Goal: Task Accomplishment & Management: Use online tool/utility

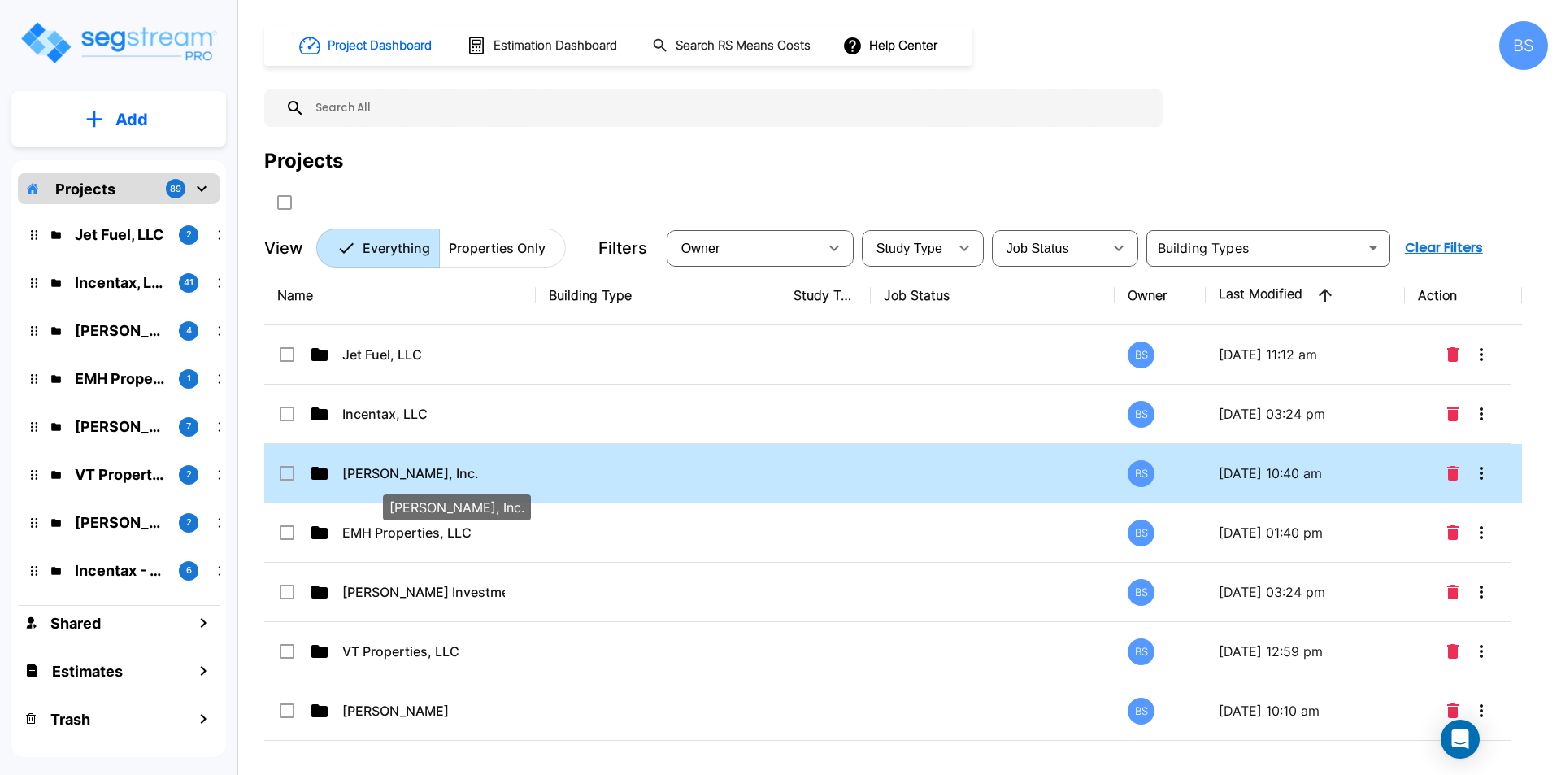
click at [367, 467] on p "Murfin, Inc." at bounding box center [423, 473] width 163 height 20
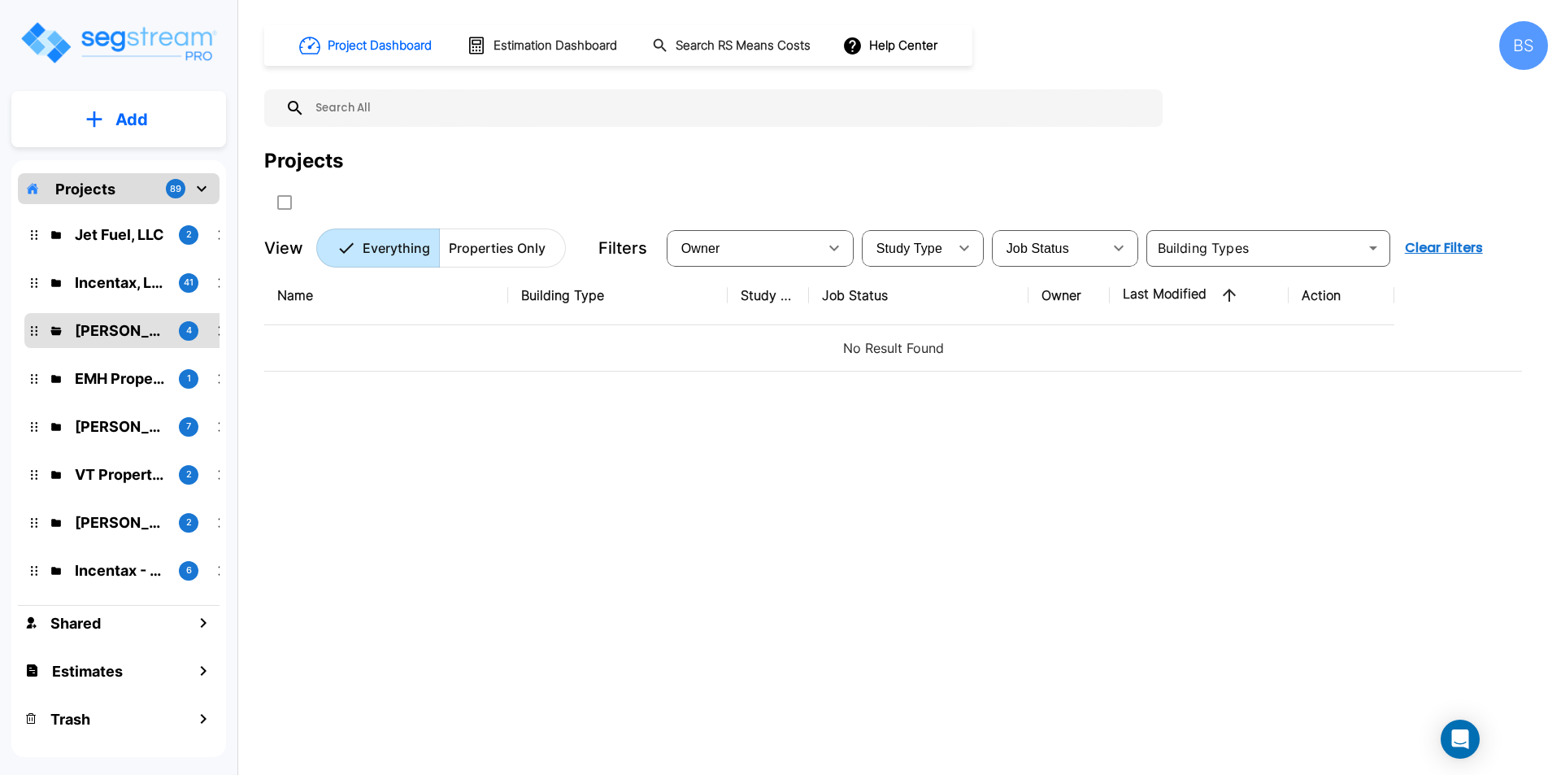
click at [629, 439] on div "Name Building Type Study Type Job Status Owner Last Modified Action No Result F…" at bounding box center [893, 506] width 1258 height 480
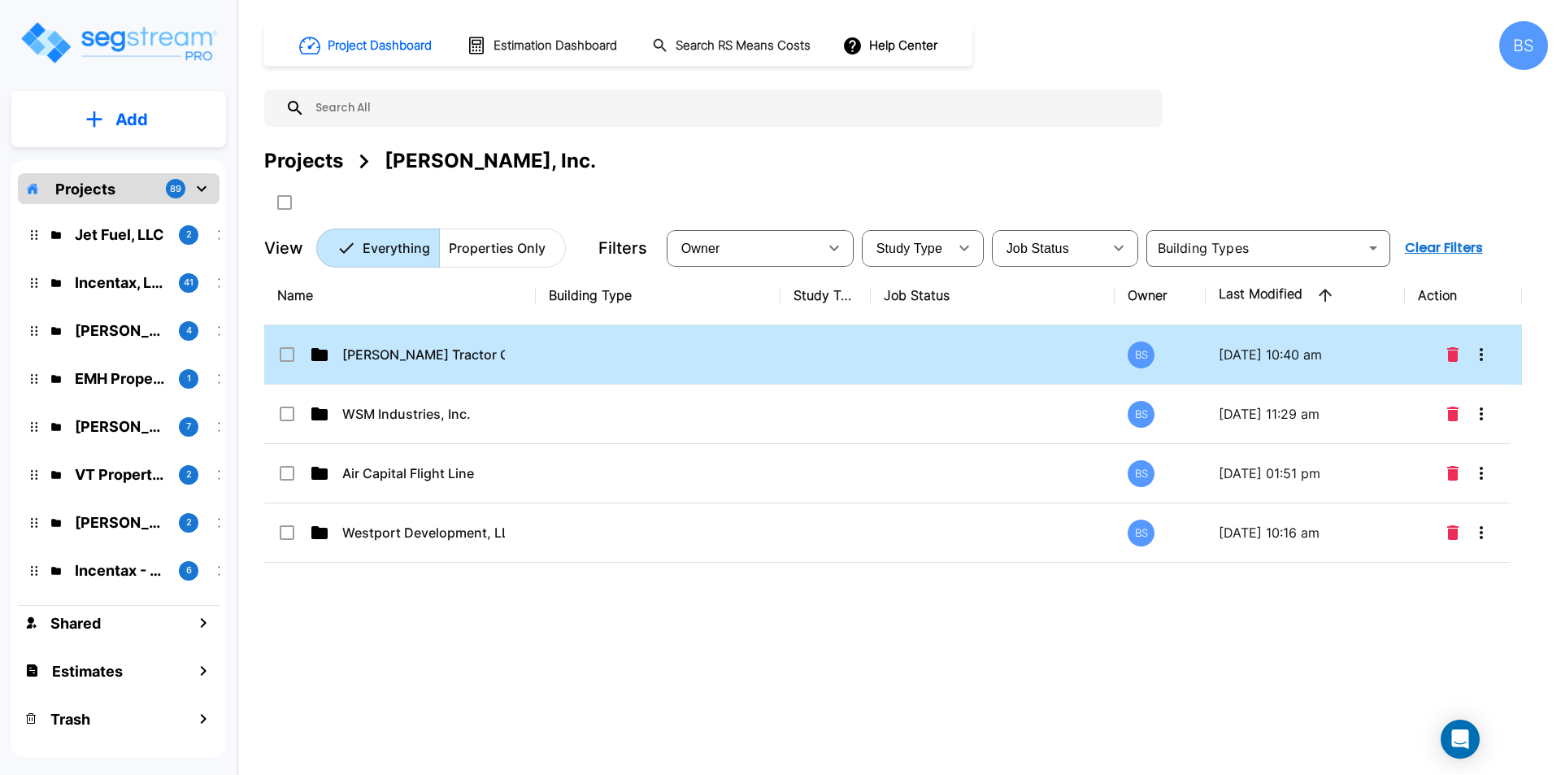
click at [716, 363] on td at bounding box center [658, 354] width 245 height 59
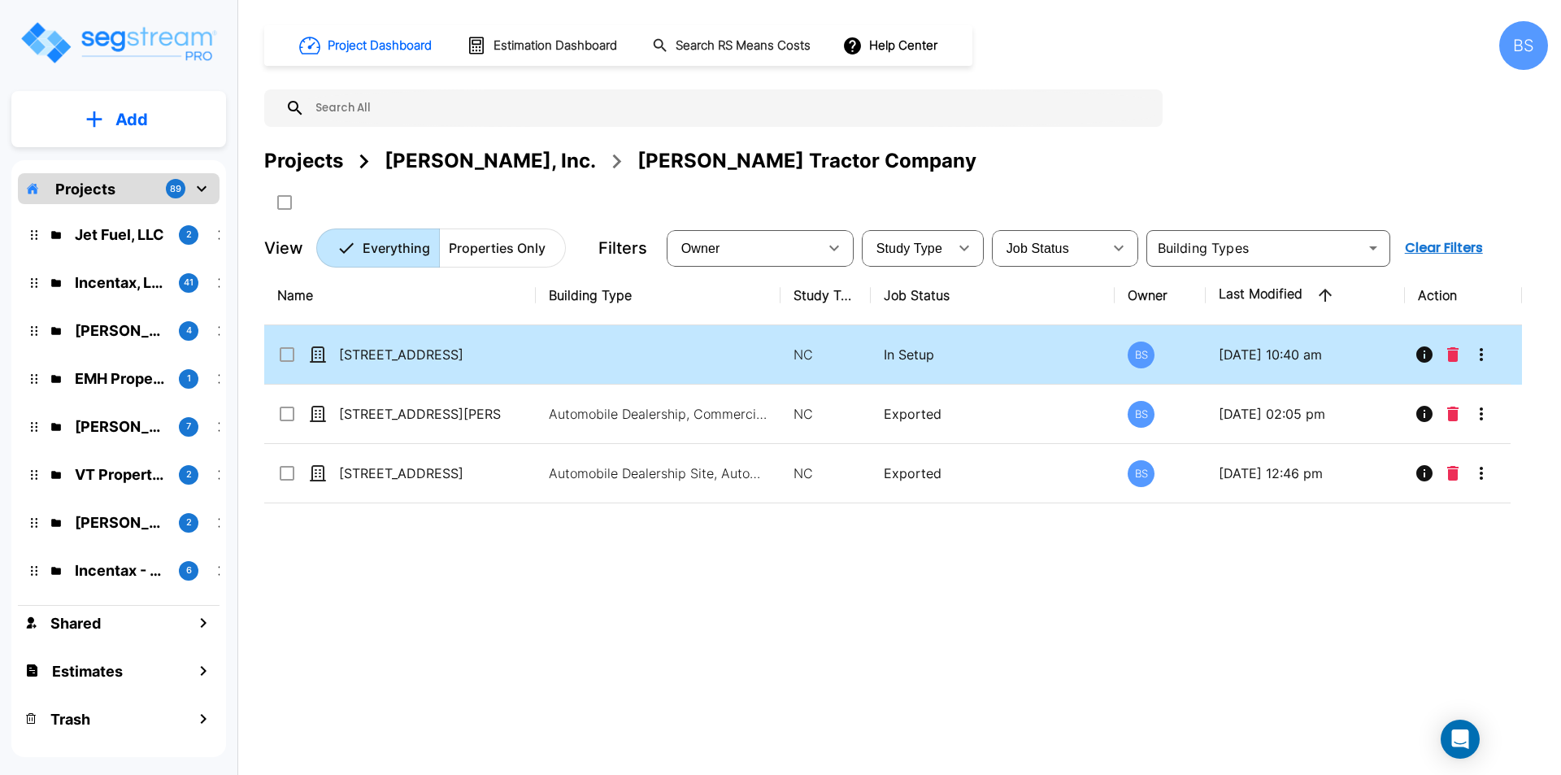
click at [453, 371] on td "4514 Elk Dr, Grand Island, NE 68803" at bounding box center [400, 354] width 272 height 59
checkbox input "true"
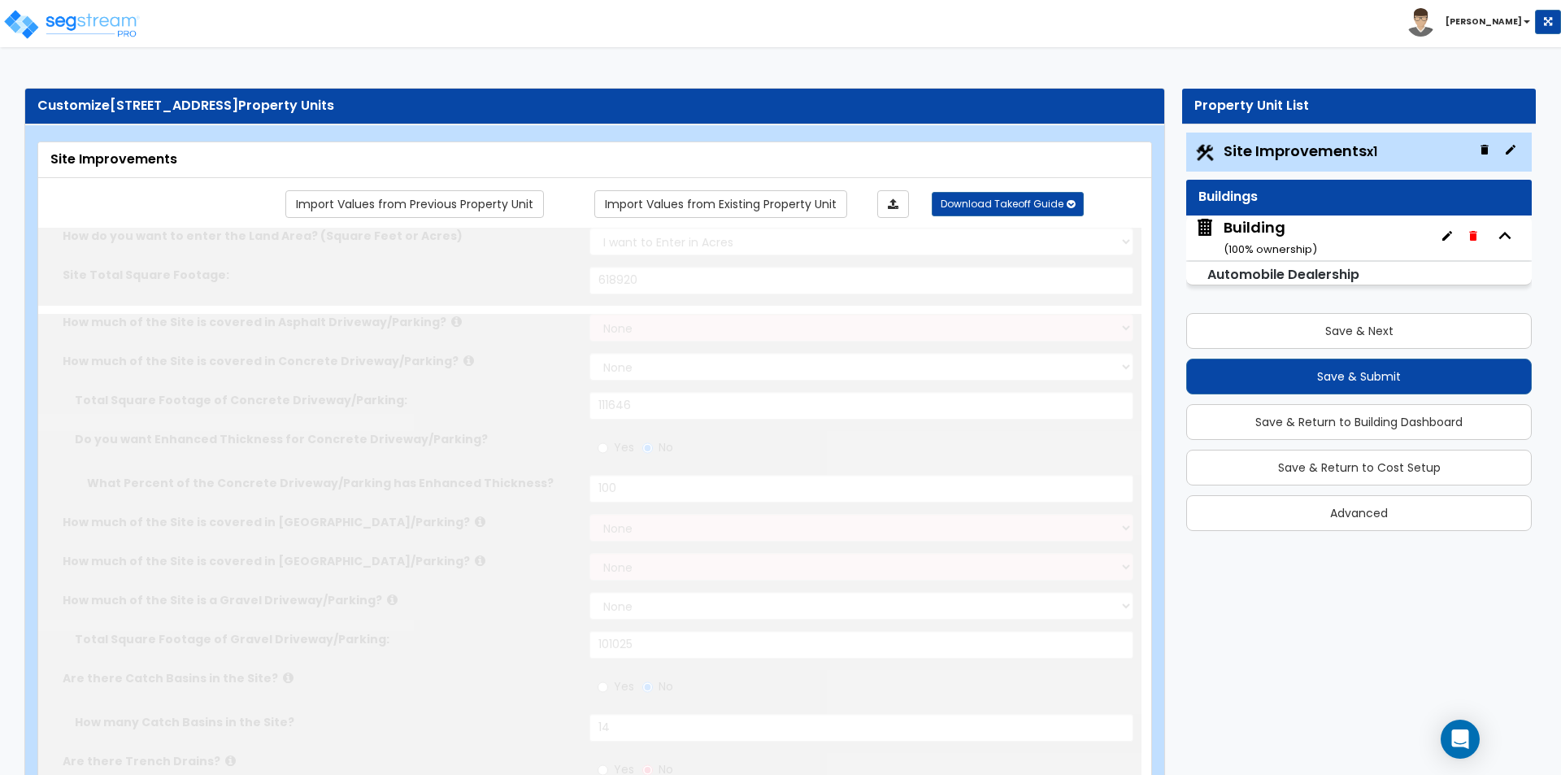
select select "2"
type input "618920"
select select "2"
type input "111646"
radio input "true"
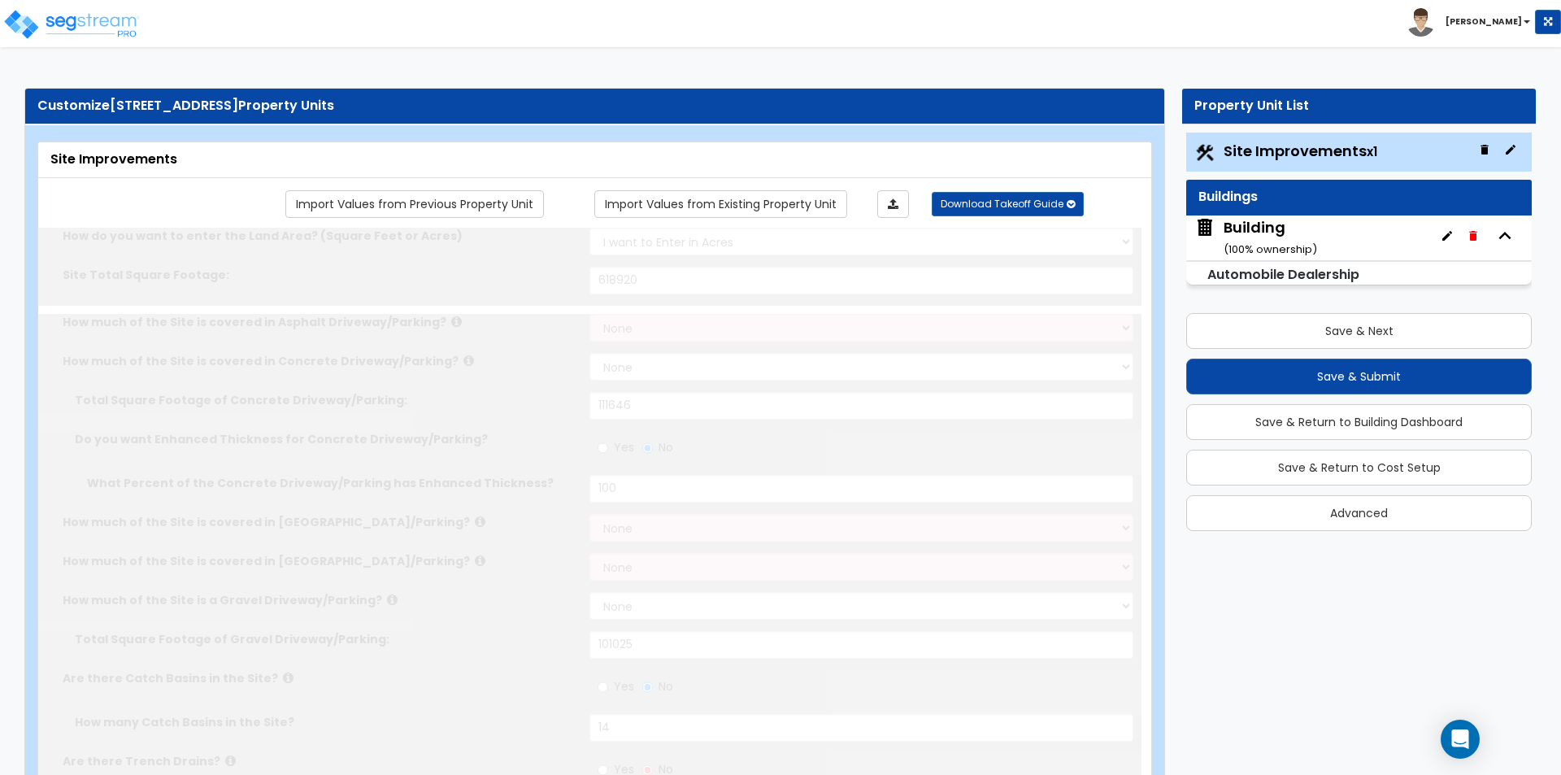
type input "100"
select select "2"
type input "101025"
radio input "true"
type input "14"
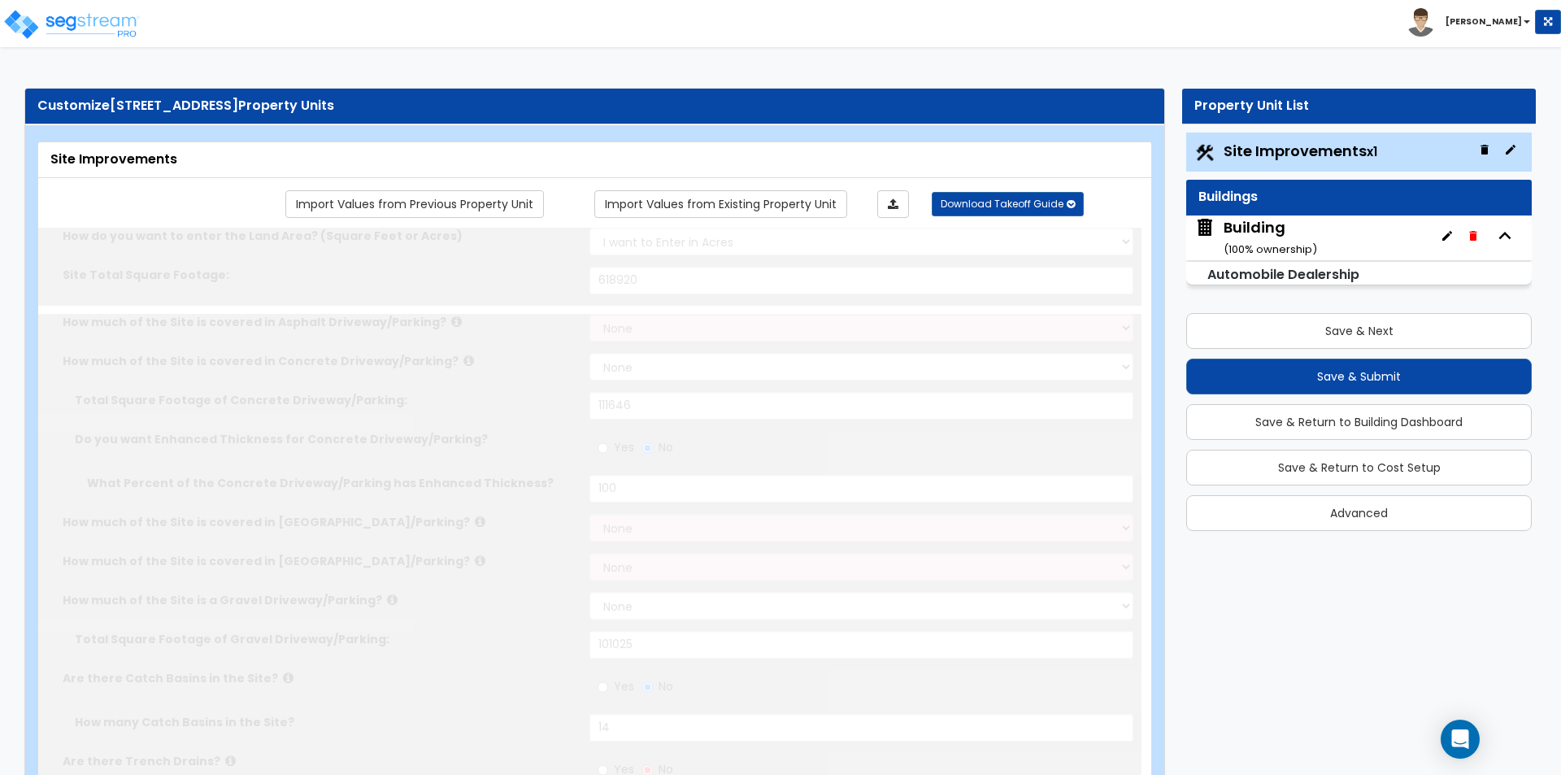
radio input "true"
type input "36"
radio input "true"
select select "2"
radio input "true"
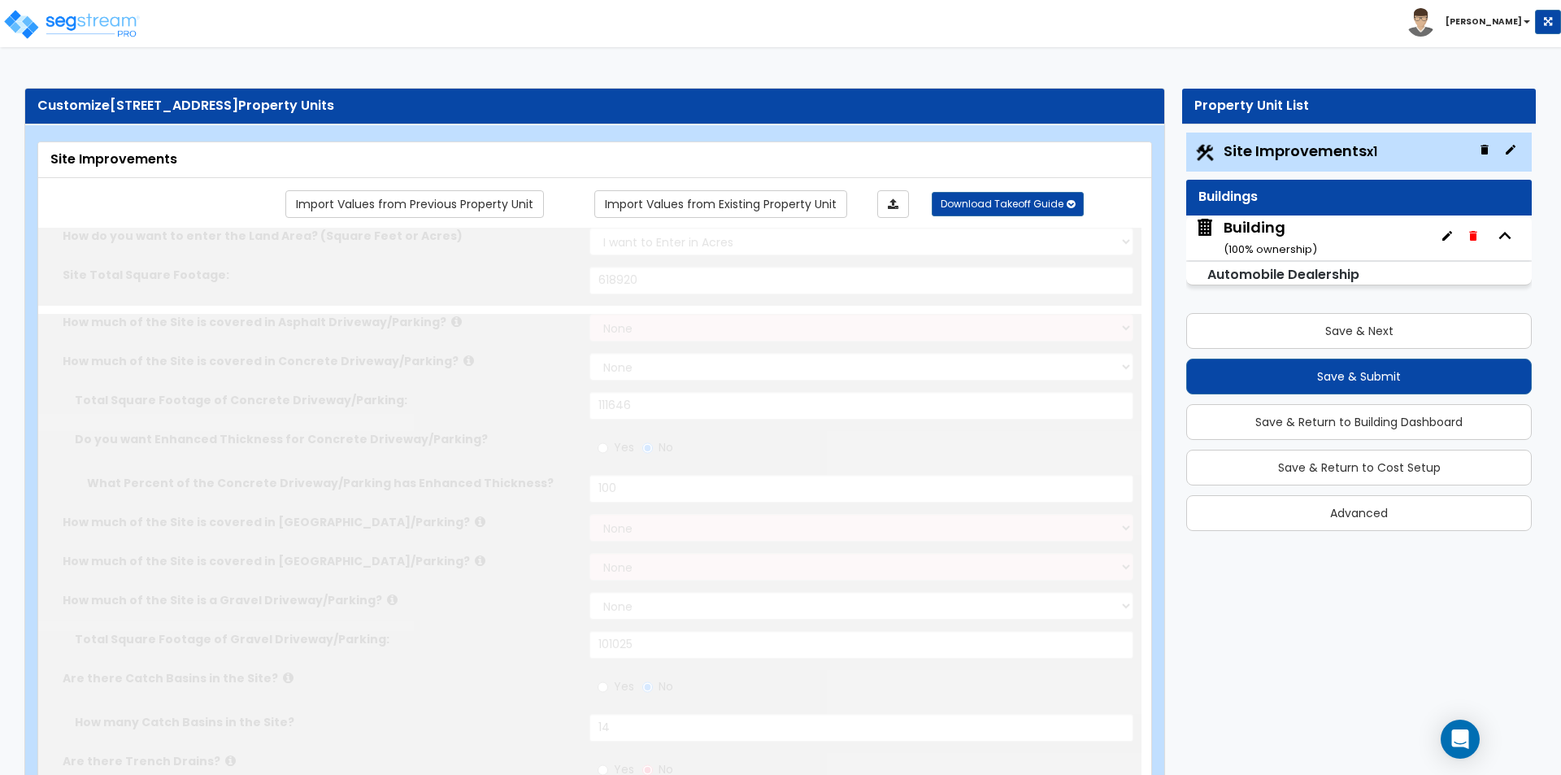
select select "2"
select select "1"
type input "4"
type input "2"
radio input "true"
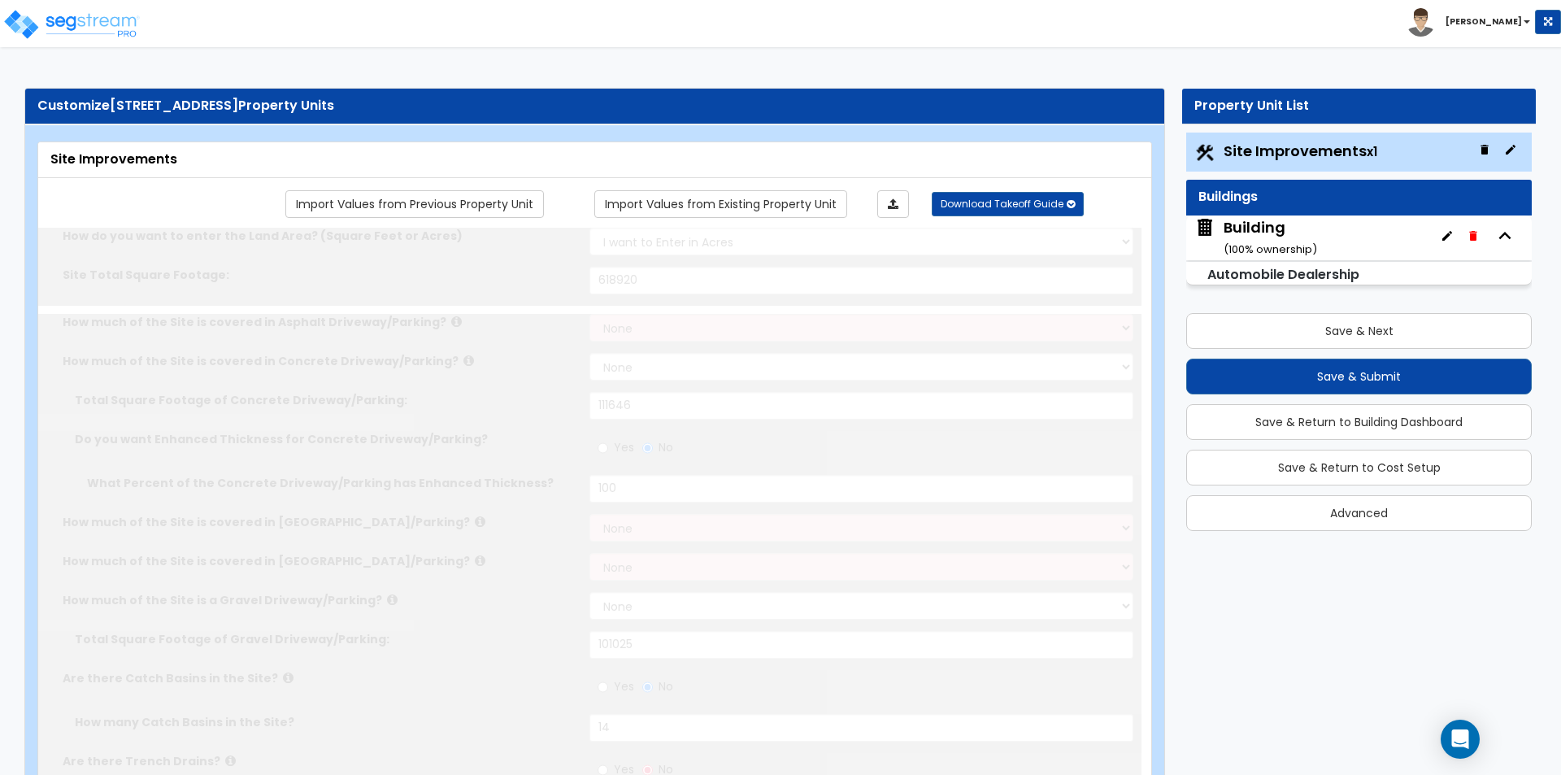
type input "2"
radio input "true"
select select "1"
type input "8"
radio input "true"
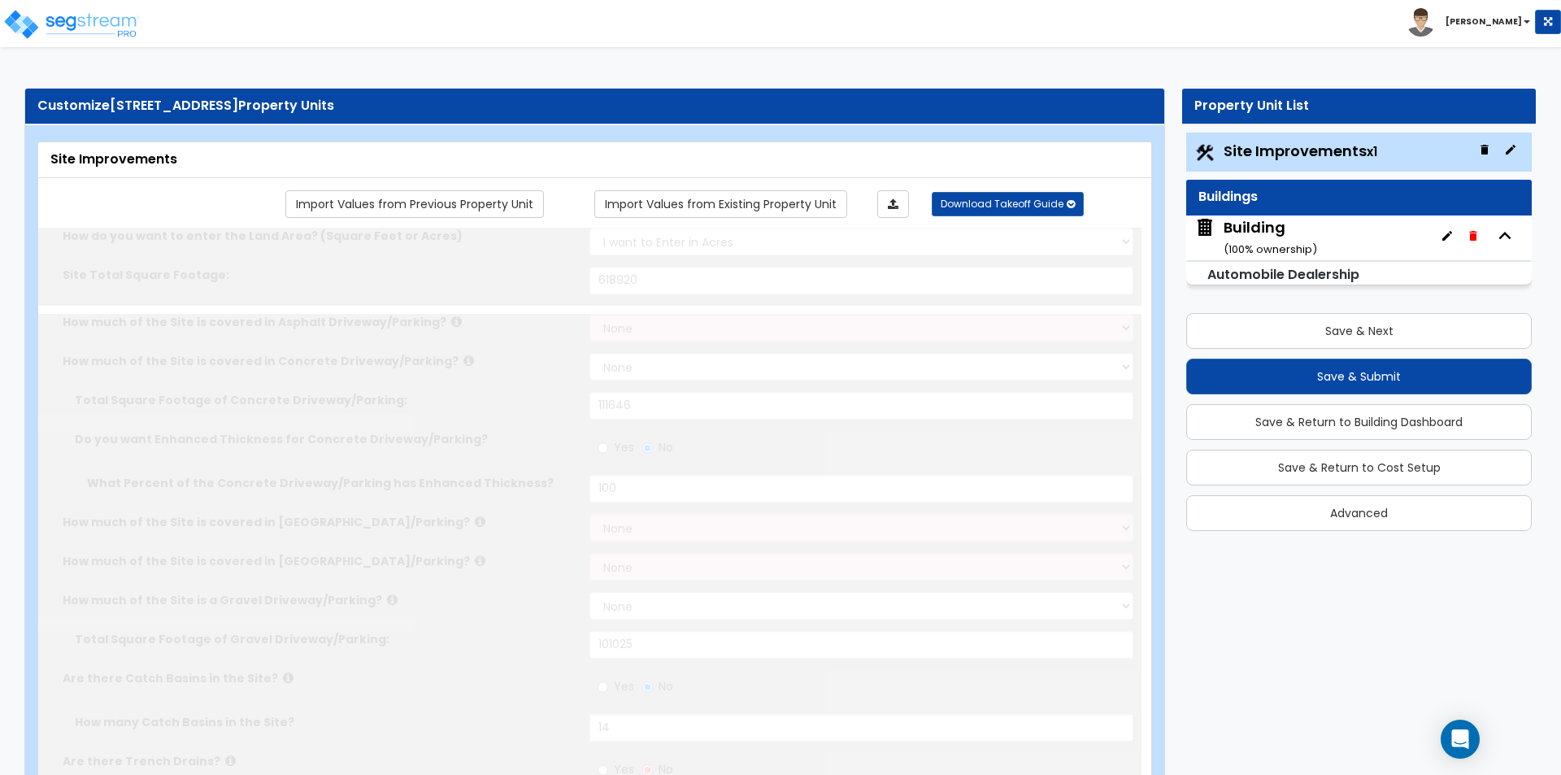
select select "1"
type input "45"
radio input "true"
select select "2"
type input "446.8"
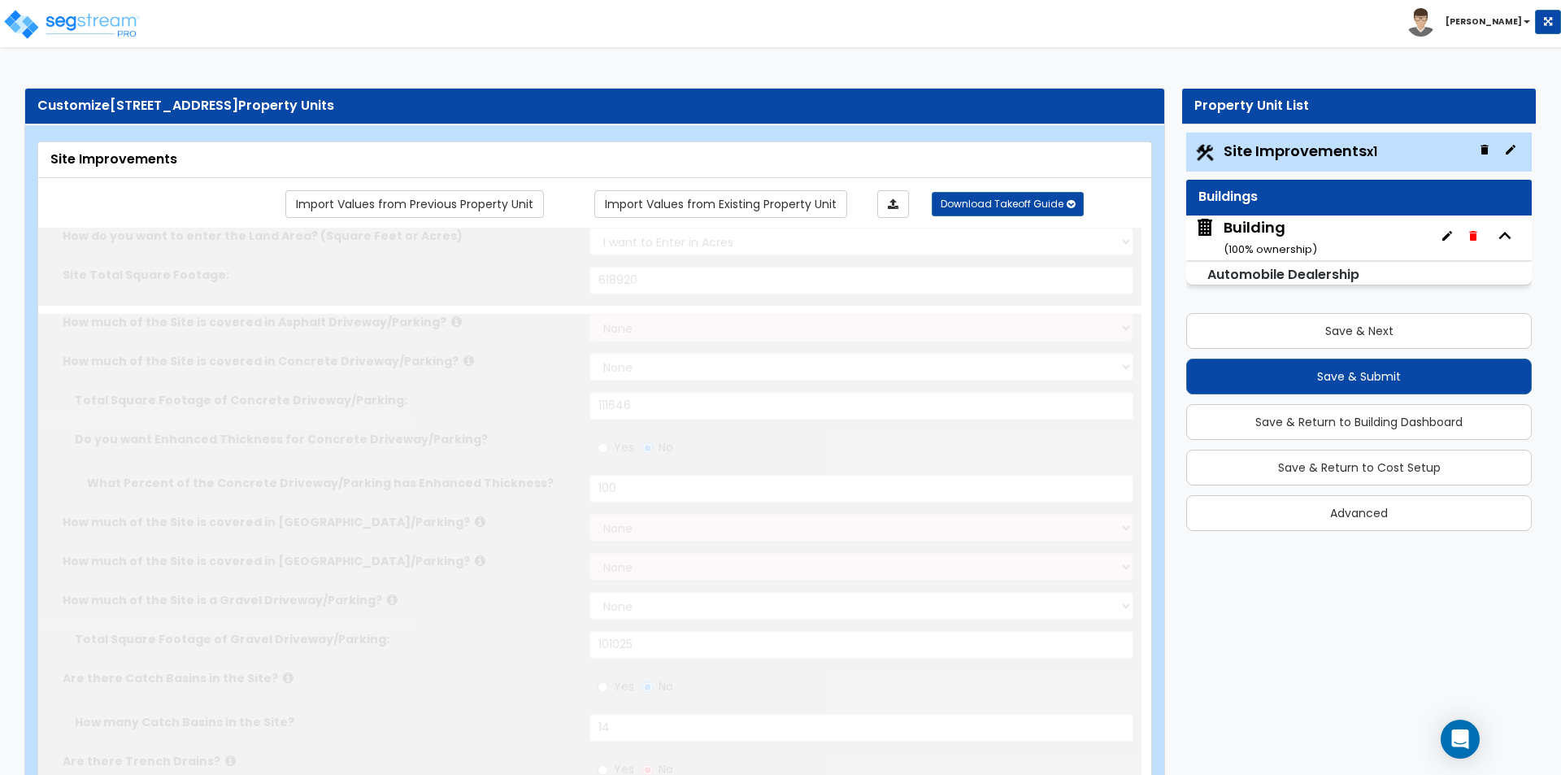
select select "1"
radio input "true"
type input "166"
radio input "true"
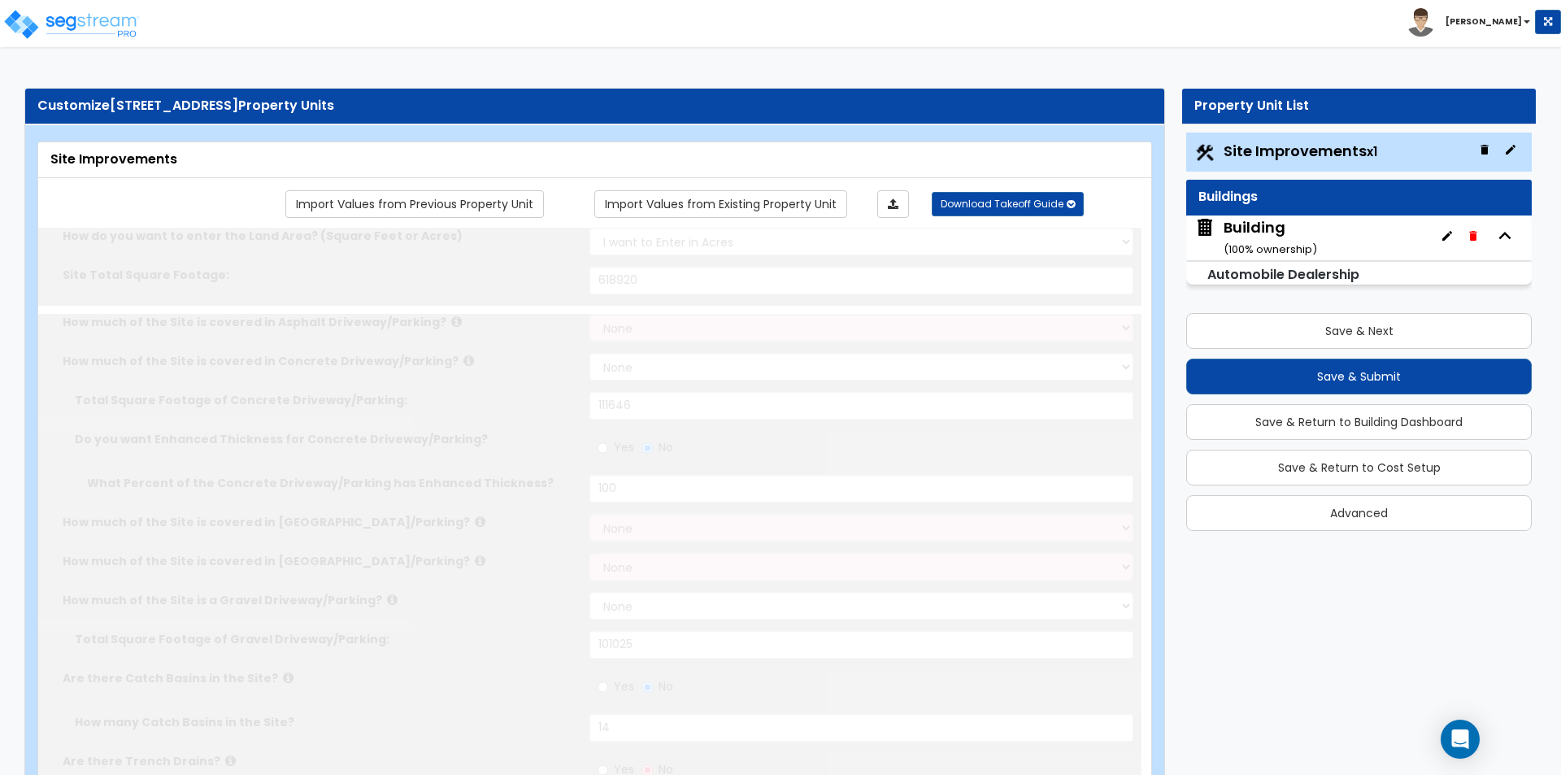
type input "4225"
radio input "true"
select select "4"
type input "1622"
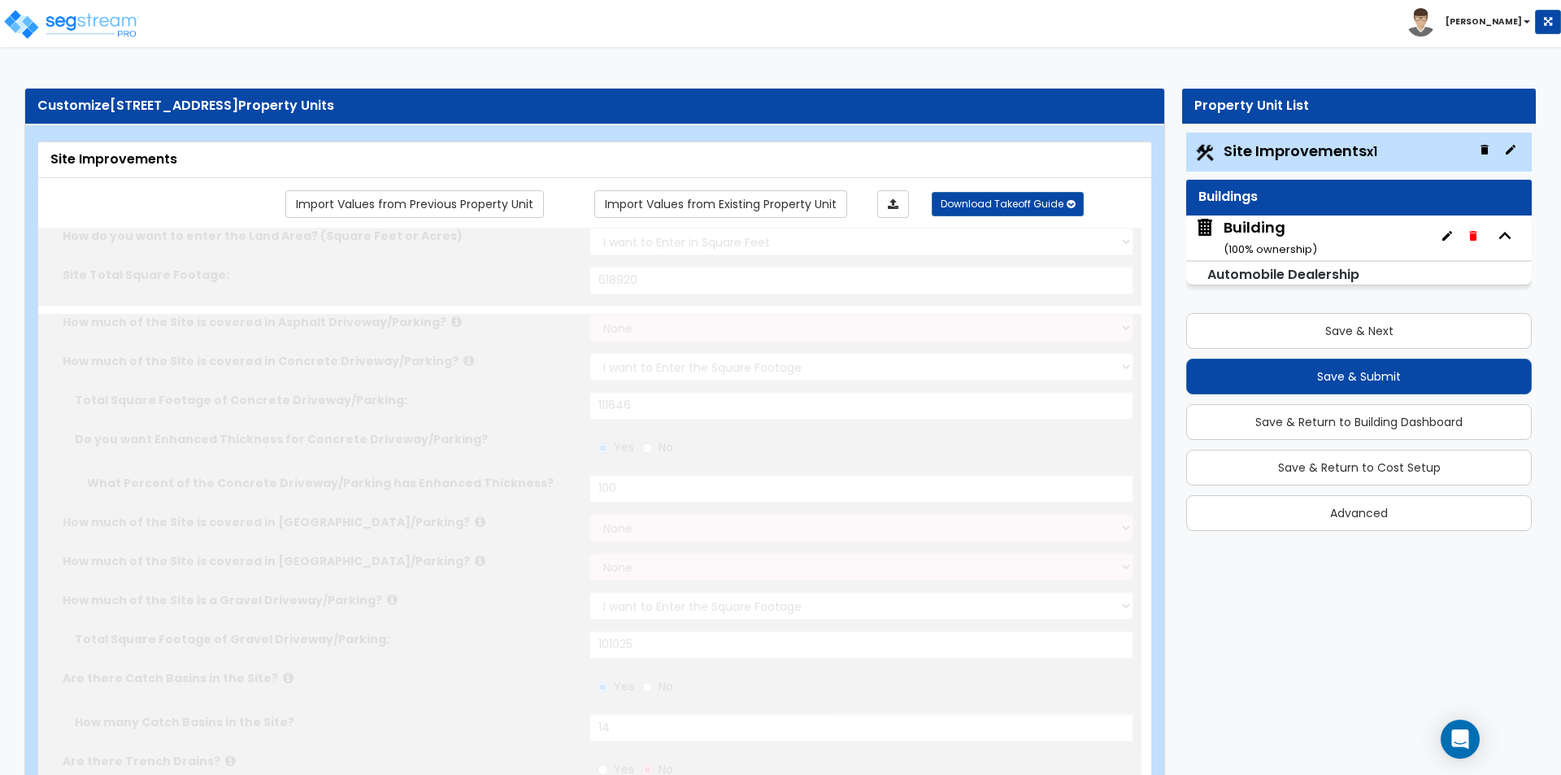
radio input "true"
select select "1"
select select "3"
type input "2"
radio input "true"
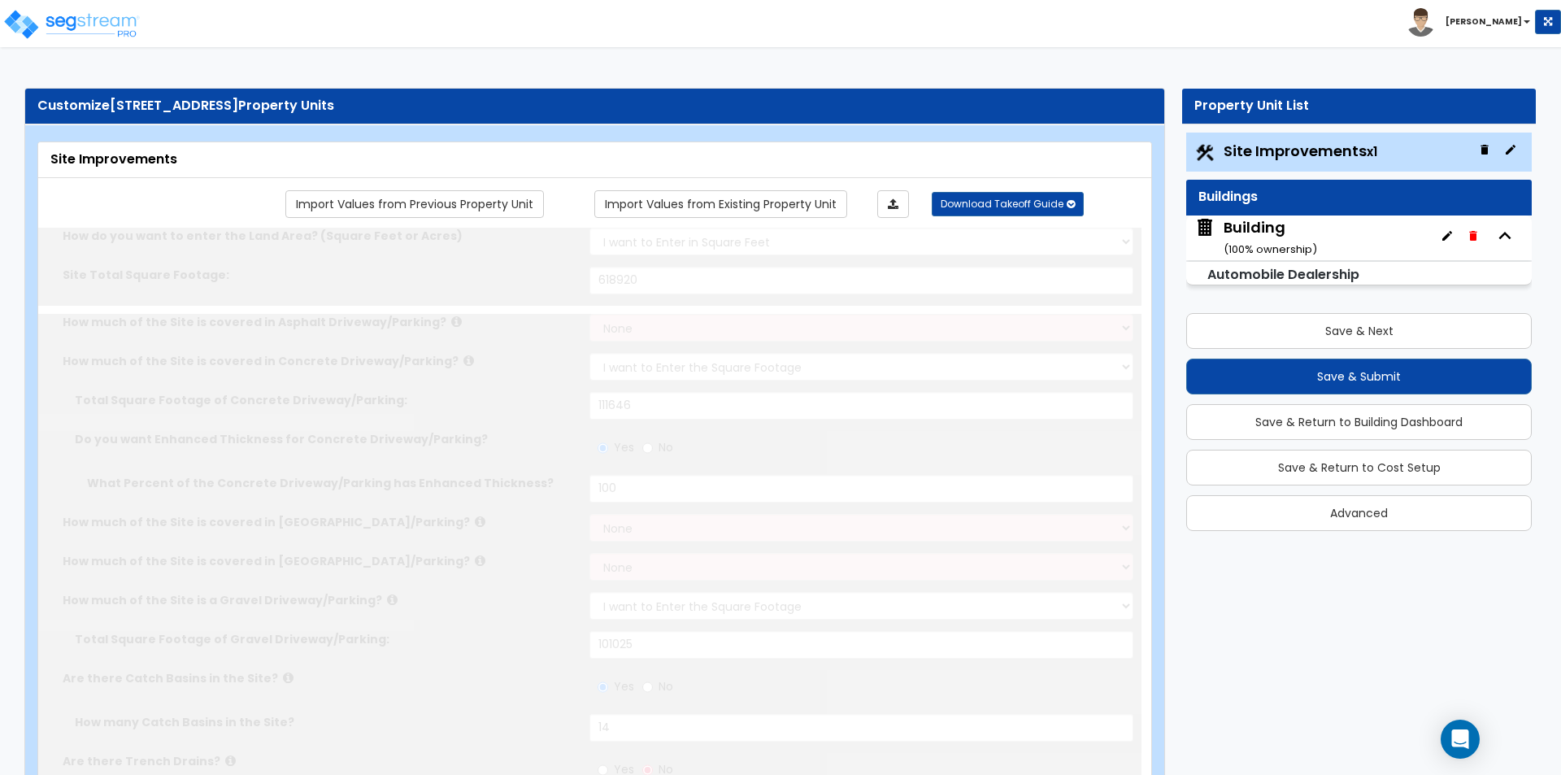
radio input "true"
type input "3"
select select "2"
type input "6067"
radio input "true"
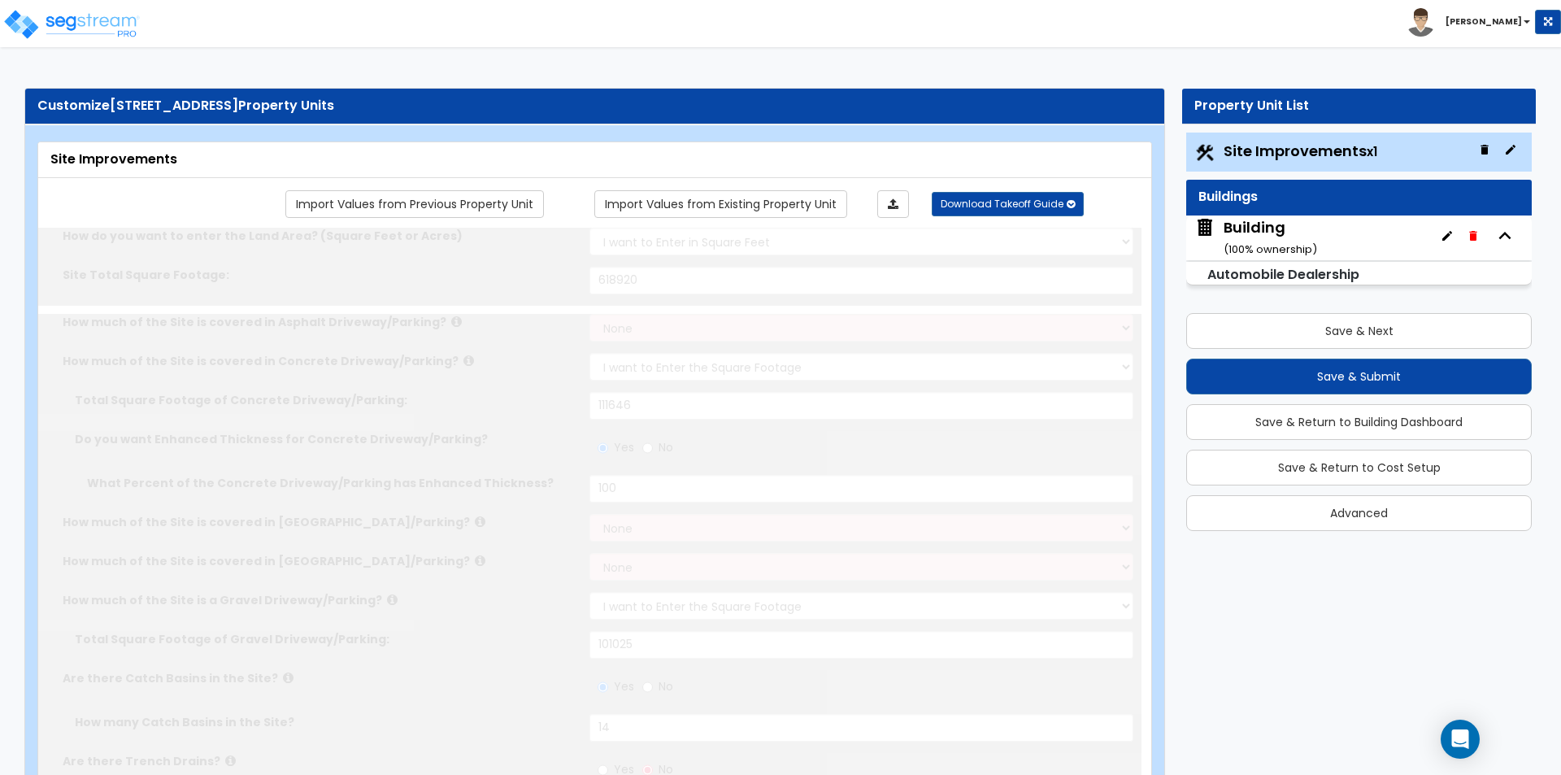
radio input "true"
select select "2"
type input "353104"
radio input "true"
select select "1"
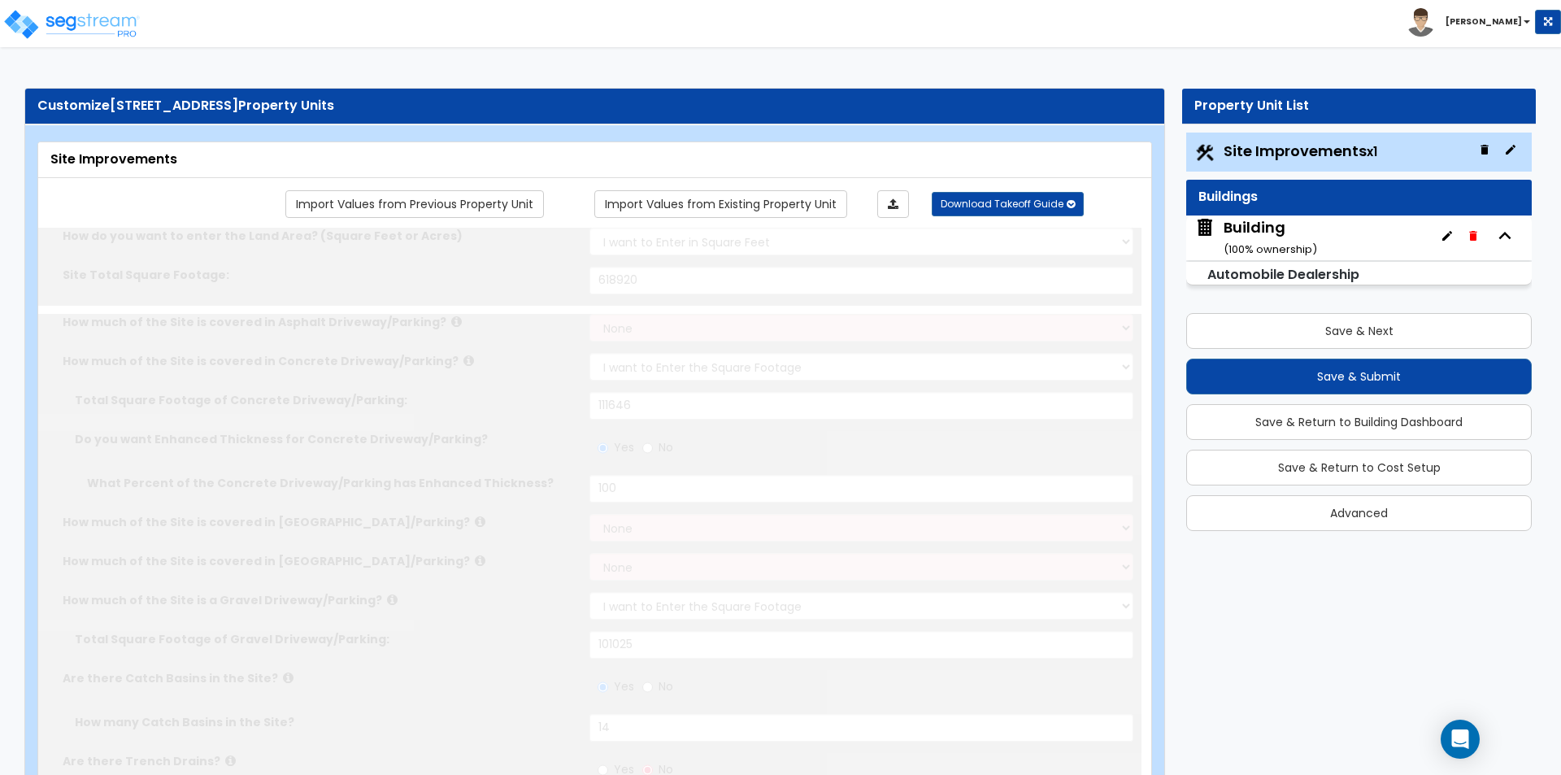
select select "1"
radio input "true"
select select "2"
type input "10"
radio input "true"
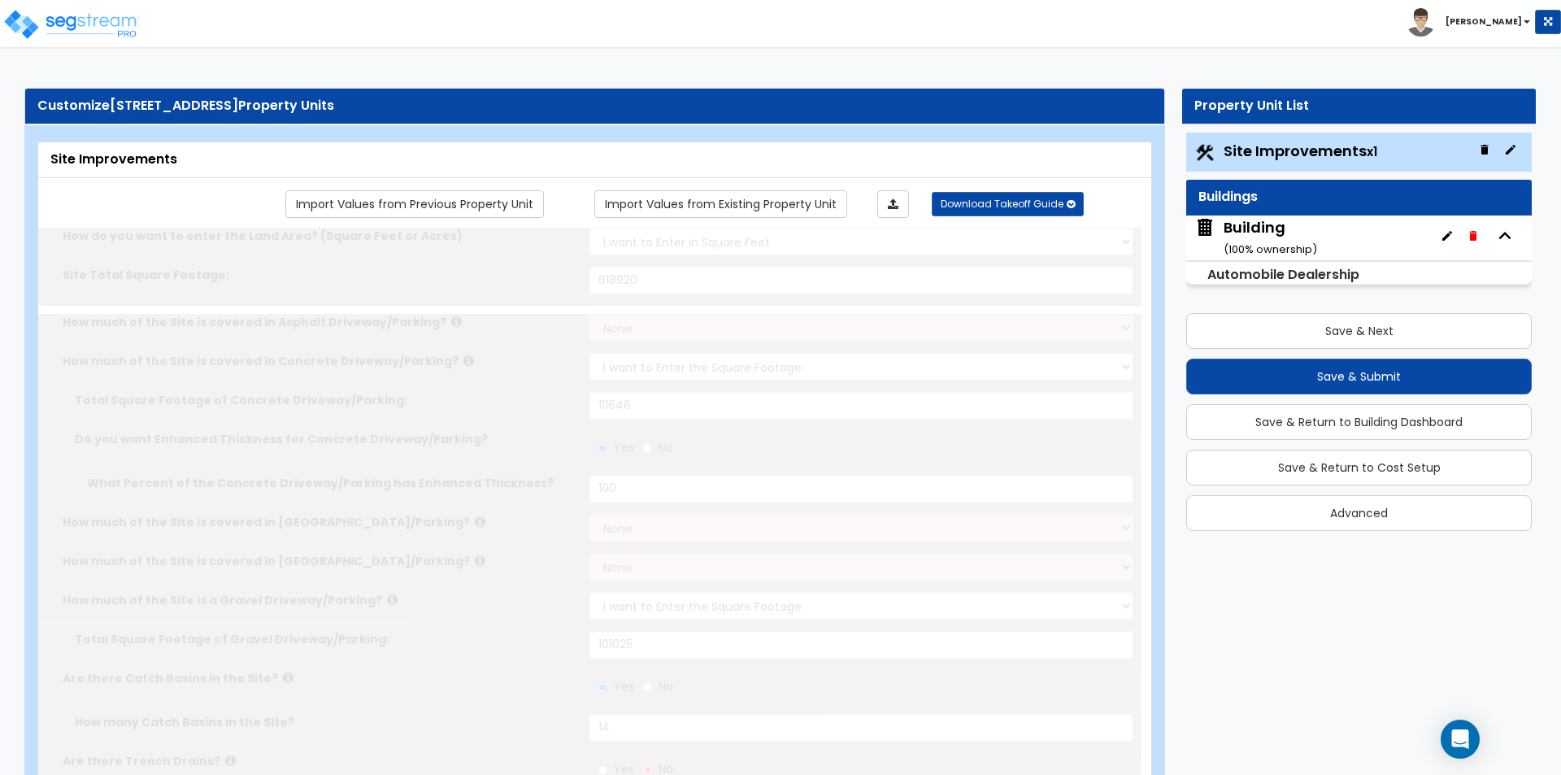
select select "1"
type input "1"
type input "309"
type input "6"
select select "4"
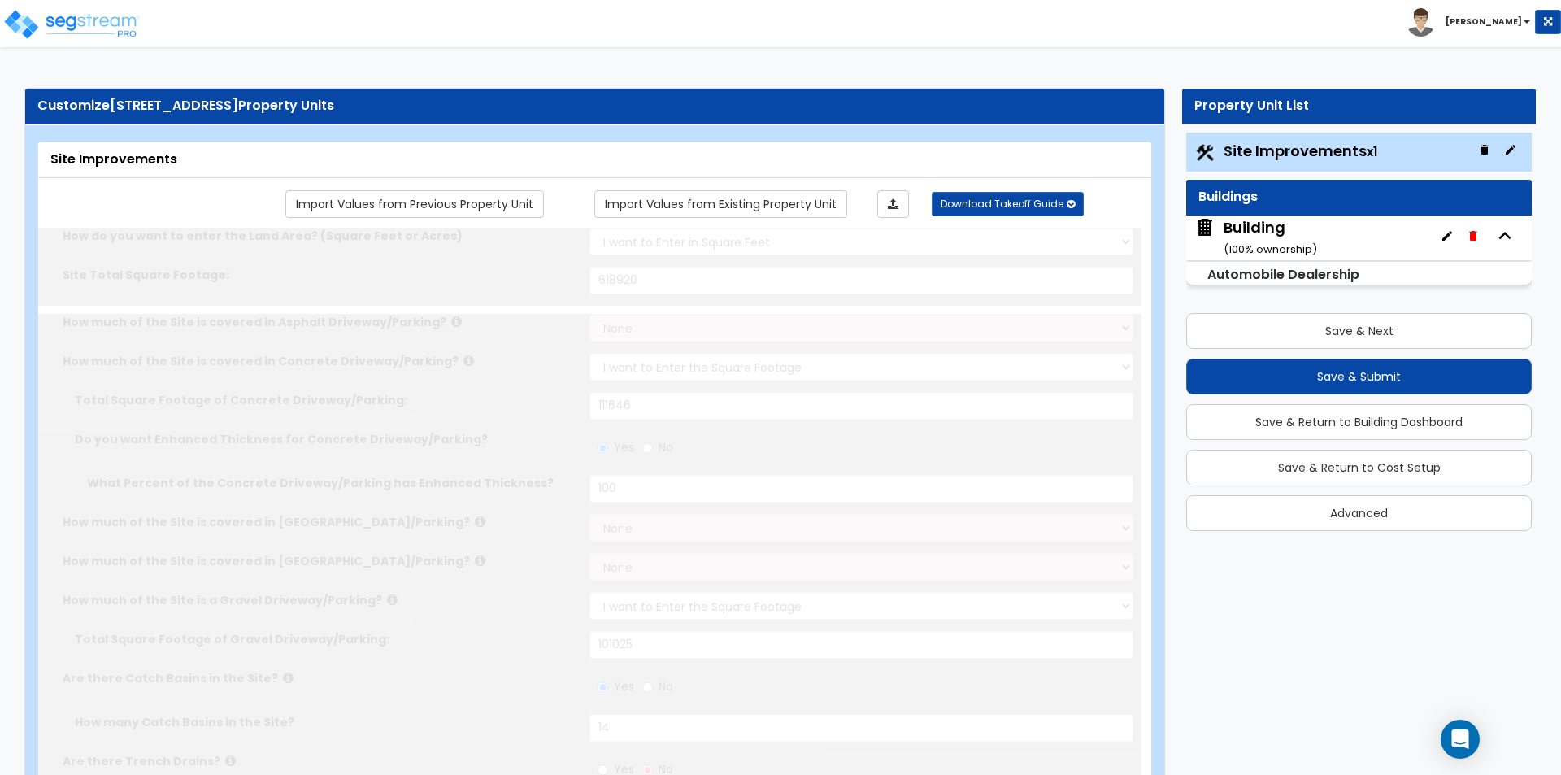
radio input "true"
select select "1"
select select "2"
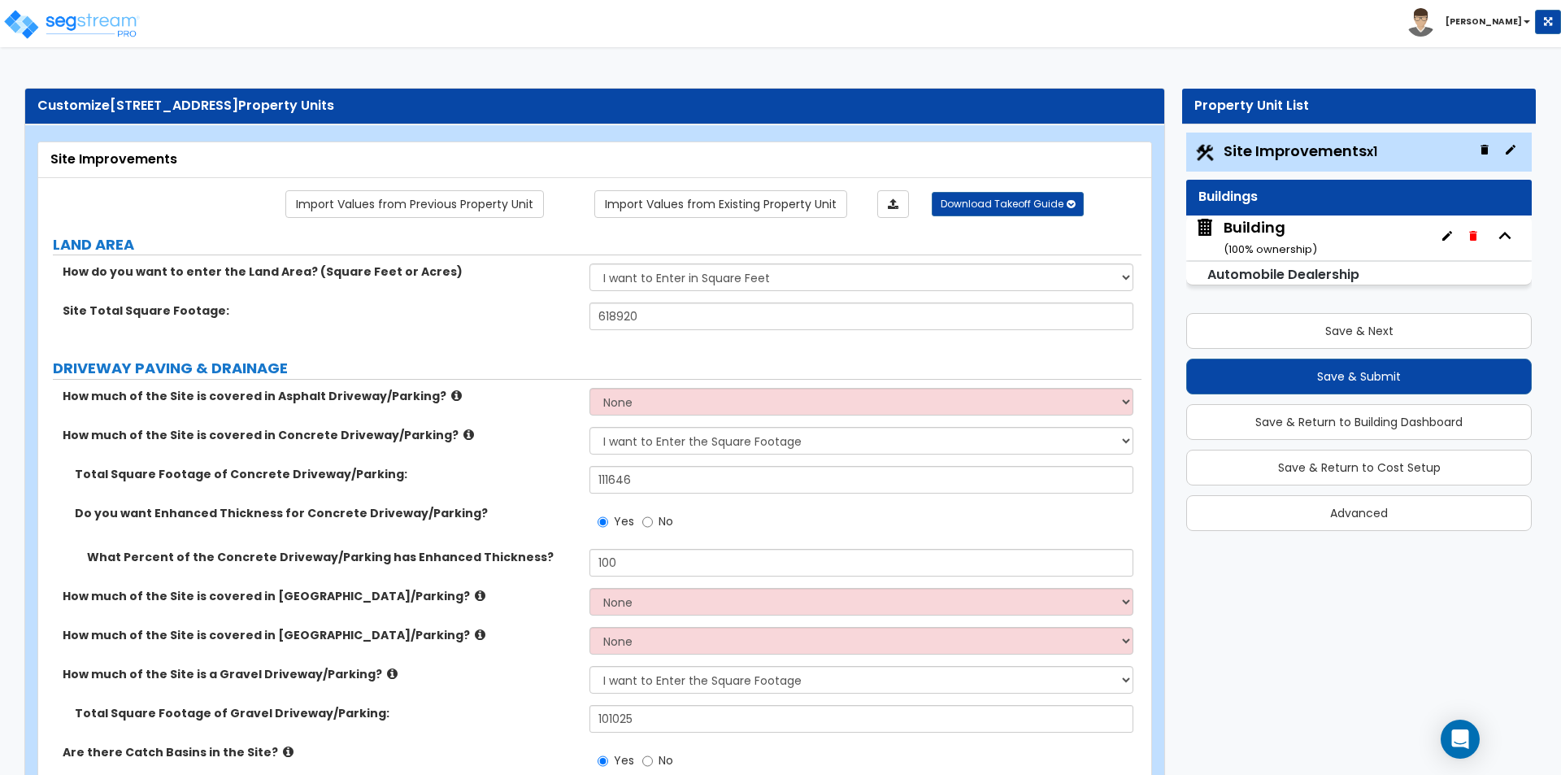
click at [457, 334] on div "Site Total Square Footage: 618920" at bounding box center [589, 321] width 1103 height 39
click at [632, 398] on select "None I want to Enter an Approximate Percentage I want to Enter the Square Foota…" at bounding box center [860, 402] width 543 height 28
click at [589, 388] on select "None I want to Enter an Approximate Percentage I want to Enter the Square Foota…" at bounding box center [860, 402] width 543 height 28
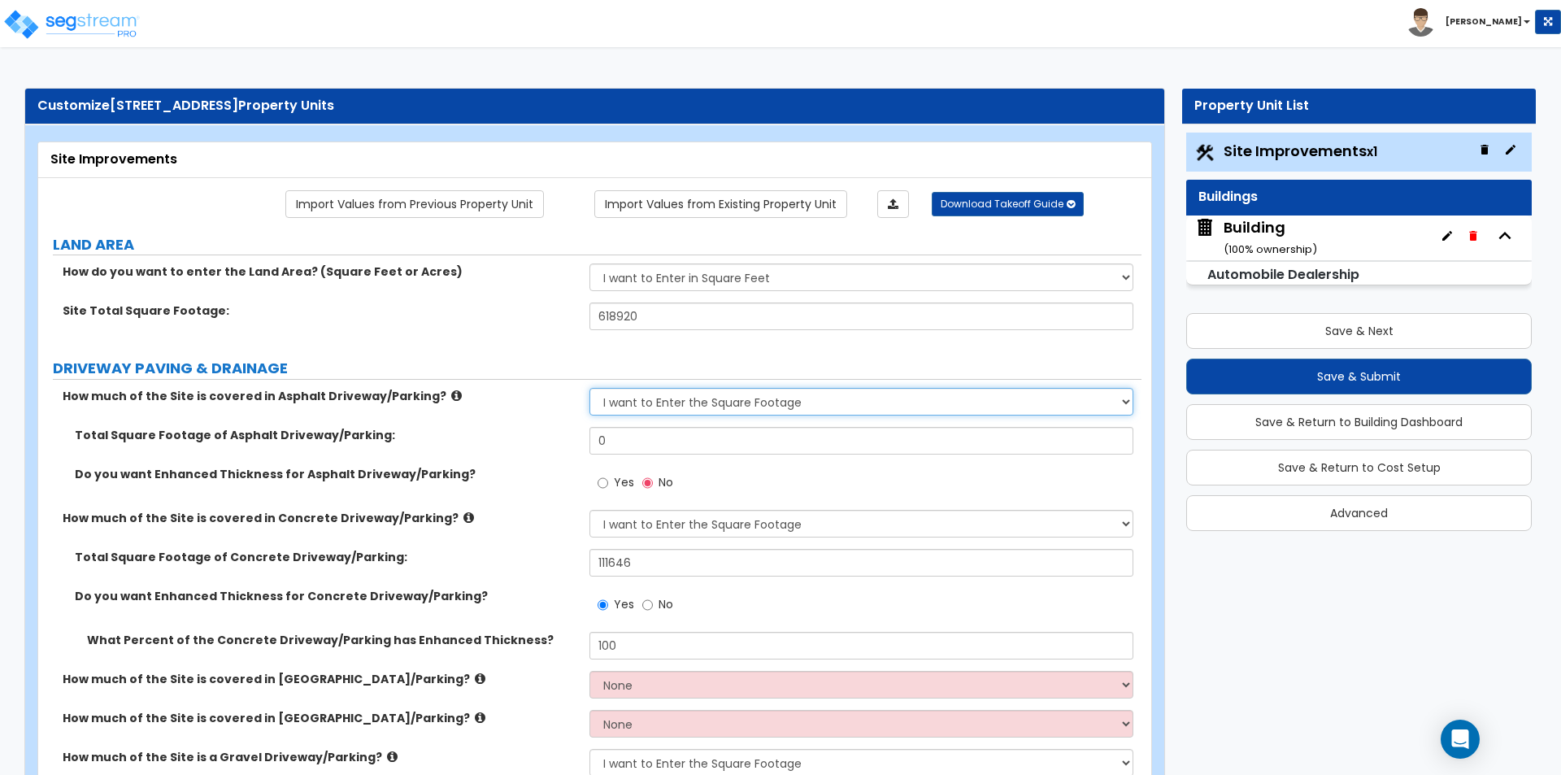
click at [602, 410] on select "None I want to Enter an Approximate Percentage I want to Enter the Square Foota…" at bounding box center [860, 402] width 543 height 28
select select "0"
click at [589, 388] on select "None I want to Enter an Approximate Percentage I want to Enter the Square Foota…" at bounding box center [860, 402] width 543 height 28
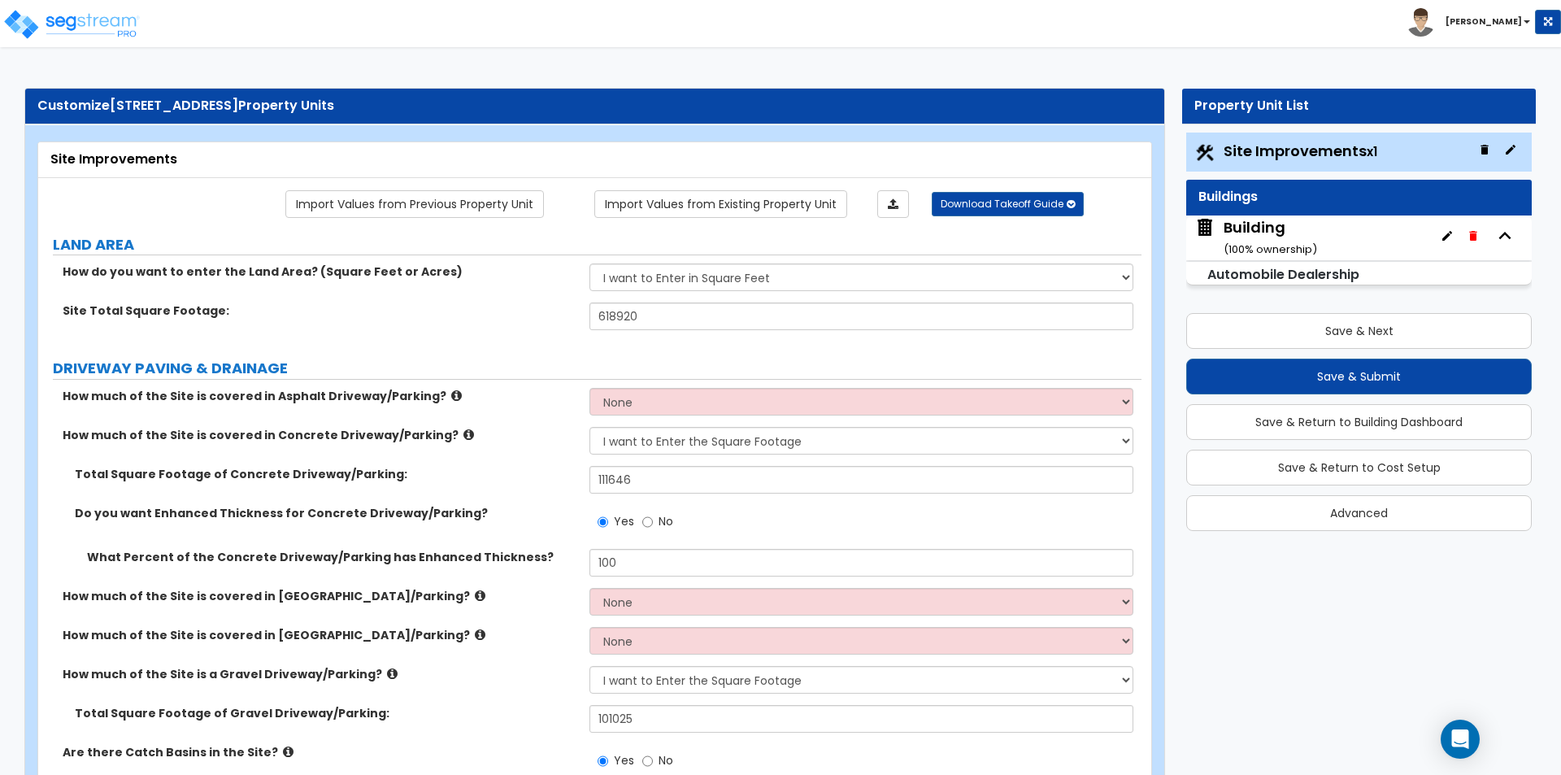
click at [468, 511] on label "Do you want Enhanced Thickness for Concrete Driveway/Parking?" at bounding box center [326, 513] width 502 height 16
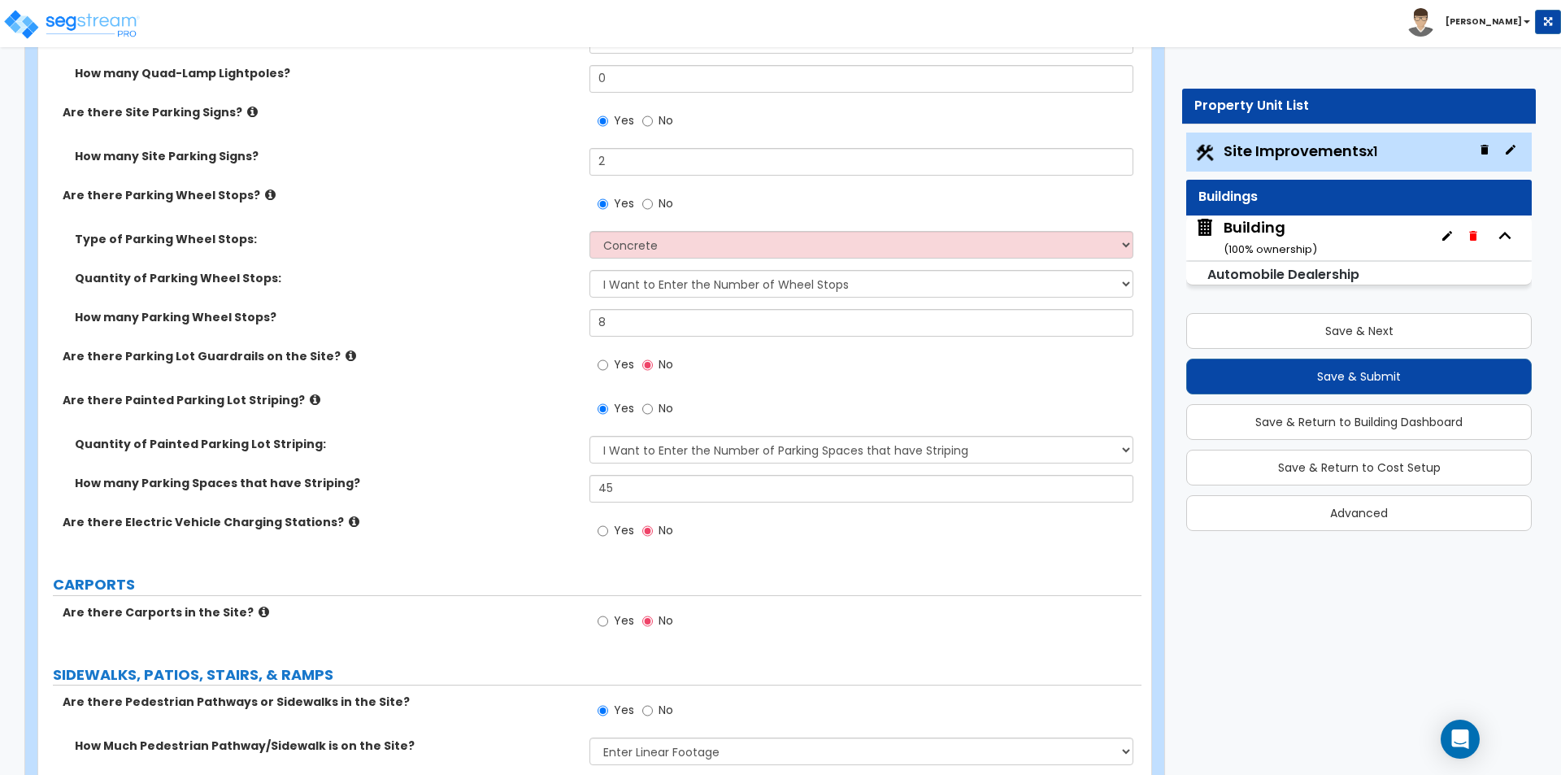
scroll to position [1301, 0]
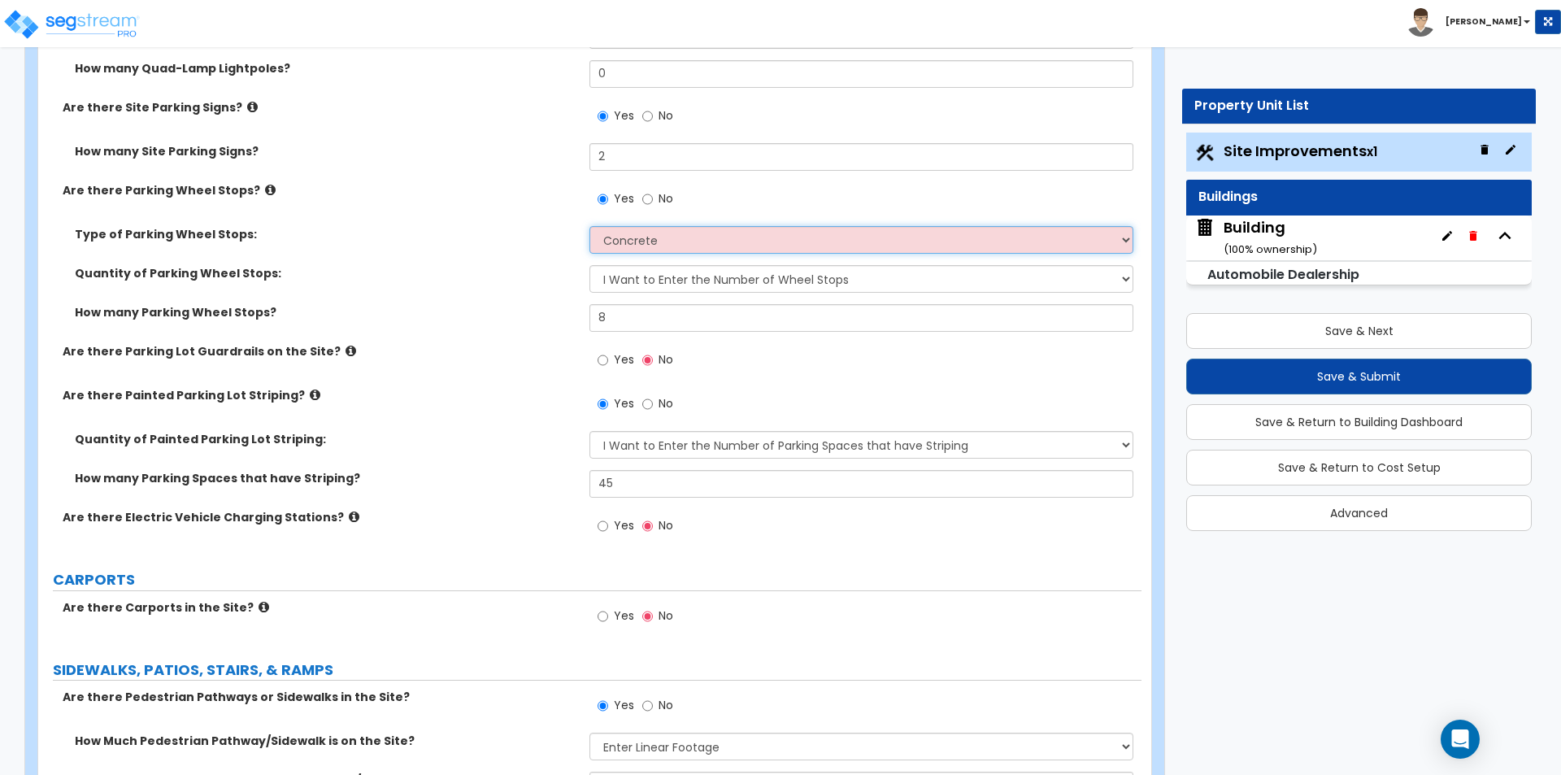
click at [675, 241] on select "Concrete Rubber/Plastic" at bounding box center [860, 240] width 543 height 28
click at [589, 226] on select "Concrete Rubber/Plastic" at bounding box center [860, 240] width 543 height 28
click at [485, 298] on div "Quantity of Parking Wheel Stops: I Don’t Know - Please Estimate for me I Want t…" at bounding box center [589, 284] width 1103 height 39
click at [641, 226] on select "Concrete Rubber/Plastic" at bounding box center [860, 240] width 543 height 28
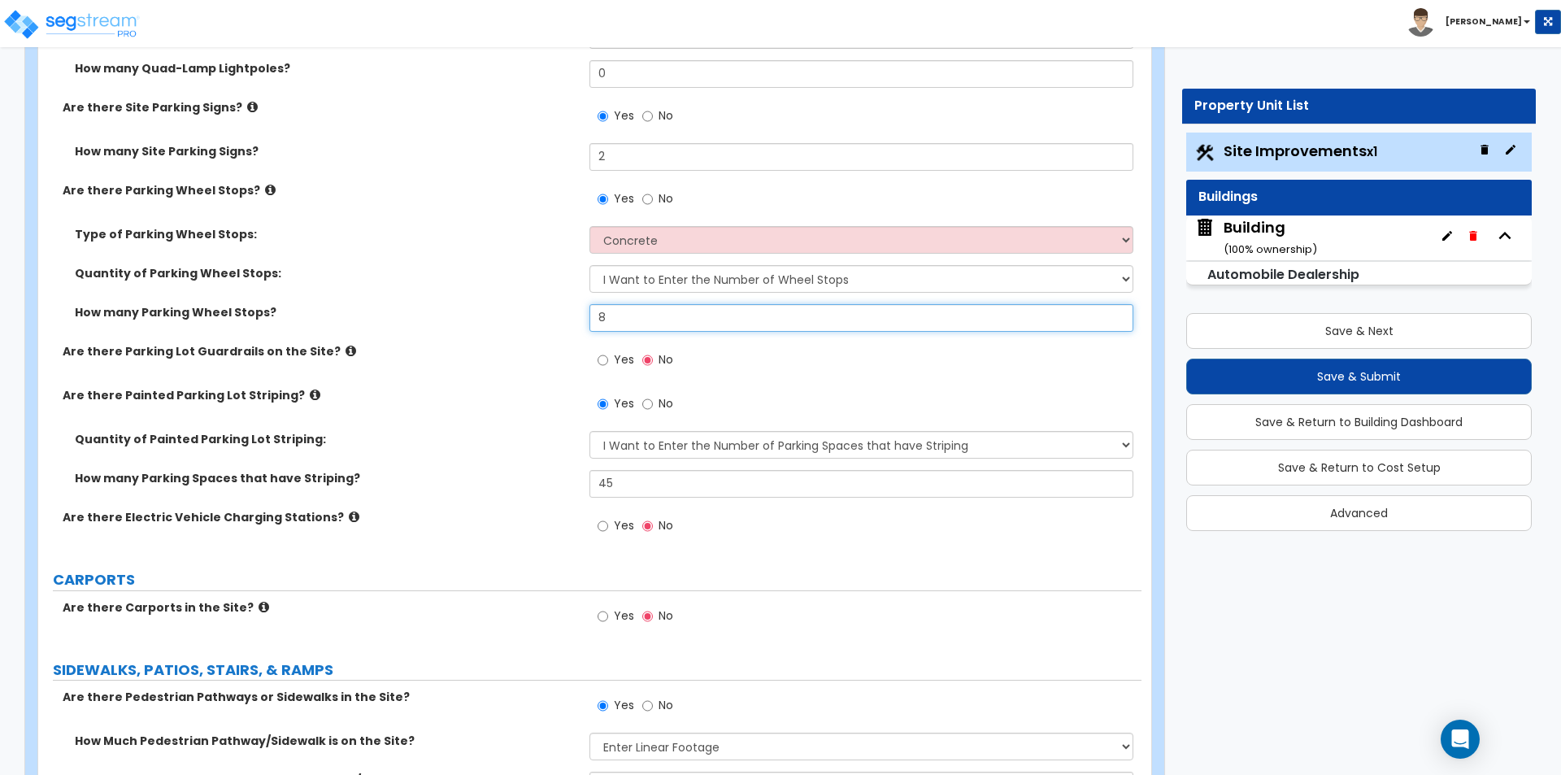
click at [626, 306] on input "8" at bounding box center [860, 318] width 543 height 28
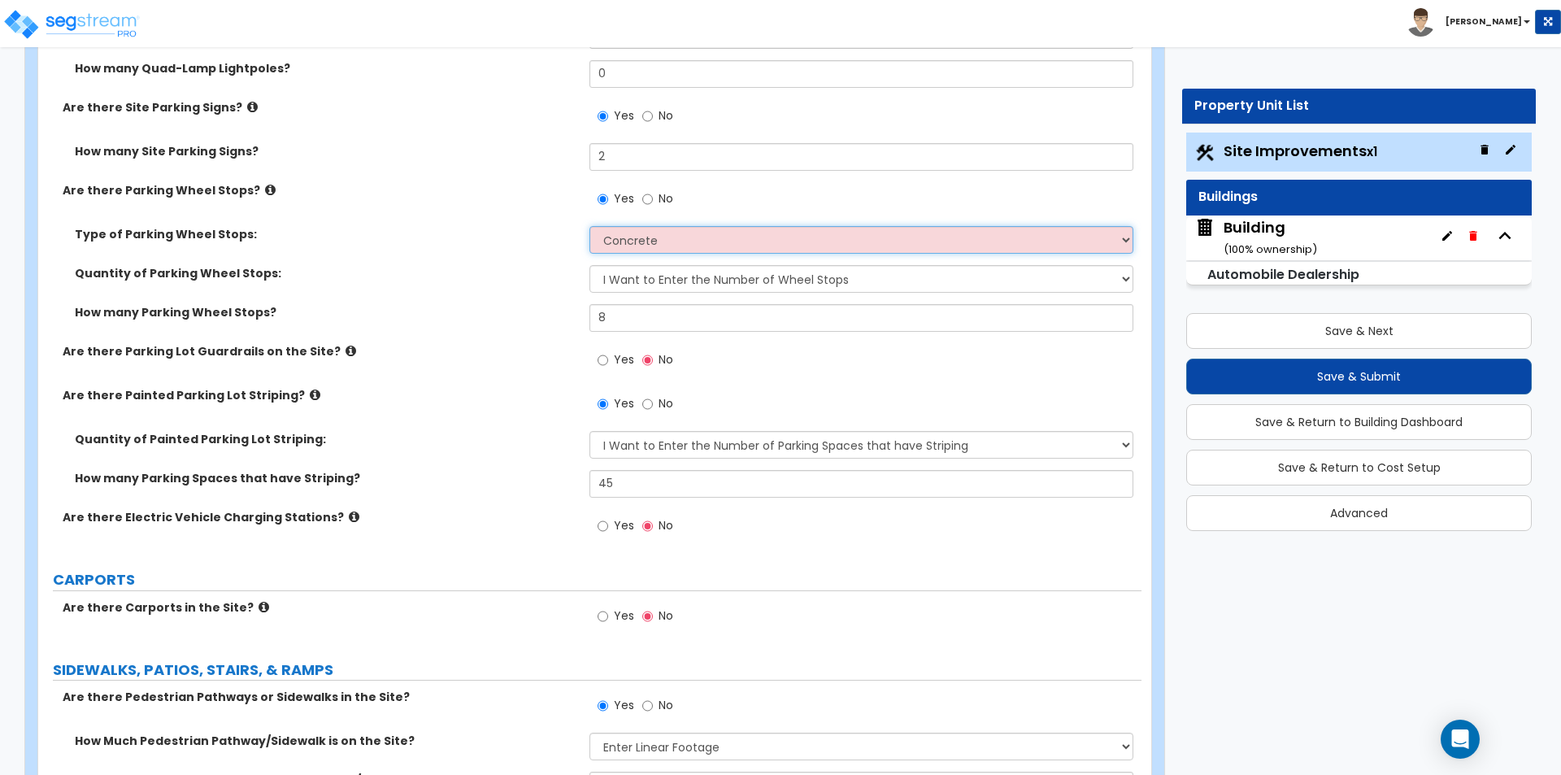
click at [641, 238] on select "Concrete Rubber/Plastic" at bounding box center [860, 240] width 543 height 28
click at [589, 226] on select "Concrete Rubber/Plastic" at bounding box center [860, 240] width 543 height 28
drag, startPoint x: 631, startPoint y: 244, endPoint x: 630, endPoint y: 252, distance: 8.2
click at [632, 242] on select "Concrete Rubber/Plastic" at bounding box center [860, 240] width 543 height 28
select select "0"
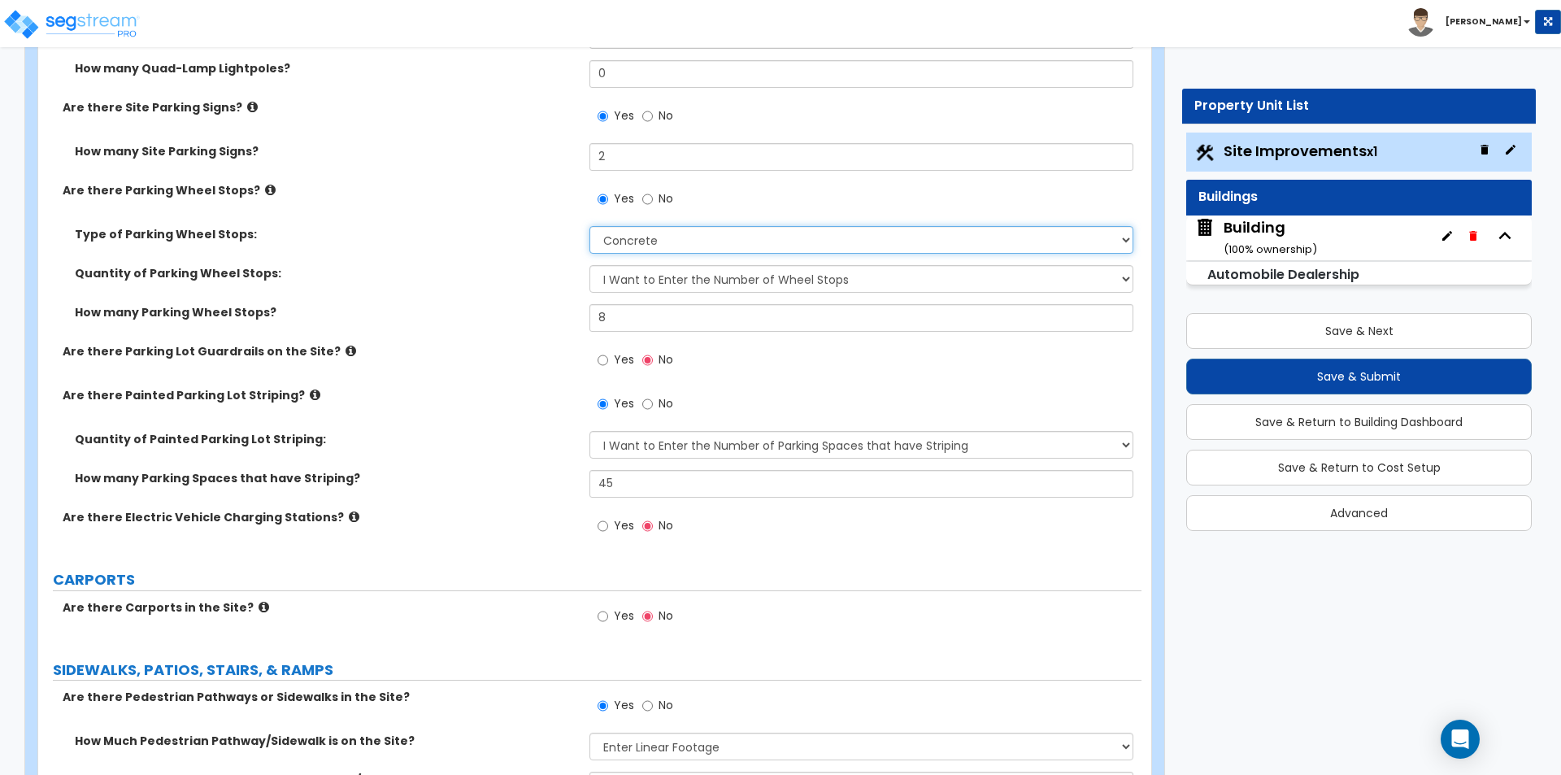
click at [589, 226] on select "Concrete Rubber/Plastic" at bounding box center [860, 240] width 543 height 28
click at [524, 287] on div "Quantity of Parking Wheel Stops: I Don’t Know - Please Estimate for me I Want t…" at bounding box center [589, 284] width 1103 height 39
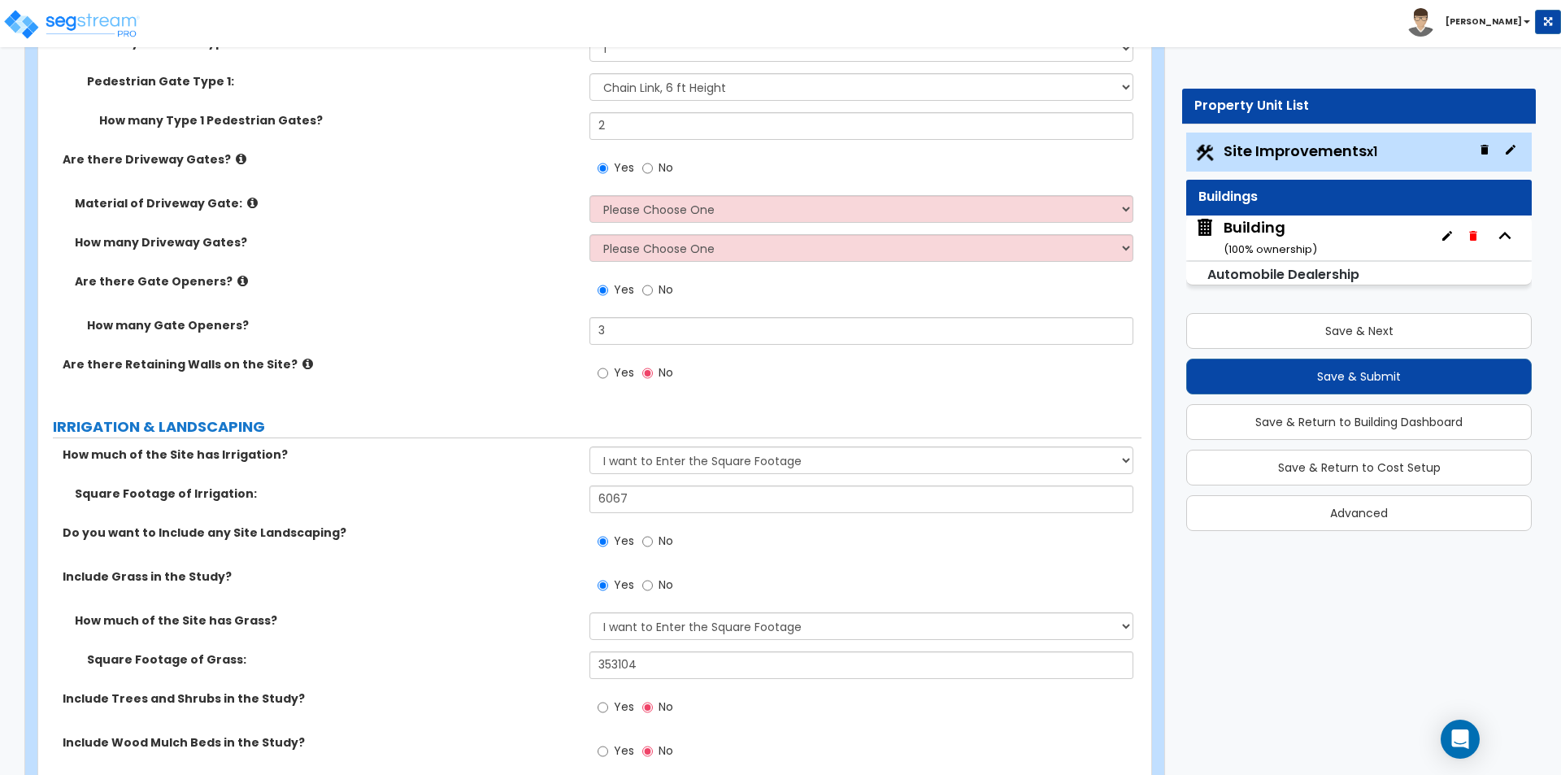
scroll to position [3333, 0]
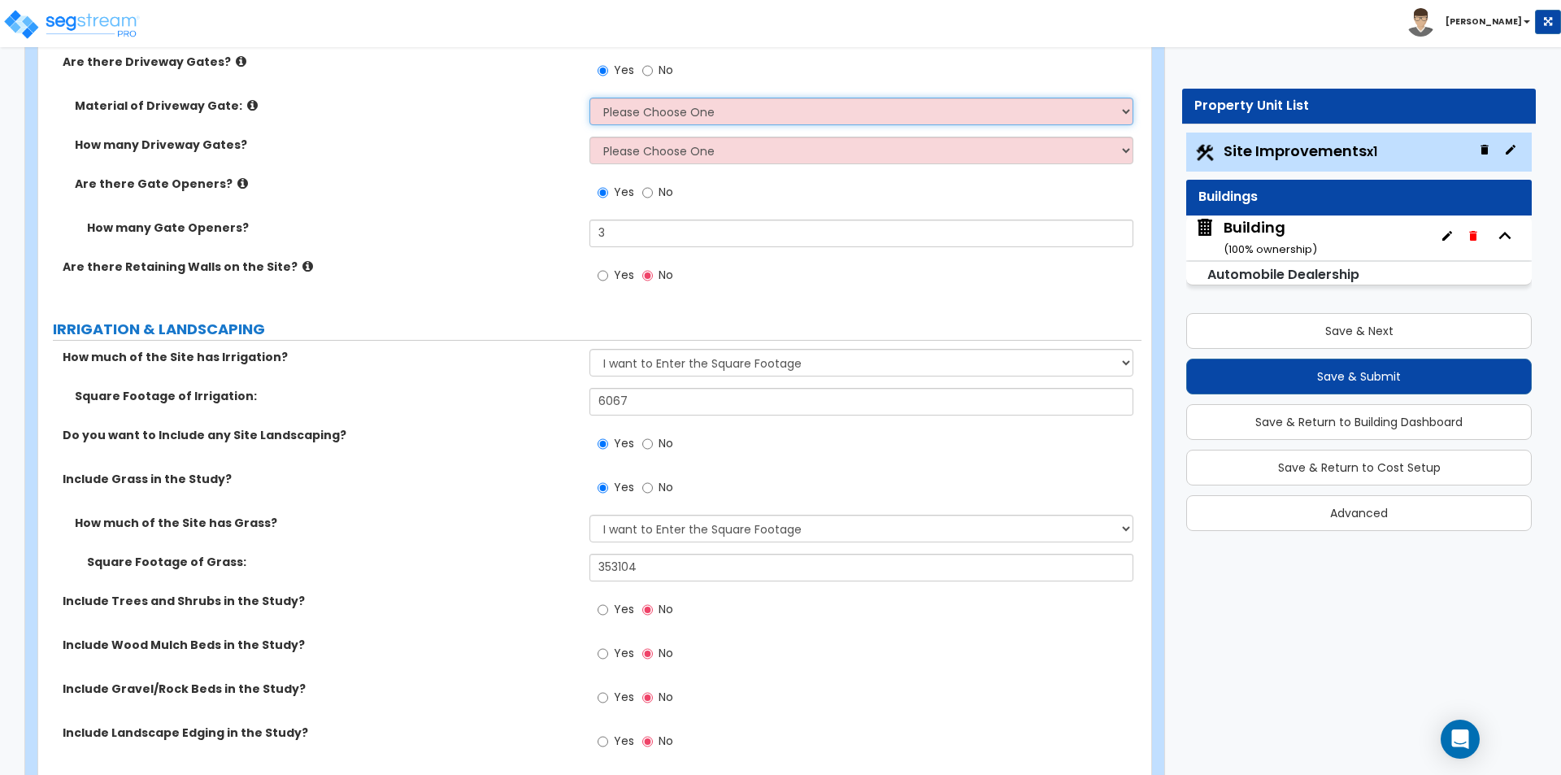
click at [710, 120] on select "Please Choose One Wood Steel" at bounding box center [860, 112] width 543 height 28
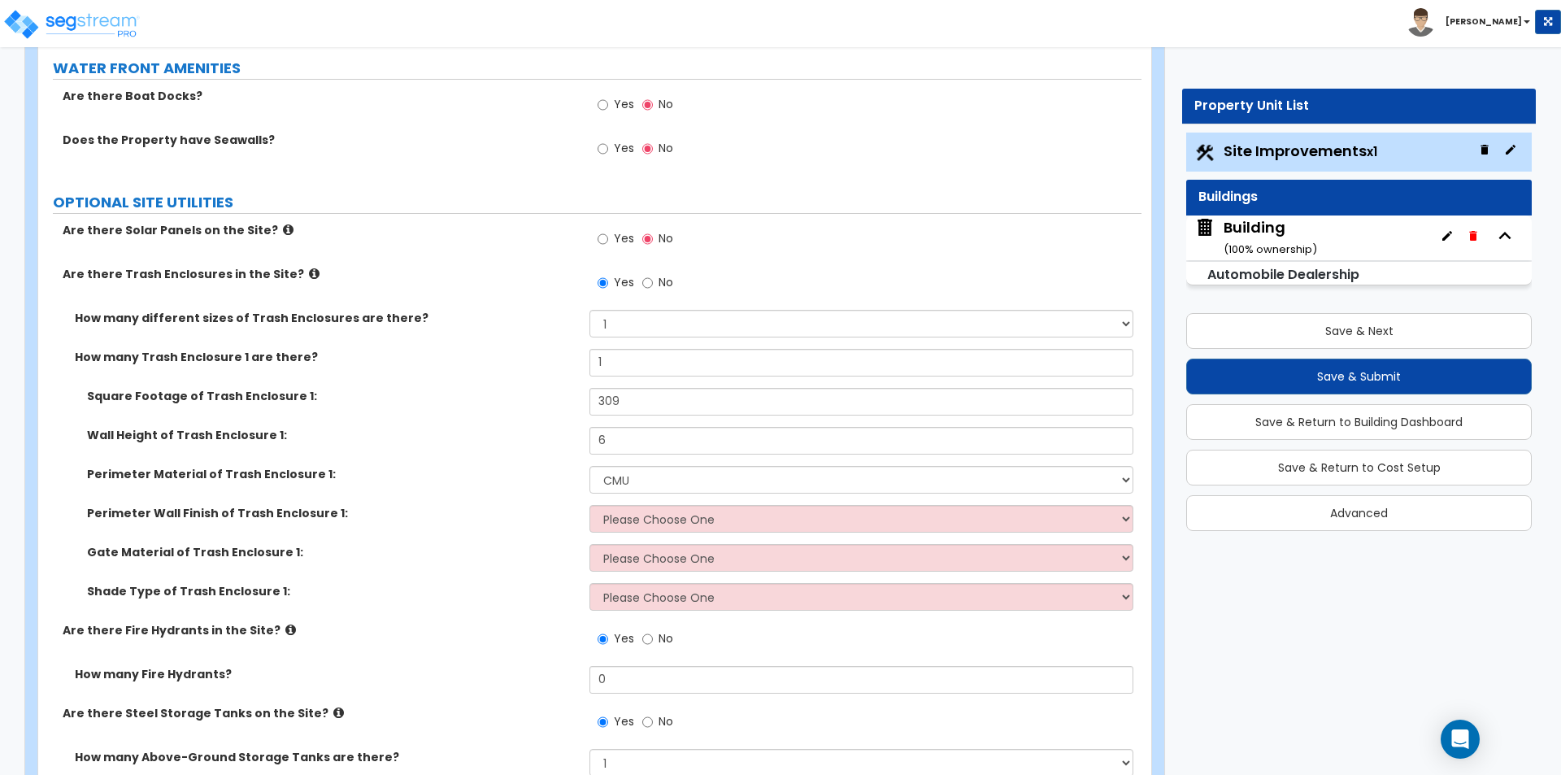
scroll to position [5044, 0]
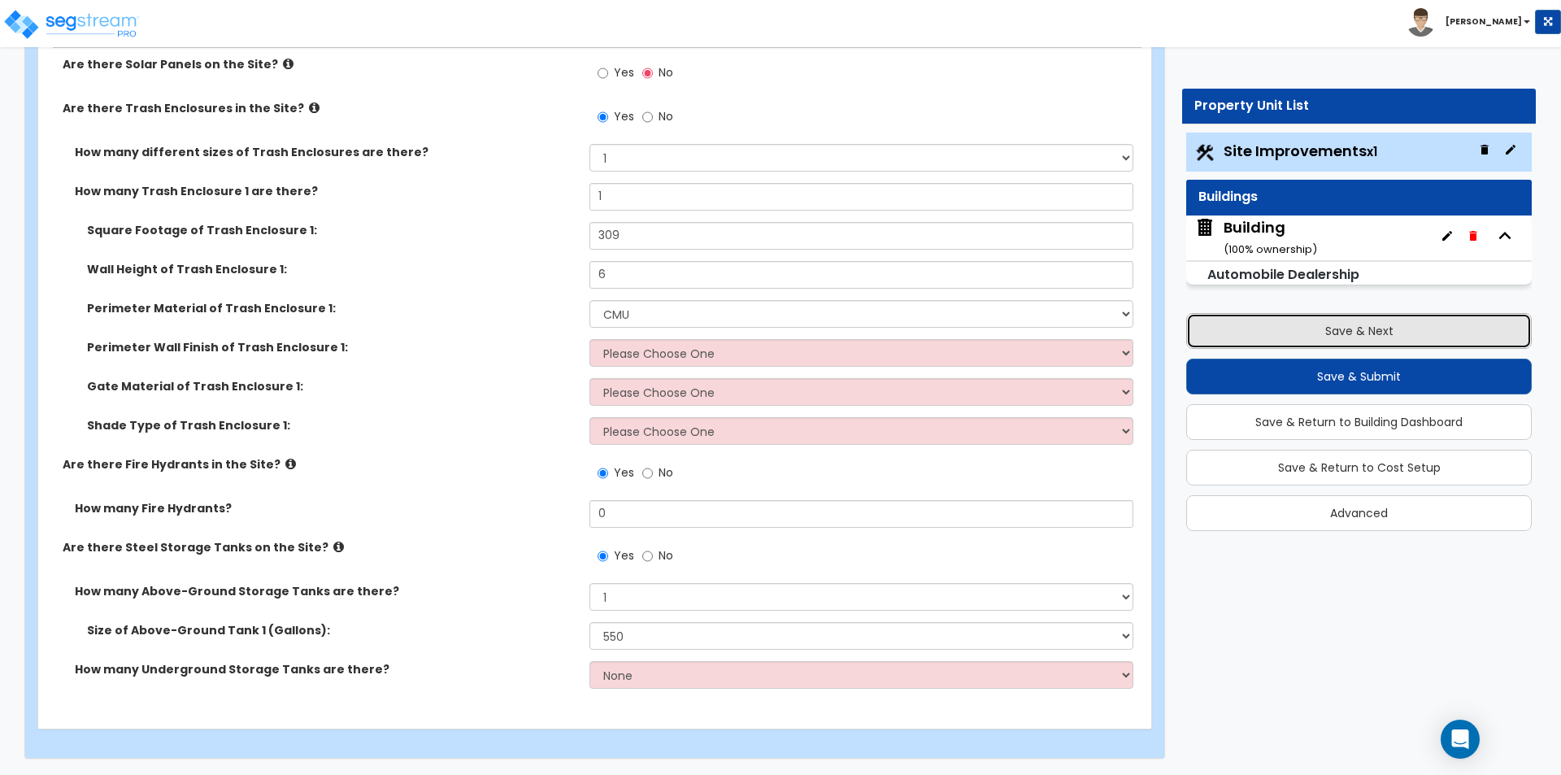
click at [1298, 332] on button "Save & Next" at bounding box center [1359, 331] width 346 height 36
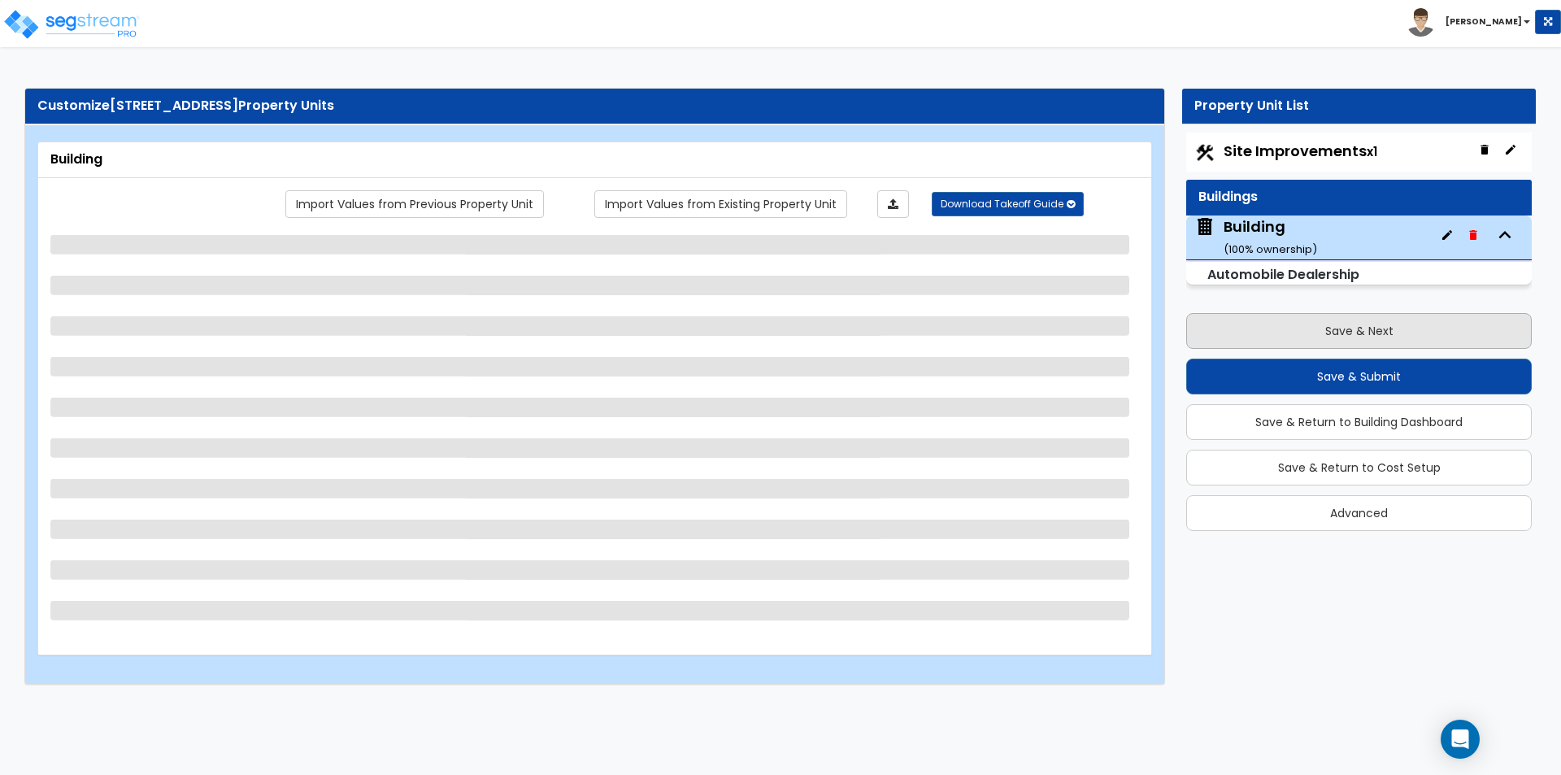
scroll to position [0, 0]
select select "4"
select select "2"
select select "3"
select select "11"
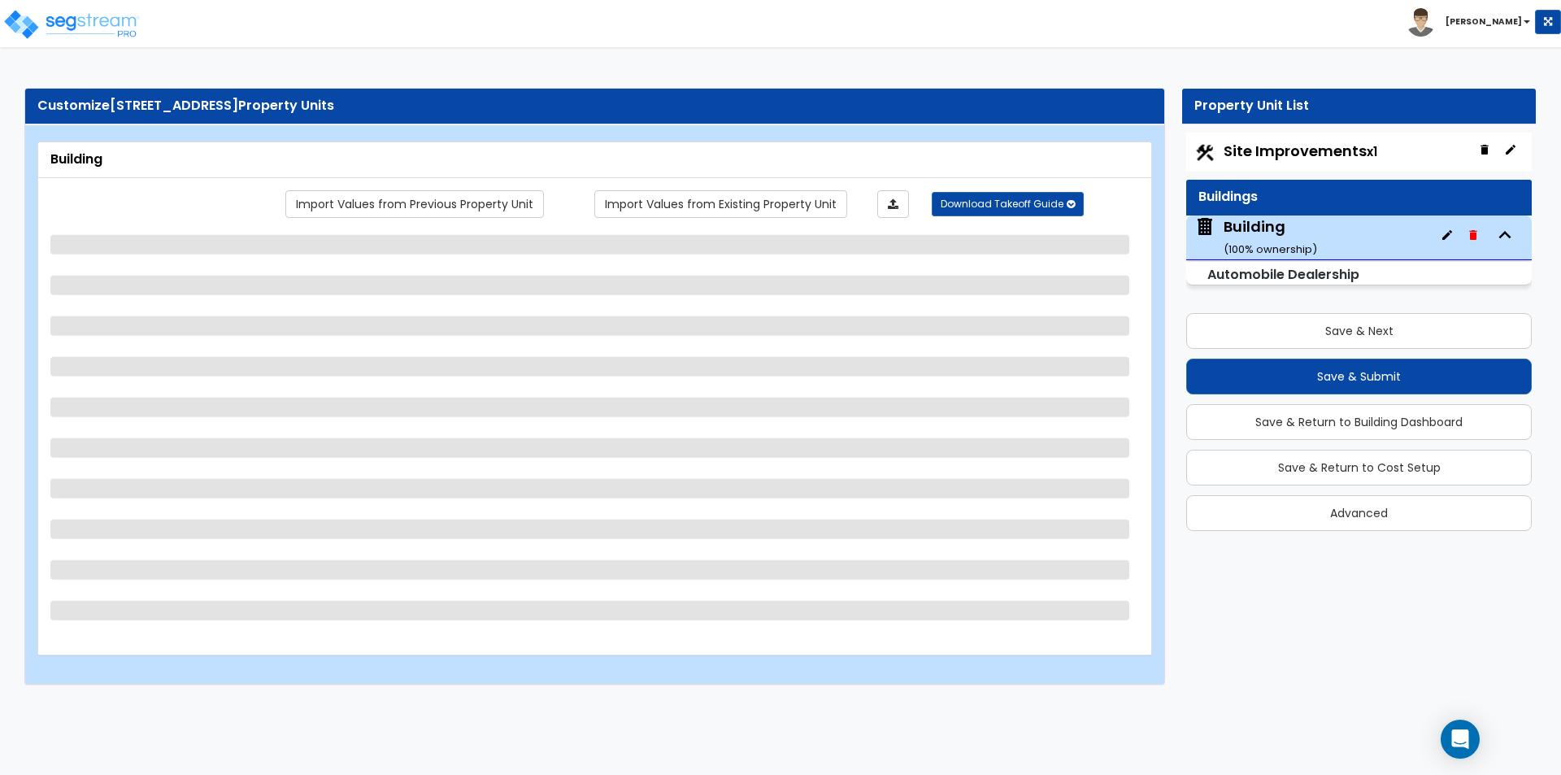
select select "3"
select select "2"
select select "1"
select select "3"
select select "2"
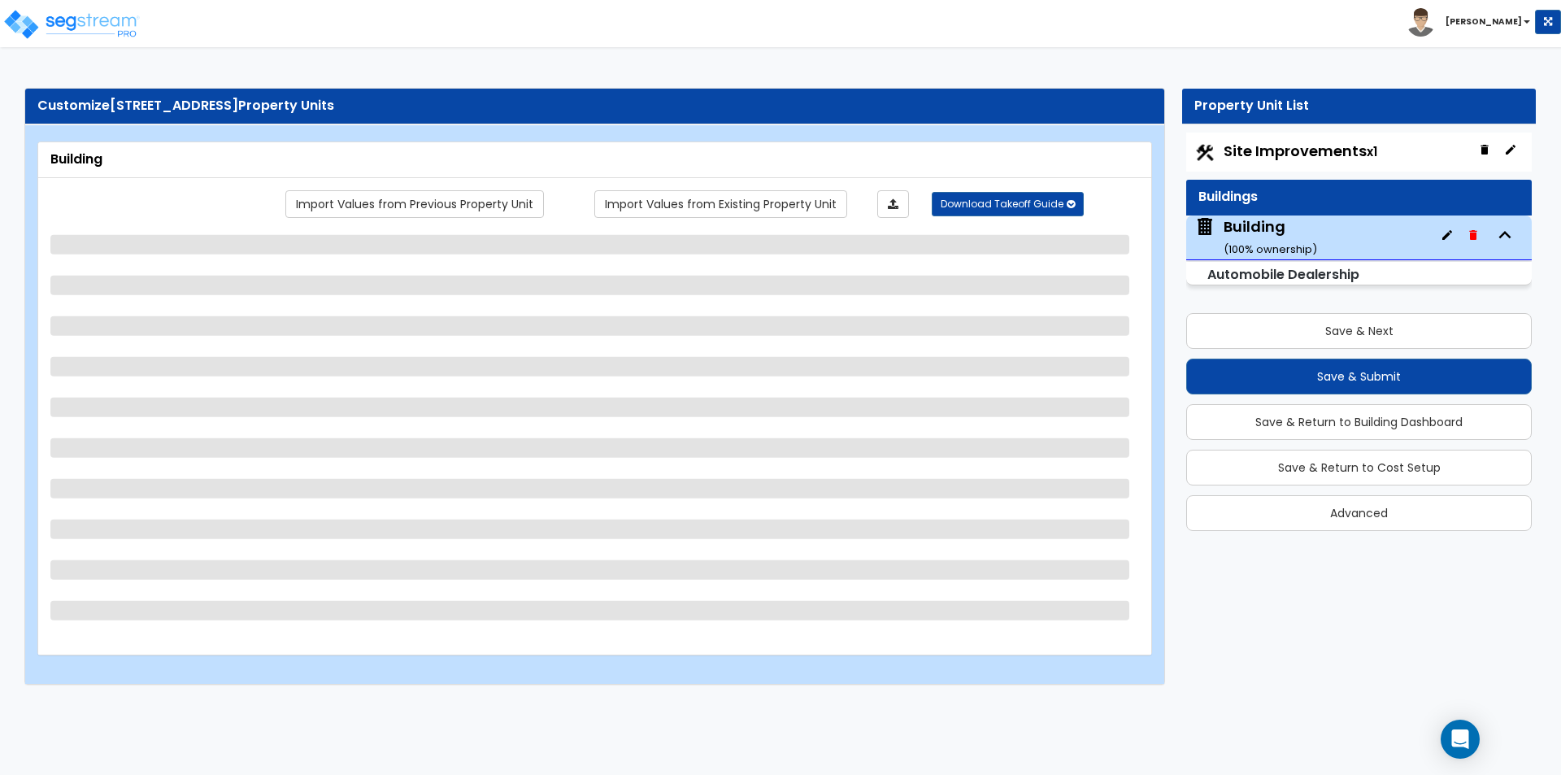
select select "4"
select select "3"
select select "2"
select select "1"
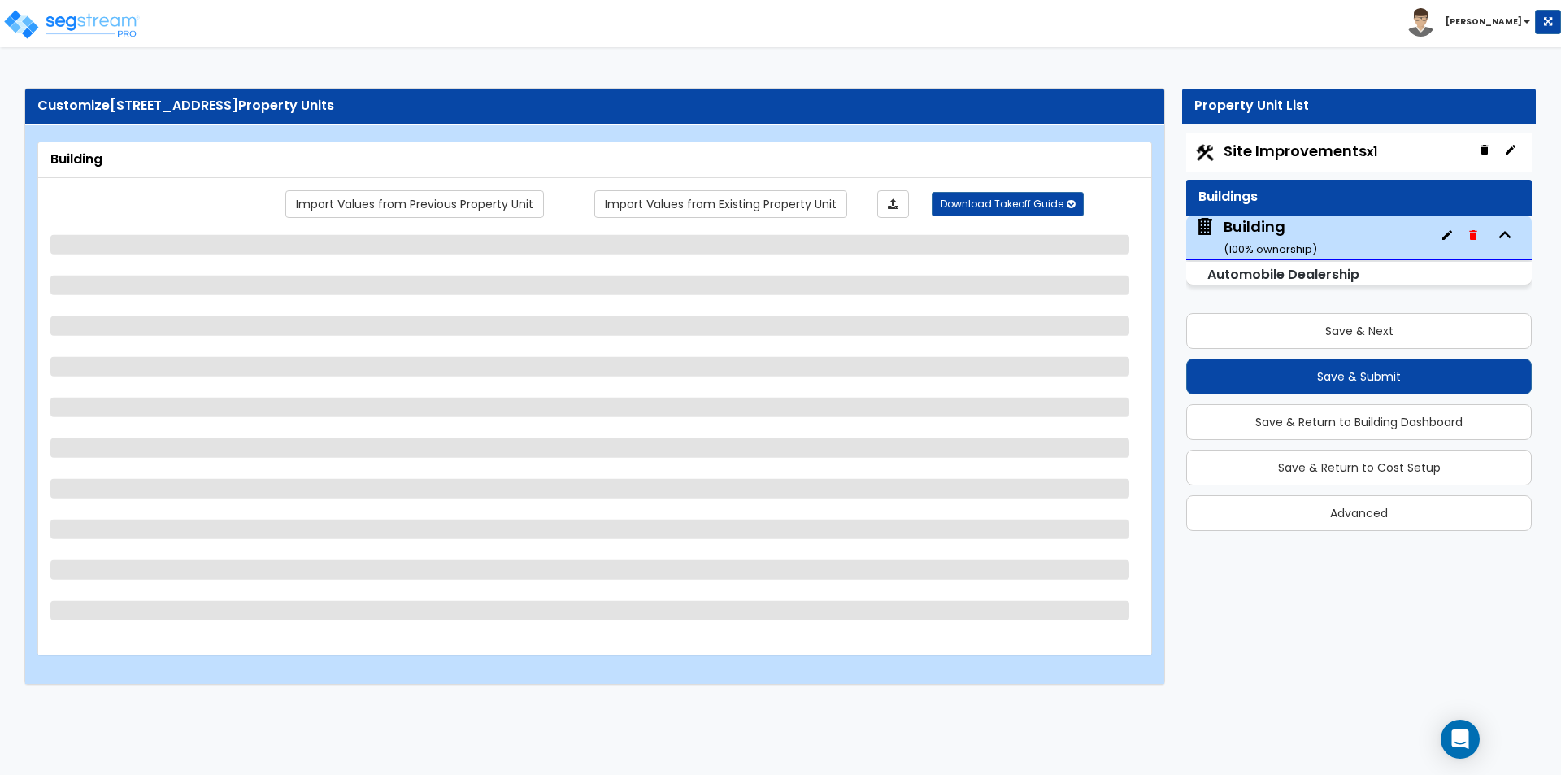
select select "3"
select select "1"
select select "2"
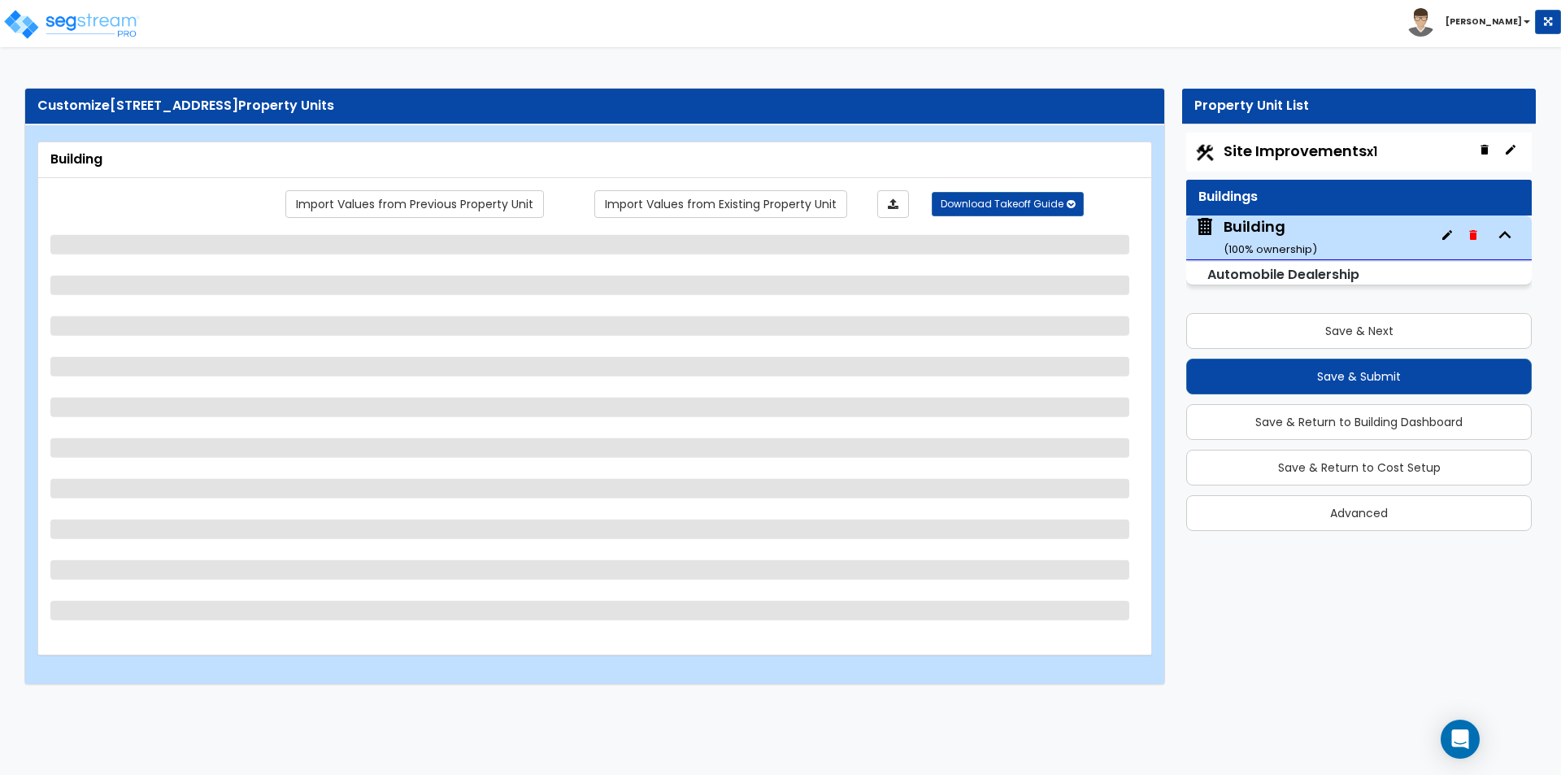
select select "2"
select select "1"
select select "7"
select select "1"
select select "2"
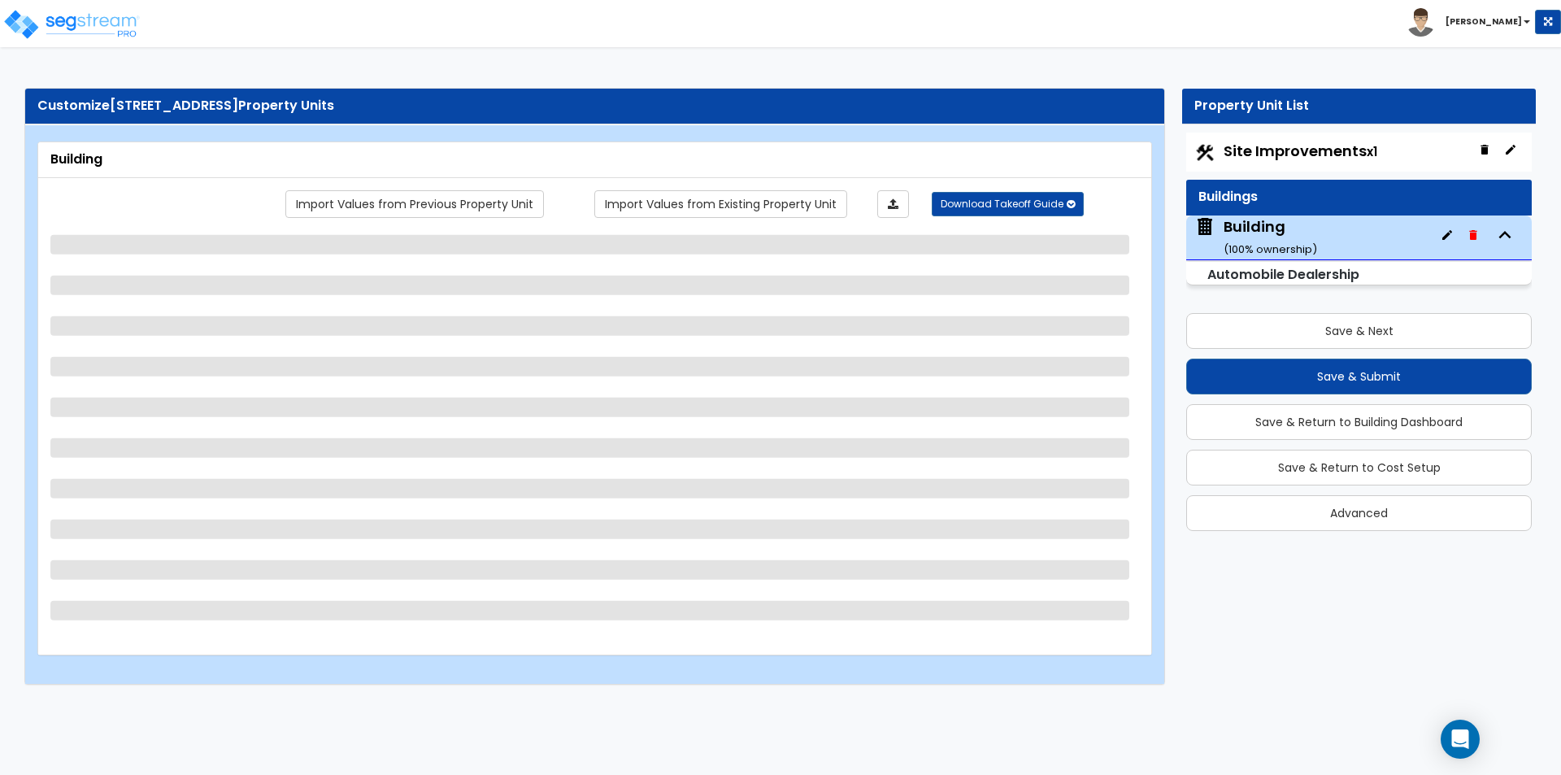
select select "2"
select select "1"
select select "2"
select select "1"
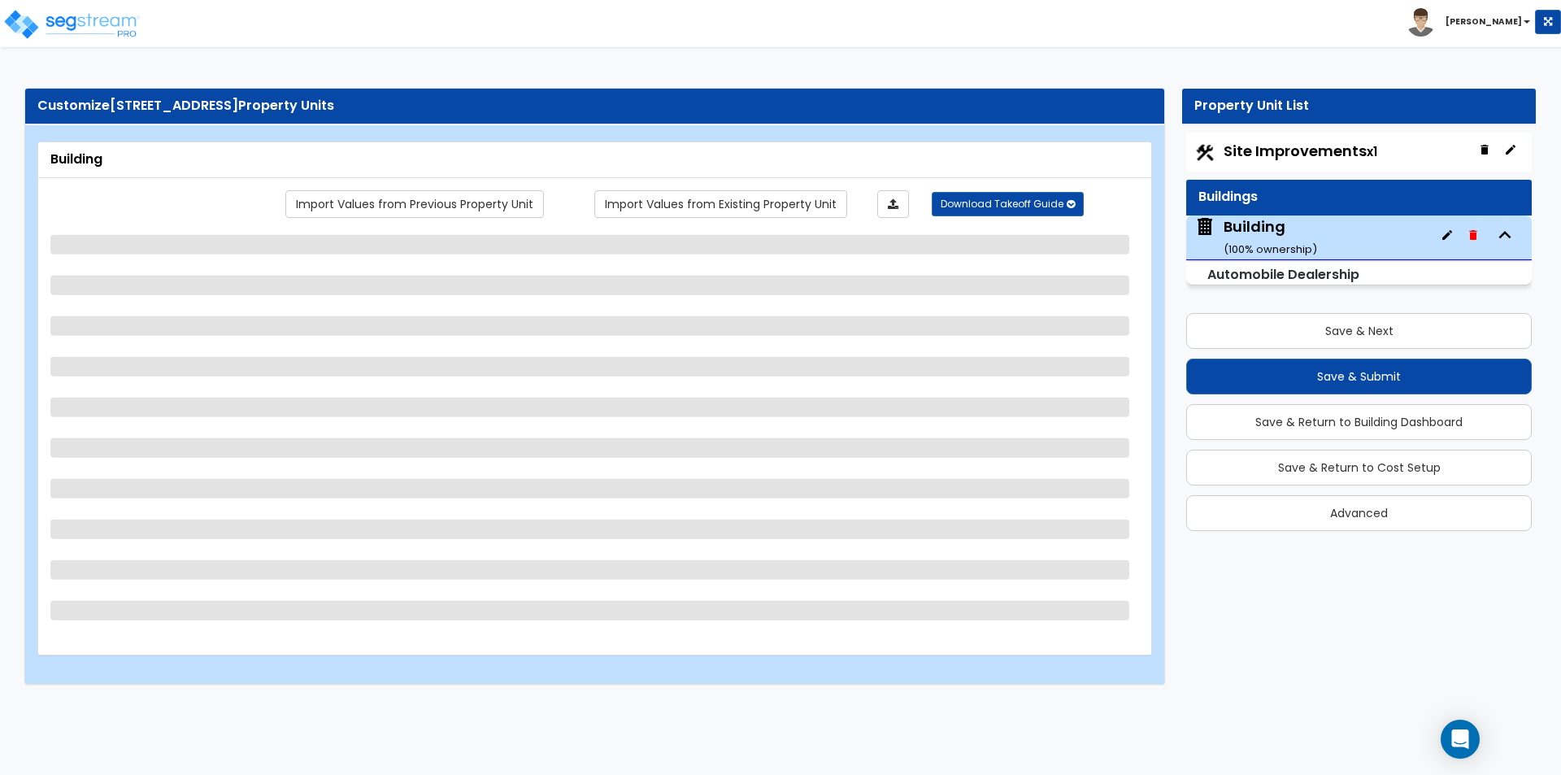
select select "1"
select select "3"
select select "4"
select select "1"
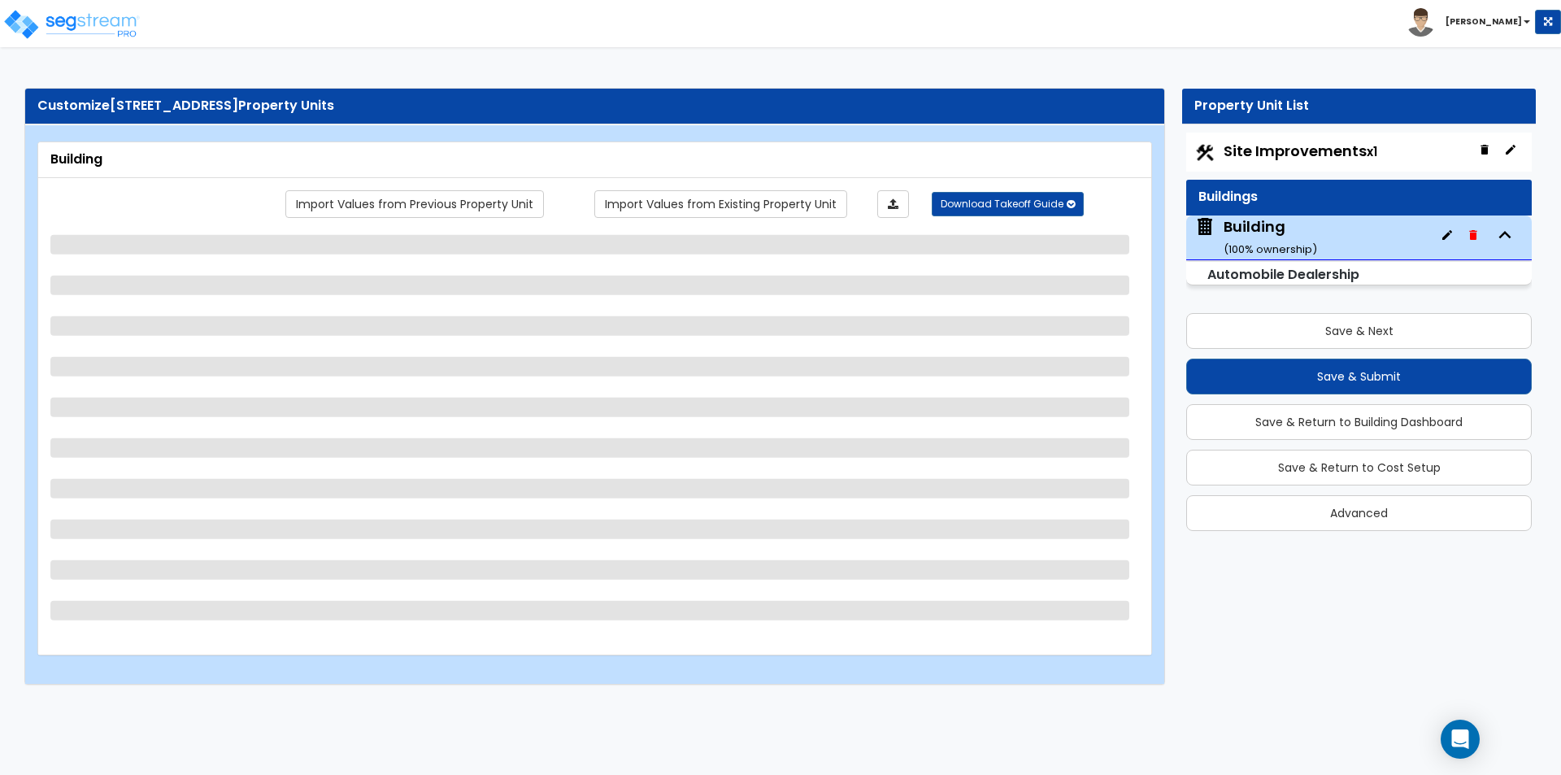
select select "3"
select select "4"
select select "3"
select select "1"
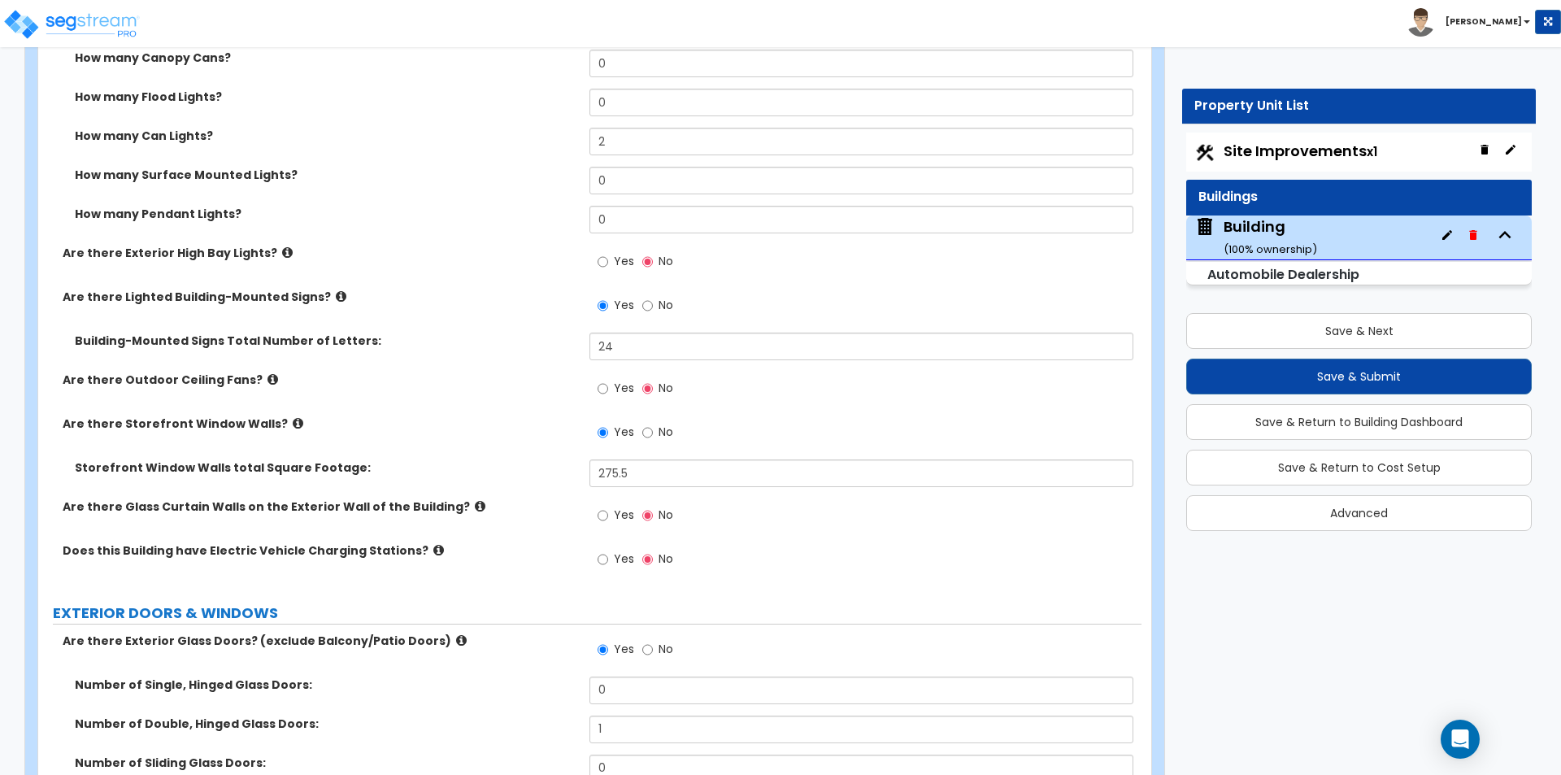
scroll to position [1382, 0]
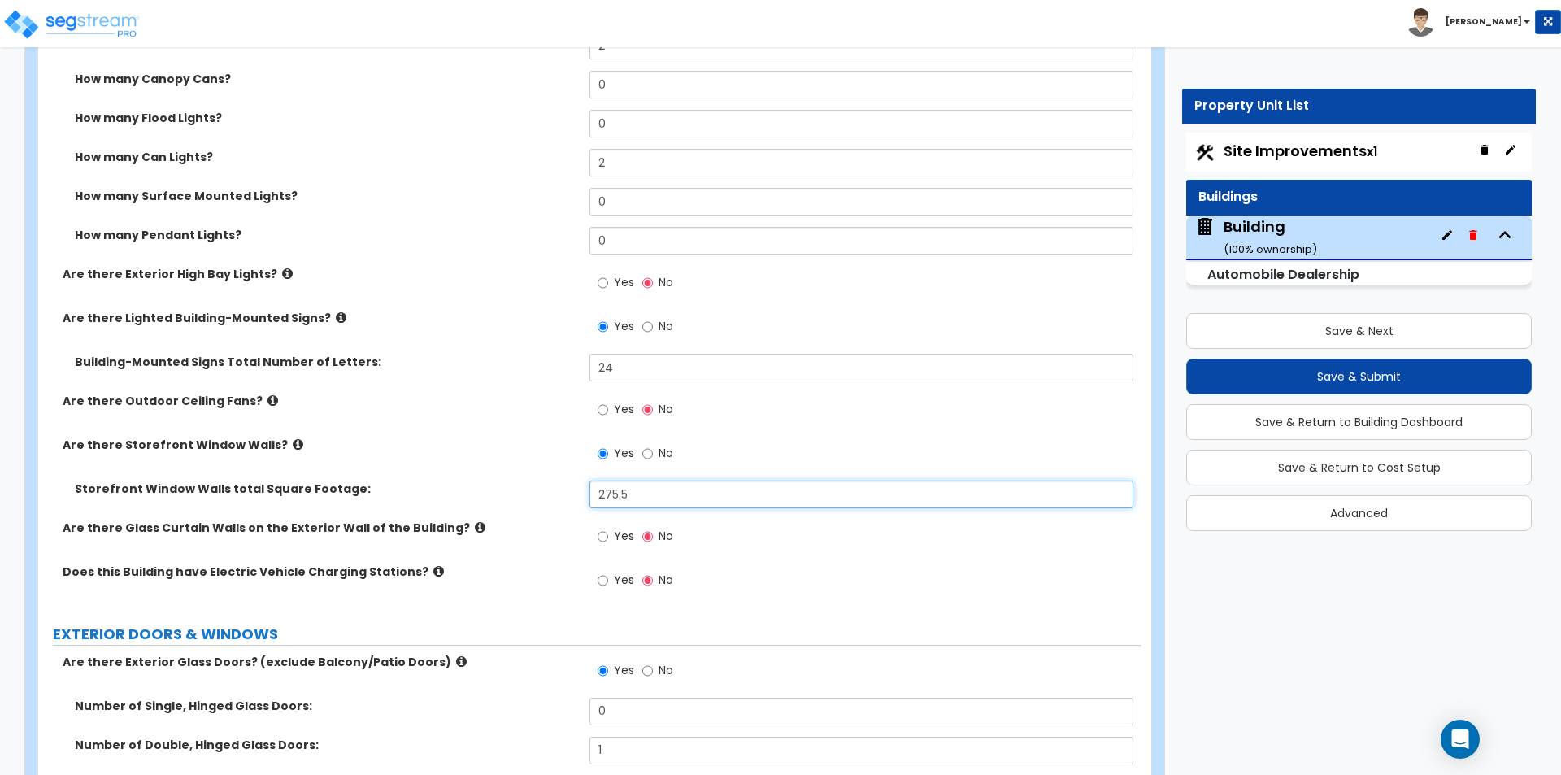
click at [650, 487] on input "275.5" at bounding box center [860, 494] width 543 height 28
type input "269"
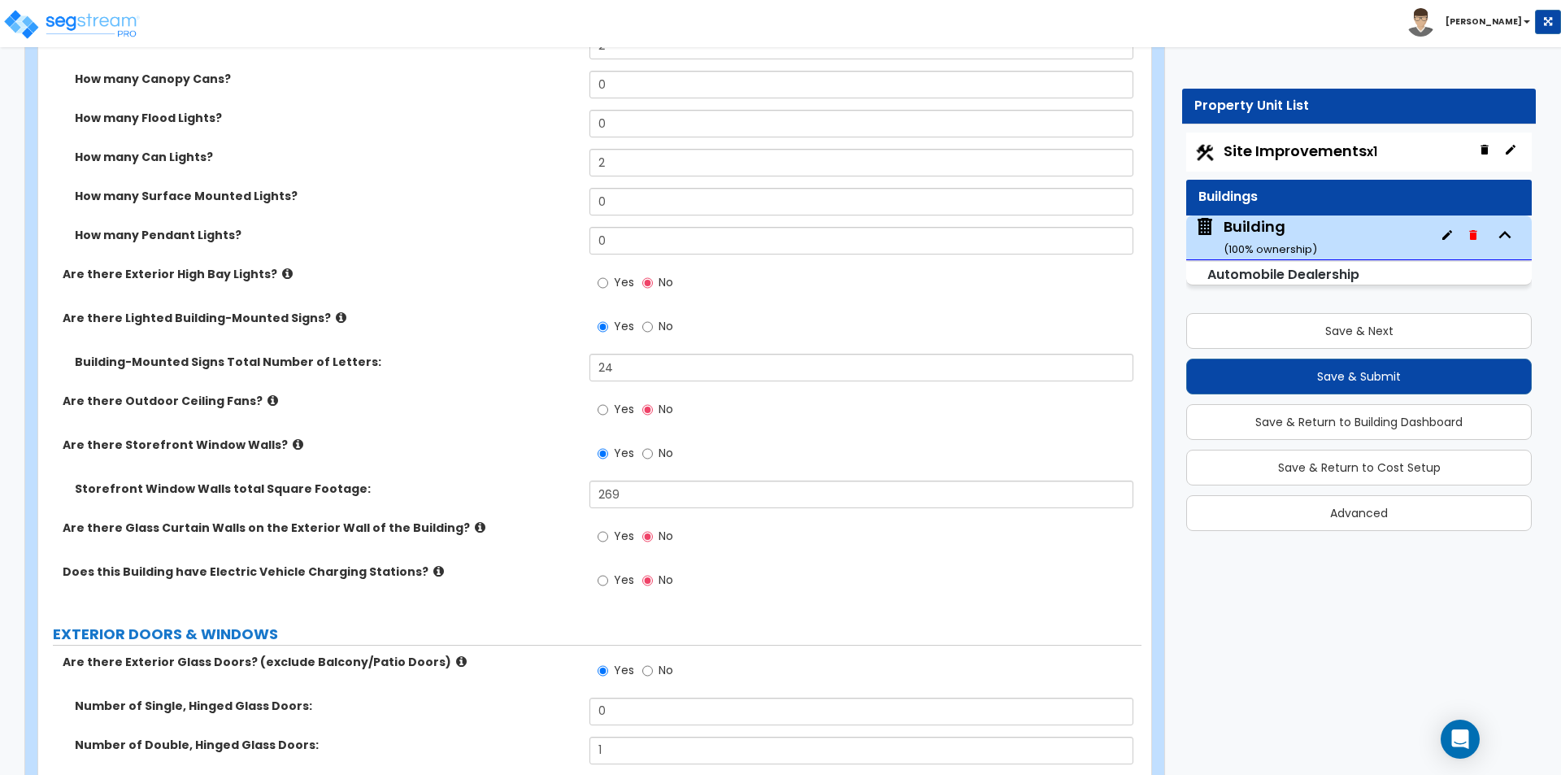
click at [448, 437] on label "Are there Storefront Window Walls?" at bounding box center [320, 445] width 515 height 16
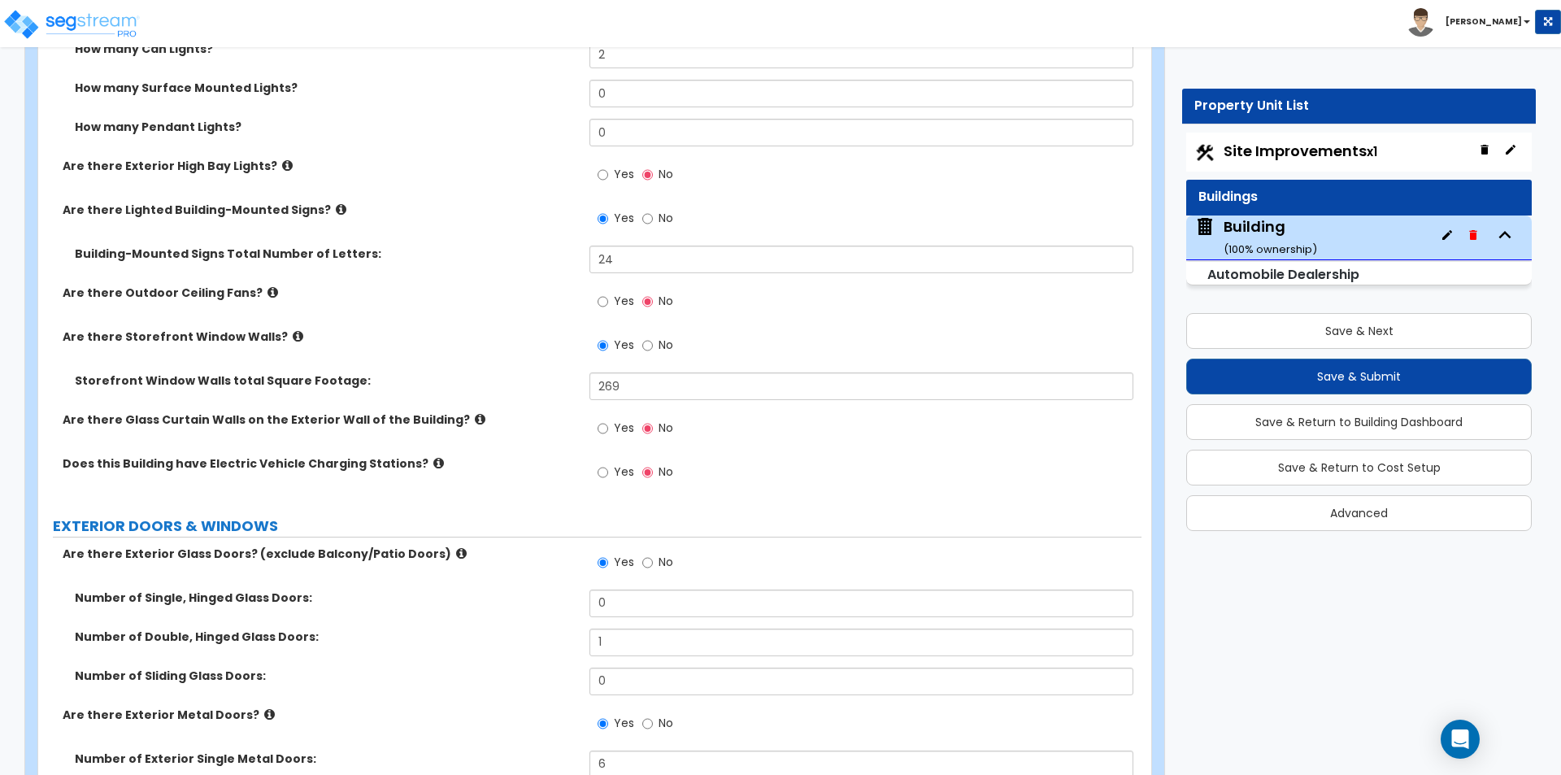
scroll to position [1545, 0]
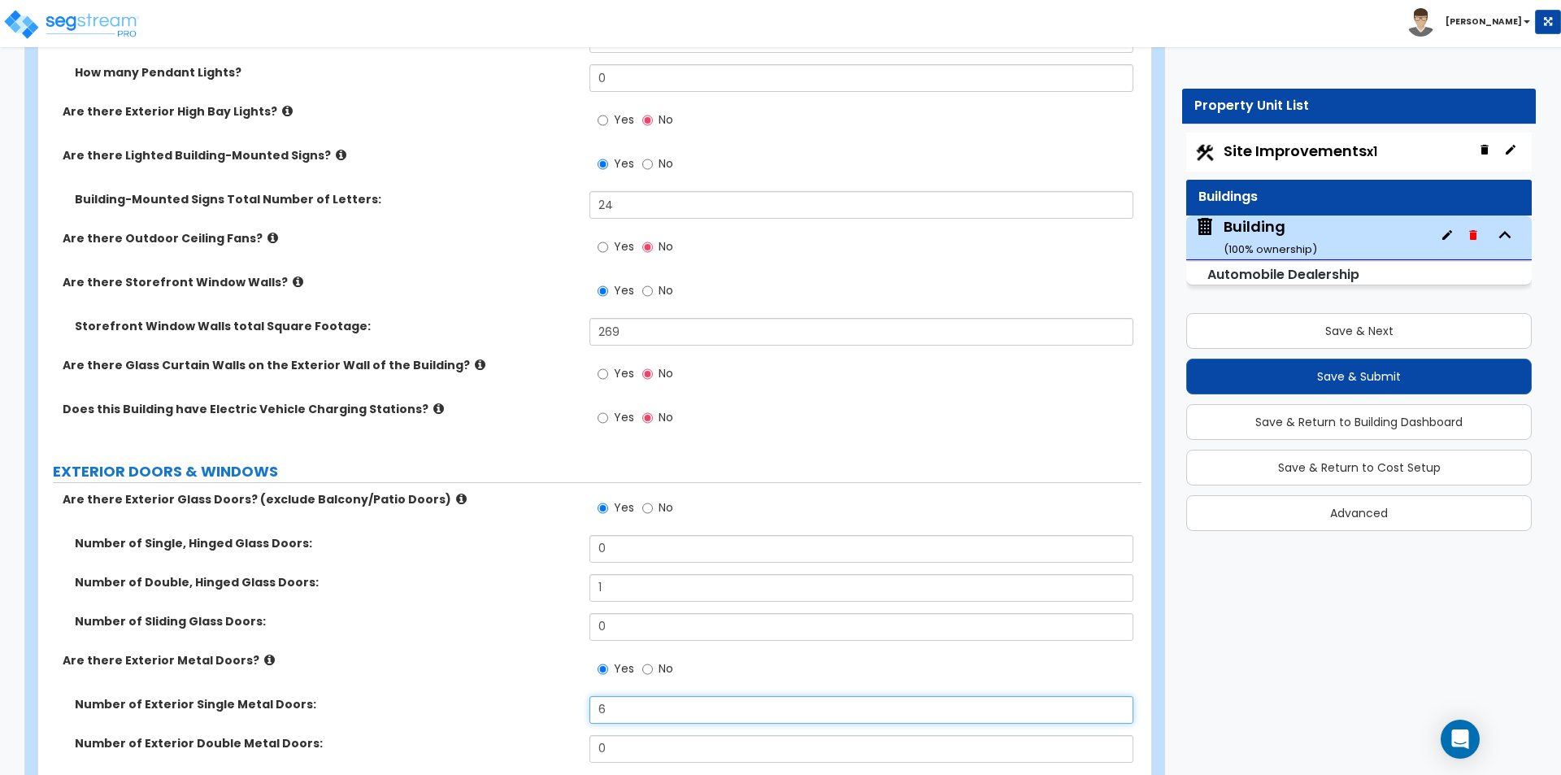
click at [642, 708] on input "6" at bounding box center [860, 710] width 543 height 28
click at [626, 696] on input "4" at bounding box center [860, 710] width 543 height 28
type input "6"
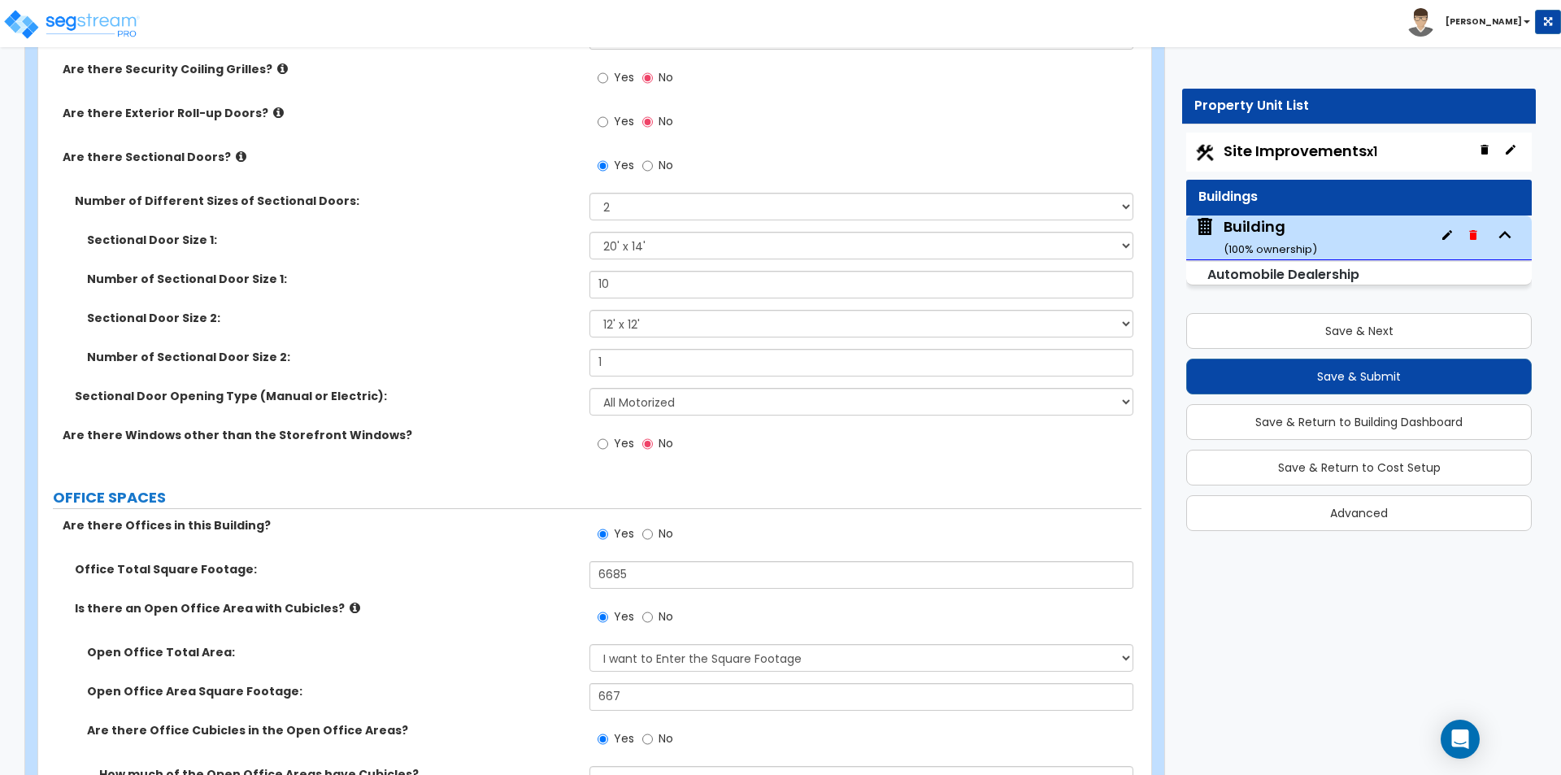
scroll to position [2276, 0]
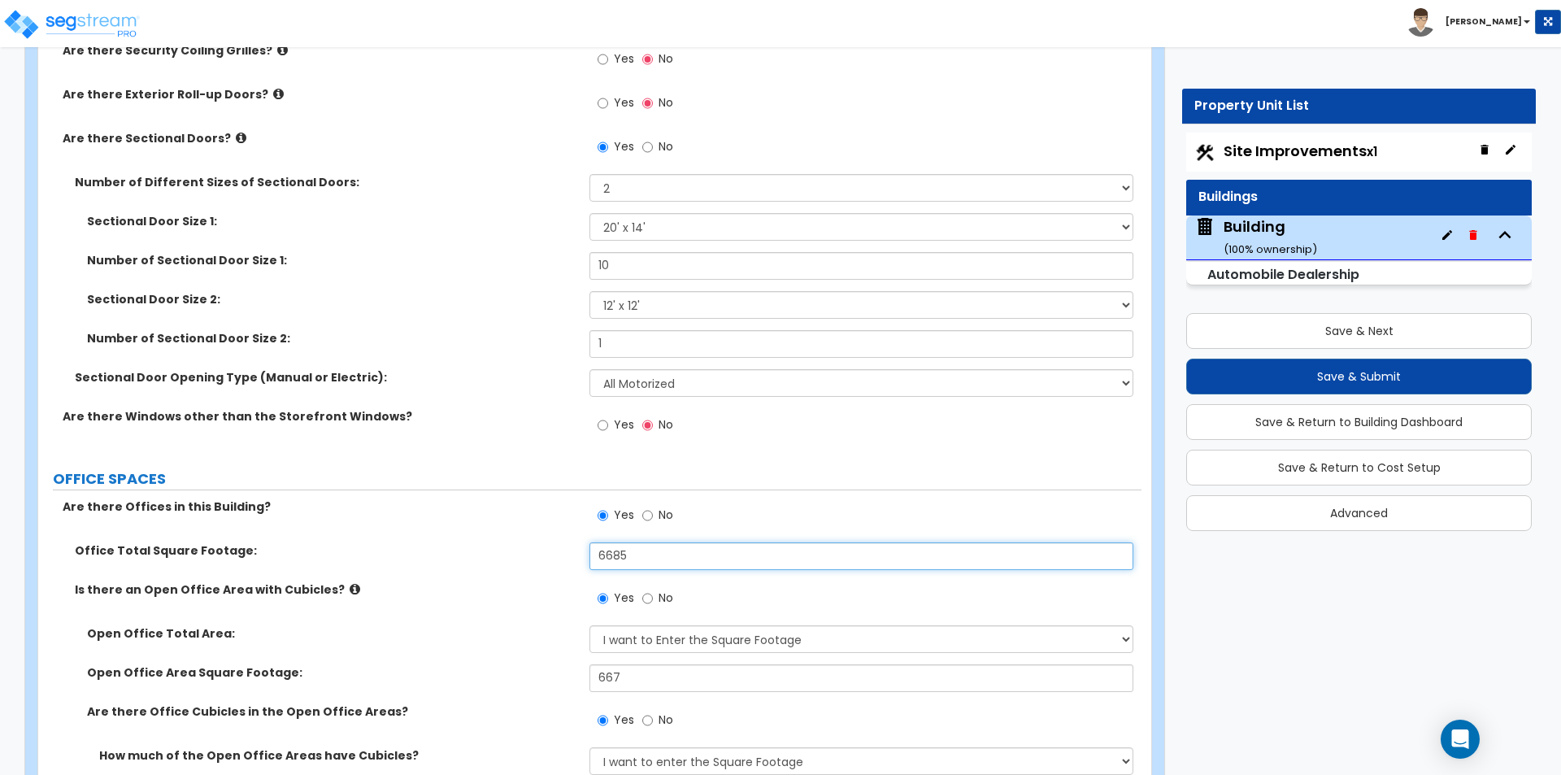
click at [672, 560] on input "6685" at bounding box center [860, 556] width 543 height 28
type input "6,548"
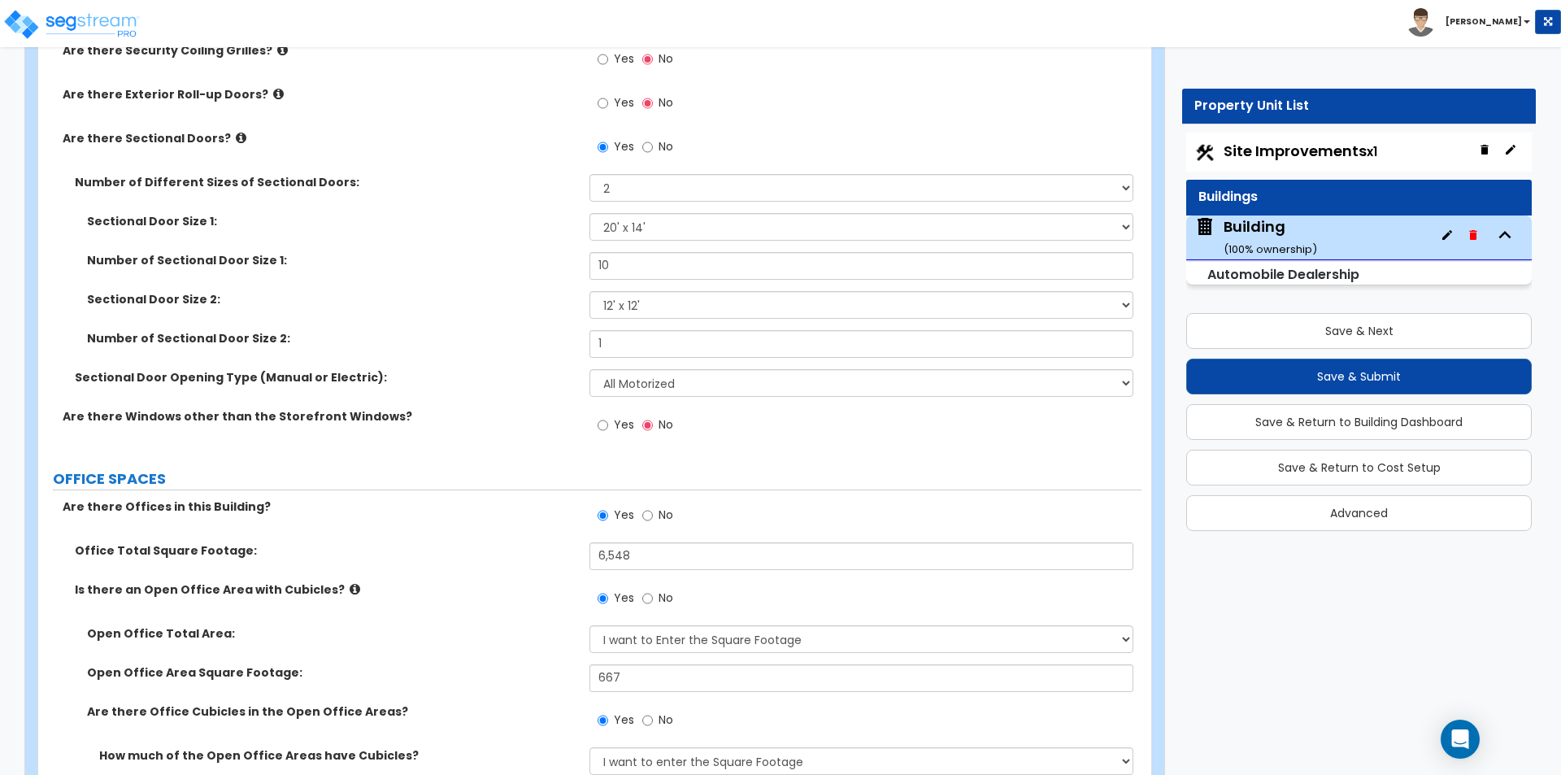
click at [398, 487] on label "OFFICE SPACES" at bounding box center [597, 478] width 1089 height 21
click at [515, 574] on div "Office Total Square Footage: 6,548" at bounding box center [589, 561] width 1103 height 39
click at [511, 553] on label "Office Total Square Footage:" at bounding box center [326, 550] width 502 height 16
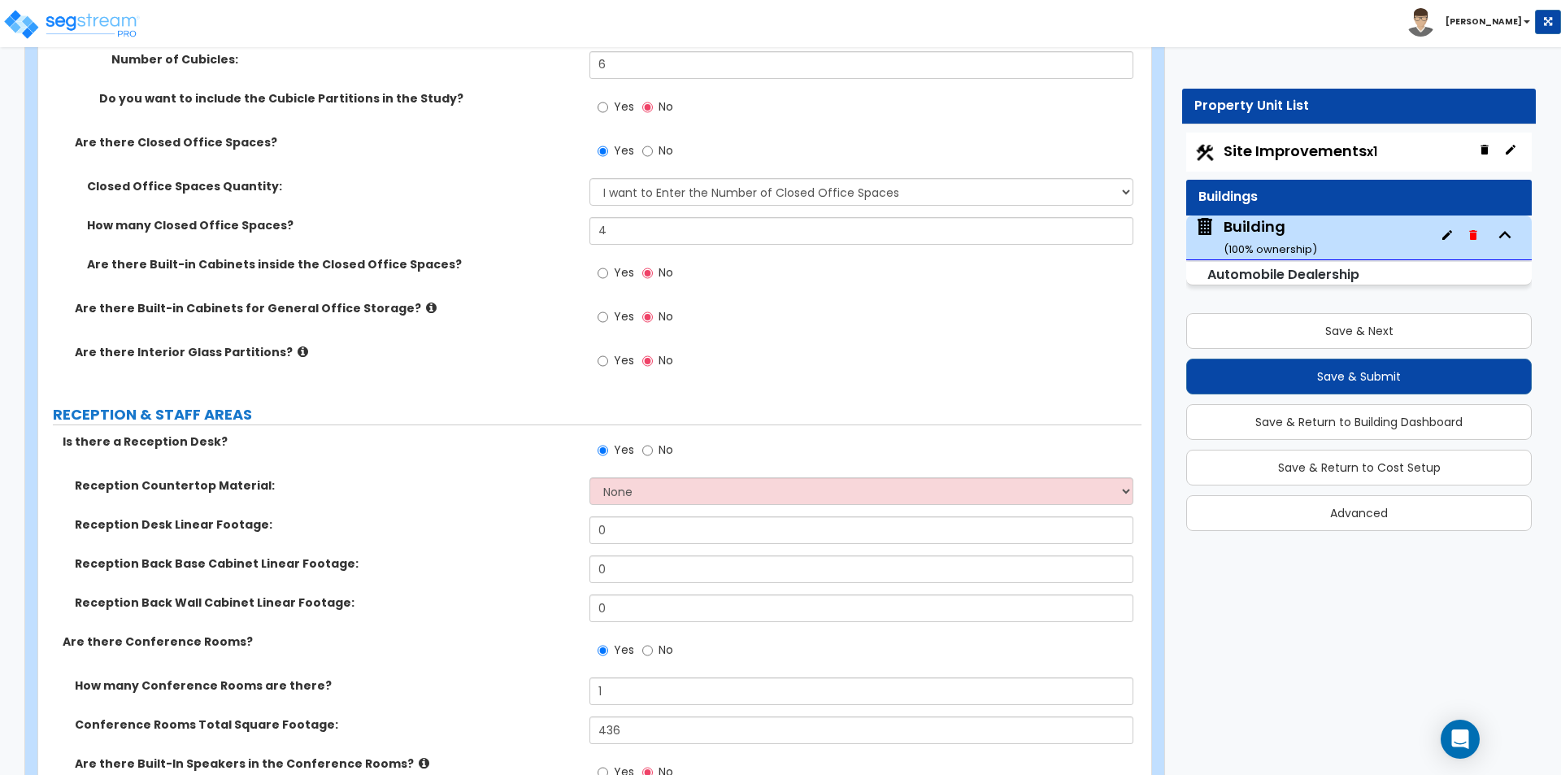
scroll to position [3171, 0]
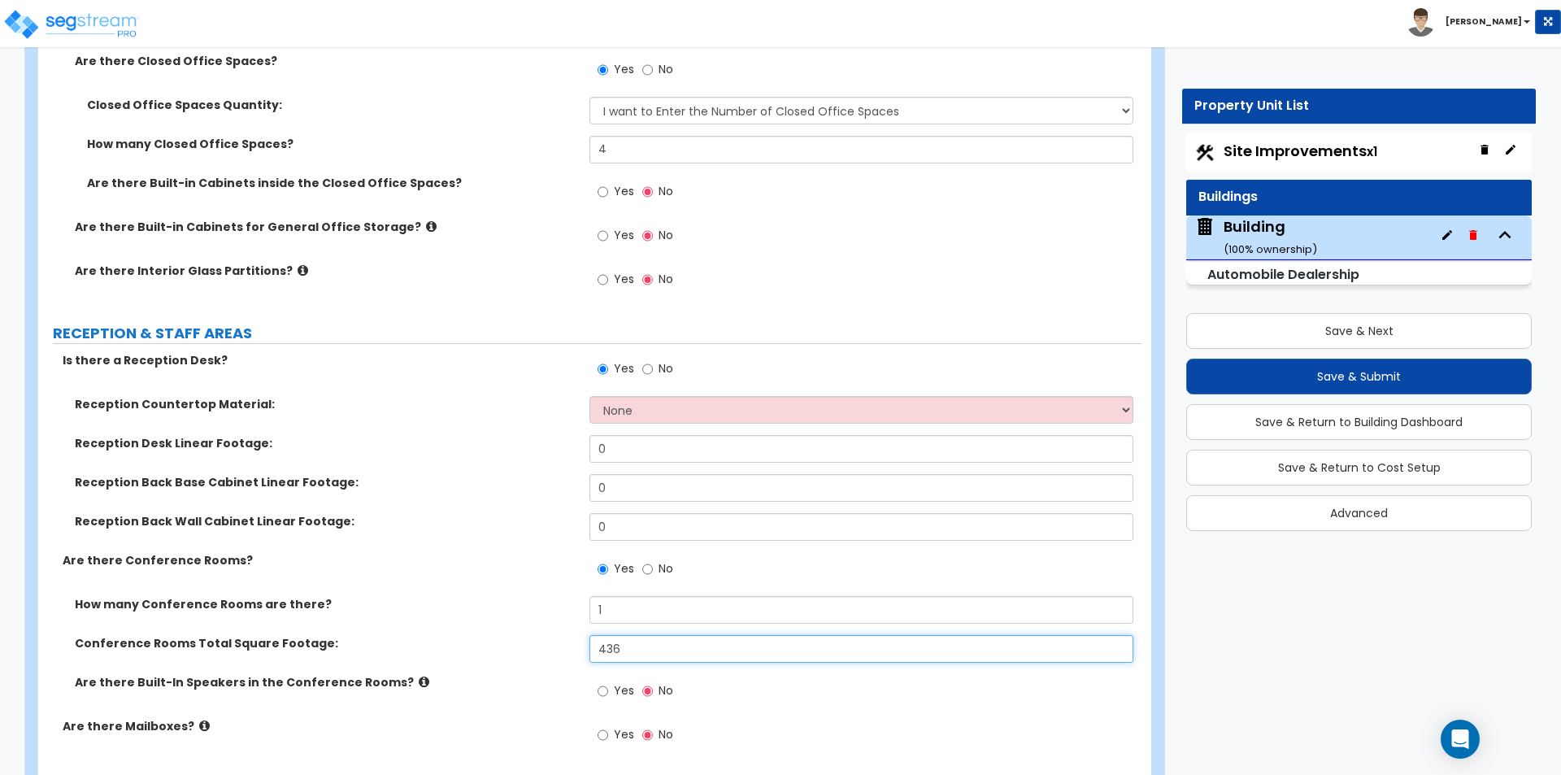
click at [709, 648] on input "436" at bounding box center [860, 649] width 543 height 28
type input "456"
click at [354, 616] on div "How many Conference Rooms are there? 1" at bounding box center [589, 615] width 1103 height 39
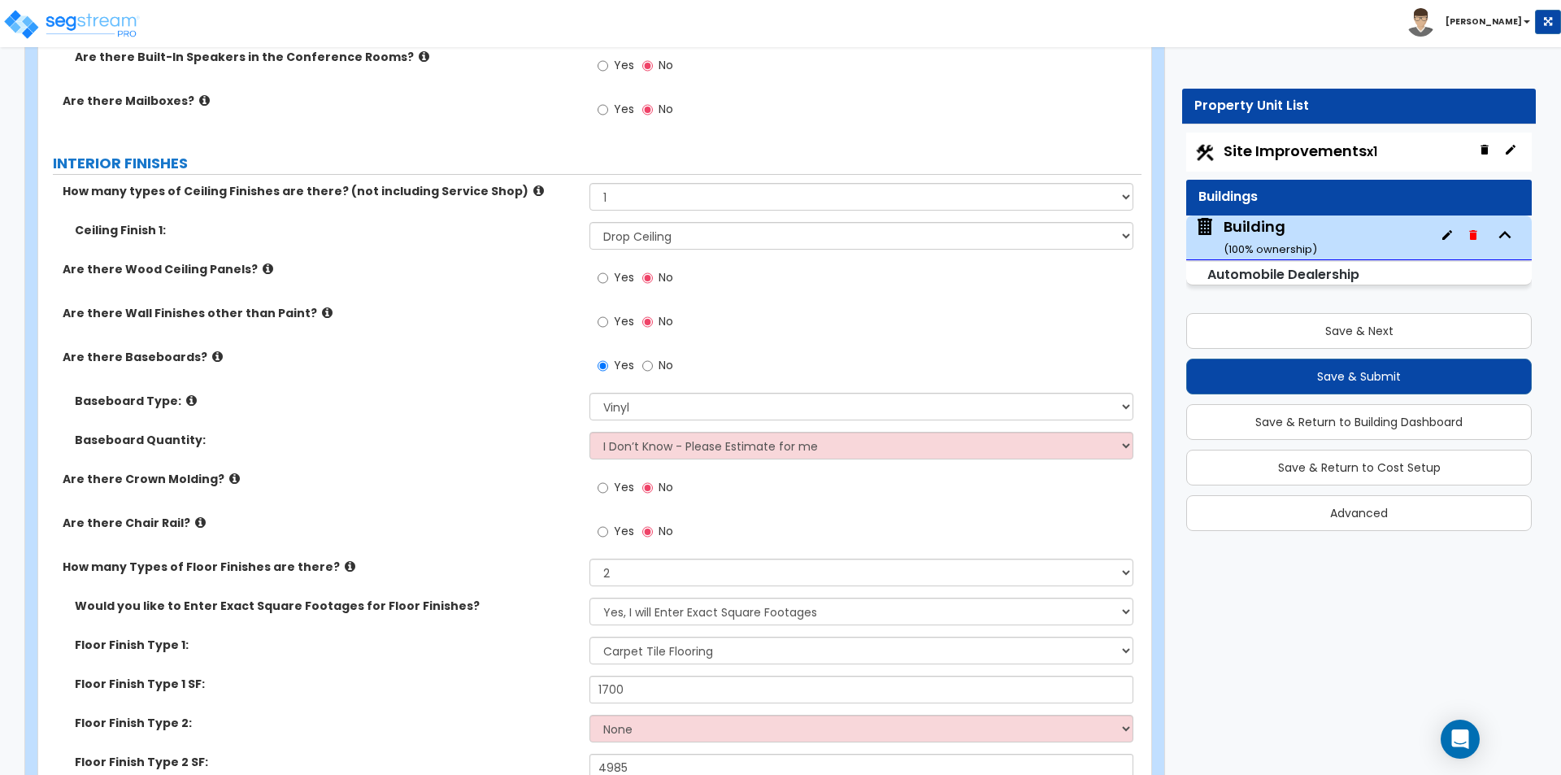
scroll to position [3902, 0]
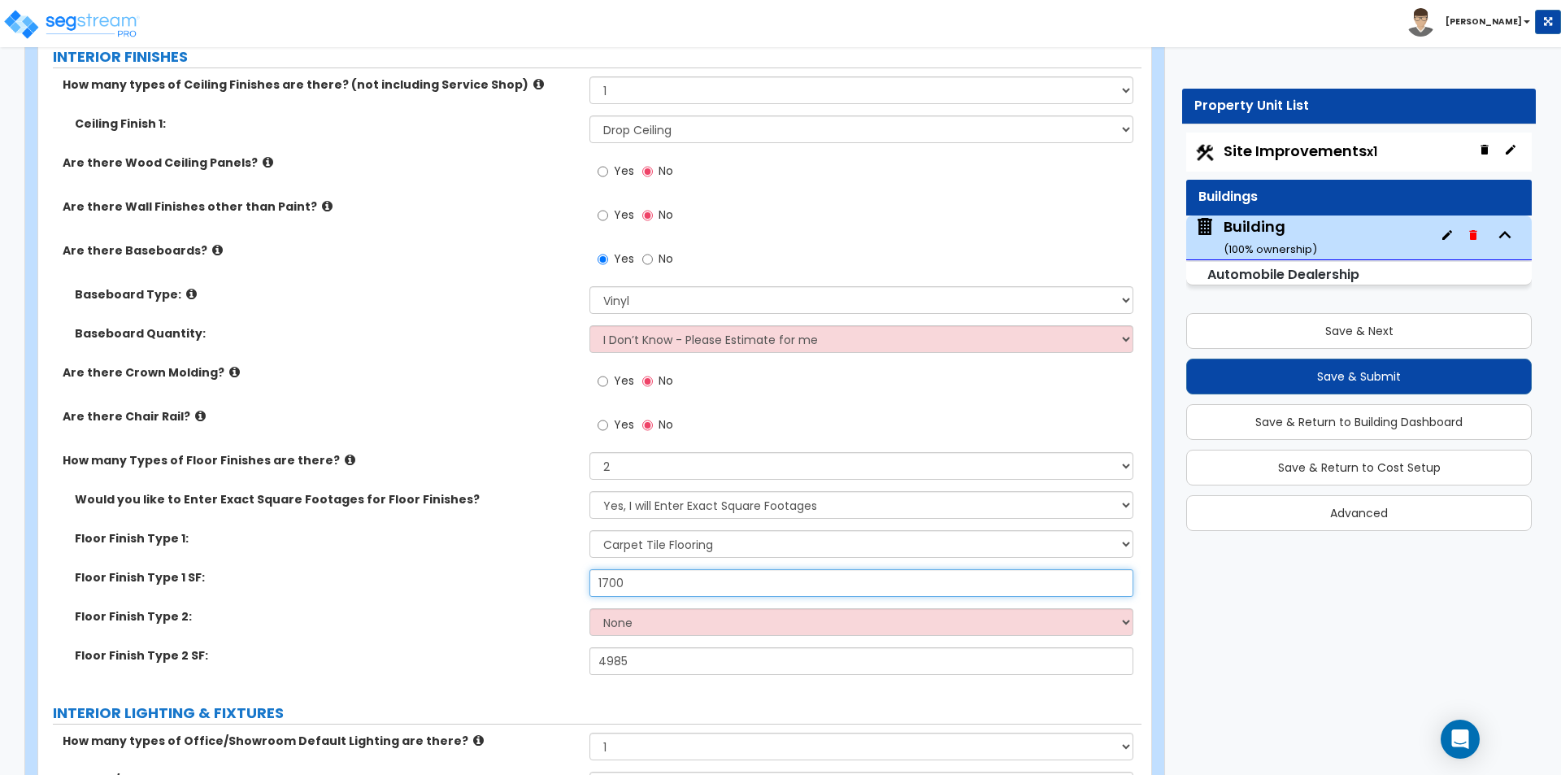
click at [673, 589] on input "1700" at bounding box center [860, 583] width 543 height 28
type input "1,710"
click at [463, 626] on div "Floor Finish Type 2: None Tile Flooring Hardwood Flooring Resilient Laminate Fl…" at bounding box center [589, 627] width 1103 height 39
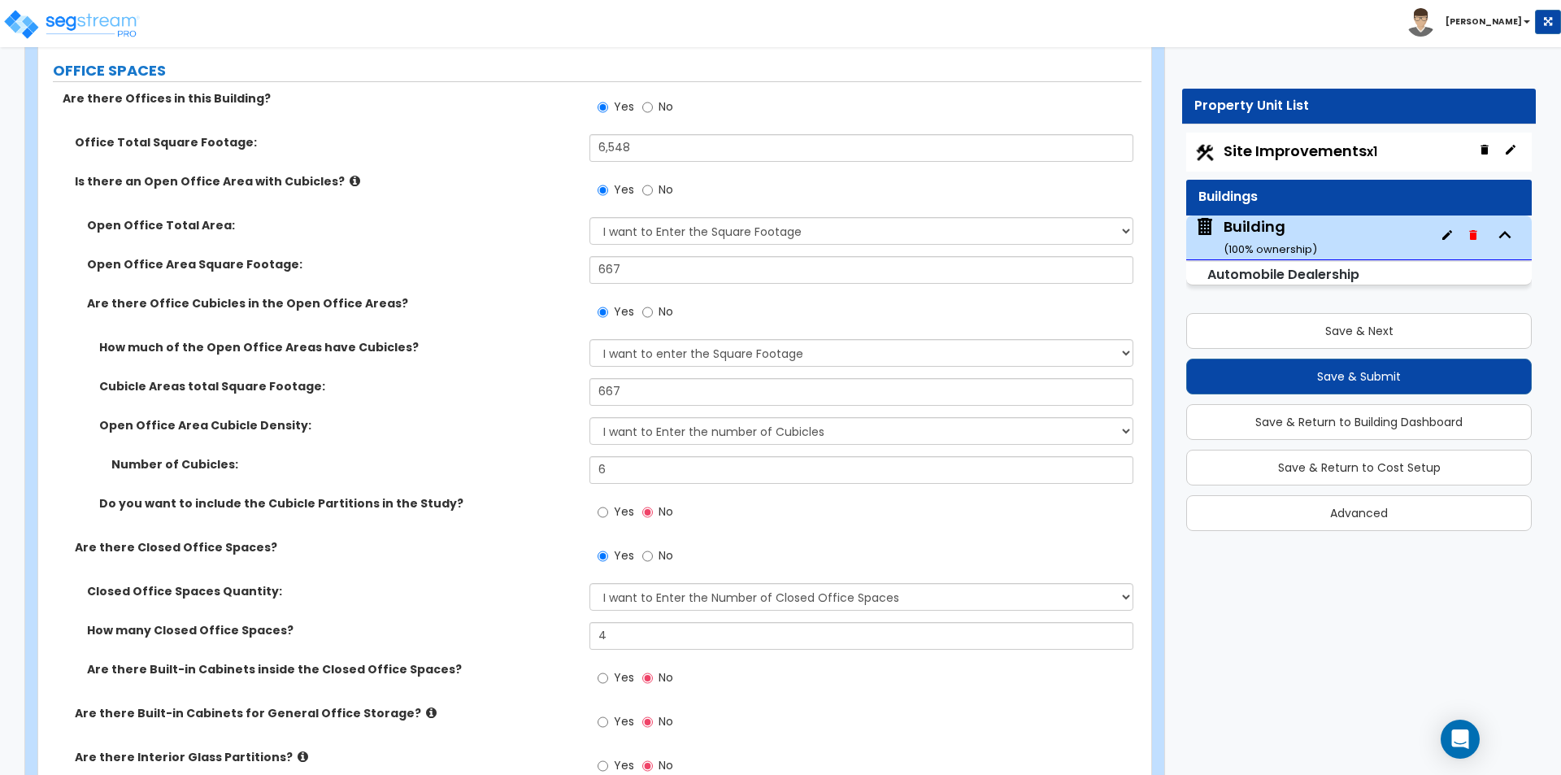
scroll to position [2683, 0]
click at [657, 156] on input "6,548" at bounding box center [860, 150] width 543 height 28
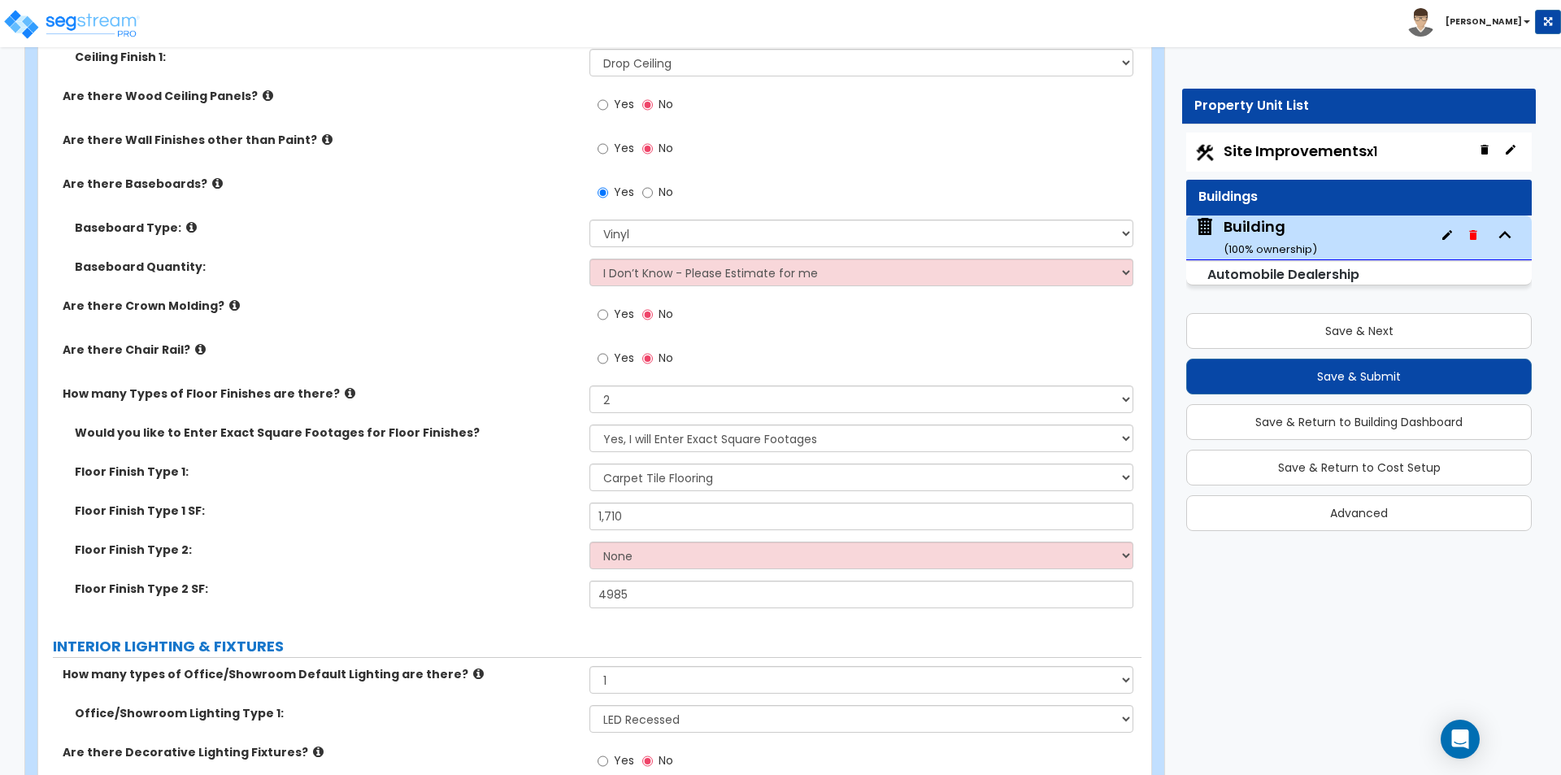
scroll to position [3984, 0]
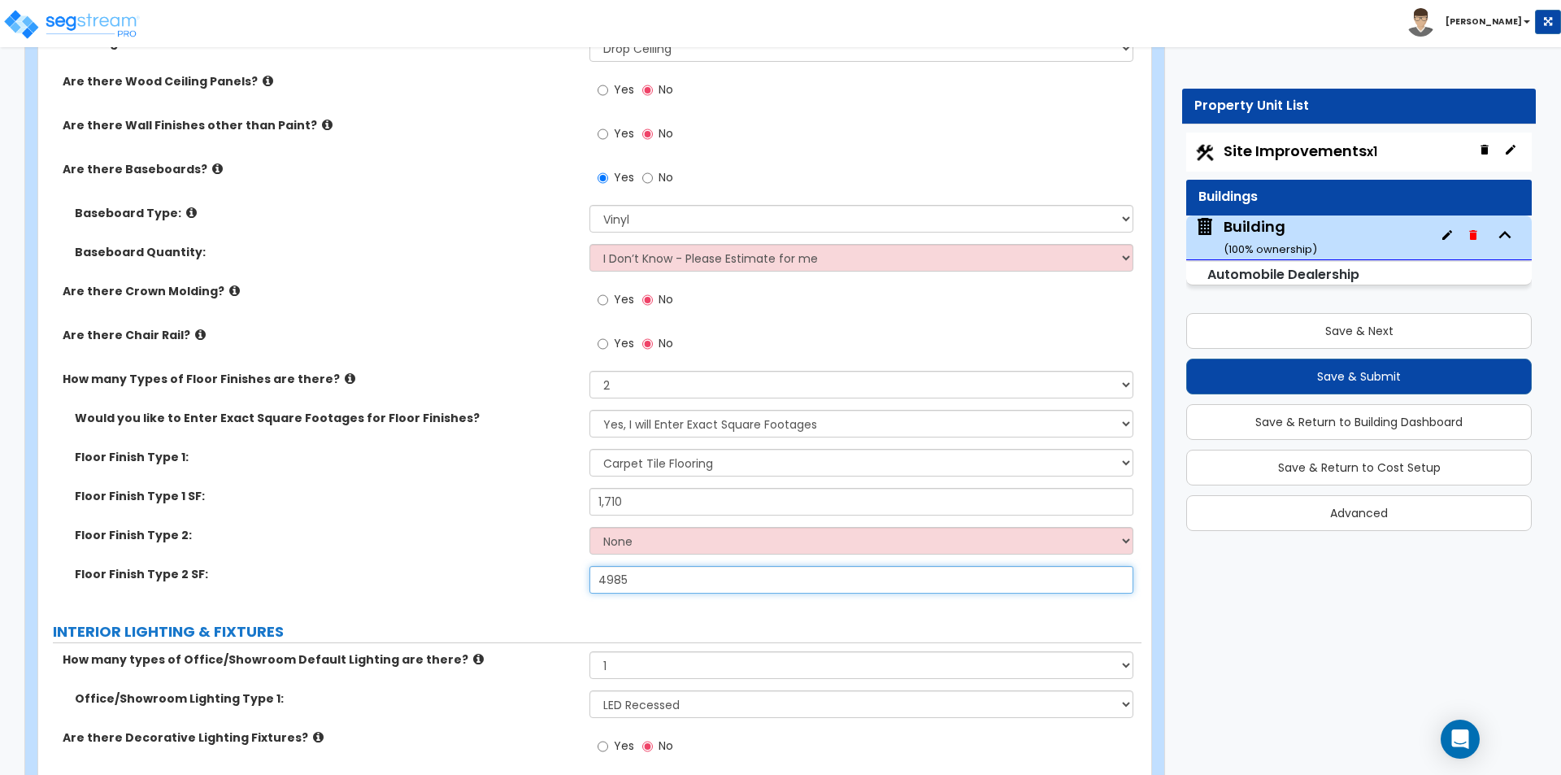
click at [653, 582] on input "4985" at bounding box center [860, 580] width 543 height 28
type input "4,838"
click at [386, 517] on div "Floor Finish Type 1 SF: 1,710" at bounding box center [589, 507] width 1103 height 39
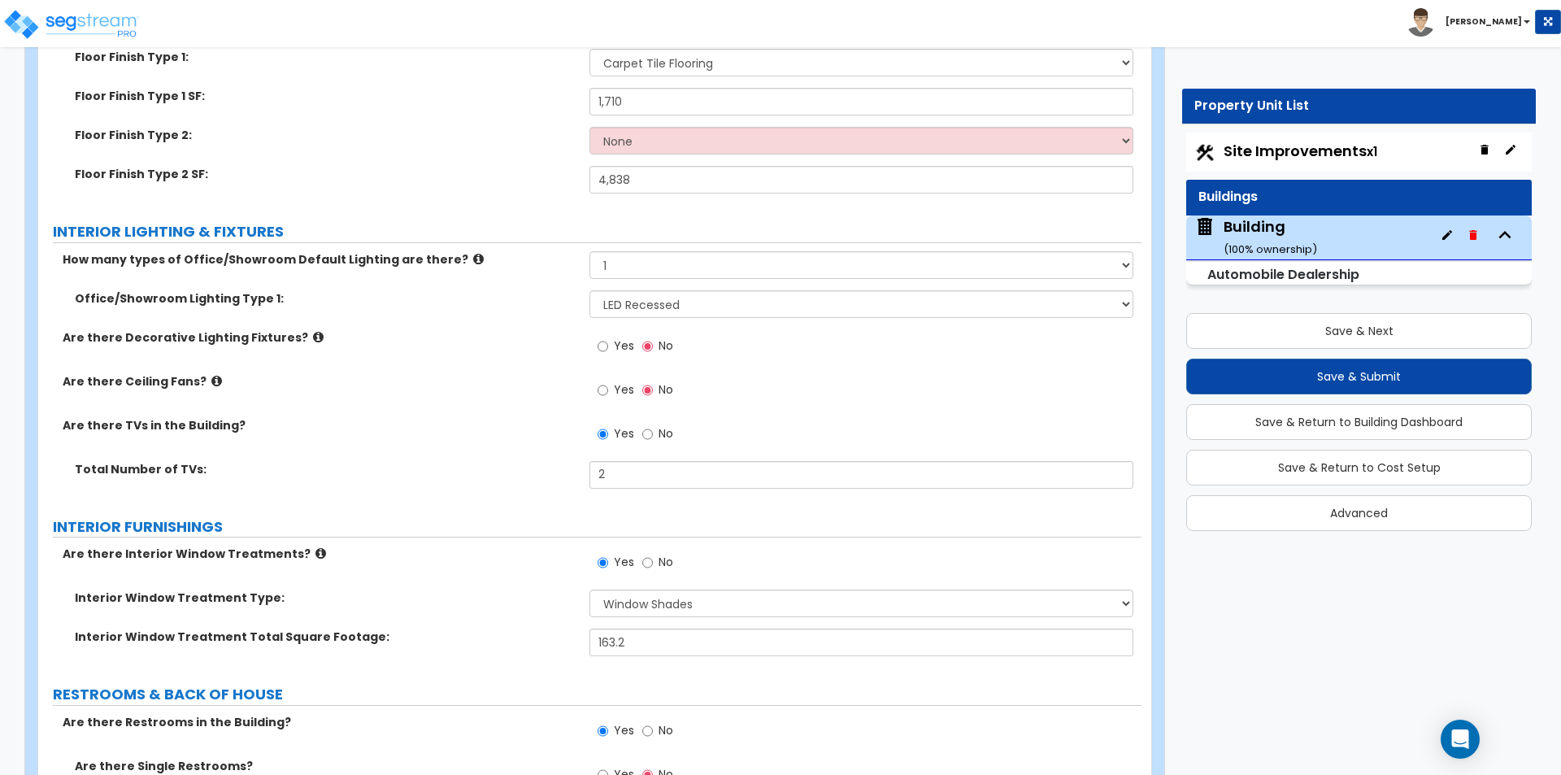
scroll to position [4471, 0]
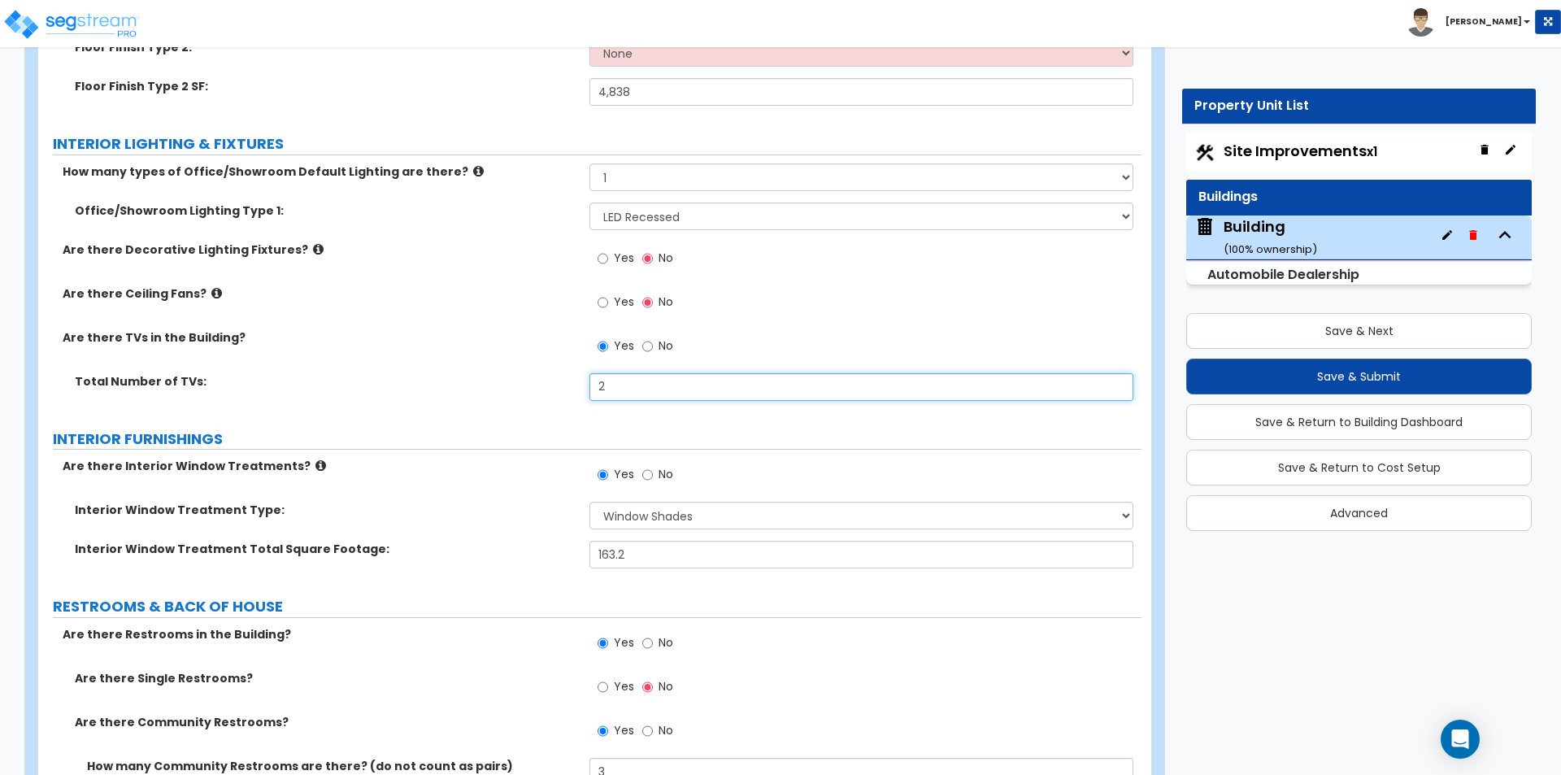
click at [729, 391] on input "2" at bounding box center [860, 387] width 543 height 28
type input "3"
click at [382, 406] on div "Total Number of TVs: 3" at bounding box center [589, 392] width 1103 height 39
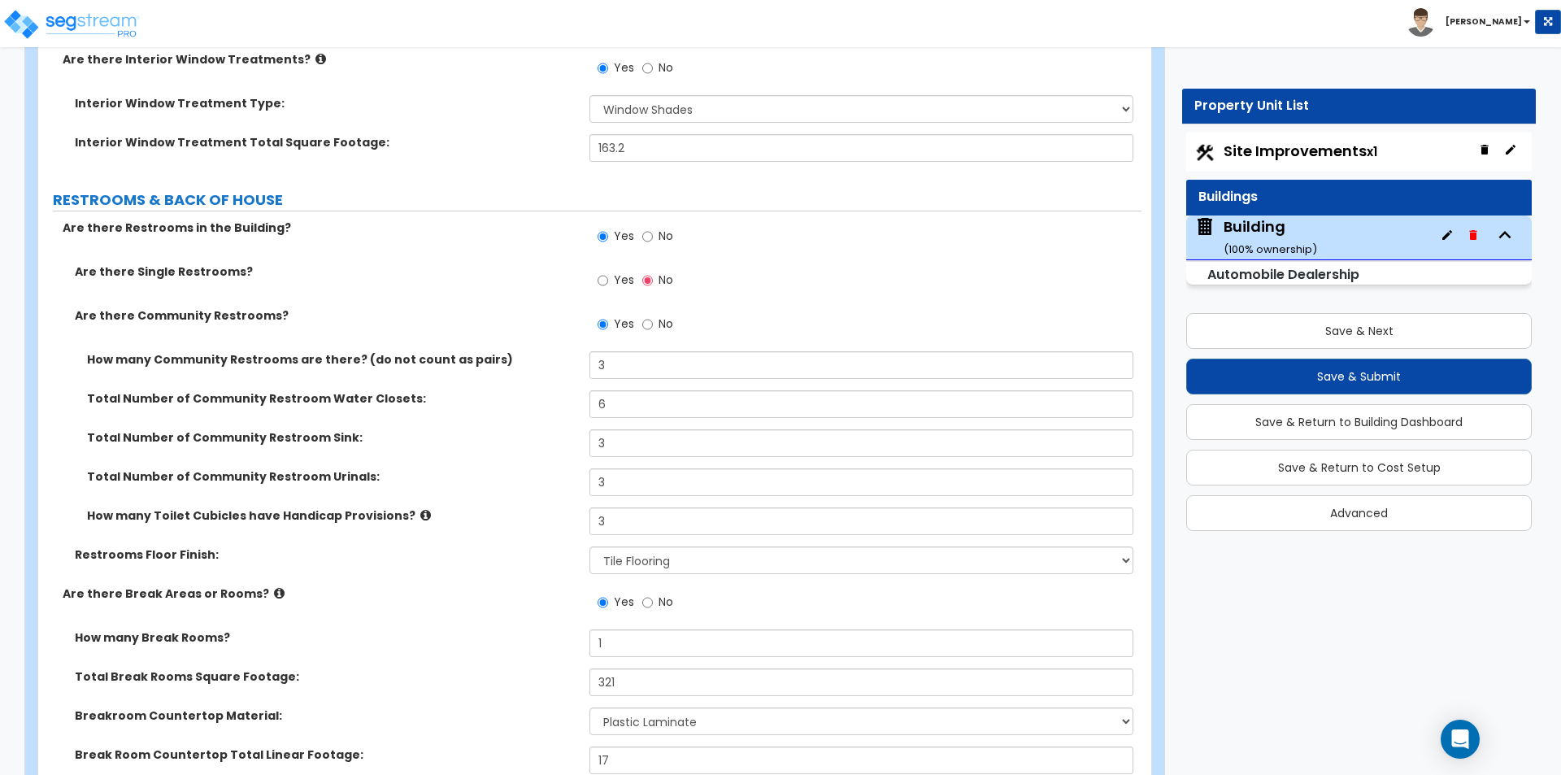
scroll to position [4959, 0]
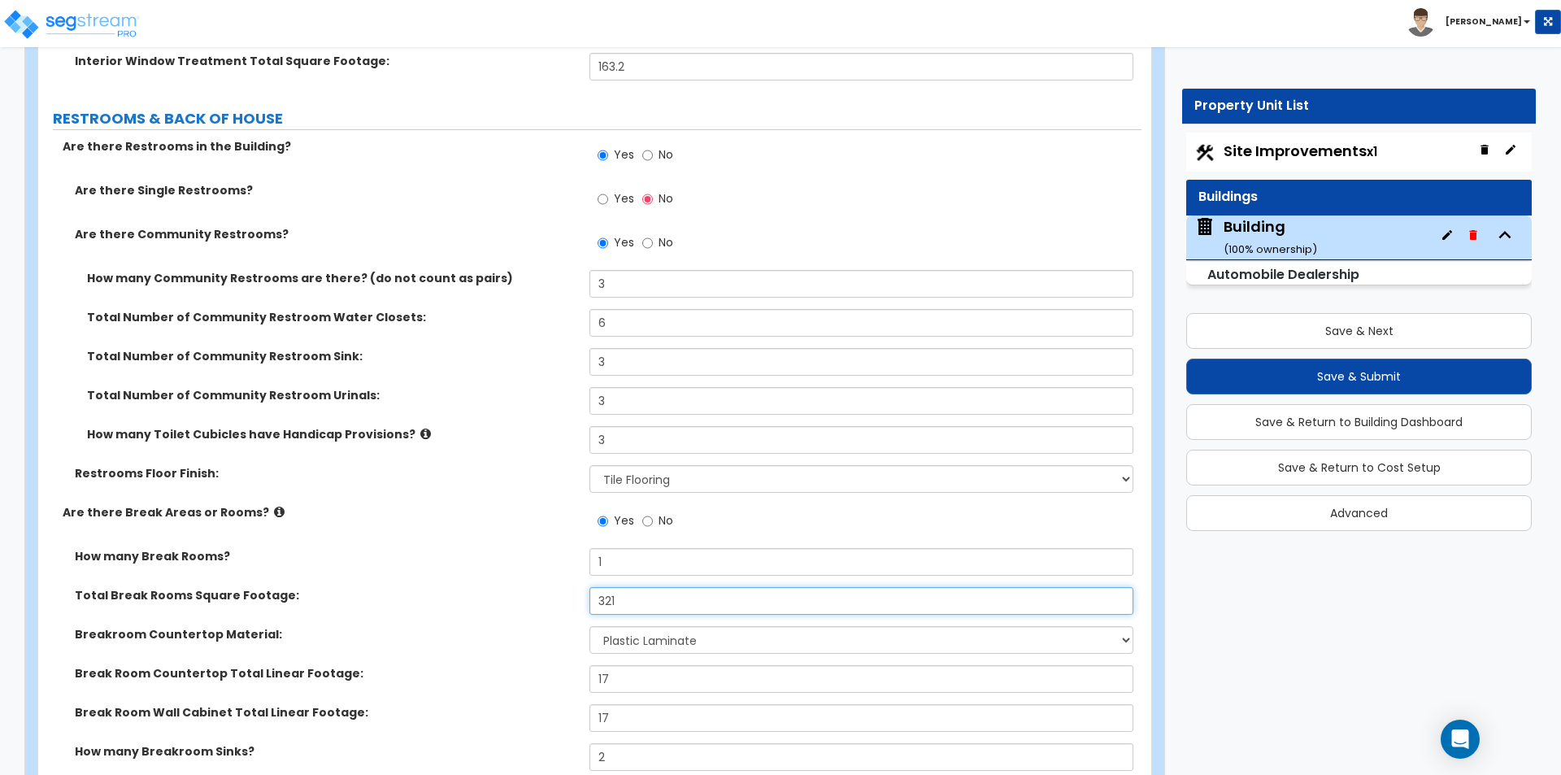
click at [667, 591] on input "321" at bounding box center [860, 601] width 543 height 28
type input "305"
drag, startPoint x: 476, startPoint y: 698, endPoint x: 485, endPoint y: 695, distance: 9.5
click at [476, 698] on div "Break Room Countertop Total Linear Footage: 17" at bounding box center [589, 684] width 1103 height 39
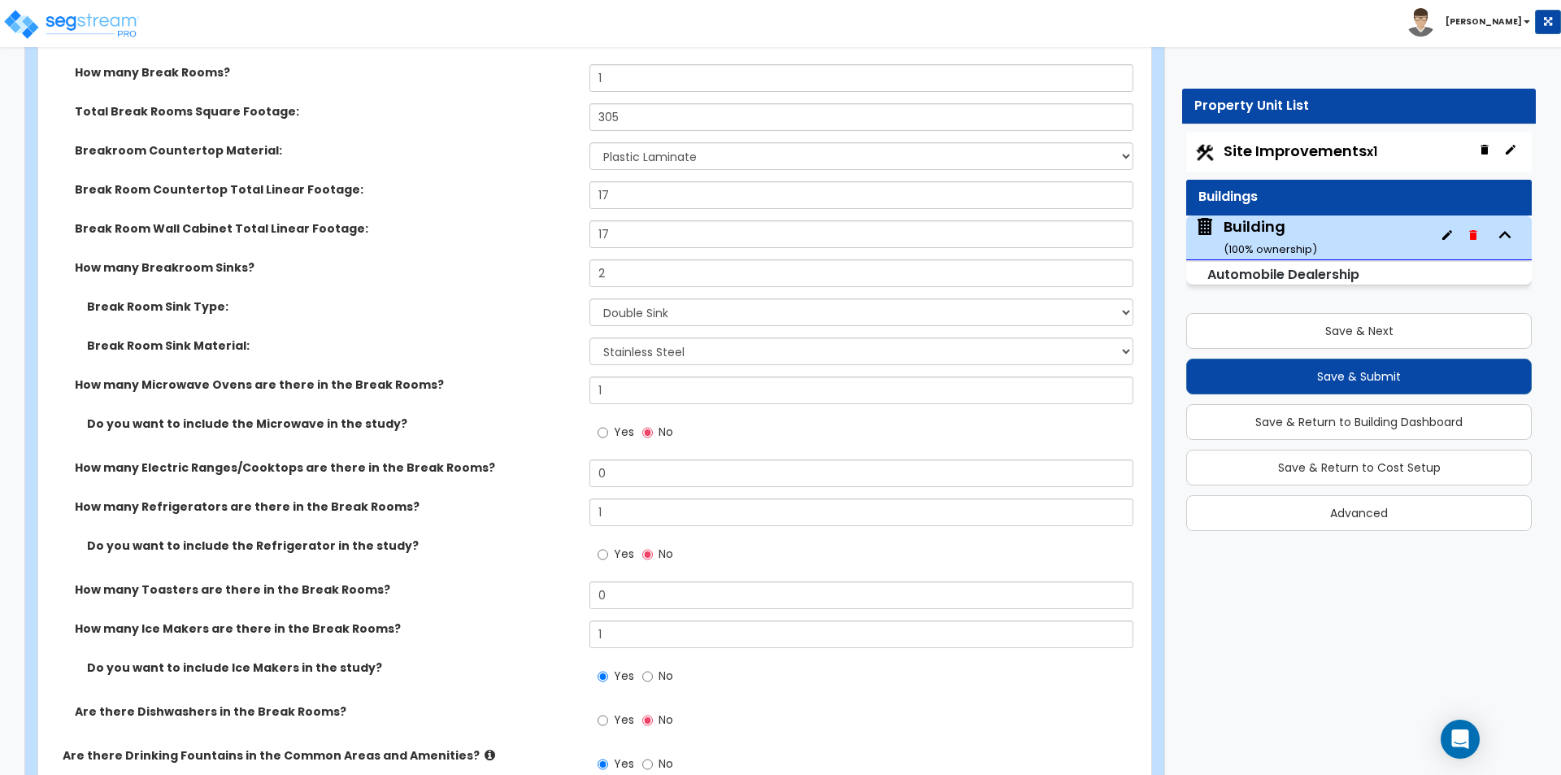
scroll to position [5447, 0]
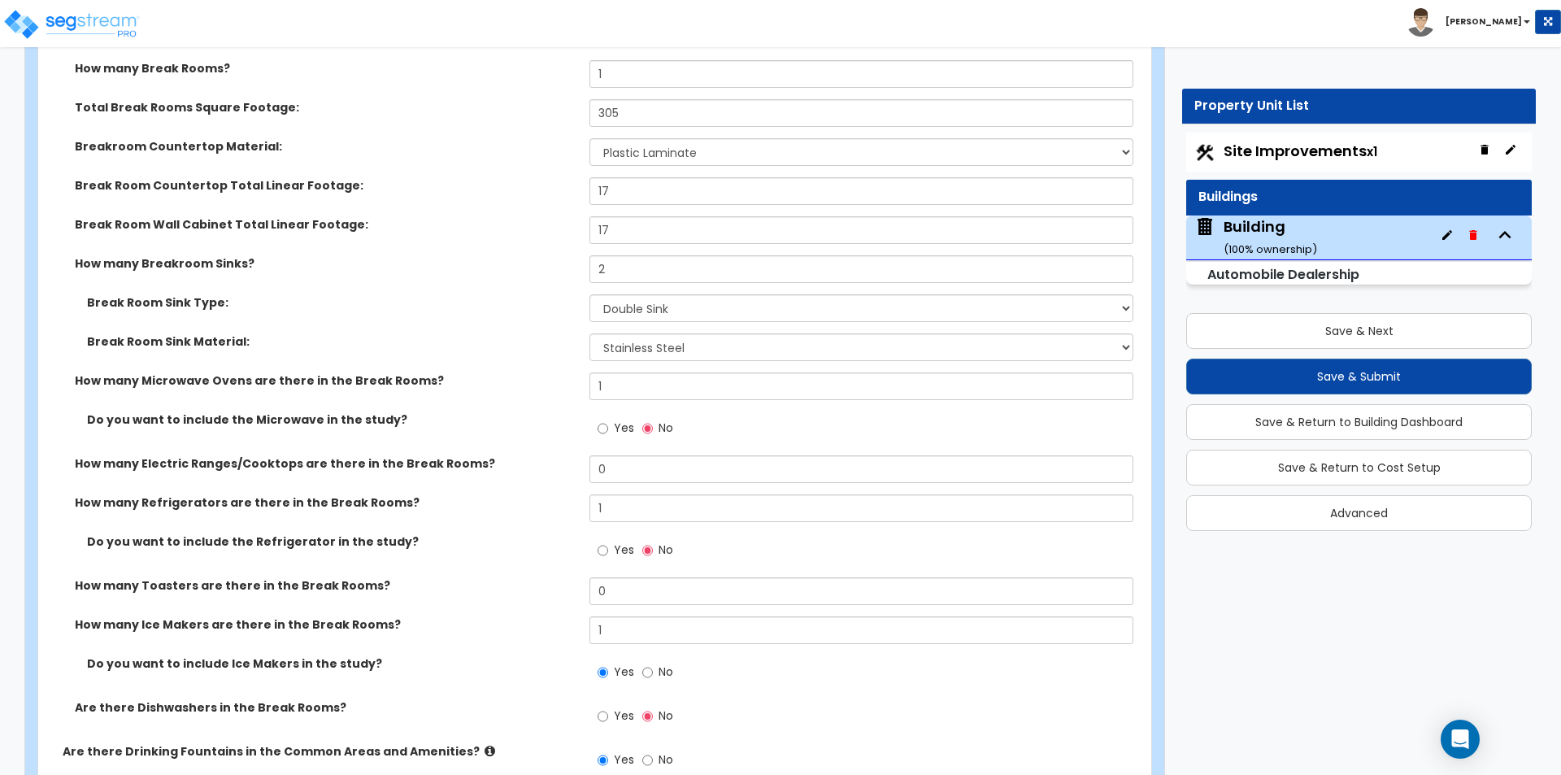
click at [654, 671] on label "No" at bounding box center [657, 674] width 31 height 28
click at [653, 671] on input "No" at bounding box center [647, 672] width 11 height 18
radio input "false"
radio input "true"
click at [651, 634] on input "1" at bounding box center [860, 630] width 543 height 28
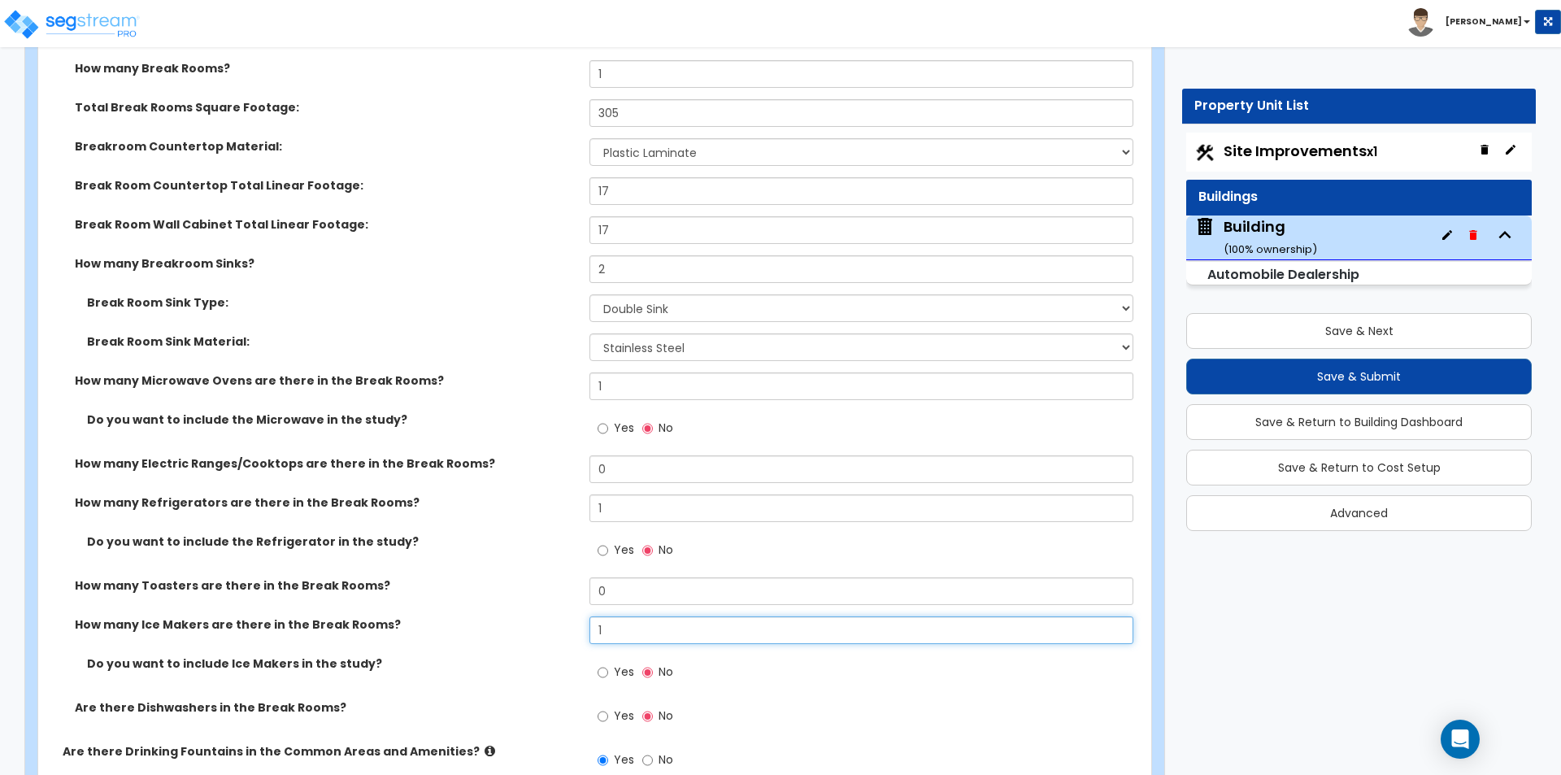
click at [651, 634] on input "1" at bounding box center [860, 630] width 543 height 28
type input "0"
click at [458, 597] on div "How many Toasters are there in the Break Rooms? 0" at bounding box center [589, 596] width 1103 height 39
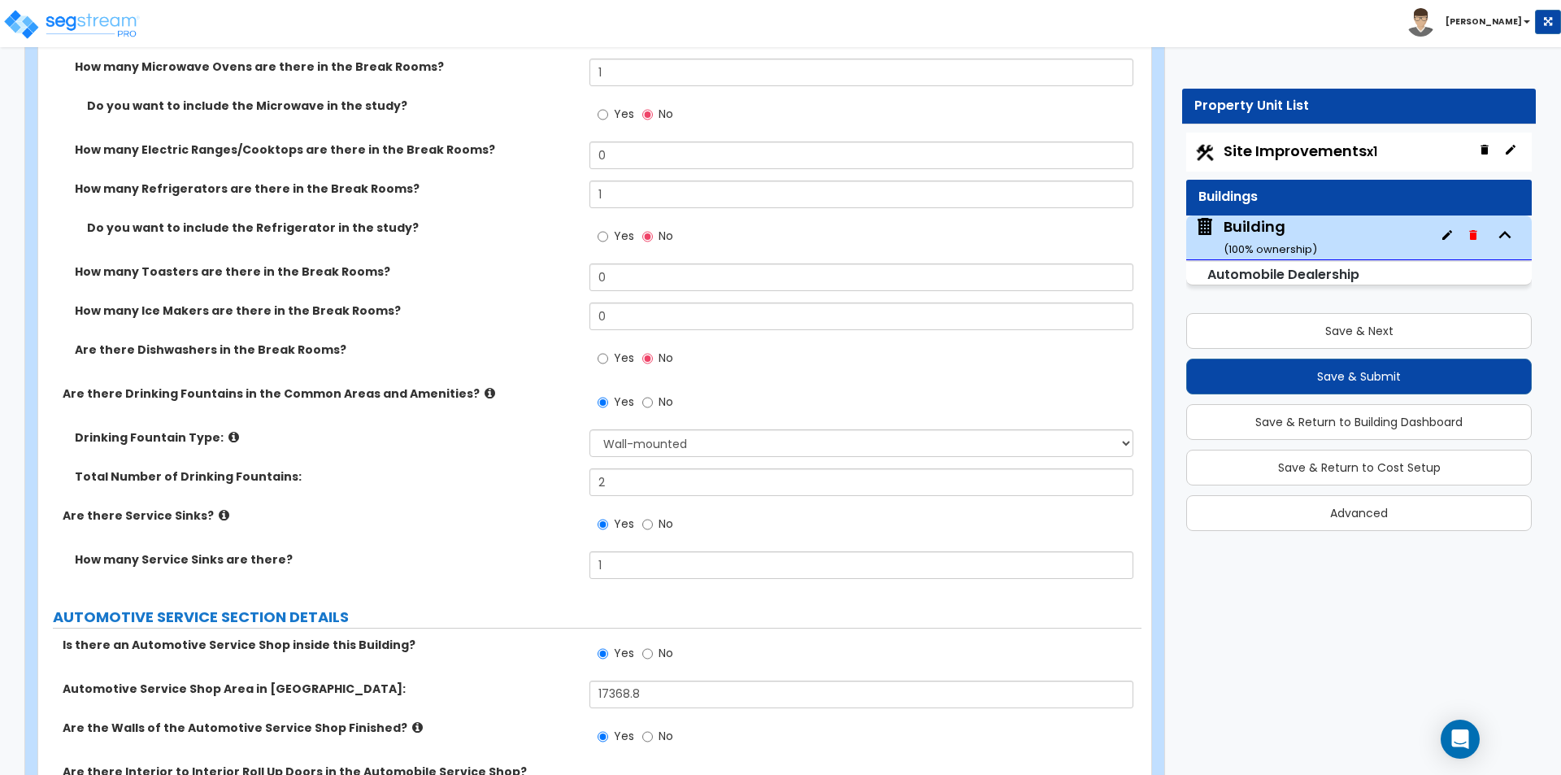
scroll to position [5853, 0]
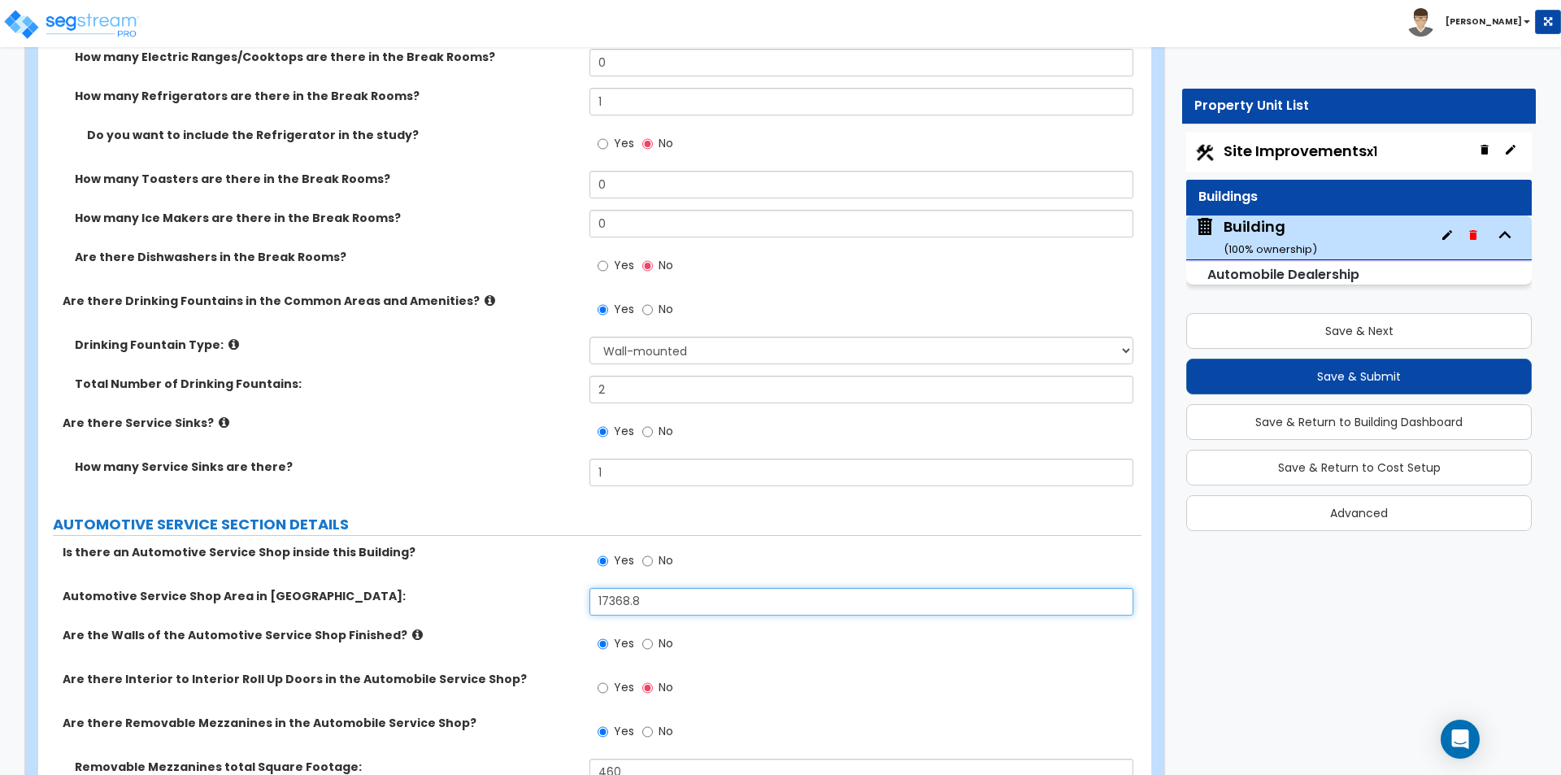
click at [687, 602] on input "17368.8" at bounding box center [860, 602] width 543 height 28
type input "17,247"
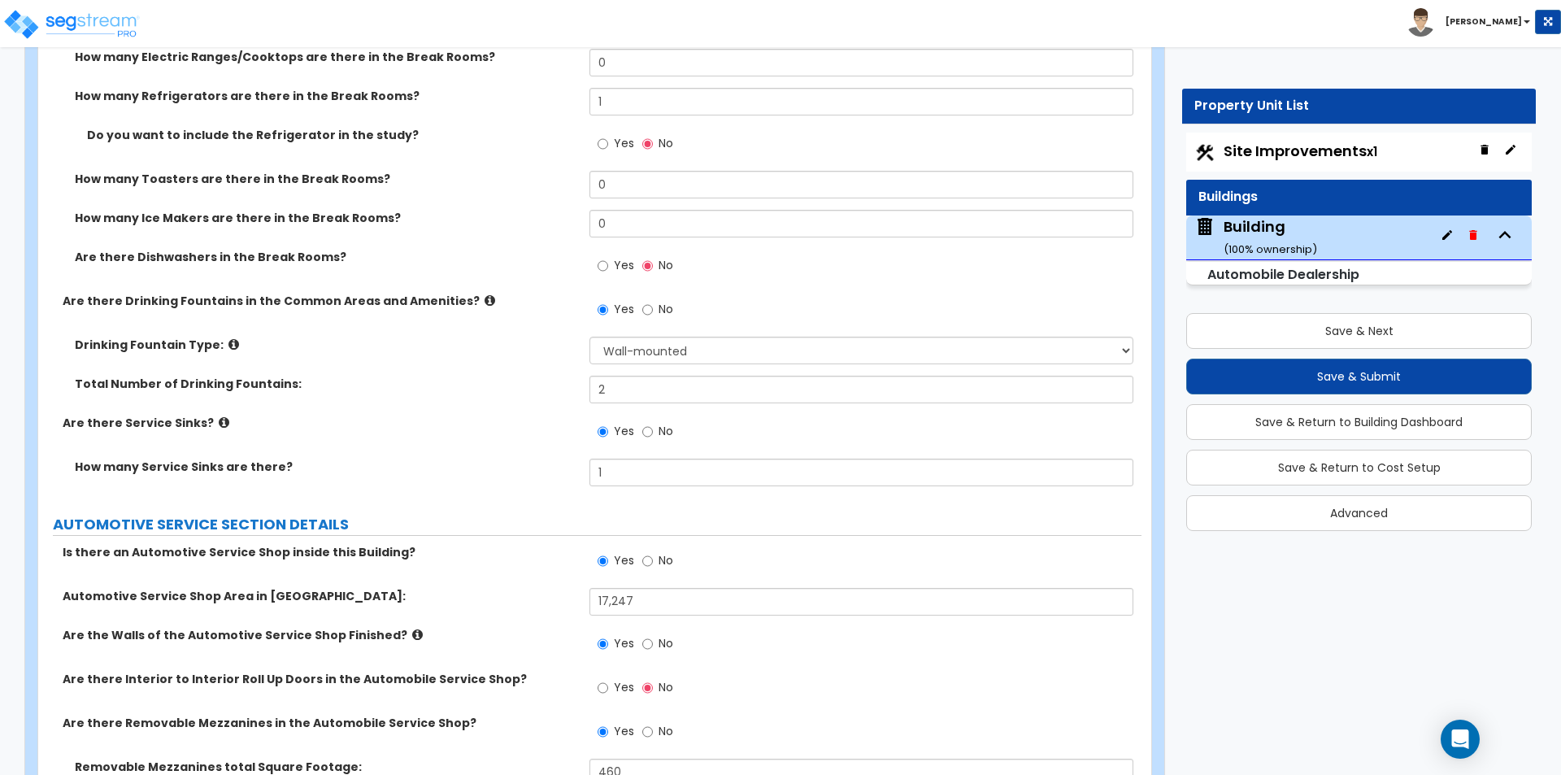
click at [417, 601] on label "Automotive Service Shop Area in SF:" at bounding box center [320, 596] width 515 height 16
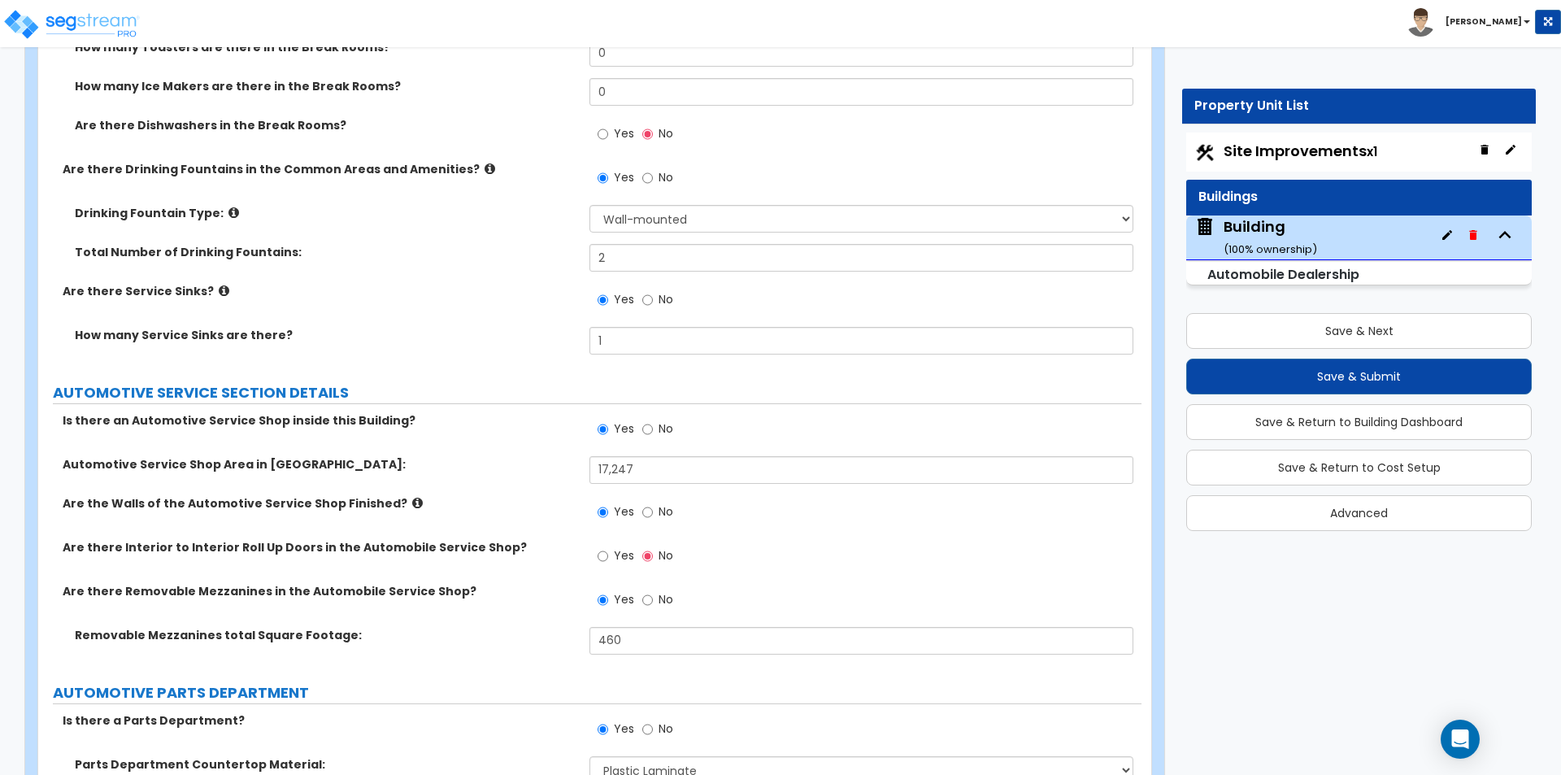
scroll to position [6016, 0]
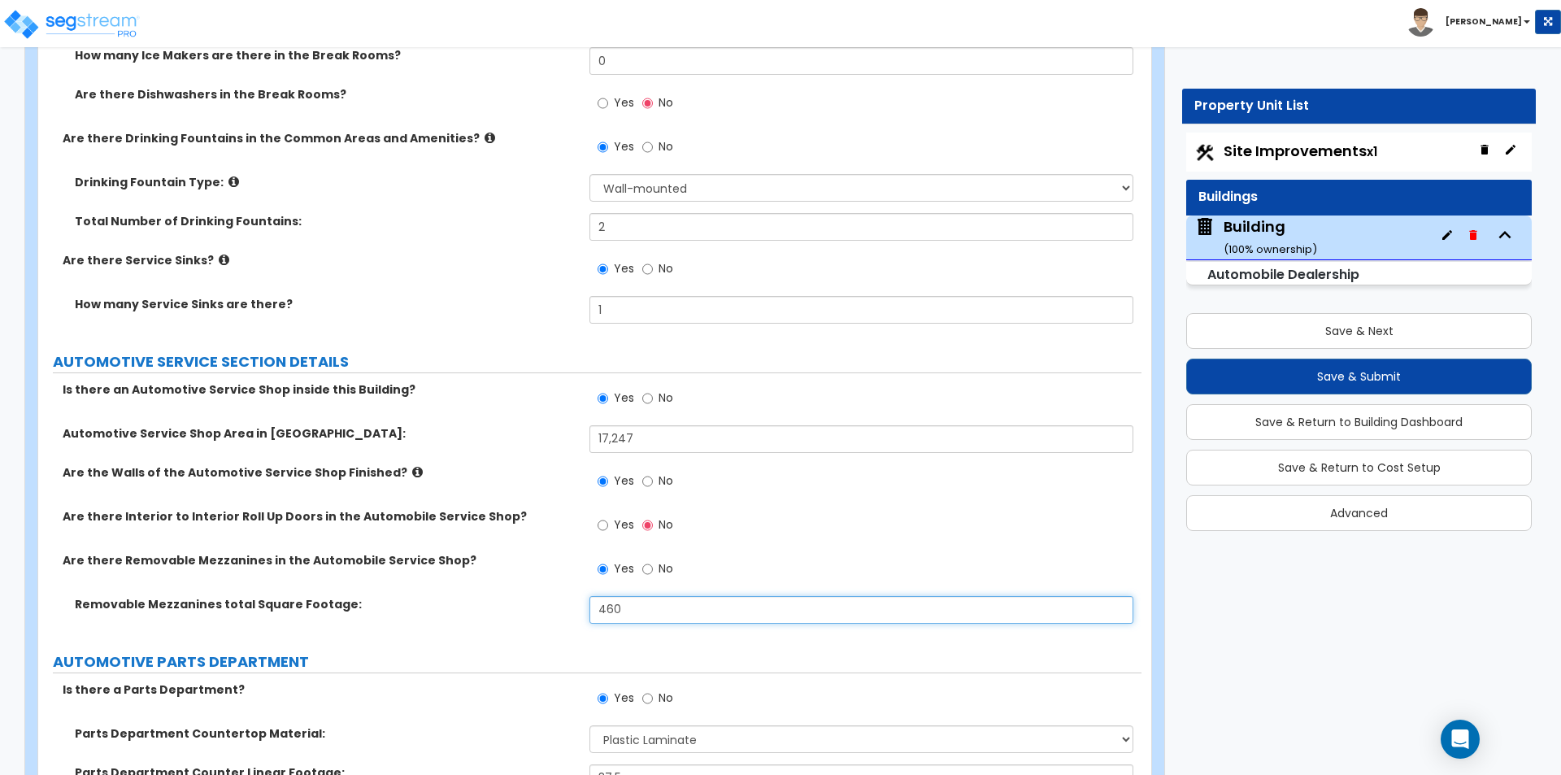
click at [643, 606] on input "460" at bounding box center [860, 610] width 543 height 28
type input "711"
click at [437, 630] on div "Removable Mezzanines total Square Footage: 711" at bounding box center [589, 615] width 1103 height 39
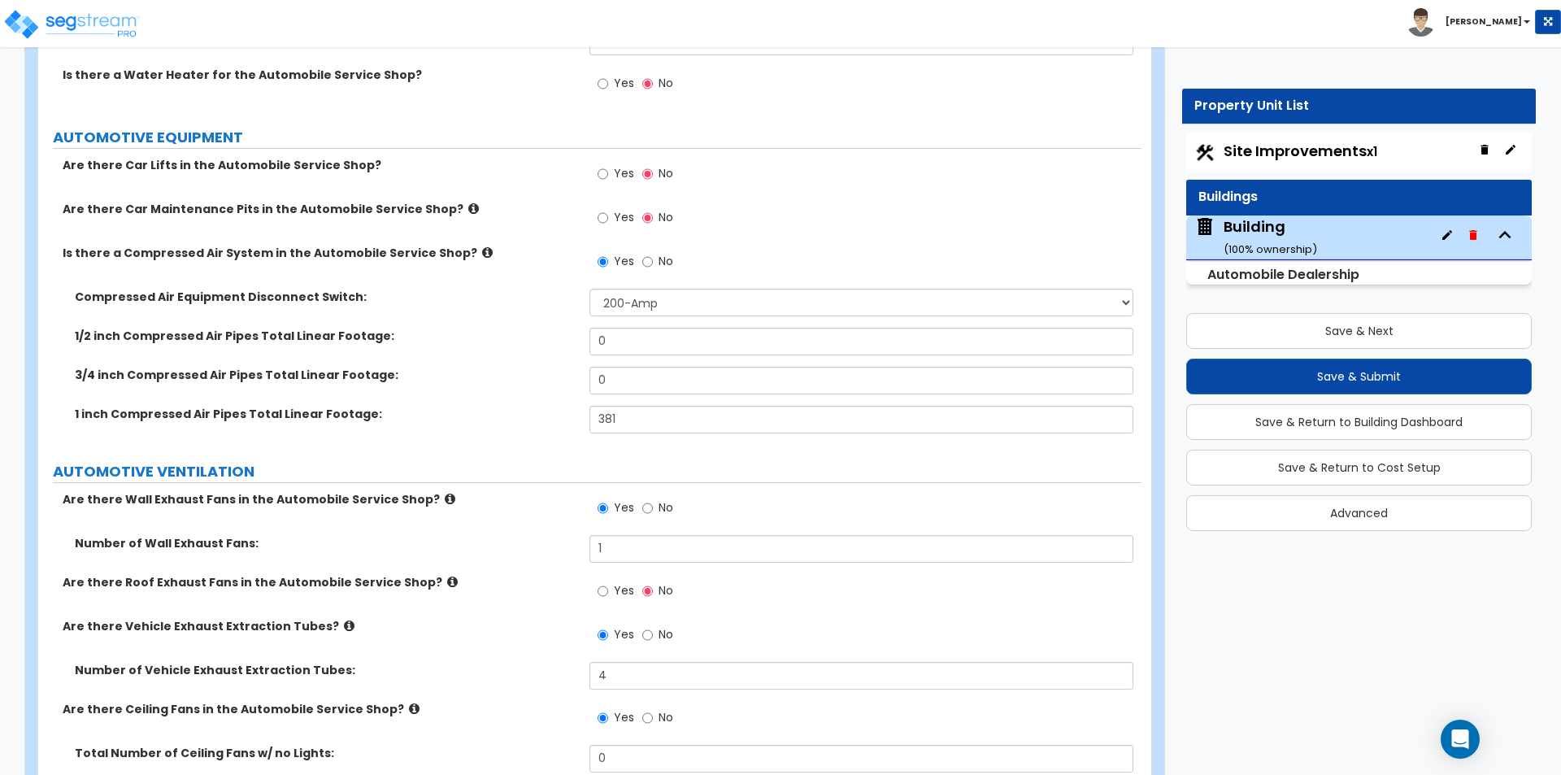
scroll to position [7154, 0]
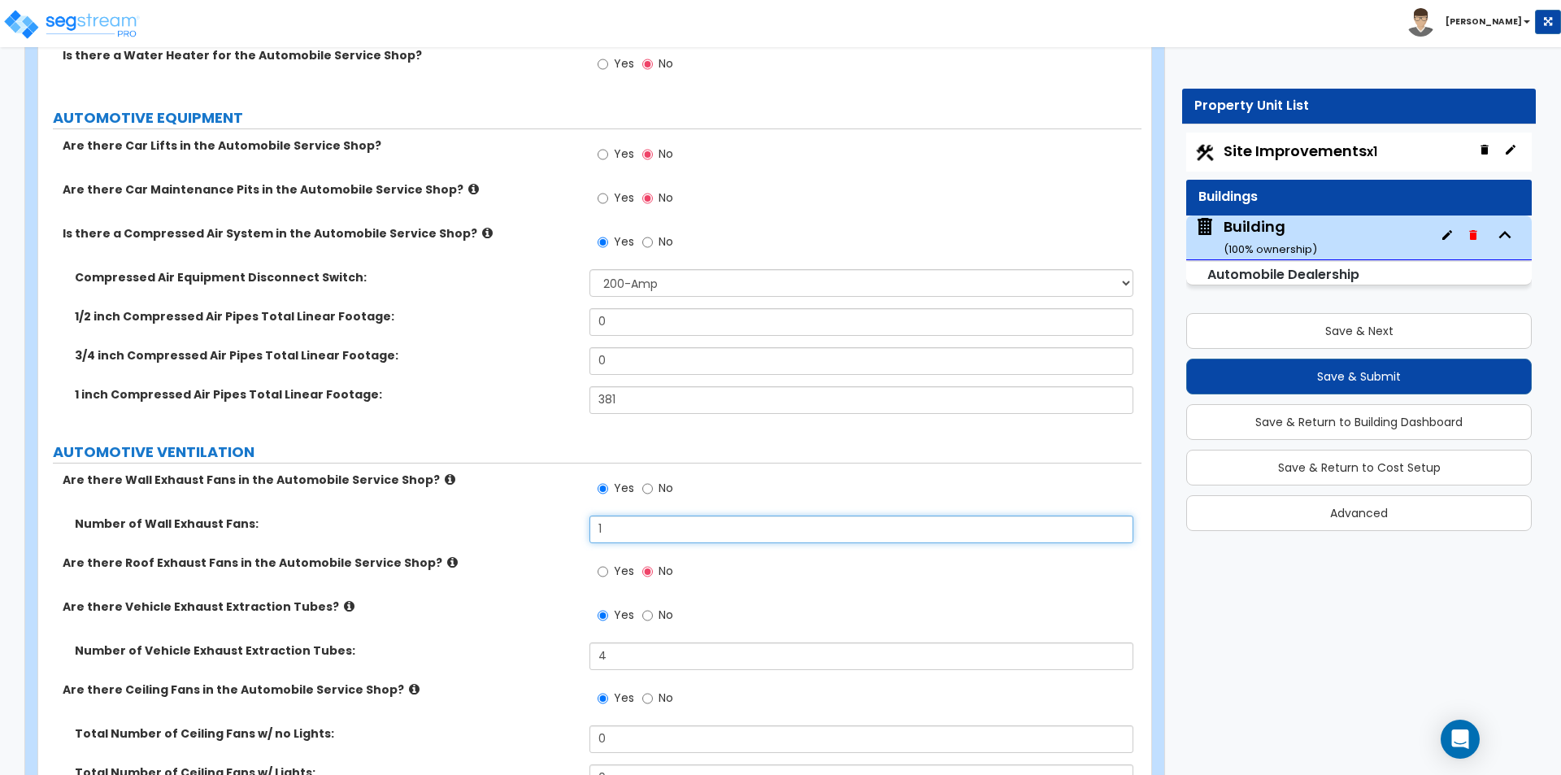
click at [643, 517] on input "1" at bounding box center [860, 529] width 543 height 28
type input "4"
click at [455, 522] on label "Number of Wall Exhaust Fans:" at bounding box center [326, 523] width 502 height 16
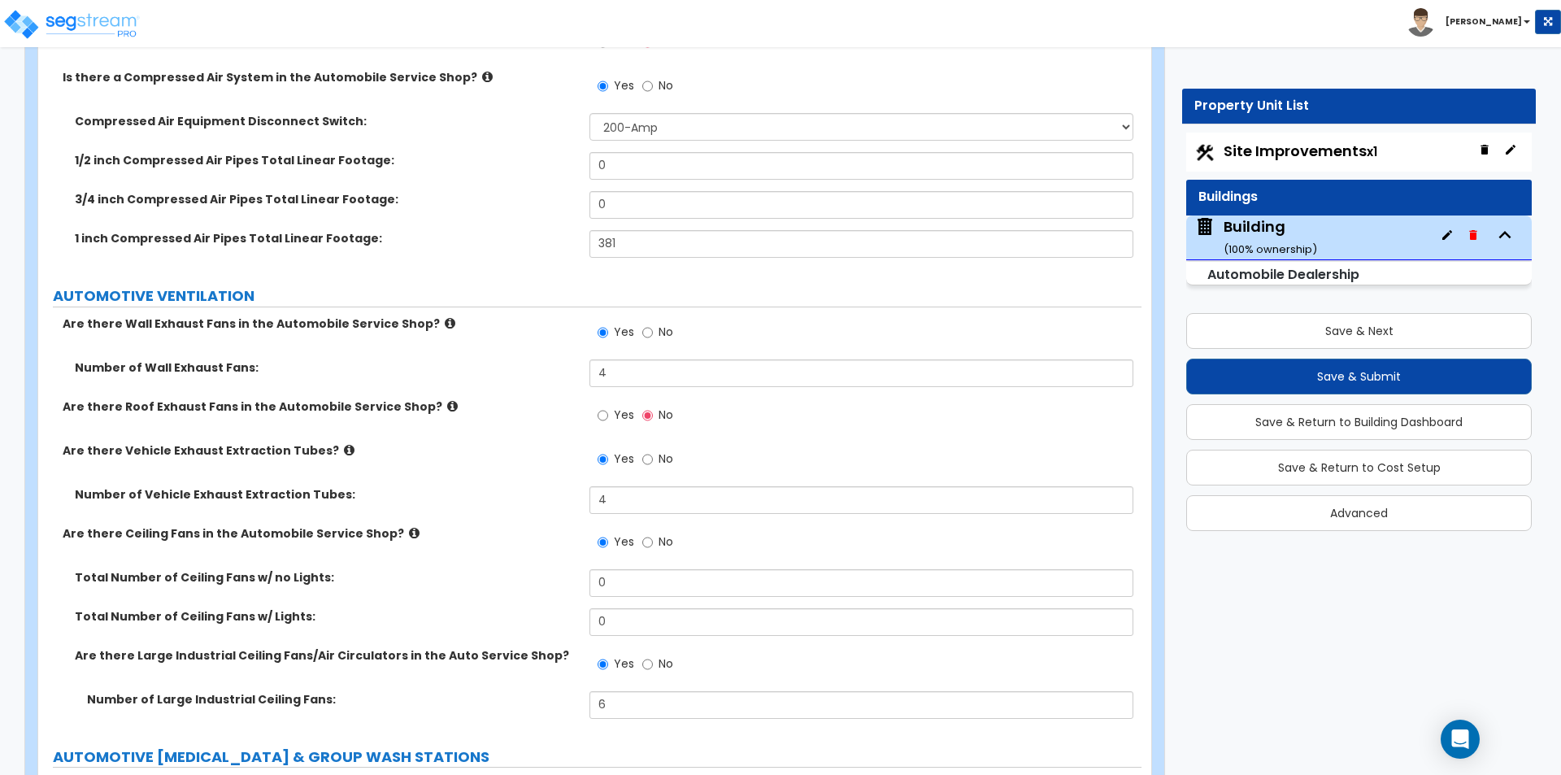
scroll to position [7317, 0]
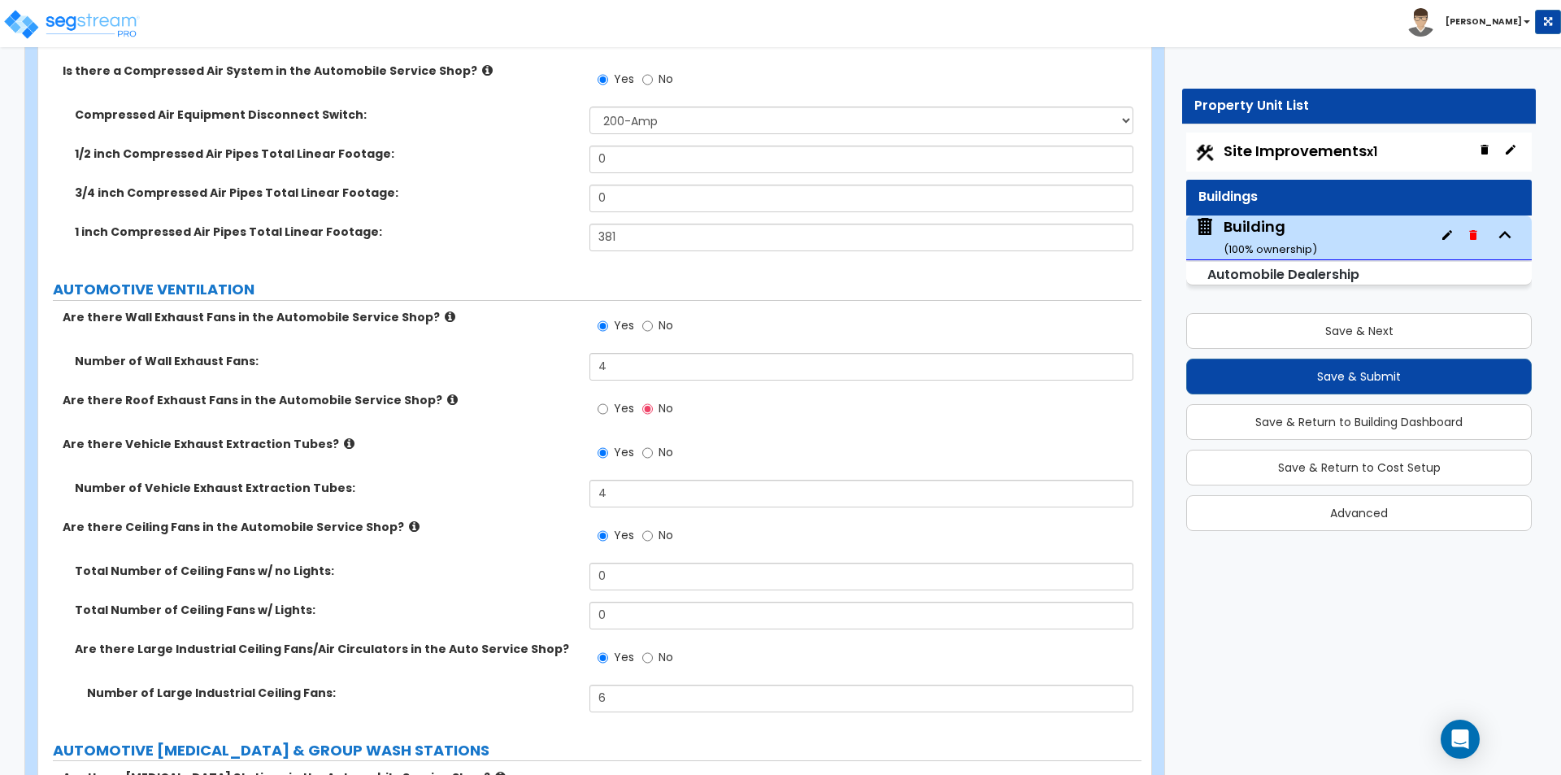
click at [673, 532] on label "No" at bounding box center [657, 538] width 31 height 28
click at [653, 532] on input "No" at bounding box center [647, 536] width 11 height 18
radio input "false"
radio input "true"
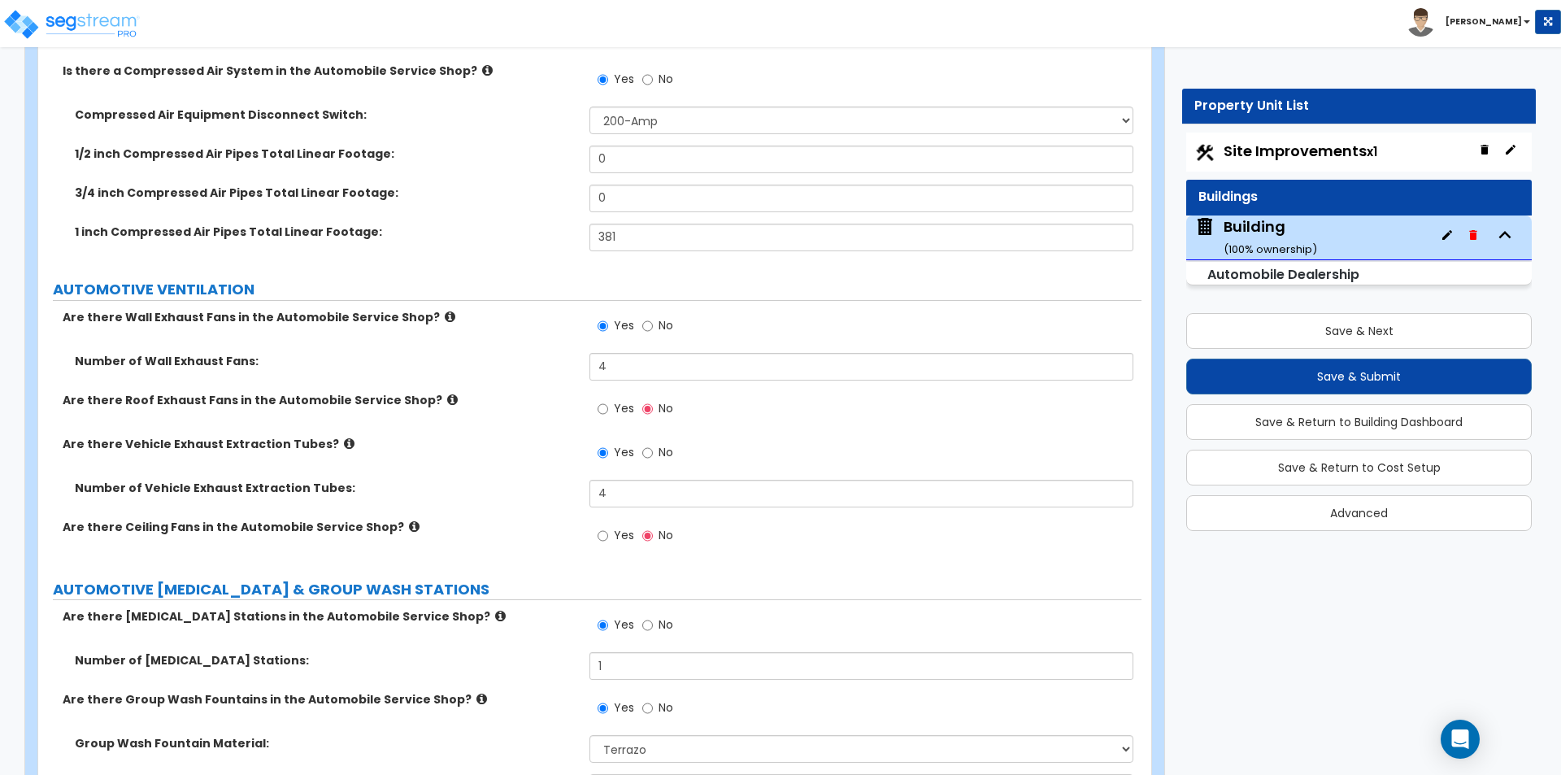
click at [613, 538] on label "Yes" at bounding box center [616, 538] width 37 height 28
click at [608, 538] on input "Yes" at bounding box center [603, 536] width 11 height 18
radio input "true"
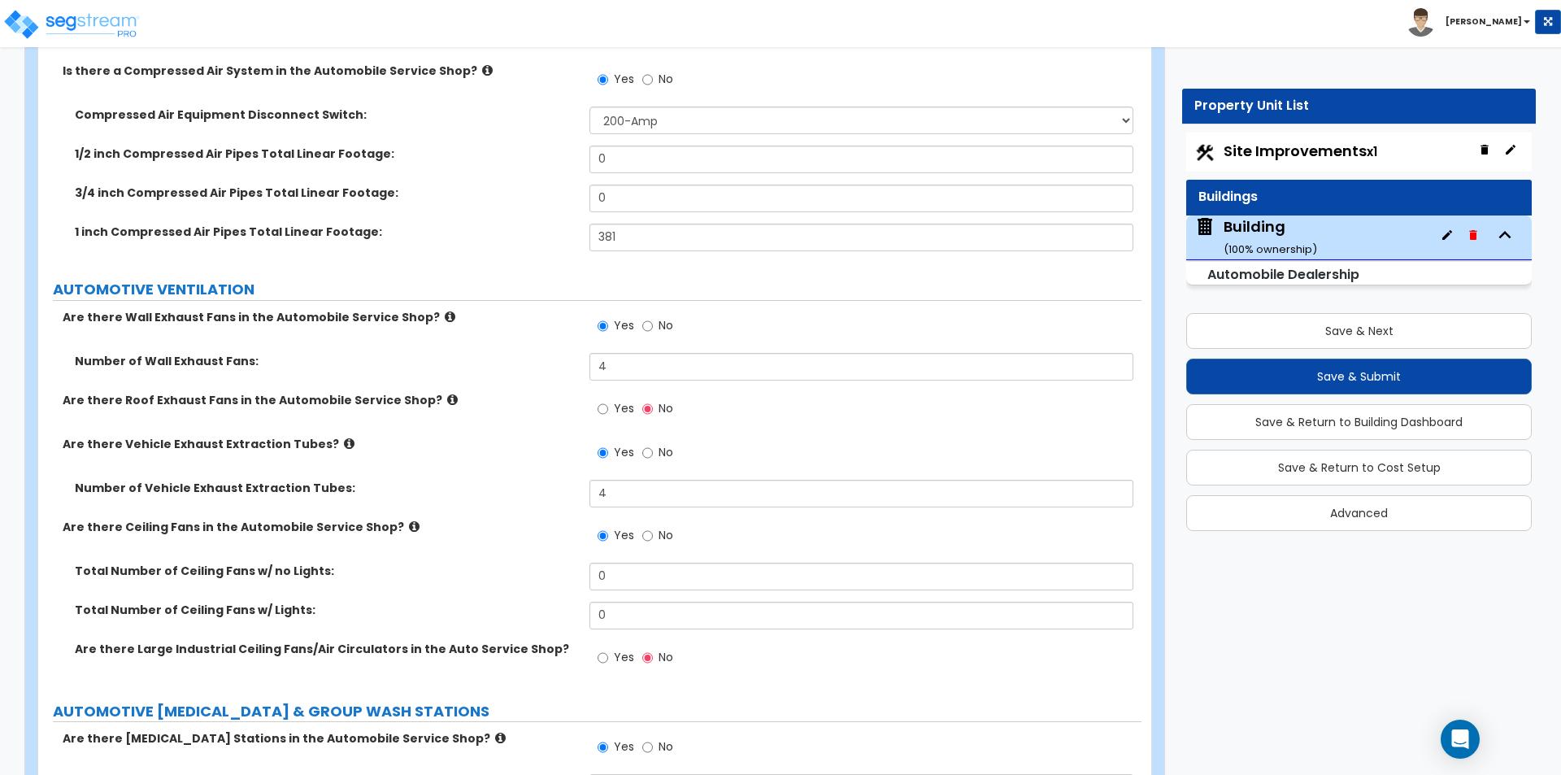
click at [617, 659] on span "Yes" at bounding box center [624, 657] width 20 height 16
click at [608, 659] on input "Yes" at bounding box center [603, 658] width 11 height 18
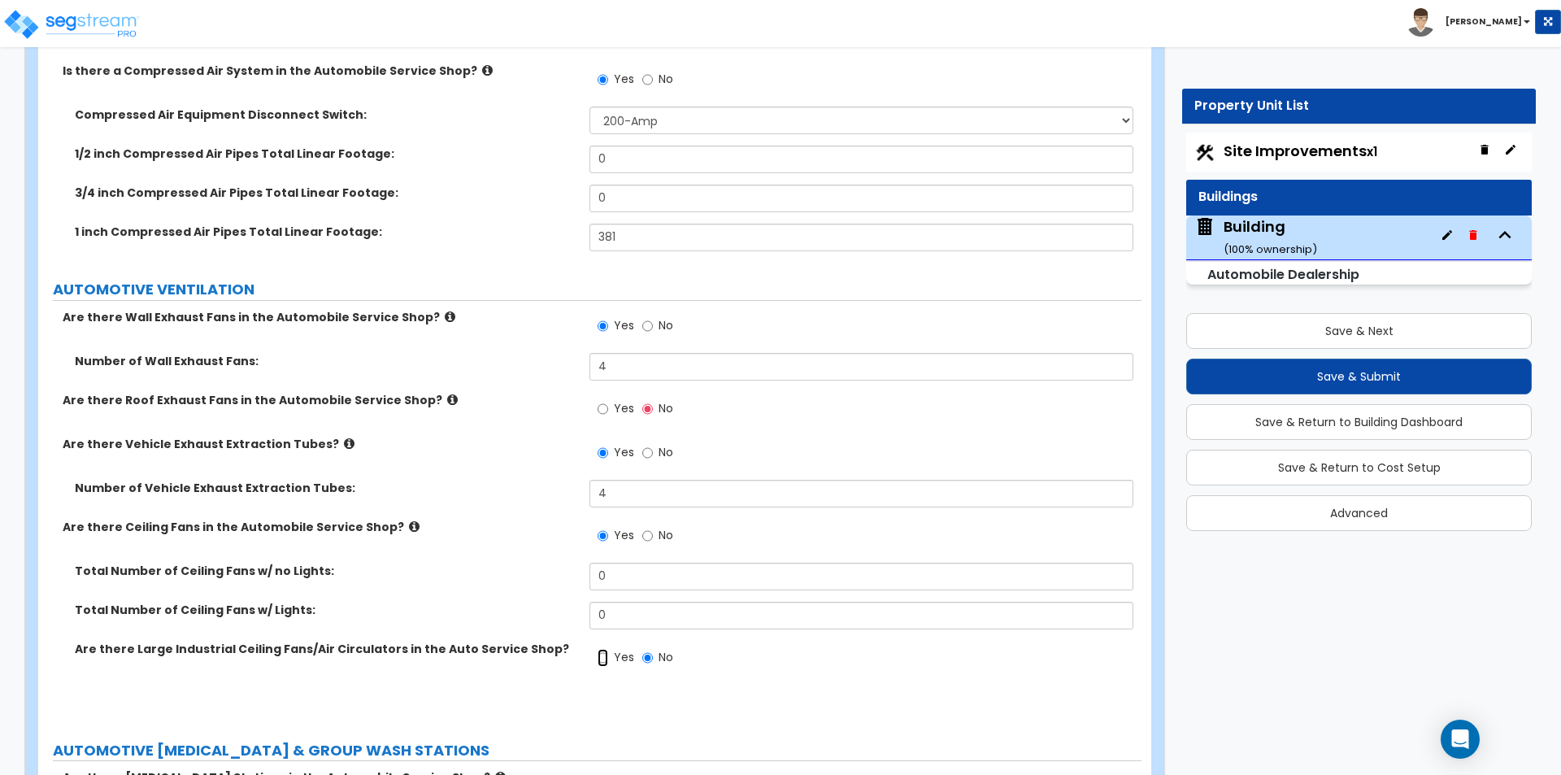
radio input "true"
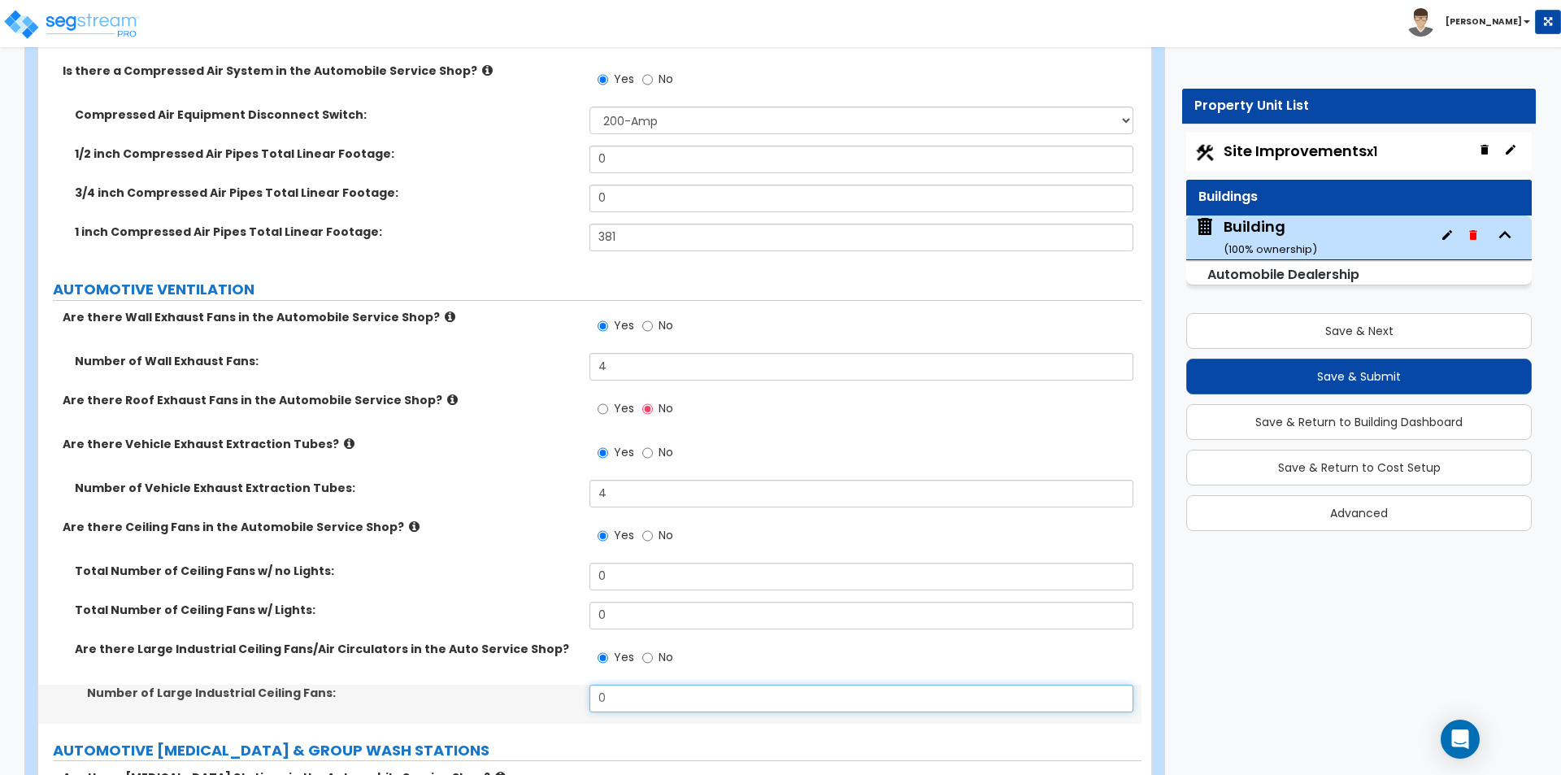
click at [619, 689] on input "0" at bounding box center [860, 699] width 543 height 28
type input "6"
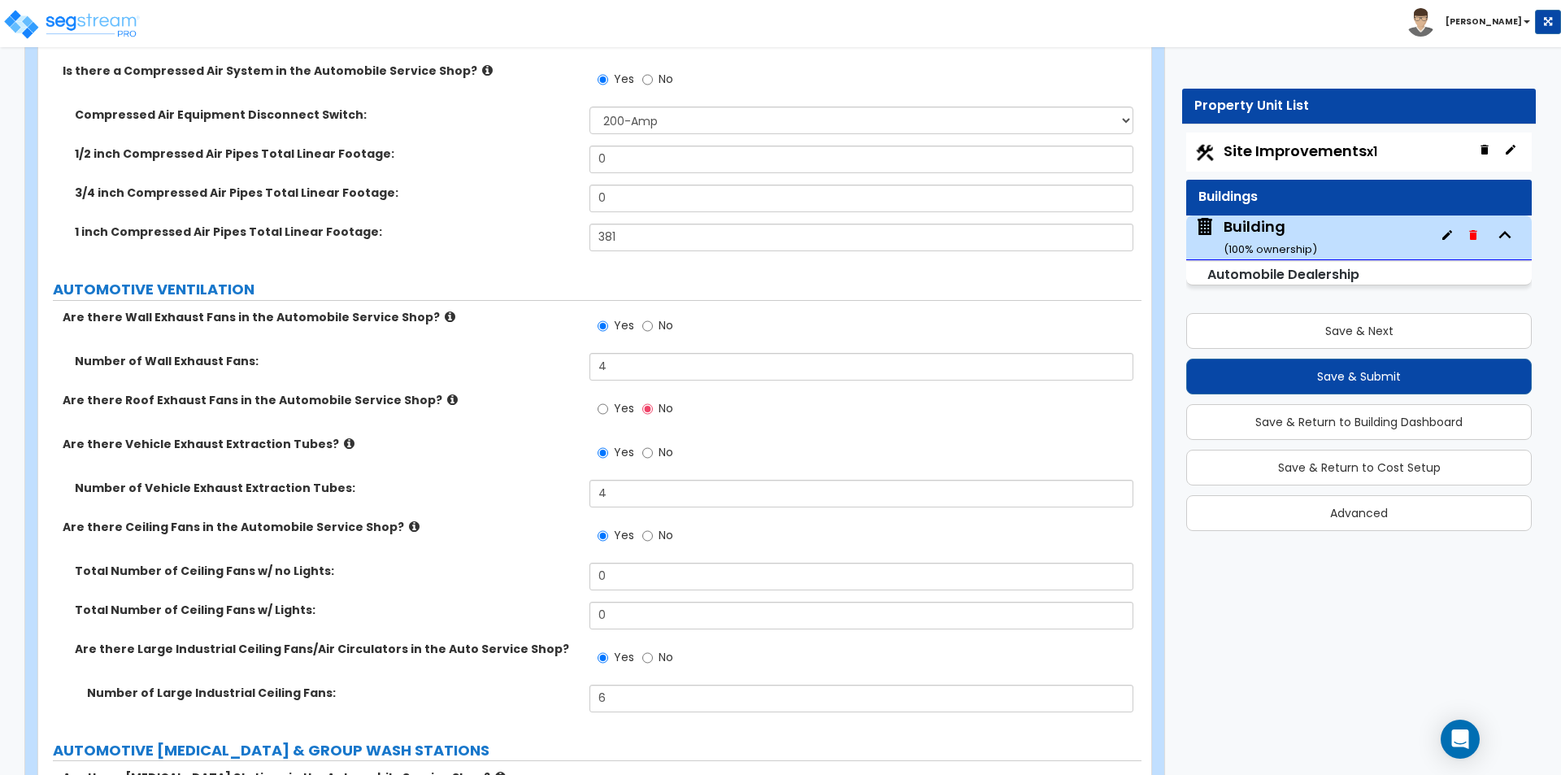
click at [396, 715] on div "Number of Large Industrial Ceiling Fans: 6" at bounding box center [589, 704] width 1103 height 39
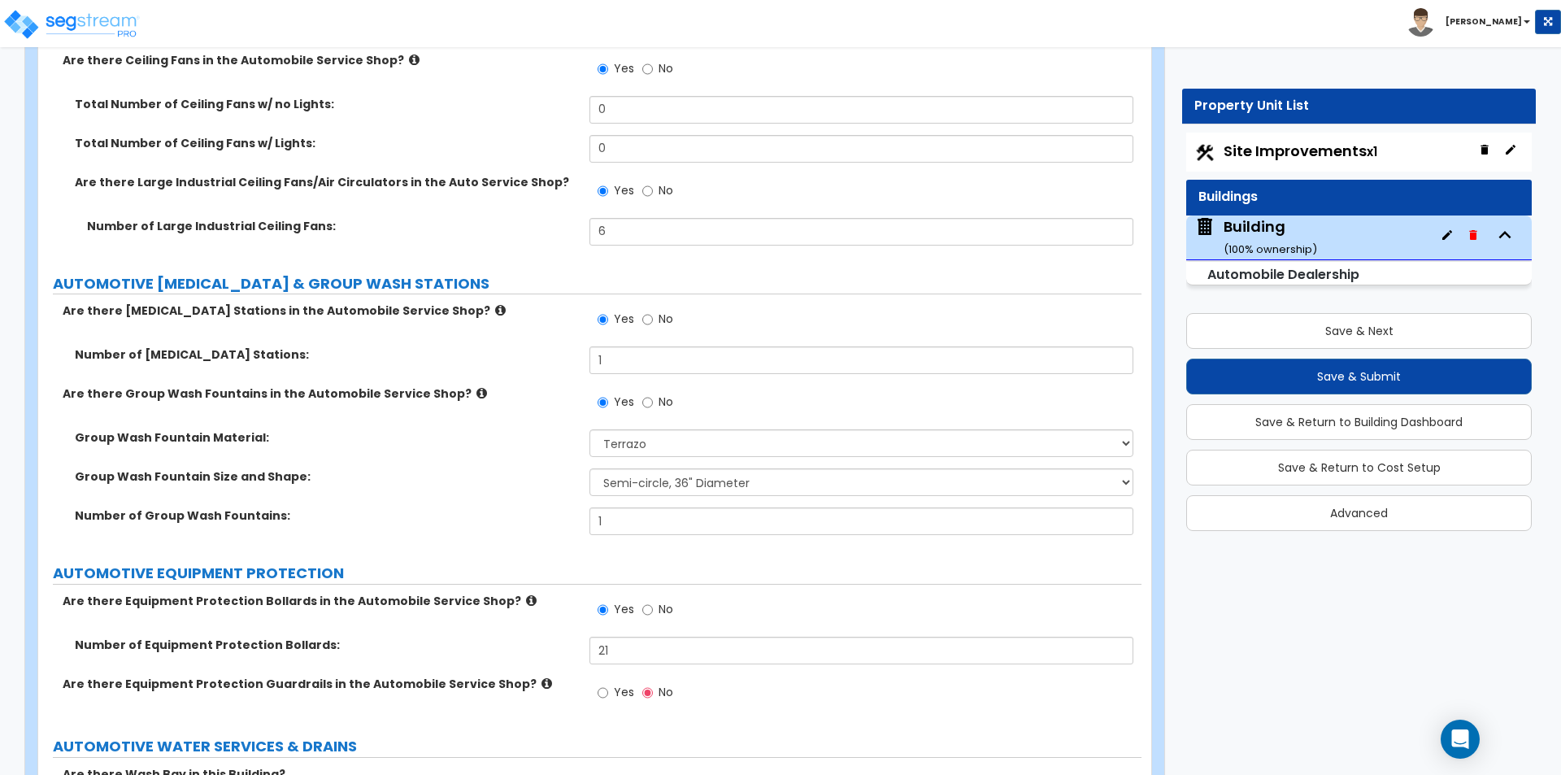
scroll to position [7805, 0]
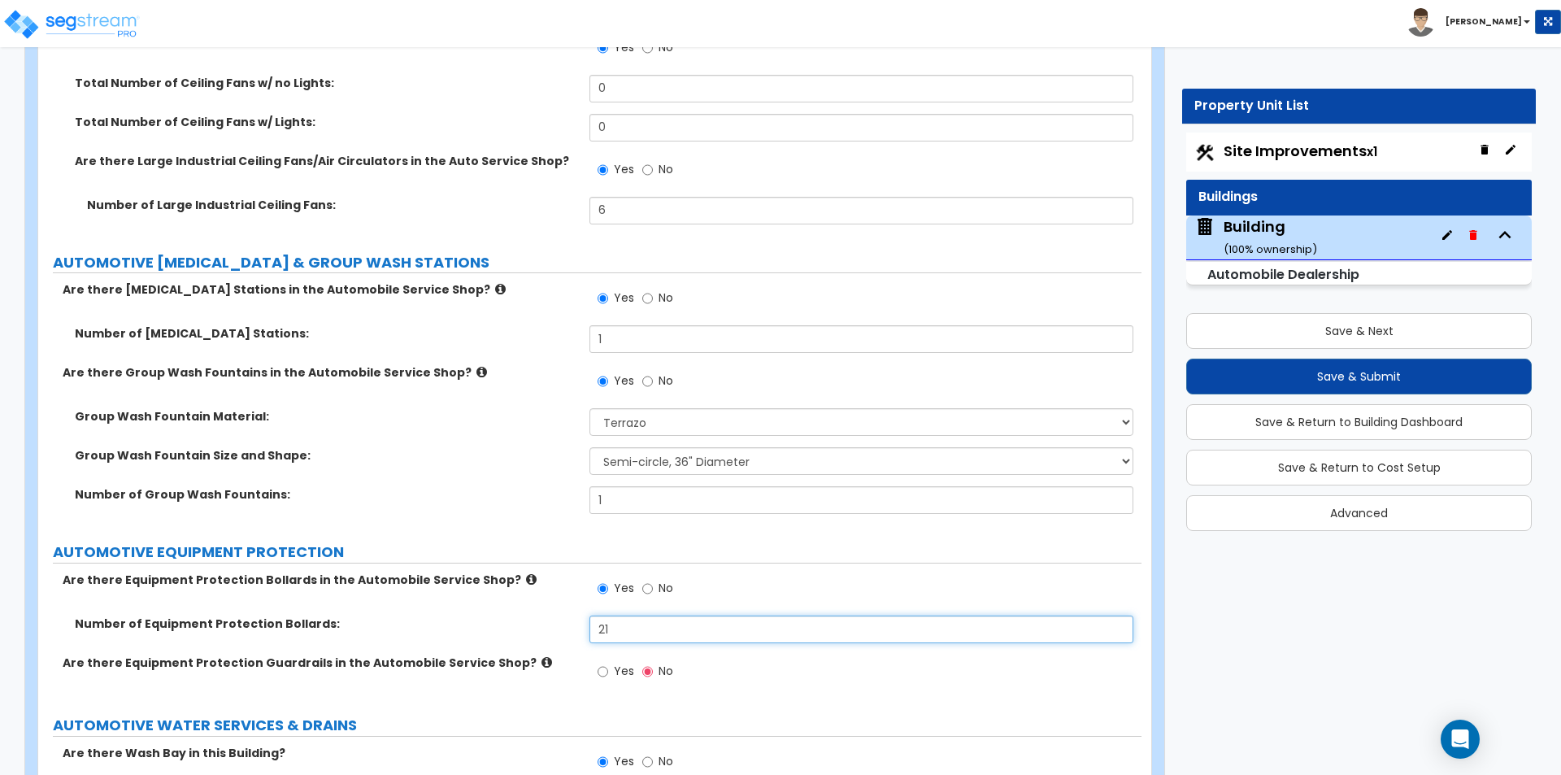
click at [637, 631] on input "21" at bounding box center [860, 629] width 543 height 28
type input "22"
click at [521, 612] on div "Are there Equipment Protection Bollards in the Automobile Service Shop? Yes No" at bounding box center [589, 594] width 1103 height 44
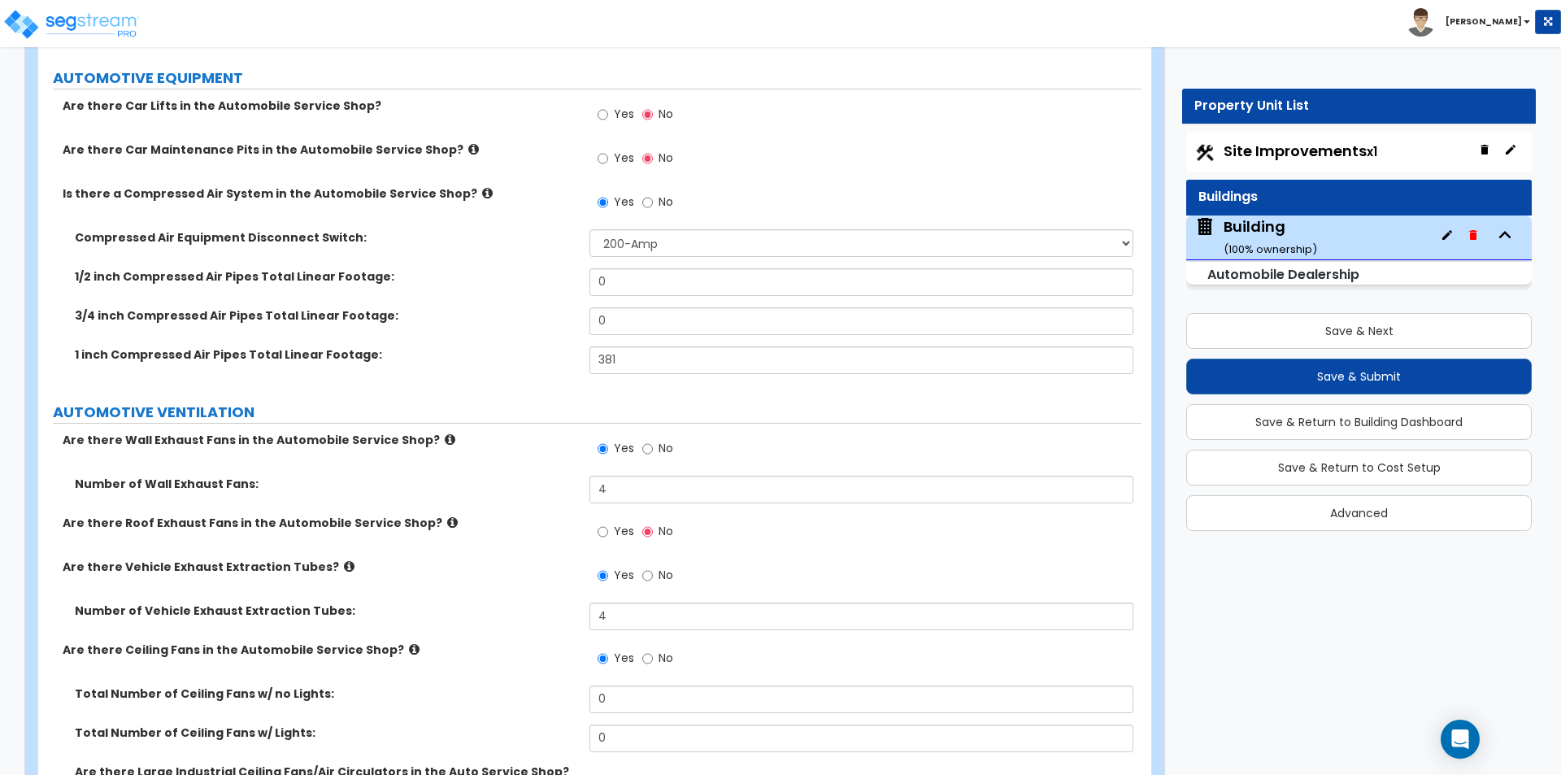
scroll to position [7154, 0]
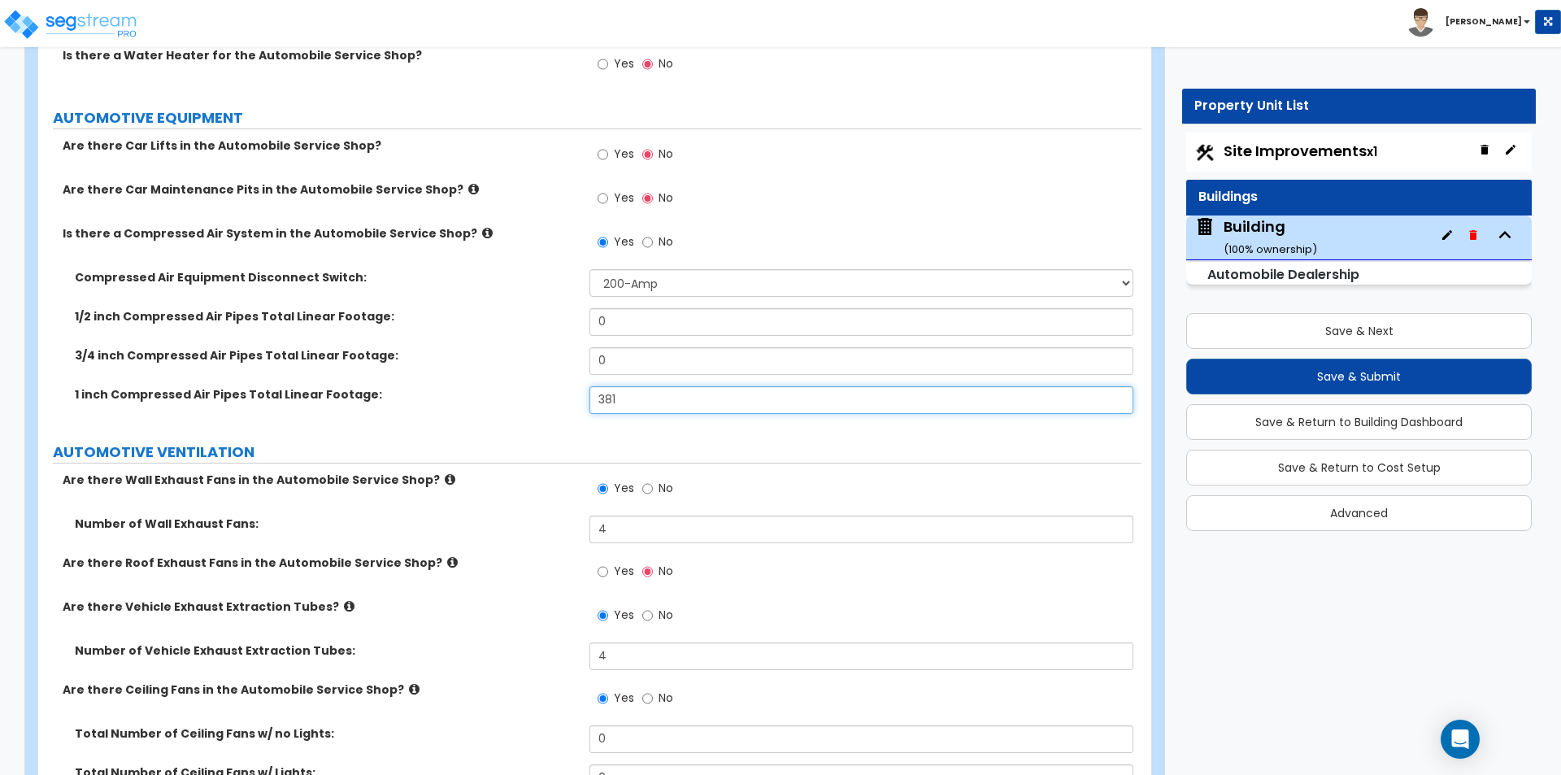
click at [650, 399] on input "381" at bounding box center [860, 400] width 543 height 28
type input "501"
click at [372, 400] on label "1 inch Compressed Air Pipes Total Linear Footage:" at bounding box center [326, 394] width 502 height 16
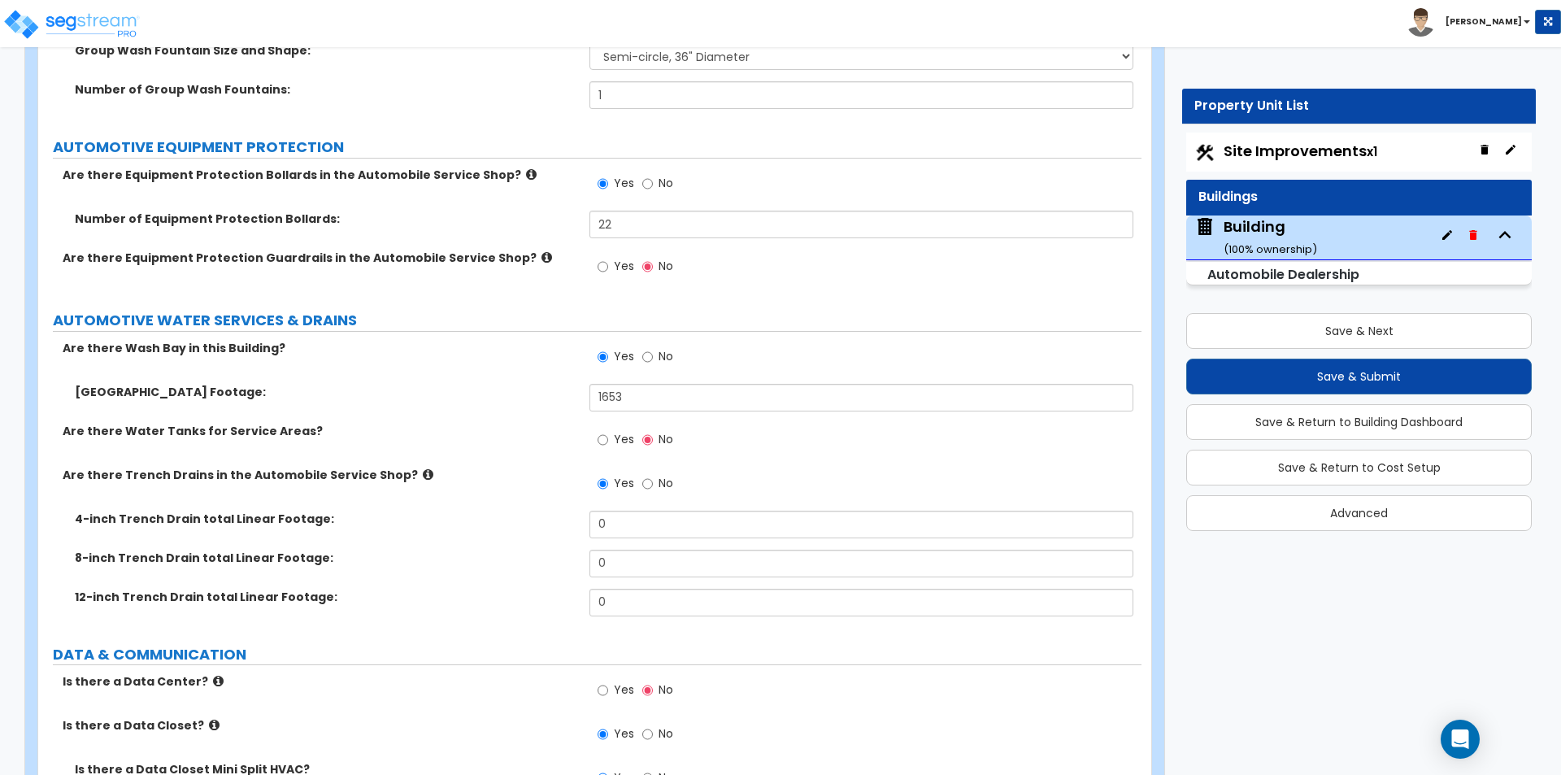
scroll to position [8211, 0]
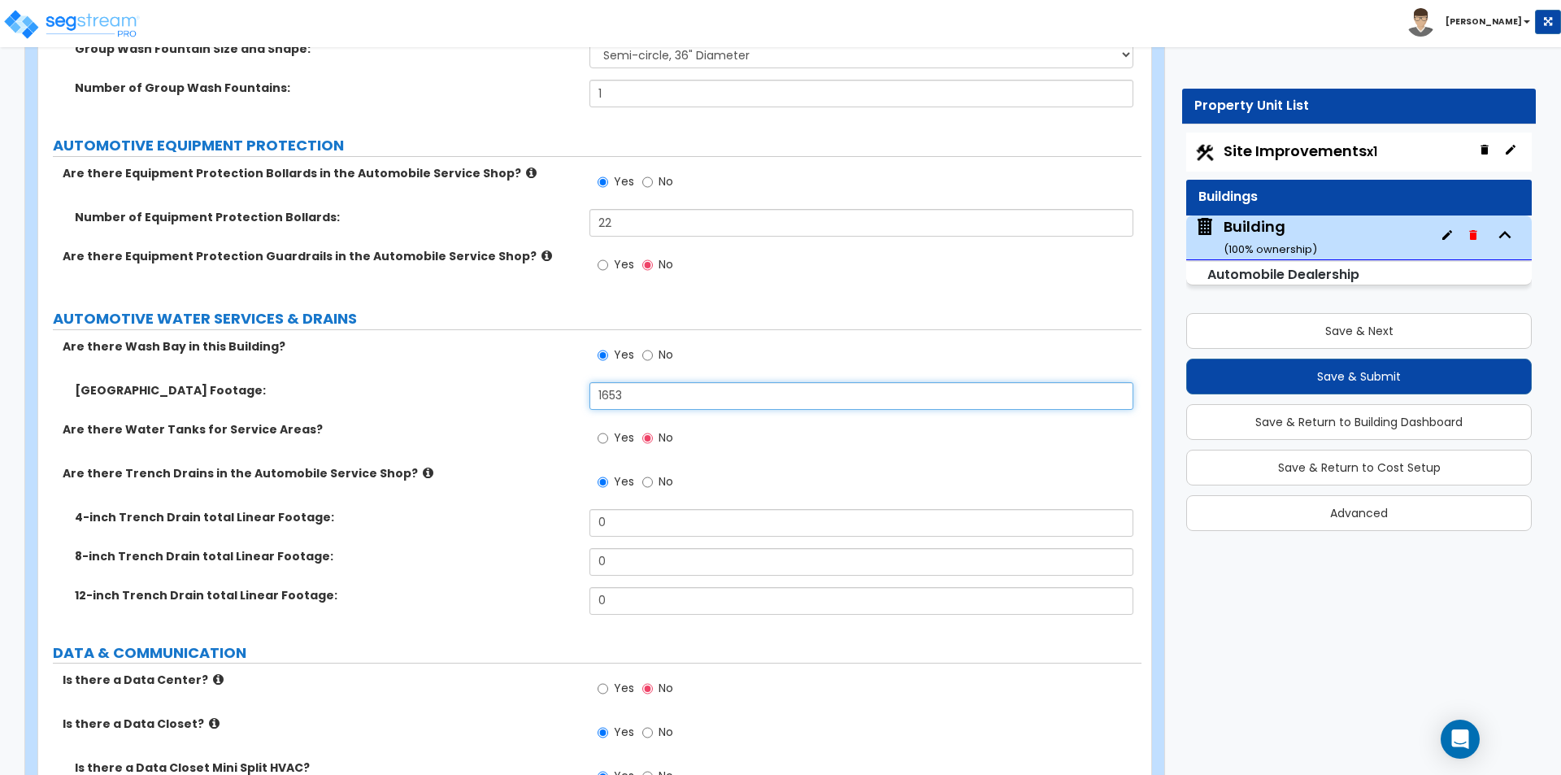
click at [661, 400] on input "1653" at bounding box center [860, 396] width 543 height 28
type input "1,655"
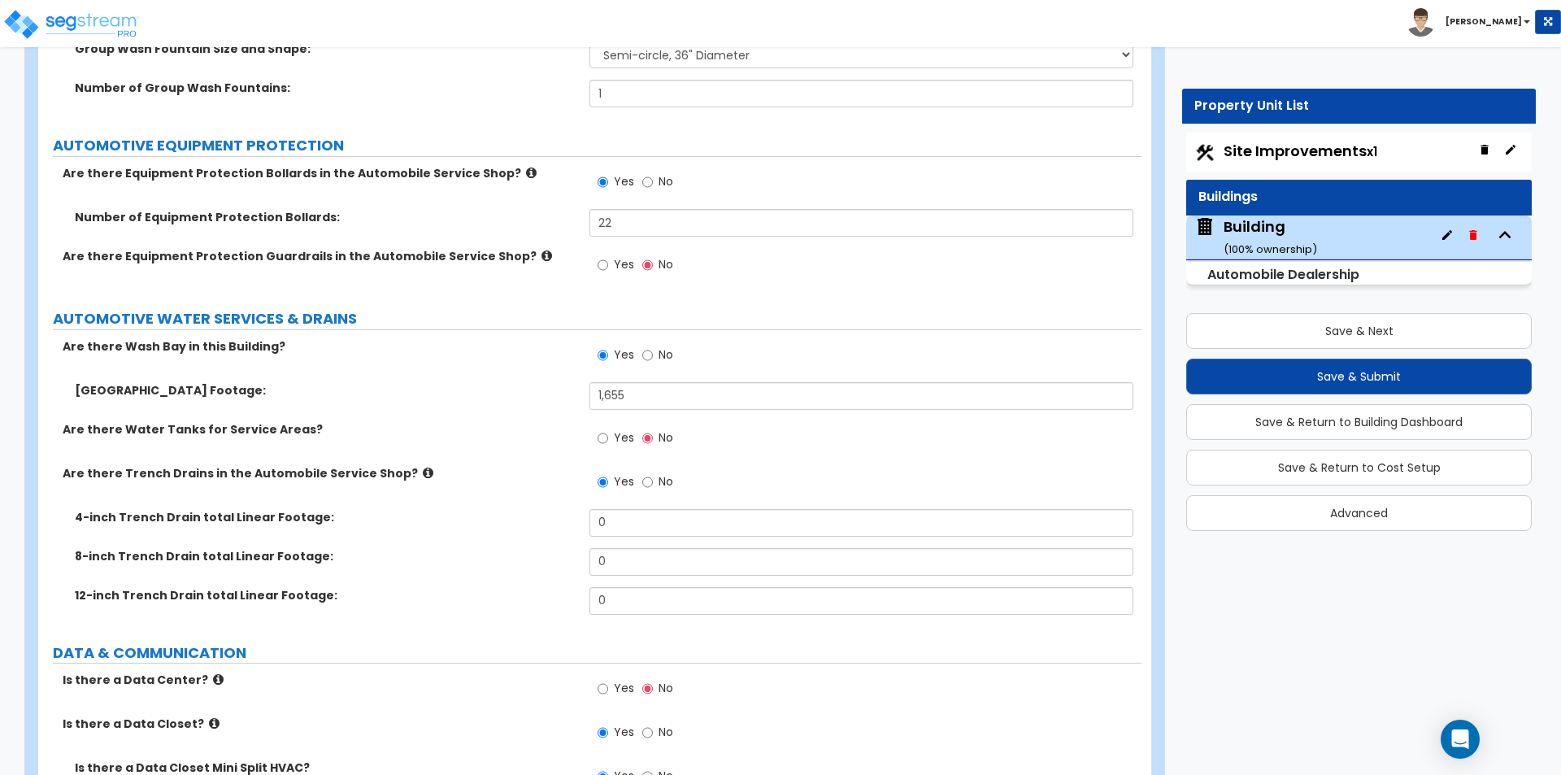
click at [507, 386] on label "Wash Bay Square Footage:" at bounding box center [326, 390] width 502 height 16
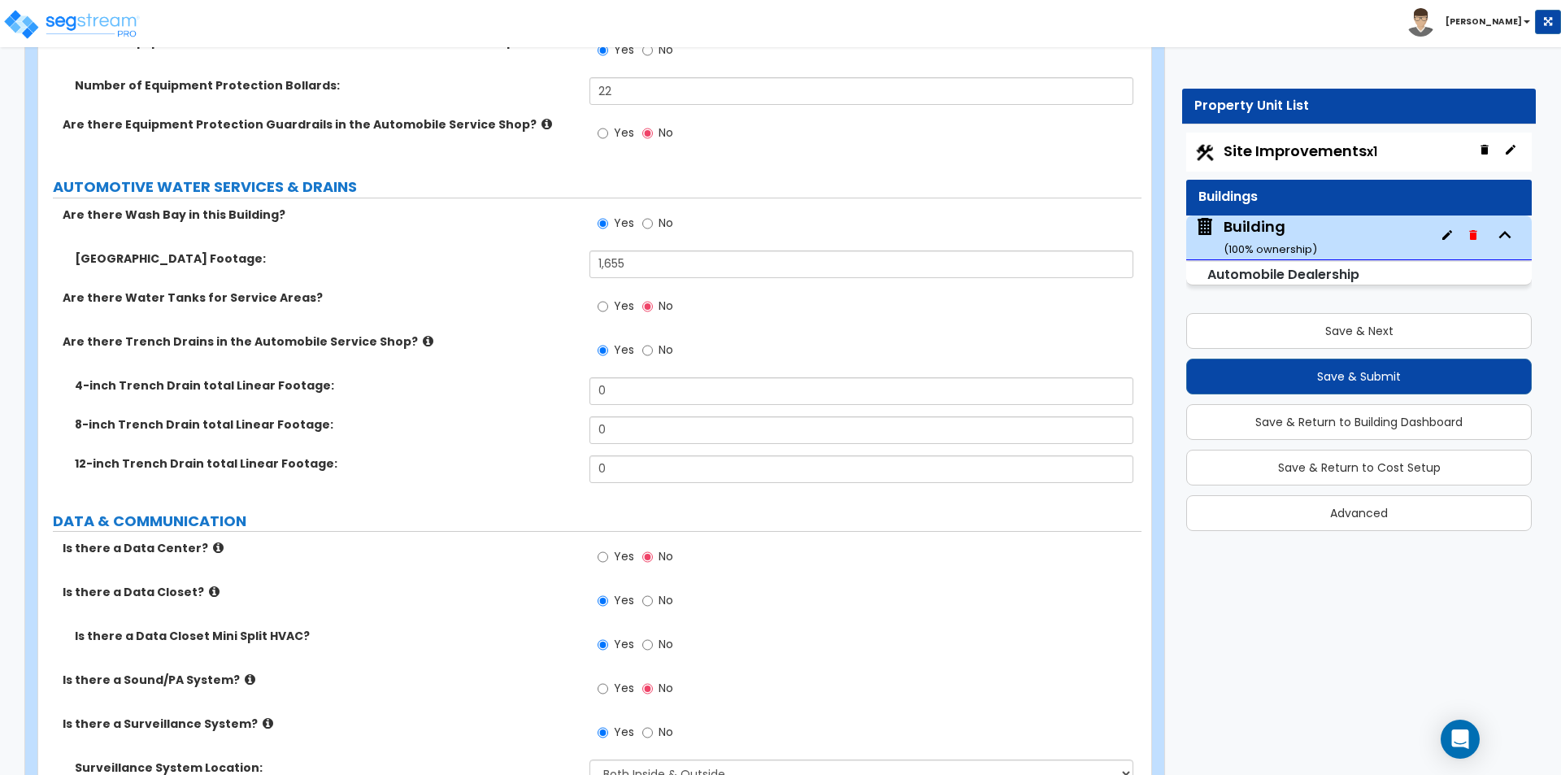
scroll to position [8374, 0]
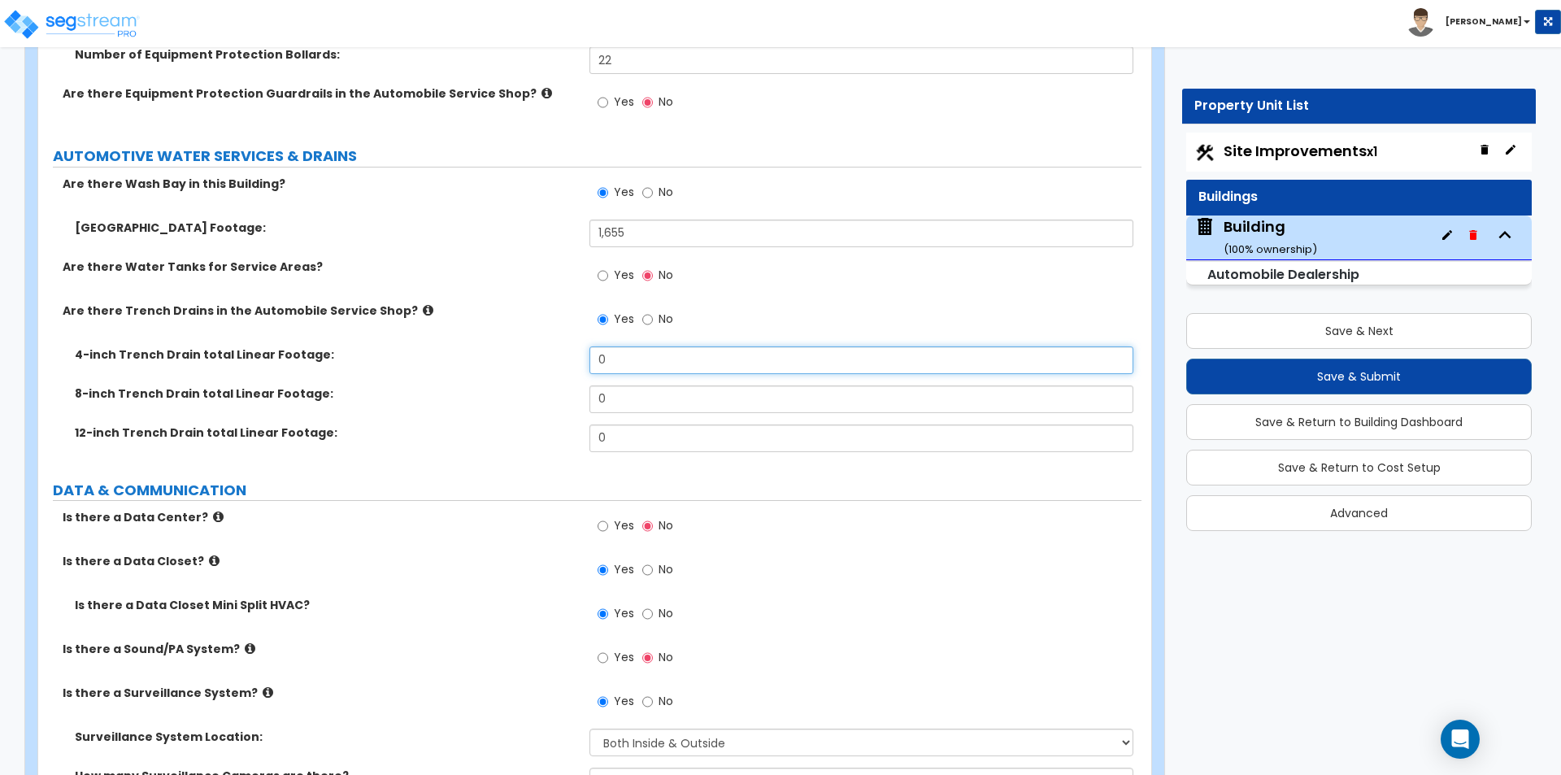
click at [635, 366] on input "0" at bounding box center [860, 360] width 543 height 28
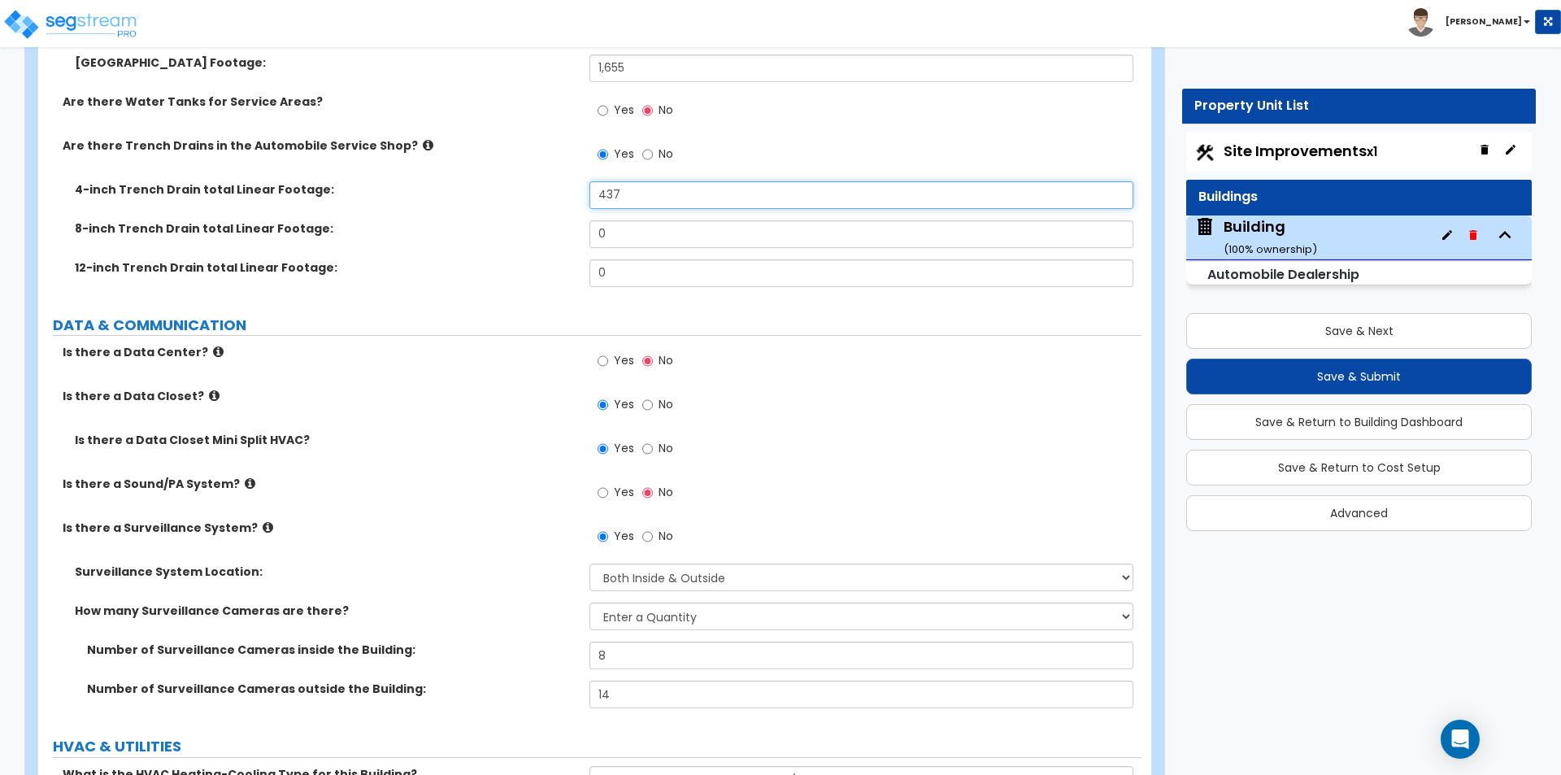
scroll to position [8699, 0]
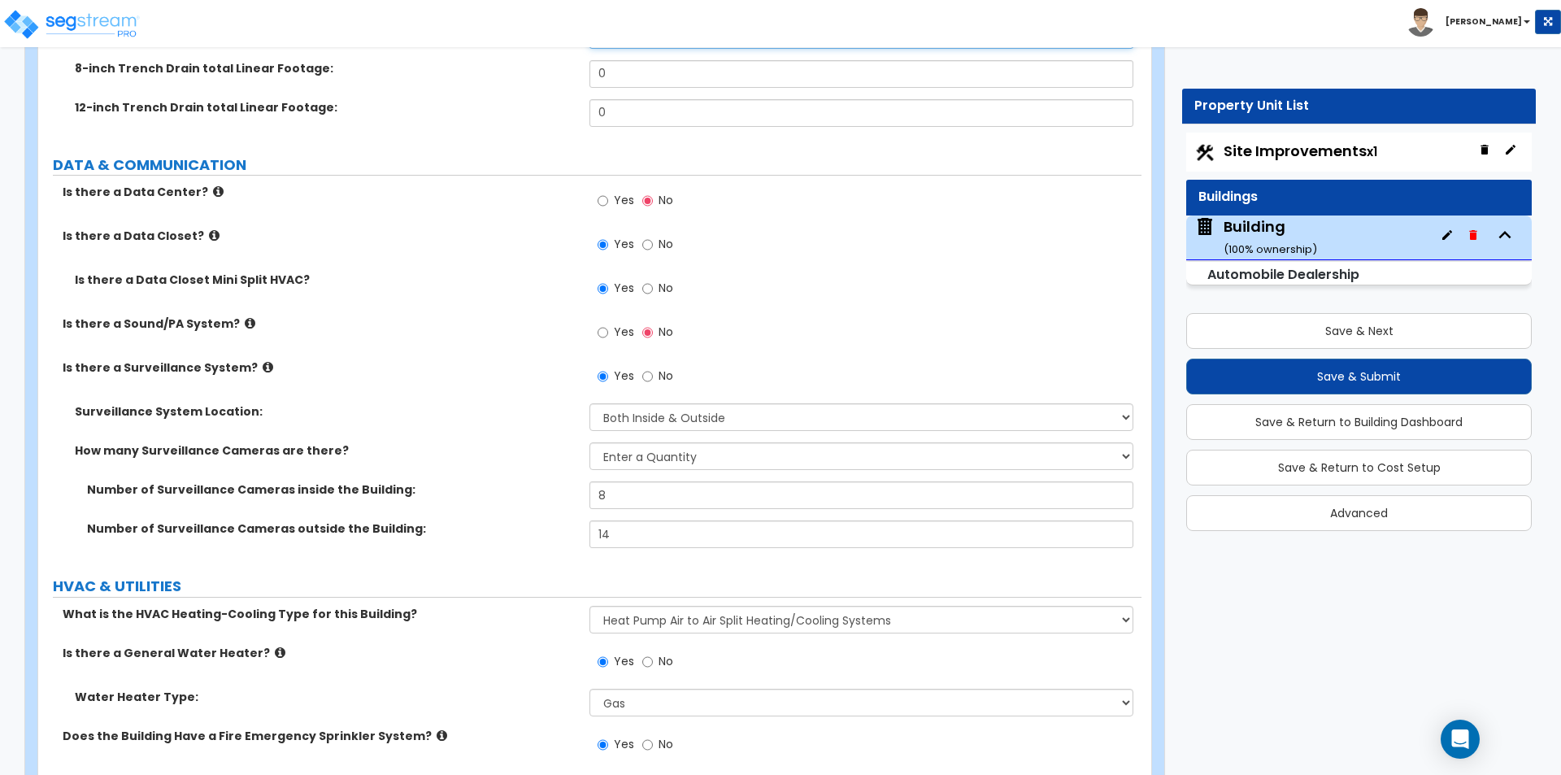
type input "437"
click at [632, 538] on input "14" at bounding box center [860, 534] width 543 height 28
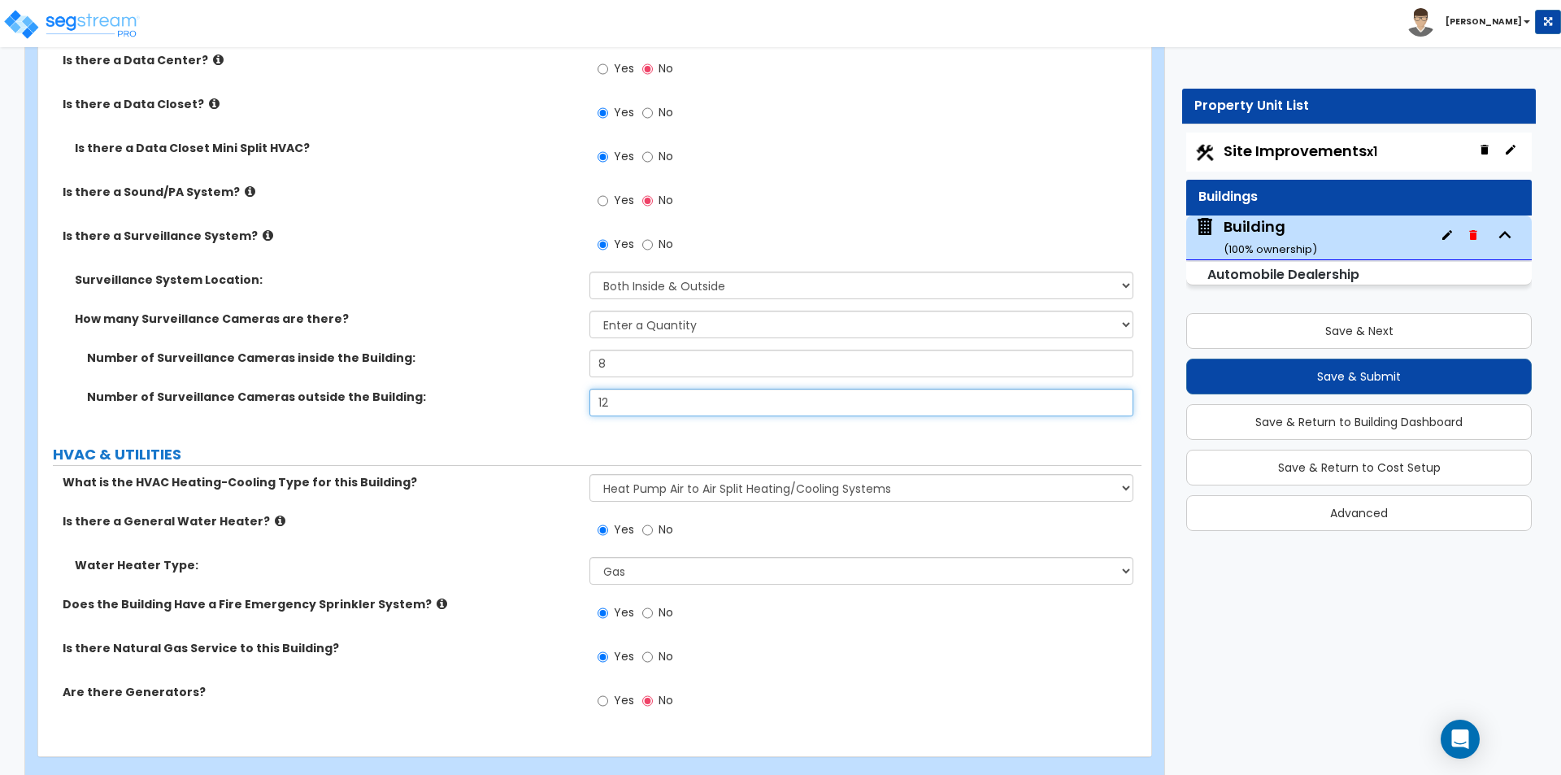
scroll to position [8858, 0]
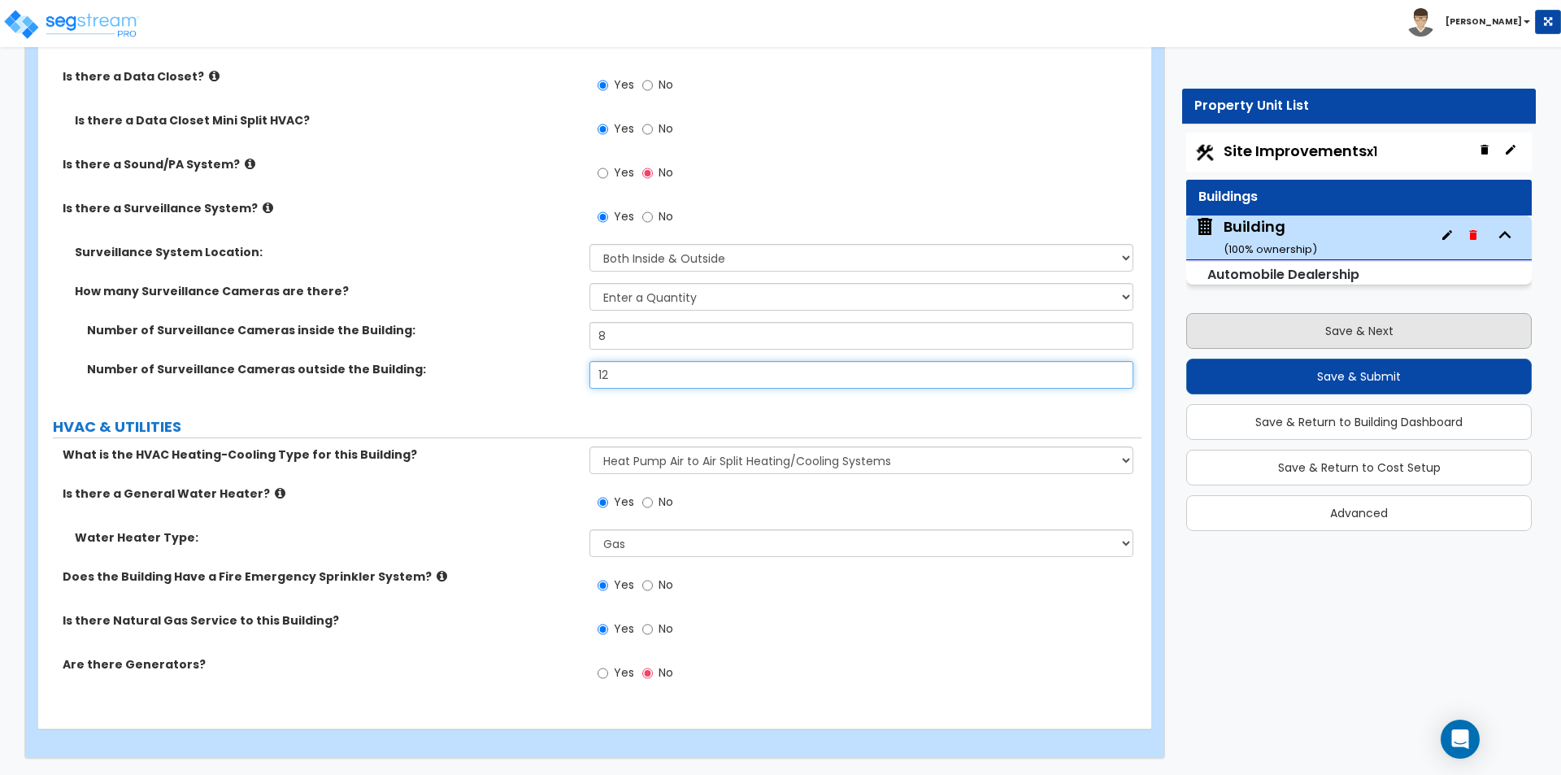
type input "12"
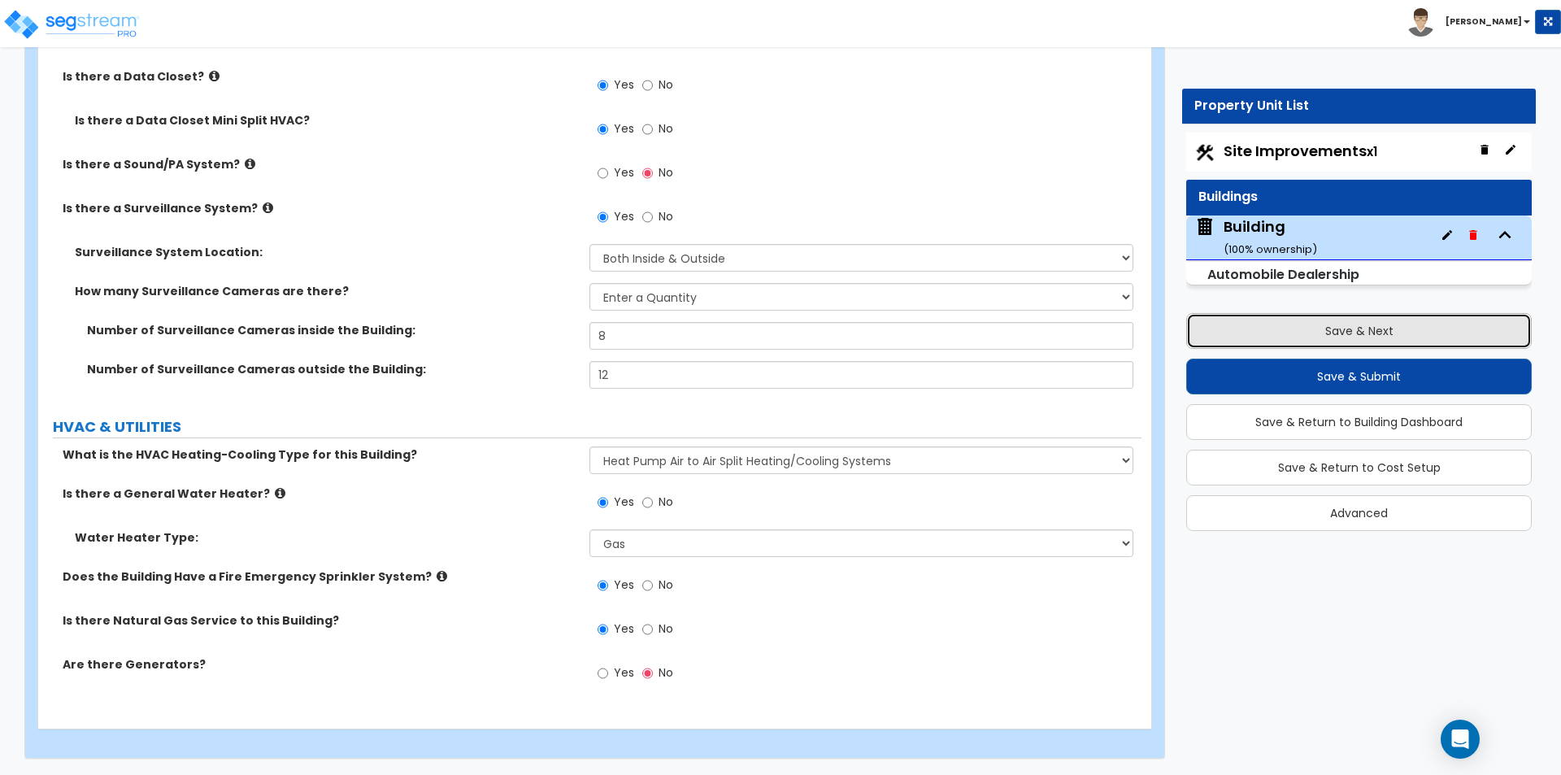
click at [1290, 327] on button "Save & Next" at bounding box center [1359, 331] width 346 height 36
select select "2"
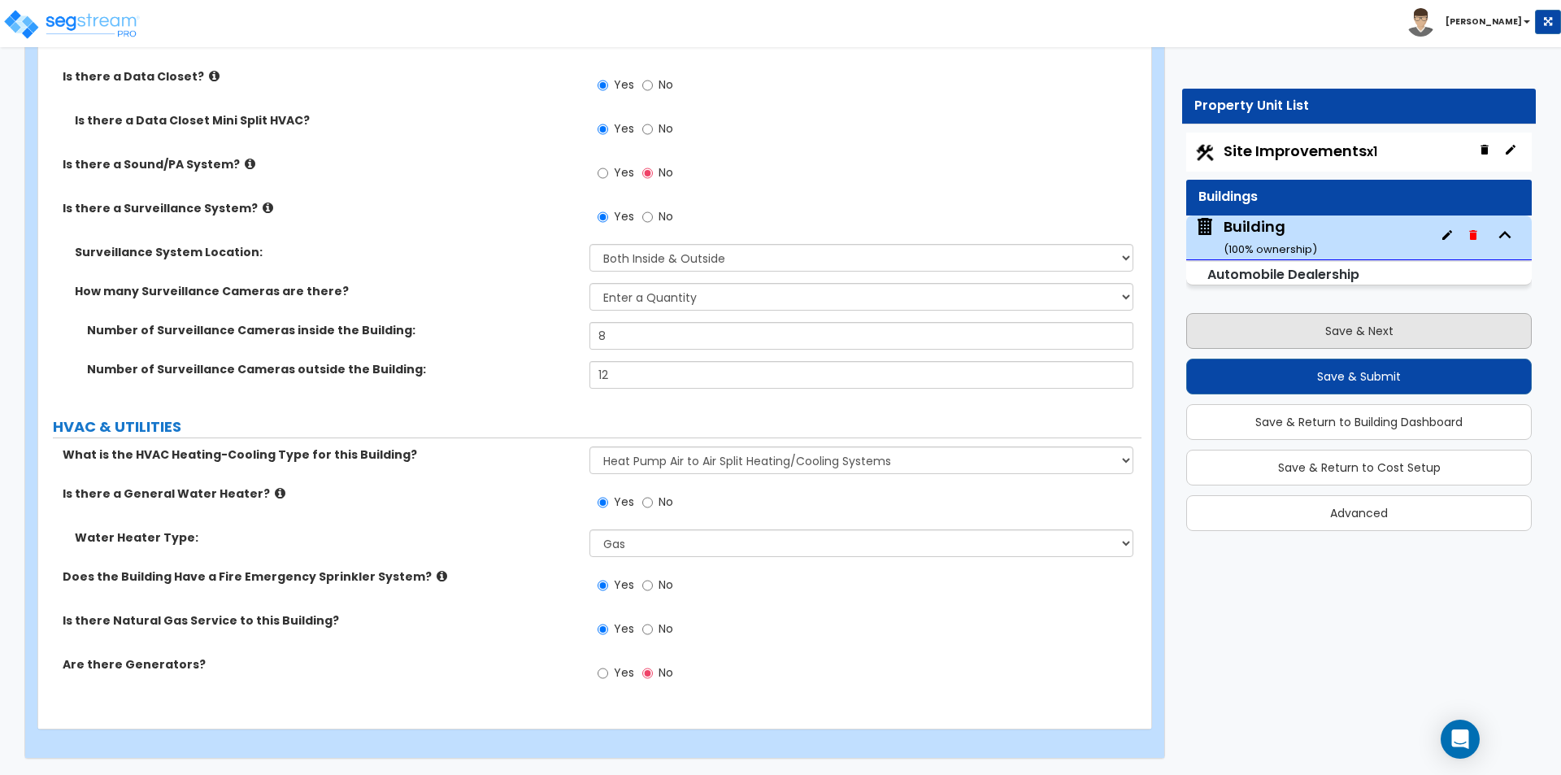
select select "2"
select select "1"
select select "2"
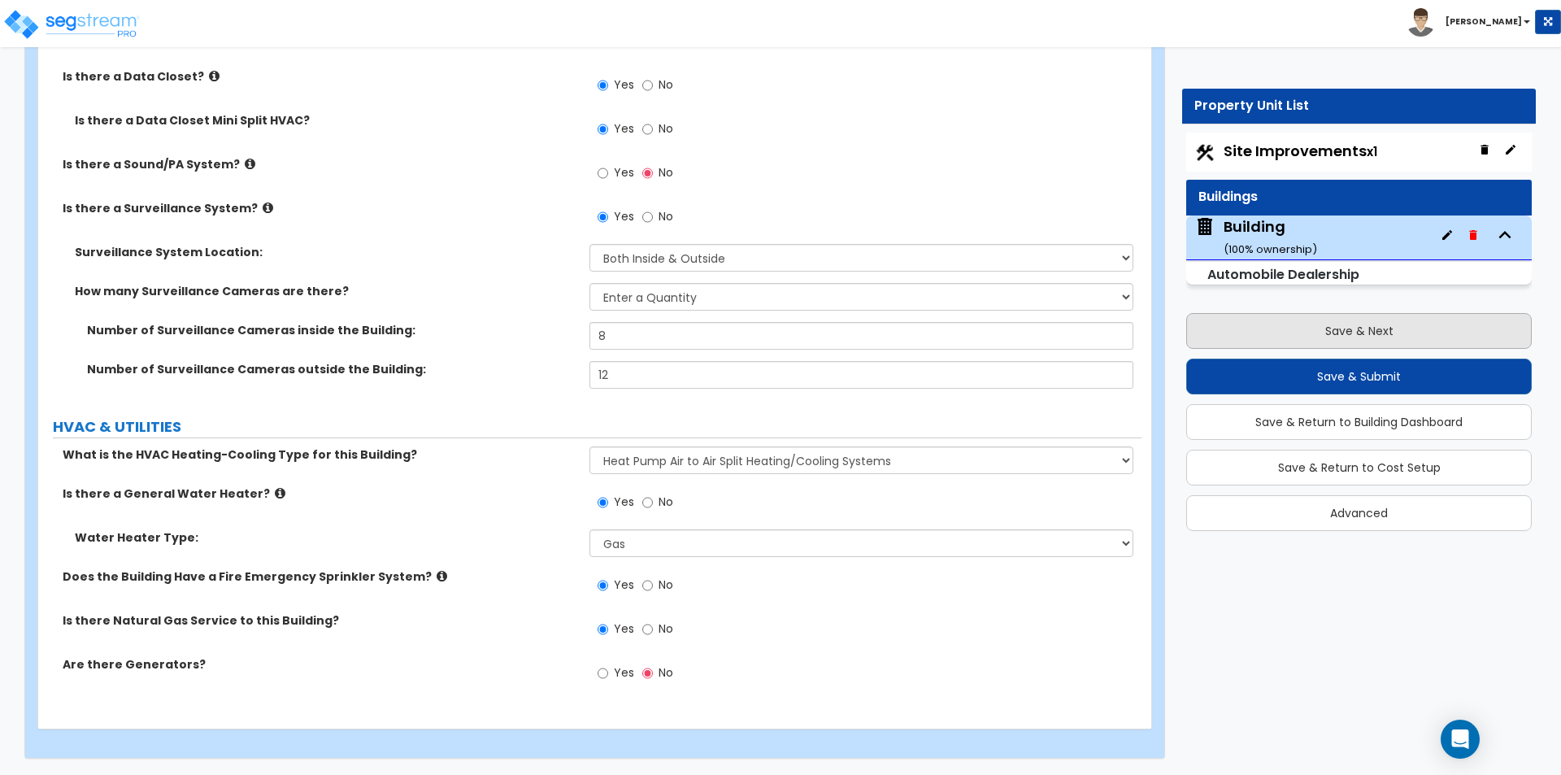
select select "1"
select select "4"
select select "1"
select select "3"
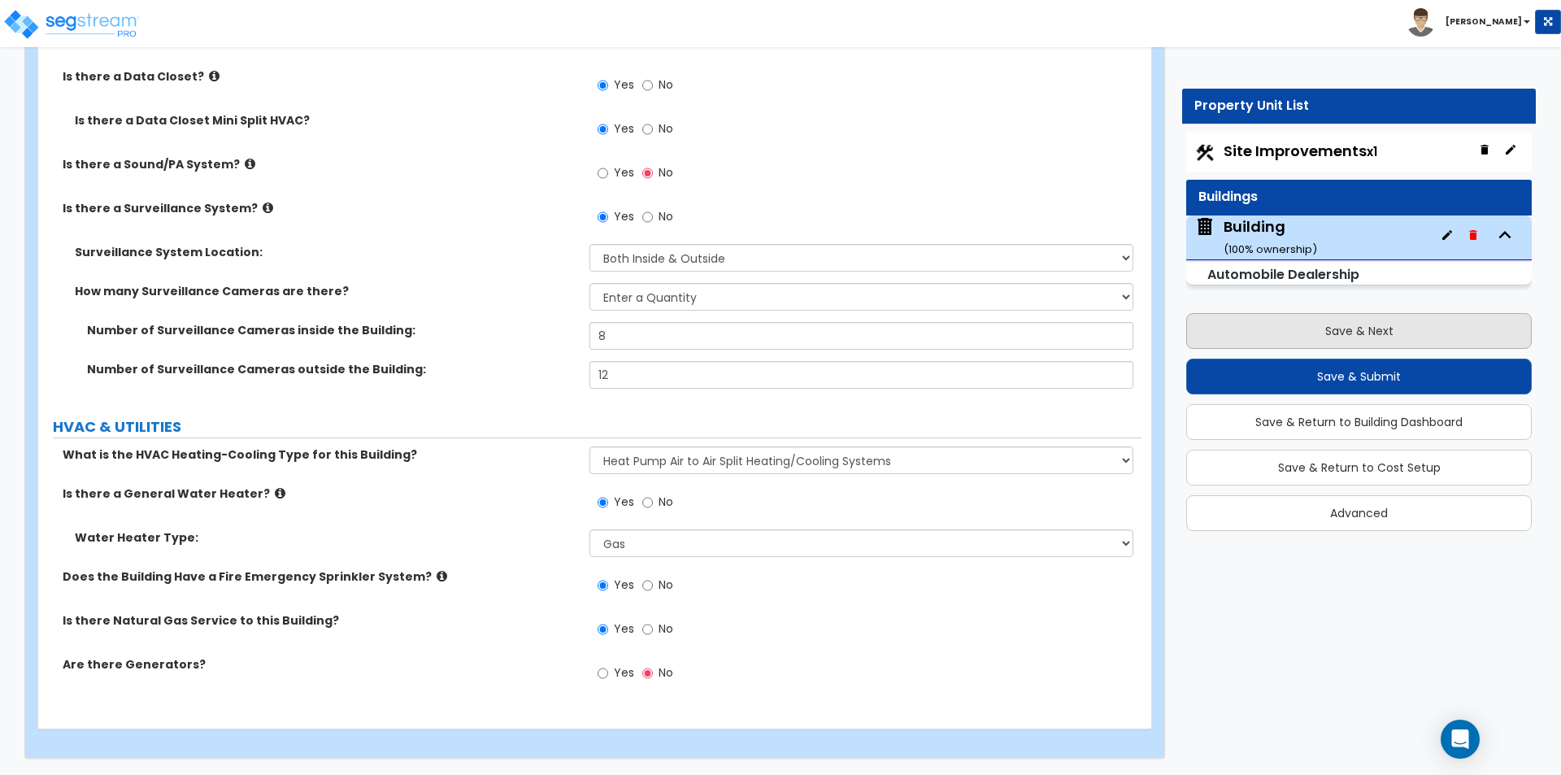
select select "2"
select select "1"
select select "2"
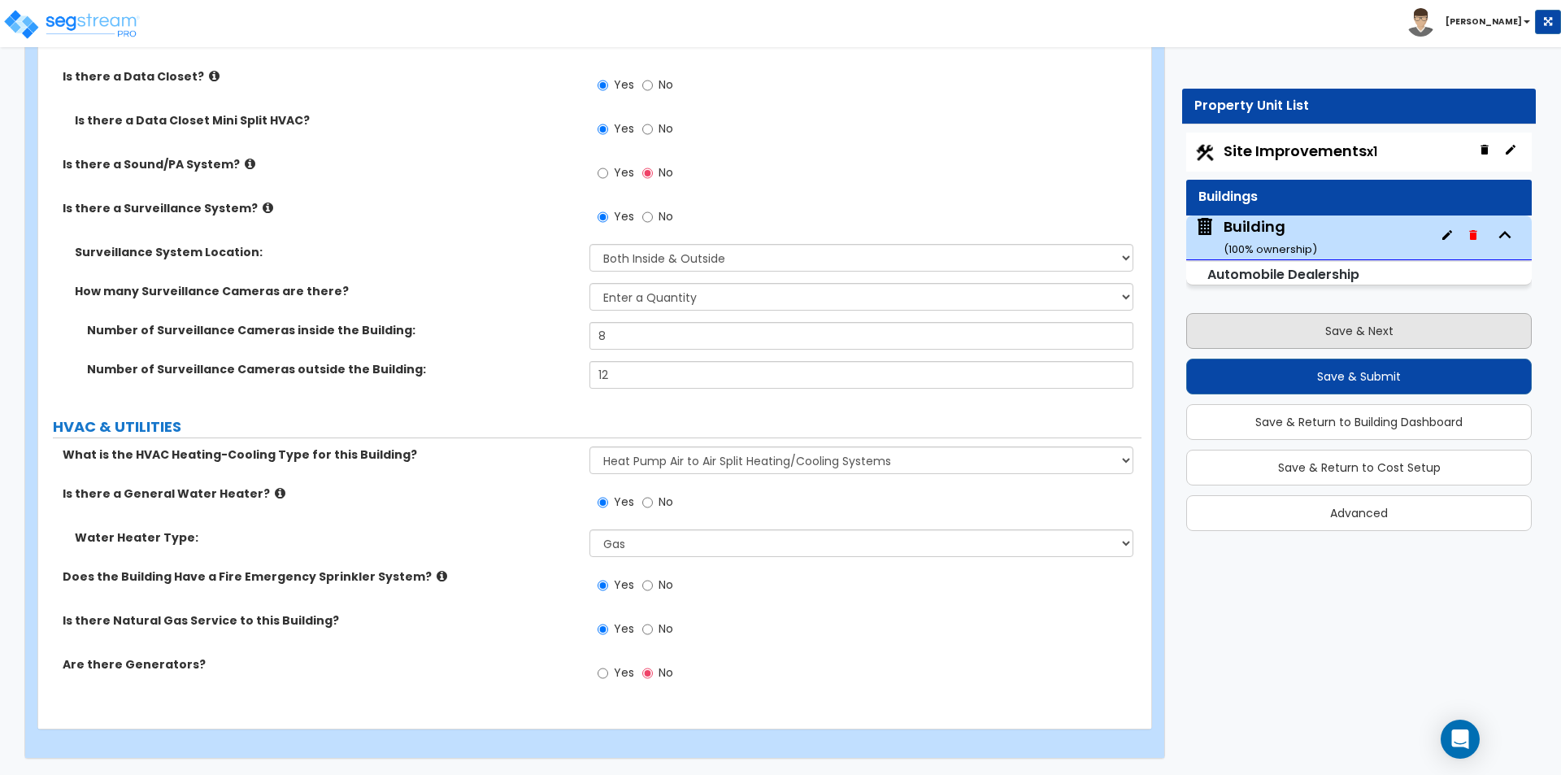
select select "1"
select select "4"
select select "1"
select select "2"
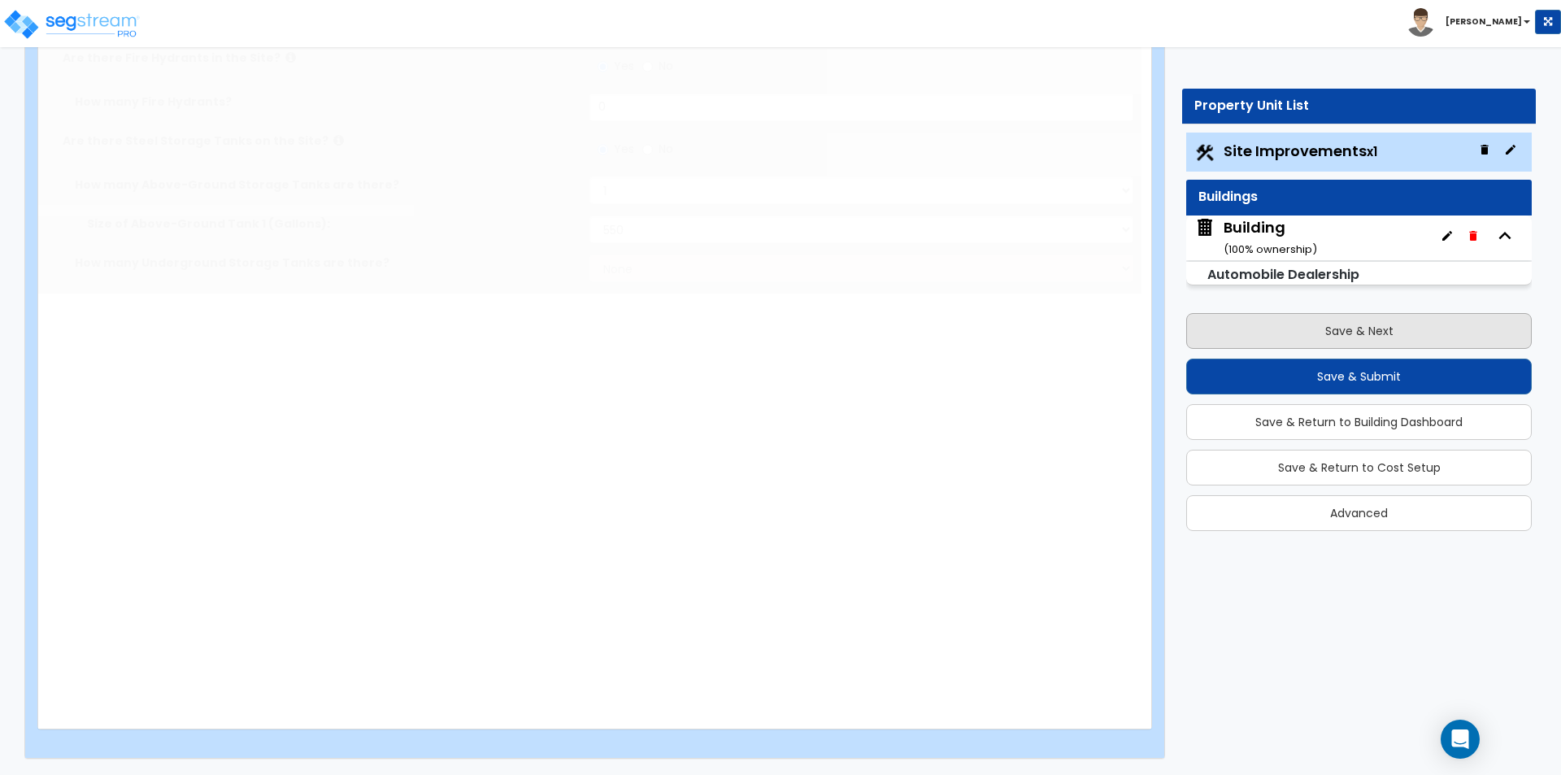
scroll to position [0, 0]
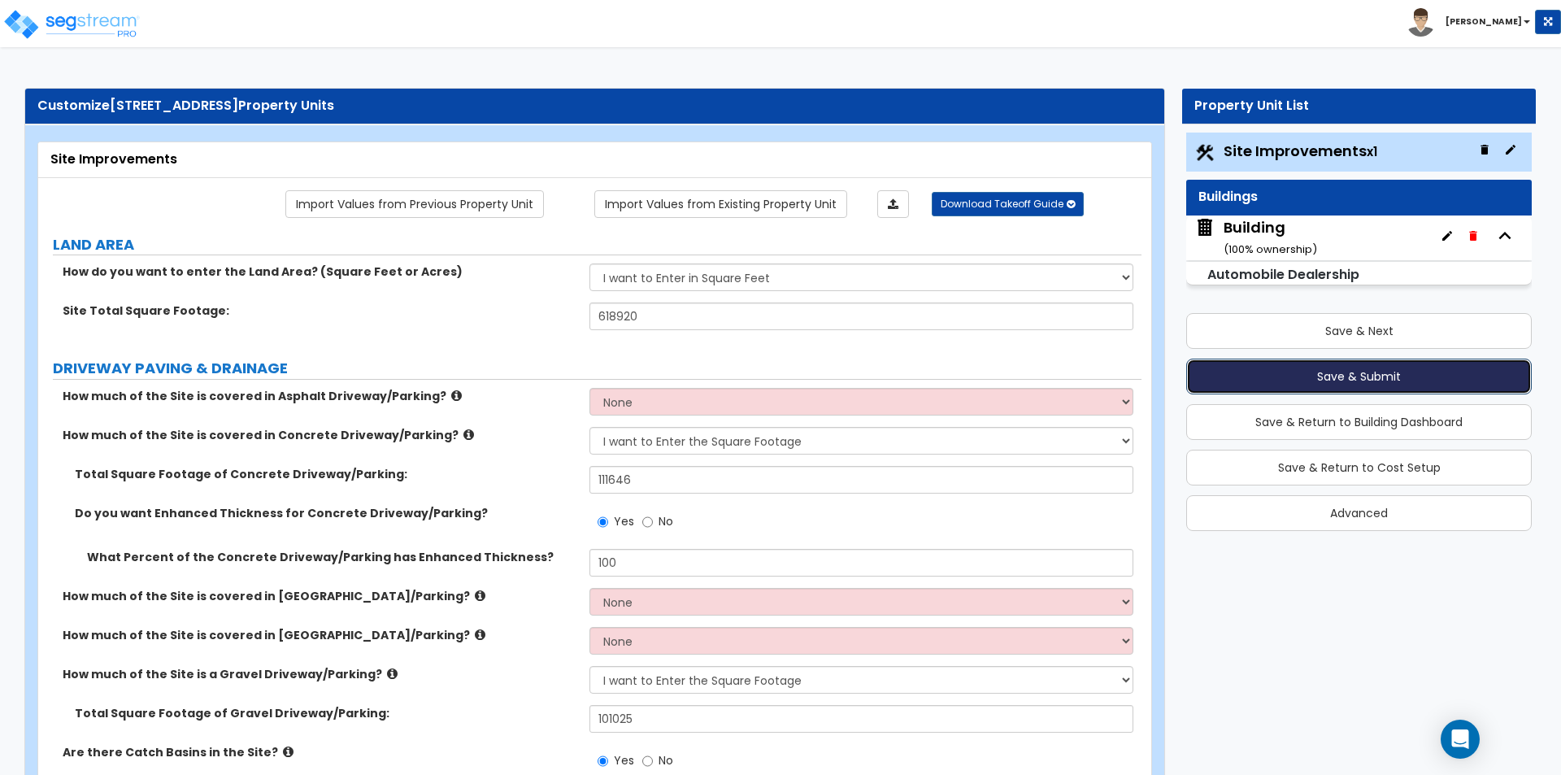
click at [1324, 379] on button "Save & Submit" at bounding box center [1359, 377] width 346 height 36
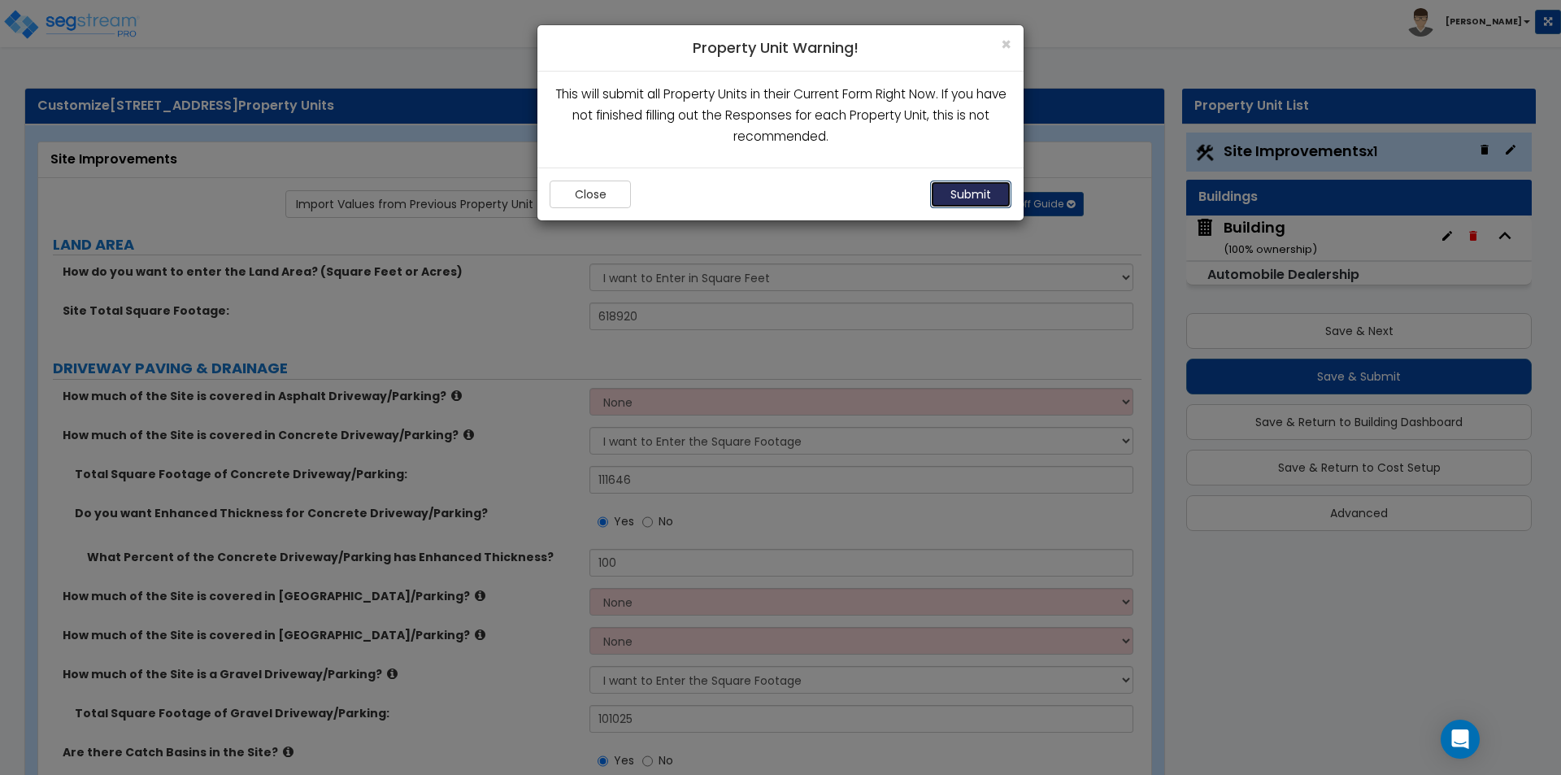
click at [965, 182] on button "Submit" at bounding box center [970, 194] width 81 height 28
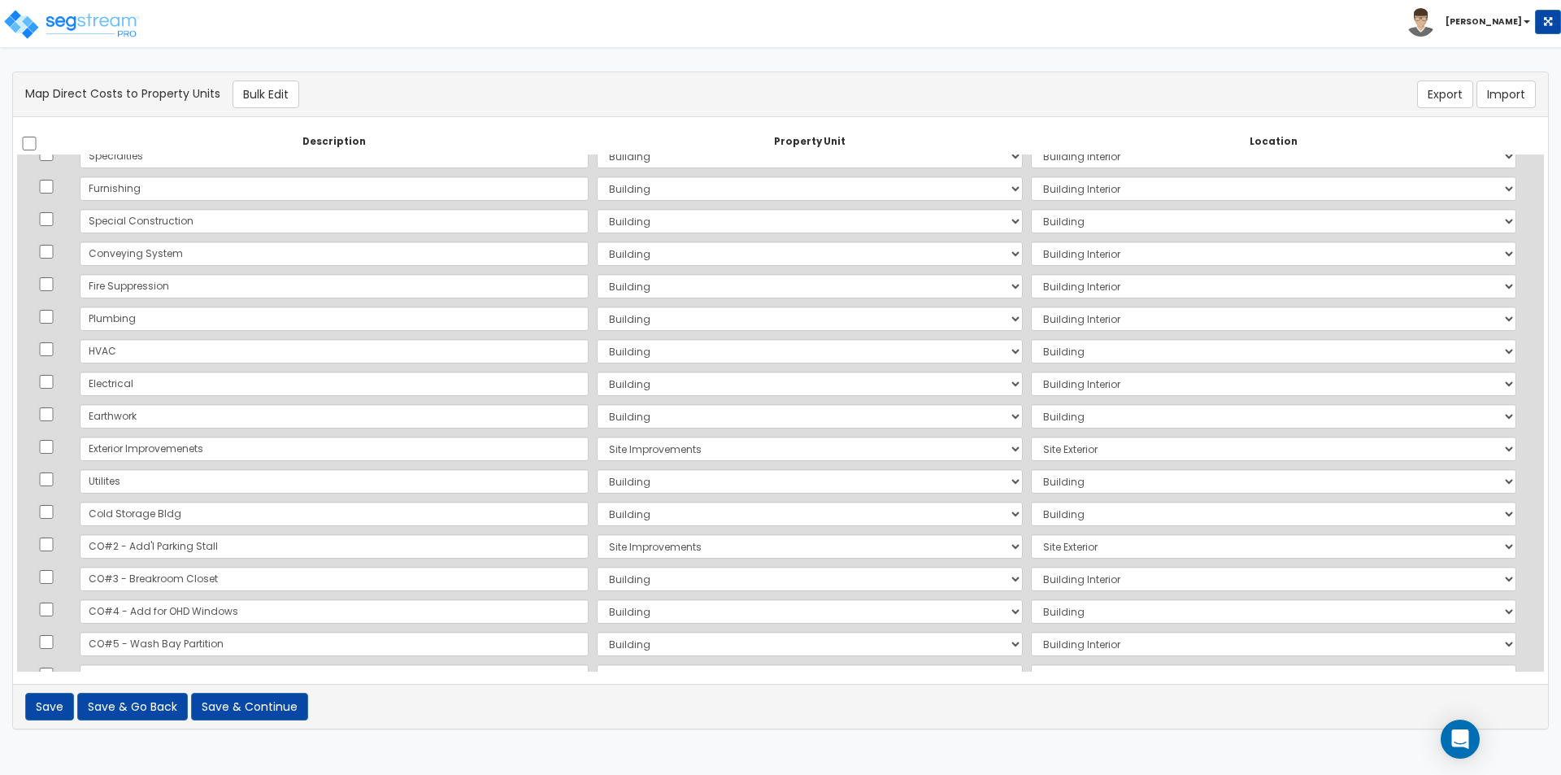
scroll to position [281, 0]
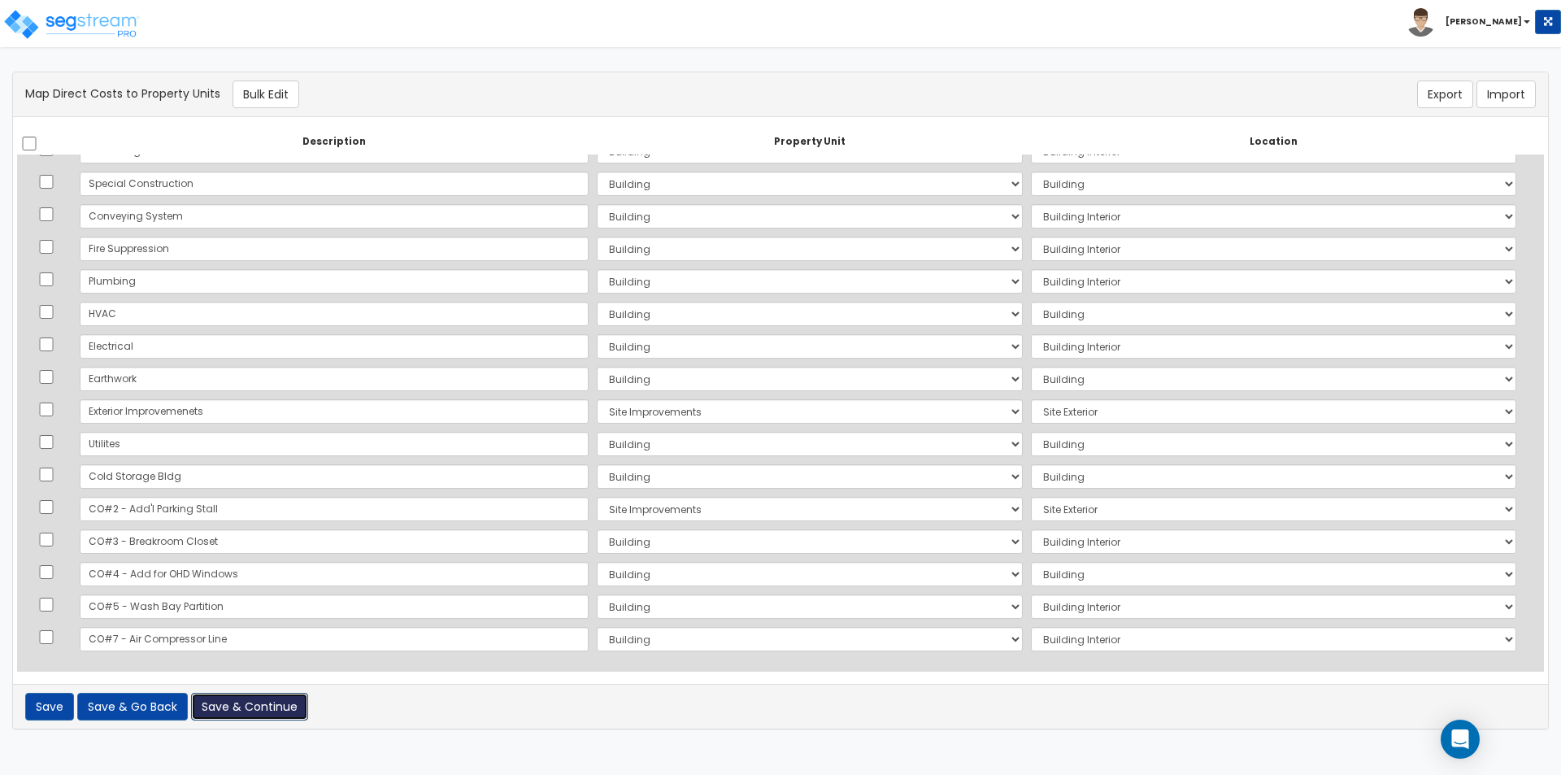
click at [239, 715] on button "Save & Continue" at bounding box center [249, 707] width 117 height 28
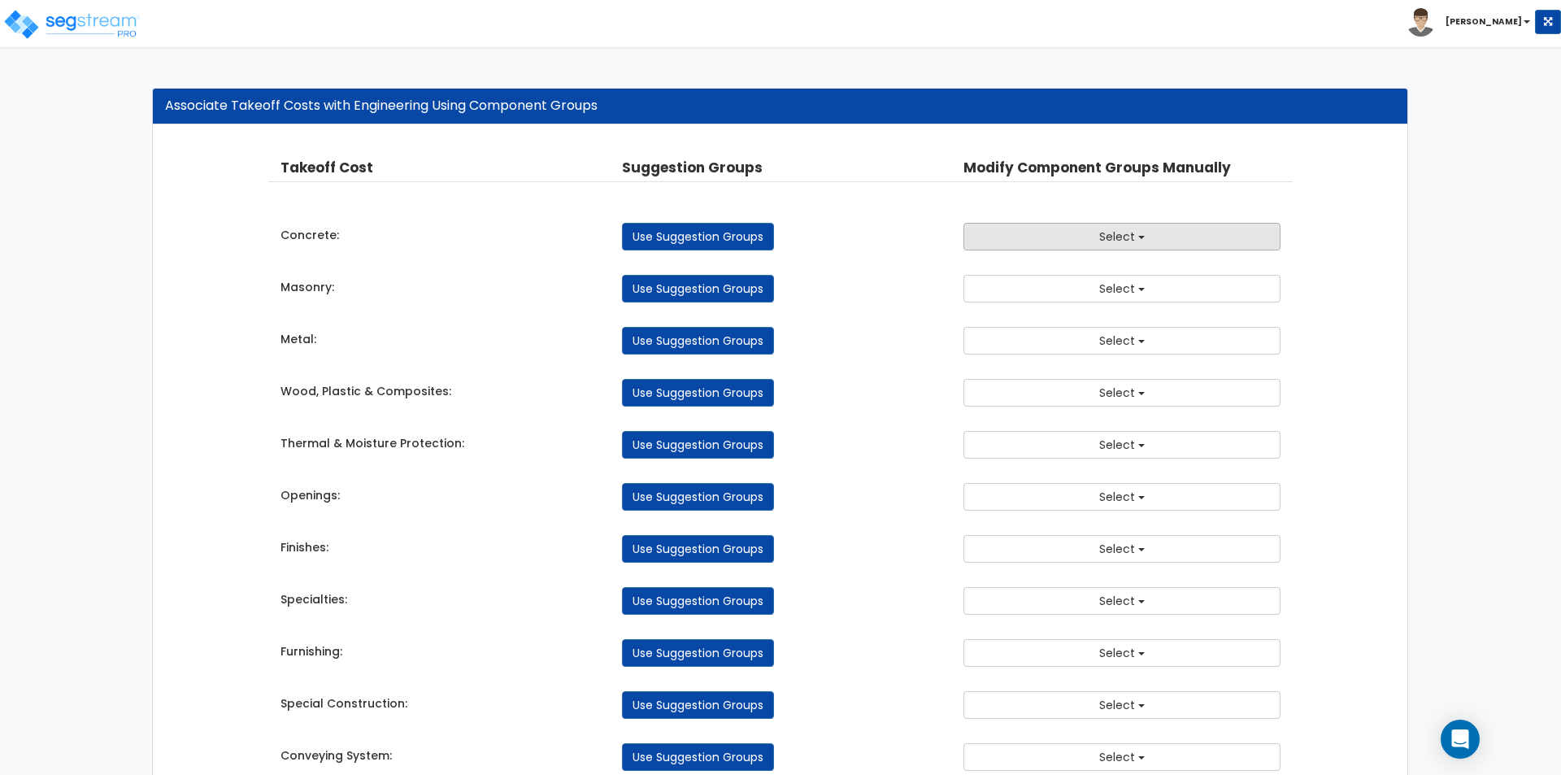
click at [1148, 240] on button "Select" at bounding box center [1121, 237] width 317 height 28
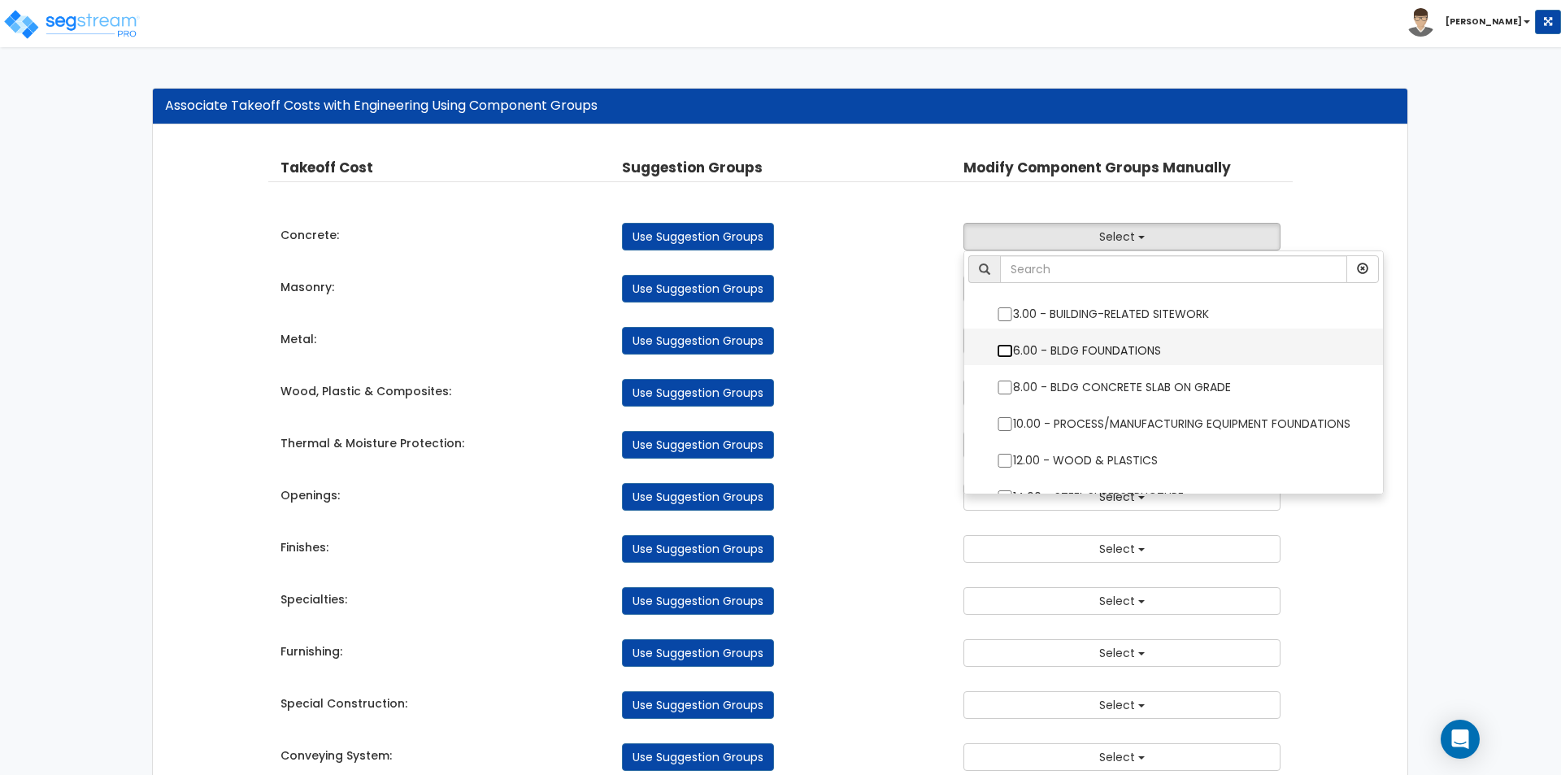
click at [999, 352] on input "6.00 - BLDG FOUNDATIONS" at bounding box center [1005, 351] width 16 height 14
checkbox input "true"
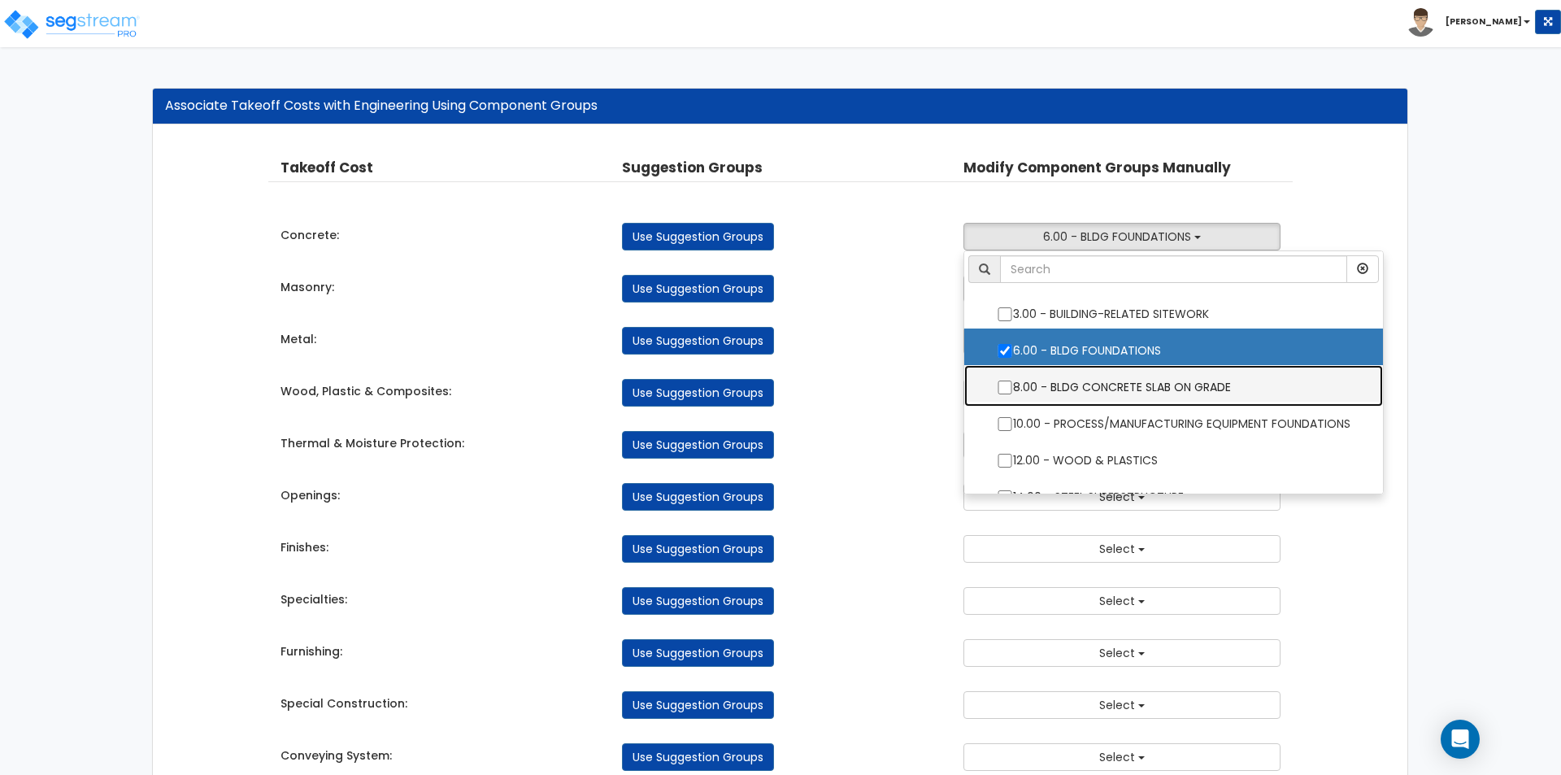
click at [996, 389] on label "8.00 - BLDG CONCRETE SLAB ON GRADE" at bounding box center [1173, 385] width 386 height 37
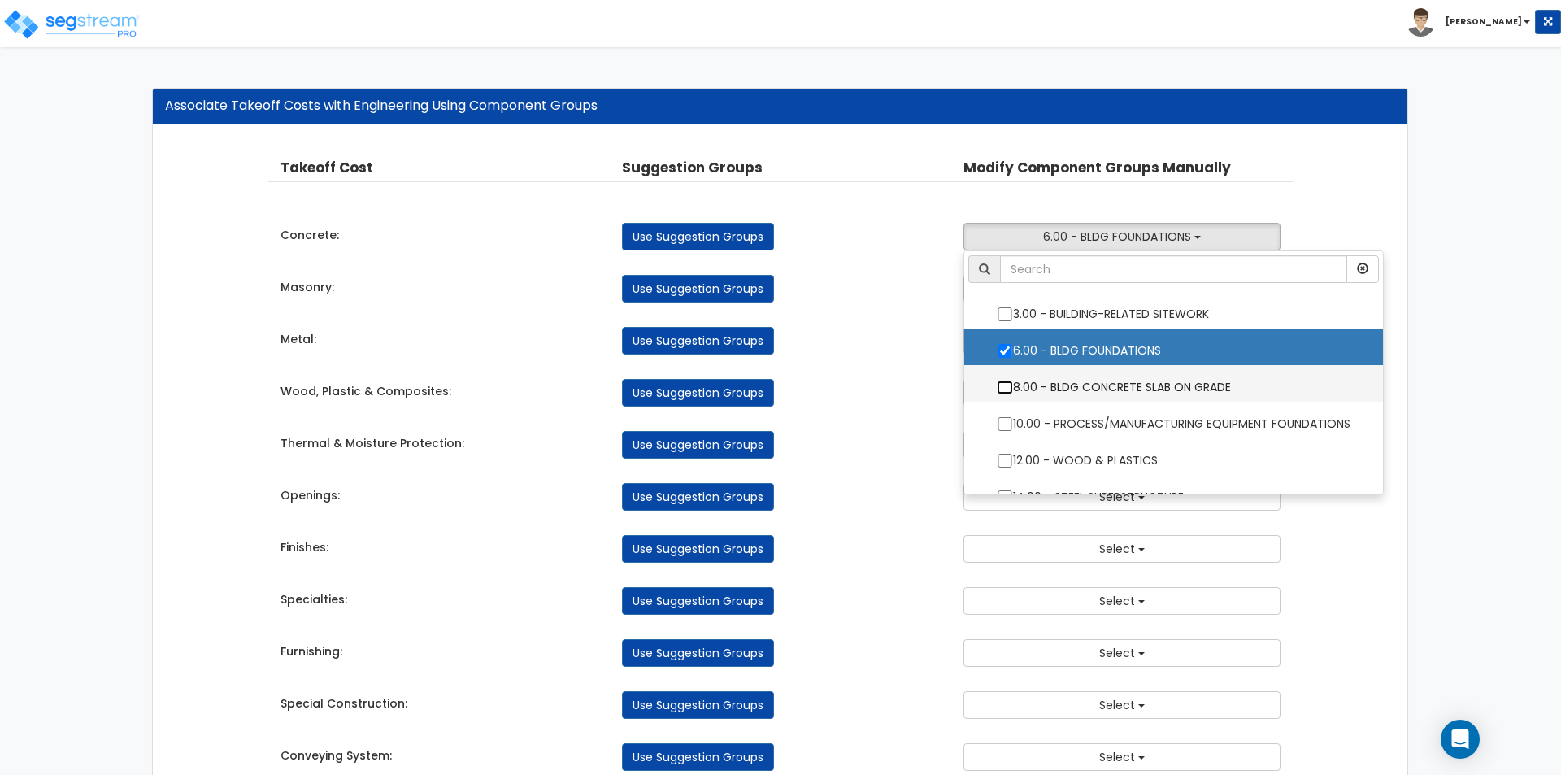
click at [997, 389] on input "8.00 - BLDG CONCRETE SLAB ON GRADE" at bounding box center [1005, 387] width 16 height 14
checkbox input "true"
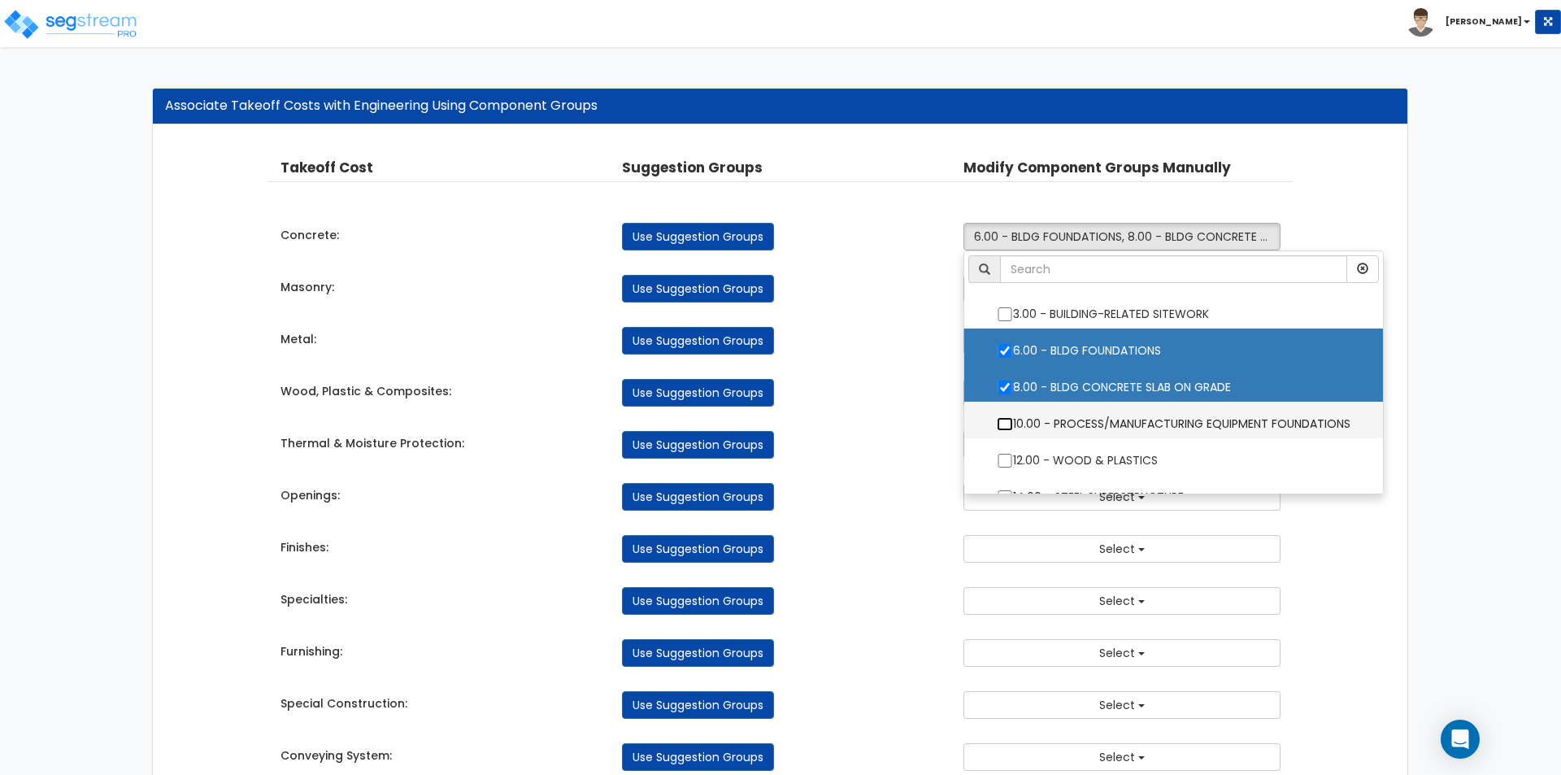
click at [1006, 425] on input "10.00 - PROCESS/MANUFACTURING EQUIPMENT FOUNDATIONS" at bounding box center [1005, 424] width 16 height 14
checkbox input "true"
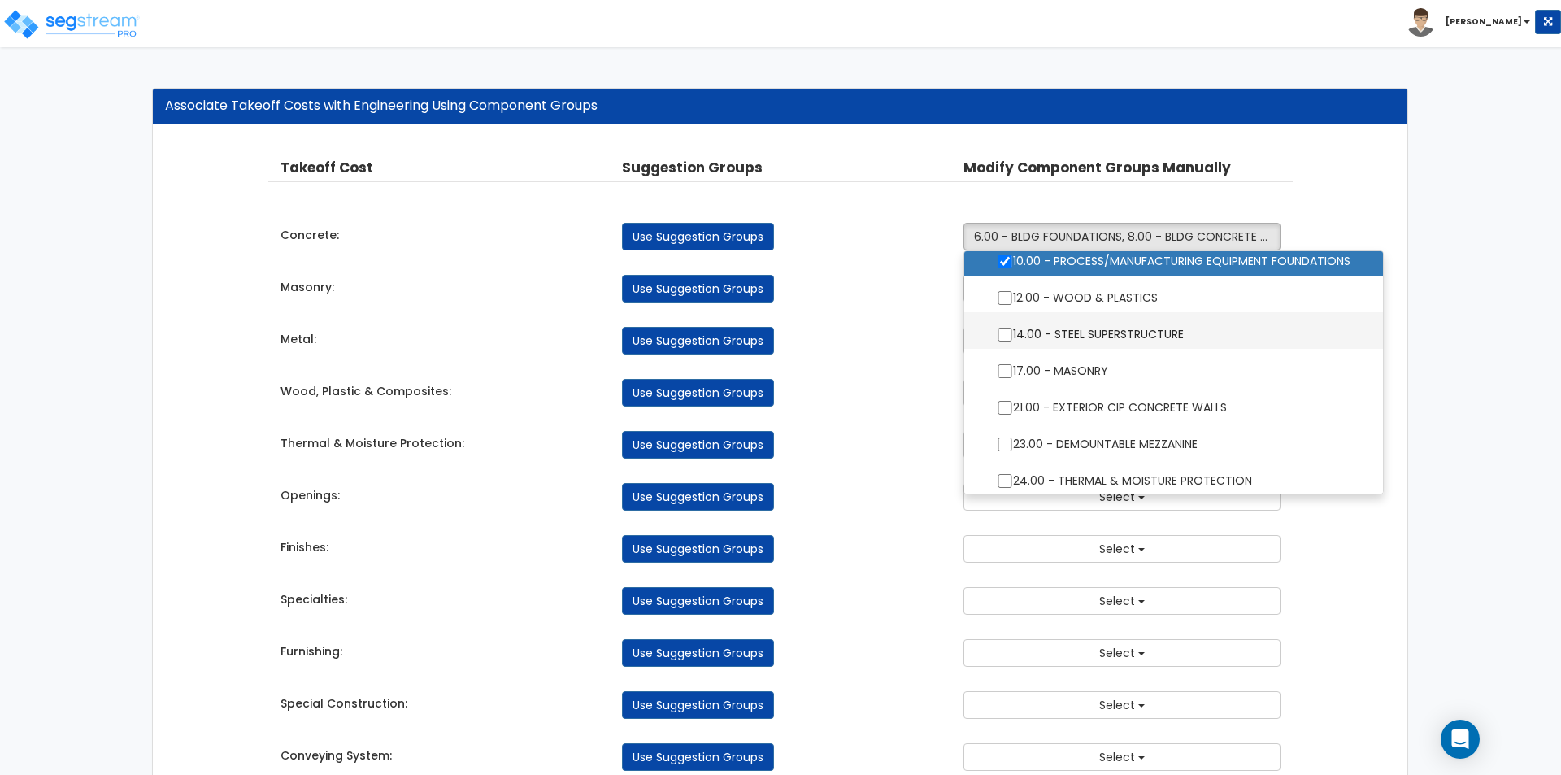
scroll to position [244, 0]
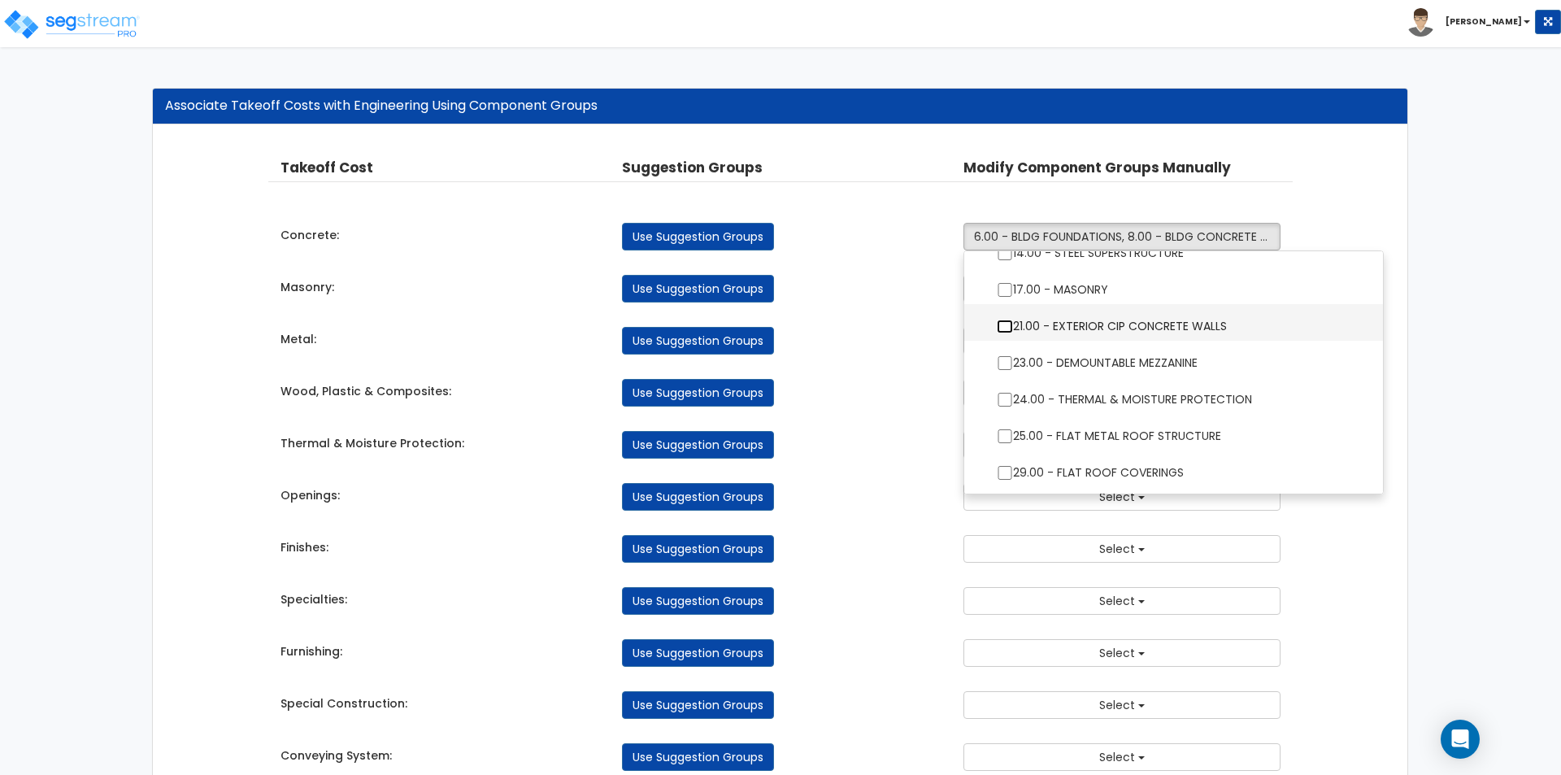
click at [1002, 324] on input "21.00 - EXTERIOR CIP CONCRETE WALLS" at bounding box center [1005, 326] width 16 height 14
checkbox input "true"
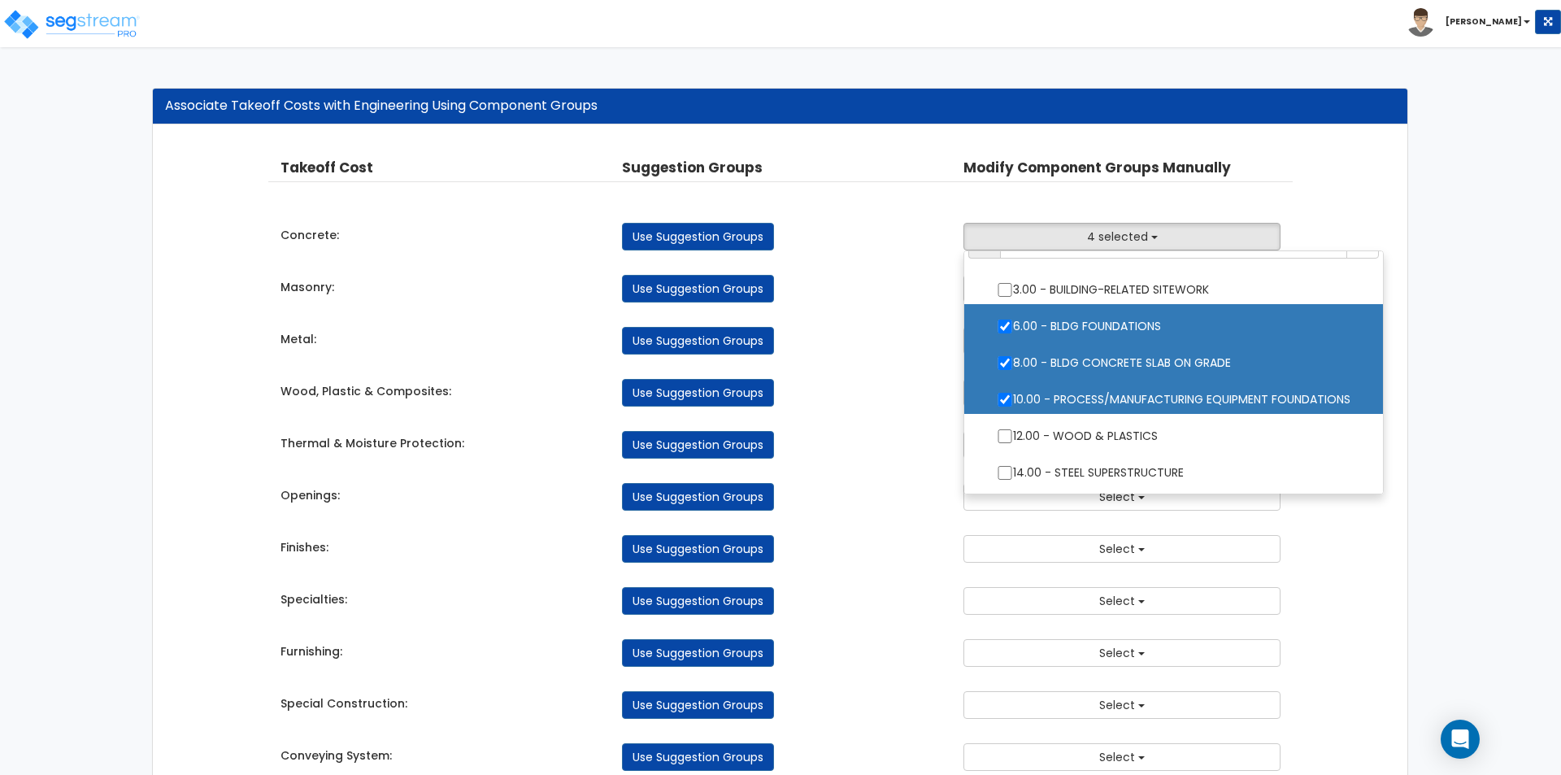
scroll to position [0, 0]
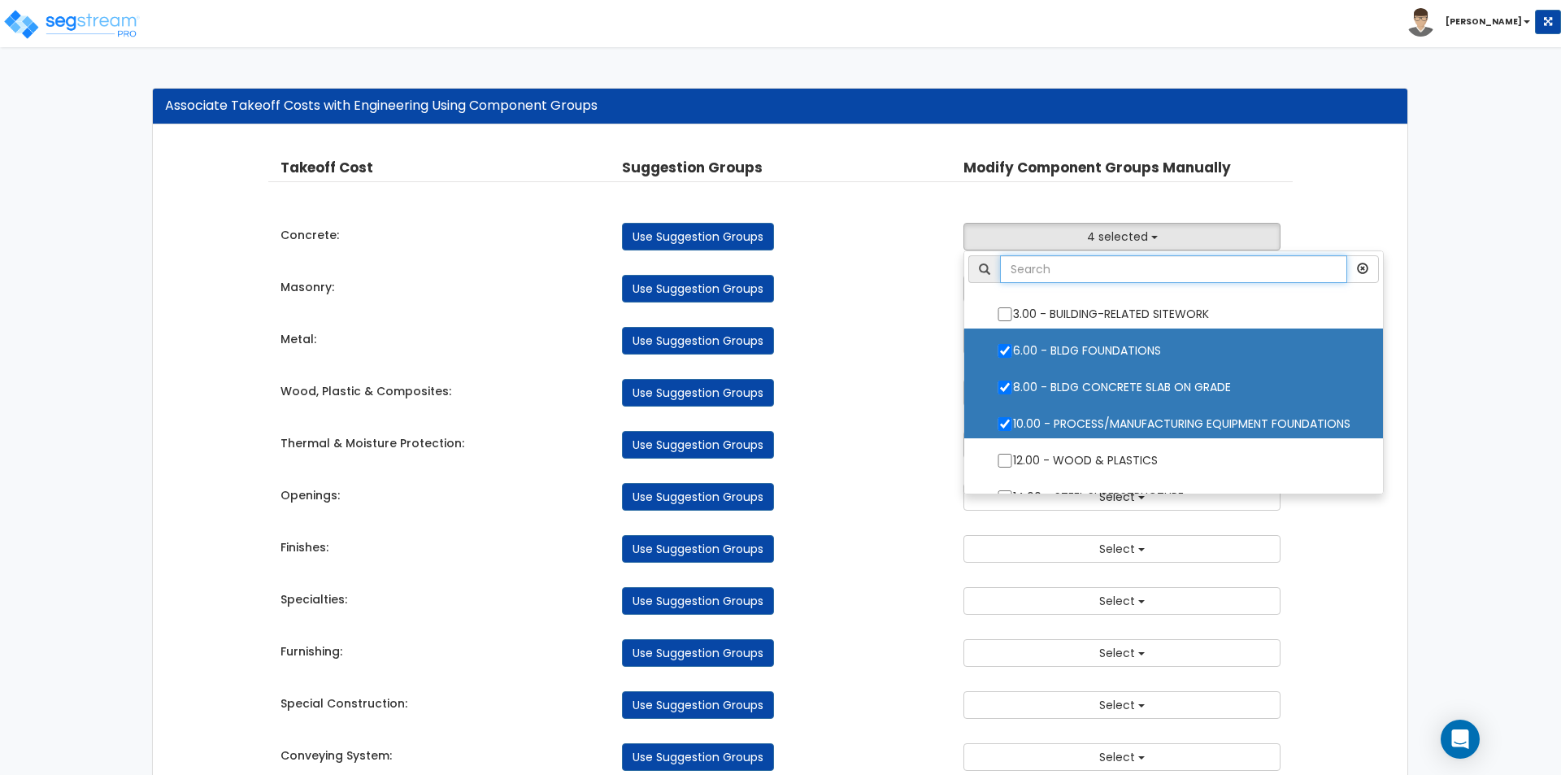
click at [1082, 276] on input "text" at bounding box center [1173, 269] width 347 height 28
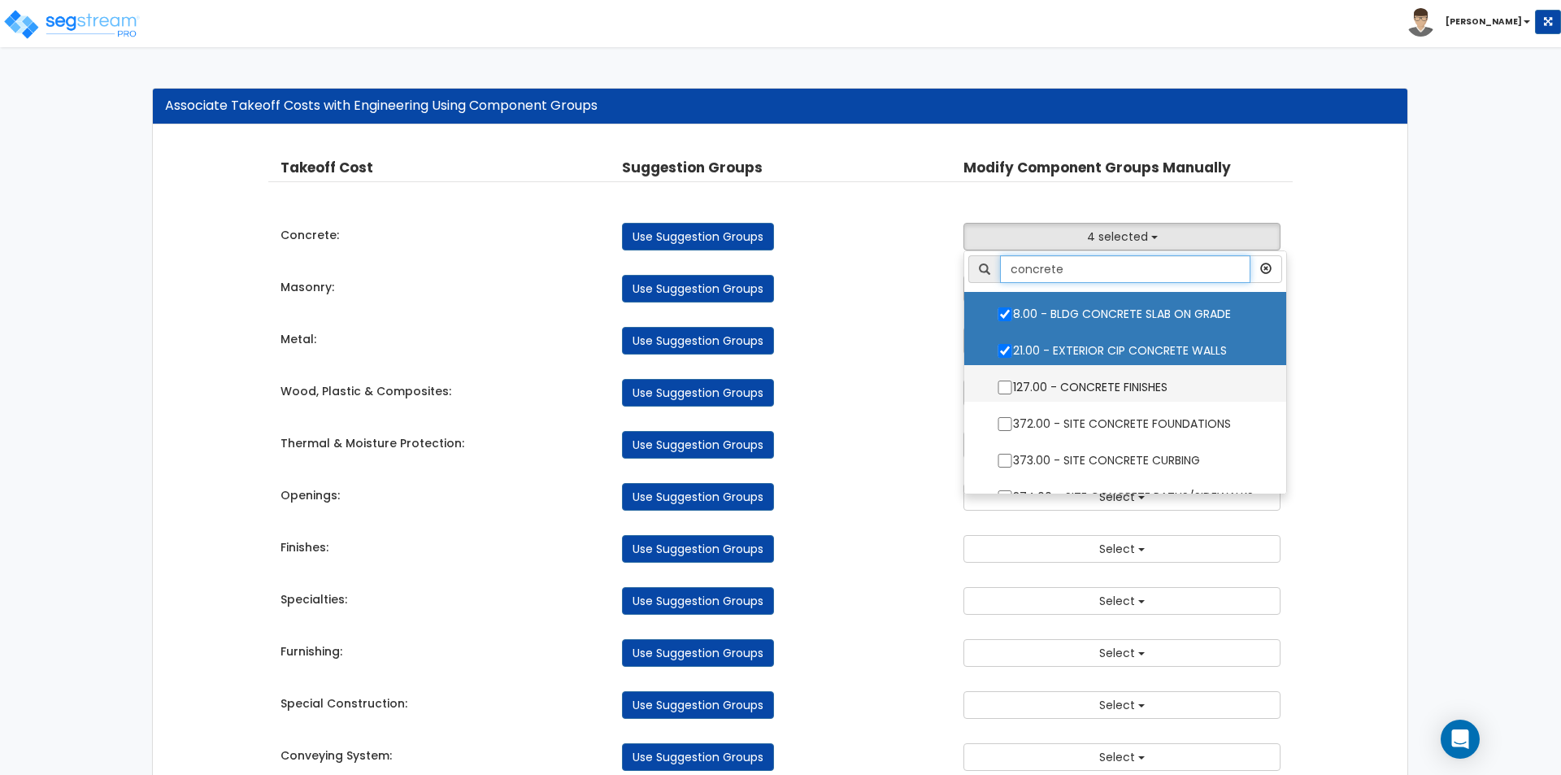
type input "concrete"
click at [1005, 389] on input "127.00 - CONCRETE FINISHES" at bounding box center [1005, 387] width 16 height 14
checkbox input "true"
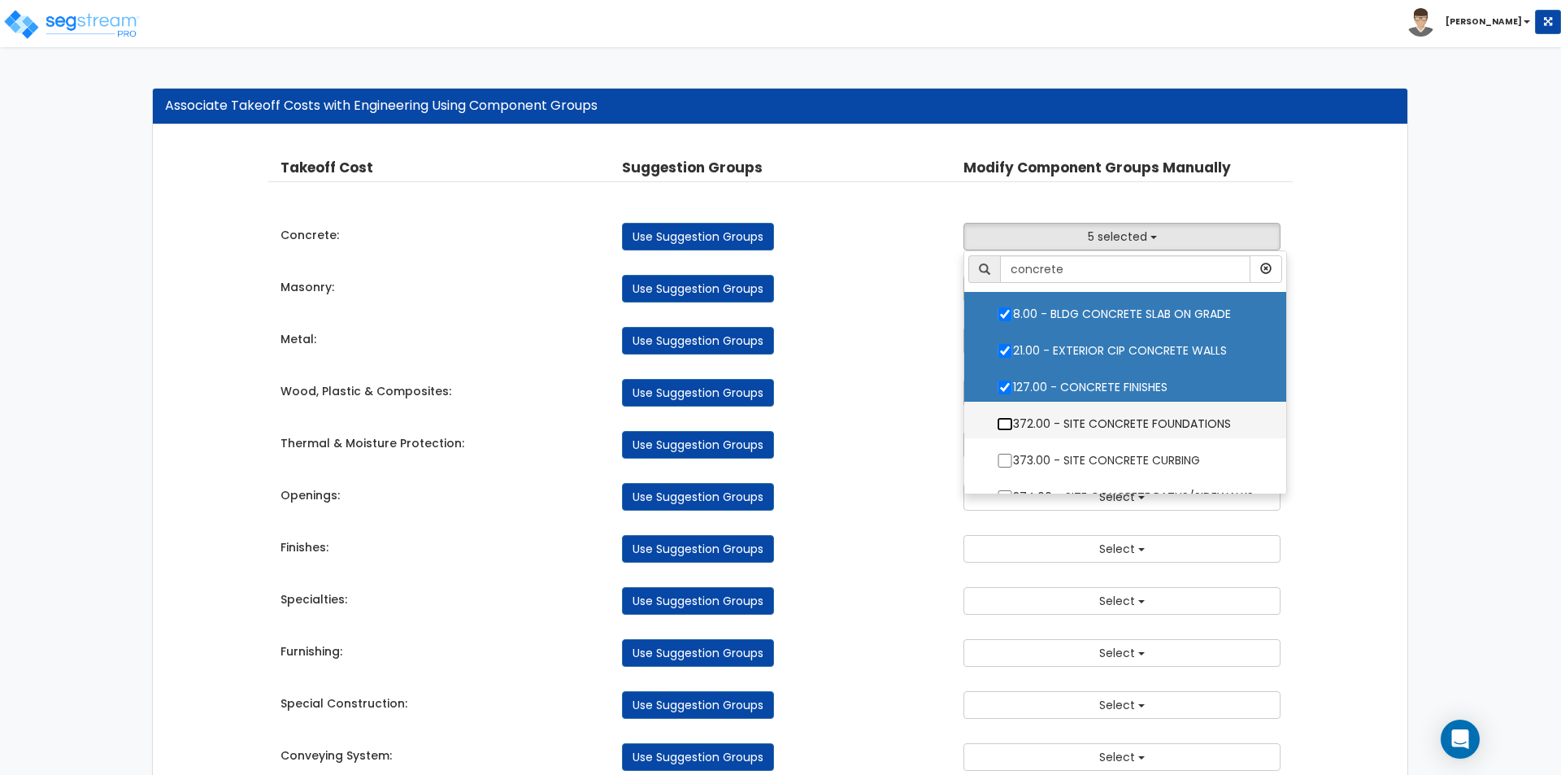
click at [1004, 429] on input "372.00 - SITE CONCRETE FOUNDATIONS" at bounding box center [1005, 424] width 16 height 14
checkbox input "true"
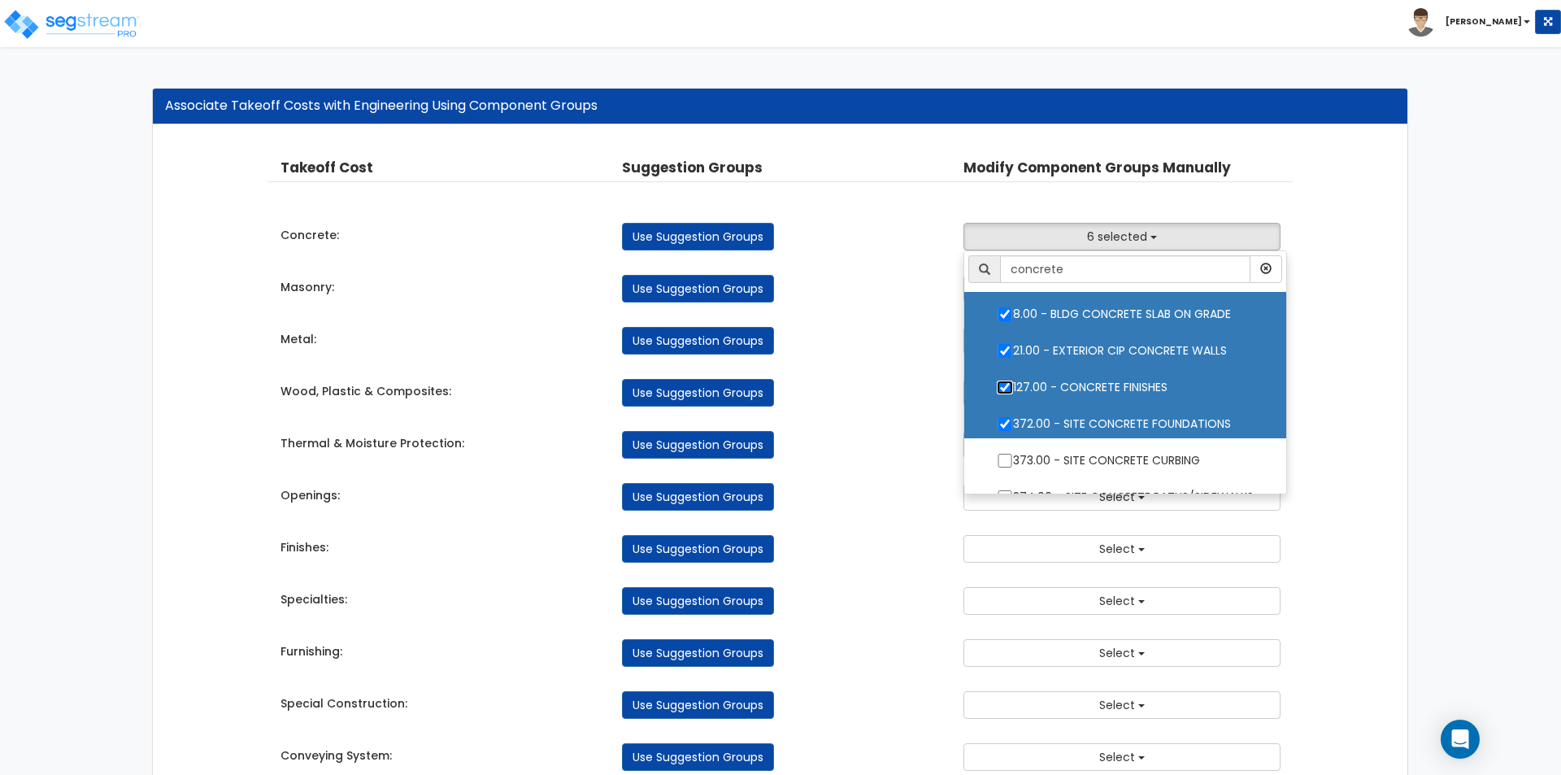
click at [1007, 389] on input "127.00 - CONCRETE FINISHES" at bounding box center [1005, 387] width 16 height 14
checkbox input "false"
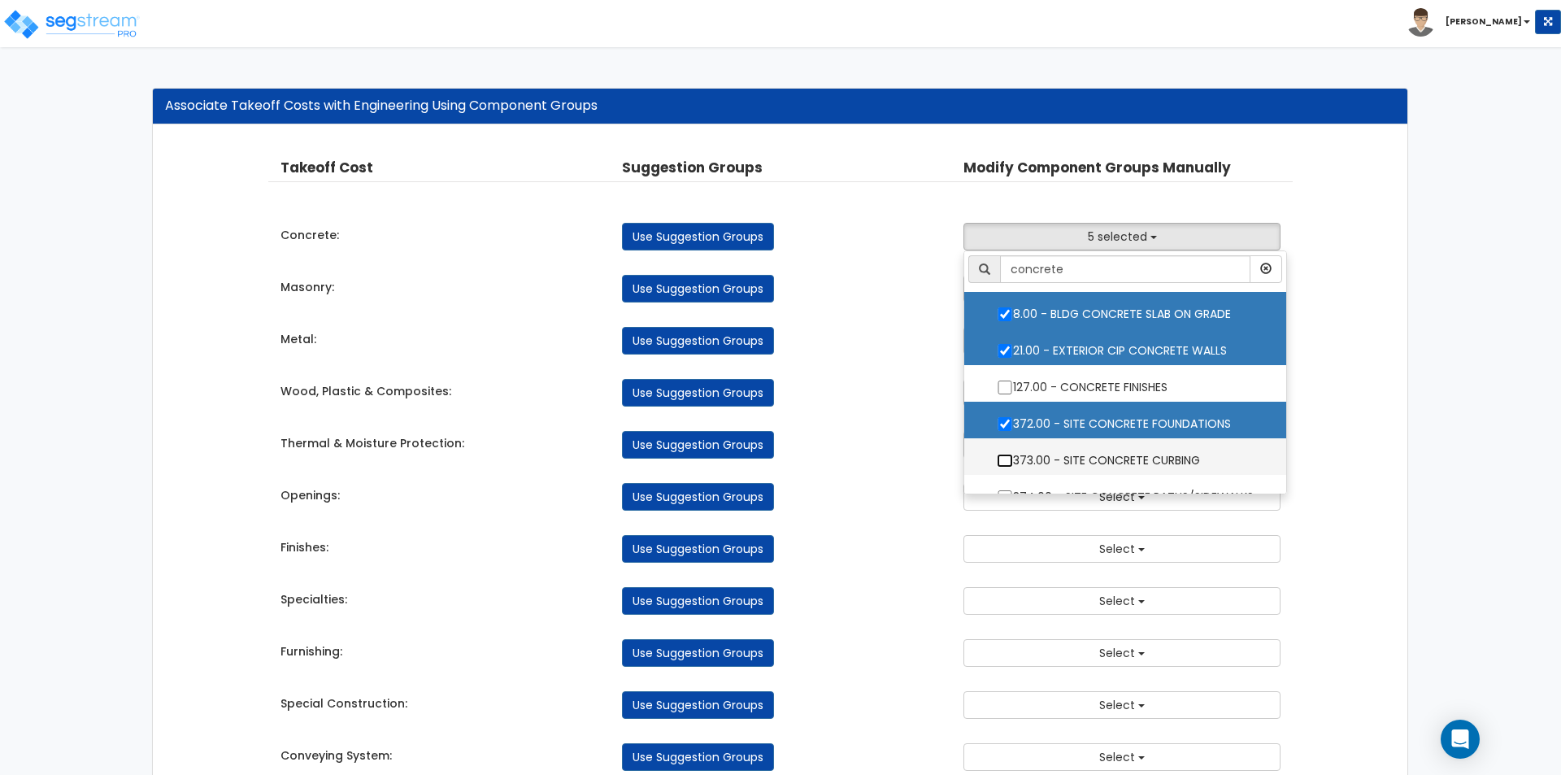
click at [1002, 465] on input "373.00 - SITE CONCRETE CURBING" at bounding box center [1005, 461] width 16 height 14
checkbox input "true"
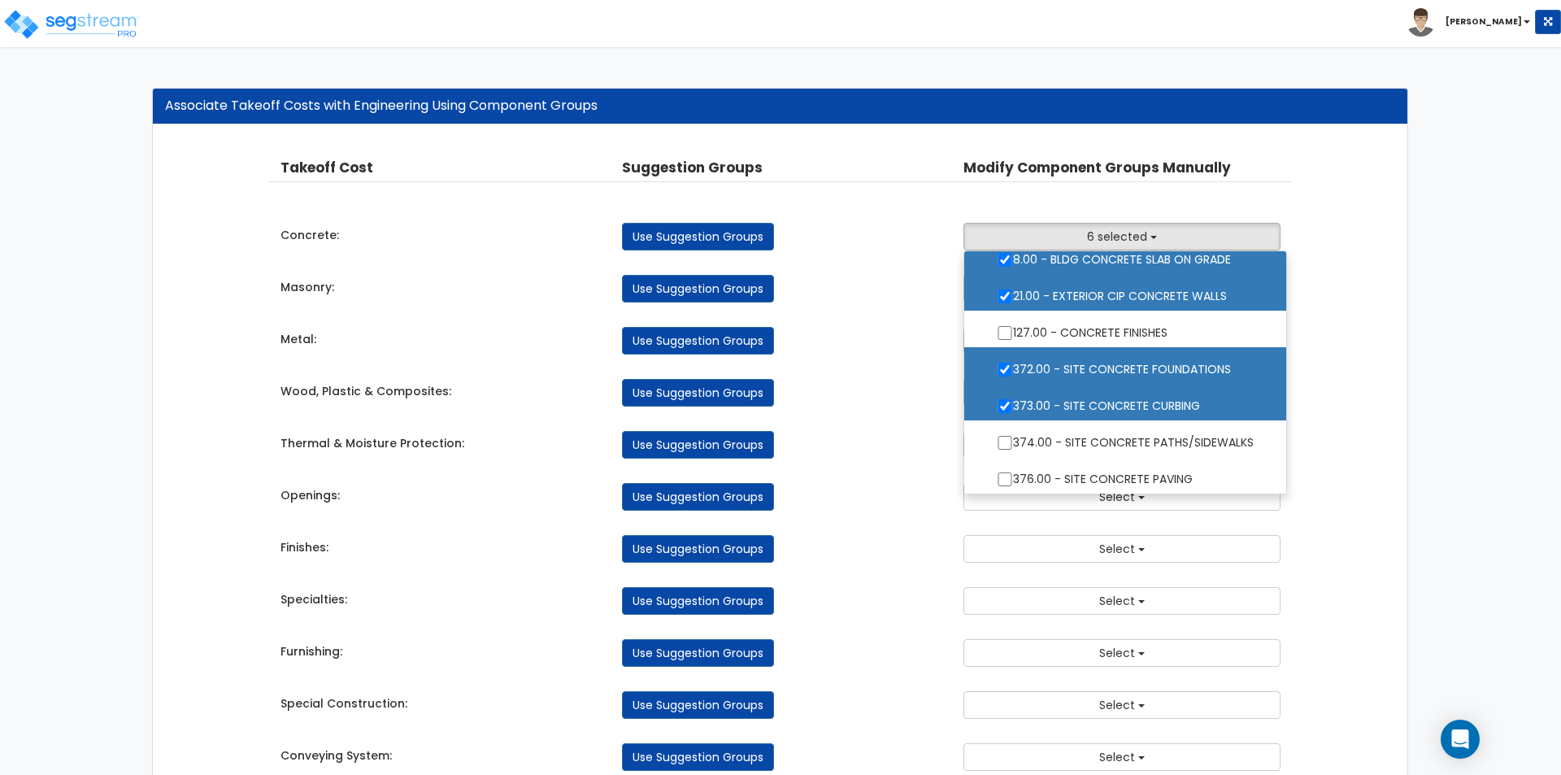
scroll to position [81, 0]
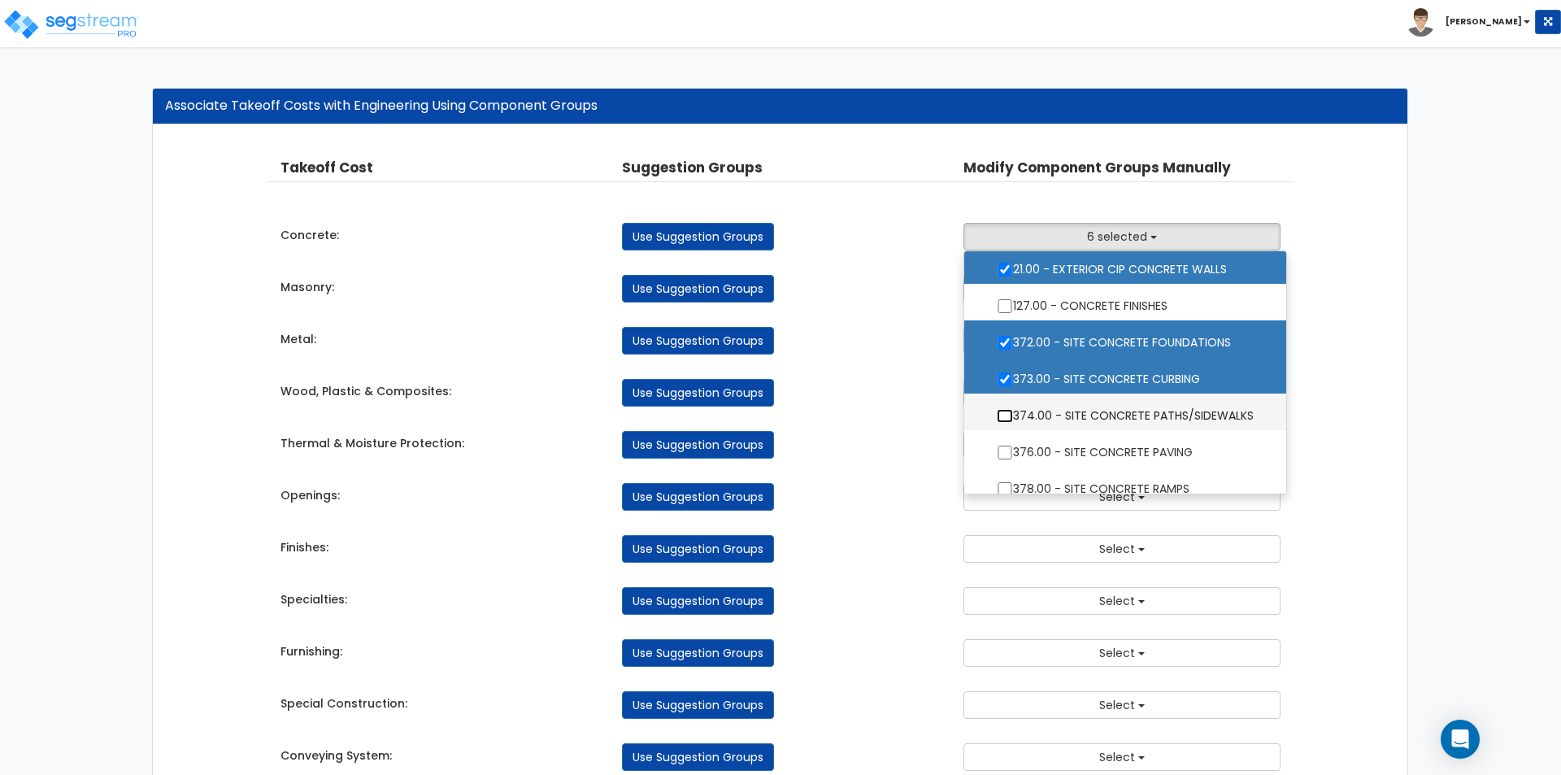
click at [1002, 417] on input "374.00 - SITE CONCRETE PATHS/SIDEWALKS" at bounding box center [1005, 416] width 16 height 14
checkbox input "true"
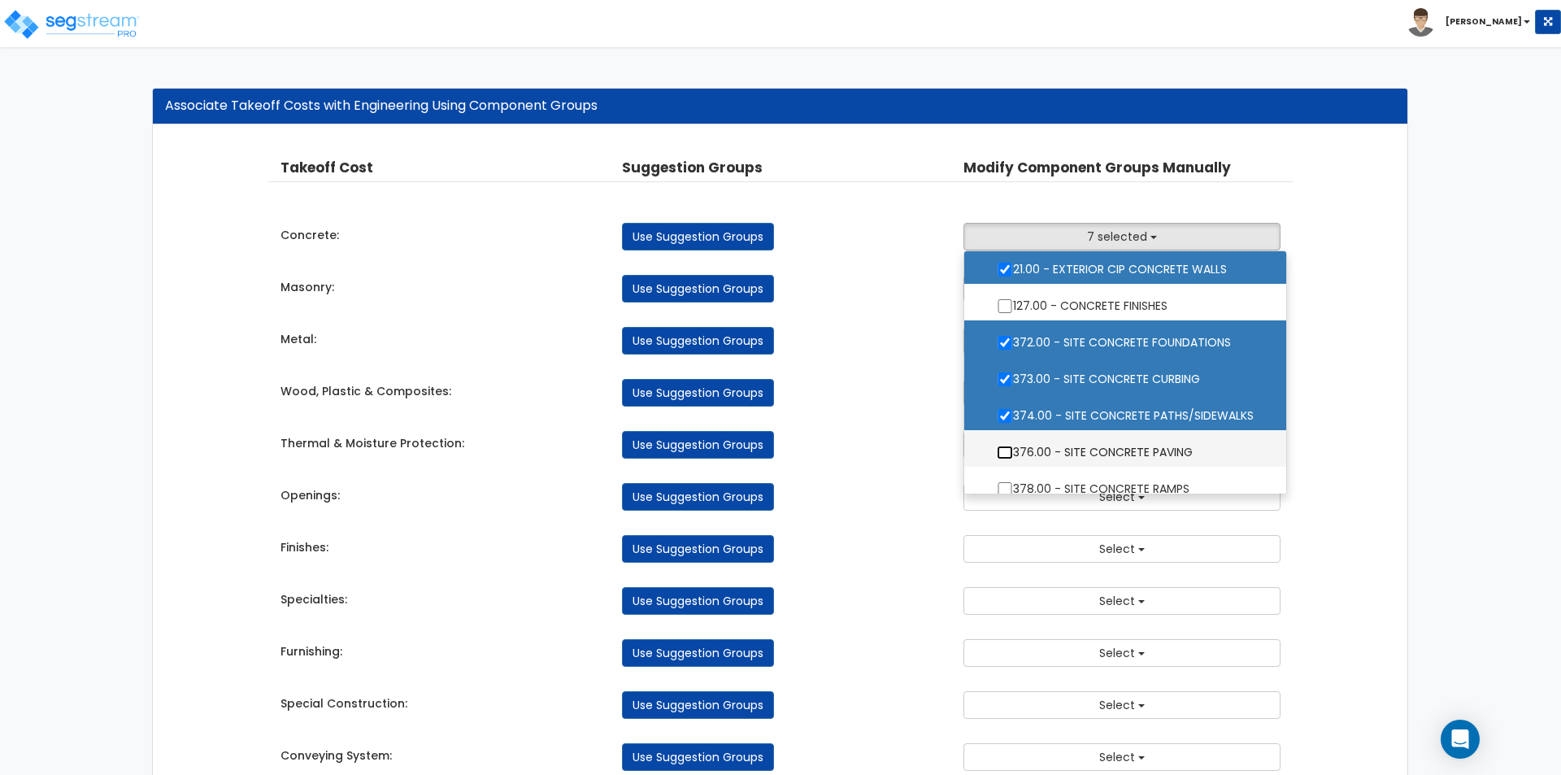
click at [1006, 450] on input "376.00 - SITE CONCRETE PAVING" at bounding box center [1005, 453] width 16 height 14
checkbox input "true"
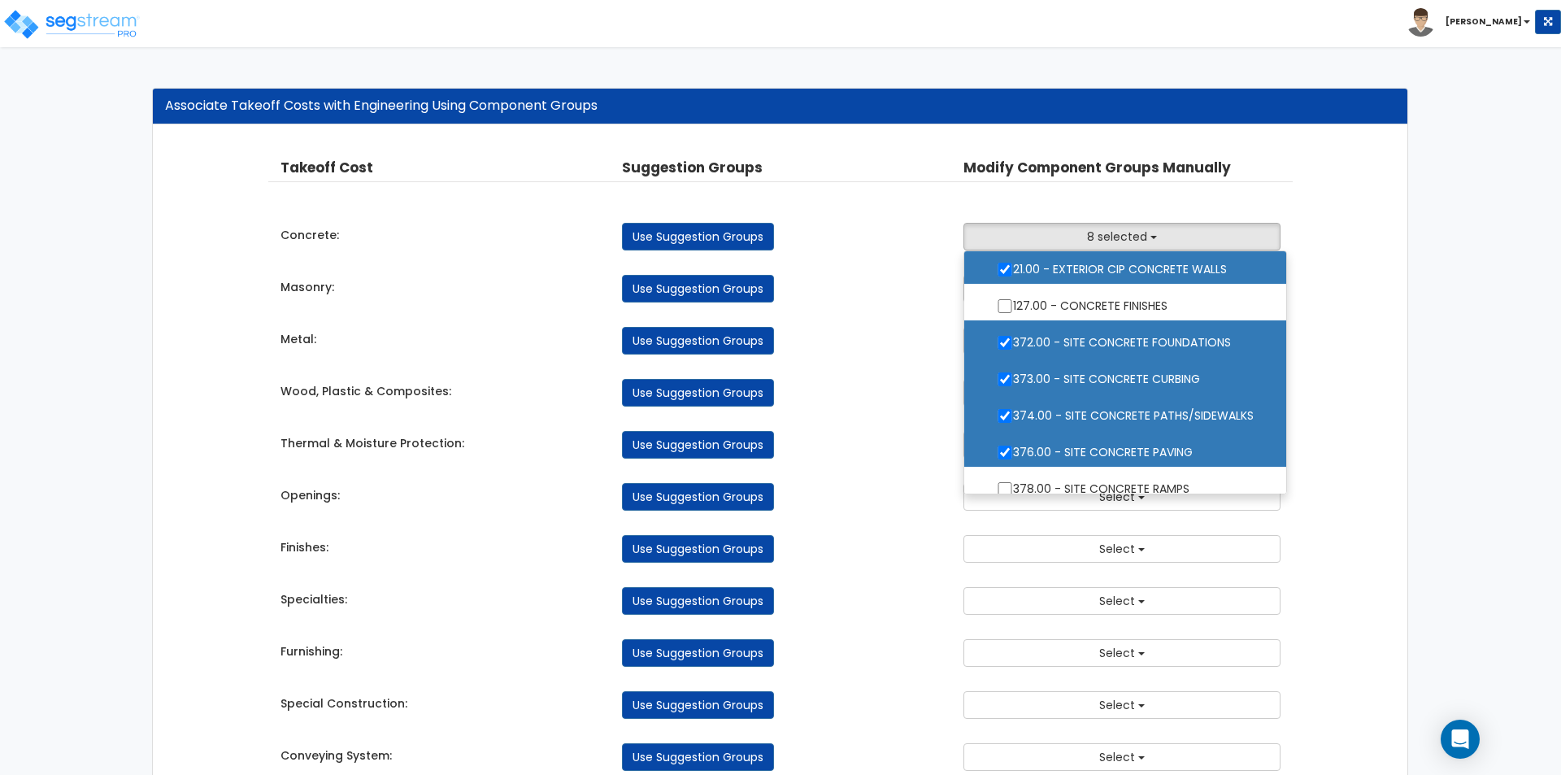
scroll to position [95, 0]
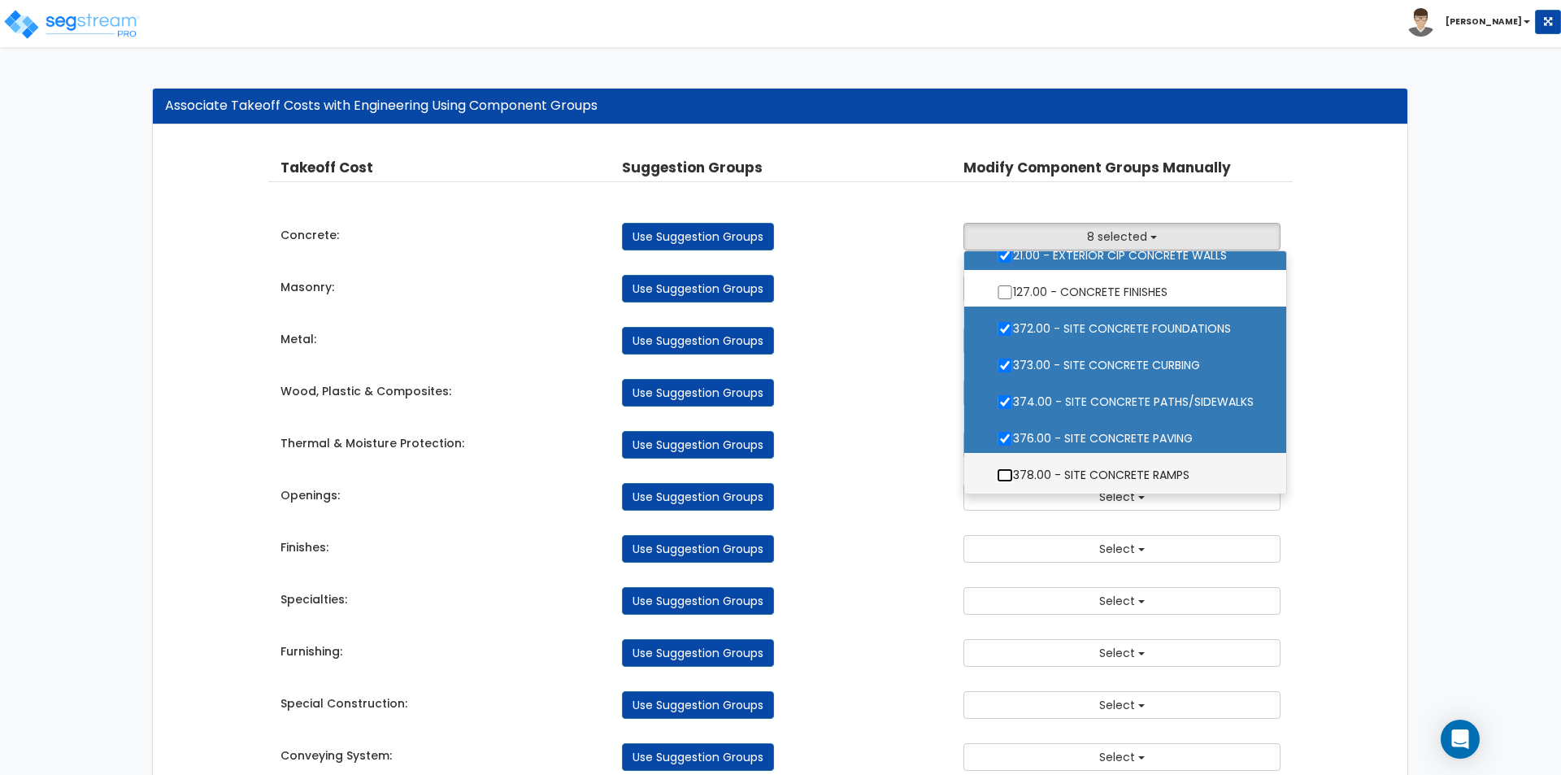
click at [1000, 470] on input "378.00 - SITE CONCRETE RAMPS" at bounding box center [1005, 475] width 16 height 14
checkbox input "true"
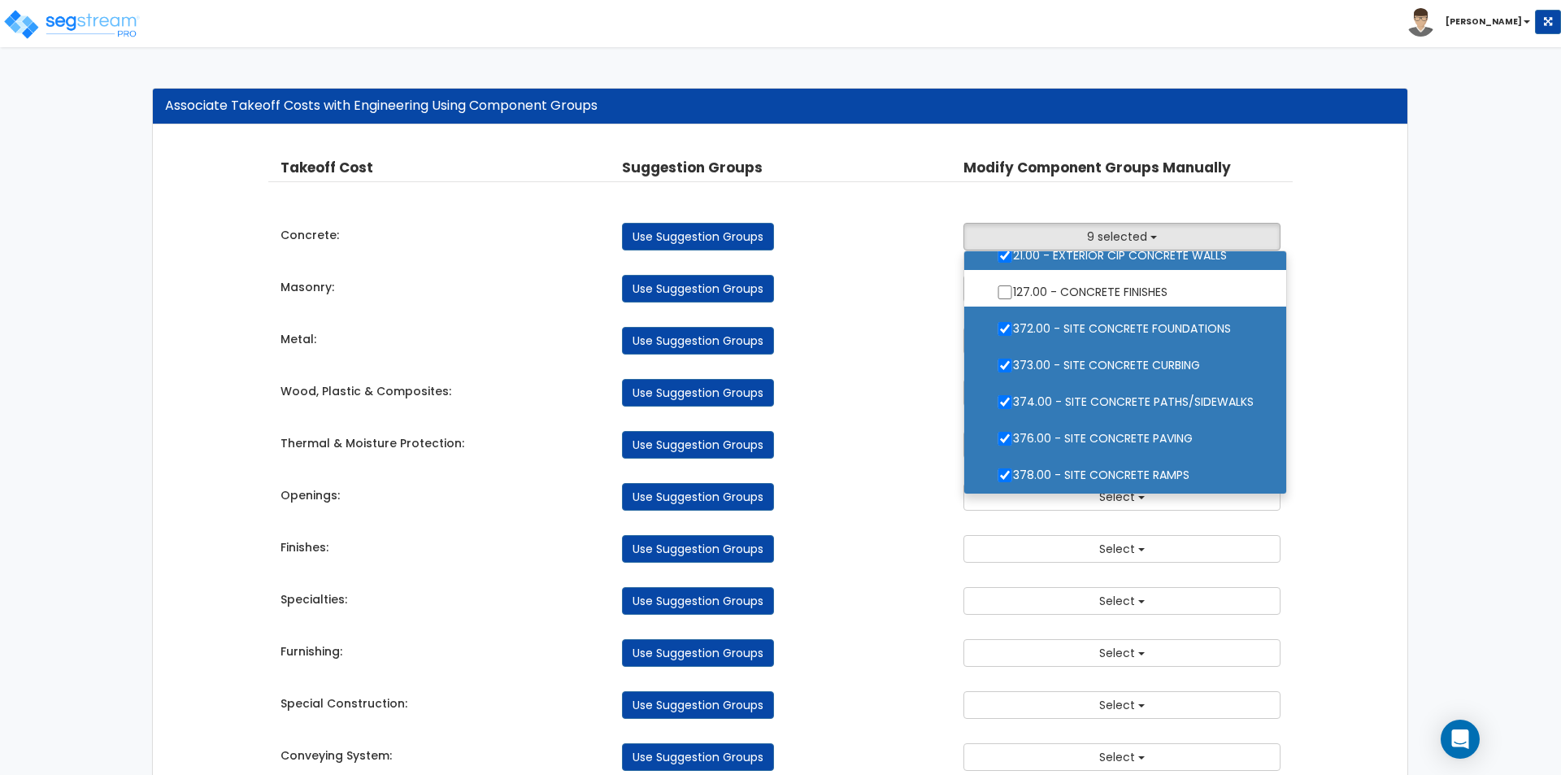
click at [862, 402] on div "Use Suggestion Groups" at bounding box center [780, 393] width 341 height 28
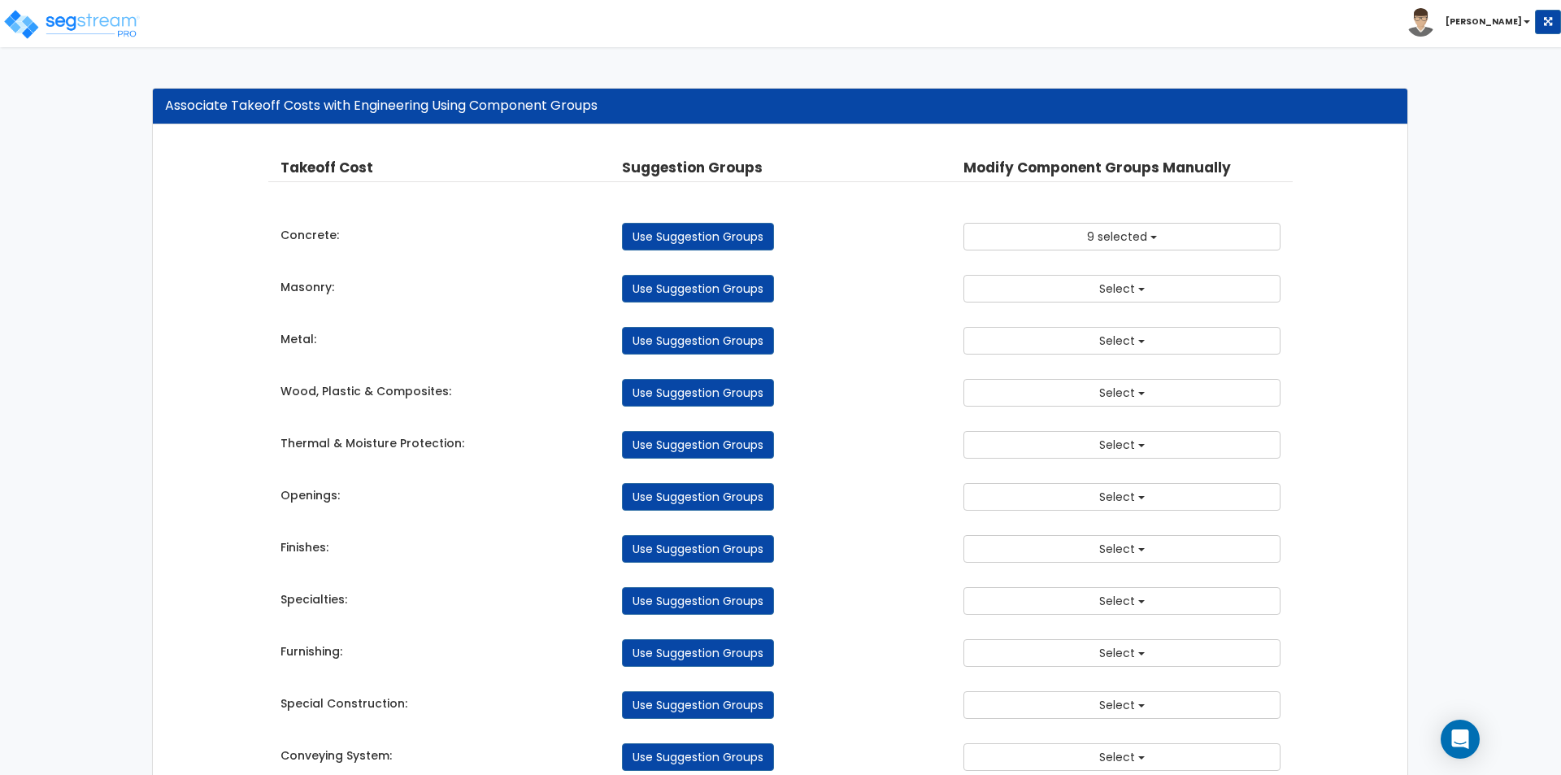
click at [1052, 297] on button "Select" at bounding box center [1121, 289] width 317 height 28
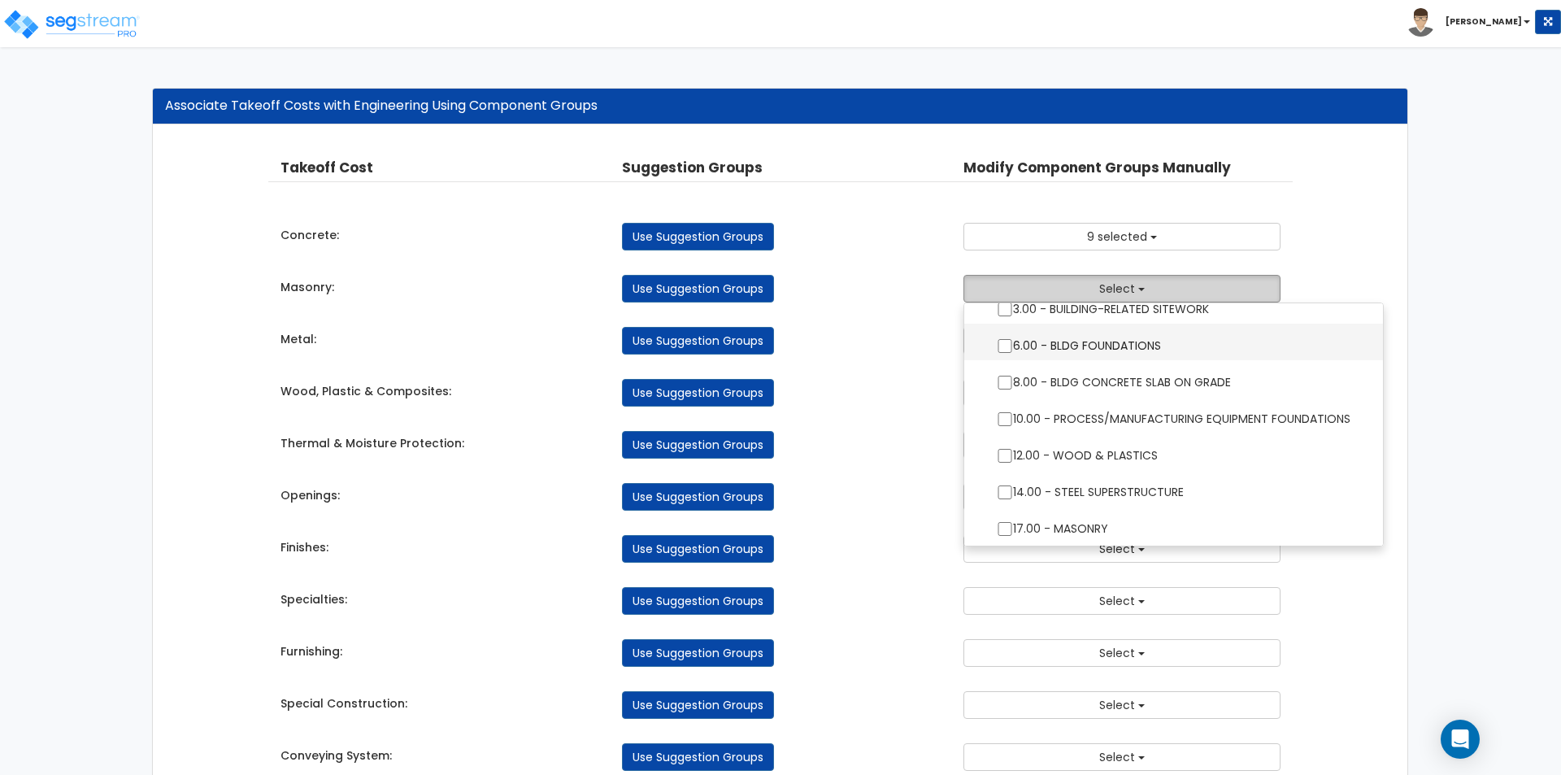
scroll to position [81, 0]
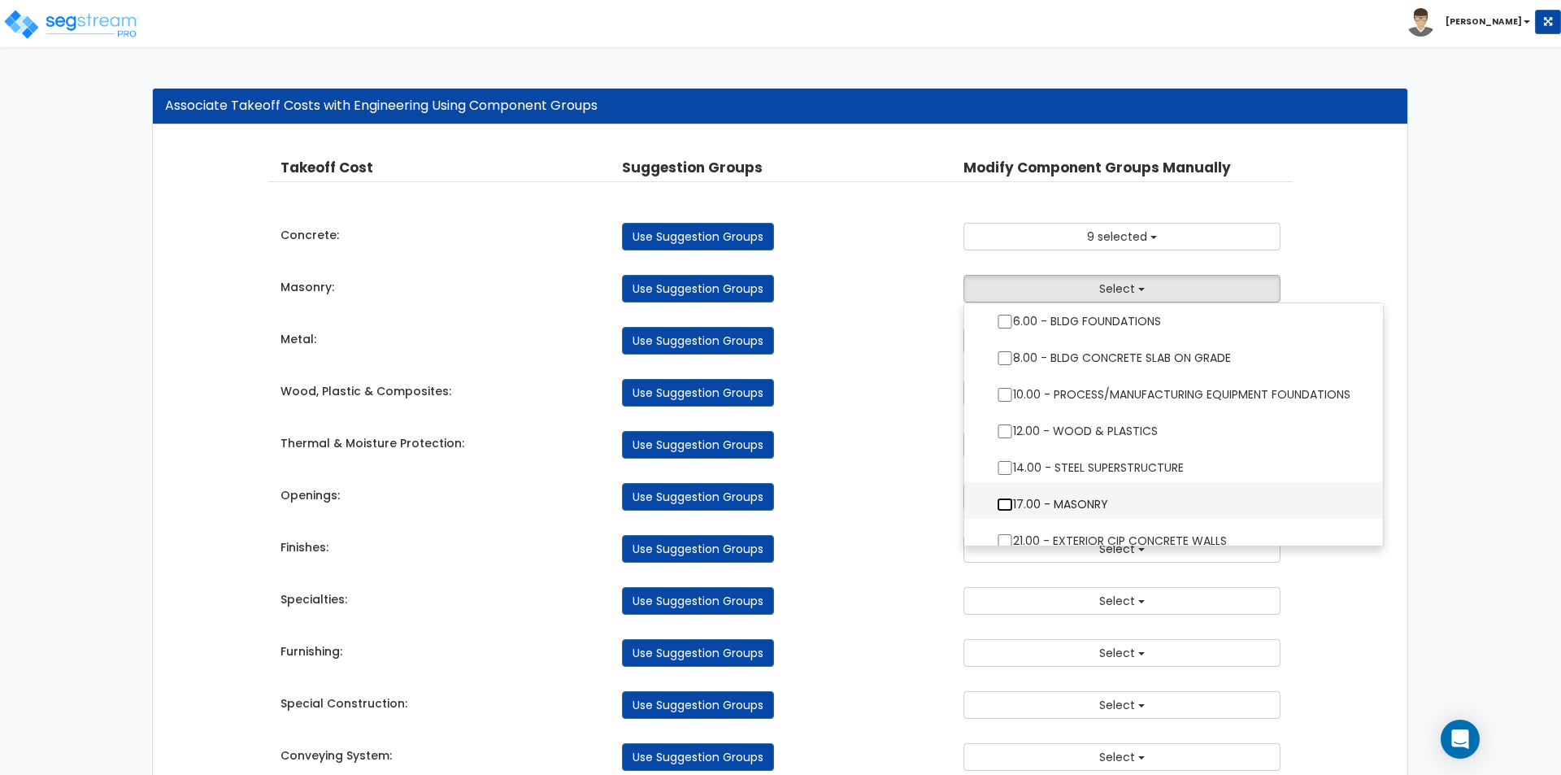
click at [1005, 503] on input "17.00 - MASONRY" at bounding box center [1005, 505] width 16 height 14
checkbox input "true"
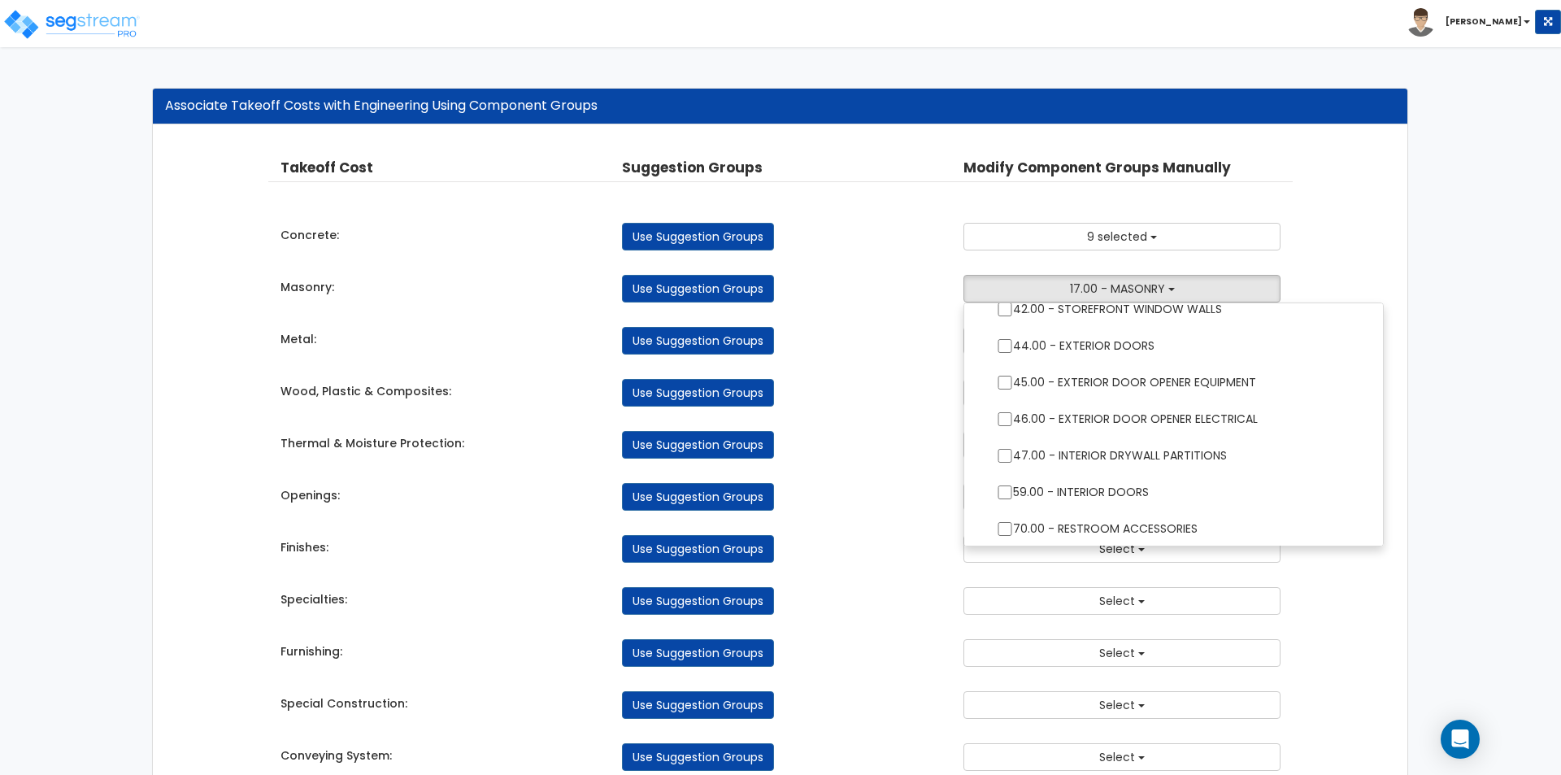
scroll to position [650, 0]
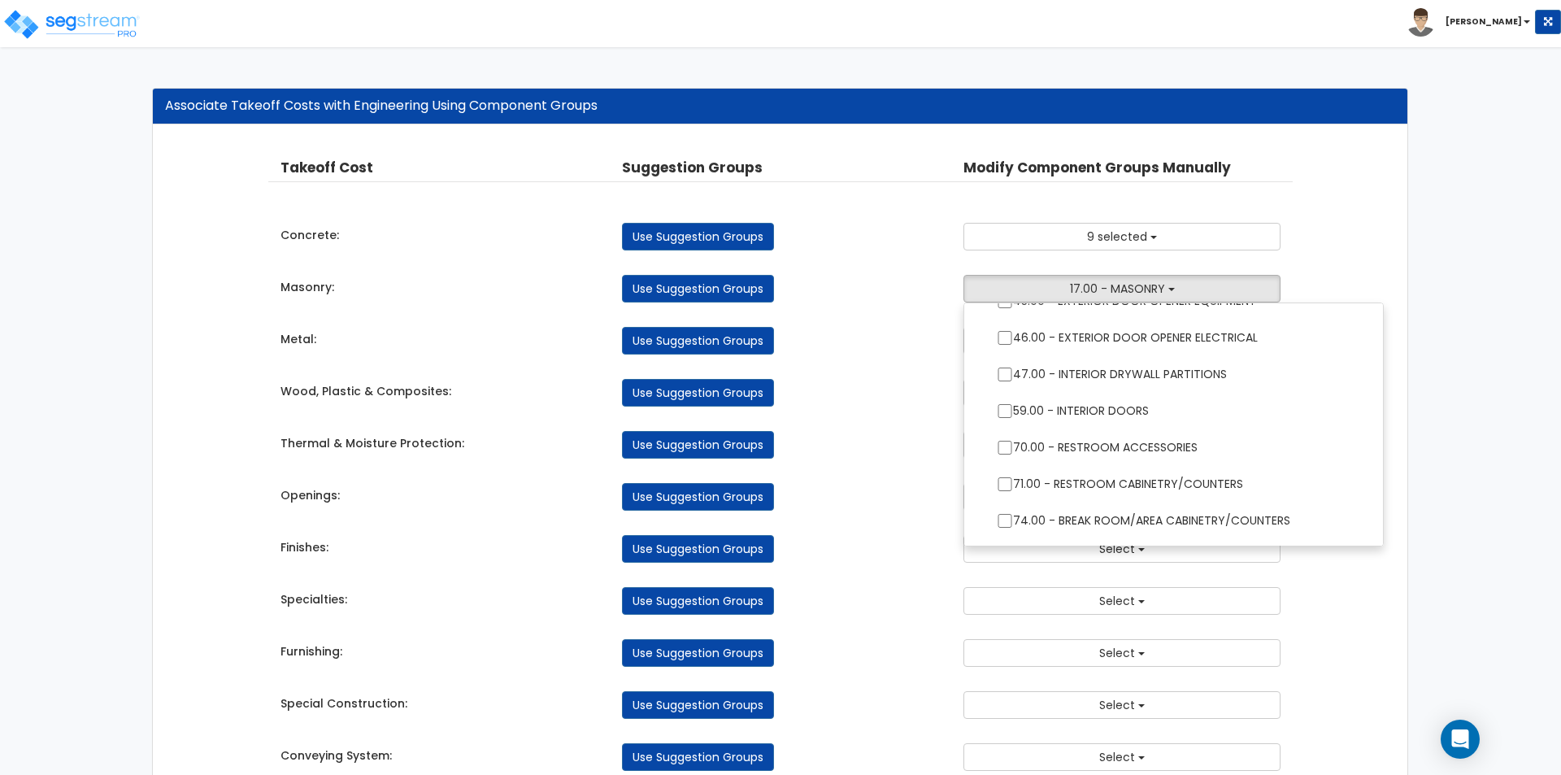
click at [878, 352] on div "Use Suggestion Groups" at bounding box center [780, 341] width 341 height 28
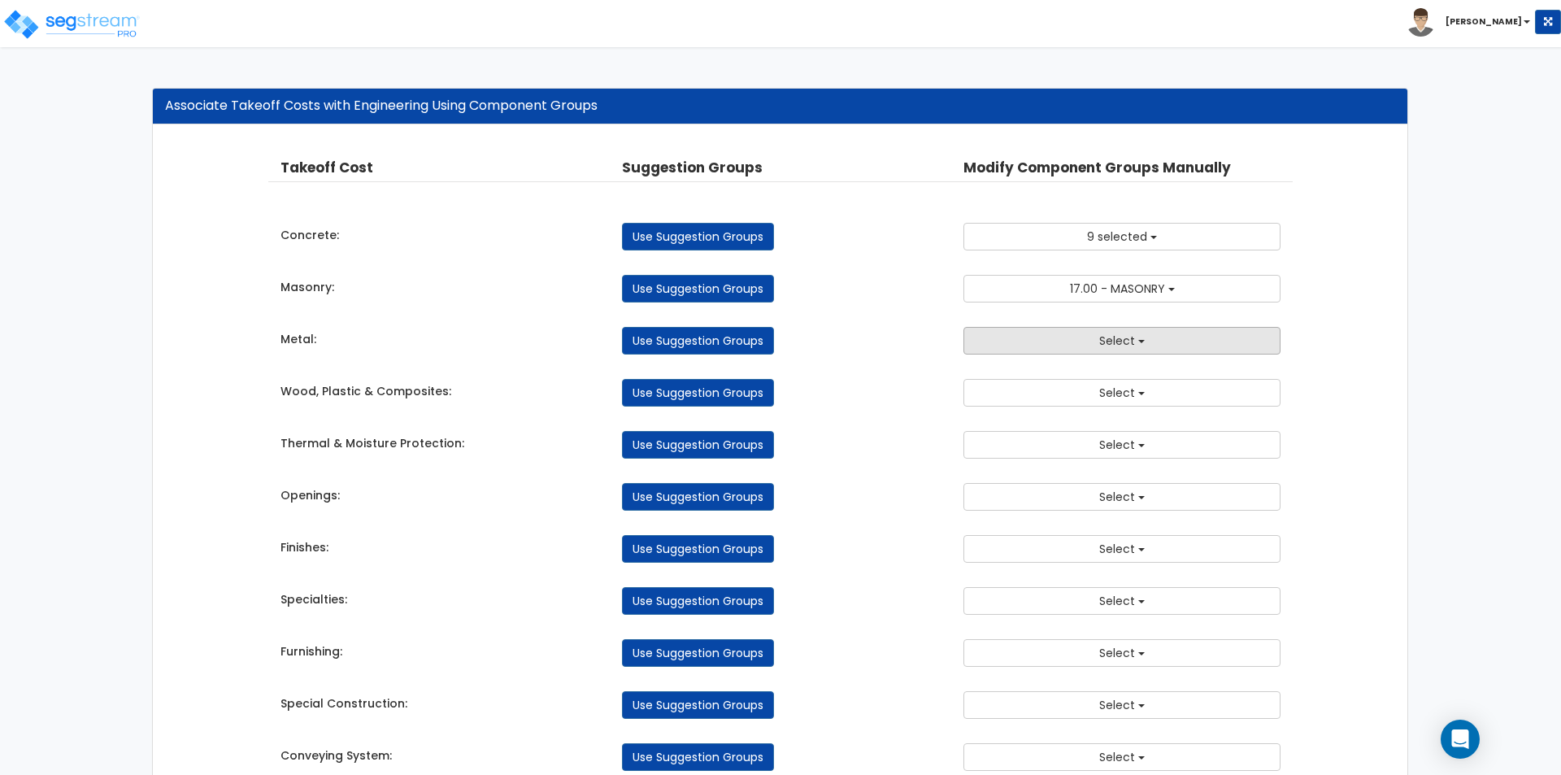
click at [1036, 336] on button "Select" at bounding box center [1121, 341] width 317 height 28
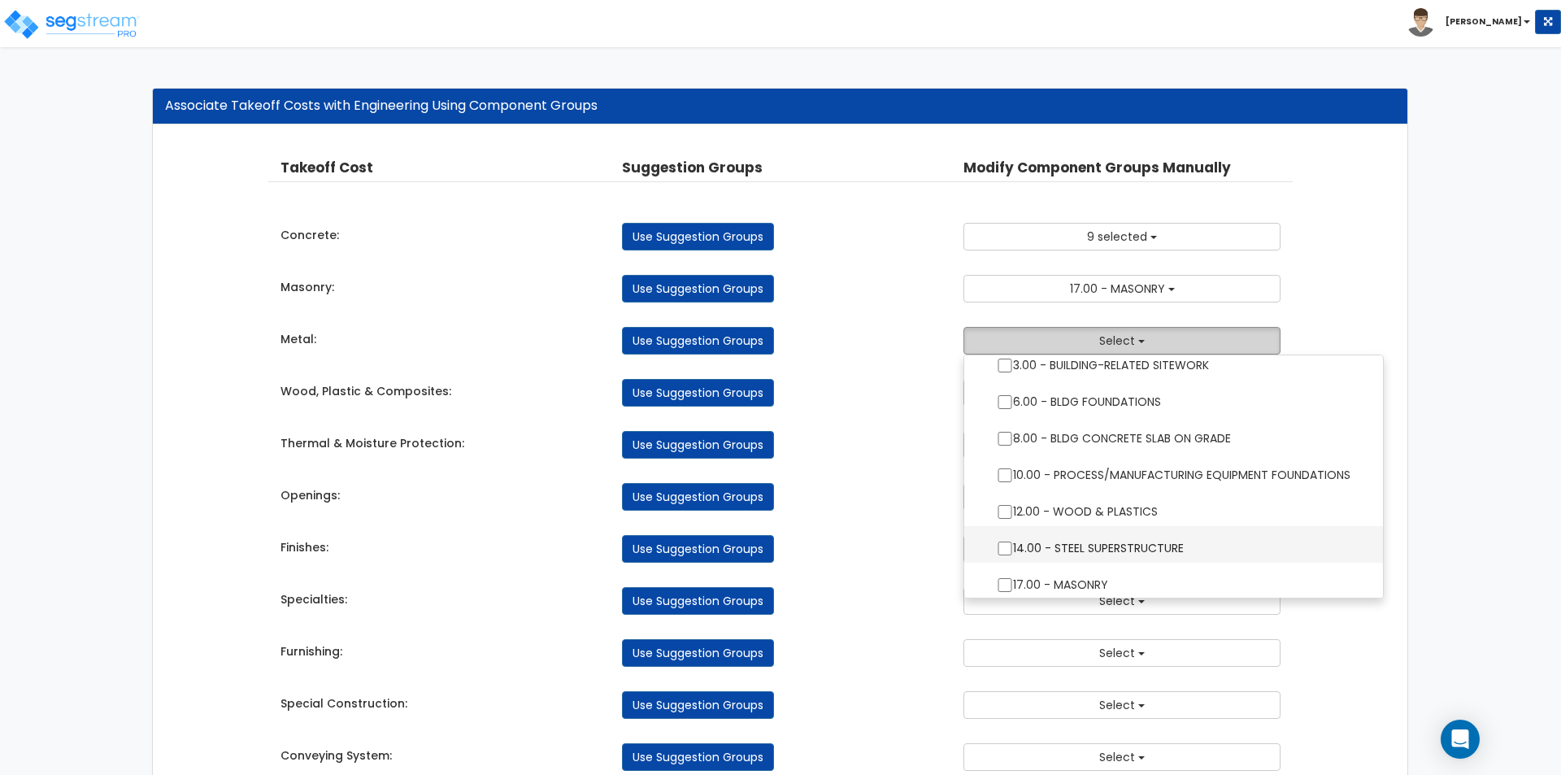
scroll to position [81, 0]
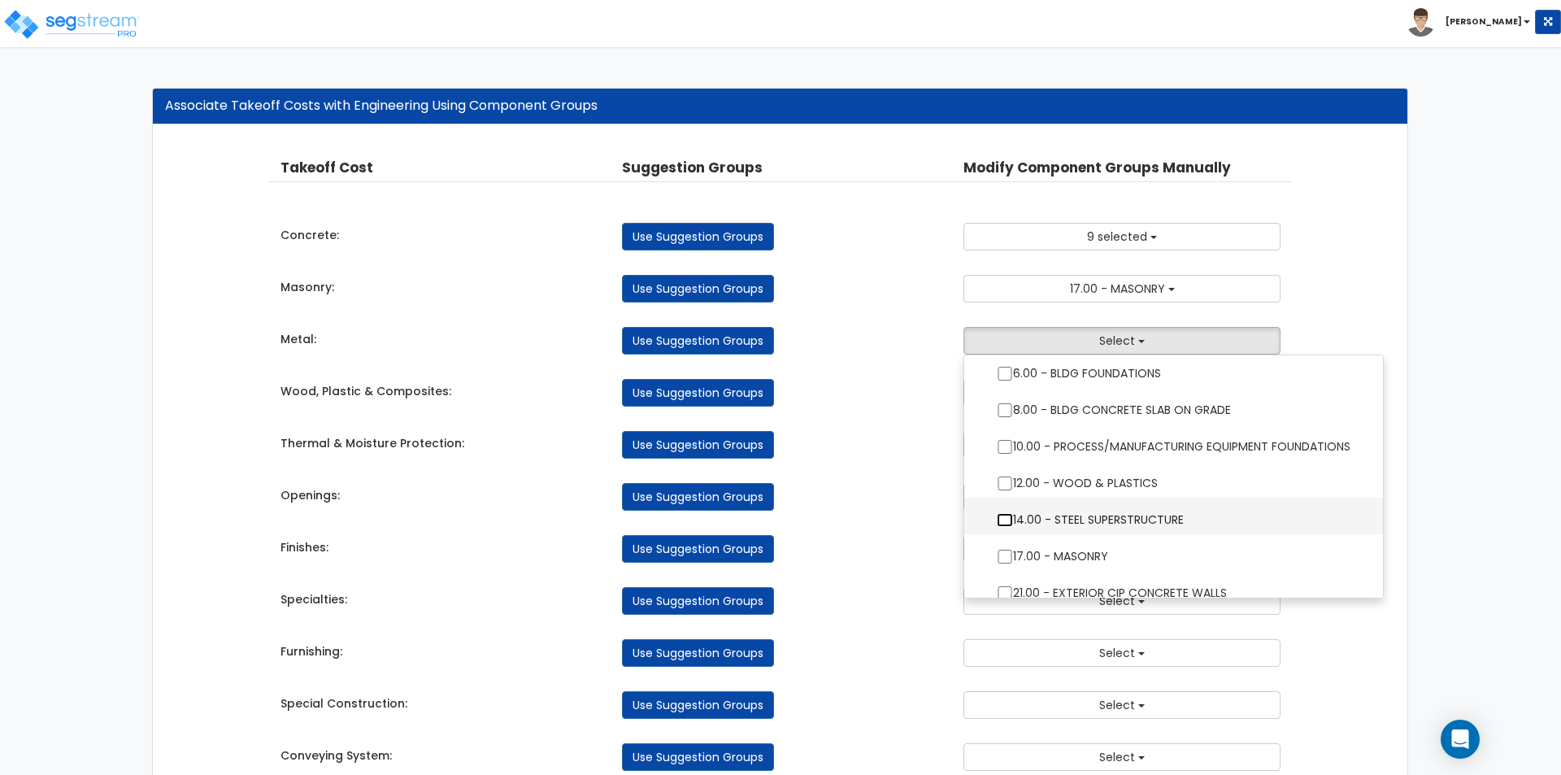
click at [1003, 516] on input "14.00 - STEEL SUPERSTRUCTURE" at bounding box center [1005, 520] width 16 height 14
checkbox input "true"
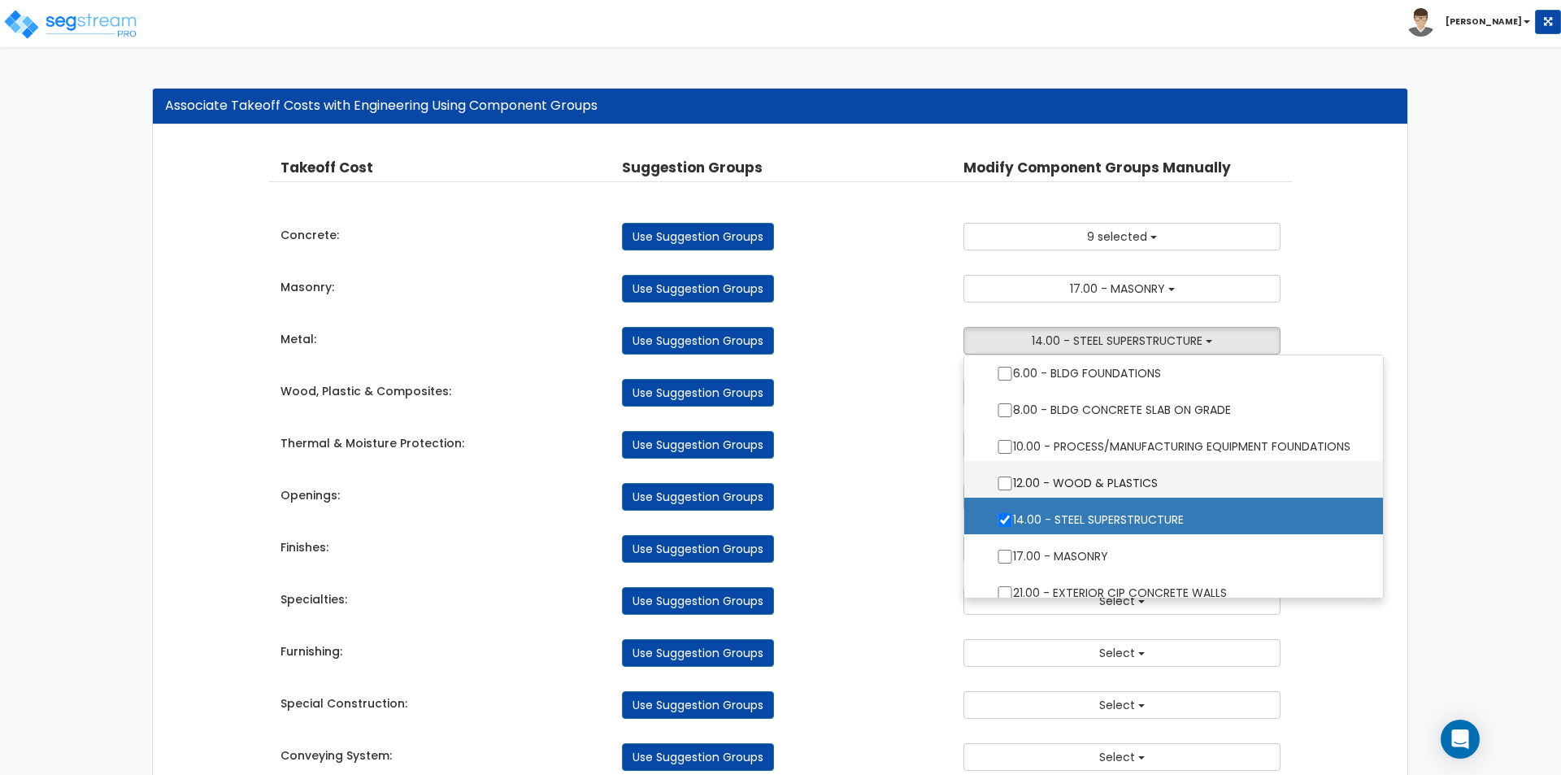
scroll to position [163, 0]
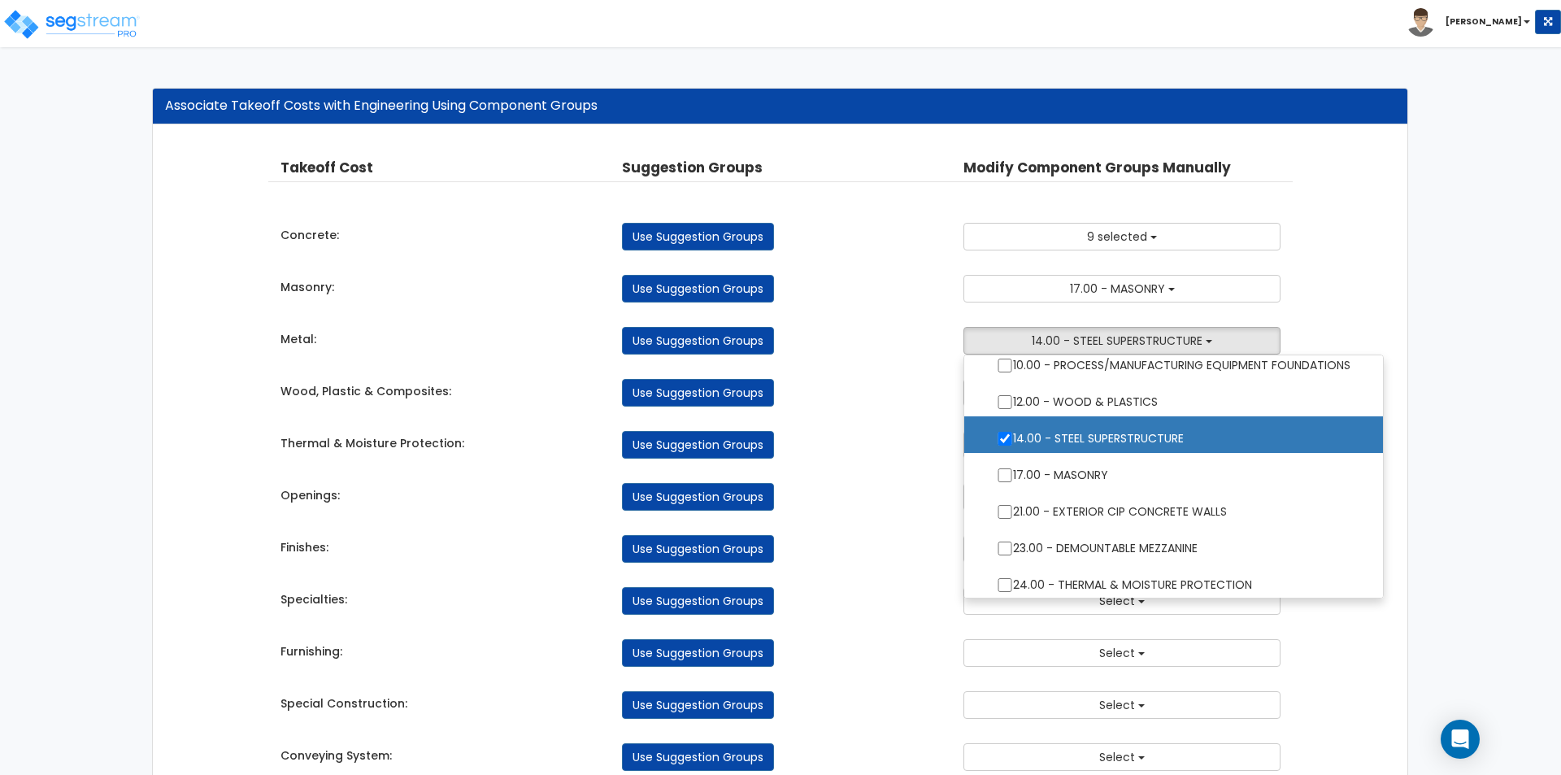
click at [858, 456] on div "Use Suggestion Groups" at bounding box center [780, 445] width 341 height 28
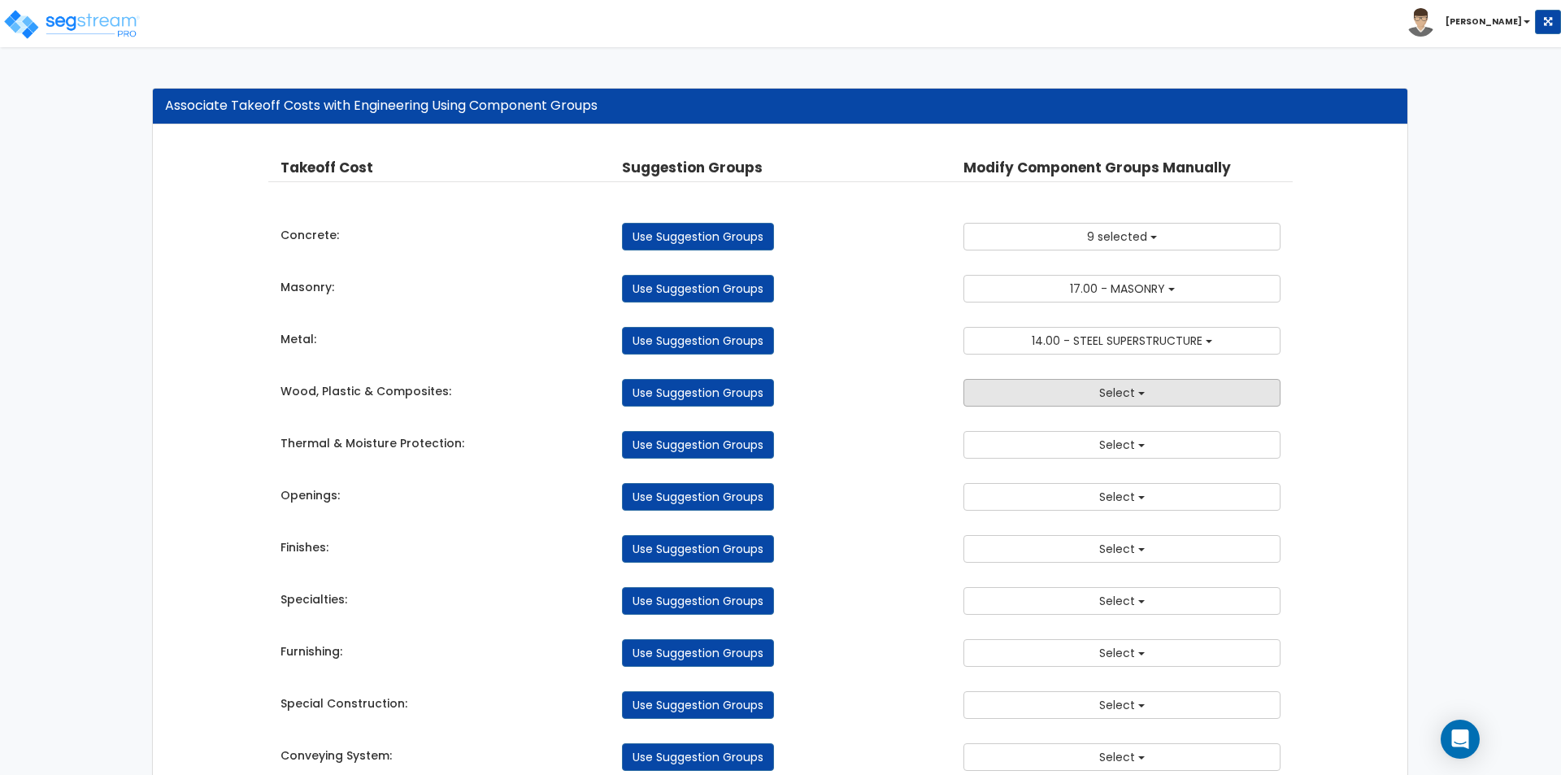
click at [1104, 399] on span "Select" at bounding box center [1117, 393] width 36 height 16
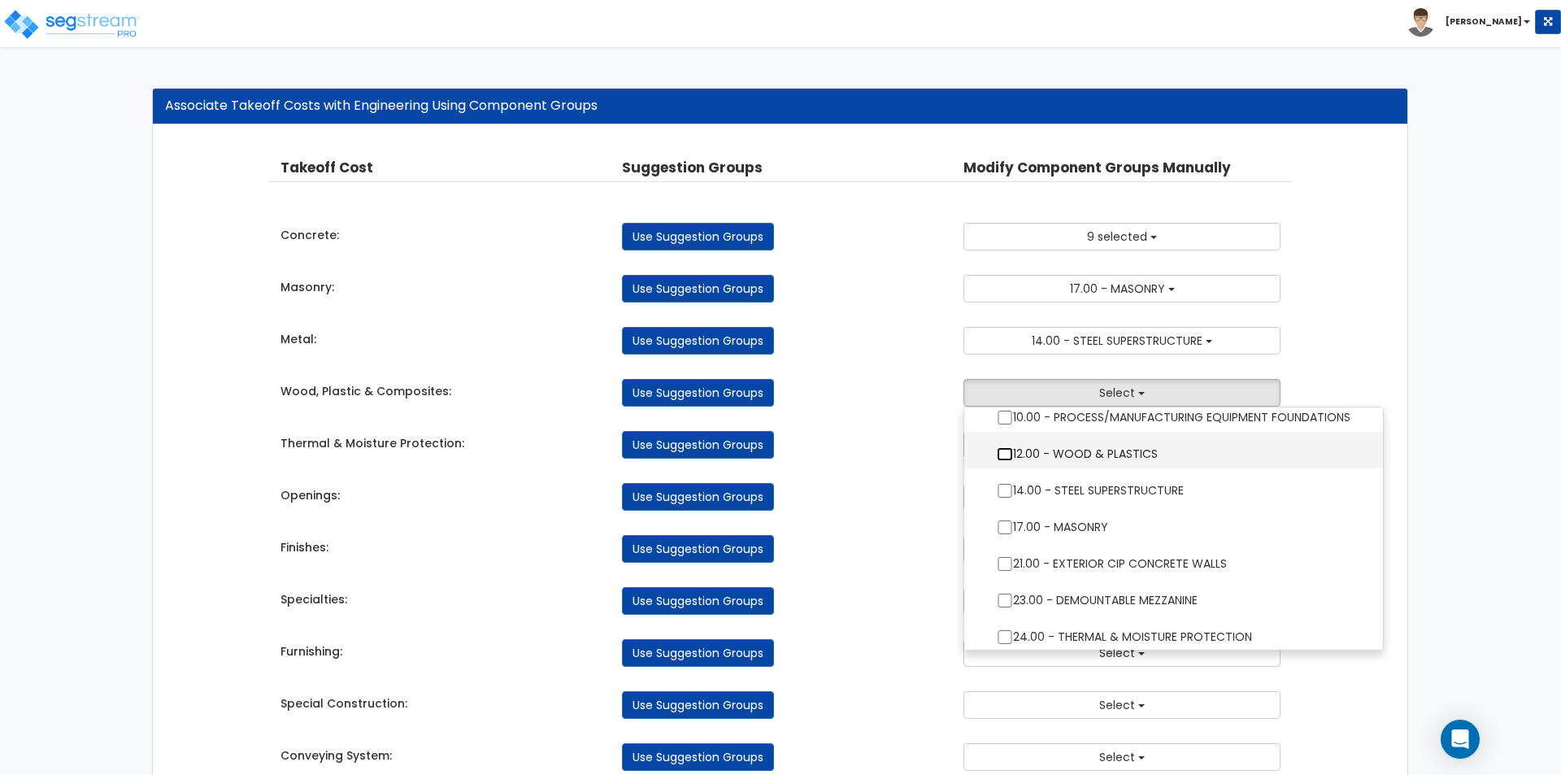
click at [1005, 455] on input "12.00 - WOOD & PLASTICS" at bounding box center [1005, 454] width 16 height 14
checkbox input "true"
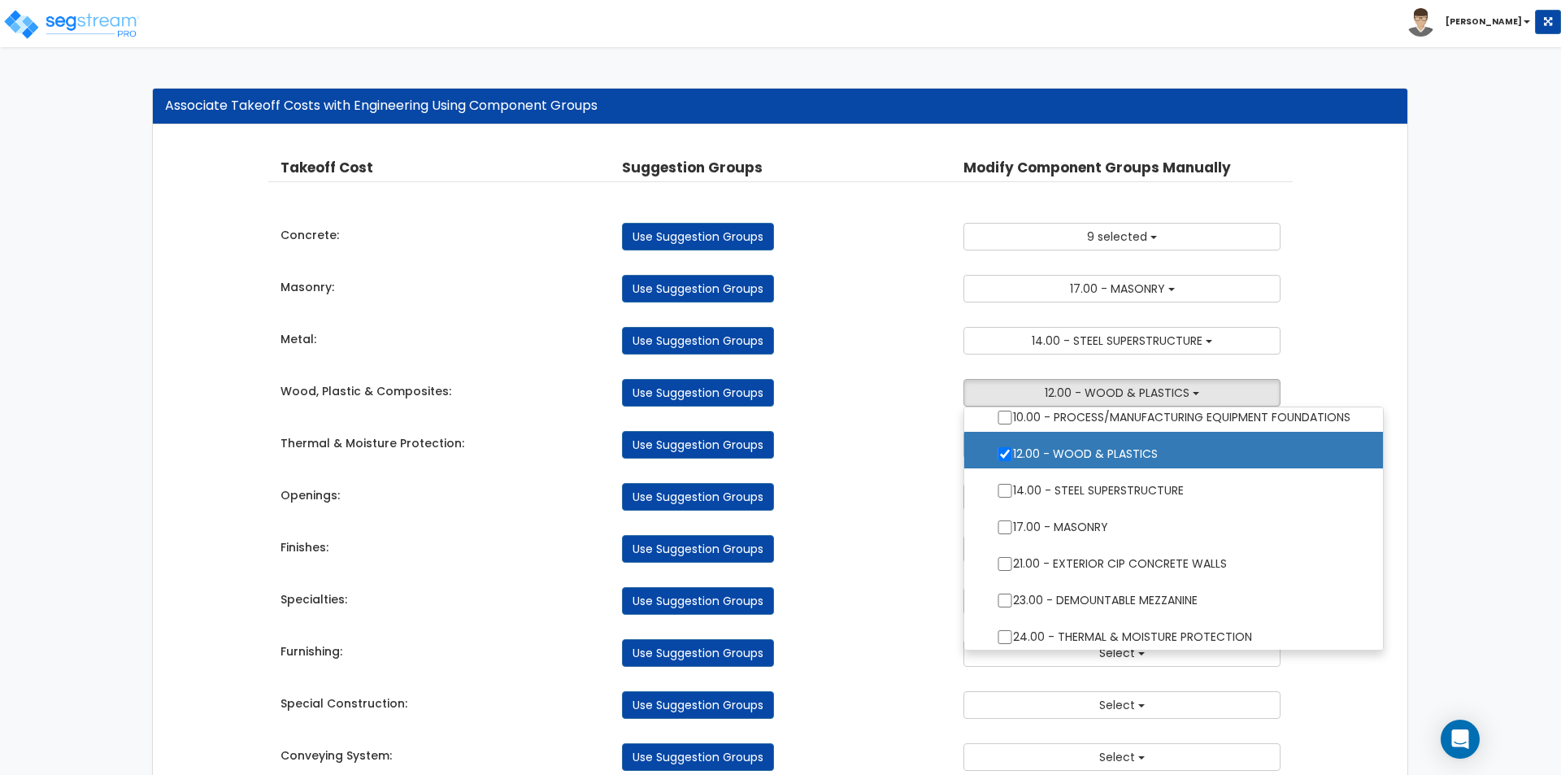
click at [877, 459] on div "Use Suggestion Groups" at bounding box center [780, 445] width 341 height 28
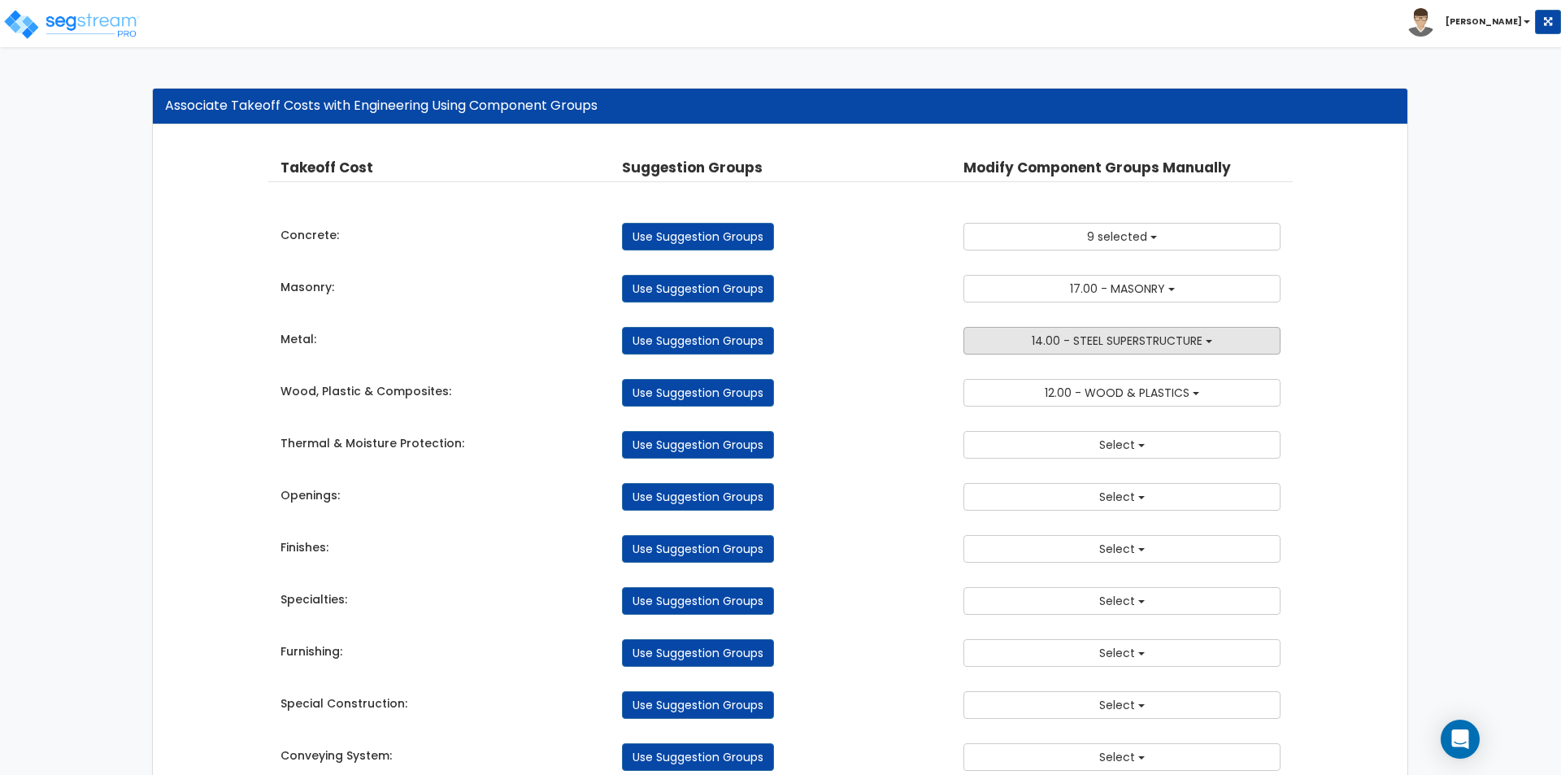
click at [1091, 345] on span "14.00 - STEEL SUPERSTRUCTURE" at bounding box center [1117, 341] width 171 height 16
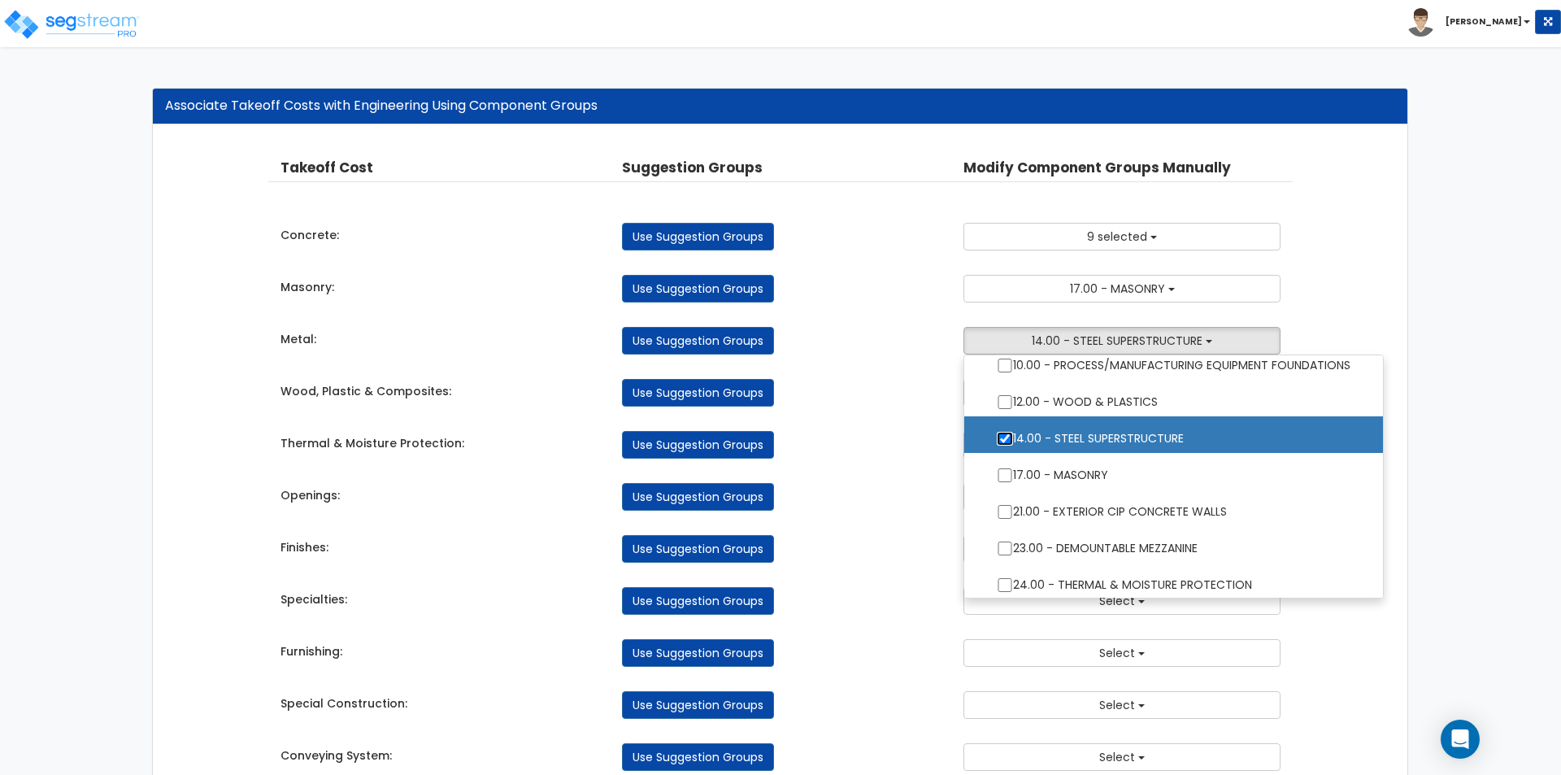
click at [998, 441] on input "14.00 - STEEL SUPERSTRUCTURE" at bounding box center [1005, 439] width 16 height 14
checkbox input "false"
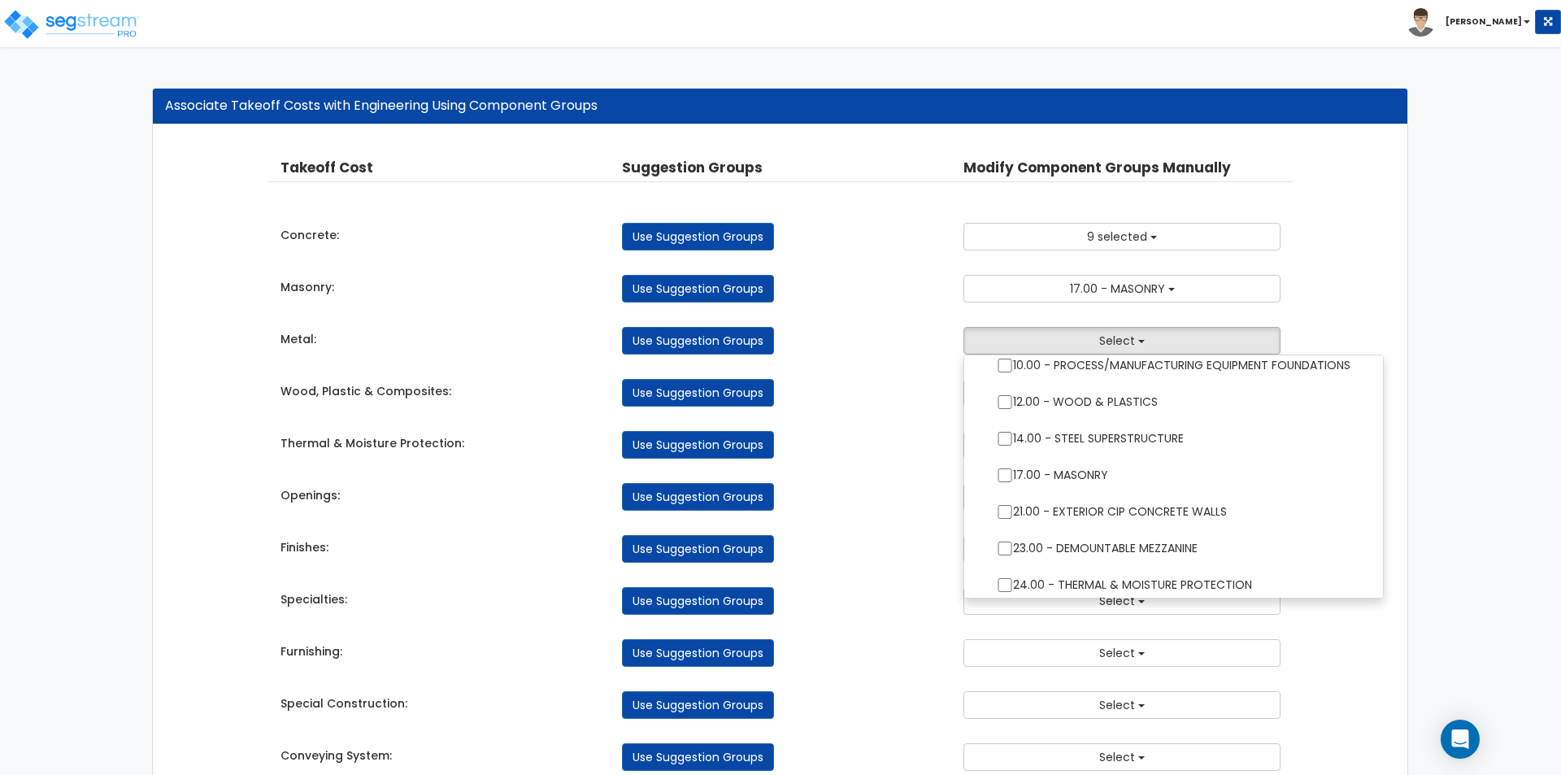
click at [885, 449] on div "Use Suggestion Groups" at bounding box center [780, 445] width 341 height 28
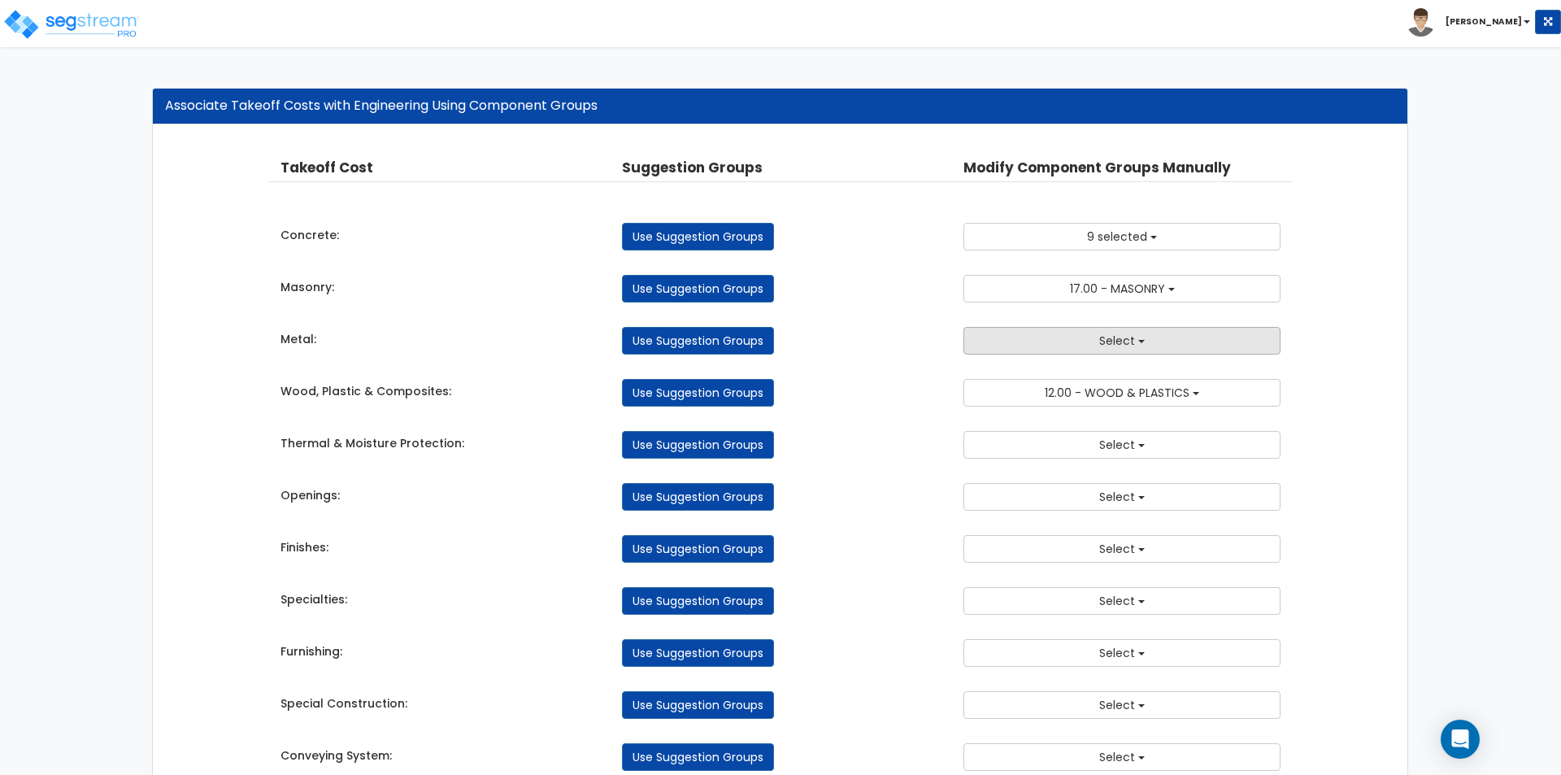
click at [1089, 340] on button "Select" at bounding box center [1121, 341] width 317 height 28
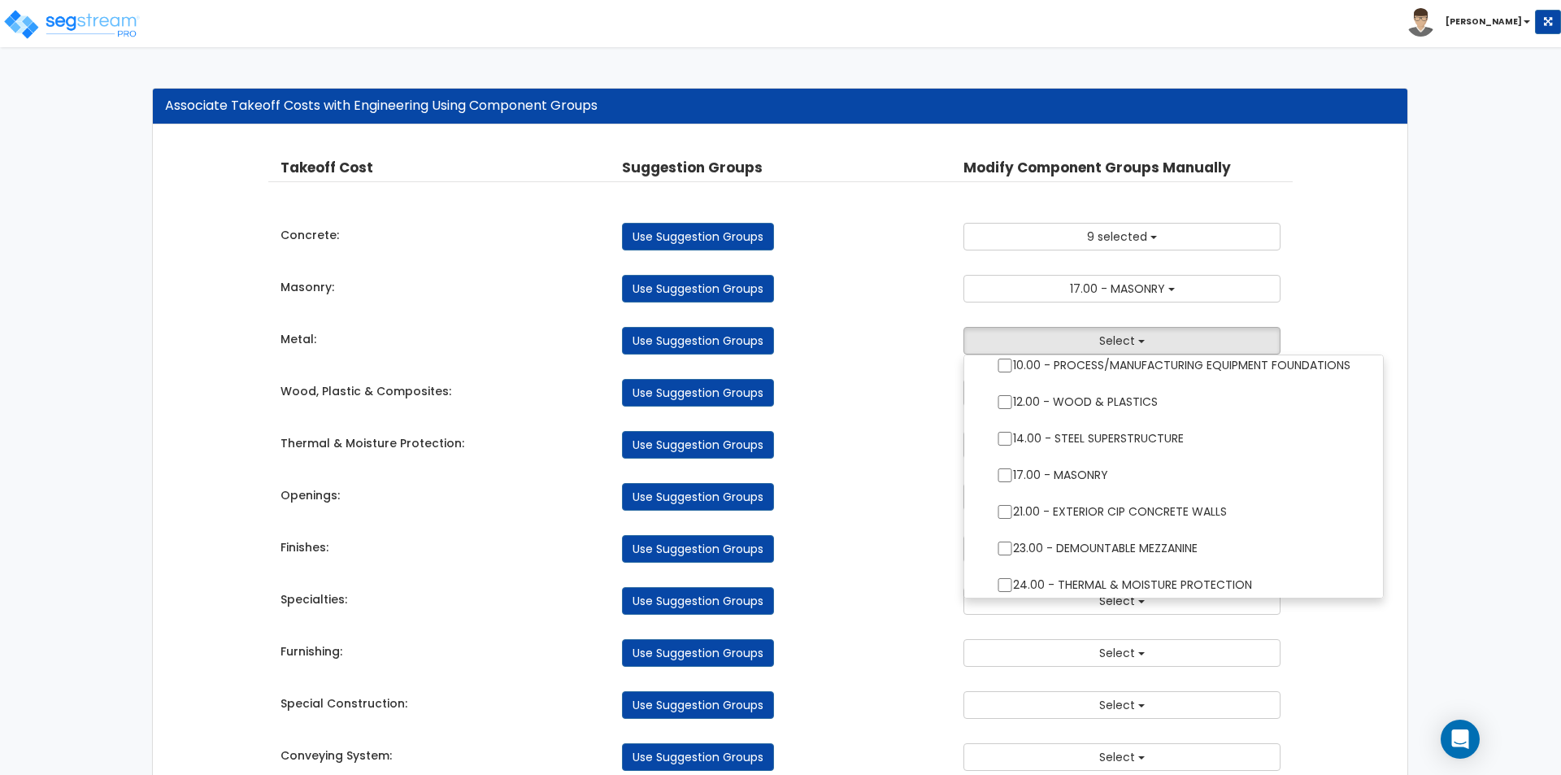
click at [880, 452] on div "Use Suggestion Groups" at bounding box center [780, 445] width 341 height 28
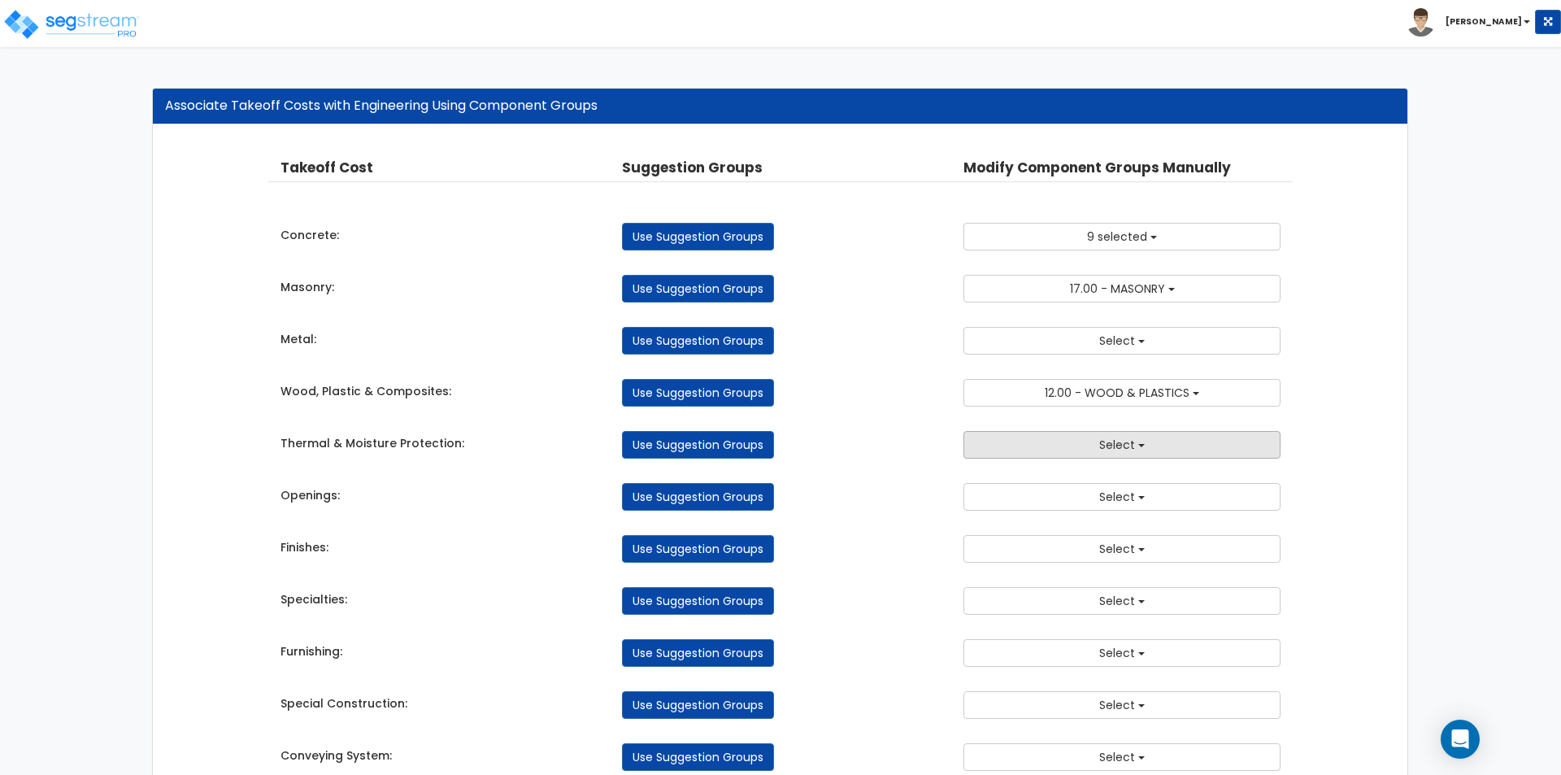
click at [1072, 457] on button "Select" at bounding box center [1121, 445] width 317 height 28
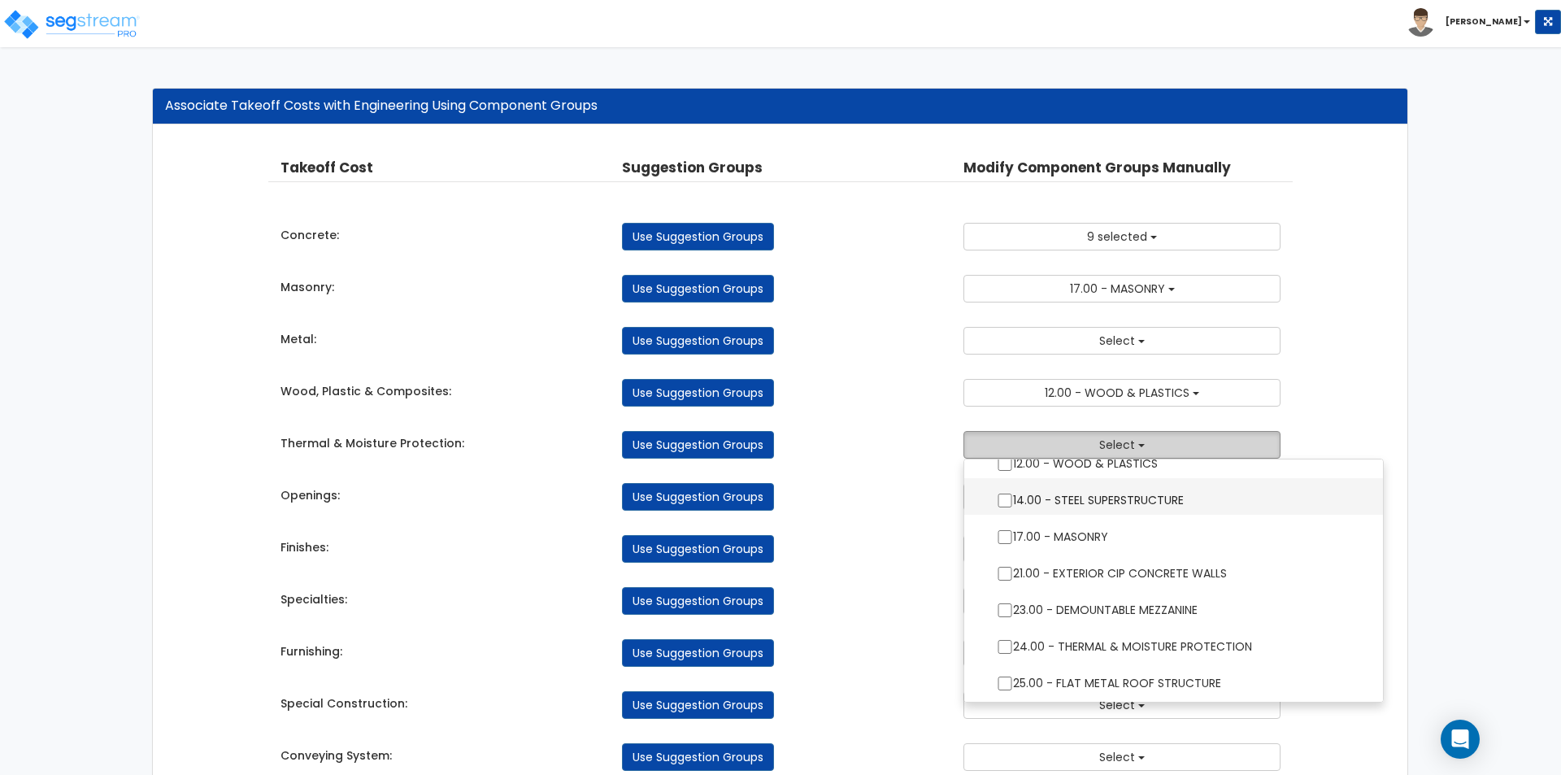
scroll to position [244, 0]
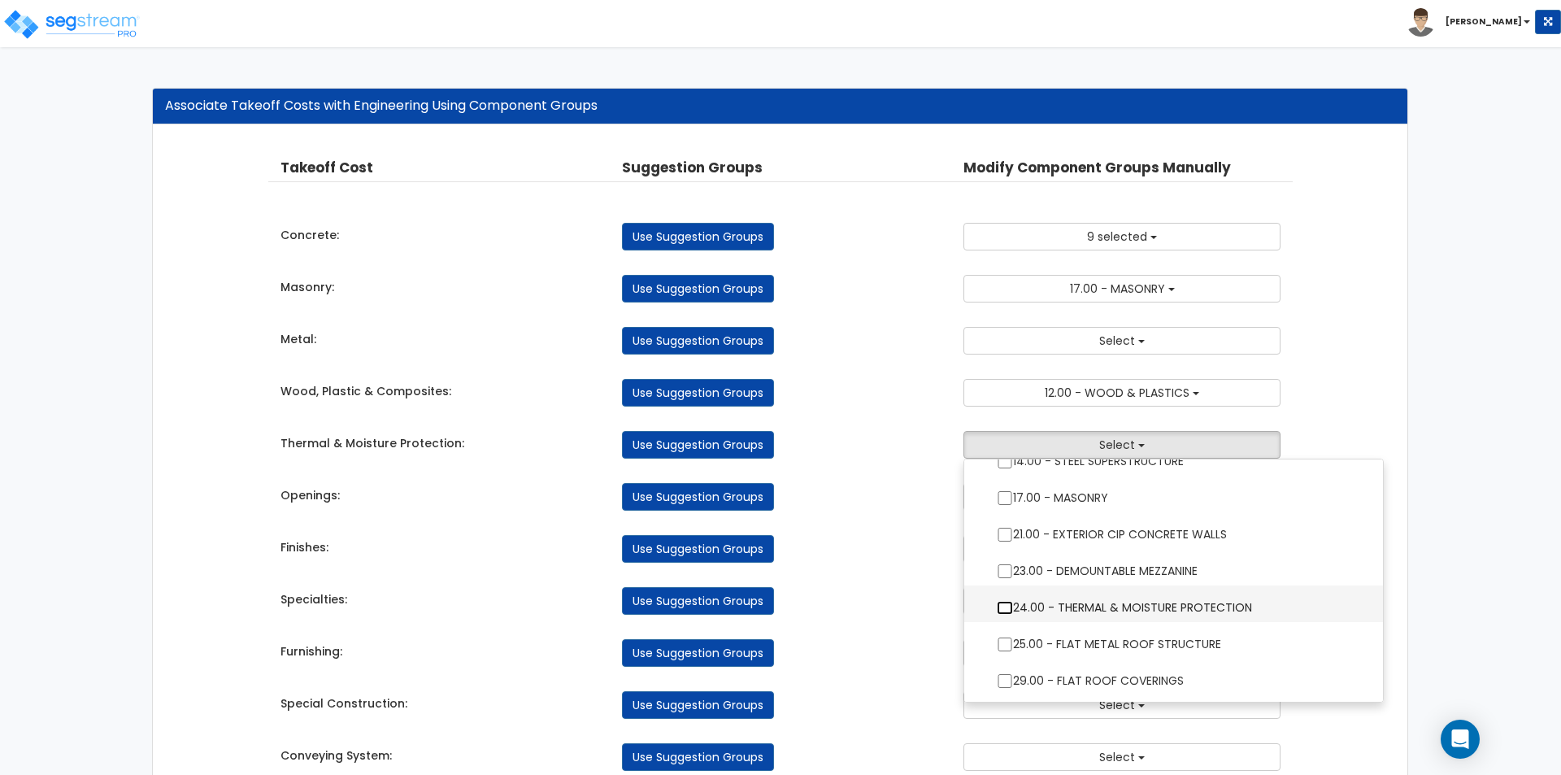
click at [1002, 611] on input "24.00 - THERMAL & MOISTURE PROTECTION" at bounding box center [1005, 608] width 16 height 14
checkbox input "true"
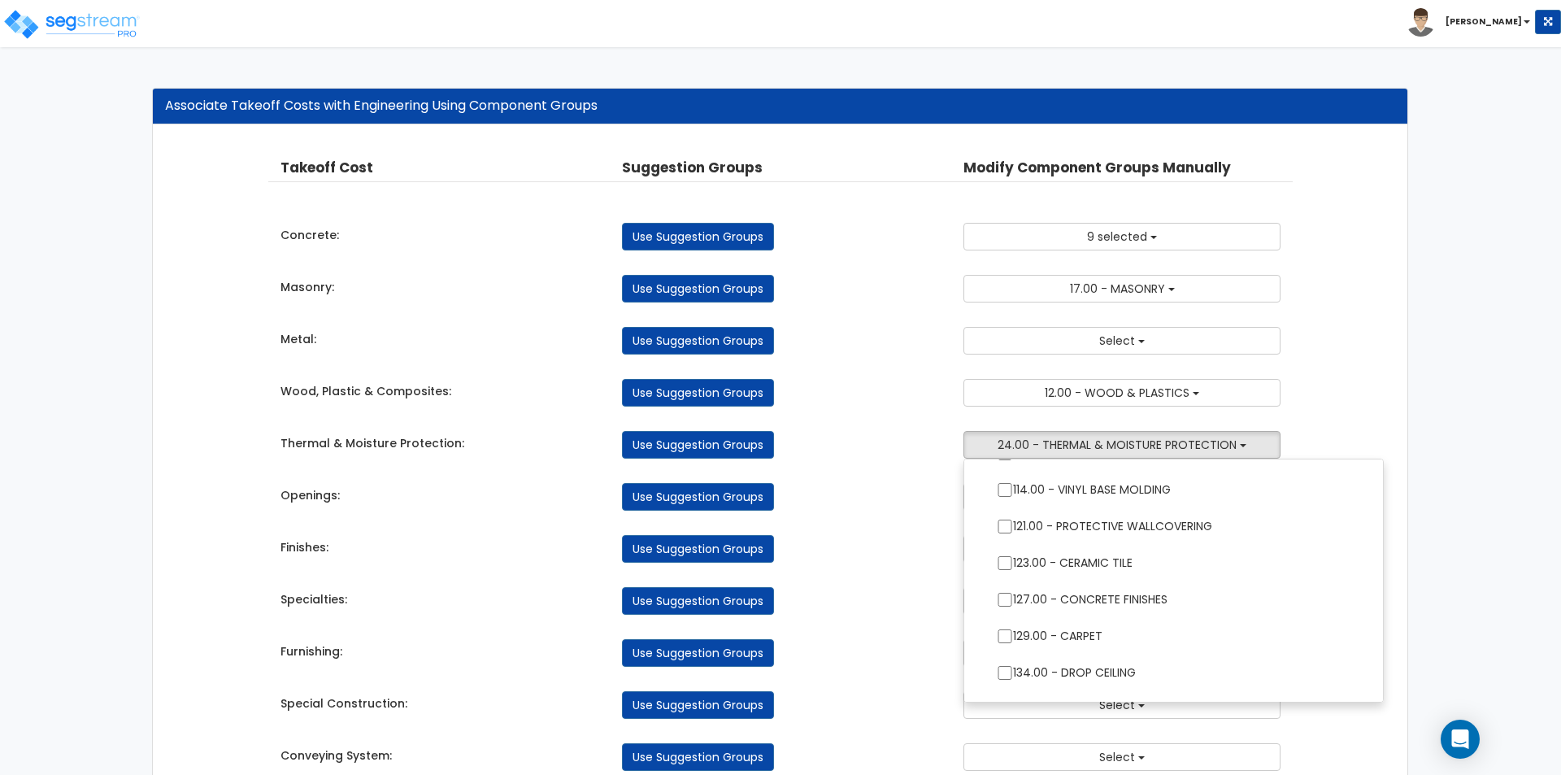
scroll to position [81, 0]
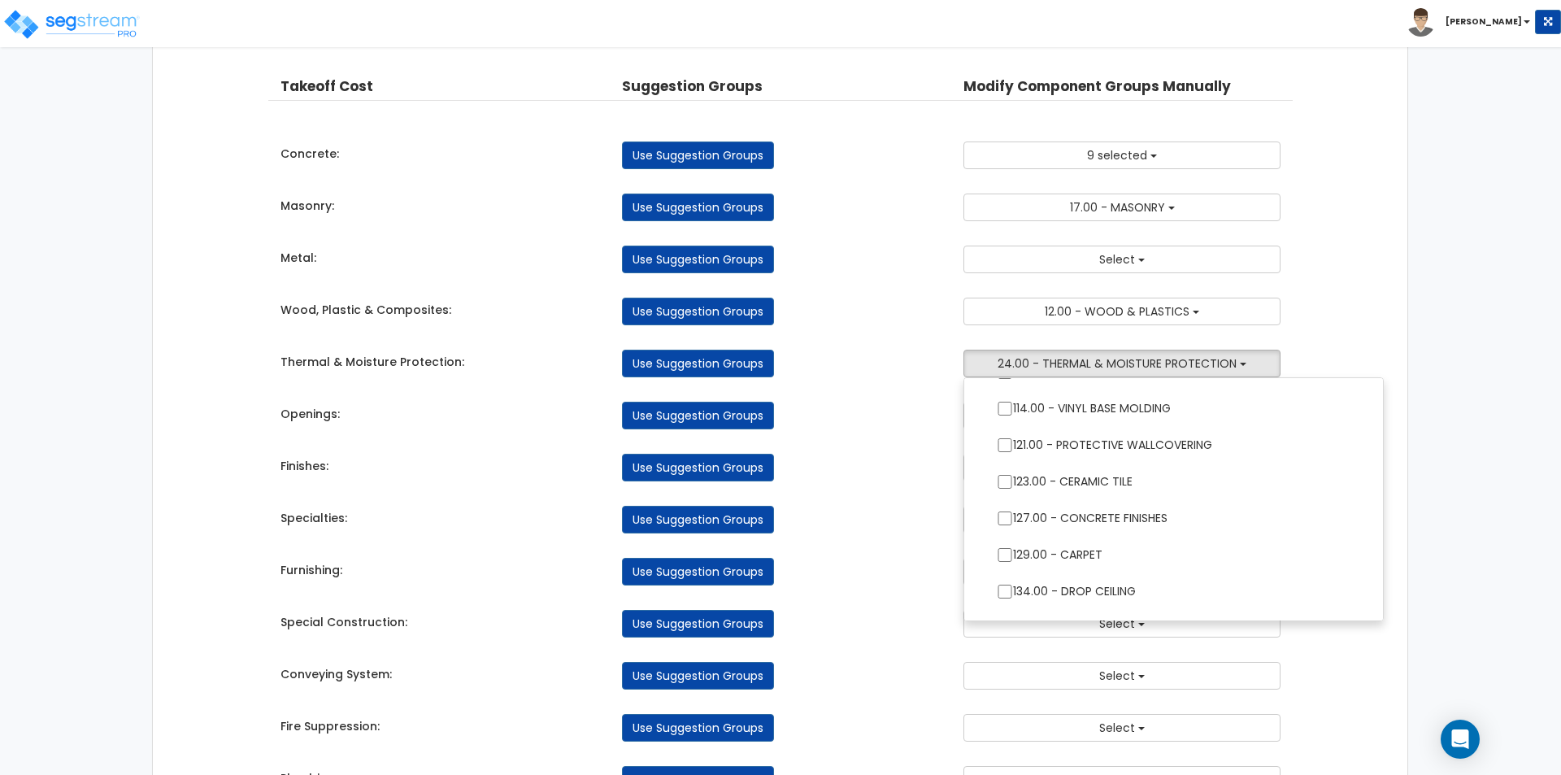
click at [881, 562] on div "Use Suggestion Groups" at bounding box center [780, 572] width 341 height 28
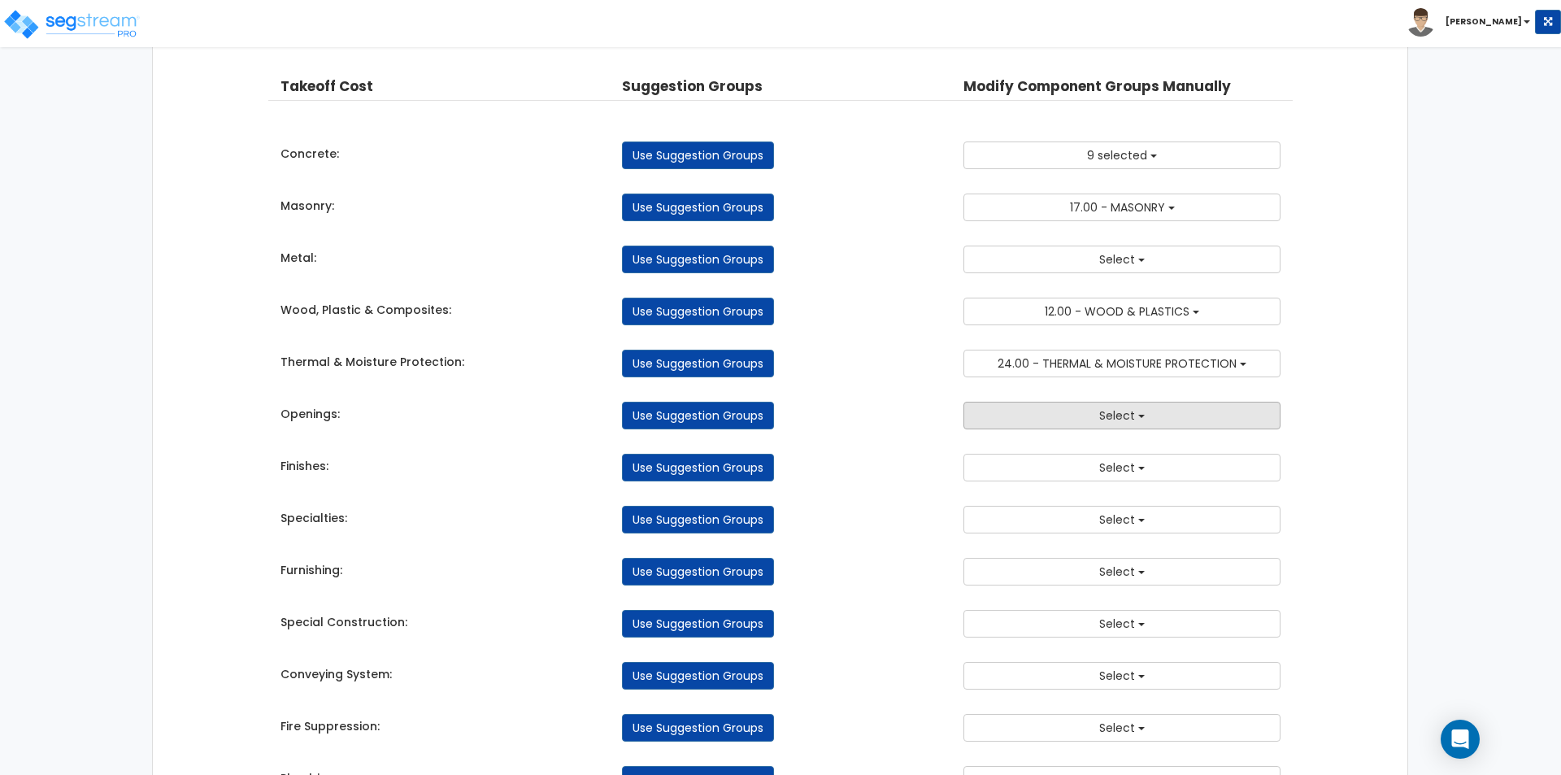
click at [1076, 410] on button "Select" at bounding box center [1121, 416] width 317 height 28
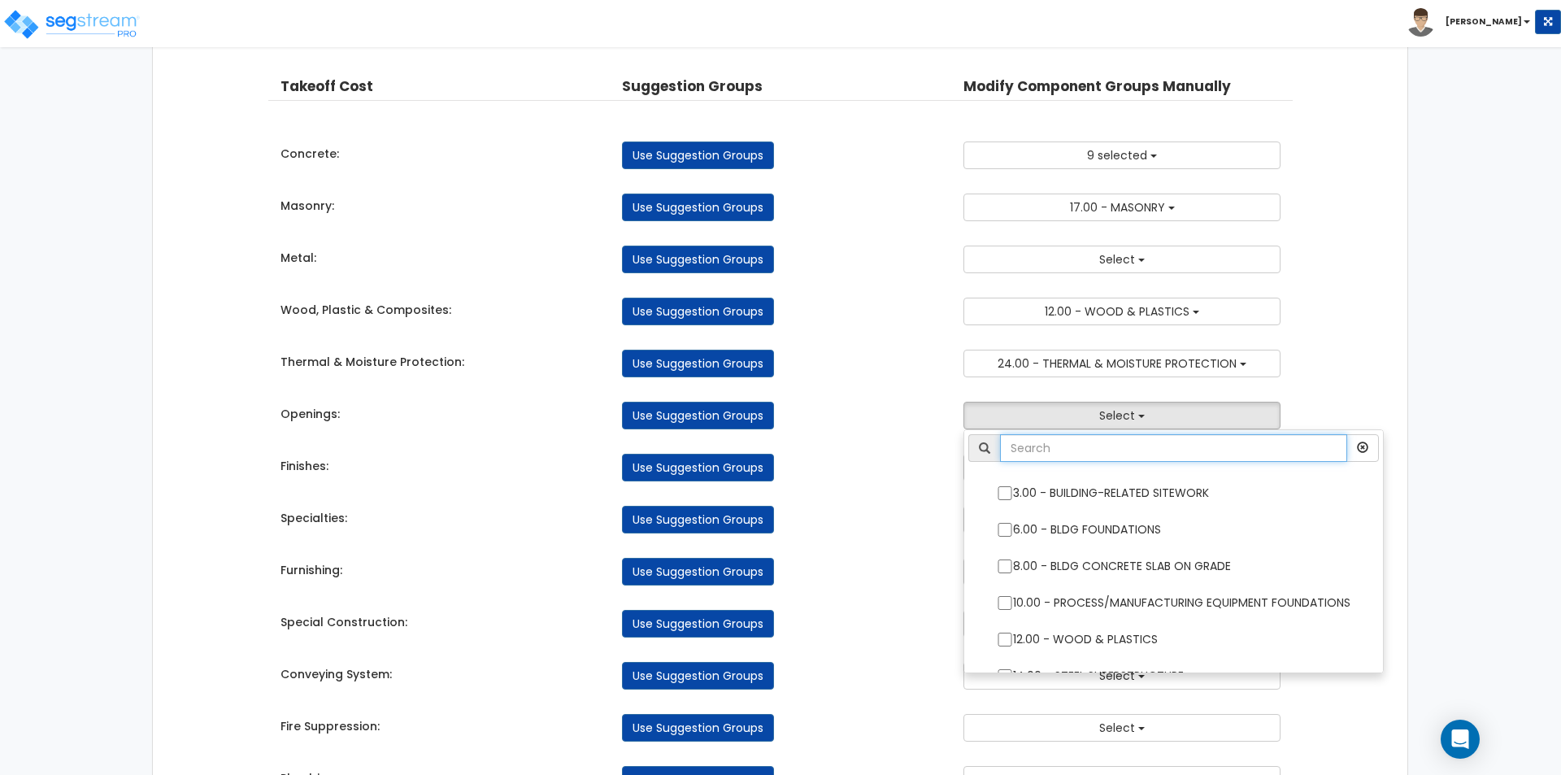
click at [1068, 455] on input "text" at bounding box center [1173, 448] width 347 height 28
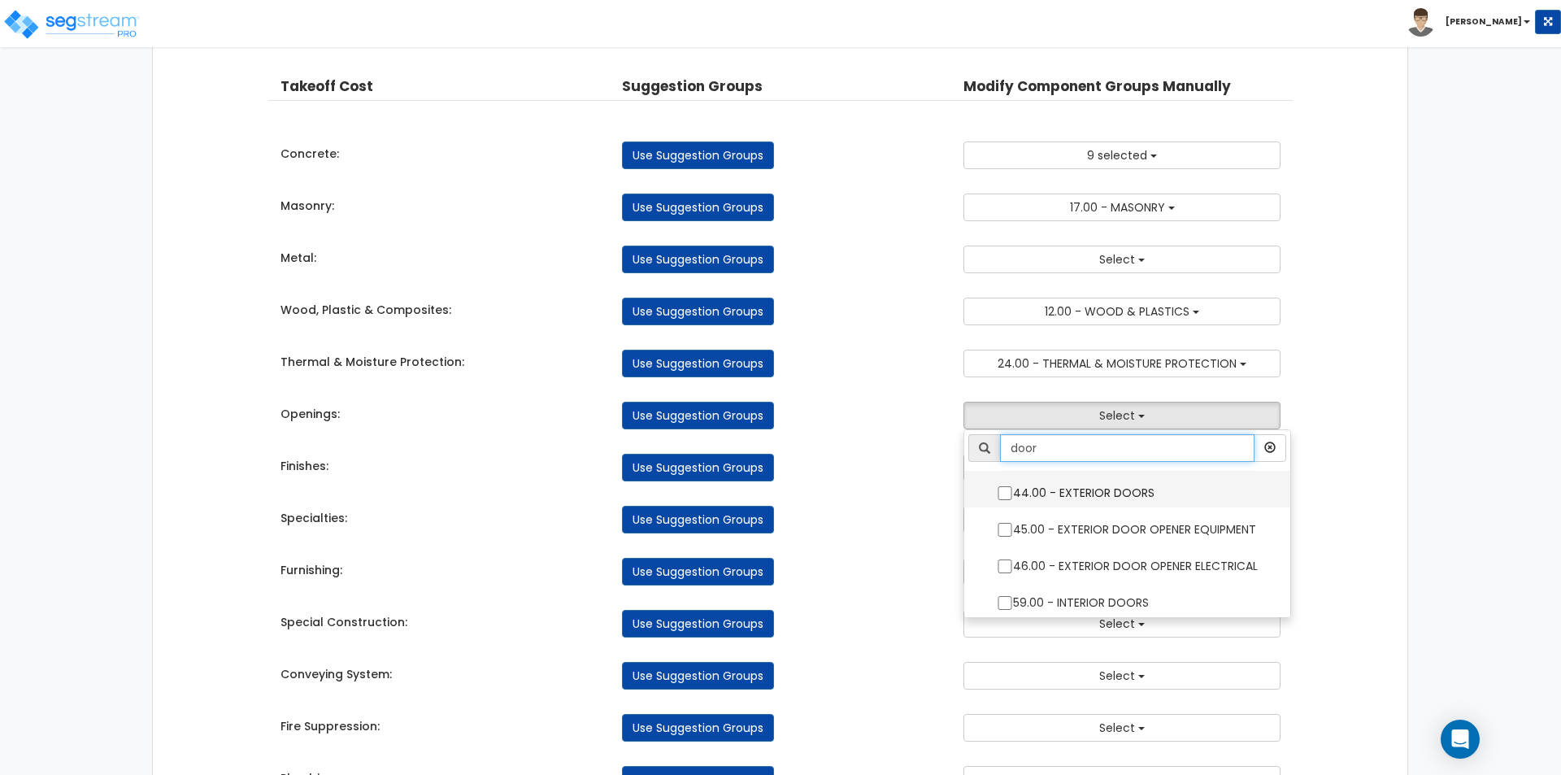
type input "door"
click at [1009, 494] on input "44.00 - EXTERIOR DOORS" at bounding box center [1005, 493] width 16 height 14
checkbox input "true"
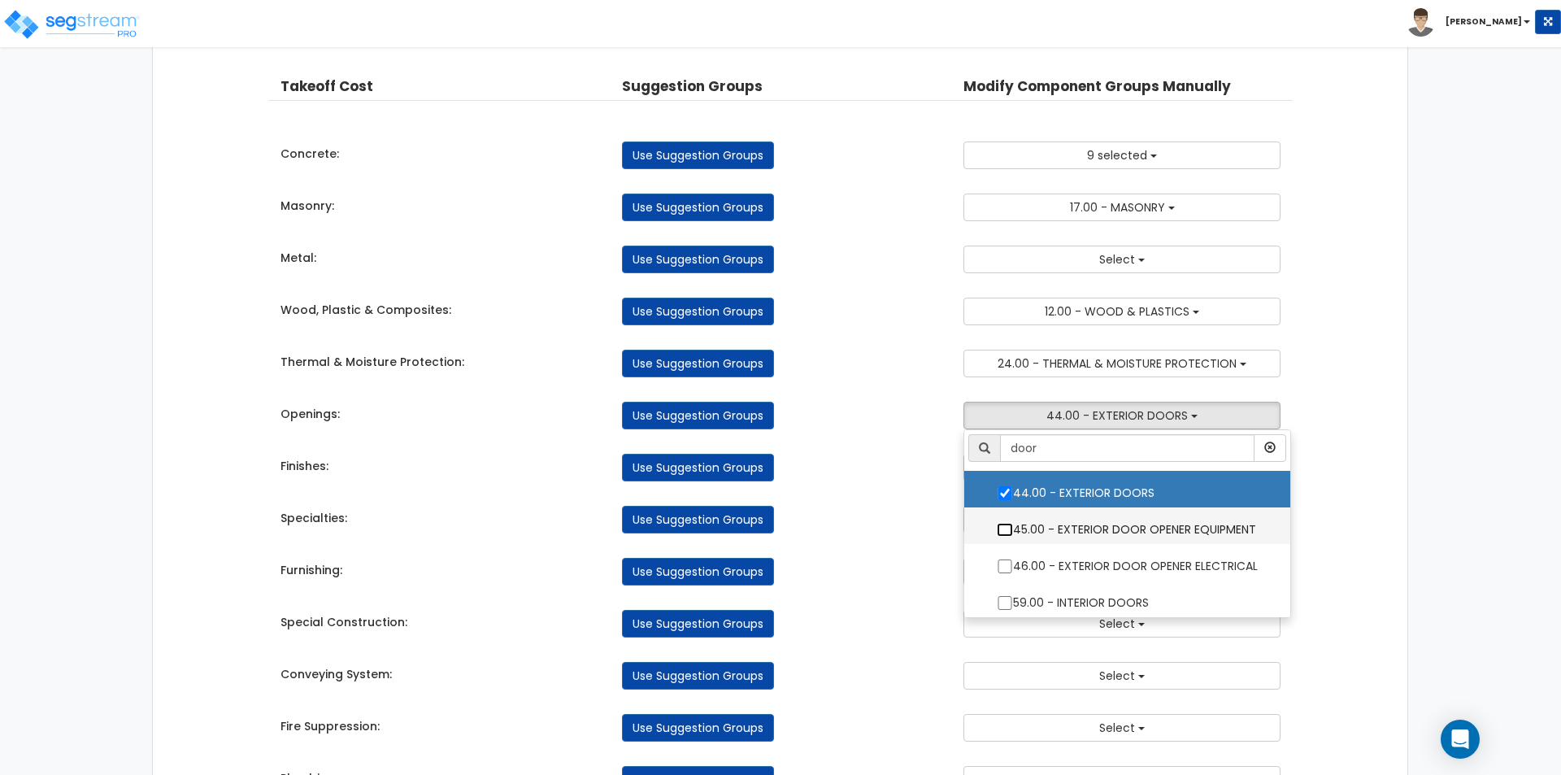
click at [1004, 529] on input "45.00 - EXTERIOR DOOR OPENER EQUIPMENT" at bounding box center [1005, 530] width 16 height 14
checkbox input "true"
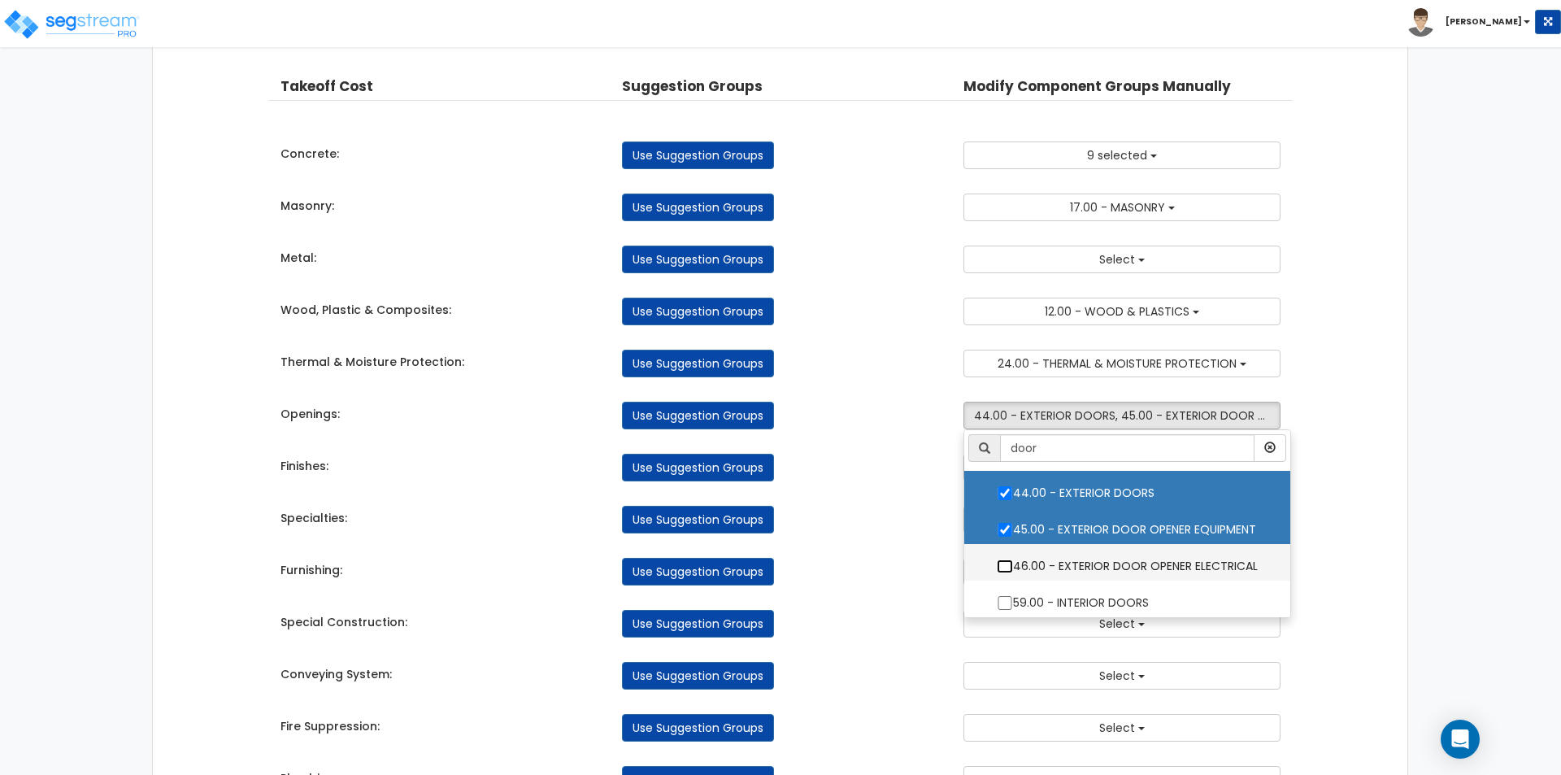
click at [1007, 562] on input "46.00 - EXTERIOR DOOR OPENER ELECTRICAL" at bounding box center [1005, 566] width 16 height 14
checkbox input "true"
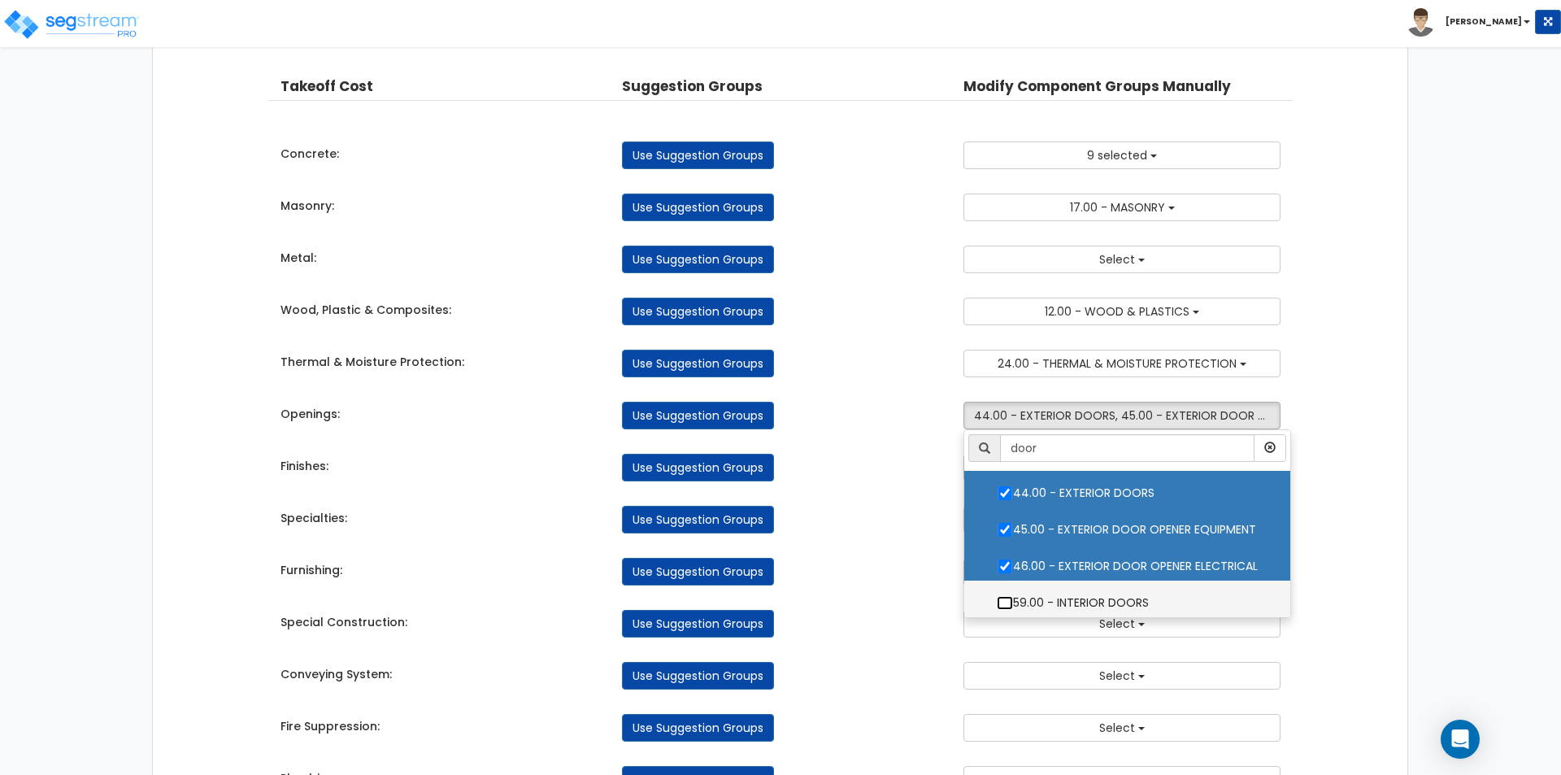
click at [1009, 605] on input "59.00 - INTERIOR DOORS" at bounding box center [1005, 603] width 16 height 14
checkbox input "true"
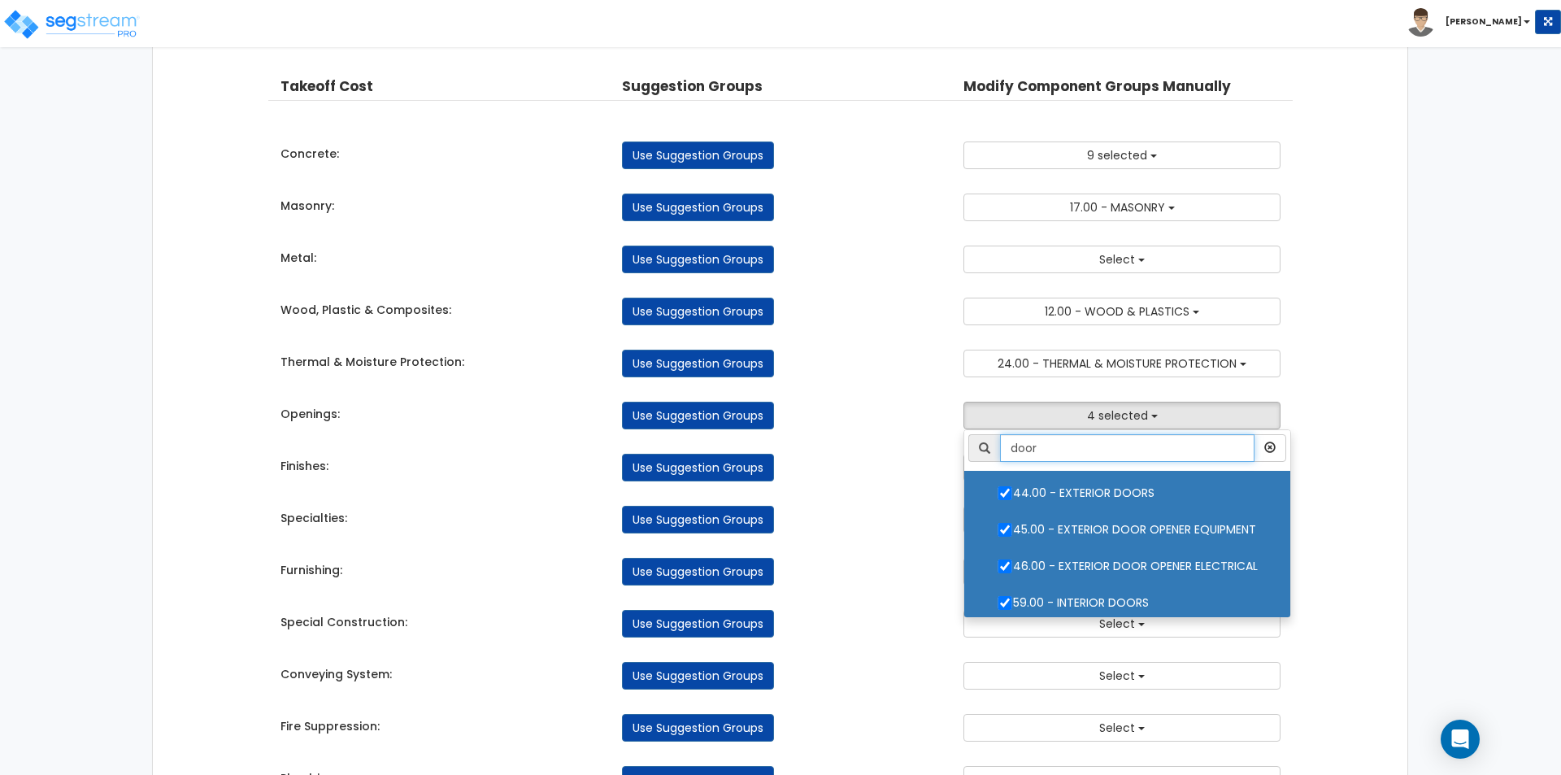
click at [1086, 458] on input "door" at bounding box center [1127, 448] width 254 height 28
click at [994, 527] on label "45.00 - EXTERIOR DOOR OPENER EQUIPMENT" at bounding box center [1126, 527] width 293 height 37
click at [997, 527] on input "45.00 - EXTERIOR DOOR OPENER EQUIPMENT" at bounding box center [1005, 530] width 16 height 14
checkbox input "false"
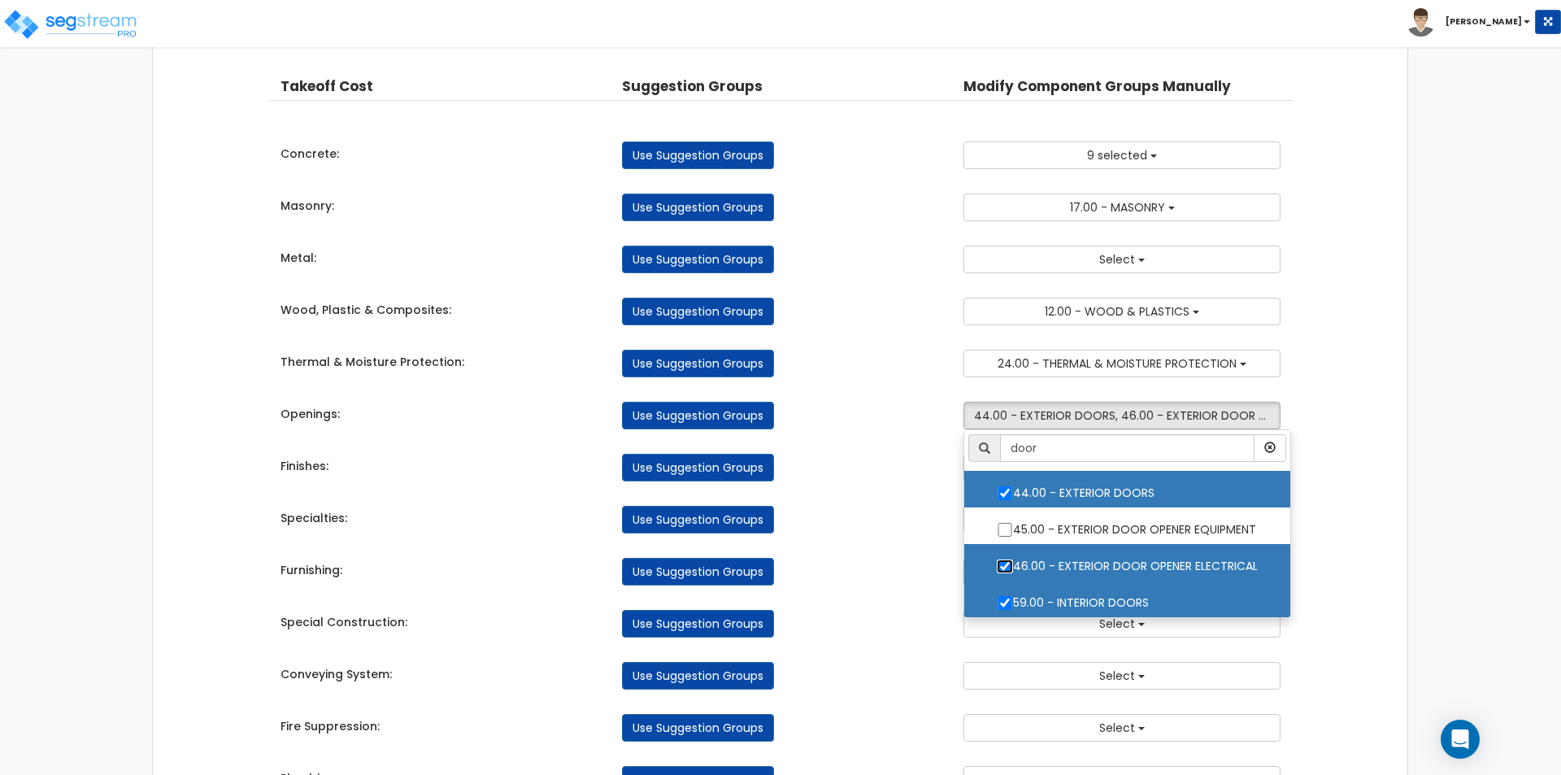
click at [1003, 565] on input "46.00 - EXTERIOR DOOR OPENER ELECTRICAL" at bounding box center [1005, 566] width 16 height 14
checkbox input "false"
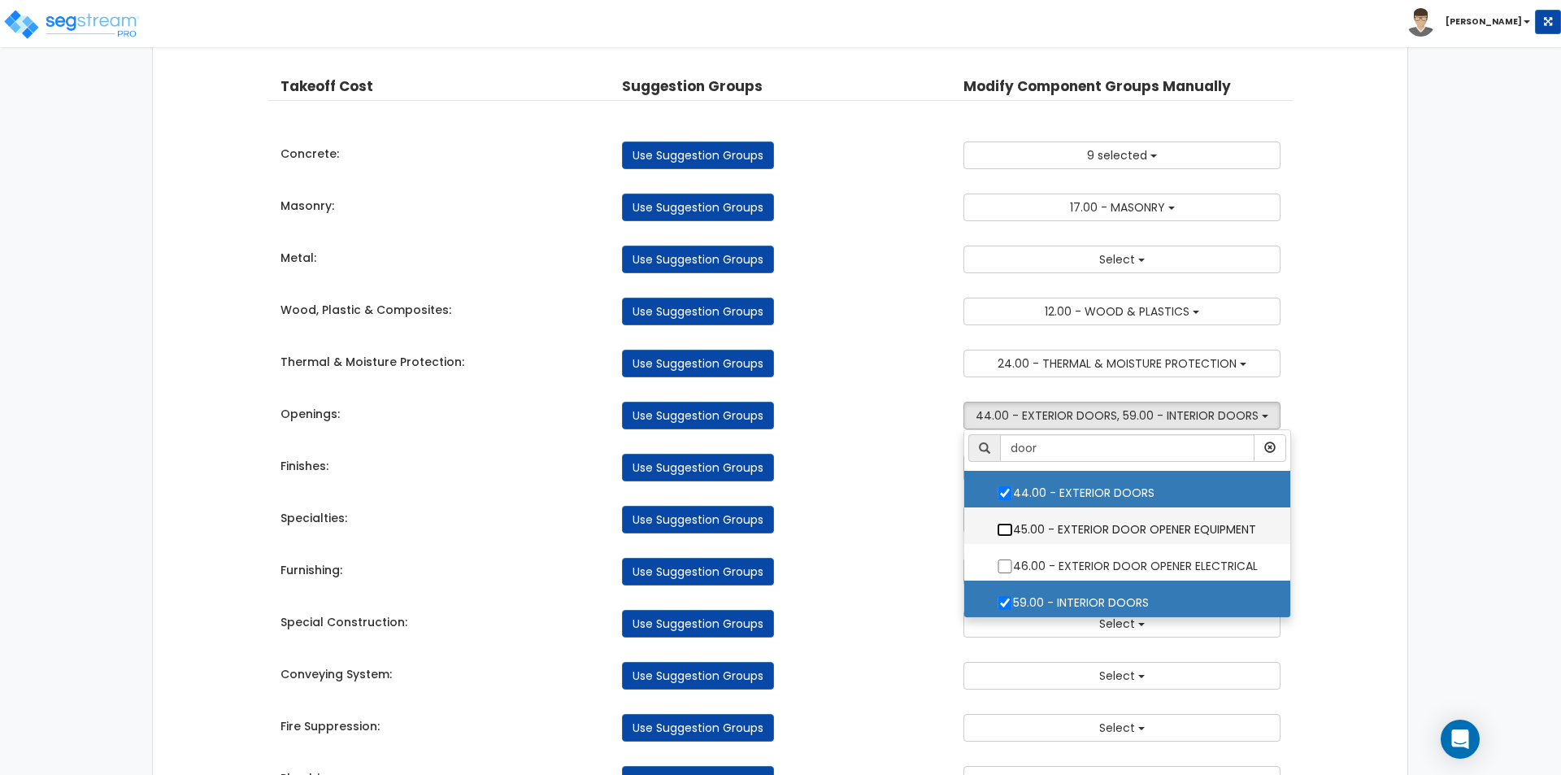
click at [1006, 531] on input "45.00 - EXTERIOR DOOR OPENER EQUIPMENT" at bounding box center [1005, 530] width 16 height 14
click at [1001, 532] on input "45.00 - EXTERIOR DOOR OPENER EQUIPMENT" at bounding box center [1005, 530] width 16 height 14
checkbox input "false"
click at [1115, 454] on input "door" at bounding box center [1127, 448] width 254 height 28
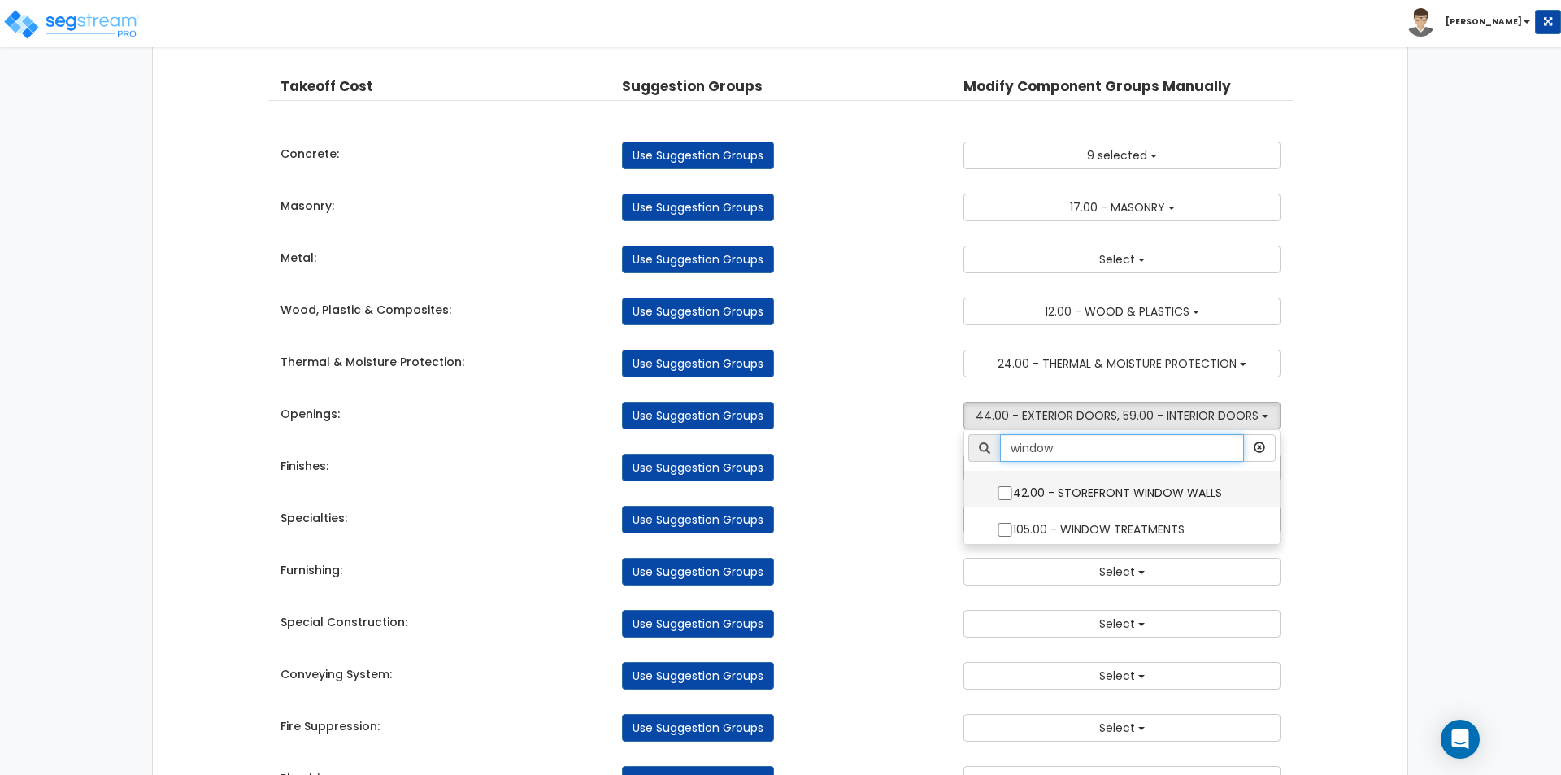
type input "window"
click at [1014, 496] on label "42.00 - STOREFRONT WINDOW WALLS" at bounding box center [1121, 490] width 283 height 37
click at [1013, 496] on input "42.00 - STOREFRONT WINDOW WALLS" at bounding box center [1005, 493] width 16 height 14
checkbox input "true"
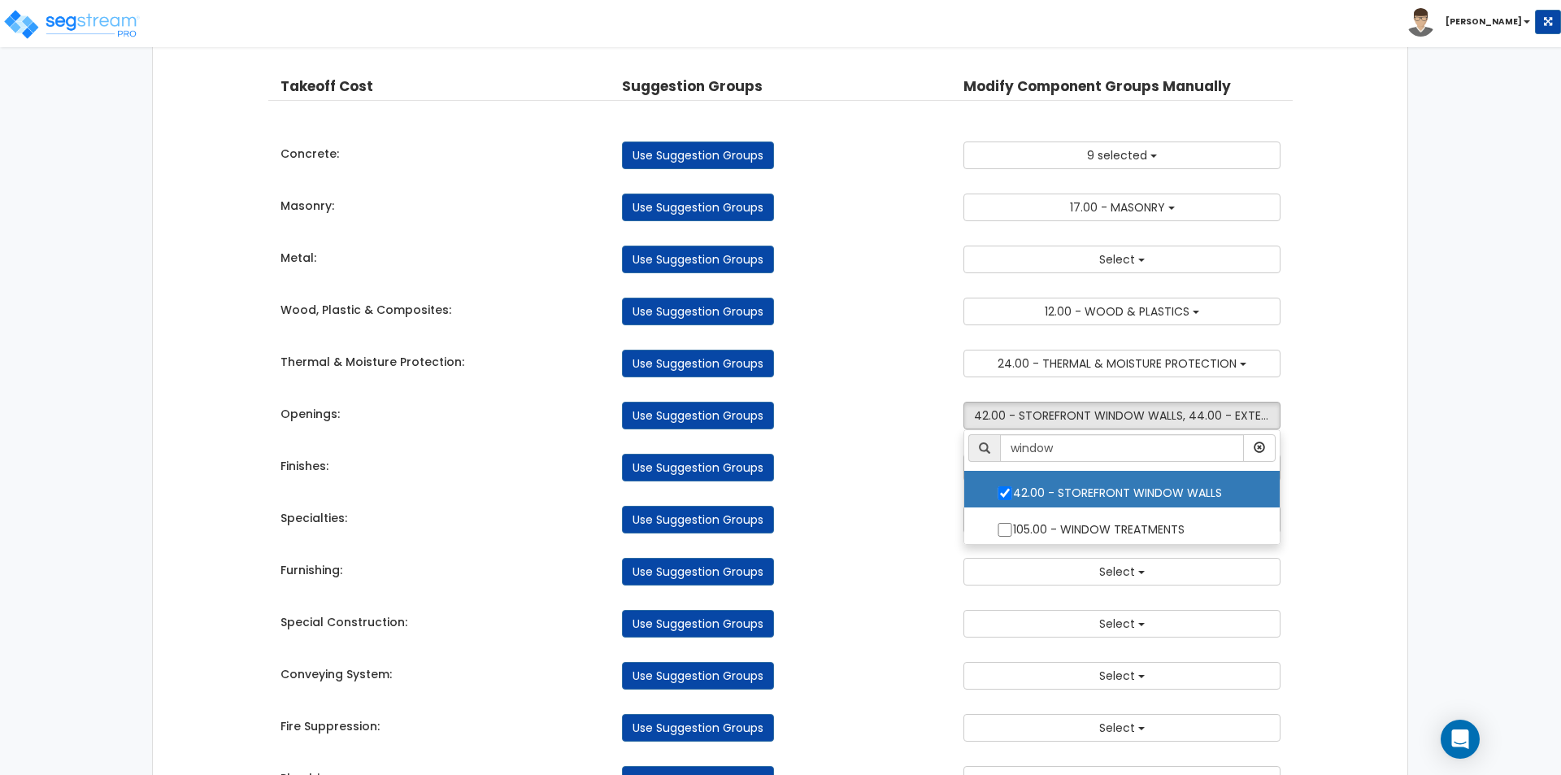
click at [908, 481] on div "Use Suggestion Groups" at bounding box center [780, 468] width 341 height 28
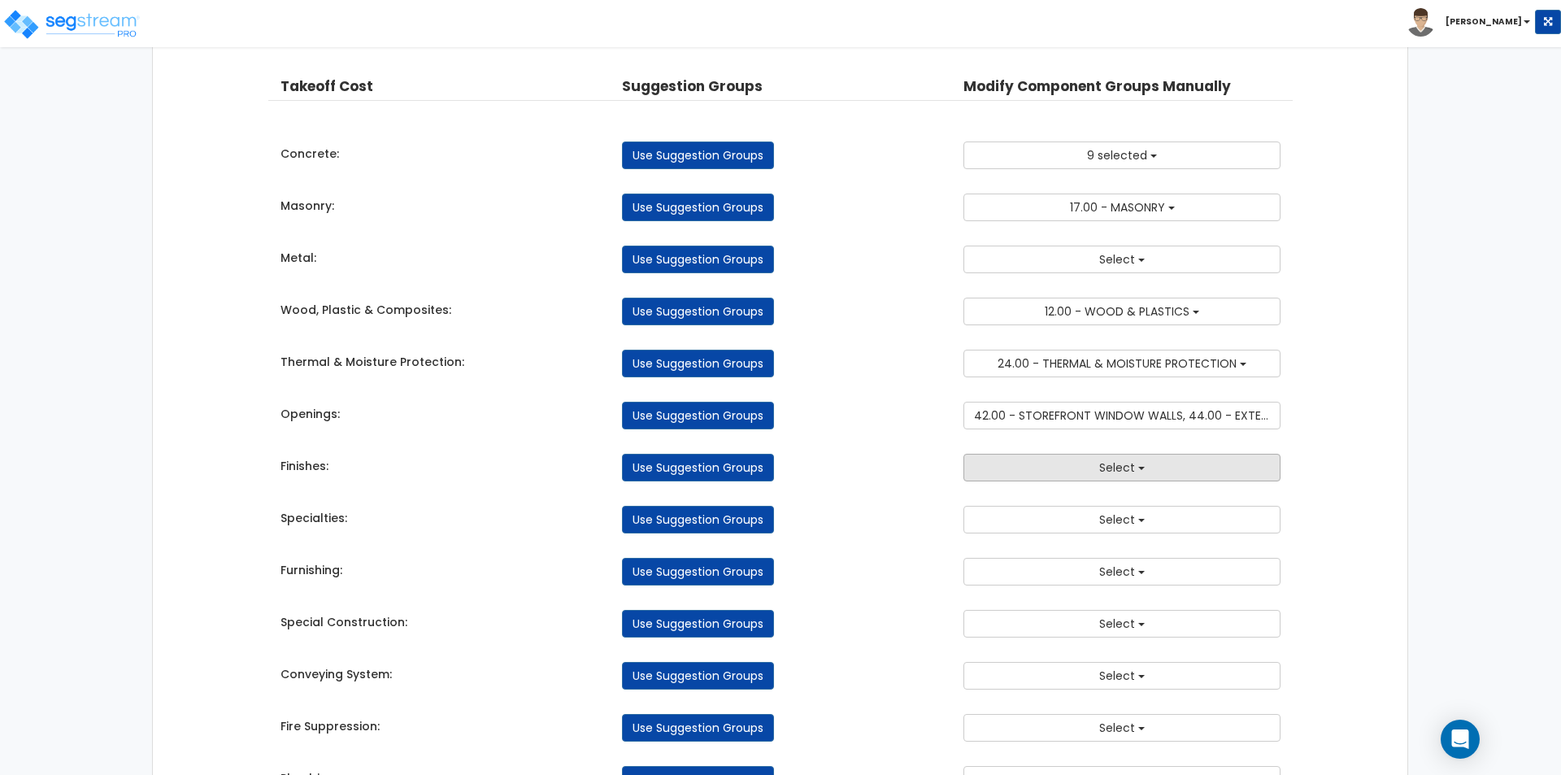
click at [1037, 463] on button "Select" at bounding box center [1121, 468] width 317 height 28
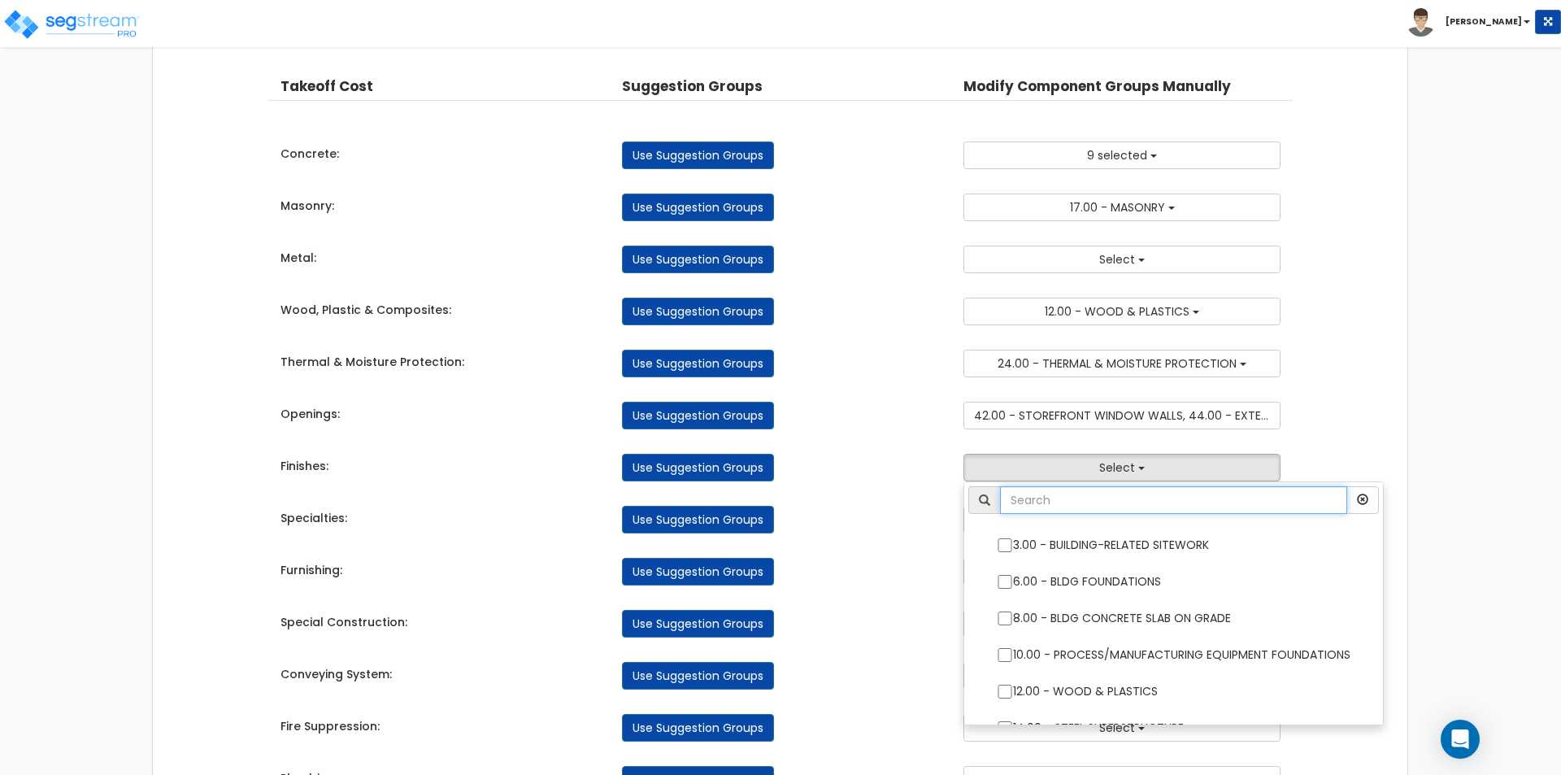
click at [1019, 498] on input "text" at bounding box center [1173, 500] width 347 height 28
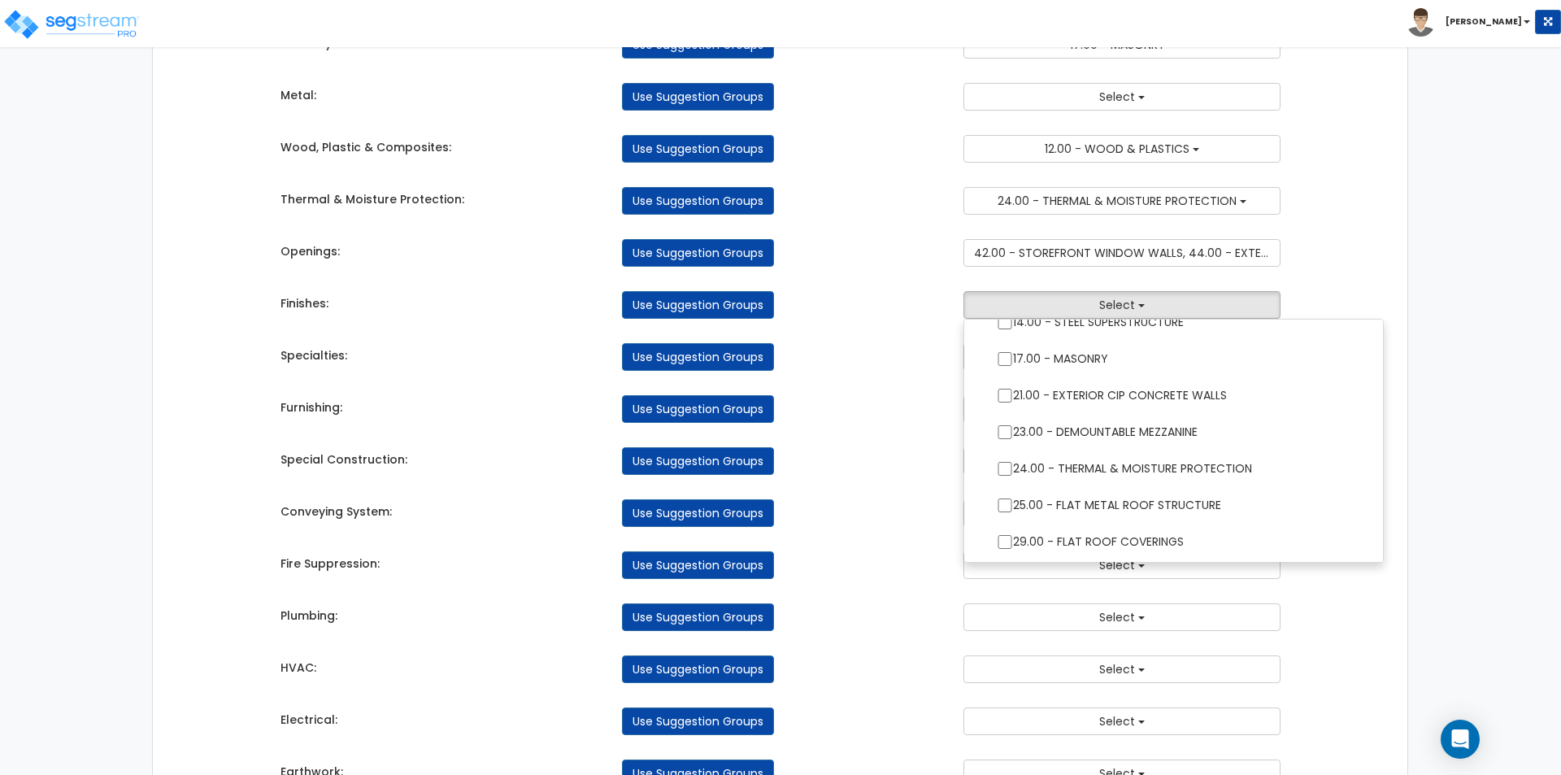
scroll to position [244, 0]
click at [834, 292] on div "Use Suggestion Groups" at bounding box center [780, 305] width 341 height 28
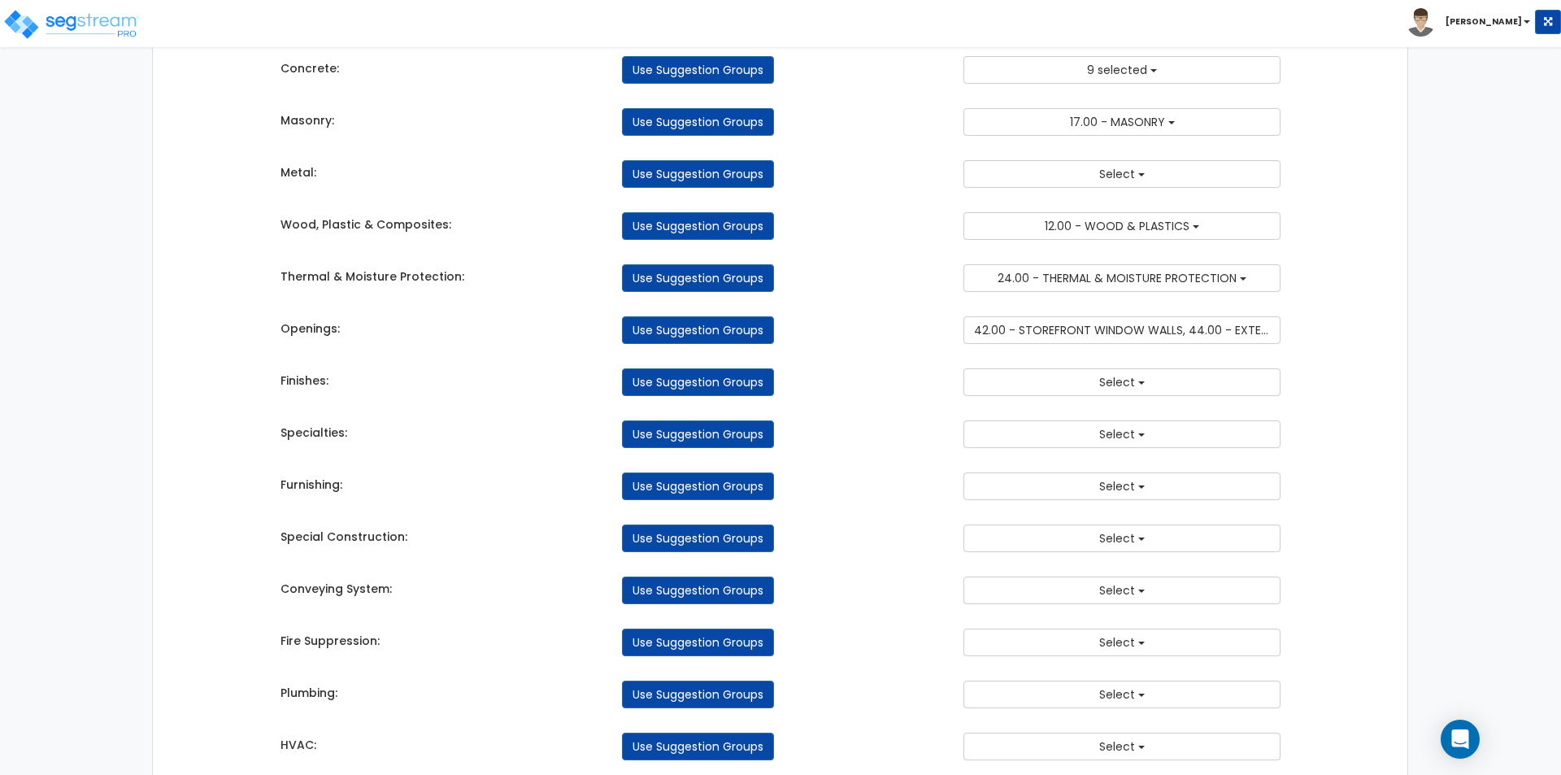
scroll to position [81, 0]
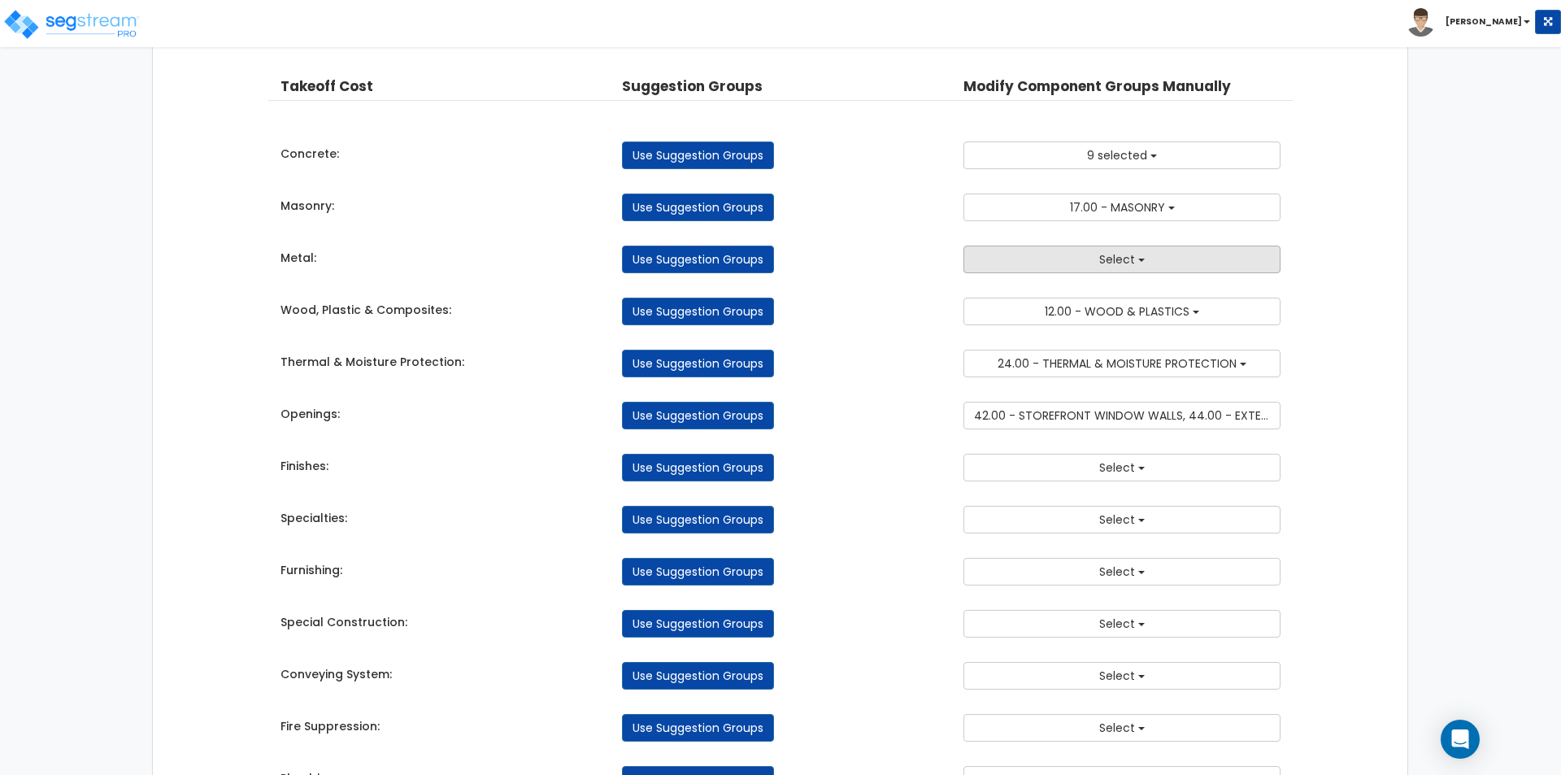
click at [1036, 268] on button "Select" at bounding box center [1121, 260] width 317 height 28
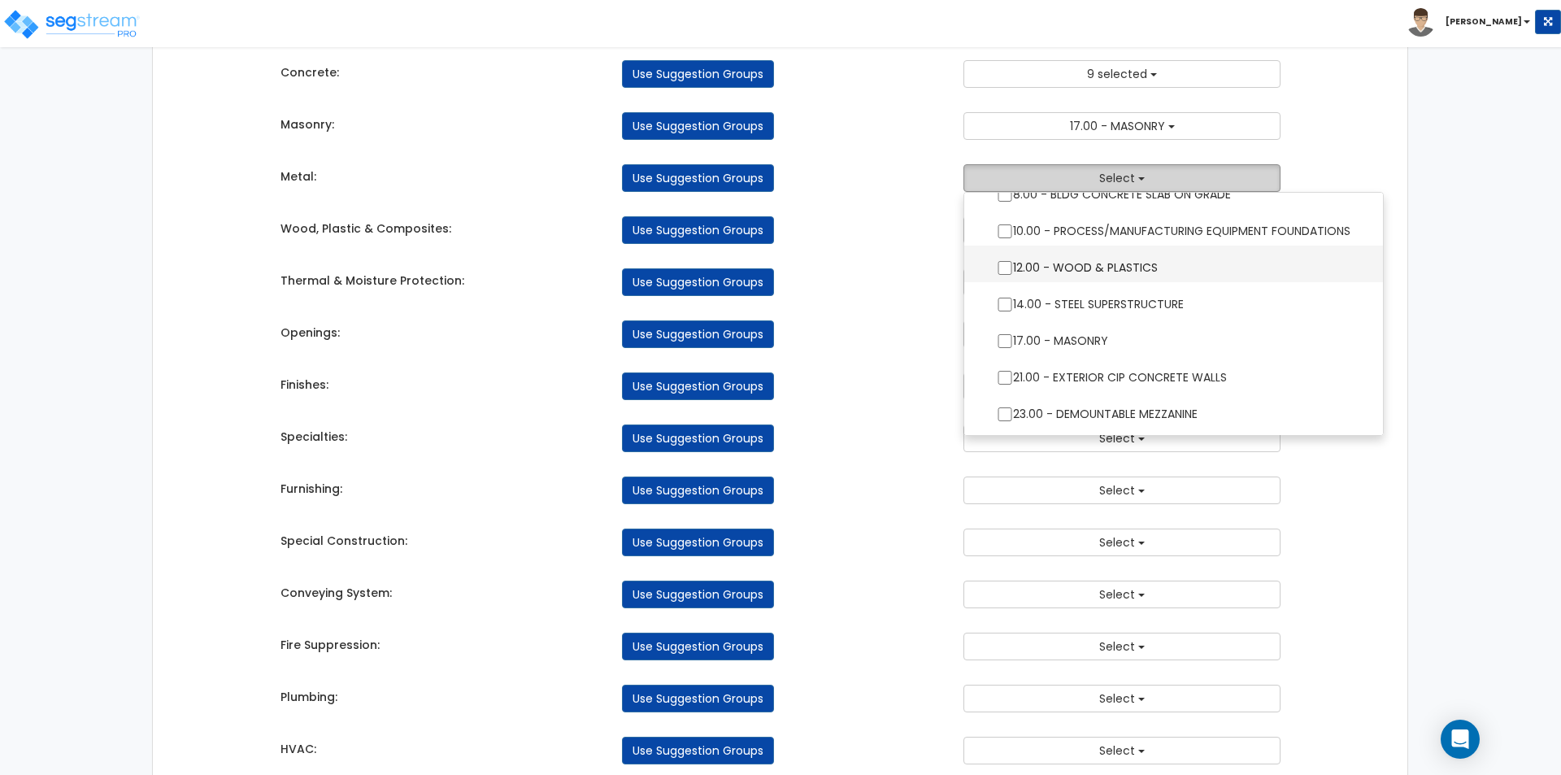
scroll to position [163, 0]
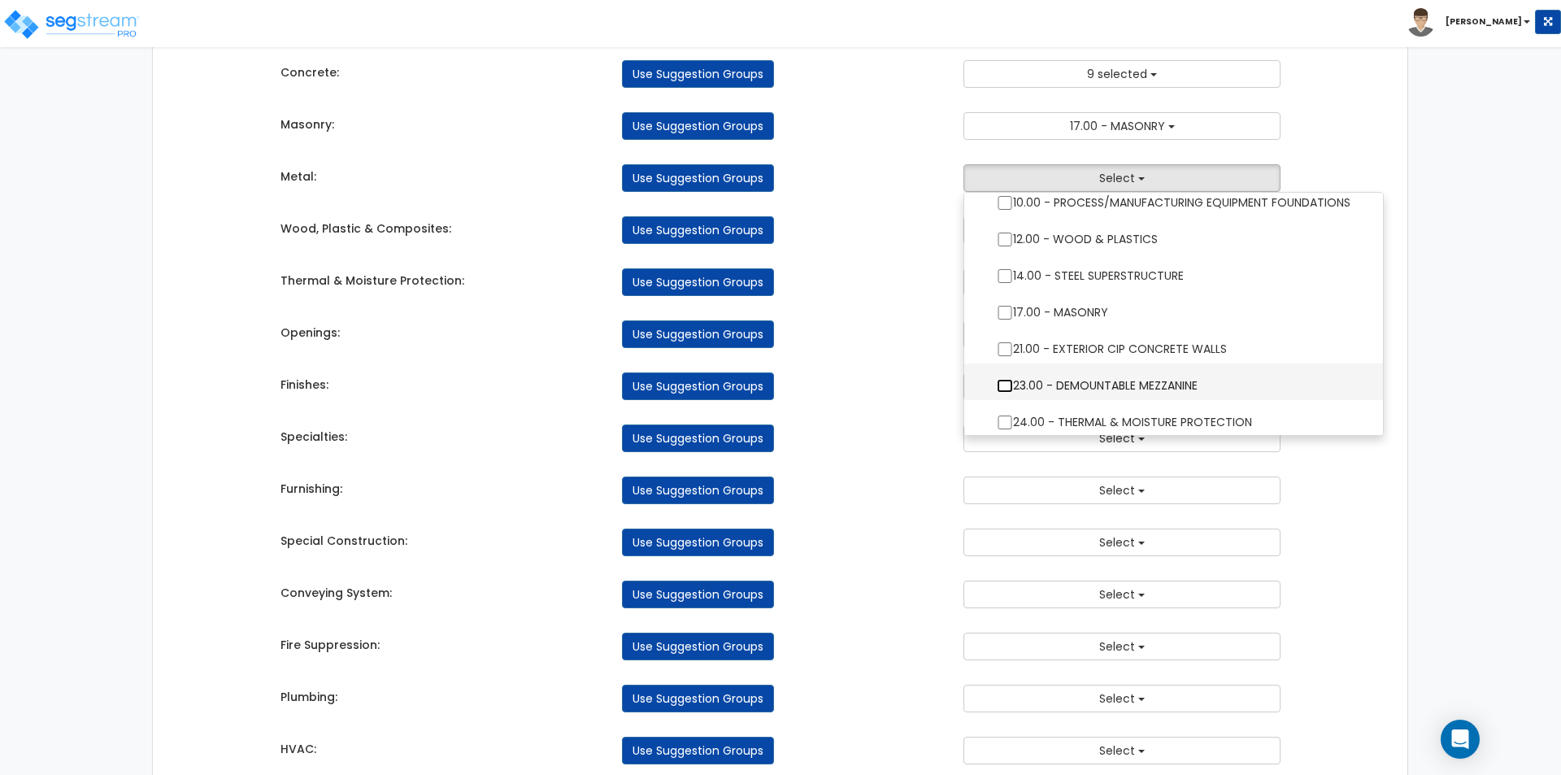
click at [999, 389] on input "23.00 - DEMOUNTABLE MEZZANINE" at bounding box center [1005, 386] width 16 height 14
checkbox input "true"
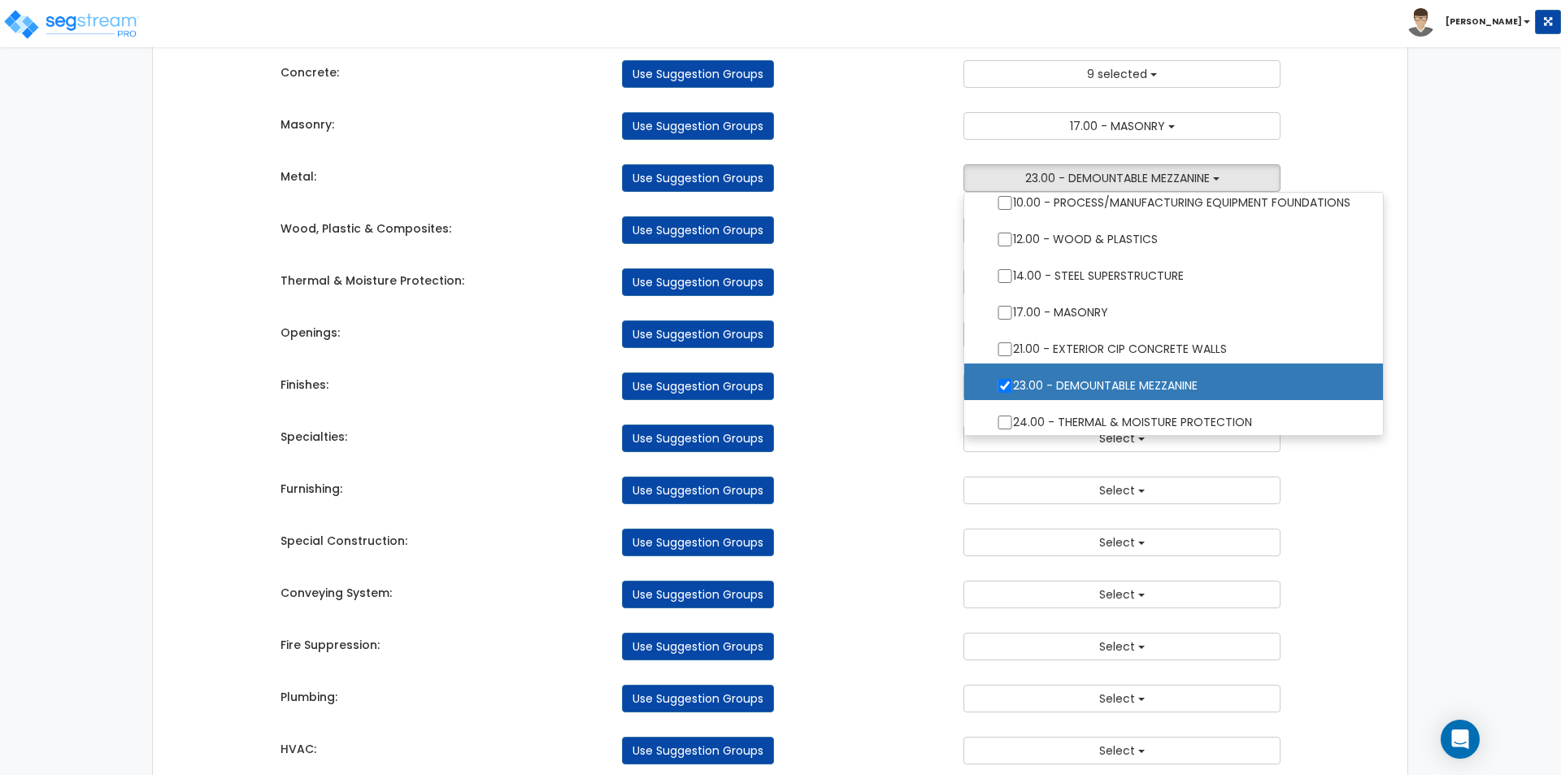
click at [919, 363] on div "Takeoff Cost Suggestion Groups Modify Component Groups Manually Concrete: Use S…" at bounding box center [780, 640] width 1025 height 1322
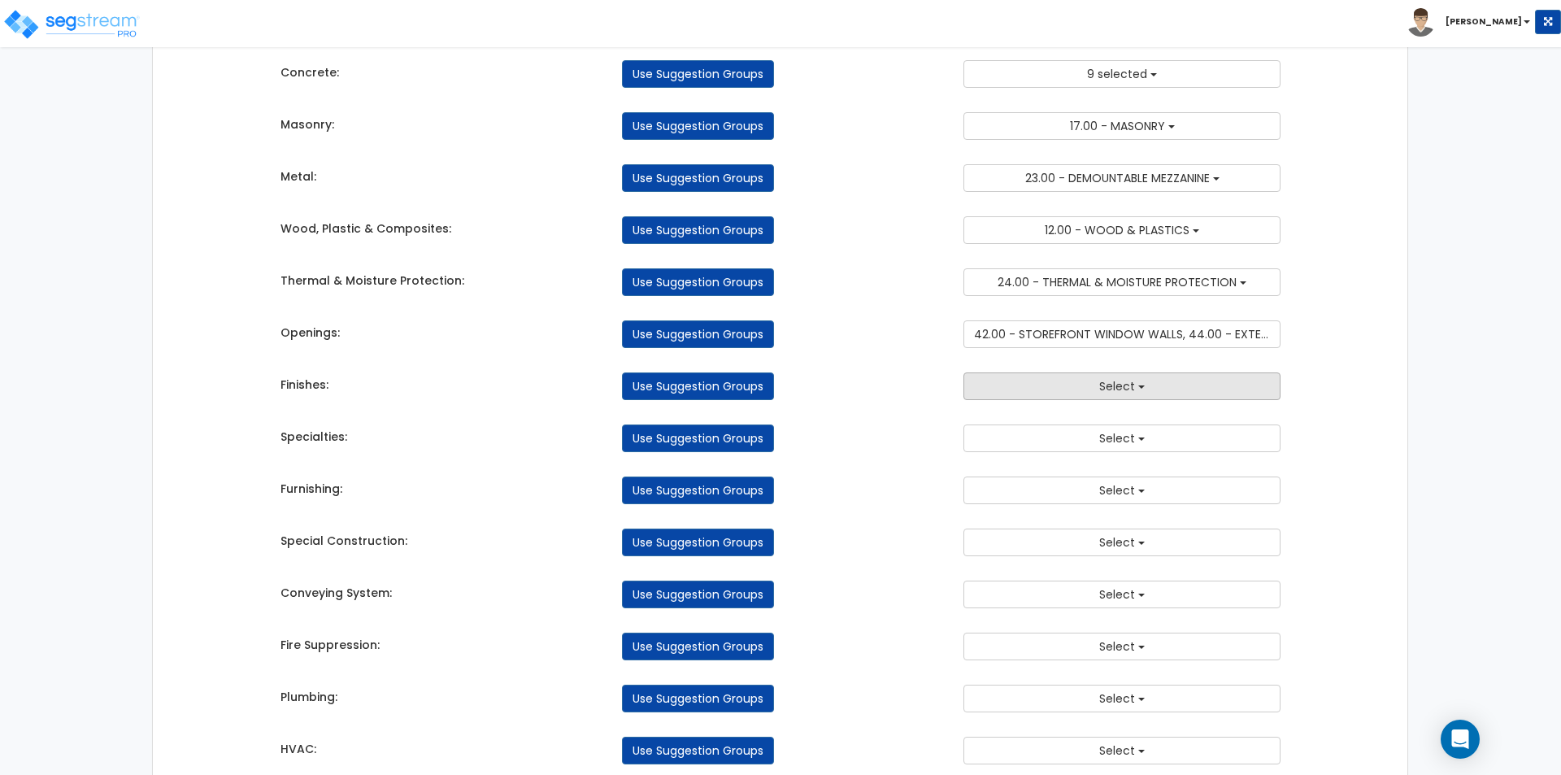
click at [1124, 394] on span "Select" at bounding box center [1117, 386] width 36 height 16
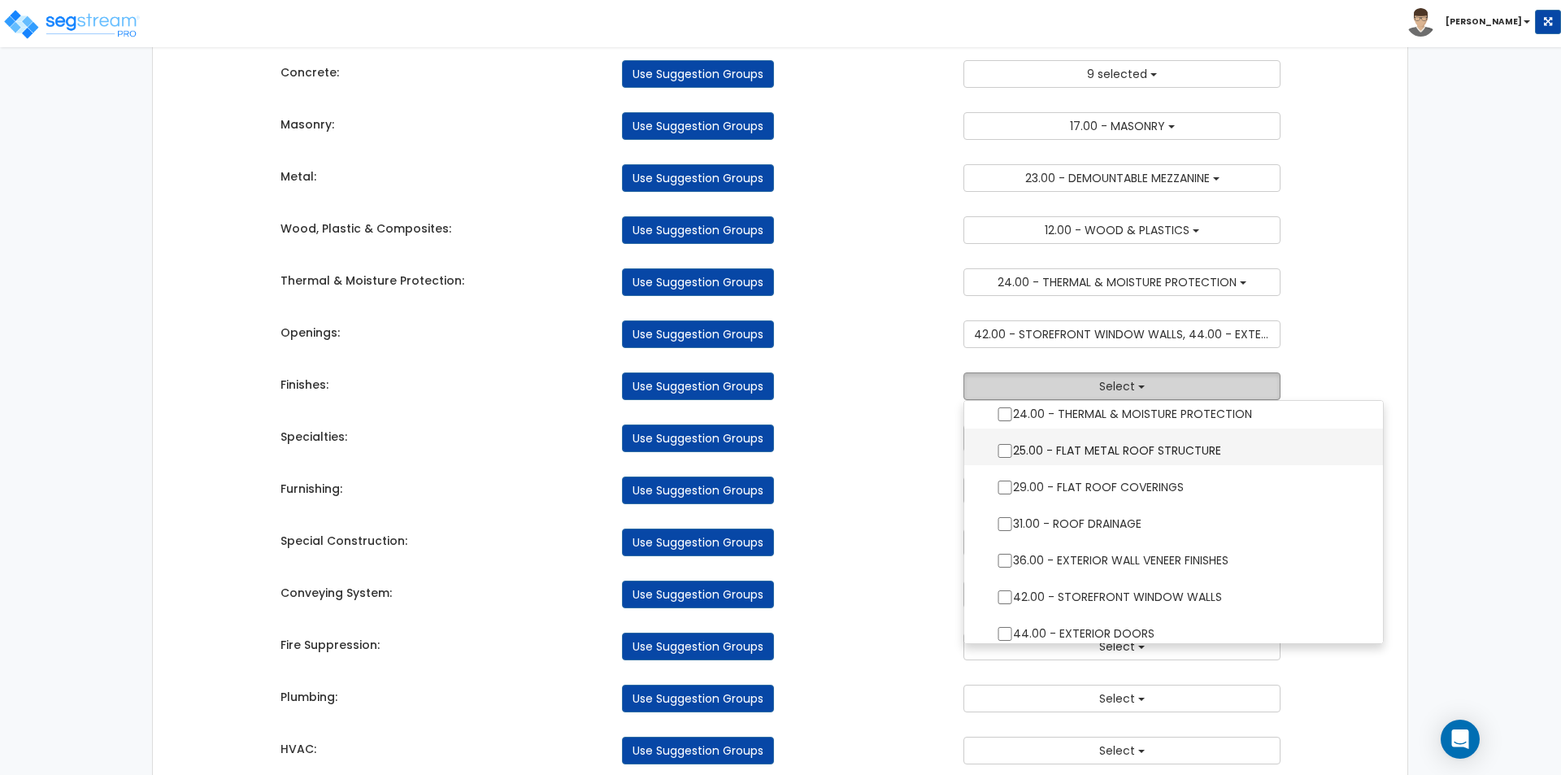
scroll to position [406, 0]
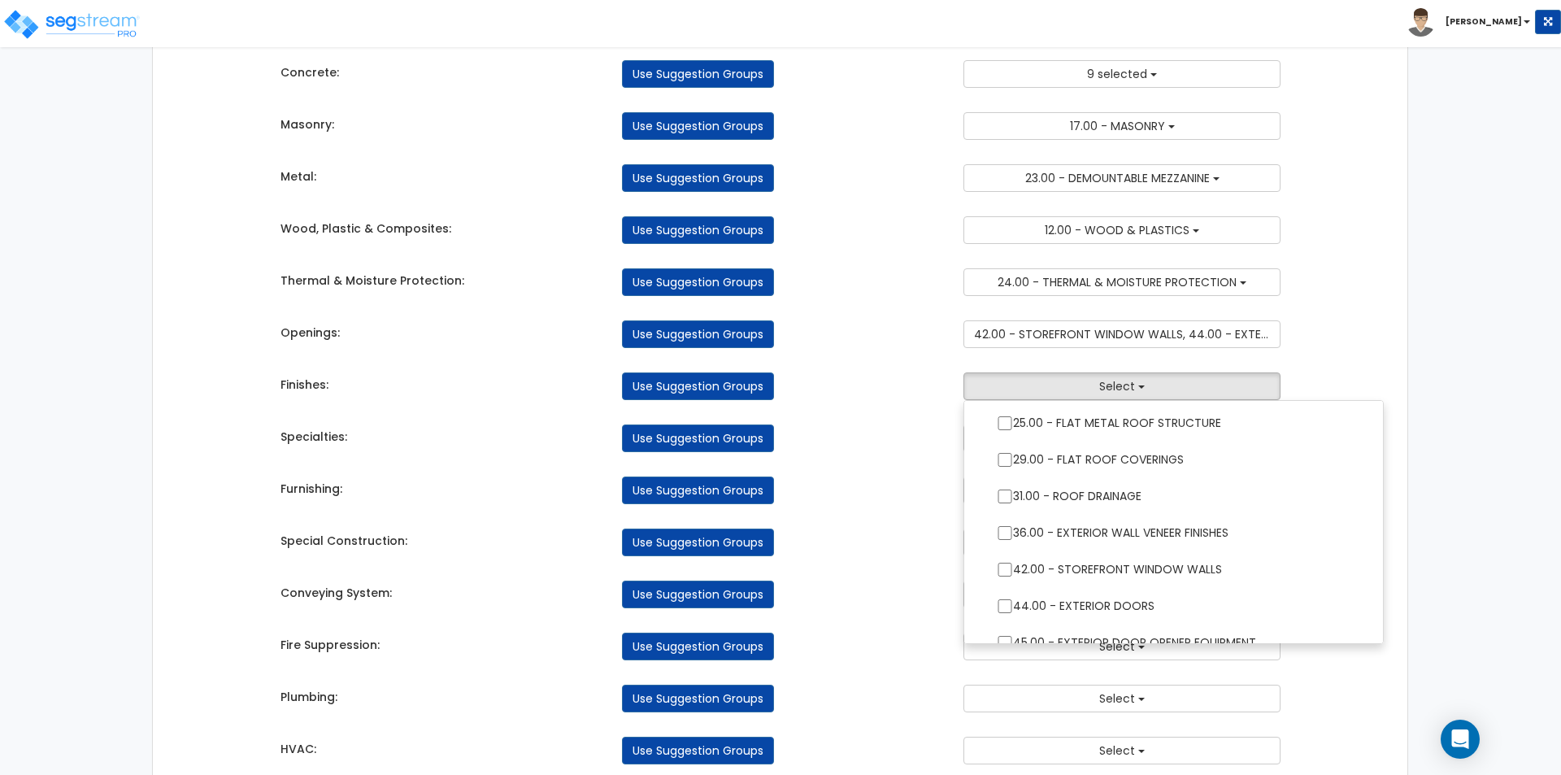
click at [905, 418] on div "Specialties: Use Suggestion Groups 3.00 - BUILDING-RELATED SITEWORK 6.00 - BLDG…" at bounding box center [780, 434] width 1025 height 36
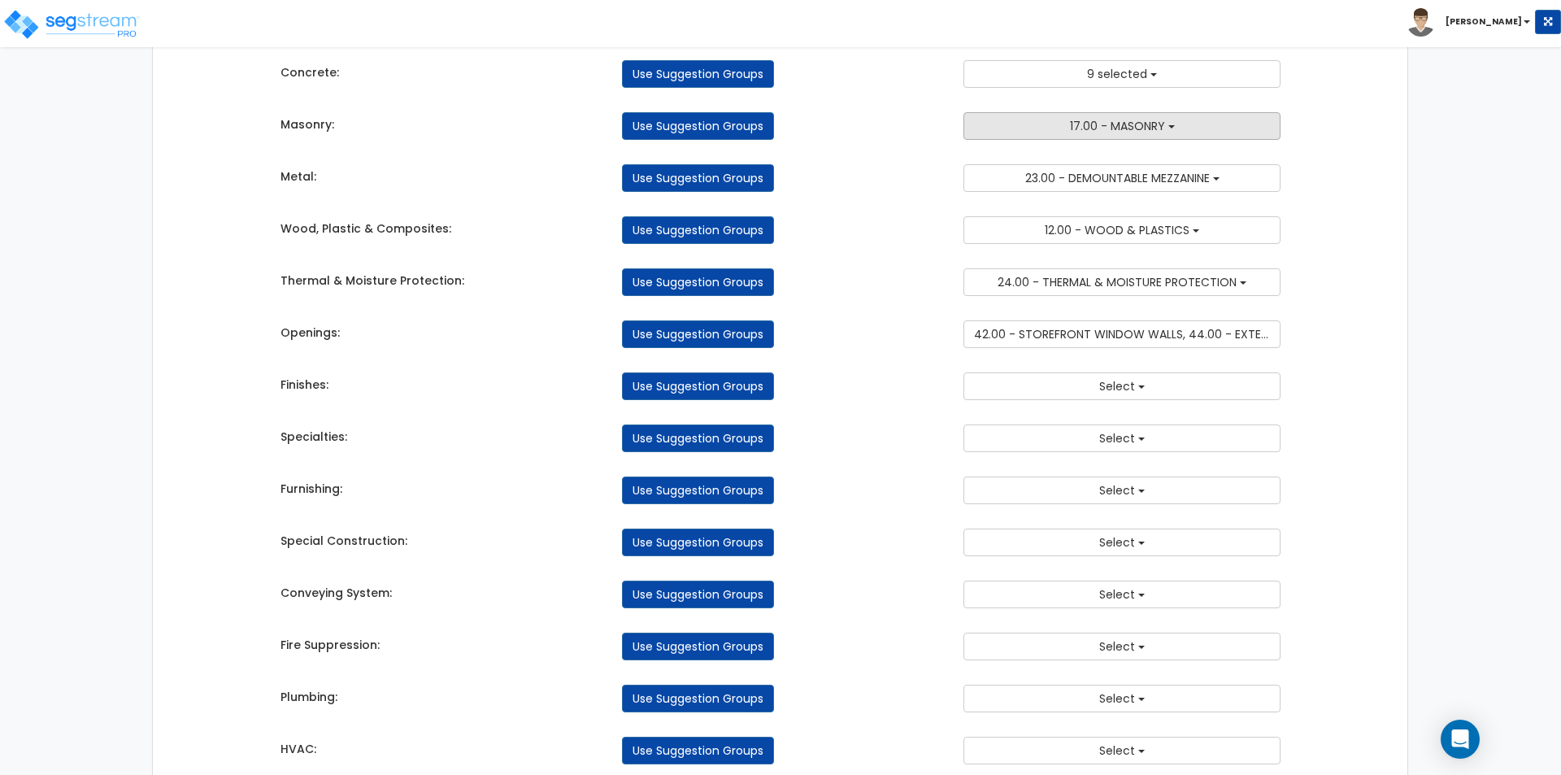
click at [1203, 120] on button "17.00 - MASONRY" at bounding box center [1121, 126] width 317 height 28
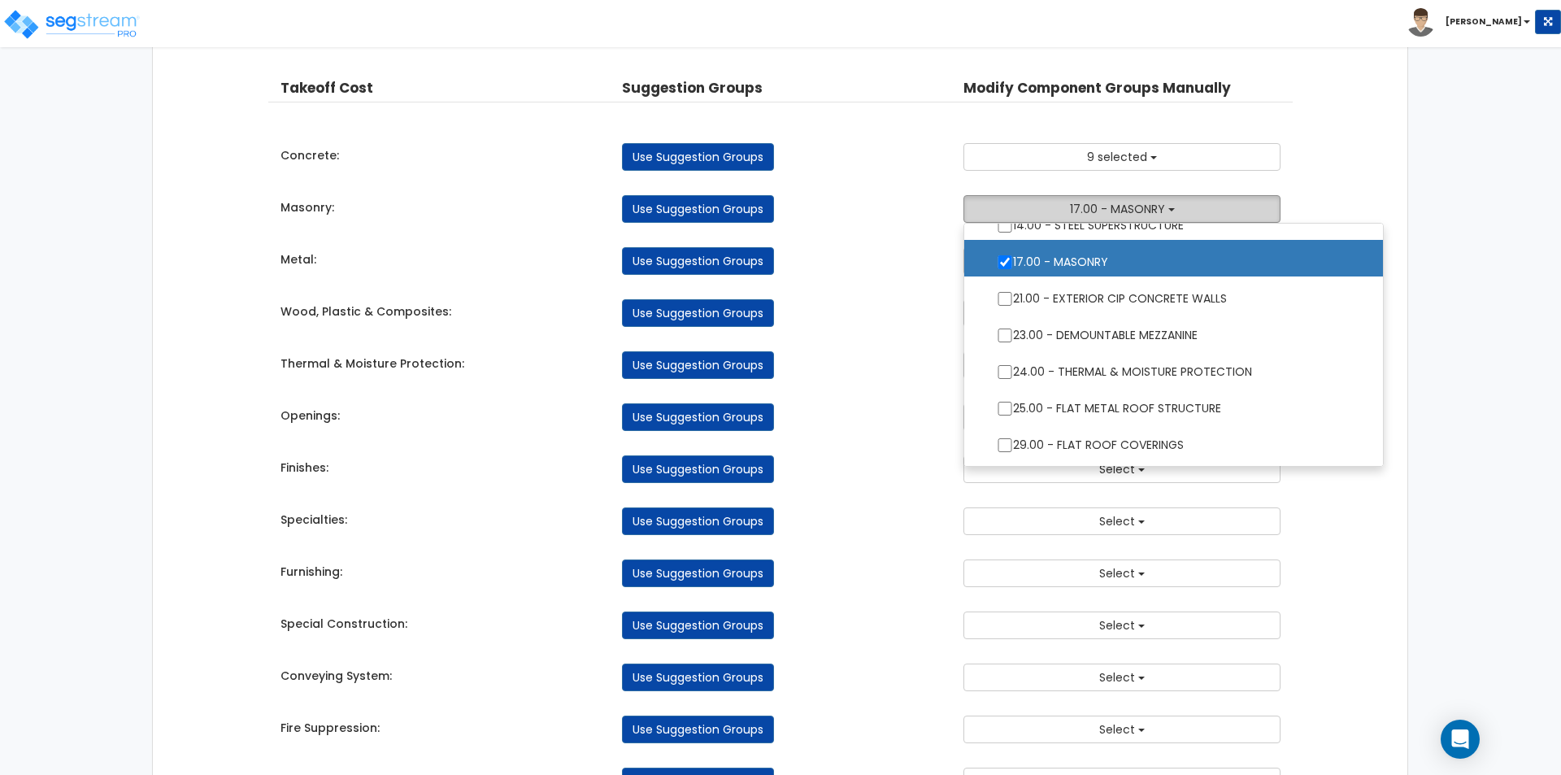
scroll to position [0, 0]
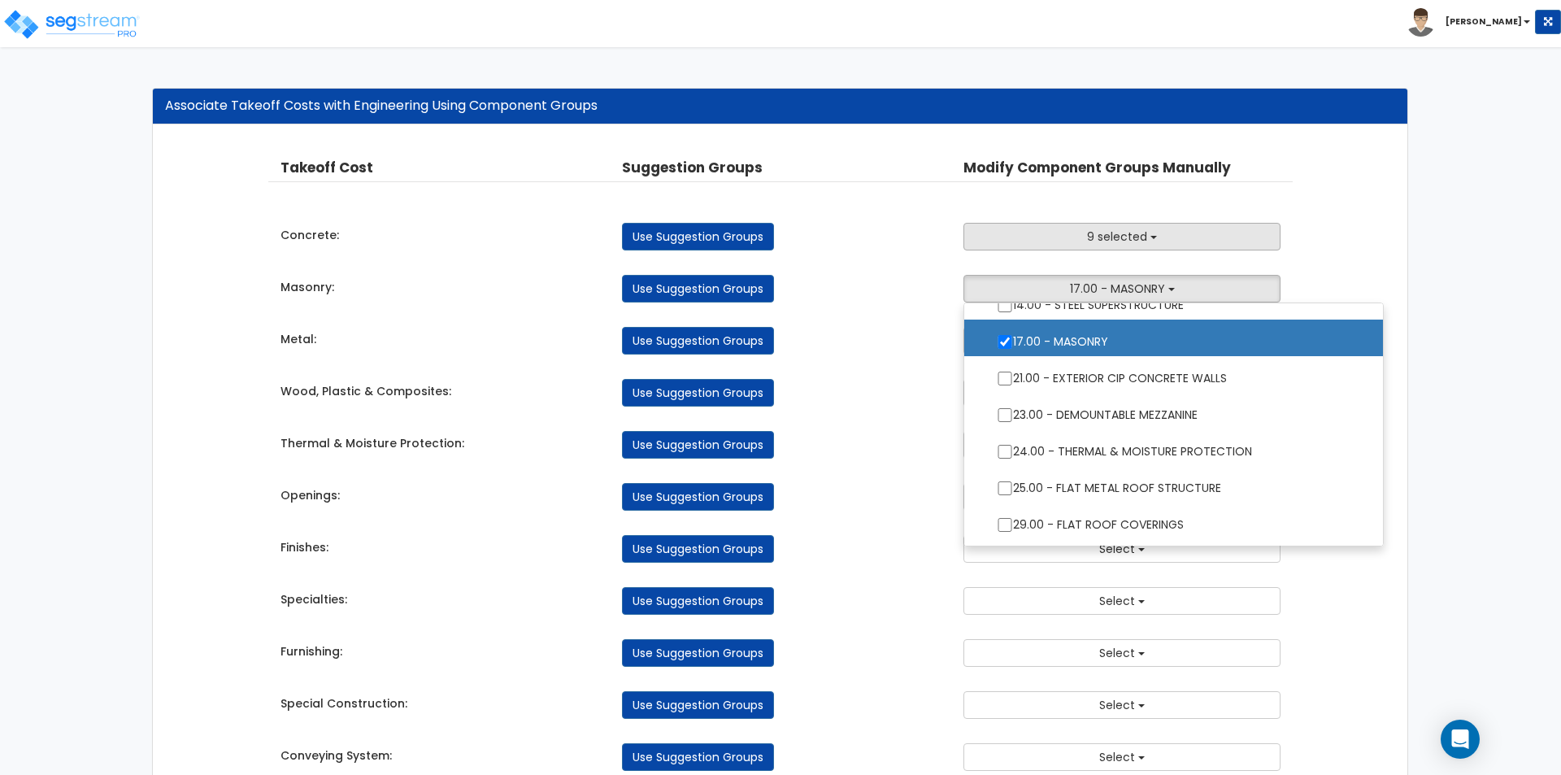
click at [1052, 232] on button "9 selected" at bounding box center [1121, 237] width 317 height 28
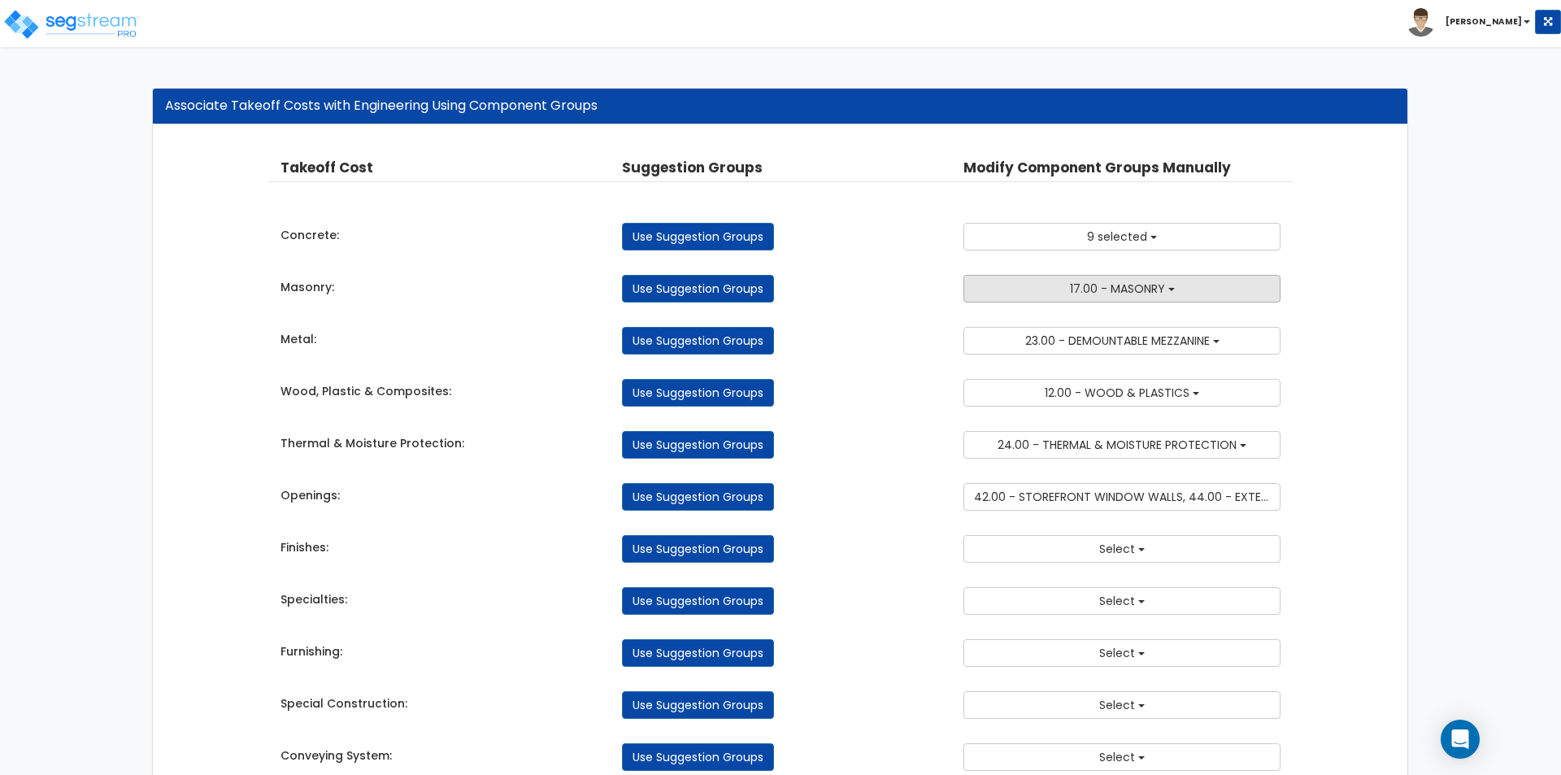
click at [1103, 294] on span "17.00 - MASONRY" at bounding box center [1117, 288] width 95 height 16
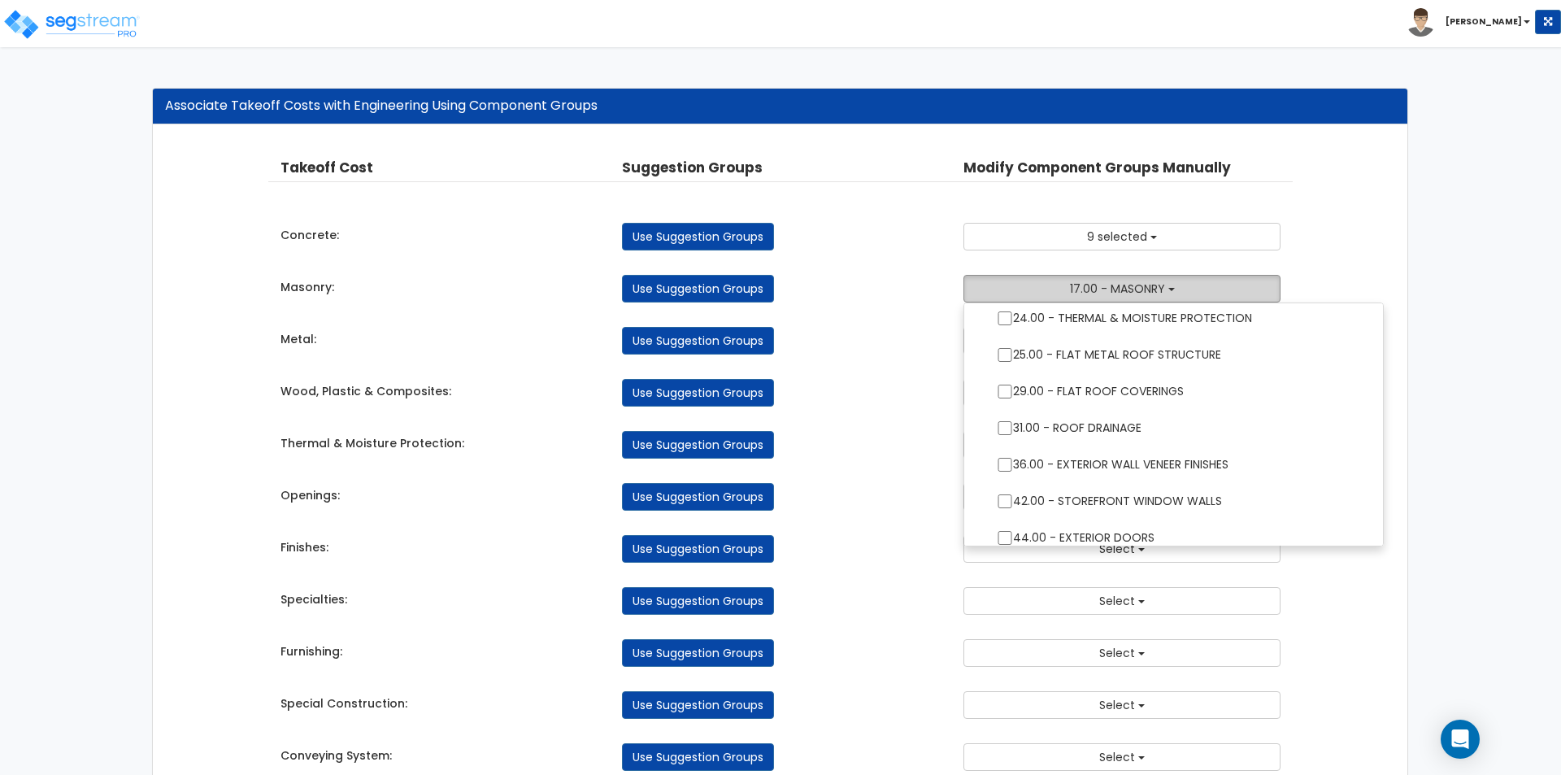
scroll to position [406, 0]
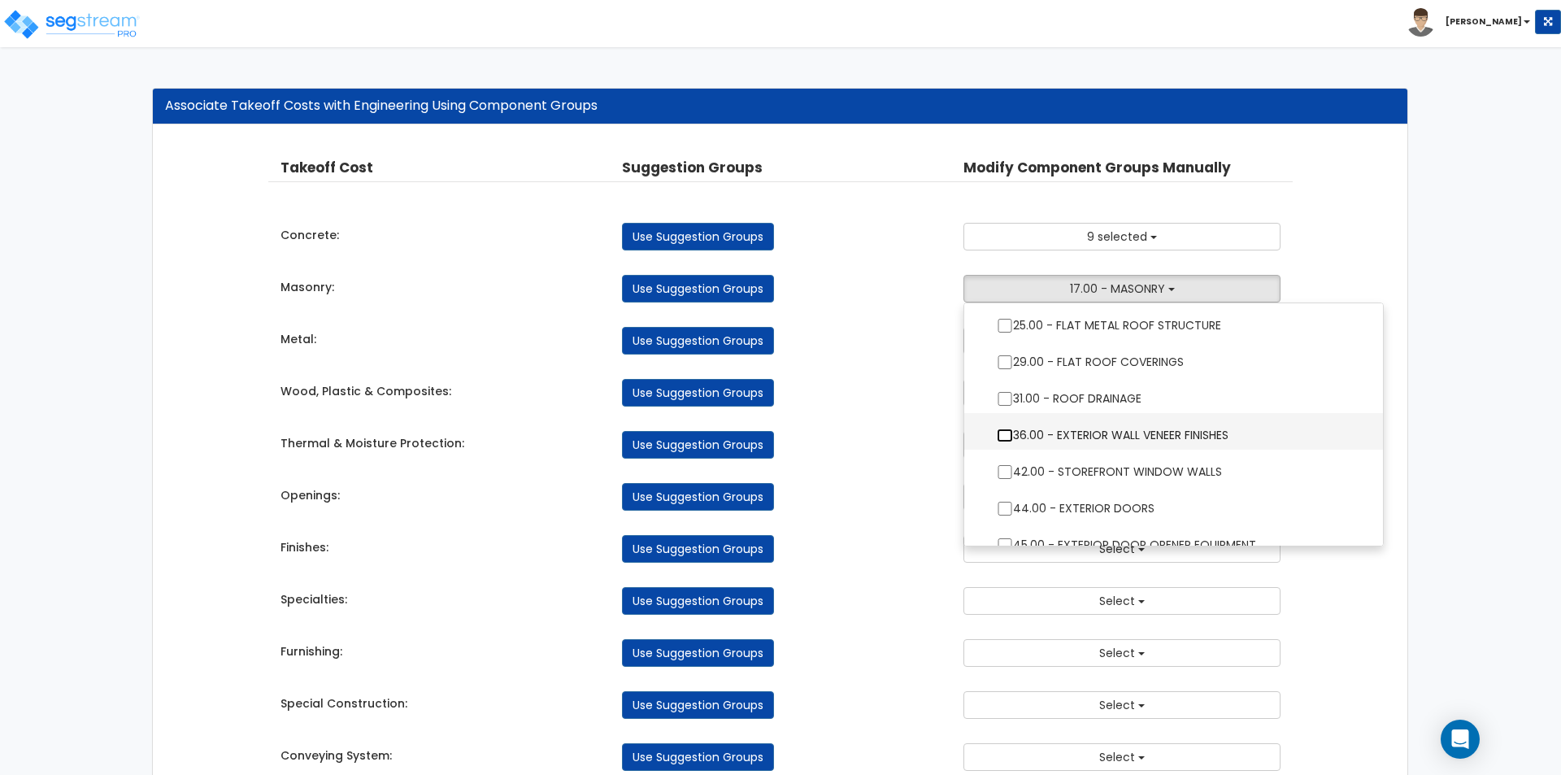
click at [1007, 438] on input "36.00 - EXTERIOR WALL VENEER FINISHES" at bounding box center [1005, 435] width 16 height 14
checkbox input "true"
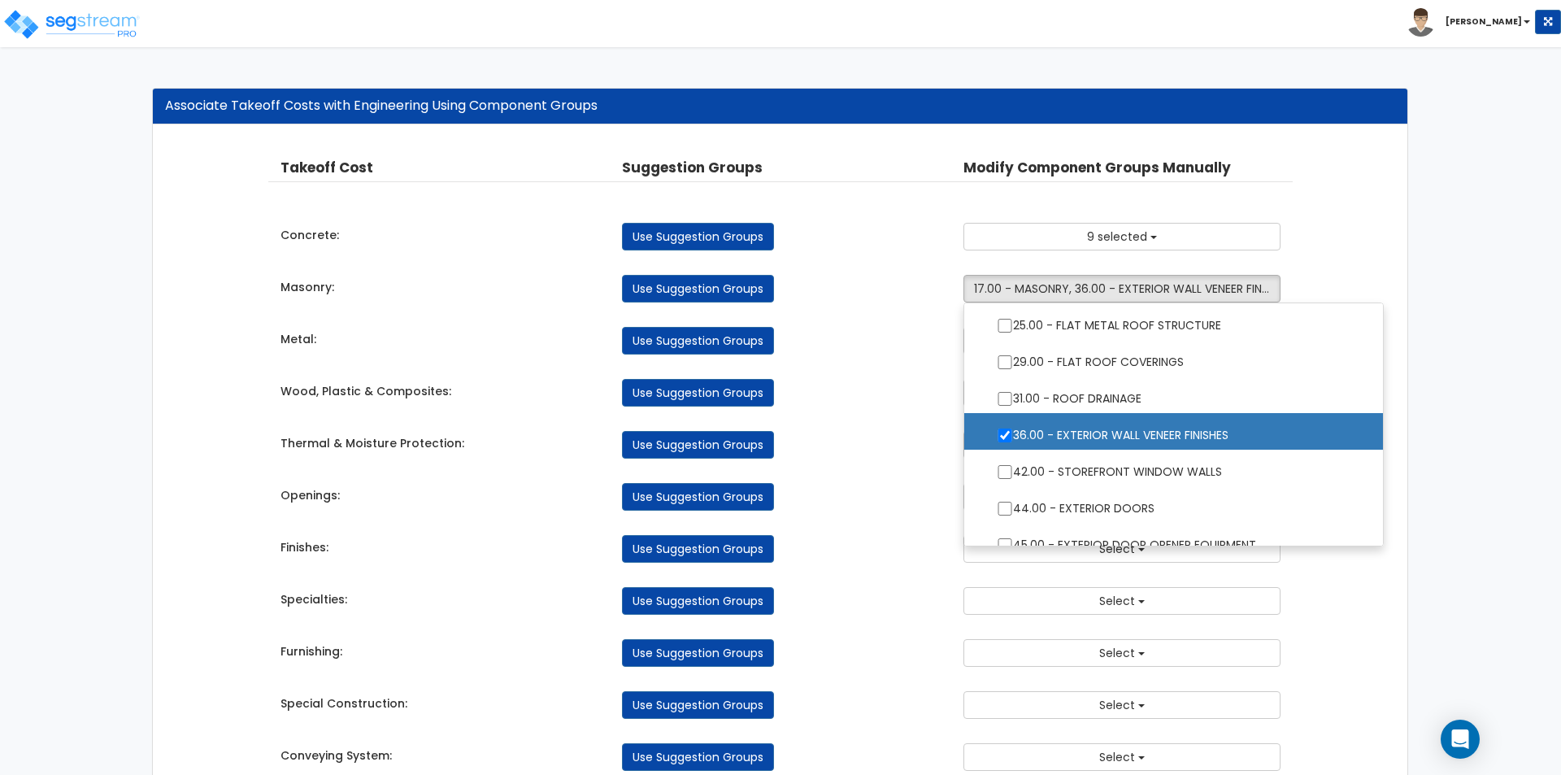
click at [909, 425] on div "Thermal & Moisture Protection: Use Suggestion Groups 3.00 - BUILDING-RELATED SI…" at bounding box center [780, 441] width 1025 height 36
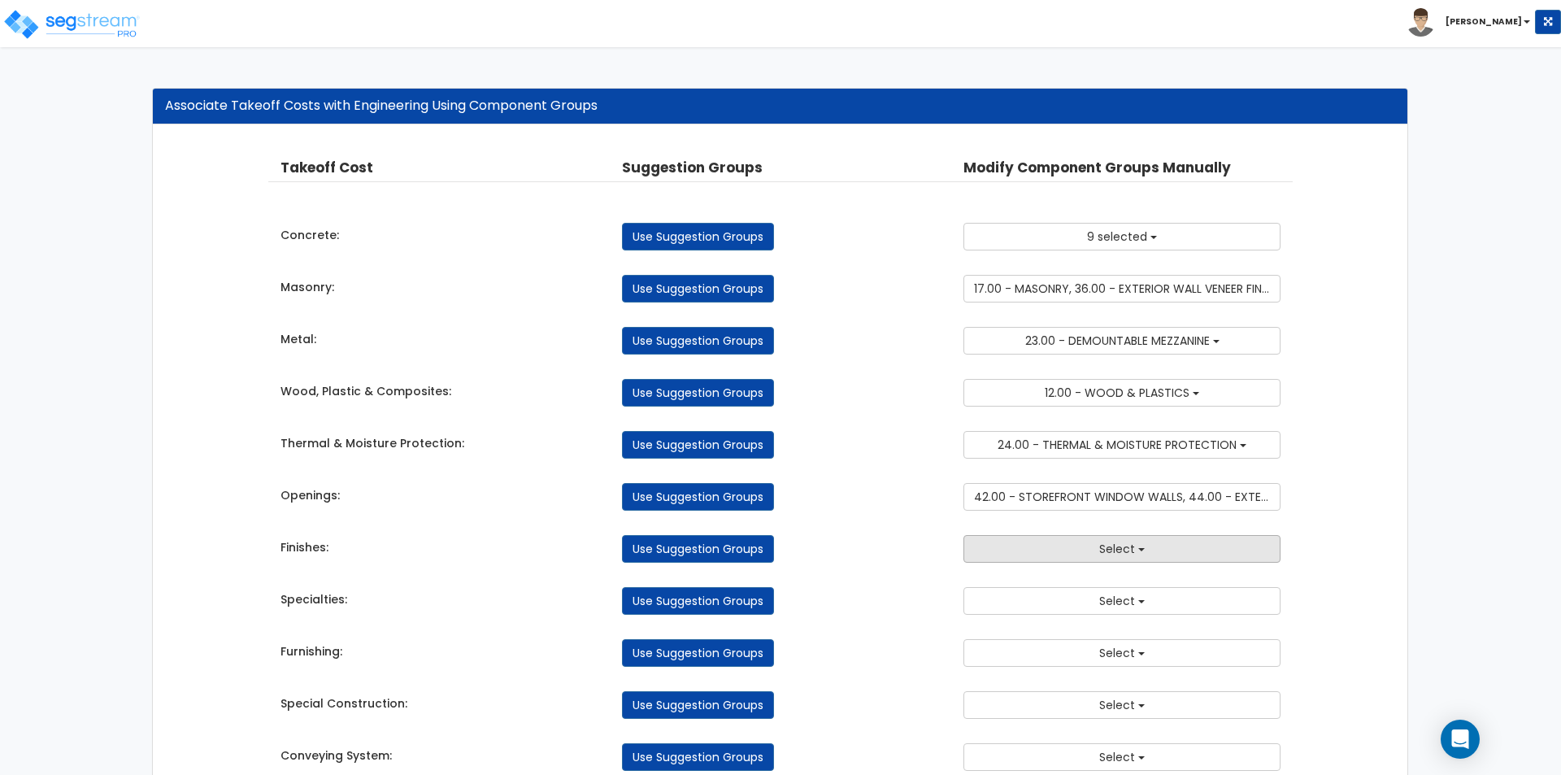
click at [1104, 541] on span "Select" at bounding box center [1117, 549] width 36 height 16
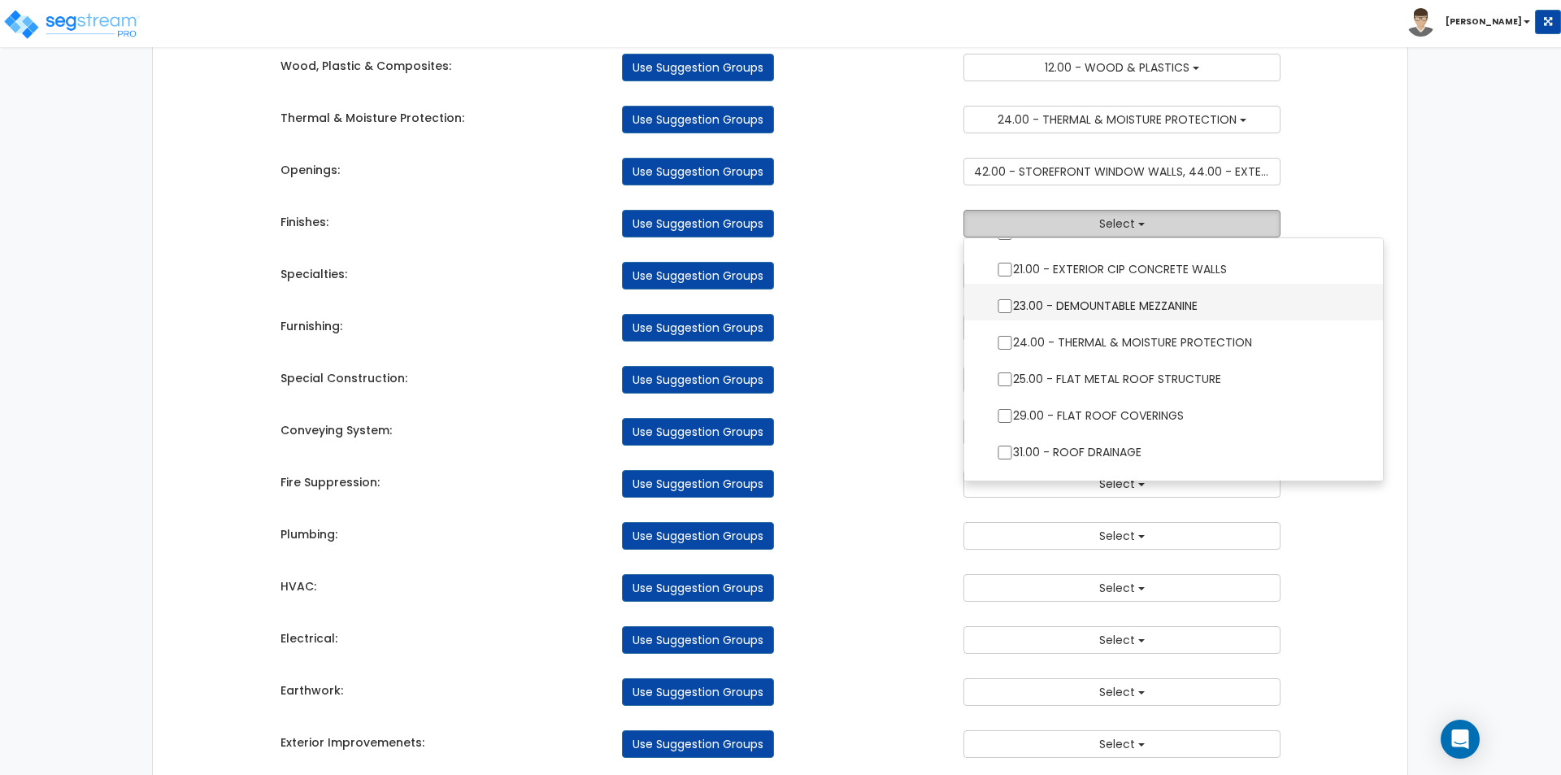
scroll to position [325, 0]
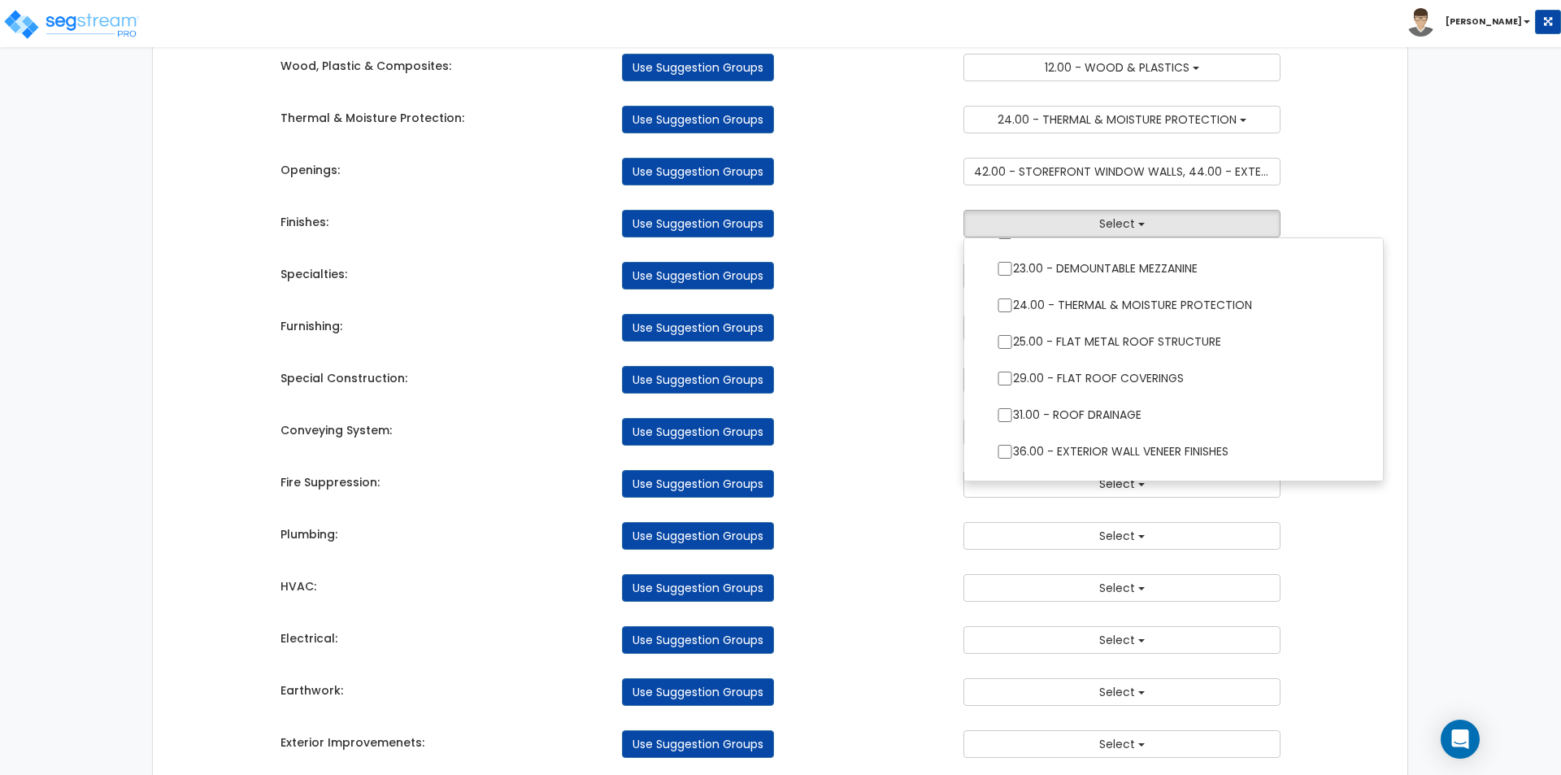
click at [885, 240] on div "Takeoff Cost Suggestion Groups Modify Component Groups Manually Concrete: Use S…" at bounding box center [780, 477] width 1025 height 1322
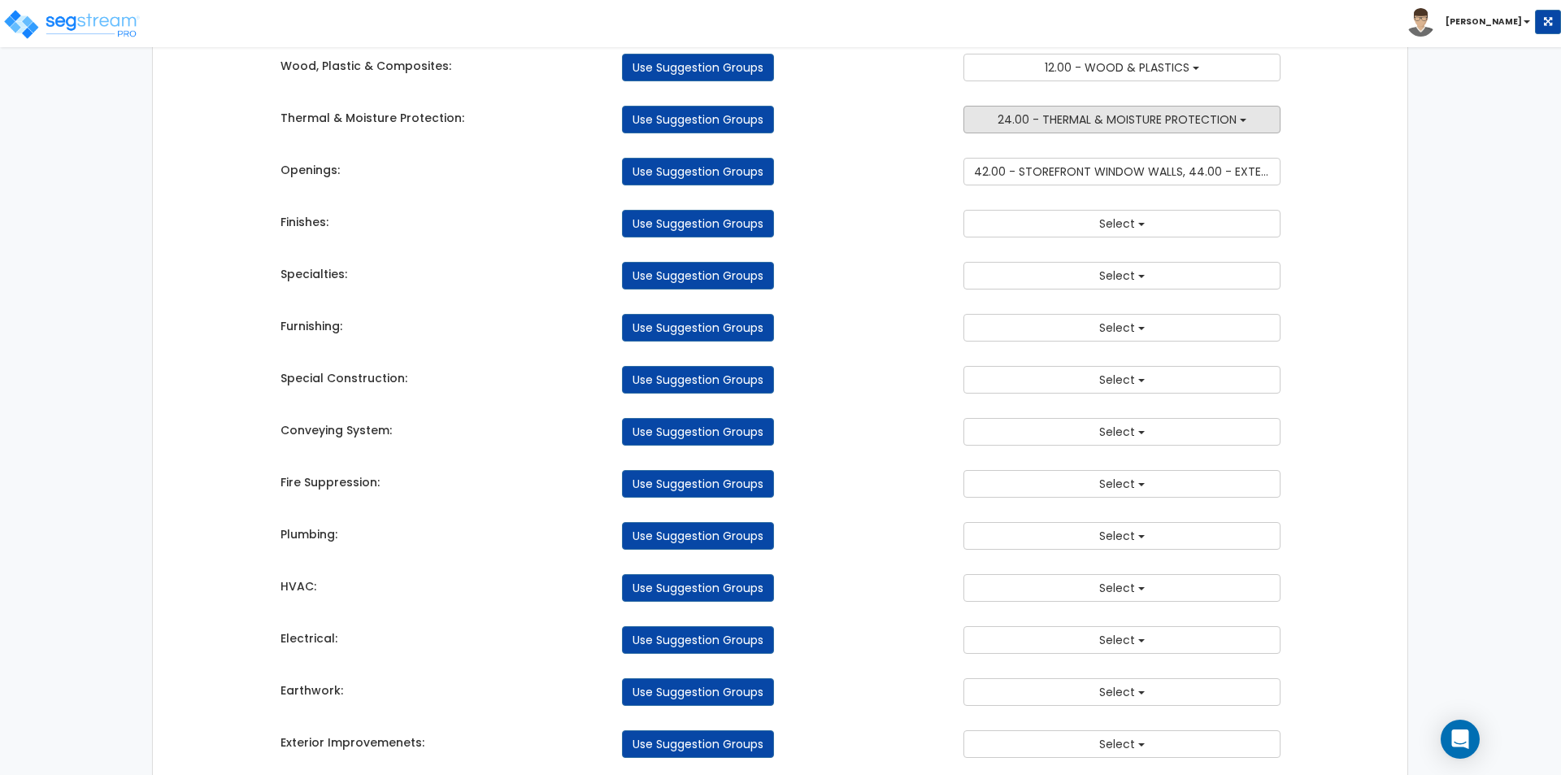
click at [1045, 120] on span "24.00 - THERMAL & MOISTURE PROTECTION" at bounding box center [1117, 119] width 239 height 16
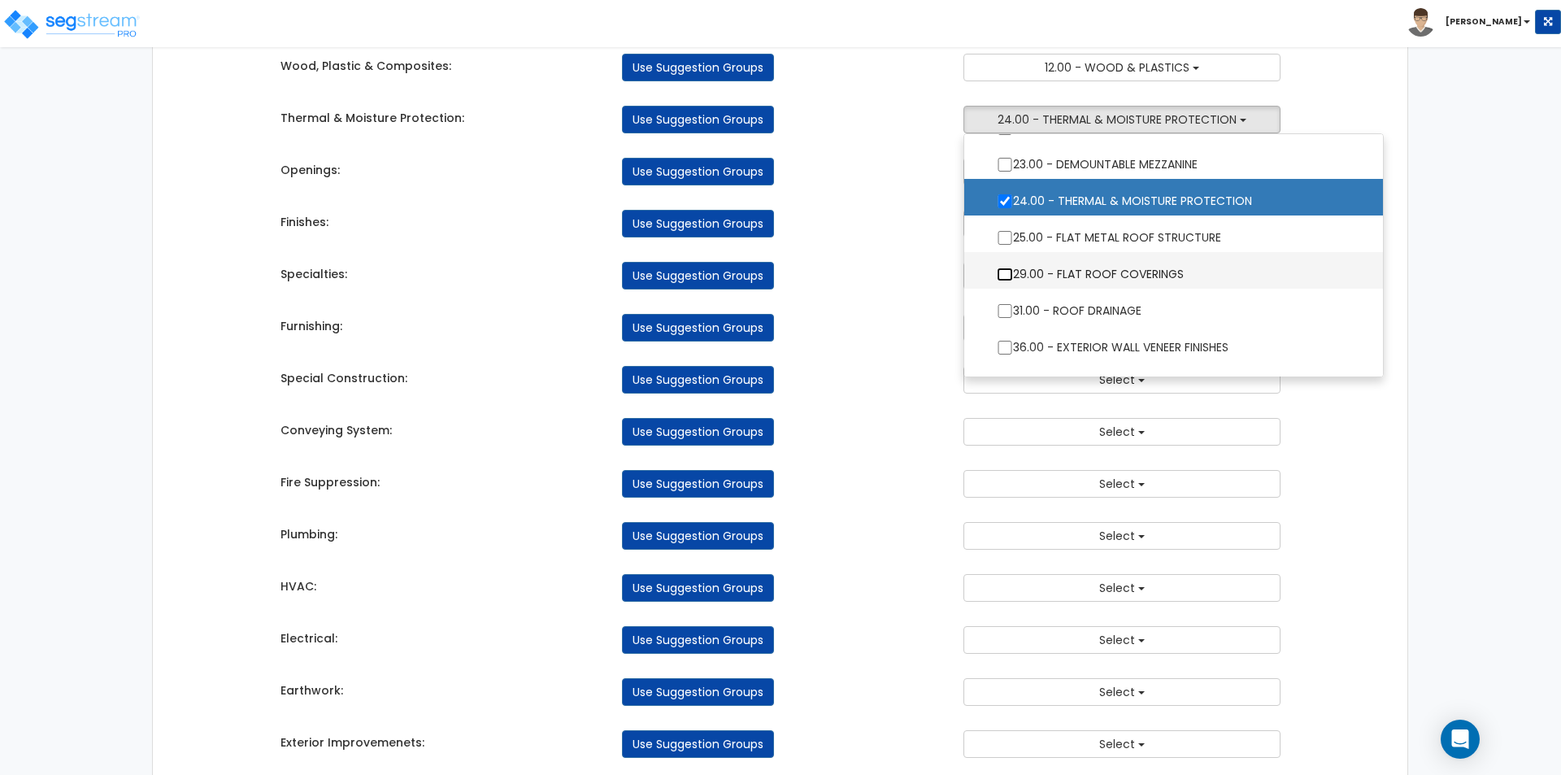
click at [1003, 273] on input "29.00 - FLAT ROOF COVERINGS" at bounding box center [1005, 274] width 16 height 14
checkbox input "true"
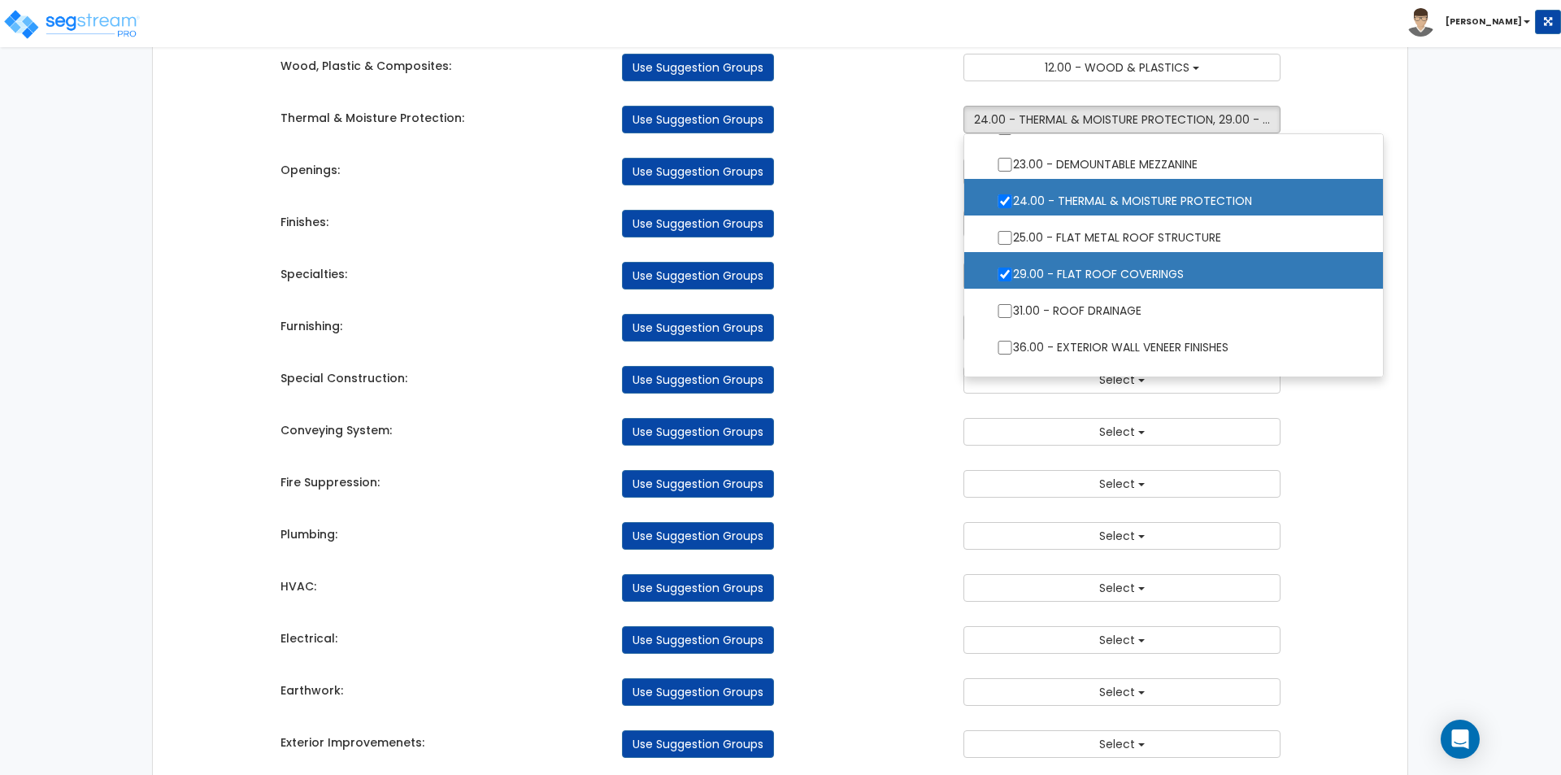
click at [887, 265] on div "Use Suggestion Groups" at bounding box center [780, 276] width 341 height 28
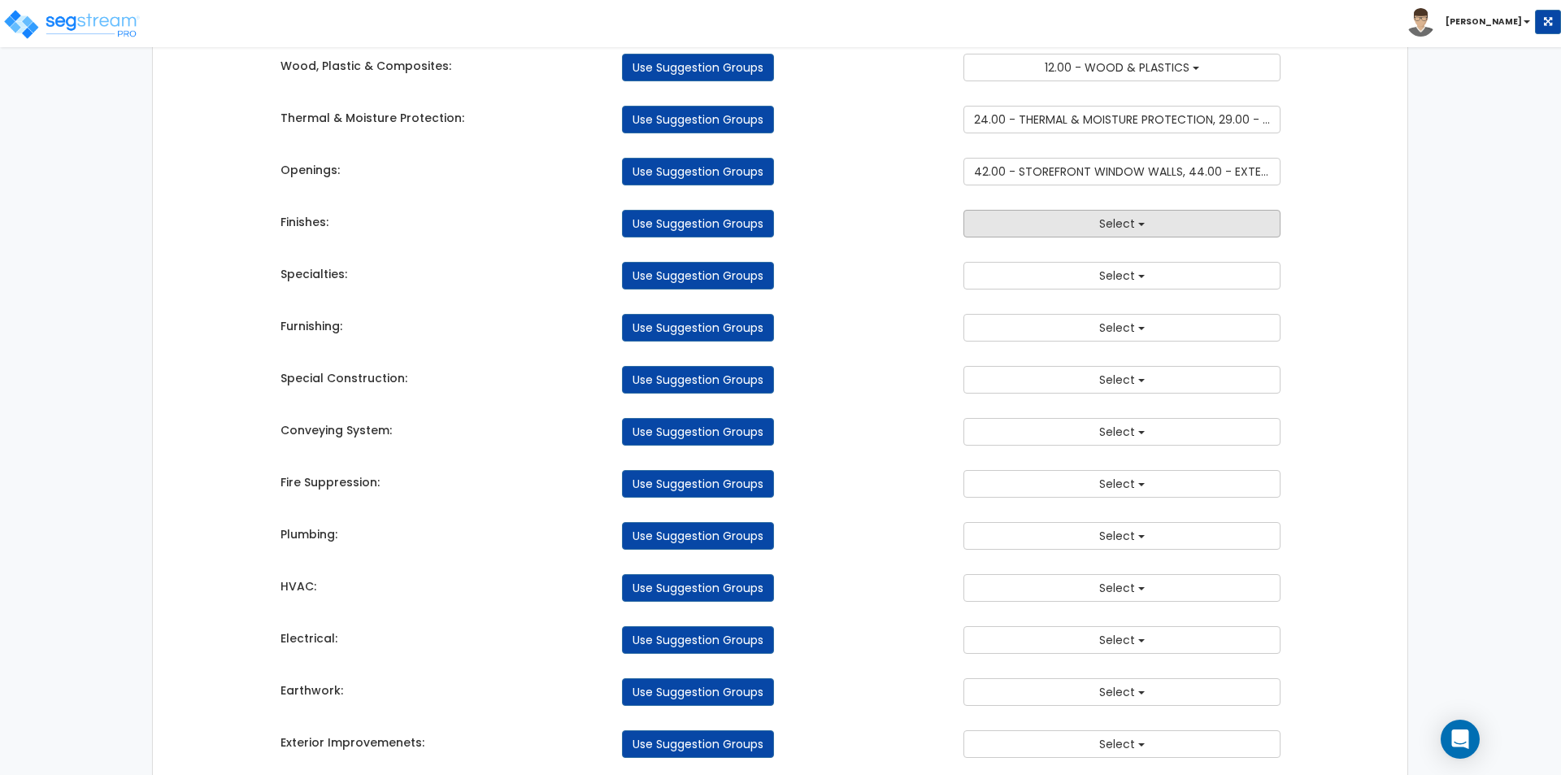
click at [1089, 216] on button "Select" at bounding box center [1121, 224] width 317 height 28
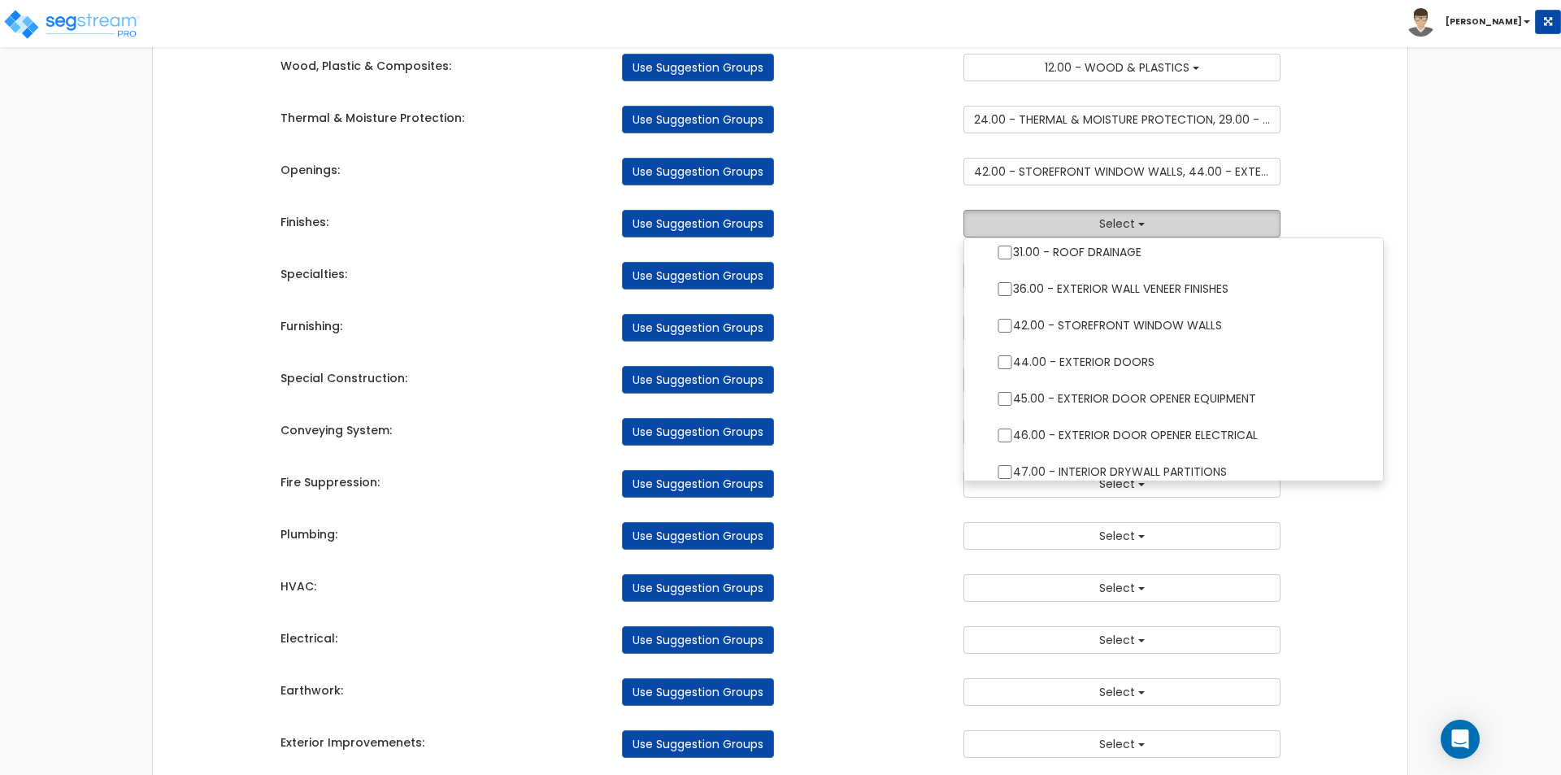
scroll to position [569, 0]
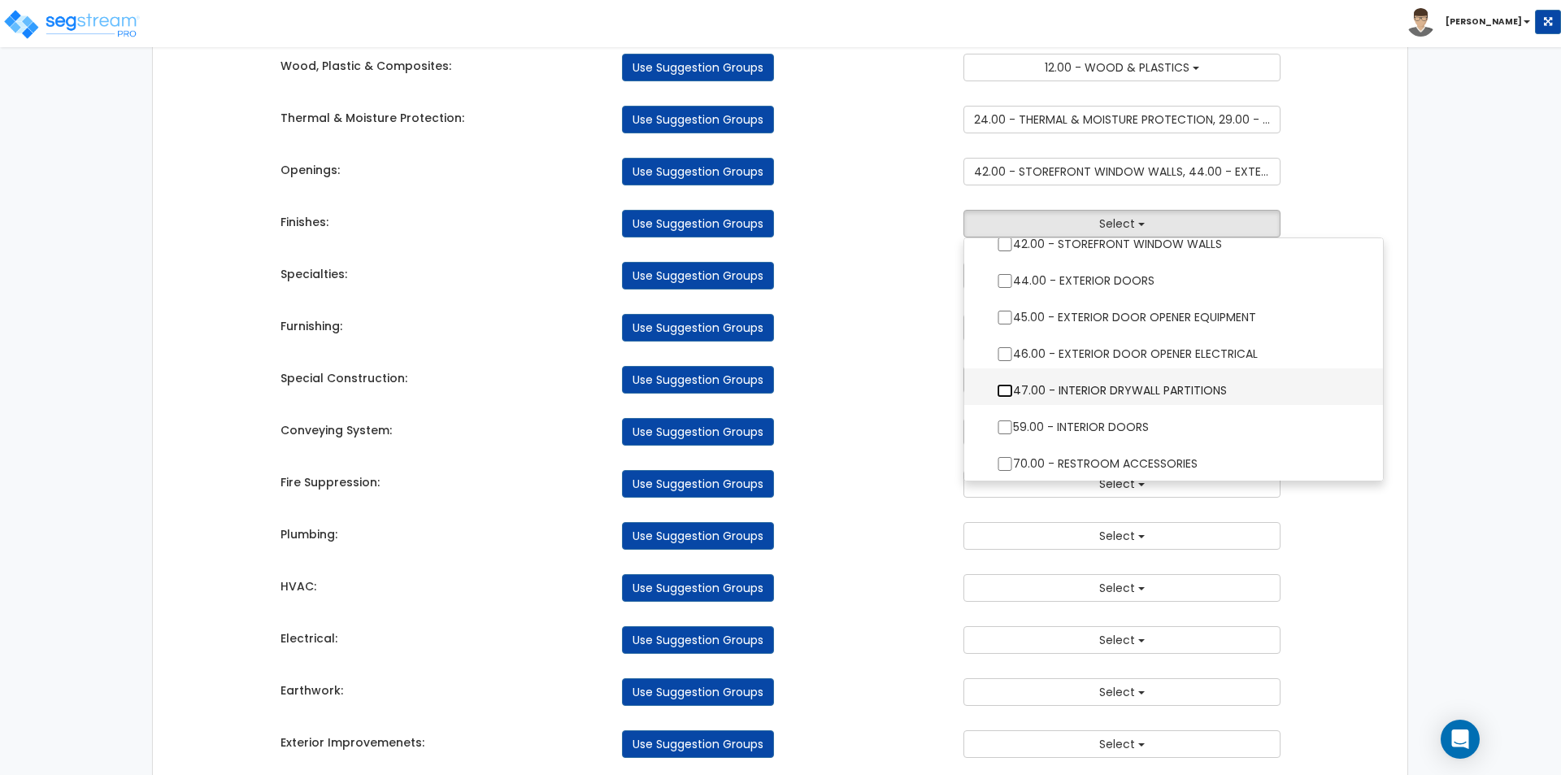
click at [1002, 388] on input "47.00 - INTERIOR DRYWALL PARTITIONS" at bounding box center [1005, 391] width 16 height 14
checkbox input "true"
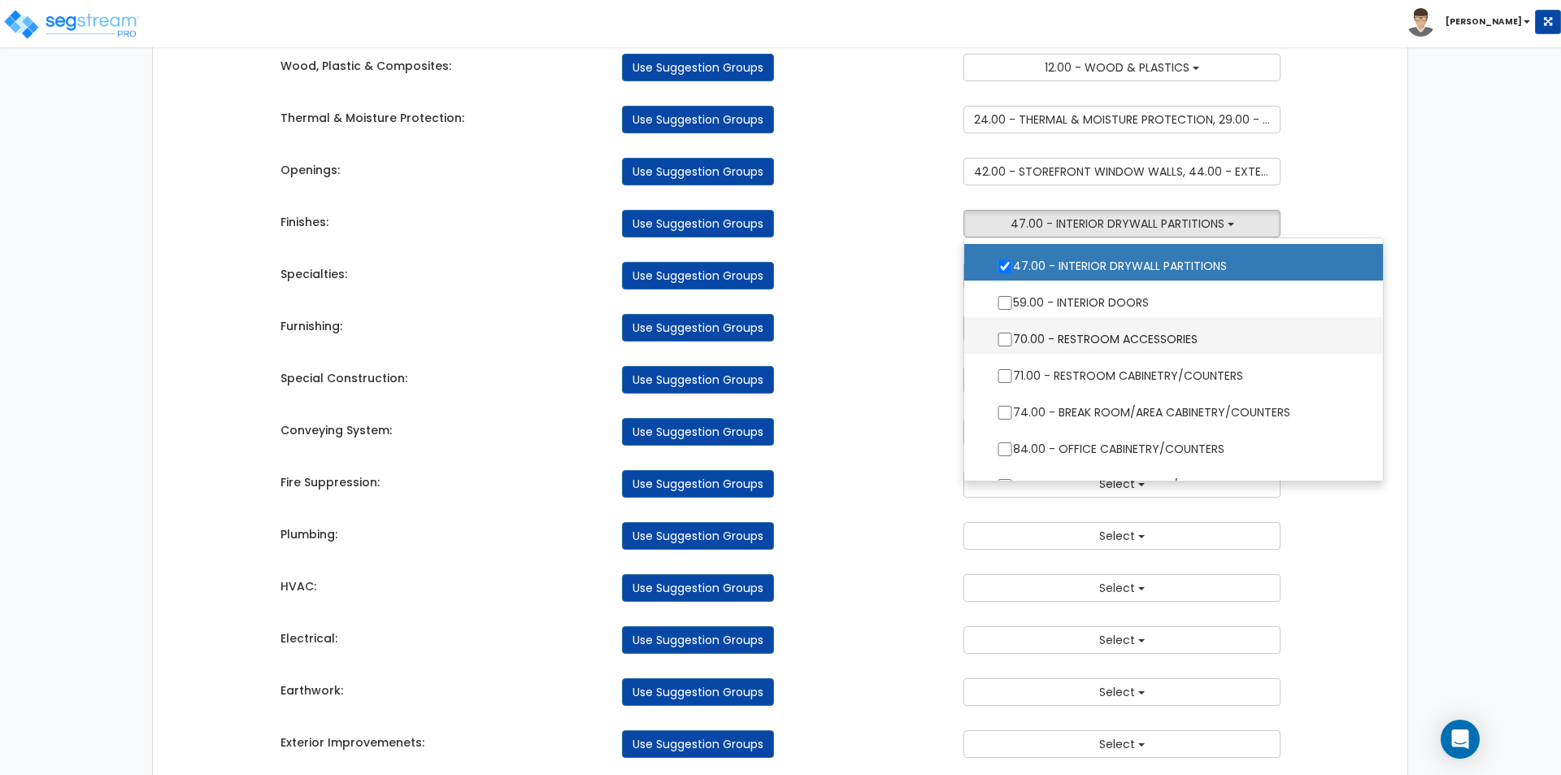
scroll to position [732, 0]
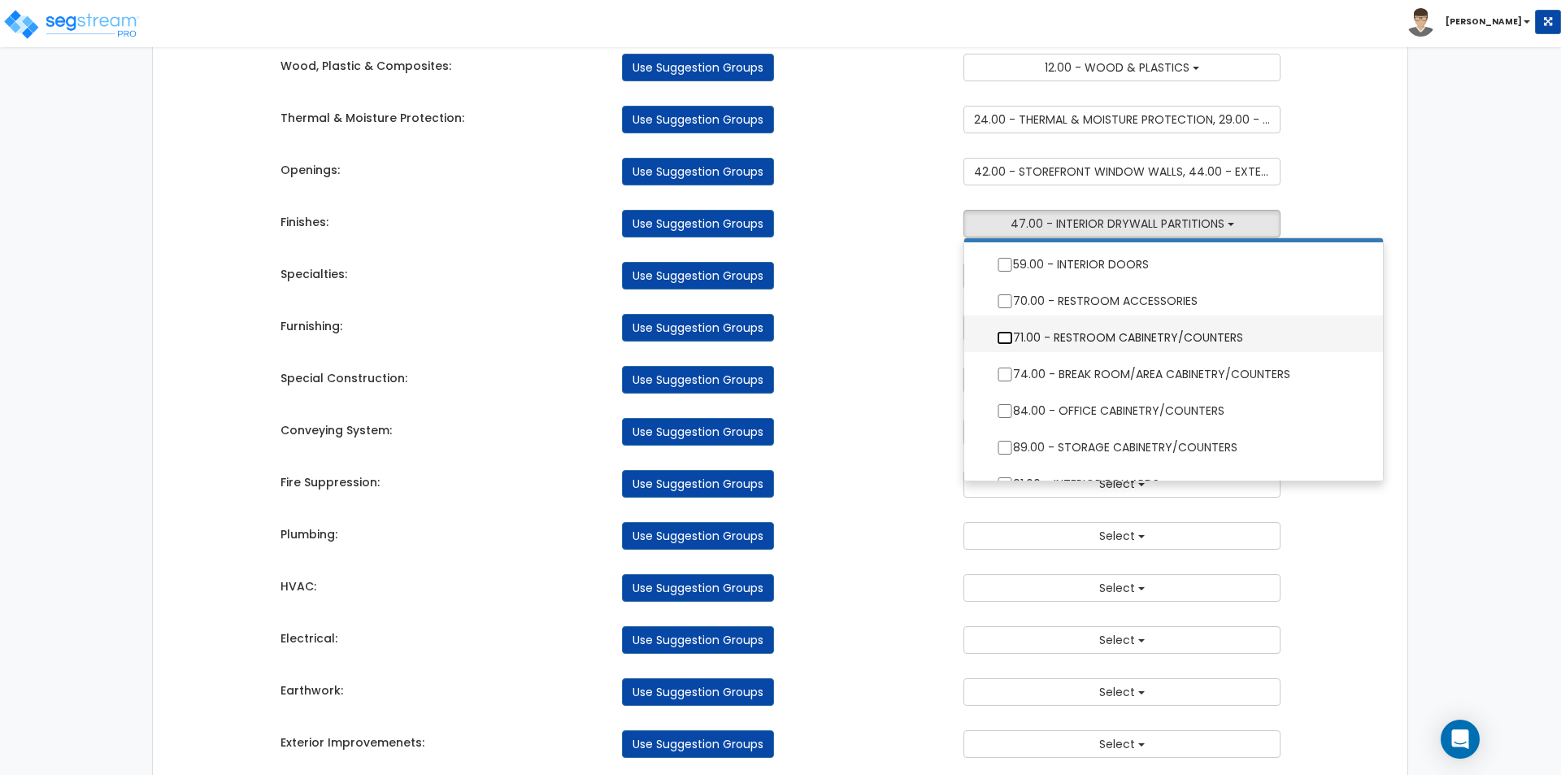
click at [1003, 339] on input "71.00 - RESTROOM CABINETRY/COUNTERS" at bounding box center [1005, 338] width 16 height 14
checkbox input "true"
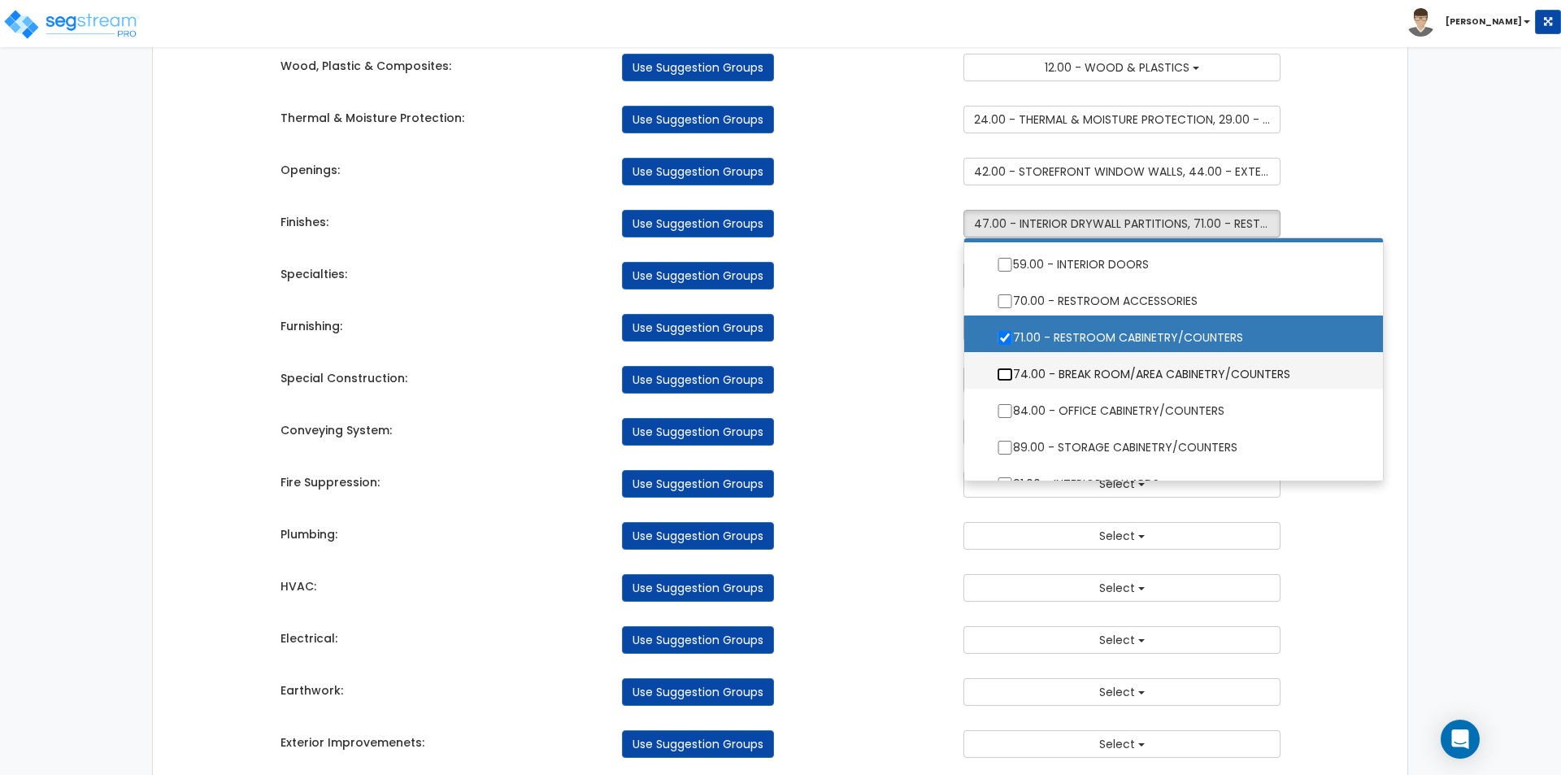
click at [1001, 376] on input "74.00 - BREAK ROOM/AREA CABINETRY/COUNTERS" at bounding box center [1005, 374] width 16 height 14
checkbox input "true"
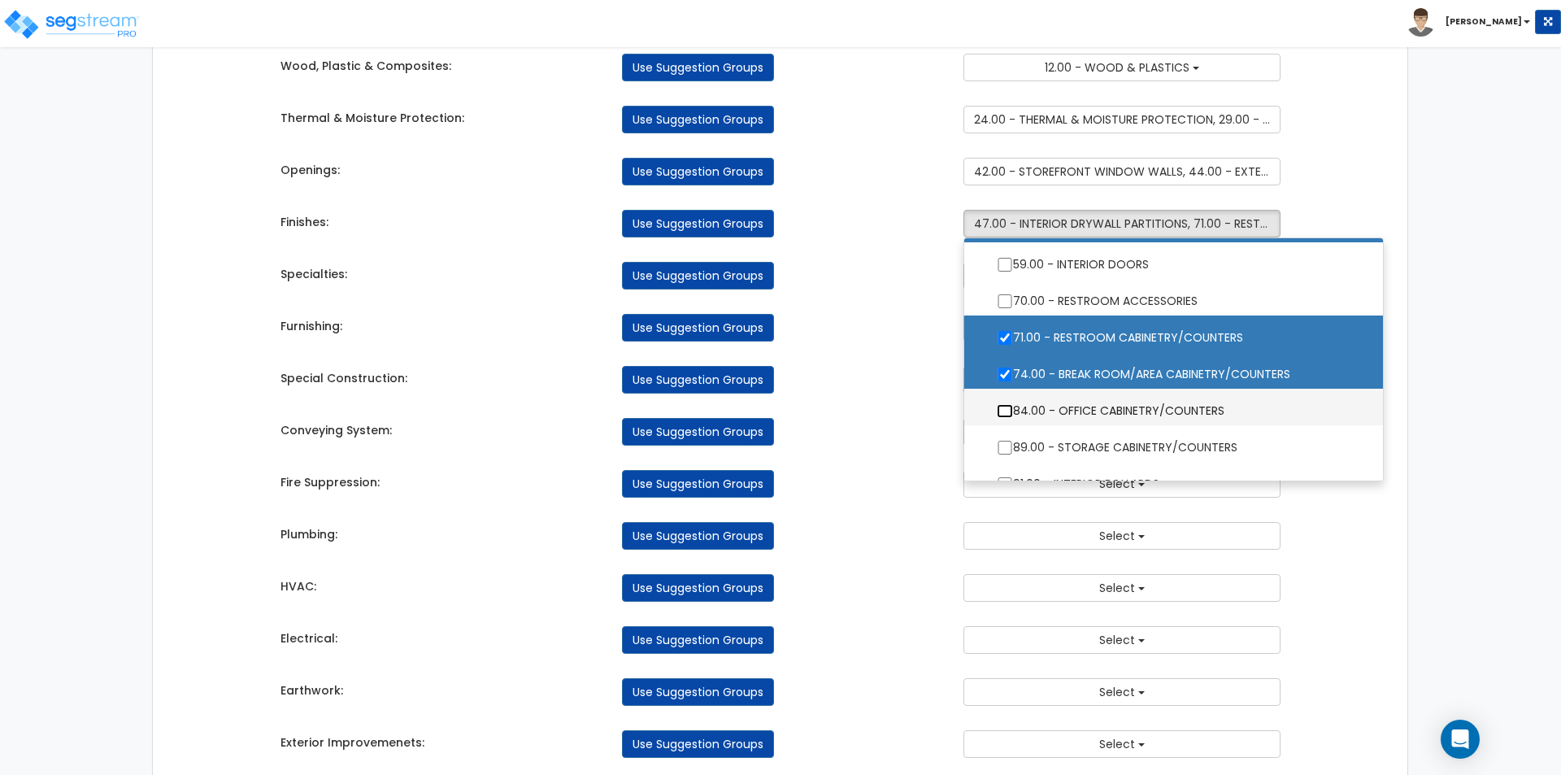
click at [1003, 410] on input "84.00 - OFFICE CABINETRY/COUNTERS" at bounding box center [1005, 411] width 16 height 14
checkbox input "true"
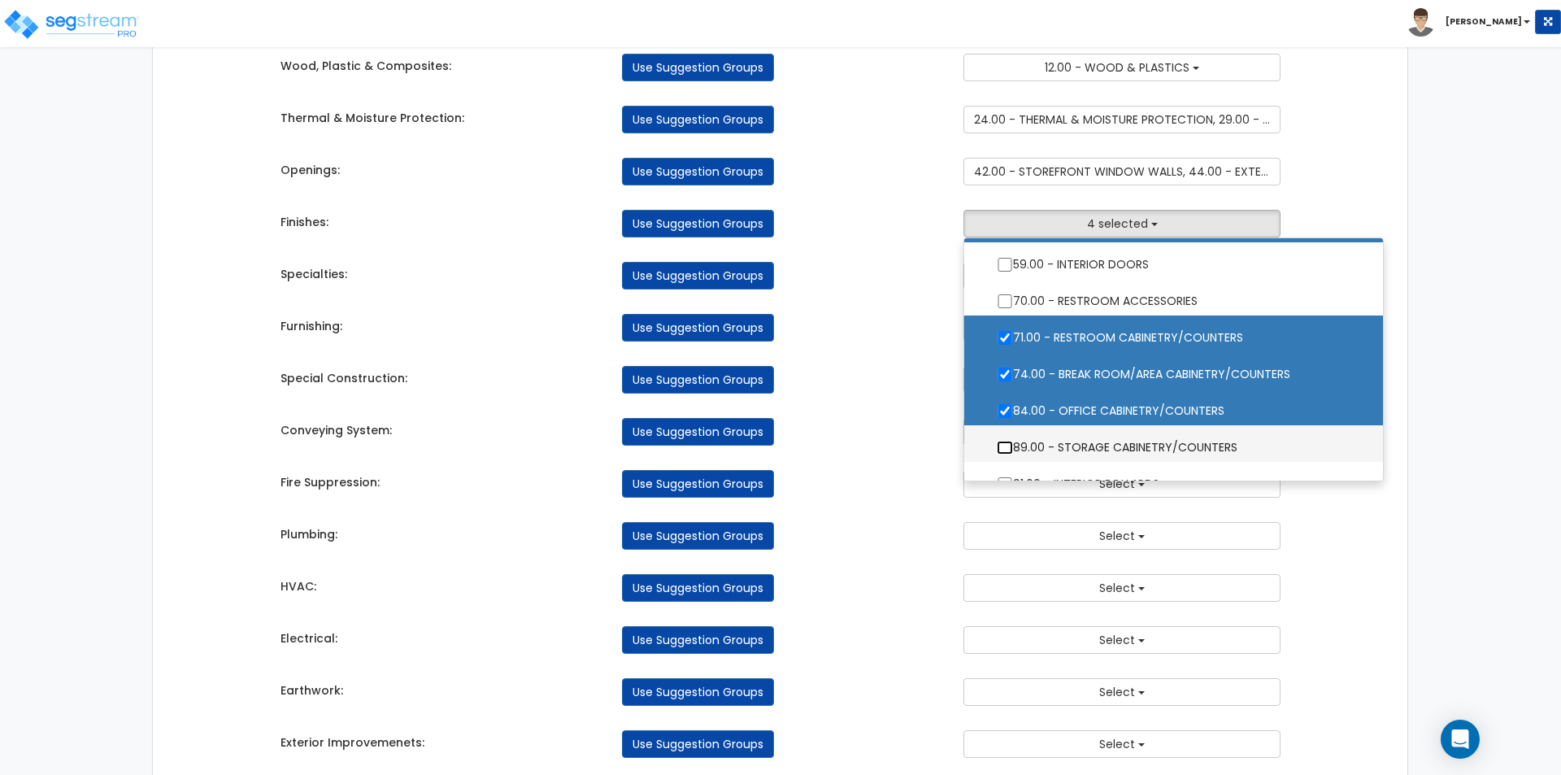
click at [1011, 450] on input "89.00 - STORAGE CABINETRY/COUNTERS" at bounding box center [1005, 448] width 16 height 14
checkbox input "true"
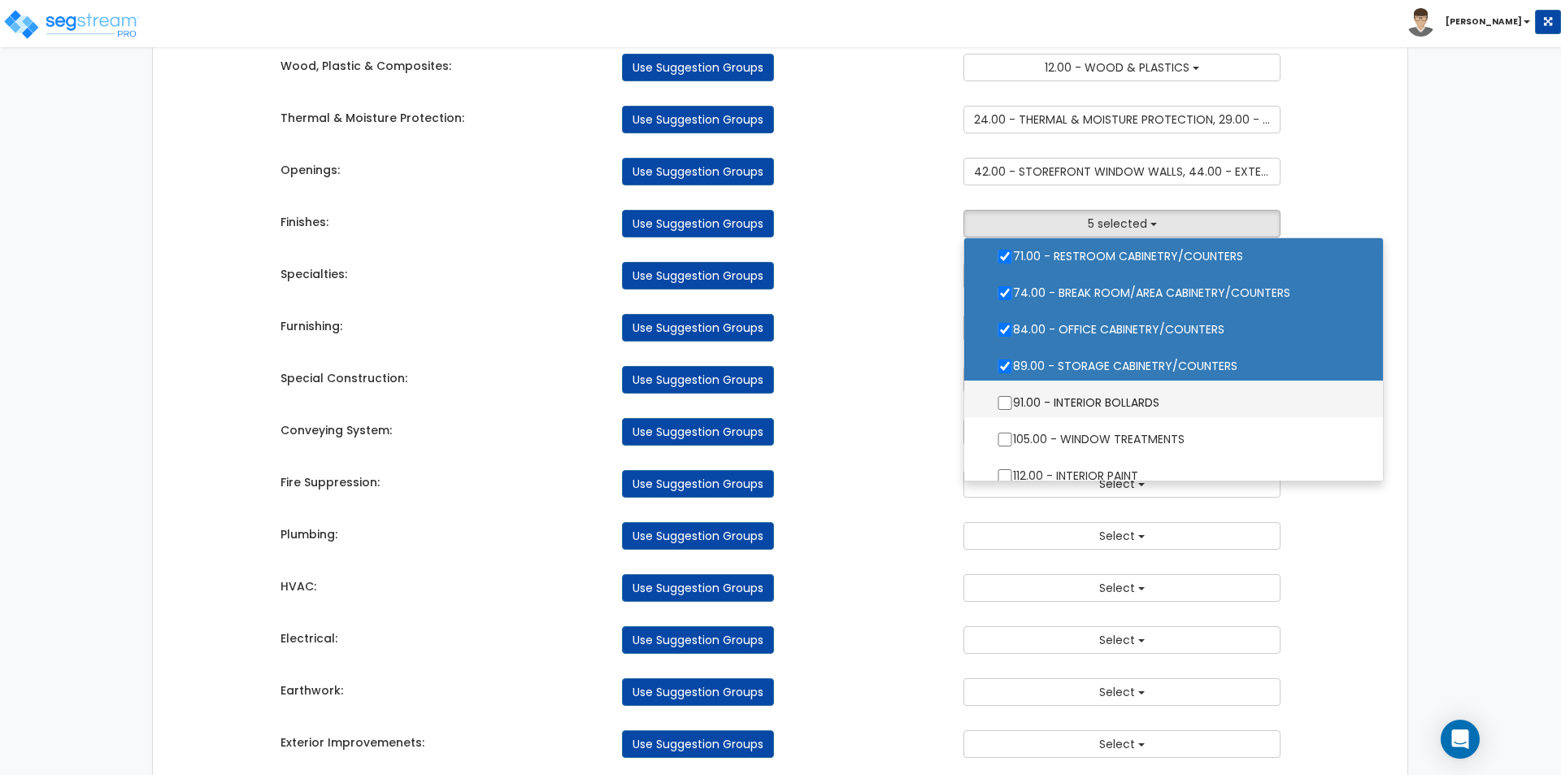
scroll to position [894, 0]
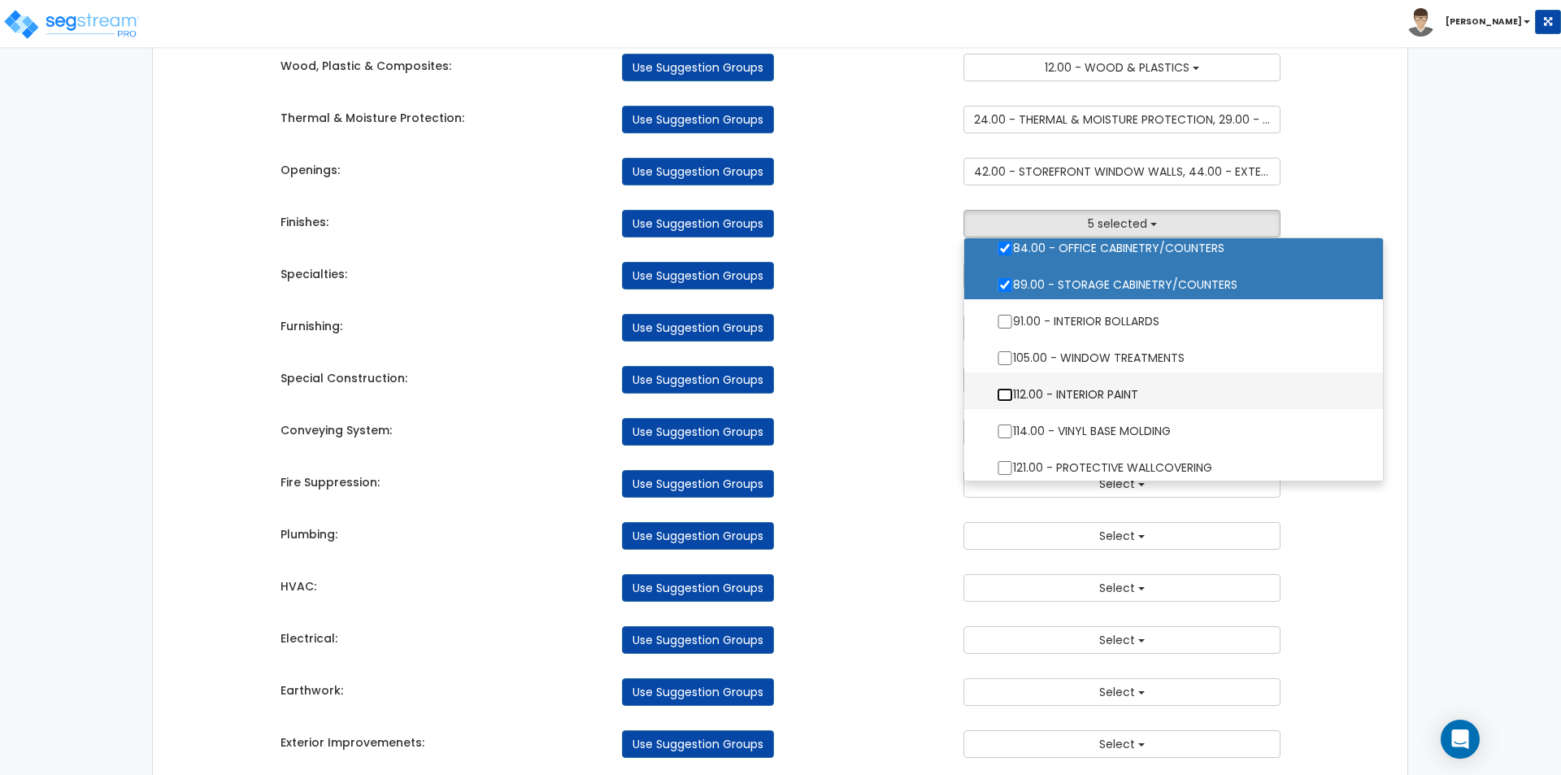
click at [1006, 389] on input "112.00 - INTERIOR PAINT" at bounding box center [1005, 395] width 16 height 14
checkbox input "true"
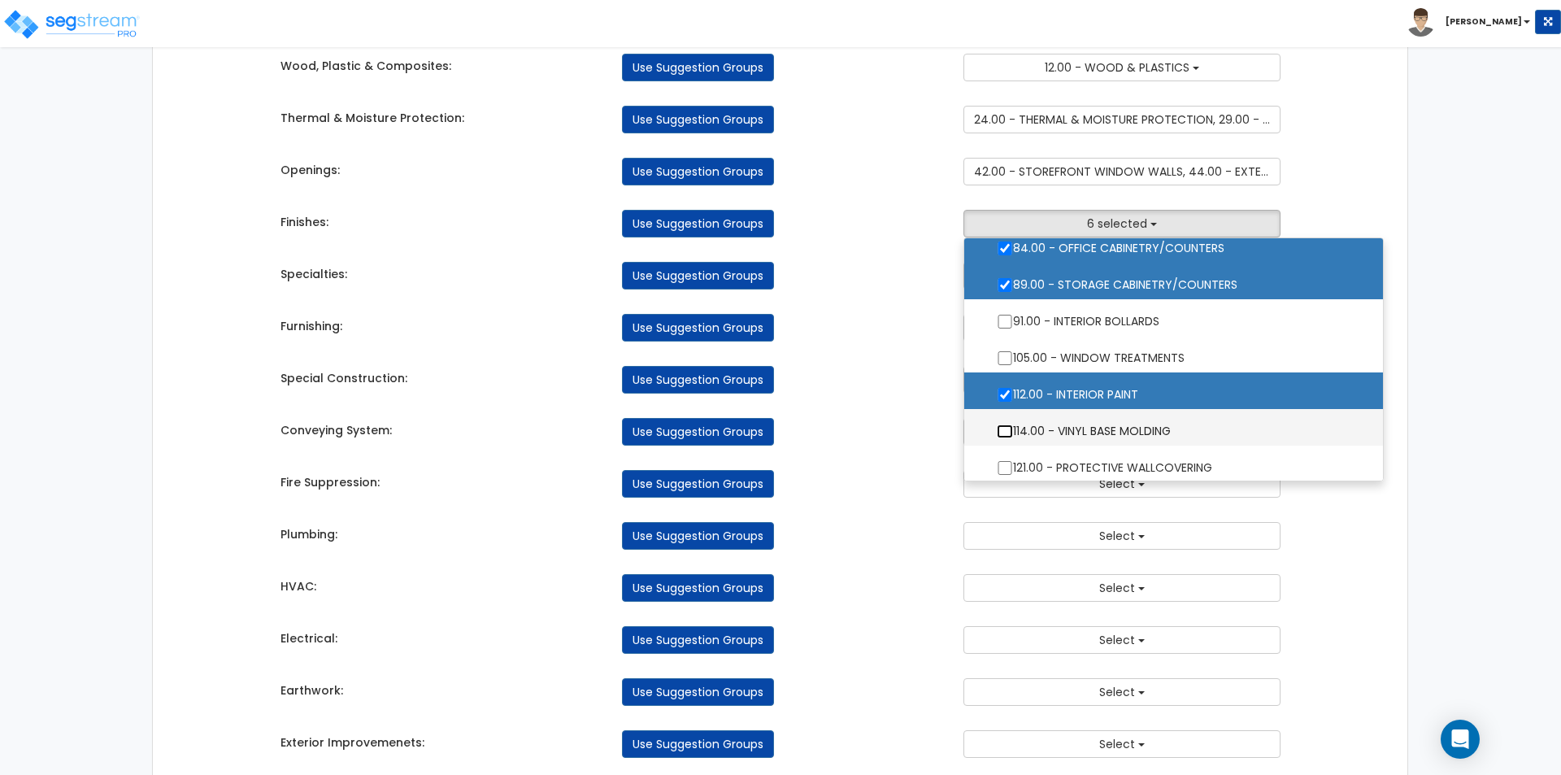
click at [1006, 428] on input "114.00 - VINYL BASE MOLDING" at bounding box center [1005, 431] width 16 height 14
checkbox input "true"
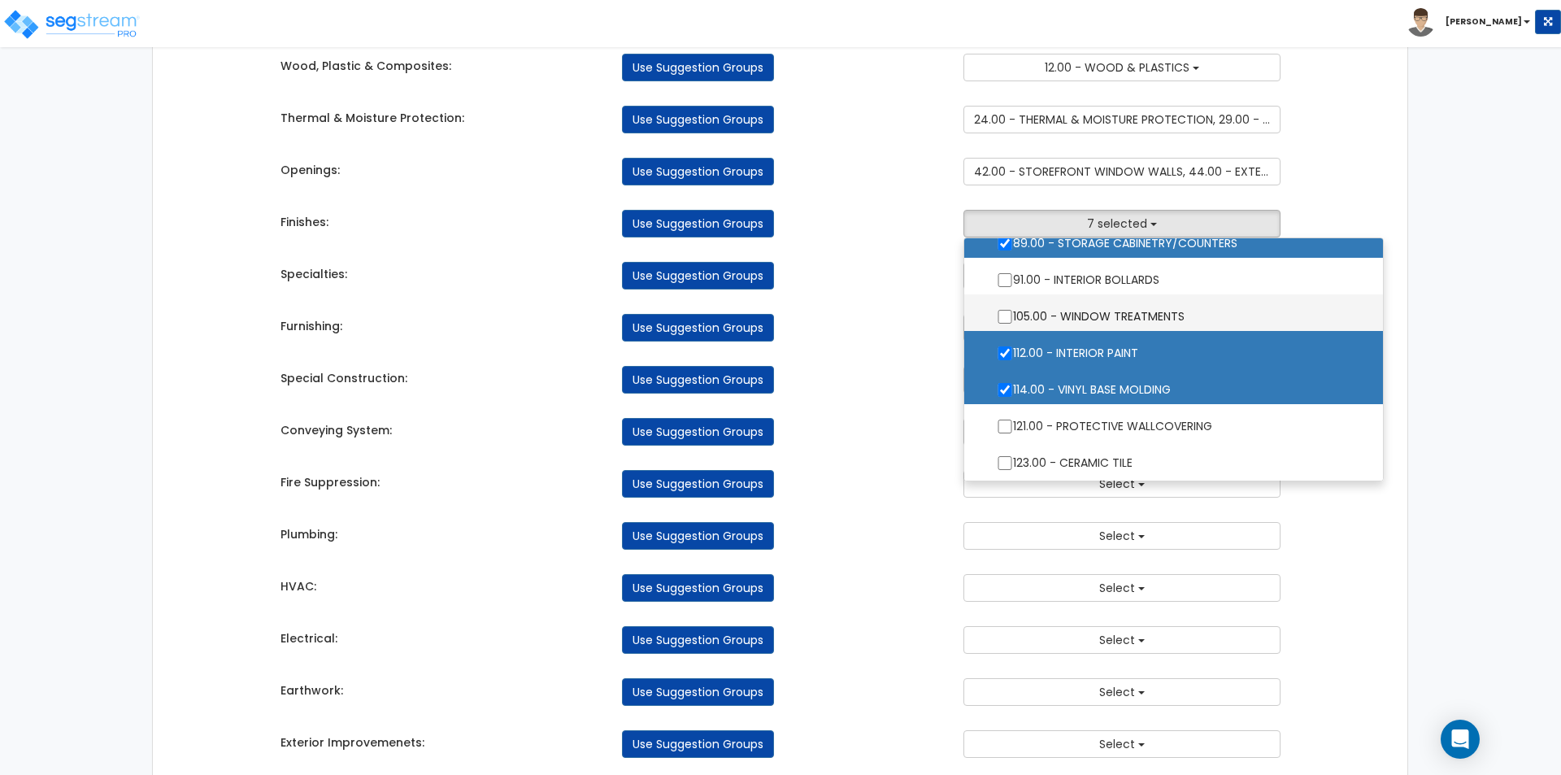
scroll to position [976, 0]
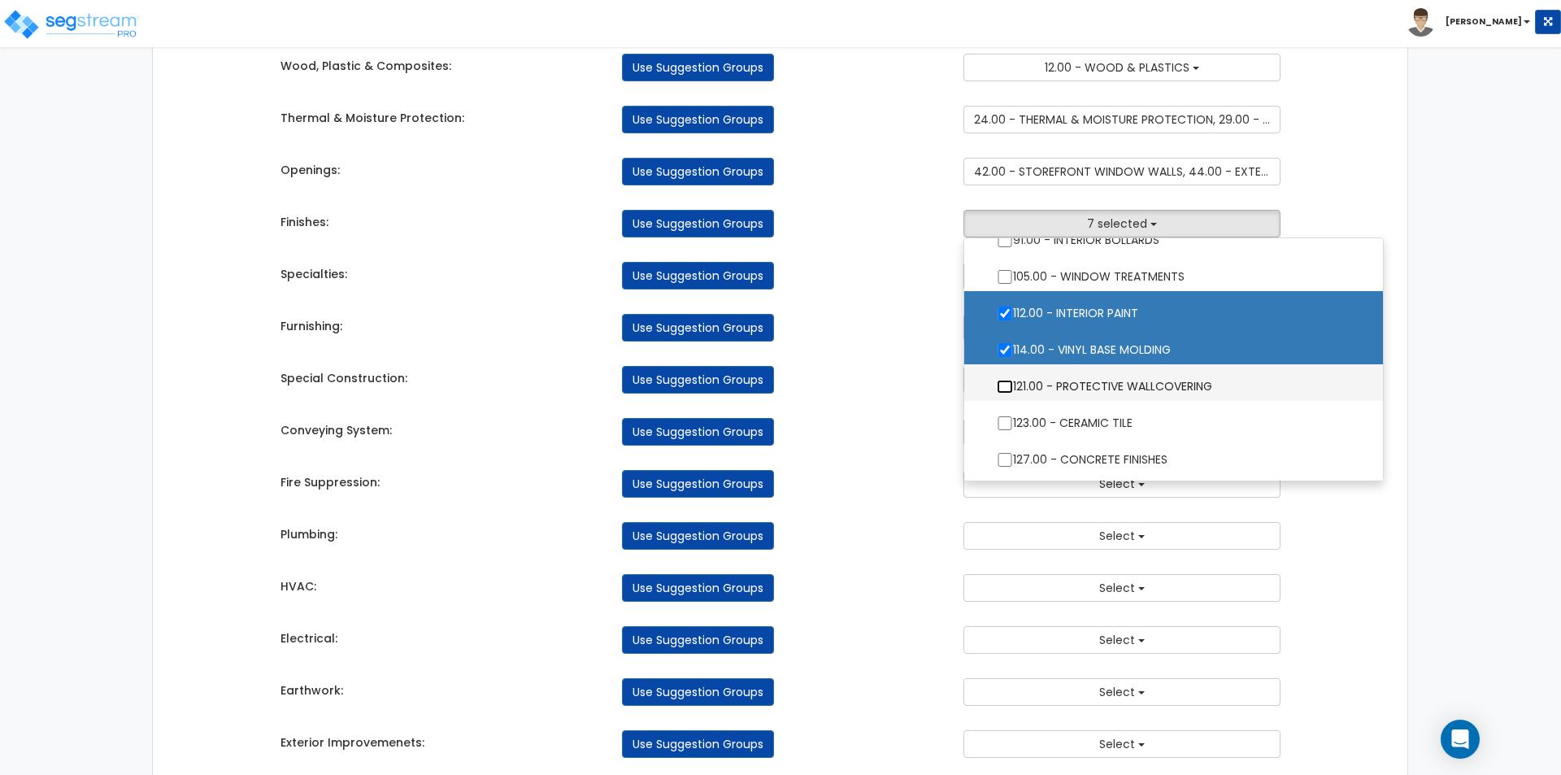
click at [1002, 388] on input "121.00 - PROTECTIVE WALLCOVERING" at bounding box center [1005, 387] width 16 height 14
checkbox input "true"
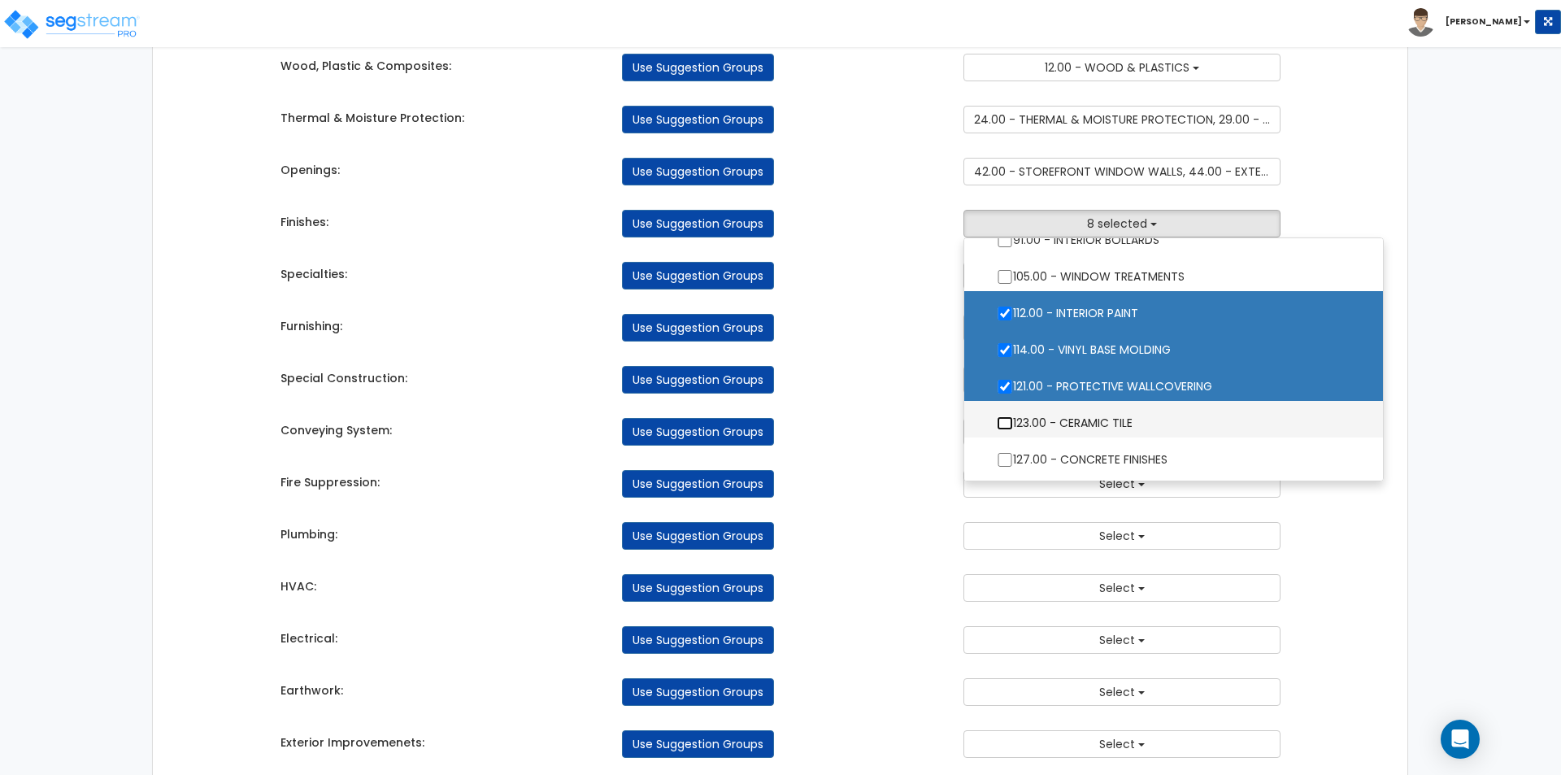
click at [1002, 424] on input "123.00 - CERAMIC TILE" at bounding box center [1005, 423] width 16 height 14
checkbox input "true"
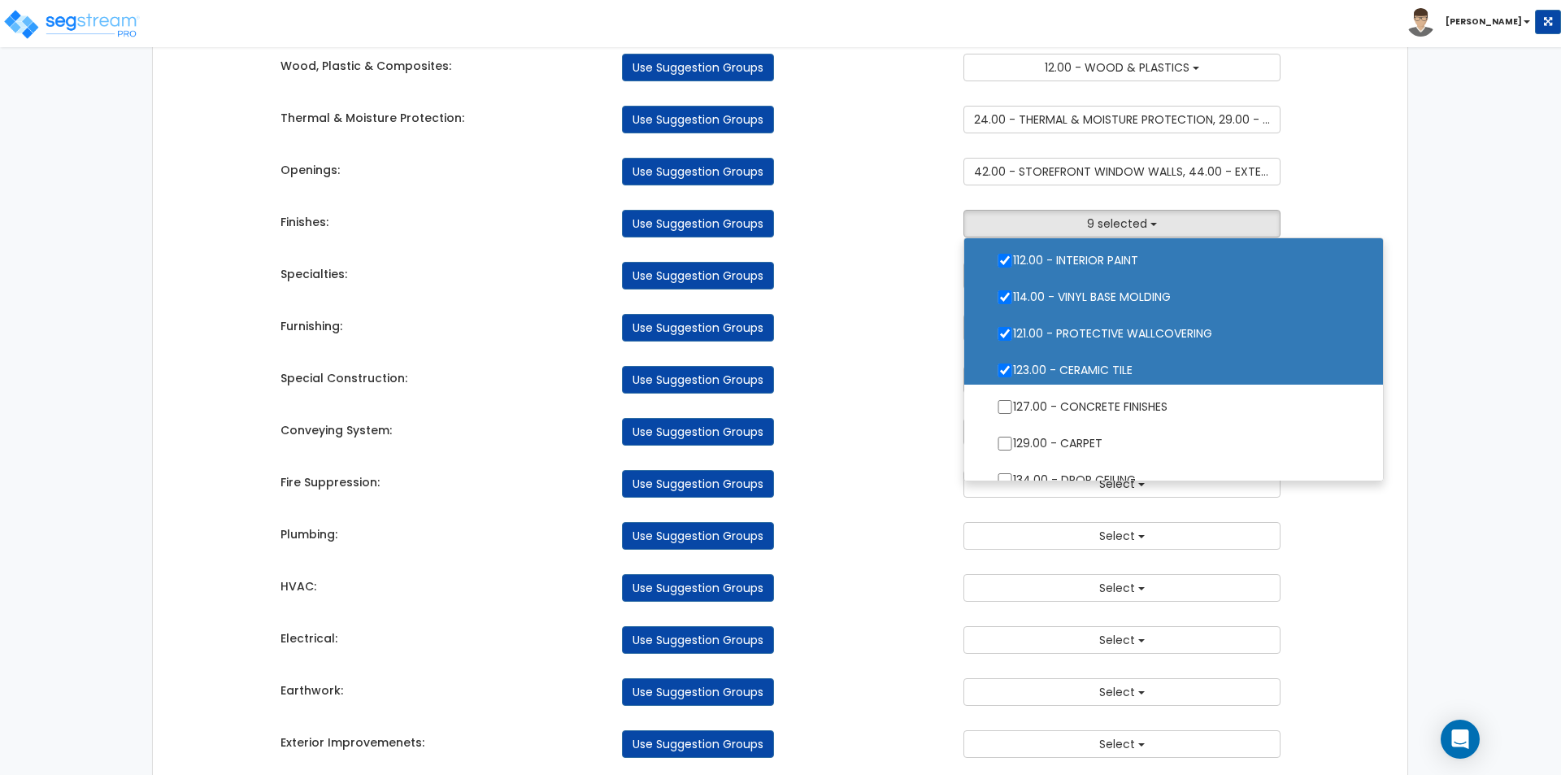
scroll to position [1057, 0]
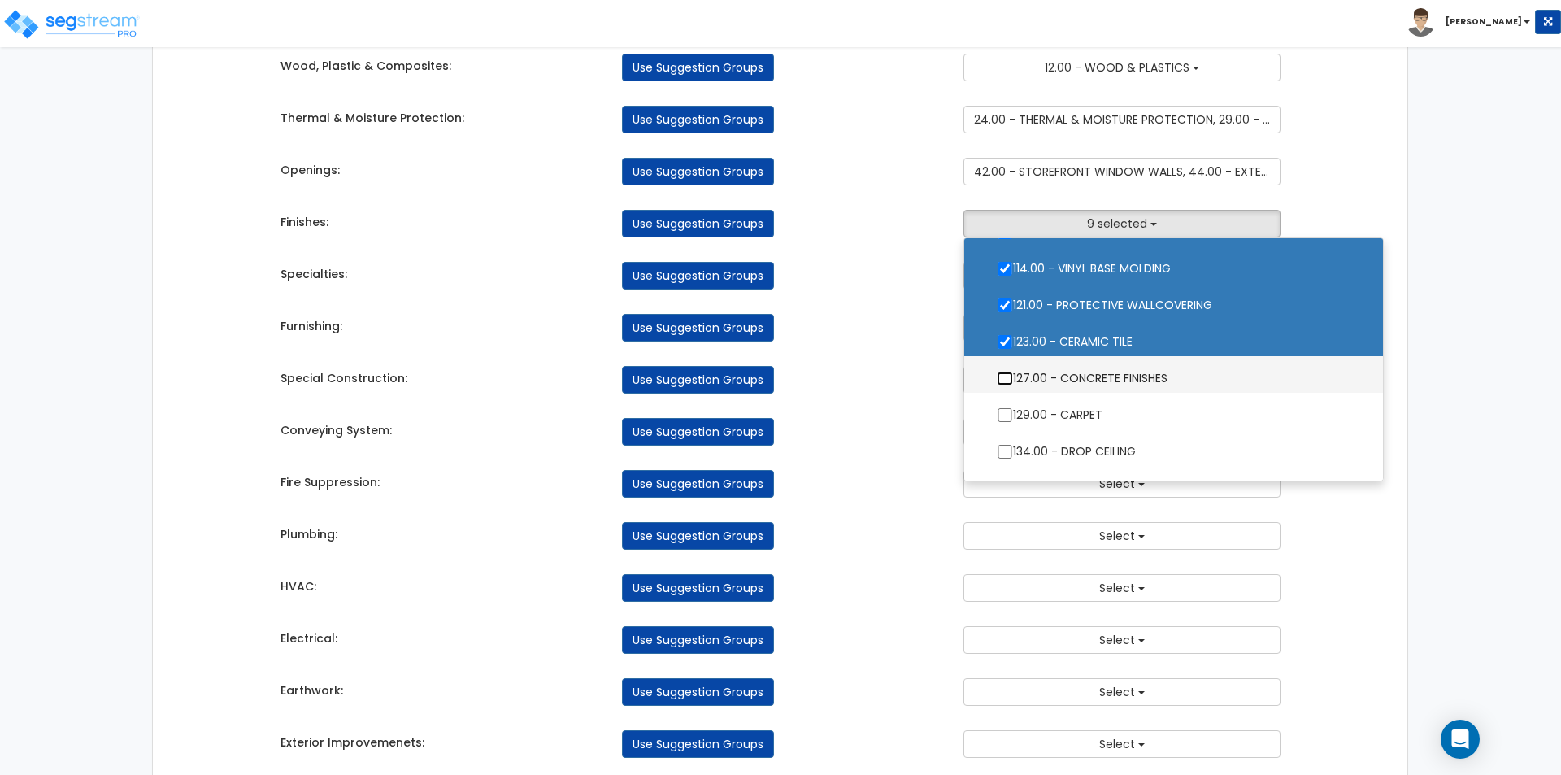
click at [1007, 373] on input "127.00 - CONCRETE FINISHES" at bounding box center [1005, 379] width 16 height 14
checkbox input "true"
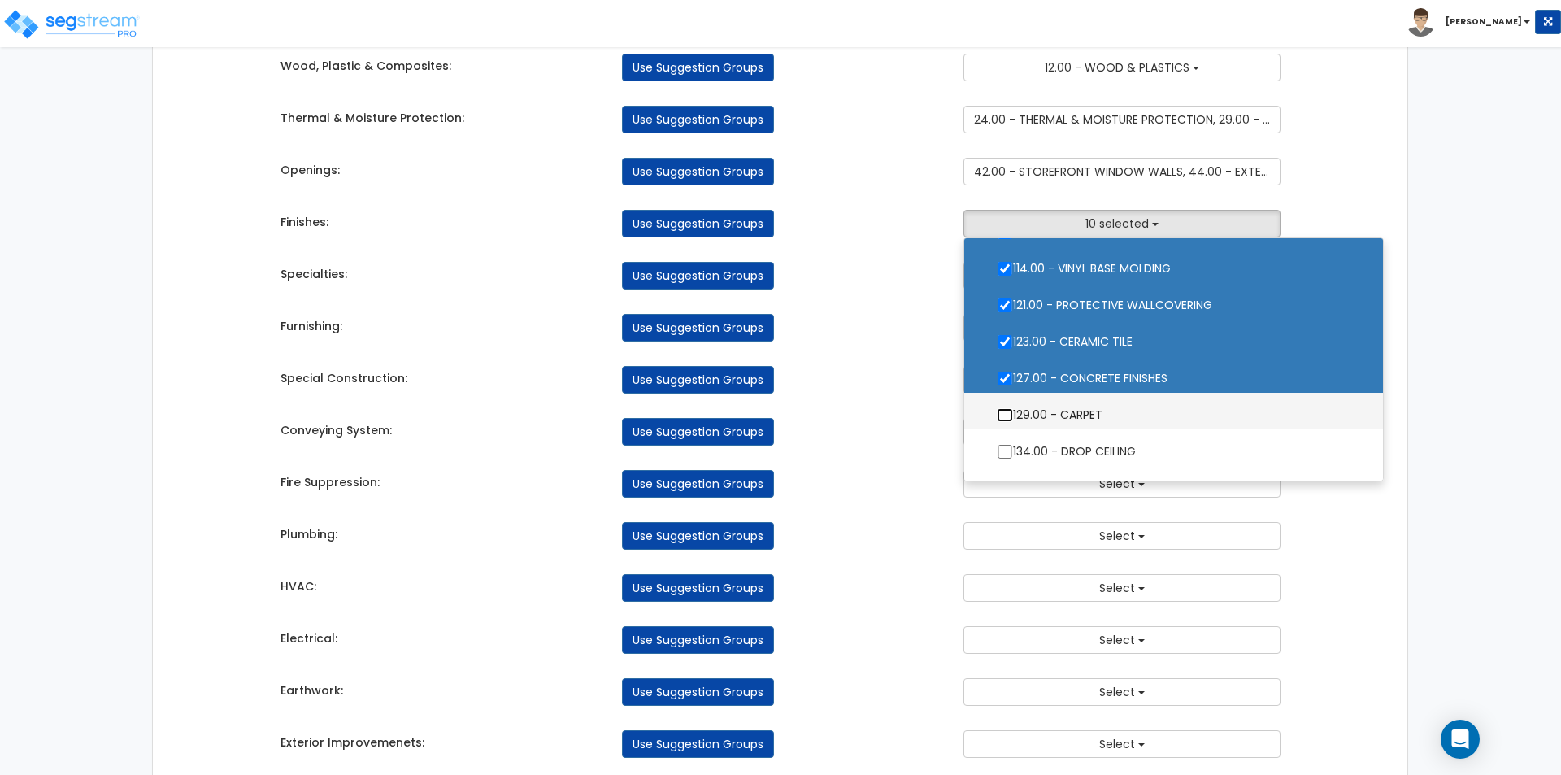
click at [1006, 410] on input "129.00 - CARPET" at bounding box center [1005, 415] width 16 height 14
checkbox input "true"
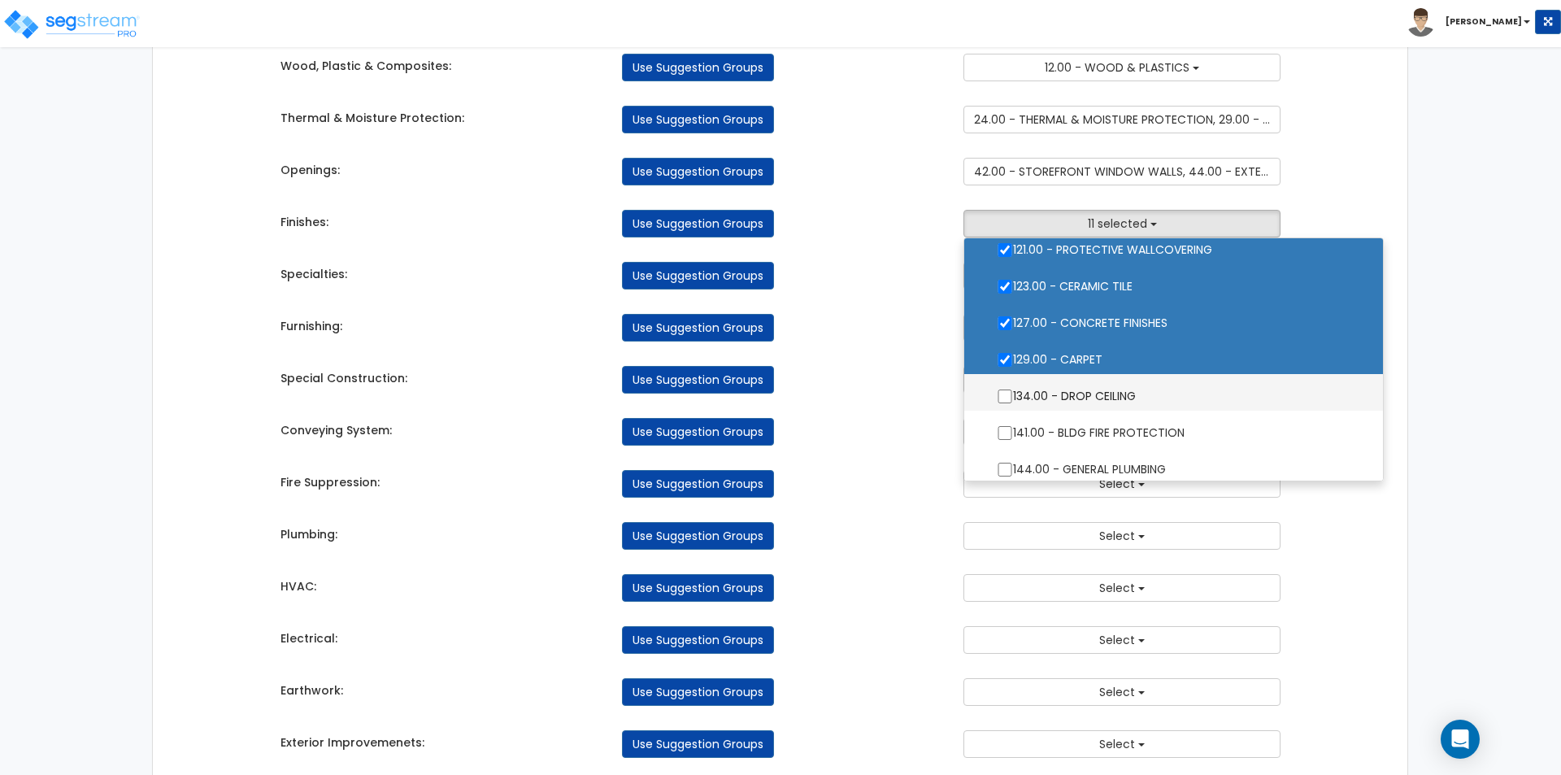
scroll to position [1138, 0]
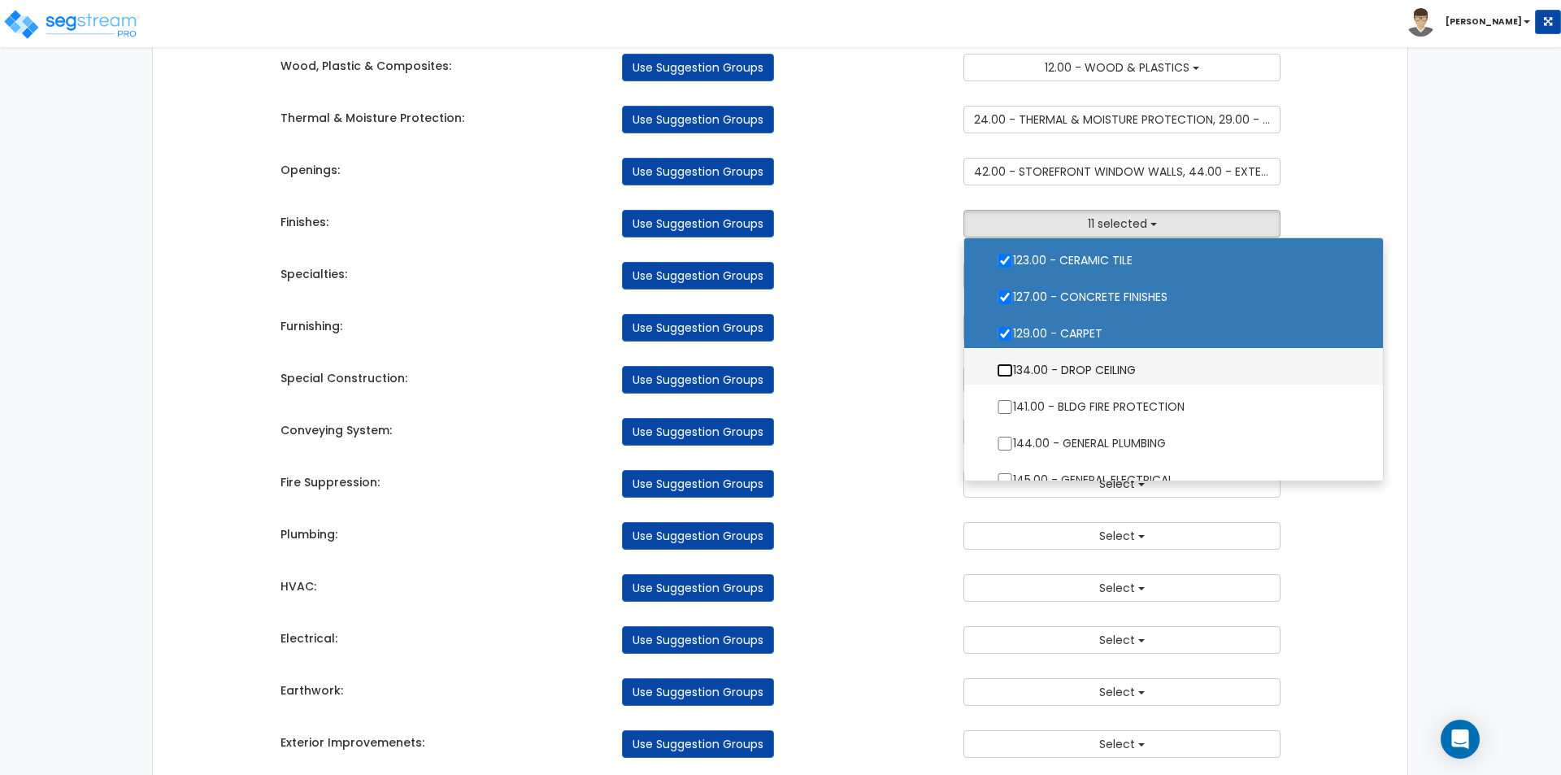
click at [1003, 371] on input "134.00 - DROP CEILING" at bounding box center [1005, 370] width 16 height 14
checkbox input "true"
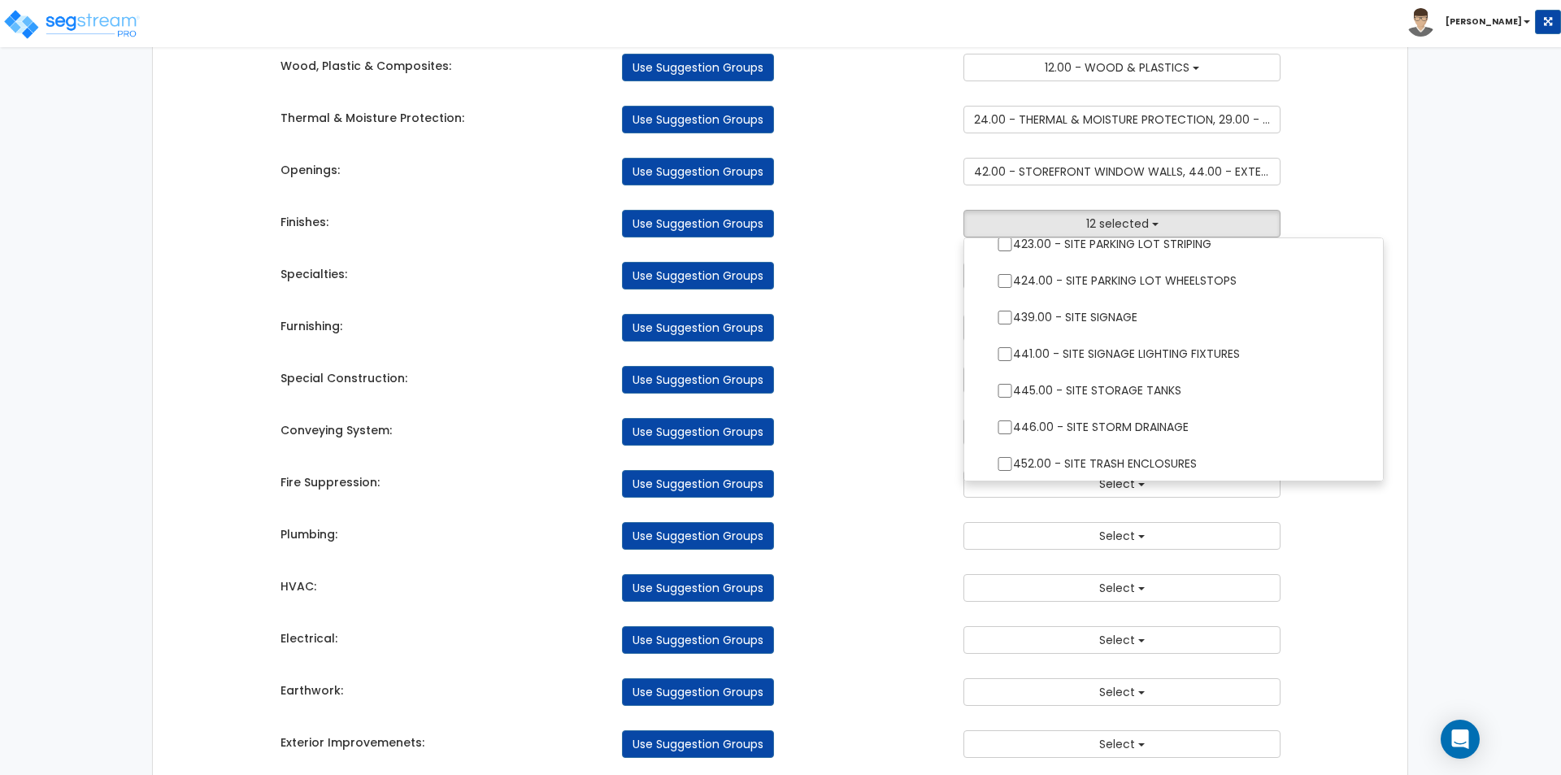
scroll to position [3497, 0]
click at [903, 338] on div "Use Suggestion Groups" at bounding box center [780, 328] width 341 height 28
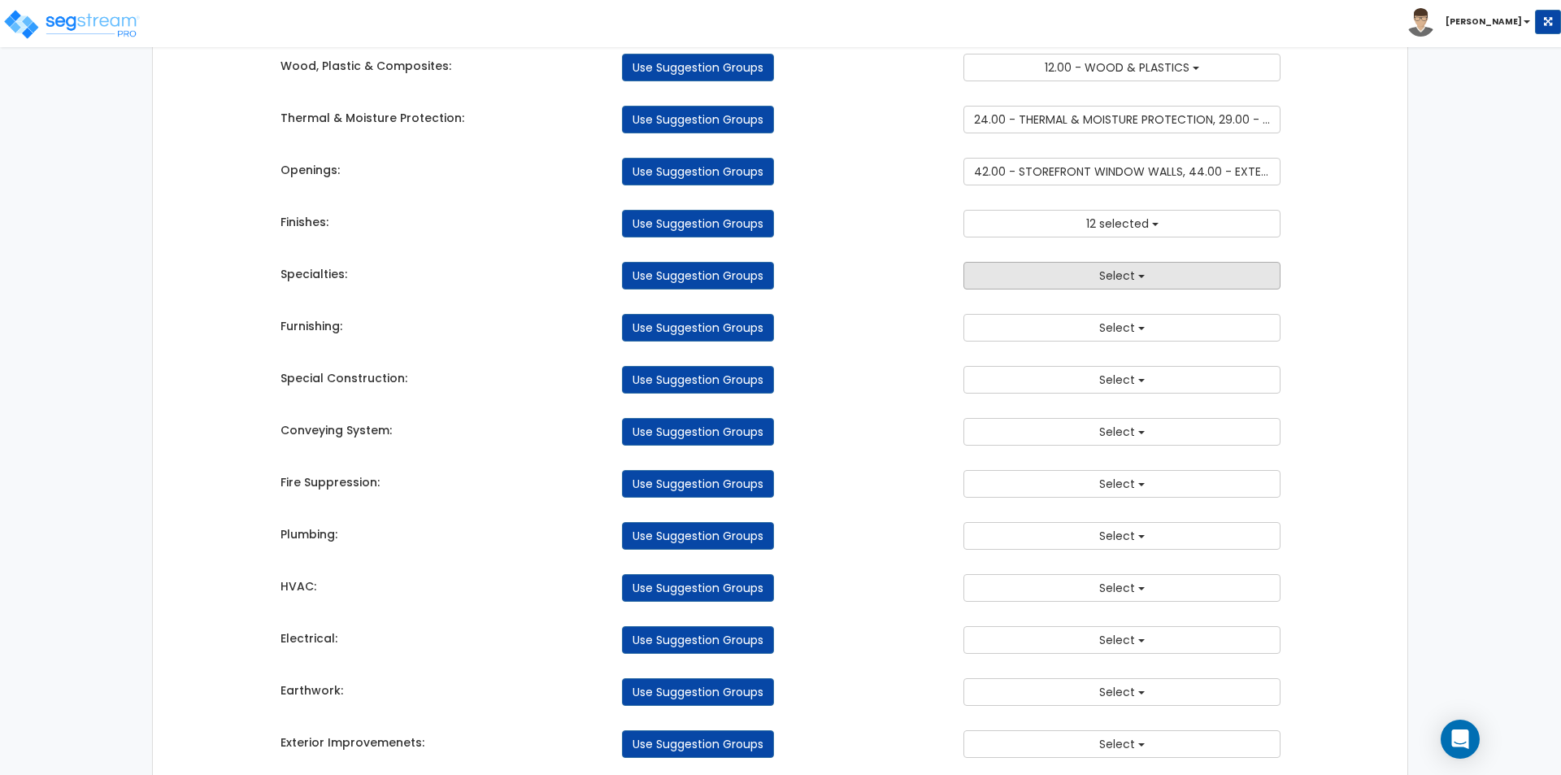
click at [1087, 278] on button "Select" at bounding box center [1121, 276] width 317 height 28
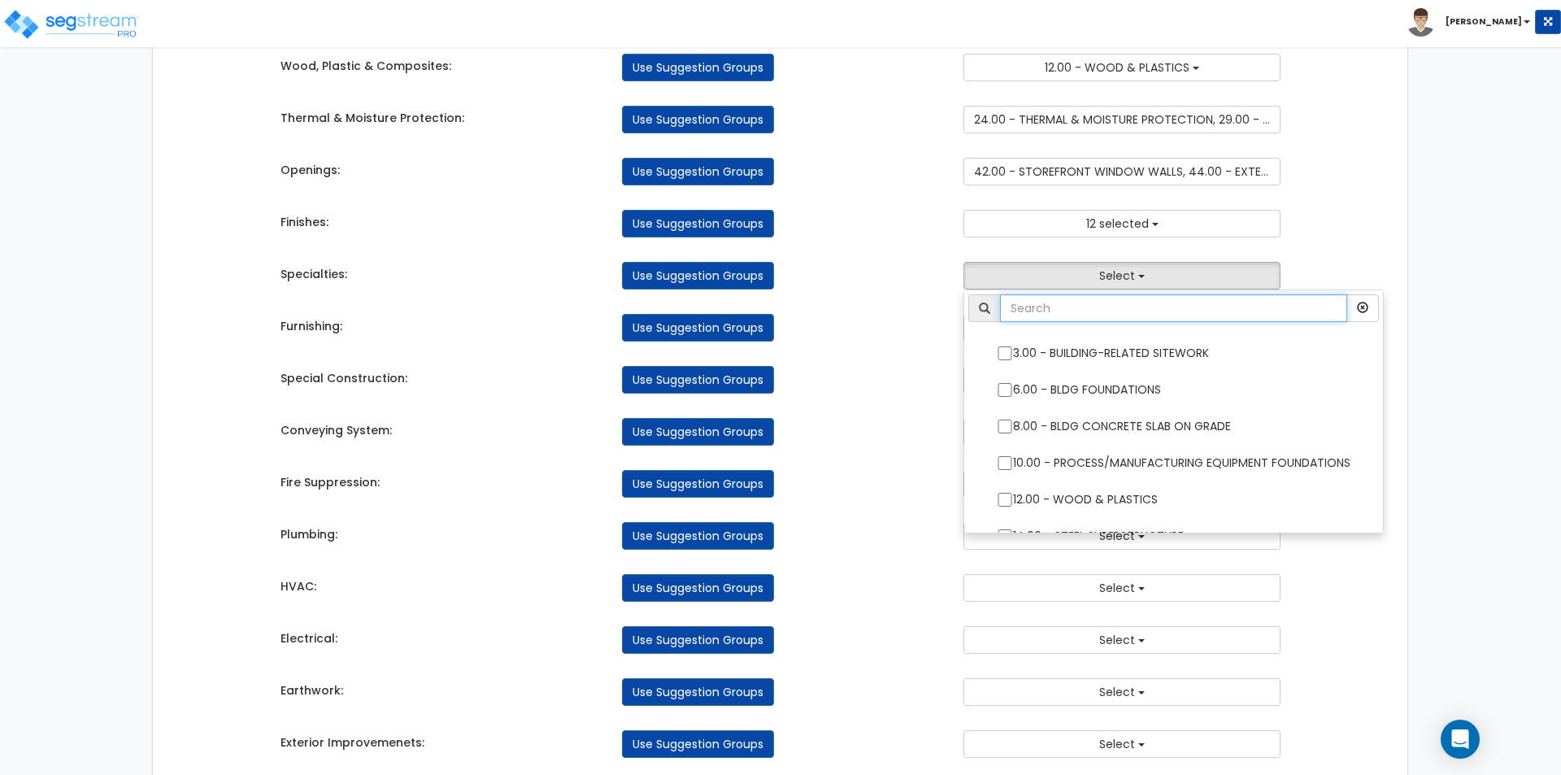
click at [1164, 313] on input "text" at bounding box center [1173, 308] width 347 height 28
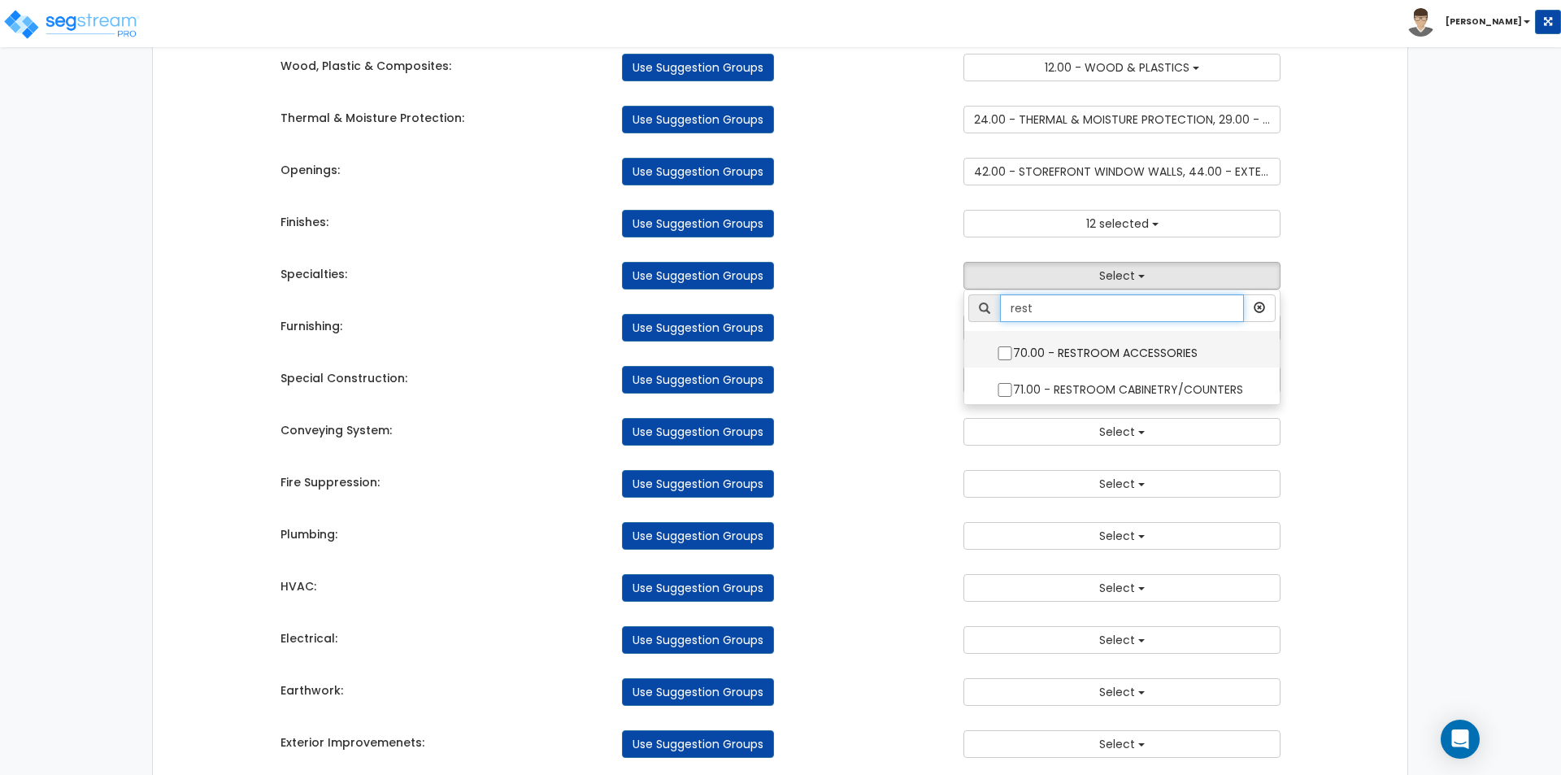
type input "rest"
click at [1000, 356] on input "70.00 - RESTROOM ACCESSORIES" at bounding box center [1005, 353] width 16 height 14
checkbox input "true"
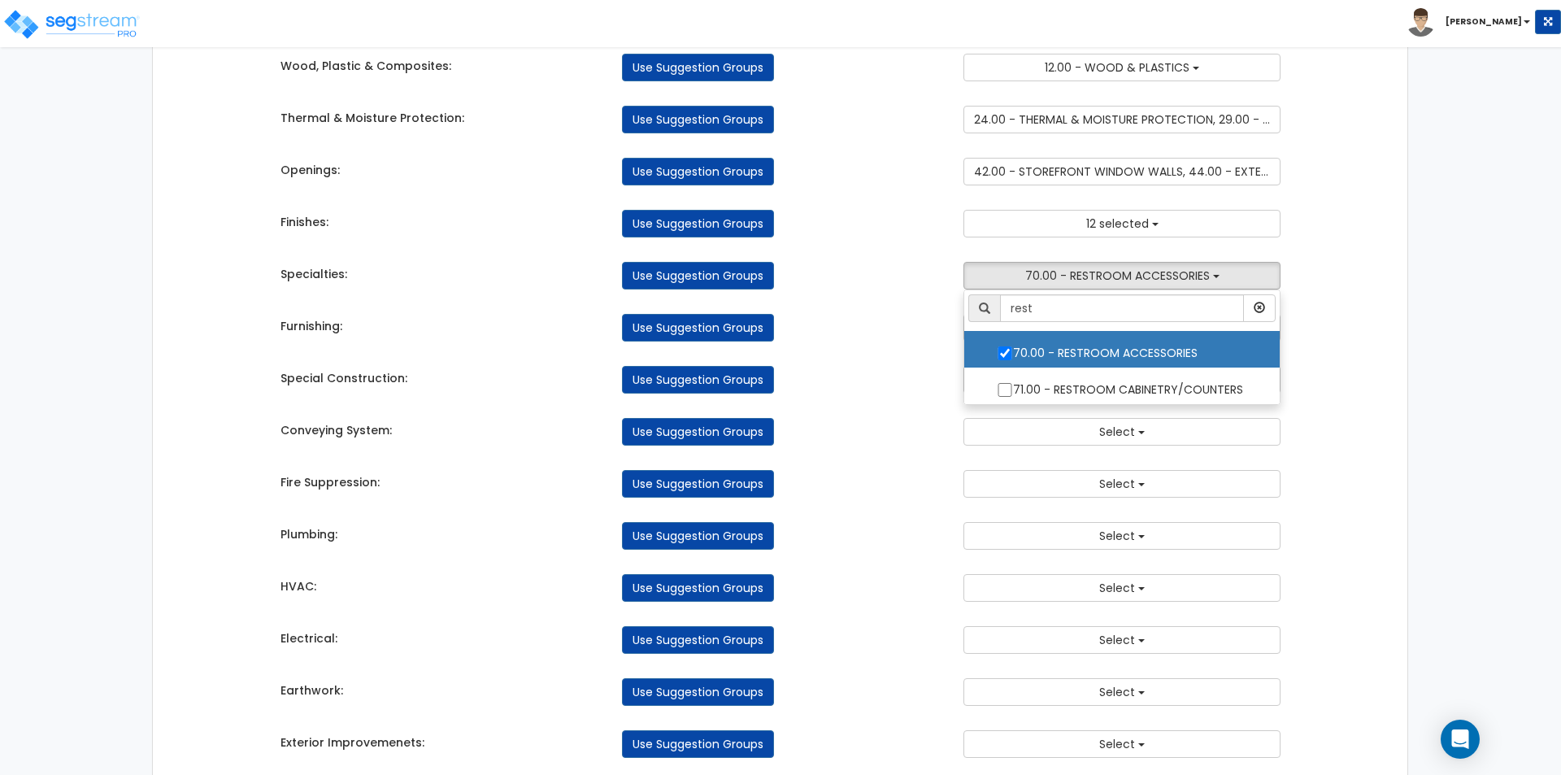
click at [863, 345] on div "Takeoff Cost Suggestion Groups Modify Component Groups Manually Concrete: Use S…" at bounding box center [780, 477] width 1025 height 1322
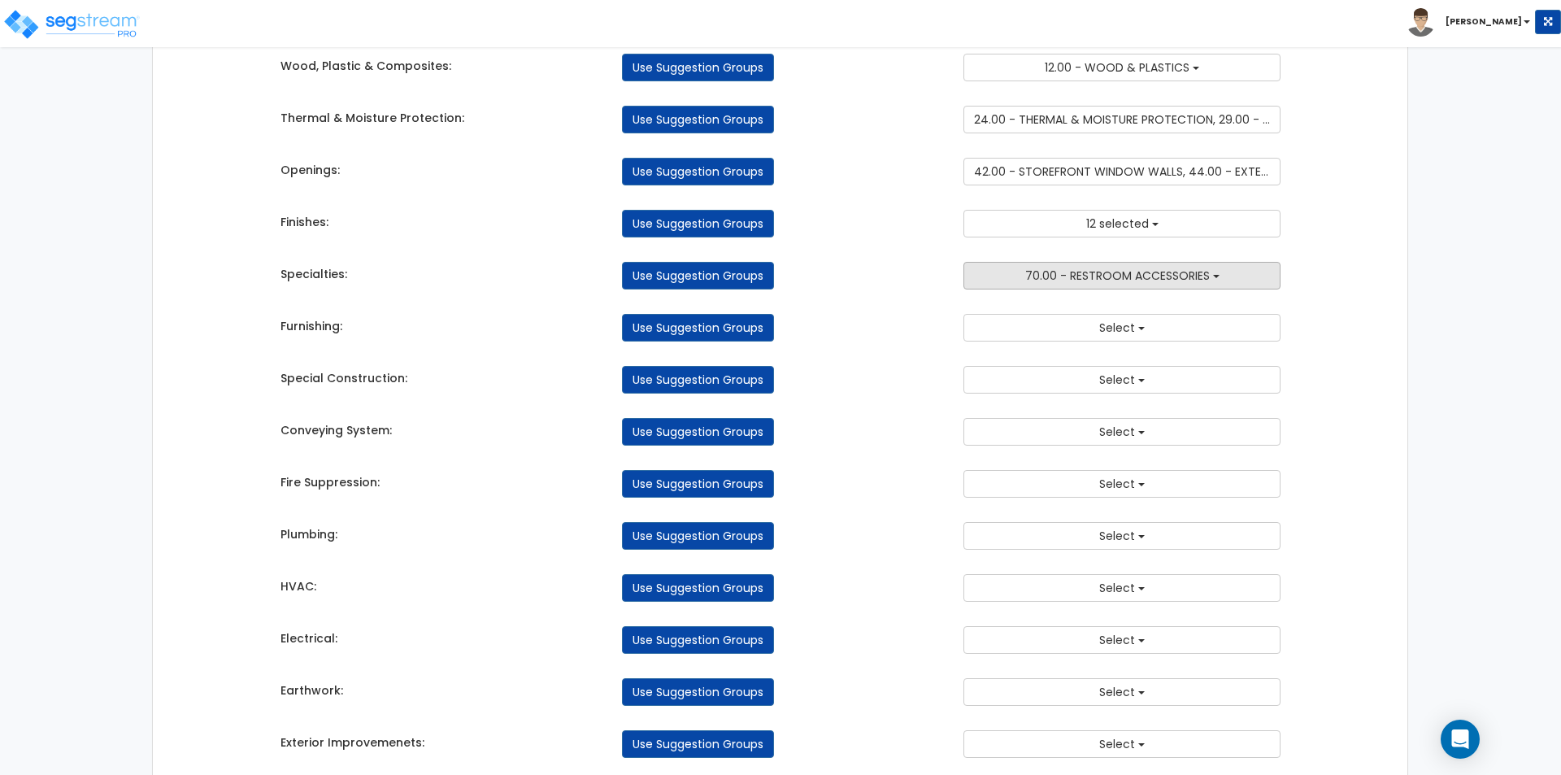
click at [1095, 275] on span "70.00 - RESTROOM ACCESSORIES" at bounding box center [1117, 275] width 185 height 16
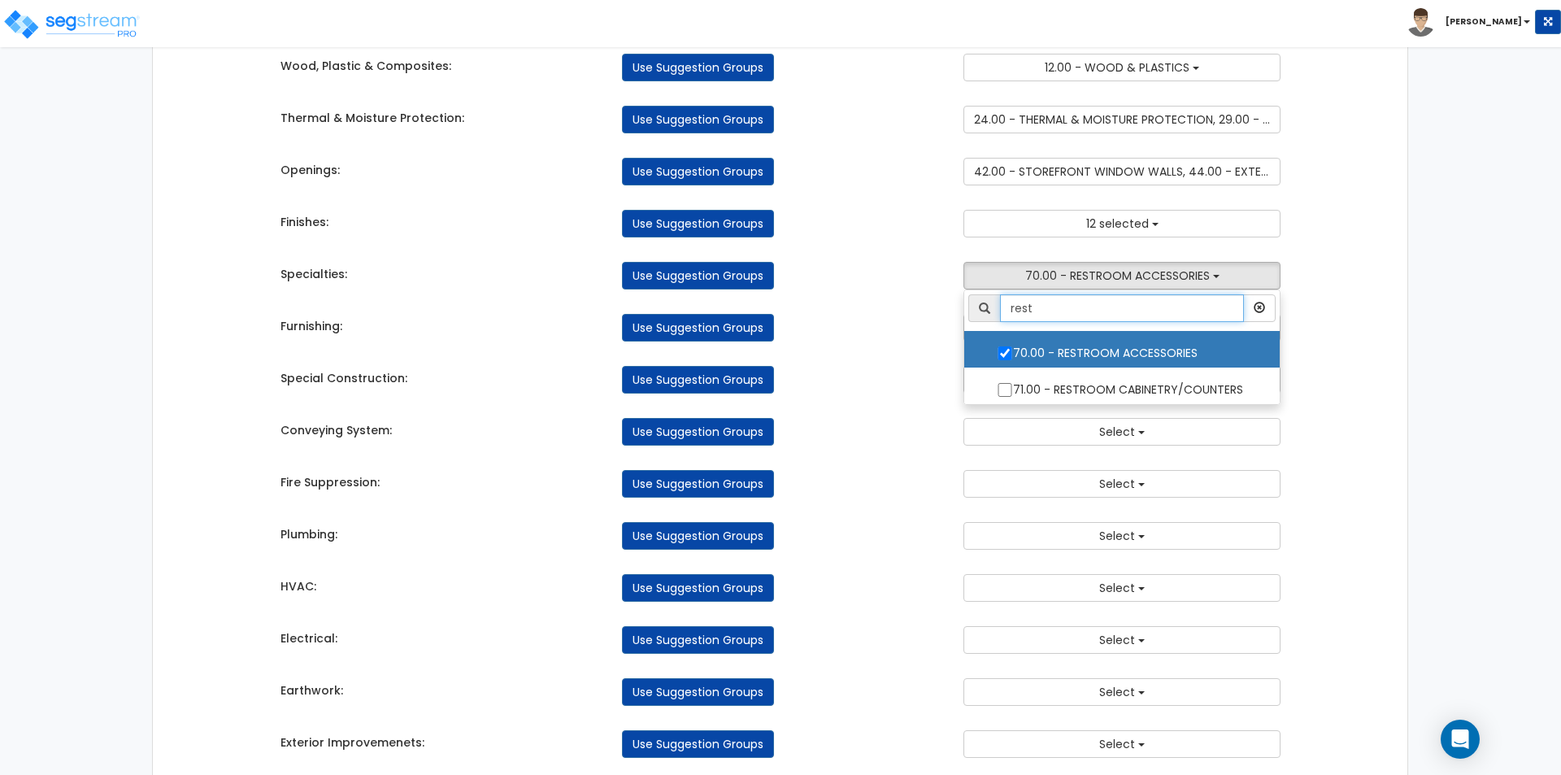
click at [1094, 309] on input "rest" at bounding box center [1122, 308] width 244 height 28
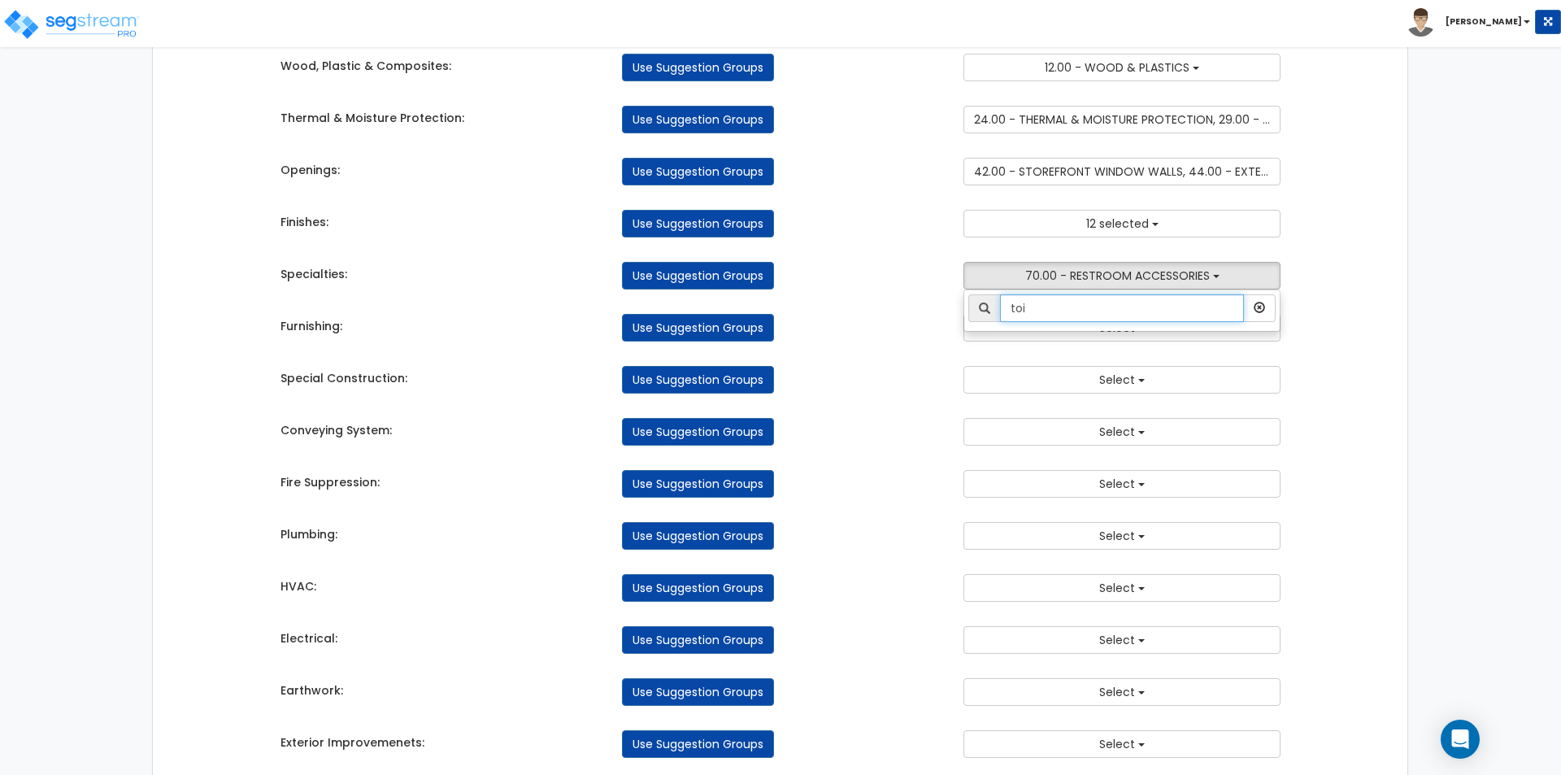
type input "toi"
click at [810, 311] on div "Furnishing: Use Suggestion Groups 3.00 - BUILDING-RELATED SITEWORK 6.00 - BLDG …" at bounding box center [780, 324] width 1025 height 36
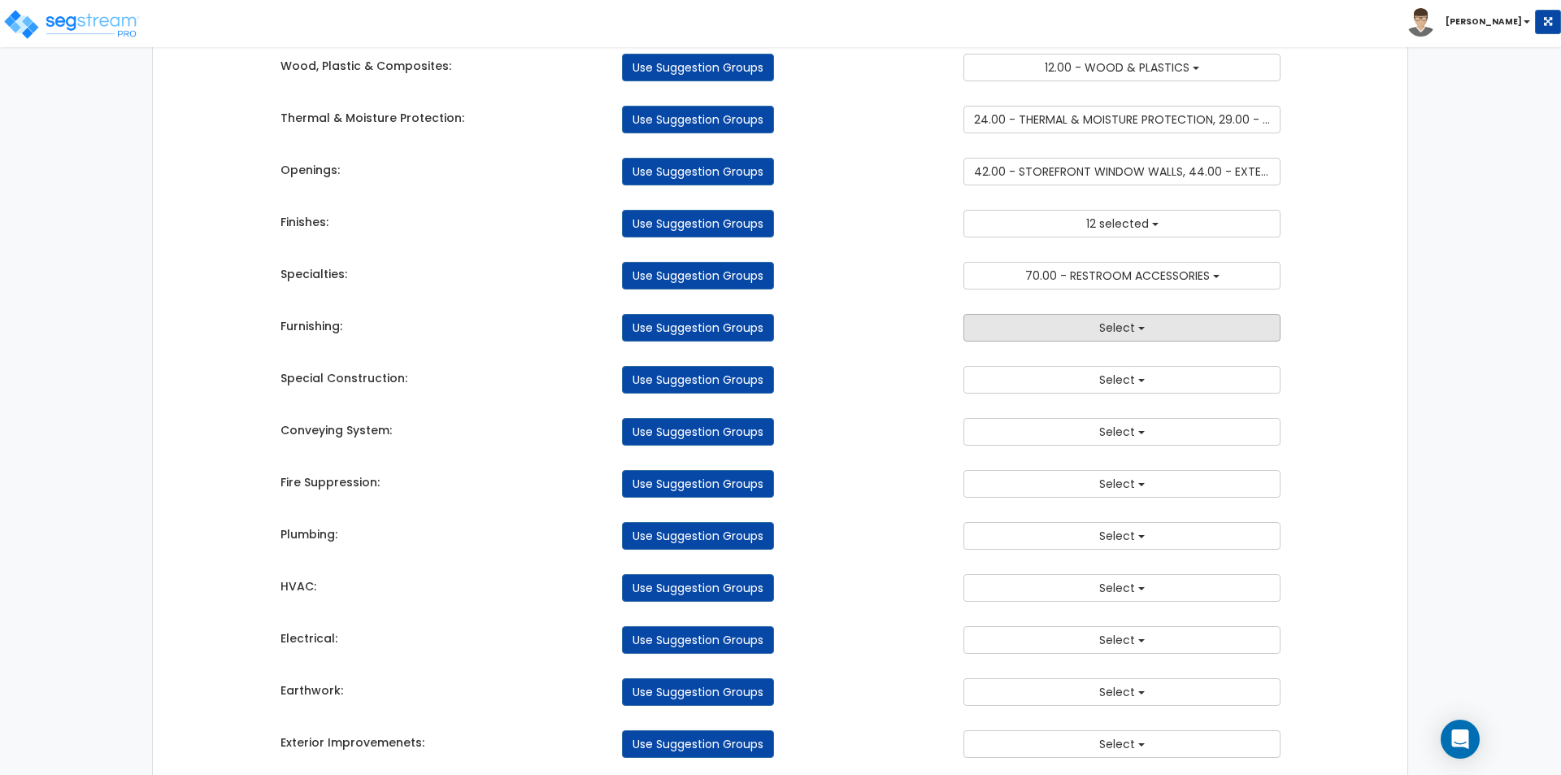
click at [1043, 334] on button "Select" at bounding box center [1121, 328] width 317 height 28
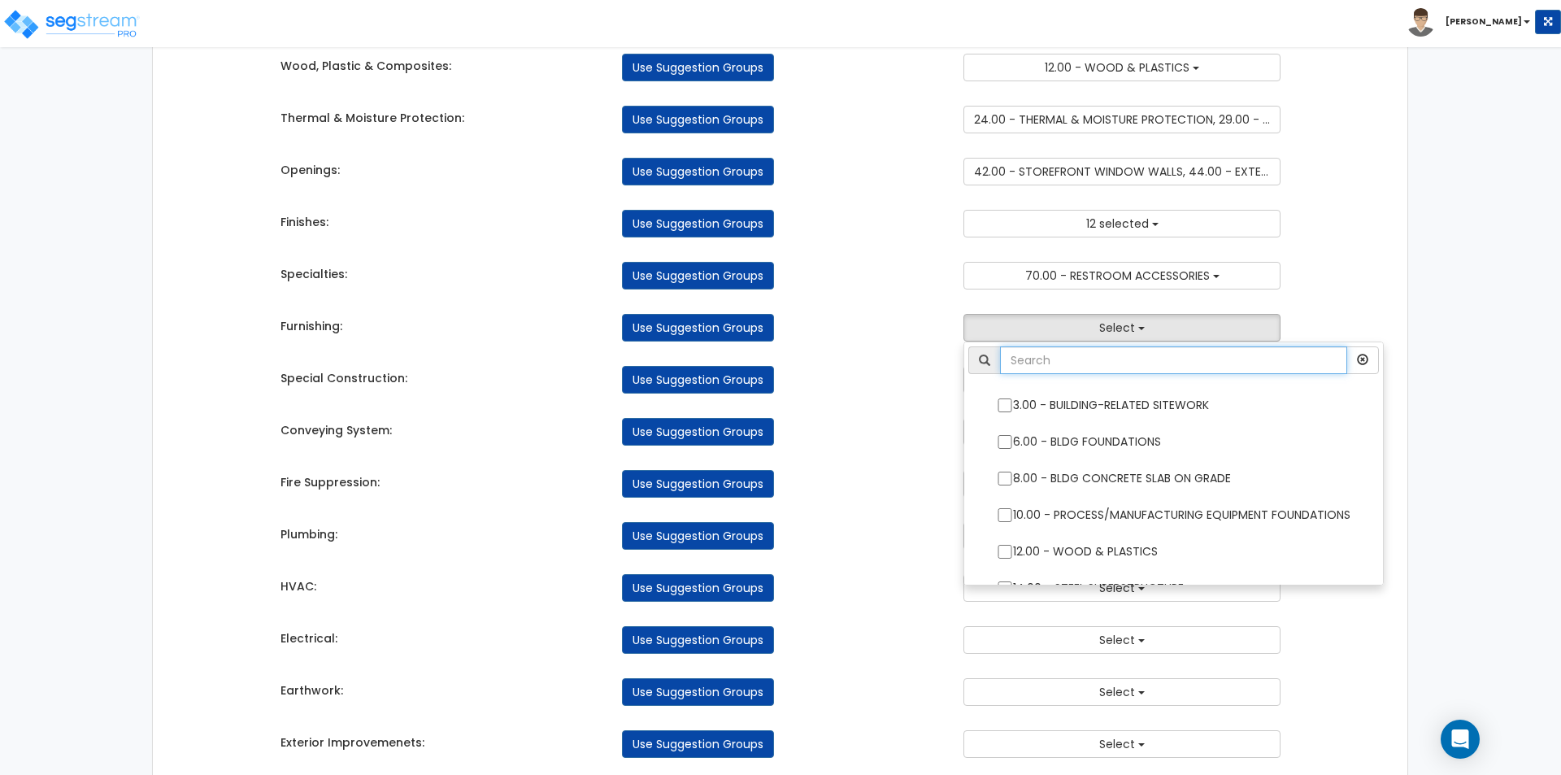
click at [1117, 363] on input "text" at bounding box center [1173, 360] width 347 height 28
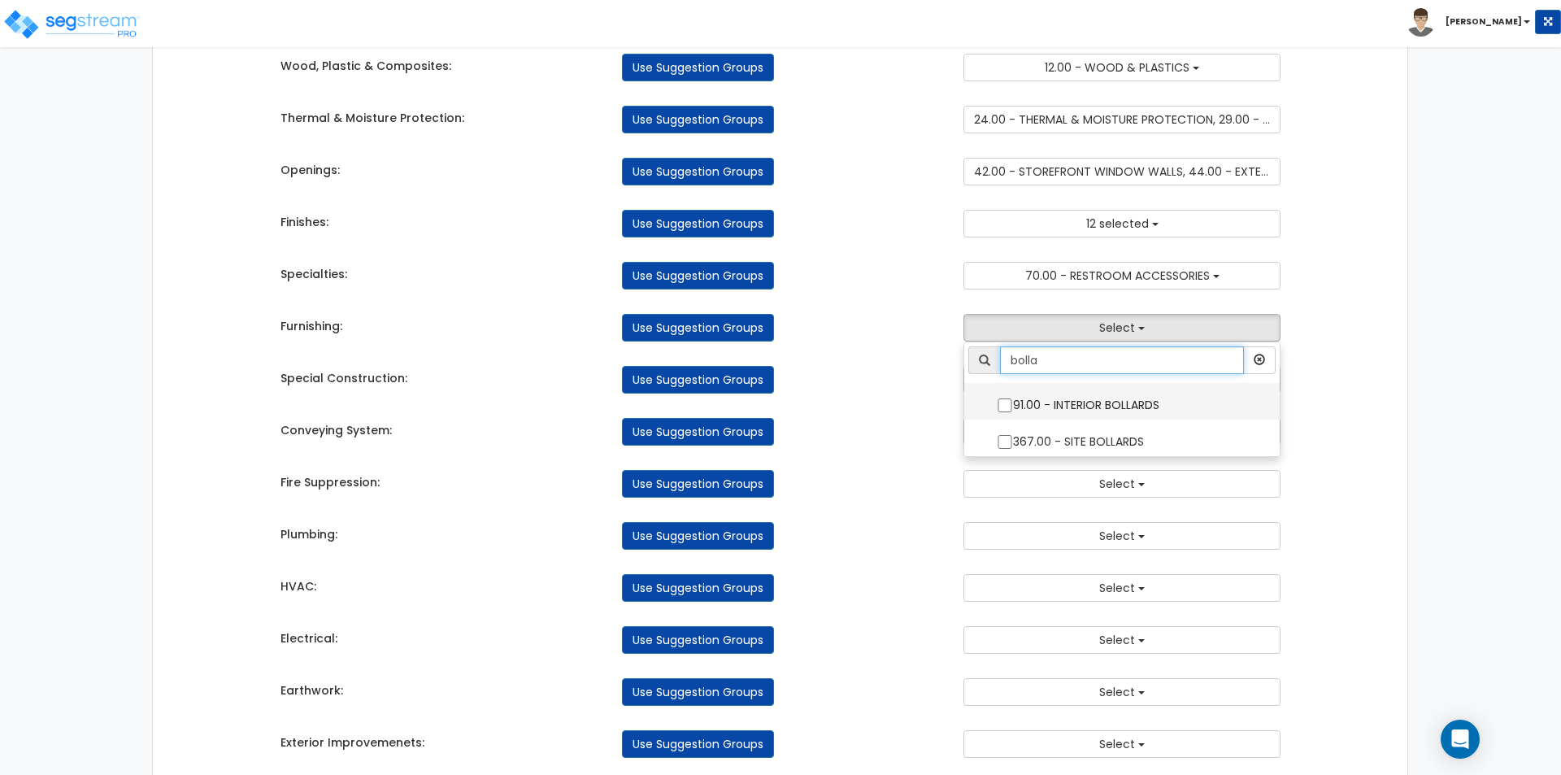
type input "bolla"
click at [1002, 405] on input "91.00 - INTERIOR BOLLARDS" at bounding box center [1005, 405] width 16 height 14
checkbox input "true"
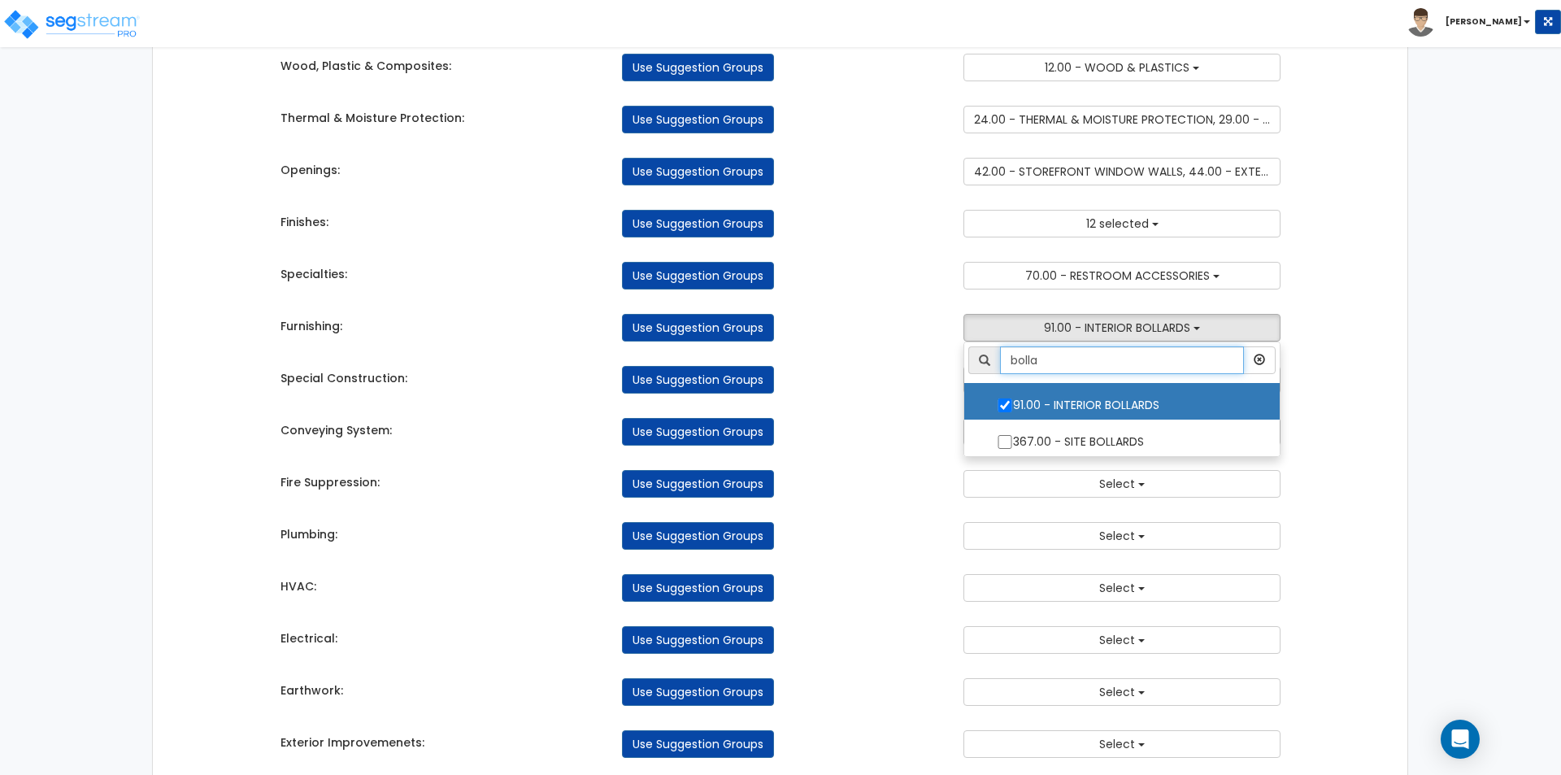
click at [1066, 364] on input "bolla" at bounding box center [1122, 360] width 244 height 28
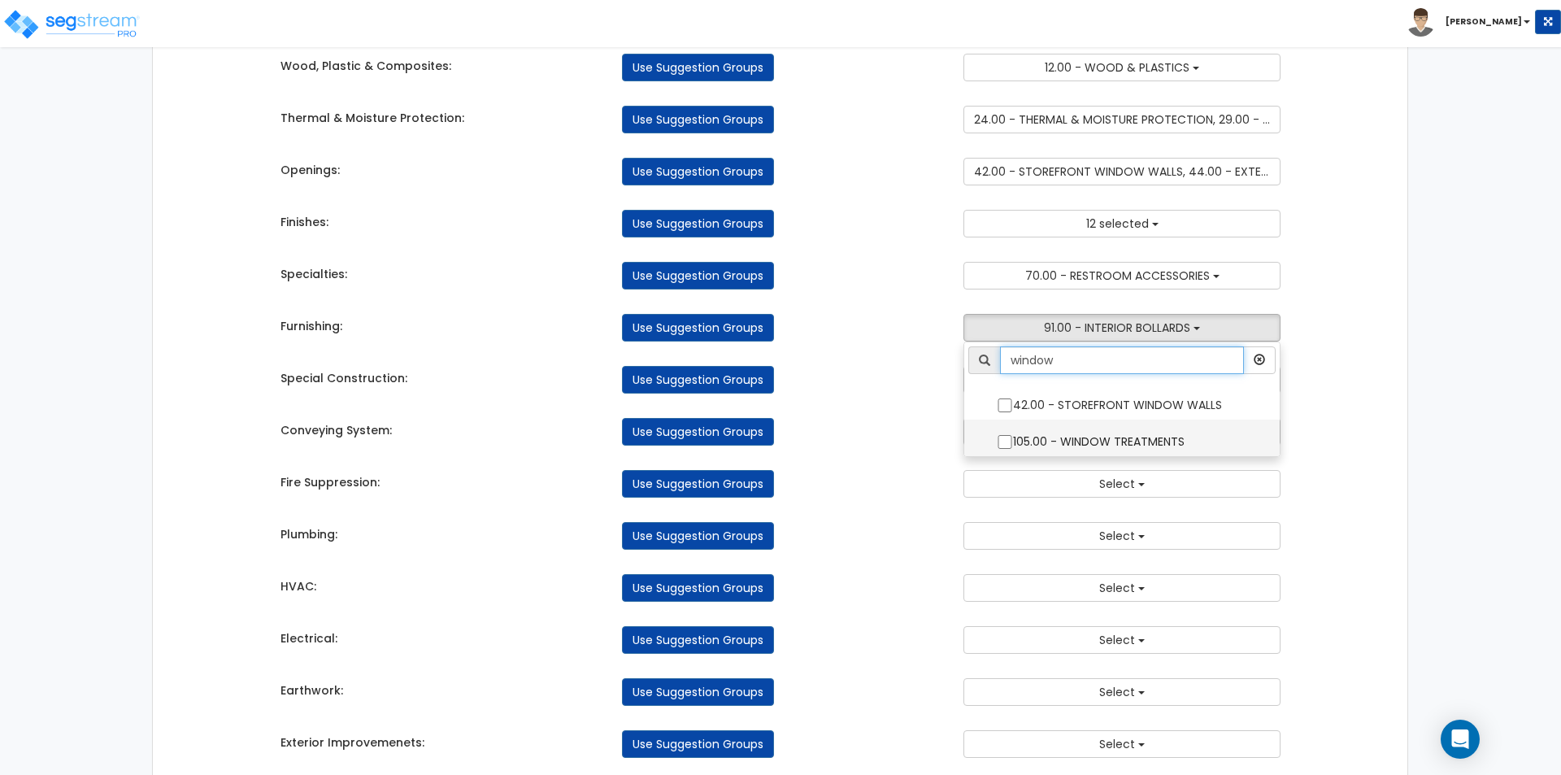
type input "window"
click at [1006, 441] on input "105.00 - WINDOW TREATMENTS" at bounding box center [1005, 442] width 16 height 14
checkbox input "true"
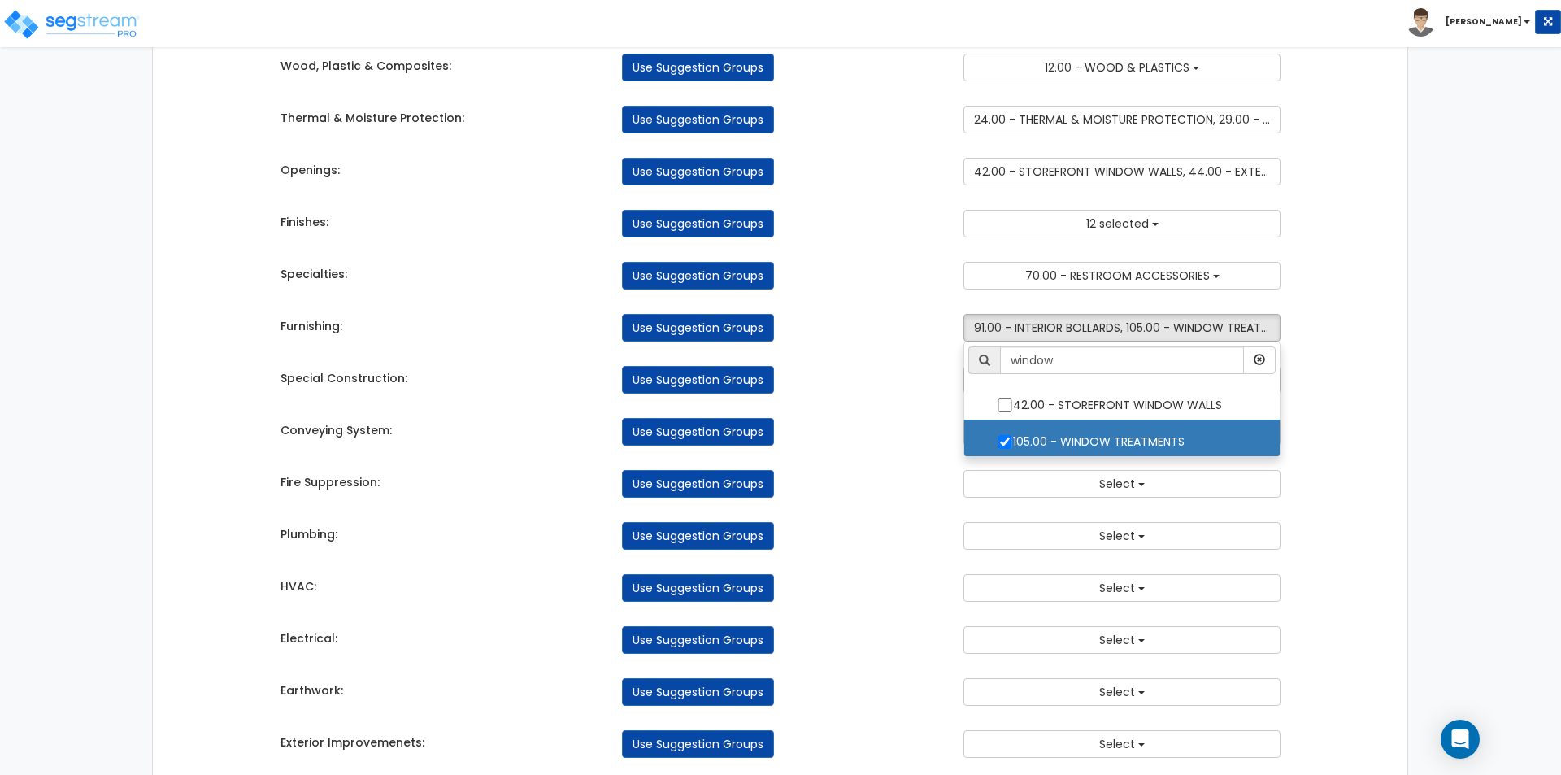
click at [893, 382] on div "Use Suggestion Groups" at bounding box center [780, 380] width 341 height 28
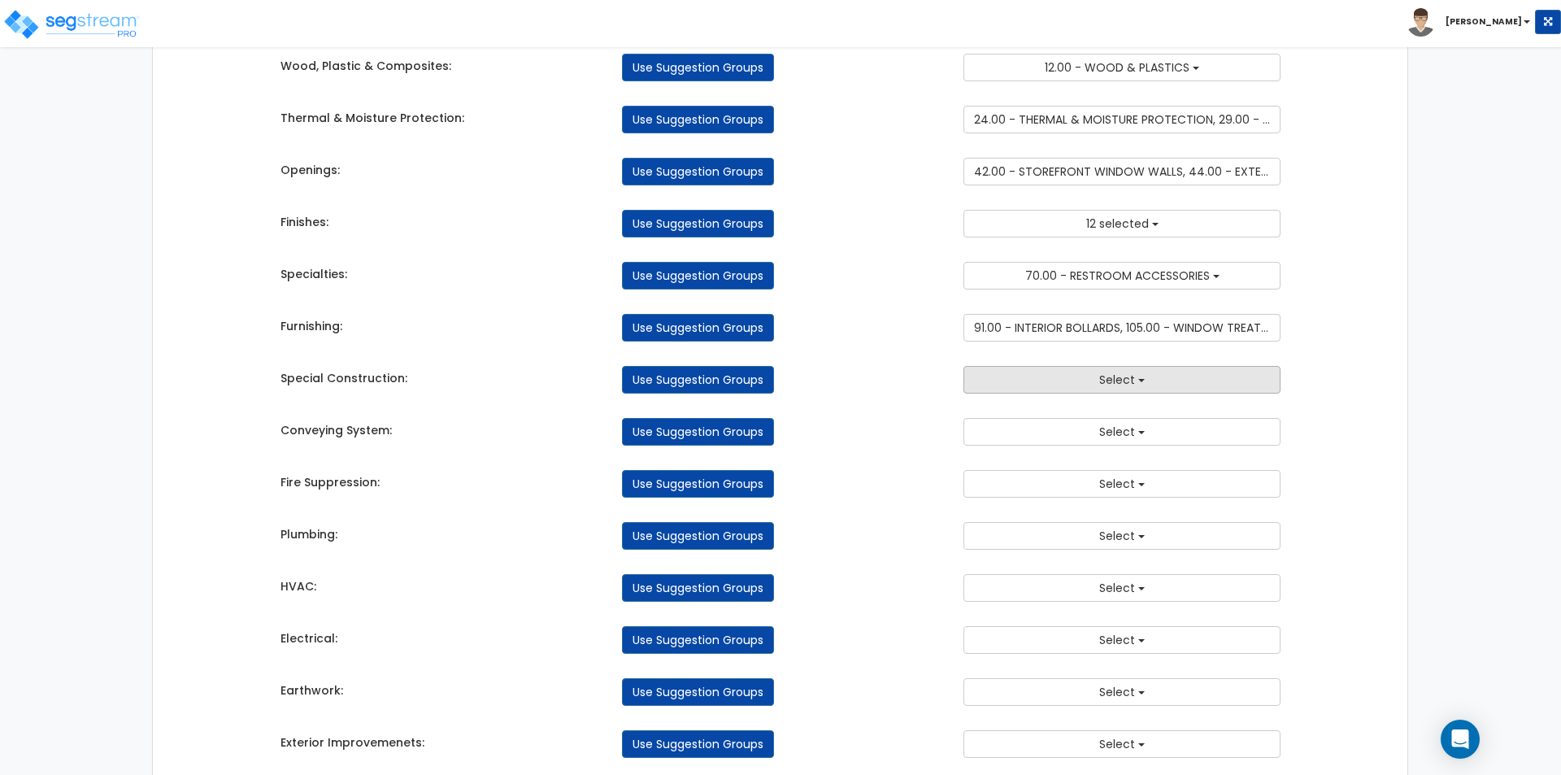
click at [1045, 376] on button "Select" at bounding box center [1121, 380] width 317 height 28
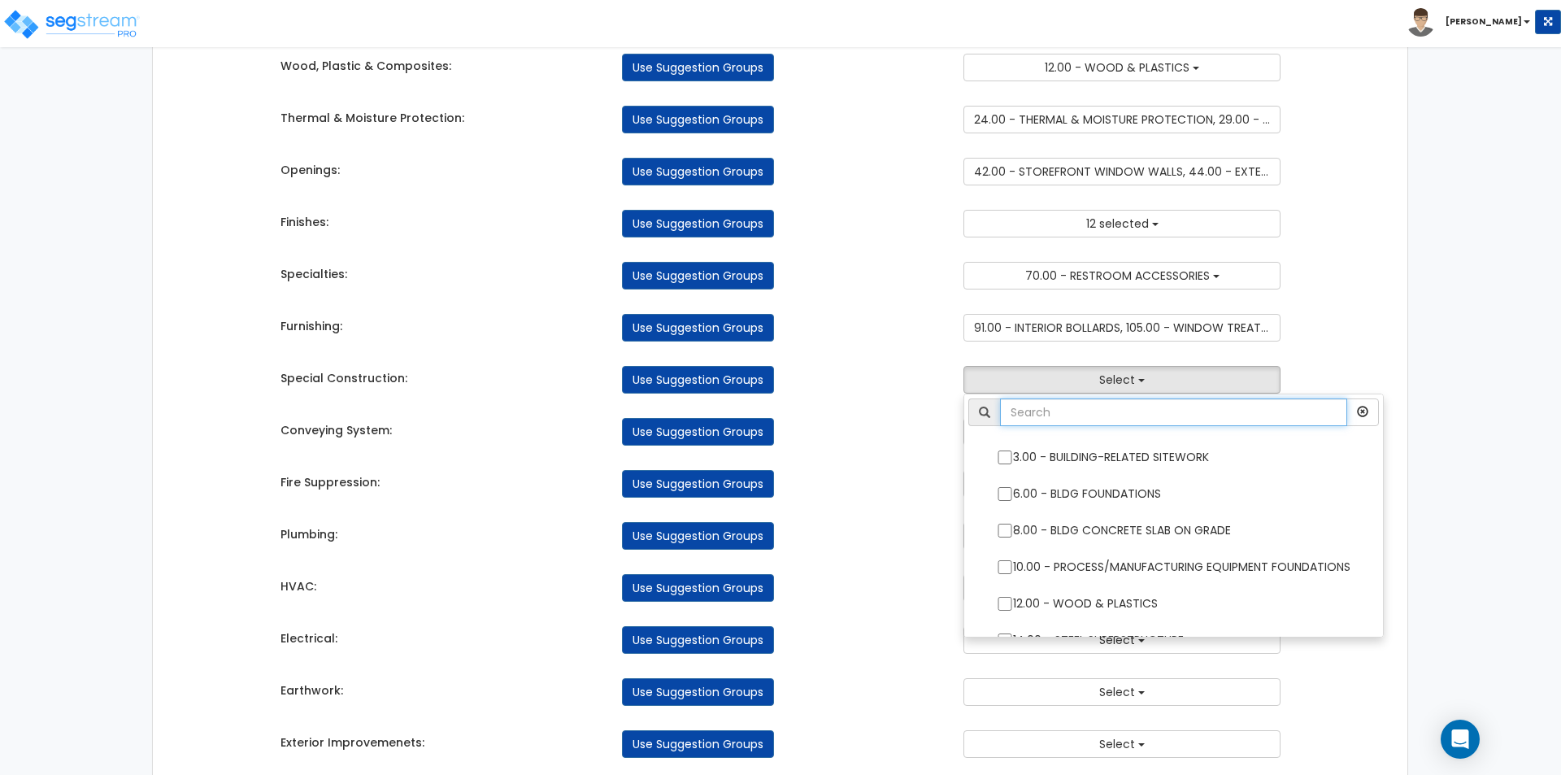
click at [1038, 418] on input "text" at bounding box center [1173, 412] width 347 height 28
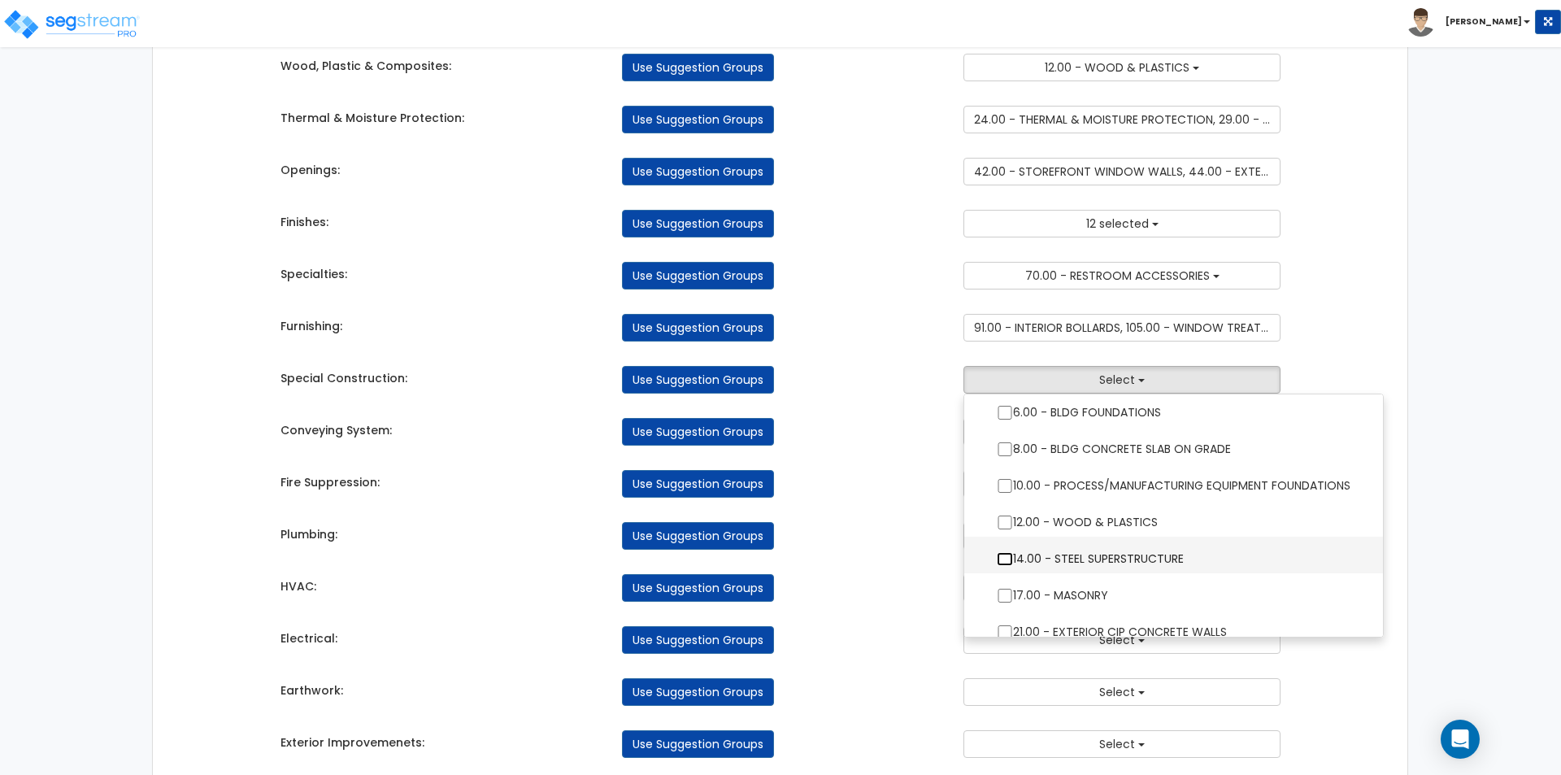
click at [998, 559] on input "14.00 - STEEL SUPERSTRUCTURE" at bounding box center [1005, 559] width 16 height 14
checkbox input "true"
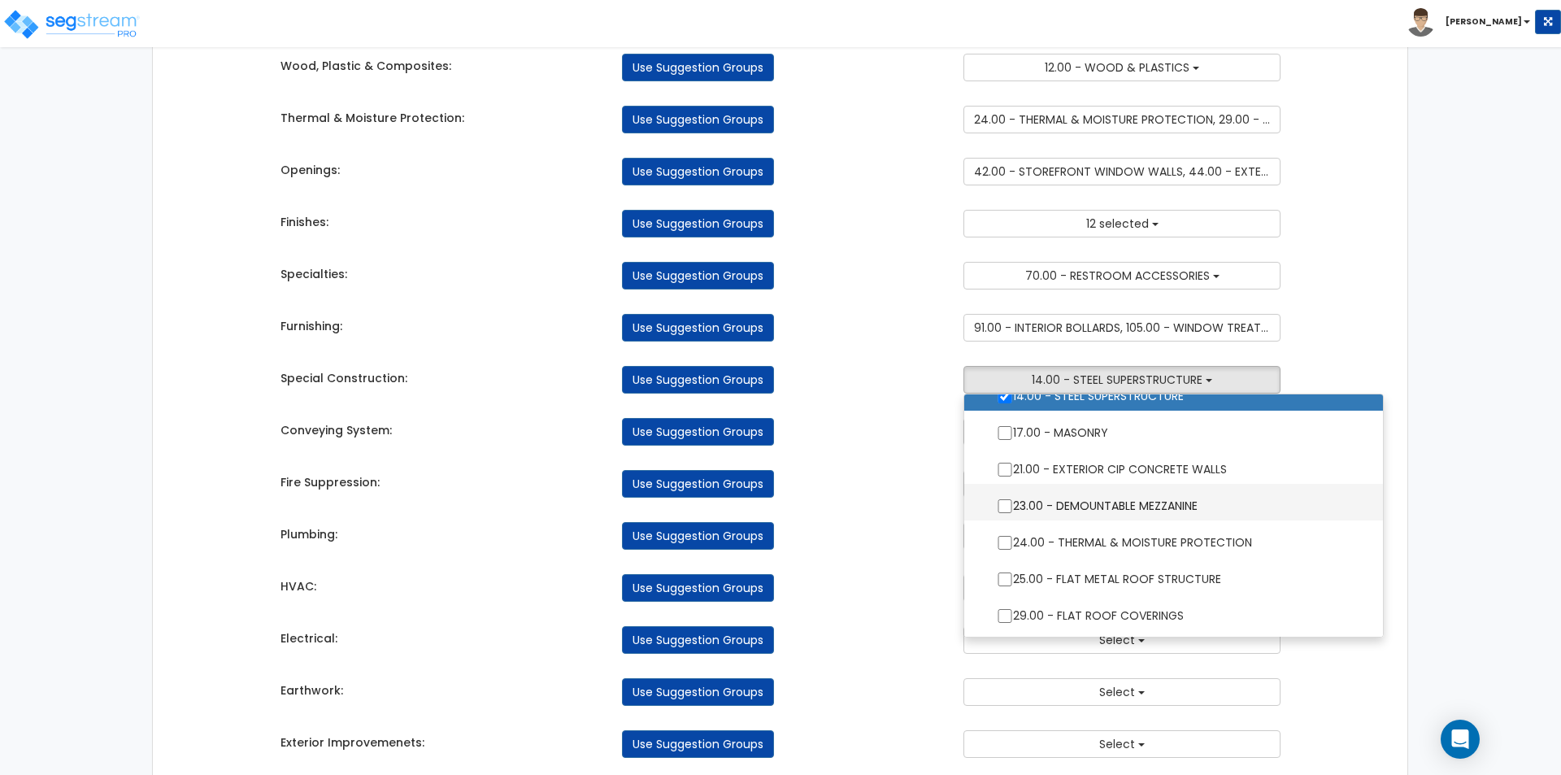
scroll to position [325, 0]
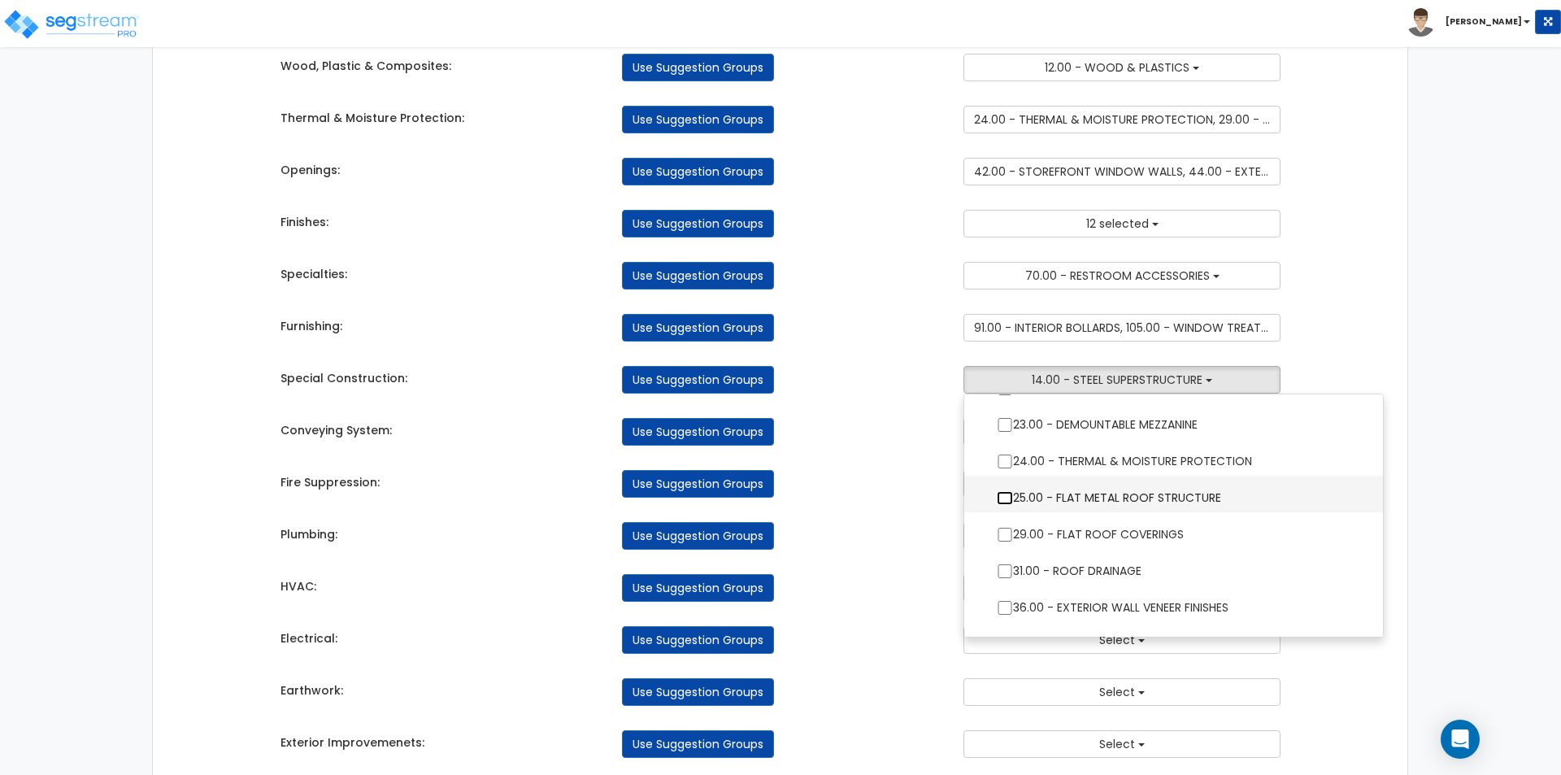
click at [1009, 498] on input "25.00 - FLAT METAL ROOF STRUCTURE" at bounding box center [1005, 498] width 16 height 14
checkbox input "true"
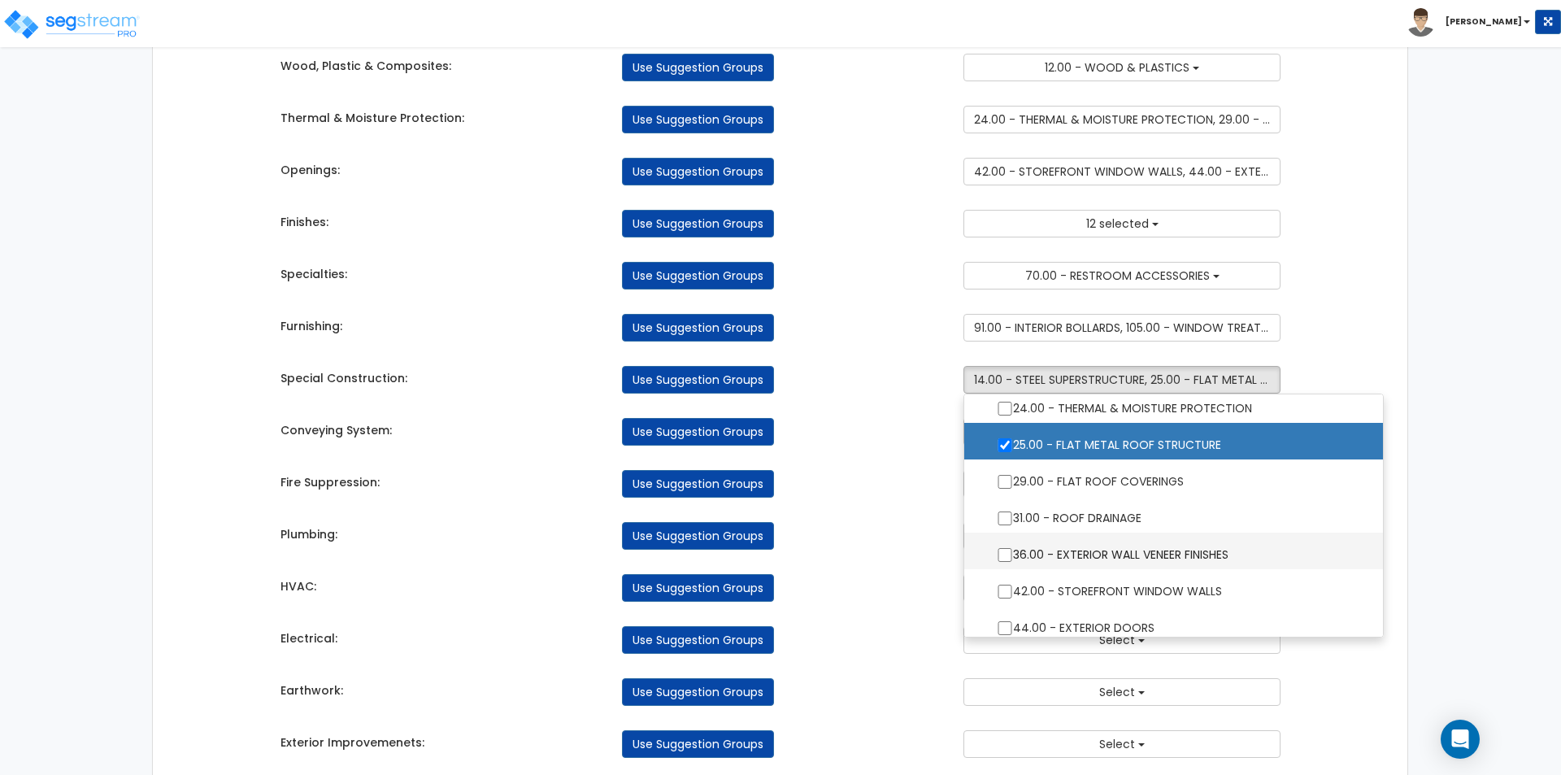
scroll to position [406, 0]
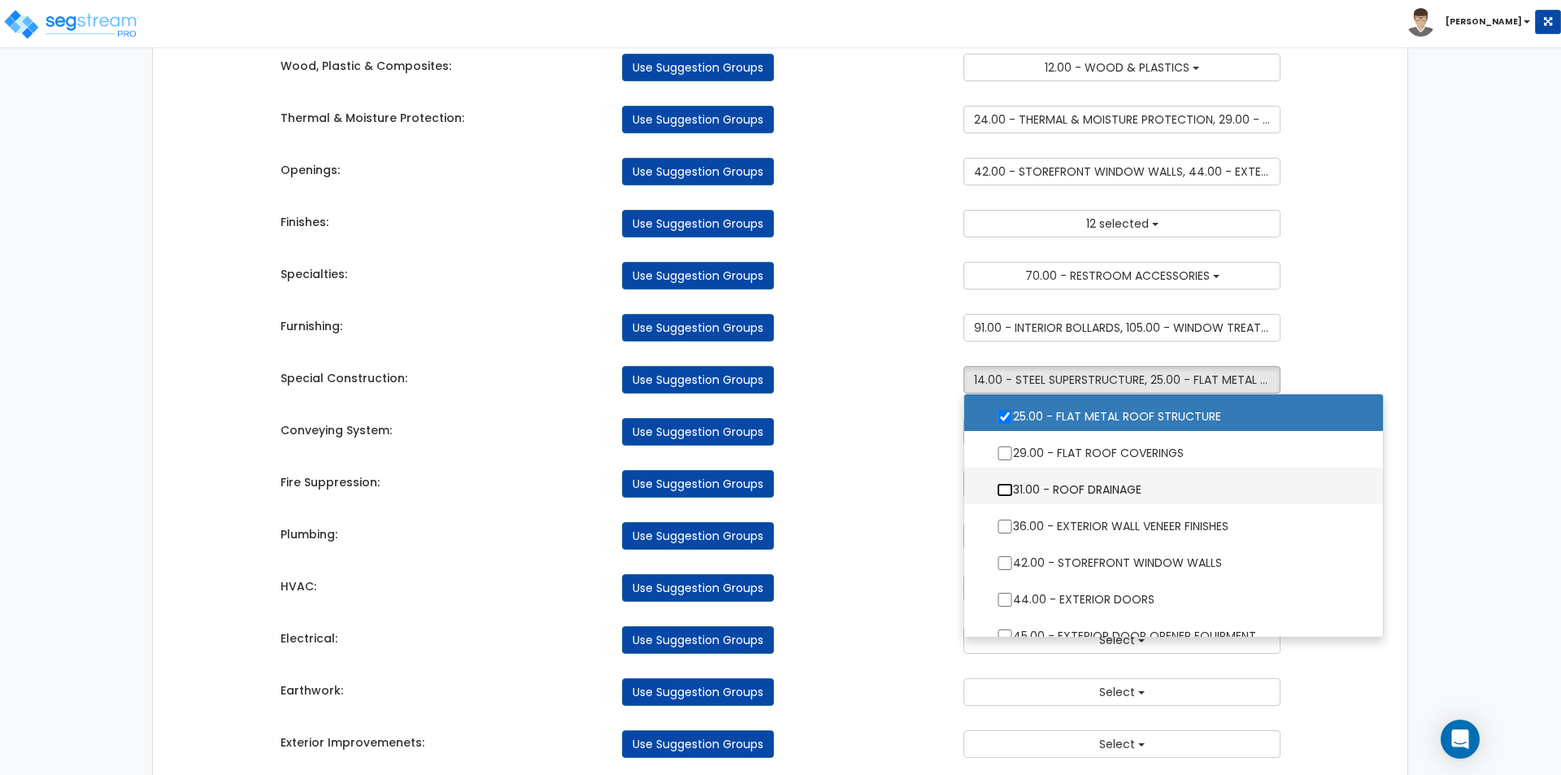
click at [1000, 487] on input "31.00 - ROOF DRAINAGE" at bounding box center [1005, 490] width 16 height 14
checkbox input "true"
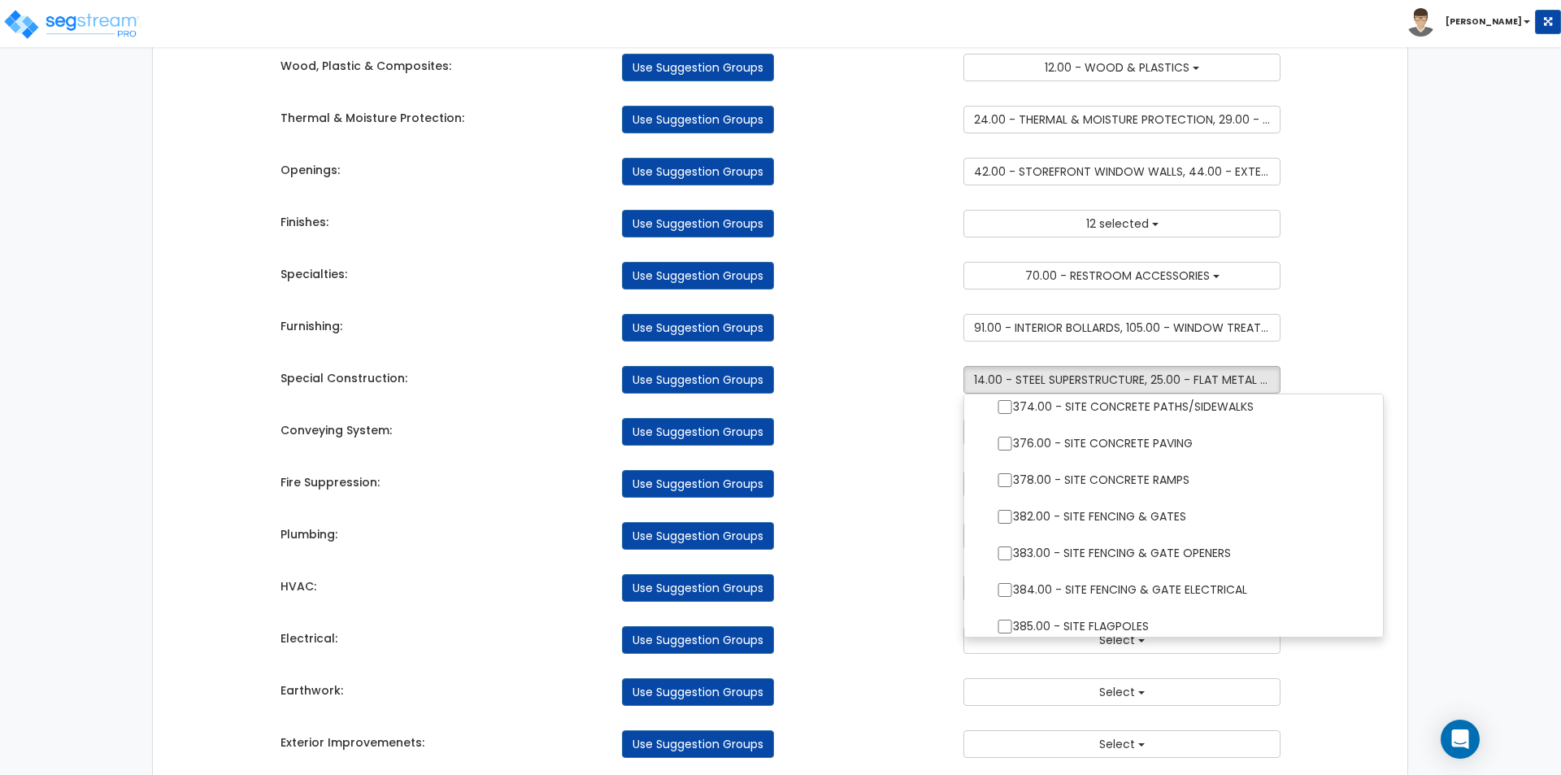
scroll to position [3089, 0]
click at [867, 436] on div "Use Suggestion Groups" at bounding box center [780, 432] width 341 height 28
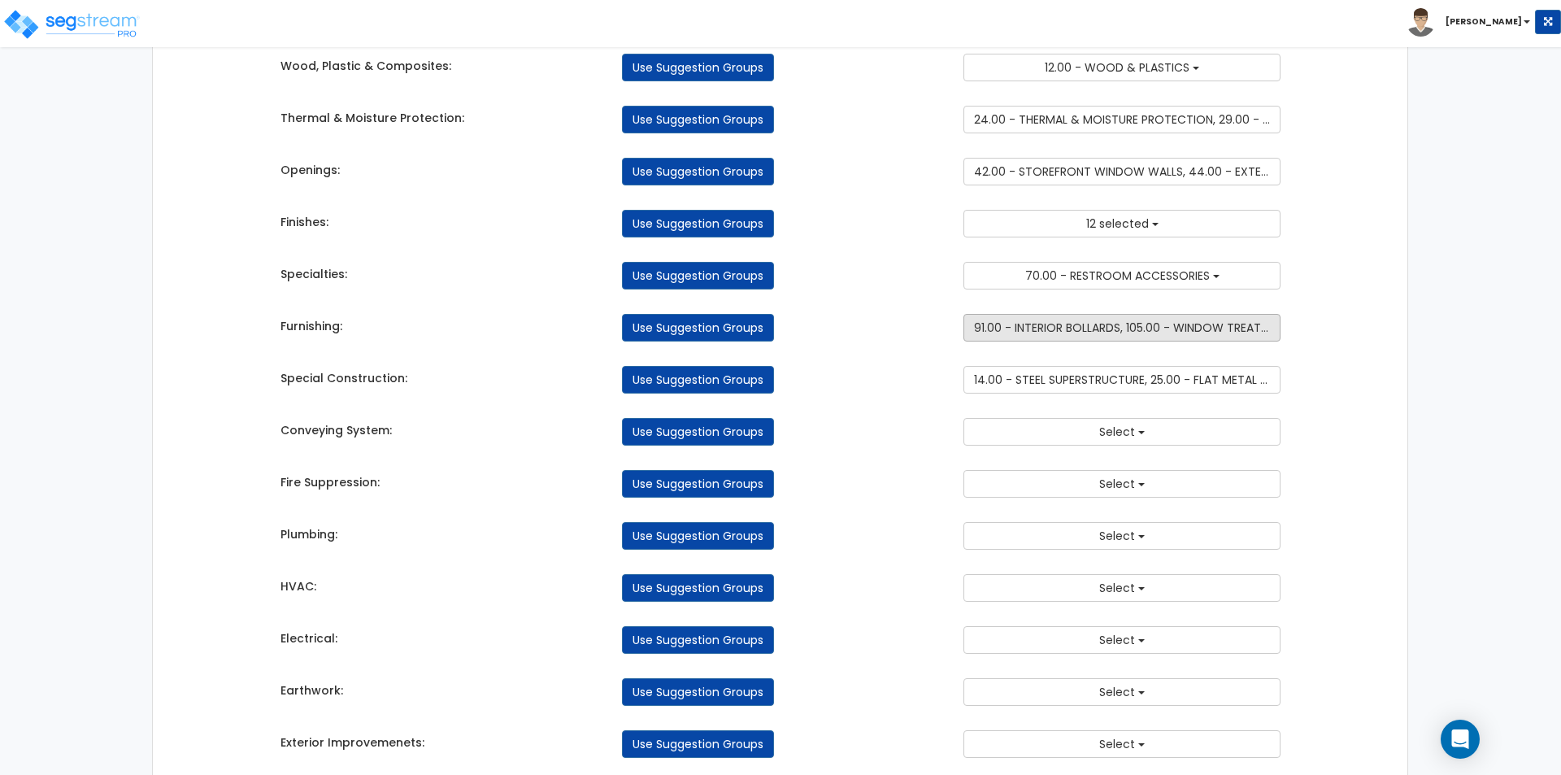
click at [1036, 328] on span "91.00 - INTERIOR BOLLARDS, 105.00 - WINDOW TREATMENTS" at bounding box center [1136, 327] width 324 height 16
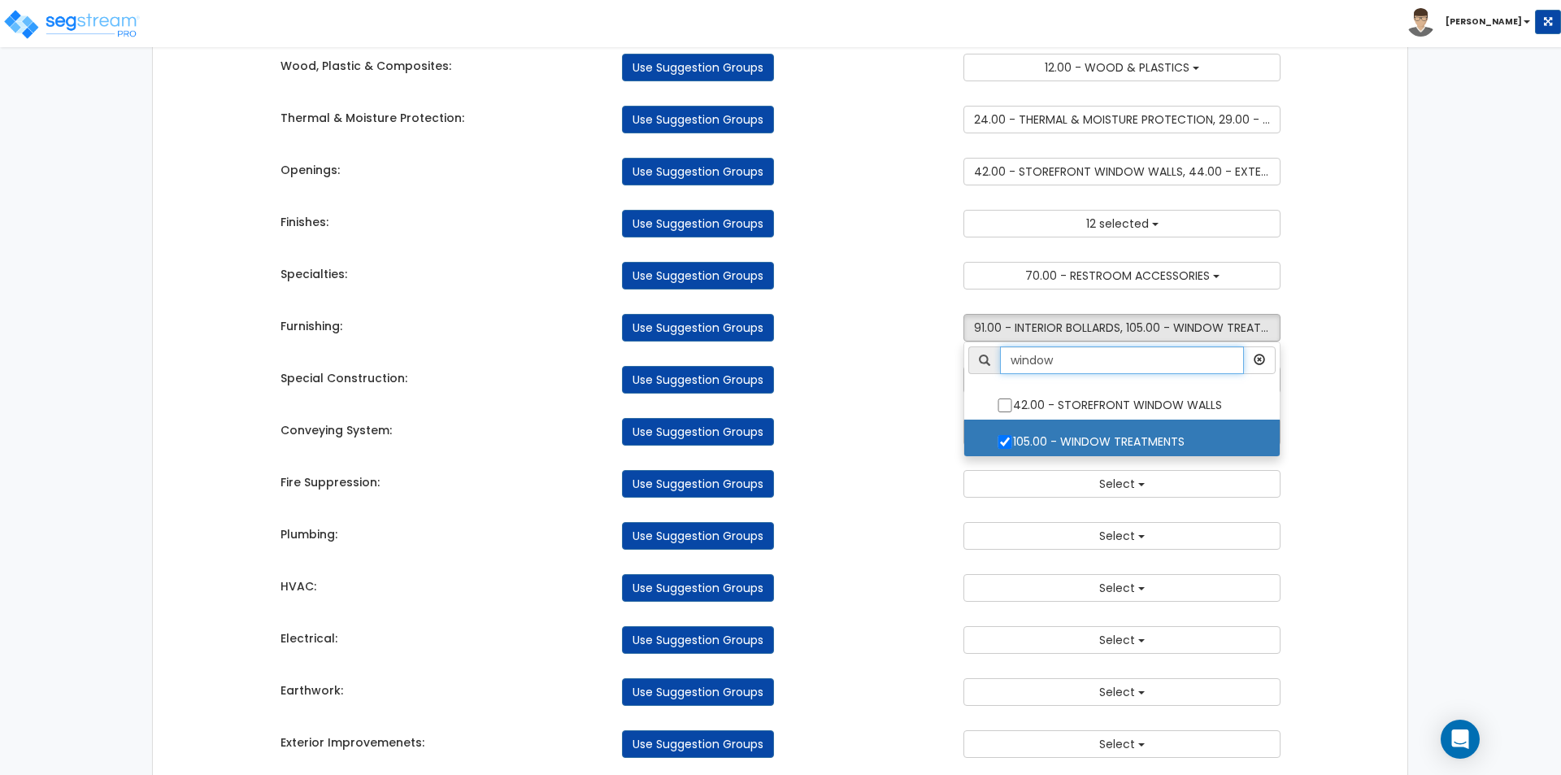
click at [1045, 361] on input "window" at bounding box center [1122, 360] width 244 height 28
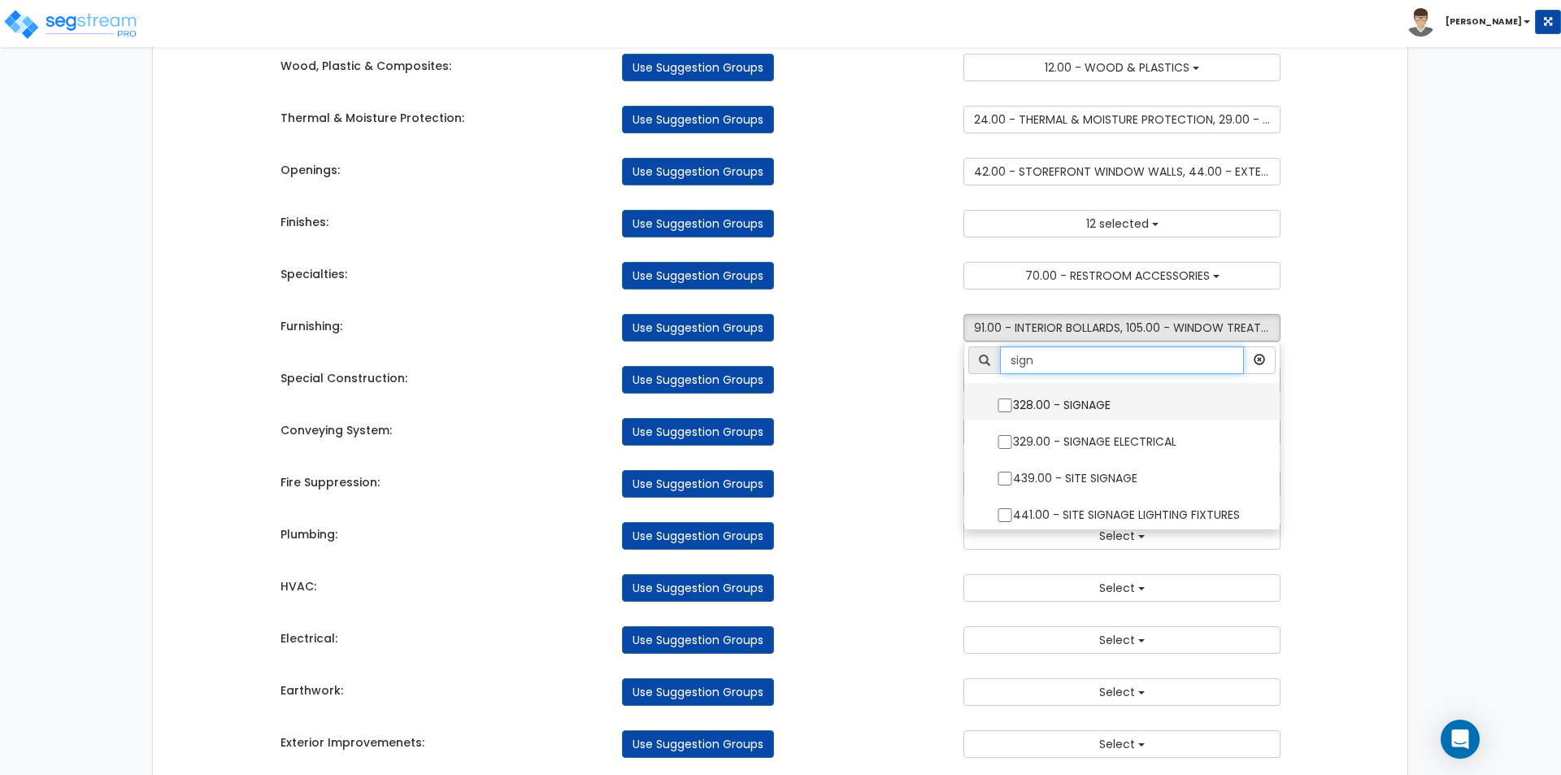
type input "sign"
click at [1005, 411] on input "328.00 - SIGNAGE" at bounding box center [1005, 405] width 16 height 14
checkbox input "true"
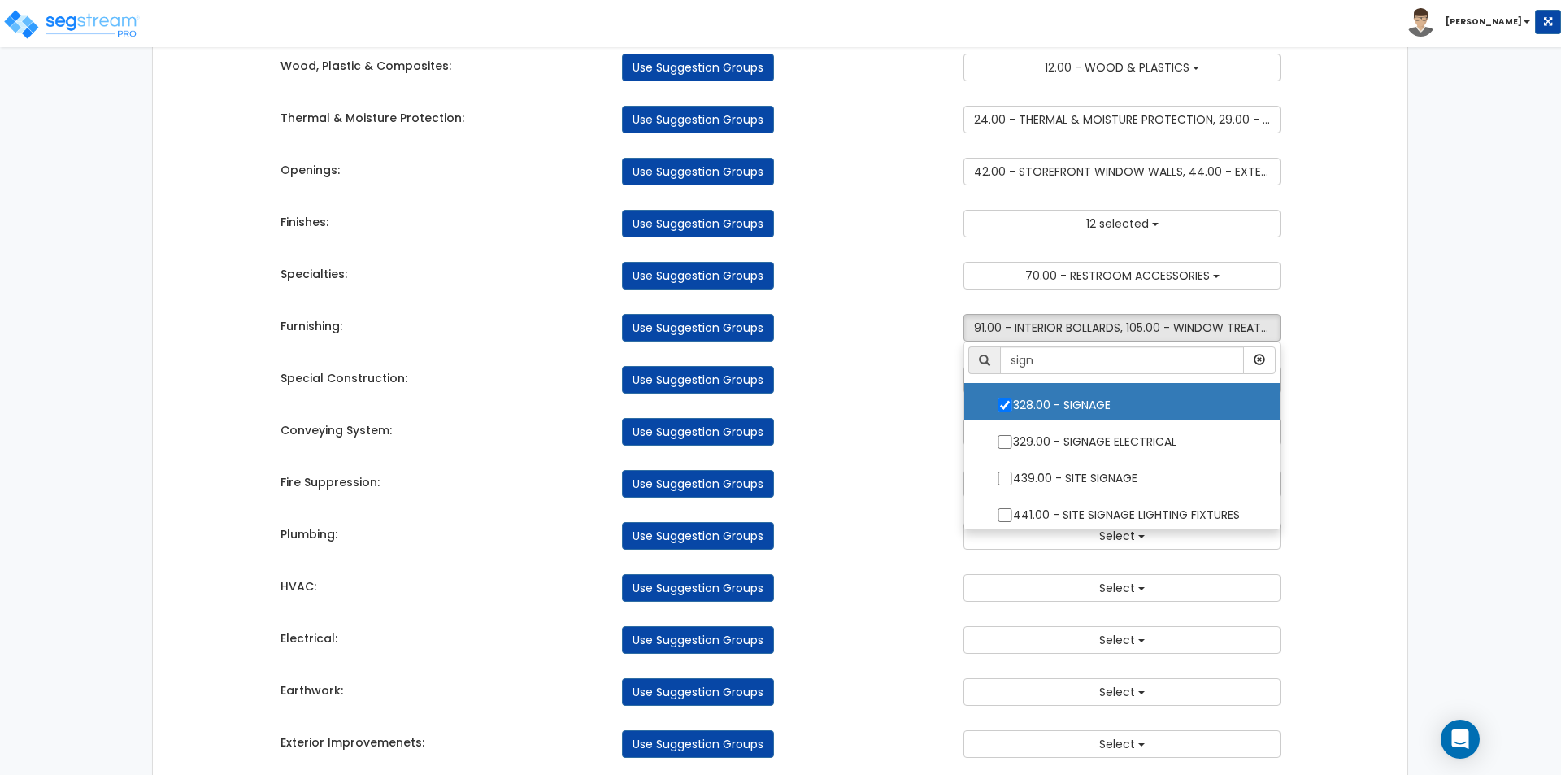
click at [915, 431] on div "Use Suggestion Groups" at bounding box center [780, 432] width 341 height 28
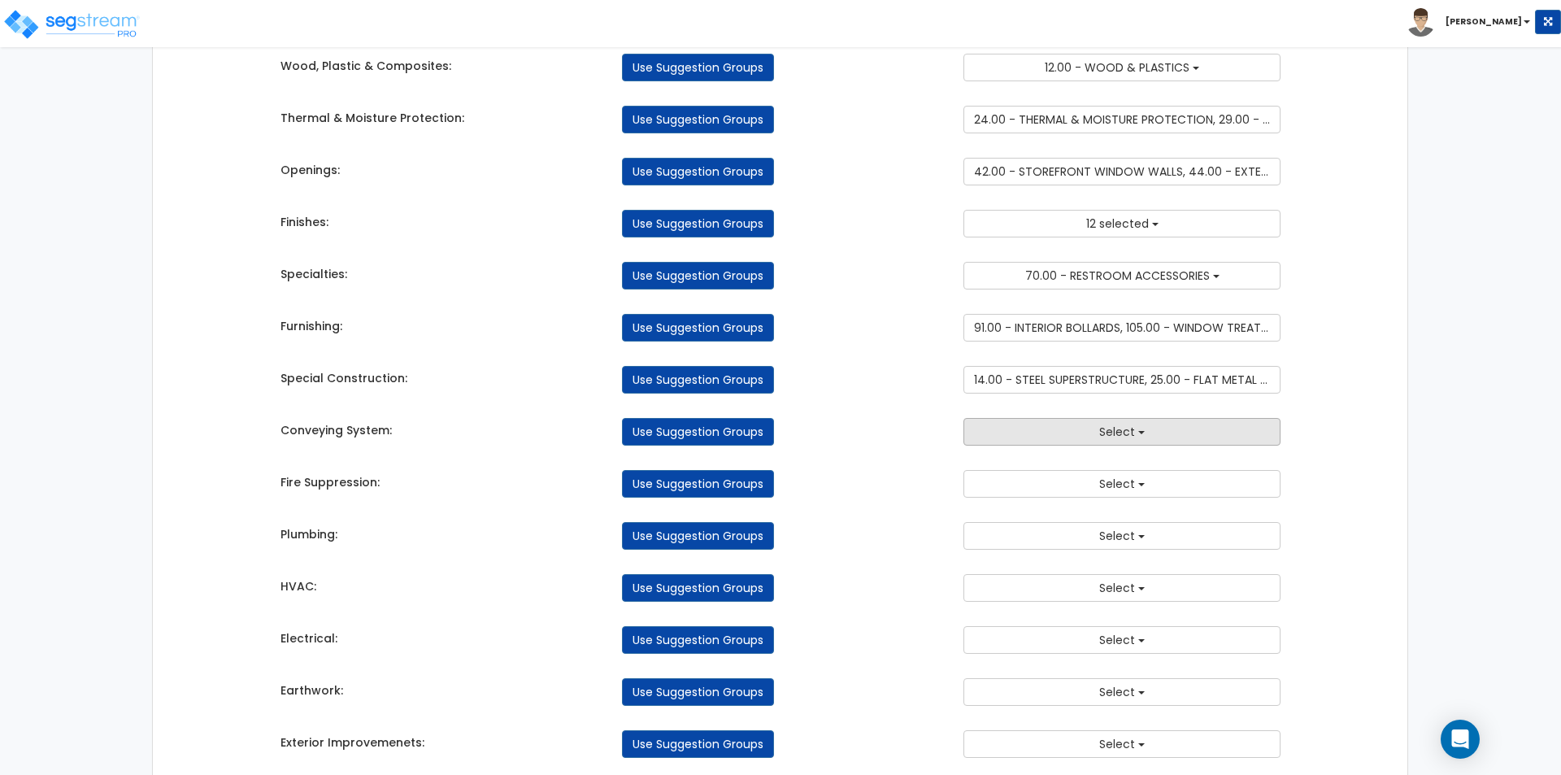
click at [1048, 436] on button "Select" at bounding box center [1121, 432] width 317 height 28
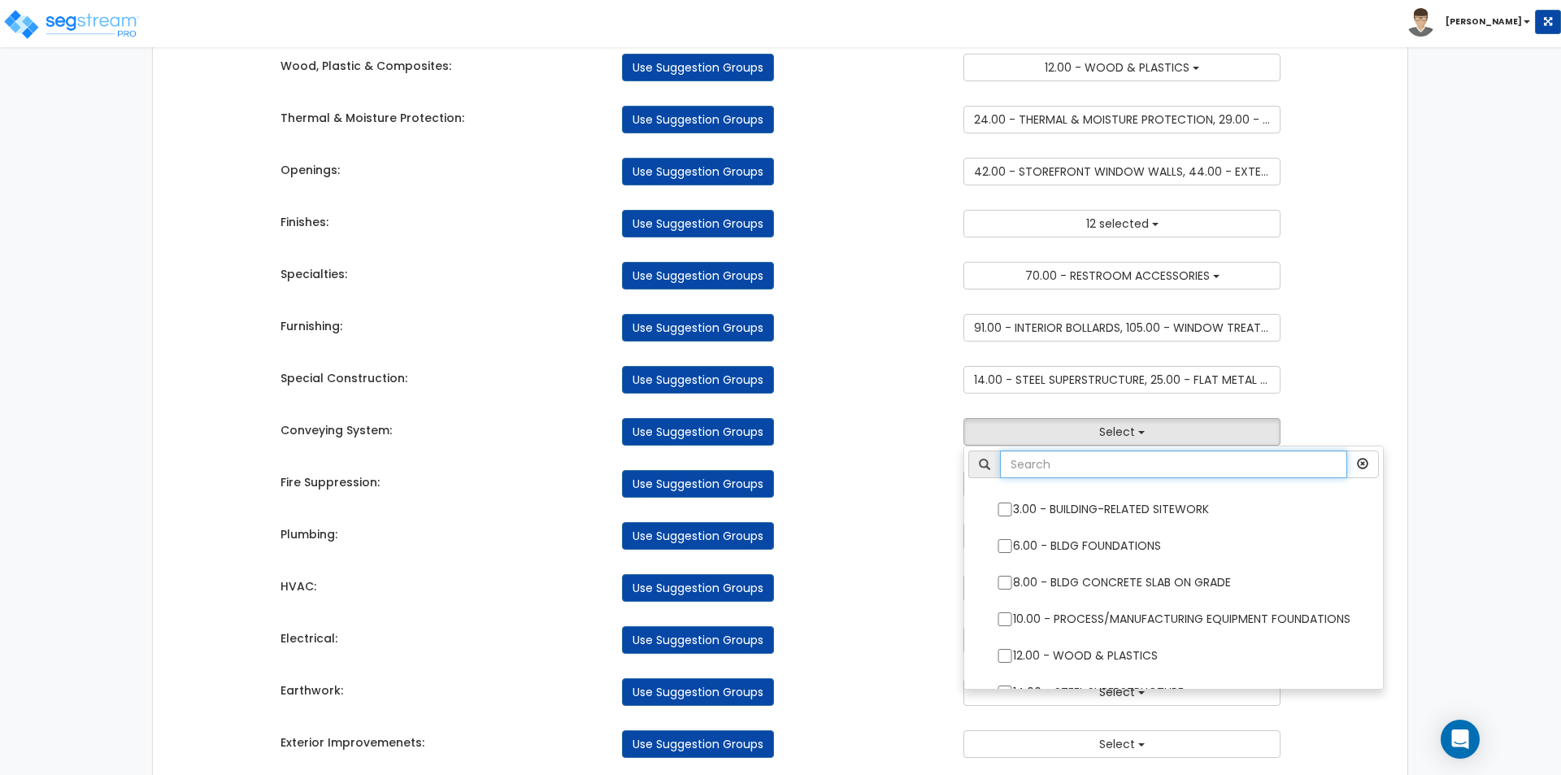
click at [1082, 458] on input "text" at bounding box center [1173, 464] width 347 height 28
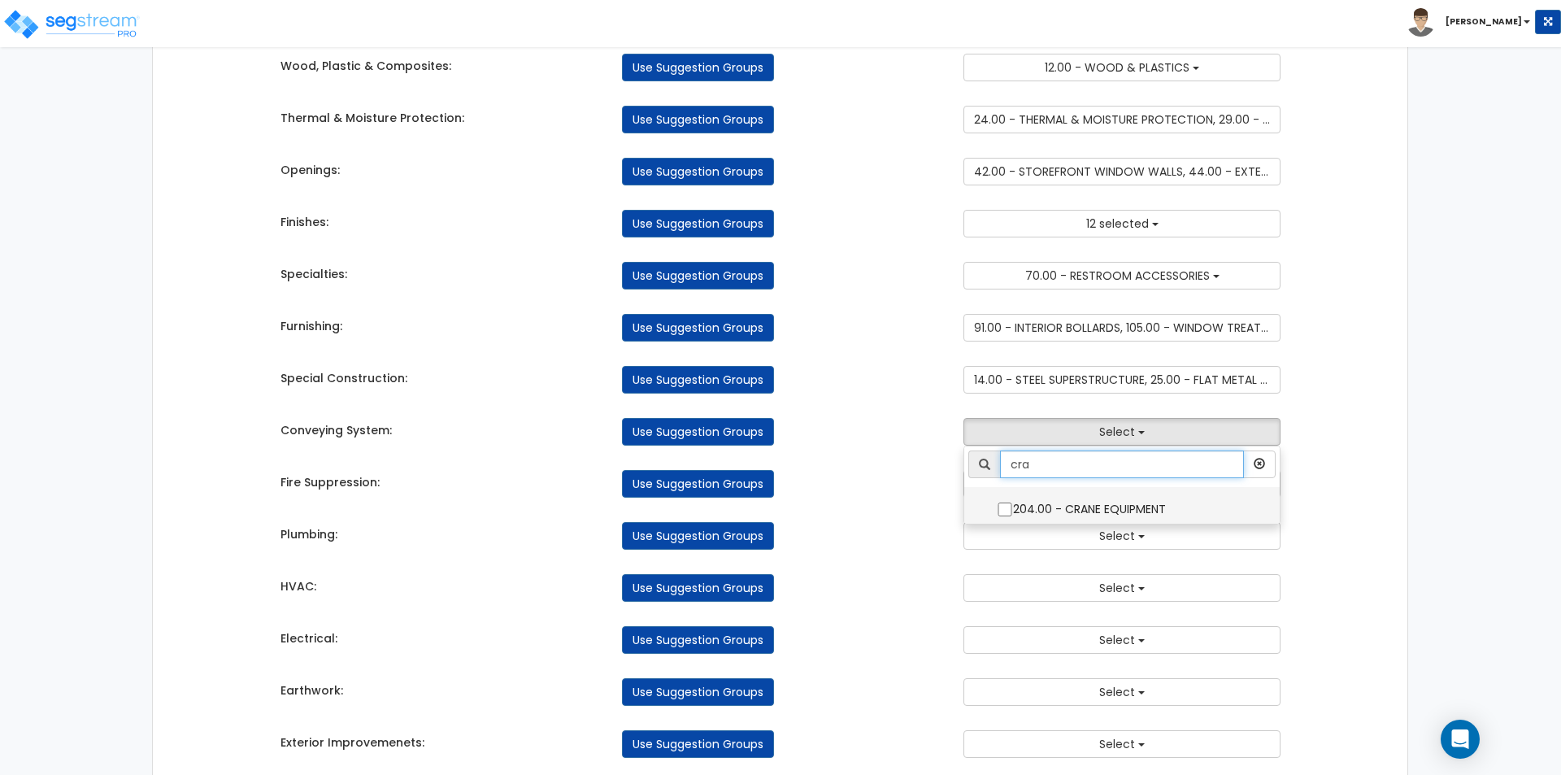
type input "cra"
click at [1006, 509] on input "204.00 - CRANE EQUIPMENT" at bounding box center [1005, 509] width 16 height 14
checkbox input "true"
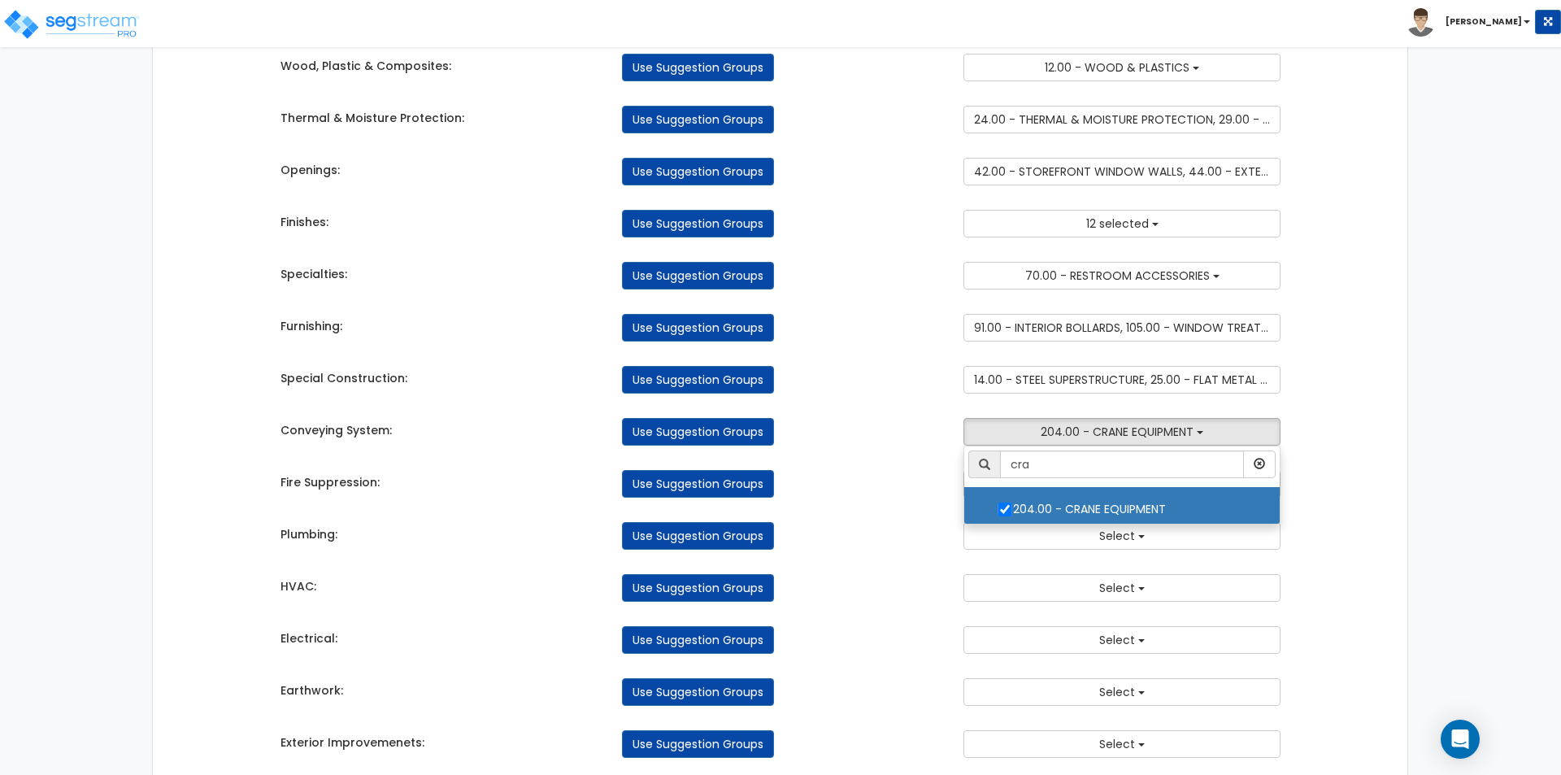
click at [889, 484] on div "Use Suggestion Groups" at bounding box center [780, 484] width 341 height 28
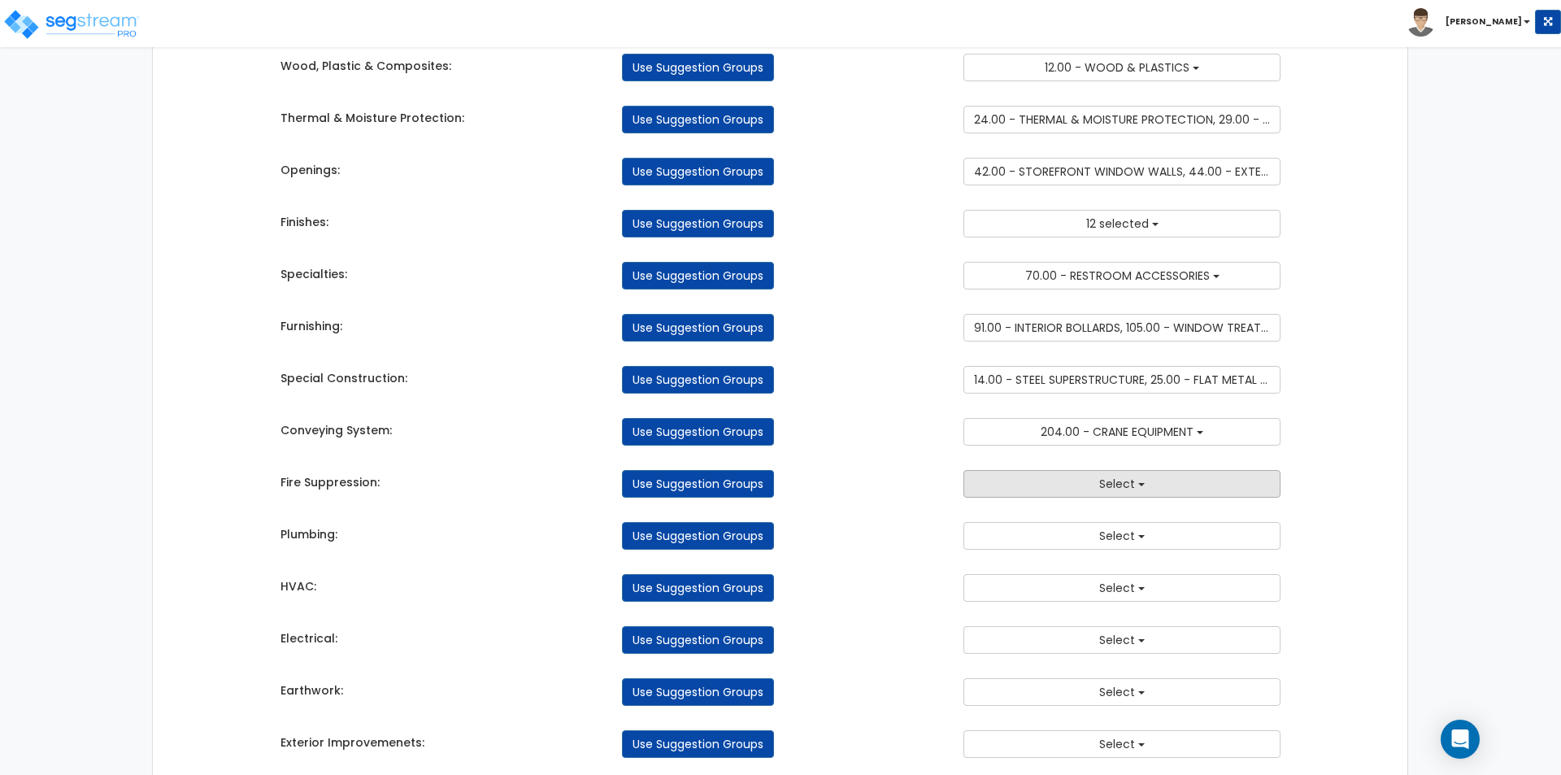
click at [1060, 476] on button "Select" at bounding box center [1121, 484] width 317 height 28
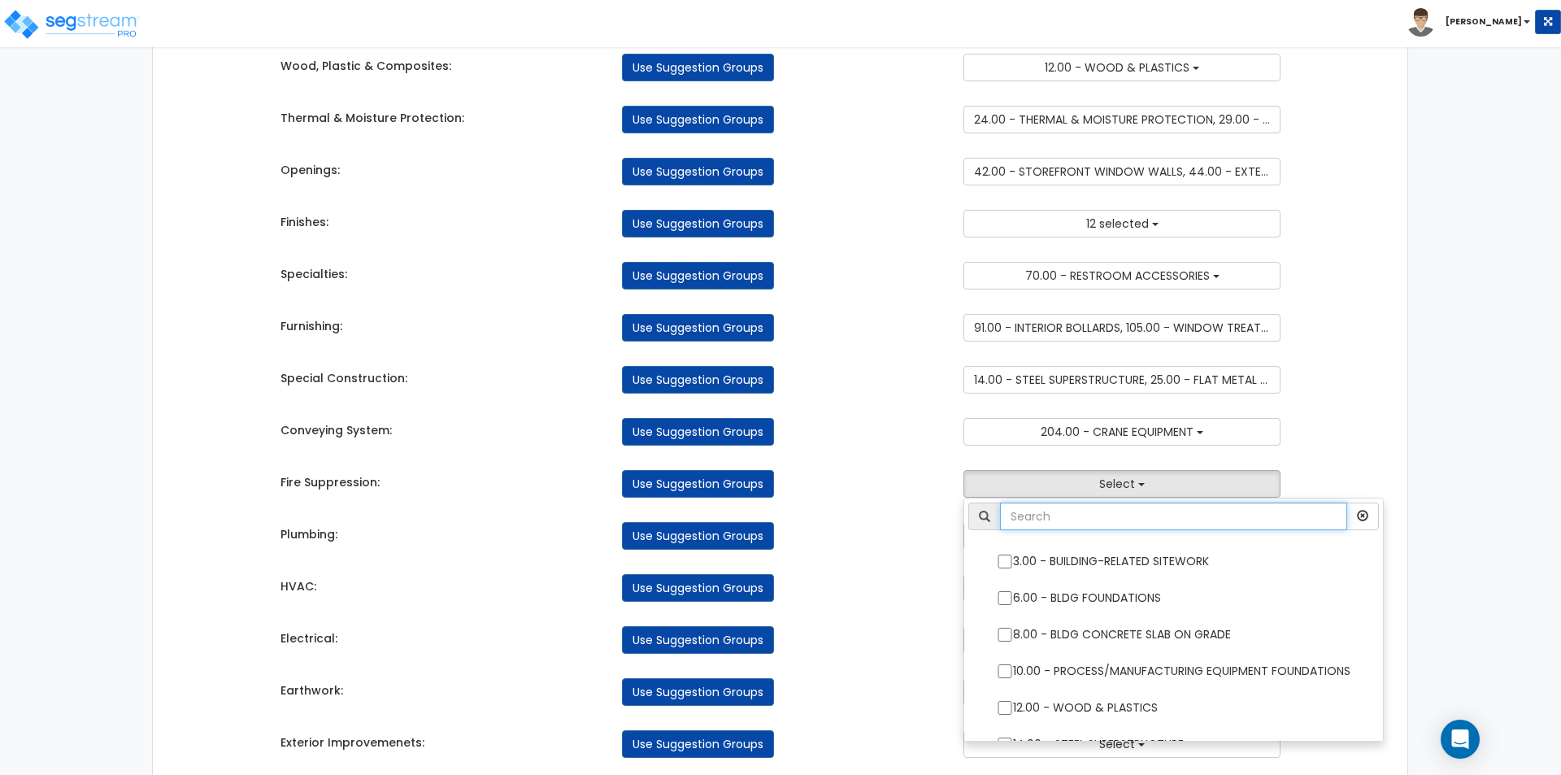
click at [1068, 508] on input "text" at bounding box center [1173, 516] width 347 height 28
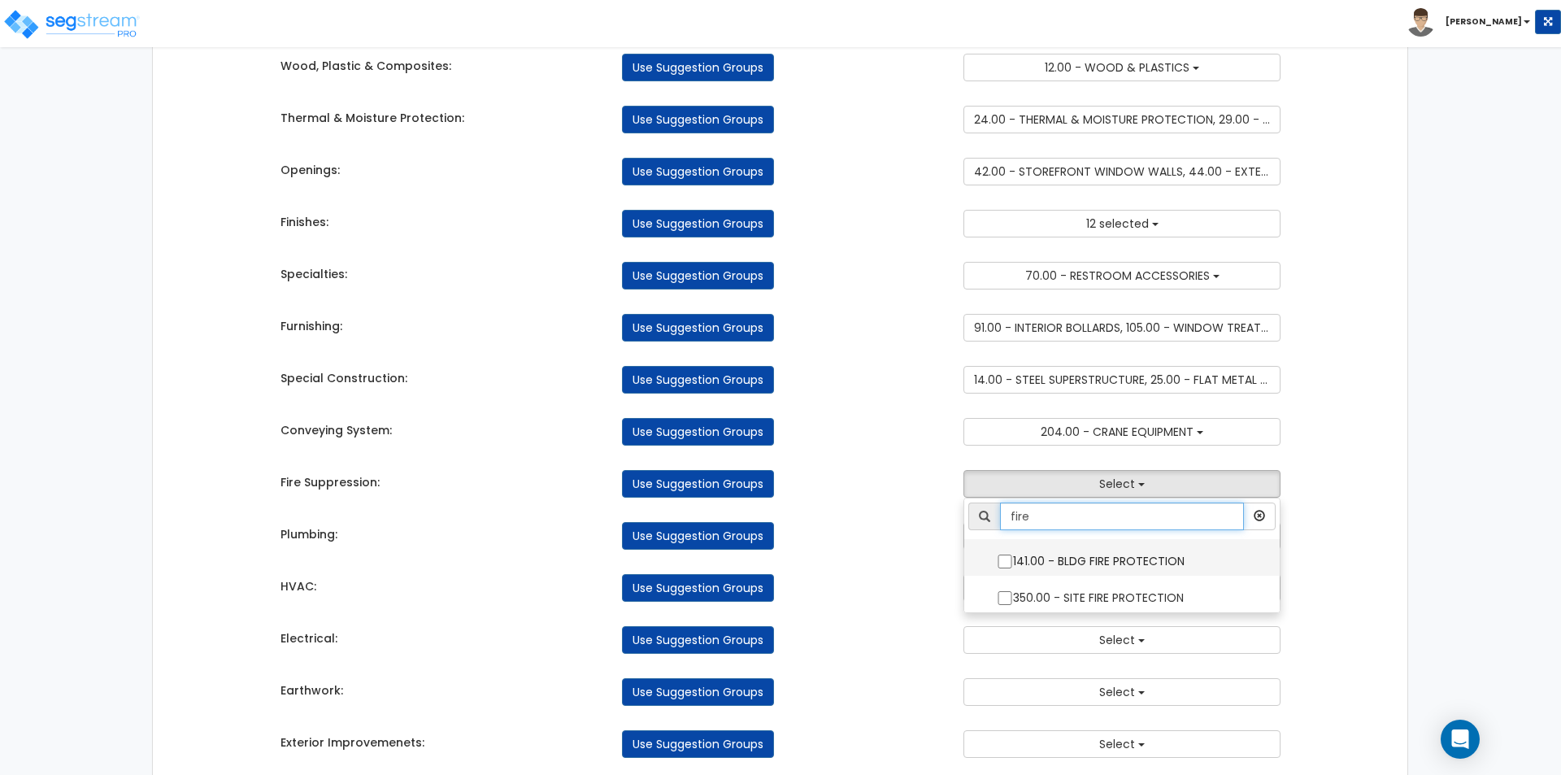
type input "fire"
click at [1002, 567] on input "141.00 - BLDG FIRE PROTECTION" at bounding box center [1005, 561] width 16 height 14
checkbox input "true"
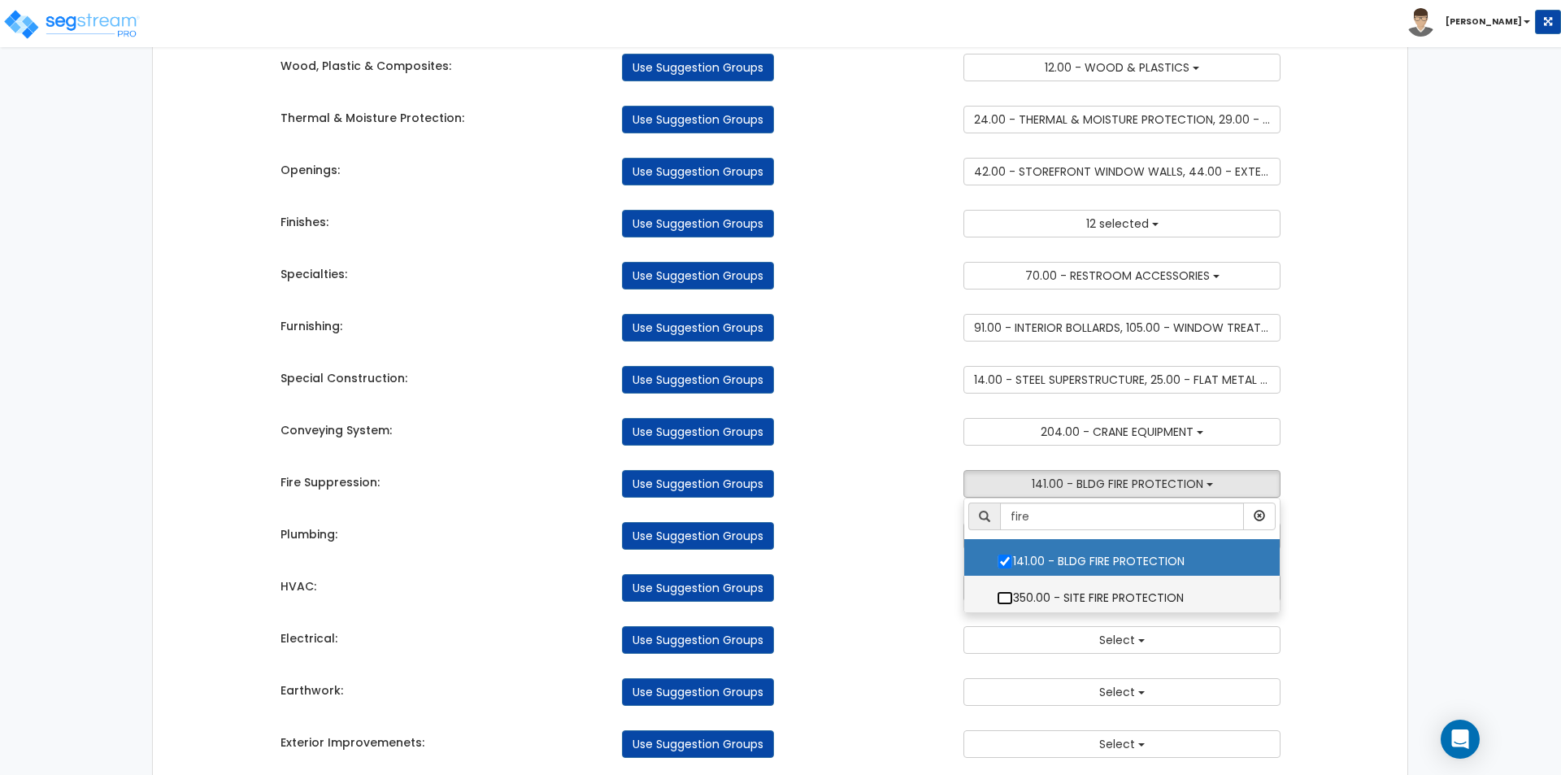
click at [1006, 600] on input "350.00 - SITE FIRE PROTECTION" at bounding box center [1005, 598] width 16 height 14
checkbox input "true"
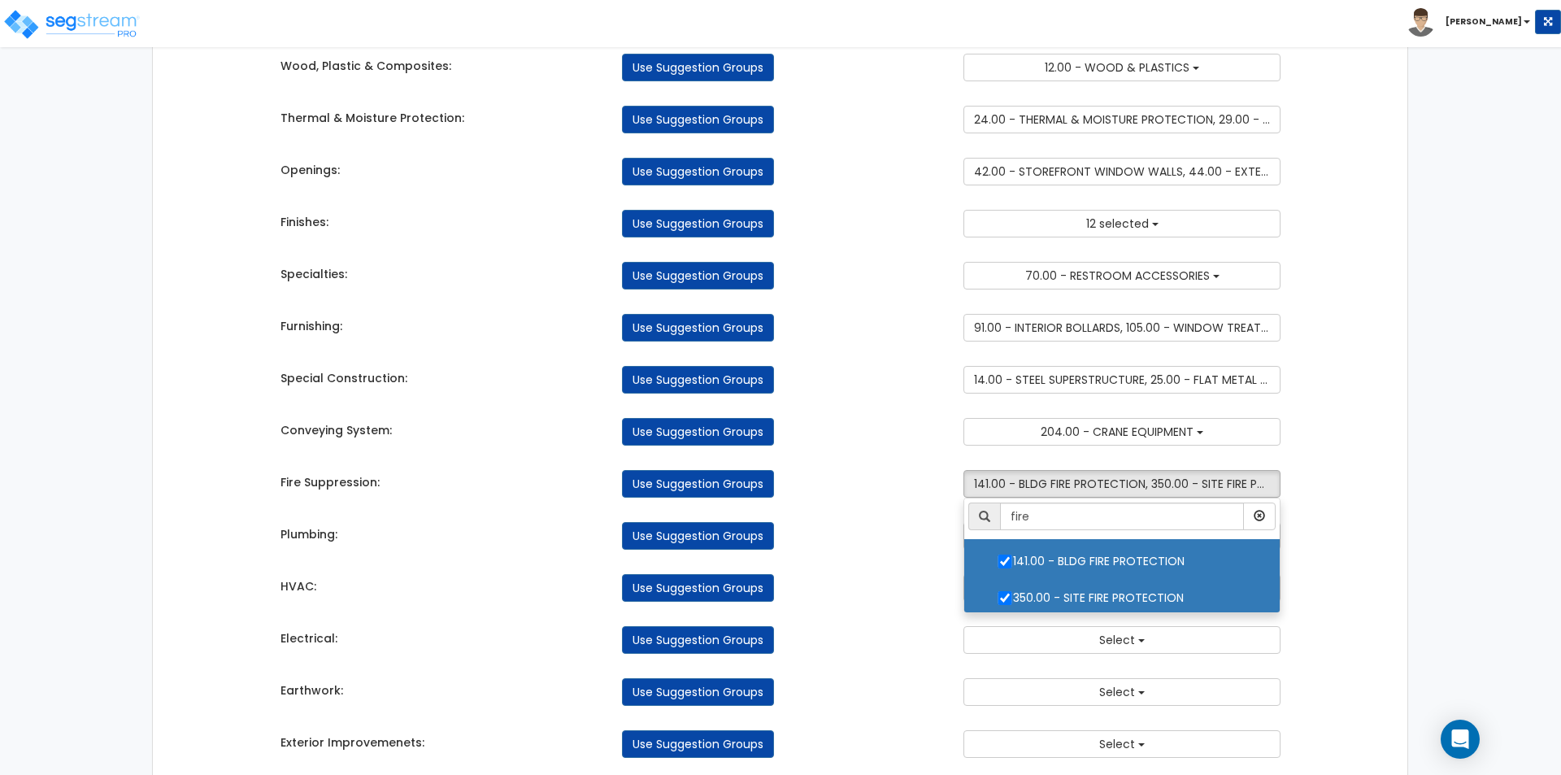
click at [937, 543] on div "Use Suggestion Groups" at bounding box center [780, 536] width 341 height 28
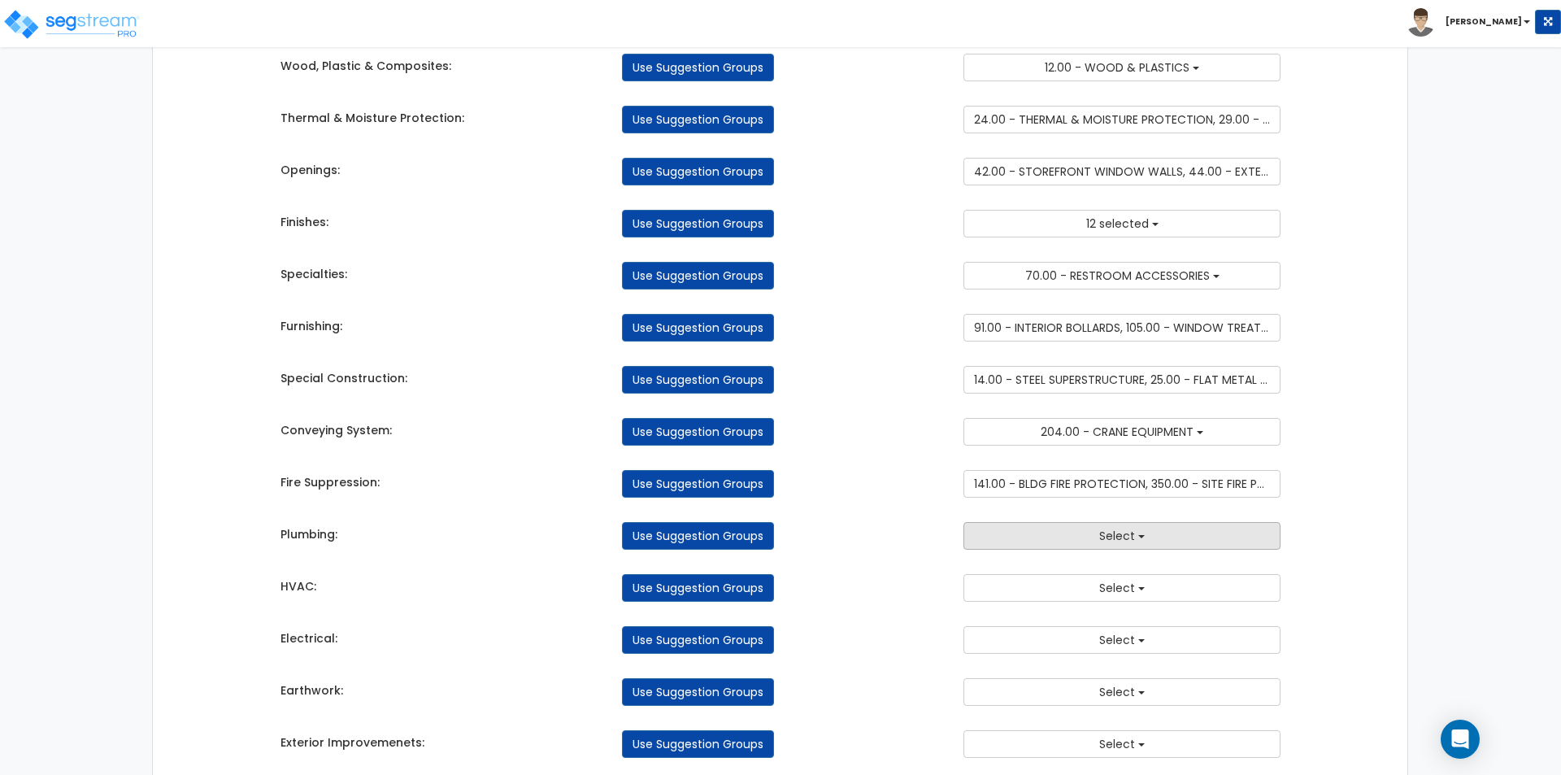
click at [1047, 532] on button "Select" at bounding box center [1121, 536] width 317 height 28
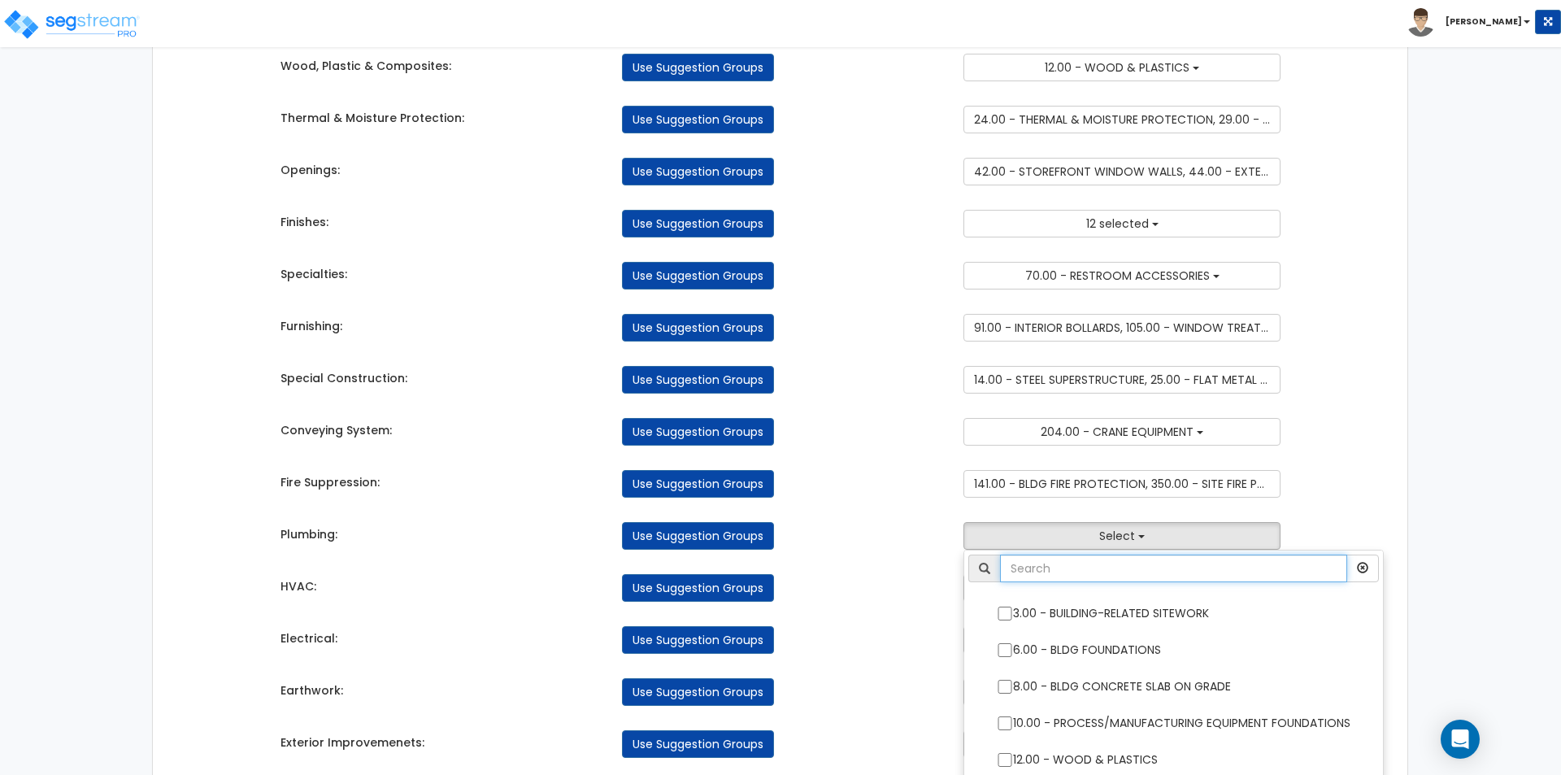
click at [1075, 569] on input "text" at bounding box center [1173, 568] width 347 height 28
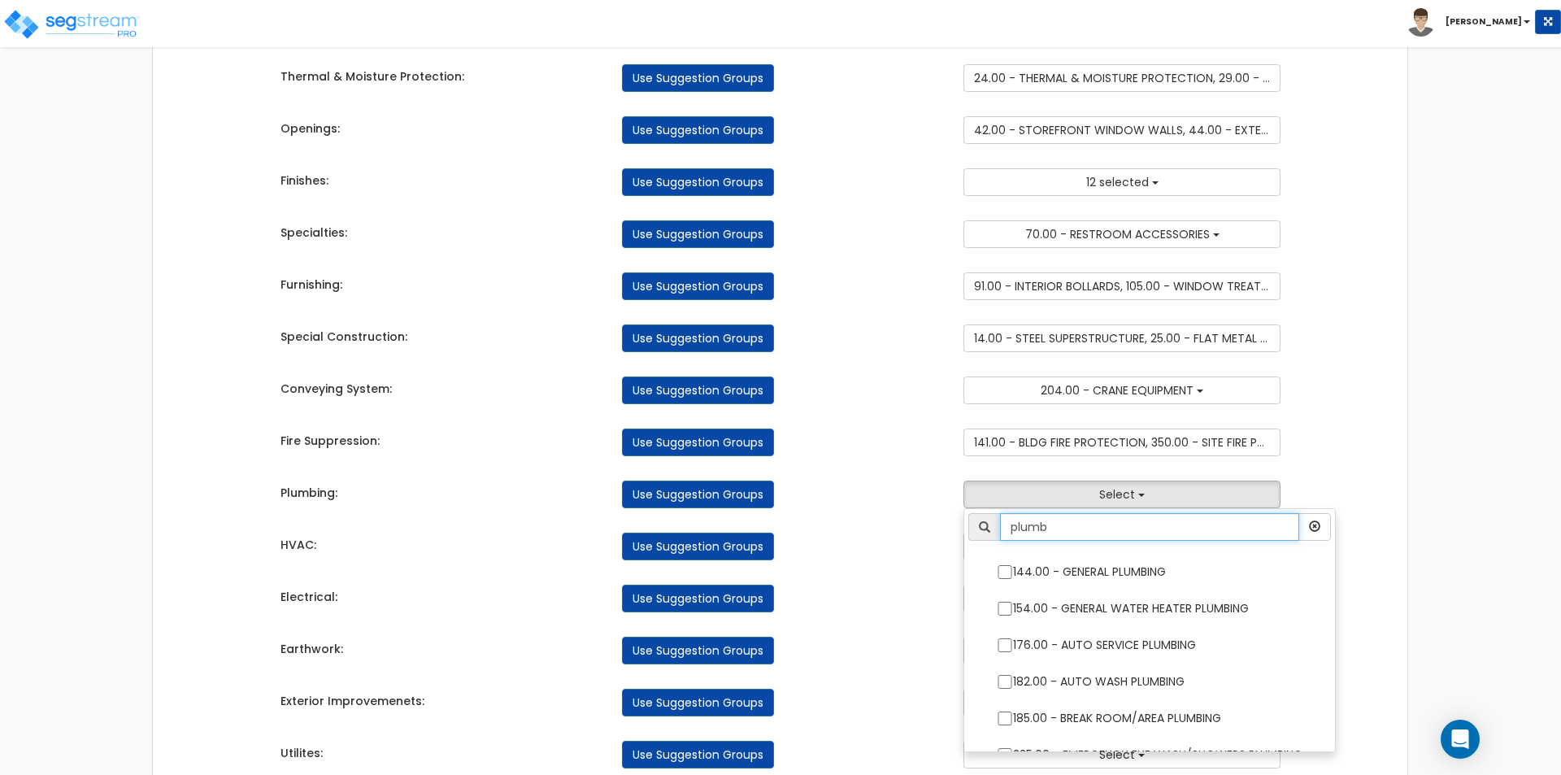
scroll to position [406, 0]
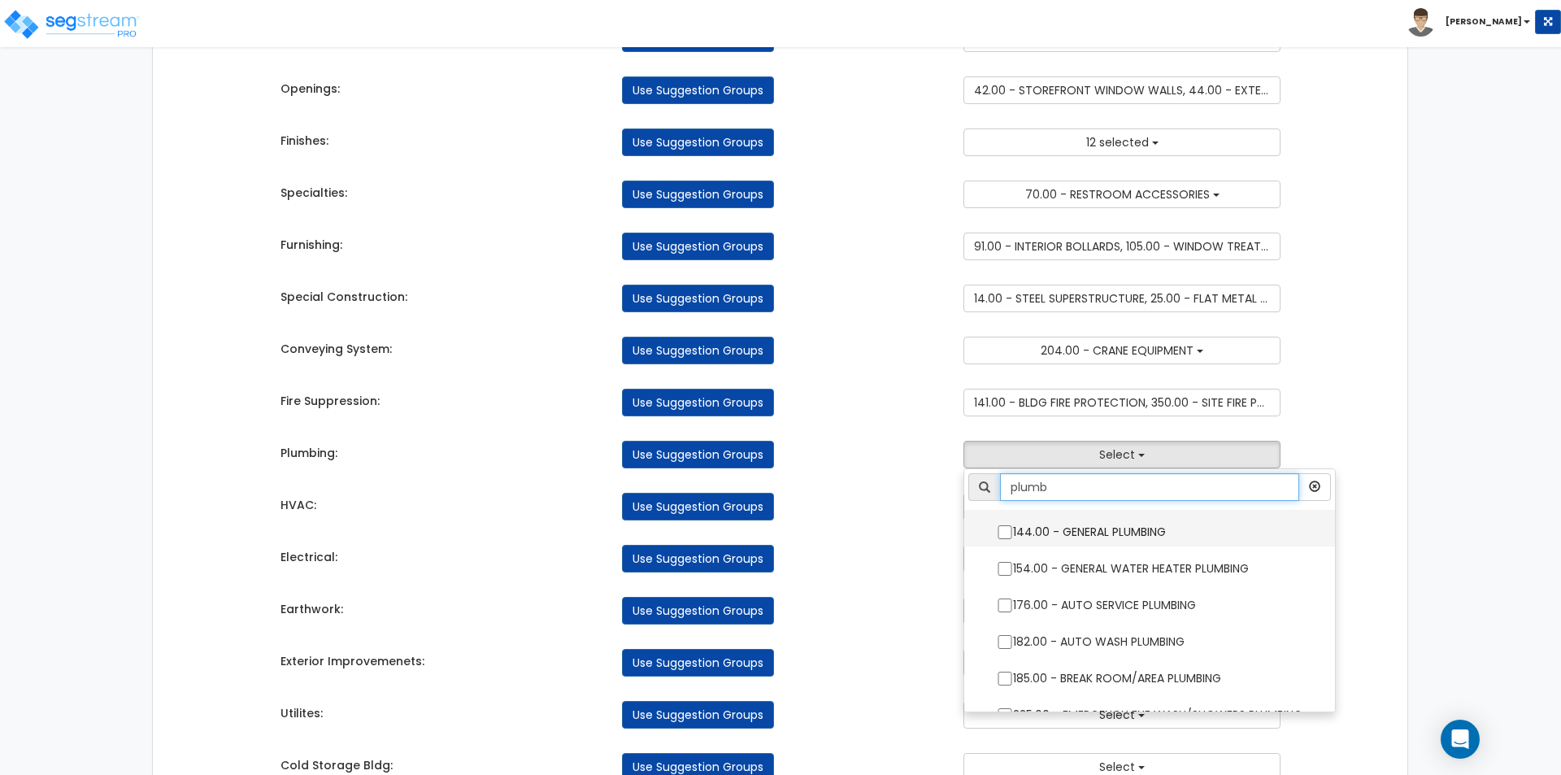
type input "plumb"
click at [1001, 538] on input "144.00 - GENERAL PLUMBING" at bounding box center [1005, 532] width 16 height 14
checkbox input "true"
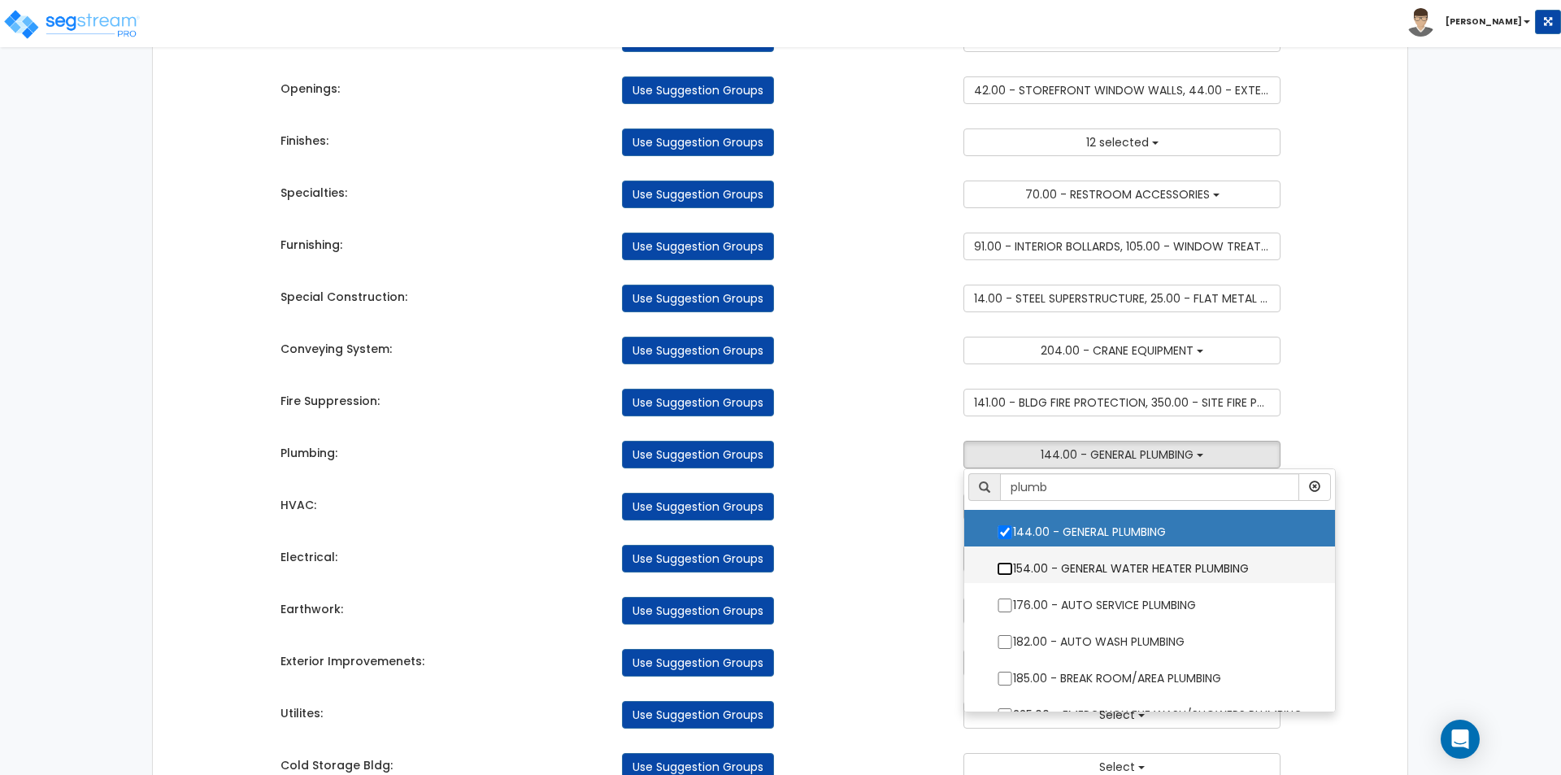
click at [998, 568] on input "154.00 - GENERAL WATER HEATER PLUMBING" at bounding box center [1005, 569] width 16 height 14
checkbox input "true"
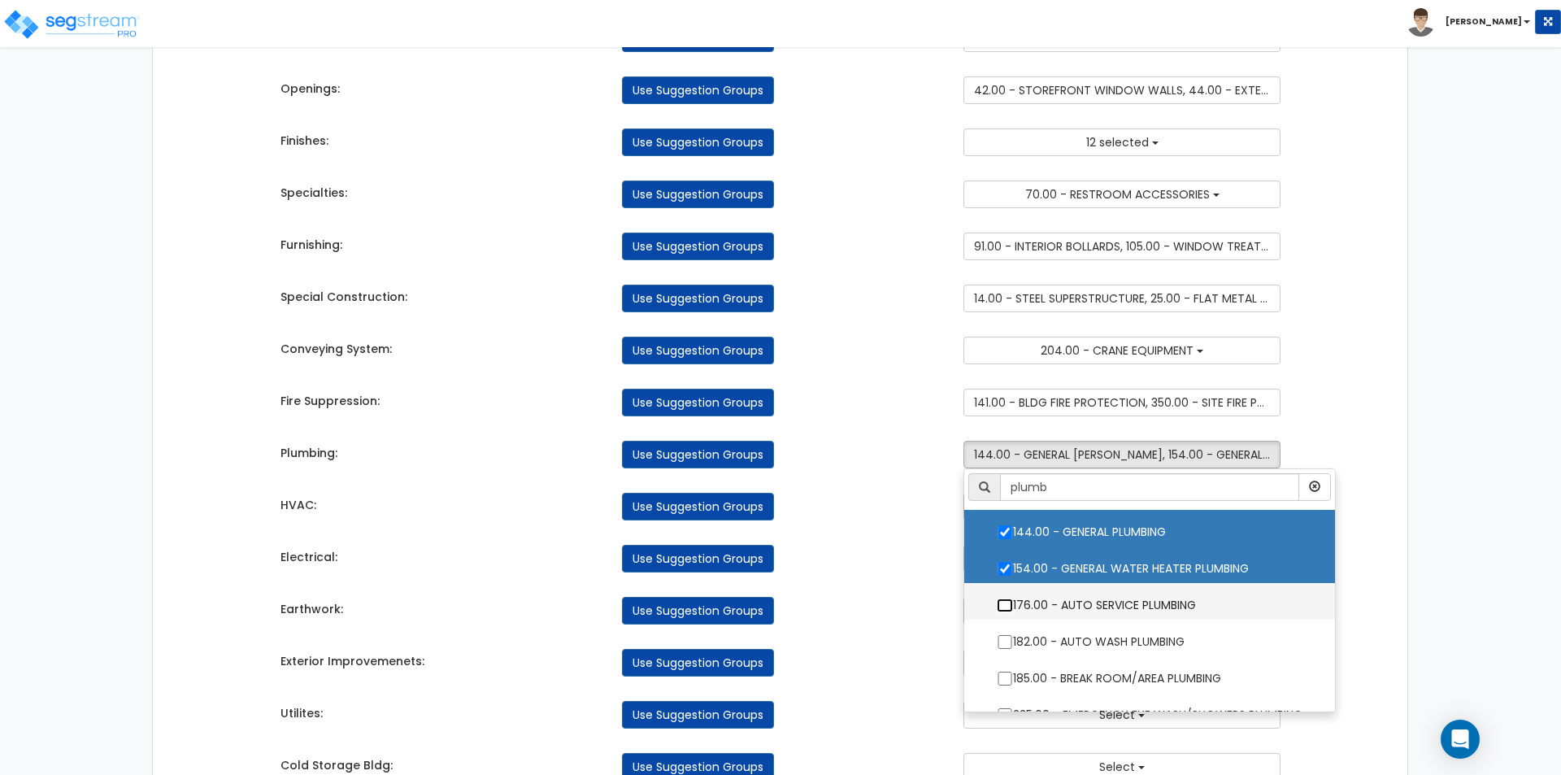
click at [1002, 606] on input "176.00 - AUTO SERVICE PLUMBING" at bounding box center [1005, 605] width 16 height 14
checkbox input "true"
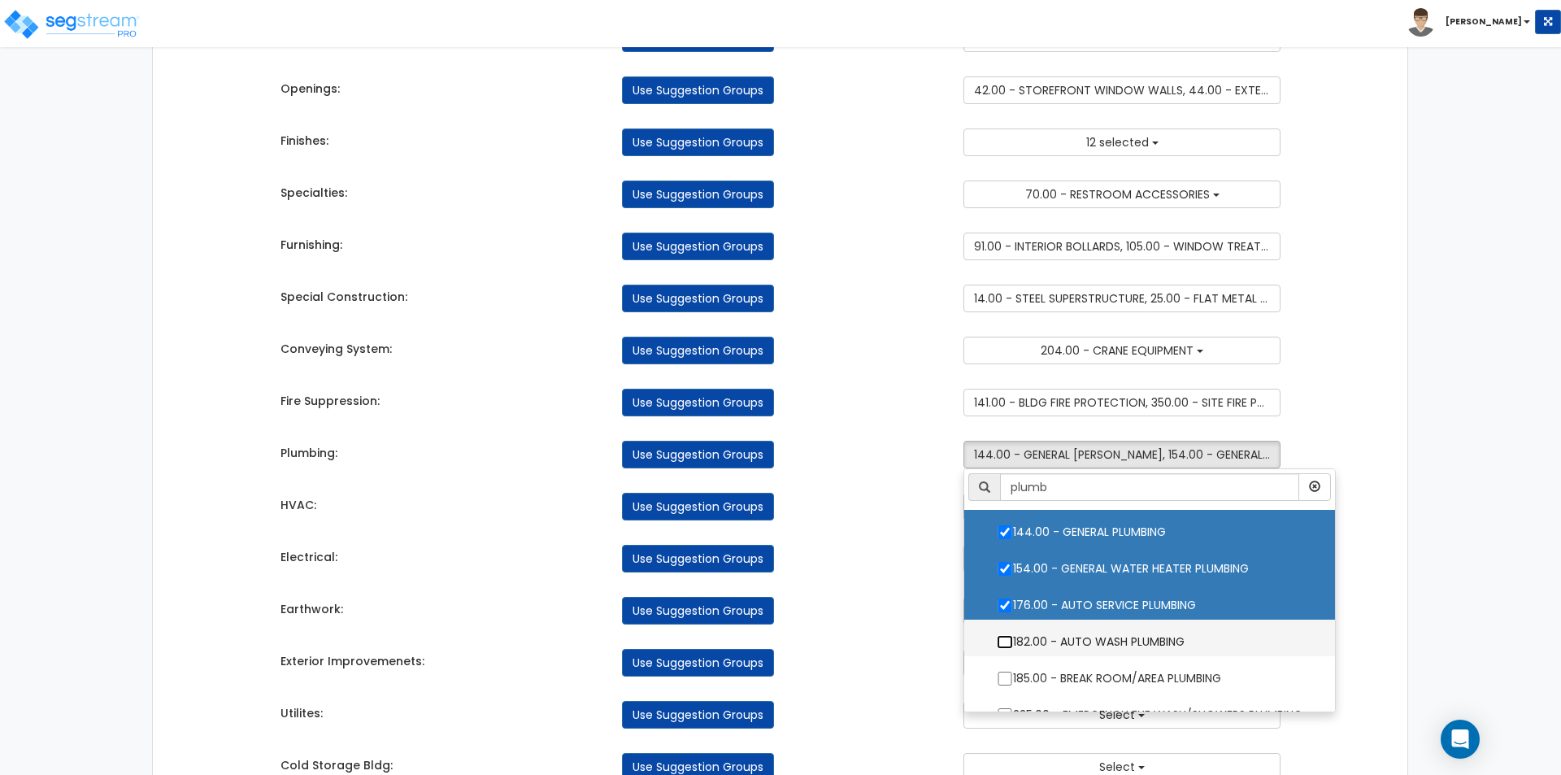
drag, startPoint x: 1002, startPoint y: 642, endPoint x: 1071, endPoint y: 597, distance: 82.1
click at [1002, 642] on input "182.00 - AUTO WASH PLUMBING" at bounding box center [1005, 642] width 16 height 14
checkbox input "true"
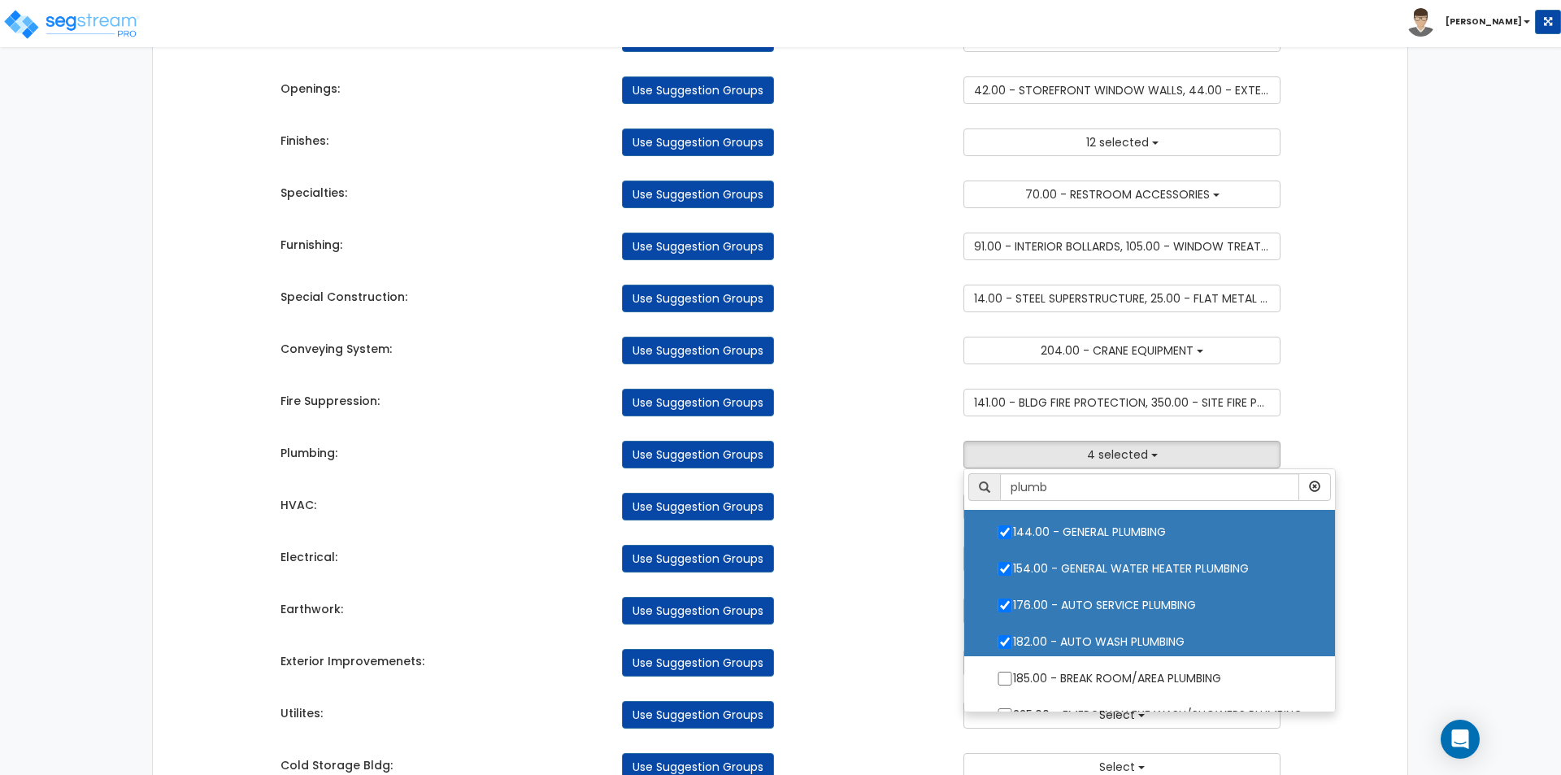
scroll to position [59, 0]
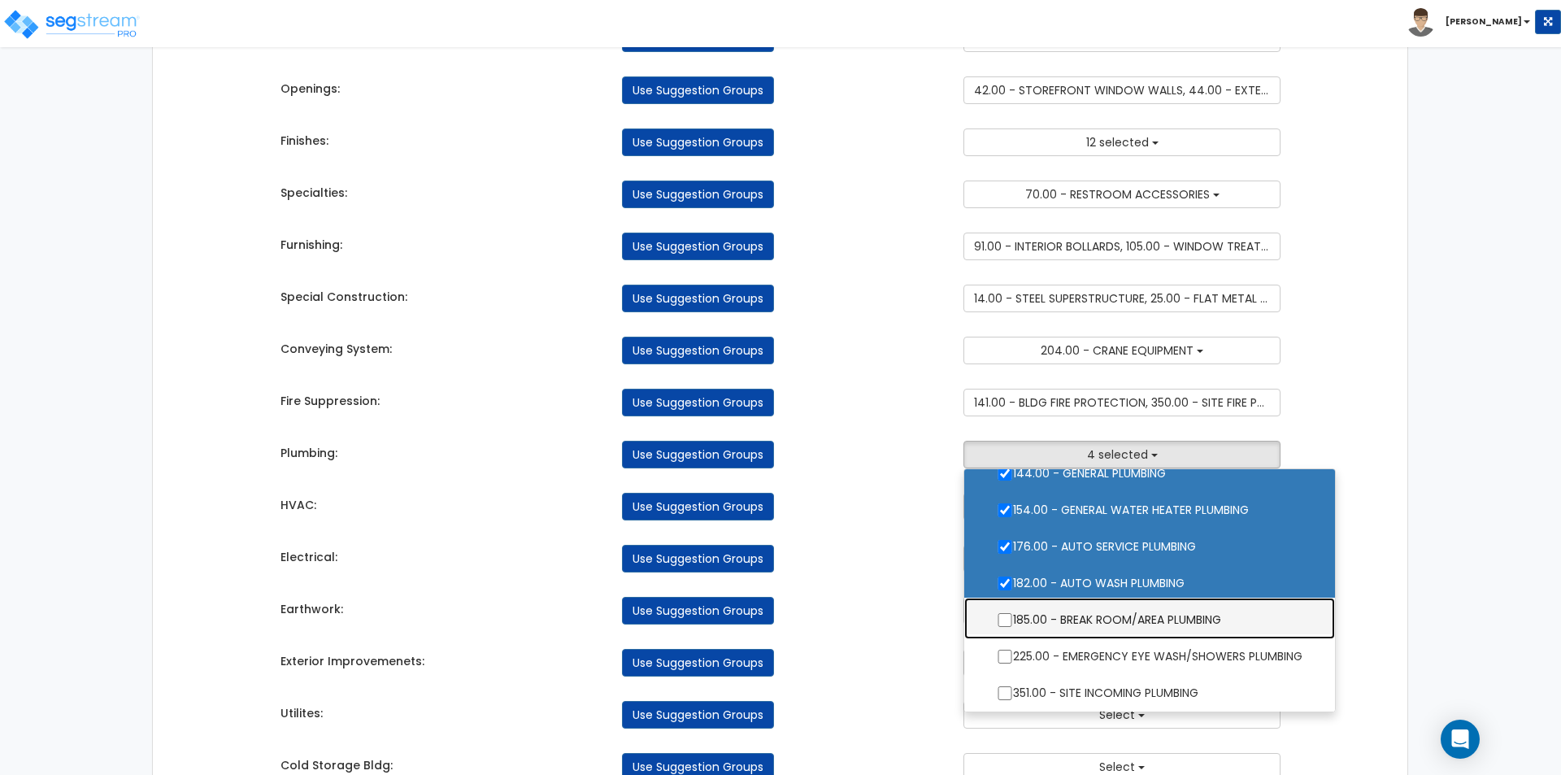
click at [1015, 617] on label "185.00 - BREAK ROOM/AREA PLUMBING" at bounding box center [1149, 617] width 338 height 37
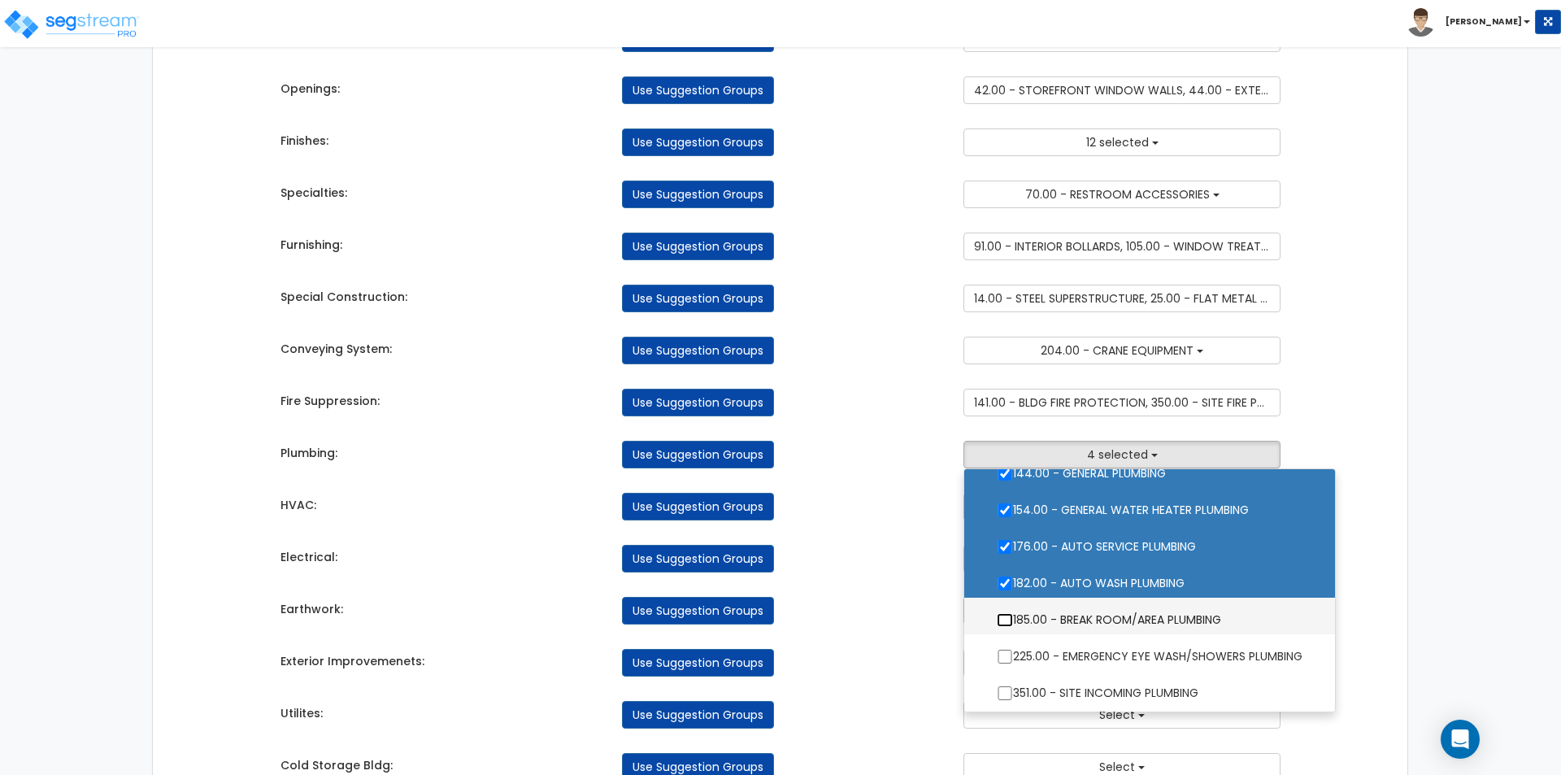
click at [1013, 617] on input "185.00 - BREAK ROOM/AREA PLUMBING" at bounding box center [1005, 620] width 16 height 14
checkbox input "true"
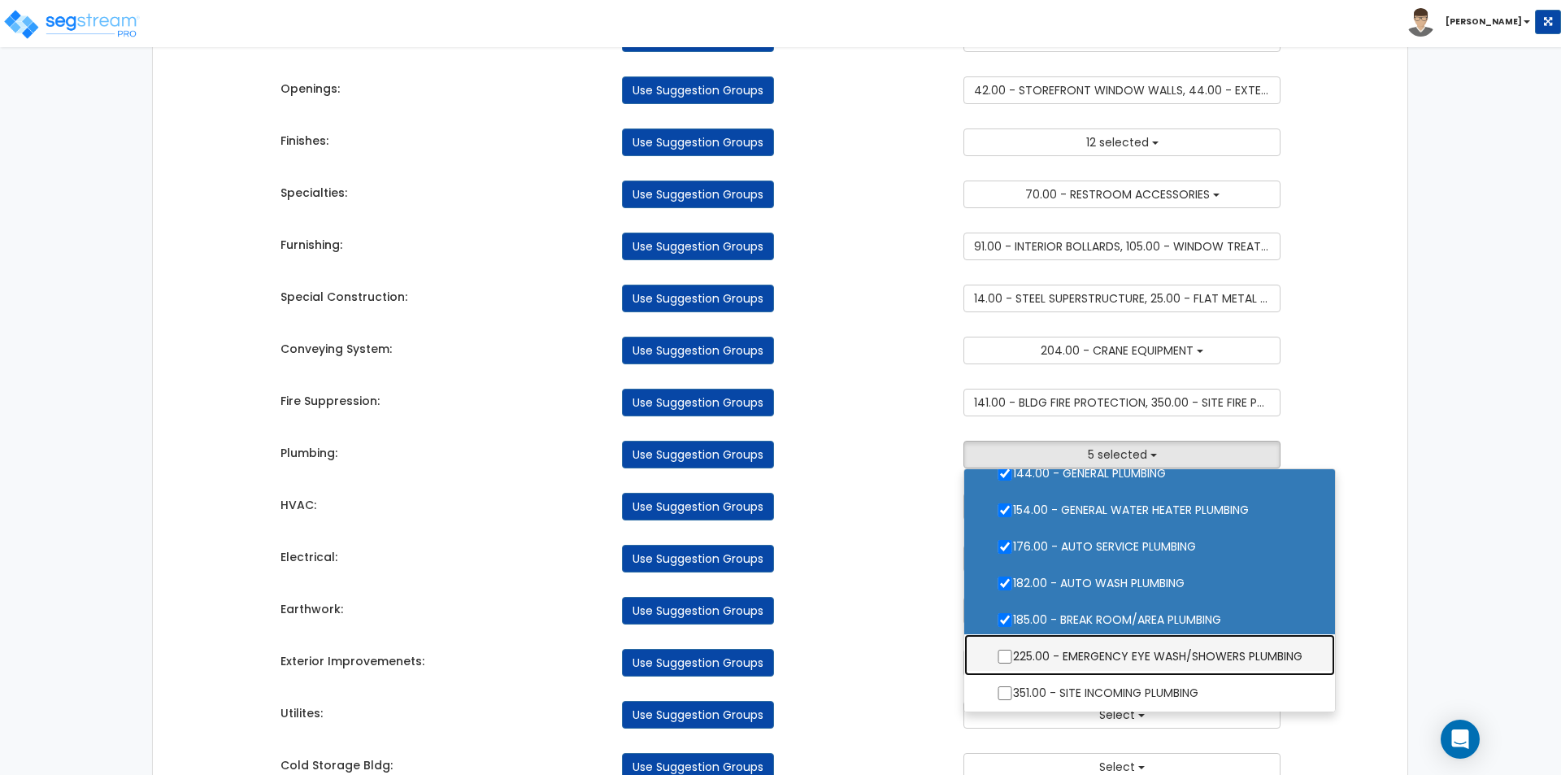
click at [1011, 650] on label "225.00 - EMERGENCY EYE WASH/SHOWERS PLUMBING" at bounding box center [1149, 654] width 338 height 37
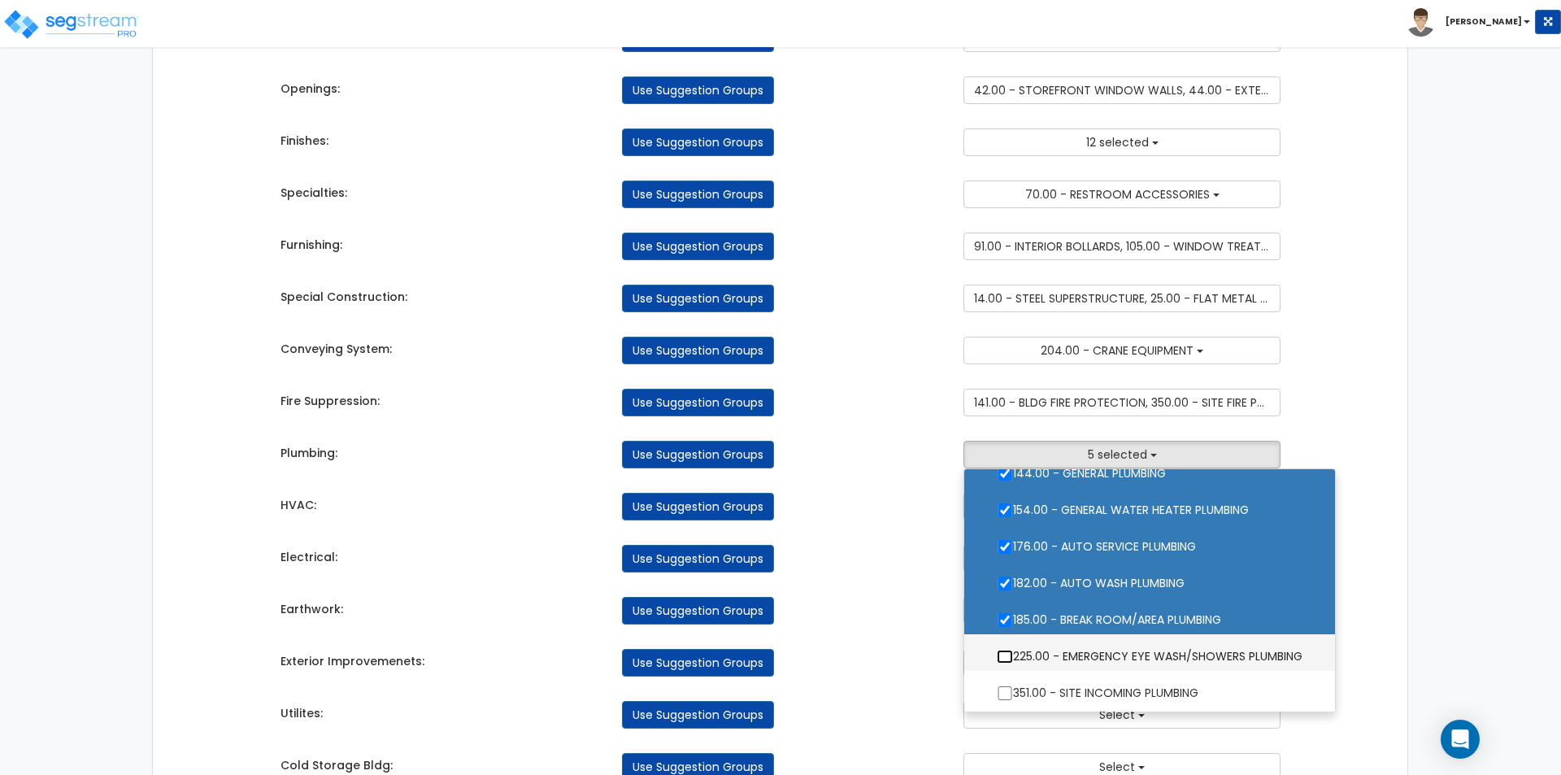
click at [1011, 650] on input "225.00 - EMERGENCY EYE WASH/SHOWERS PLUMBING" at bounding box center [1005, 657] width 16 height 14
checkbox input "true"
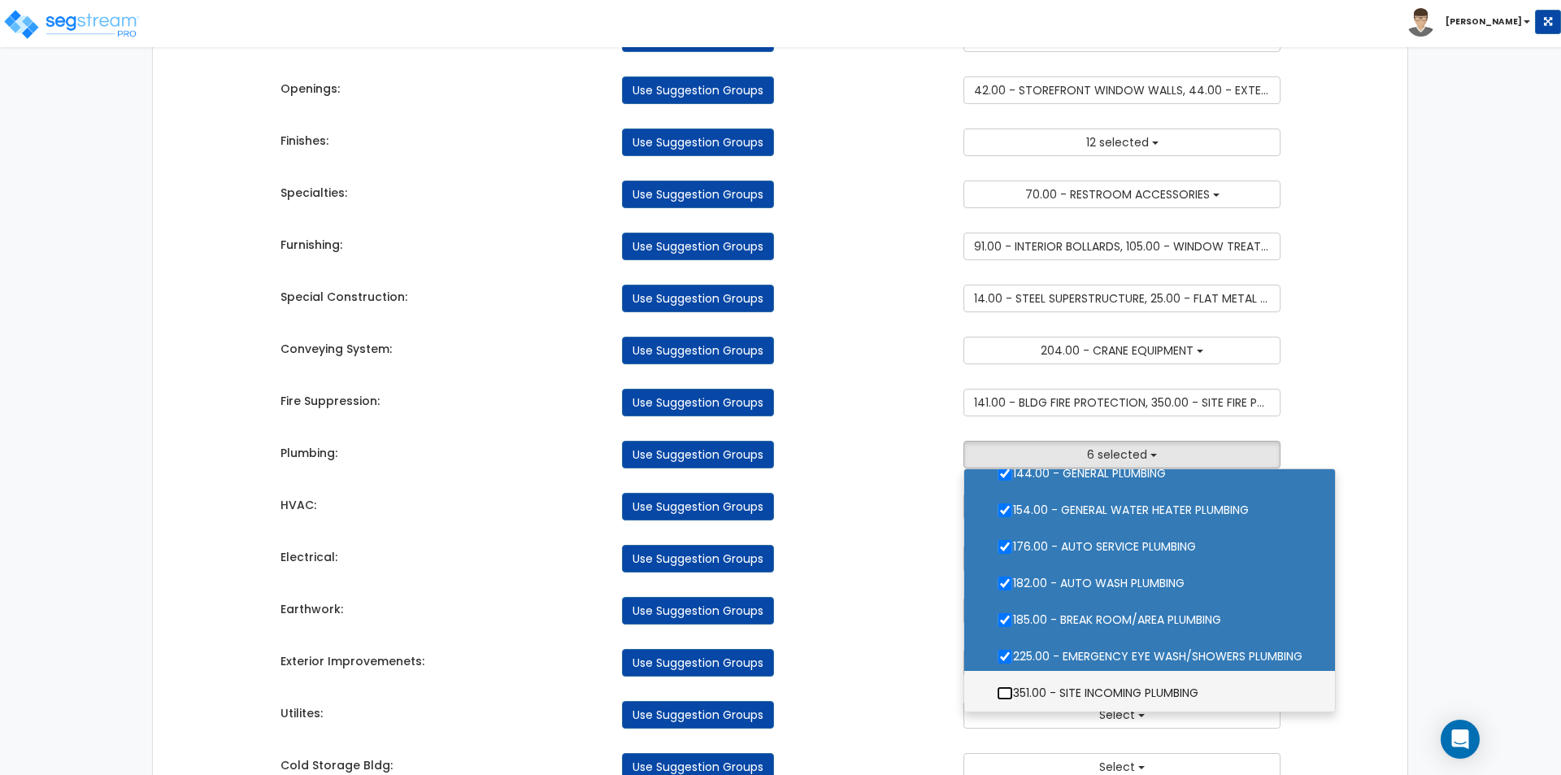
click at [1005, 693] on input "351.00 - SITE INCOMING PLUMBING" at bounding box center [1005, 693] width 16 height 14
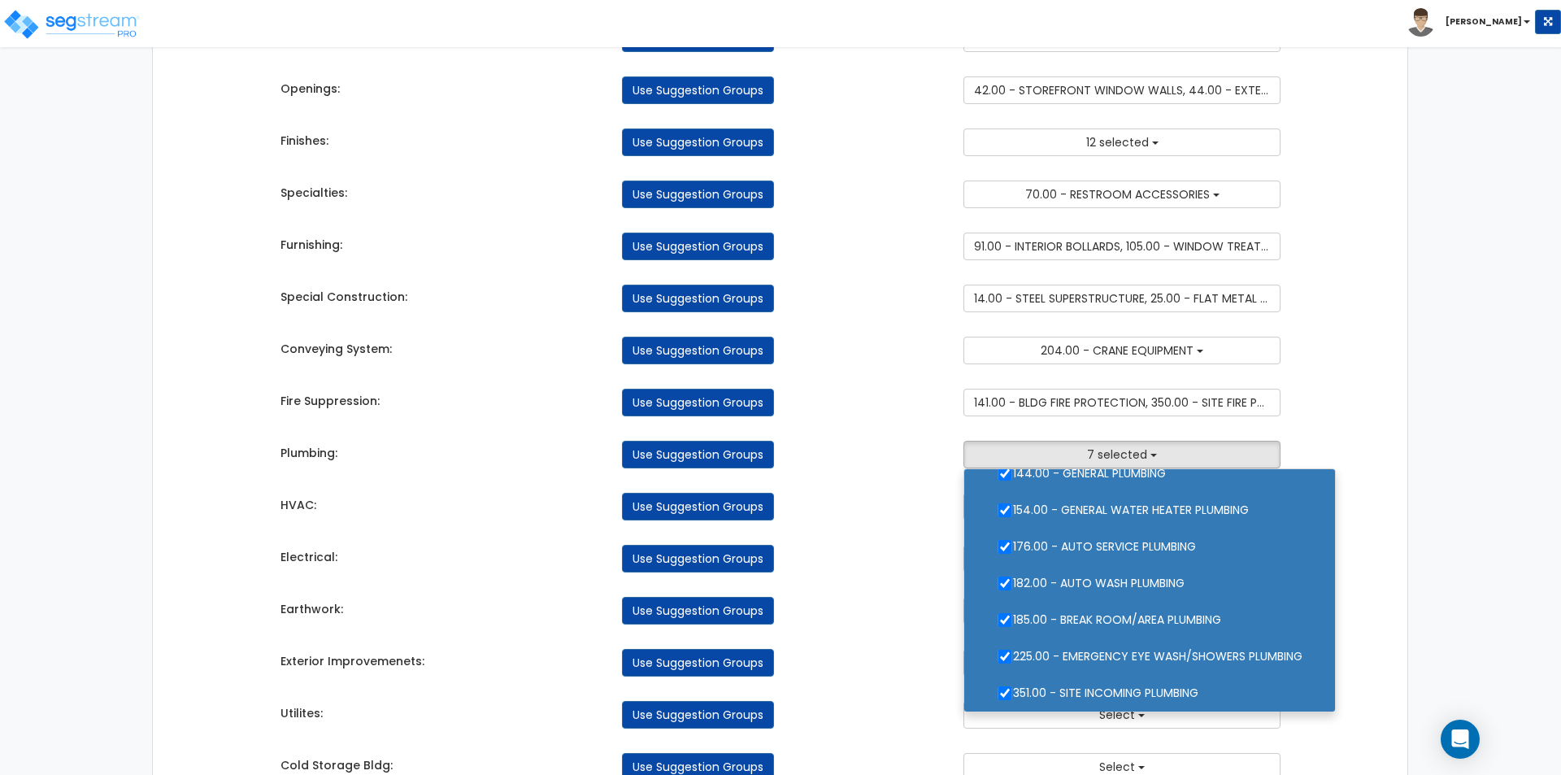
click at [894, 518] on div "Use Suggestion Groups" at bounding box center [780, 507] width 341 height 28
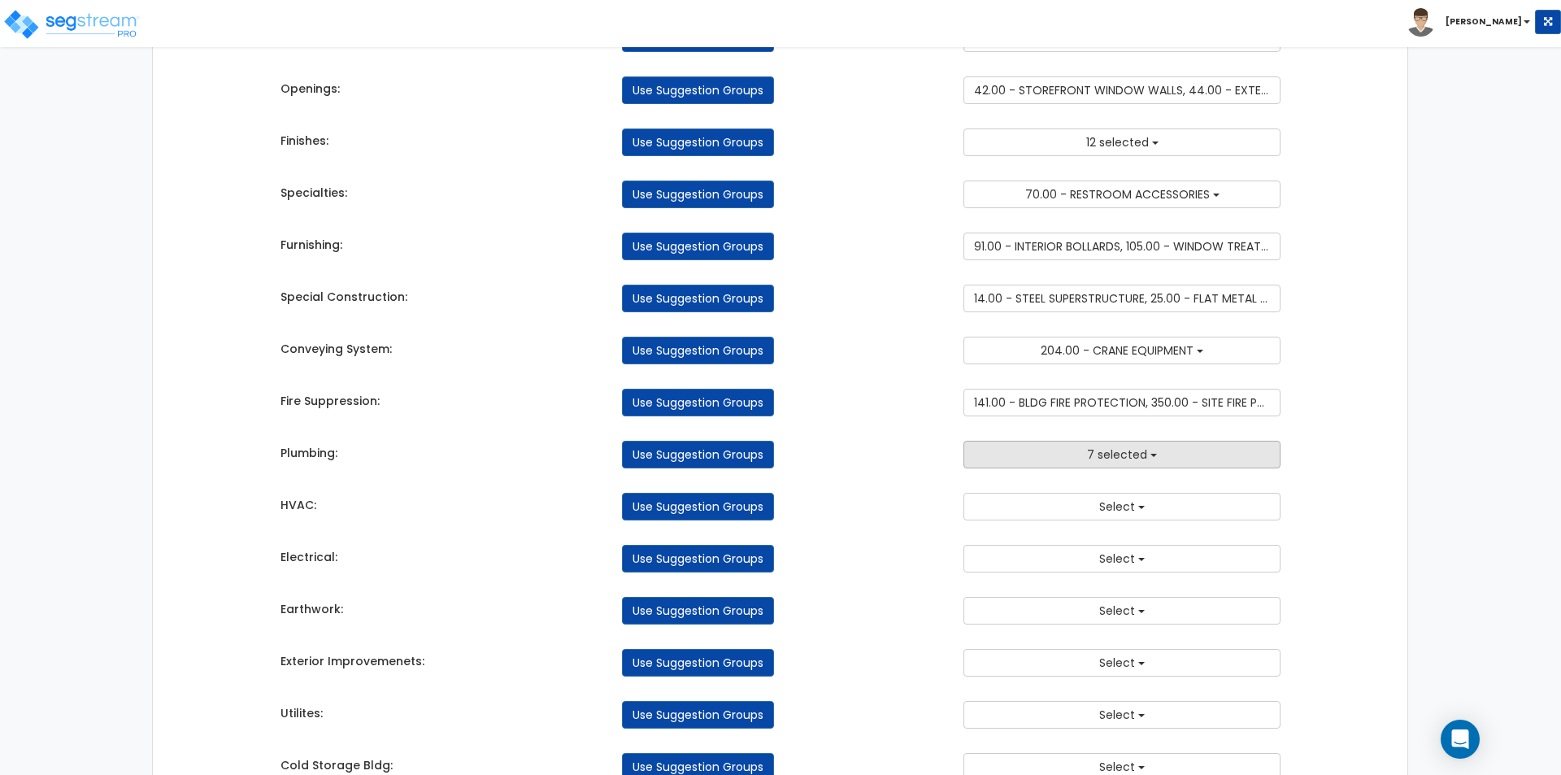
click at [1063, 454] on button "7 selected" at bounding box center [1121, 455] width 317 height 28
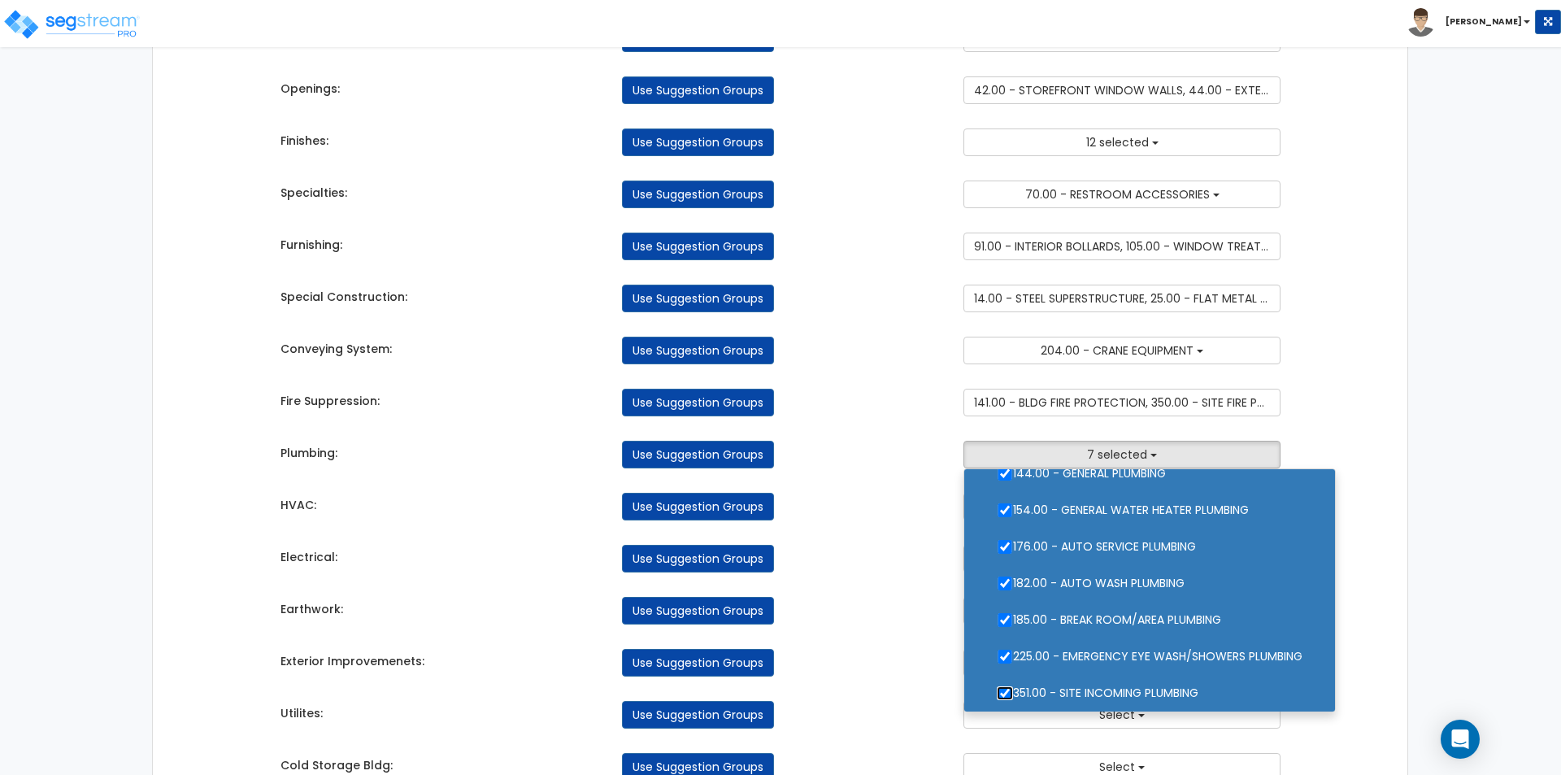
click at [1006, 690] on input "351.00 - SITE INCOMING PLUMBING" at bounding box center [1005, 693] width 16 height 14
checkbox input "false"
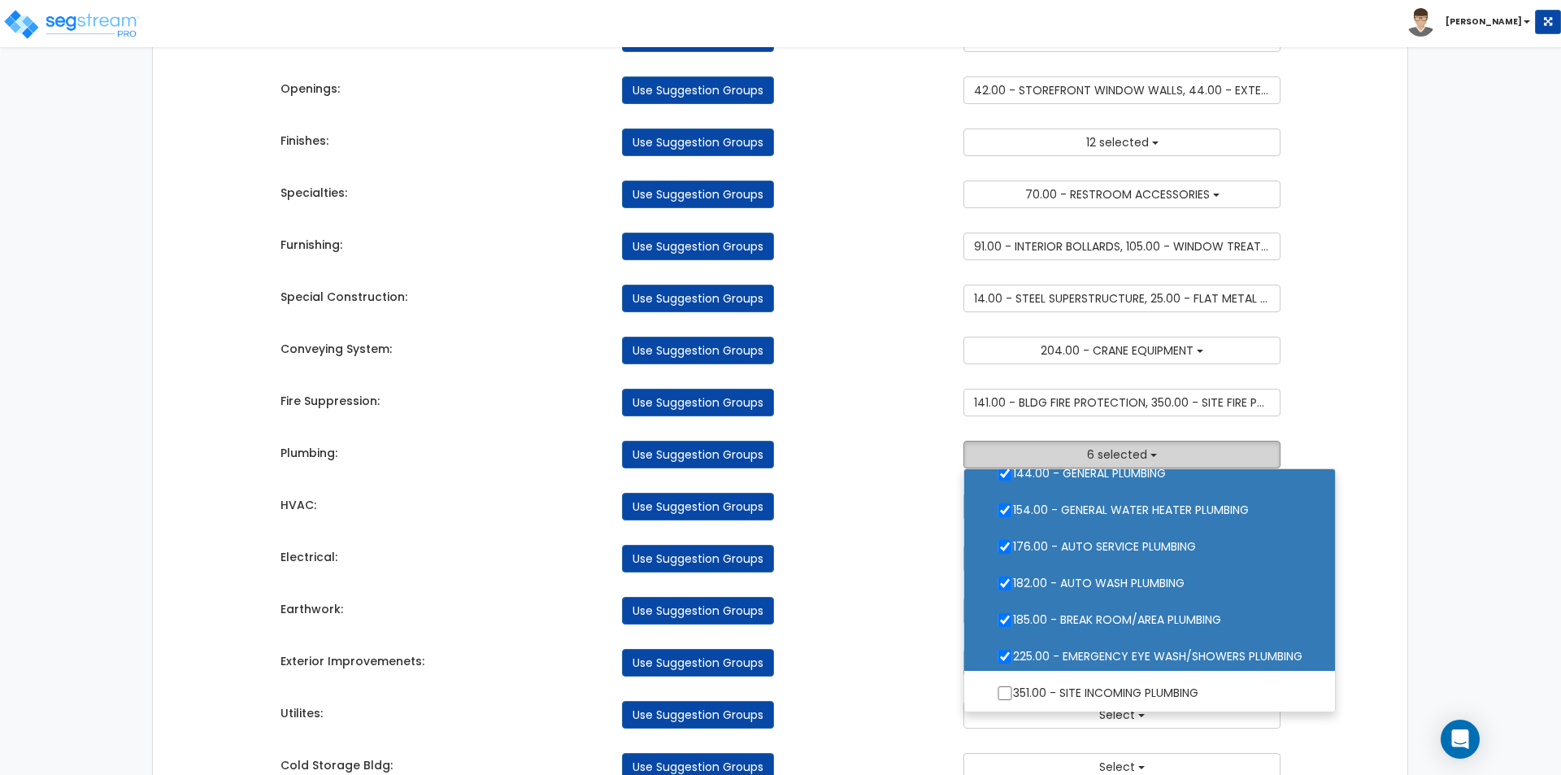
click at [1058, 450] on button "6 selected" at bounding box center [1121, 455] width 317 height 28
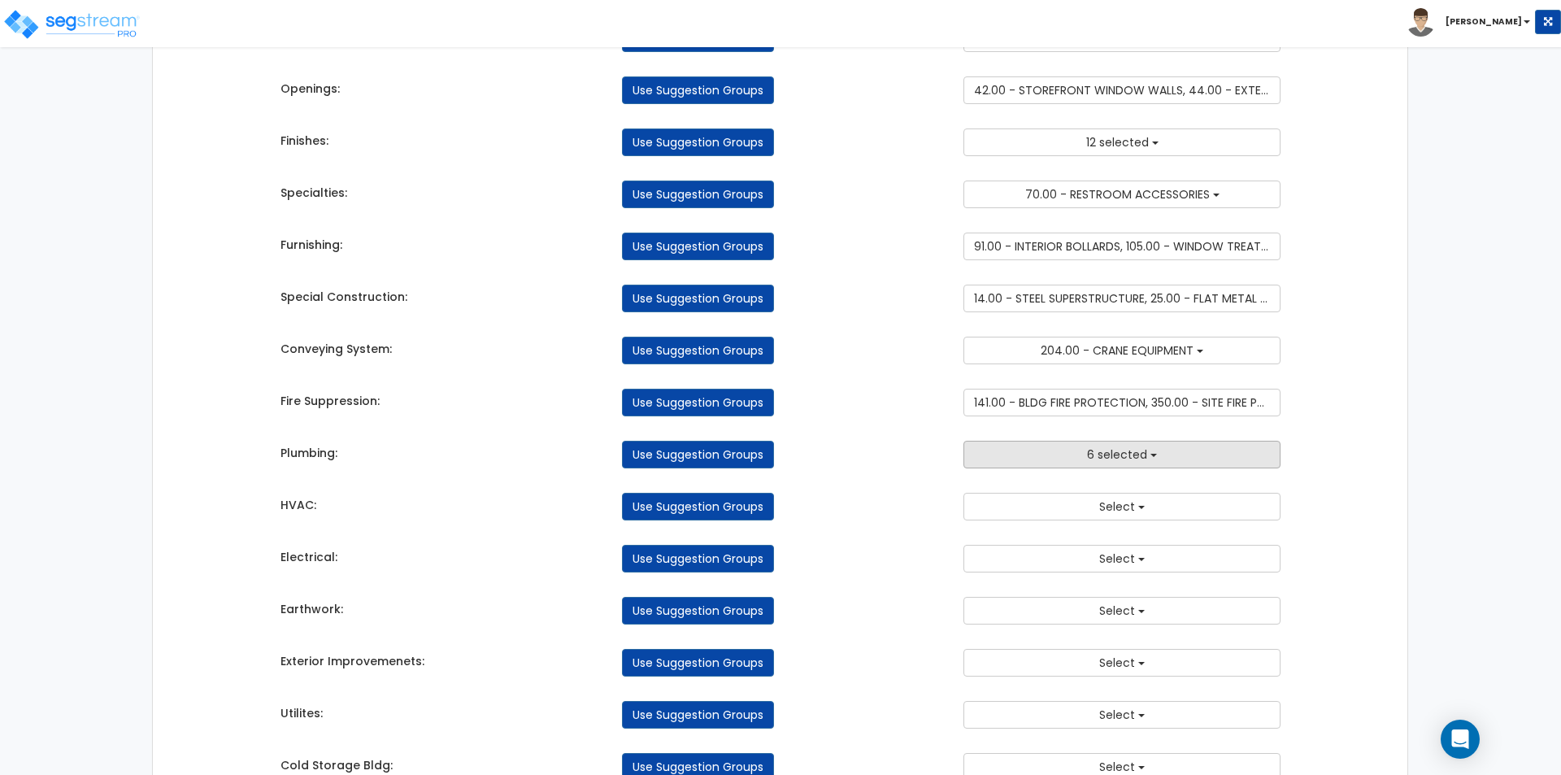
click at [1064, 455] on button "6 selected" at bounding box center [1121, 455] width 317 height 28
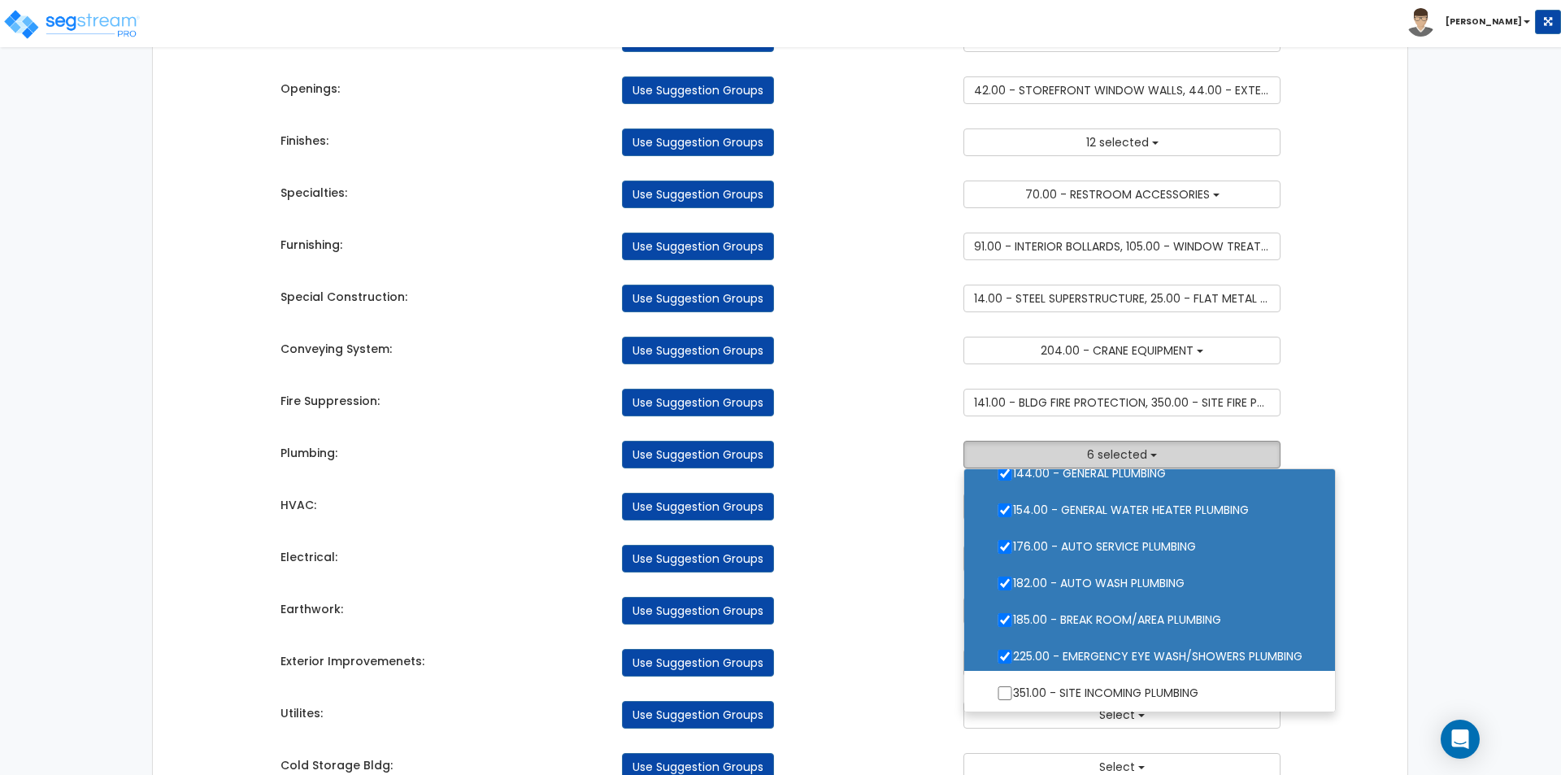
scroll to position [0, 0]
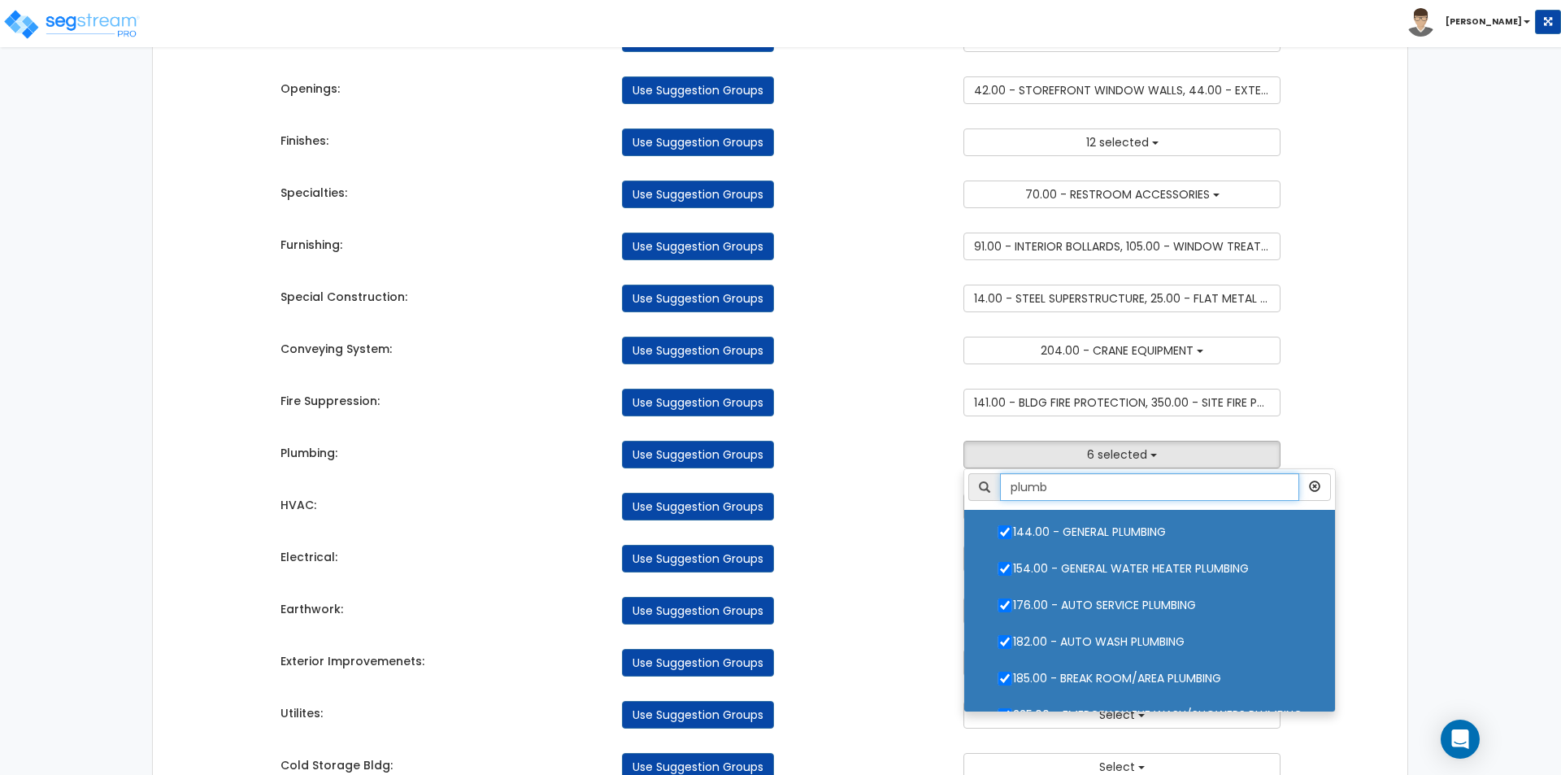
click at [1092, 475] on input "plumb" at bounding box center [1149, 487] width 299 height 28
click at [1091, 474] on input "plumb" at bounding box center [1149, 487] width 299 height 28
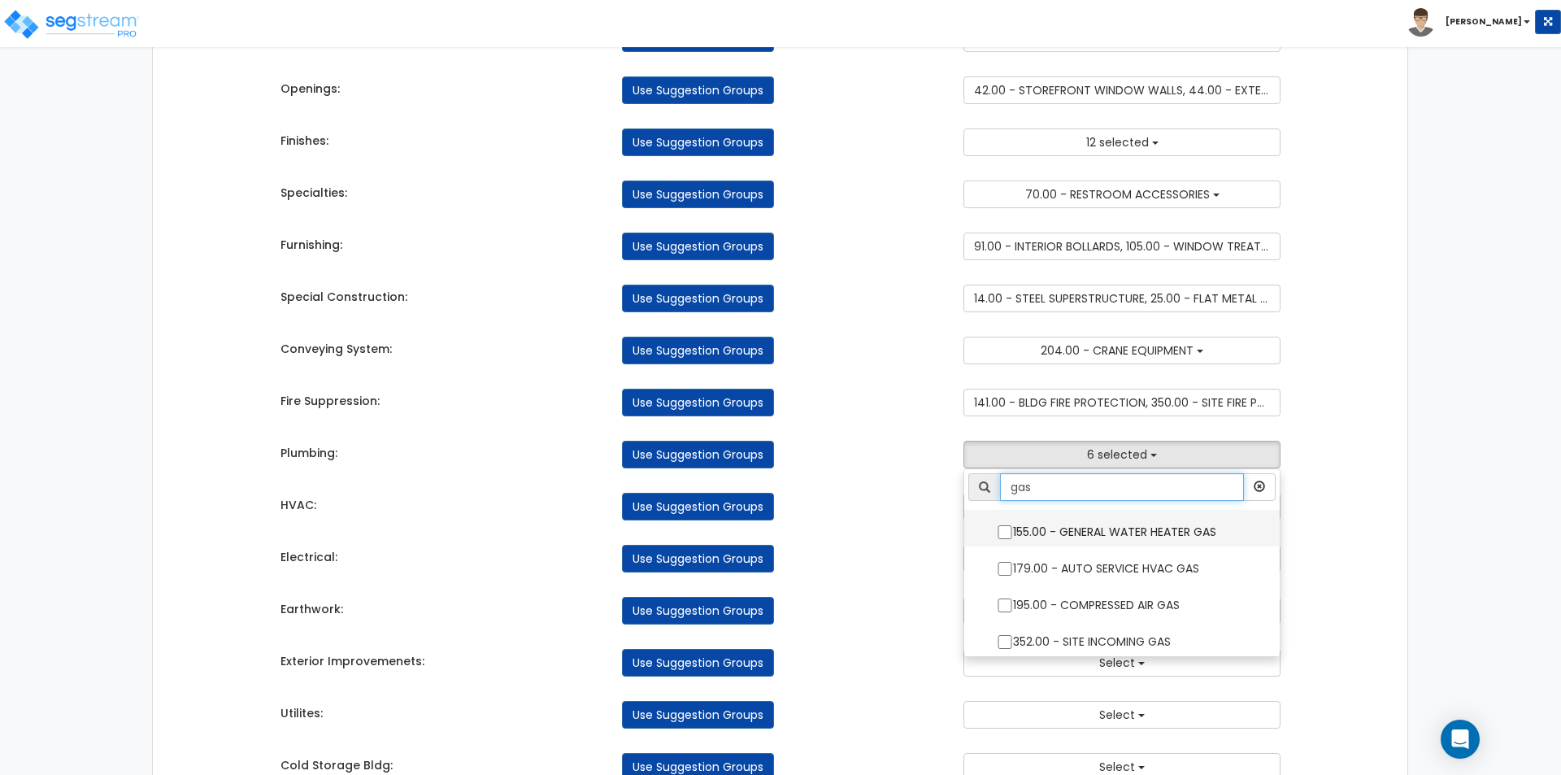
type input "gas"
click at [1004, 528] on input "155.00 - GENERAL WATER HEATER GAS" at bounding box center [1005, 532] width 16 height 14
checkbox input "true"
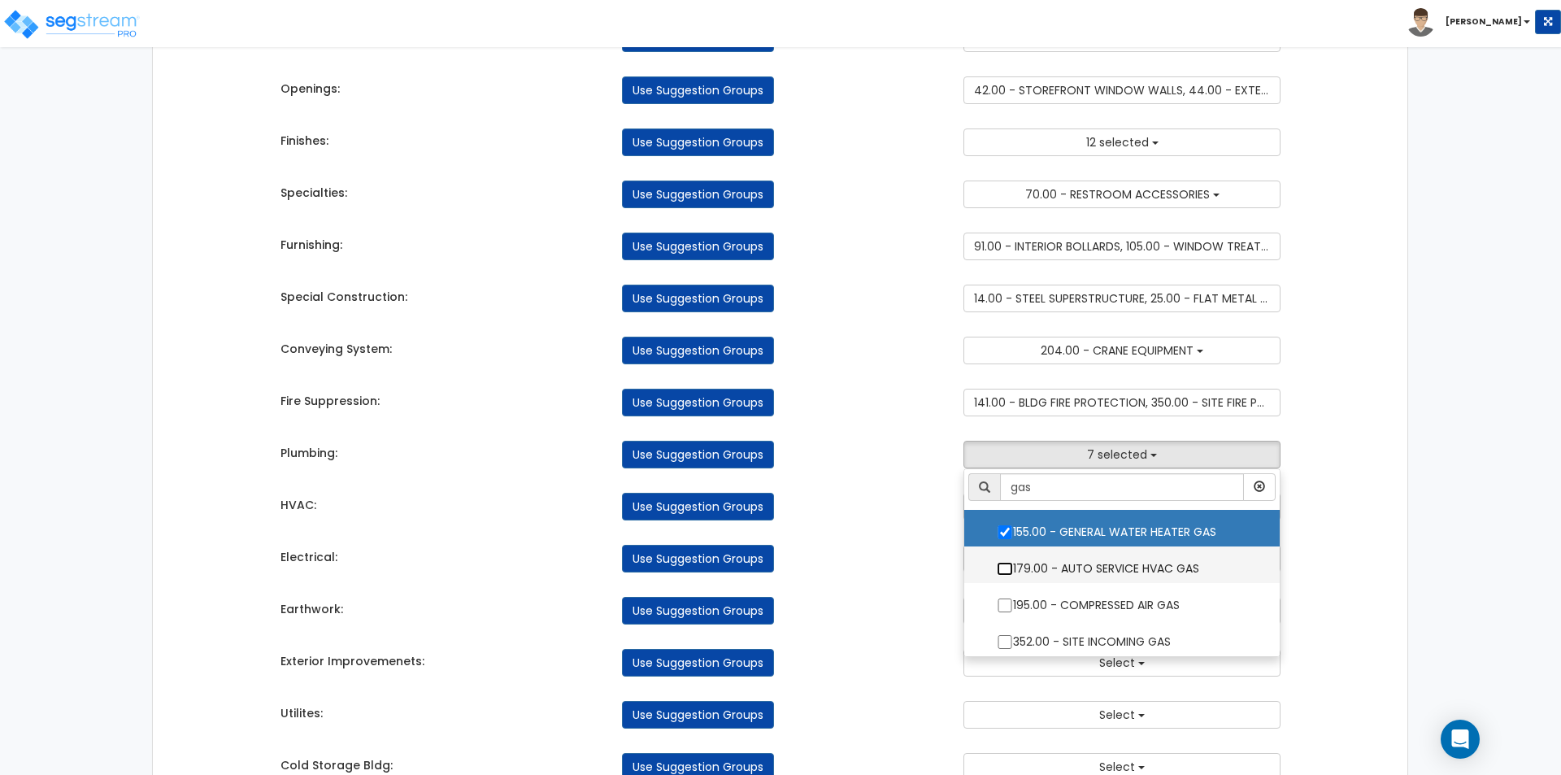
click at [1006, 567] on input "179.00 - AUTO SERVICE HVAC GAS" at bounding box center [1005, 569] width 16 height 14
checkbox input "true"
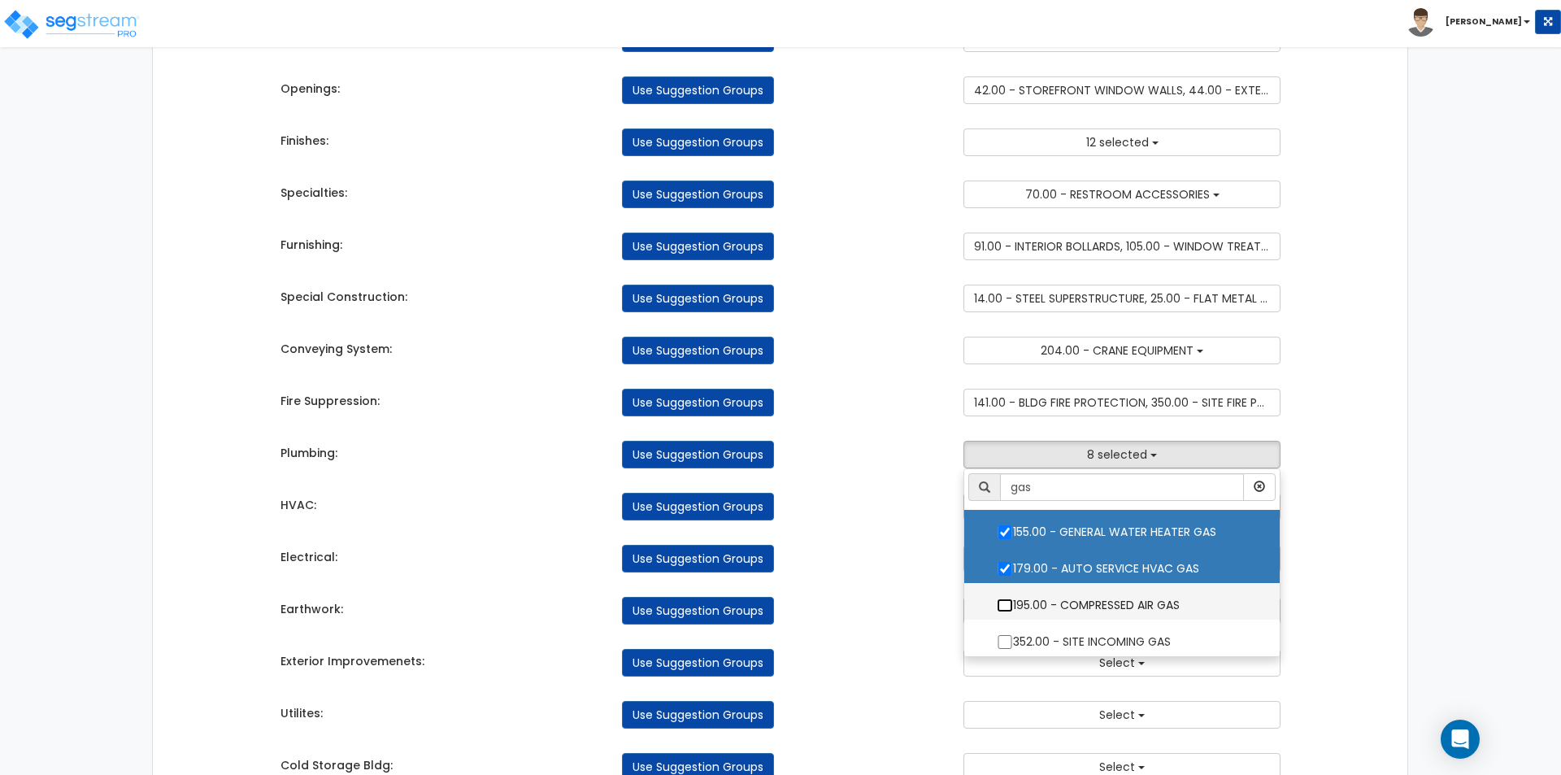
click at [999, 611] on input "195.00 - COMPRESSED AIR GAS" at bounding box center [1005, 605] width 16 height 14
checkbox input "true"
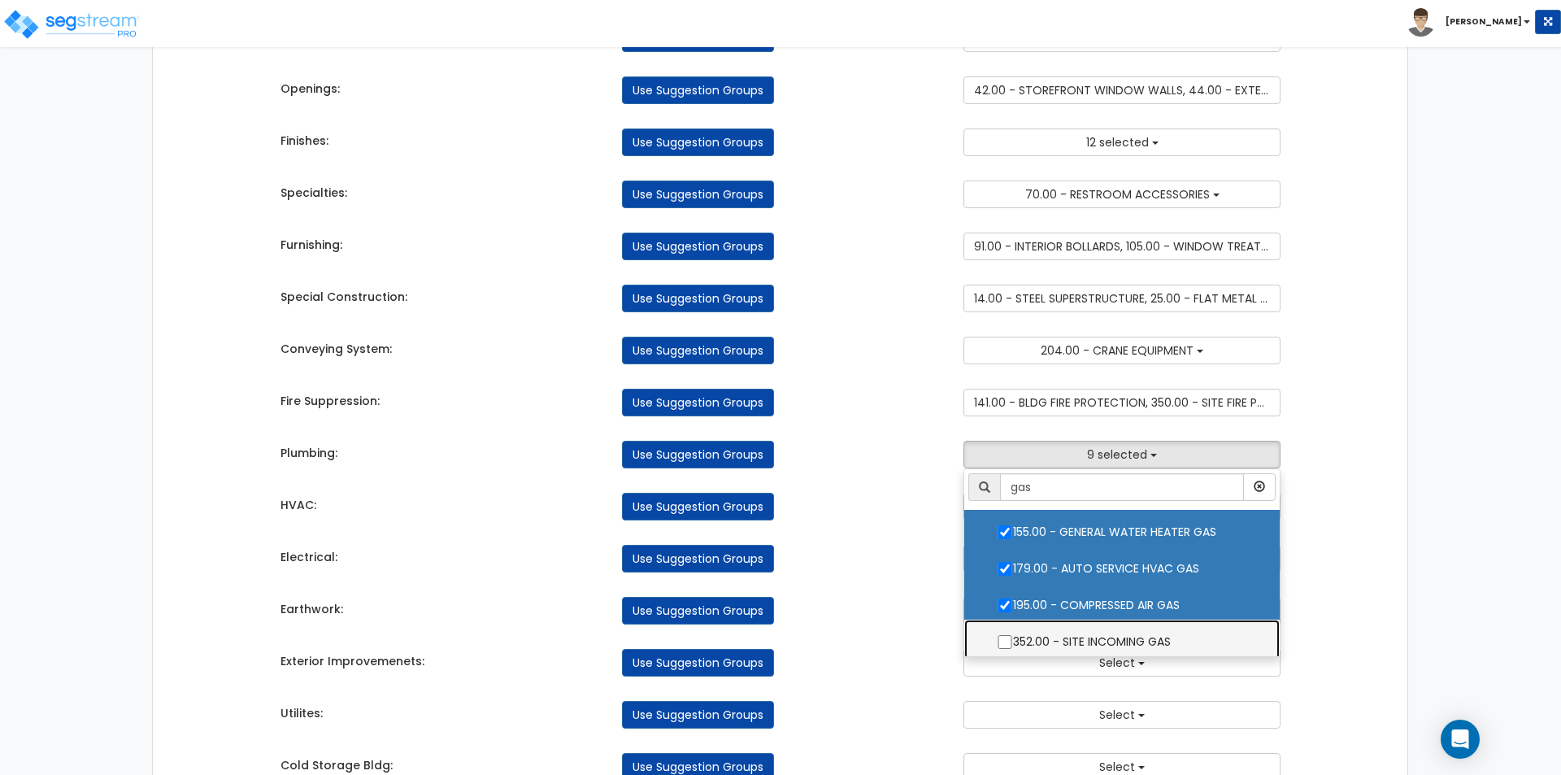
click at [995, 639] on label "352.00 - SITE INCOMING GAS" at bounding box center [1121, 639] width 283 height 37
click at [997, 639] on input "352.00 - SITE INCOMING GAS" at bounding box center [1005, 642] width 16 height 14
click at [1002, 642] on input "352.00 - SITE INCOMING GAS" at bounding box center [1005, 642] width 16 height 14
checkbox input "false"
click at [1045, 492] on input "gas" at bounding box center [1122, 487] width 244 height 28
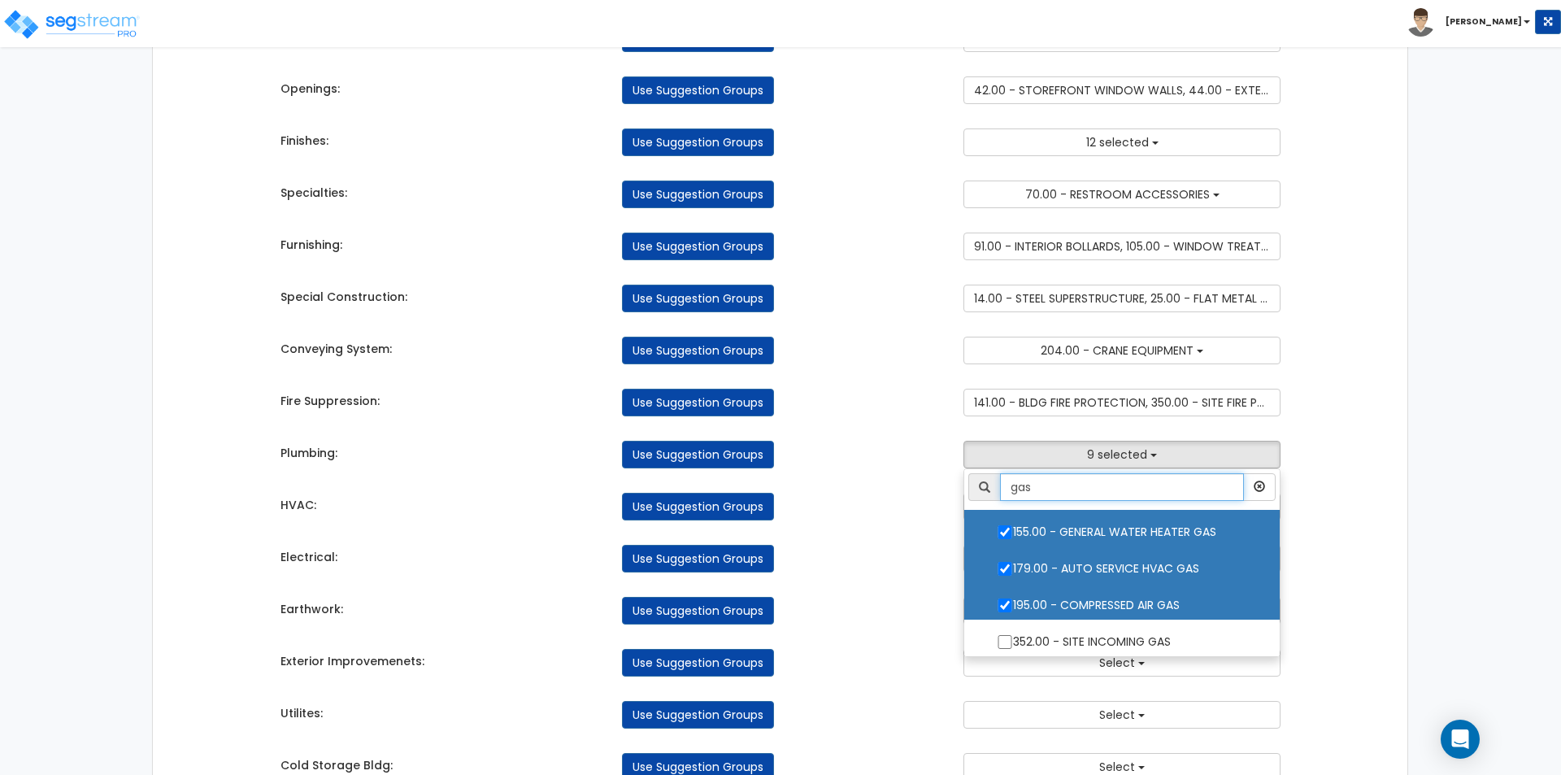
click at [1045, 492] on input "gas" at bounding box center [1122, 487] width 244 height 28
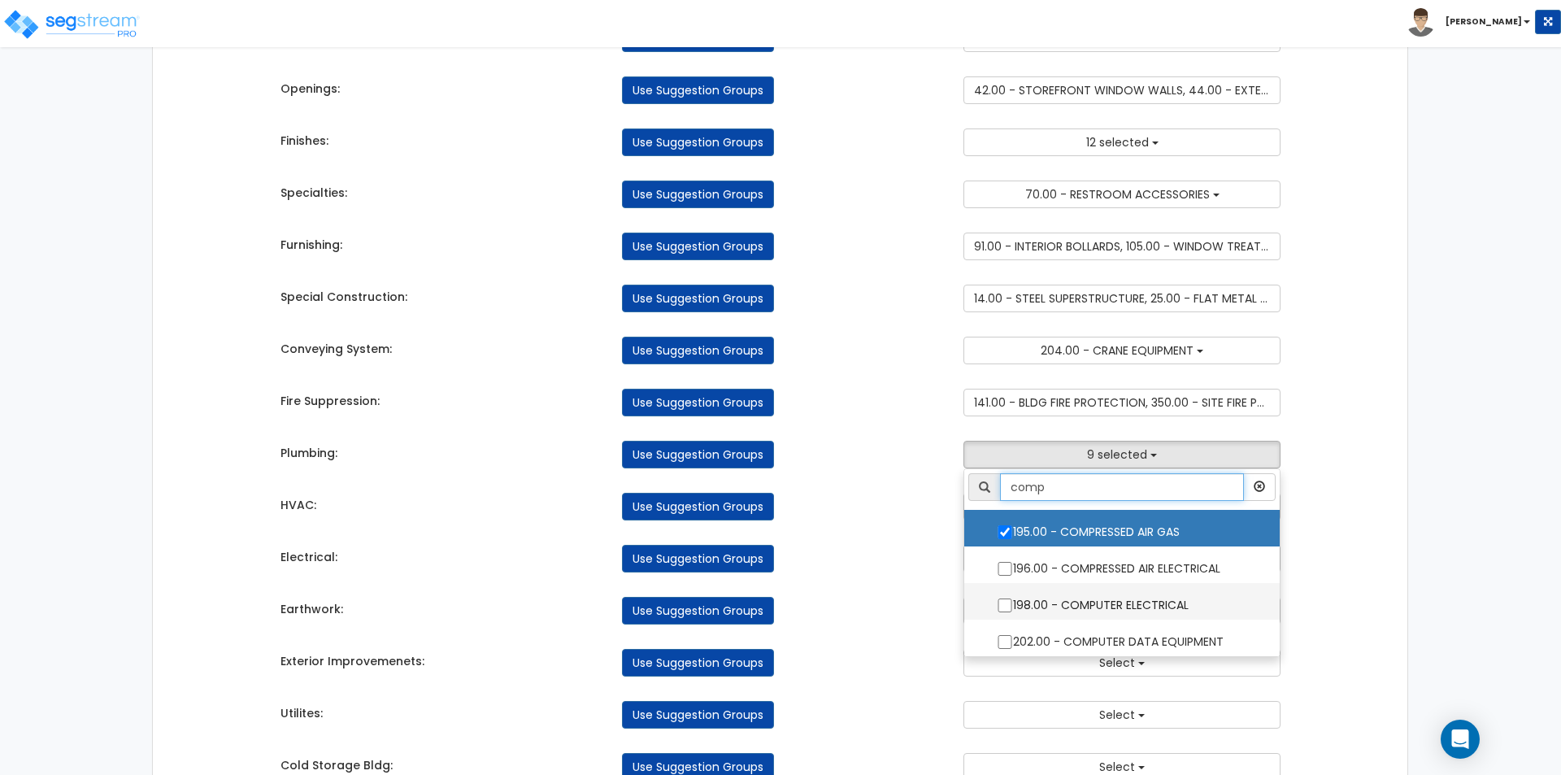
scroll to position [4, 0]
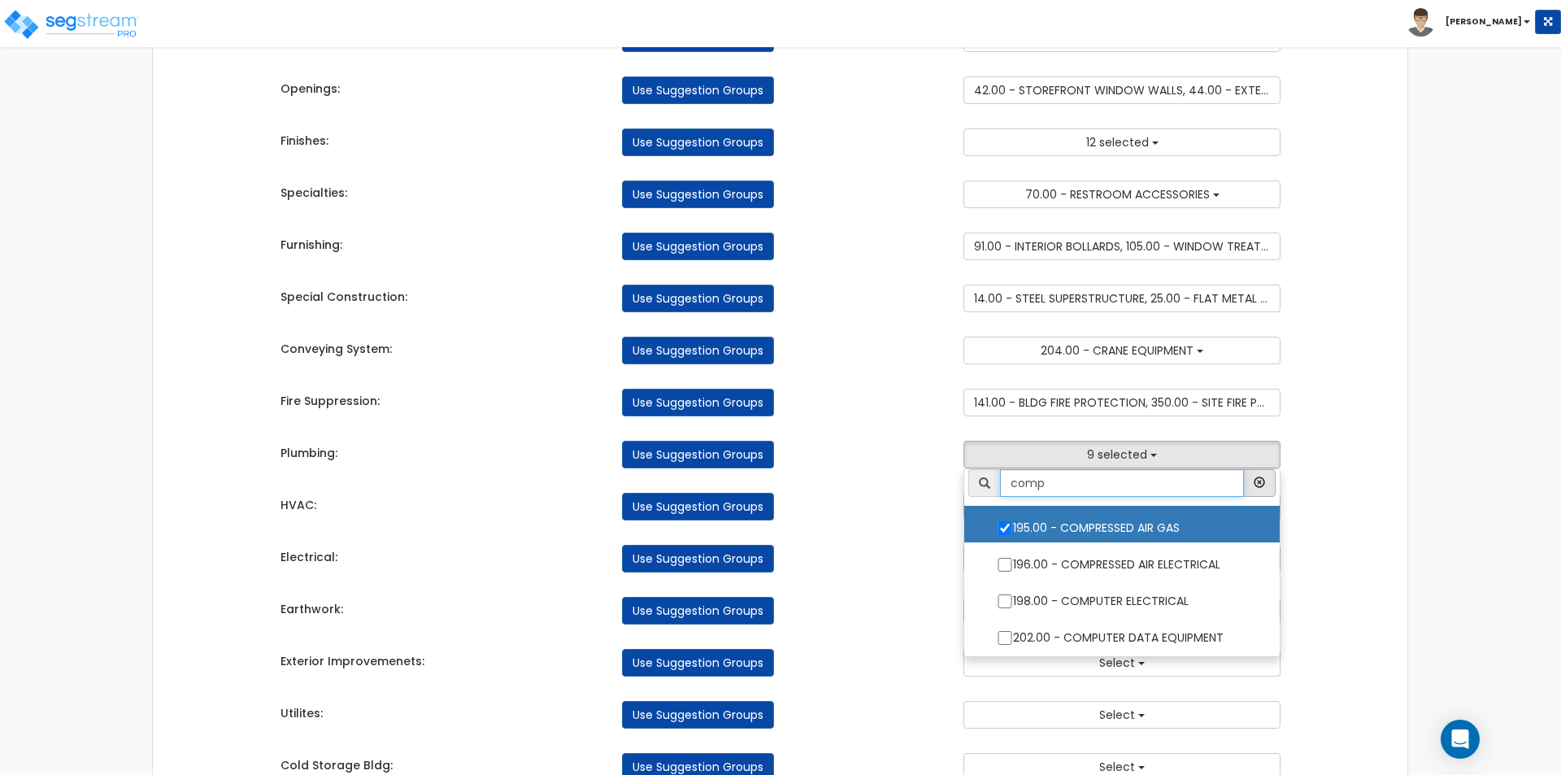
type input "comp"
click at [1263, 481] on icon "button" at bounding box center [1259, 481] width 11 height 11
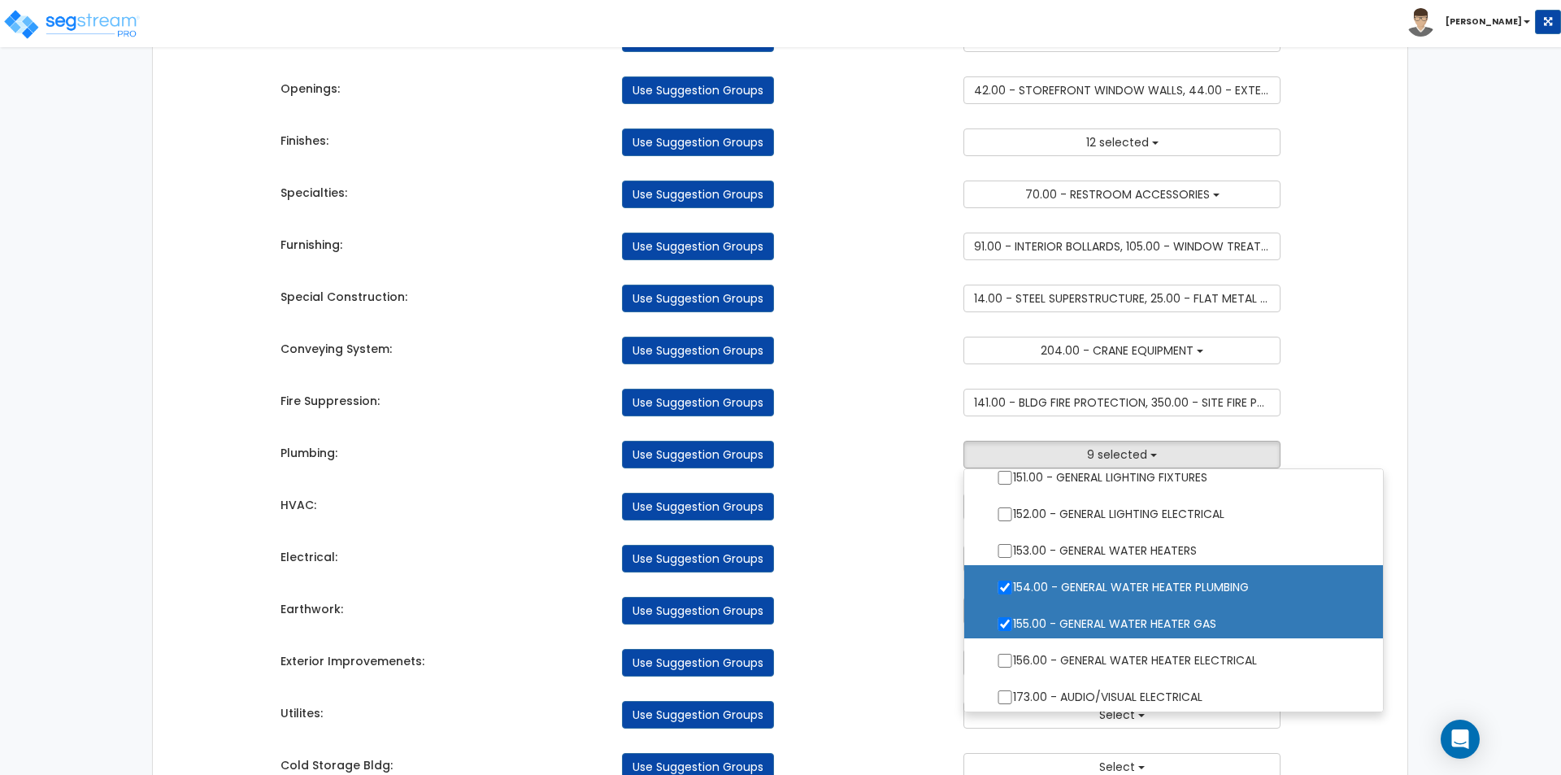
scroll to position [1545, 0]
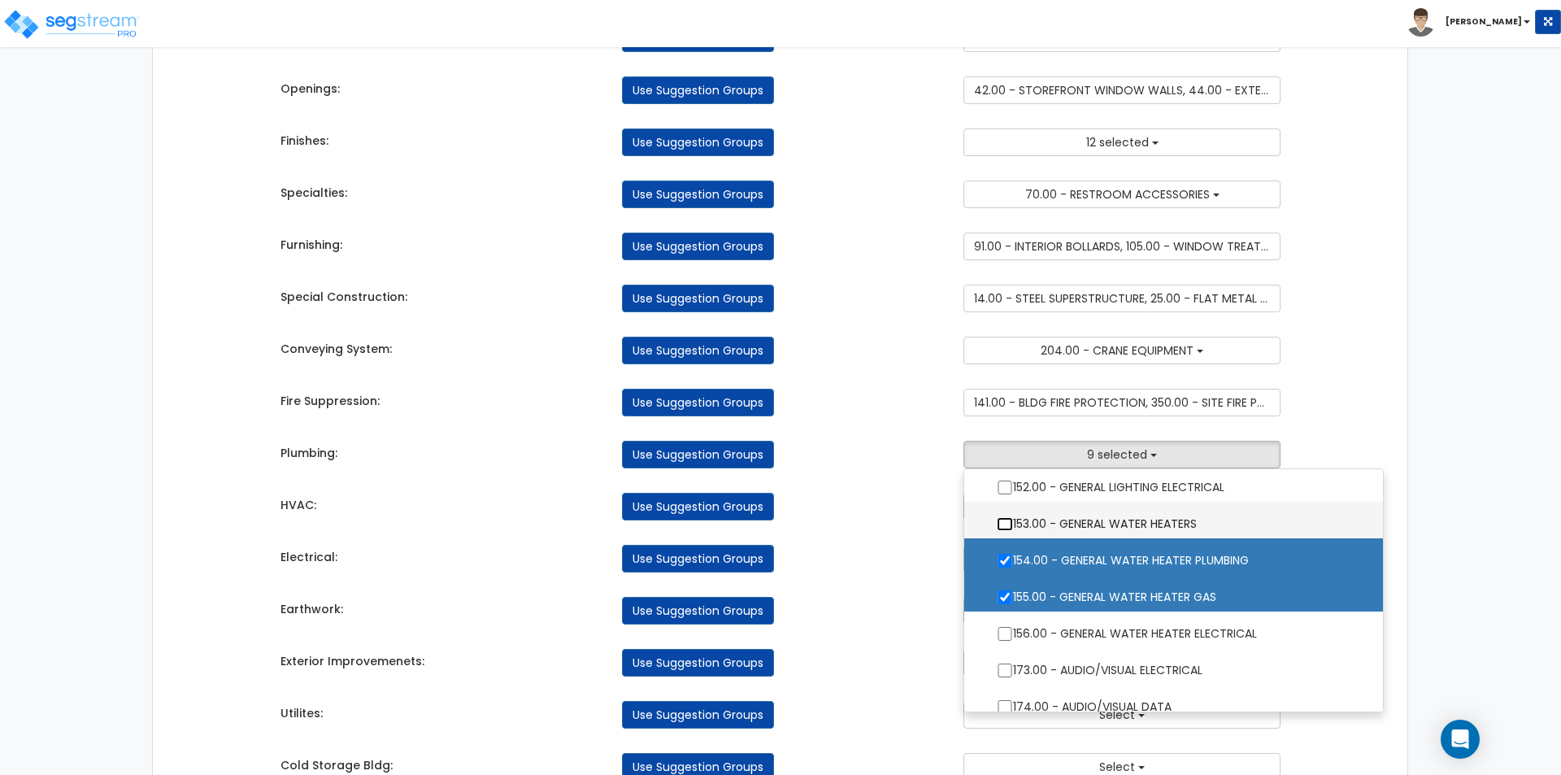
click at [1003, 521] on input "153.00 - GENERAL WATER HEATERS" at bounding box center [1005, 524] width 16 height 14
checkbox input "true"
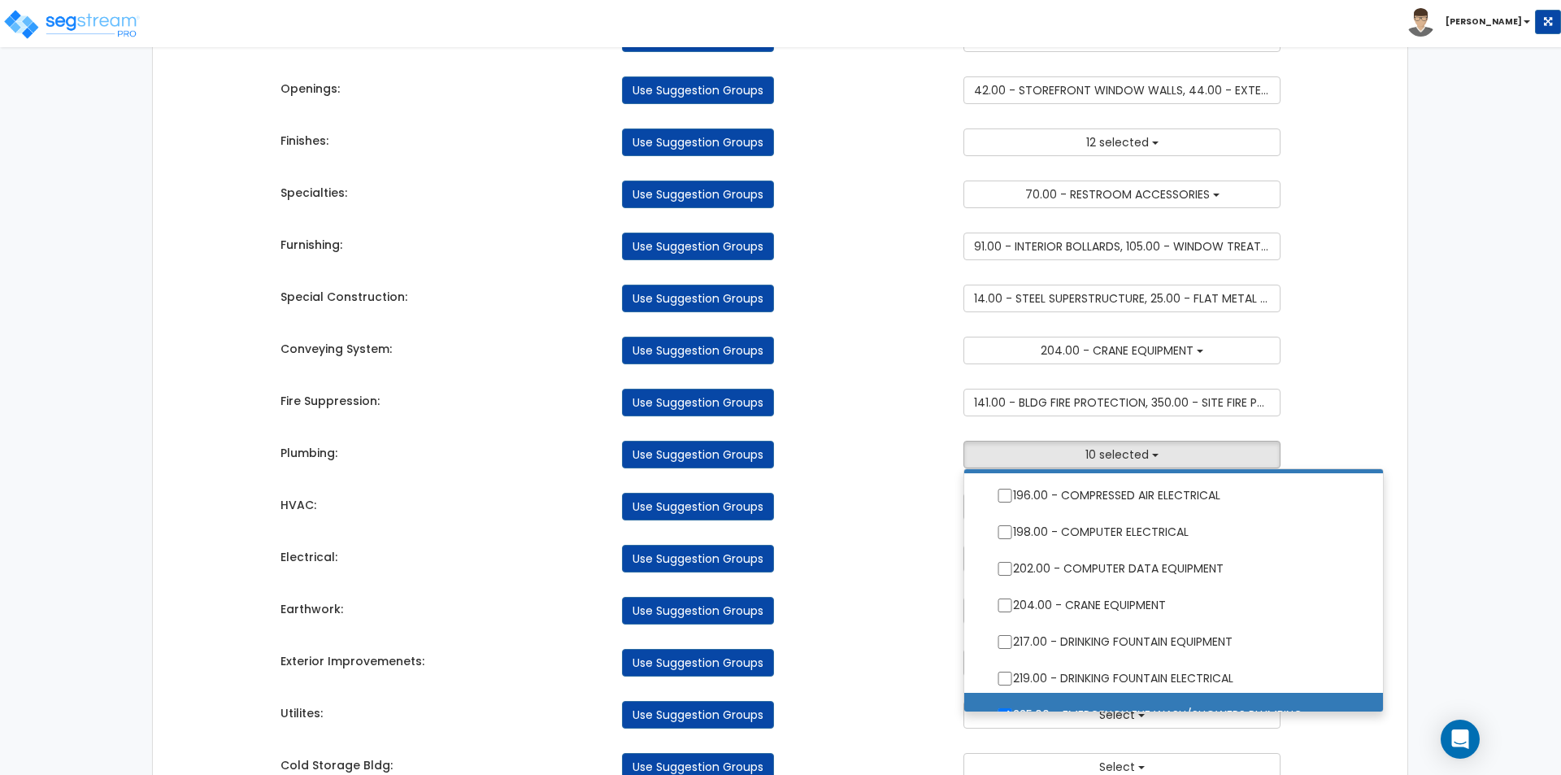
scroll to position [2276, 0]
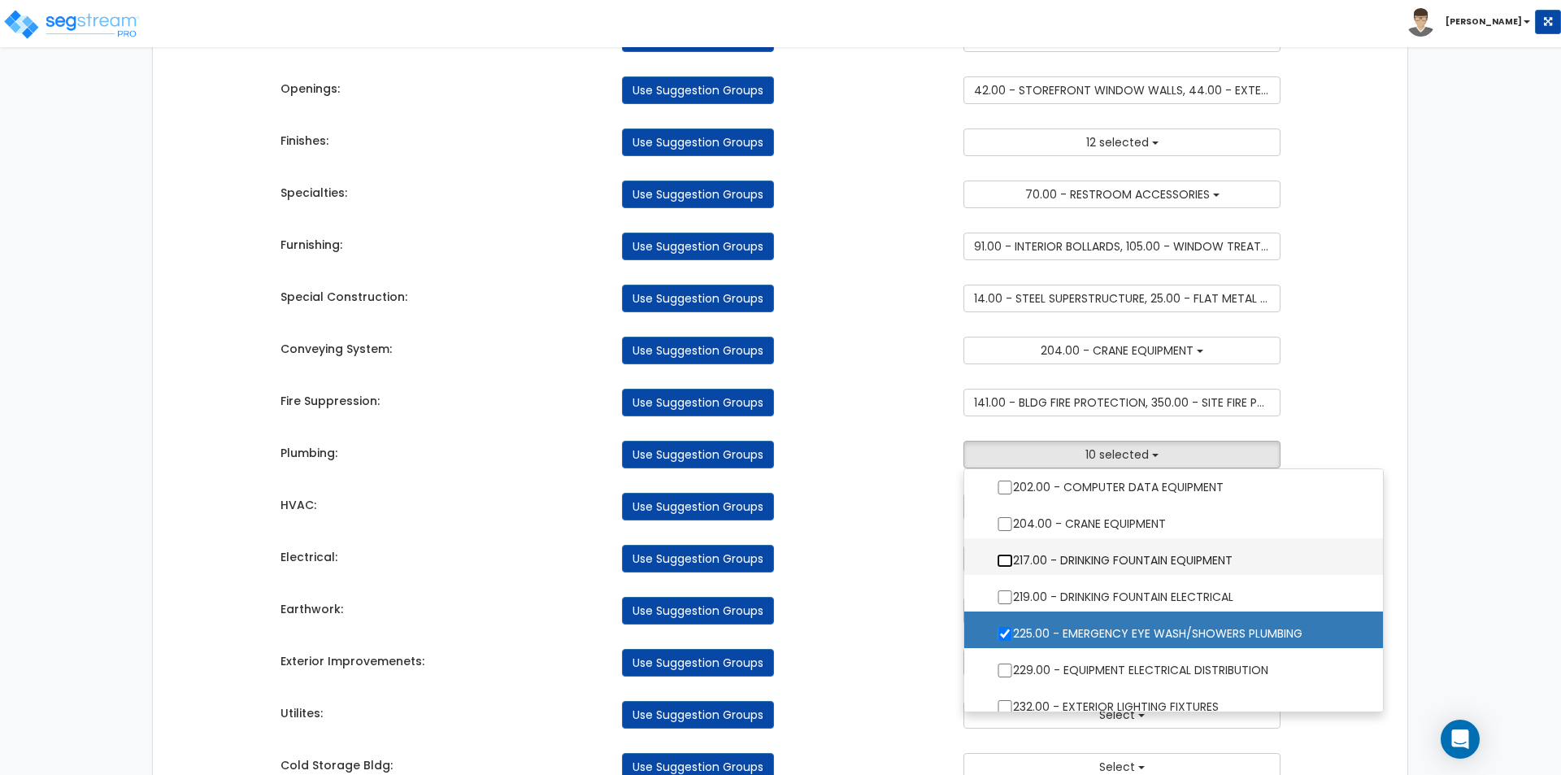
click at [997, 564] on input "217.00 - DRINKING FOUNTAIN EQUIPMENT" at bounding box center [1005, 561] width 16 height 14
checkbox input "true"
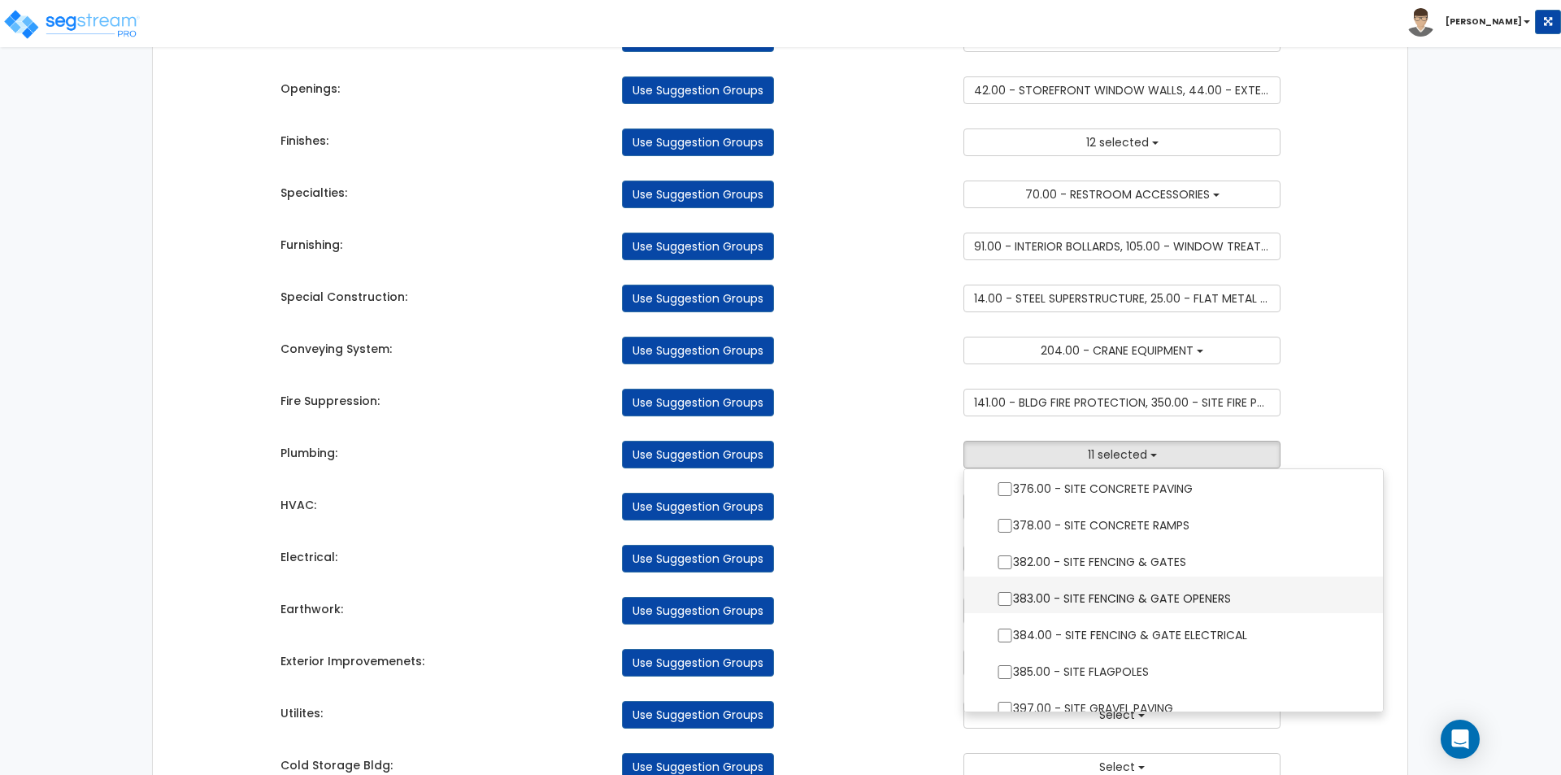
scroll to position [3089, 0]
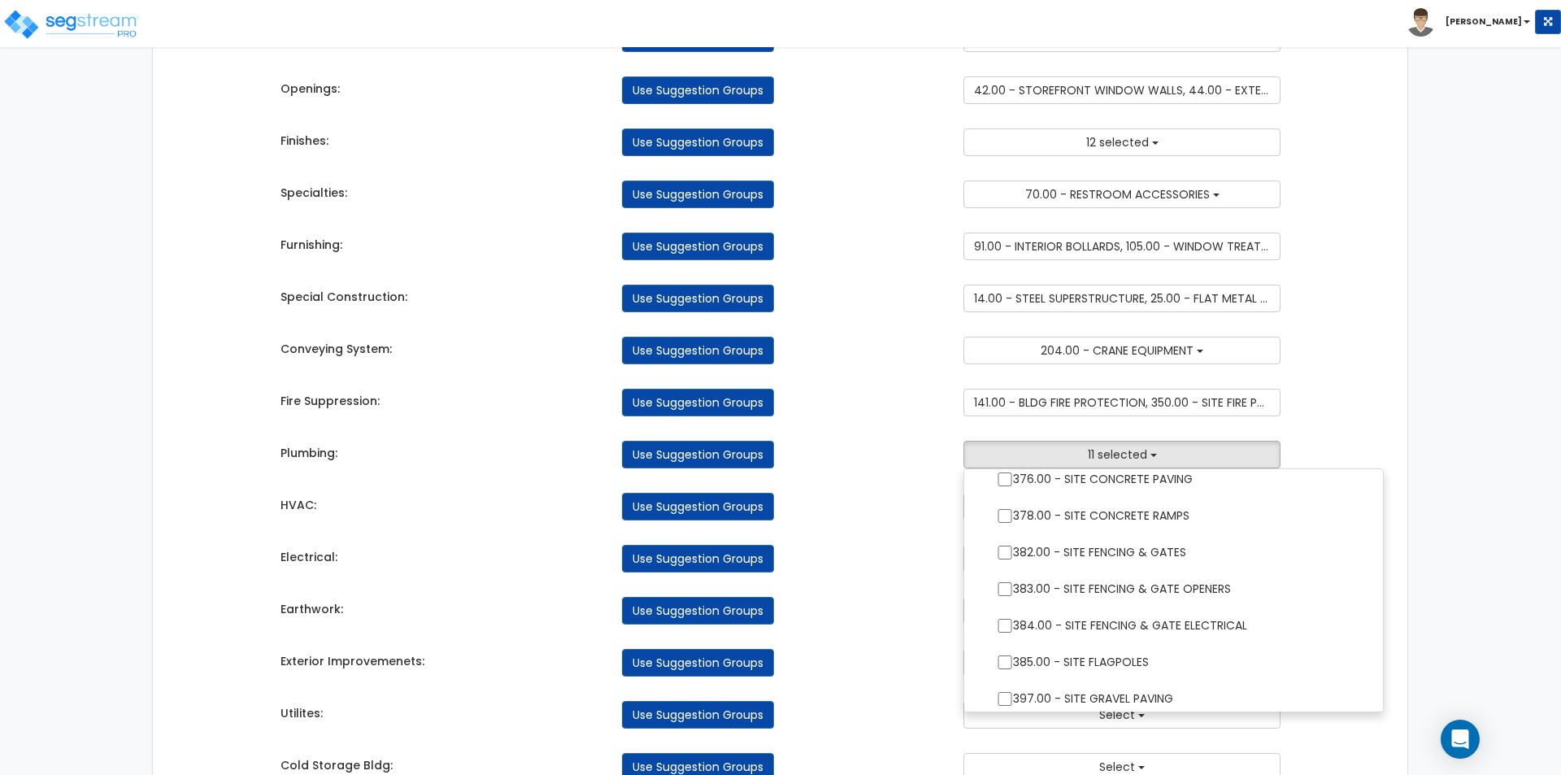
click at [874, 529] on div "Takeoff Cost Suggestion Groups Modify Component Groups Manually Concrete: Use S…" at bounding box center [780, 396] width 1025 height 1322
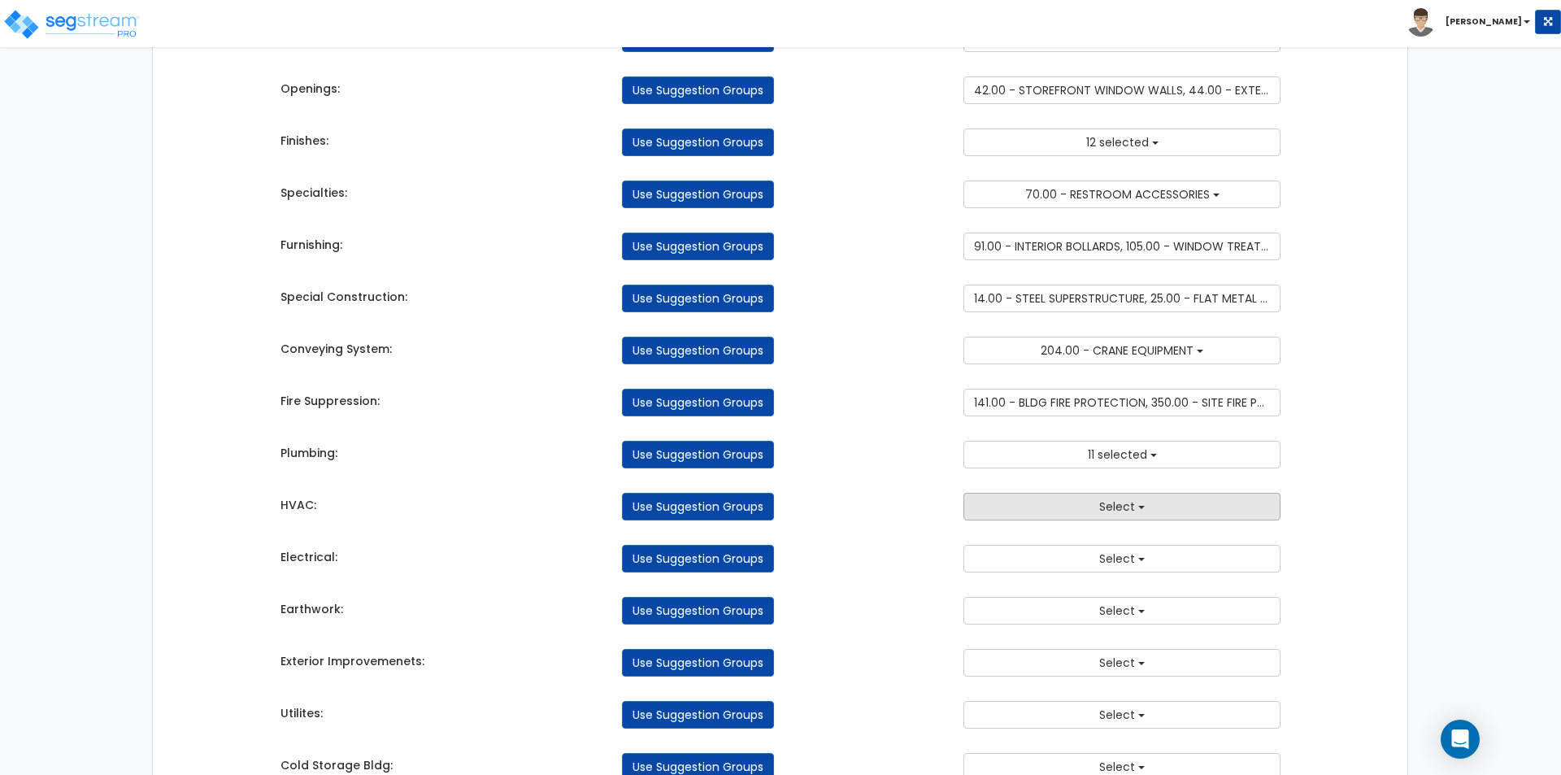
click at [1122, 514] on span "Select" at bounding box center [1117, 506] width 36 height 16
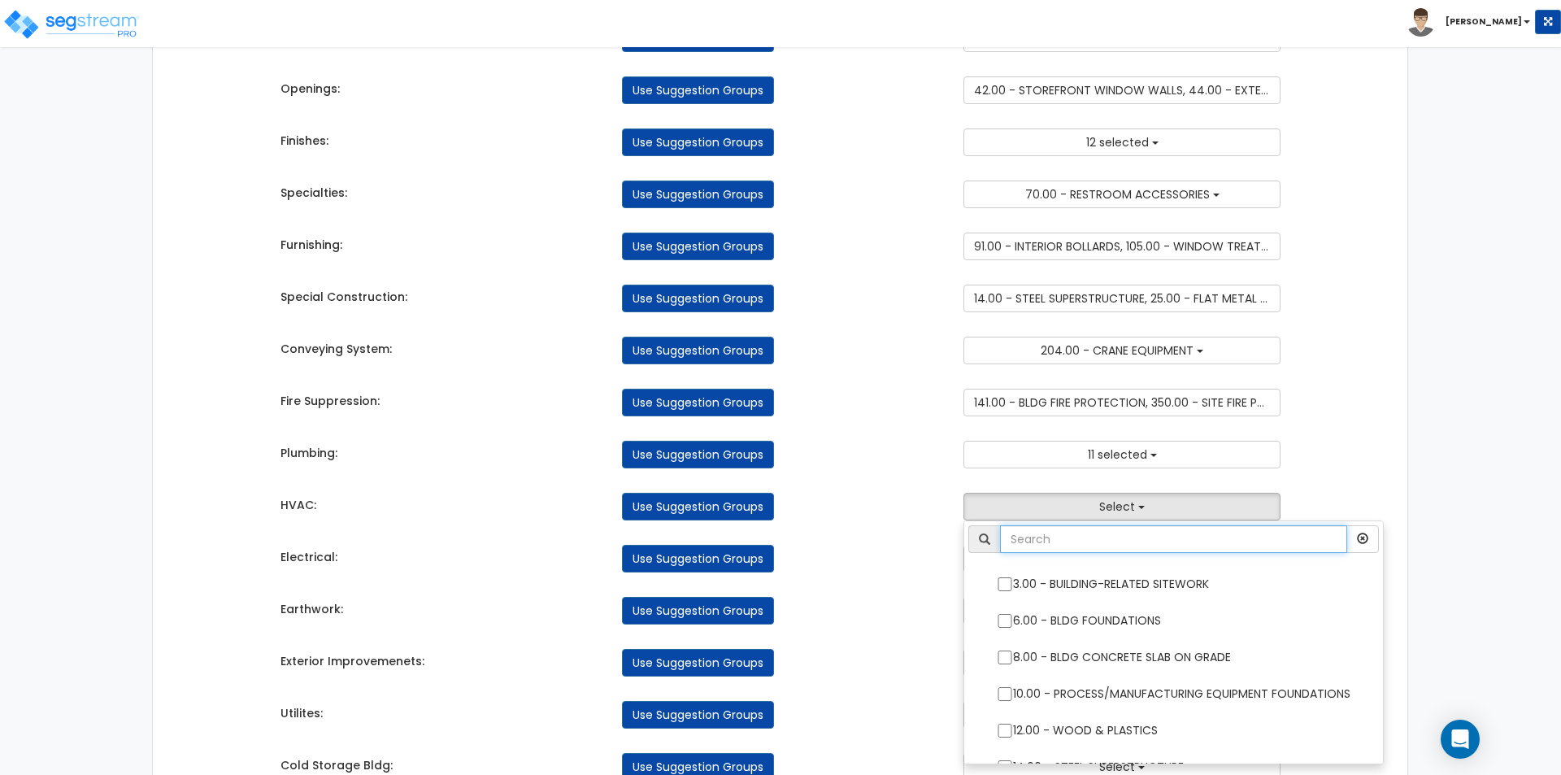
click at [1070, 537] on input "text" at bounding box center [1173, 539] width 347 height 28
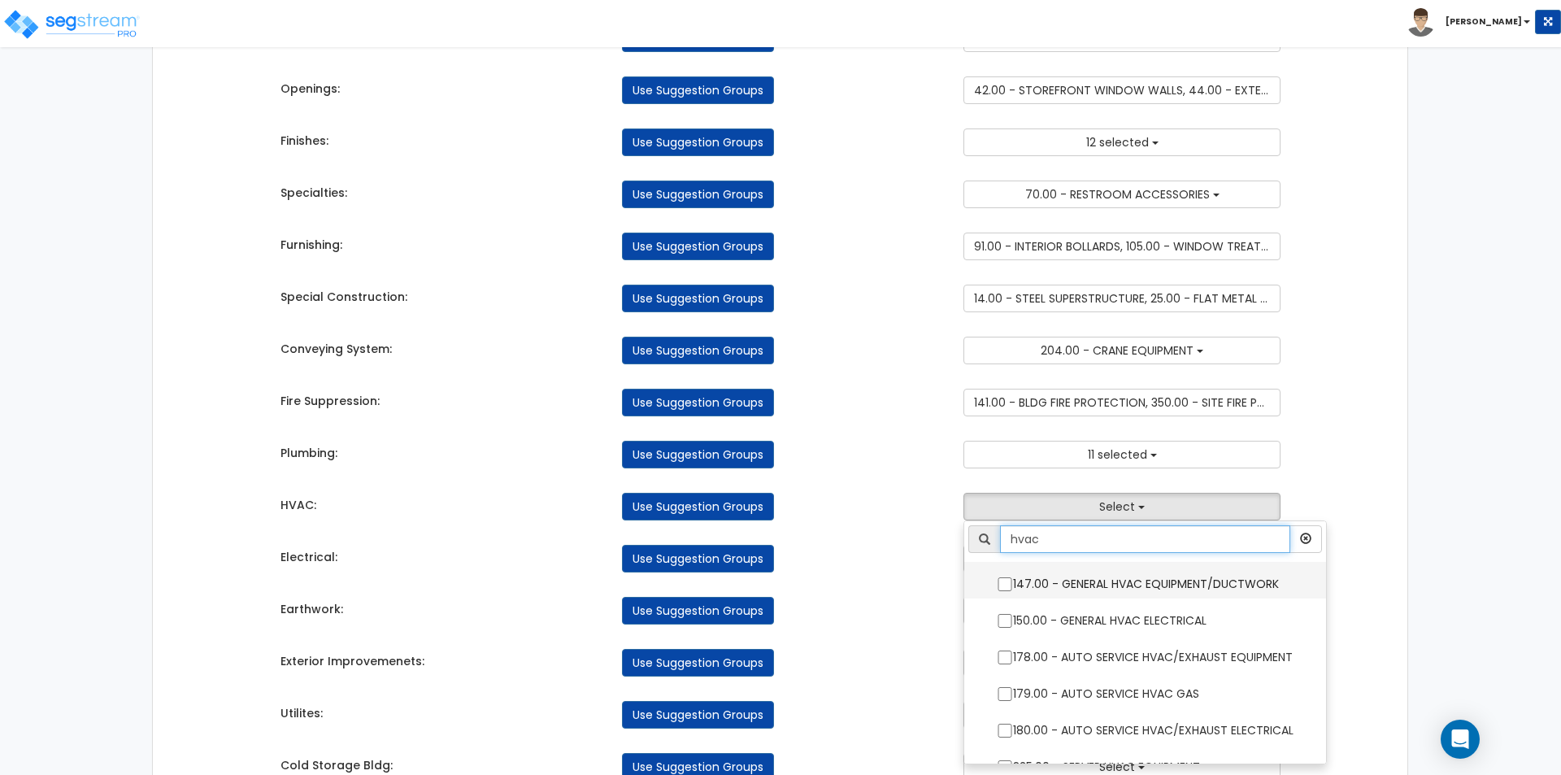
type input "hvac"
click at [1007, 584] on input "147.00 - GENERAL HVAC EQUIPMENT/DUCTWORK" at bounding box center [1005, 584] width 16 height 14
checkbox input "true"
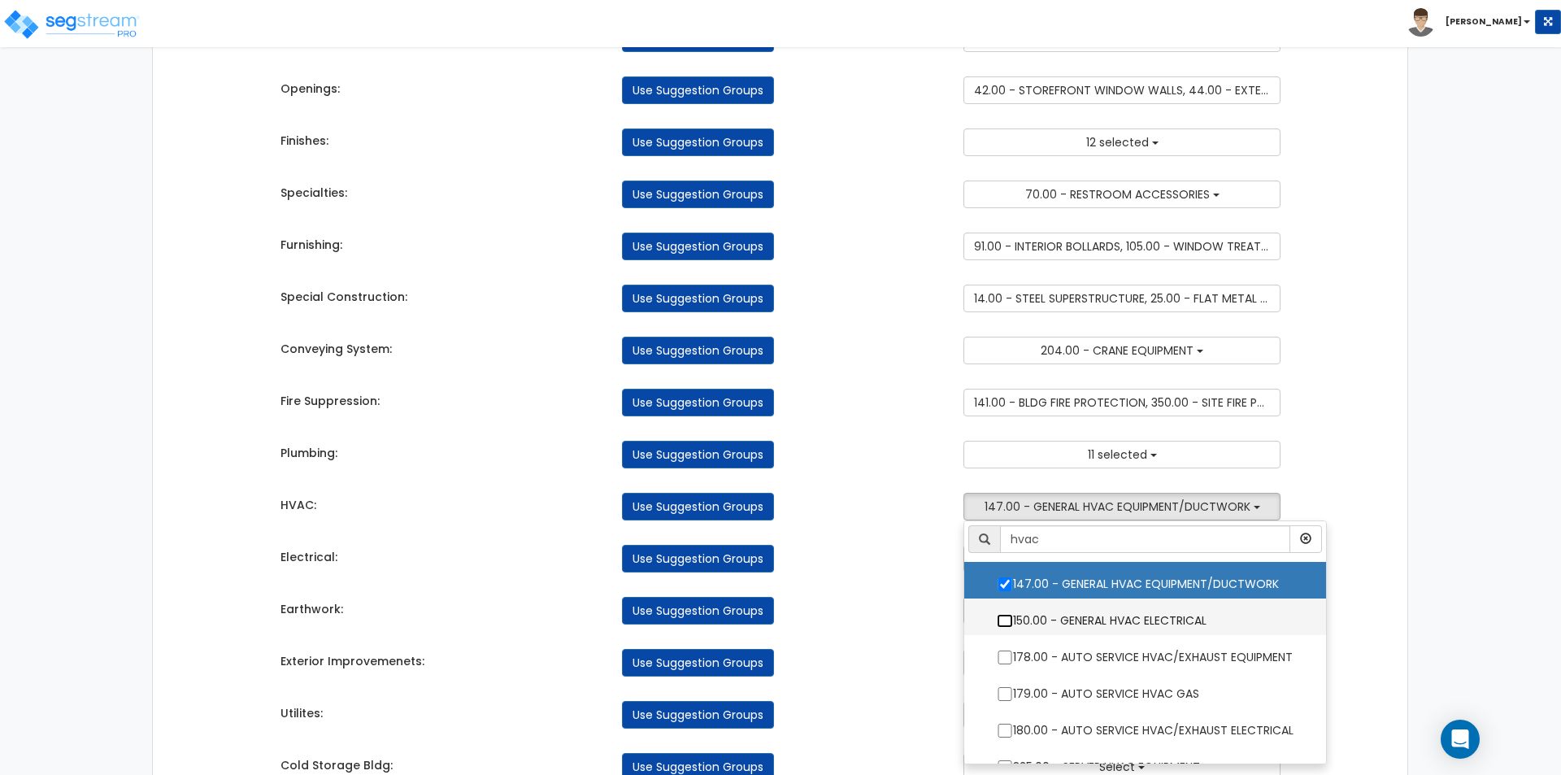
click at [1002, 622] on input "150.00 - GENERAL HVAC ELECTRICAL" at bounding box center [1005, 621] width 16 height 14
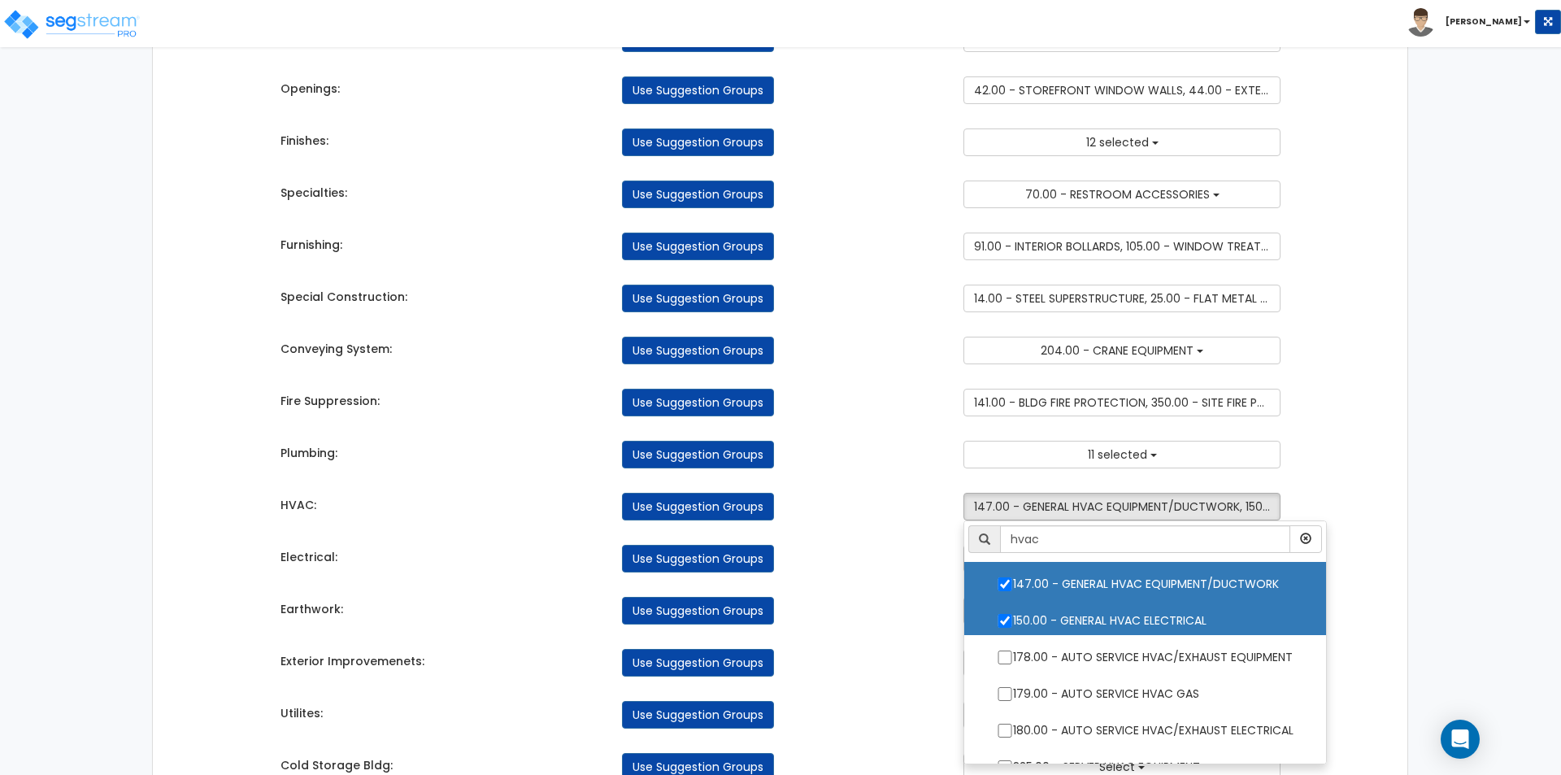
click at [998, 612] on label "150.00 - GENERAL HVAC ELECTRICAL" at bounding box center [1144, 618] width 329 height 37
click at [998, 614] on input "150.00 - GENERAL HVAC ELECTRICAL" at bounding box center [1005, 621] width 16 height 14
checkbox input "false"
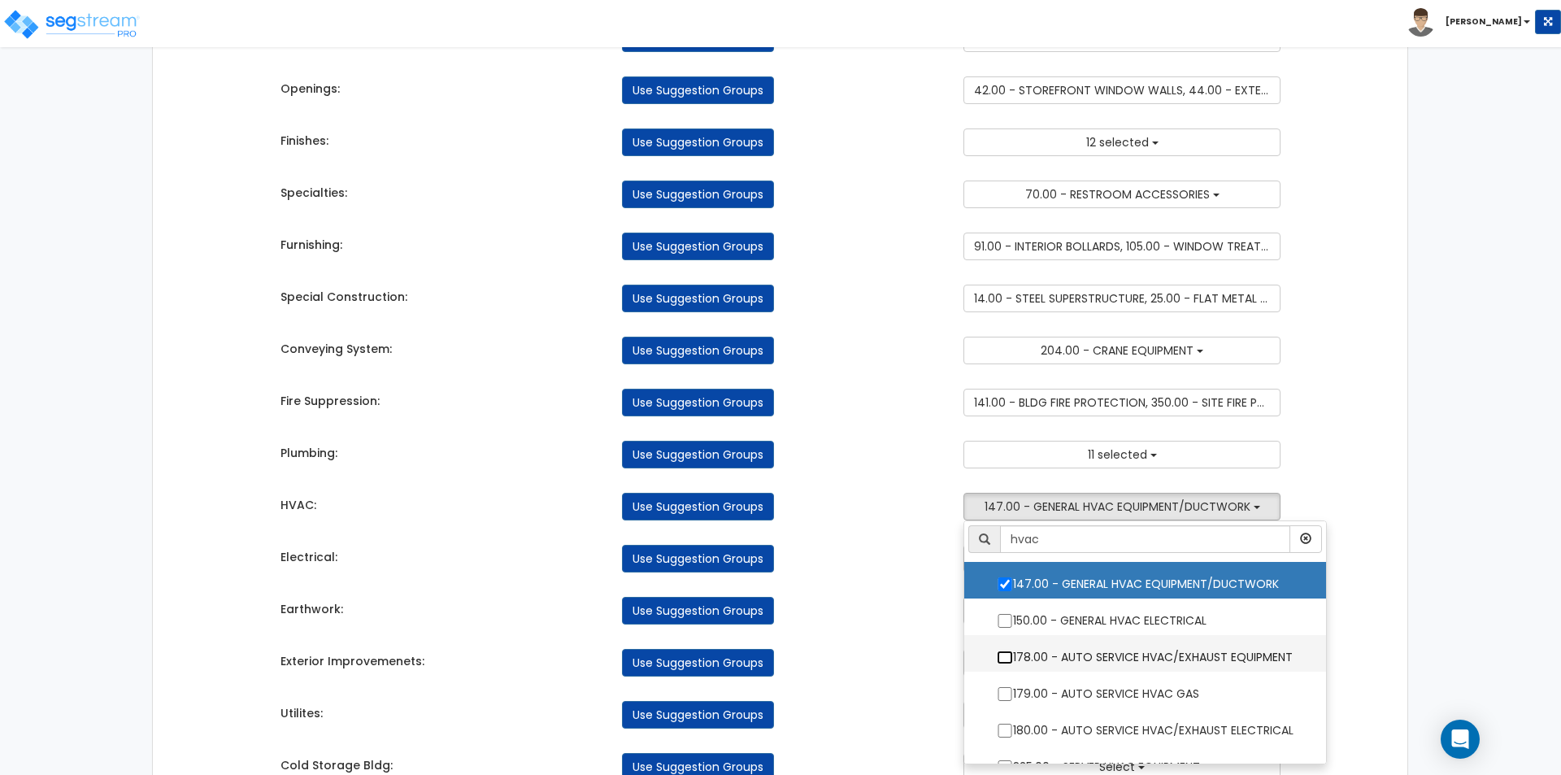
click at [1004, 654] on input "178.00 - AUTO SERVICE HVAC/EXHAUST EQUIPMENT" at bounding box center [1005, 657] width 16 height 14
checkbox input "true"
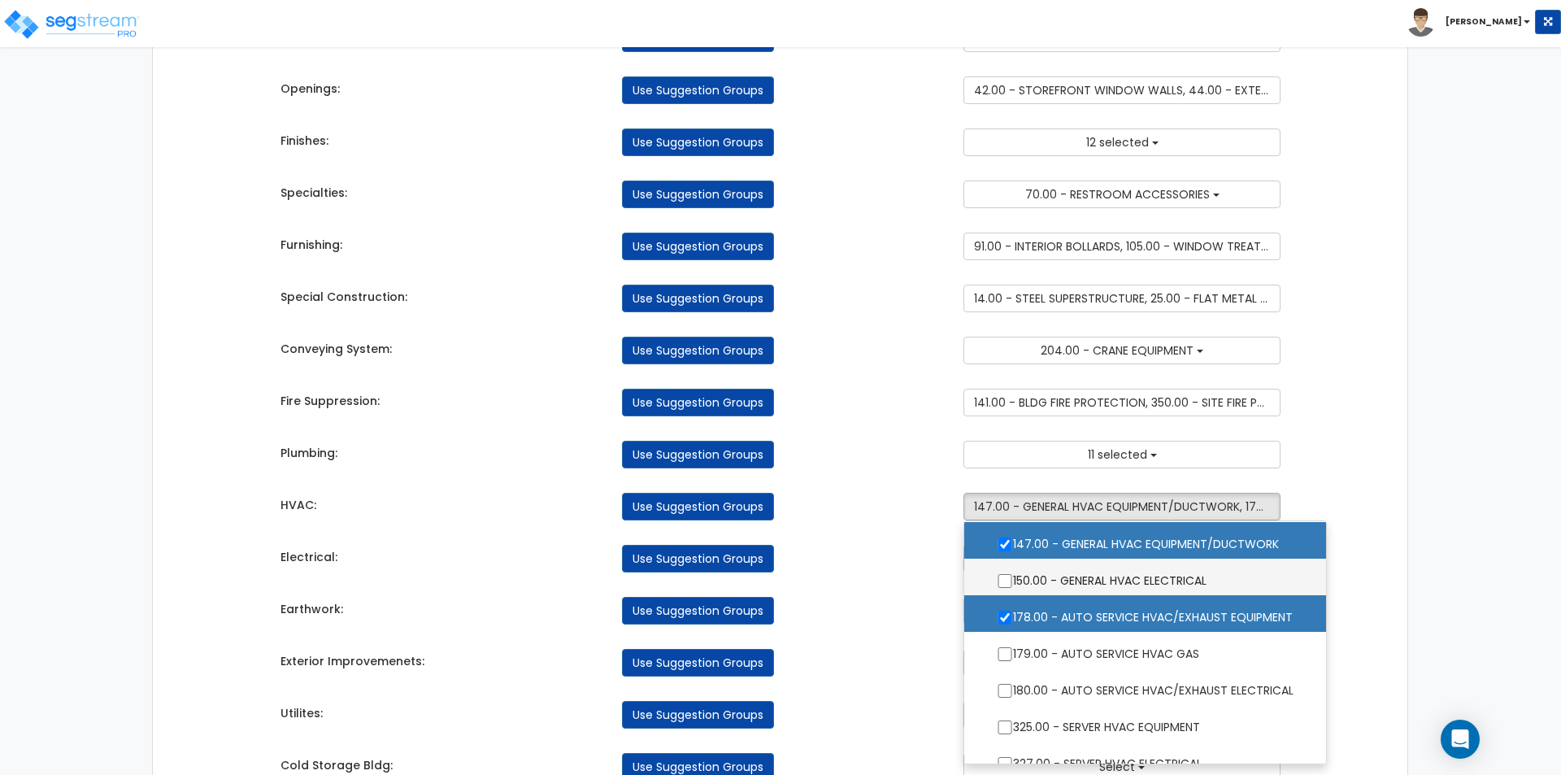
scroll to position [59, 0]
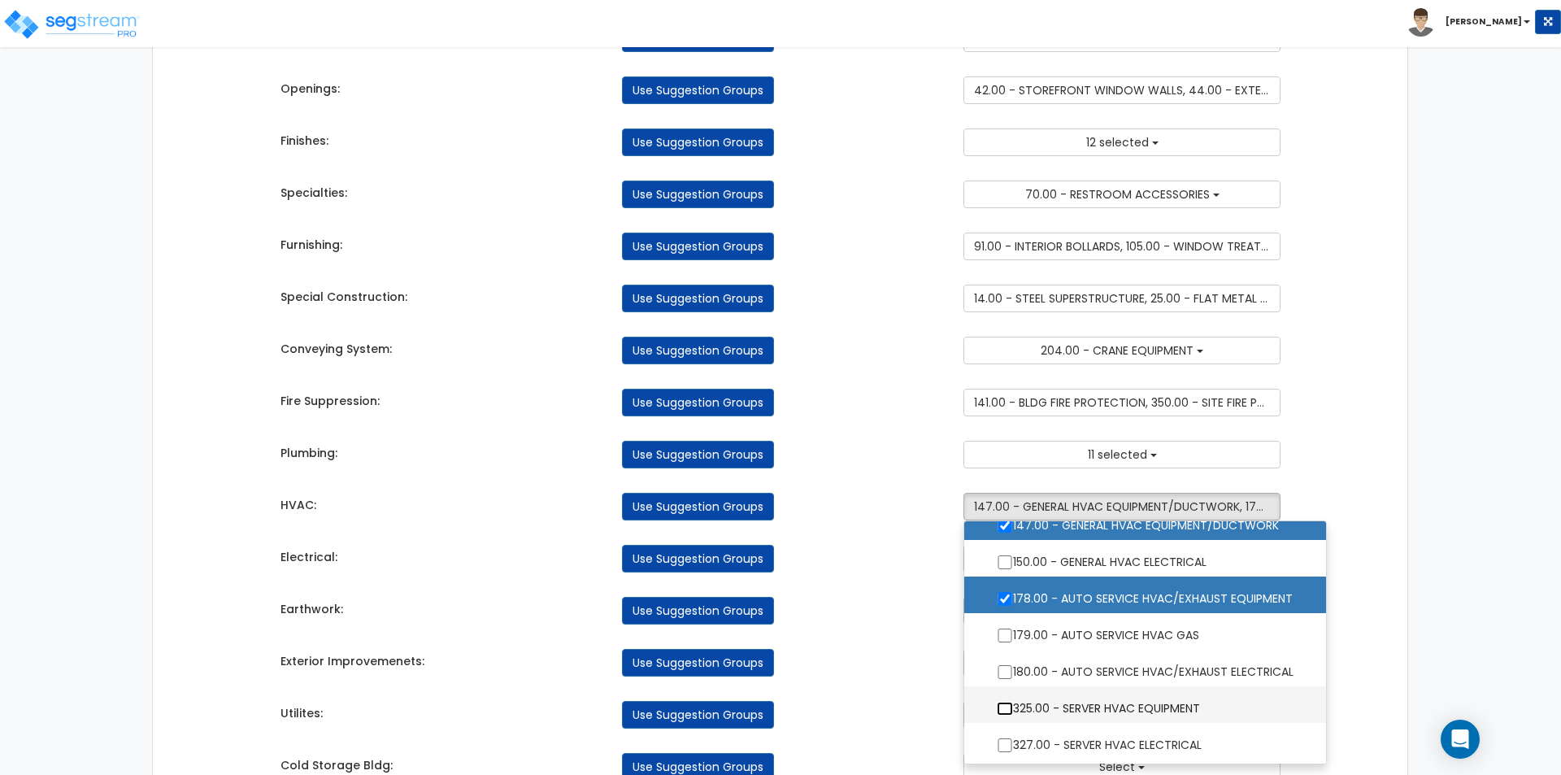
click at [1006, 707] on input "325.00 - SERVER HVAC EQUIPMENT" at bounding box center [1005, 709] width 16 height 14
checkbox input "true"
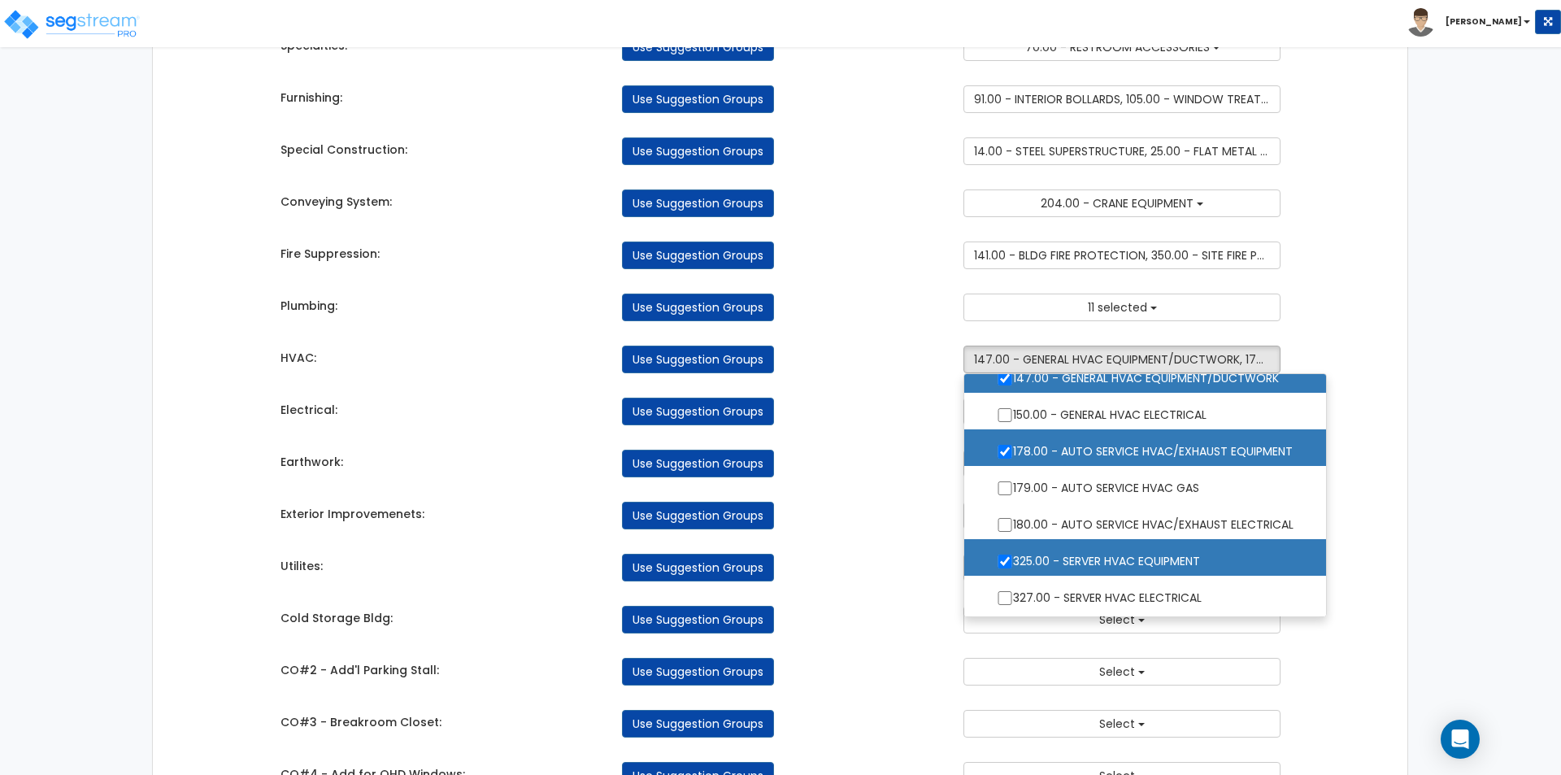
scroll to position [569, 0]
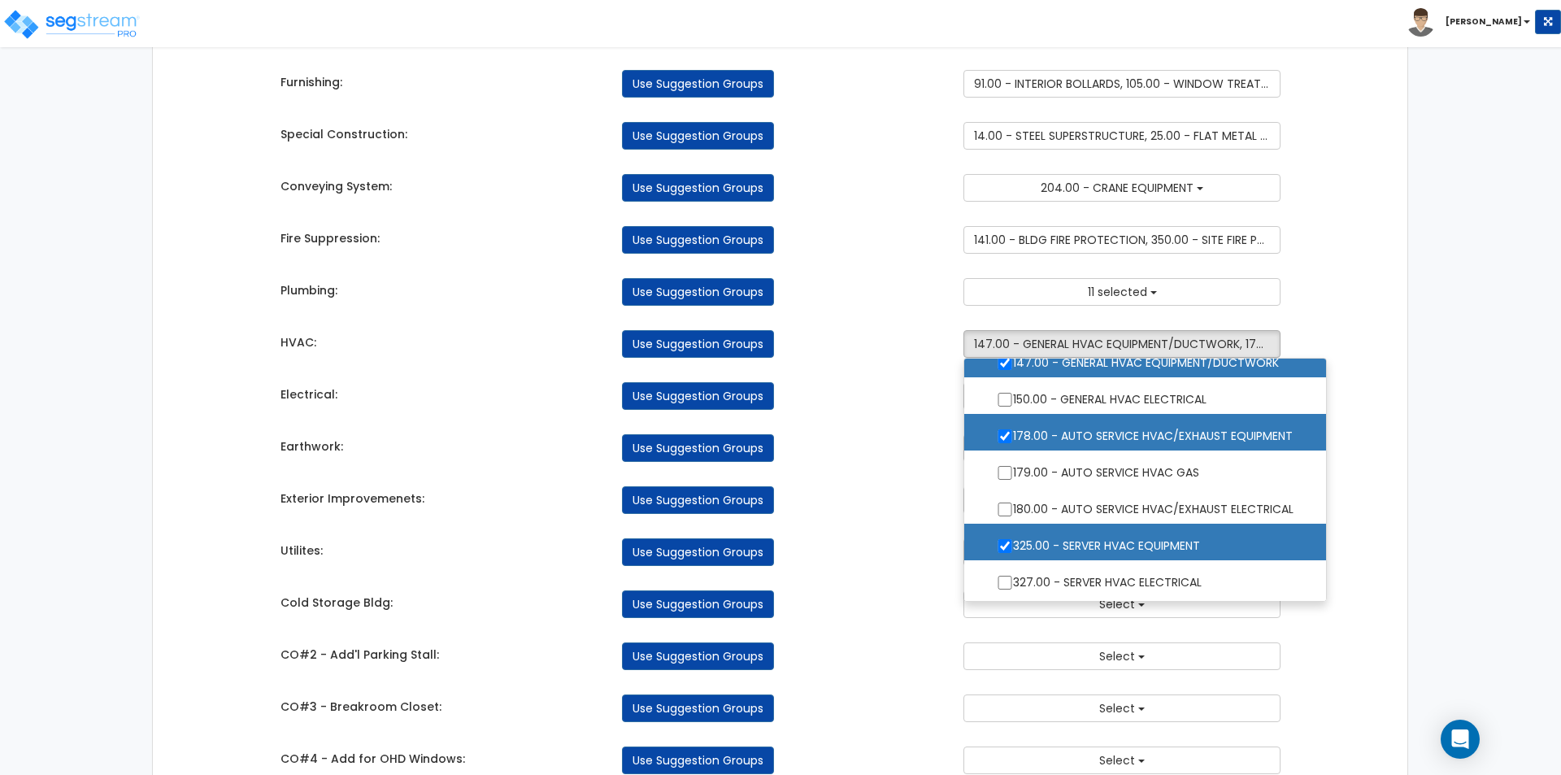
click at [900, 574] on div "Takeoff Cost Suggestion Groups Modify Component Groups Manually Concrete: Use S…" at bounding box center [780, 233] width 1025 height 1322
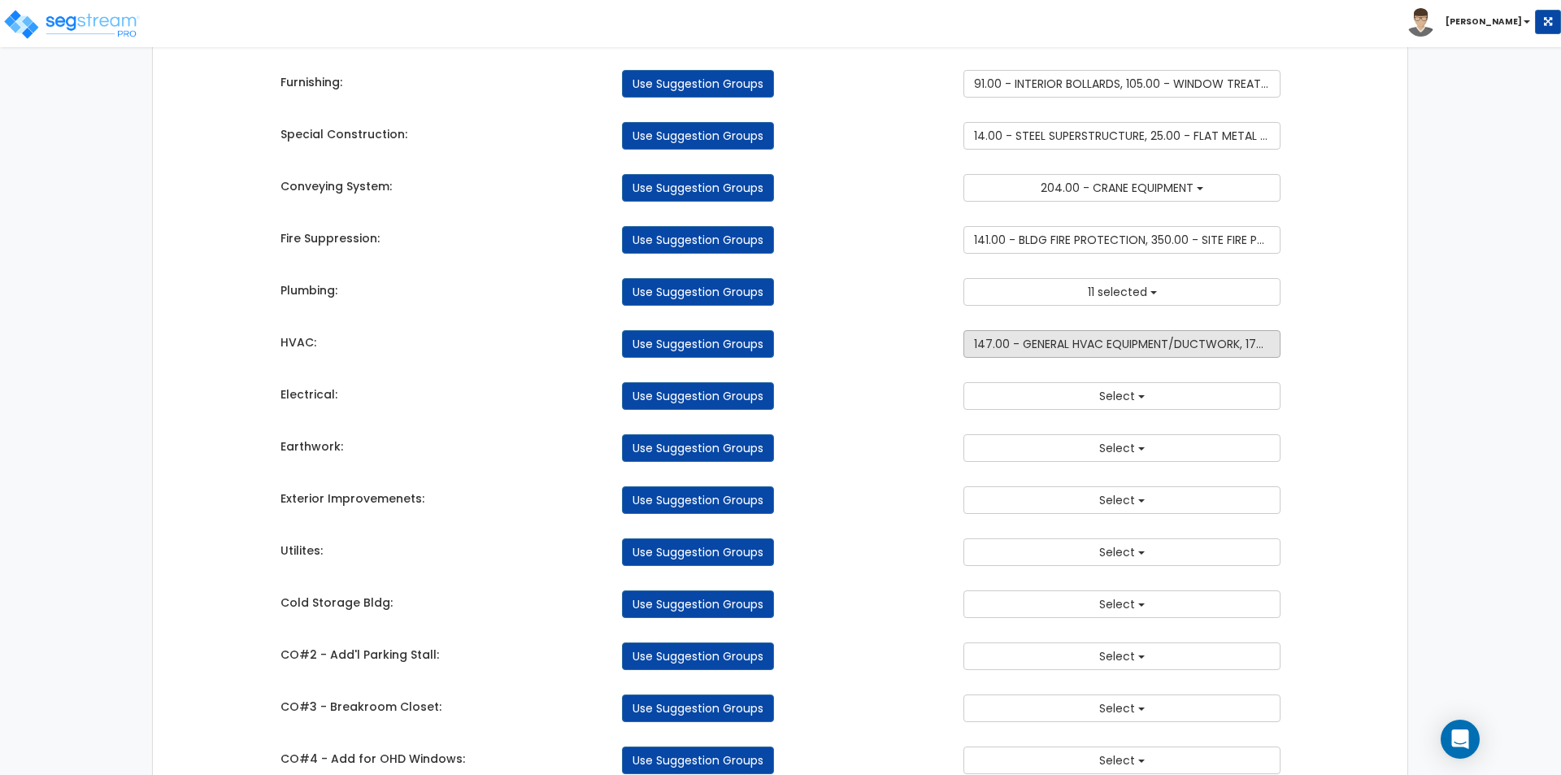
click at [1071, 337] on span "147.00 - GENERAL HVAC EQUIPMENT/DUCTWORK, 178.00 - AUTO SERVICE HVAC/EXHAUST EQ…" at bounding box center [1346, 344] width 744 height 16
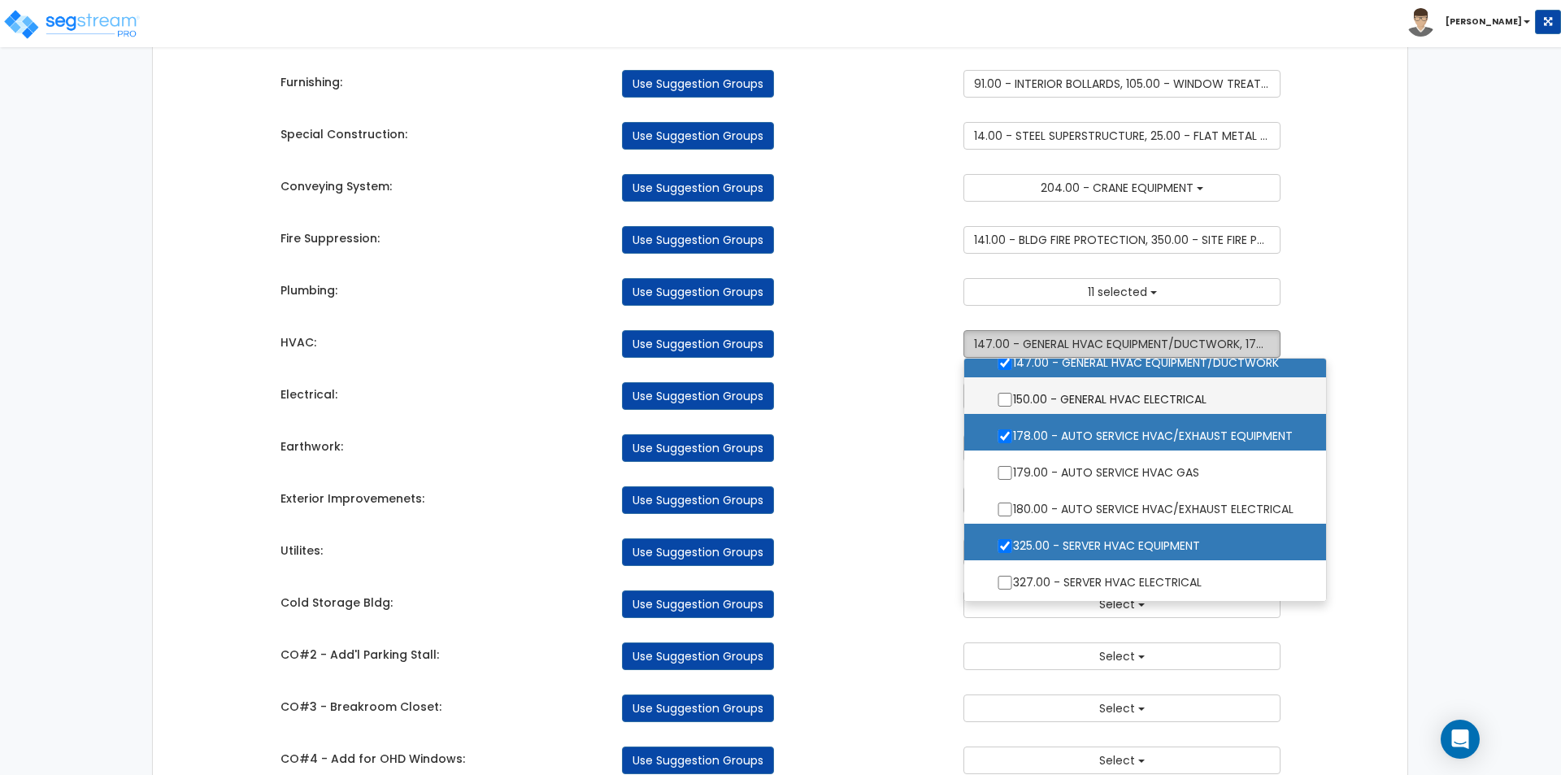
scroll to position [0, 0]
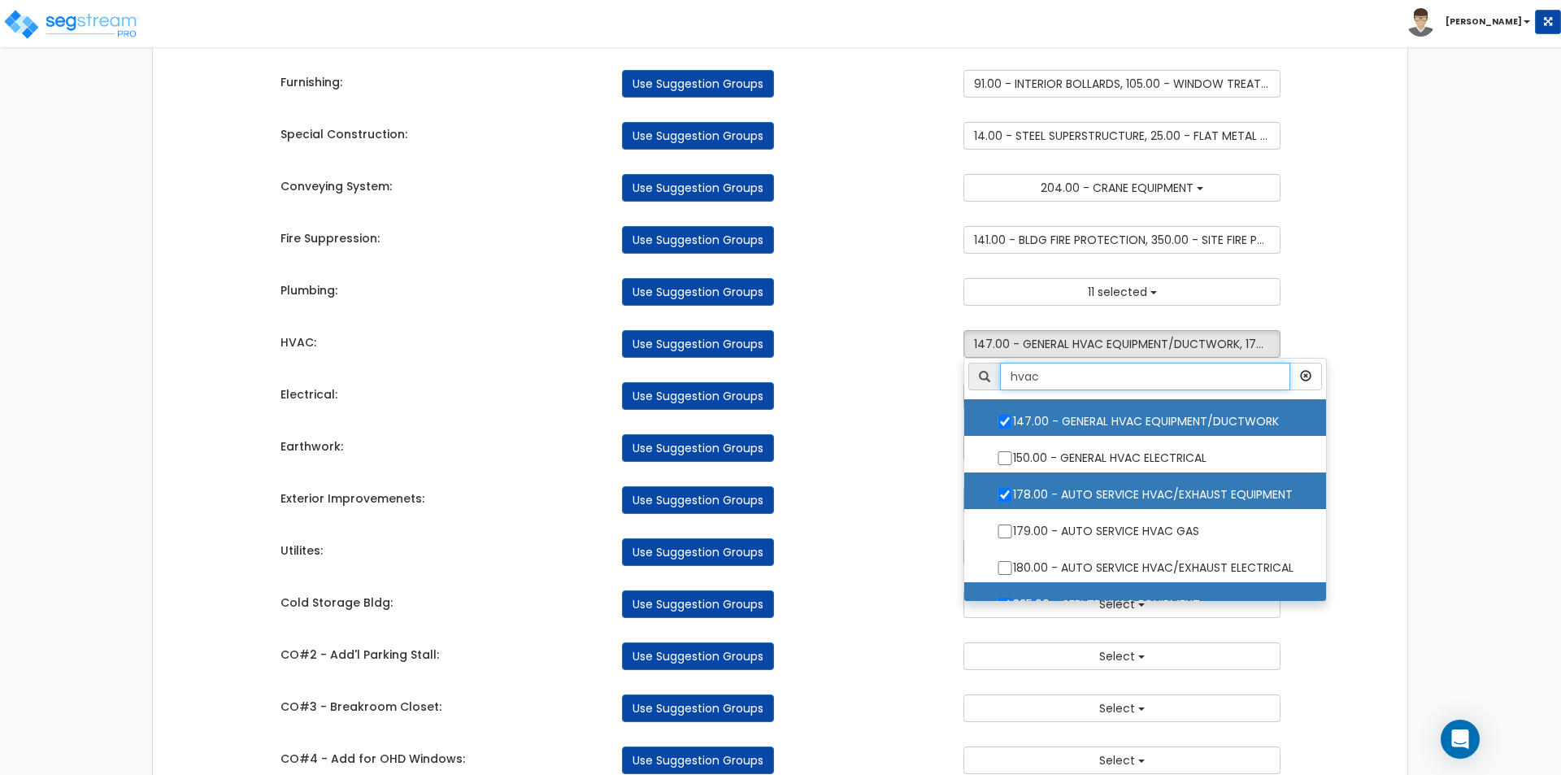
click at [1087, 381] on input "hvac" at bounding box center [1145, 377] width 290 height 28
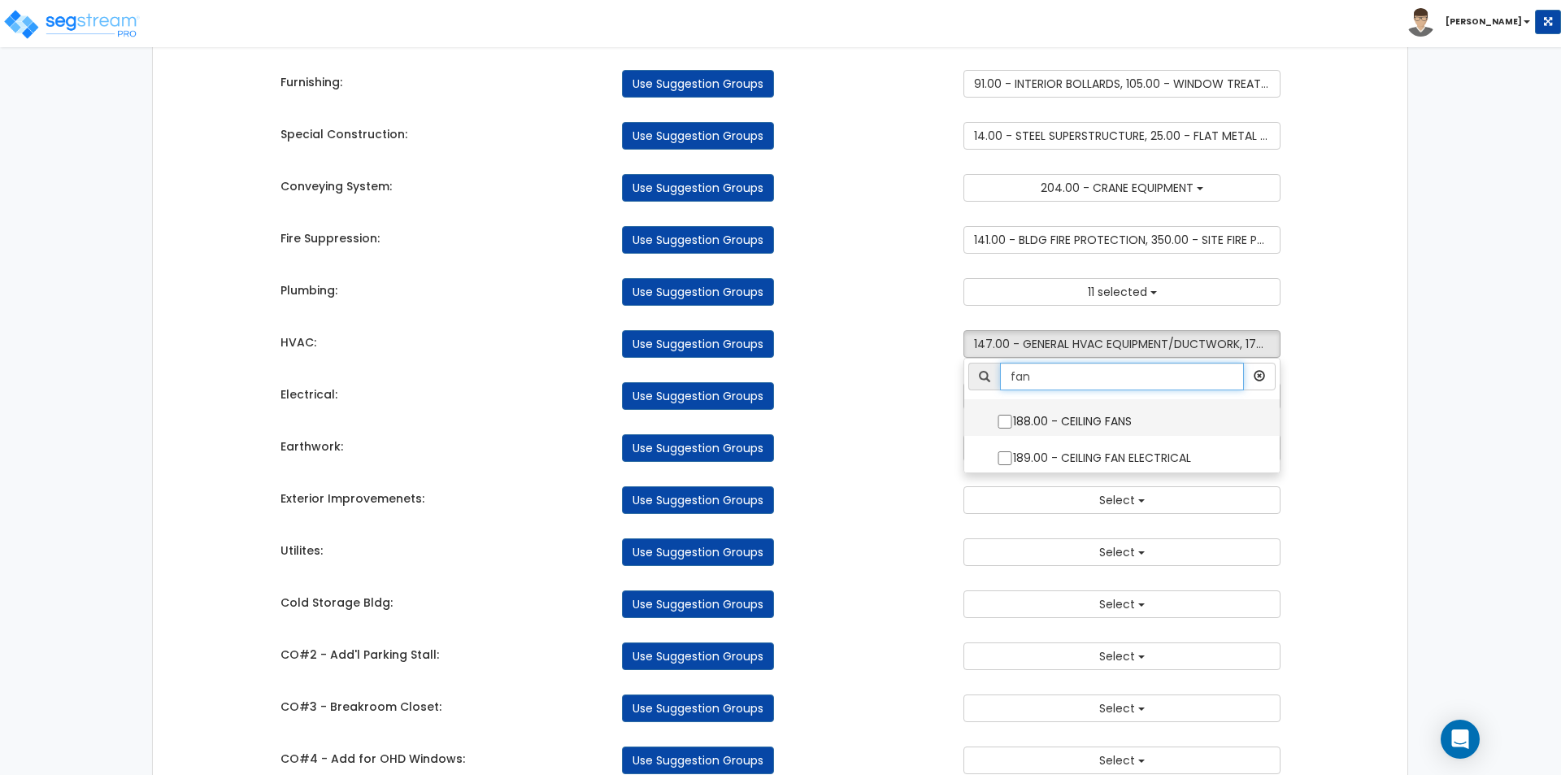
type input "fan"
click at [997, 424] on input "188.00 - CEILING FANS" at bounding box center [1005, 422] width 16 height 14
checkbox input "true"
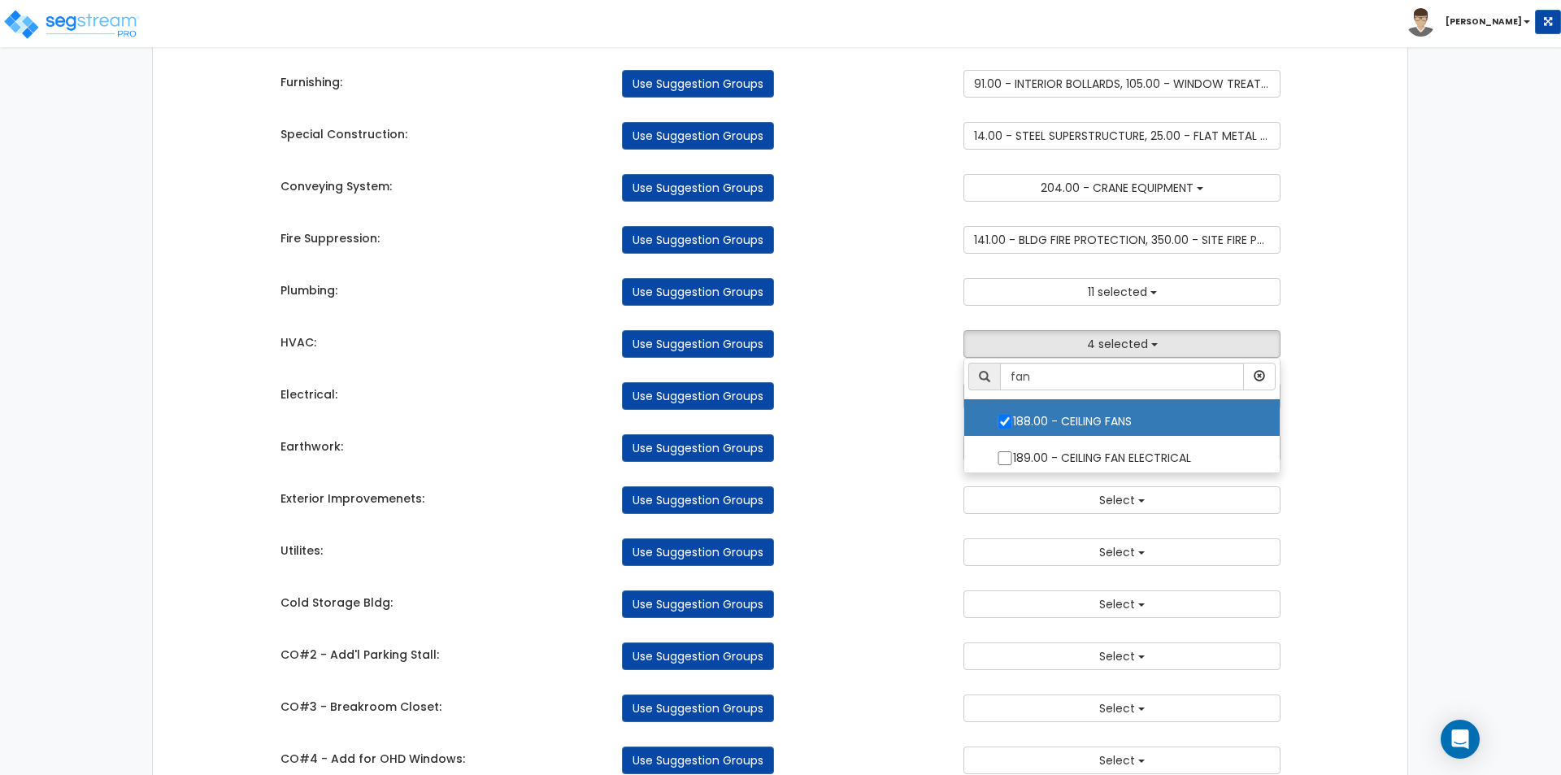
click at [915, 393] on div "Use Suggestion Groups" at bounding box center [780, 396] width 341 height 28
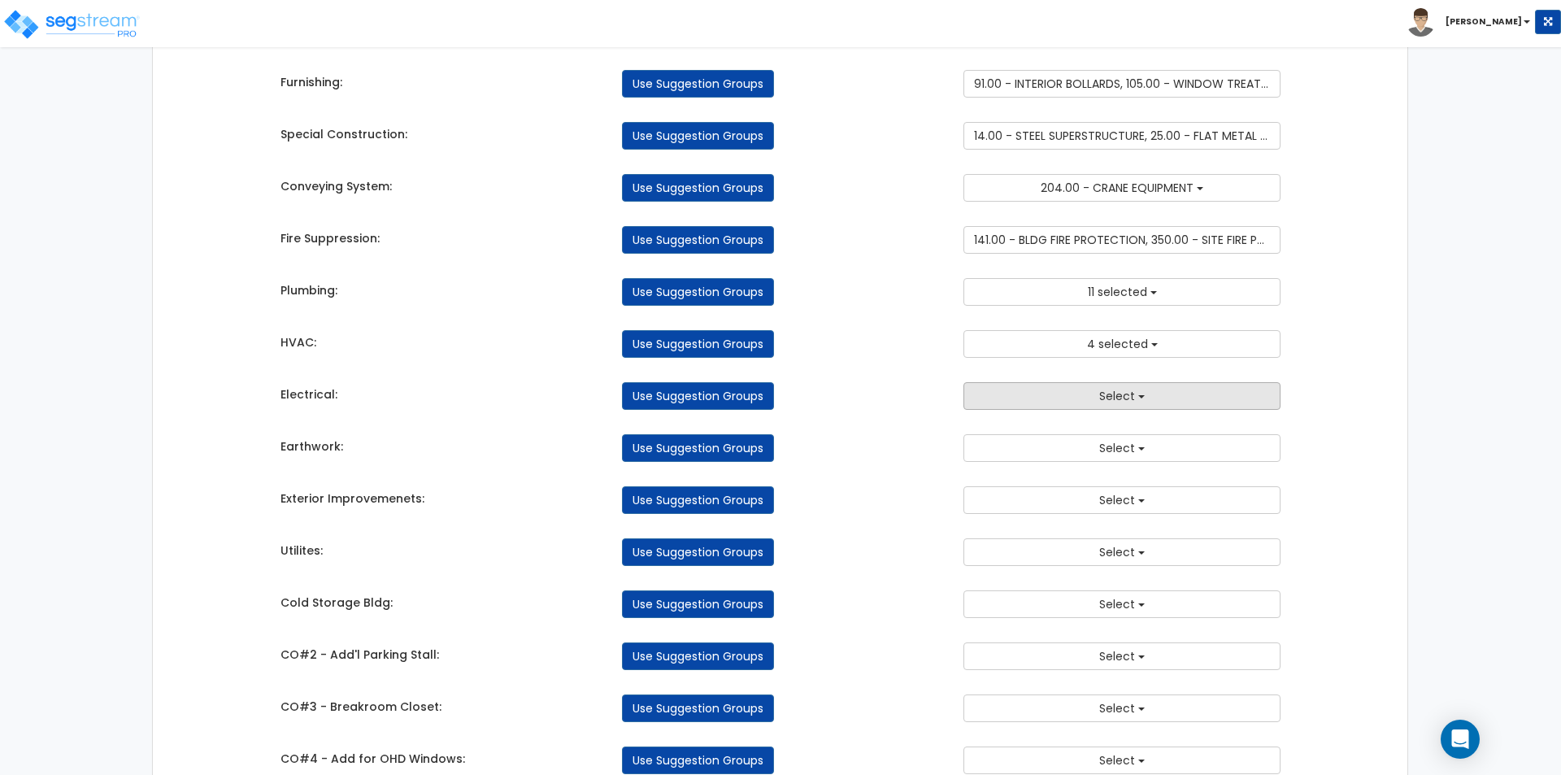
click at [1028, 400] on button "Select" at bounding box center [1121, 396] width 317 height 28
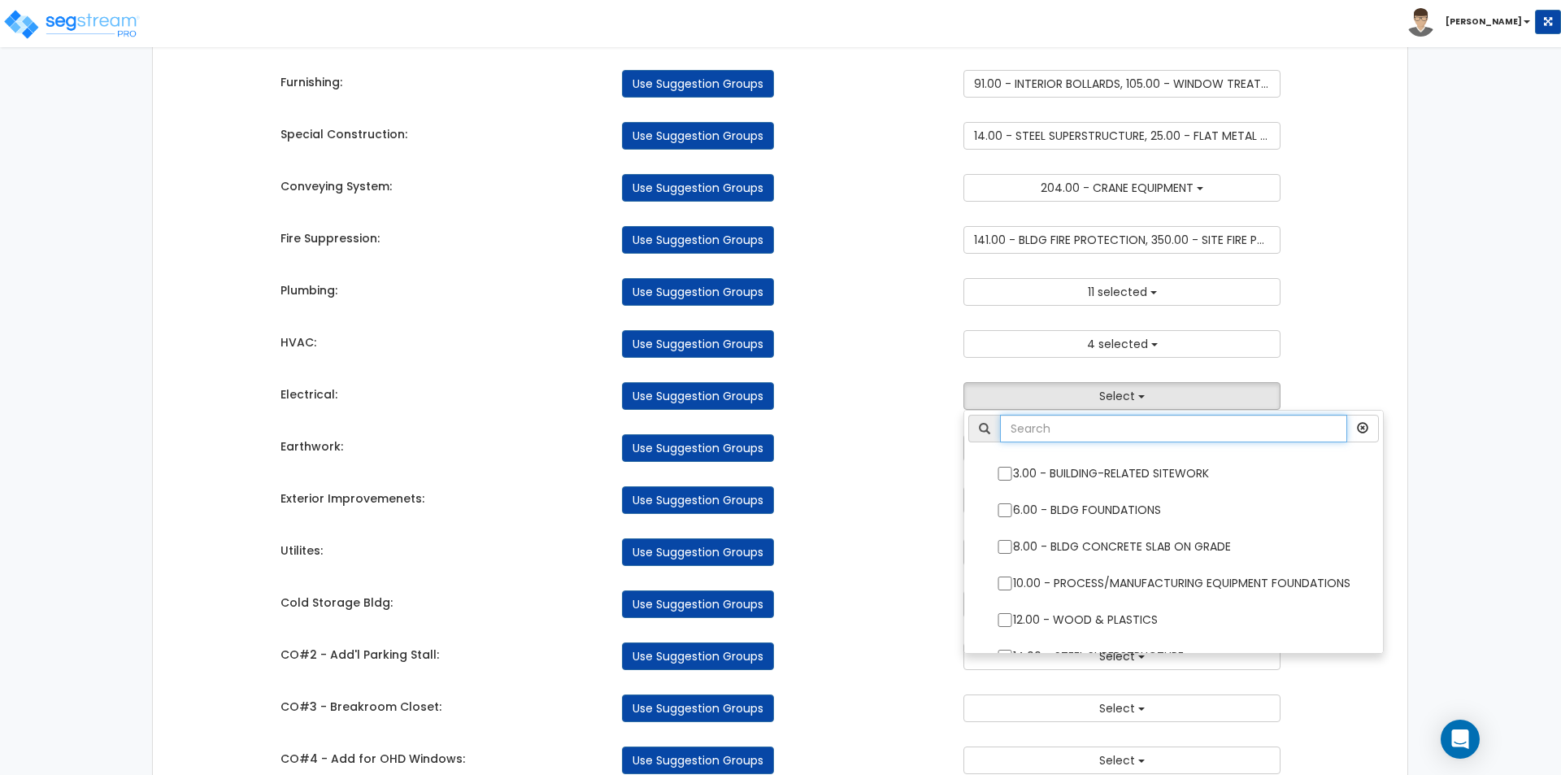
click at [1041, 424] on input "text" at bounding box center [1173, 429] width 347 height 28
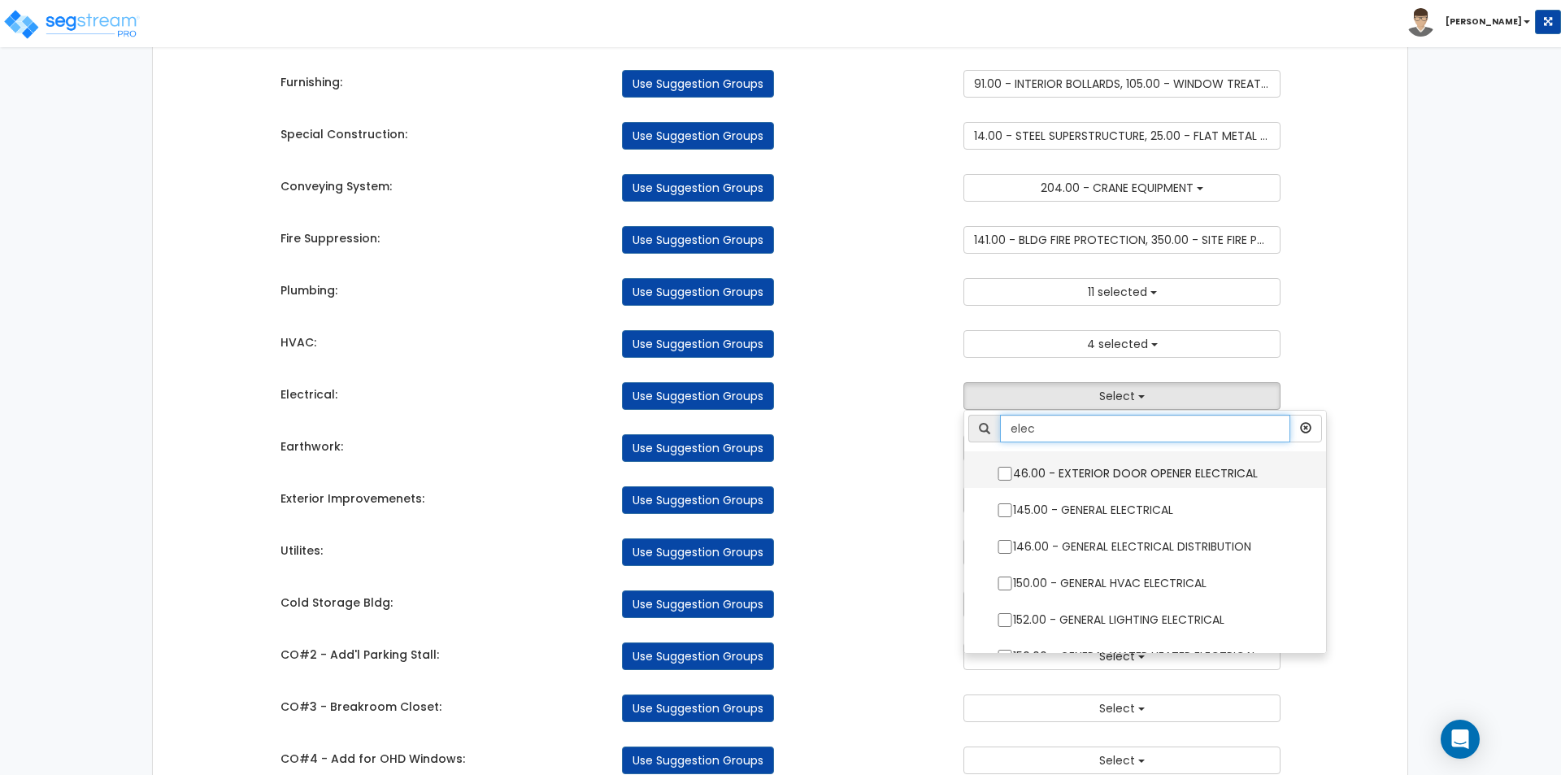
type input "elec"
click at [1006, 474] on input "46.00 - EXTERIOR DOOR OPENER ELECTRICAL" at bounding box center [1005, 474] width 16 height 14
checkbox input "true"
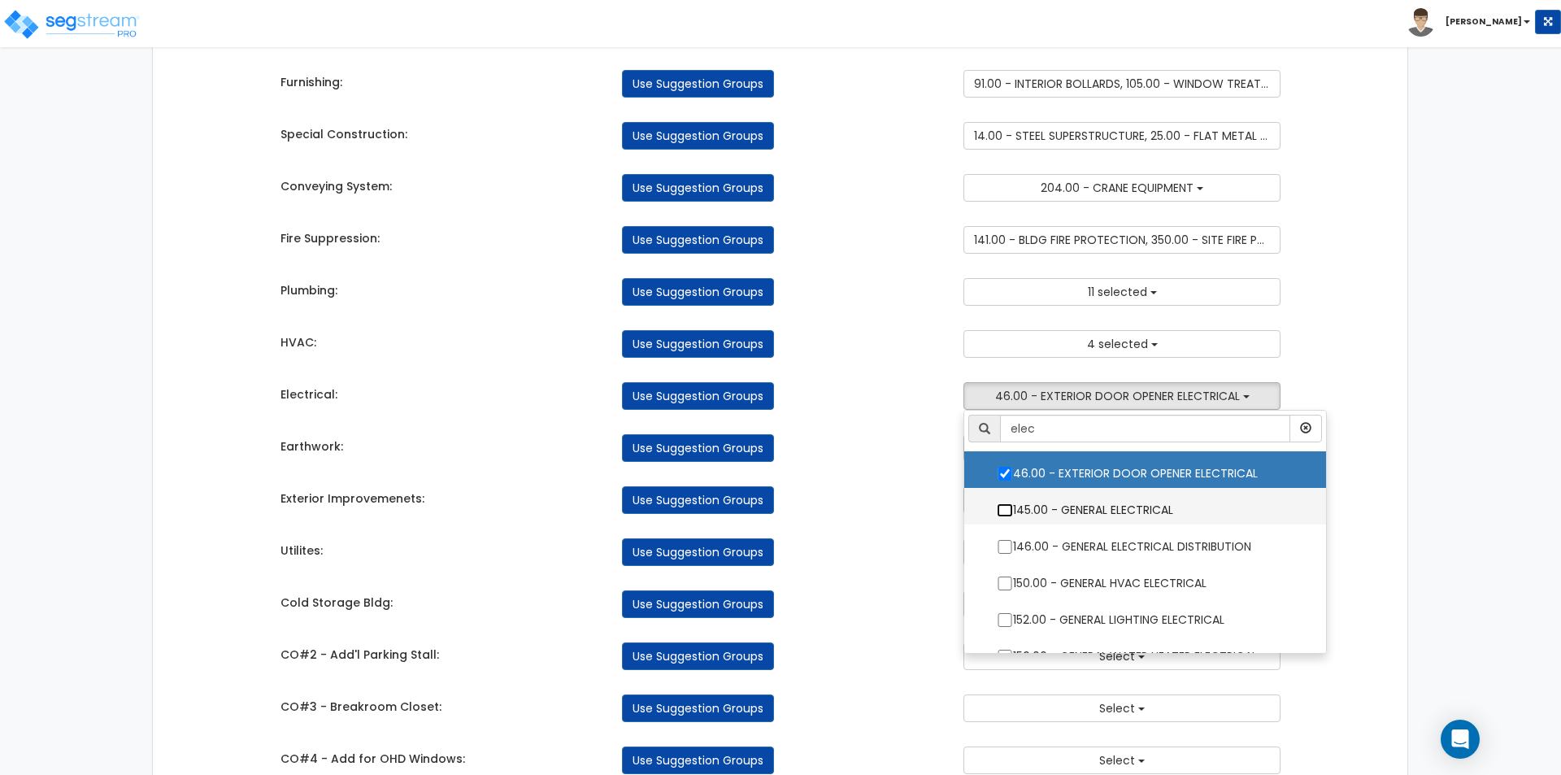
click at [1005, 510] on input "145.00 - GENERAL ELECTRICAL" at bounding box center [1005, 510] width 16 height 14
checkbox input "true"
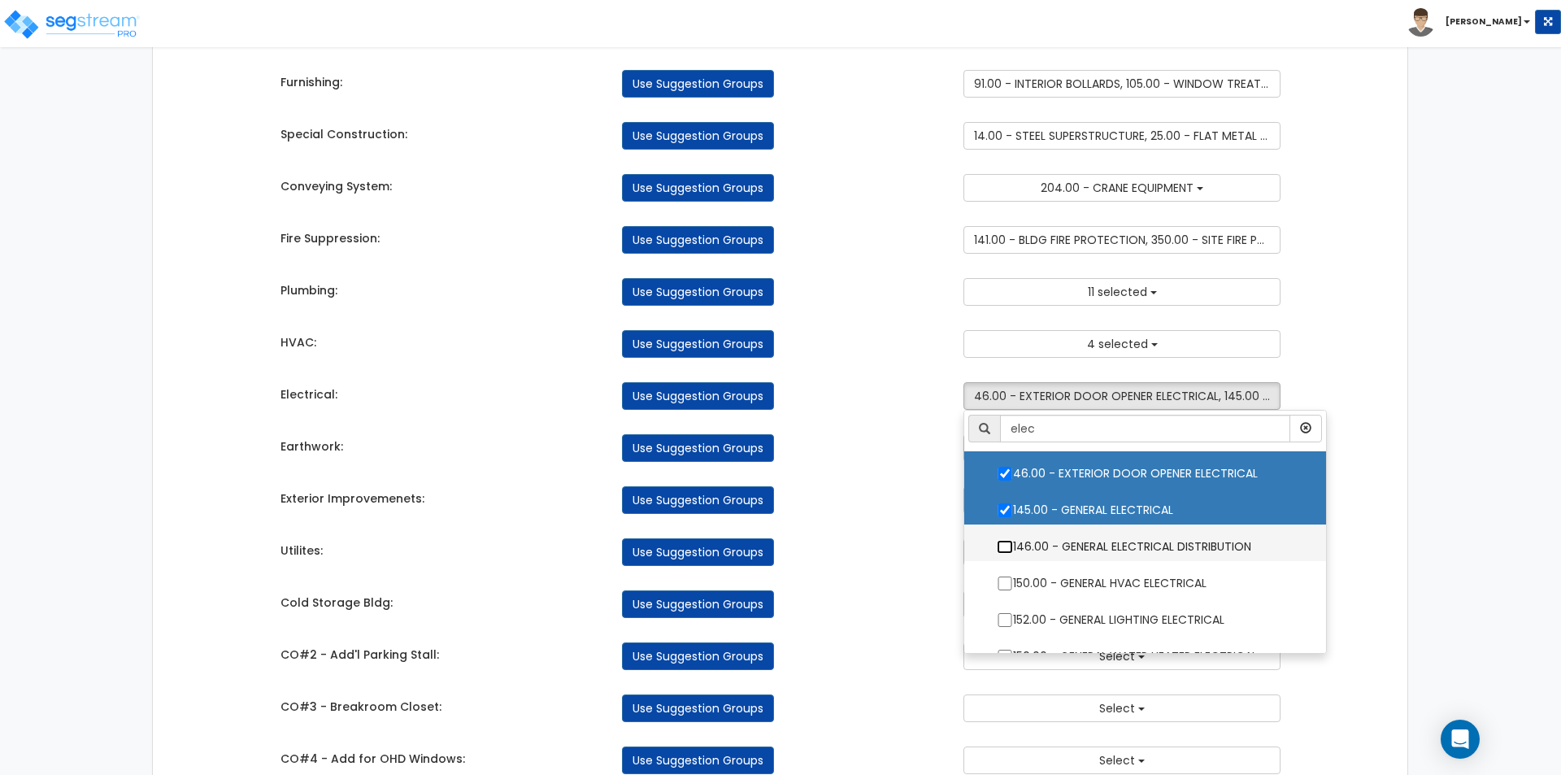
click at [1003, 546] on input "146.00 - GENERAL ELECTRICAL DISTRIBUTION" at bounding box center [1005, 547] width 16 height 14
checkbox input "true"
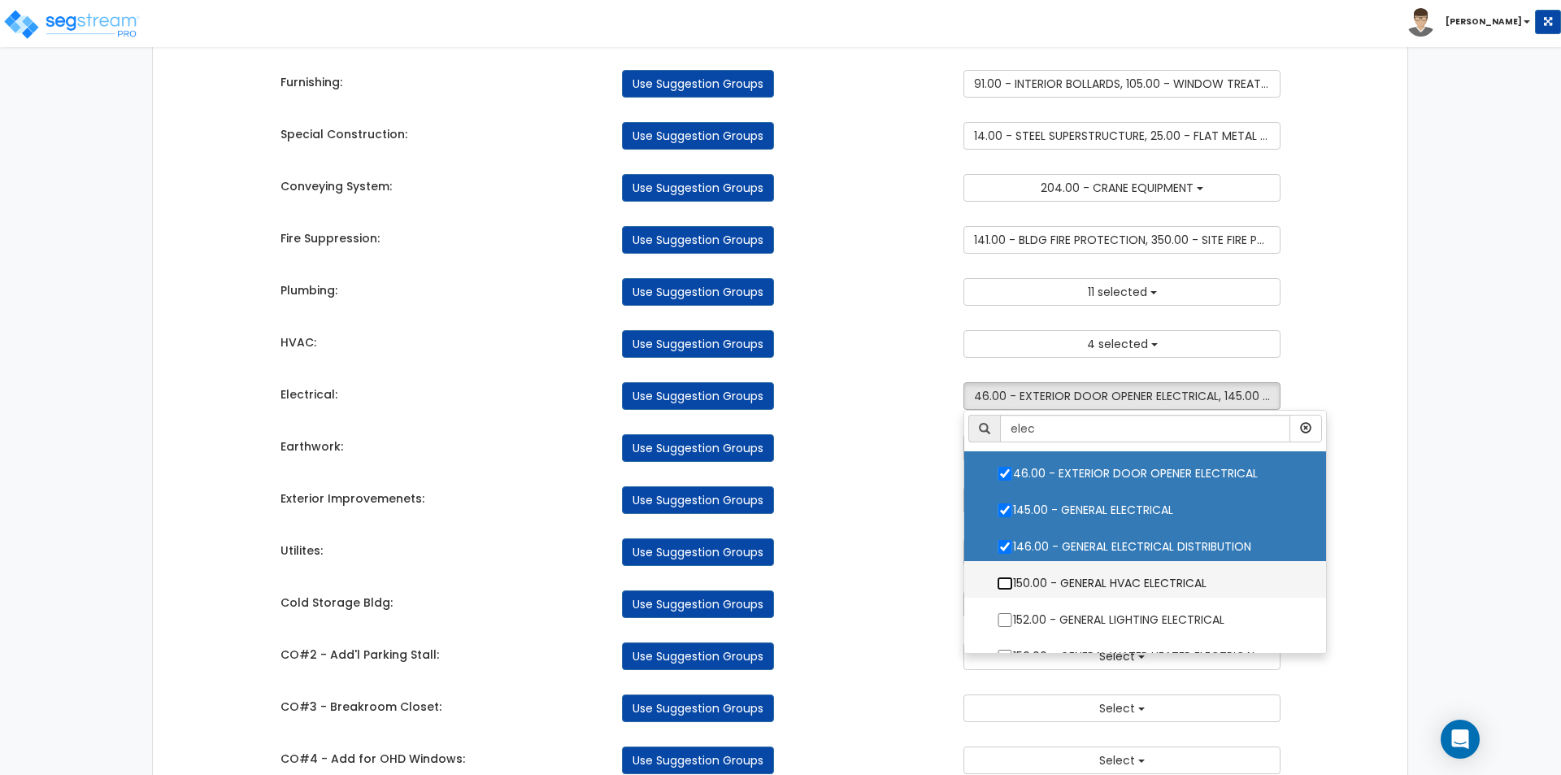
click at [1007, 584] on input "150.00 - GENERAL HVAC ELECTRICAL" at bounding box center [1005, 583] width 16 height 14
checkbox input "true"
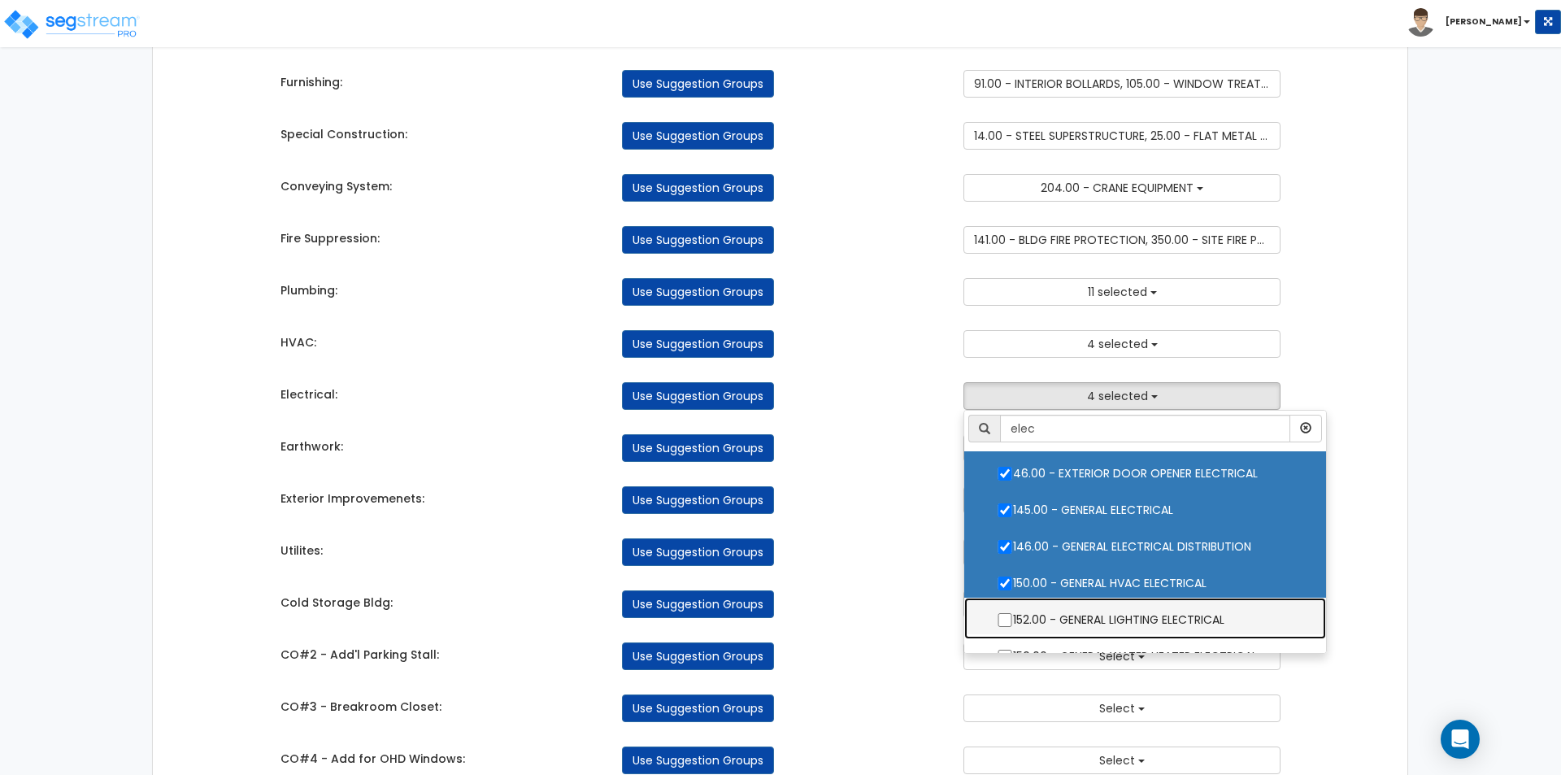
click at [1007, 612] on label "152.00 - GENERAL LIGHTING ELECTRICAL" at bounding box center [1144, 617] width 329 height 37
click at [1007, 613] on input "152.00 - GENERAL LIGHTING ELECTRICAL" at bounding box center [1005, 620] width 16 height 14
checkbox input "true"
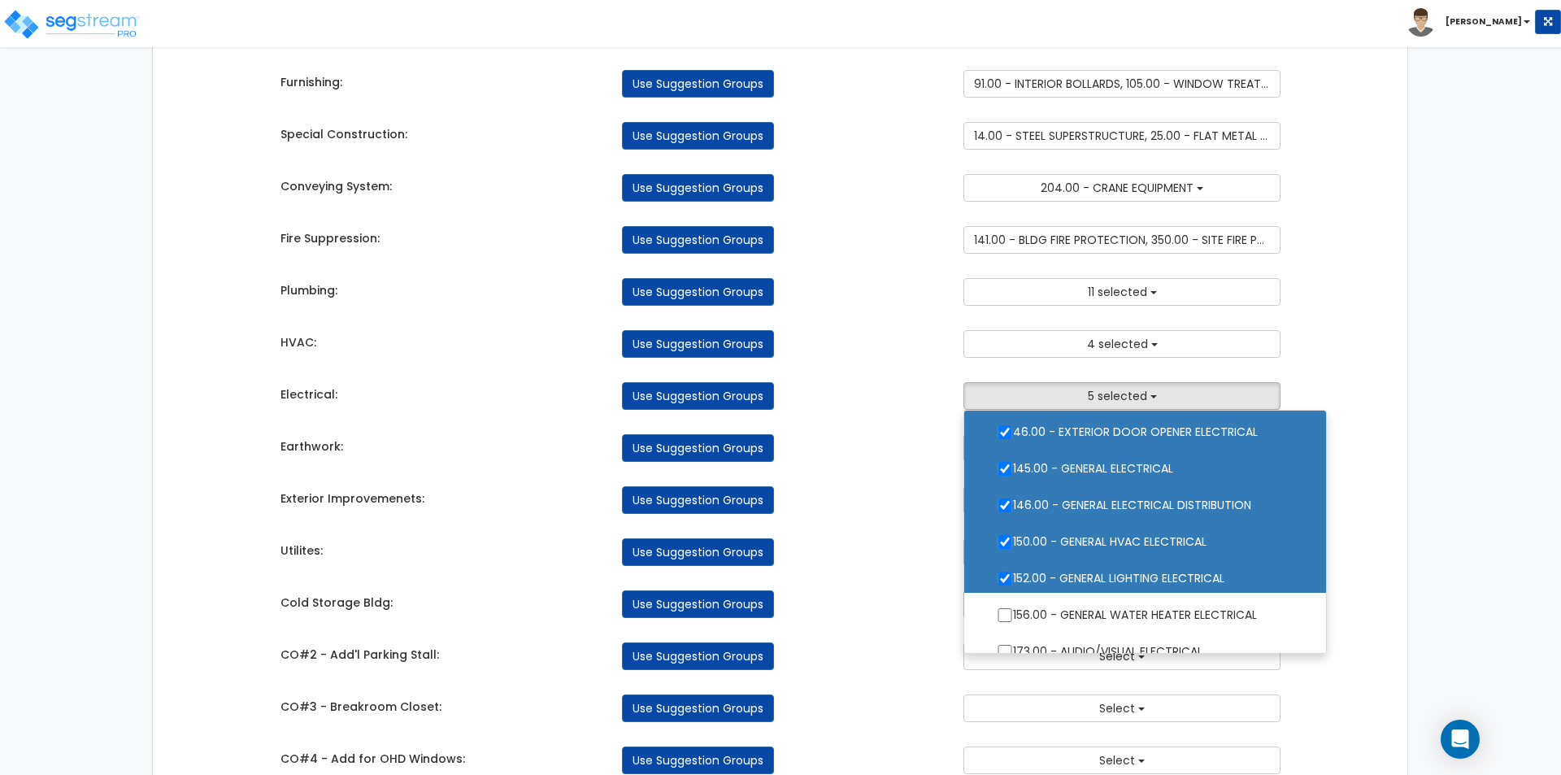
scroll to position [81, 0]
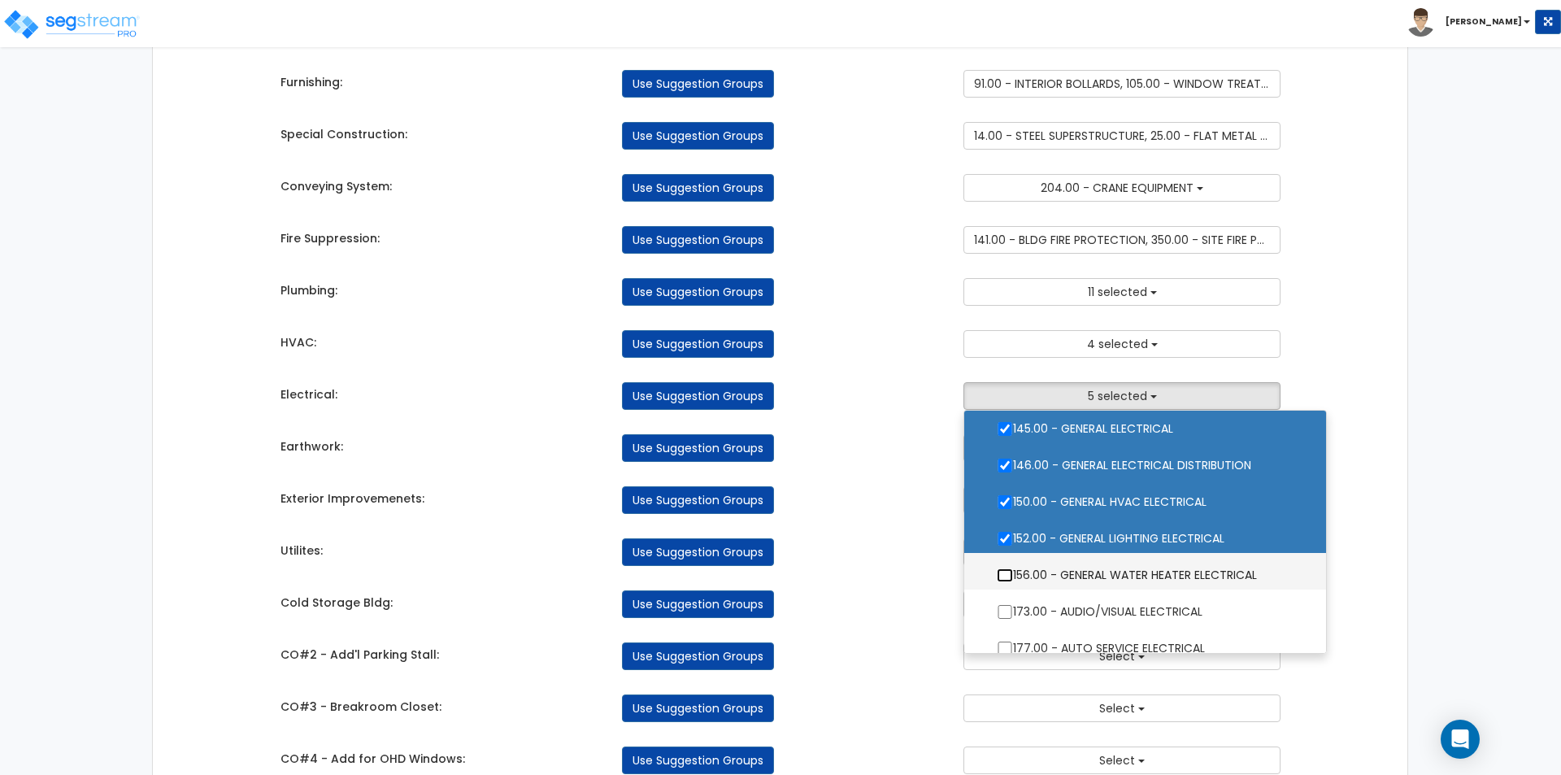
click at [1002, 576] on input "156.00 - GENERAL WATER HEATER ELECTRICAL" at bounding box center [1005, 575] width 16 height 14
checkbox input "true"
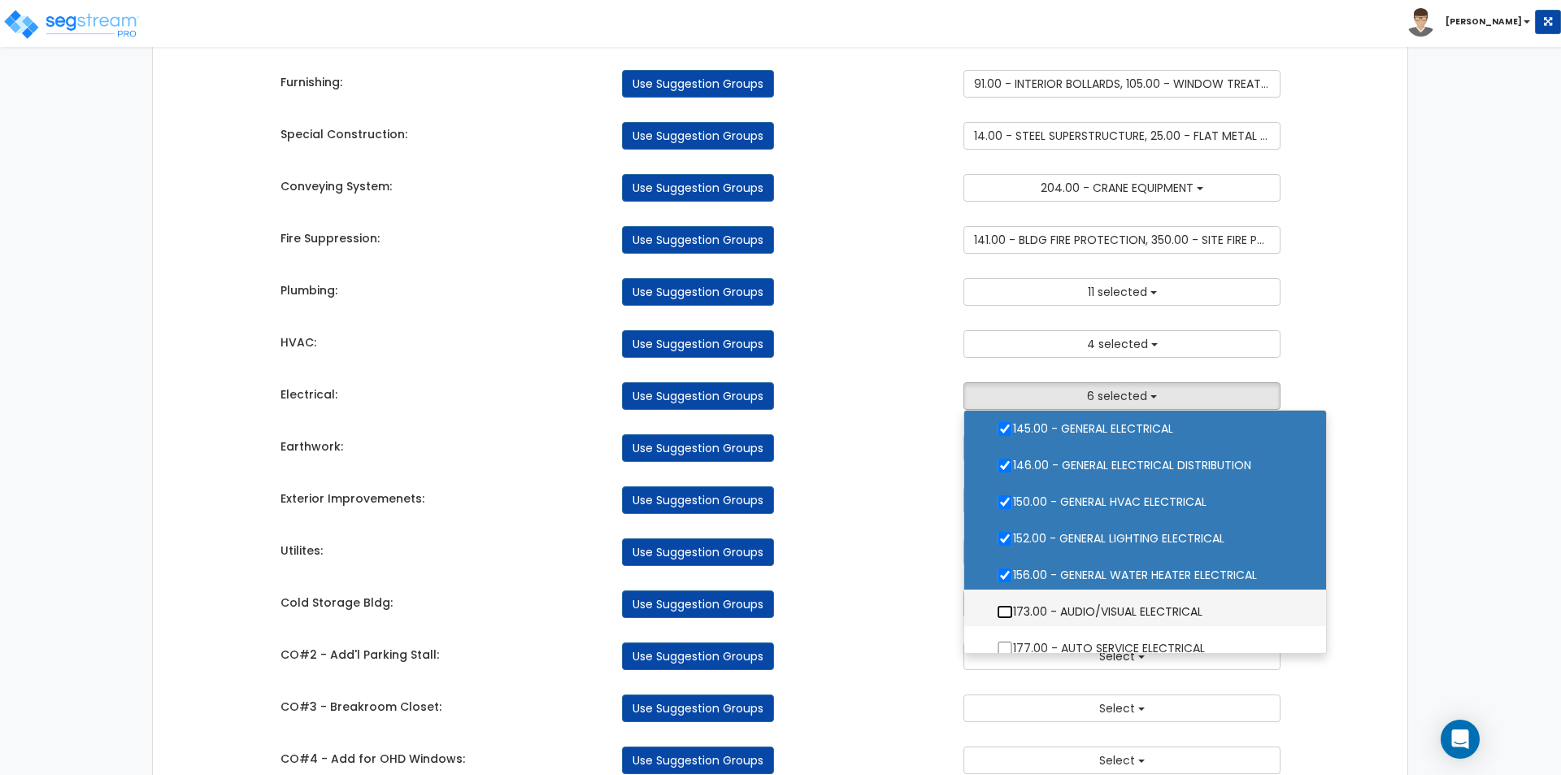
click at [1007, 606] on input "173.00 - AUDIO/VISUAL ELECTRICAL" at bounding box center [1005, 612] width 16 height 14
checkbox input "true"
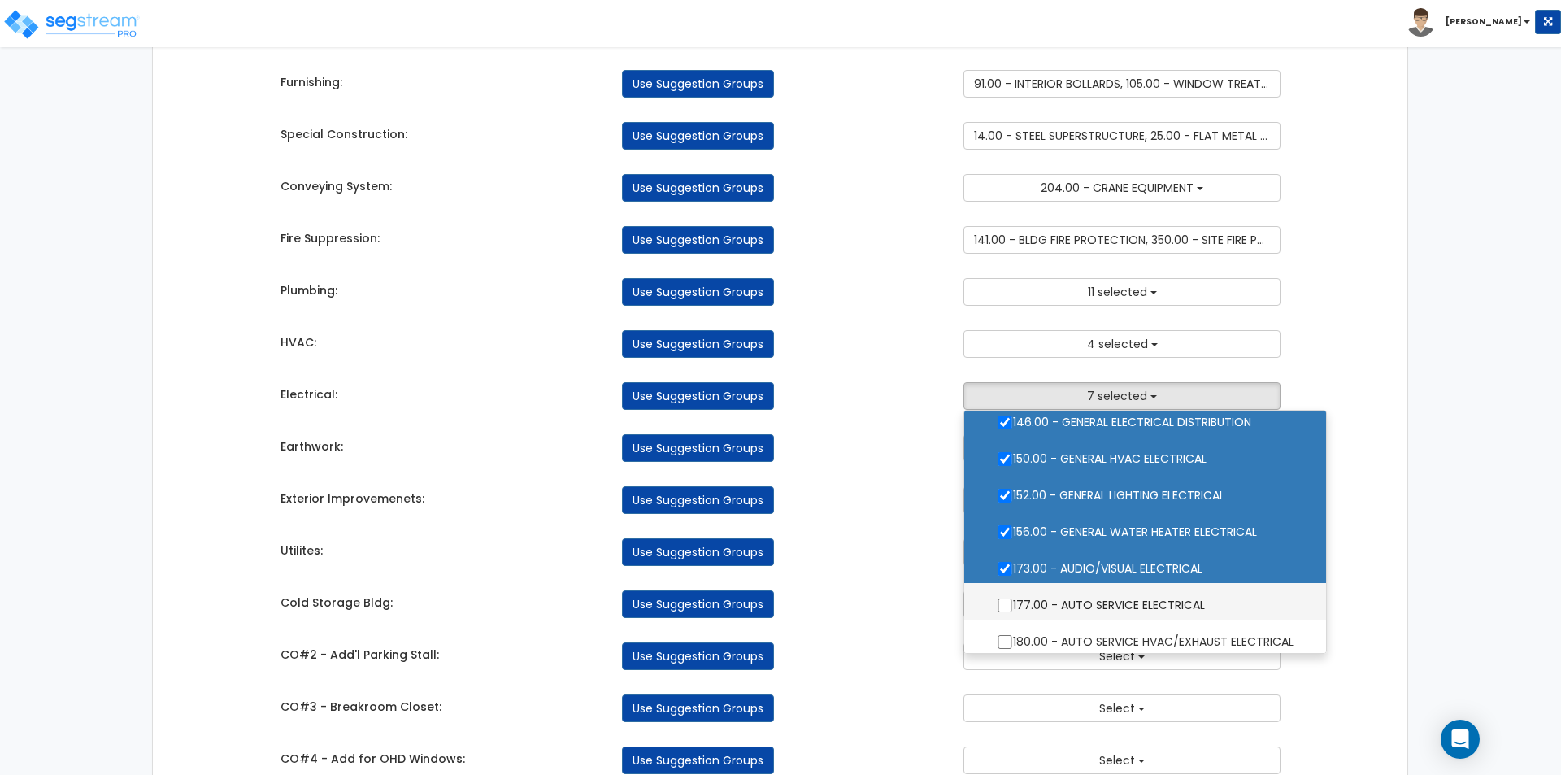
scroll to position [163, 0]
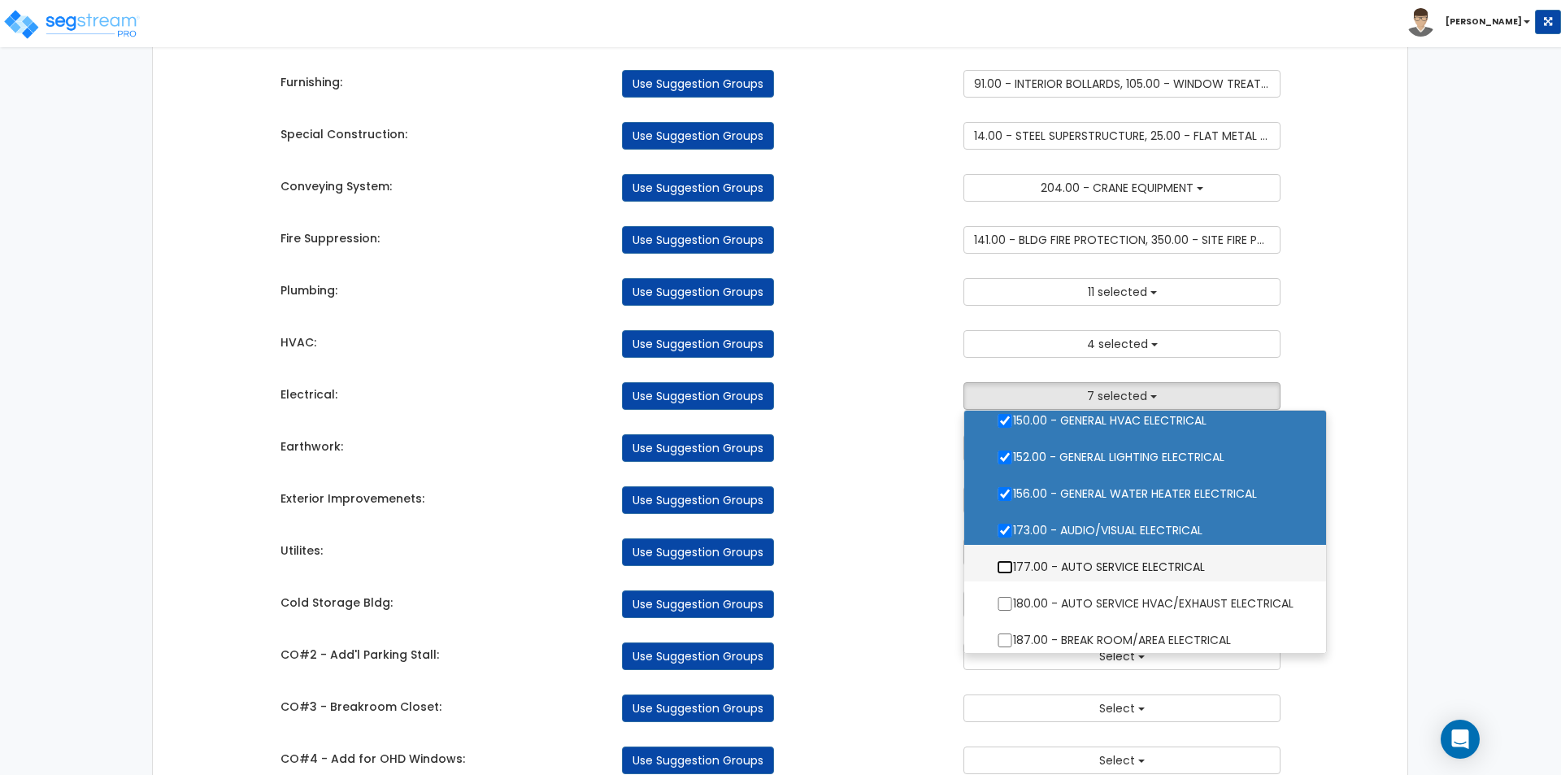
click at [998, 567] on input "177.00 - AUTO SERVICE ELECTRICAL" at bounding box center [1005, 567] width 16 height 14
checkbox input "true"
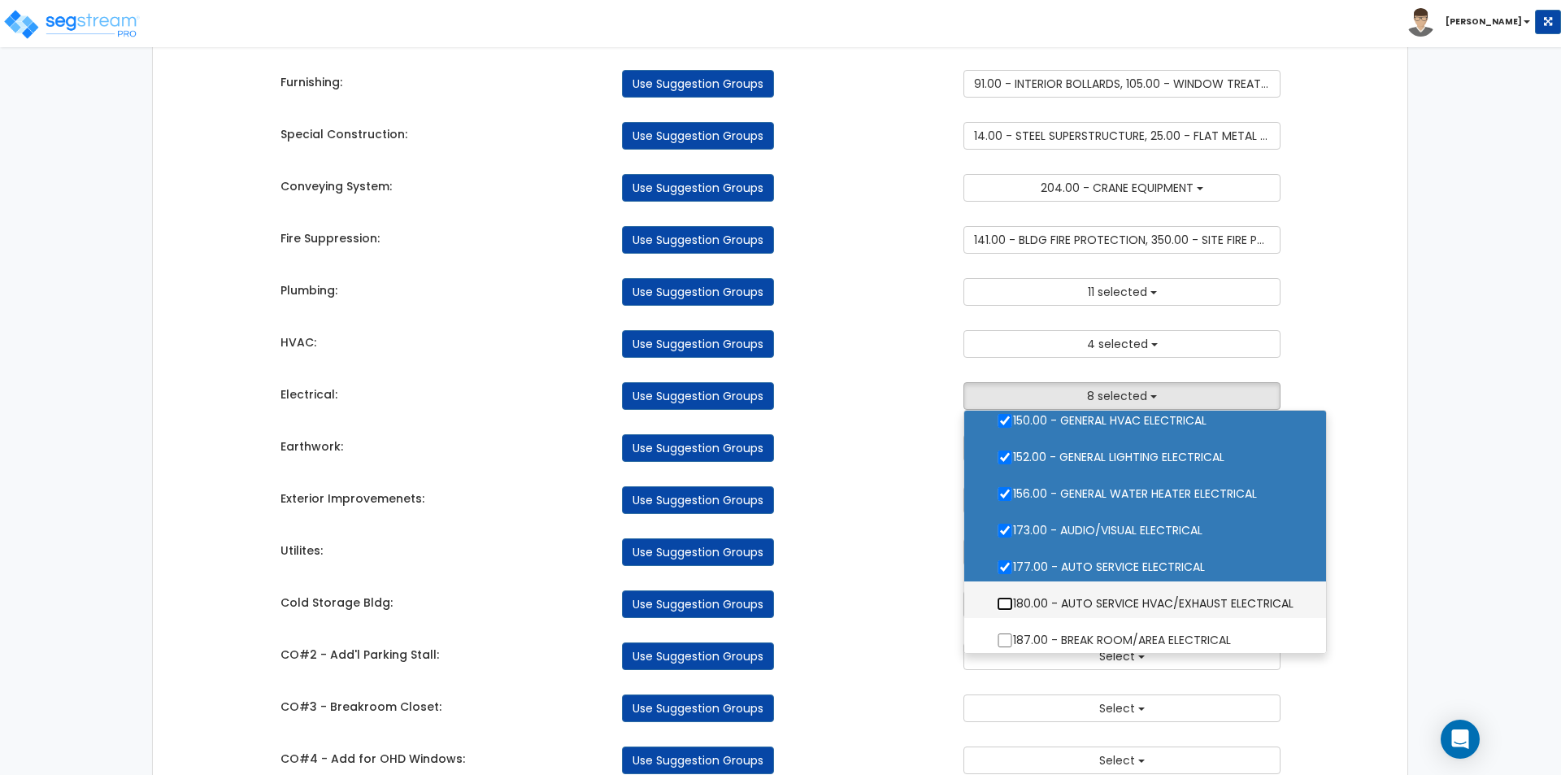
click at [1003, 601] on input "180.00 - AUTO SERVICE HVAC/EXHAUST ELECTRICAL" at bounding box center [1005, 604] width 16 height 14
checkbox input "true"
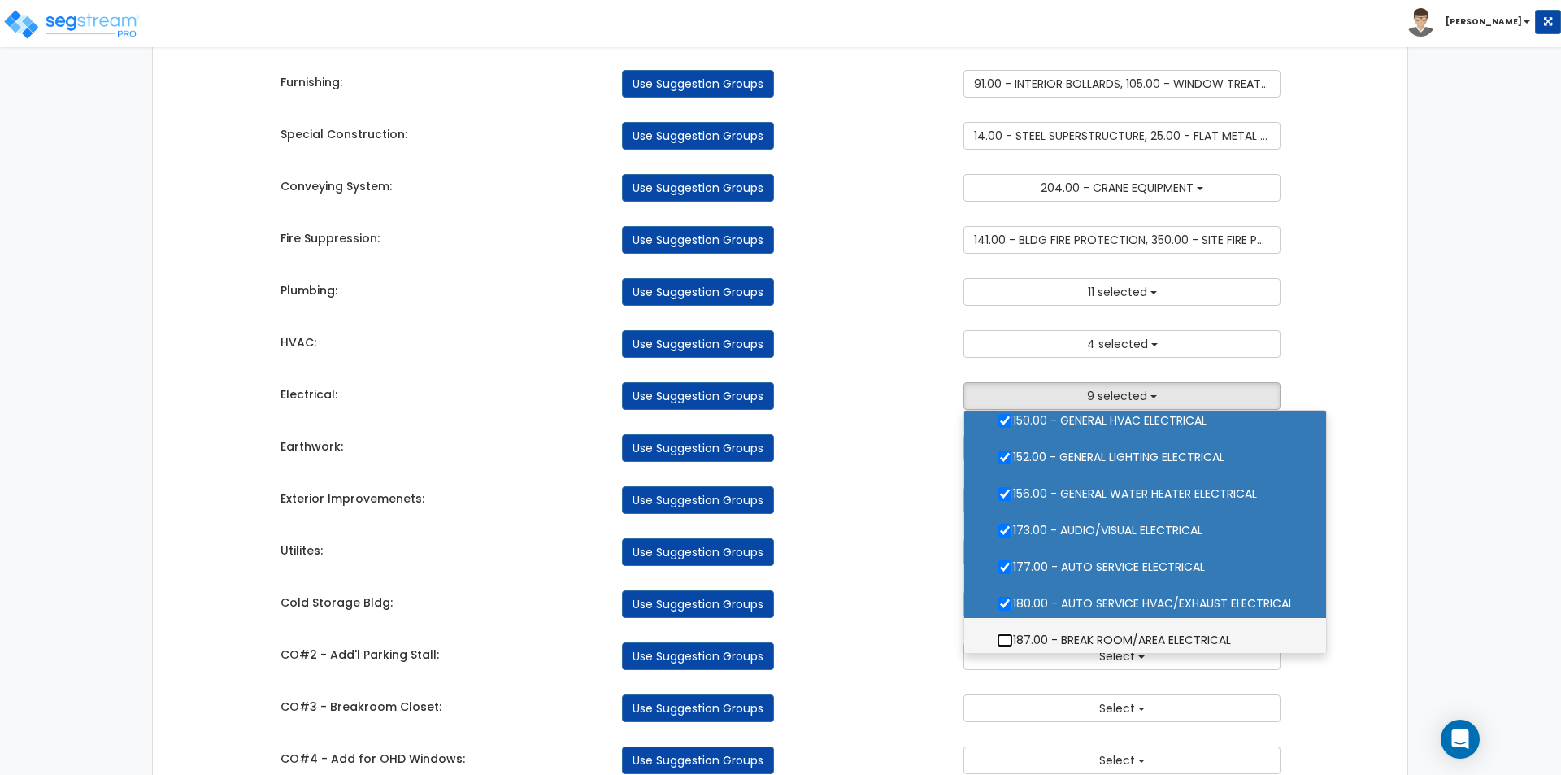
click at [1005, 642] on input "187.00 - BREAK ROOM/AREA ELECTRICAL" at bounding box center [1005, 640] width 16 height 14
checkbox input "true"
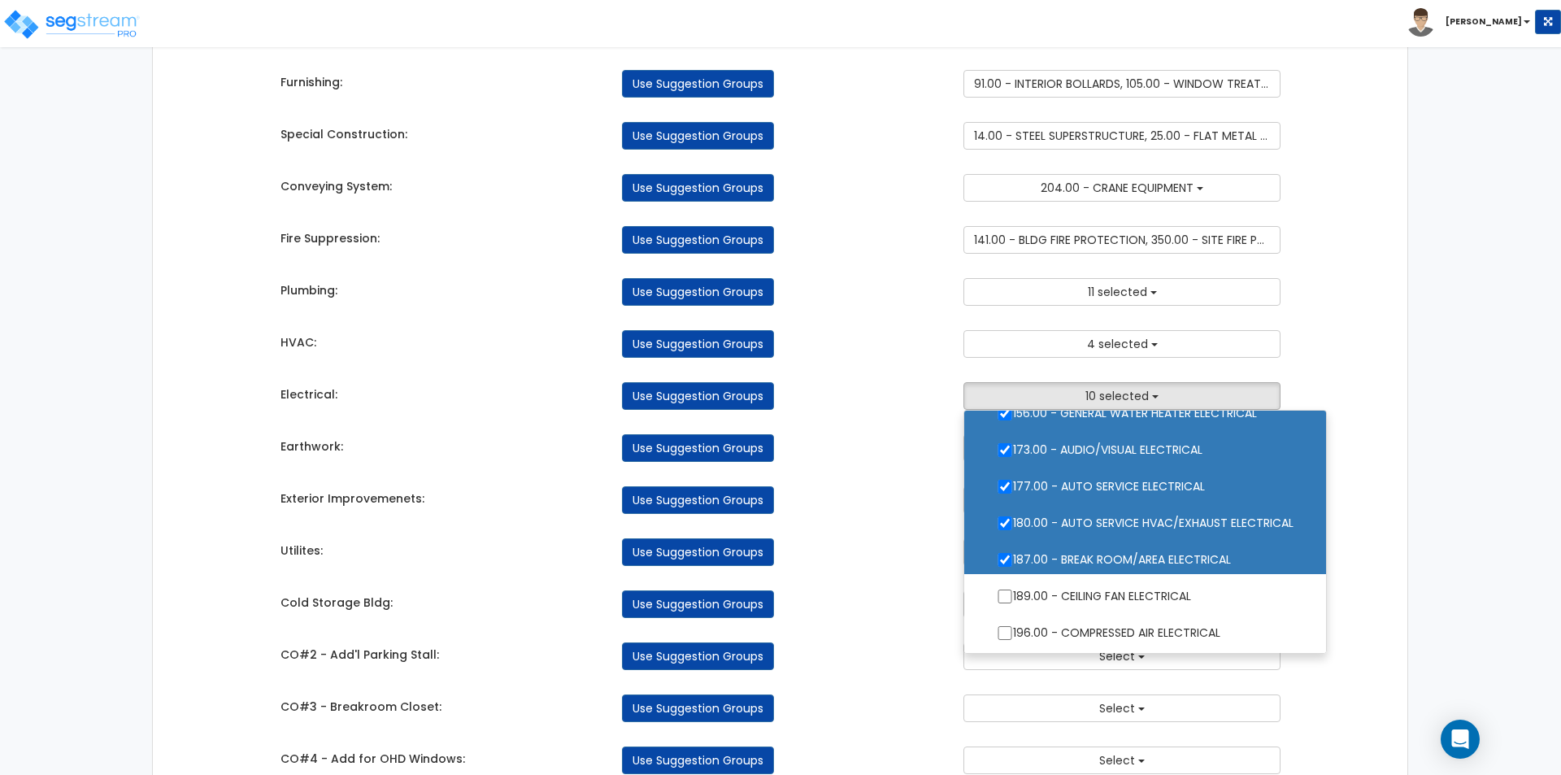
scroll to position [244, 0]
click at [1000, 594] on input "189.00 - CEILING FAN ELECTRICAL" at bounding box center [1005, 596] width 16 height 14
checkbox input "true"
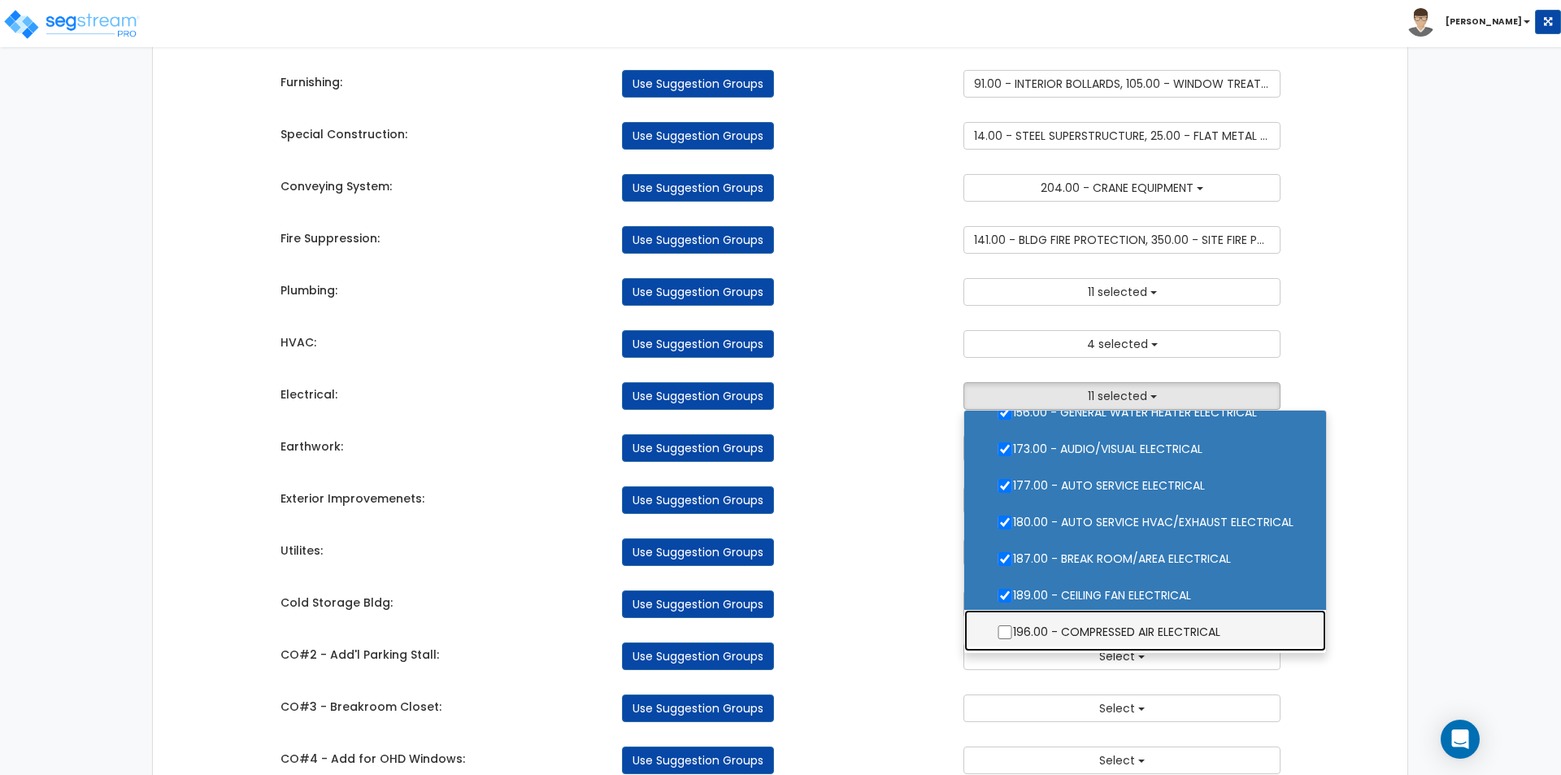
click at [1002, 624] on label "196.00 - COMPRESSED AIR ELECTRICAL" at bounding box center [1144, 629] width 329 height 37
click at [1002, 625] on input "196.00 - COMPRESSED AIR ELECTRICAL" at bounding box center [1005, 632] width 16 height 14
checkbox input "true"
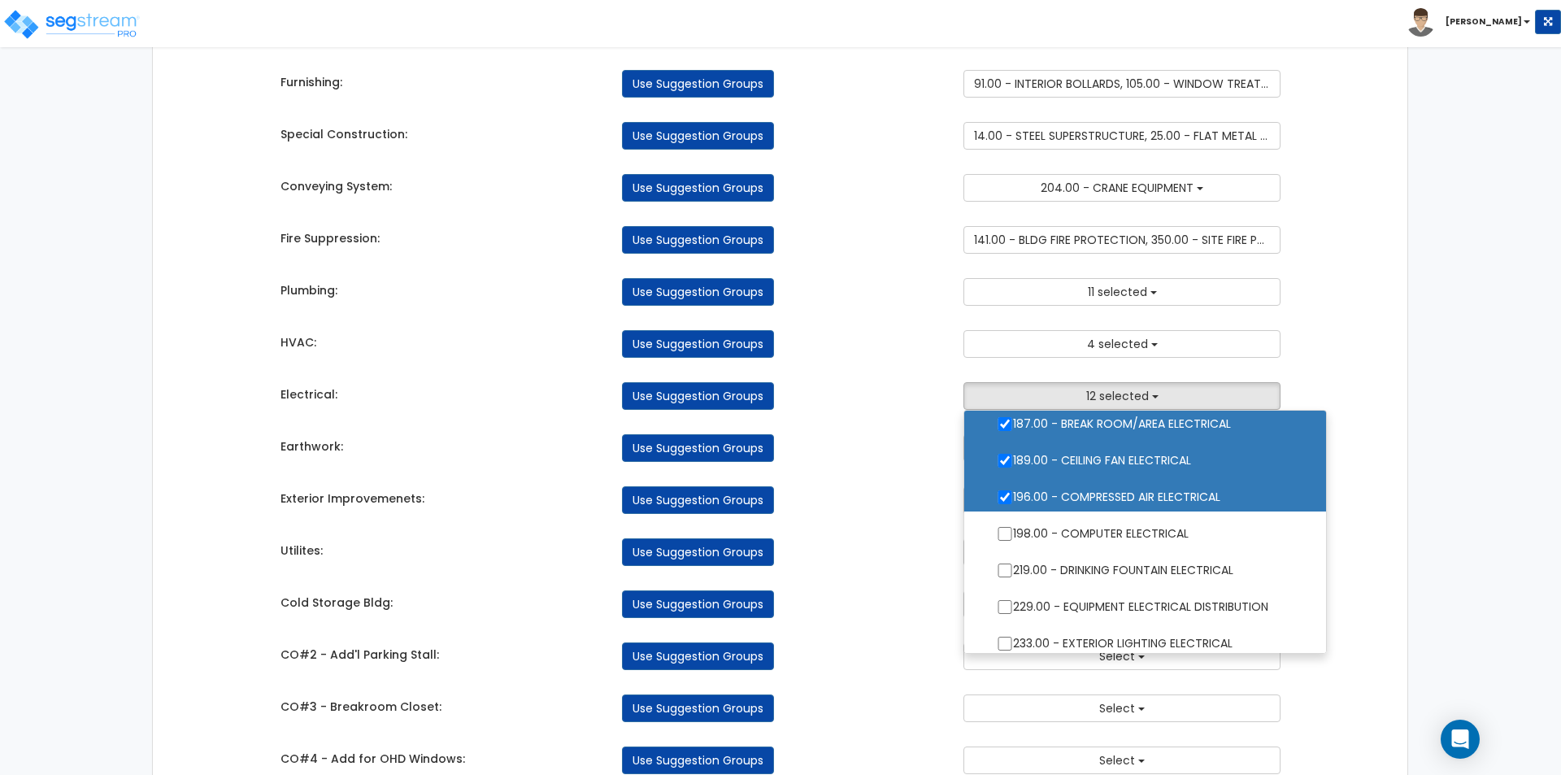
scroll to position [406, 0]
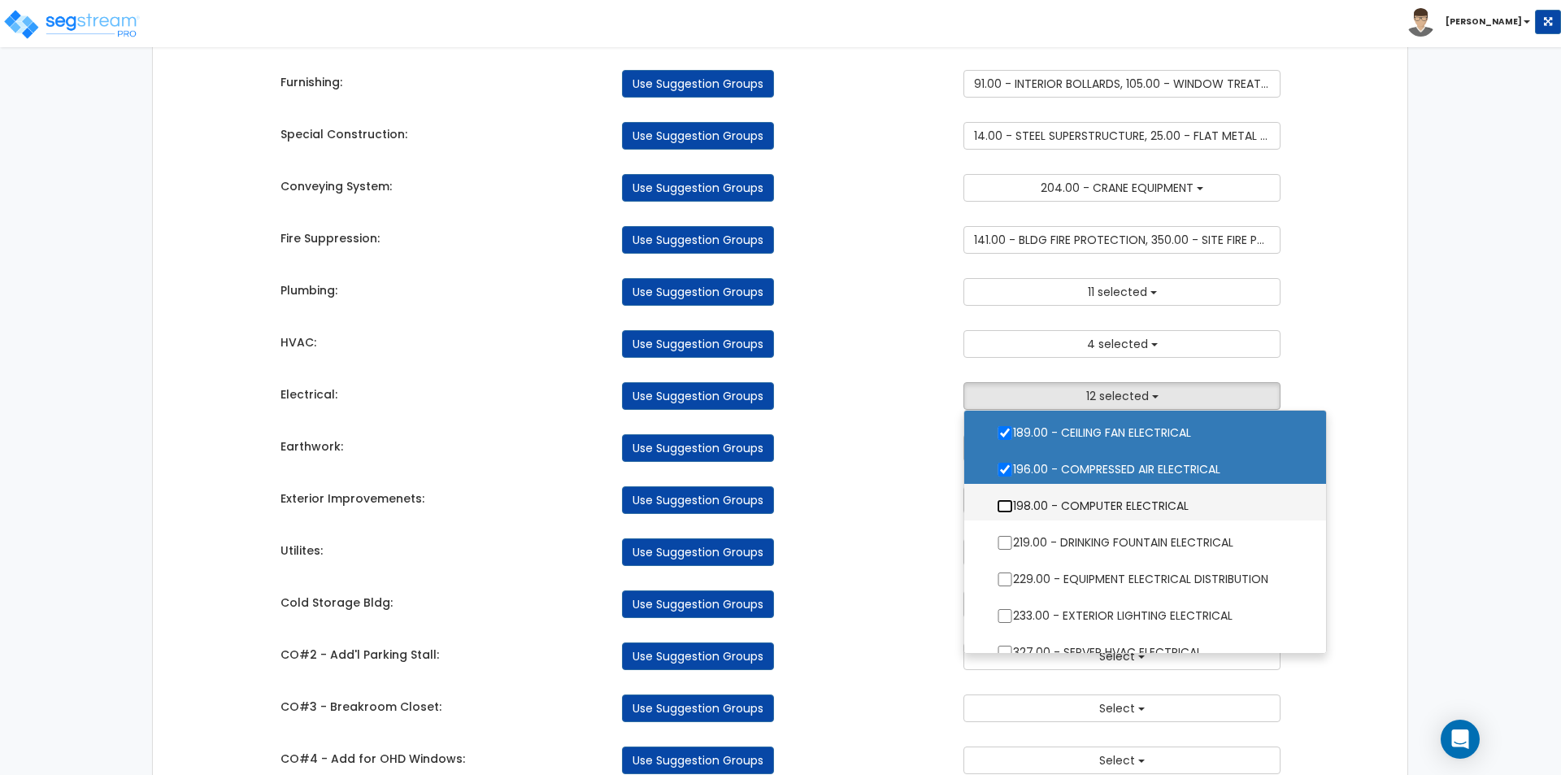
click at [1006, 506] on input "198.00 - COMPUTER ELECTRICAL" at bounding box center [1005, 506] width 16 height 14
checkbox input "true"
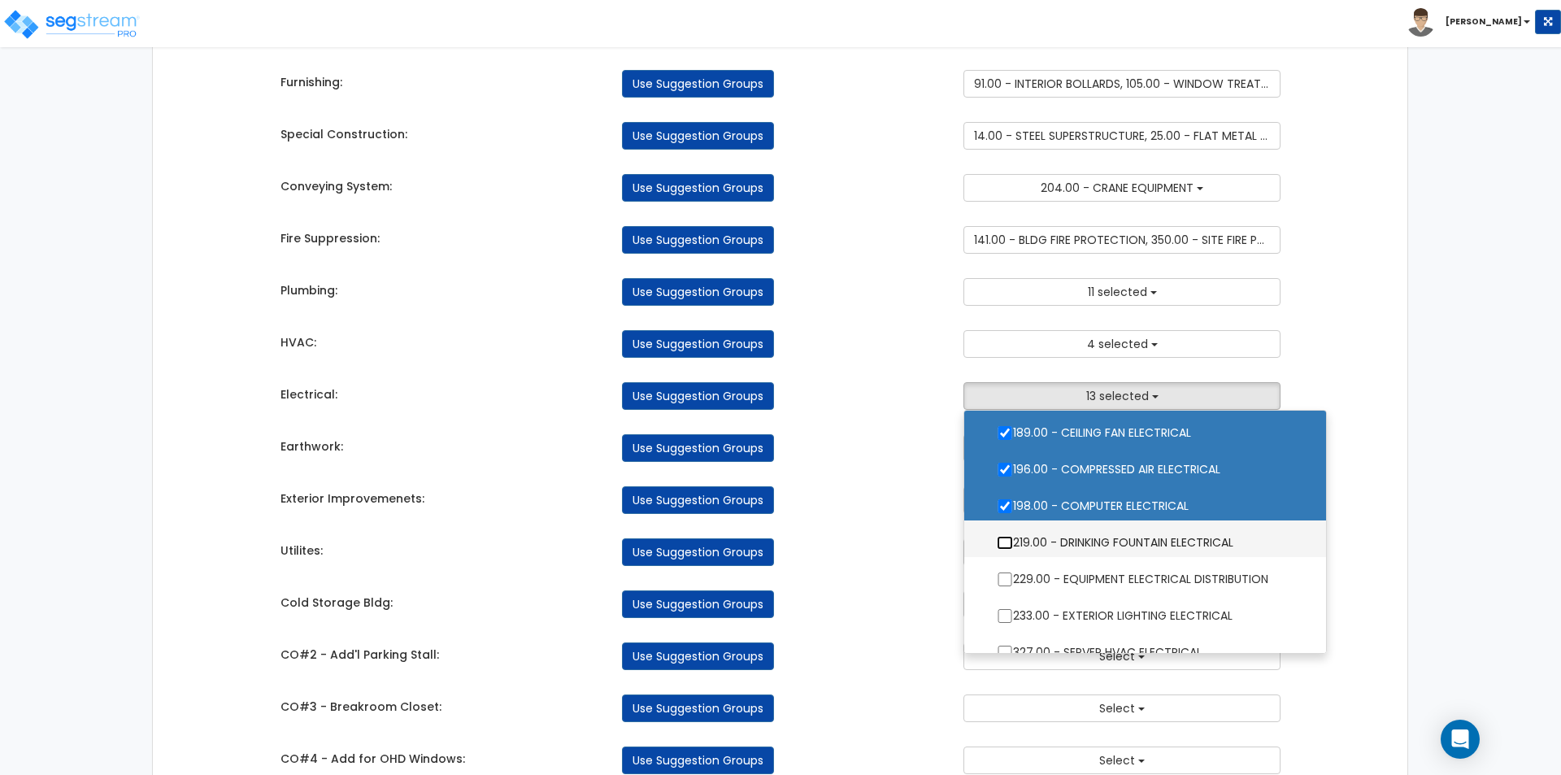
click at [1000, 538] on input "219.00 - DRINKING FOUNTAIN ELECTRICAL" at bounding box center [1005, 543] width 16 height 14
checkbox input "true"
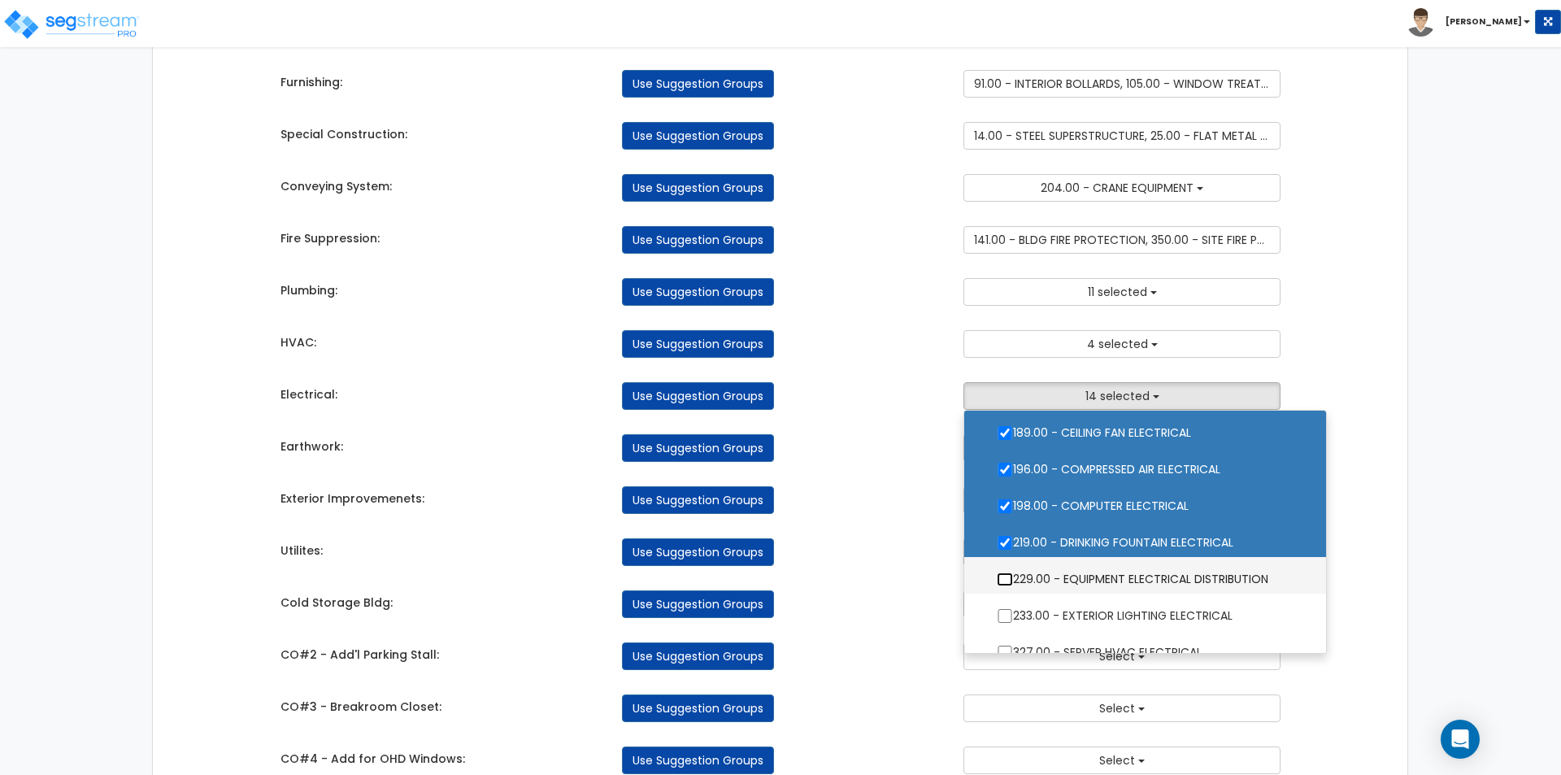
click at [1002, 576] on input "229.00 - EQUIPMENT ELECTRICAL DISTRIBUTION" at bounding box center [1005, 579] width 16 height 14
checkbox input "true"
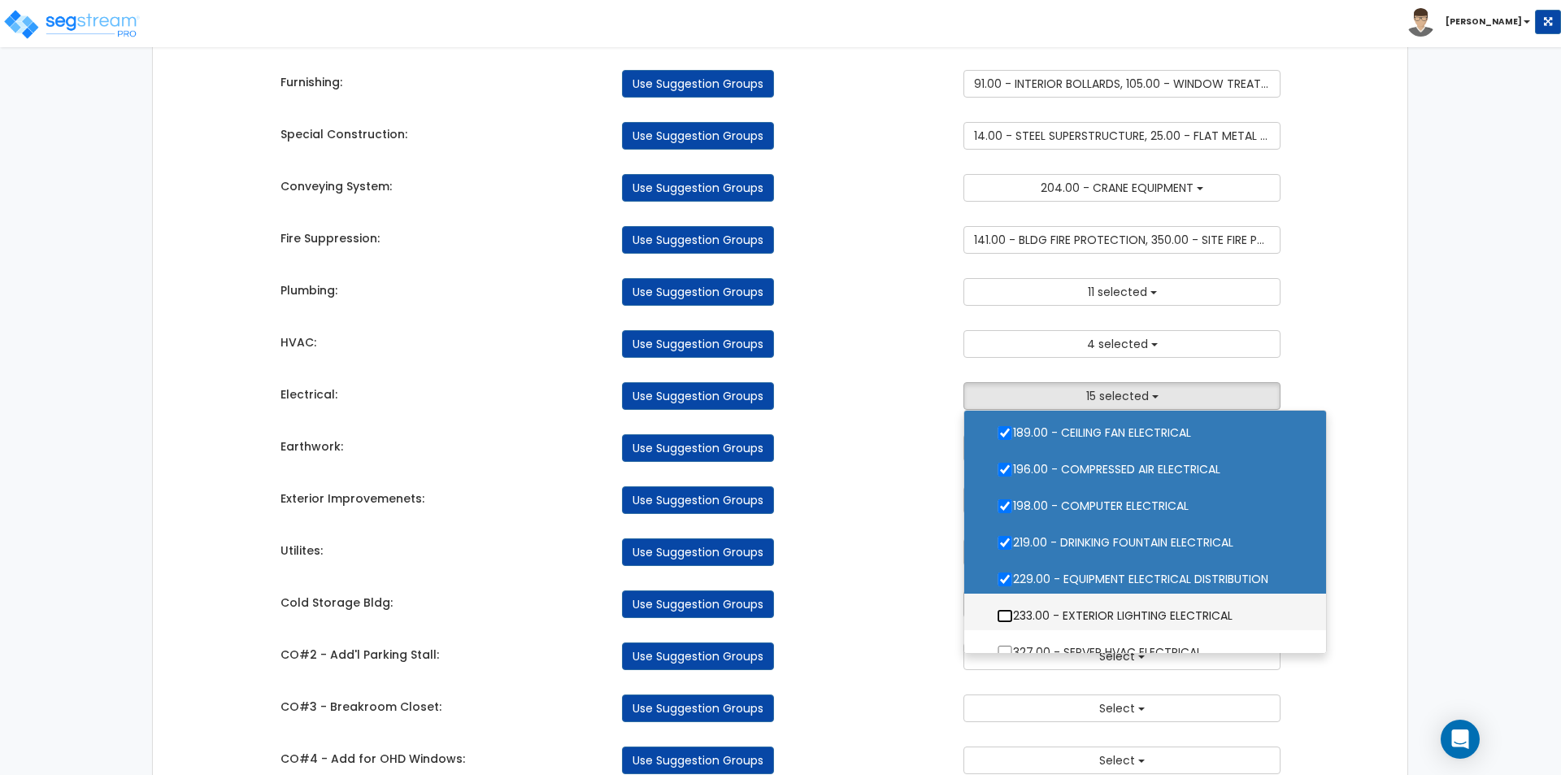
click at [1006, 617] on input "233.00 - EXTERIOR LIGHTING ELECTRICAL" at bounding box center [1005, 616] width 16 height 14
checkbox input "true"
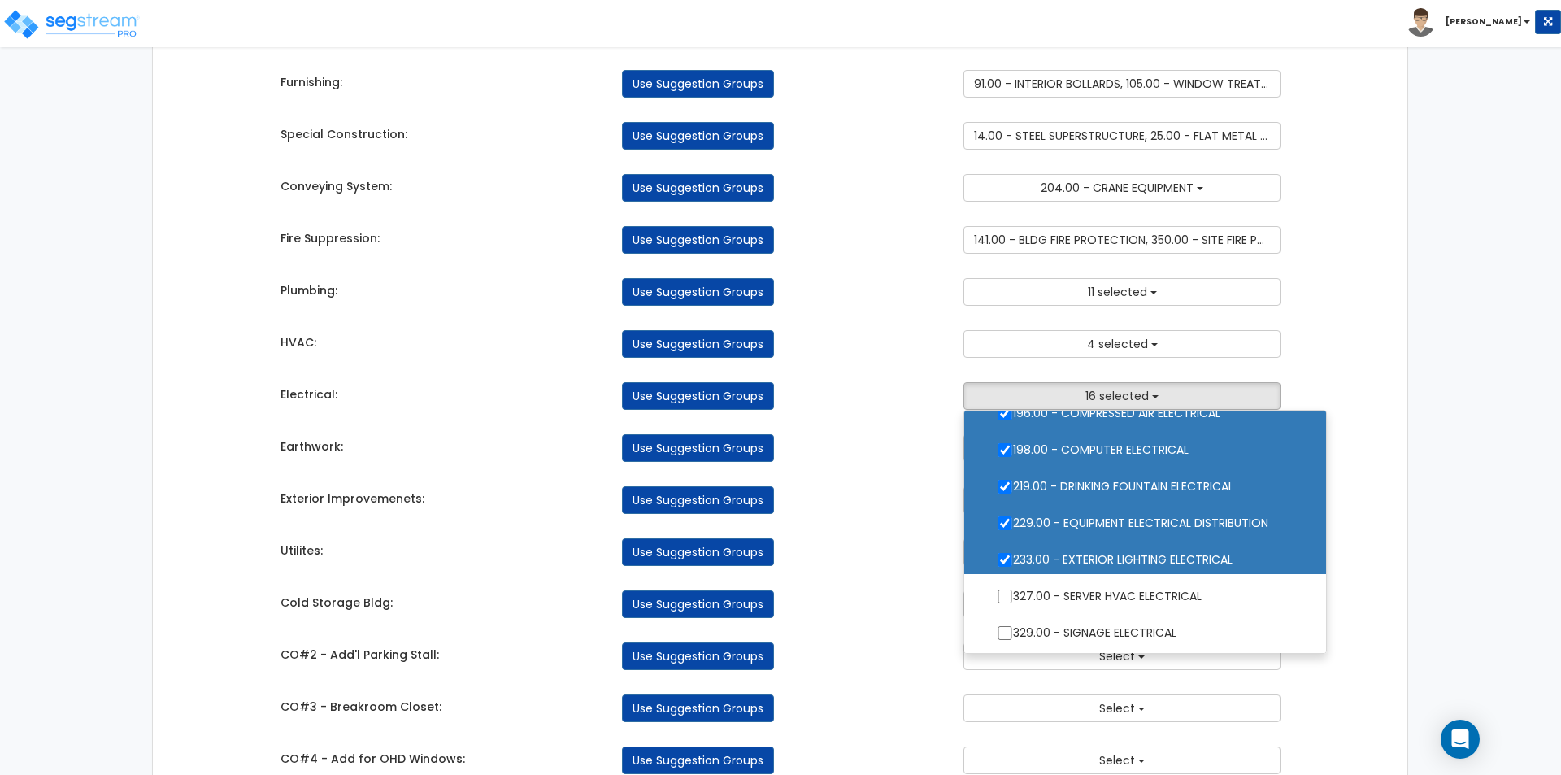
scroll to position [488, 0]
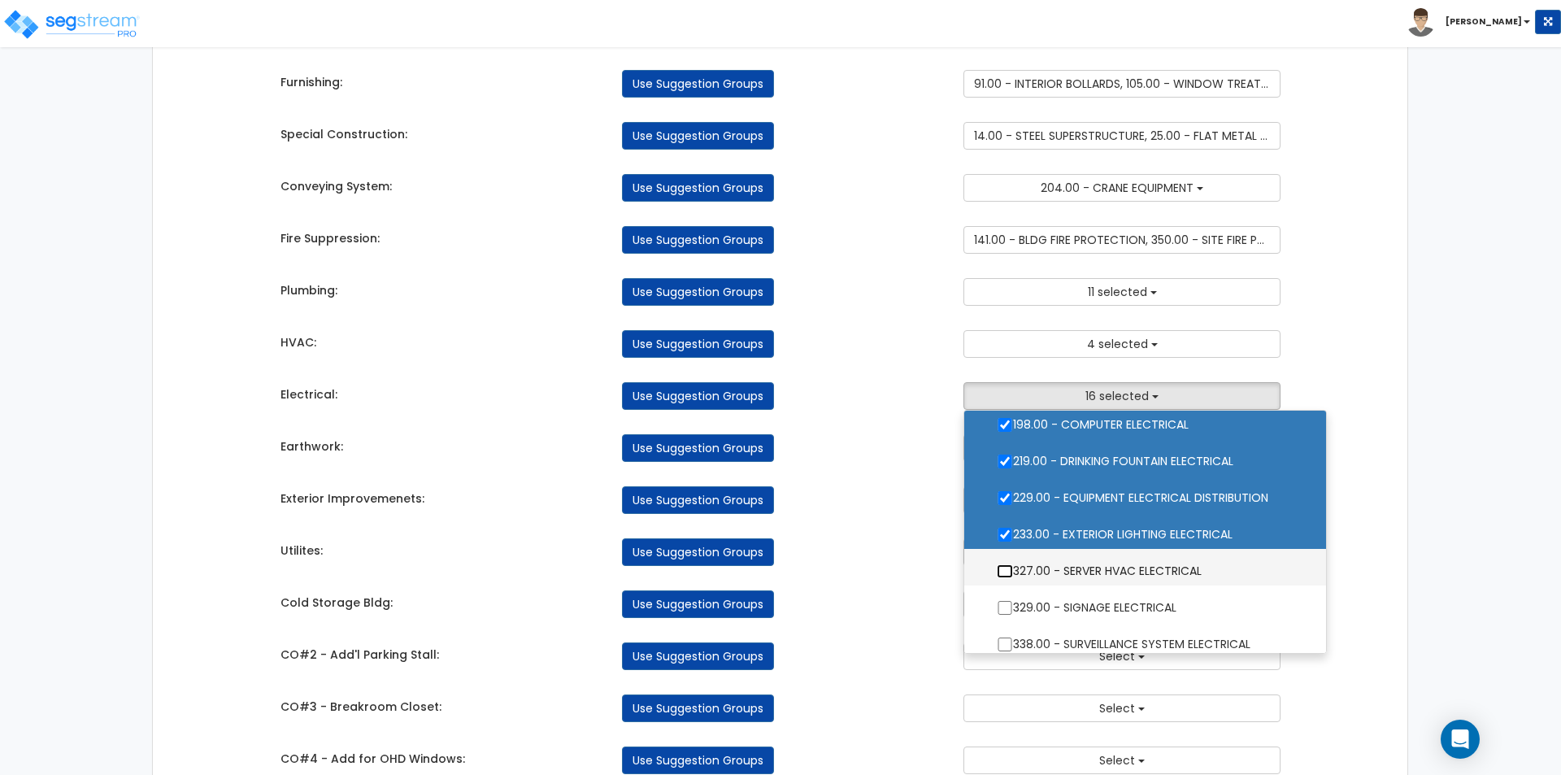
click at [1002, 568] on input "327.00 - SERVER HVAC ELECTRICAL" at bounding box center [1005, 571] width 16 height 14
checkbox input "true"
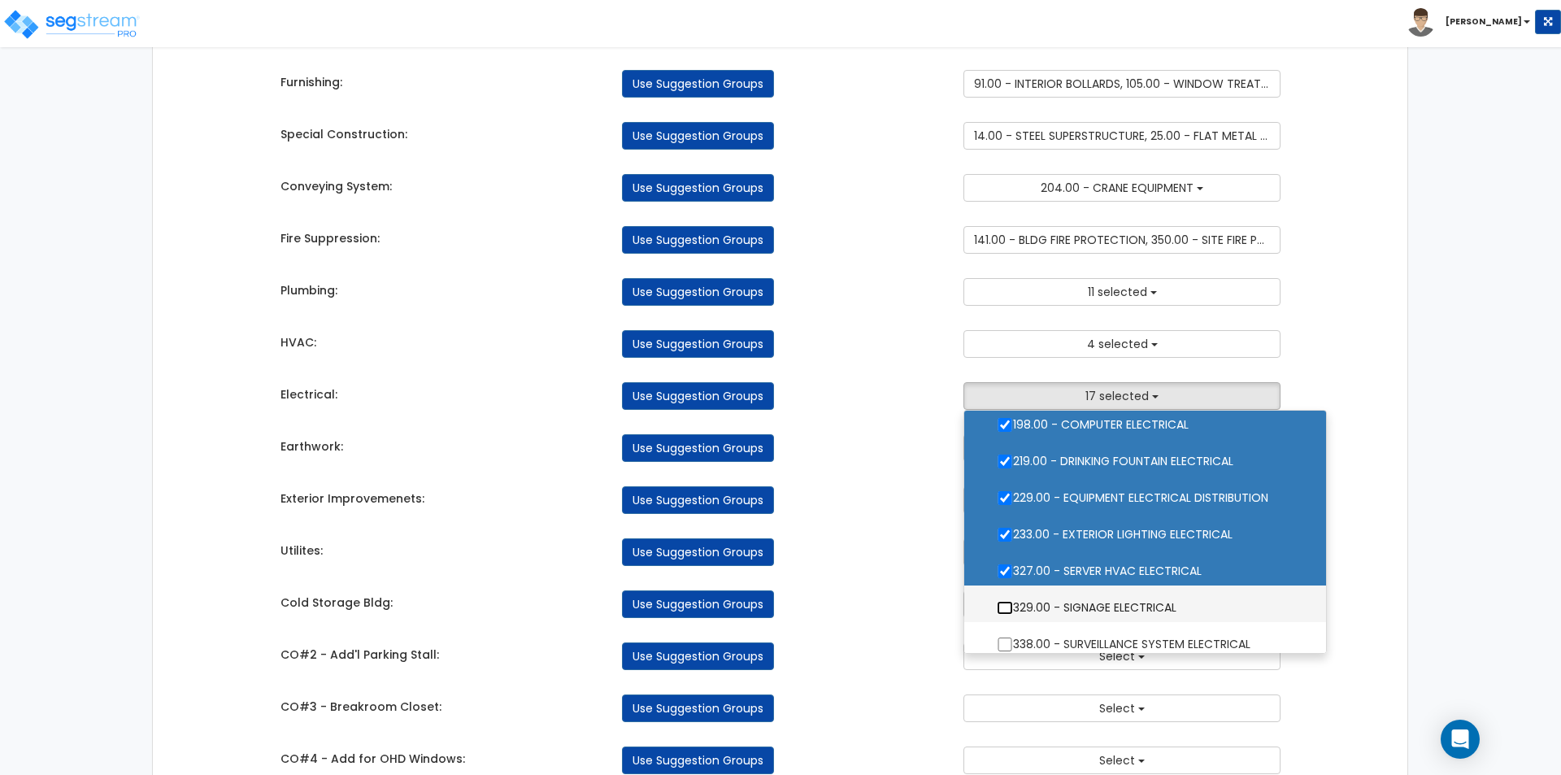
click at [1006, 604] on input "329.00 - SIGNAGE ELECTRICAL" at bounding box center [1005, 608] width 16 height 14
checkbox input "true"
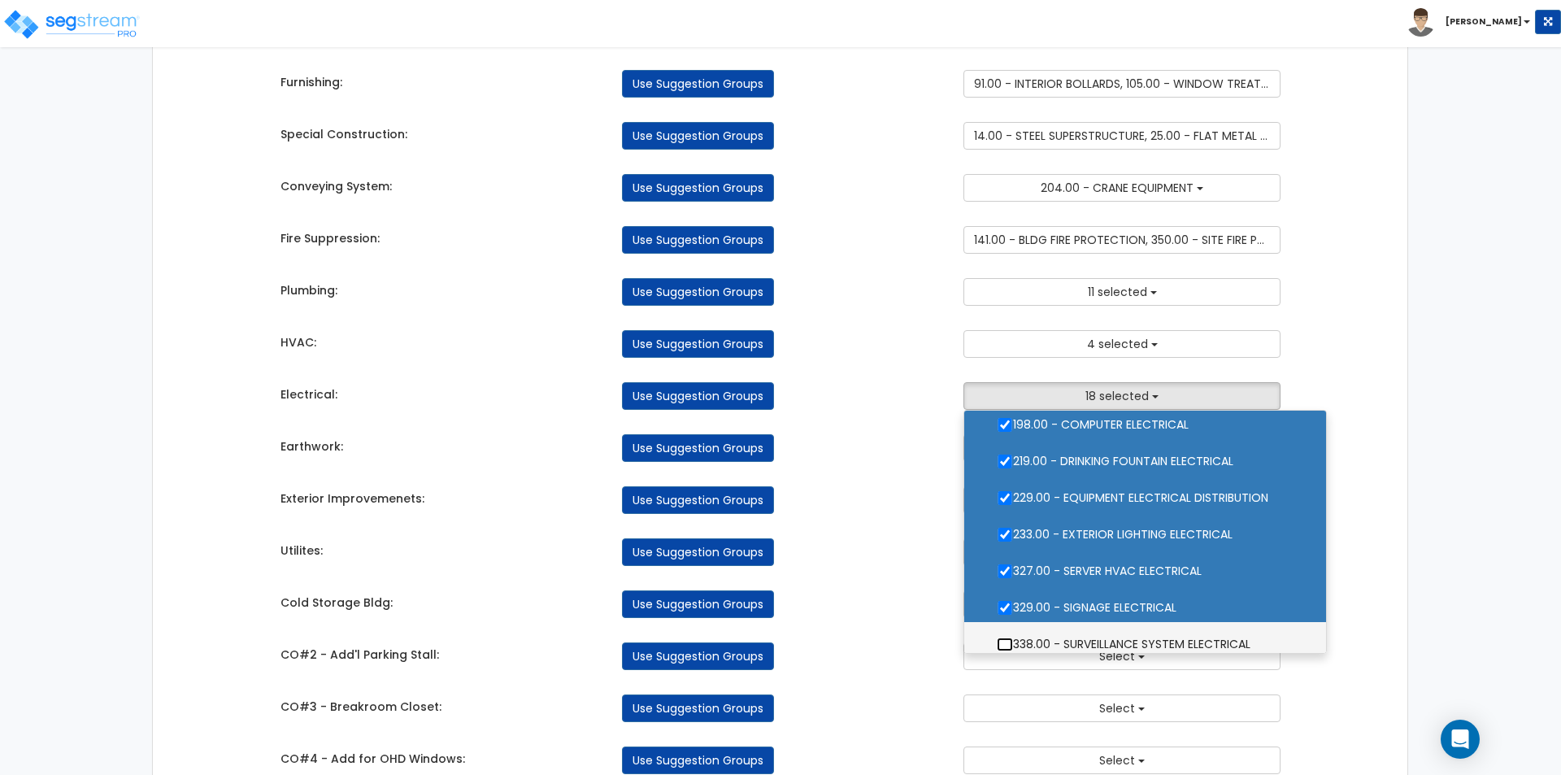
click at [1006, 649] on input "338.00 - SURVEILLANCE SYSTEM ELECTRICAL" at bounding box center [1005, 644] width 16 height 14
checkbox input "true"
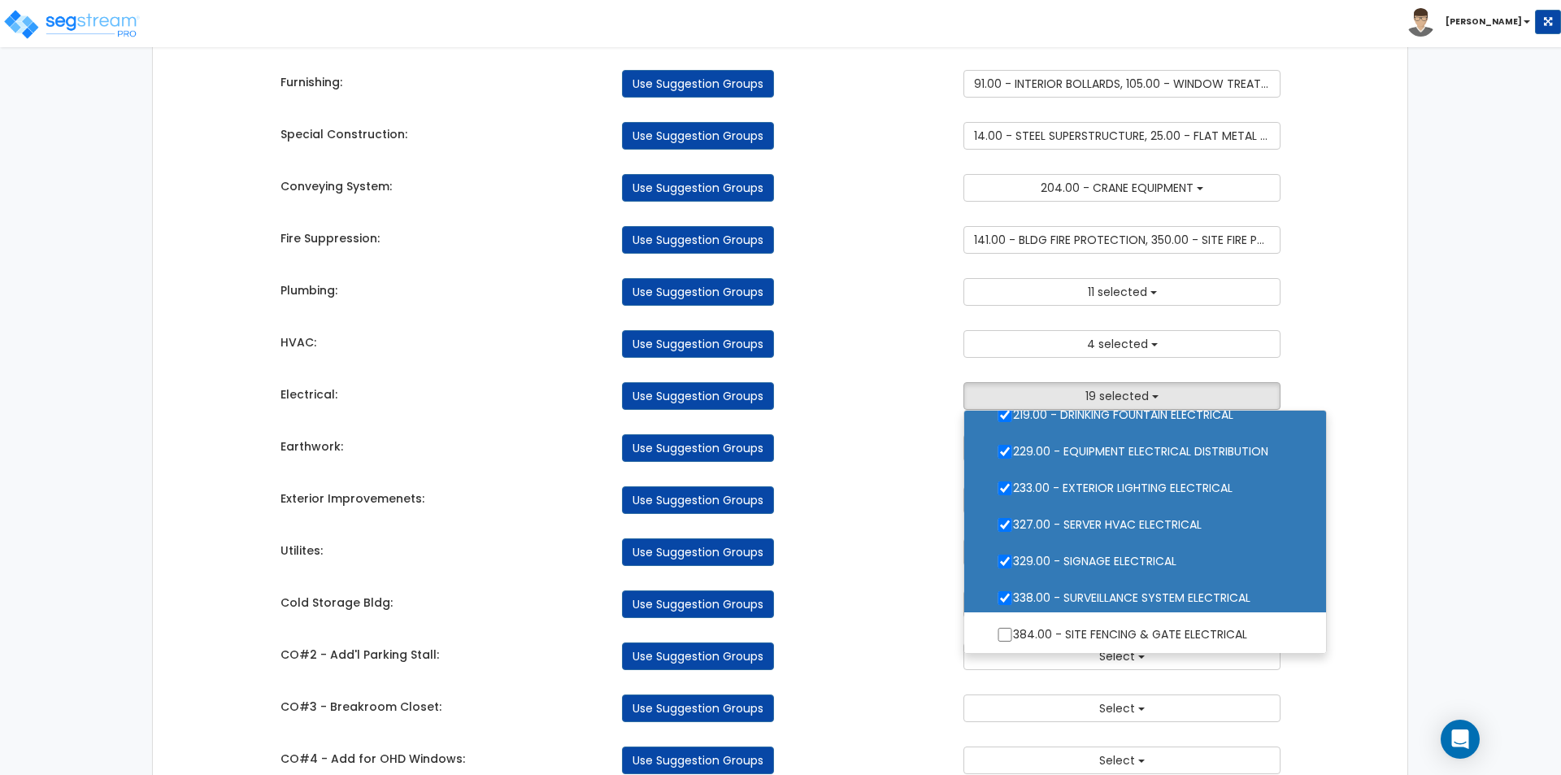
scroll to position [650, 0]
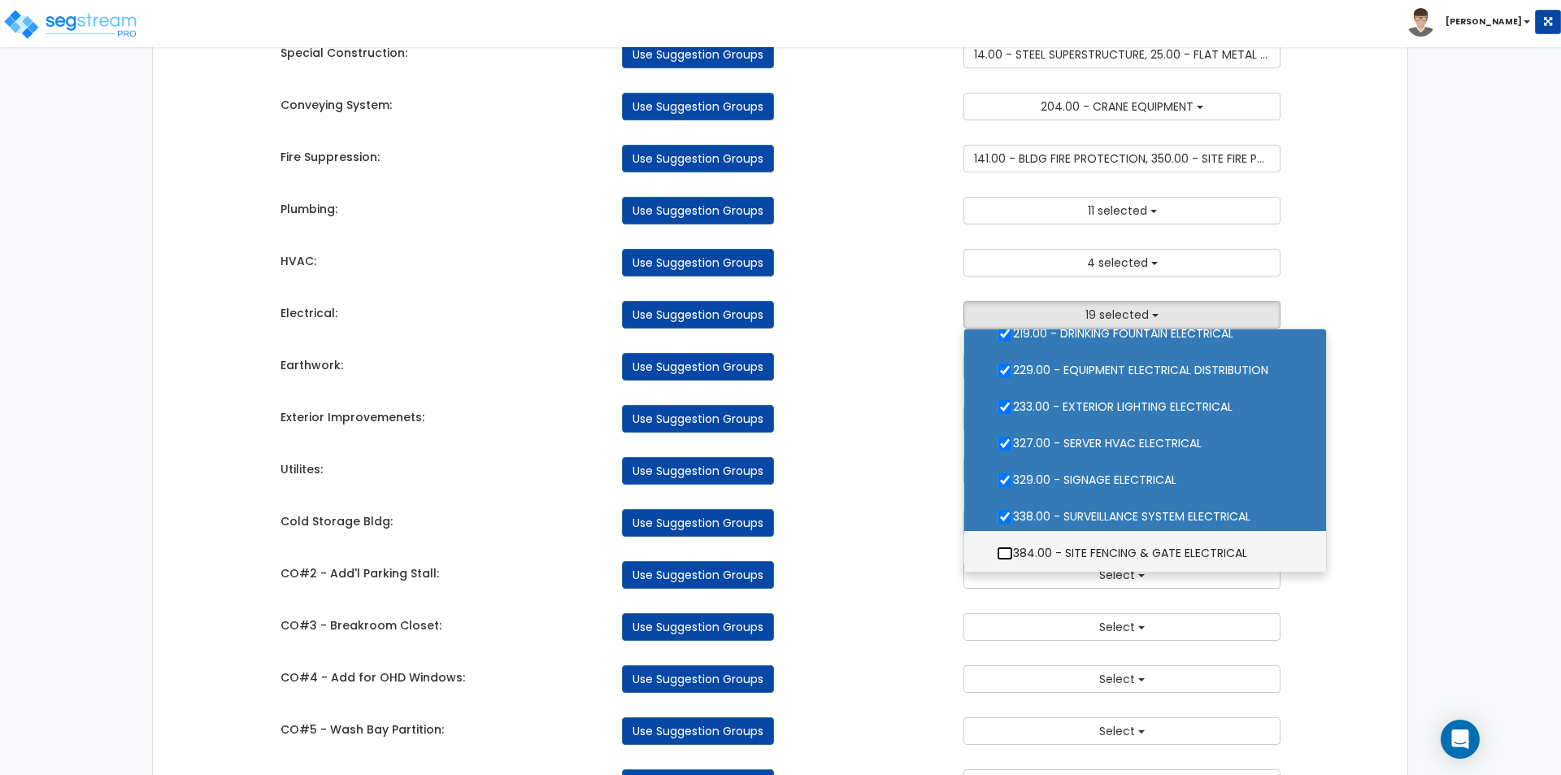
click at [1006, 556] on input "384.00 - SITE FENCING & GATE ELECTRICAL" at bounding box center [1005, 553] width 16 height 14
checkbox input "true"
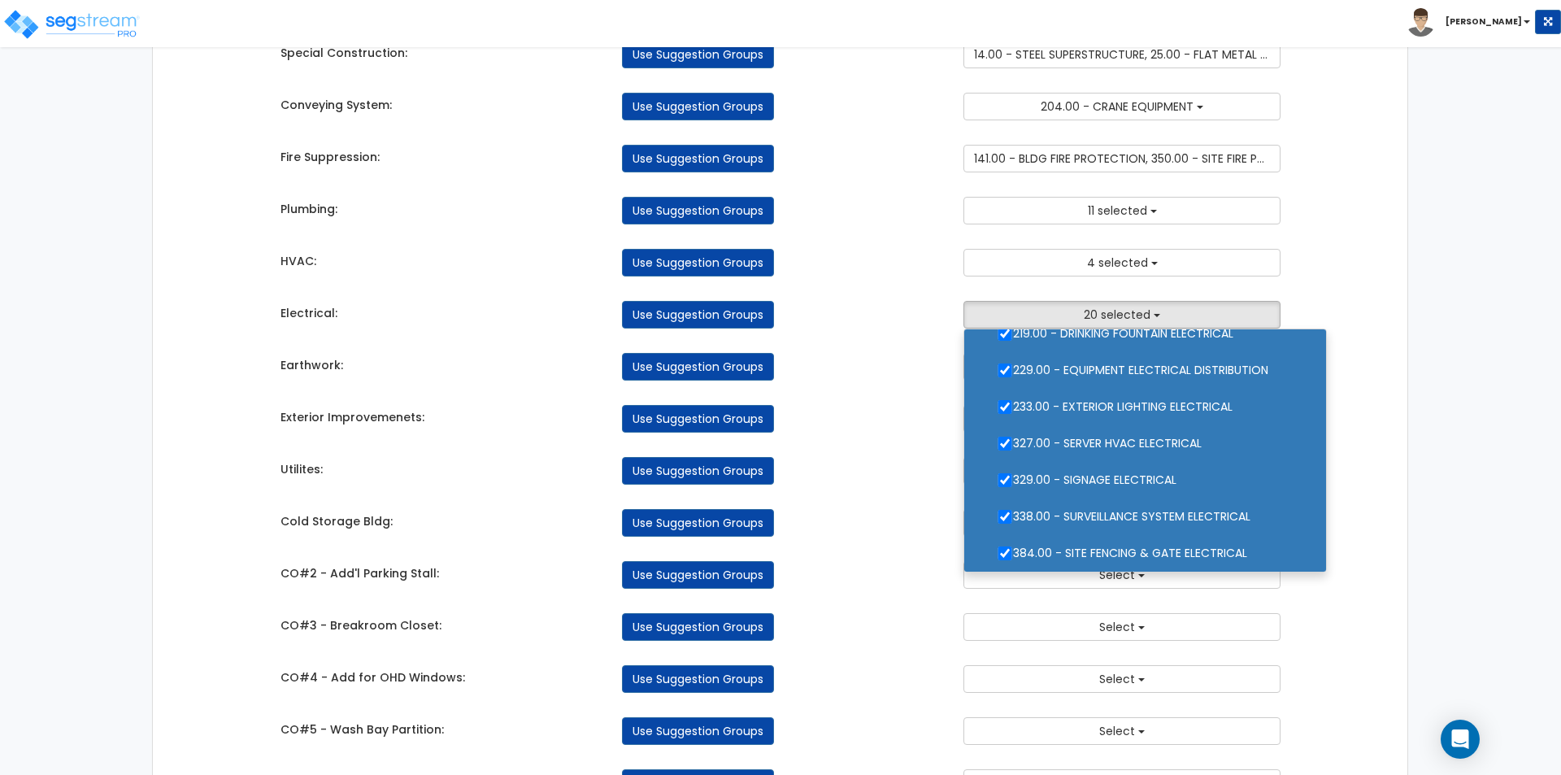
click at [927, 449] on div "Utilites: Use Suggestion Groups 3.00 - BUILDING-RELATED SITEWORK 6.00 - BLDG FO…" at bounding box center [780, 467] width 1025 height 36
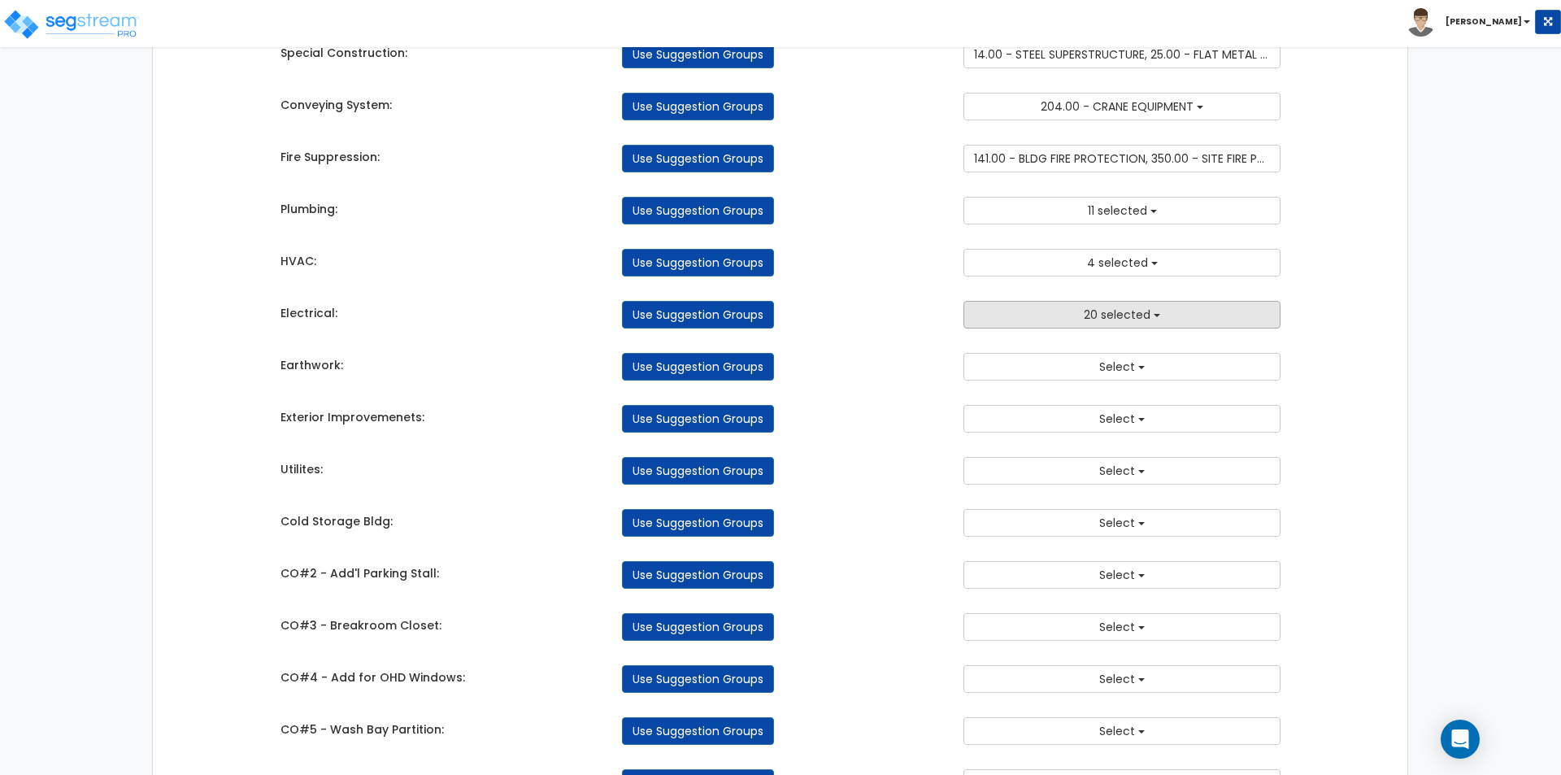
click at [1089, 305] on button "20 selected" at bounding box center [1121, 315] width 317 height 28
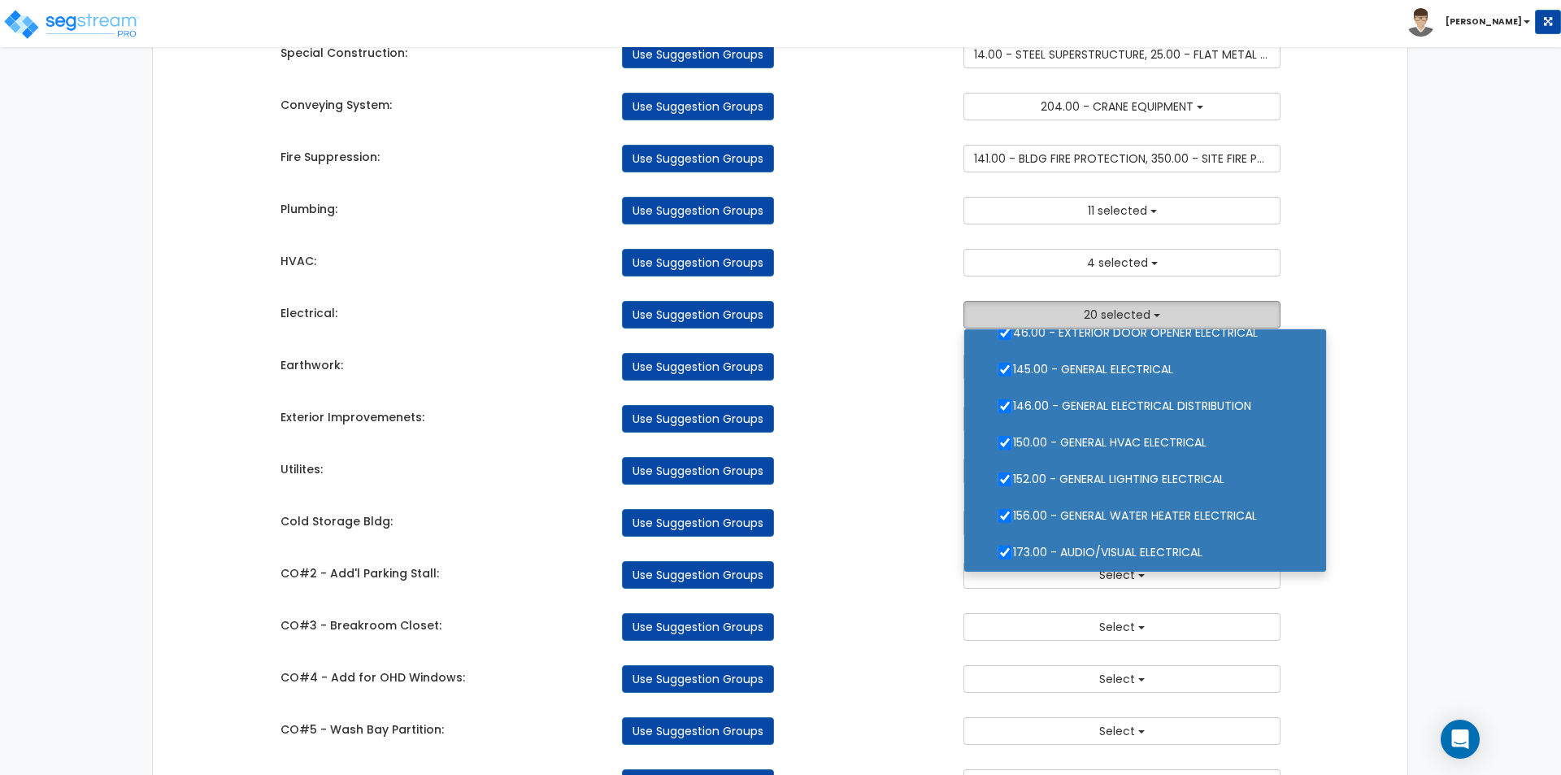
scroll to position [0, 0]
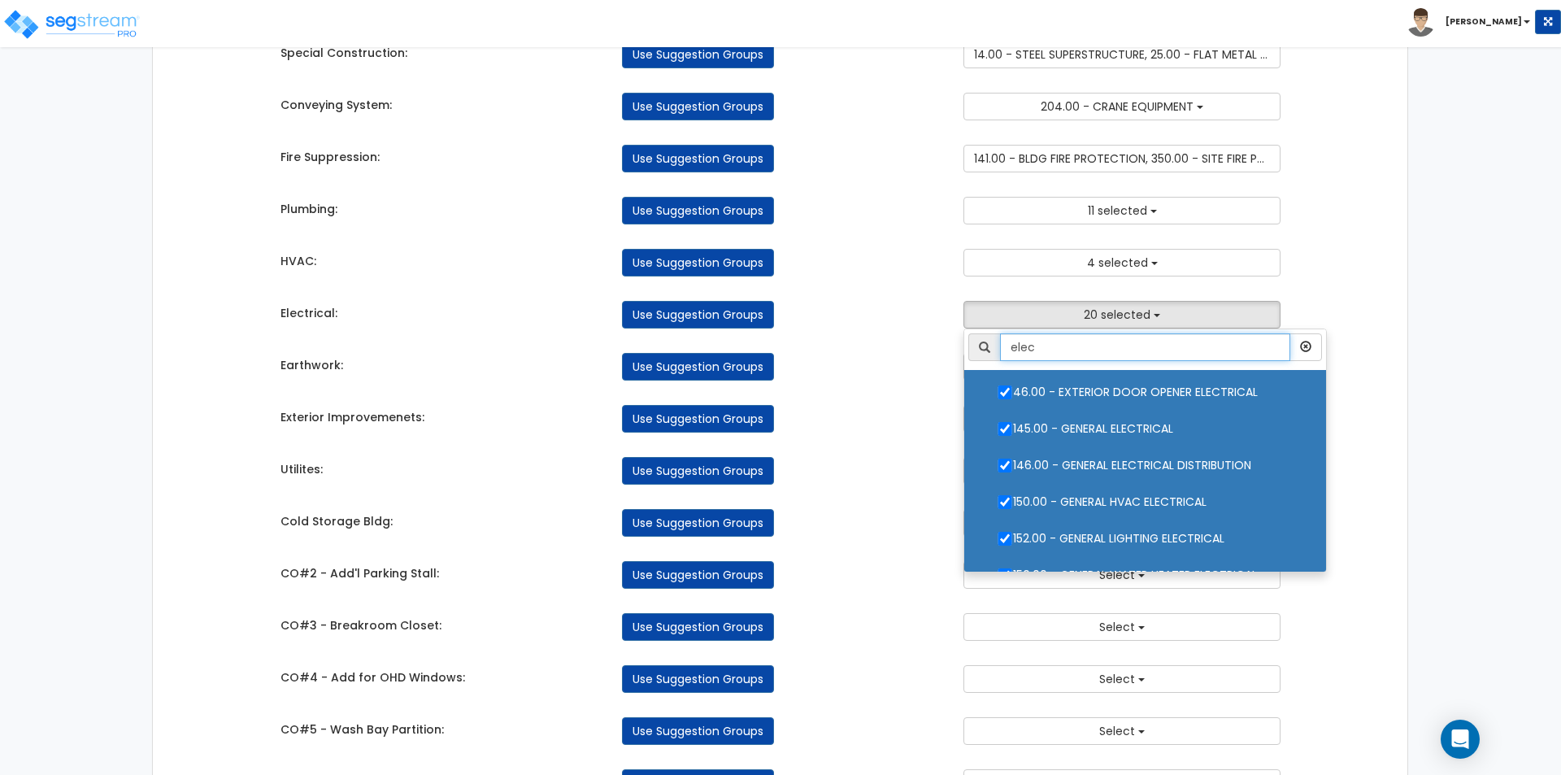
click at [1124, 341] on input "elec" at bounding box center [1145, 347] width 290 height 28
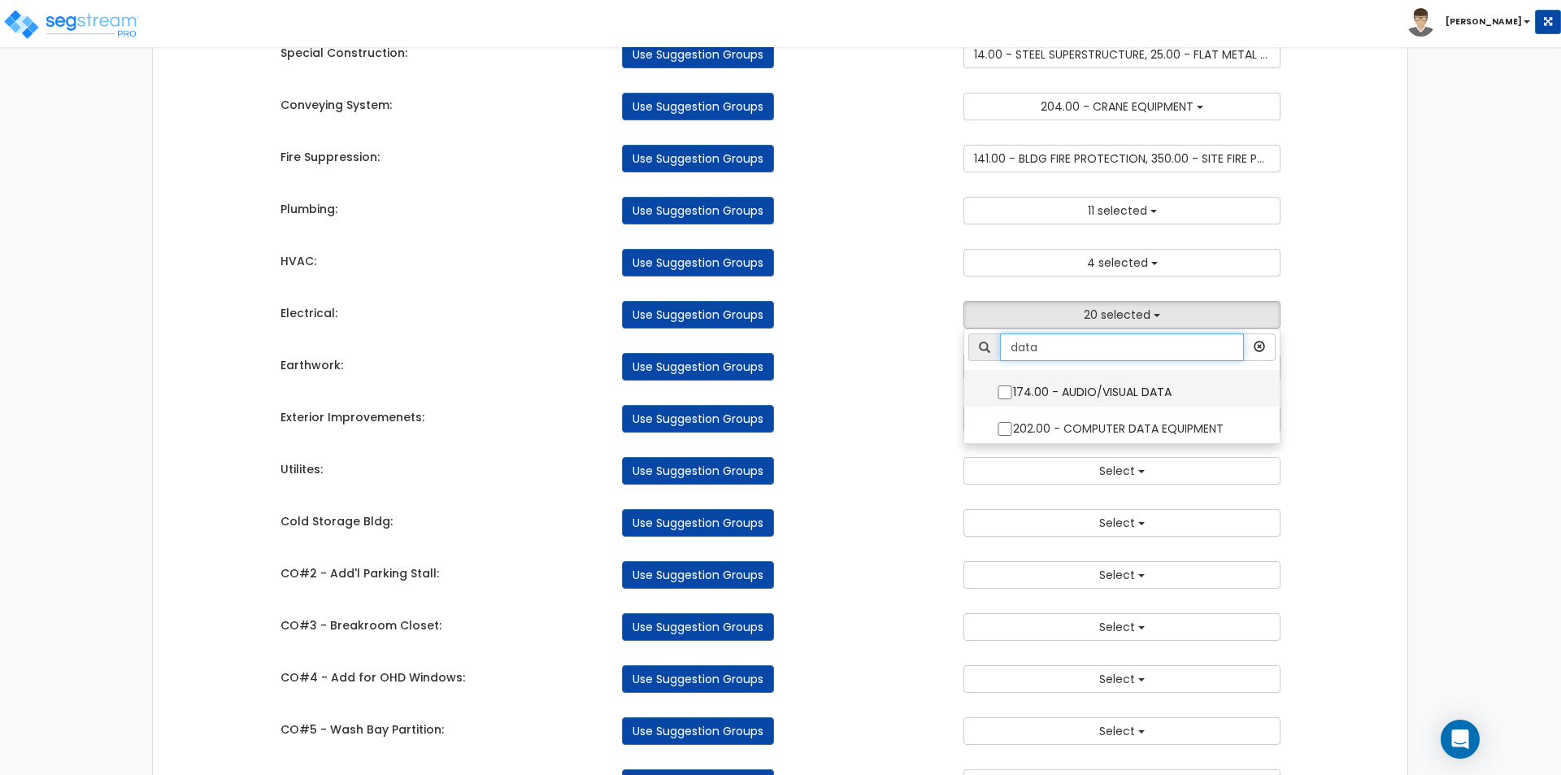
type input "data"
click at [1004, 391] on input "174.00 - AUDIO/VISUAL DATA" at bounding box center [1005, 392] width 16 height 14
checkbox input "true"
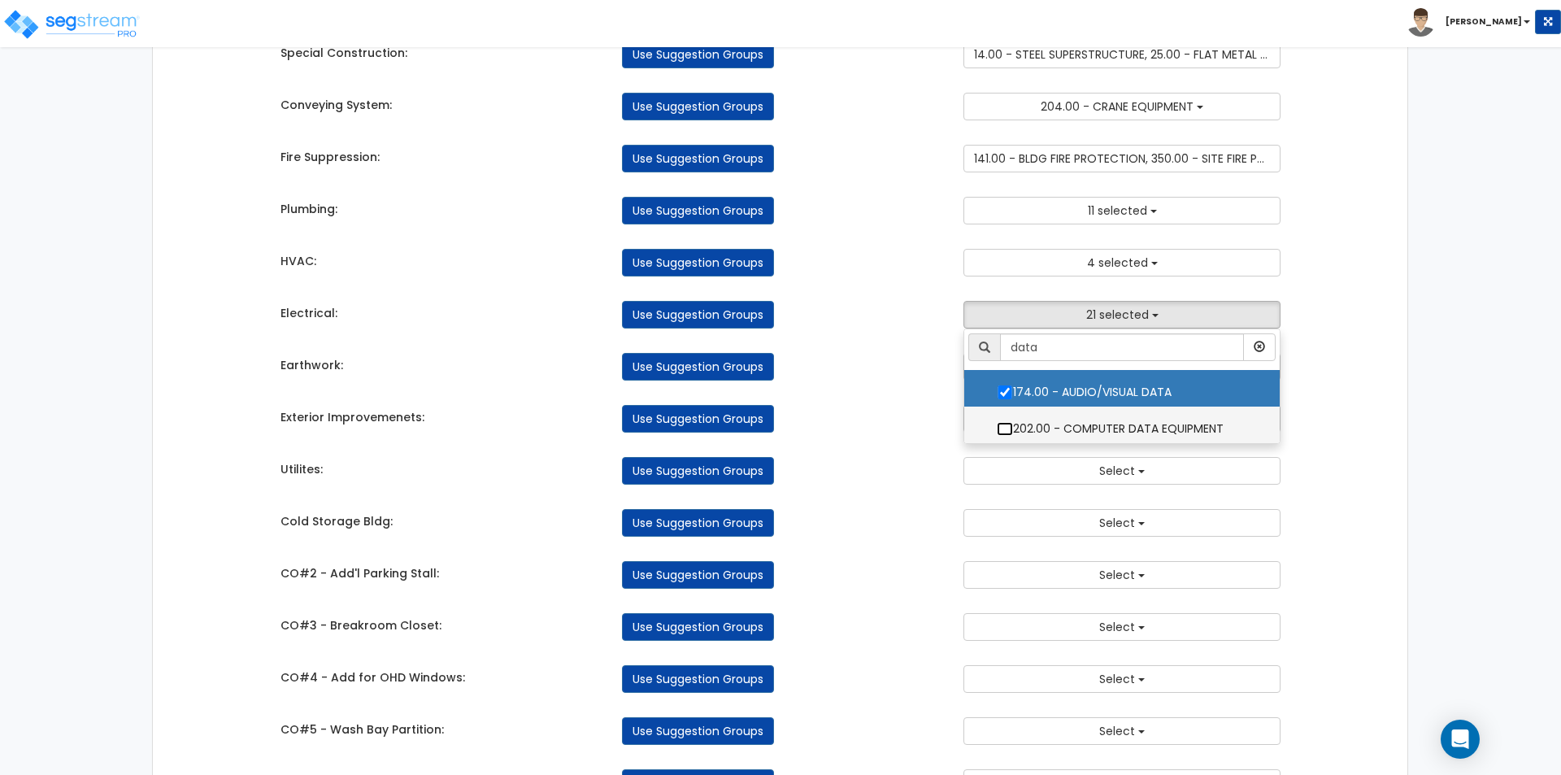
click at [1002, 429] on input "202.00 - COMPUTER DATA EQUIPMENT" at bounding box center [1005, 429] width 16 height 14
checkbox input "true"
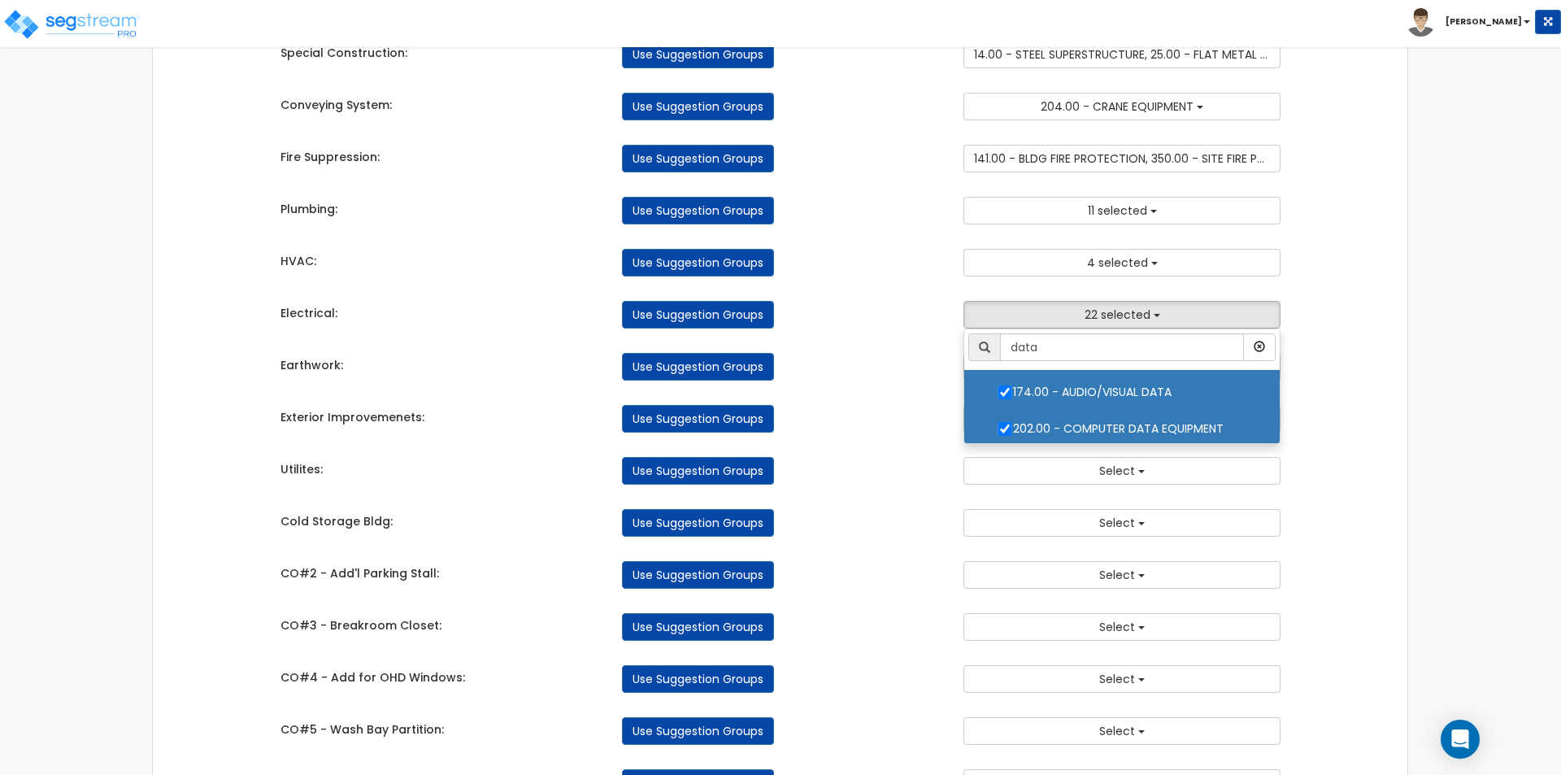
click at [906, 389] on div "Takeoff Cost Suggestion Groups Modify Component Groups Manually Concrete: Use S…" at bounding box center [780, 152] width 1025 height 1322
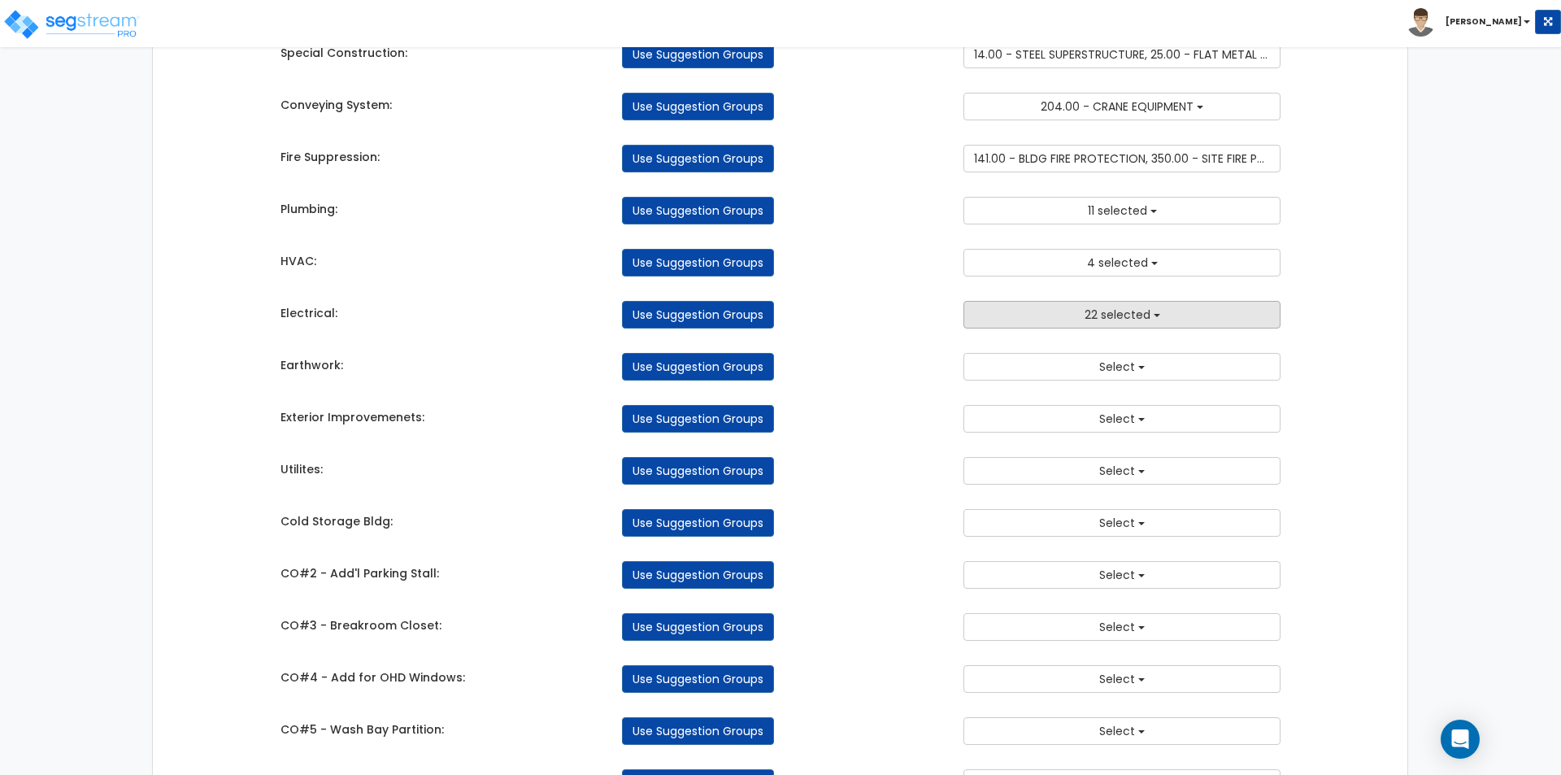
click at [1100, 323] on span "22 selected" at bounding box center [1118, 314] width 66 height 16
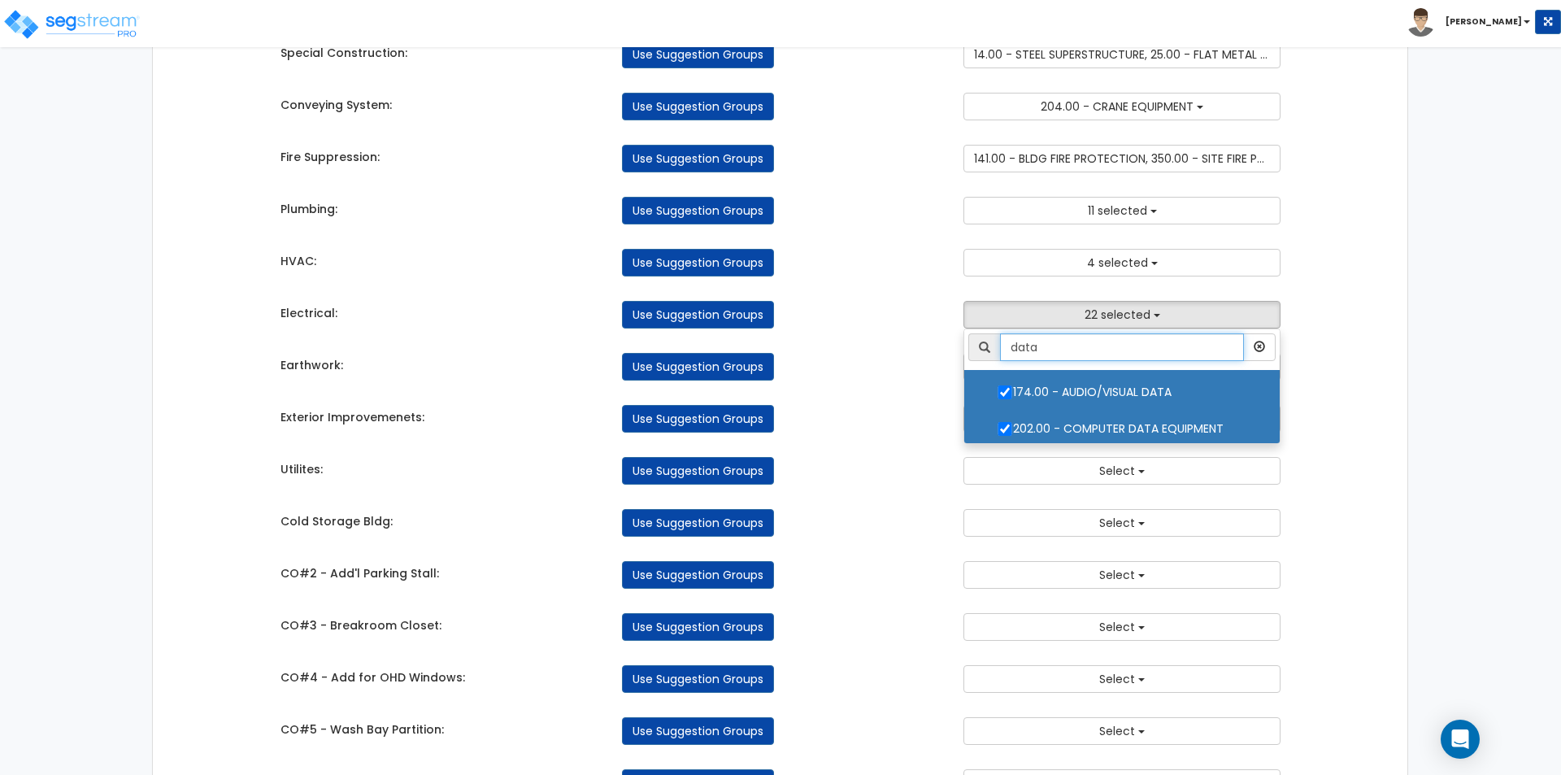
click at [1103, 346] on input "data" at bounding box center [1122, 347] width 244 height 28
click at [1256, 348] on icon "button" at bounding box center [1259, 346] width 11 height 11
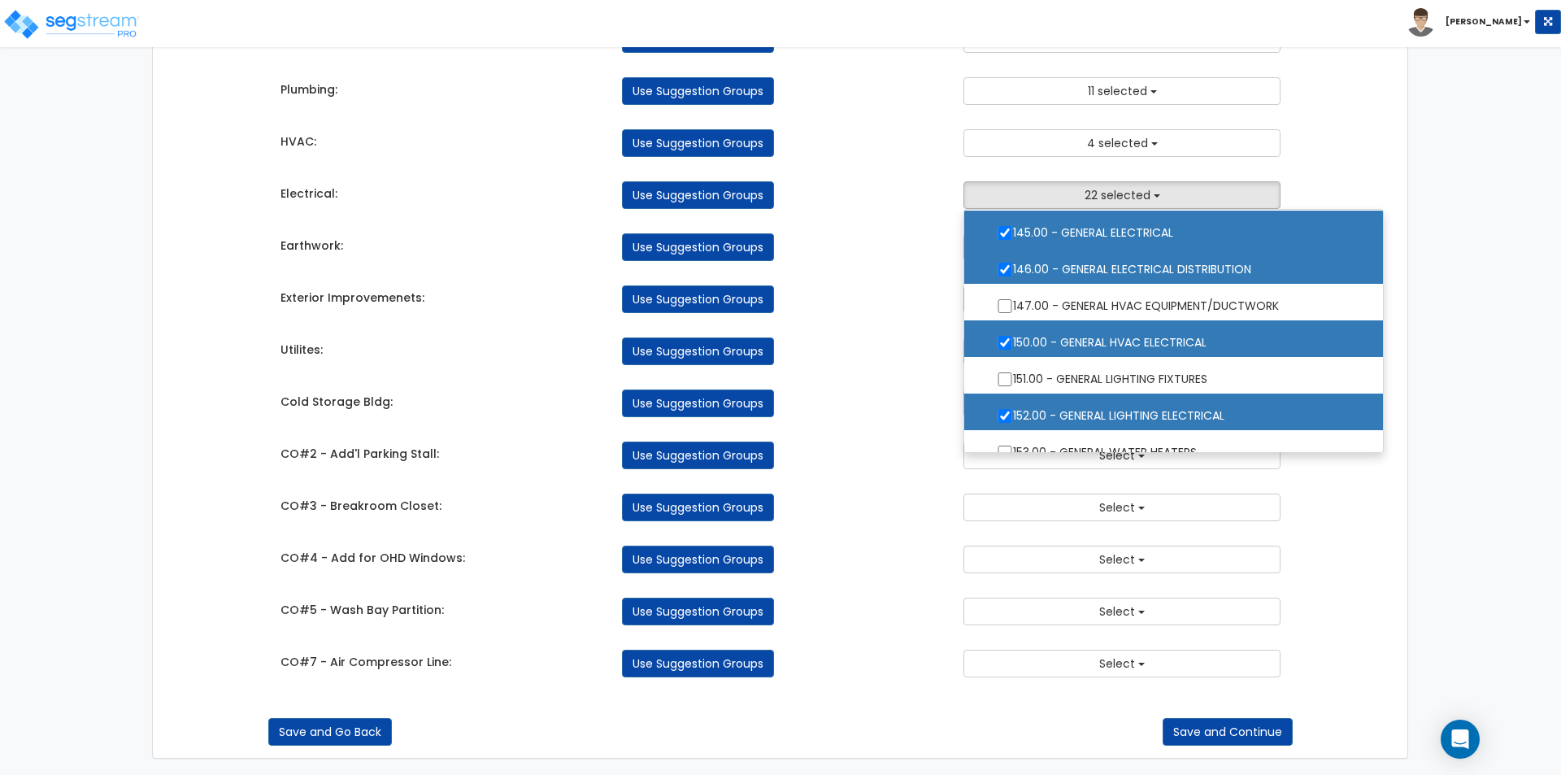
scroll to position [1382, 0]
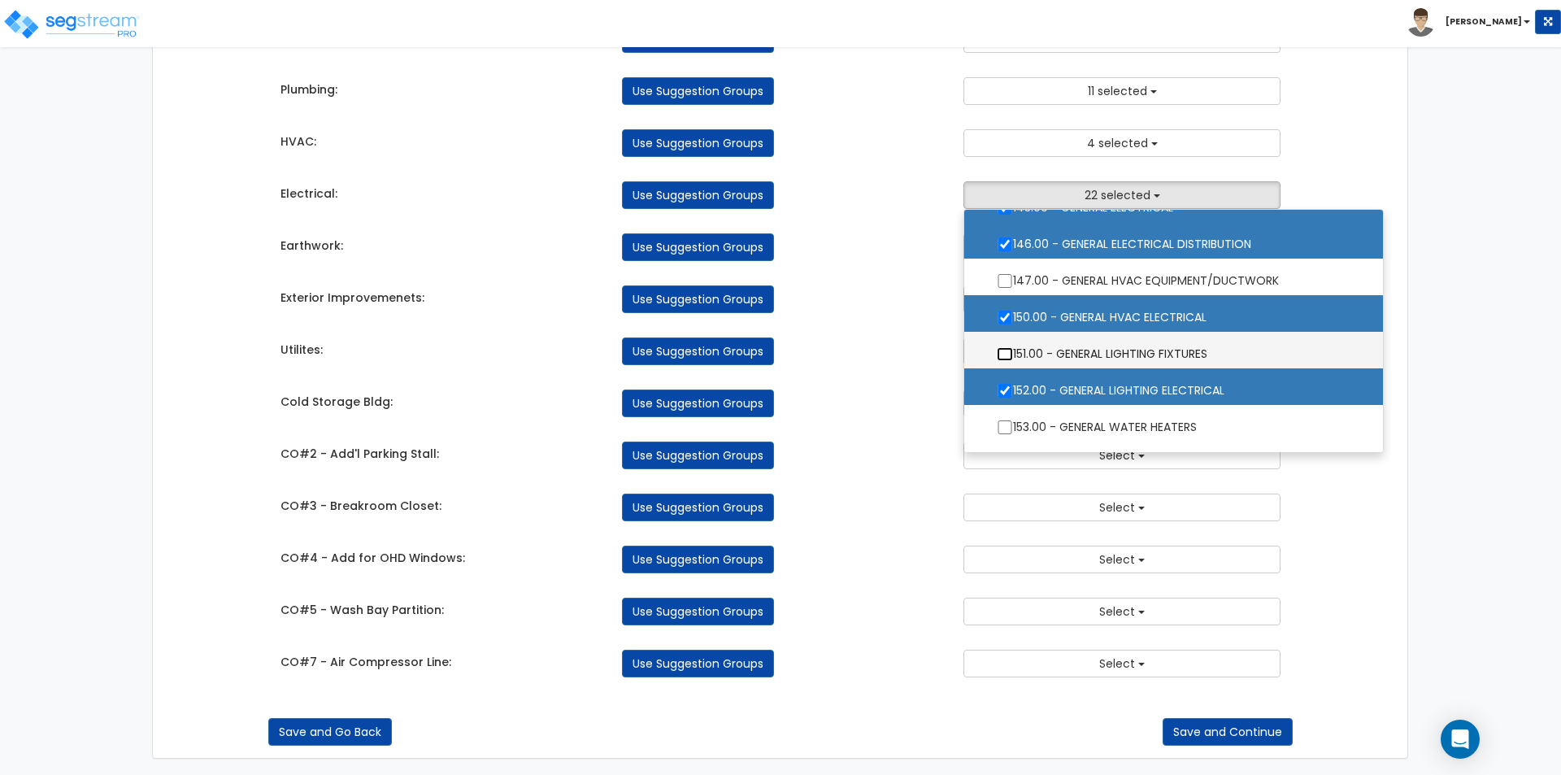
click at [998, 354] on input "151.00 - GENERAL LIGHTING FIXTURES" at bounding box center [1005, 354] width 16 height 14
checkbox input "true"
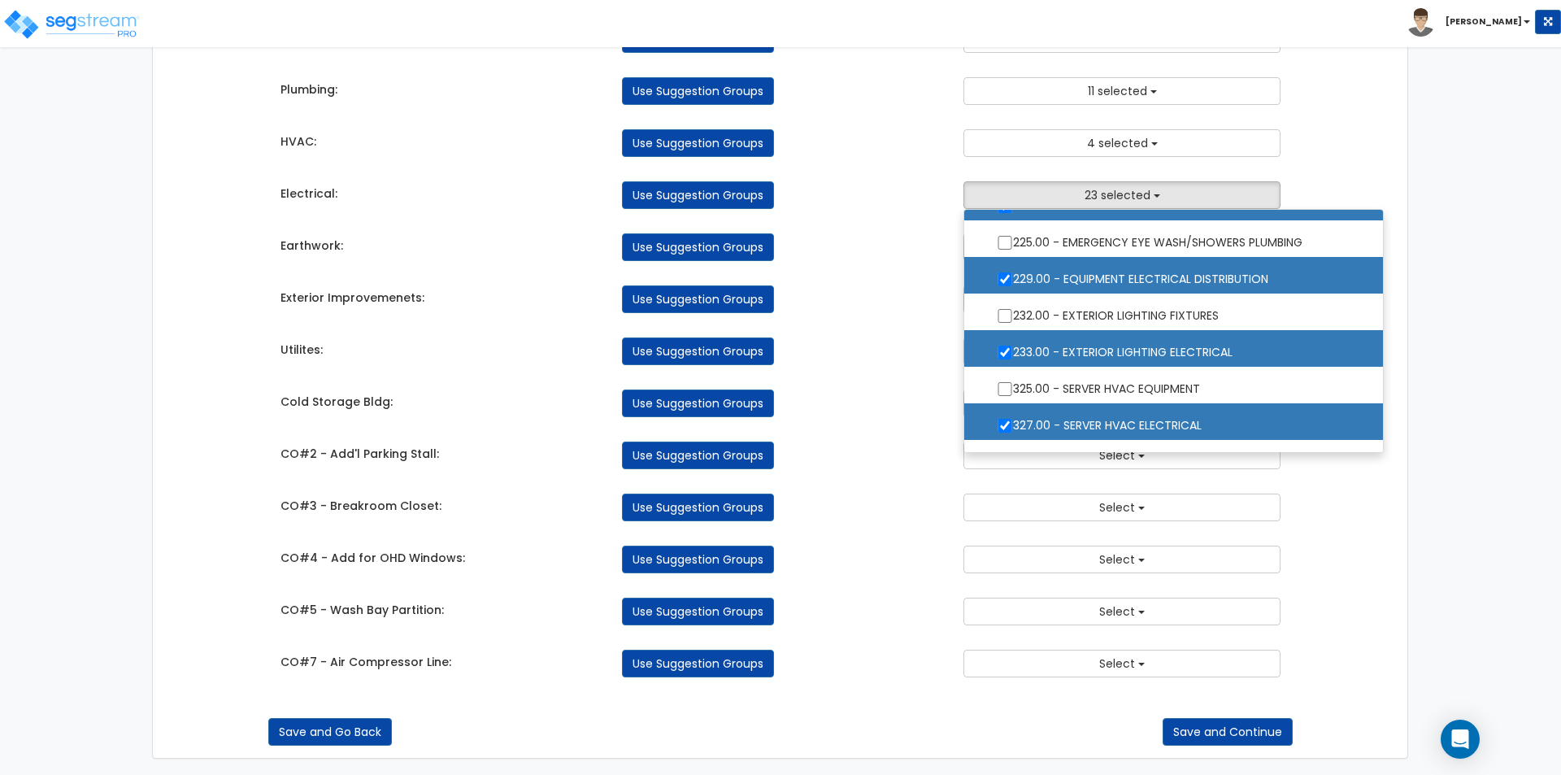
scroll to position [2439, 0]
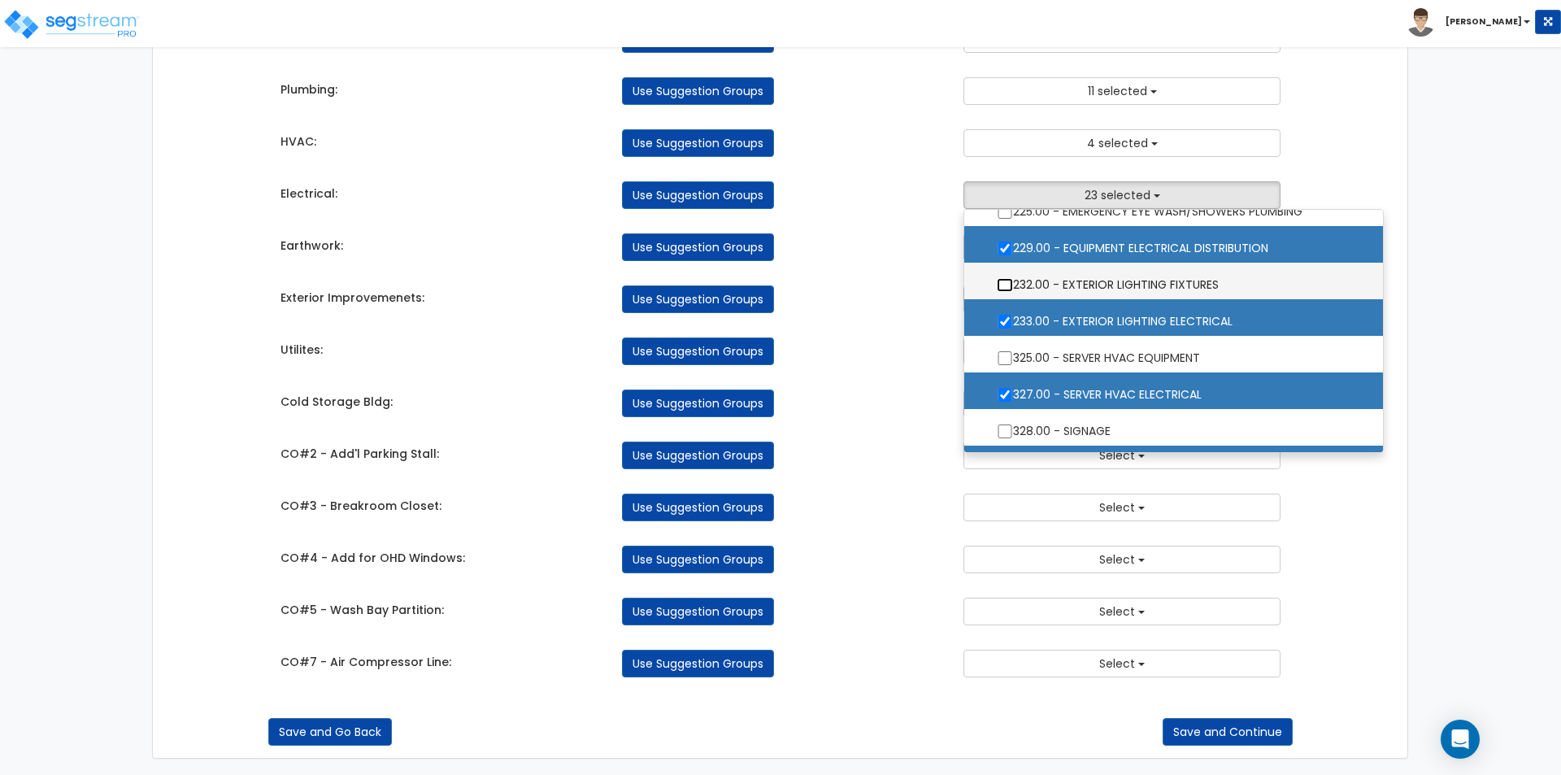
click at [1002, 280] on input "232.00 - EXTERIOR LIGHTING FIXTURES" at bounding box center [1005, 285] width 16 height 14
checkbox input "true"
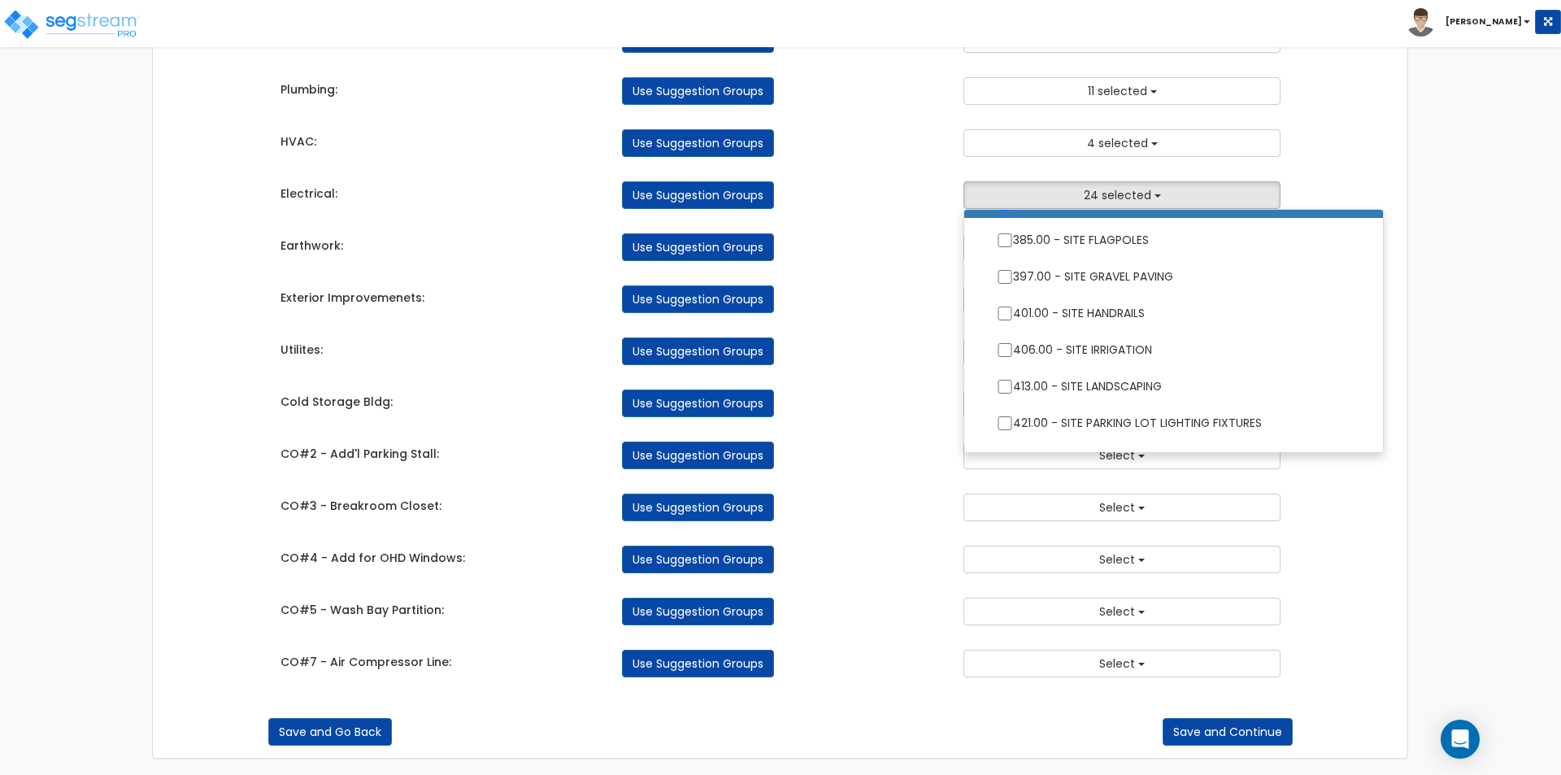
scroll to position [3333, 0]
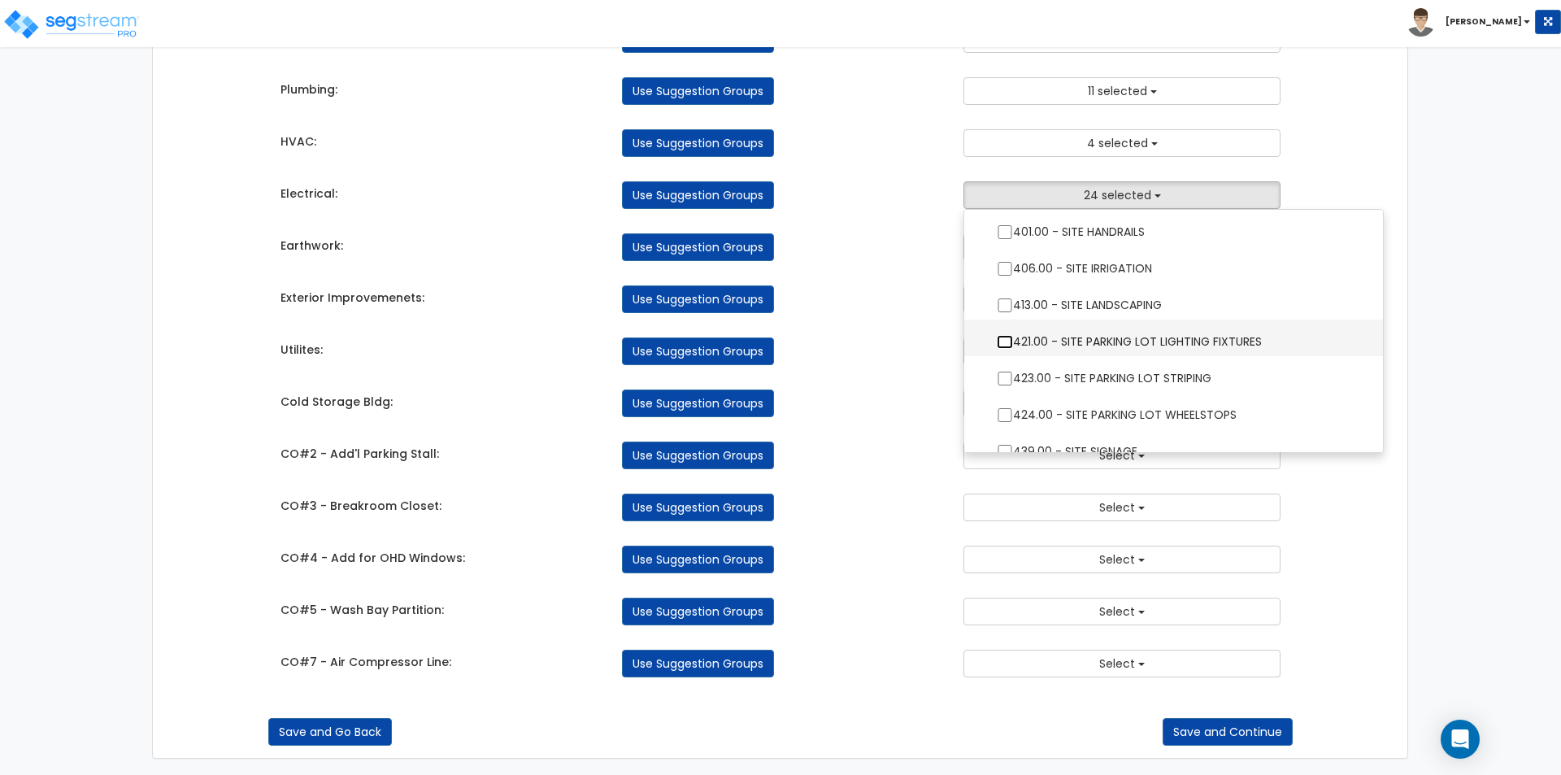
click at [1002, 341] on input "421.00 - SITE PARKING LOT LIGHTING FIXTURES" at bounding box center [1005, 342] width 16 height 14
checkbox input "true"
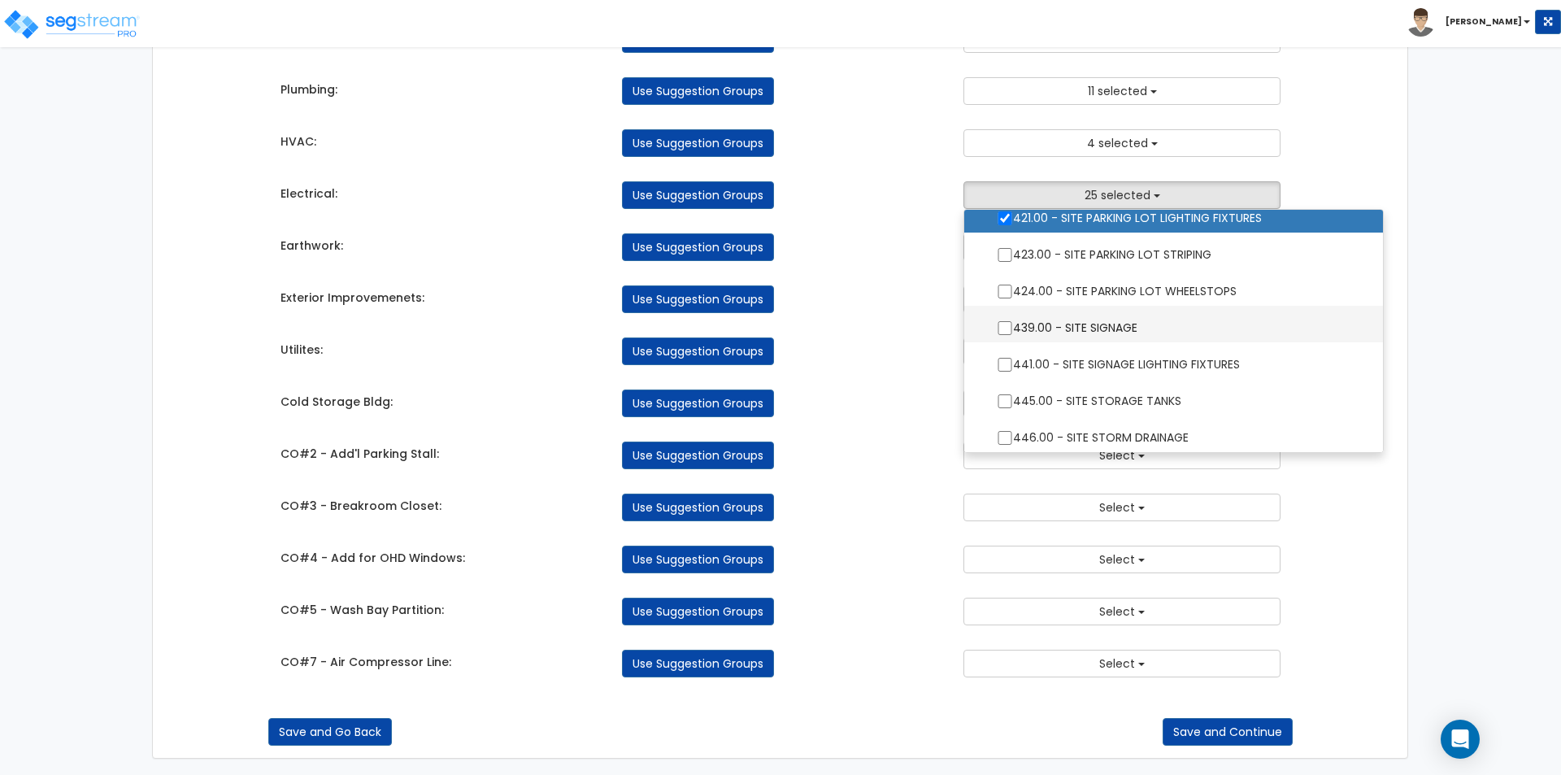
scroll to position [3496, 0]
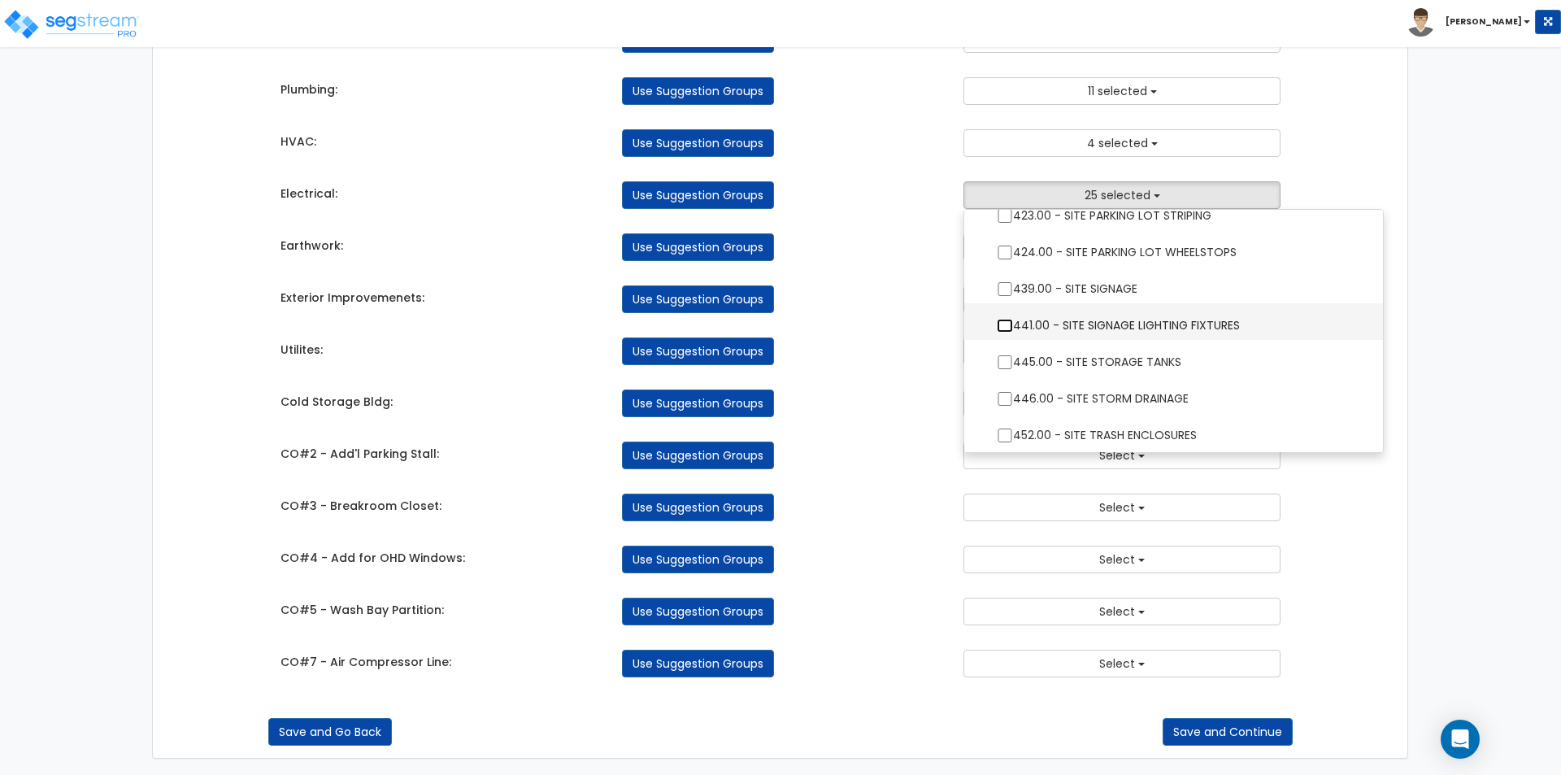
click at [1006, 319] on input "441.00 - SITE SIGNAGE LIGHTING FIXTURES" at bounding box center [1005, 326] width 16 height 14
checkbox input "true"
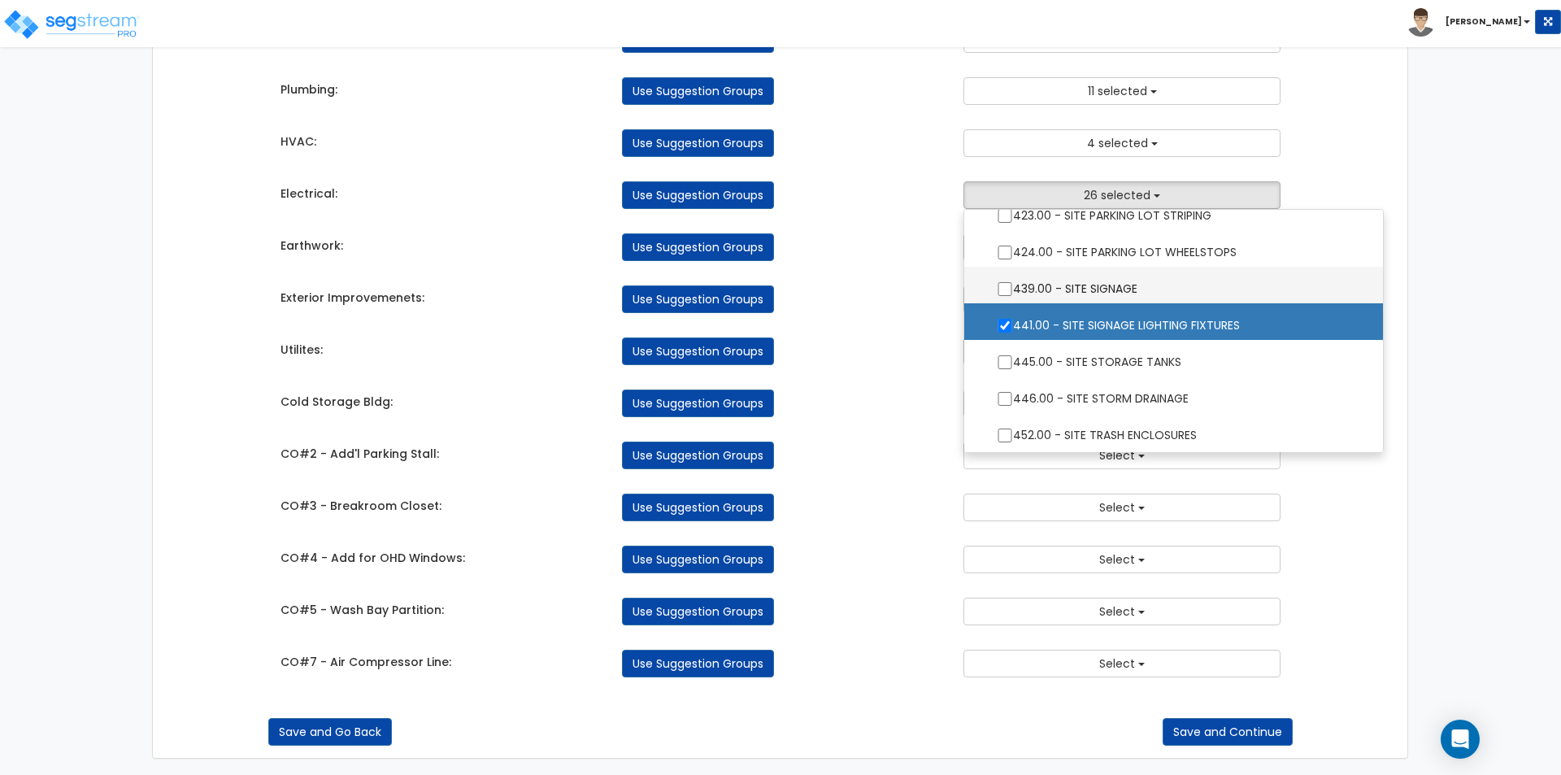
scroll to position [3497, 0]
click at [920, 323] on div "Takeoff Cost Suggestion Groups Modify Component Groups Manually Concrete: Use S…" at bounding box center [780, 33] width 1025 height 1322
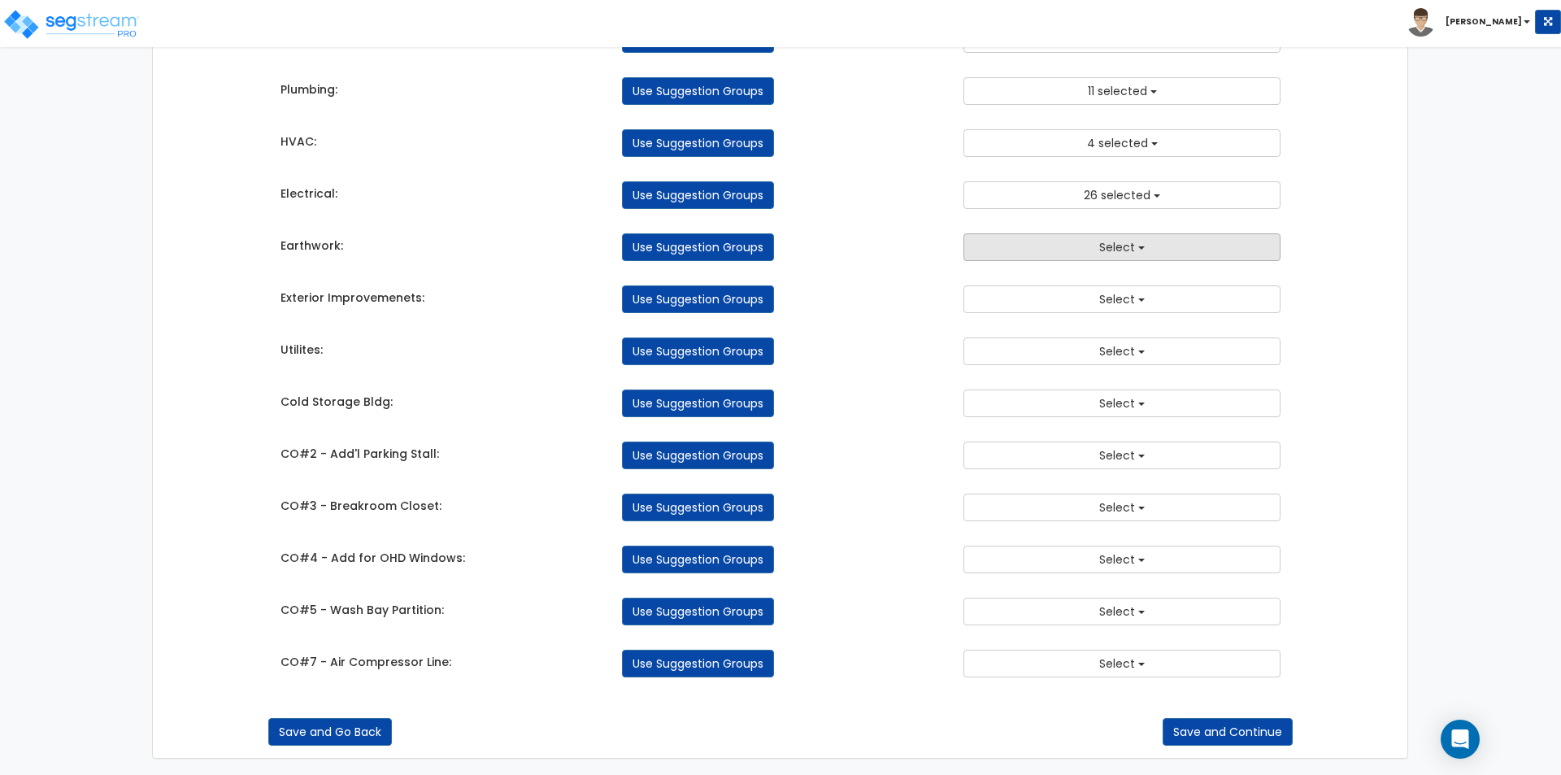
click at [1055, 260] on button "Select" at bounding box center [1121, 247] width 317 height 28
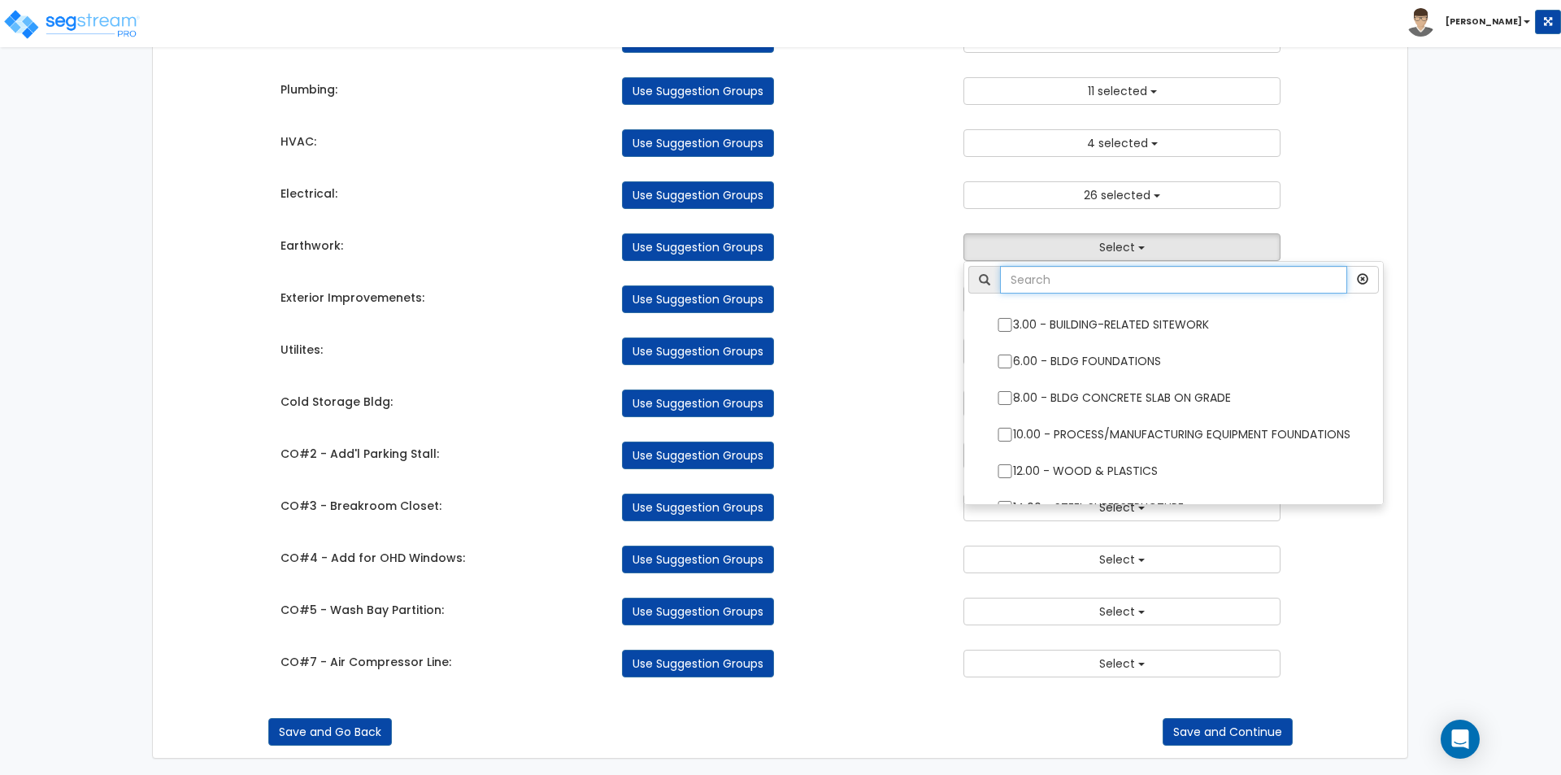
click at [1064, 288] on input "text" at bounding box center [1173, 280] width 347 height 28
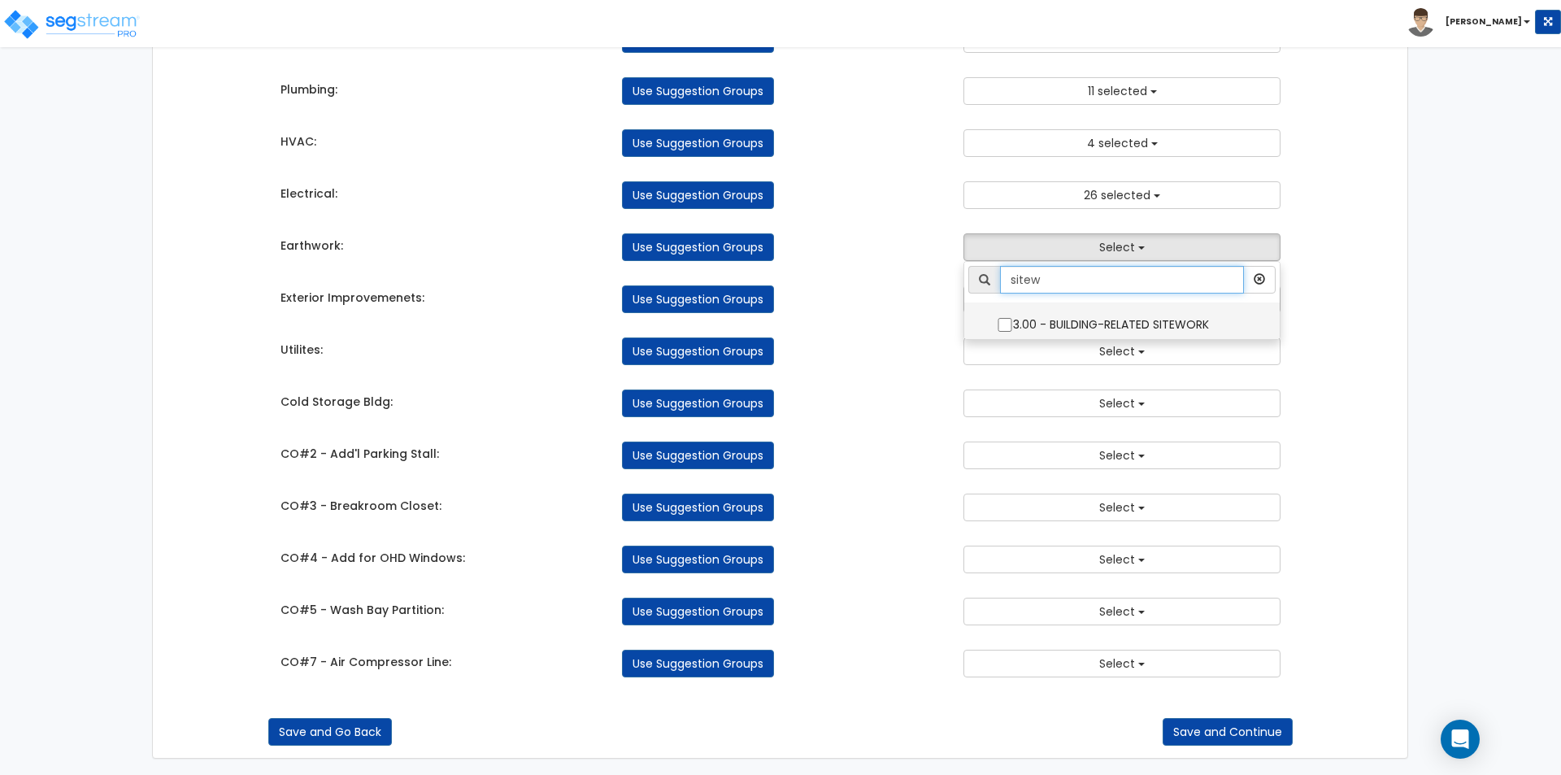
type input "sitew"
click at [1007, 326] on input "3.00 - BUILDING-RELATED SITEWORK" at bounding box center [1005, 325] width 16 height 14
checkbox input "true"
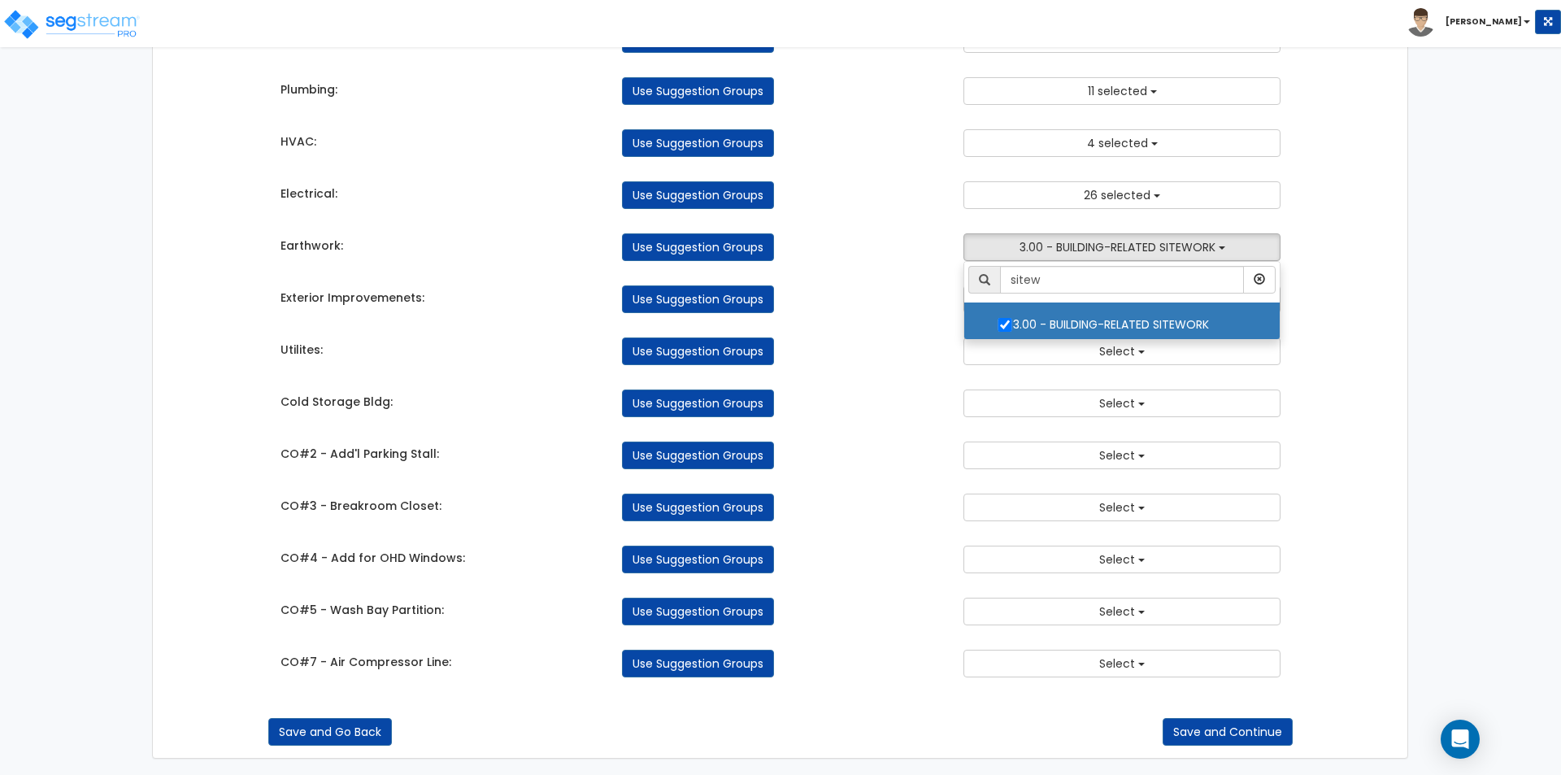
click at [920, 321] on div "Takeoff Cost Suggestion Groups Modify Component Groups Manually Concrete: Use S…" at bounding box center [780, 33] width 1025 height 1322
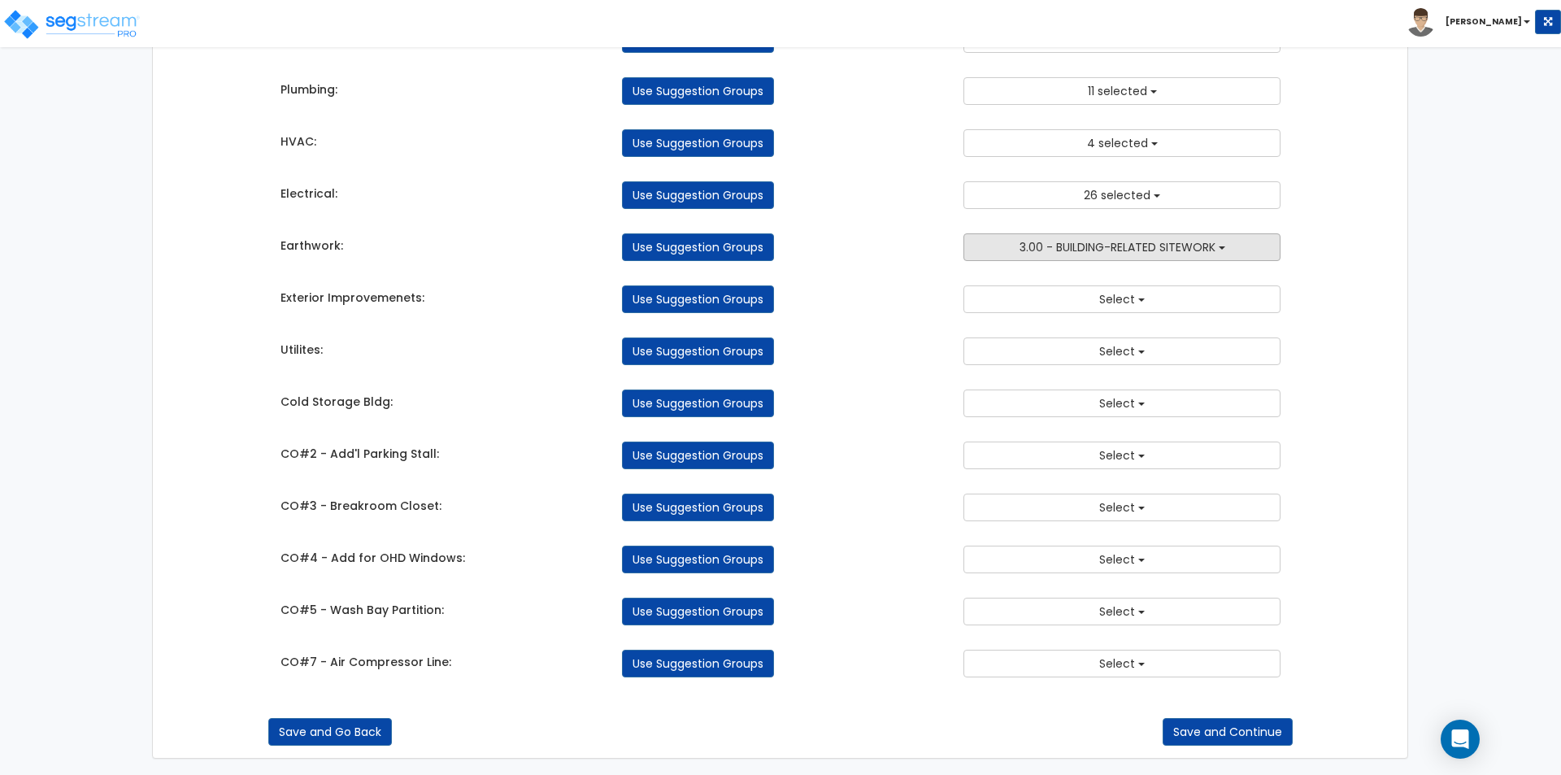
click at [1115, 246] on span "3.00 - BUILDING-RELATED SITEWORK" at bounding box center [1117, 247] width 196 height 16
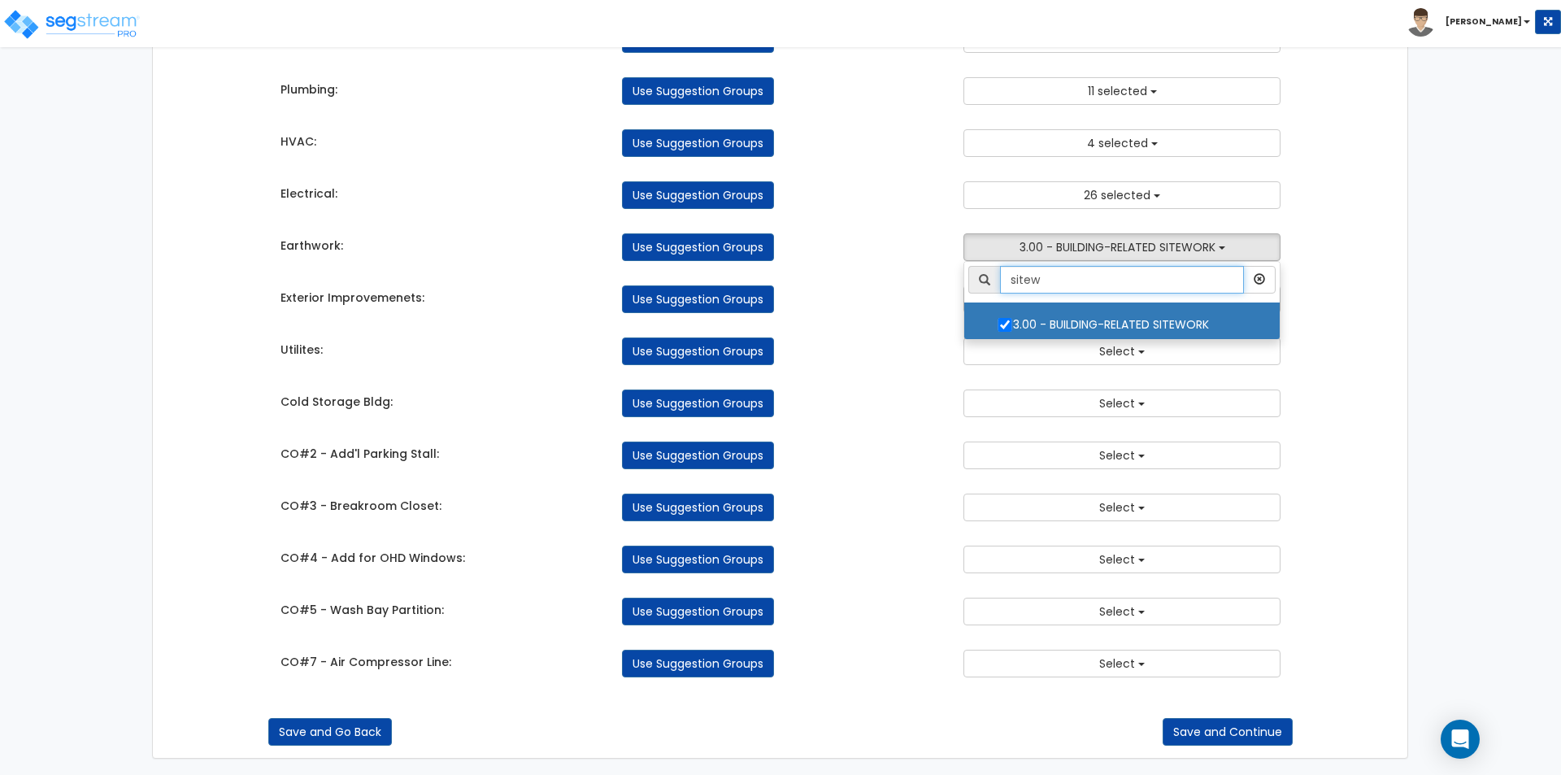
click at [1108, 276] on input "sitew" at bounding box center [1122, 280] width 244 height 28
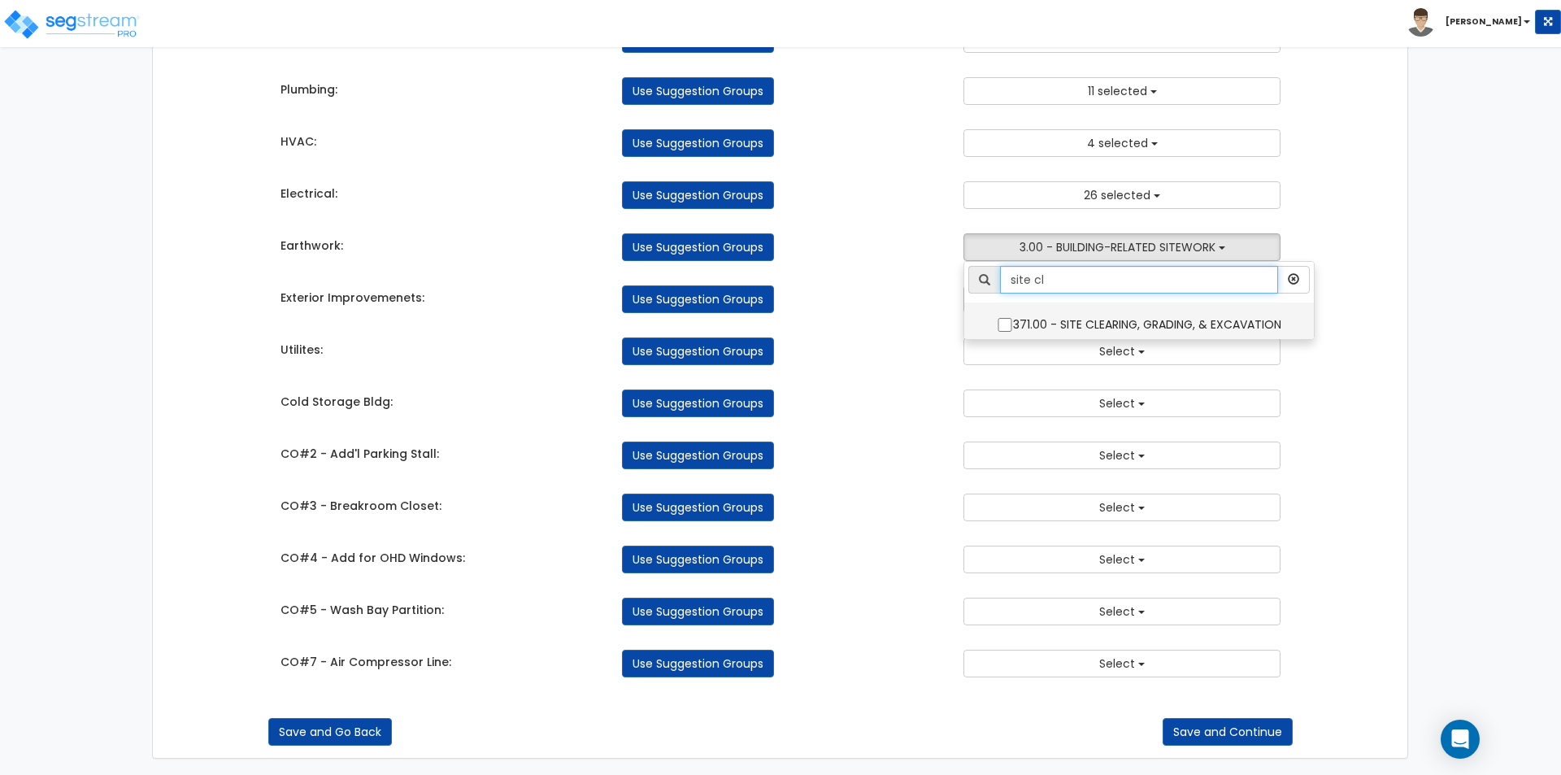
type input "site cl"
click at [1006, 323] on input "371.00 - SITE CLEARING, GRADING, & EXCAVATION" at bounding box center [1005, 325] width 16 height 14
checkbox input "true"
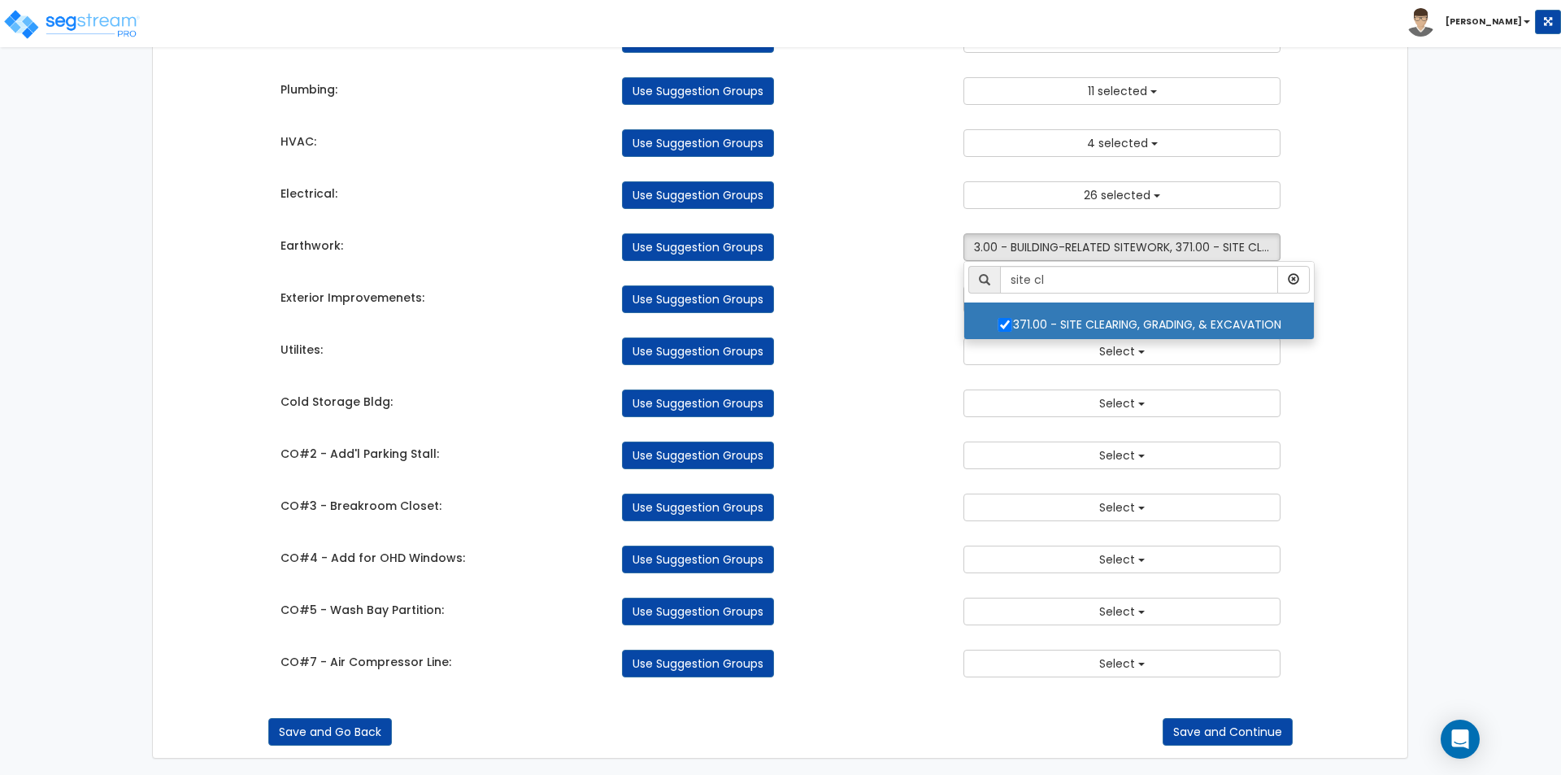
click at [926, 311] on div "Use Suggestion Groups" at bounding box center [780, 299] width 341 height 28
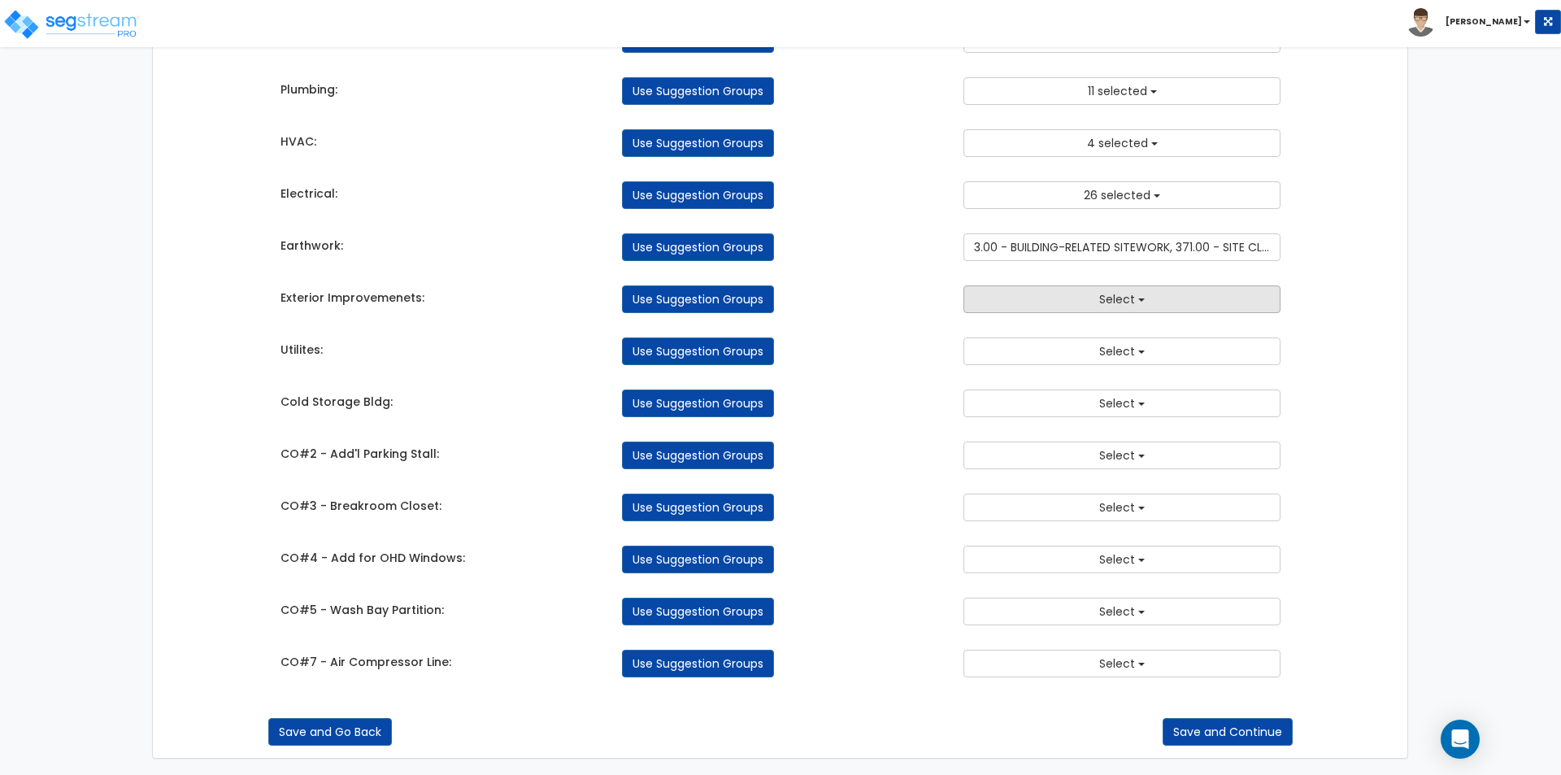
click at [1075, 297] on button "Select" at bounding box center [1121, 299] width 317 height 28
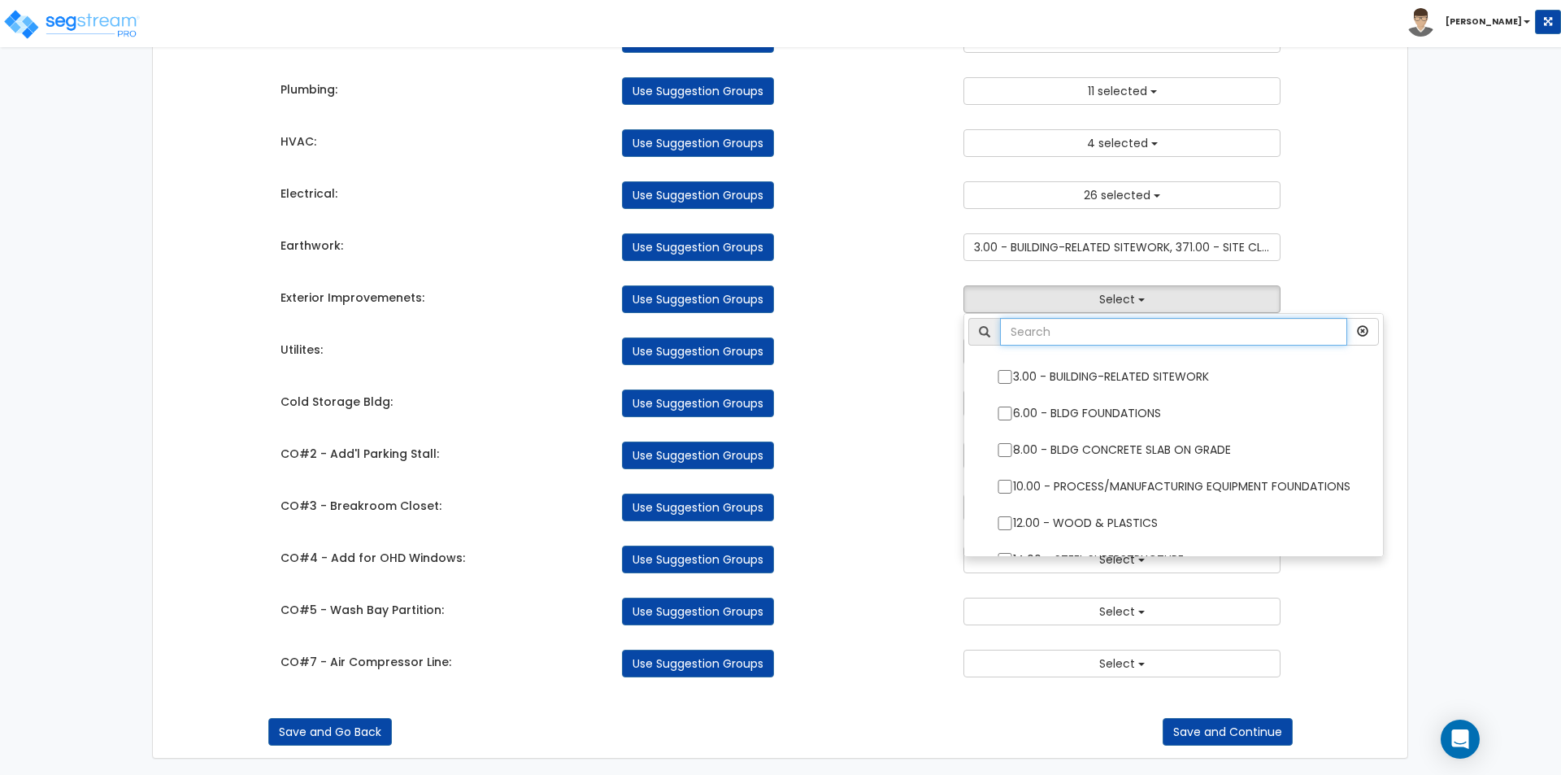
click at [1084, 344] on input "text" at bounding box center [1173, 332] width 347 height 28
type input "site"
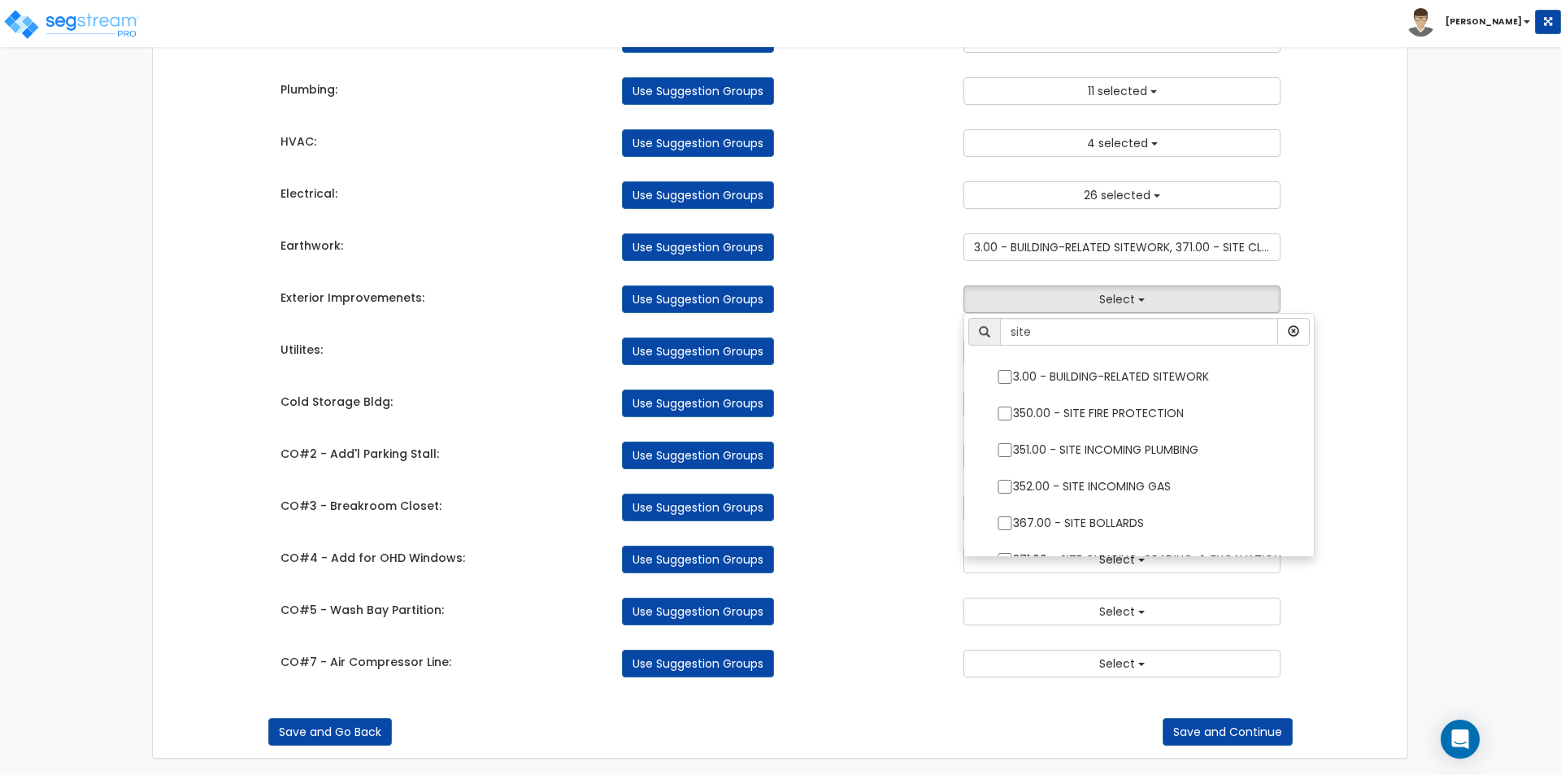
click at [833, 390] on div "Use Suggestion Groups" at bounding box center [780, 403] width 341 height 28
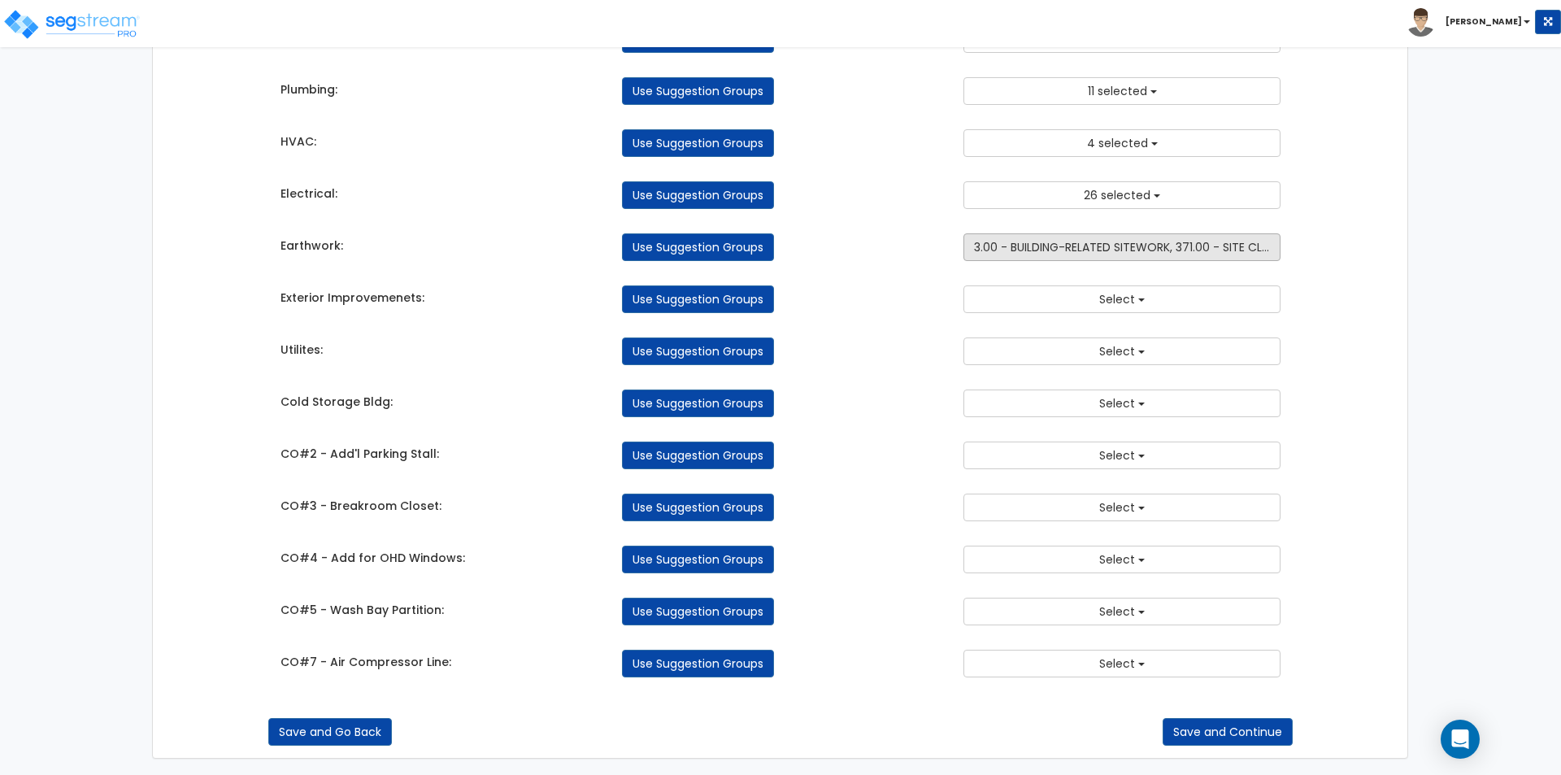
click at [1091, 248] on span "3.00 - BUILDING-RELATED SITEWORK, 371.00 - SITE CLEARING, GRADING, & EXCAVATION" at bounding box center [1209, 247] width 470 height 16
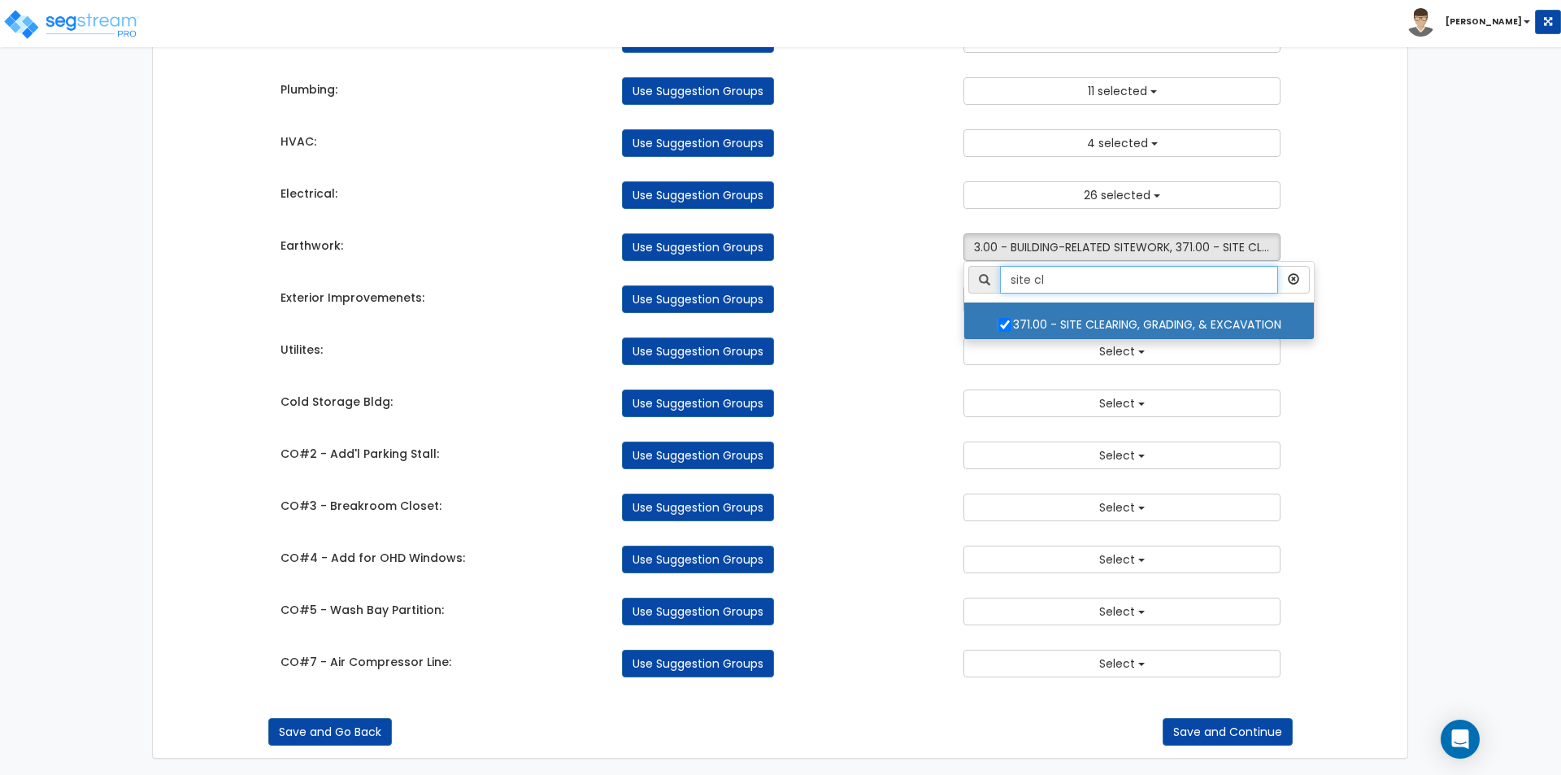
click at [1077, 280] on input "site cl" at bounding box center [1139, 280] width 278 height 28
click at [906, 479] on div "Takeoff Cost Suggestion Groups Modify Component Groups Manually Concrete: Use S…" at bounding box center [780, 33] width 1025 height 1322
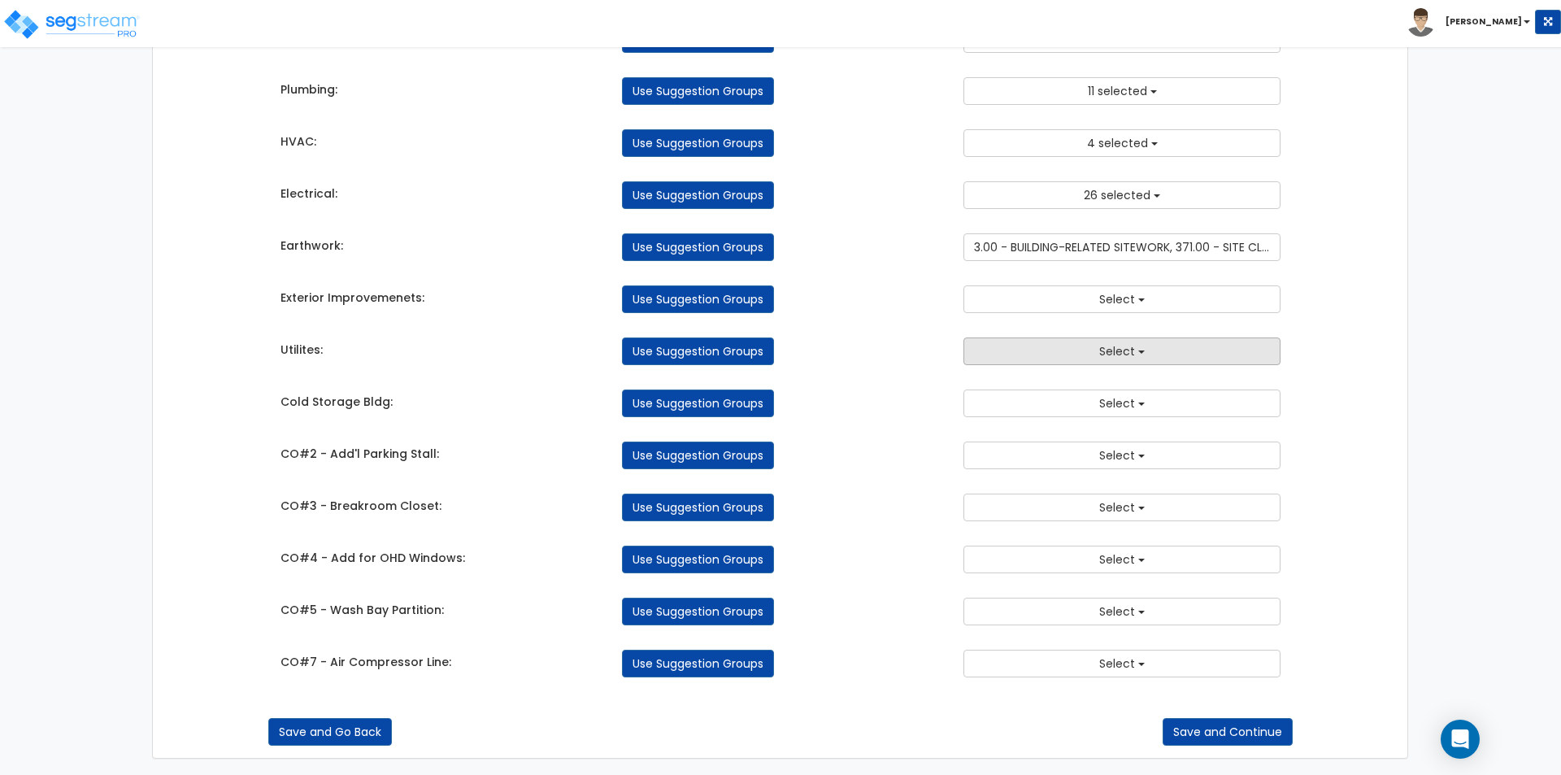
click at [1066, 347] on button "Select" at bounding box center [1121, 351] width 317 height 28
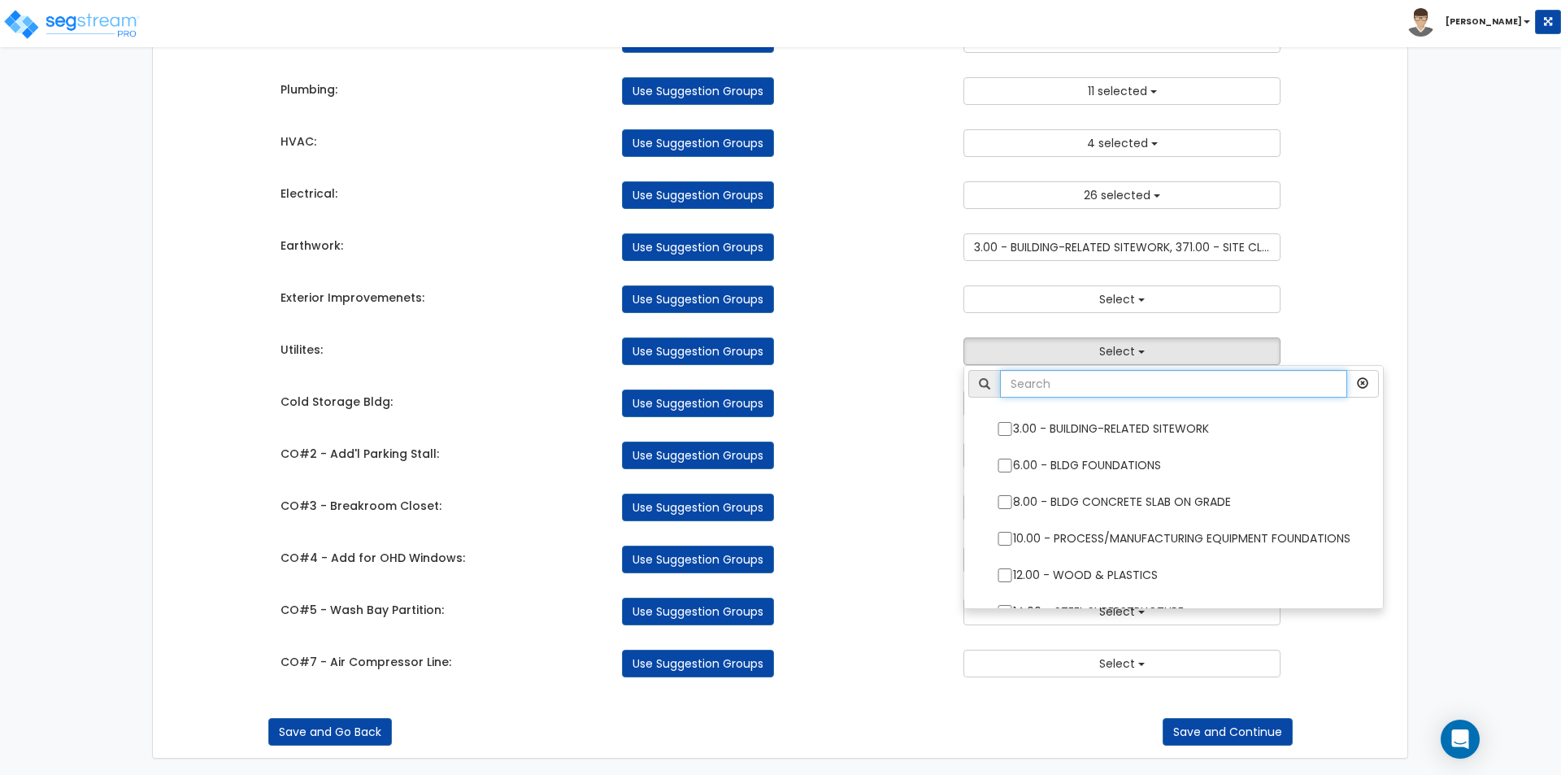
click at [1071, 380] on input "text" at bounding box center [1173, 384] width 347 height 28
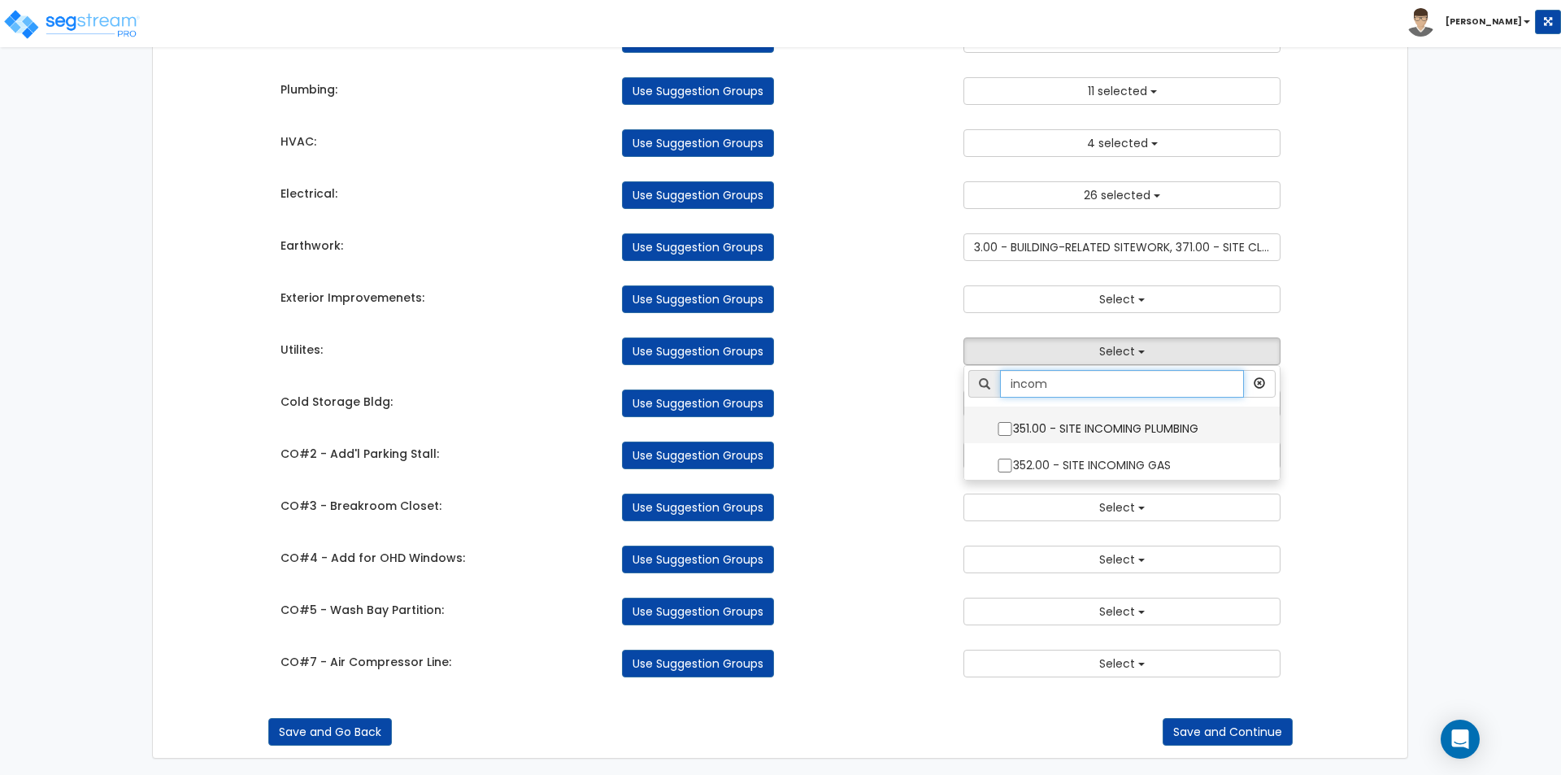
type input "incom"
click at [1004, 428] on input "351.00 - SITE INCOMING PLUMBING" at bounding box center [1005, 429] width 16 height 14
checkbox input "true"
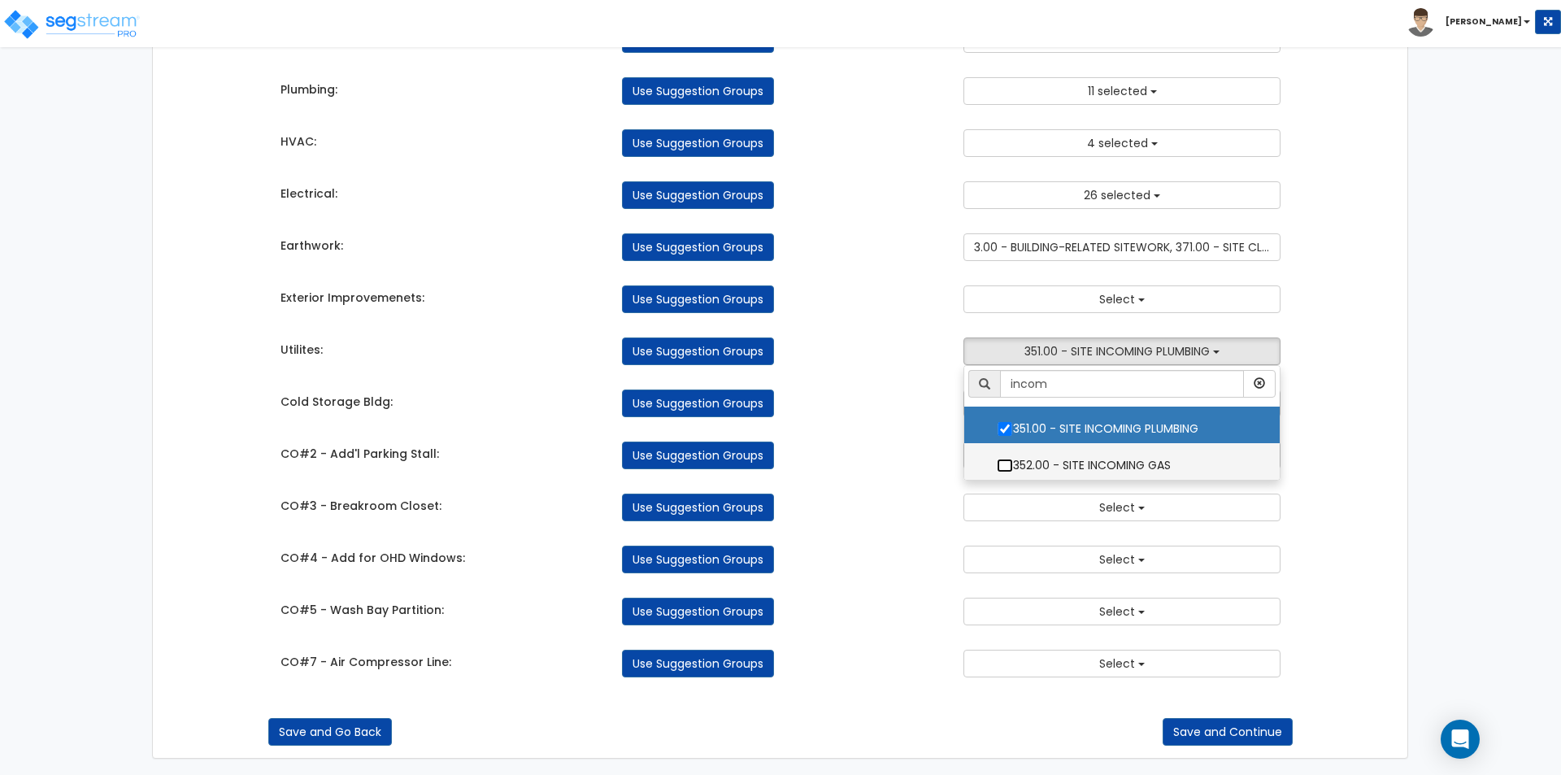
click at [1006, 467] on input "352.00 - SITE INCOMING GAS" at bounding box center [1005, 466] width 16 height 14
checkbox input "true"
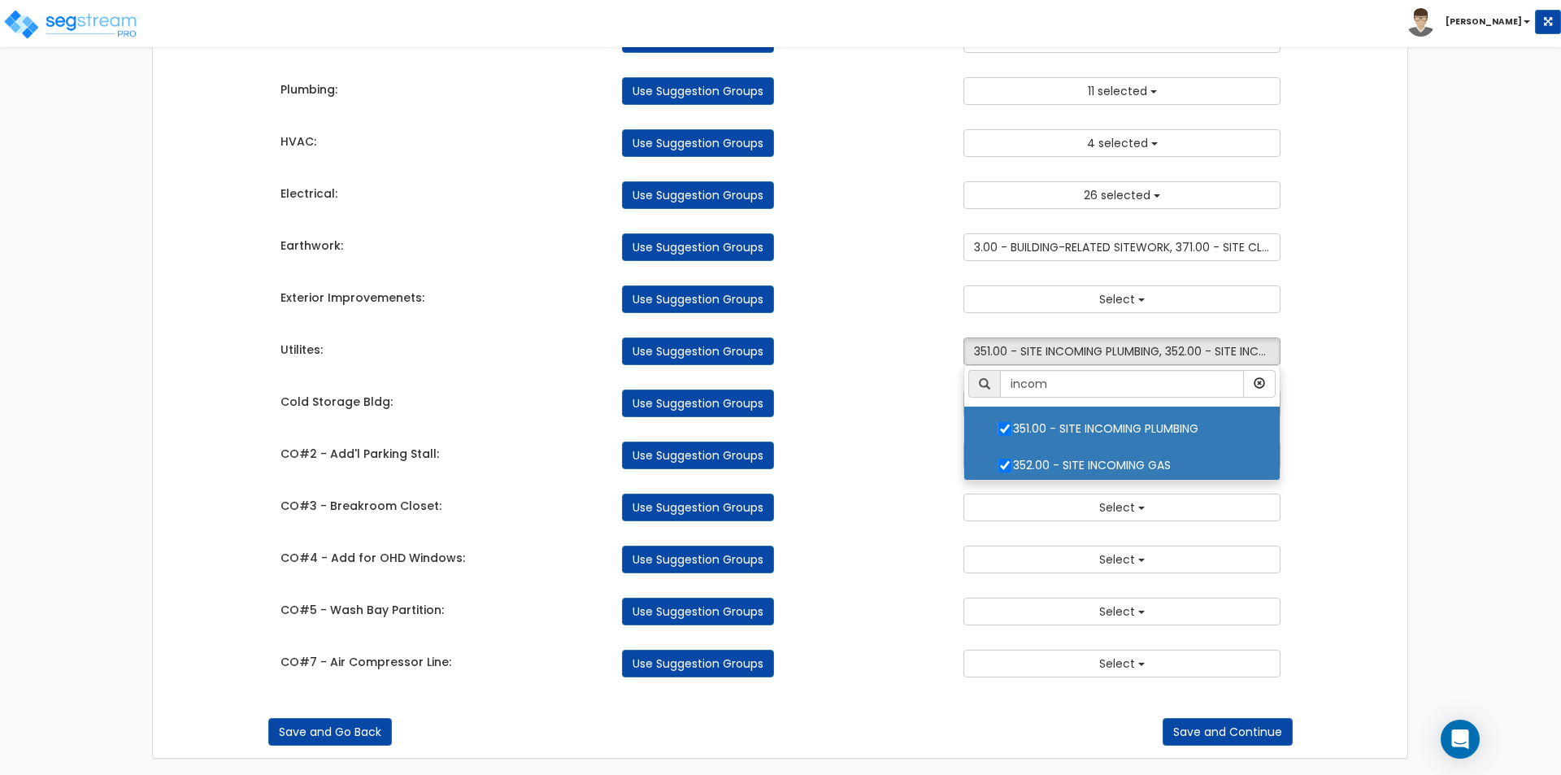
click at [850, 426] on div "Takeoff Cost Suggestion Groups Modify Component Groups Manually Concrete: Use S…" at bounding box center [780, 33] width 1025 height 1322
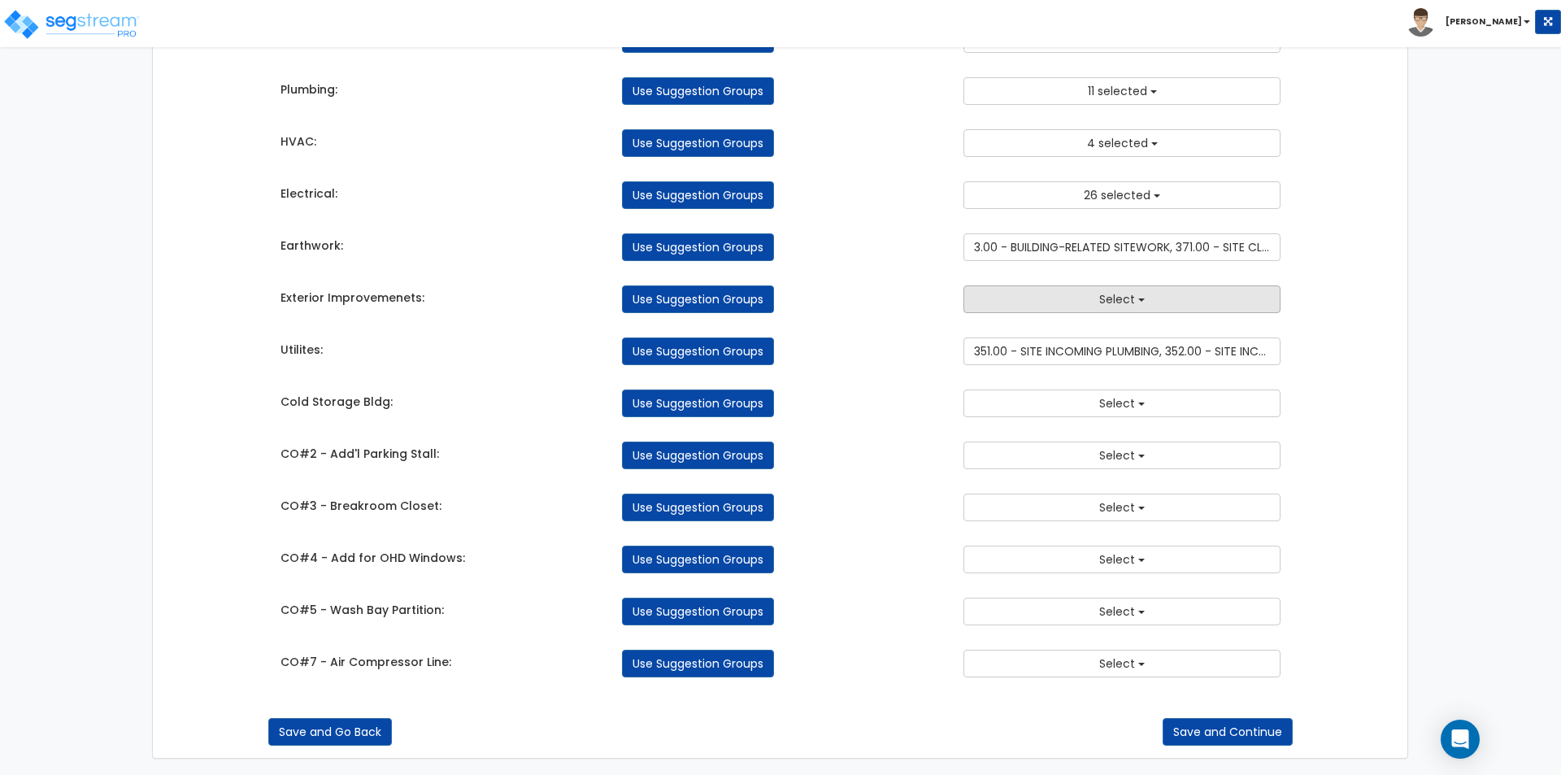
click at [1088, 303] on button "Select" at bounding box center [1121, 299] width 317 height 28
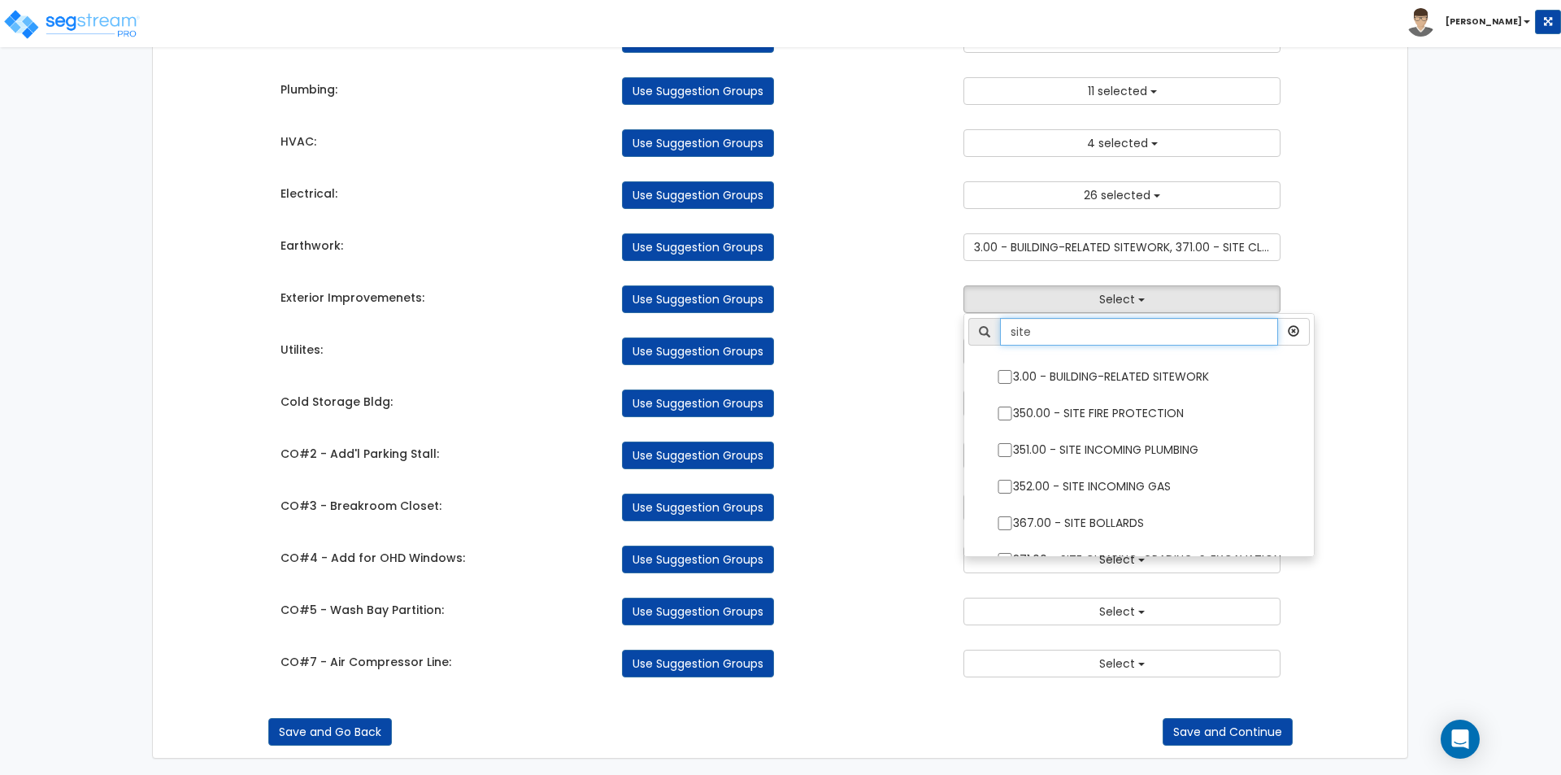
click at [1050, 336] on input "site" at bounding box center [1139, 332] width 278 height 28
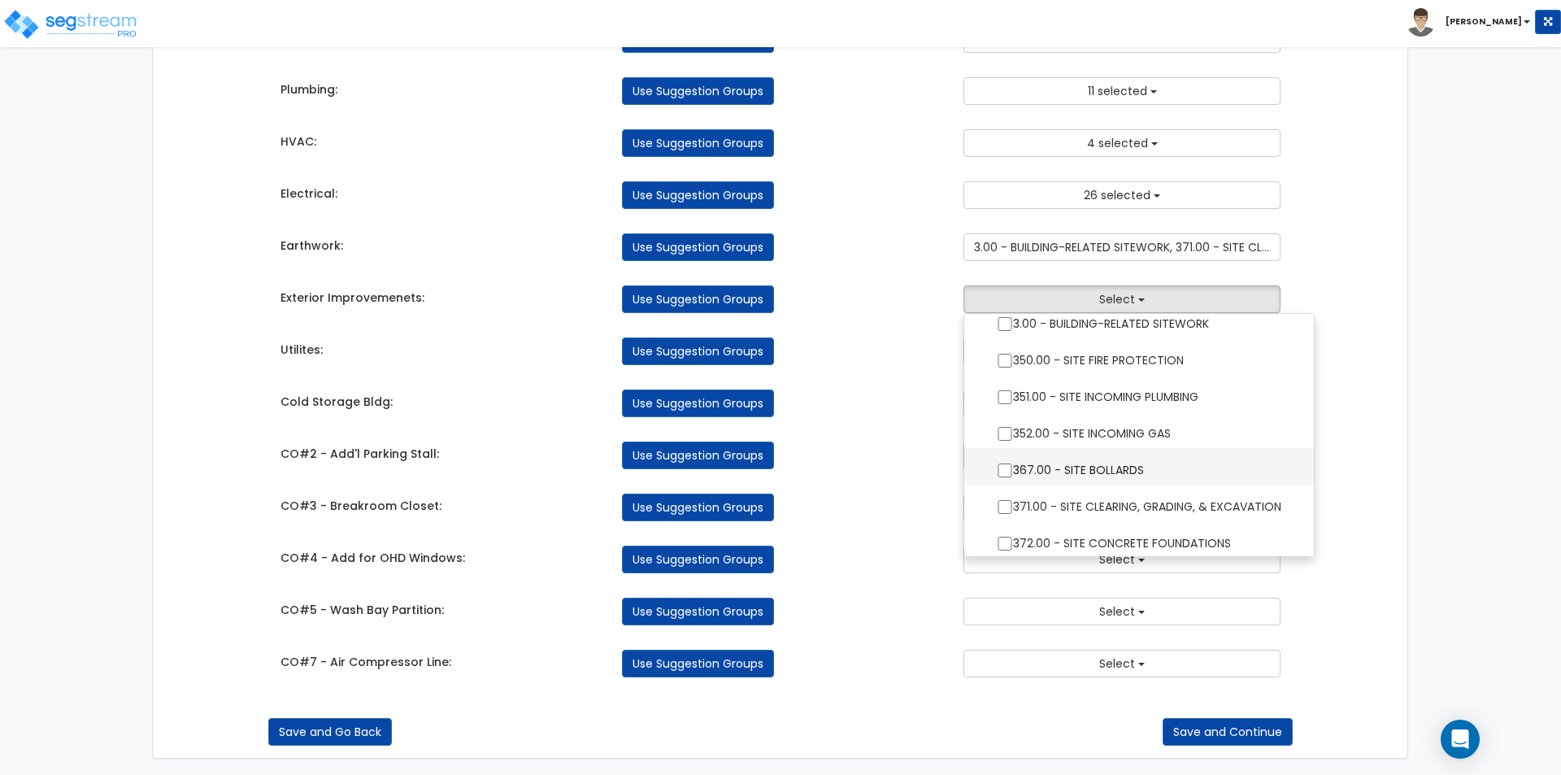
scroll to position [81, 0]
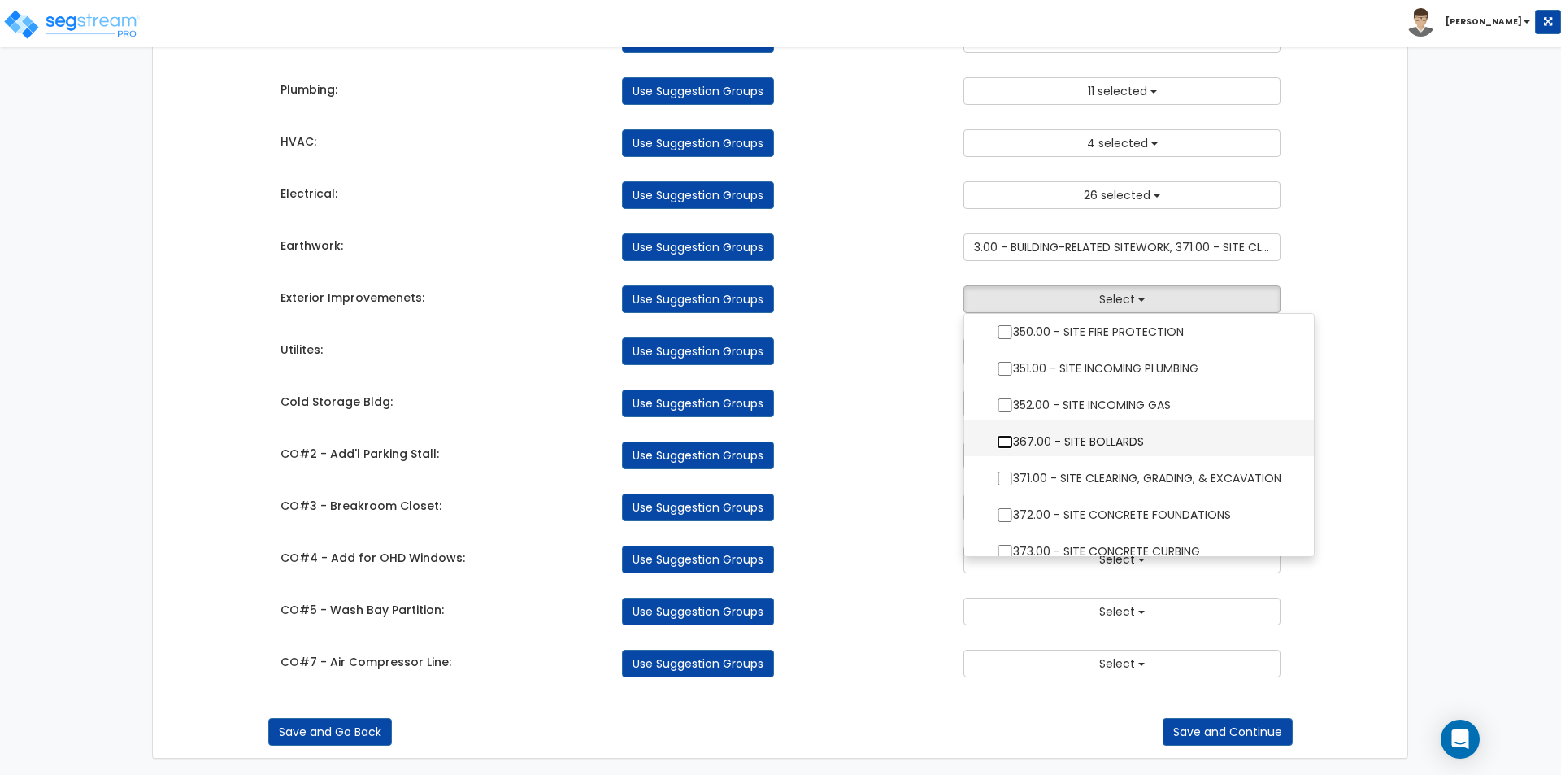
click at [1002, 446] on input "367.00 - SITE BOLLARDS" at bounding box center [1005, 442] width 16 height 14
checkbox input "true"
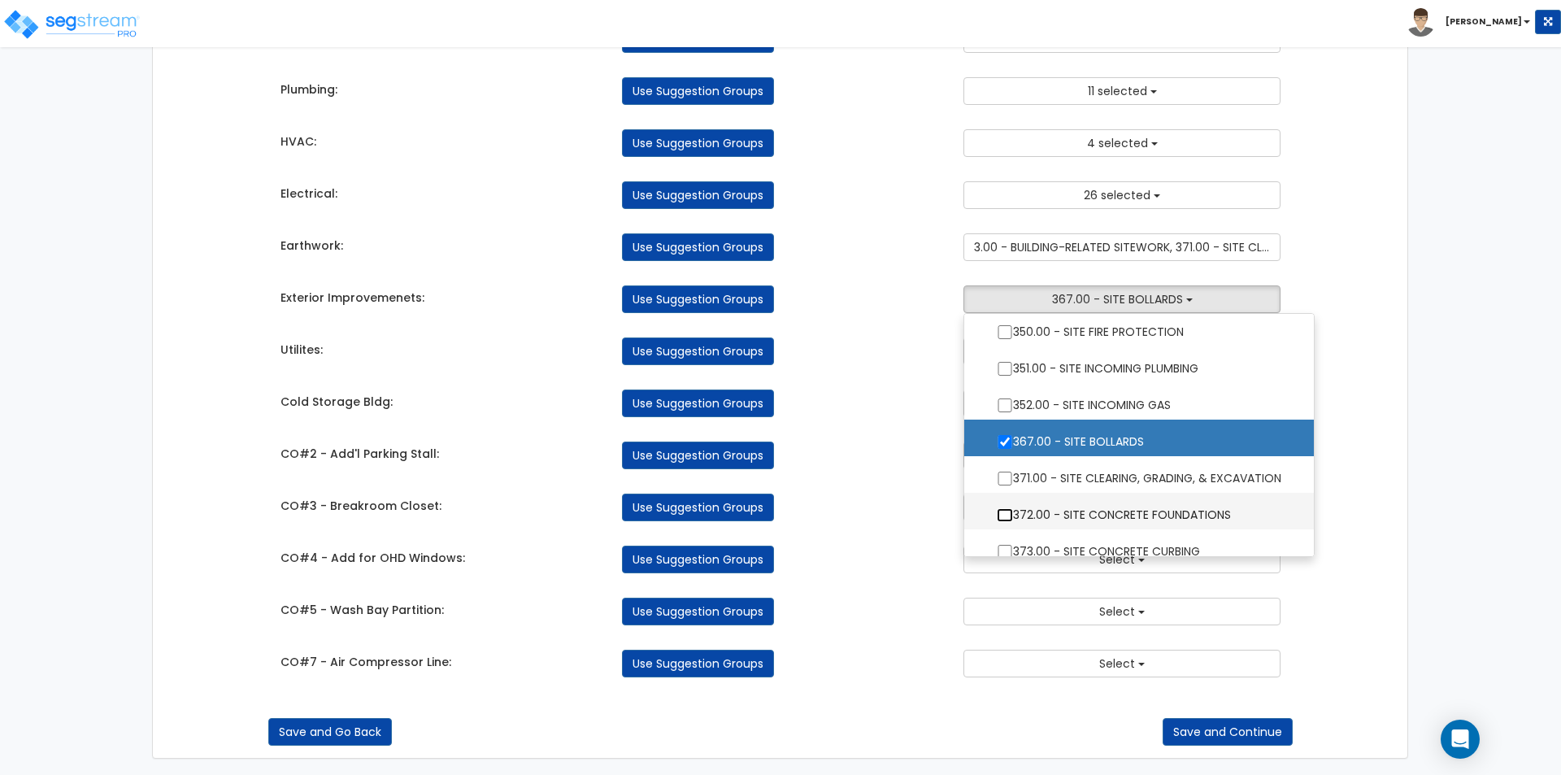
drag, startPoint x: 1004, startPoint y: 519, endPoint x: 1110, endPoint y: 439, distance: 132.4
click at [1004, 518] on input "372.00 - SITE CONCRETE FOUNDATIONS" at bounding box center [1005, 515] width 16 height 14
checkbox input "true"
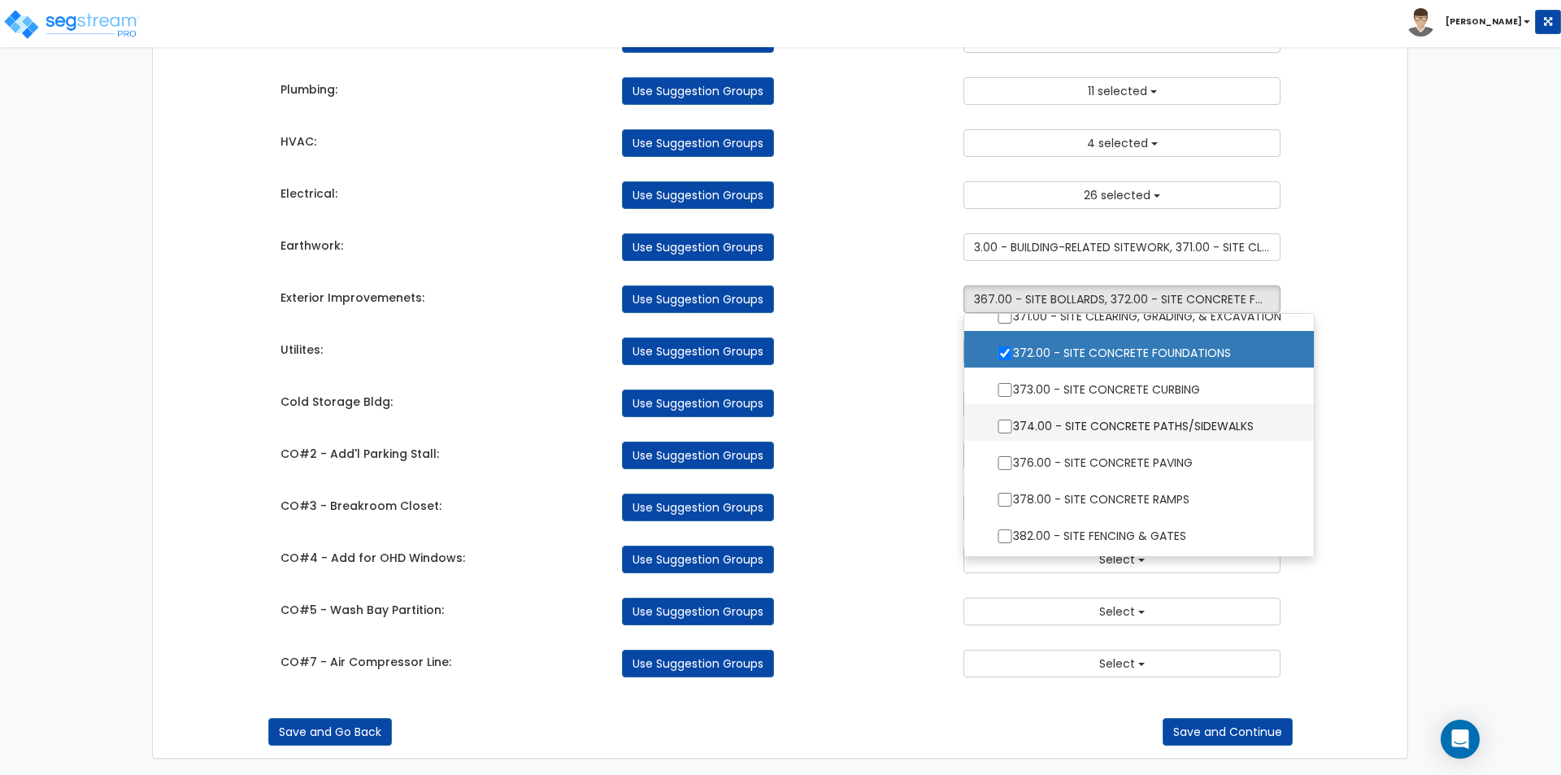
scroll to position [244, 0]
click at [1001, 389] on input "373.00 - SITE CONCRETE CURBING" at bounding box center [1005, 389] width 16 height 14
checkbox input "true"
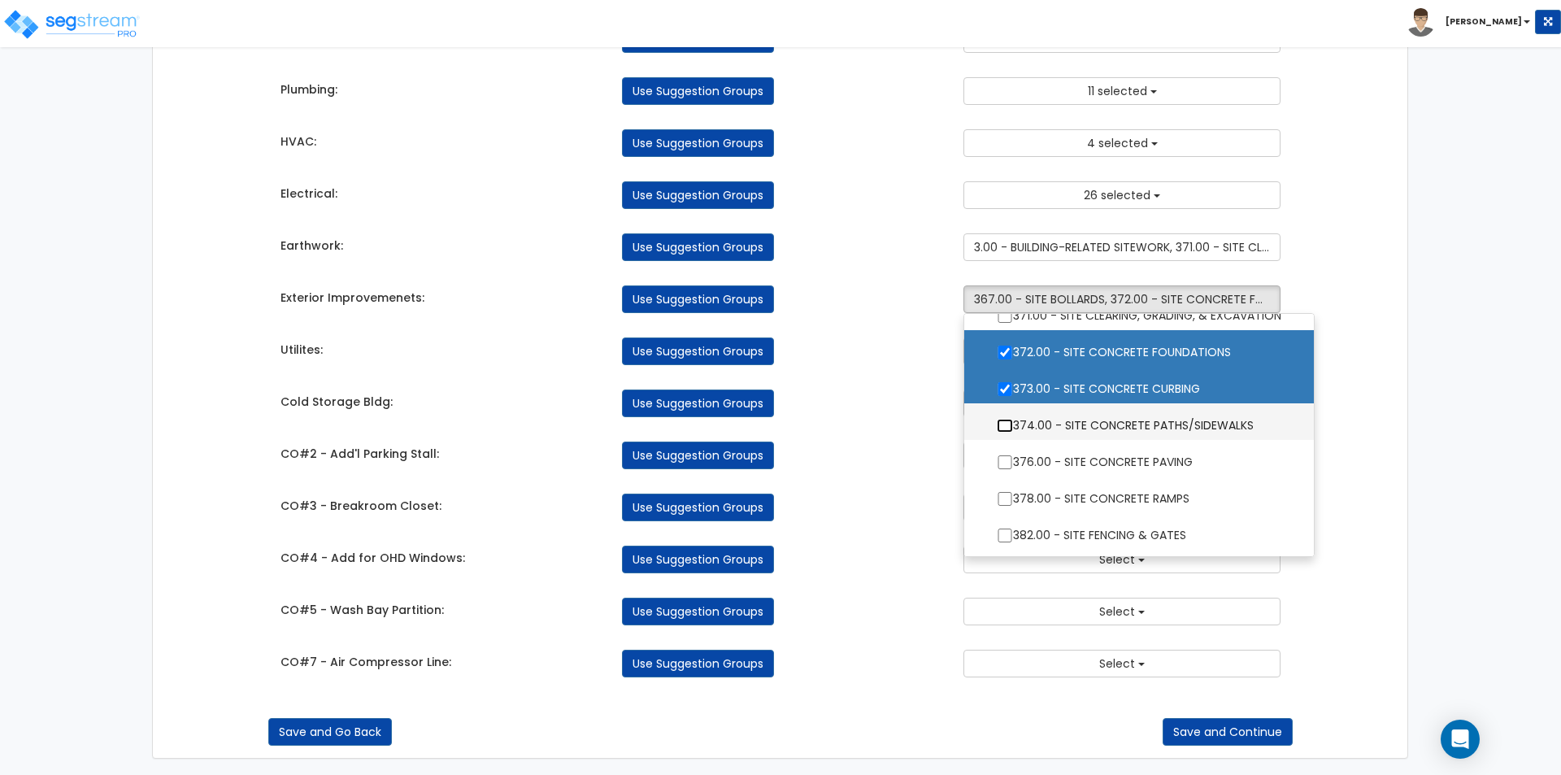
click at [1006, 419] on input "374.00 - SITE CONCRETE PATHS/SIDEWALKS" at bounding box center [1005, 426] width 16 height 14
checkbox input "true"
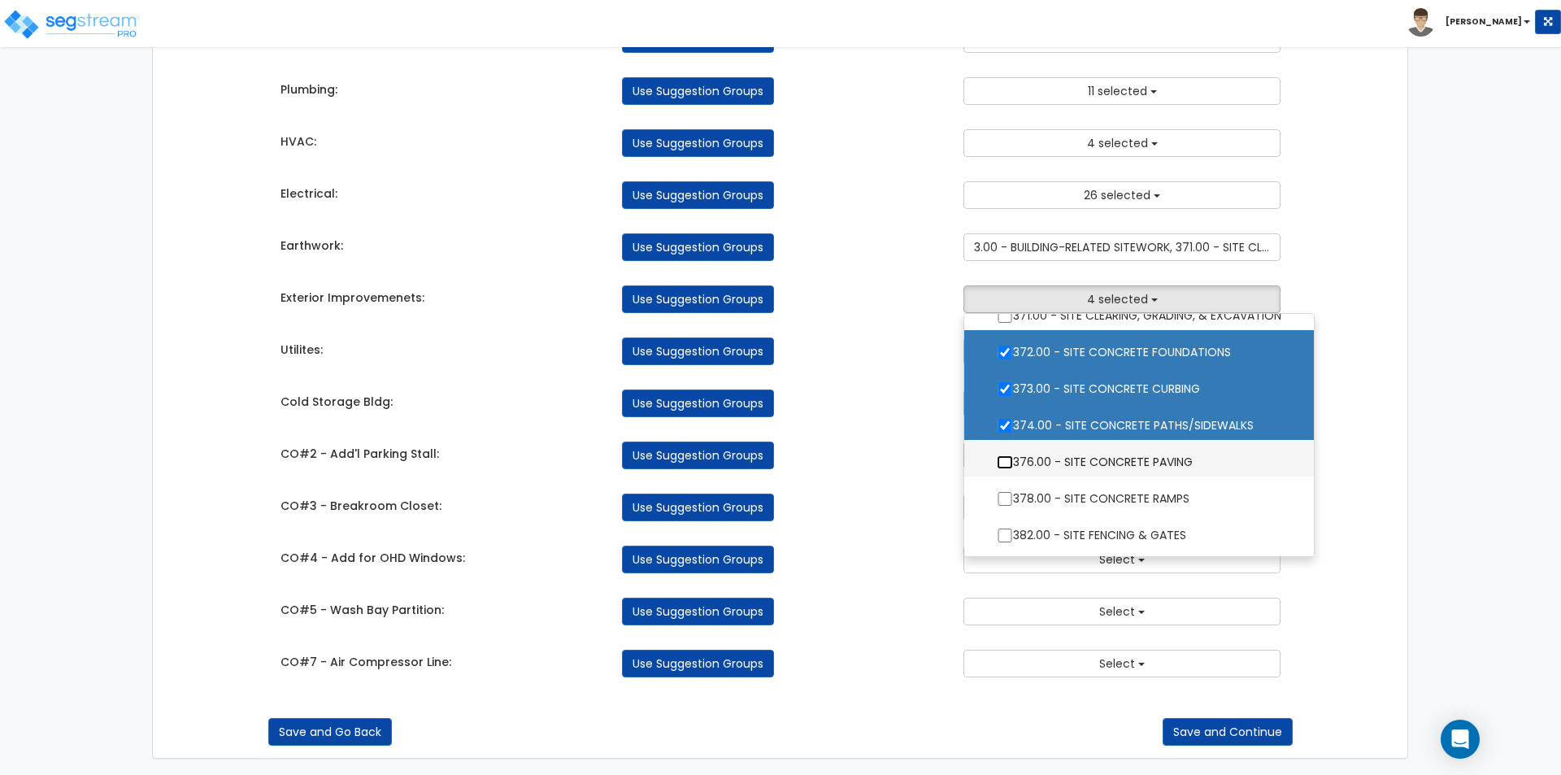
click at [1002, 461] on input "376.00 - SITE CONCRETE PAVING" at bounding box center [1005, 462] width 16 height 14
checkbox input "true"
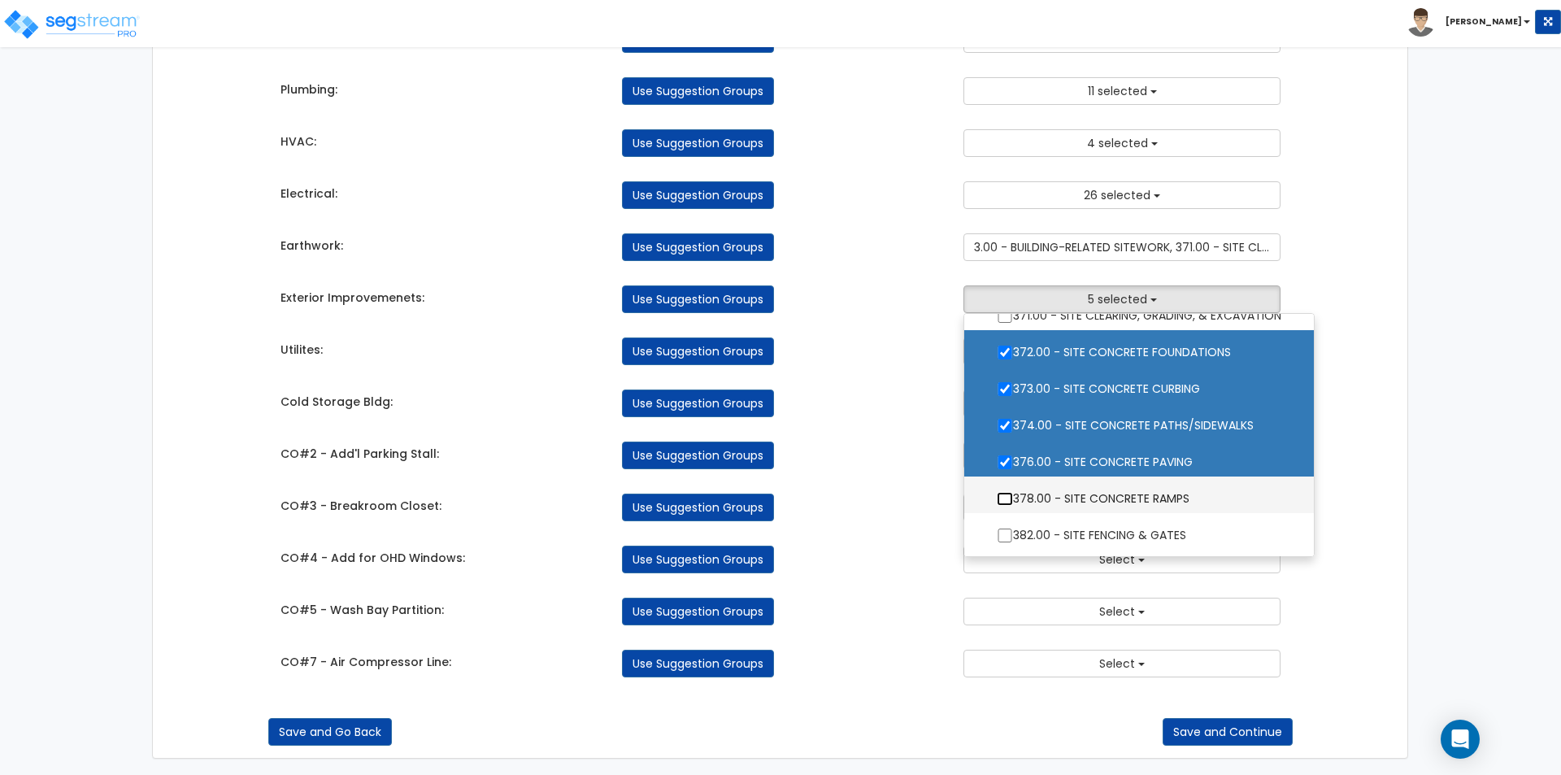
click at [1005, 498] on input "378.00 - SITE CONCRETE RAMPS" at bounding box center [1005, 499] width 16 height 14
checkbox input "true"
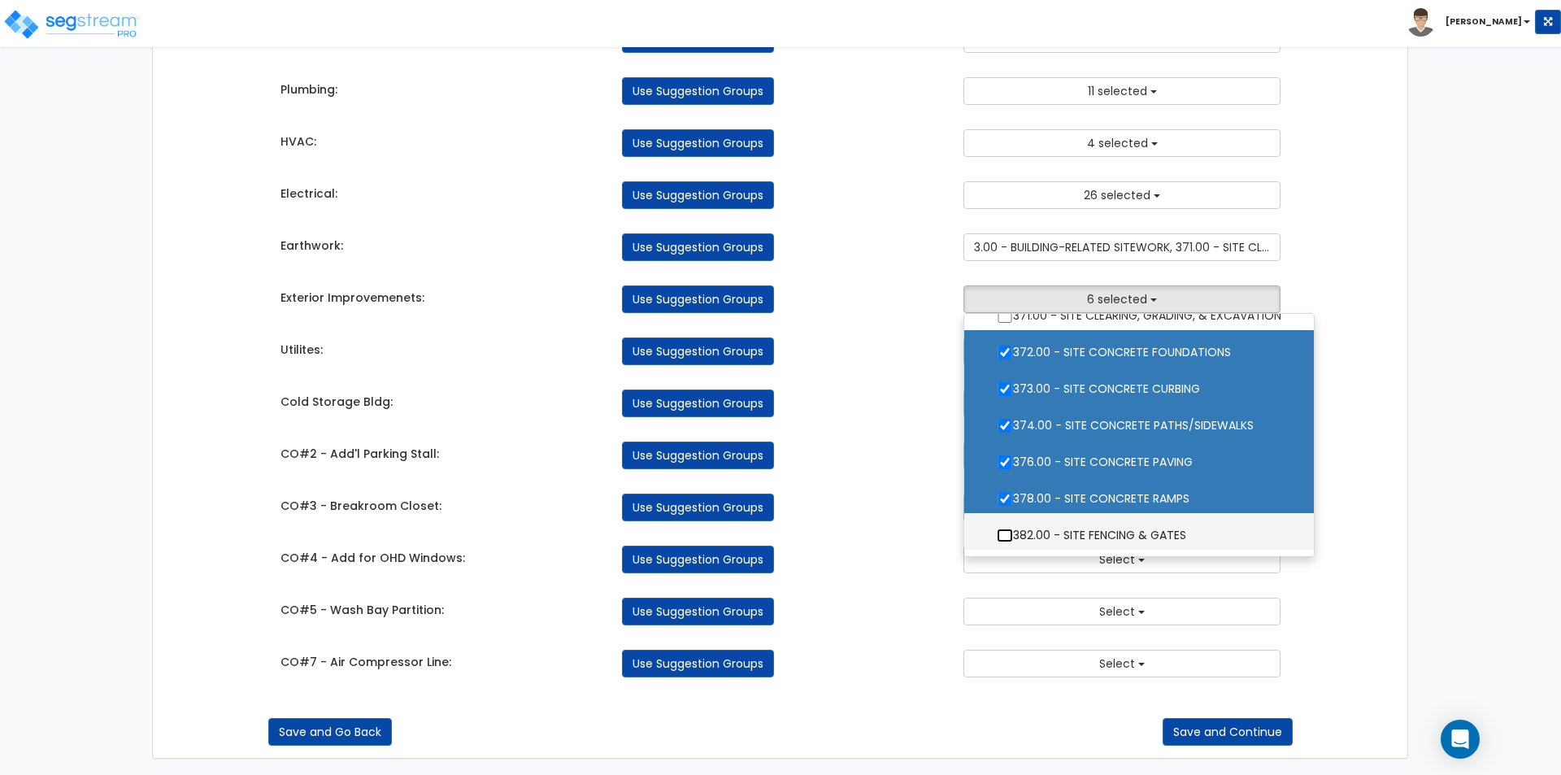
drag, startPoint x: 1002, startPoint y: 536, endPoint x: 1032, endPoint y: 502, distance: 44.9
click at [1002, 535] on input "382.00 - SITE FENCING & GATES" at bounding box center [1005, 535] width 16 height 14
checkbox input "true"
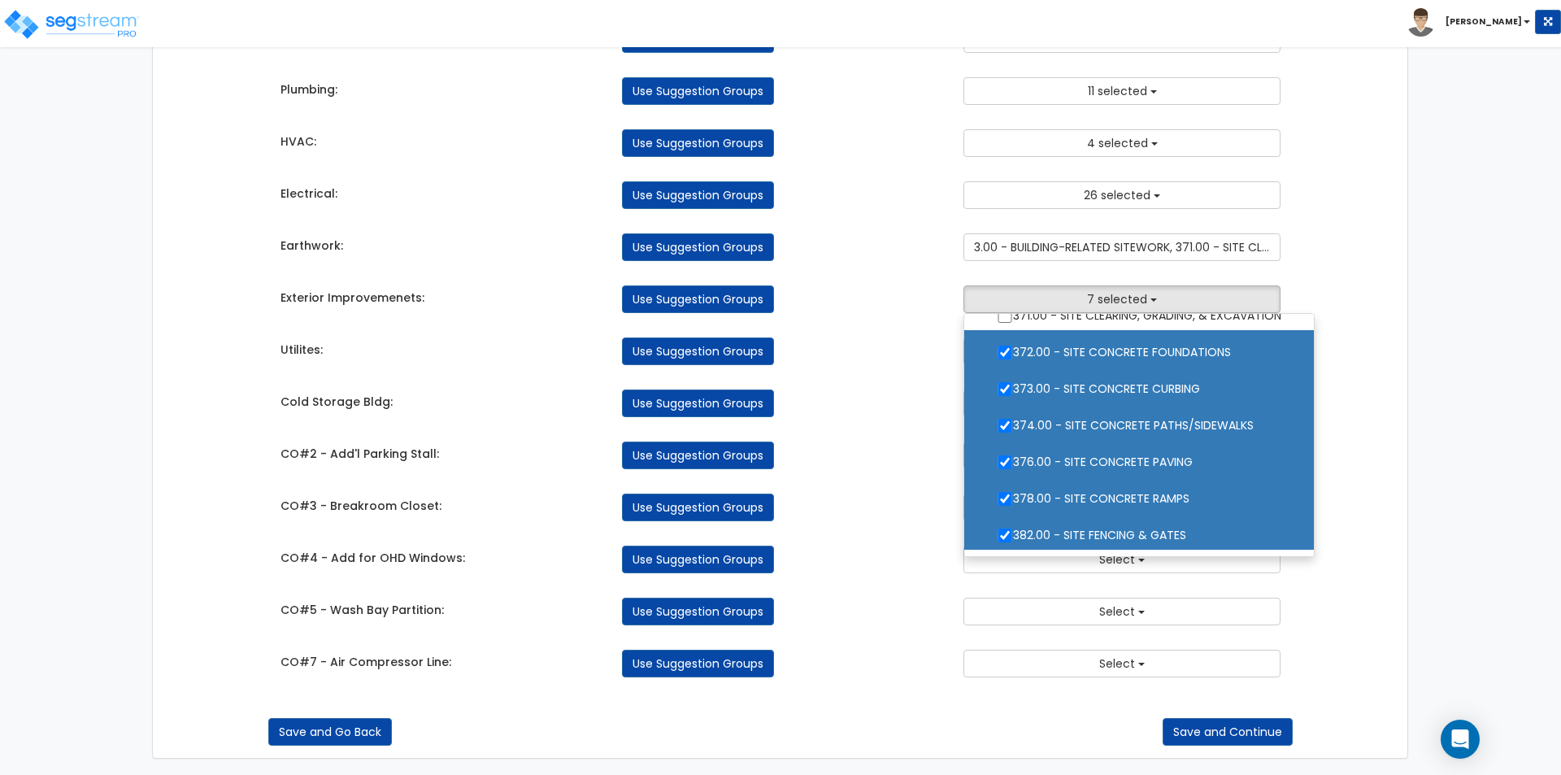
scroll to position [325, 0]
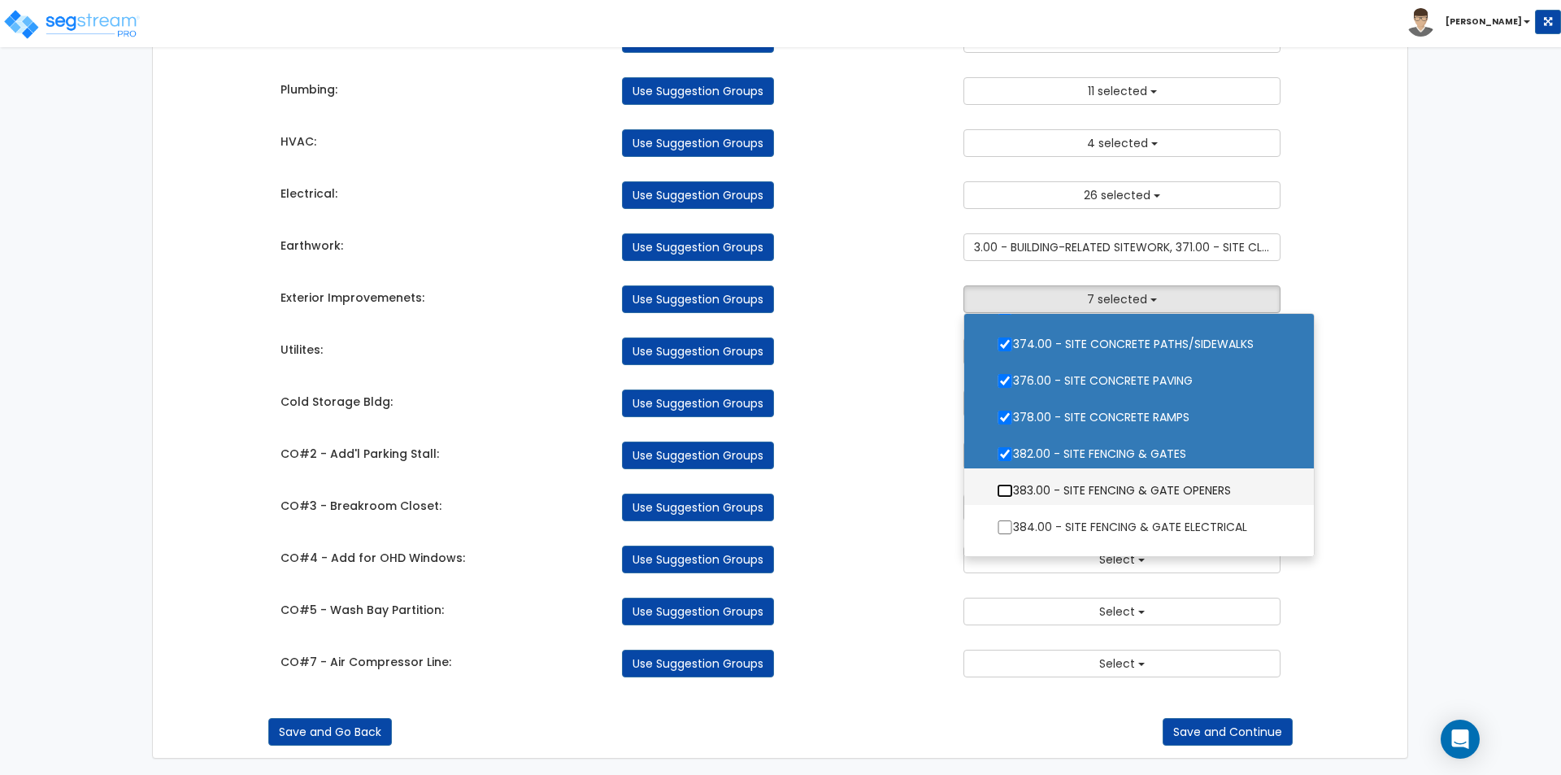
click at [1006, 493] on input "383.00 - SITE FENCING & GATE OPENERS" at bounding box center [1005, 491] width 16 height 14
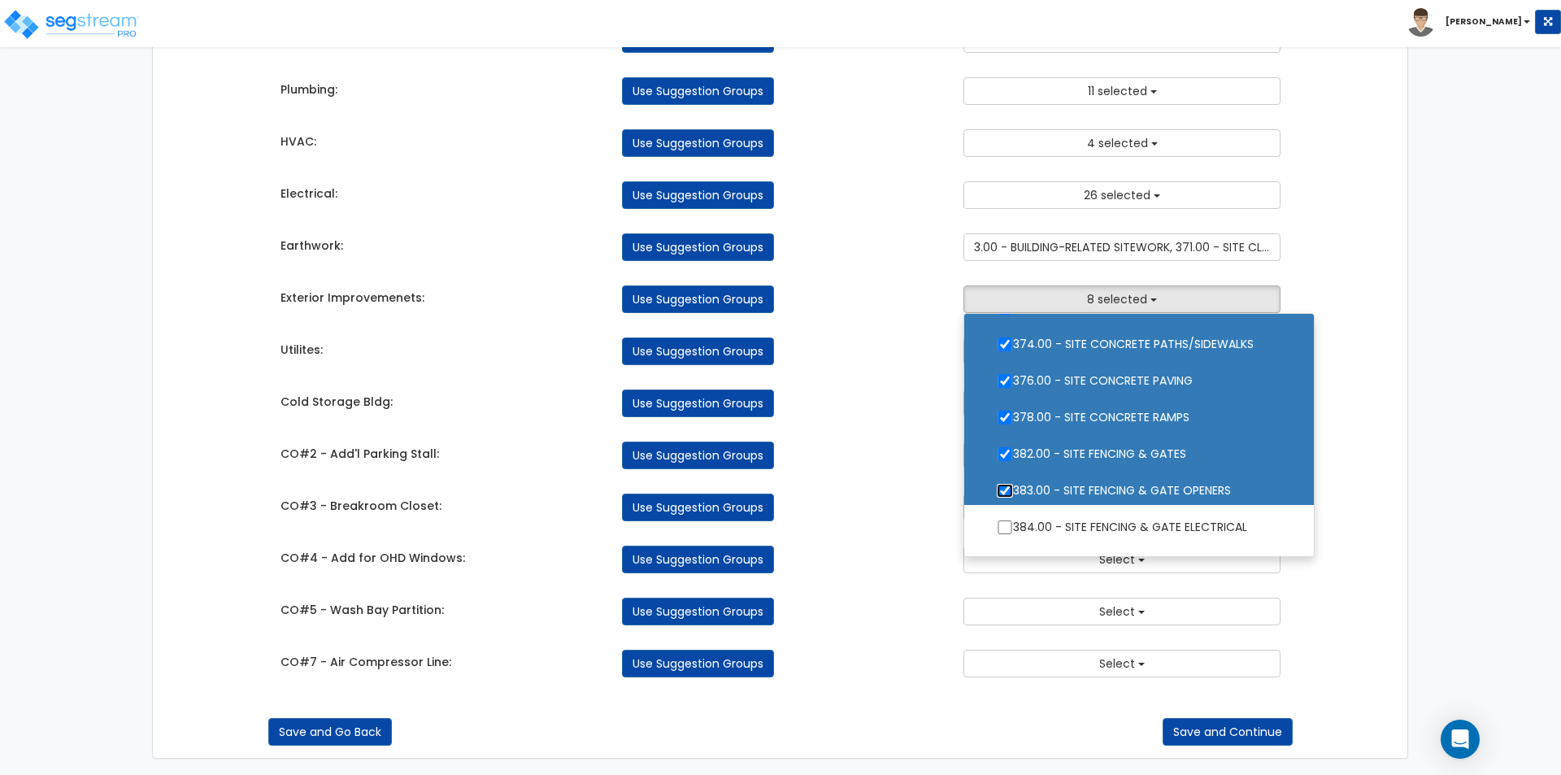
click at [1006, 492] on input "383.00 - SITE FENCING & GATE OPENERS" at bounding box center [1005, 491] width 16 height 14
checkbox input "false"
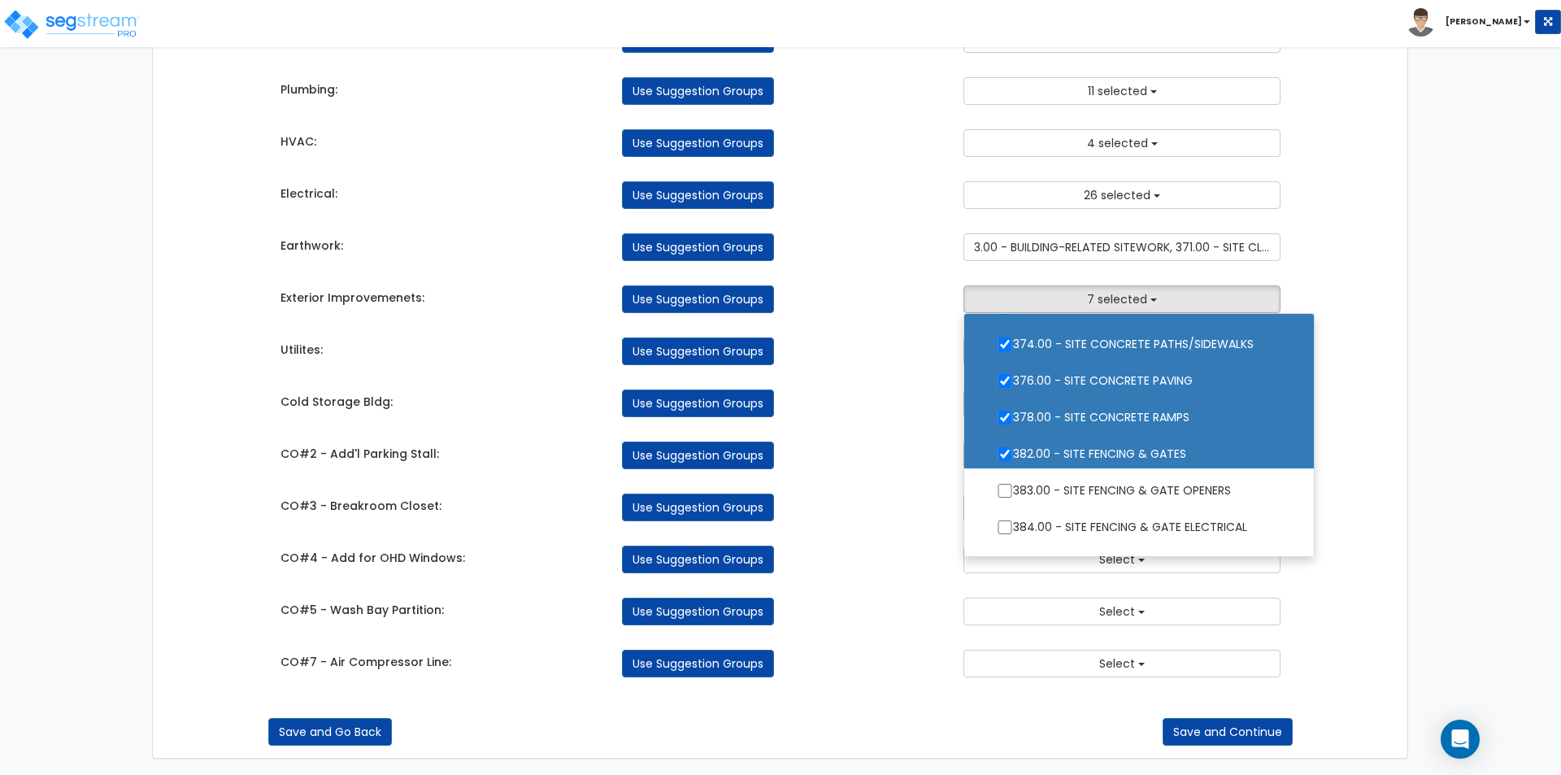
scroll to position [406, 0]
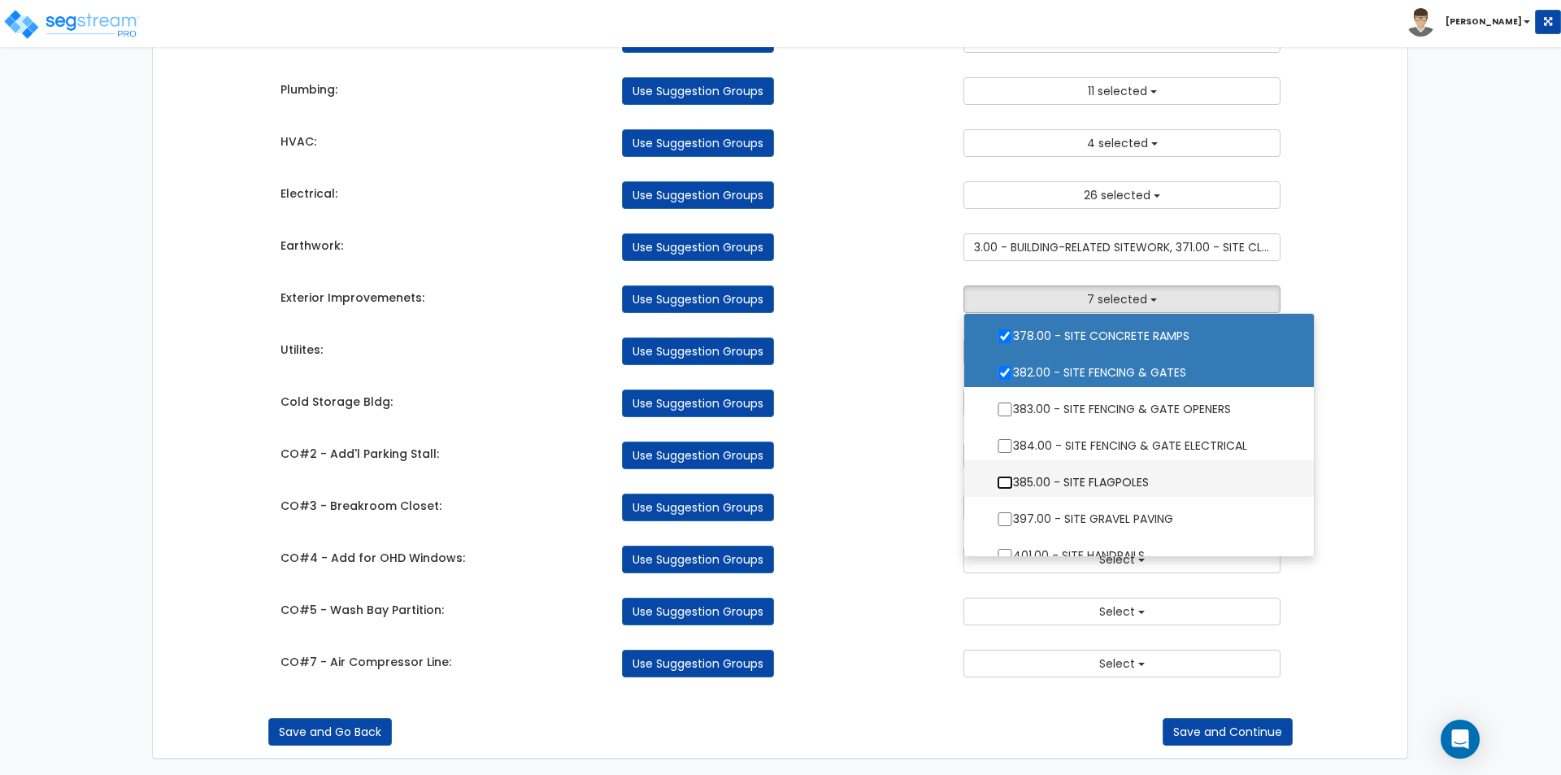
click at [1001, 482] on input "385.00 - SITE FLAGPOLES" at bounding box center [1005, 483] width 16 height 14
checkbox input "true"
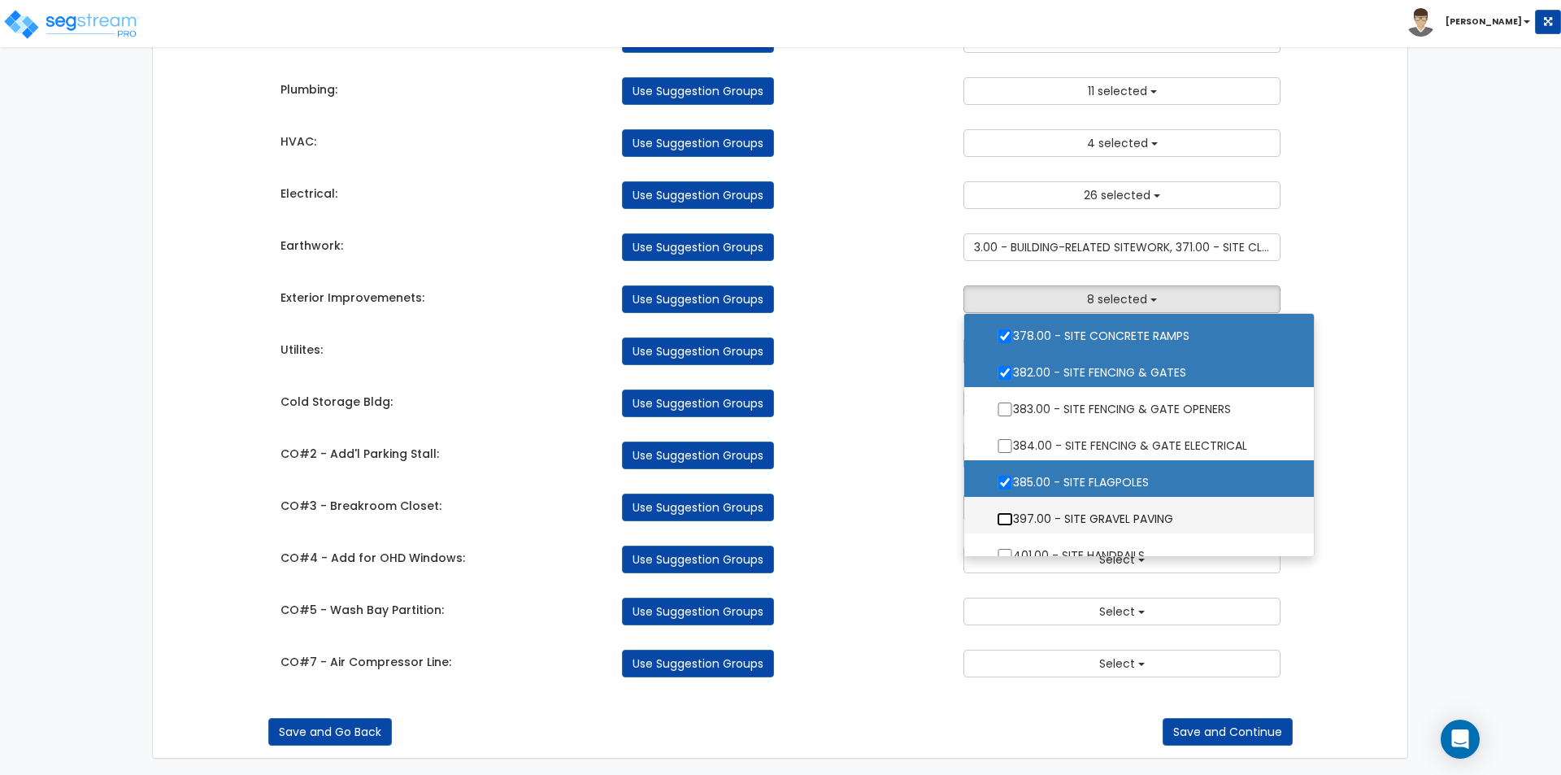
click at [1003, 522] on input "397.00 - SITE GRAVEL PAVING" at bounding box center [1005, 519] width 16 height 14
checkbox input "true"
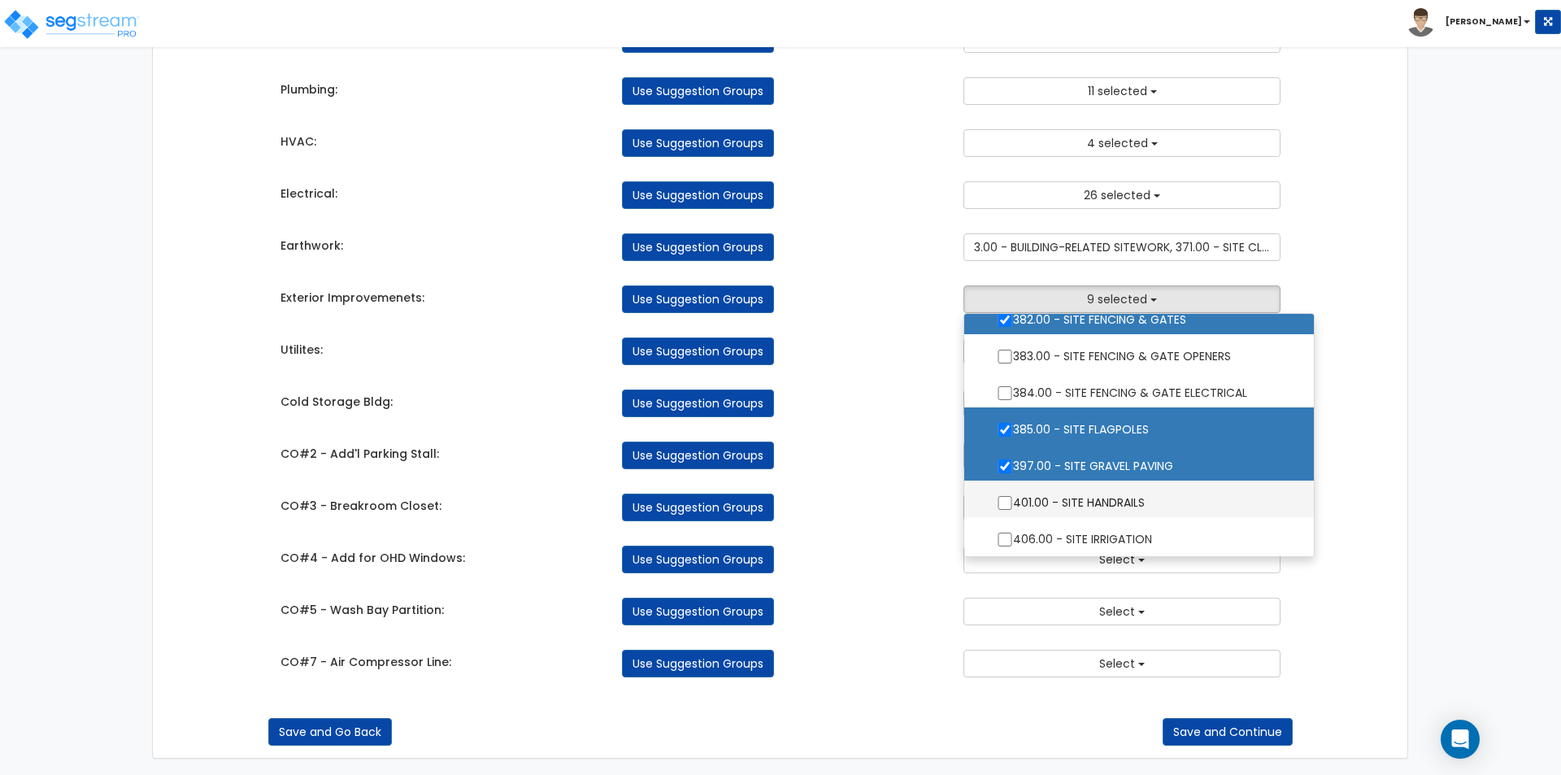
scroll to position [488, 0]
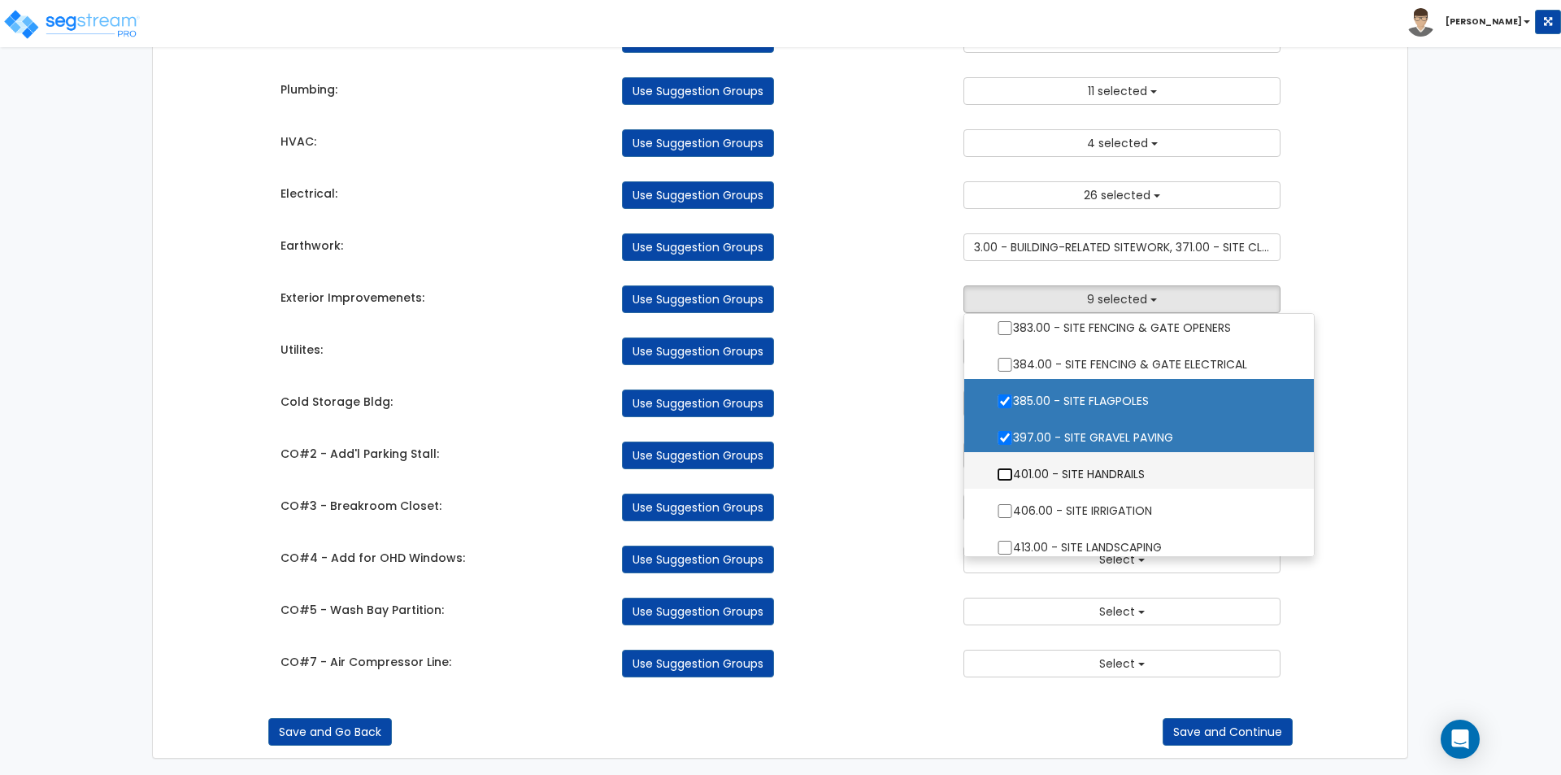
click at [1005, 473] on input "401.00 - SITE HANDRAILS" at bounding box center [1005, 474] width 16 height 14
checkbox input "true"
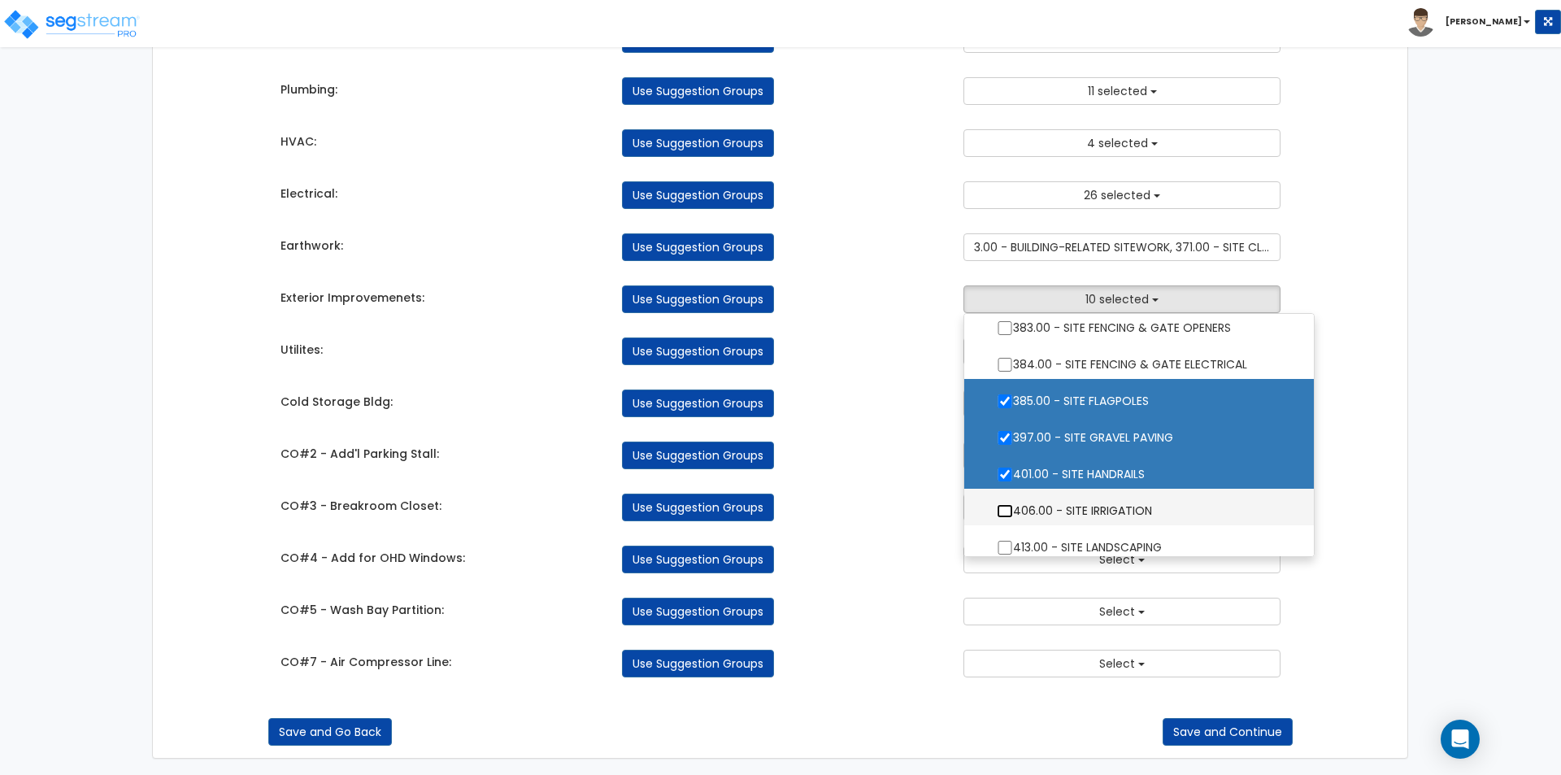
click at [1001, 510] on input "406.00 - SITE IRRIGATION" at bounding box center [1005, 511] width 16 height 14
checkbox input "true"
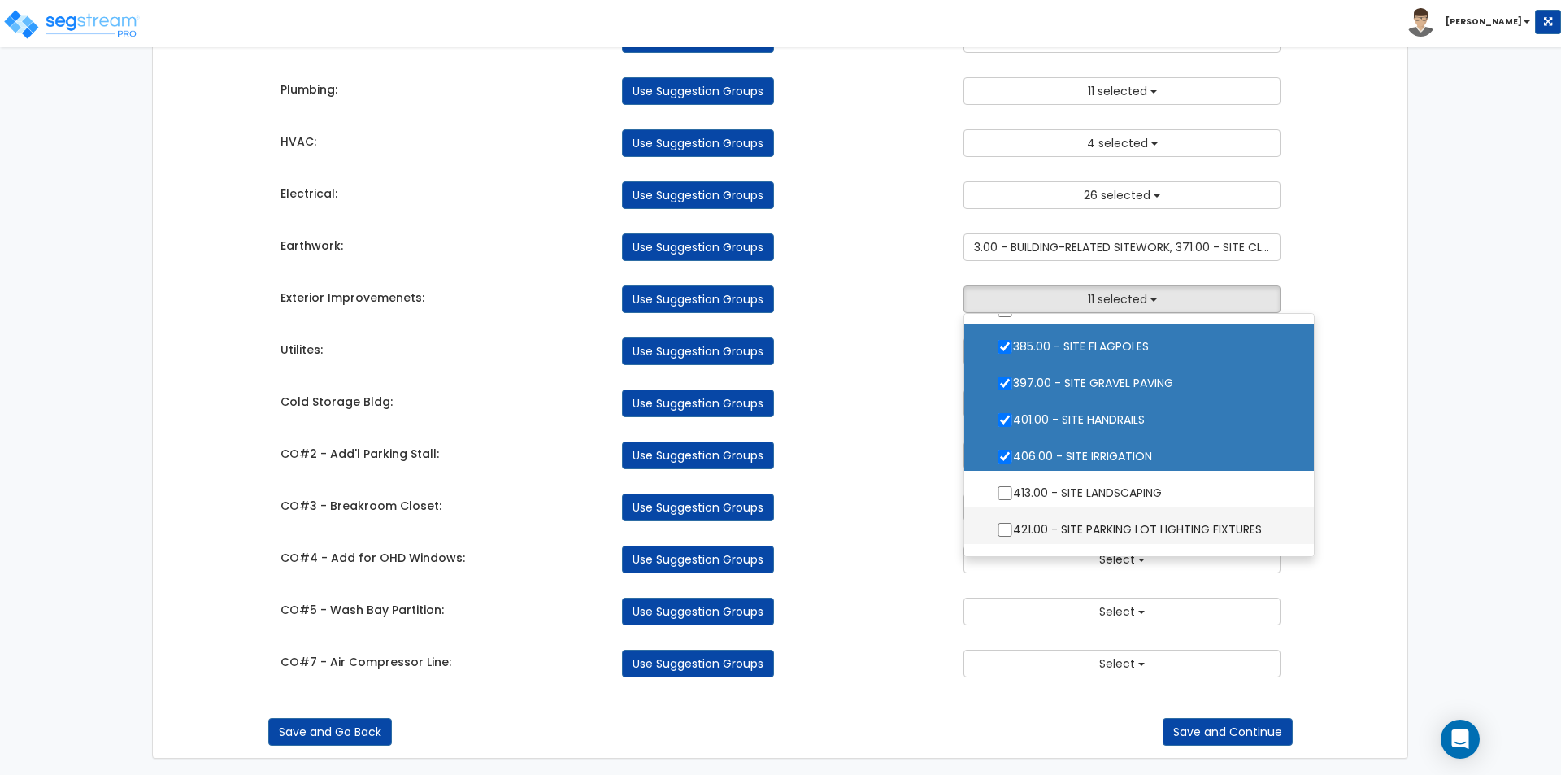
scroll to position [569, 0]
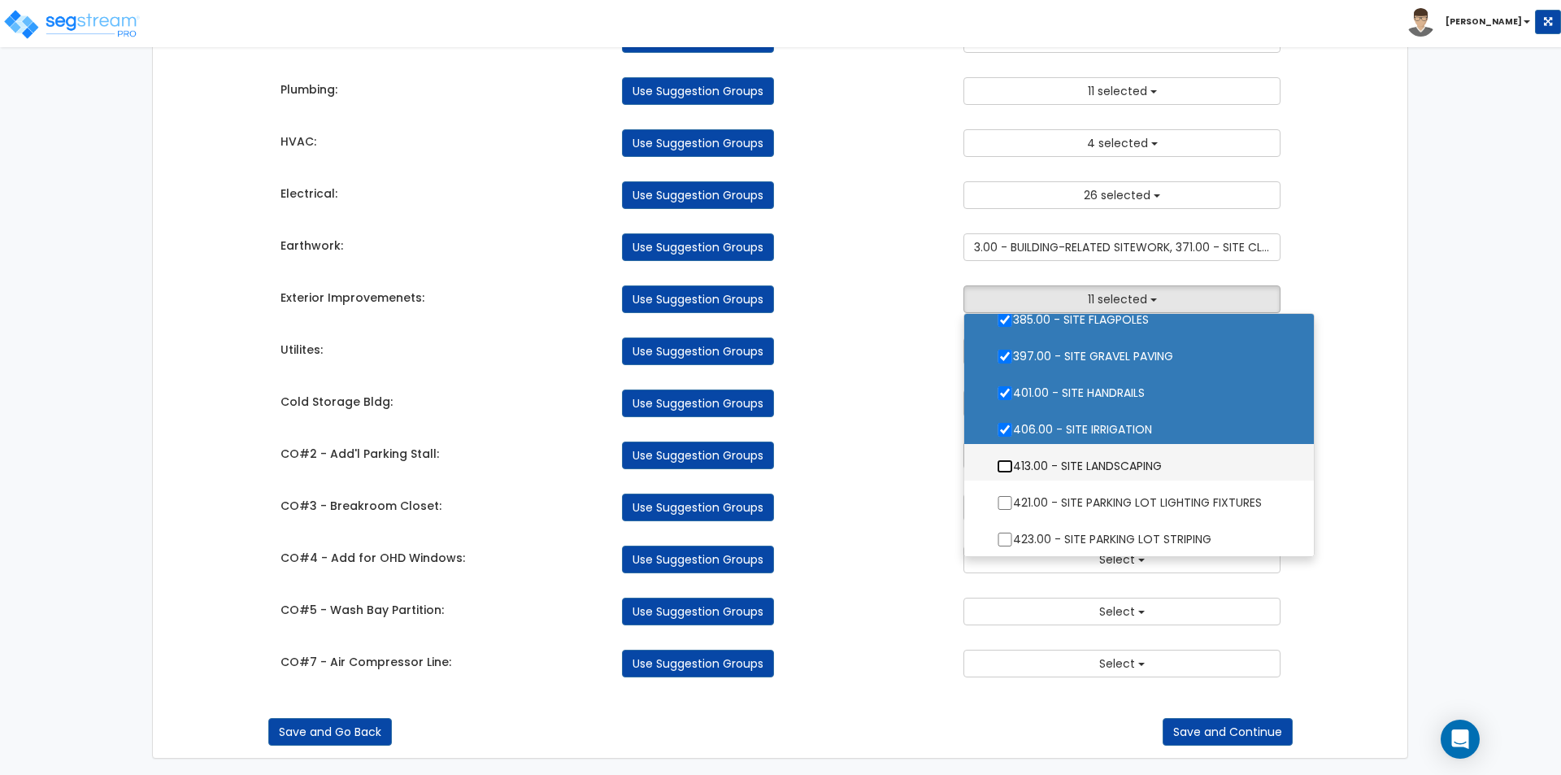
click at [1006, 469] on input "413.00 - SITE LANDSCAPING" at bounding box center [1005, 466] width 16 height 14
checkbox input "true"
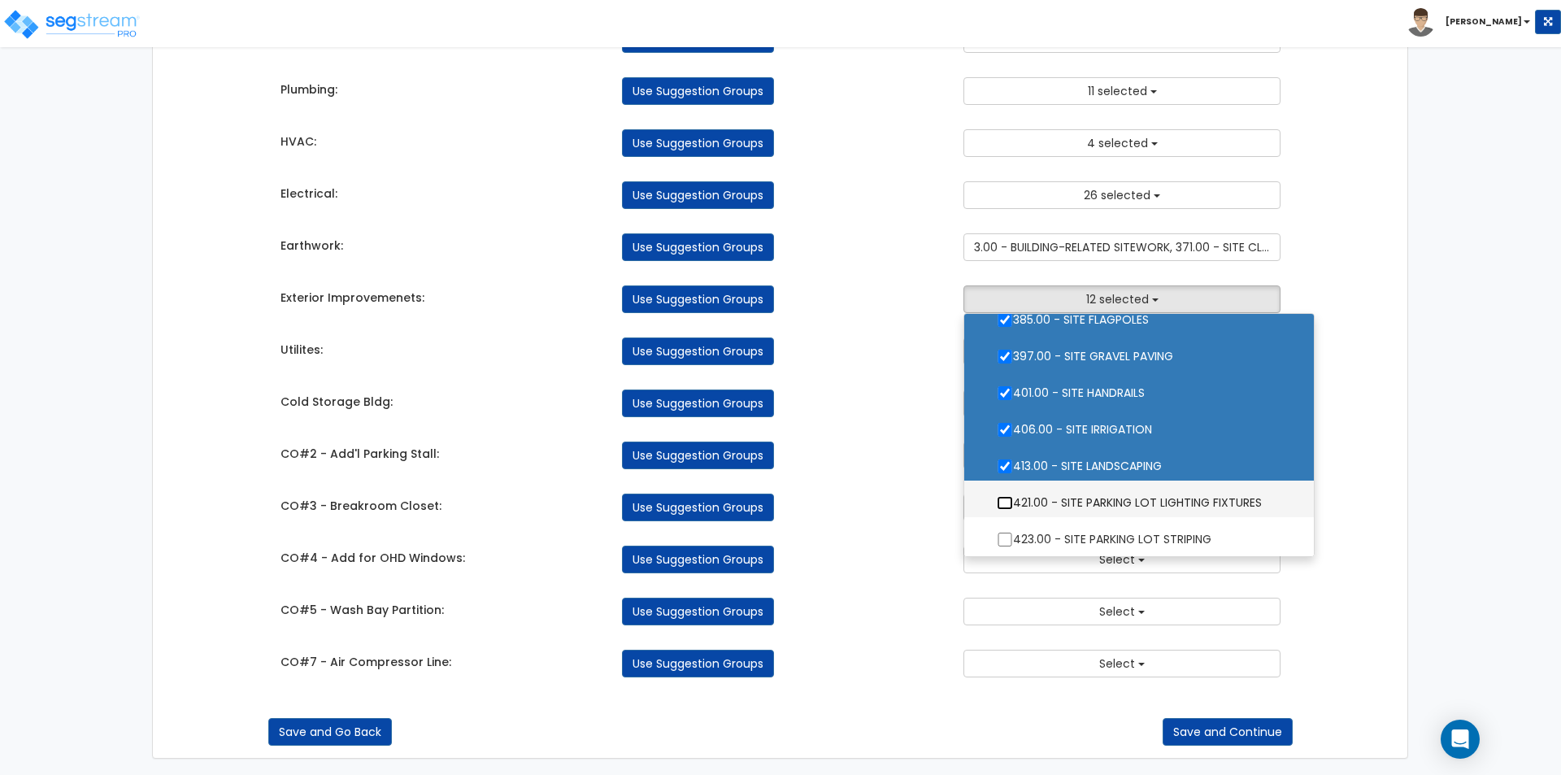
click at [1002, 502] on input "421.00 - SITE PARKING LOT LIGHTING FIXTURES" at bounding box center [1005, 503] width 16 height 14
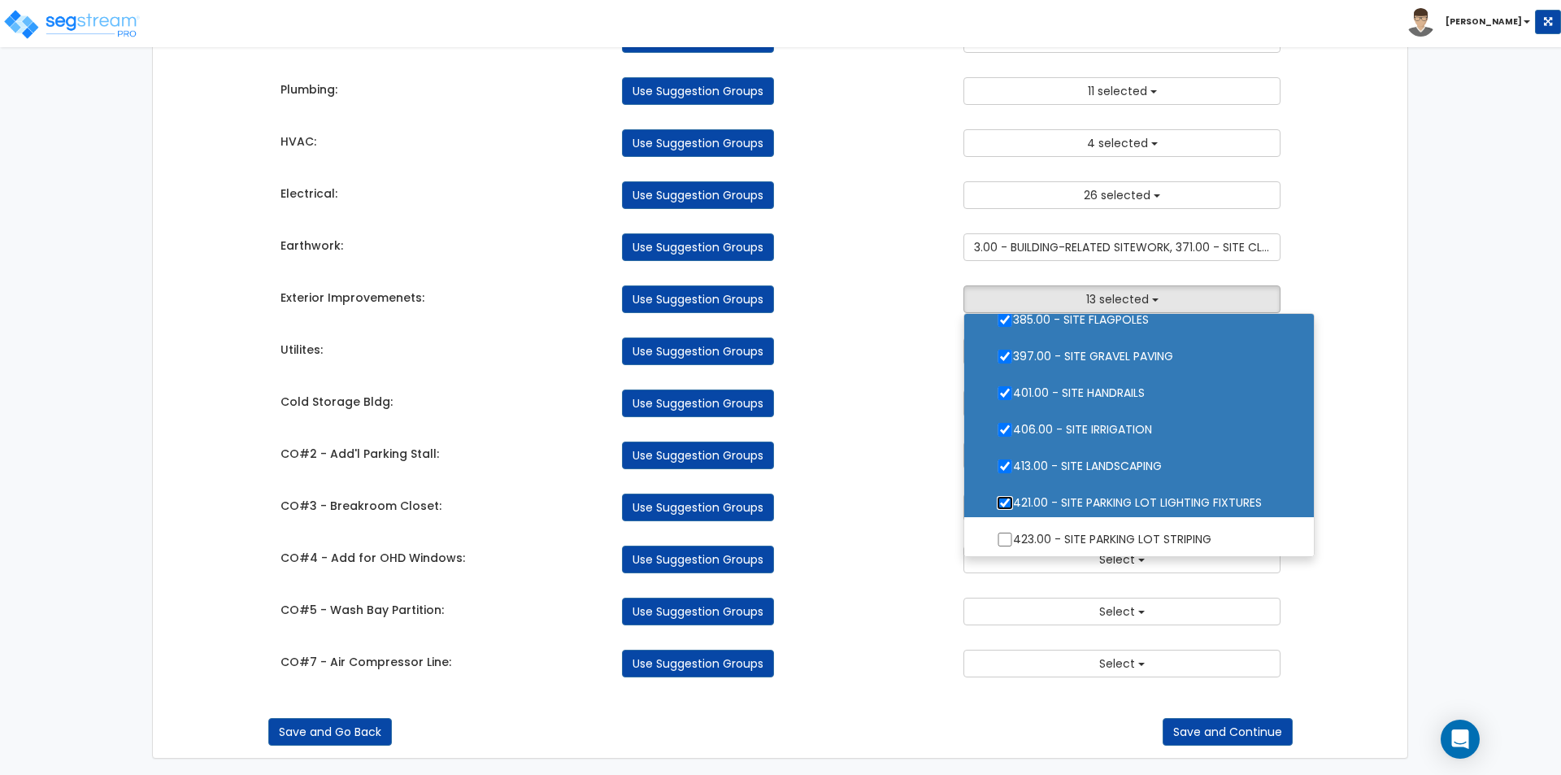
click at [1007, 502] on input "421.00 - SITE PARKING LOT LIGHTING FIXTURES" at bounding box center [1005, 503] width 16 height 14
checkbox input "false"
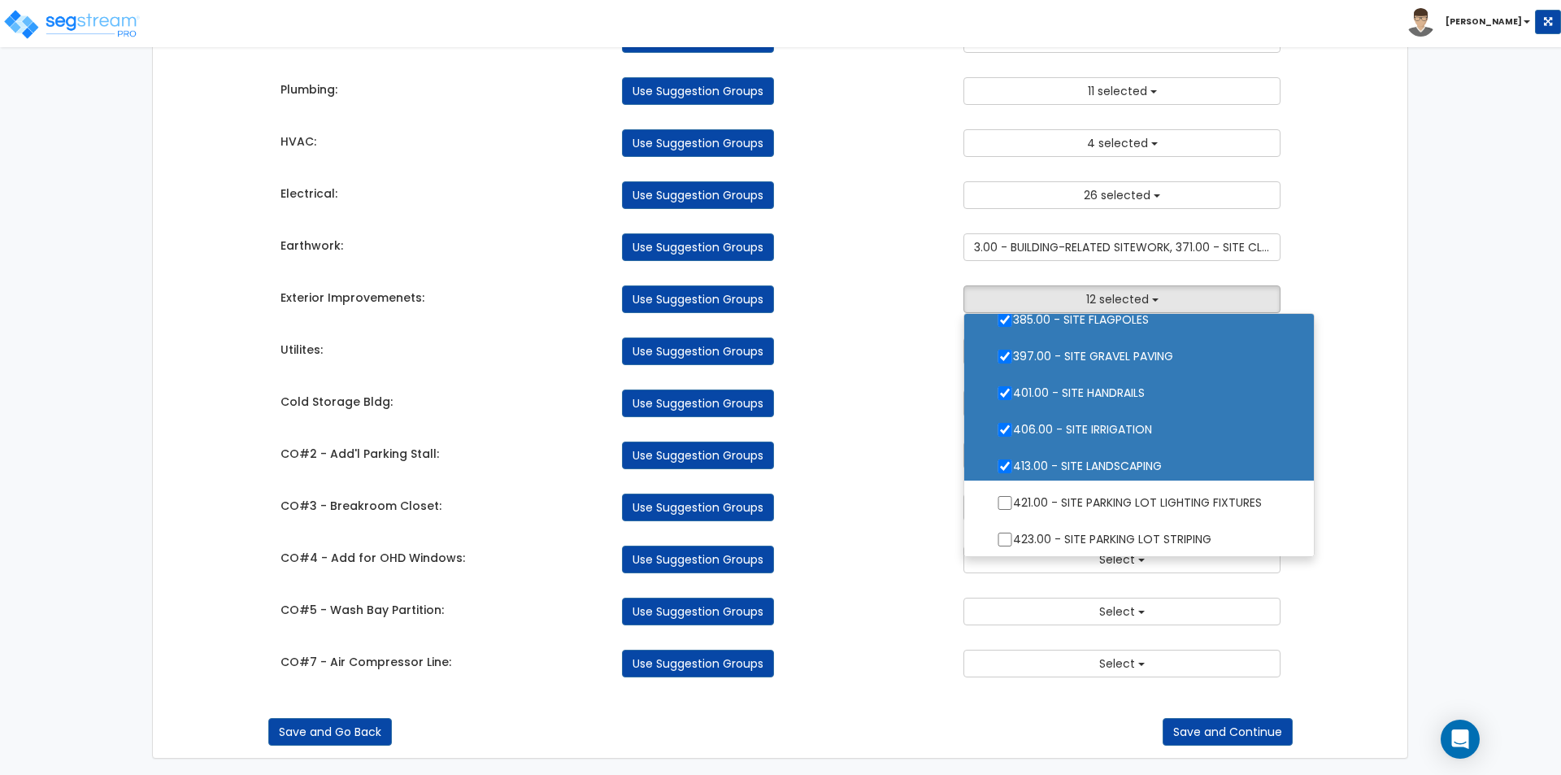
scroll to position [650, 0]
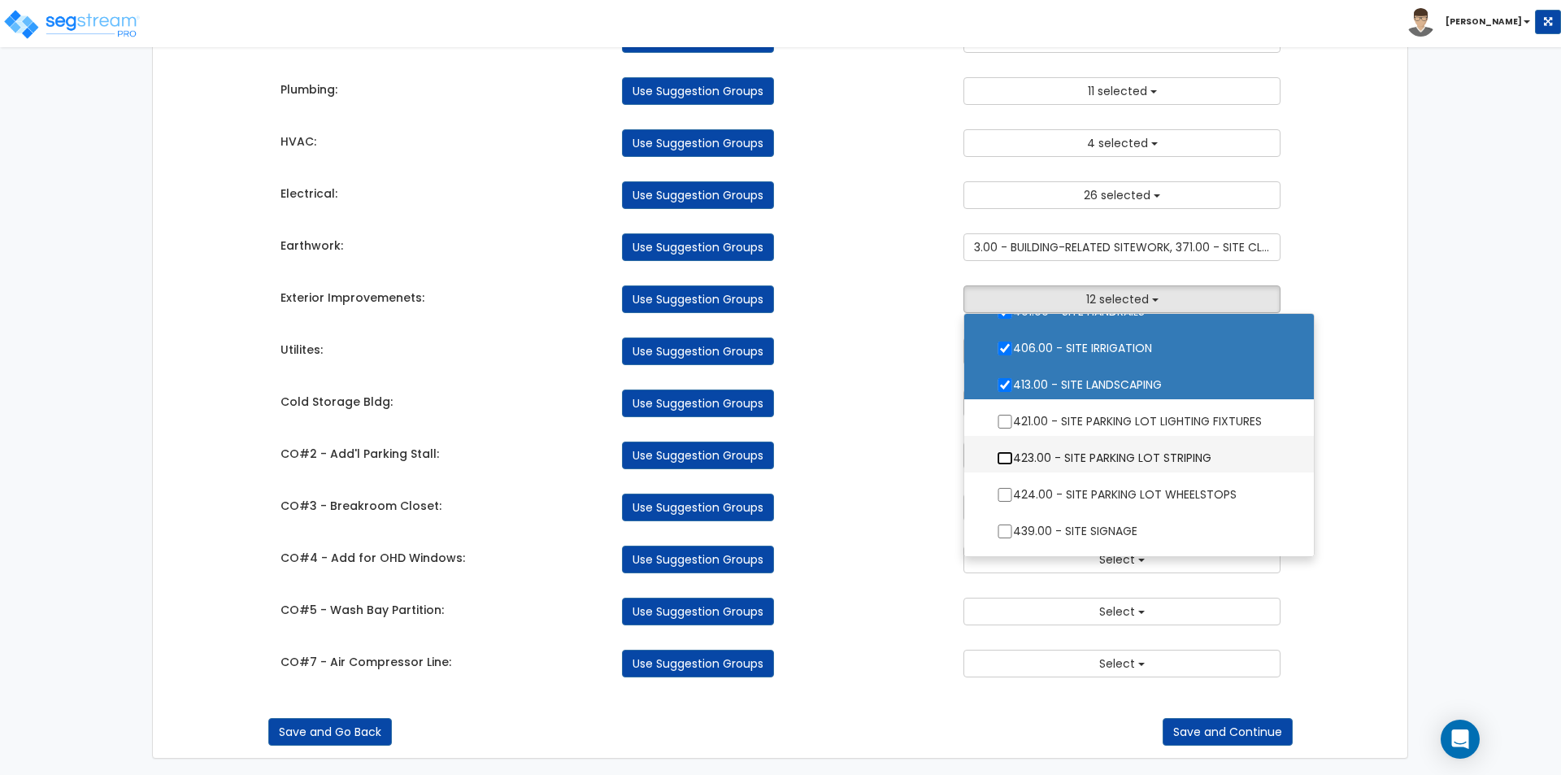
click at [1002, 459] on input "423.00 - SITE PARKING LOT STRIPING" at bounding box center [1005, 458] width 16 height 14
checkbox input "true"
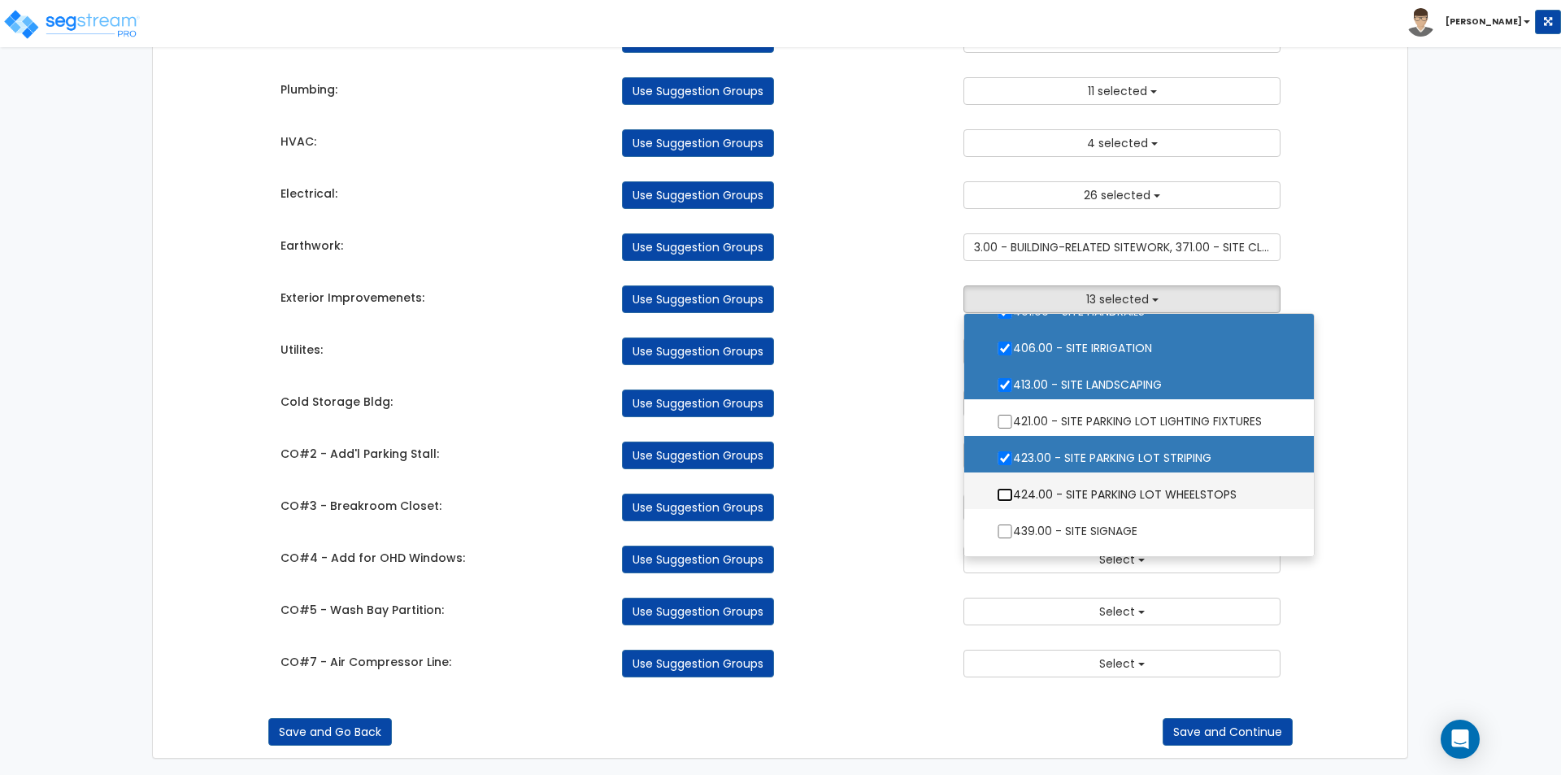
click at [1002, 498] on input "424.00 - SITE PARKING LOT WHEELSTOPS" at bounding box center [1005, 495] width 16 height 14
checkbox input "true"
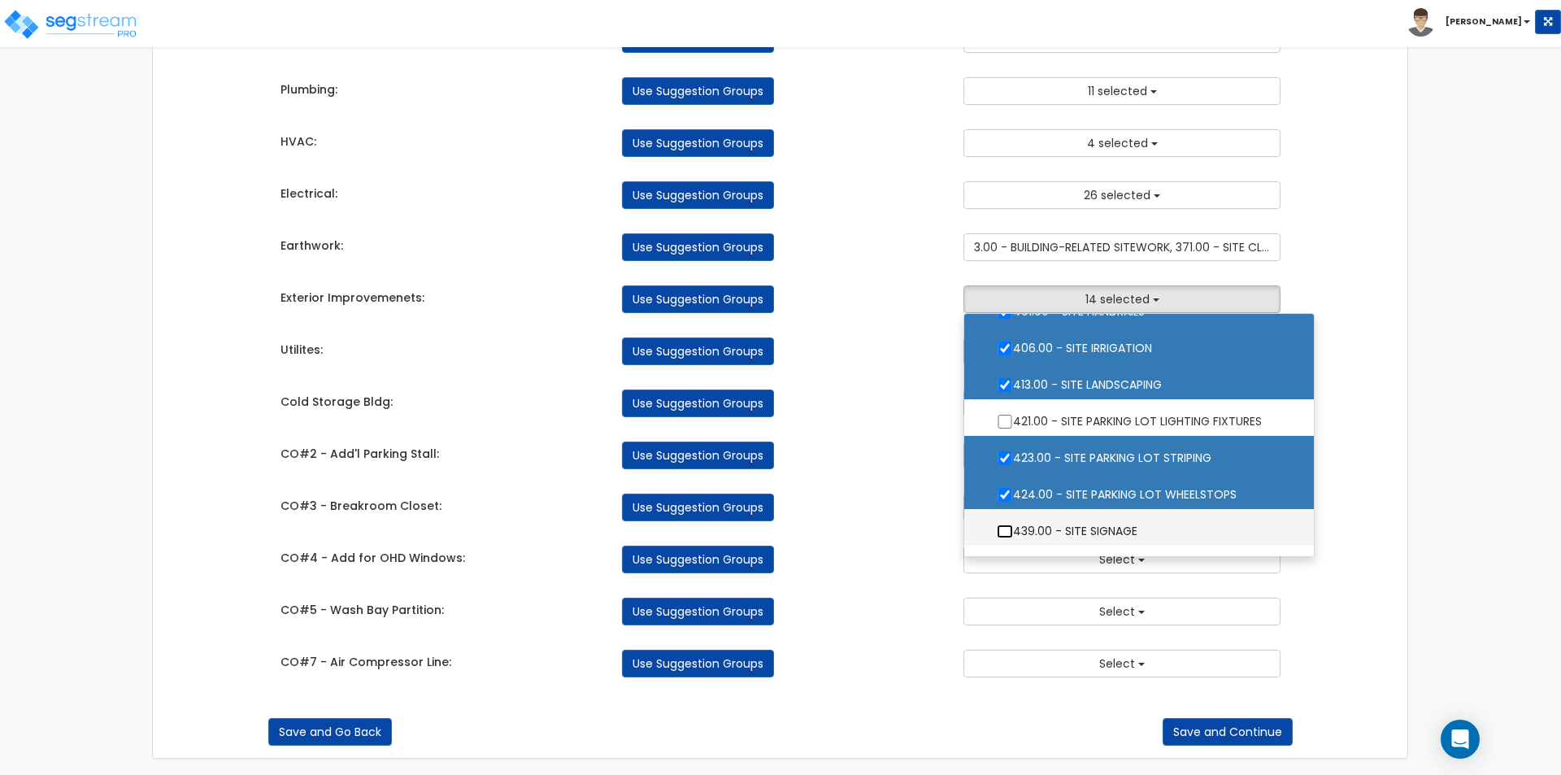
click at [998, 529] on input "439.00 - SITE SIGNAGE" at bounding box center [1005, 531] width 16 height 14
checkbox input "true"
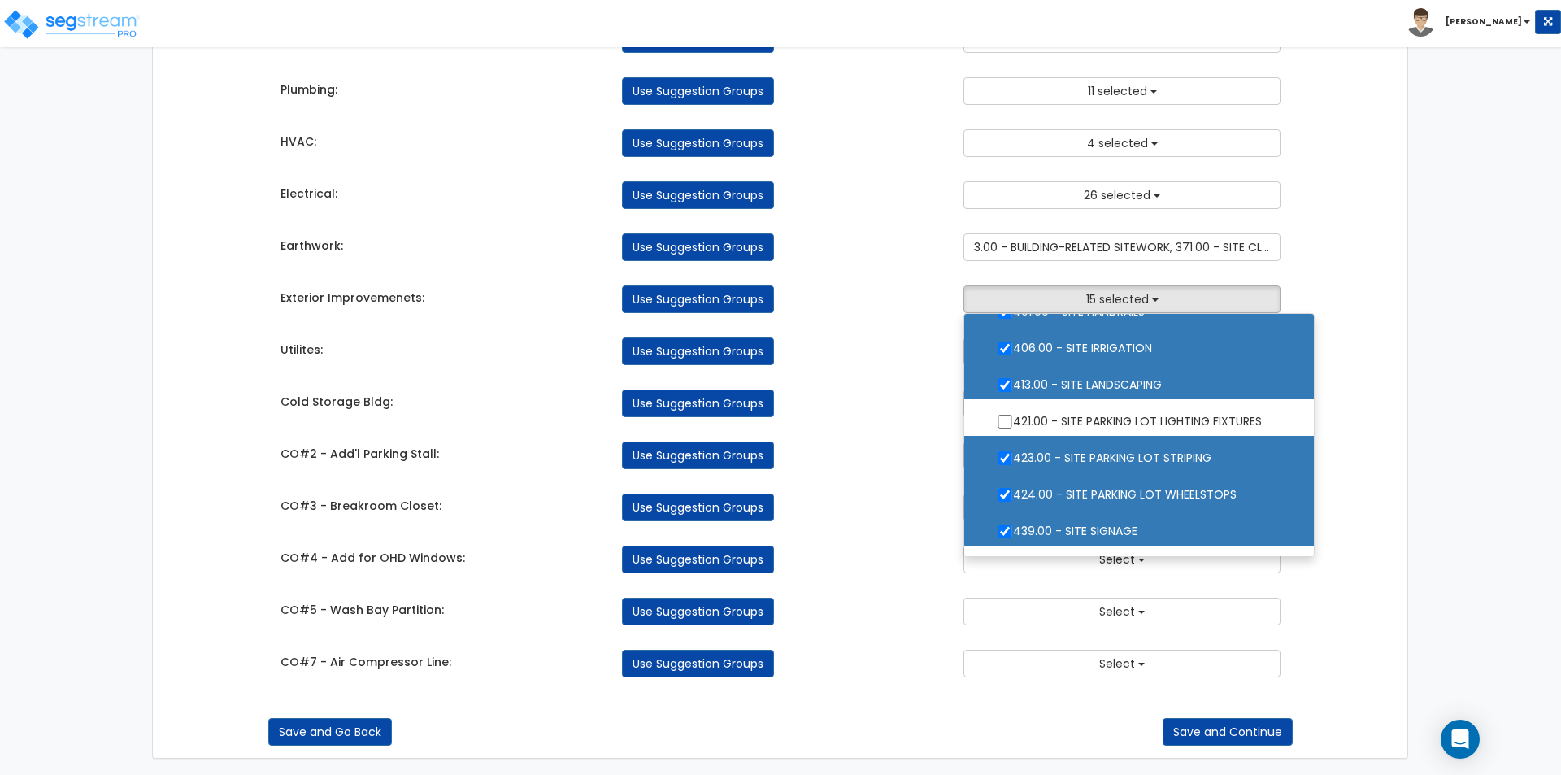
scroll to position [732, 0]
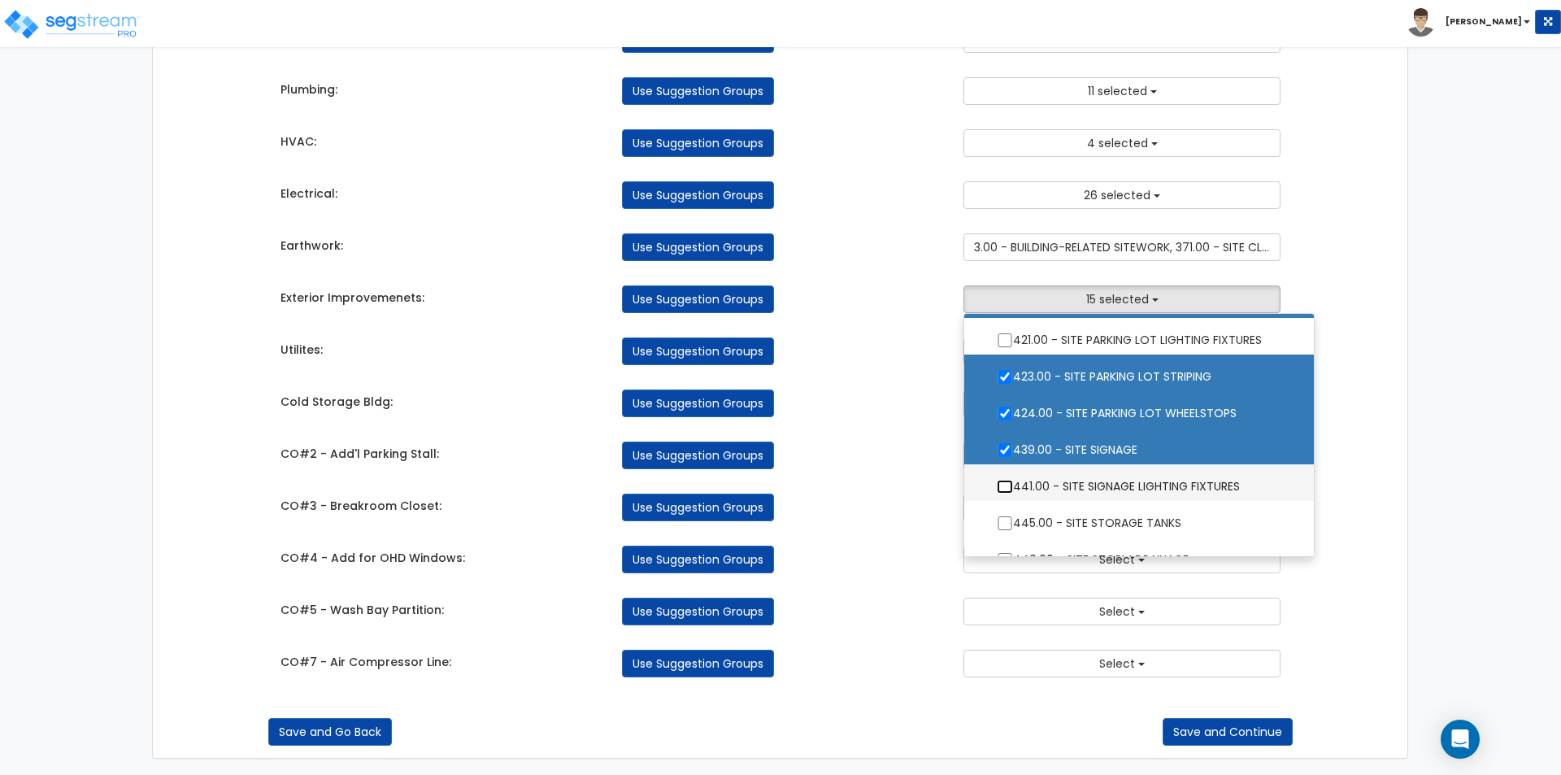
click at [1002, 486] on input "441.00 - SITE SIGNAGE LIGHTING FIXTURES" at bounding box center [1005, 487] width 16 height 14
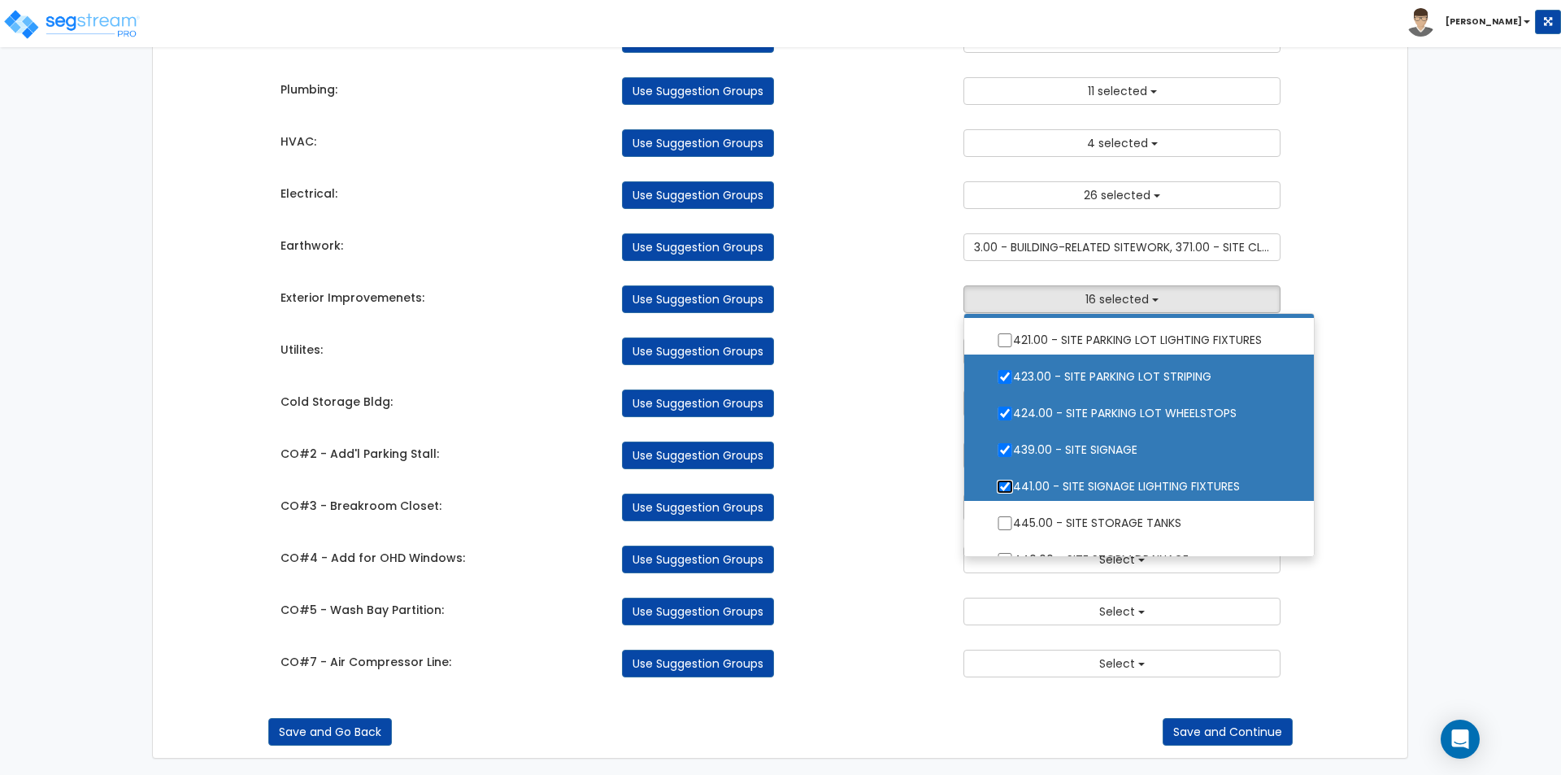
click at [1002, 486] on input "441.00 - SITE SIGNAGE LIGHTING FIXTURES" at bounding box center [1005, 487] width 16 height 14
checkbox input "false"
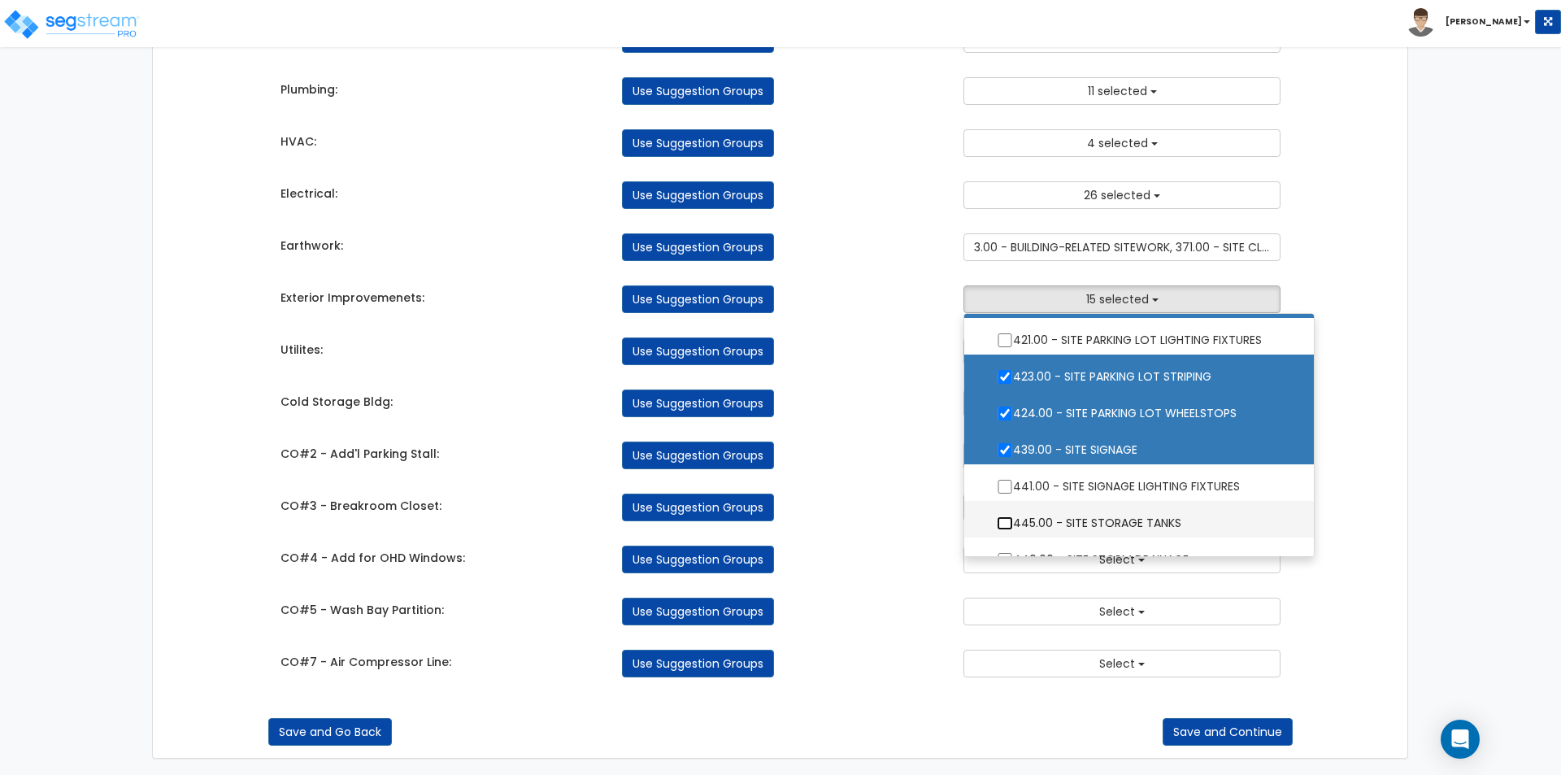
click at [1006, 526] on input "445.00 - SITE STORAGE TANKS" at bounding box center [1005, 523] width 16 height 14
checkbox input "true"
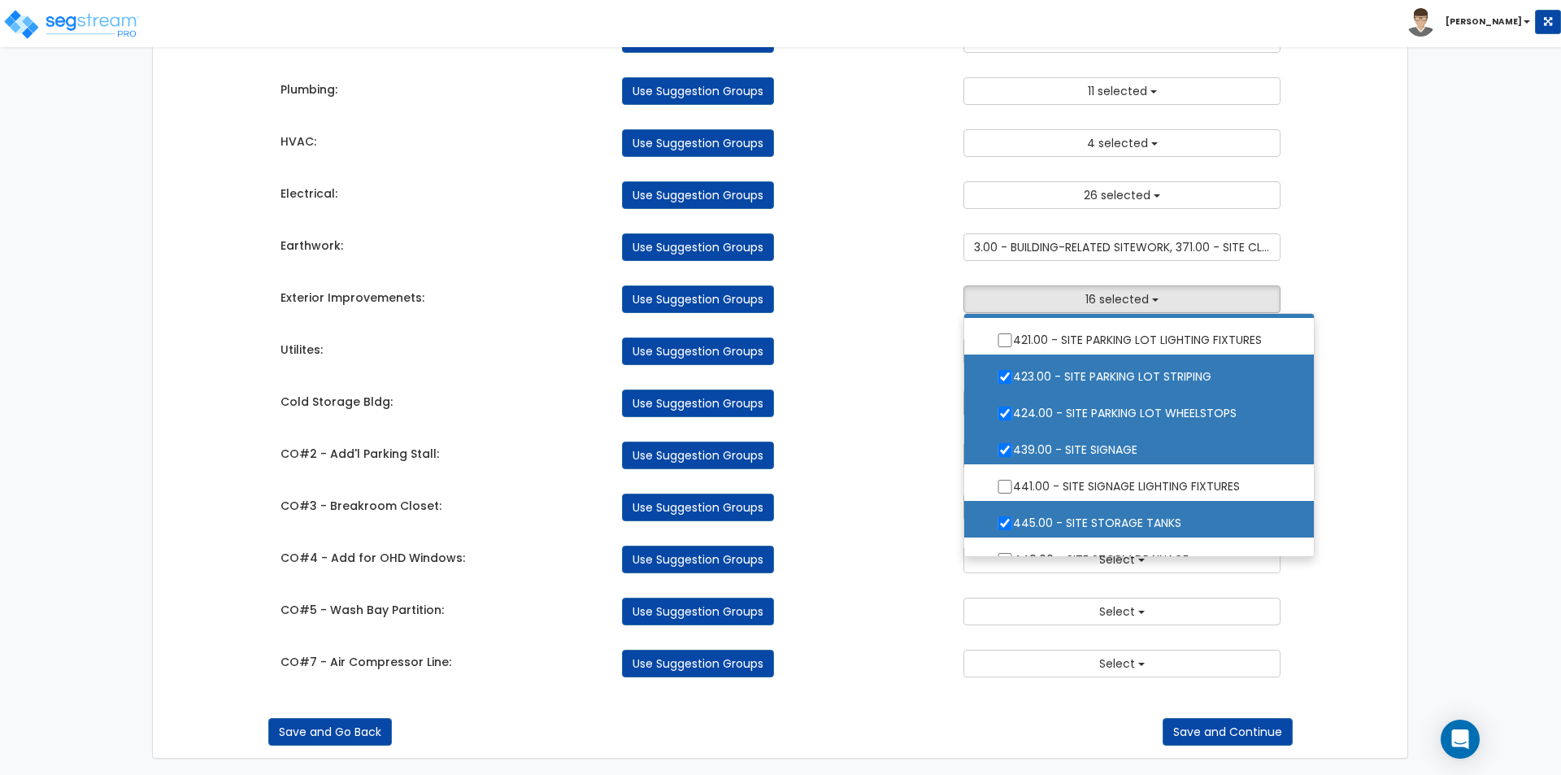
scroll to position [790, 0]
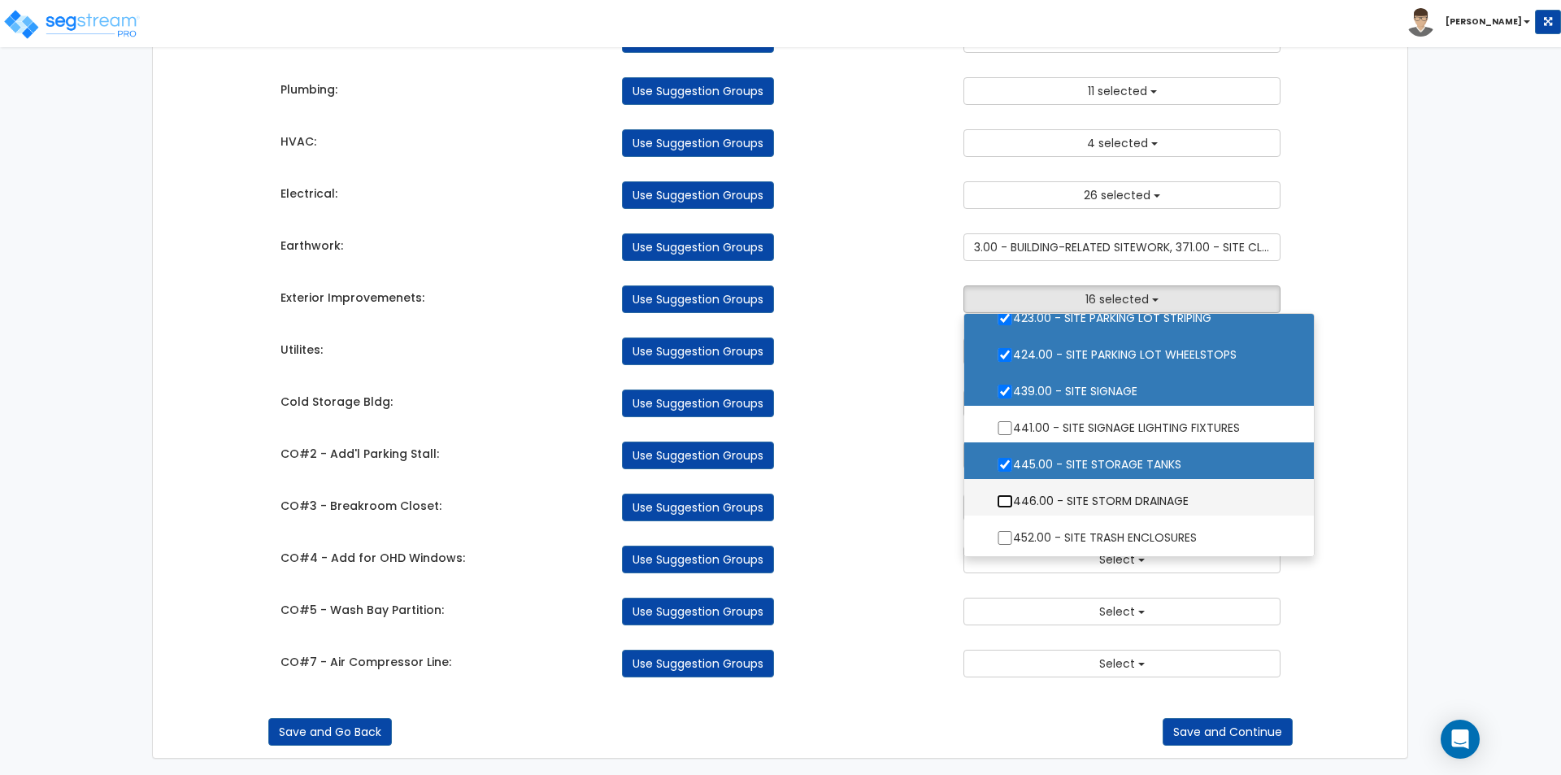
click at [1001, 501] on input "446.00 - SITE STORM DRAINAGE" at bounding box center [1005, 501] width 16 height 14
checkbox input "true"
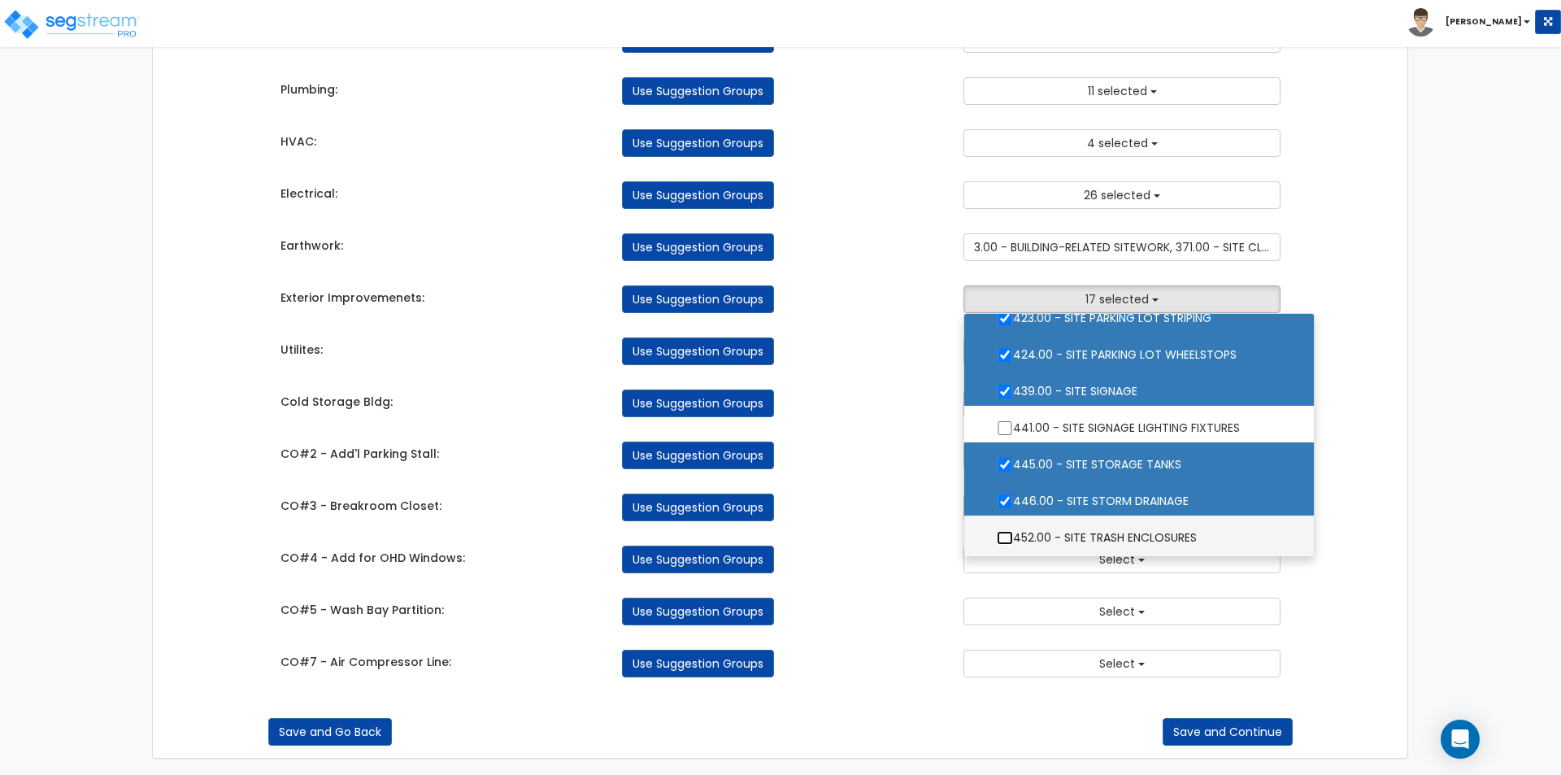
drag, startPoint x: 1009, startPoint y: 540, endPoint x: 1019, endPoint y: 501, distance: 40.4
click at [1008, 540] on input "452.00 - SITE TRASH ENCLOSURES" at bounding box center [1005, 538] width 16 height 14
checkbox input "true"
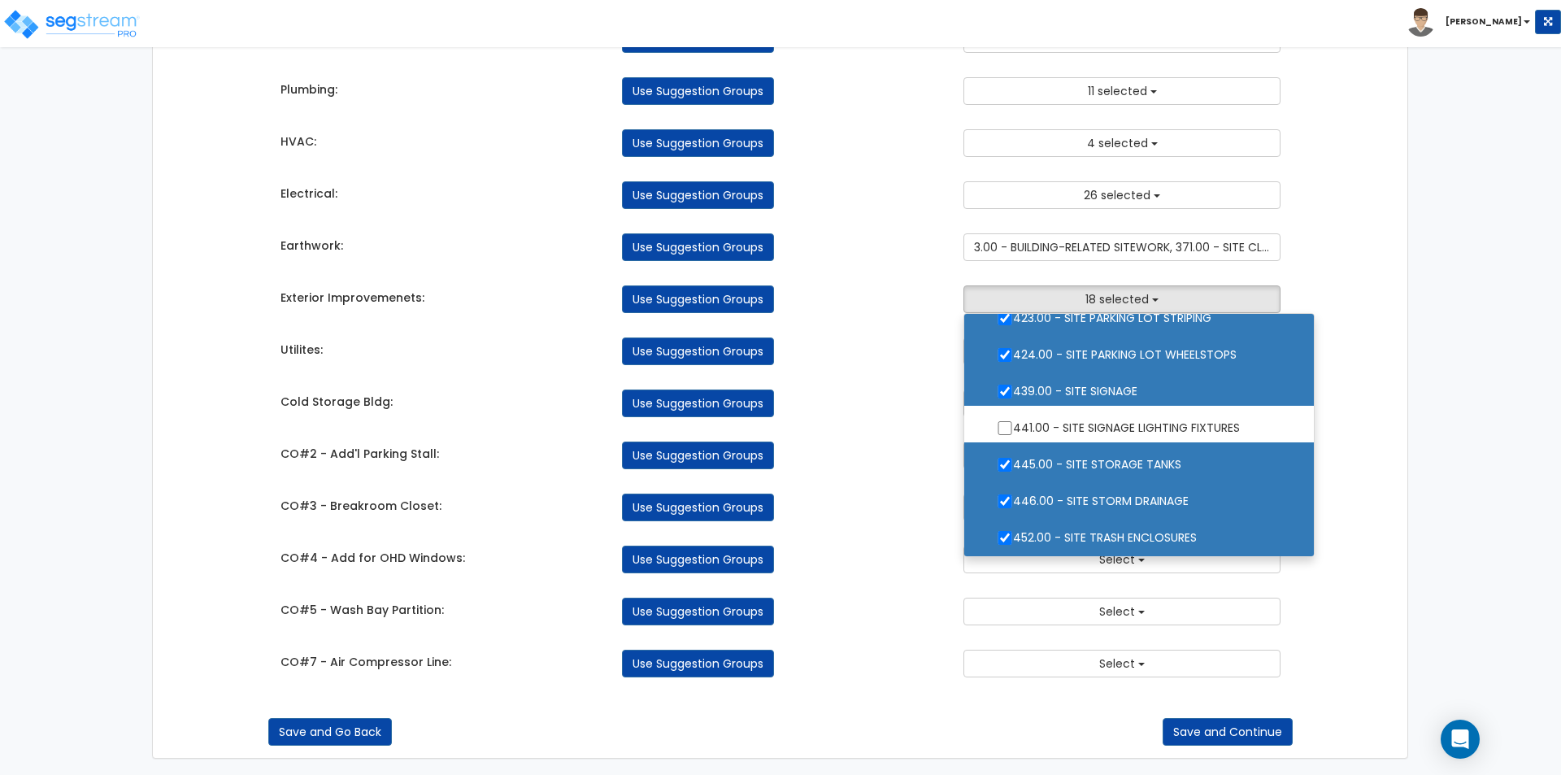
click at [899, 389] on div "Use Suggestion Groups" at bounding box center [780, 403] width 341 height 28
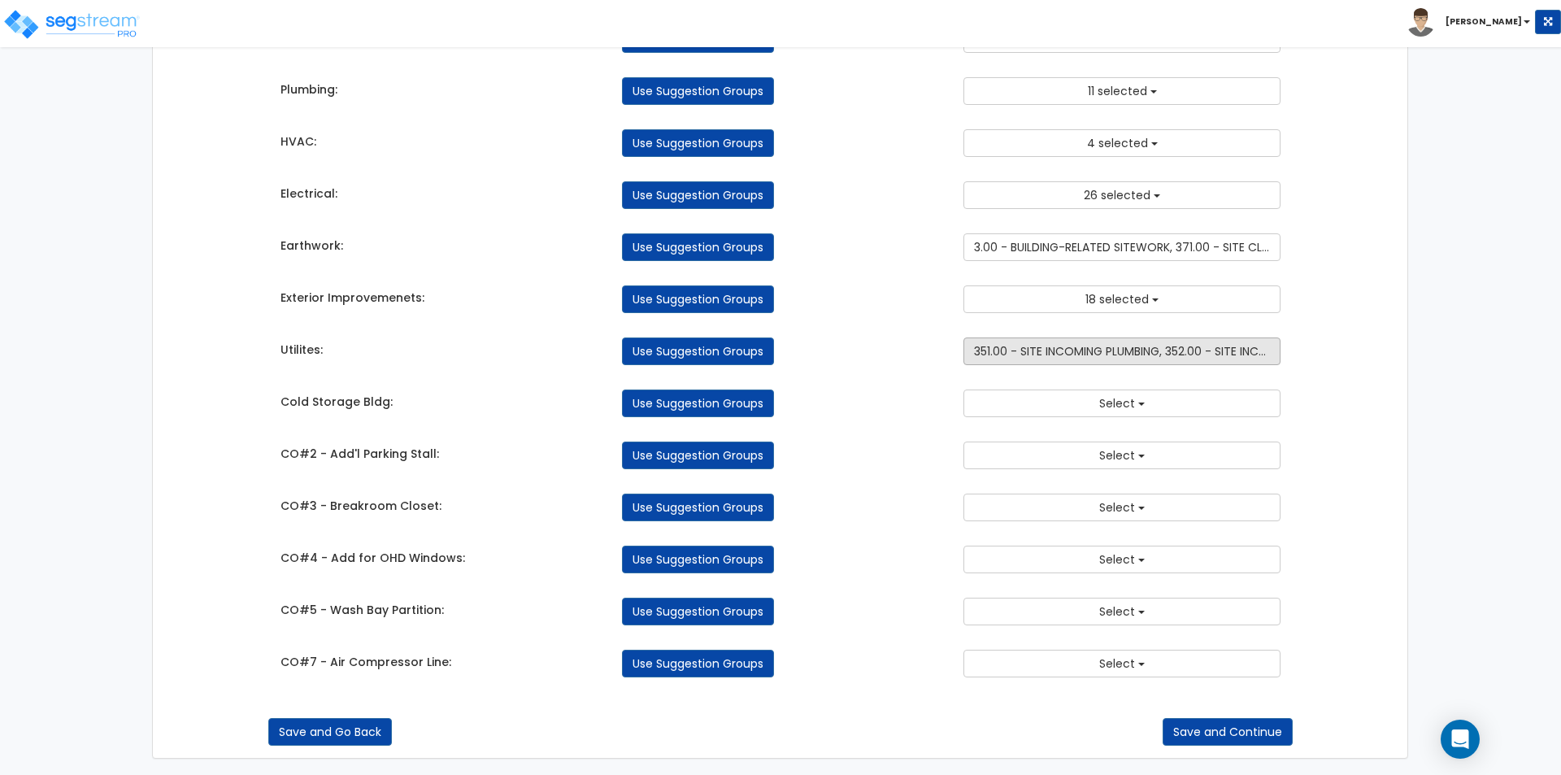
click at [1081, 344] on span "351.00 - SITE INCOMING PLUMBING, 352.00 - SITE INCOMING GAS" at bounding box center [1148, 351] width 349 height 16
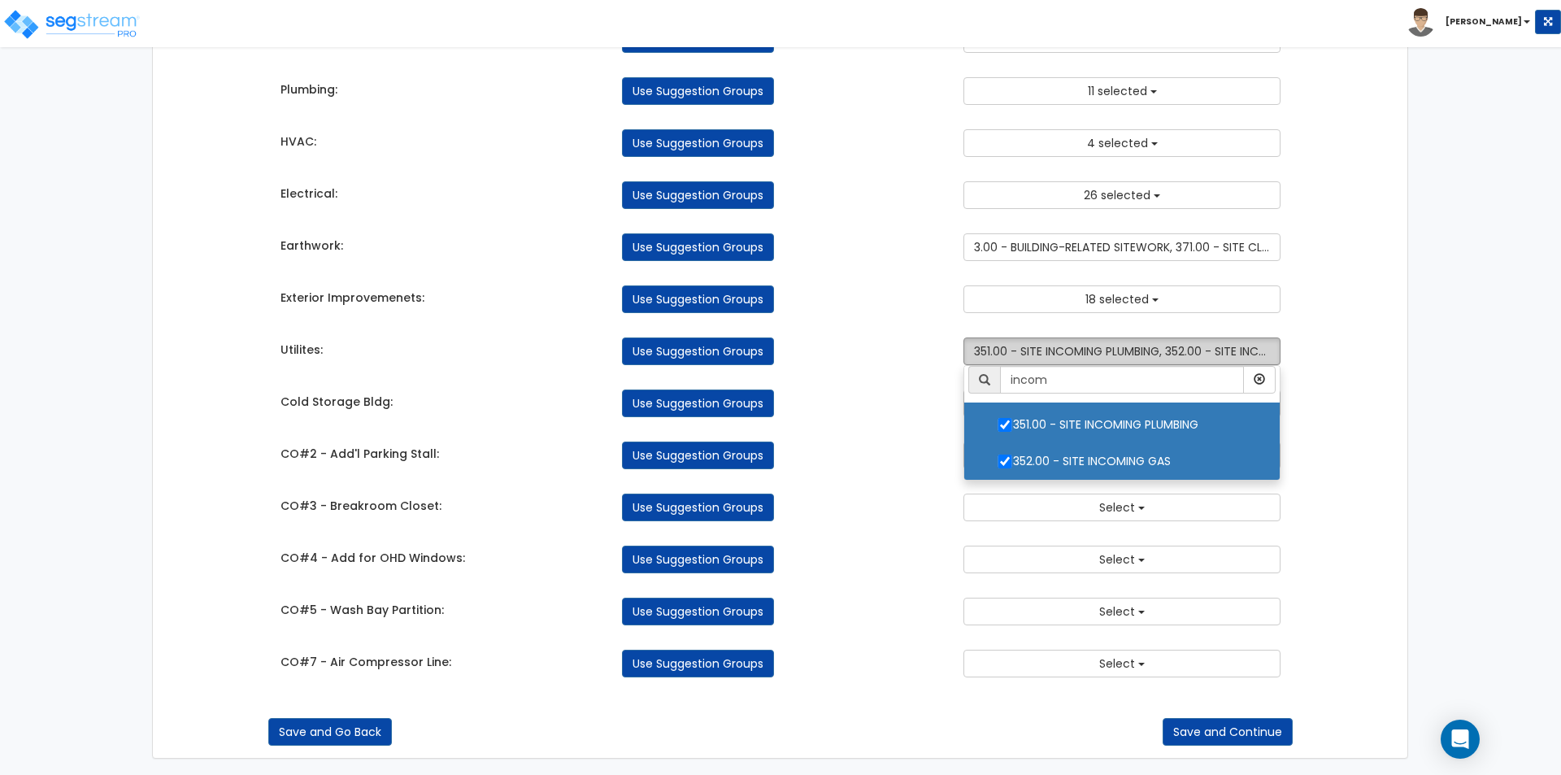
scroll to position [0, 0]
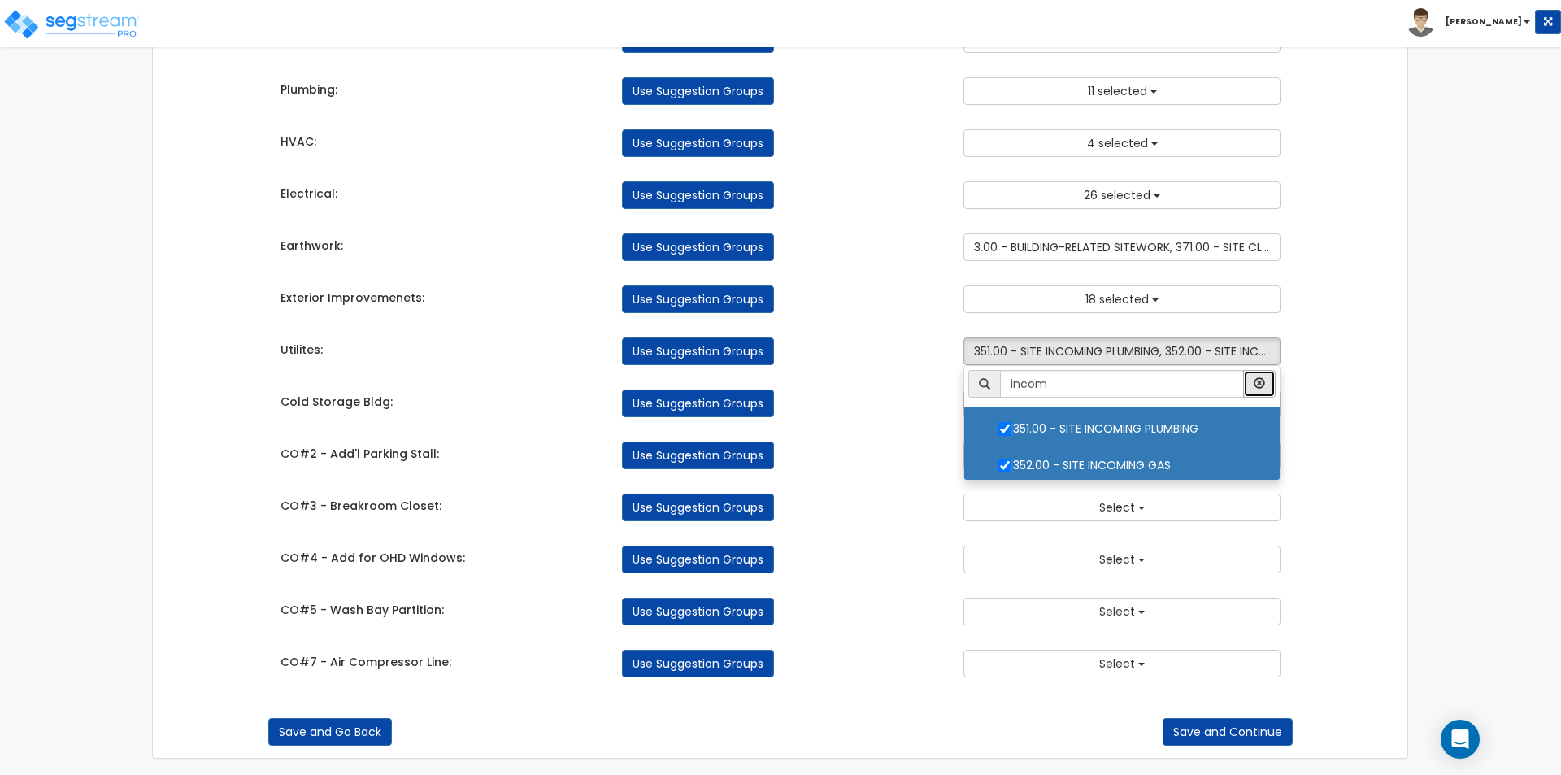
click at [1257, 383] on icon "button" at bounding box center [1259, 382] width 11 height 11
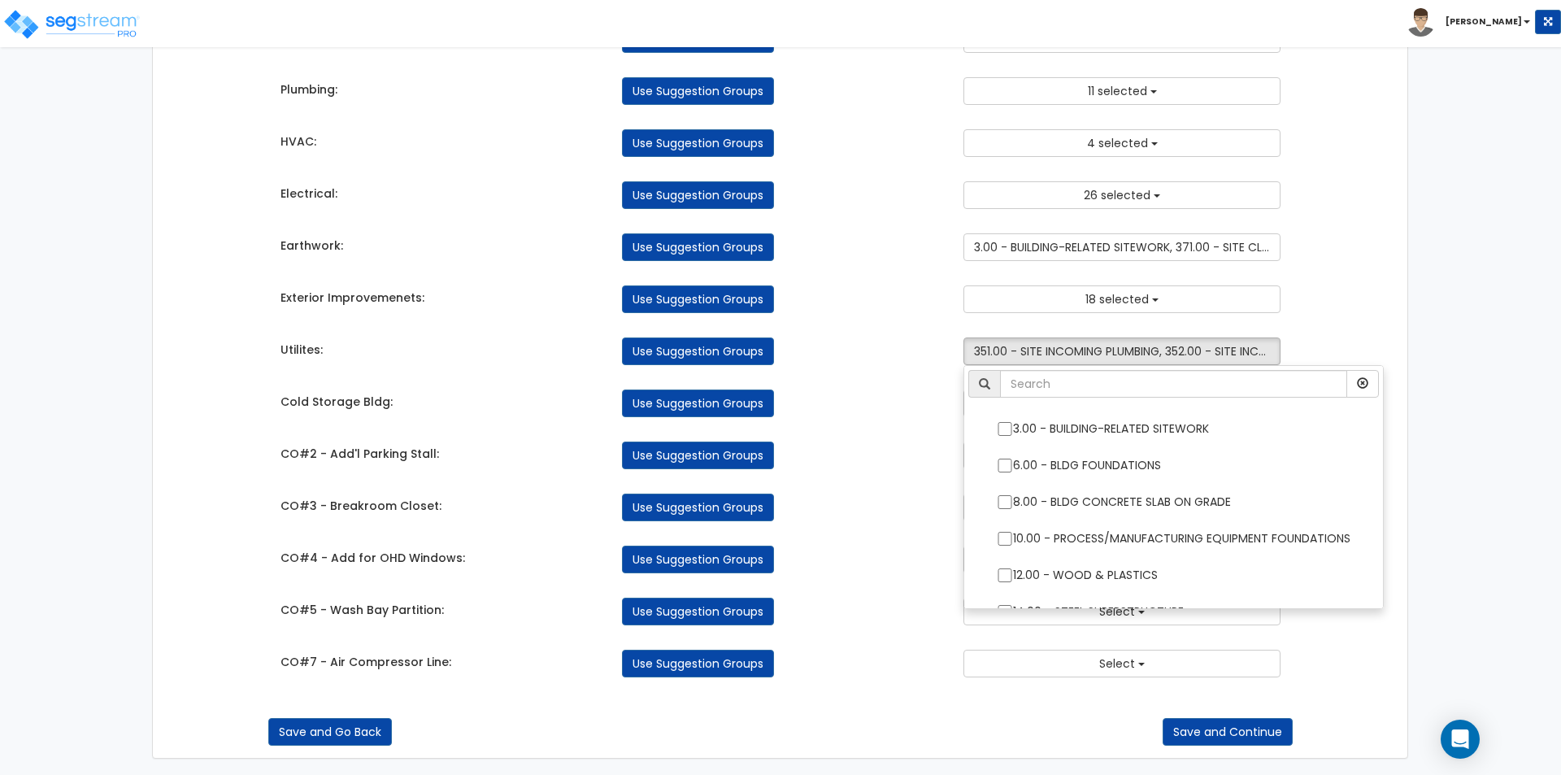
click at [895, 400] on div "Use Suggestion Groups" at bounding box center [780, 403] width 341 height 28
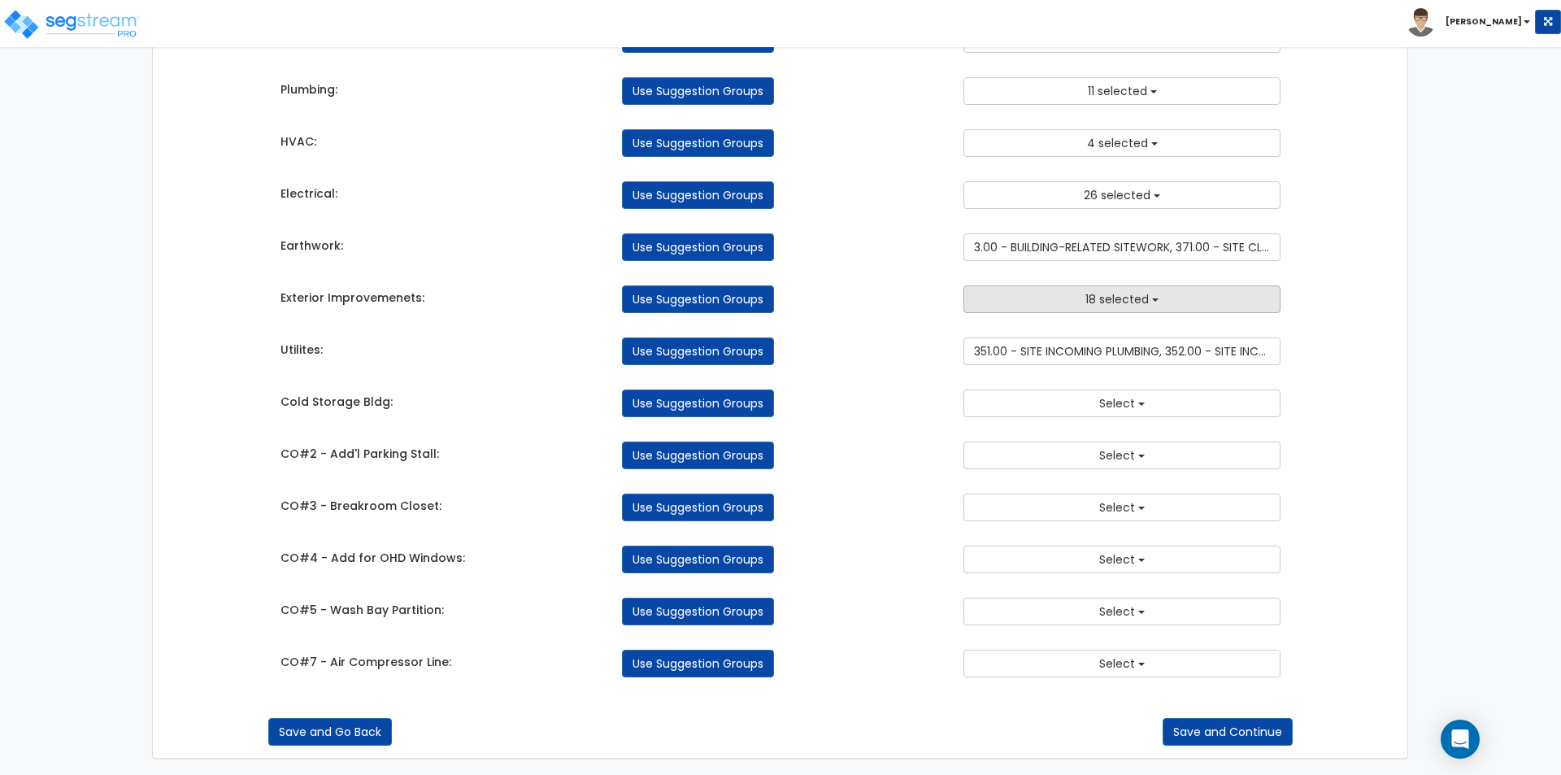
click at [1042, 294] on button "18 selected" at bounding box center [1121, 299] width 317 height 28
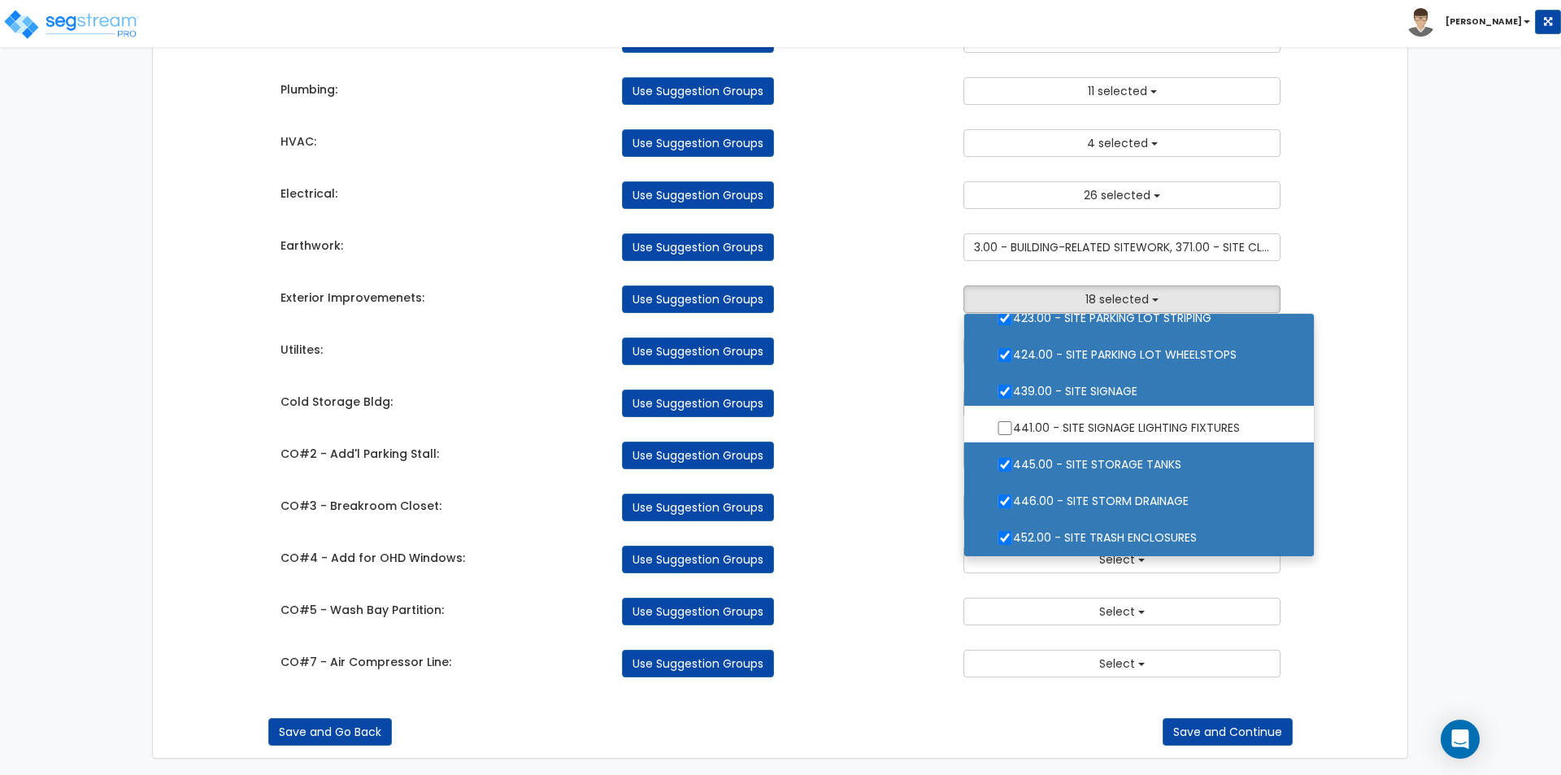
click at [843, 358] on div "Use Suggestion Groups" at bounding box center [780, 351] width 341 height 28
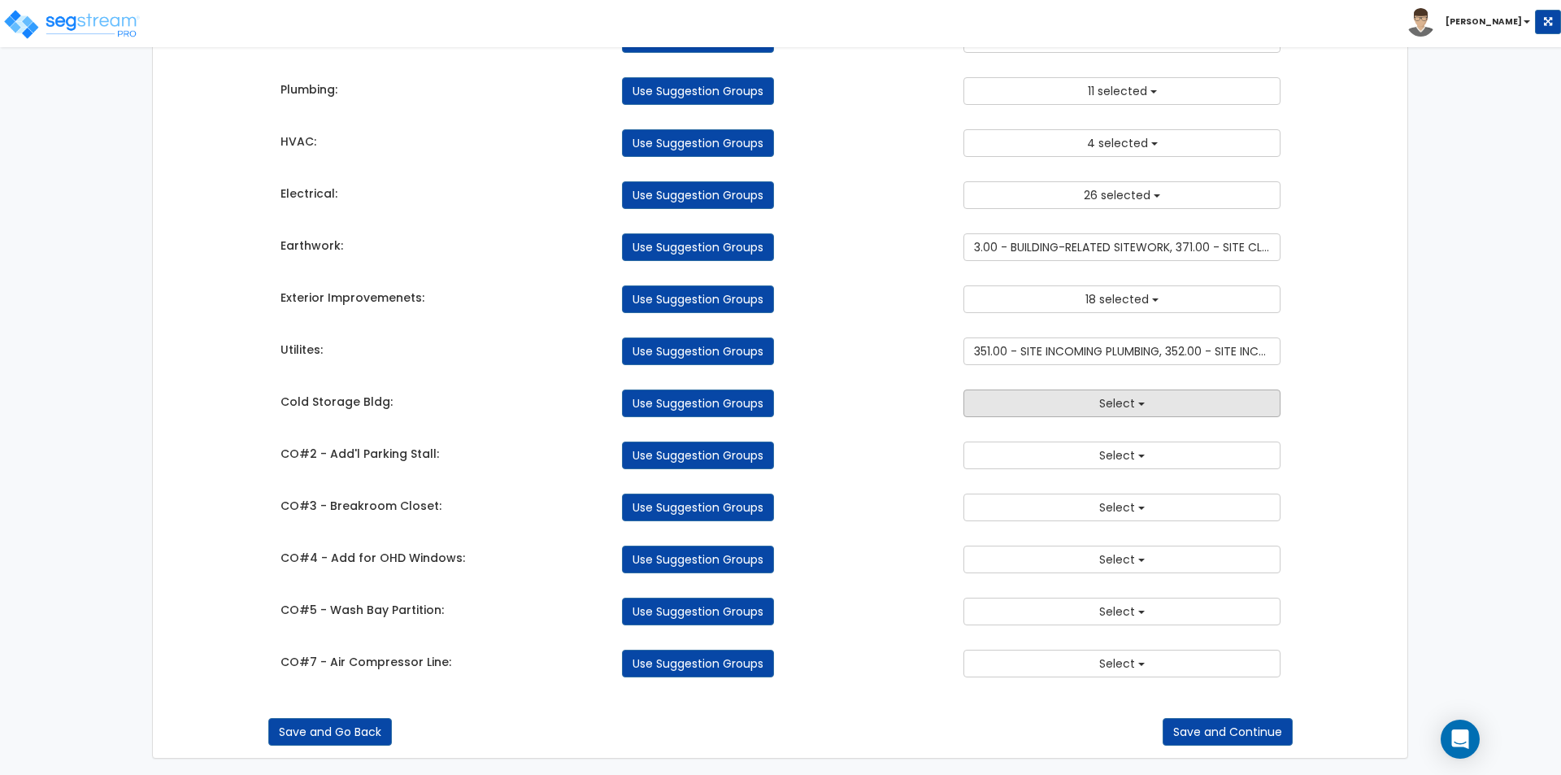
click at [1116, 401] on span "Select" at bounding box center [1117, 403] width 36 height 16
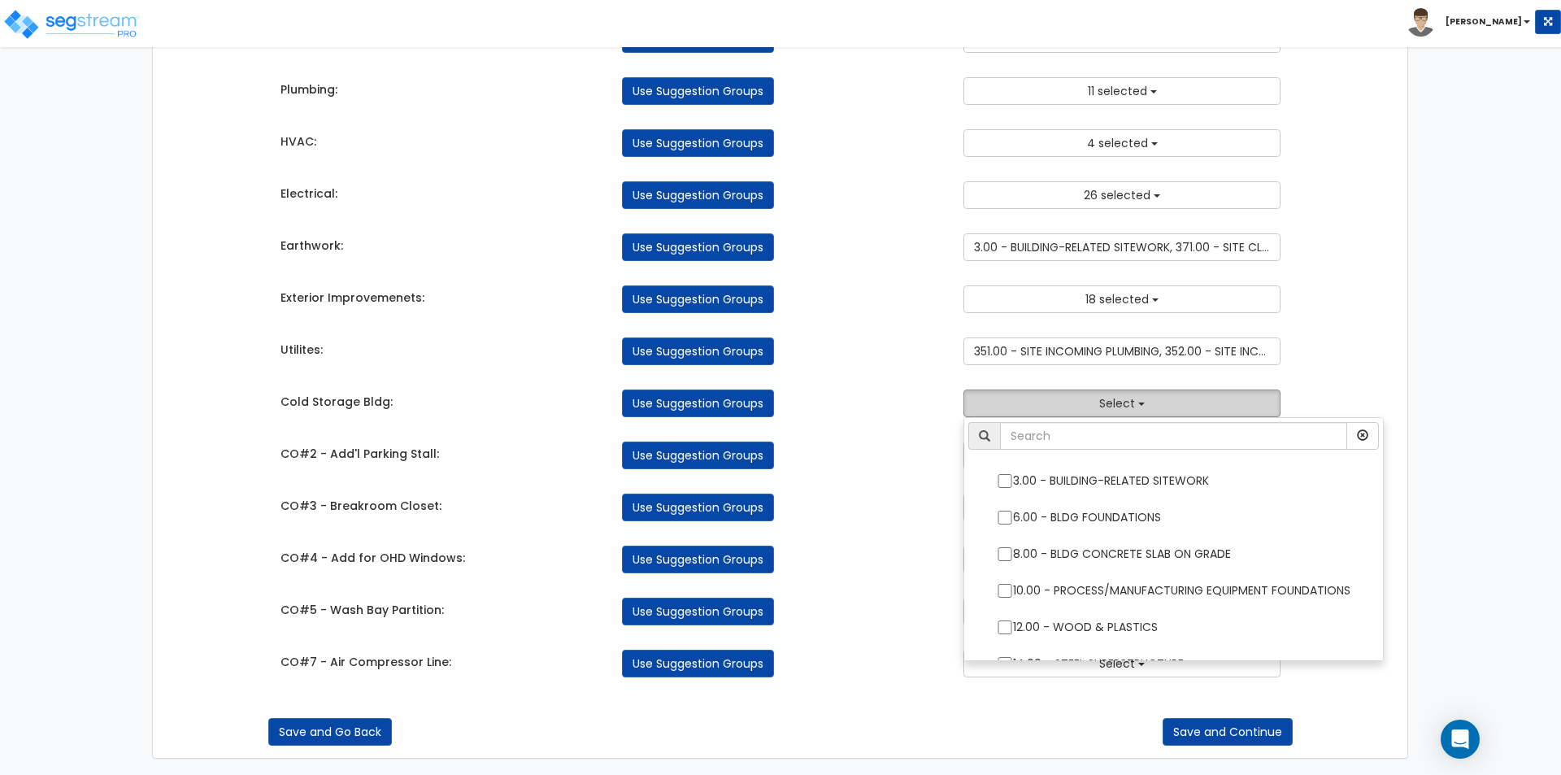
click at [1115, 400] on span "Select" at bounding box center [1117, 403] width 36 height 16
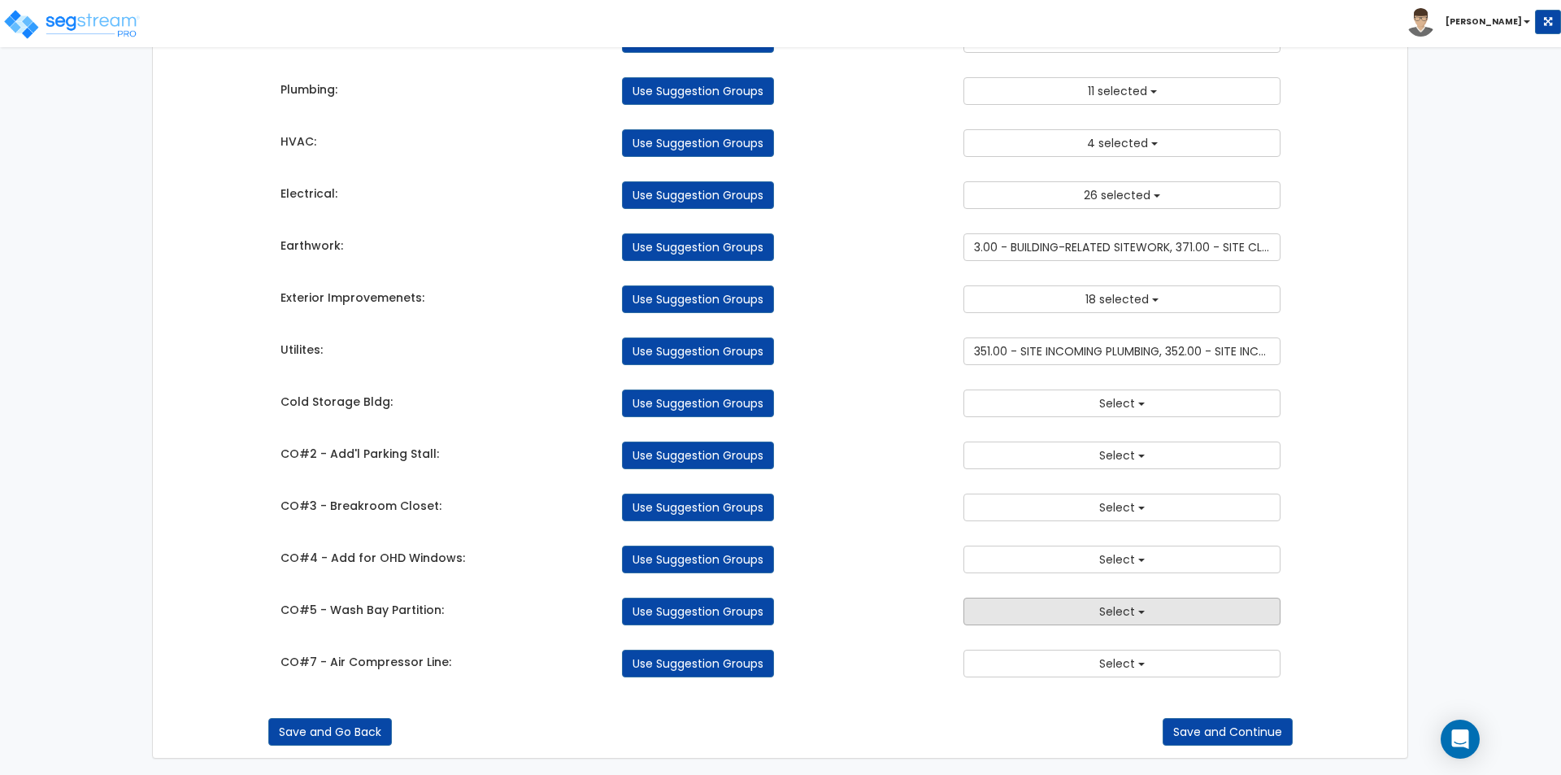
click at [1081, 611] on button "Select" at bounding box center [1121, 612] width 317 height 28
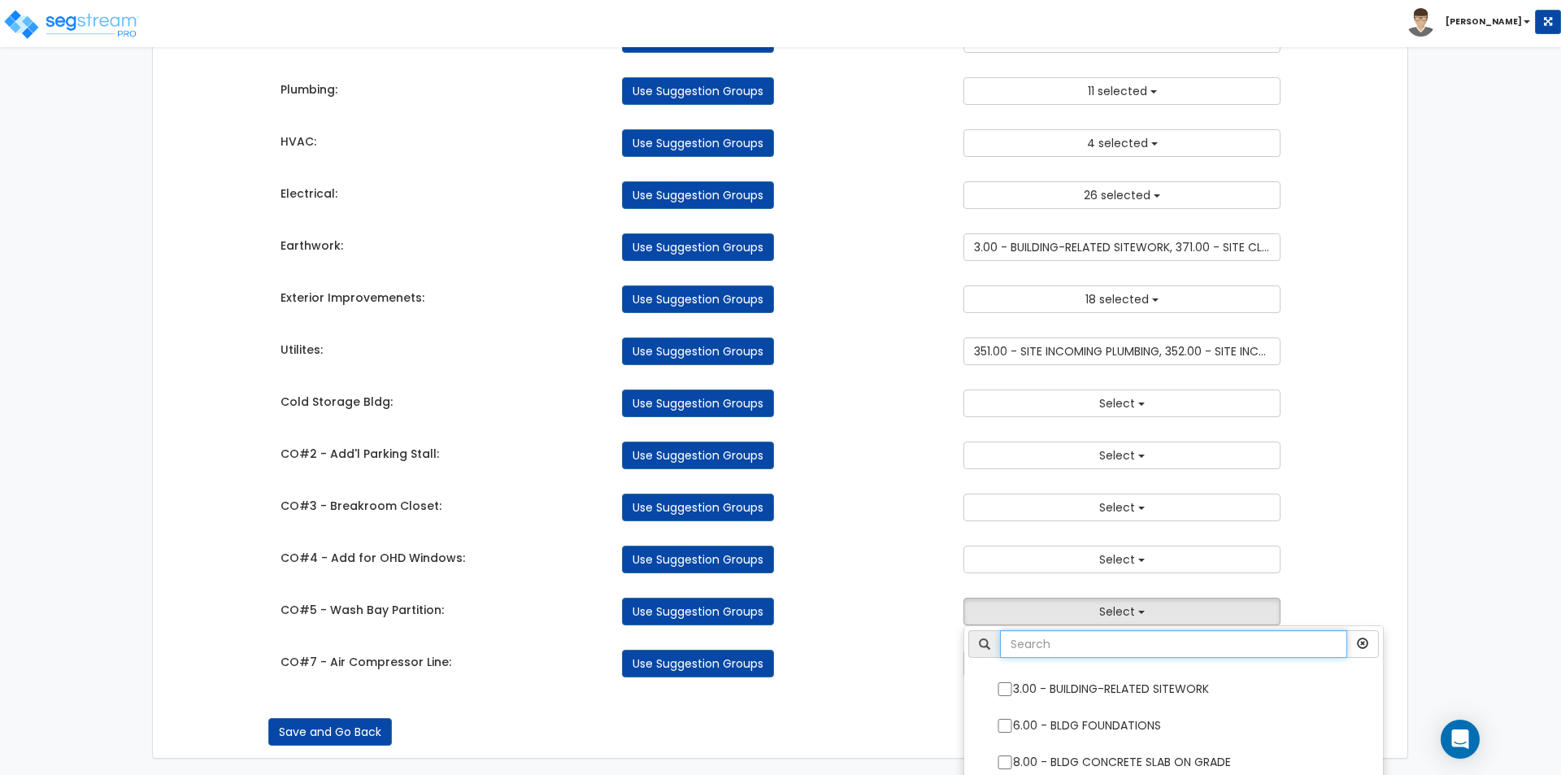
click at [1059, 650] on input "text" at bounding box center [1173, 644] width 347 height 28
type input "w"
type input "protec"
click at [1005, 728] on input "121.00 - PROTECTIVE WALLCOVERING" at bounding box center [1005, 726] width 16 height 14
checkbox input "true"
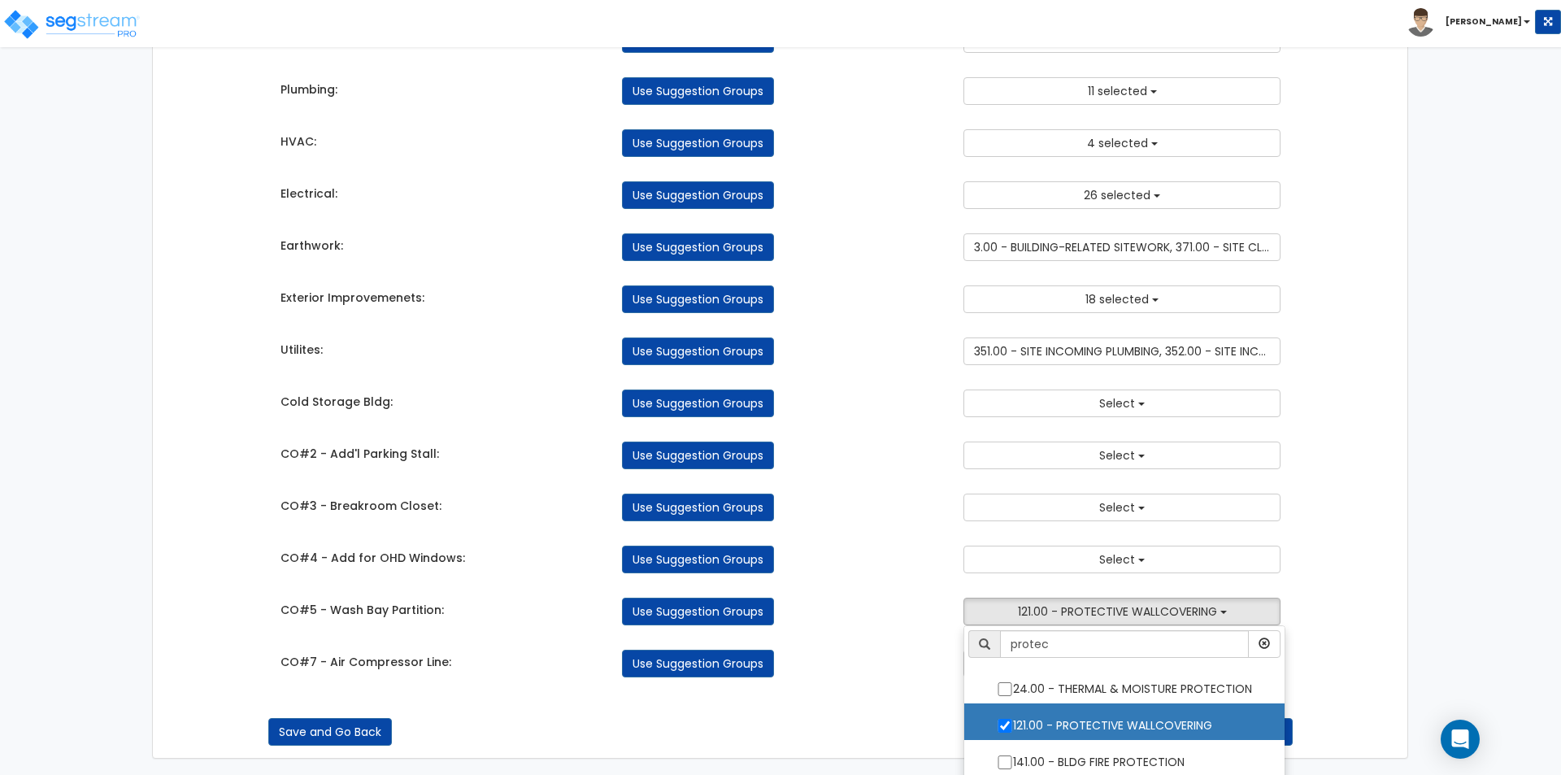
click at [885, 682] on div "Takeoff Cost Suggestion Groups Modify Component Groups Manually Concrete: Use S…" at bounding box center [780, 33] width 1025 height 1322
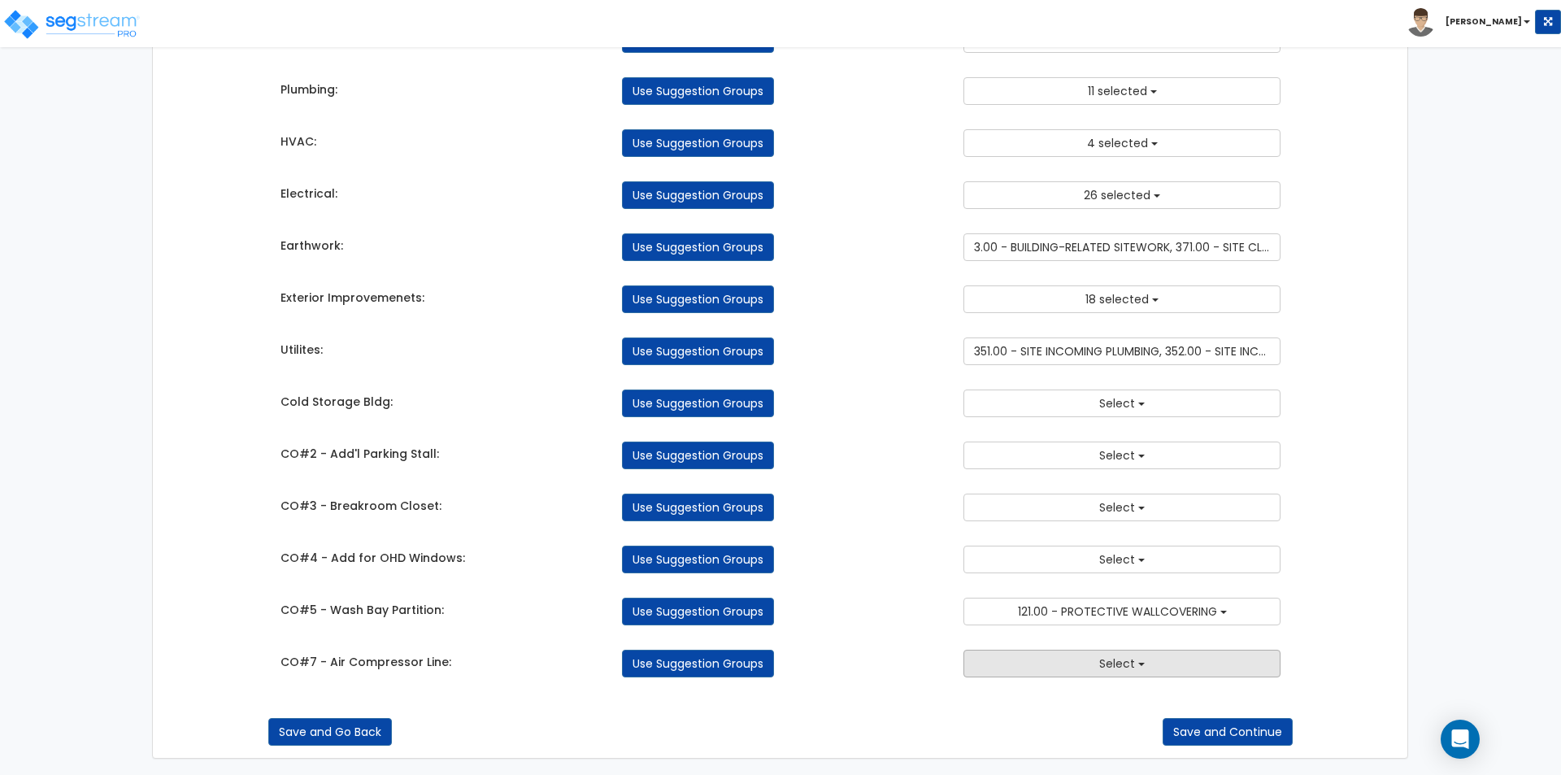
click at [1039, 667] on button "Select" at bounding box center [1121, 664] width 317 height 28
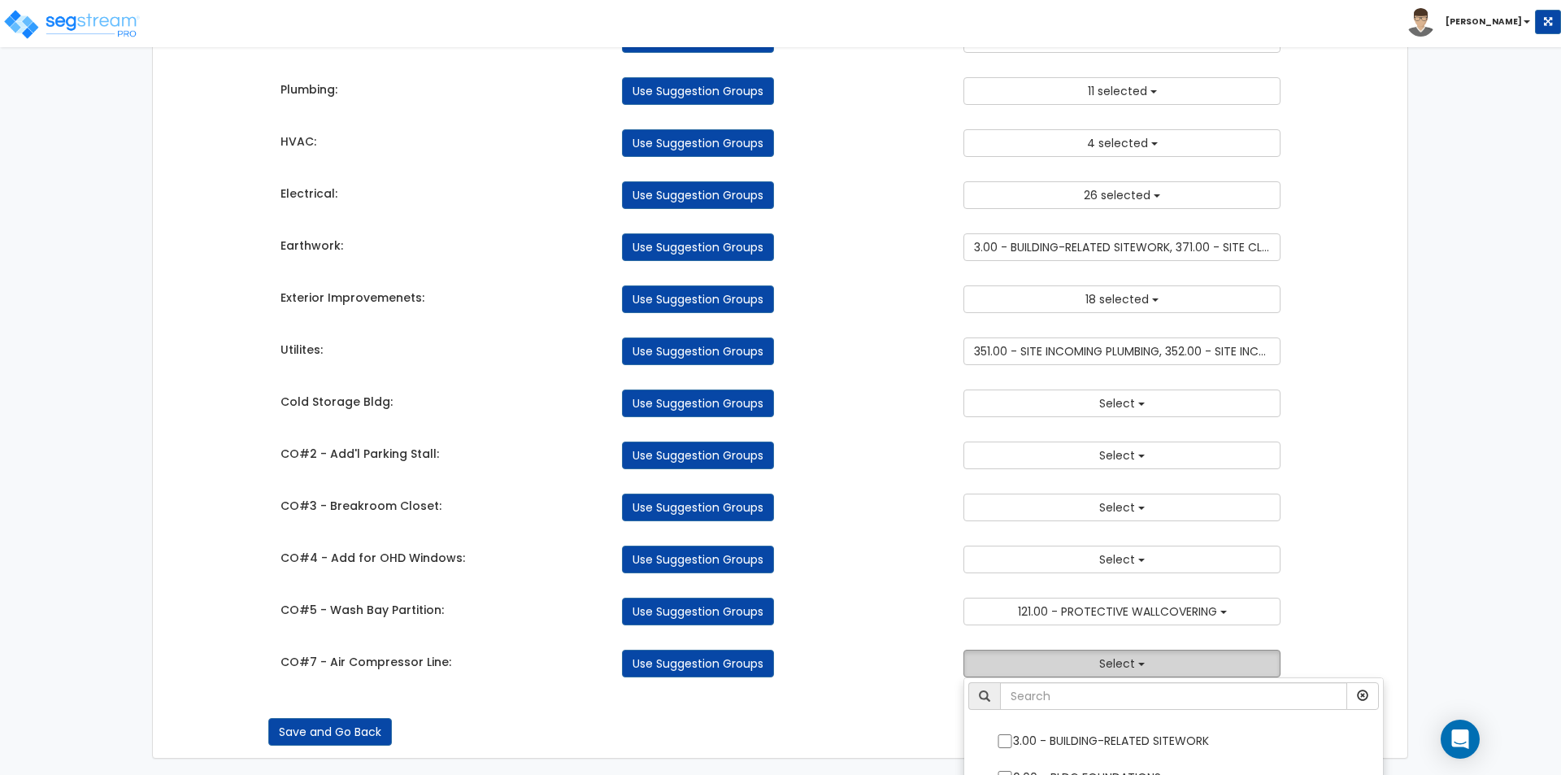
click at [1039, 667] on button "Select" at bounding box center [1121, 664] width 317 height 28
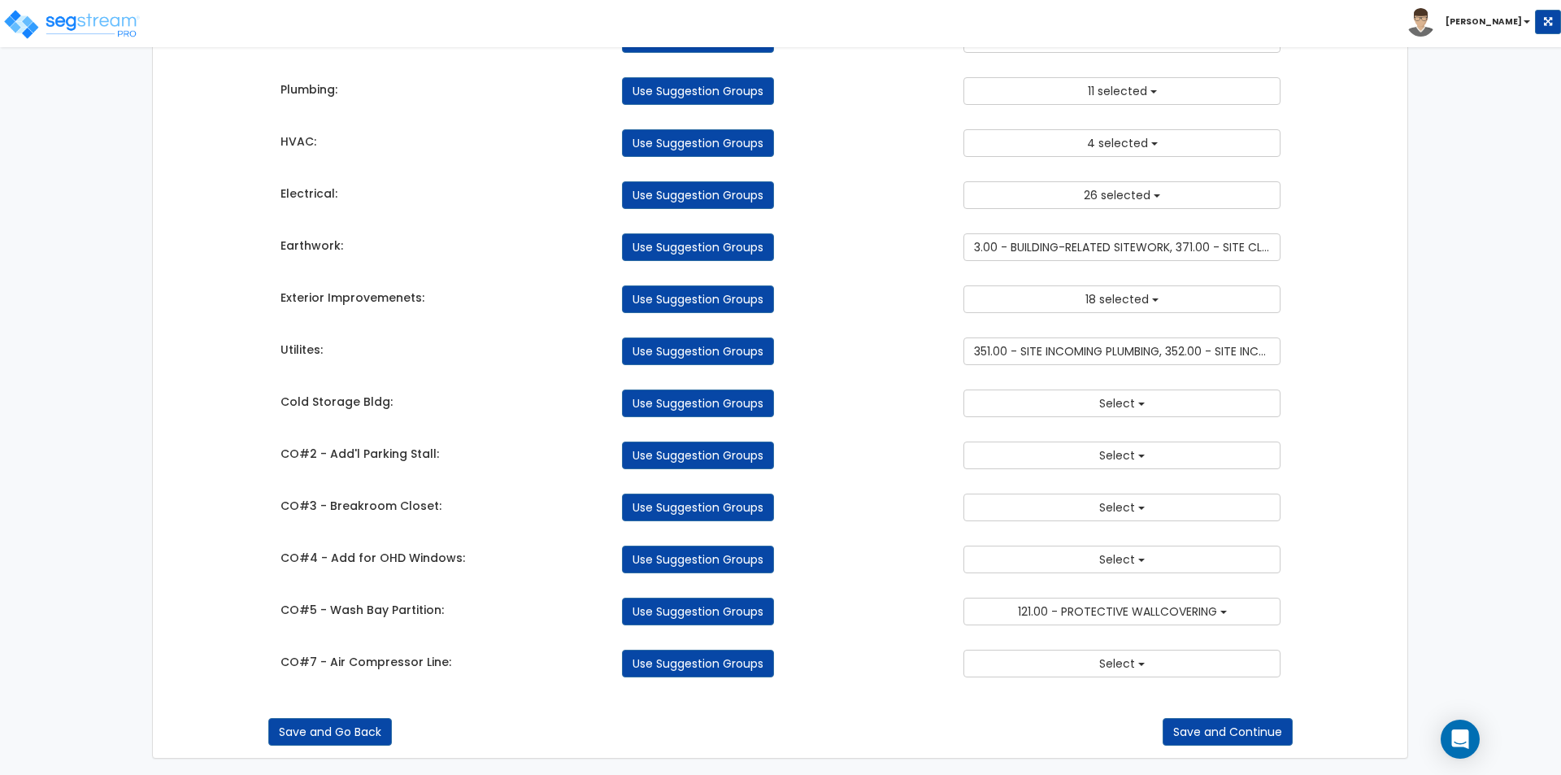
click at [853, 654] on div "Use Suggestion Groups" at bounding box center [780, 664] width 341 height 28
click at [1076, 359] on span "351.00 - SITE INCOMING PLUMBING, 352.00 - SITE INCOMING GAS" at bounding box center [1148, 351] width 349 height 16
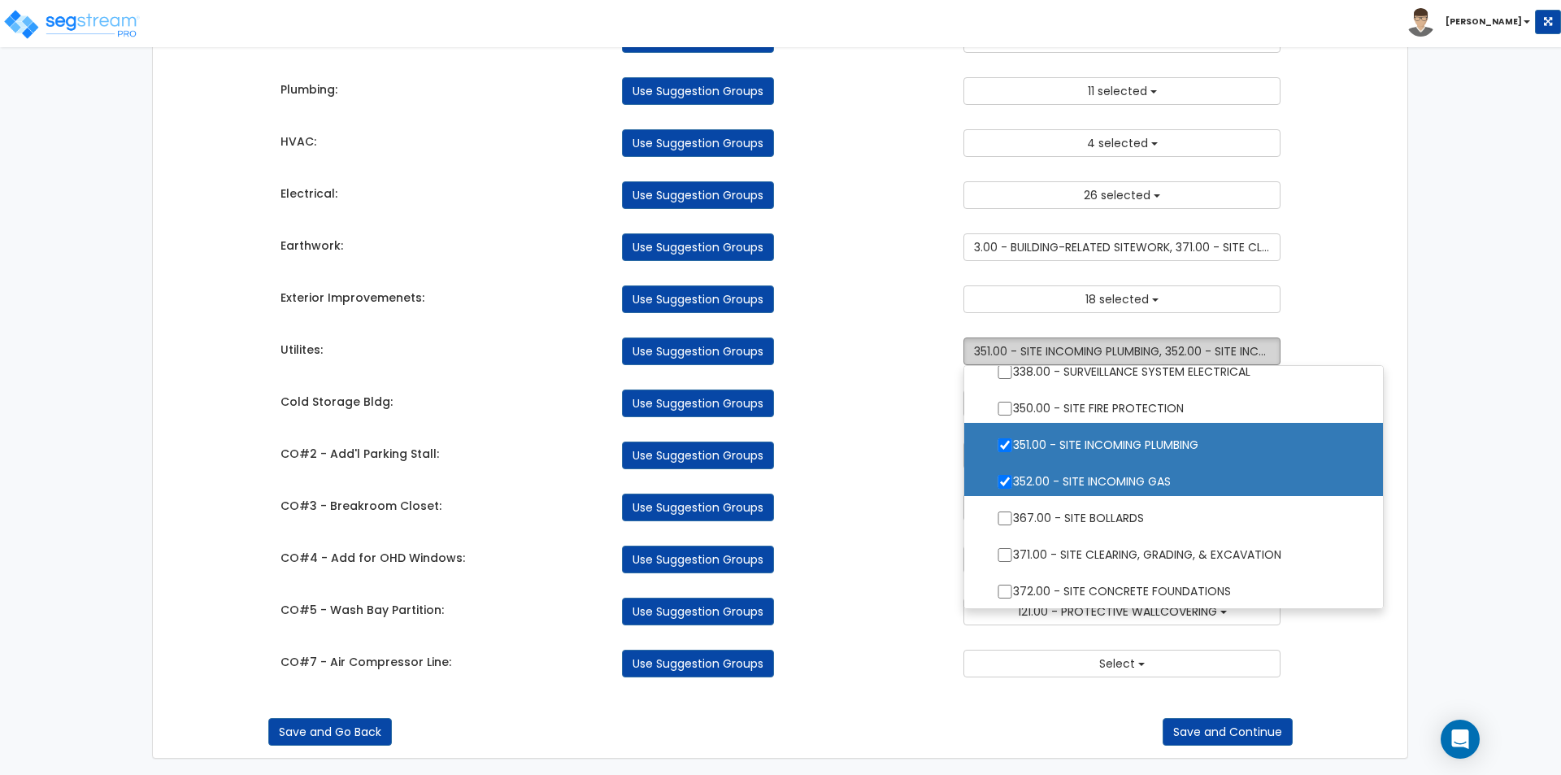
scroll to position [3496, 0]
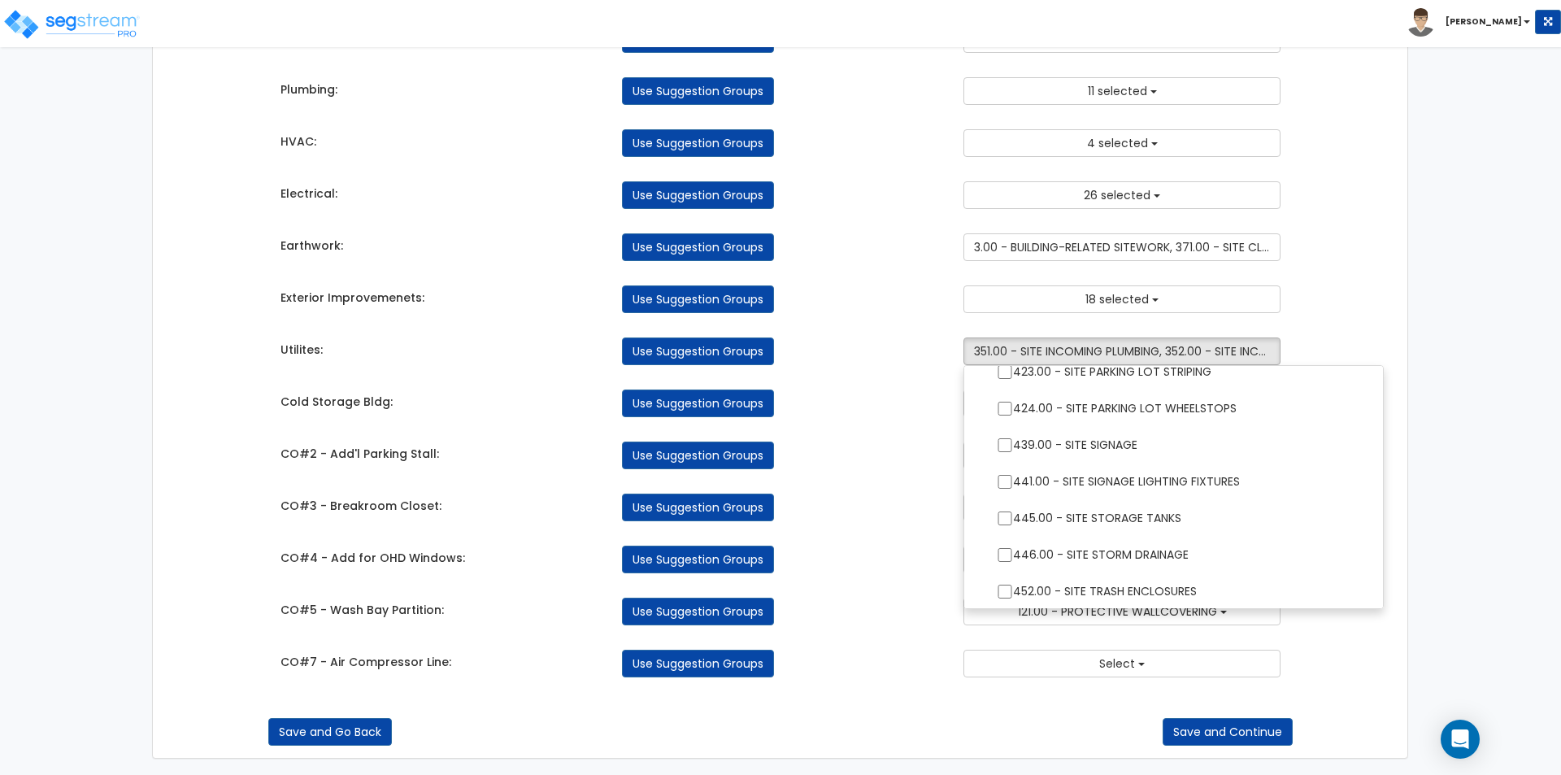
click at [901, 418] on div "Takeoff Cost Suggestion Groups Modify Component Groups Manually Concrete: Use S…" at bounding box center [780, 33] width 1025 height 1322
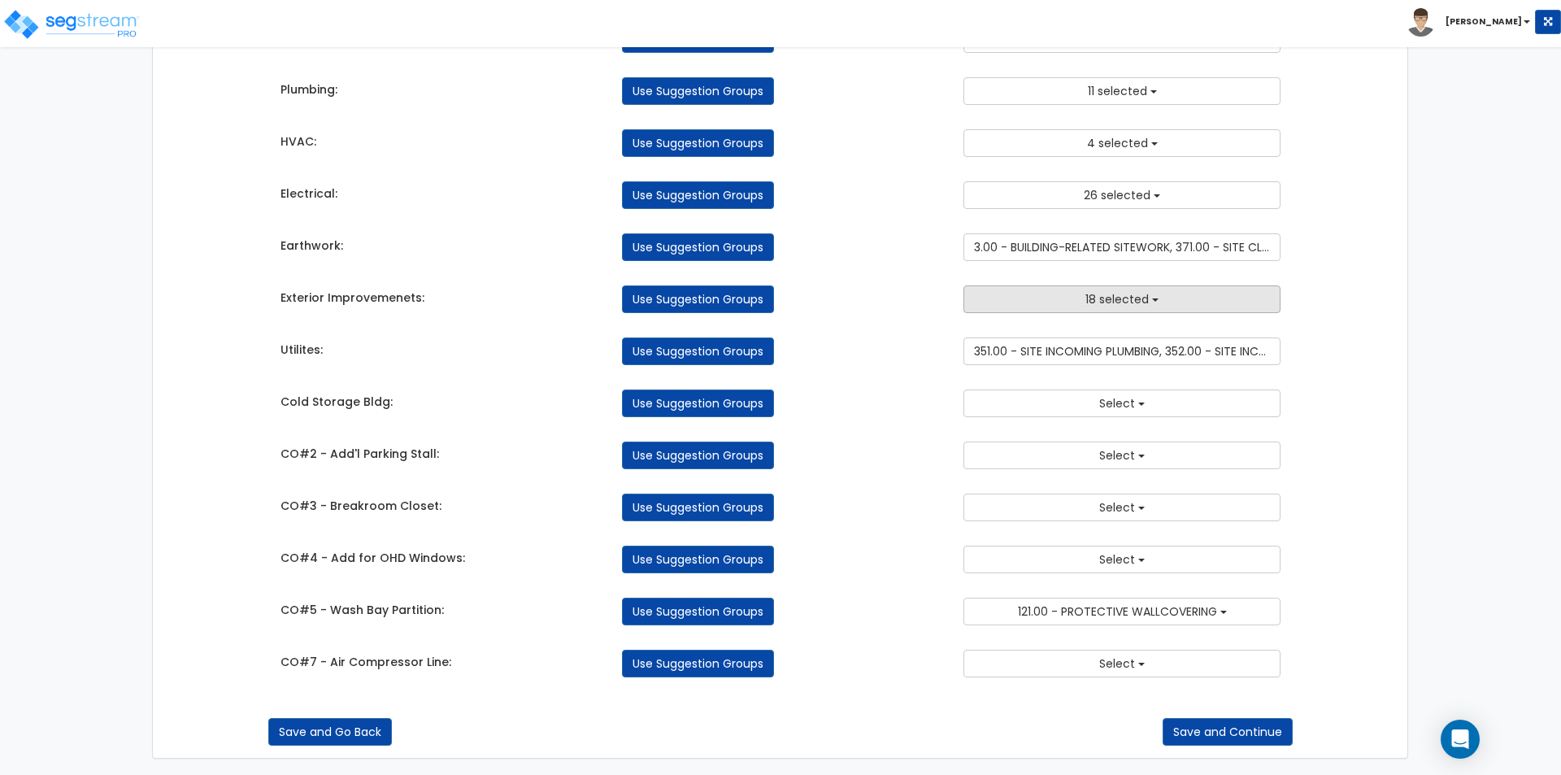
click at [1101, 298] on span "18 selected" at bounding box center [1116, 299] width 63 height 16
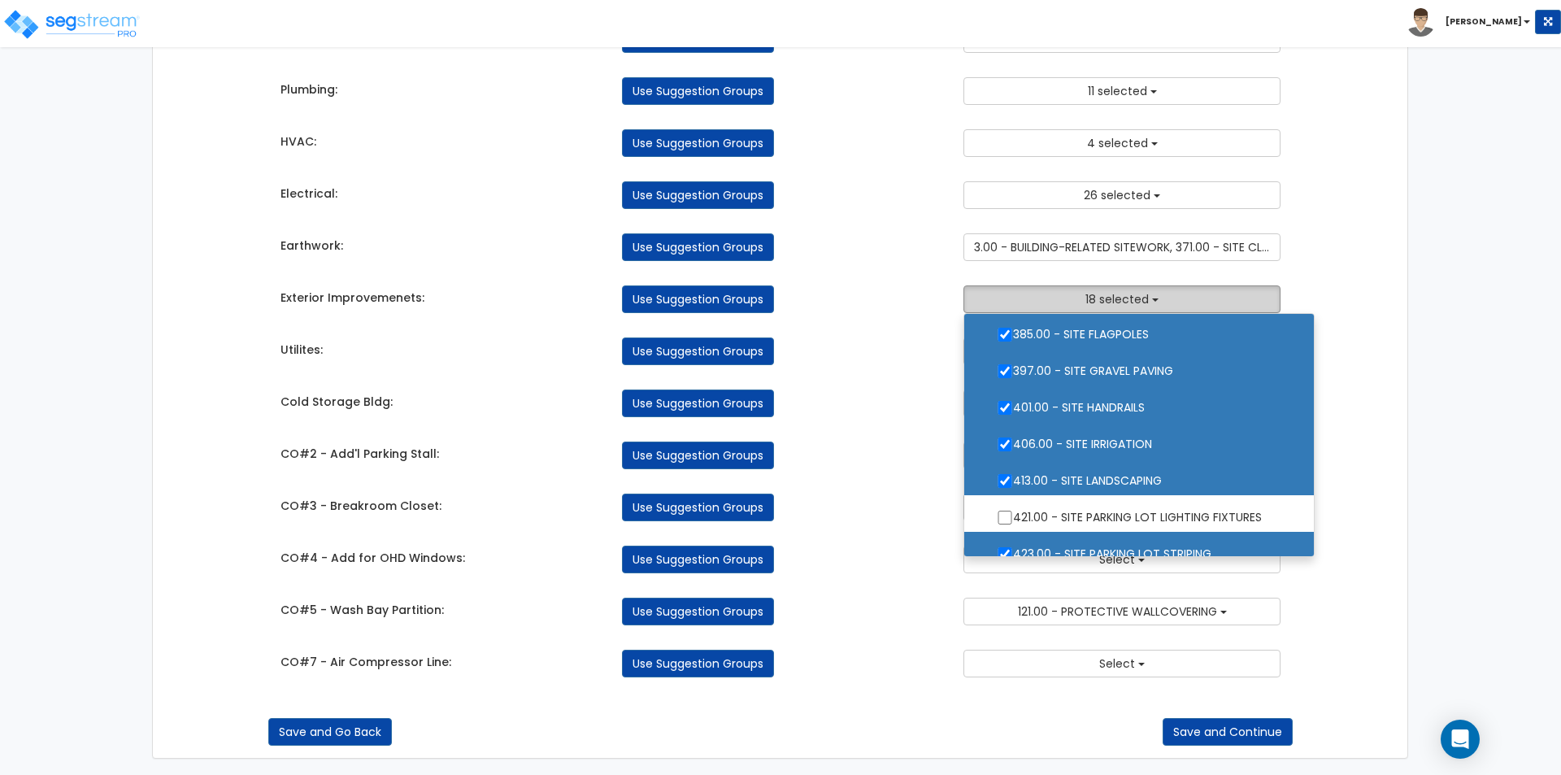
scroll to position [547, 0]
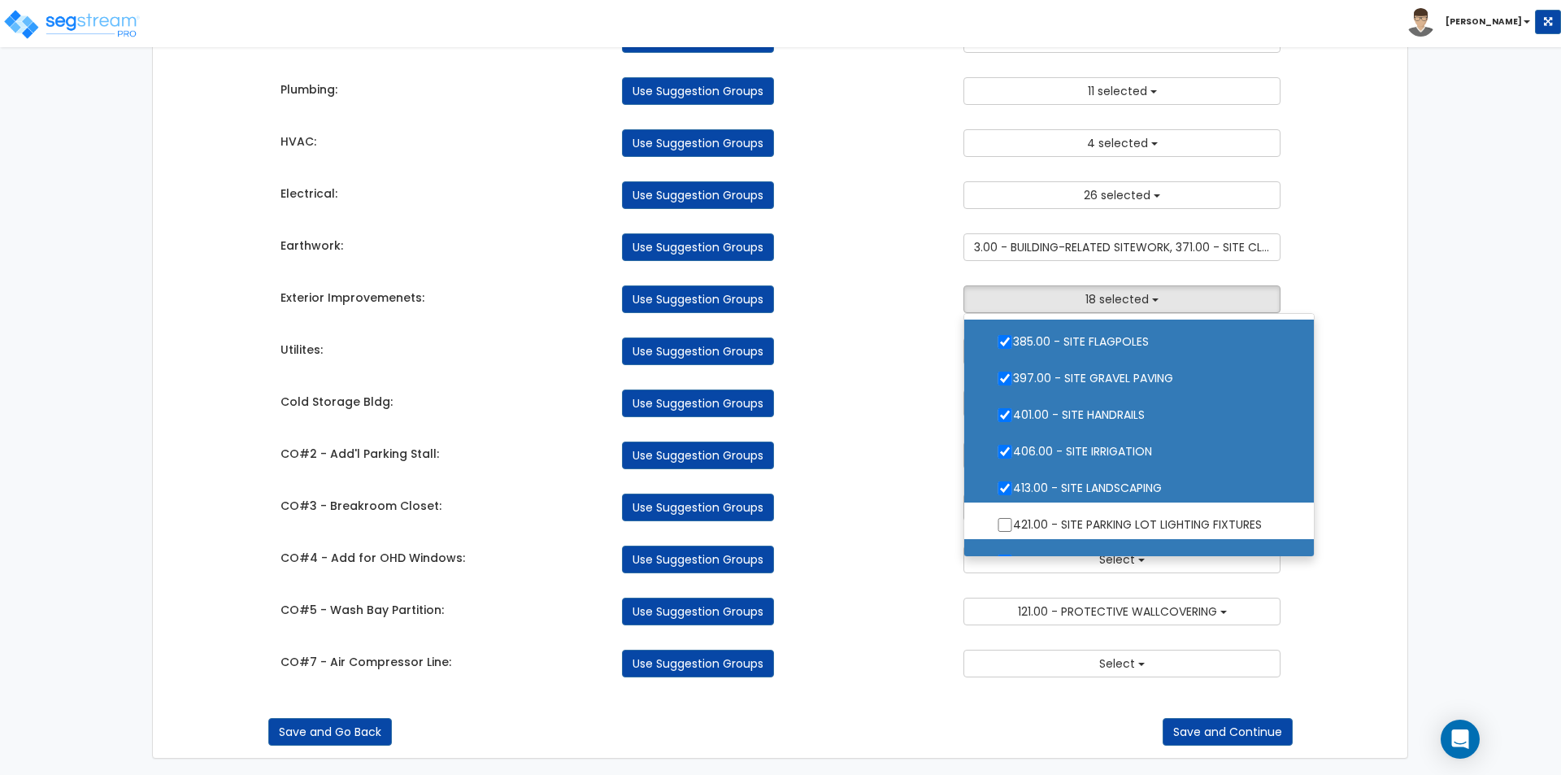
click at [896, 380] on div "Takeoff Cost Suggestion Groups Modify Component Groups Manually Concrete: Use S…" at bounding box center [780, 33] width 1025 height 1322
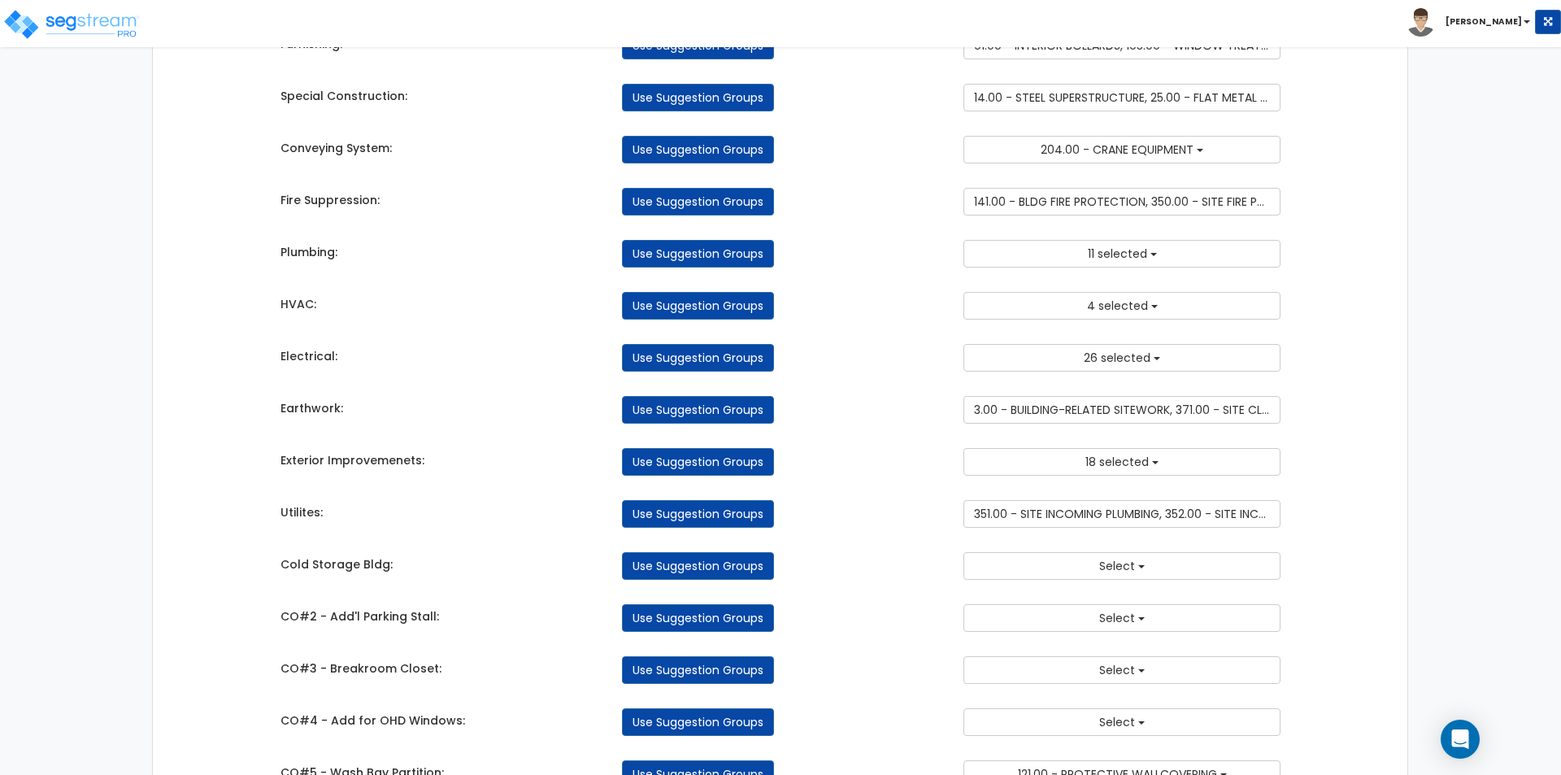
scroll to position [526, 0]
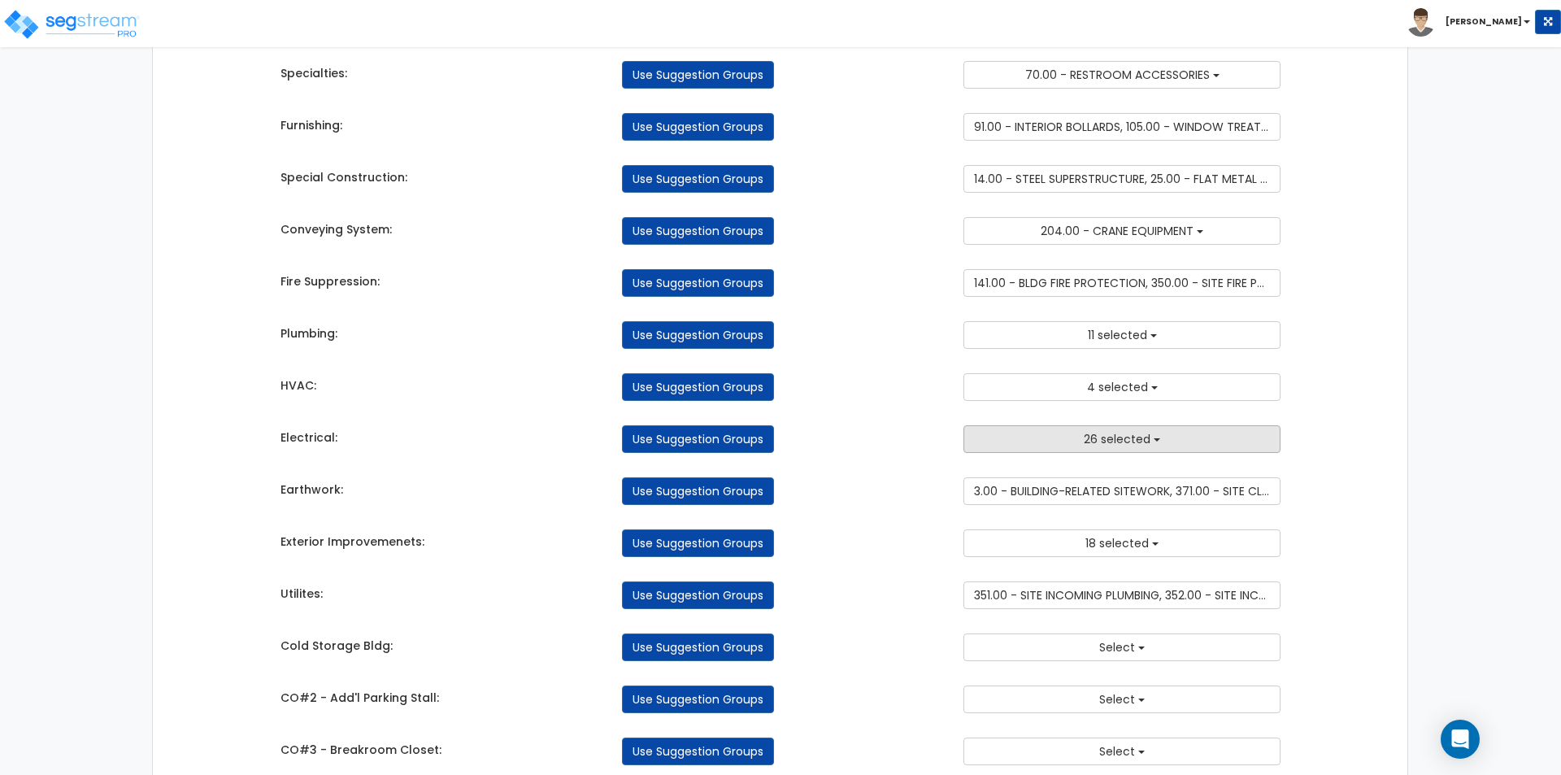
click at [1055, 429] on button "26 selected" at bounding box center [1121, 439] width 317 height 28
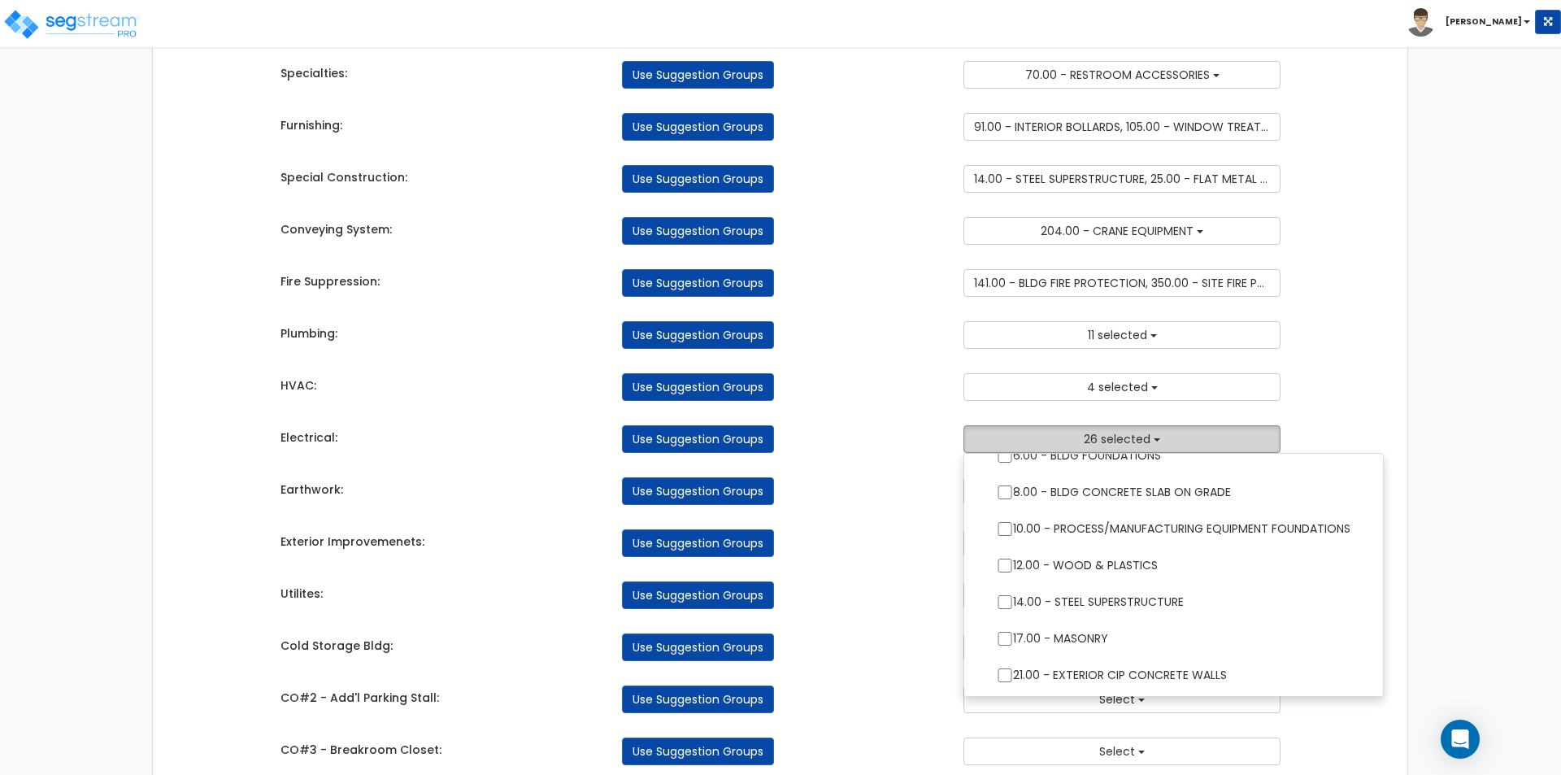
scroll to position [0, 0]
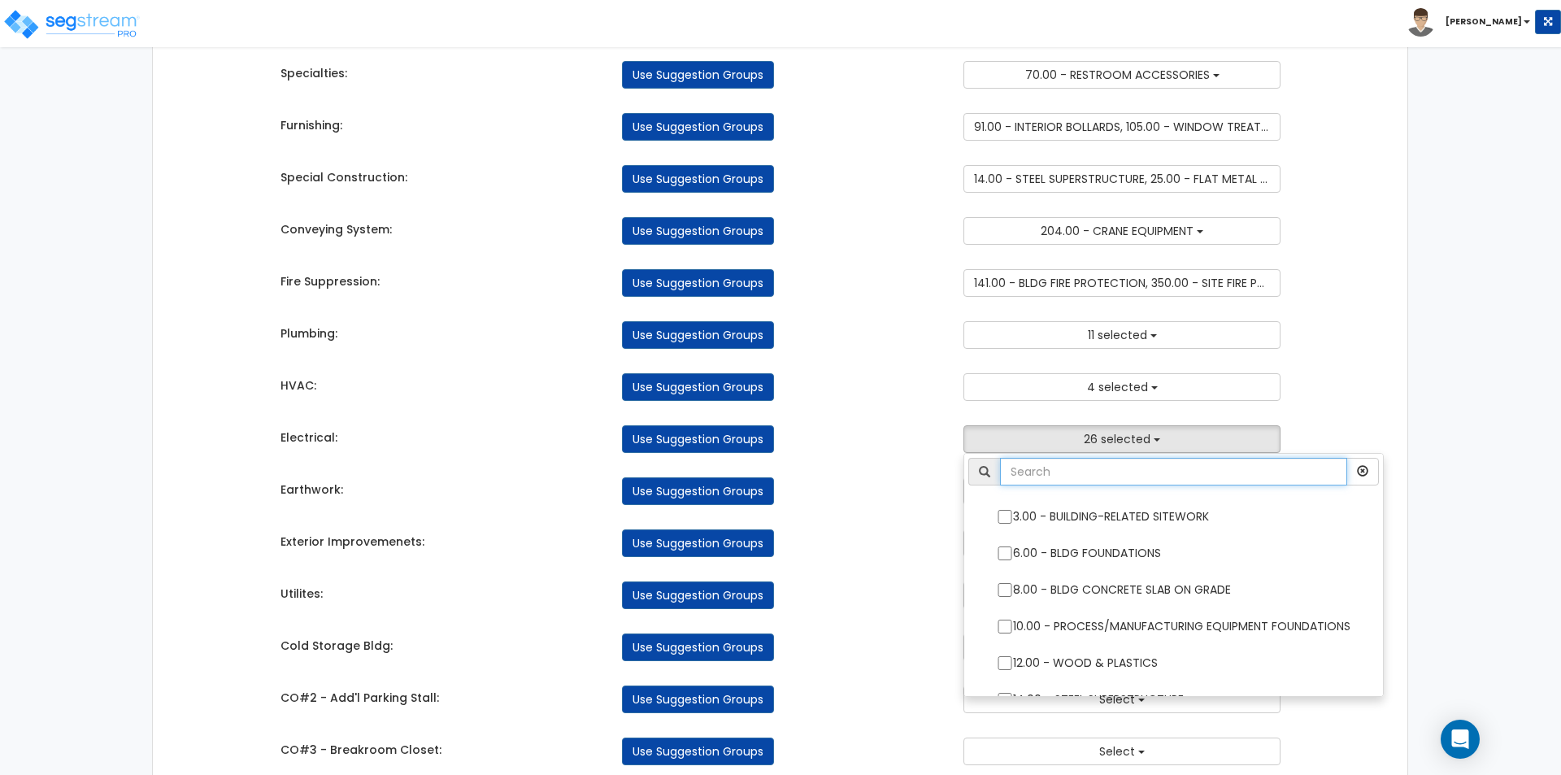
click at [1089, 475] on input "text" at bounding box center [1173, 472] width 347 height 28
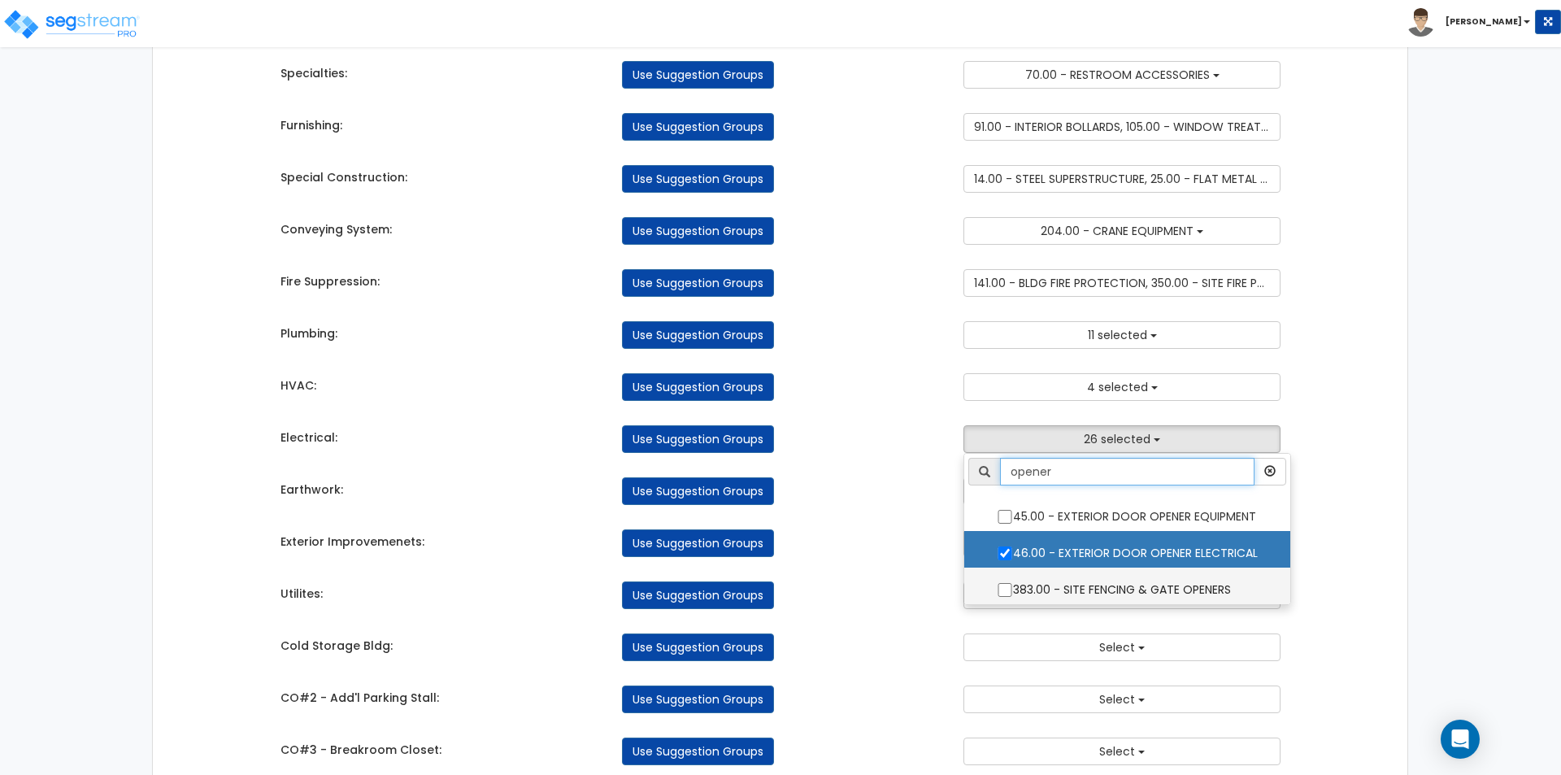
type input "opener"
click at [1002, 585] on input "383.00 - SITE FENCING & GATE OPENERS" at bounding box center [1005, 590] width 16 height 14
checkbox input "true"
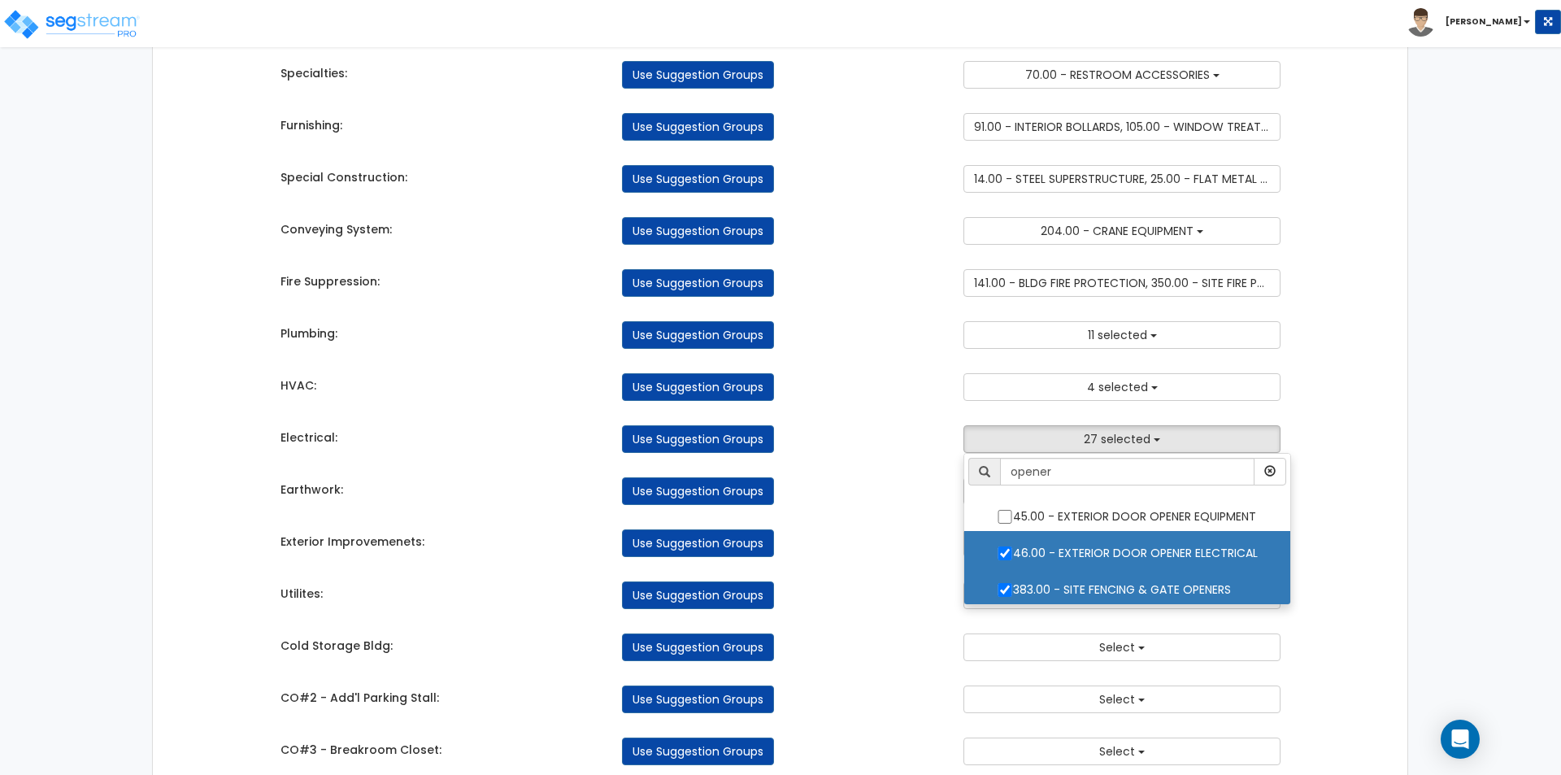
click at [836, 559] on div "Takeoff Cost Suggestion Groups Modify Component Groups Manually Concrete: Use S…" at bounding box center [780, 276] width 1025 height 1322
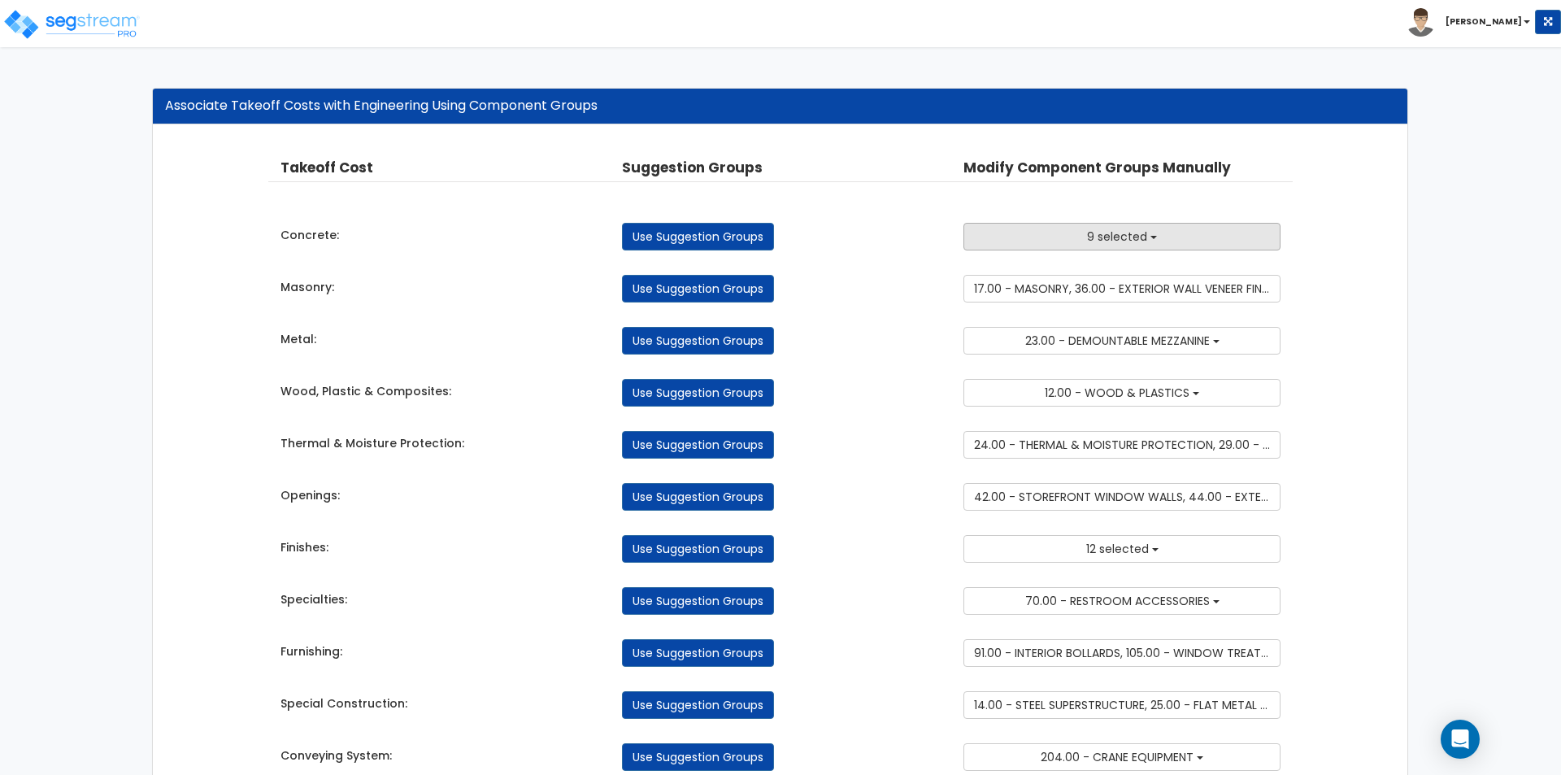
click at [1150, 246] on button "9 selected" at bounding box center [1121, 237] width 317 height 28
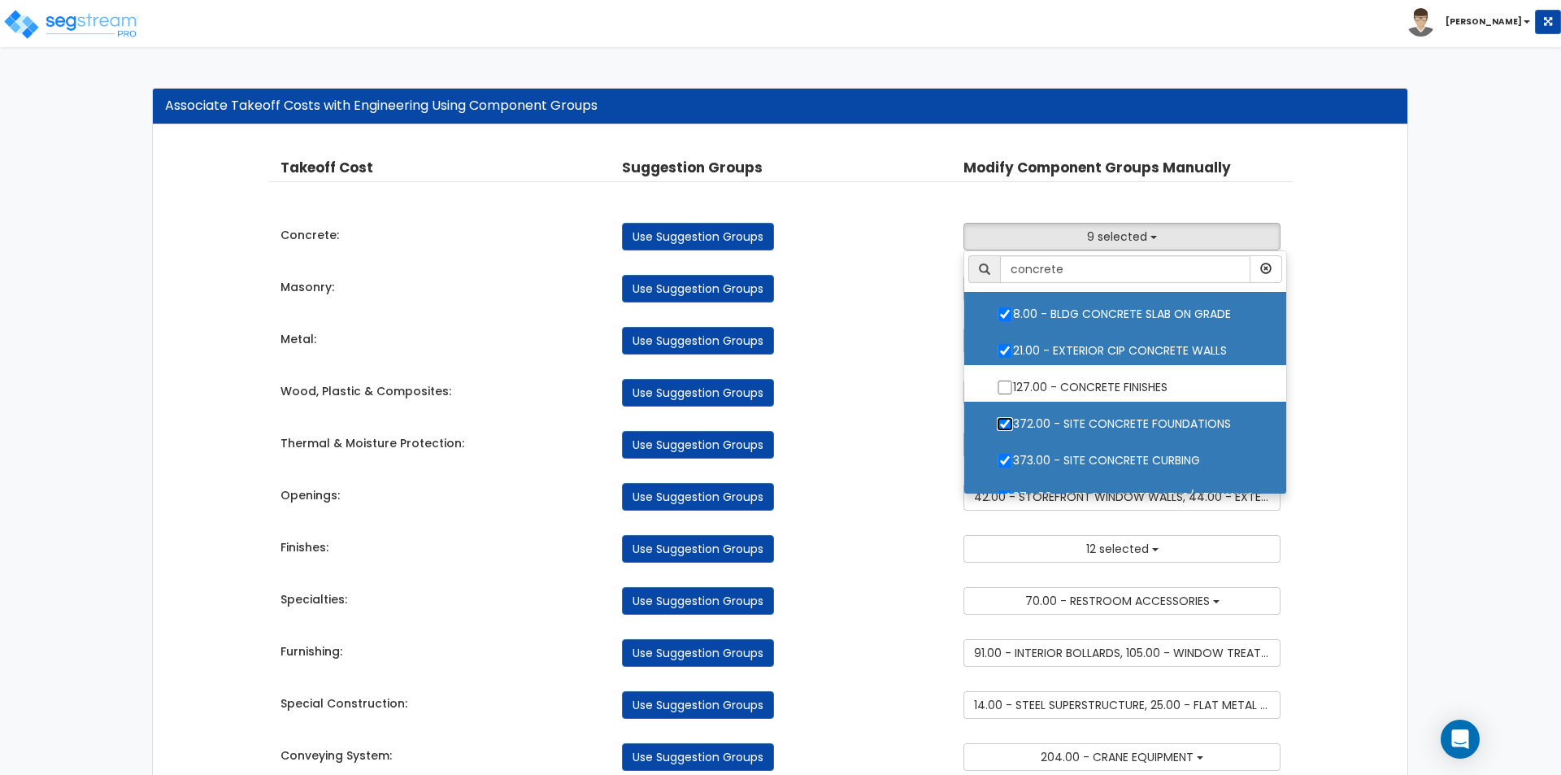
click at [1007, 424] on input "372.00 - SITE CONCRETE FOUNDATIONS" at bounding box center [1005, 424] width 16 height 14
checkbox input "false"
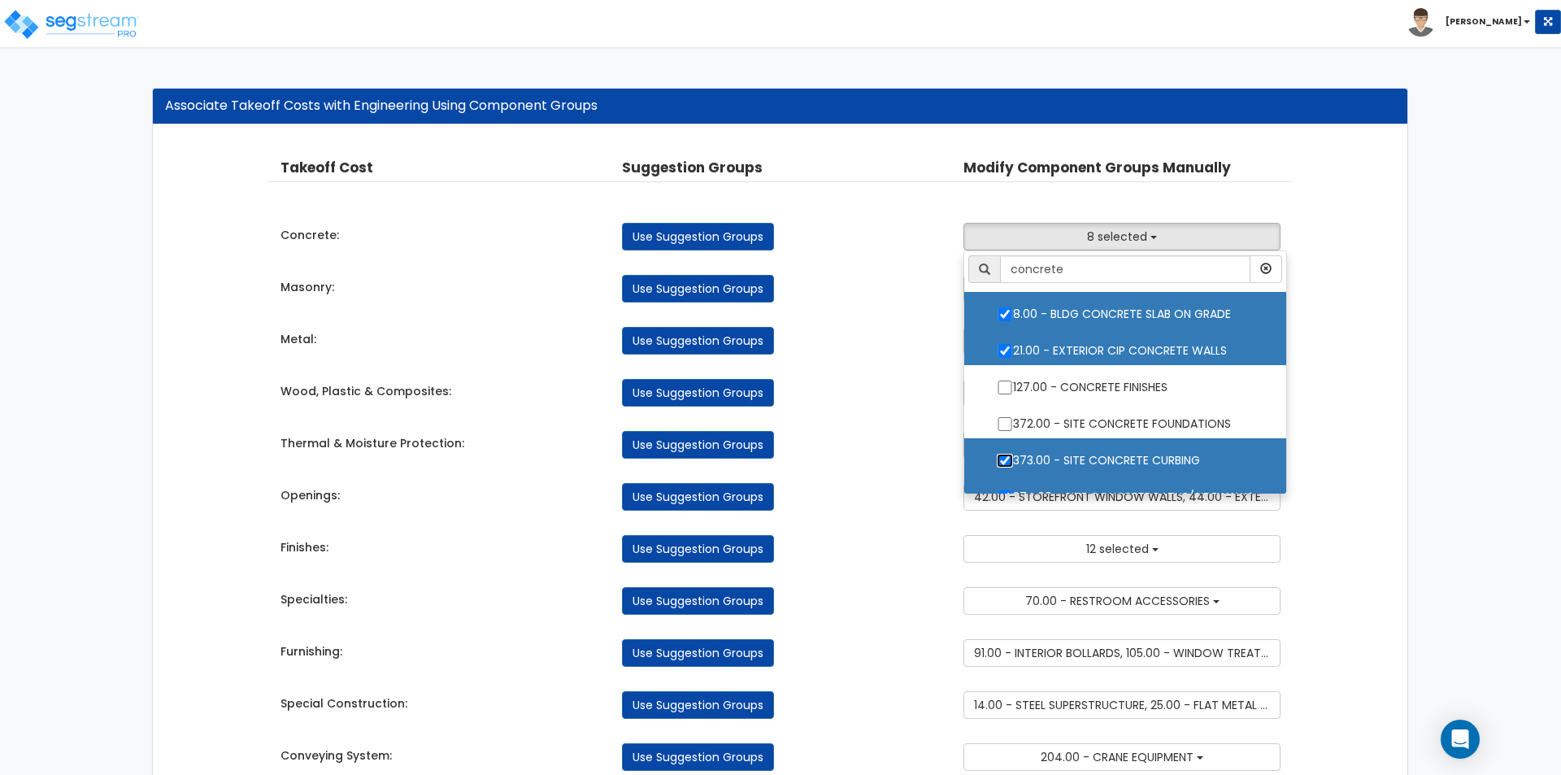
click at [1004, 463] on input "373.00 - SITE CONCRETE CURBING" at bounding box center [1005, 461] width 16 height 14
checkbox input "false"
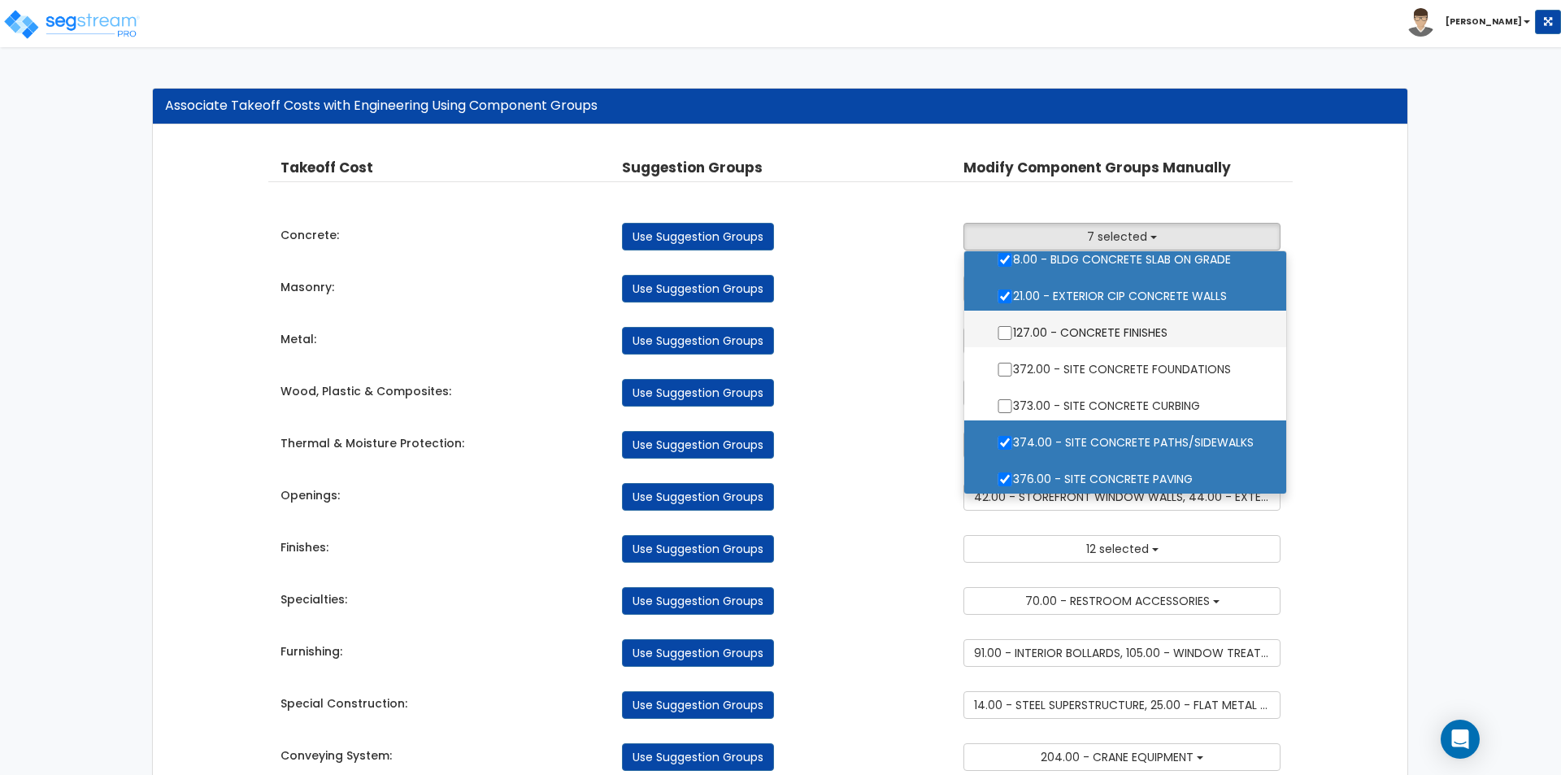
scroll to position [81, 0]
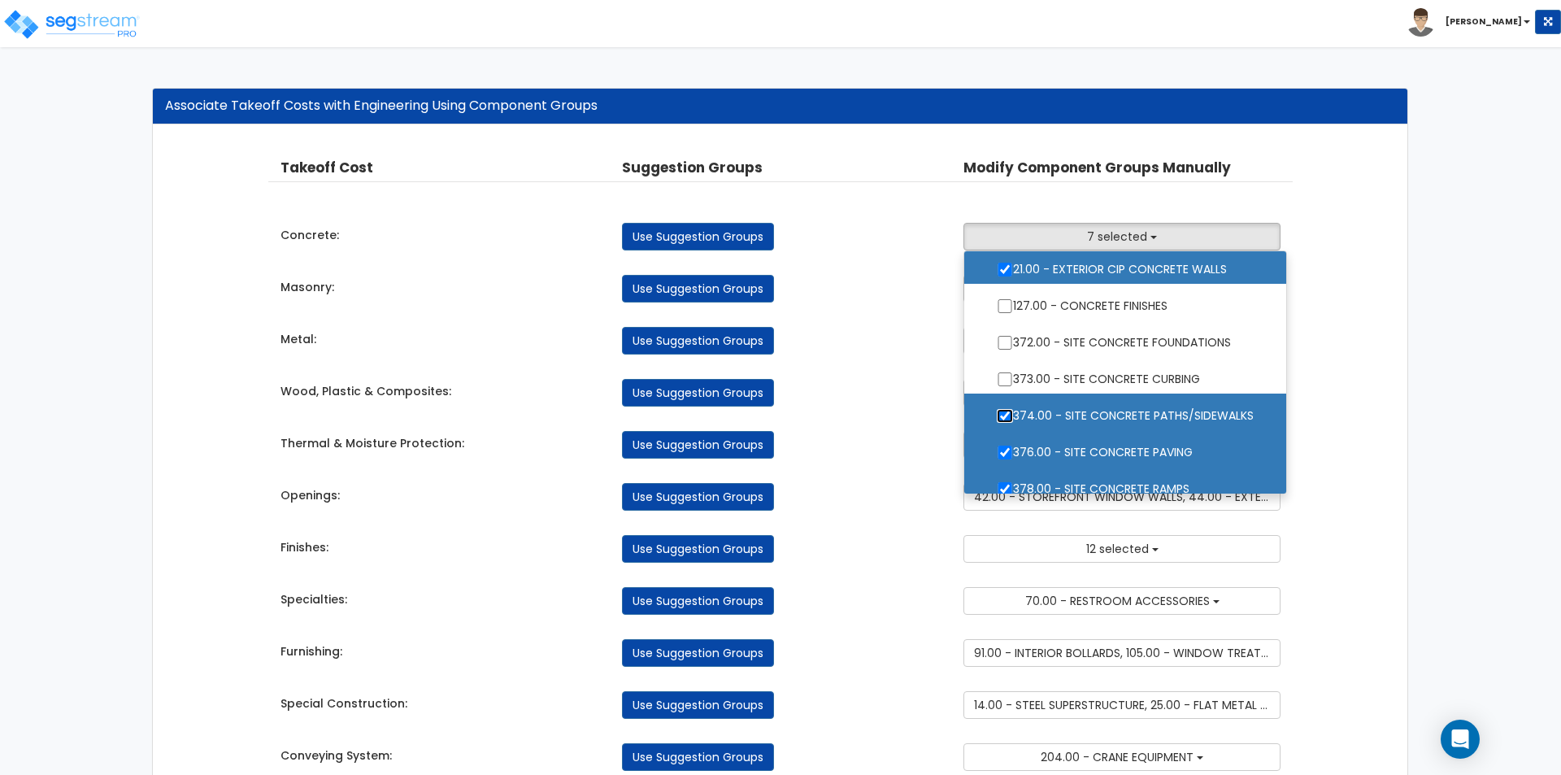
click at [1003, 412] on input "374.00 - SITE CONCRETE PATHS/SIDEWALKS" at bounding box center [1005, 416] width 16 height 14
checkbox input "false"
click at [1003, 454] on input "376.00 - SITE CONCRETE PAVING" at bounding box center [1005, 453] width 16 height 14
checkbox input "false"
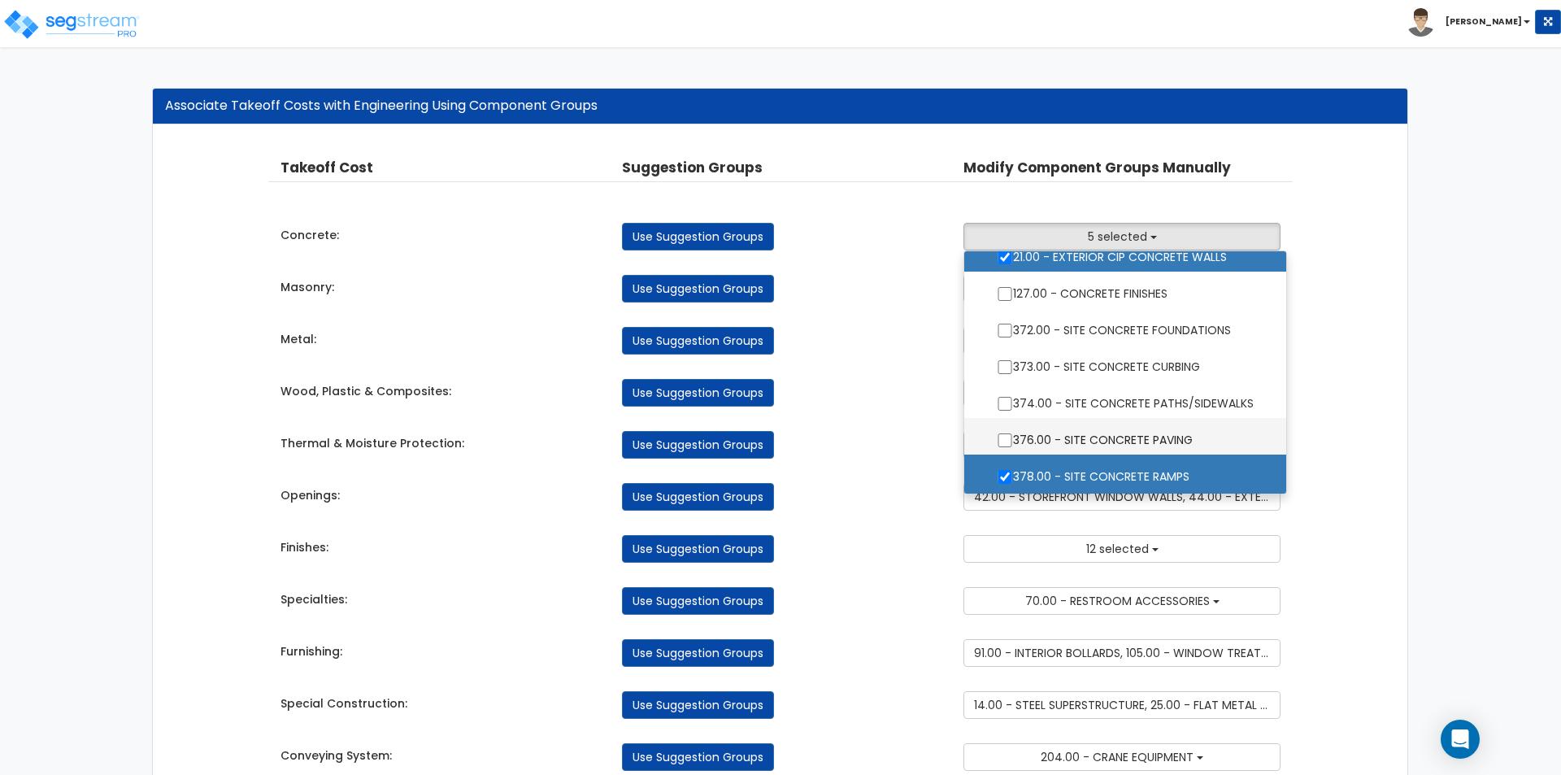
scroll to position [95, 0]
click at [1001, 473] on input "378.00 - SITE CONCRETE RAMPS" at bounding box center [1005, 475] width 16 height 14
checkbox input "false"
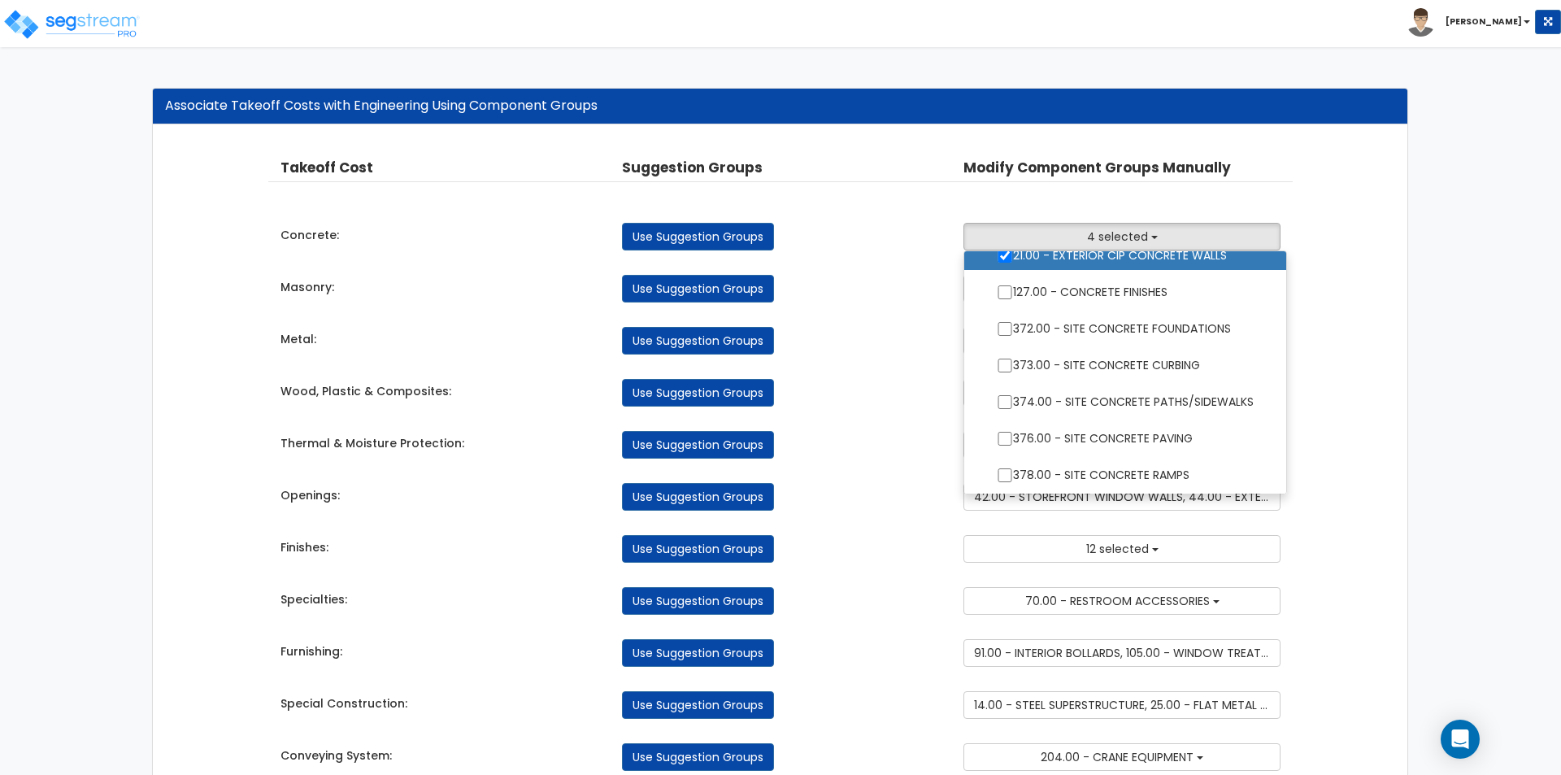
click at [870, 444] on div "Use Suggestion Groups" at bounding box center [780, 445] width 341 height 28
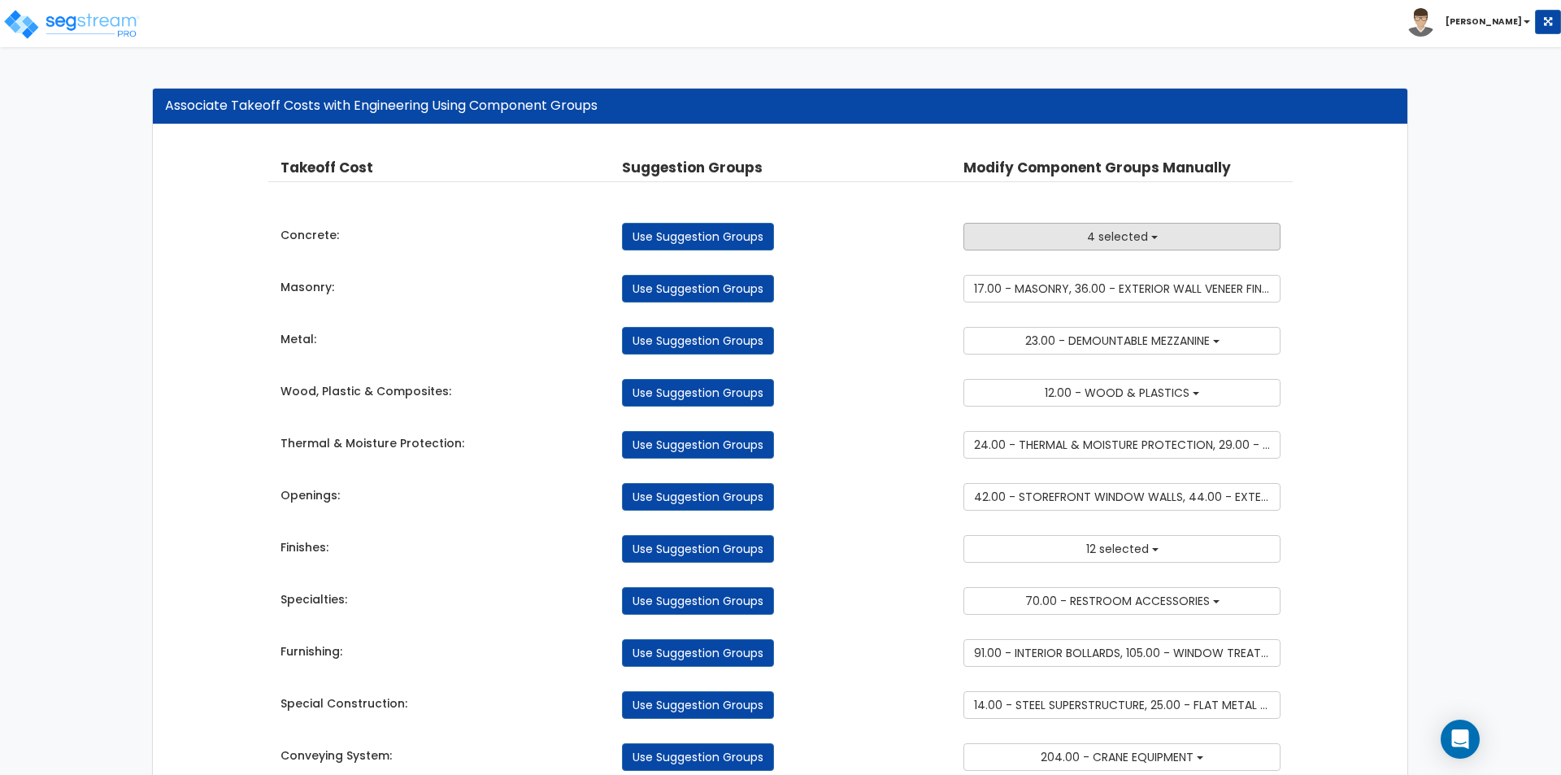
click at [1122, 228] on button "4 selected" at bounding box center [1121, 237] width 317 height 28
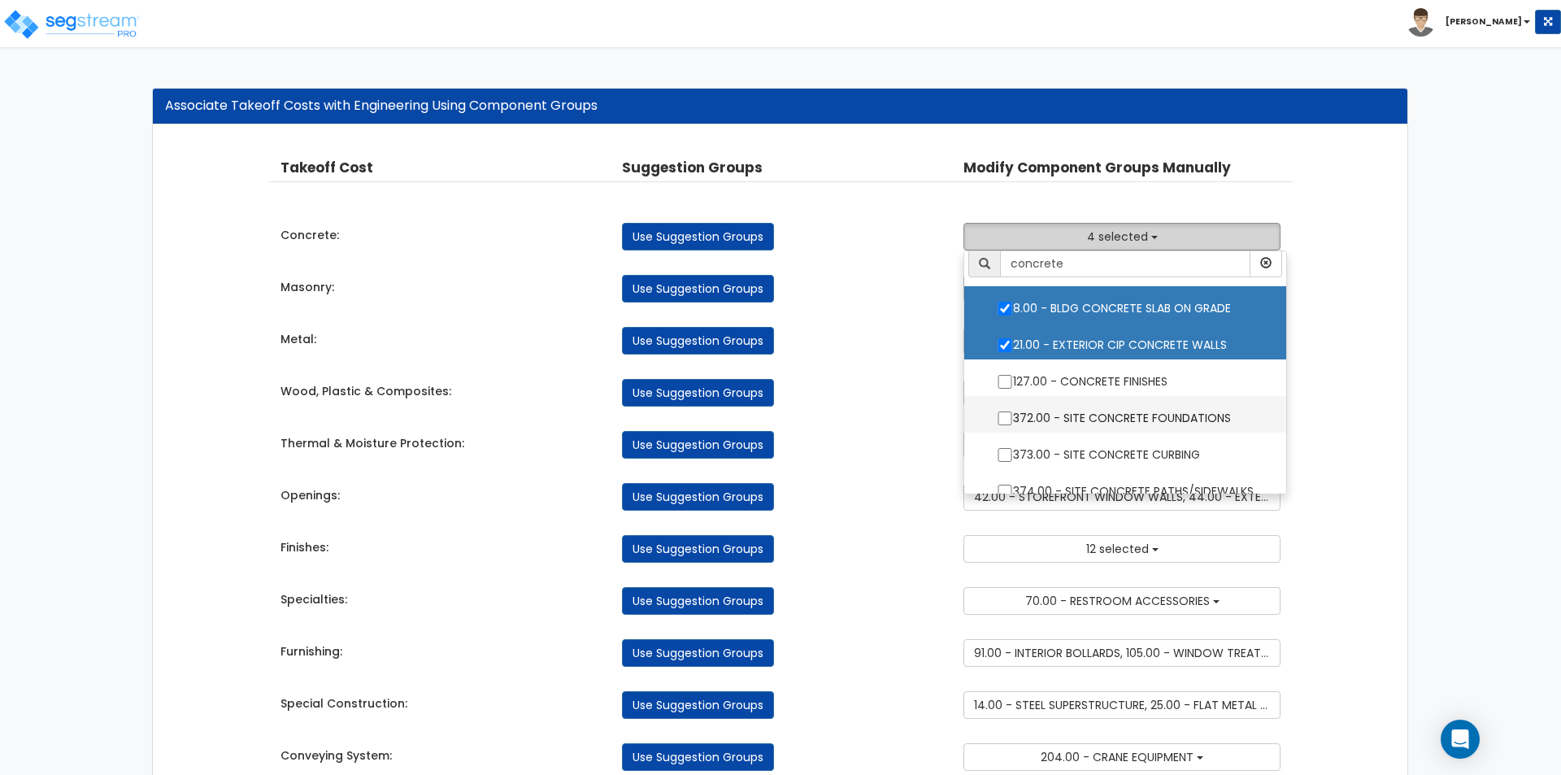
scroll to position [0, 0]
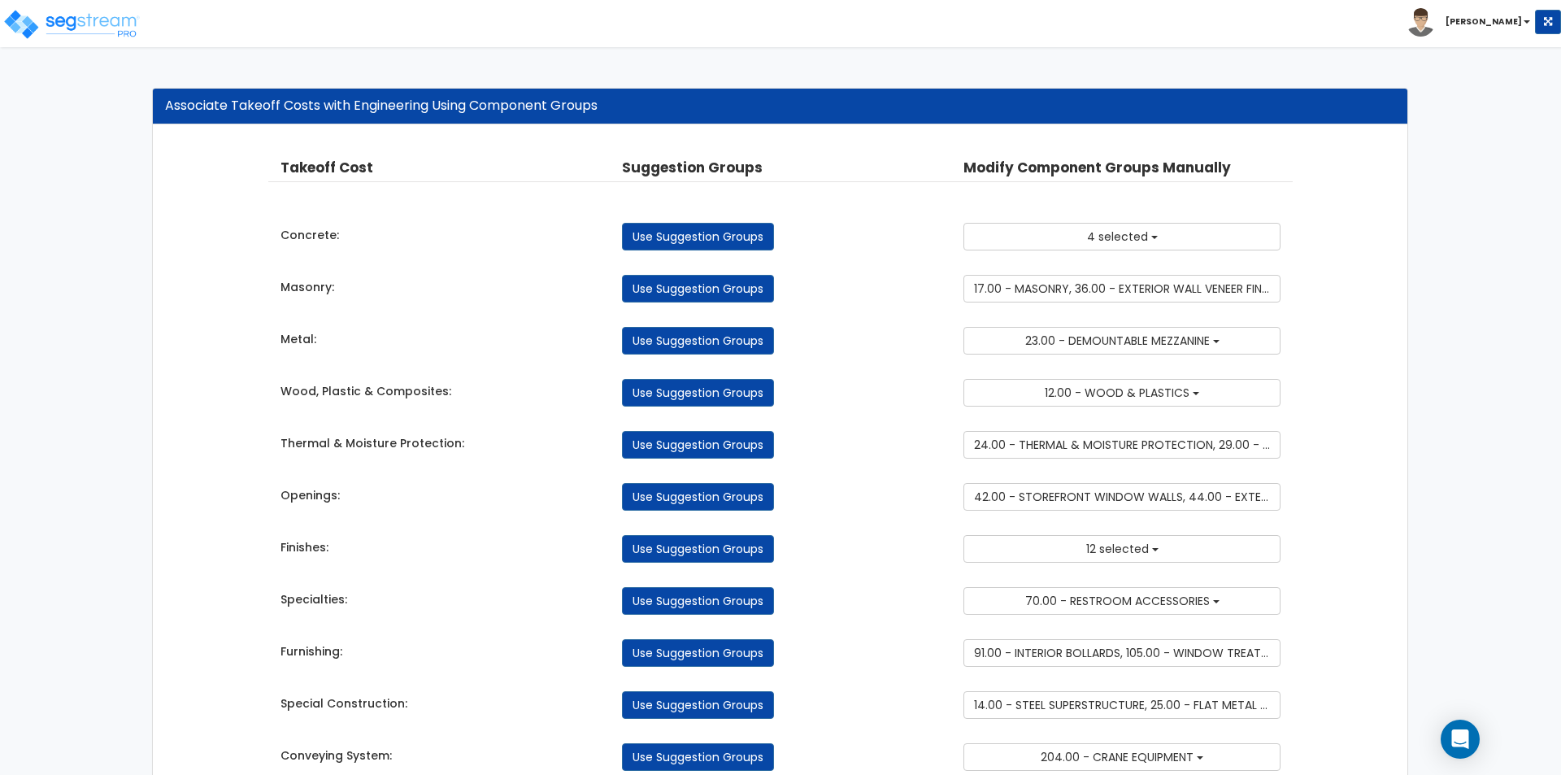
click at [910, 340] on div "Use Suggestion Groups" at bounding box center [780, 341] width 341 height 28
click at [1063, 399] on span "12.00 - WOOD & PLASTICS" at bounding box center [1117, 393] width 145 height 16
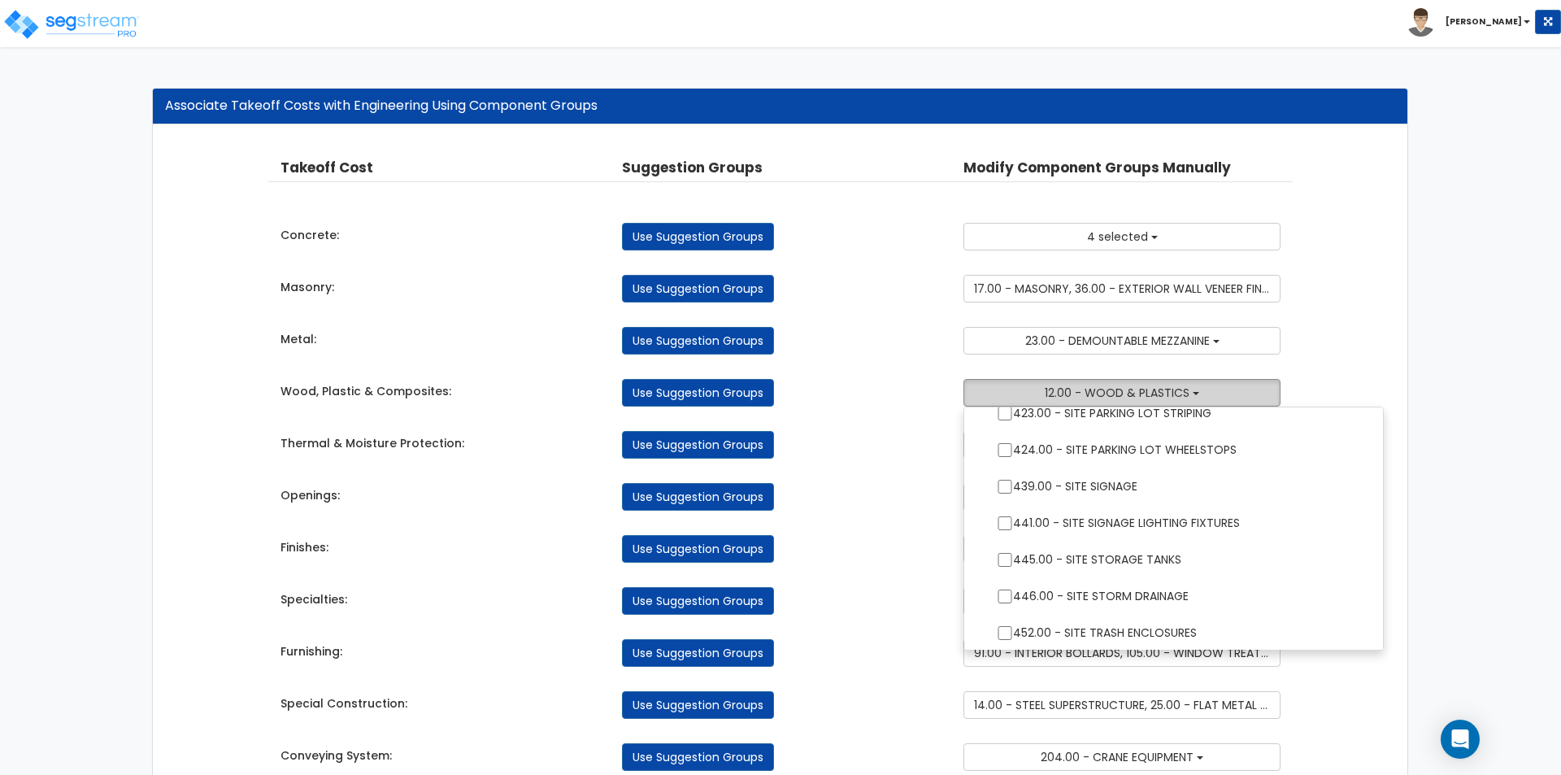
scroll to position [3497, 0]
click at [866, 528] on div "Finishes: Use Suggestion Groups 3.00 - BUILDING-RELATED SITEWORK 6.00 - BLDG FO…" at bounding box center [780, 545] width 1025 height 36
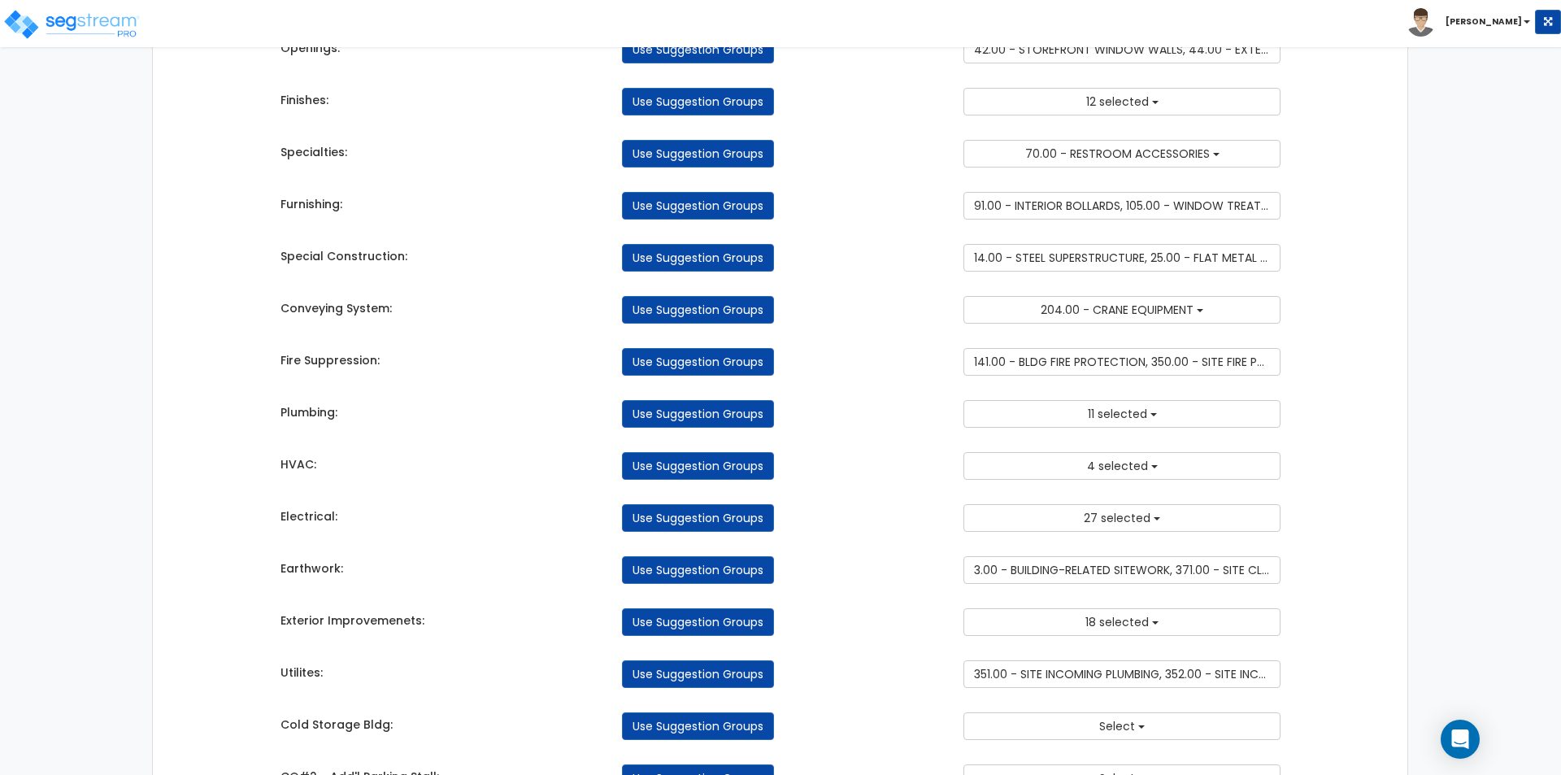
scroll to position [526, 0]
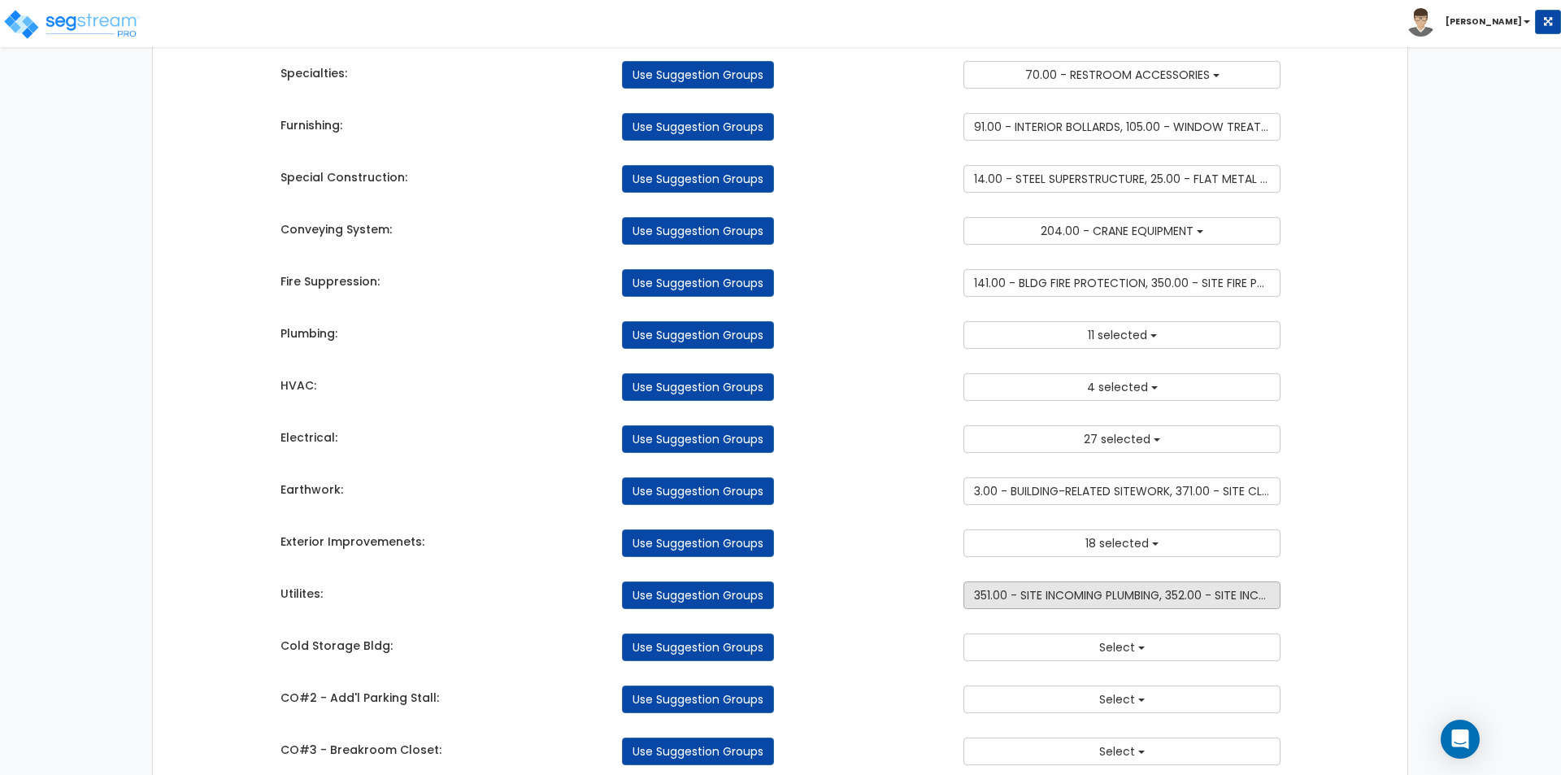
click at [1082, 596] on span "351.00 - SITE INCOMING PLUMBING, 352.00 - SITE INCOMING GAS" at bounding box center [1148, 595] width 349 height 16
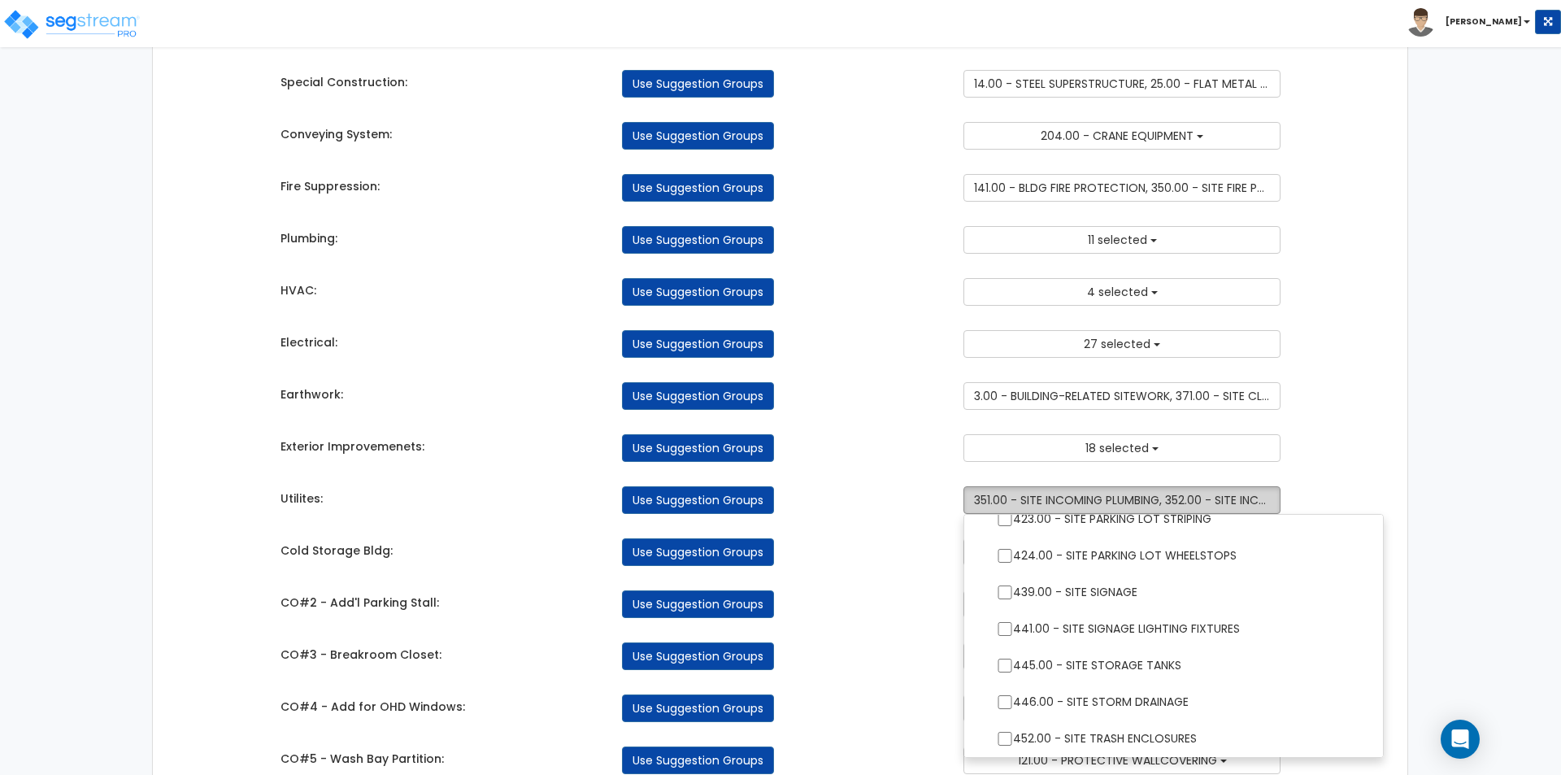
scroll to position [770, 0]
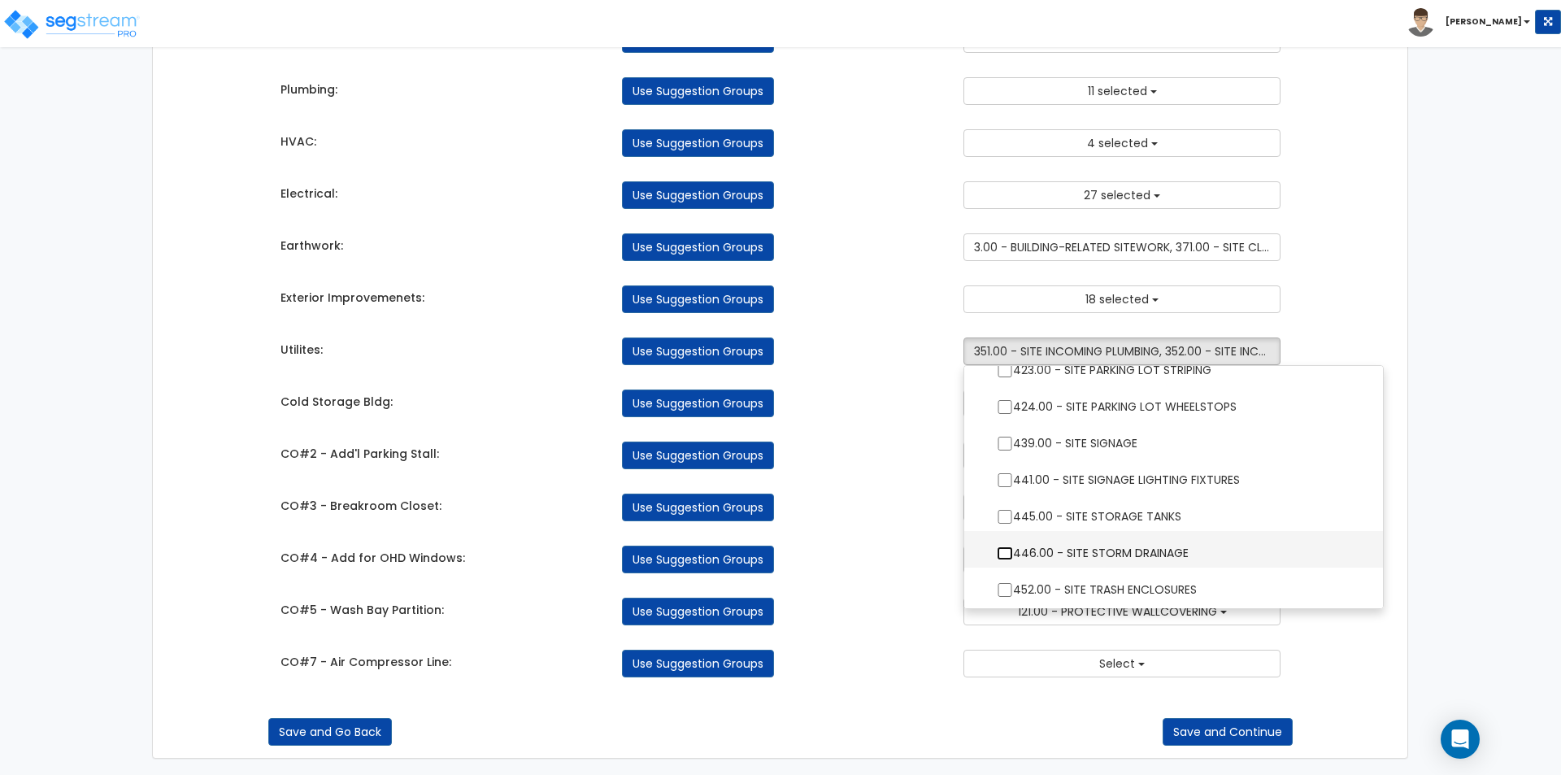
click at [1004, 549] on input "446.00 - SITE STORM DRAINAGE" at bounding box center [1005, 553] width 16 height 14
checkbox input "true"
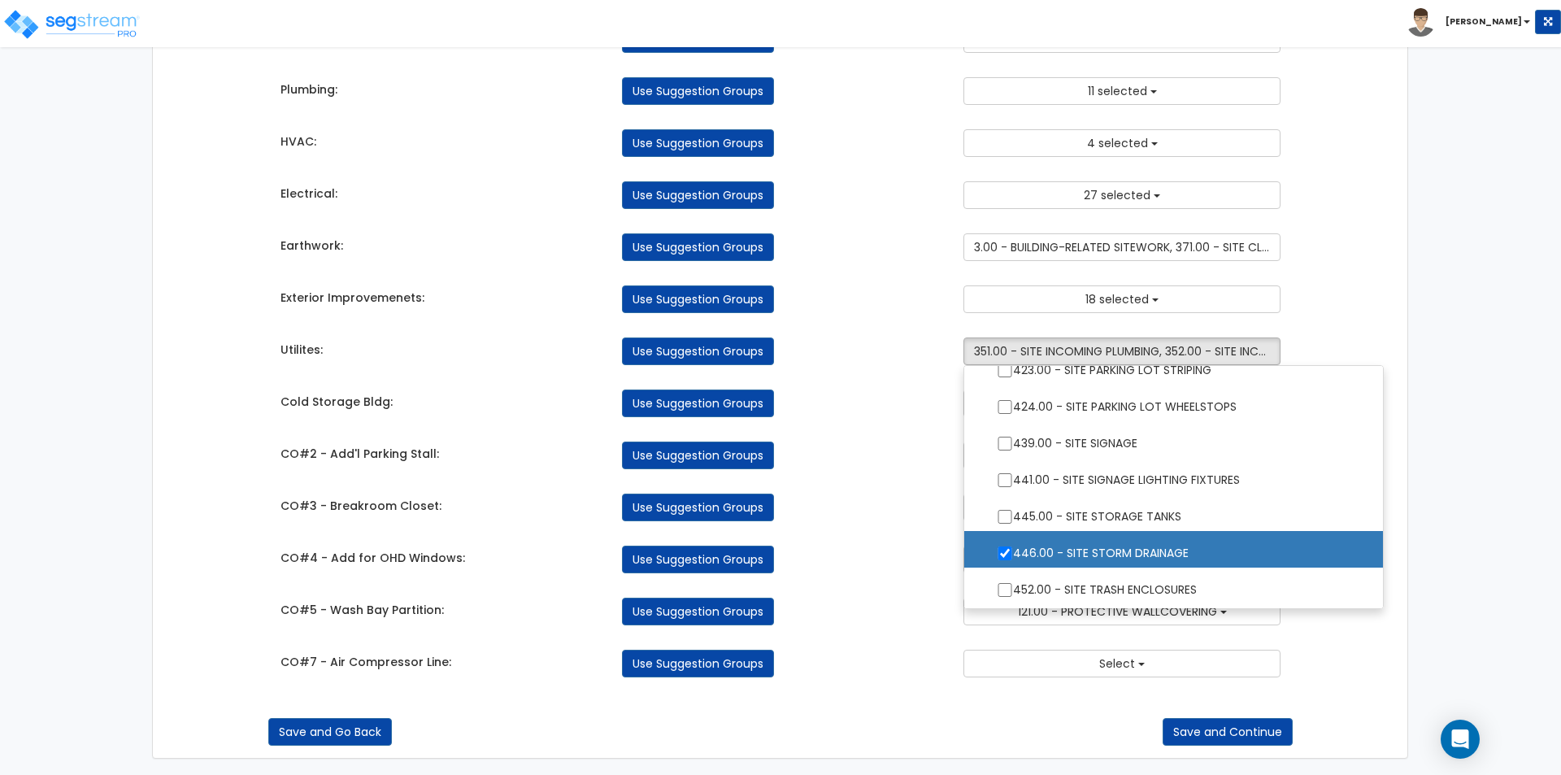
click at [845, 528] on div "Takeoff Cost Suggestion Groups Modify Component Groups Manually Concrete: Use S…" at bounding box center [780, 33] width 1025 height 1322
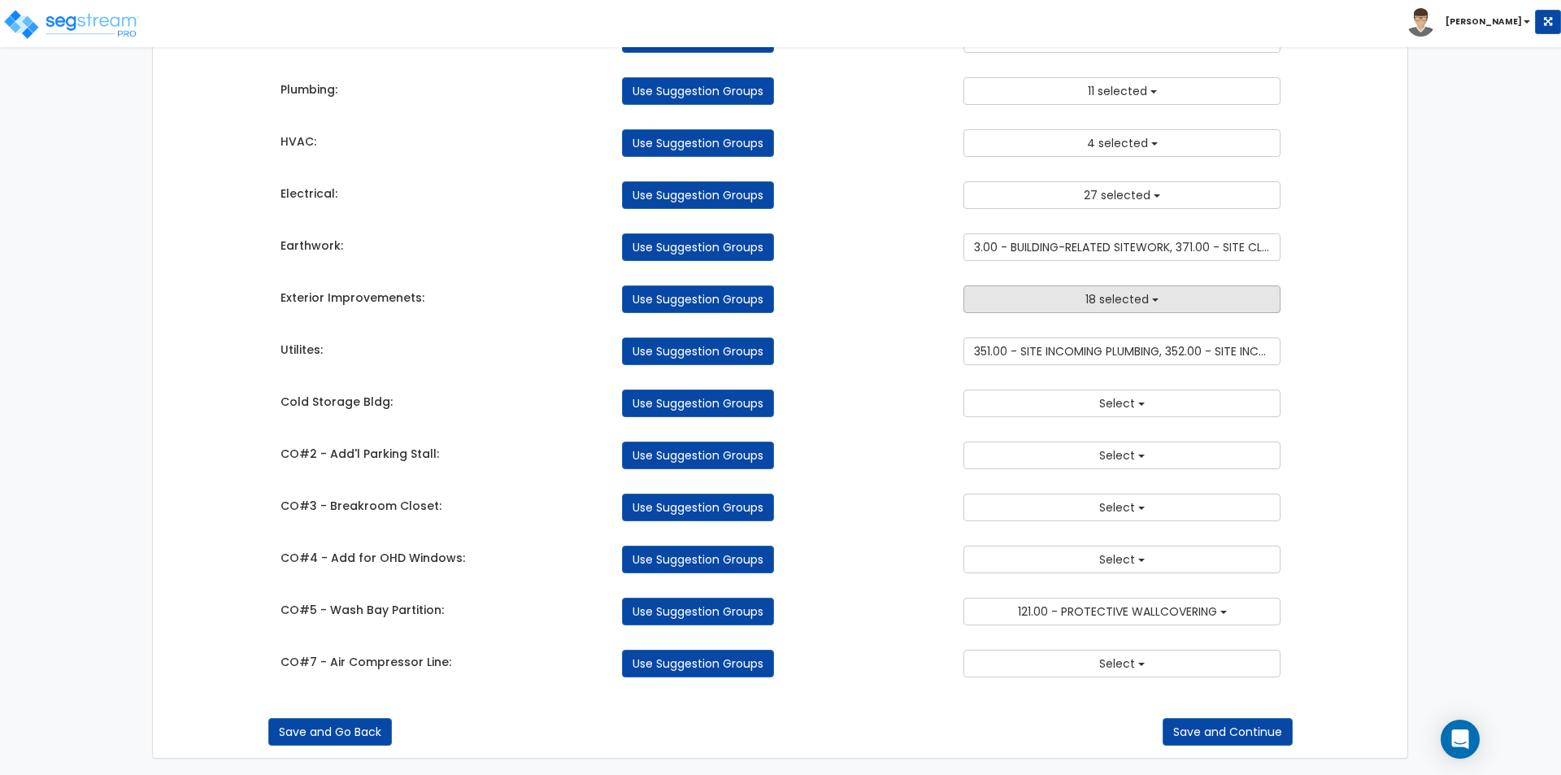
click at [1054, 303] on button "18 selected" at bounding box center [1121, 299] width 317 height 28
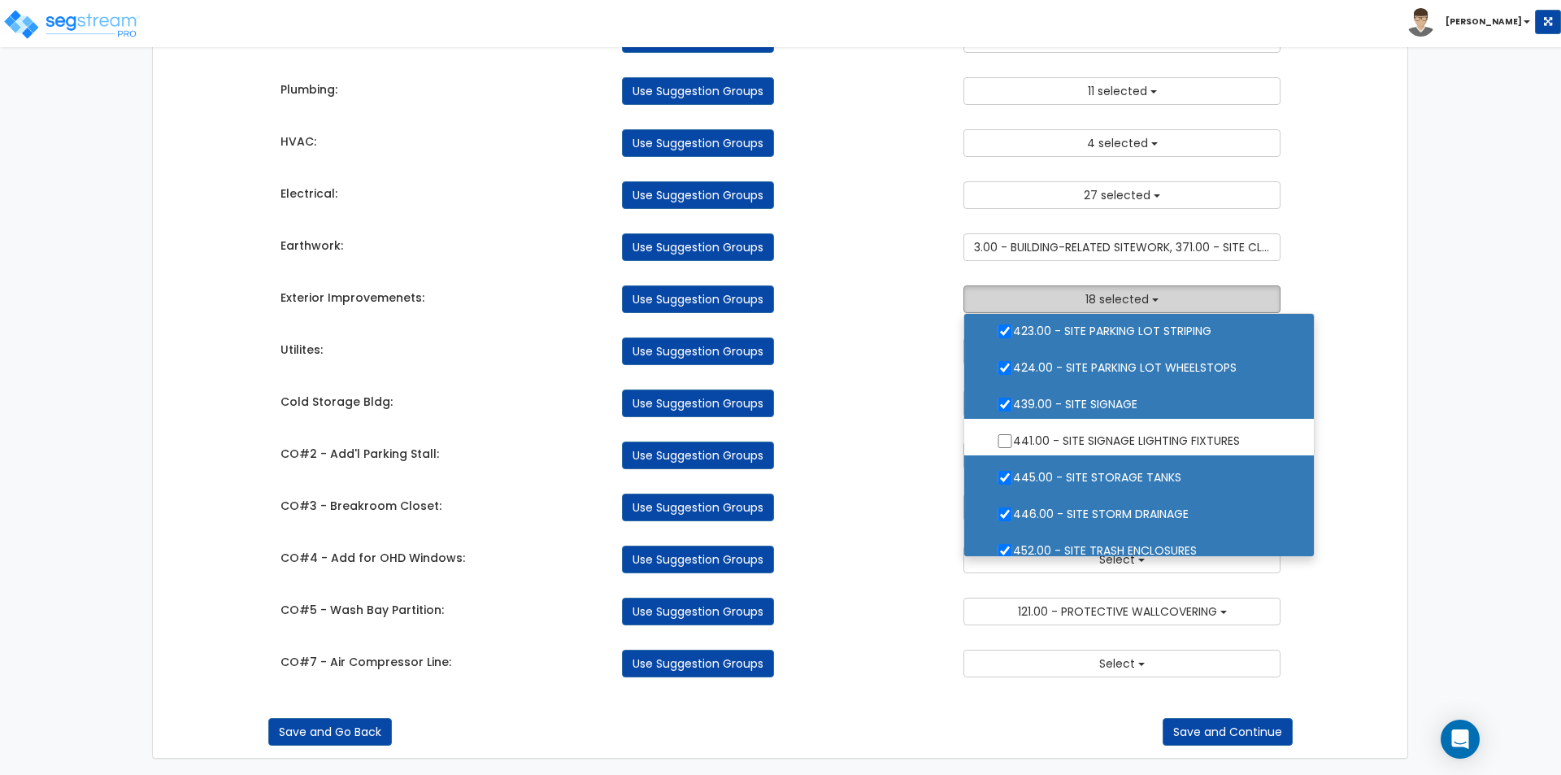
scroll to position [790, 0]
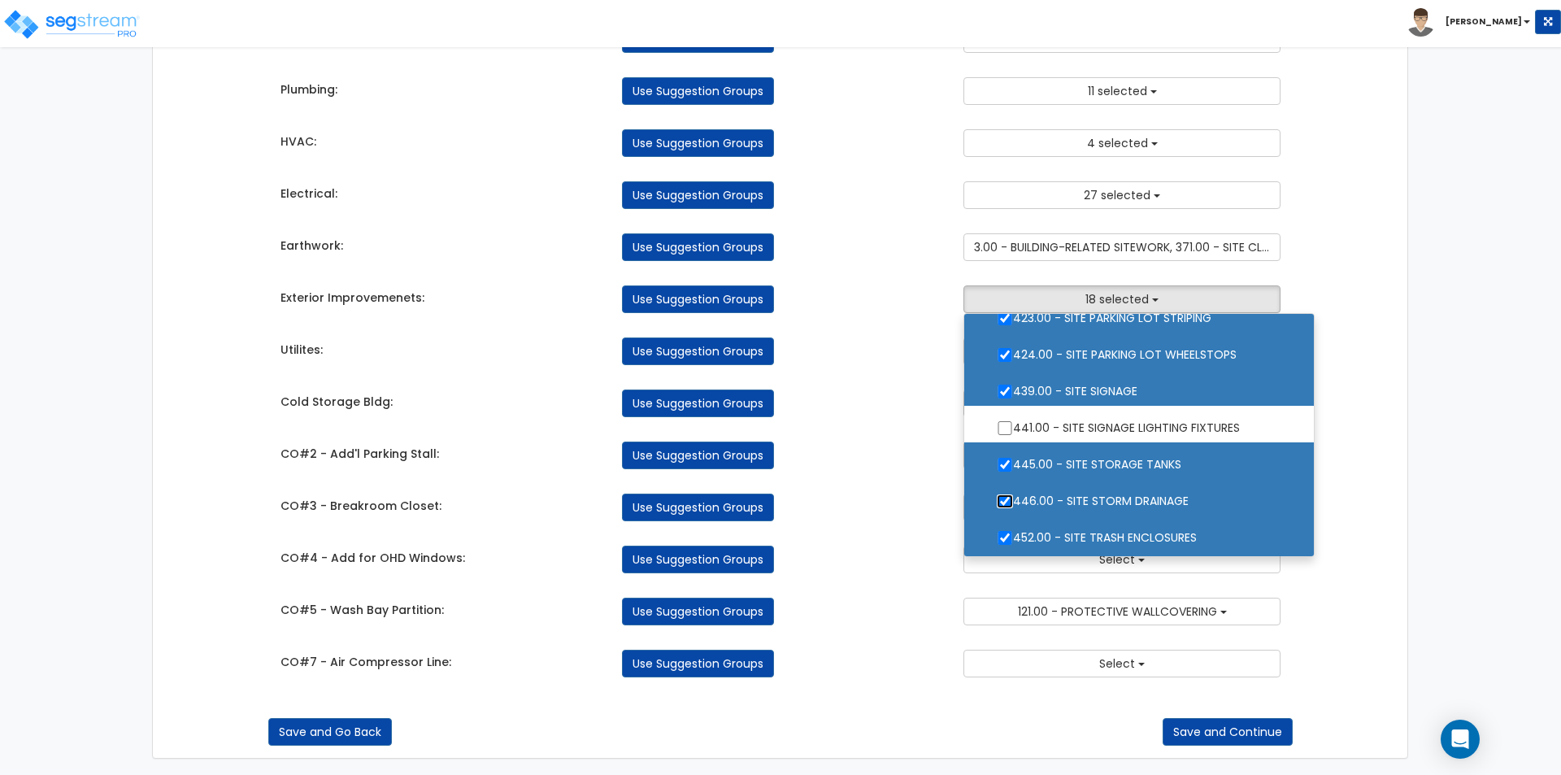
click at [1006, 498] on input "446.00 - SITE STORM DRAINAGE" at bounding box center [1005, 501] width 16 height 14
checkbox input "false"
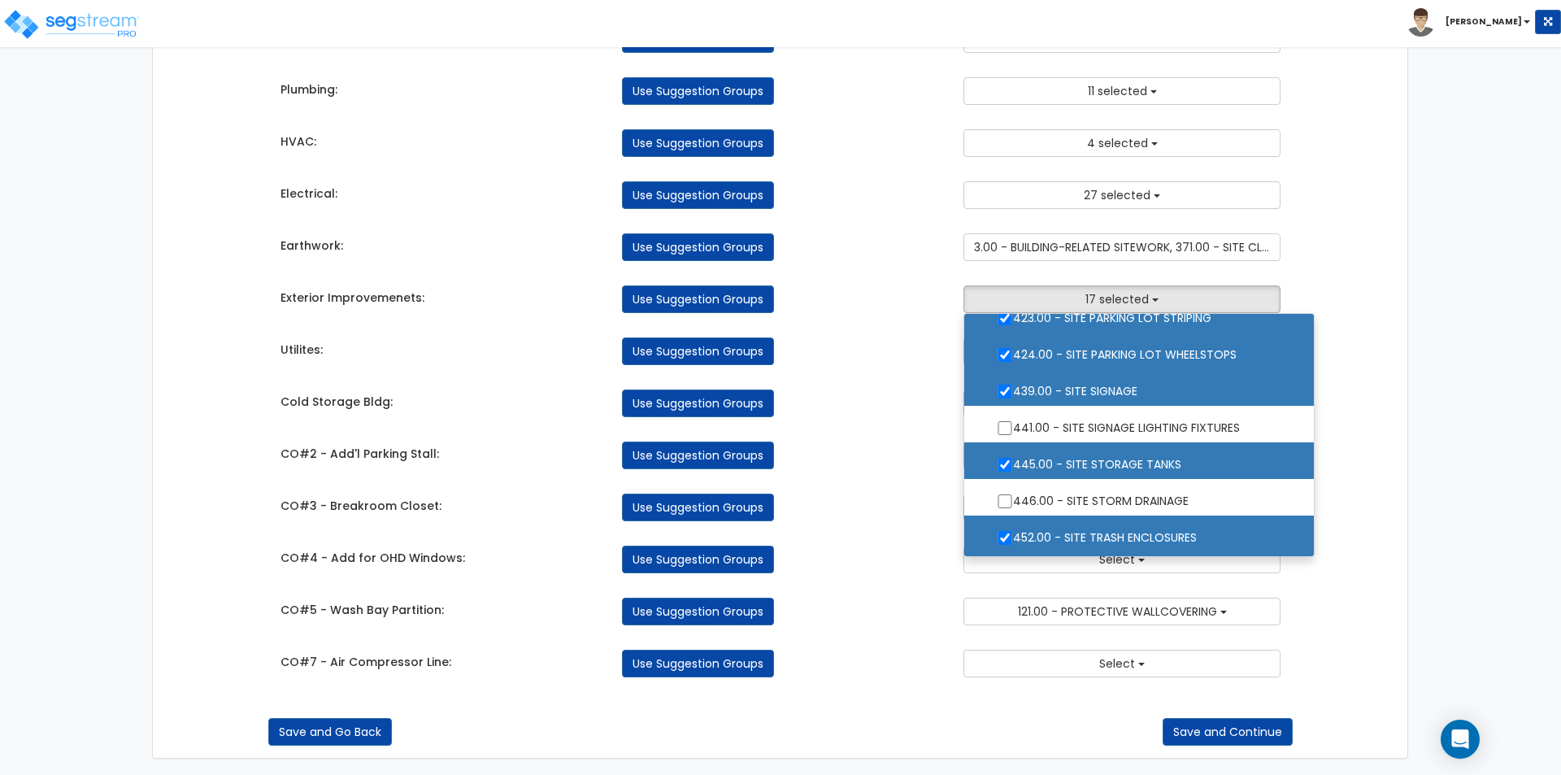
click at [898, 471] on div "Takeoff Cost Suggestion Groups Modify Component Groups Manually Concrete: Use S…" at bounding box center [780, 33] width 1025 height 1322
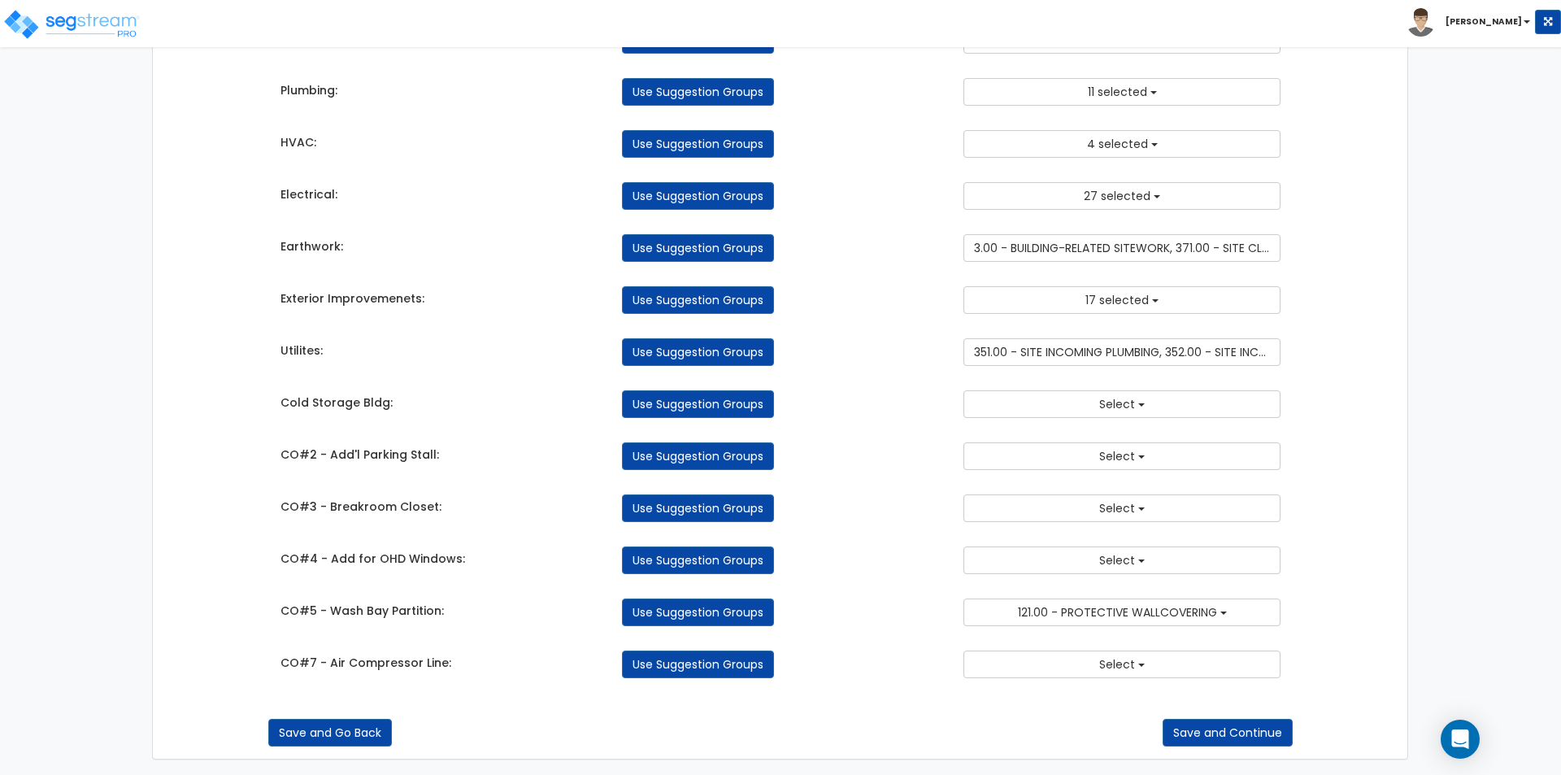
scroll to position [770, 0]
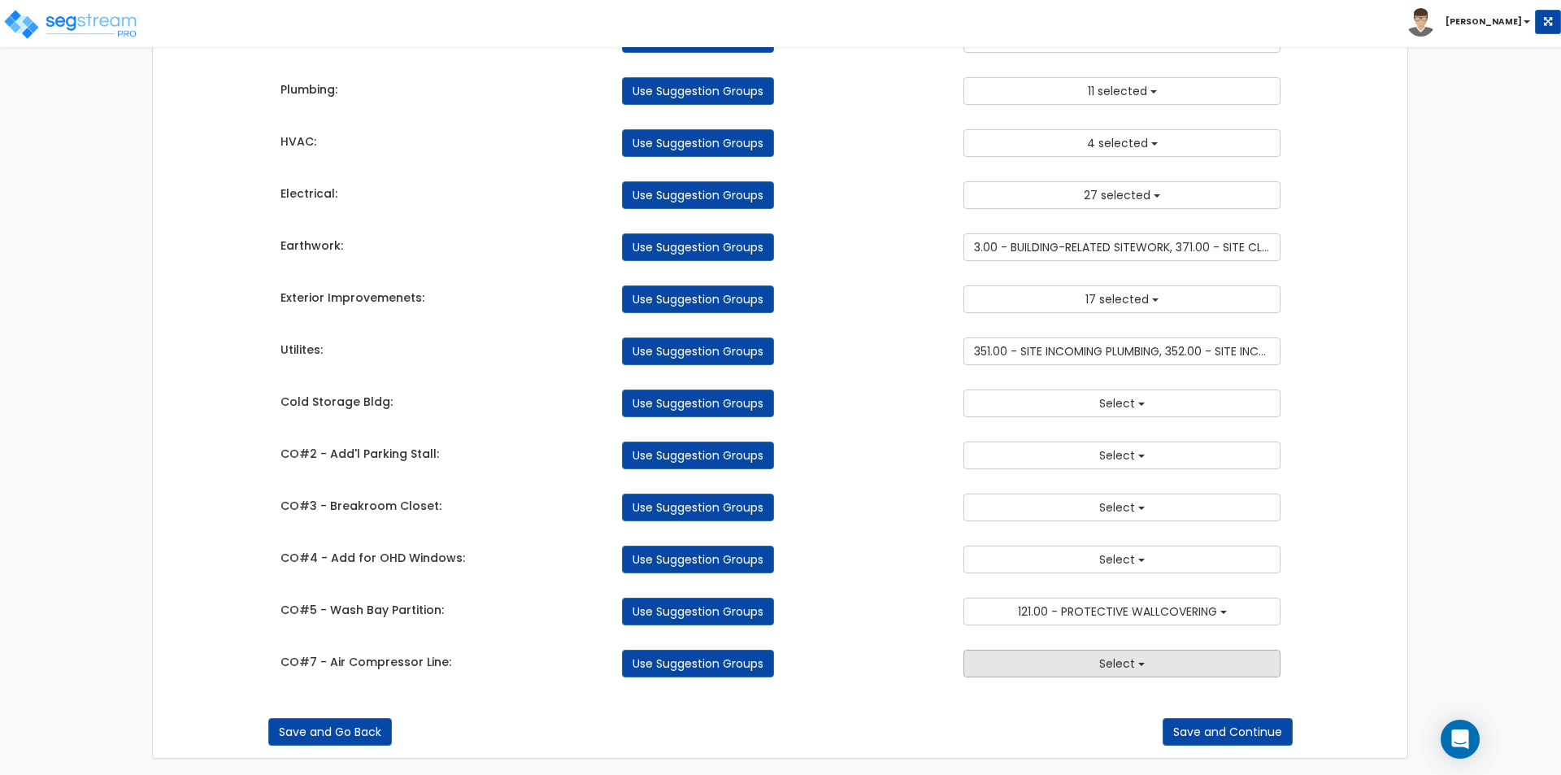
click at [1024, 659] on button "Select" at bounding box center [1121, 664] width 317 height 28
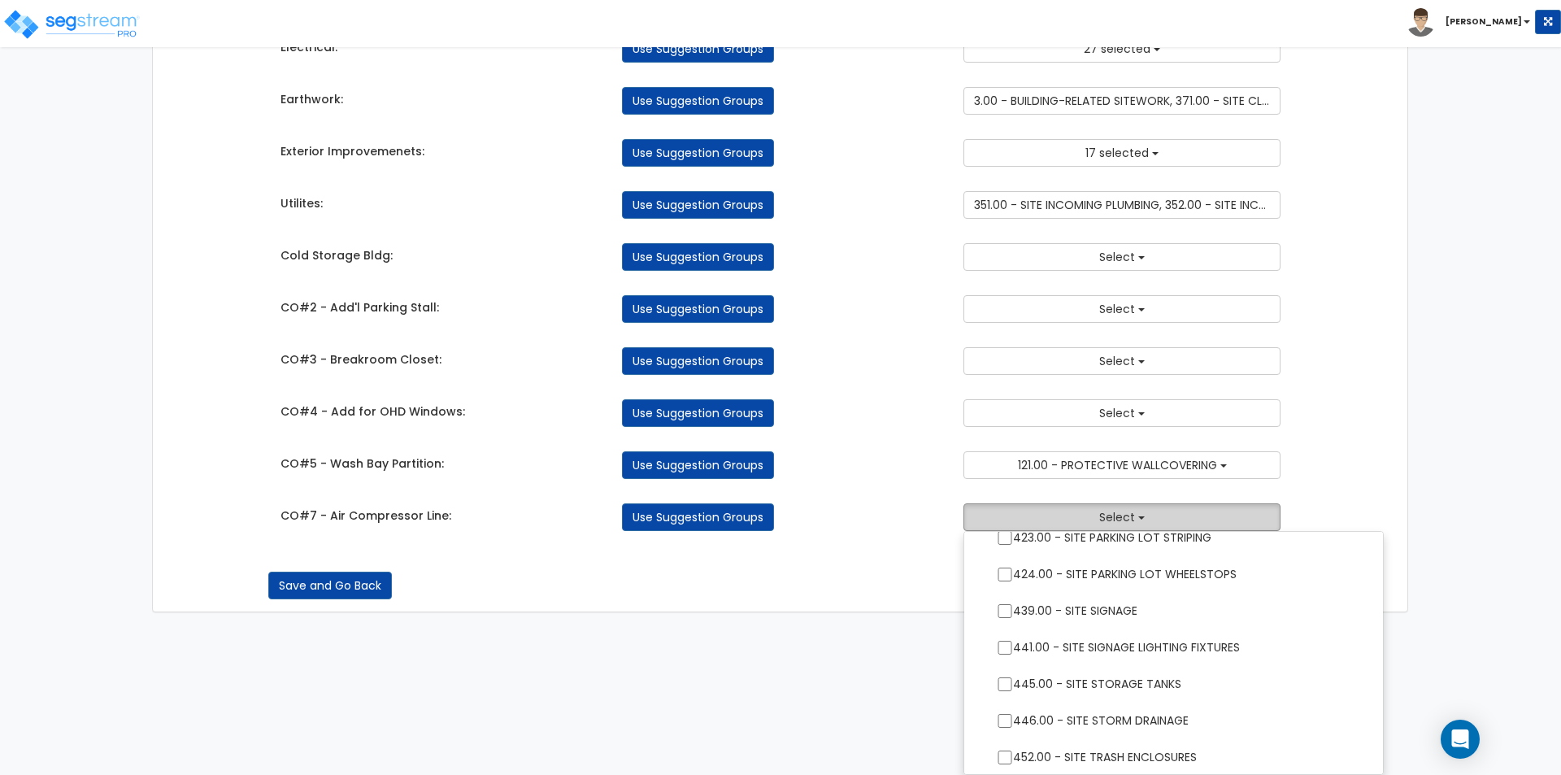
scroll to position [3497, 0]
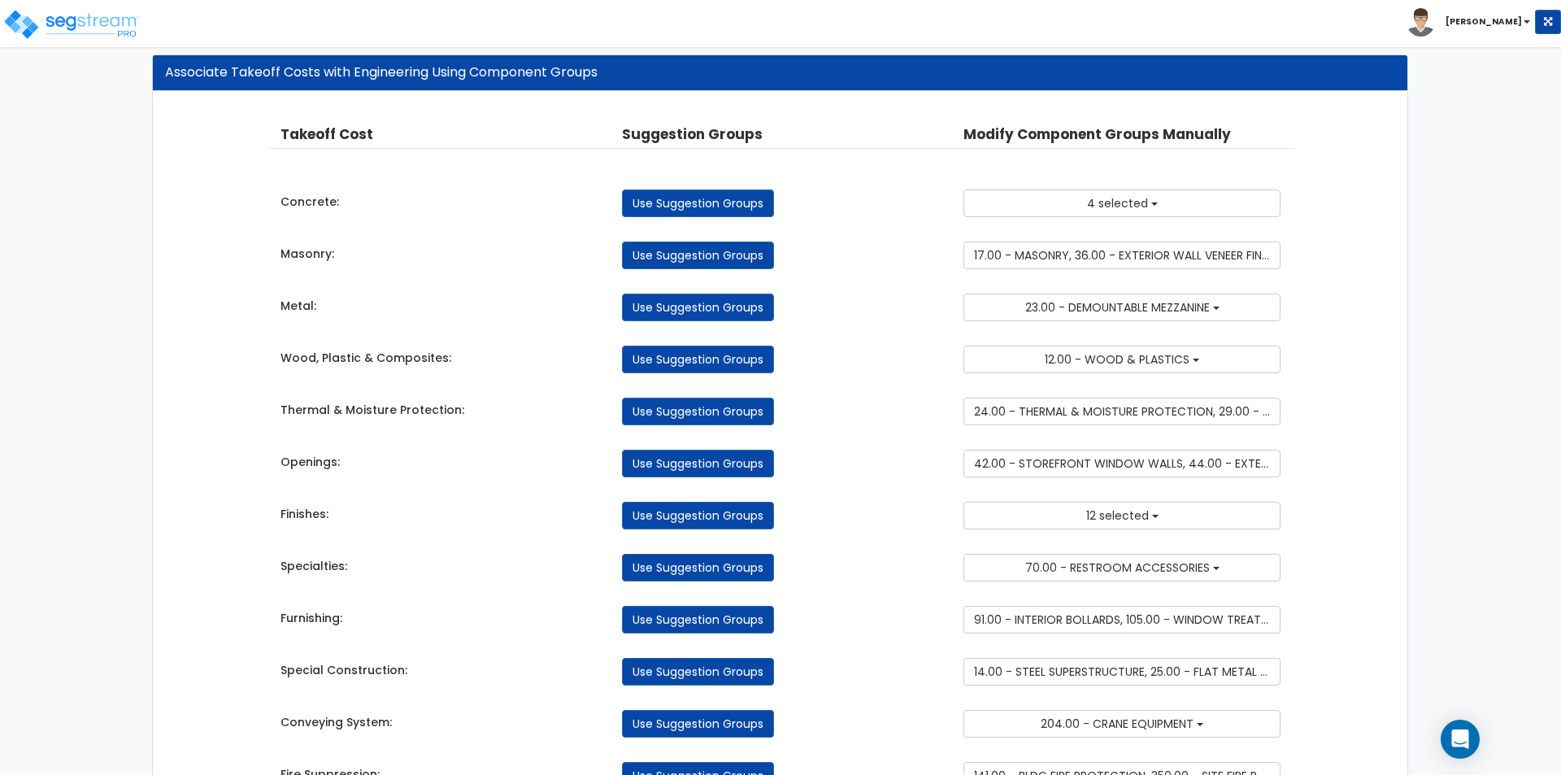
scroll to position [0, 0]
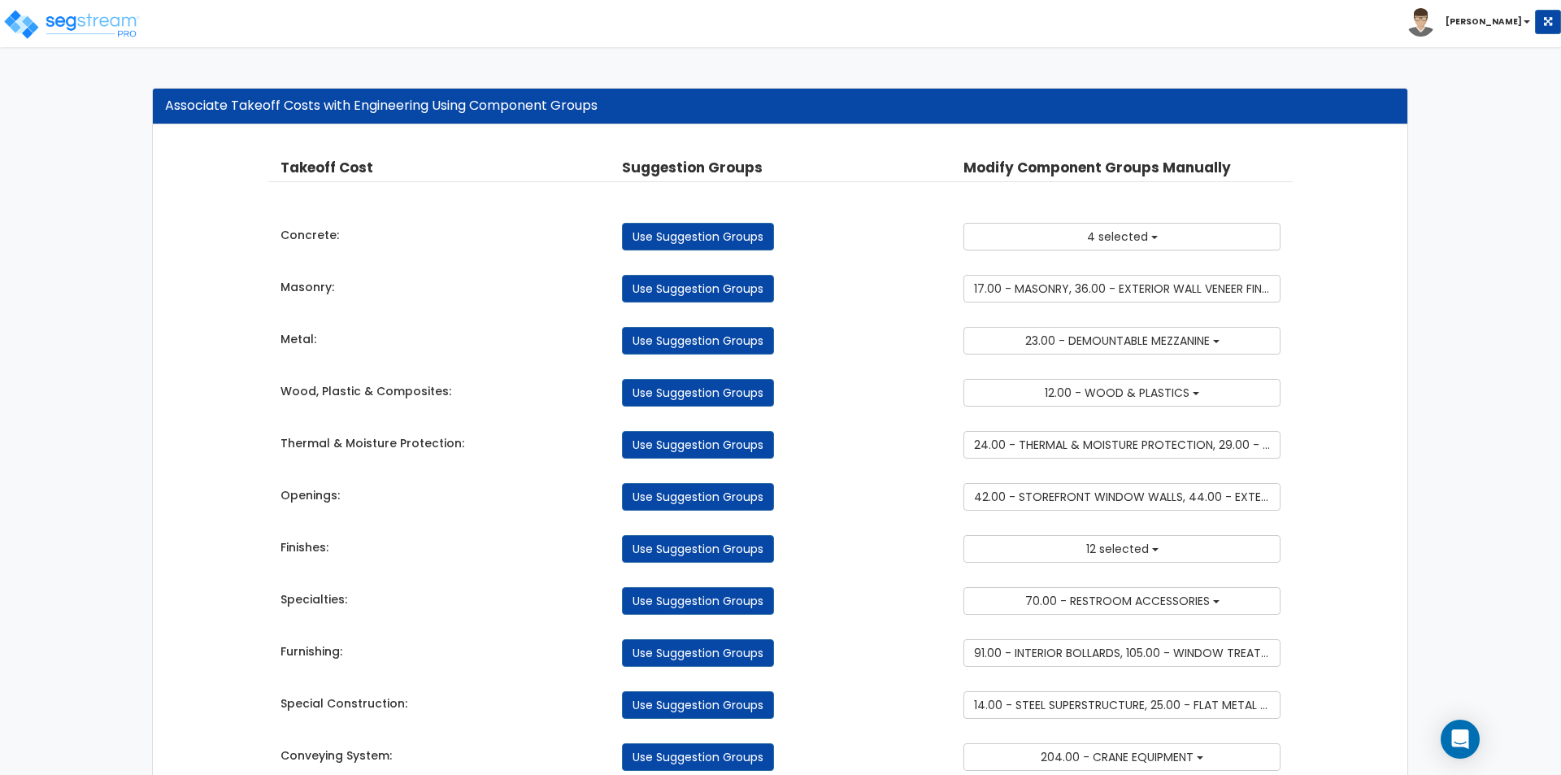
click at [831, 457] on div "Use Suggestion Groups" at bounding box center [780, 445] width 341 height 28
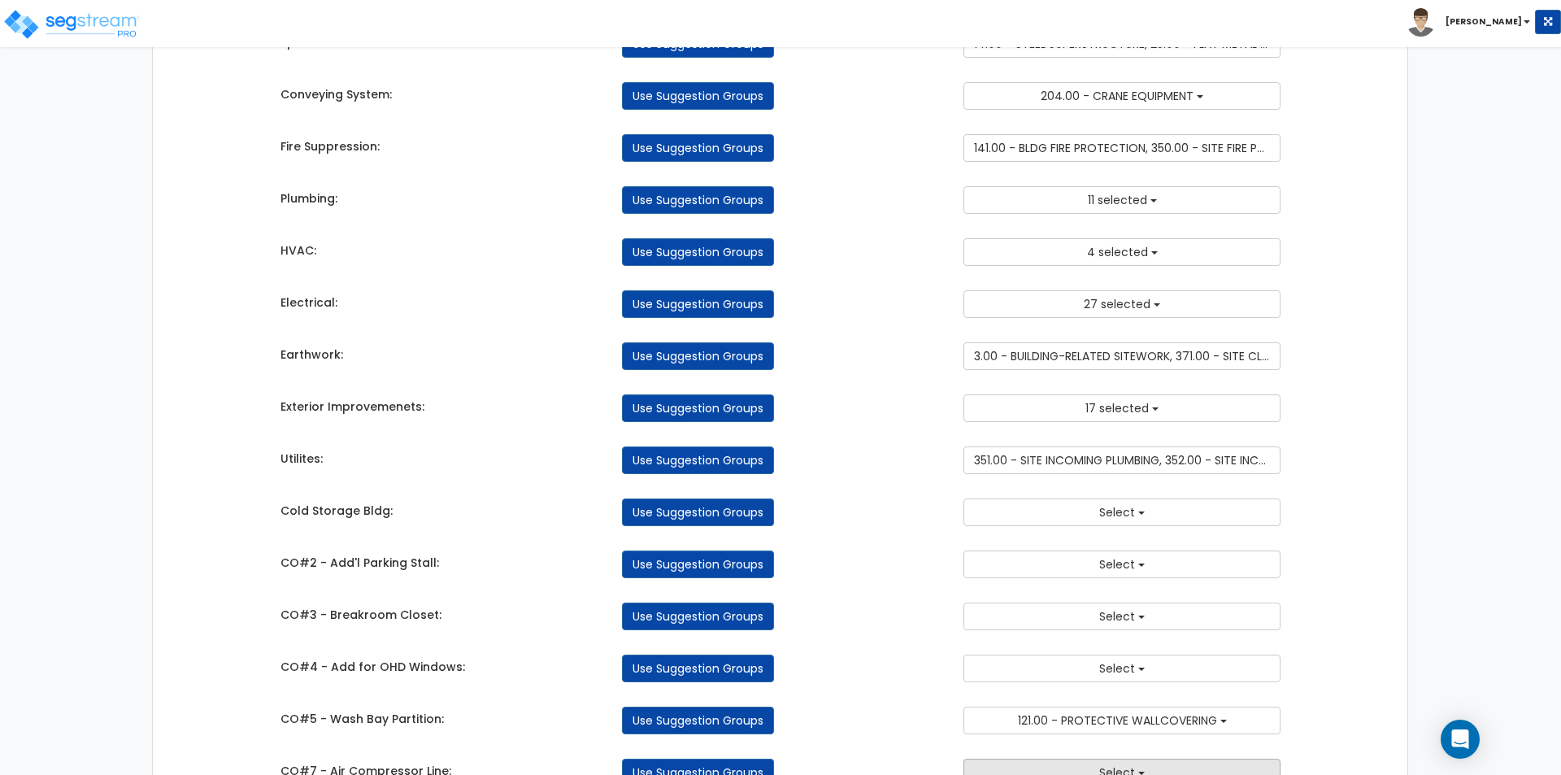
scroll to position [770, 0]
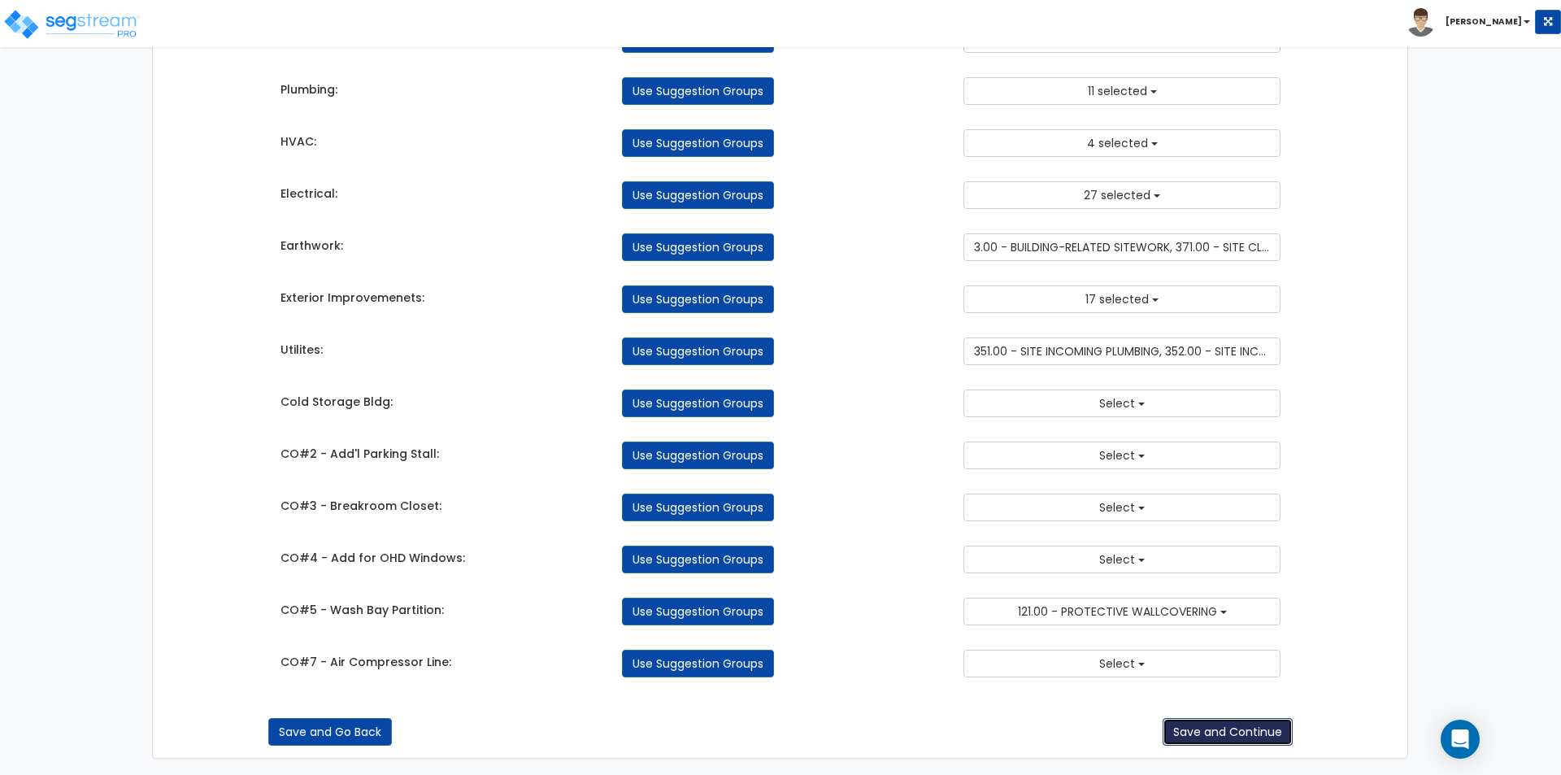
click at [1198, 739] on button "Save and Continue" at bounding box center [1228, 732] width 130 height 28
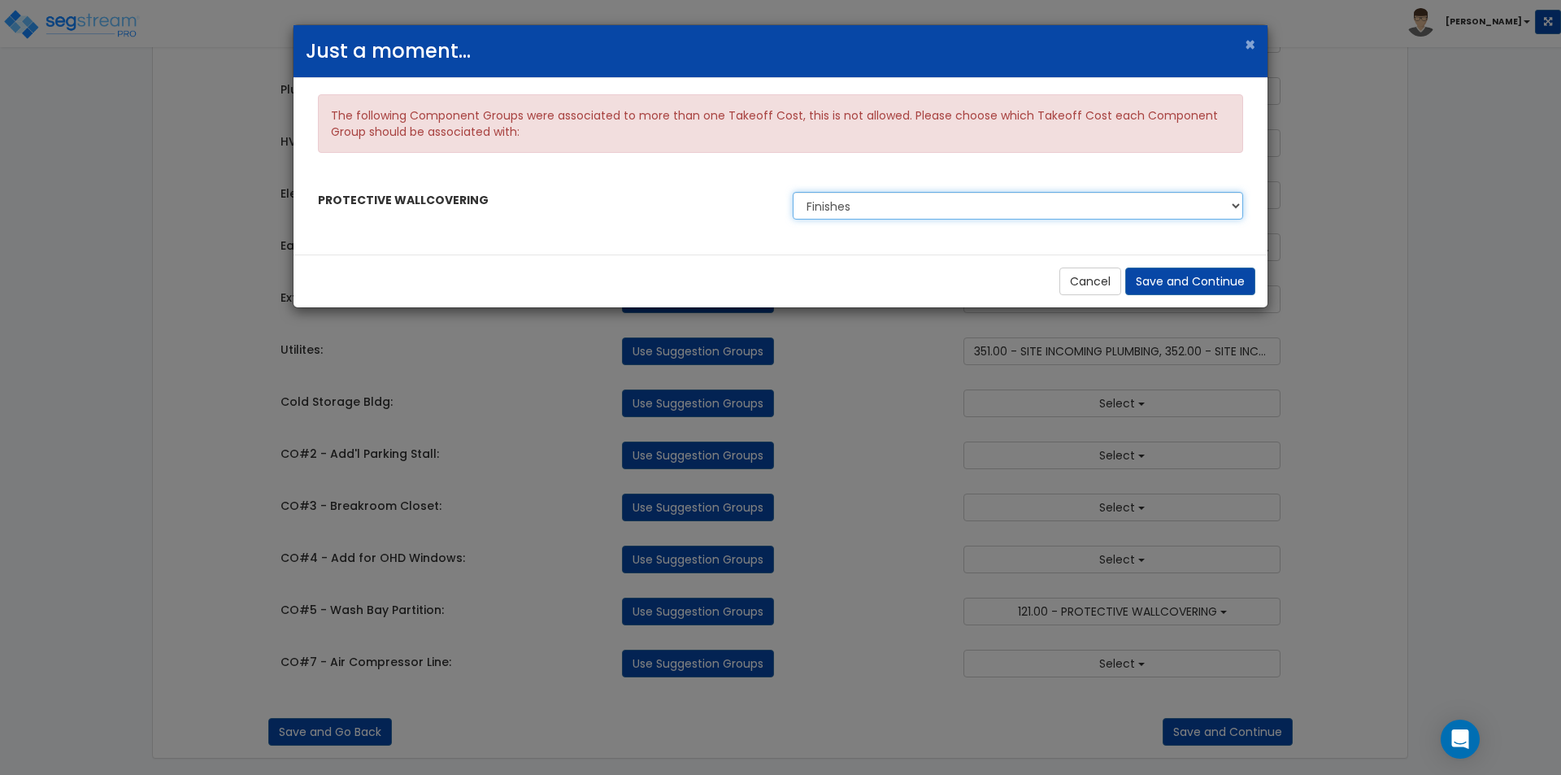
click at [830, 206] on select "Finishes CO#5 - Wash Bay Partition" at bounding box center [1018, 206] width 450 height 28
select select "43566987"
click at [793, 192] on select "Finishes CO#5 - Wash Bay Partition" at bounding box center [1018, 206] width 450 height 28
click at [1214, 280] on button "Save and Continue" at bounding box center [1190, 281] width 130 height 28
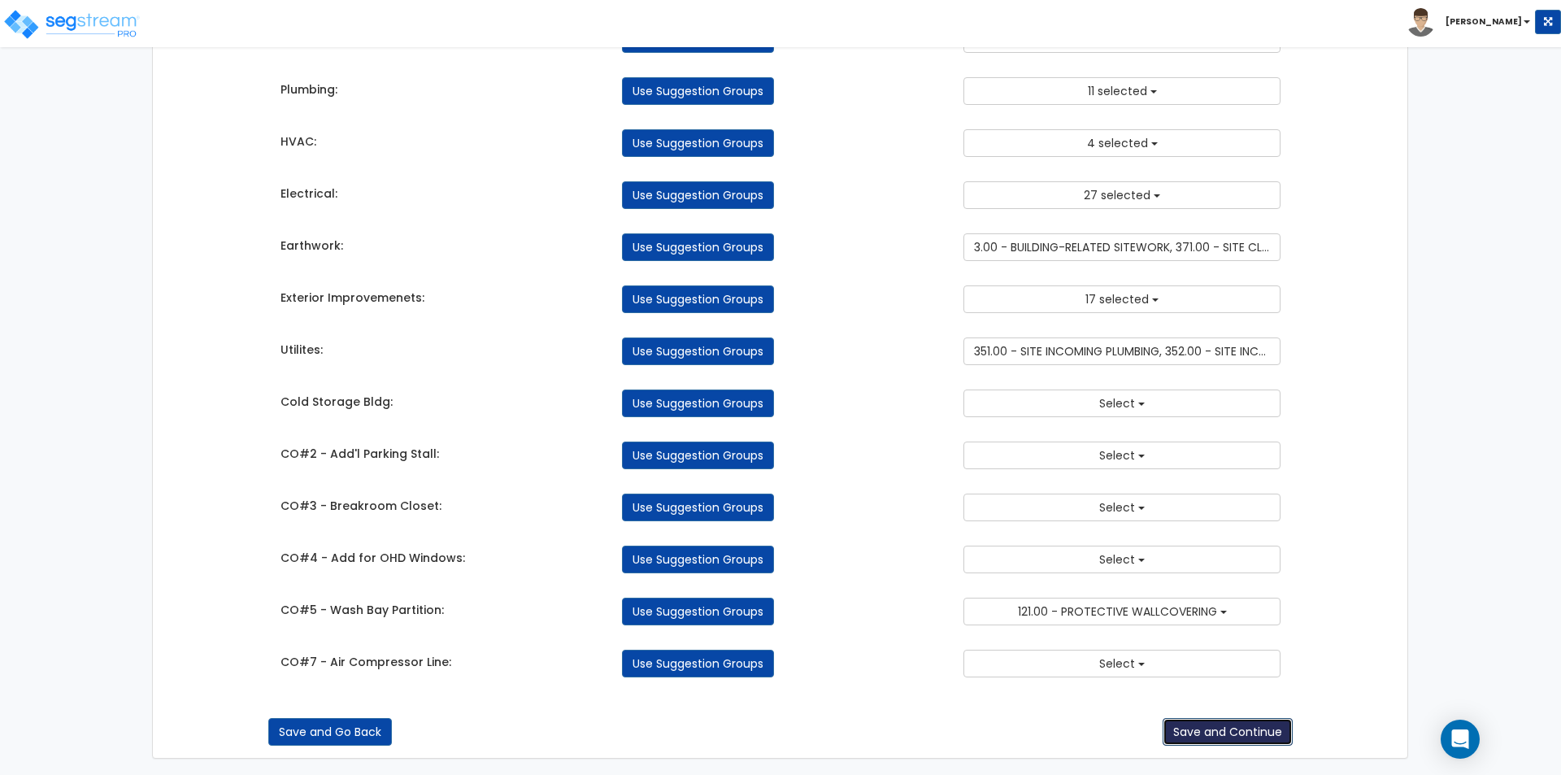
click at [1216, 737] on button "Save and Continue" at bounding box center [1228, 732] width 130 height 28
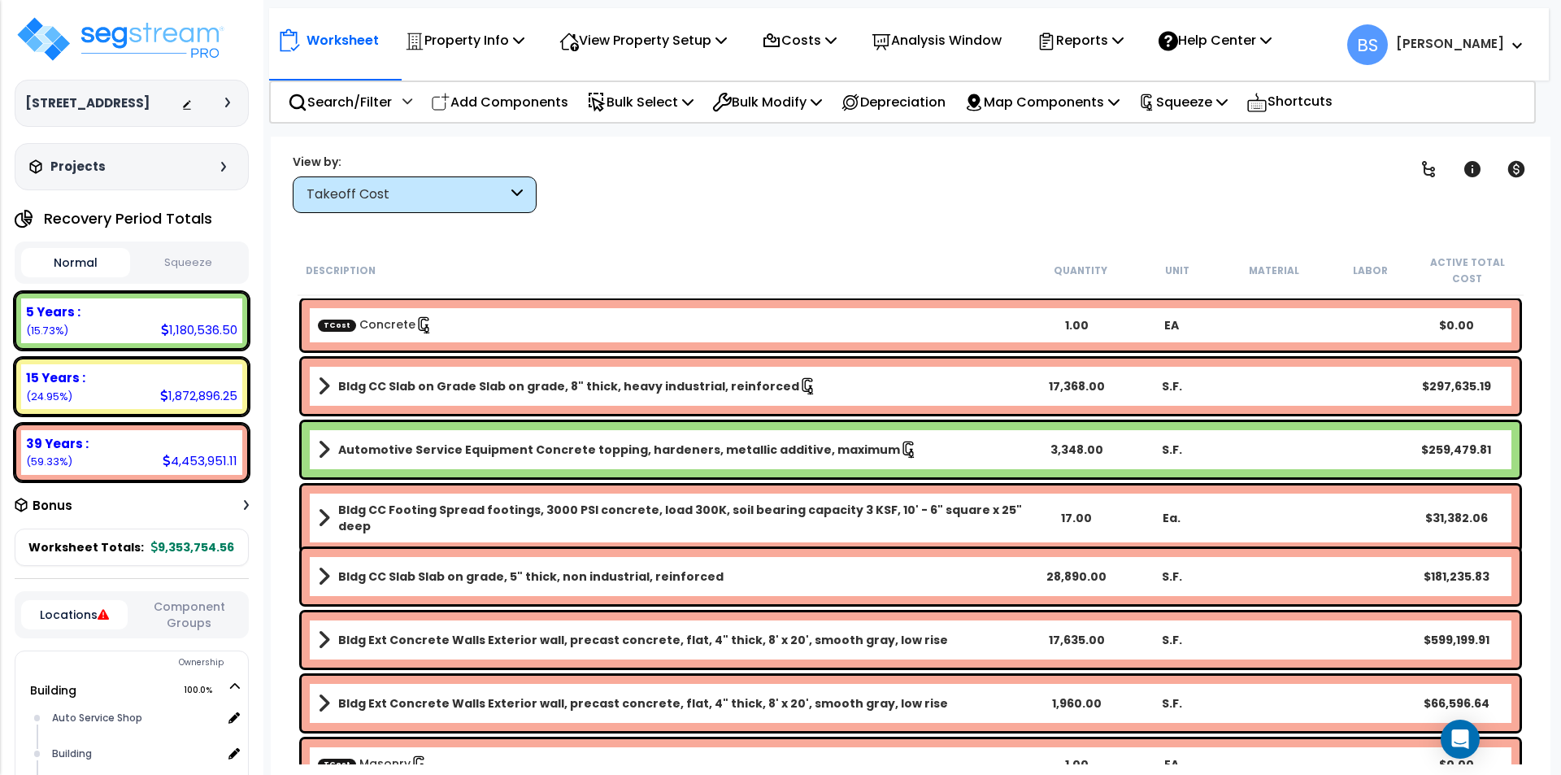
click at [68, 629] on button "Locations" at bounding box center [74, 614] width 106 height 29
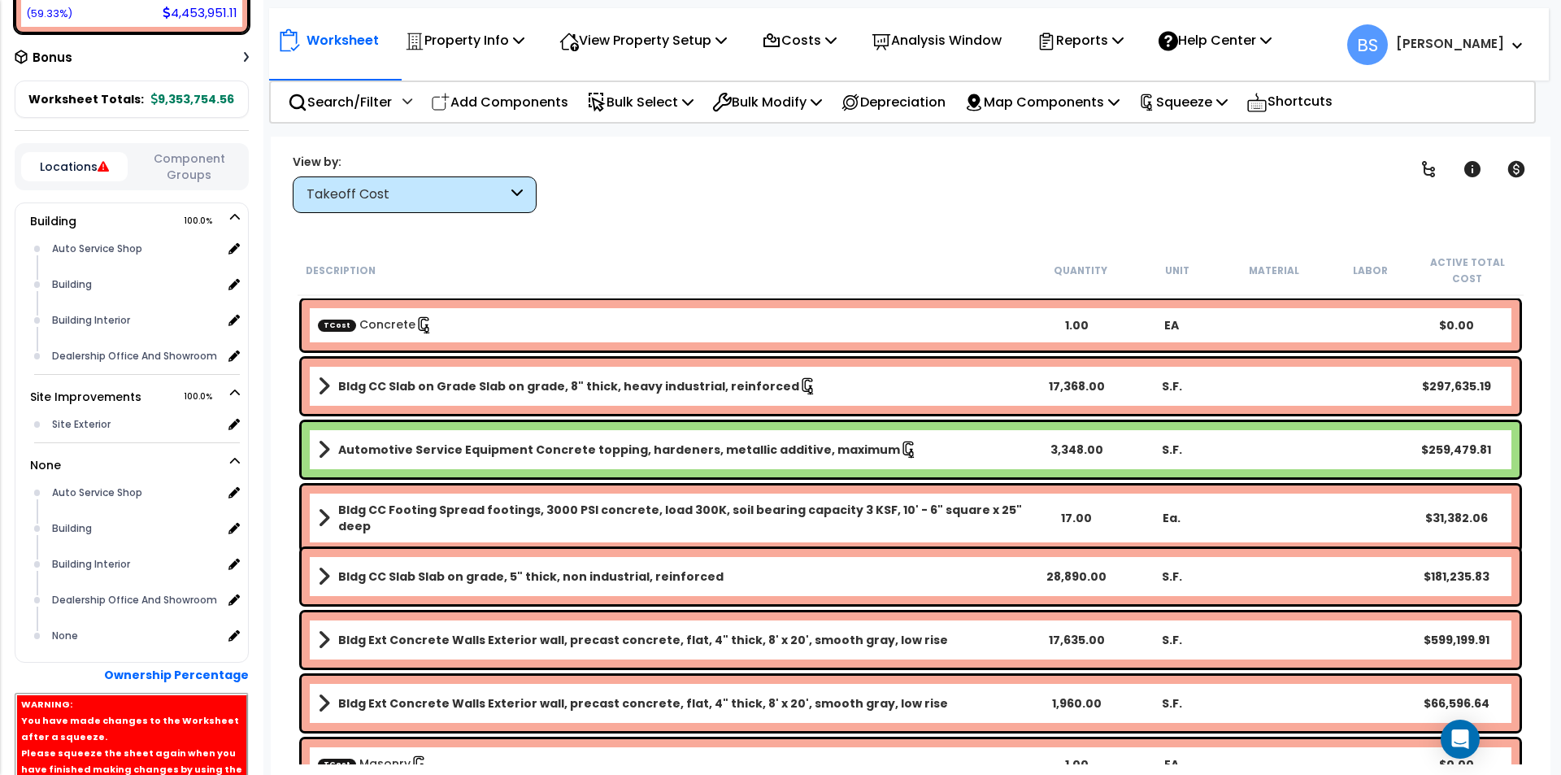
scroll to position [597, 0]
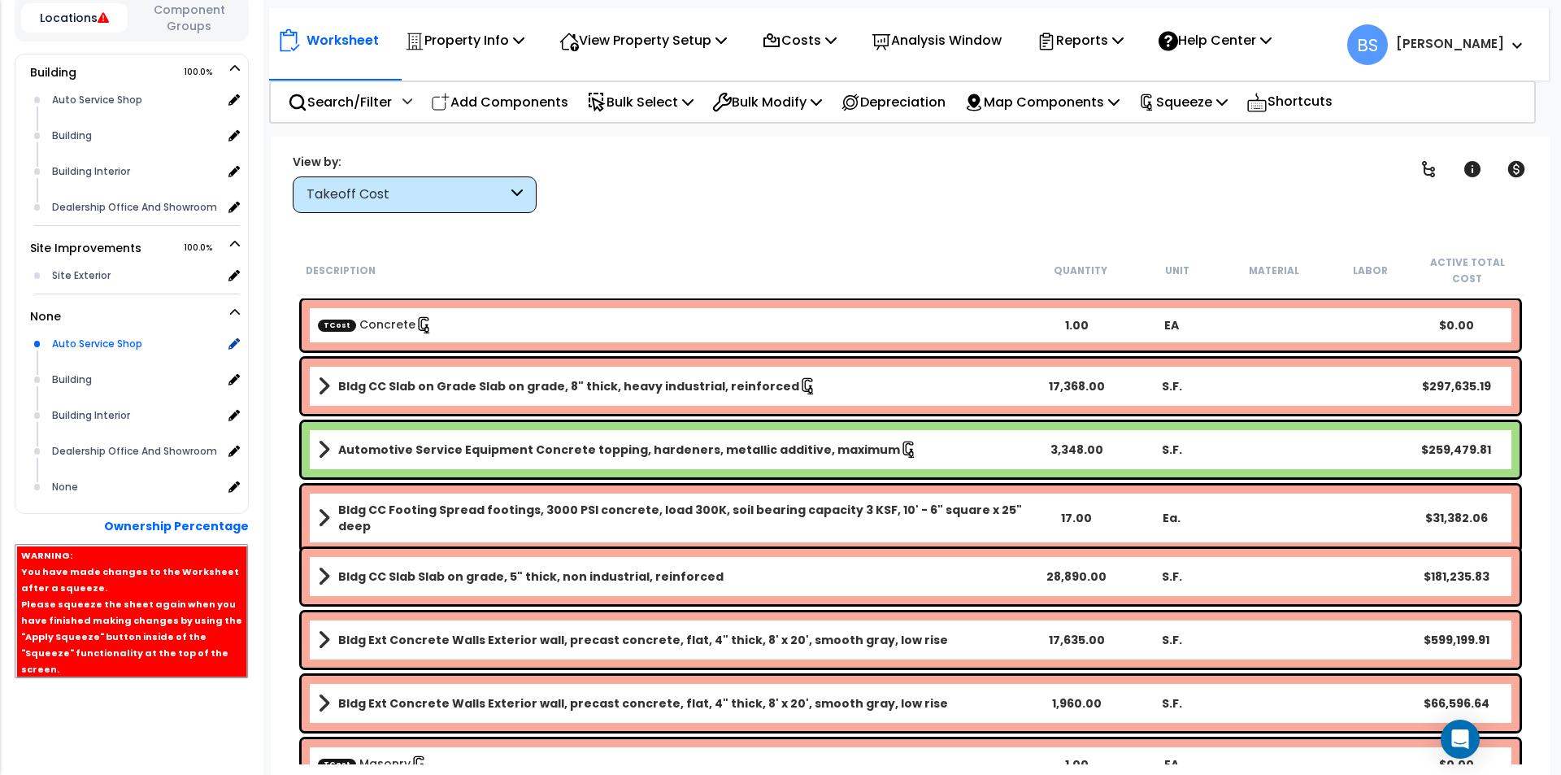
click at [109, 354] on div "Auto Service Shop" at bounding box center [135, 344] width 174 height 20
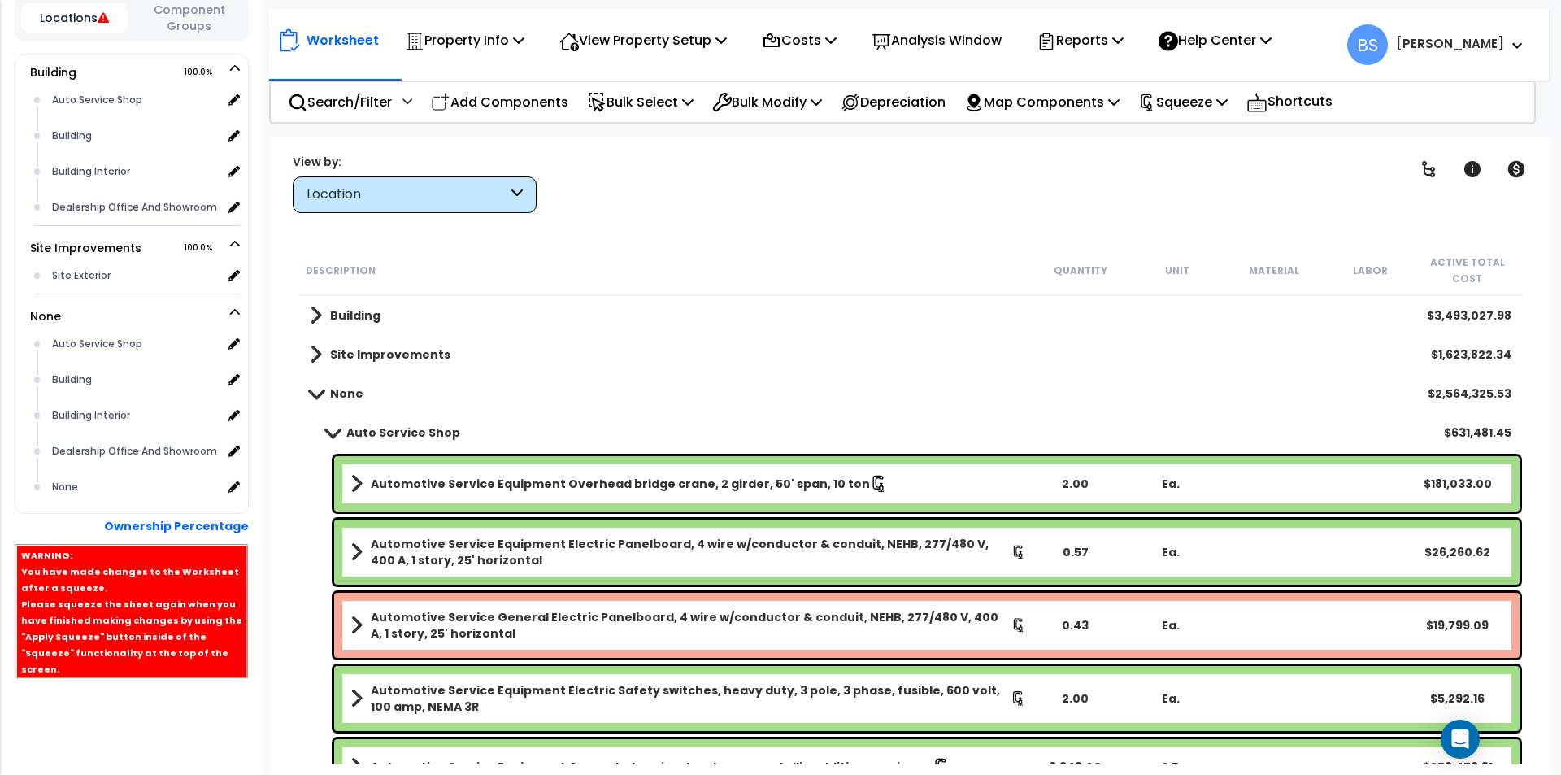
click at [459, 478] on b "Automotive Service Equipment Overhead bridge crane, 2 girder, 50' span, 10 ton" at bounding box center [620, 484] width 499 height 16
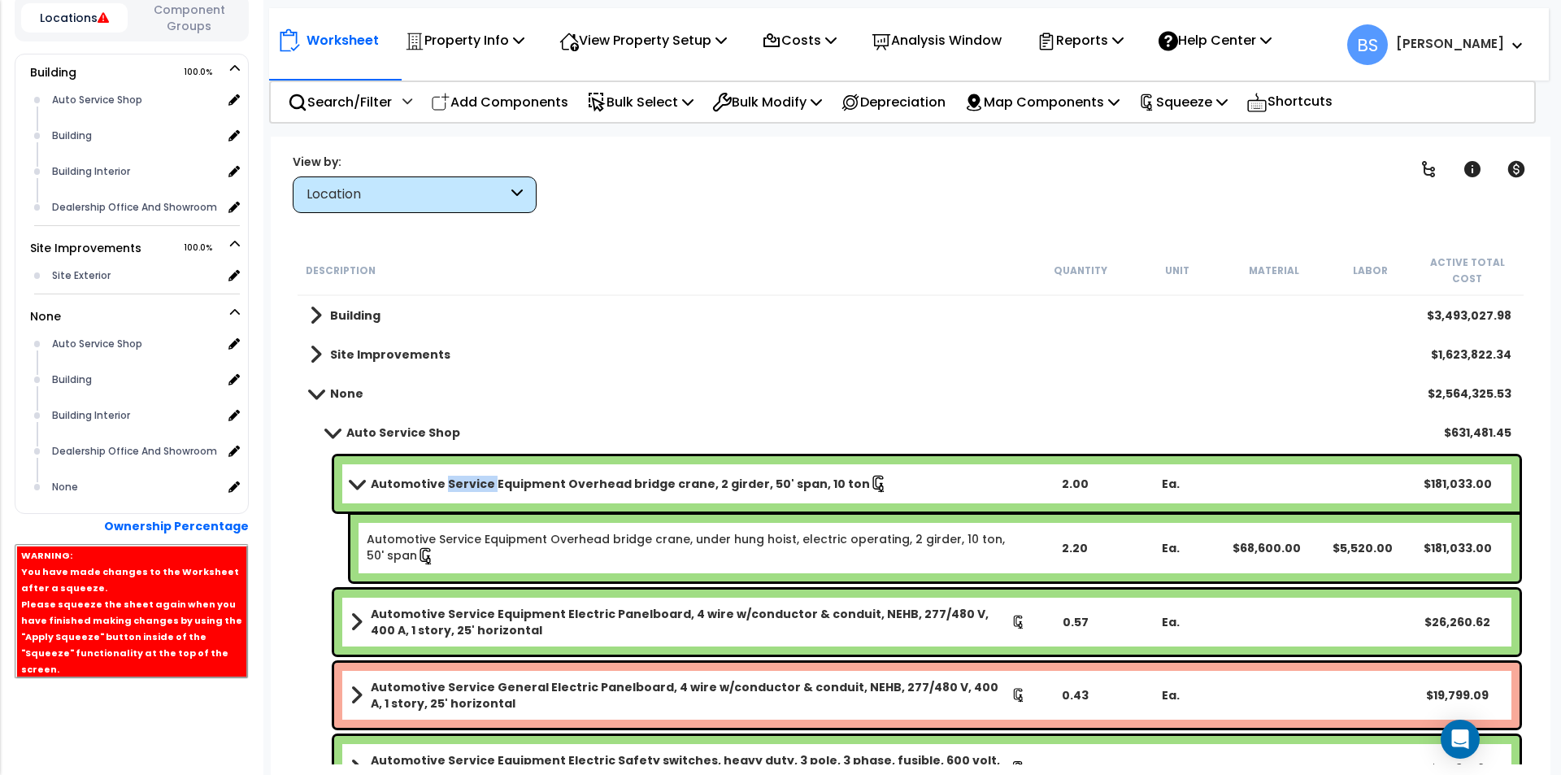
click at [459, 478] on b "Automotive Service Equipment Overhead bridge crane, 2 girder, 50' span, 10 ton" at bounding box center [620, 484] width 499 height 16
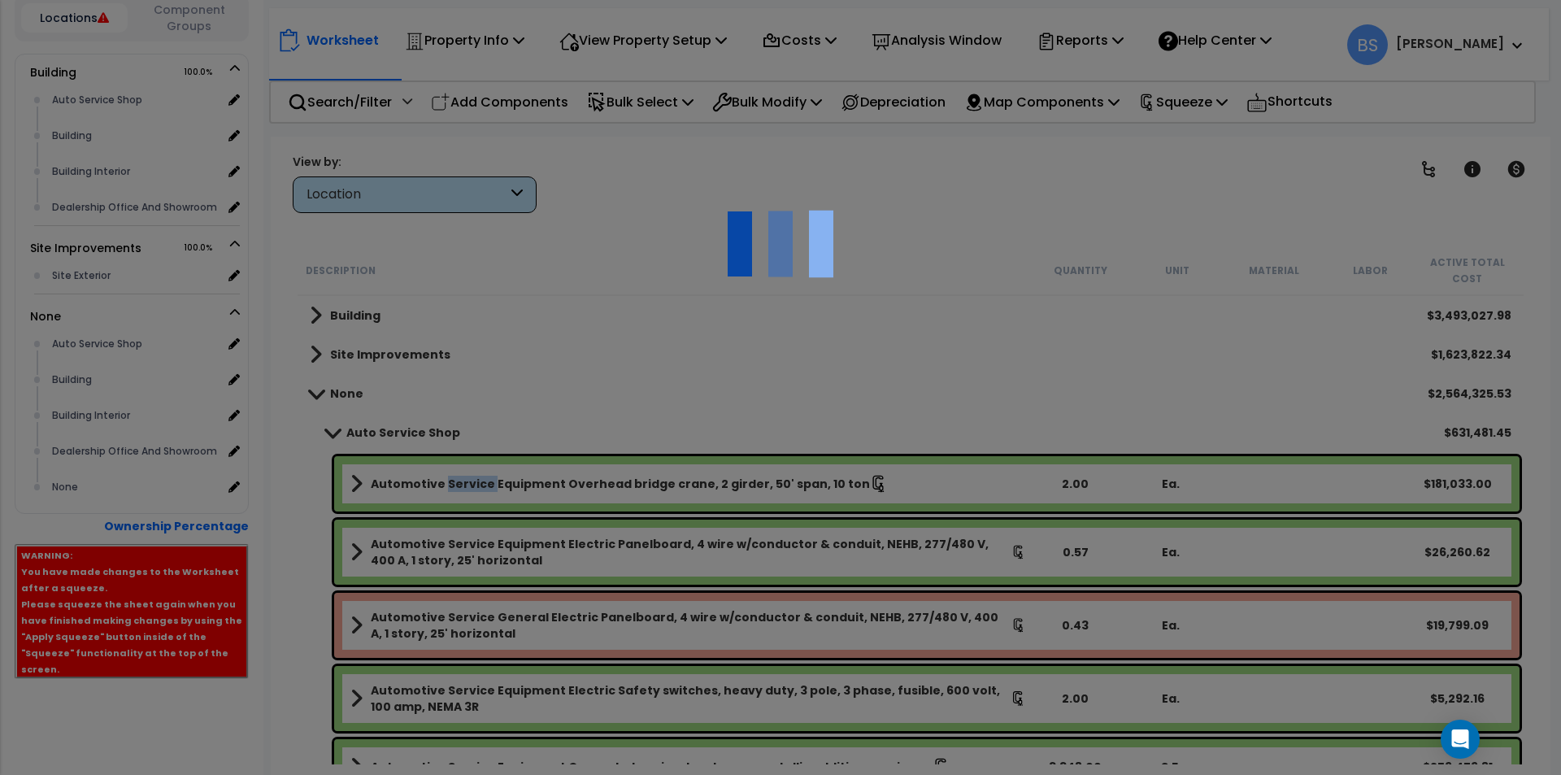
select select "43566975"
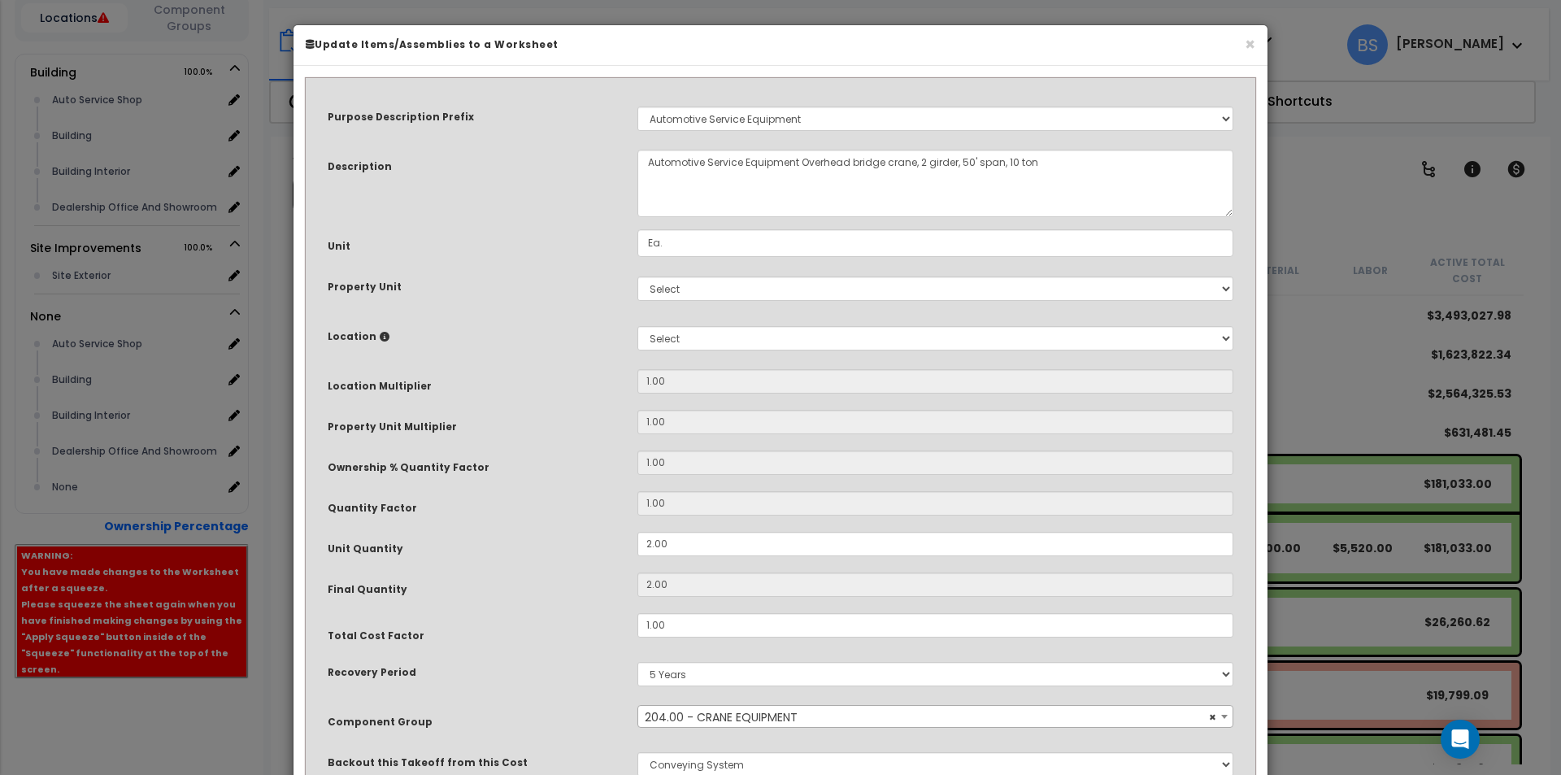
scroll to position [137, 0]
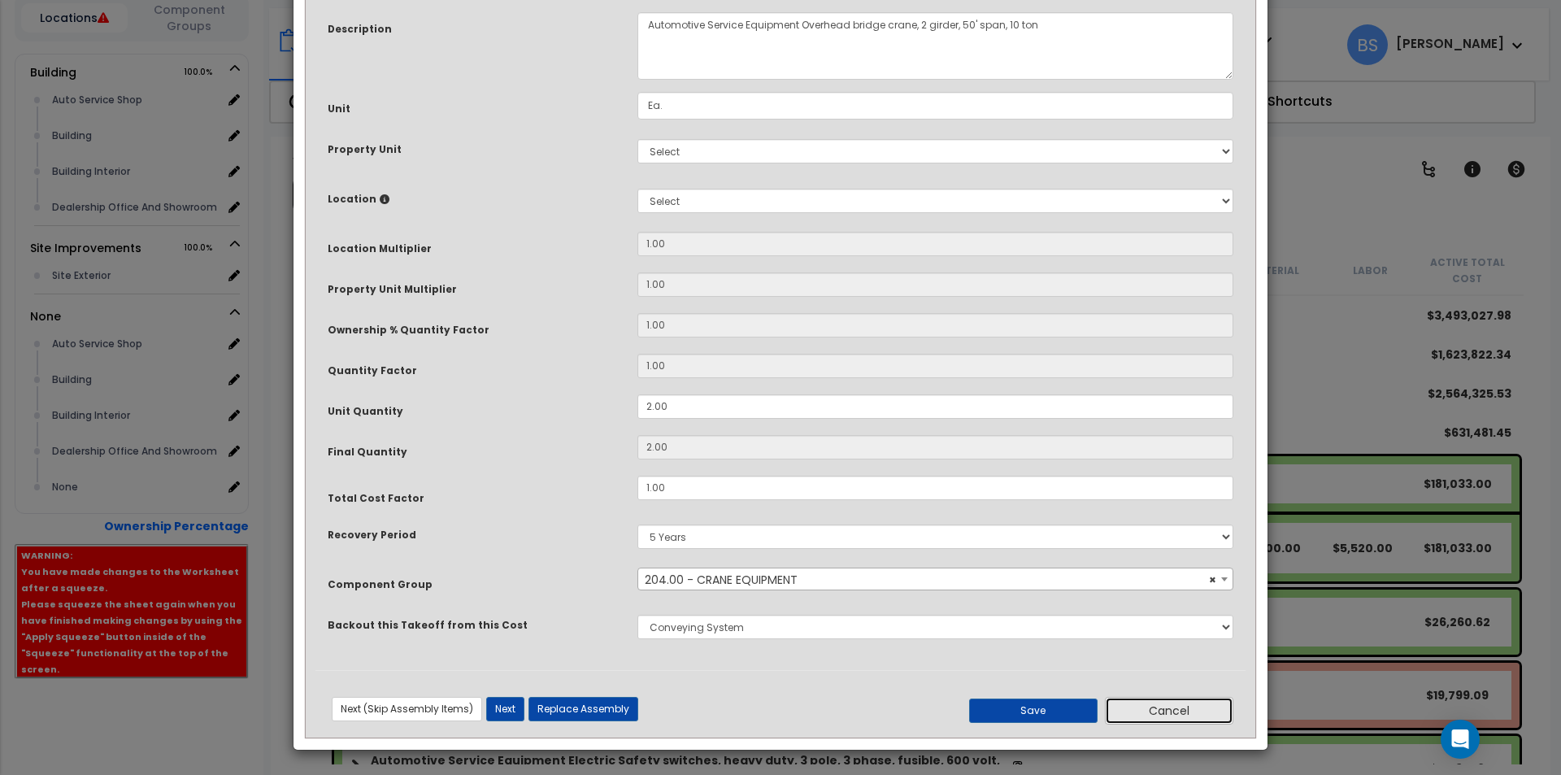
click at [1205, 706] on button "Cancel" at bounding box center [1169, 711] width 128 height 28
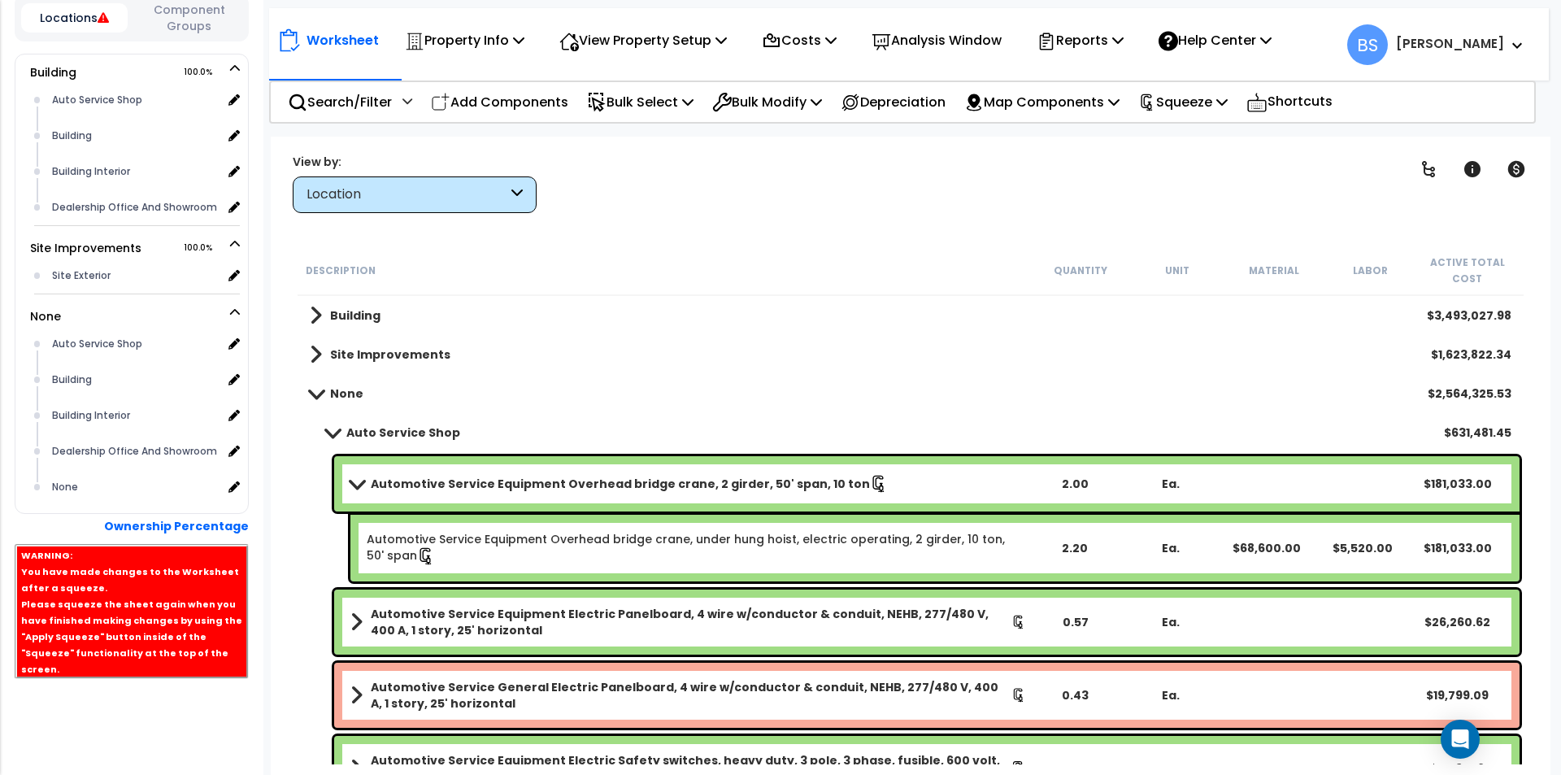
click at [411, 485] on b "Automotive Service Equipment Overhead bridge crane, 2 girder, 50' span, 10 ton" at bounding box center [620, 484] width 499 height 16
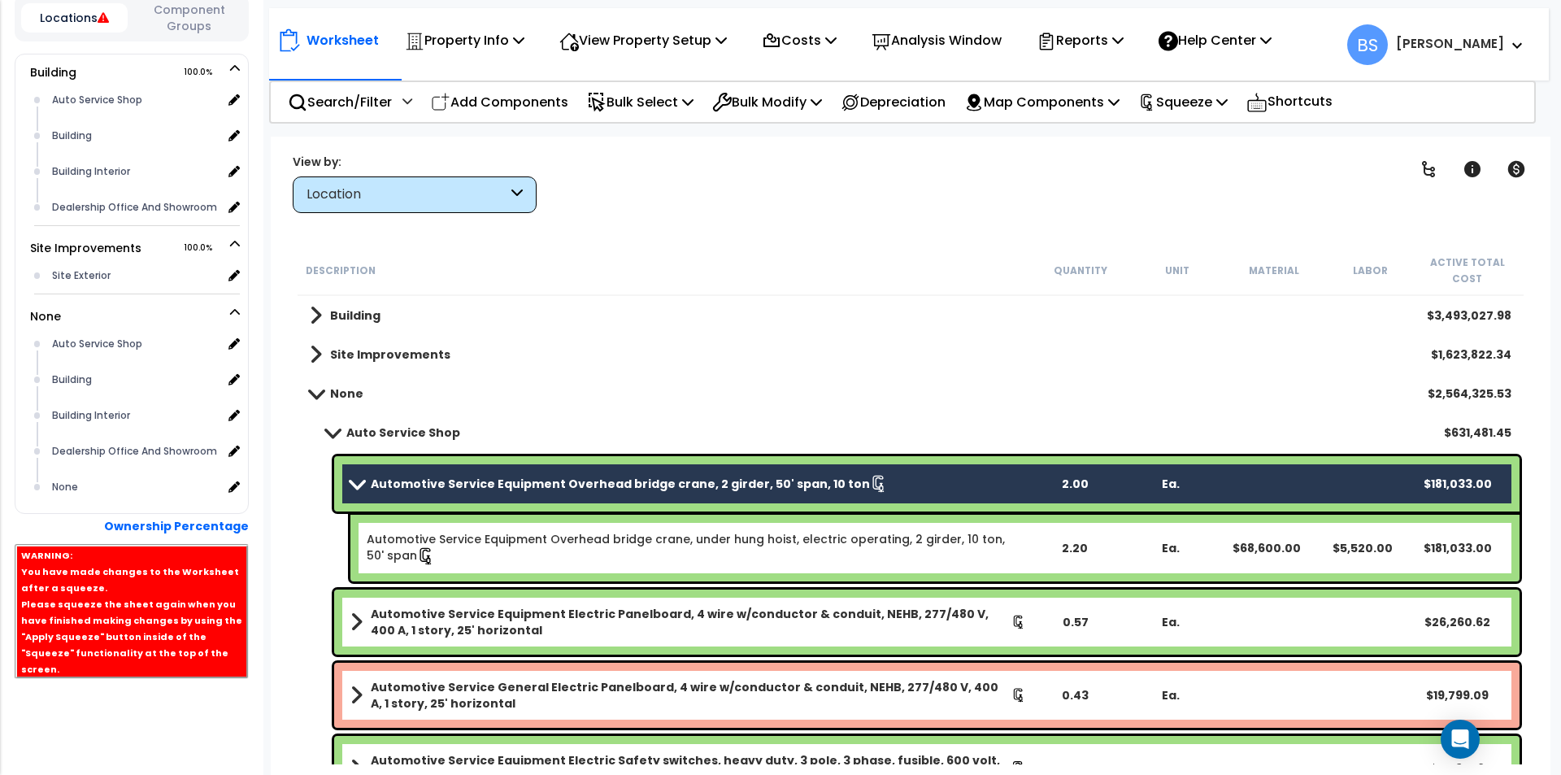
click at [394, 472] on div "Automotive Service Equipment Overhead bridge crane, 2 girder, 50' span, 10 ton …" at bounding box center [926, 483] width 1185 height 55
click at [351, 483] on span at bounding box center [357, 483] width 23 height 12
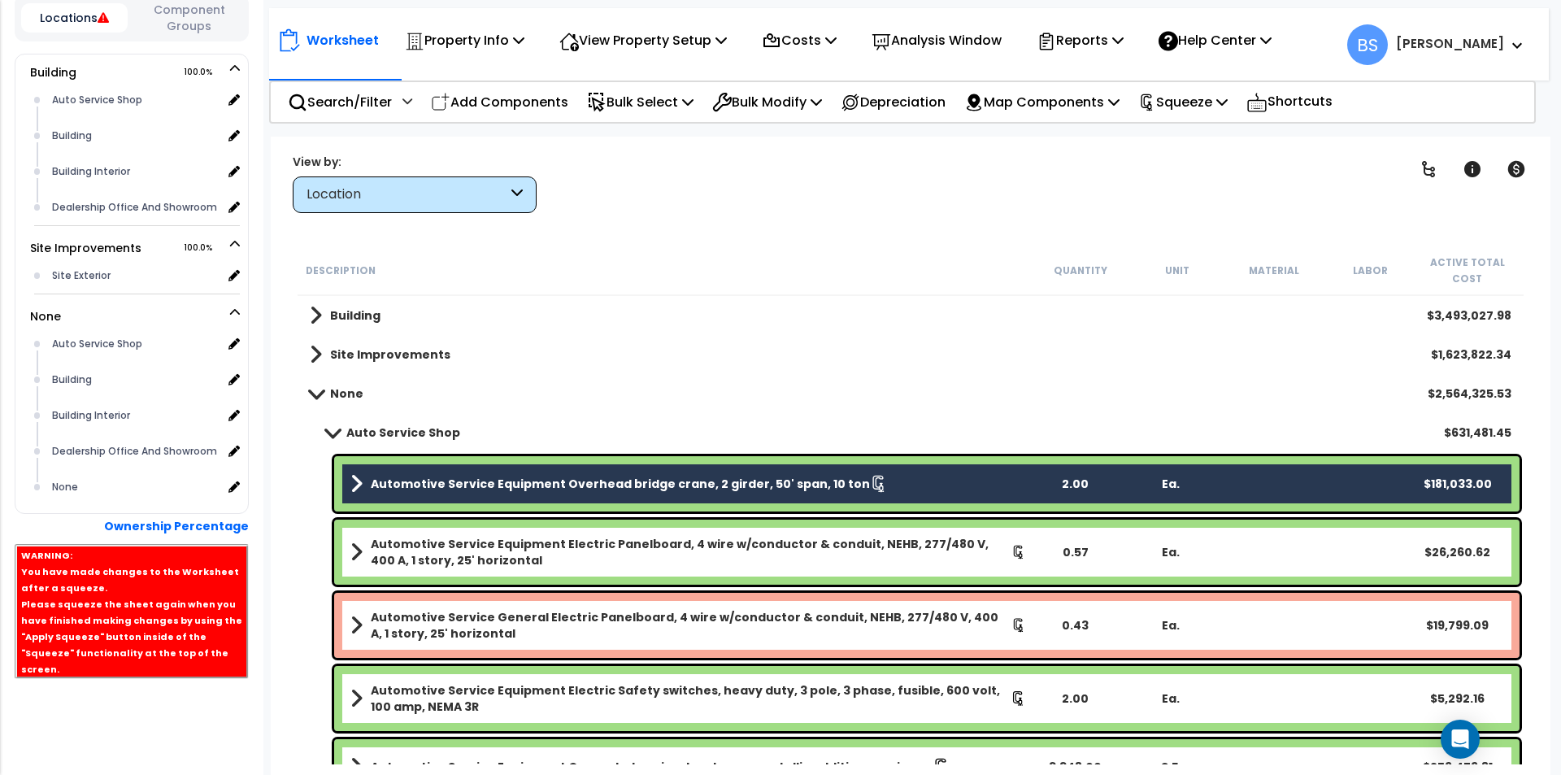
click at [386, 563] on b "Automotive Service Equipment Electric Panelboard, 4 wire w/conductor & conduit,…" at bounding box center [691, 552] width 641 height 33
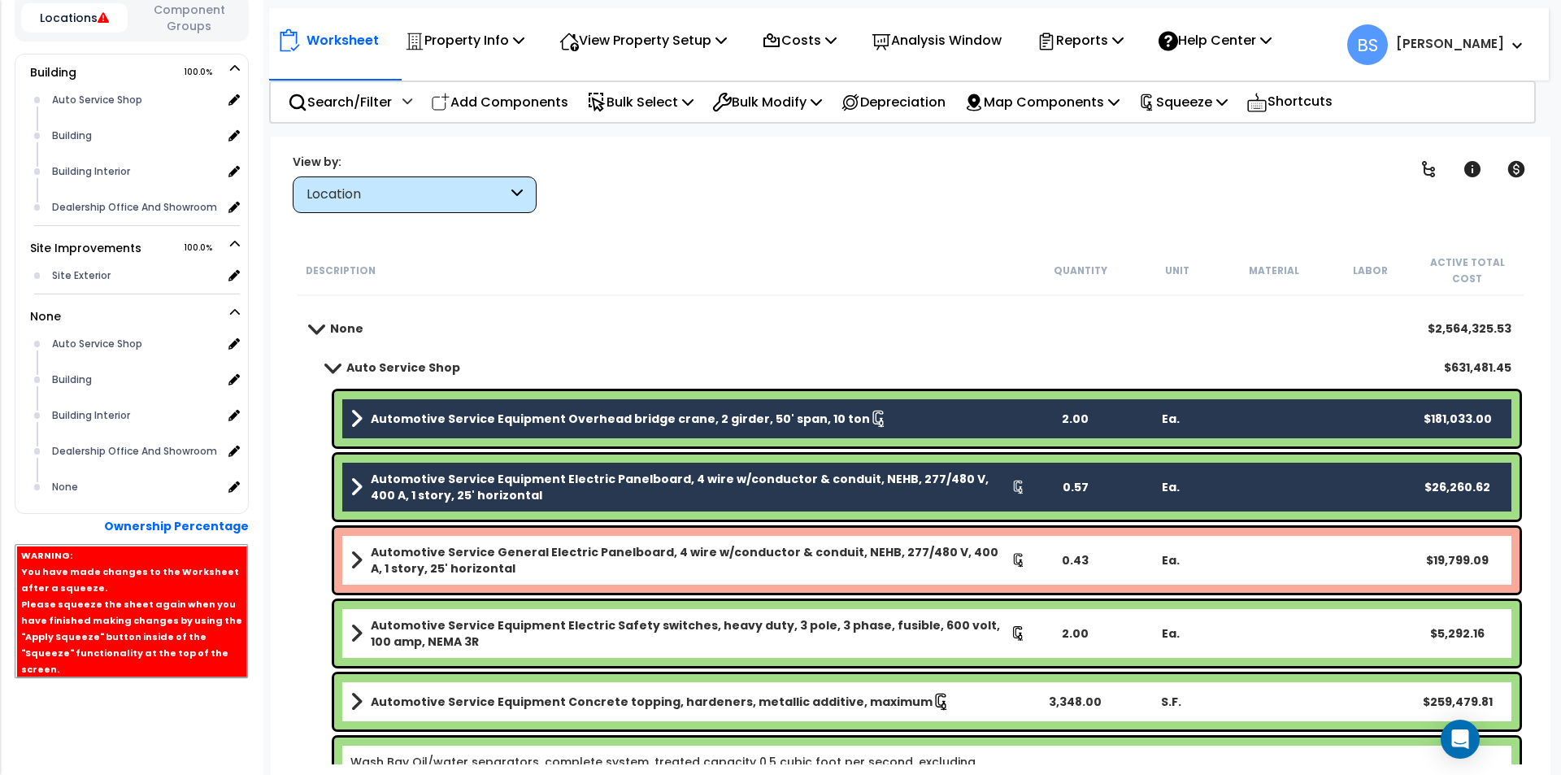
scroll to position [163, 0]
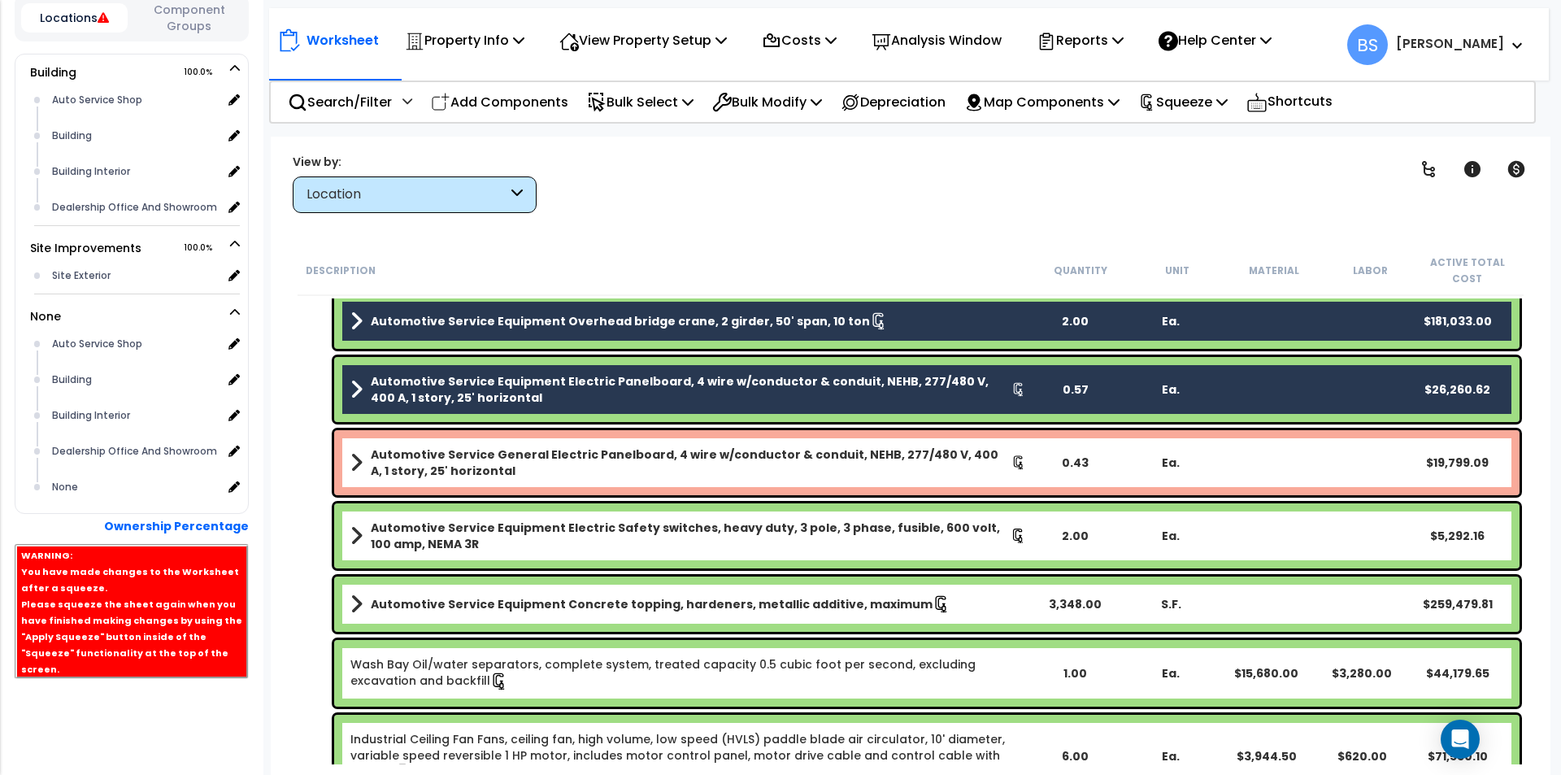
click at [445, 468] on b "Automotive Service General Electric Panelboard, 4 wire w/conductor & conduit, N…" at bounding box center [691, 462] width 641 height 33
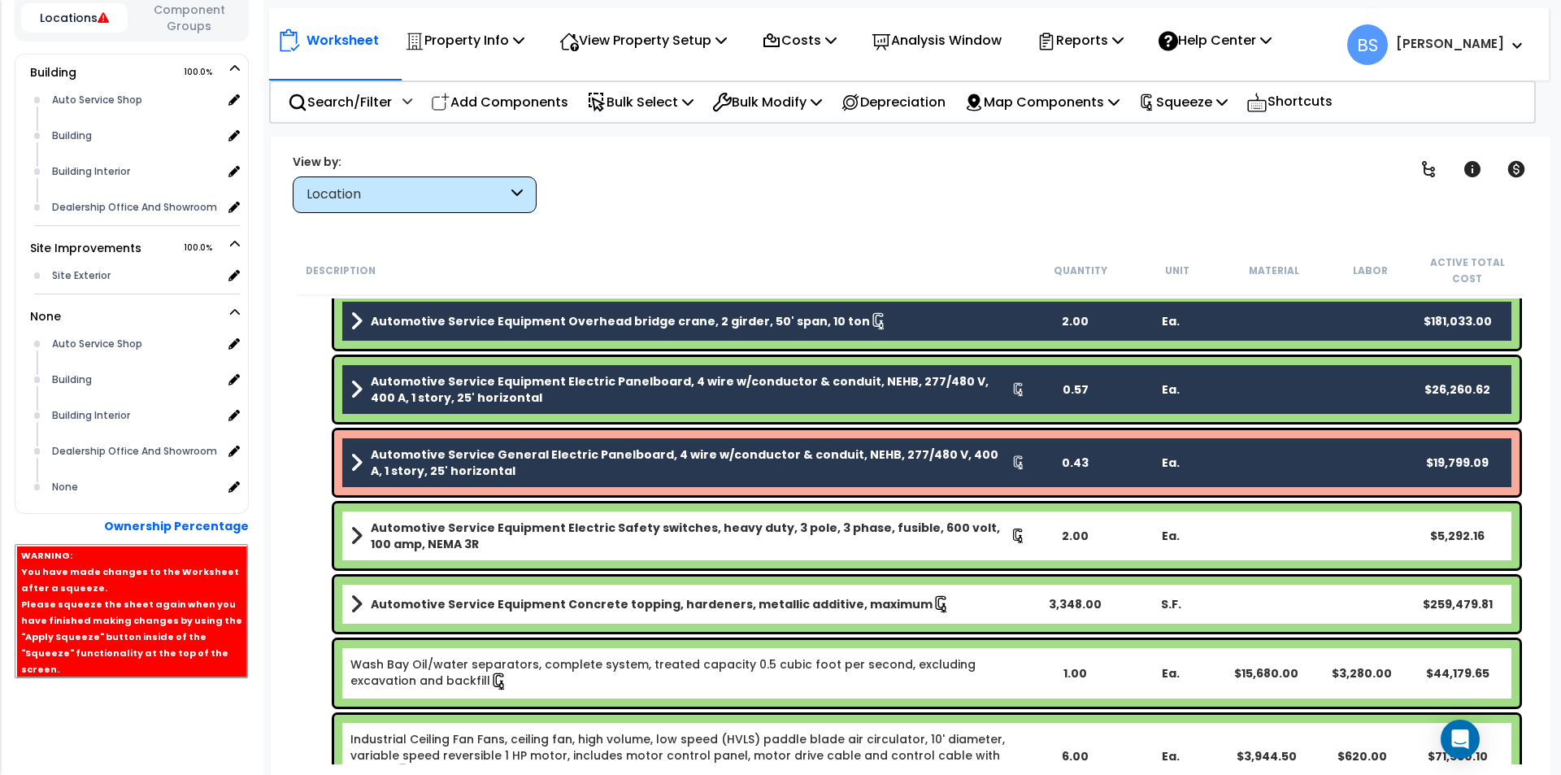
click at [424, 532] on b "Automotive Service Equipment Electric Safety switches, heavy duty, 3 pole, 3 ph…" at bounding box center [691, 535] width 640 height 33
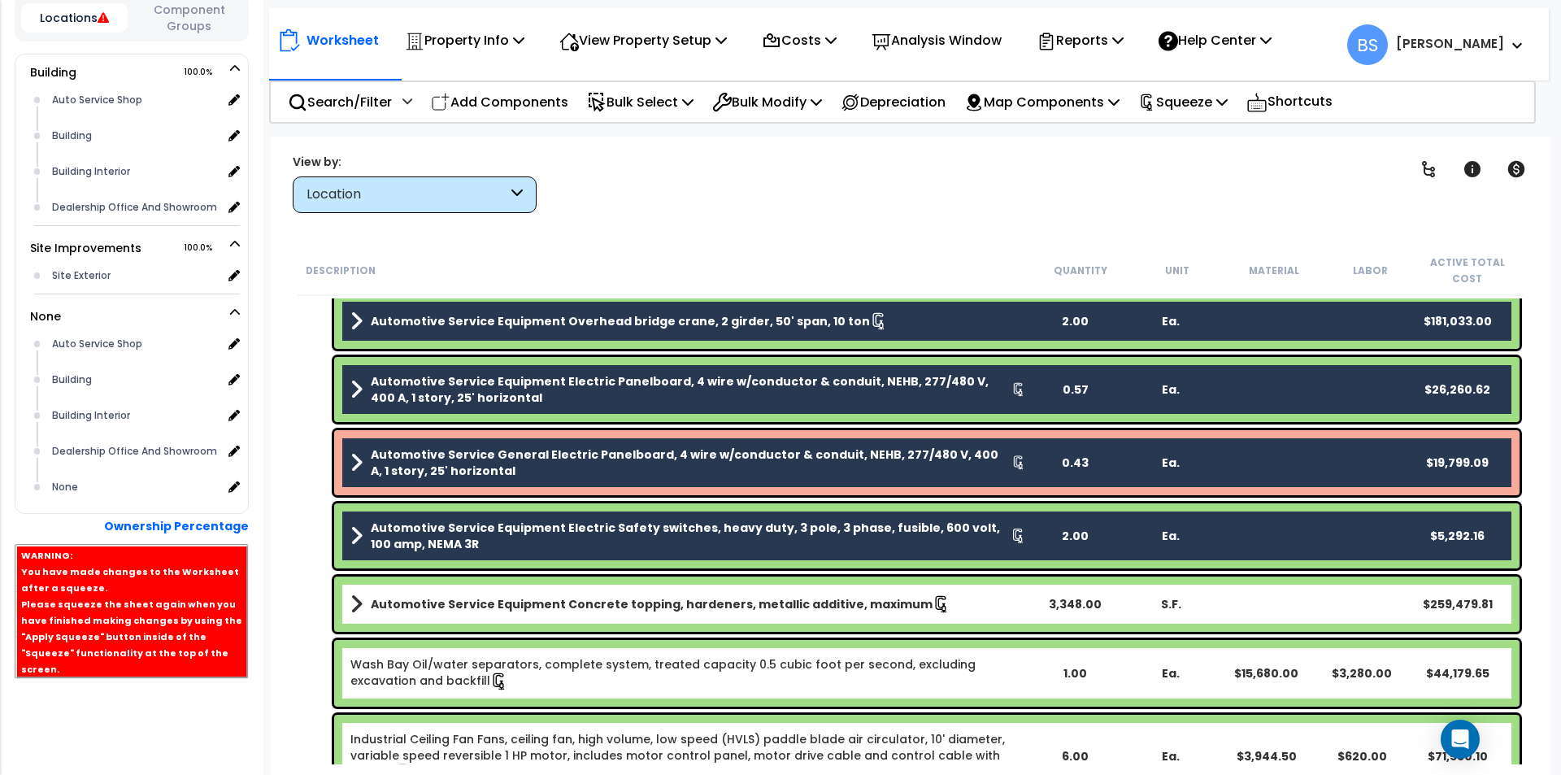
click at [406, 590] on div "Automotive Service Equipment Concrete topping, hardeners, metallic additive, ma…" at bounding box center [926, 603] width 1185 height 55
click at [393, 602] on b "Automotive Service Equipment Concrete topping, hardeners, metallic additive, ma…" at bounding box center [652, 604] width 562 height 16
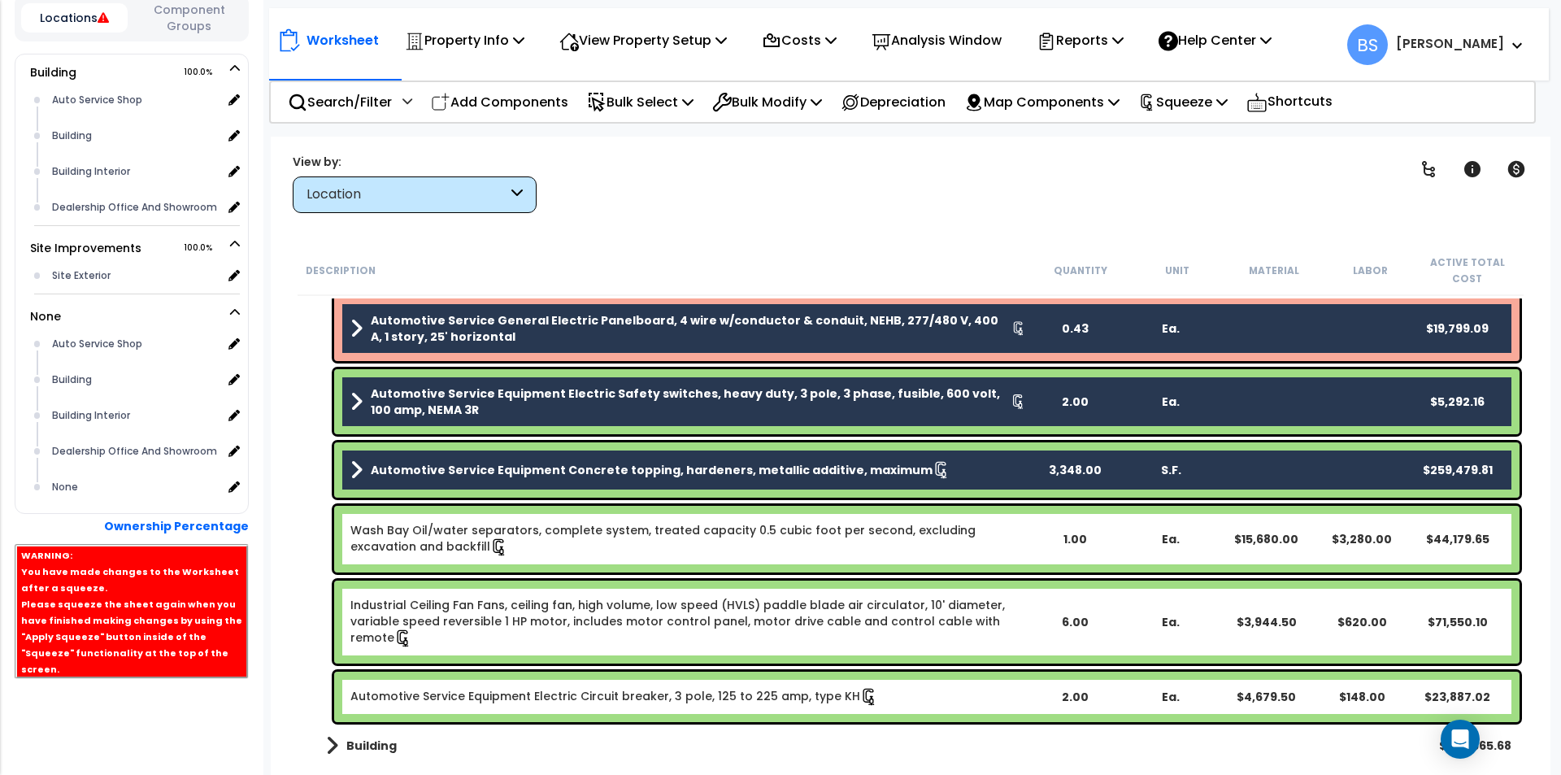
scroll to position [325, 0]
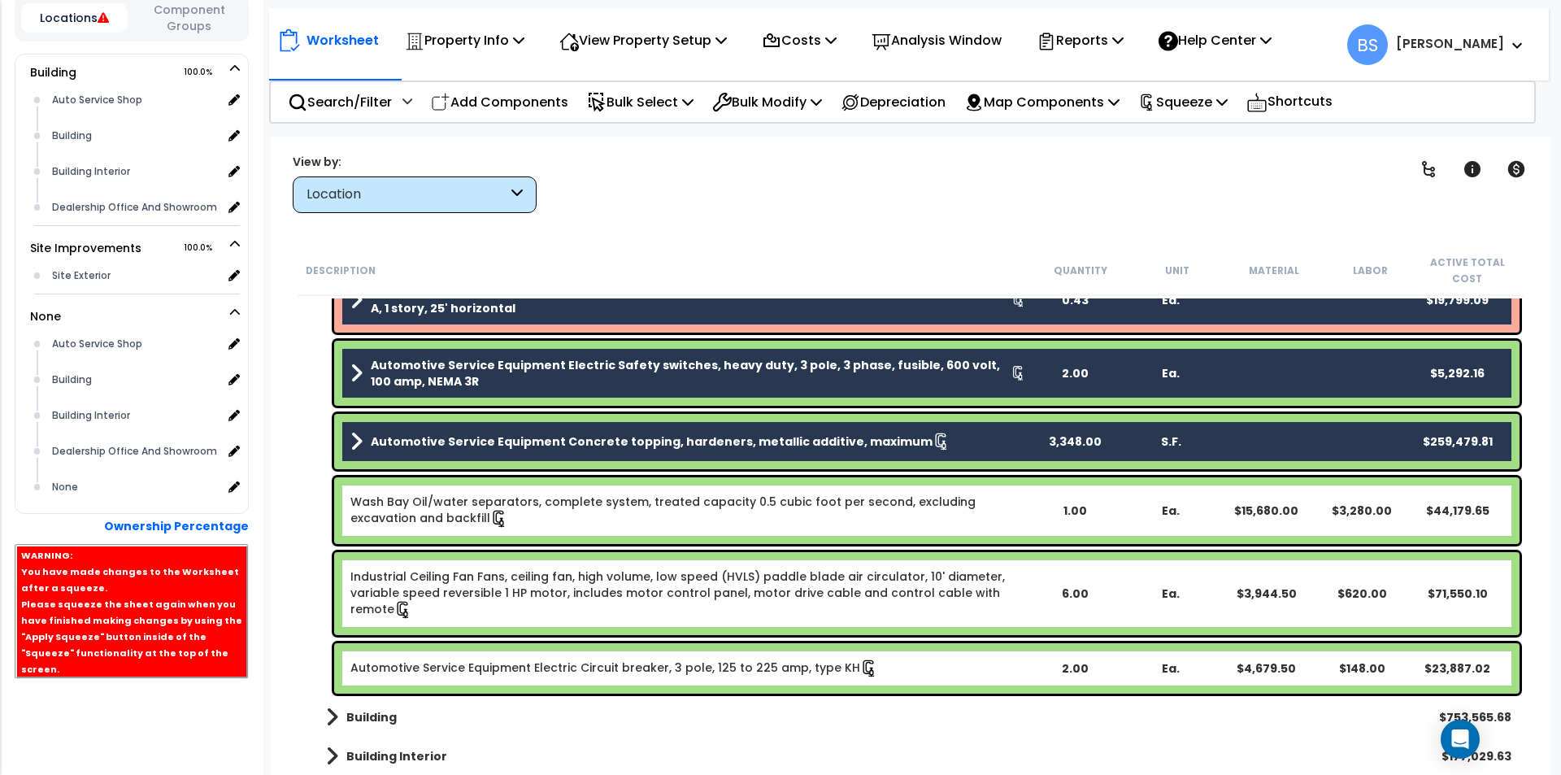
click at [511, 514] on div "Wash Bay Oil/water separators, complete system, treated capacity 0.5 cubic foot…" at bounding box center [688, 510] width 676 height 34
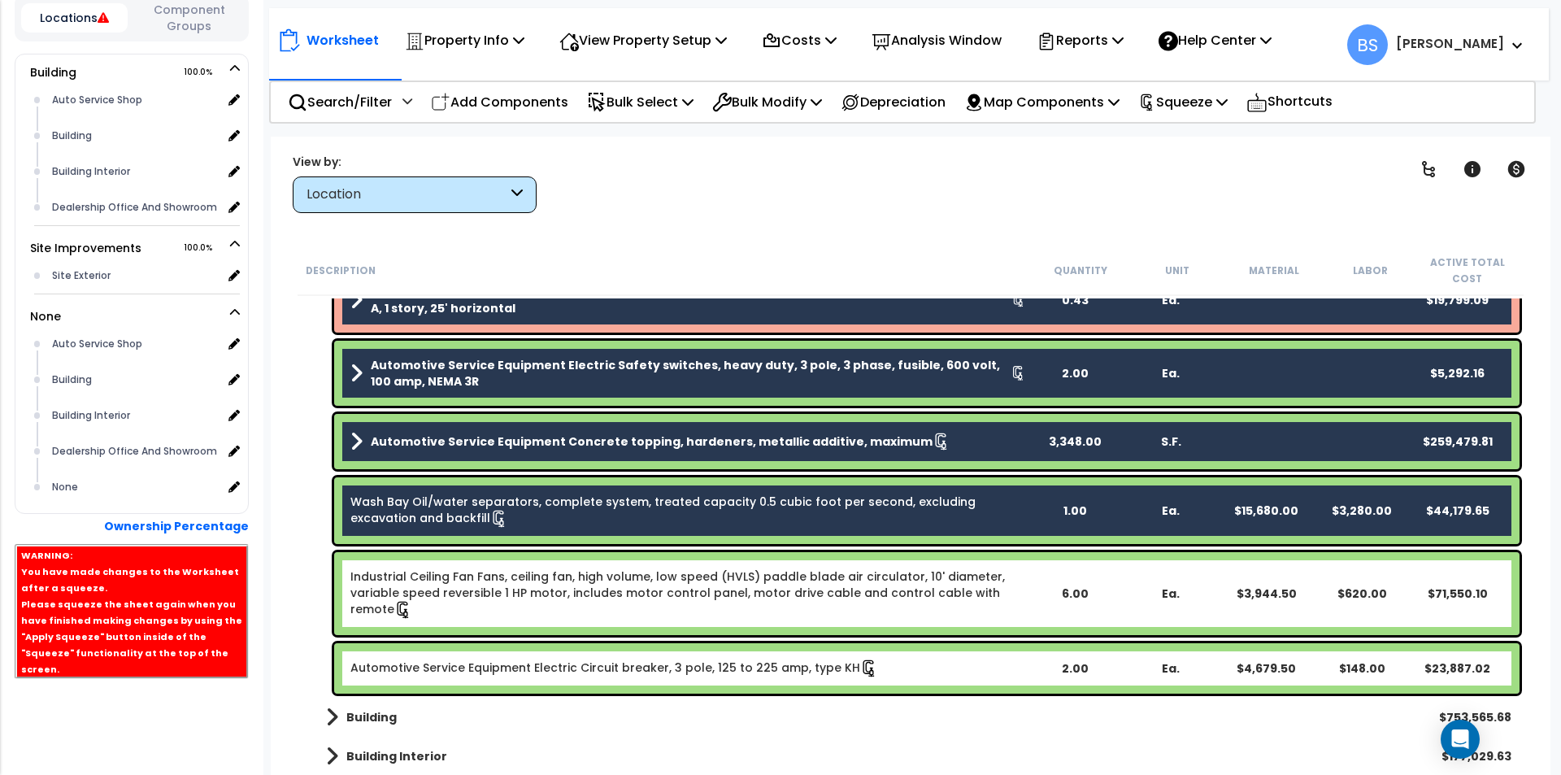
click at [465, 601] on div "Industrial Ceiling Fan Fans, ceiling fan, high volume, low speed (HVLS) paddle …" at bounding box center [688, 593] width 676 height 50
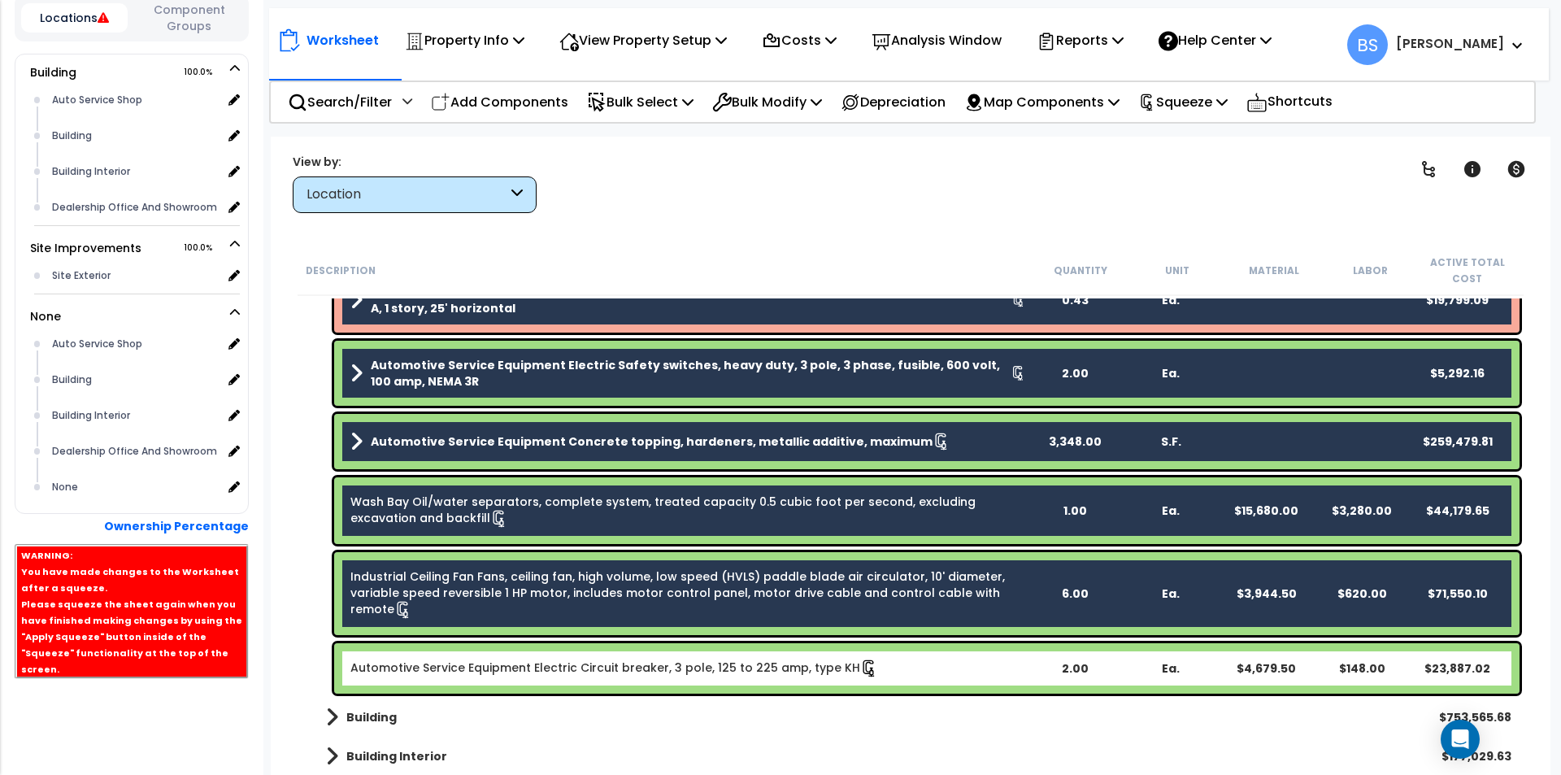
click at [450, 667] on link "Automotive Service Equipment Electric Circuit breaker, 3 pole, 125 to 225 amp, …" at bounding box center [614, 667] width 528 height 16
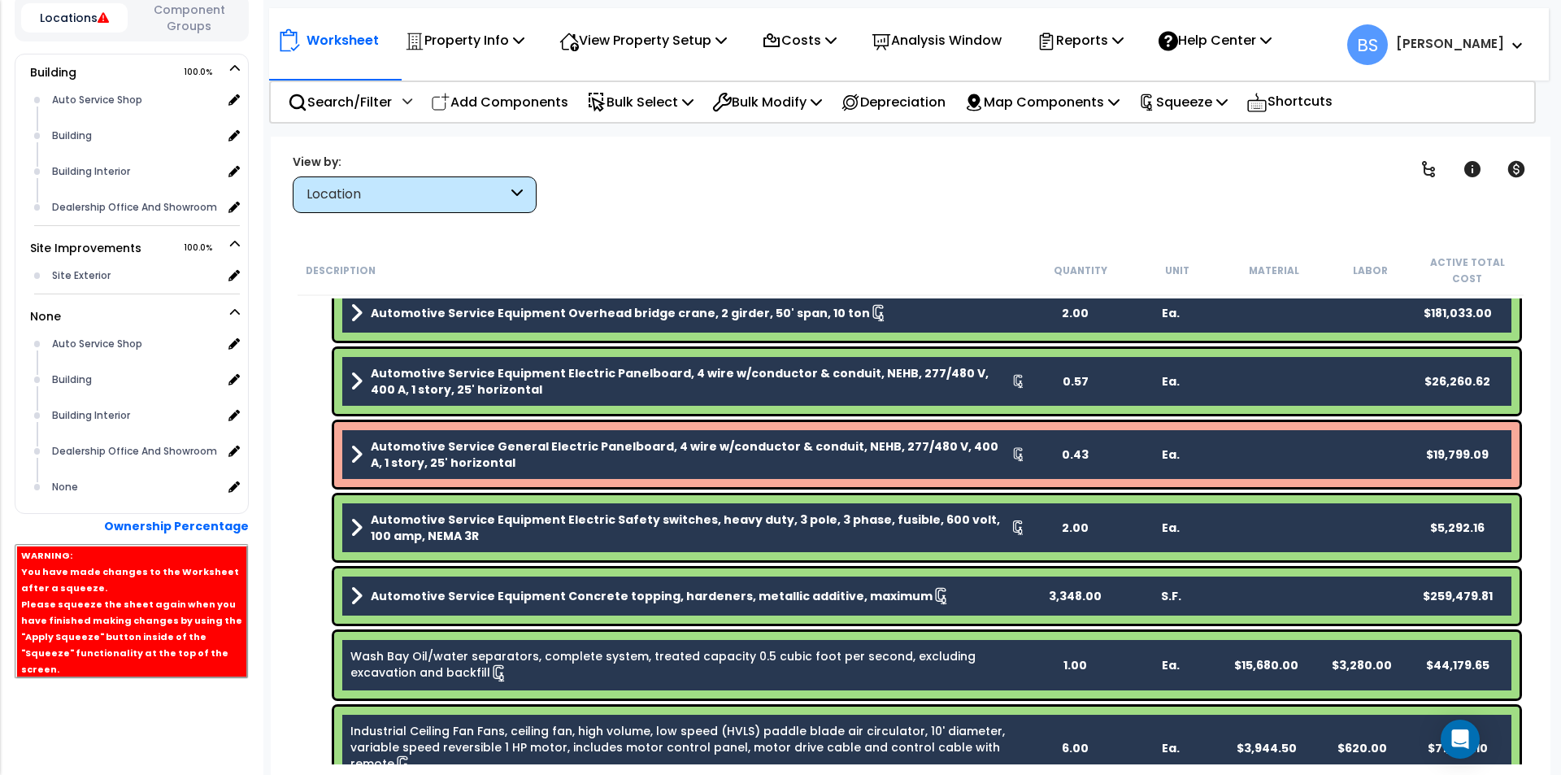
scroll to position [0, 0]
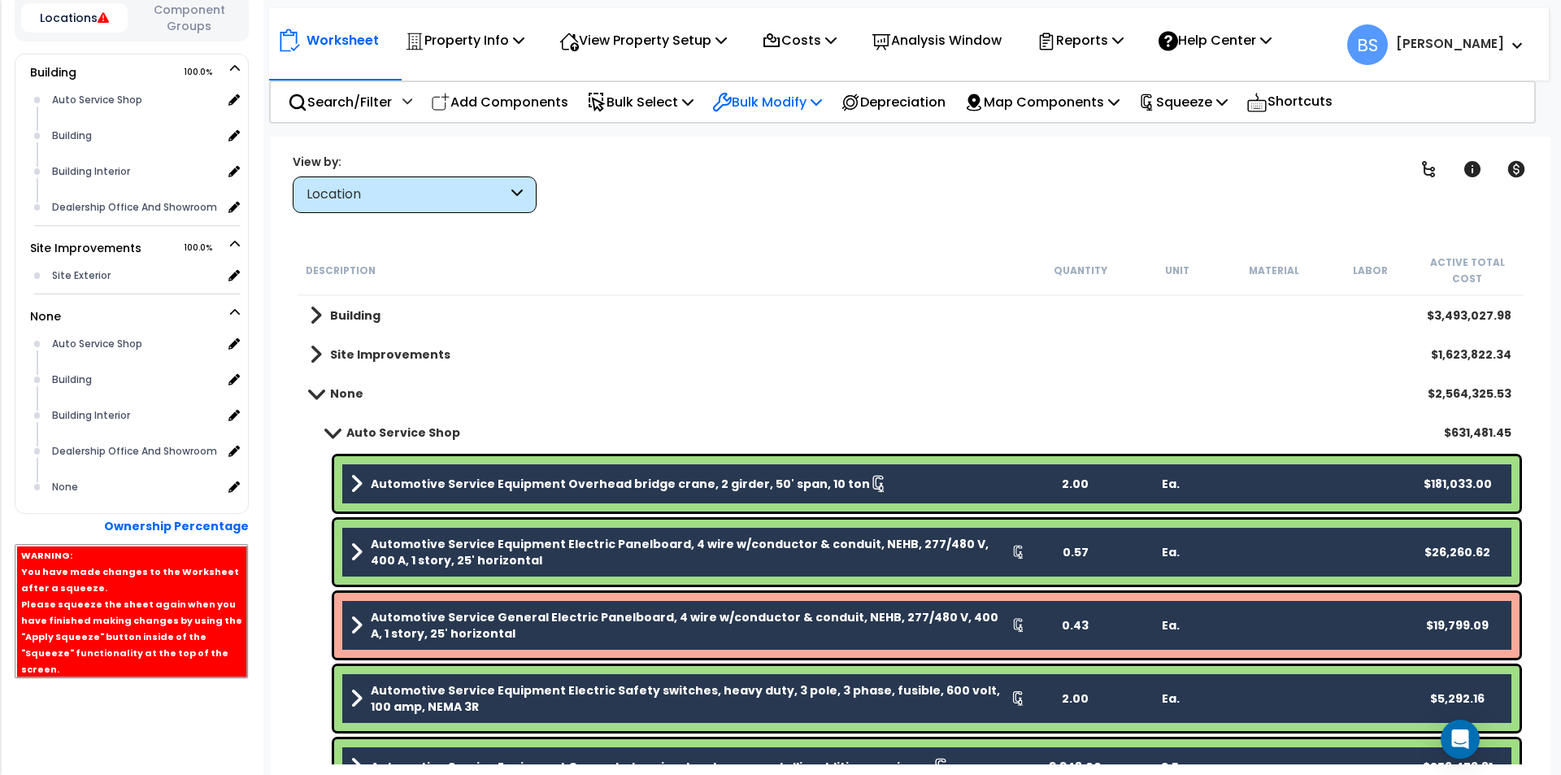
click at [816, 108] on p "Bulk Modify" at bounding box center [767, 102] width 110 height 22
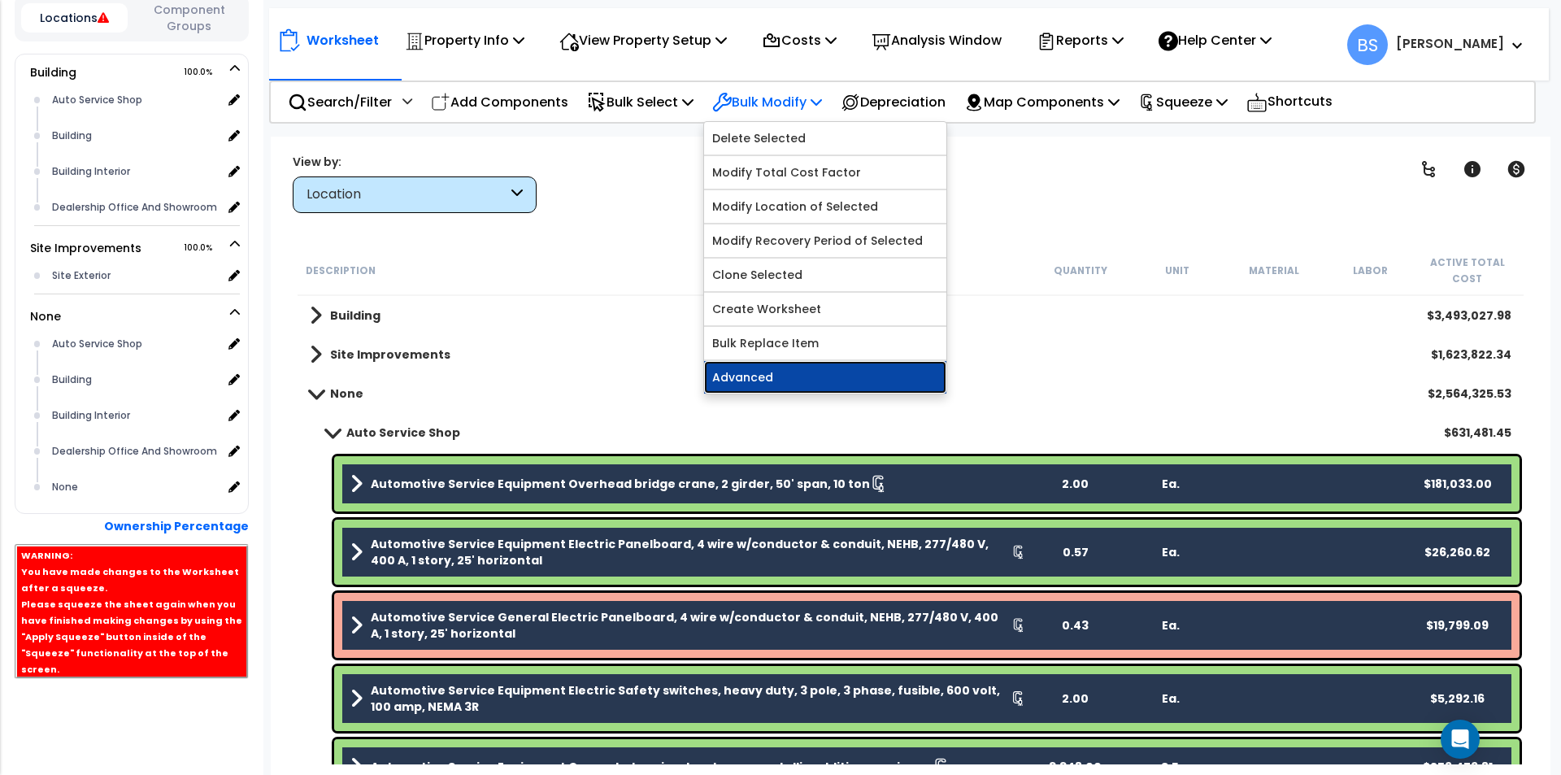
click at [776, 370] on link "Advanced" at bounding box center [825, 377] width 242 height 33
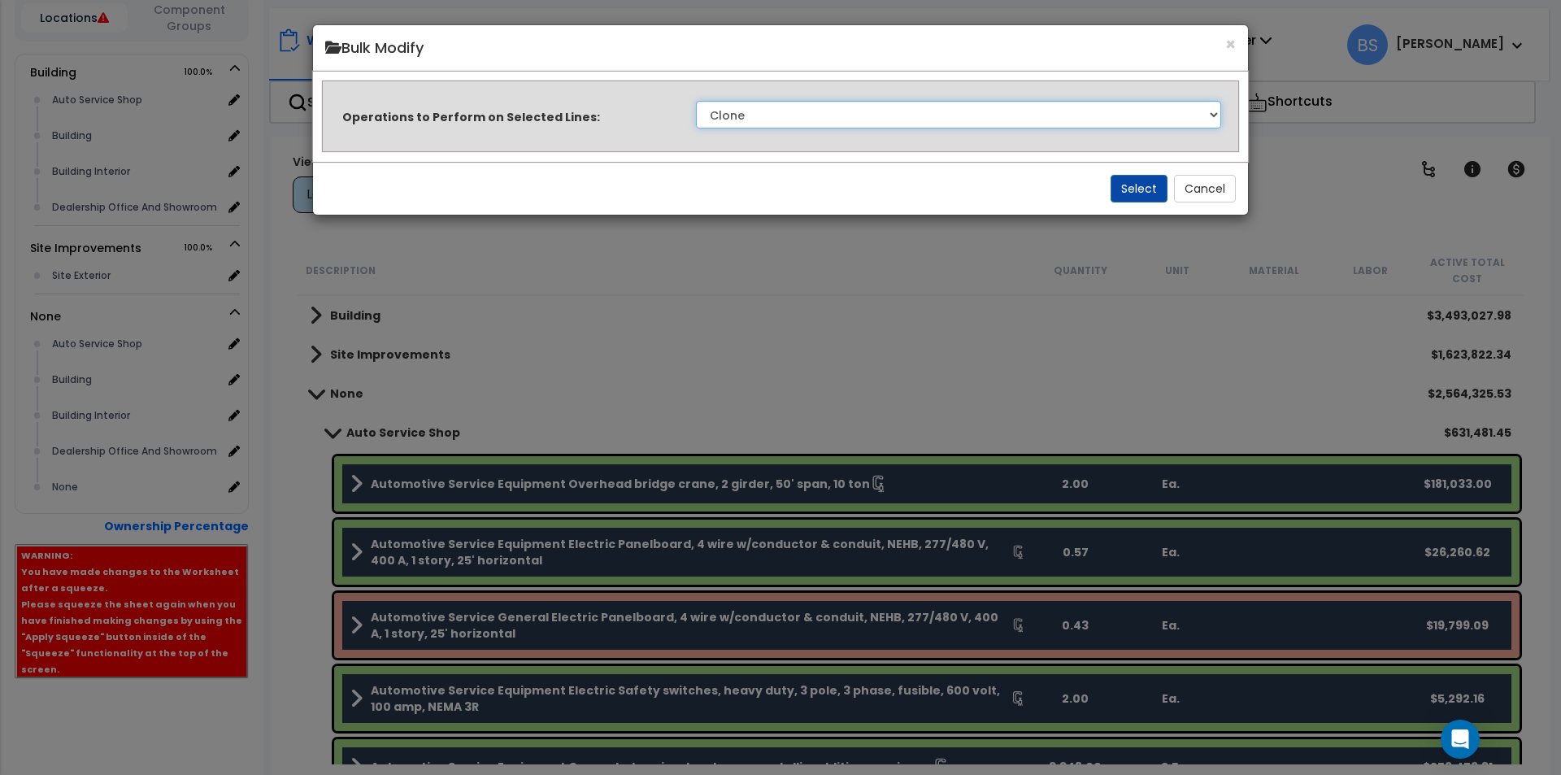
click at [777, 118] on select "Clone Delete Delete Zero Quantities Modify Component Group Modify Cost Sources …" at bounding box center [958, 115] width 525 height 28
select select "modifyLocation"
click at [696, 101] on select "Clone Delete Delete Zero Quantities Modify Component Group Modify Cost Sources …" at bounding box center [958, 115] width 525 height 28
click at [1128, 189] on button "Select" at bounding box center [1139, 189] width 57 height 28
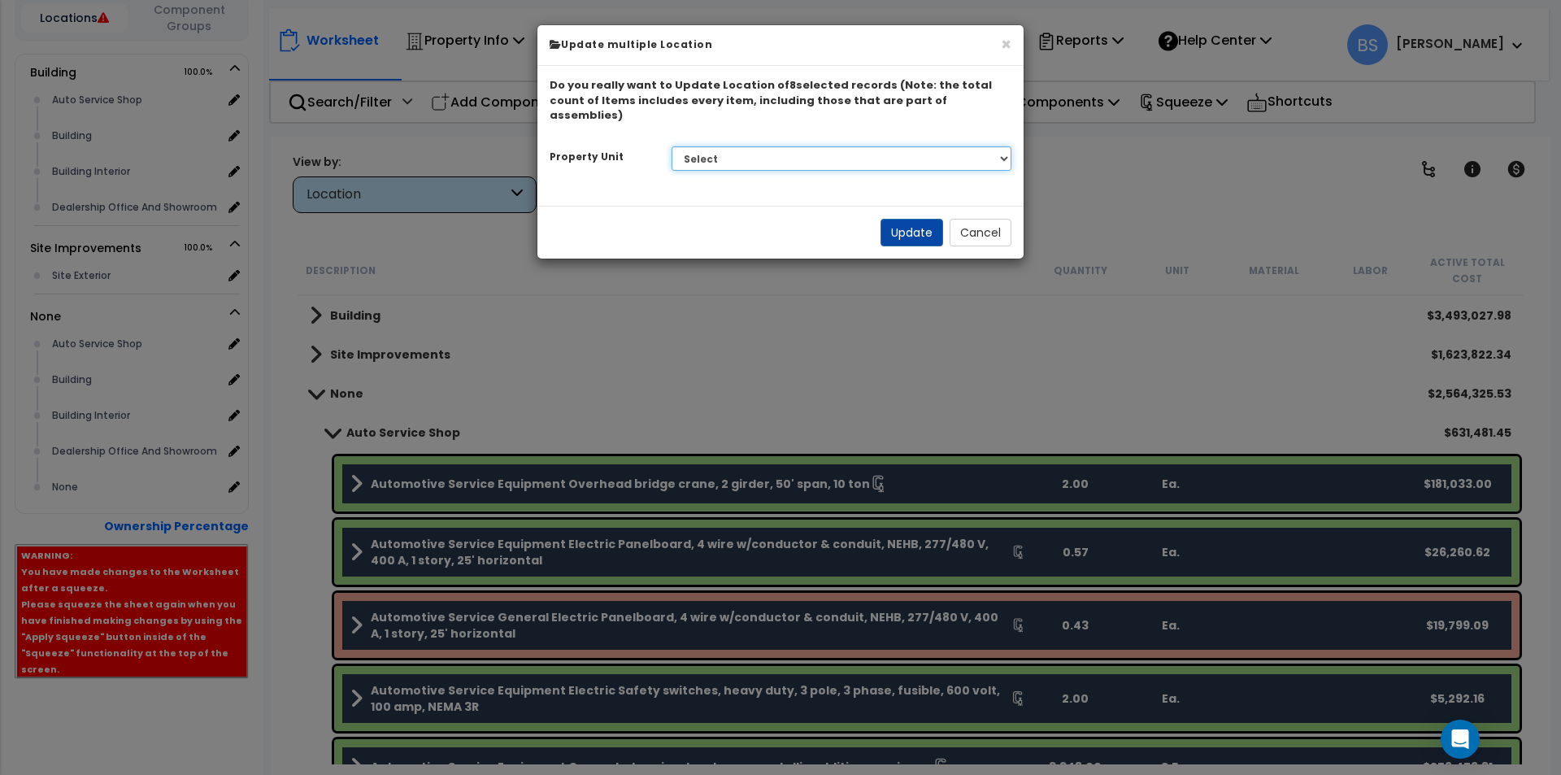
click at [743, 146] on select "Select Building Site Improvements" at bounding box center [842, 158] width 341 height 24
select select "162425"
click at [672, 146] on select "Select Building Site Improvements" at bounding box center [842, 158] width 341 height 24
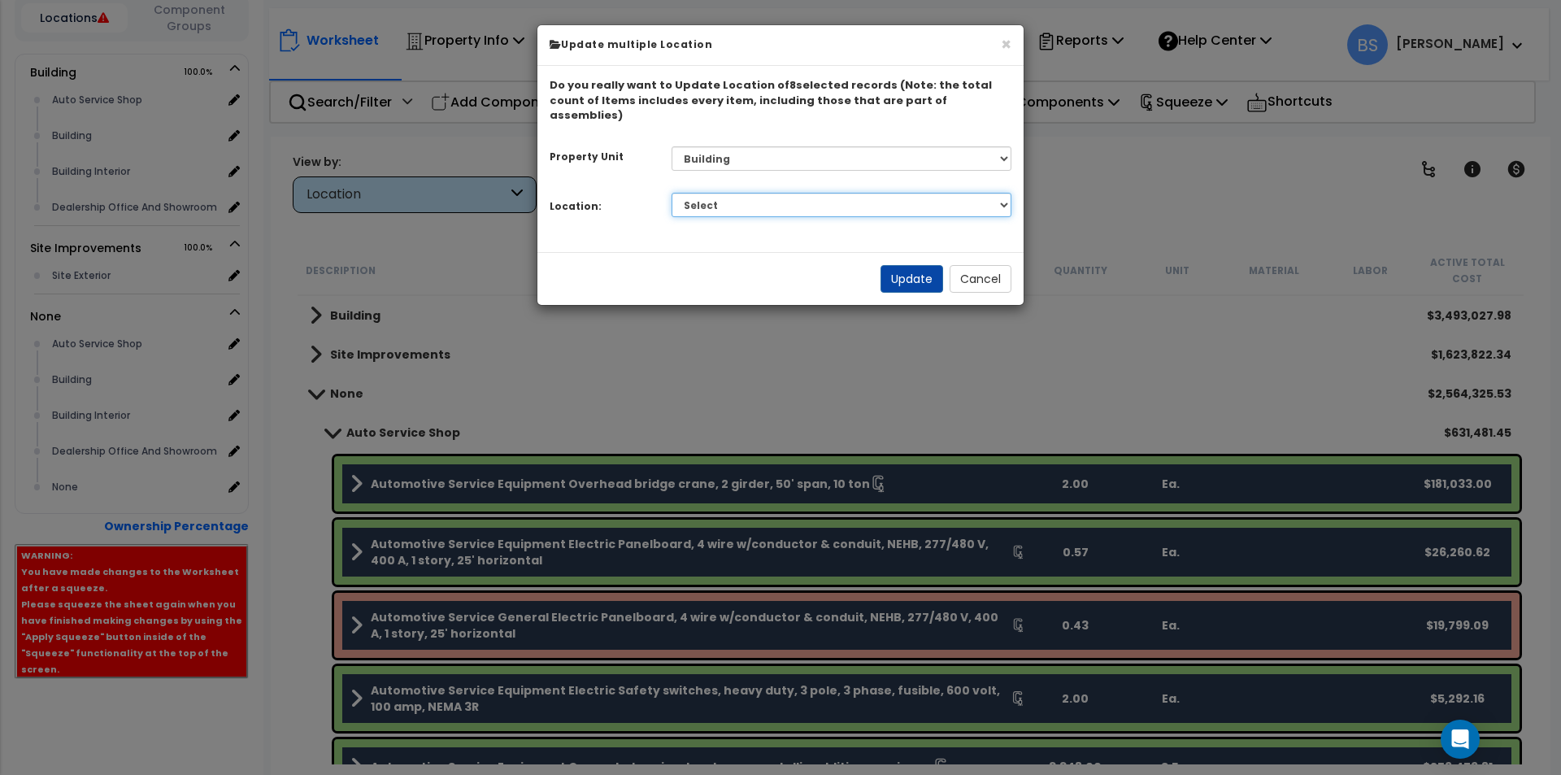
click at [708, 193] on select "Select Auto Service Shop Building Building Interior Dealership Office And Showr…" at bounding box center [842, 205] width 341 height 24
click at [672, 193] on select "Select Auto Service Shop Building Building Interior Dealership Office And Showr…" at bounding box center [842, 205] width 341 height 24
click at [892, 267] on button "Update" at bounding box center [911, 279] width 63 height 28
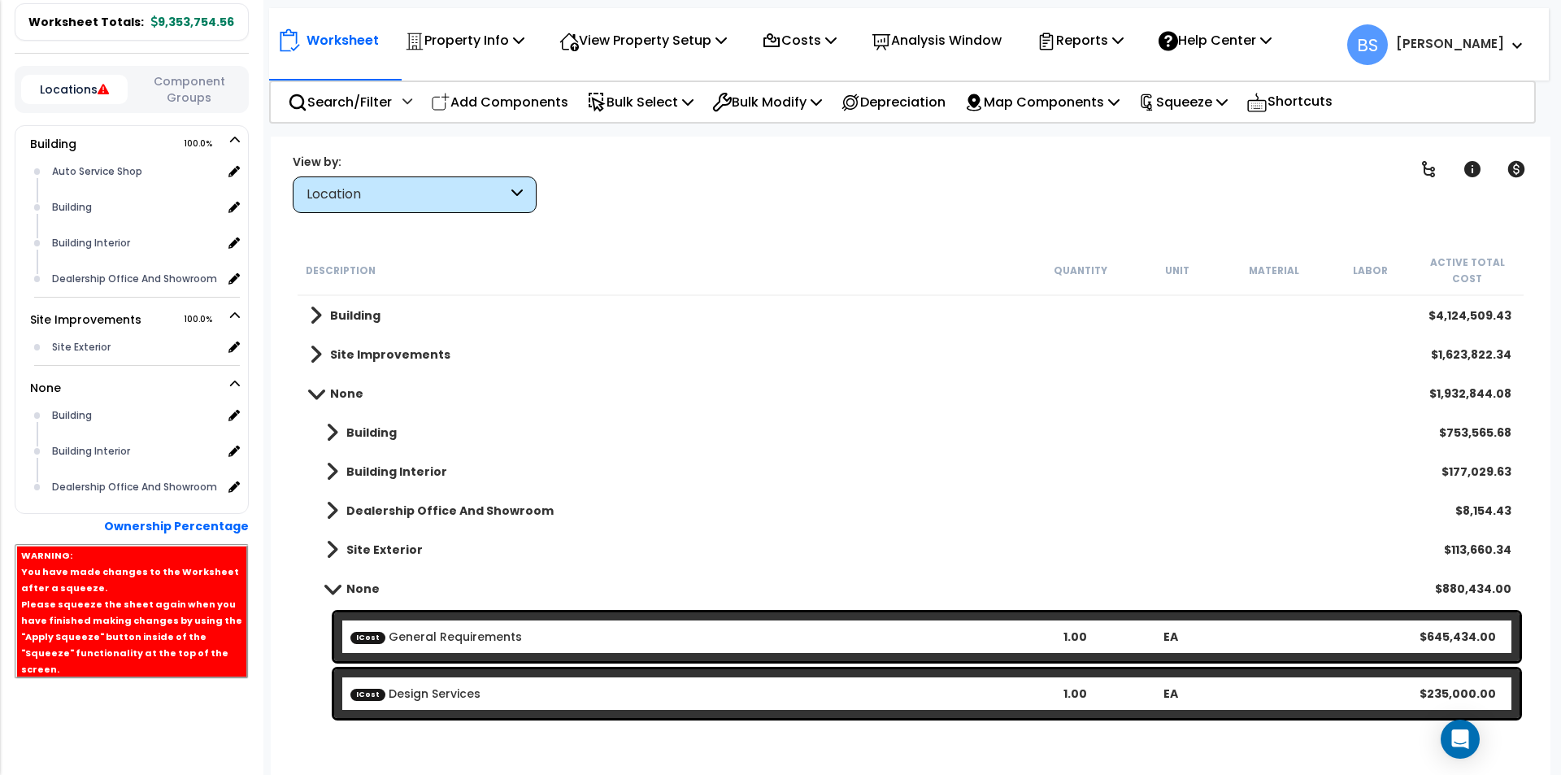
scroll to position [72, 0]
click at [359, 587] on b "None" at bounding box center [362, 588] width 33 height 16
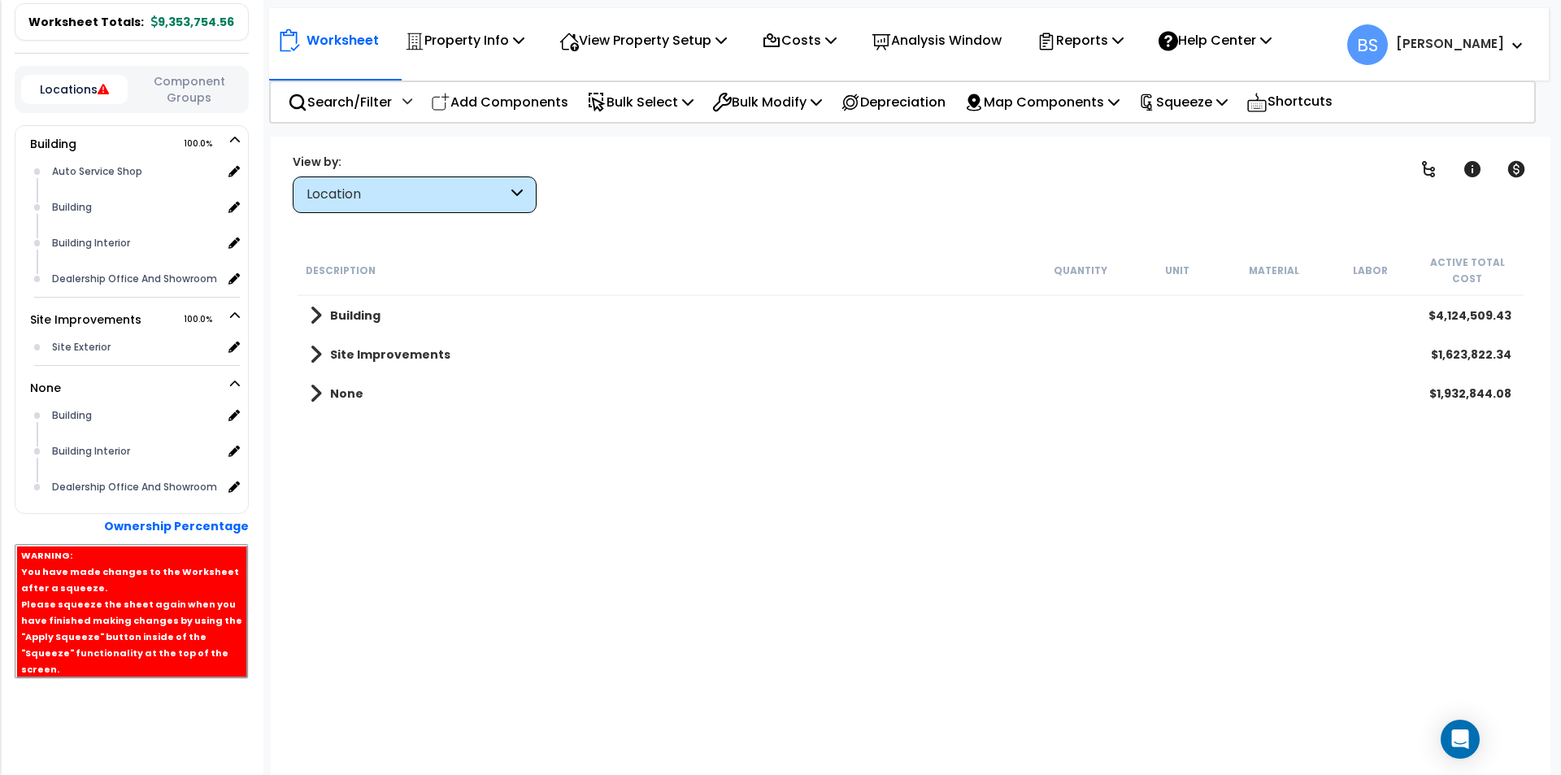
click at [322, 399] on link "None" at bounding box center [337, 393] width 54 height 23
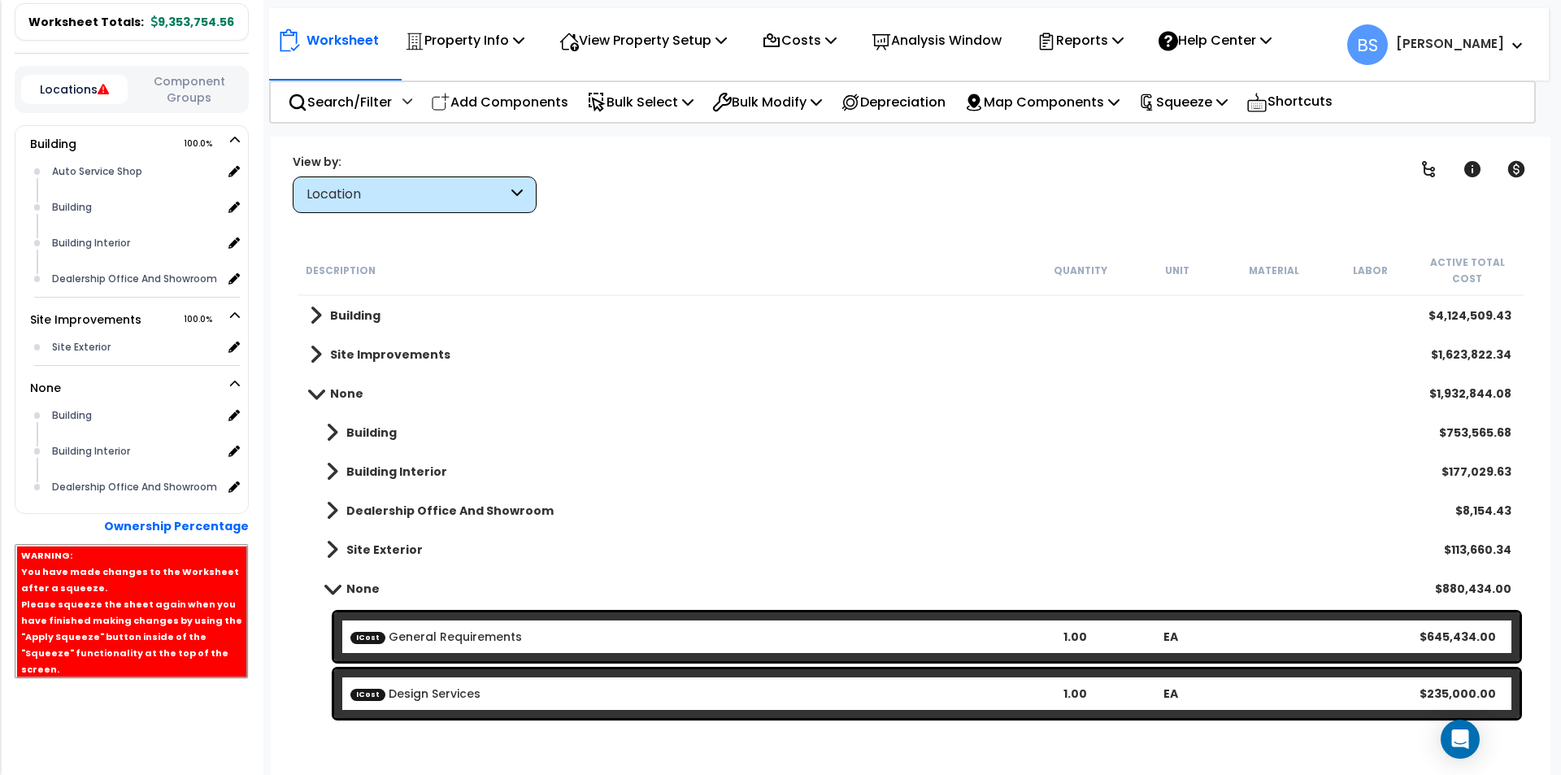
click at [357, 433] on b "Building" at bounding box center [371, 432] width 50 height 16
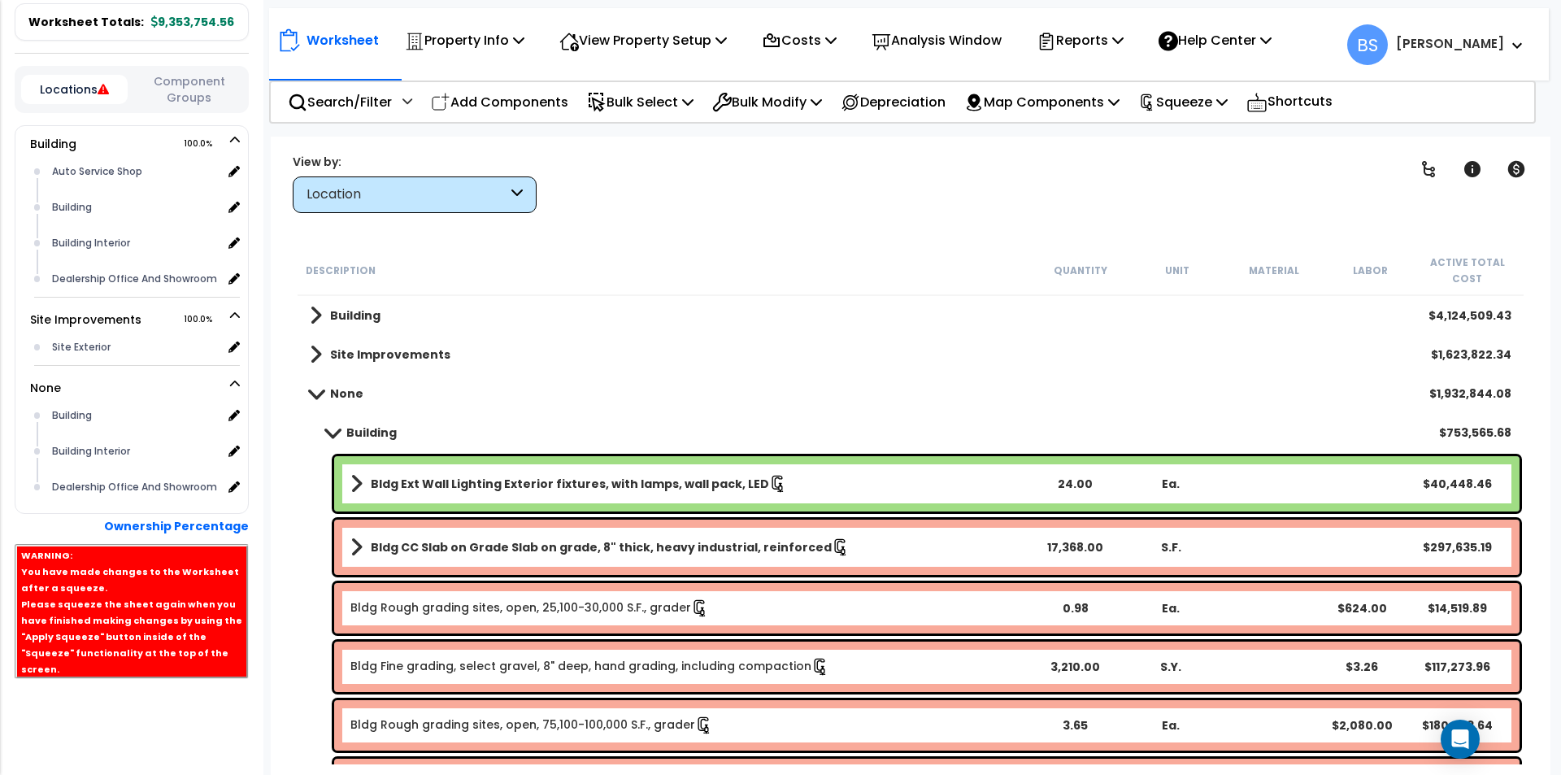
click at [475, 487] on b "Bldg Ext Wall Lighting Exterior fixtures, with lamps, wall pack, LED" at bounding box center [570, 484] width 398 height 16
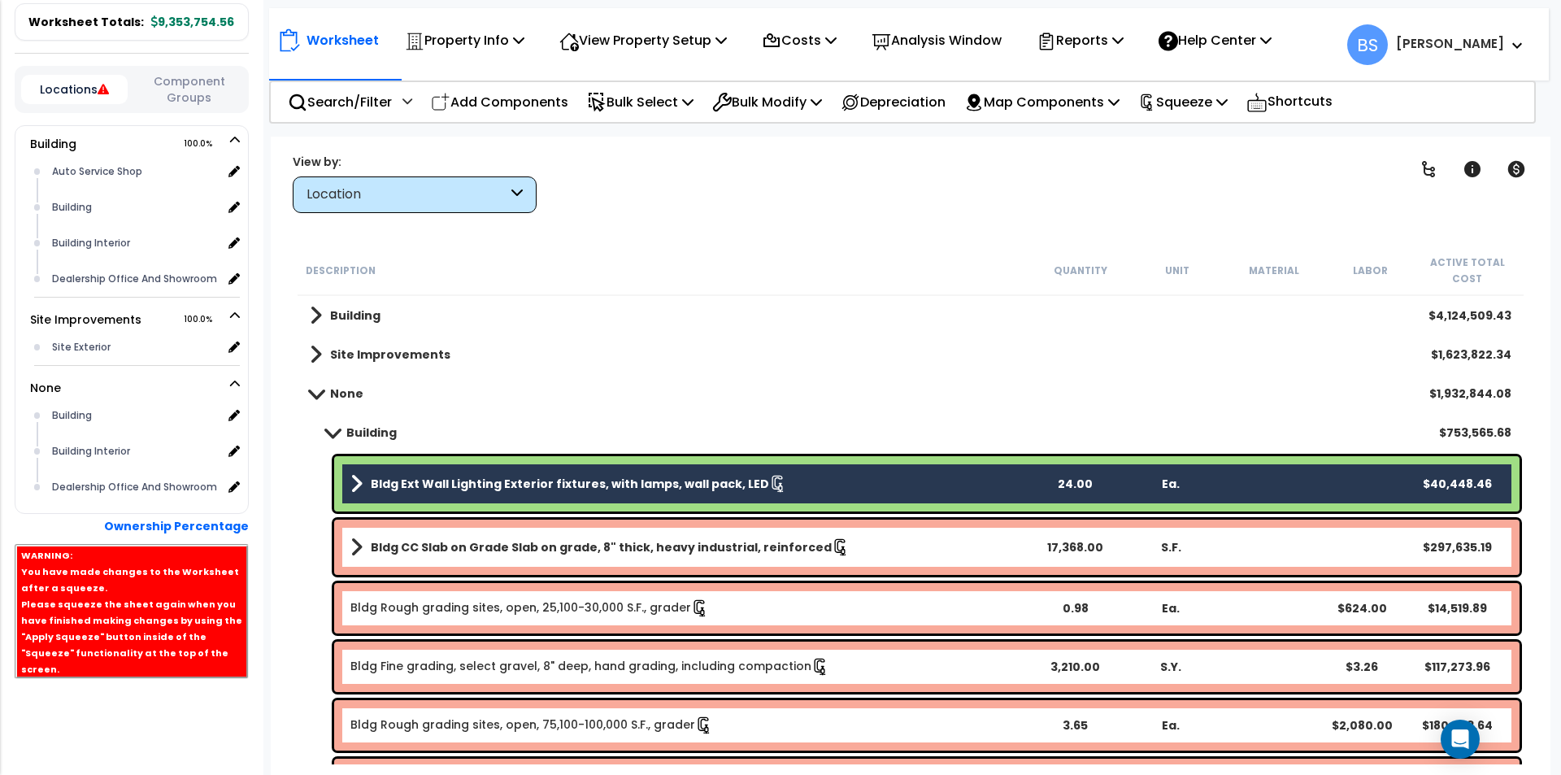
click at [441, 542] on b "Bldg CC Slab on Grade Slab on grade, 8" thick, heavy industrial, reinforced" at bounding box center [601, 547] width 461 height 16
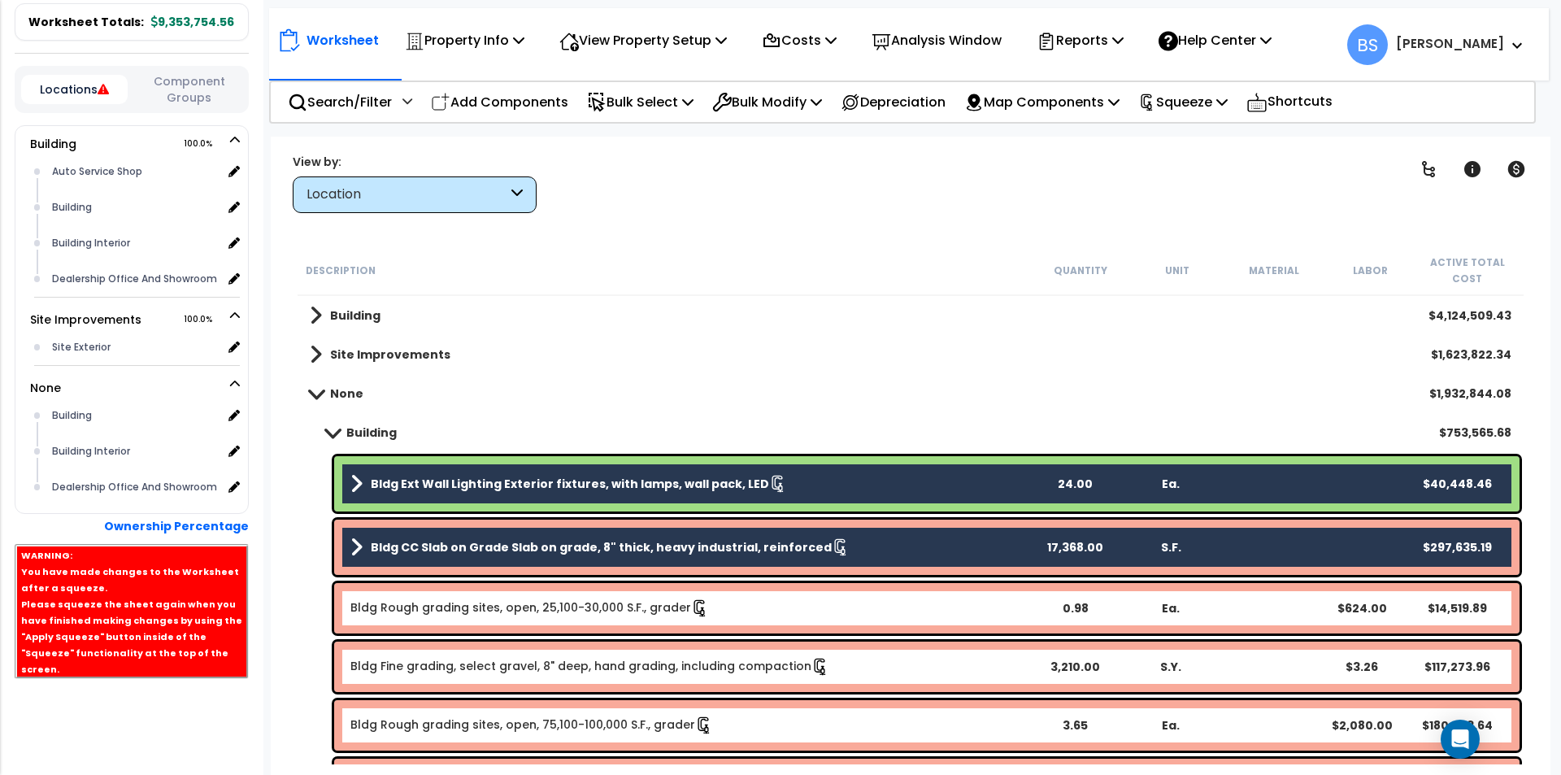
click at [403, 612] on link "Bldg Rough grading sites, open, 25,100-30,000 S.F., grader" at bounding box center [529, 607] width 359 height 16
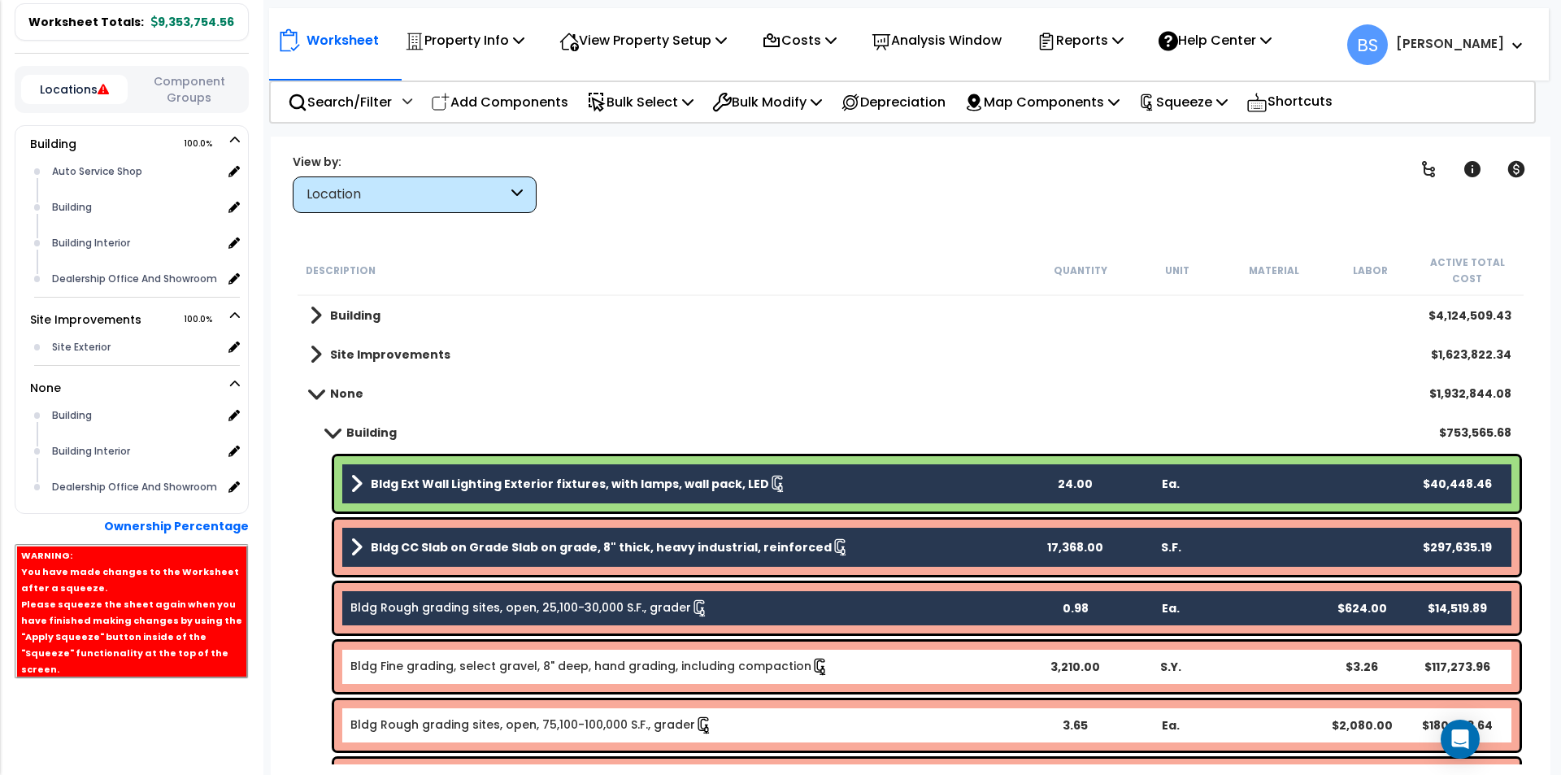
click at [413, 667] on link "Bldg Fine grading, select gravel, 8" deep, hand grading, including compaction" at bounding box center [589, 666] width 479 height 16
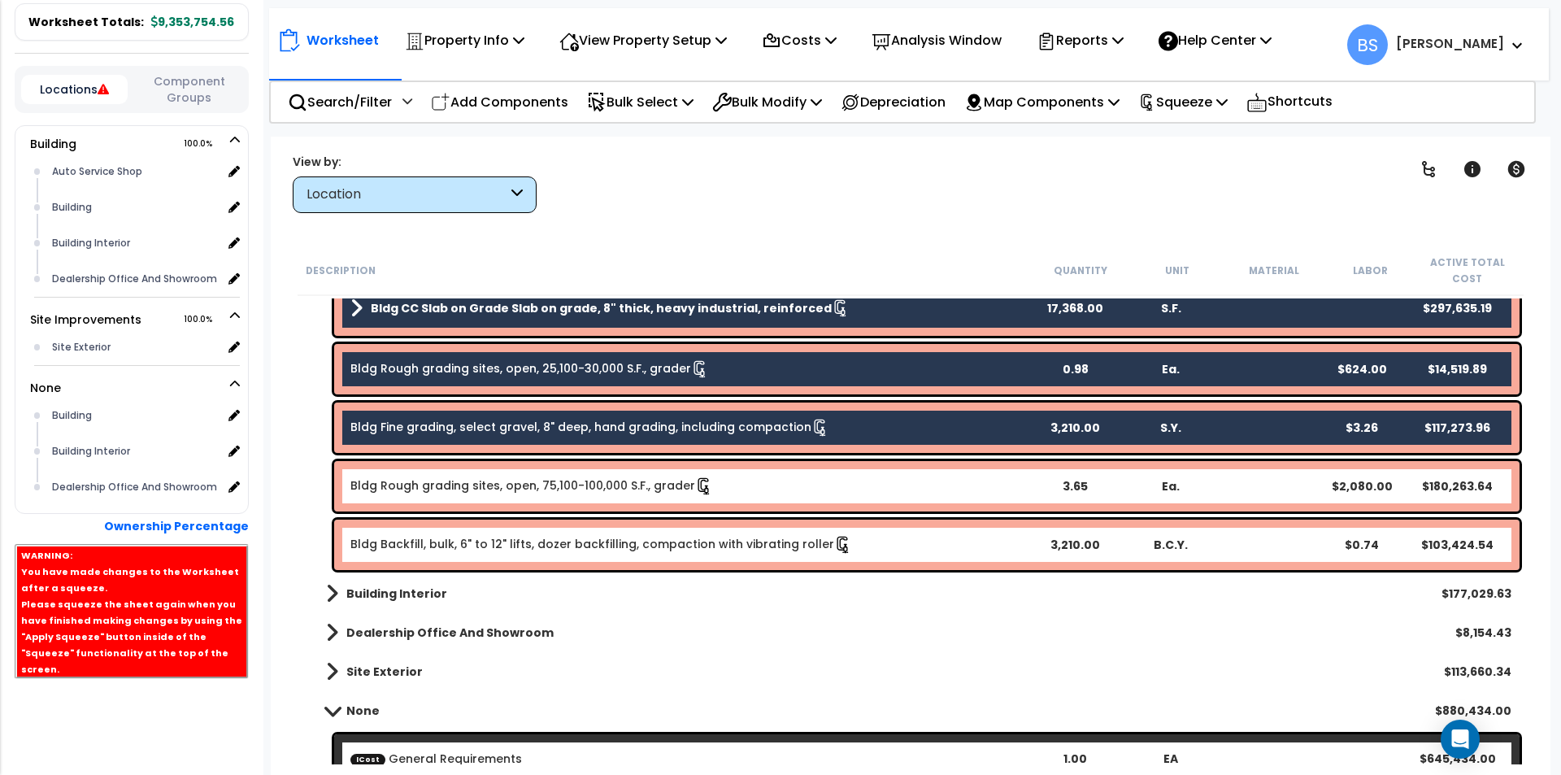
scroll to position [244, 0]
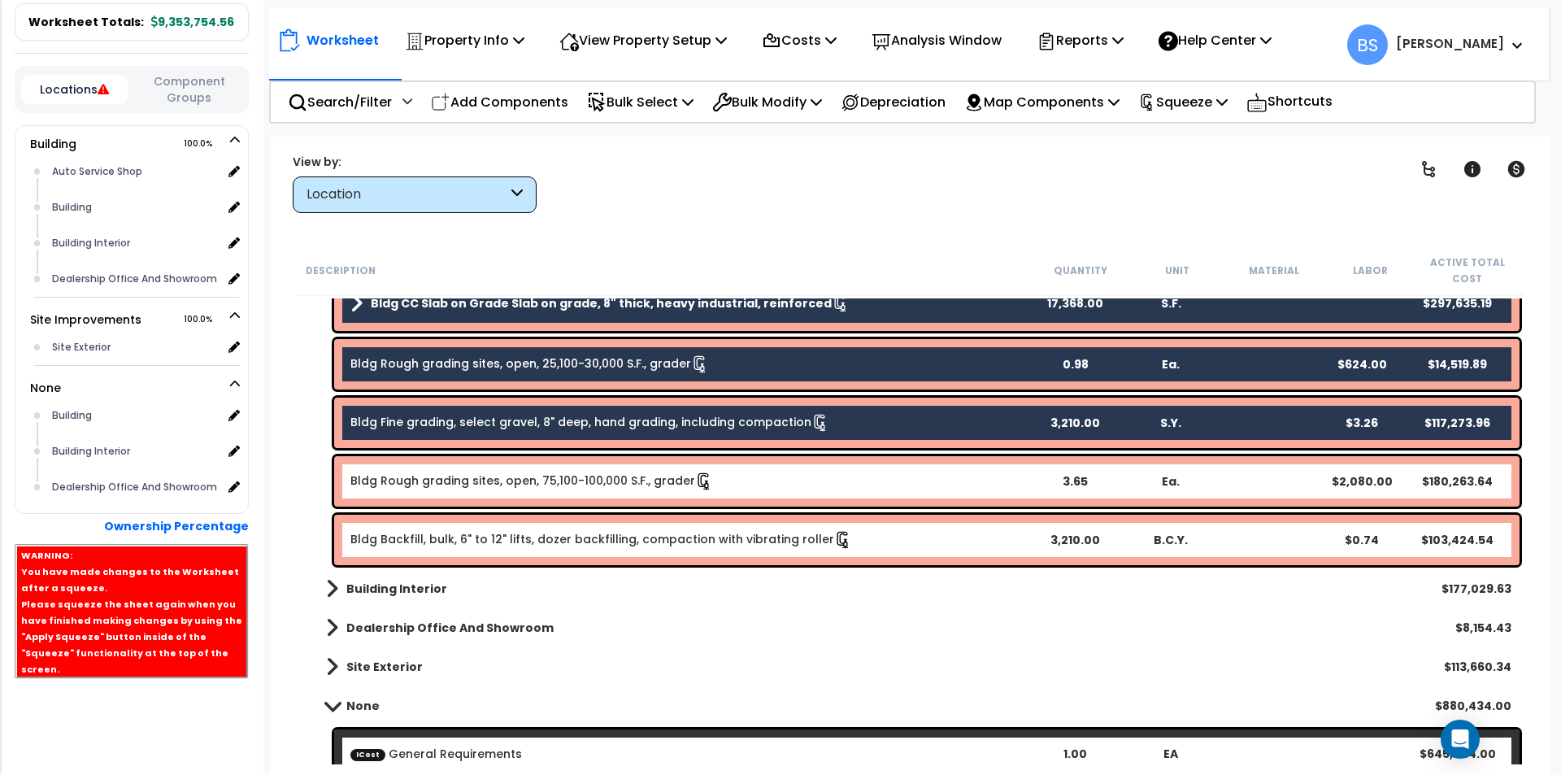
click at [408, 493] on div "Bldg Rough grading sites, open, 75,100-100,000 S.F., grader 3.65 Ea. $2,080.00 …" at bounding box center [926, 481] width 1185 height 50
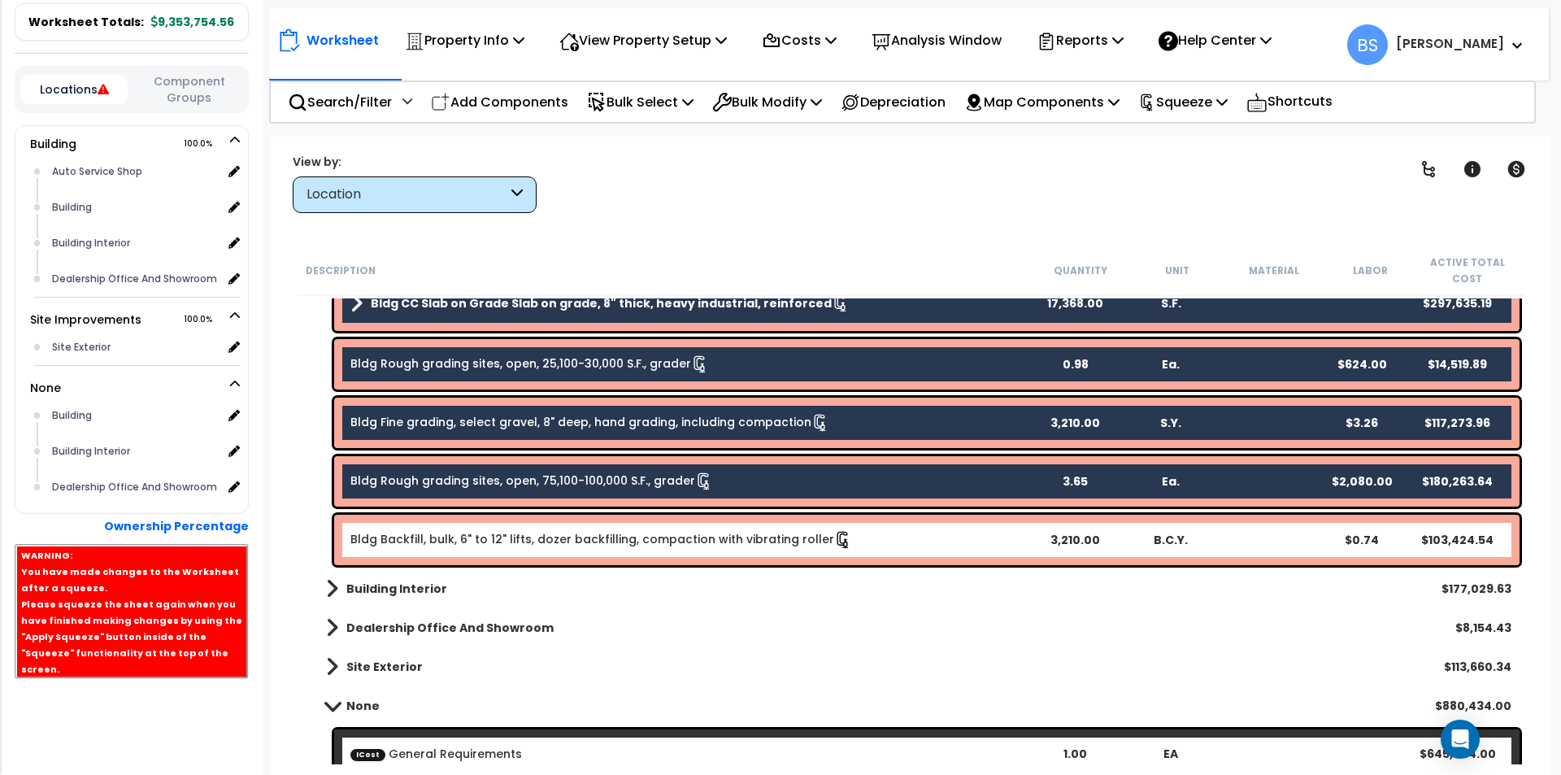
click at [411, 542] on link "Bldg Backfill, bulk, 6" to 12" lifts, dozer backfilling, compaction with vibrat…" at bounding box center [601, 539] width 502 height 16
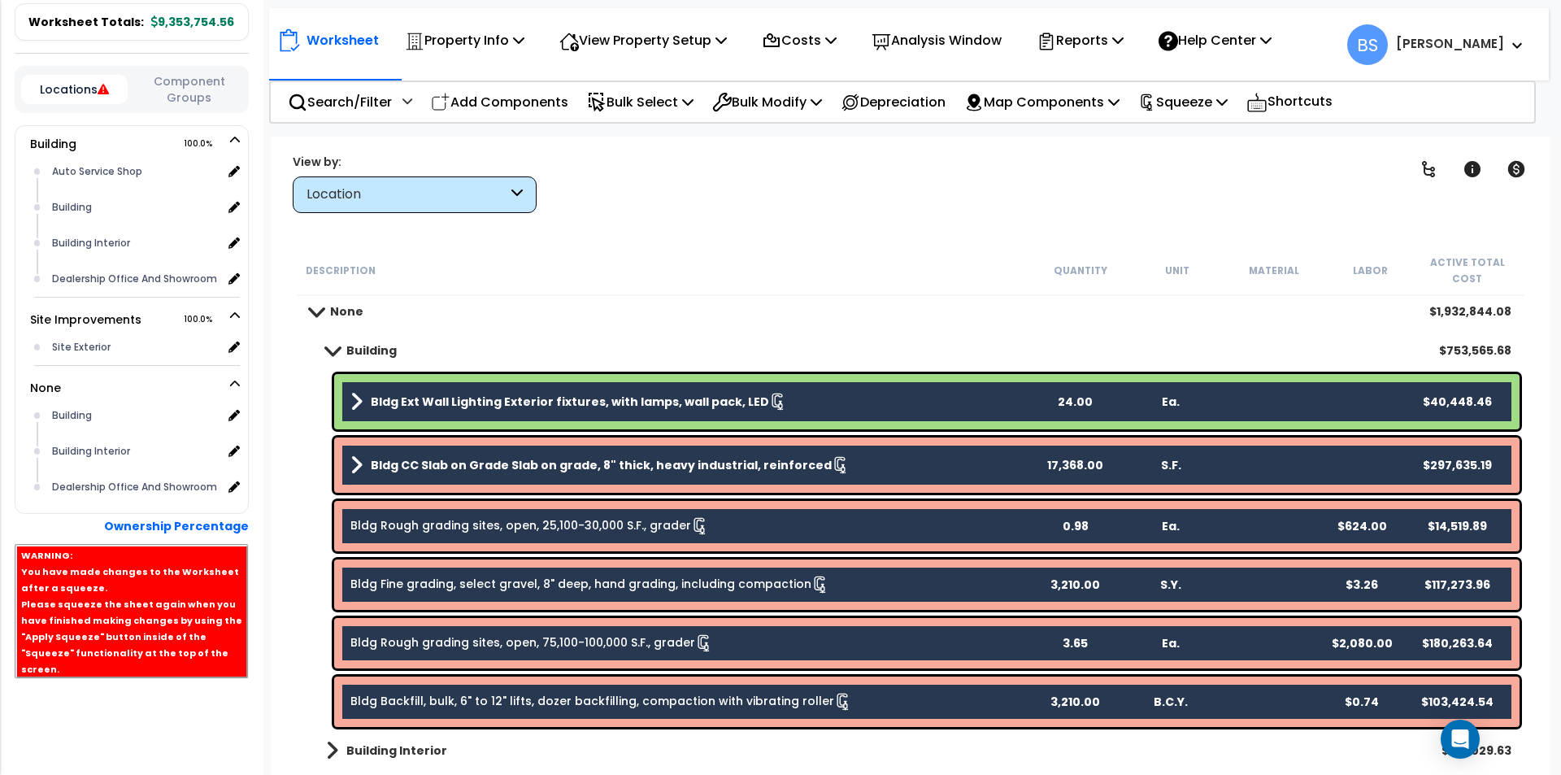
scroll to position [81, 0]
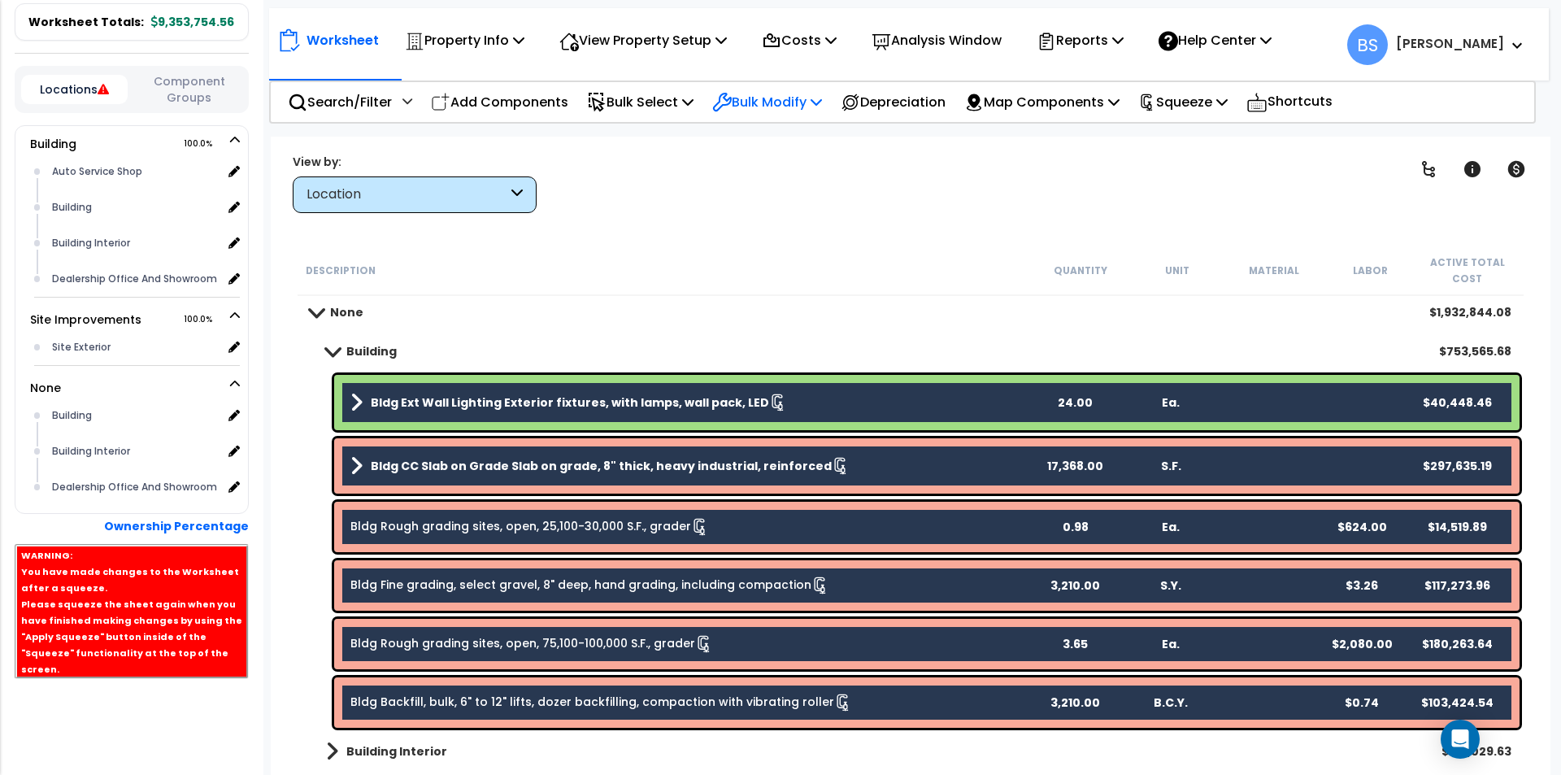
click at [798, 104] on p "Bulk Modify" at bounding box center [767, 102] width 110 height 22
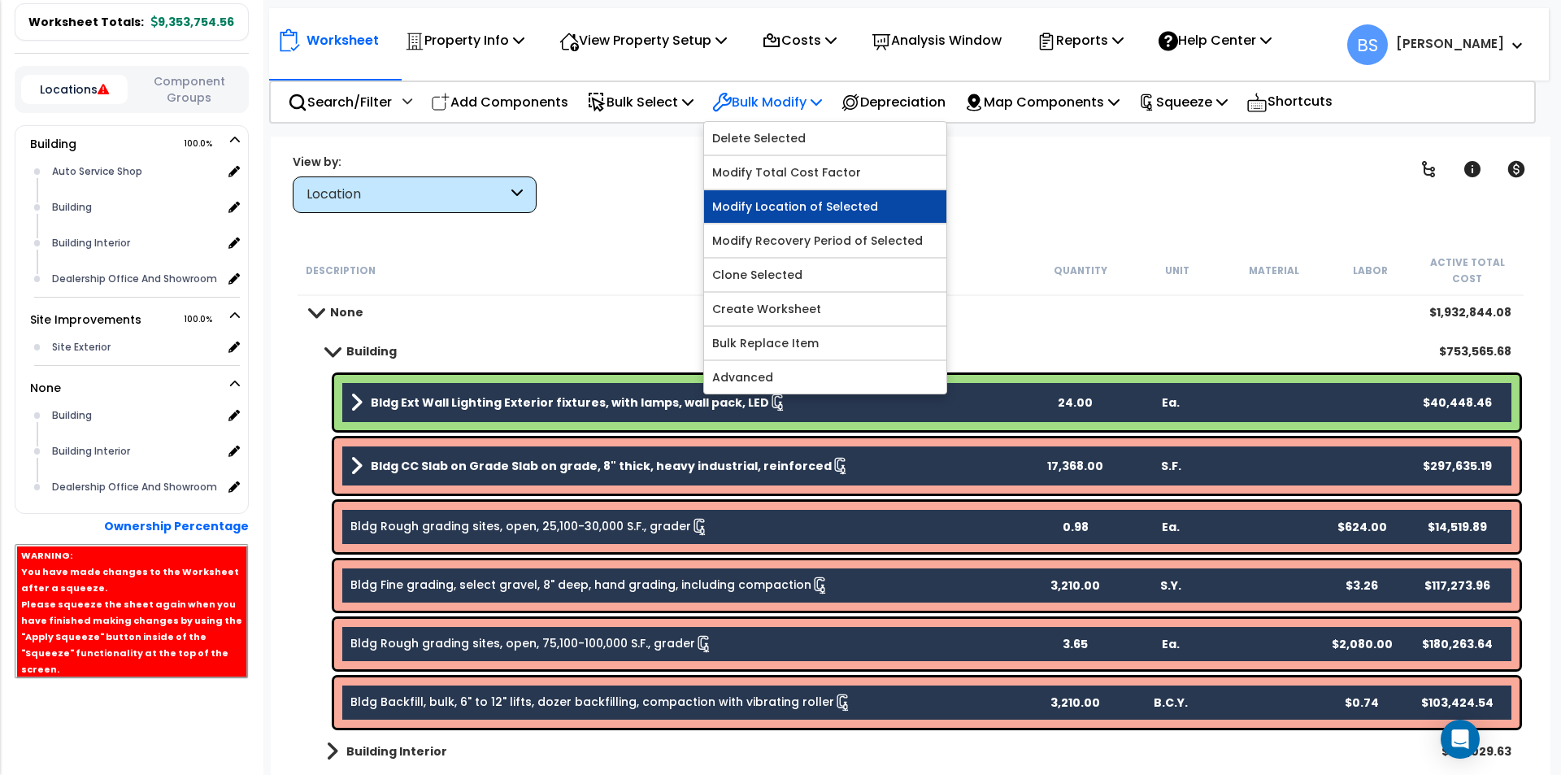
click at [844, 211] on link "Modify Location of Selected" at bounding box center [825, 206] width 242 height 33
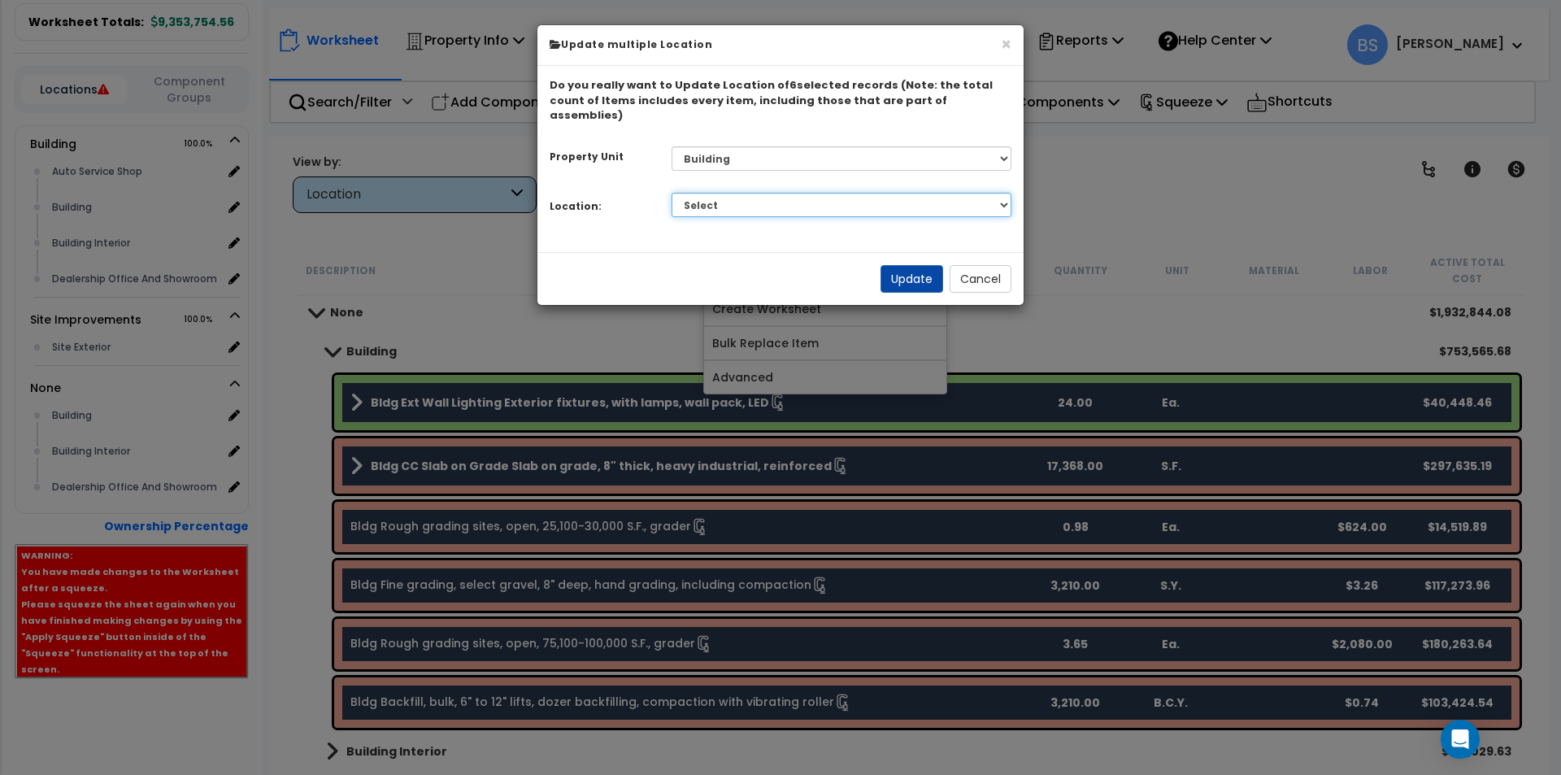
click at [732, 193] on select "Select Auto Service Shop Building Building Interior Dealership Office And Showr…" at bounding box center [842, 205] width 341 height 24
click at [672, 193] on select "Select Auto Service Shop Building Building Interior Dealership Office And Showr…" at bounding box center [842, 205] width 341 height 24
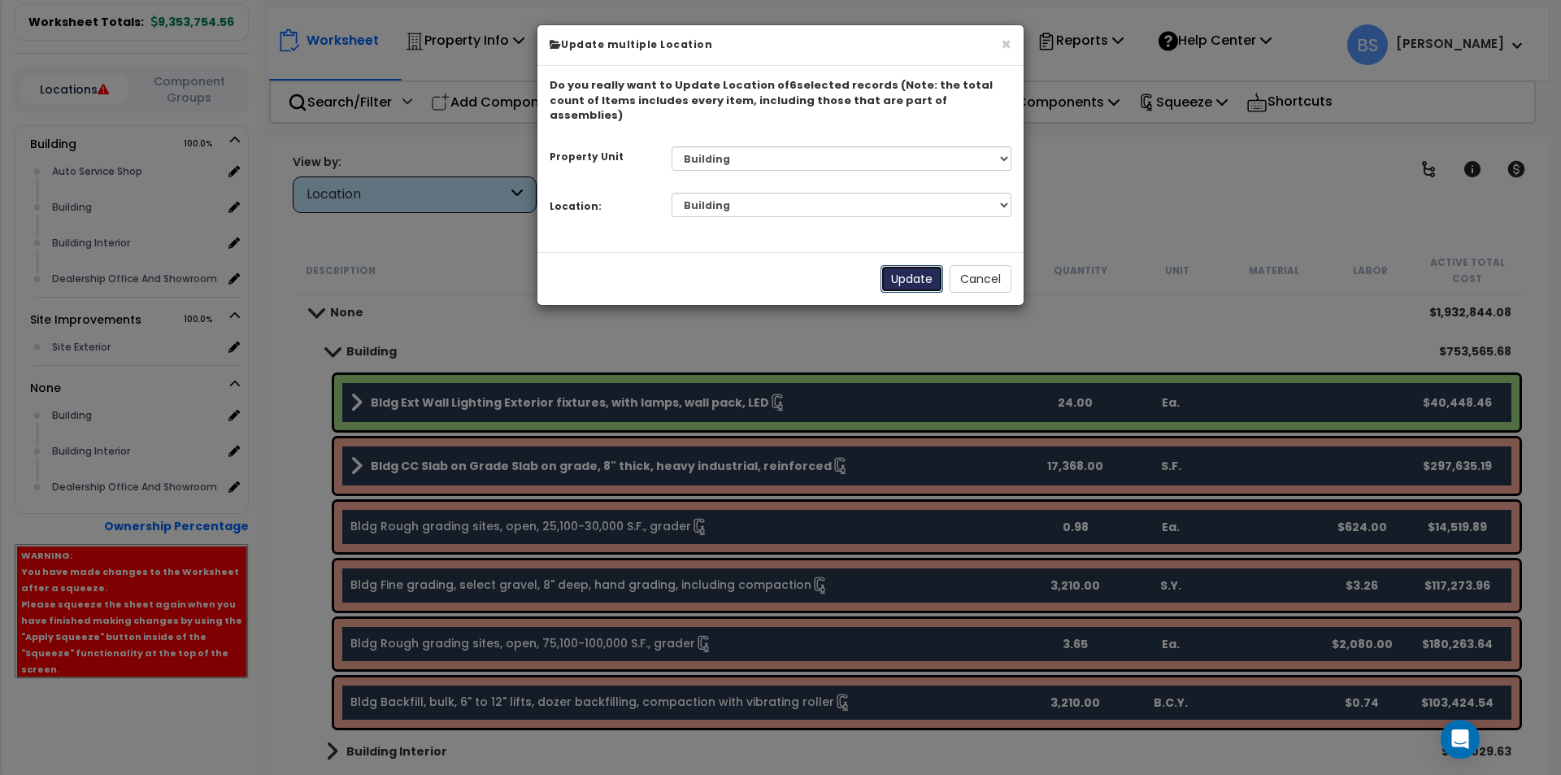
click at [896, 265] on button "Update" at bounding box center [911, 279] width 63 height 28
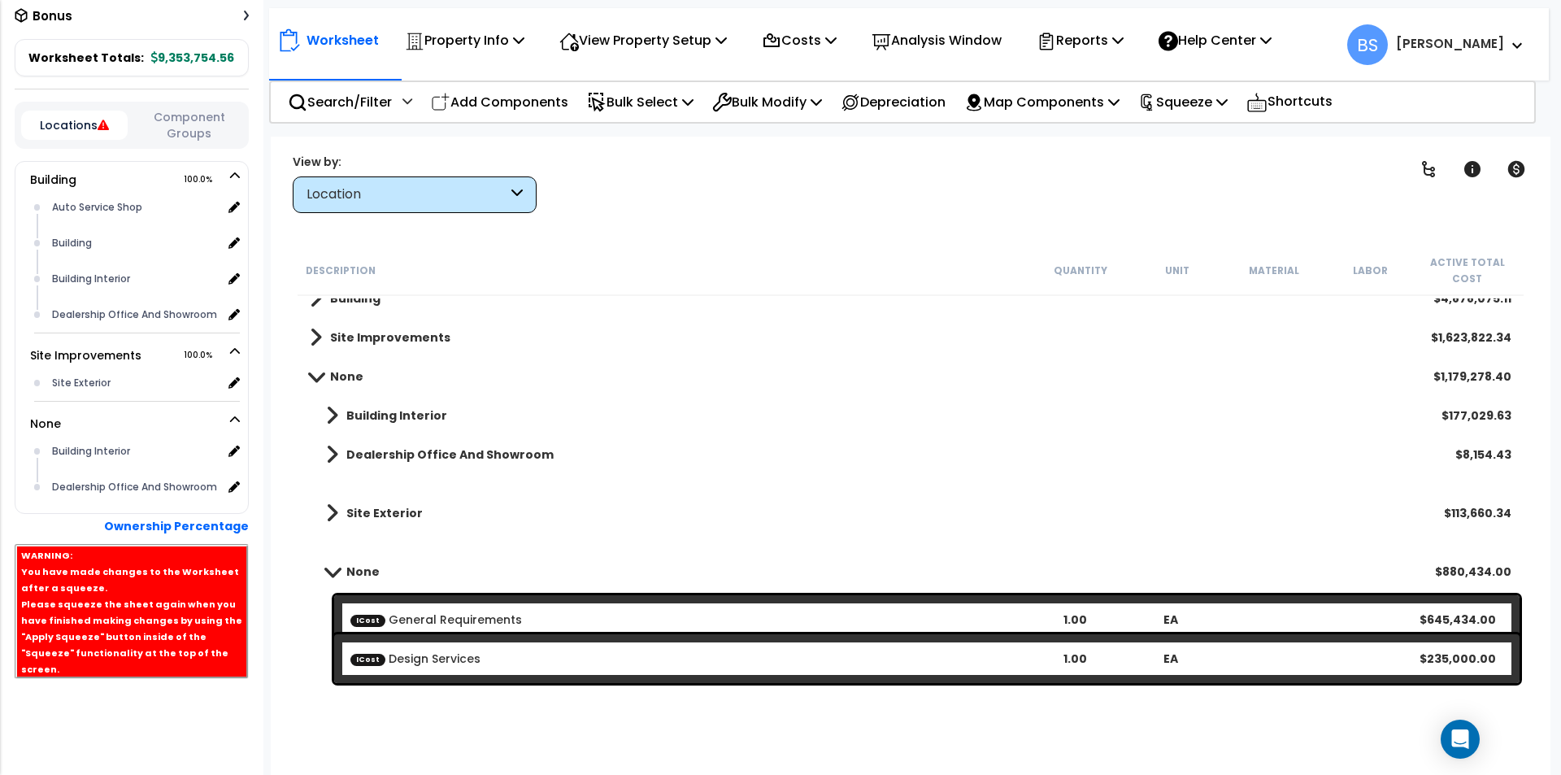
scroll to position [489, 0]
click at [371, 417] on b "Building Interior" at bounding box center [396, 415] width 101 height 16
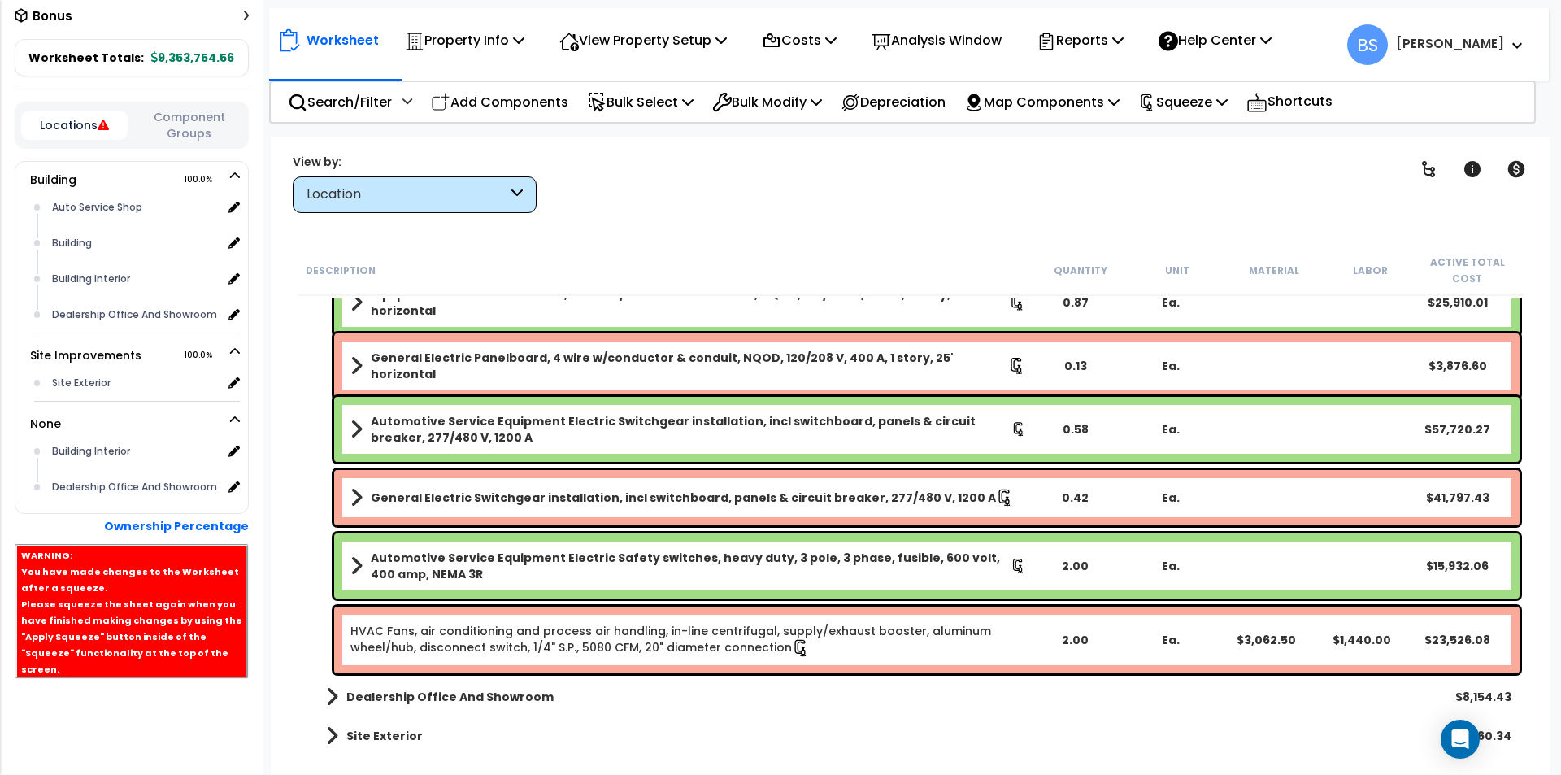
scroll to position [67, 0]
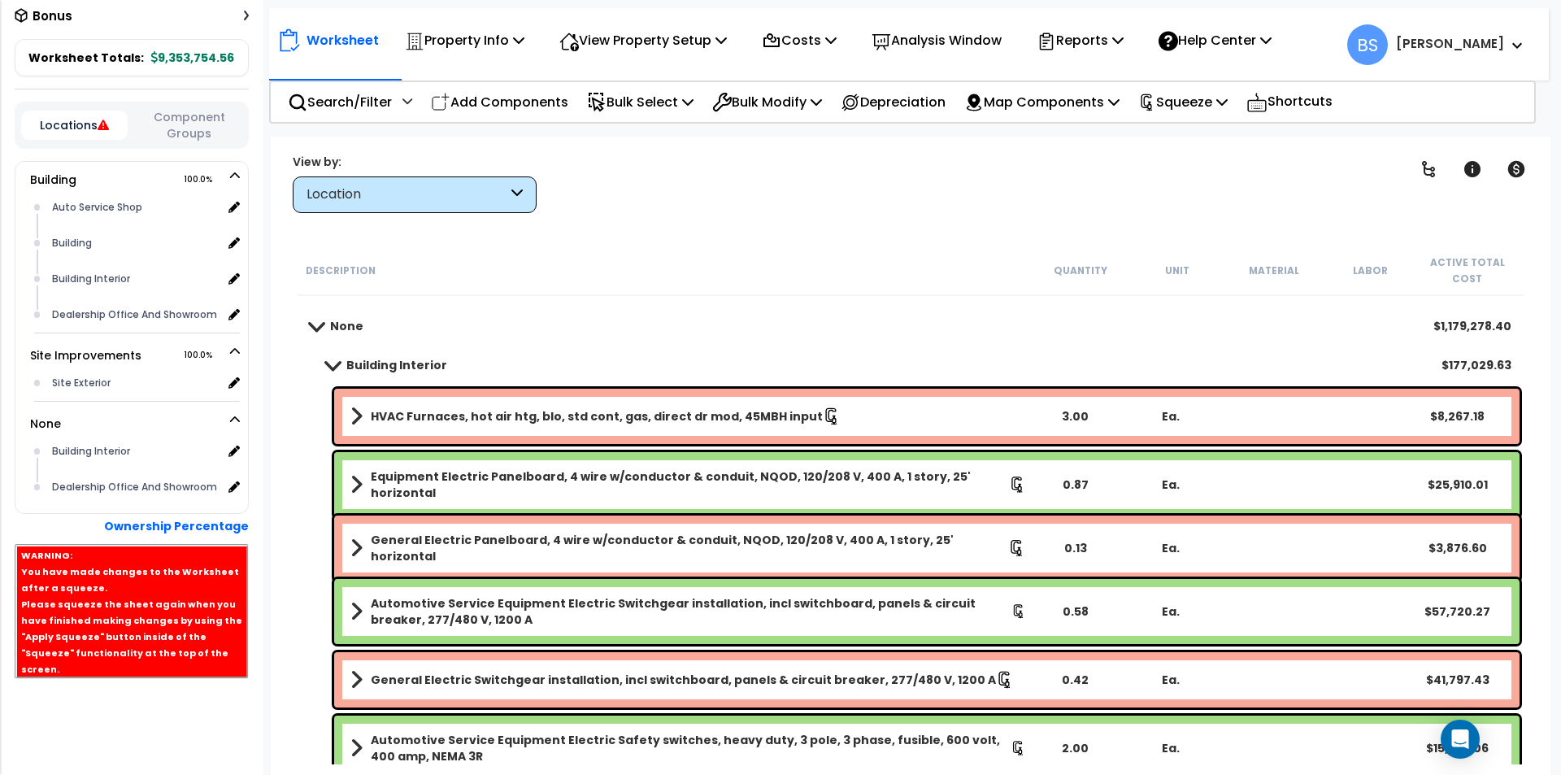
click at [407, 414] on b "HVAC Furnaces, hot air htg, blo, std cont, gas, direct dr mod, 45MBH input" at bounding box center [597, 416] width 452 height 16
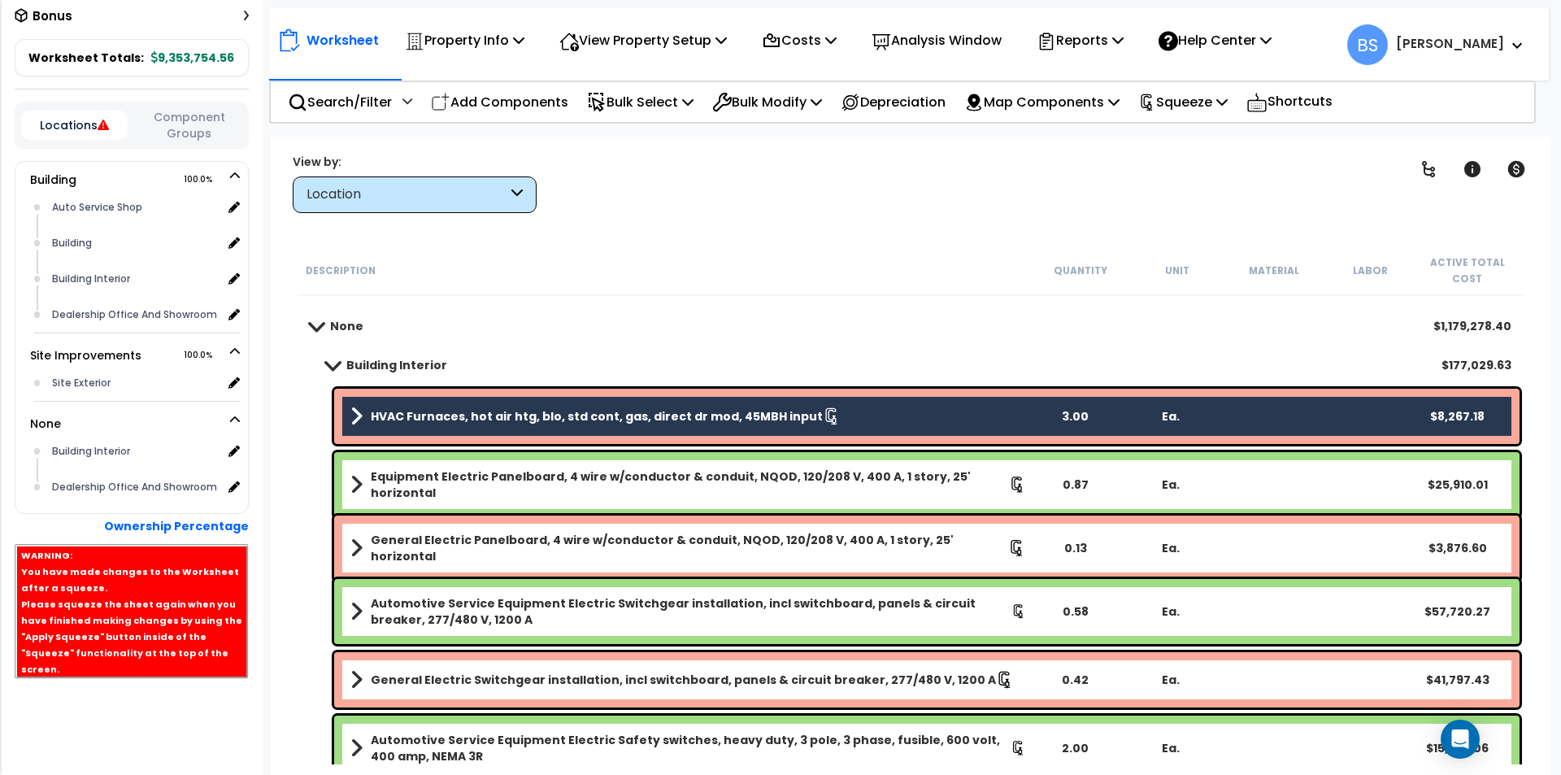
click at [413, 483] on b "Equipment Electric Panelboard, 4 wire w/conductor & conduit, NQOD, 120/208 V, 4…" at bounding box center [690, 484] width 638 height 33
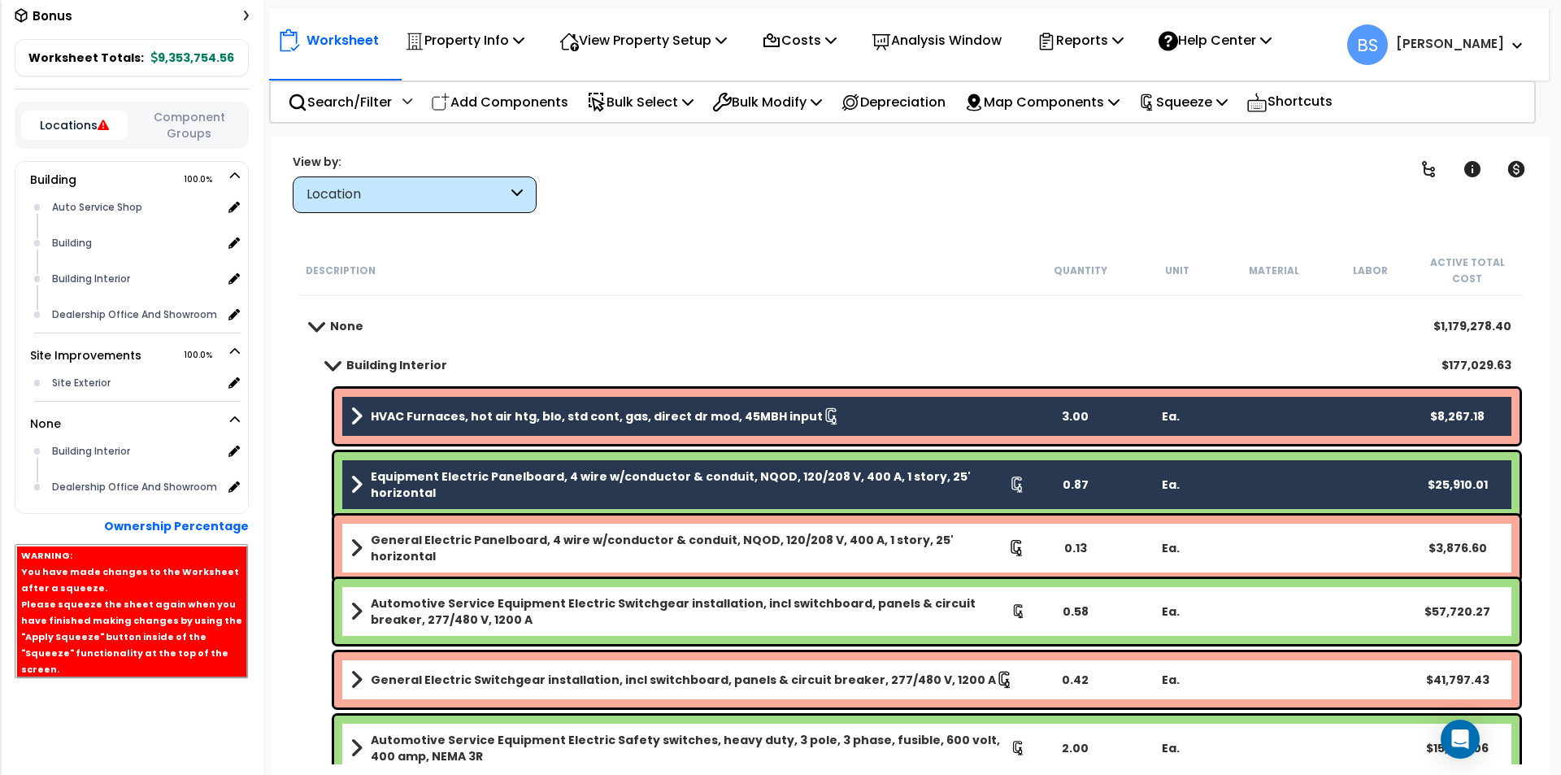
click at [393, 532] on link "General Electric Panelboard, 4 wire w/conductor & conduit, NQOD, 120/208 V, 400…" at bounding box center [688, 548] width 676 height 33
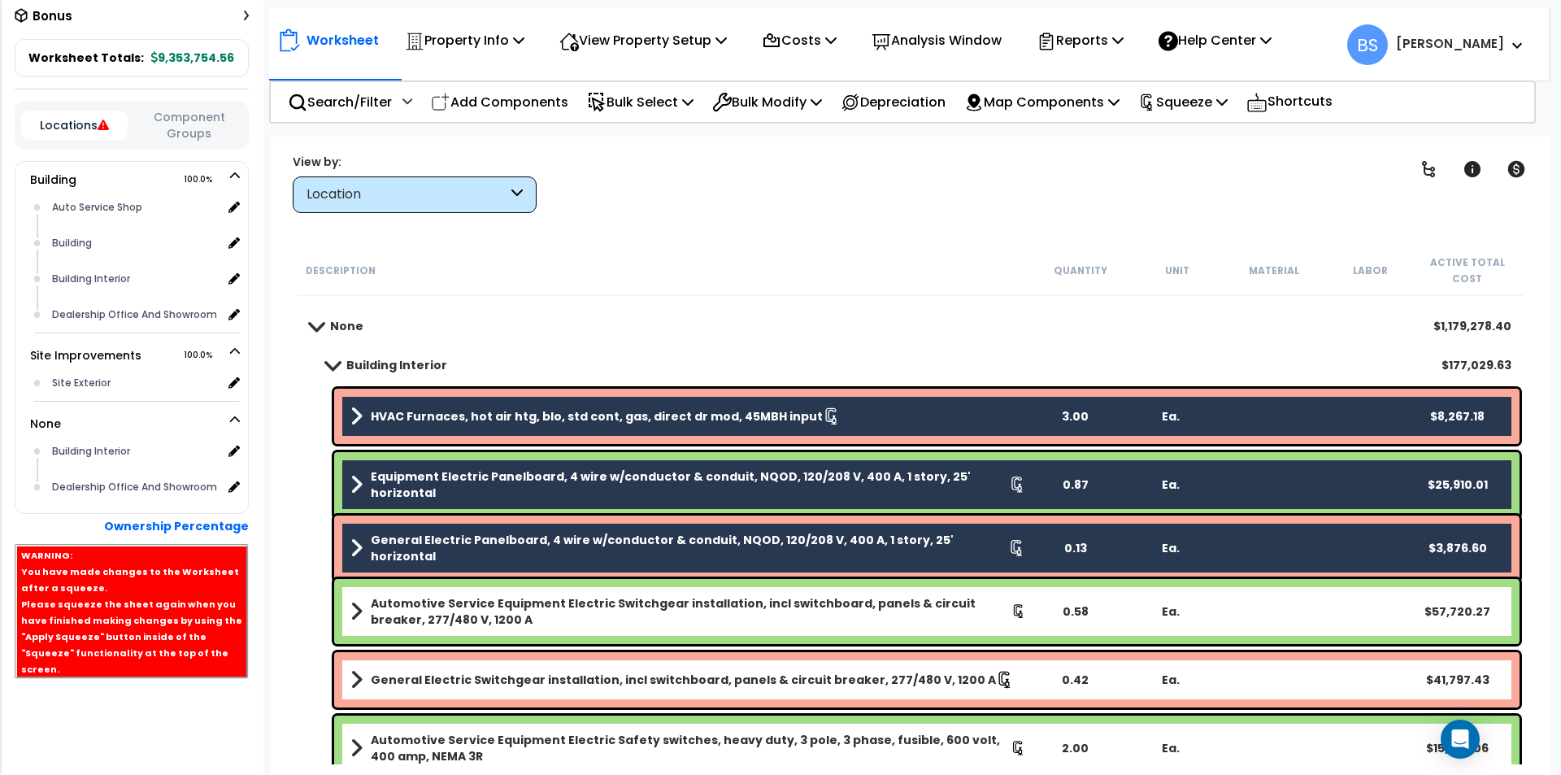
click at [390, 598] on b "Automotive Service Equipment Electric Switchgear installation, incl switchboard…" at bounding box center [691, 611] width 641 height 33
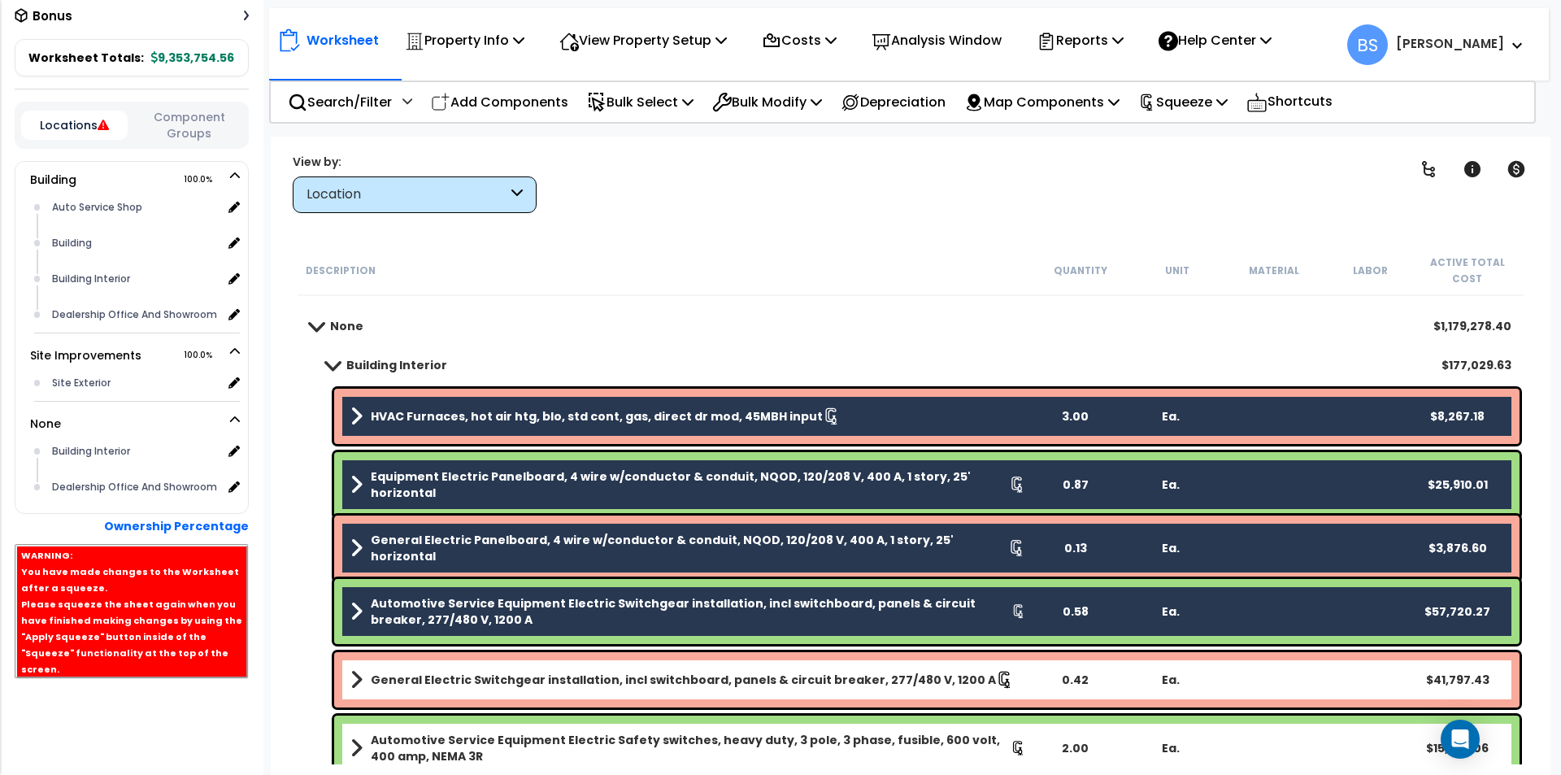
click at [411, 693] on div "General Electric Switchgear installation, incl switchboard, panels & circuit br…" at bounding box center [926, 679] width 1185 height 55
click at [446, 629] on div "Automotive Service Equipment Electric Switchgear installation, incl switchboard…" at bounding box center [926, 611] width 1185 height 65
click at [464, 624] on b "Automotive Service Equipment Electric Switchgear installation, incl switchboard…" at bounding box center [691, 611] width 641 height 33
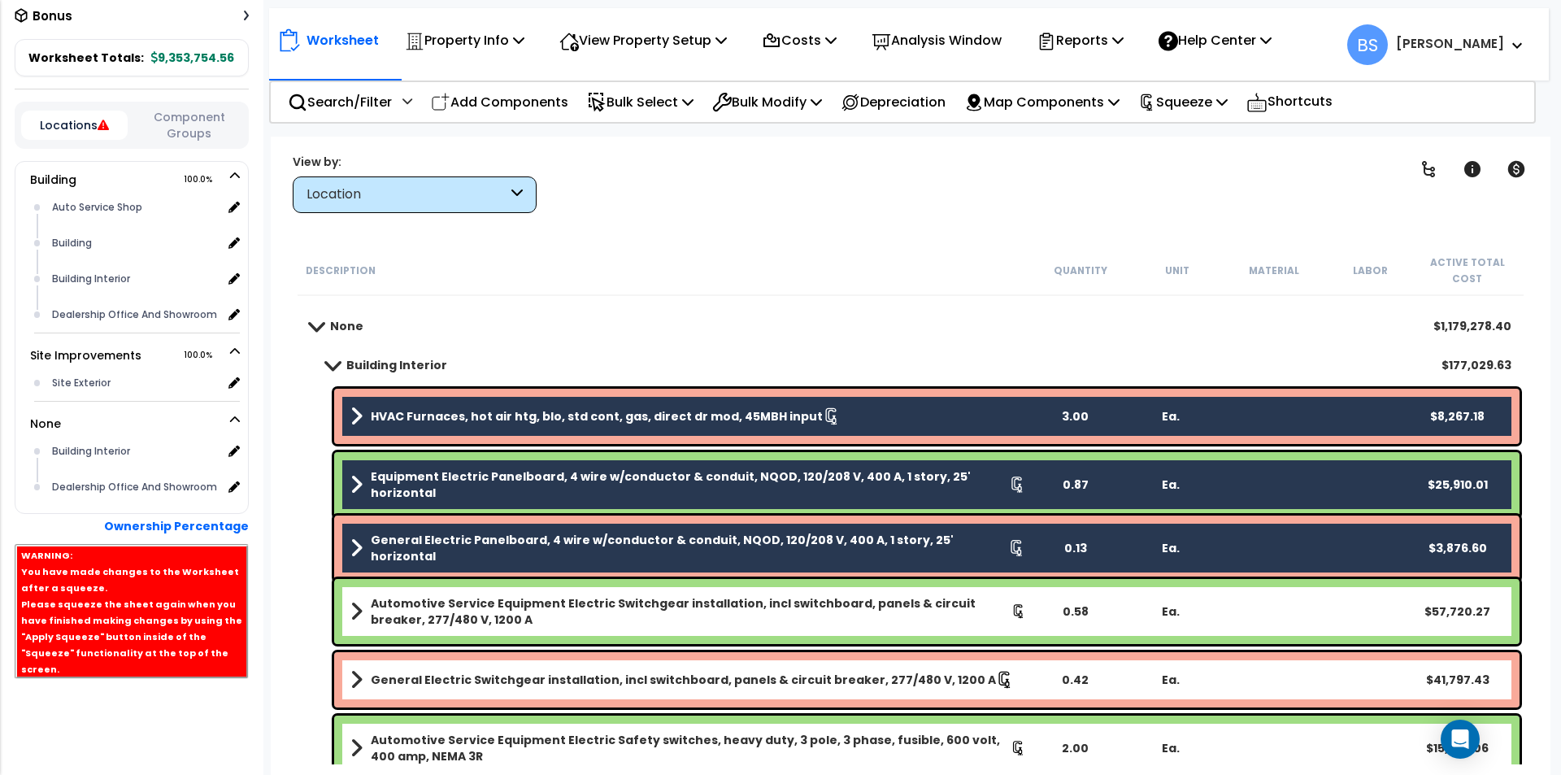
scroll to position [149, 0]
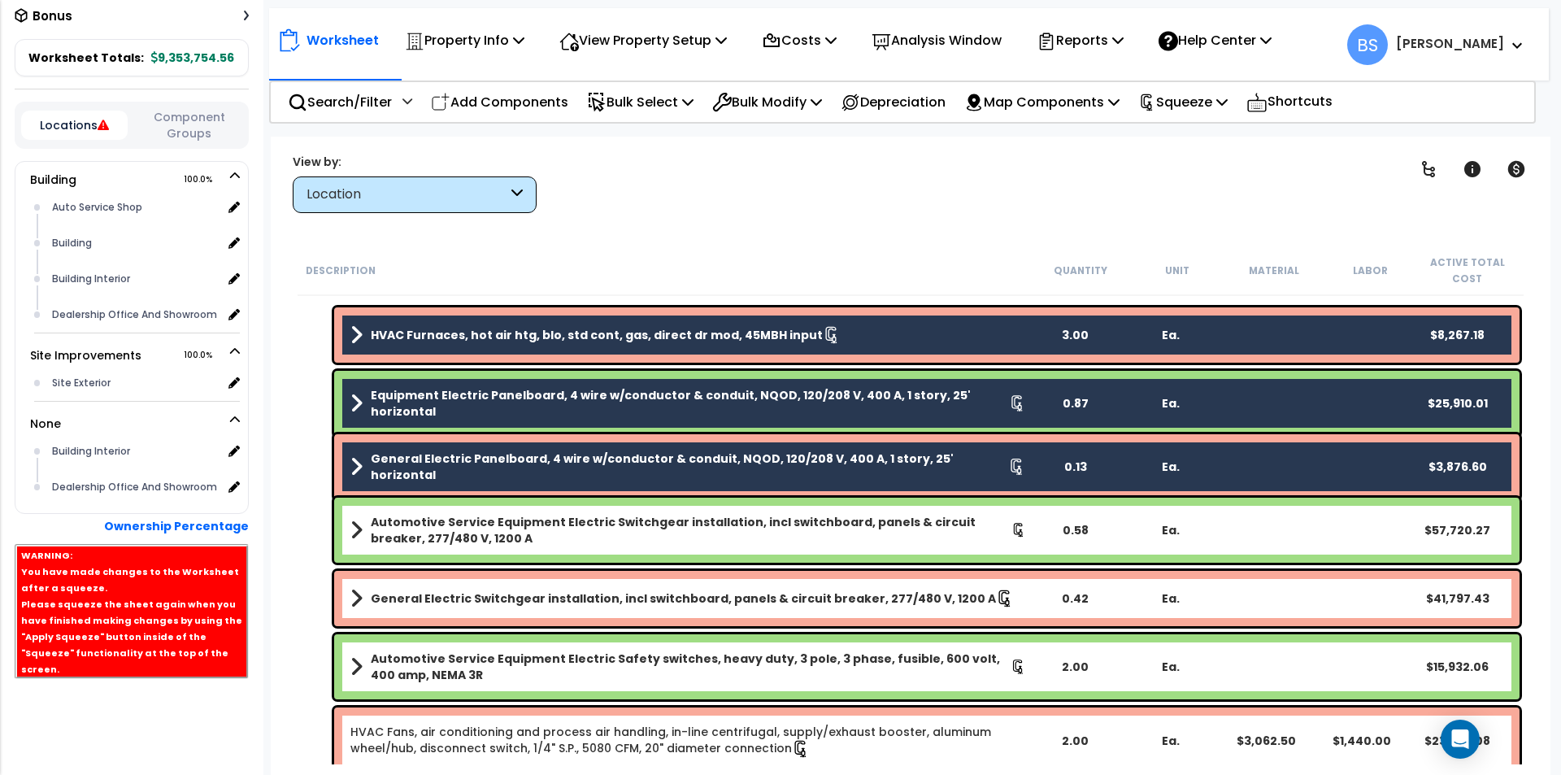
click at [401, 598] on b "General Electric Switchgear installation, incl switchboard, panels & circuit br…" at bounding box center [683, 598] width 625 height 16
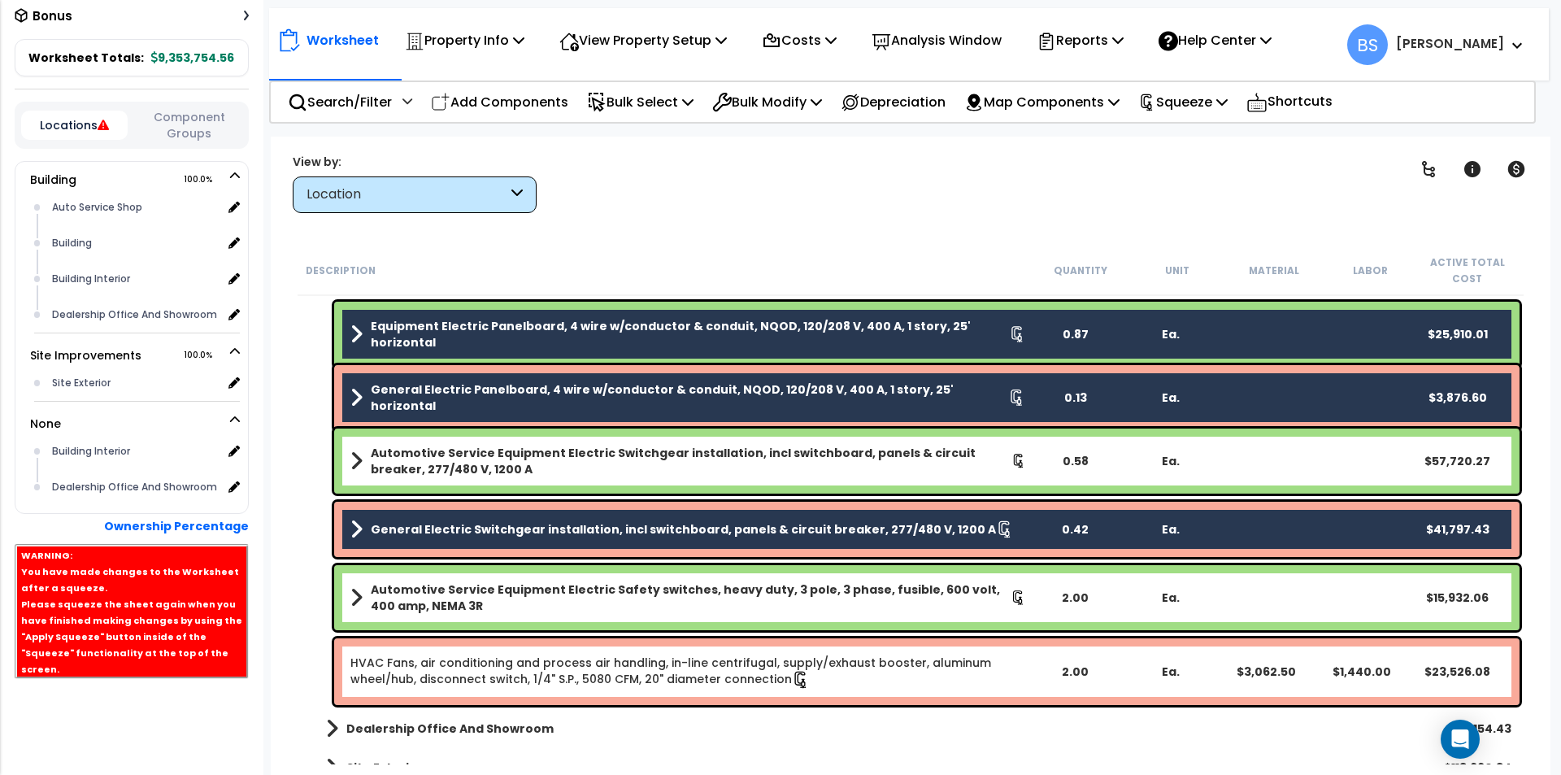
scroll to position [311, 0]
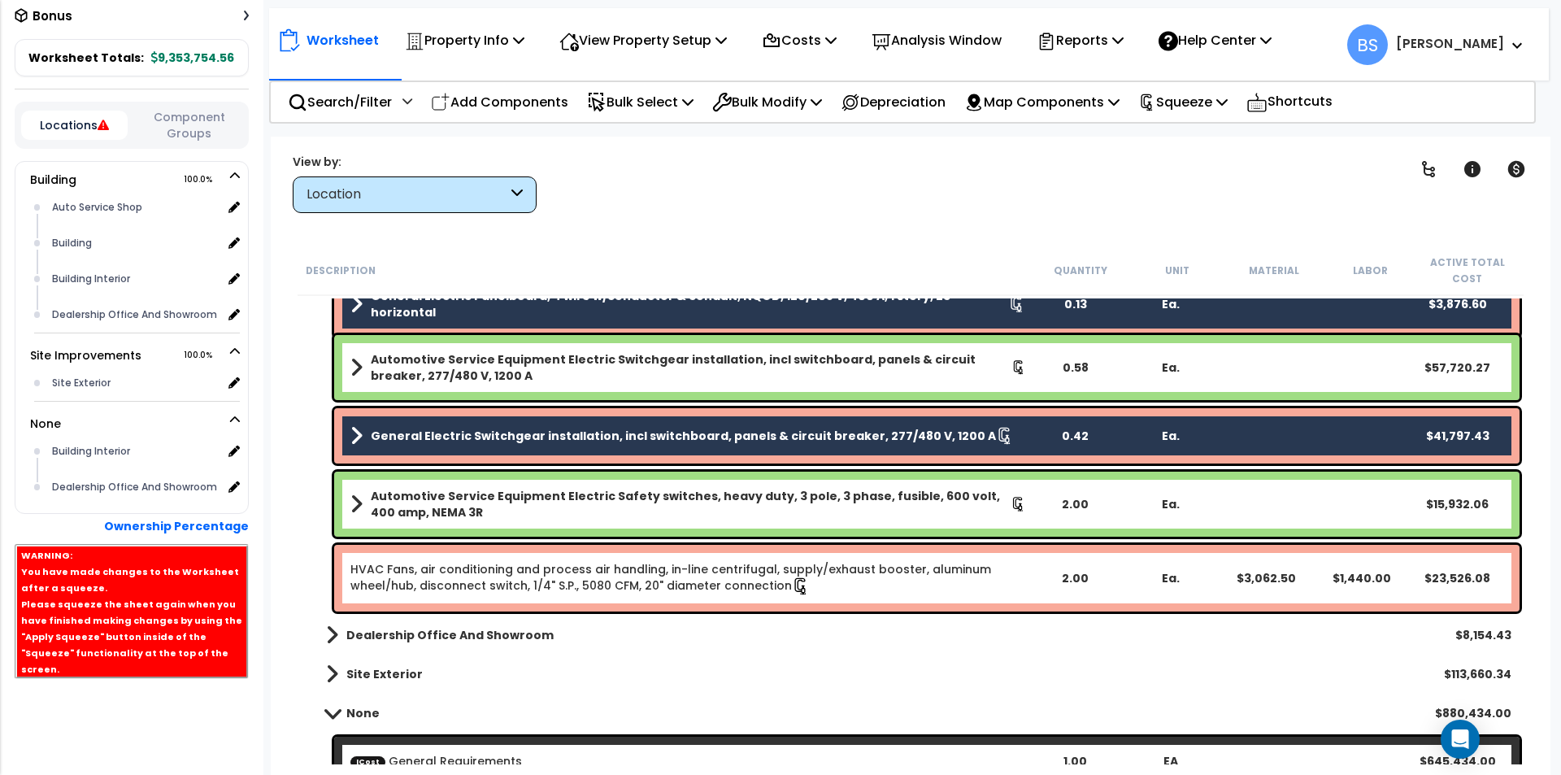
click at [377, 579] on link "HVAC Fans, air conditioning and process air handling, in-line centrifugal, supp…" at bounding box center [670, 577] width 641 height 33
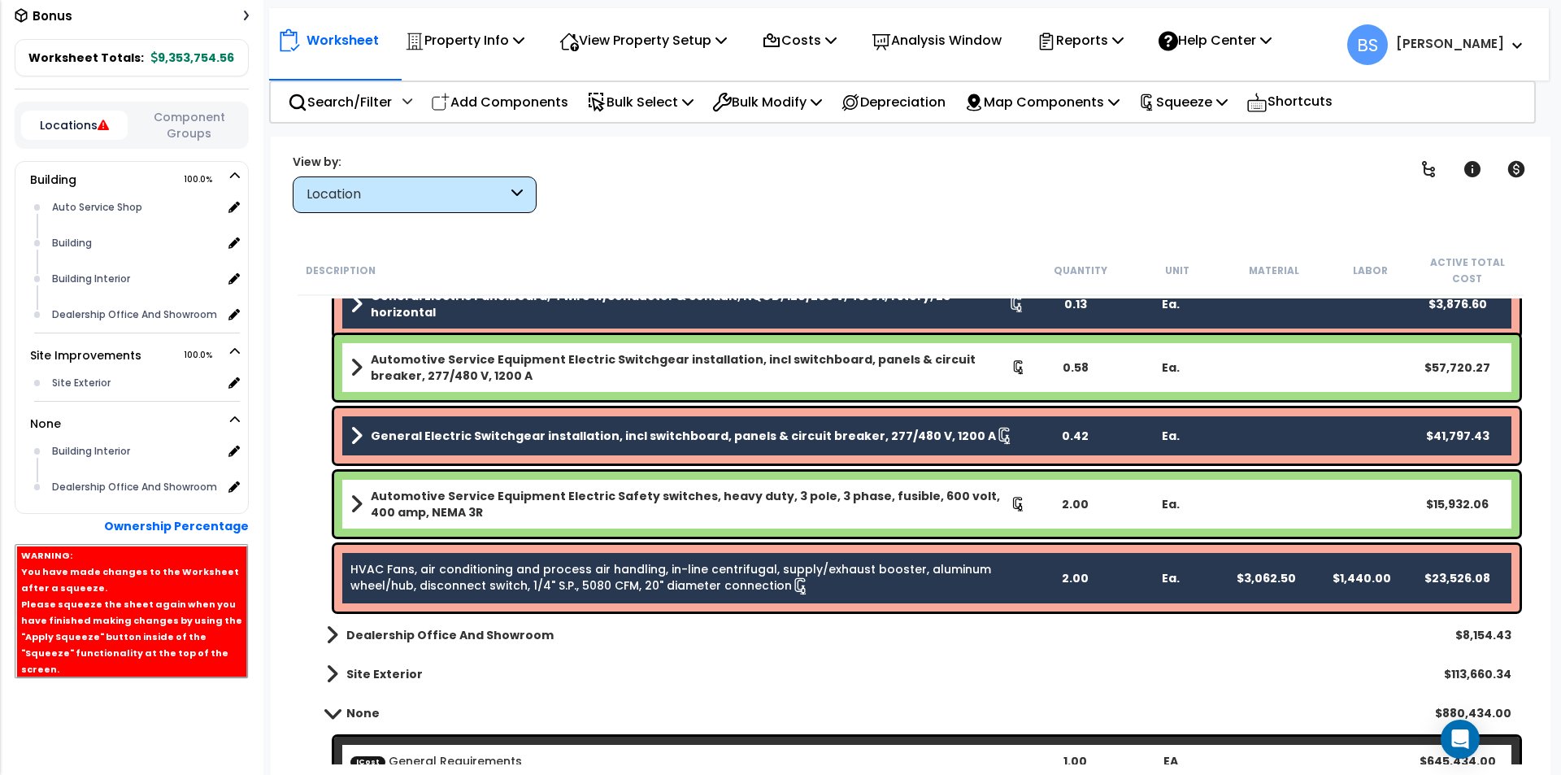
click at [628, 522] on div "Automotive Service Equipment Electric Safety switches, heavy duty, 3 pole, 3 ph…" at bounding box center [926, 504] width 1185 height 65
click at [537, 371] on b "Automotive Service Equipment Electric Switchgear installation, incl switchboard…" at bounding box center [691, 367] width 641 height 33
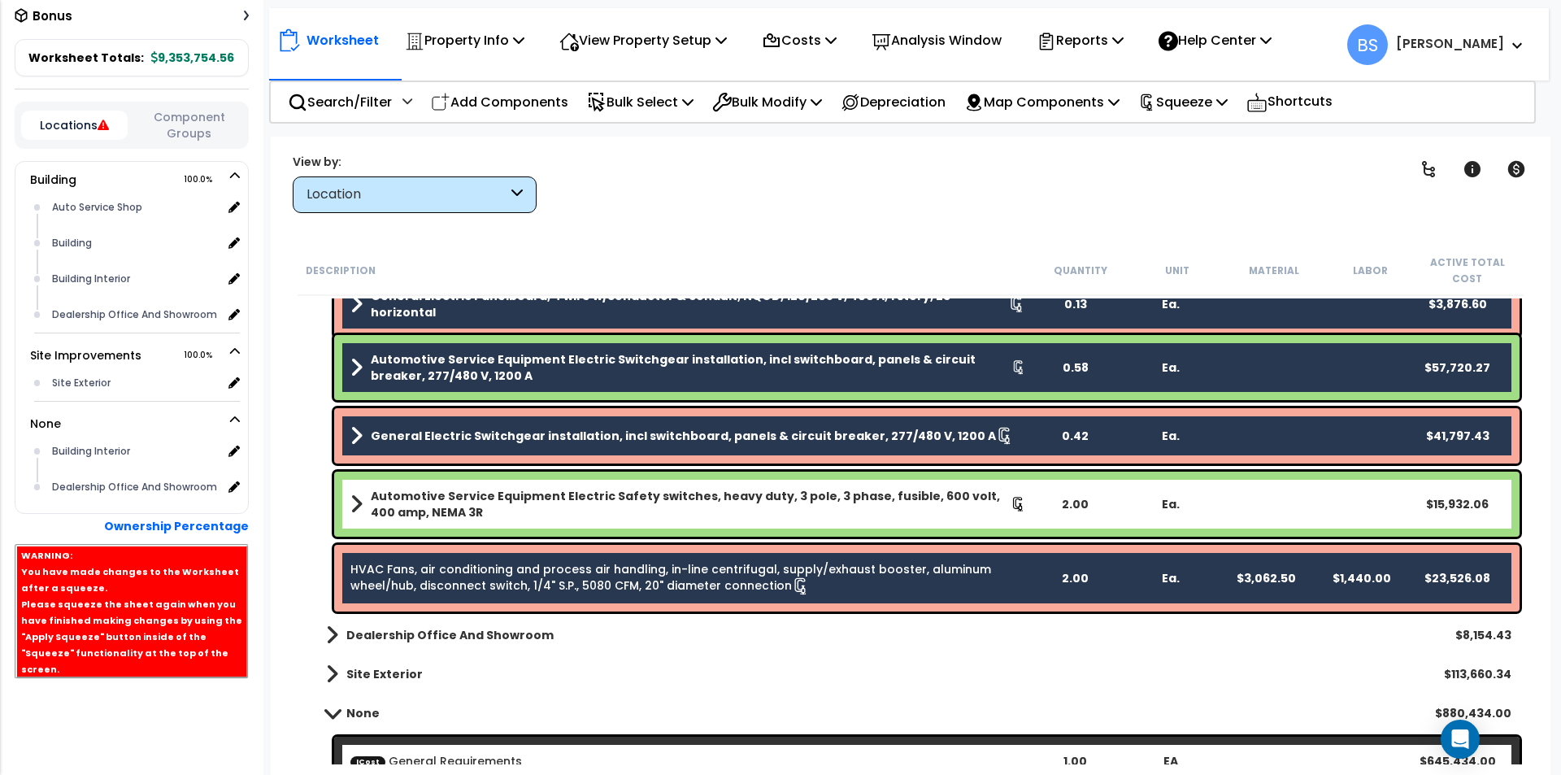
click at [449, 489] on b "Automotive Service Equipment Electric Safety switches, heavy duty, 3 pole, 3 ph…" at bounding box center [691, 504] width 640 height 33
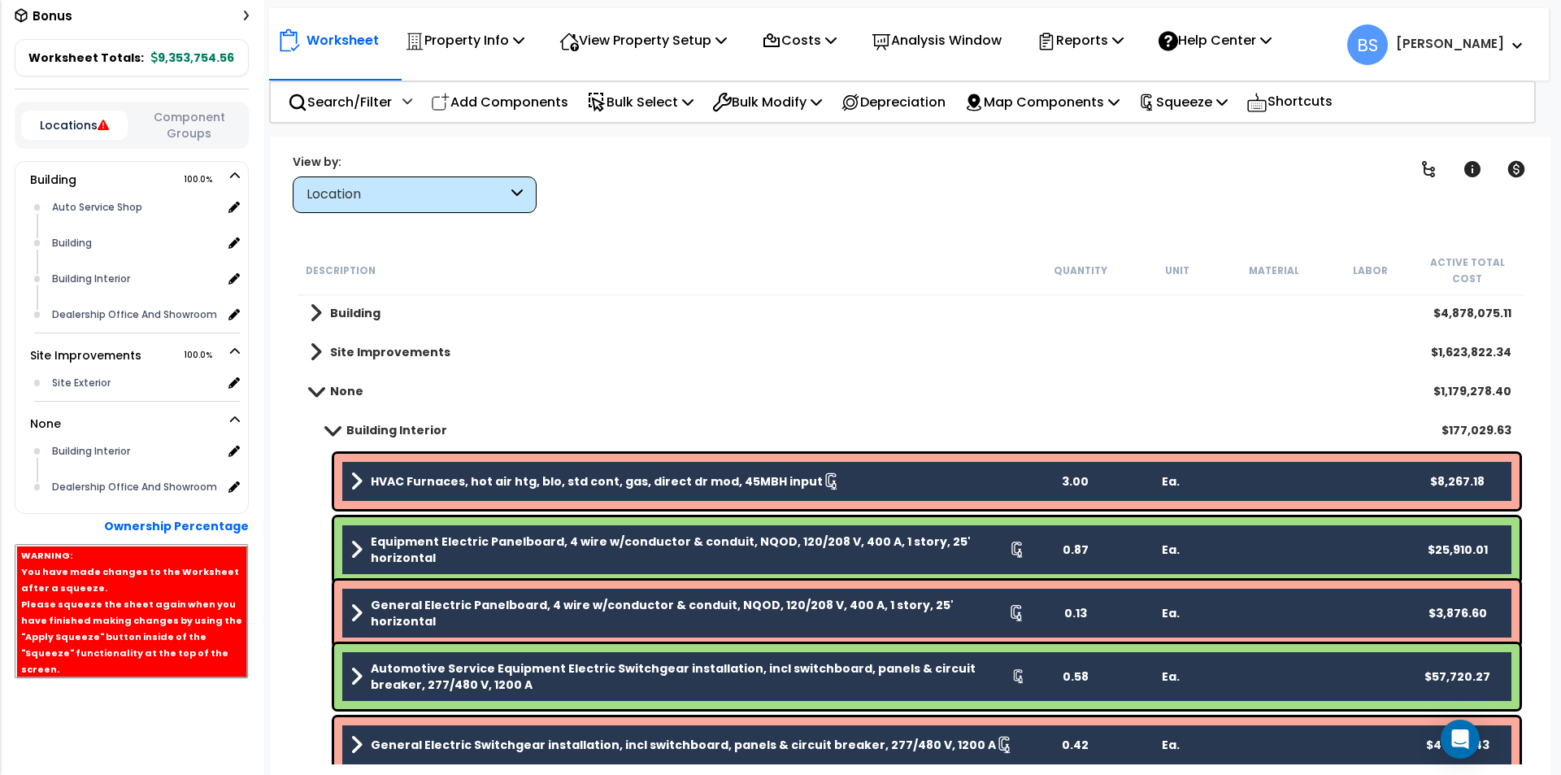
scroll to position [0, 0]
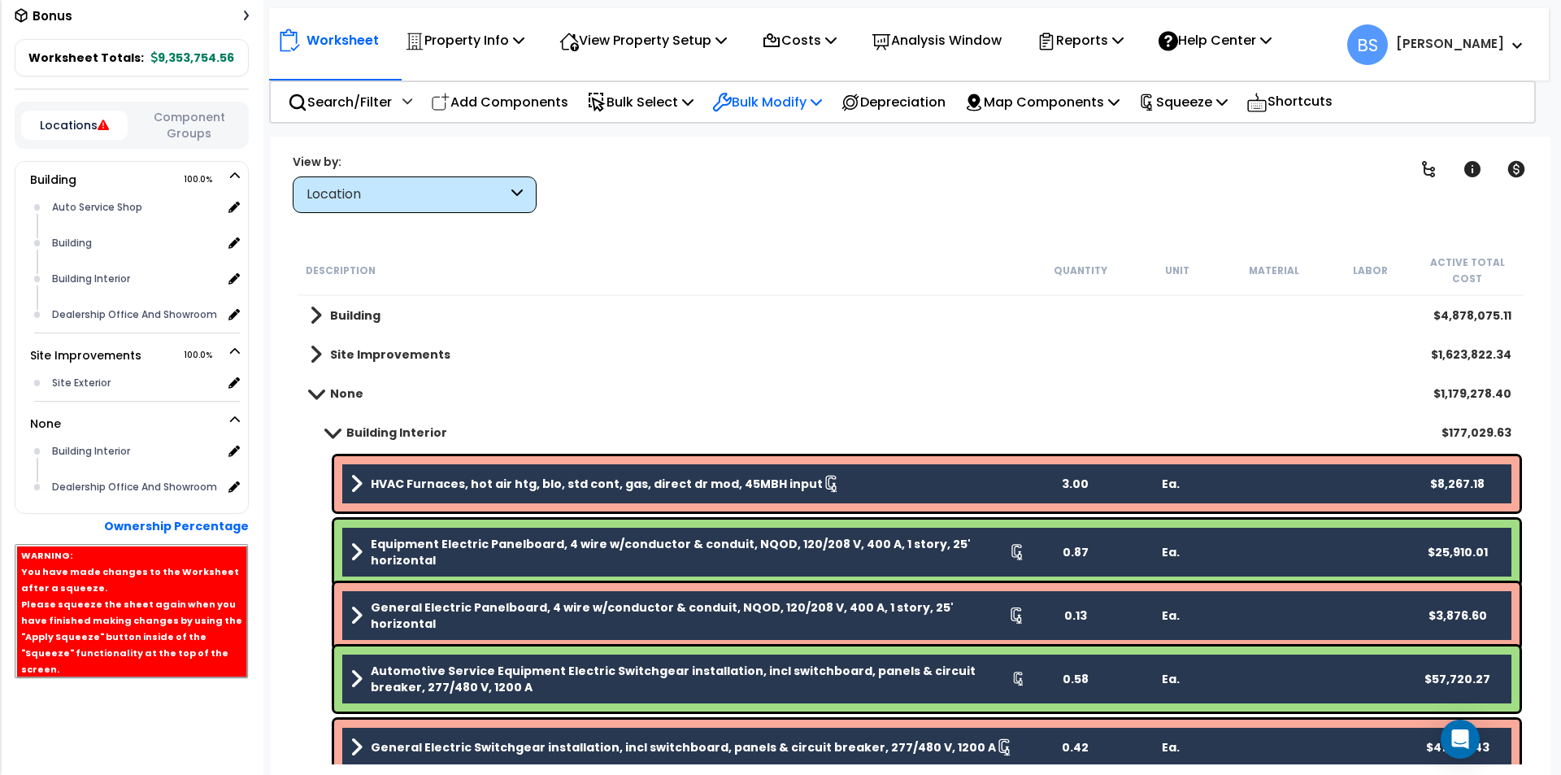
click at [766, 101] on p "Bulk Modify" at bounding box center [767, 102] width 110 height 22
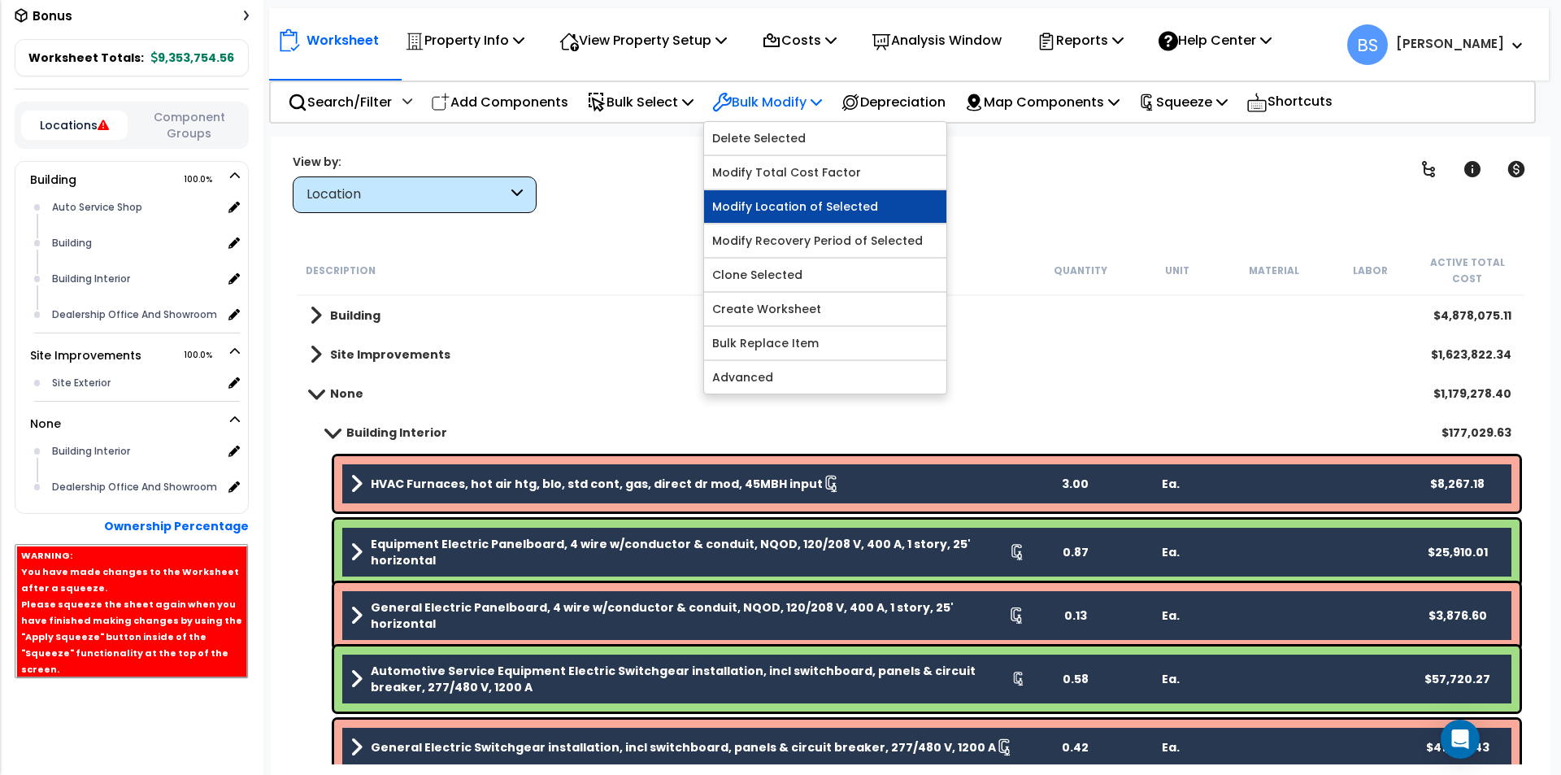
click at [782, 212] on link "Modify Location of Selected" at bounding box center [825, 206] width 242 height 33
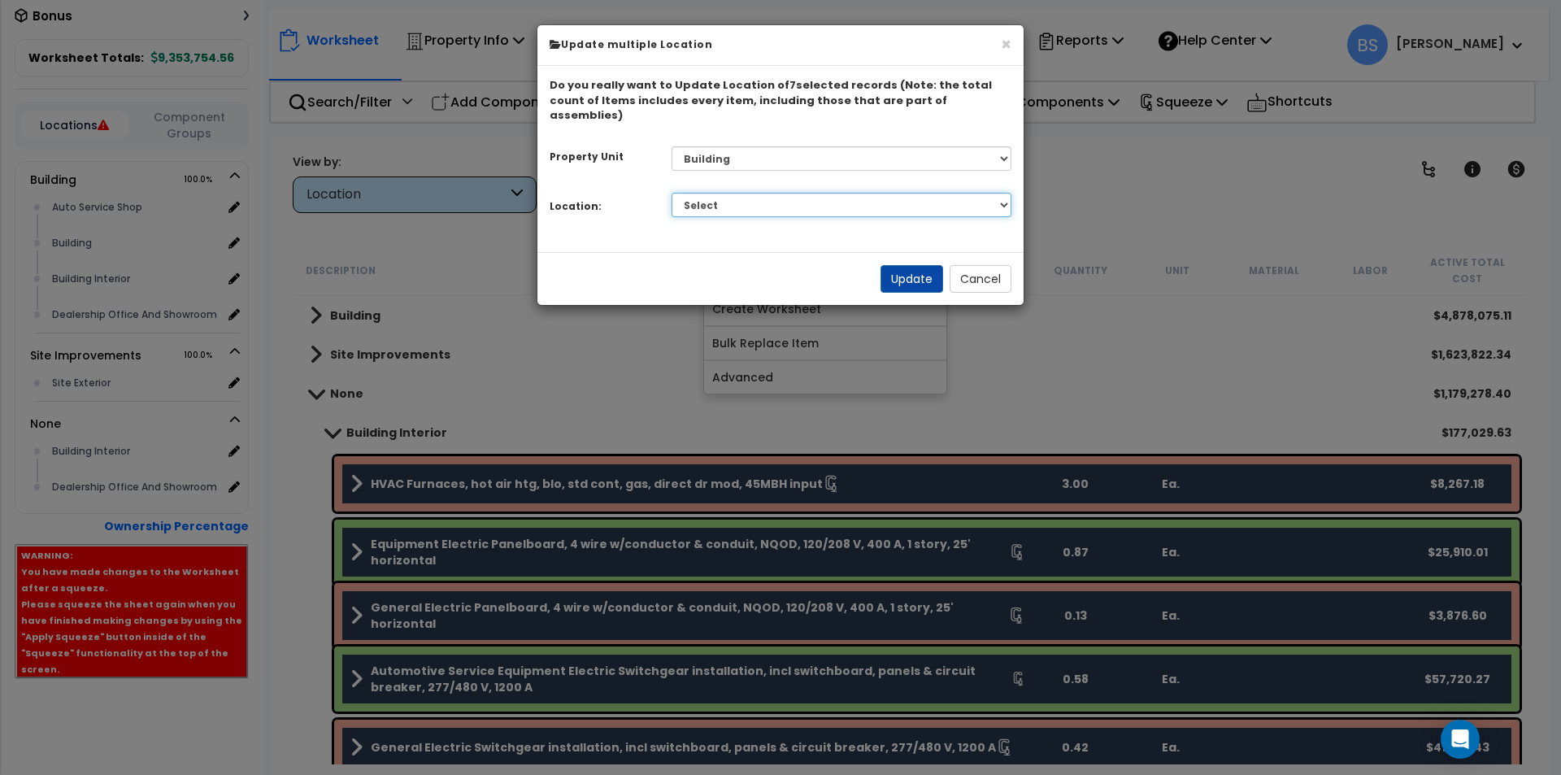
click at [789, 193] on select "Select Auto Service Shop Building Building Interior Dealership Office And Showr…" at bounding box center [842, 205] width 341 height 24
click at [672, 193] on select "Select Auto Service Shop Building Building Interior Dealership Office And Showr…" at bounding box center [842, 205] width 341 height 24
click at [710, 193] on select "Select Auto Service Shop Building Building Interior Dealership Office And Showr…" at bounding box center [842, 205] width 341 height 24
select select "461"
click at [672, 193] on select "Select Auto Service Shop Building Building Interior Dealership Office And Showr…" at bounding box center [842, 205] width 341 height 24
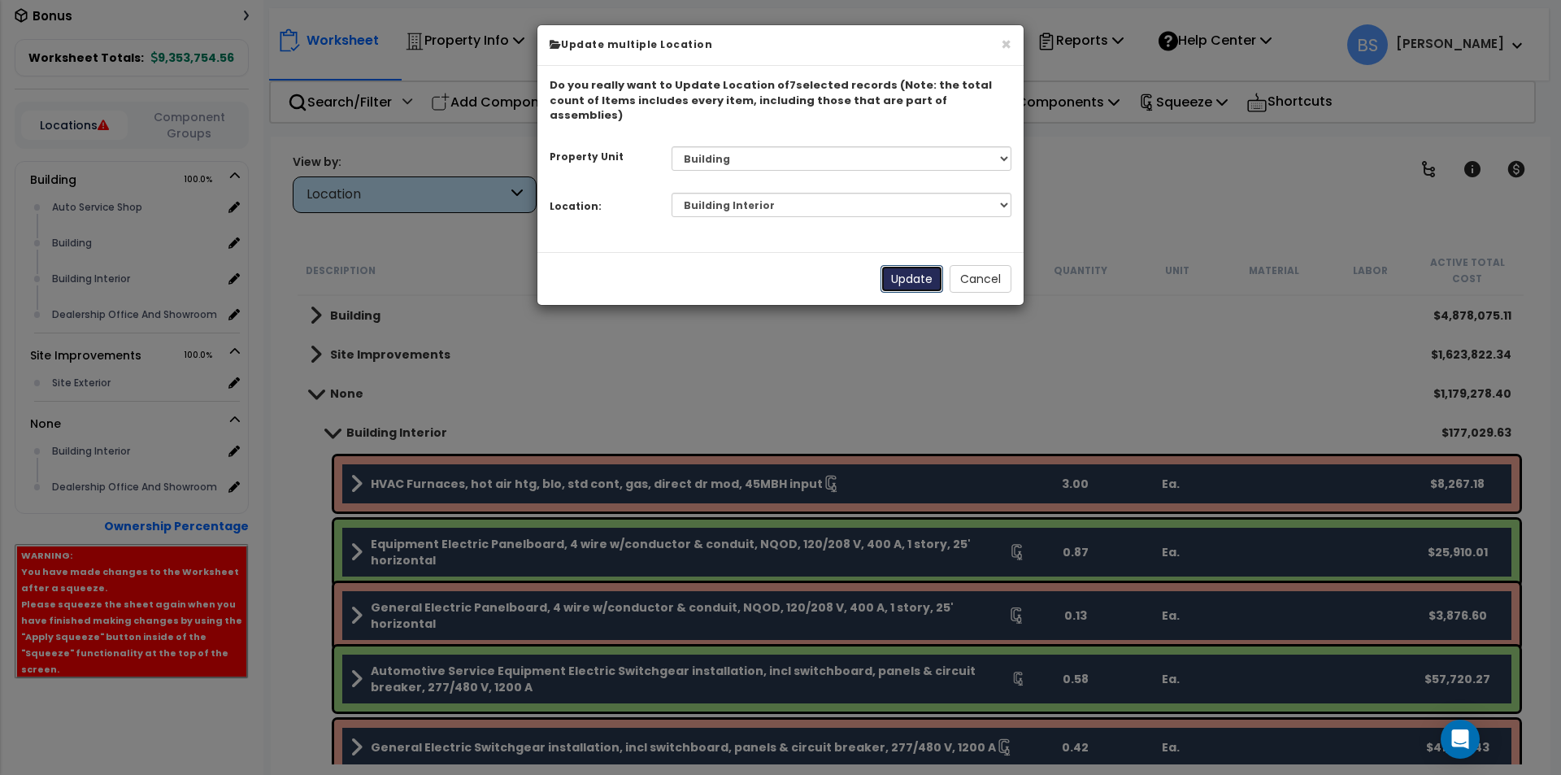
click at [890, 266] on button "Update" at bounding box center [911, 279] width 63 height 28
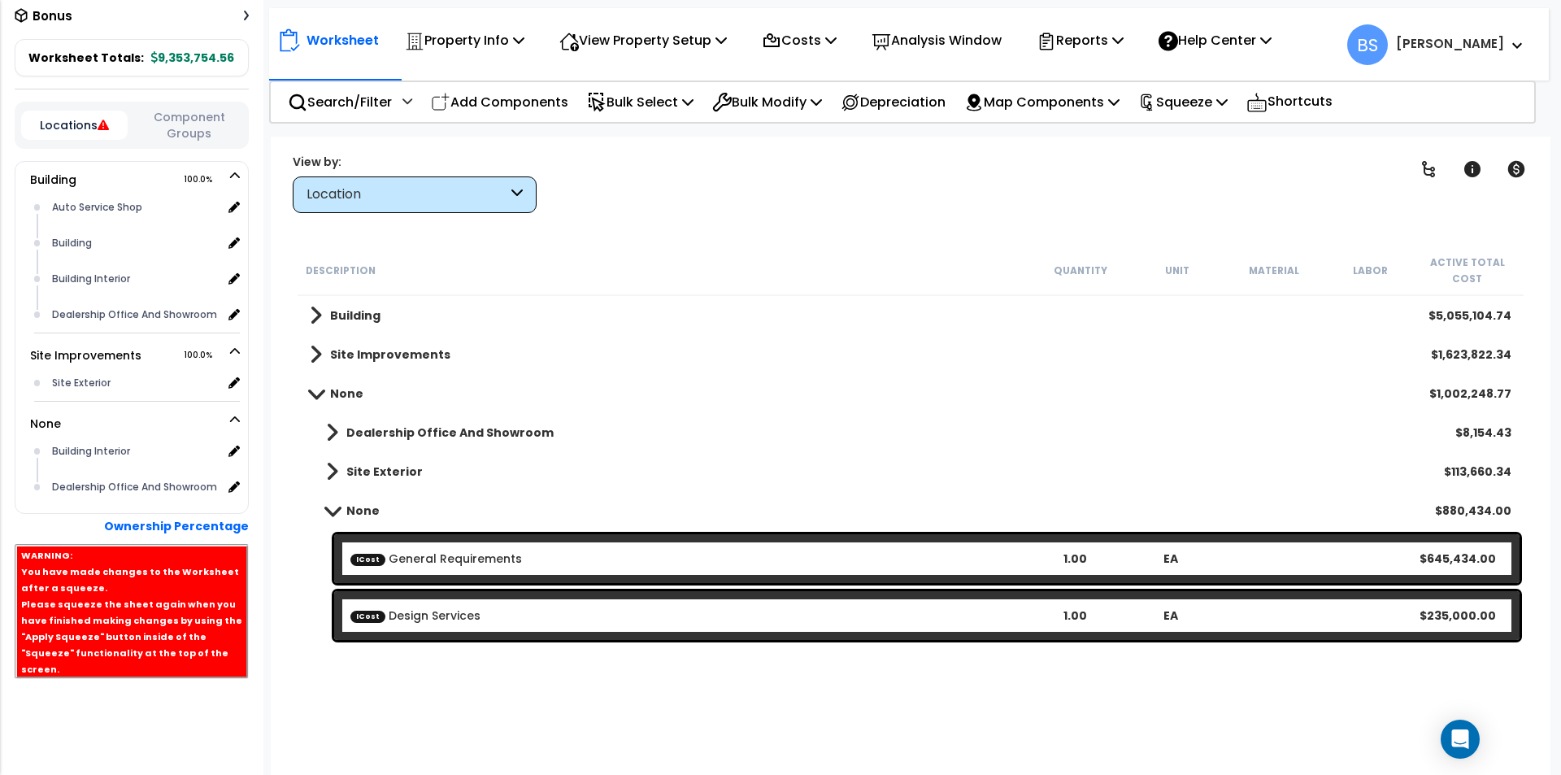
scroll to position [454, 0]
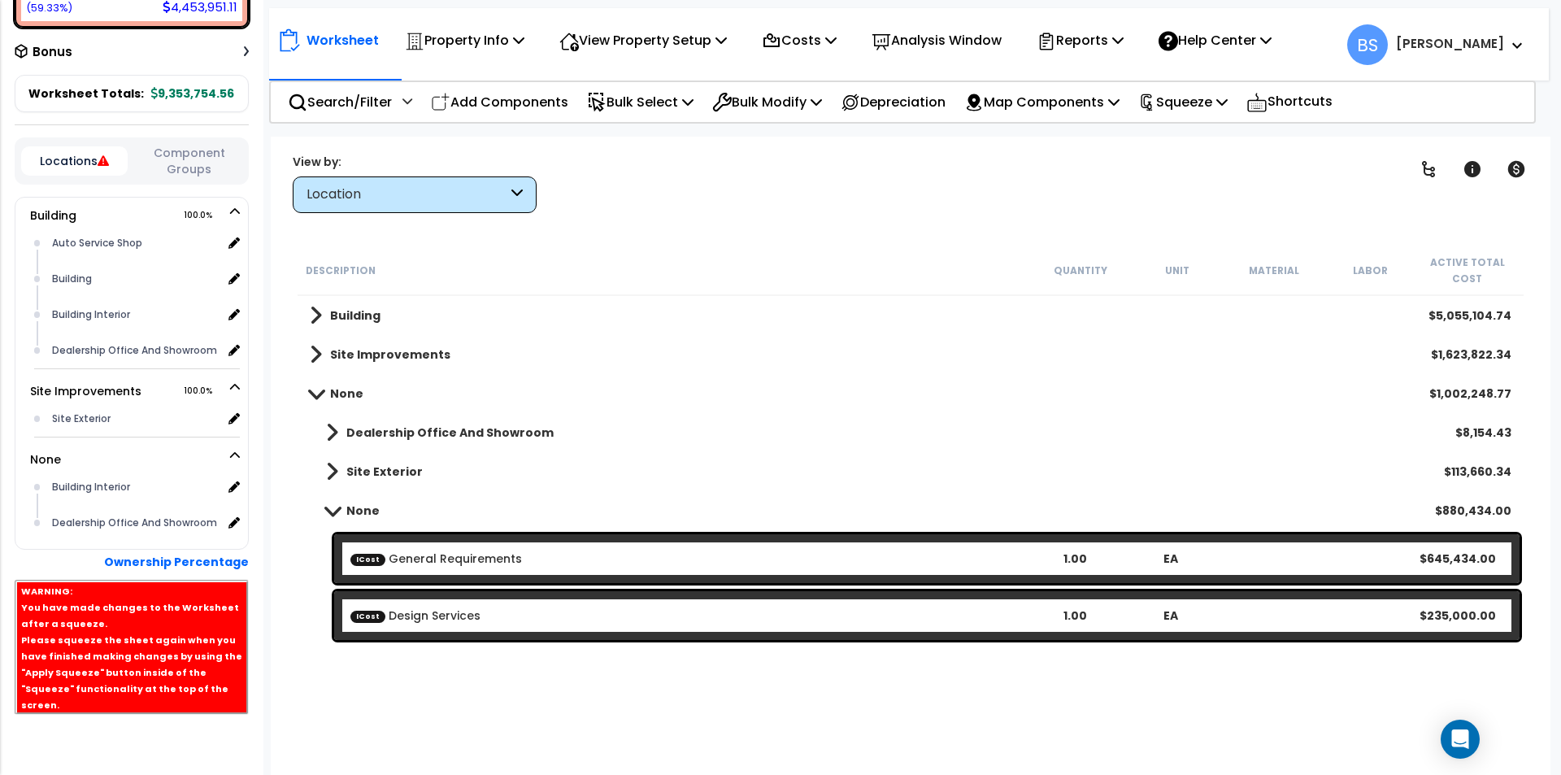
click at [350, 434] on b "Dealership Office And Showroom" at bounding box center [449, 432] width 207 height 16
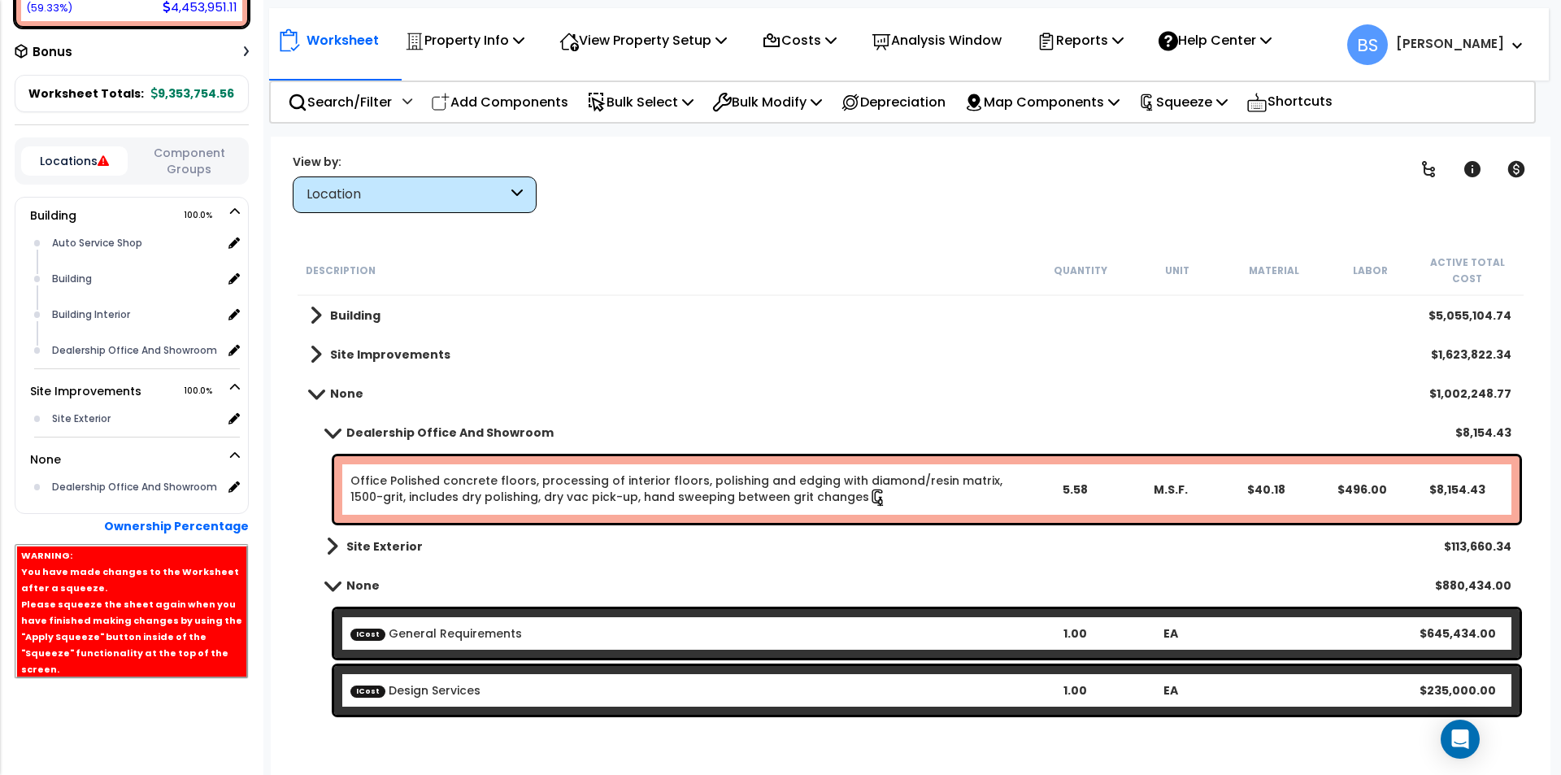
click at [472, 492] on link "Office Polished concrete floors, processing of interior floors, polishing and e…" at bounding box center [676, 488] width 652 height 33
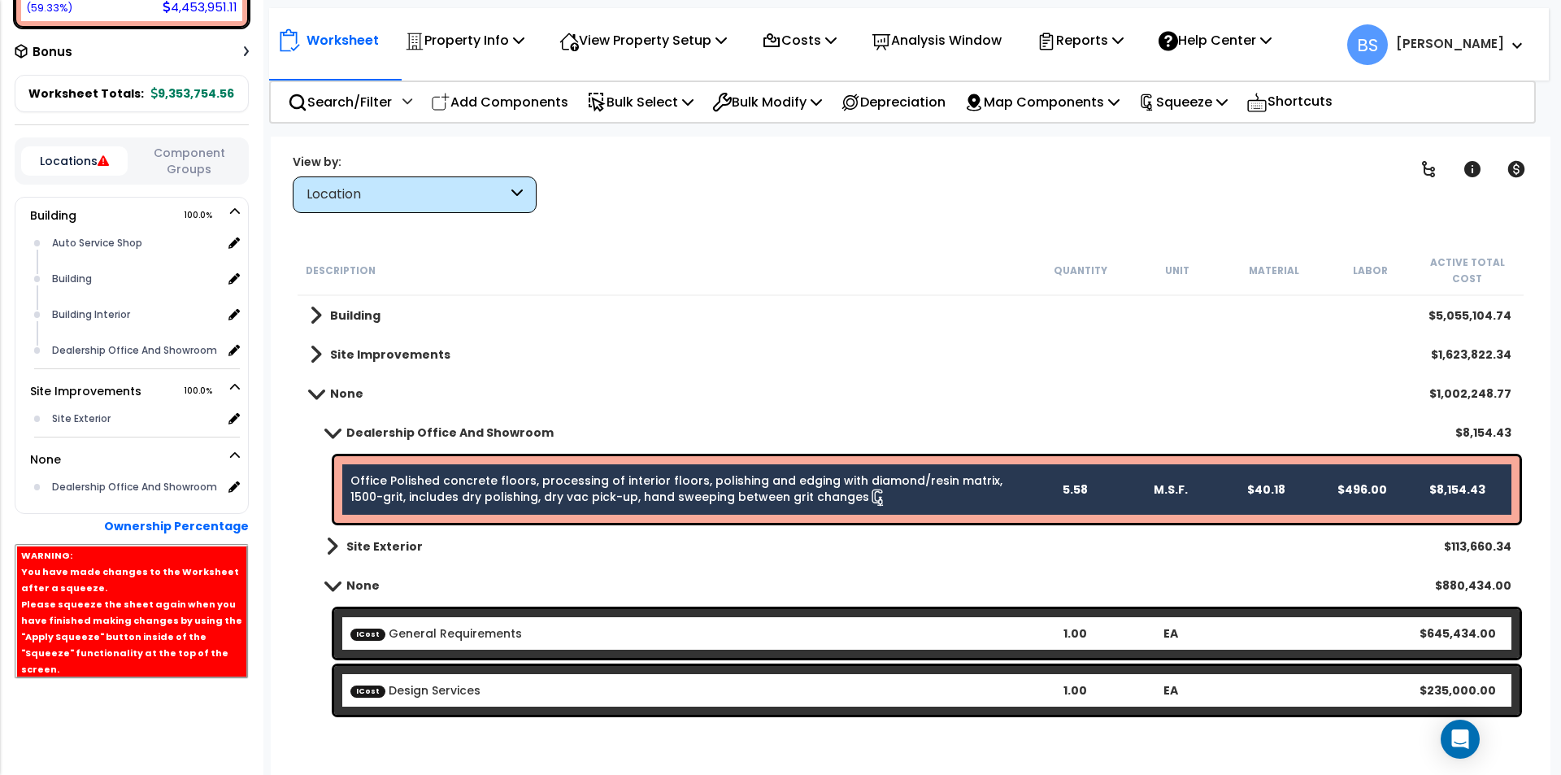
click at [511, 489] on link "Office Polished concrete floors, processing of interior floors, polishing and e…" at bounding box center [676, 488] width 652 height 33
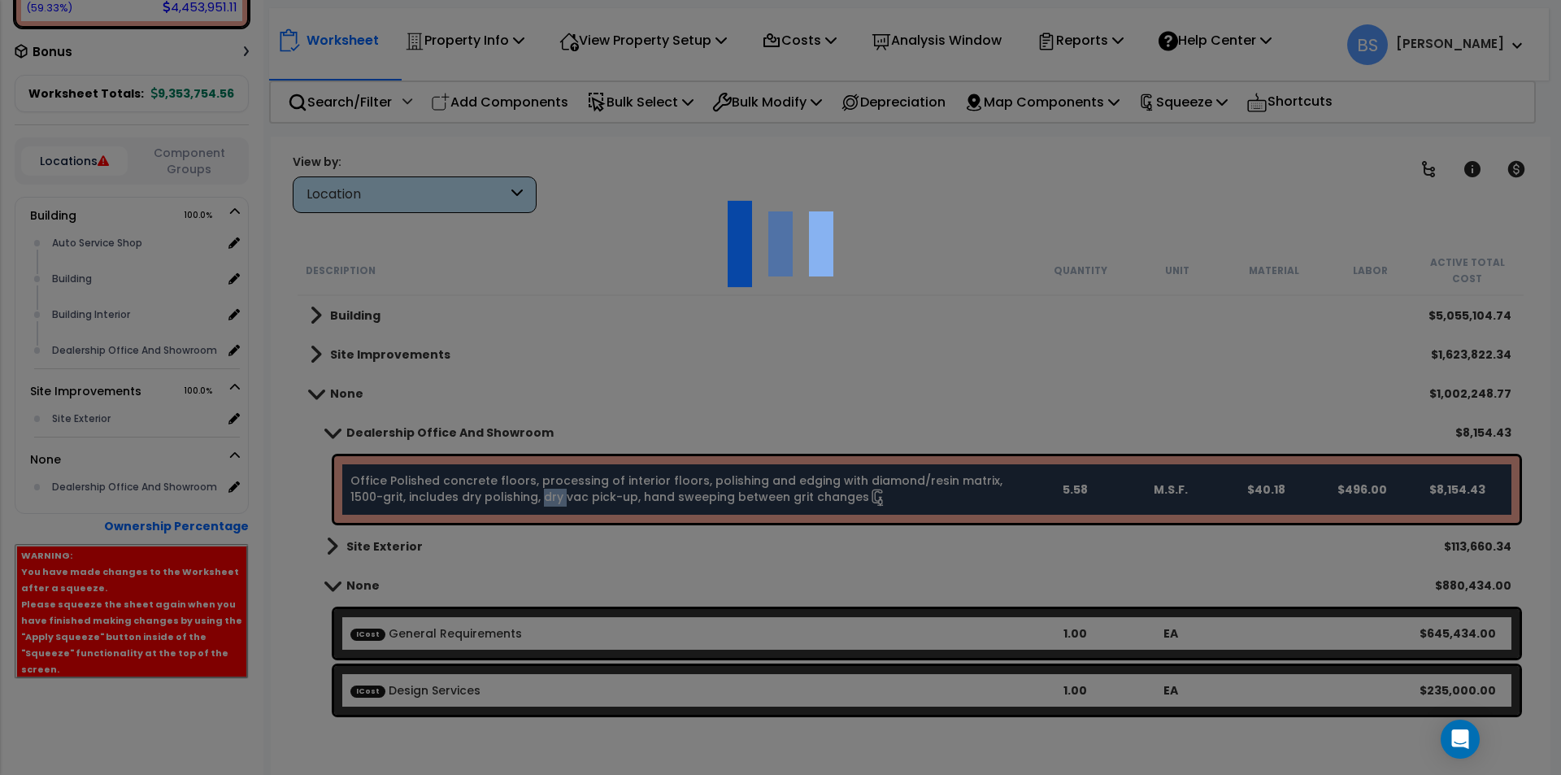
select select "43566971"
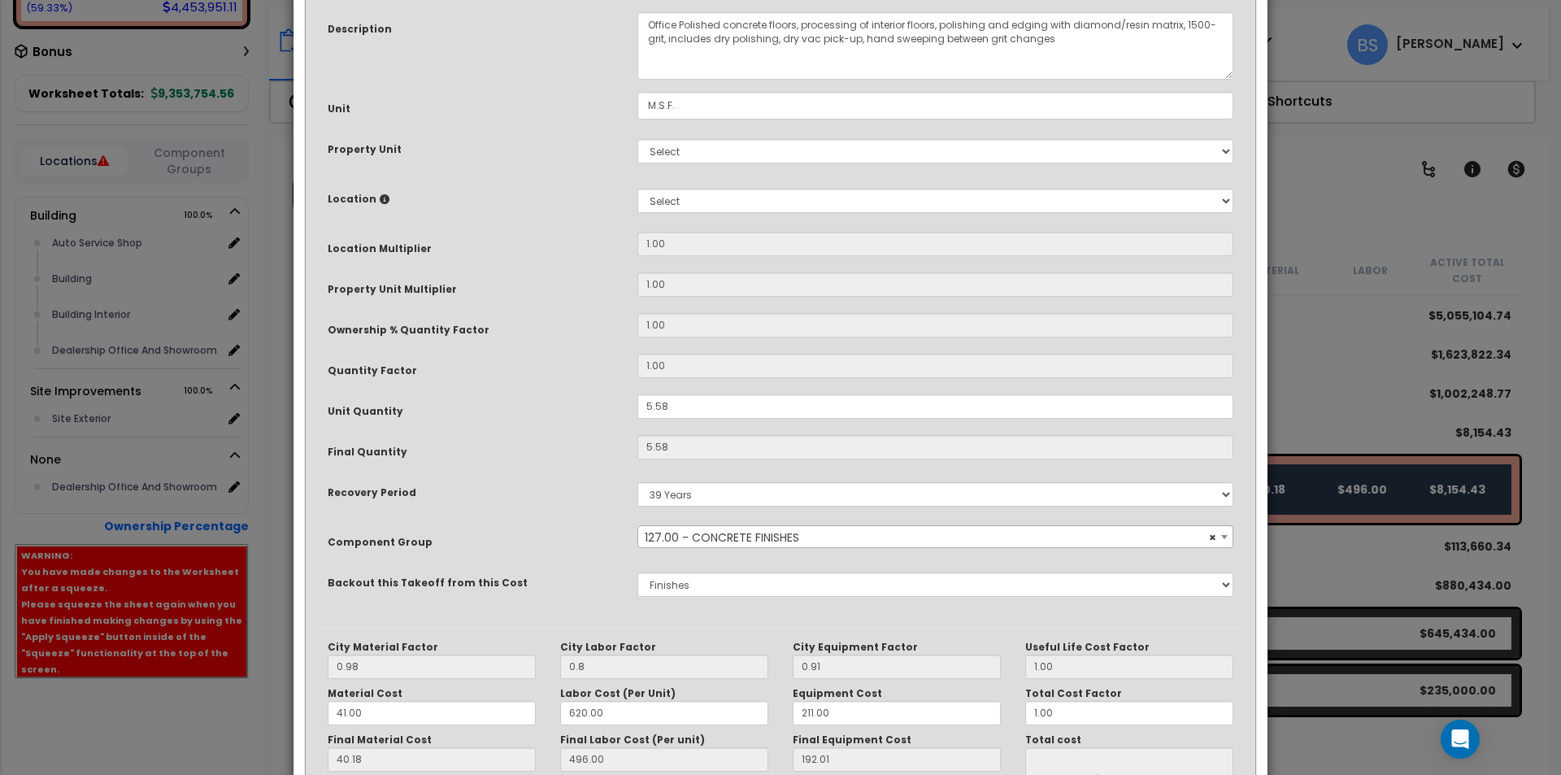
scroll to position [0, 0]
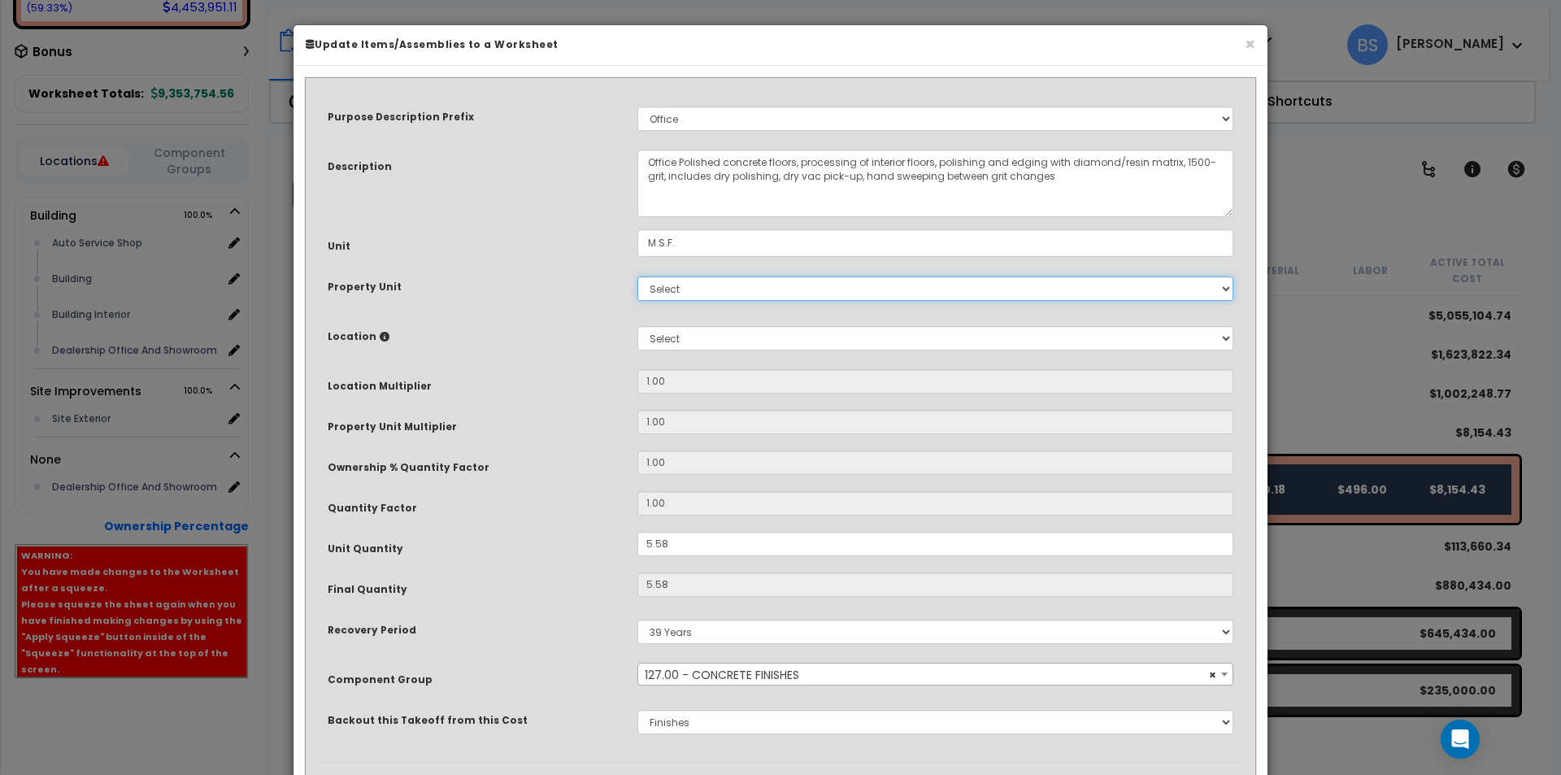
click at [705, 285] on select "Select Building Site Improvements" at bounding box center [935, 288] width 596 height 24
select select "162425"
click at [637, 276] on select "Select Building Site Improvements" at bounding box center [935, 288] width 596 height 24
click at [658, 328] on select "Select Auto Service Shop Building Building Interior Dealership Office And Showr…" at bounding box center [935, 338] width 596 height 24
select select "461"
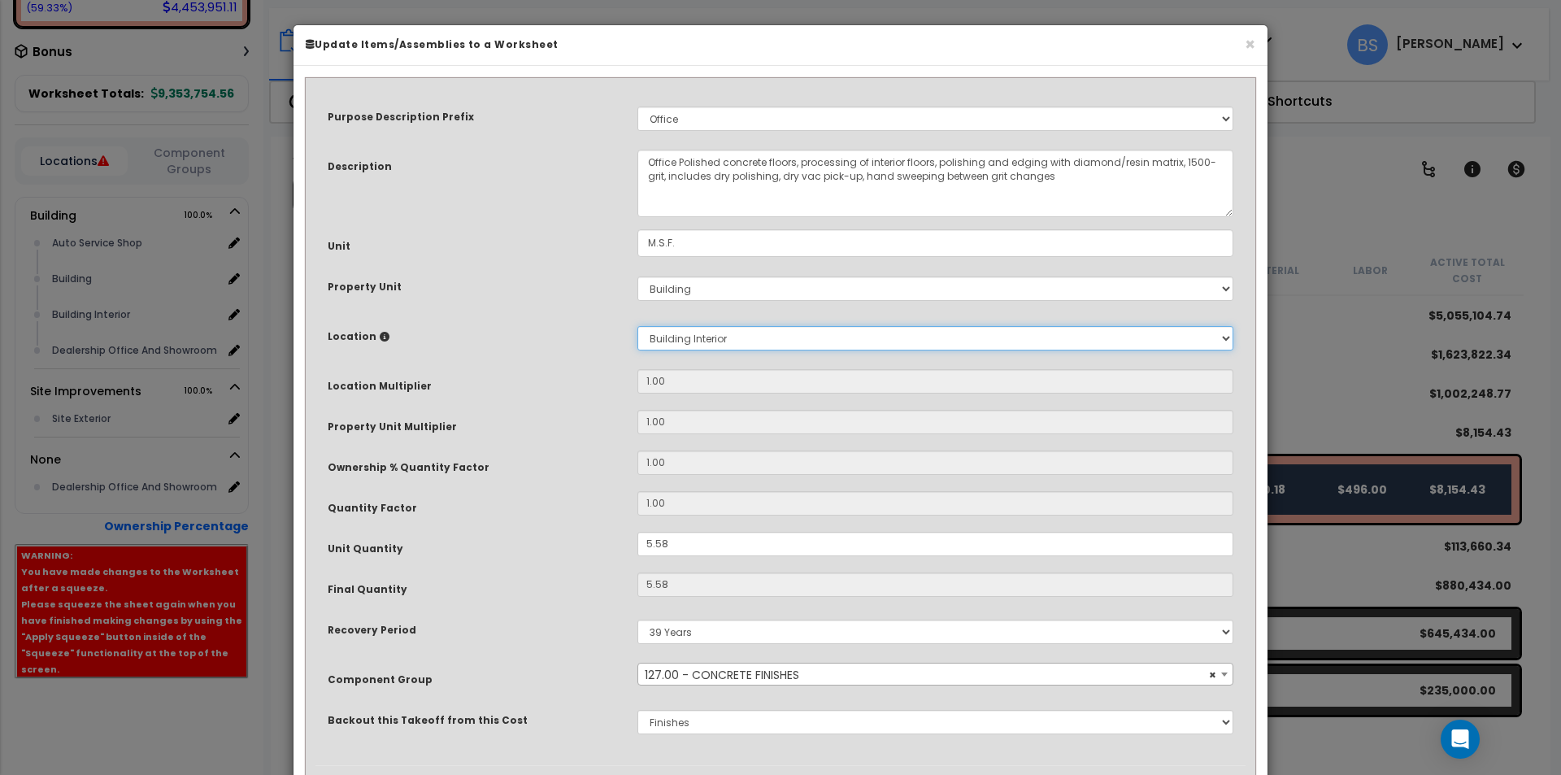
click at [637, 326] on select "Select Auto Service Shop Building Building Interior Dealership Office And Showr…" at bounding box center [935, 338] width 596 height 24
type input "1"
type input "$4,063.30"
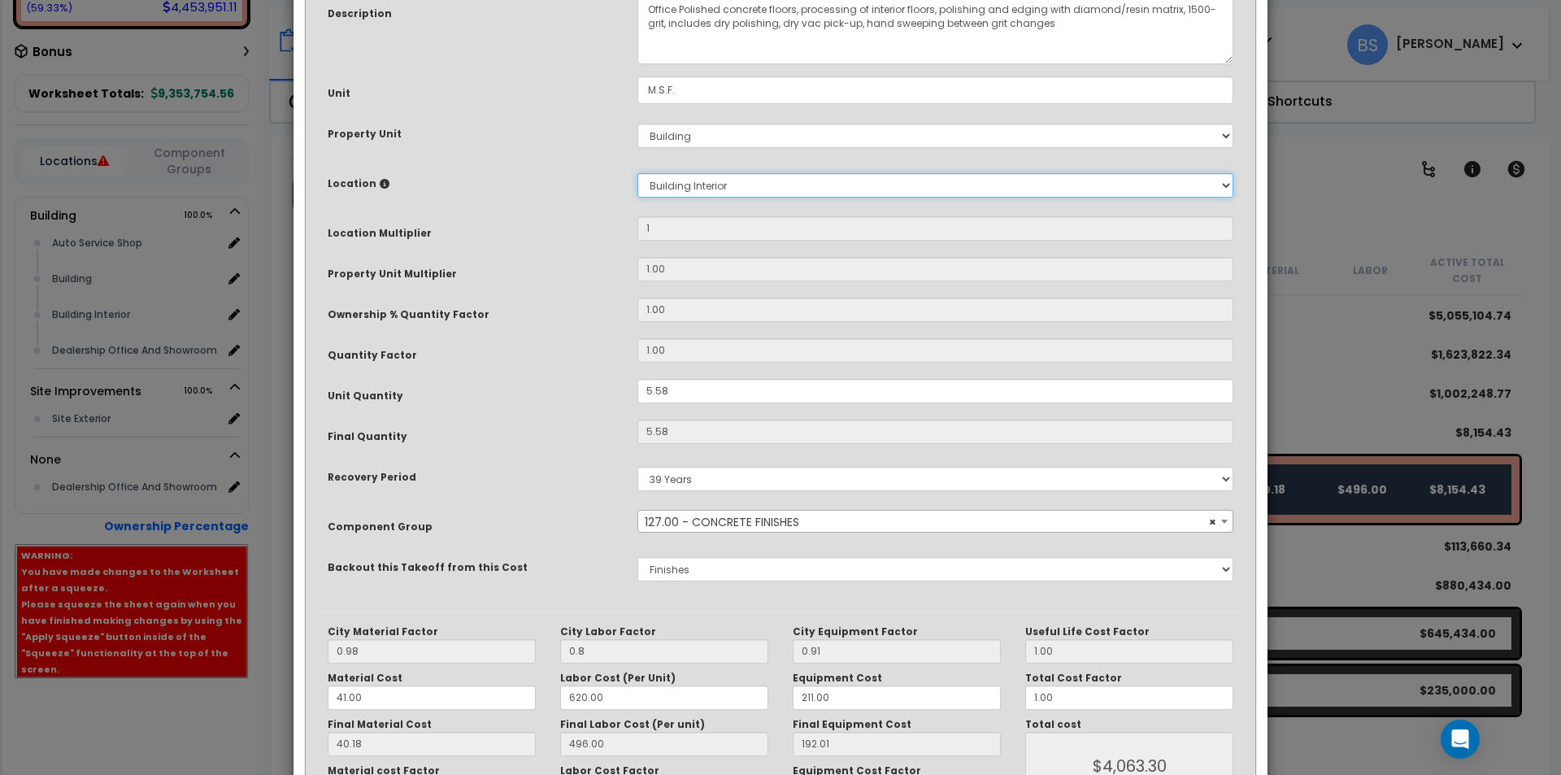
scroll to position [272, 0]
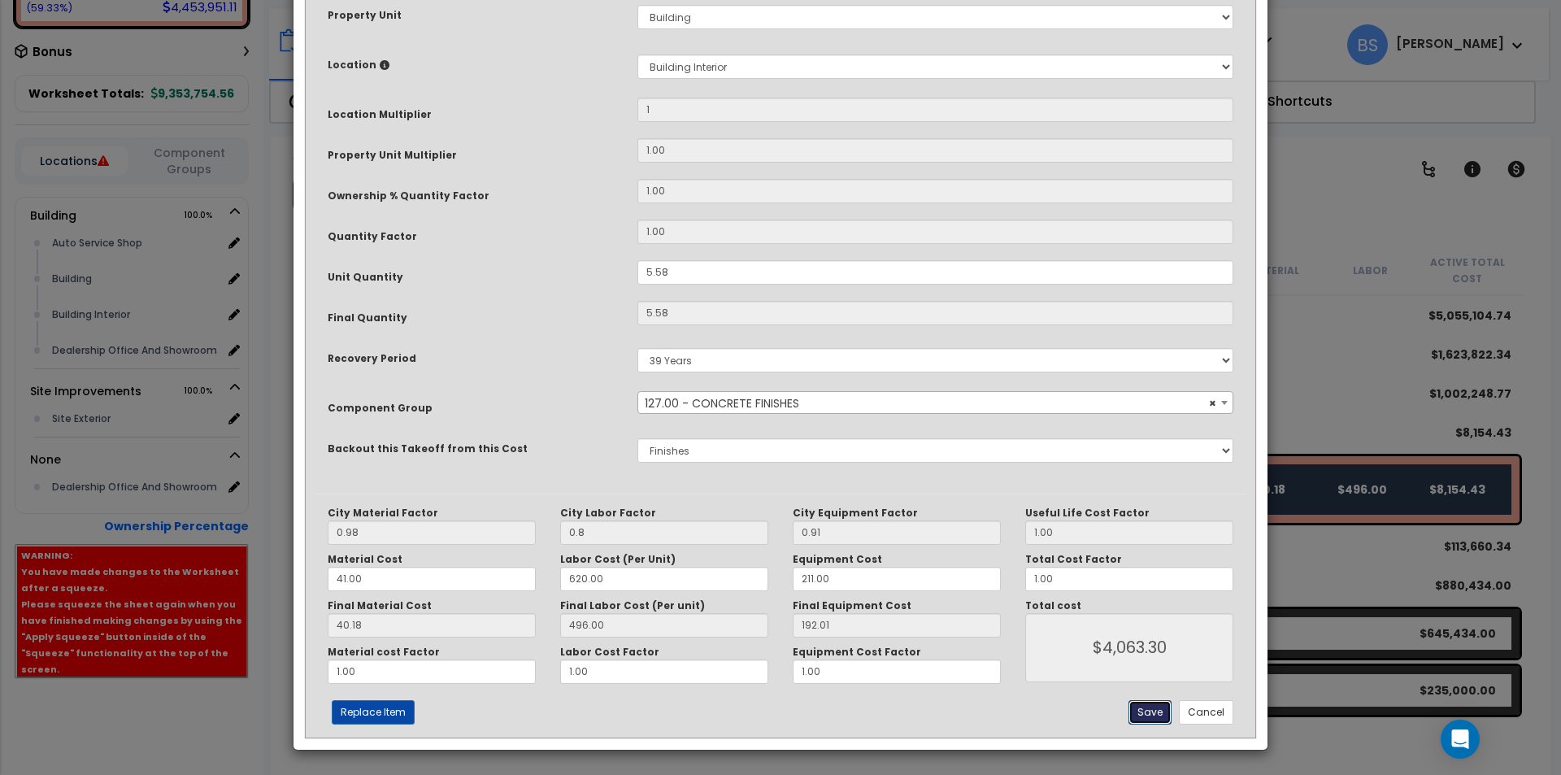
click at [1146, 716] on button "Save" at bounding box center [1149, 712] width 43 height 24
type input "1.00"
type input "0.80"
type input "4063.30"
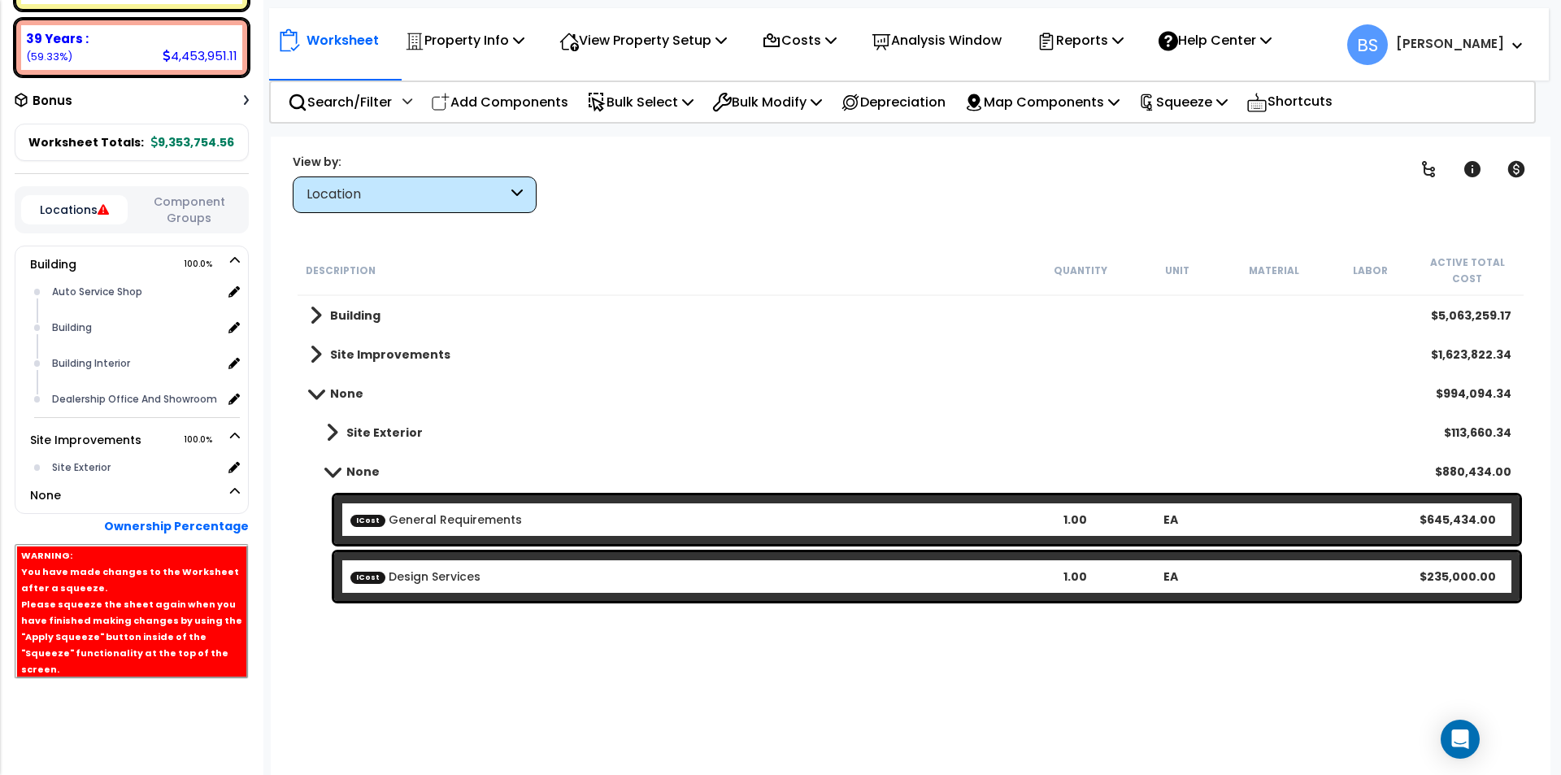
scroll to position [405, 0]
click at [364, 430] on b "Site Exterior" at bounding box center [384, 432] width 76 height 16
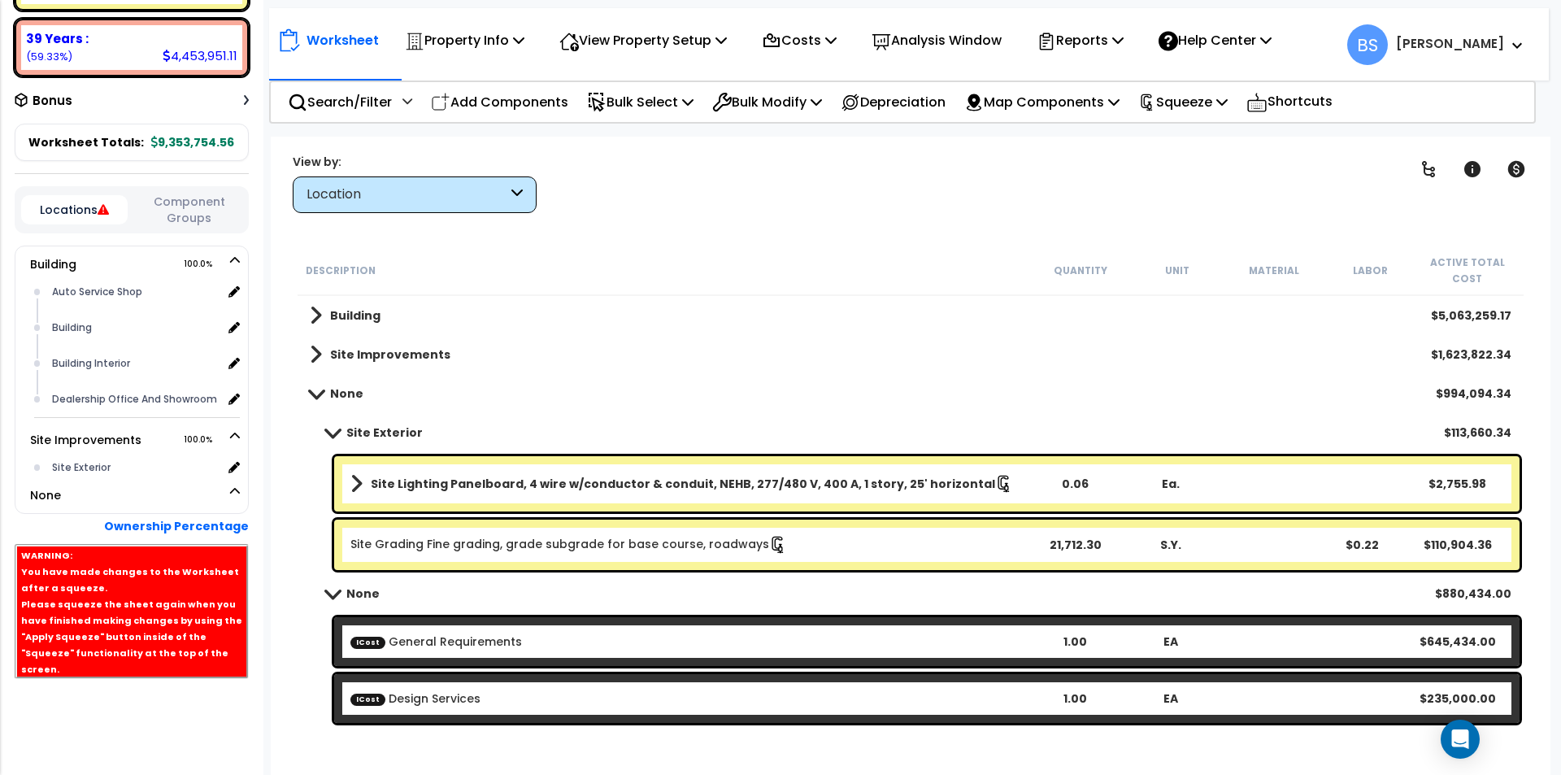
click at [454, 495] on div "Site Lighting Panelboard, 4 wire w/conductor & conduit, NEHB, 277/480 V, 400 A,…" at bounding box center [926, 483] width 1185 height 55
click at [455, 474] on link "Site Lighting Panelboard, 4 wire w/conductor & conduit, NEHB, 277/480 V, 400 A,…" at bounding box center [688, 483] width 676 height 23
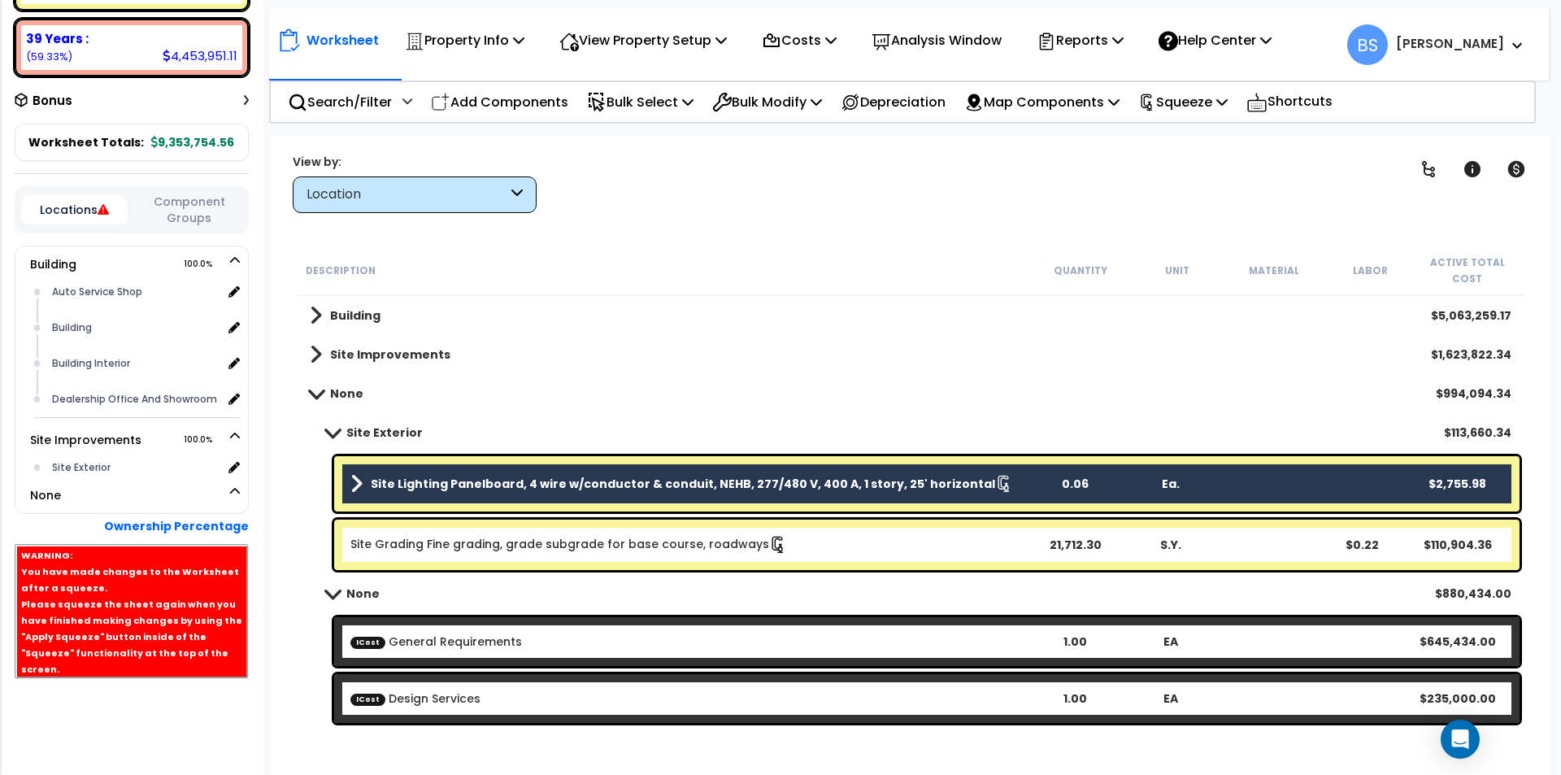
click at [424, 545] on link "Site Grading Fine grading, grade subgrade for base course, roadways" at bounding box center [568, 544] width 437 height 16
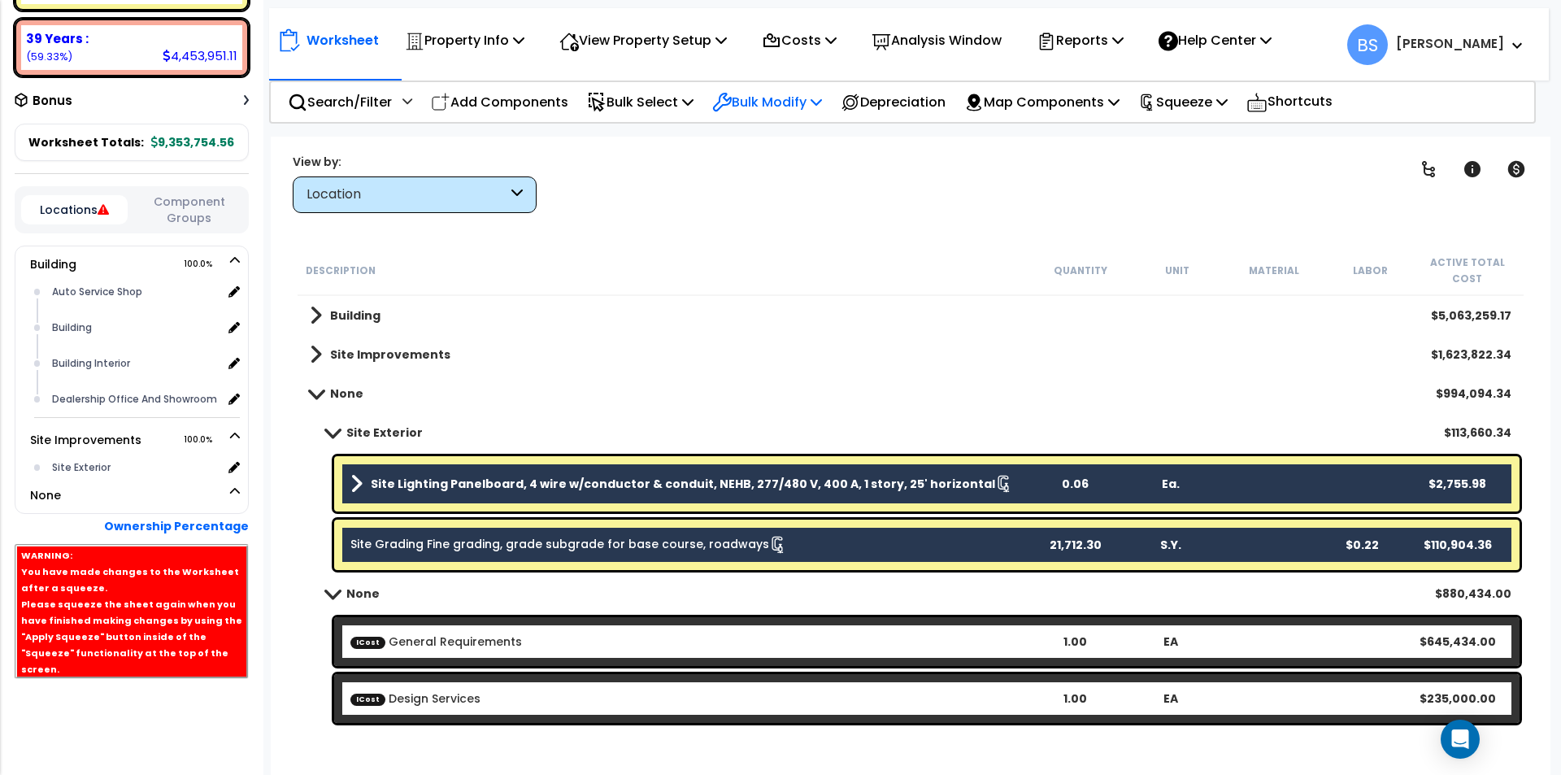
click at [798, 106] on p "Bulk Modify" at bounding box center [767, 102] width 110 height 22
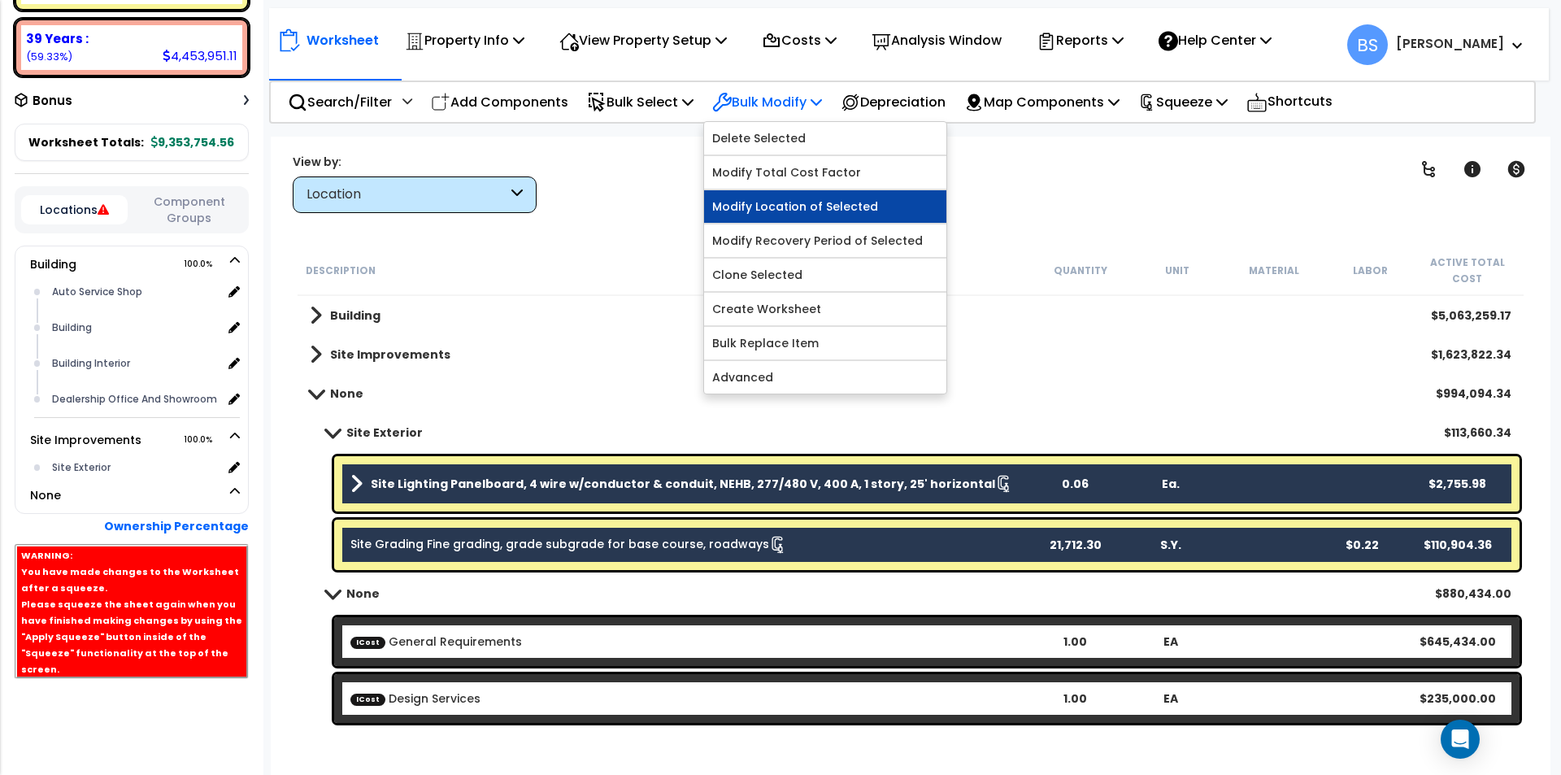
click at [790, 212] on link "Modify Location of Selected" at bounding box center [825, 206] width 242 height 33
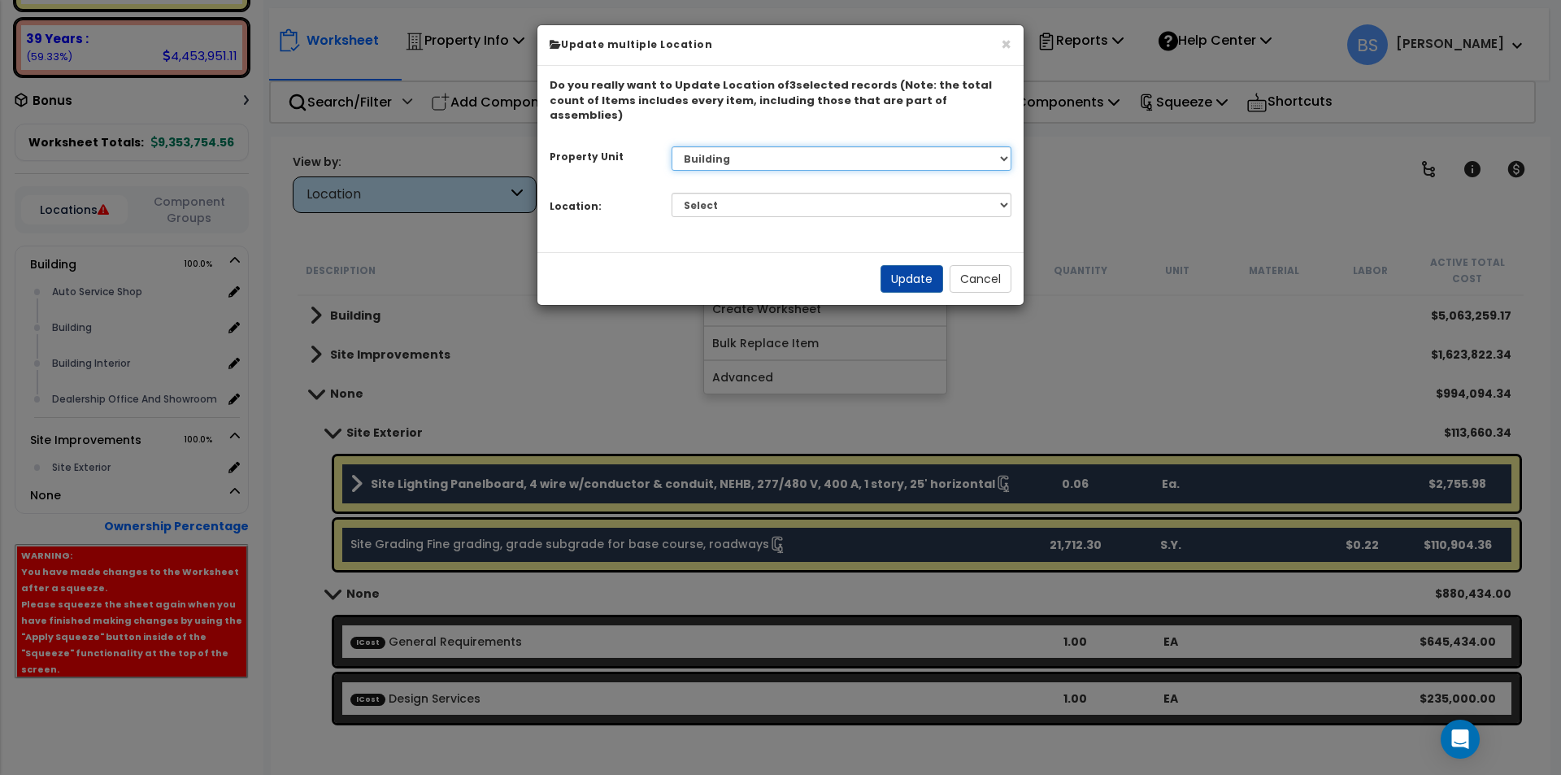
click at [784, 146] on select "Select Building Site Improvements" at bounding box center [842, 158] width 341 height 24
select select "162426"
click at [672, 146] on select "Select Building Site Improvements" at bounding box center [842, 158] width 341 height 24
click at [711, 193] on select "Select Auto Service Shop Building Building Interior Dealership Office And Showr…" at bounding box center [842, 205] width 341 height 24
select select "462"
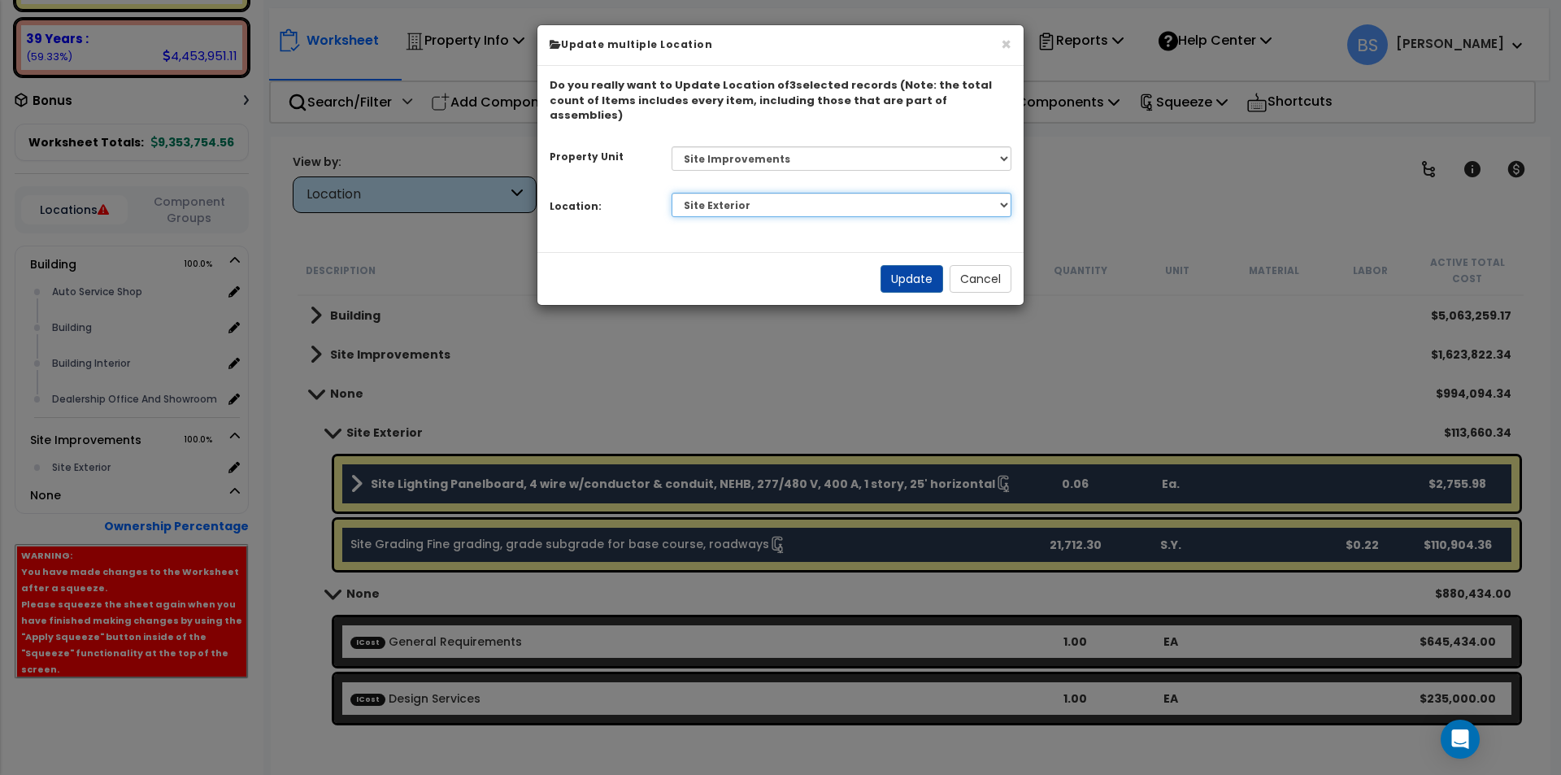
click at [672, 193] on select "Select Site Exterior Add Additional Location" at bounding box center [842, 205] width 341 height 24
click at [898, 265] on button "Update" at bounding box center [911, 279] width 63 height 28
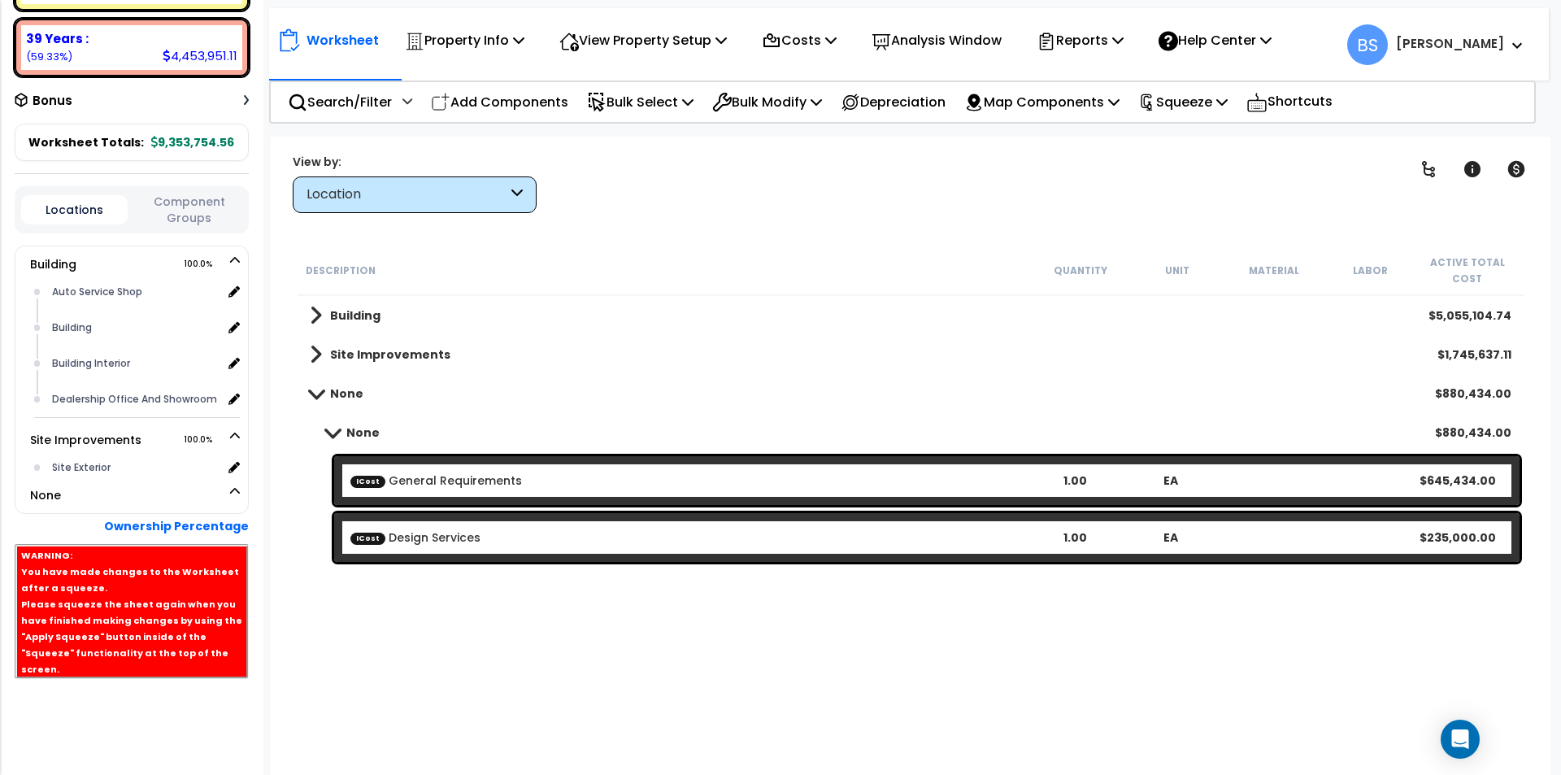
click at [314, 397] on span at bounding box center [316, 393] width 23 height 12
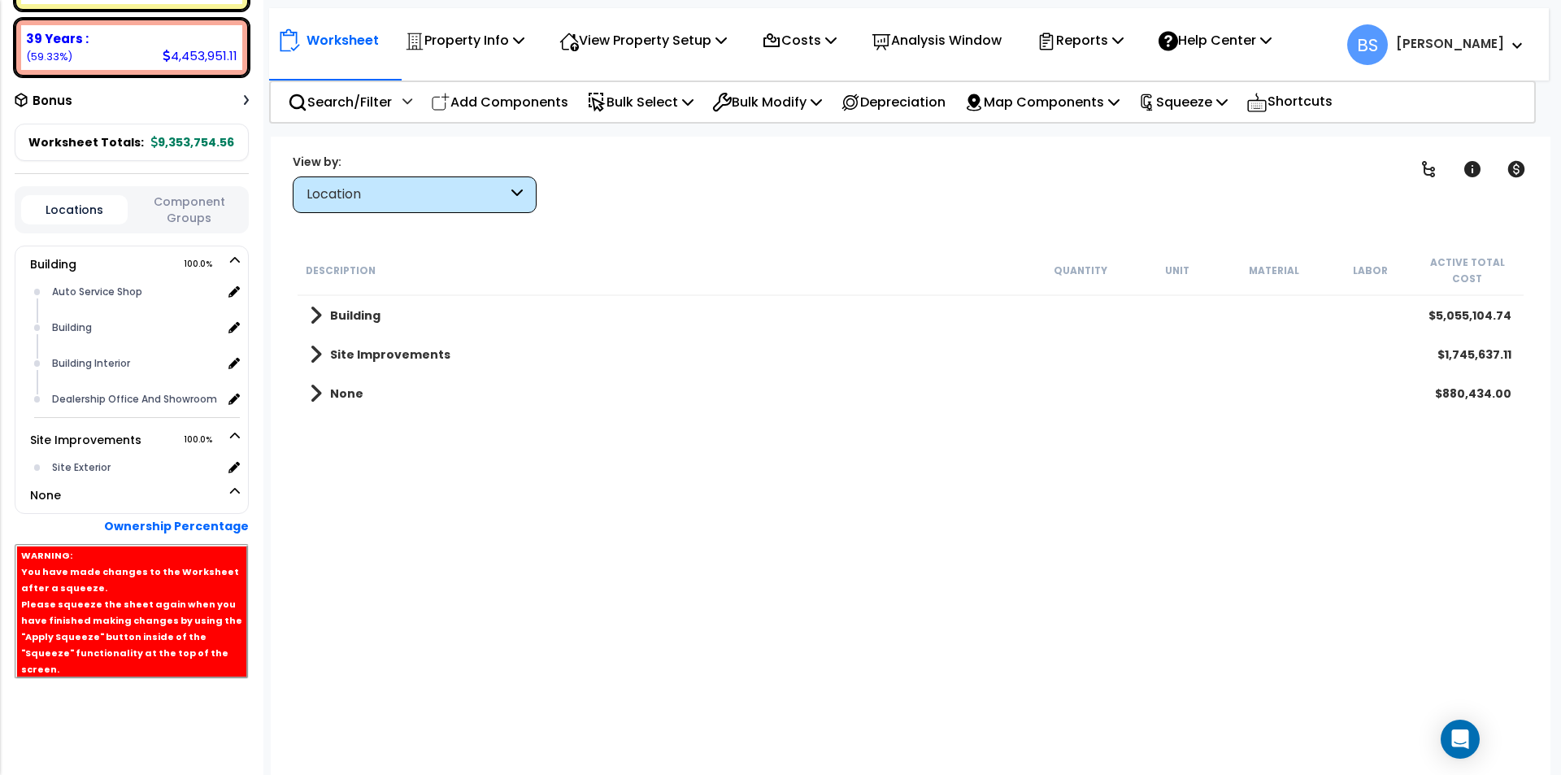
click at [303, 315] on div "Building $5,055,104.74" at bounding box center [911, 315] width 1218 height 39
click at [315, 313] on span at bounding box center [316, 315] width 12 height 23
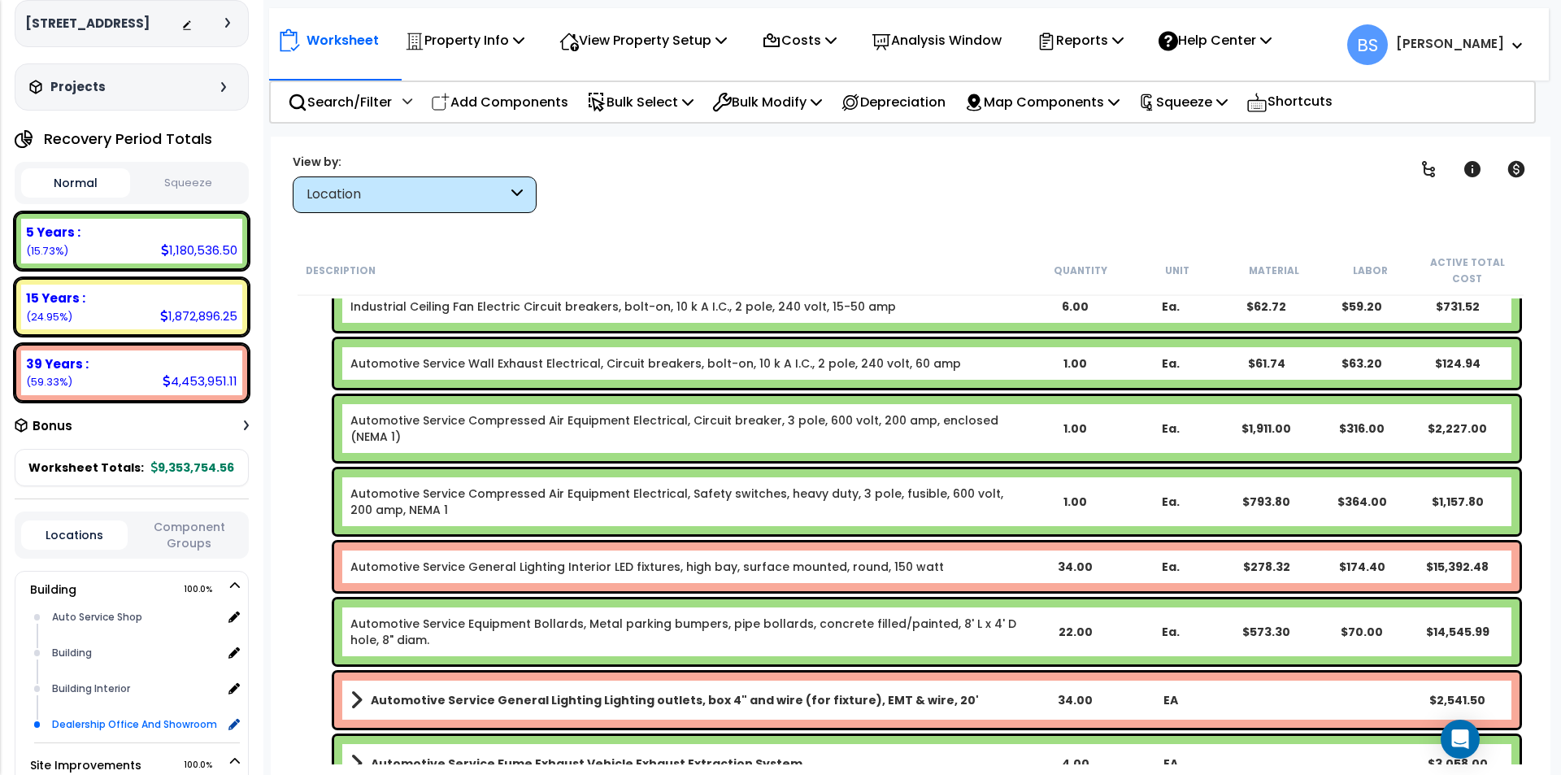
scroll to position [0, 0]
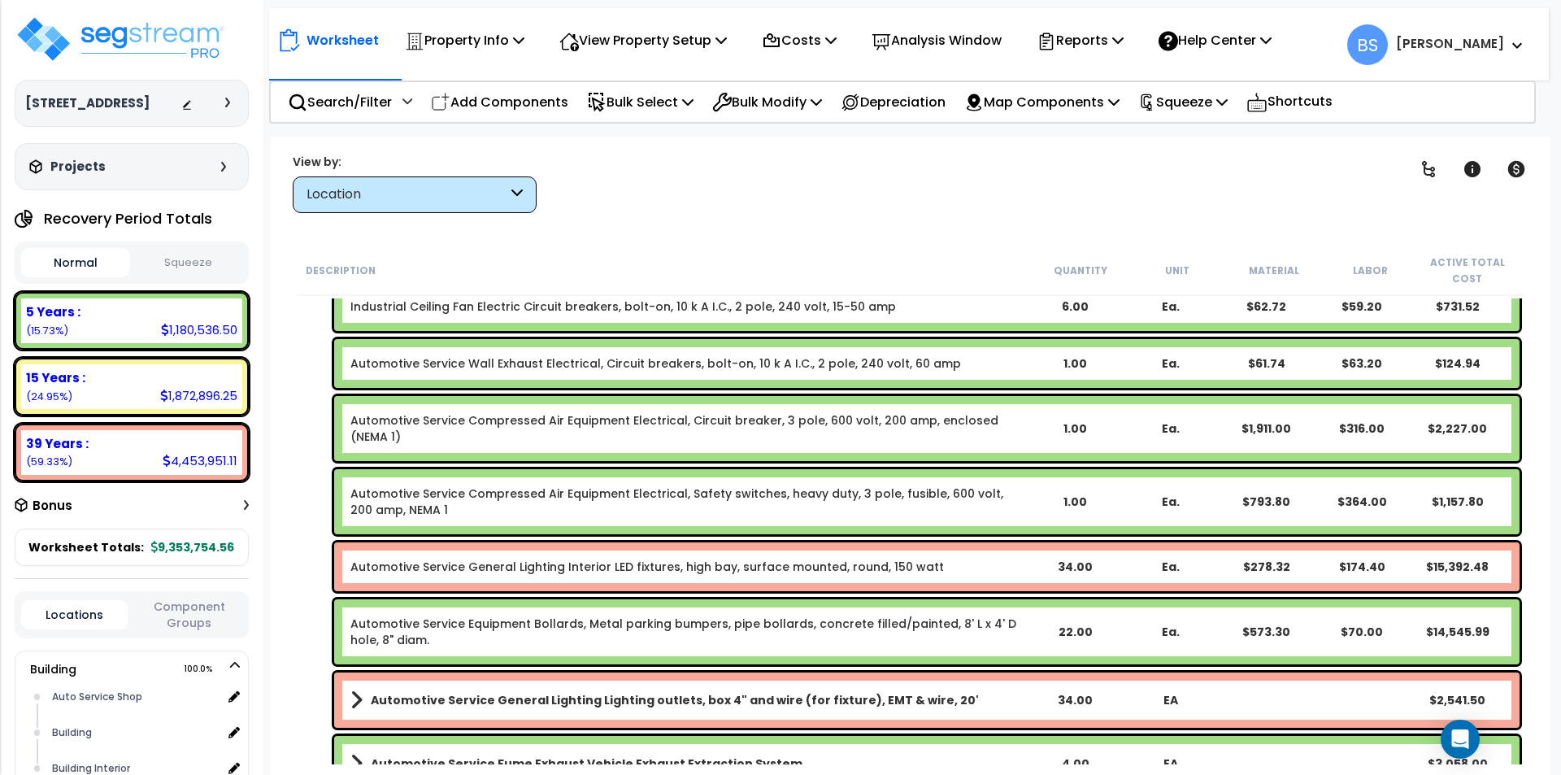
click at [227, 107] on icon at bounding box center [227, 103] width 5 height 10
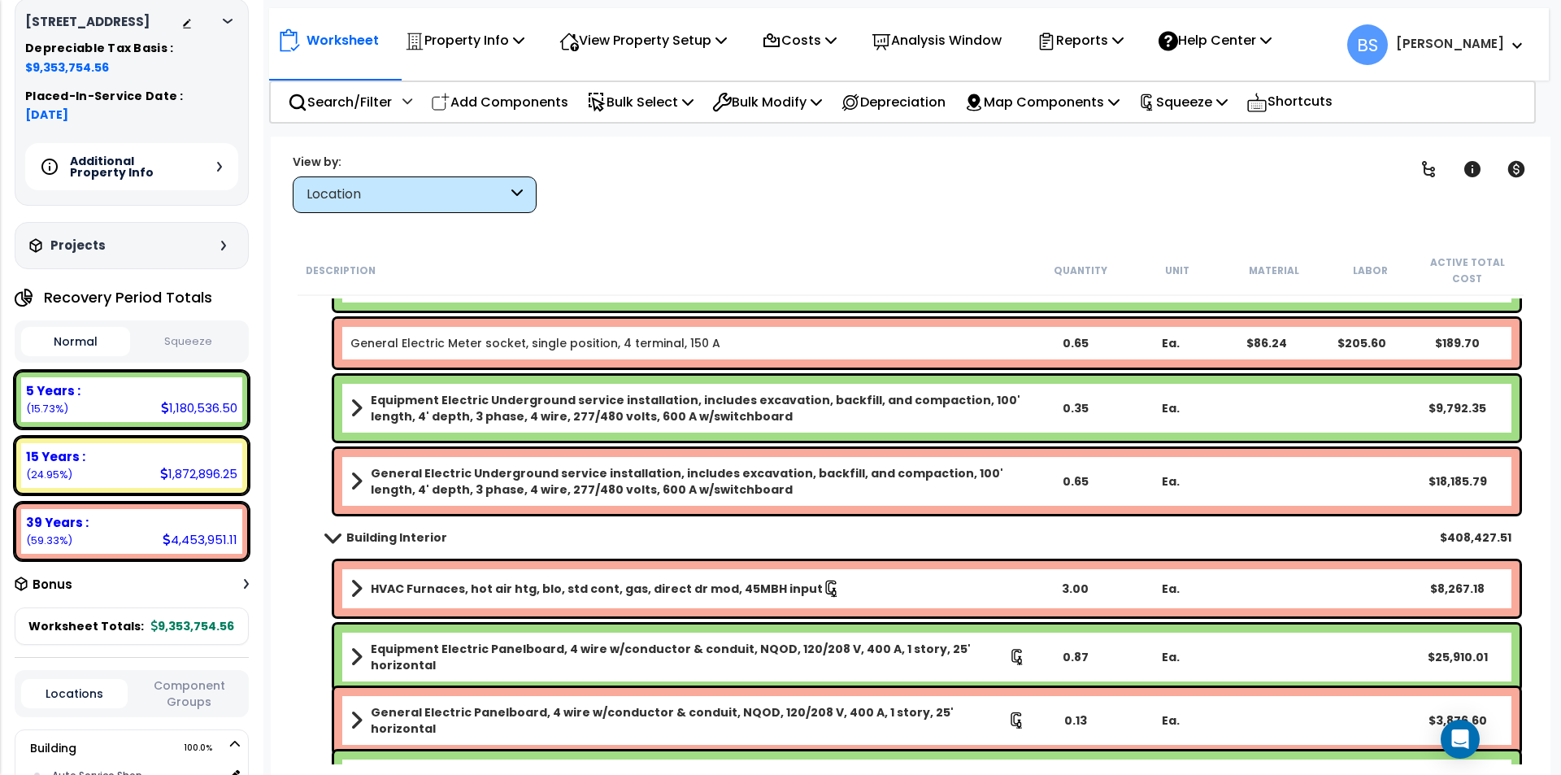
scroll to position [6910, 0]
click at [569, 405] on b "Equipment Electric Underground service installation, includes excavation, backf…" at bounding box center [698, 407] width 655 height 33
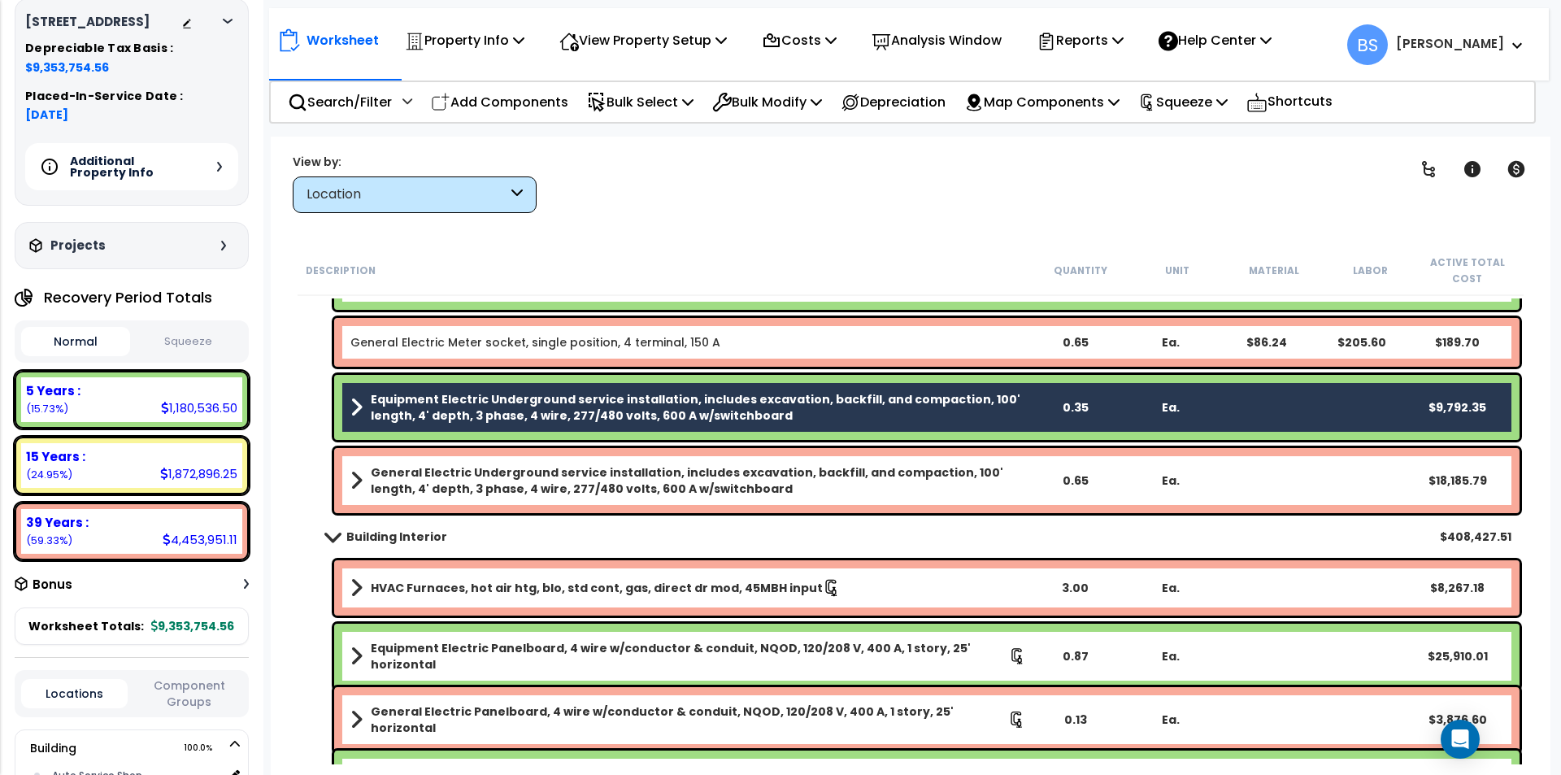
click at [567, 464] on b "General Electric Underground service installation, includes excavation, backfil…" at bounding box center [698, 480] width 655 height 33
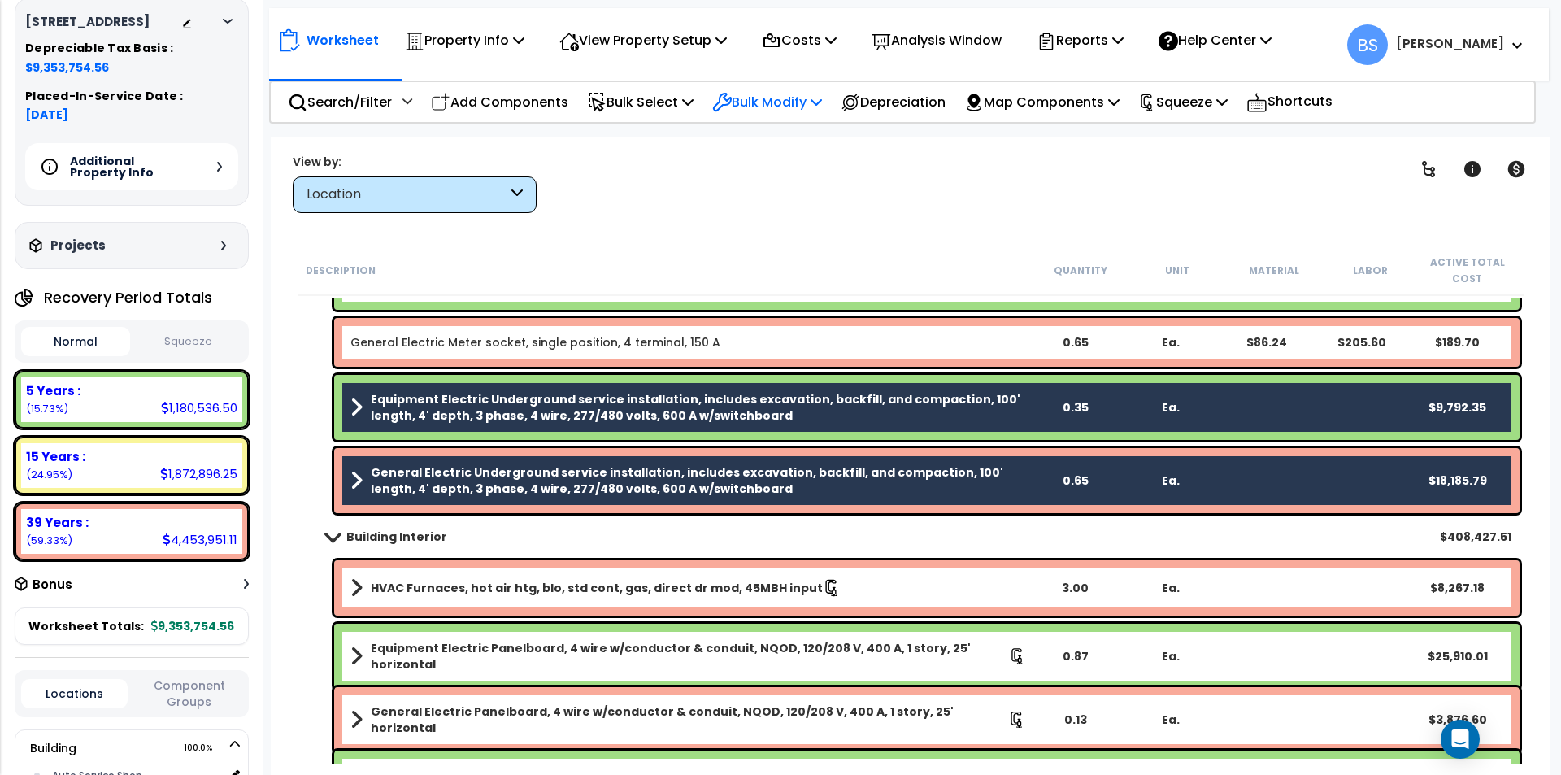
click at [768, 100] on p "Bulk Modify" at bounding box center [767, 102] width 110 height 22
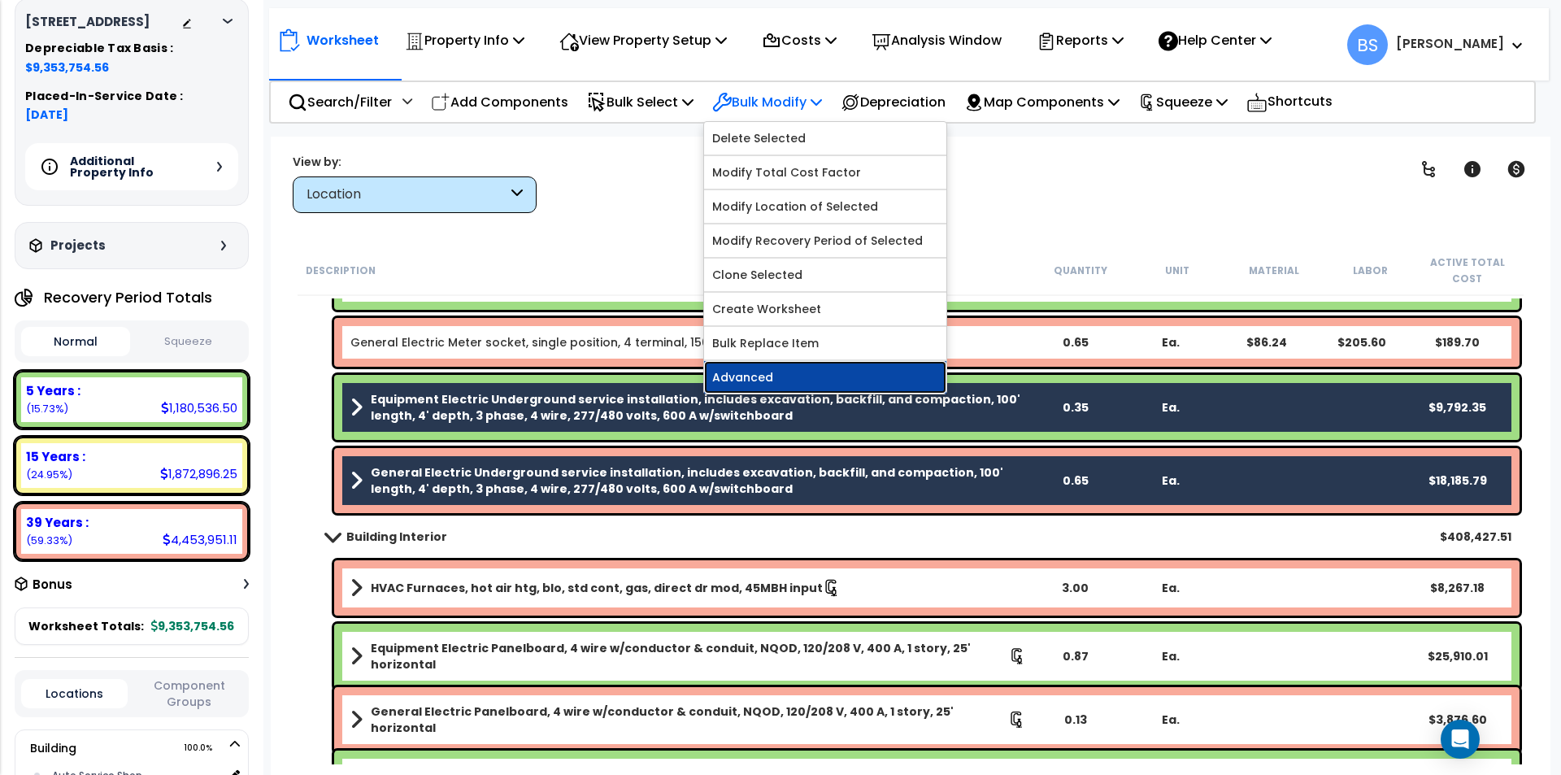
click at [806, 365] on link "Advanced" at bounding box center [825, 377] width 242 height 33
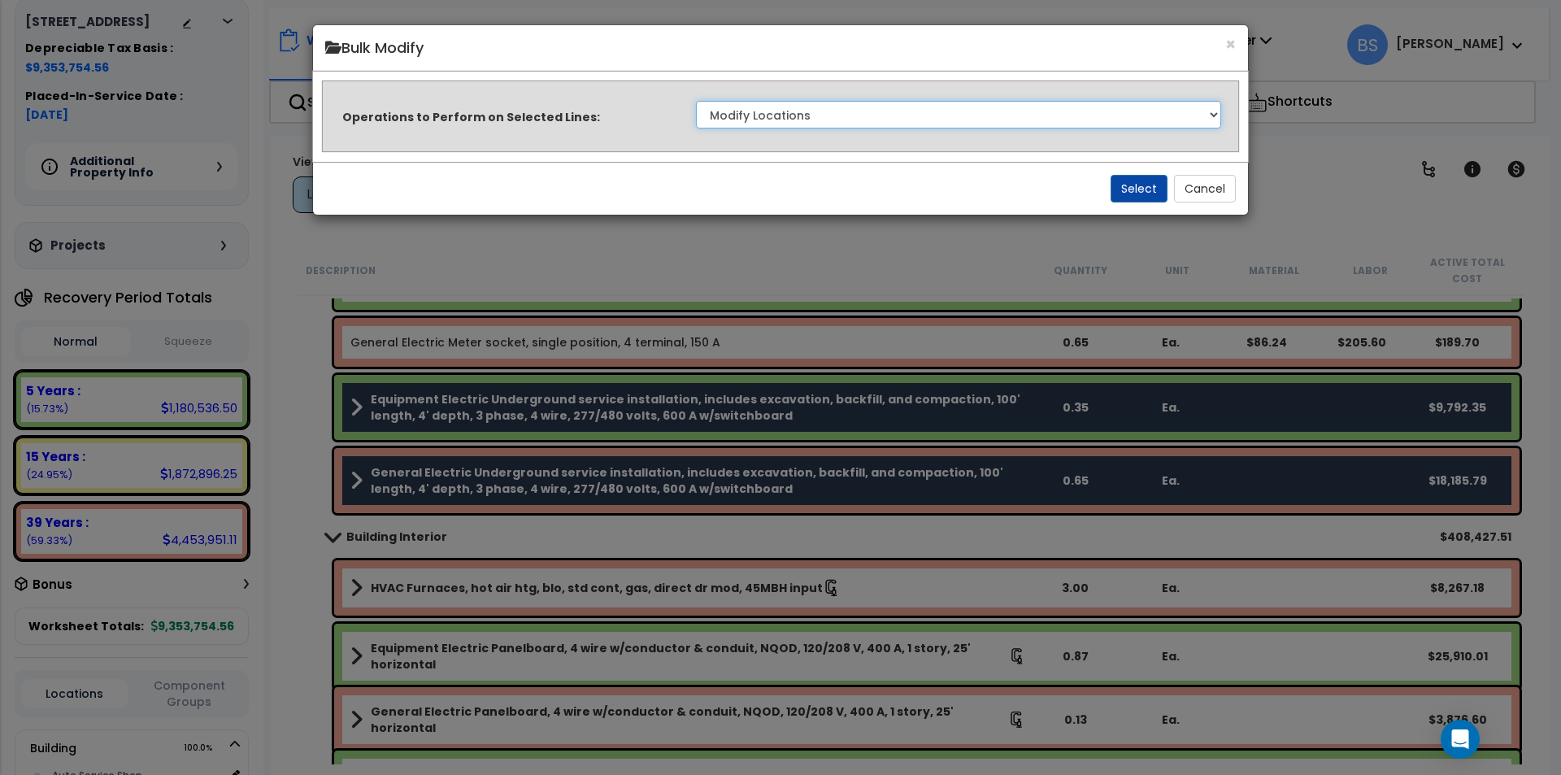
click at [1047, 120] on select "Clone Delete Delete Zero Quantities Modify Component Group Modify Cost Sources …" at bounding box center [958, 115] width 525 height 28
select select "updateBackoffCost"
click at [696, 101] on select "Clone Delete Delete Zero Quantities Modify Component Group Modify Cost Sources …" at bounding box center [958, 115] width 525 height 28
click at [1152, 192] on button "Select" at bounding box center [1139, 189] width 57 height 28
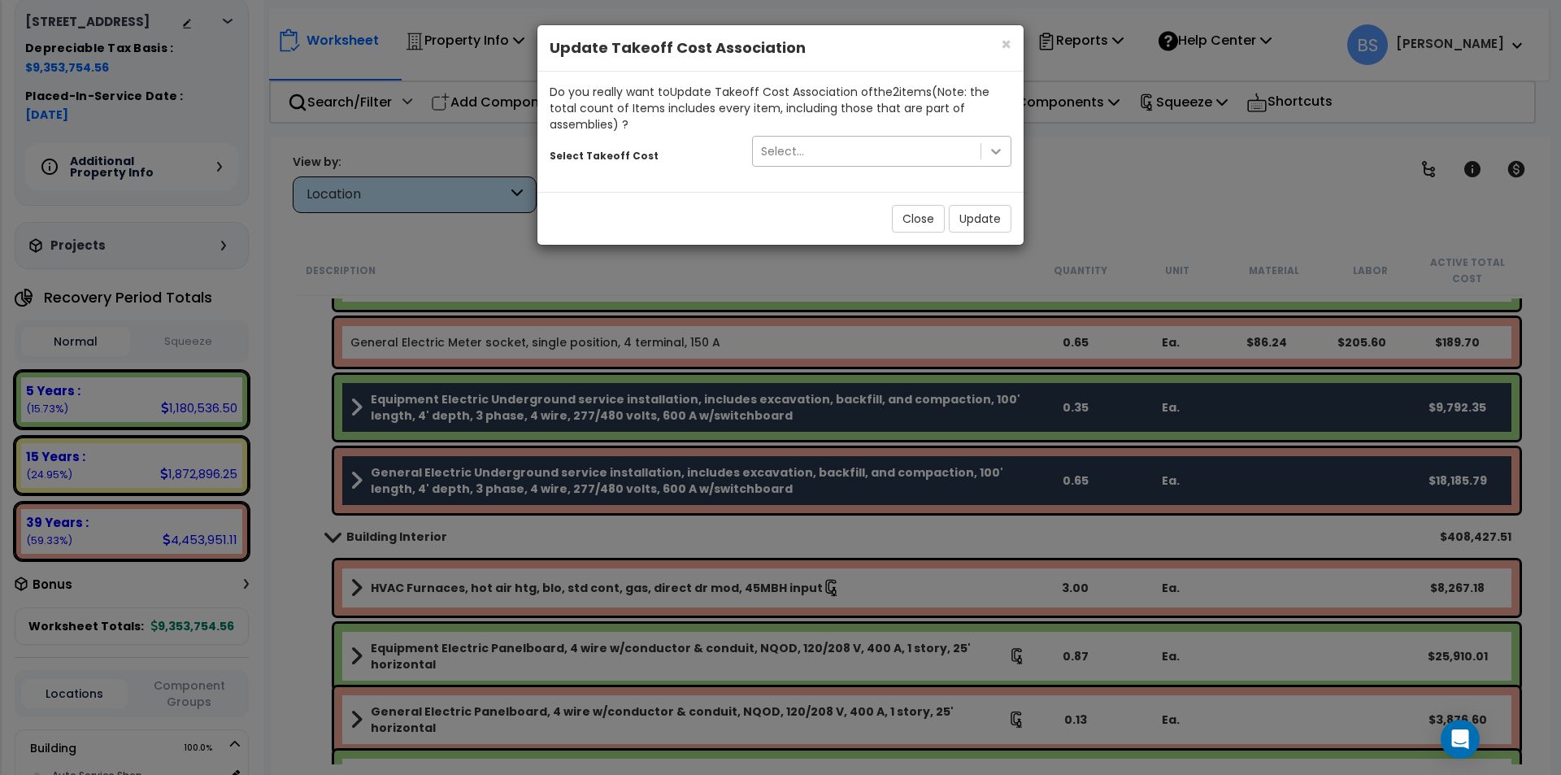
click at [982, 154] on div at bounding box center [995, 151] width 29 height 29
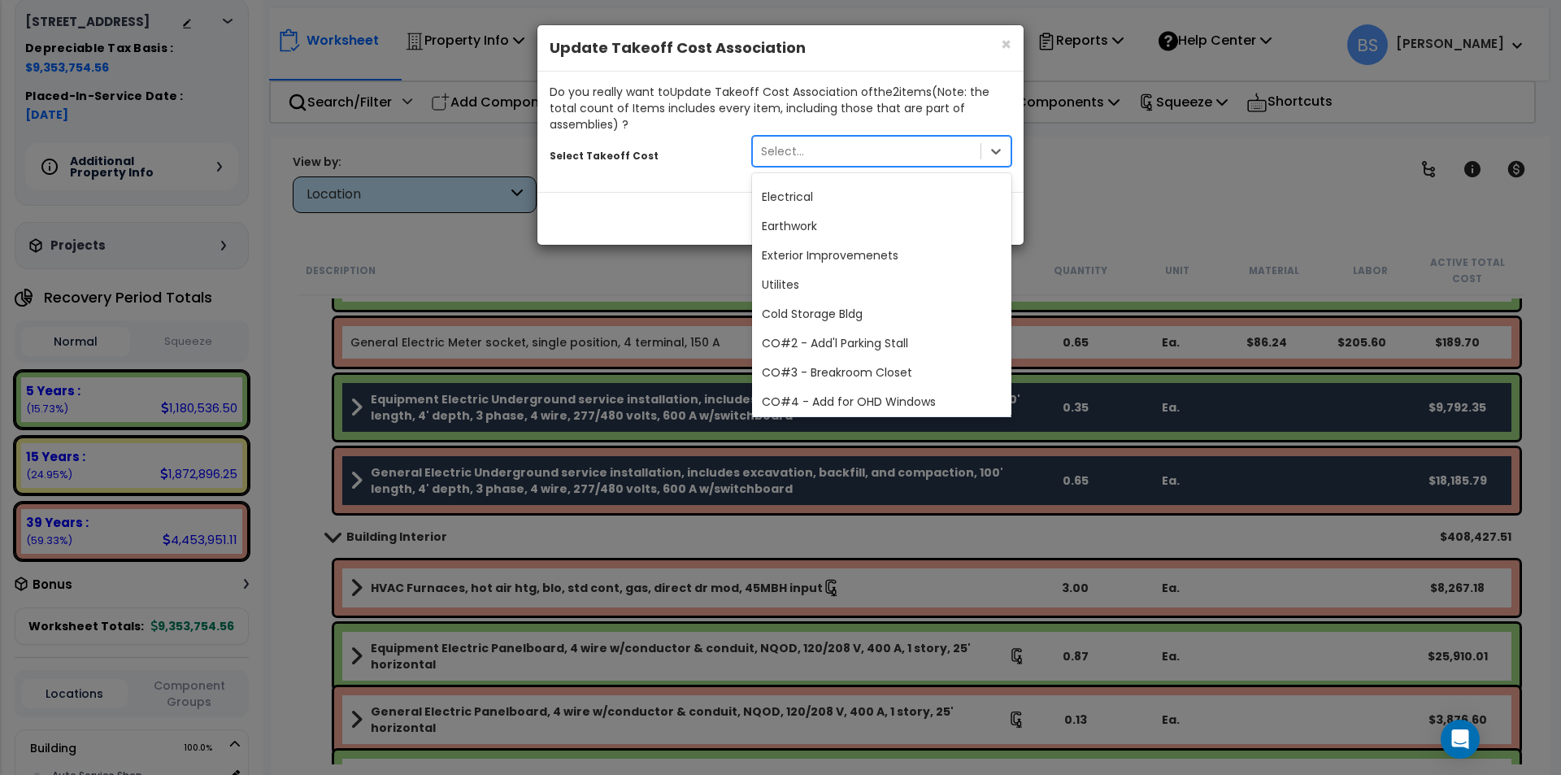
scroll to position [494, 0]
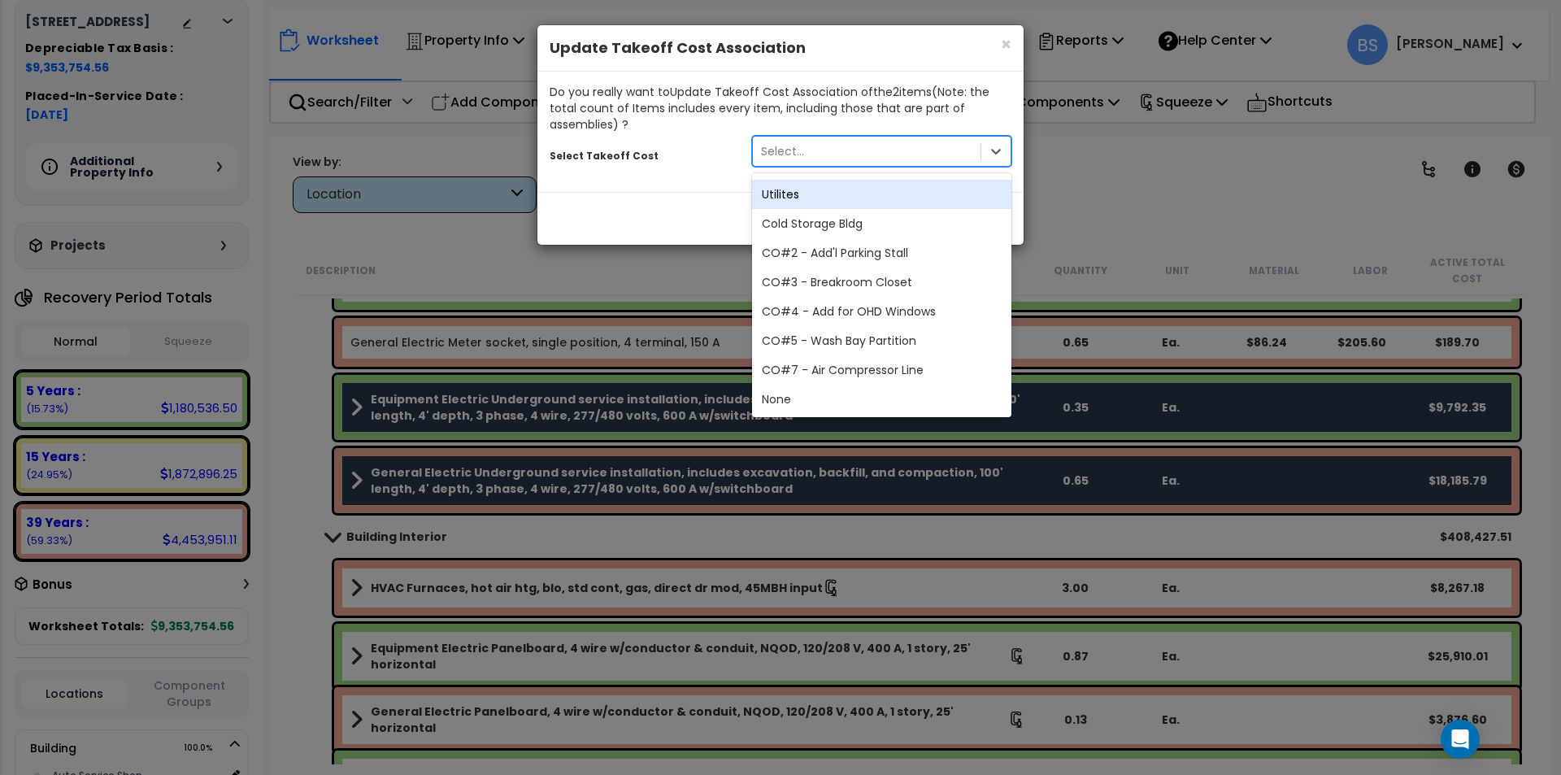
click at [836, 199] on div "Utilites" at bounding box center [881, 194] width 259 height 29
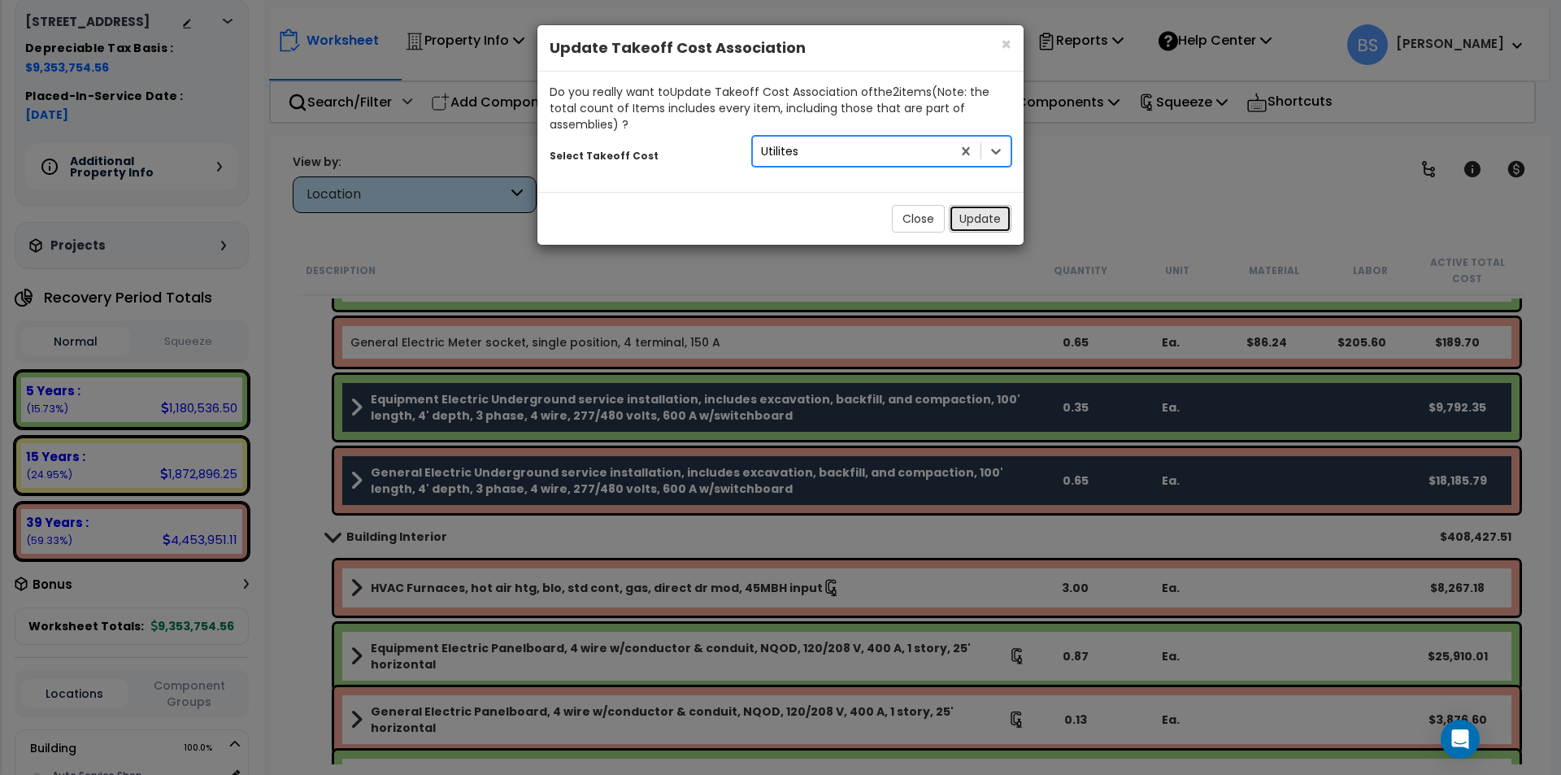
click at [979, 220] on button "Update" at bounding box center [980, 219] width 63 height 28
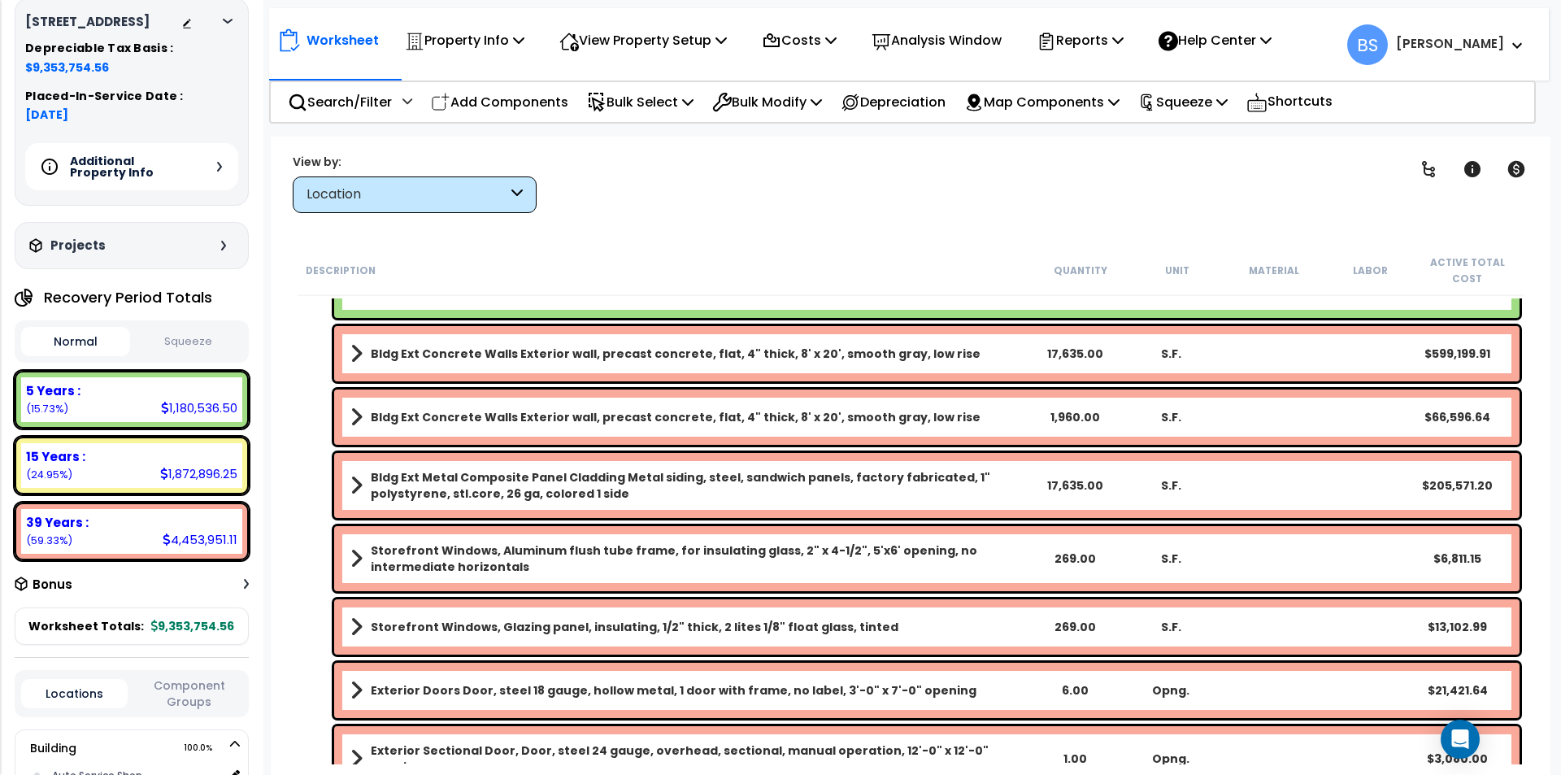
scroll to position [5935, 0]
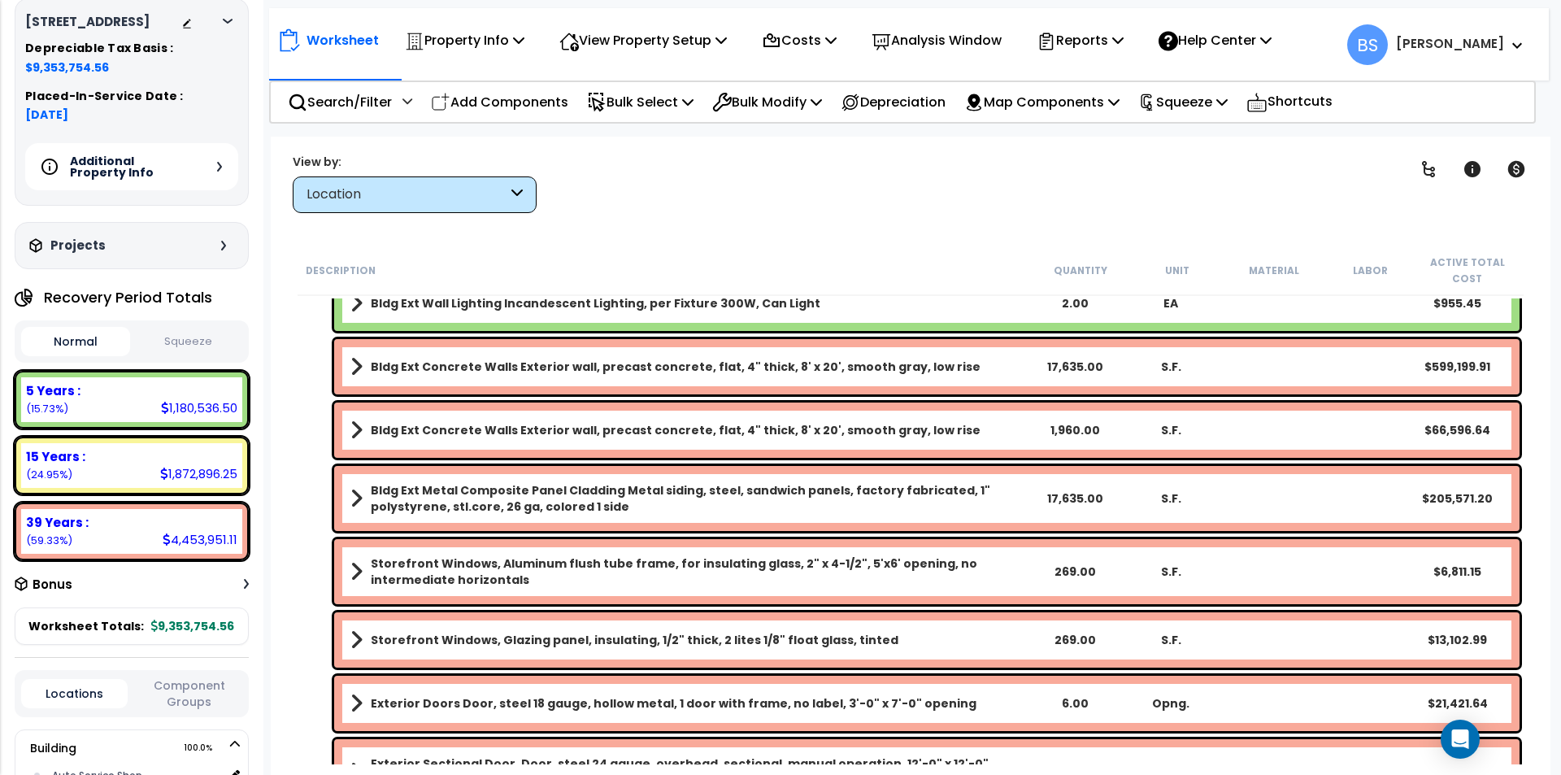
click at [418, 190] on div "Location" at bounding box center [406, 194] width 201 height 19
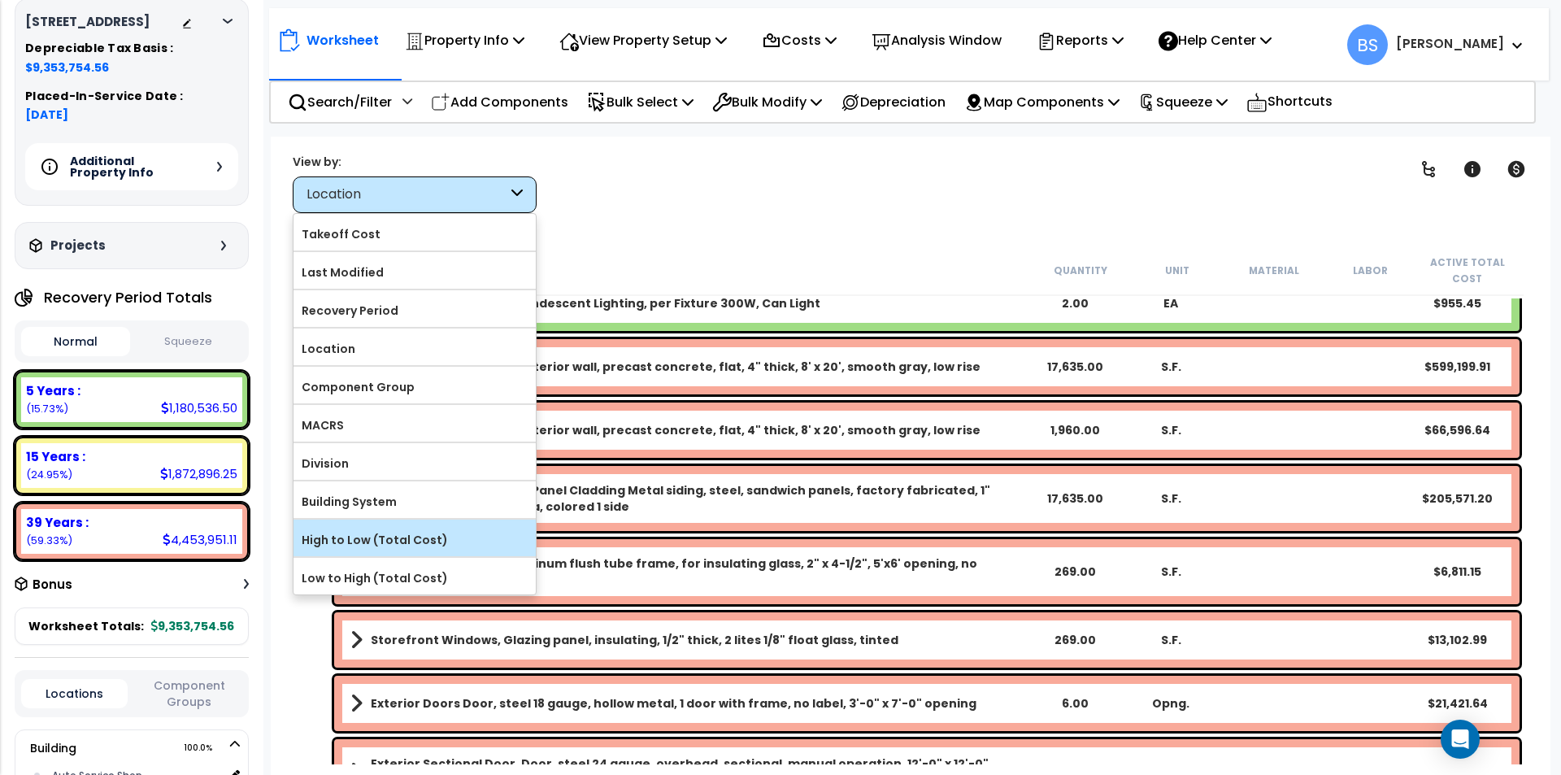
scroll to position [0, 0]
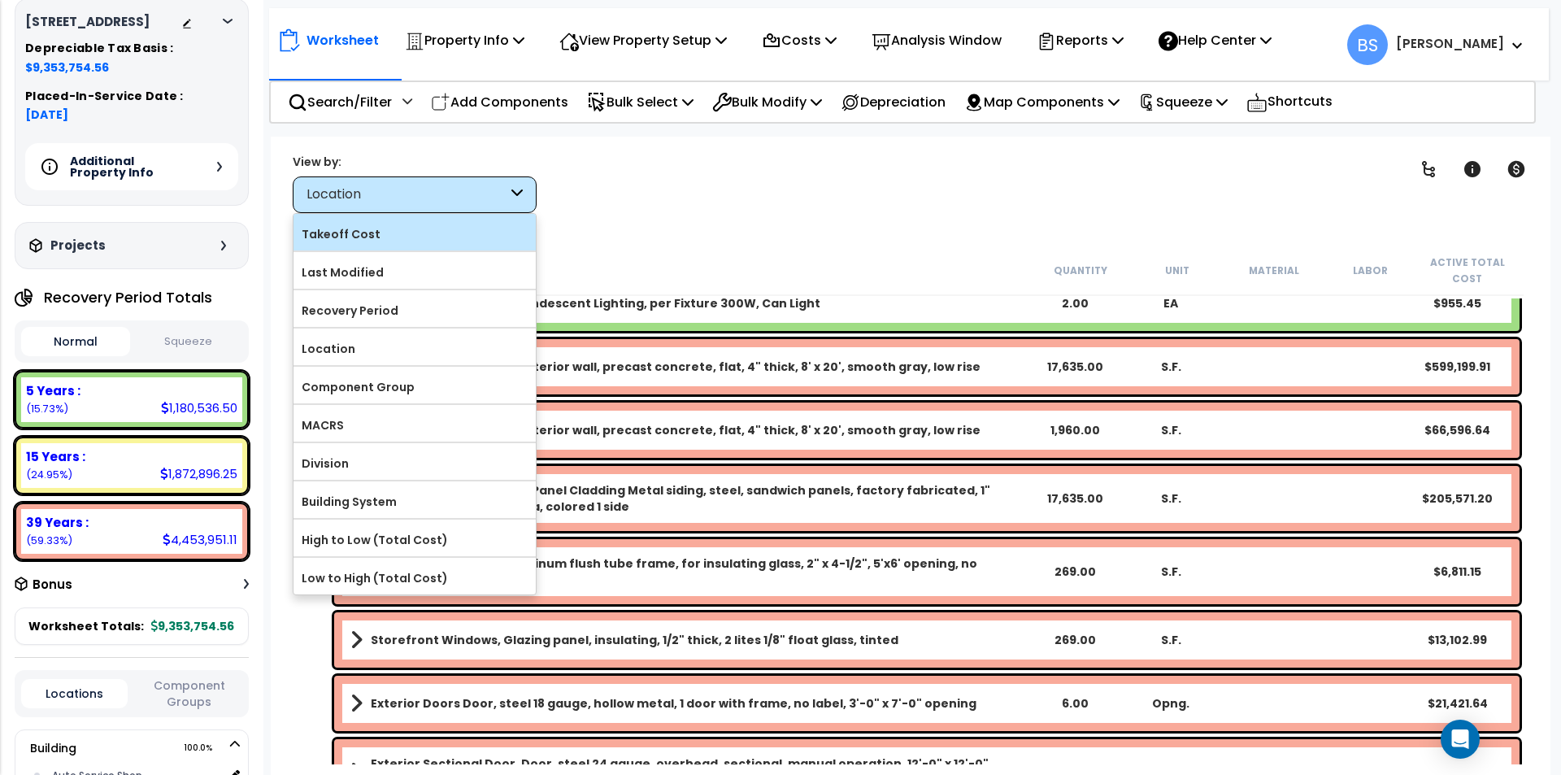
click at [406, 248] on div "Takeoff Cost" at bounding box center [414, 232] width 242 height 37
click at [352, 235] on label "Takeoff Cost" at bounding box center [414, 234] width 242 height 24
click at [0, 0] on input "Takeoff Cost" at bounding box center [0, 0] width 0 height 0
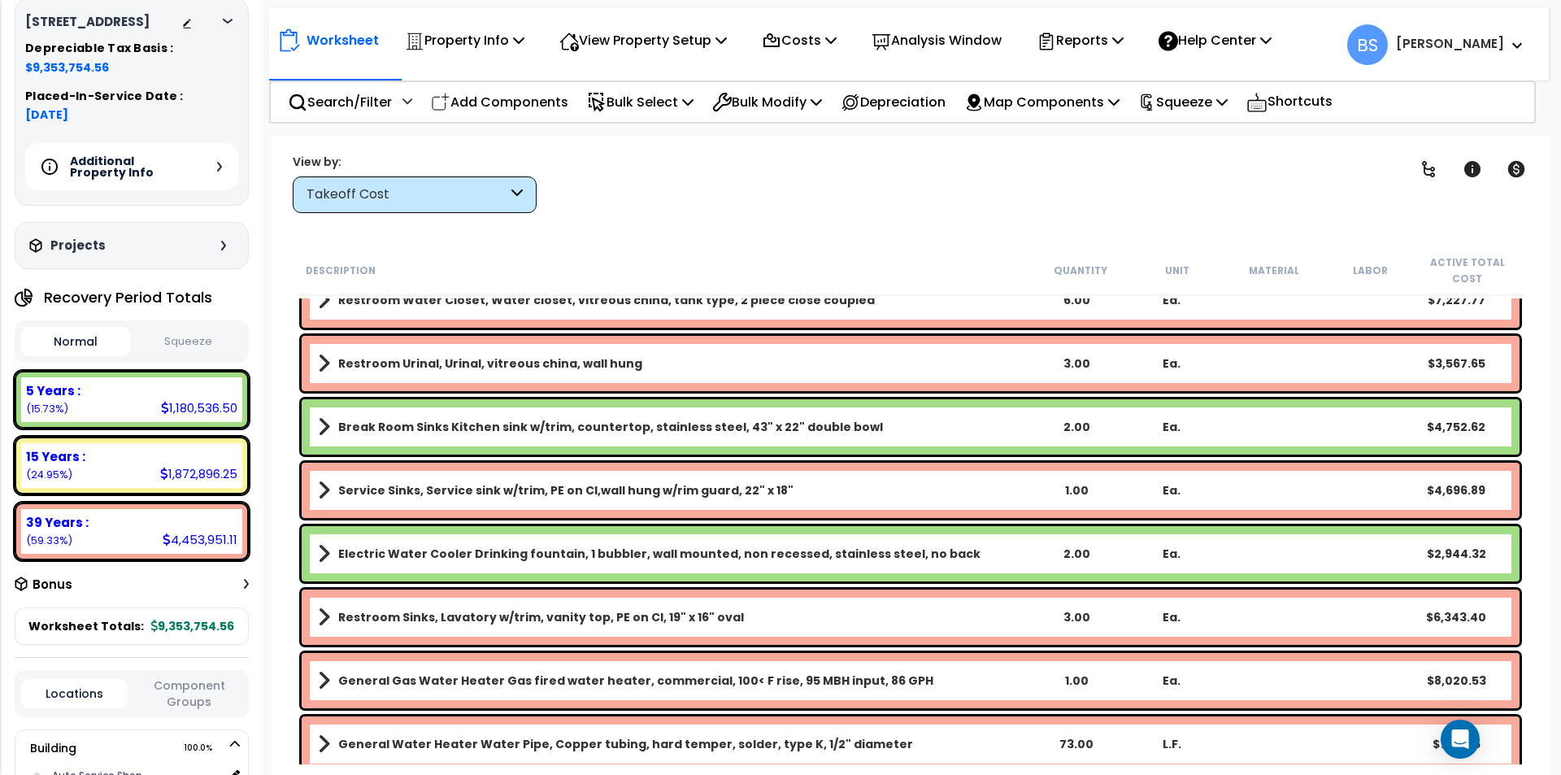
click at [820, 202] on div "Clear Filters" at bounding box center [967, 183] width 821 height 60
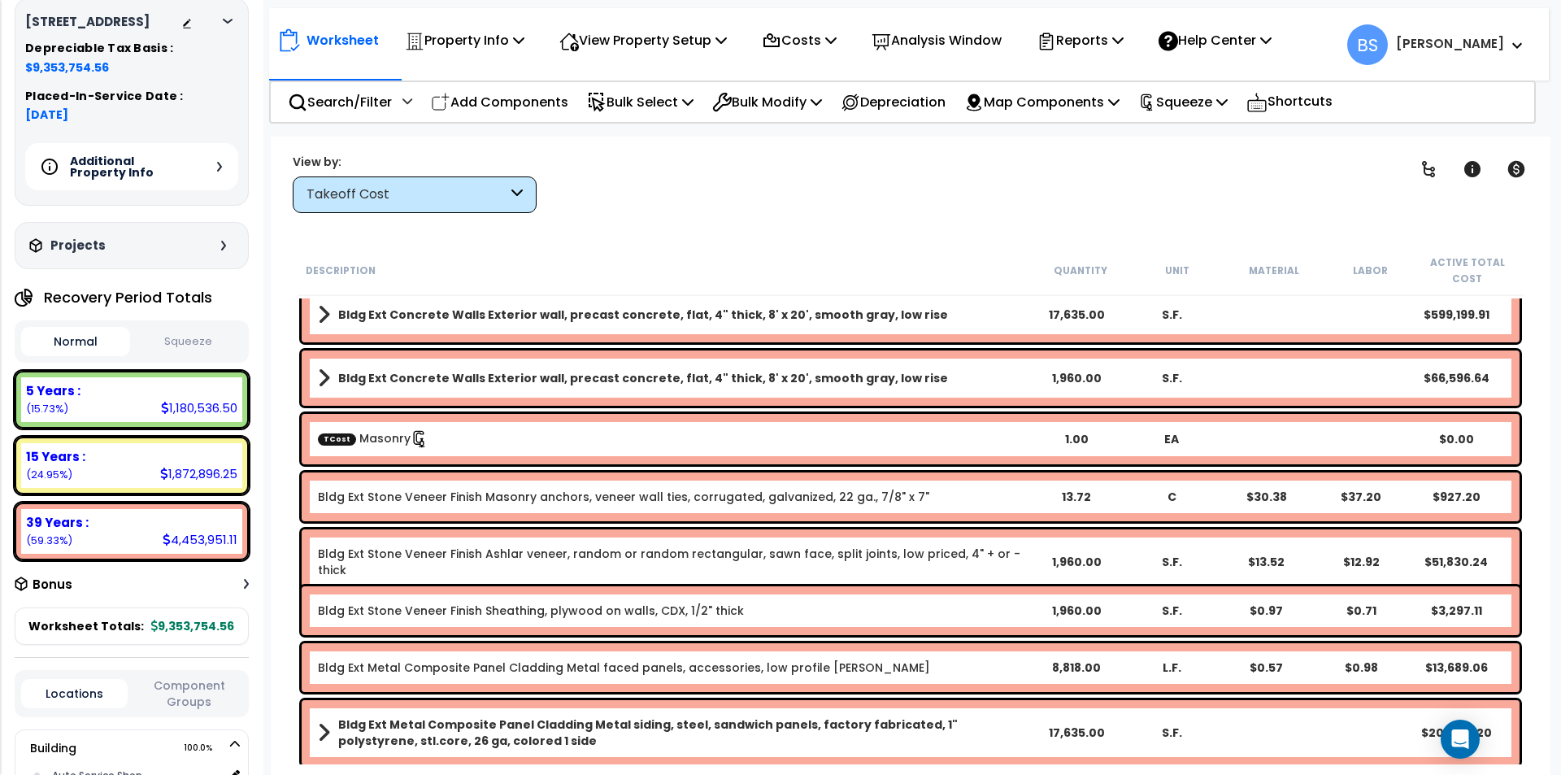
scroll to position [406, 0]
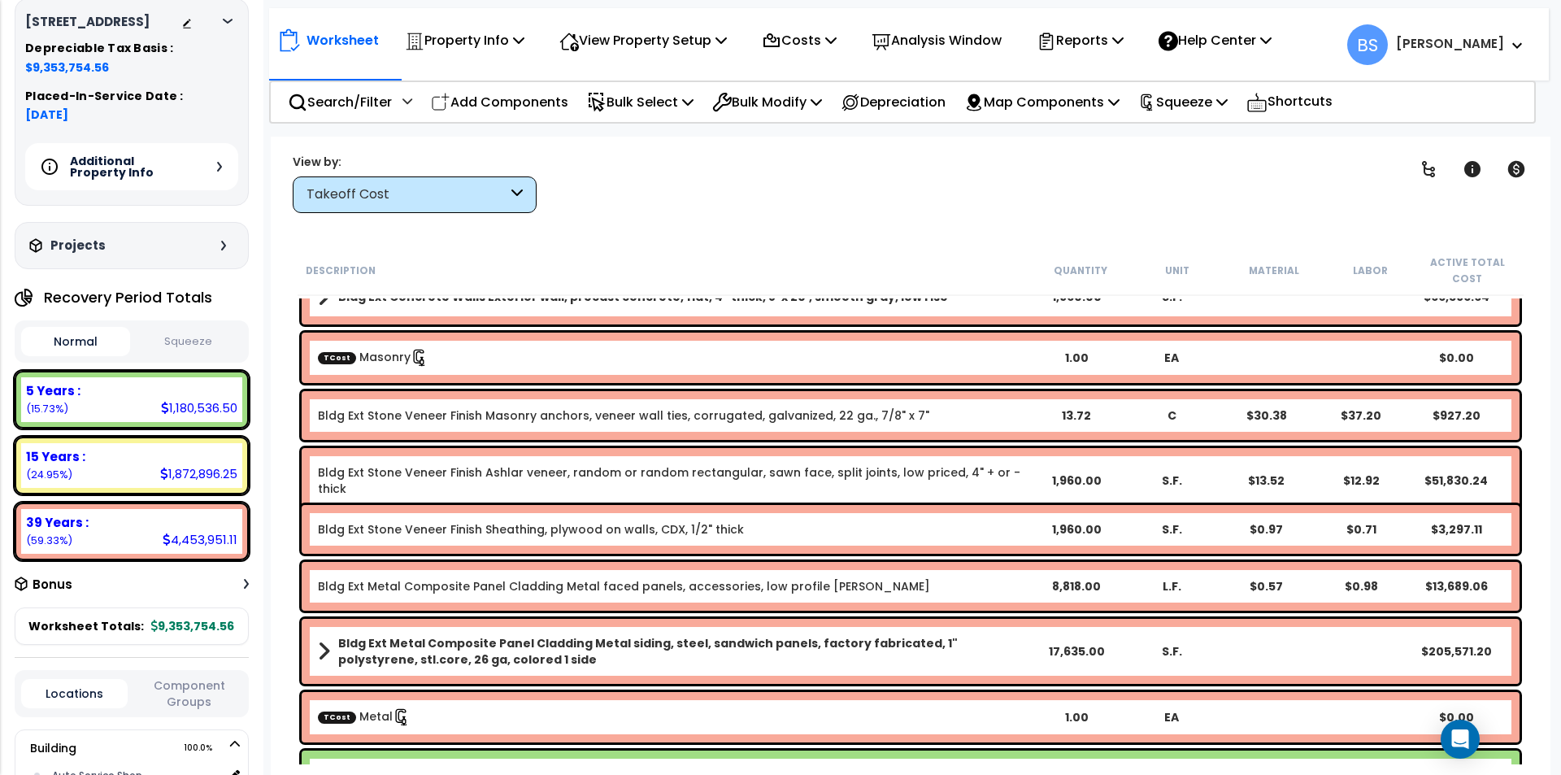
click at [662, 587] on link "Bldg Ext Metal Composite Panel Cladding Metal faced panels, accessories, low pr…" at bounding box center [624, 586] width 612 height 16
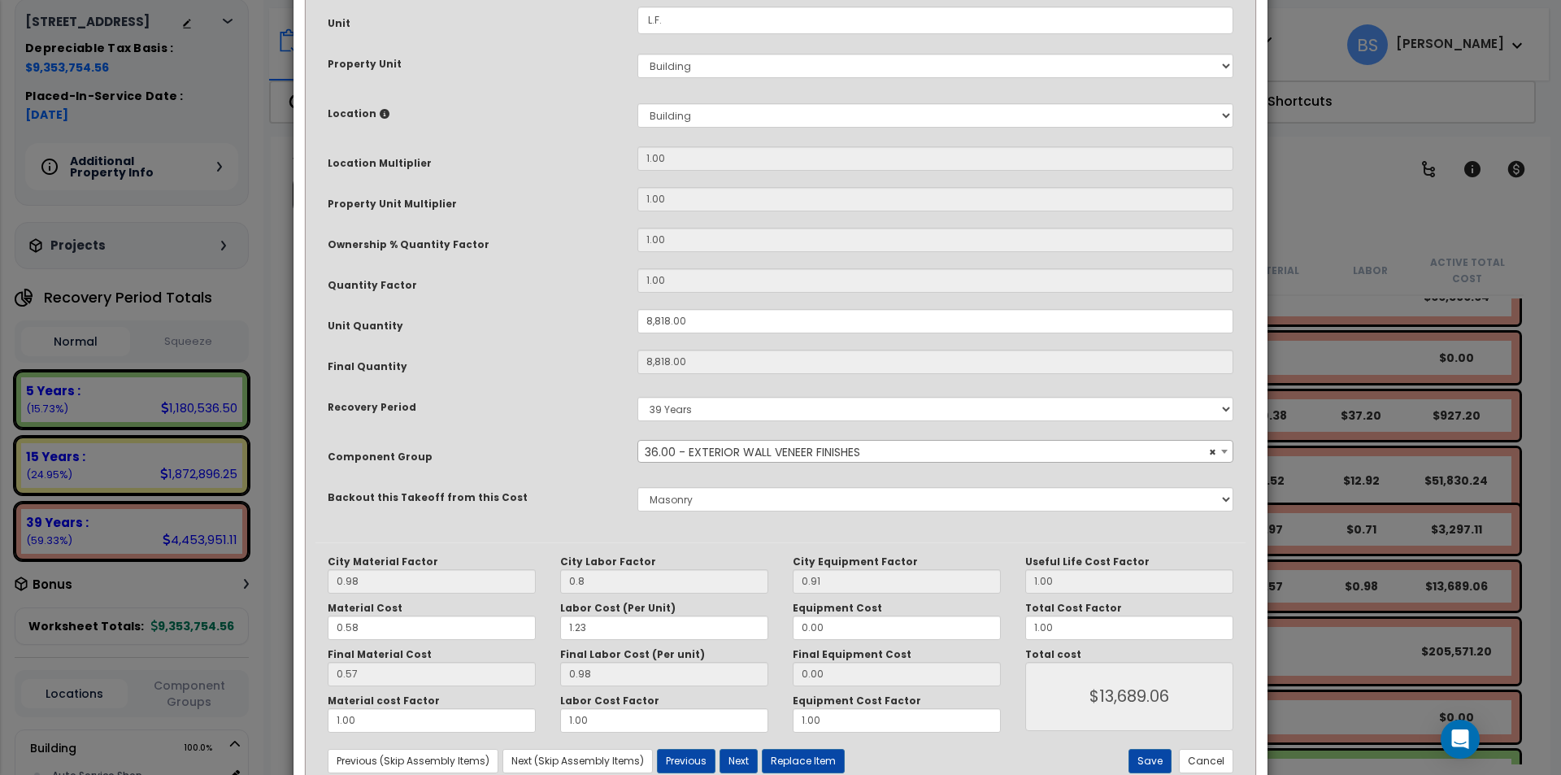
scroll to position [244, 0]
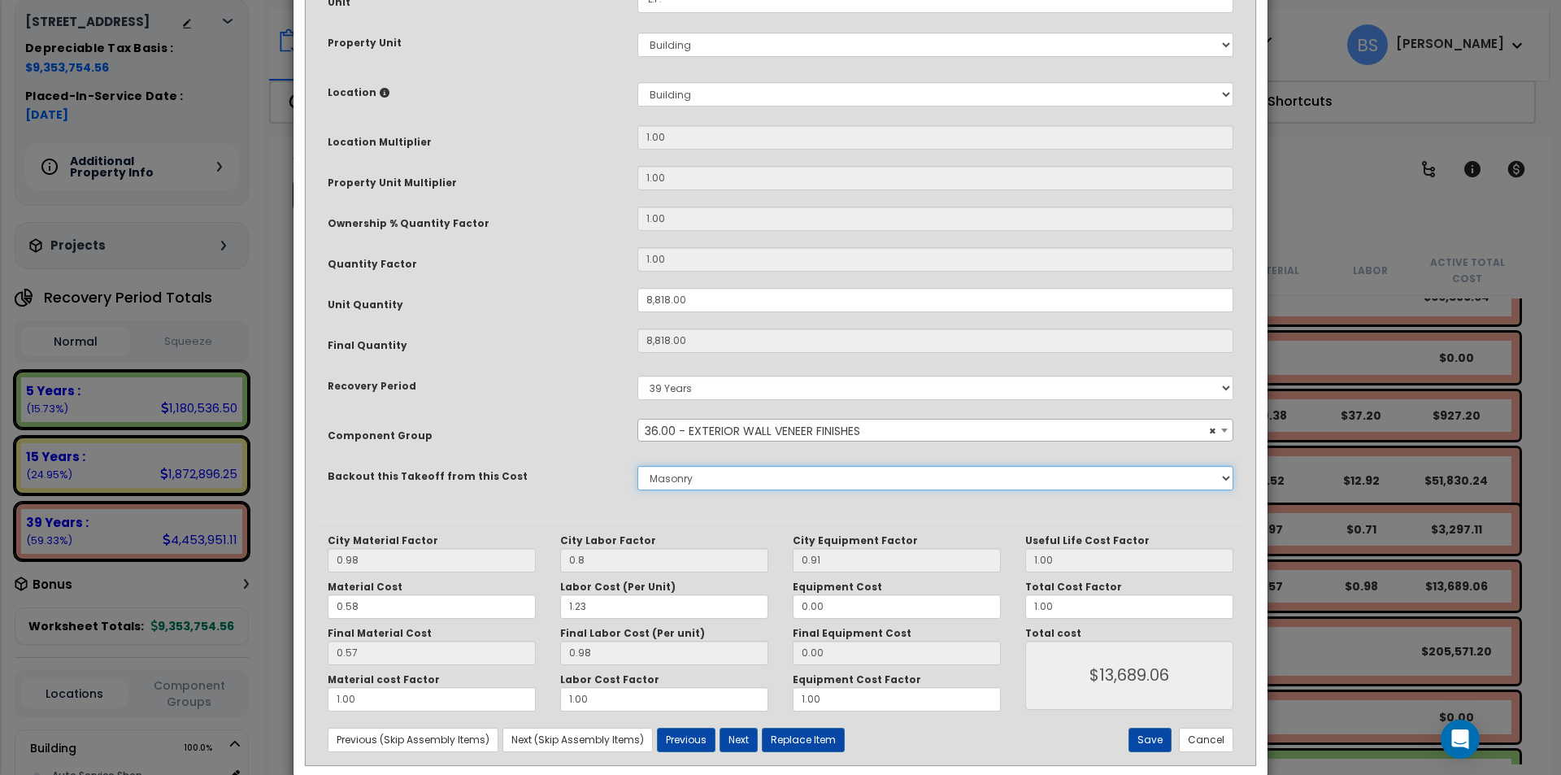
click at [708, 481] on select "None Concrete Masonry Metal Wood, Plastic & Composites Thermal & Moisture Prote…" at bounding box center [935, 478] width 596 height 24
select select "43566974"
click at [637, 466] on select "None Concrete Masonry Metal Wood, Plastic & Composites Thermal & Moisture Prote…" at bounding box center [935, 478] width 596 height 24
click at [501, 388] on div "Recovery Period" at bounding box center [470, 383] width 310 height 28
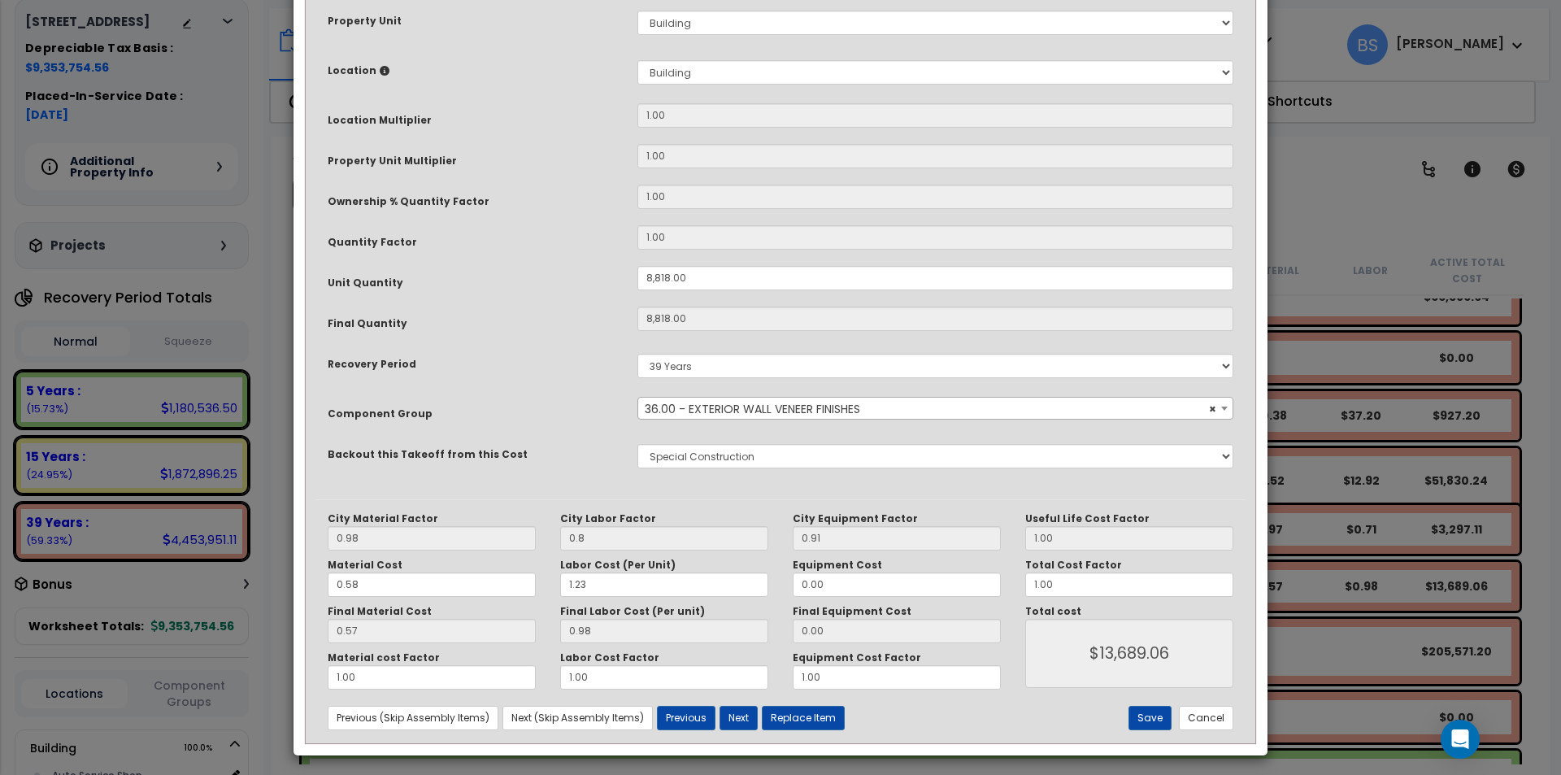
scroll to position [272, 0]
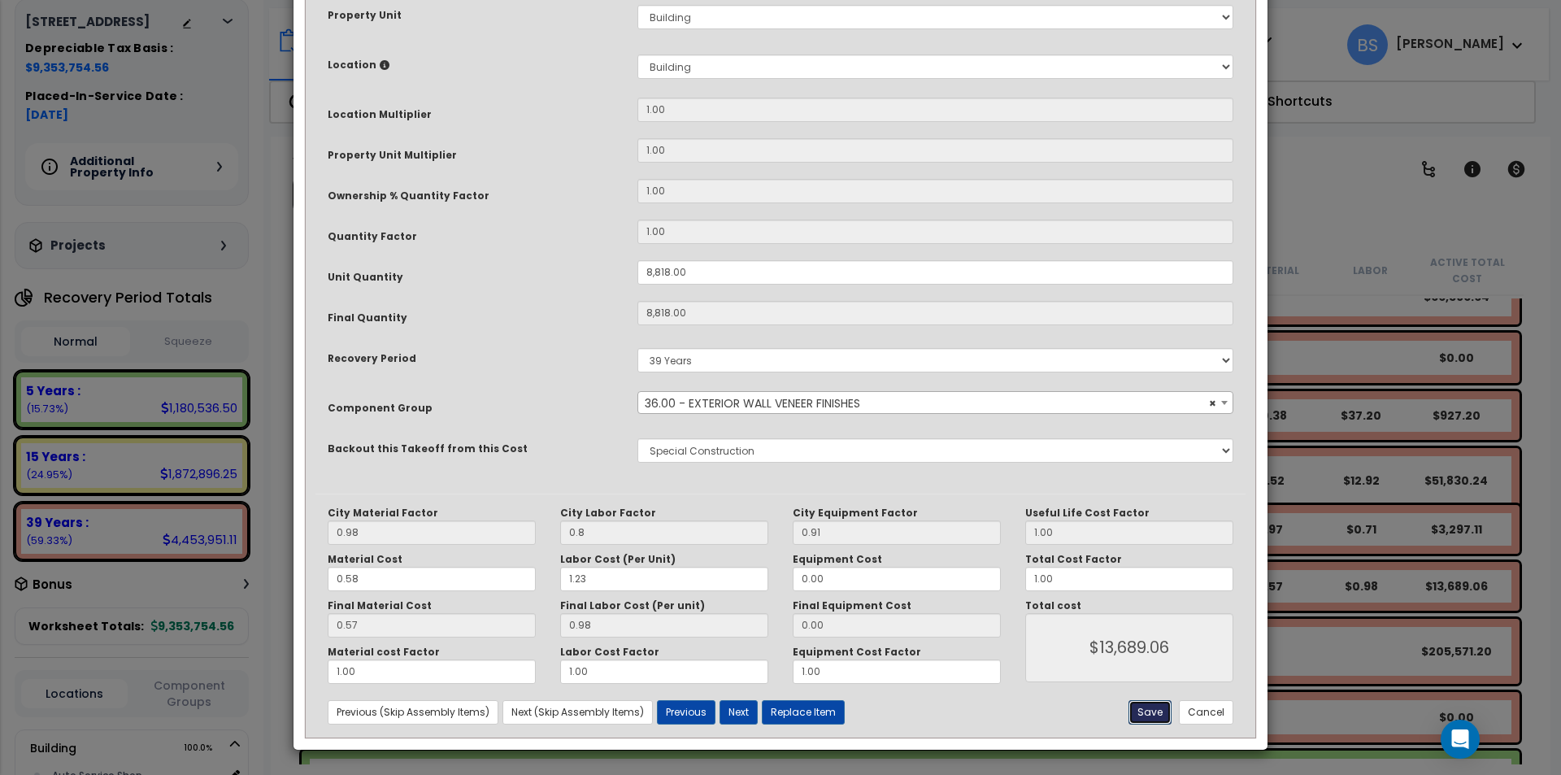
click at [1150, 707] on button "Save" at bounding box center [1149, 712] width 43 height 24
type input "8818.00"
type input "0.80"
type input "13689.06"
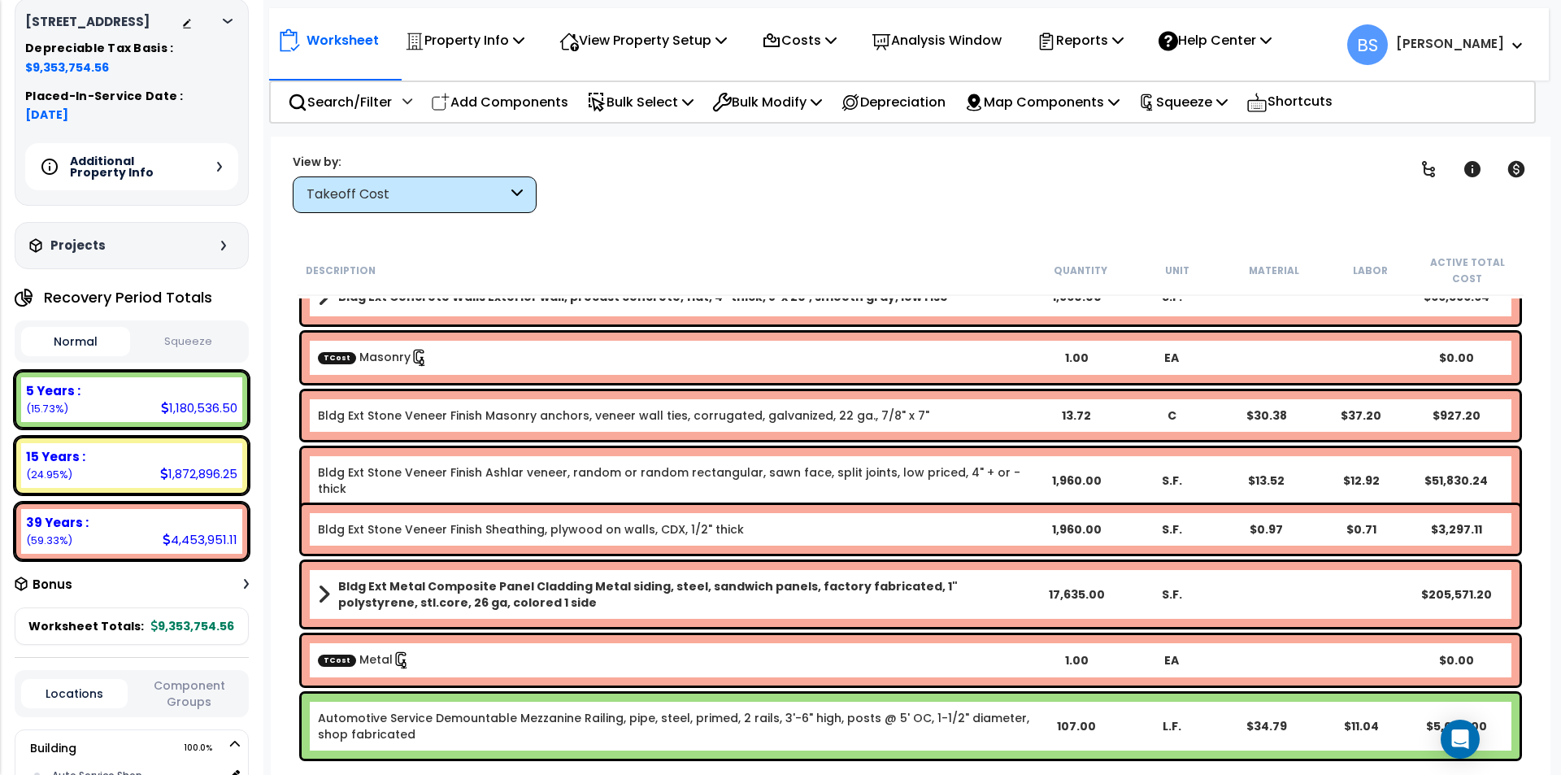
click at [469, 593] on b "Bldg Ext Metal Composite Panel Cladding Metal siding, steel, sandwich panels, f…" at bounding box center [683, 594] width 691 height 33
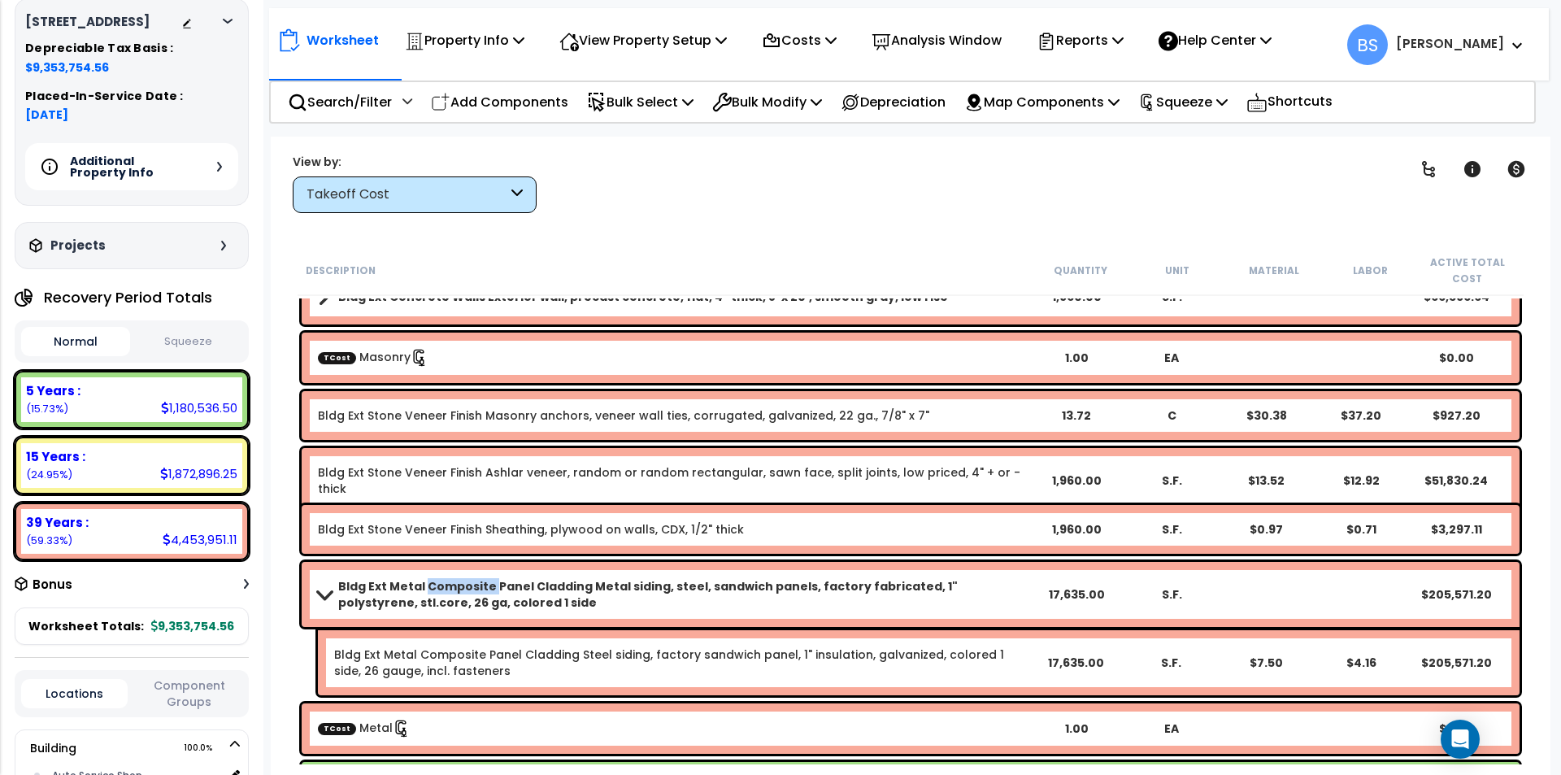
click at [469, 593] on b "Bldg Ext Metal Composite Panel Cladding Metal siding, steel, sandwich panels, f…" at bounding box center [683, 594] width 691 height 33
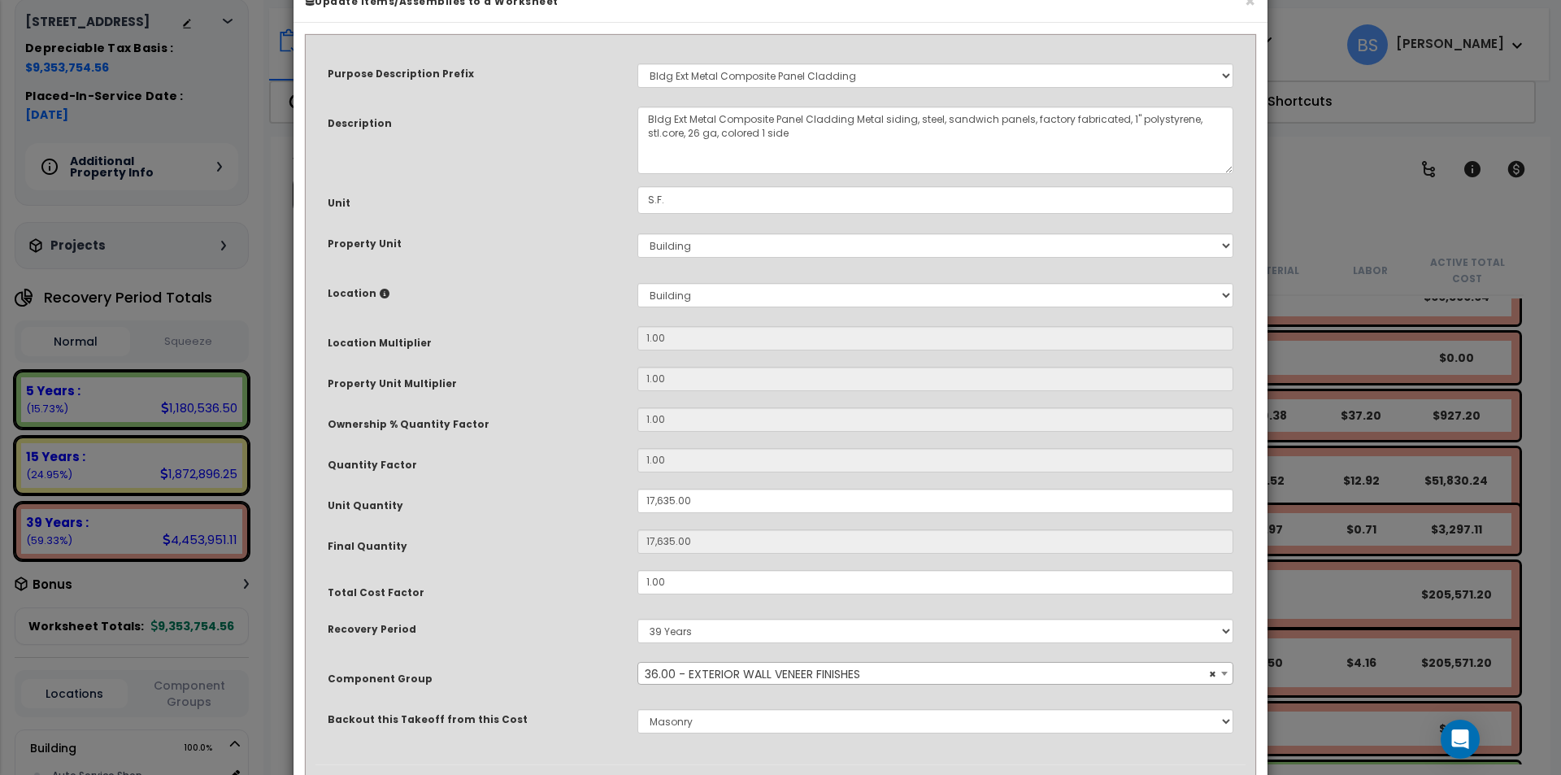
scroll to position [137, 0]
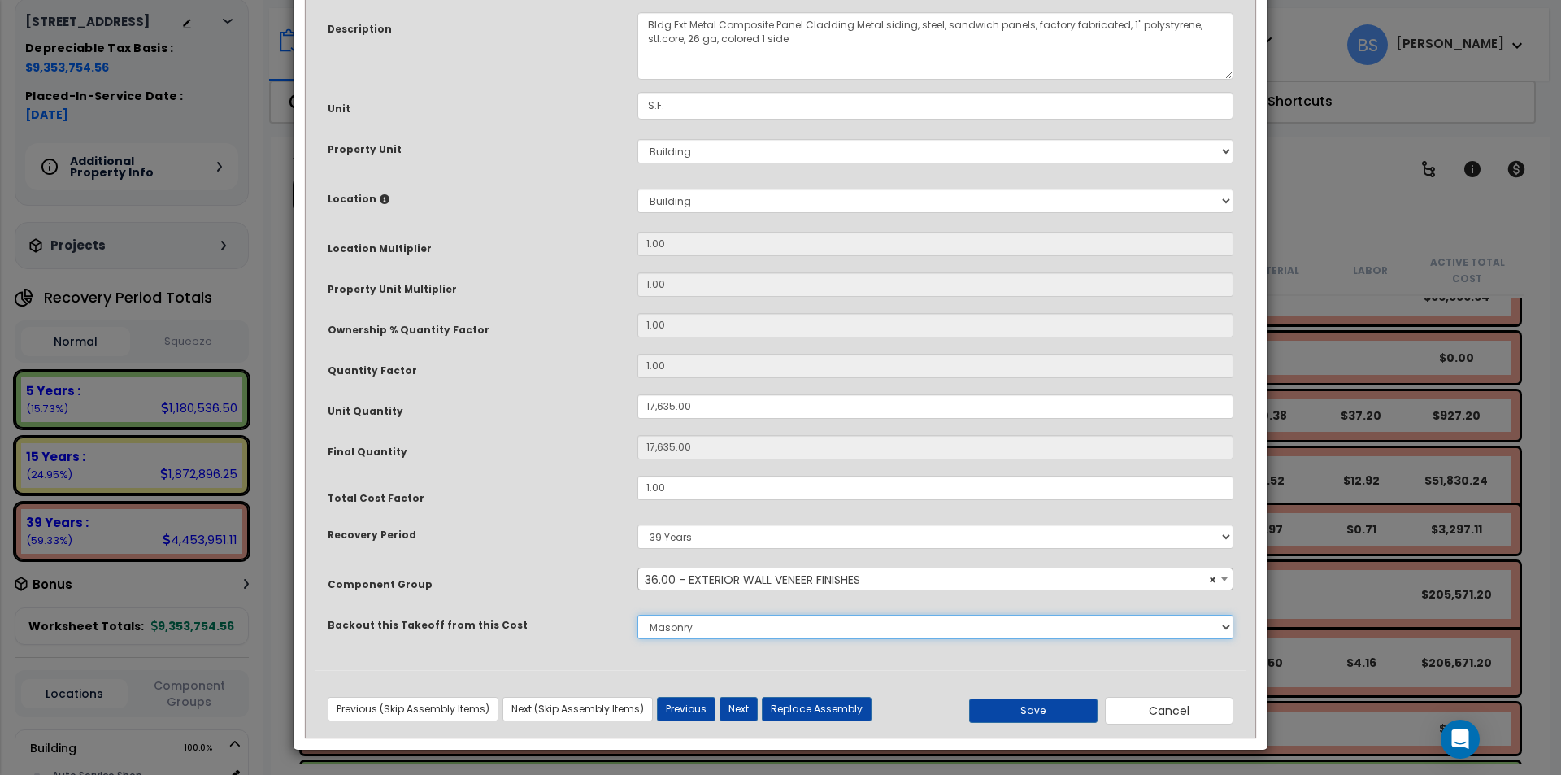
click at [717, 622] on select "None Concrete Masonry Metal Wood, Plastic & Composites Thermal & Moisture Prote…" at bounding box center [935, 627] width 596 height 24
select select "43566974"
click at [637, 615] on select "None Concrete Masonry Metal Wood, Plastic & Composites Thermal & Moisture Prote…" at bounding box center [935, 627] width 596 height 24
click at [1042, 712] on button "Save" at bounding box center [1033, 710] width 128 height 24
type input "17635.00"
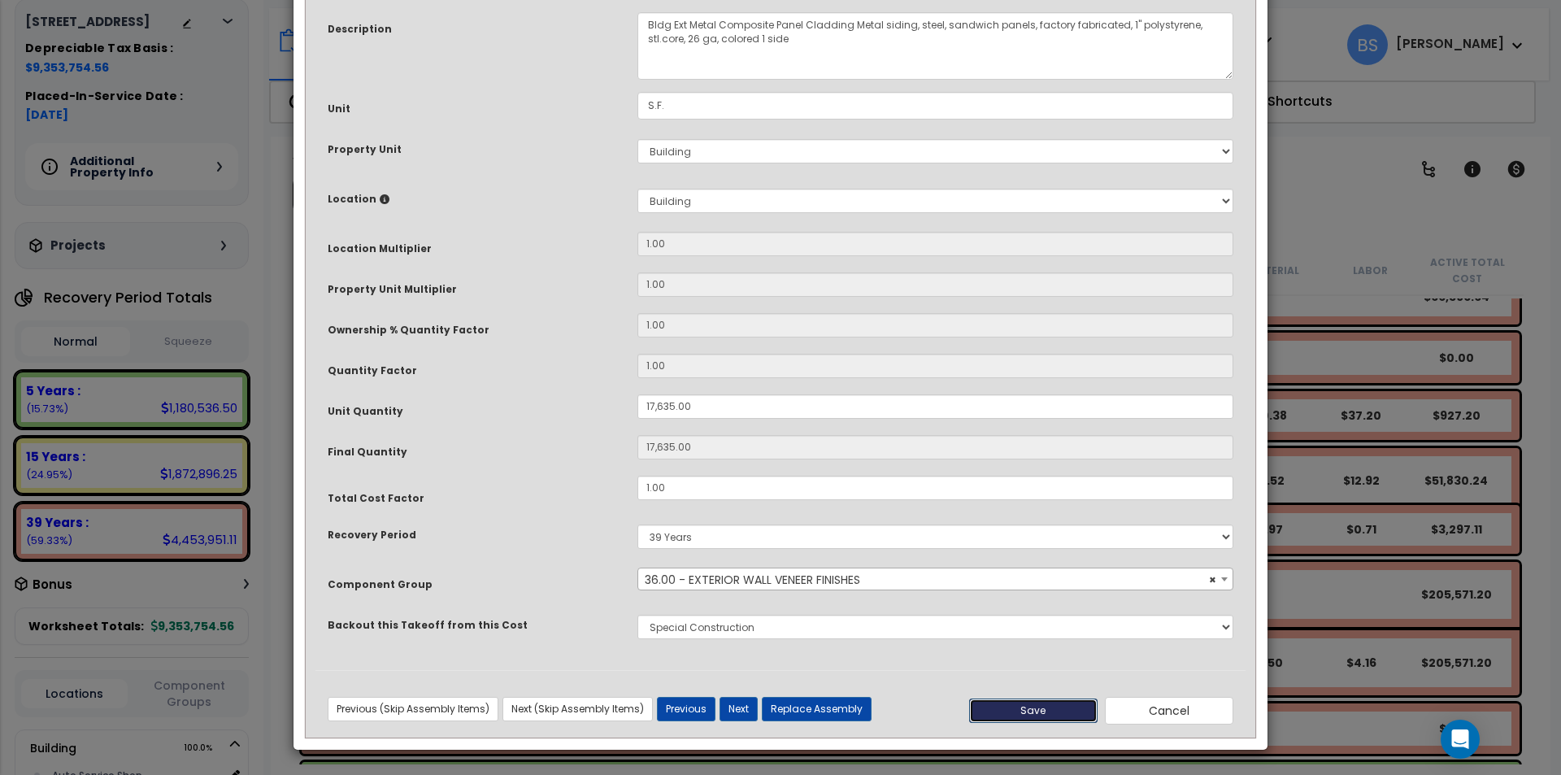
type input "17635.00"
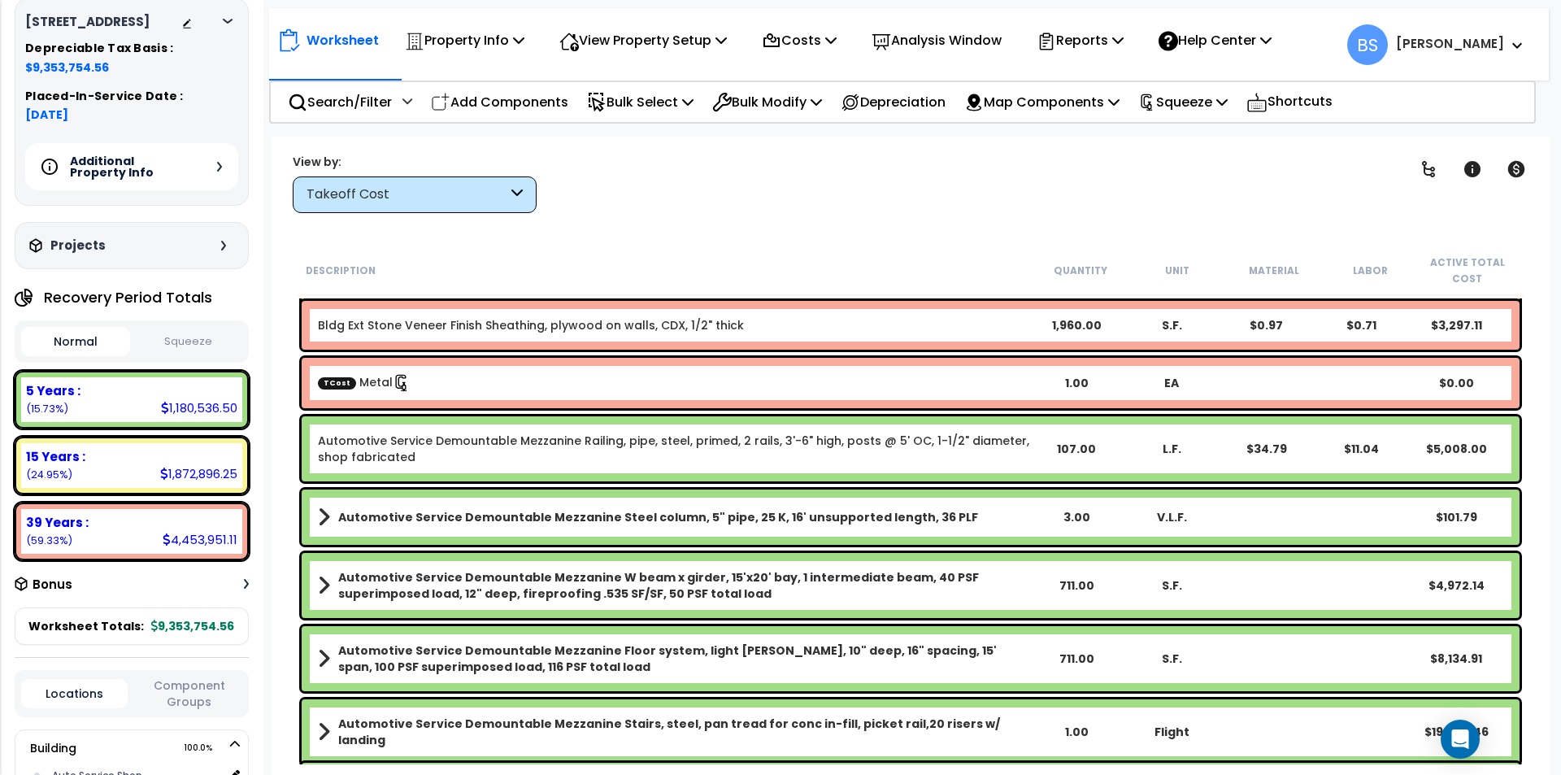
scroll to position [650, 0]
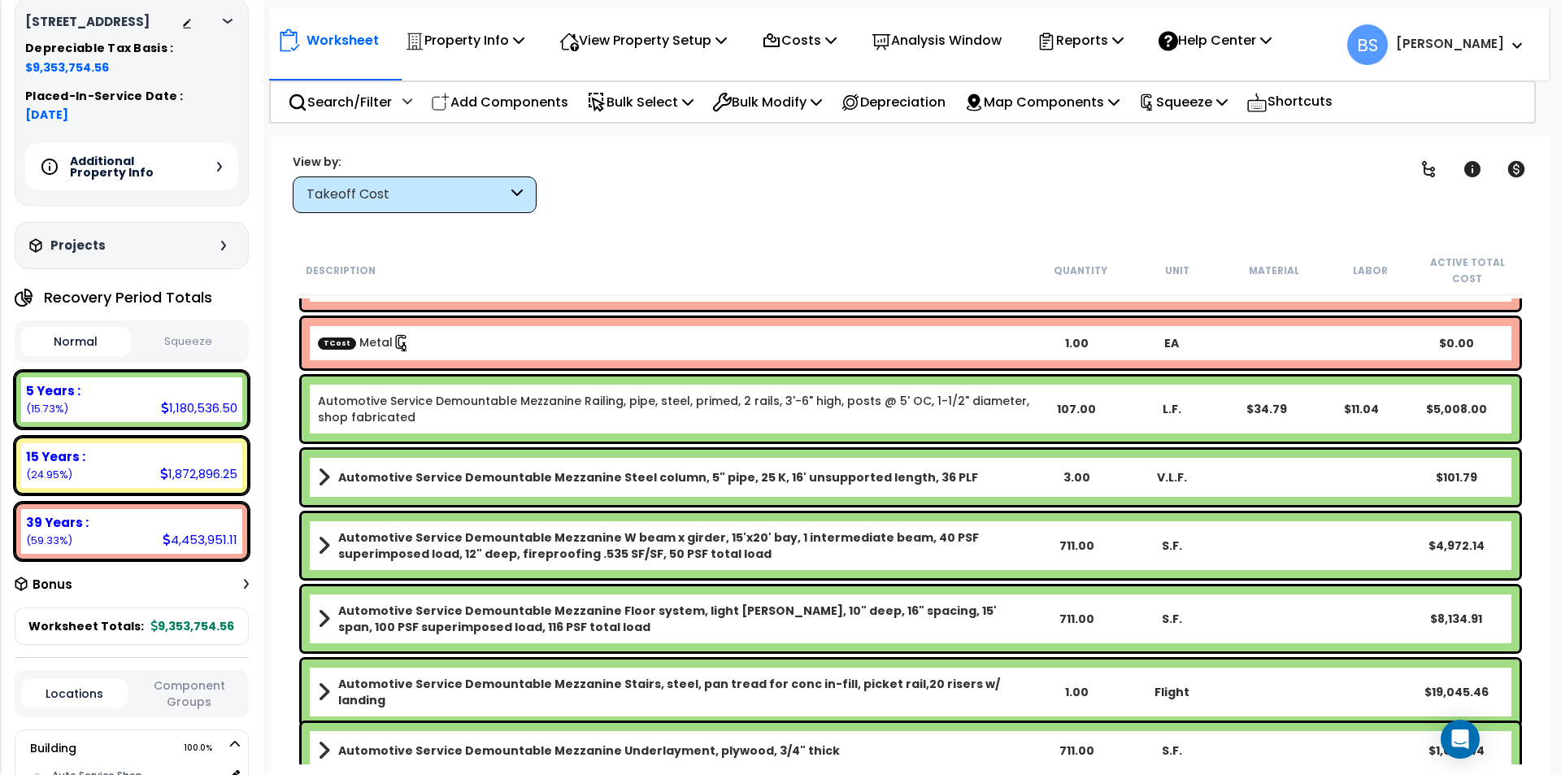
click at [459, 401] on link "Automotive Service Demountable Mezzanine Railing, pipe, steel, primed, 2 rails,…" at bounding box center [673, 409] width 711 height 33
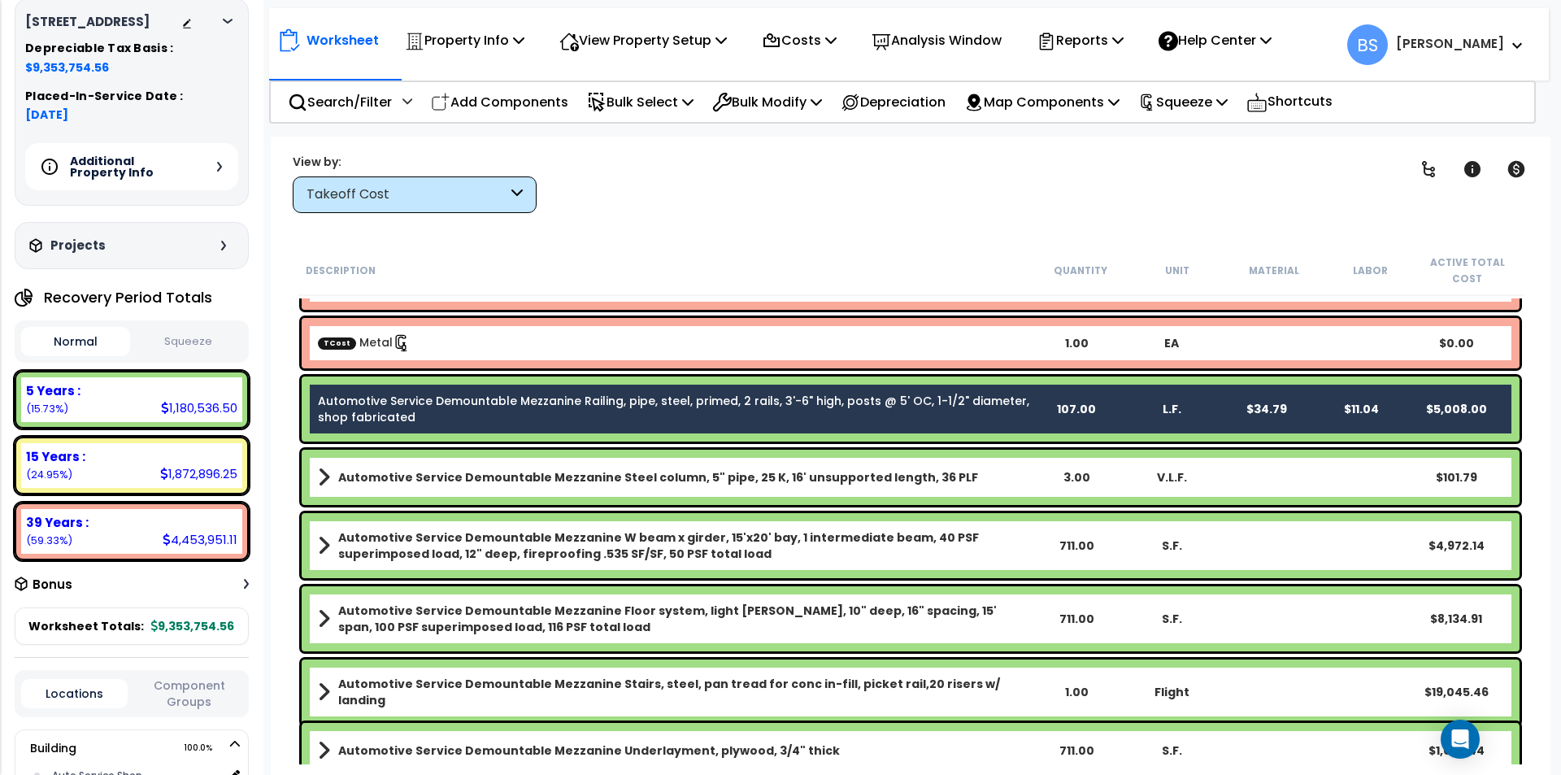
click at [424, 492] on div "Automotive Service Demountable Mezzanine Steel column, 5" pipe, 25 K, 16' unsup…" at bounding box center [911, 477] width 1218 height 55
click at [433, 468] on link "Automotive Service Demountable Mezzanine Steel column, 5" pipe, 25 K, 16' unsup…" at bounding box center [673, 477] width 711 height 23
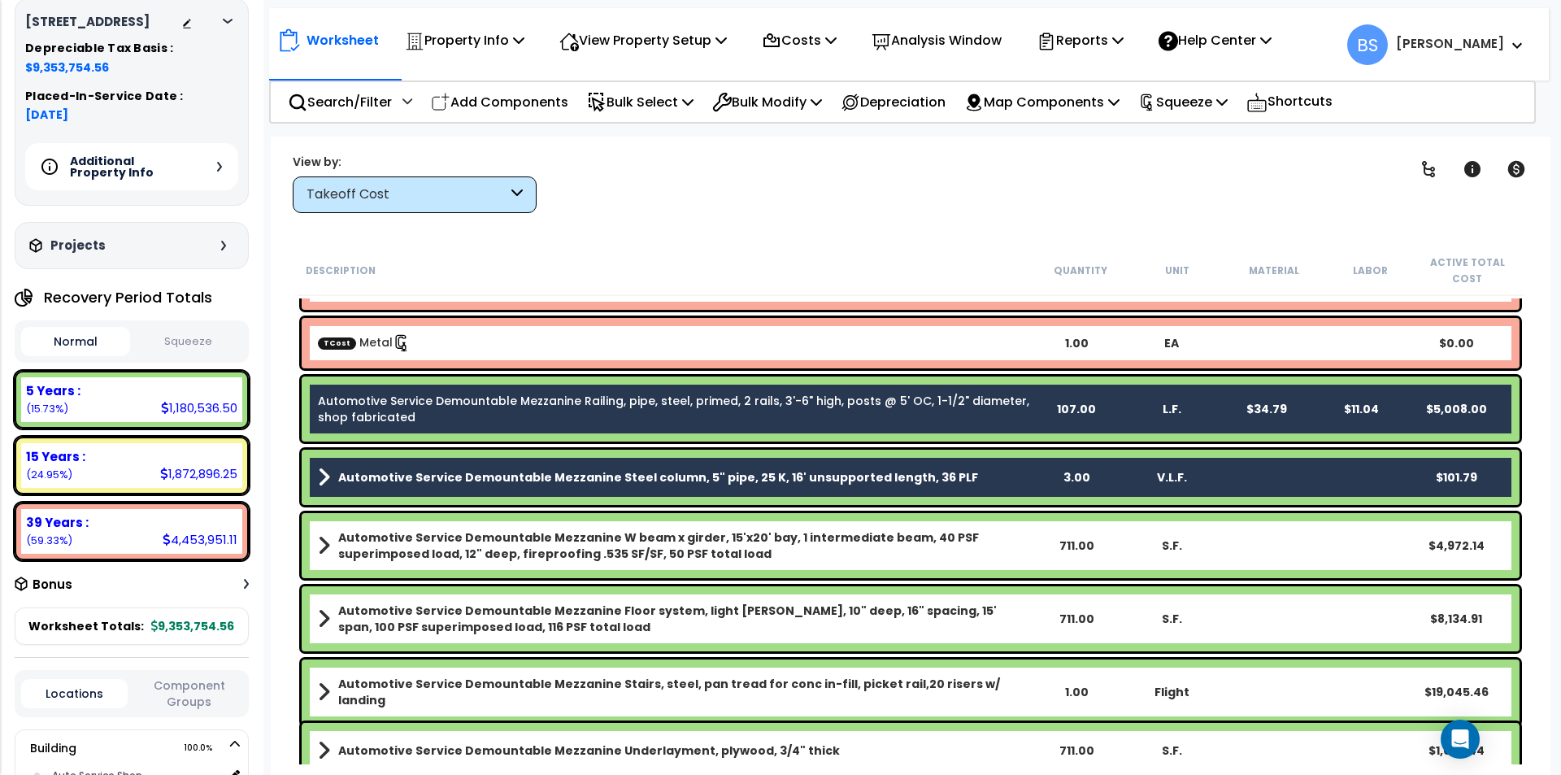
click at [418, 553] on b "Automotive Service Demountable Mezzanine W beam x girder, 15'x20' bay, 1 interm…" at bounding box center [683, 545] width 691 height 33
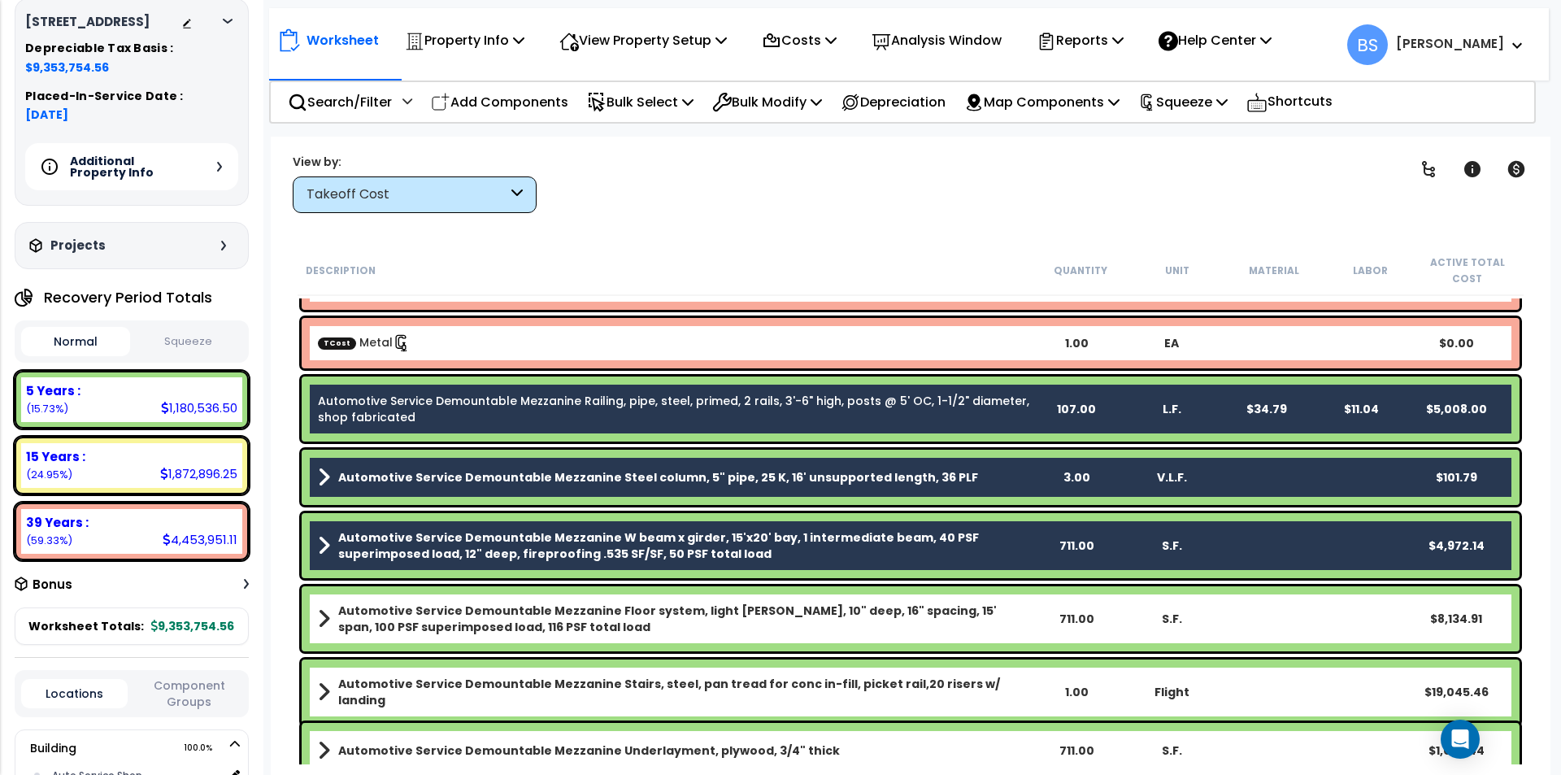
click at [390, 619] on b "Automotive Service Demountable Mezzanine Floor system, light [PERSON_NAME], 10"…" at bounding box center [683, 618] width 691 height 33
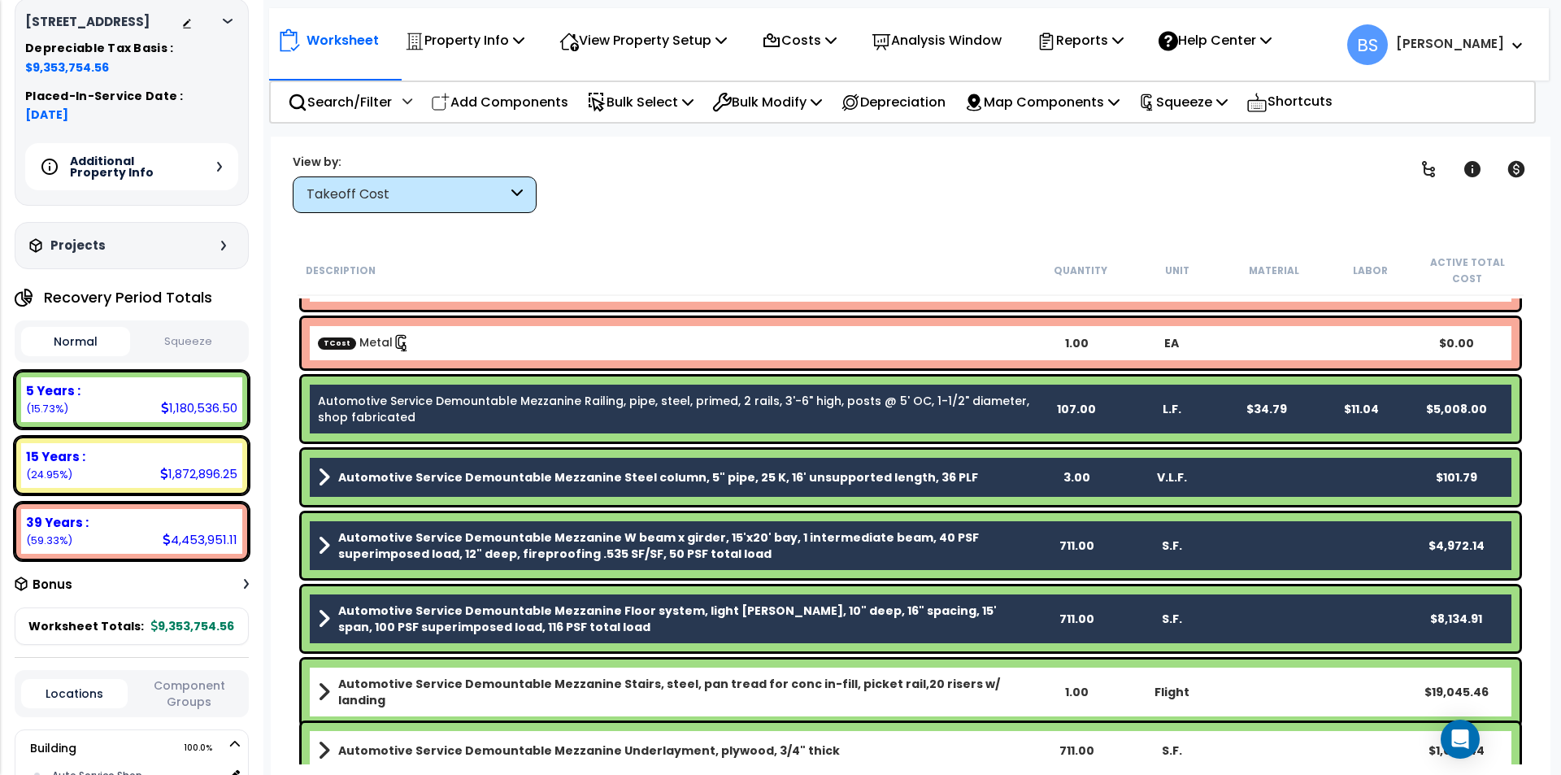
click at [426, 682] on b "Automotive Service Demountable Mezzanine Stairs, steel, pan tread for conc in-f…" at bounding box center [683, 692] width 691 height 33
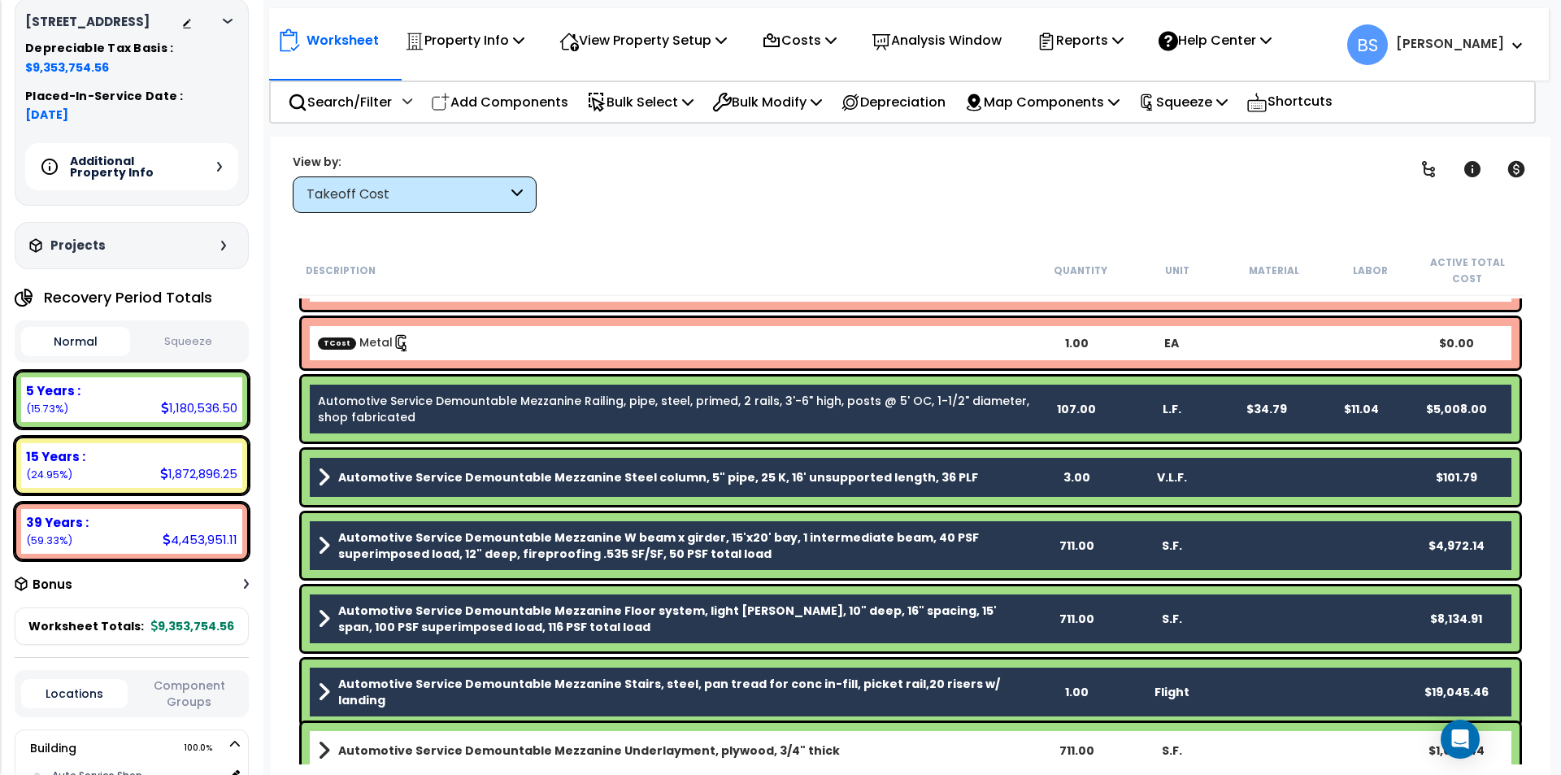
scroll to position [813, 0]
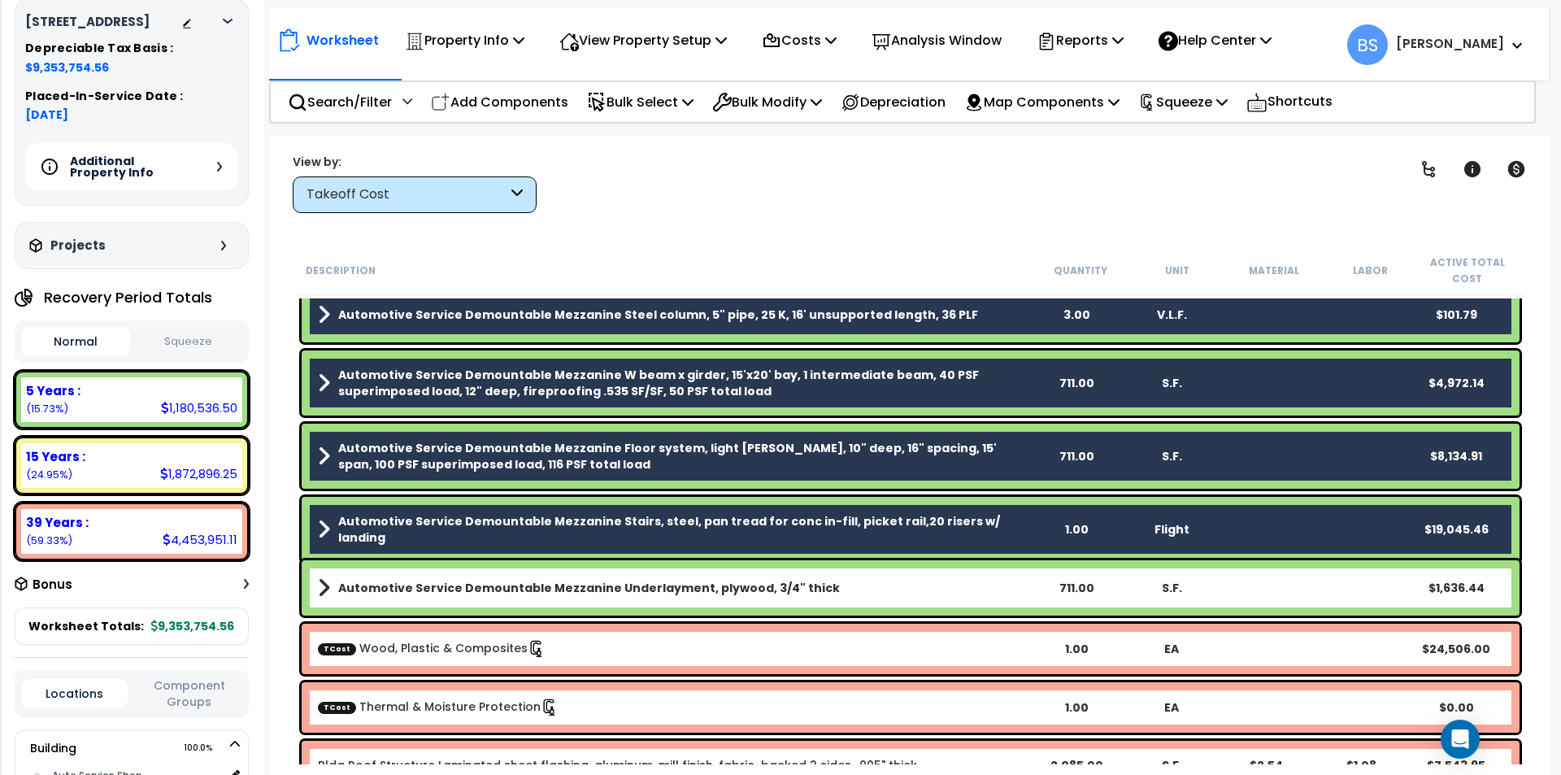
click at [426, 582] on b "Automotive Service Demountable Mezzanine Underlayment, plywood, 3/4" thick" at bounding box center [589, 588] width 502 height 16
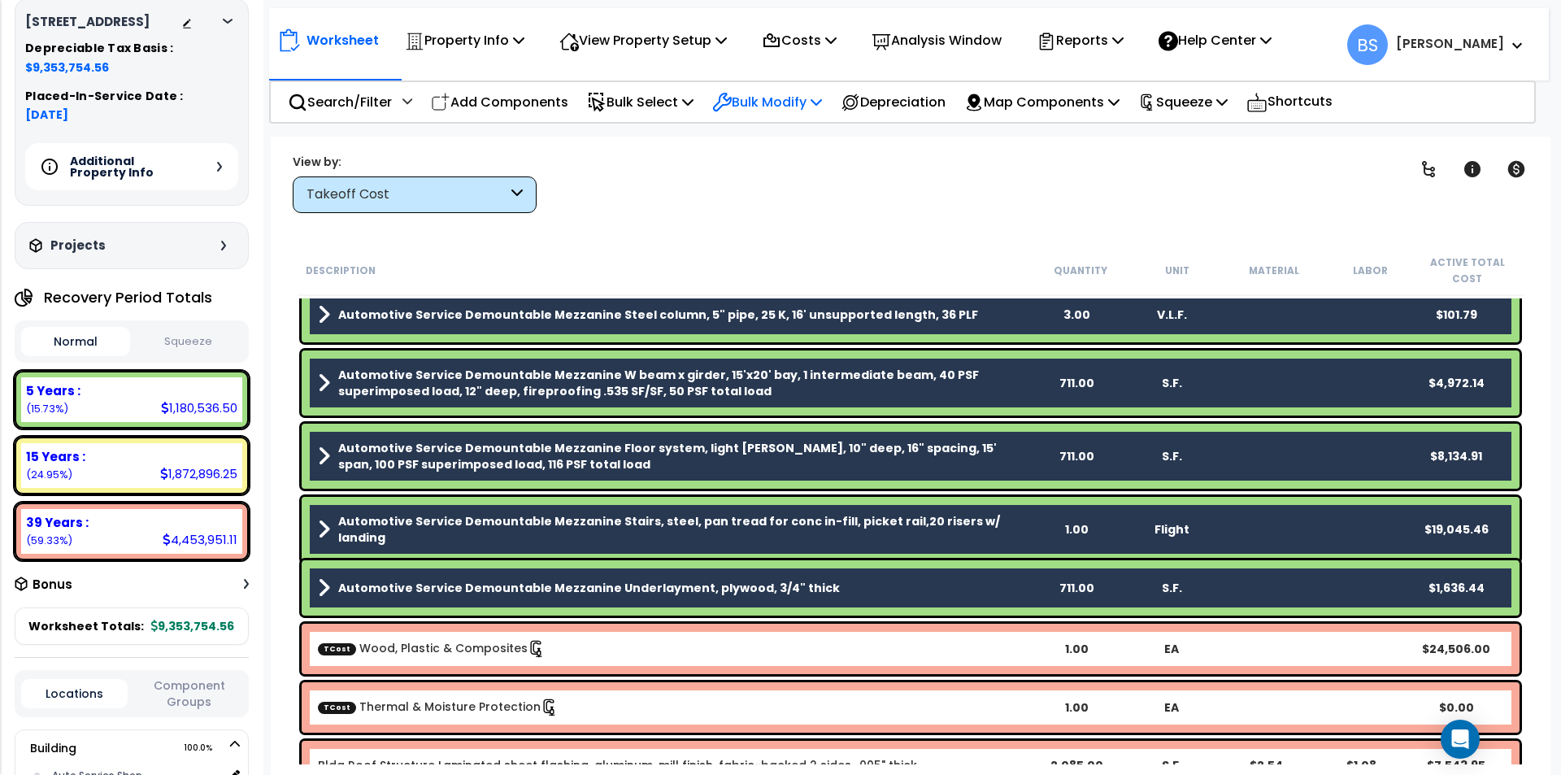
click at [772, 97] on p "Bulk Modify" at bounding box center [767, 102] width 110 height 22
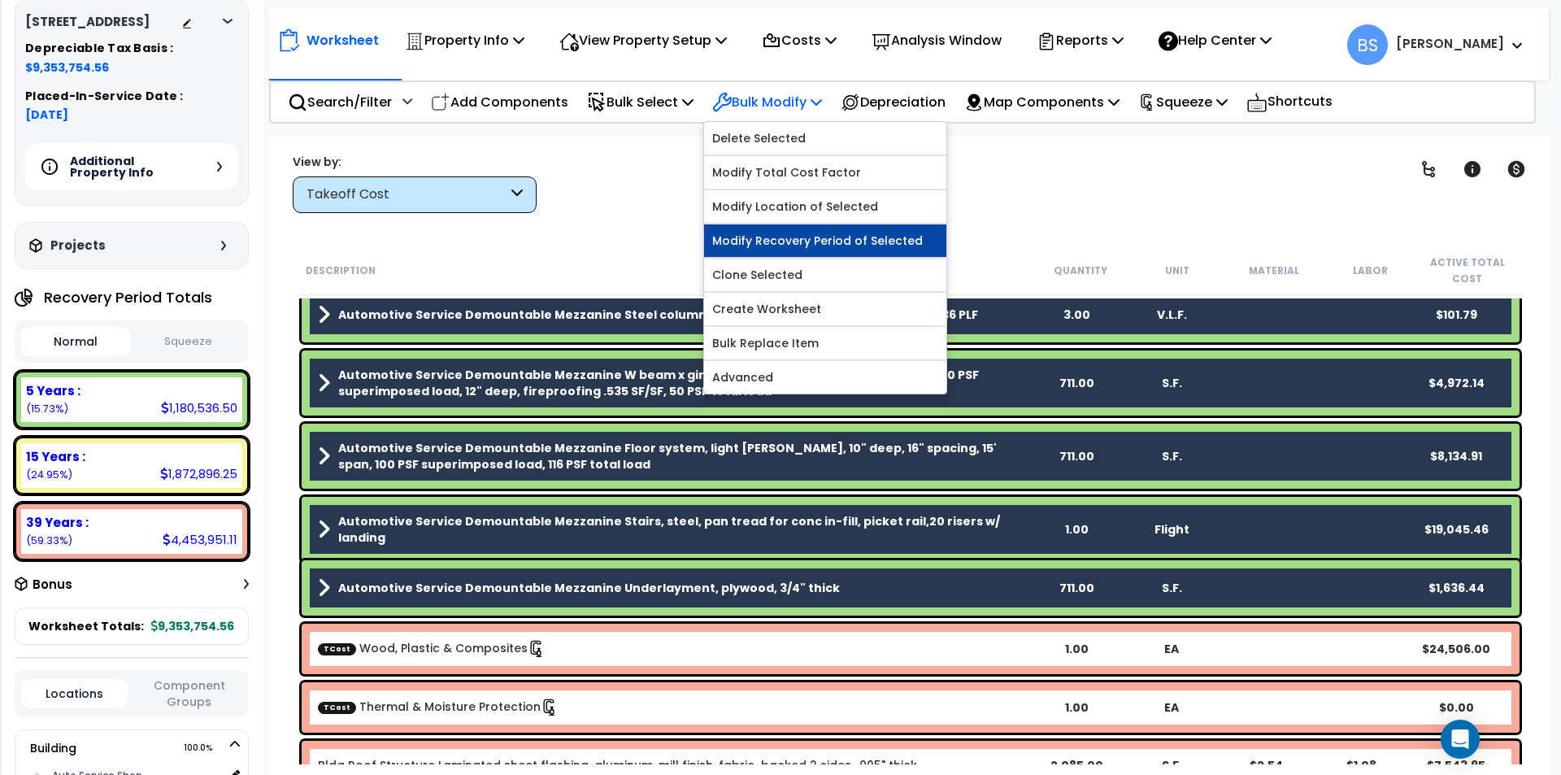
click at [834, 241] on link "Modify Recovery Period of Selected" at bounding box center [825, 240] width 242 height 33
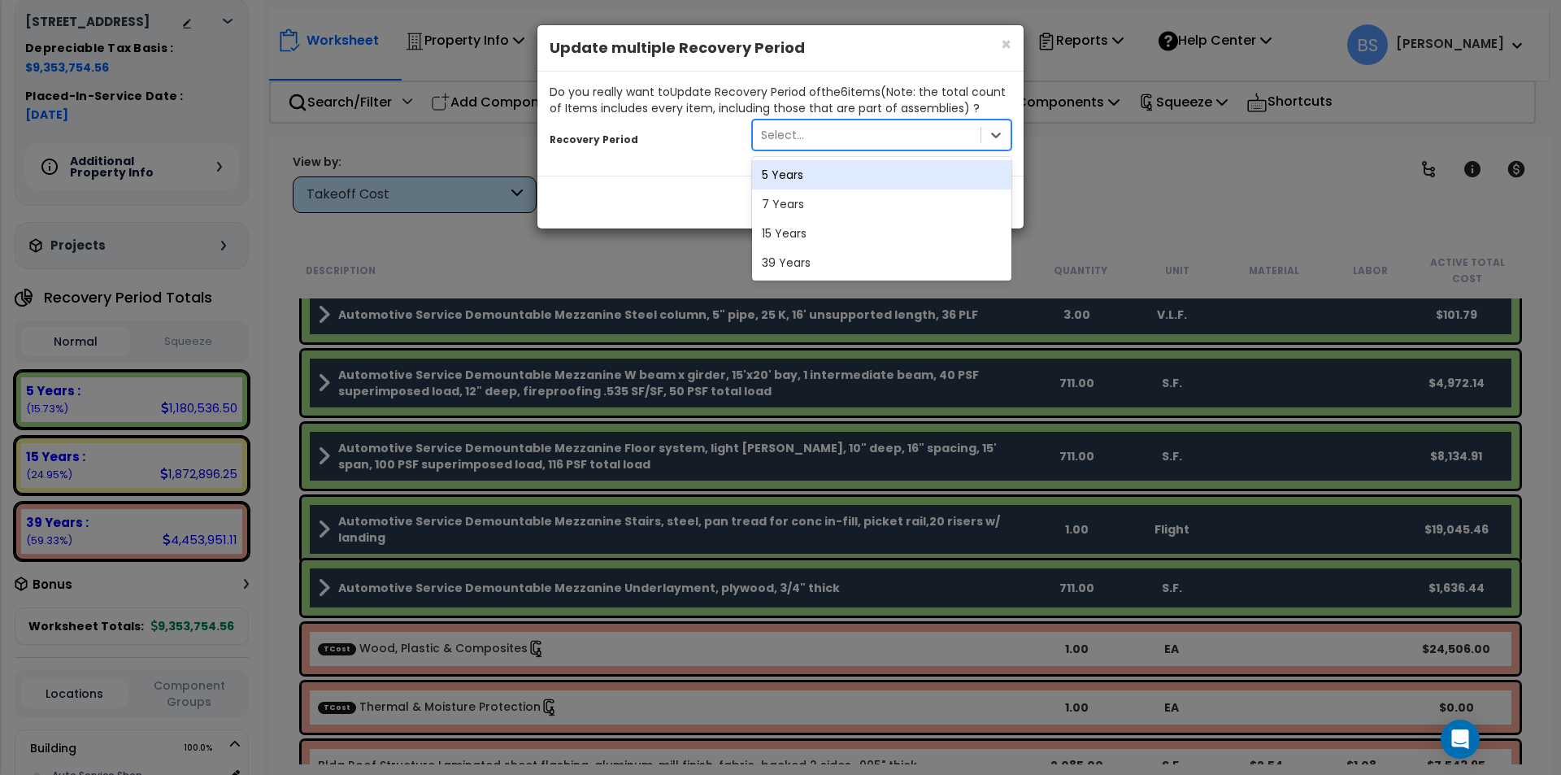
click at [852, 131] on div "Select..." at bounding box center [867, 135] width 228 height 26
click at [798, 260] on div "39 Years" at bounding box center [881, 262] width 259 height 29
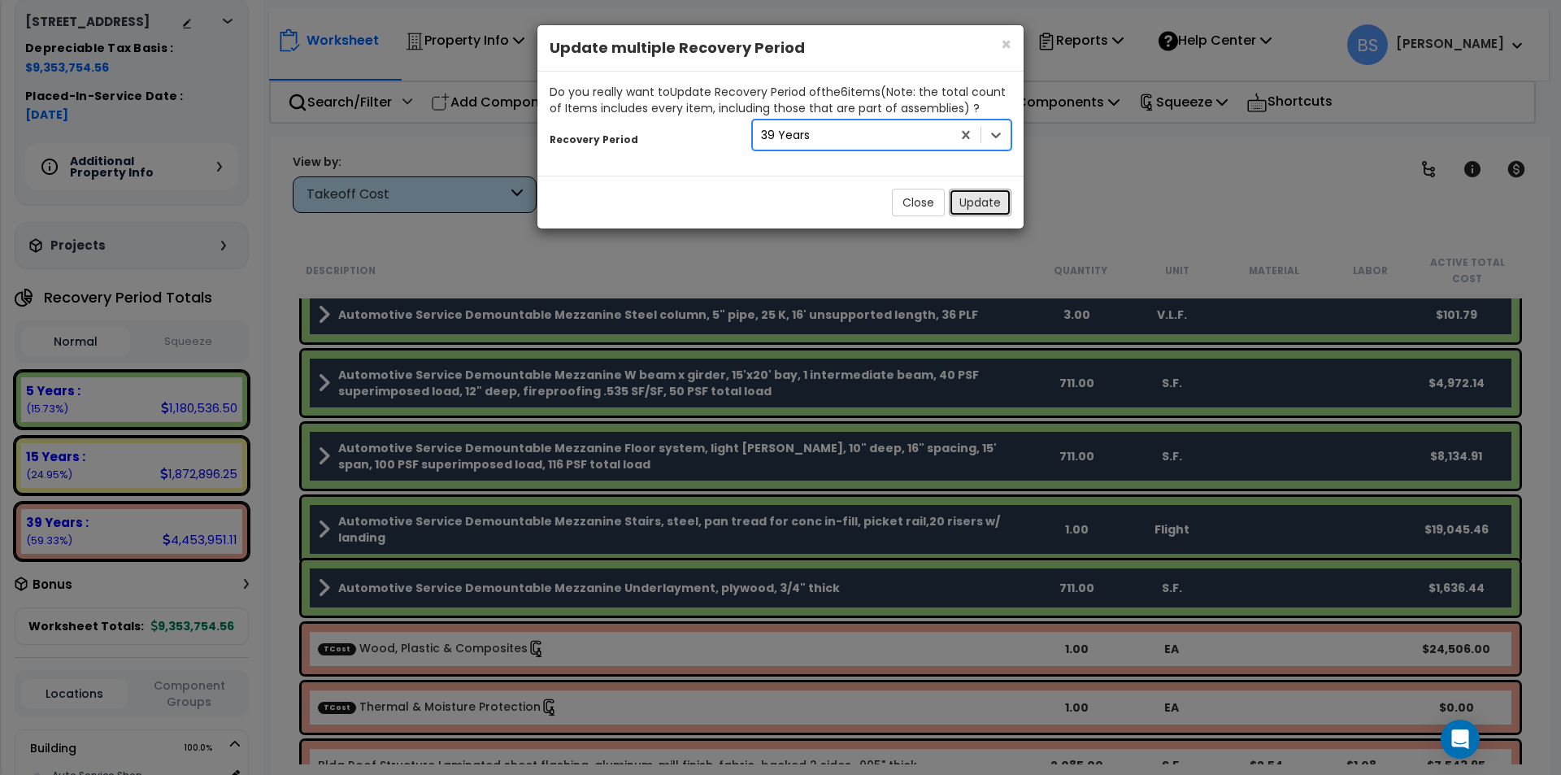
click at [993, 208] on button "Update" at bounding box center [980, 203] width 63 height 28
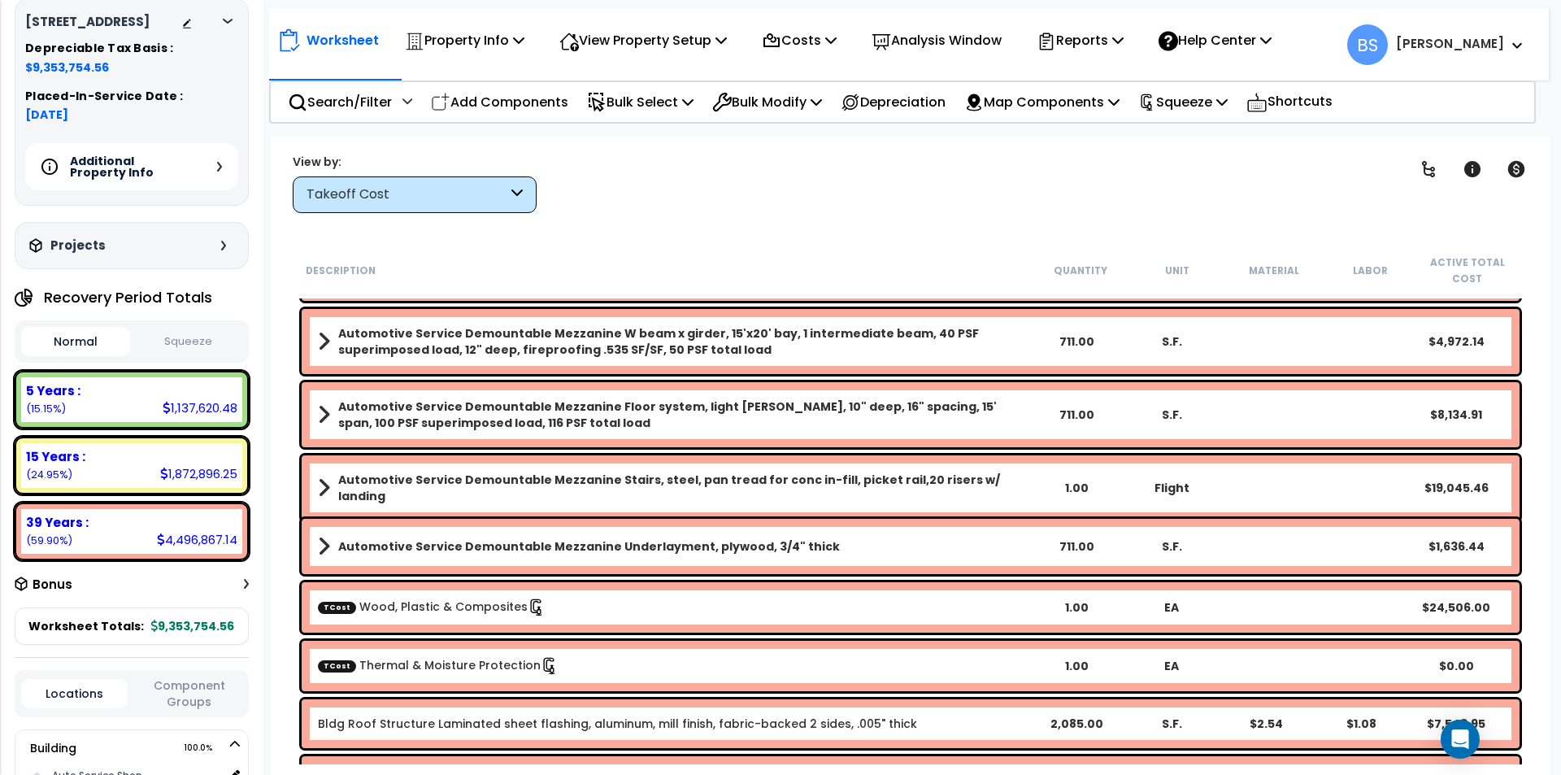
scroll to position [894, 0]
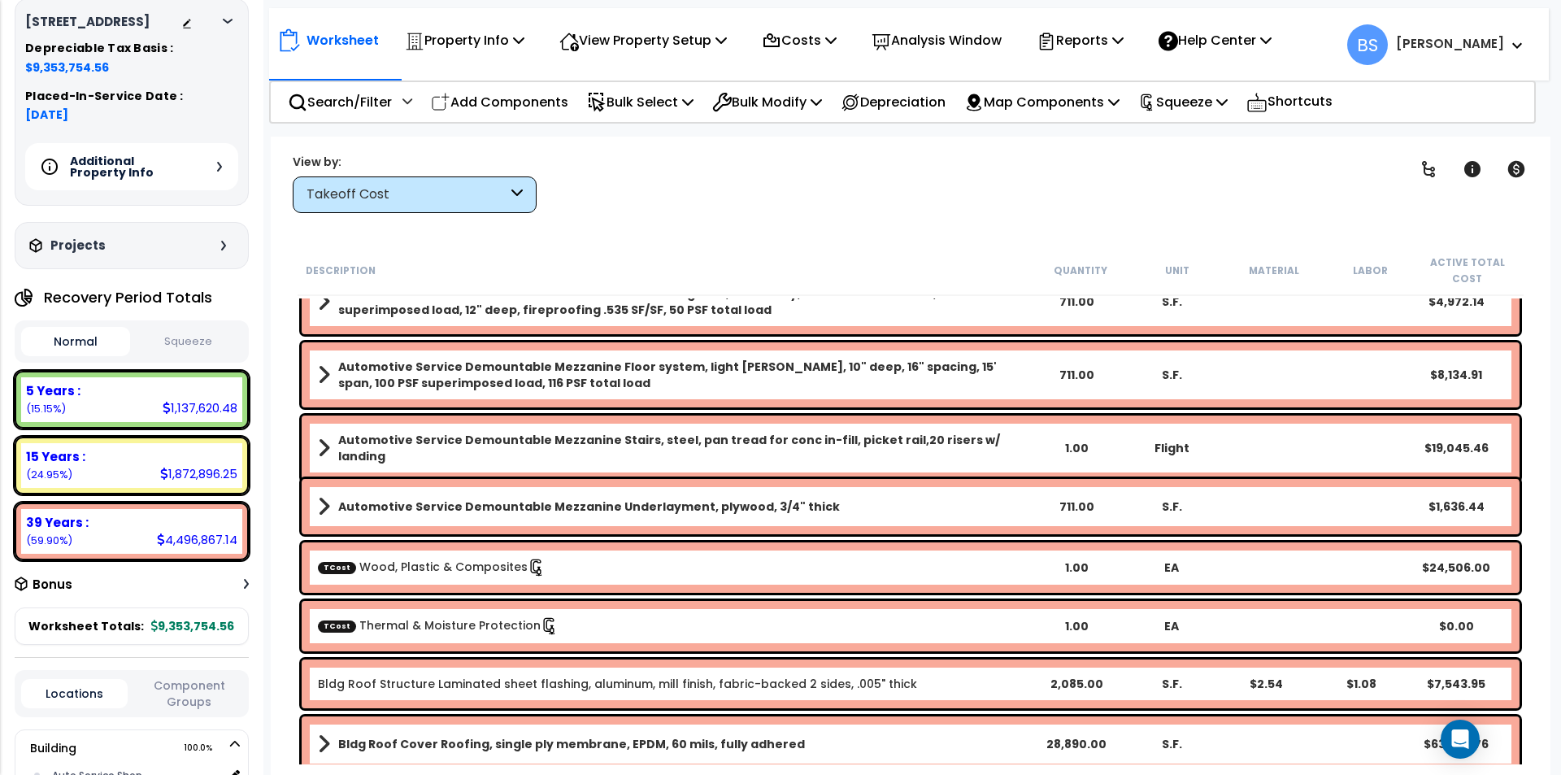
click at [441, 569] on link "TCost Wood, Plastic & Composites" at bounding box center [432, 567] width 228 height 16
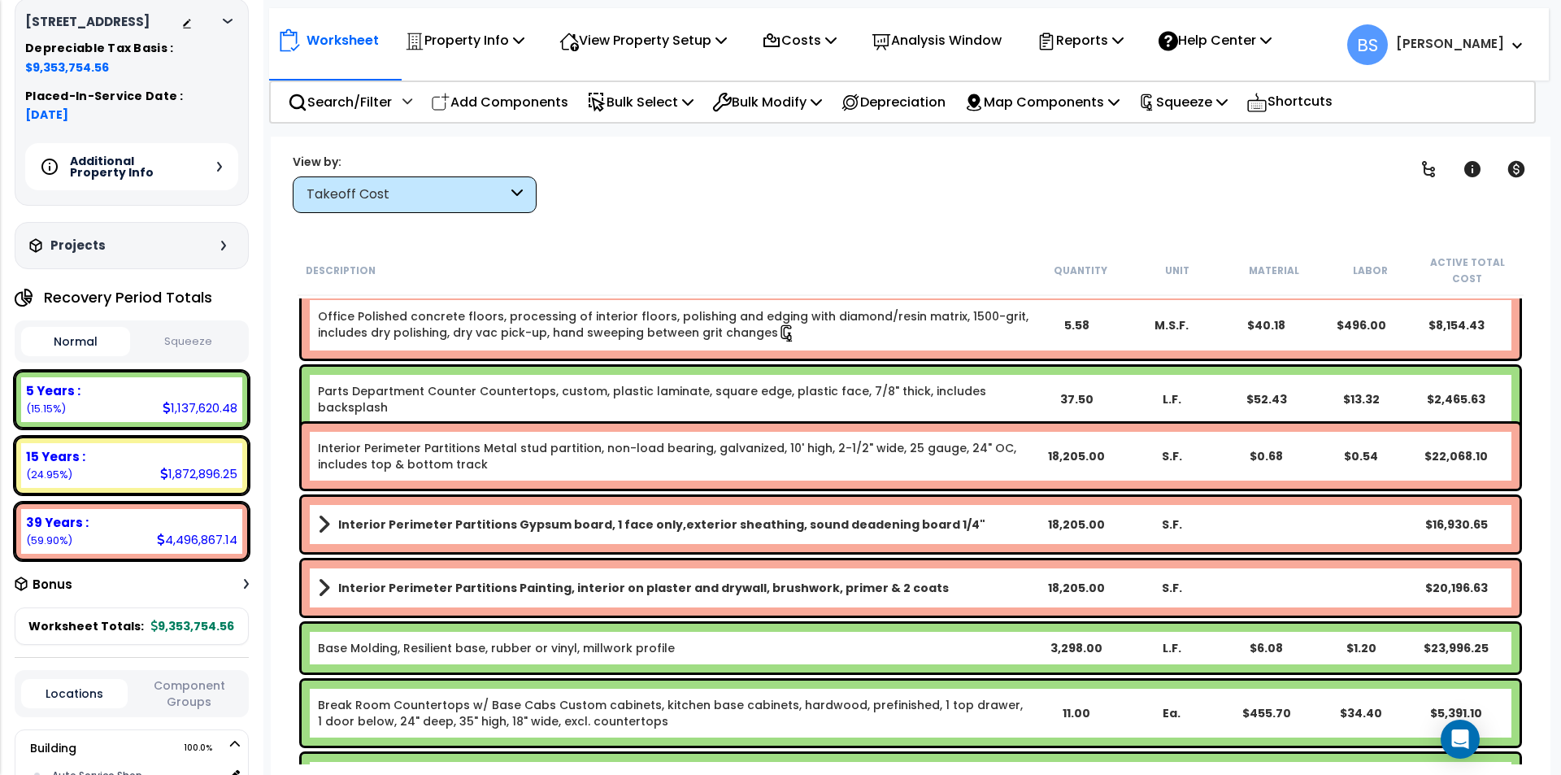
scroll to position [2439, 0]
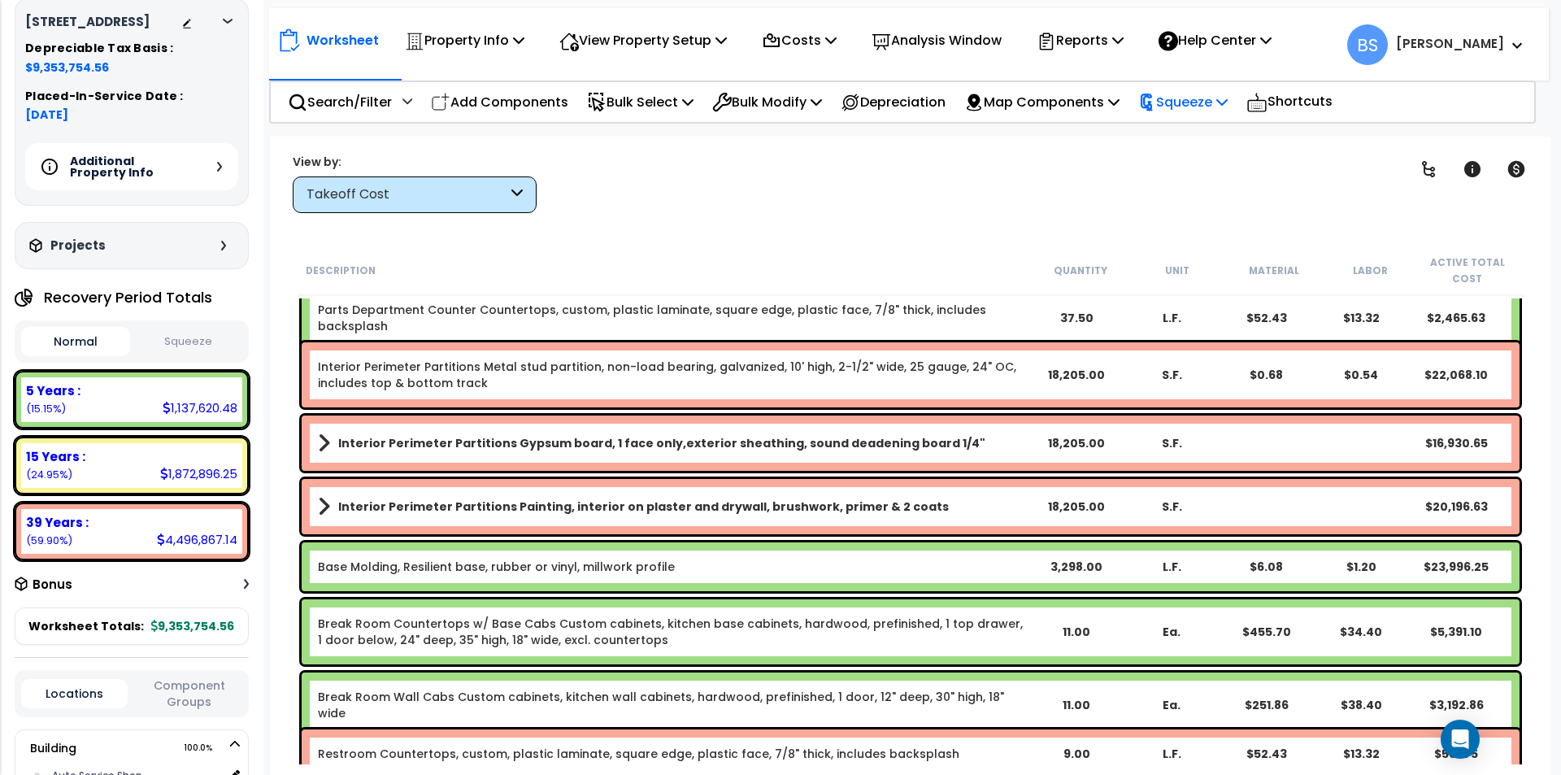
click at [1190, 106] on p "Squeeze" at bounding box center [1182, 102] width 89 height 22
click at [1192, 140] on link "Squeeze" at bounding box center [1210, 140] width 161 height 37
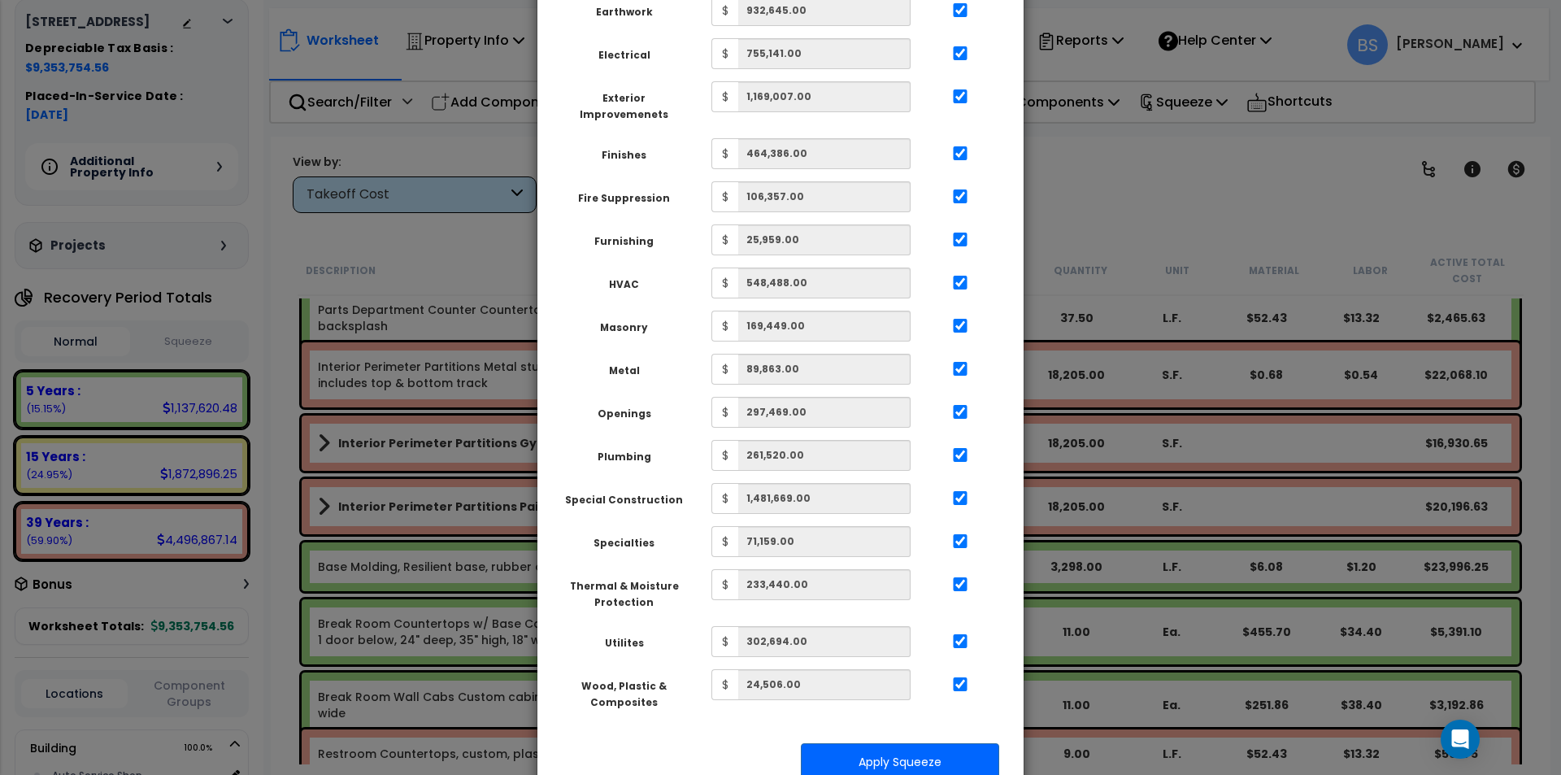
scroll to position [575, 0]
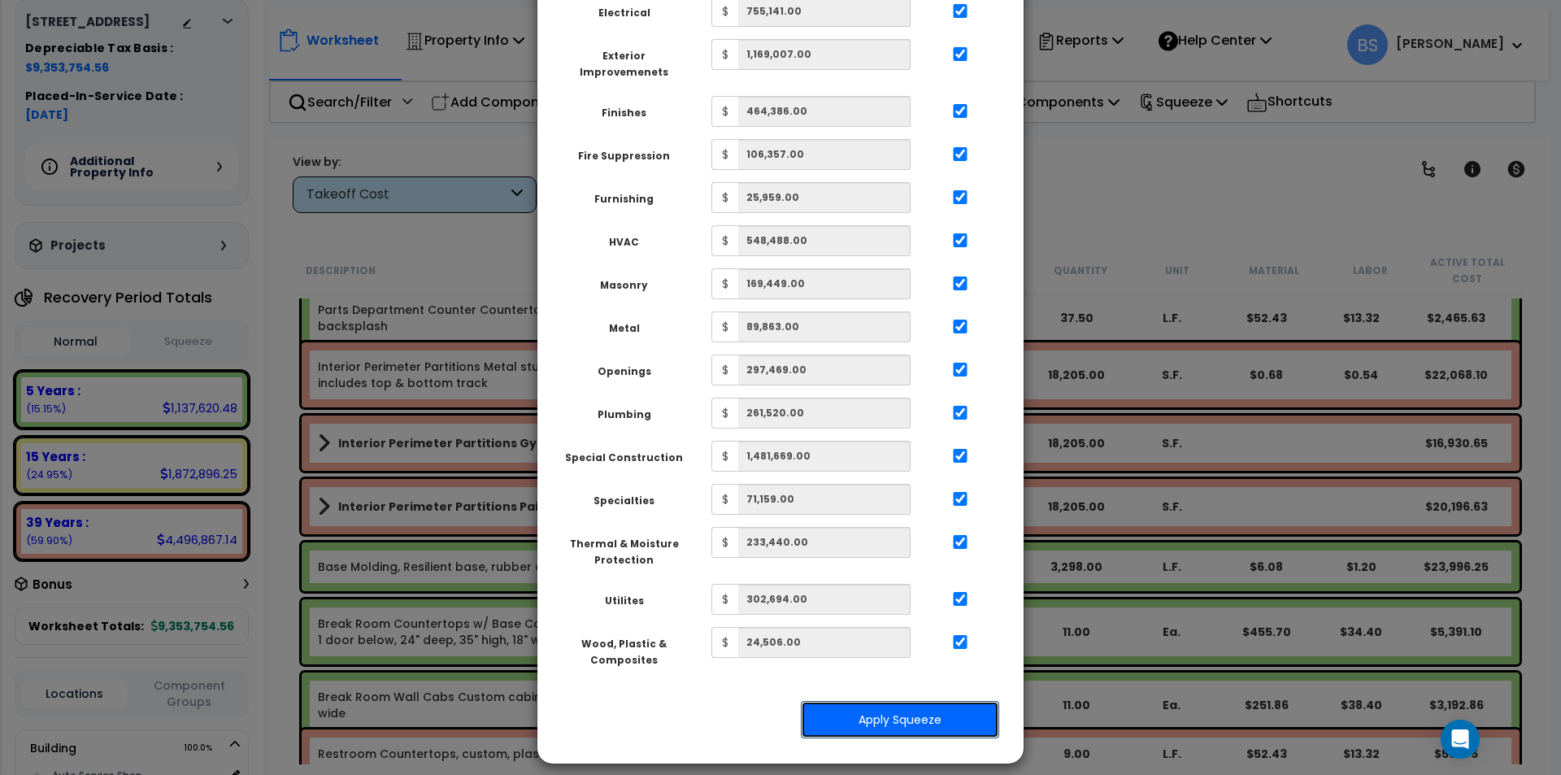
click at [901, 705] on button "Apply Squeeze" at bounding box center [900, 719] width 198 height 37
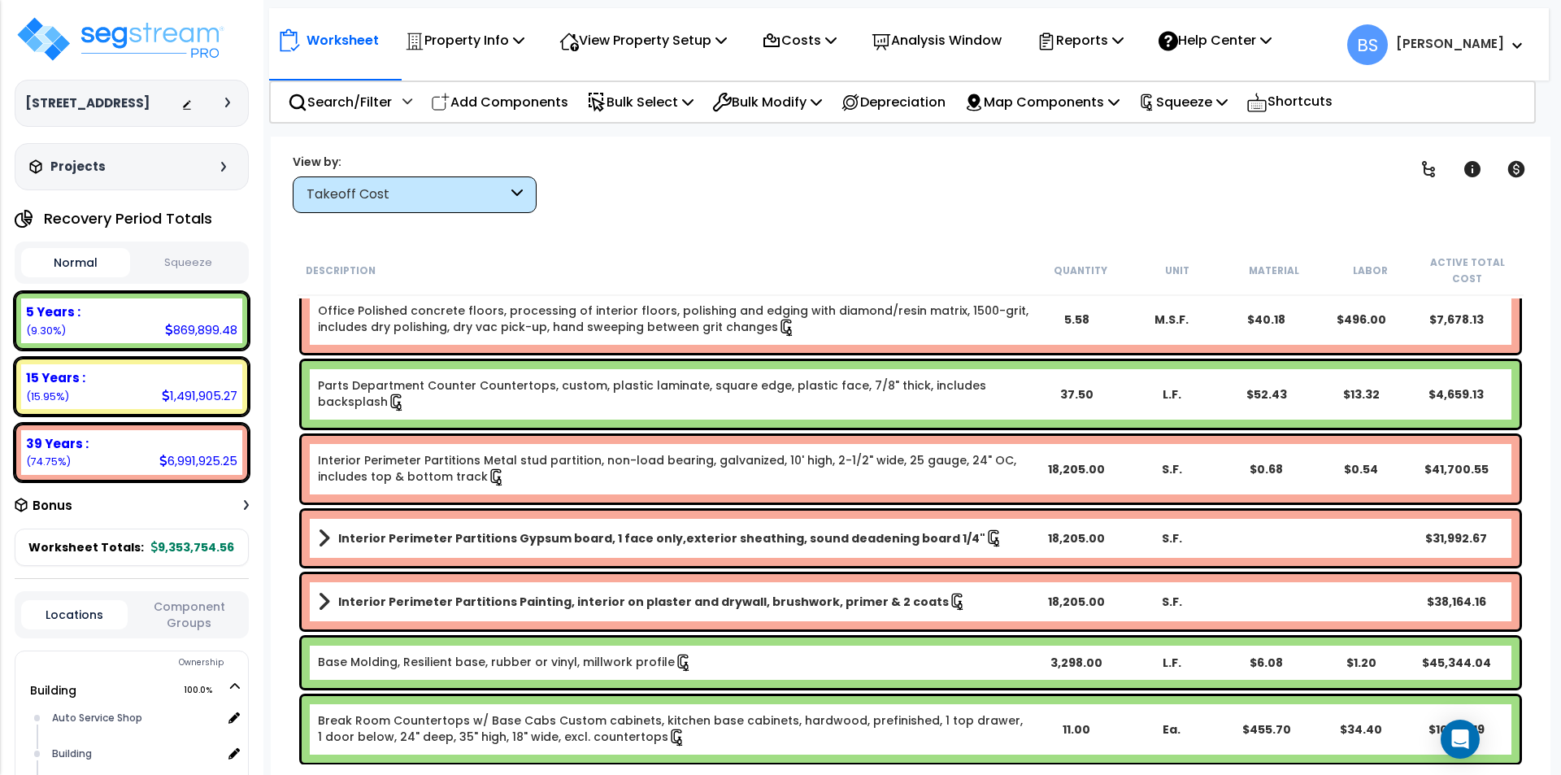
scroll to position [2439, 0]
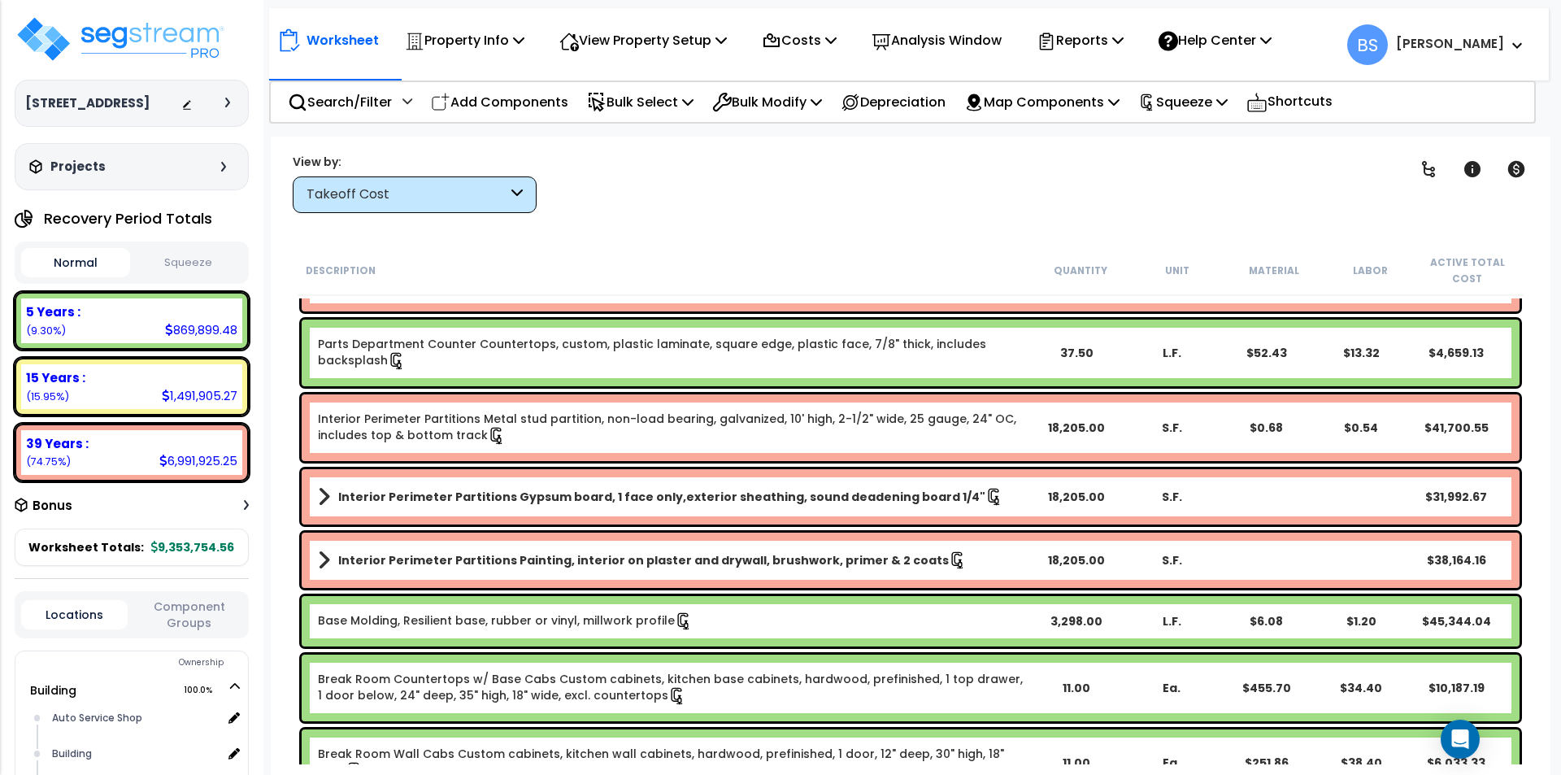
click at [1067, 611] on div "Base Molding, Resilient base, rubber or vinyl, millwork profile 3,298.00 L.F. $…" at bounding box center [911, 621] width 1218 height 50
click at [1534, 498] on div "Description Quantity Unit Material Labor Active Total Cost Exterior Sectional D…" at bounding box center [910, 505] width 1247 height 519
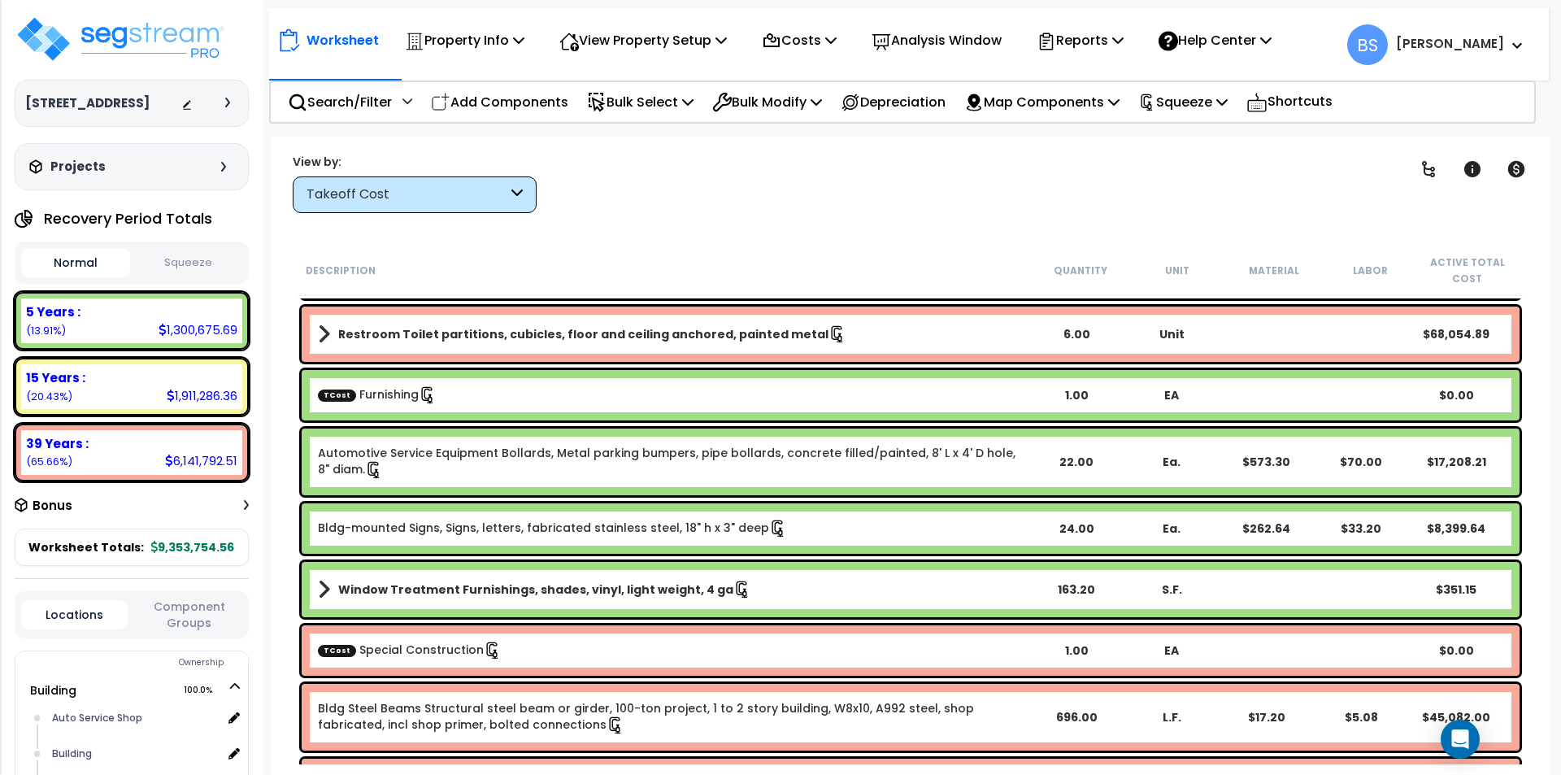
scroll to position [3577, 0]
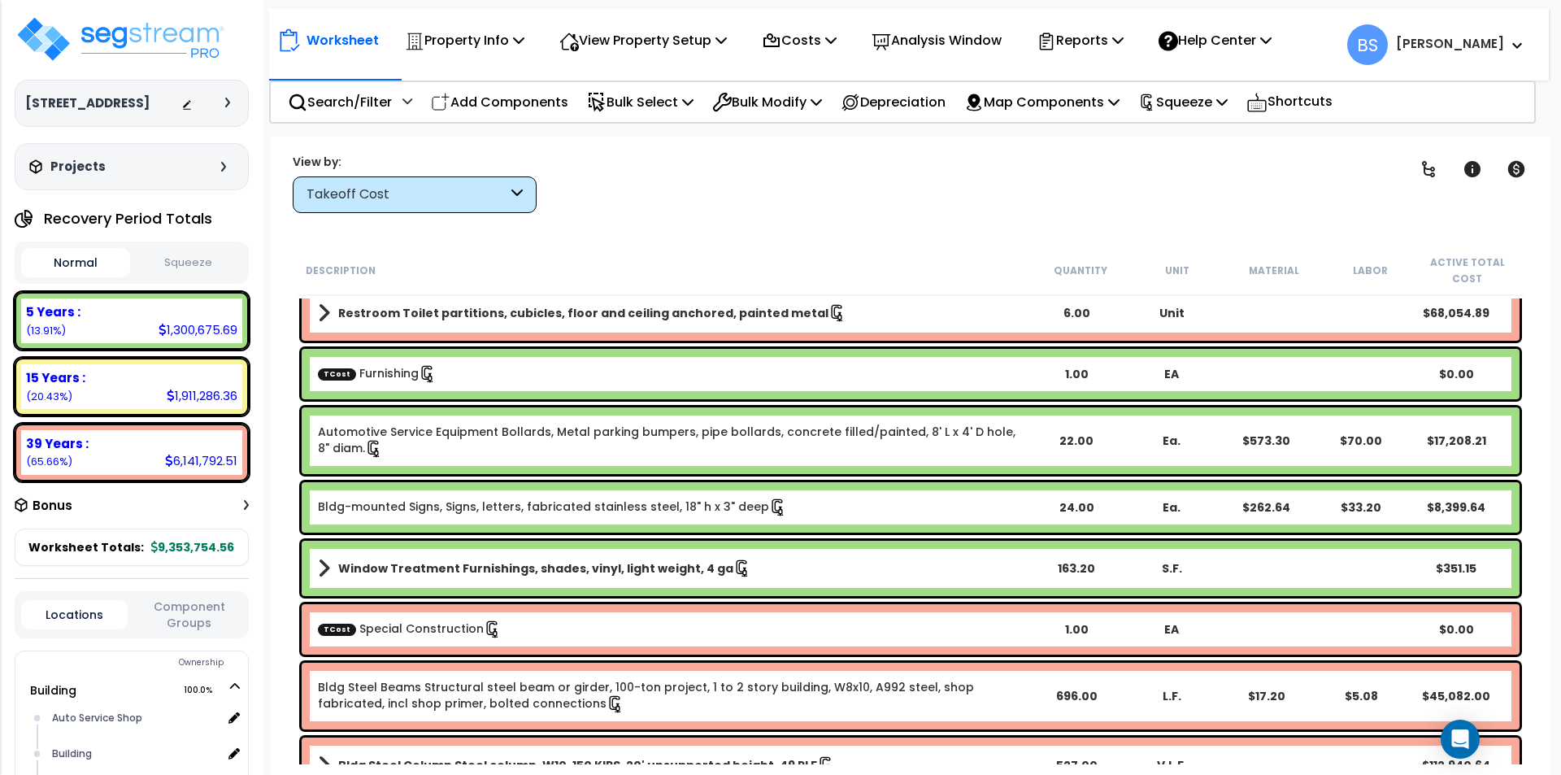
click at [782, 570] on link "Window Treatment Furnishings, shades, vinyl, light weight, 4 ga" at bounding box center [673, 568] width 711 height 23
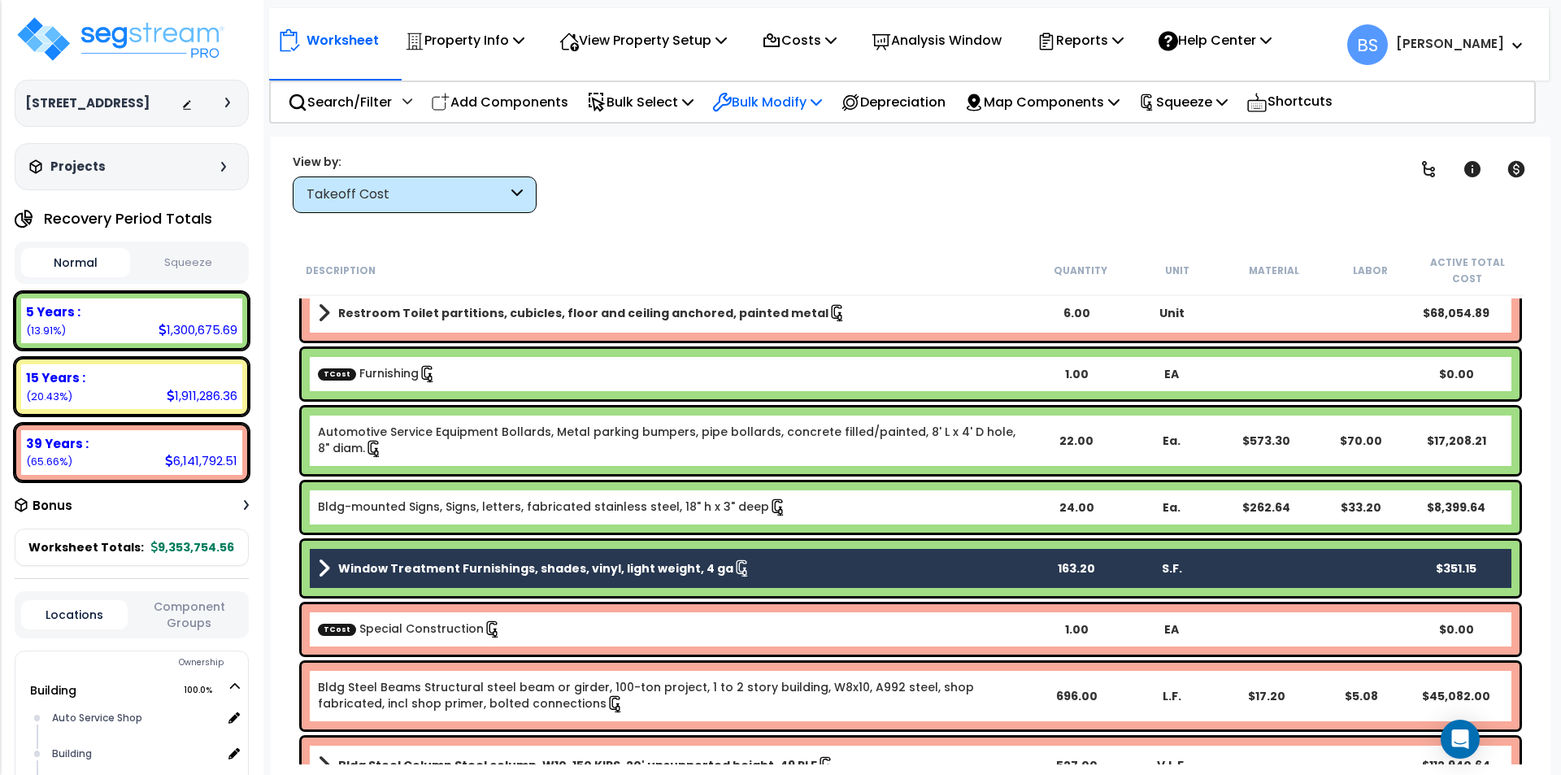
click at [784, 98] on p "Bulk Modify" at bounding box center [767, 102] width 110 height 22
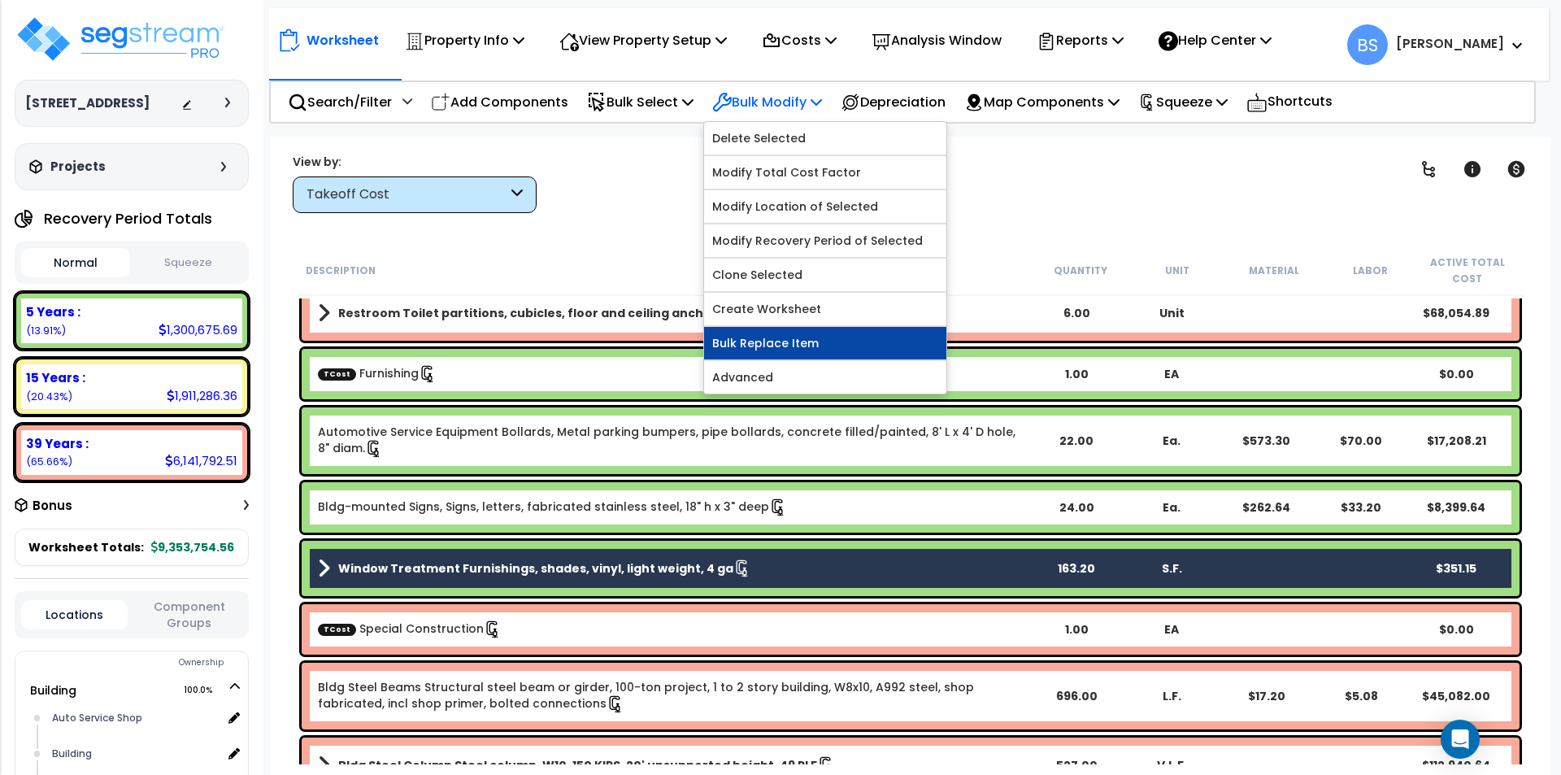
click at [815, 346] on link "Bulk Replace Item" at bounding box center [825, 343] width 242 height 33
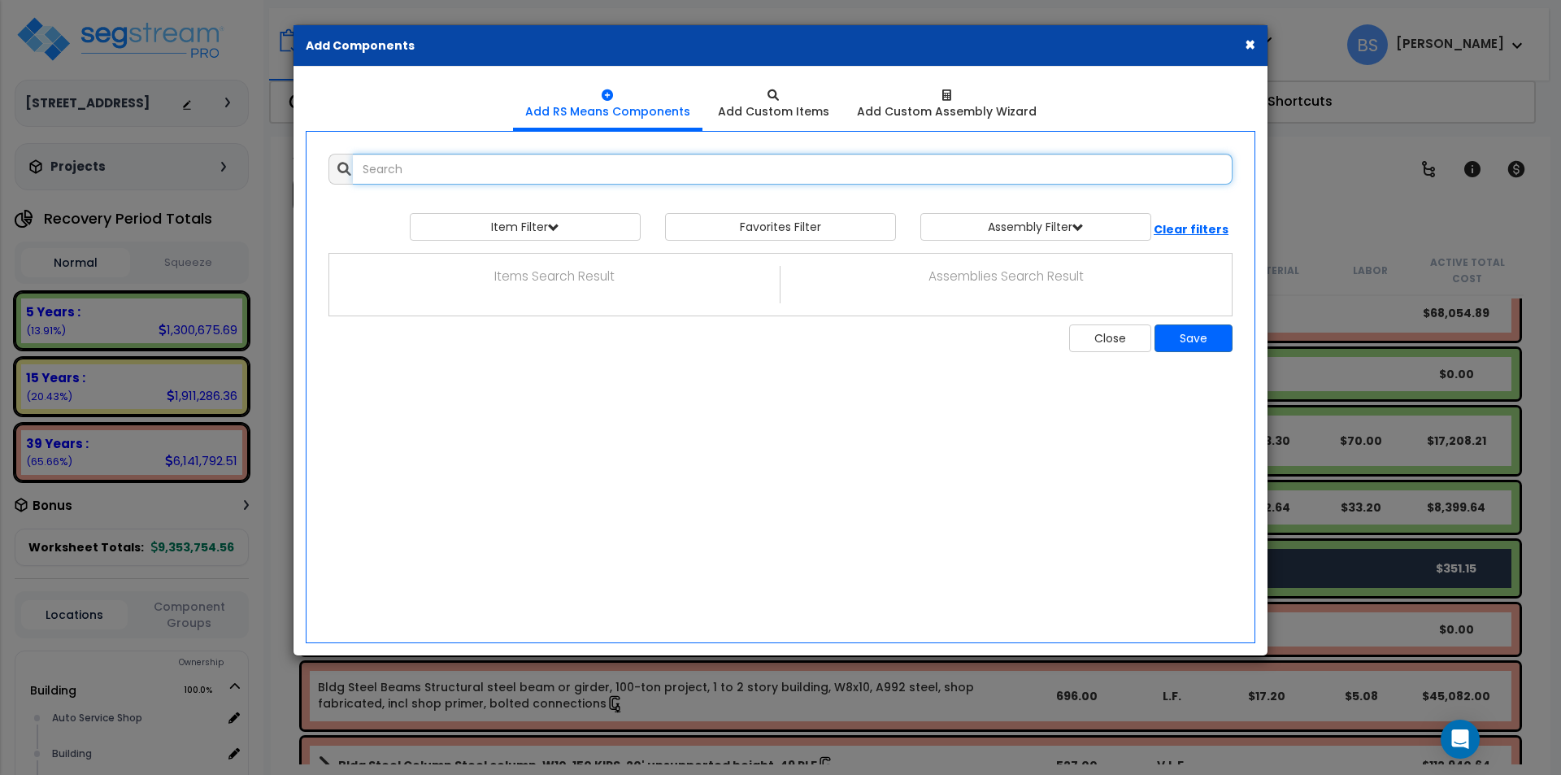
click at [730, 173] on input "text" at bounding box center [793, 169] width 880 height 31
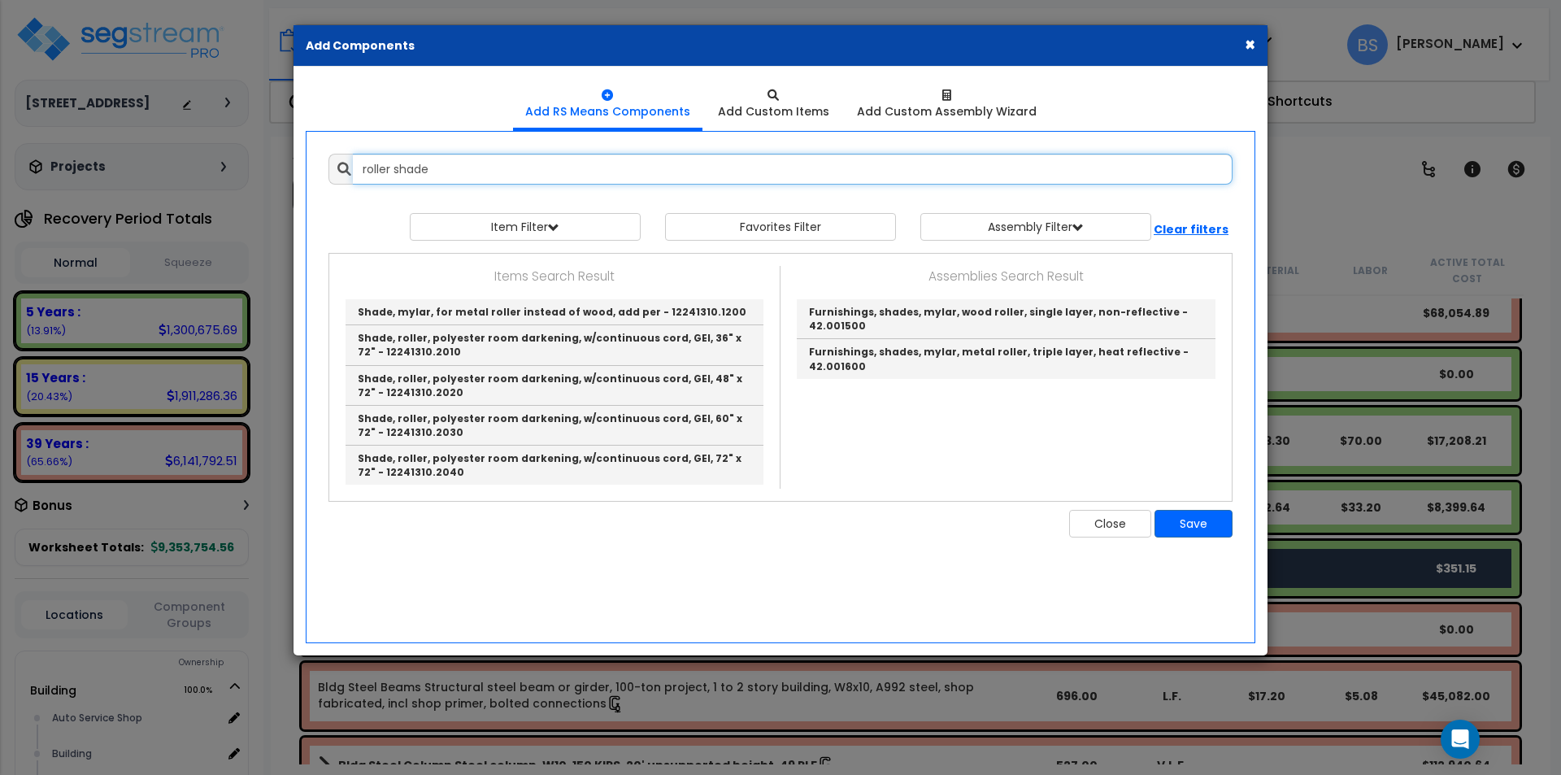
click at [458, 158] on input "roller shade" at bounding box center [793, 169] width 880 height 31
click at [455, 172] on input "roller shade" at bounding box center [793, 169] width 880 height 31
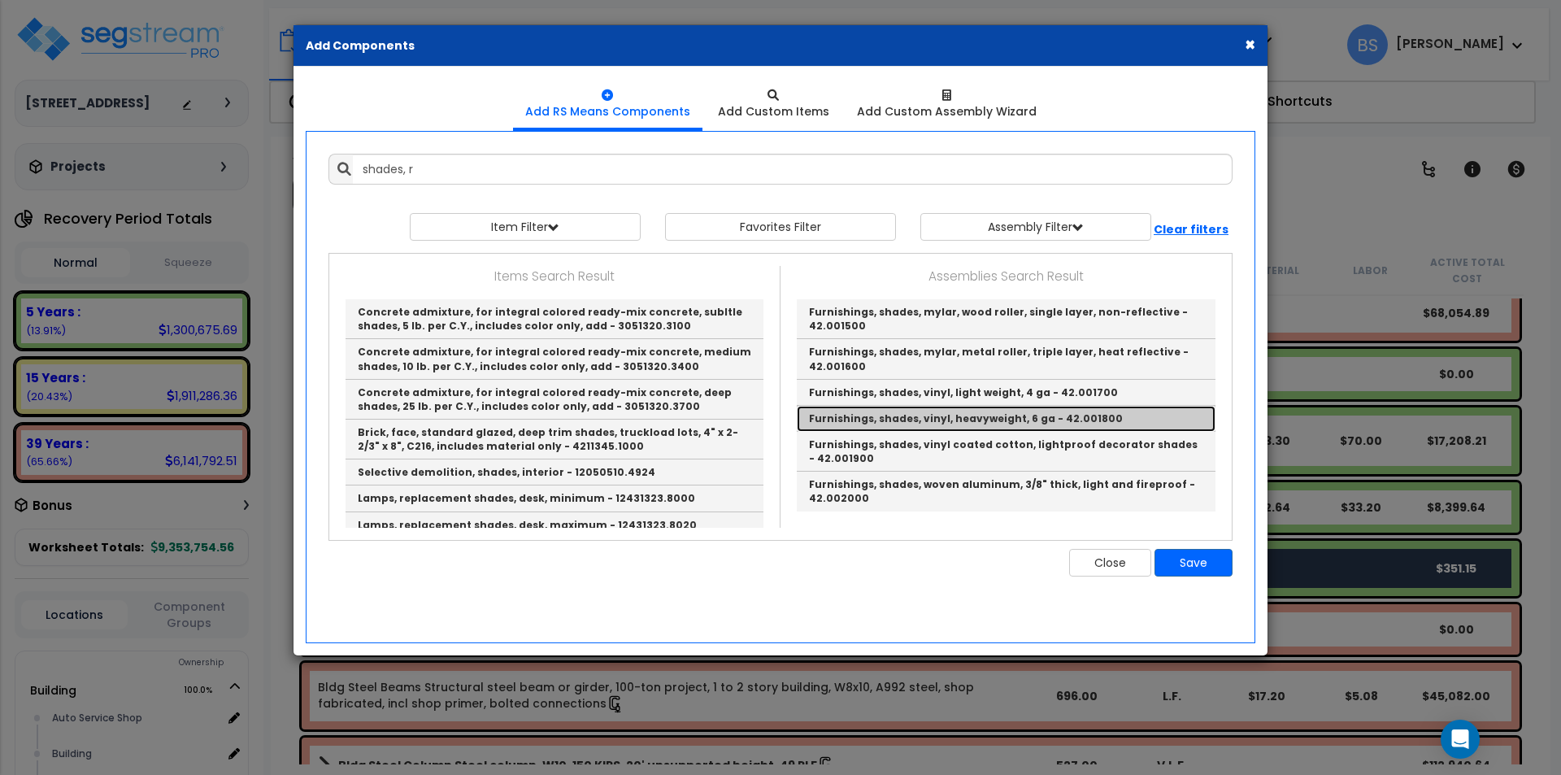
click at [1059, 418] on link "Furnishings, shades, vinyl, heavyweight, 6 ga - 42.001800" at bounding box center [1006, 419] width 419 height 26
type input "Furnishings, shades, vinyl, heavyweight, 6 ga - 42.001800"
checkbox input "true"
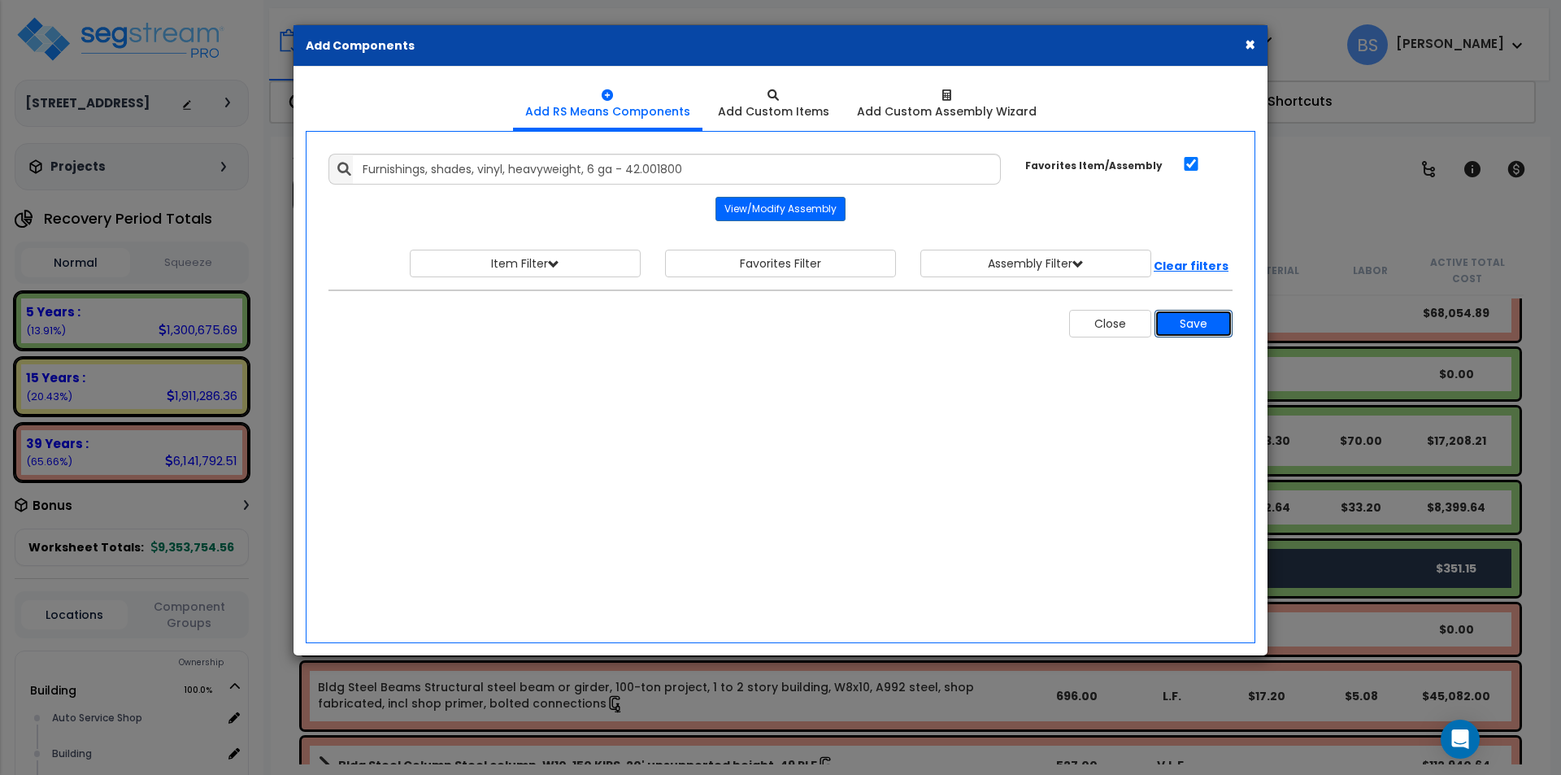
click at [1207, 327] on button "Save" at bounding box center [1193, 324] width 78 height 28
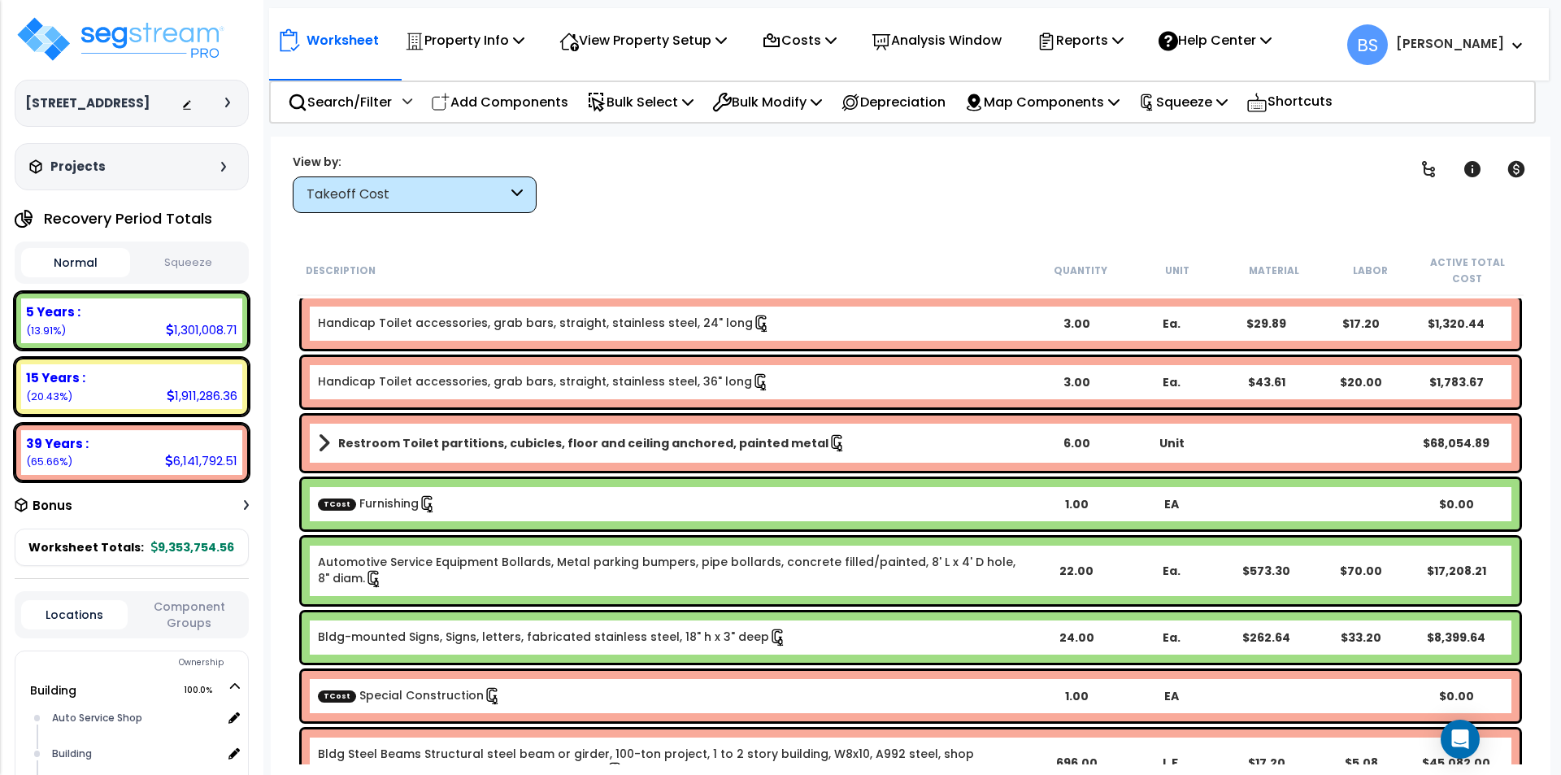
scroll to position [3414, 0]
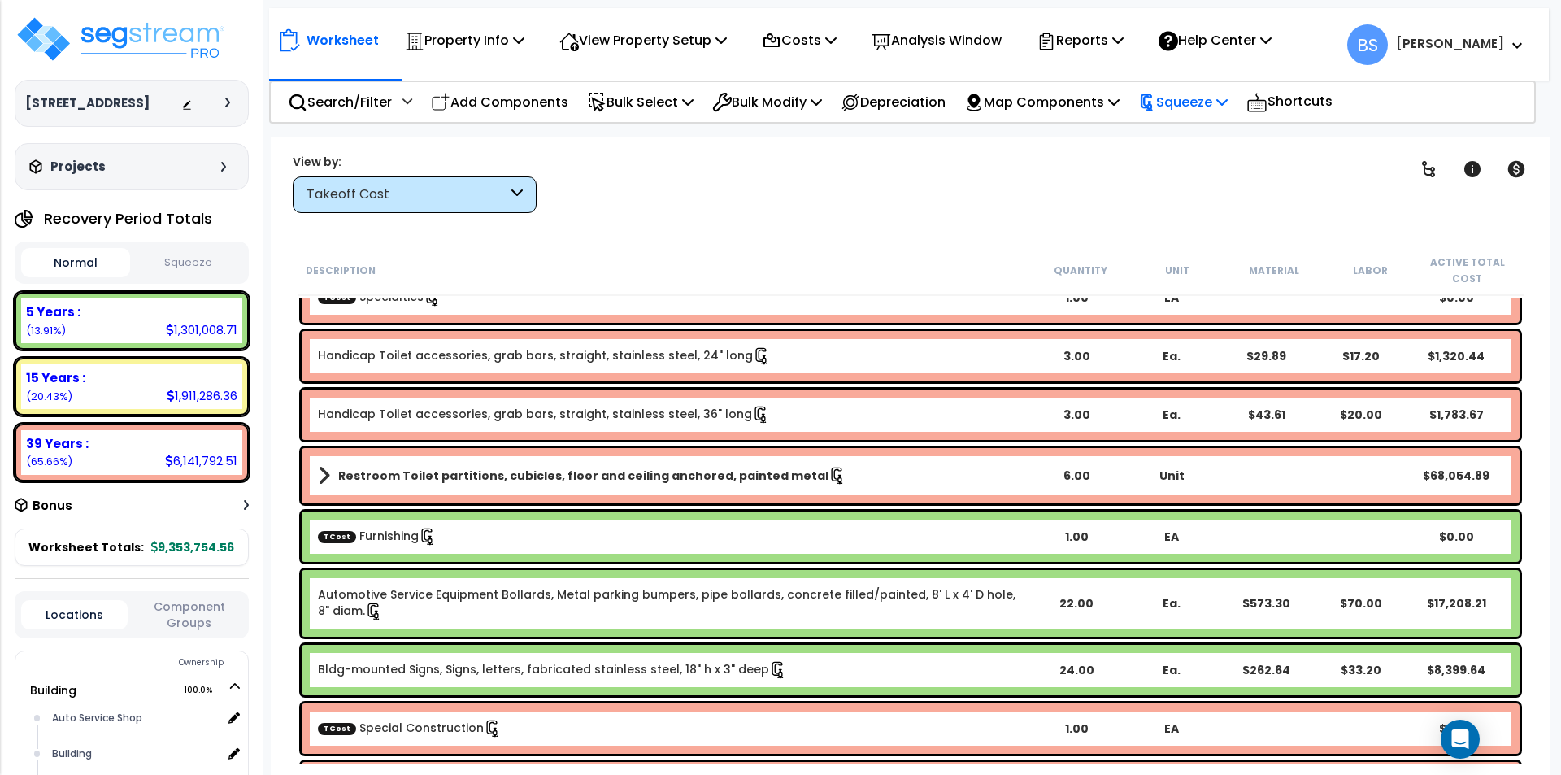
click at [1207, 99] on p "Squeeze" at bounding box center [1182, 102] width 89 height 22
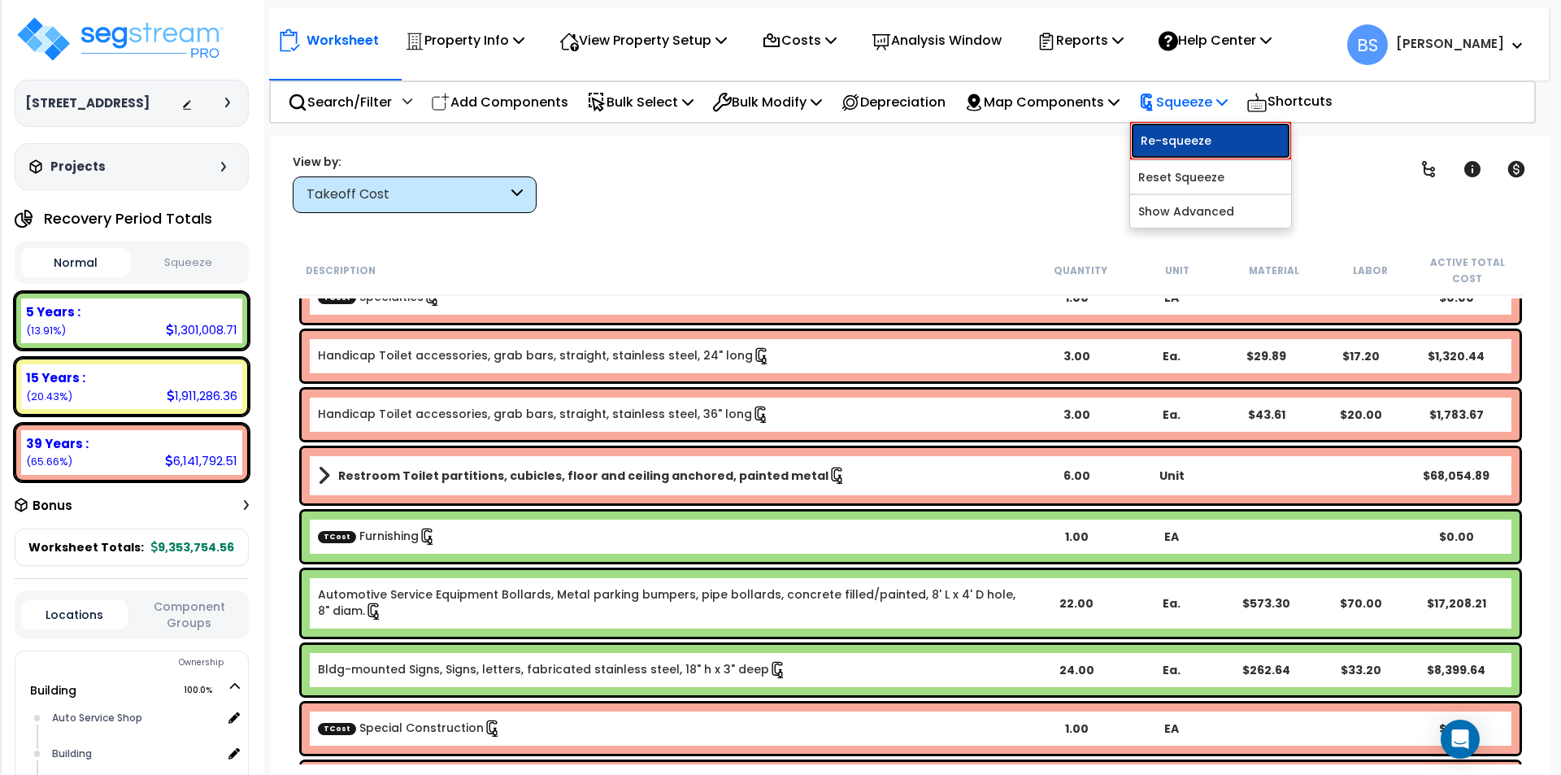
click at [1205, 143] on link "Re-squeeze" at bounding box center [1210, 140] width 161 height 37
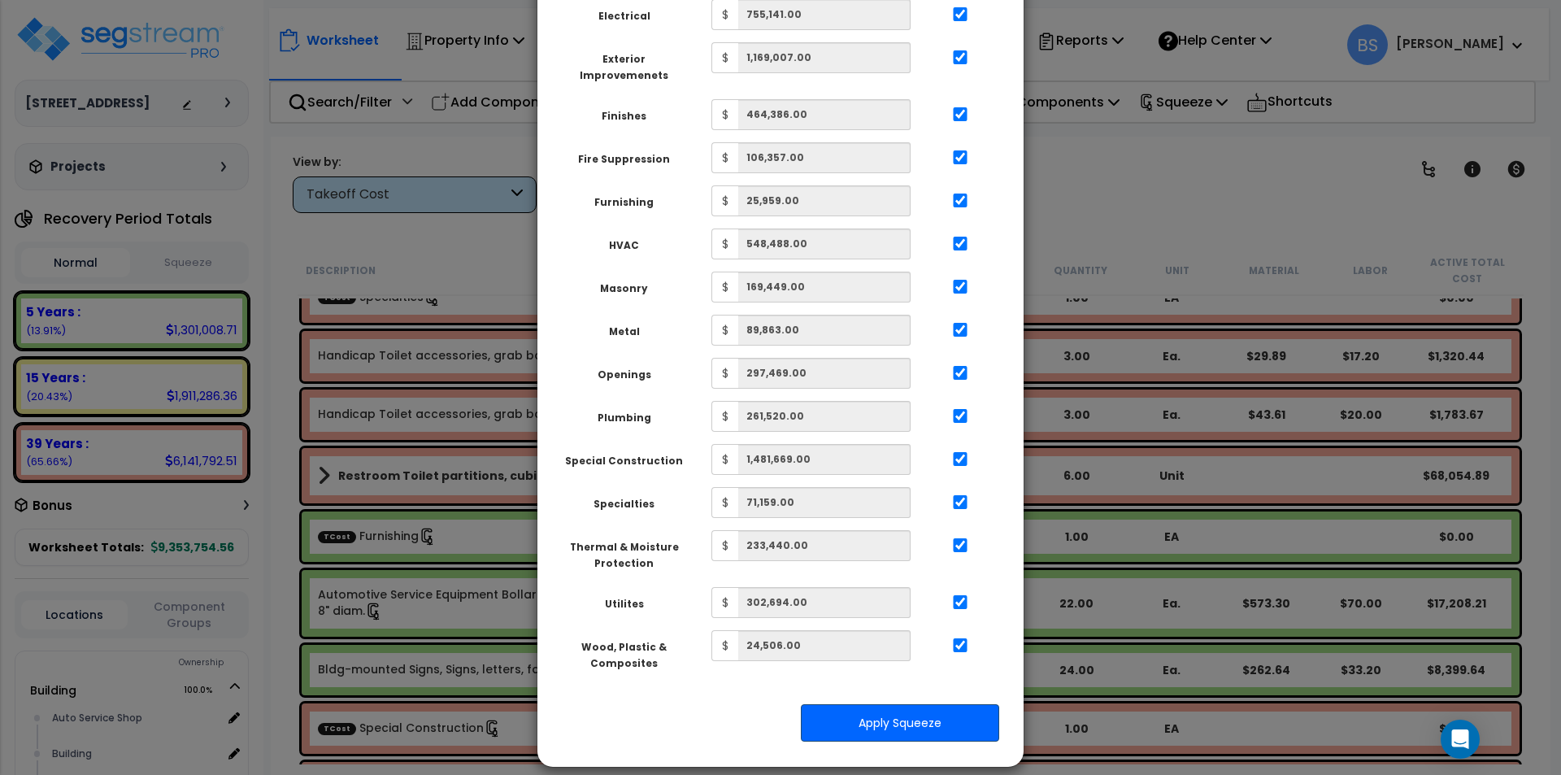
scroll to position [575, 0]
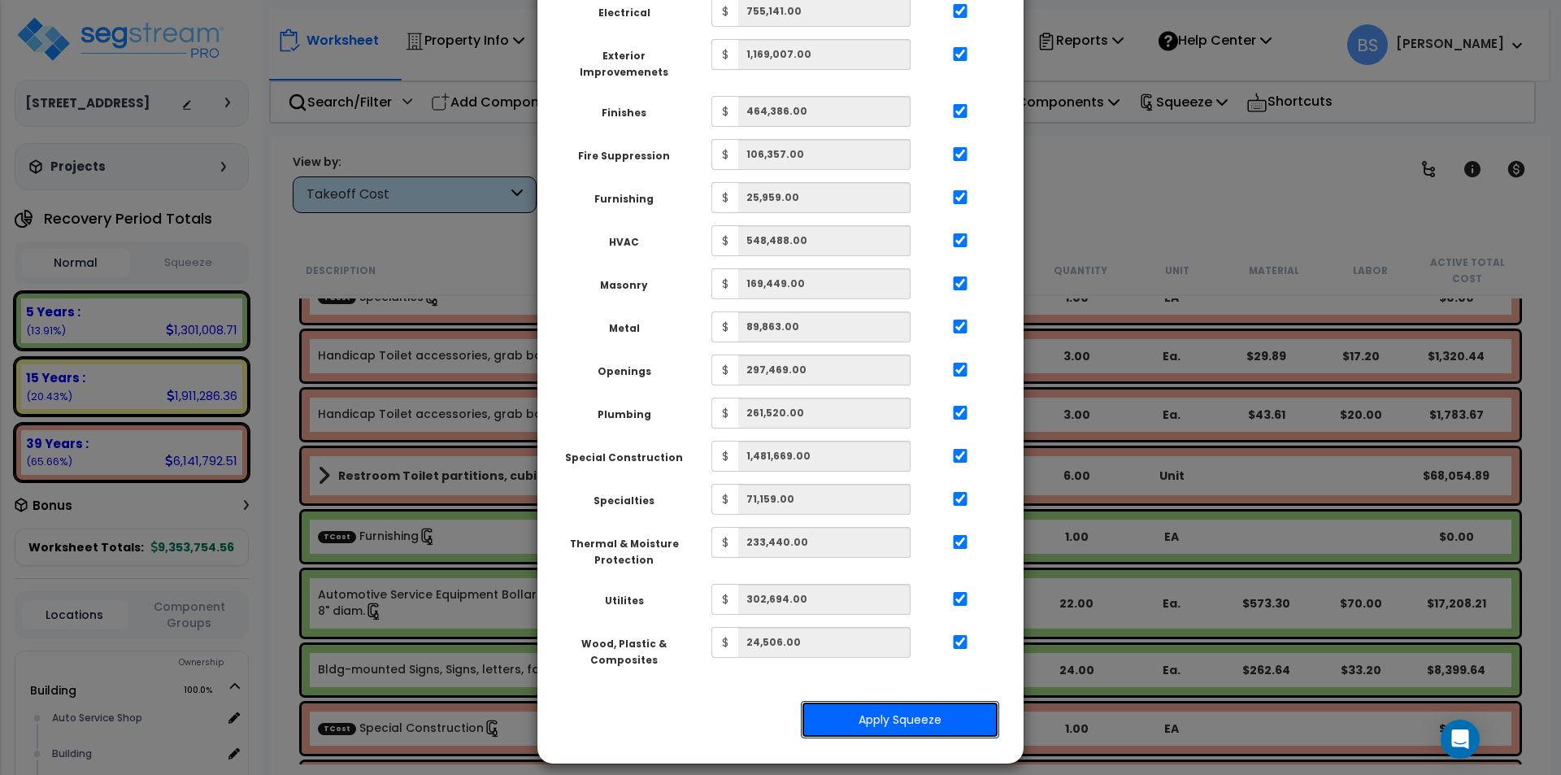
click at [890, 701] on button "Apply Squeeze" at bounding box center [900, 719] width 198 height 37
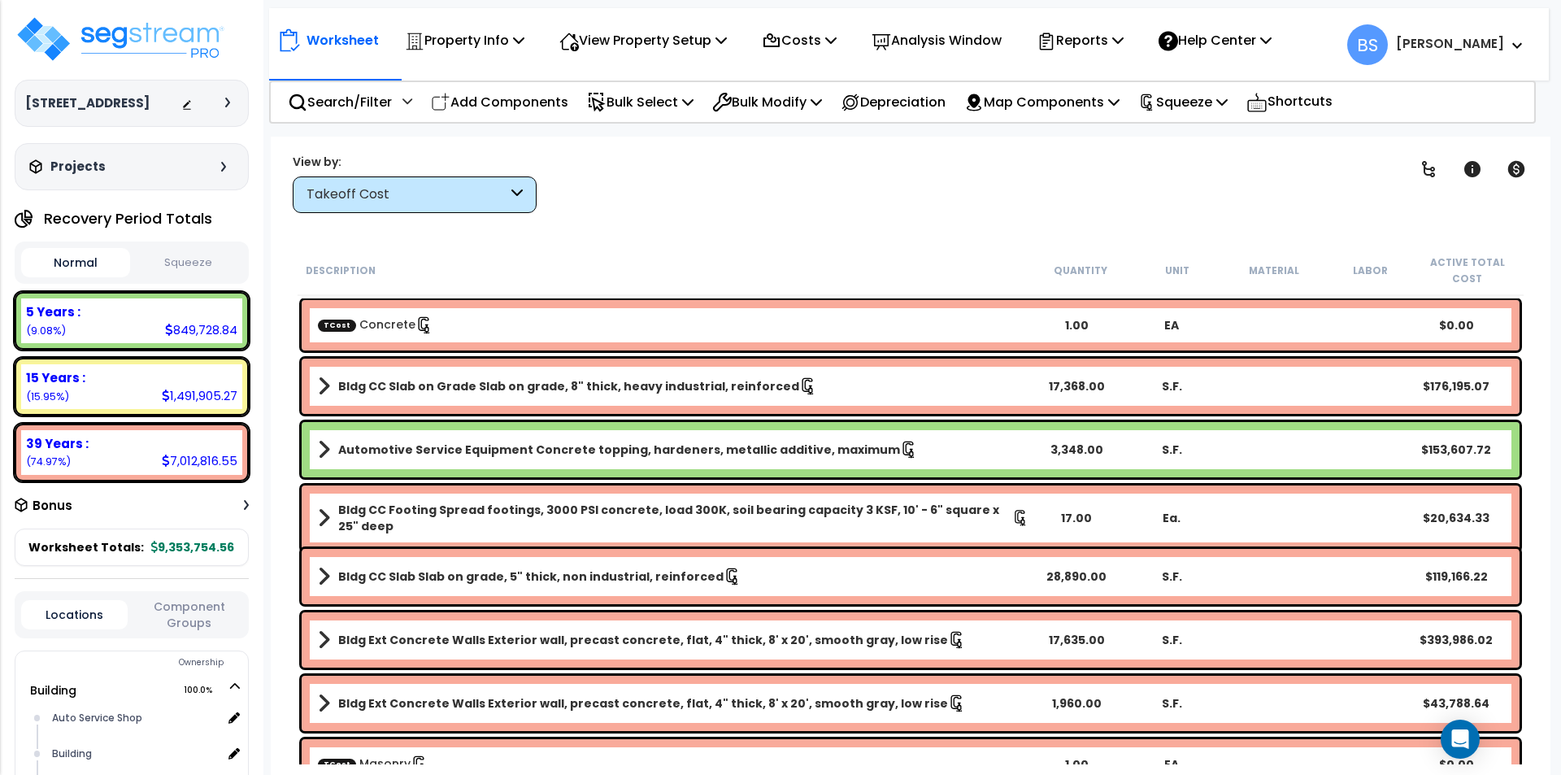
click at [564, 324] on div "TCost Concrete" at bounding box center [673, 325] width 711 height 18
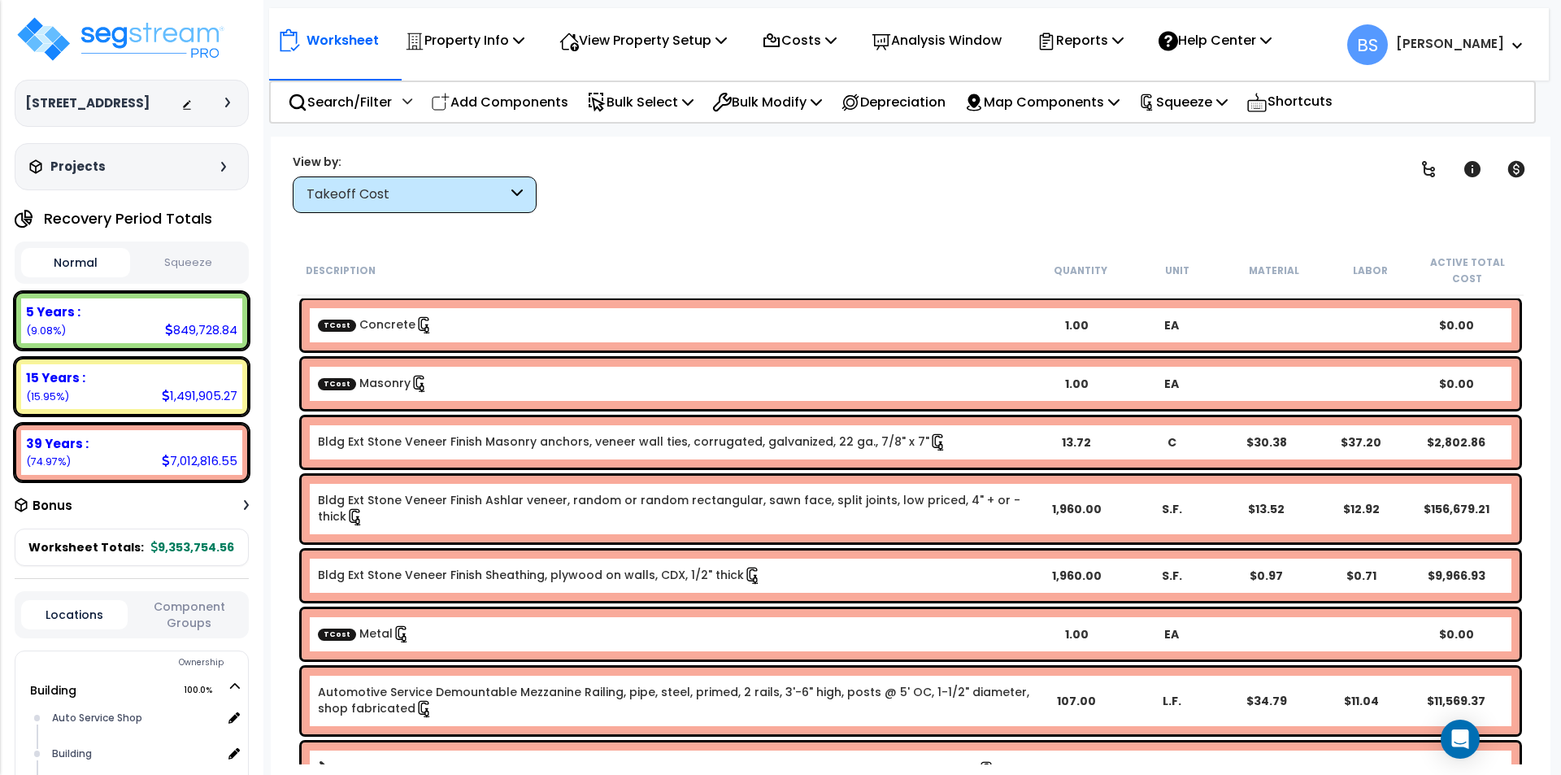
click at [532, 392] on div "TCost Masonry" at bounding box center [673, 384] width 711 height 18
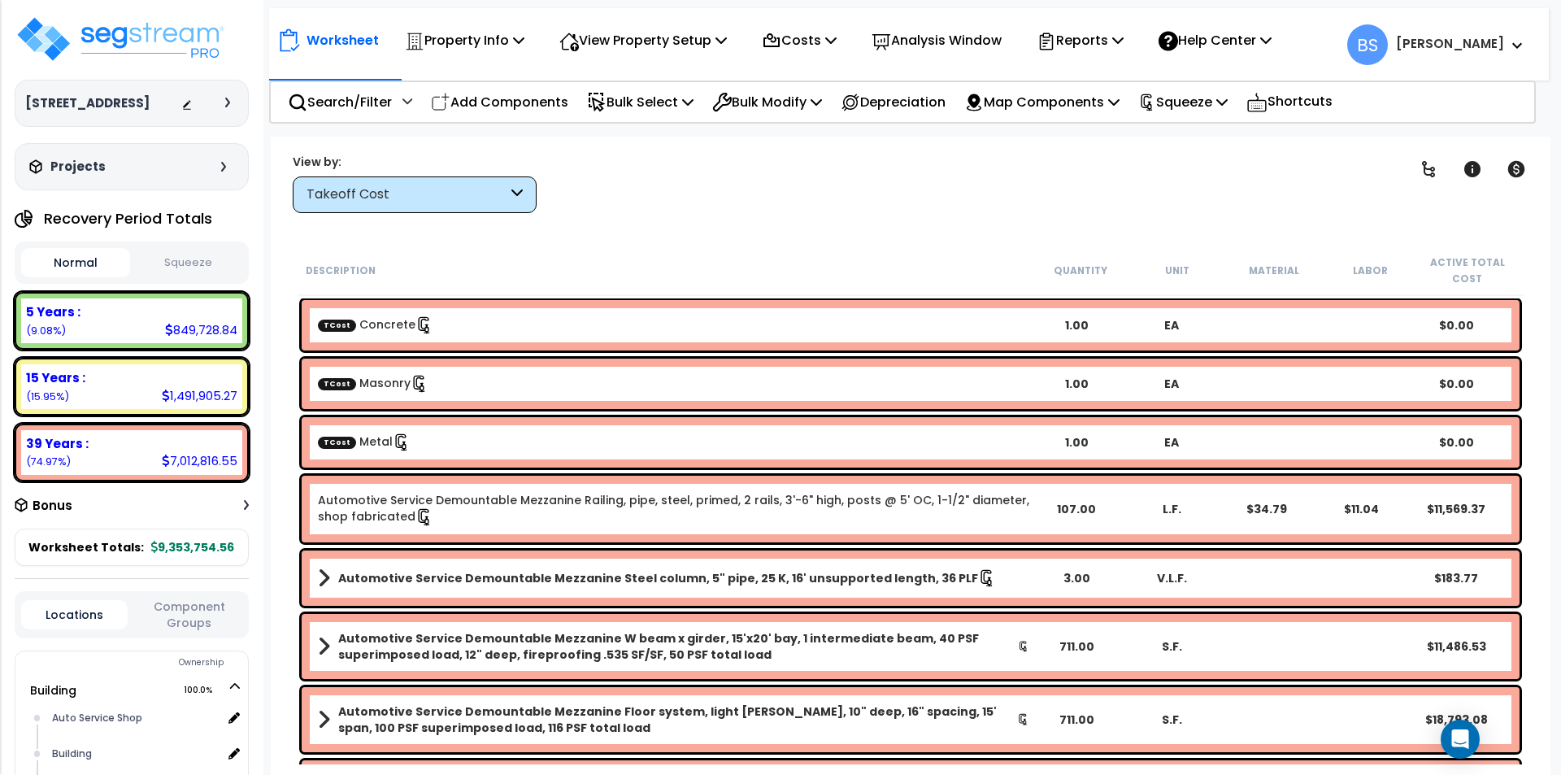
click at [441, 434] on div "TCost Metal" at bounding box center [673, 442] width 711 height 18
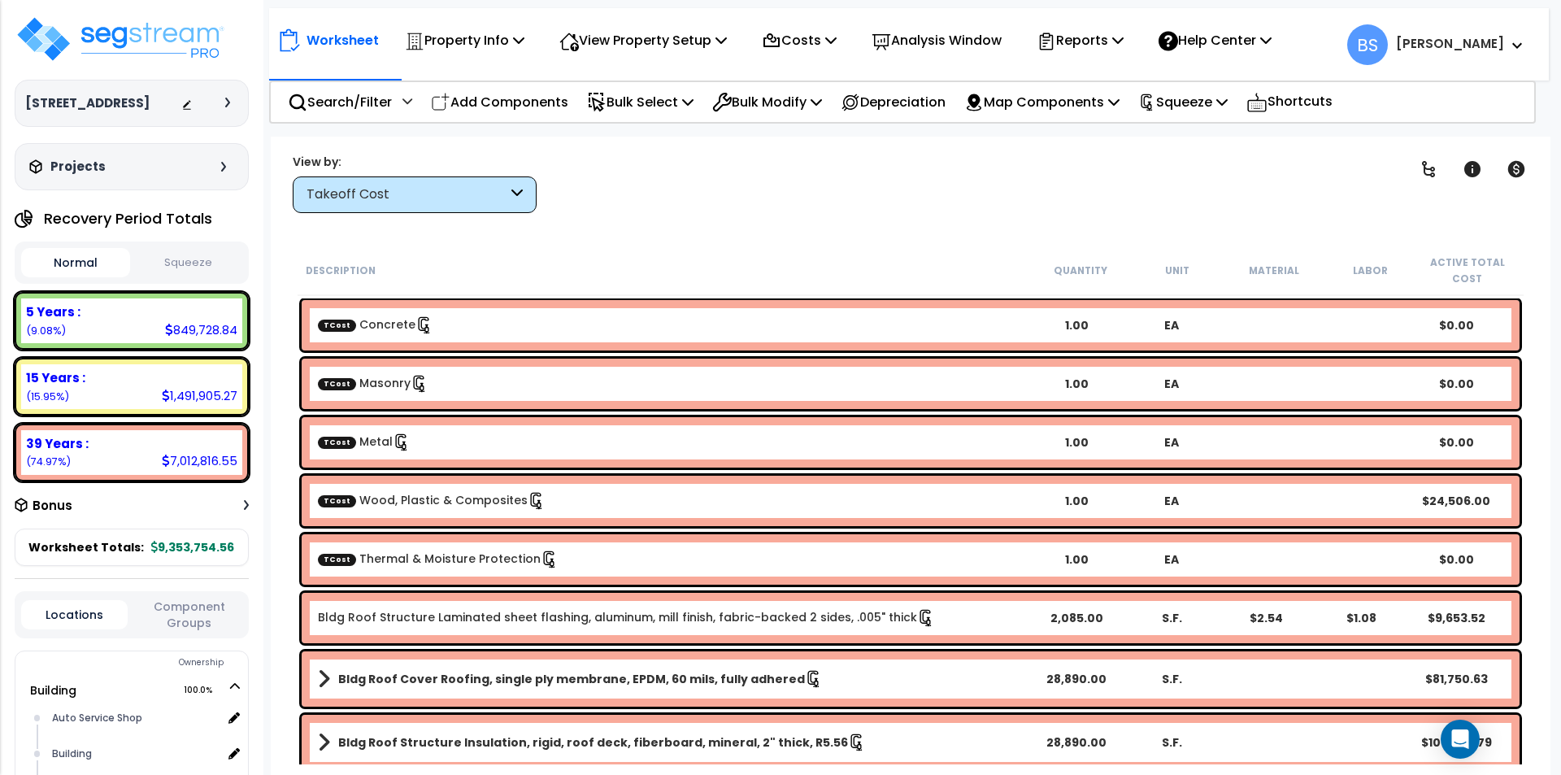
click at [420, 551] on link "TCost Thermal & Moisture Protection" at bounding box center [438, 558] width 241 height 16
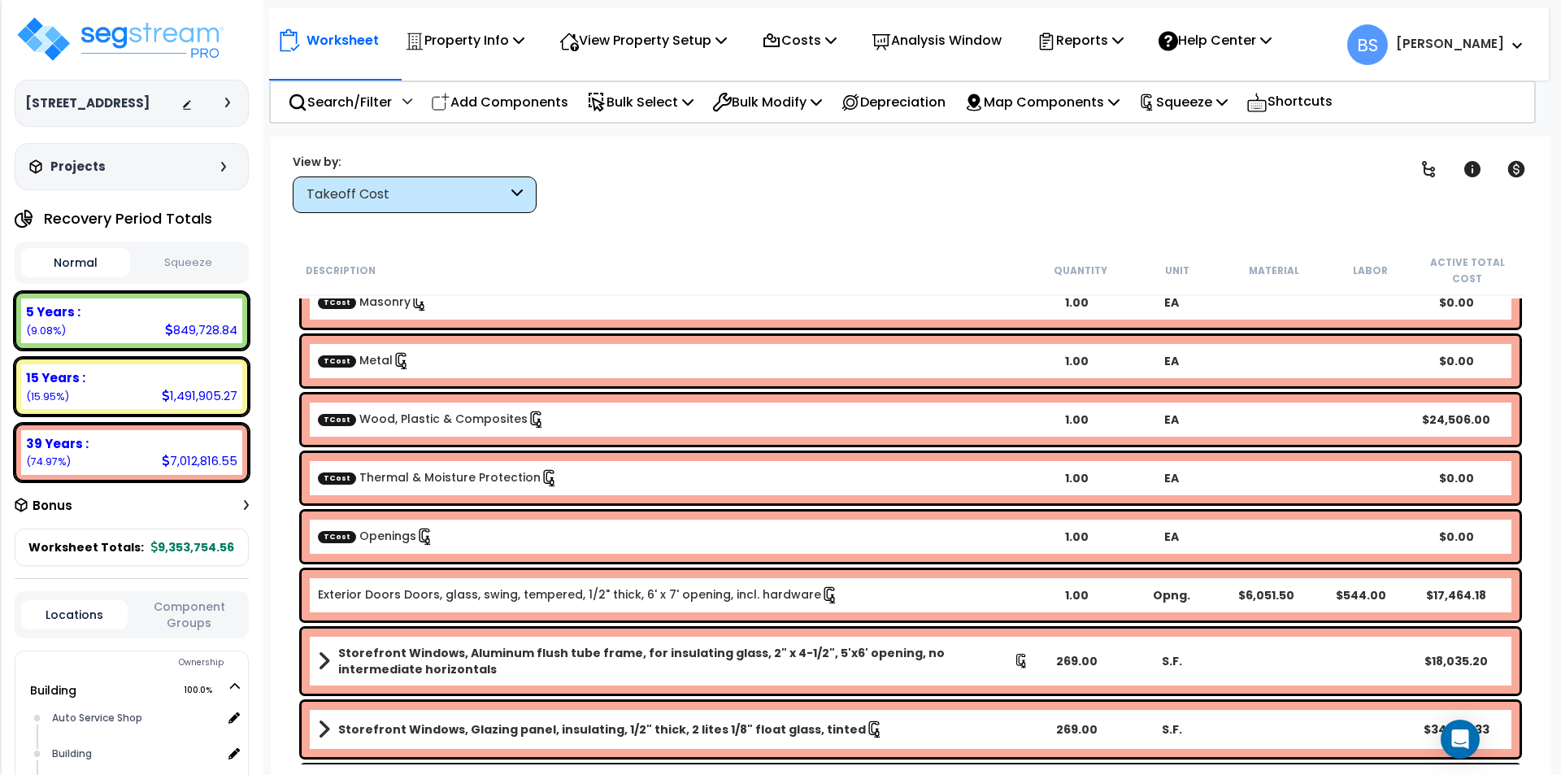
click at [459, 537] on div "TCost Openings" at bounding box center [673, 537] width 711 height 18
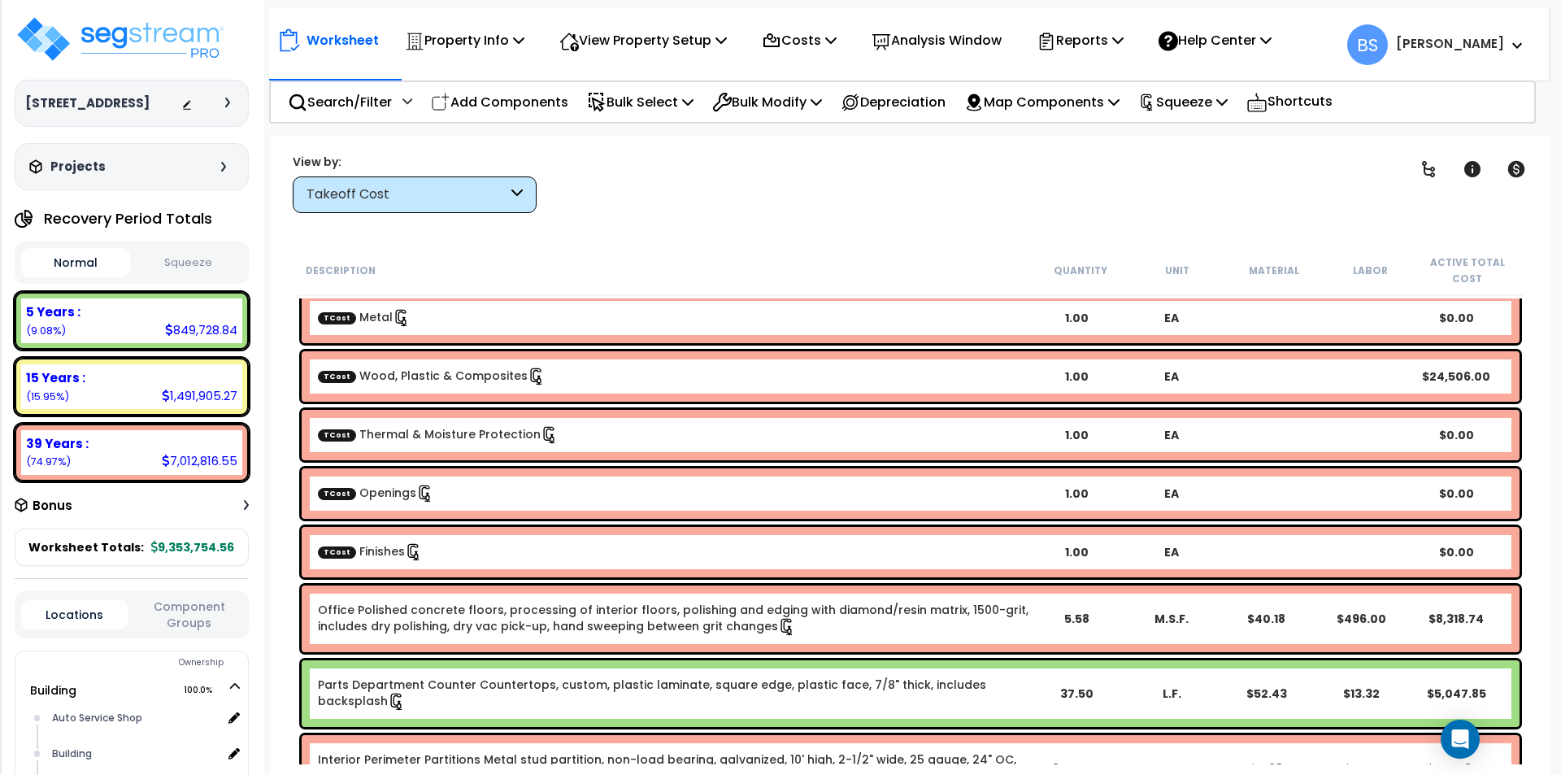
scroll to position [163, 0]
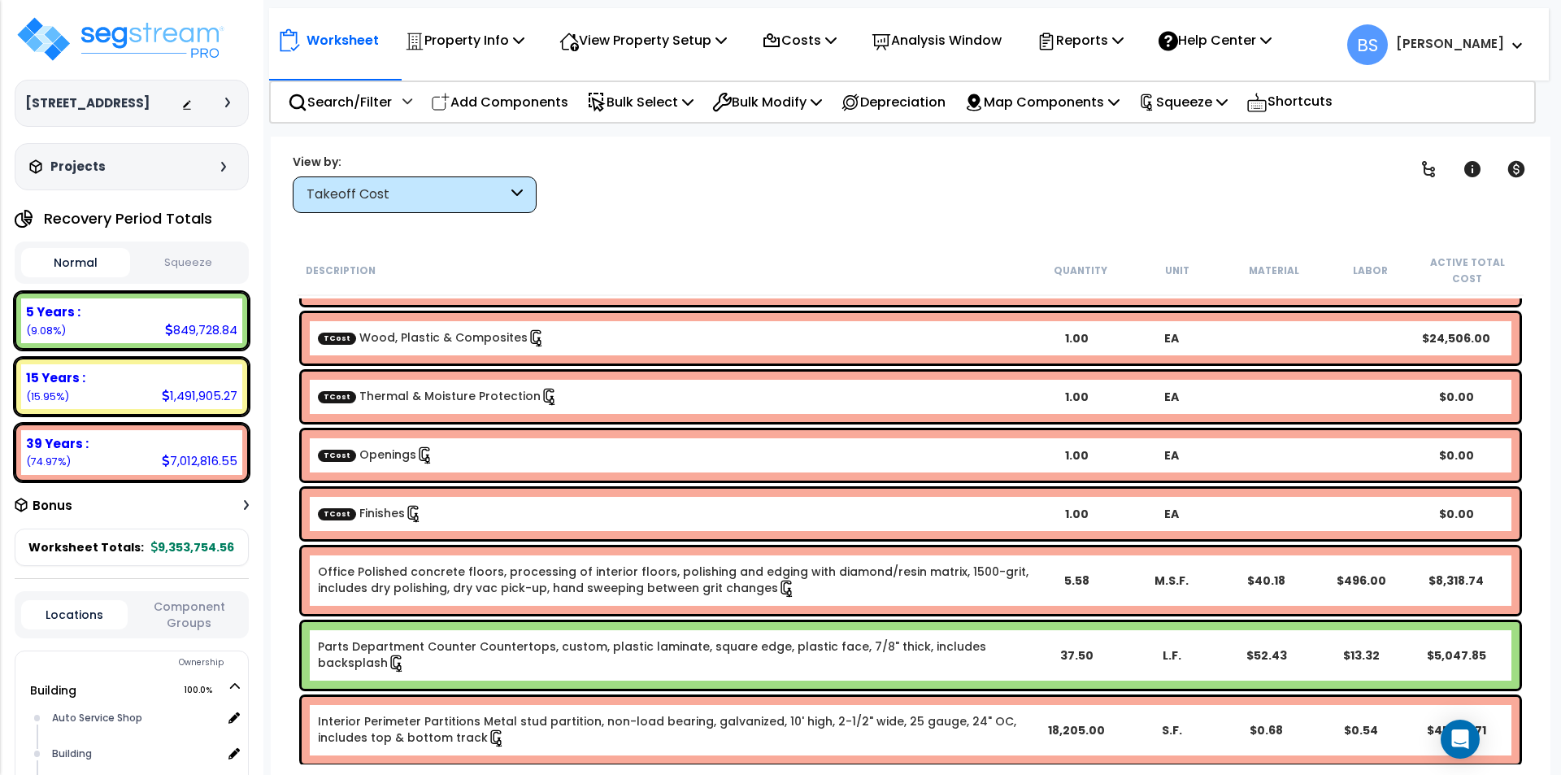
click at [463, 524] on div "TCost Finishes 1.00 EA $0.00" at bounding box center [911, 514] width 1218 height 50
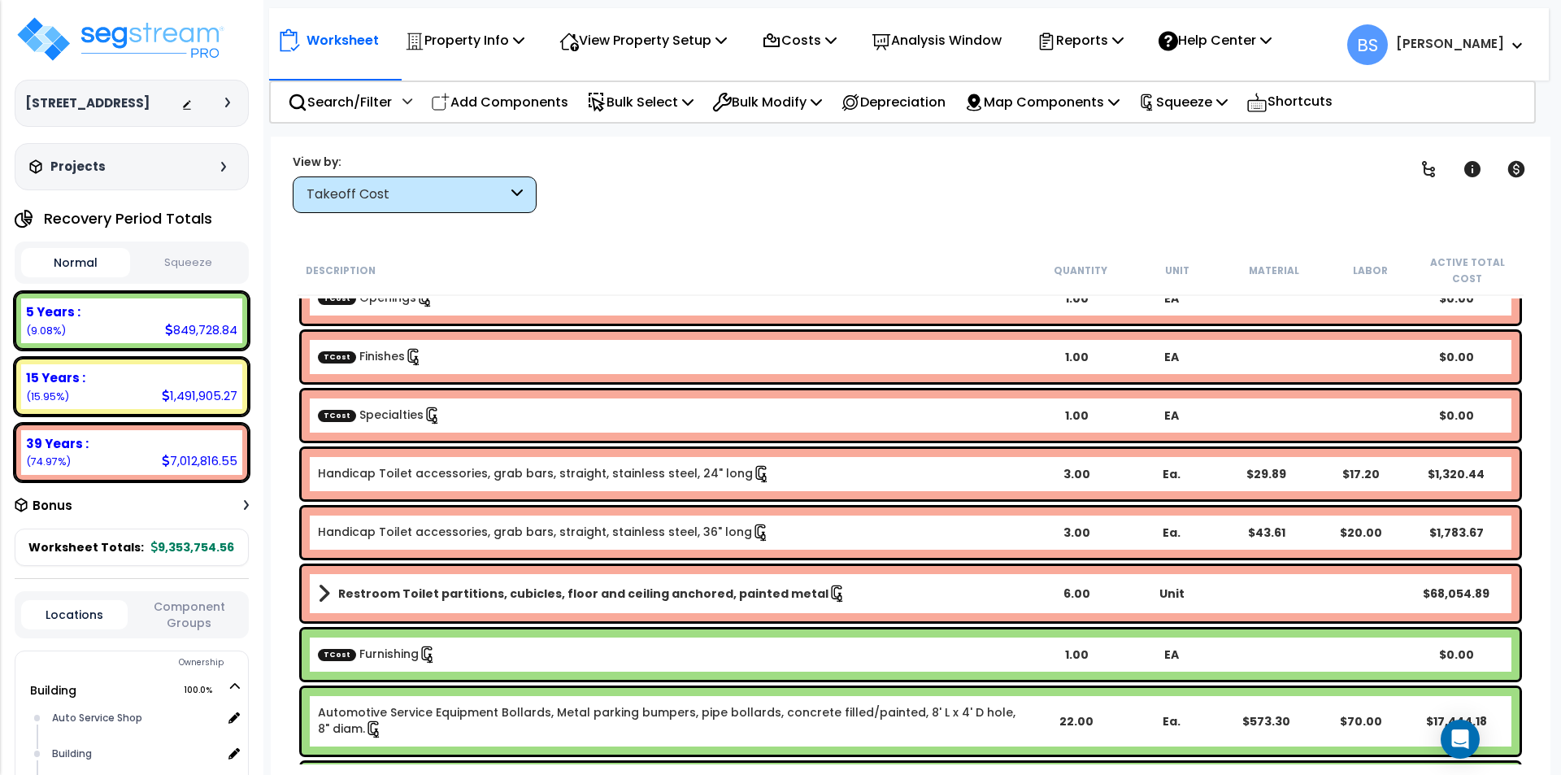
scroll to position [325, 0]
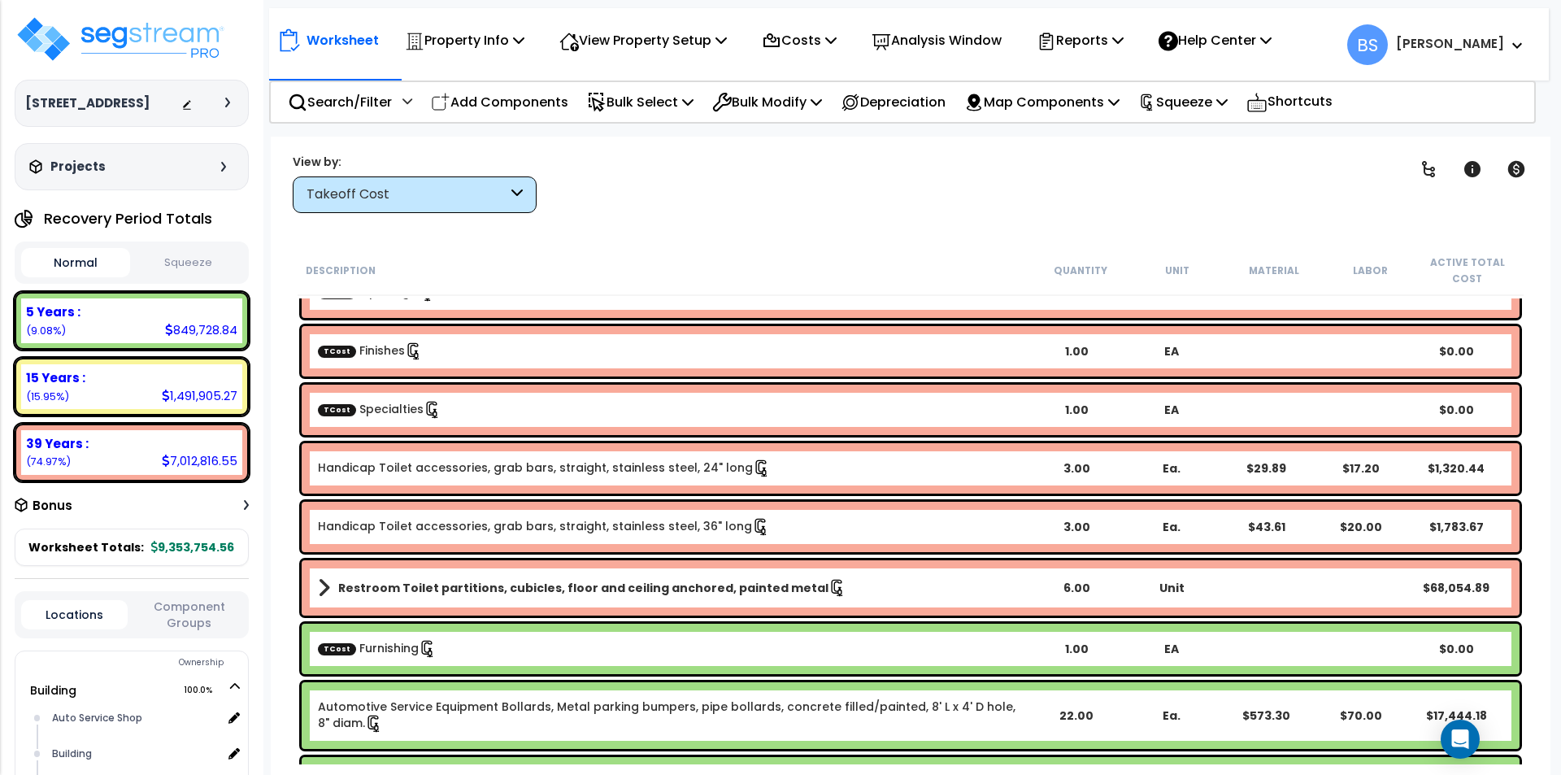
click at [484, 407] on div "TCost Specialties" at bounding box center [673, 410] width 711 height 18
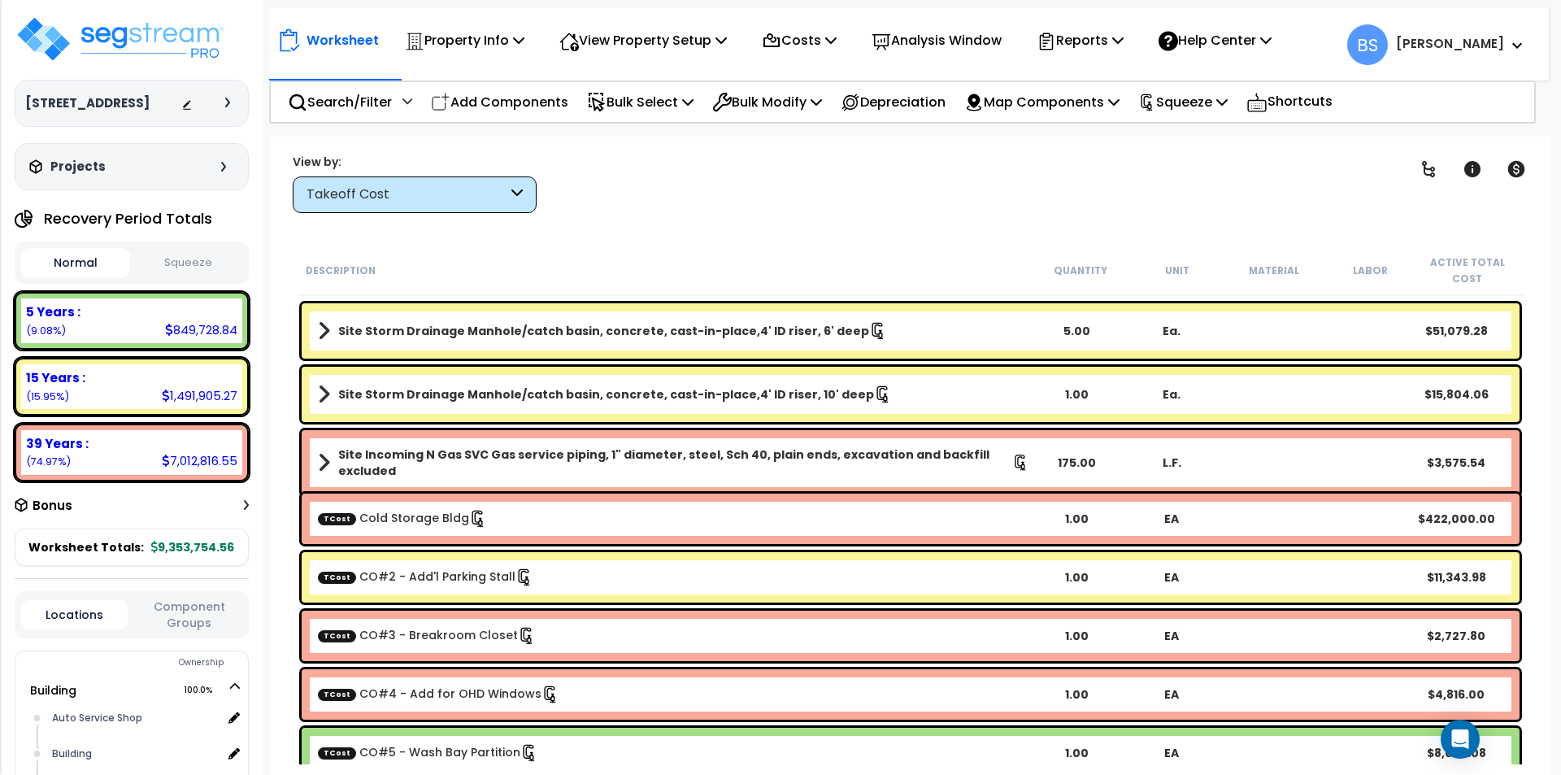
scroll to position [12904, 0]
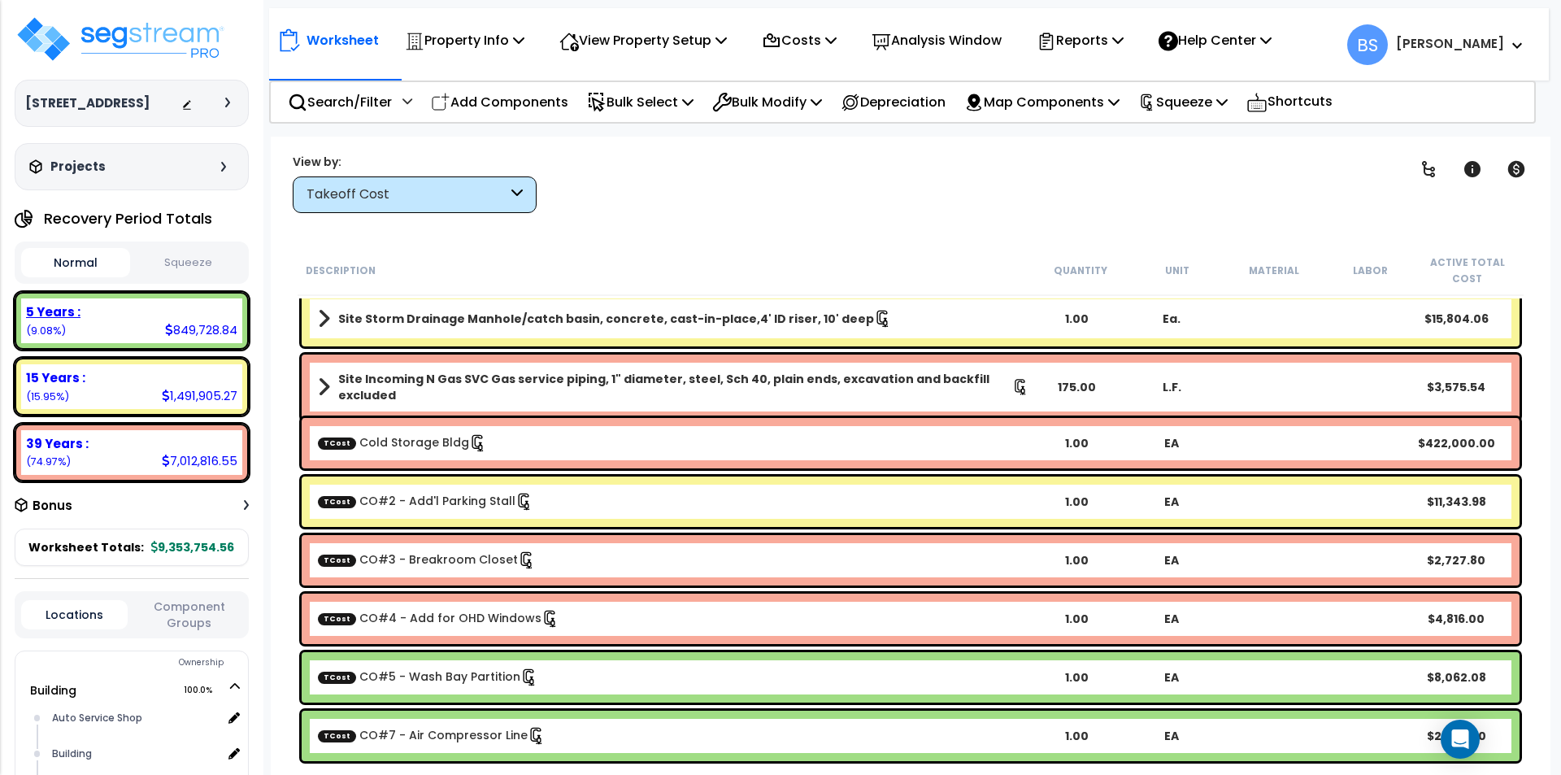
click at [163, 343] on div "5 Years : 849,728.84 (9.08%)" at bounding box center [131, 320] width 221 height 45
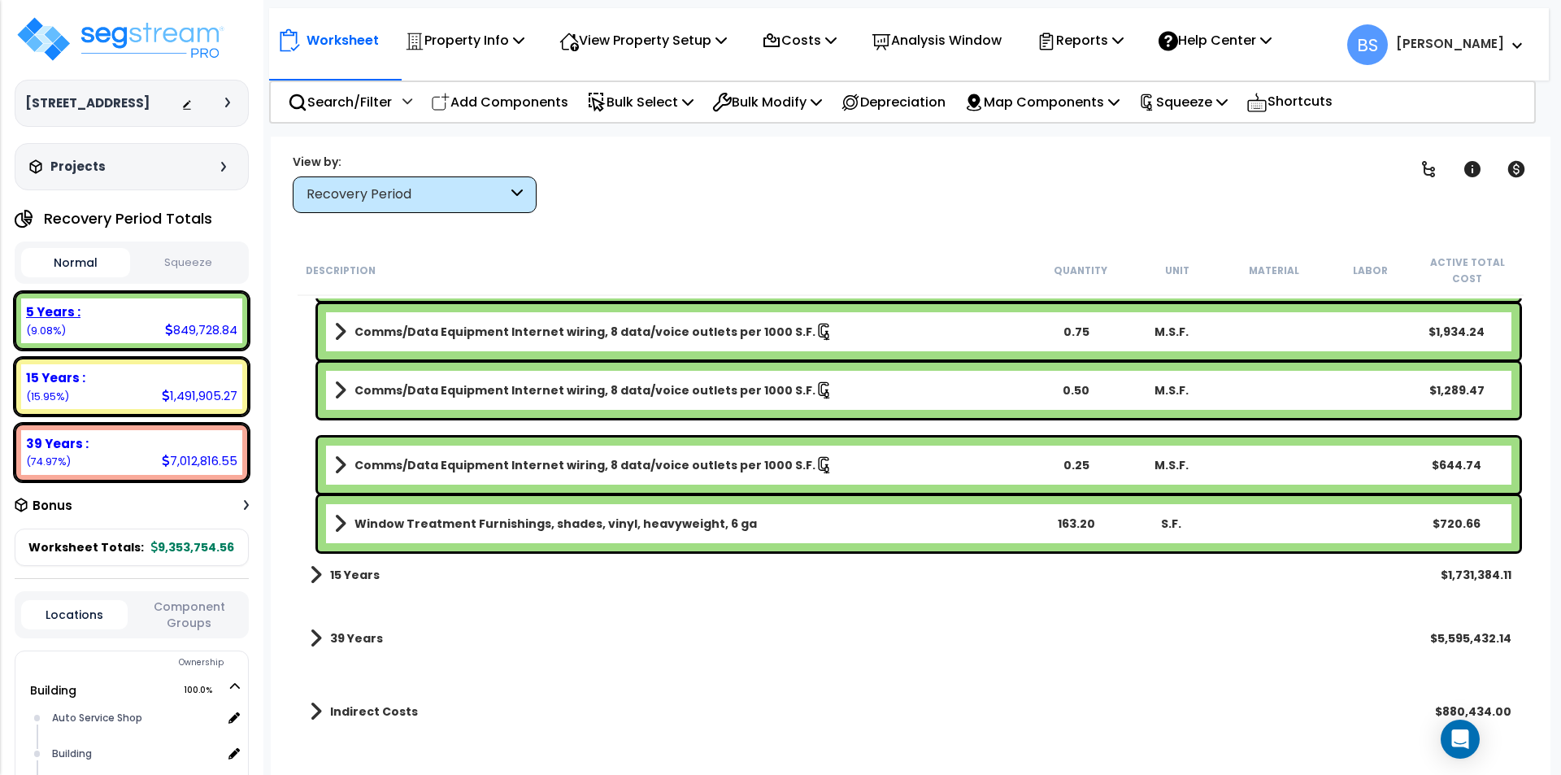
scroll to position [5267, 0]
click at [524, 531] on b "Window Treatment Furnishings, shades, vinyl, heavyweight, 6 ga" at bounding box center [555, 523] width 402 height 16
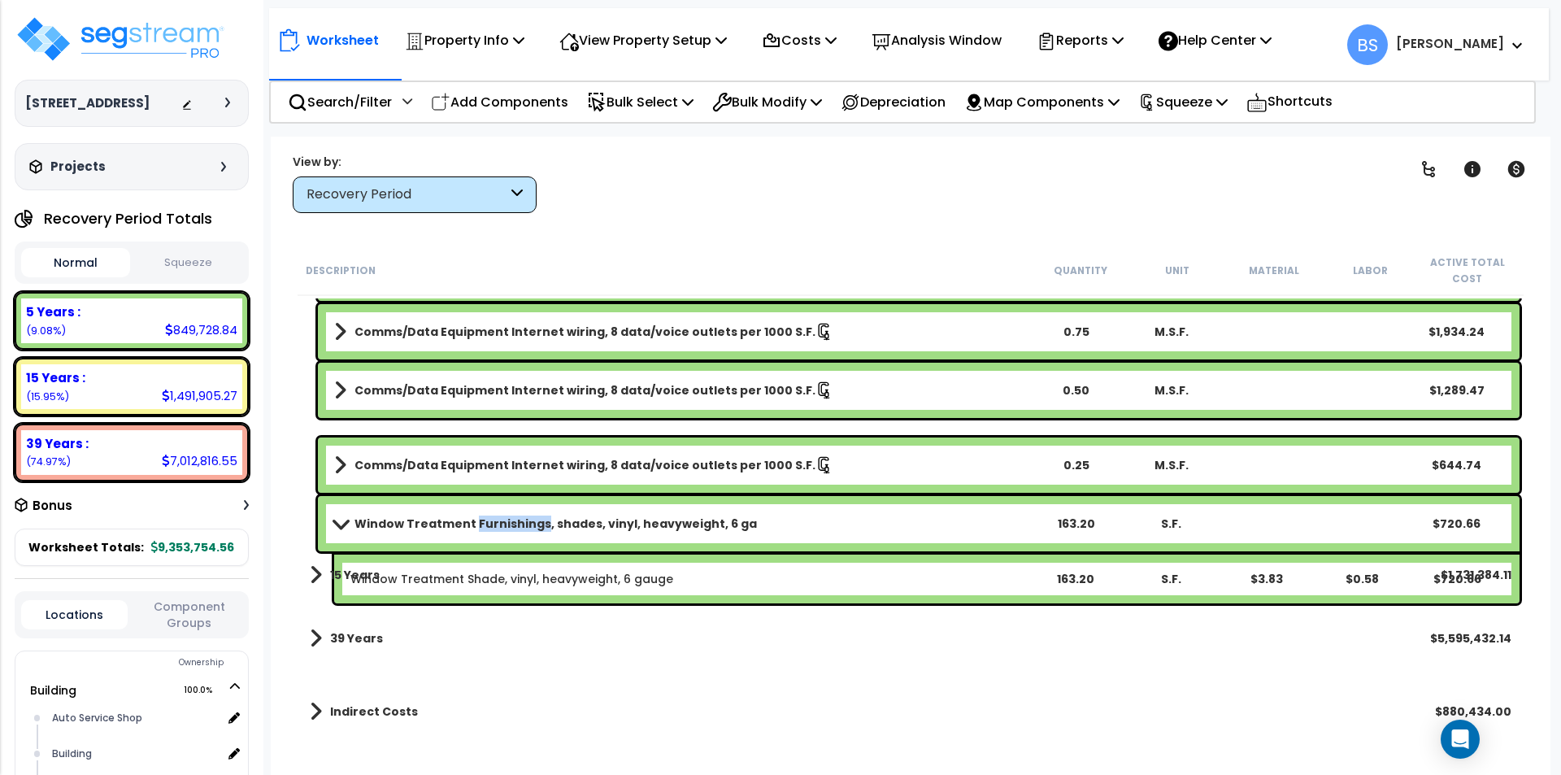
click at [524, 531] on b "Window Treatment Furnishings, shades, vinyl, heavyweight, 6 ga" at bounding box center [555, 523] width 402 height 16
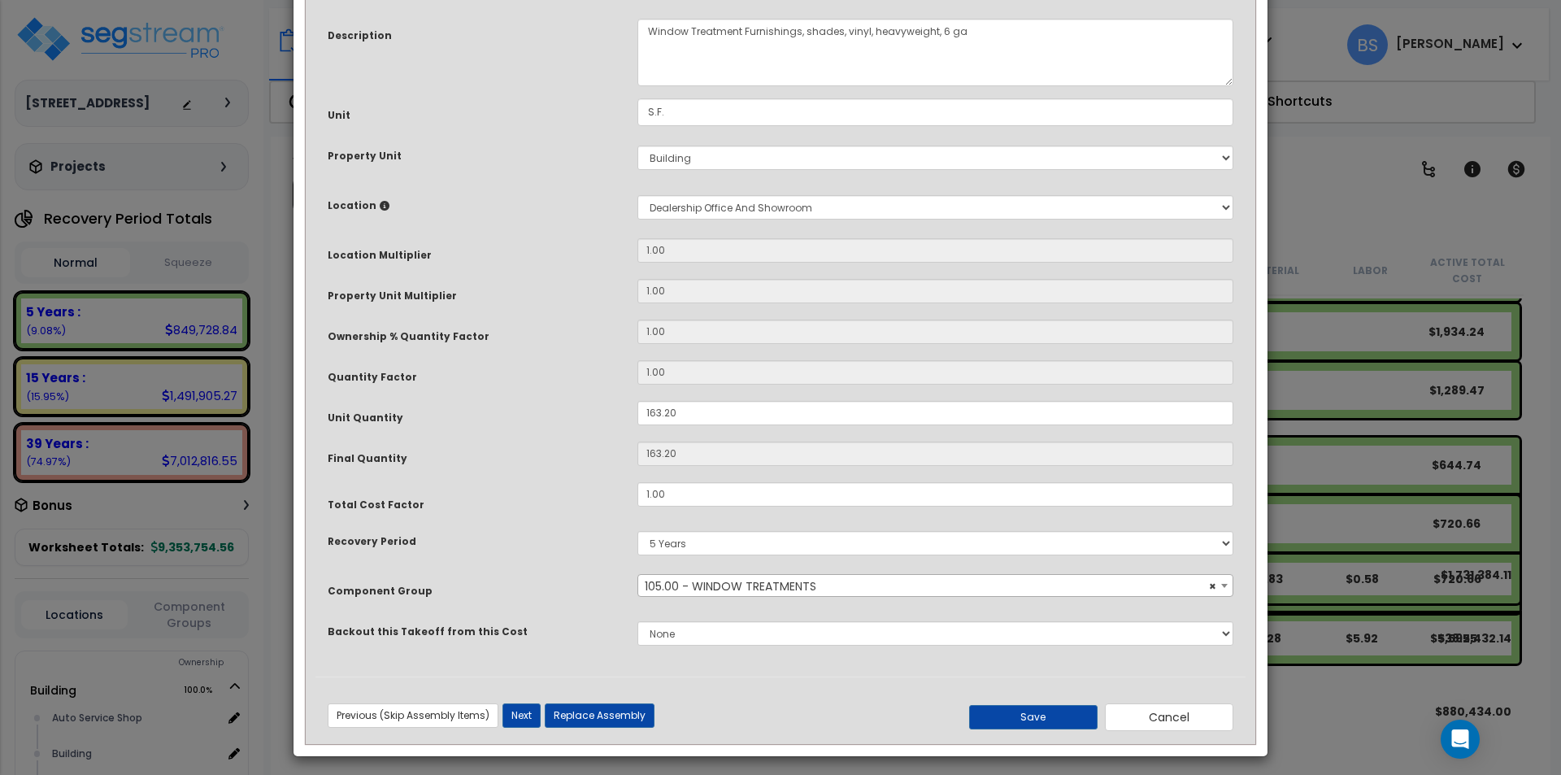
scroll to position [137, 0]
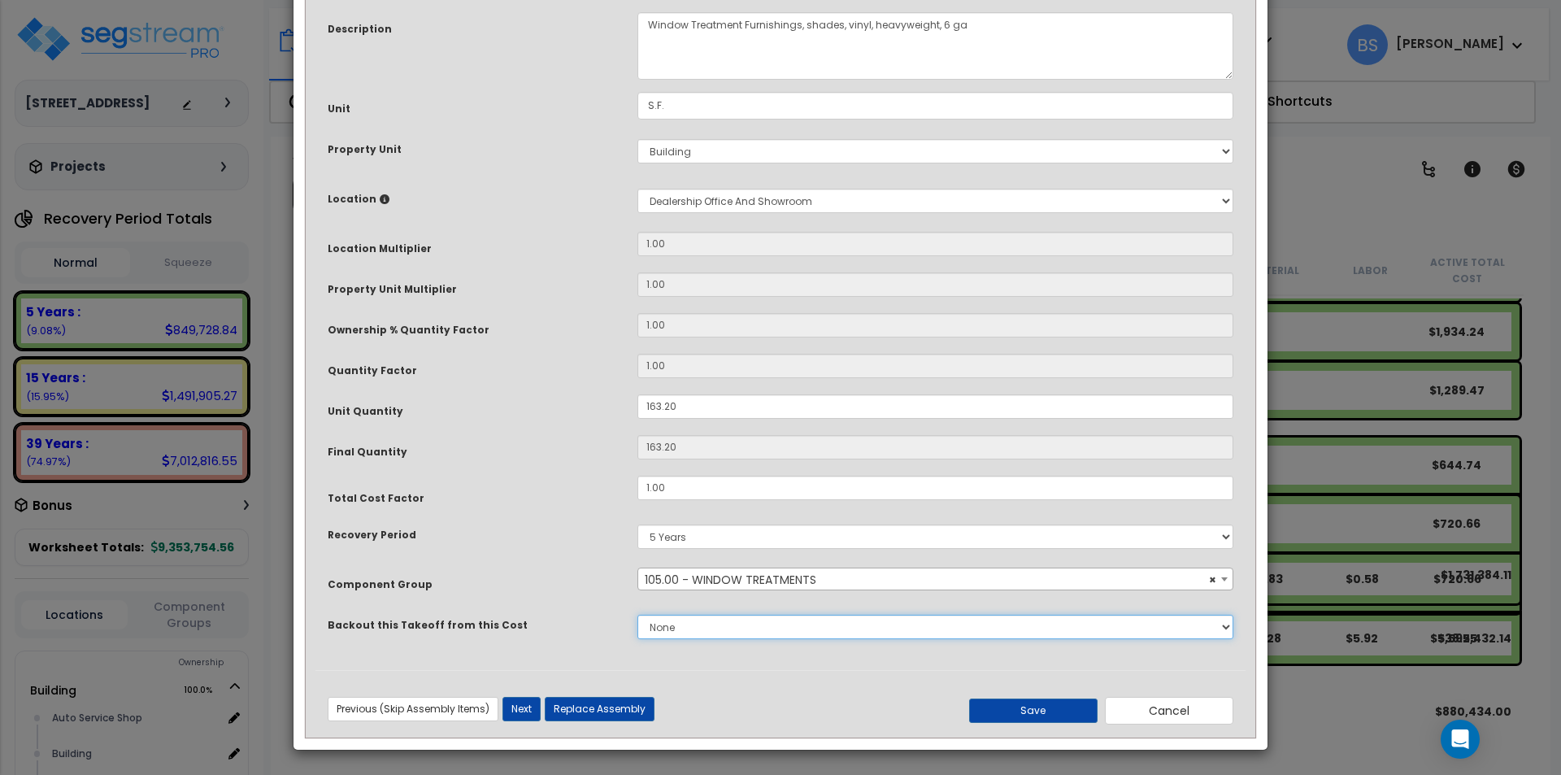
click at [664, 632] on select "None Concrete Masonry Metal Wood, Plastic & Composites Thermal & Moisture Prote…" at bounding box center [935, 627] width 596 height 24
click at [637, 615] on select "None Concrete Masonry Metal Wood, Plastic & Composites Thermal & Moisture Prote…" at bounding box center [935, 627] width 596 height 24
click at [676, 632] on select "None Concrete Masonry Metal Wood, Plastic & Composites Thermal & Moisture Prote…" at bounding box center [935, 627] width 596 height 24
select select "43566973"
click at [637, 615] on select "None Concrete Masonry Metal Wood, Plastic & Composites Thermal & Moisture Prote…" at bounding box center [935, 627] width 596 height 24
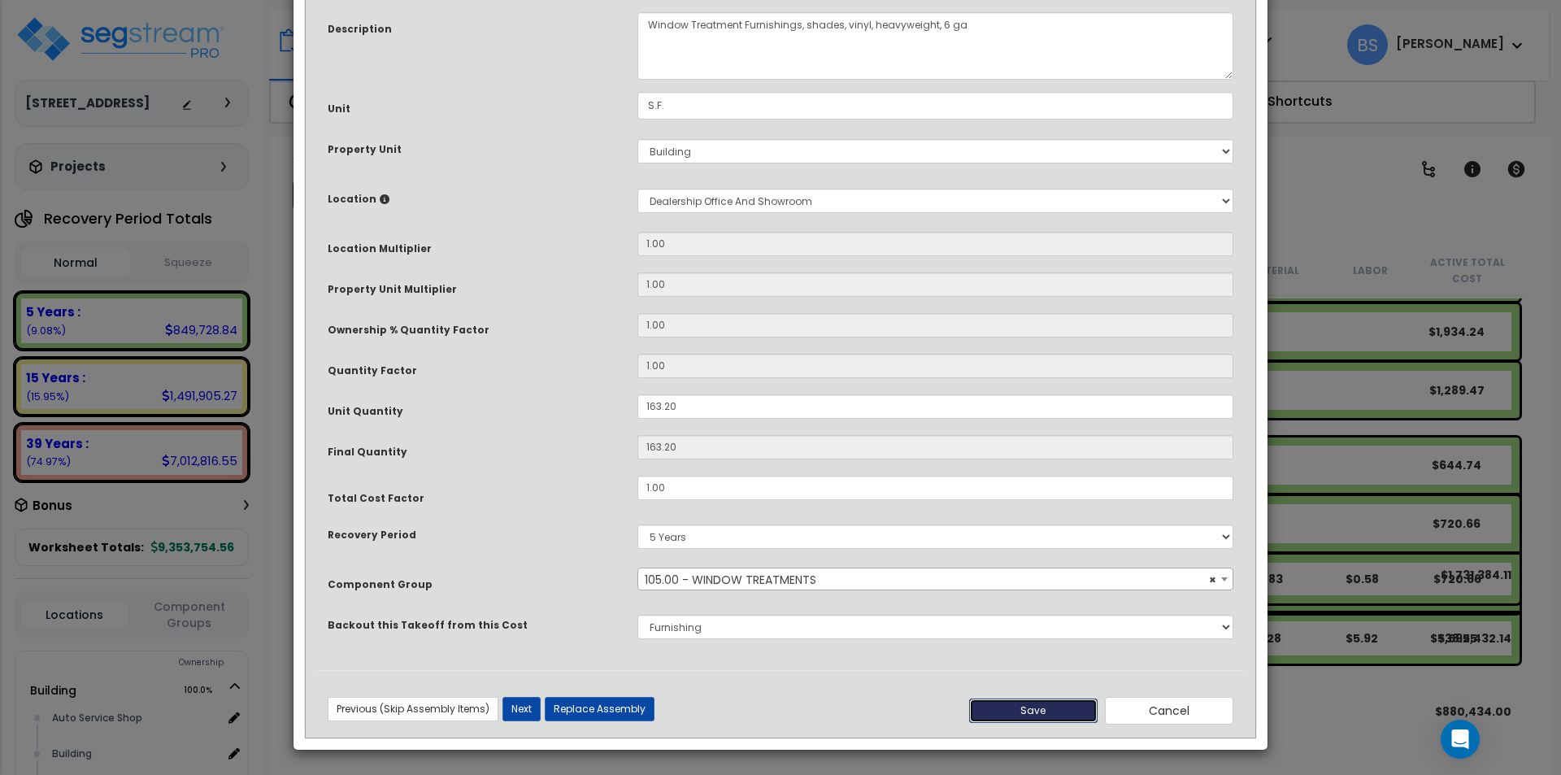
click at [1042, 709] on button "Save" at bounding box center [1033, 710] width 128 height 24
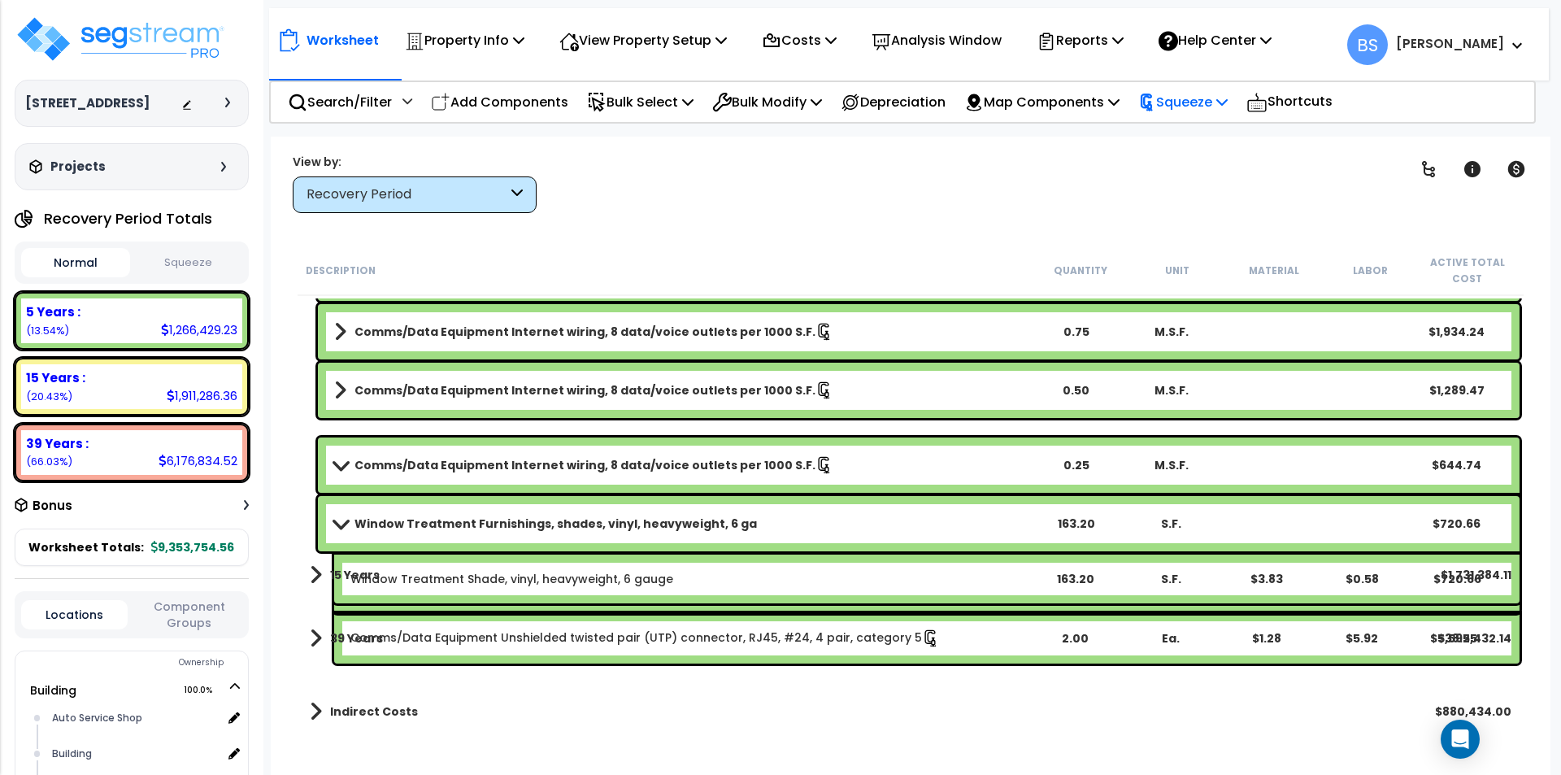
click at [1205, 106] on p "Squeeze" at bounding box center [1182, 102] width 89 height 22
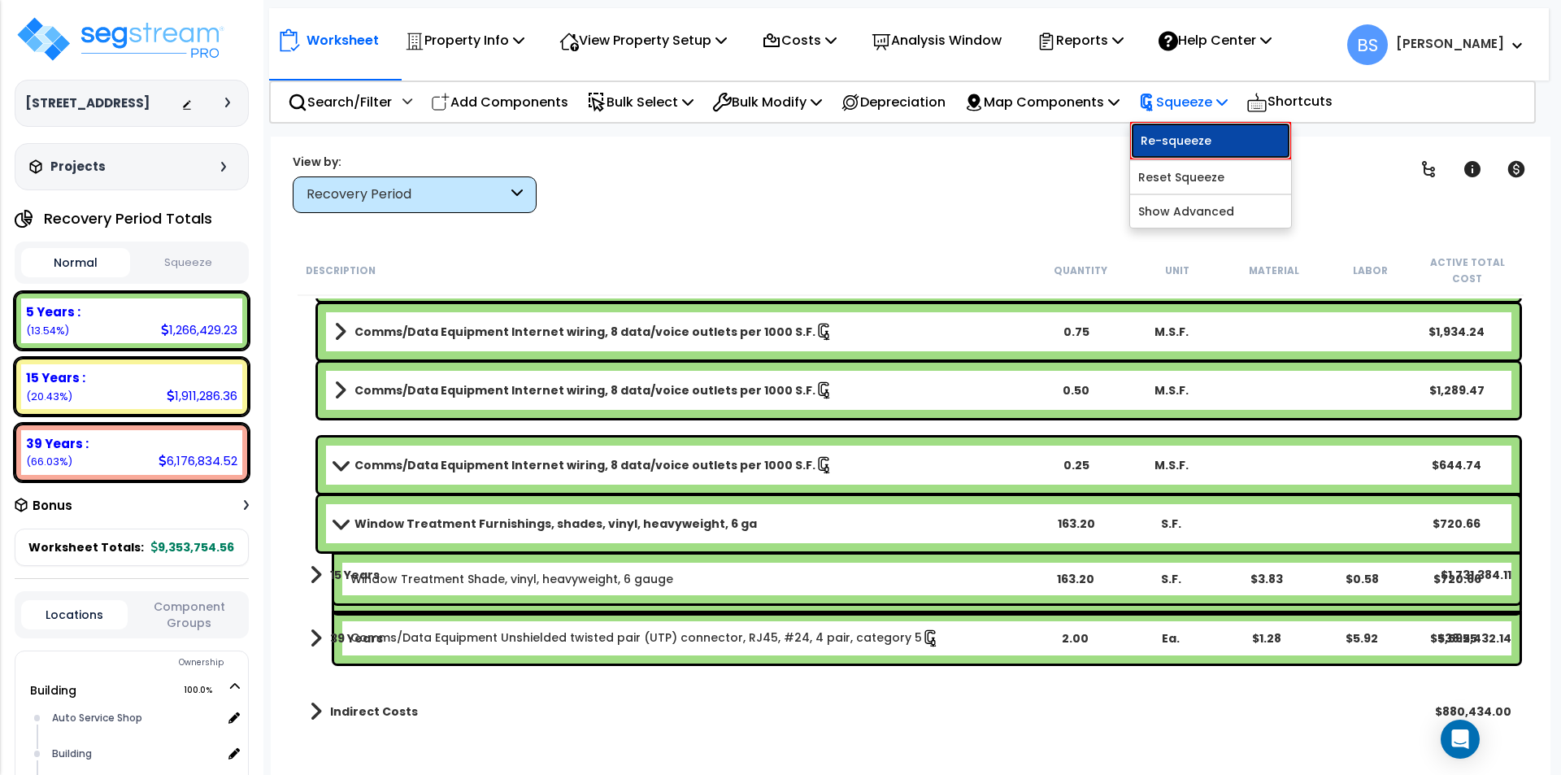
click at [1206, 140] on link "Re-squeeze" at bounding box center [1210, 140] width 161 height 37
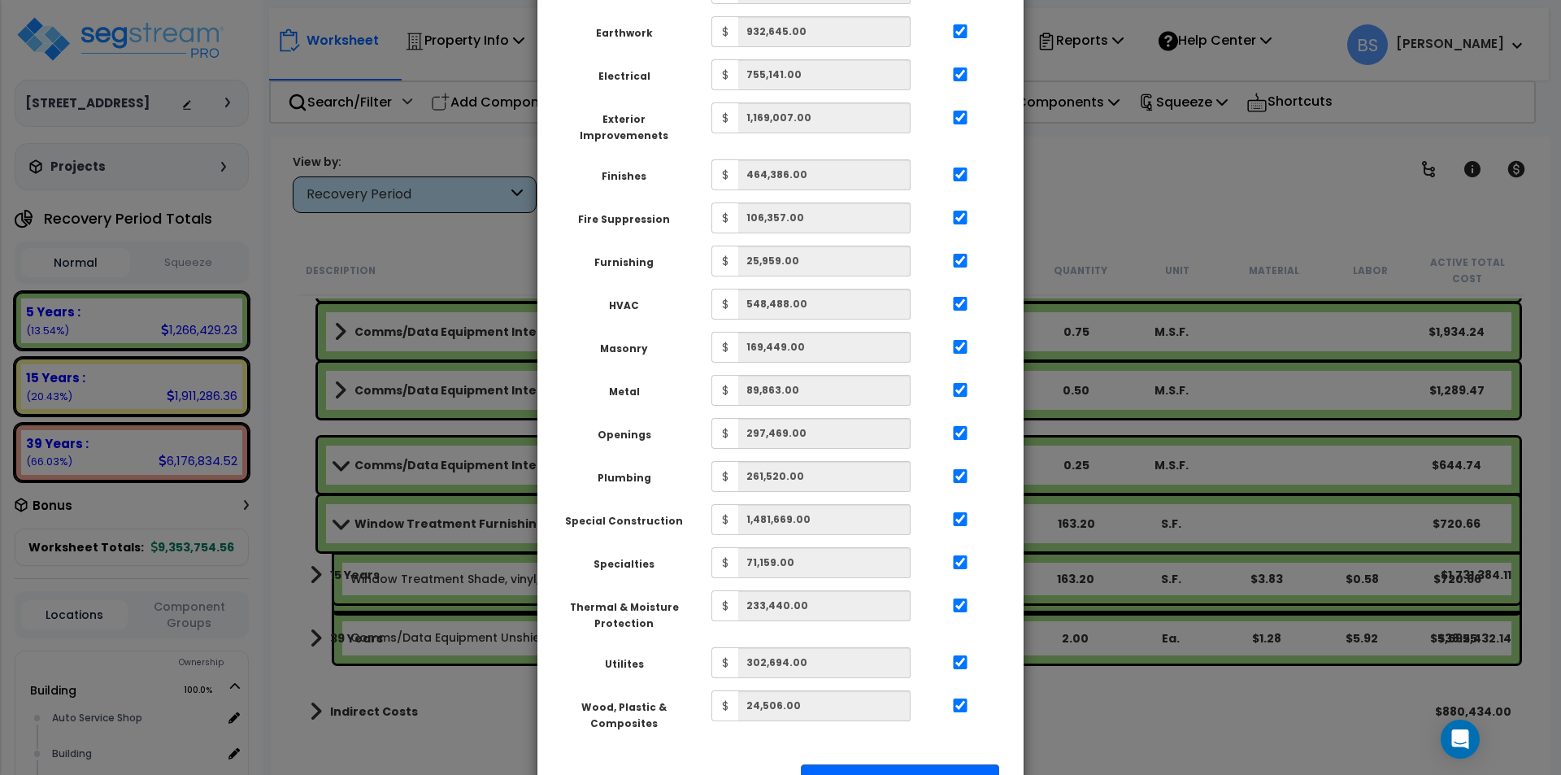
scroll to position [575, 0]
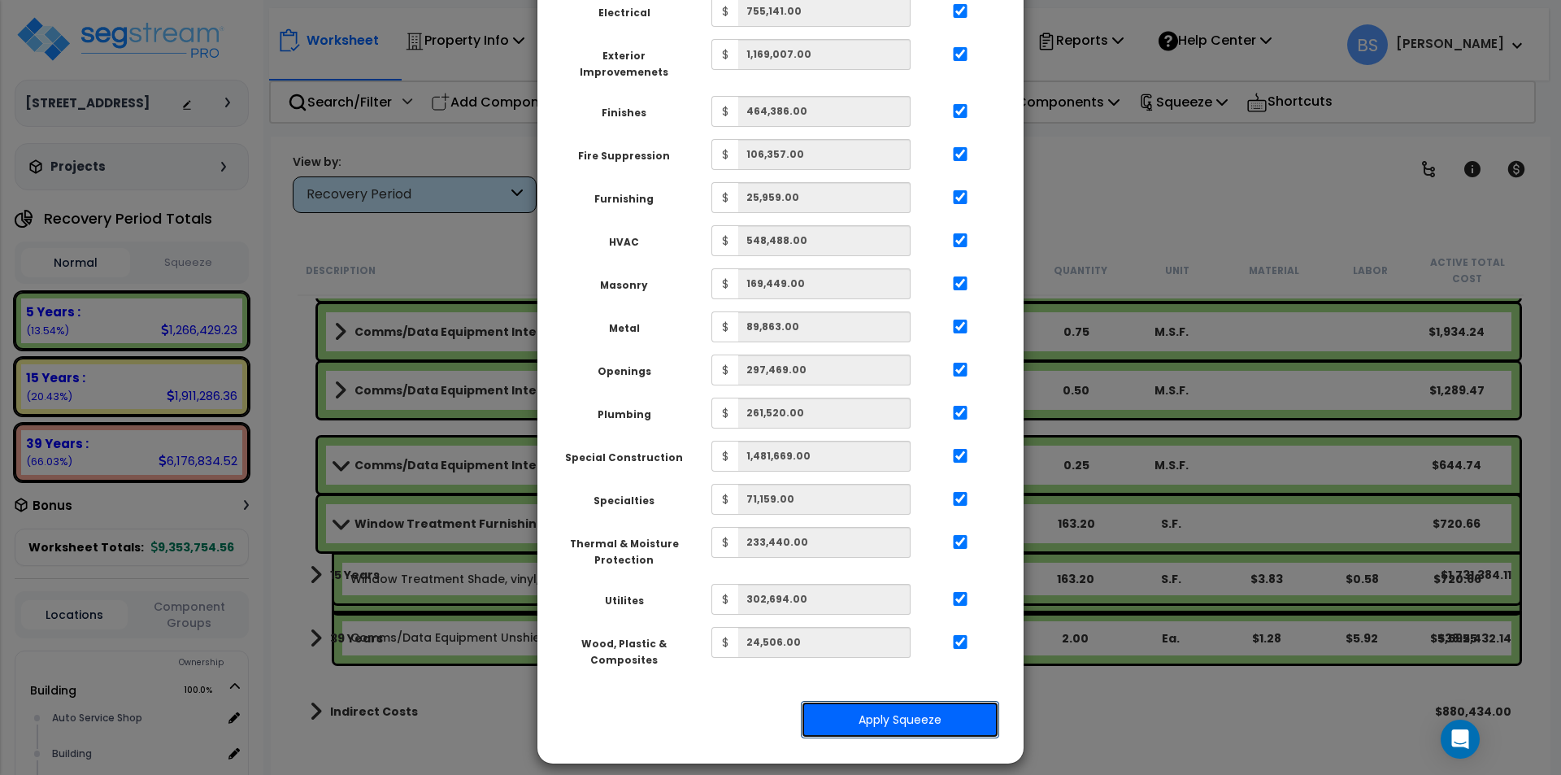
click at [904, 706] on button "Apply Squeeze" at bounding box center [900, 719] width 198 height 37
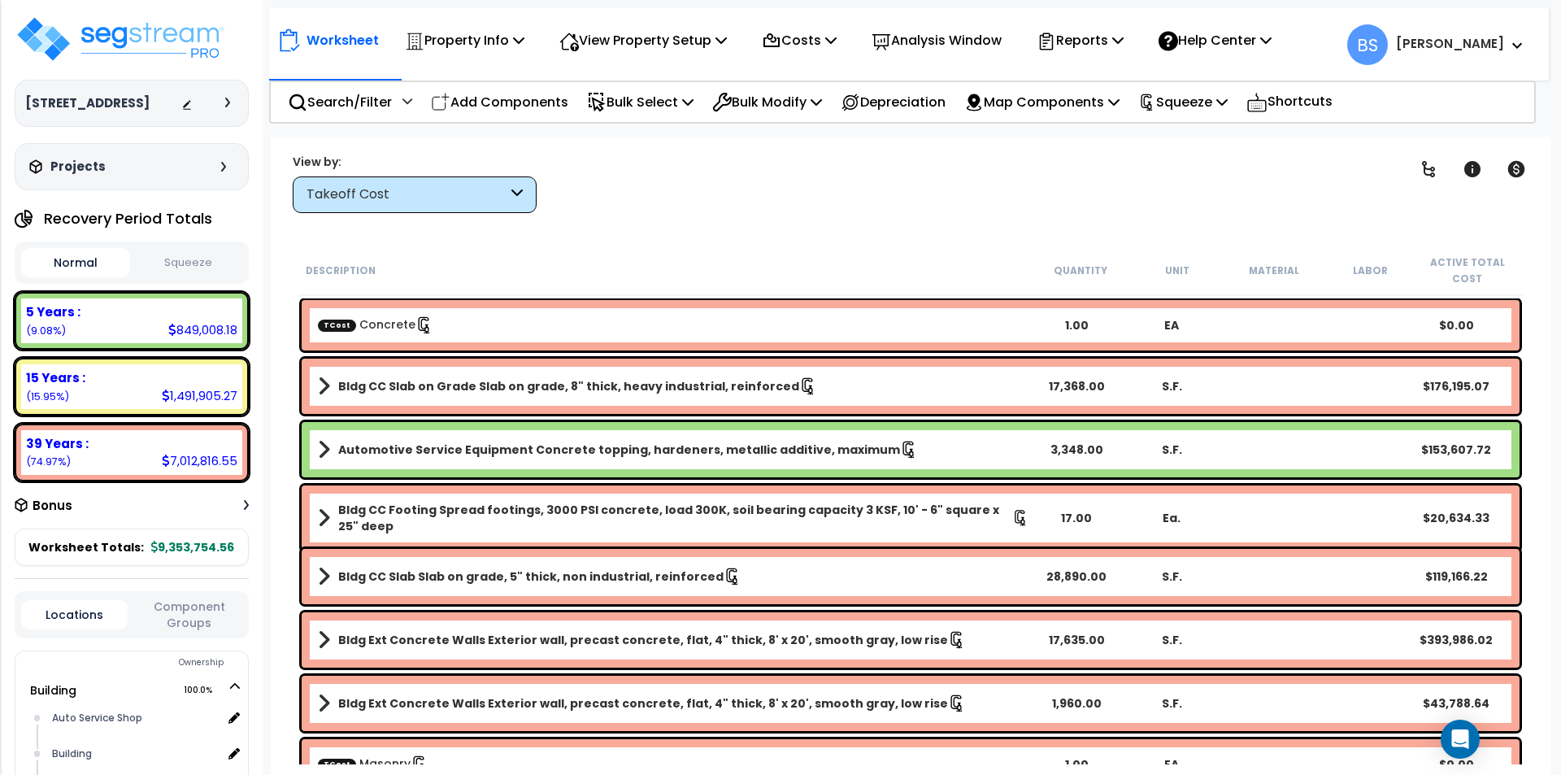
click at [692, 209] on div "Clear Filters" at bounding box center [967, 183] width 821 height 60
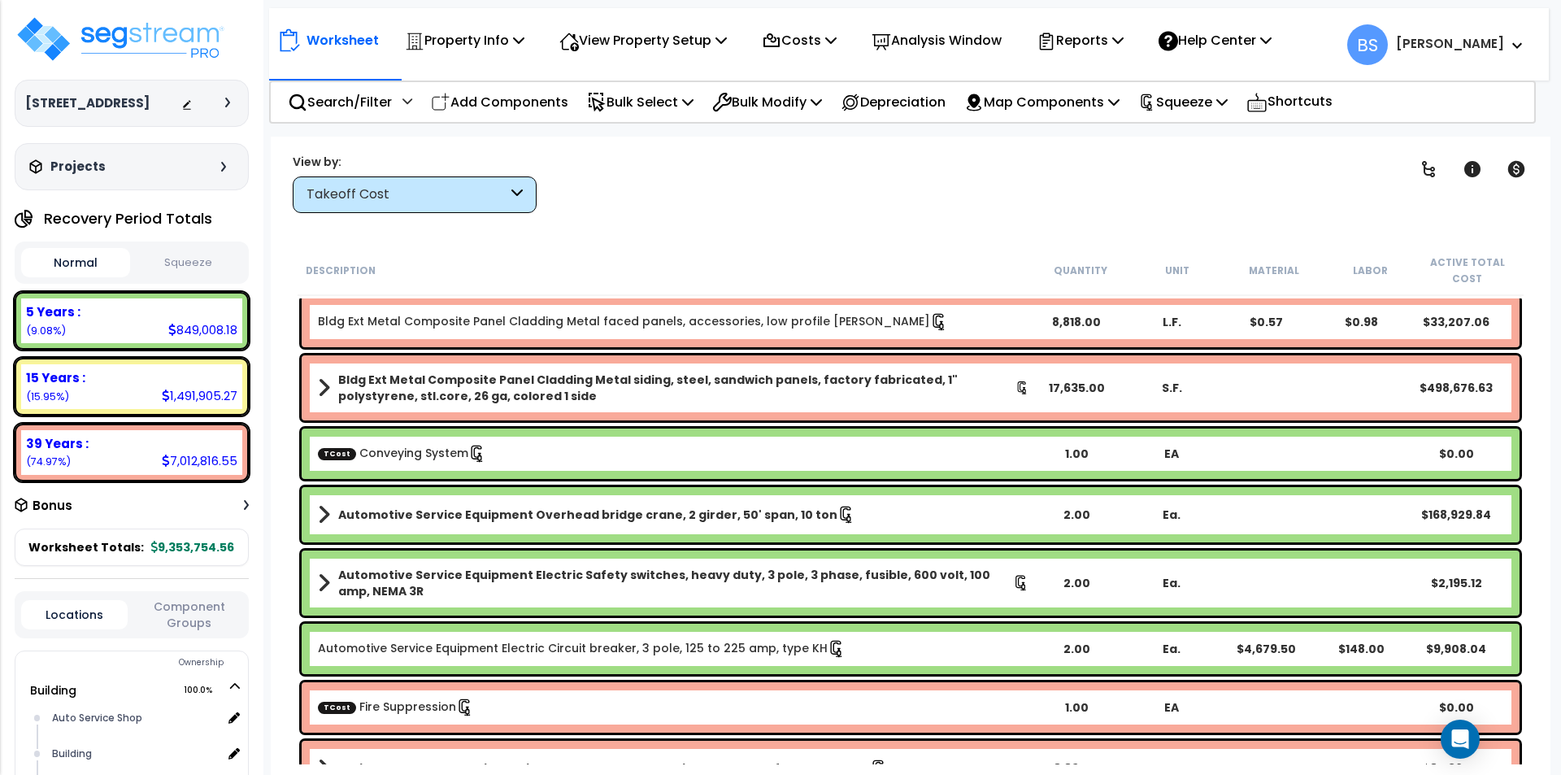
scroll to position [4065, 0]
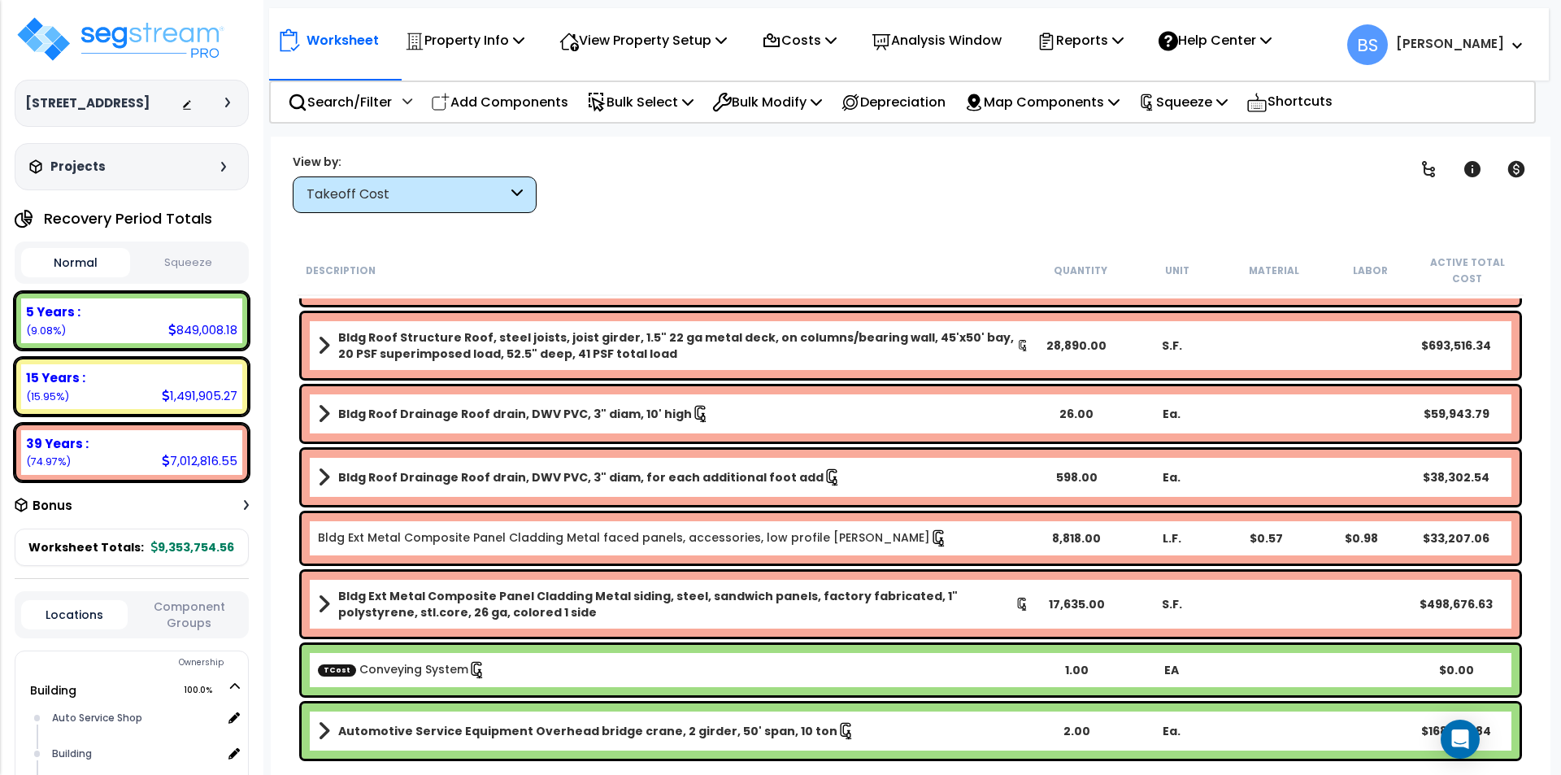
click at [399, 670] on link "TCost Conveying System" at bounding box center [402, 669] width 168 height 16
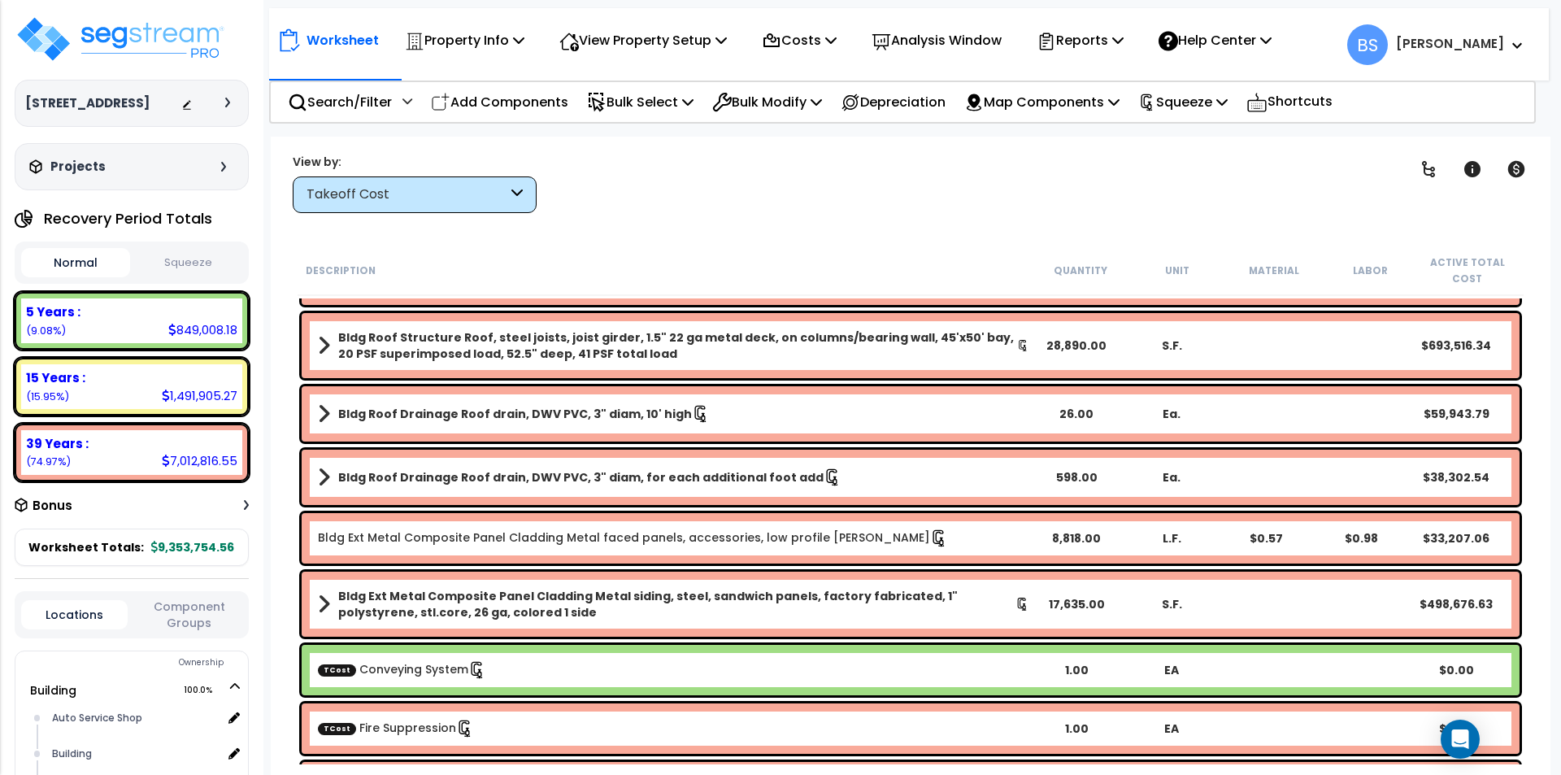
click at [399, 670] on link "TCost Conveying System" at bounding box center [402, 669] width 168 height 16
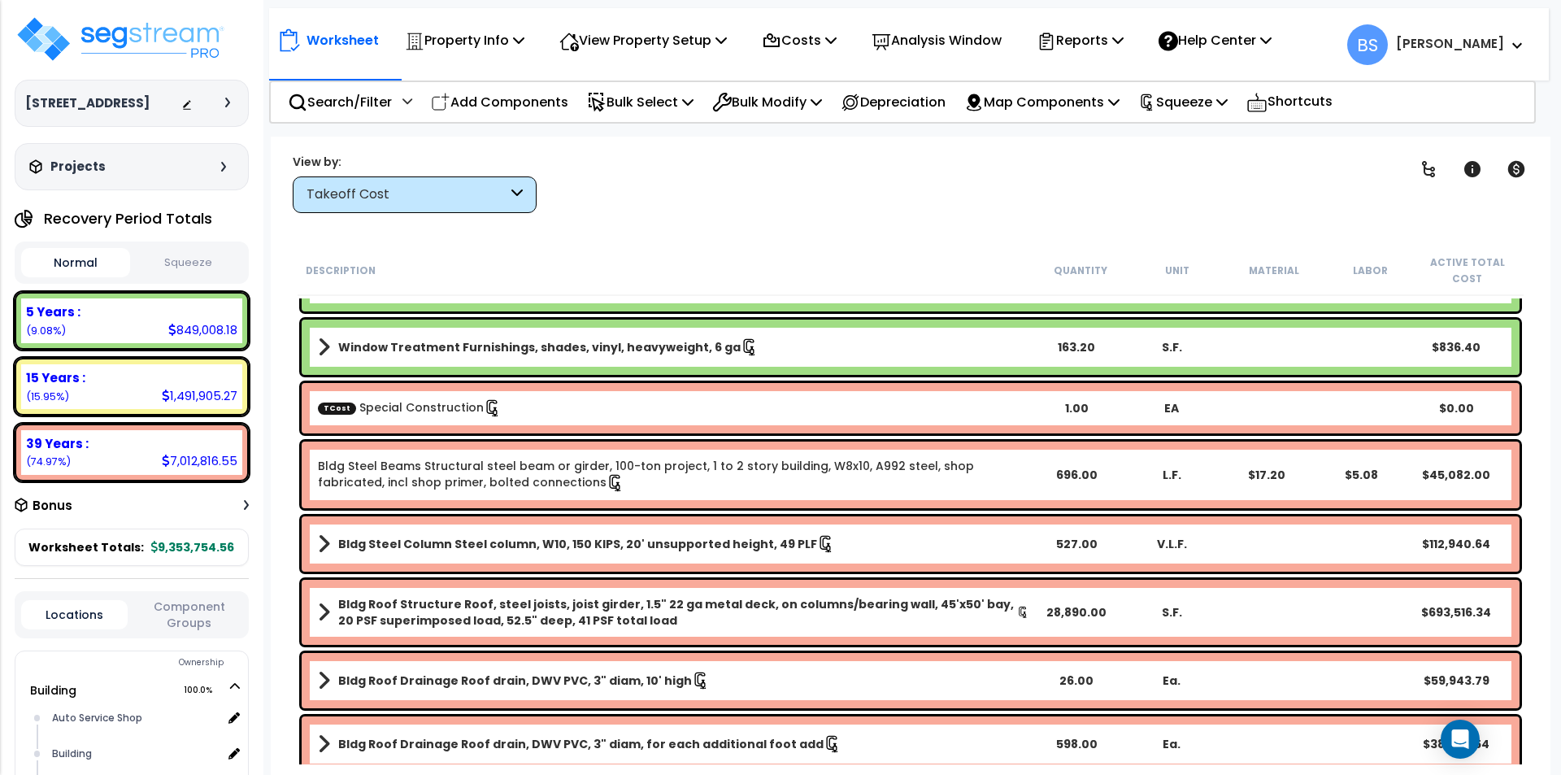
scroll to position [3577, 0]
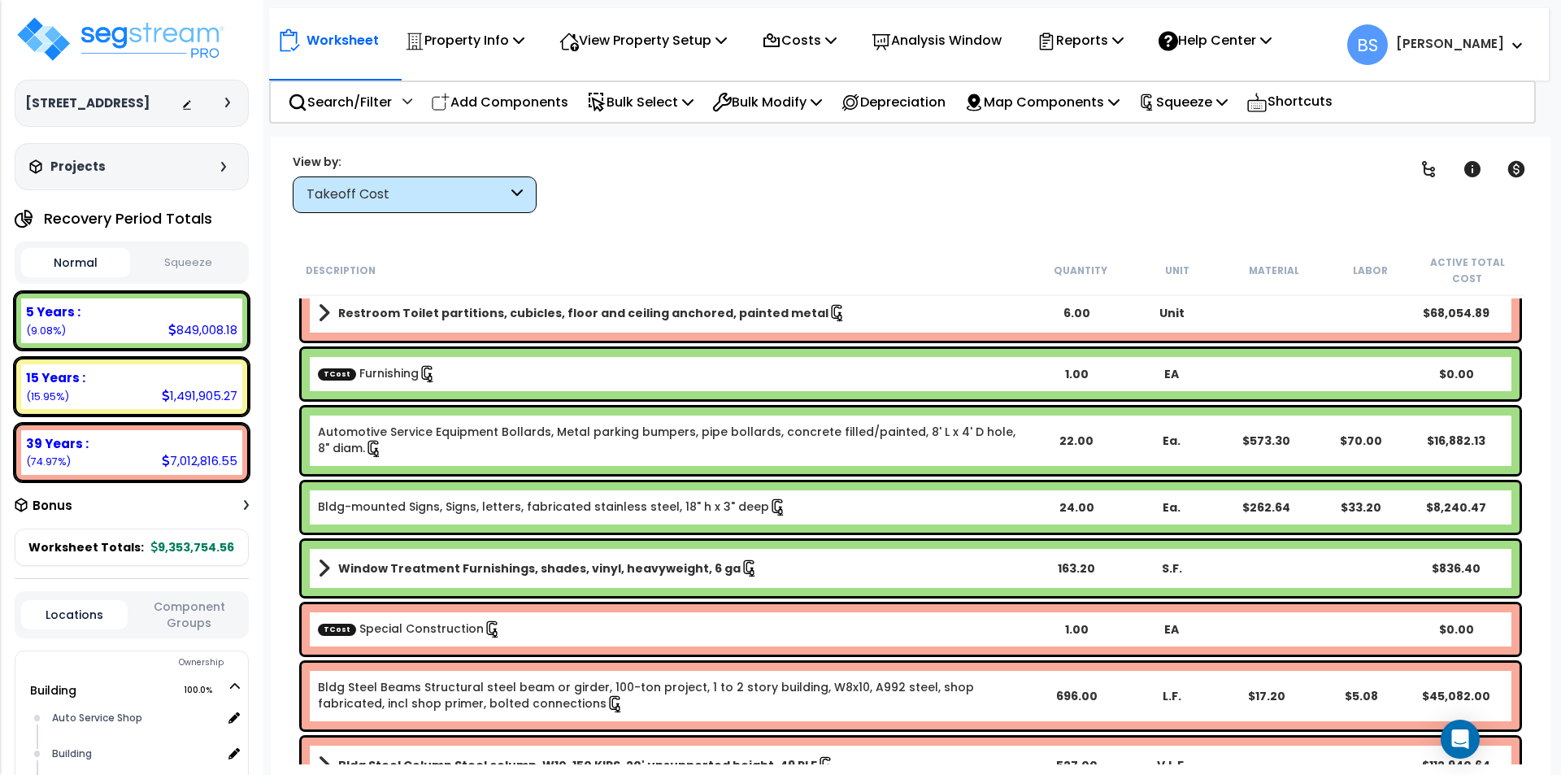
click at [485, 377] on div "TCost Furnishing" at bounding box center [673, 374] width 711 height 18
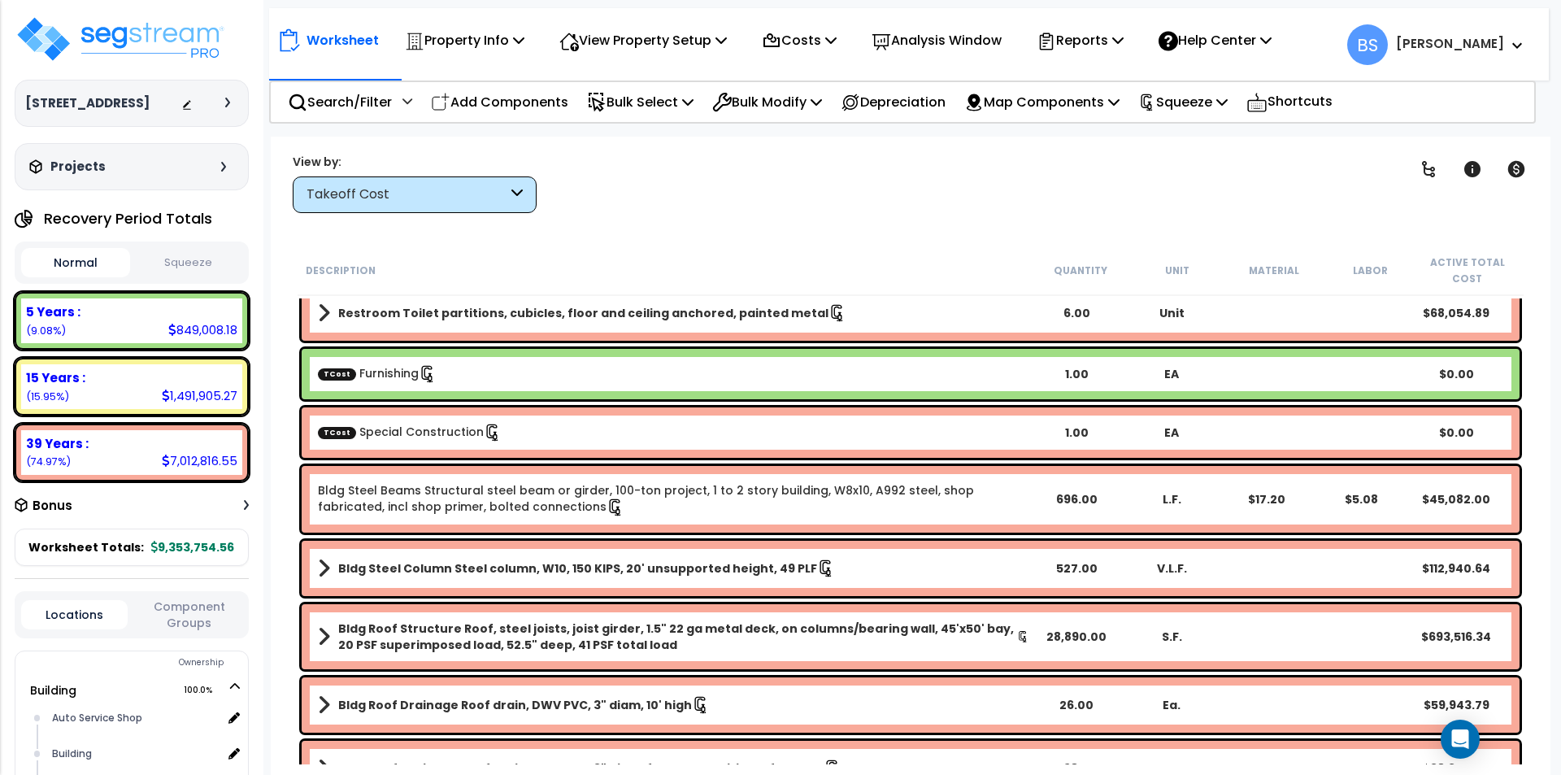
click at [471, 372] on div "TCost Furnishing" at bounding box center [673, 374] width 711 height 18
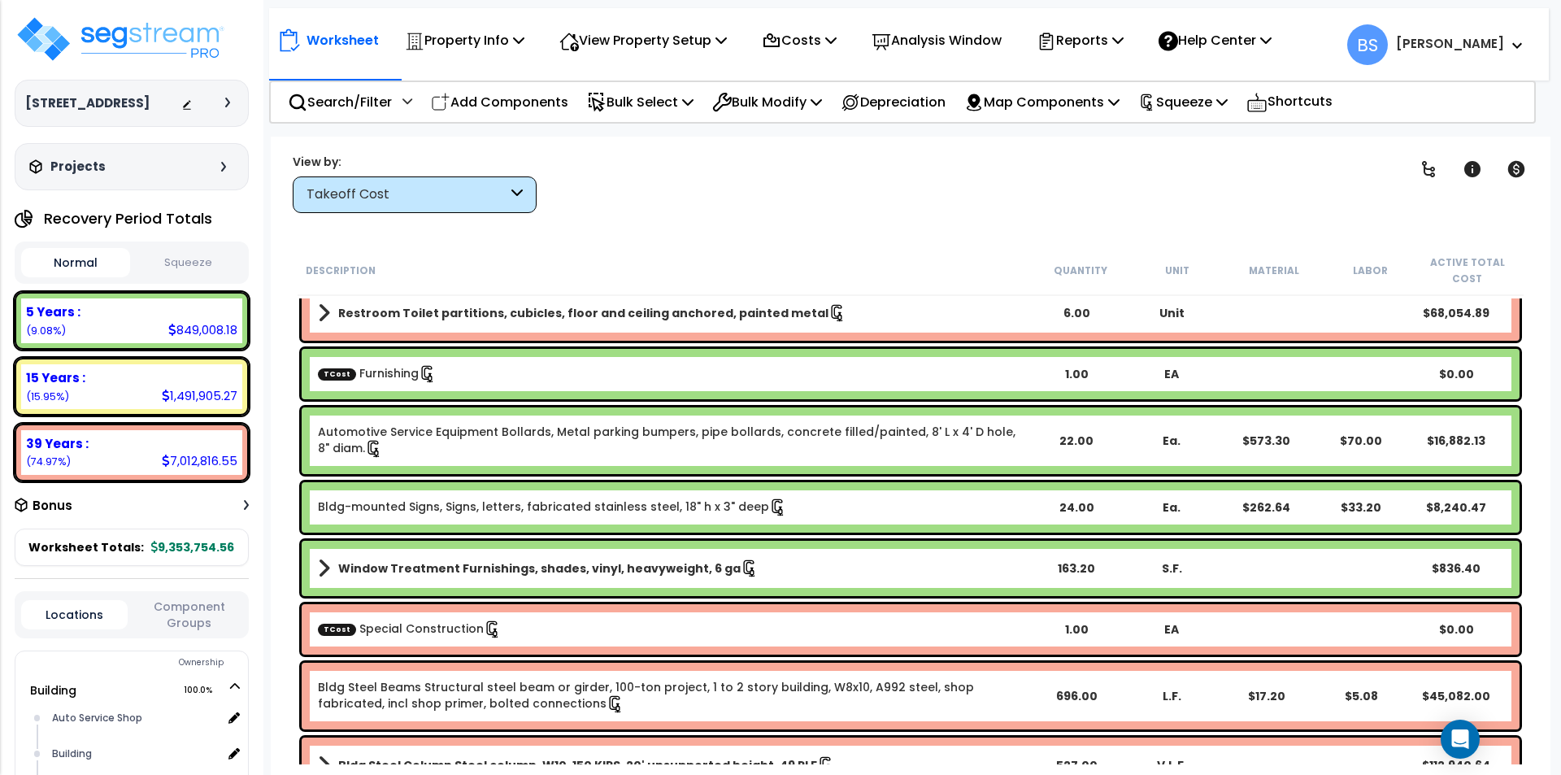
click at [1069, 562] on div "163.20" at bounding box center [1076, 568] width 95 height 16
click at [1219, 96] on p "Squeeze" at bounding box center [1182, 102] width 89 height 22
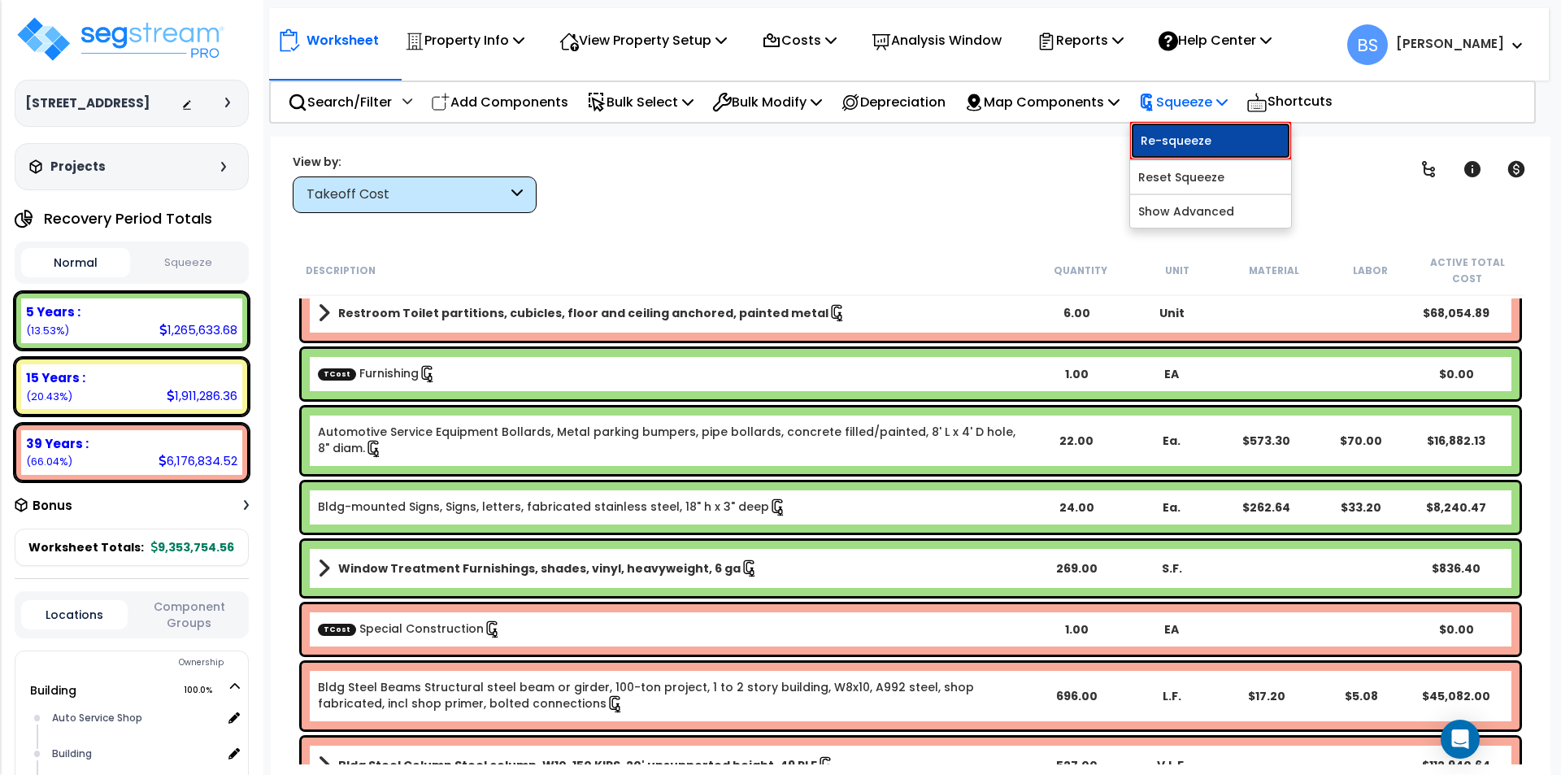
click at [1212, 142] on link "Re-squeeze" at bounding box center [1210, 140] width 161 height 37
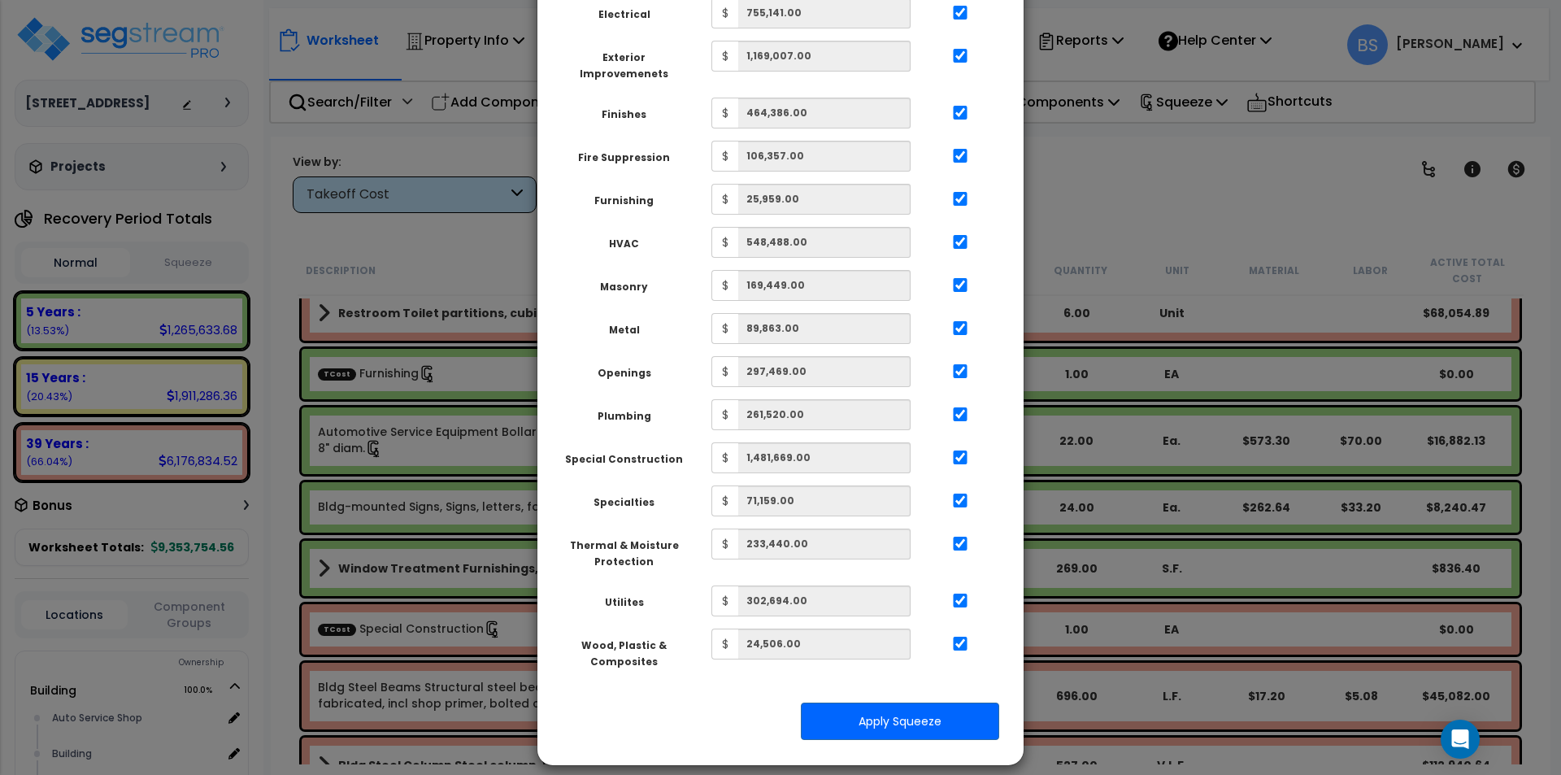
scroll to position [575, 0]
click at [911, 716] on button "Apply Squeeze" at bounding box center [900, 719] width 198 height 37
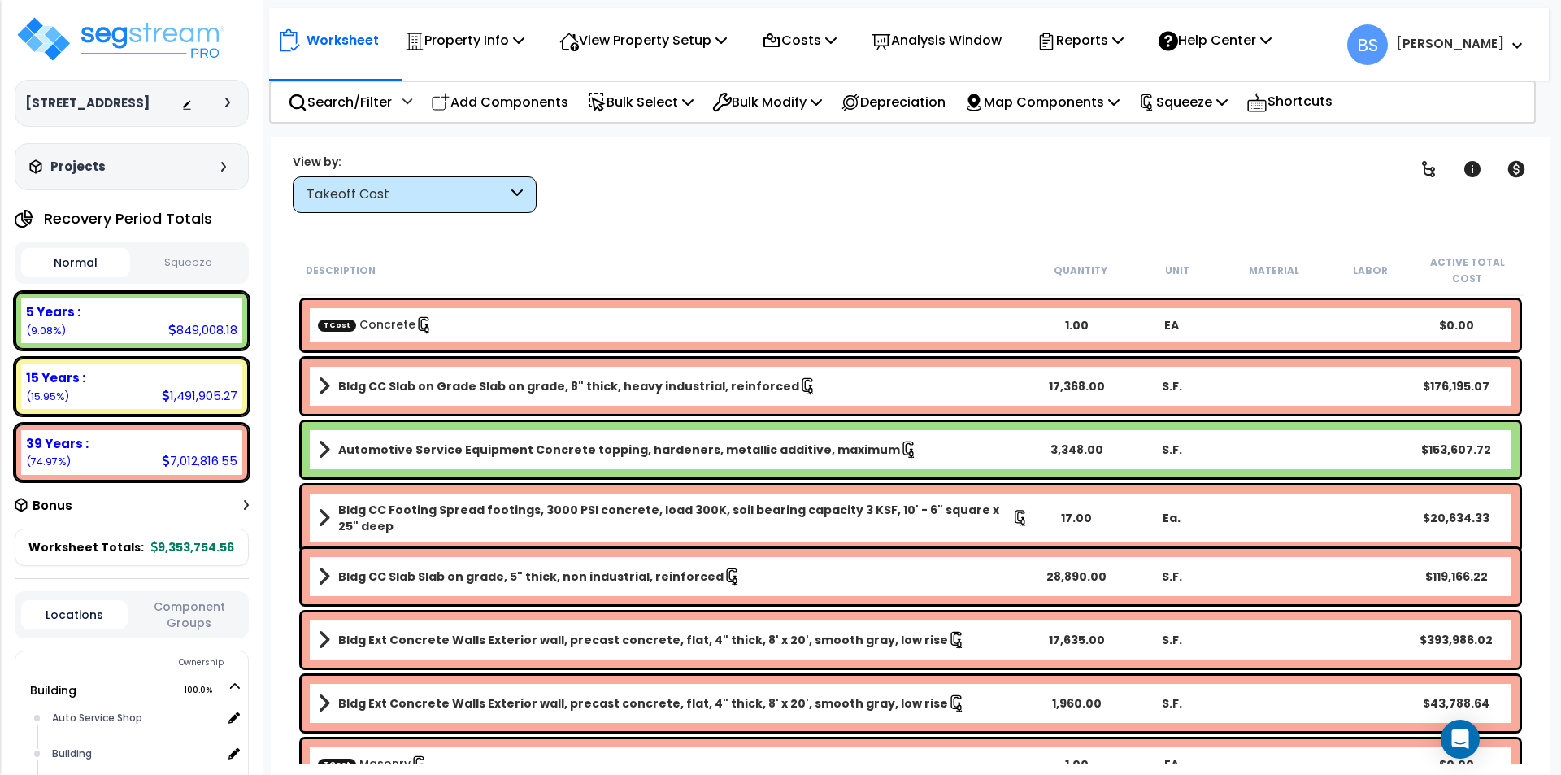
click at [511, 324] on div "TCost Concrete" at bounding box center [673, 325] width 711 height 18
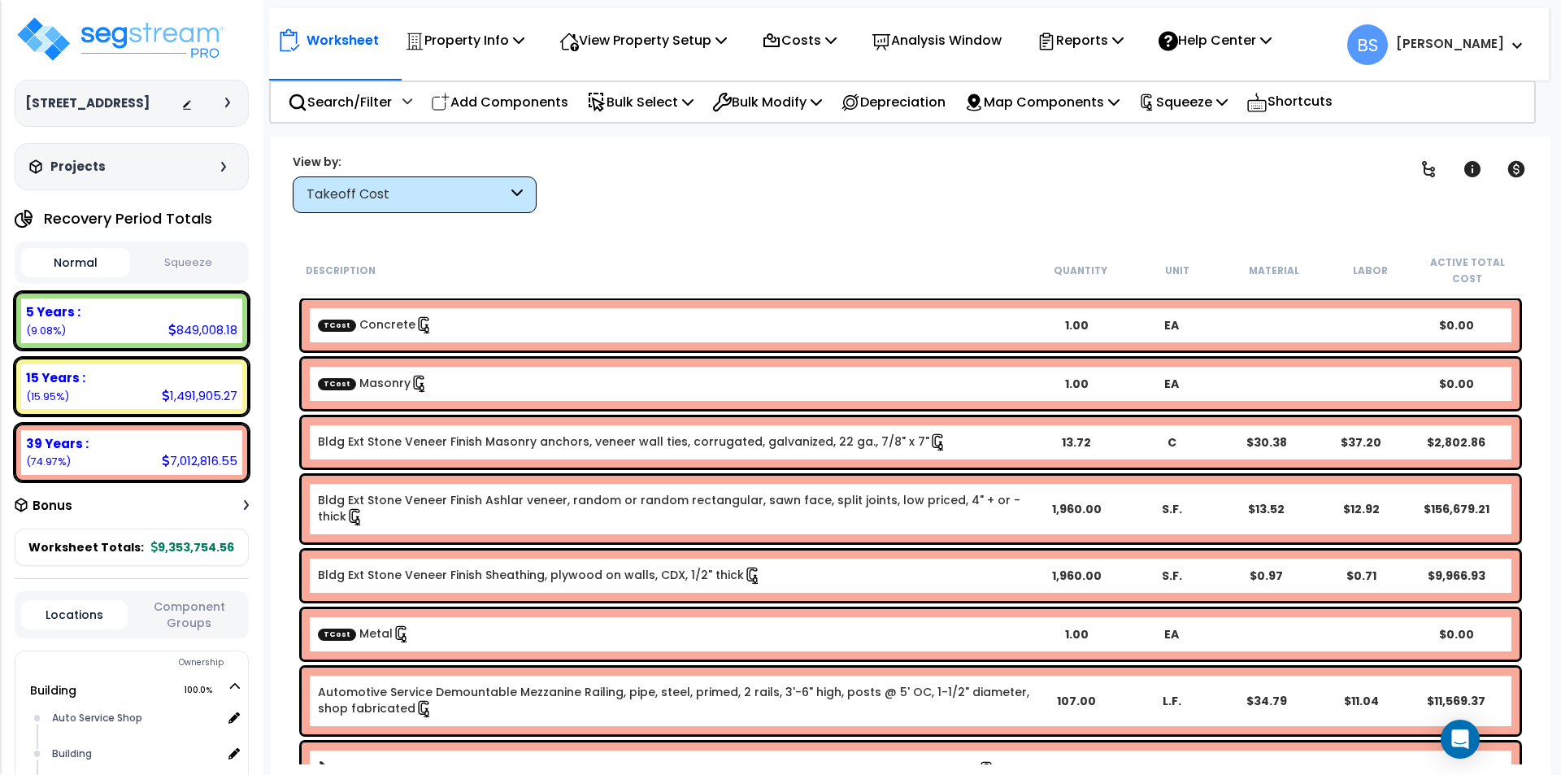
click at [394, 377] on link "TCost Masonry" at bounding box center [373, 383] width 111 height 16
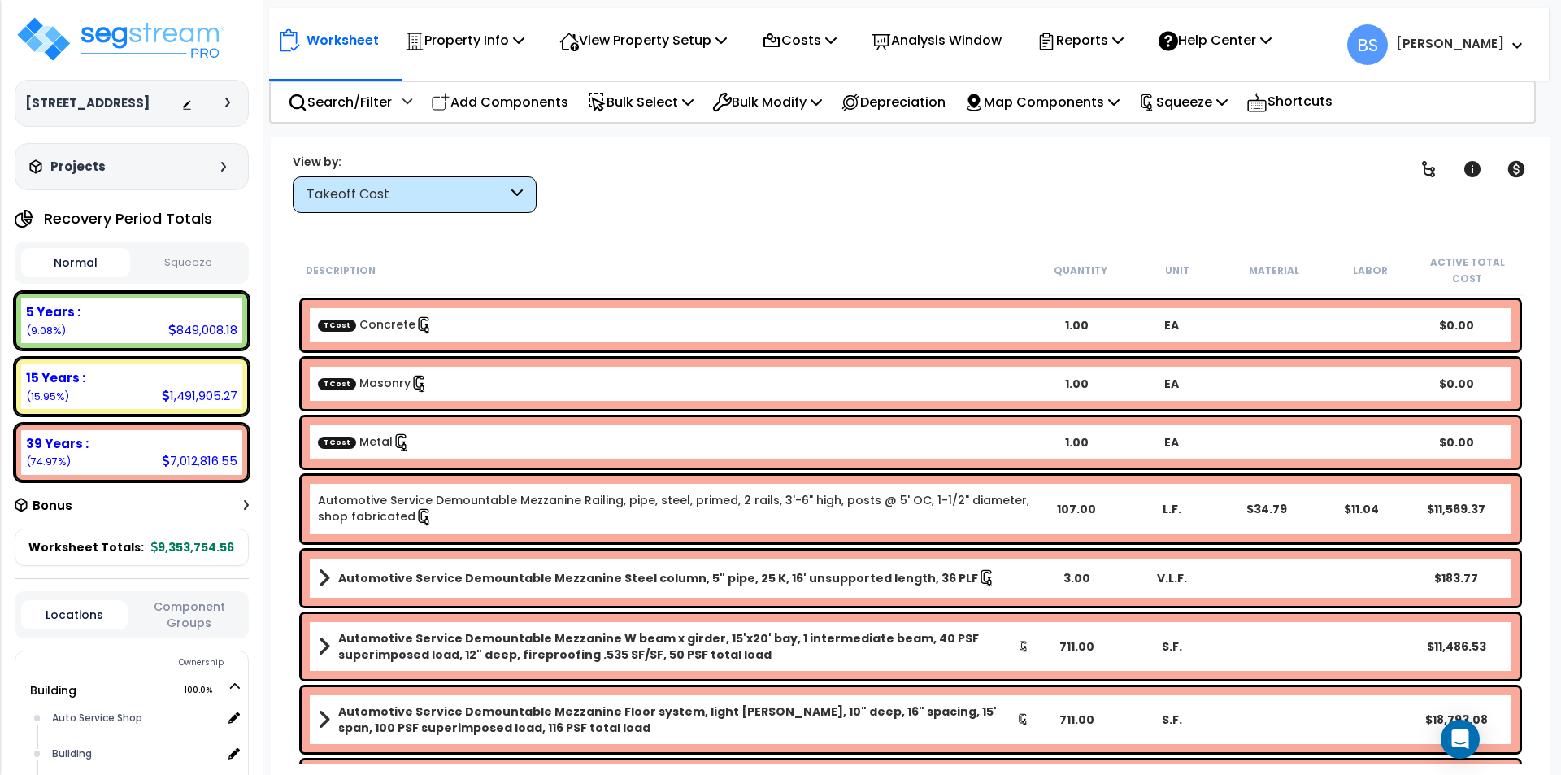
click at [374, 449] on link "TCost Metal" at bounding box center [364, 441] width 93 height 16
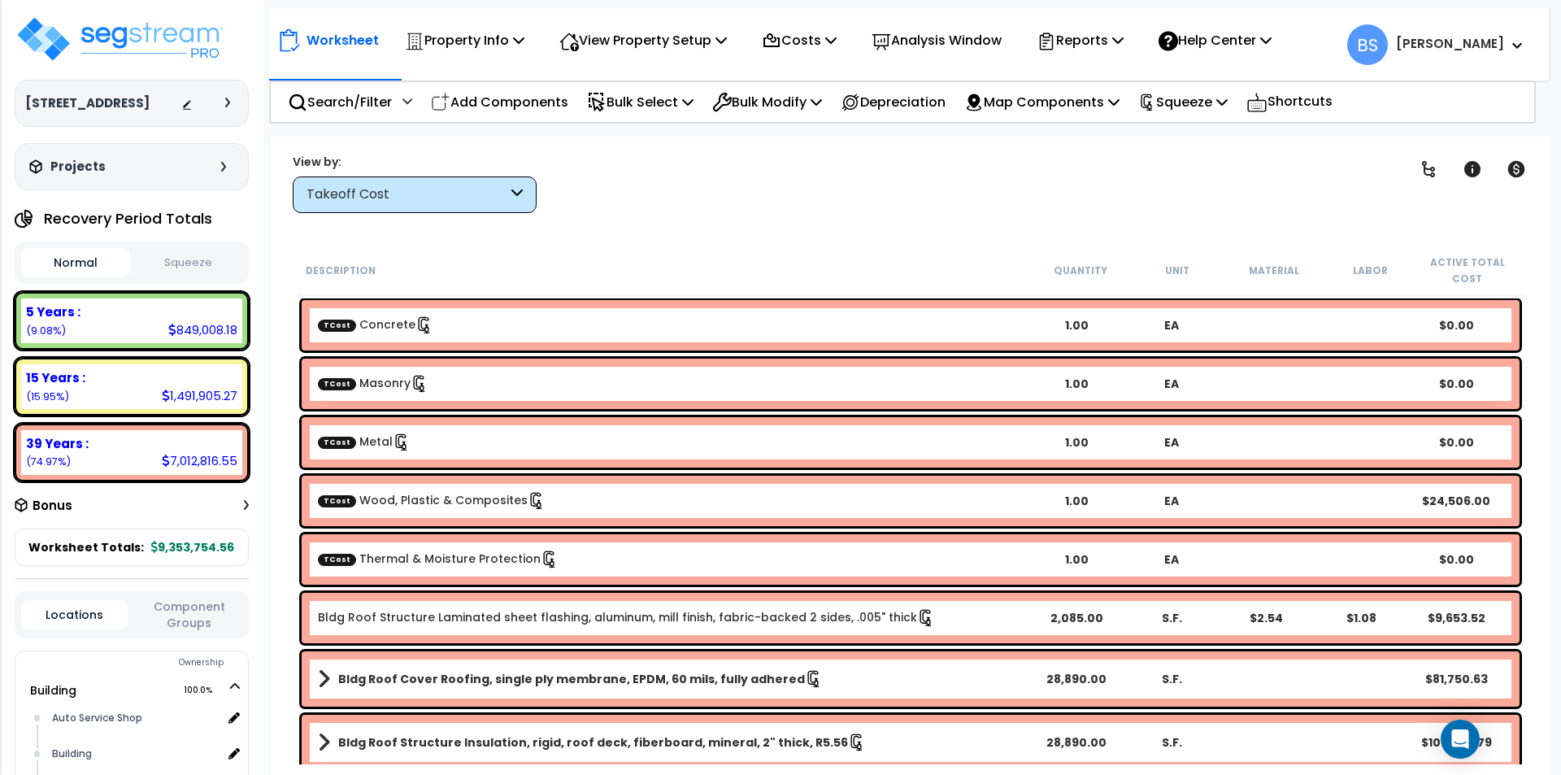
click at [433, 549] on div "TCost Thermal & Moisture Protection 1.00 EA $0.00" at bounding box center [911, 559] width 1218 height 50
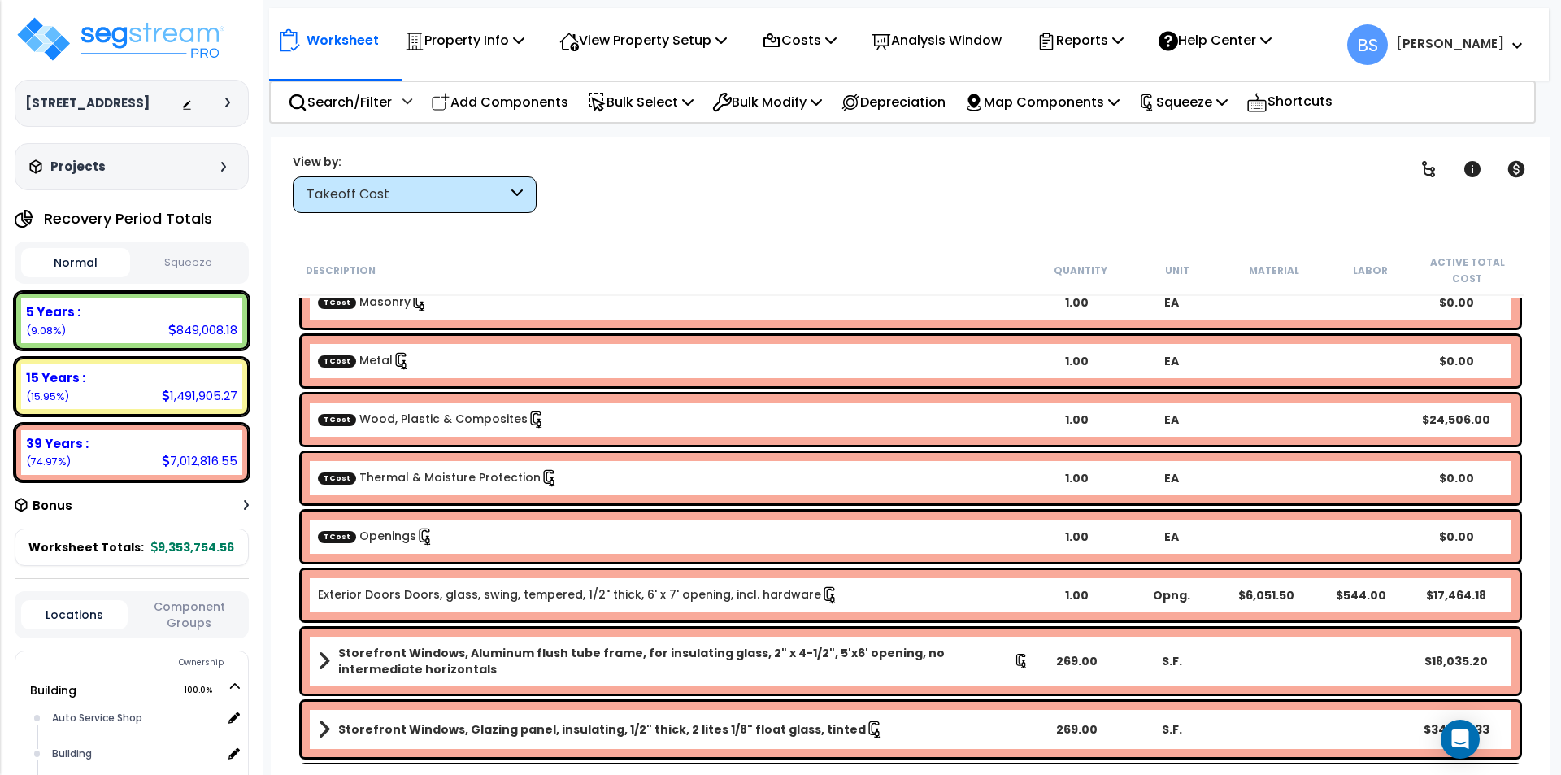
click at [450, 546] on div "TCost Openings" at bounding box center [673, 537] width 711 height 18
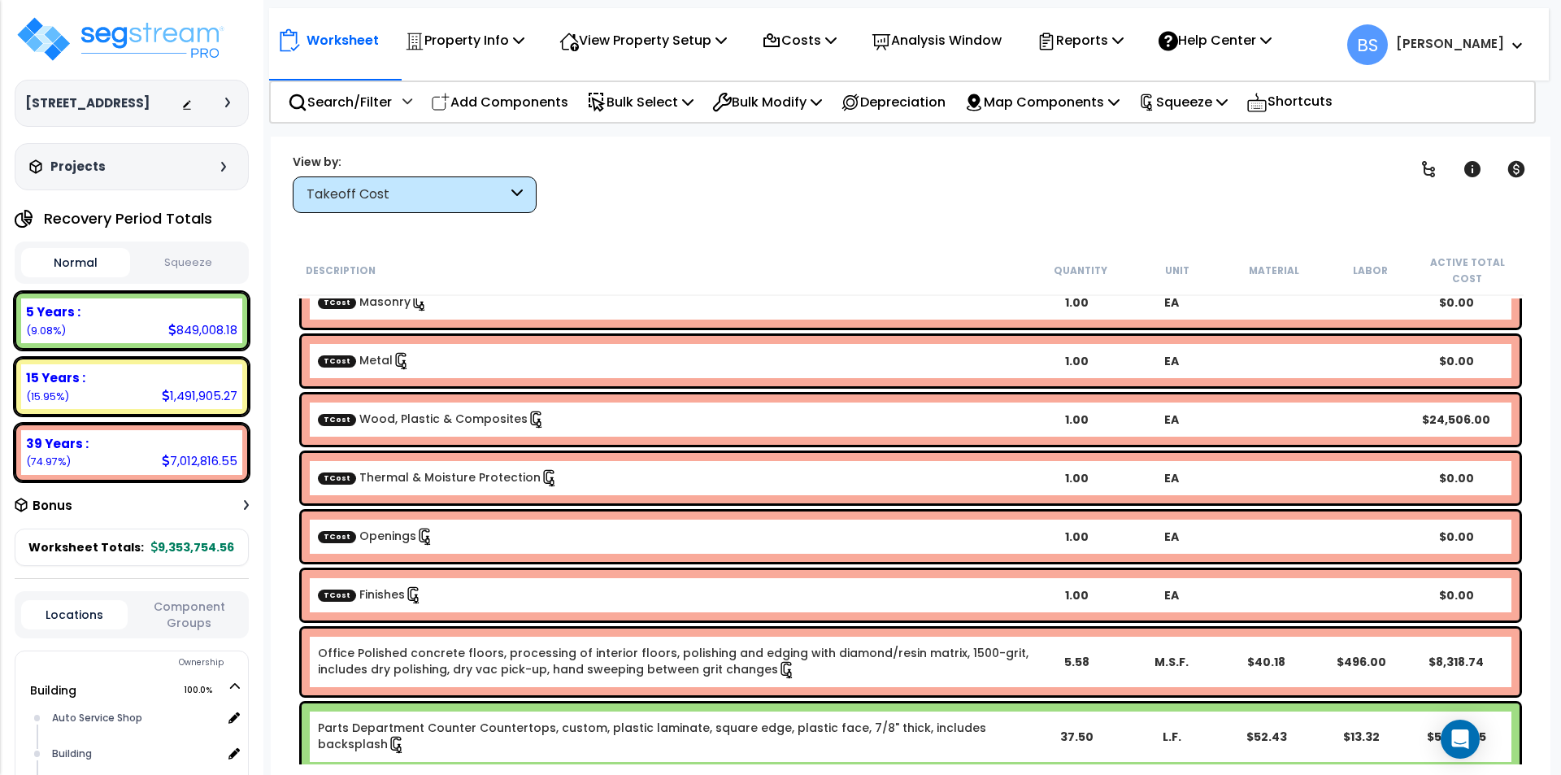
scroll to position [163, 0]
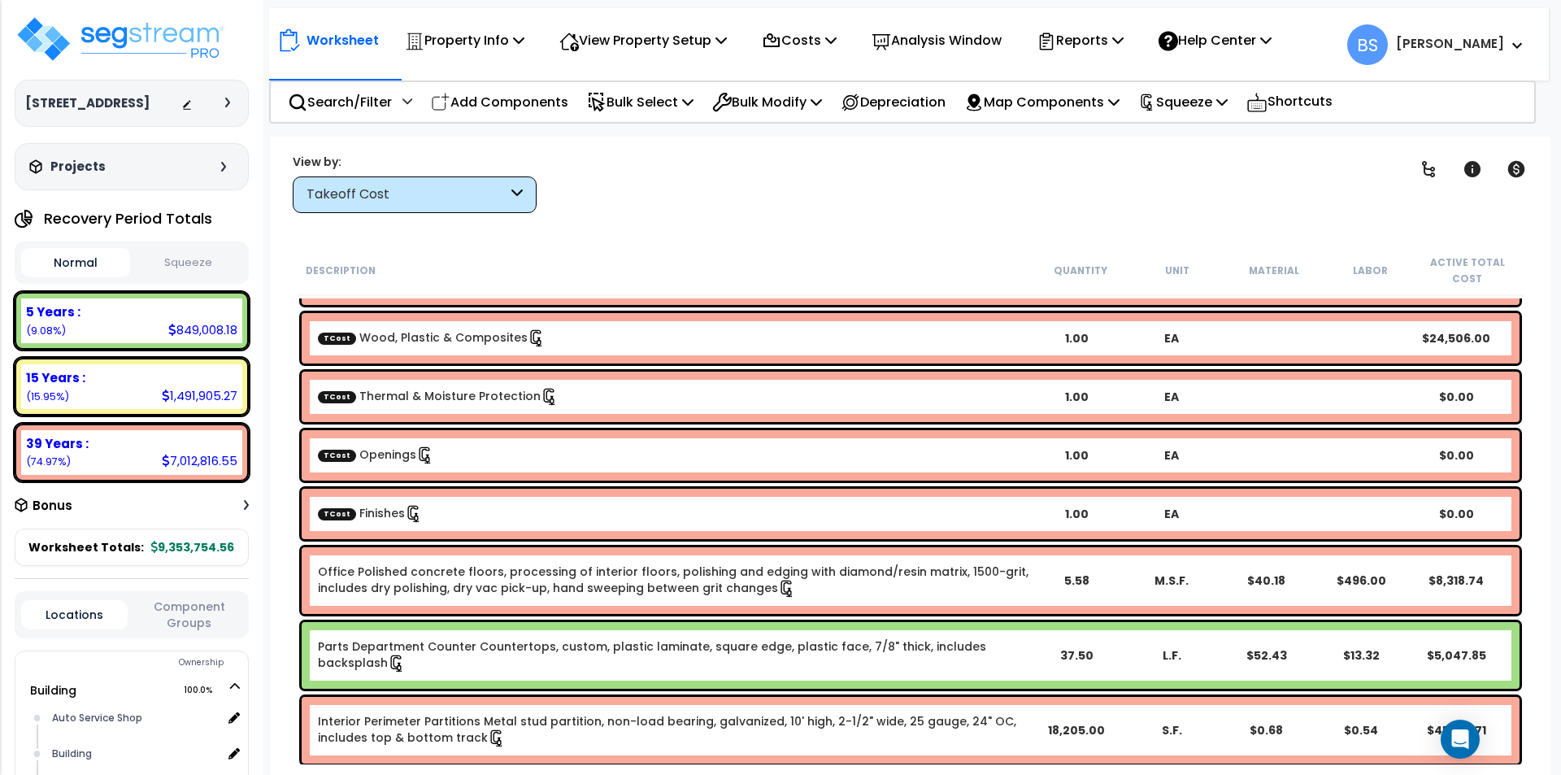
click at [447, 507] on div "TCost Finishes" at bounding box center [673, 514] width 711 height 18
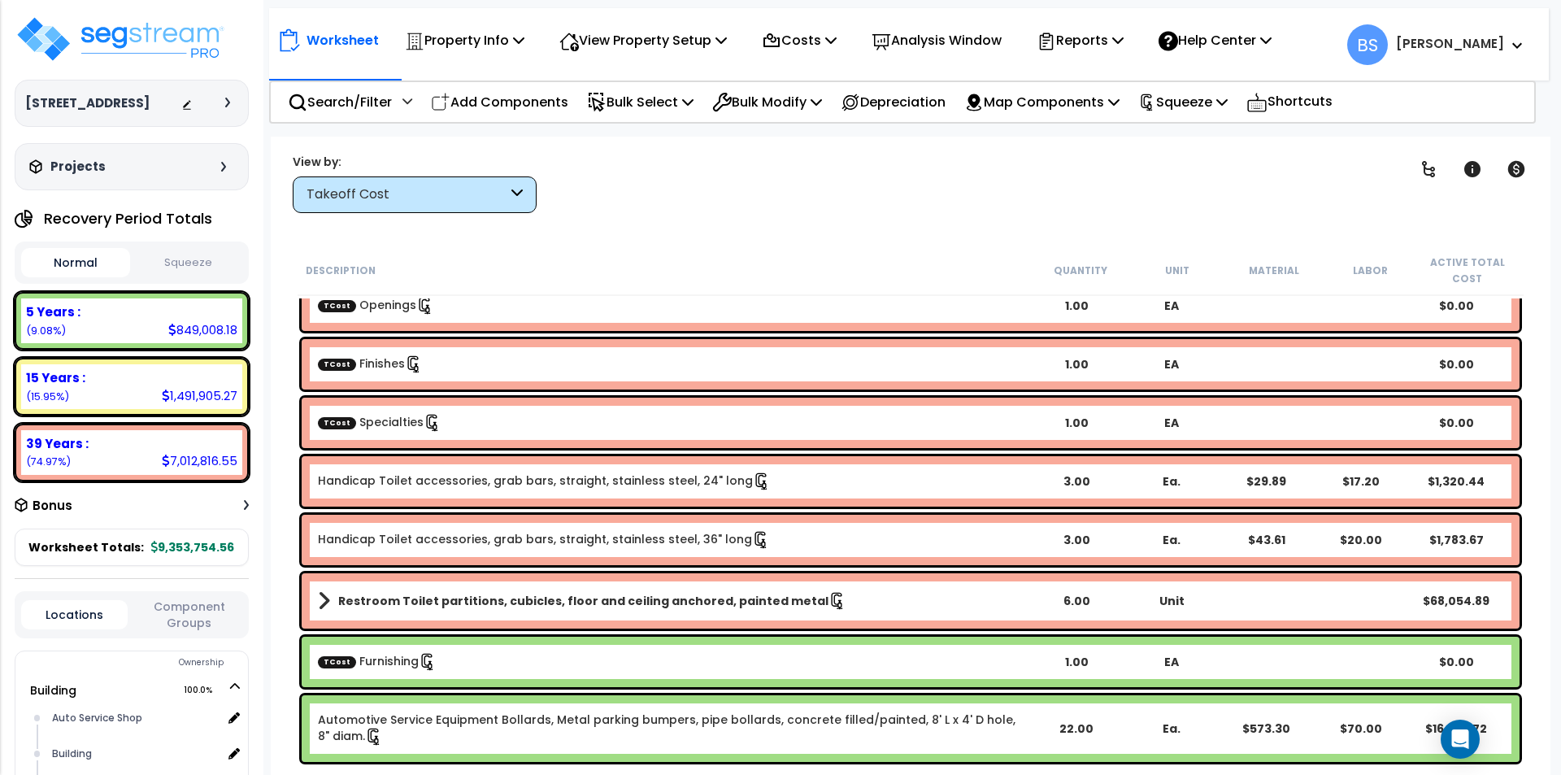
scroll to position [325, 0]
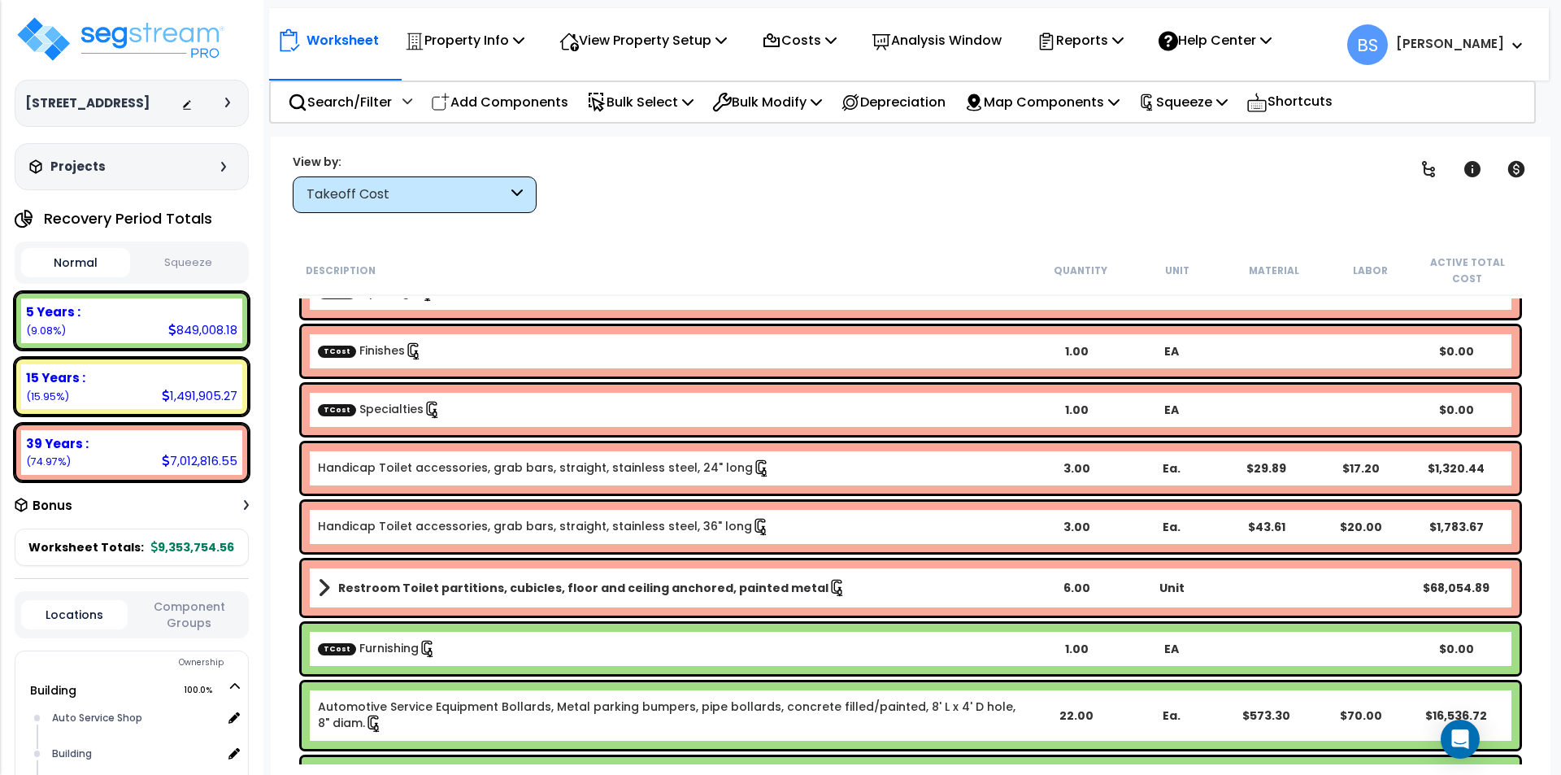
click at [489, 408] on div "TCost Specialties" at bounding box center [673, 410] width 711 height 18
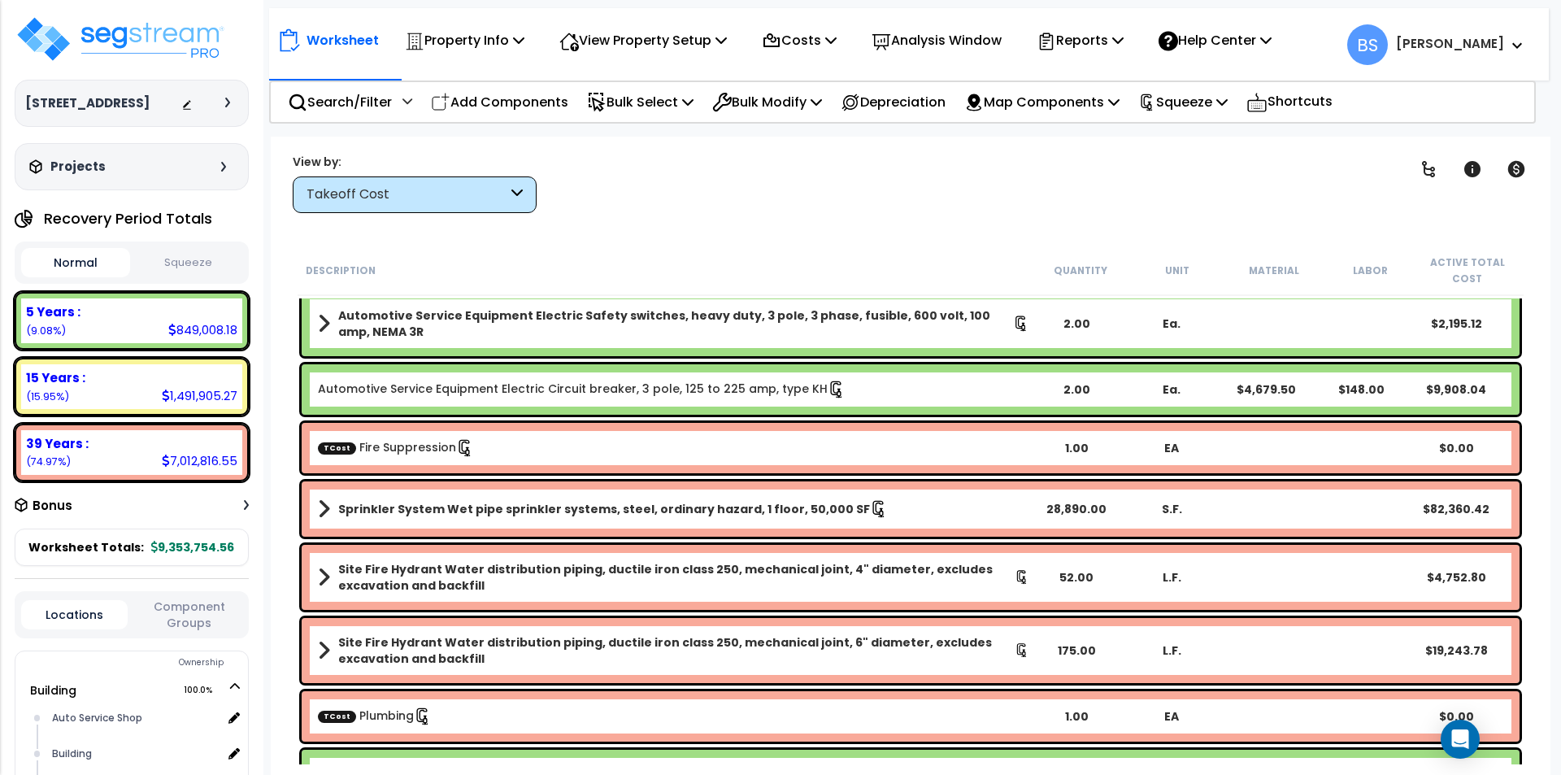
scroll to position [1463, 0]
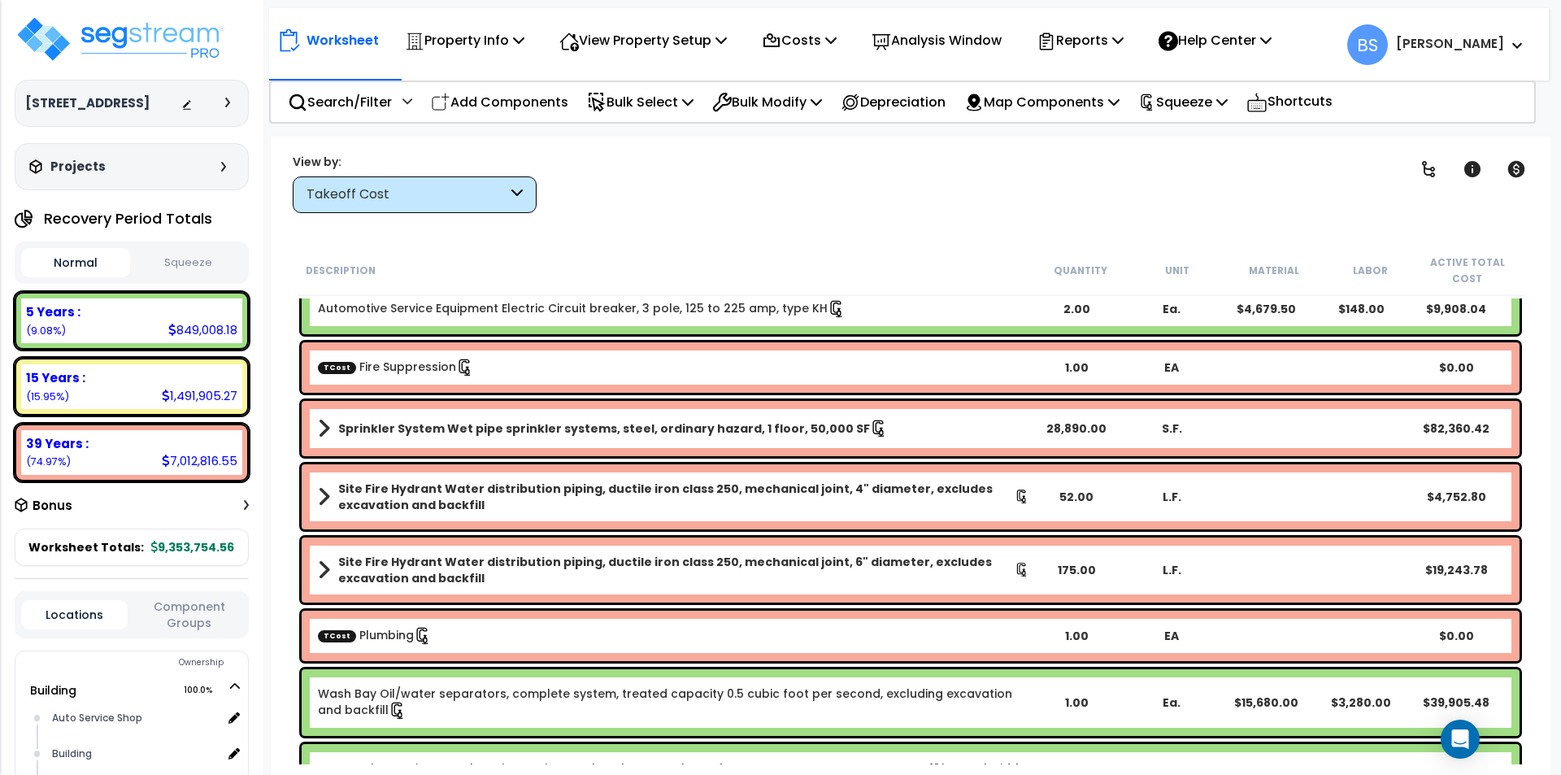
click at [387, 488] on b "Site Fire Hydrant Water distribution piping, ductile iron class 250, mechanical…" at bounding box center [676, 496] width 676 height 33
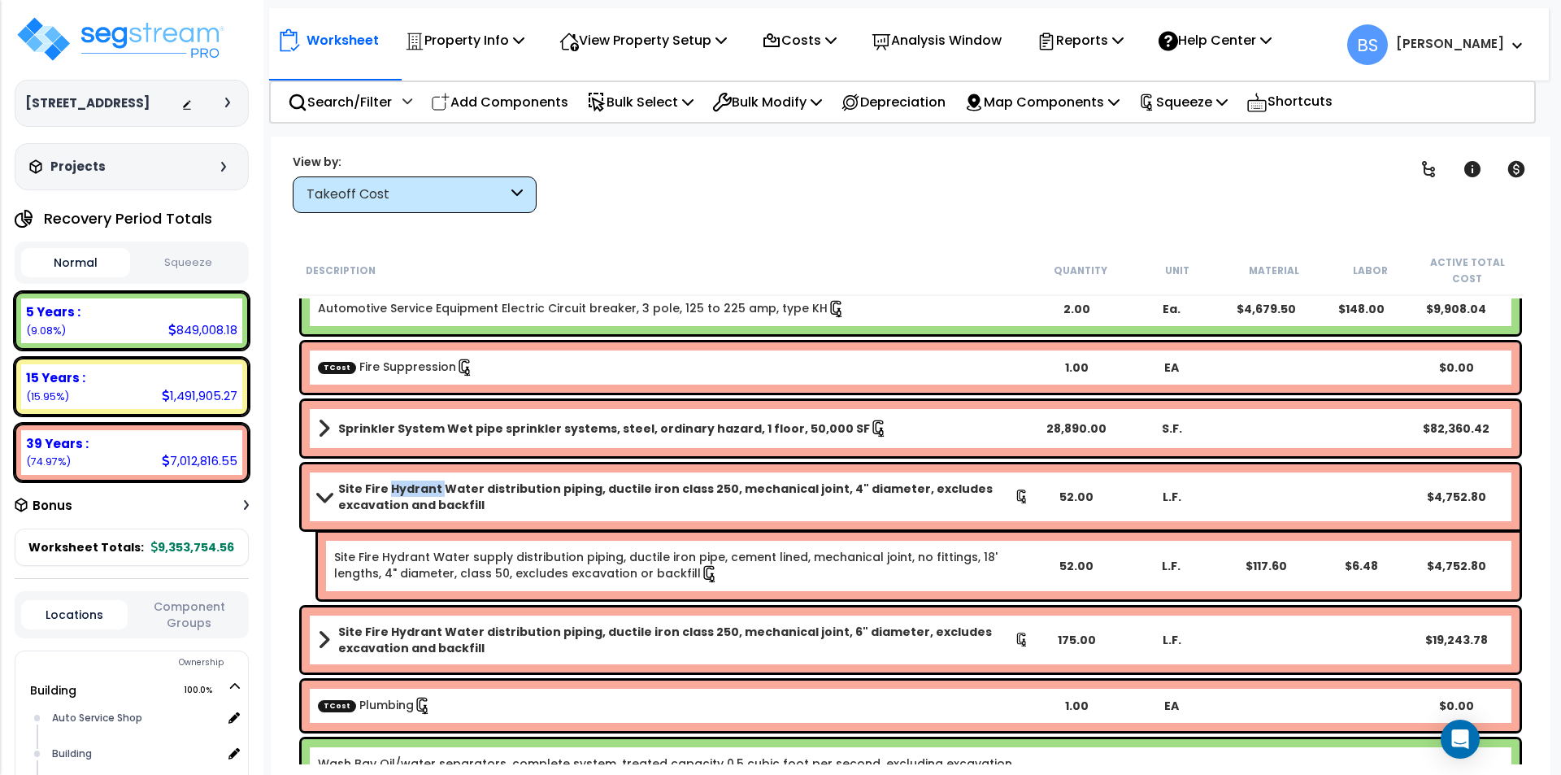
click at [387, 488] on b "Site Fire Hydrant Water distribution piping, ductile iron class 250, mechanical…" at bounding box center [676, 496] width 676 height 33
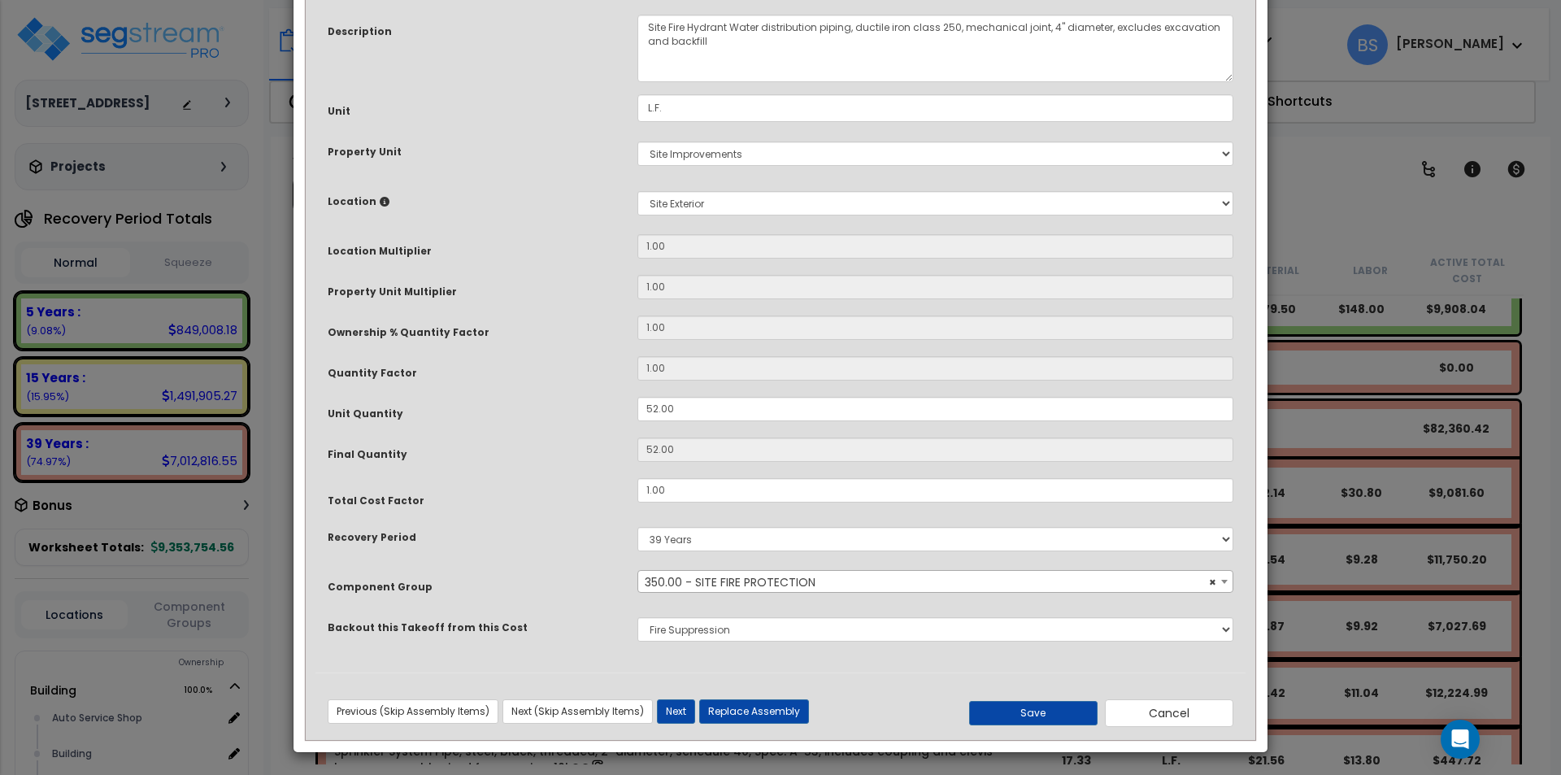
scroll to position [137, 0]
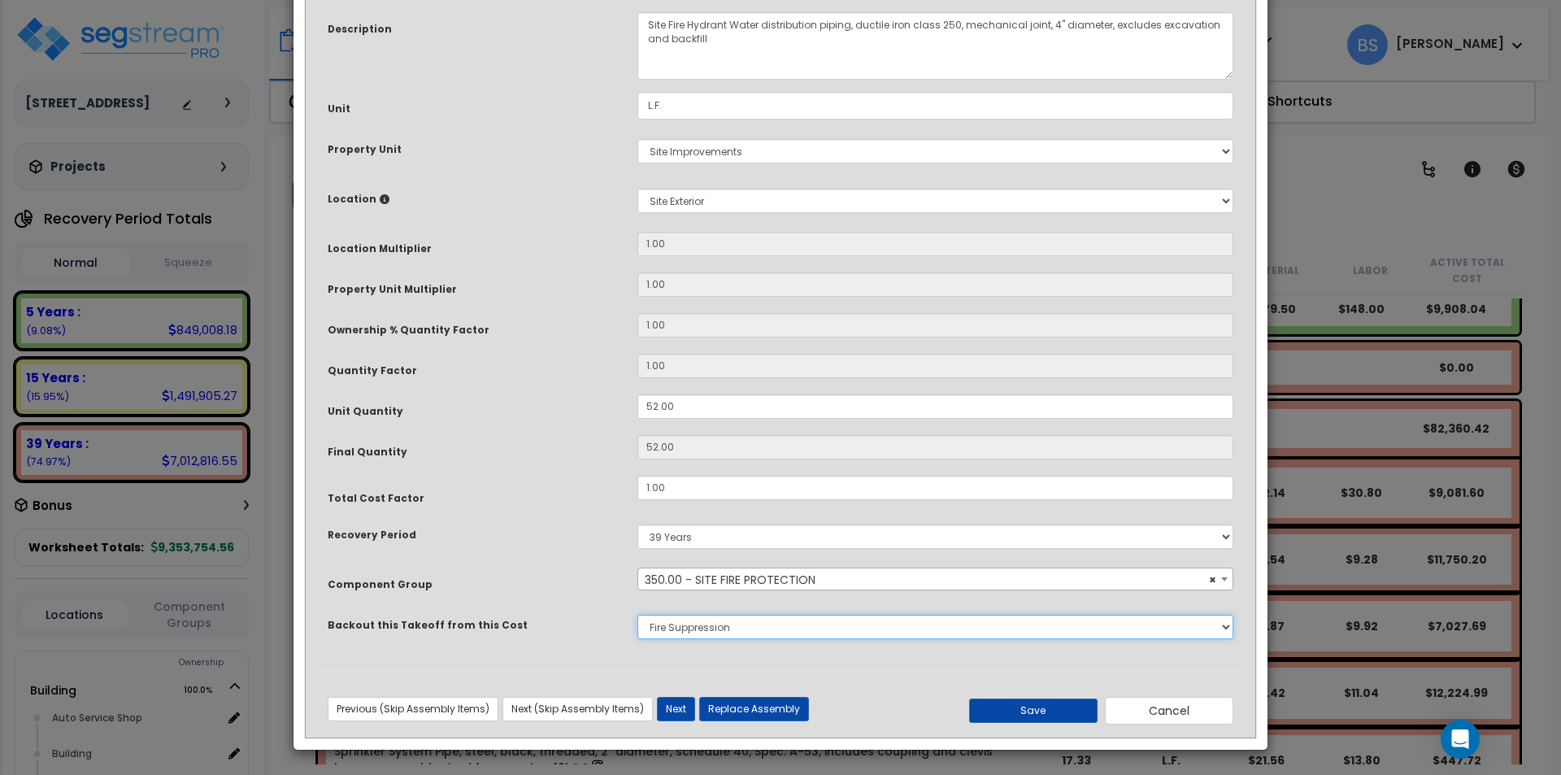
click at [687, 629] on select "None Concrete Masonry Metal Wood, Plastic & Composites Thermal & Moisture Prote…" at bounding box center [935, 627] width 596 height 24
select select "43566981"
click at [637, 615] on select "None Concrete Masonry Metal Wood, Plastic & Composites Thermal & Moisture Prote…" at bounding box center [935, 627] width 596 height 24
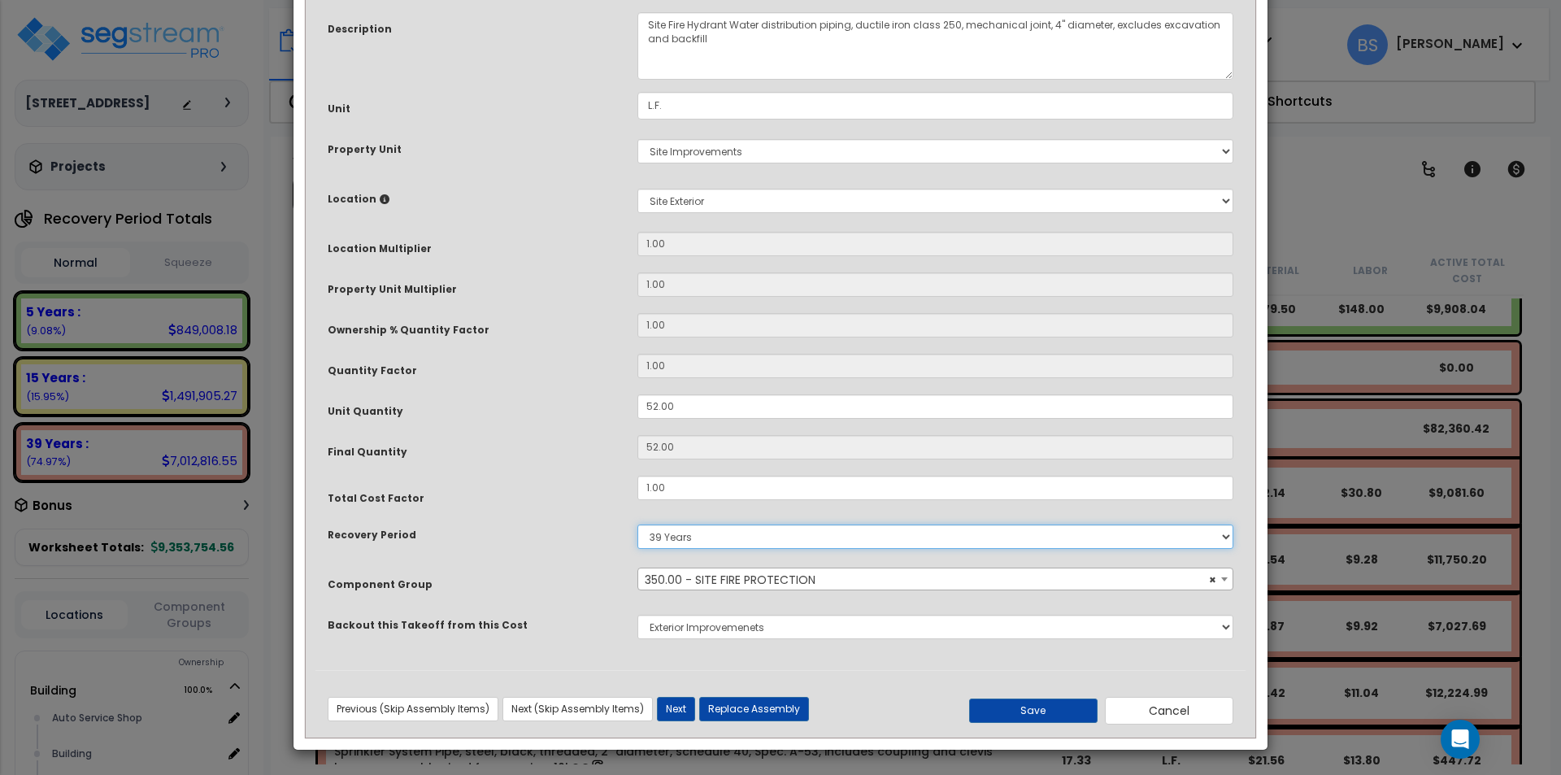
click at [691, 541] on select "5 Years 7 Years 15 Years 39 Years" at bounding box center [935, 536] width 596 height 24
select select "15Y"
click at [637, 524] on select "5 Years 7 Years 15 Years 39 Years" at bounding box center [935, 536] width 596 height 24
click at [1032, 708] on button "Save" at bounding box center [1033, 710] width 128 height 24
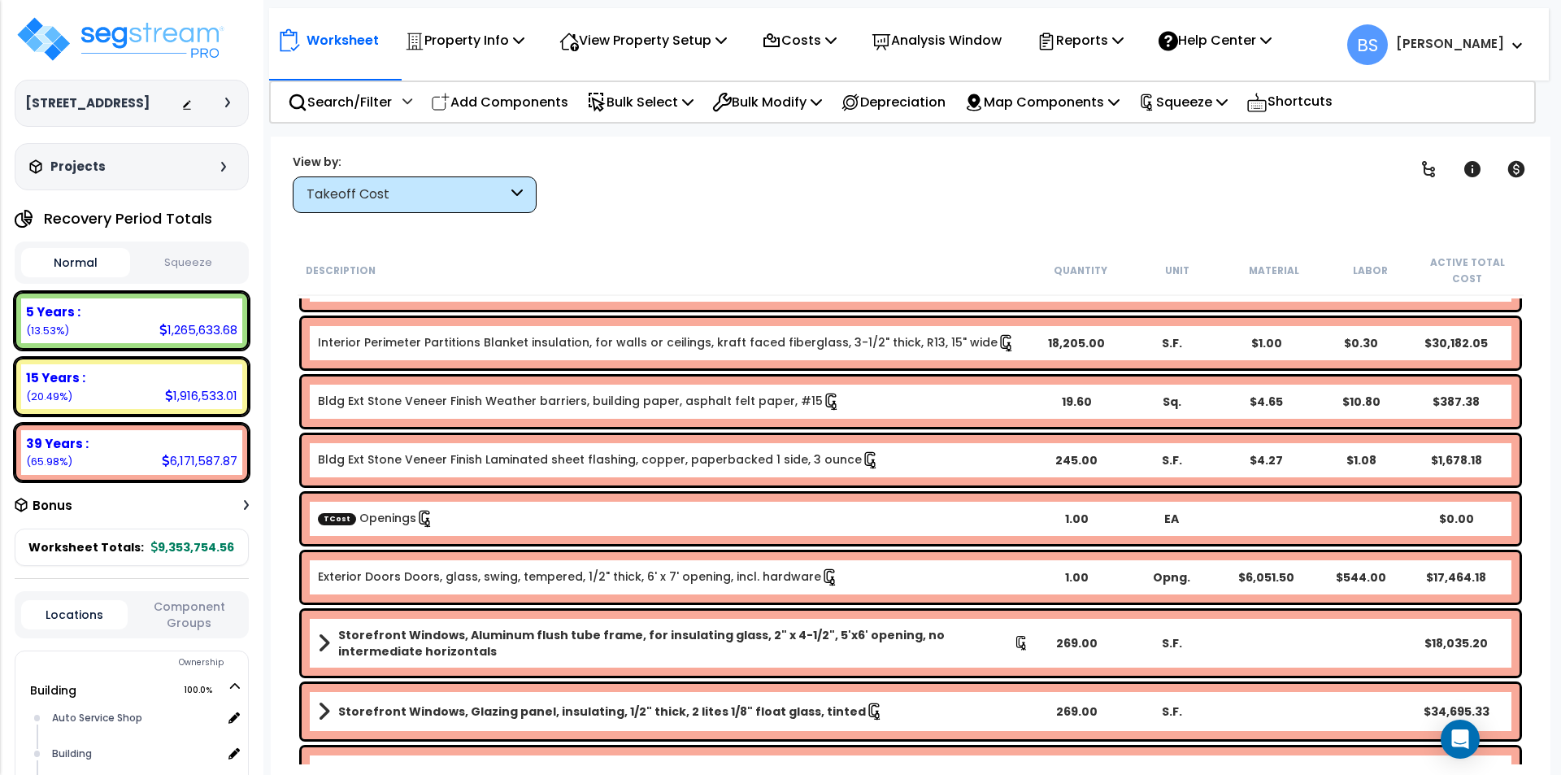
click at [491, 523] on div "TCost Openings" at bounding box center [673, 519] width 711 height 18
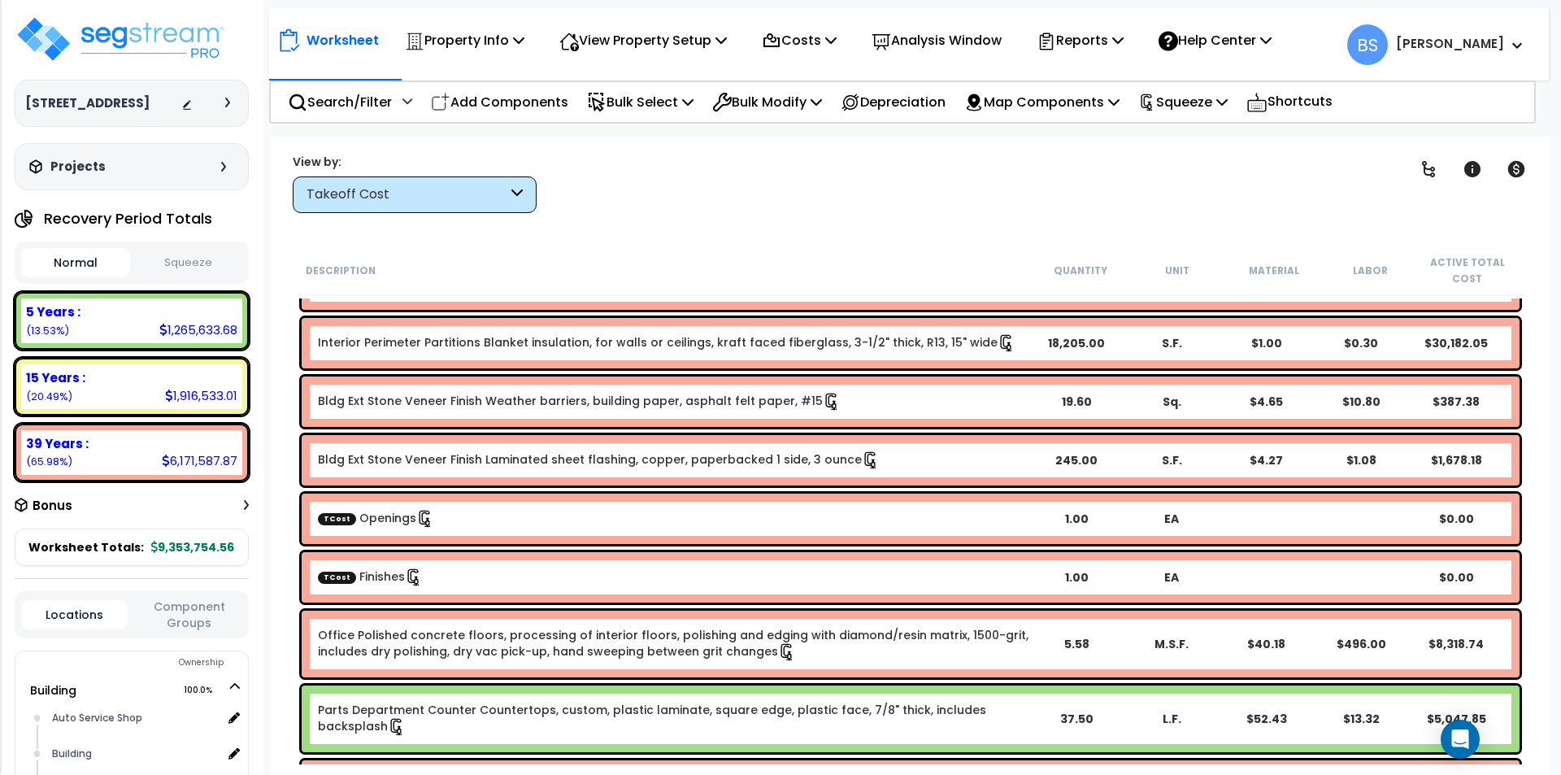
click at [477, 582] on div "TCost Finishes" at bounding box center [673, 577] width 711 height 18
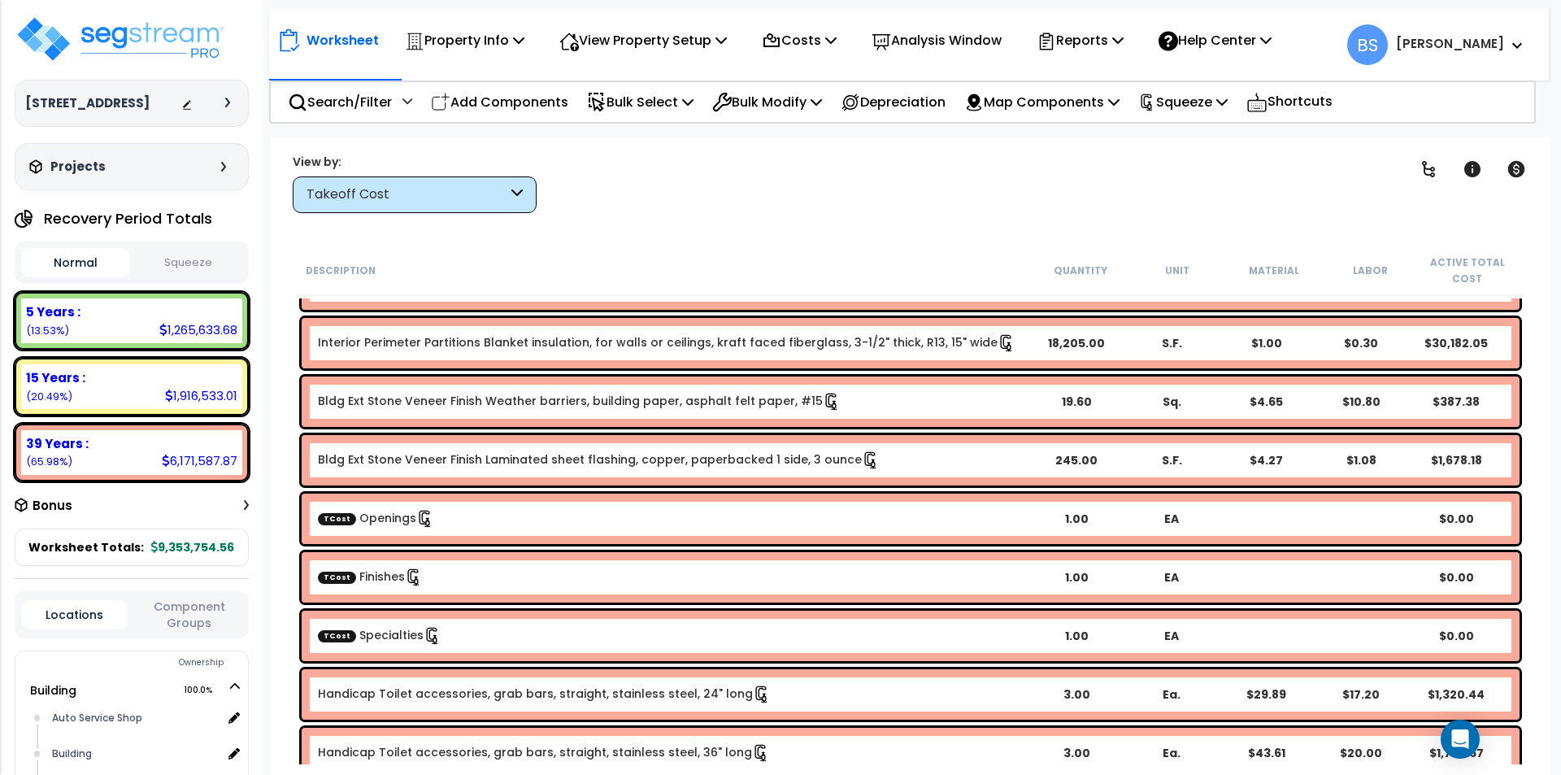
click at [476, 640] on div "TCost Specialties" at bounding box center [673, 636] width 711 height 18
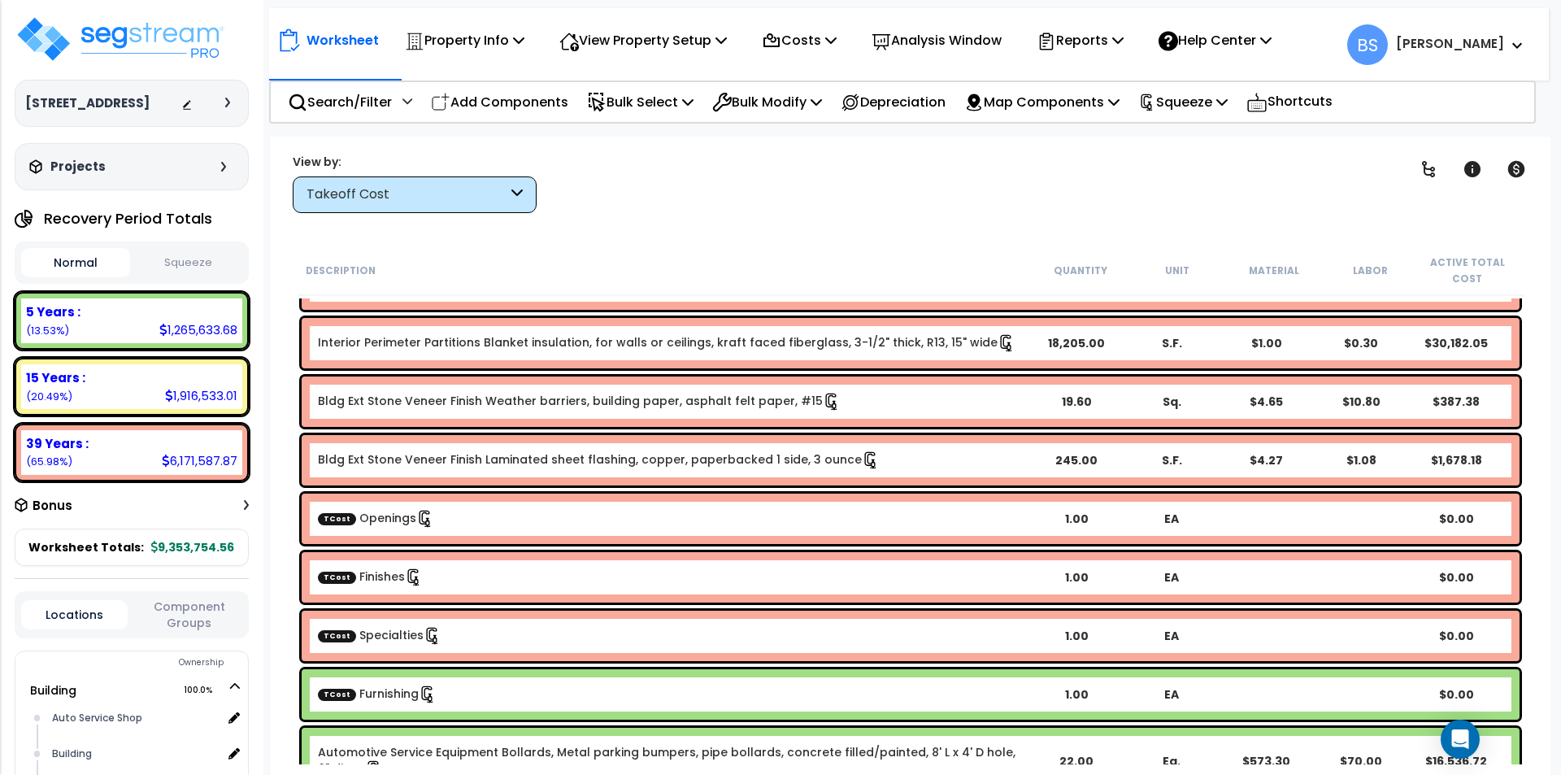
click at [477, 700] on div "TCost Furnishing" at bounding box center [673, 694] width 711 height 18
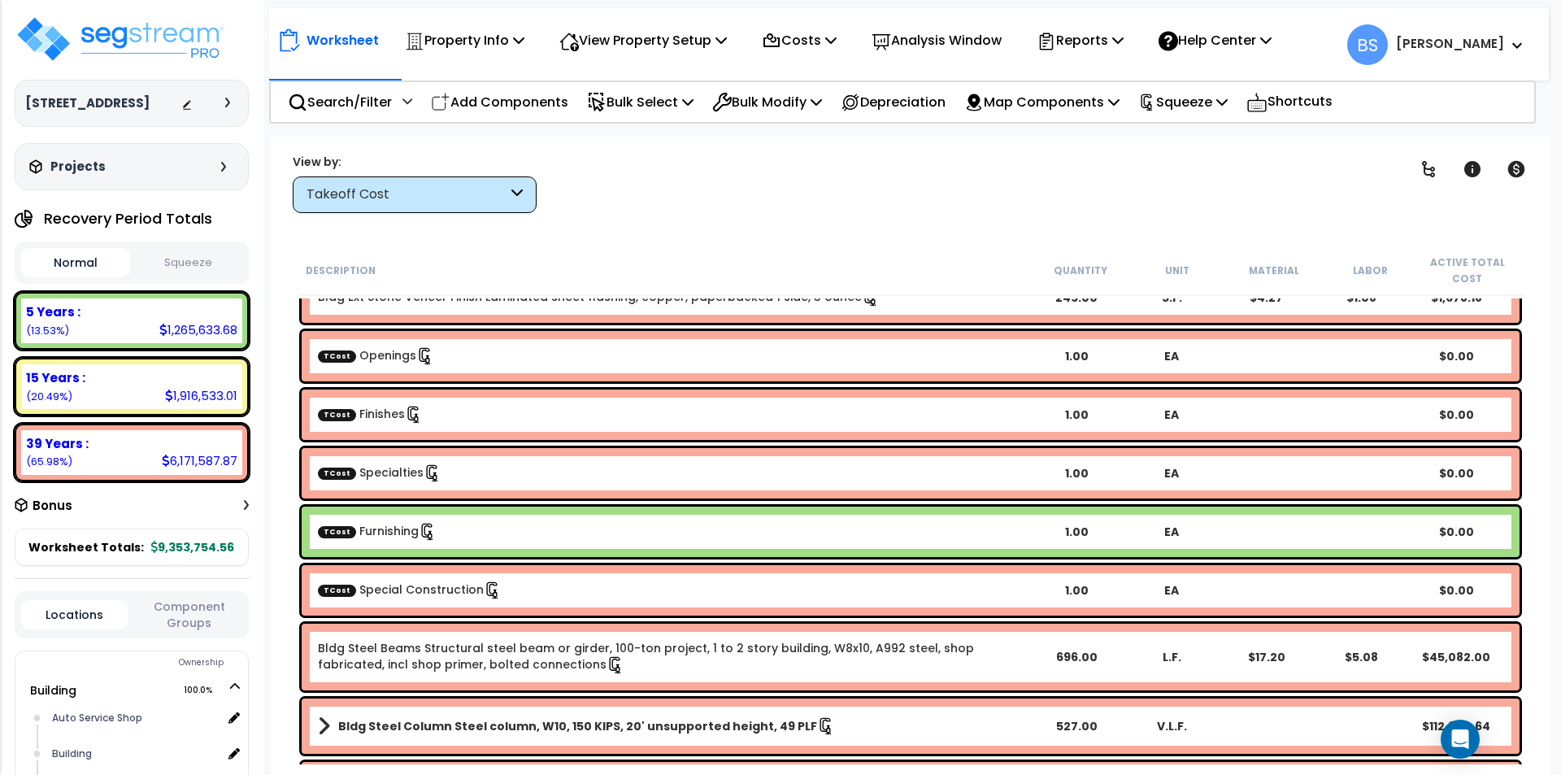
click at [514, 600] on div "TCost Special Construction 1.00 EA $0.00" at bounding box center [911, 590] width 1218 height 50
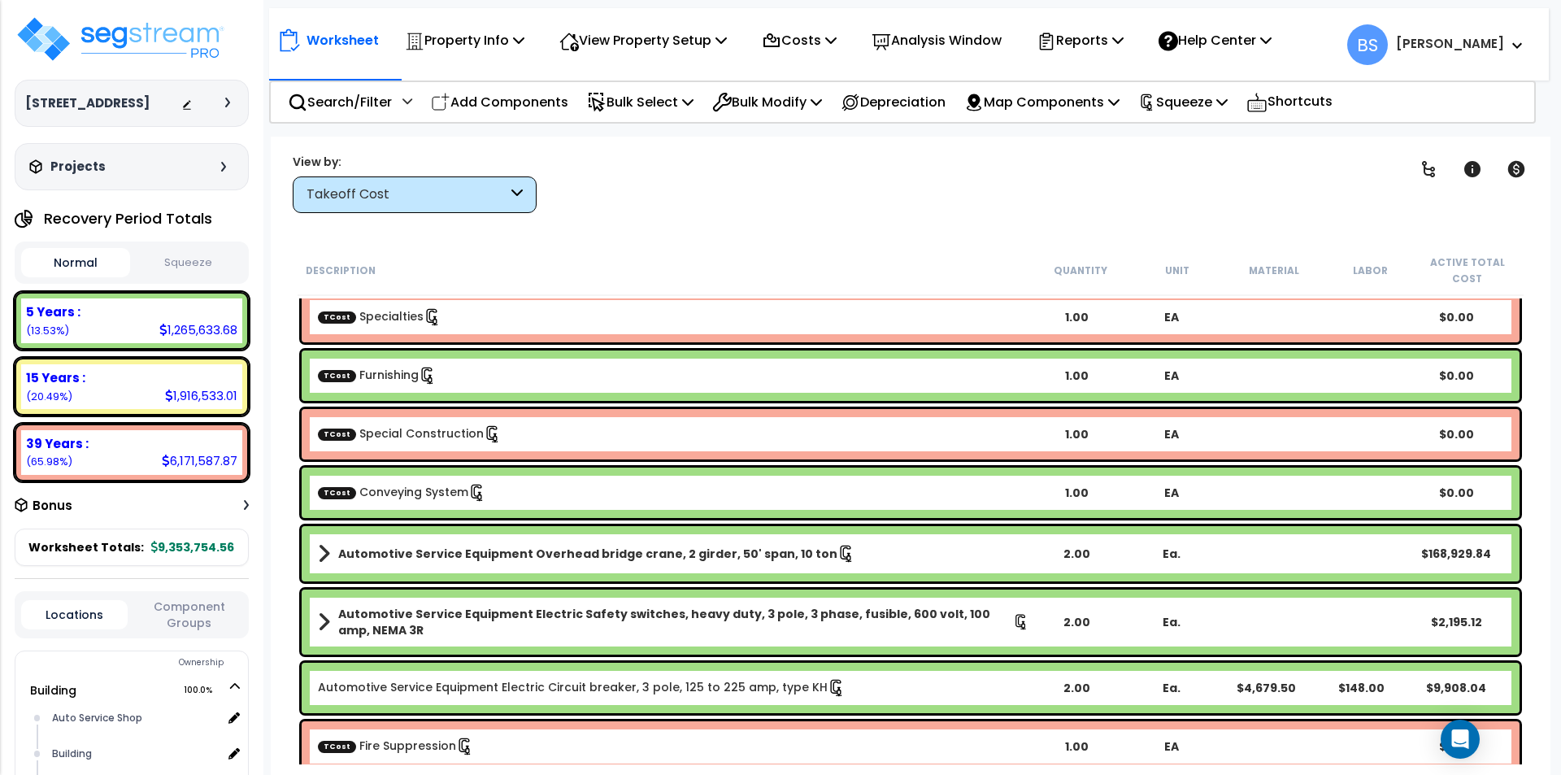
scroll to position [1789, 0]
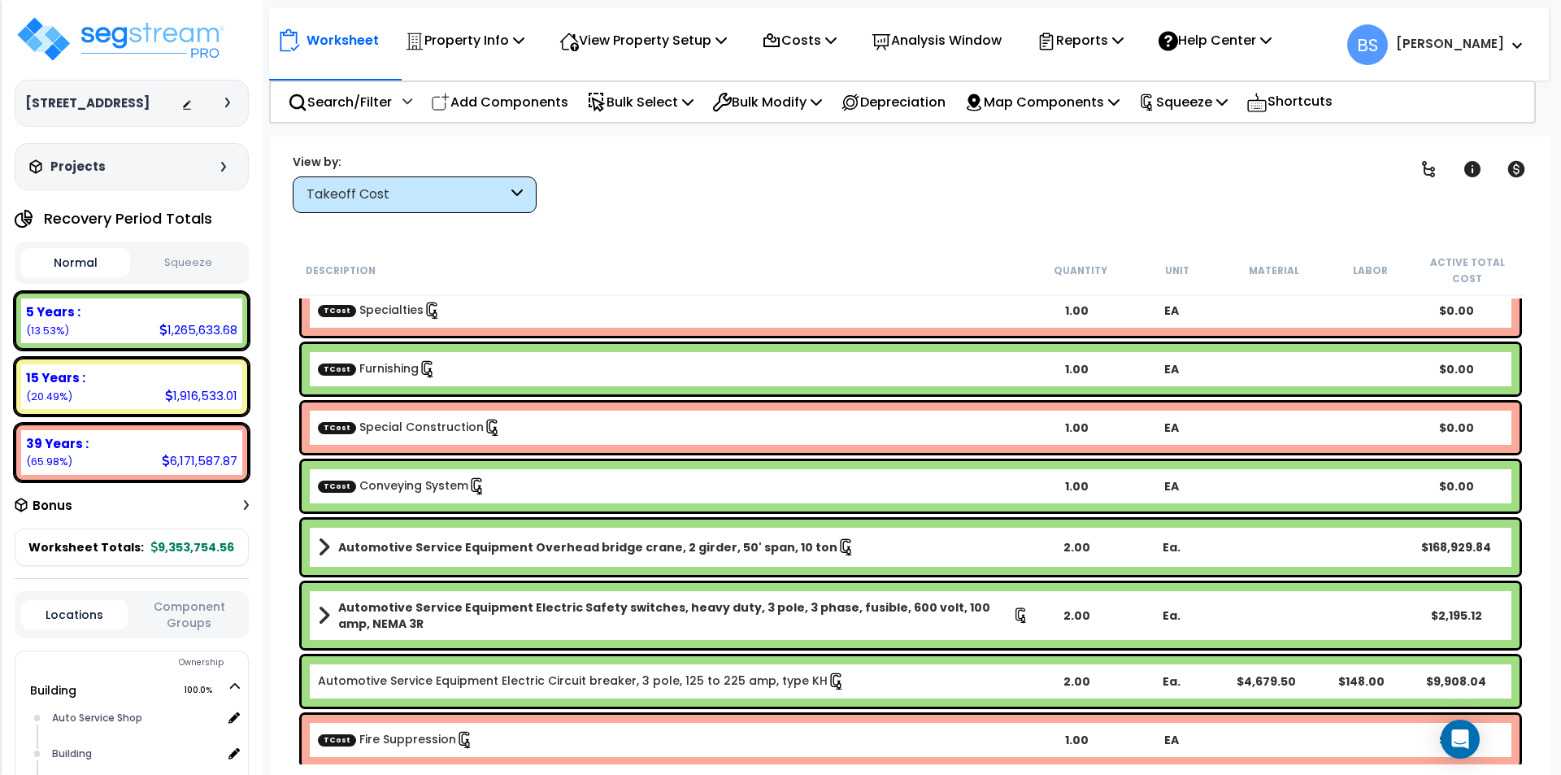
click at [533, 482] on div "TCost Conveying System" at bounding box center [673, 486] width 711 height 18
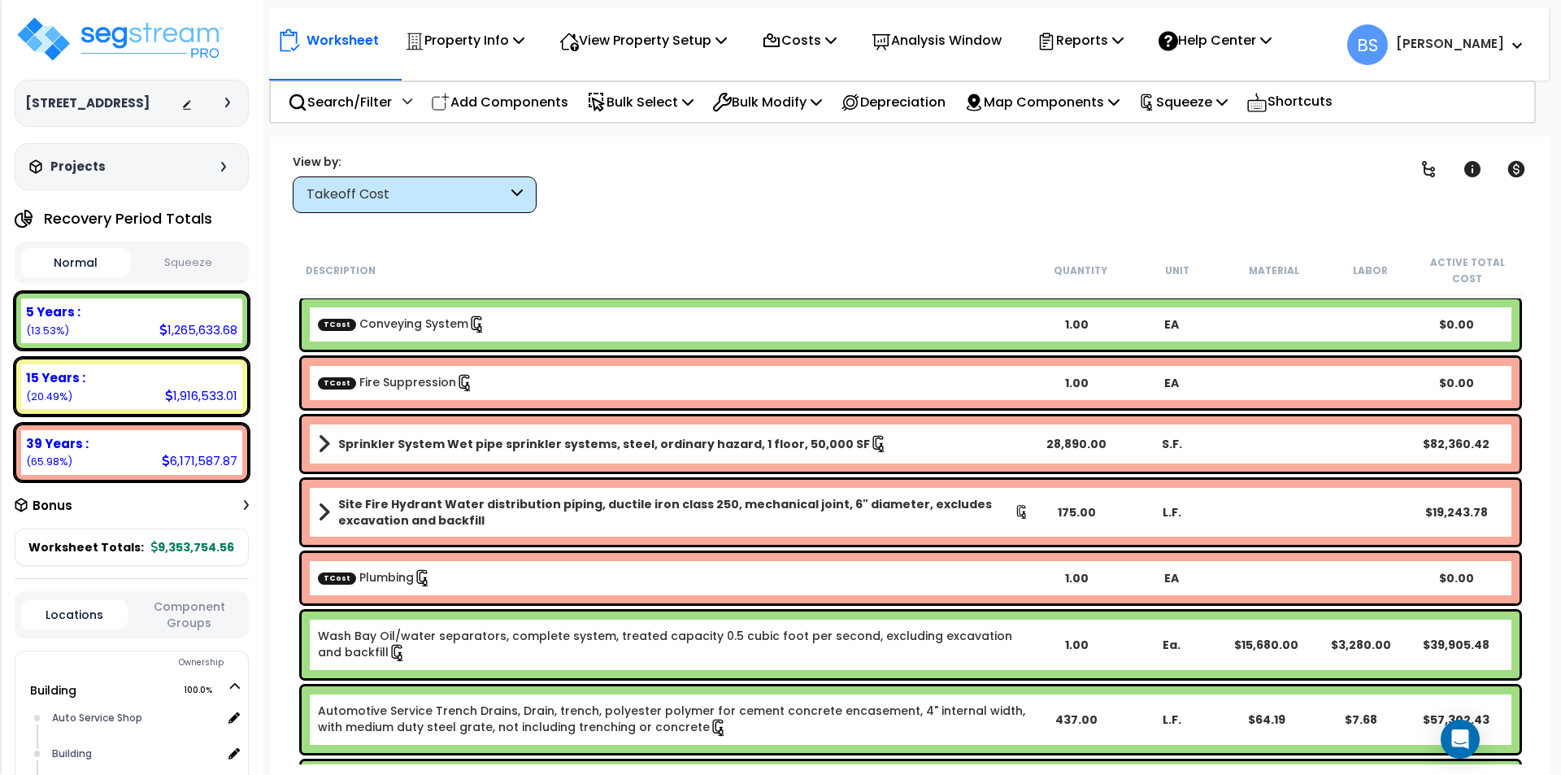
scroll to position [1951, 0]
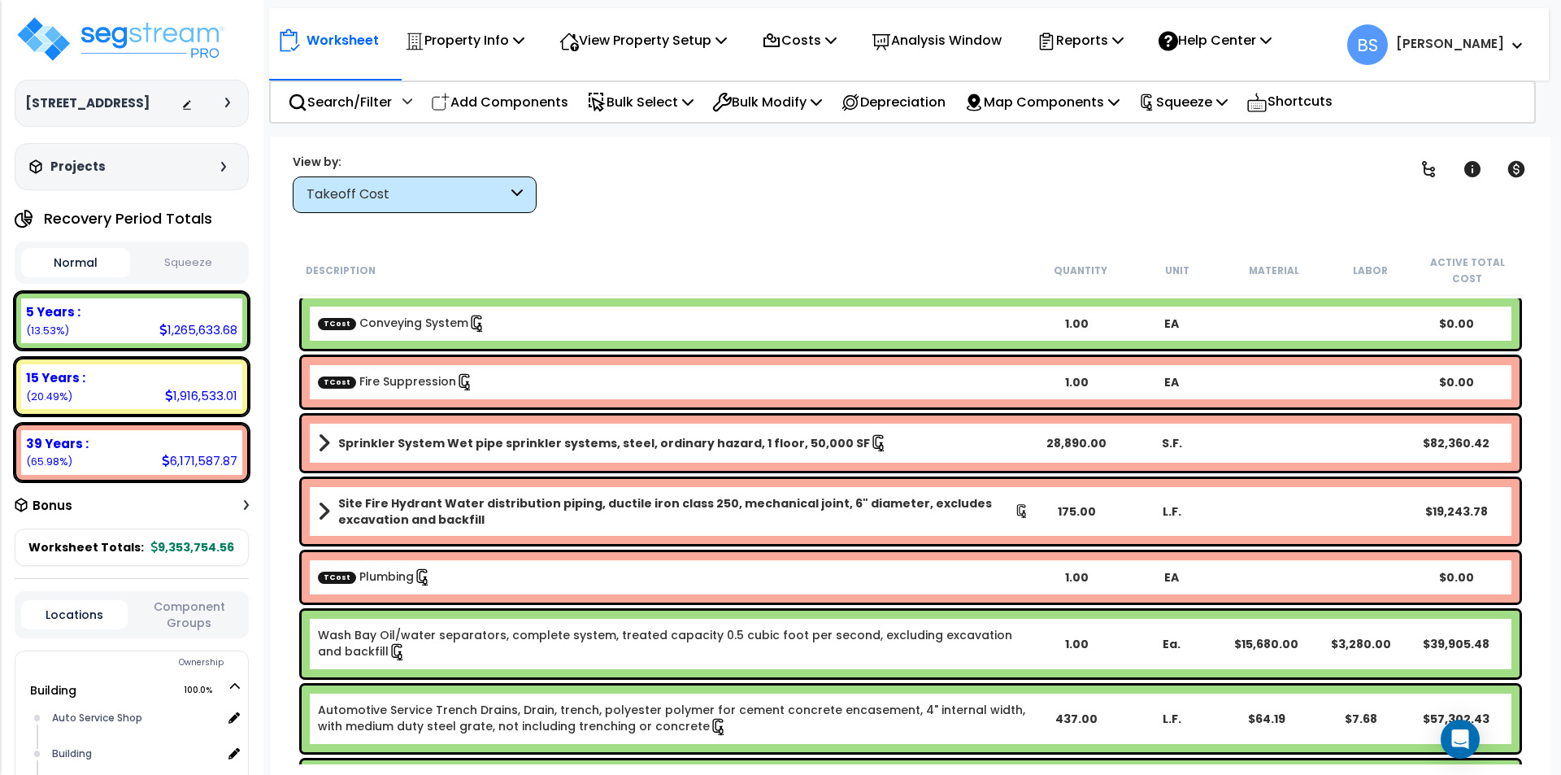
click at [463, 511] on b "Site Fire Hydrant Water distribution piping, ductile iron class 250, mechanical…" at bounding box center [676, 511] width 676 height 33
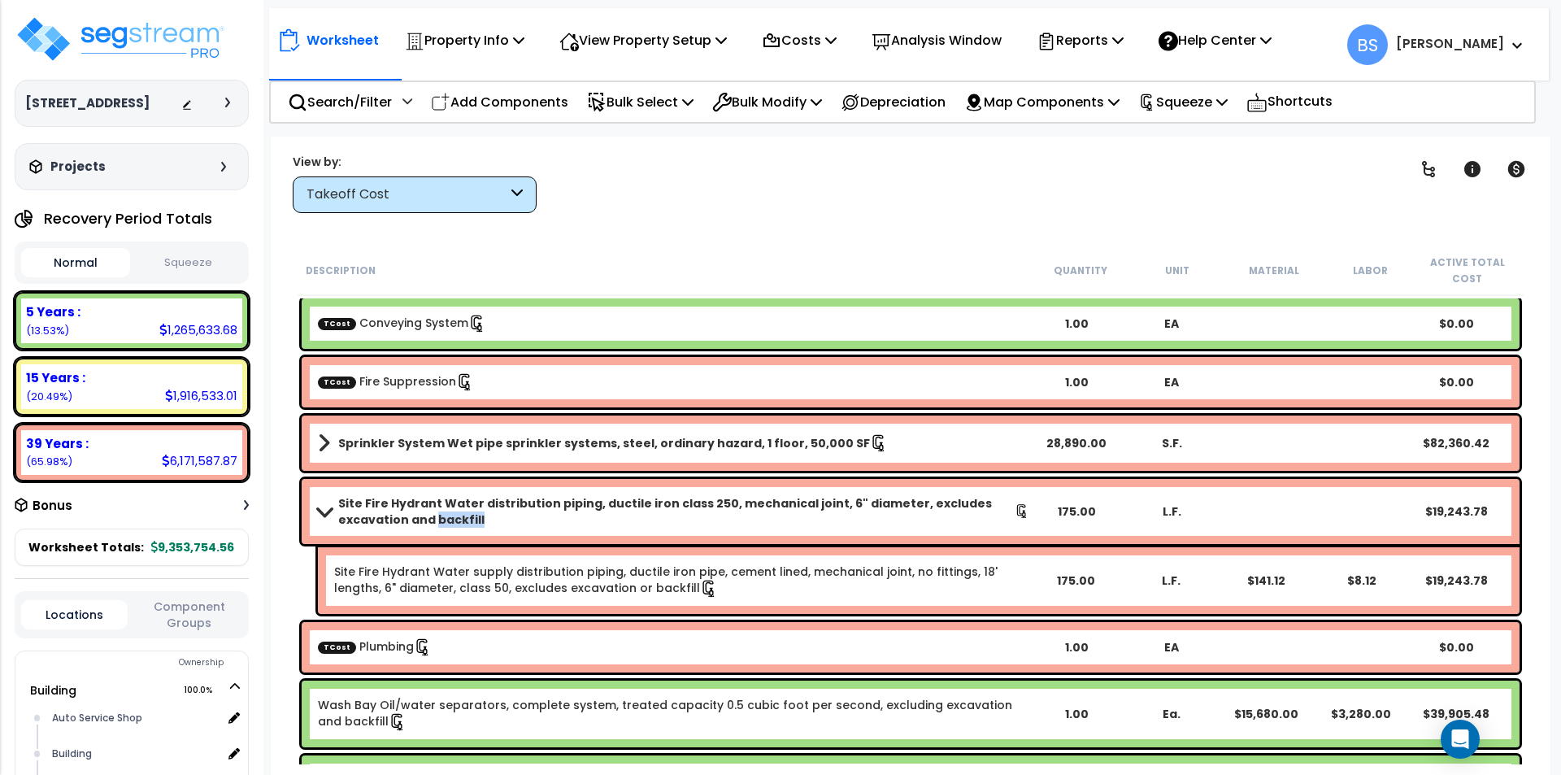
click at [463, 511] on b "Site Fire Hydrant Water distribution piping, ductile iron class 250, mechanical…" at bounding box center [676, 511] width 676 height 33
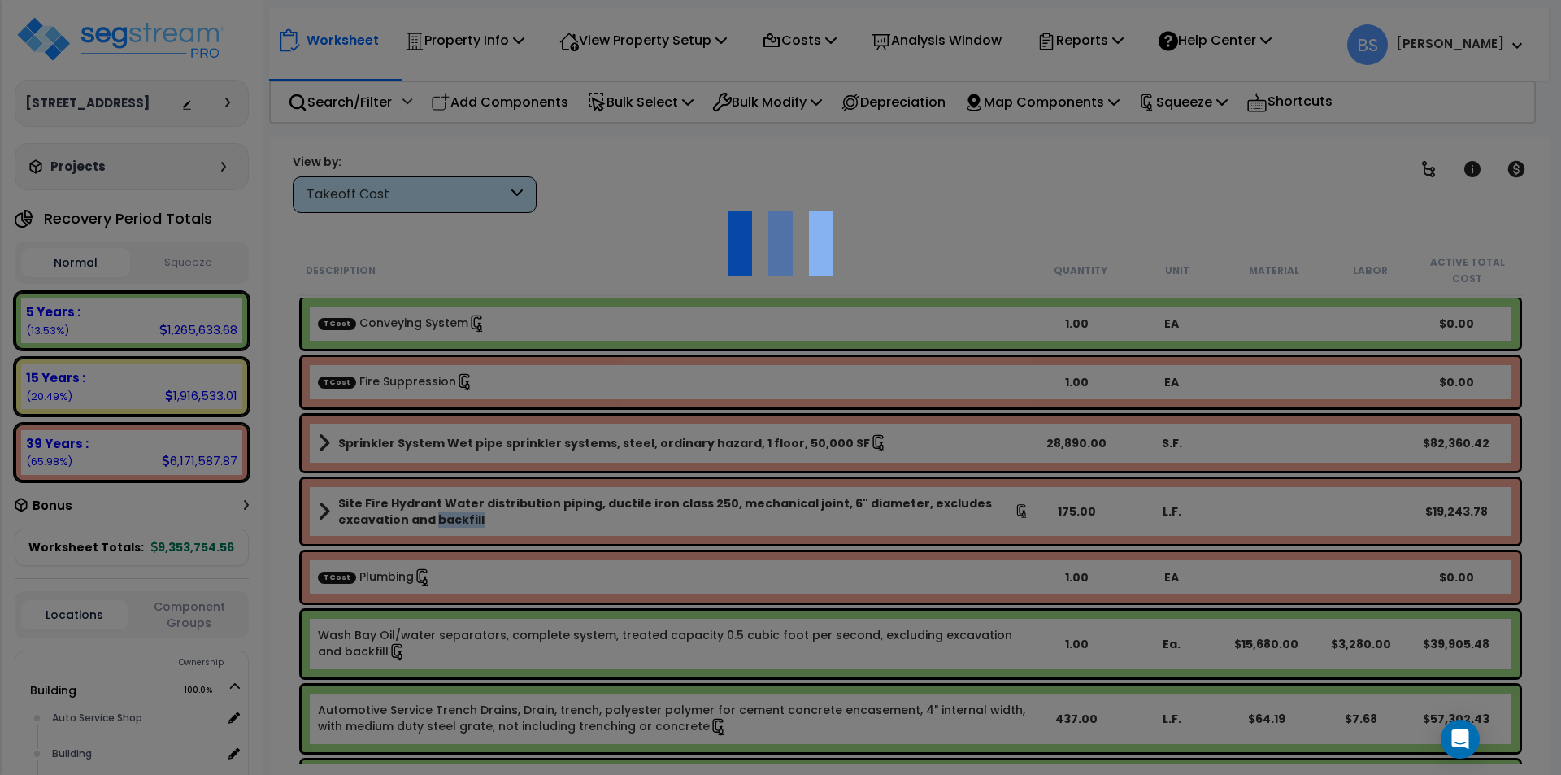
select select "43566976"
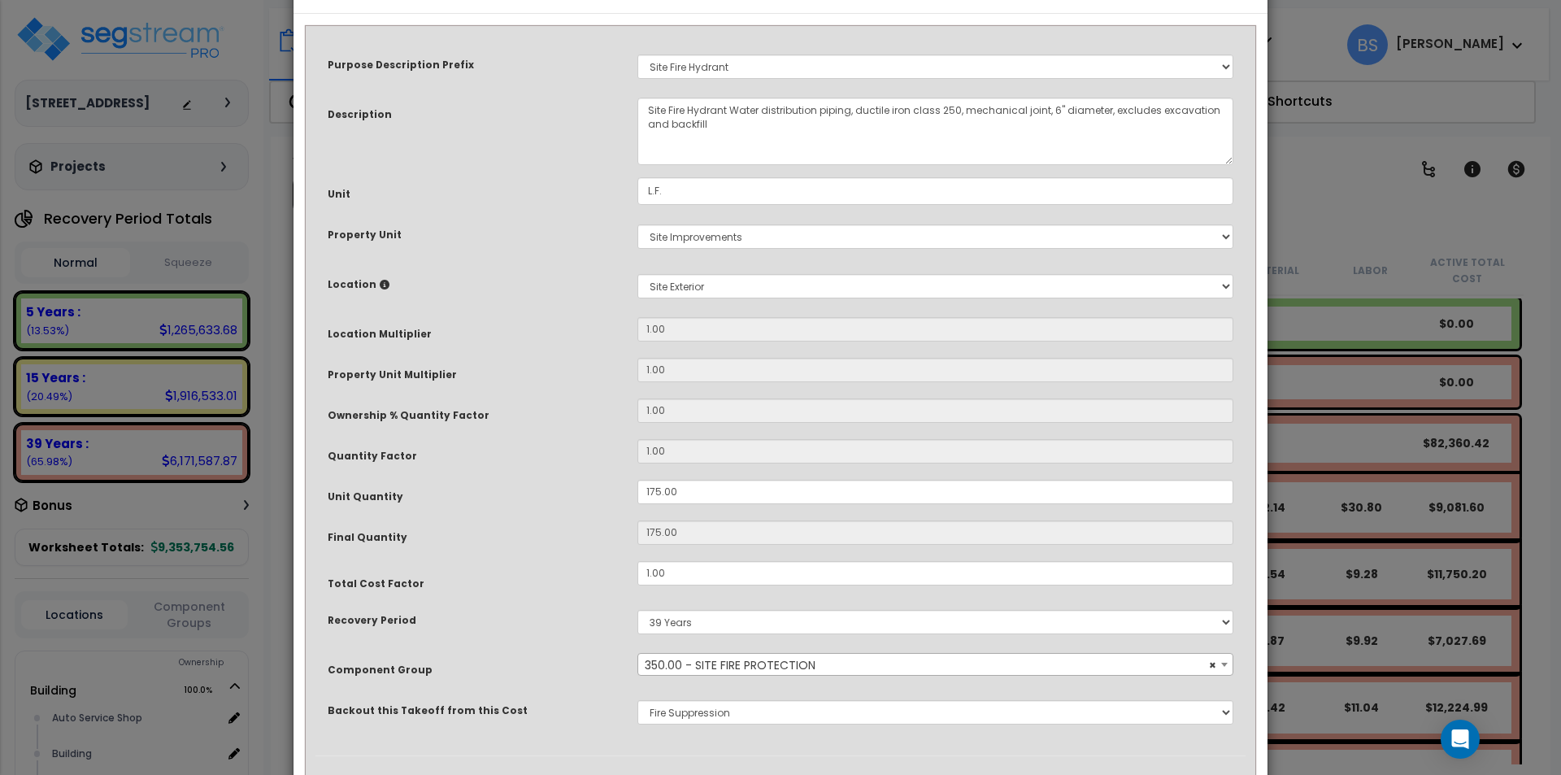
scroll to position [81, 0]
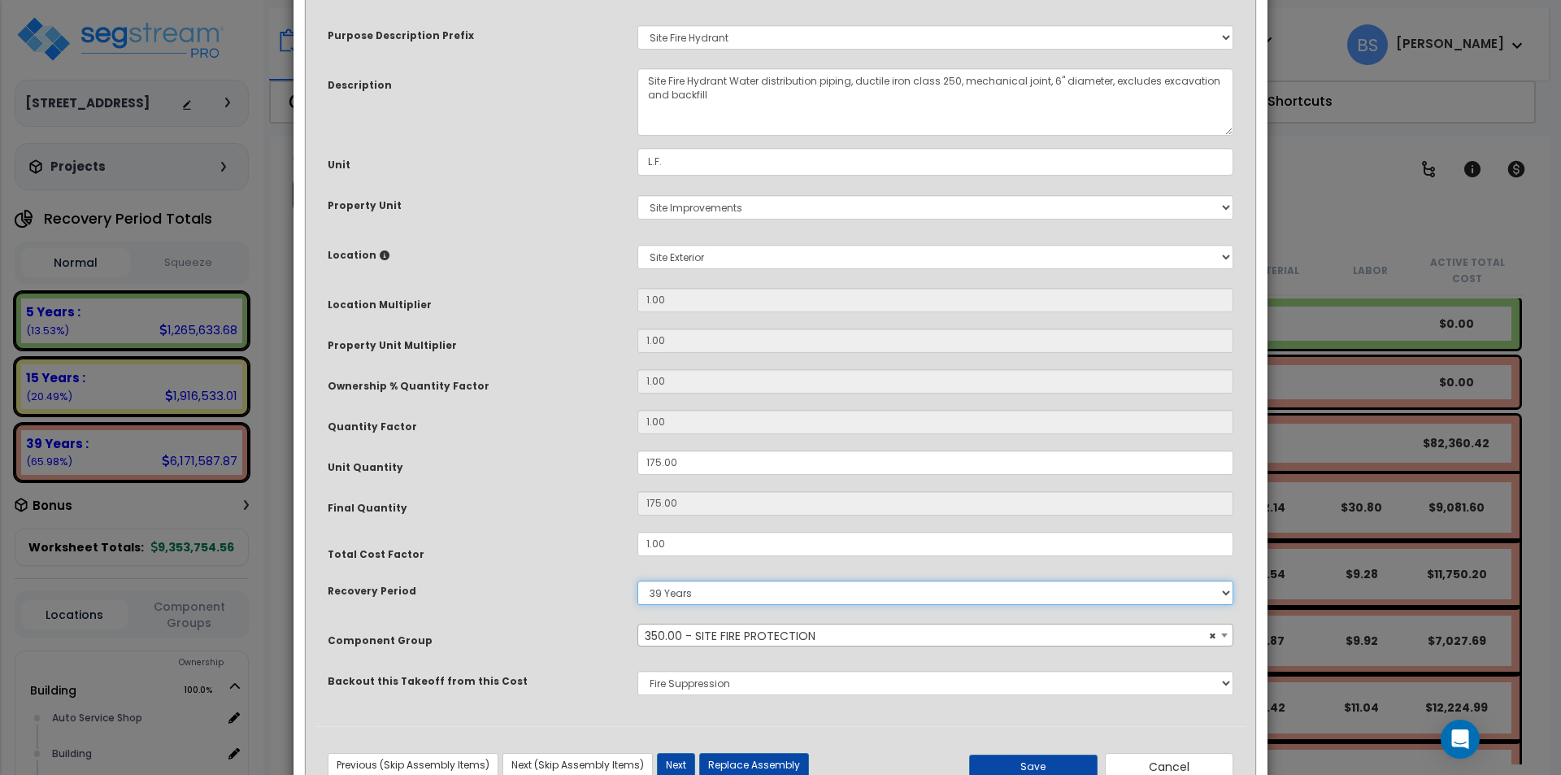
click at [690, 593] on select "5 Years 7 Years 15 Years 39 Years" at bounding box center [935, 592] width 596 height 24
select select "15Y"
click at [637, 580] on select "5 Years 7 Years 15 Years 39 Years" at bounding box center [935, 592] width 596 height 24
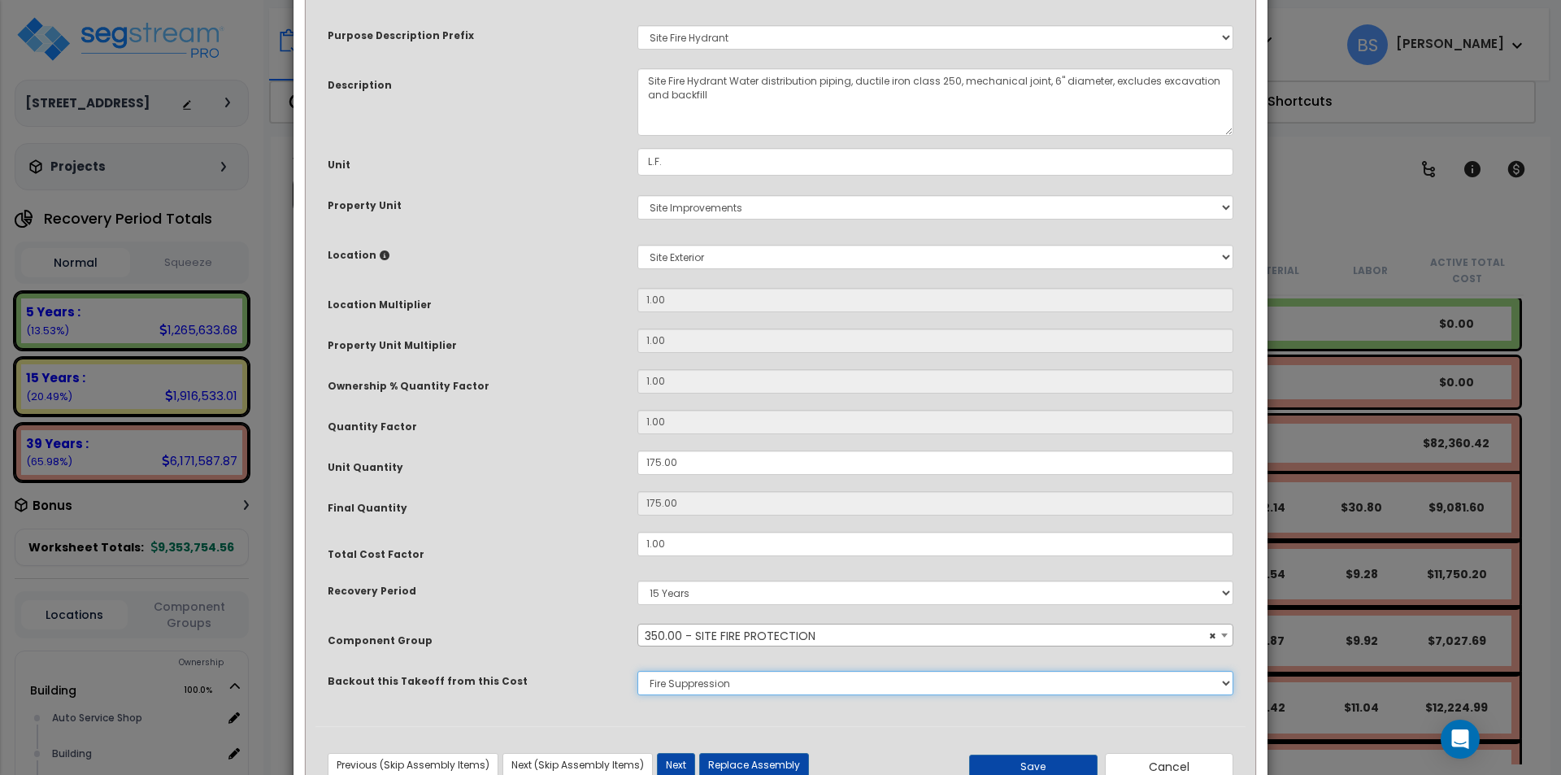
click at [694, 687] on select "None Concrete Masonry Metal Wood, Plastic & Composites Thermal & Moisture Prote…" at bounding box center [935, 683] width 596 height 24
select select "43566981"
click at [637, 671] on select "None Concrete Masonry Metal Wood, Plastic & Composites Thermal & Moisture Prote…" at bounding box center [935, 683] width 596 height 24
click at [549, 599] on div "Recovery Period" at bounding box center [470, 588] width 310 height 28
click at [1011, 757] on button "Save" at bounding box center [1032, 766] width 128 height 24
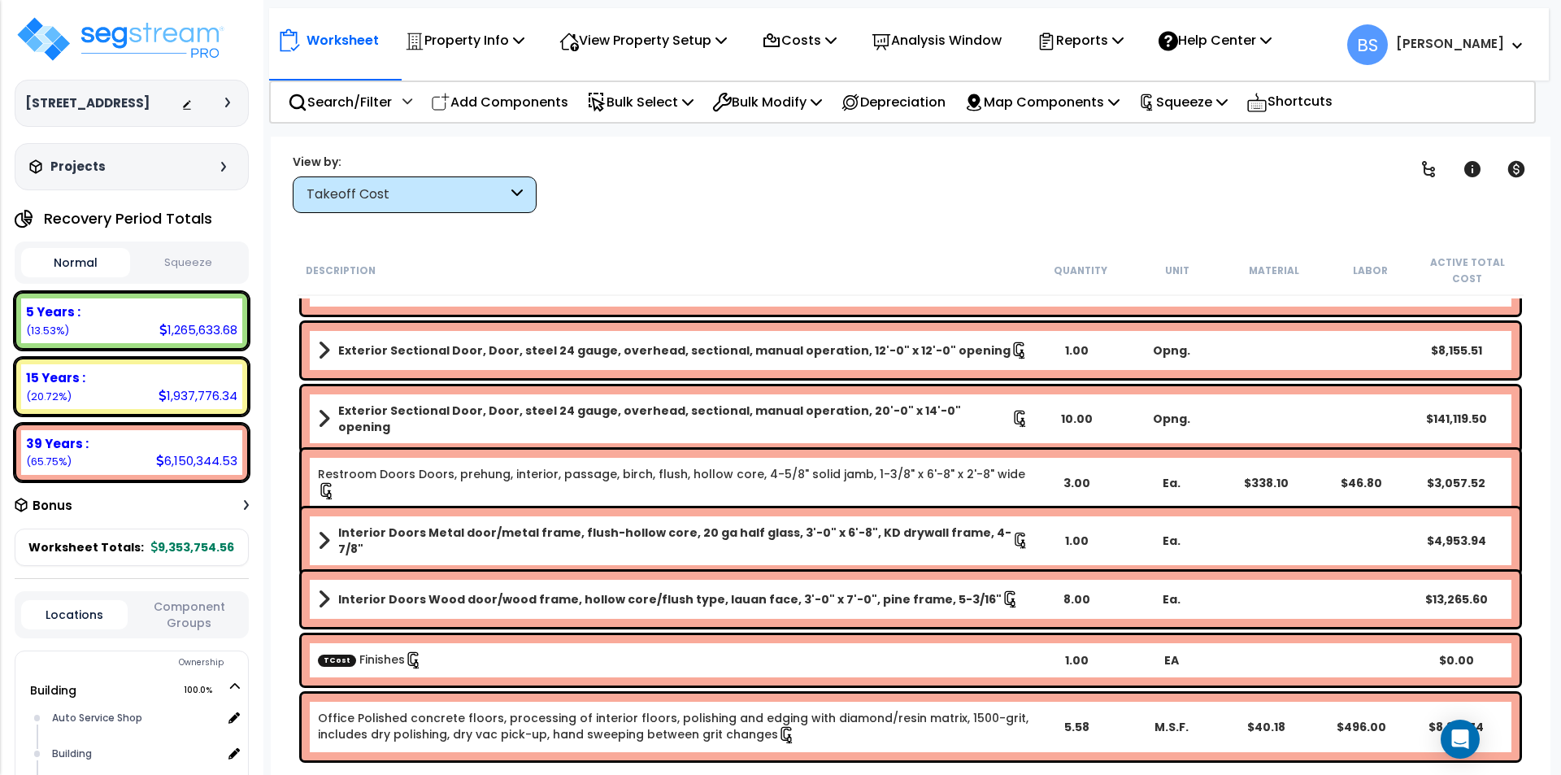
click at [367, 659] on link "TCost Finishes" at bounding box center [370, 659] width 105 height 16
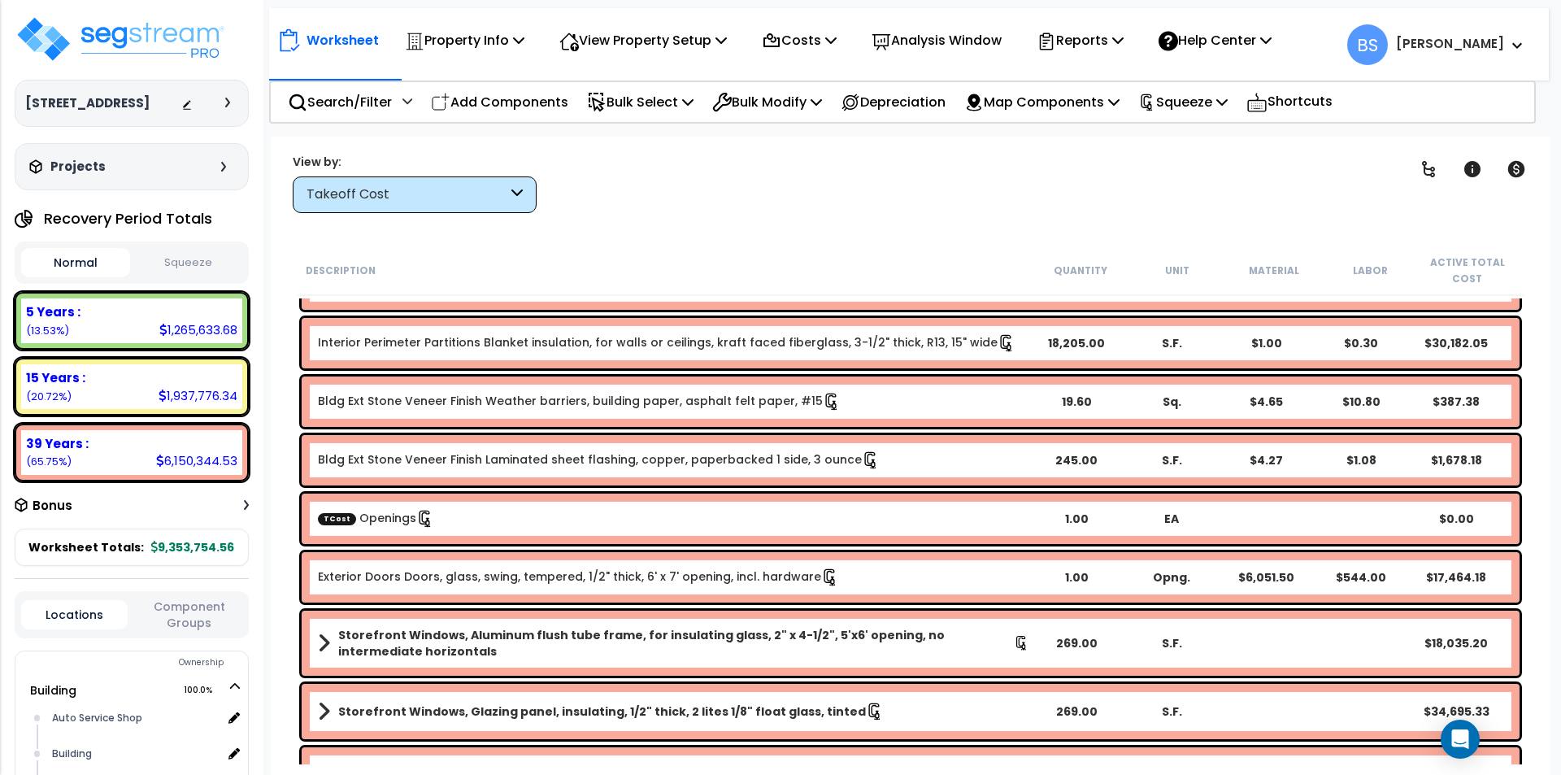
click at [363, 524] on link "TCost Openings" at bounding box center [376, 518] width 116 height 16
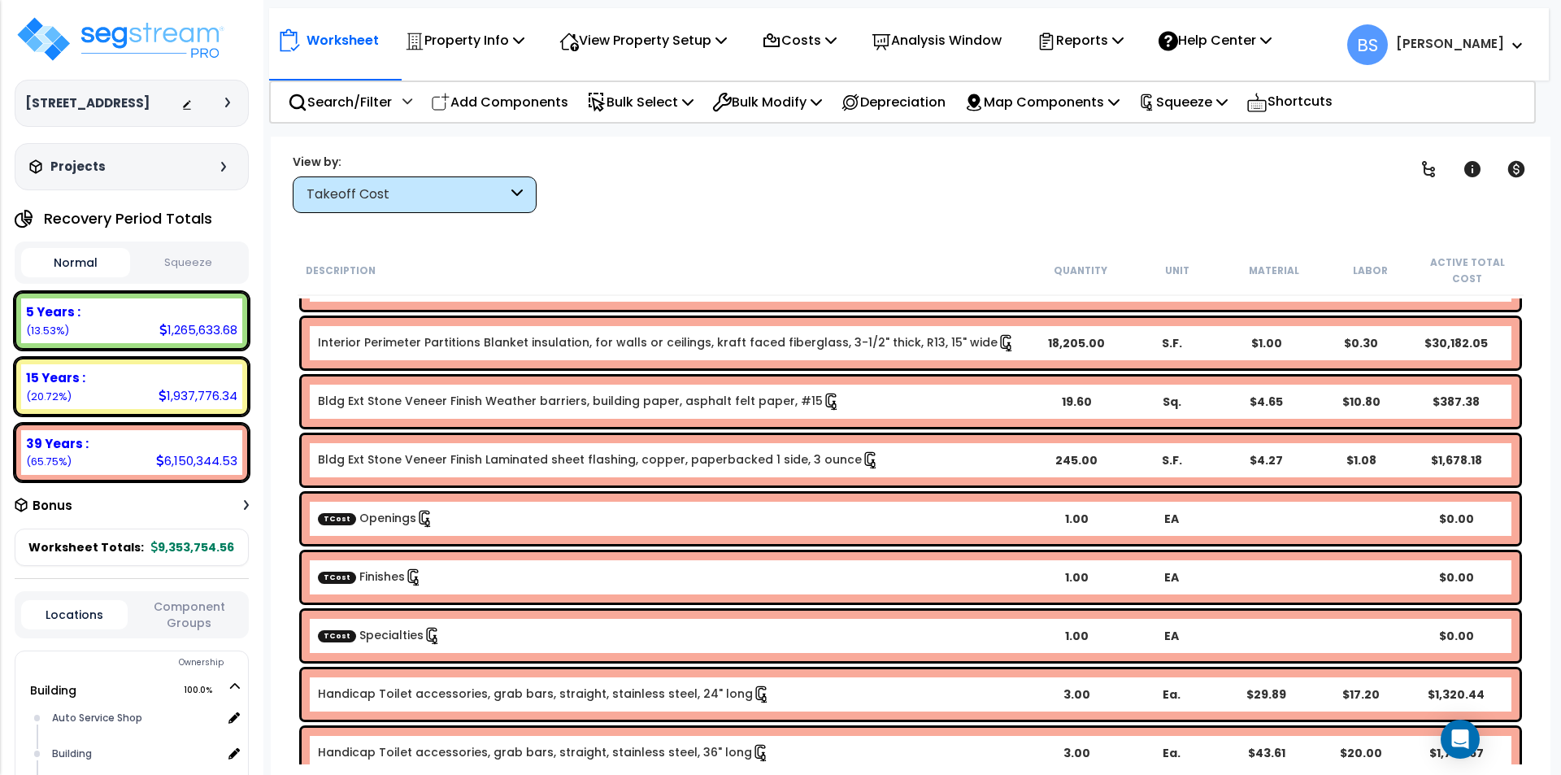
scroll to position [1138, 0]
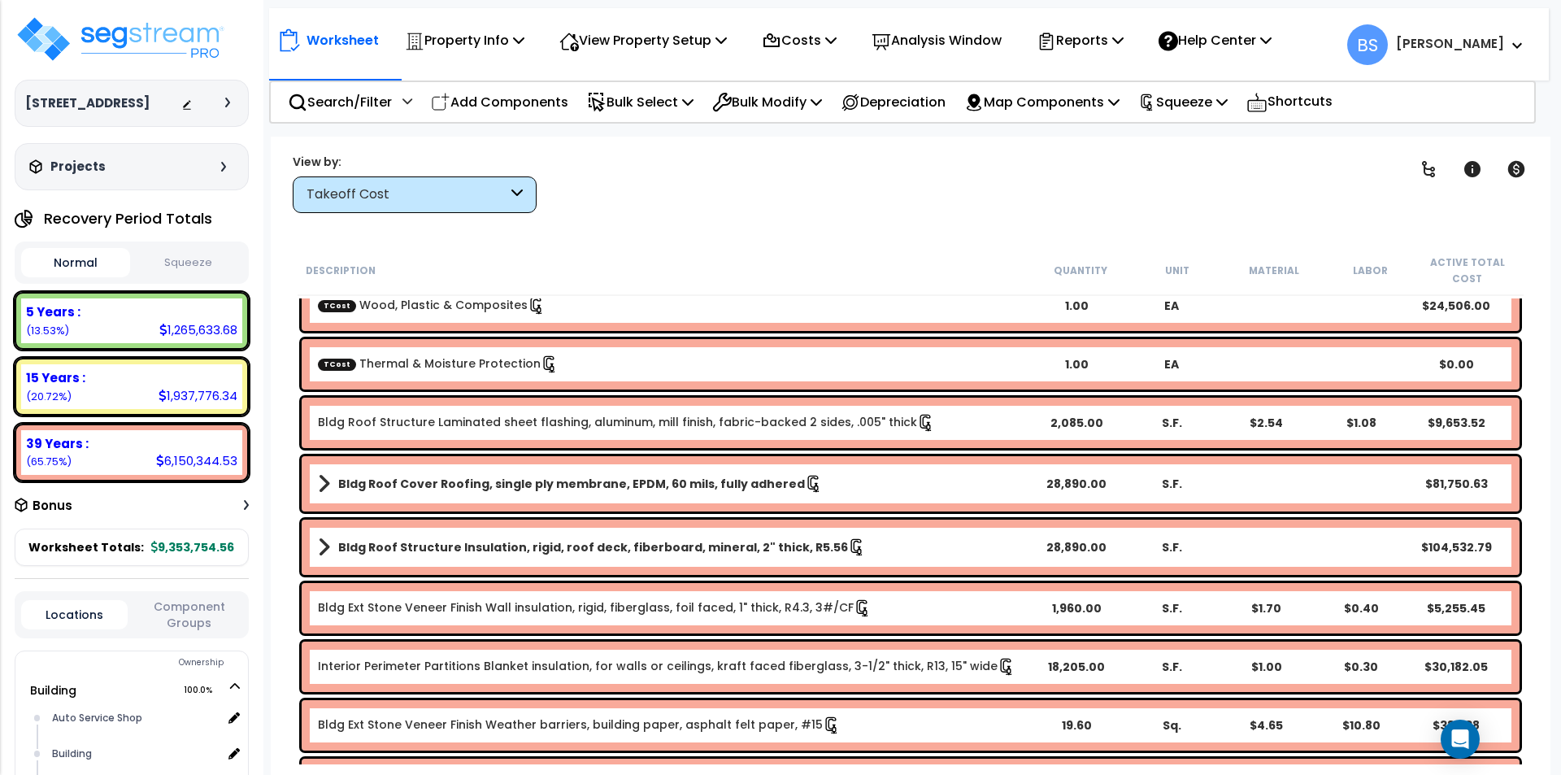
click at [414, 372] on div "TCost Thermal & Moisture Protection" at bounding box center [673, 364] width 711 height 18
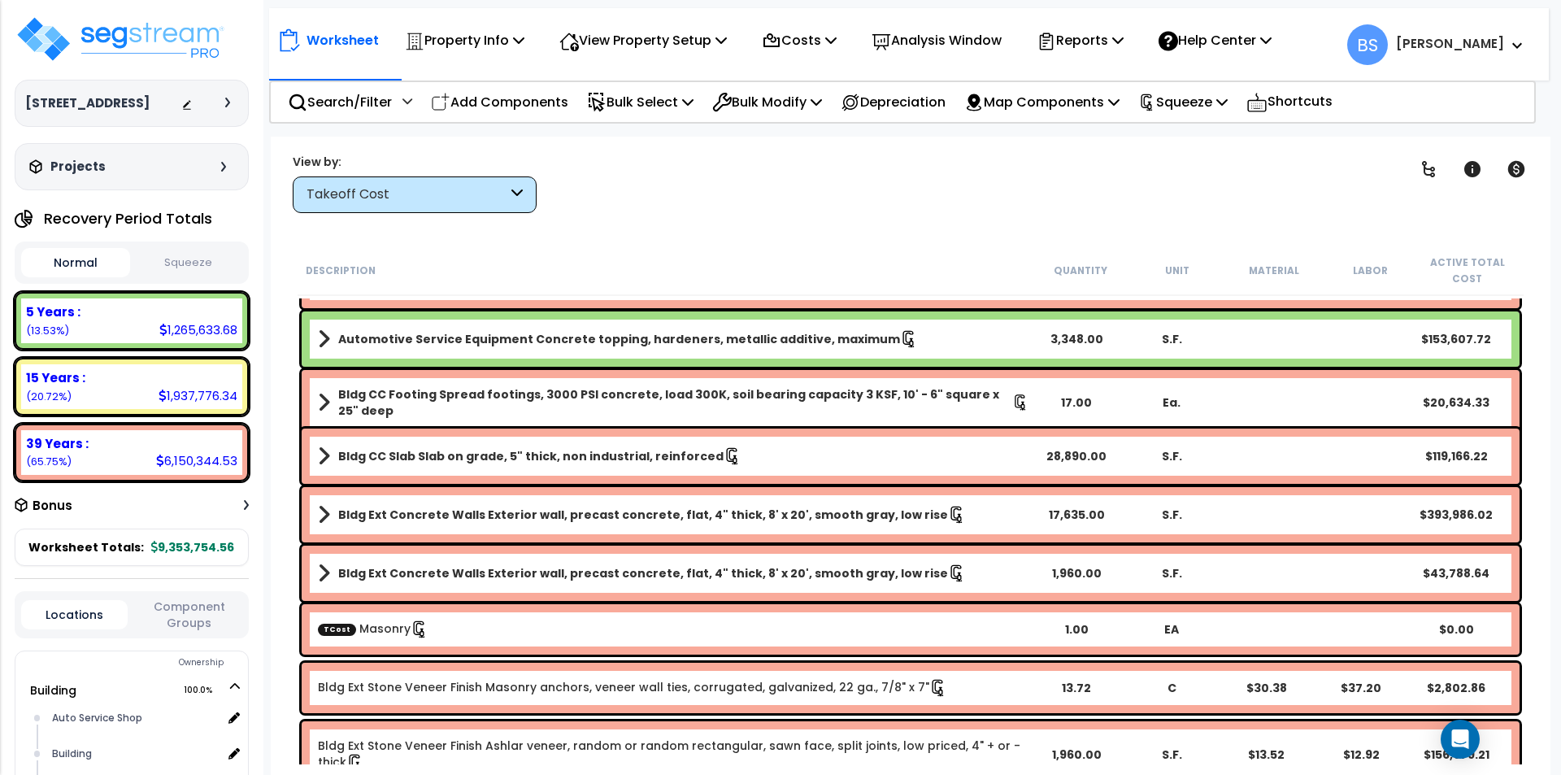
scroll to position [0, 0]
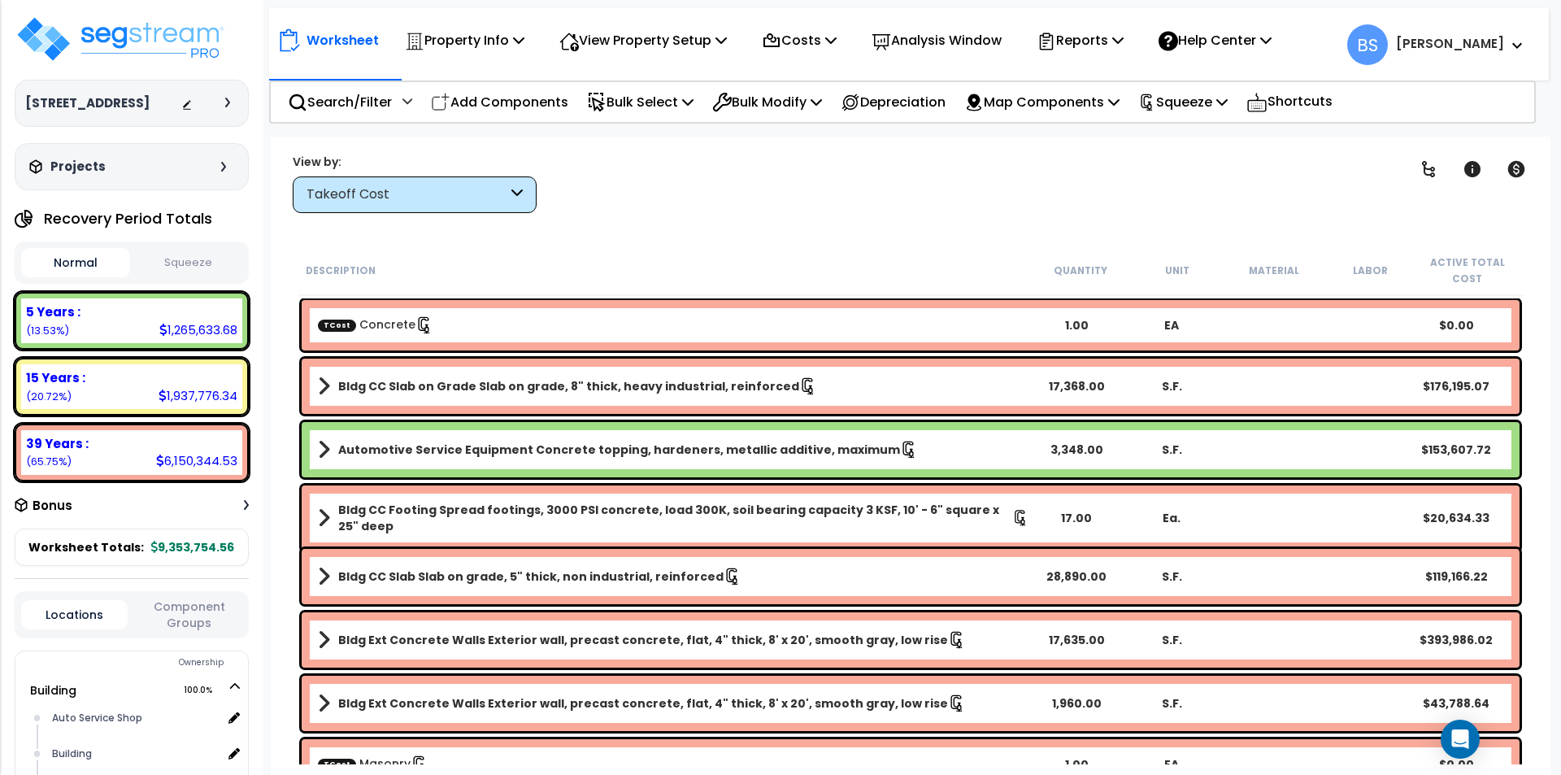
click at [505, 328] on div "TCost Concrete" at bounding box center [673, 325] width 711 height 18
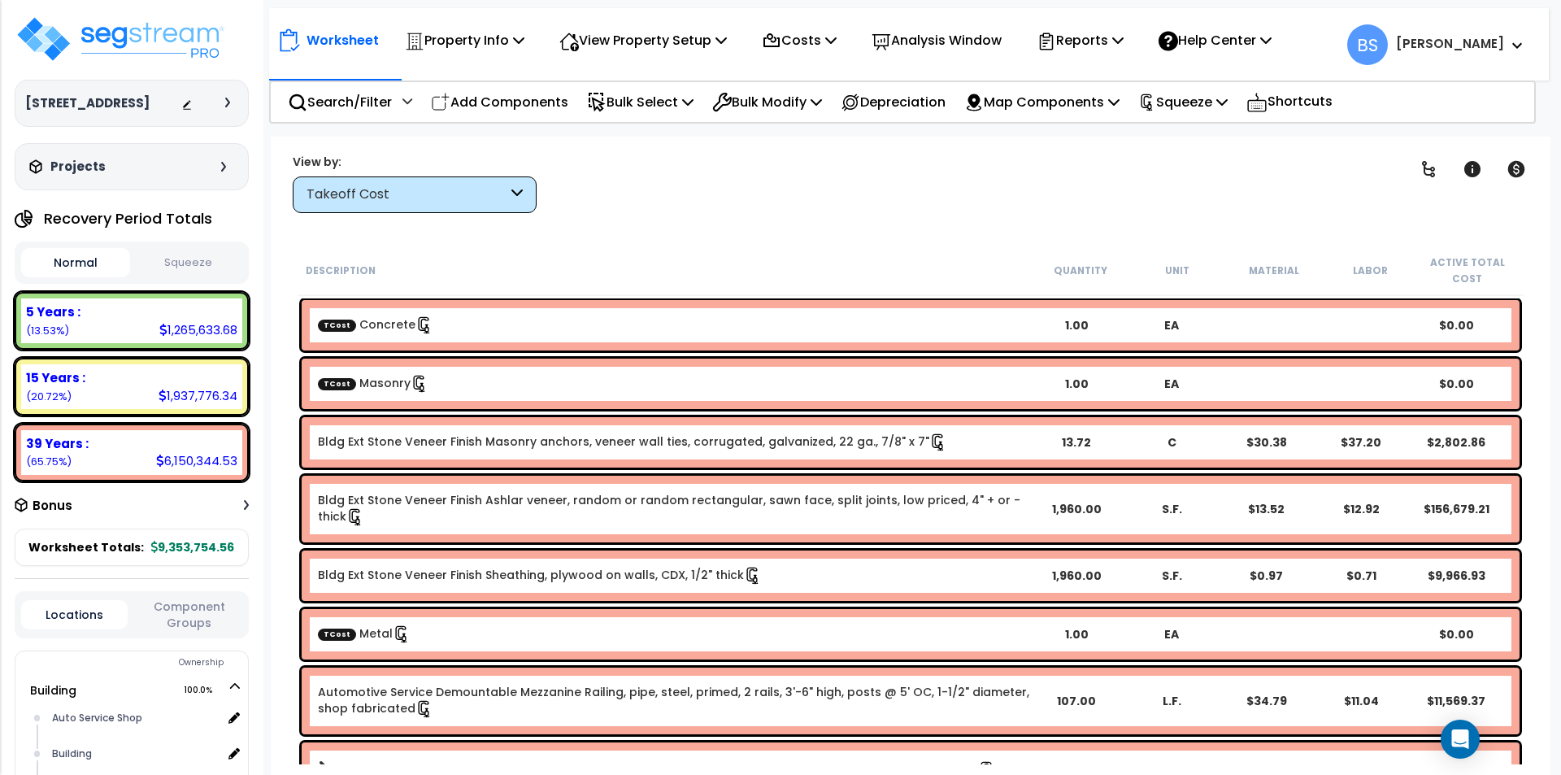
click at [446, 382] on div "TCost Masonry" at bounding box center [673, 384] width 711 height 18
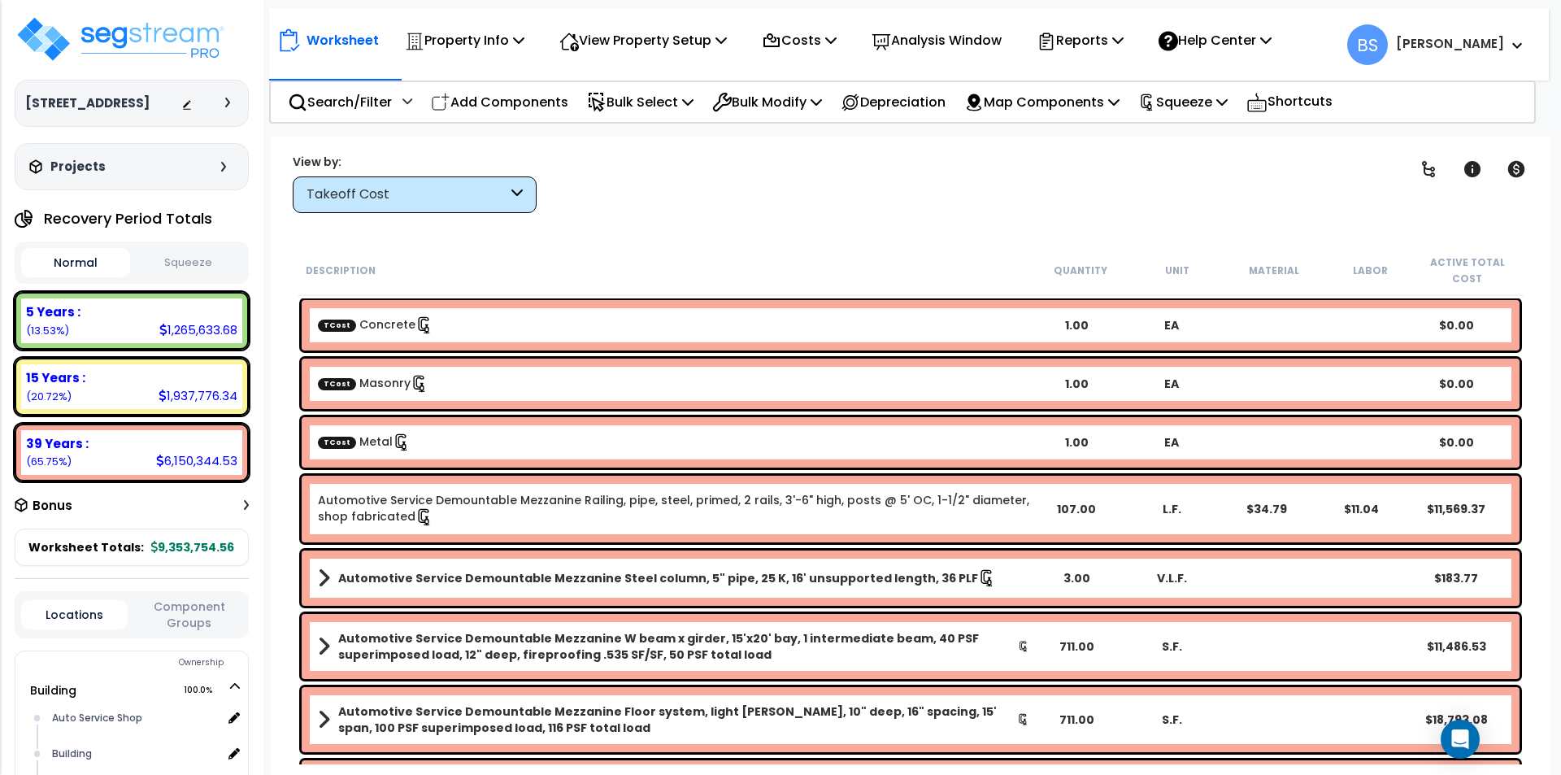
click at [419, 442] on div "TCost Metal" at bounding box center [673, 442] width 711 height 18
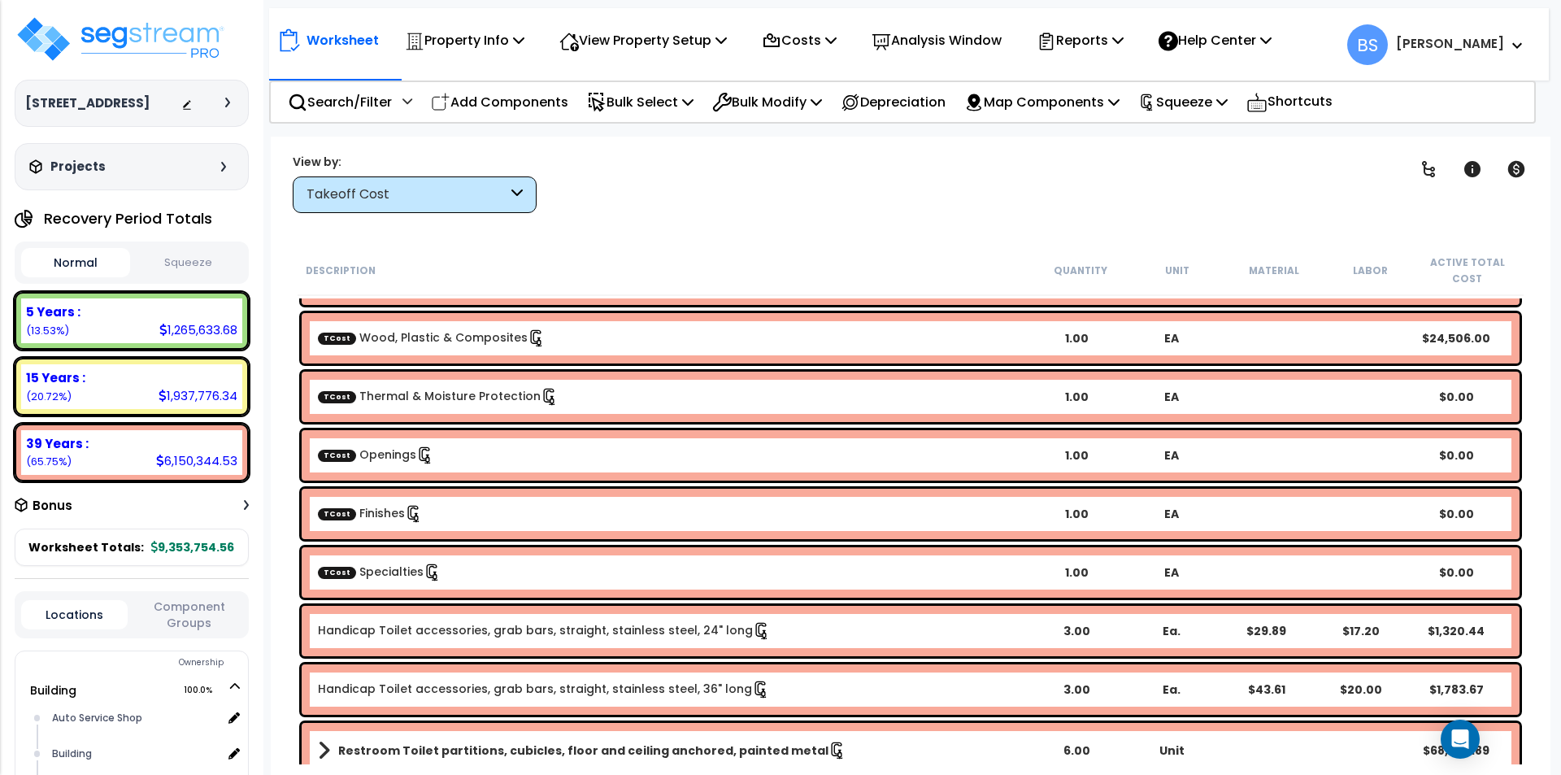
scroll to position [244, 0]
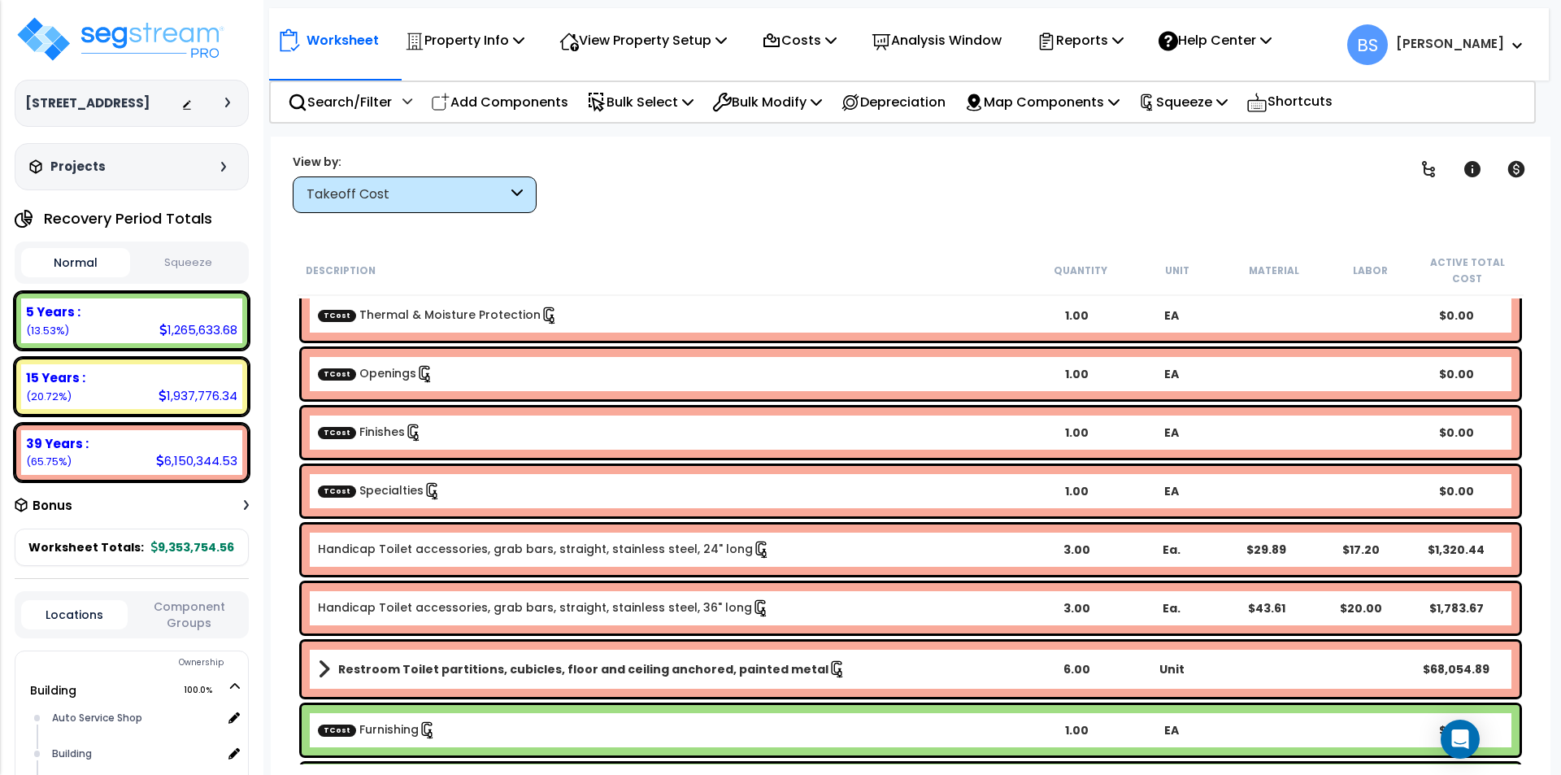
click at [498, 482] on div "TCost Specialties" at bounding box center [673, 491] width 711 height 18
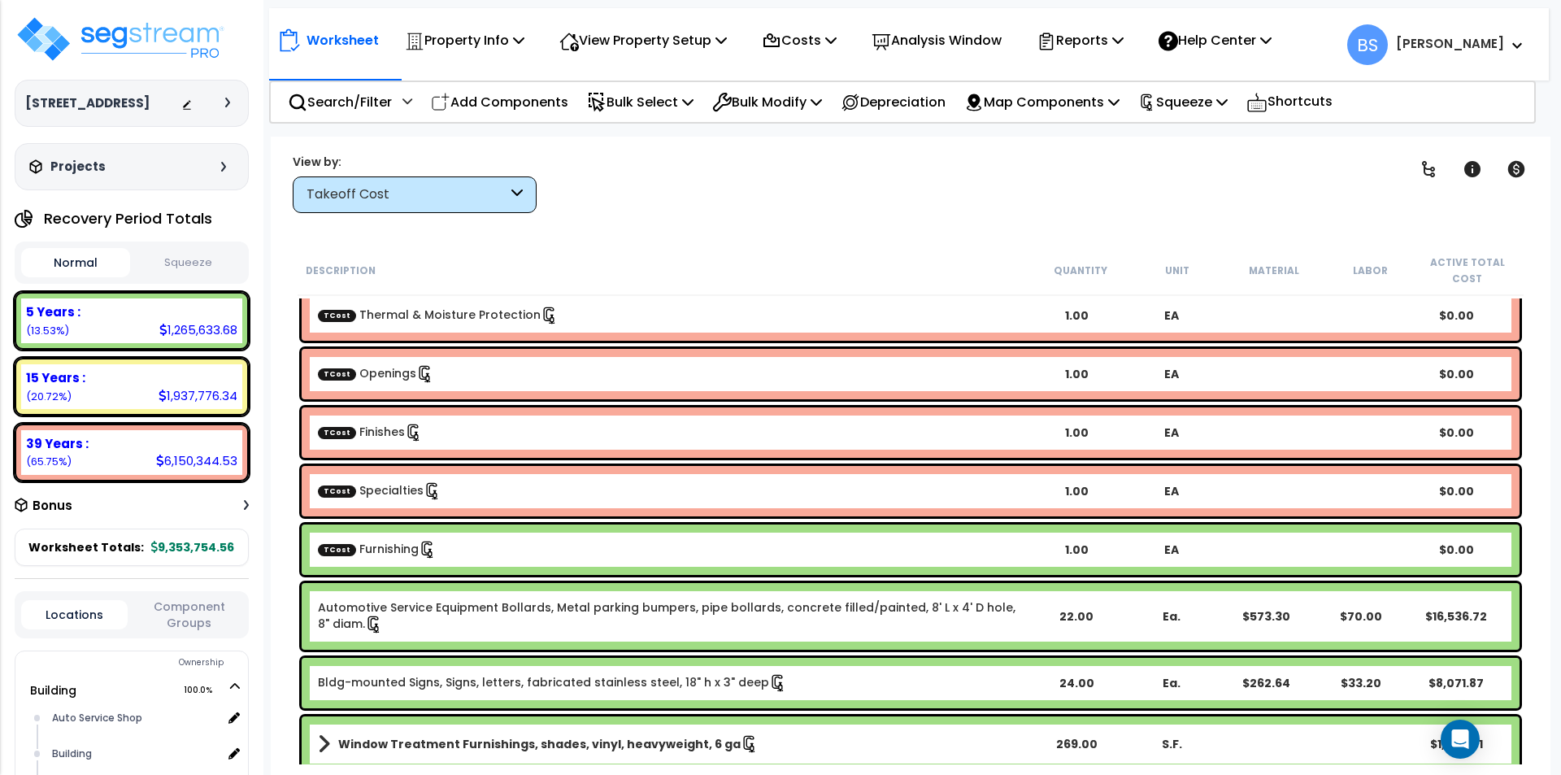
click at [472, 550] on div "TCost Furnishing" at bounding box center [673, 550] width 711 height 18
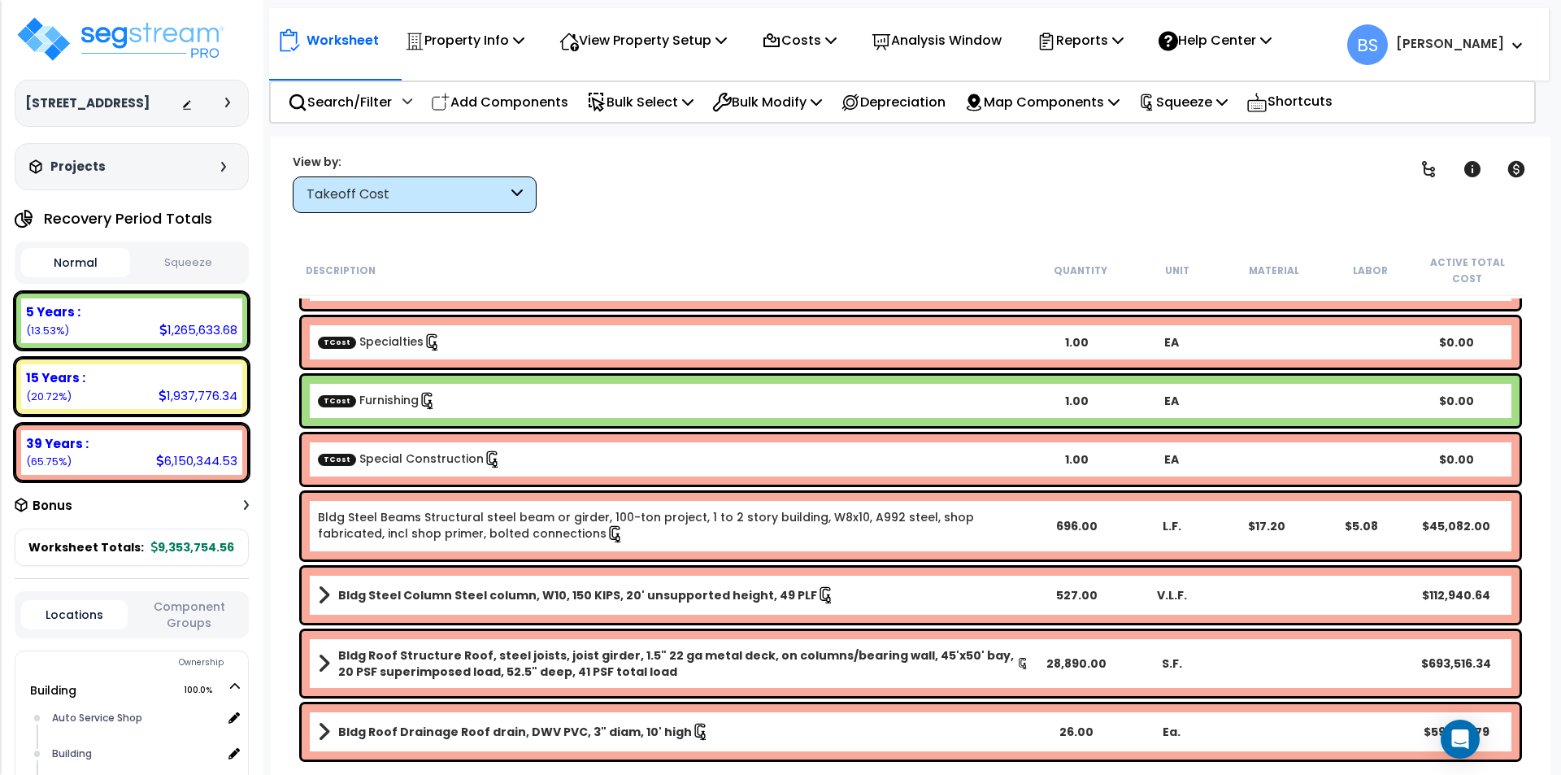
scroll to position [406, 0]
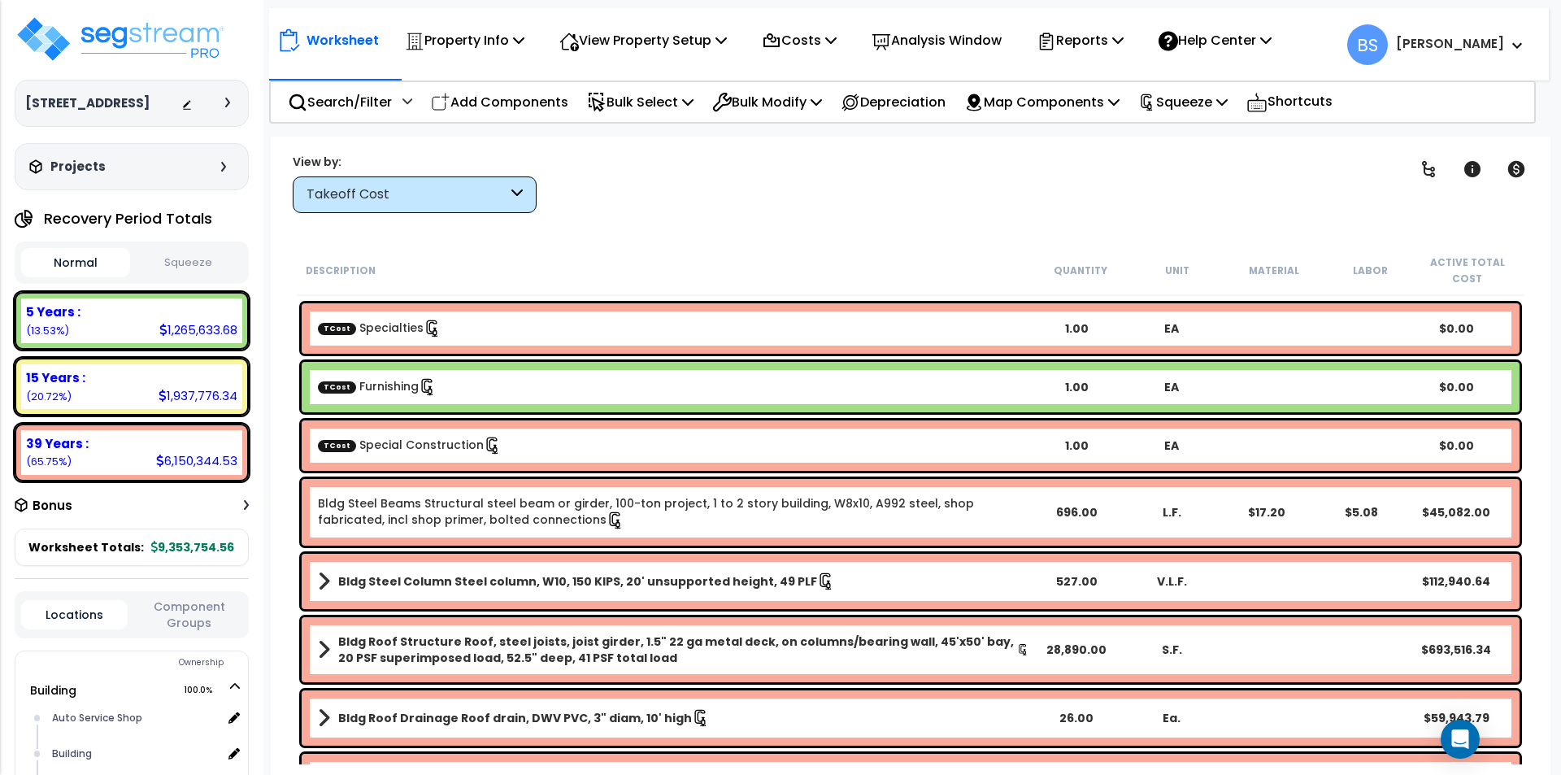
click at [450, 450] on link "TCost Special Construction" at bounding box center [410, 445] width 184 height 16
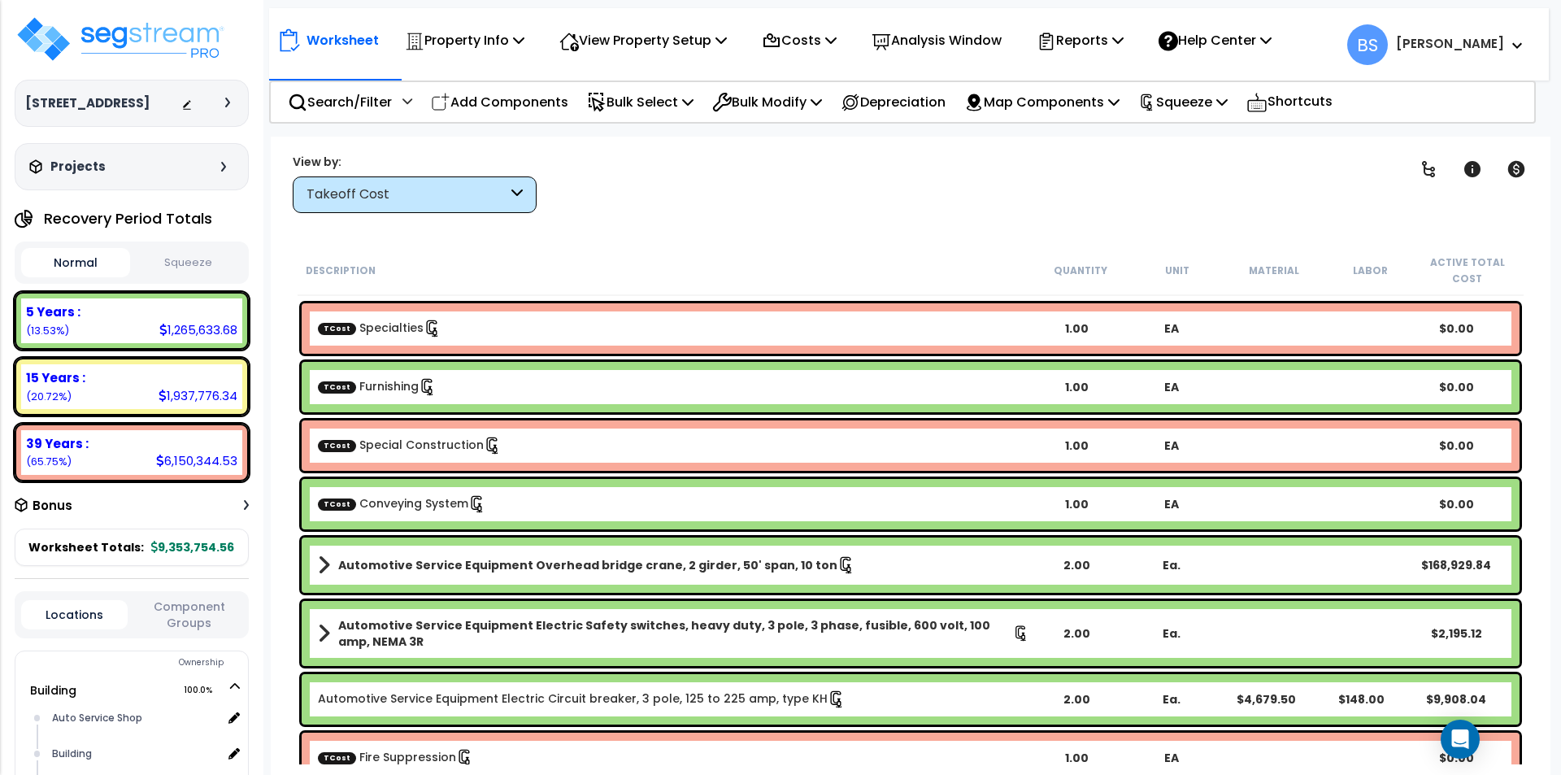
click at [422, 514] on div "TCost Conveying System 1.00 EA $0.00" at bounding box center [911, 504] width 1218 height 50
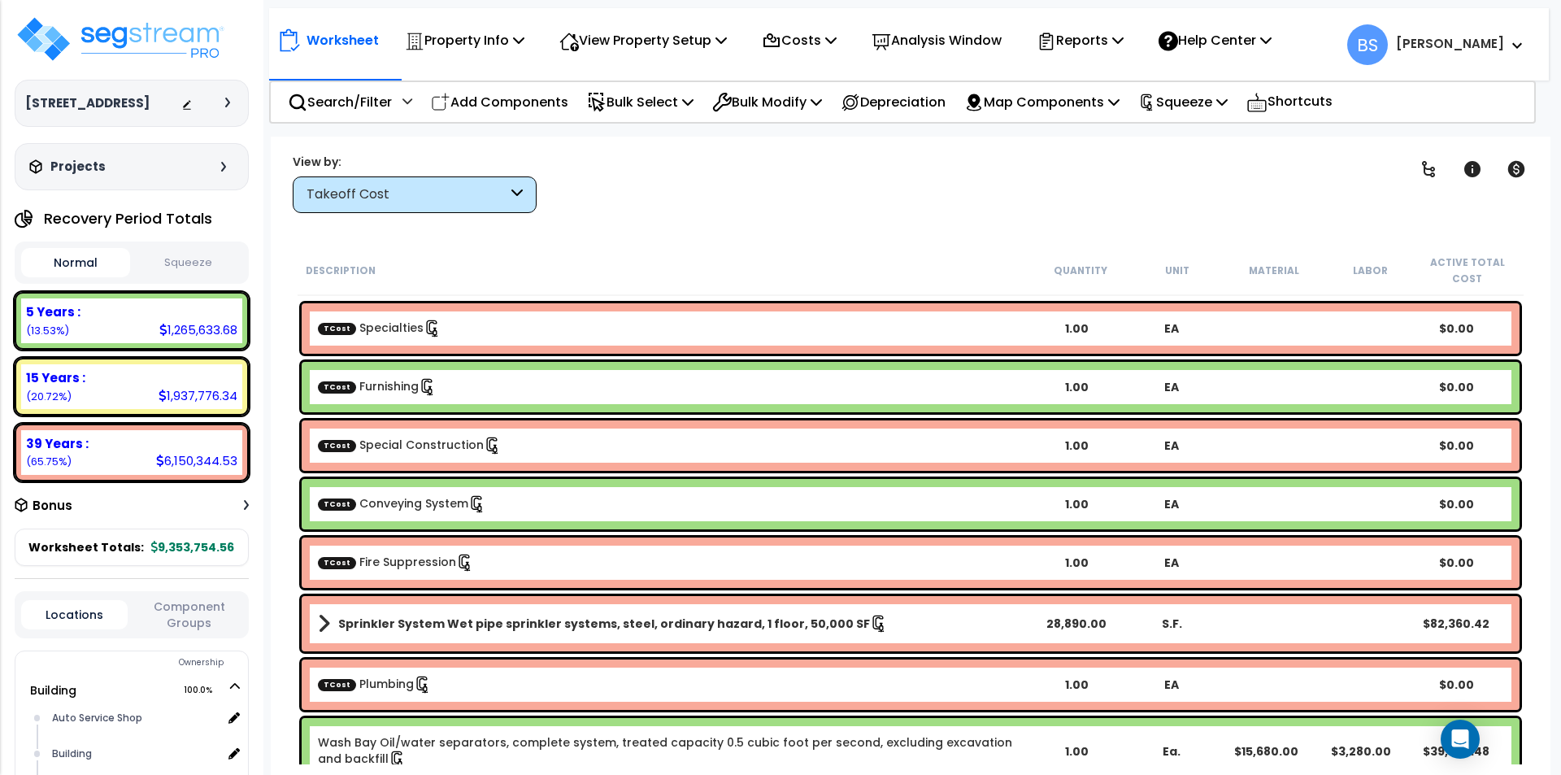
click at [411, 568] on link "TCost Fire Suppression" at bounding box center [396, 562] width 156 height 16
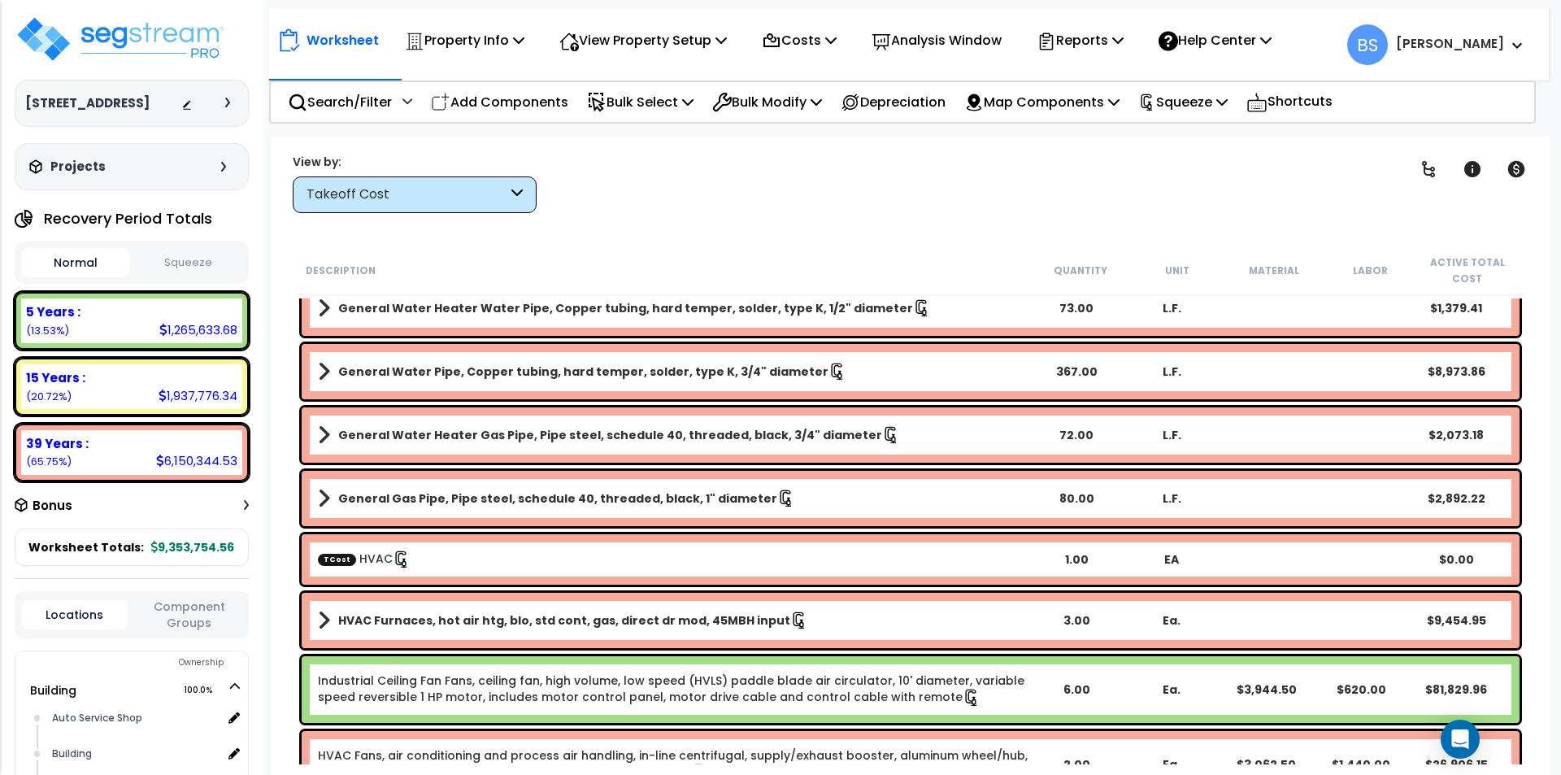
scroll to position [2276, 0]
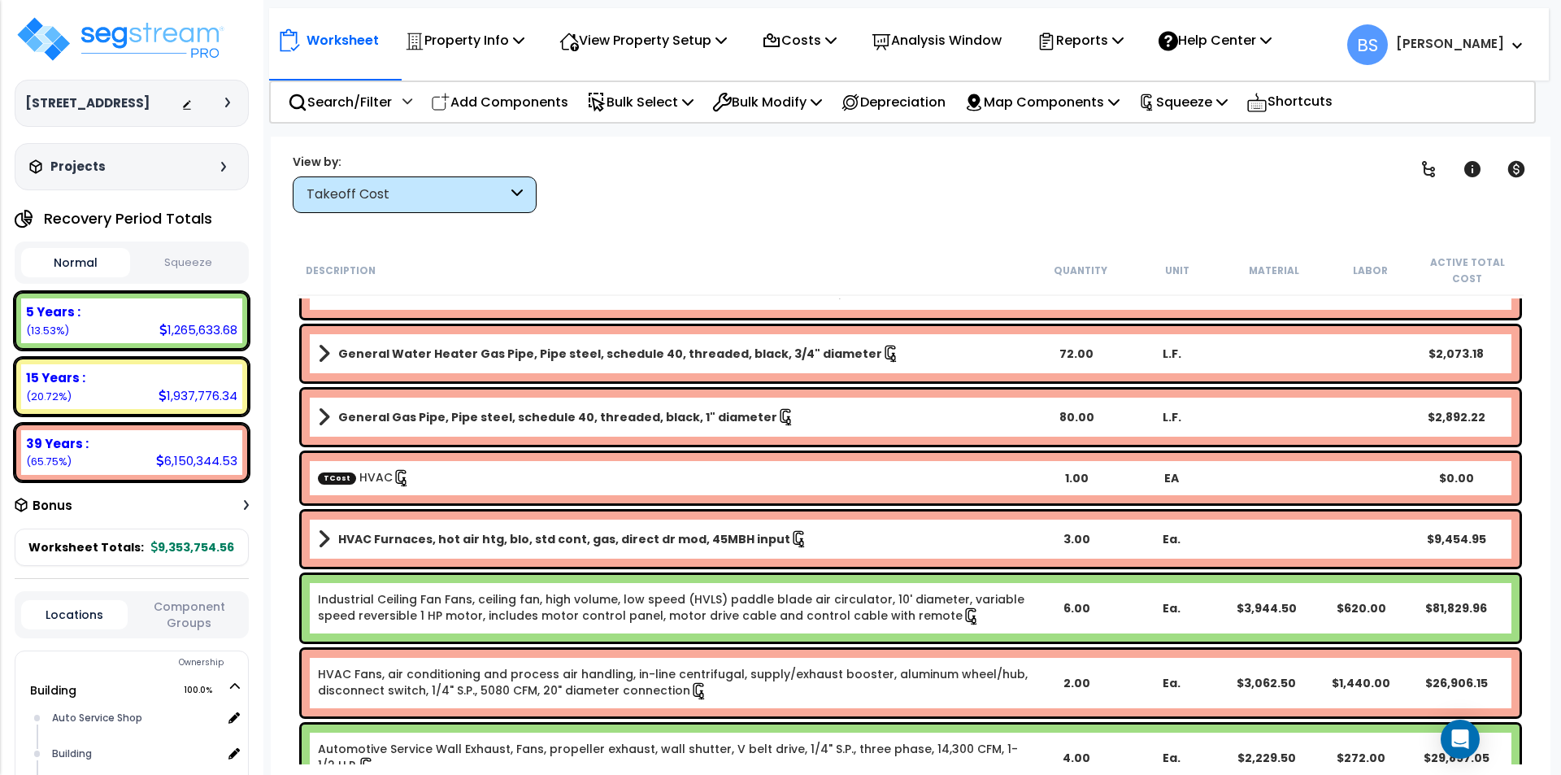
click at [635, 600] on link "Industrial Ceiling Fan Fans, ceiling fan, high volume, low speed (HVLS) paddle …" at bounding box center [671, 607] width 706 height 33
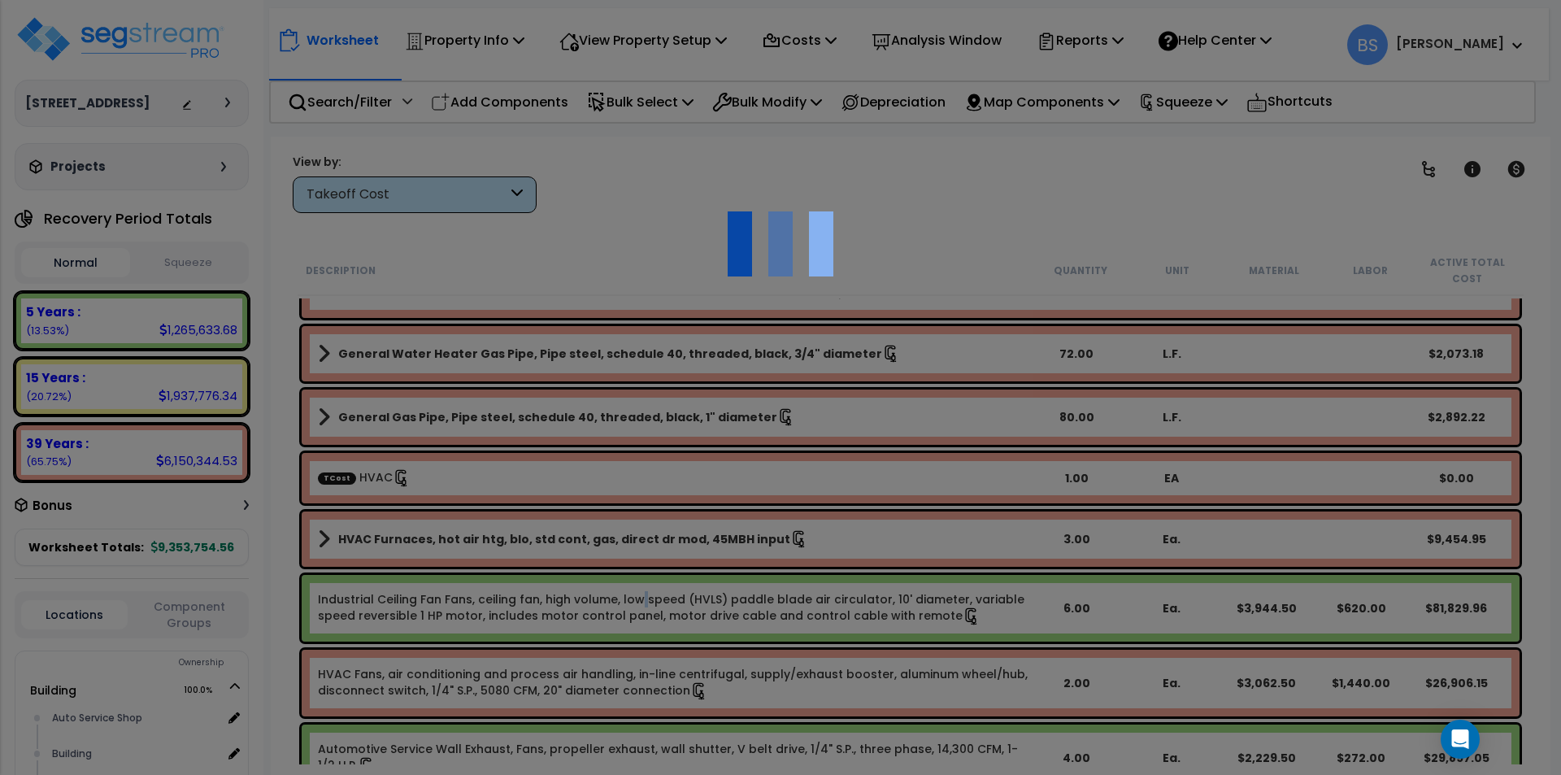
scroll to position [0, 0]
select select "43566978"
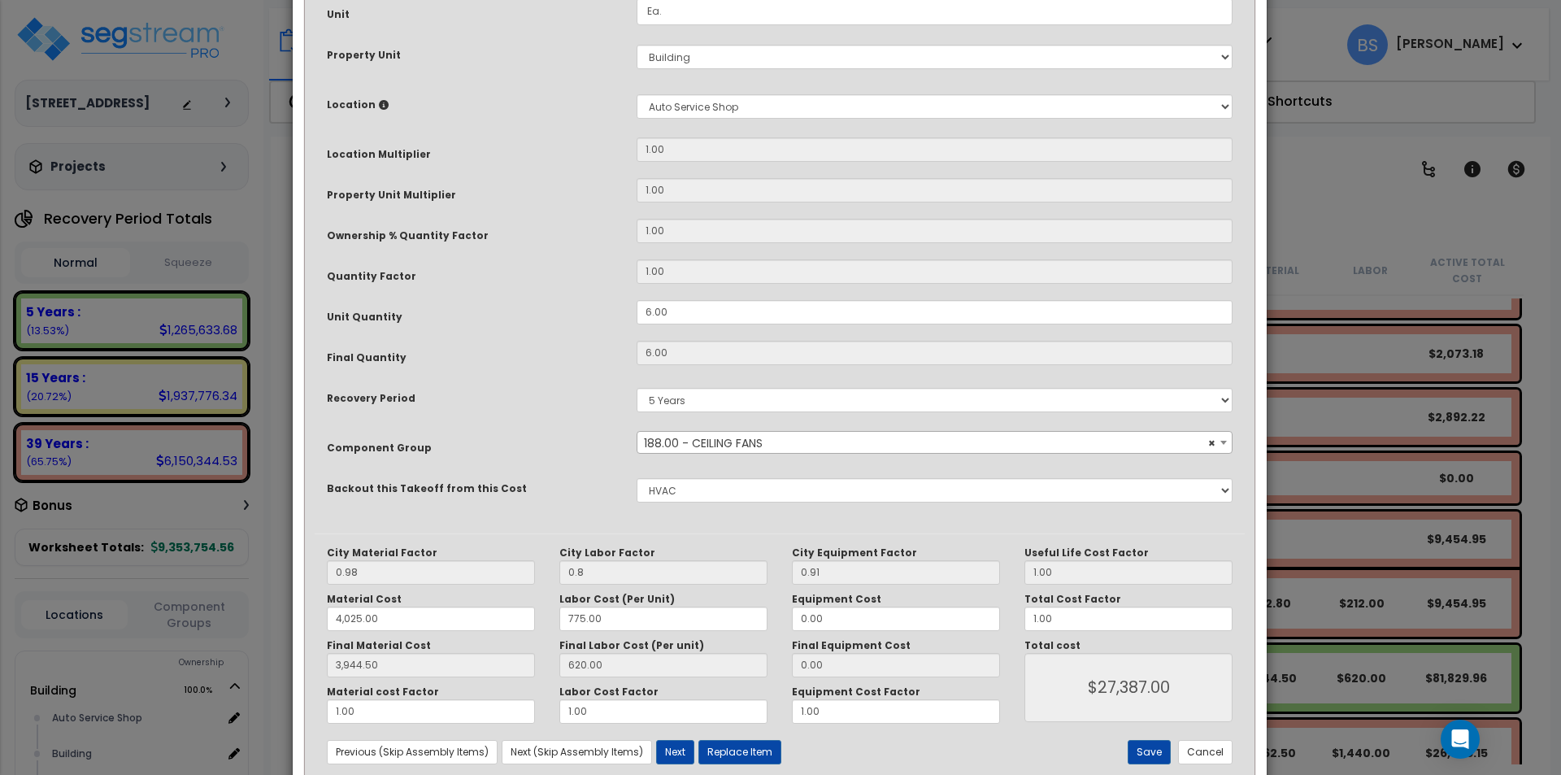
scroll to position [272, 0]
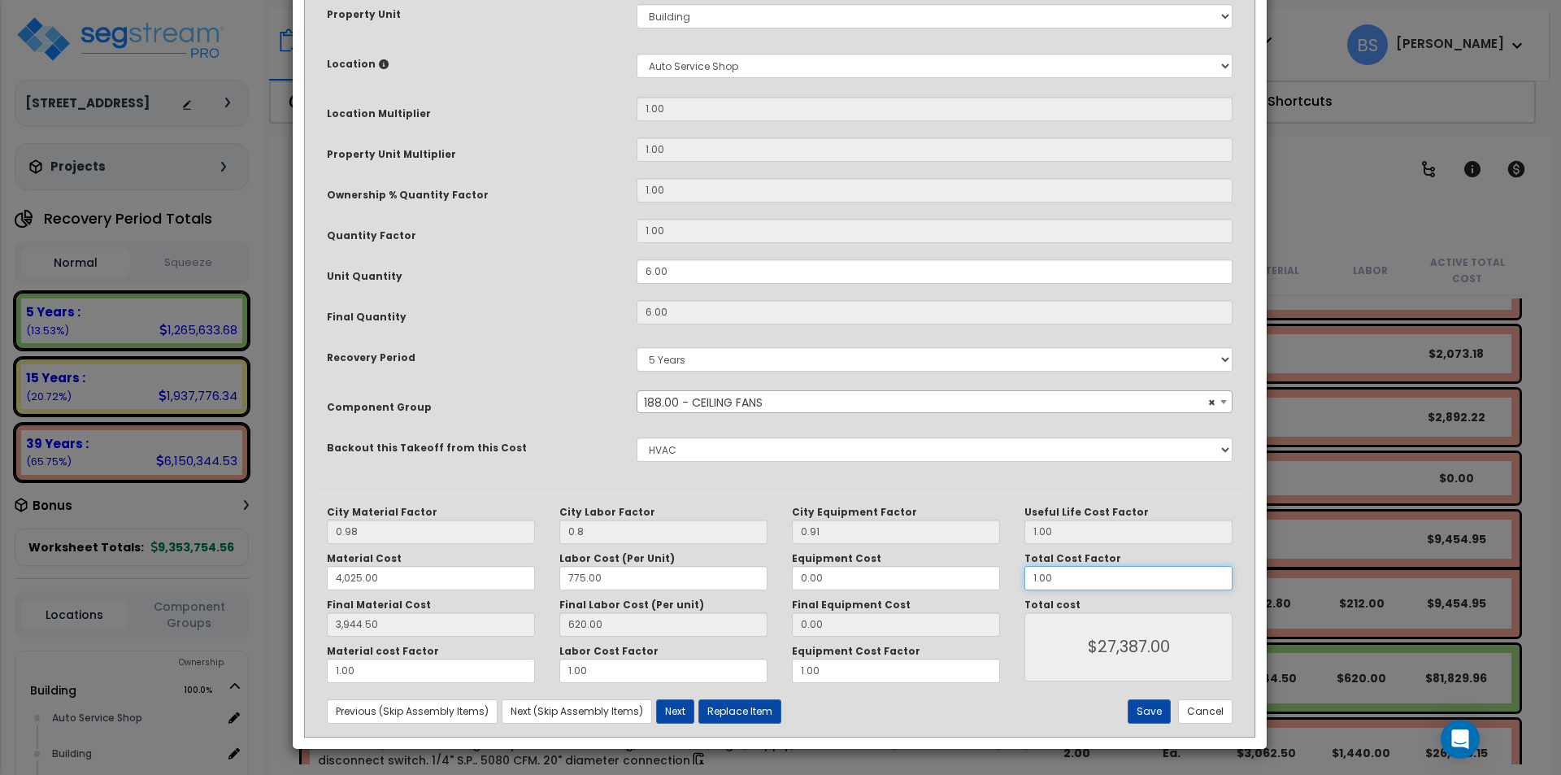
click at [1093, 577] on input "1.00" at bounding box center [1128, 578] width 208 height 24
type input "3,944.50"
type input "."
type input "$27,387.00"
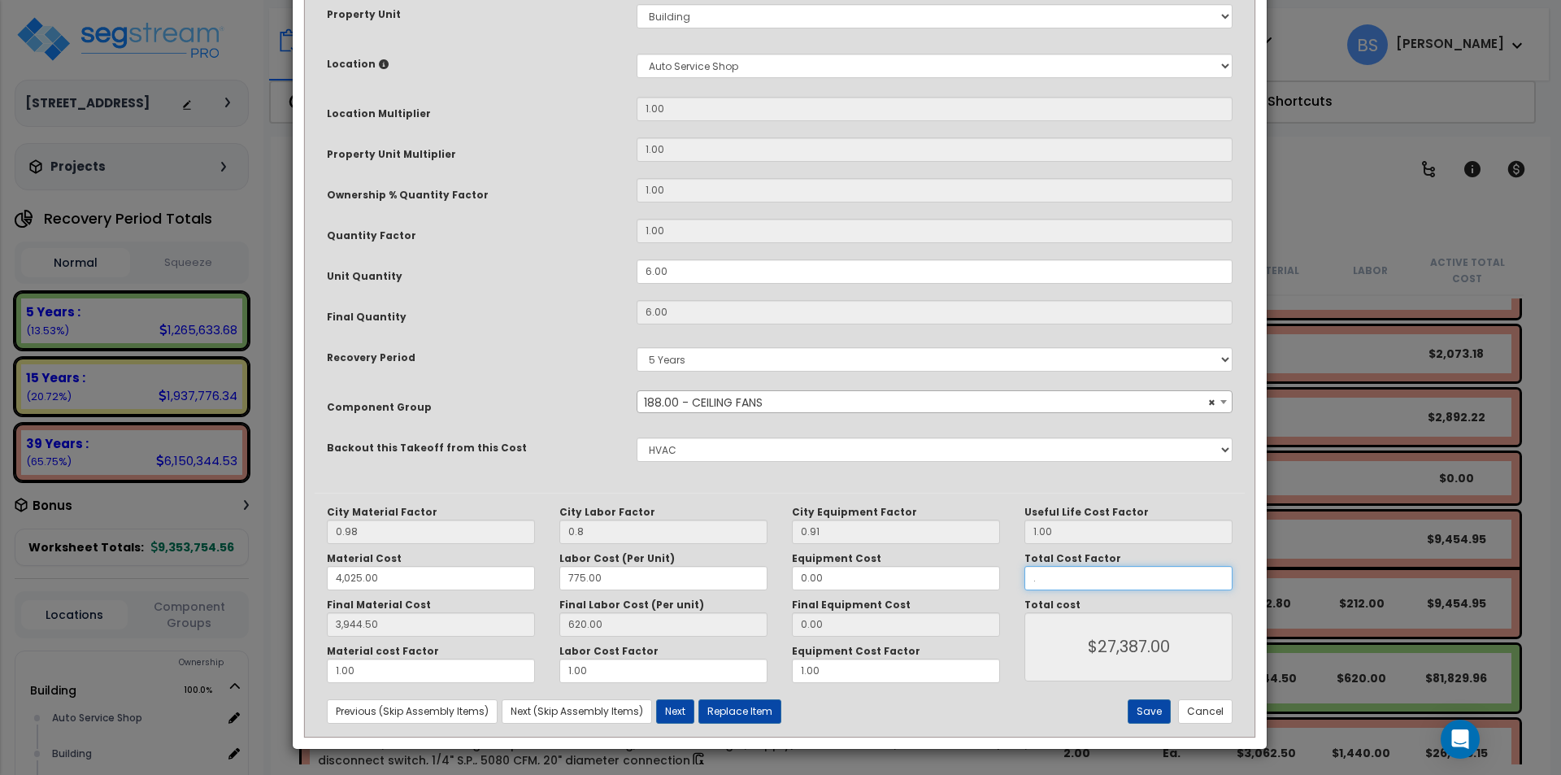
type input "3,944.50"
type input "$0.00"
type input "3,944.50"
type input ".6"
type input "3,944.50"
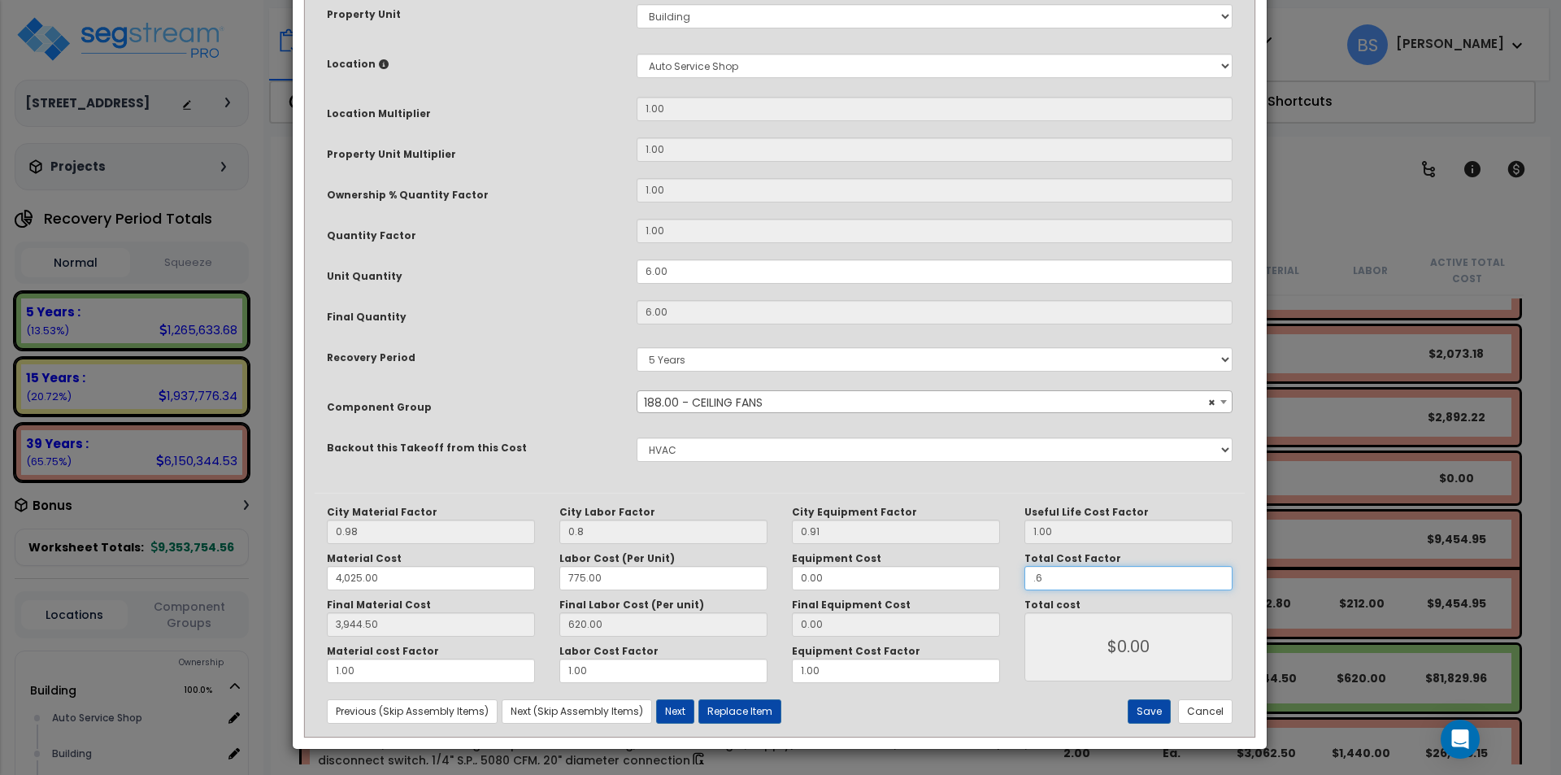
type input "$16,432.20"
type input ".6"
type input "3,944.50"
type input "$16,432.20"
click at [1158, 713] on button "Save" at bounding box center [1149, 711] width 43 height 24
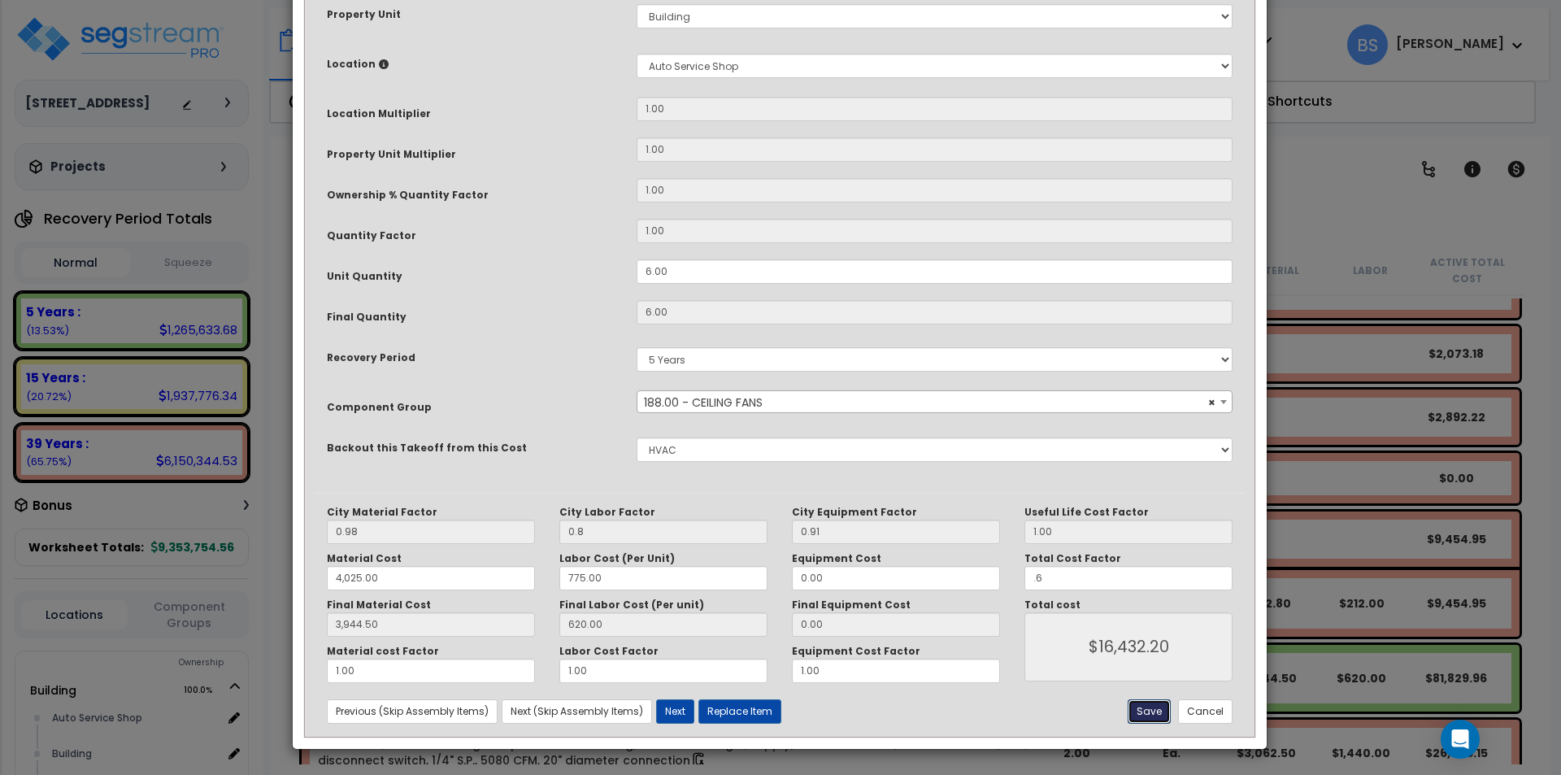
type input "0.80"
type input "4025.00"
type input "3944.50"
type input "0.60"
type input "16432.20"
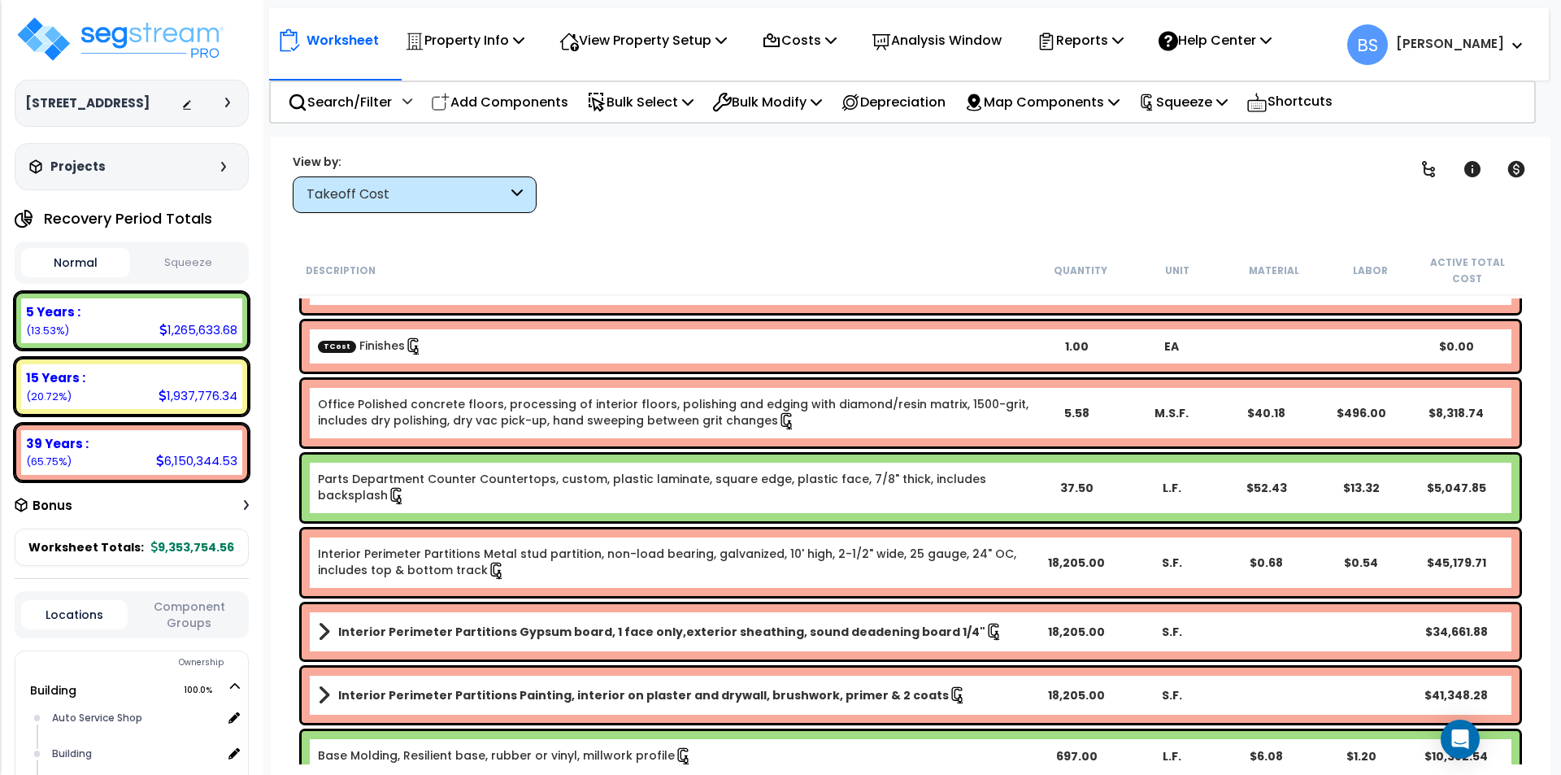
click at [388, 346] on link "TCost Finishes" at bounding box center [370, 345] width 105 height 16
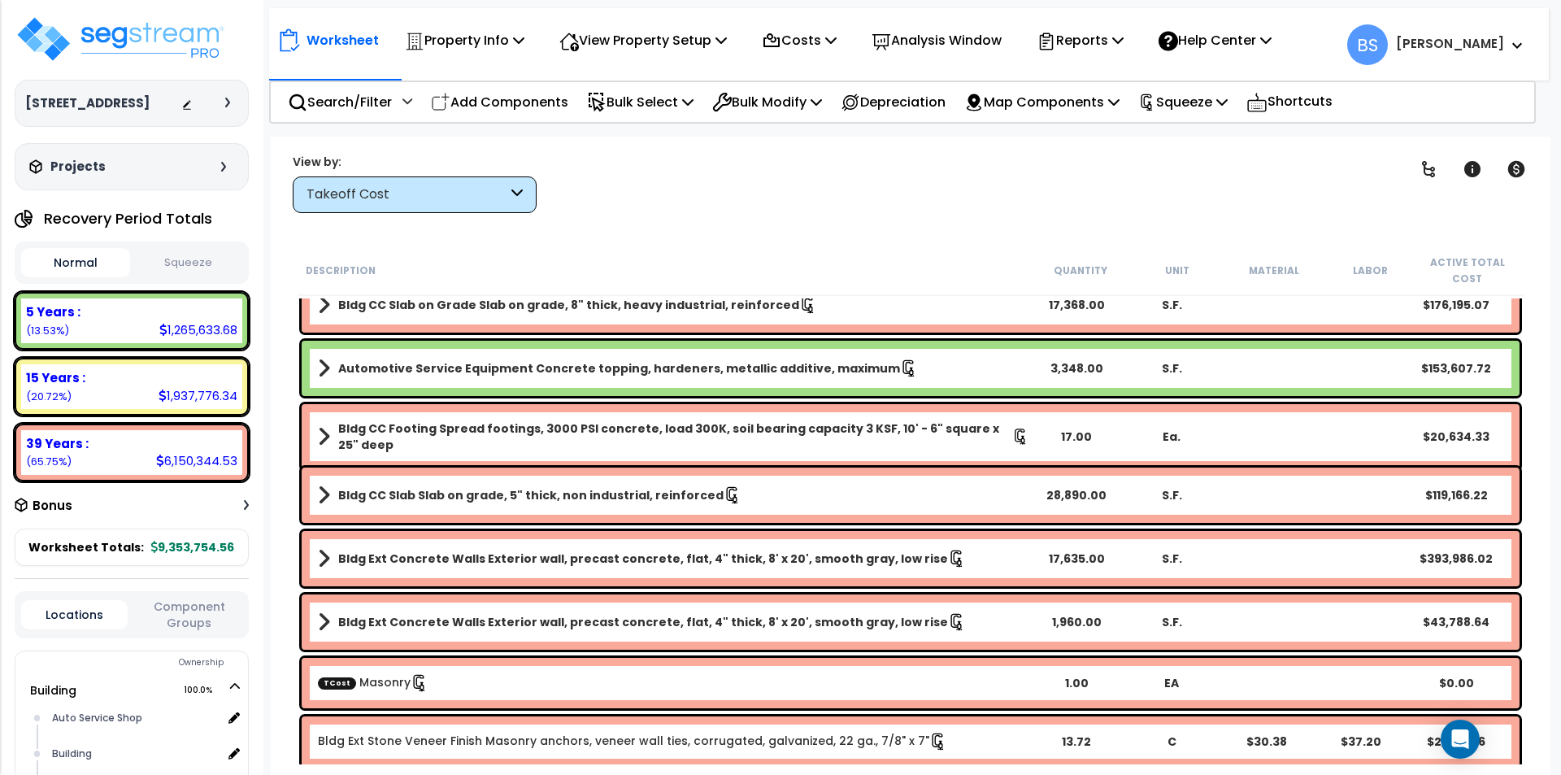
scroll to position [0, 0]
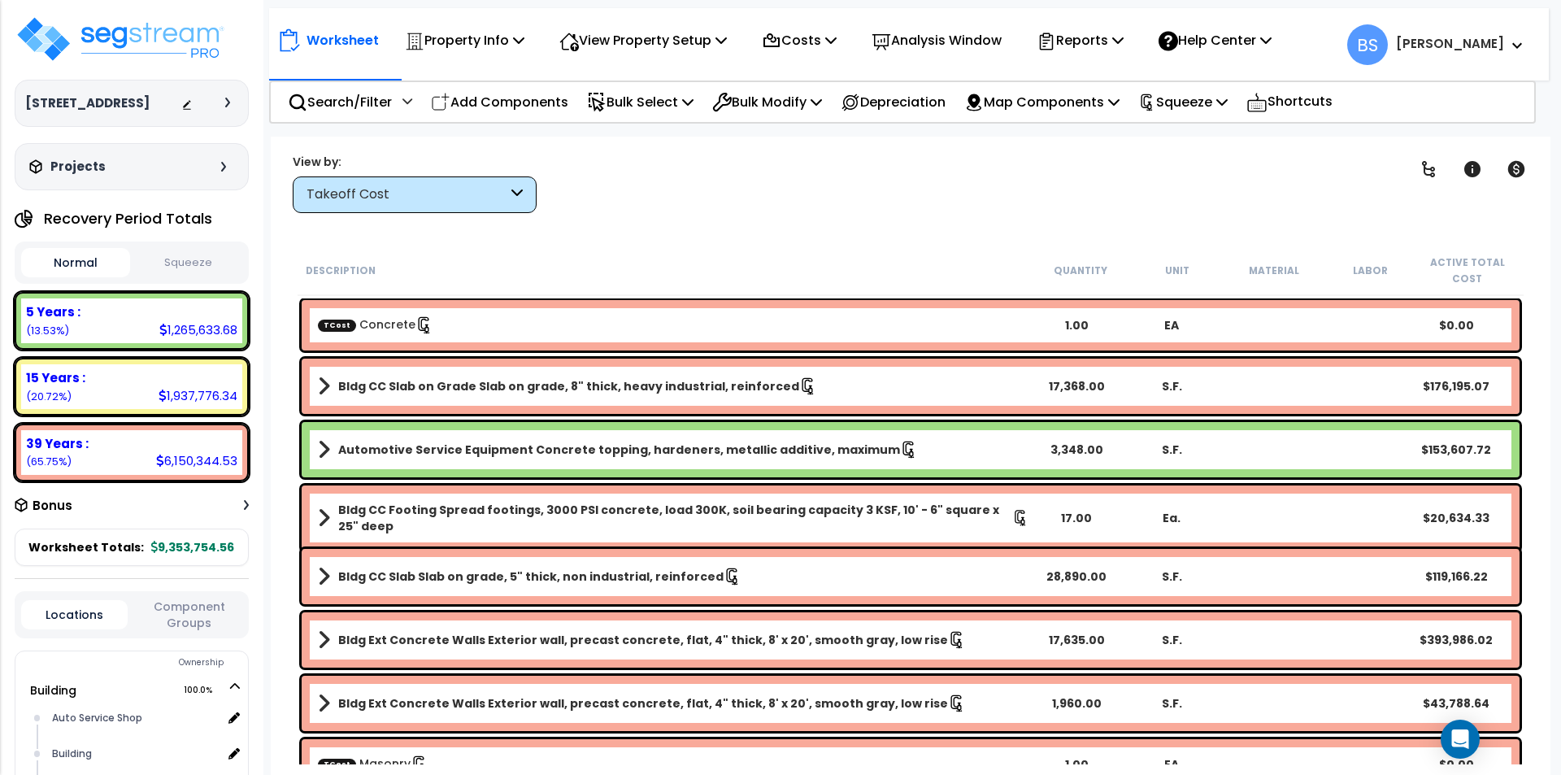
click at [480, 329] on div "TCost Concrete" at bounding box center [673, 325] width 711 height 18
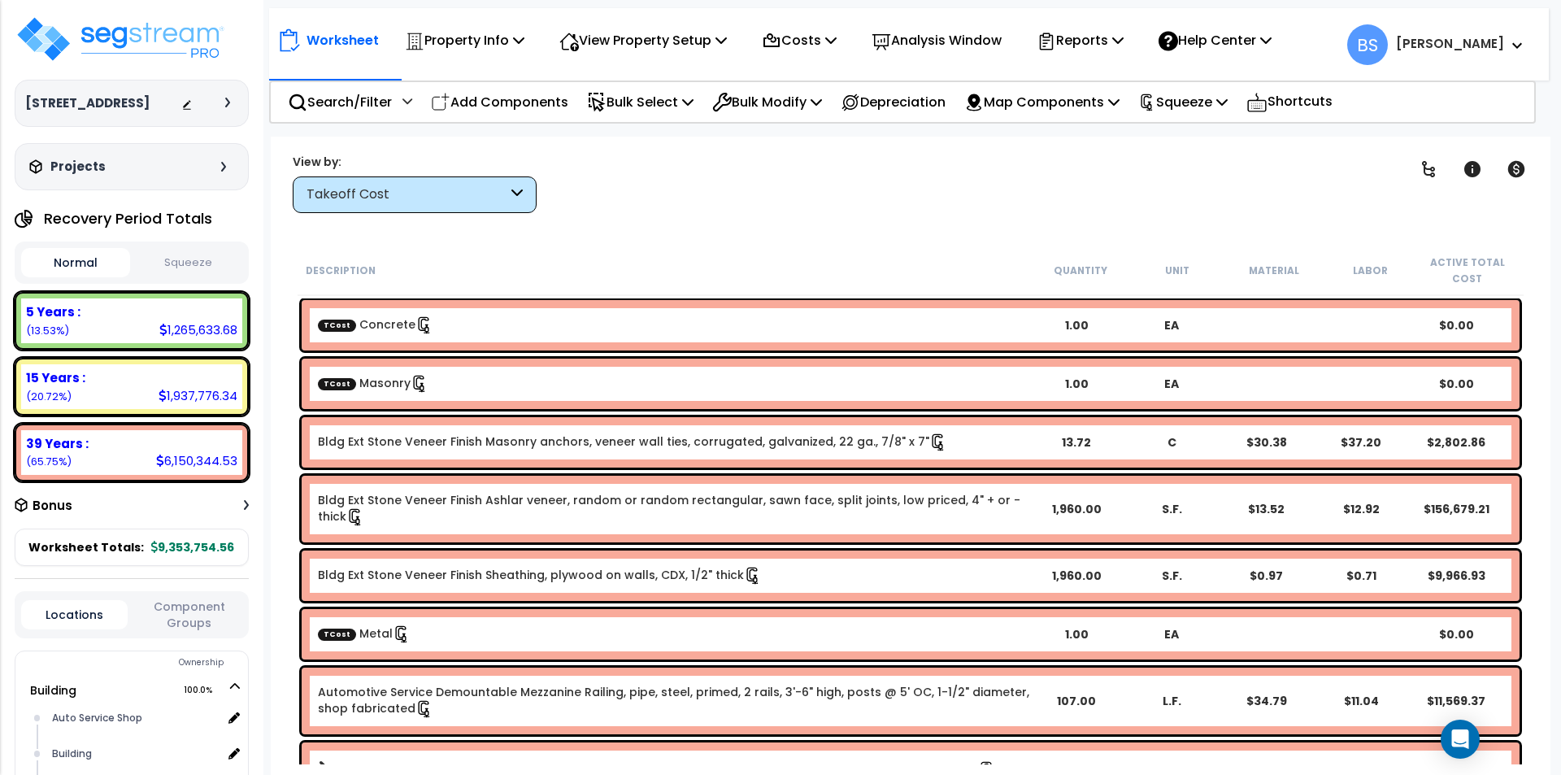
click at [397, 391] on div "TCost Masonry" at bounding box center [673, 384] width 711 height 18
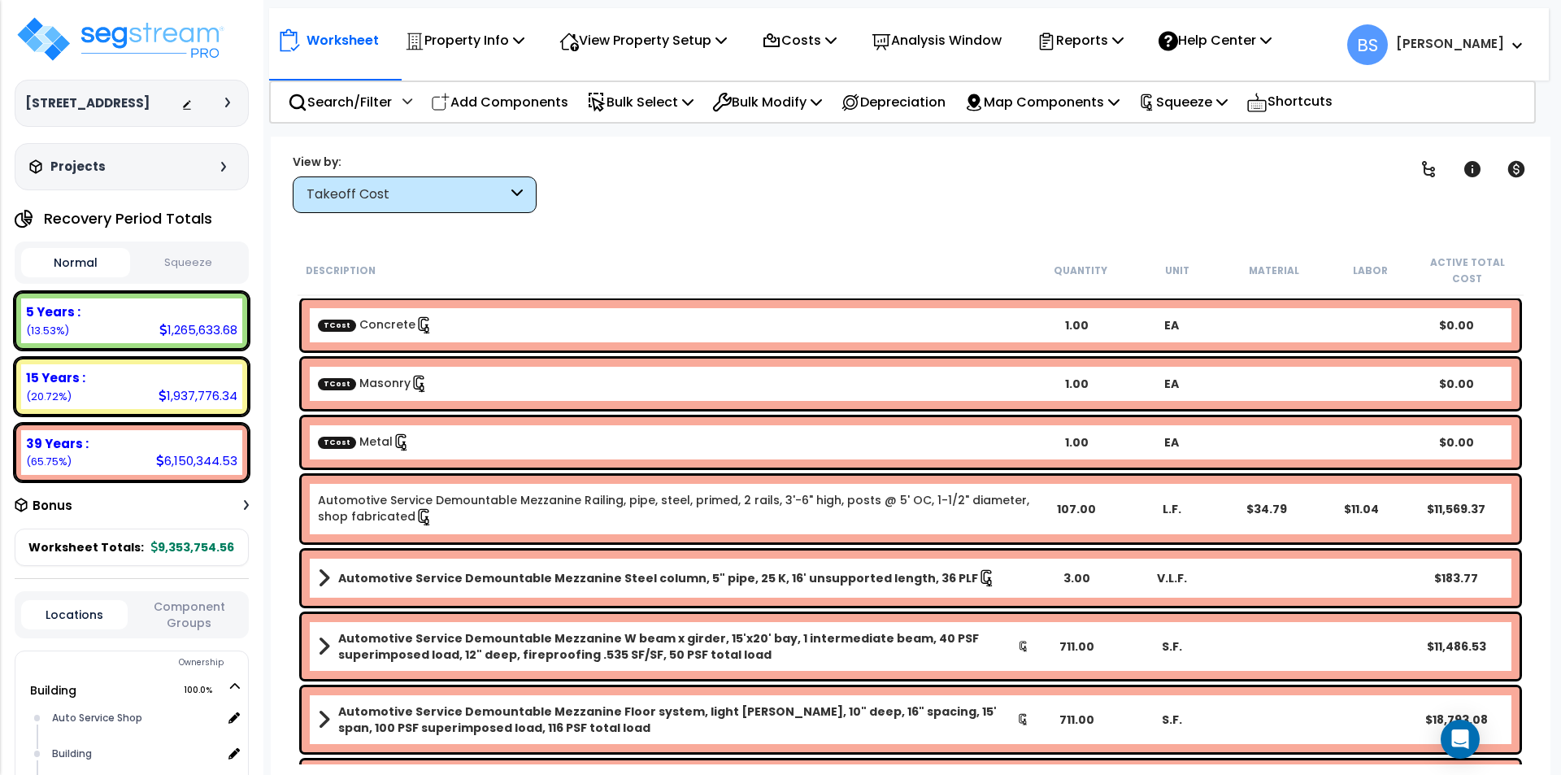
click at [364, 447] on link "TCost Metal" at bounding box center [364, 441] width 93 height 16
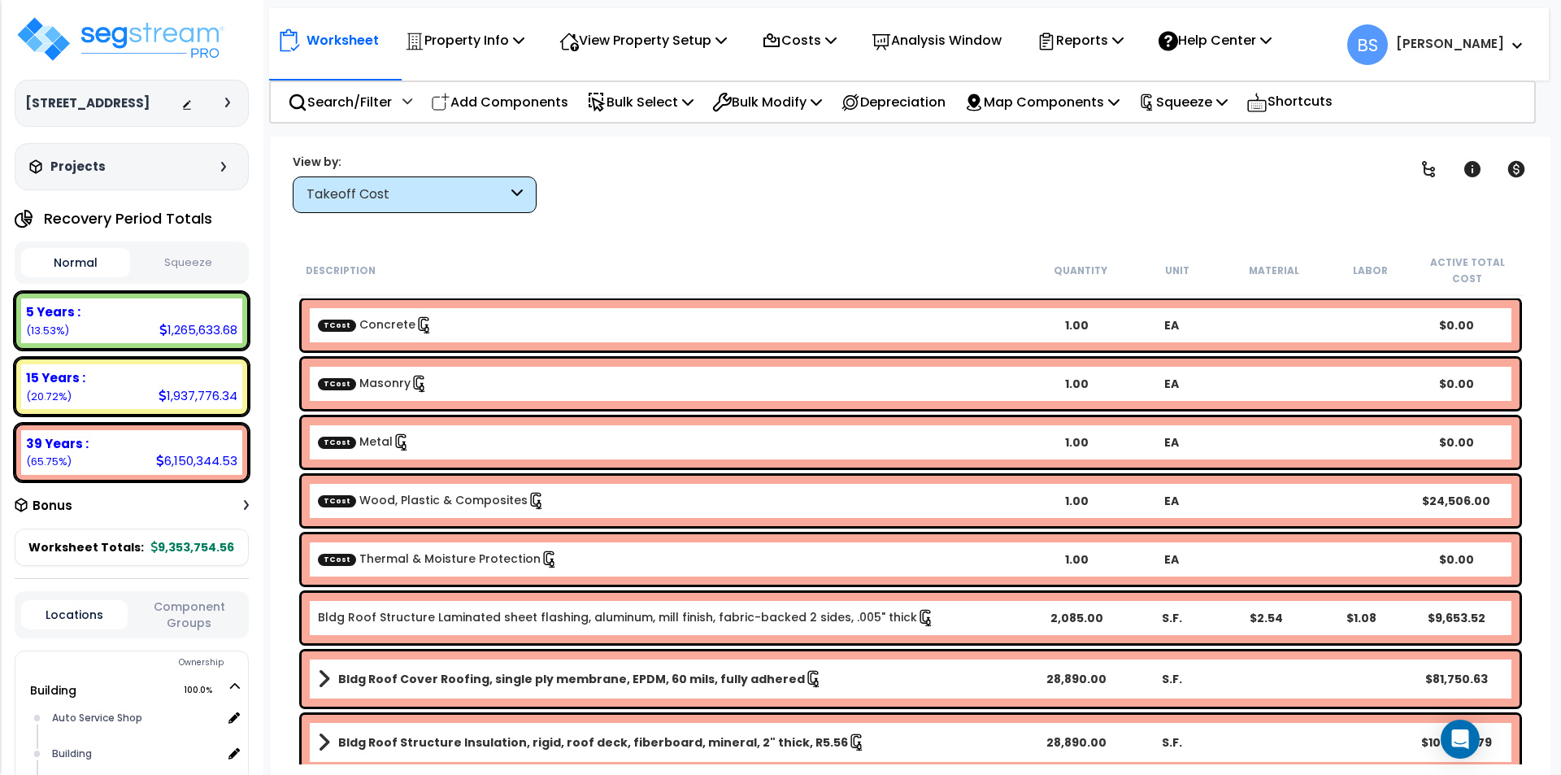
click at [396, 546] on div "TCost Thermal & Moisture Protection 1.00 EA $0.00" at bounding box center [911, 559] width 1218 height 50
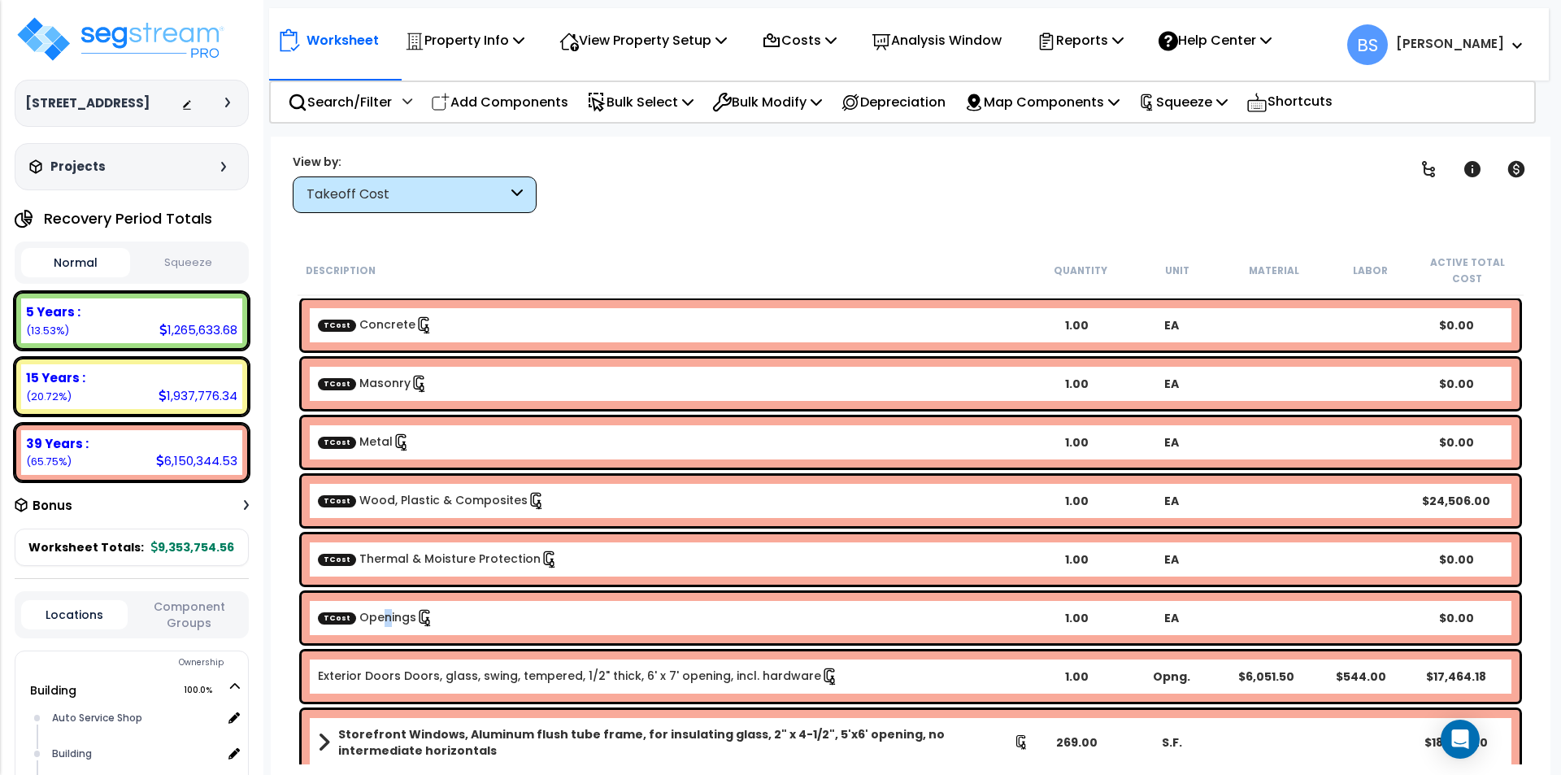
drag, startPoint x: 382, startPoint y: 623, endPoint x: 393, endPoint y: 611, distance: 15.5
click at [381, 624] on link "TCost Openings" at bounding box center [376, 617] width 116 height 16
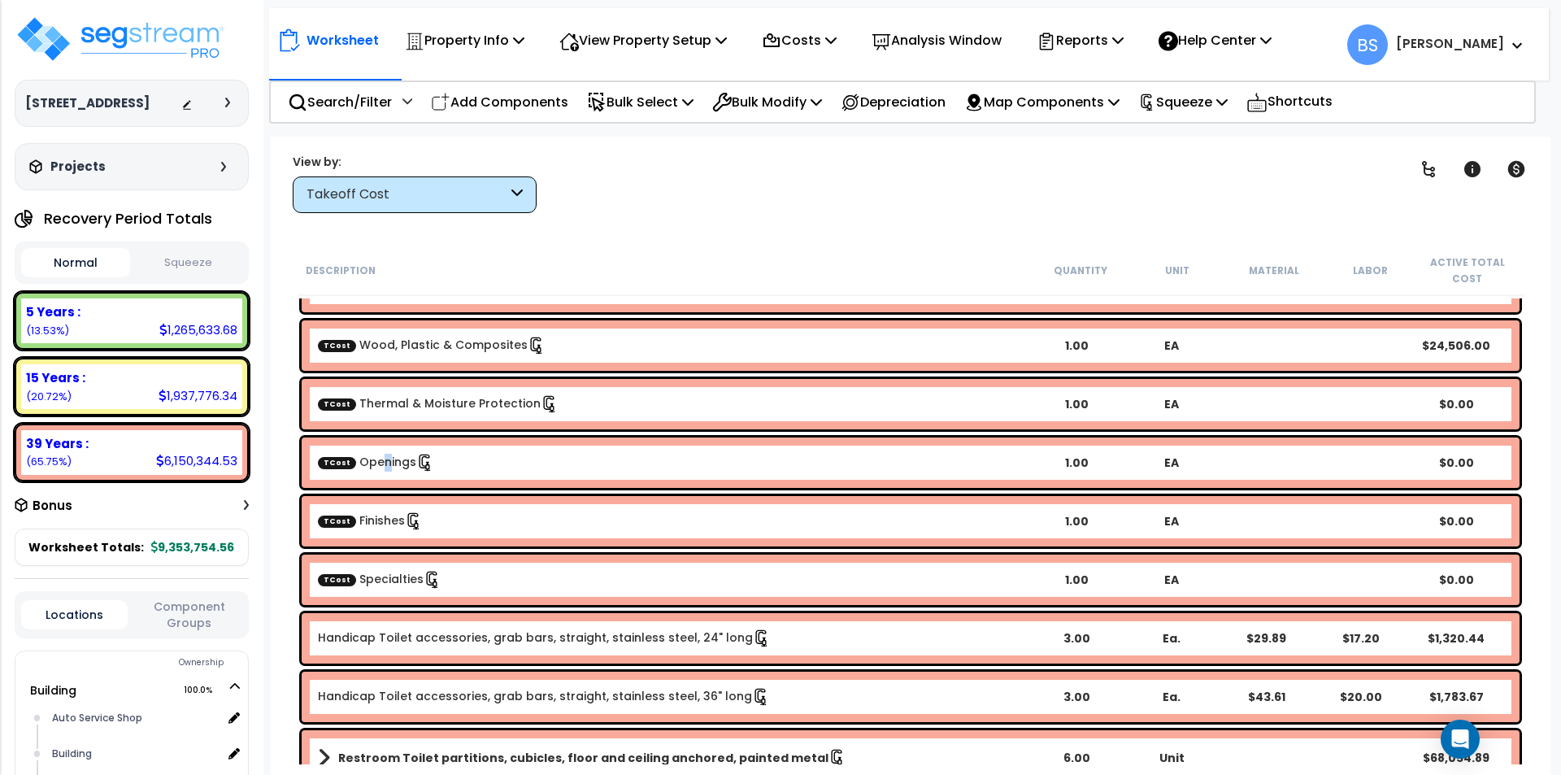
scroll to position [163, 0]
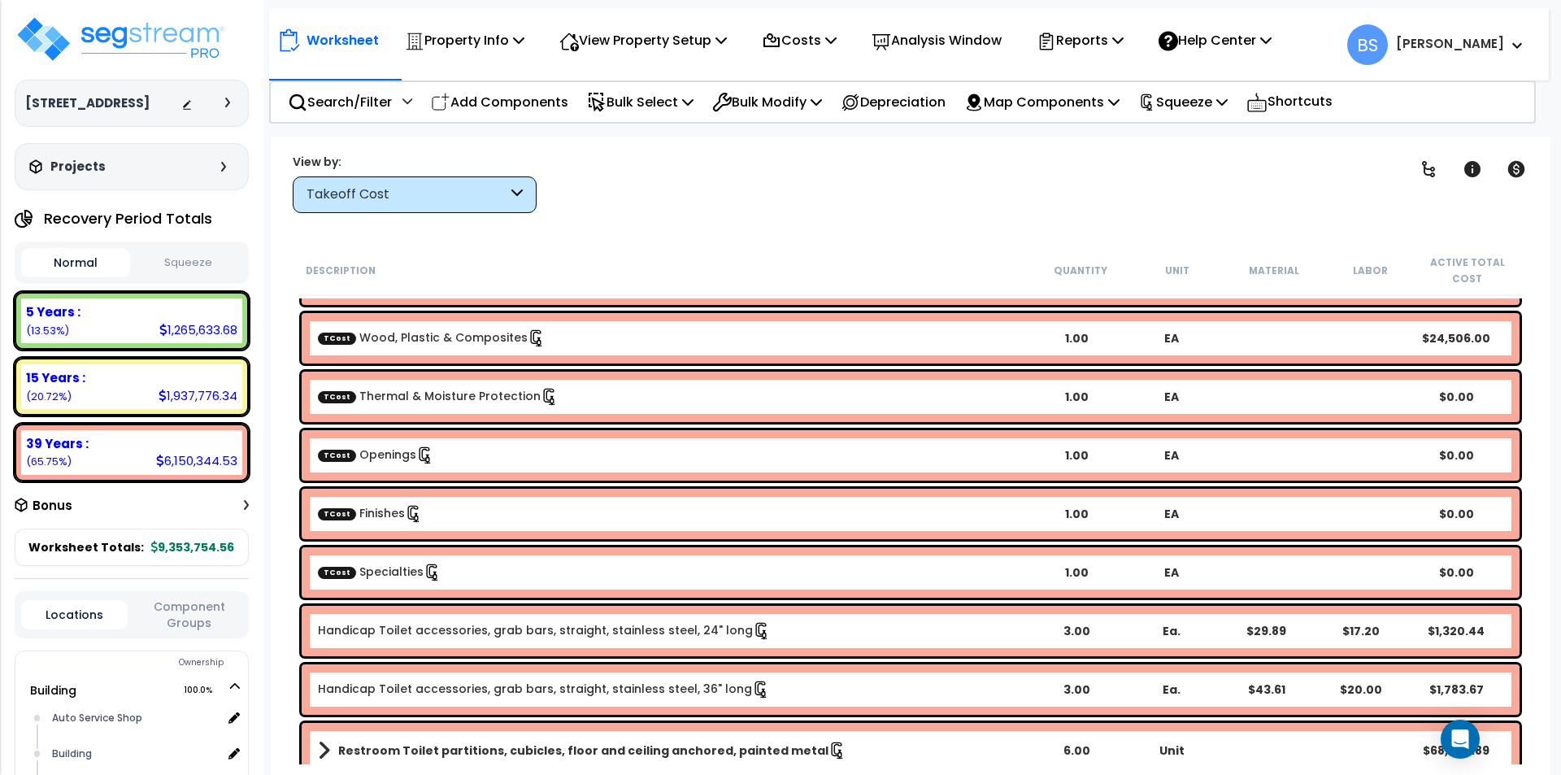
click at [456, 563] on div "TCost Specialties 1.00 EA $0.00" at bounding box center [911, 572] width 1218 height 50
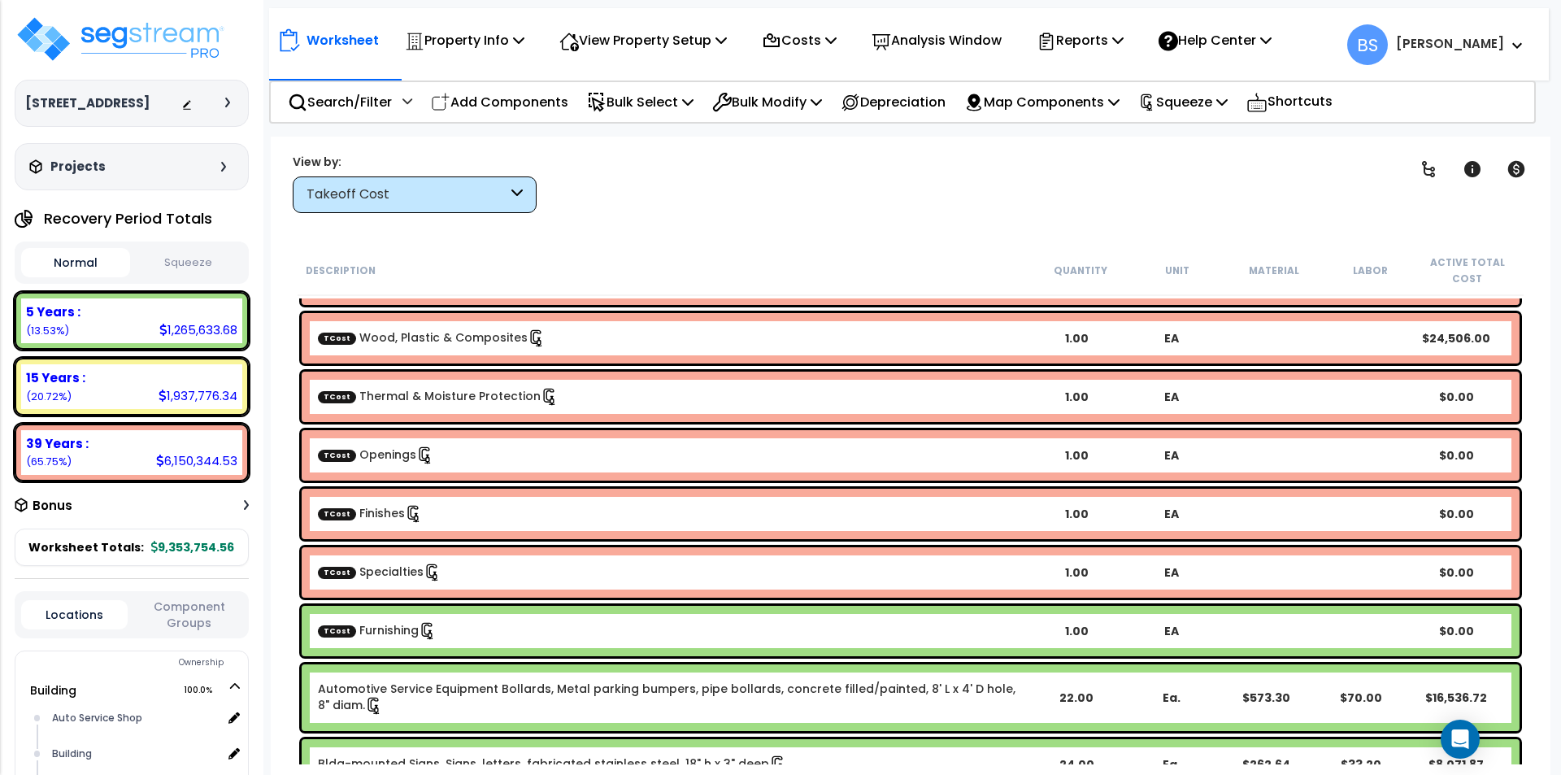
click at [419, 629] on icon at bounding box center [428, 631] width 18 height 18
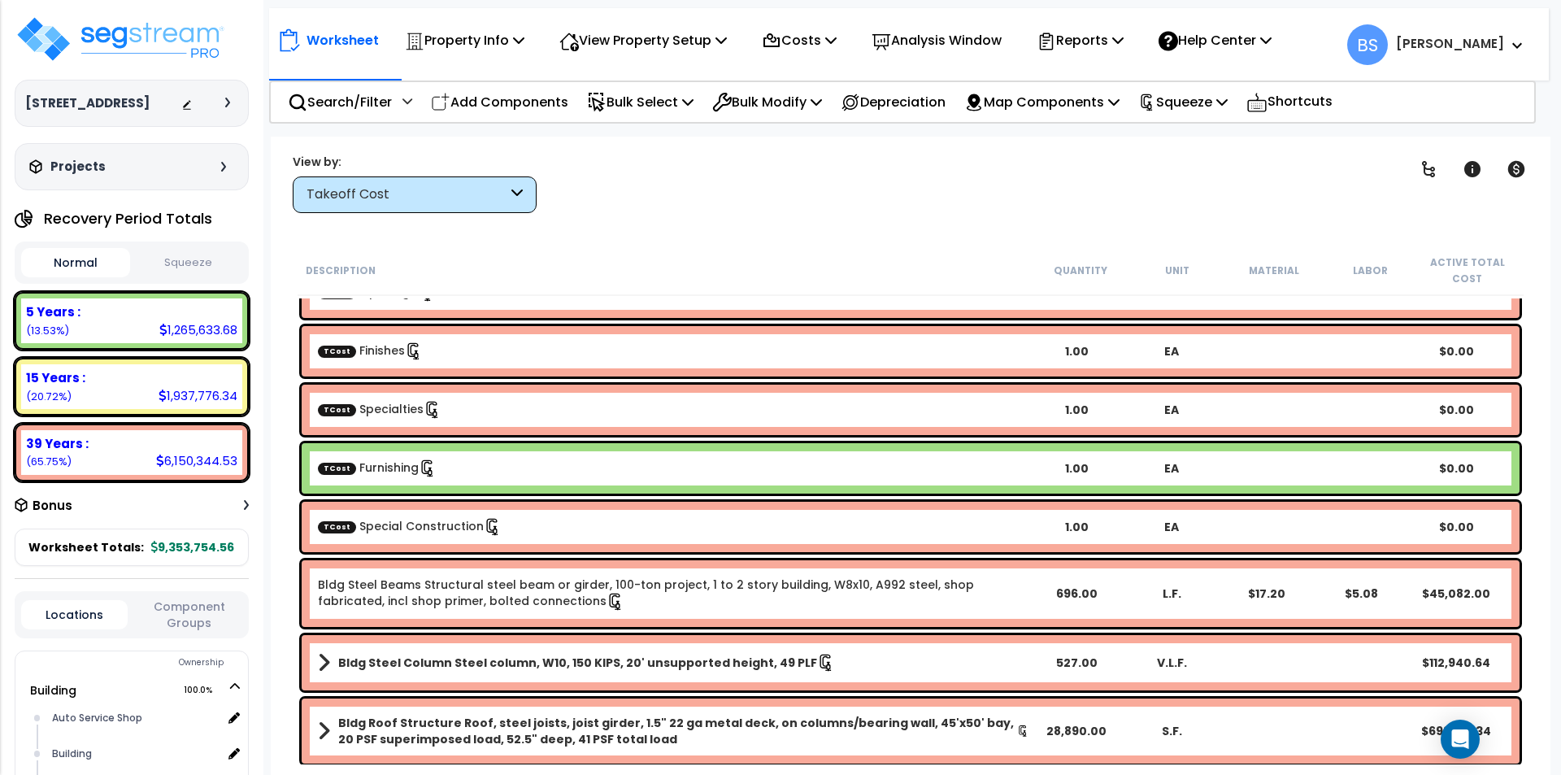
click at [379, 522] on link "TCost Special Construction" at bounding box center [410, 526] width 184 height 16
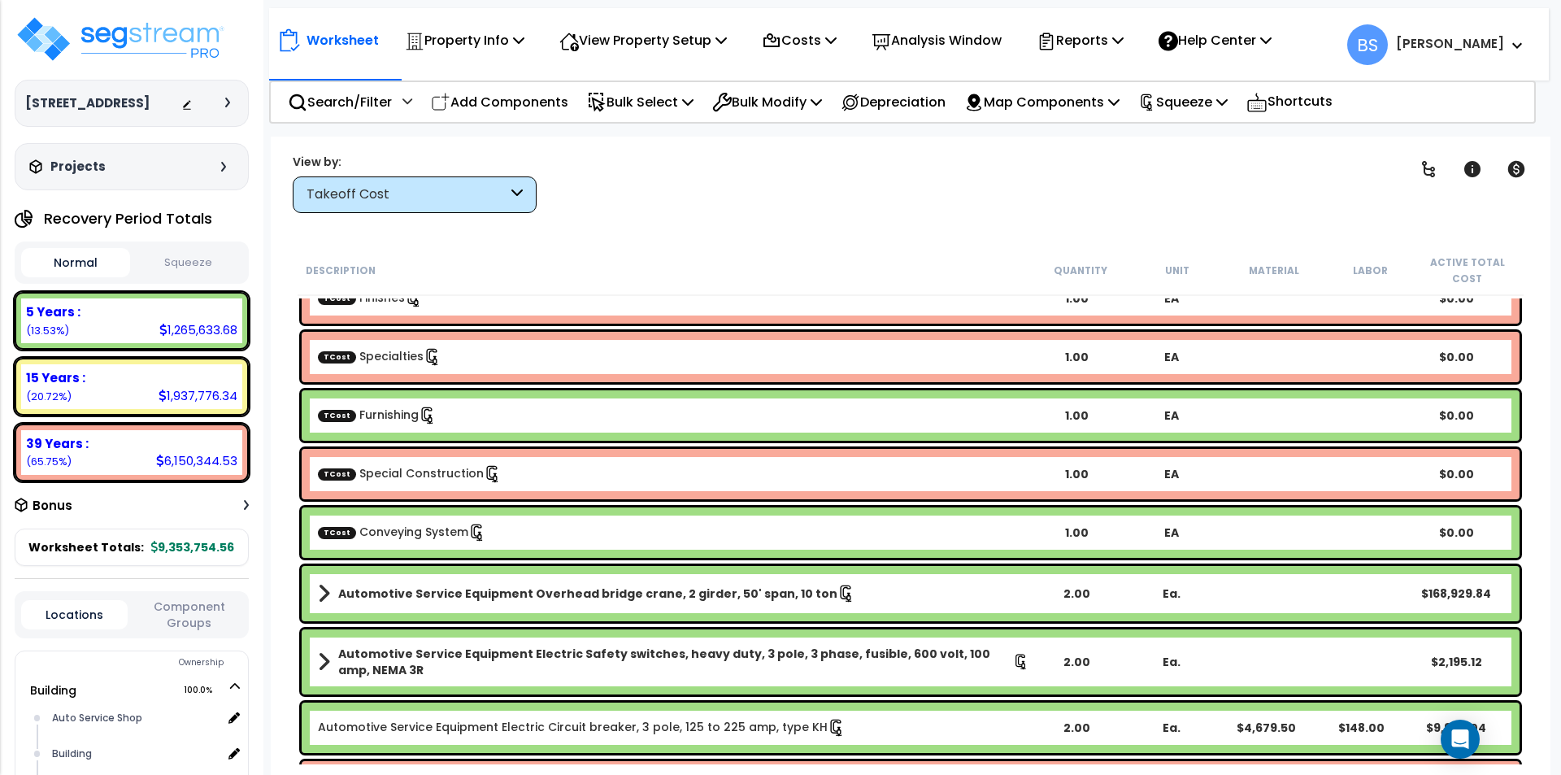
scroll to position [406, 0]
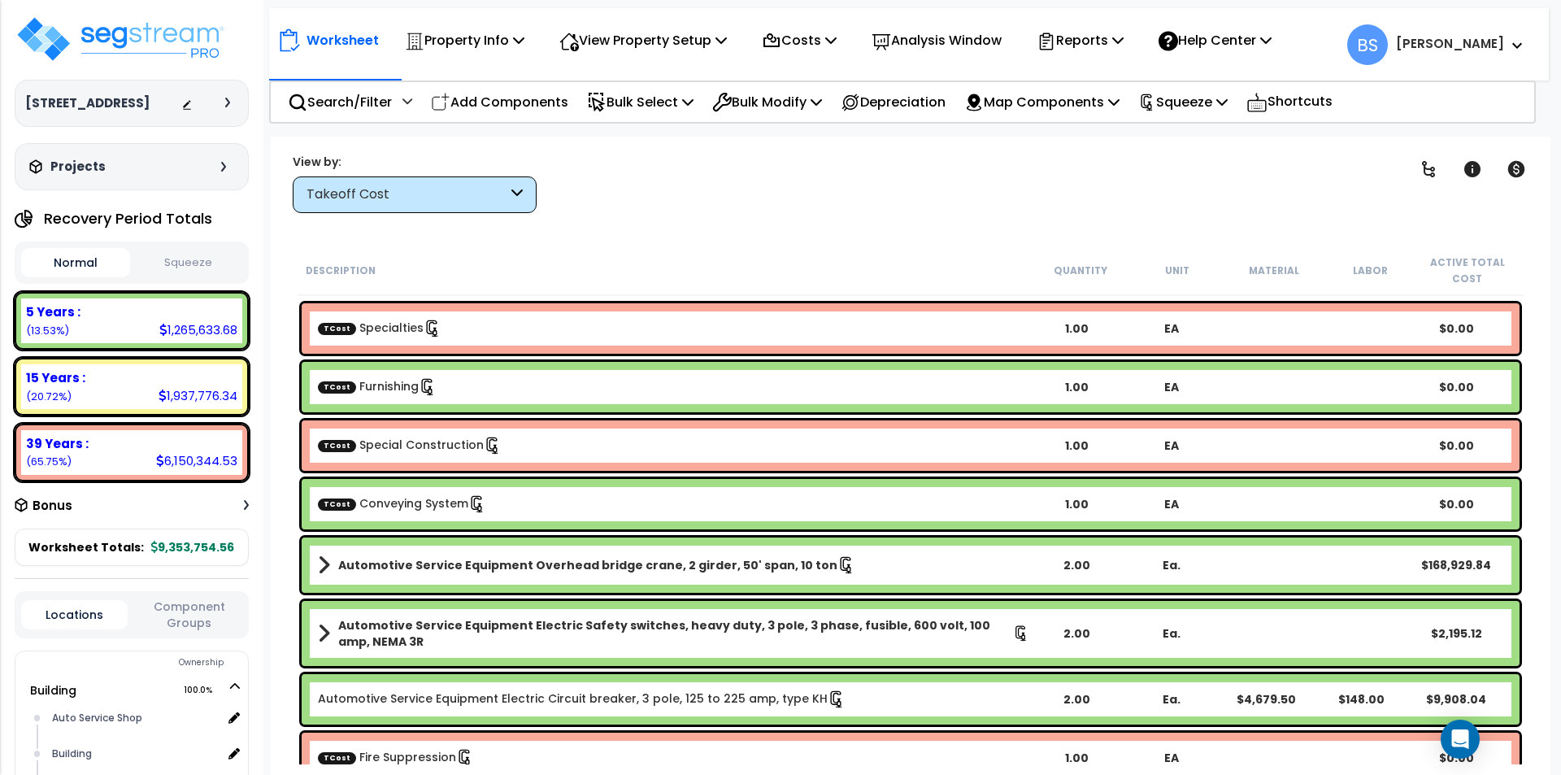
click at [416, 502] on link "TCost Conveying System" at bounding box center [402, 503] width 168 height 16
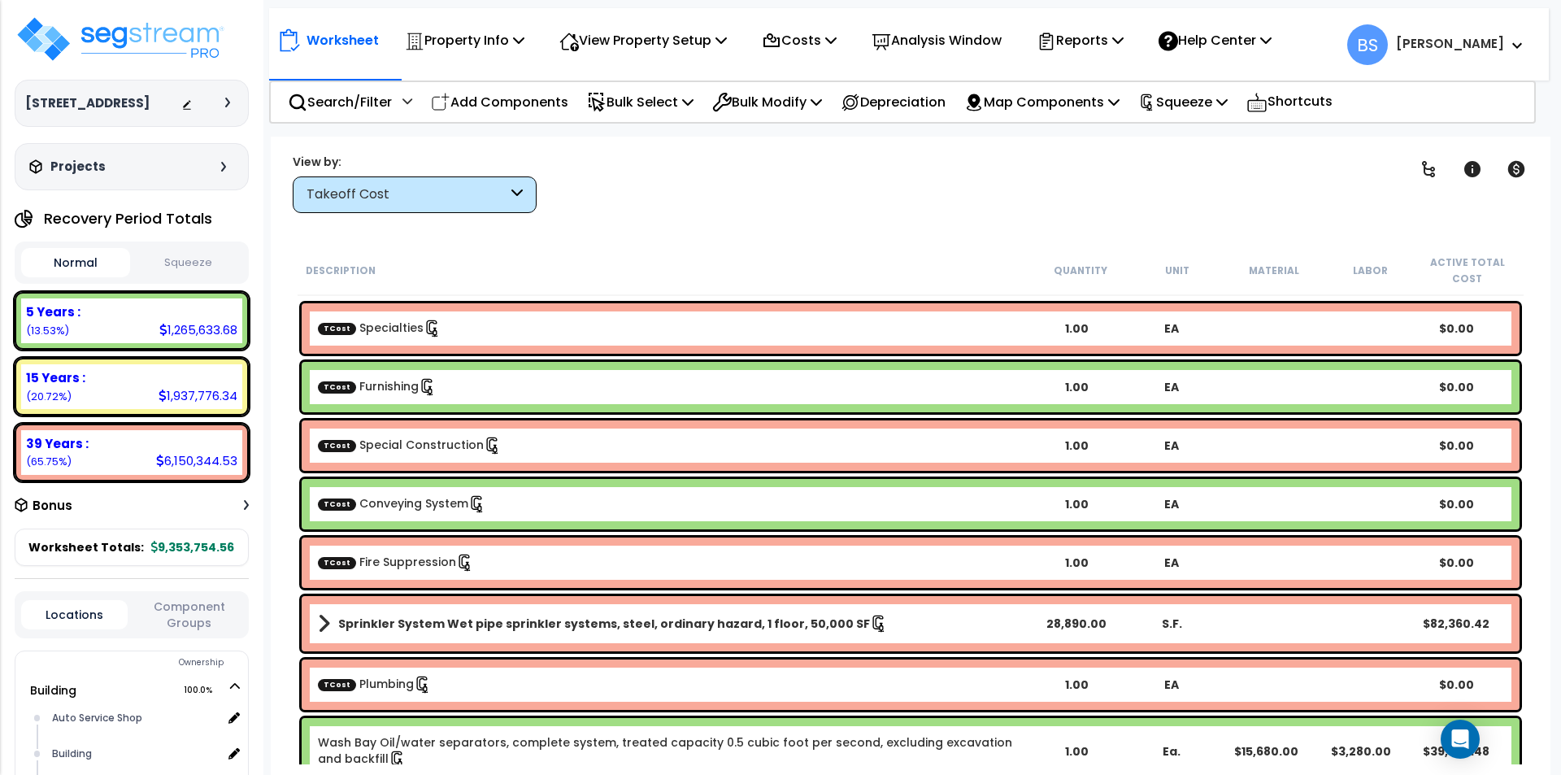
click at [388, 572] on div "TCost Fire Suppression" at bounding box center [673, 563] width 711 height 18
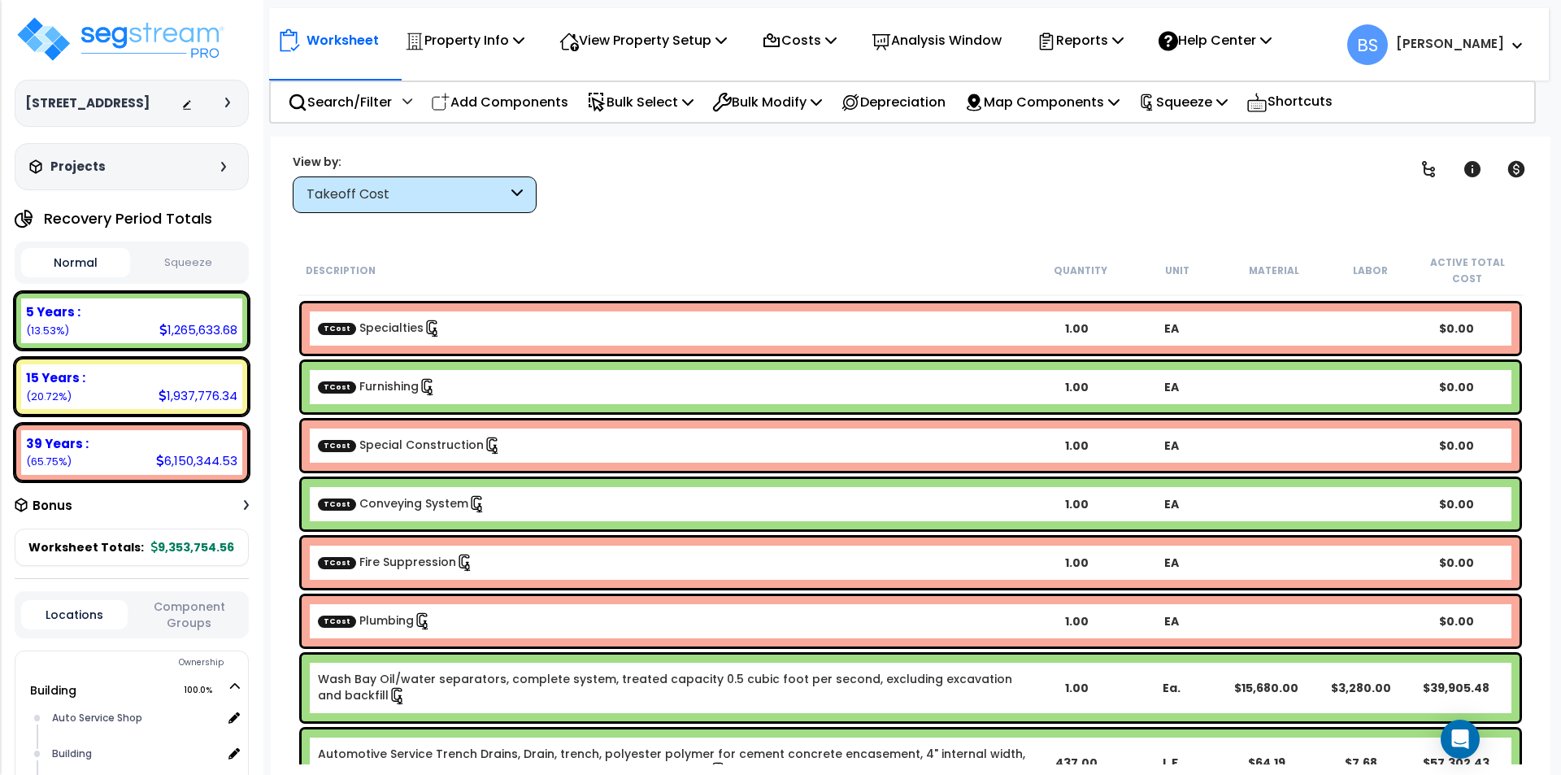
click at [465, 608] on div "TCost Plumbing 1.00 EA $0.00" at bounding box center [911, 621] width 1218 height 50
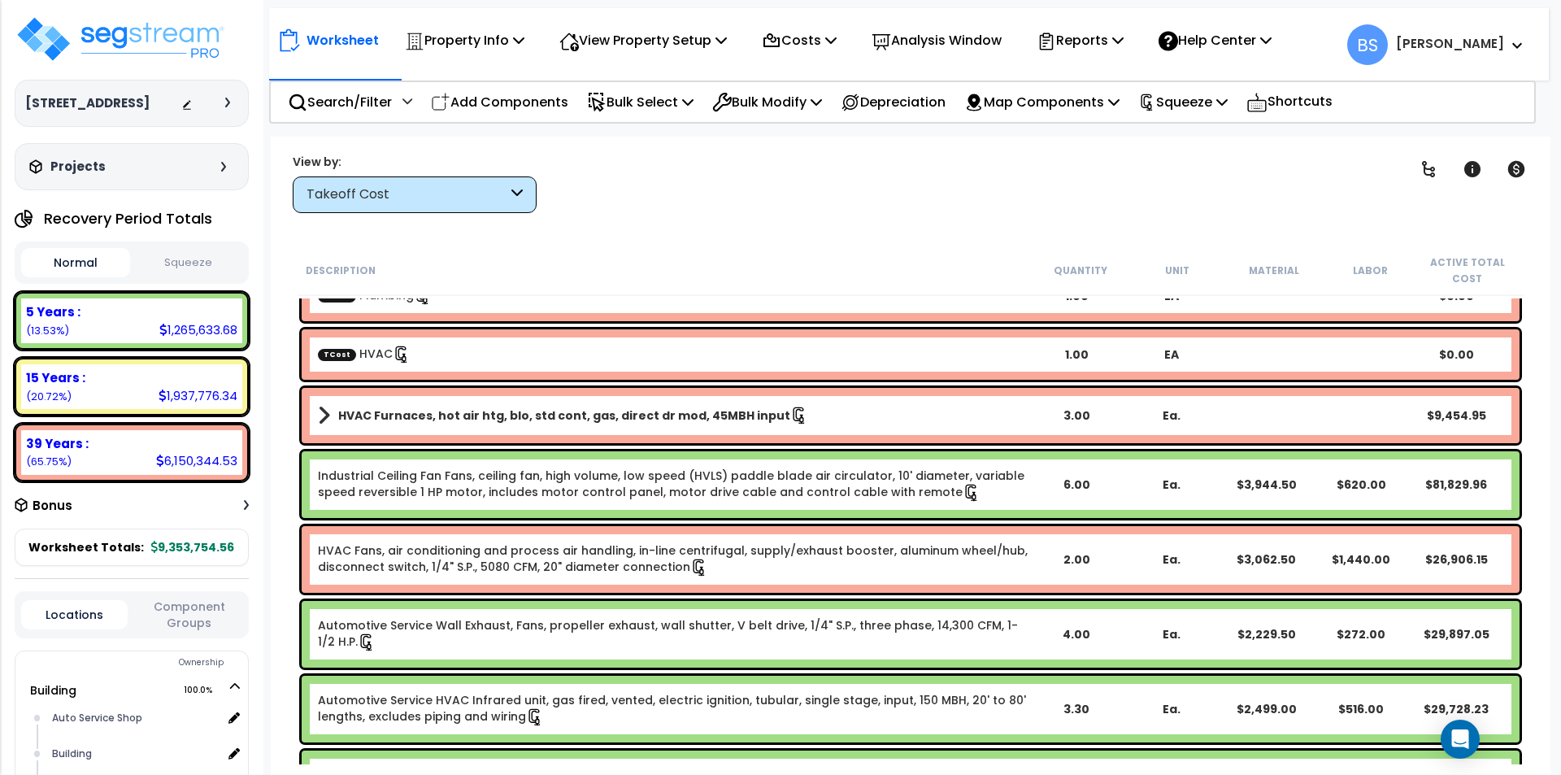
scroll to position [813, 0]
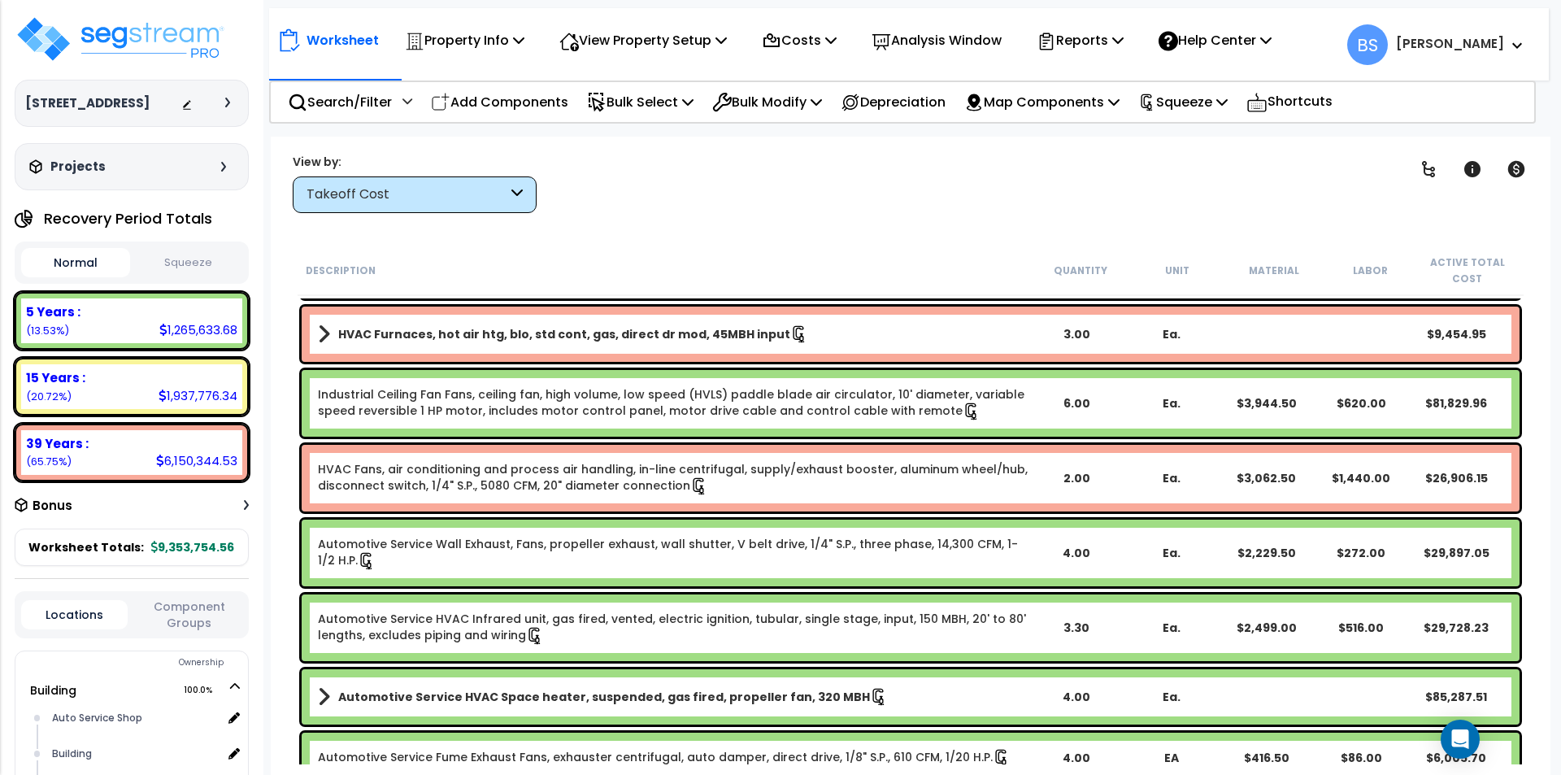
click at [615, 557] on div "Automotive Service Wall Exhaust, Fans, propeller exhaust, wall shutter, V belt …" at bounding box center [673, 553] width 711 height 34
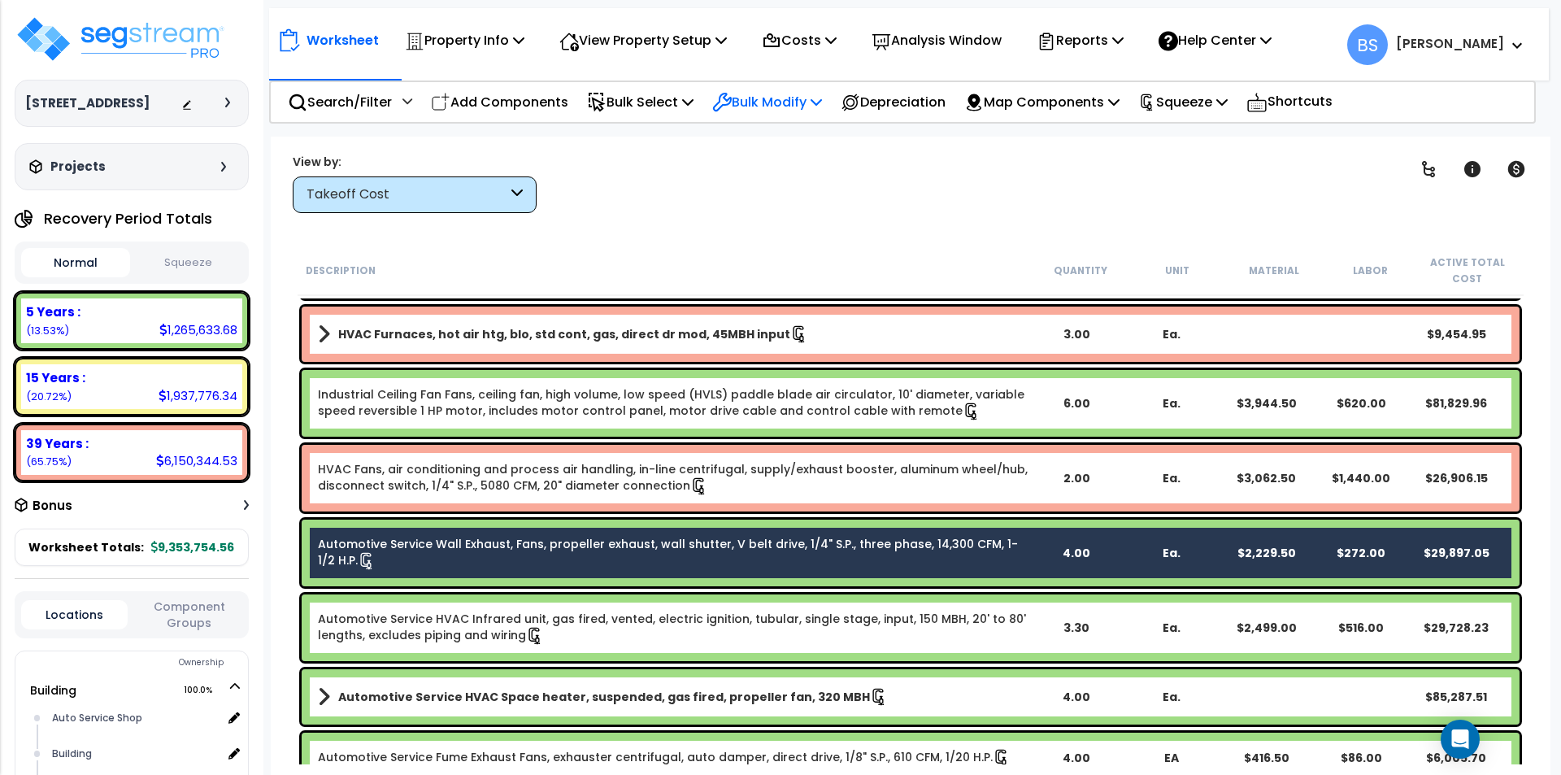
click at [782, 99] on p "Bulk Modify" at bounding box center [767, 102] width 110 height 22
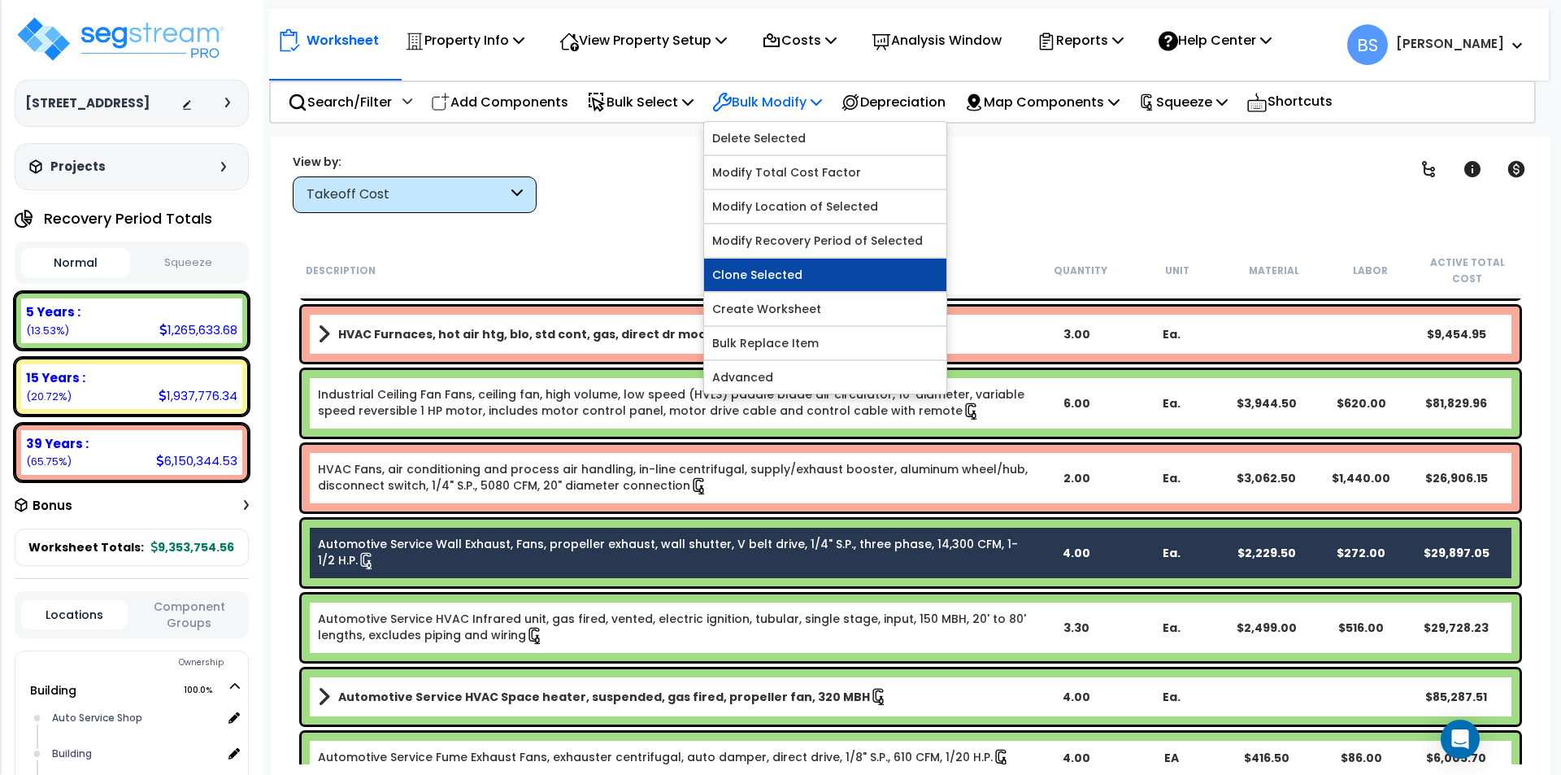
click at [811, 272] on link "Clone Selected" at bounding box center [825, 275] width 242 height 33
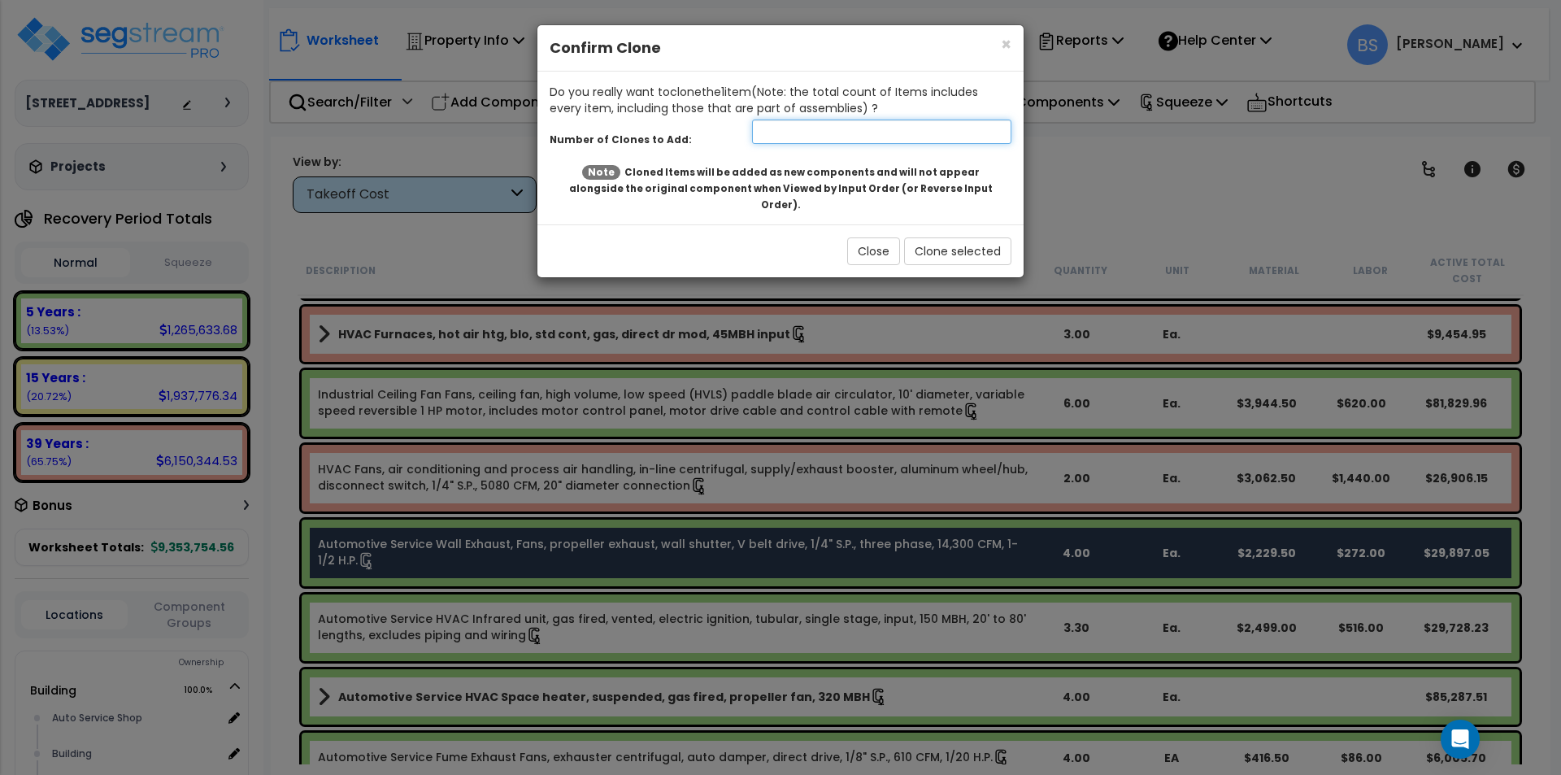
click at [795, 137] on input "number" at bounding box center [881, 132] width 259 height 24
type input "1"
click at [967, 241] on button "Clone selected" at bounding box center [957, 251] width 107 height 28
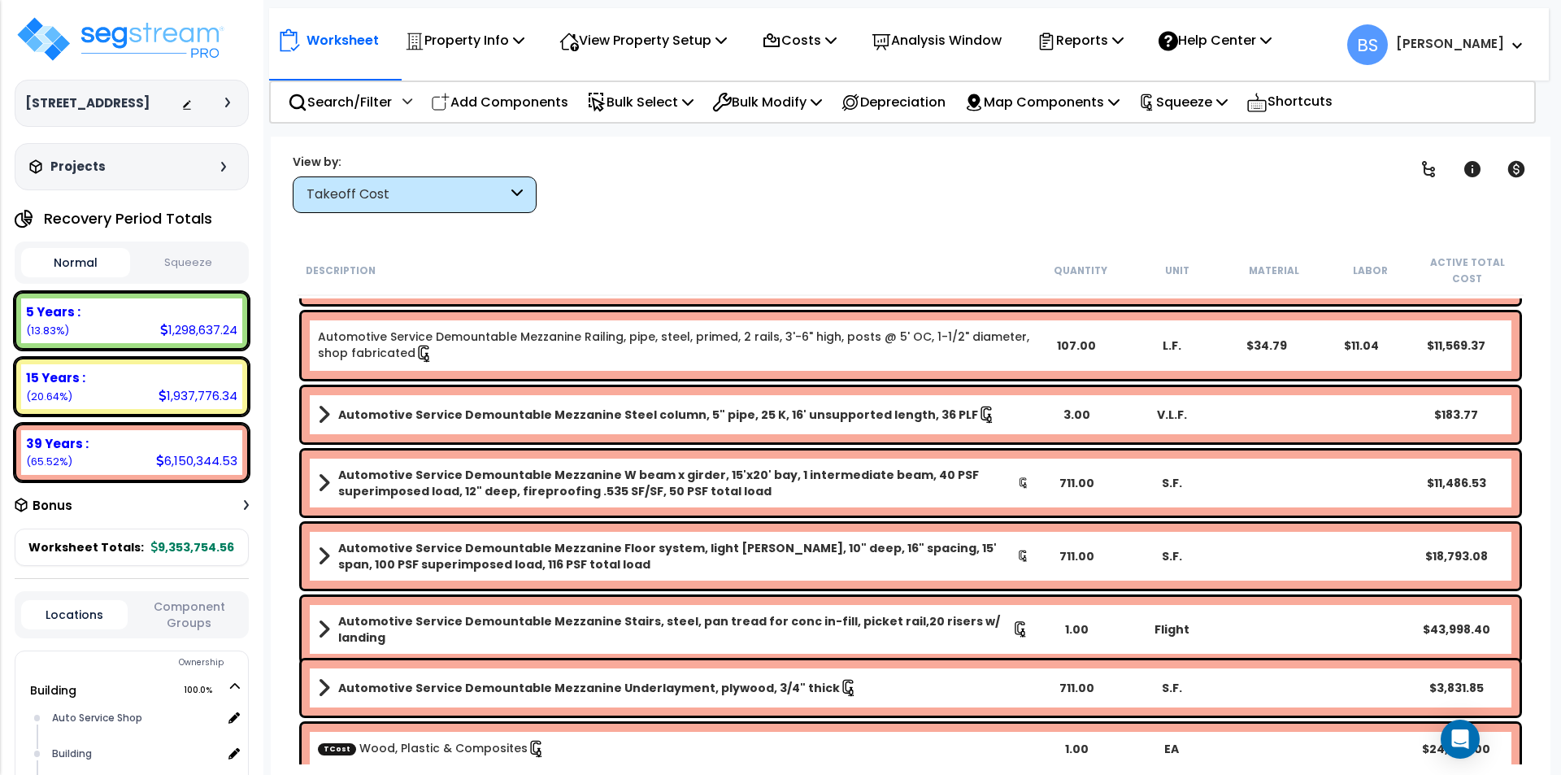
scroll to position [650, 0]
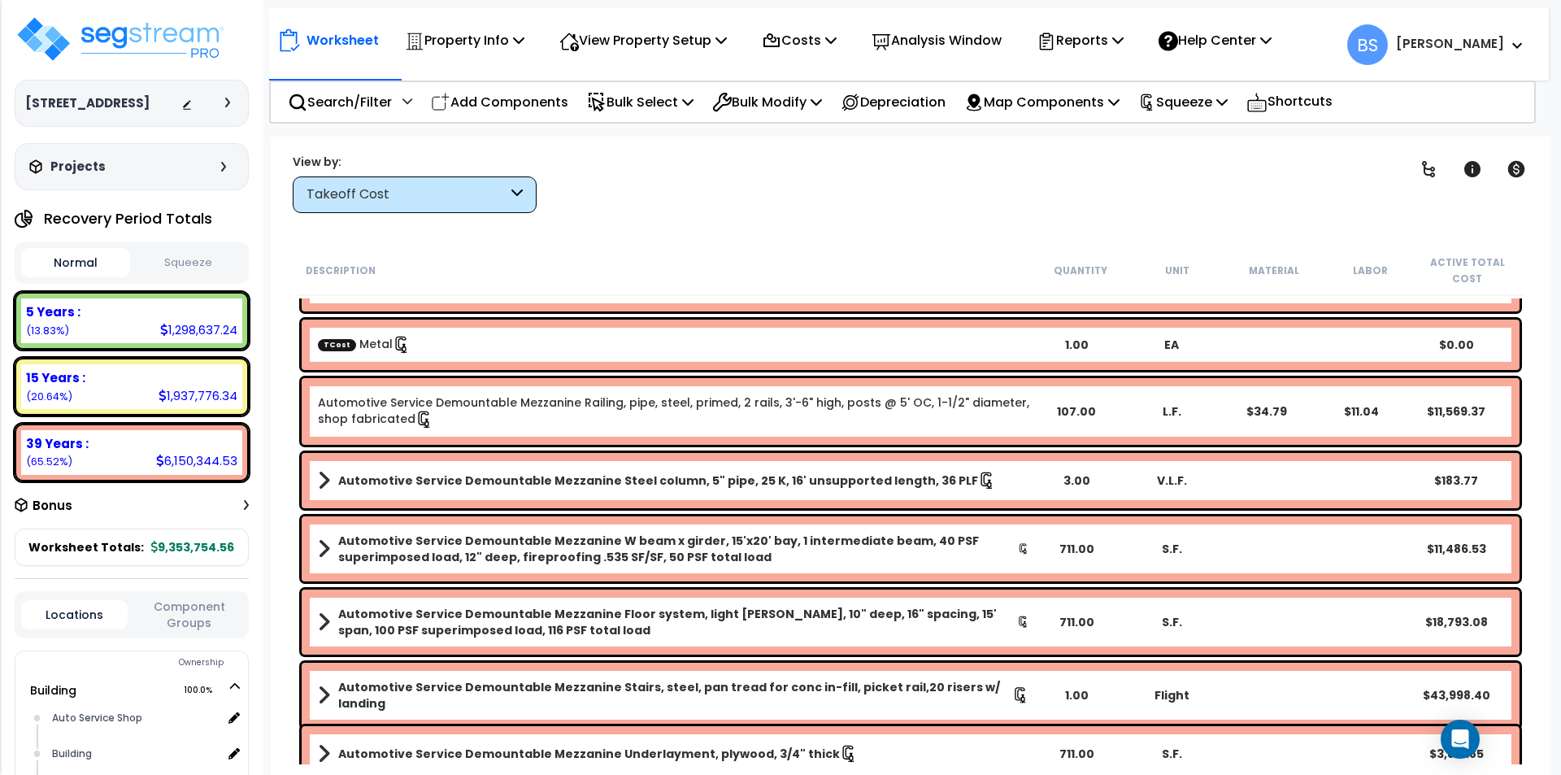
click at [493, 352] on div "TCost Metal" at bounding box center [673, 345] width 711 height 18
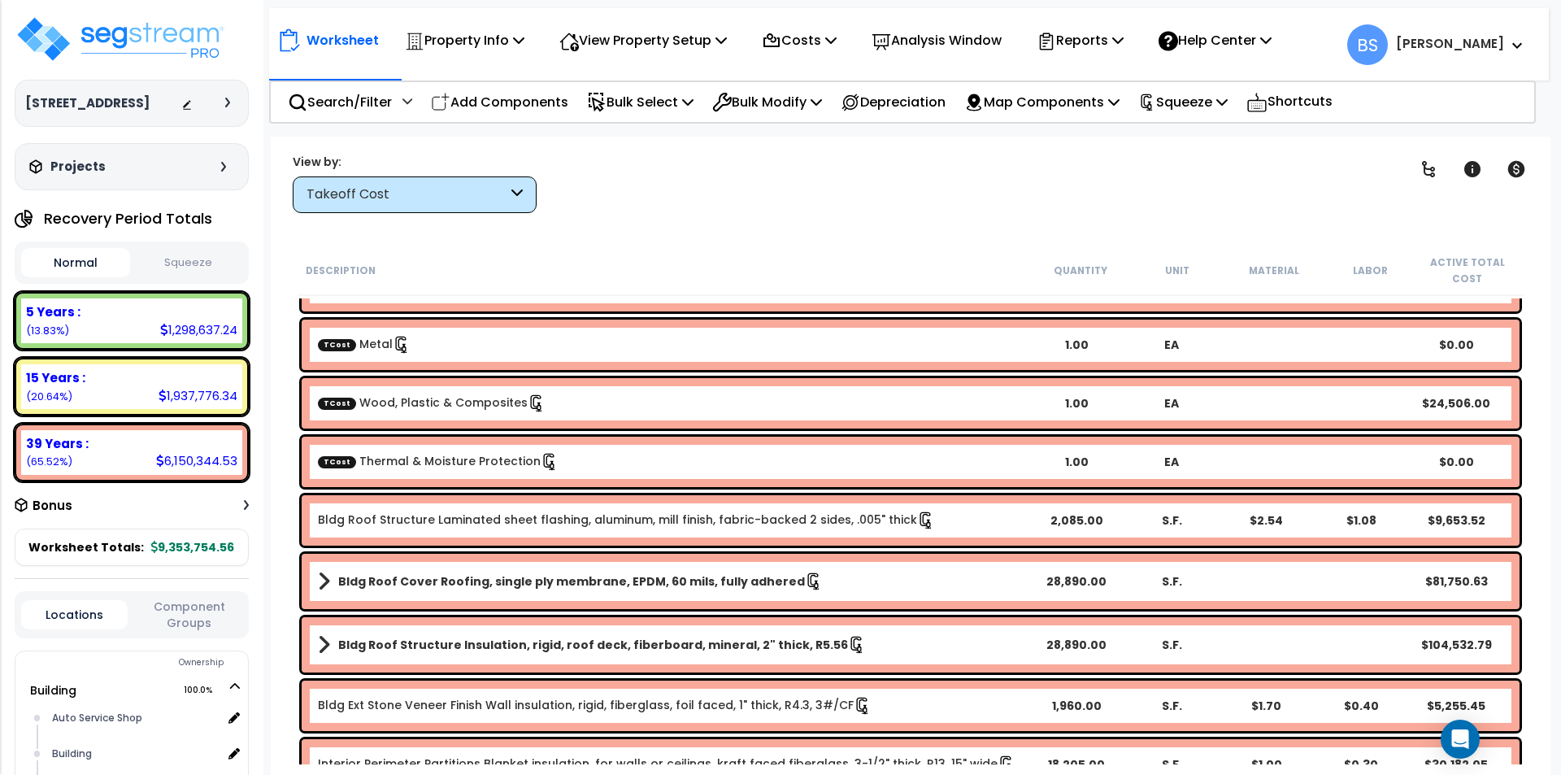
click at [386, 474] on div "TCost Thermal & Moisture Protection 1.00 EA $0.00" at bounding box center [911, 462] width 1218 height 50
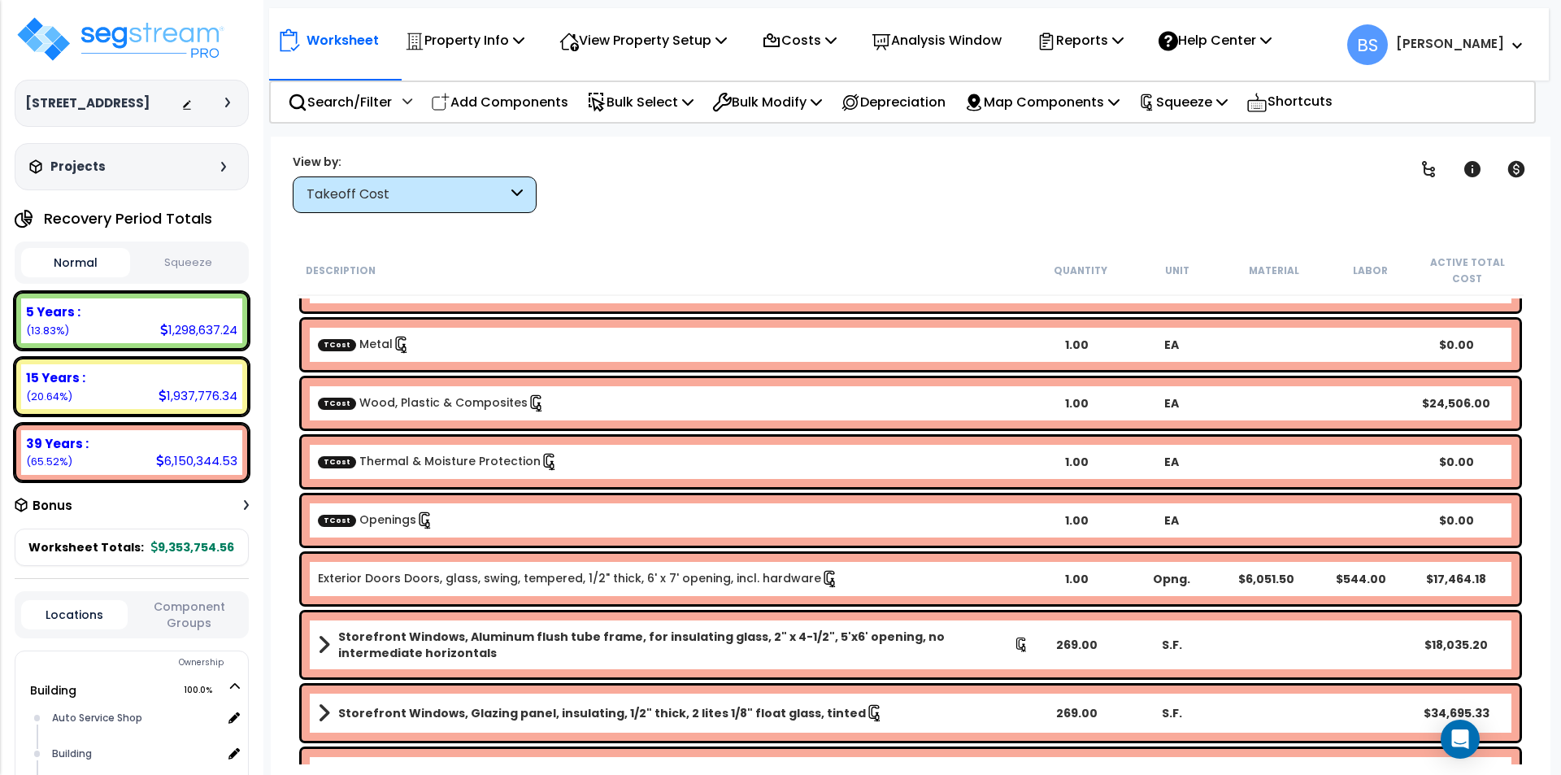
click at [399, 524] on link "TCost Openings" at bounding box center [376, 519] width 116 height 16
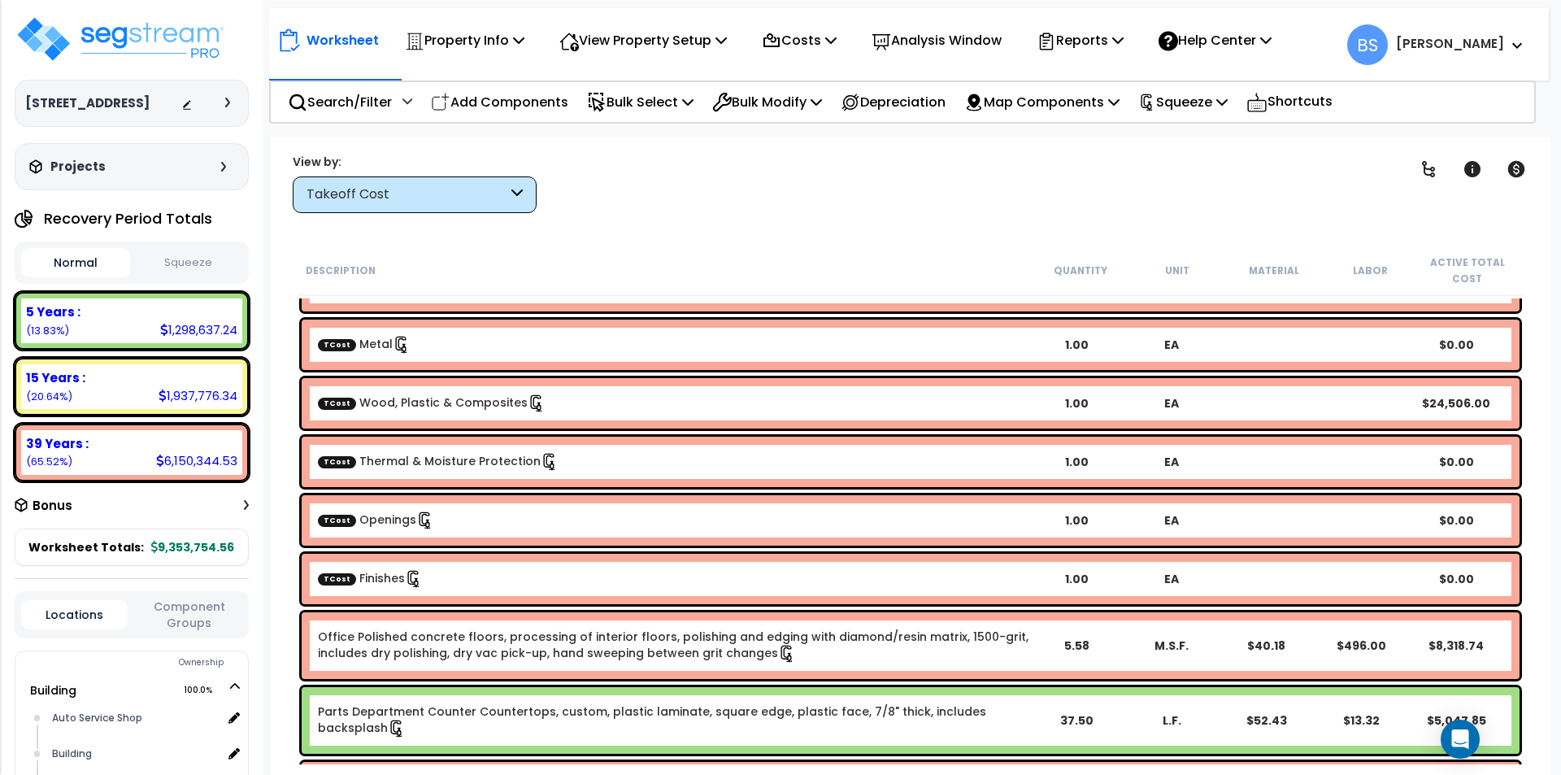
click at [383, 592] on div "TCost Finishes 1.00 EA $0.00" at bounding box center [911, 579] width 1218 height 50
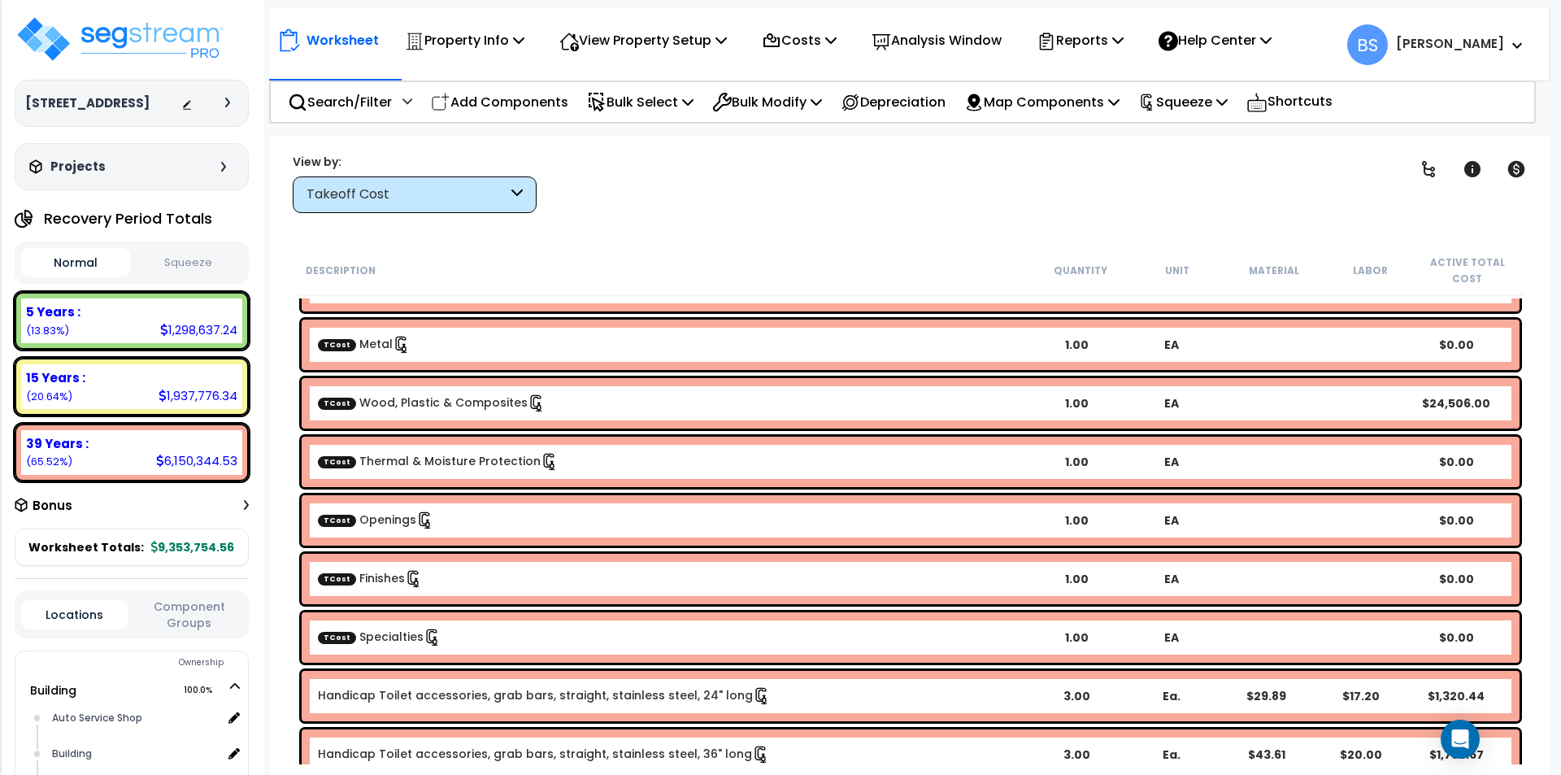
click at [375, 638] on link "TCost Specialties" at bounding box center [380, 636] width 124 height 16
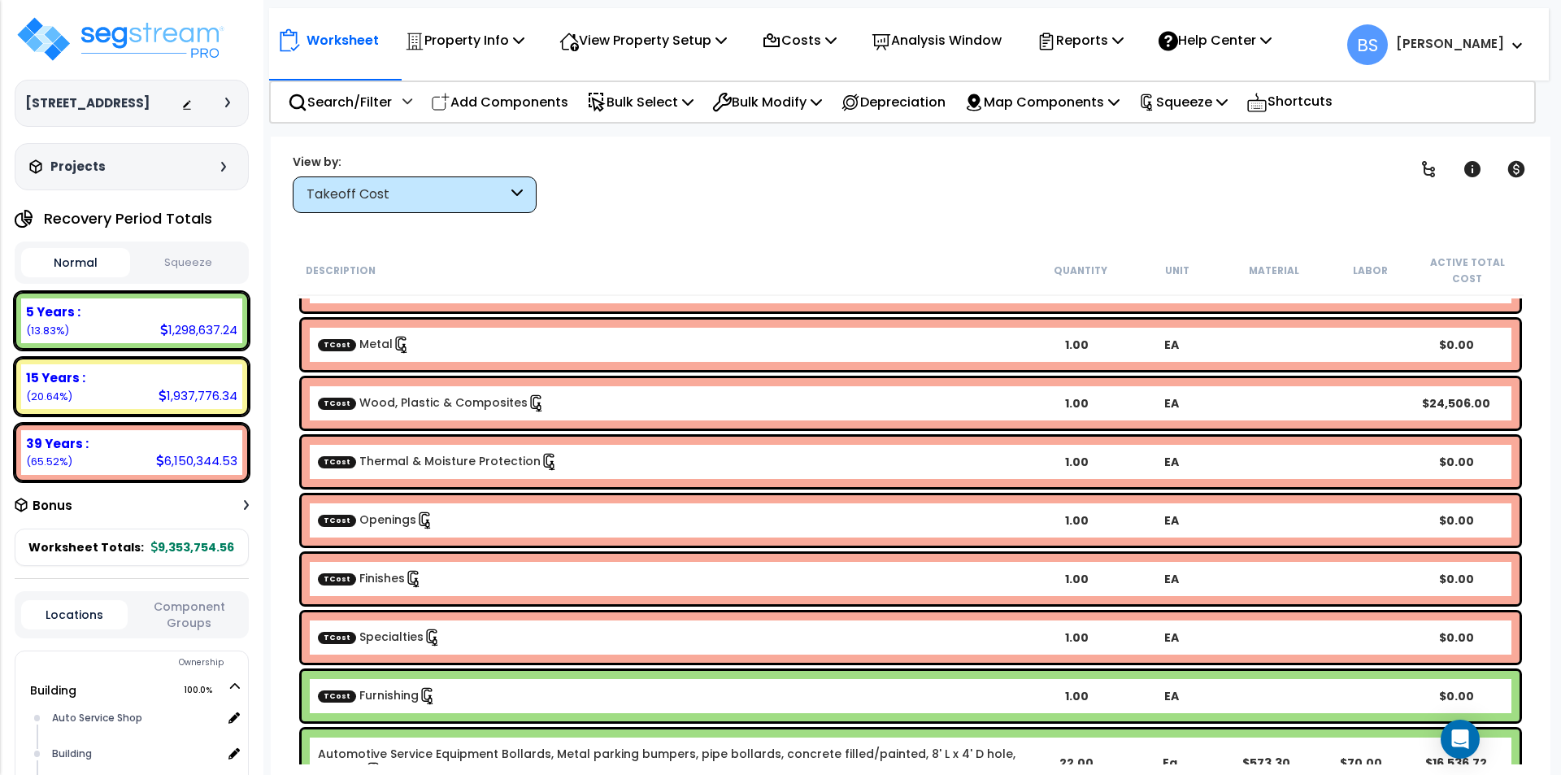
click at [380, 697] on link "TCost Furnishing" at bounding box center [377, 695] width 119 height 16
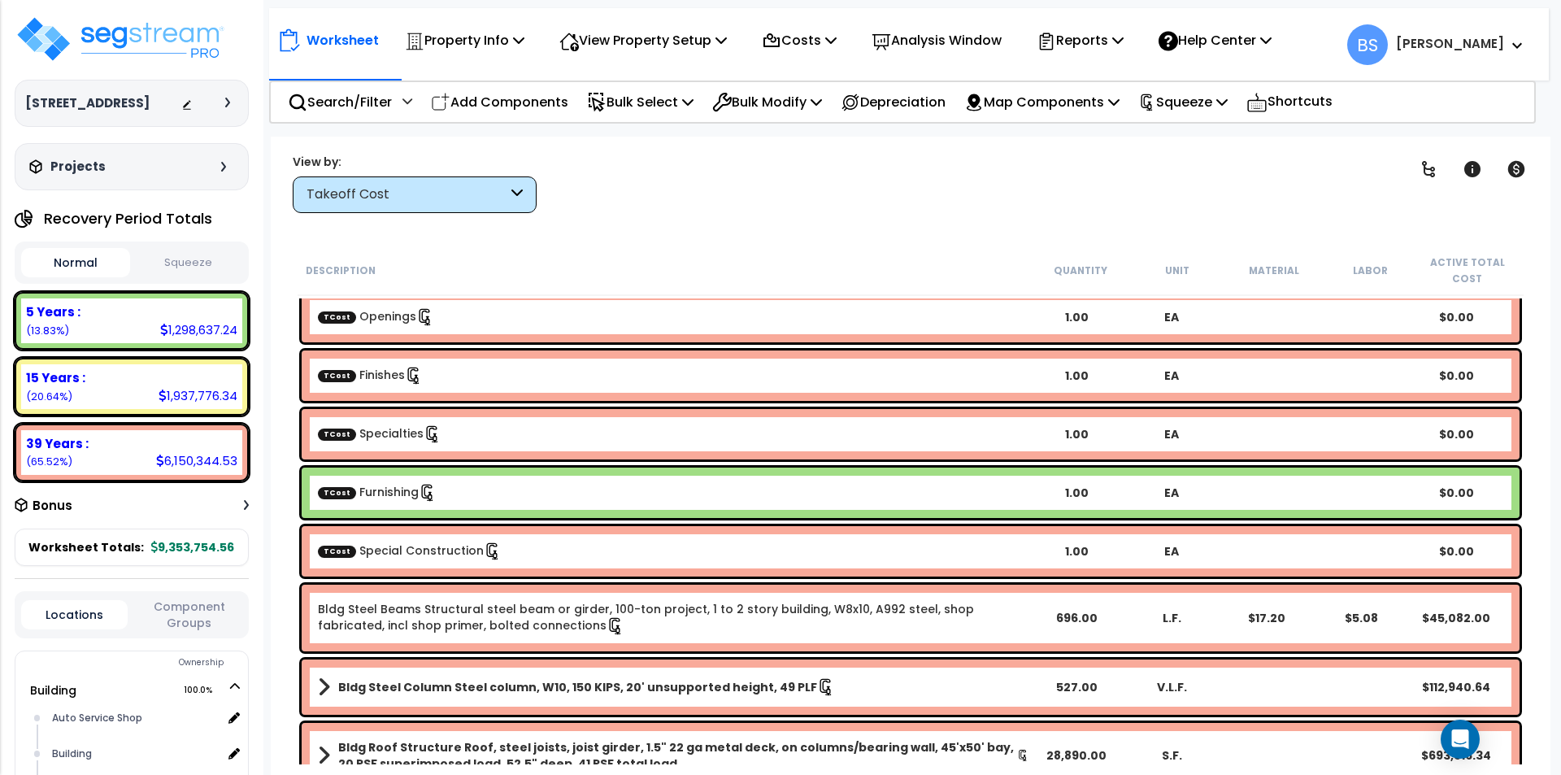
scroll to position [894, 0]
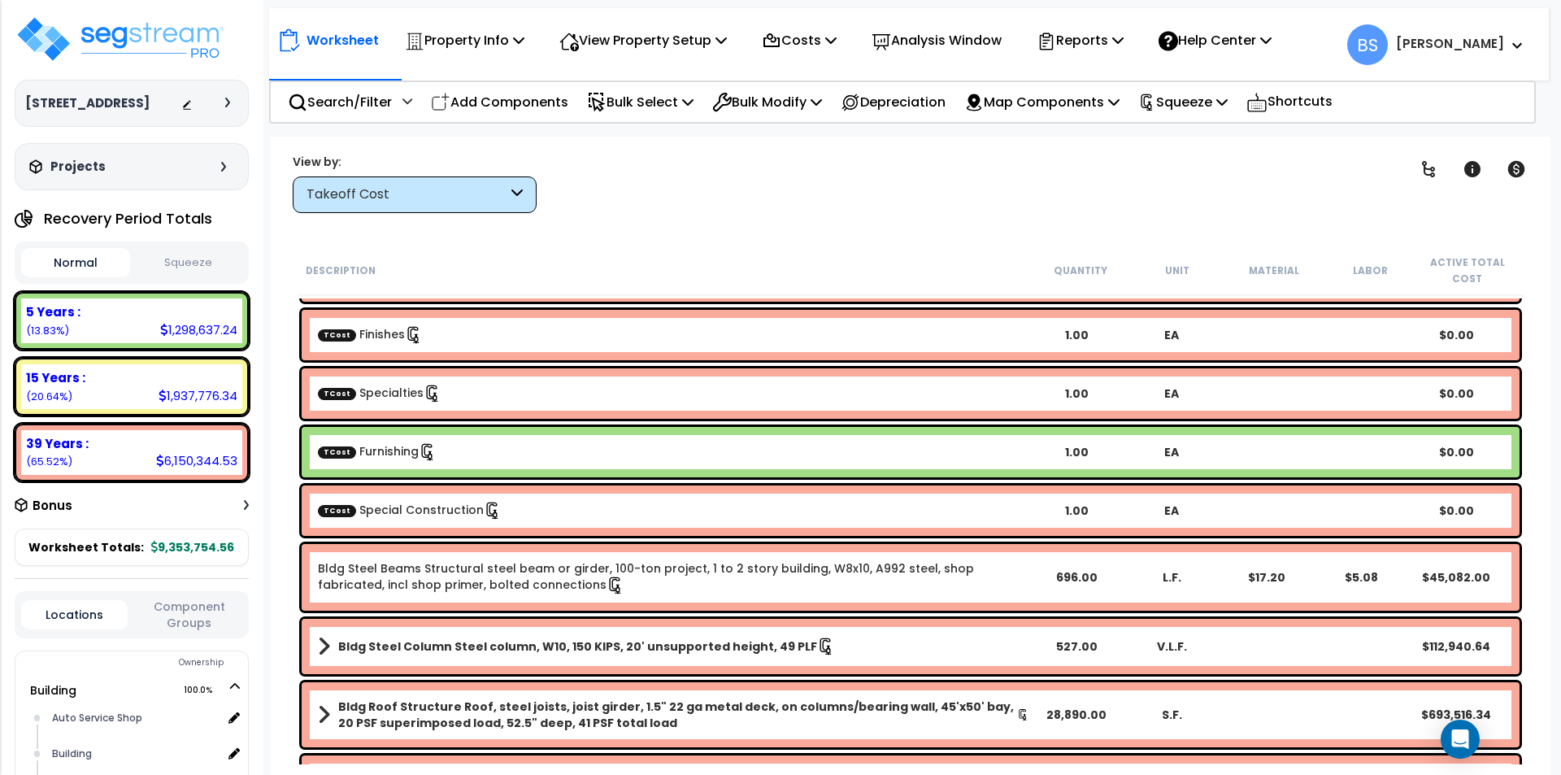
click at [418, 518] on div "TCost Special Construction" at bounding box center [673, 511] width 711 height 18
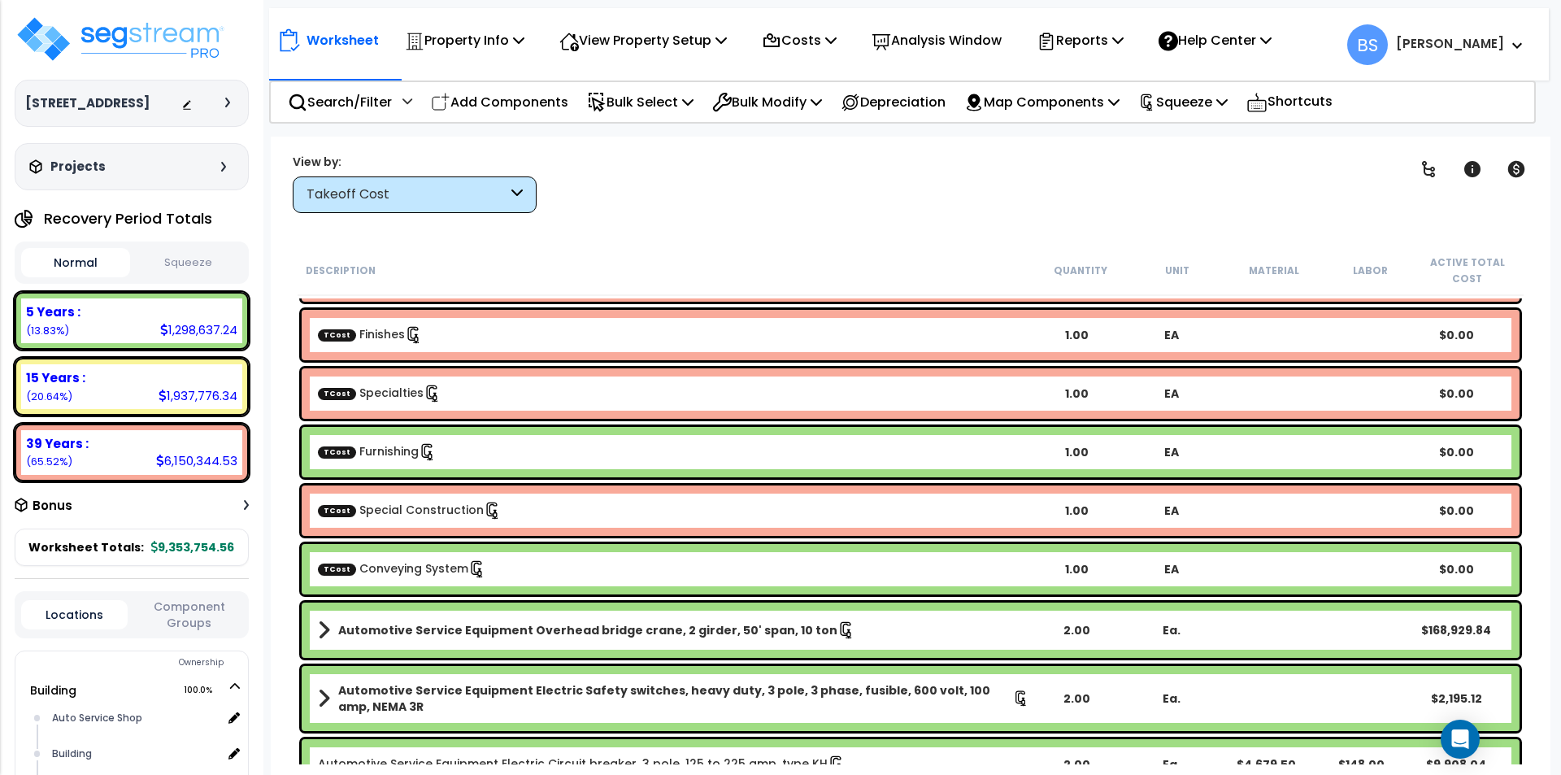
click at [401, 563] on link "TCost Conveying System" at bounding box center [402, 568] width 168 height 16
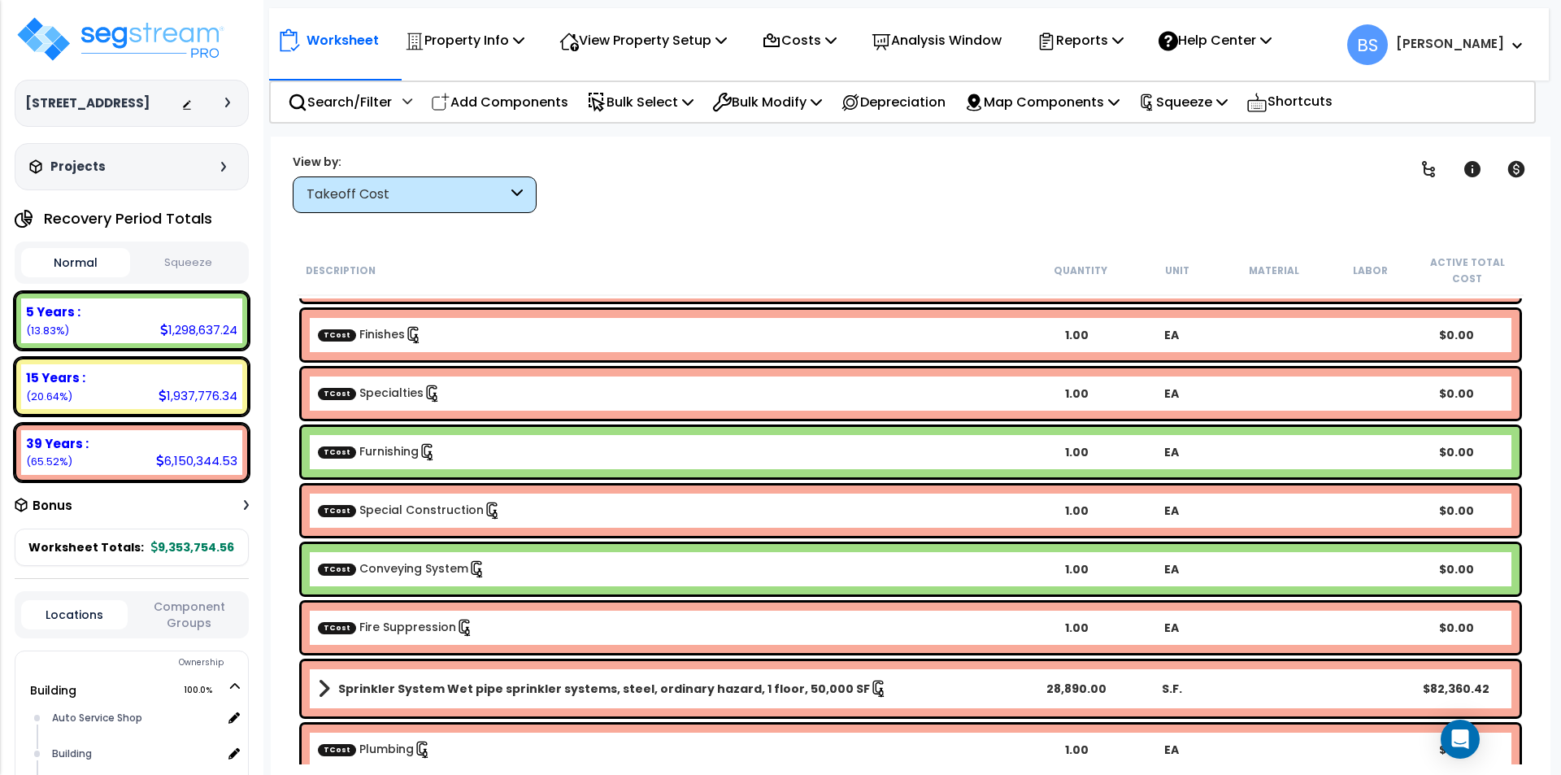
click at [380, 629] on link "TCost Fire Suppression" at bounding box center [396, 627] width 156 height 16
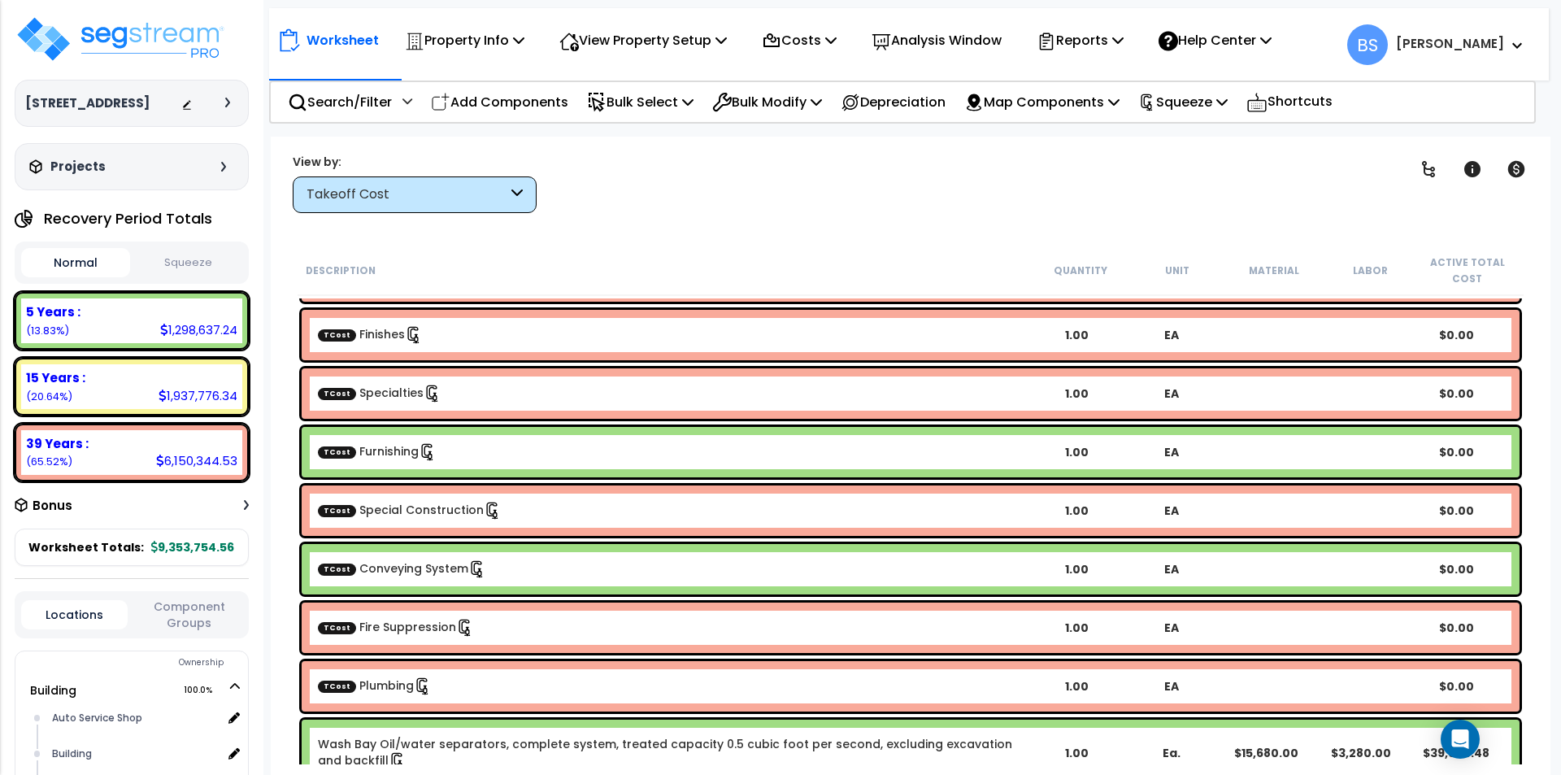
drag, startPoint x: 388, startPoint y: 685, endPoint x: 471, endPoint y: 628, distance: 100.6
click at [388, 684] on link "TCost Plumbing" at bounding box center [375, 685] width 114 height 16
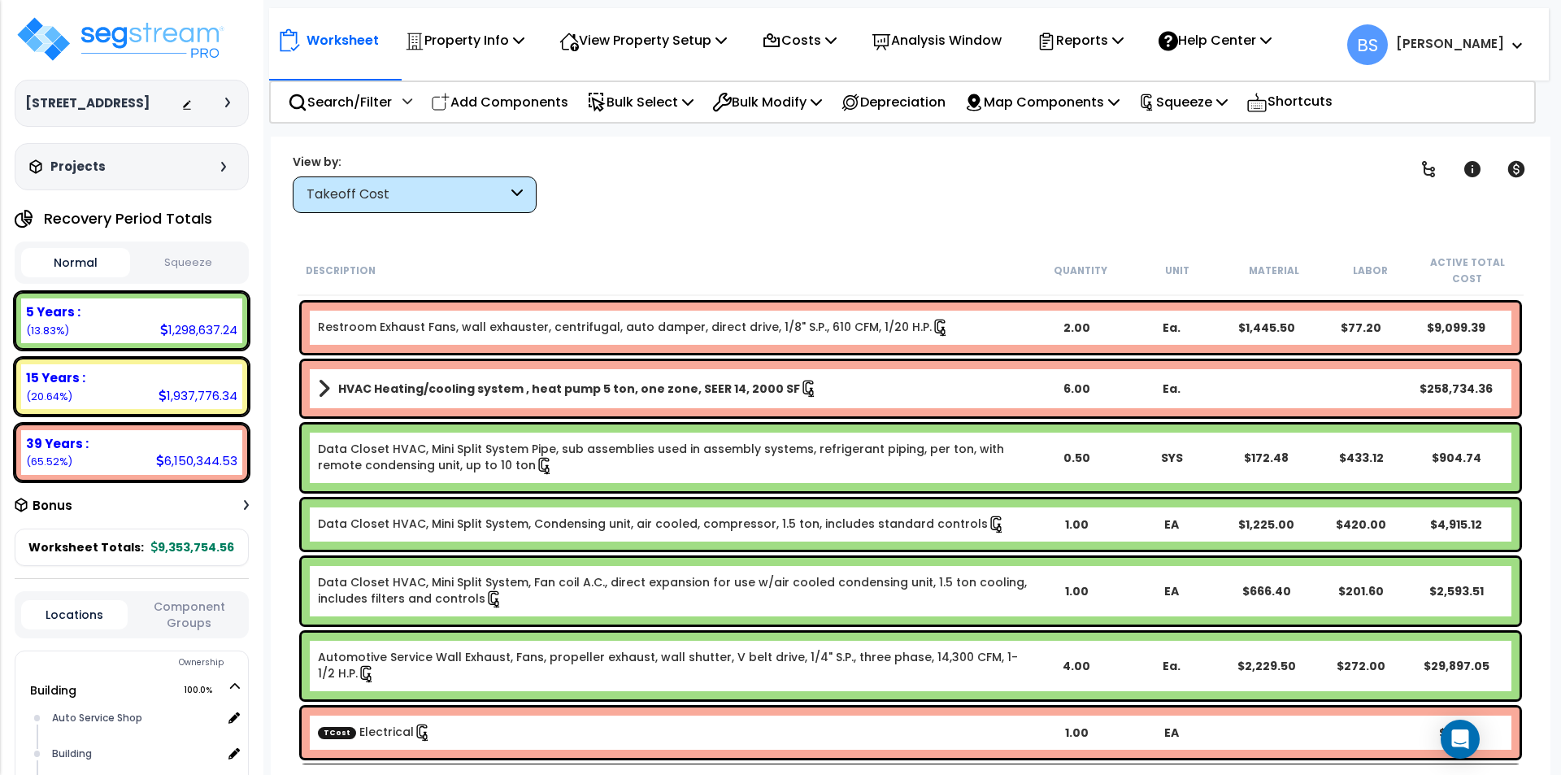
scroll to position [2114, 0]
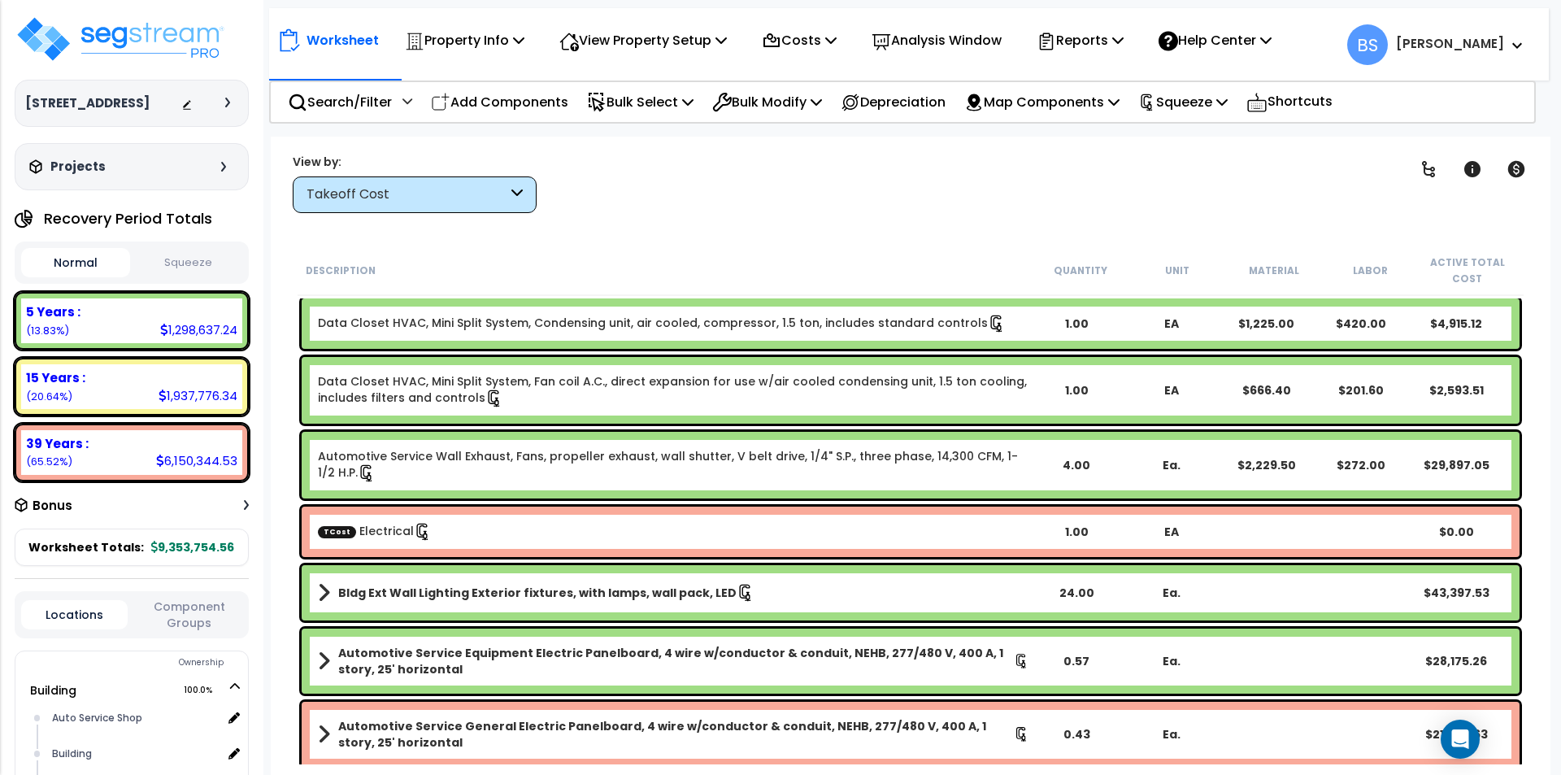
click at [519, 471] on div "Automotive Service Wall Exhaust, Fans, propeller exhaust, wall shutter, V belt …" at bounding box center [673, 465] width 711 height 34
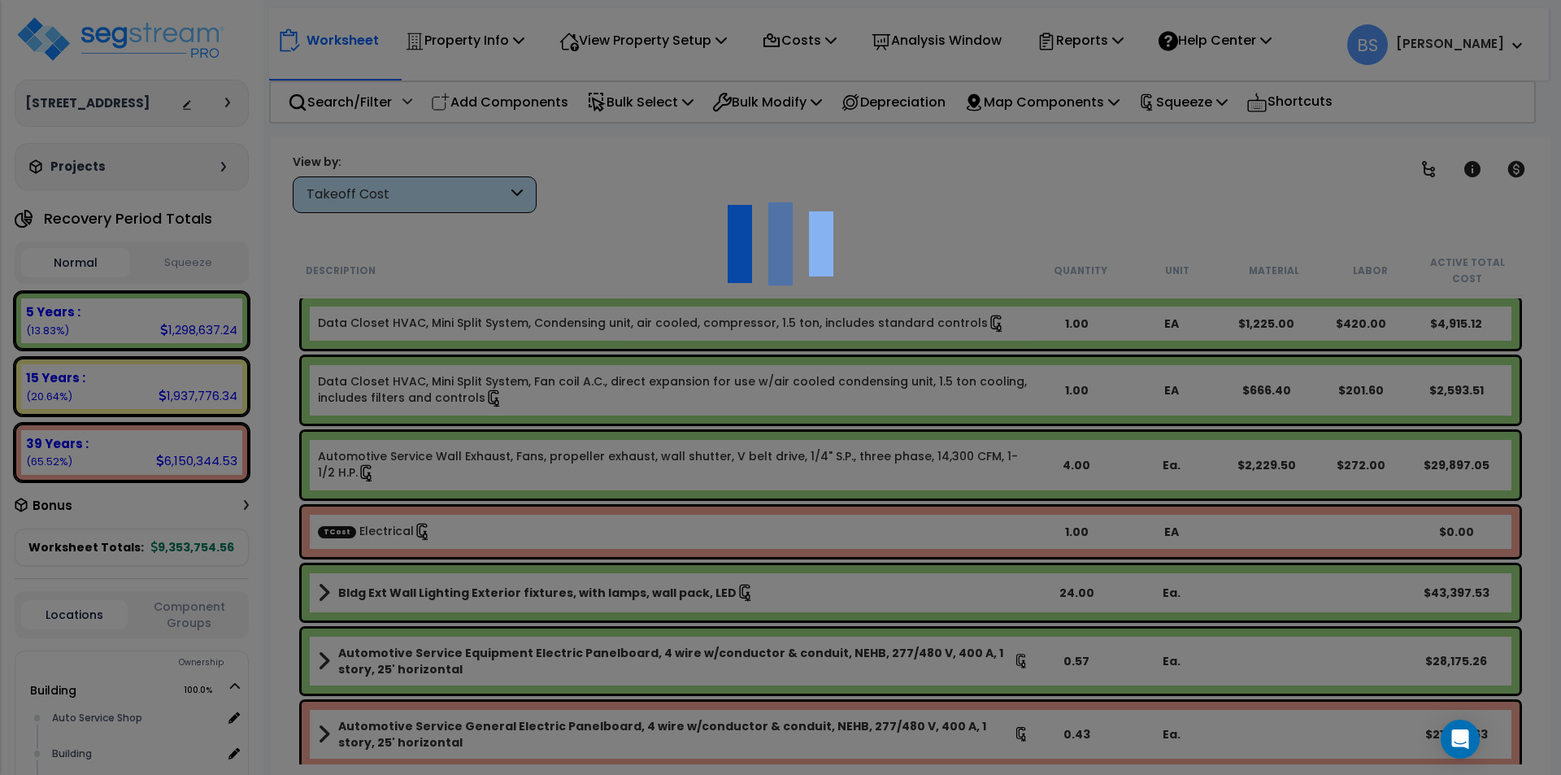
select select "43566978"
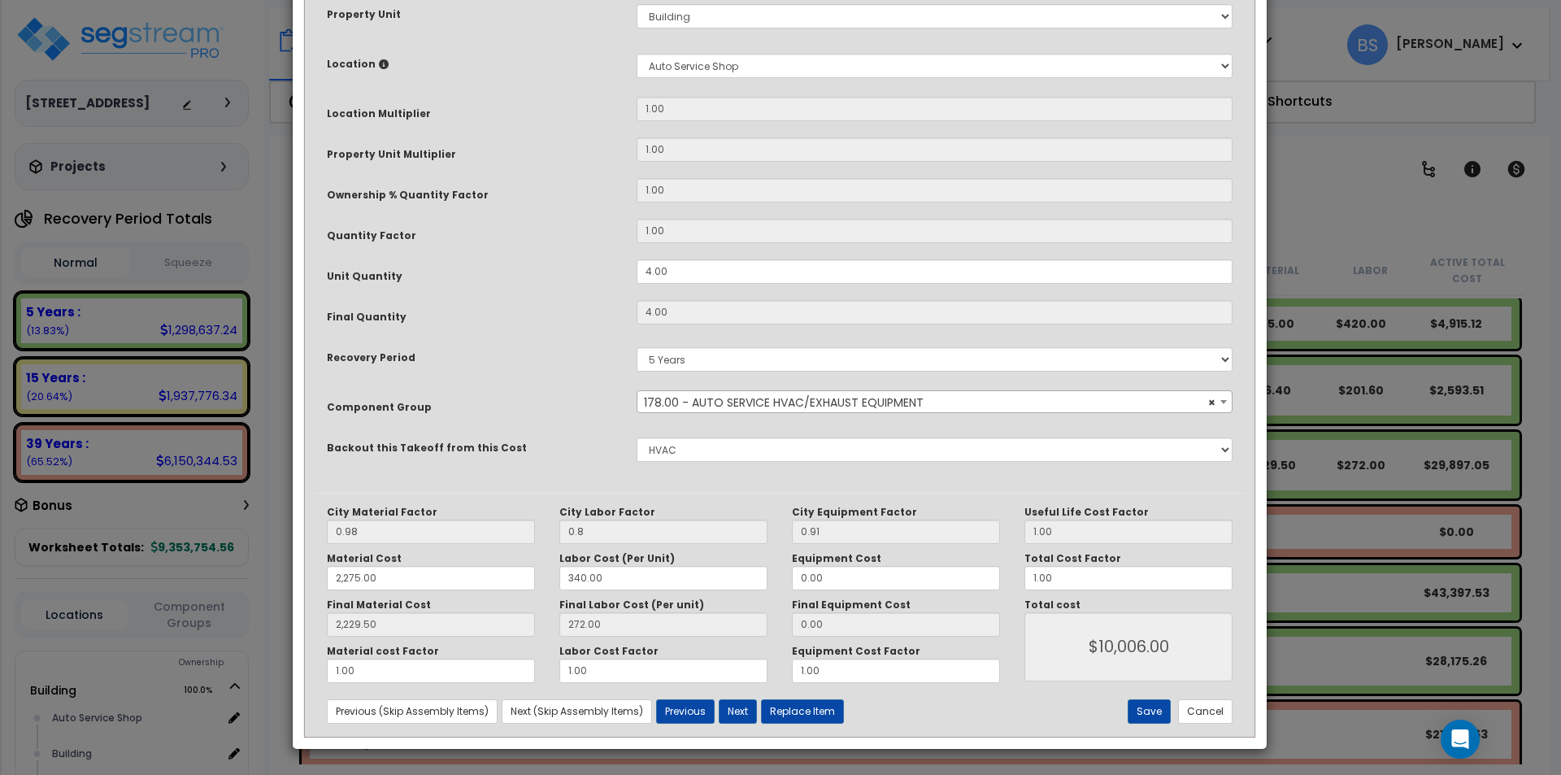
scroll to position [0, 0]
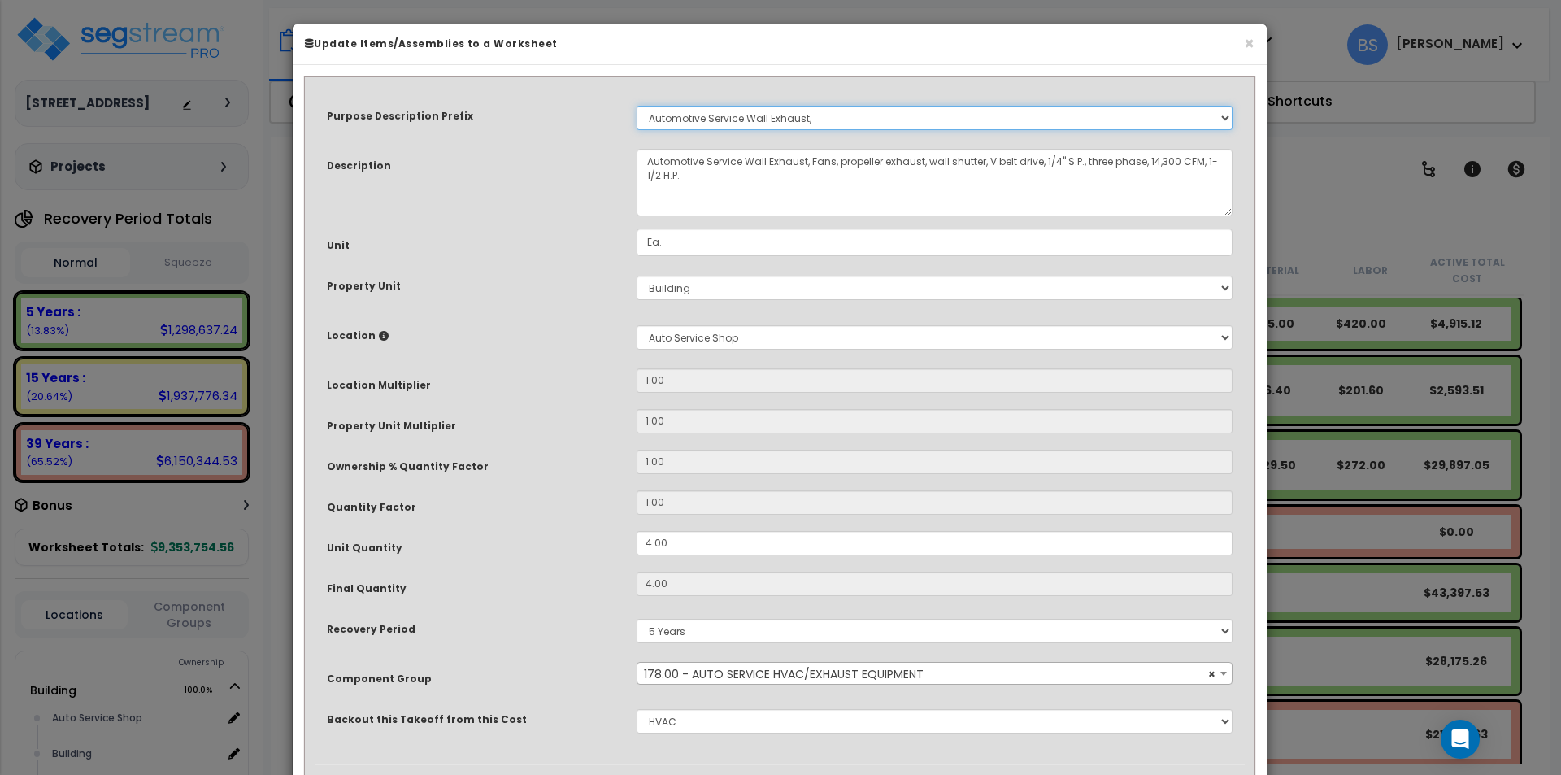
click at [760, 115] on select "Select A/V System A/V System Equipment A/V System Equipment Electric A/V System…" at bounding box center [935, 118] width 596 height 24
select select "13822"
click at [637, 106] on select "Select A/V System A/V System Equipment A/V System Equipment Electric A/V System…" at bounding box center [935, 118] width 596 height 24
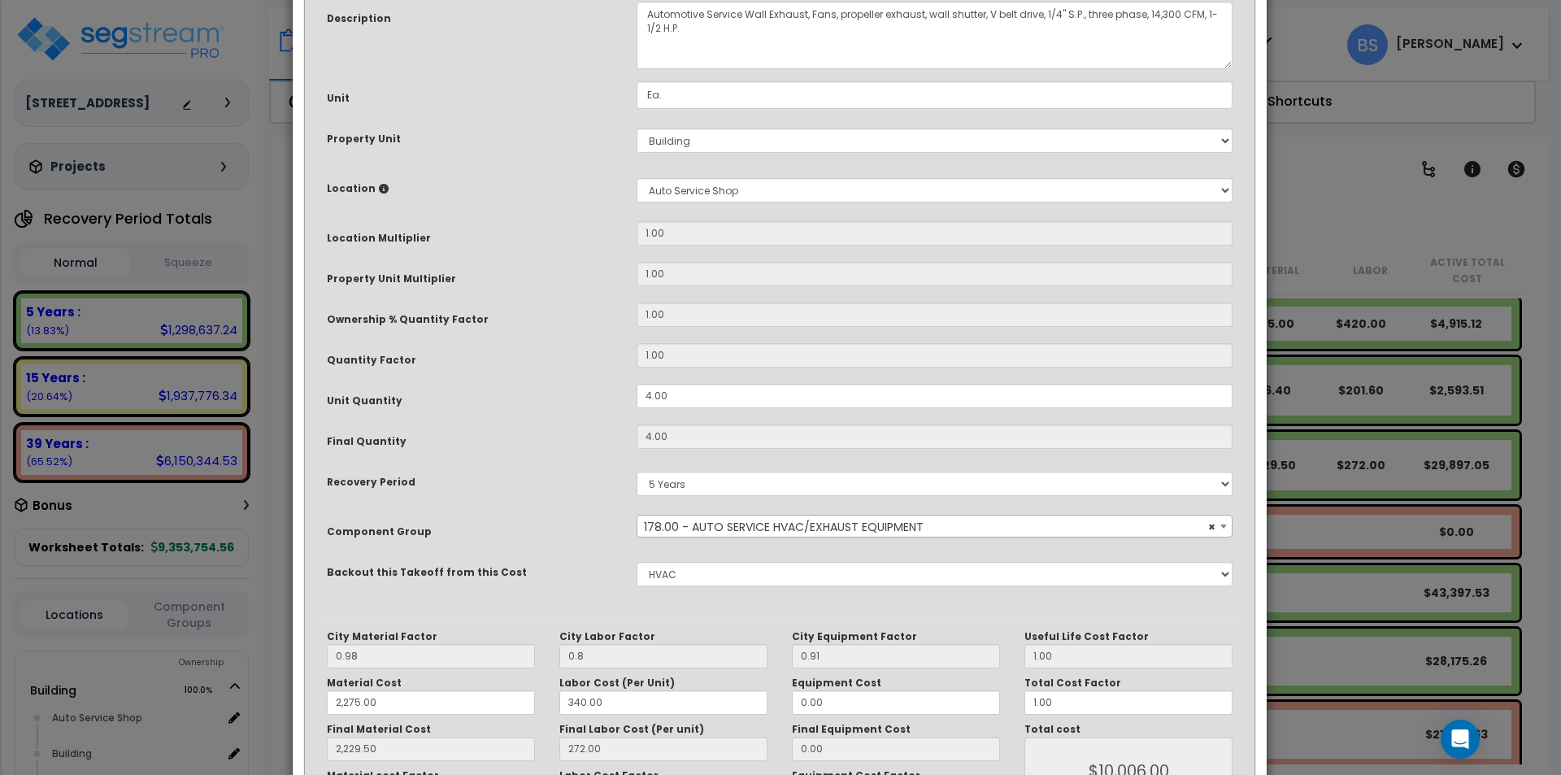
scroll to position [163, 0]
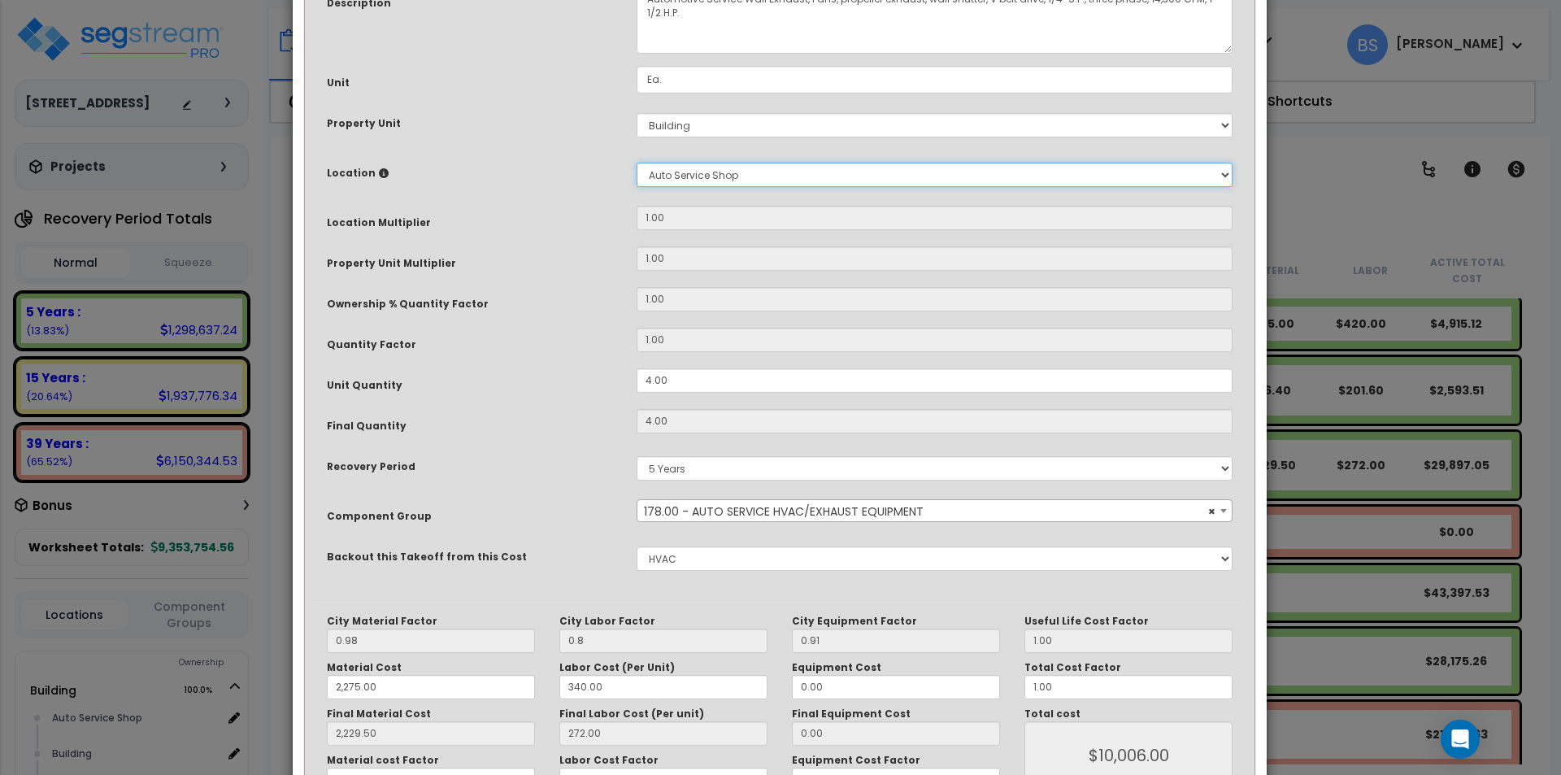
click at [670, 169] on select "Select Auto Service Shop Building Building Interior Dealership Office And Showr…" at bounding box center [935, 175] width 596 height 24
select select "6"
click at [637, 163] on select "Select Auto Service Shop Building Building Interior Dealership Office And Showr…" at bounding box center [935, 175] width 596 height 24
type input "1"
type input "4"
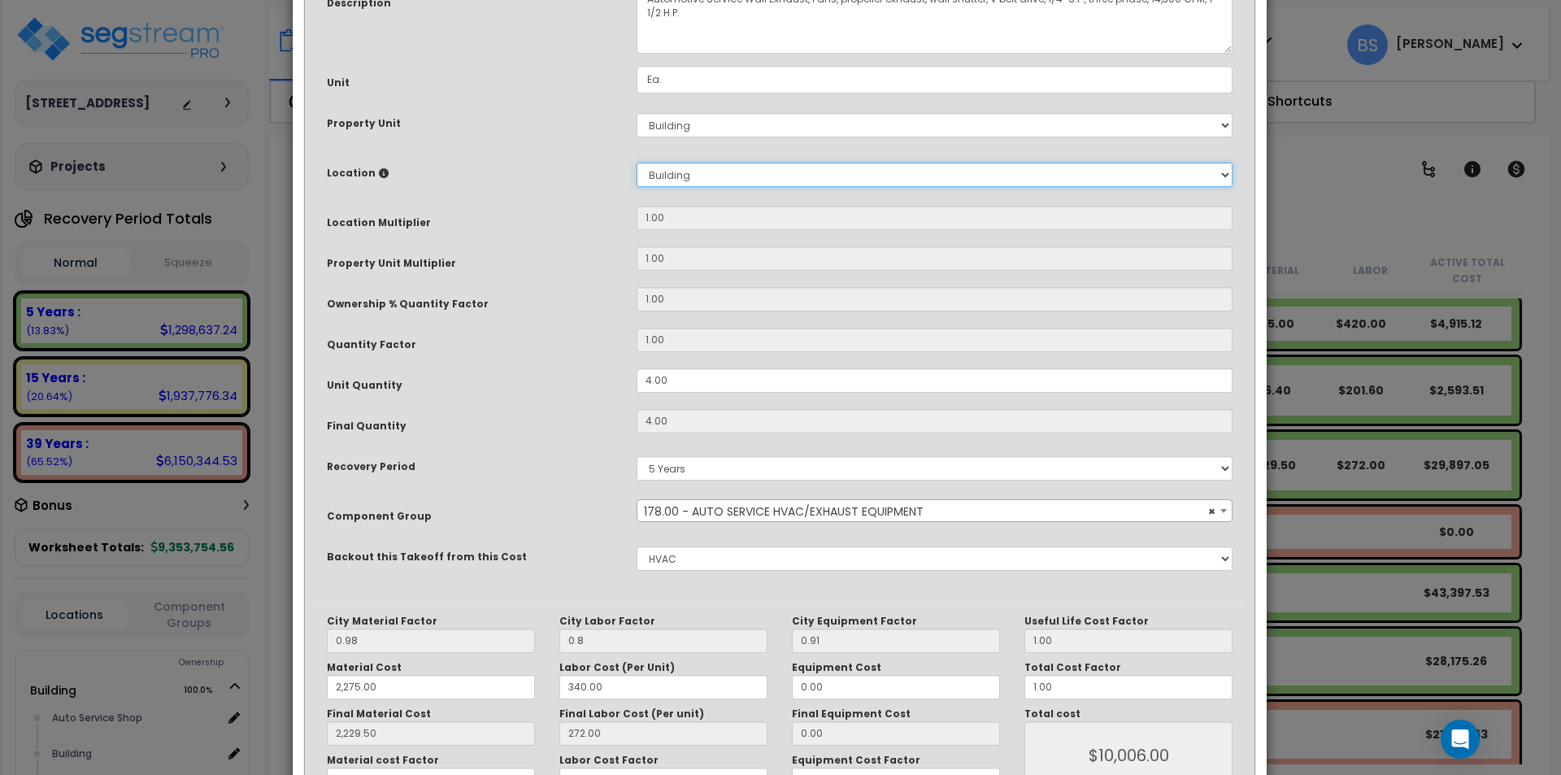
type input "2,229.50"
type input "$10,006.00"
click at [696, 511] on span "× 178.00 - AUTO SERVICE HVAC/EXHAUST EQUIPMENT" at bounding box center [934, 511] width 594 height 23
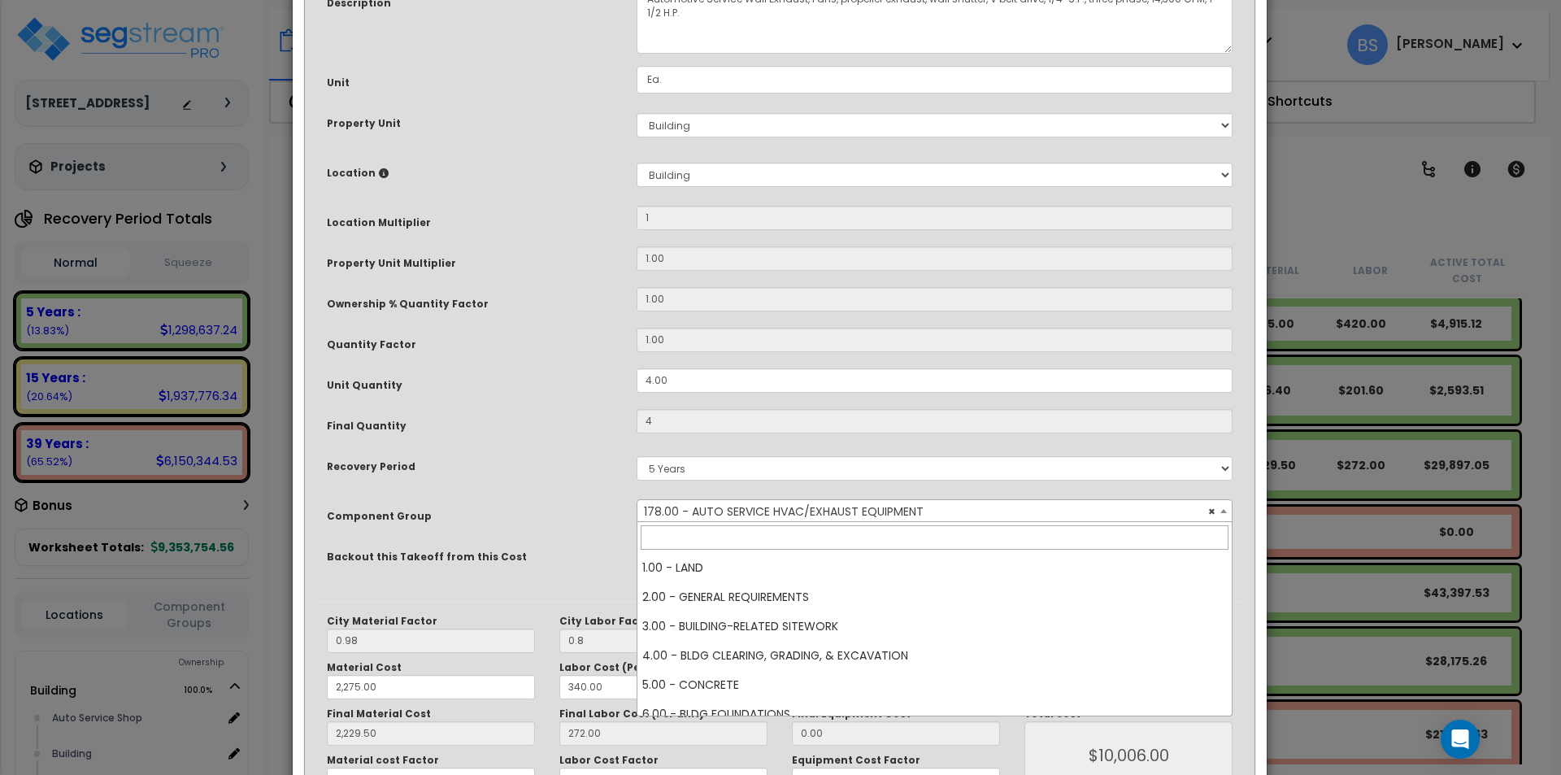
scroll to position [5414, 0]
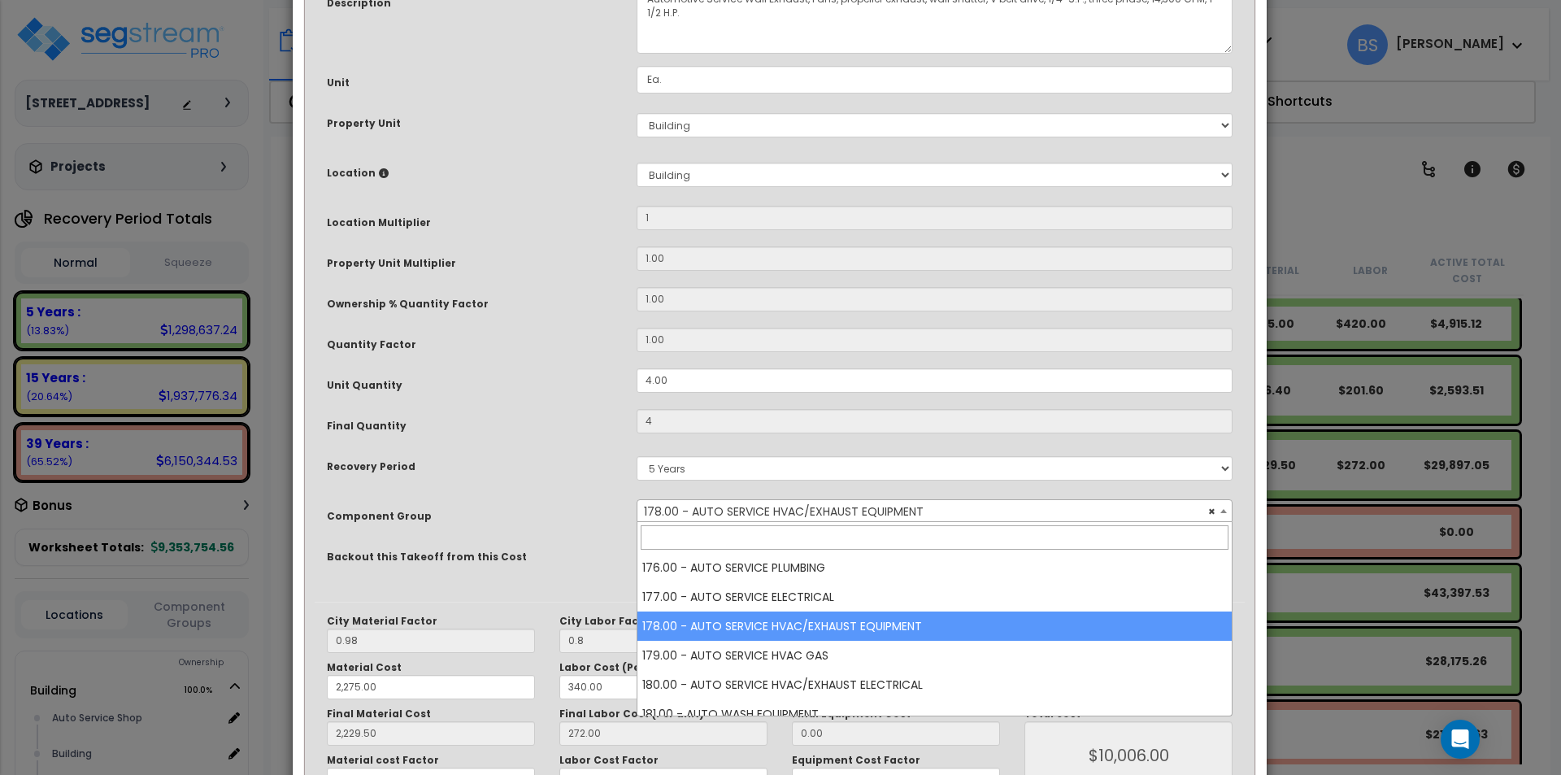
click at [693, 546] on input "search" at bounding box center [935, 537] width 588 height 24
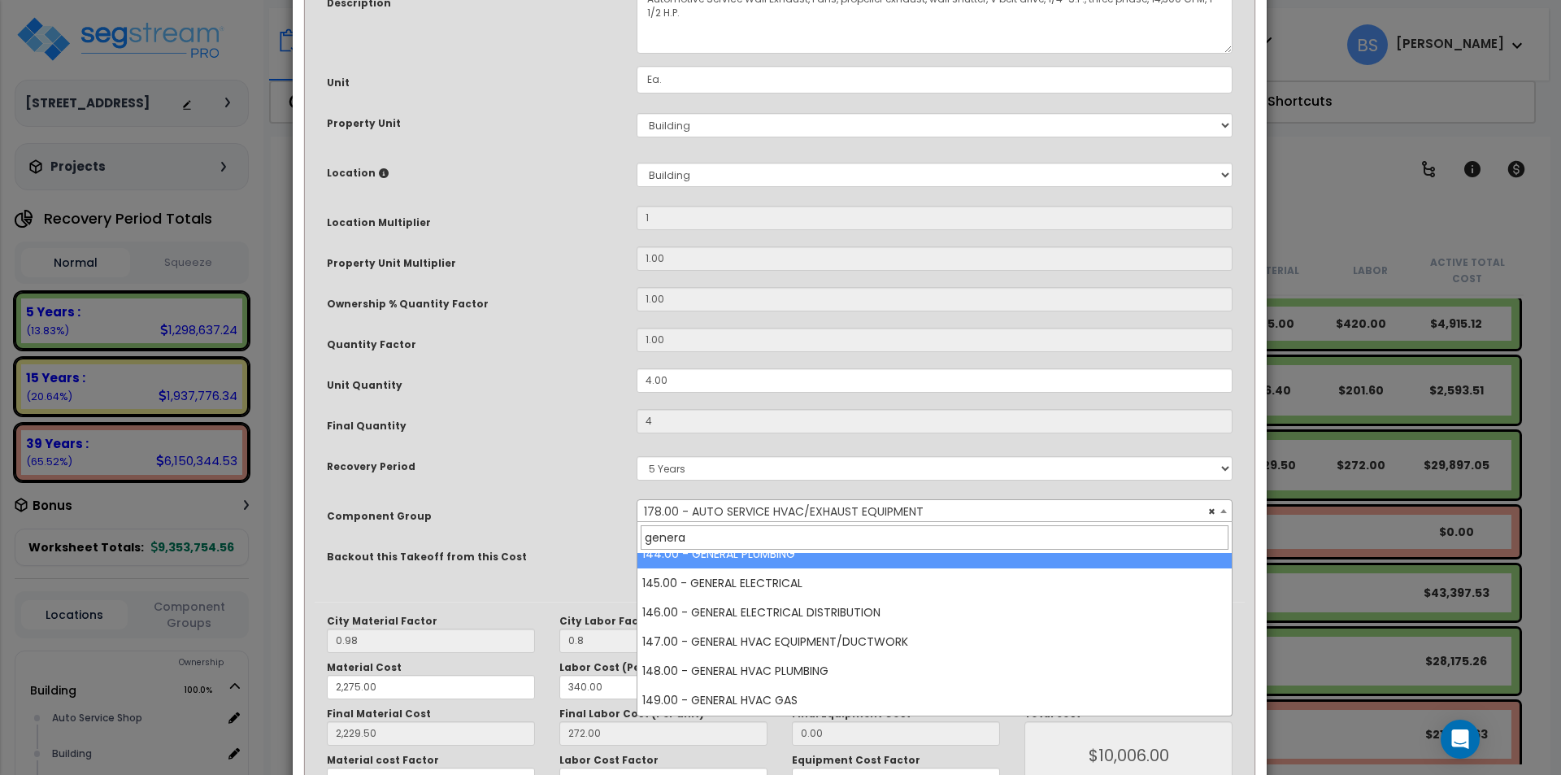
scroll to position [81, 0]
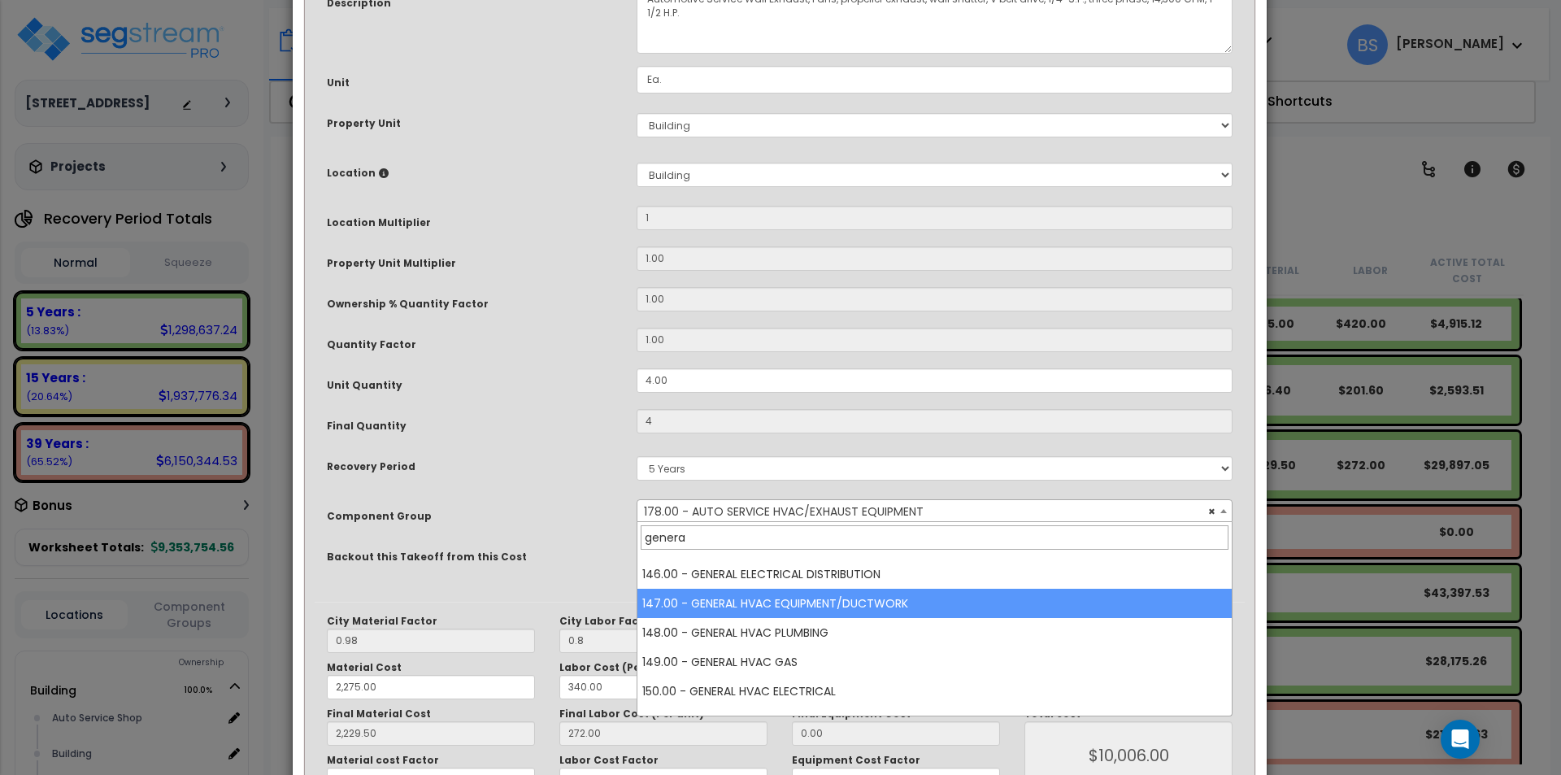
type input "genera"
select select "16219"
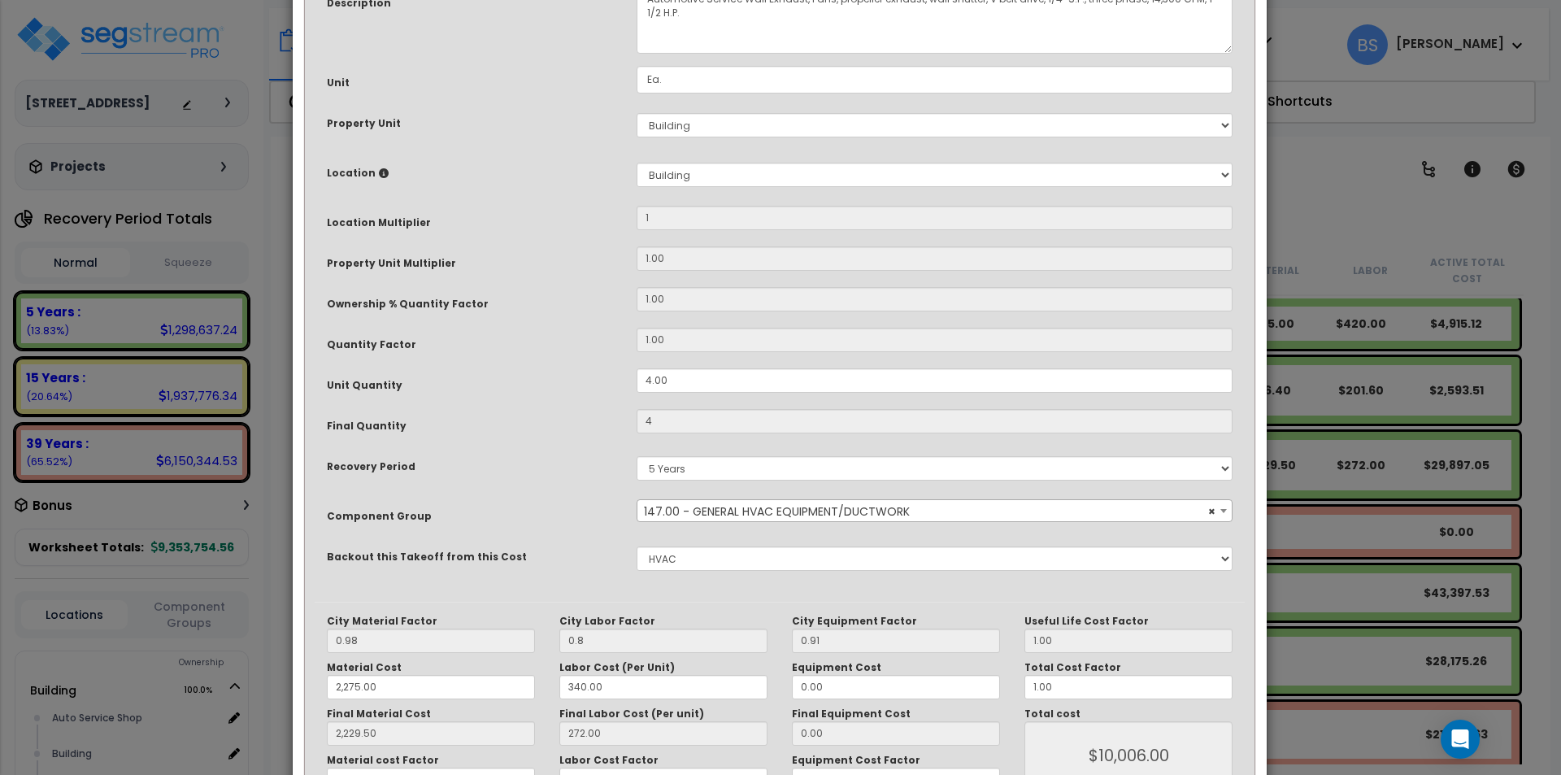
click at [522, 467] on div "Recovery Period" at bounding box center [470, 464] width 310 height 28
click at [689, 470] on select "5 Years 7 Years 15 Years 39 Years" at bounding box center [935, 468] width 596 height 24
select select "39Y"
click at [637, 456] on select "5 Years 7 Years 15 Years 39 Years" at bounding box center [935, 468] width 596 height 24
click at [512, 456] on div "Recovery Period" at bounding box center [470, 464] width 310 height 28
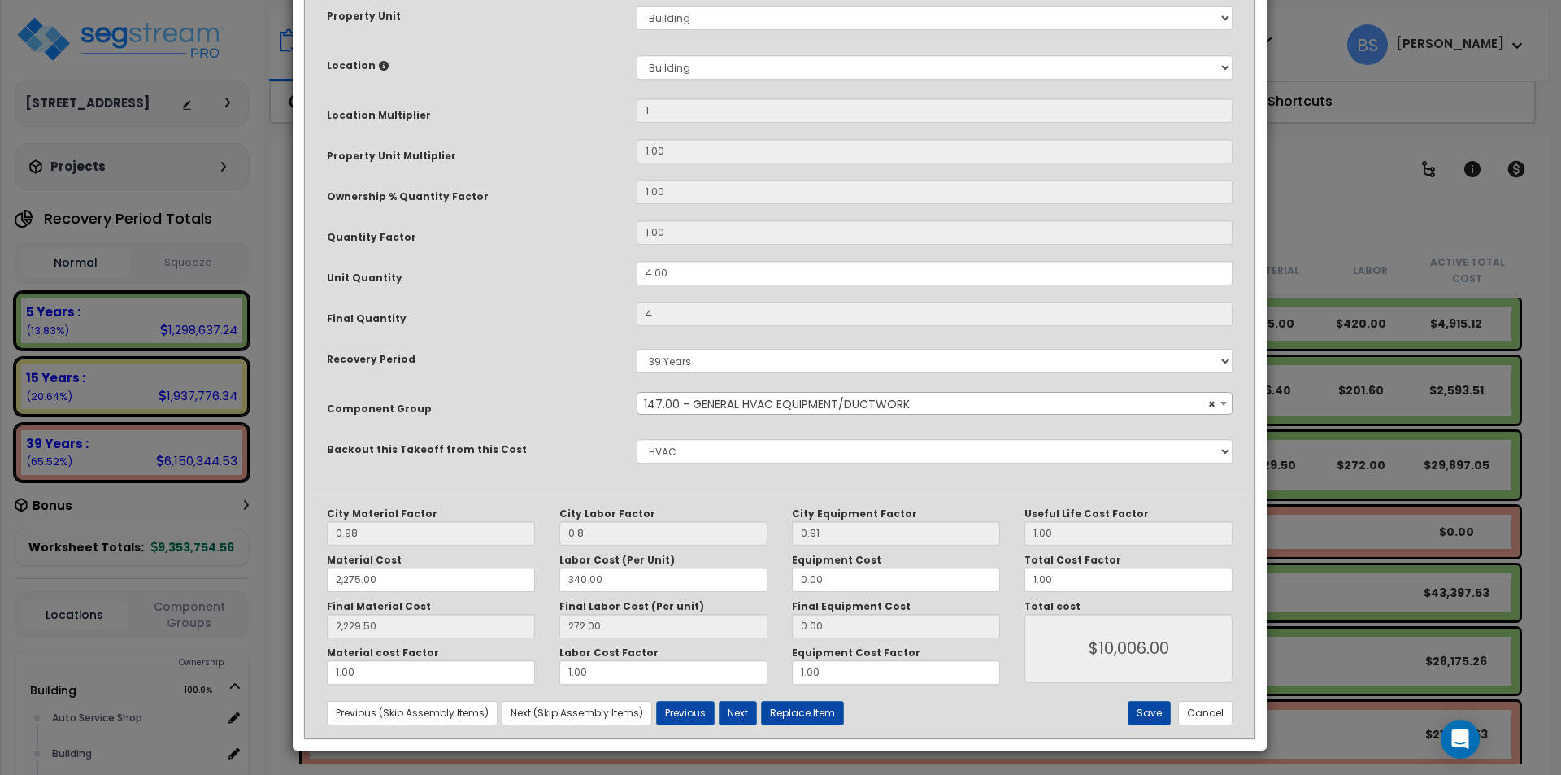
scroll to position [272, 0]
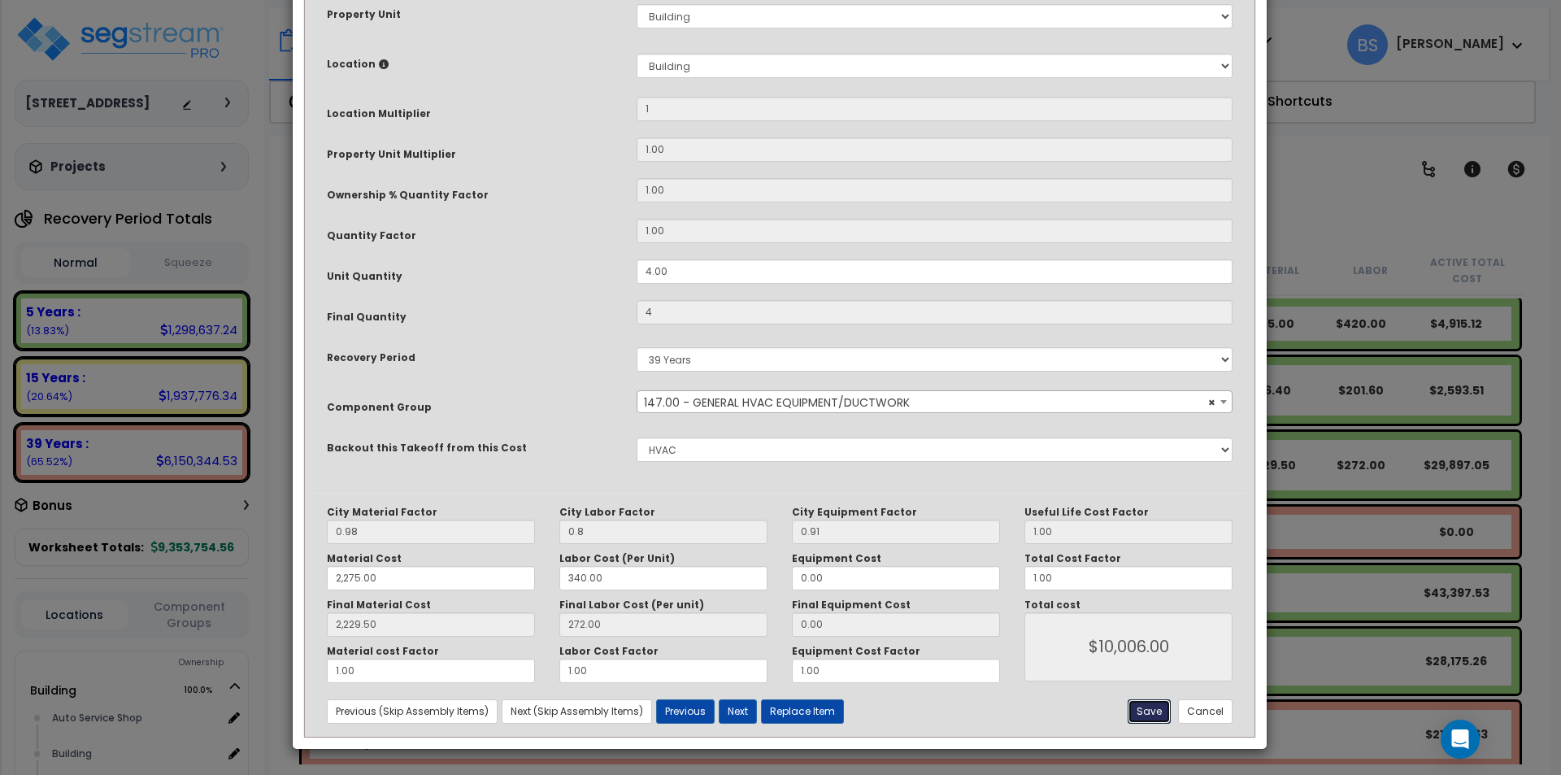
click at [1150, 710] on button "Save" at bounding box center [1149, 711] width 43 height 24
type input "1.00"
type input "4.00"
type input "0.80"
type input "2275.00"
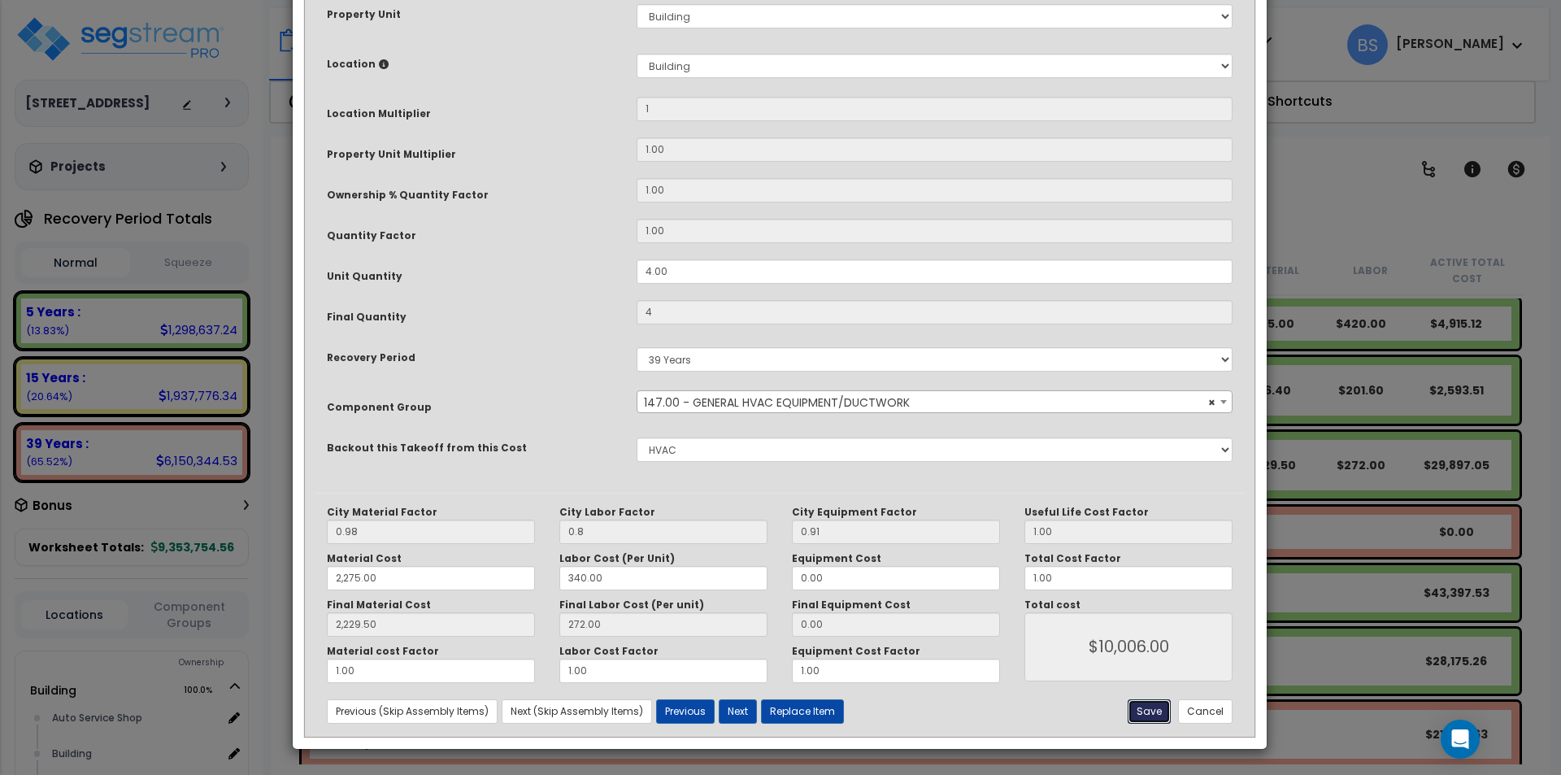
type input "2229.50"
type input "10006.00"
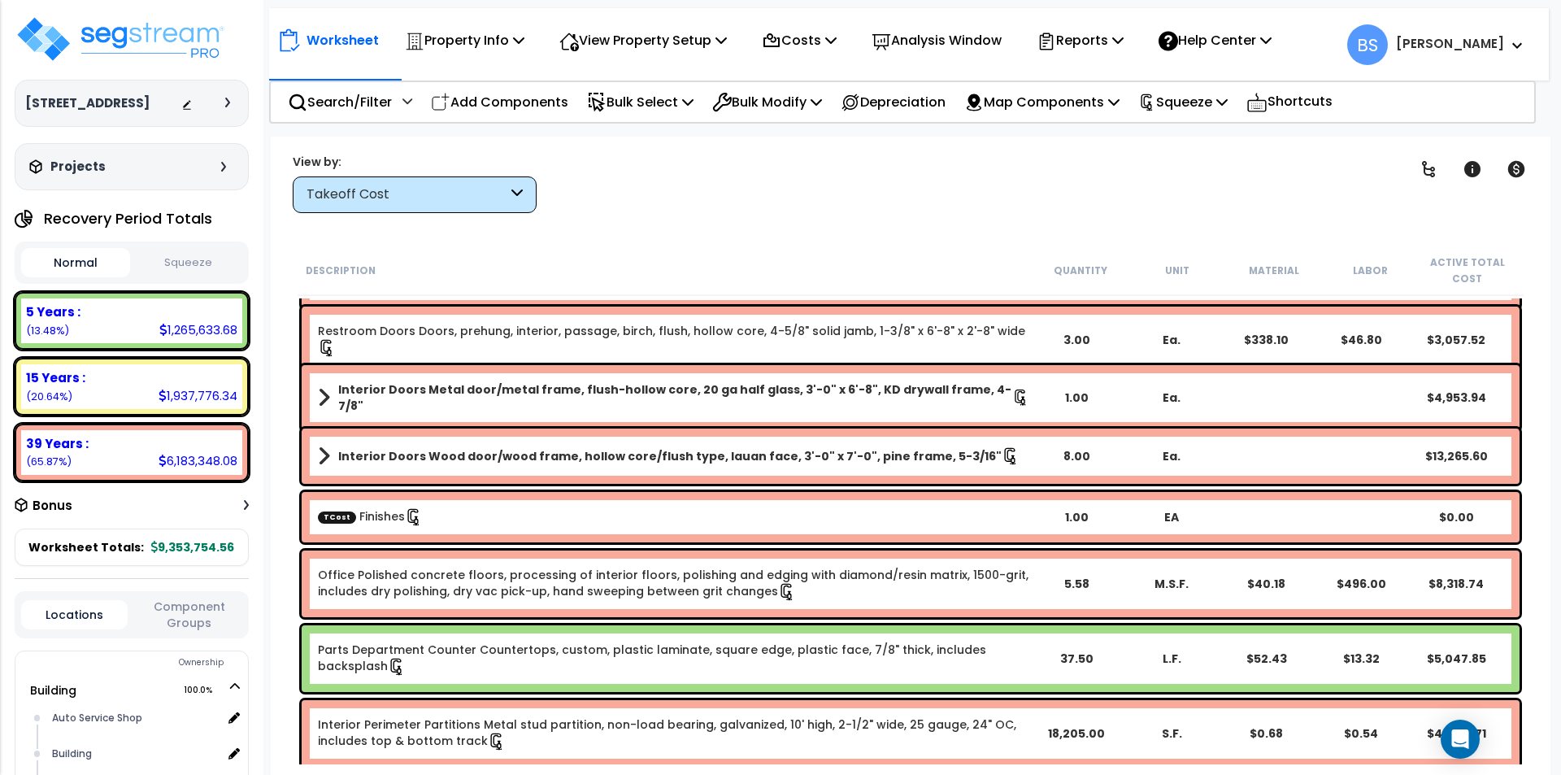
click at [476, 515] on div "TCost Finishes" at bounding box center [673, 517] width 711 height 18
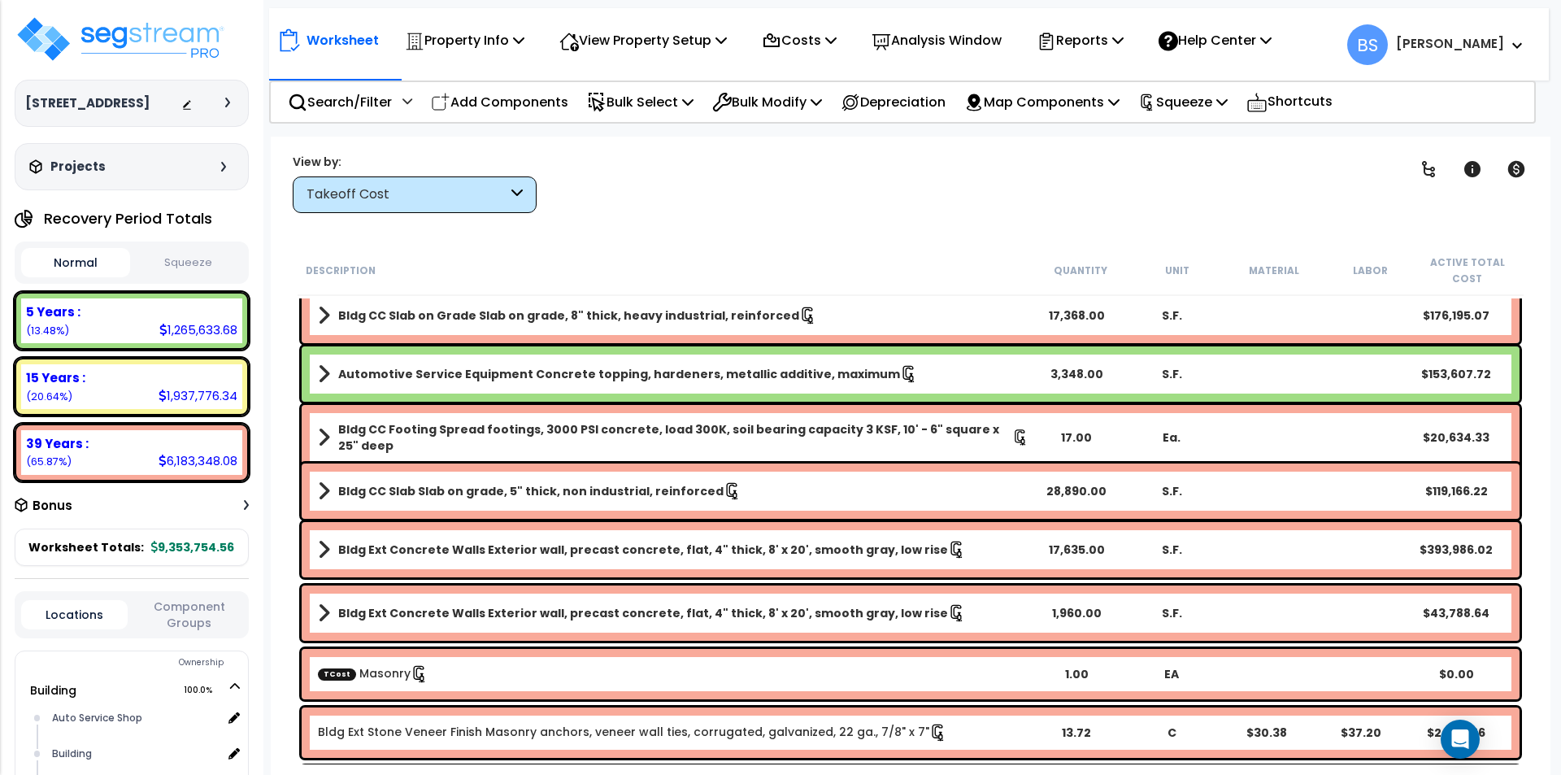
scroll to position [0, 0]
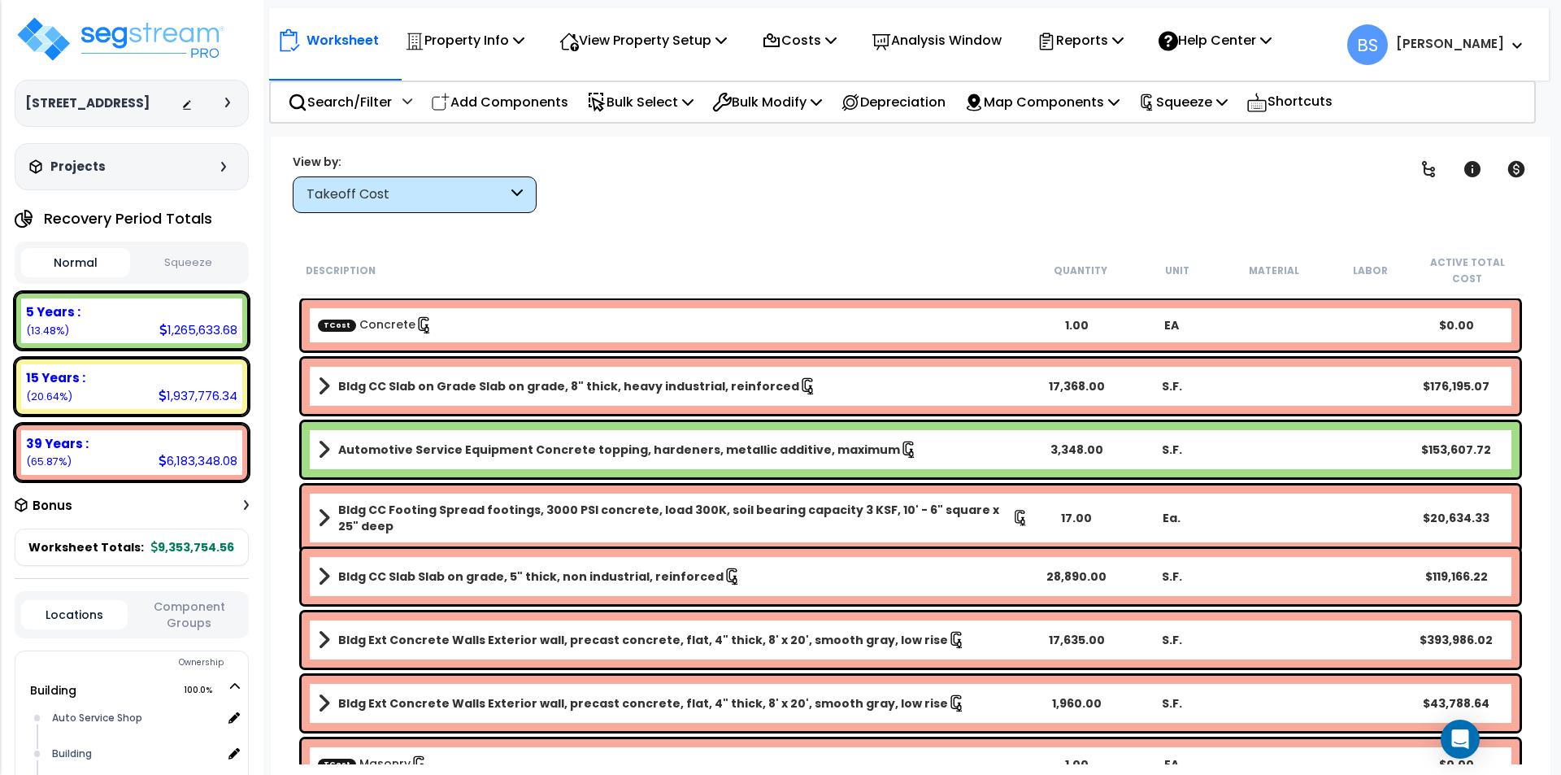
click at [476, 324] on div "TCost Concrete" at bounding box center [673, 325] width 711 height 18
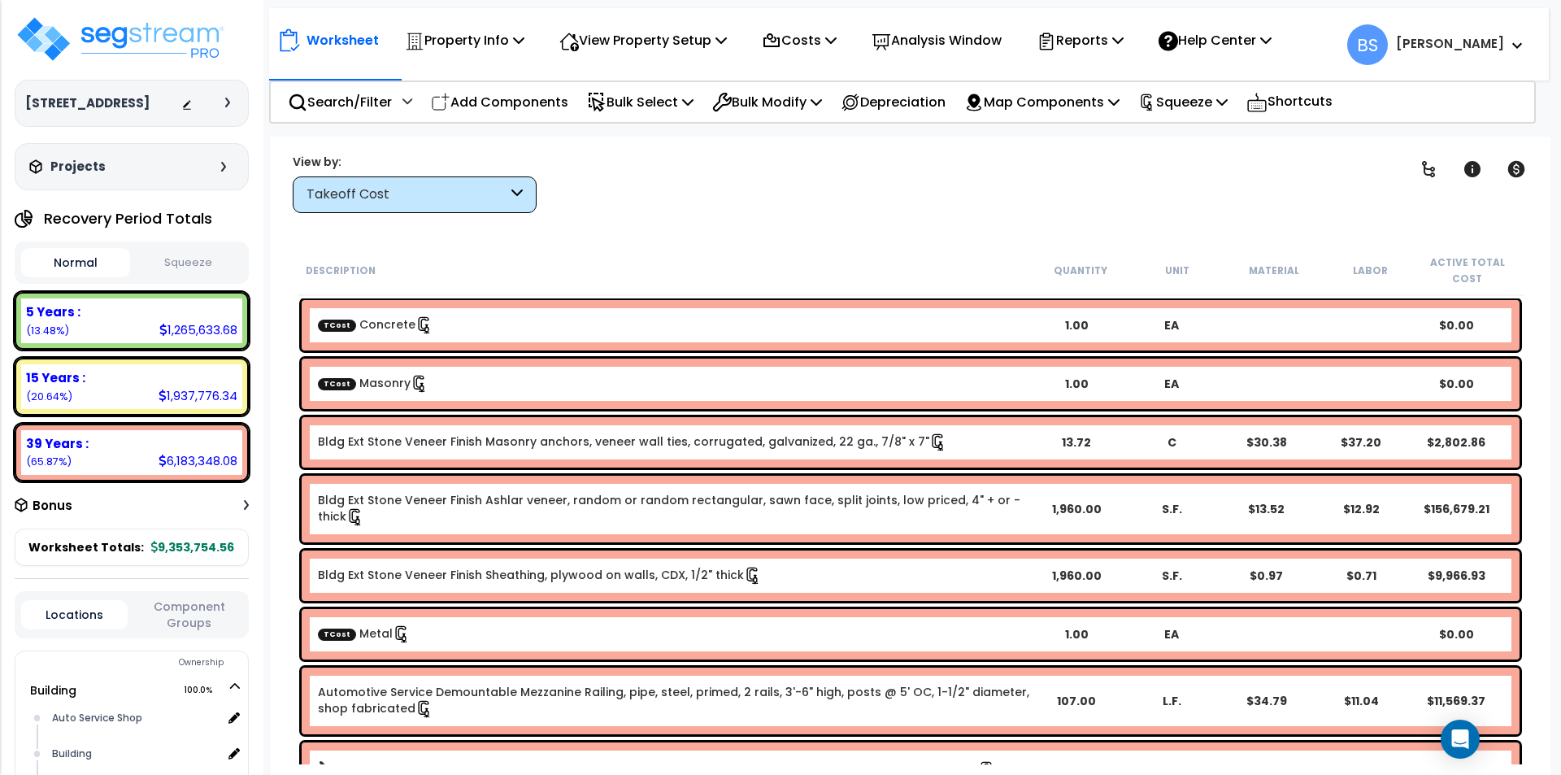
click at [344, 383] on span "TCost" at bounding box center [337, 383] width 38 height 12
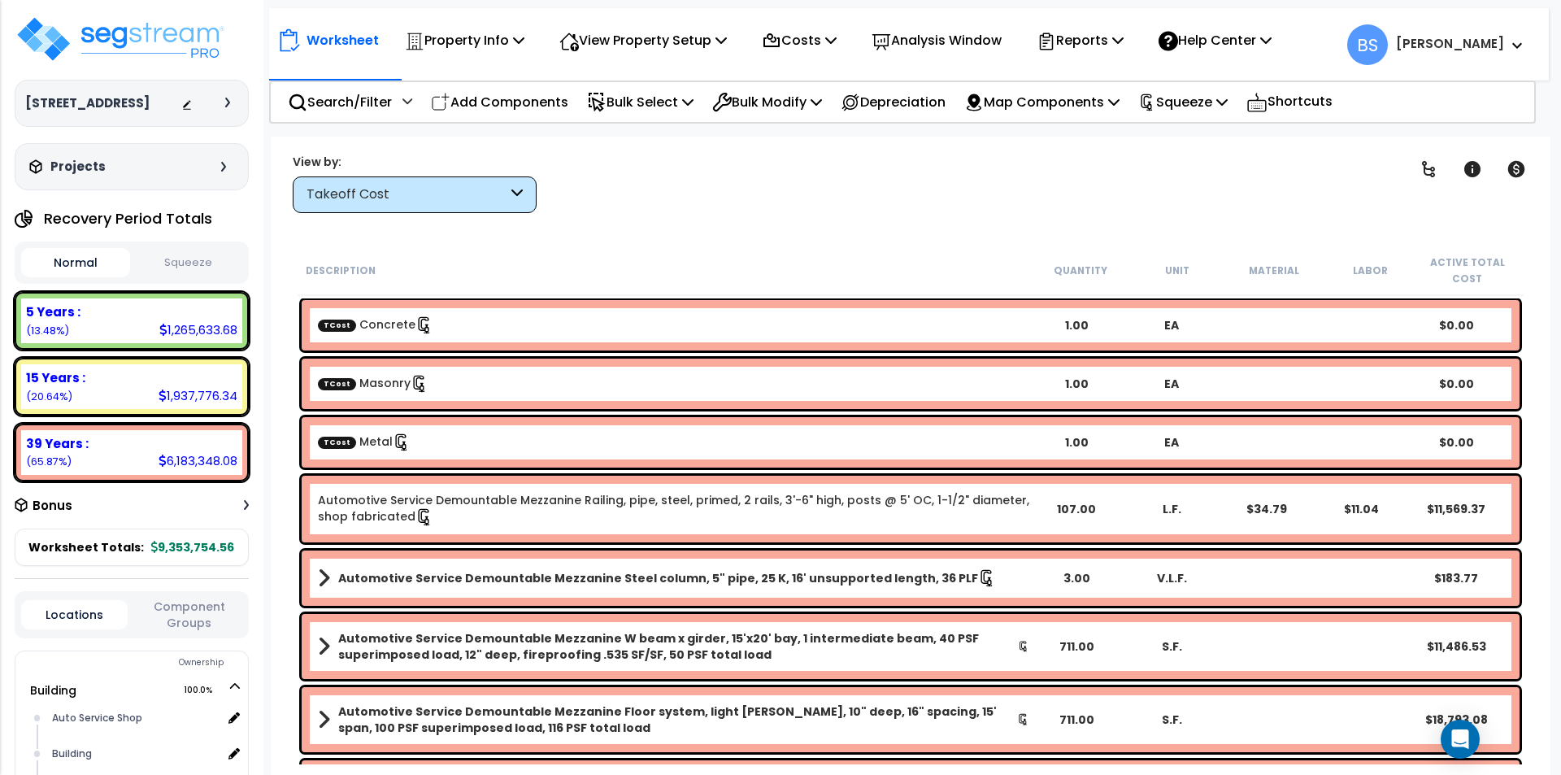
click at [353, 437] on link "TCost Metal" at bounding box center [364, 441] width 93 height 16
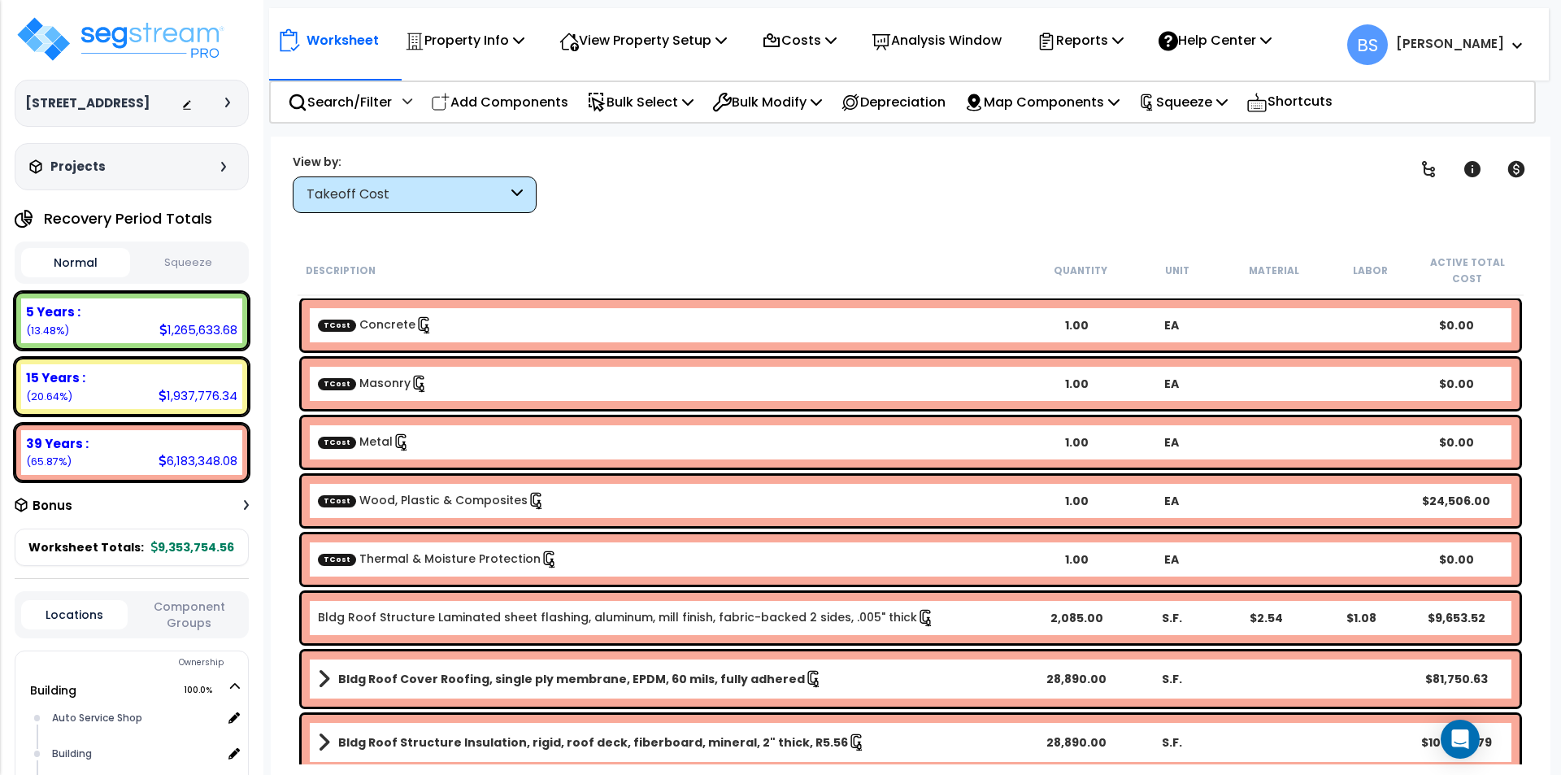
click at [412, 566] on link "TCost Thermal & Moisture Protection" at bounding box center [438, 558] width 241 height 16
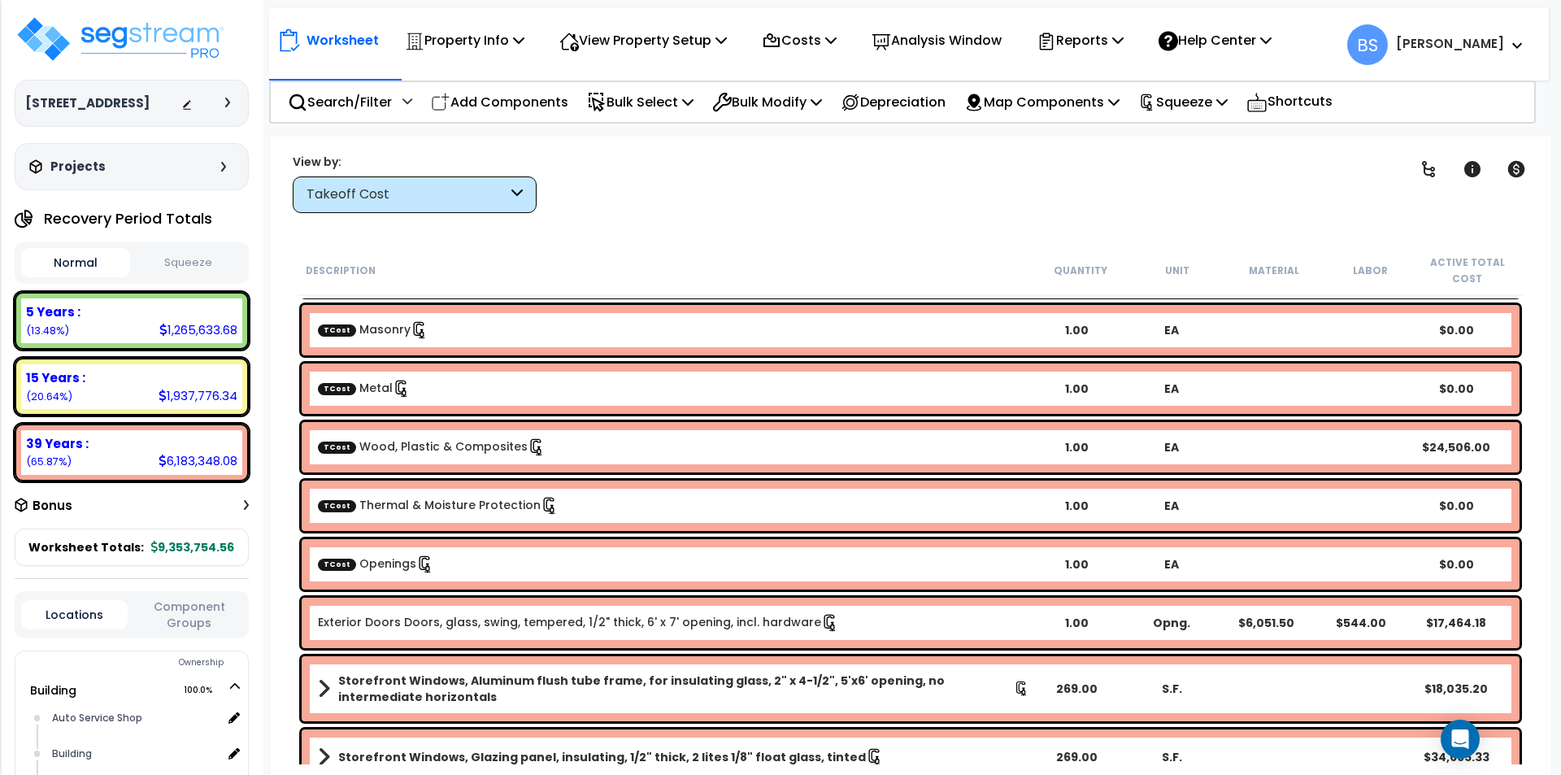
scroll to position [81, 0]
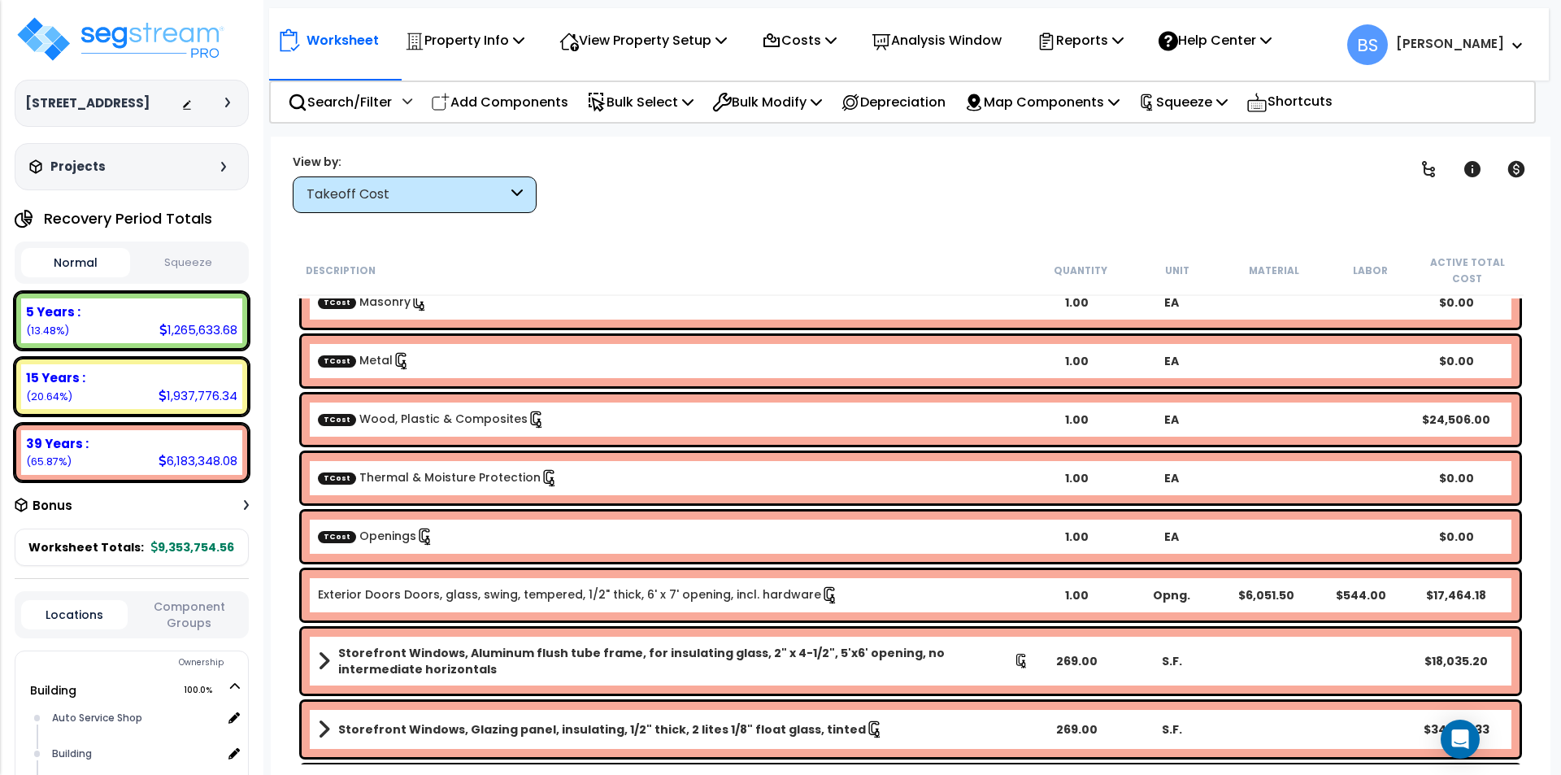
click at [496, 547] on div "TCost Openings 1.00 EA $0.00" at bounding box center [911, 536] width 1218 height 50
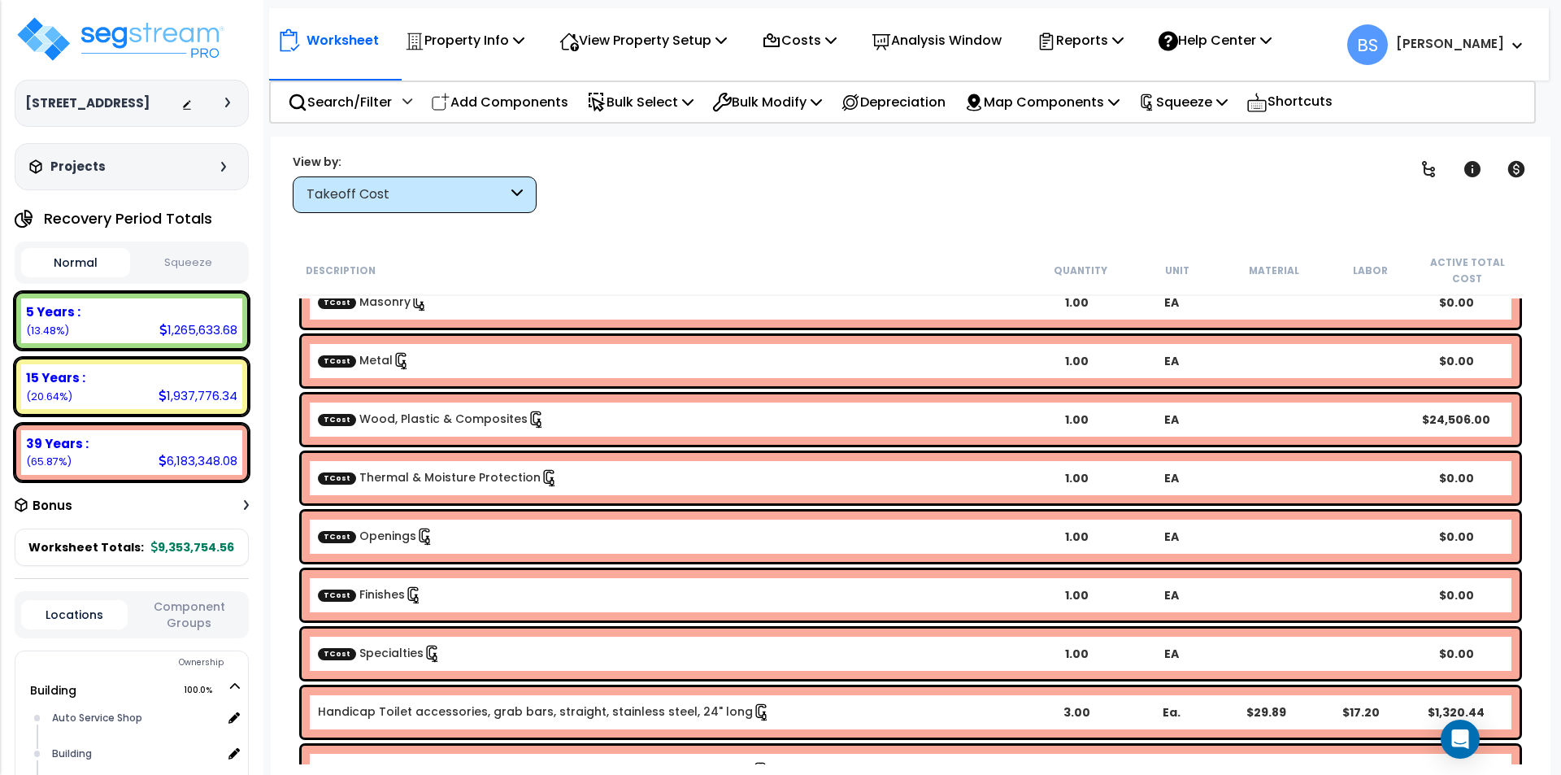
click at [377, 662] on div "TCost Specialties" at bounding box center [673, 654] width 711 height 18
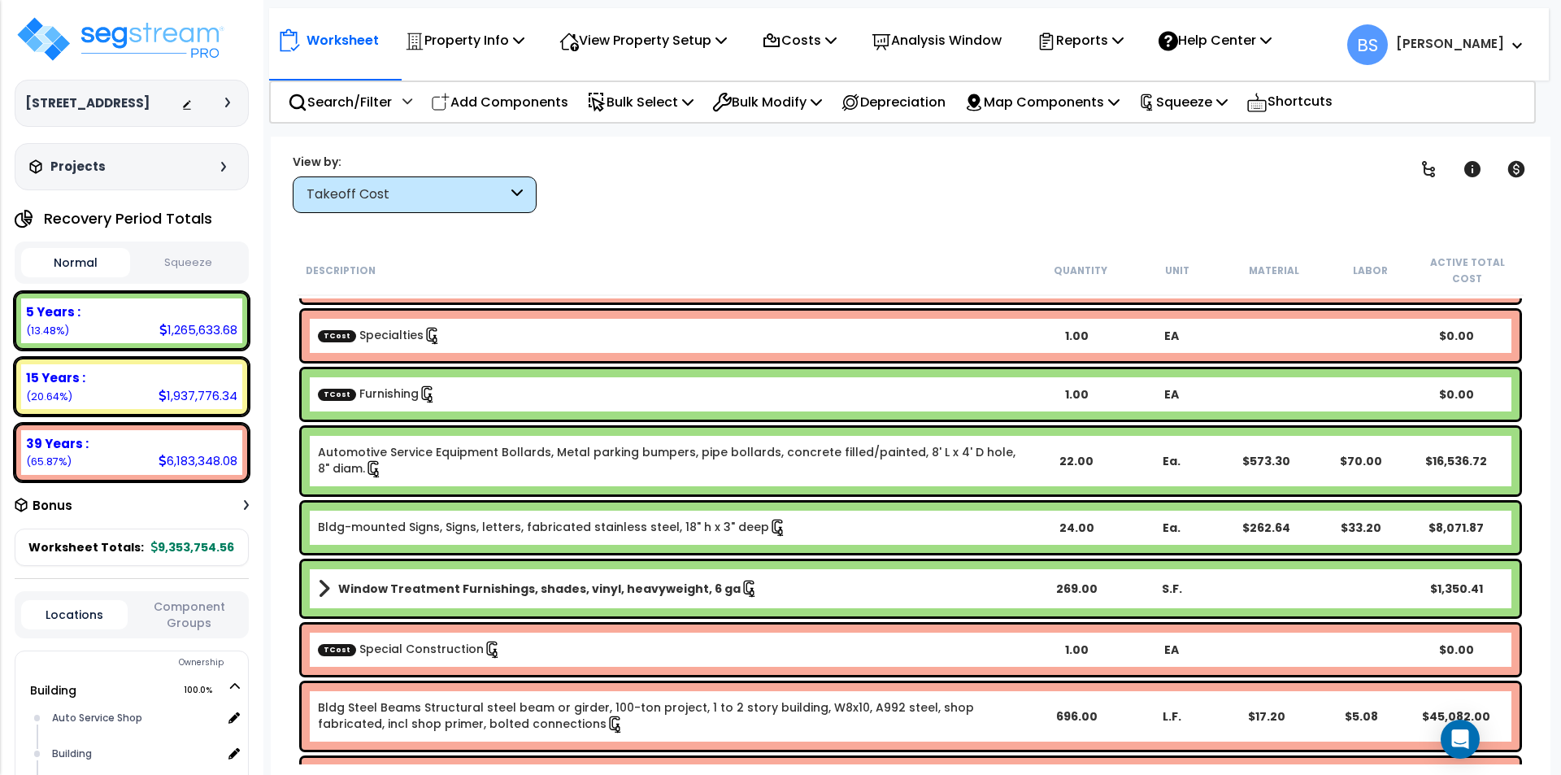
scroll to position [406, 0]
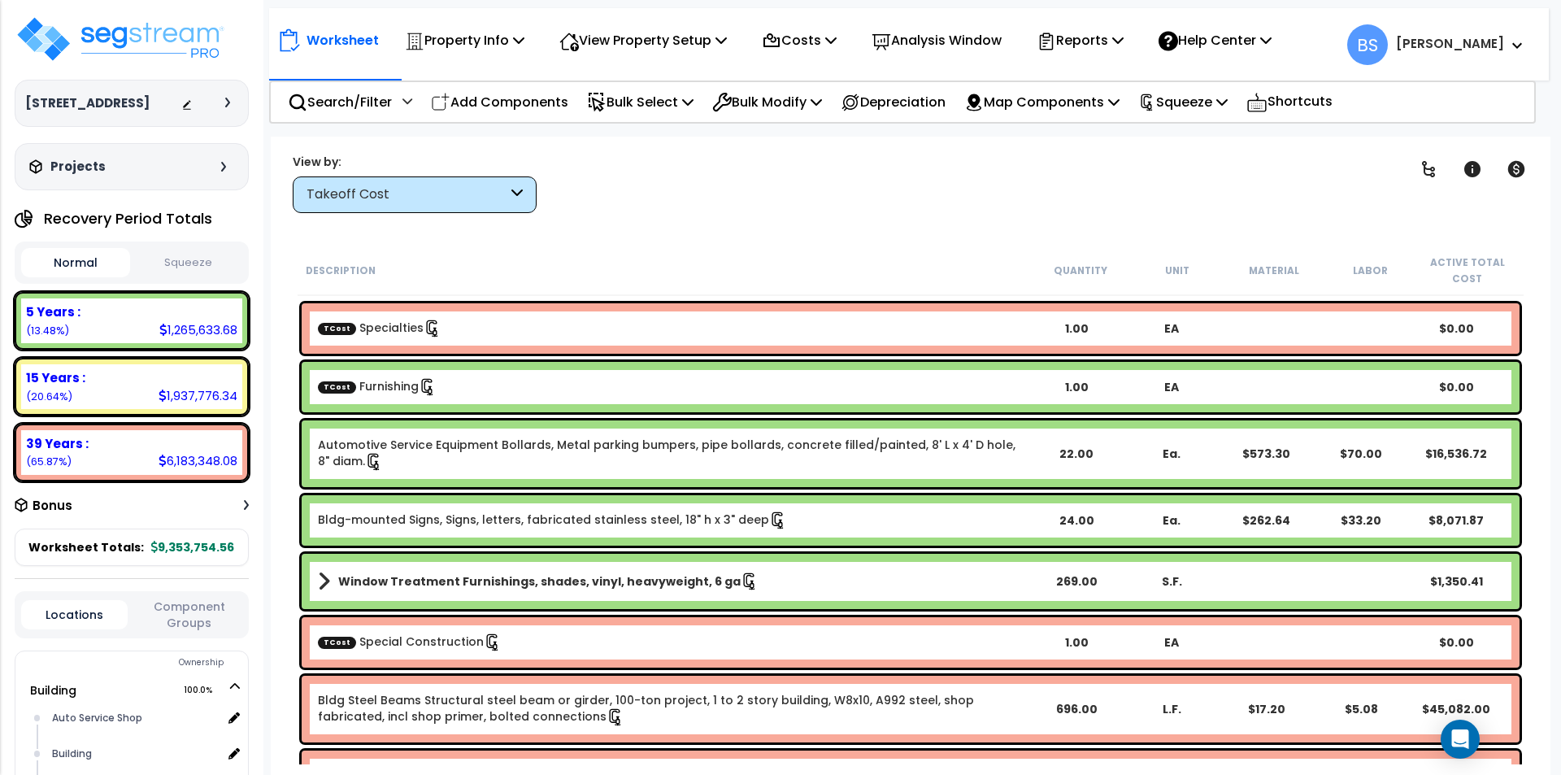
click at [441, 386] on div "TCost Furnishing" at bounding box center [673, 387] width 711 height 18
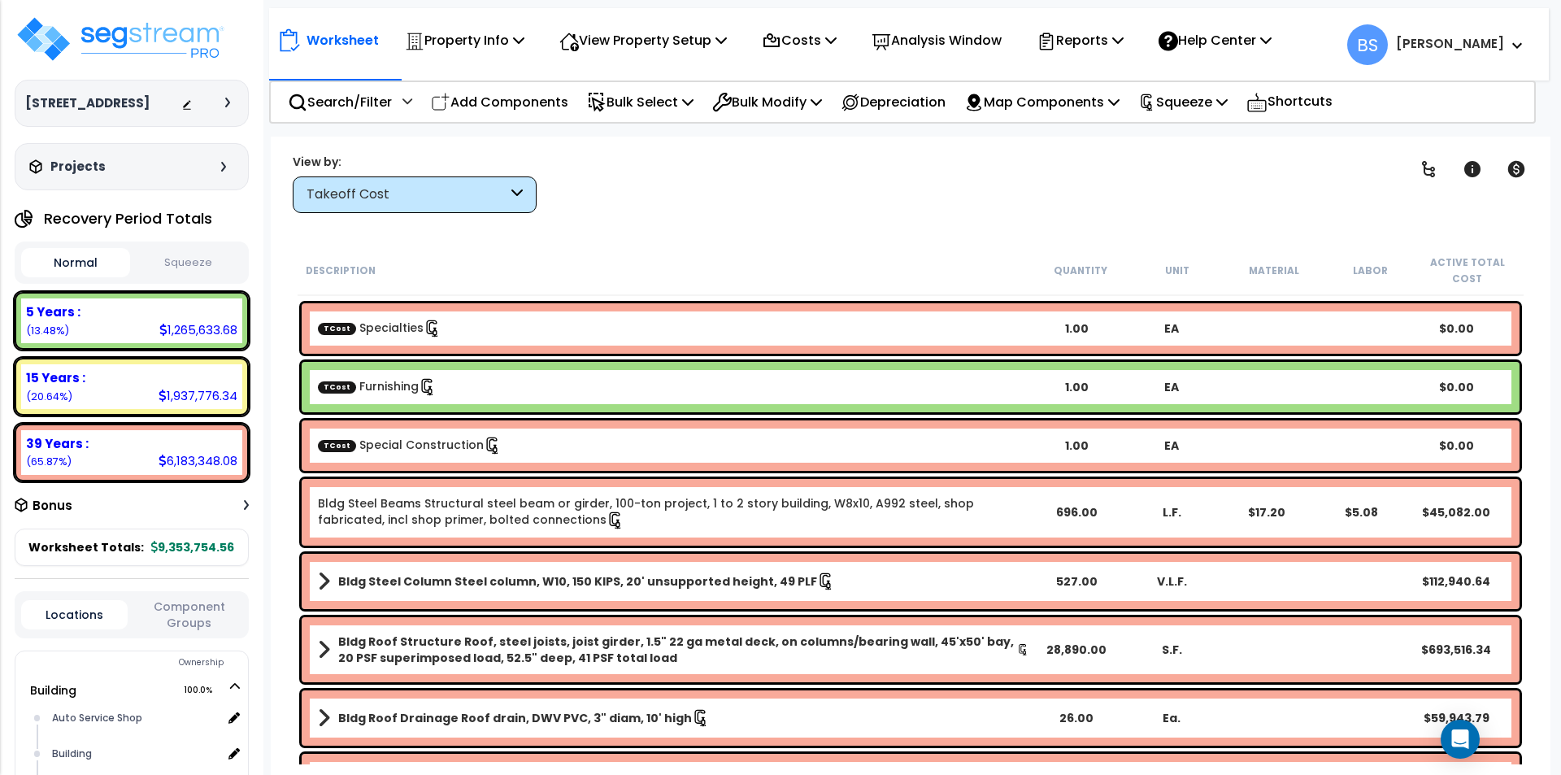
click at [382, 452] on link "TCost Special Construction" at bounding box center [410, 445] width 184 height 16
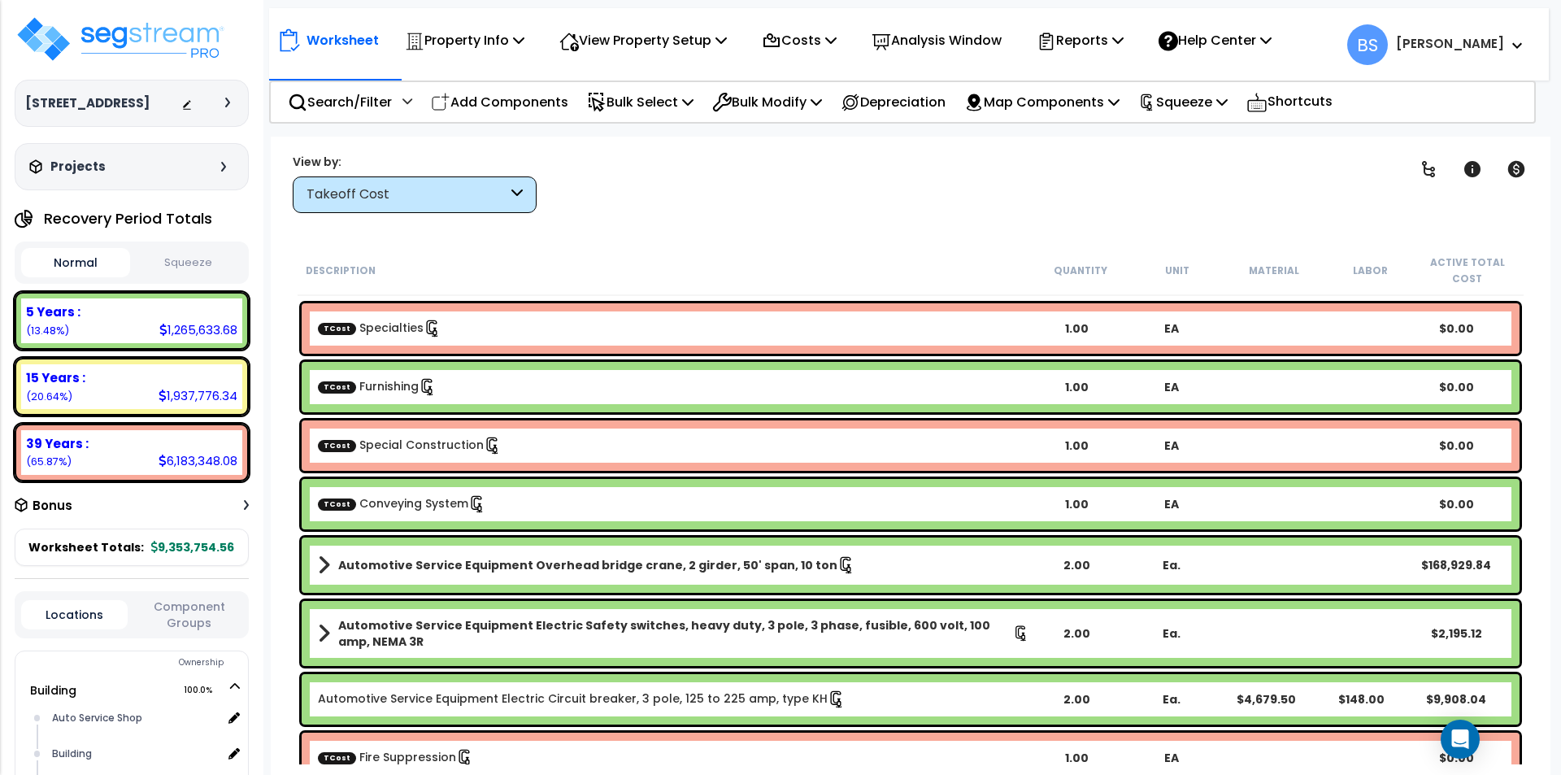
click at [387, 503] on link "TCost Conveying System" at bounding box center [402, 503] width 168 height 16
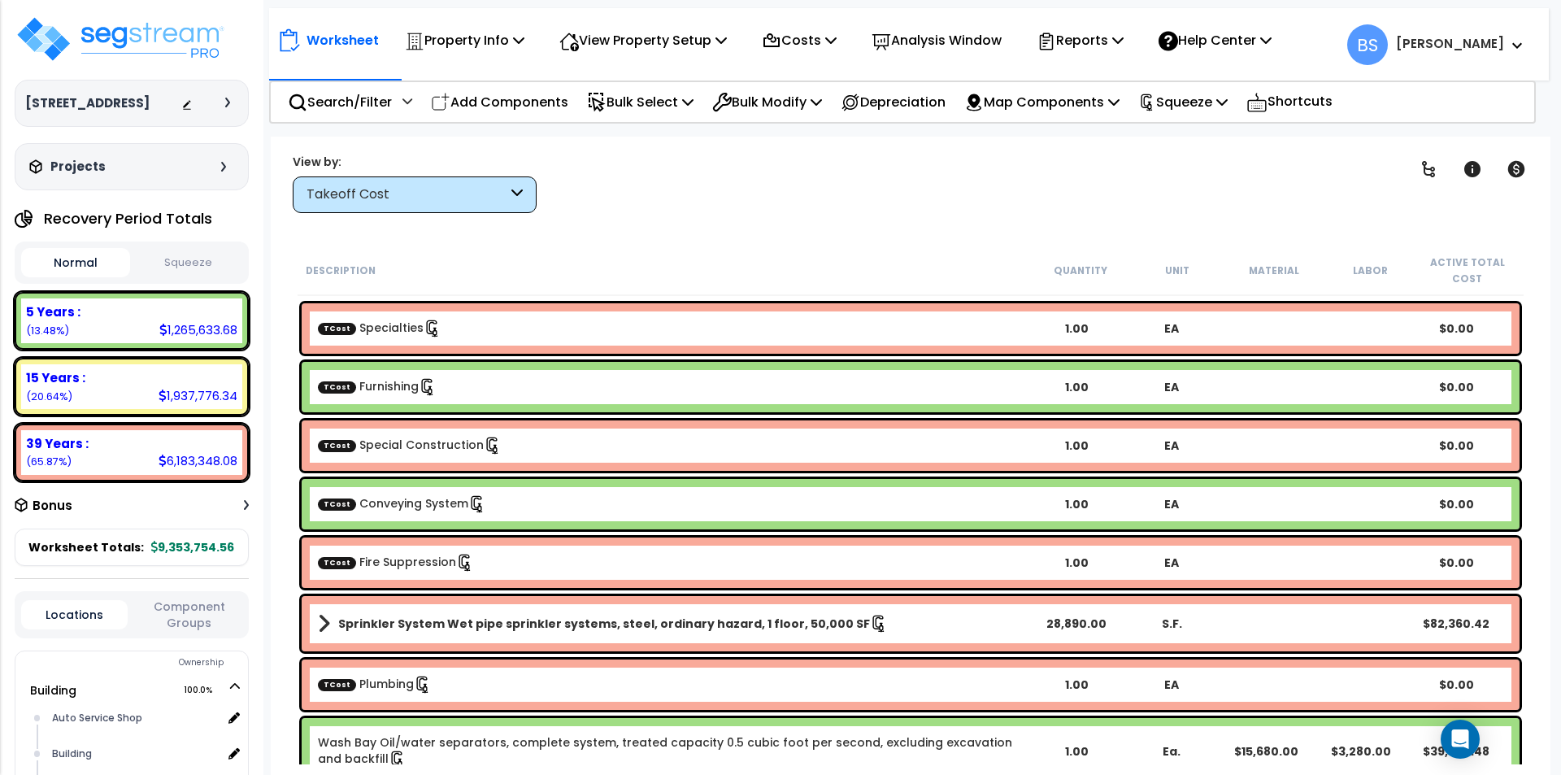
click at [448, 686] on div "TCost Plumbing" at bounding box center [673, 685] width 711 height 18
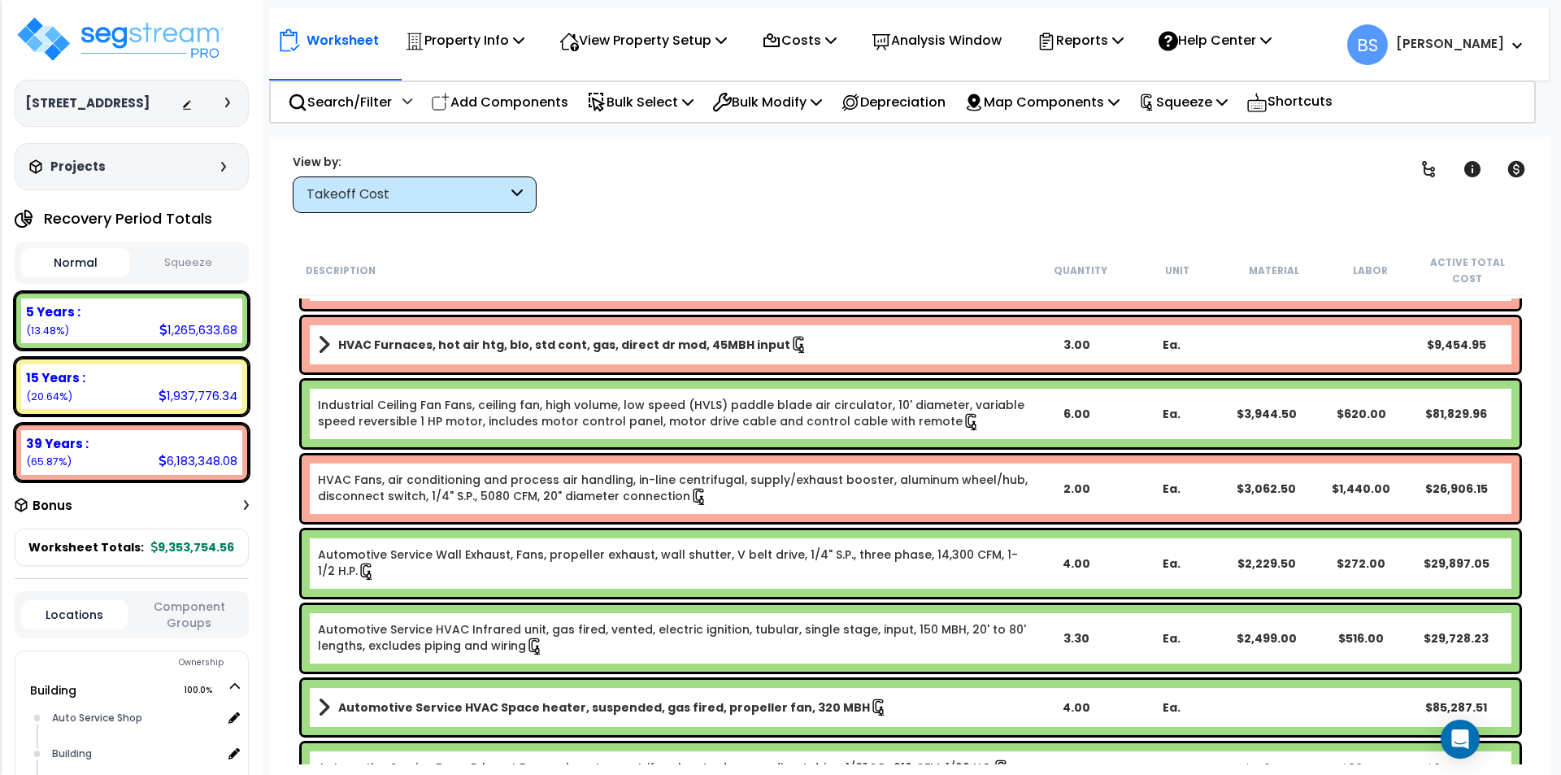
scroll to position [894, 0]
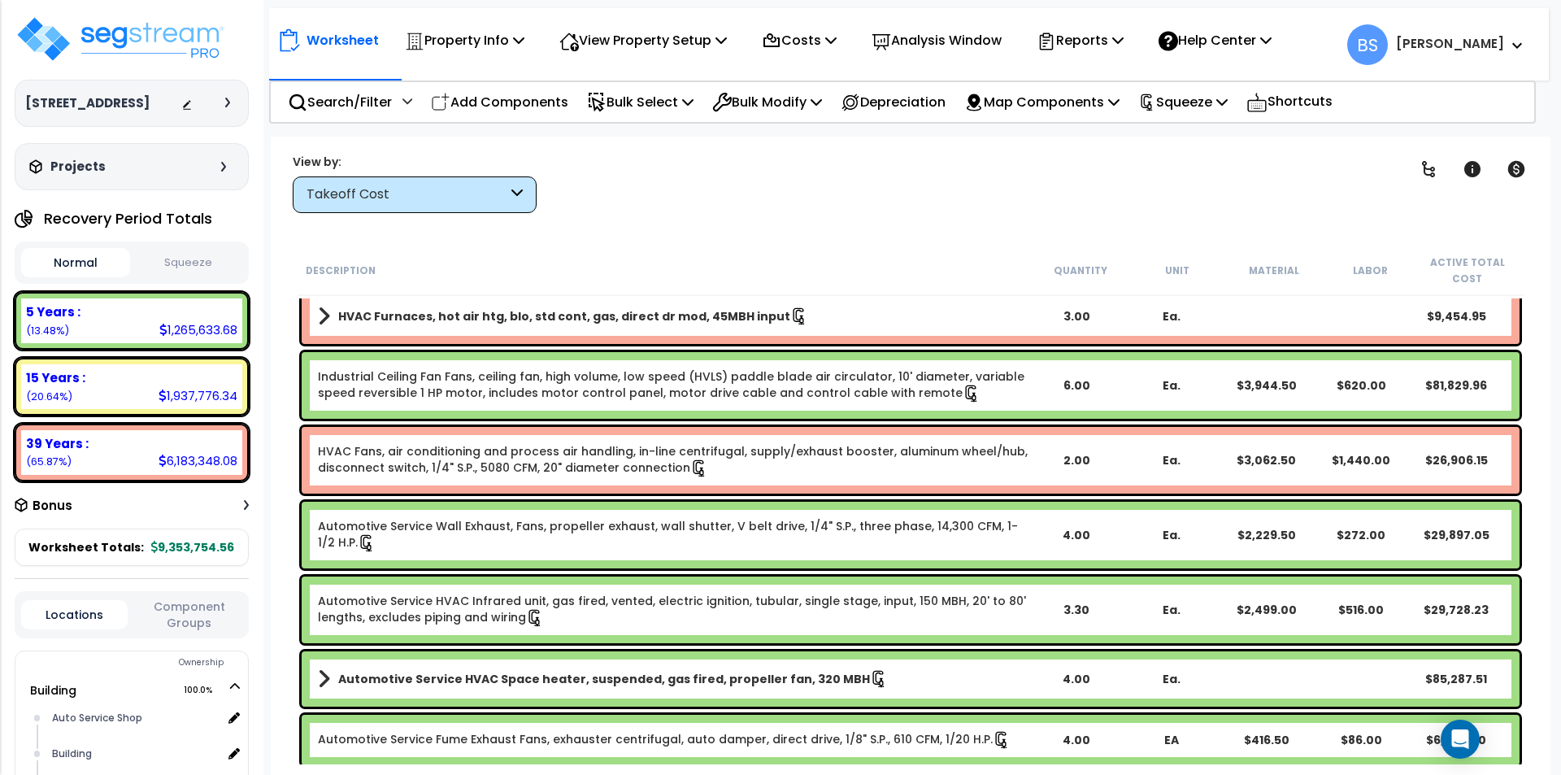
click at [680, 681] on b "Automotive Service HVAC Space heater, suspended, gas fired, propeller fan, 320 …" at bounding box center [604, 679] width 532 height 16
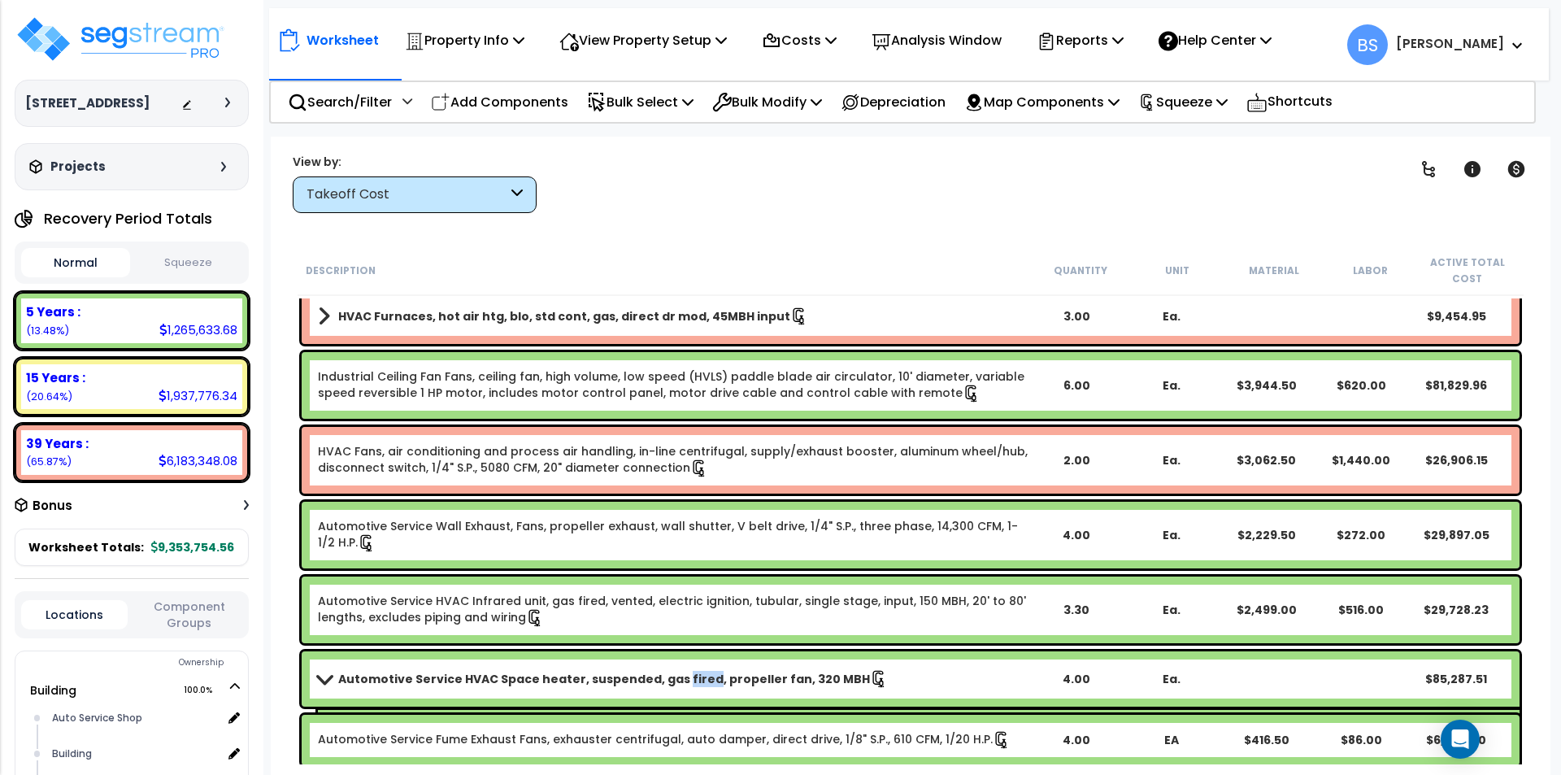
click at [680, 681] on b "Automotive Service HVAC Space heater, suspended, gas fired, propeller fan, 320 …" at bounding box center [604, 679] width 532 height 16
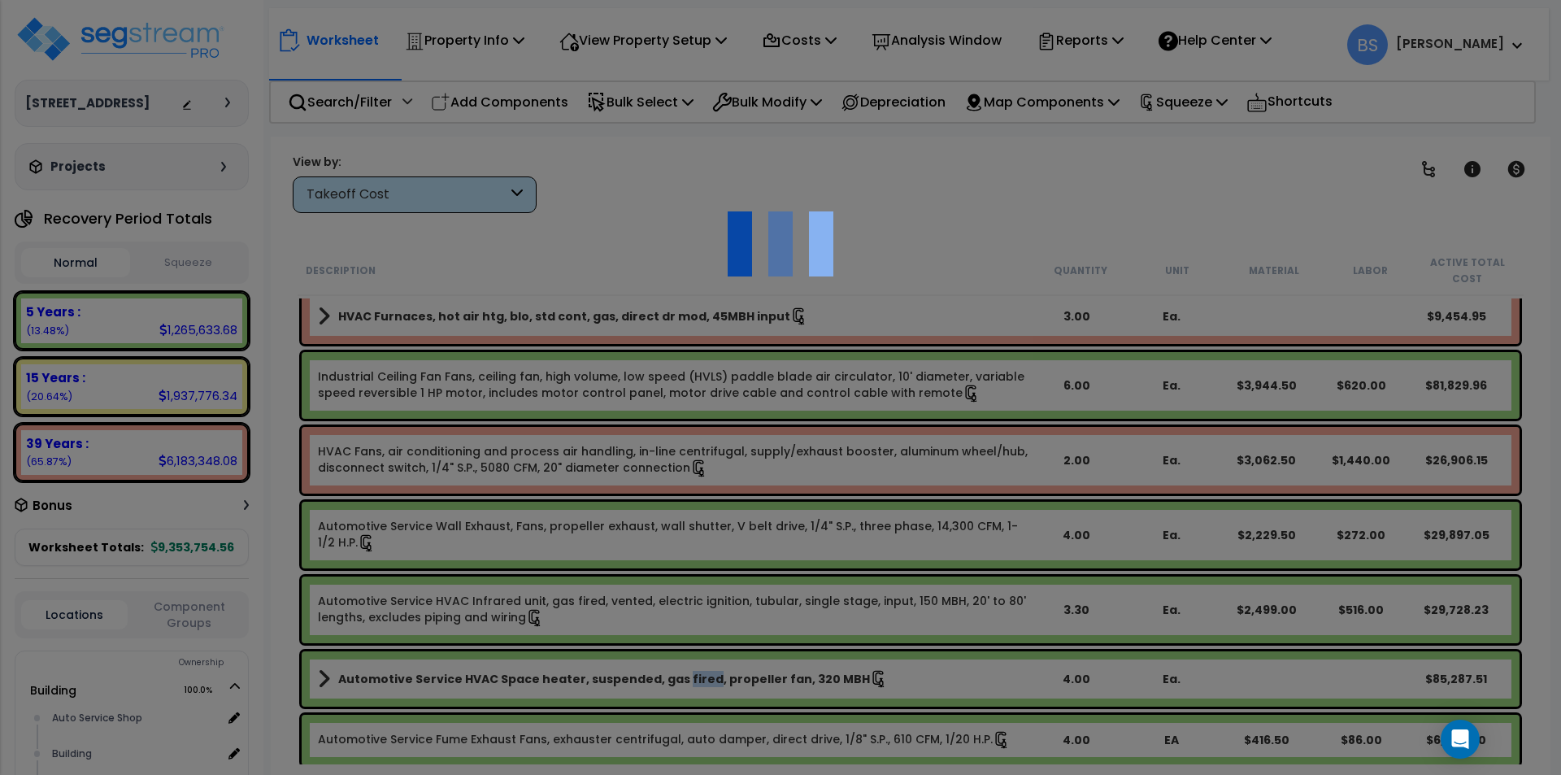
select select "43566978"
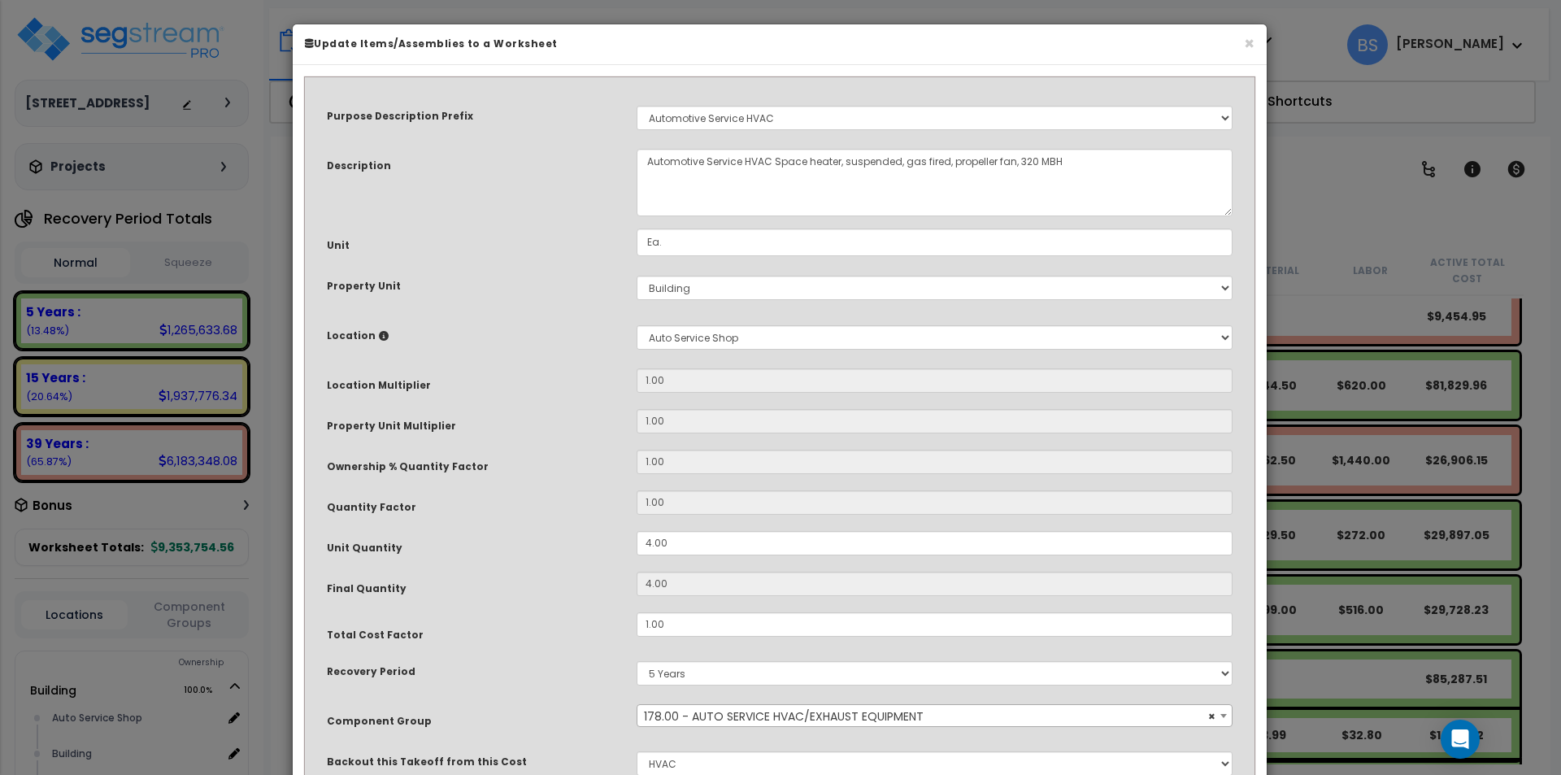
scroll to position [137, 0]
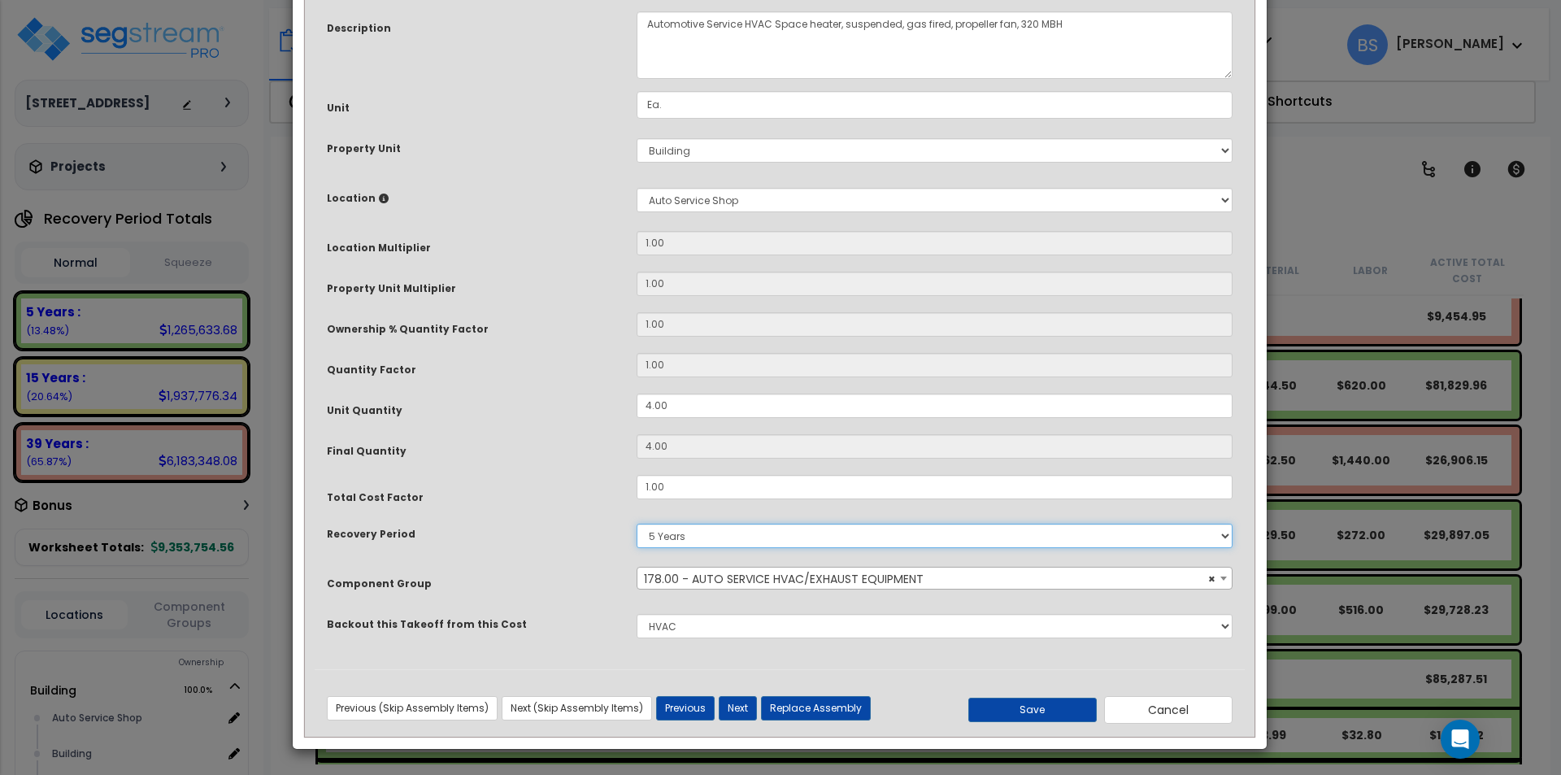
click at [701, 536] on select "5 Years 7 Years 15 Years 39 Years" at bounding box center [935, 536] width 596 height 24
select select "39Y"
click at [637, 524] on select "5 Years 7 Years 15 Years 39 Years" at bounding box center [935, 536] width 596 height 24
click at [730, 580] on span "× 178.00 - AUTO SERVICE HVAC/EXHAUST EQUIPMENT" at bounding box center [934, 578] width 594 height 23
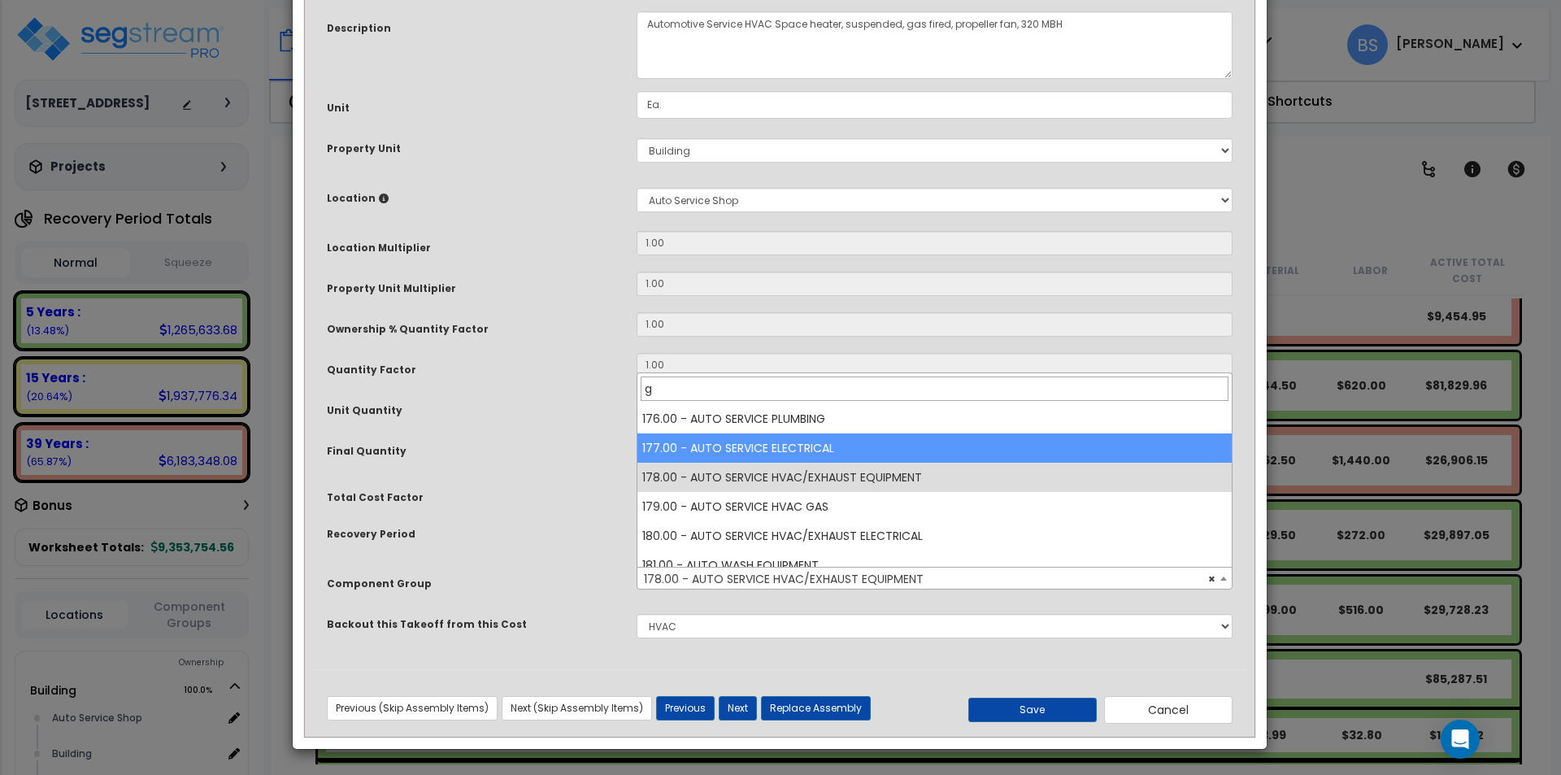
scroll to position [0, 0]
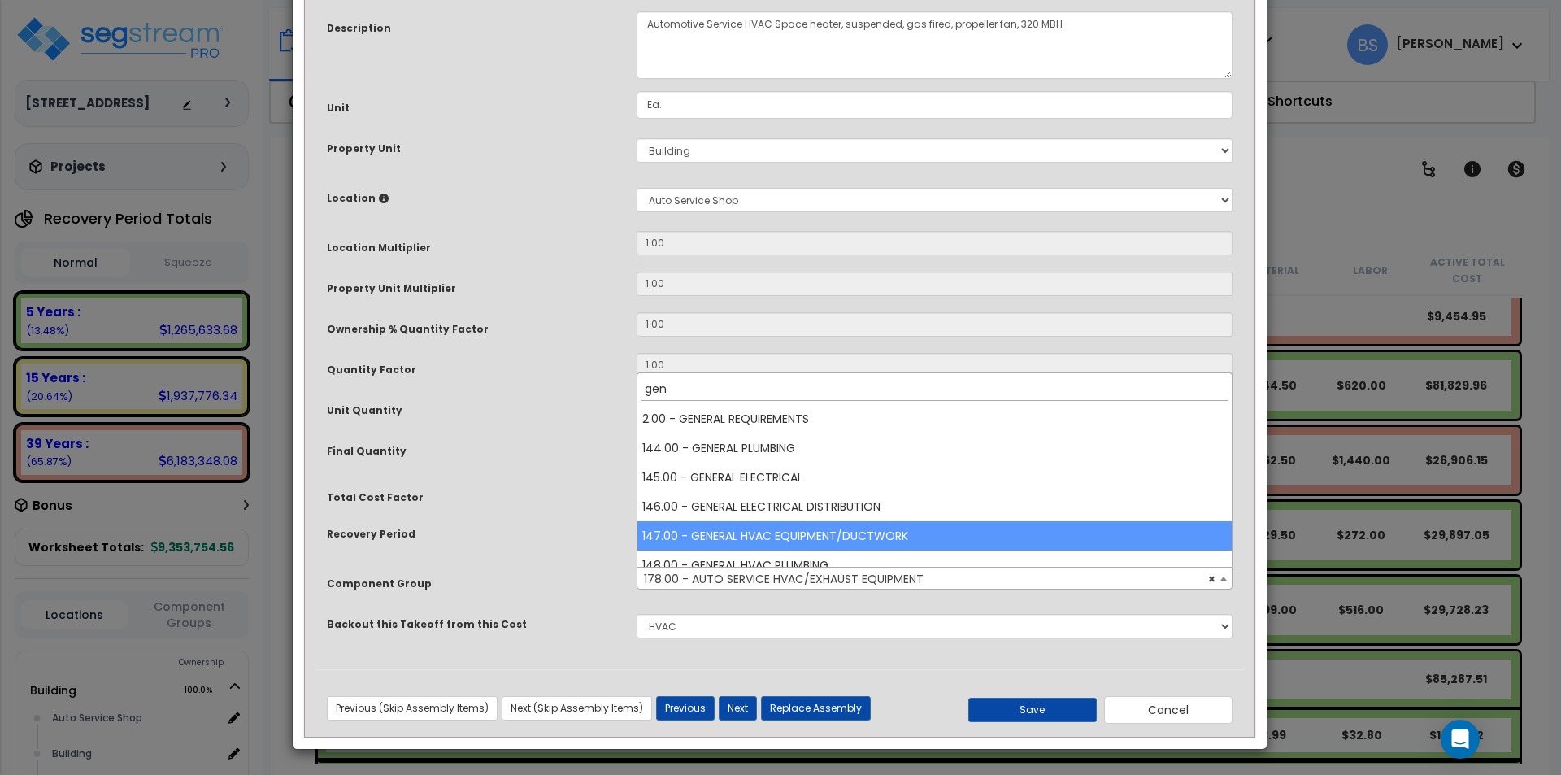
type input "gen"
select select "16219"
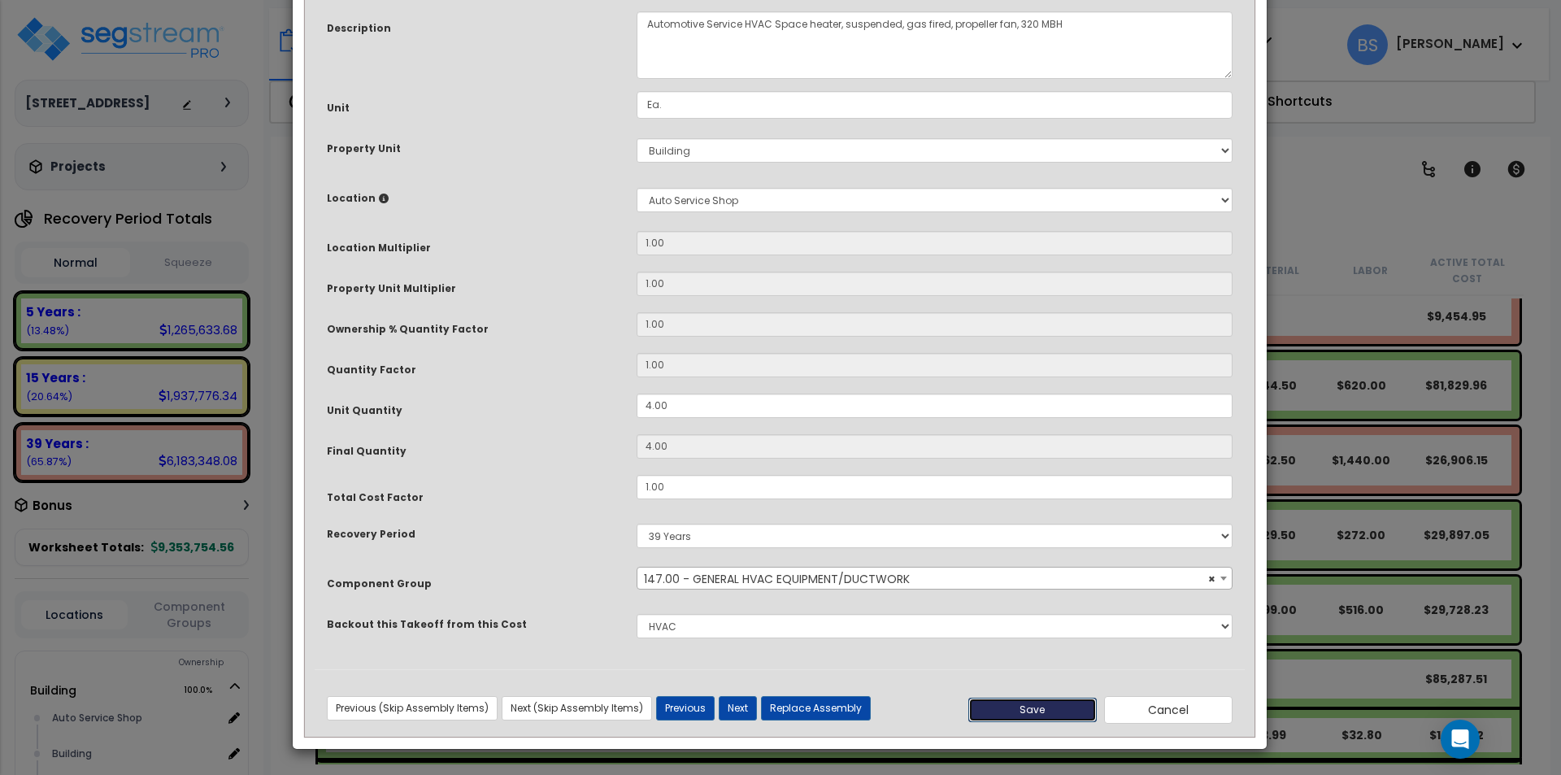
click at [1014, 703] on button "Save" at bounding box center [1032, 710] width 128 height 24
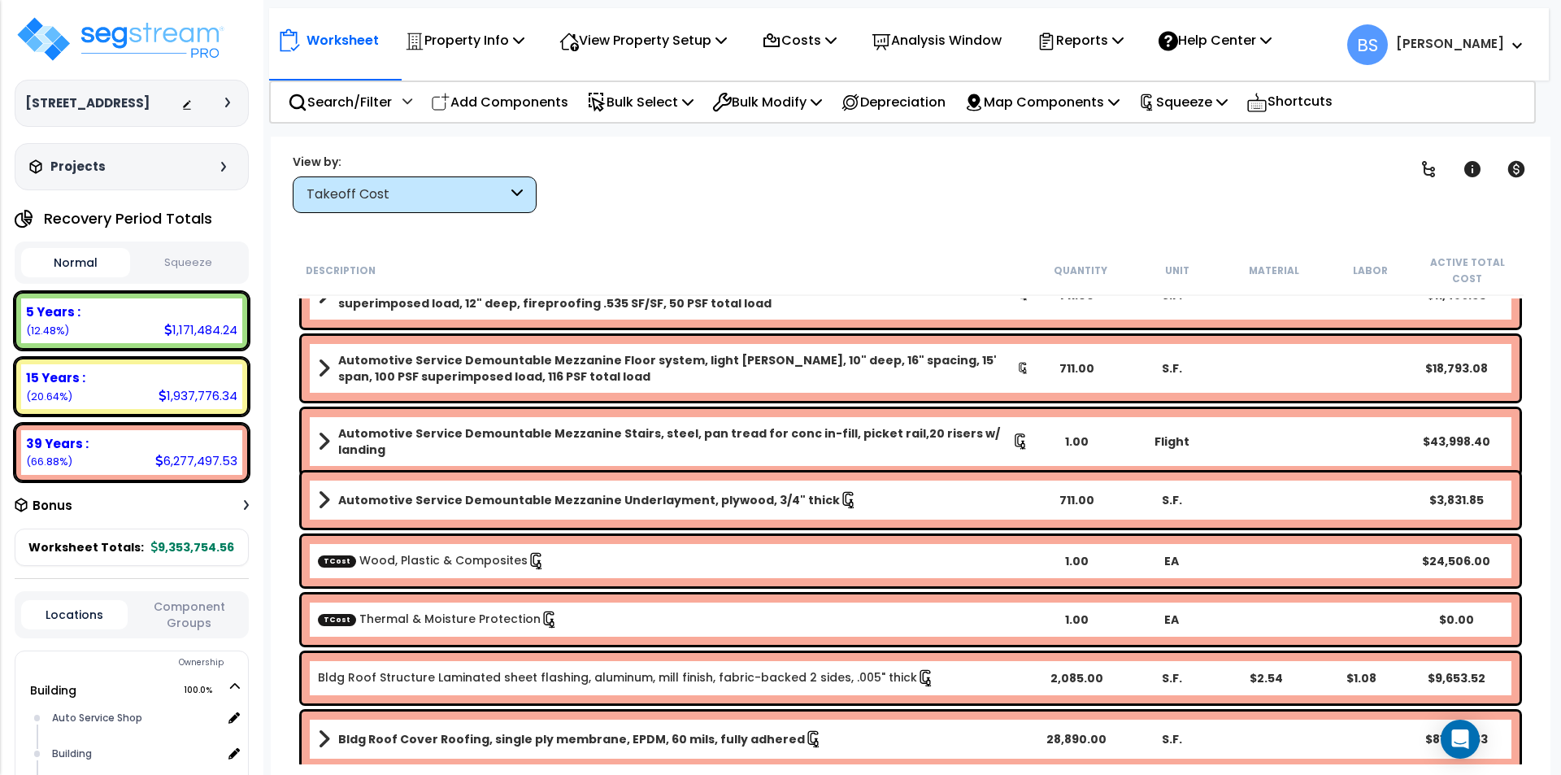
click at [392, 628] on div "TCost Thermal & Moisture Protection" at bounding box center [673, 620] width 711 height 18
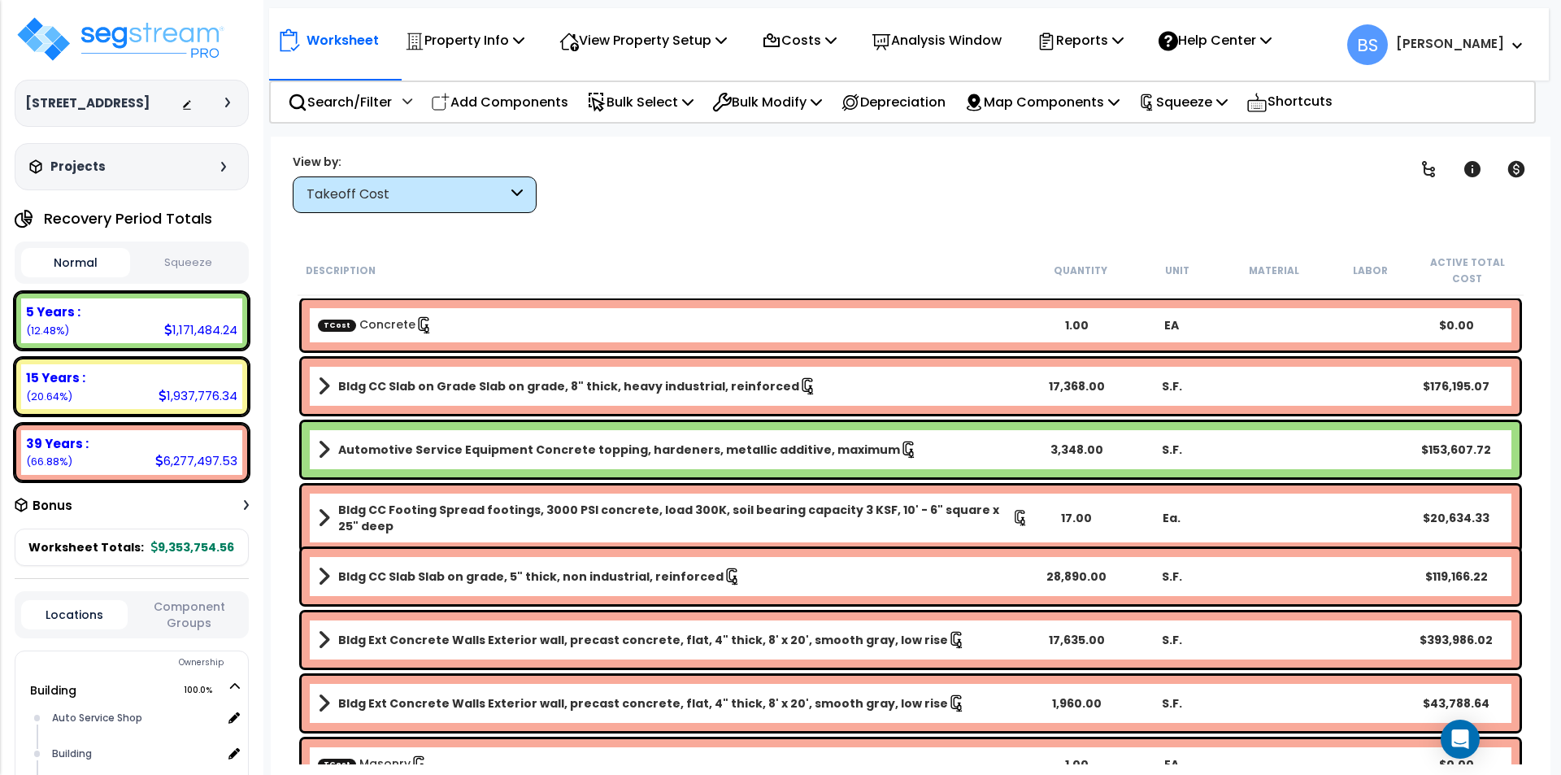
click at [473, 314] on div "TCost Concrete 1.00 EA $0.00" at bounding box center [911, 325] width 1218 height 50
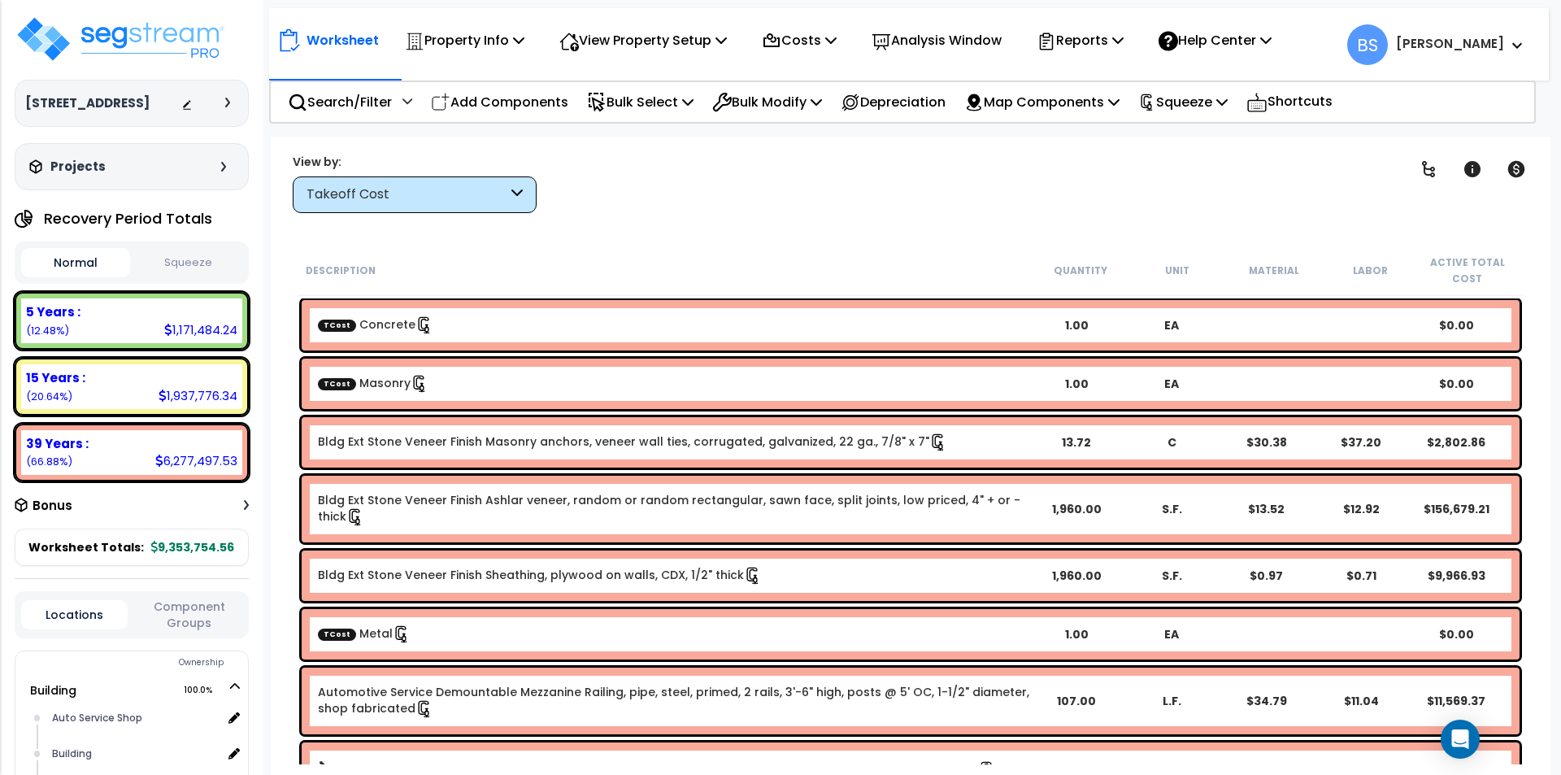
click at [411, 381] on icon at bounding box center [420, 384] width 18 height 18
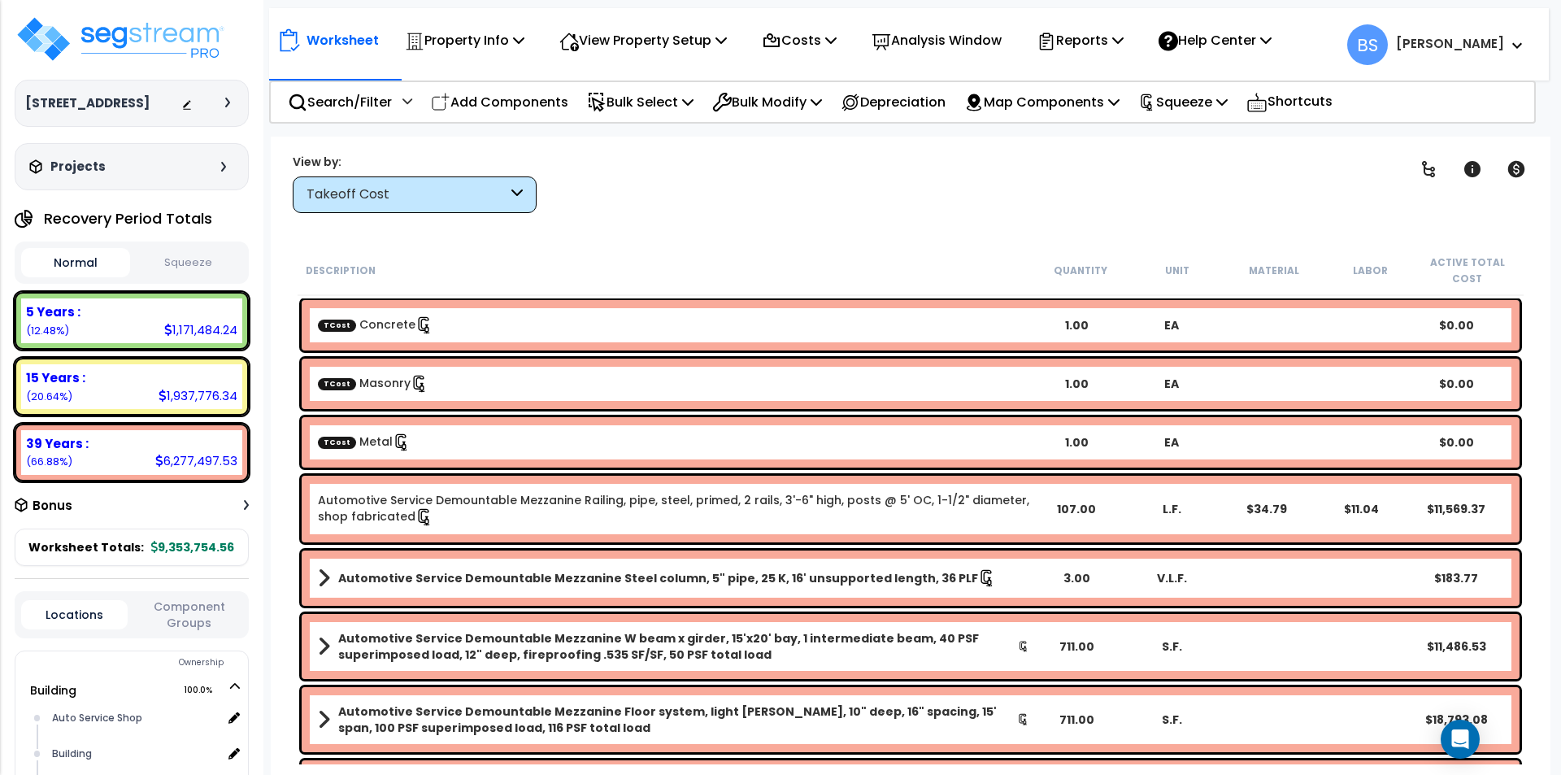
click at [433, 455] on div "TCost Metal 1.00 EA $0.00" at bounding box center [911, 442] width 1218 height 50
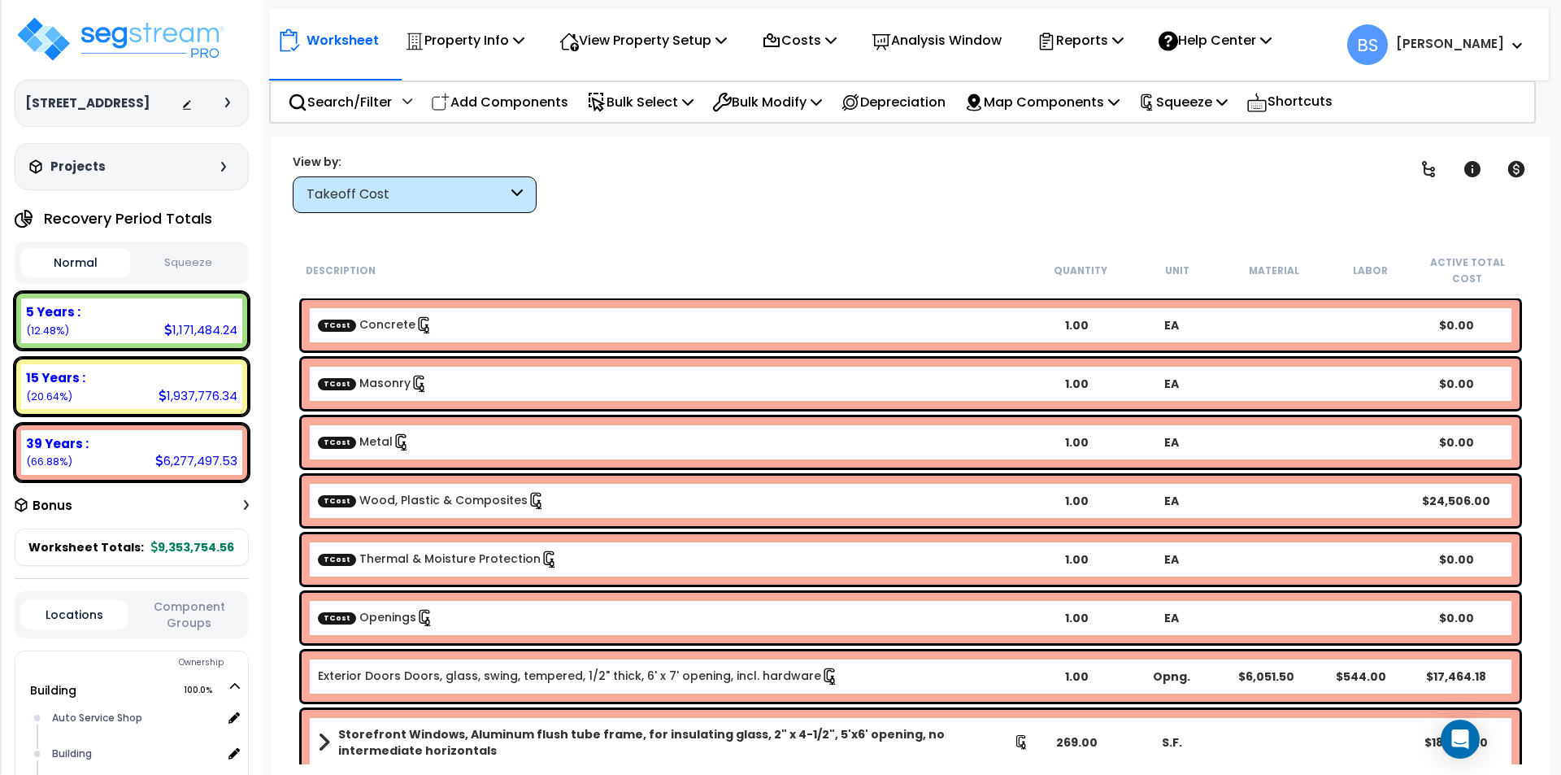
click at [480, 623] on div "TCost Openings" at bounding box center [673, 618] width 711 height 18
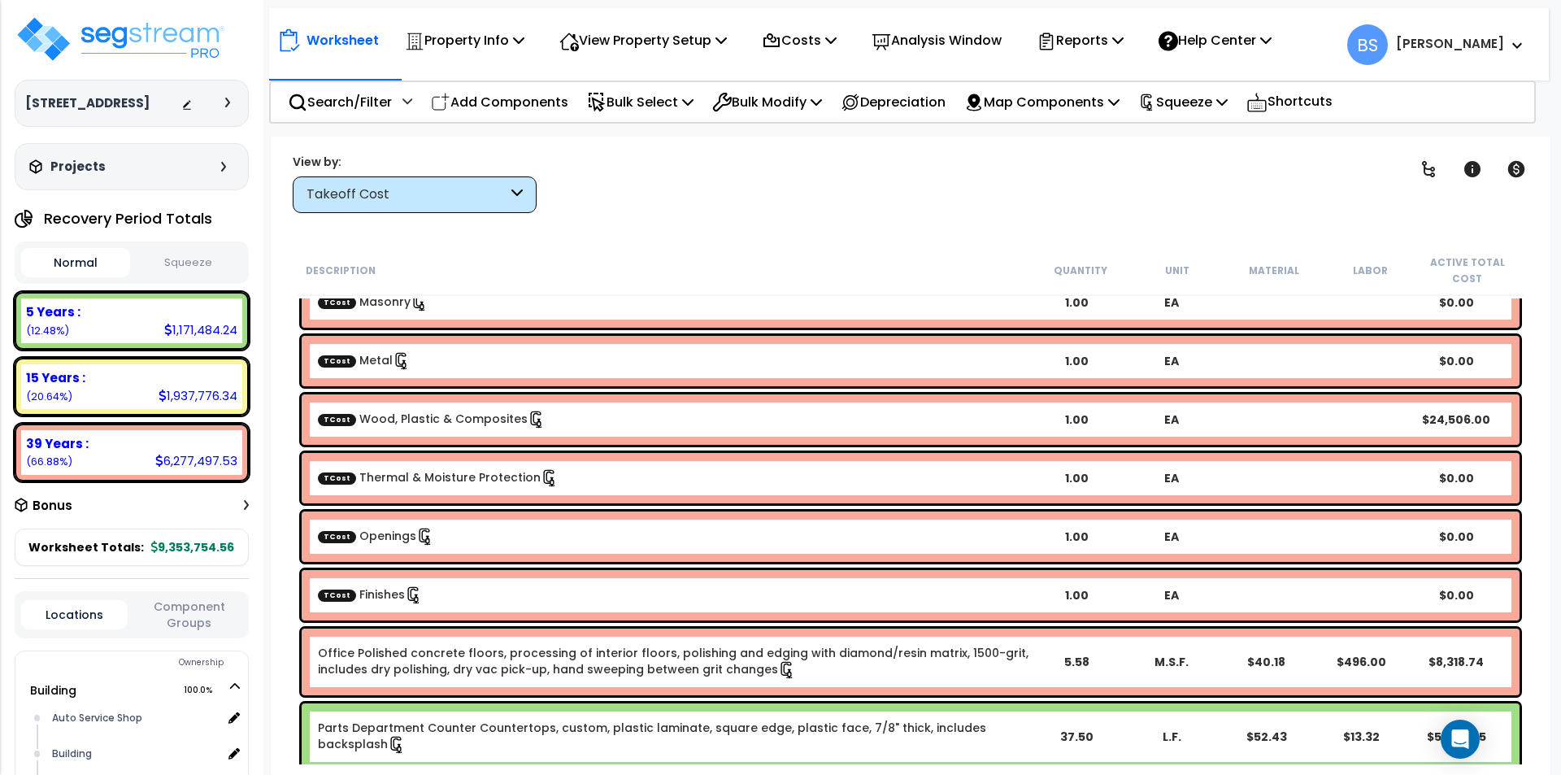
click at [463, 596] on div "TCost Finishes" at bounding box center [673, 595] width 711 height 18
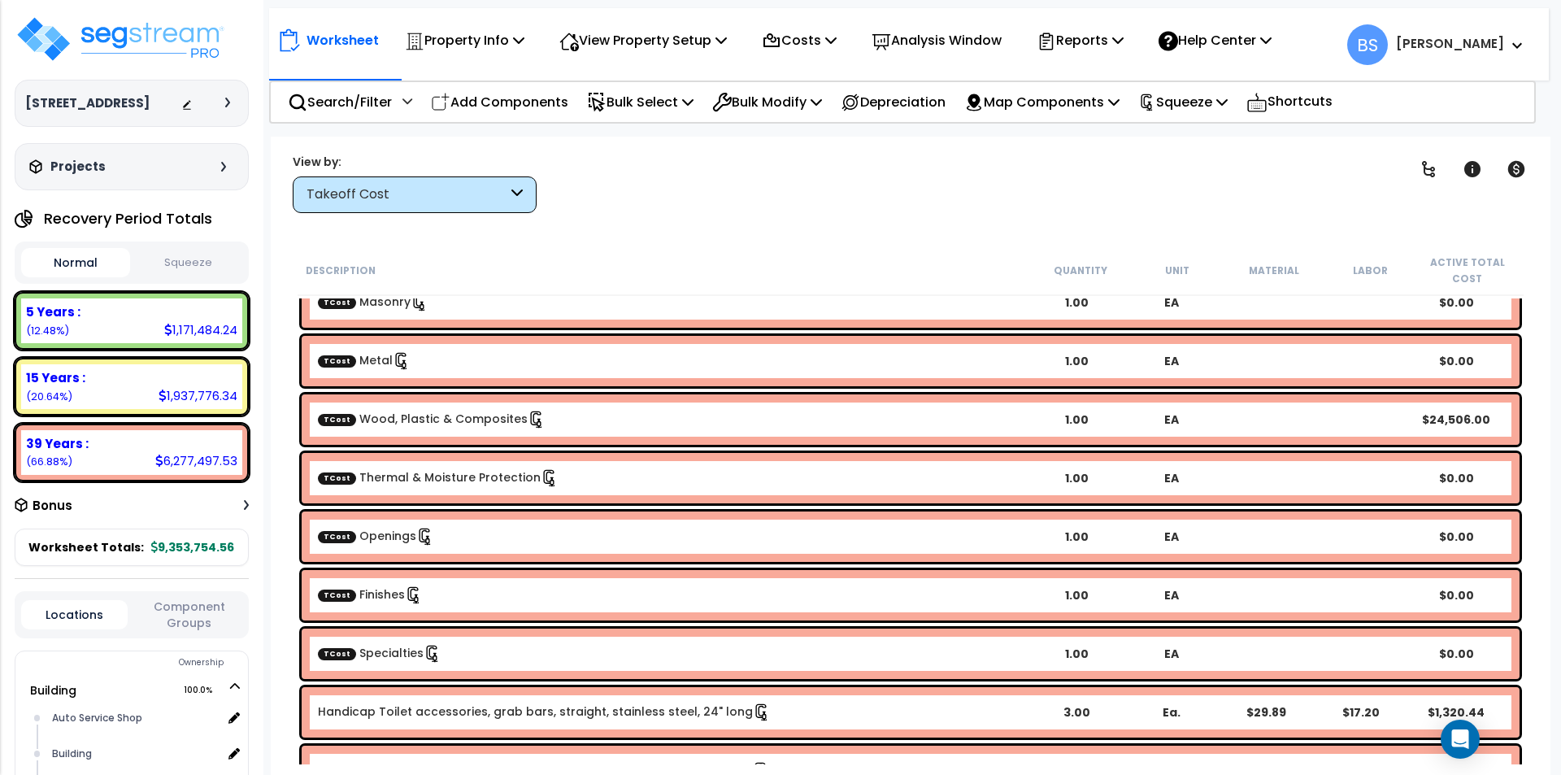
scroll to position [244, 0]
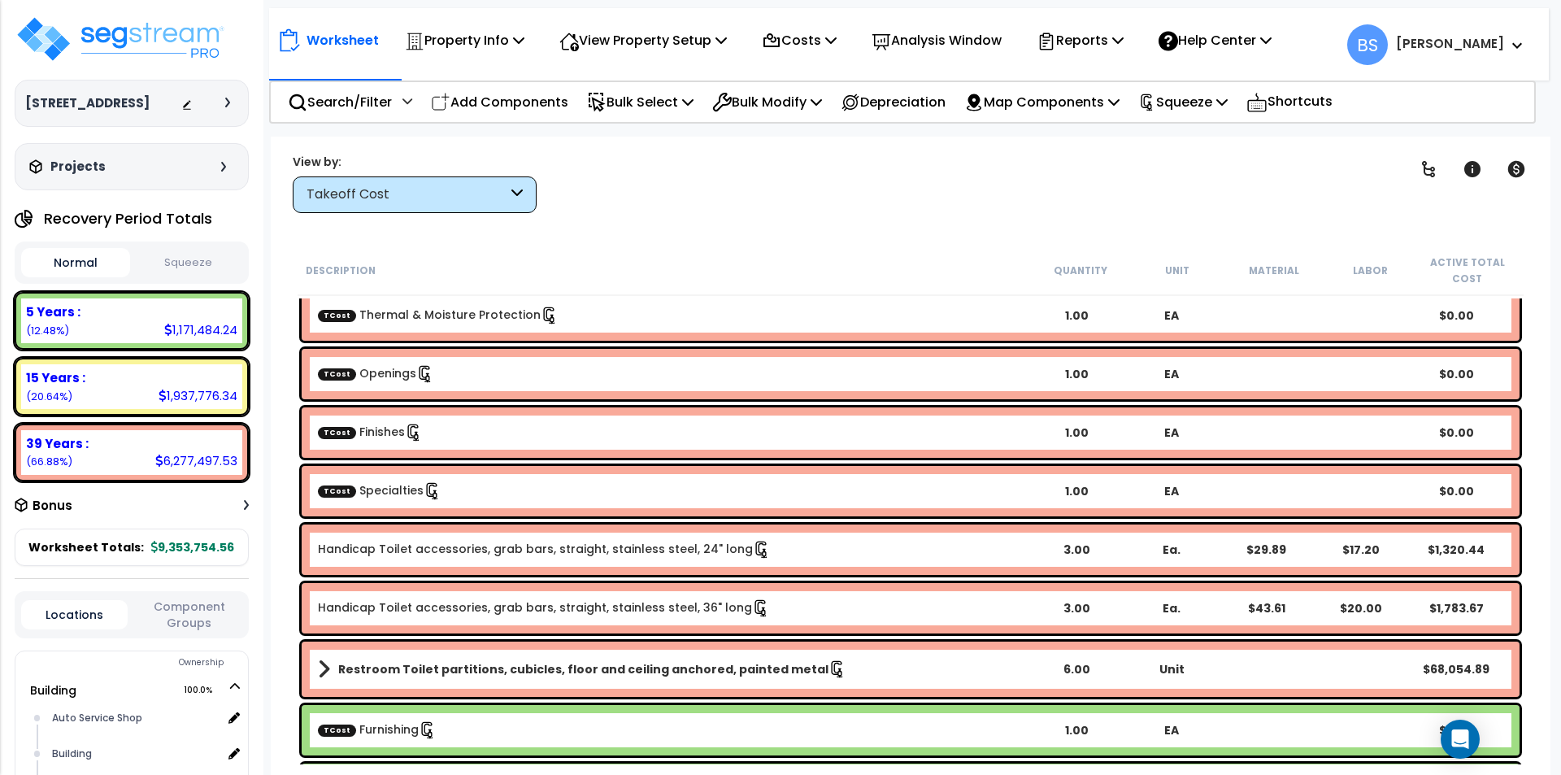
click at [459, 494] on div "TCost Specialties" at bounding box center [673, 491] width 711 height 18
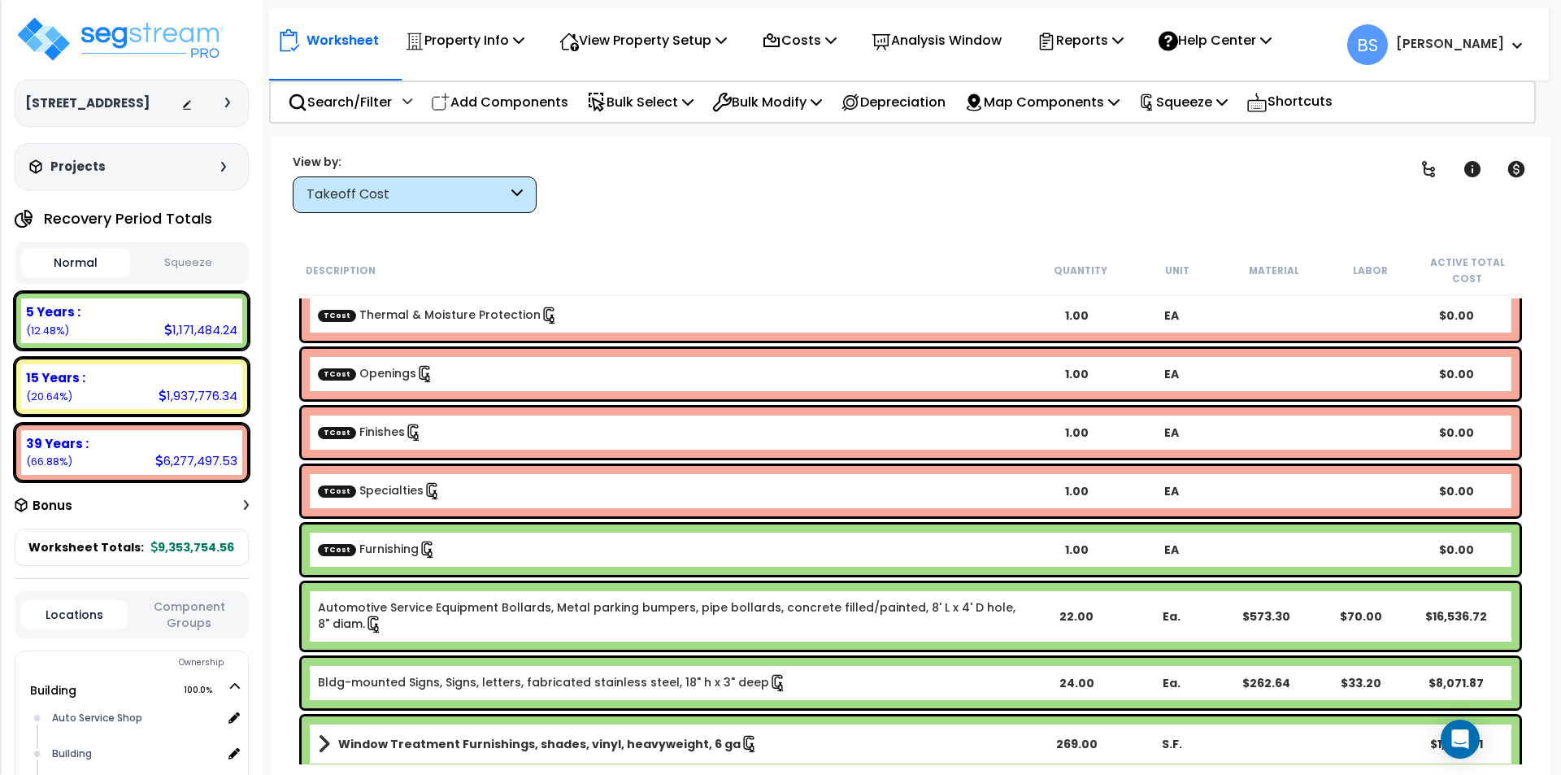
click at [474, 543] on div "TCost Furnishing" at bounding box center [673, 550] width 711 height 18
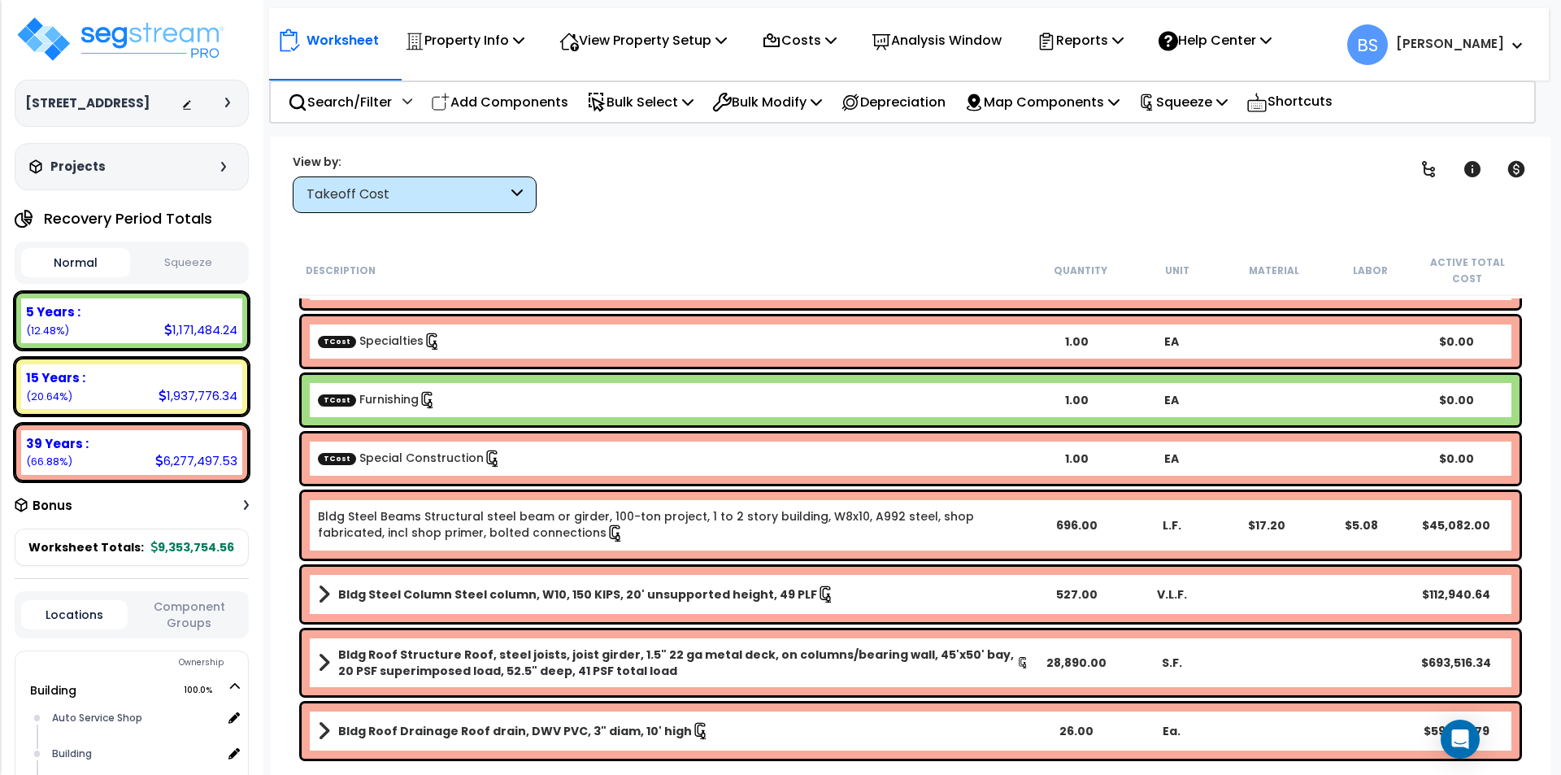
scroll to position [406, 0]
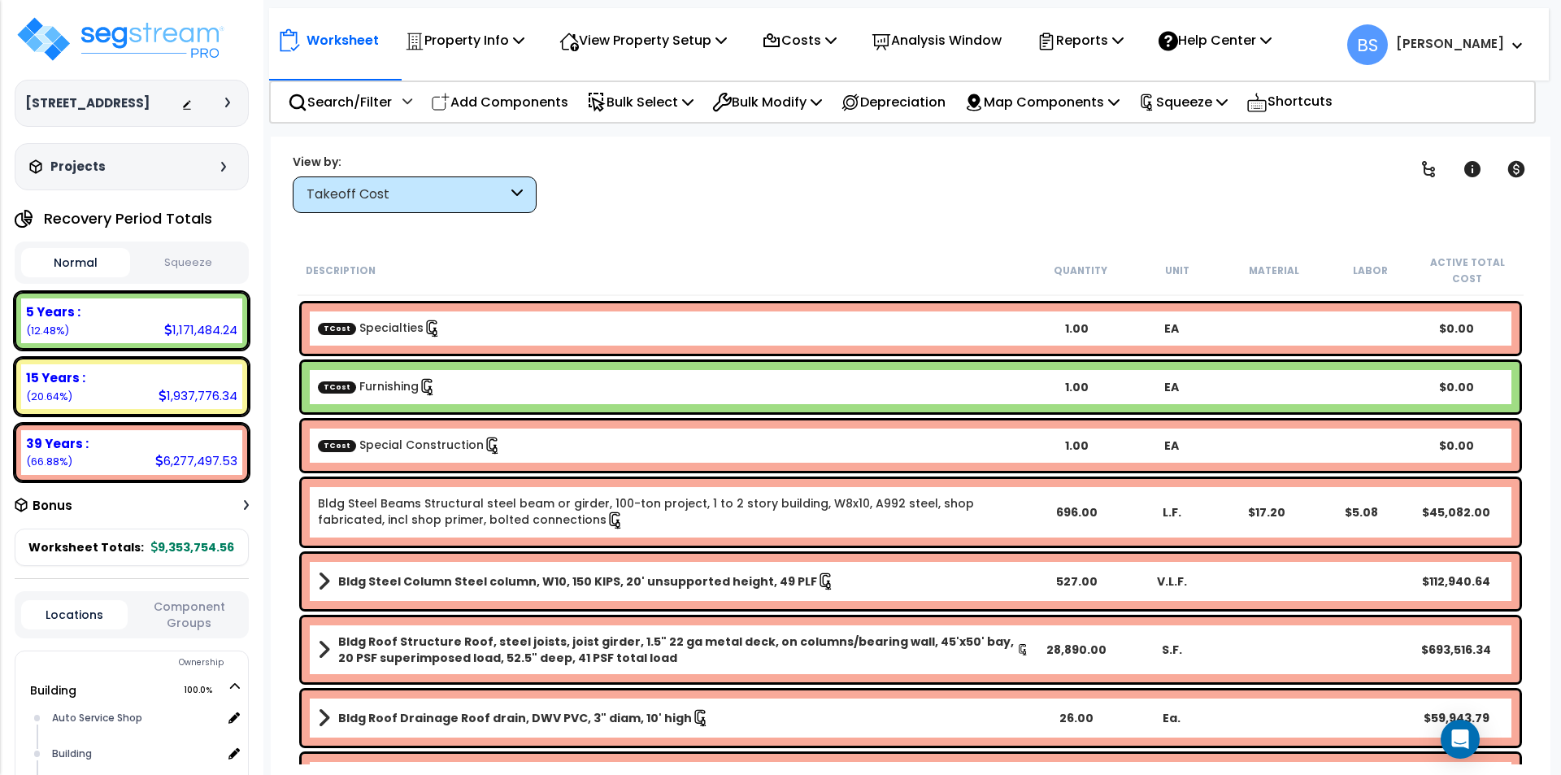
click at [415, 443] on link "TCost Special Construction" at bounding box center [410, 445] width 184 height 16
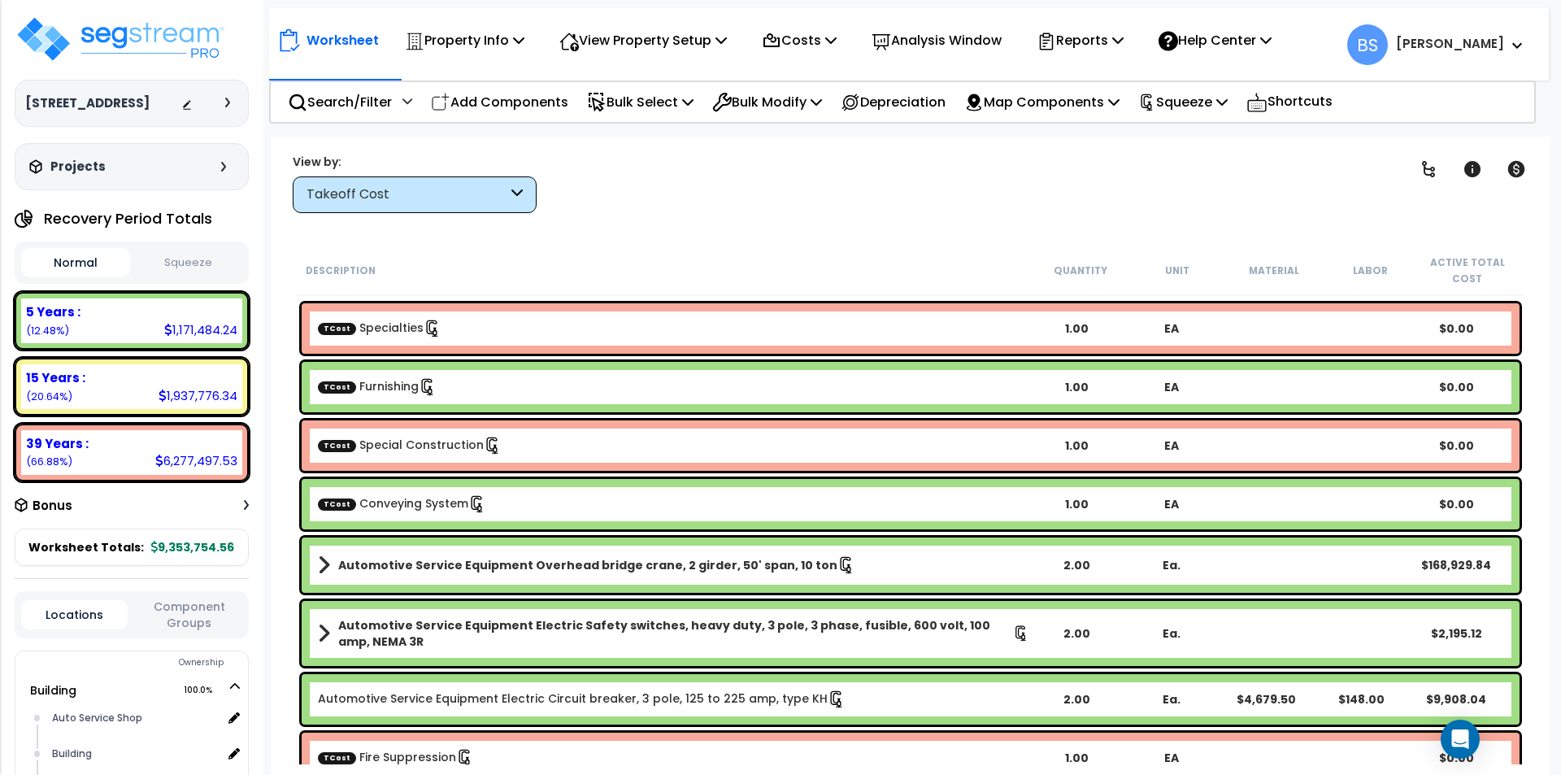
click at [379, 502] on link "TCost Conveying System" at bounding box center [402, 503] width 168 height 16
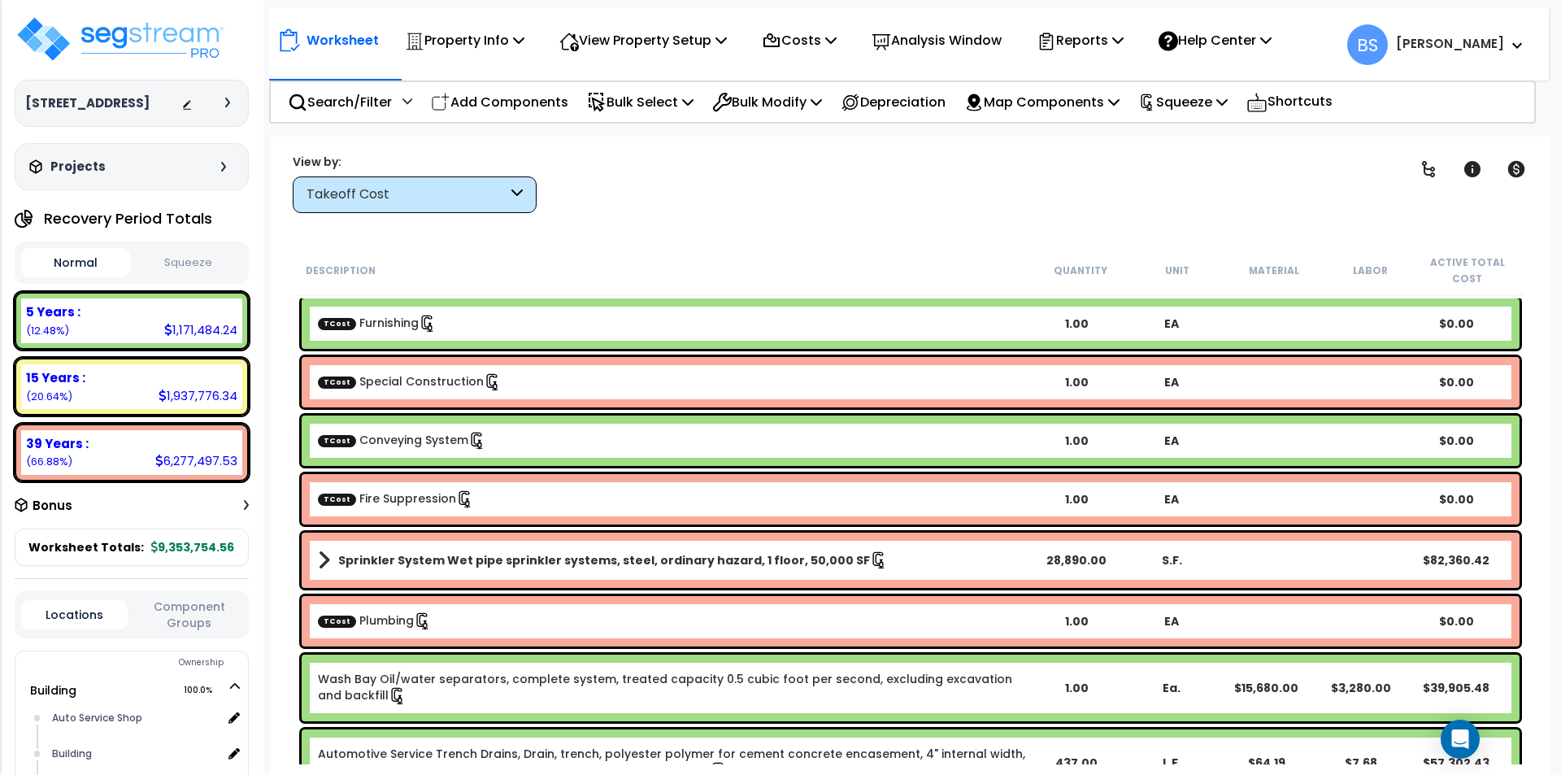
scroll to position [569, 0]
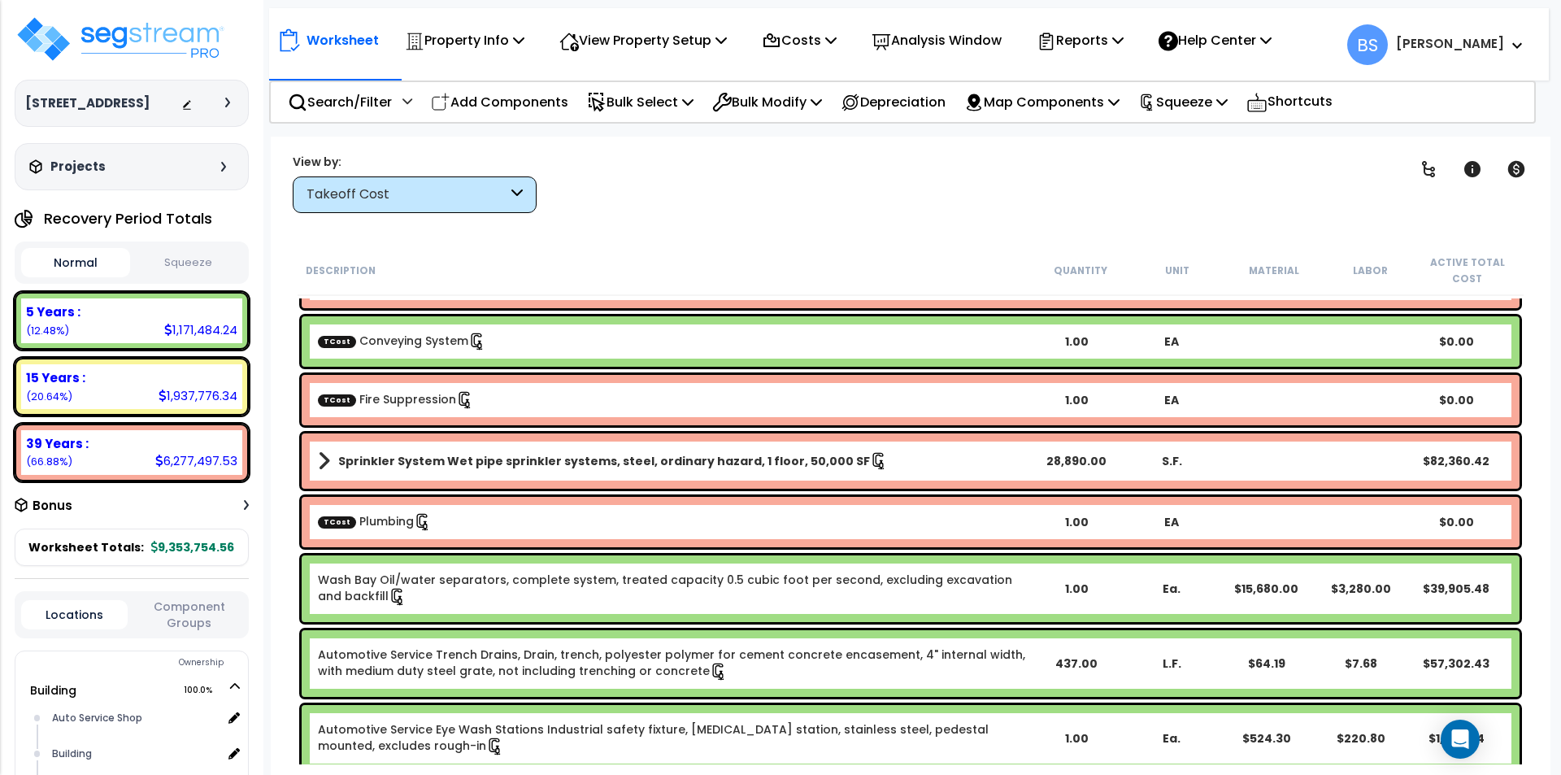
click at [536, 401] on div "TCost Fire Suppression" at bounding box center [673, 400] width 711 height 18
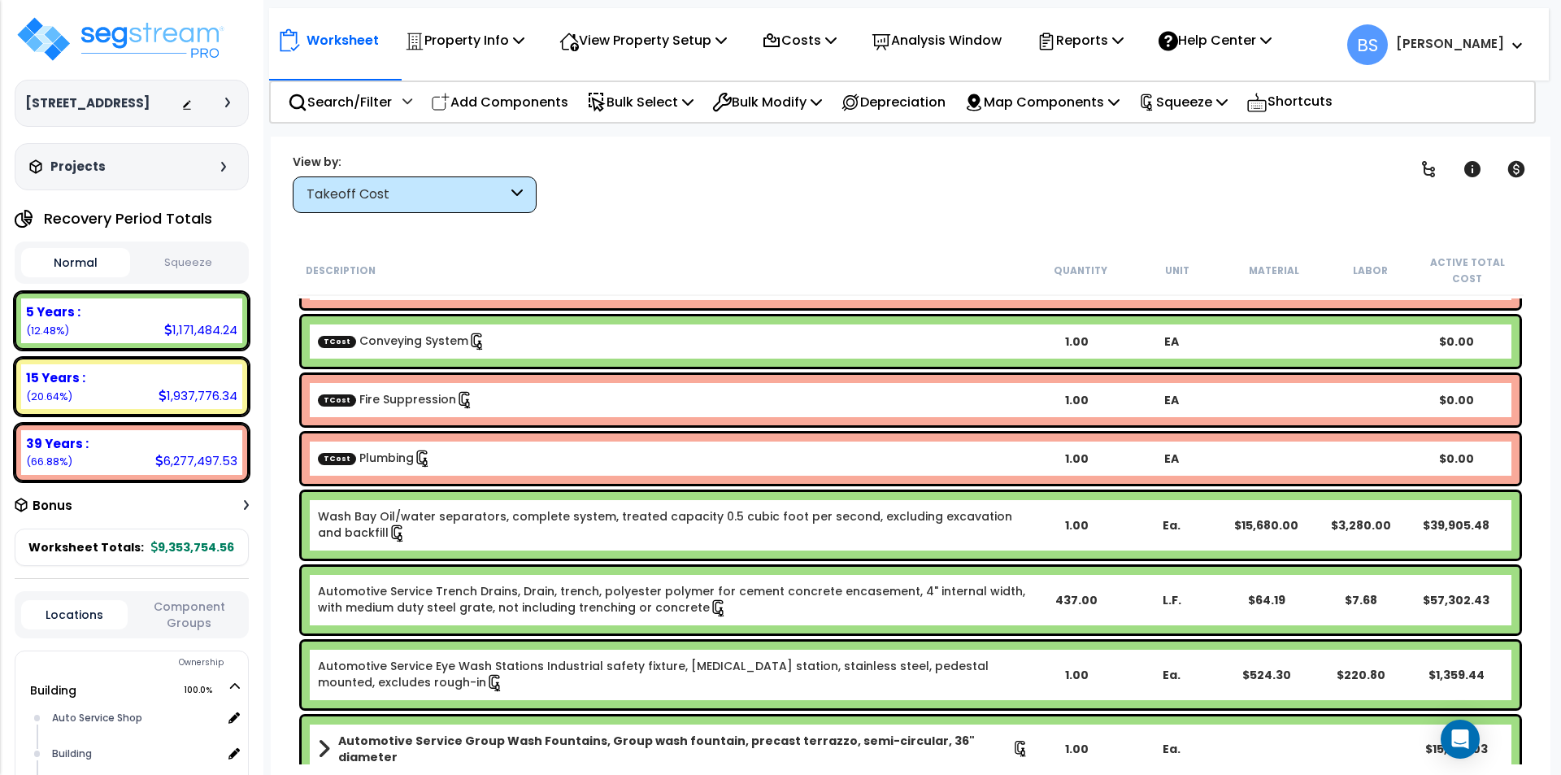
click at [465, 463] on div "TCost Plumbing" at bounding box center [673, 459] width 711 height 18
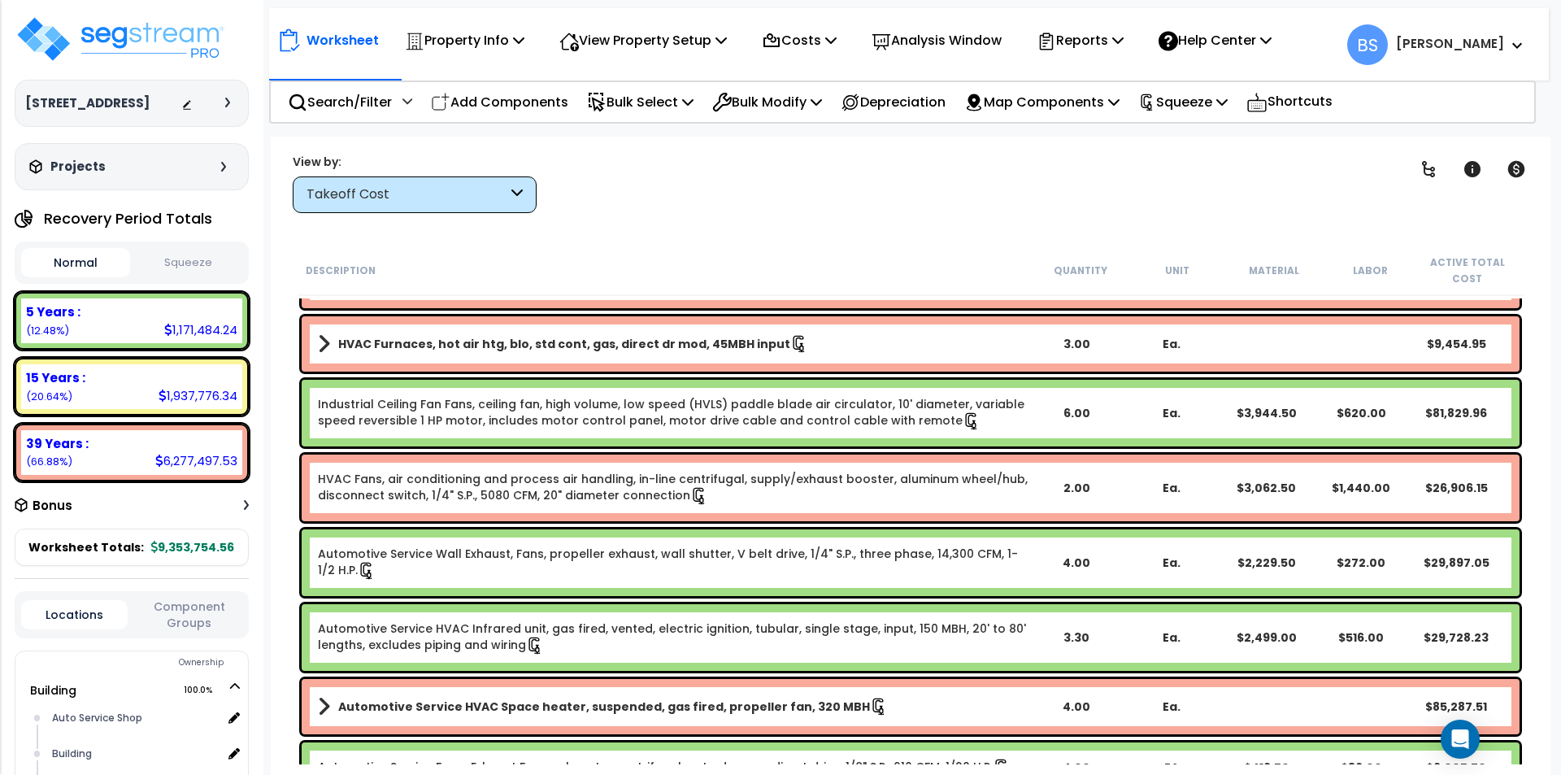
scroll to position [813, 0]
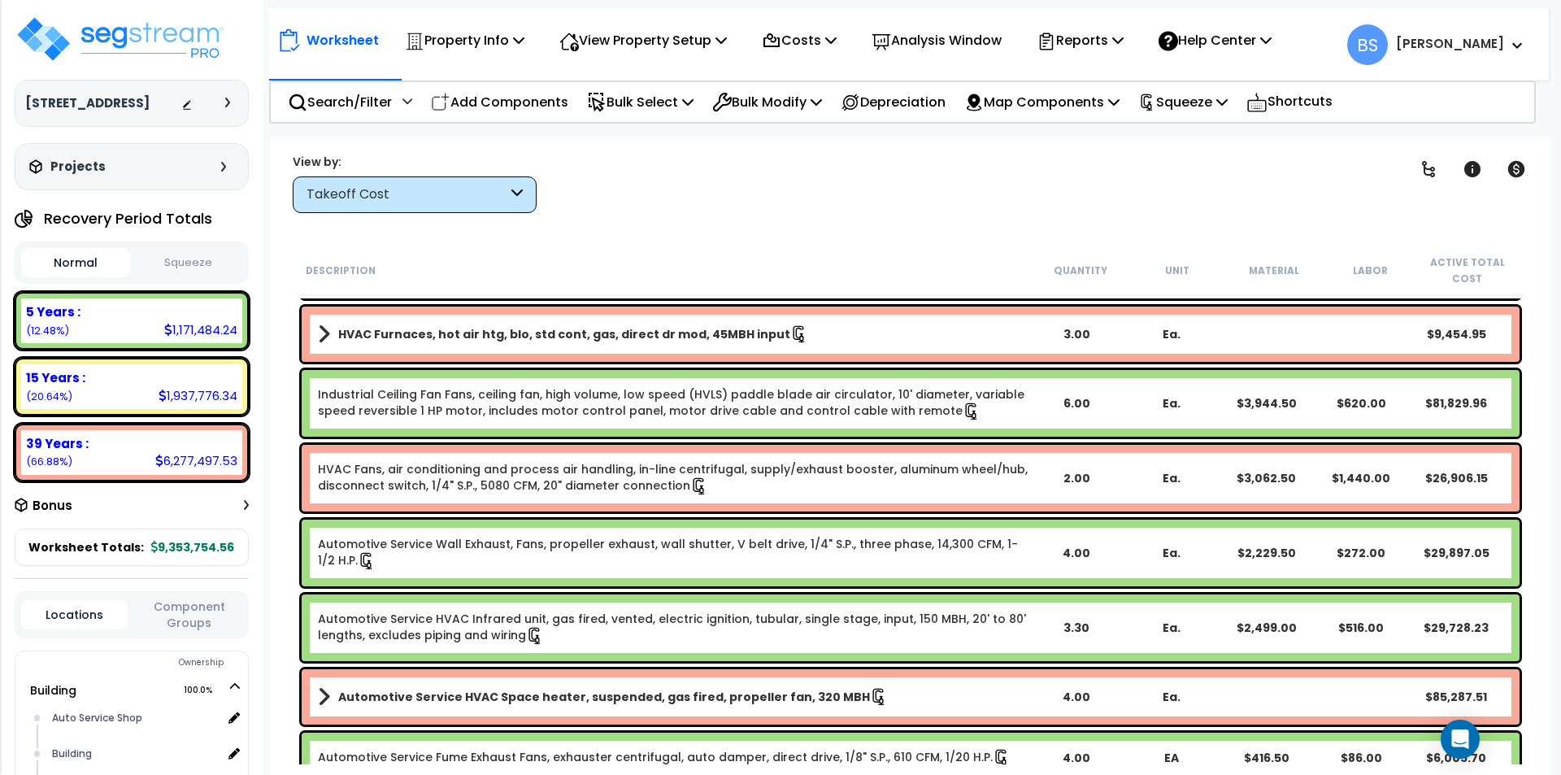
click at [651, 632] on div "Automotive Service HVAC Infrared unit, gas fired, vented, electric ignition, tu…" at bounding box center [673, 628] width 711 height 34
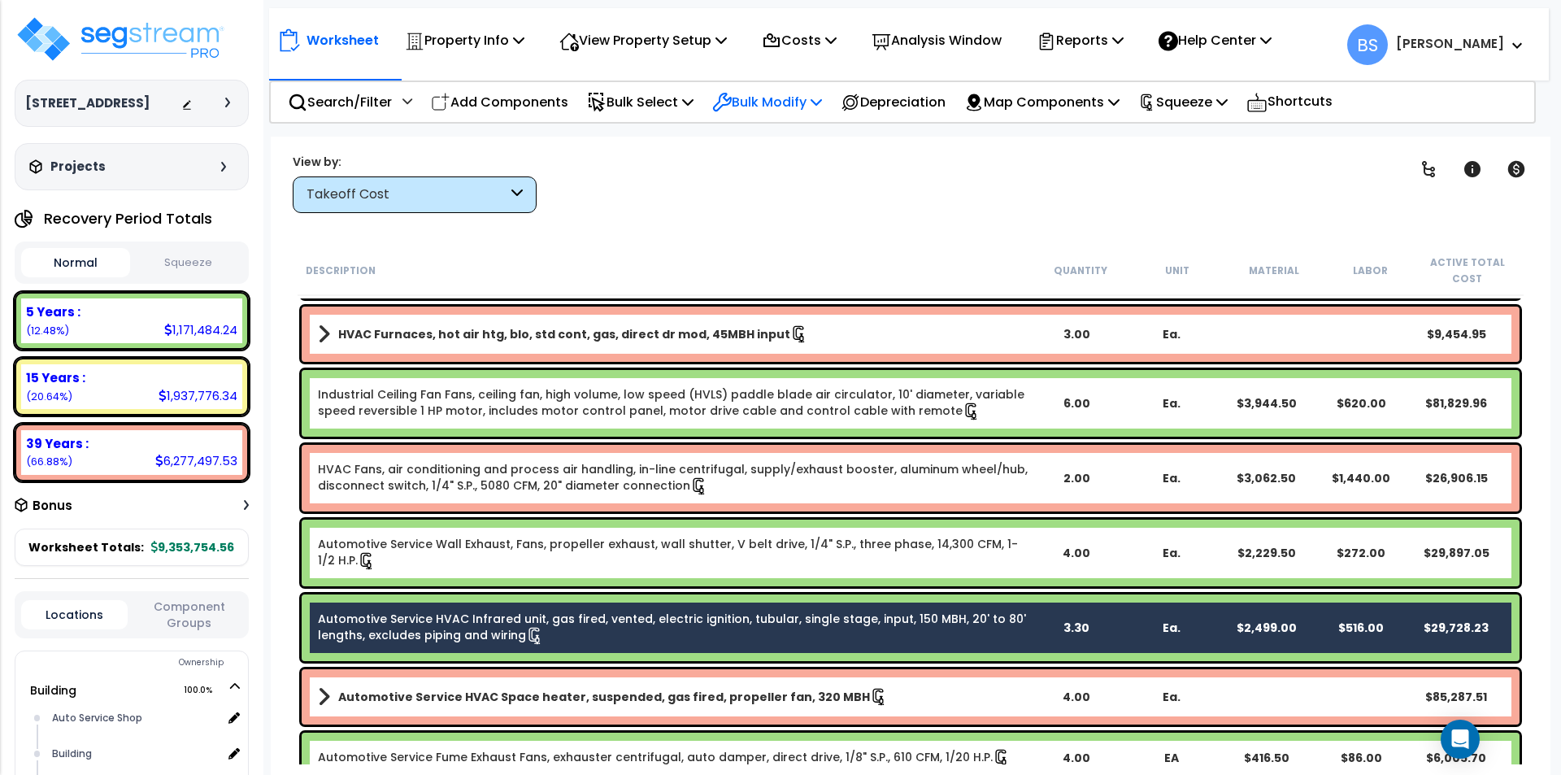
click at [780, 113] on div "Bulk Modify" at bounding box center [767, 102] width 110 height 38
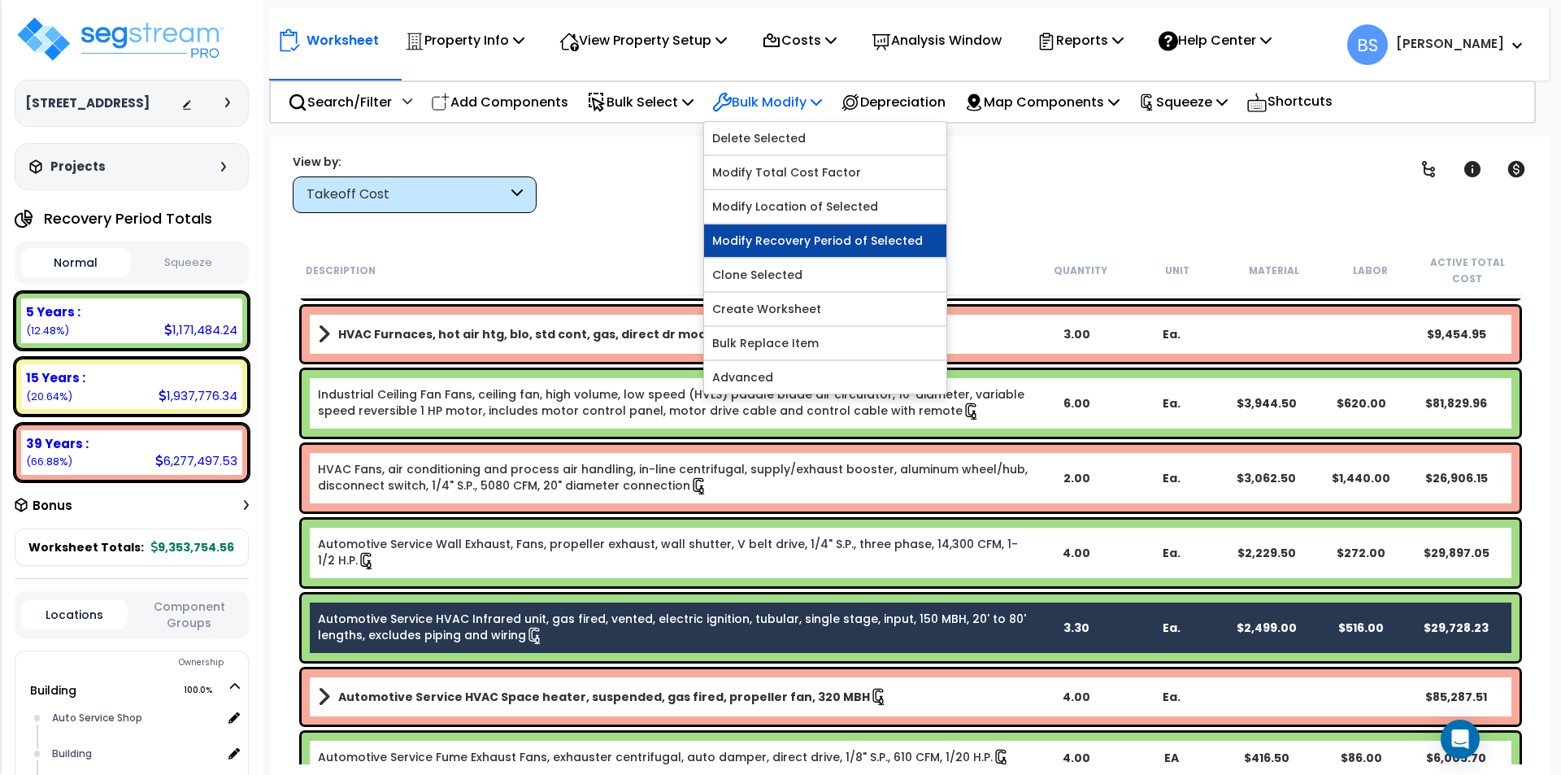
click at [825, 241] on link "Modify Recovery Period of Selected" at bounding box center [825, 240] width 242 height 33
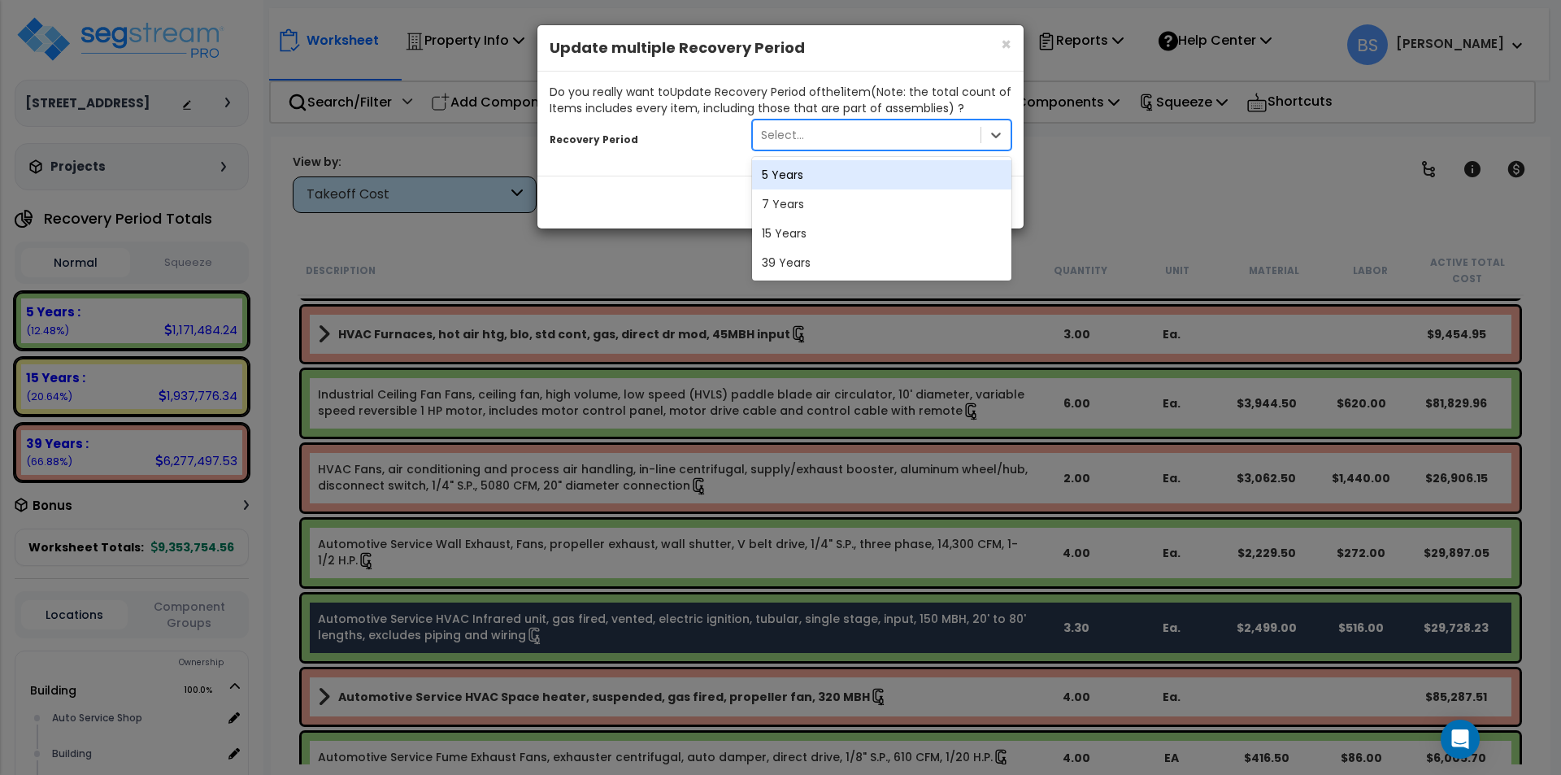
click at [830, 145] on div "Select..." at bounding box center [867, 135] width 228 height 26
click at [796, 267] on div "39 Years" at bounding box center [881, 262] width 259 height 29
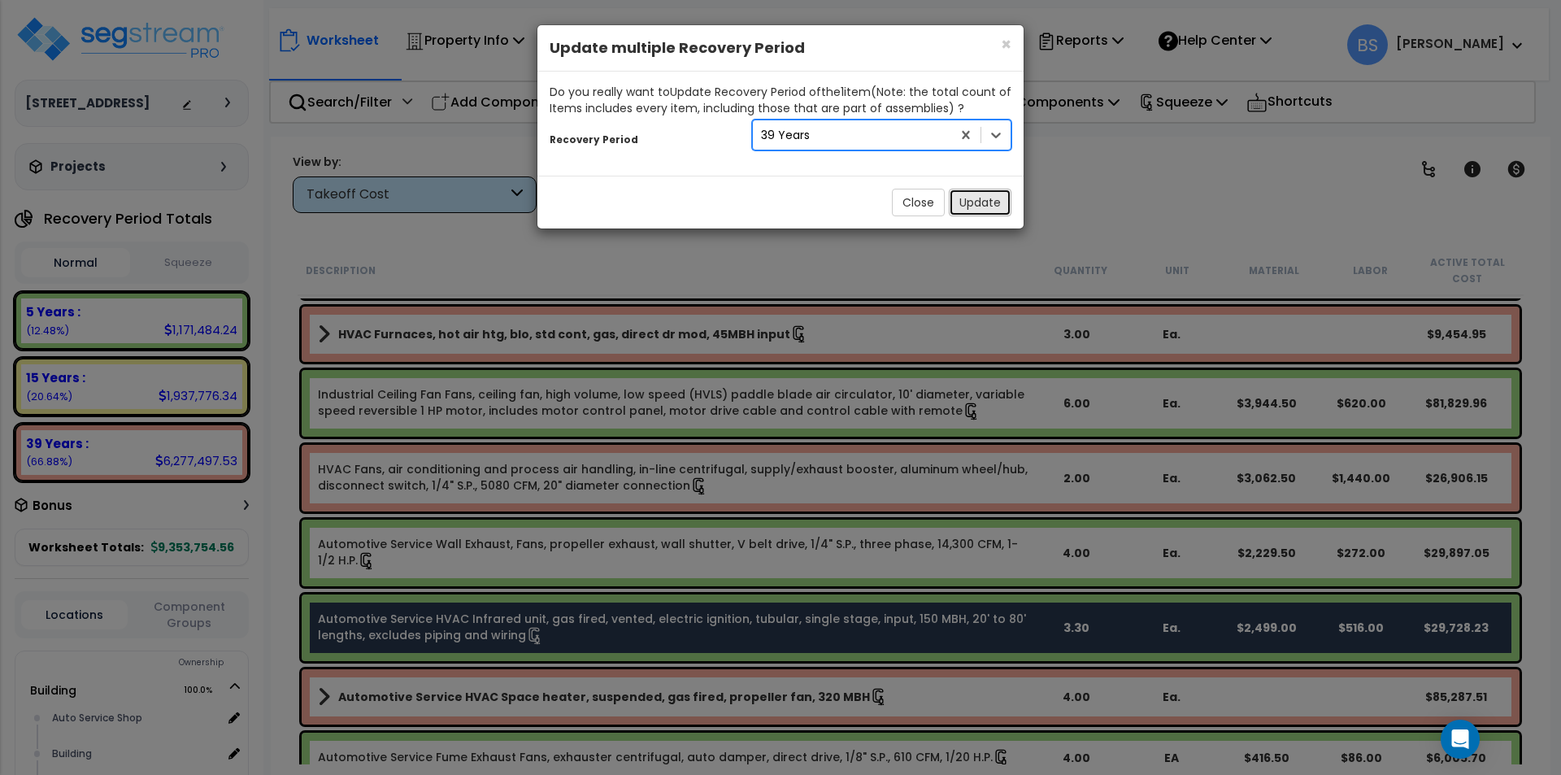
click at [968, 209] on button "Update" at bounding box center [980, 203] width 63 height 28
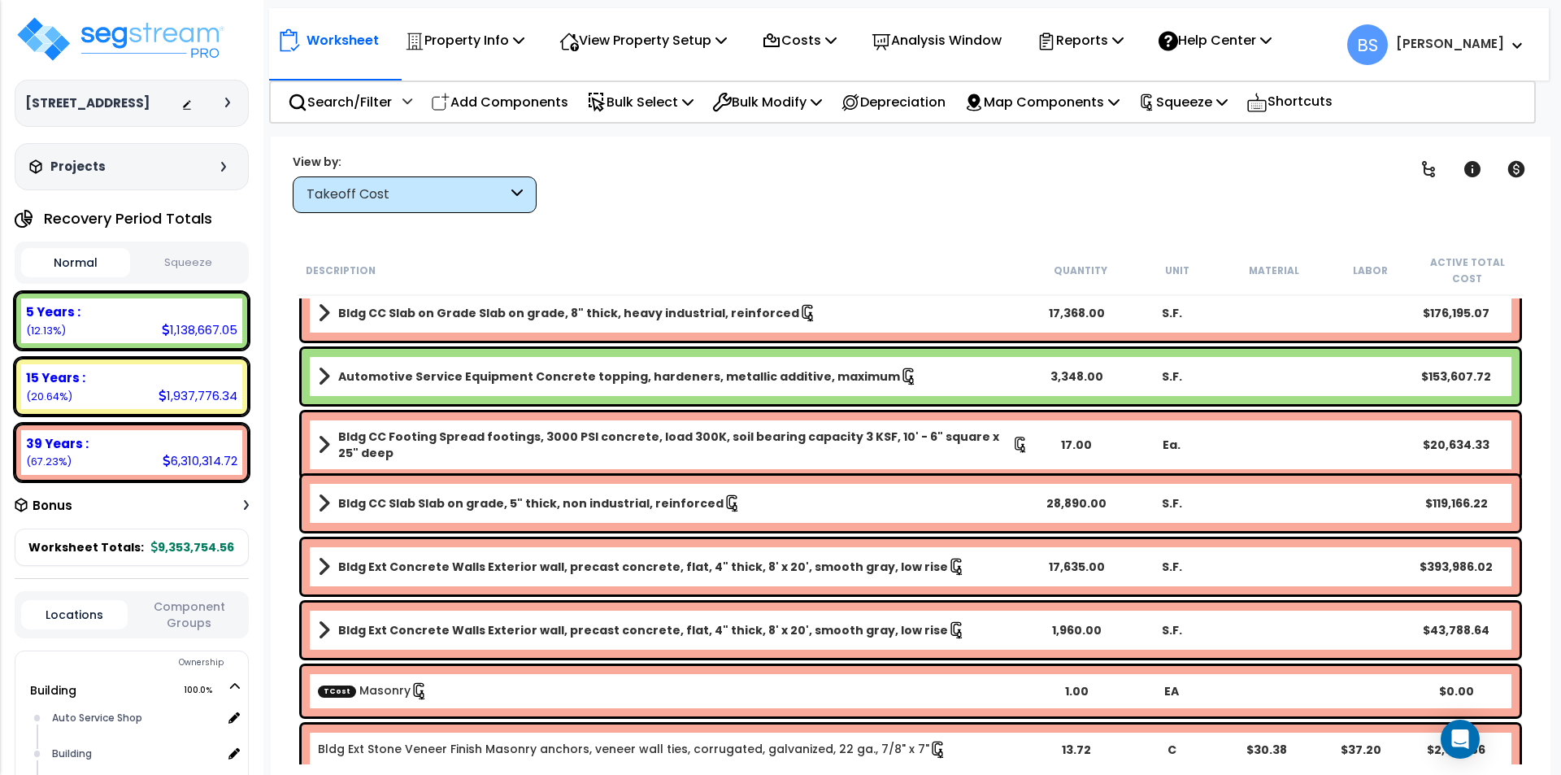
scroll to position [0, 0]
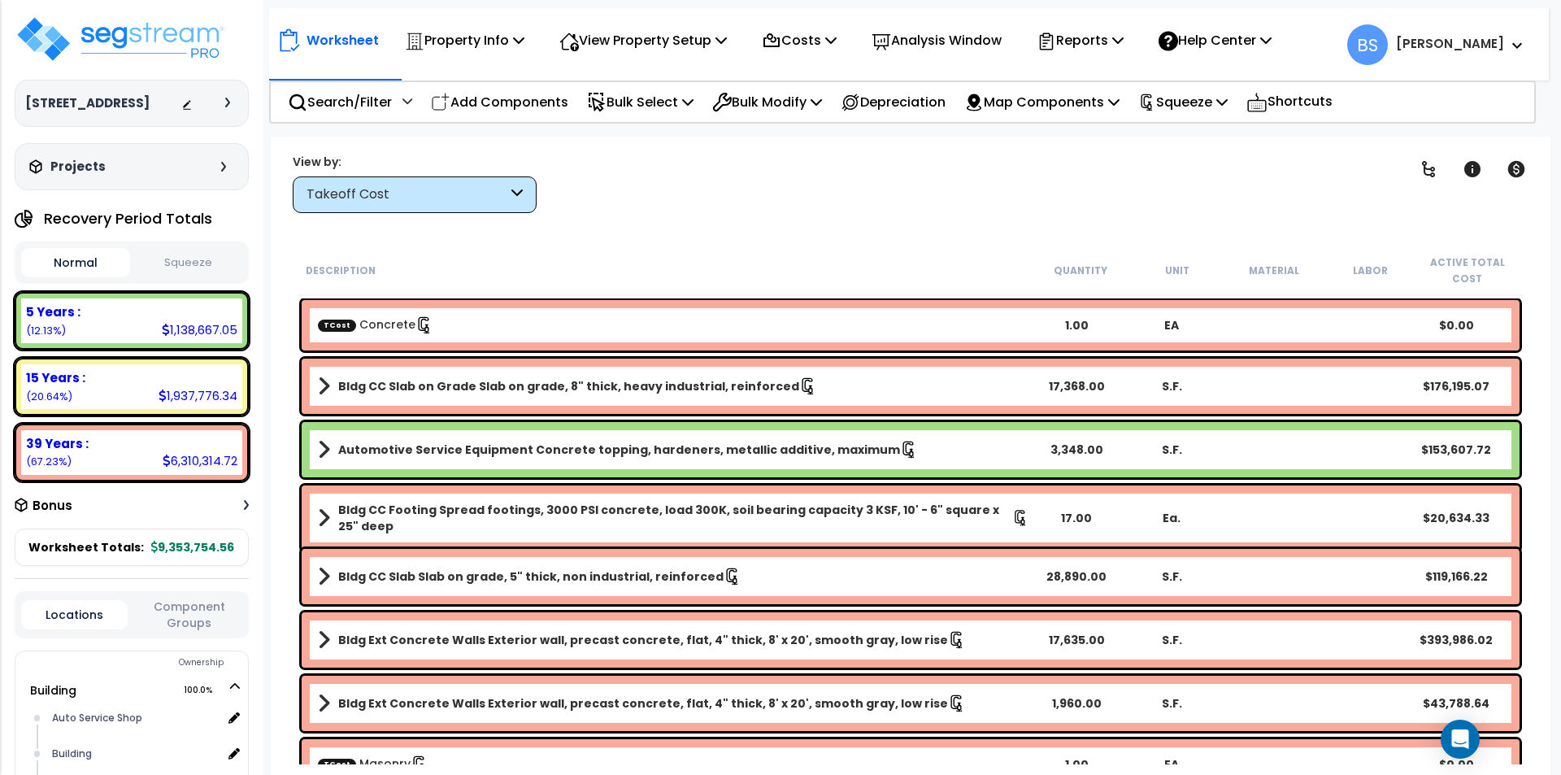
click at [493, 311] on div "TCost Concrete 1.00 EA $0.00" at bounding box center [911, 325] width 1218 height 50
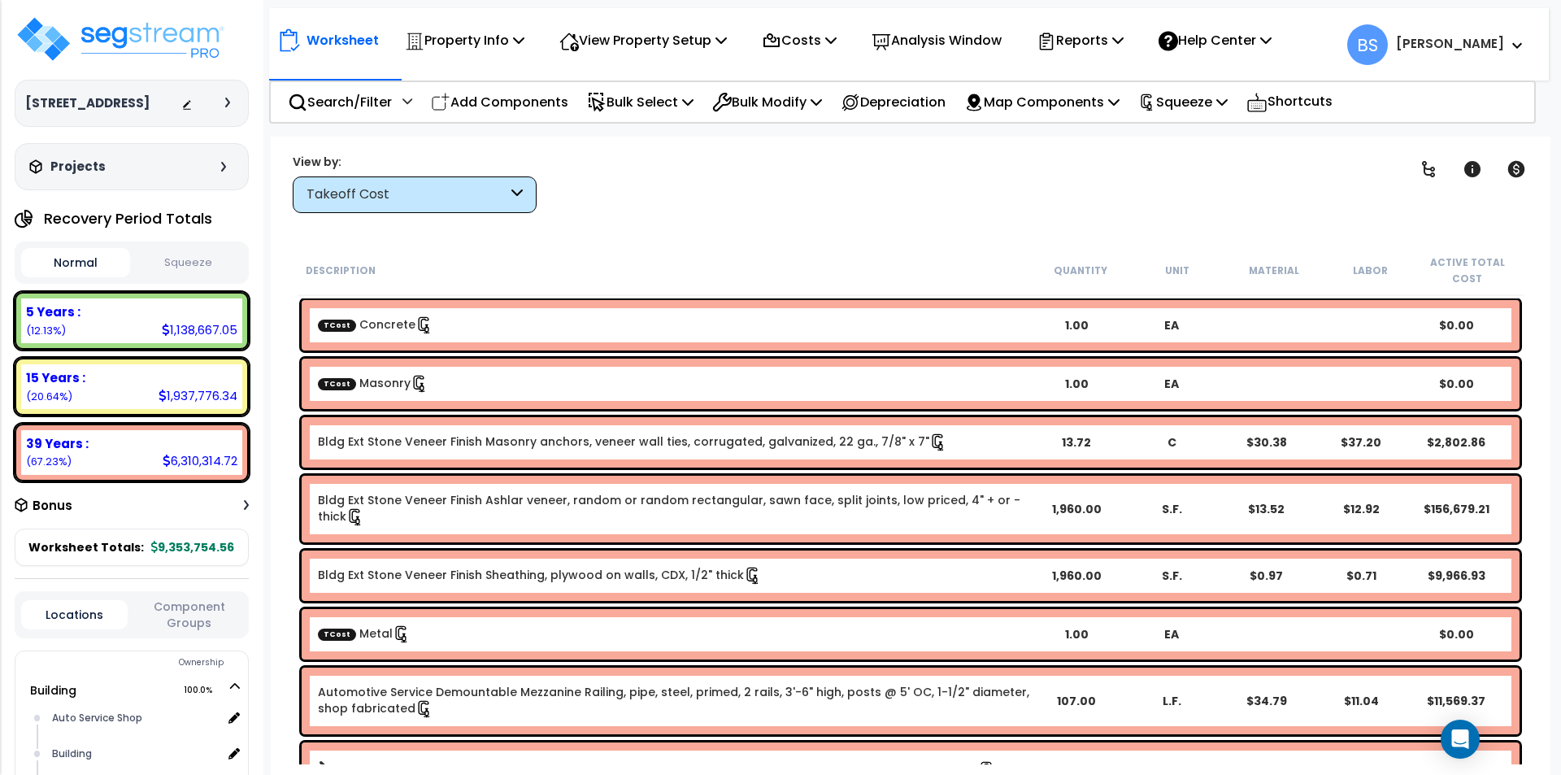
click at [463, 384] on div "TCost Masonry" at bounding box center [673, 384] width 711 height 18
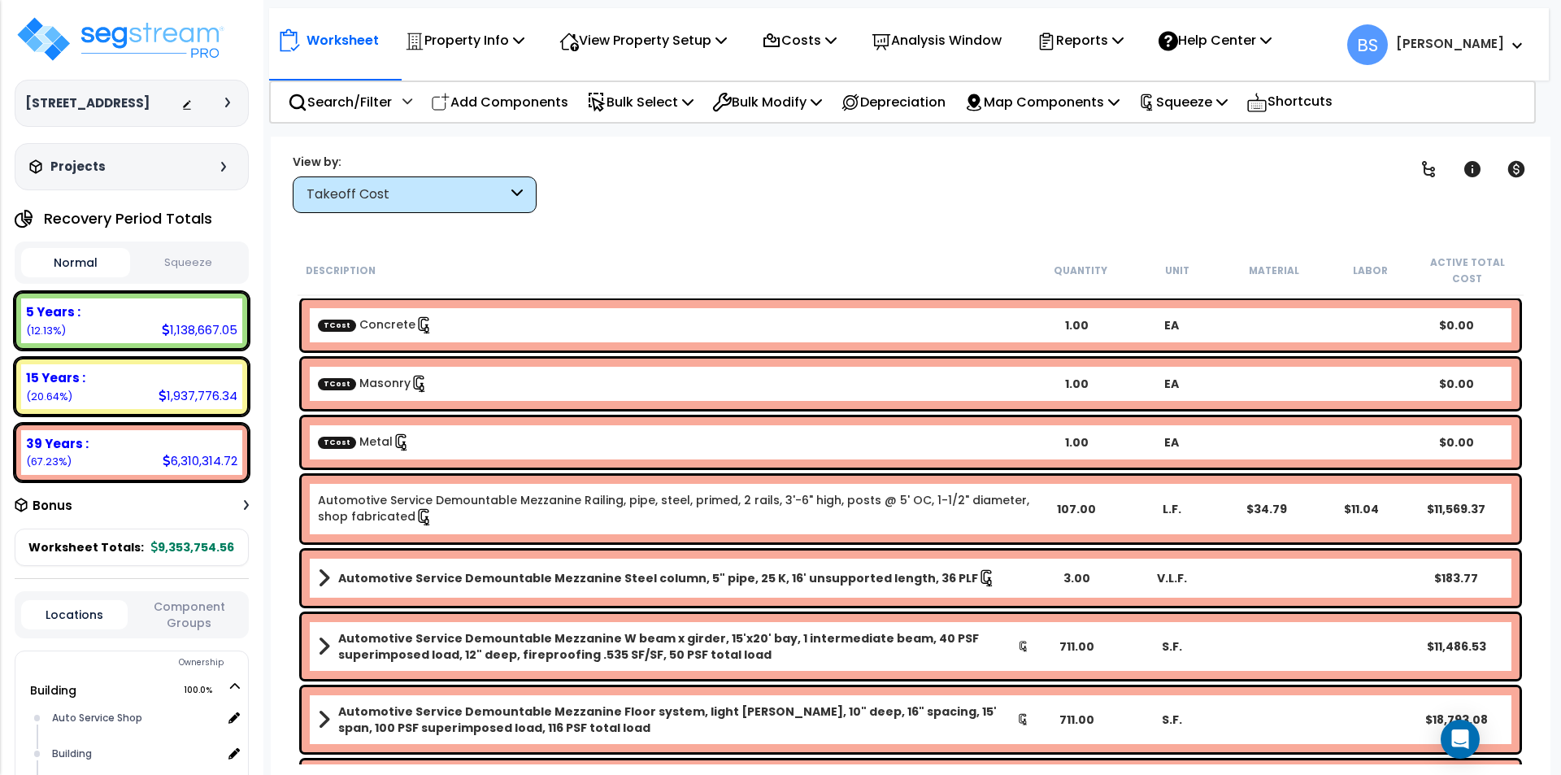
click at [410, 429] on div "TCost Metal 1.00 EA $0.00" at bounding box center [911, 442] width 1218 height 50
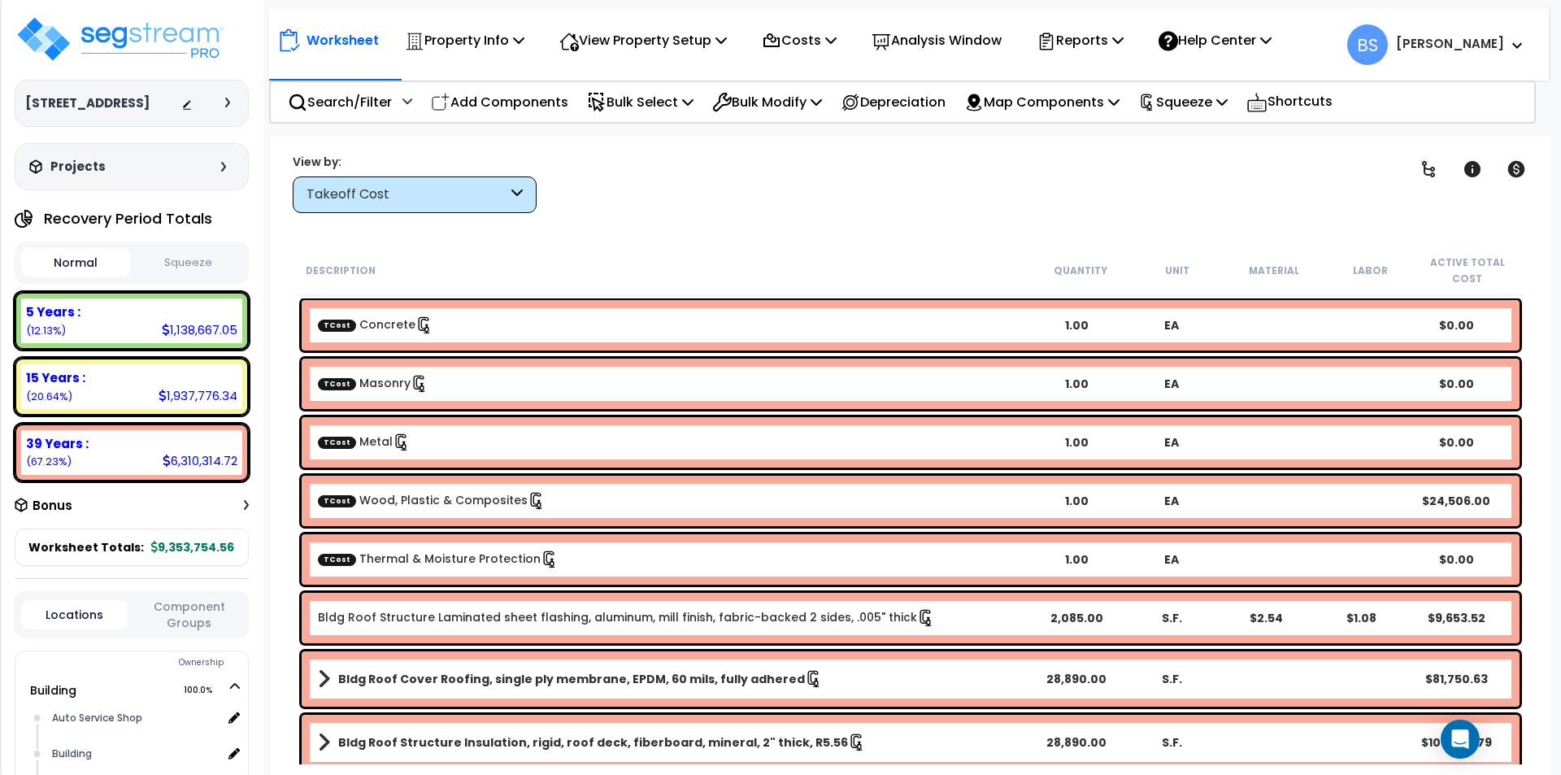
click at [433, 508] on div "TCost Wood, Plastic & Composites" at bounding box center [673, 501] width 711 height 18
click at [407, 564] on link "TCost Thermal & Moisture Protection" at bounding box center [438, 558] width 241 height 16
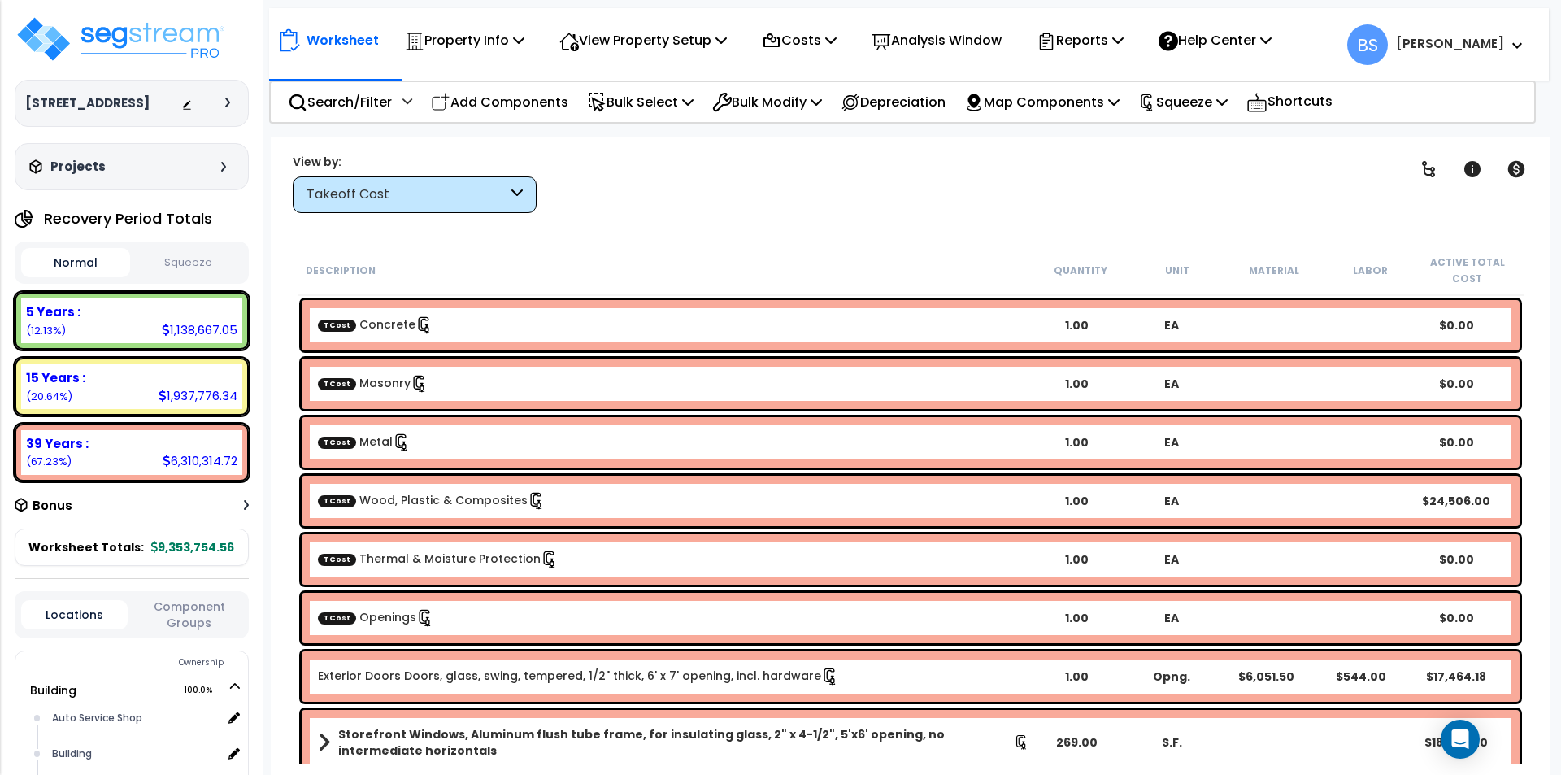
click at [376, 623] on link "TCost Openings" at bounding box center [376, 617] width 116 height 16
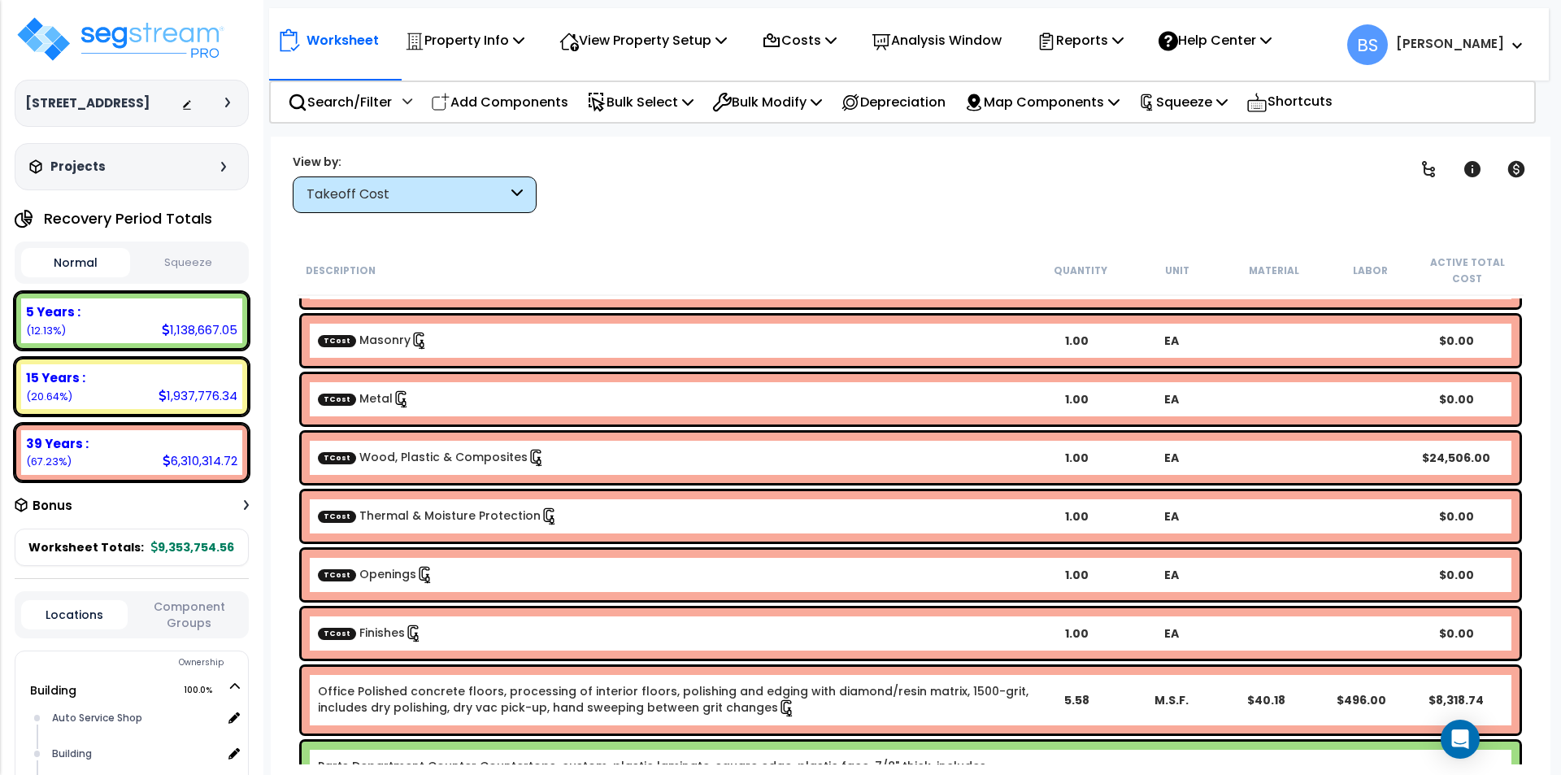
scroll to position [81, 0]
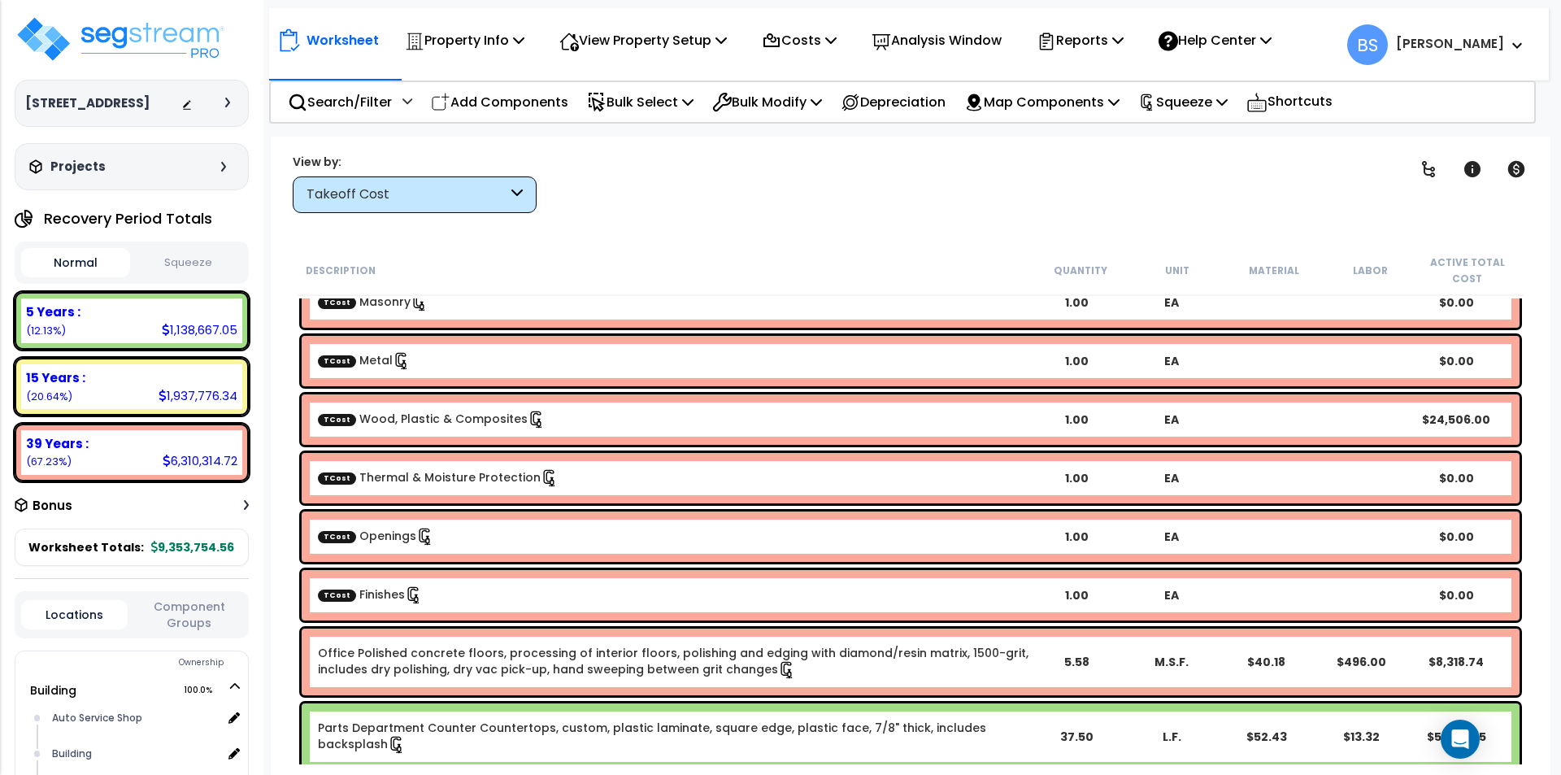
click at [432, 598] on div "TCost Finishes" at bounding box center [673, 595] width 711 height 18
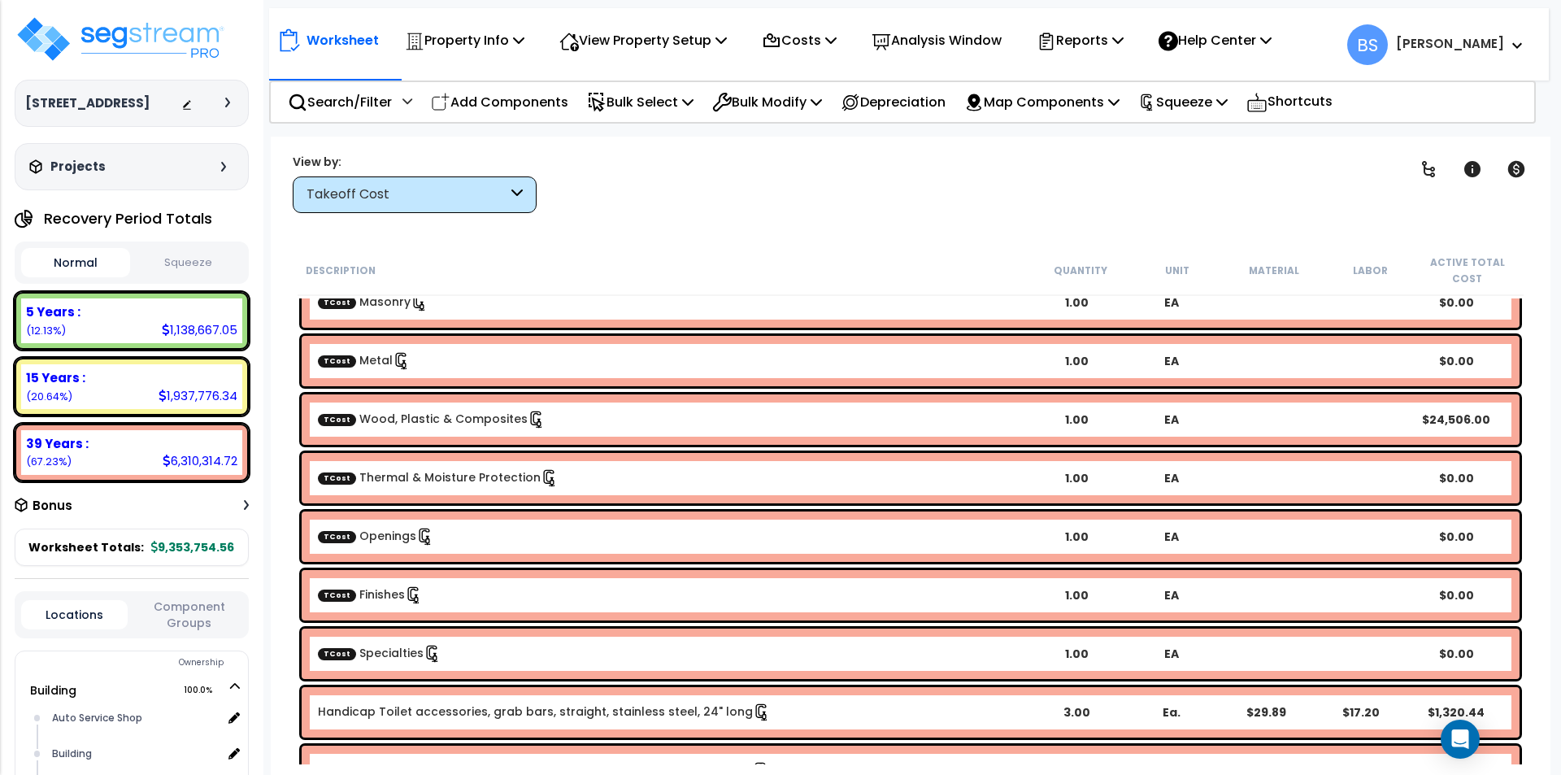
click at [506, 654] on div "TCost Specialties" at bounding box center [673, 654] width 711 height 18
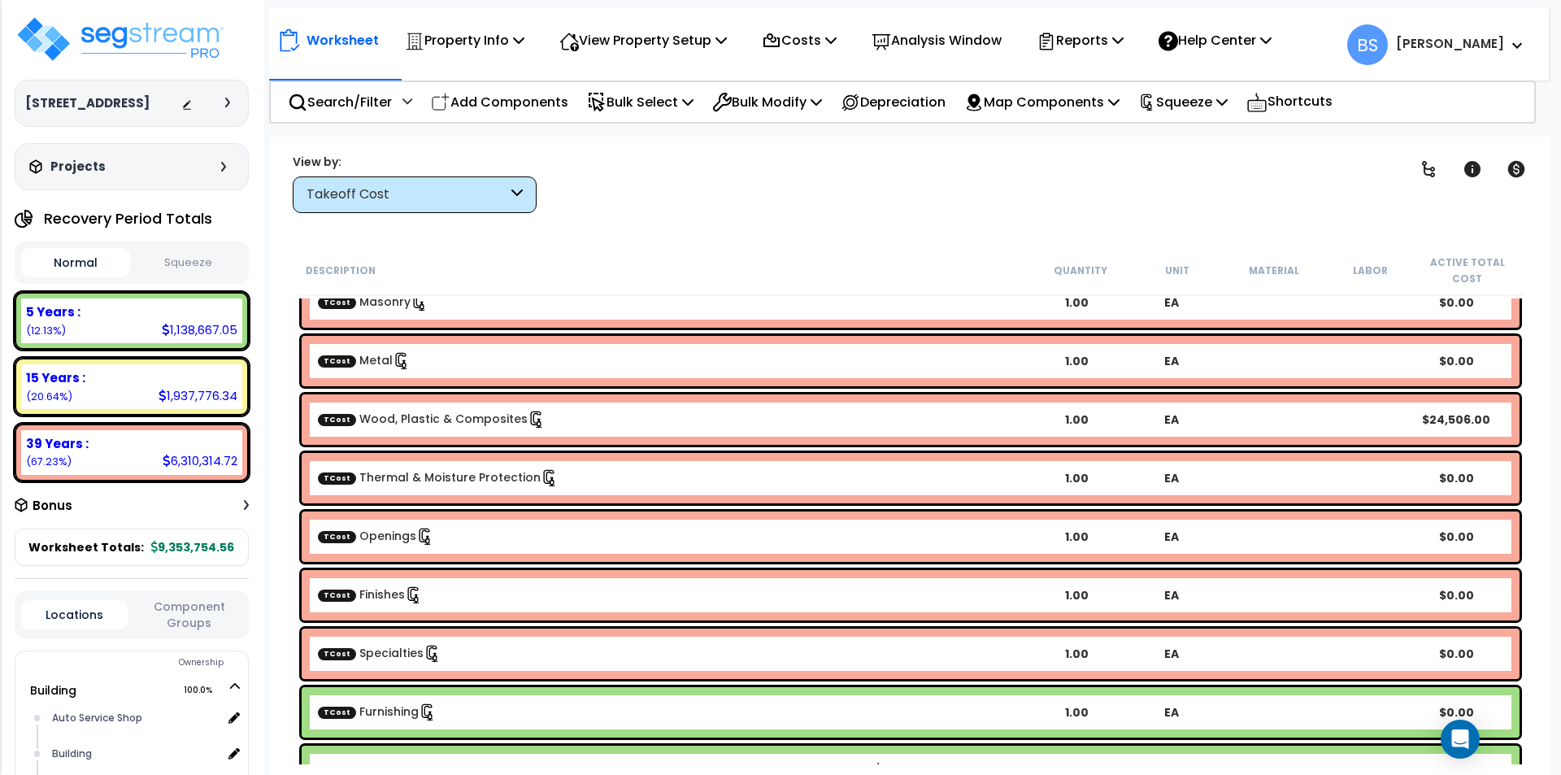
scroll to position [244, 0]
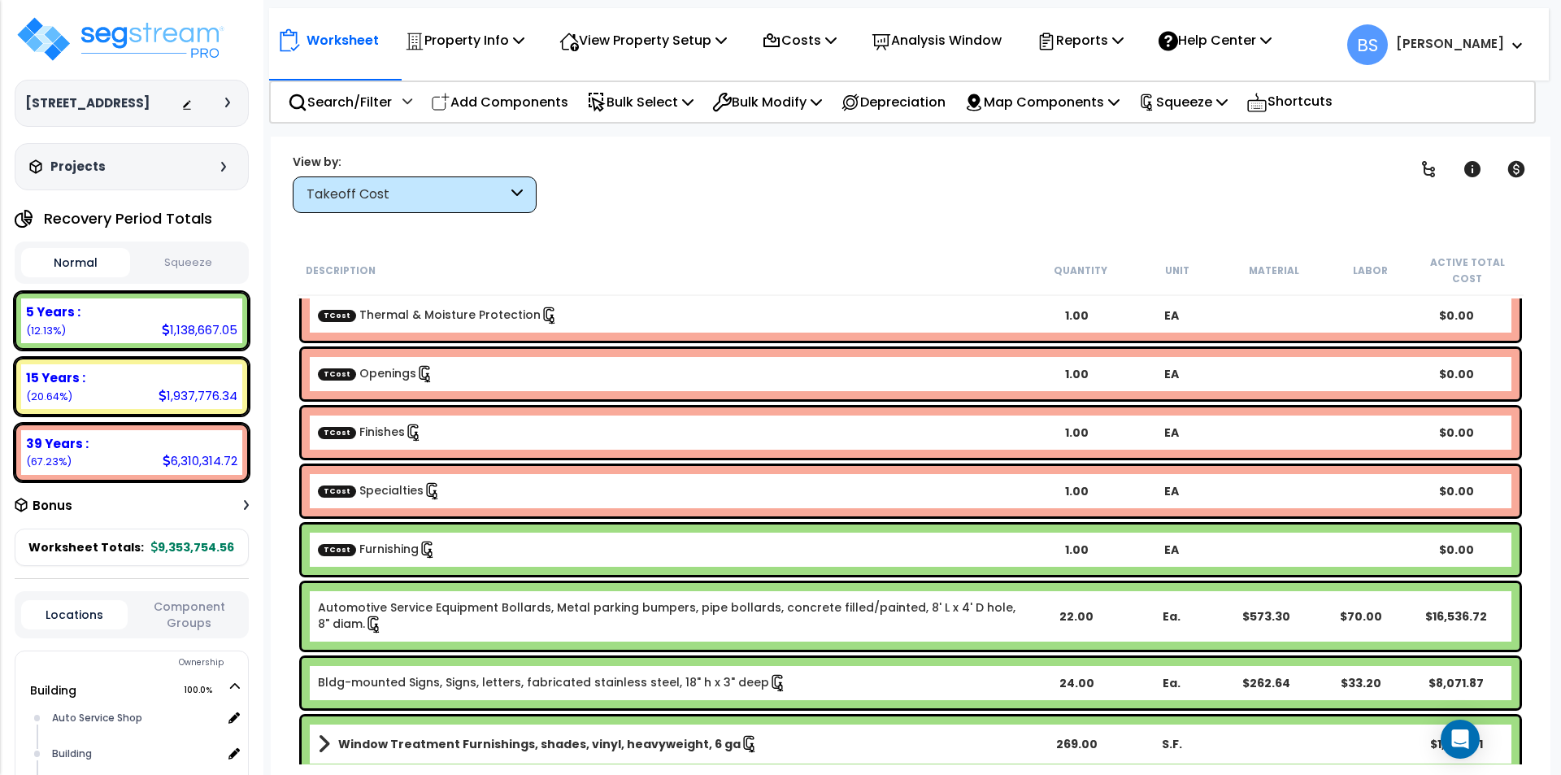
click at [450, 573] on div "TCost Furnishing 1.00 EA $0.00" at bounding box center [911, 549] width 1218 height 50
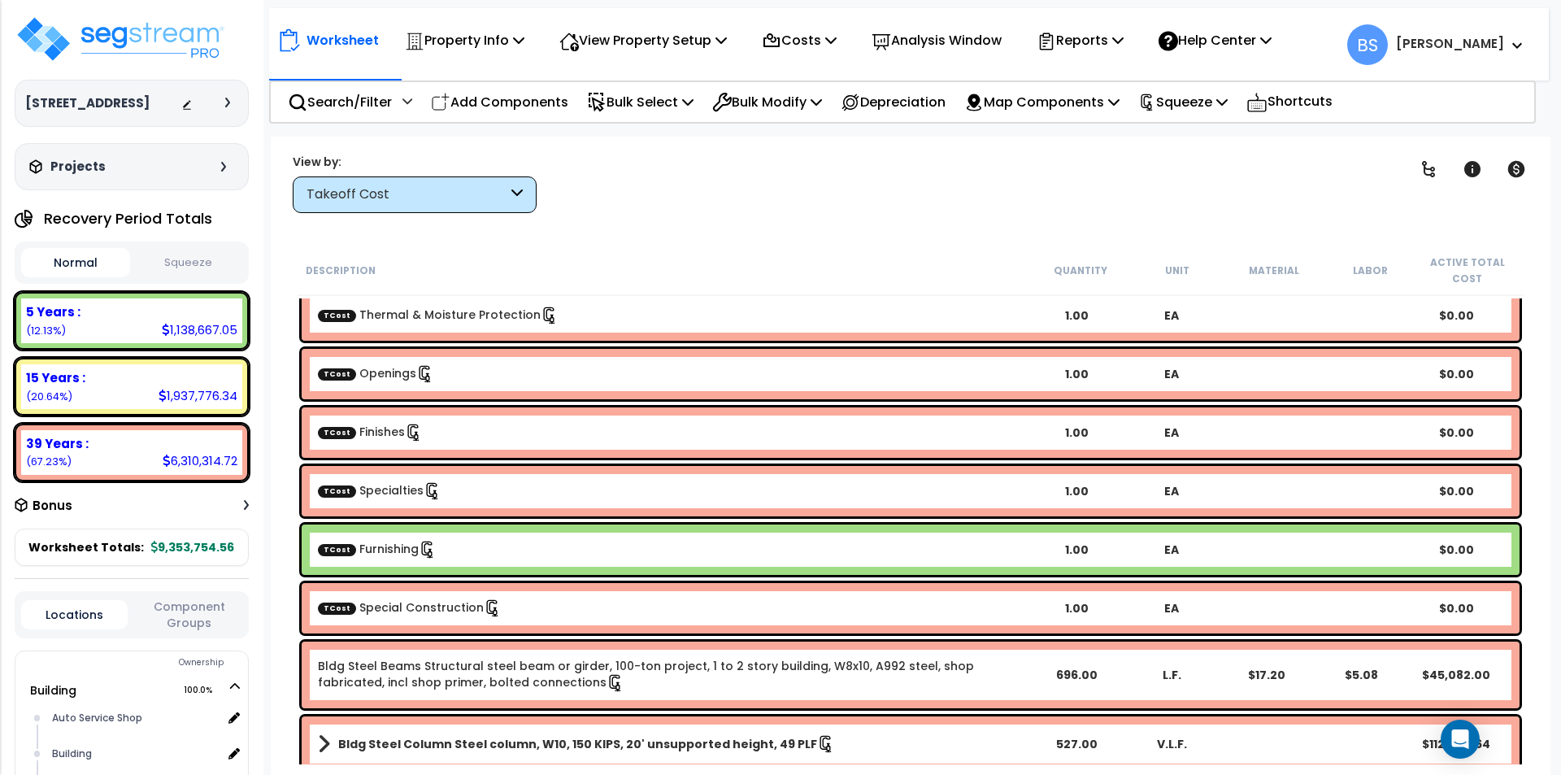
scroll to position [406, 0]
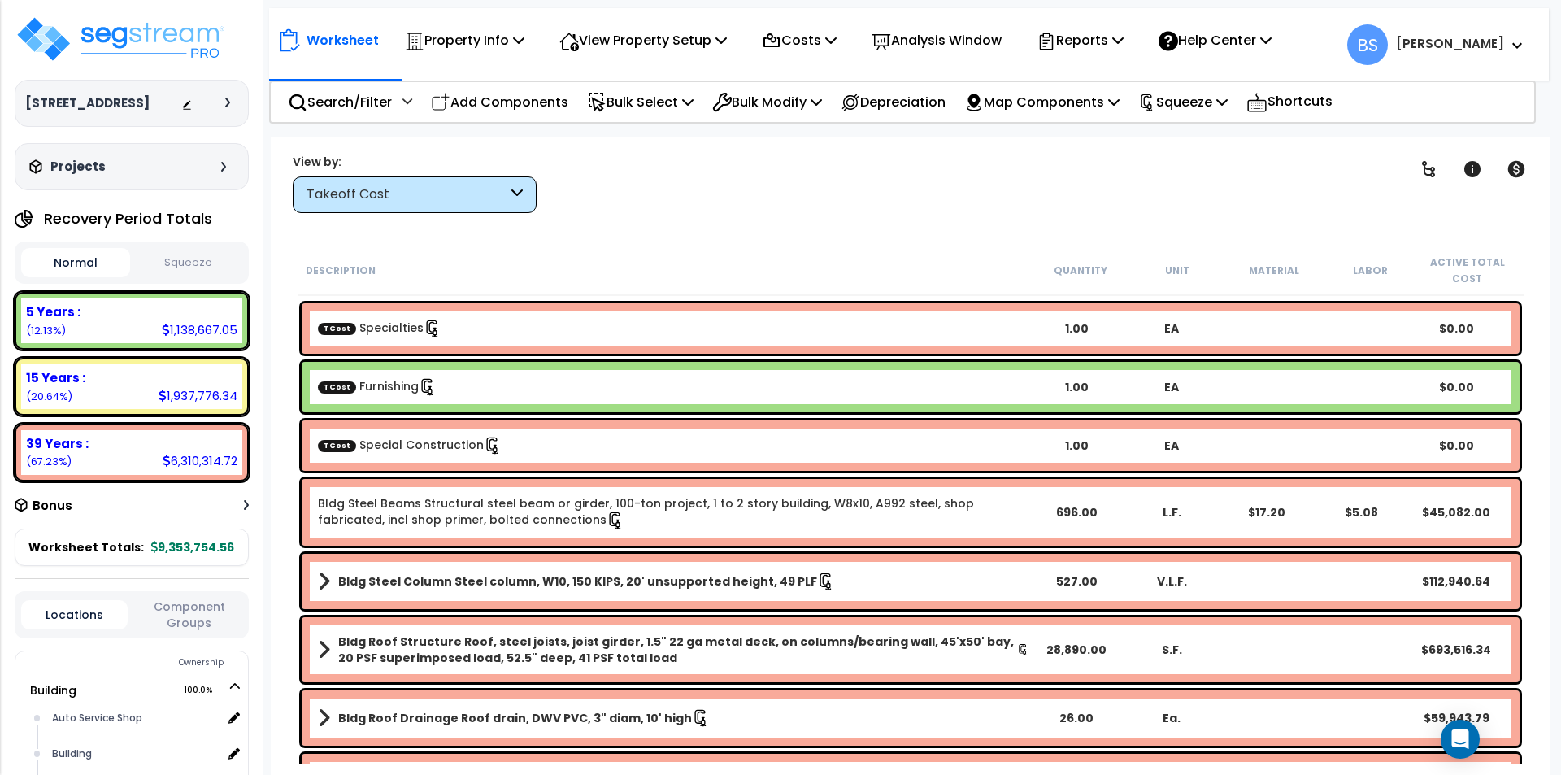
click at [396, 438] on link "TCost Special Construction" at bounding box center [410, 445] width 184 height 16
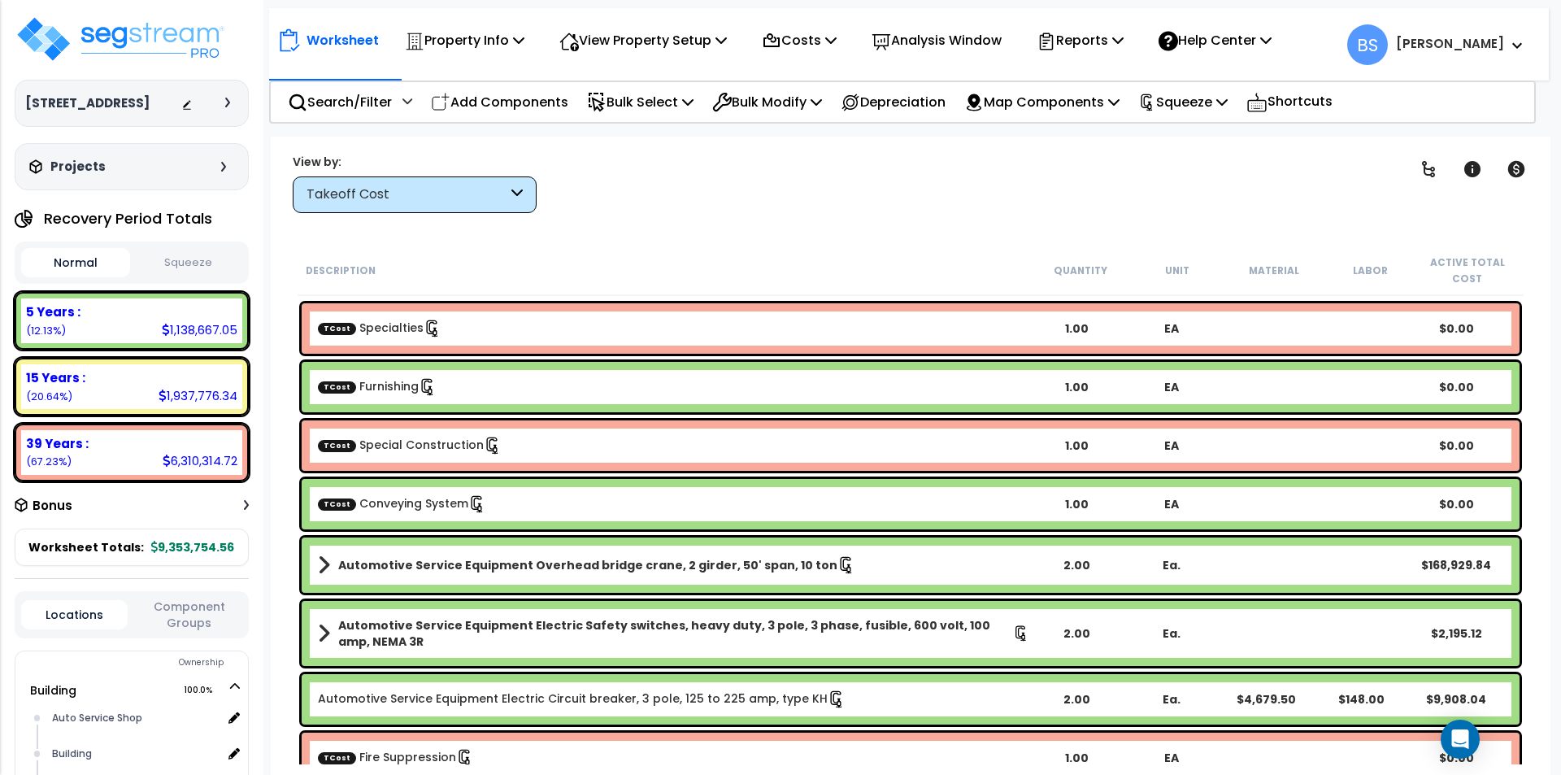
click at [532, 493] on div "TCost Conveying System 1.00 EA $0.00" at bounding box center [911, 504] width 1218 height 50
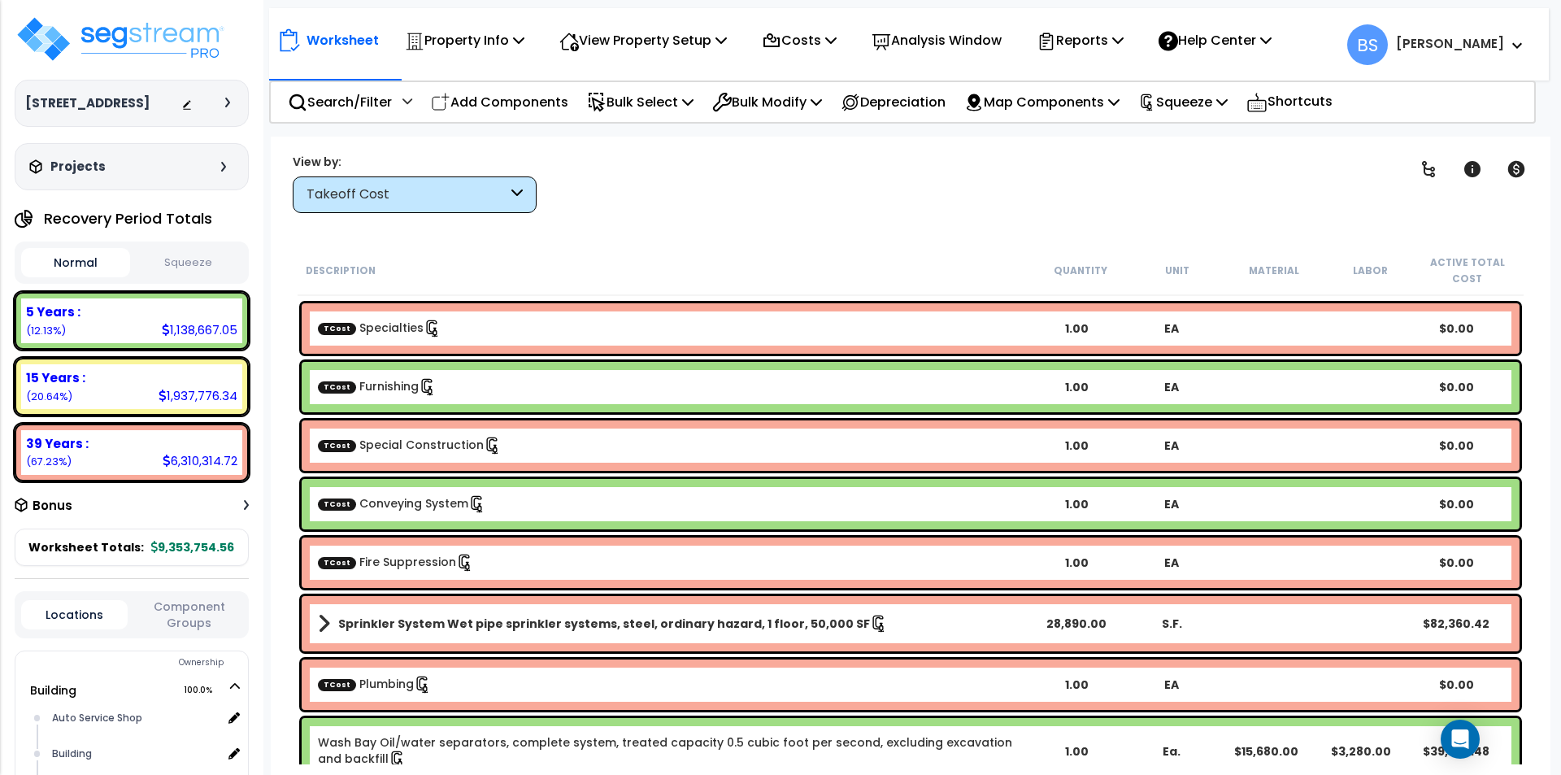
click at [523, 569] on div "TCost Fire Suppression" at bounding box center [673, 563] width 711 height 18
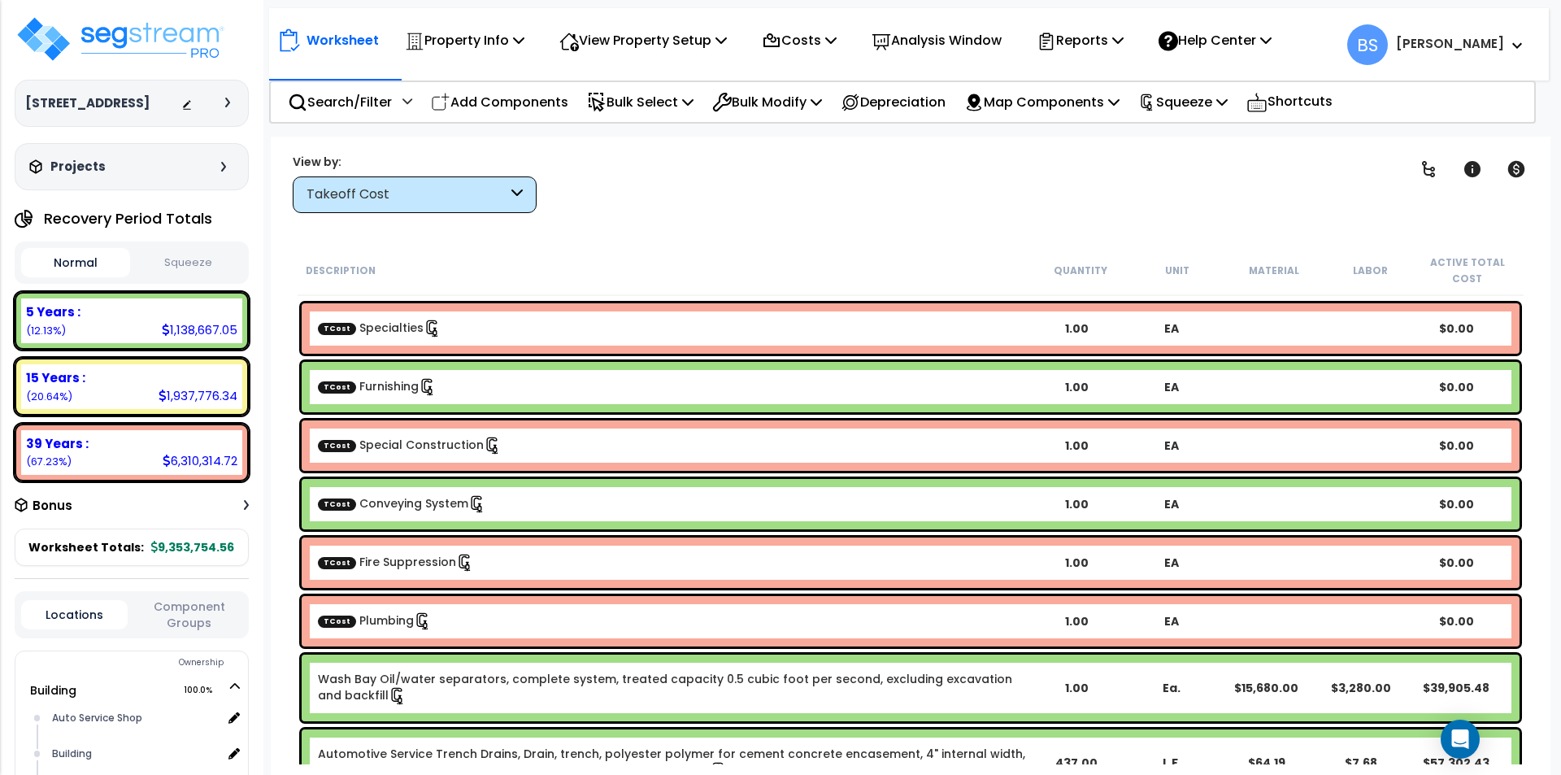
click at [448, 619] on div "TCost Plumbing" at bounding box center [673, 621] width 711 height 18
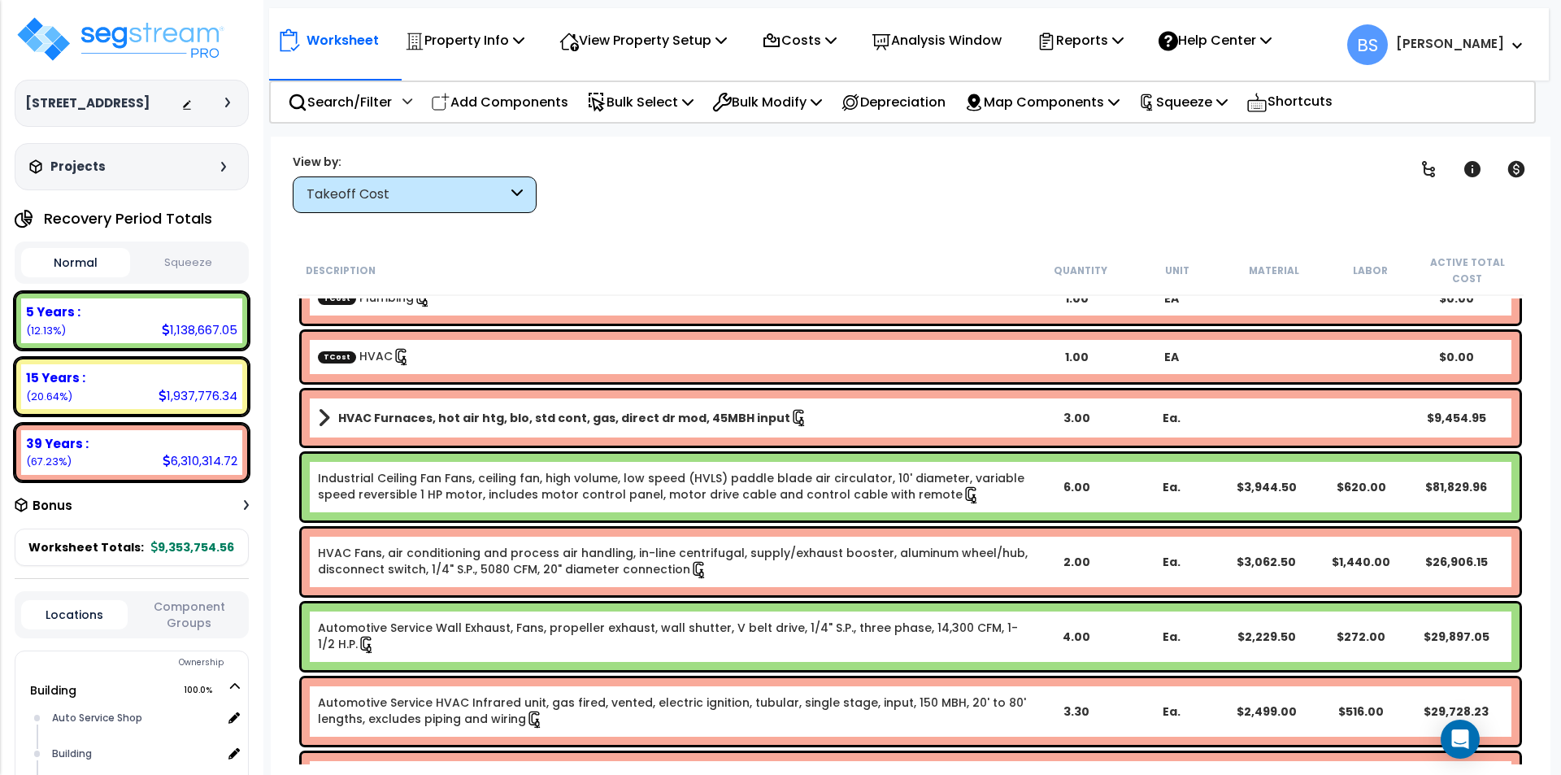
scroll to position [650, 0]
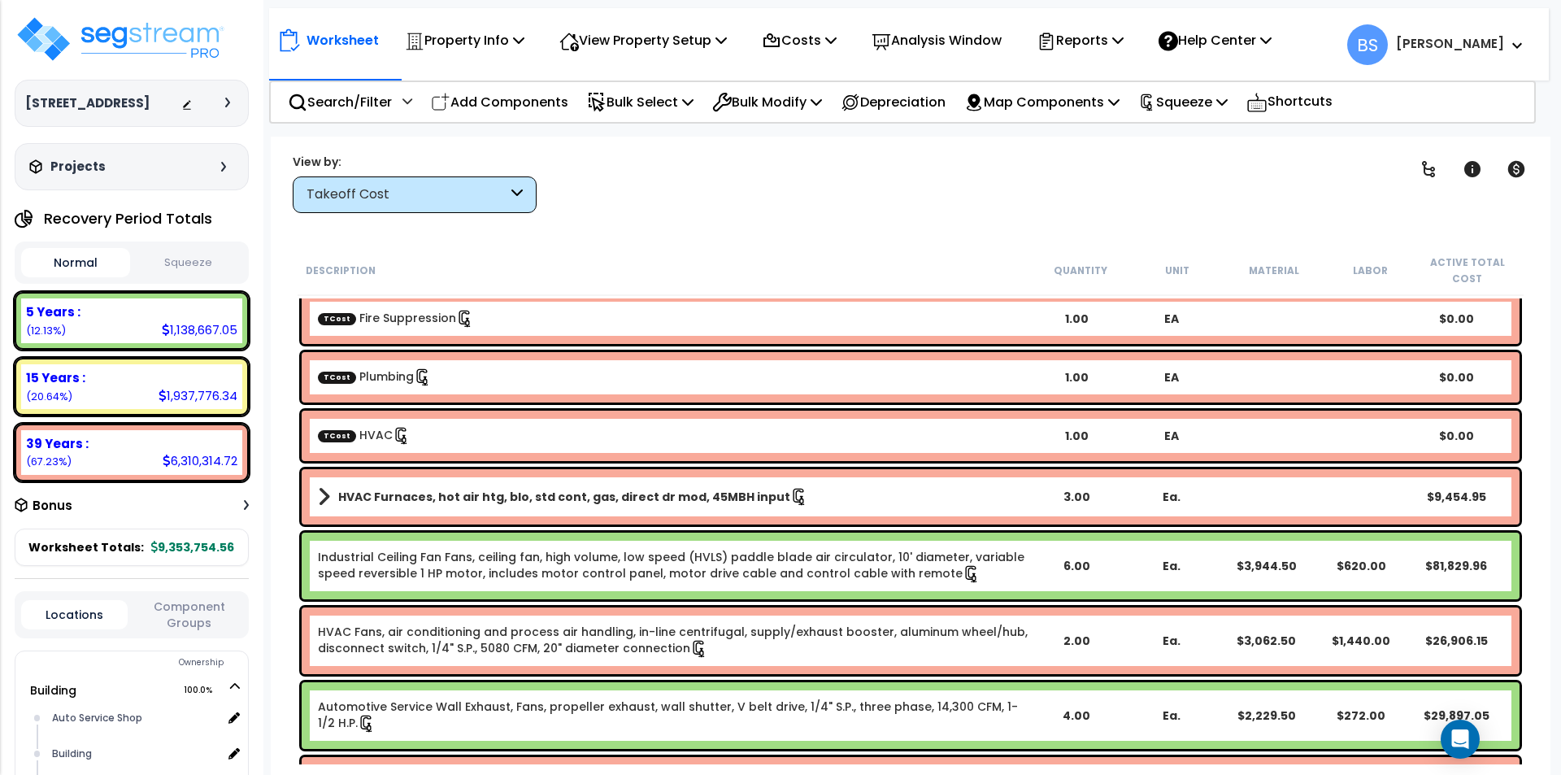
click at [445, 439] on div "TCost HVAC" at bounding box center [673, 436] width 711 height 18
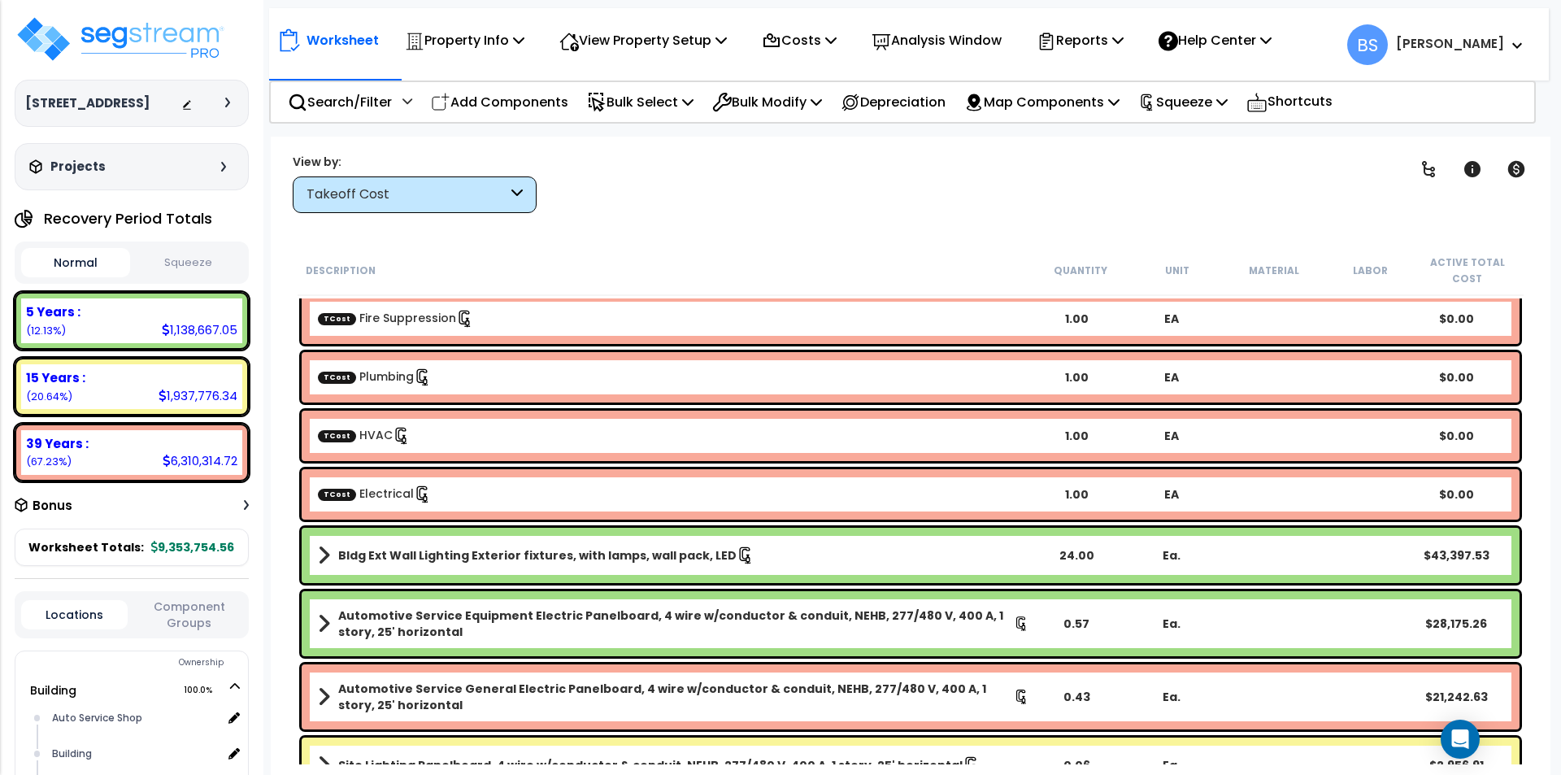
click at [569, 551] on b "Bldg Ext Wall Lighting Exterior fixtures, with lamps, wall pack, LED" at bounding box center [537, 555] width 398 height 16
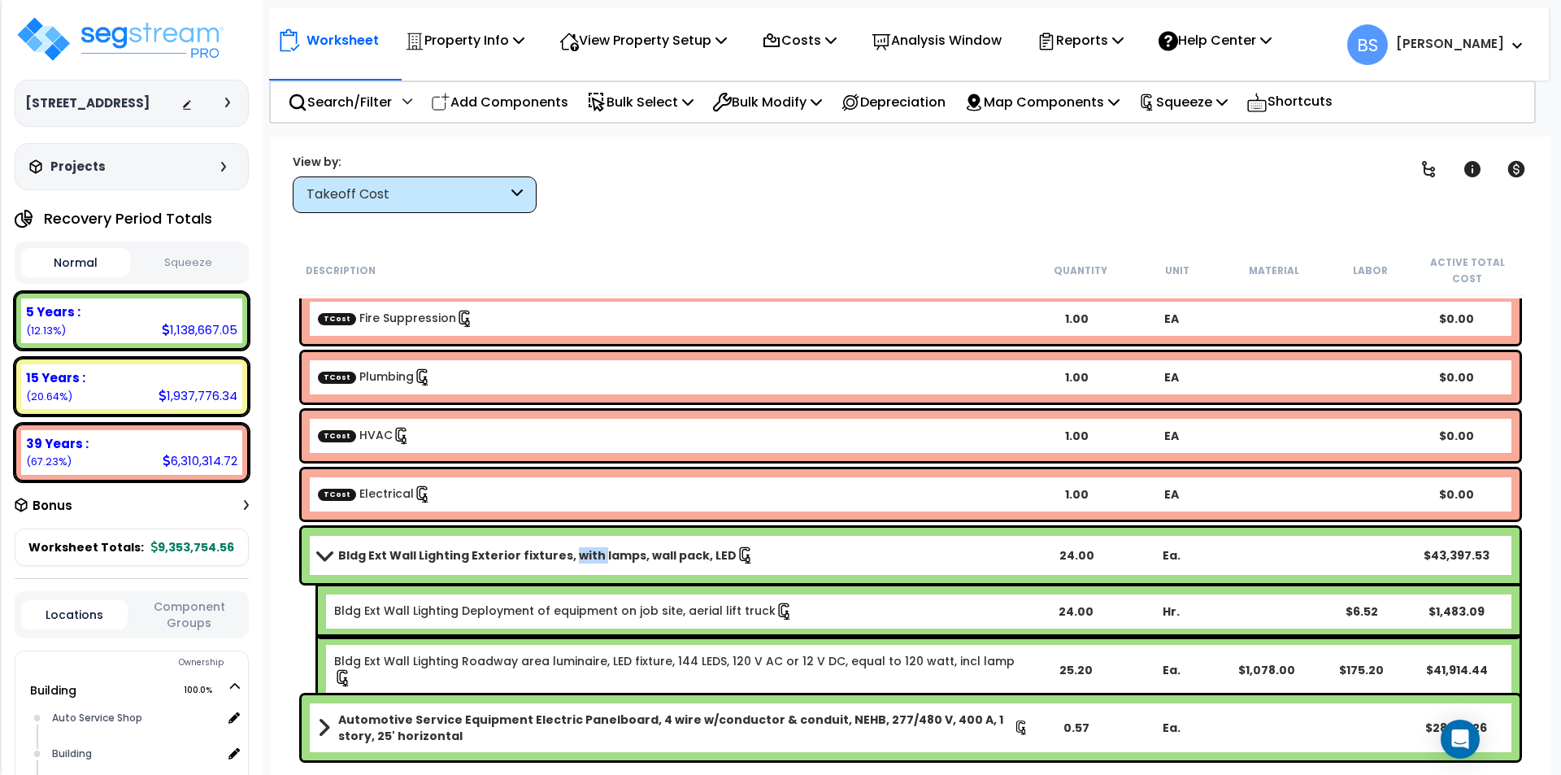
click at [569, 551] on b "Bldg Ext Wall Lighting Exterior fixtures, with lamps, wall pack, LED" at bounding box center [537, 555] width 398 height 16
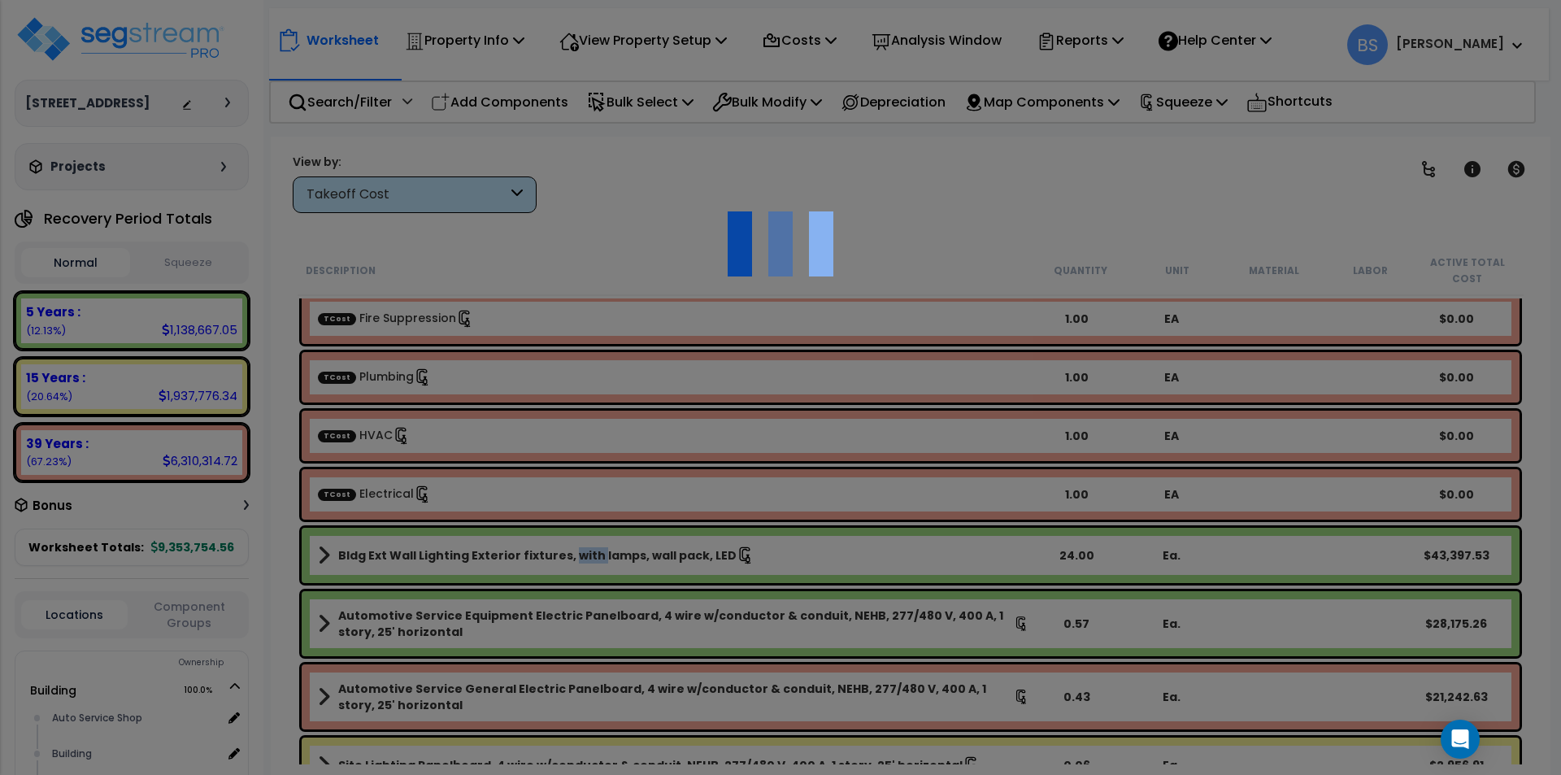
select select "43566979"
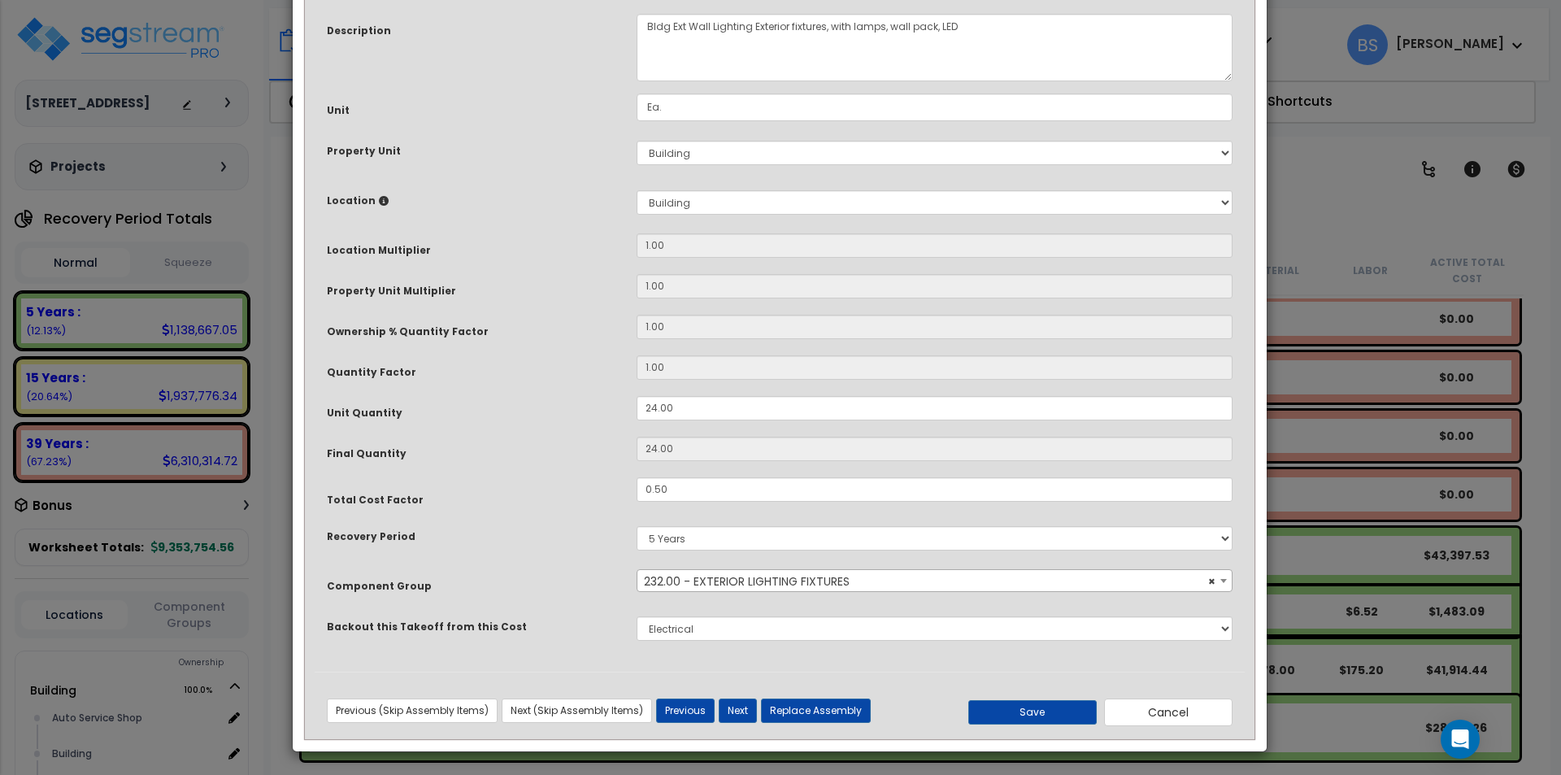
scroll to position [137, 0]
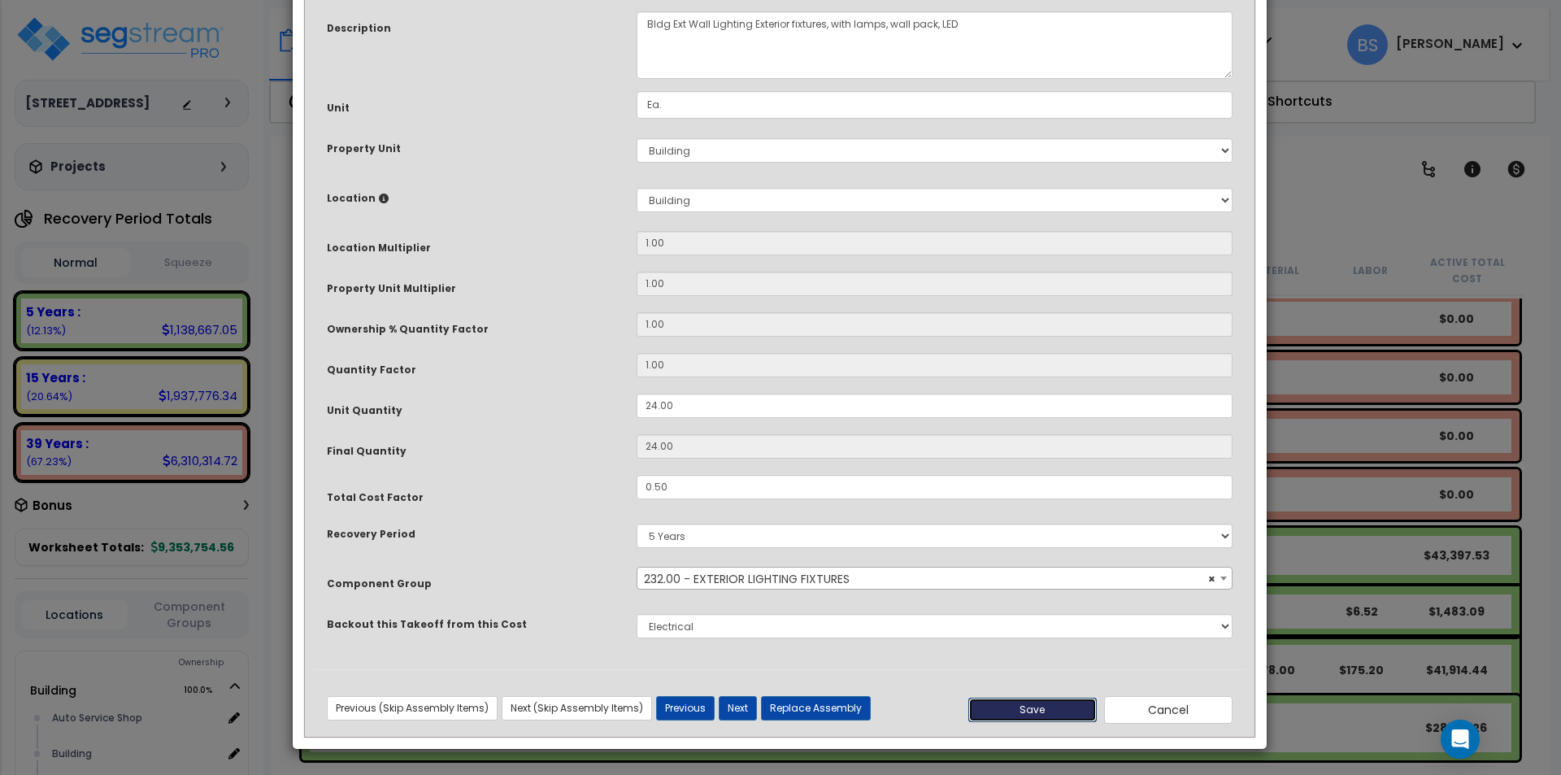
click at [1041, 711] on button "Save" at bounding box center [1032, 710] width 128 height 24
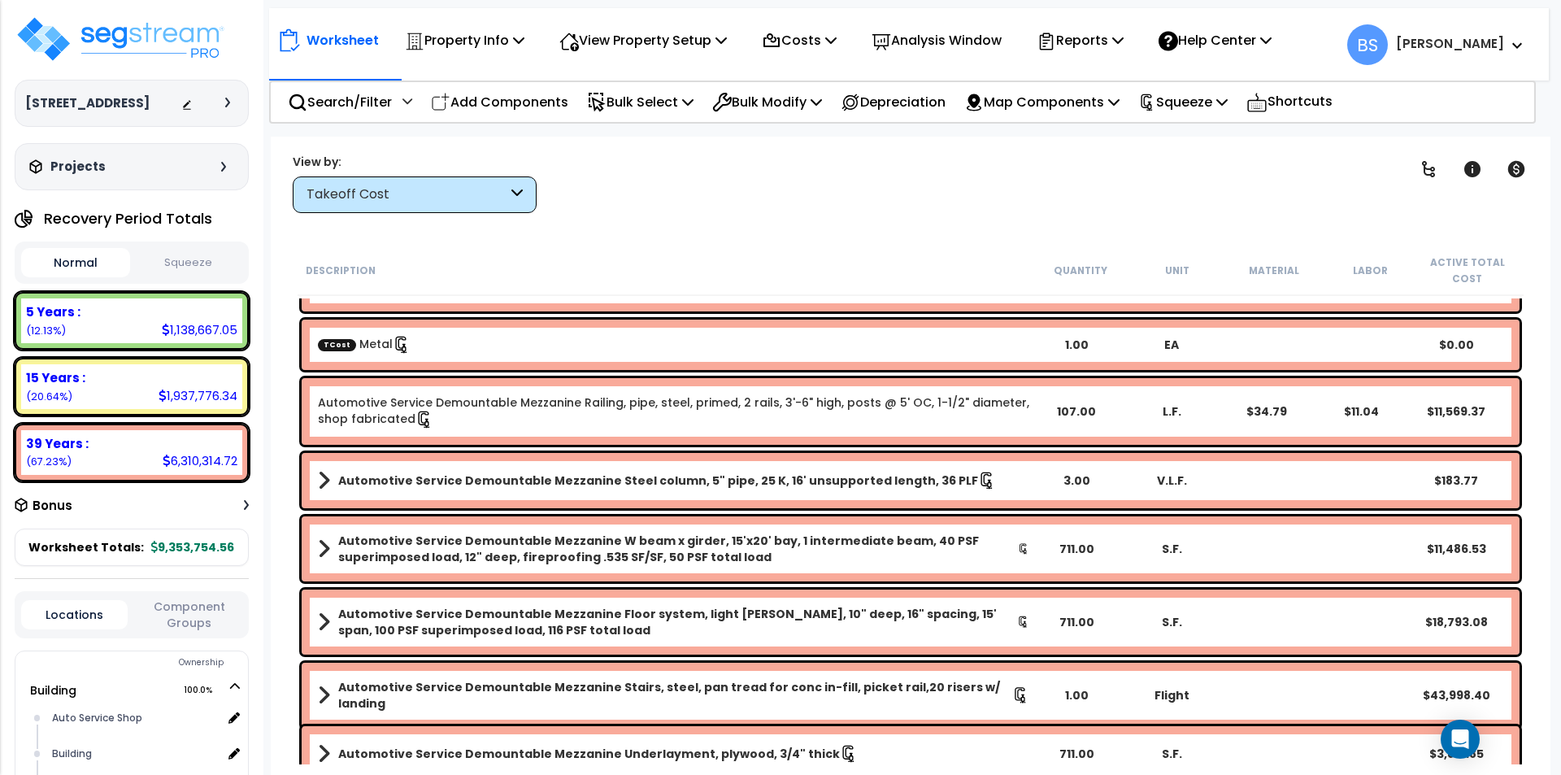
click at [532, 339] on div "TCost Metal" at bounding box center [673, 345] width 711 height 18
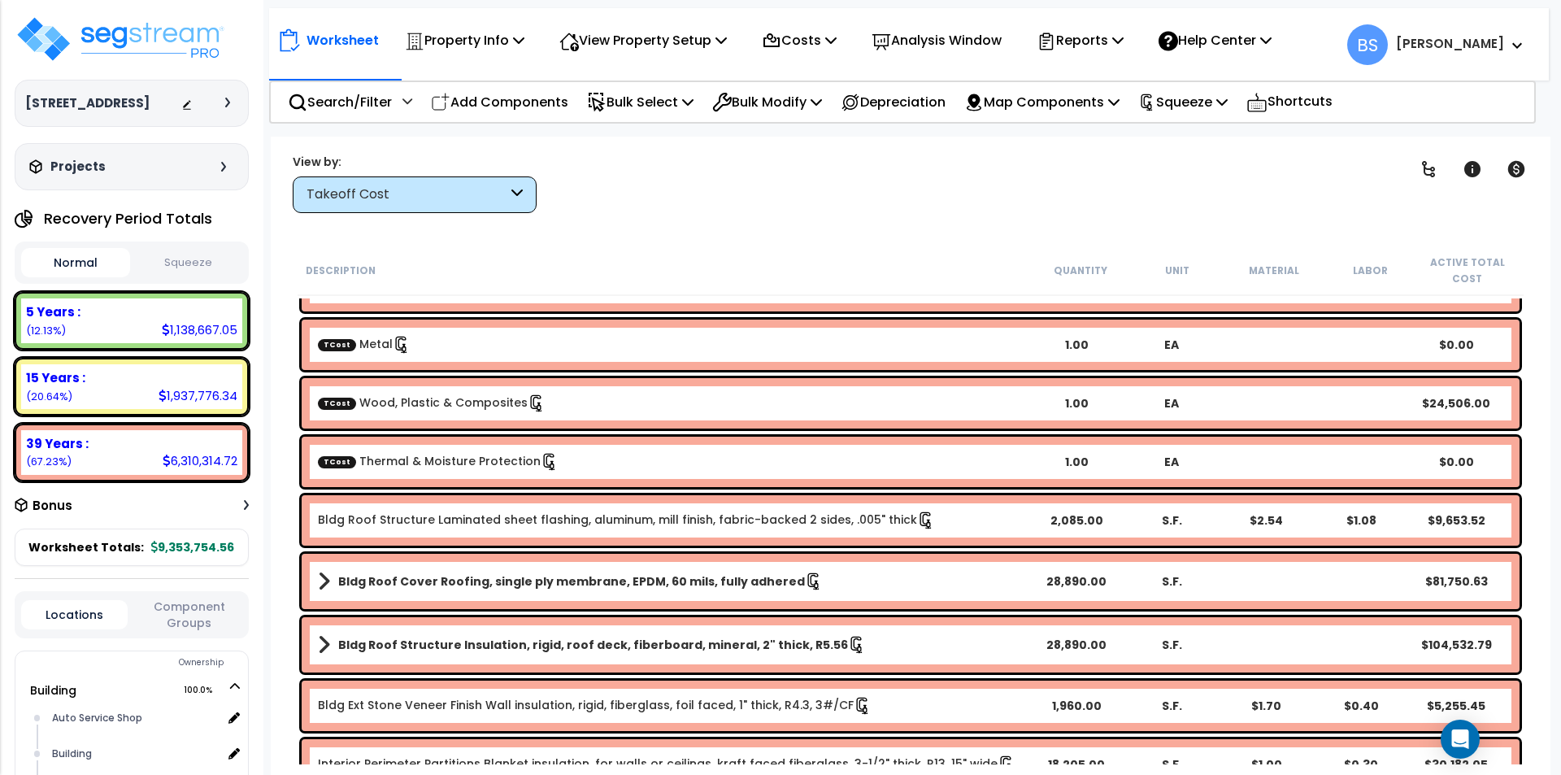
click at [401, 470] on div "TCost Thermal & Moisture Protection" at bounding box center [673, 462] width 711 height 18
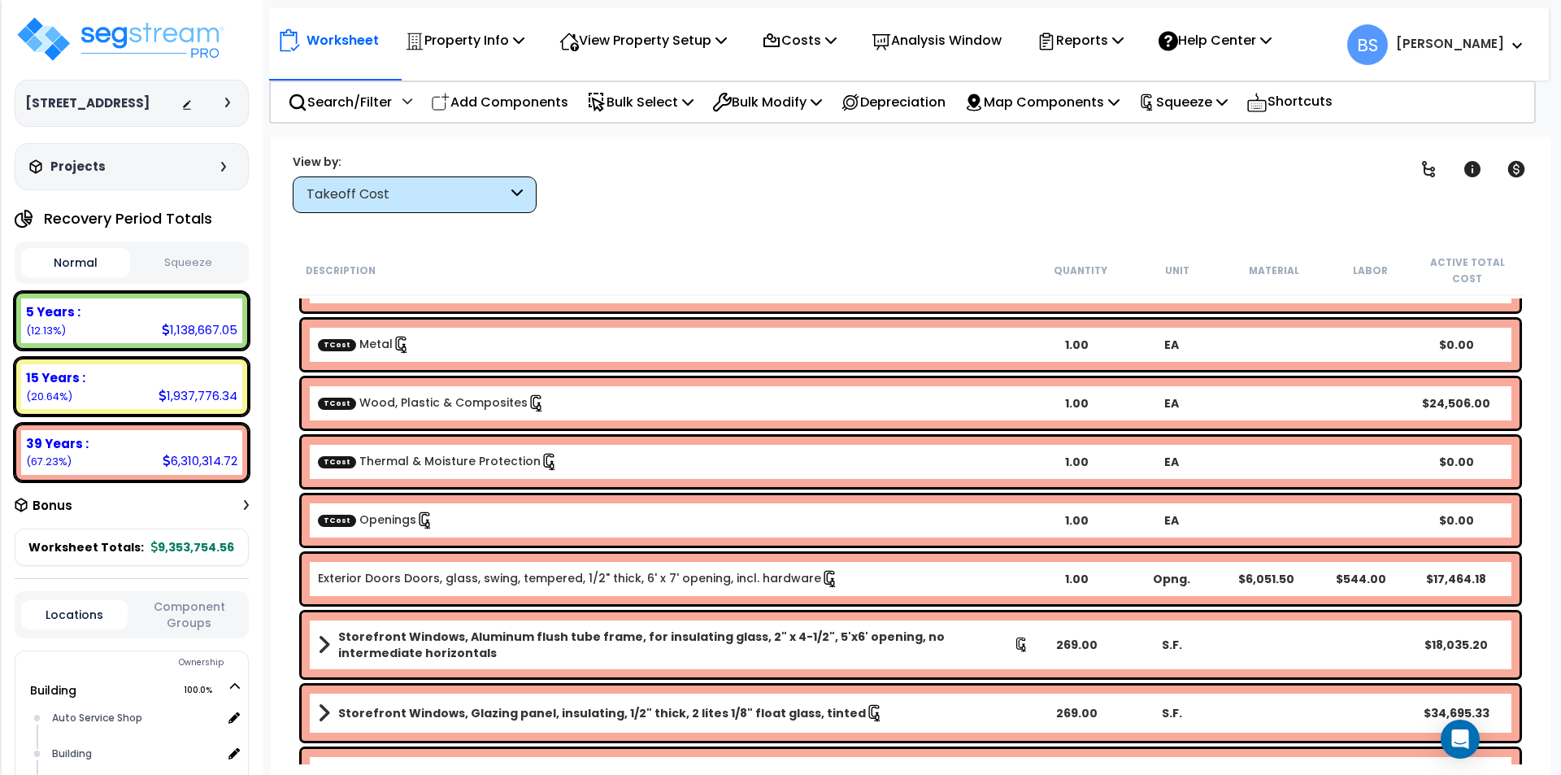
click at [348, 519] on span "TCost" at bounding box center [337, 520] width 38 height 12
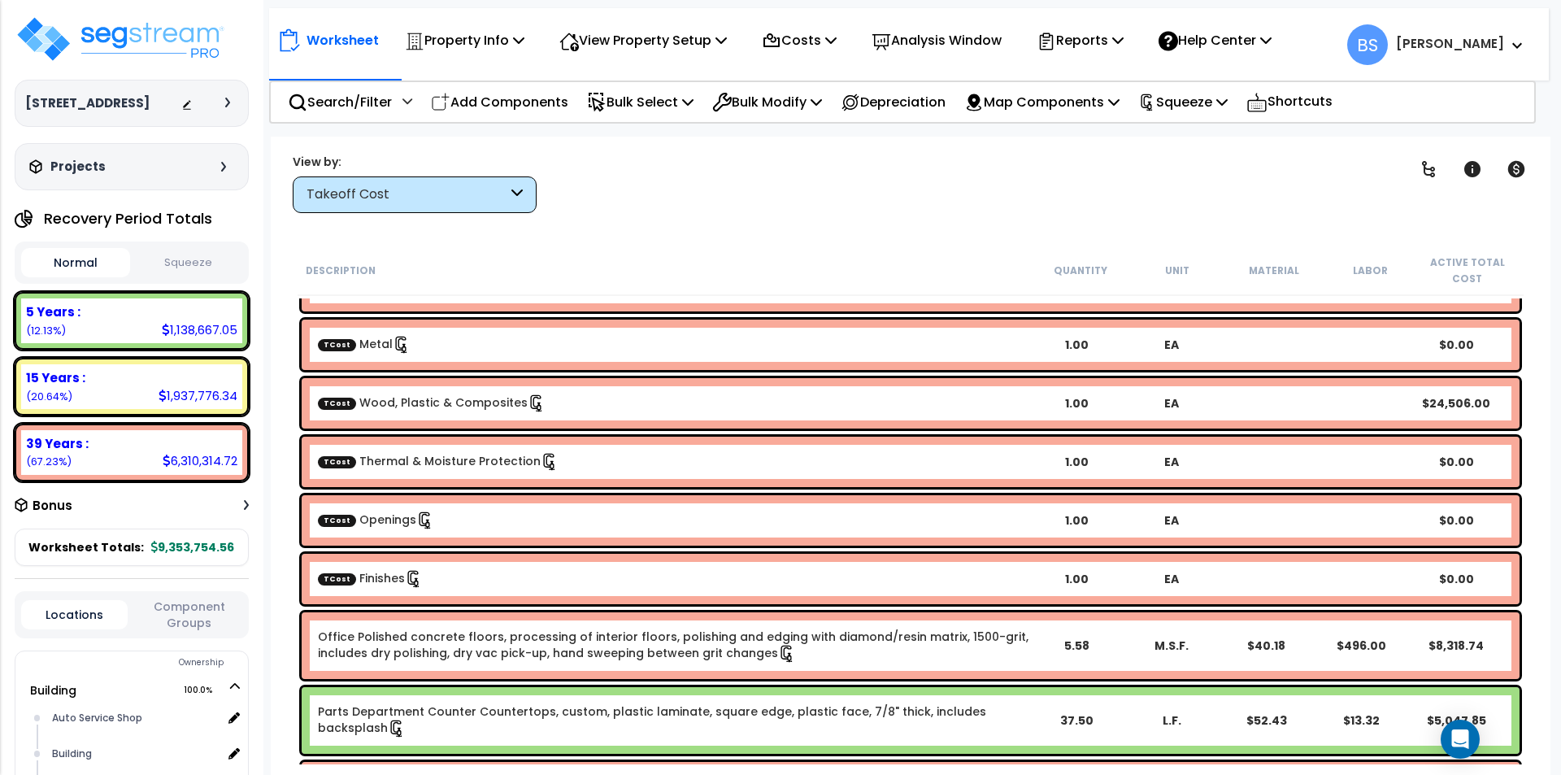
click at [381, 594] on div "TCost Finishes 1.00 EA $0.00" at bounding box center [911, 579] width 1218 height 50
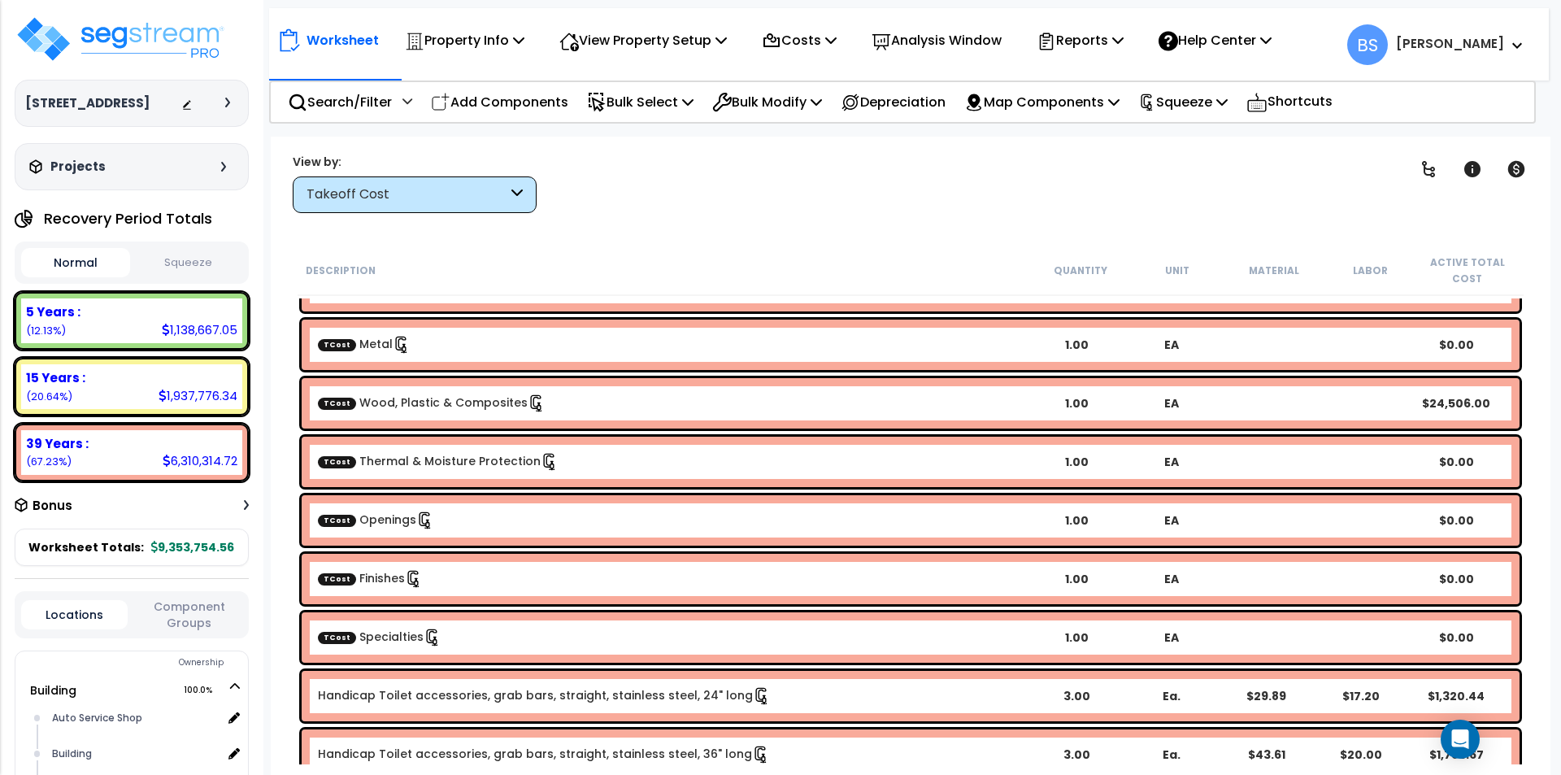
click at [384, 641] on link "TCost Specialties" at bounding box center [380, 636] width 124 height 16
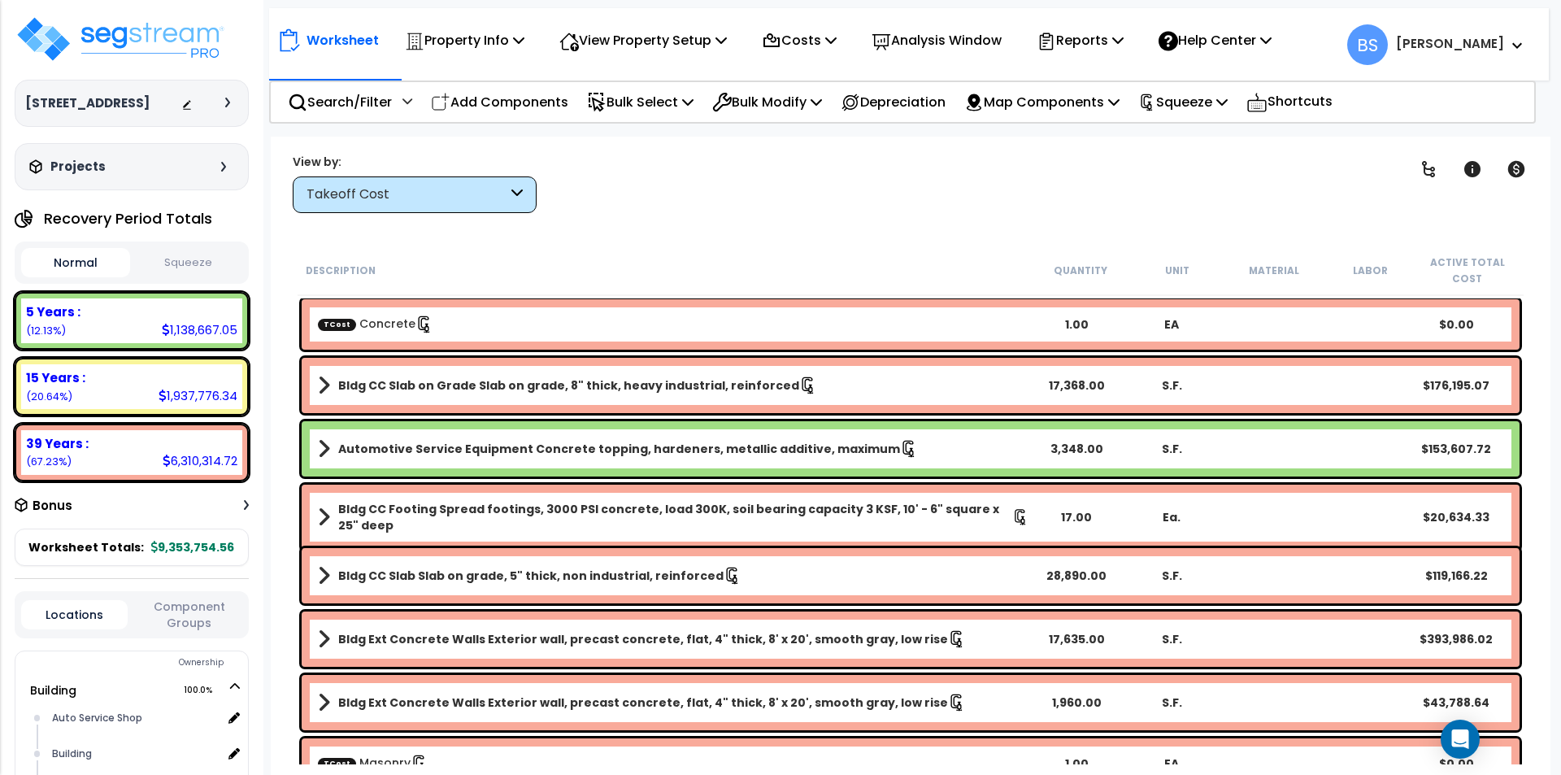
scroll to position [0, 0]
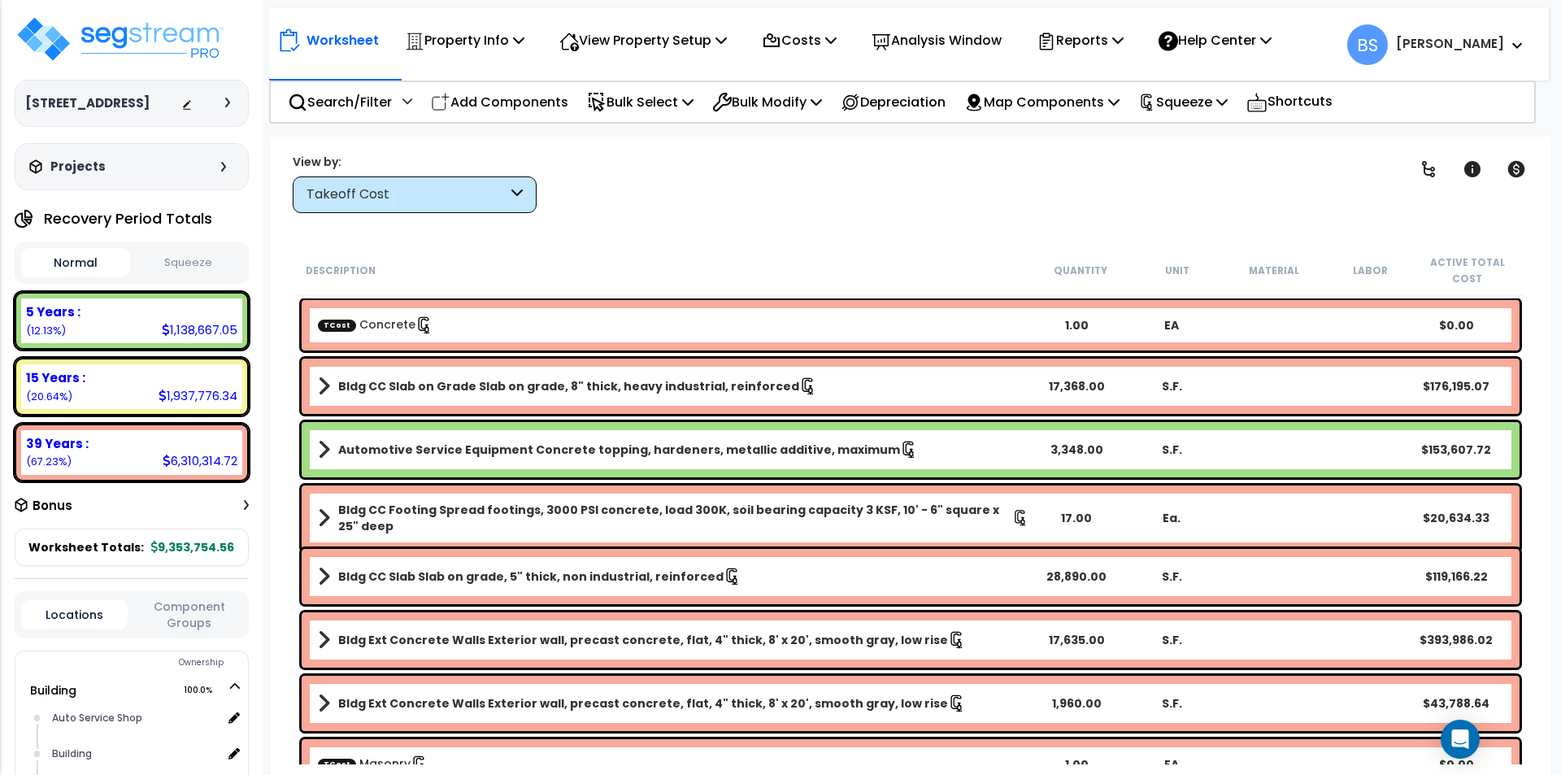
click at [458, 330] on div "TCost Concrete" at bounding box center [673, 325] width 711 height 18
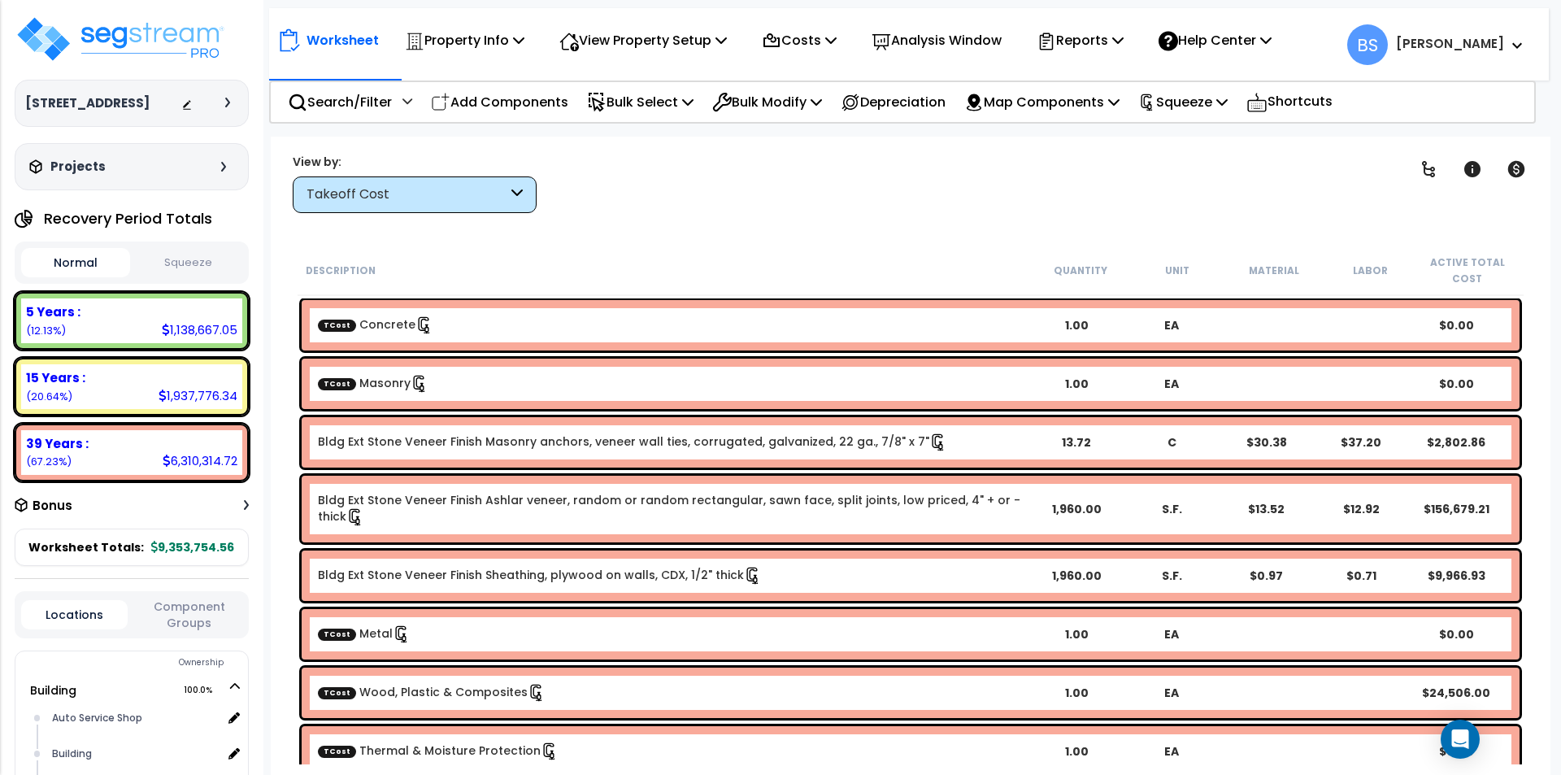
click at [485, 391] on div "TCost Masonry" at bounding box center [673, 384] width 711 height 18
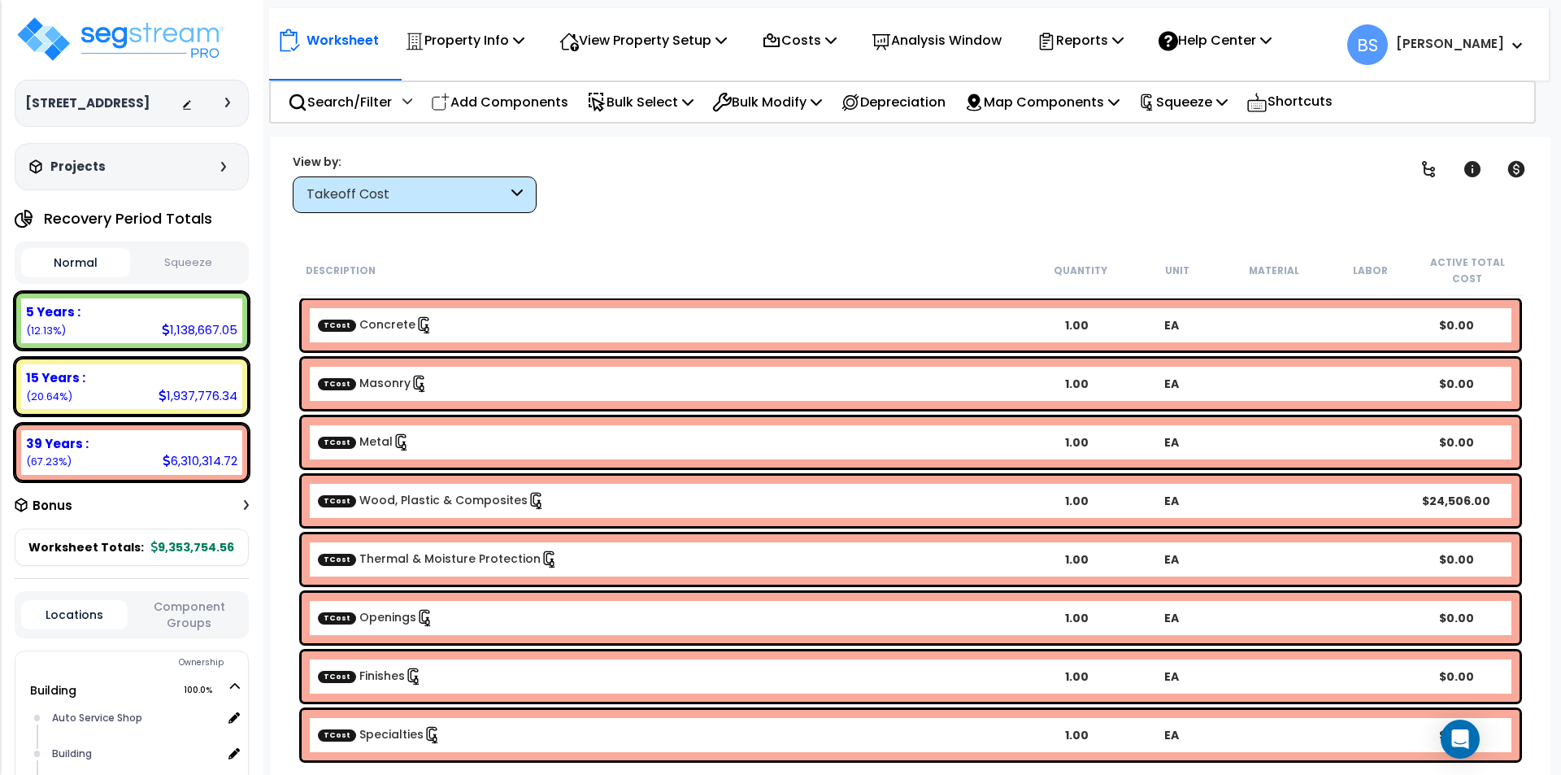
scroll to position [244, 0]
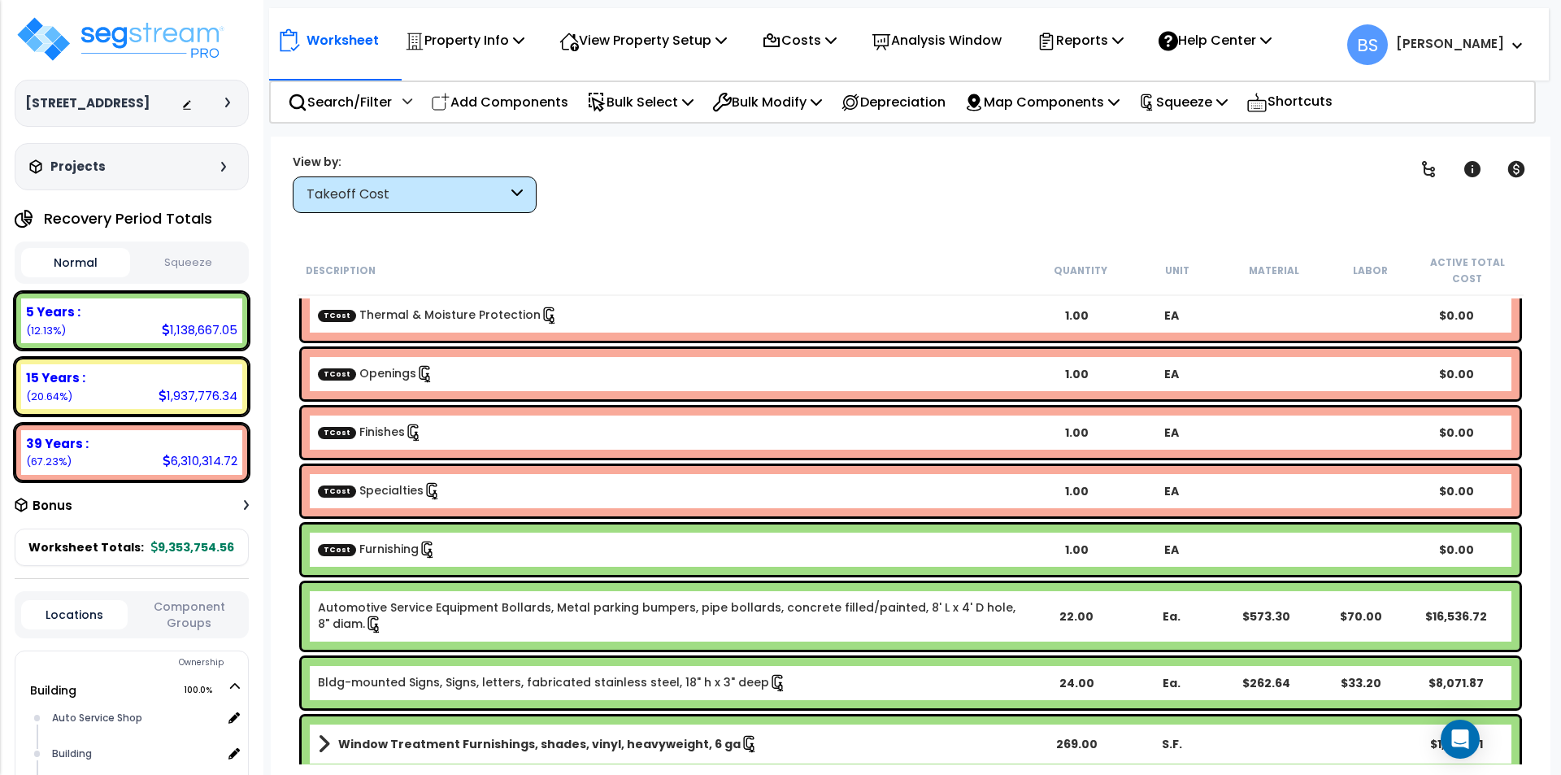
click at [398, 554] on link "TCost Furnishing" at bounding box center [377, 549] width 119 height 16
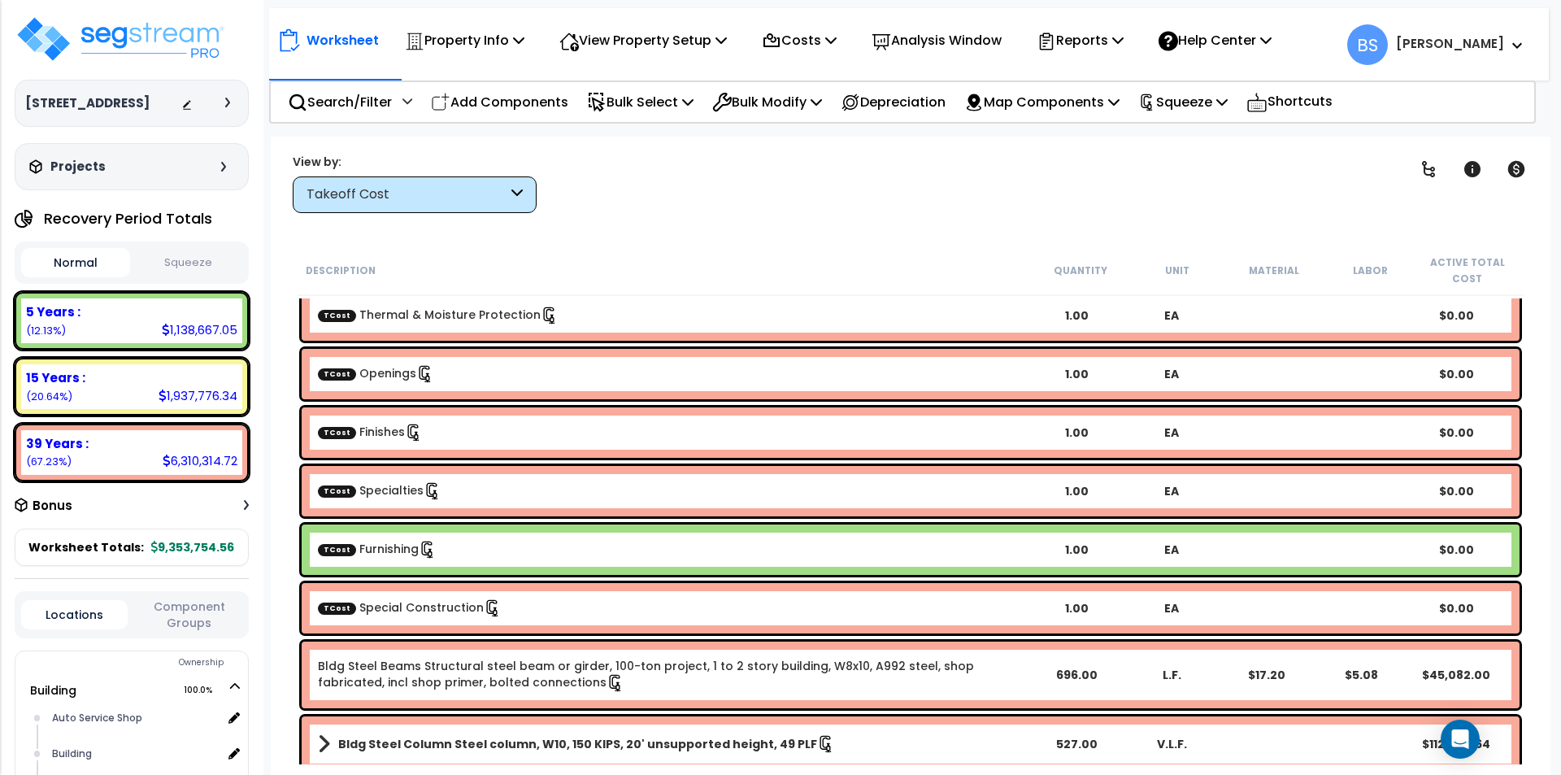
click at [435, 605] on link "TCost Special Construction" at bounding box center [410, 607] width 184 height 16
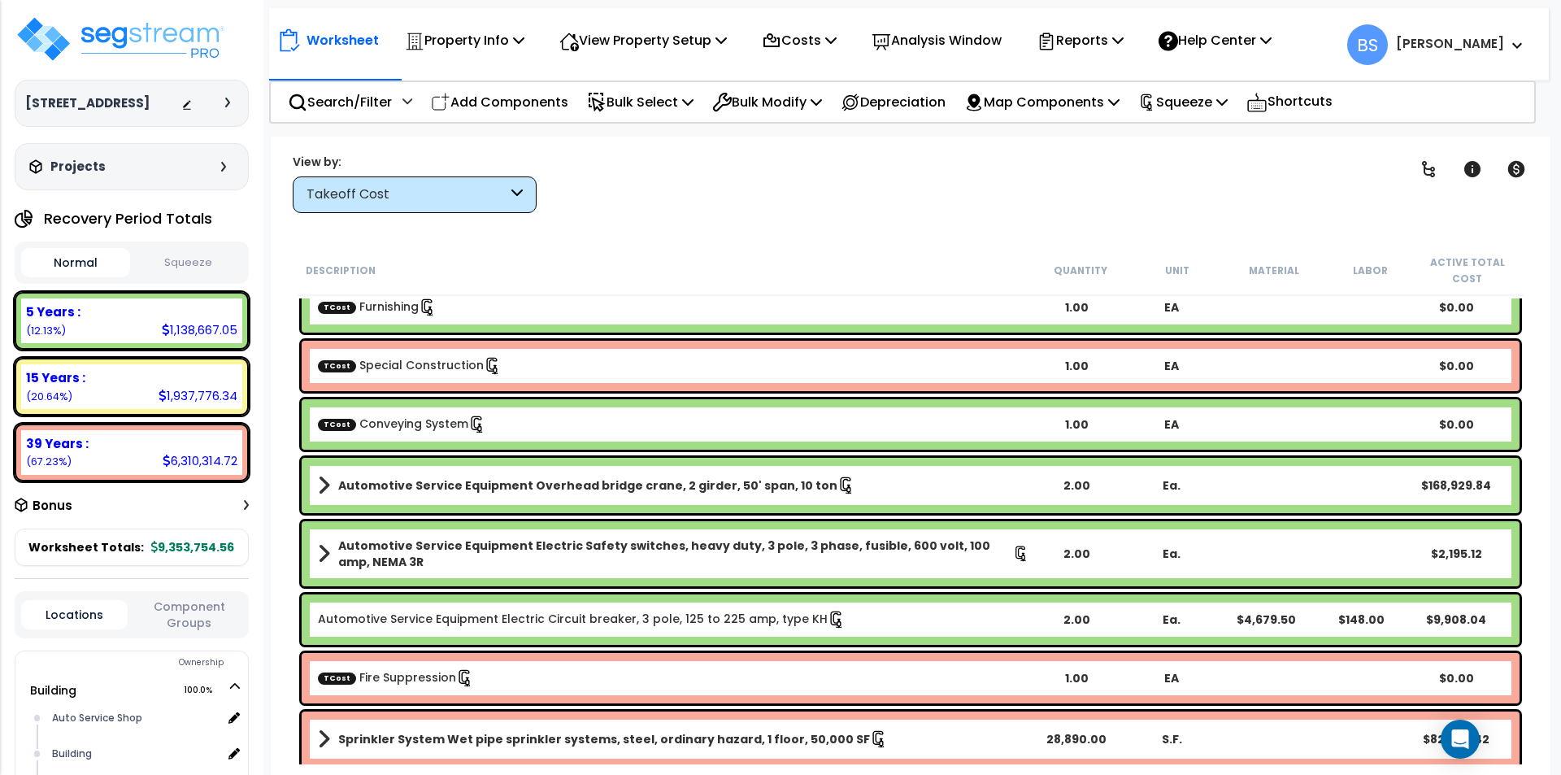
scroll to position [488, 0]
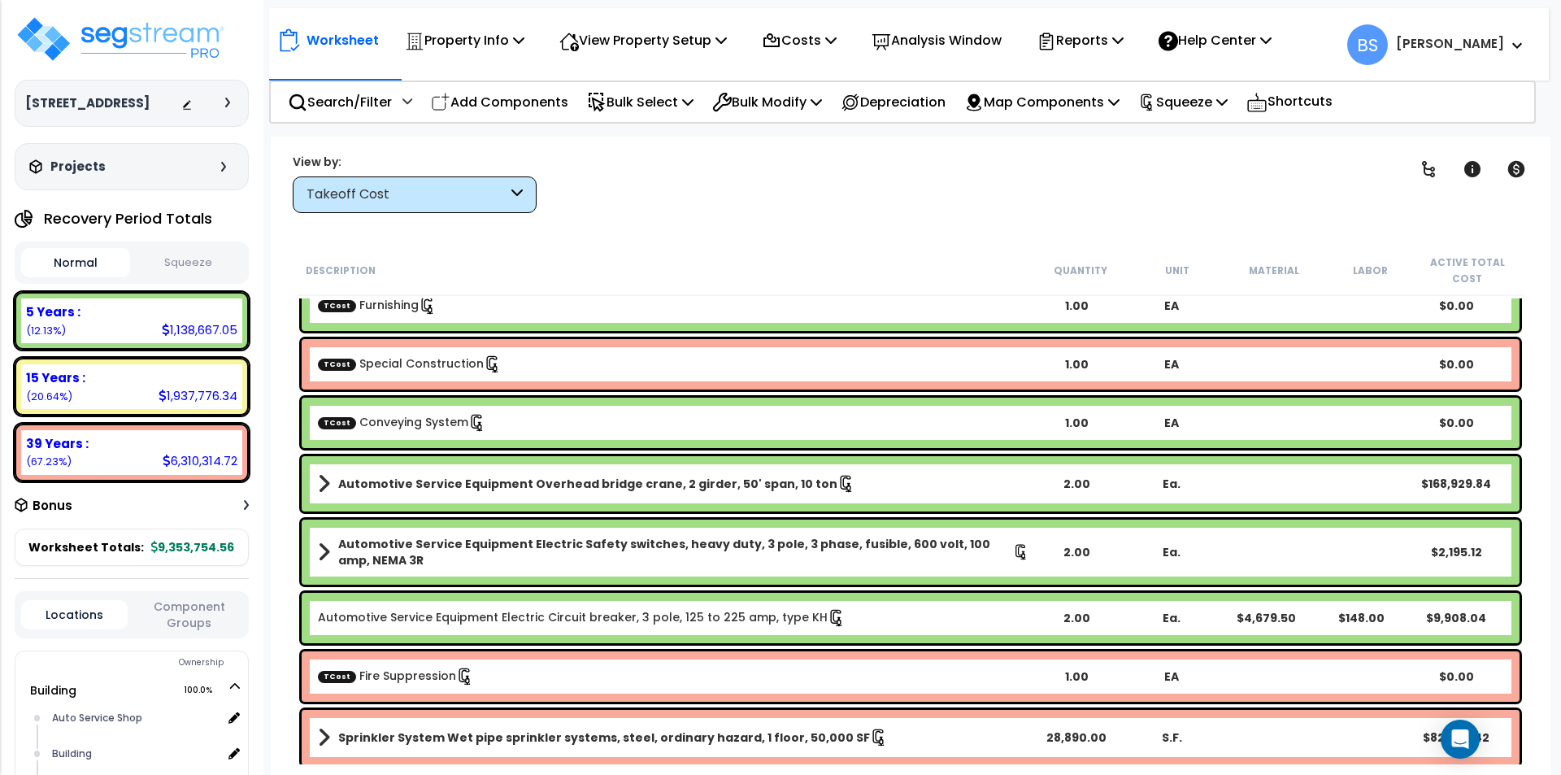
click at [414, 422] on link "TCost Conveying System" at bounding box center [402, 422] width 168 height 16
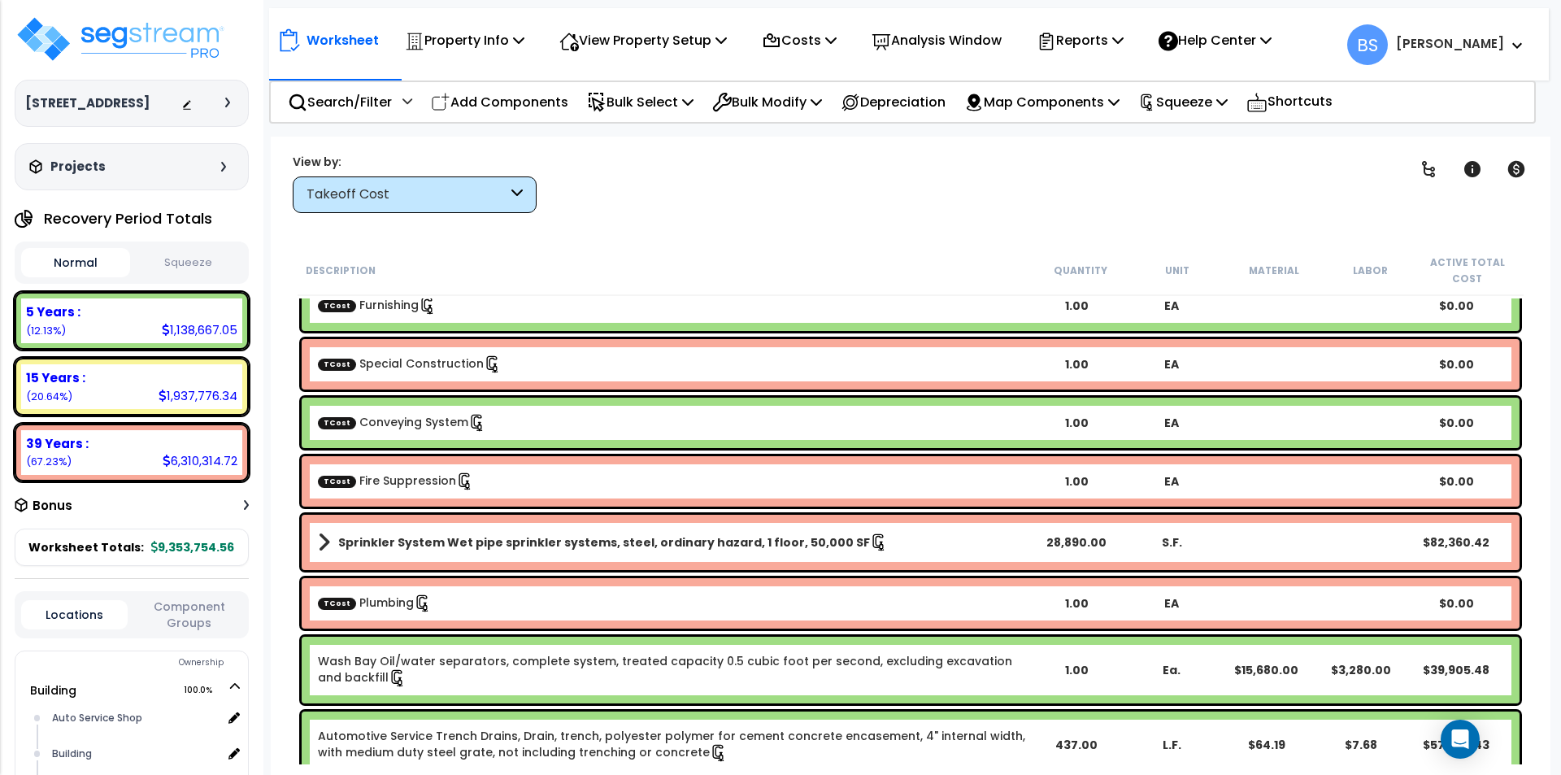
click at [403, 465] on div "TCost Fire Suppression 1.00 EA $0.00" at bounding box center [911, 481] width 1218 height 50
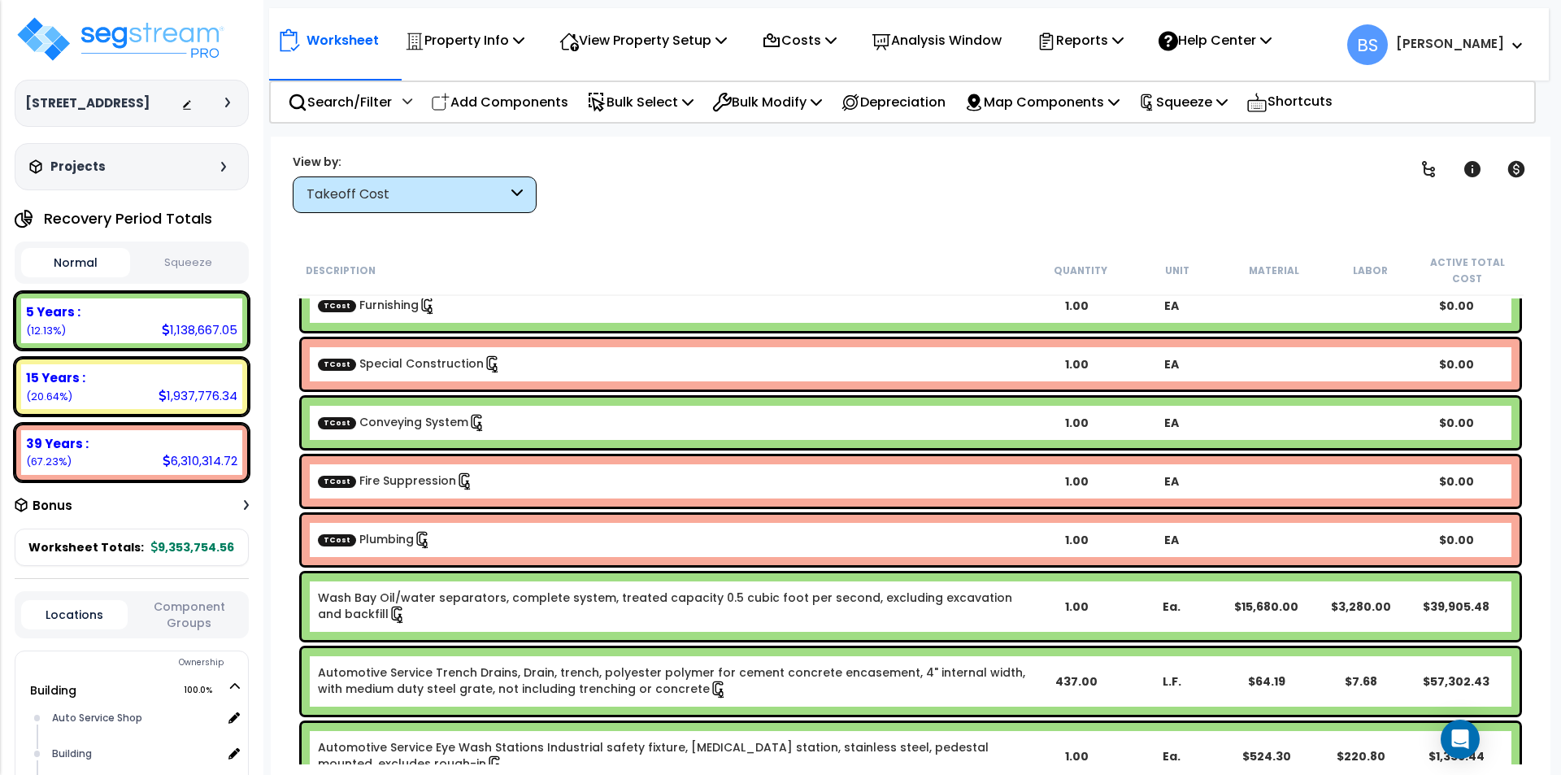
click at [495, 534] on div "TCost Plumbing" at bounding box center [673, 540] width 711 height 18
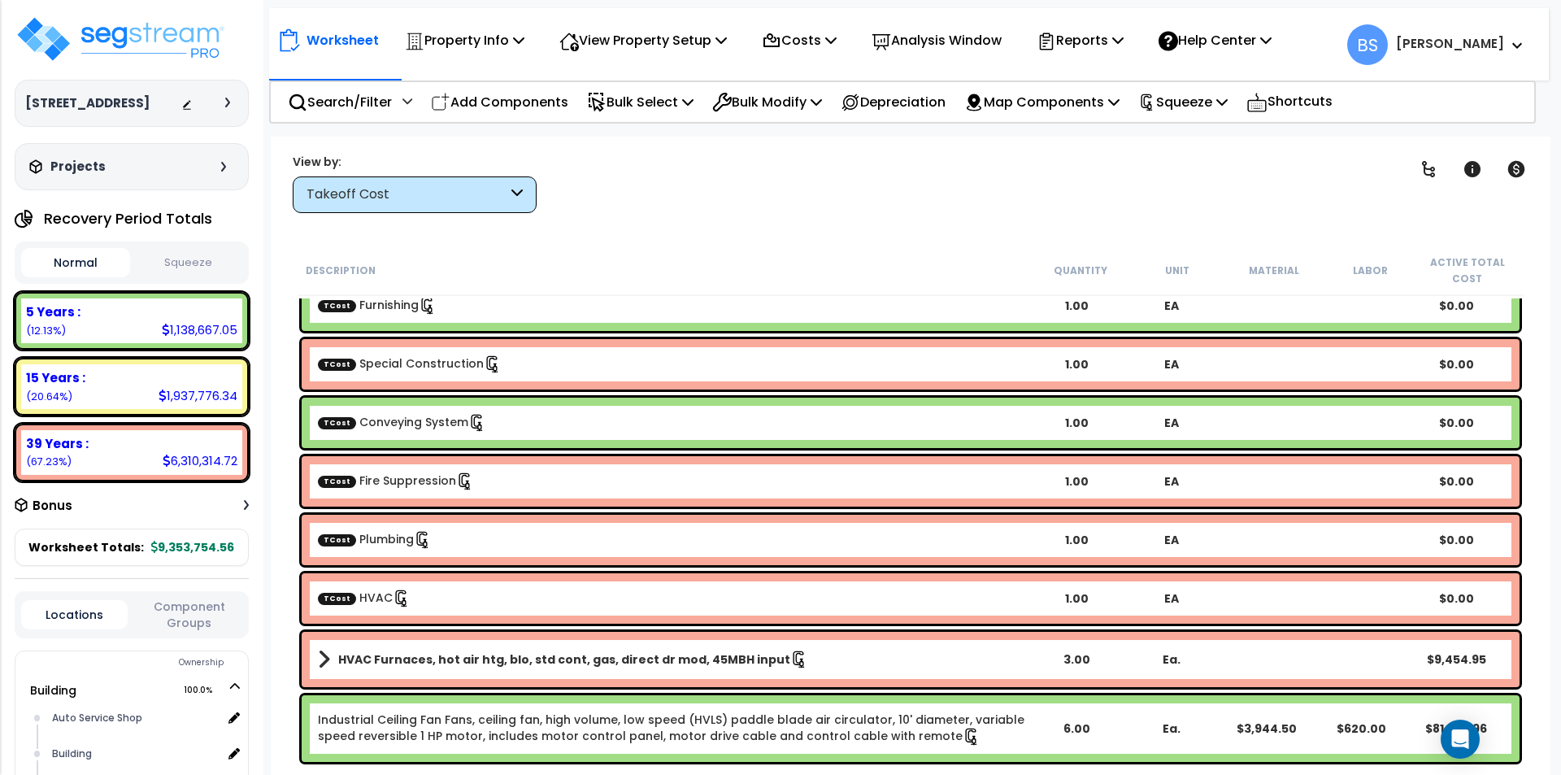
click at [467, 600] on div "TCost HVAC" at bounding box center [673, 598] width 711 height 18
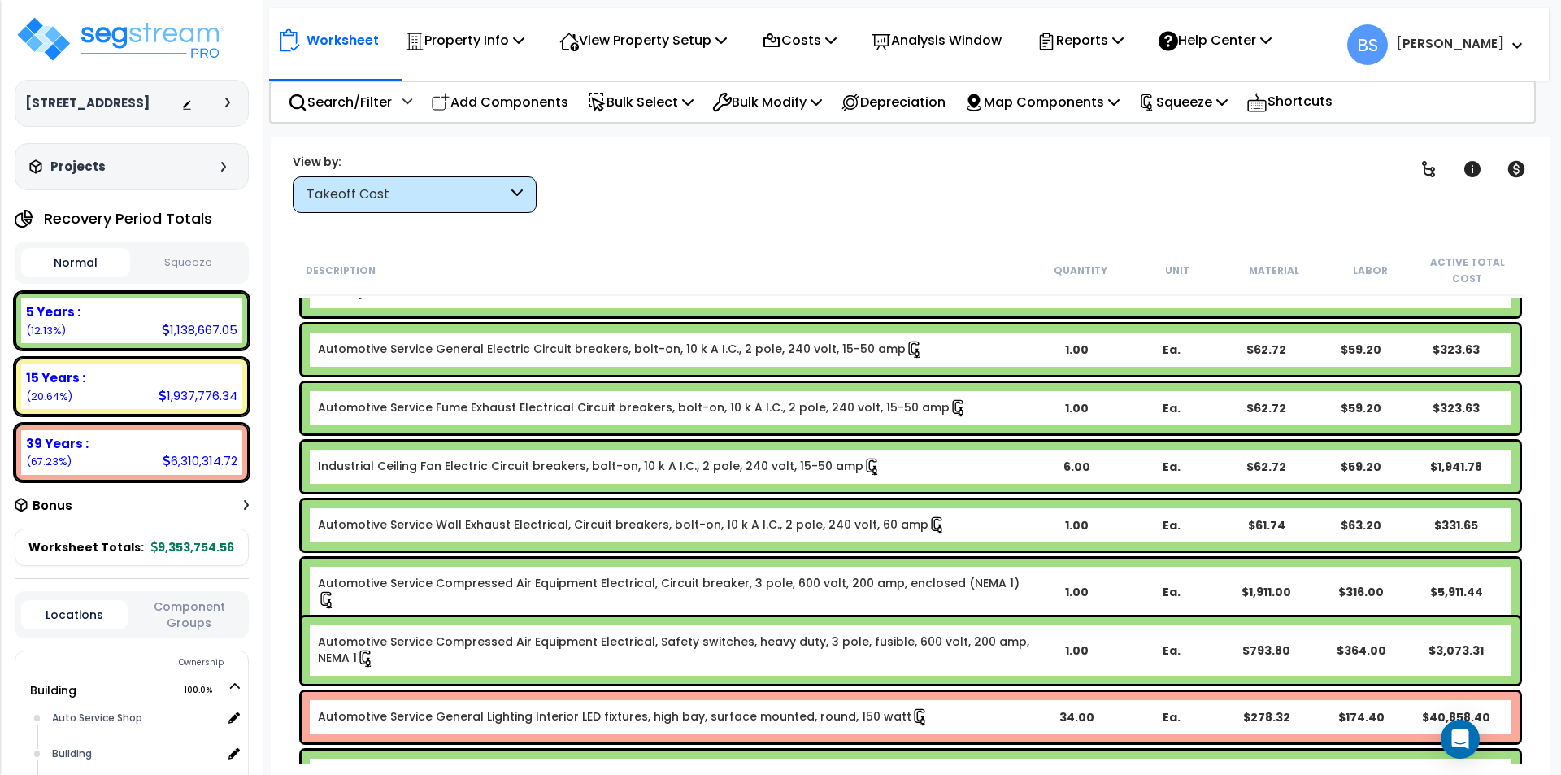
scroll to position [1545, 0]
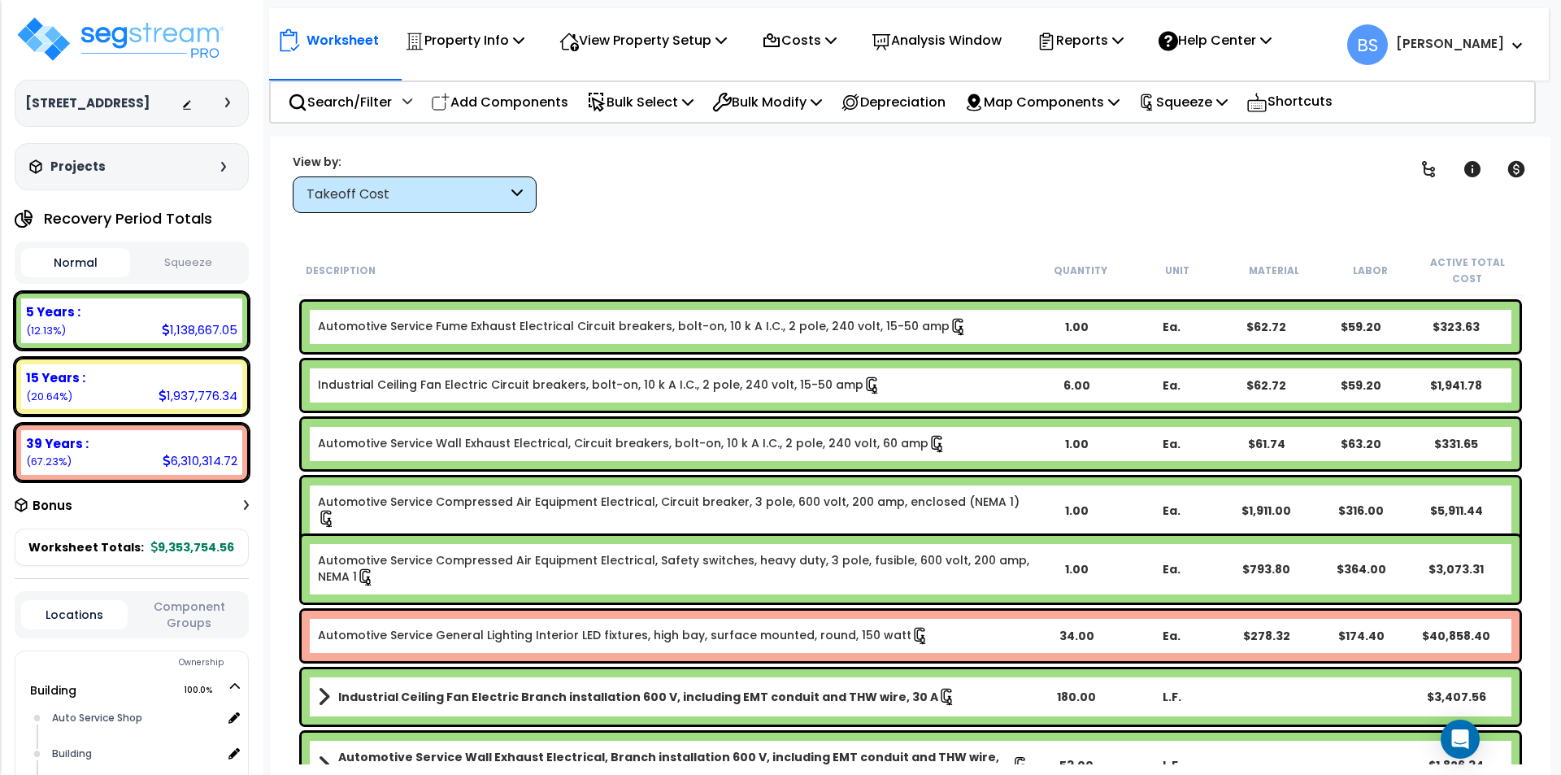
click at [1092, 630] on div "34.00" at bounding box center [1076, 636] width 95 height 16
click at [1522, 620] on div "Automotive Service General Lighting Interior LED fixtures, high bay, surface mo…" at bounding box center [911, 635] width 1226 height 59
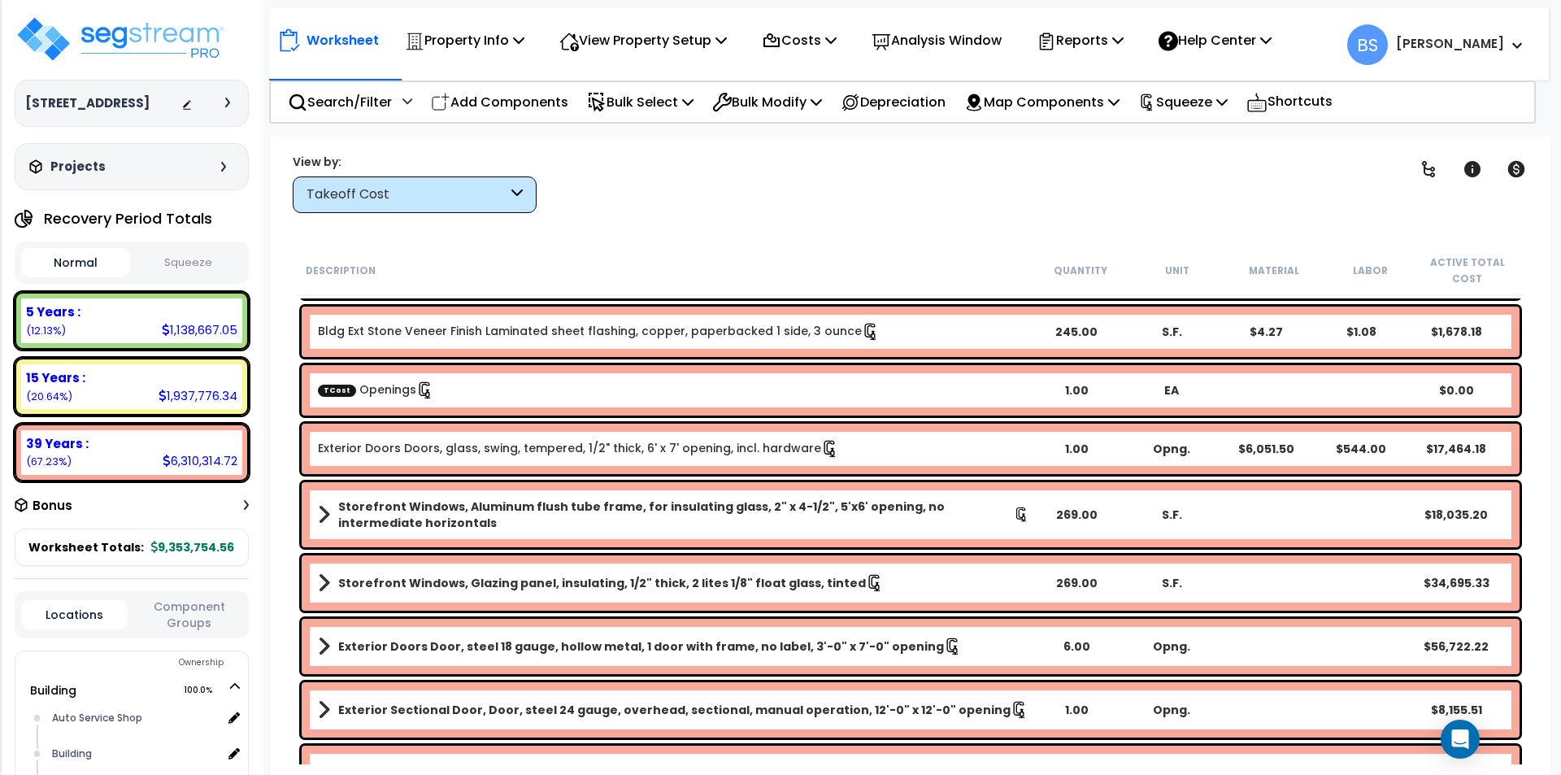
click at [474, 382] on div "TCost Openings" at bounding box center [673, 390] width 711 height 18
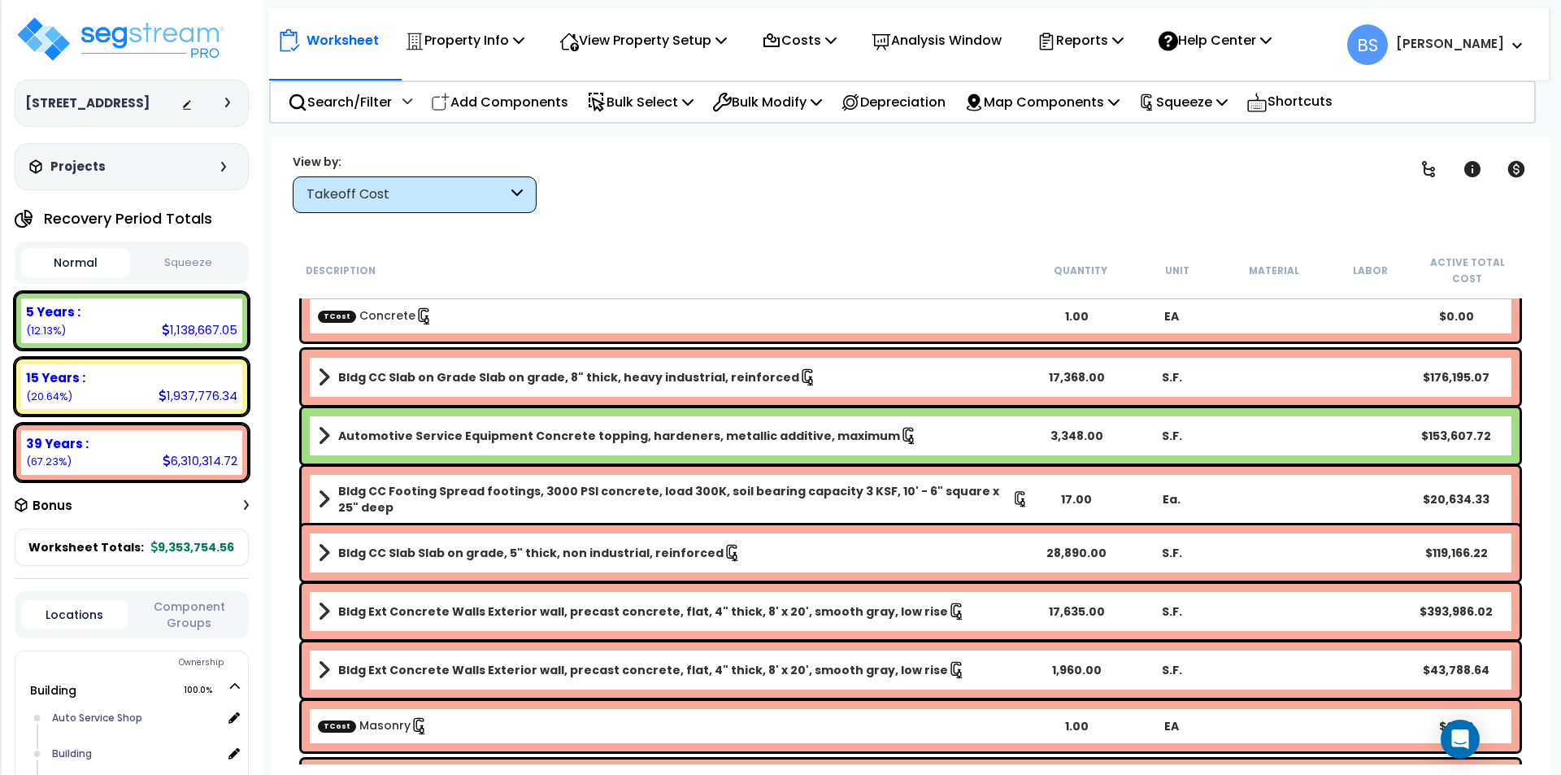
scroll to position [0, 0]
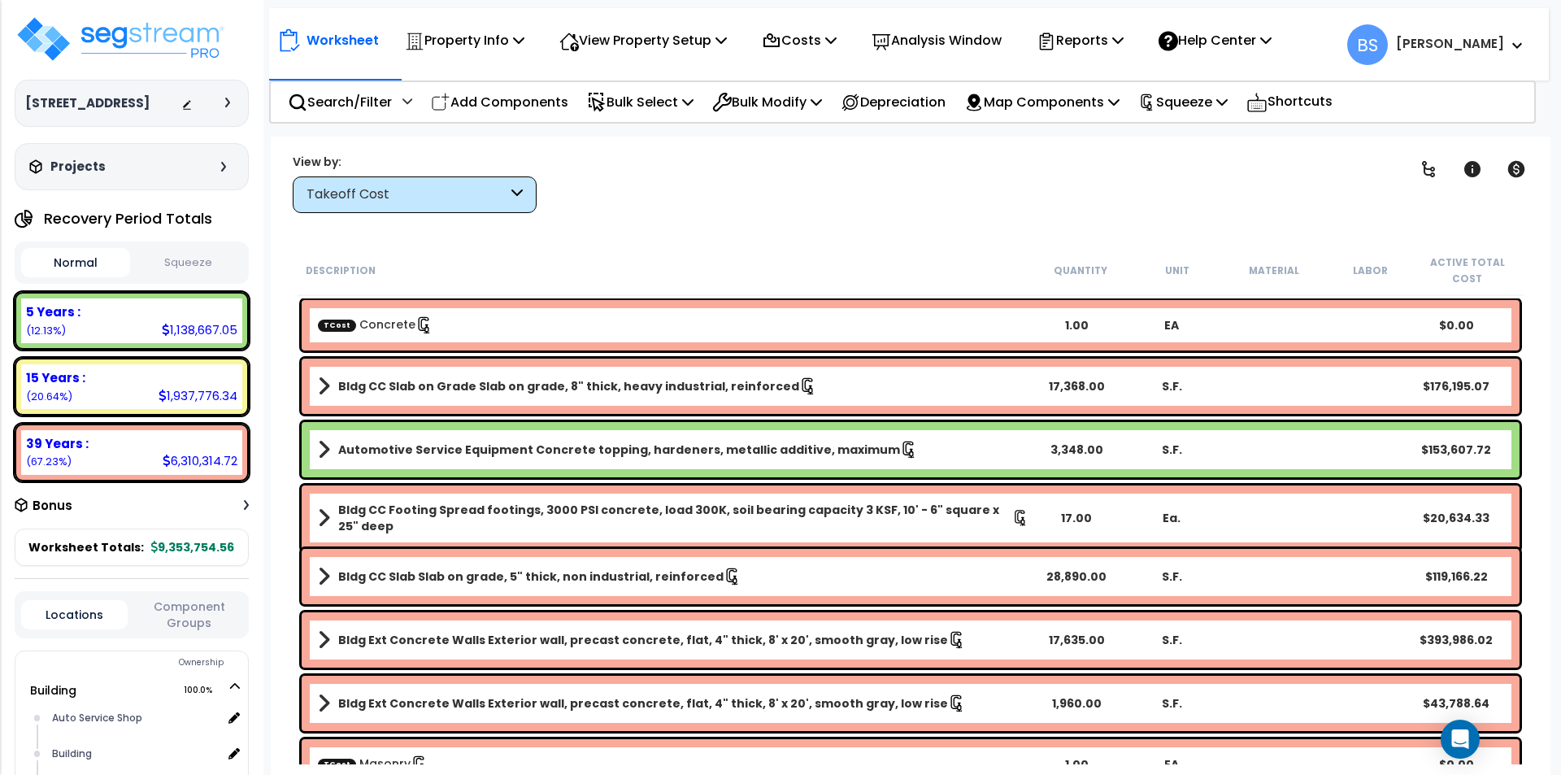
click at [513, 323] on div "TCost Concrete" at bounding box center [673, 325] width 711 height 18
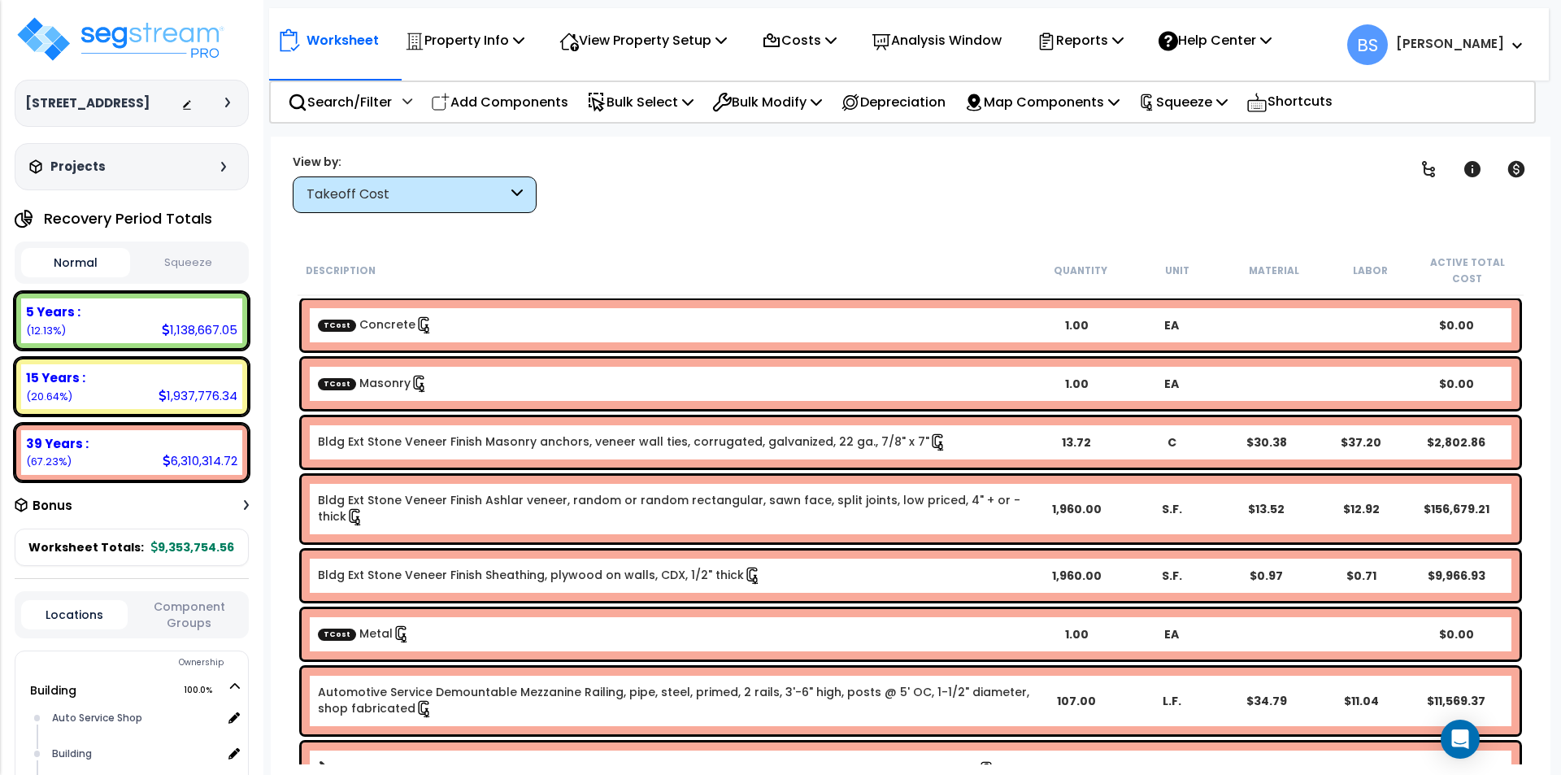
click at [402, 383] on link "TCost Masonry" at bounding box center [373, 383] width 111 height 16
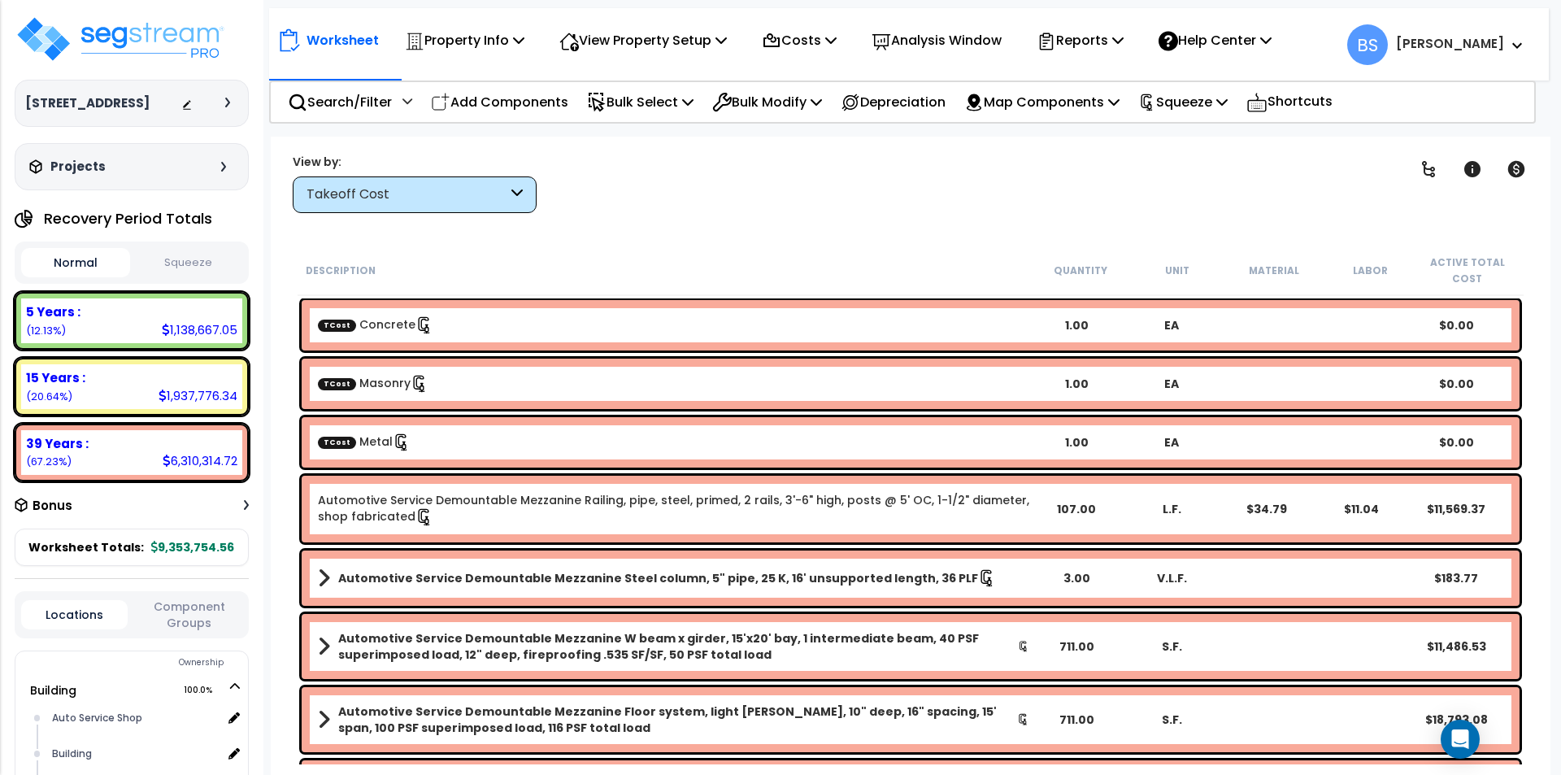
click at [379, 440] on link "TCost Metal" at bounding box center [364, 441] width 93 height 16
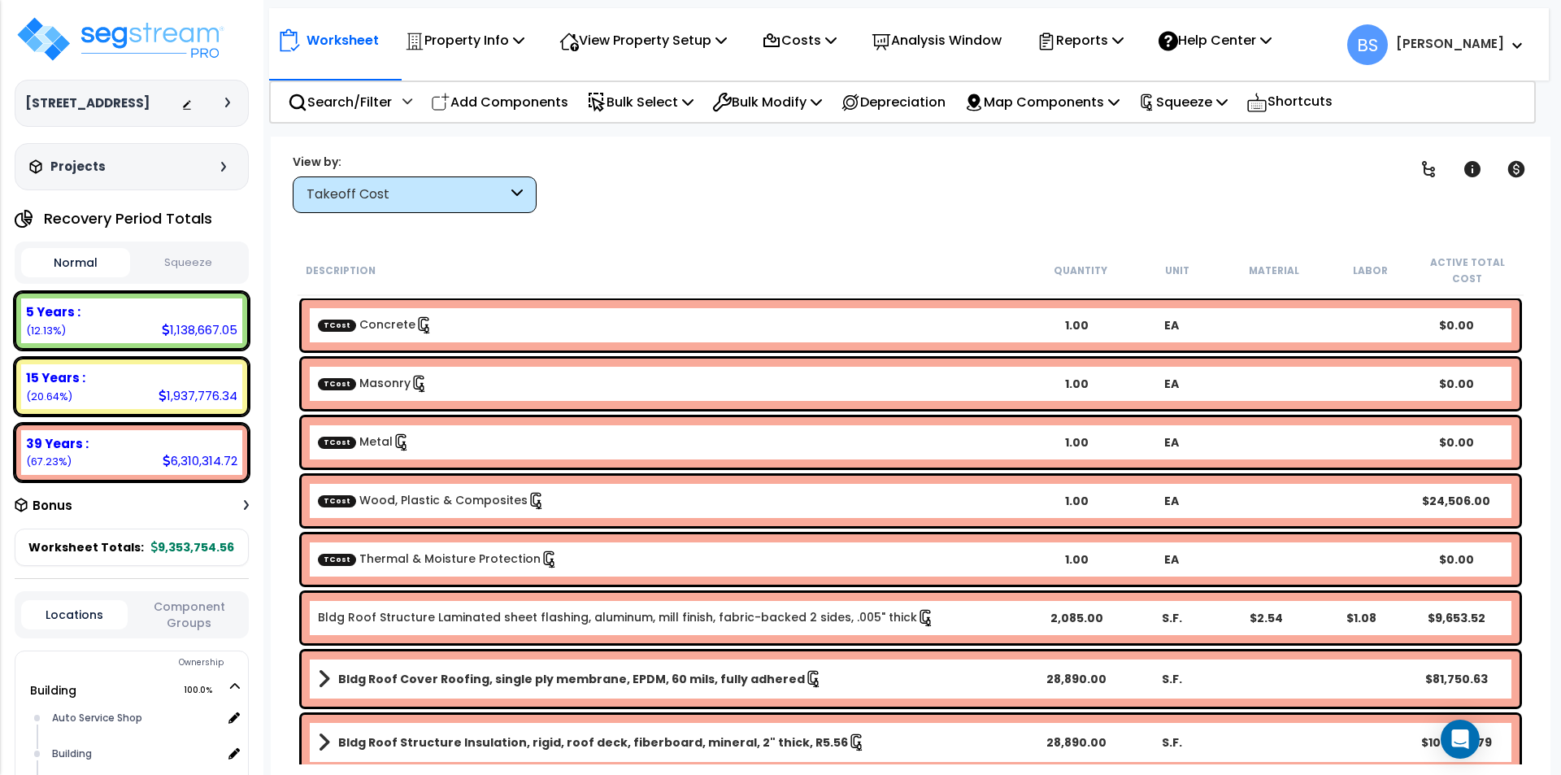
click at [379, 553] on link "TCost Thermal & Moisture Protection" at bounding box center [438, 558] width 241 height 16
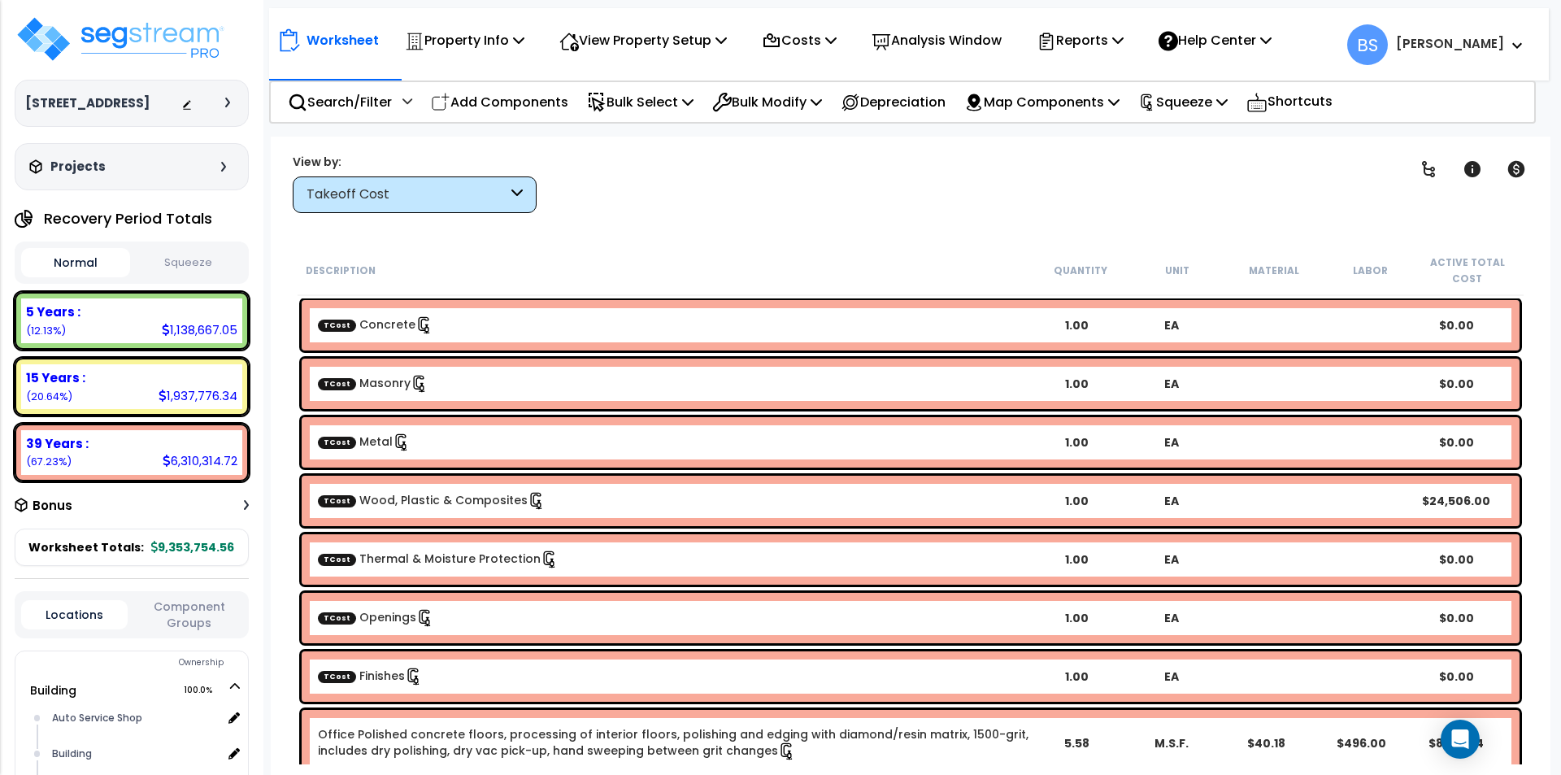
click at [541, 672] on div "TCost Finishes" at bounding box center [673, 676] width 711 height 18
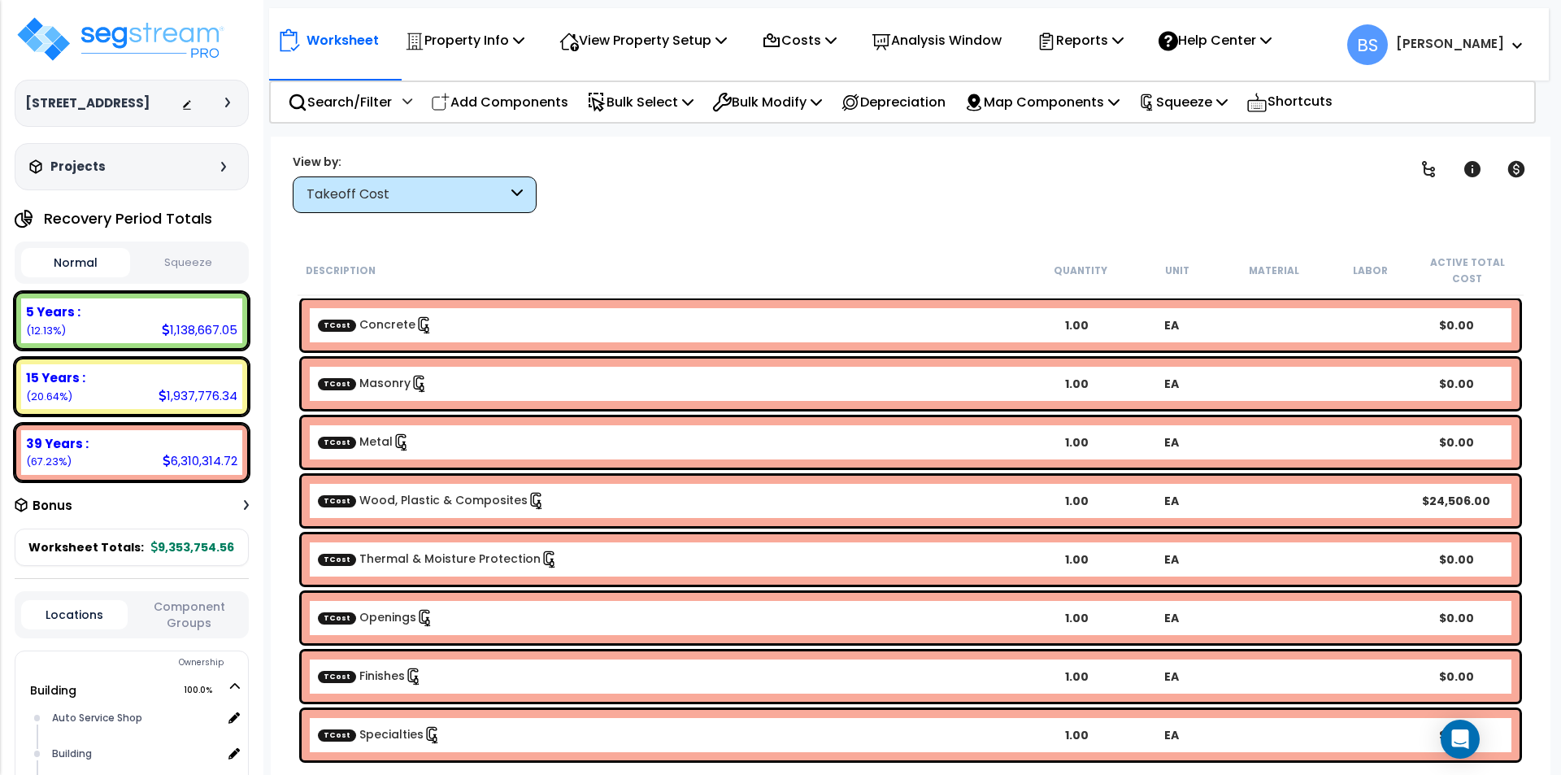
scroll to position [81, 0]
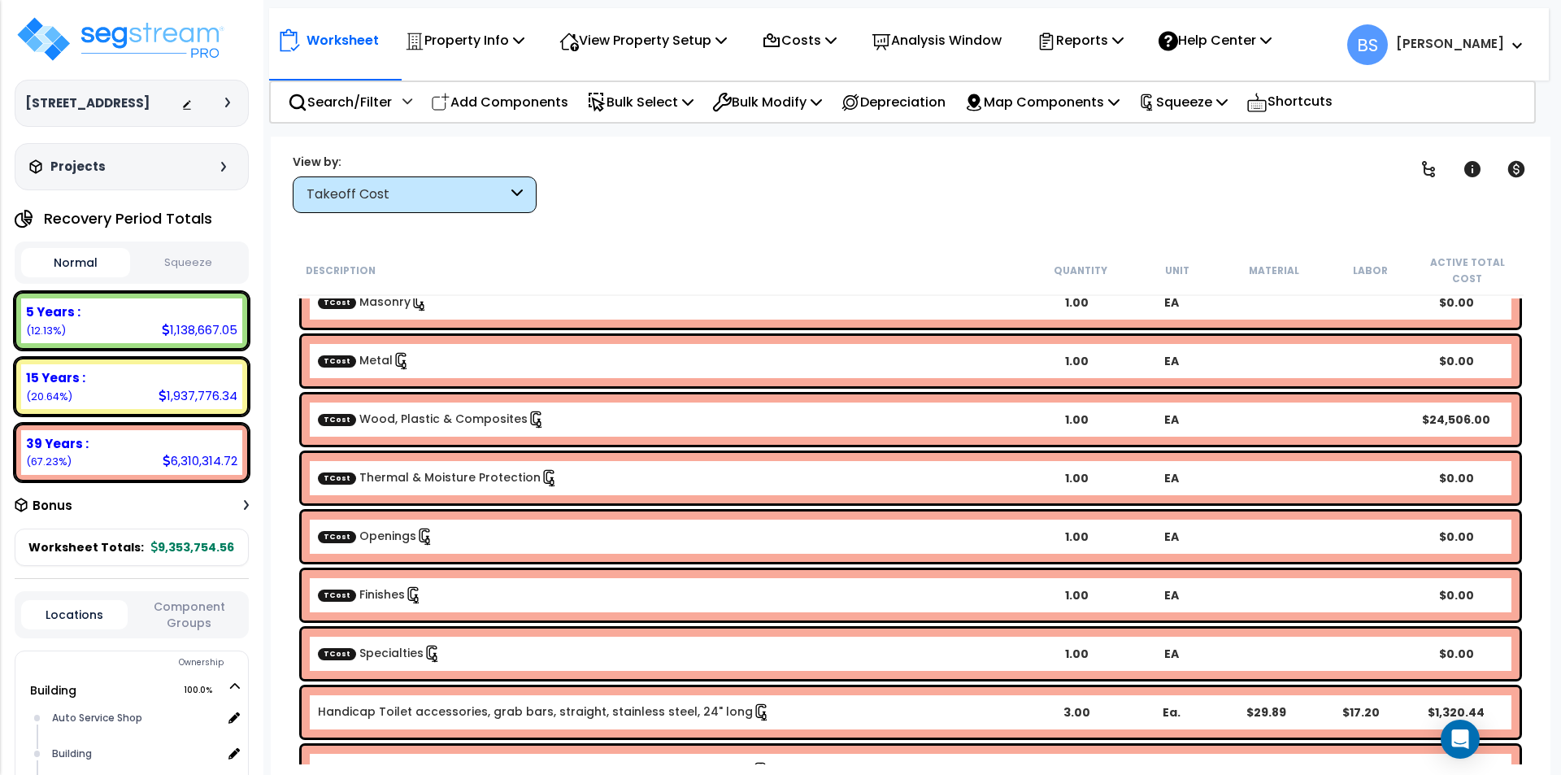
click at [475, 659] on div "TCost Specialties" at bounding box center [673, 654] width 711 height 18
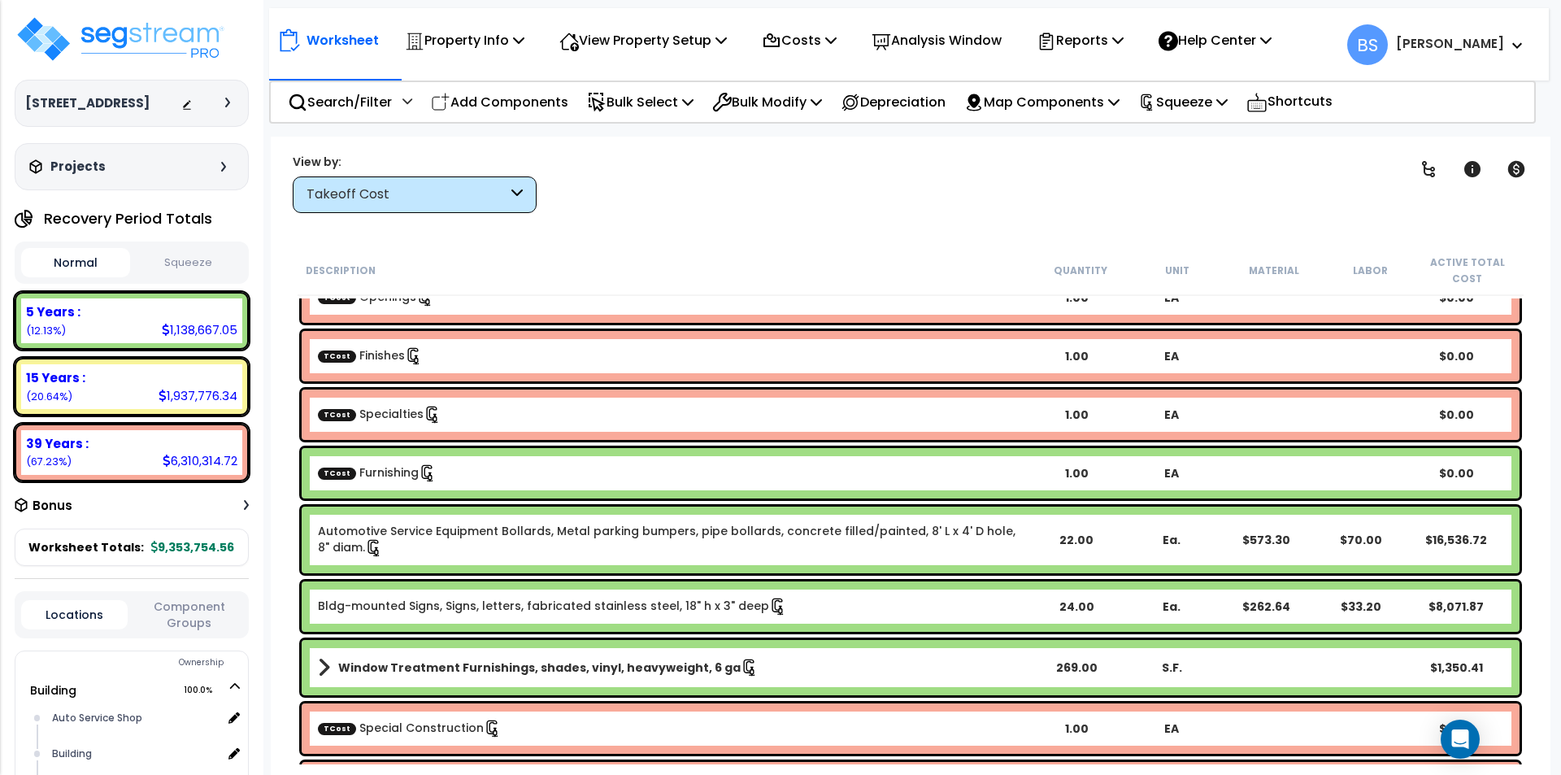
scroll to position [325, 0]
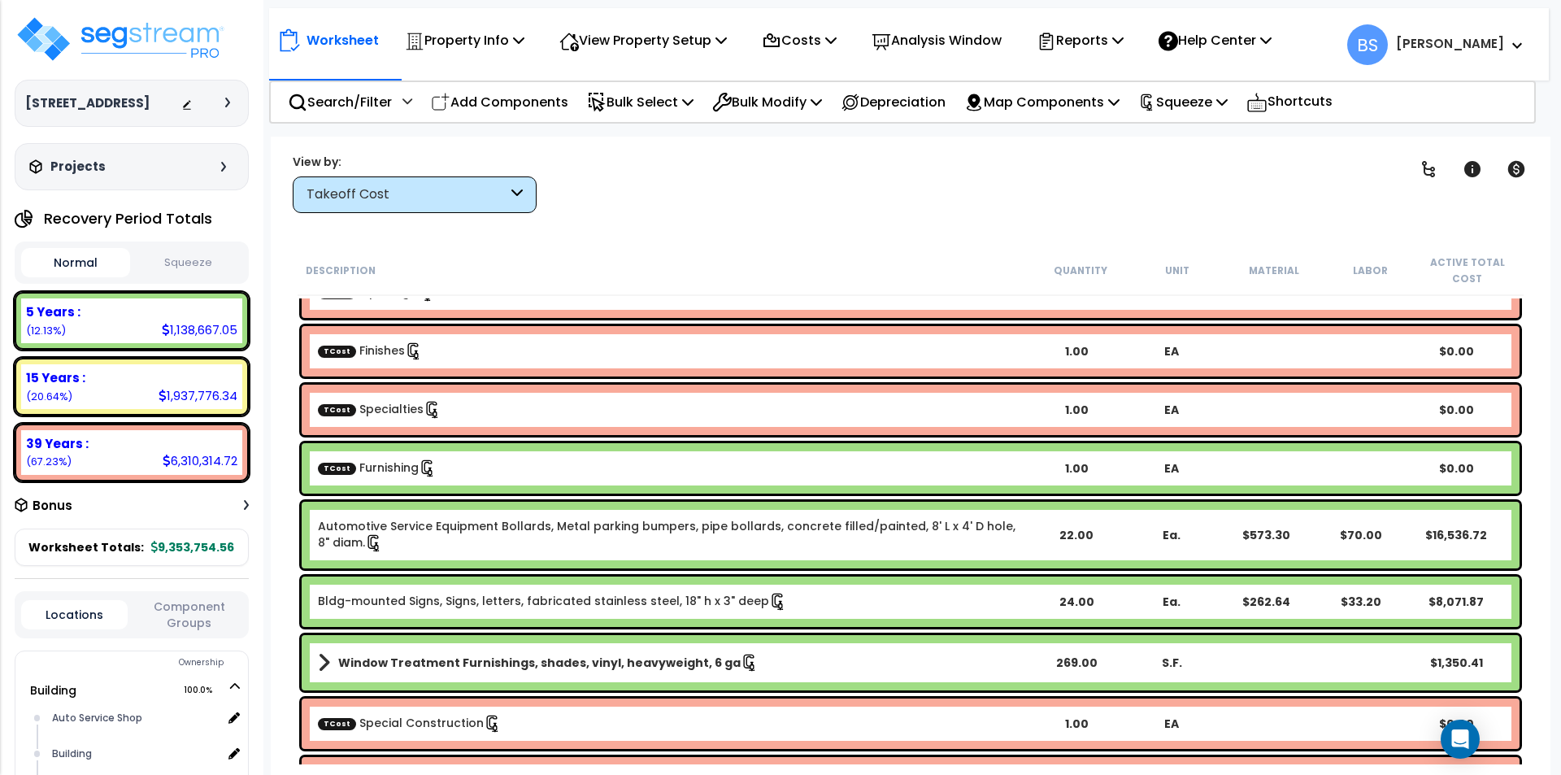
click at [506, 445] on div "TCost Furnishing 1.00 EA $0.00" at bounding box center [911, 468] width 1218 height 50
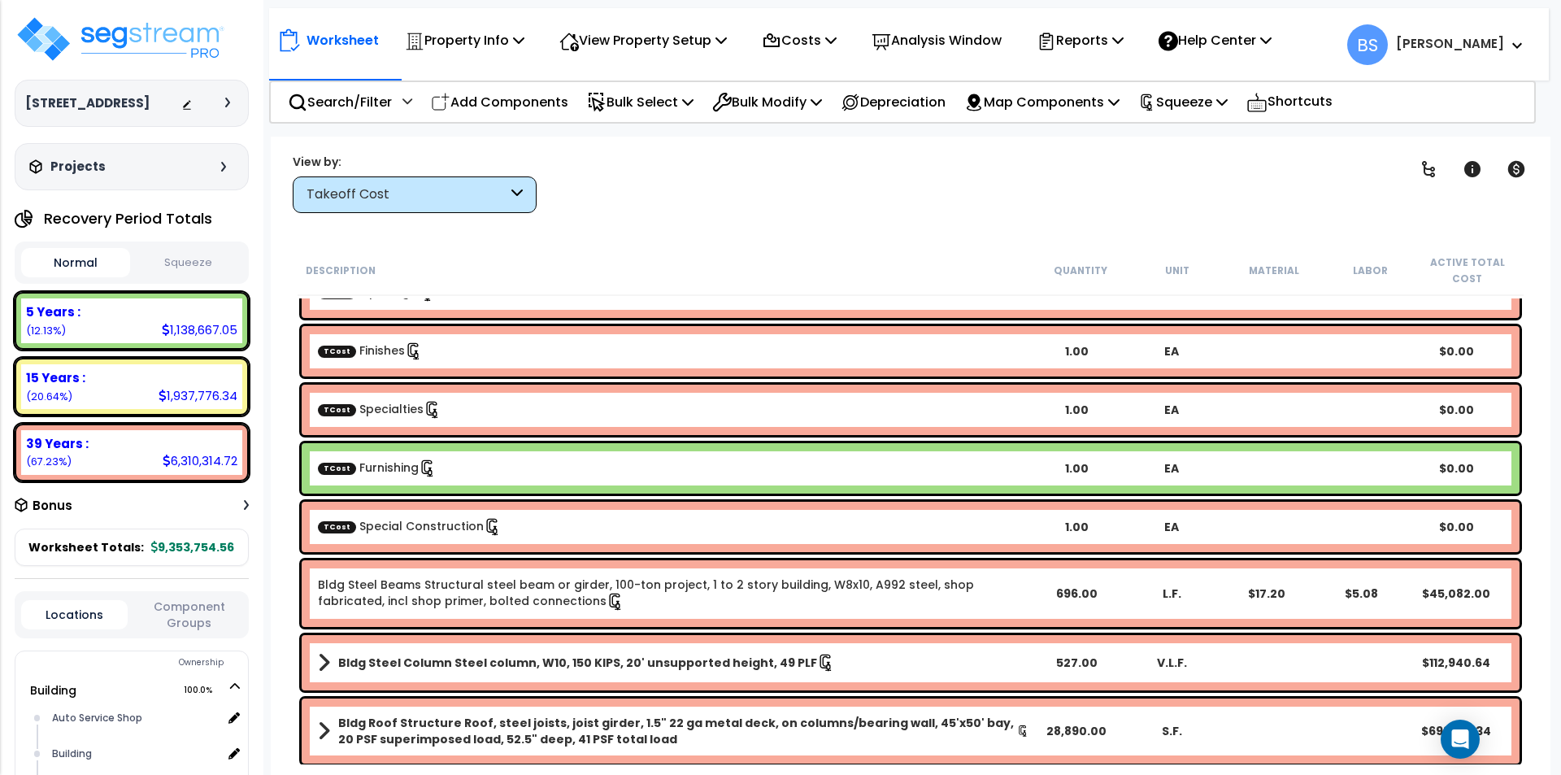
click at [433, 530] on link "TCost Special Construction" at bounding box center [410, 526] width 184 height 16
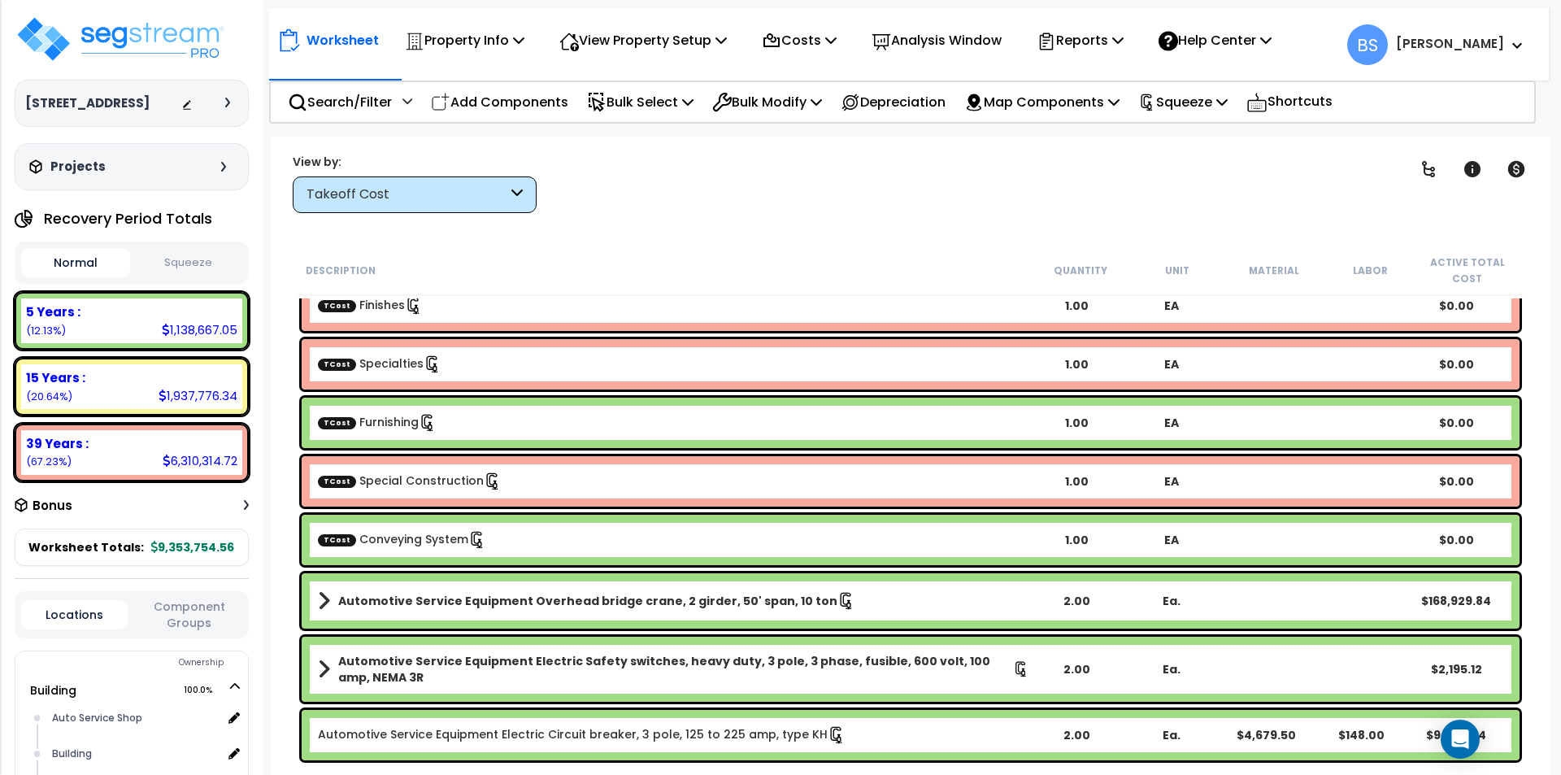
scroll to position [488, 0]
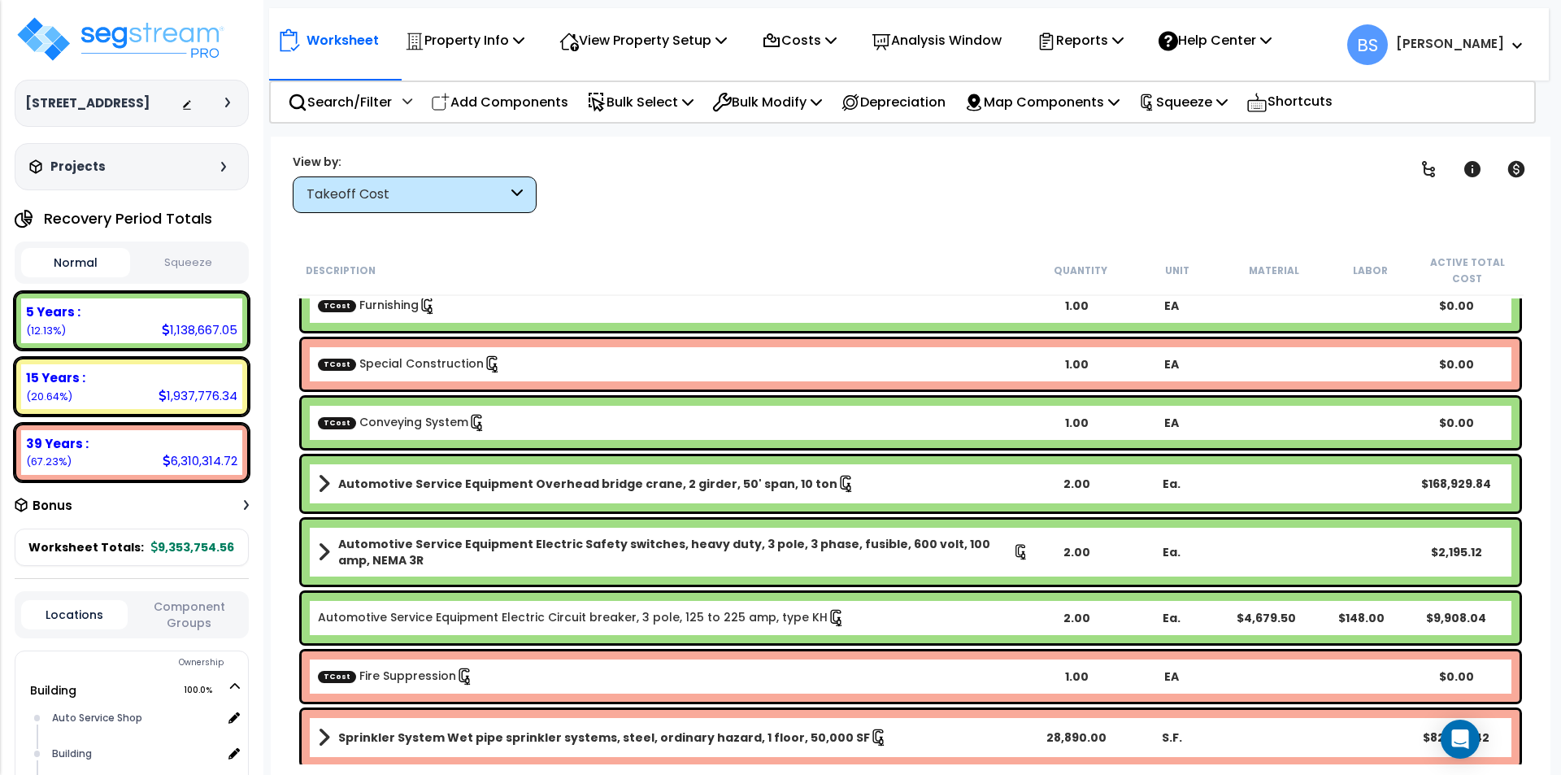
click at [385, 438] on div "TCost Conveying System 1.00 EA $0.00" at bounding box center [911, 423] width 1218 height 50
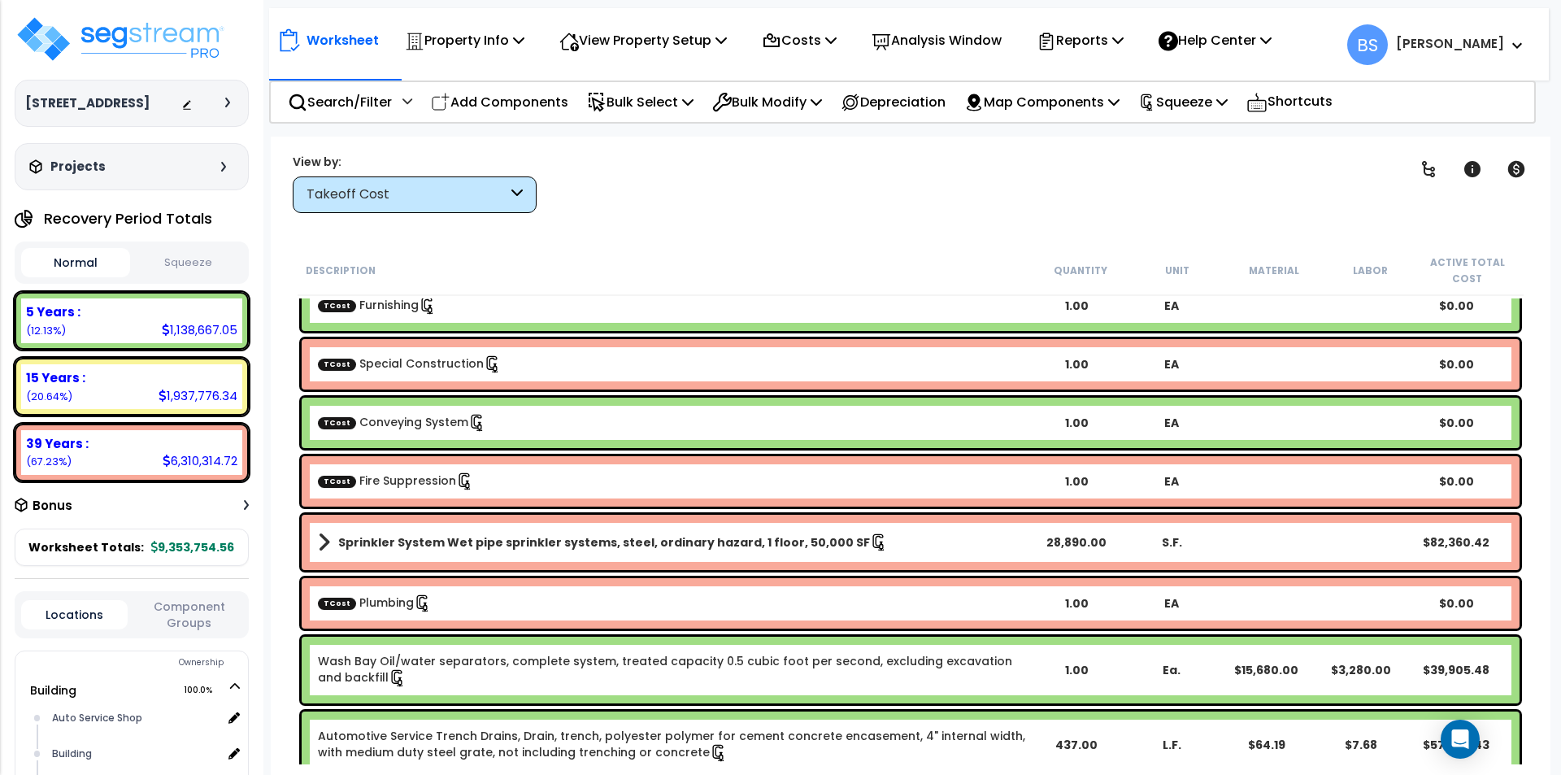
click at [399, 463] on div "TCost Fire Suppression 1.00 EA $0.00" at bounding box center [911, 481] width 1218 height 50
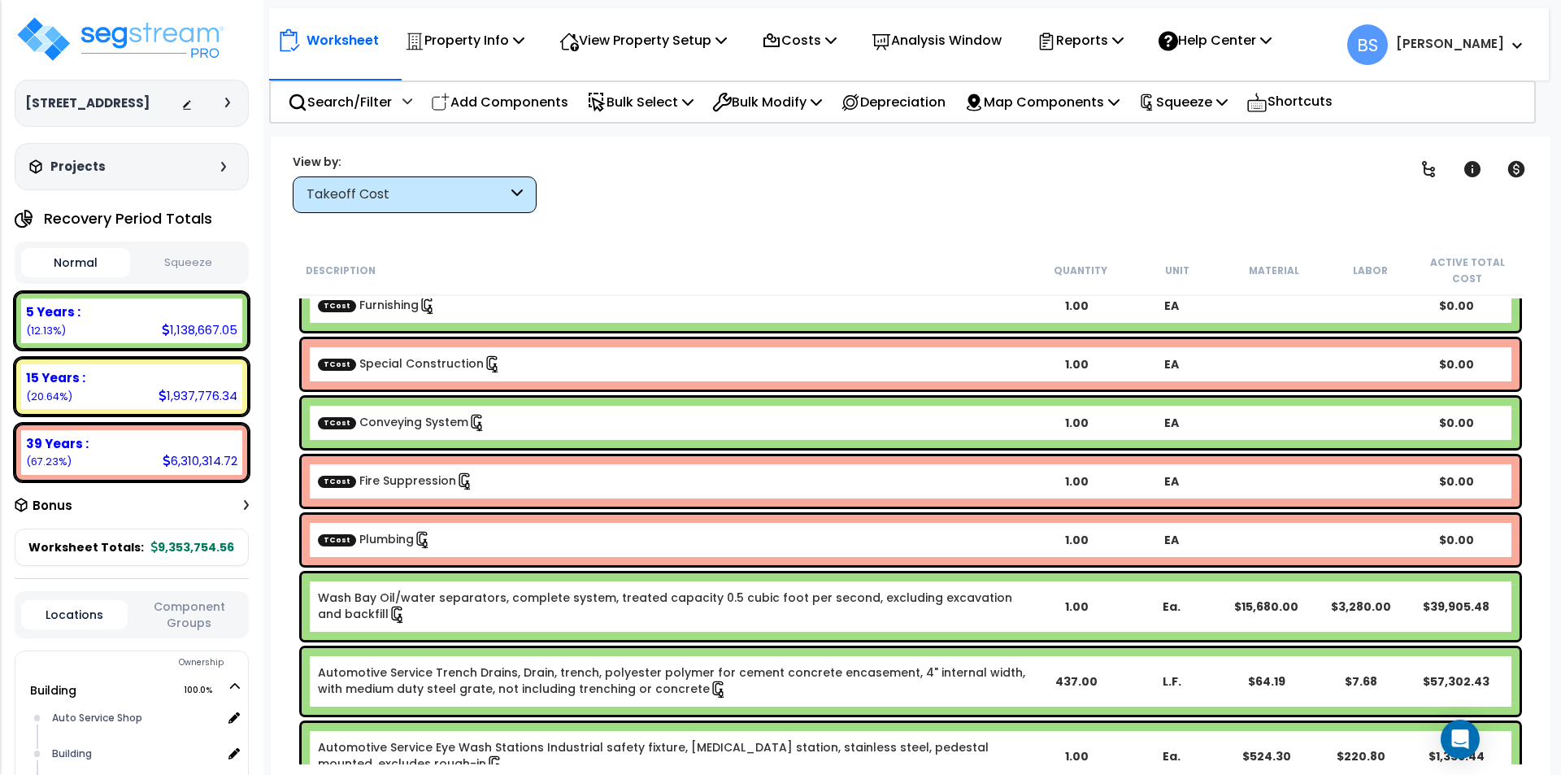
click at [384, 547] on div "TCost Plumbing" at bounding box center [673, 540] width 711 height 18
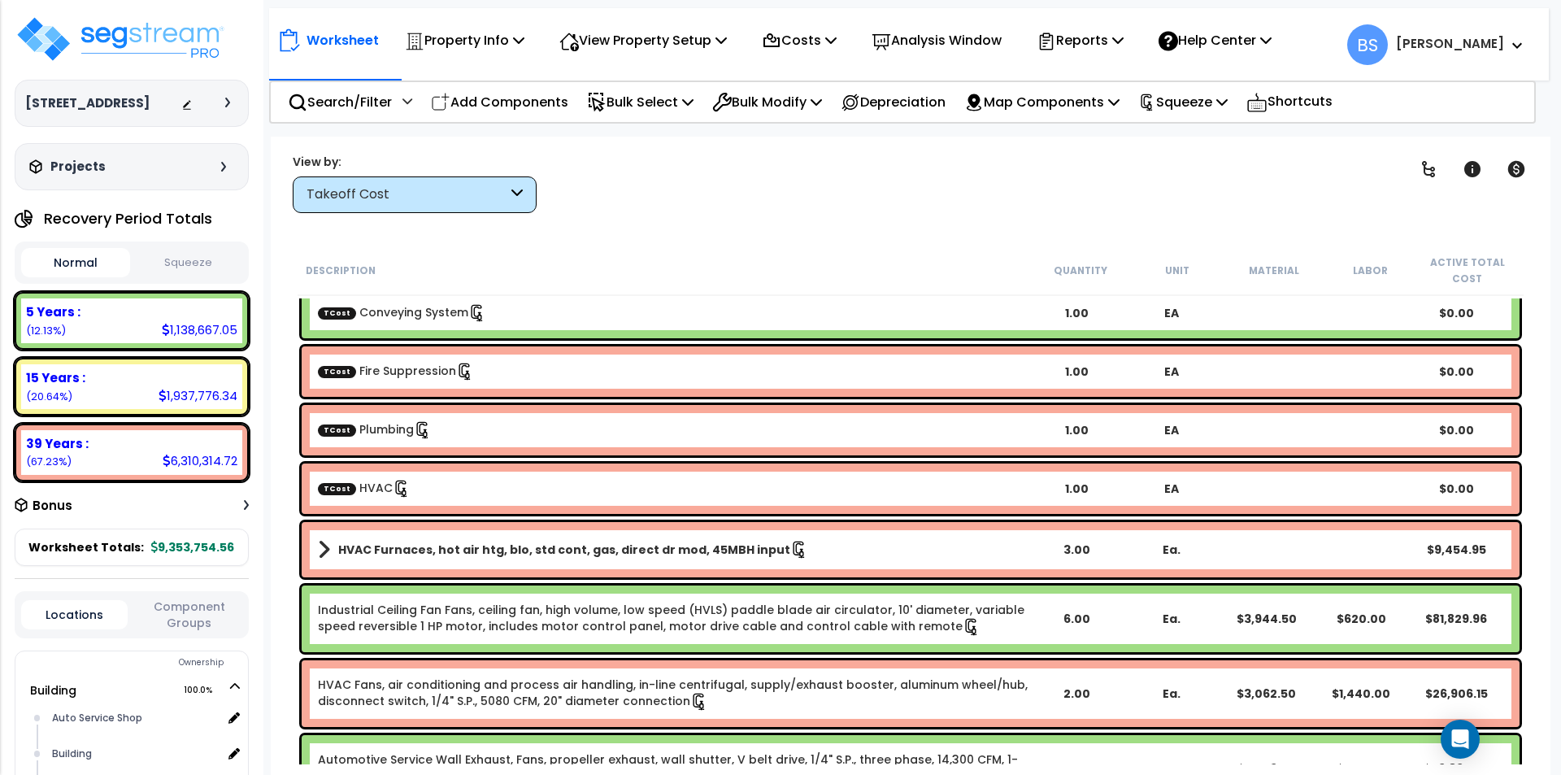
scroll to position [650, 0]
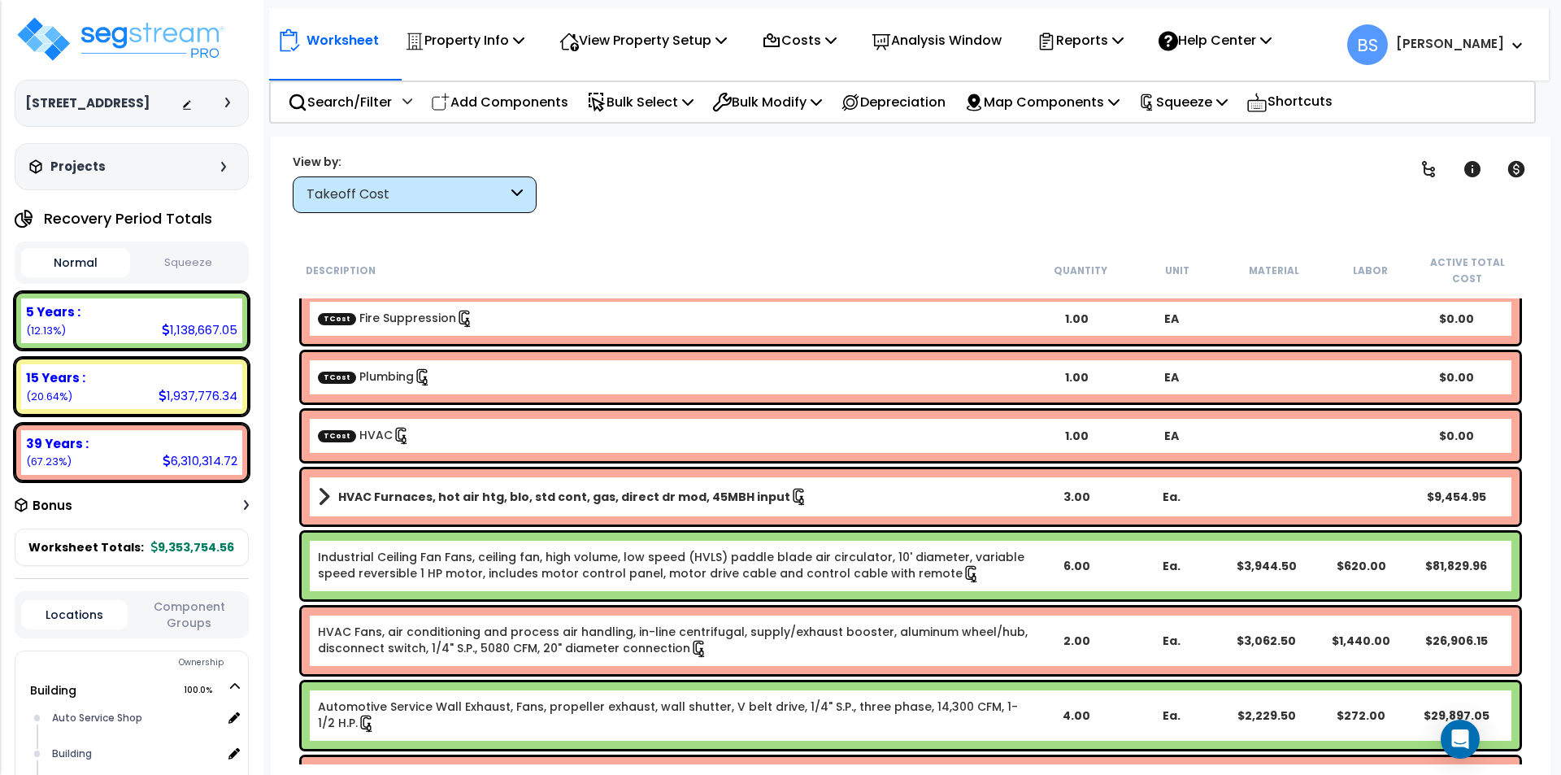
click at [485, 443] on div "TCost HVAC" at bounding box center [673, 436] width 711 height 18
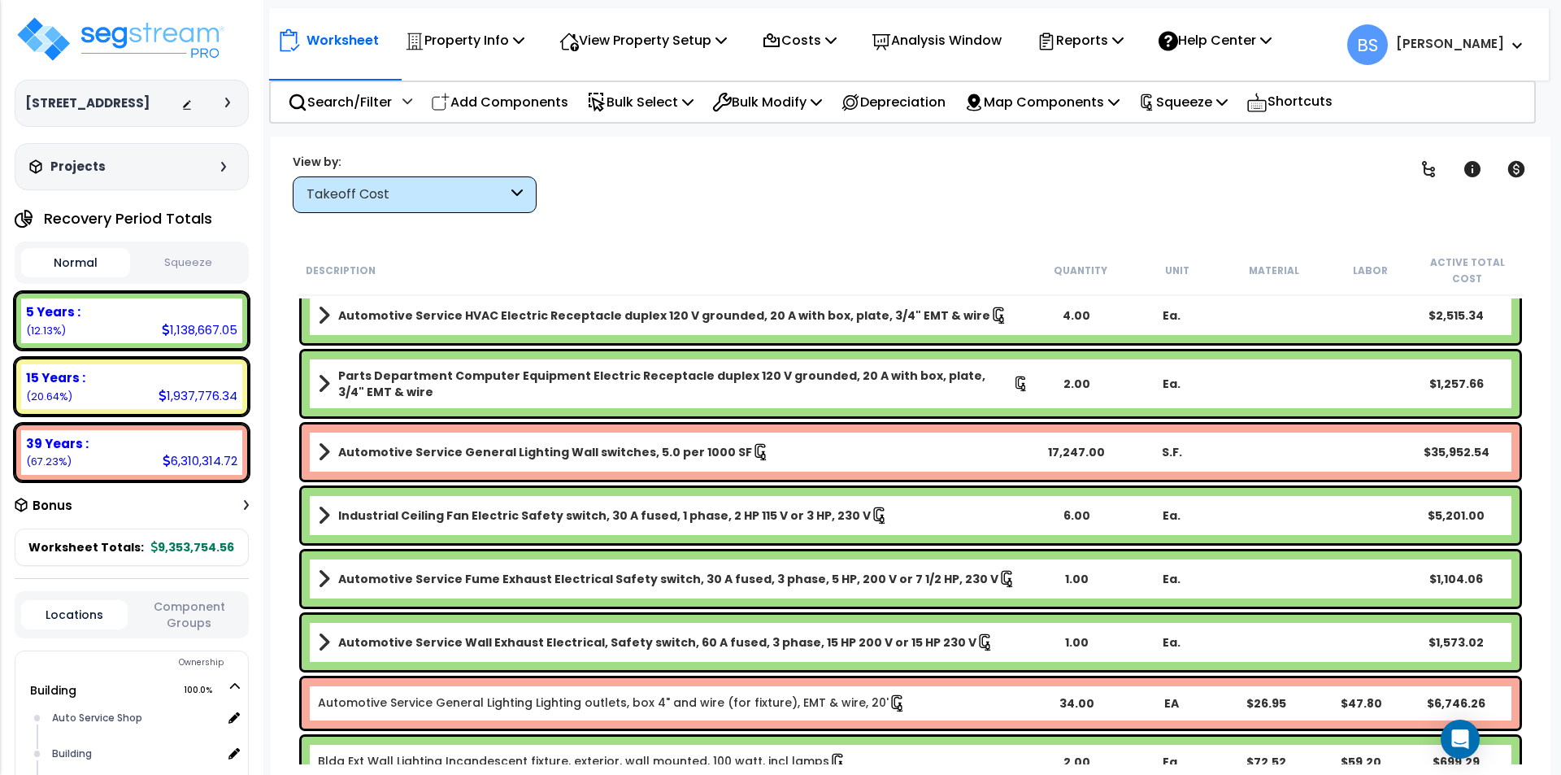
scroll to position [2114, 0]
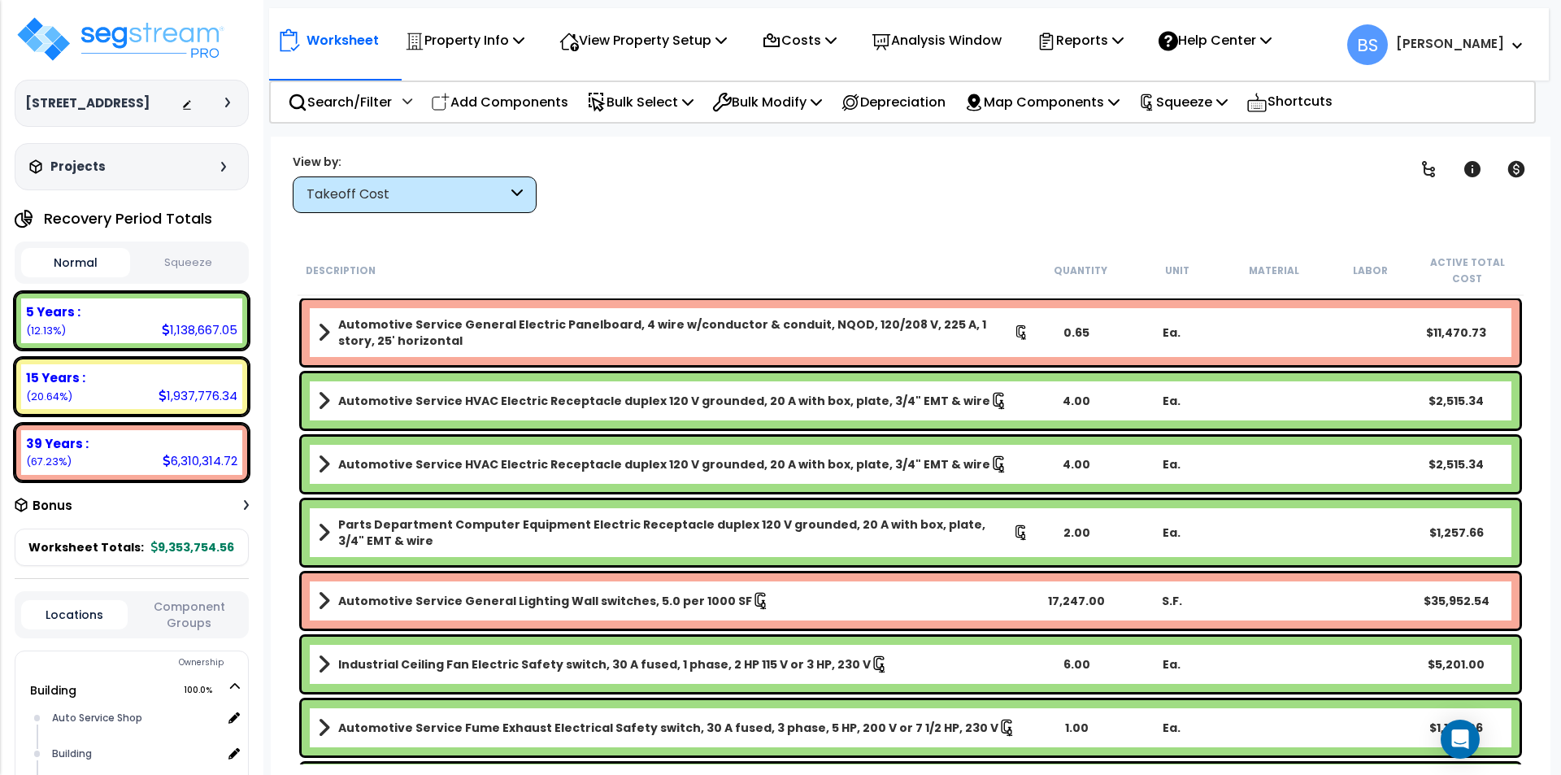
click at [1076, 532] on div "2.00" at bounding box center [1076, 532] width 95 height 16
click at [288, 547] on div "Description Quantity Unit Material Labor Active Total Cost Automotive Service C…" at bounding box center [910, 505] width 1247 height 519
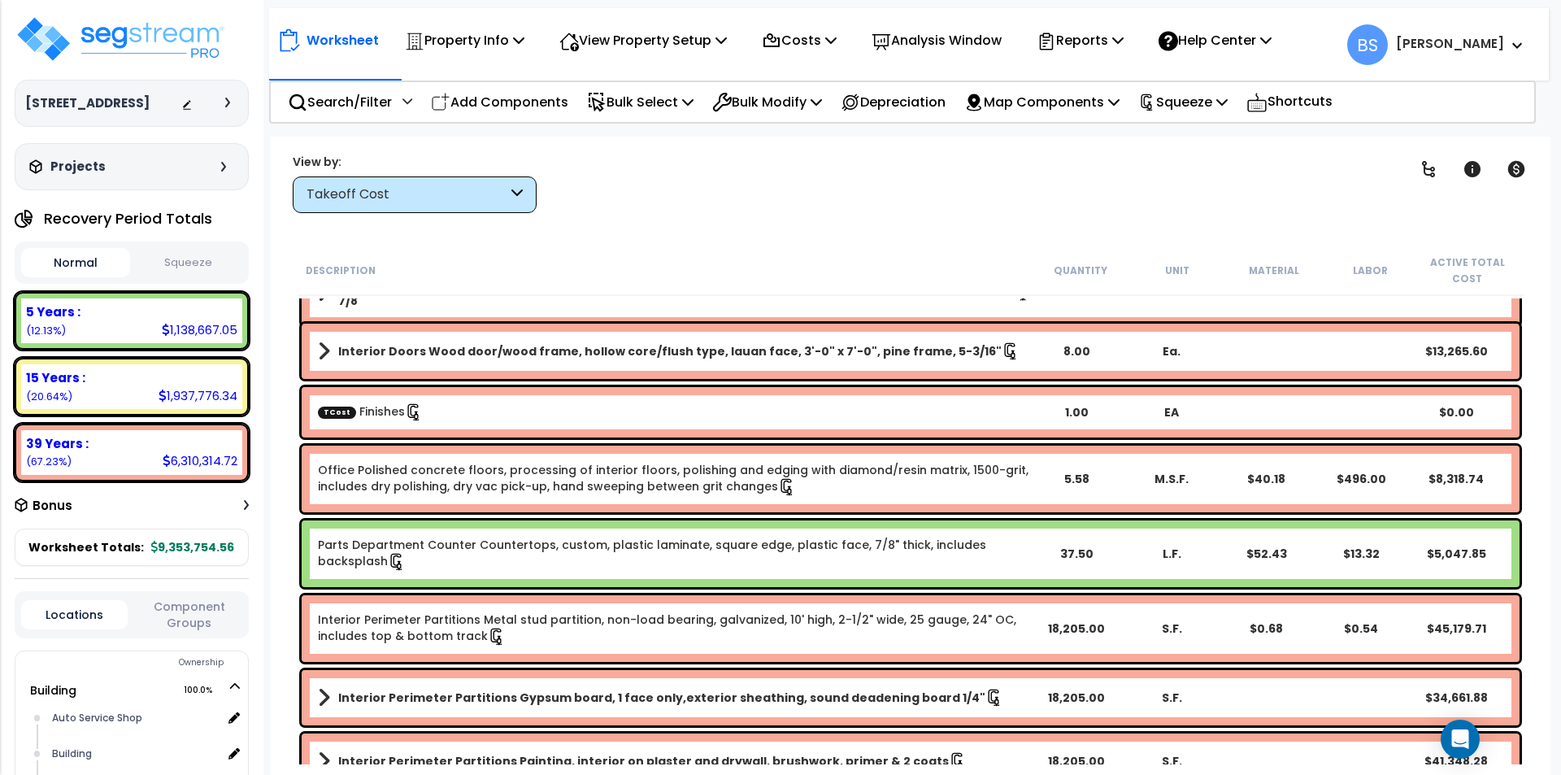
scroll to position [2276, 0]
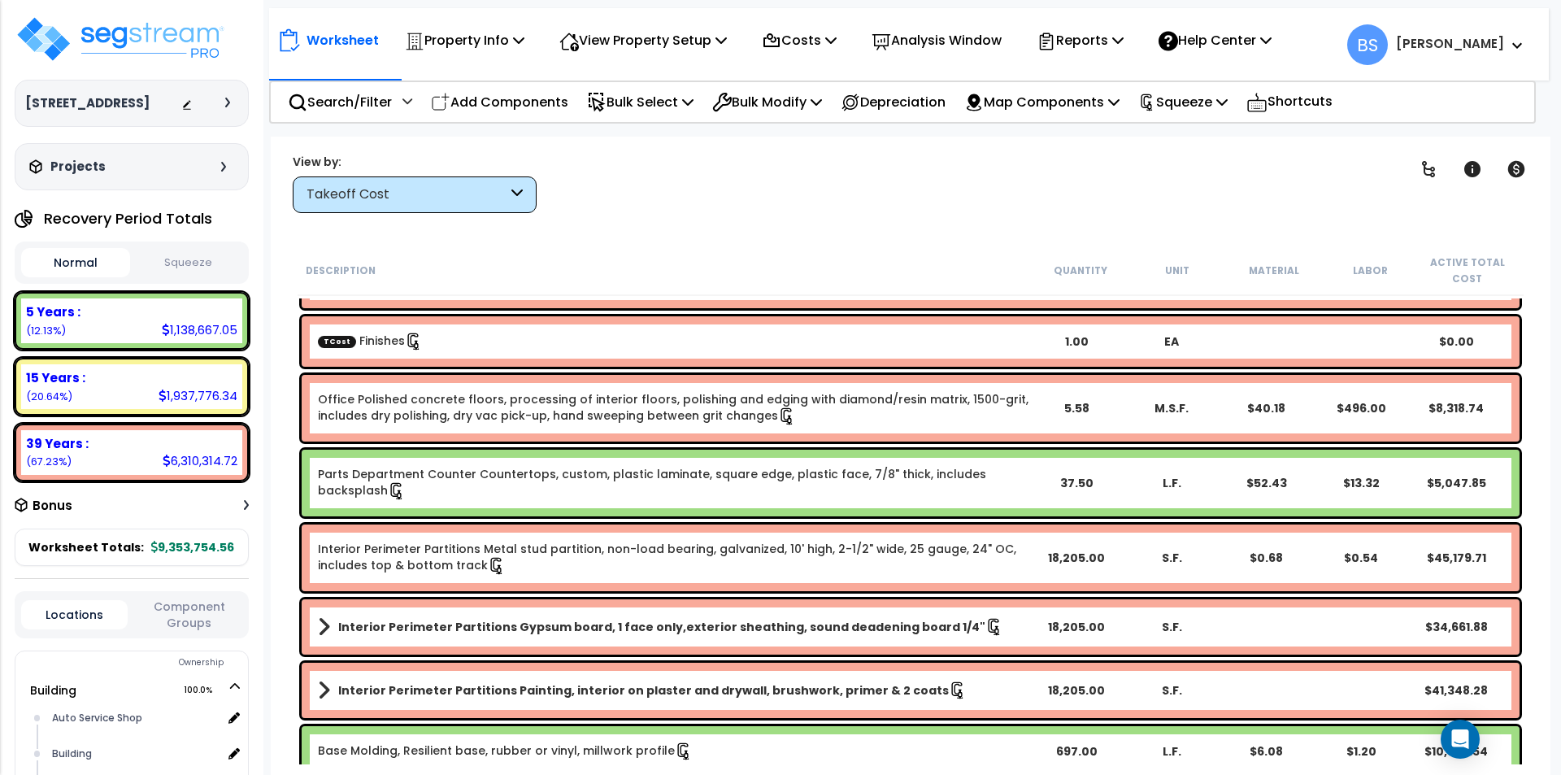
click at [467, 346] on div "TCost Finishes" at bounding box center [673, 342] width 711 height 18
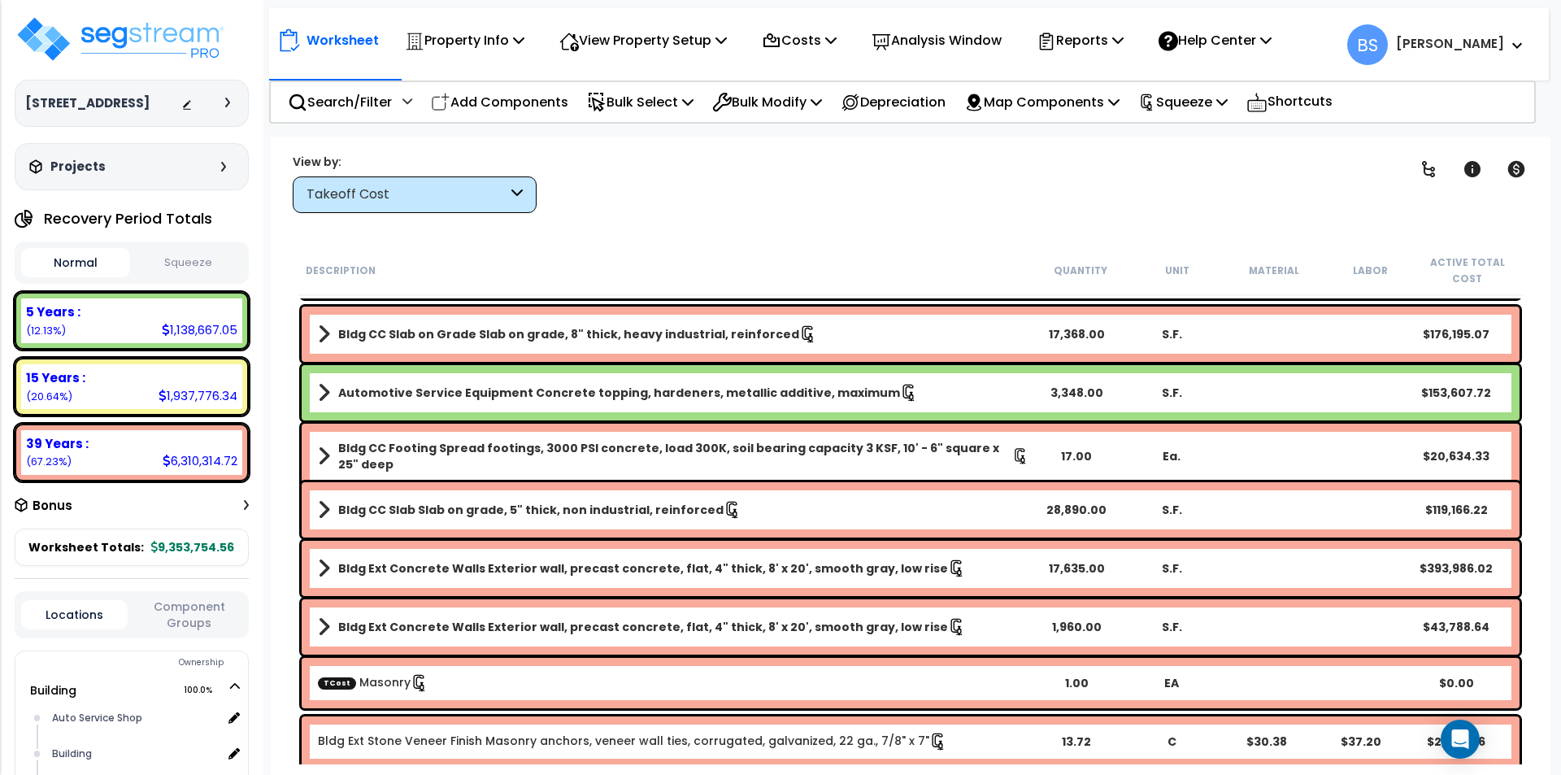
scroll to position [0, 0]
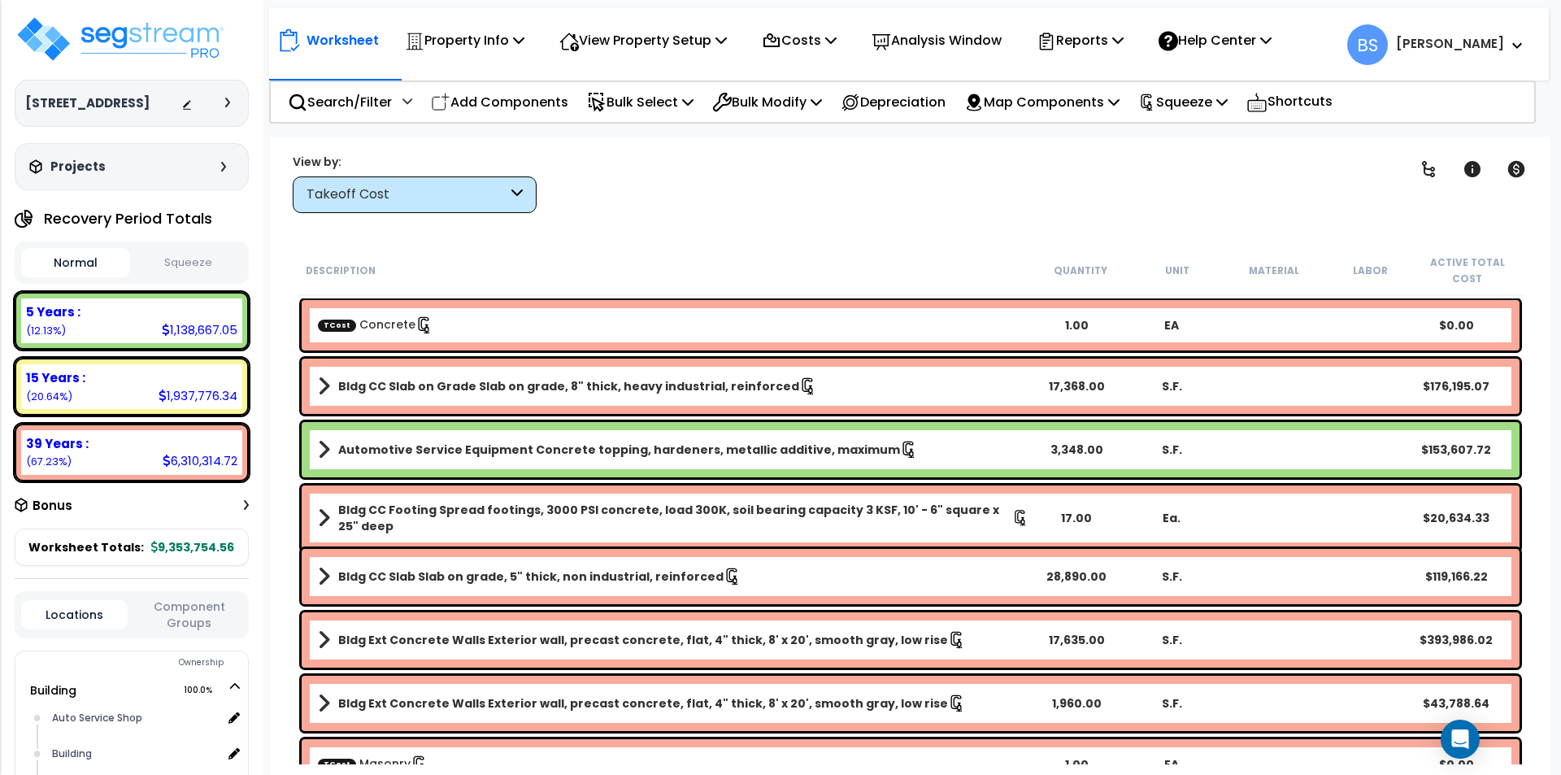
click at [484, 310] on div "TCost Concrete 1.00 EA $0.00" at bounding box center [911, 325] width 1218 height 50
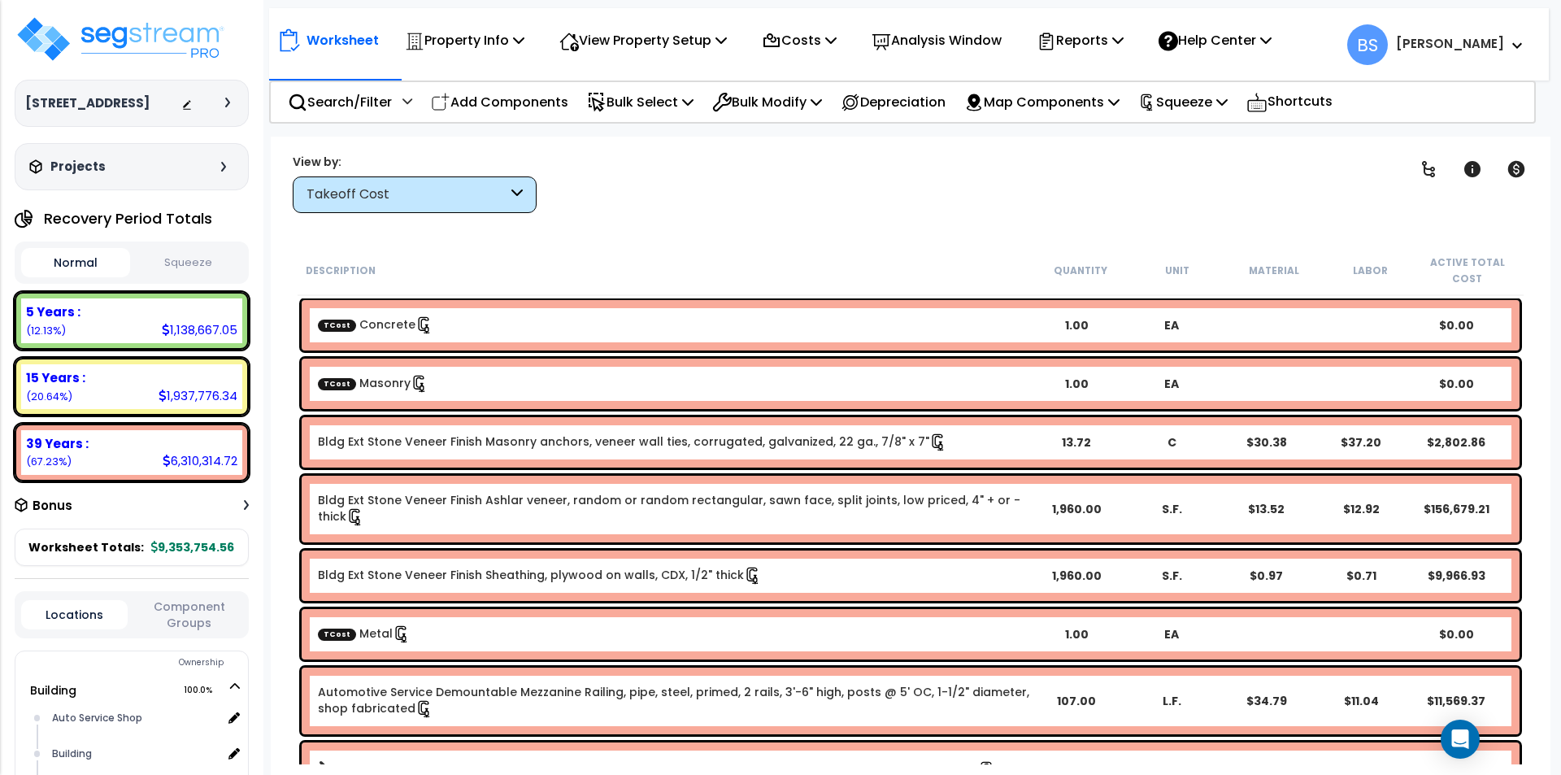
click at [413, 378] on icon at bounding box center [418, 384] width 11 height 17
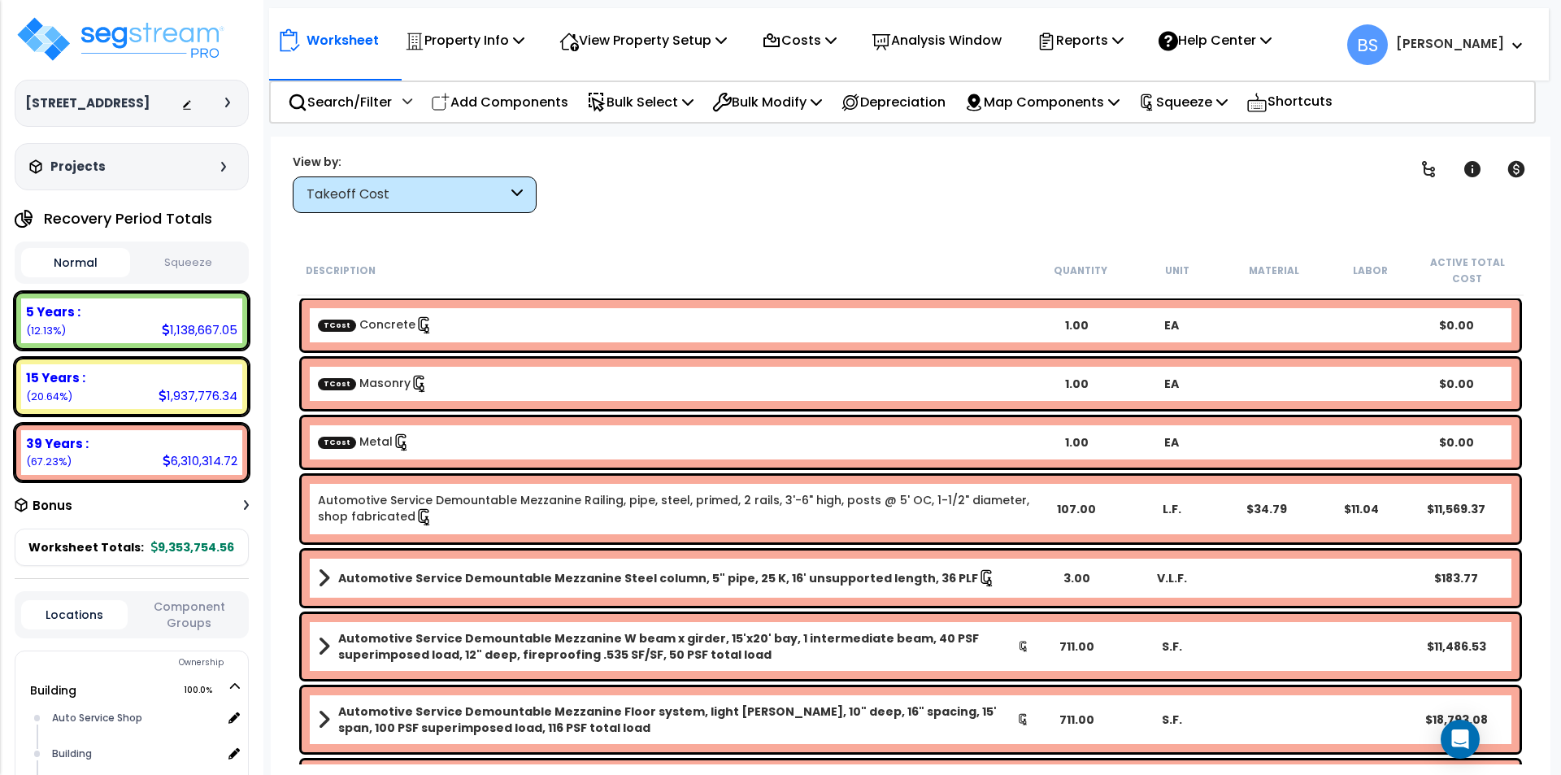
click at [435, 437] on div "TCost Metal" at bounding box center [673, 442] width 711 height 18
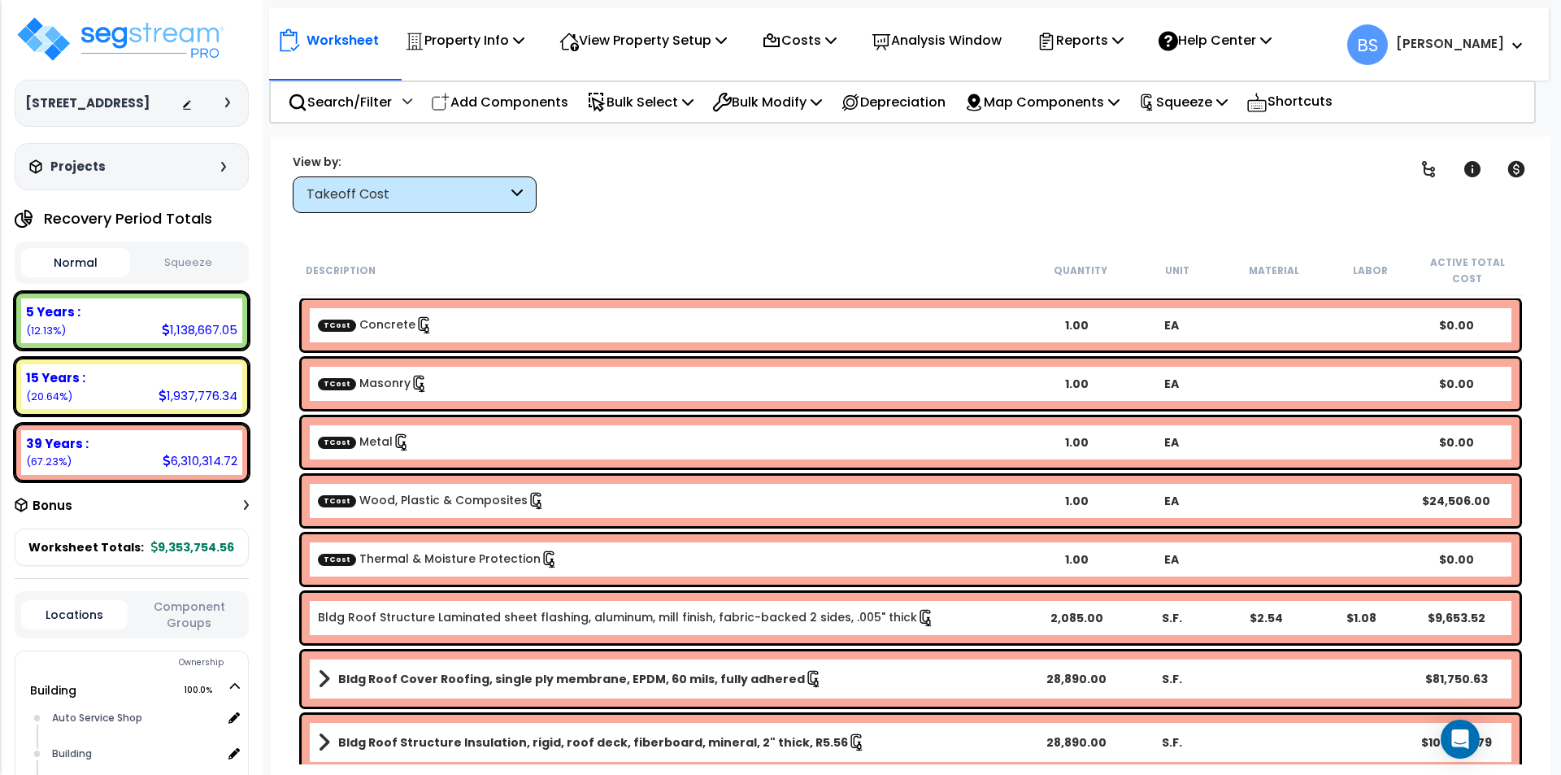
click at [389, 564] on link "TCost Thermal & Moisture Protection" at bounding box center [438, 558] width 241 height 16
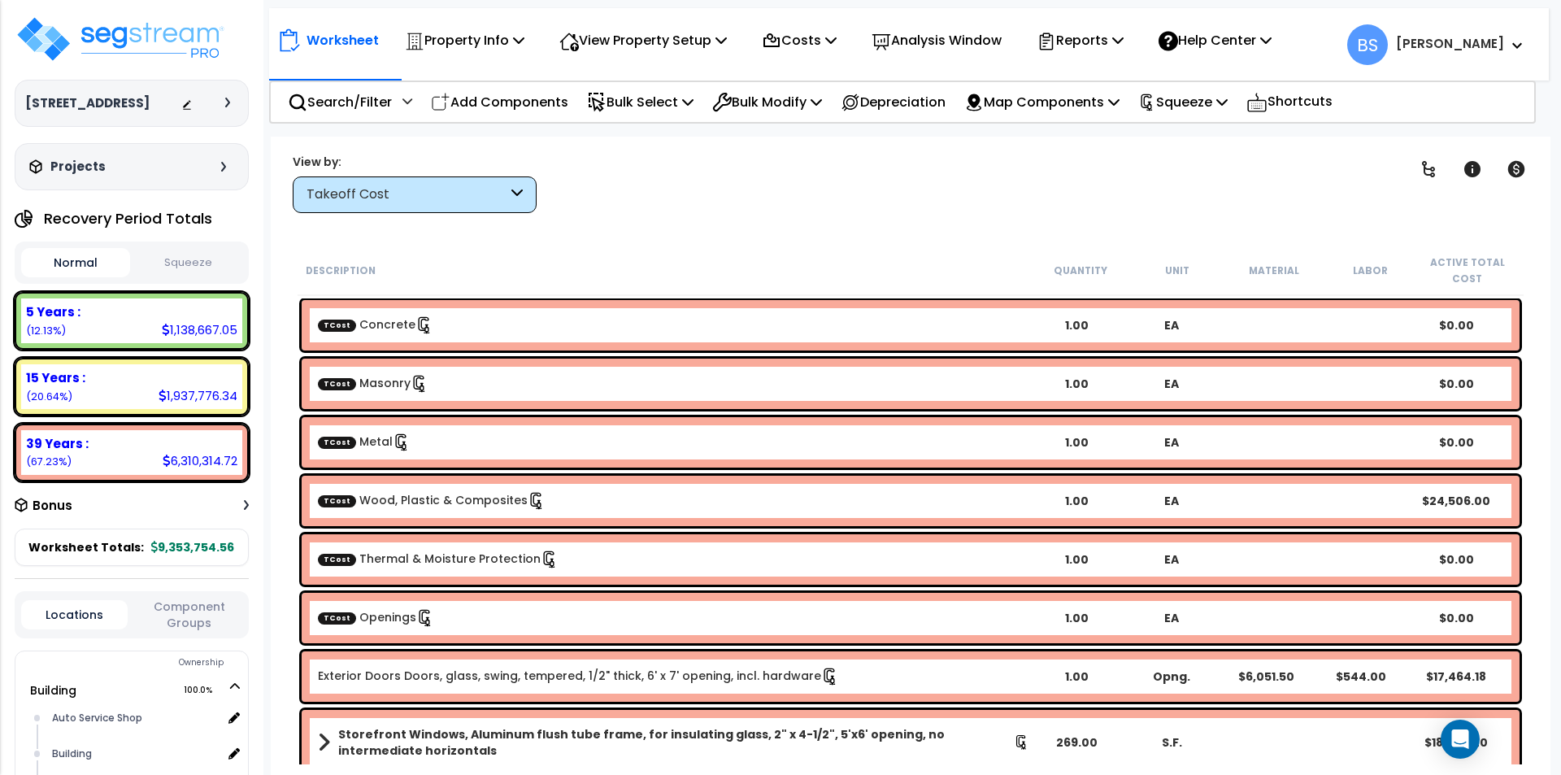
click at [378, 637] on div "TCost Openings 1.00 EA $0.00" at bounding box center [911, 618] width 1218 height 50
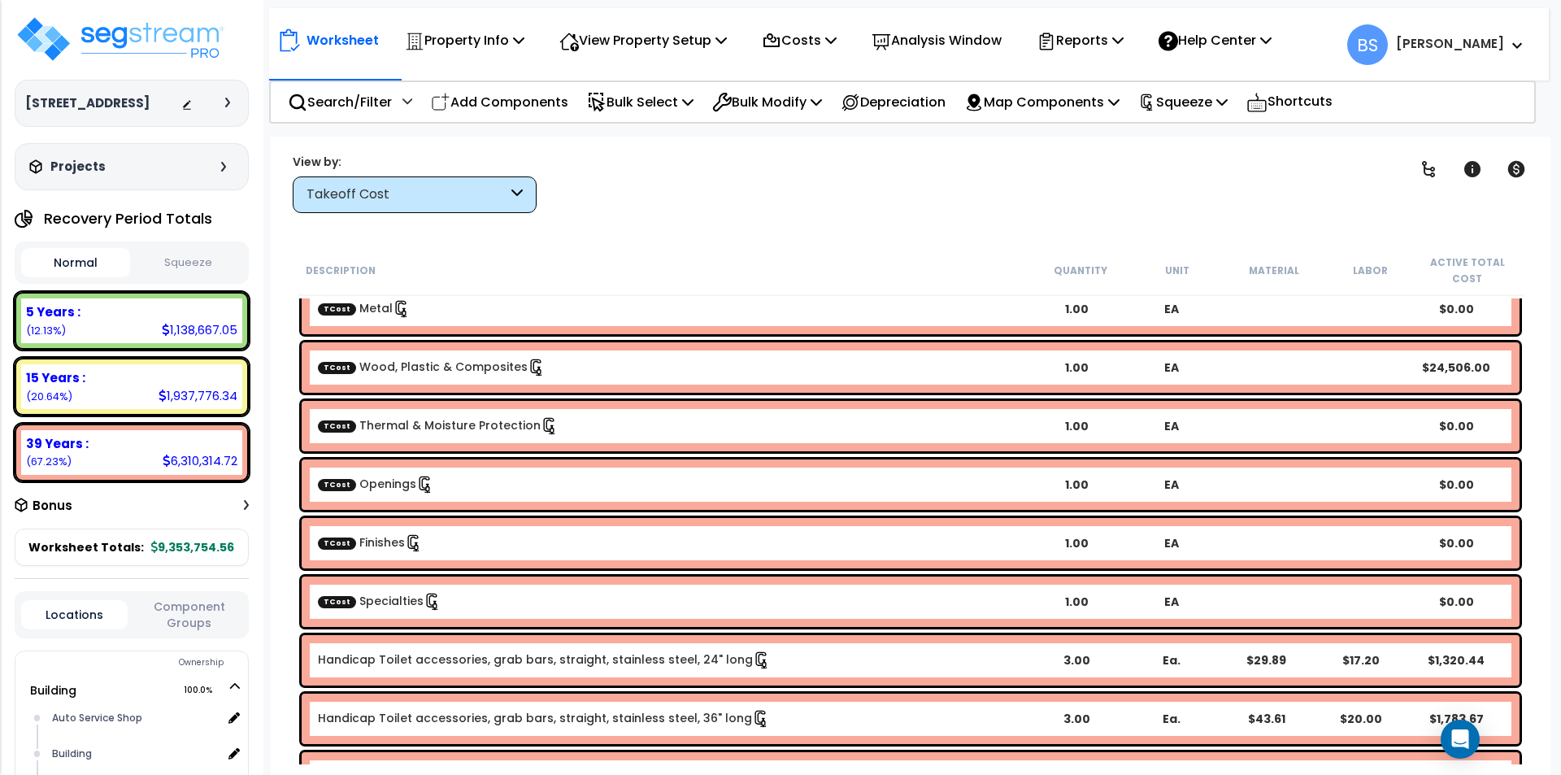
scroll to position [163, 0]
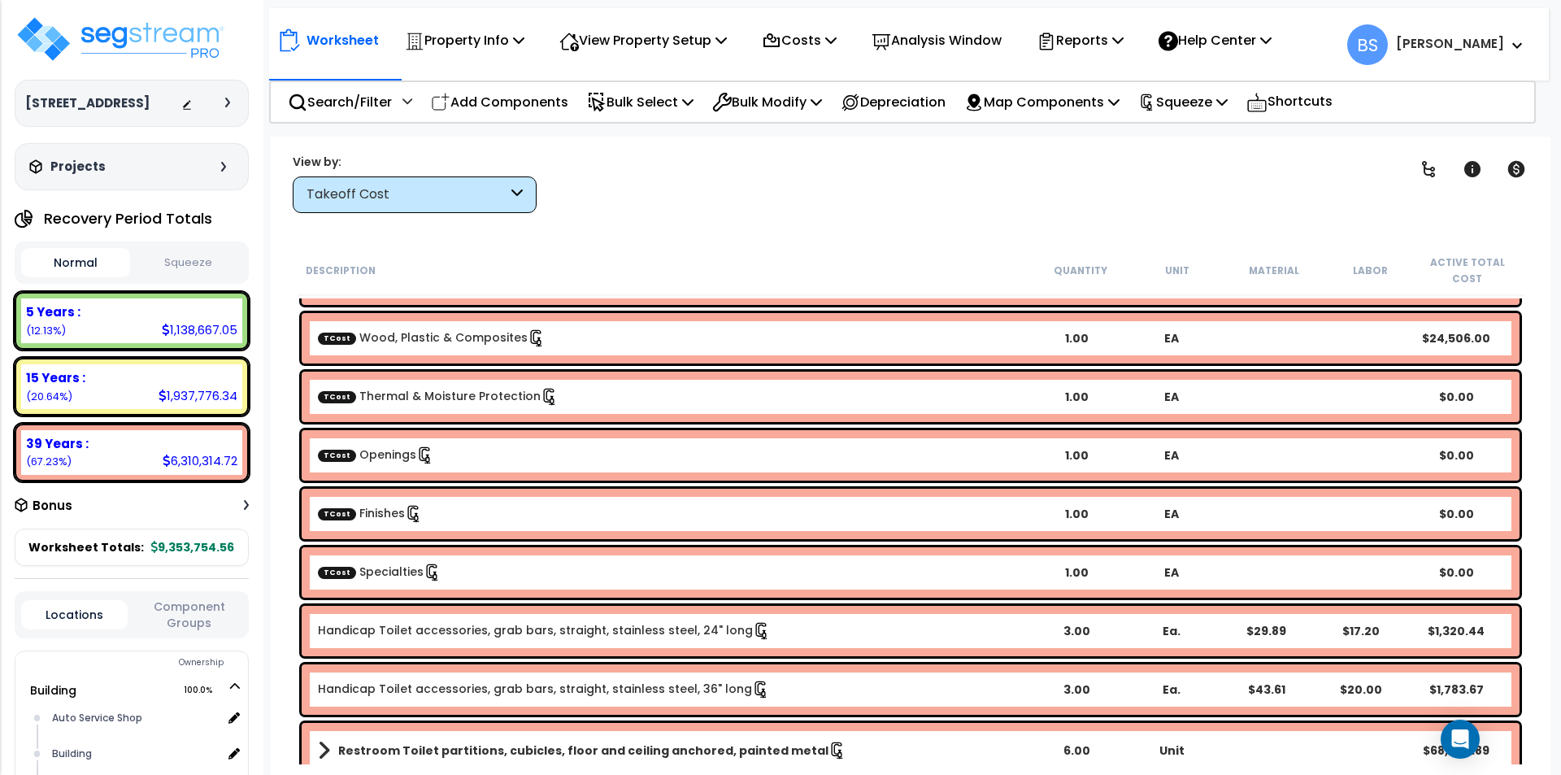
click at [514, 576] on div "TCost Specialties" at bounding box center [673, 572] width 711 height 18
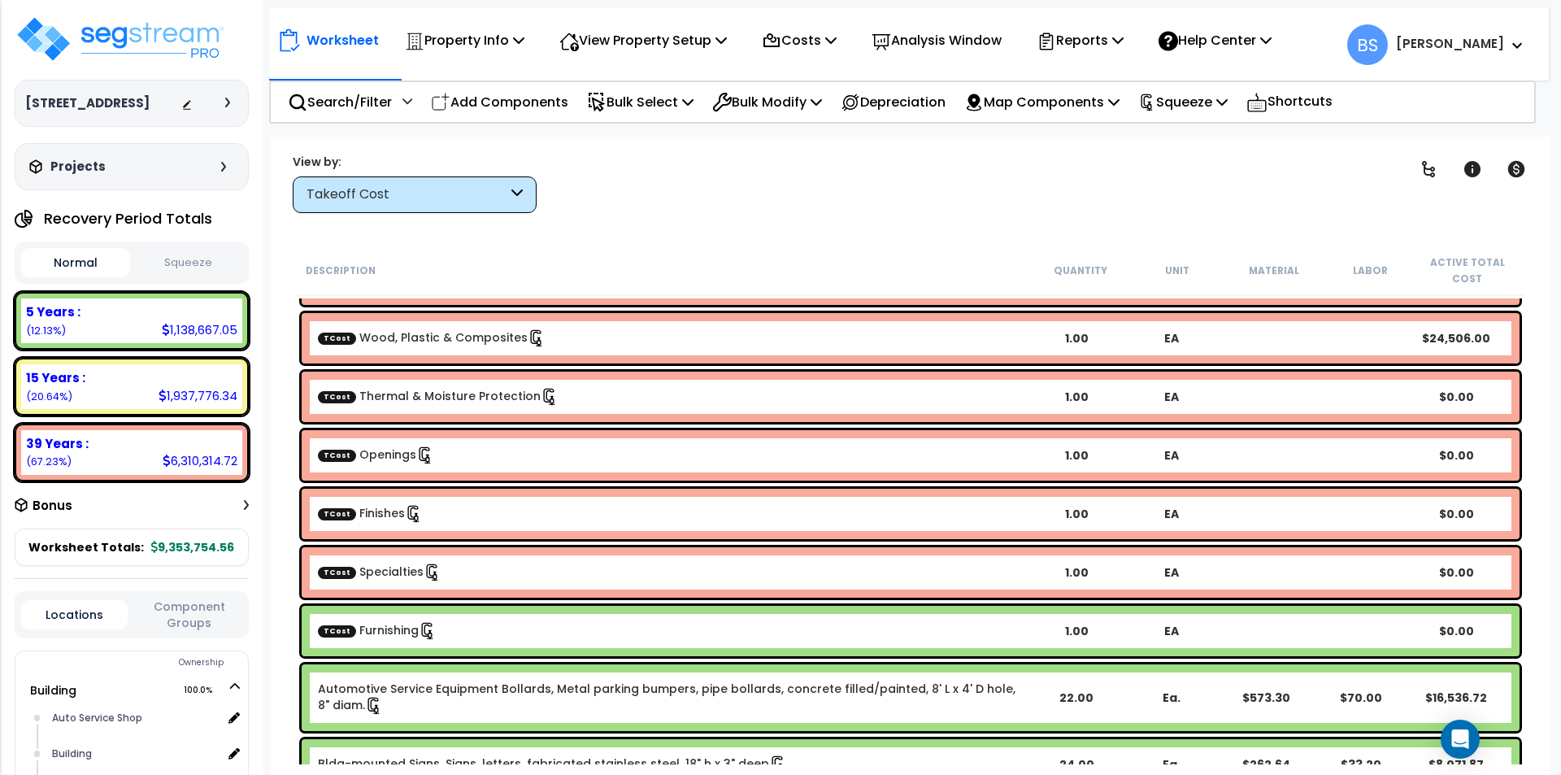
click at [482, 515] on div "TCost Finishes" at bounding box center [673, 514] width 711 height 18
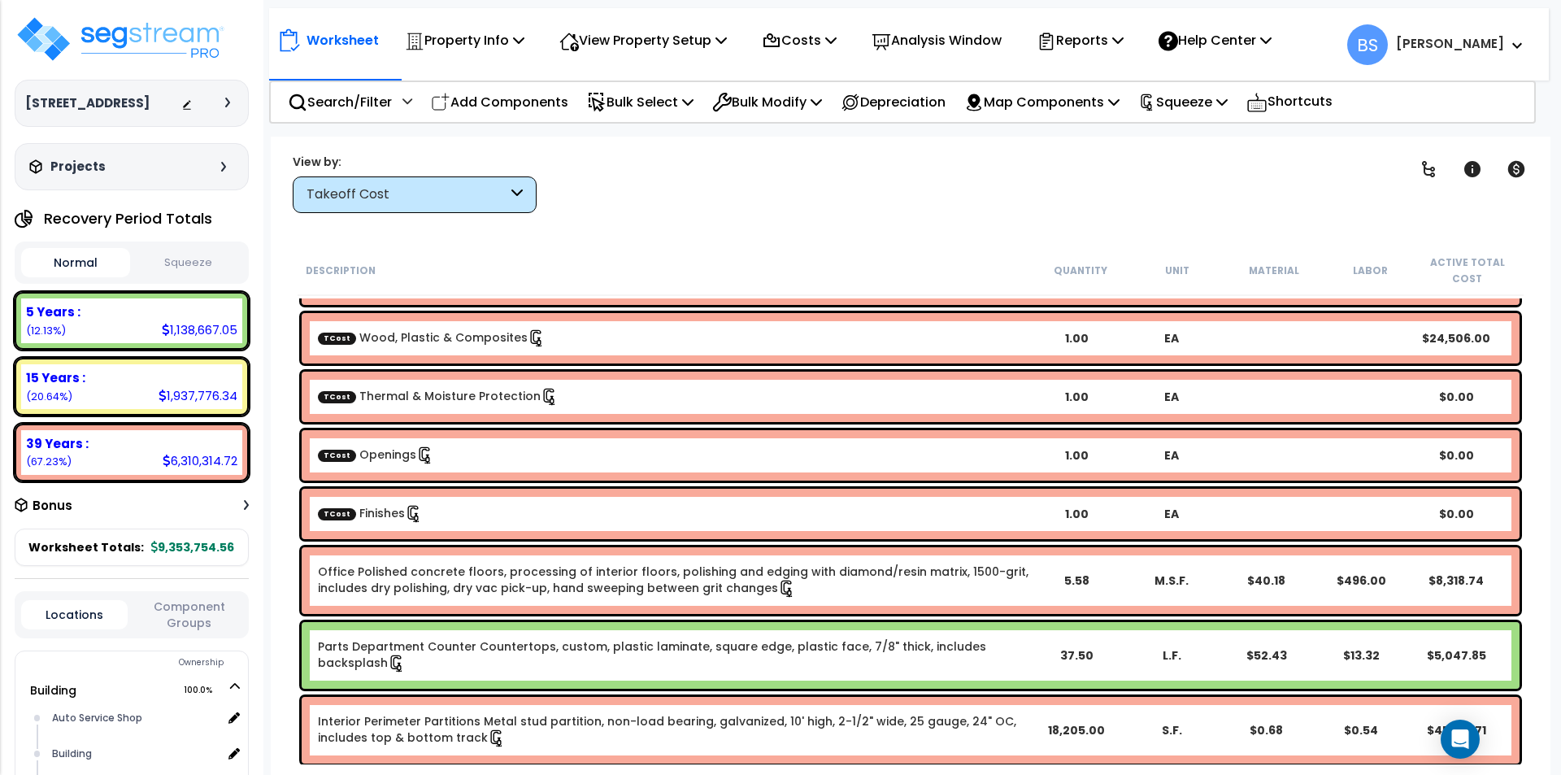
click at [482, 515] on div "TCost Finishes" at bounding box center [673, 514] width 711 height 18
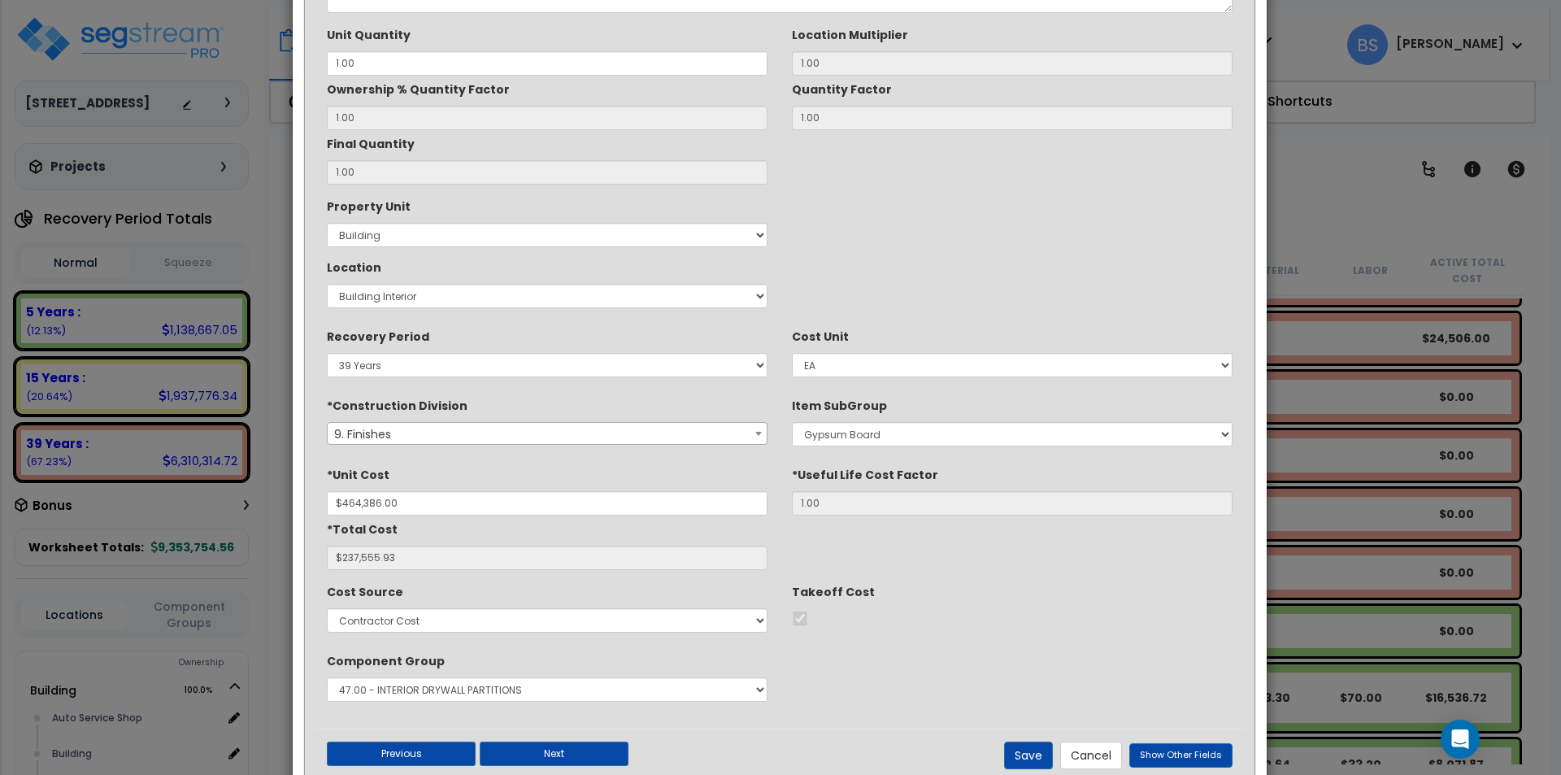
scroll to position [0, 0]
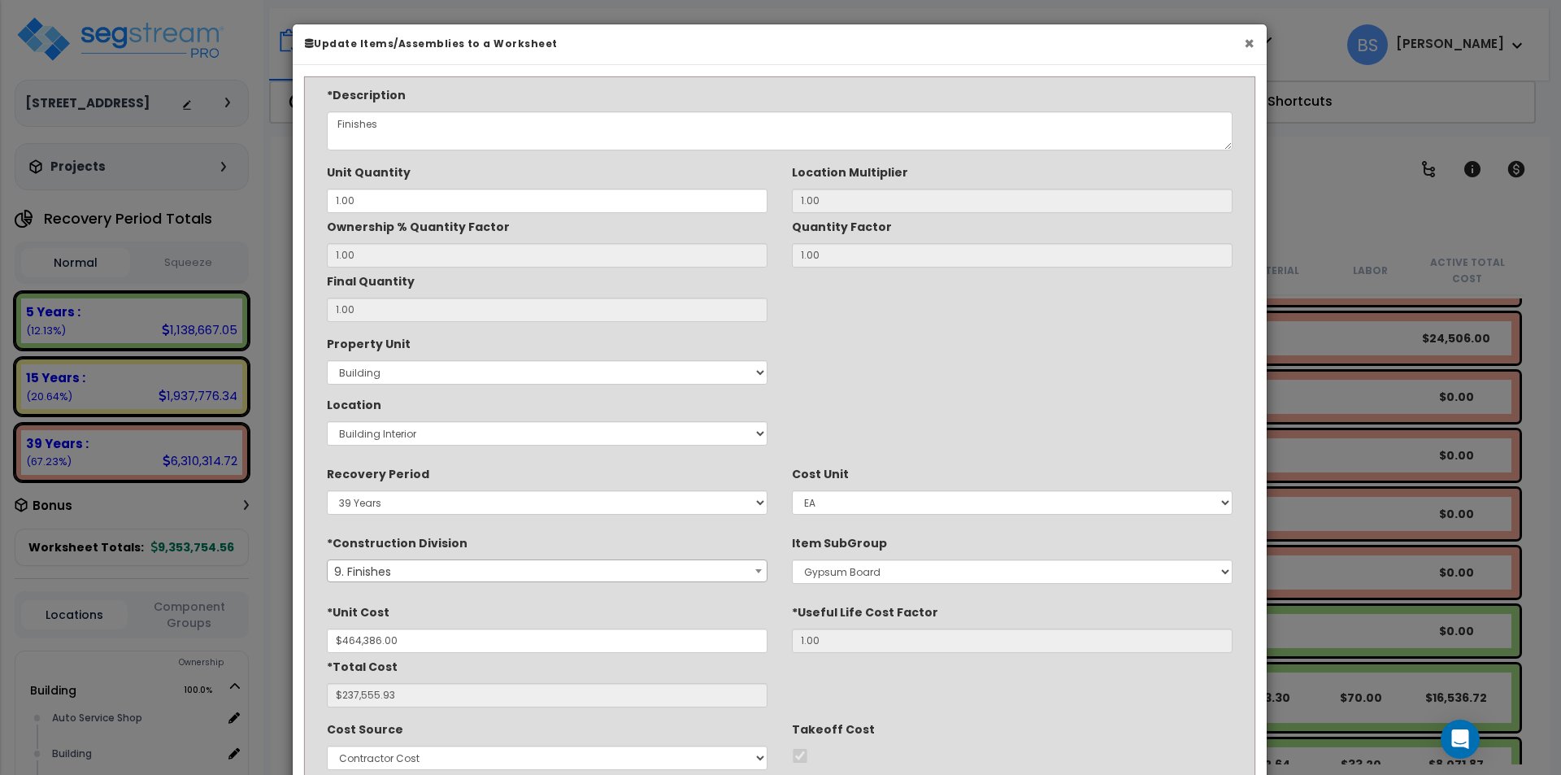
click at [1250, 42] on button "×" at bounding box center [1249, 43] width 11 height 17
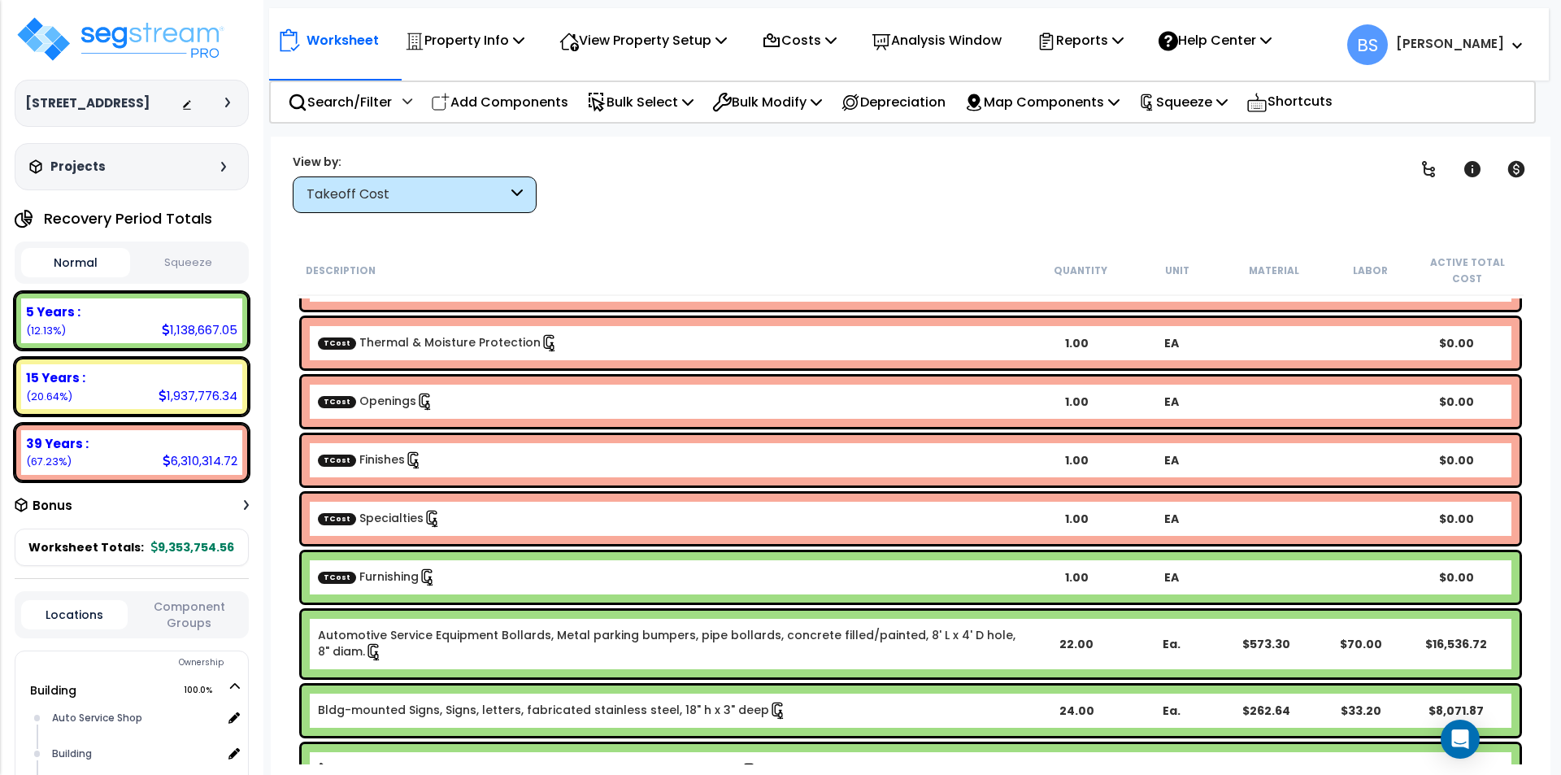
scroll to position [244, 0]
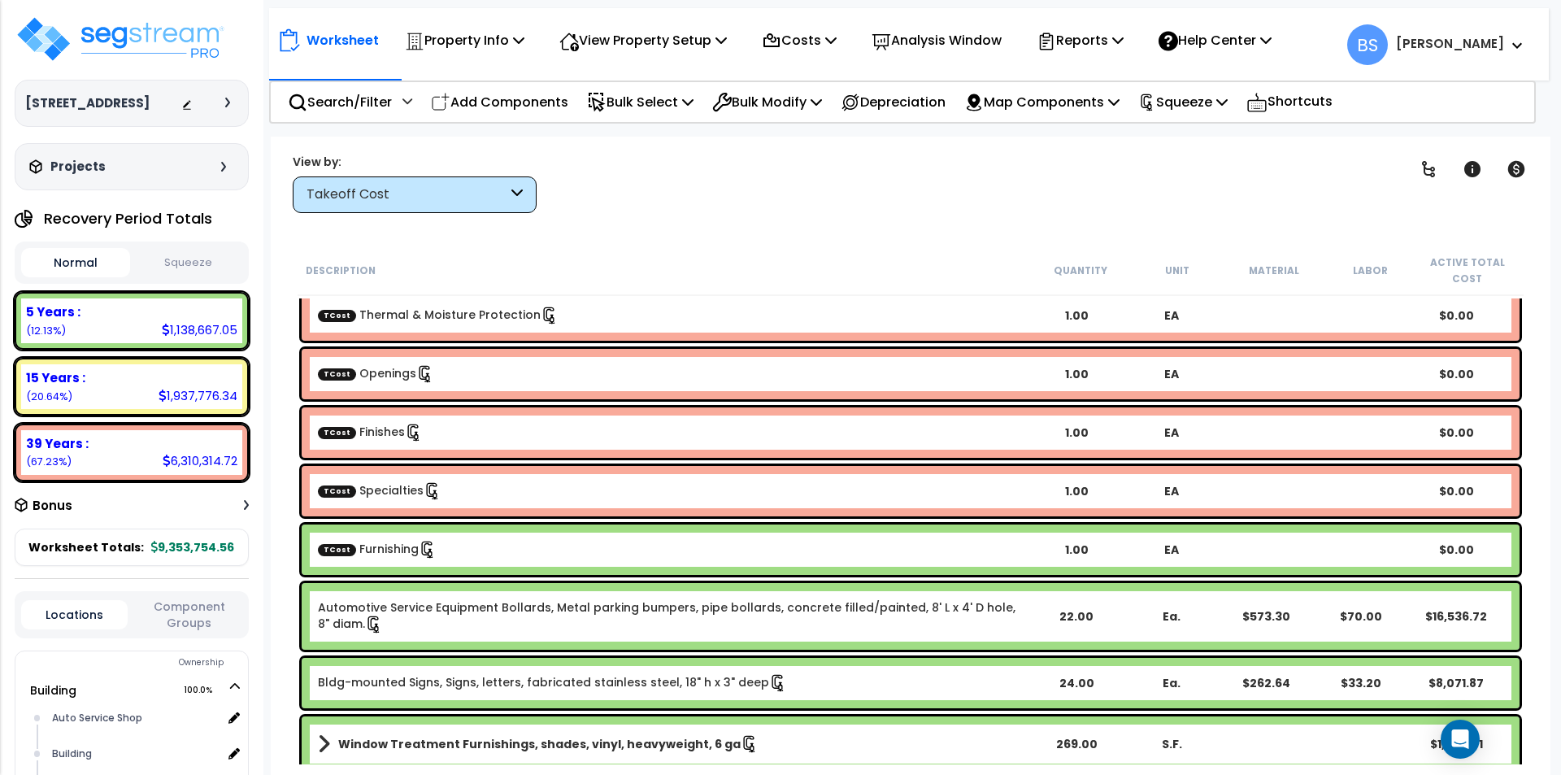
click at [455, 559] on div "TCost Furnishing 1.00 EA $0.00" at bounding box center [911, 549] width 1218 height 50
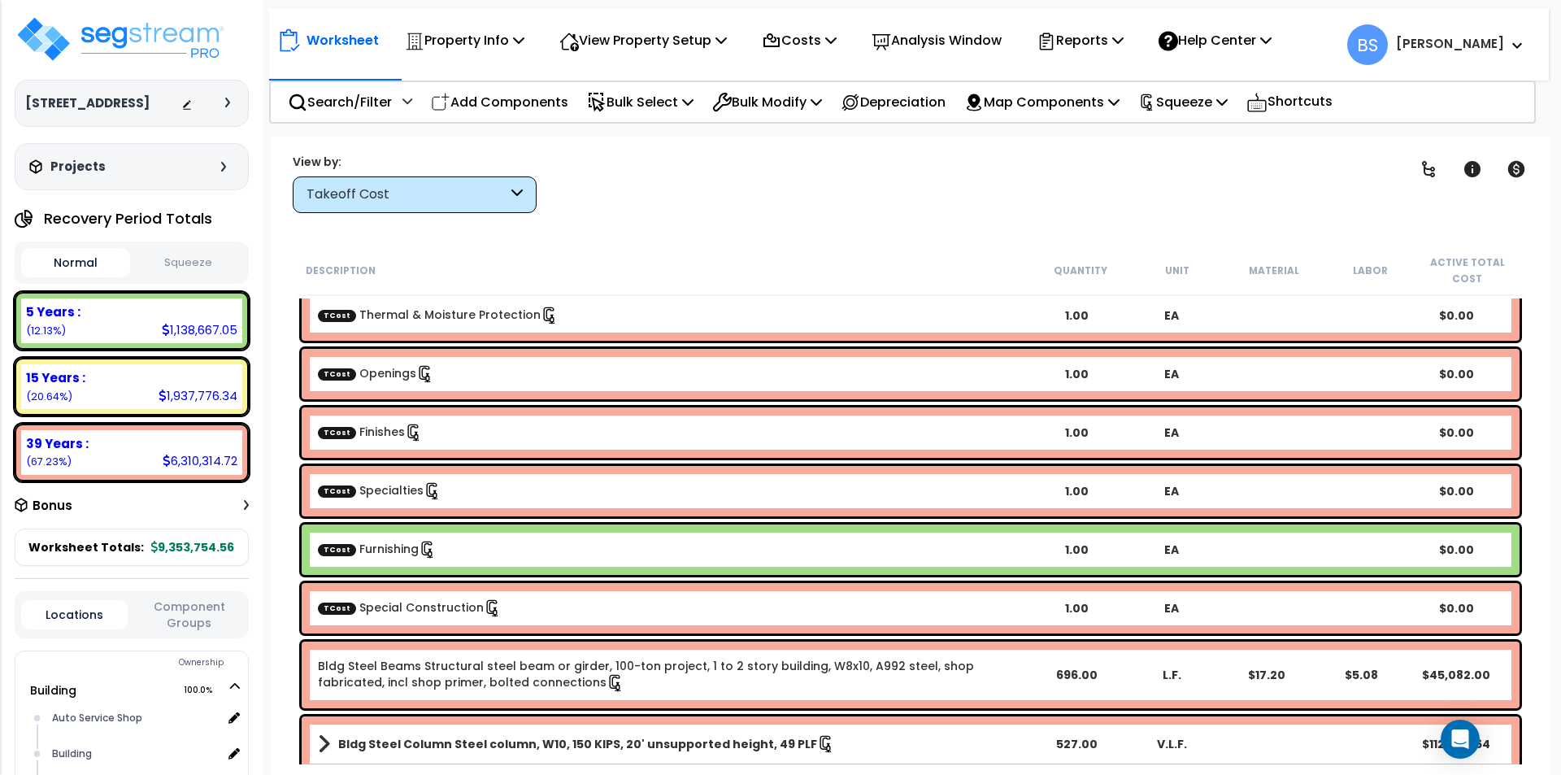
click at [419, 616] on div "TCost Special Construction" at bounding box center [673, 608] width 711 height 18
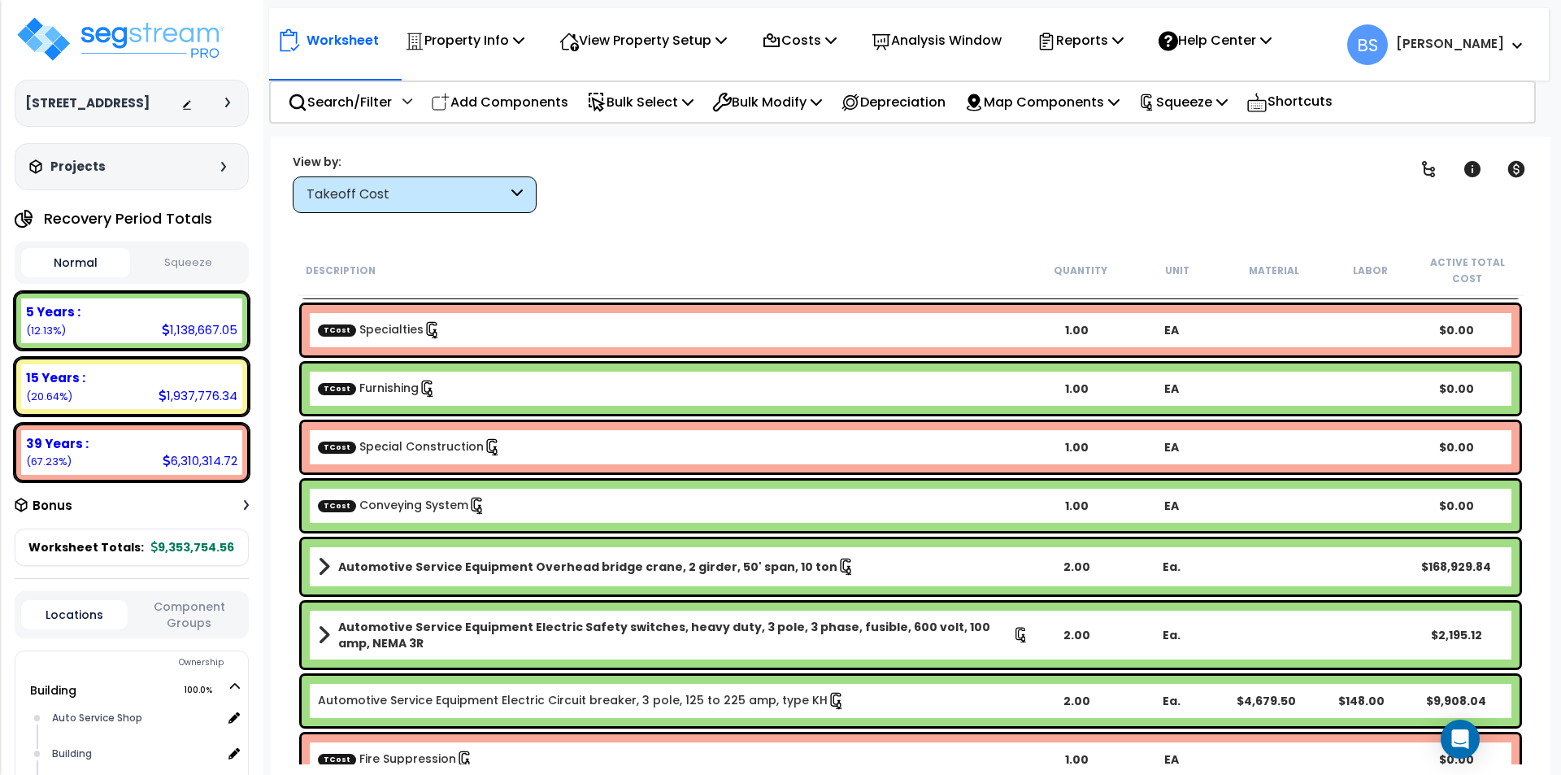
scroll to position [406, 0]
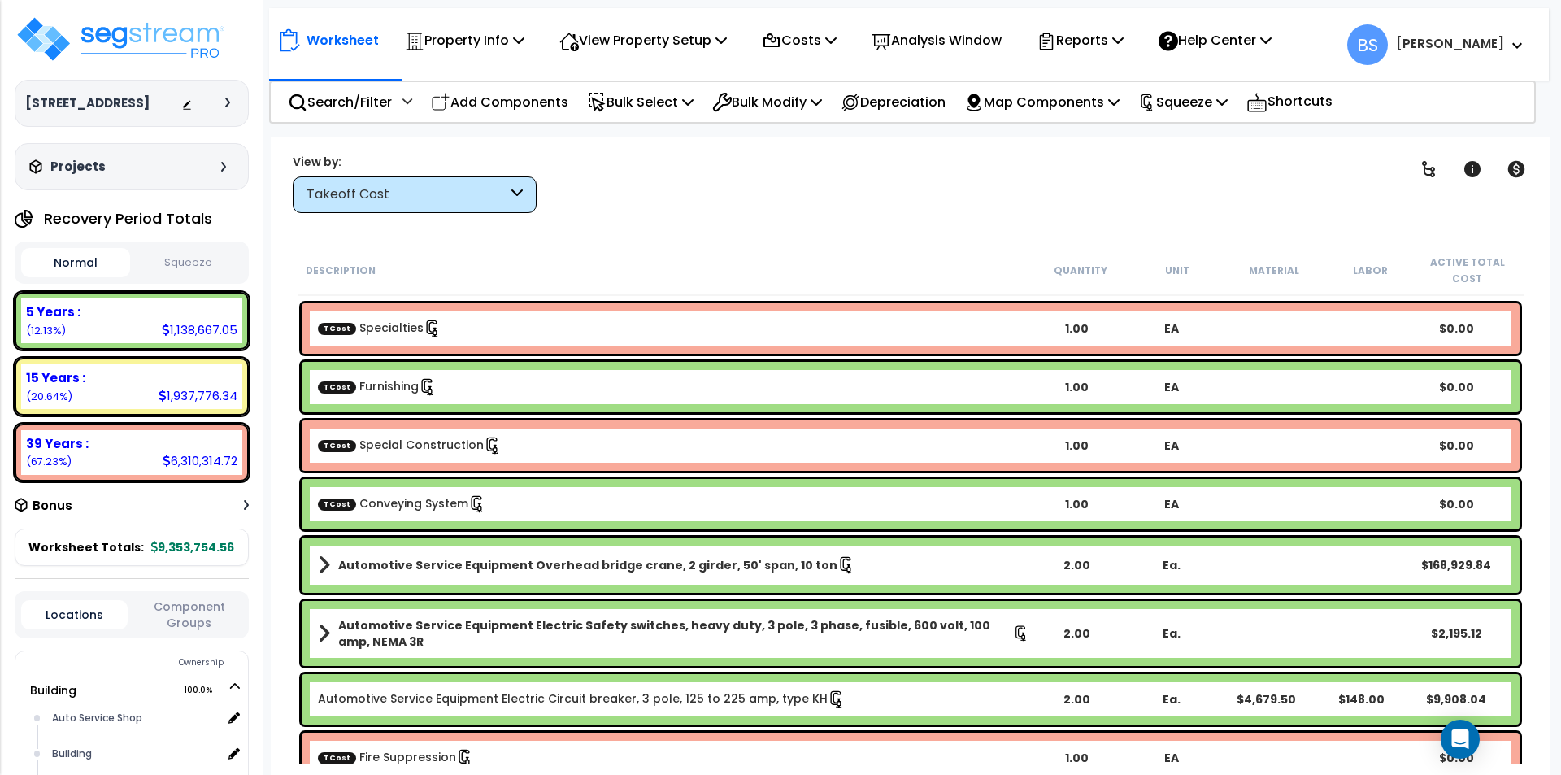
click at [393, 500] on link "TCost Conveying System" at bounding box center [402, 503] width 168 height 16
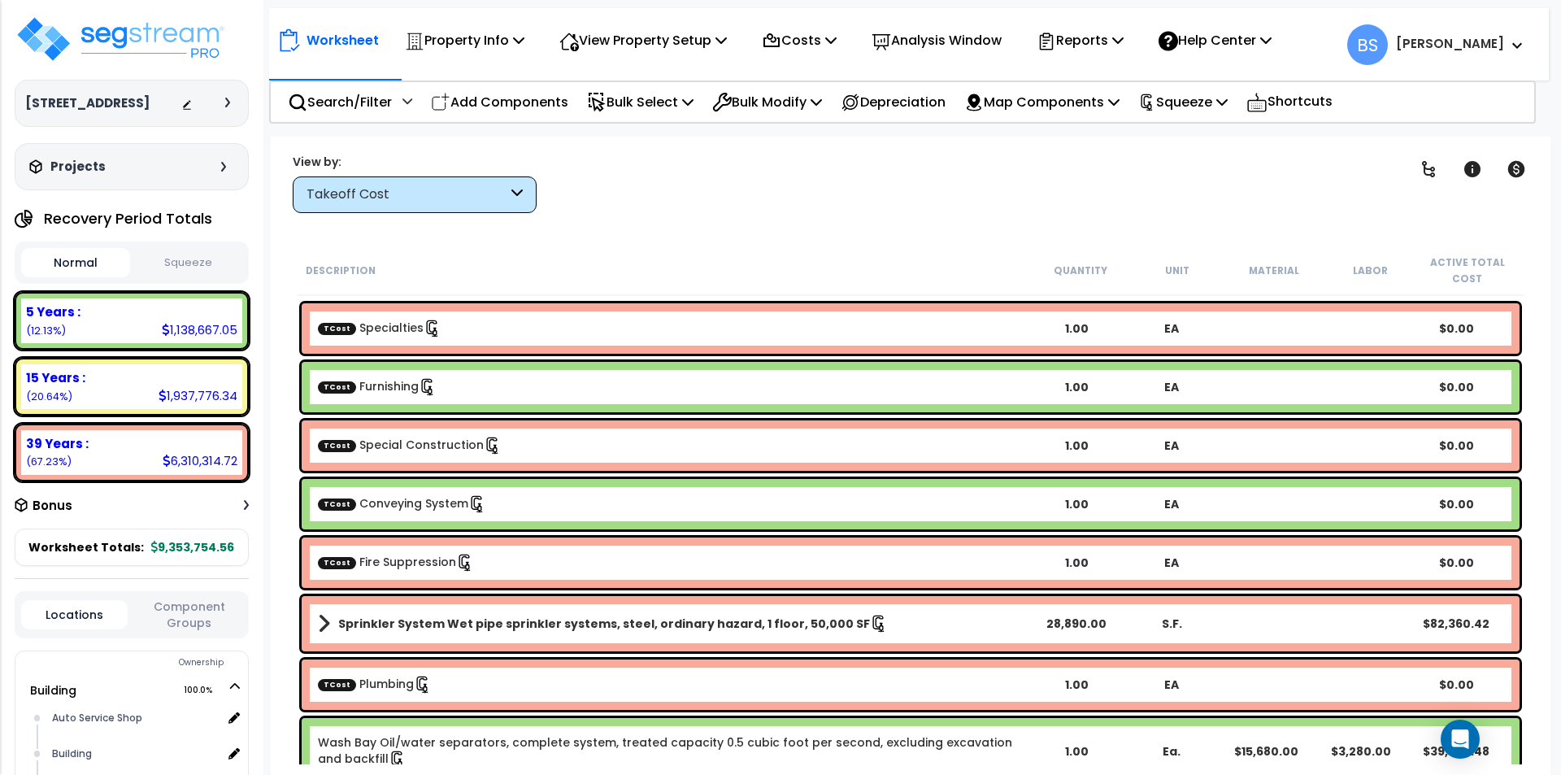
click at [384, 569] on link "TCost Fire Suppression" at bounding box center [396, 562] width 156 height 16
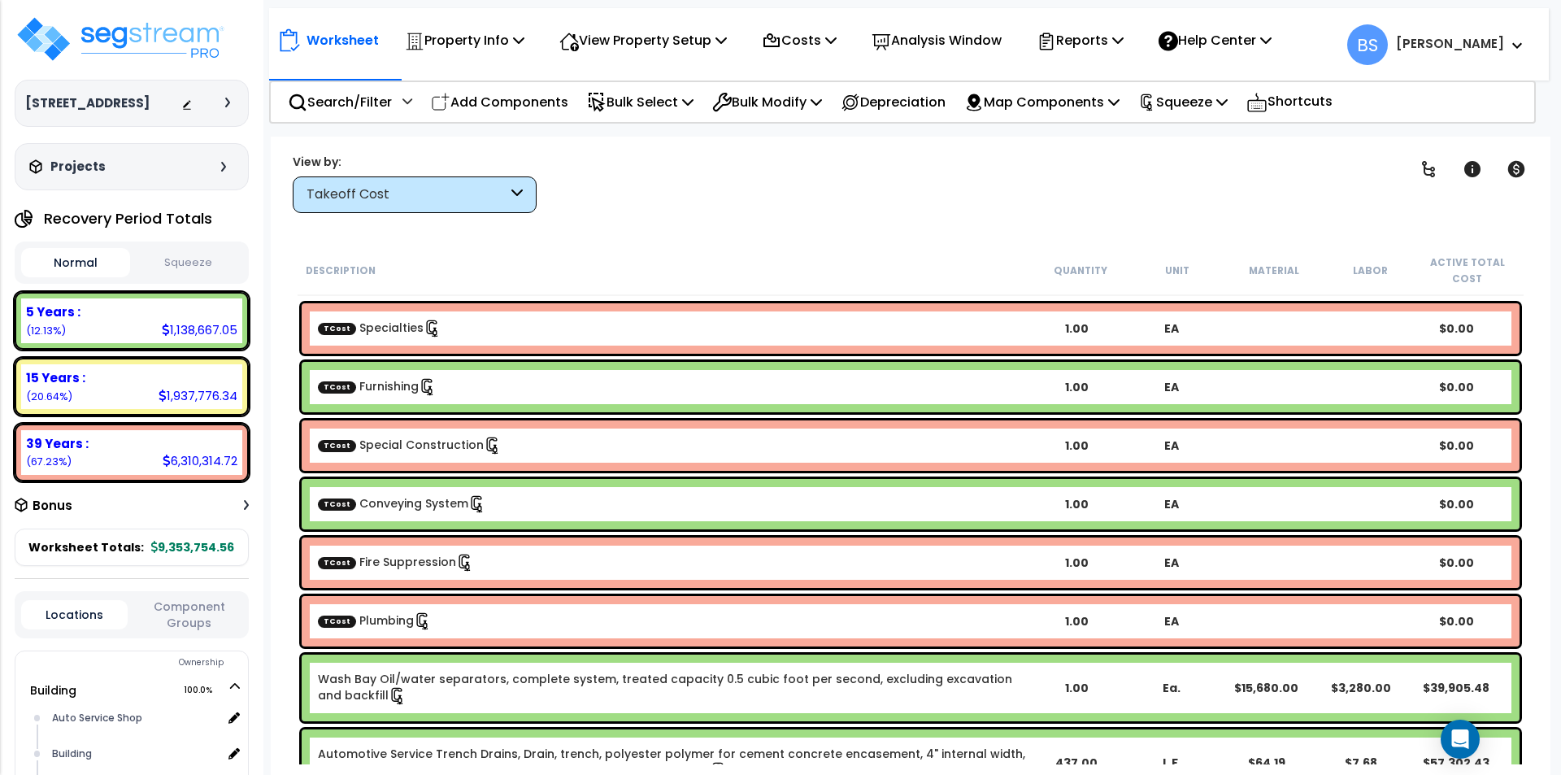
click at [445, 617] on div "TCost Plumbing" at bounding box center [673, 621] width 711 height 18
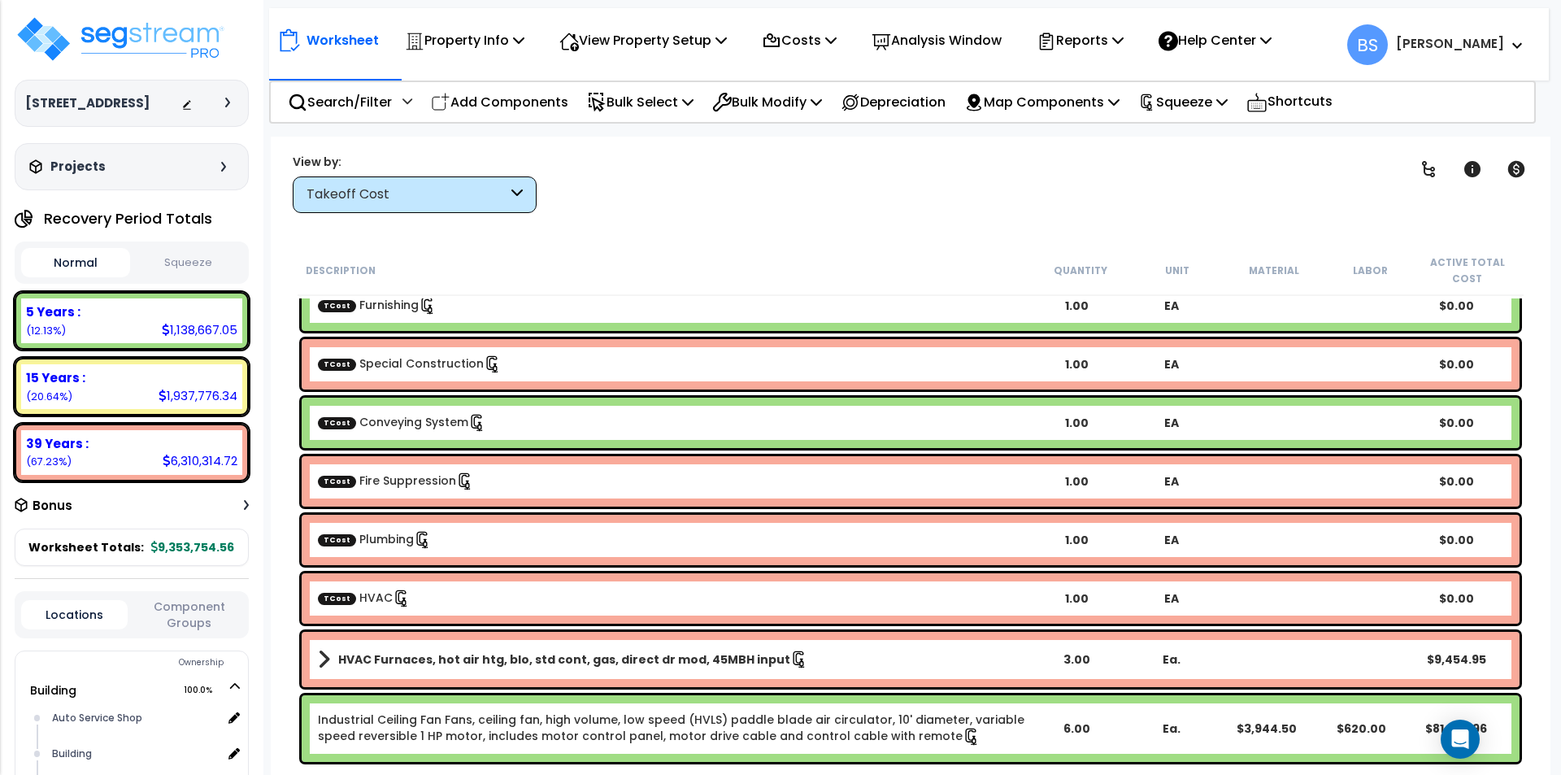
click at [457, 591] on div "TCost HVAC" at bounding box center [673, 598] width 711 height 18
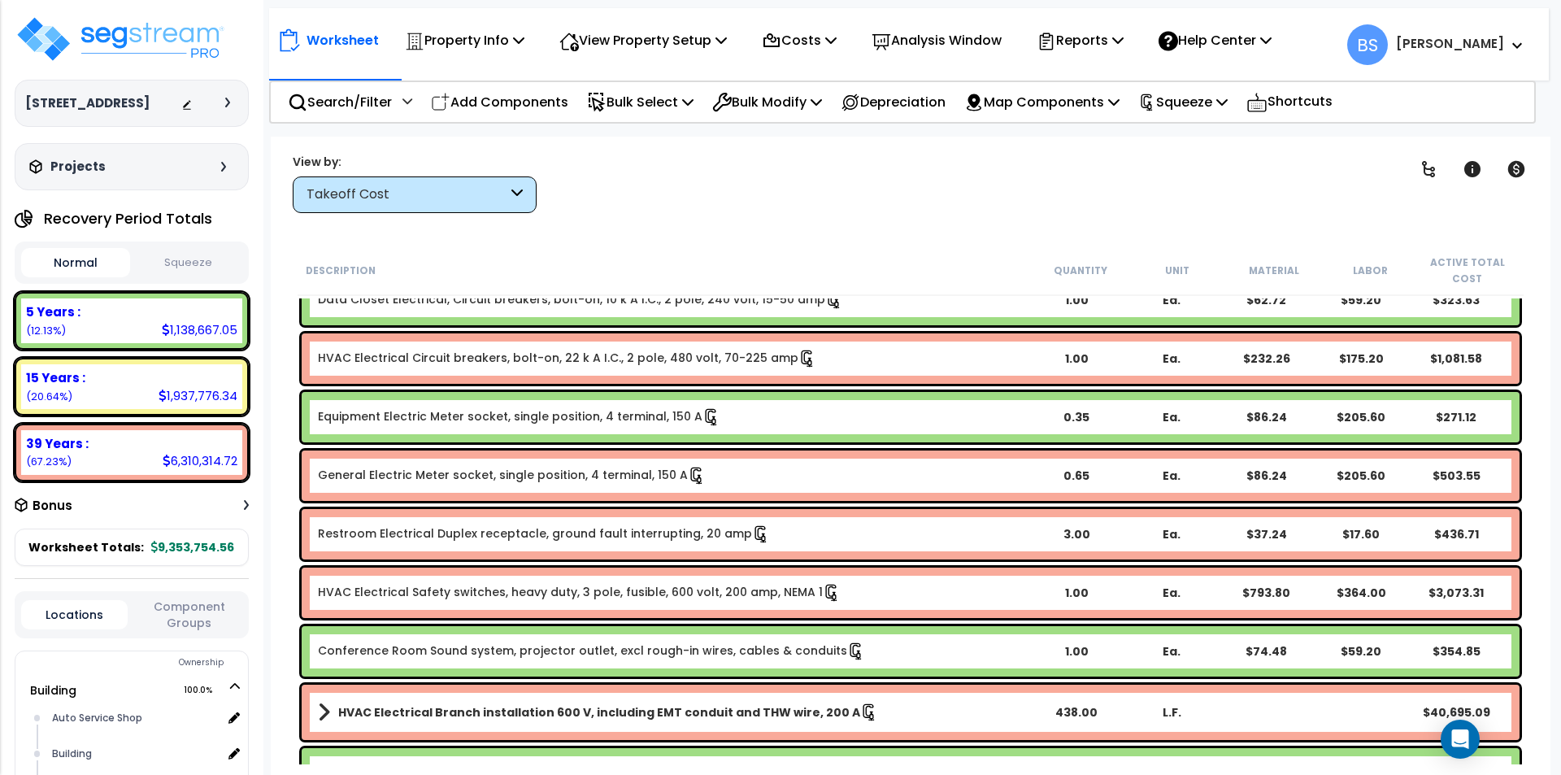
scroll to position [4146, 0]
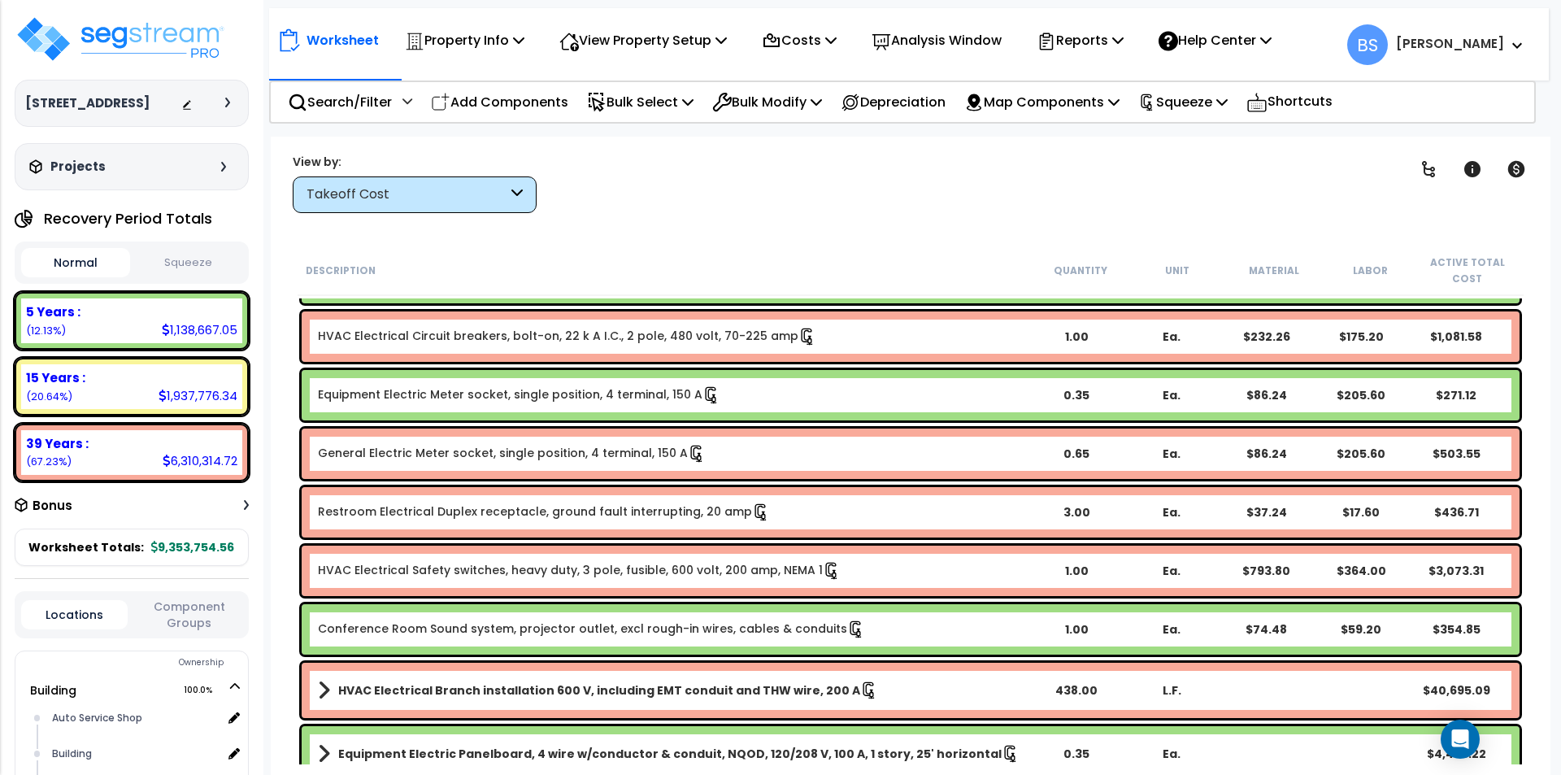
click at [954, 629] on div "Conference Room Sound system, projector outlet, excl rough-in wires, cables & c…" at bounding box center [673, 629] width 711 height 18
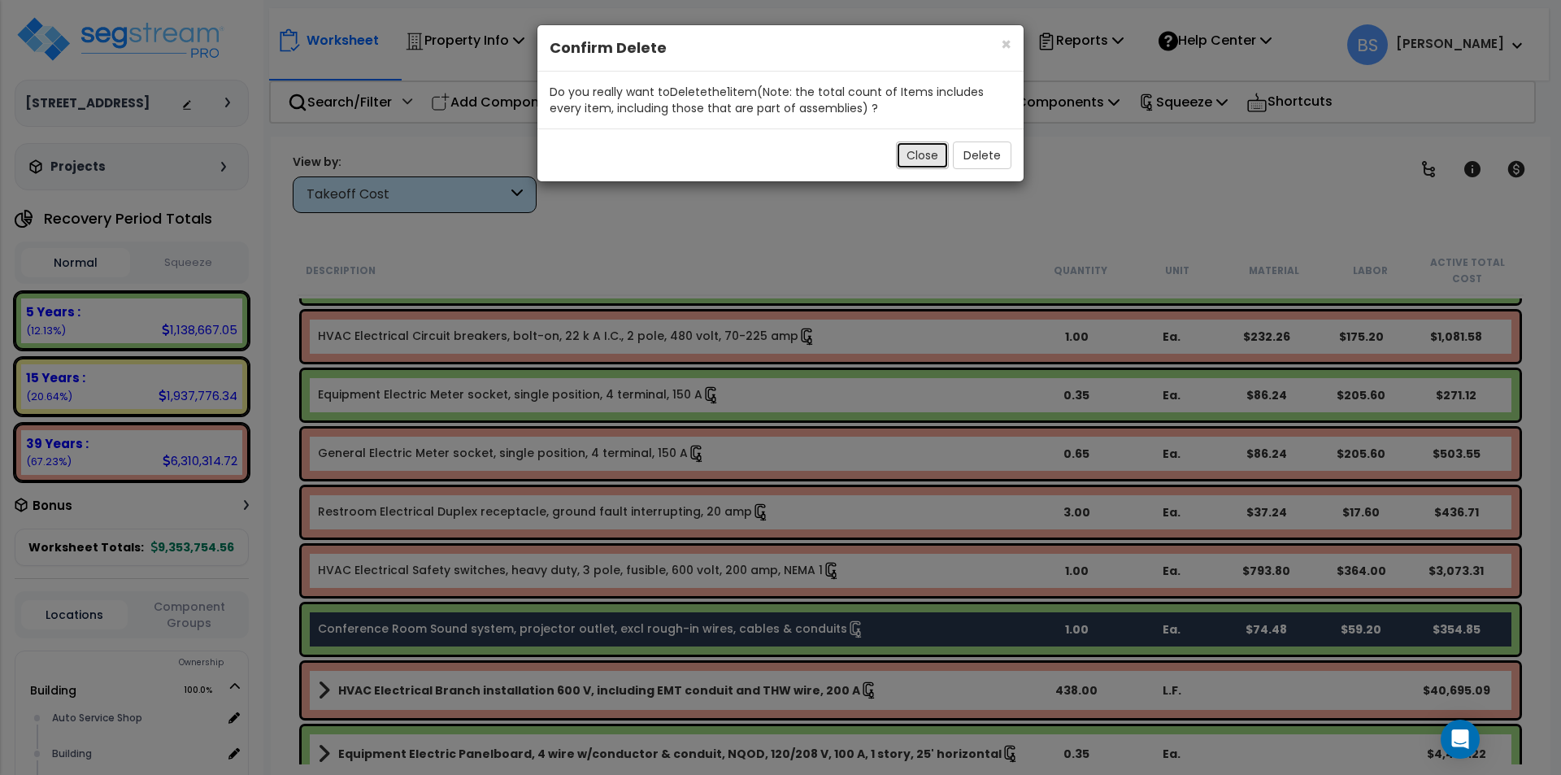
click at [928, 165] on button "Close" at bounding box center [922, 155] width 53 height 28
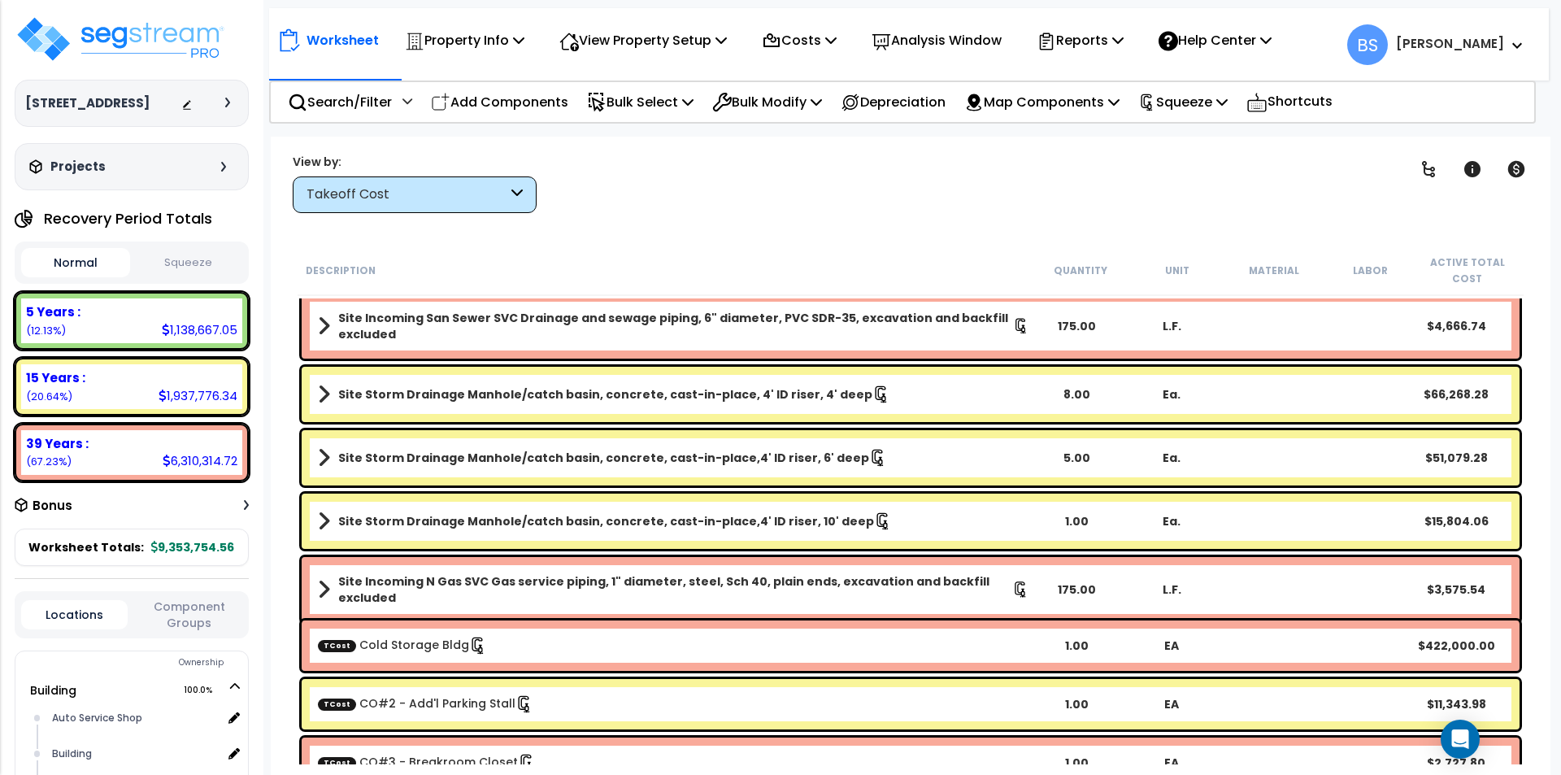
scroll to position [9349, 0]
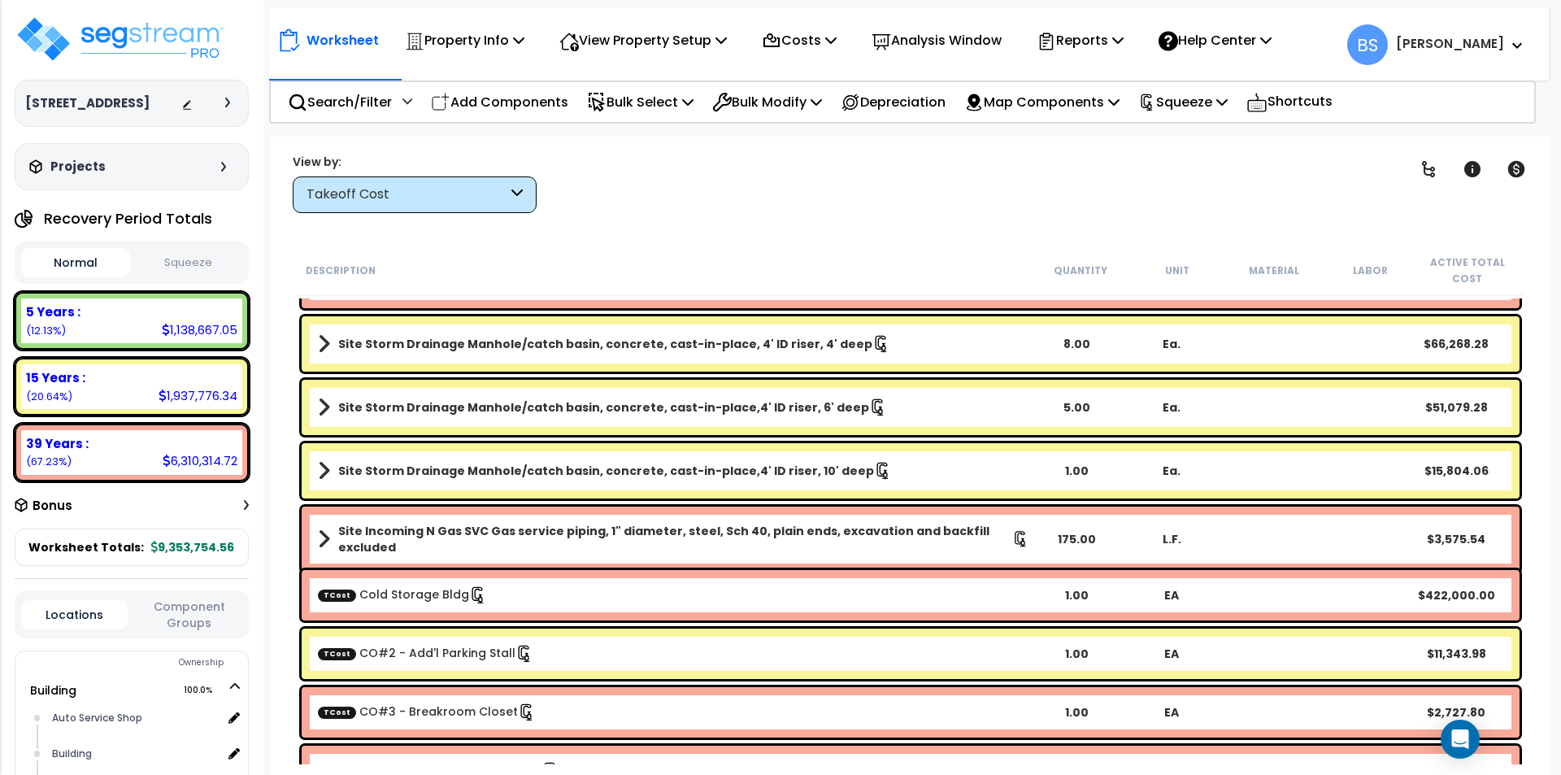
click at [524, 471] on b "Site Storm Drainage Manhole/catch basin, concrete, cast-in-place,4' ID riser, 1…" at bounding box center [606, 471] width 536 height 16
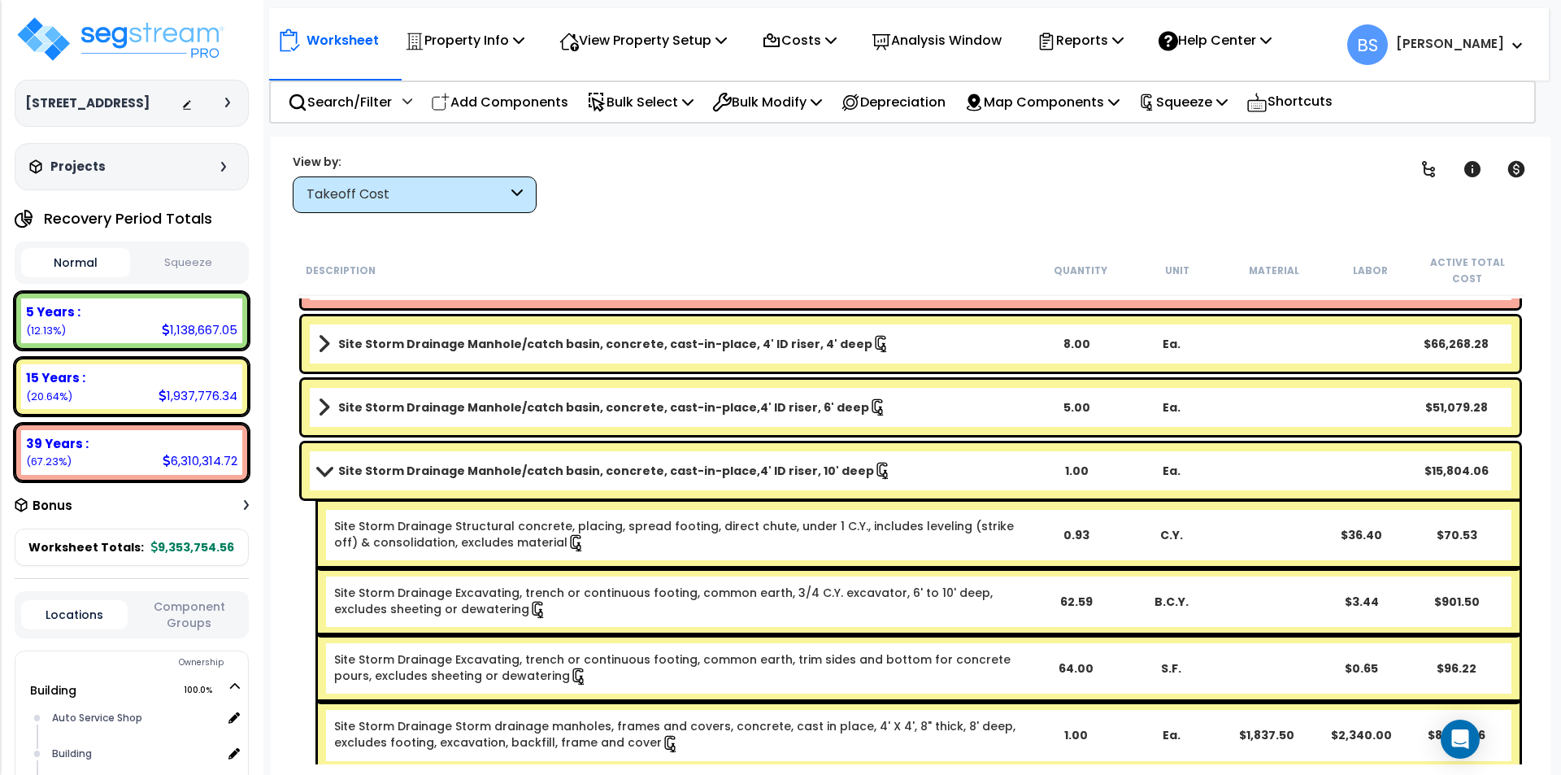
click at [524, 471] on b "Site Storm Drainage Manhole/catch basin, concrete, cast-in-place,4' ID riser, 1…" at bounding box center [606, 471] width 536 height 16
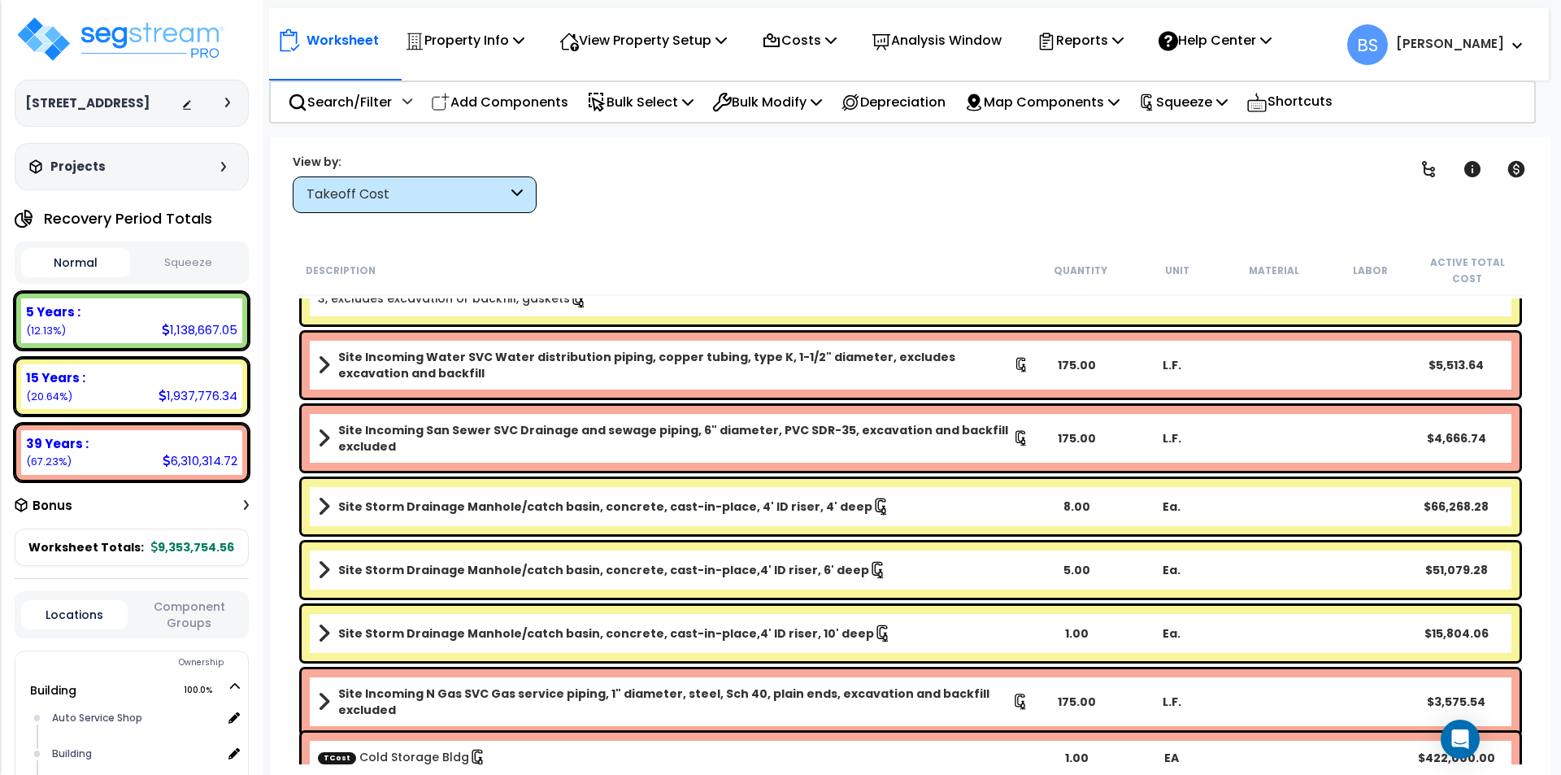
scroll to position [9024, 0]
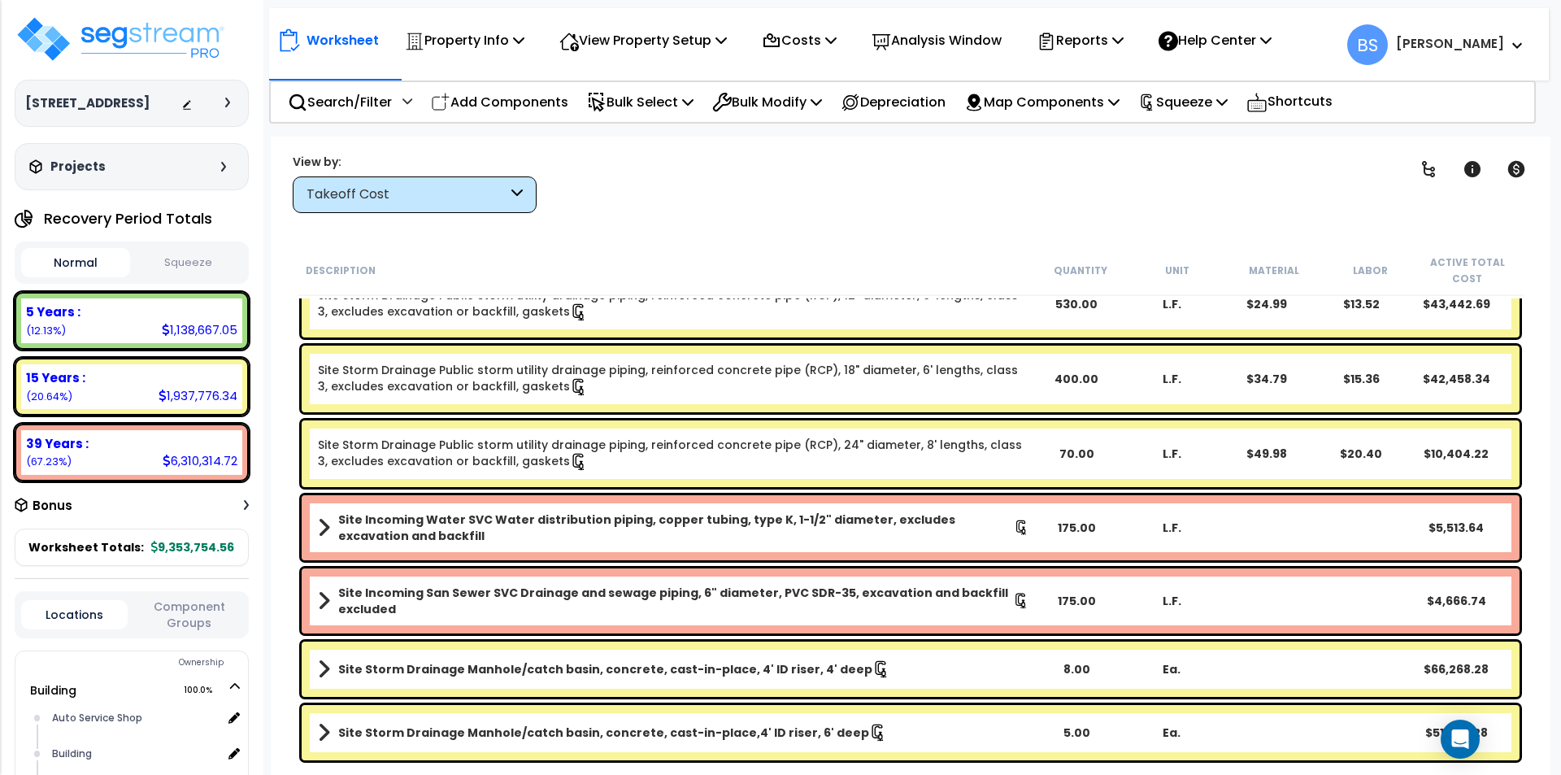
click at [1057, 528] on div "175.00" at bounding box center [1076, 527] width 95 height 16
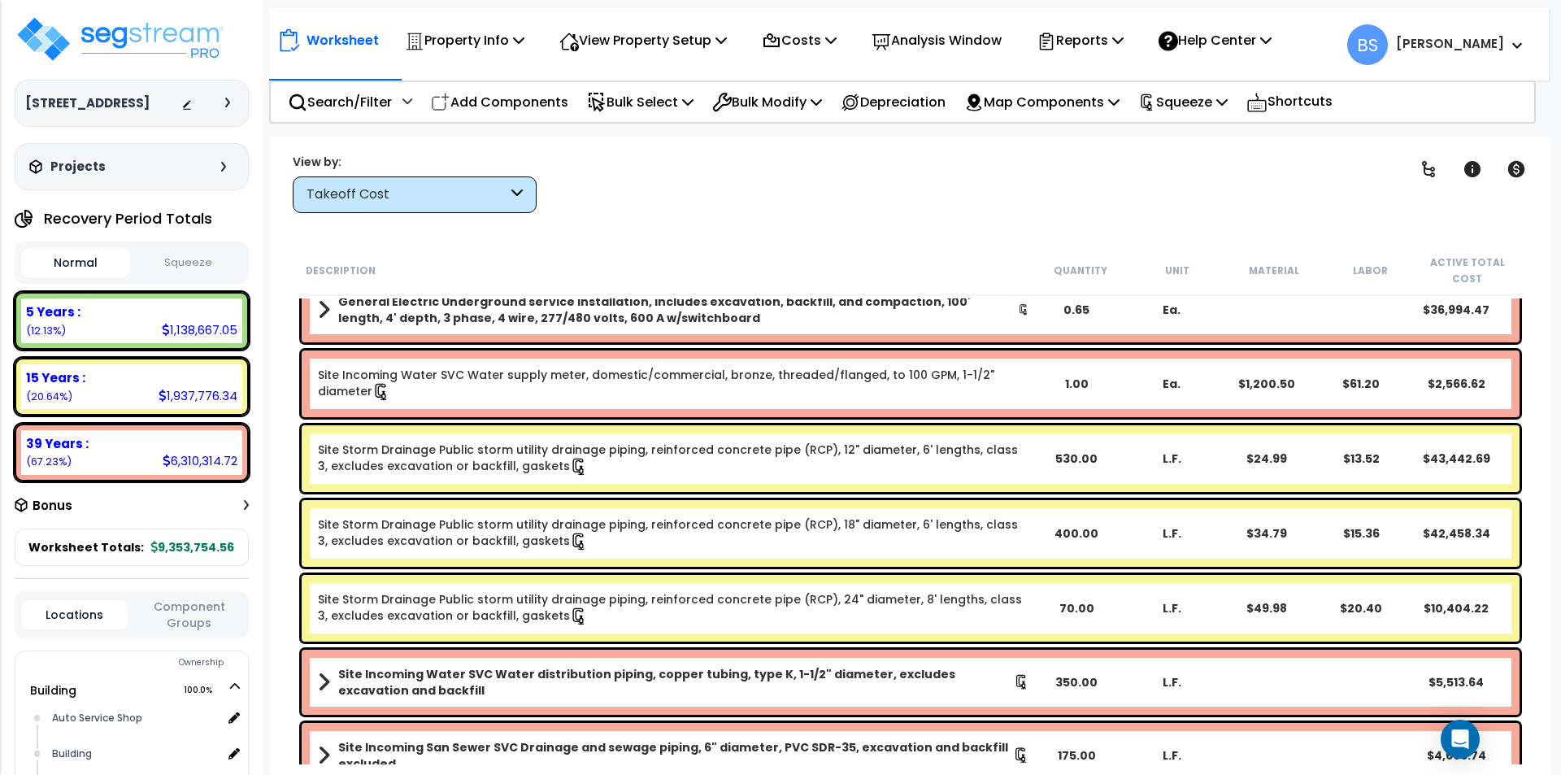
scroll to position [15447, 0]
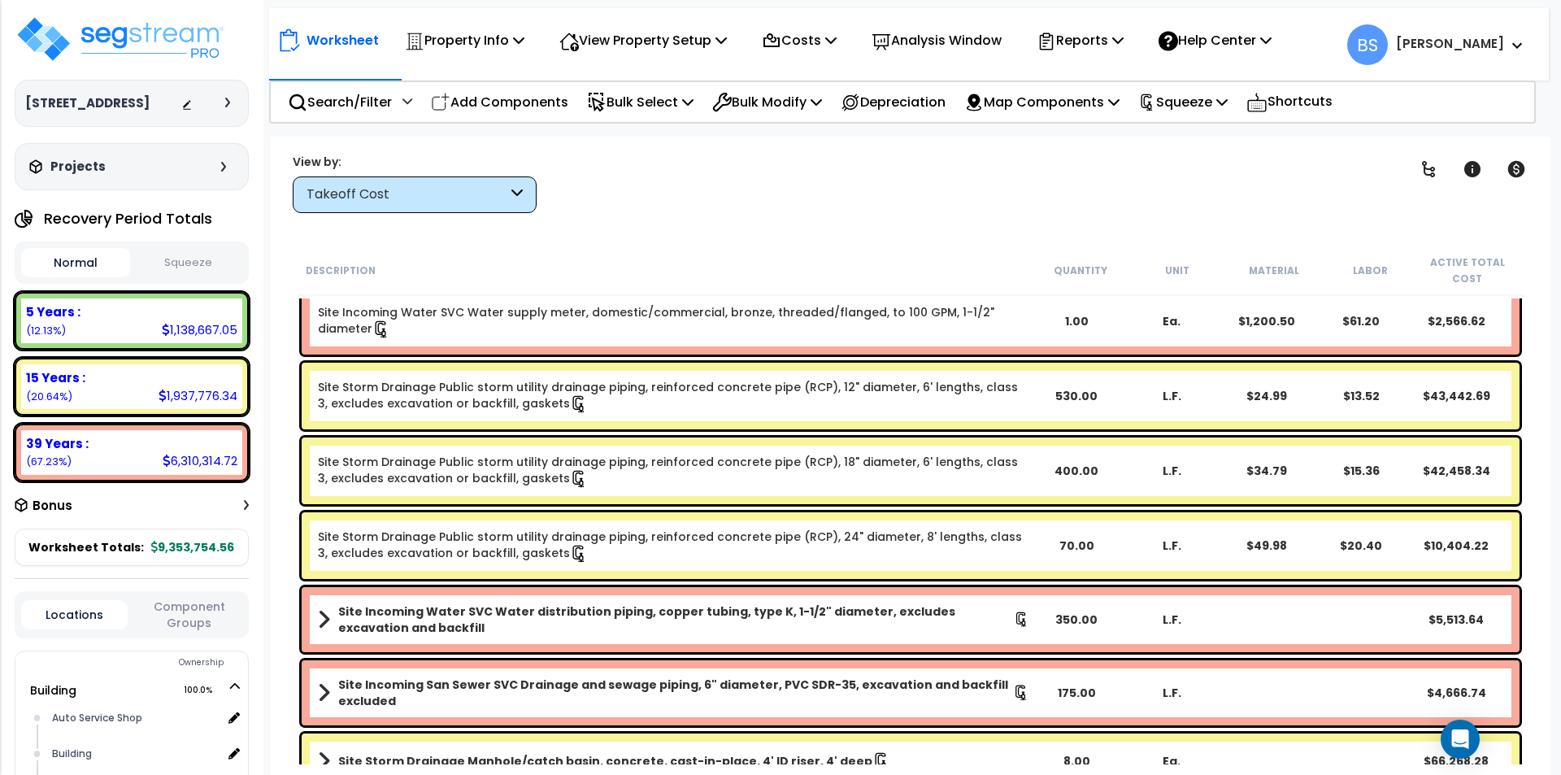
click at [1072, 694] on div "175.00" at bounding box center [1076, 693] width 95 height 16
click at [288, 563] on div "Description Quantity Unit Material Labor Active Total Cost Site Fire Hydrant Wa…" at bounding box center [910, 505] width 1247 height 519
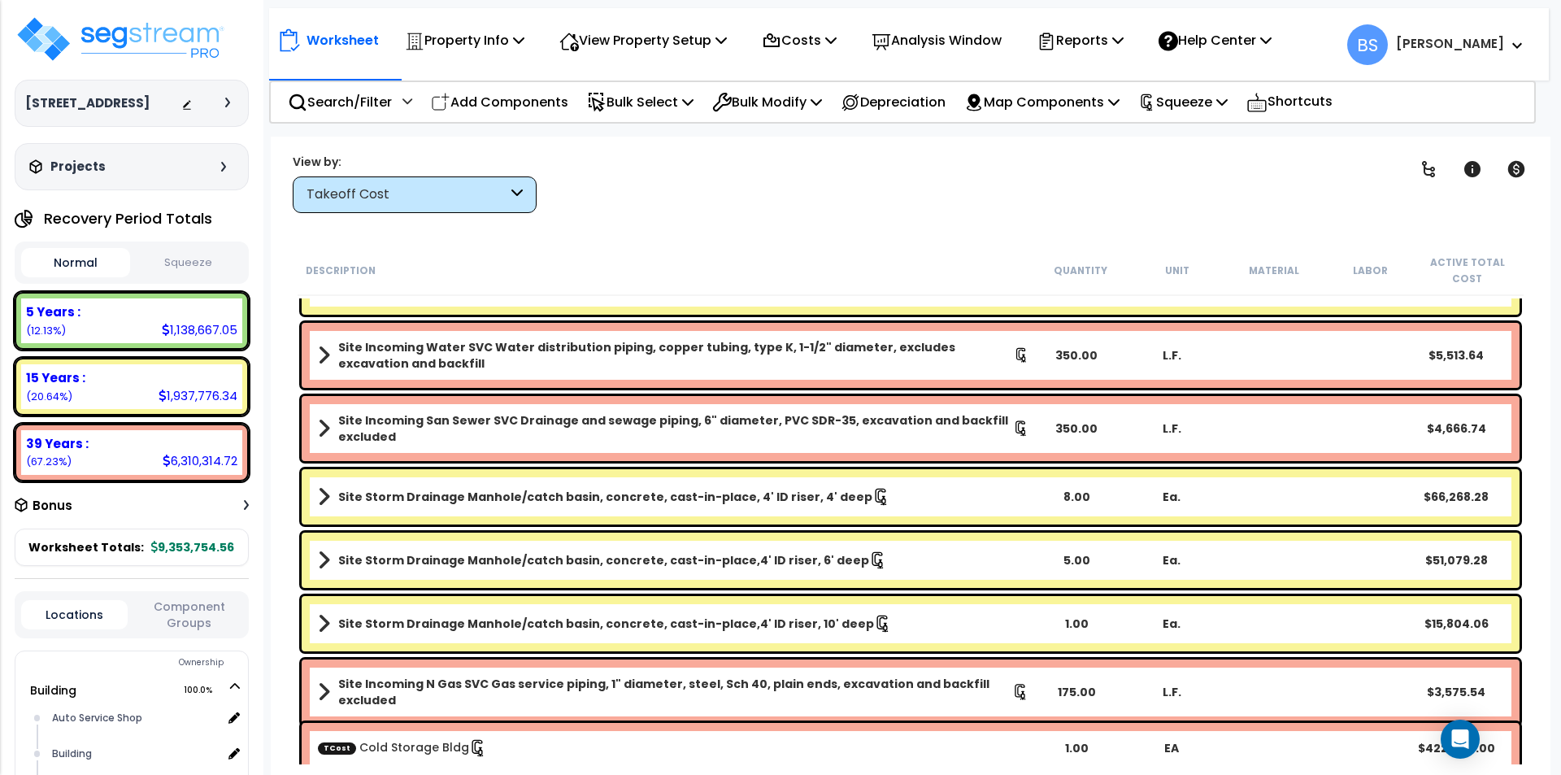
scroll to position [15772, 0]
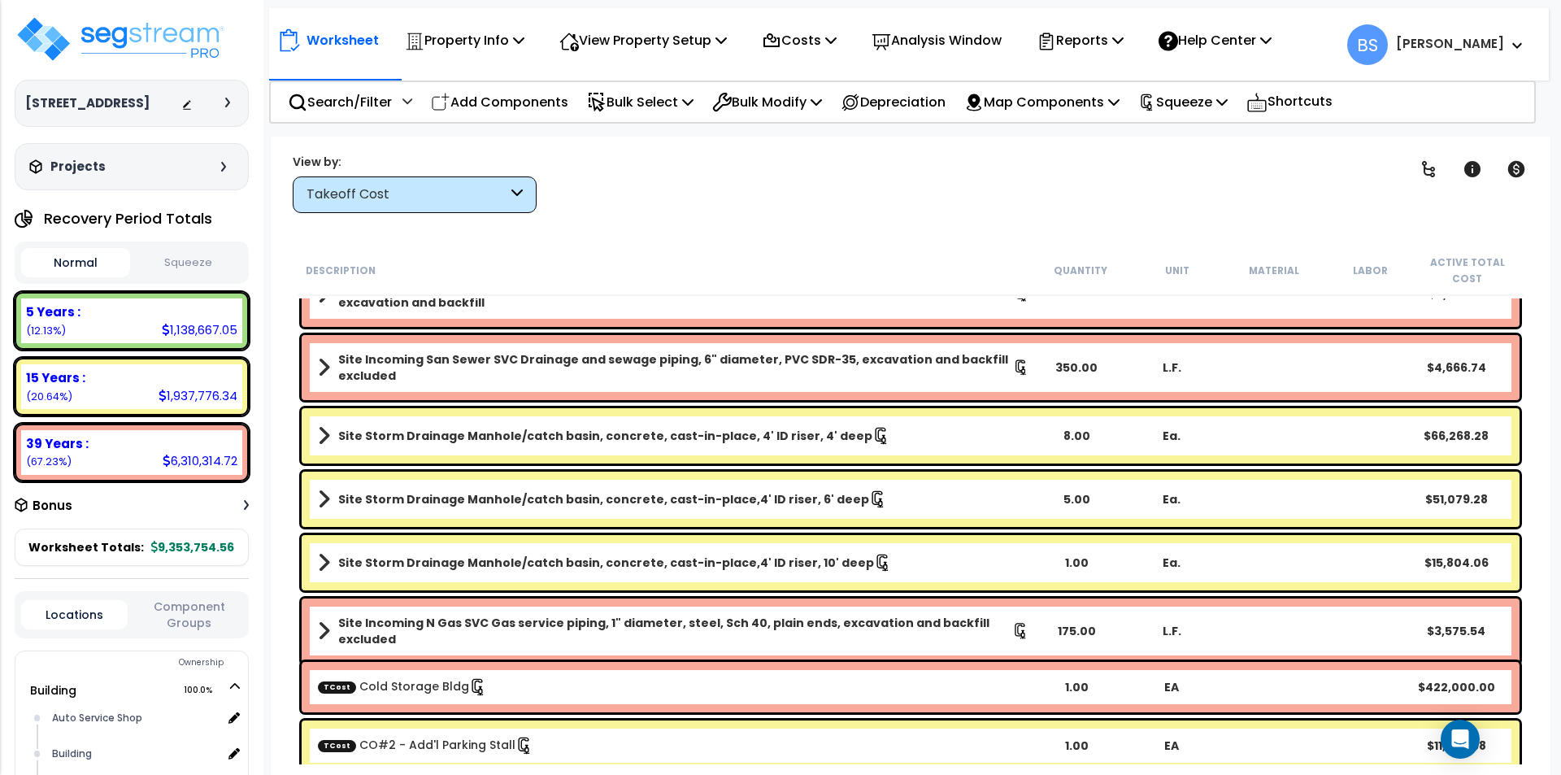
click at [1084, 612] on div "Site Incoming N Gas SVC Gas service piping, 1" diameter, steel, Sch 40, plain e…" at bounding box center [911, 630] width 1218 height 65
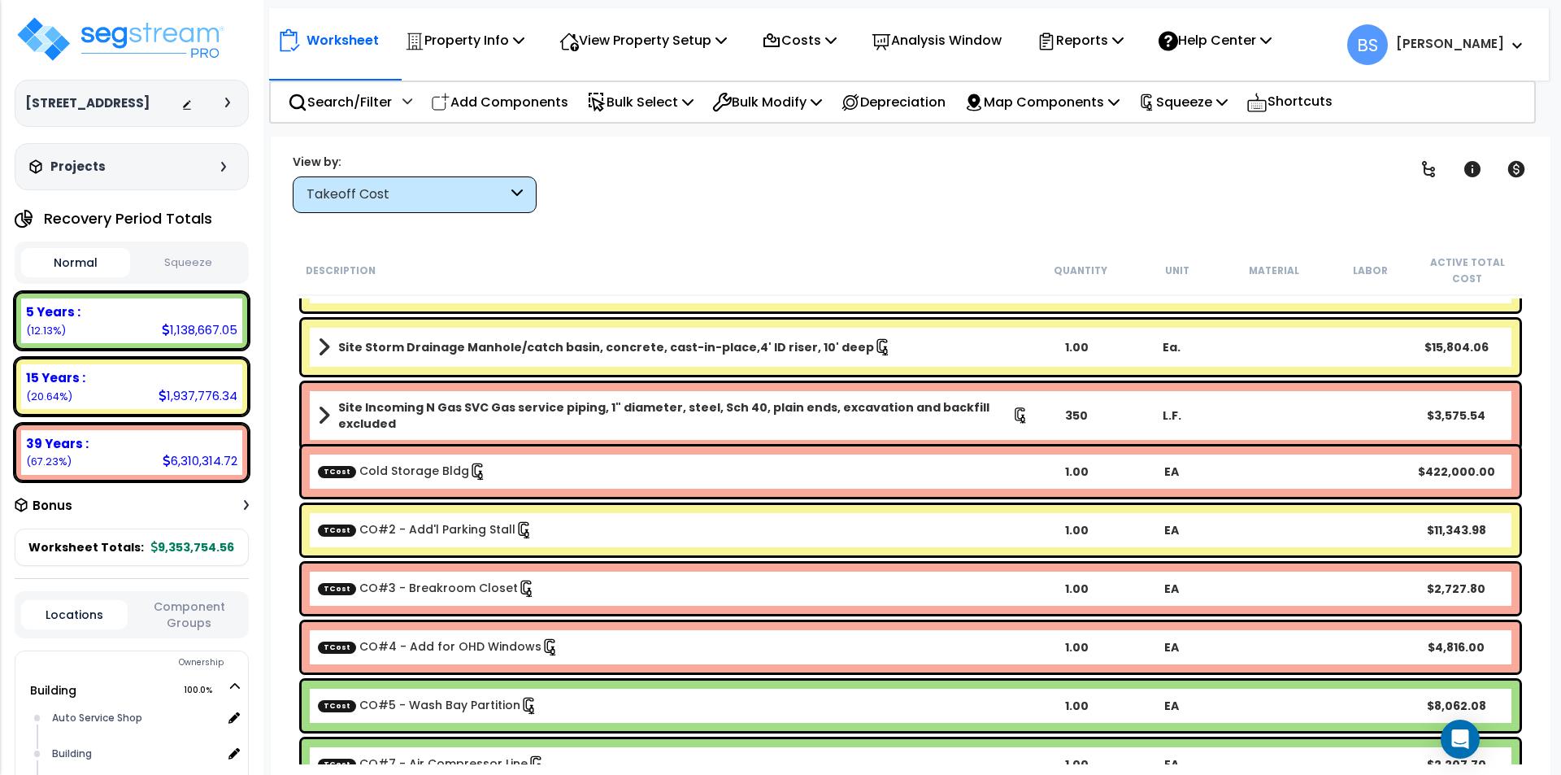
scroll to position [16016, 0]
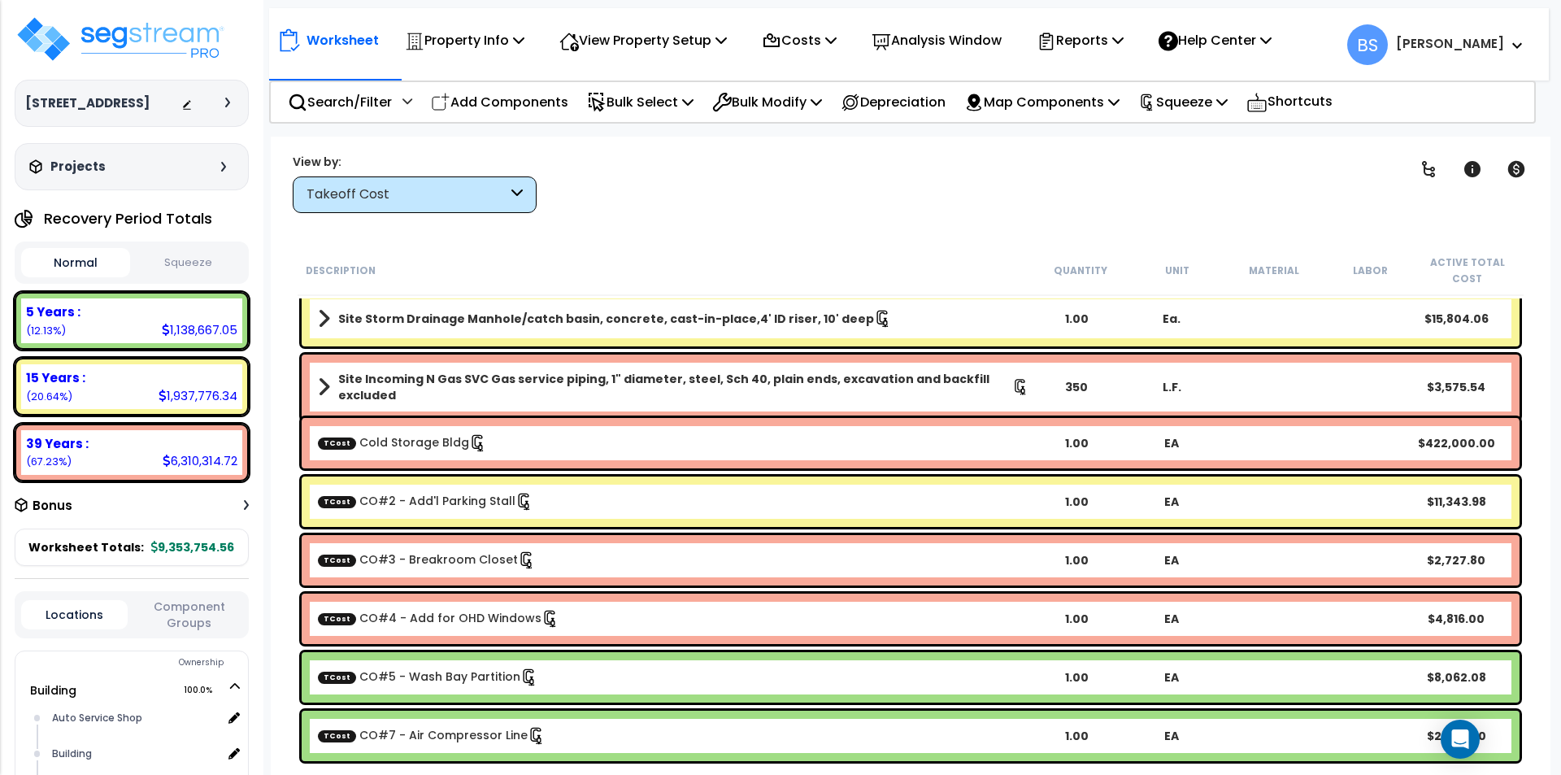
click at [589, 684] on div "TCost CO#5 - Wash Bay Partition" at bounding box center [673, 677] width 711 height 18
click at [572, 738] on div "TCost CO#7 - Air Compressor Line" at bounding box center [673, 736] width 711 height 18
click at [1228, 106] on p "Squeeze" at bounding box center [1182, 102] width 89 height 22
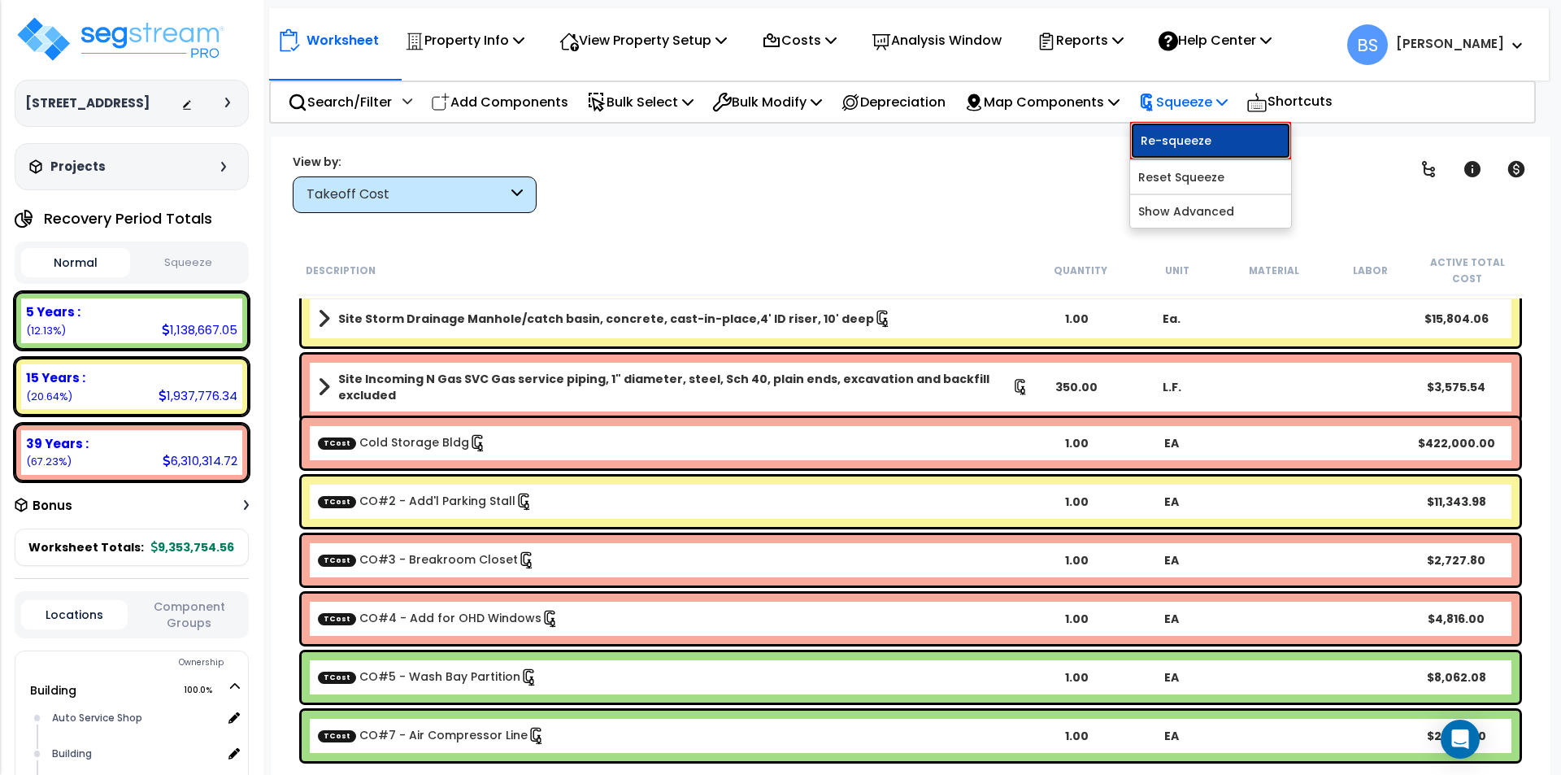
click at [1241, 142] on link "Re-squeeze" at bounding box center [1210, 140] width 161 height 37
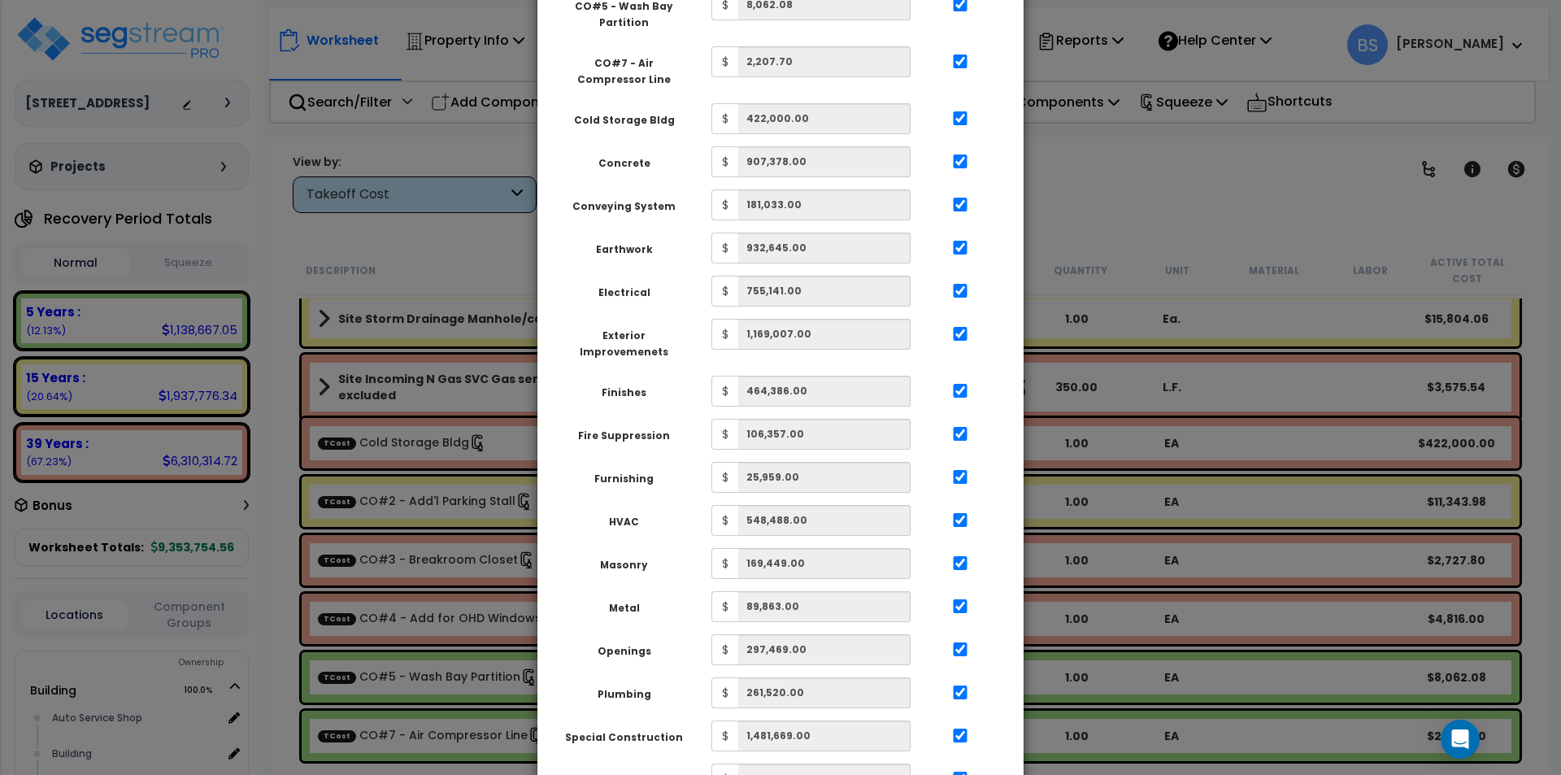
scroll to position [575, 0]
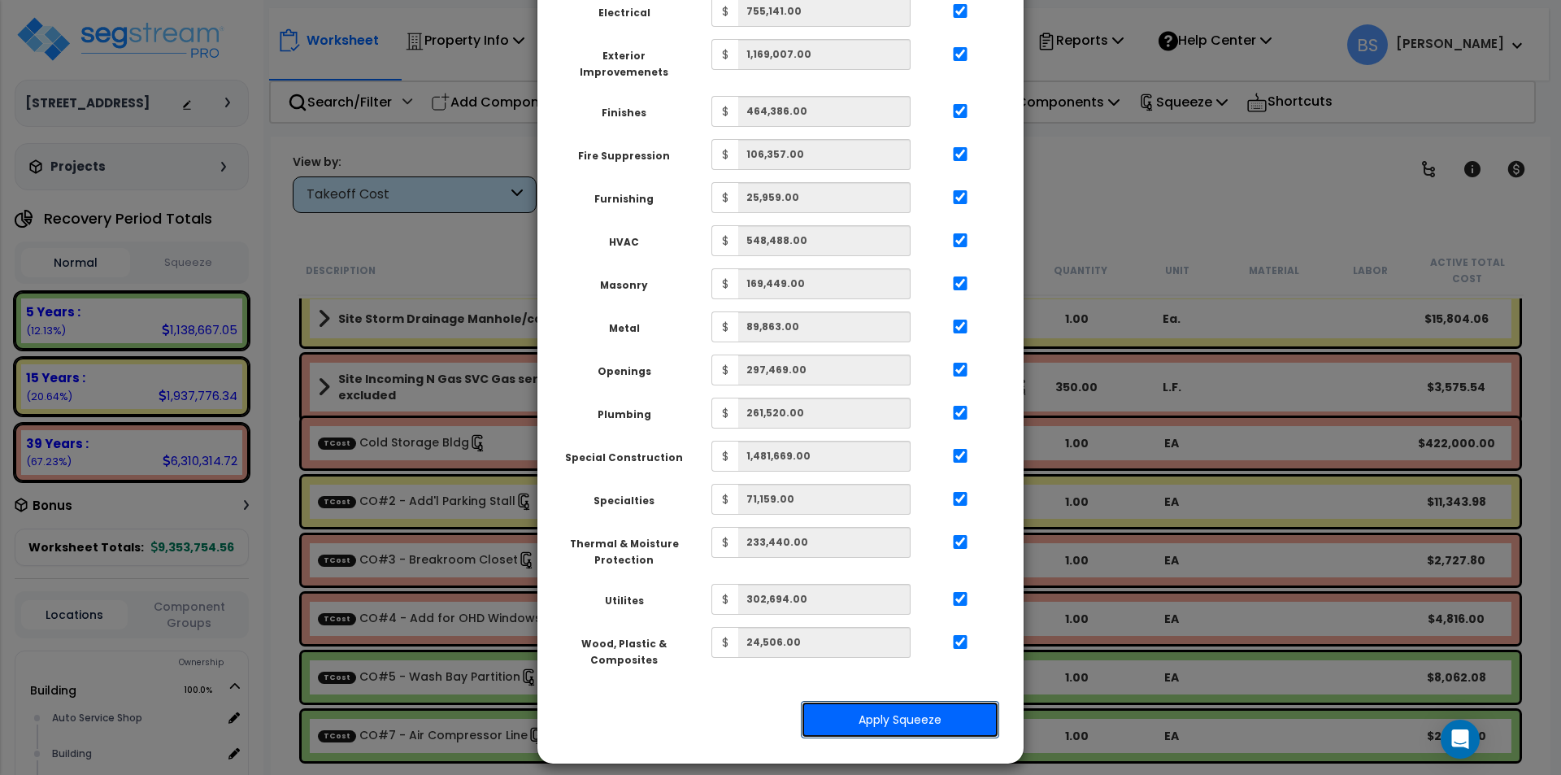
click at [906, 702] on button "Apply Squeeze" at bounding box center [900, 719] width 198 height 37
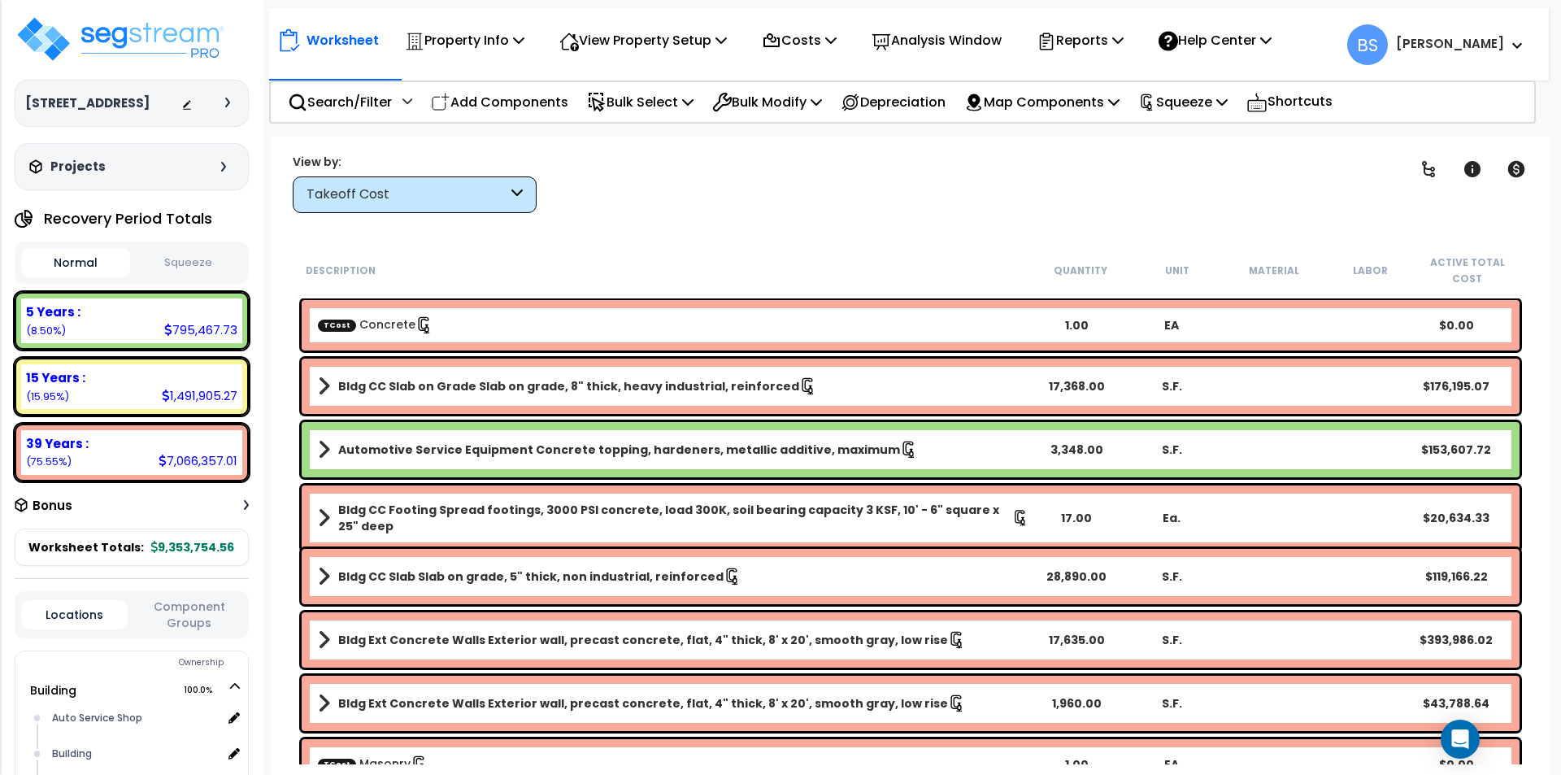
click at [621, 313] on div "TCost Concrete 1.00 EA $0.00" at bounding box center [911, 325] width 1218 height 50
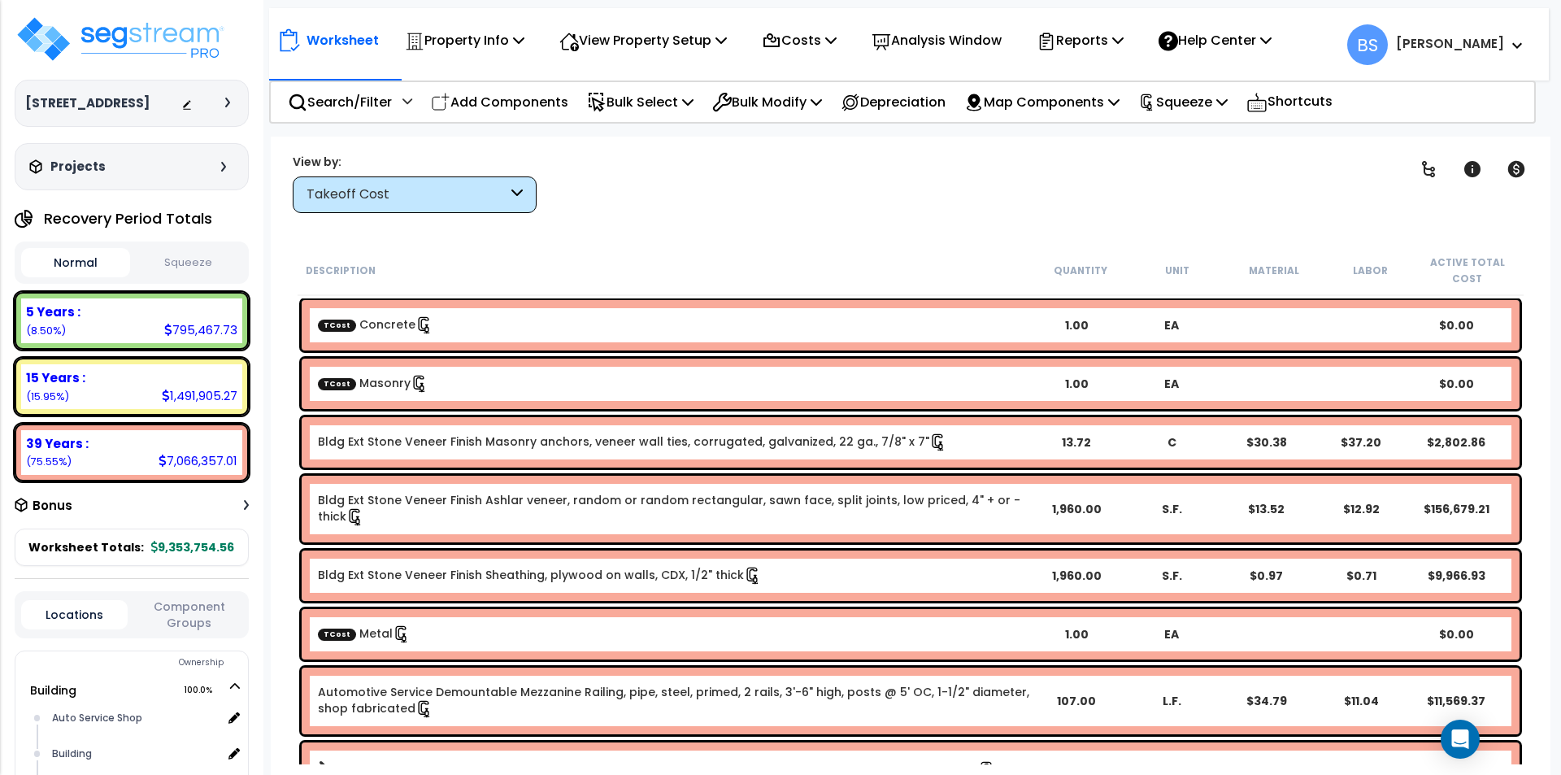
click at [472, 376] on div "TCost Masonry" at bounding box center [673, 384] width 711 height 18
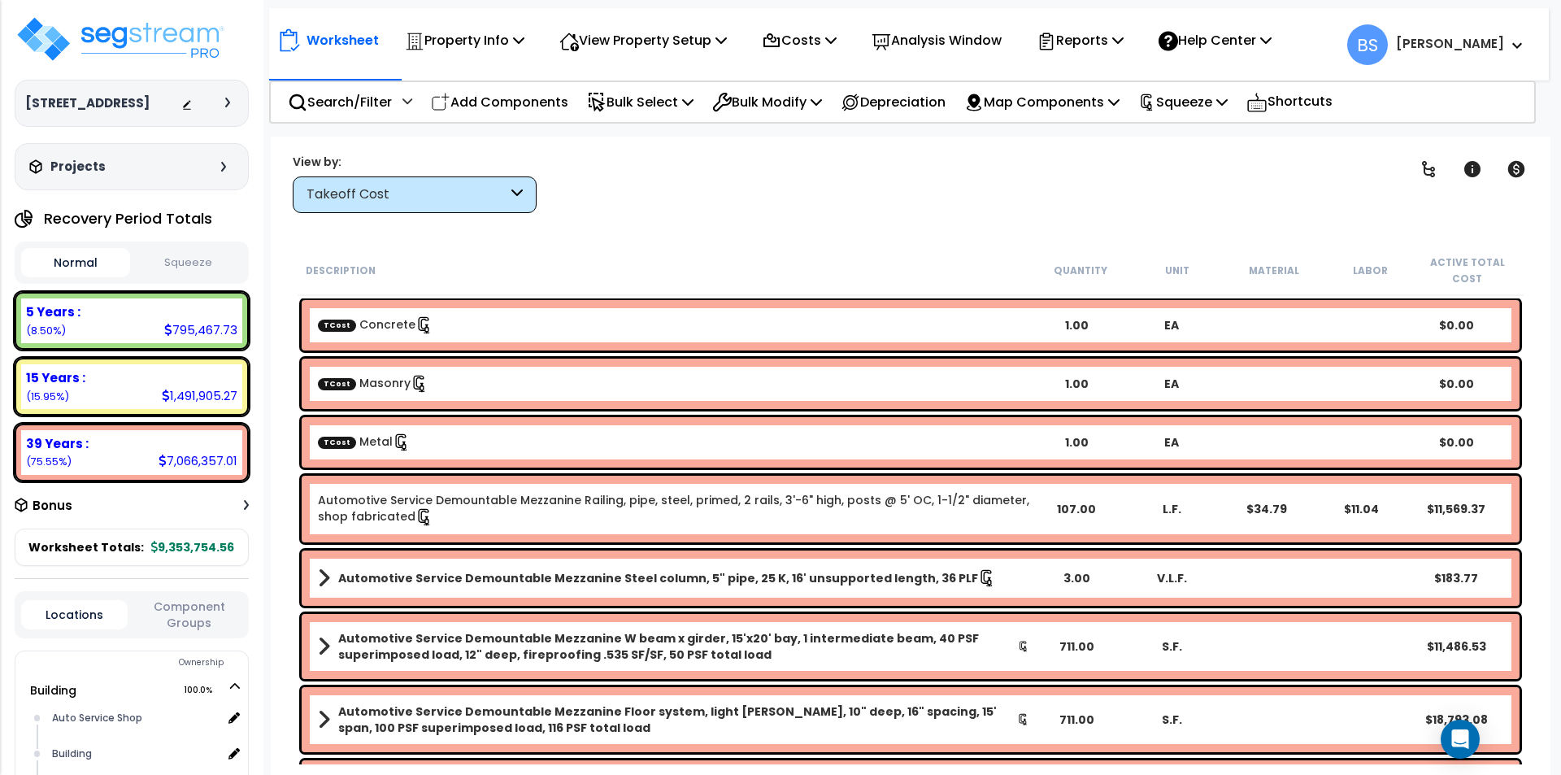
click at [410, 450] on div "TCost Metal" at bounding box center [673, 442] width 711 height 18
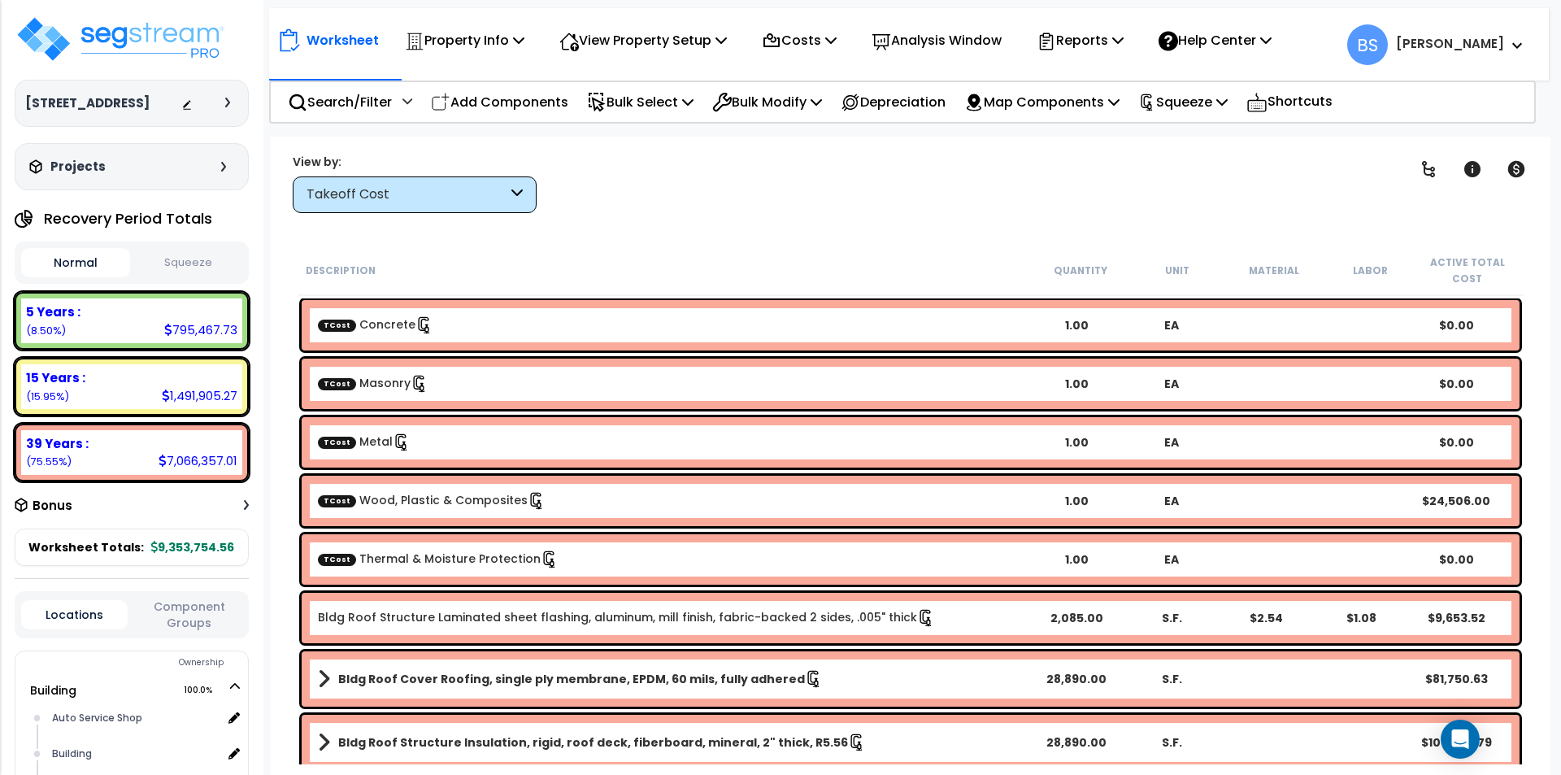
click at [456, 489] on div "TCost Wood, Plastic & Composites 1.00 EA $24,506.00" at bounding box center [911, 501] width 1218 height 50
click at [416, 561] on link "TCost Thermal & Moisture Protection" at bounding box center [438, 558] width 241 height 16
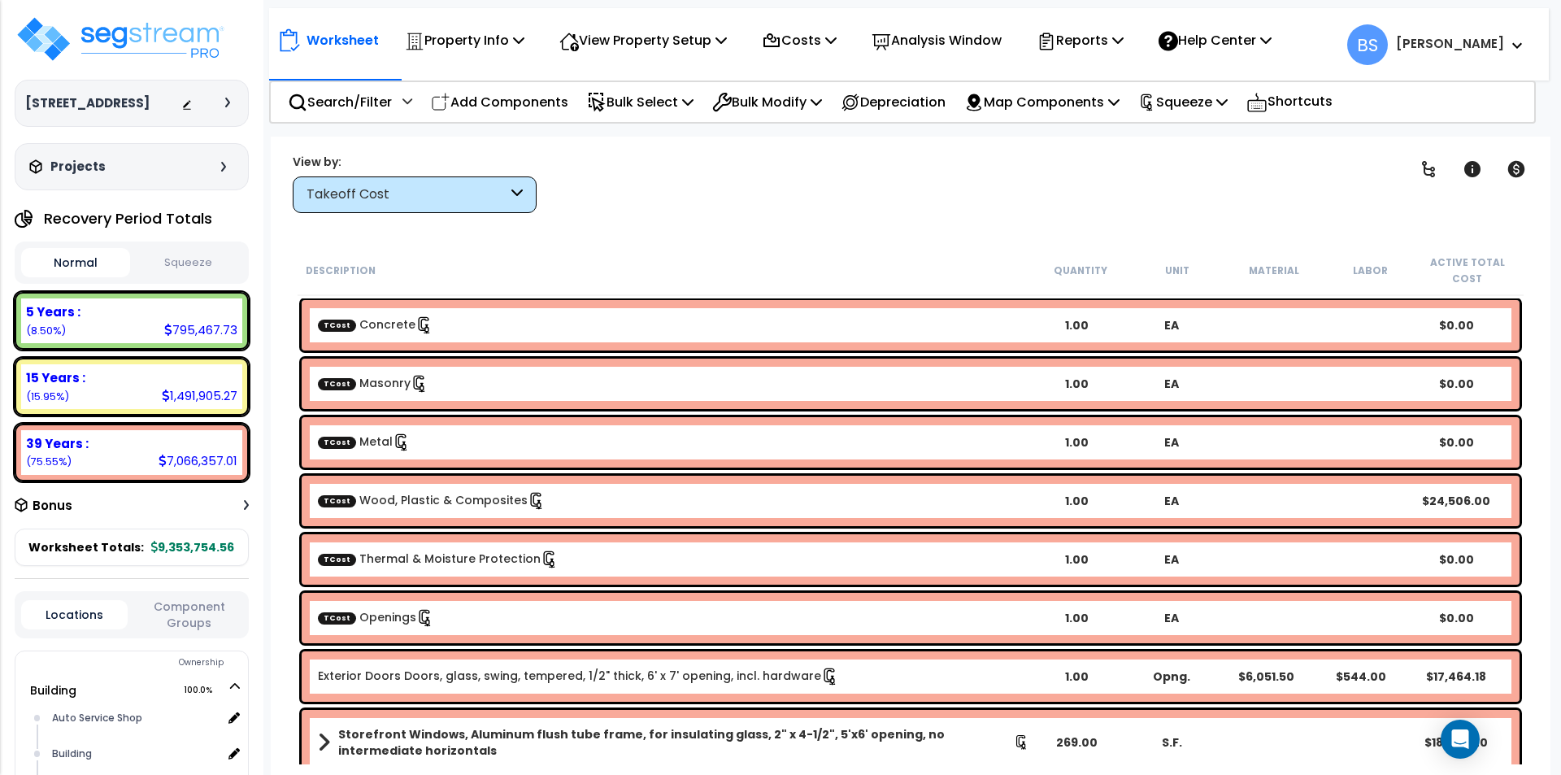
click at [489, 612] on div "TCost Openings" at bounding box center [673, 618] width 711 height 18
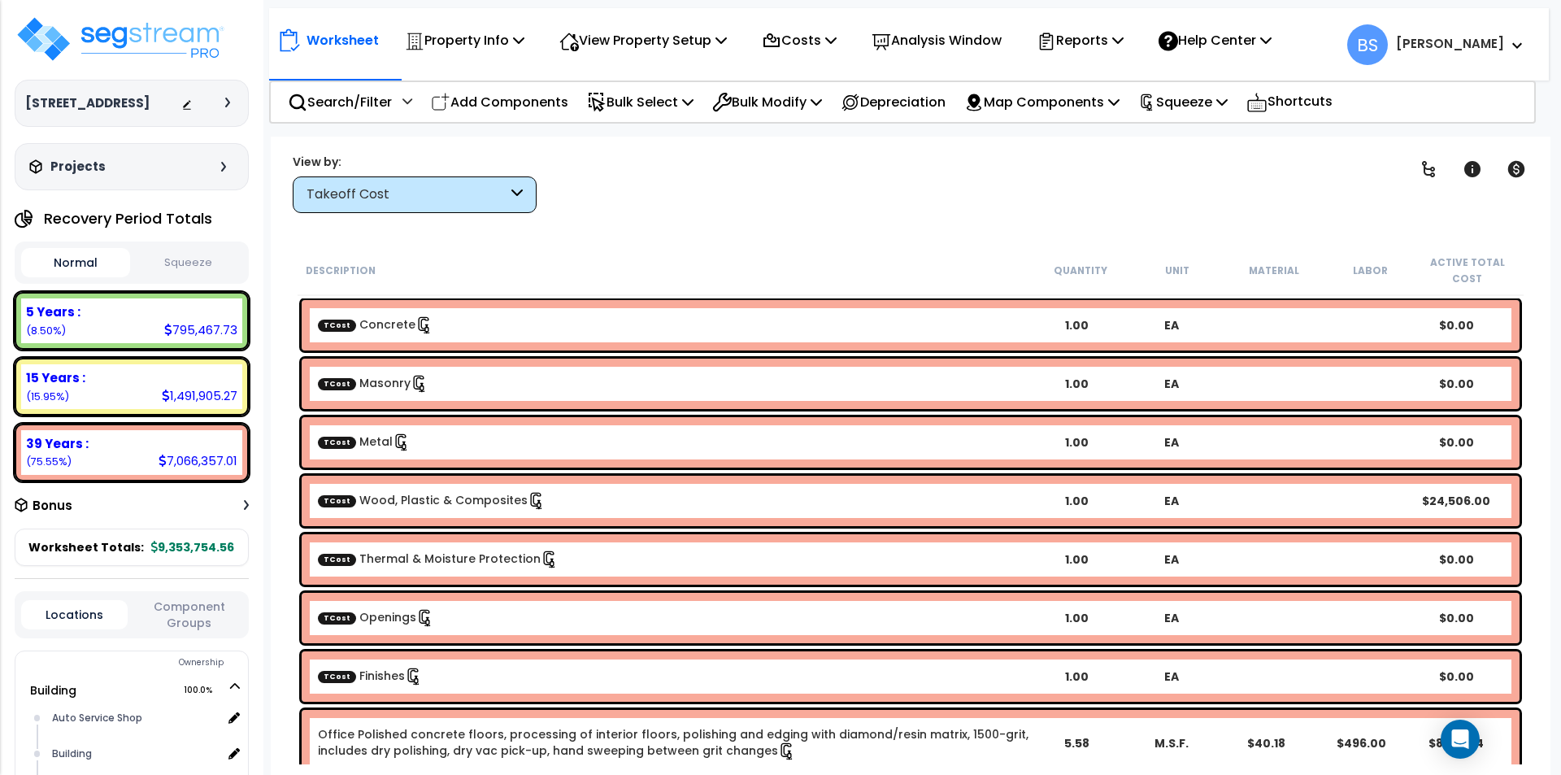
click at [572, 685] on div "TCost Finishes" at bounding box center [673, 676] width 711 height 18
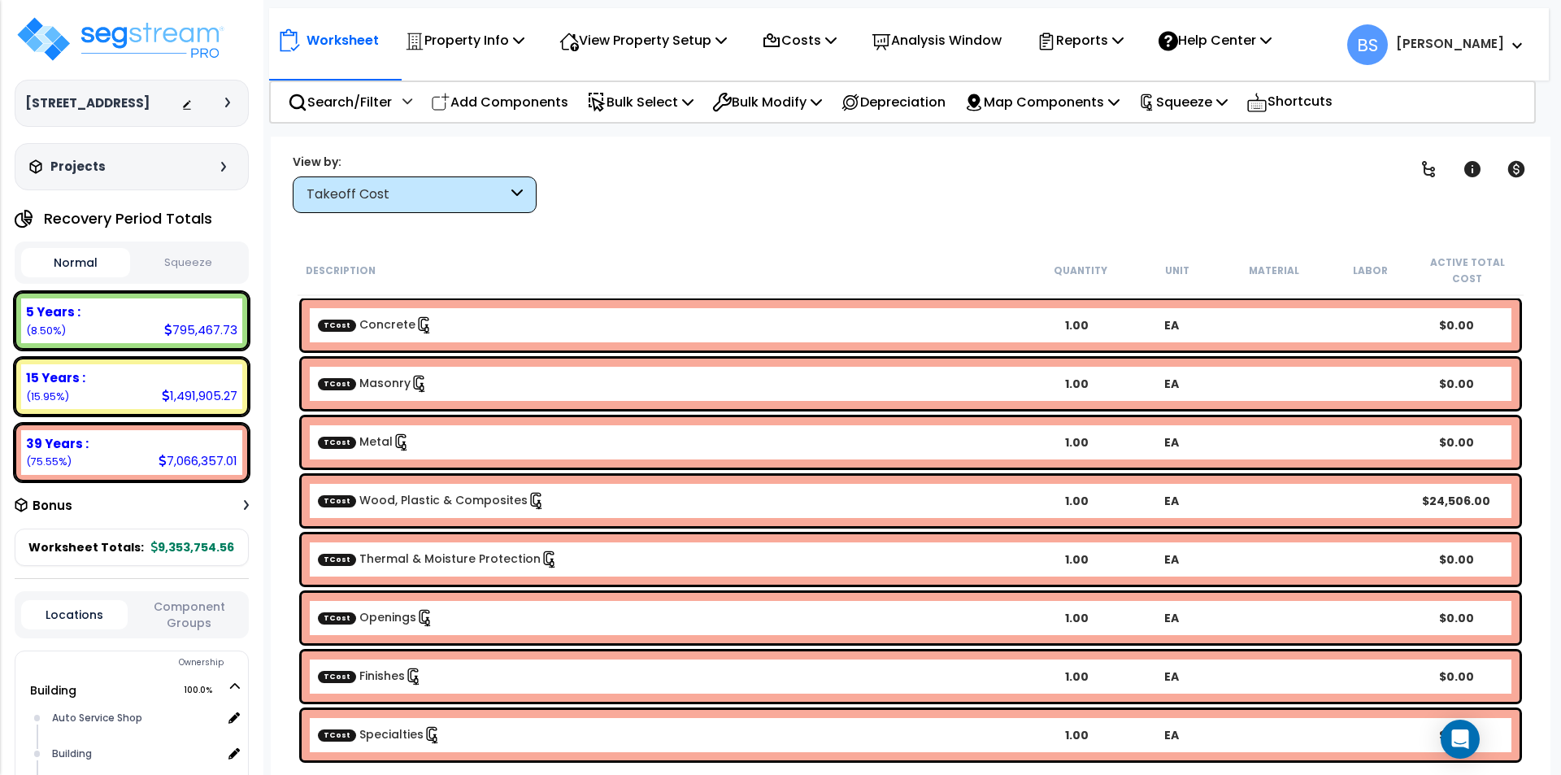
click at [550, 684] on div "TCost Finishes" at bounding box center [673, 676] width 711 height 18
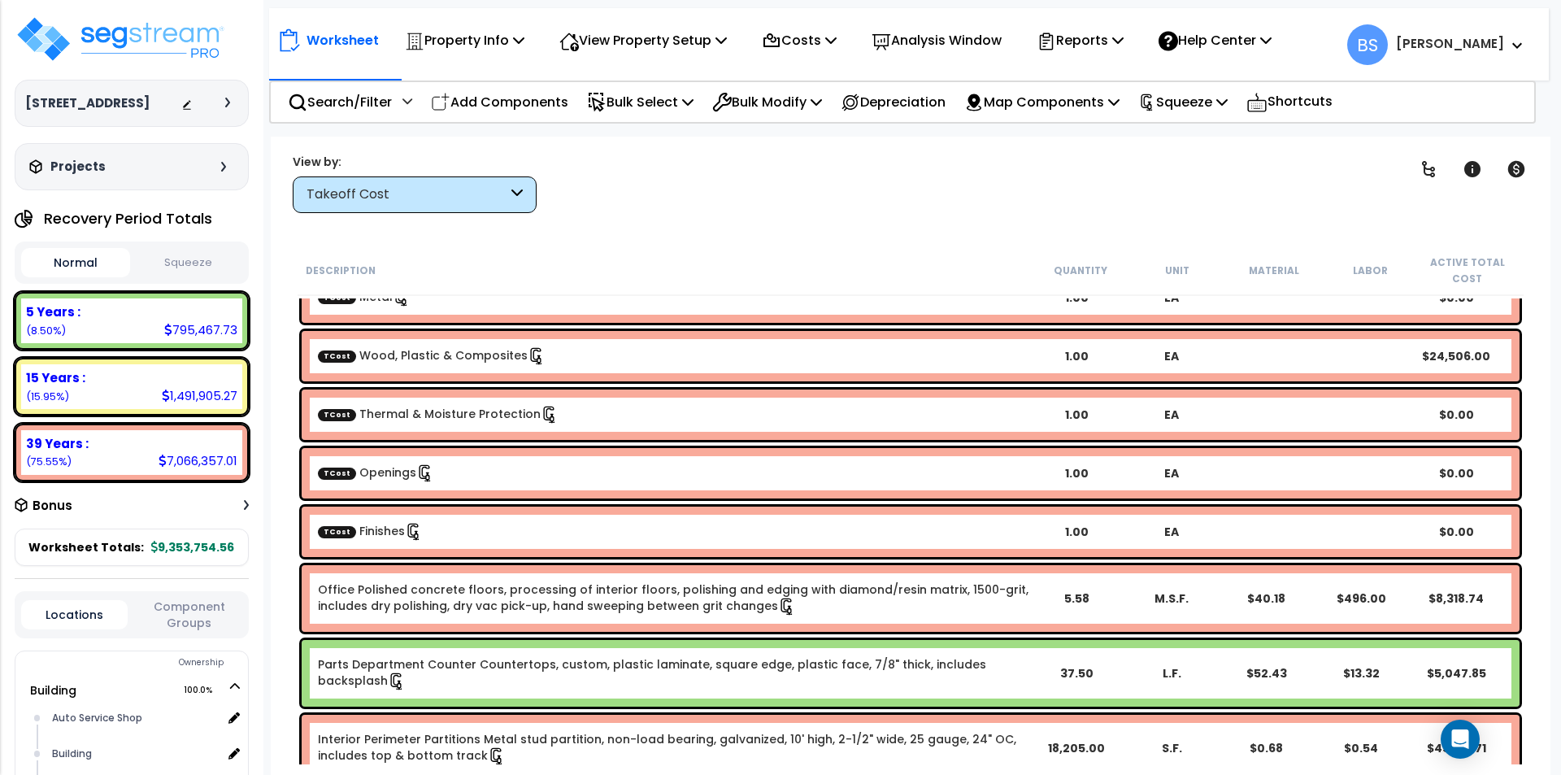
scroll to position [81, 0]
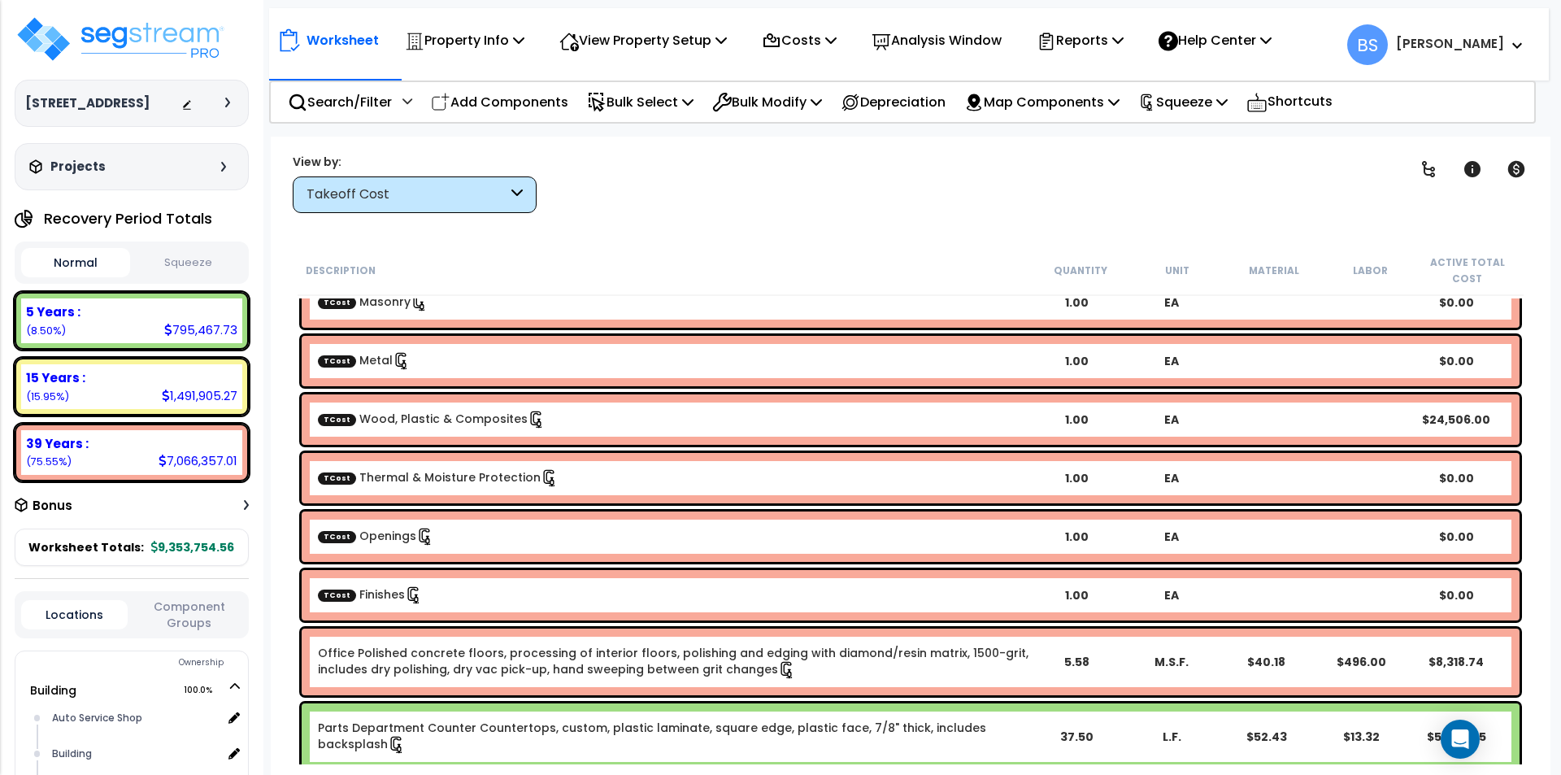
click at [440, 587] on div "TCost Finishes" at bounding box center [673, 595] width 711 height 18
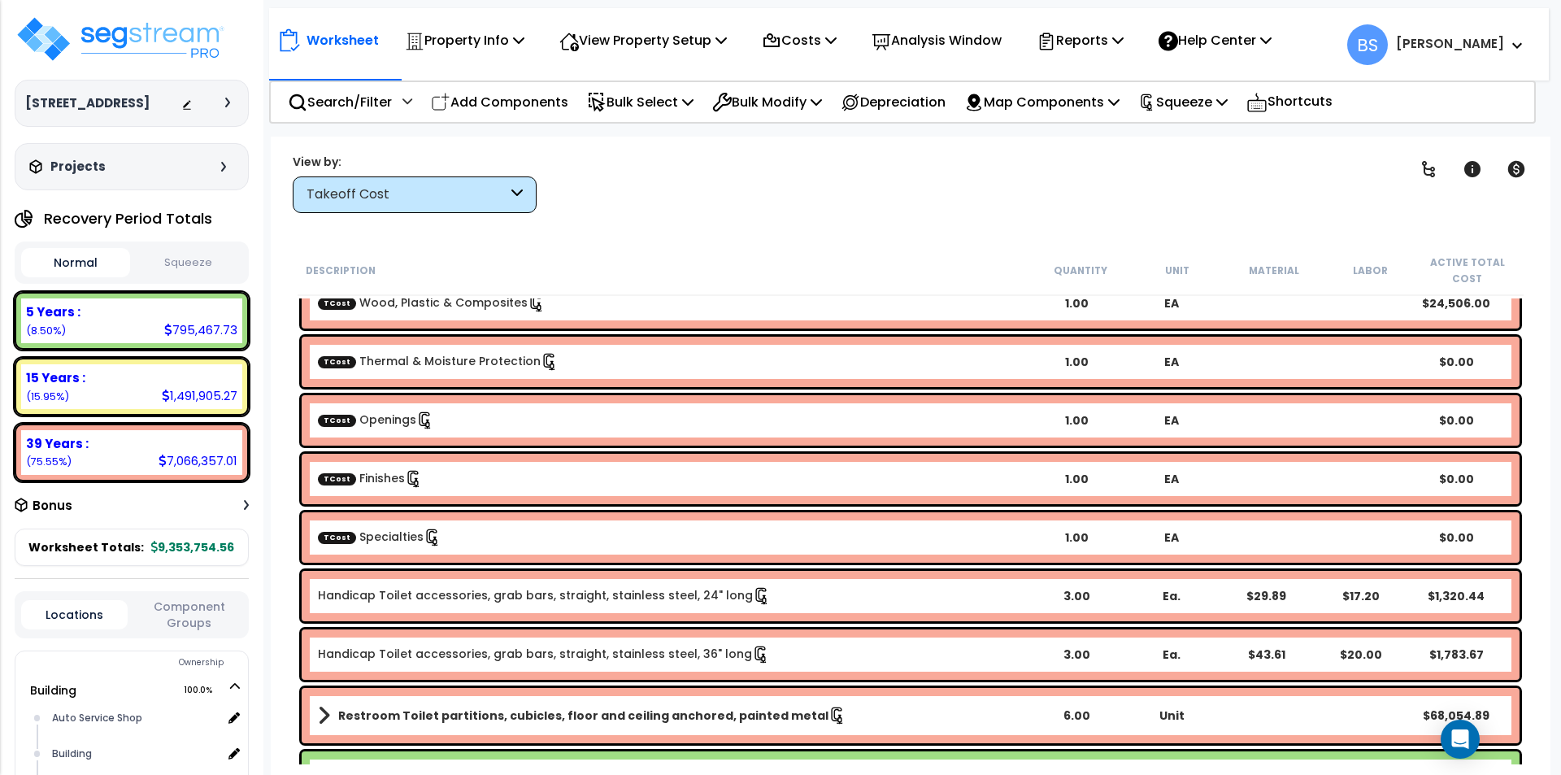
scroll to position [244, 0]
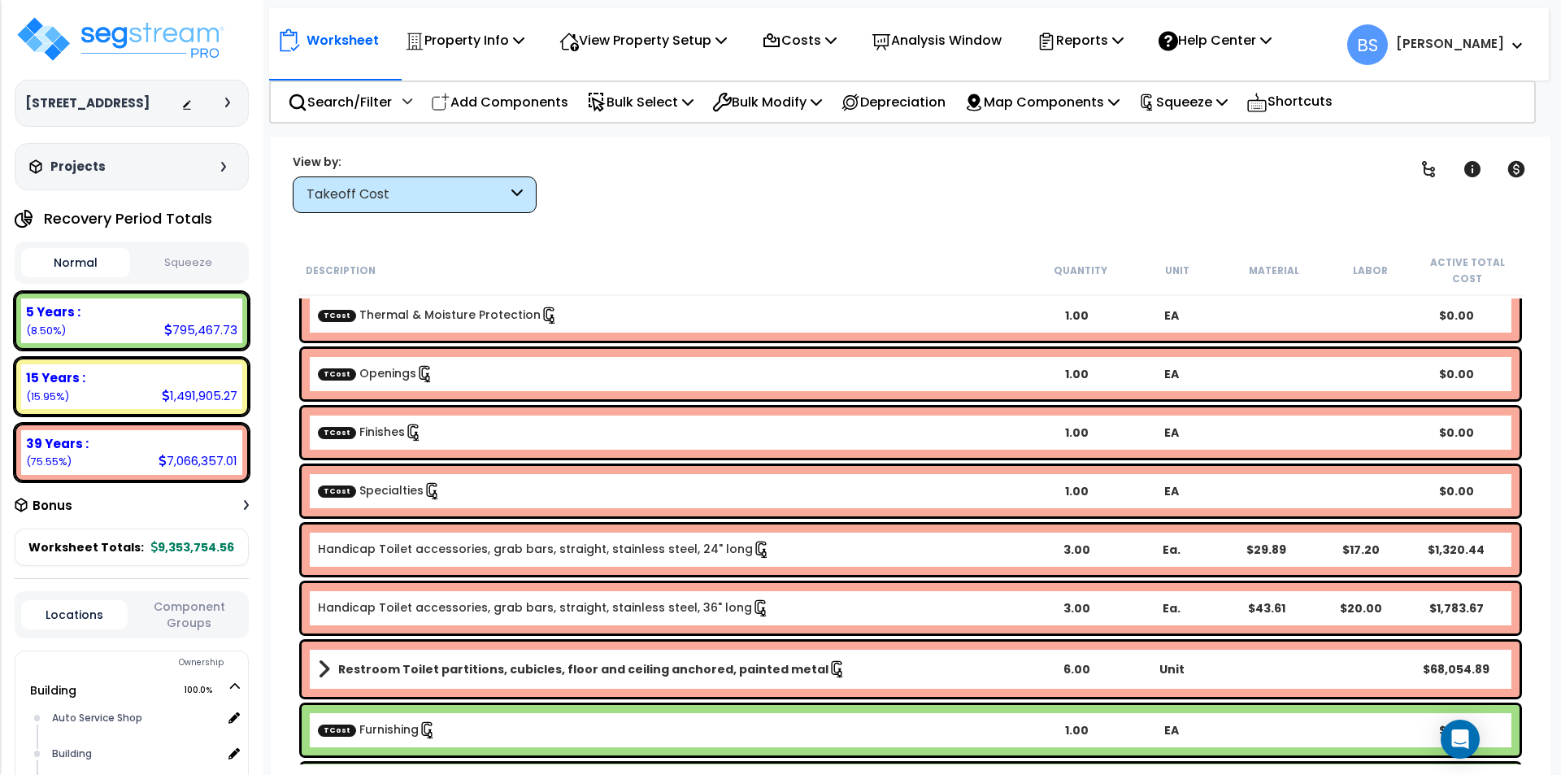
click at [501, 494] on div "TCost Specialties" at bounding box center [673, 491] width 711 height 18
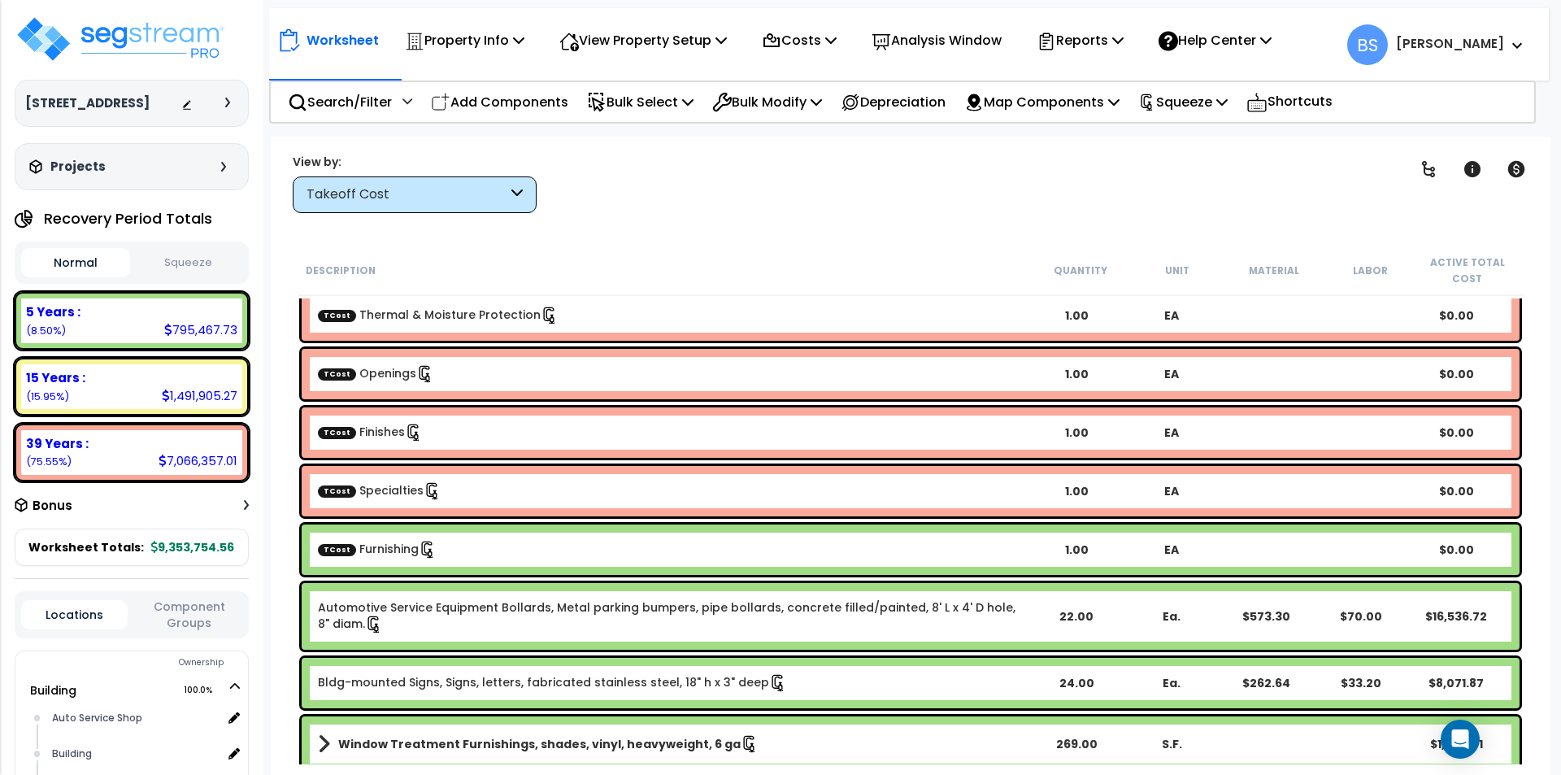
click at [492, 545] on div "TCost Furnishing" at bounding box center [673, 550] width 711 height 18
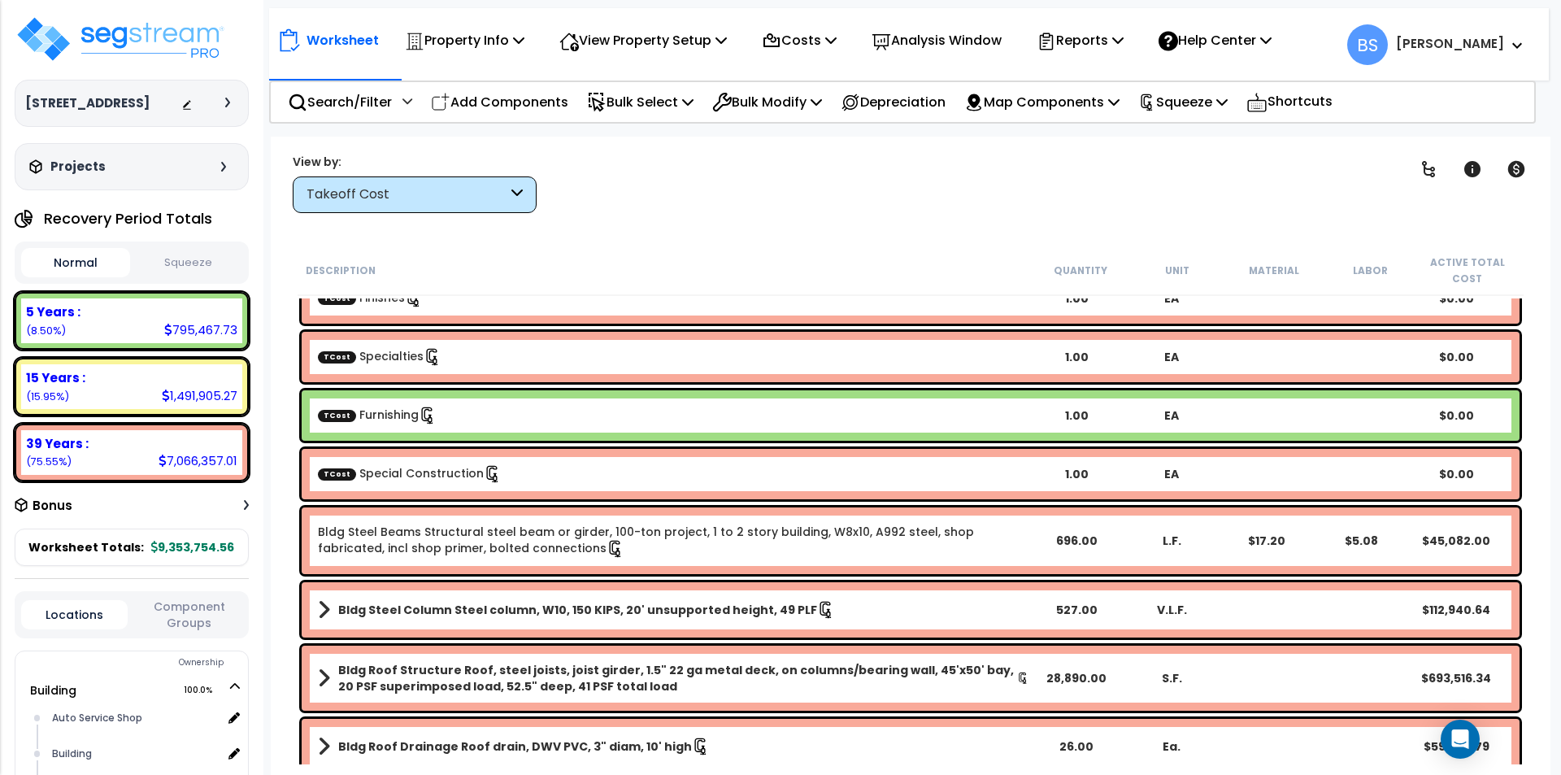
scroll to position [406, 0]
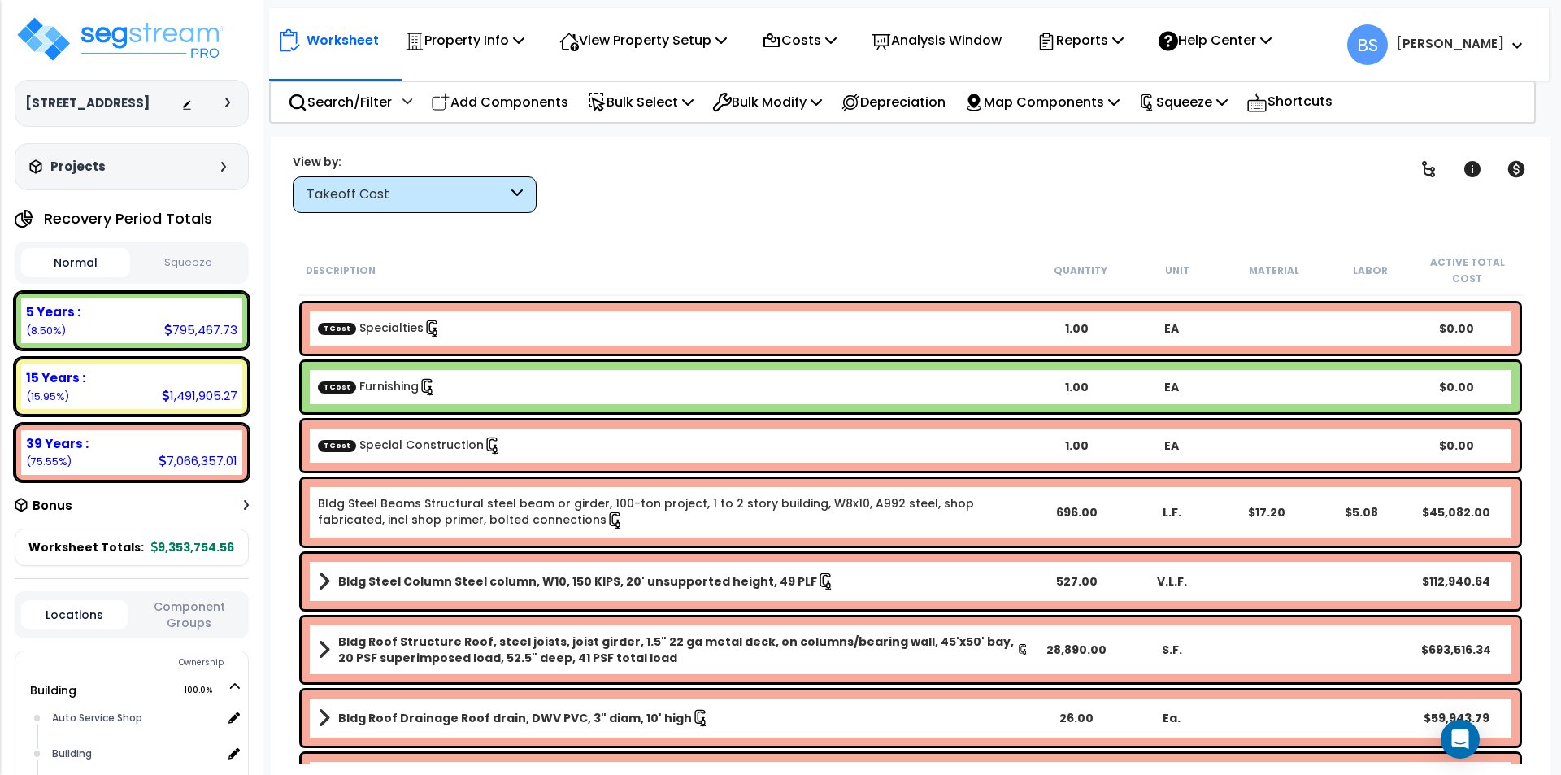
click at [599, 455] on div "TCost Special Construction 1.00 EA $0.00" at bounding box center [911, 445] width 1218 height 50
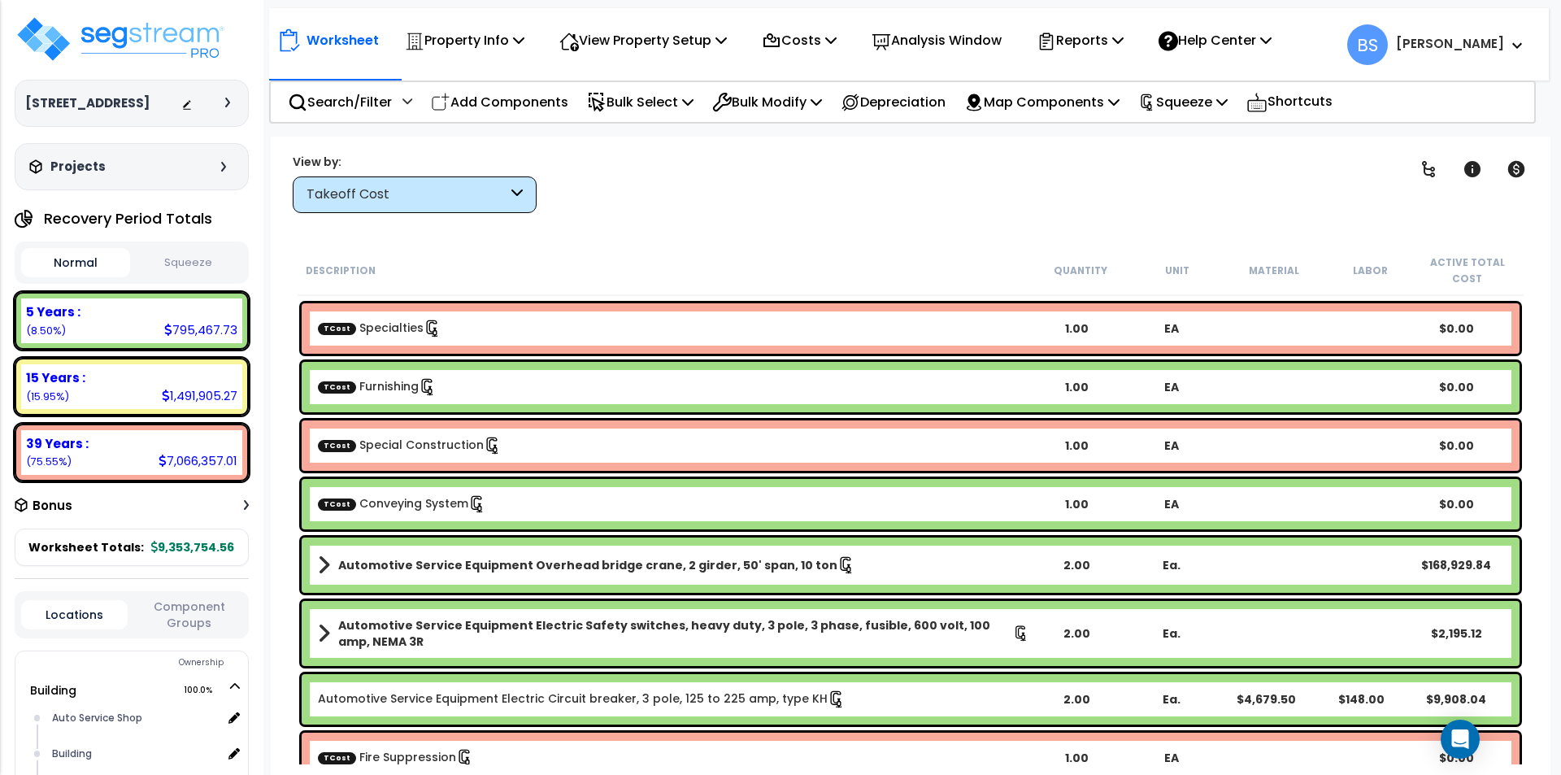
click at [546, 503] on div "TCost Conveying System" at bounding box center [673, 504] width 711 height 18
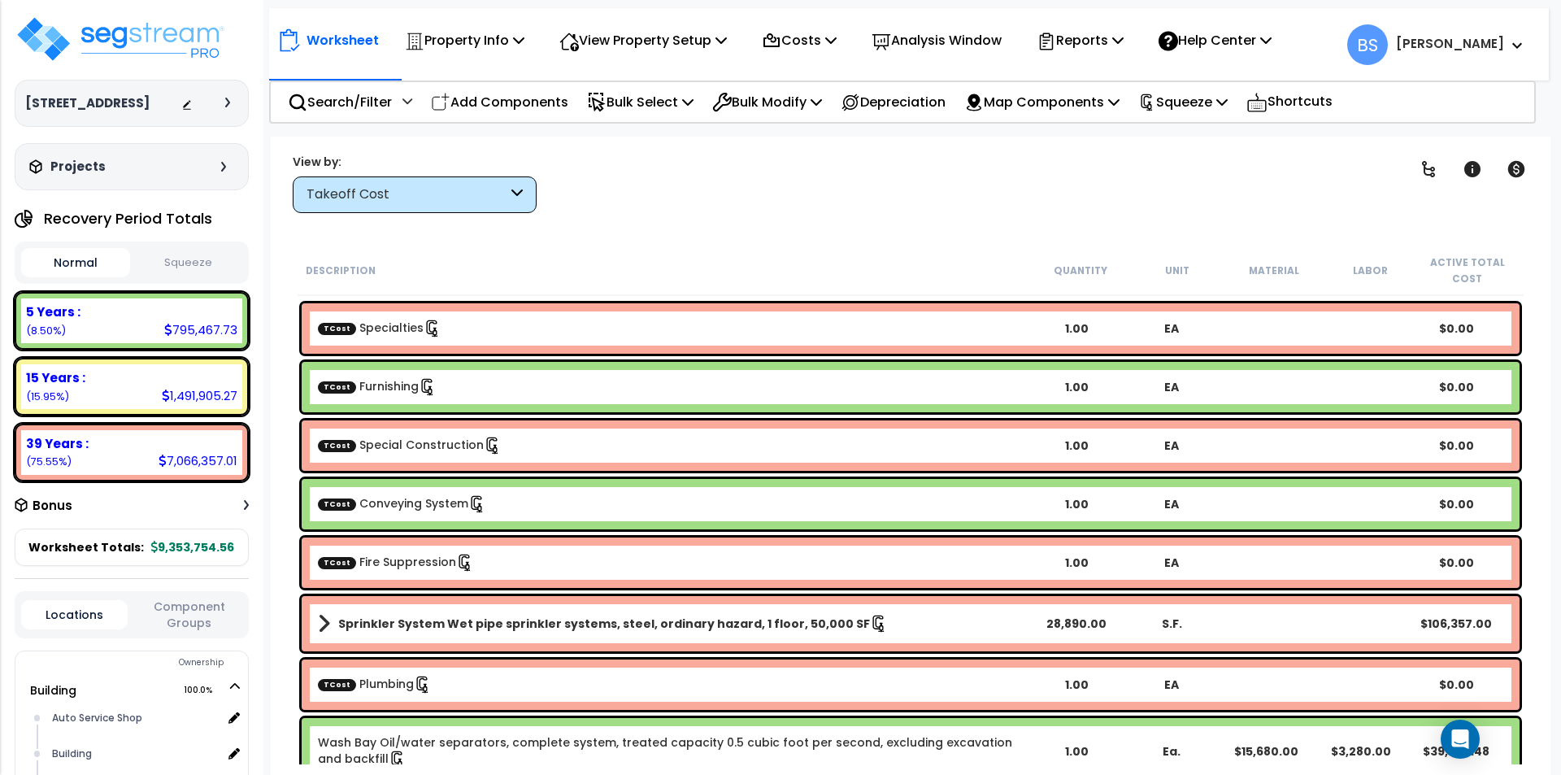
click at [529, 564] on div "TCost Fire Suppression" at bounding box center [673, 563] width 711 height 18
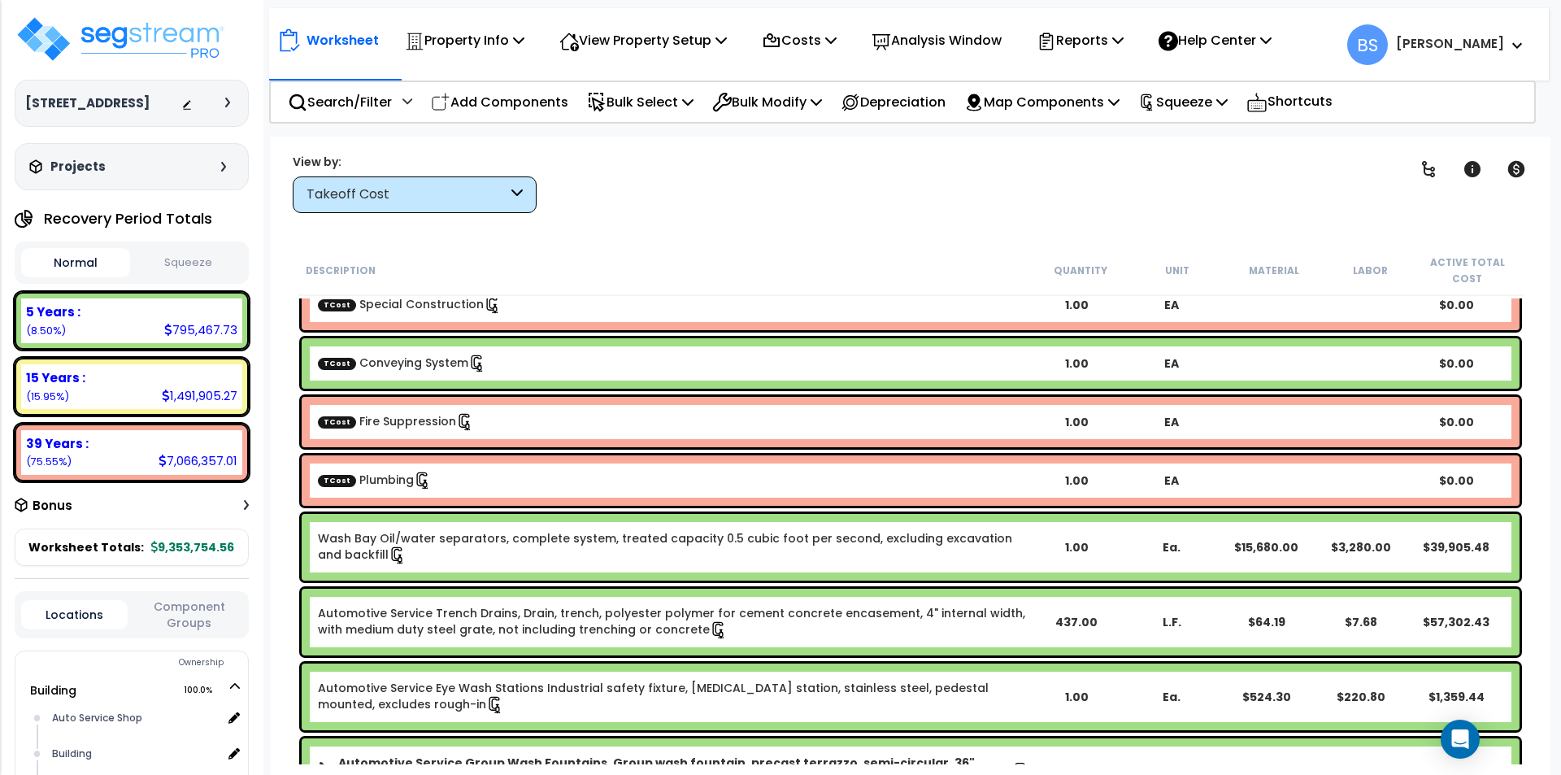
scroll to position [569, 0]
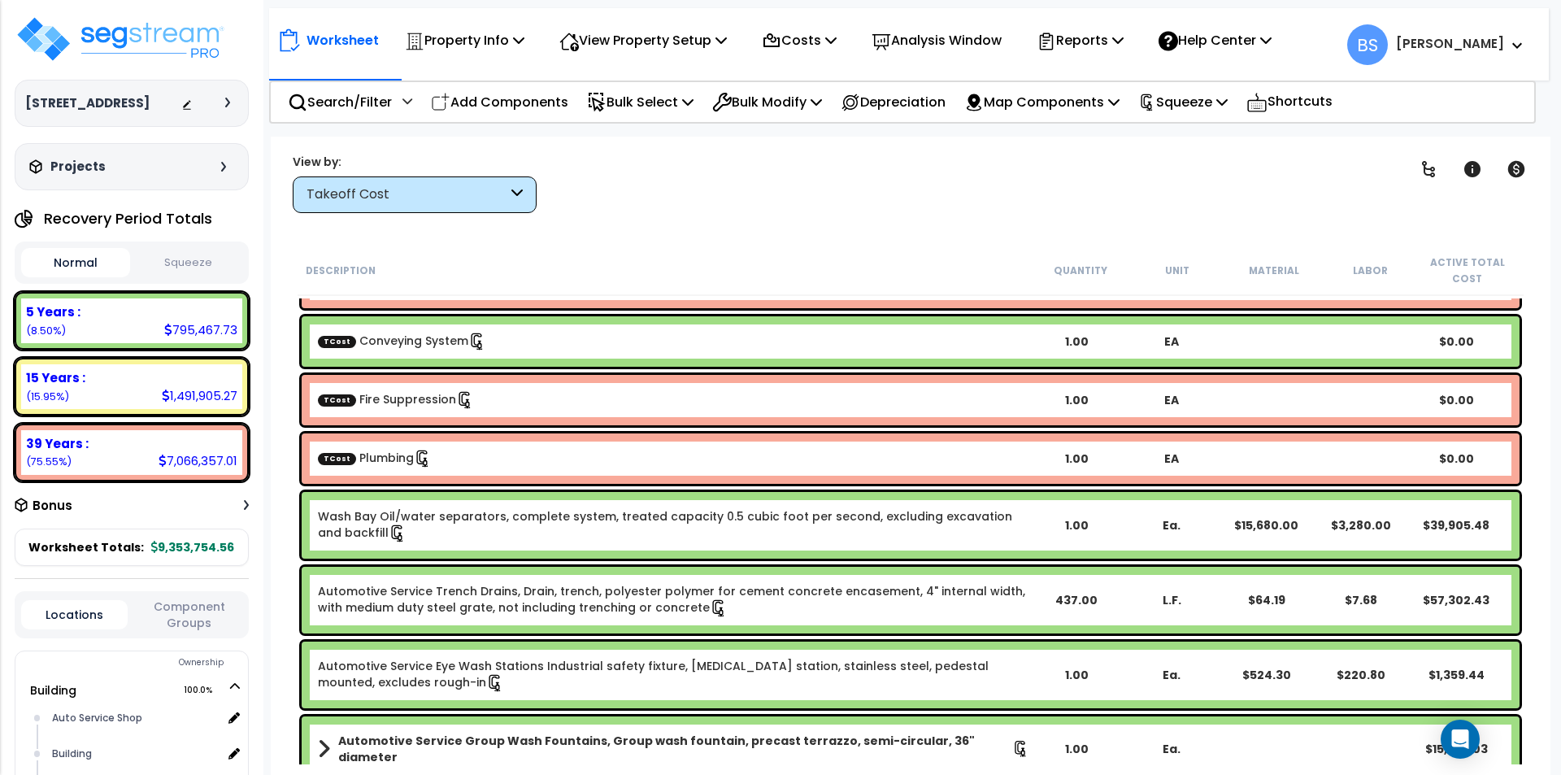
click at [484, 452] on div "TCost Plumbing" at bounding box center [673, 459] width 711 height 18
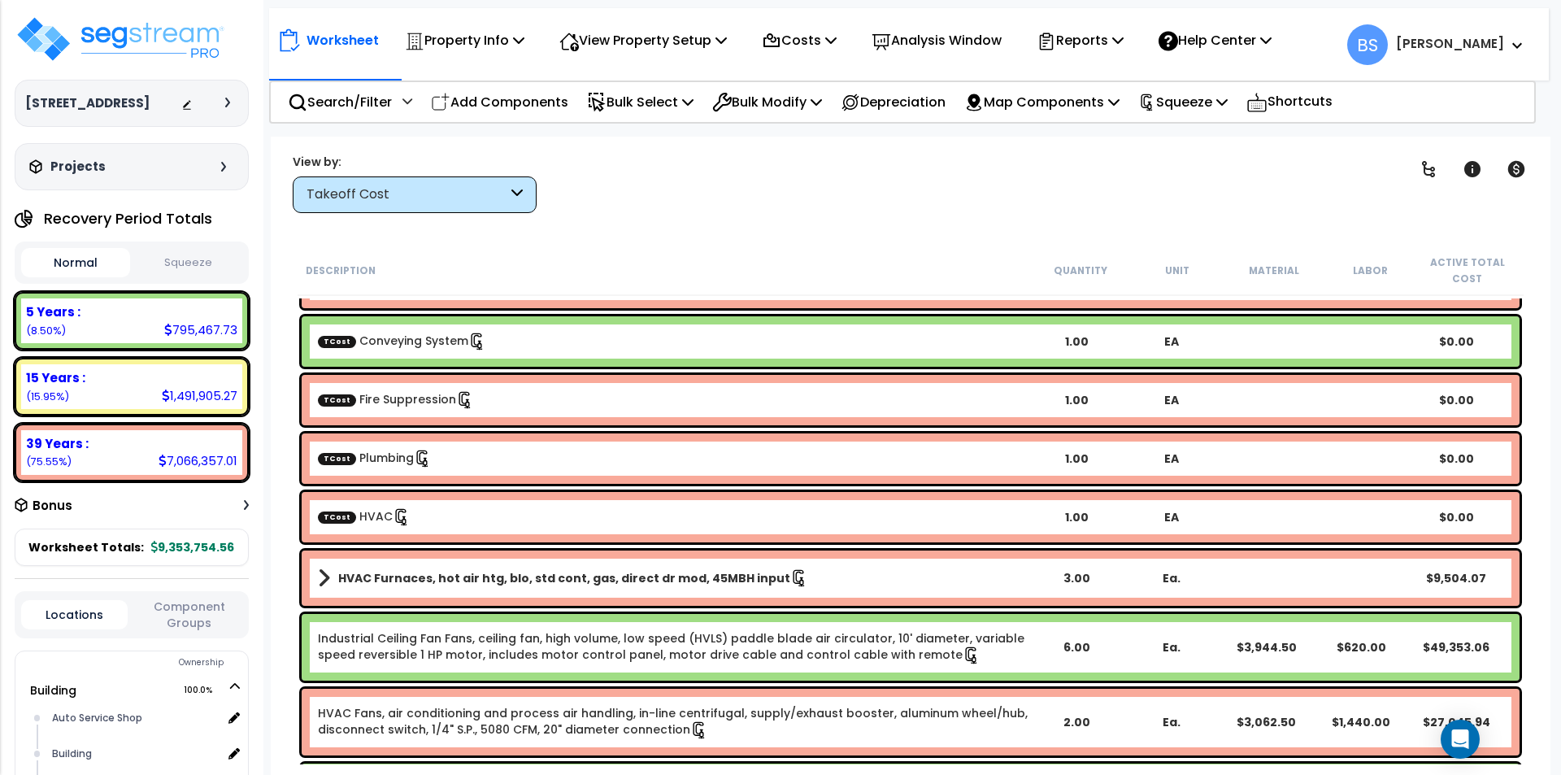
click at [453, 516] on div "TCost HVAC" at bounding box center [673, 517] width 711 height 18
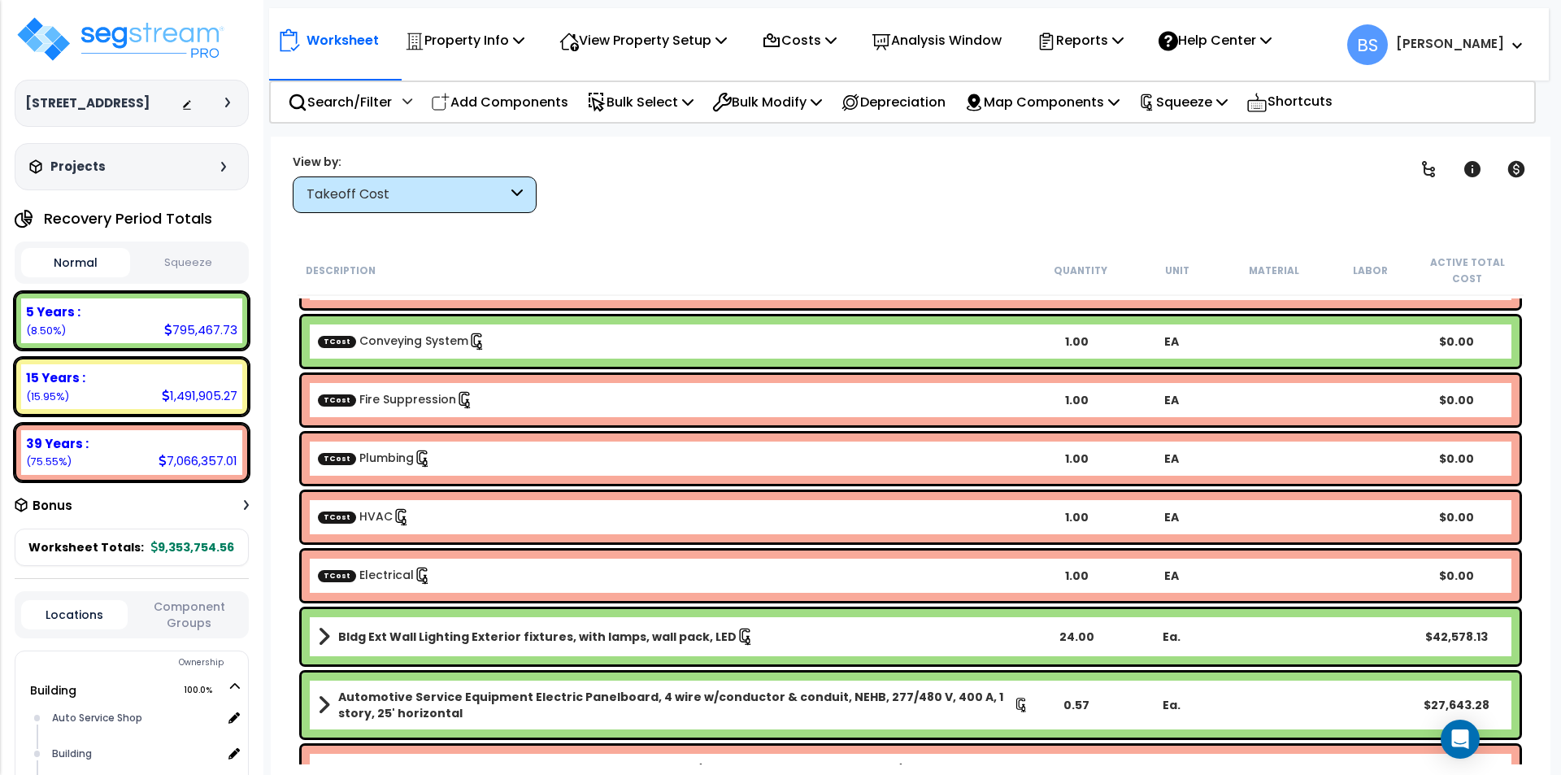
click at [453, 516] on div "TCost HVAC" at bounding box center [673, 517] width 711 height 18
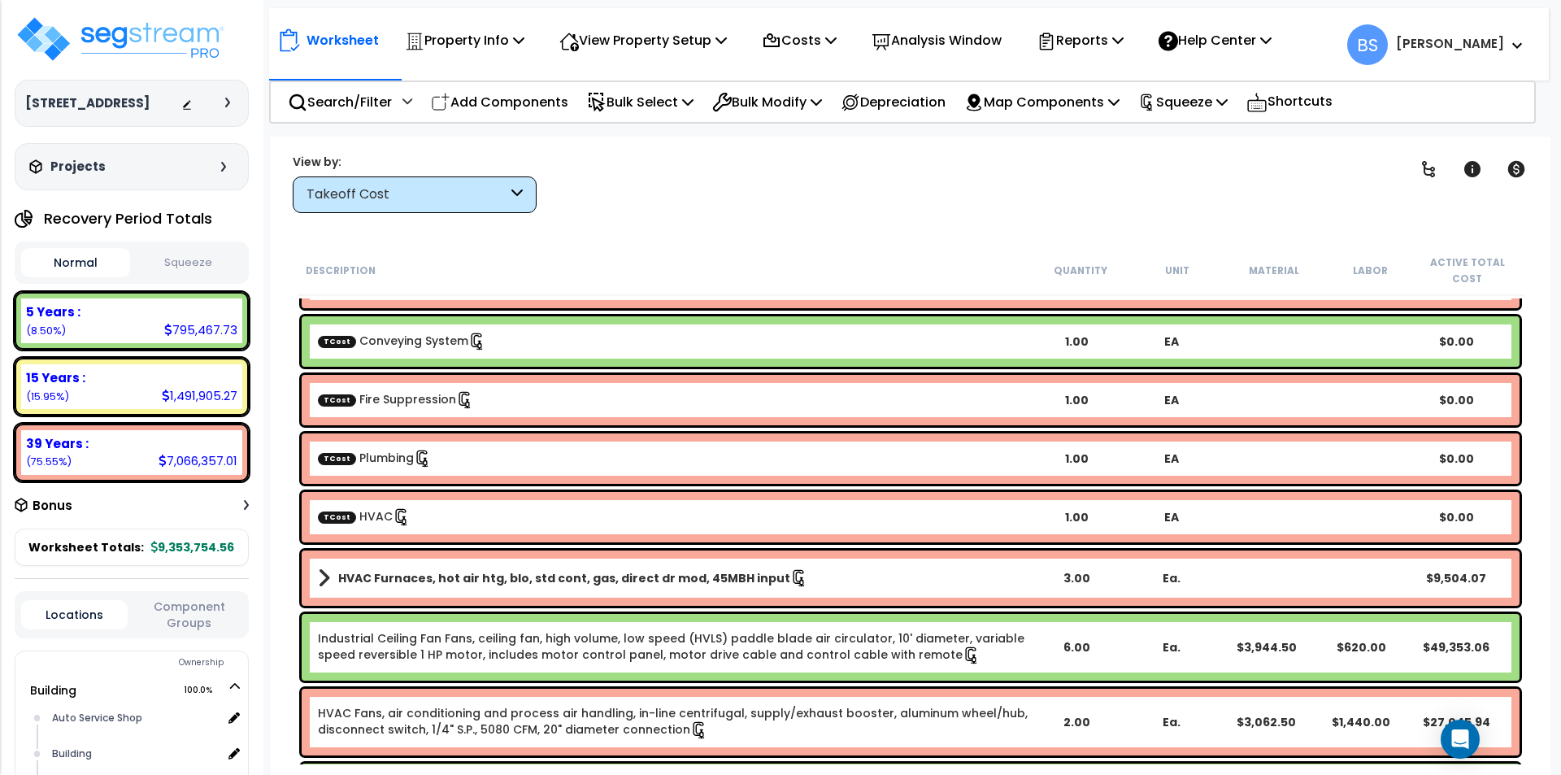
click at [498, 640] on link "Industrial Ceiling Fan Fans, ceiling fan, high volume, low speed (HVLS) paddle …" at bounding box center [671, 646] width 706 height 33
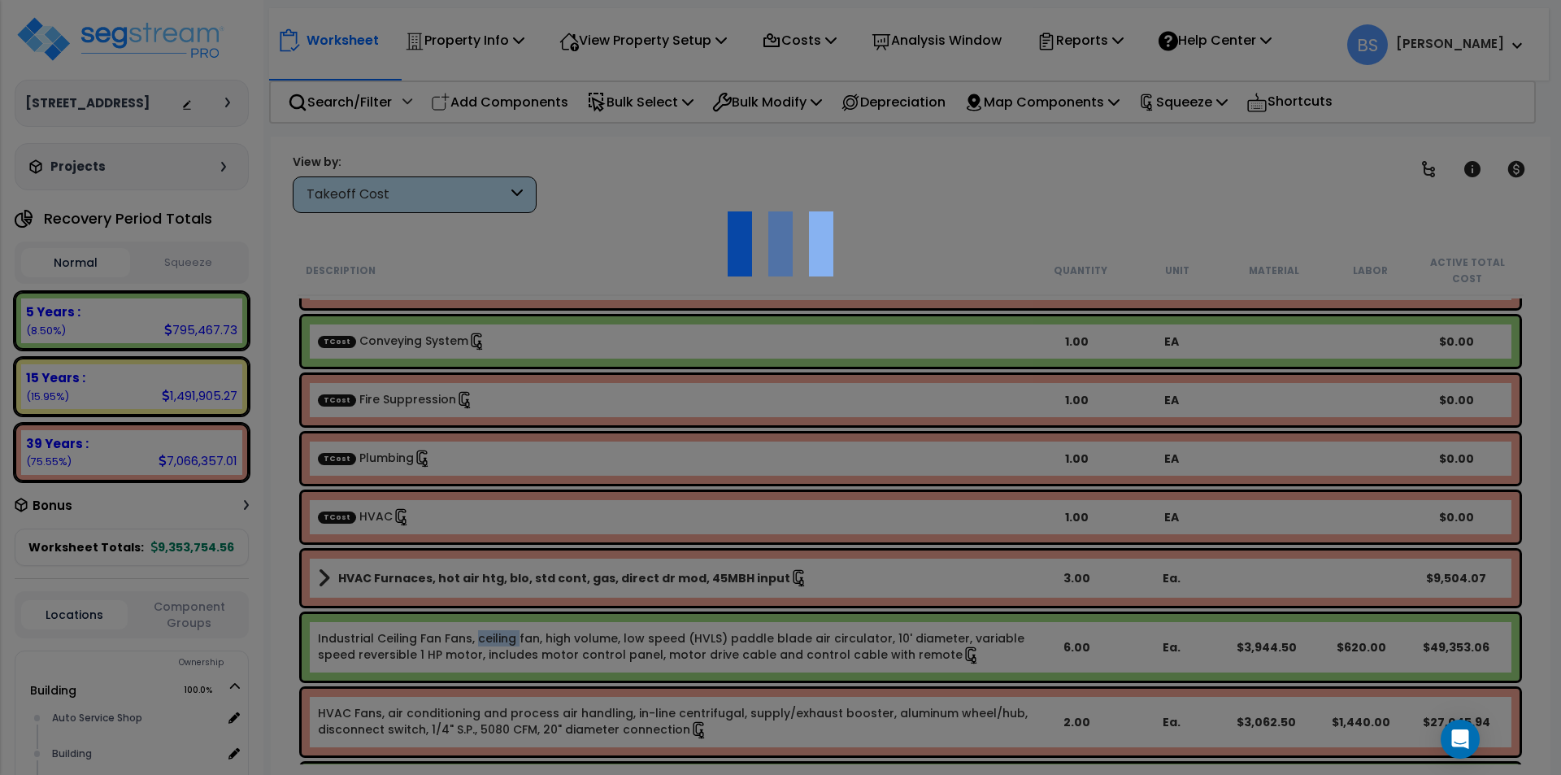
select select "43566978"
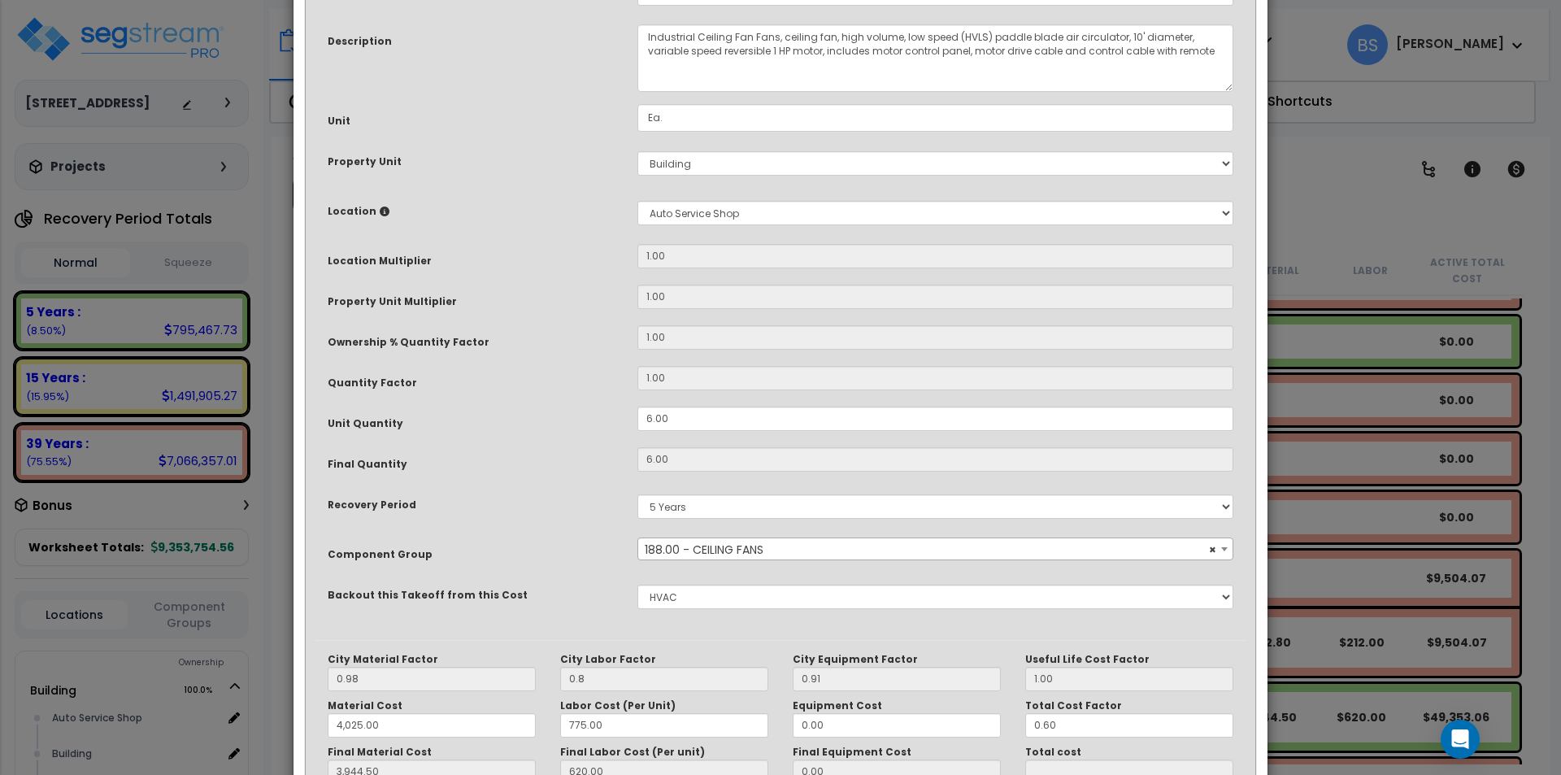
scroll to position [163, 0]
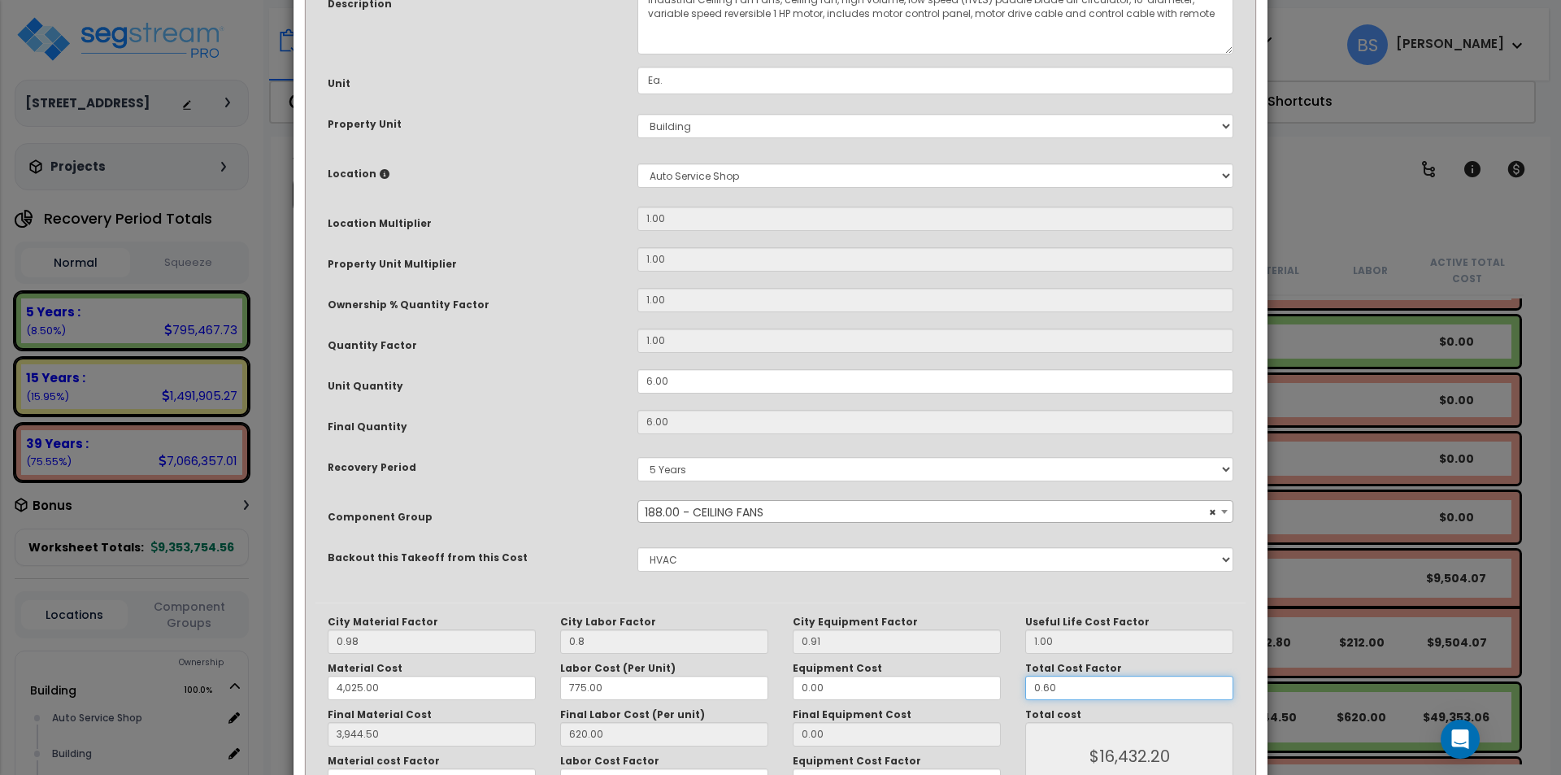
click at [1095, 695] on input "0.60" at bounding box center [1129, 688] width 208 height 24
type input "3,944.50"
type input "1"
type input "$16,432.20"
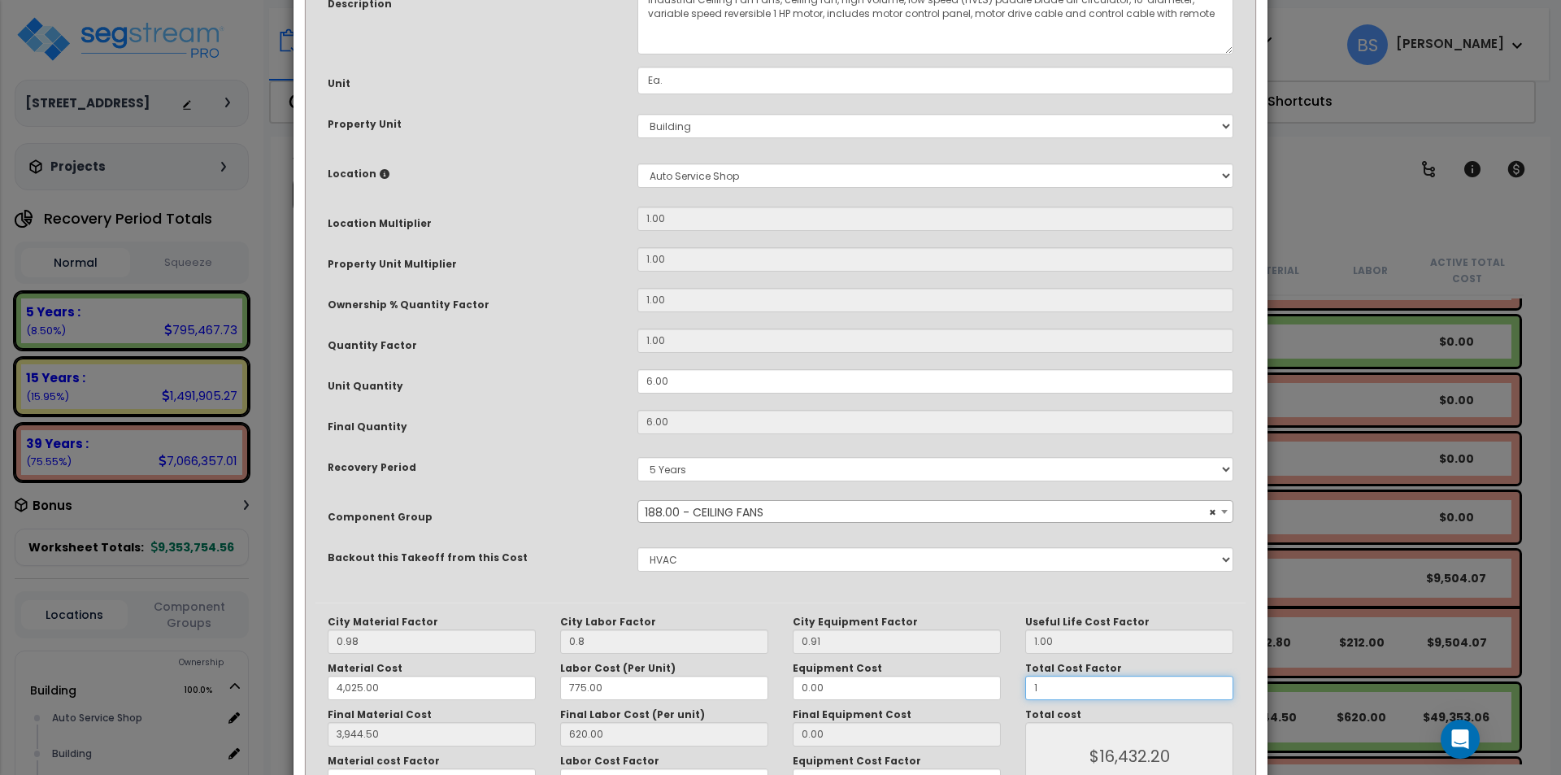
type input "3,944.50"
type input "$27,387.00"
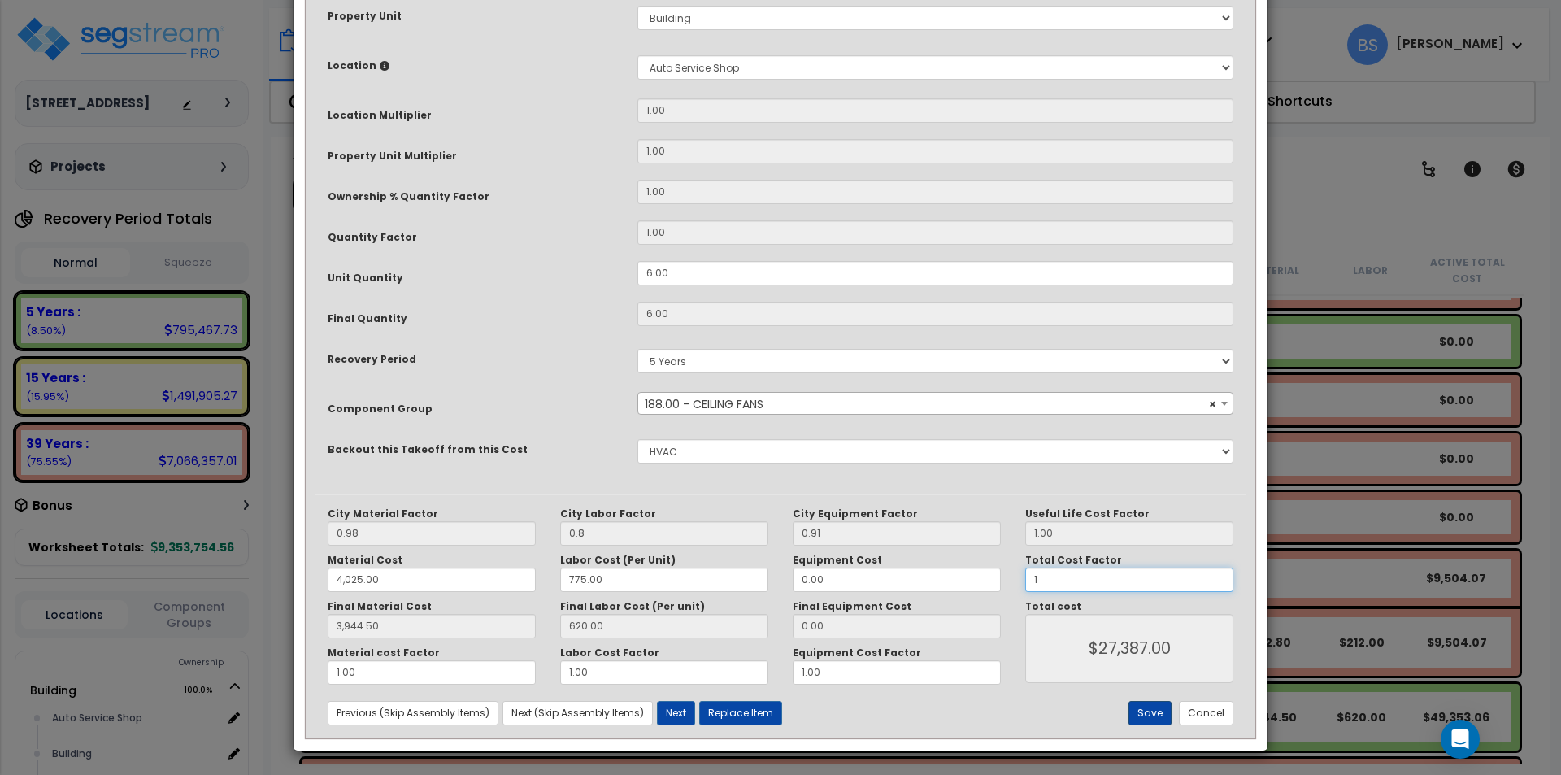
scroll to position [272, 0]
type input "1"
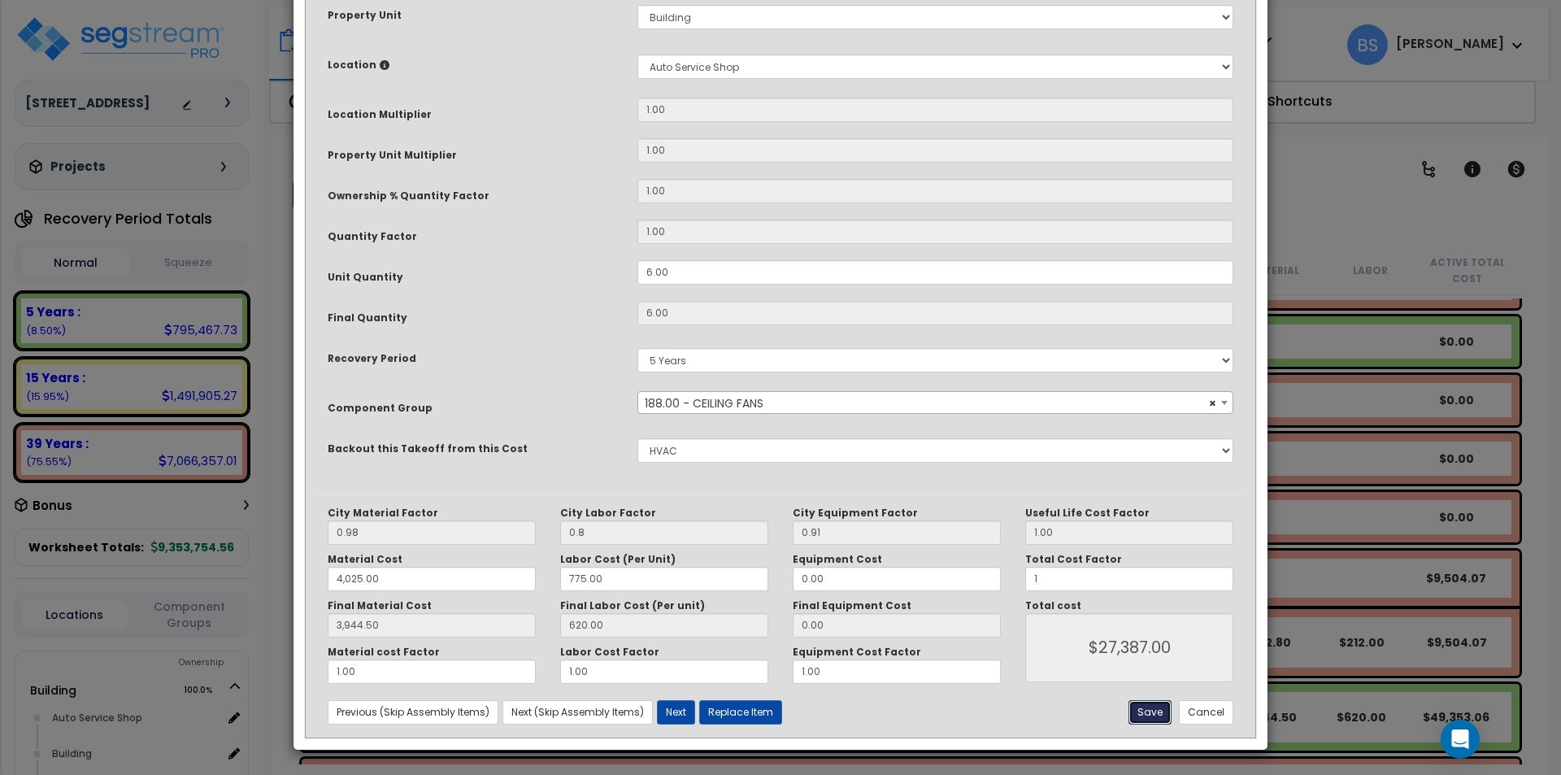
type input "3,944.50"
type input "$27,387.00"
click at [1162, 715] on button "Save" at bounding box center [1149, 712] width 43 height 24
type input "0.80"
type input "4025.00"
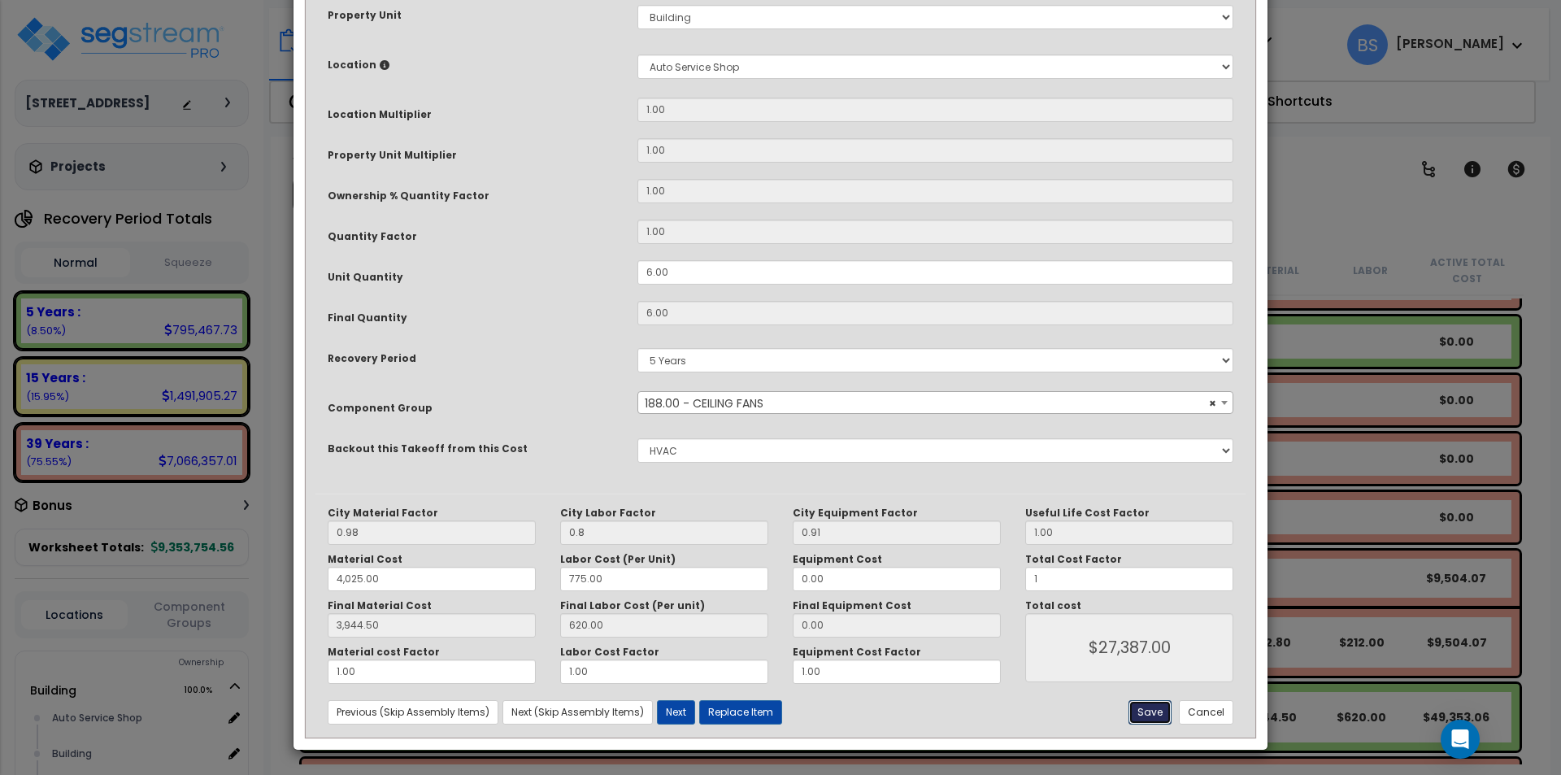
type input "3944.50"
type input "1.00"
type input "27387.00"
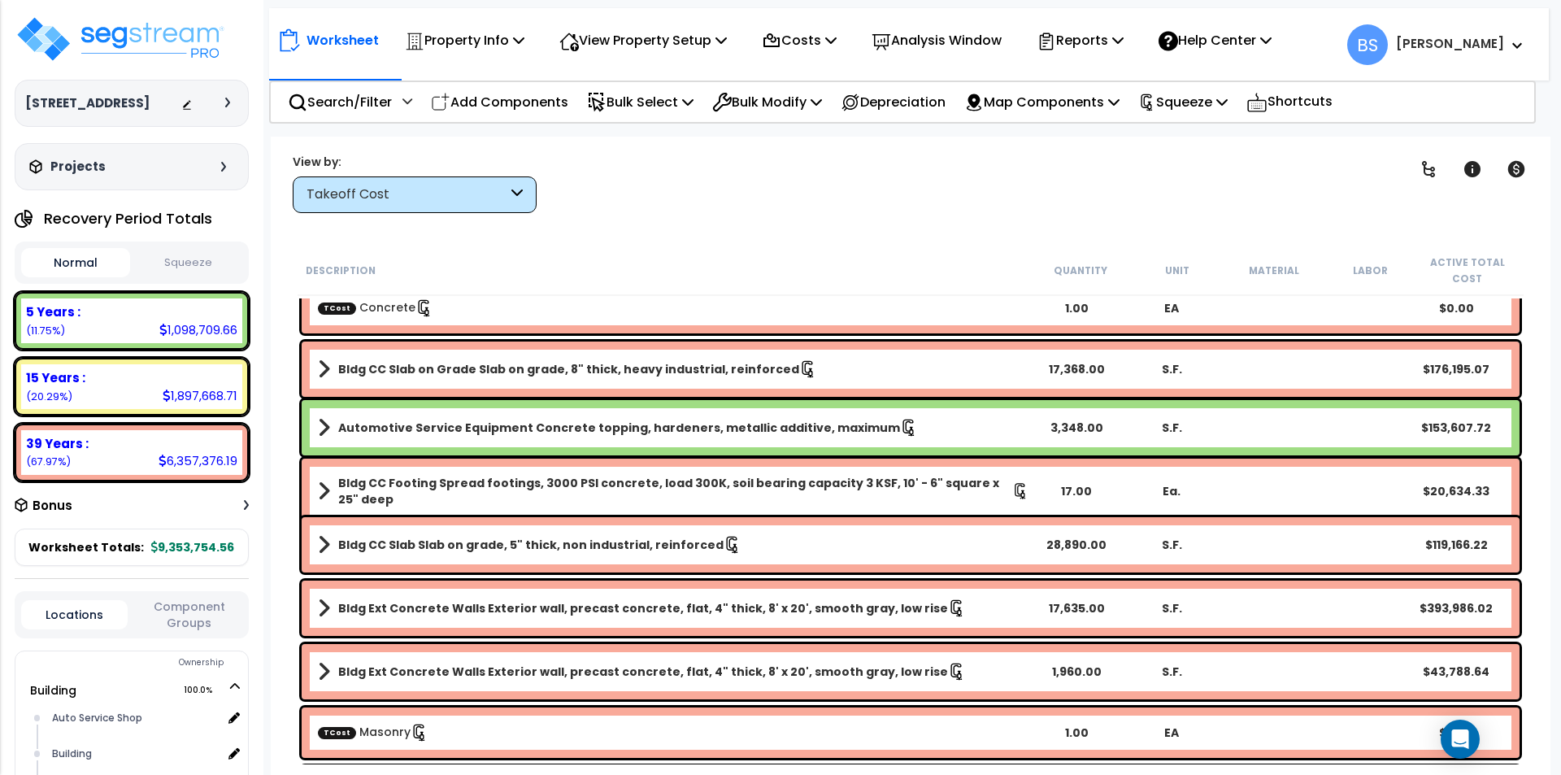
scroll to position [0, 0]
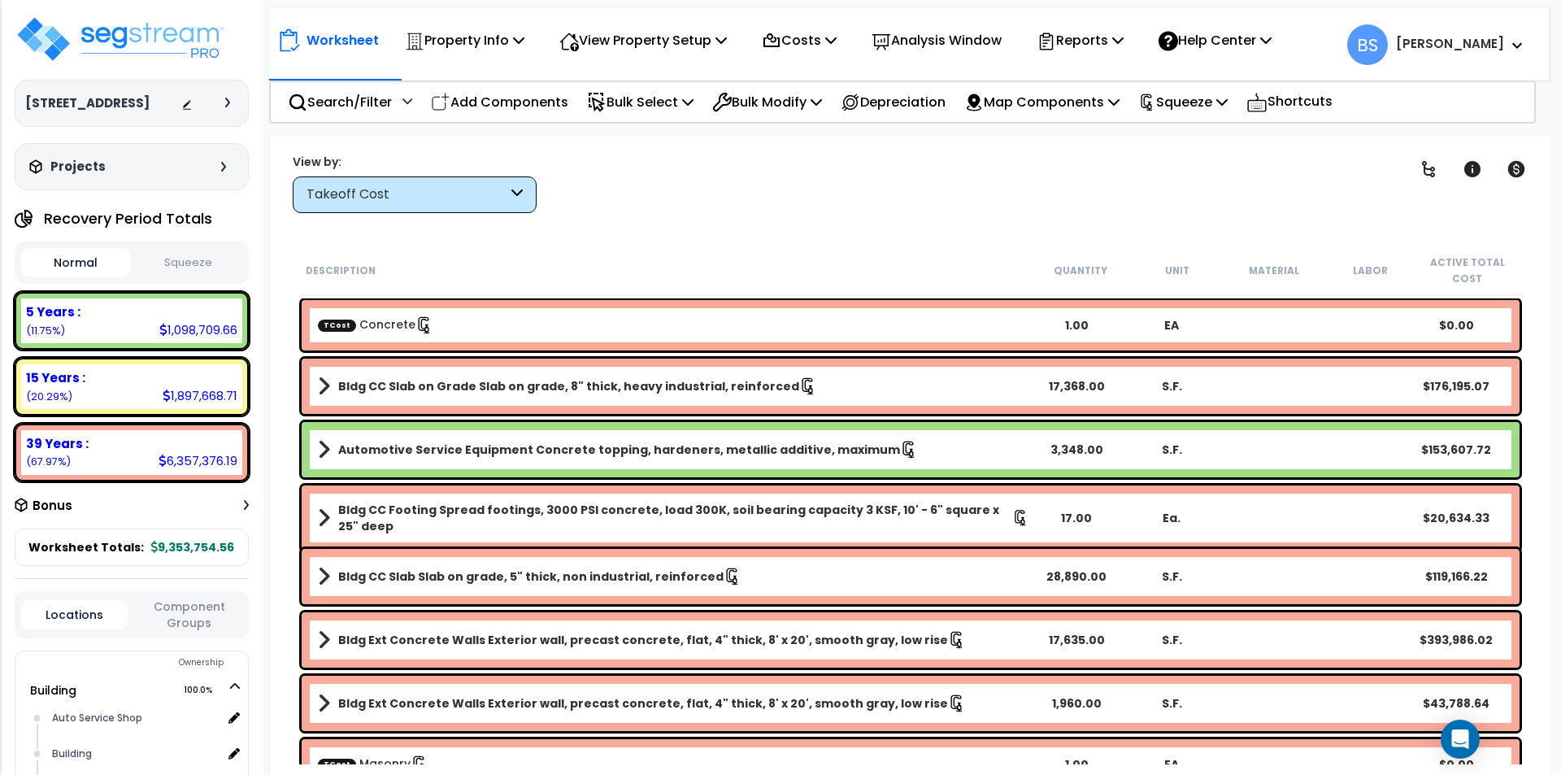
click at [492, 314] on div "TCost Concrete 1.00 EA $0.00" at bounding box center [911, 325] width 1218 height 50
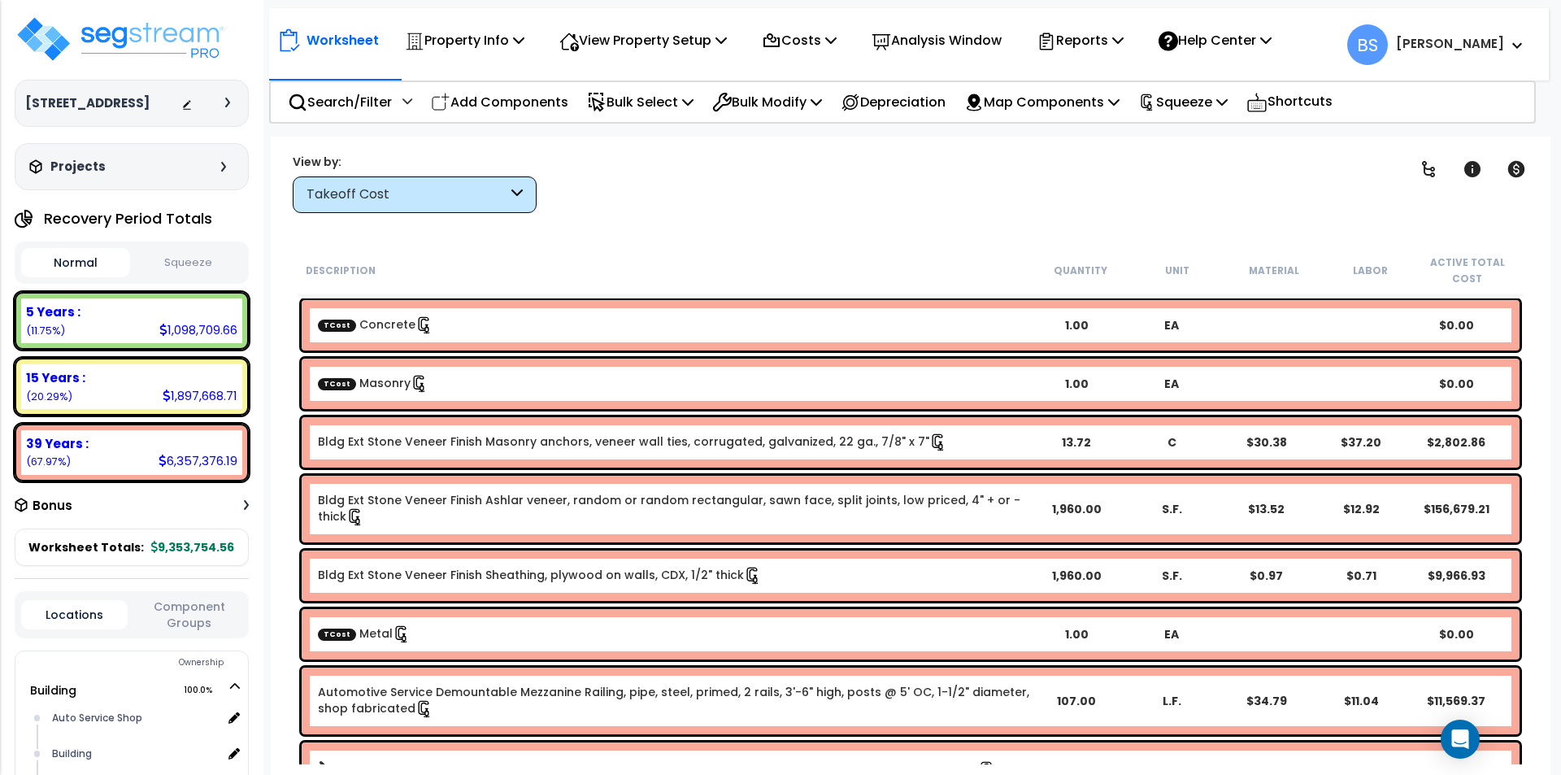
click at [449, 376] on div "TCost Masonry" at bounding box center [673, 384] width 711 height 18
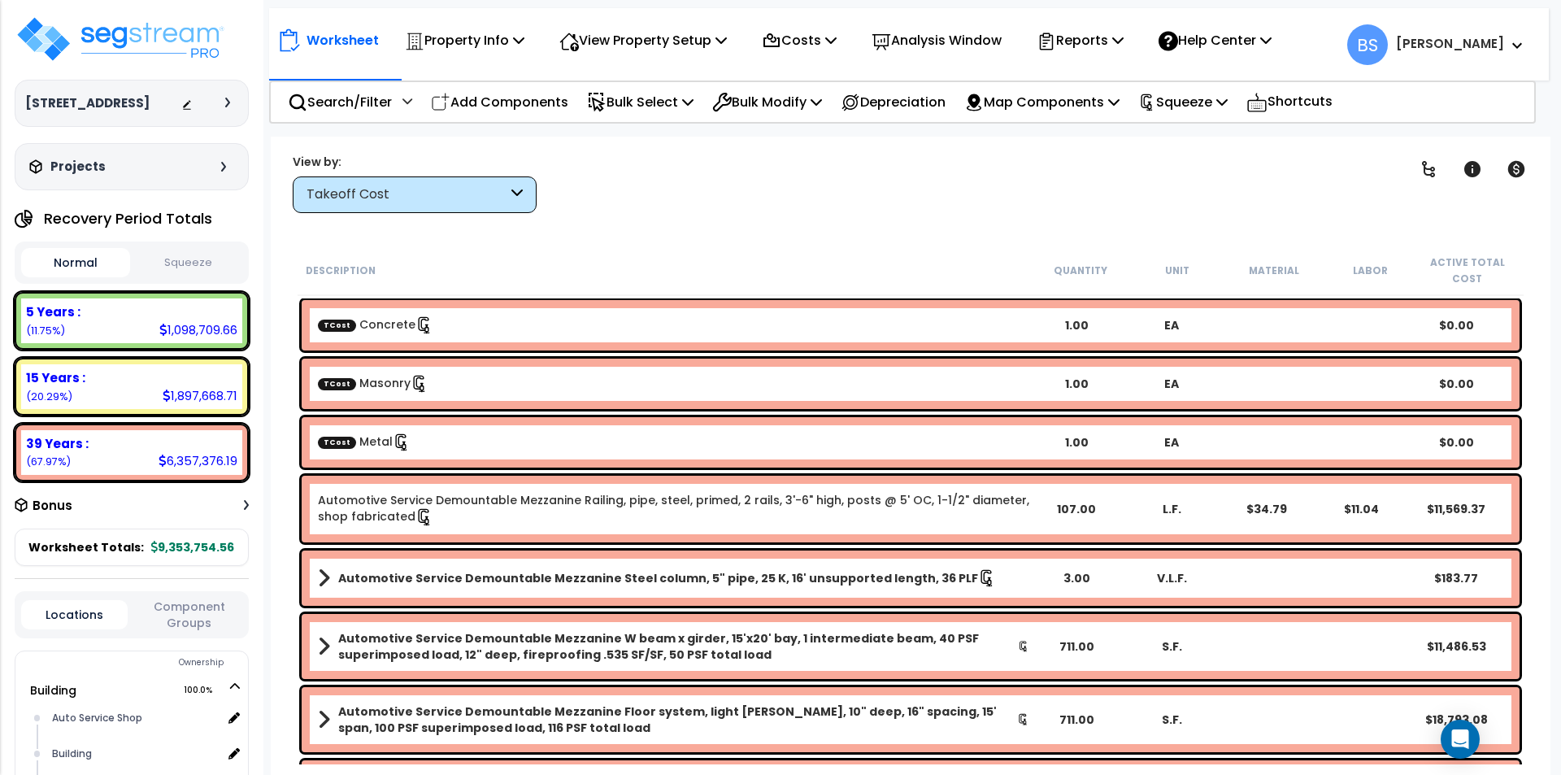
click at [449, 437] on div "TCost Metal" at bounding box center [673, 442] width 711 height 18
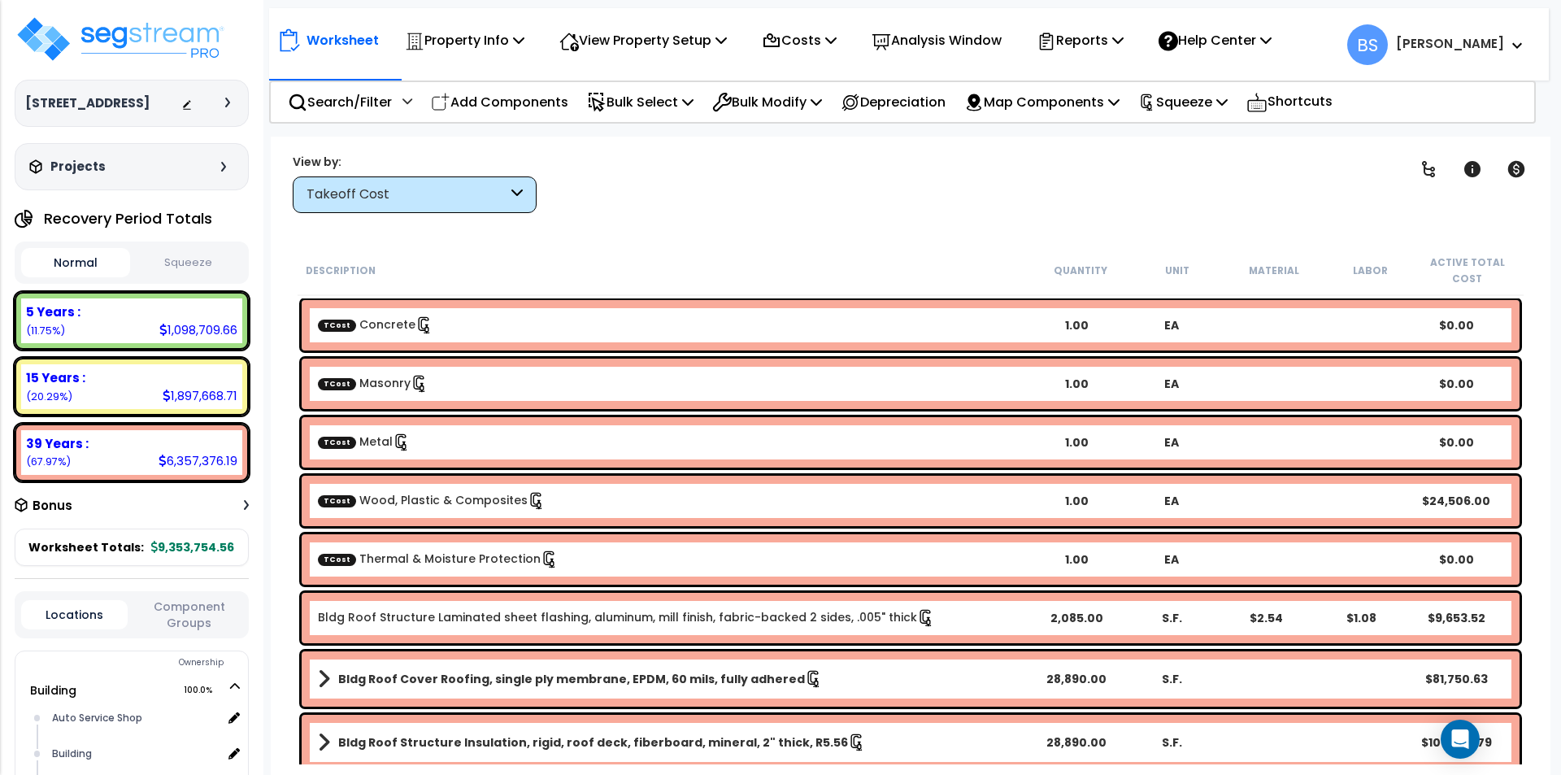
click at [365, 506] on link "TCost Wood, Plastic & Composites" at bounding box center [432, 500] width 228 height 16
click at [387, 563] on link "TCost Thermal & Moisture Protection" at bounding box center [438, 558] width 241 height 16
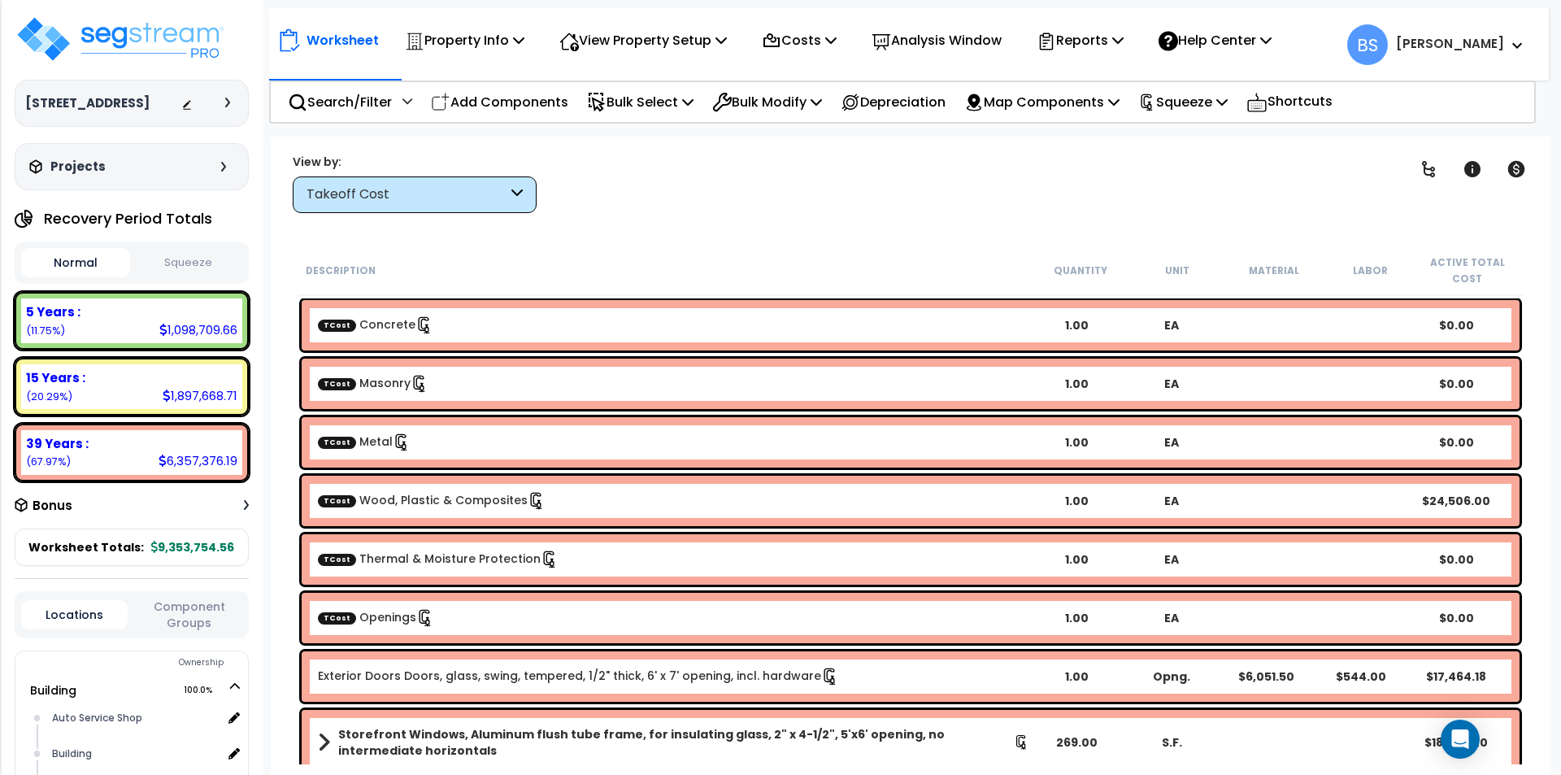
click at [396, 617] on link "TCost Openings" at bounding box center [376, 617] width 116 height 16
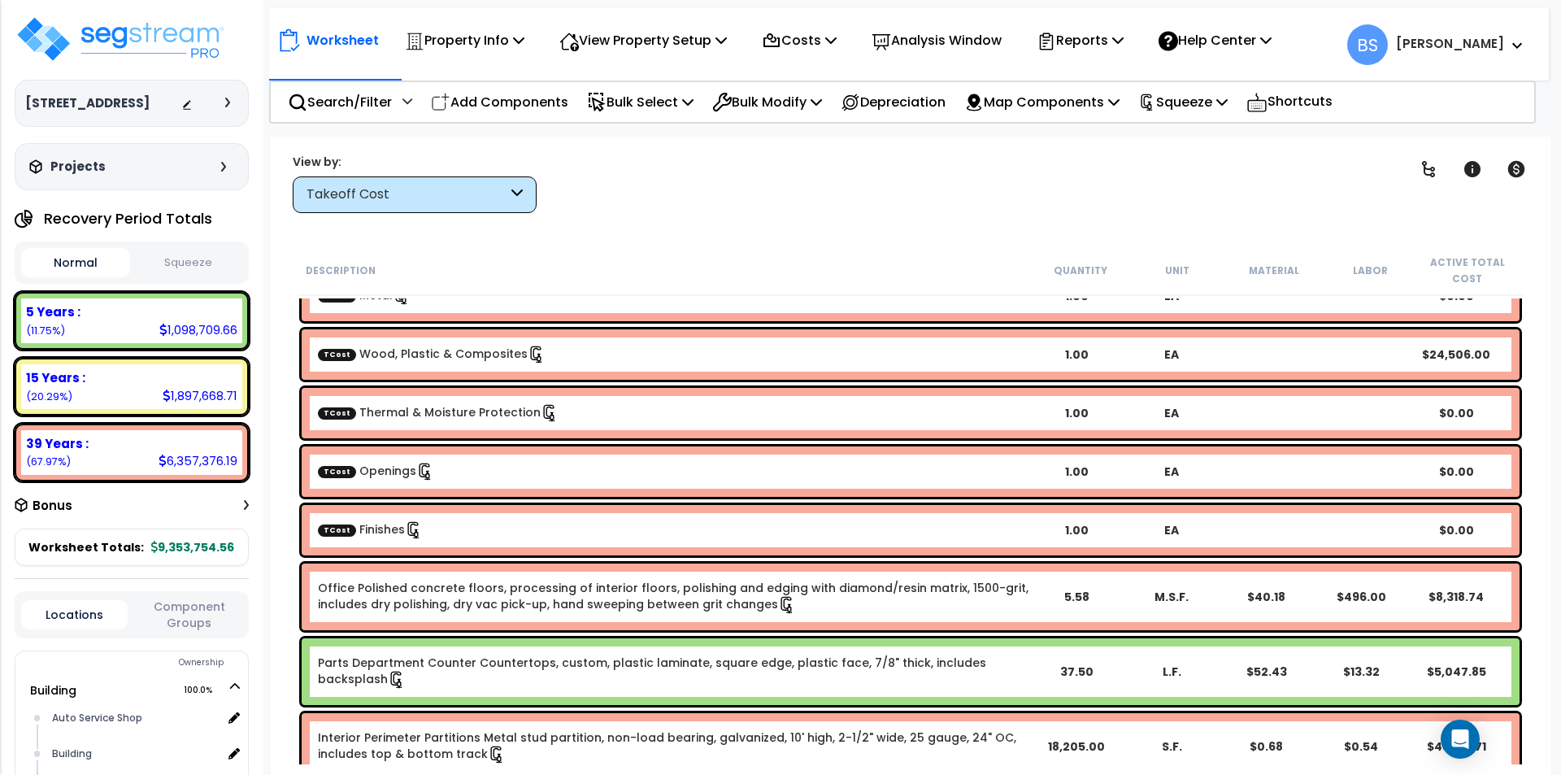
scroll to position [163, 0]
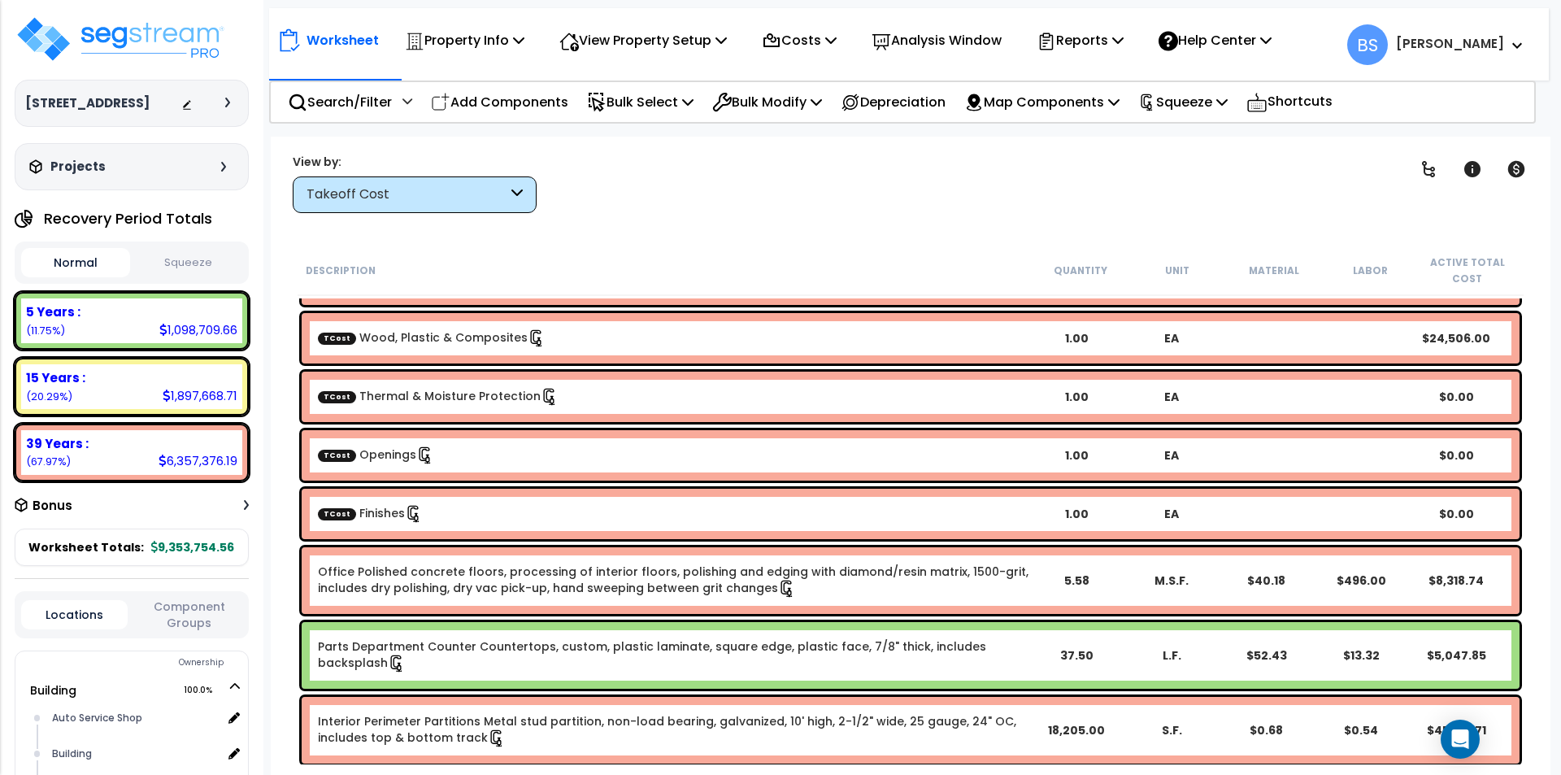
click at [535, 525] on div "TCost Finishes 1.00 EA $0.00" at bounding box center [911, 514] width 1218 height 50
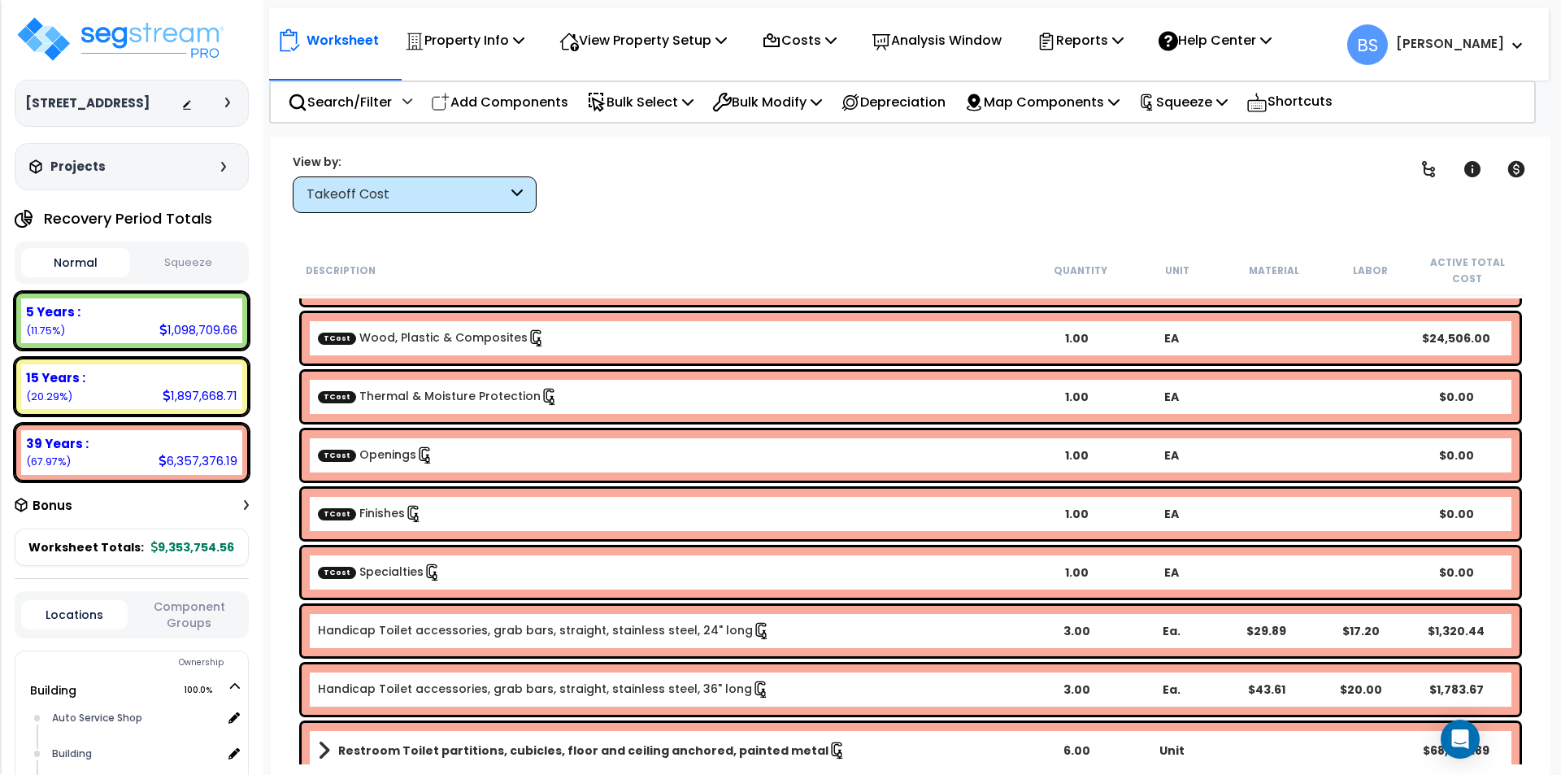
click at [476, 571] on div "TCost Specialties" at bounding box center [673, 572] width 711 height 18
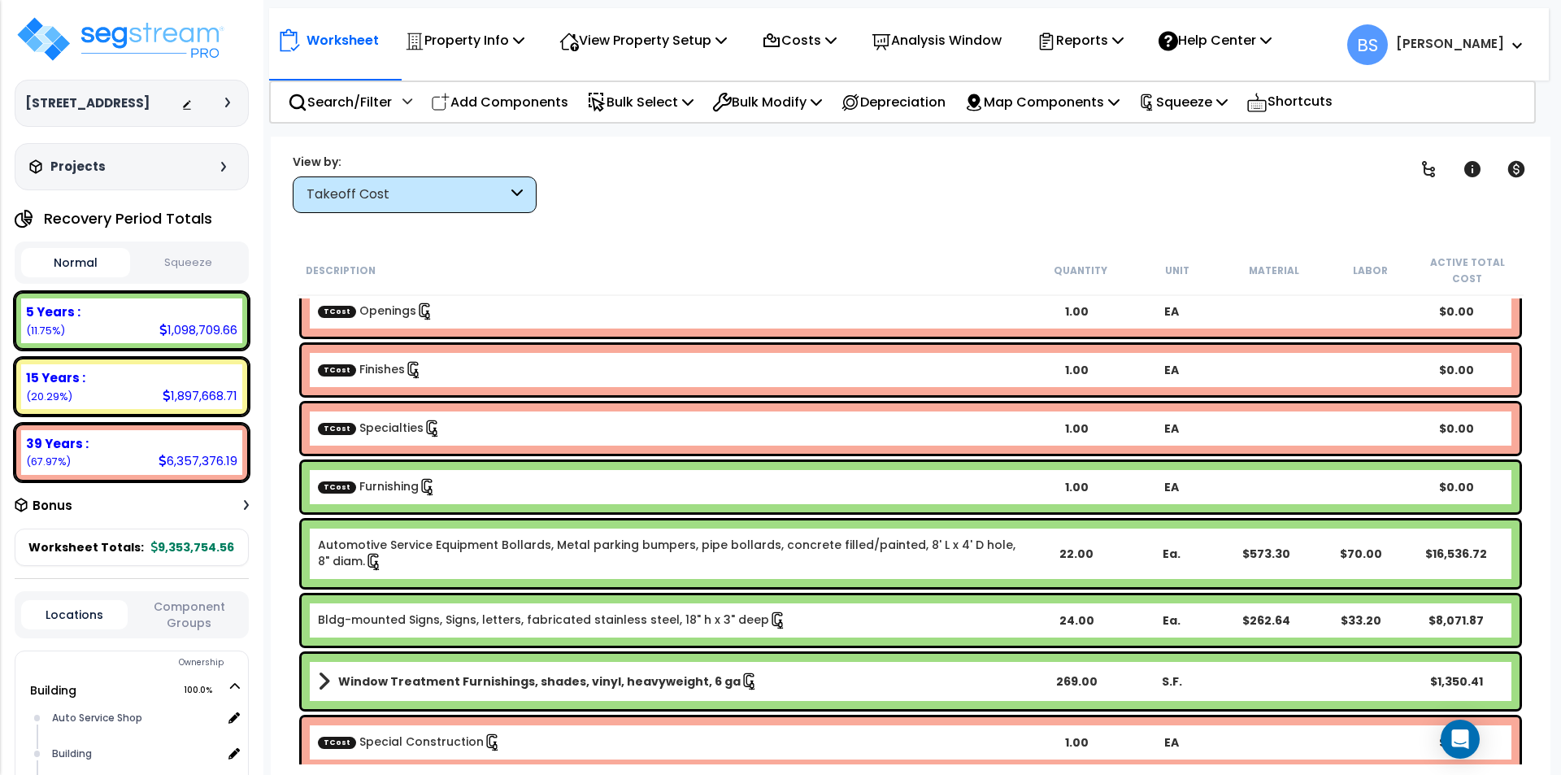
scroll to position [325, 0]
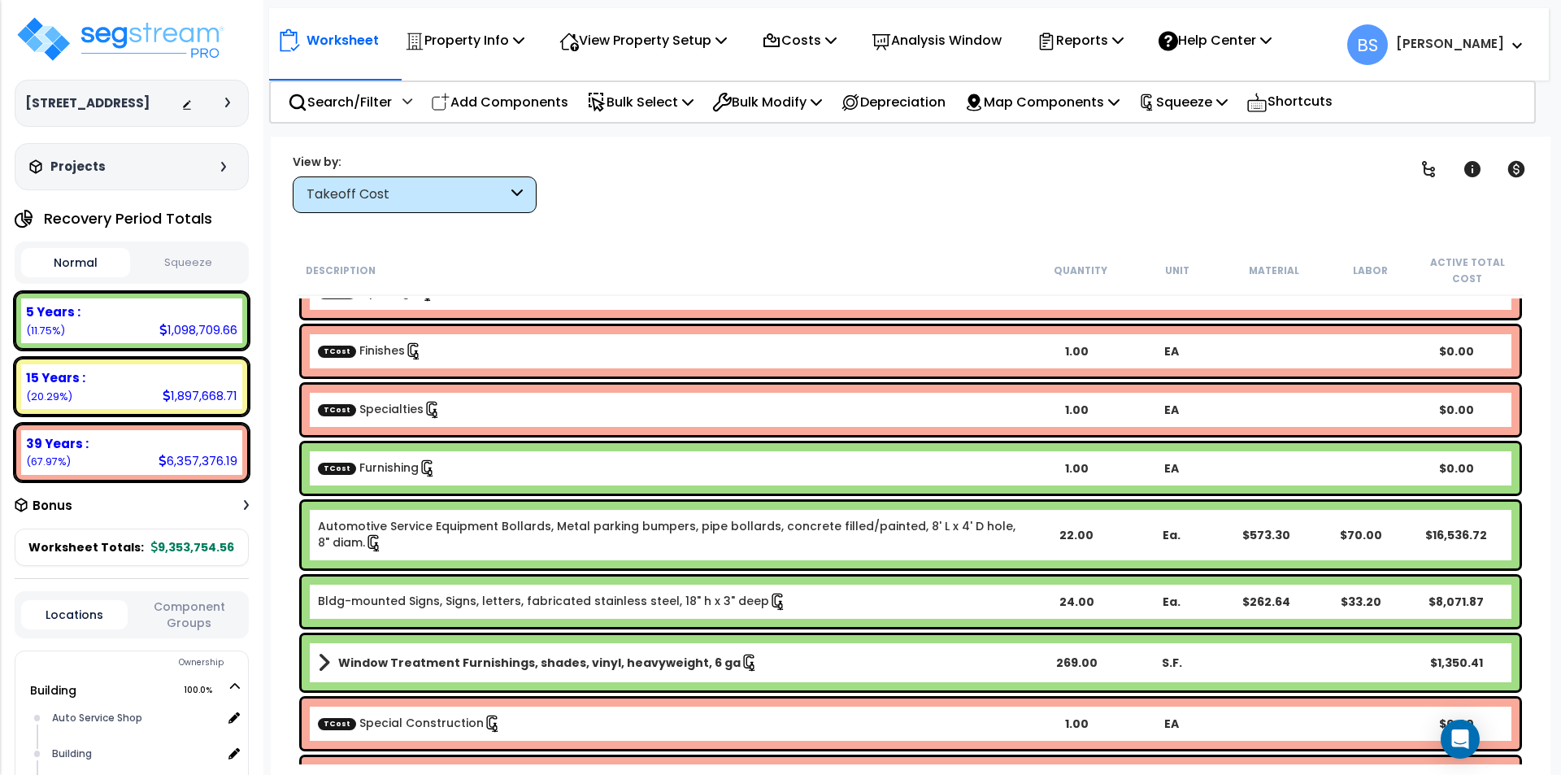
click at [505, 464] on div "TCost Furnishing" at bounding box center [673, 468] width 711 height 18
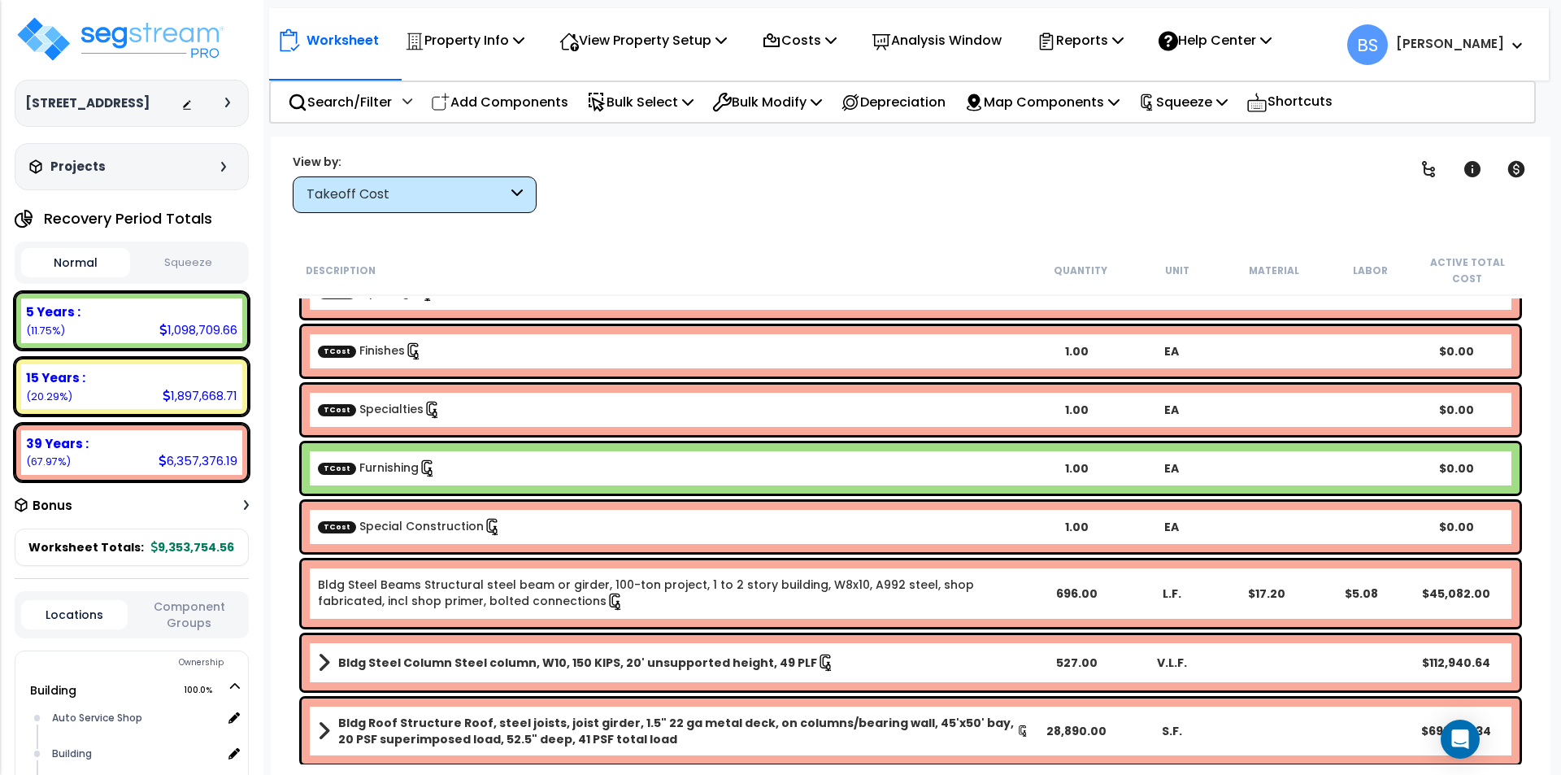
click at [413, 518] on link "TCost Special Construction" at bounding box center [410, 526] width 184 height 16
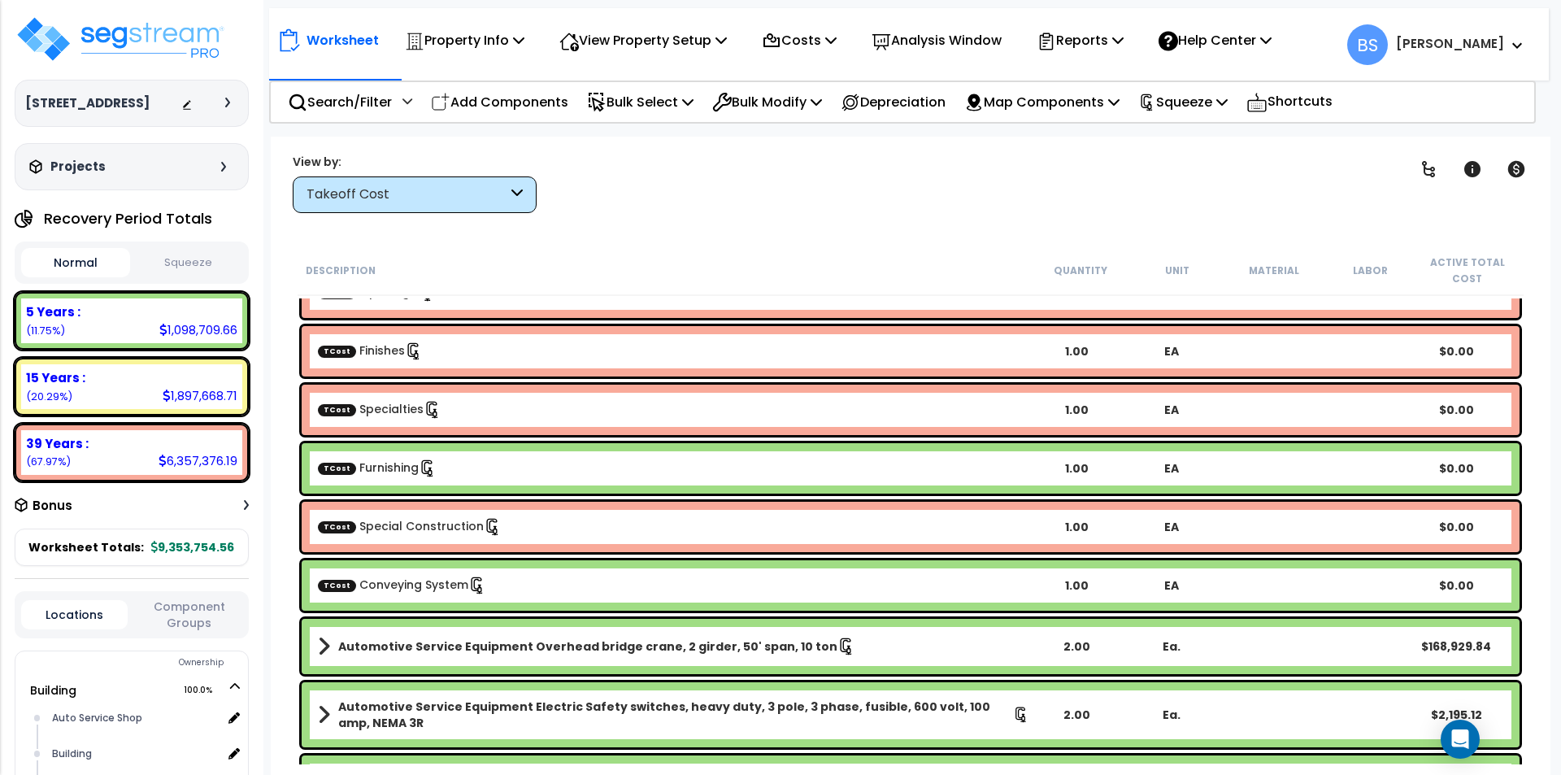
click at [393, 595] on div "TCost Conveying System 1.00 EA $0.00" at bounding box center [911, 585] width 1218 height 50
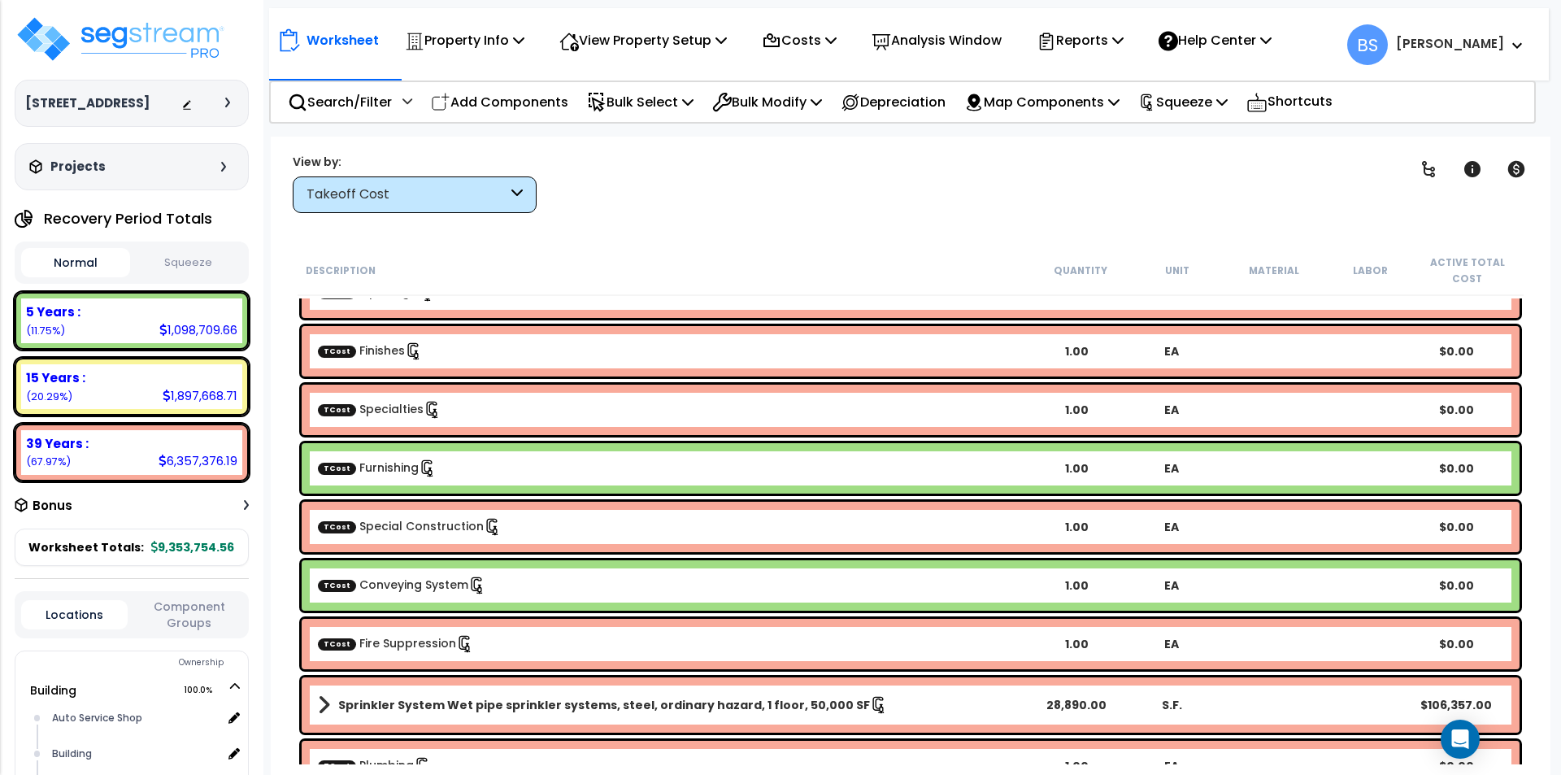
click at [409, 646] on link "TCost Fire Suppression" at bounding box center [396, 643] width 156 height 16
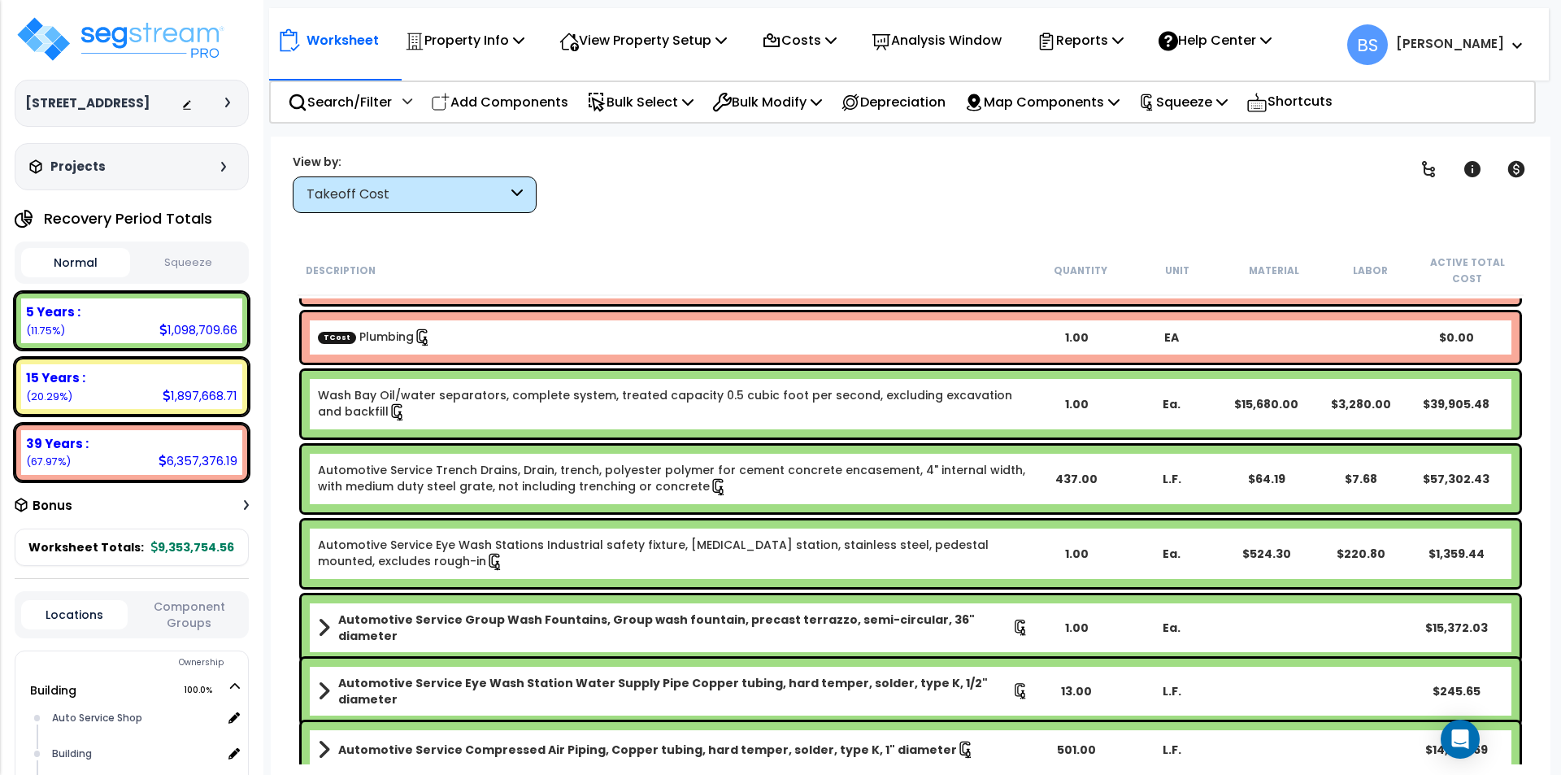
scroll to position [650, 0]
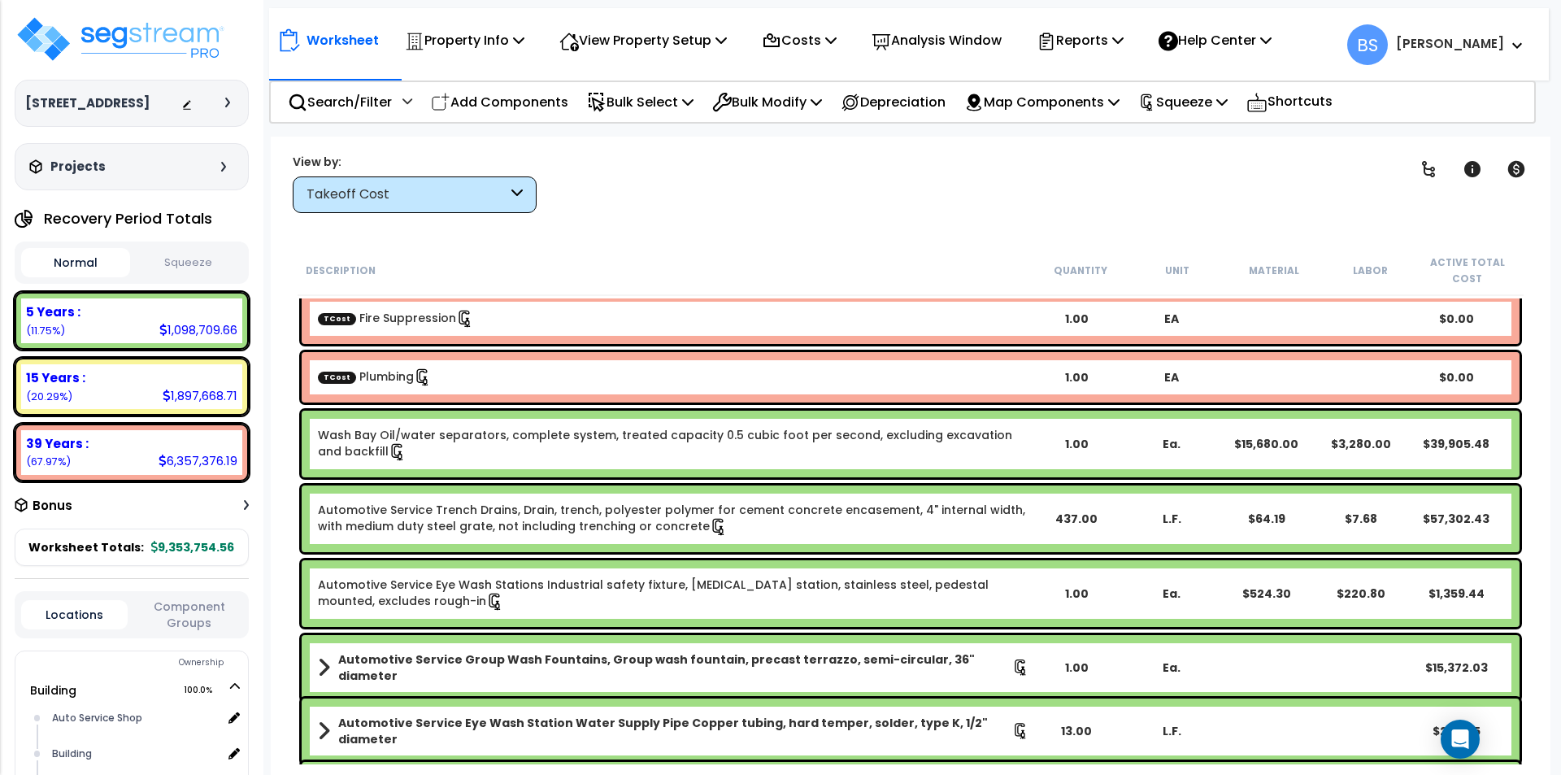
click at [514, 380] on div "TCost Plumbing" at bounding box center [673, 377] width 711 height 18
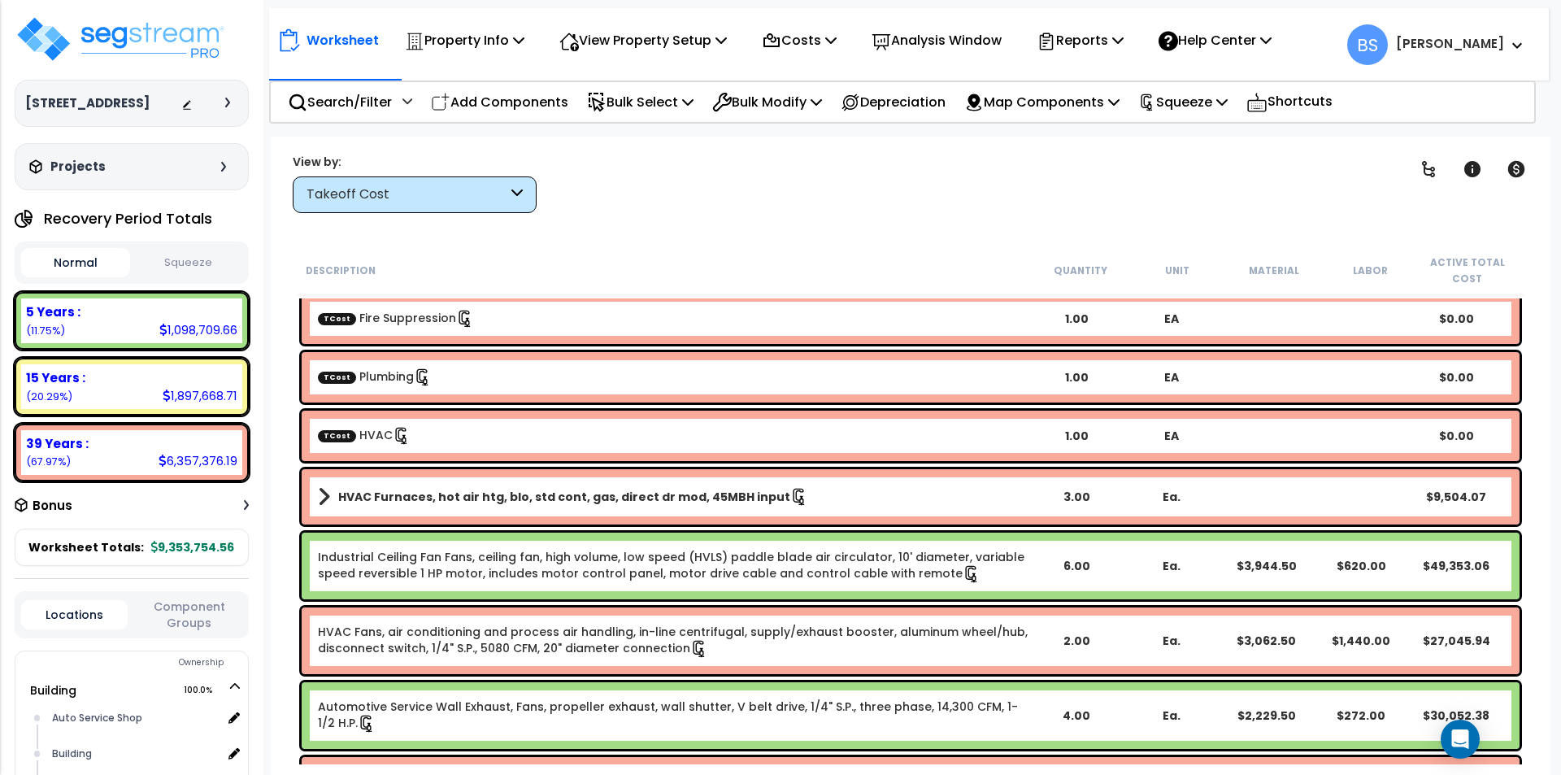
click at [192, 277] on button "Squeeze" at bounding box center [188, 263] width 109 height 28
click at [13, 271] on div "4514 Elk Dr, Grand Island, NE 68803 Depreciable Tax Basis : $9,353,754.56 Place…" at bounding box center [131, 387] width 263 height 775
click at [1218, 100] on p "Squeeze" at bounding box center [1182, 102] width 89 height 22
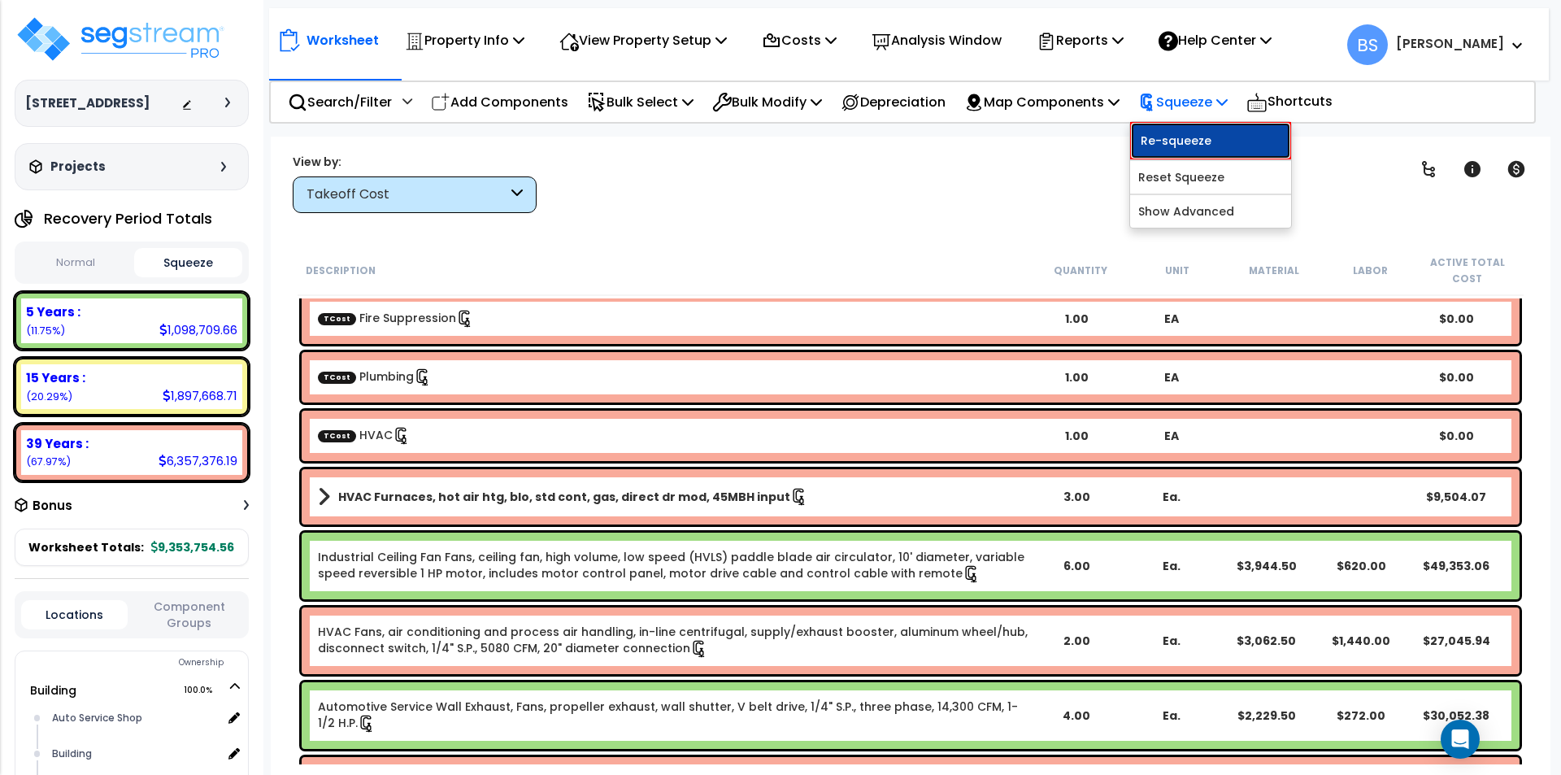
click at [1209, 132] on link "Re-squeeze" at bounding box center [1210, 140] width 161 height 37
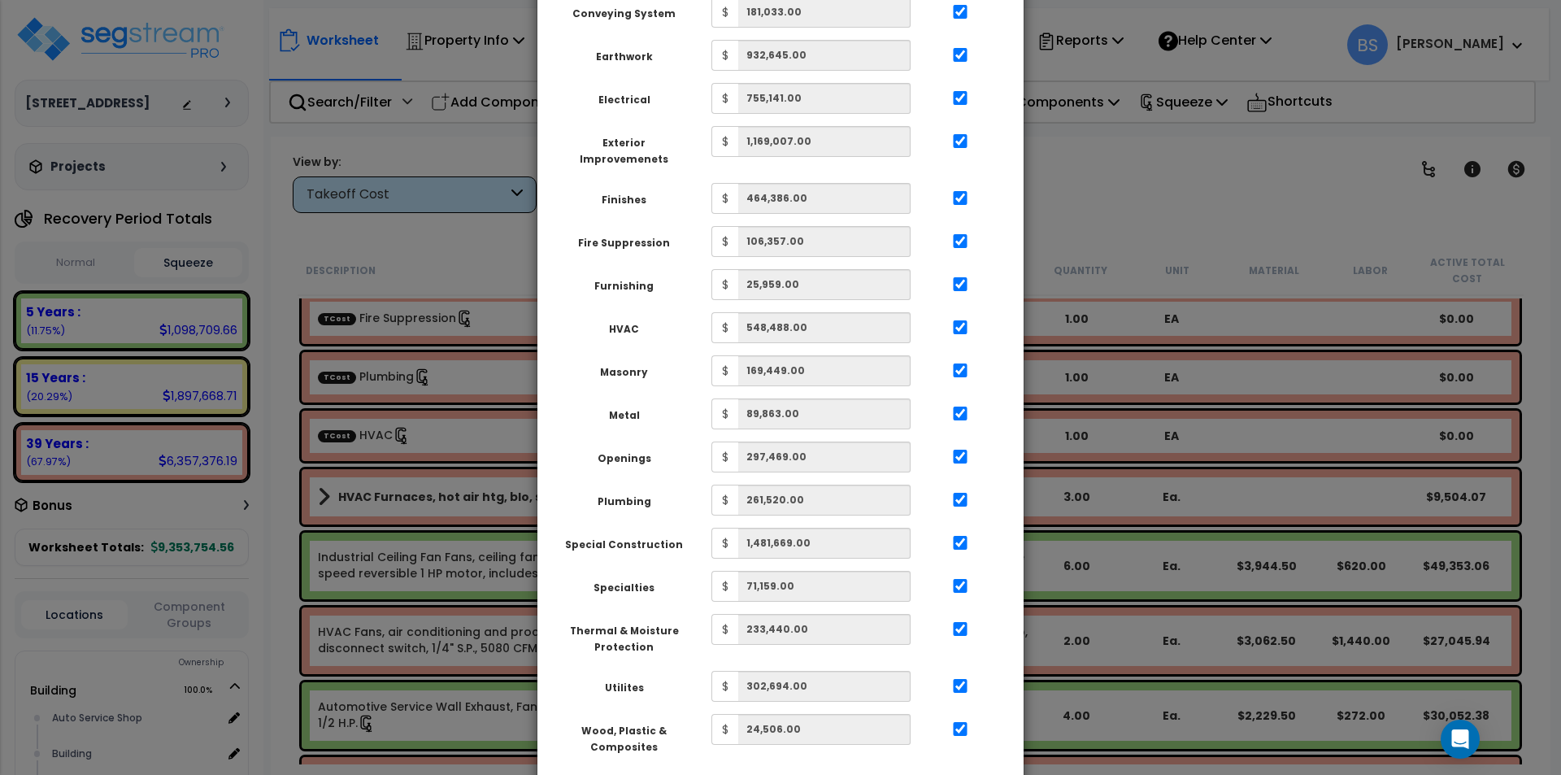
scroll to position [575, 0]
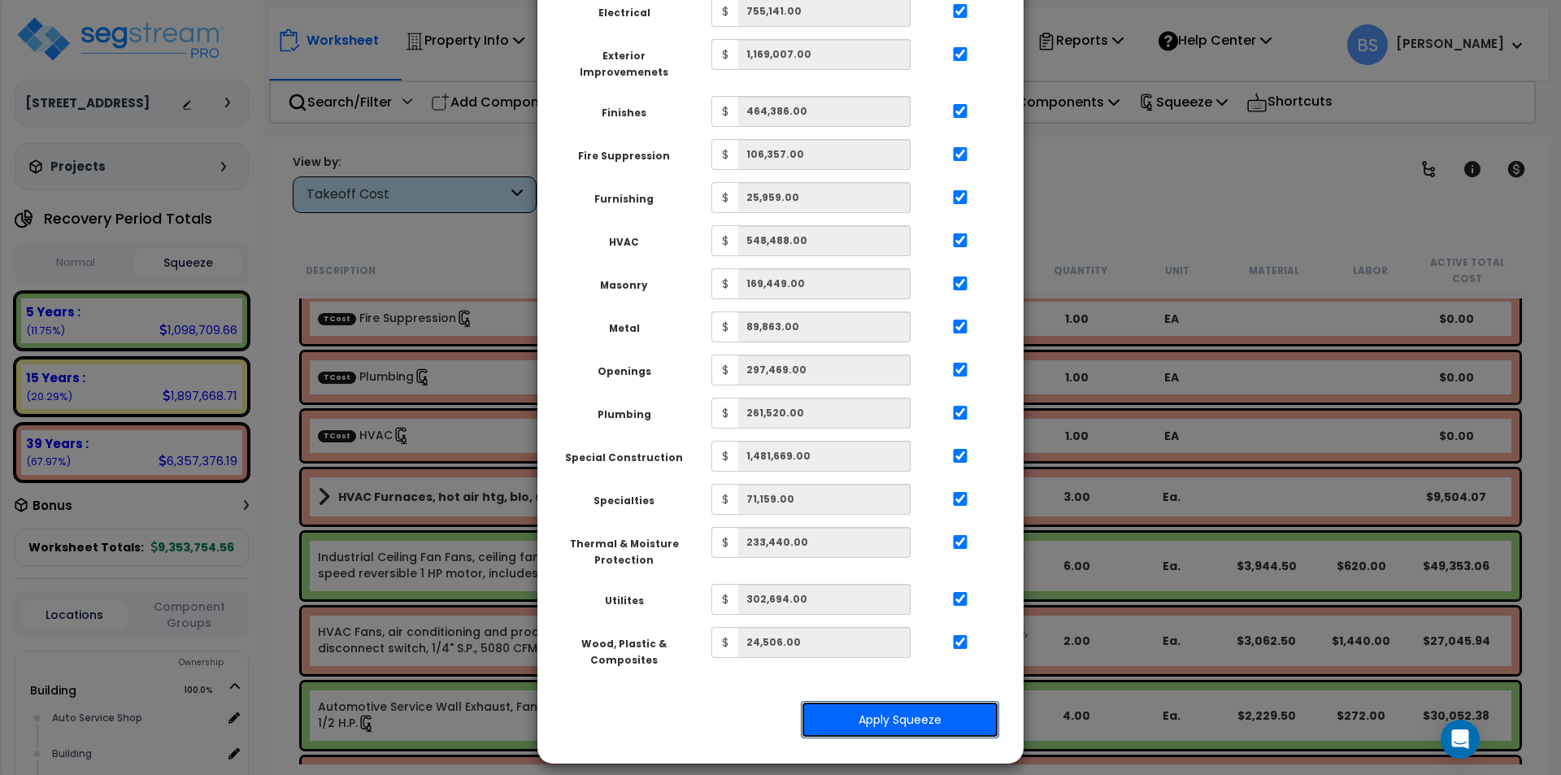
click at [925, 711] on button "Apply Squeeze" at bounding box center [900, 719] width 198 height 37
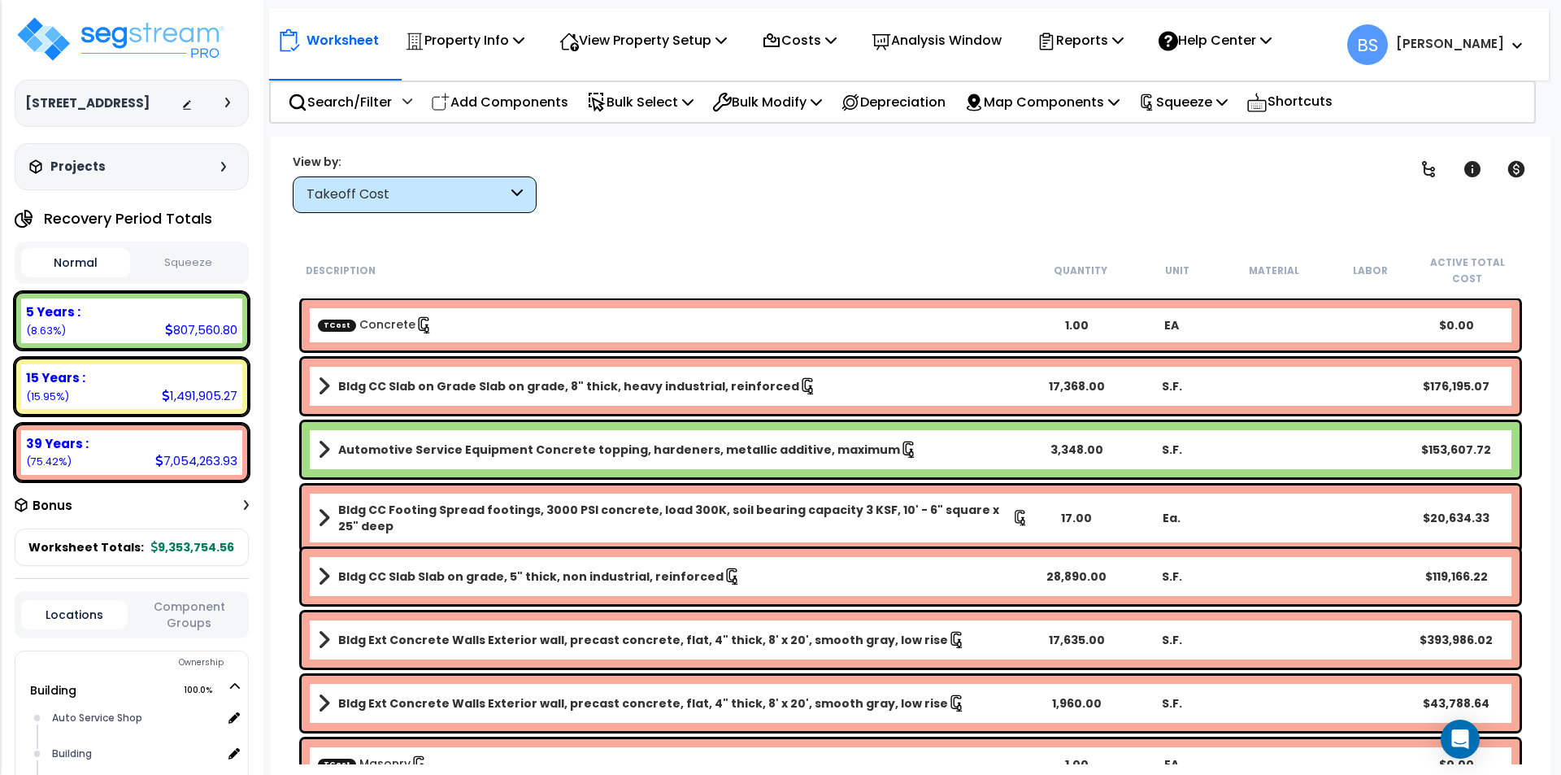
click at [204, 272] on button "Squeeze" at bounding box center [188, 263] width 109 height 28
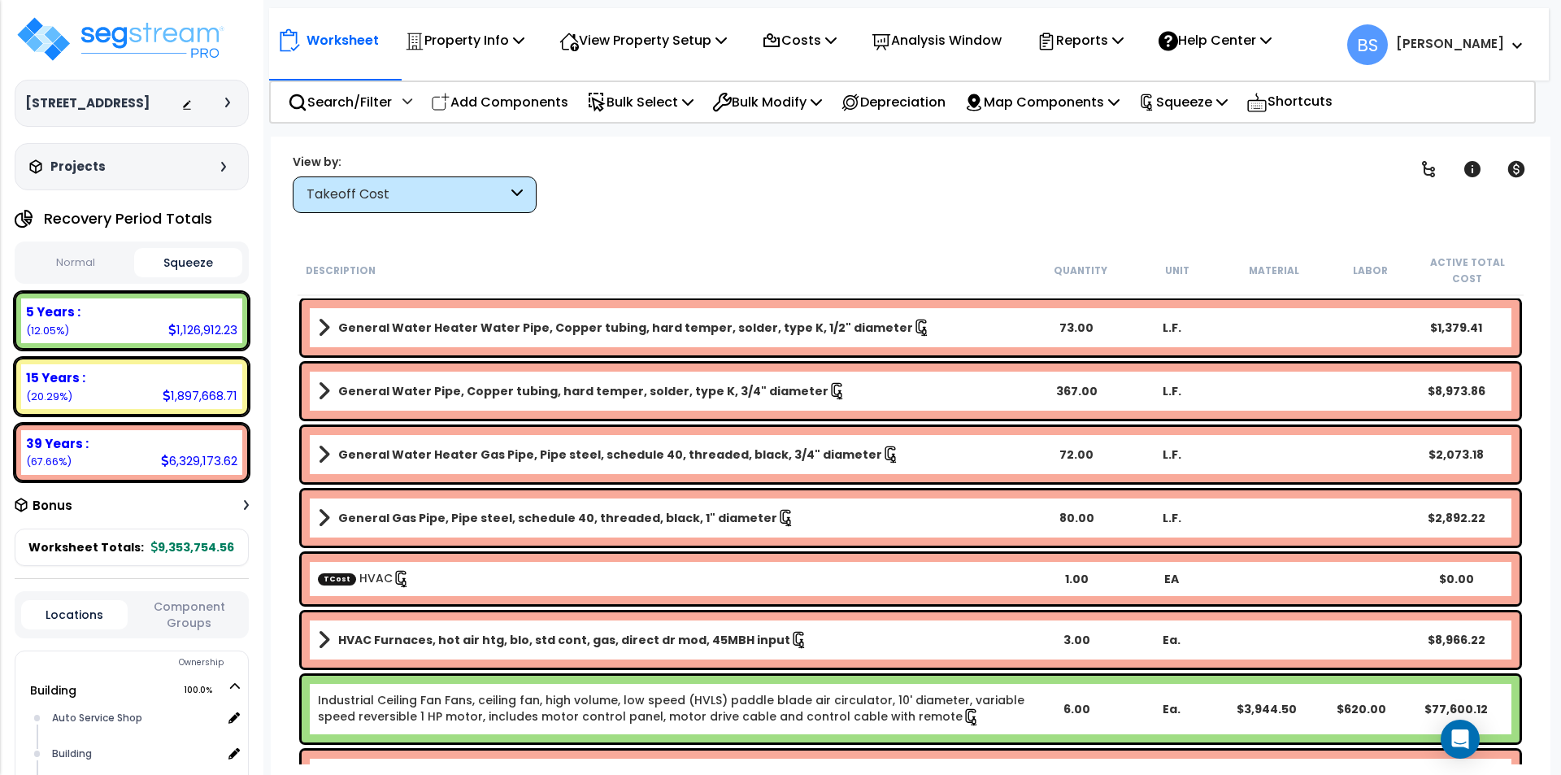
scroll to position [6260, 0]
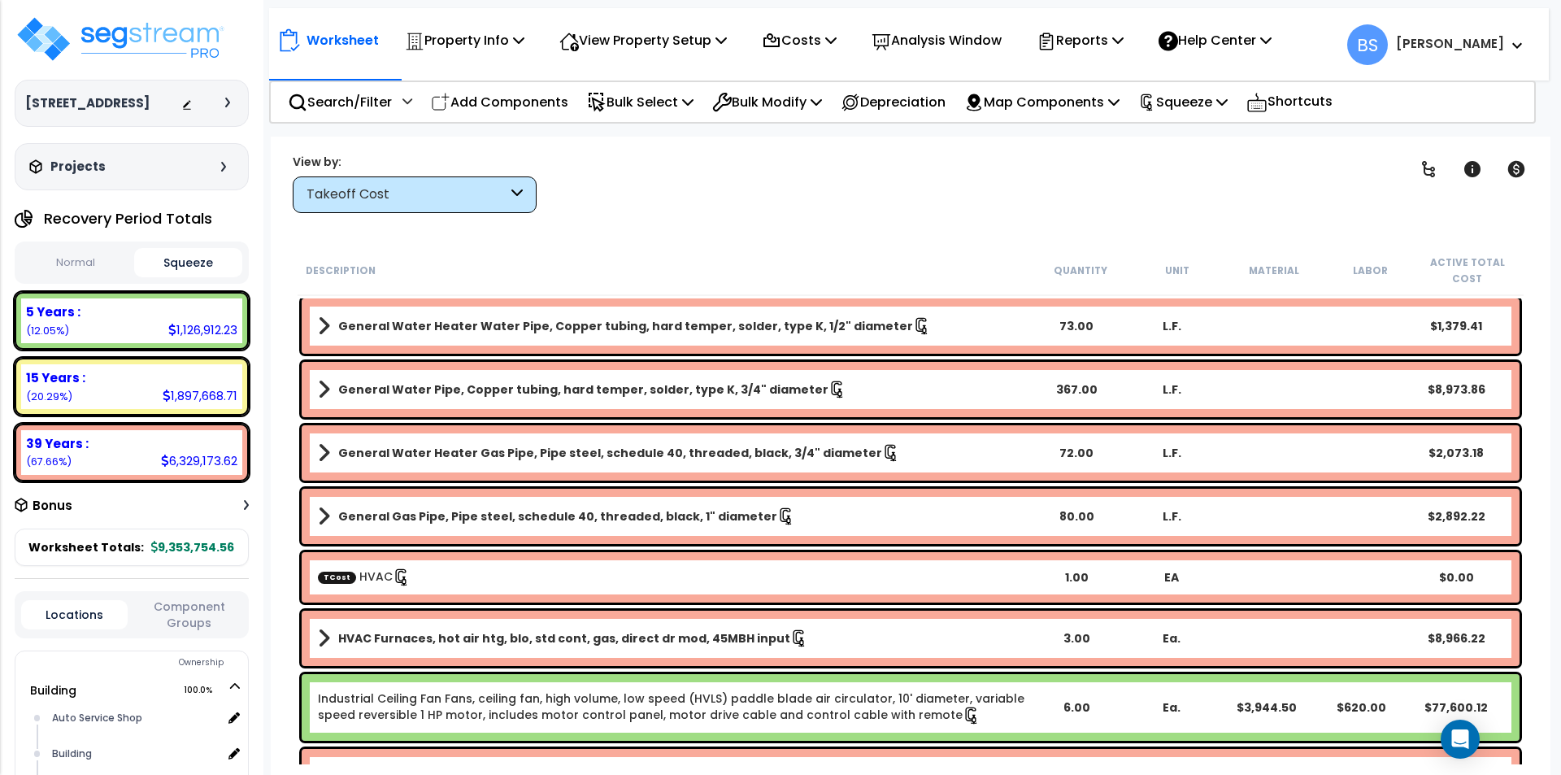
click at [621, 718] on link "Industrial Ceiling Fan Fans, ceiling fan, high volume, low speed (HVLS) paddle …" at bounding box center [671, 706] width 706 height 33
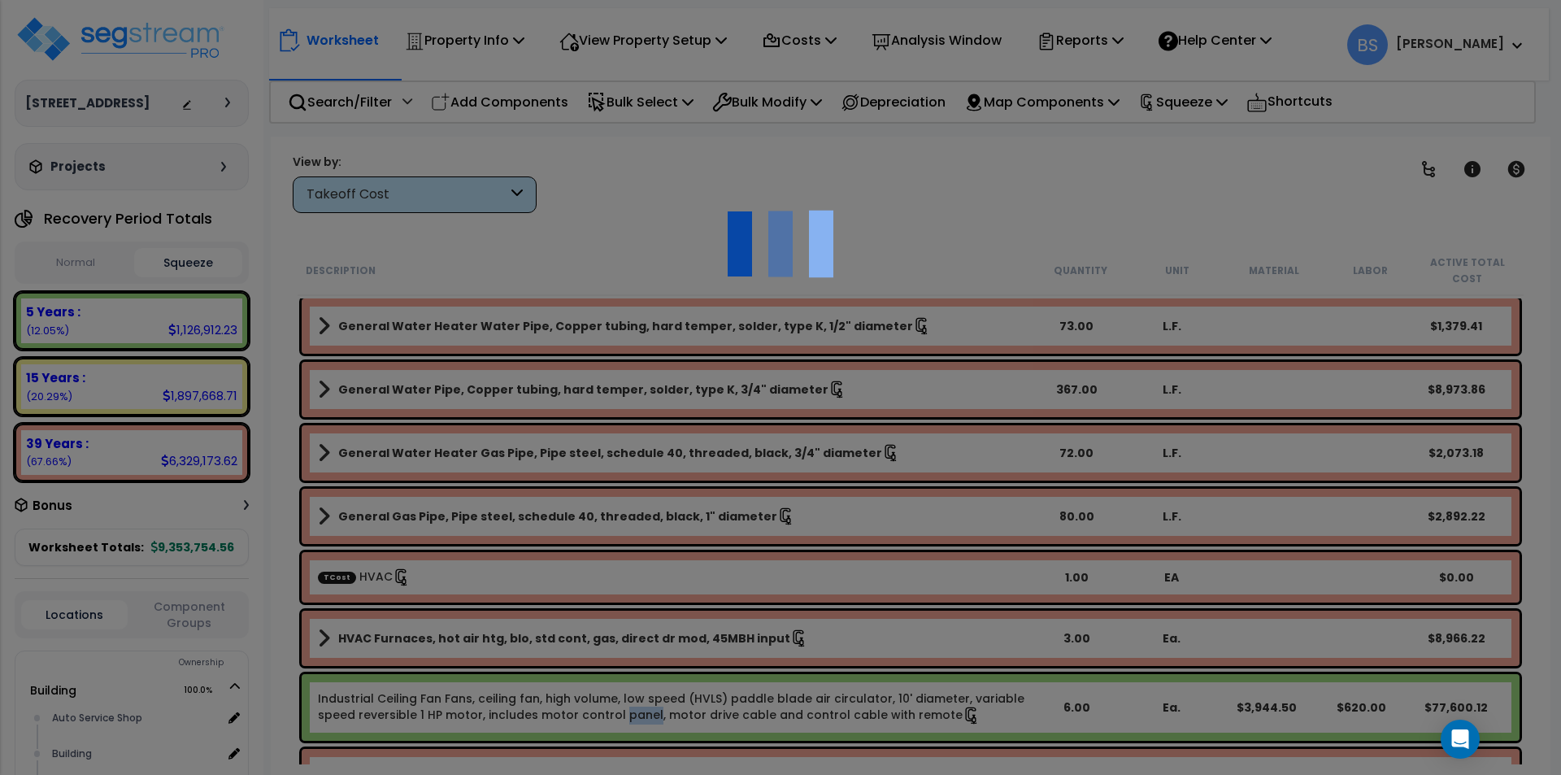
select select "43566978"
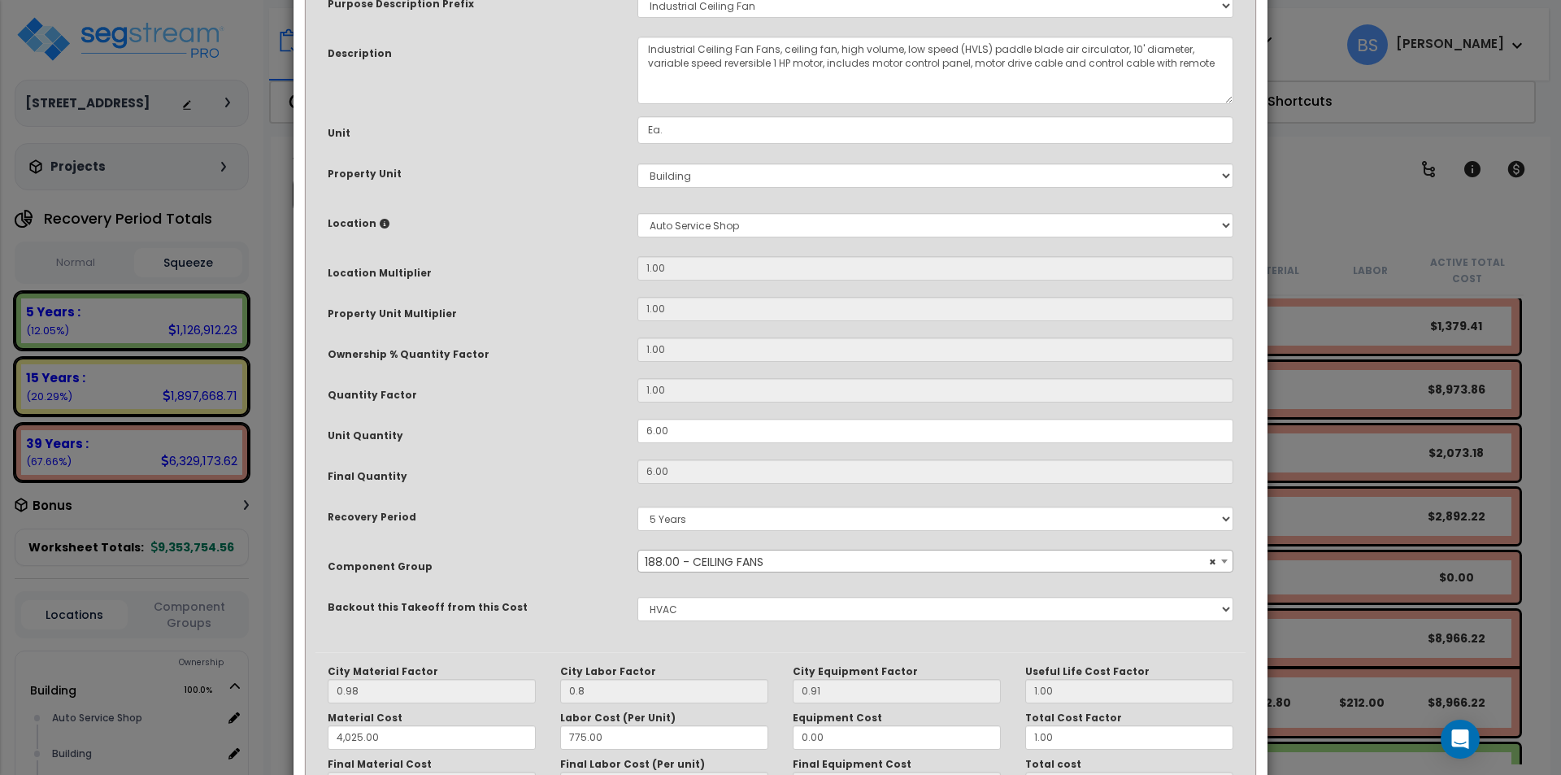
scroll to position [272, 0]
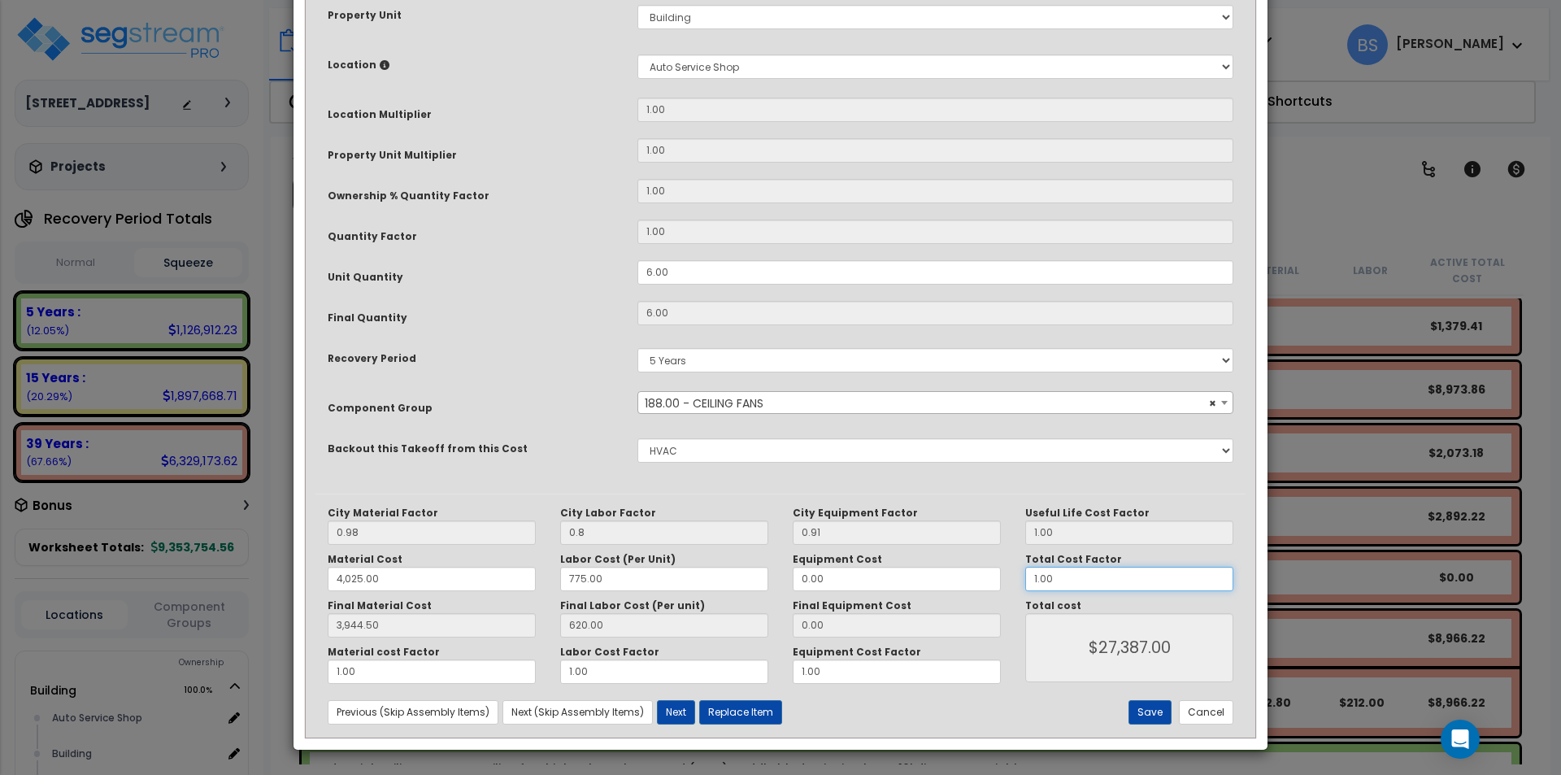
click at [1169, 589] on input "1.00" at bounding box center [1129, 579] width 208 height 24
type input "3,944.50"
type input "0"
type input "$27,387.00"
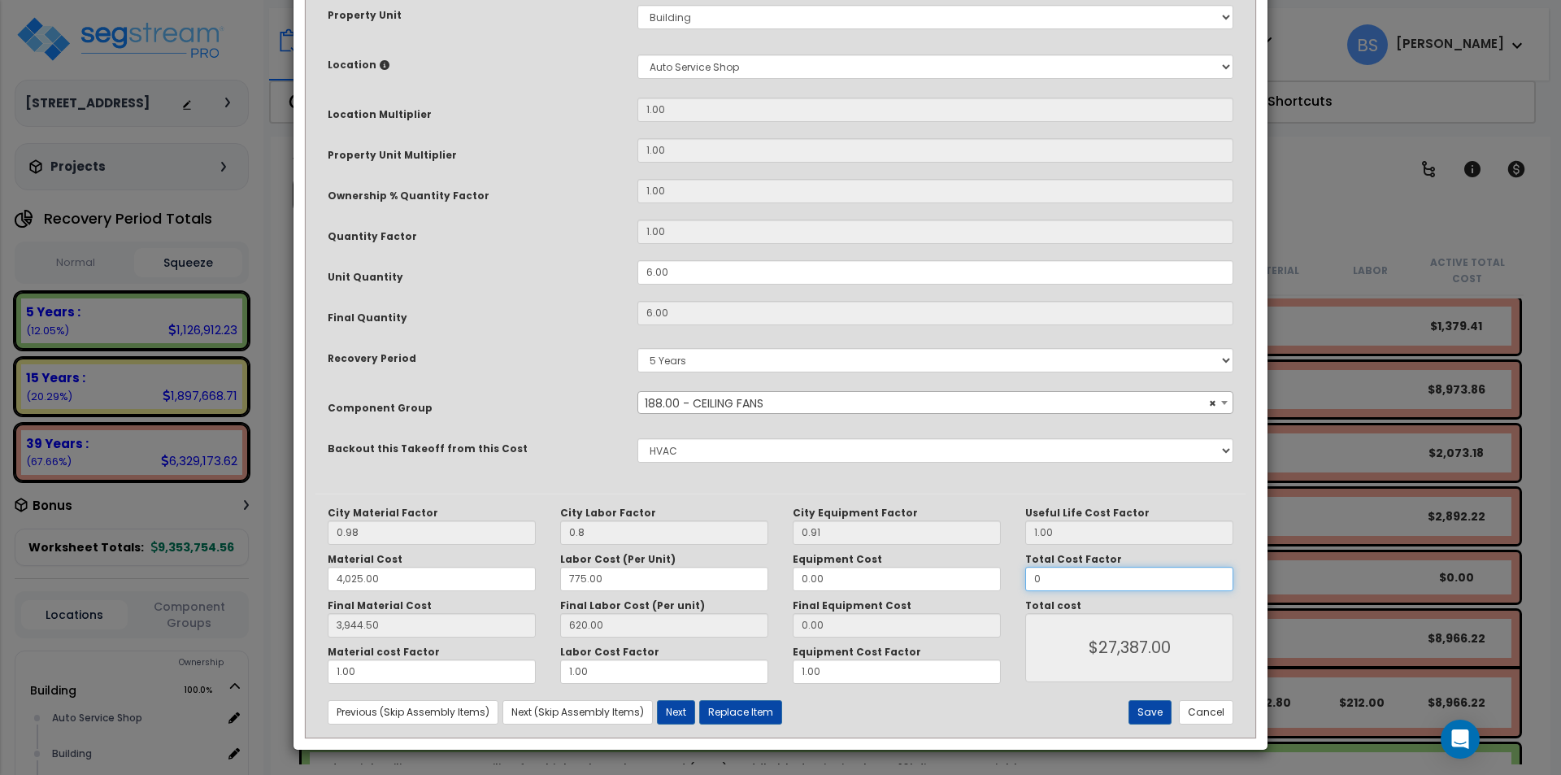
type input "3,944.50"
type input "$0.00"
type input "3,944.50"
type input "0."
type input "3,944.50"
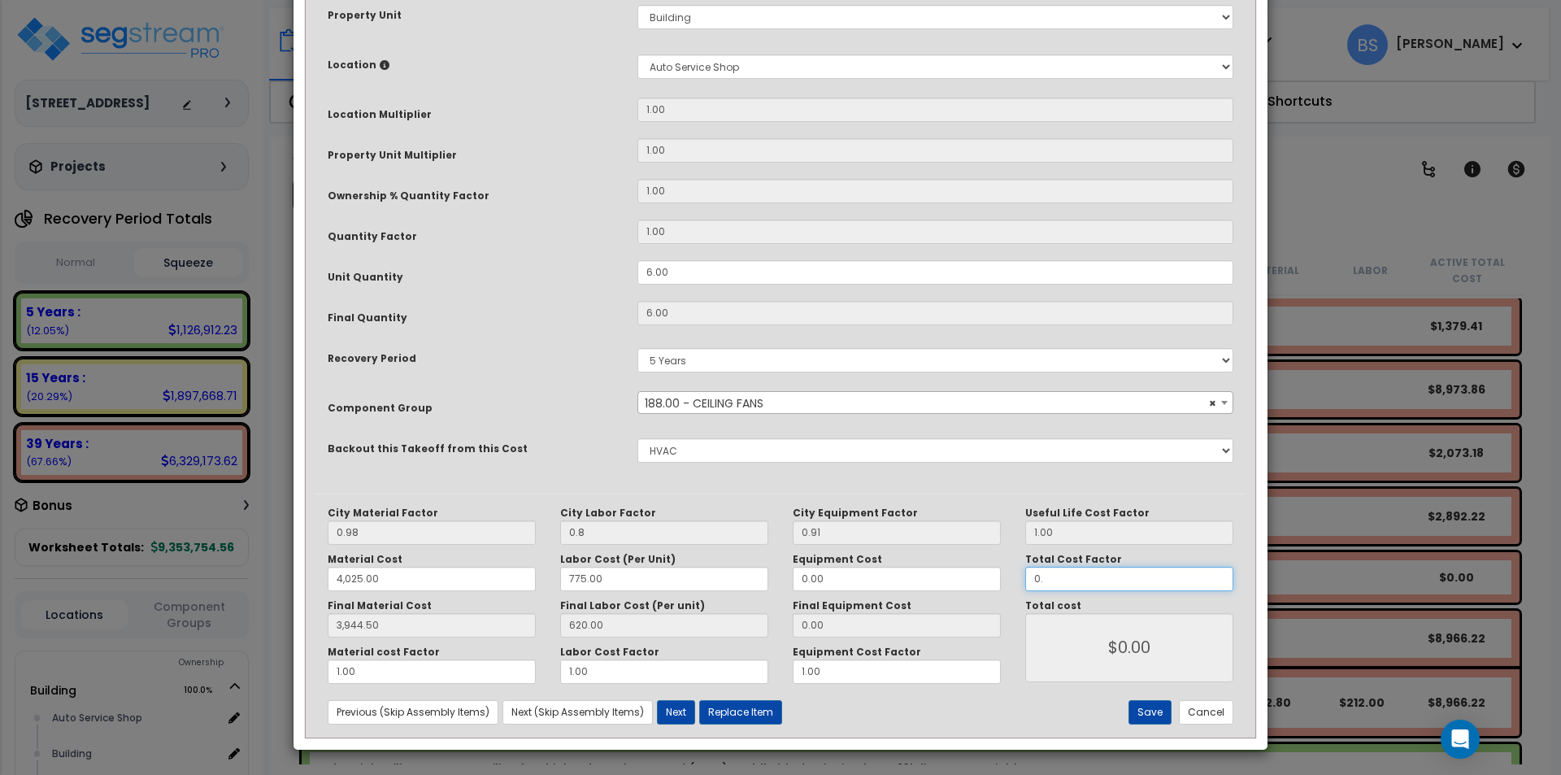
type input "0.6"
type input "3,944.50"
type input "$16,432.20"
type input "0.6"
type input "3,944.50"
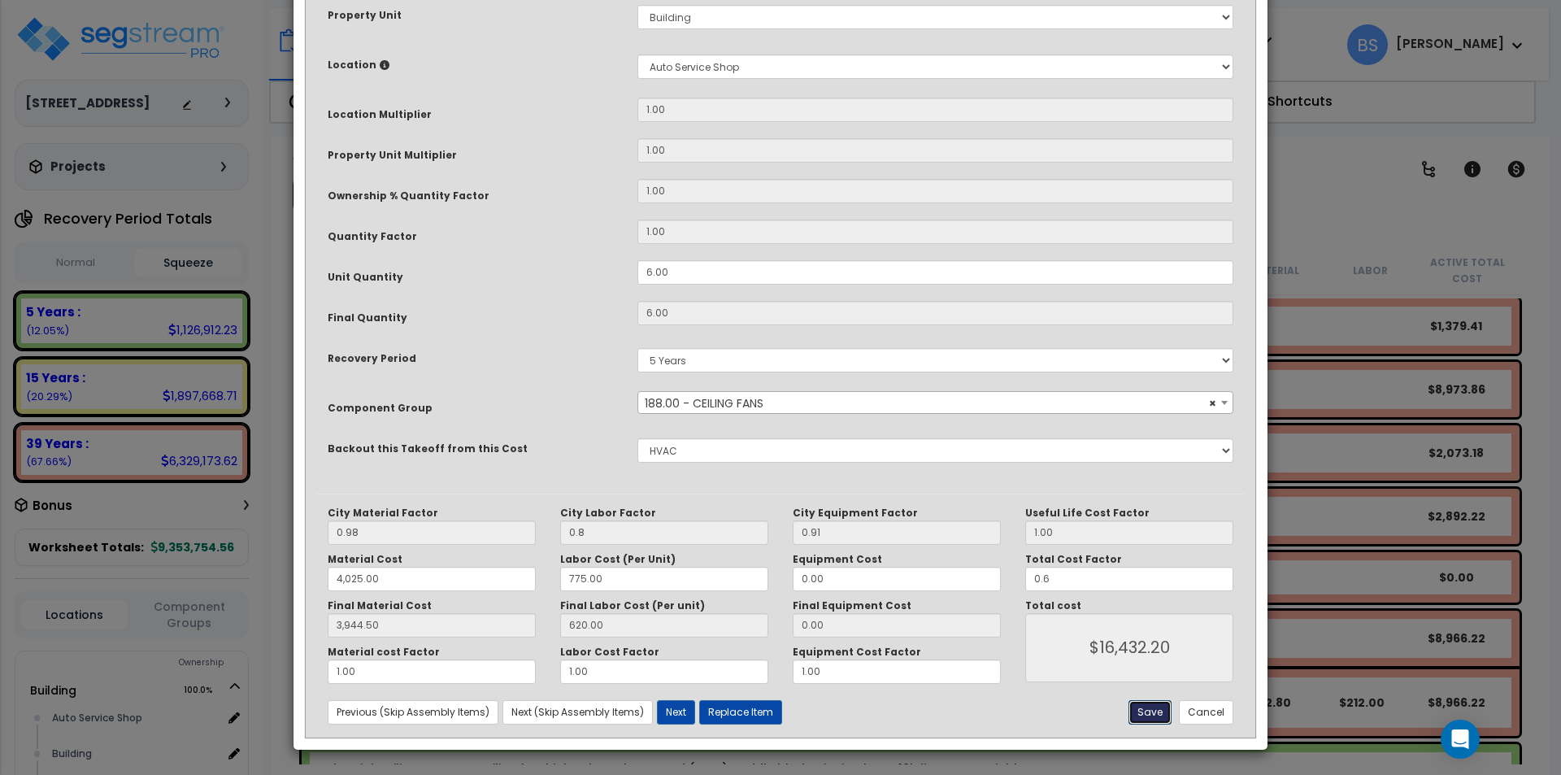
type input "$16,432.20"
click at [1156, 704] on button "Save" at bounding box center [1149, 712] width 43 height 24
type input "0.80"
type input "4025.00"
type input "3944.50"
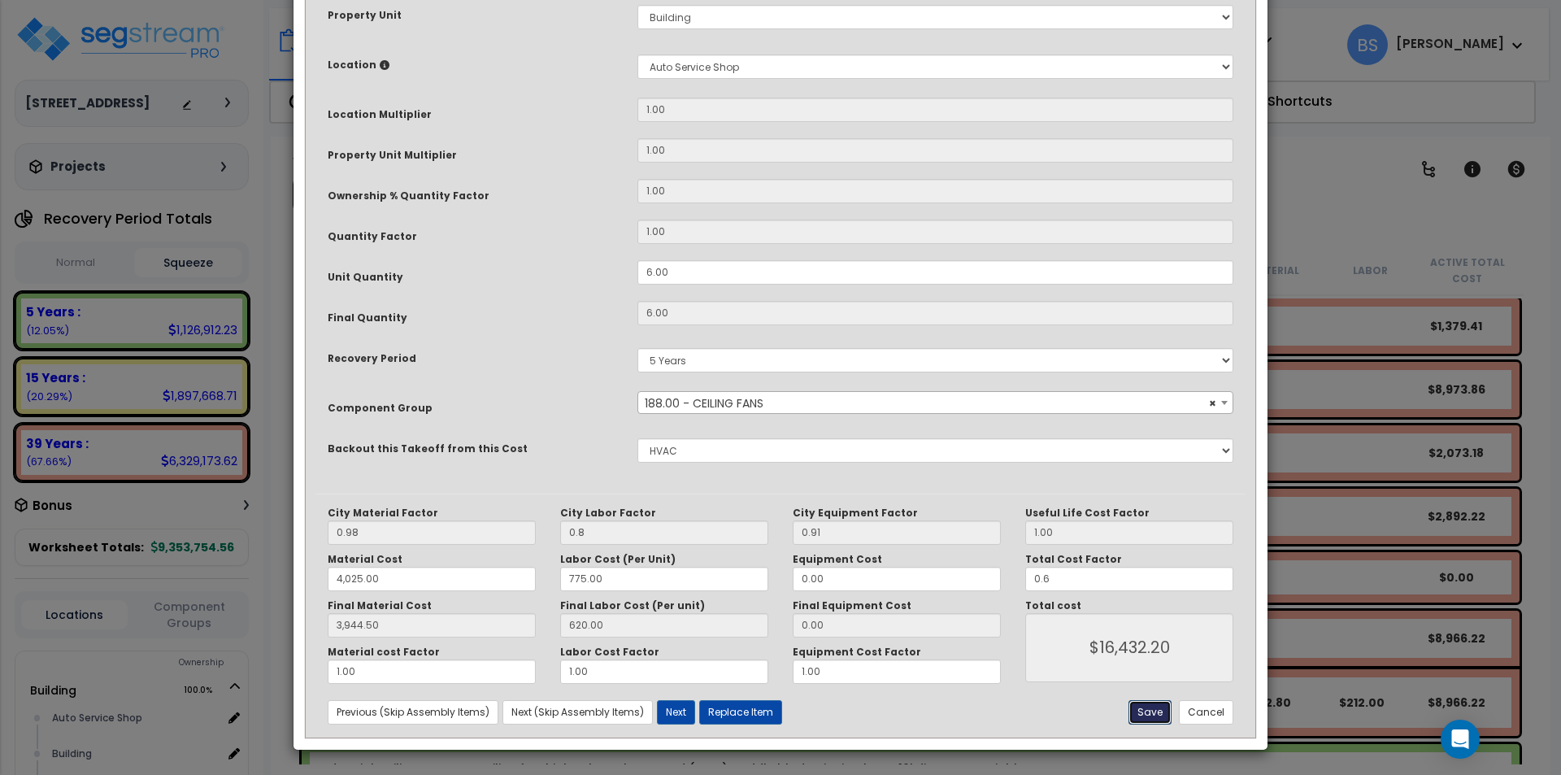
type input "0.60"
type input "16432.20"
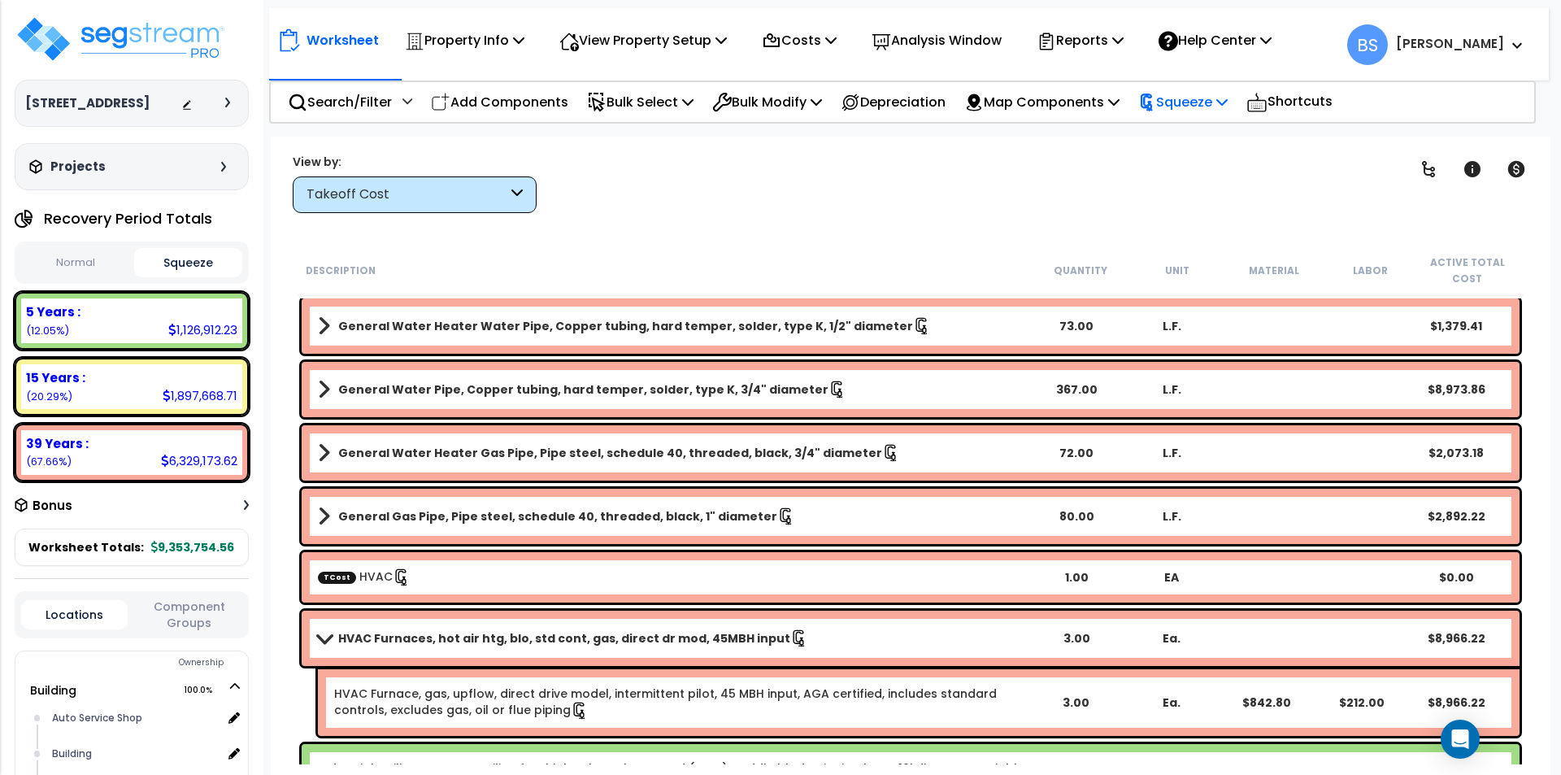
click at [1221, 107] on p "Squeeze" at bounding box center [1182, 102] width 89 height 22
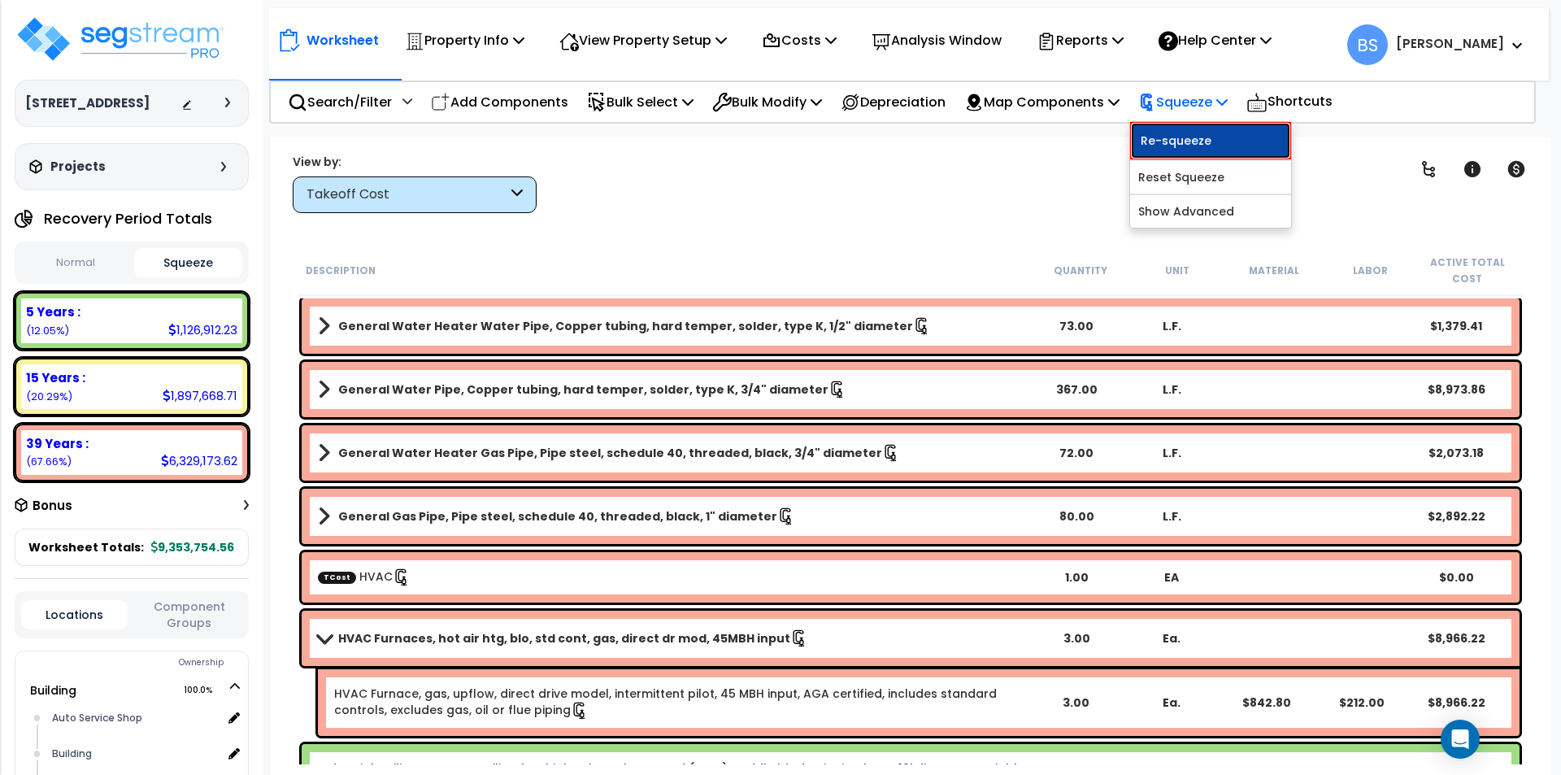
click at [1206, 134] on link "Re-squeeze" at bounding box center [1210, 140] width 161 height 37
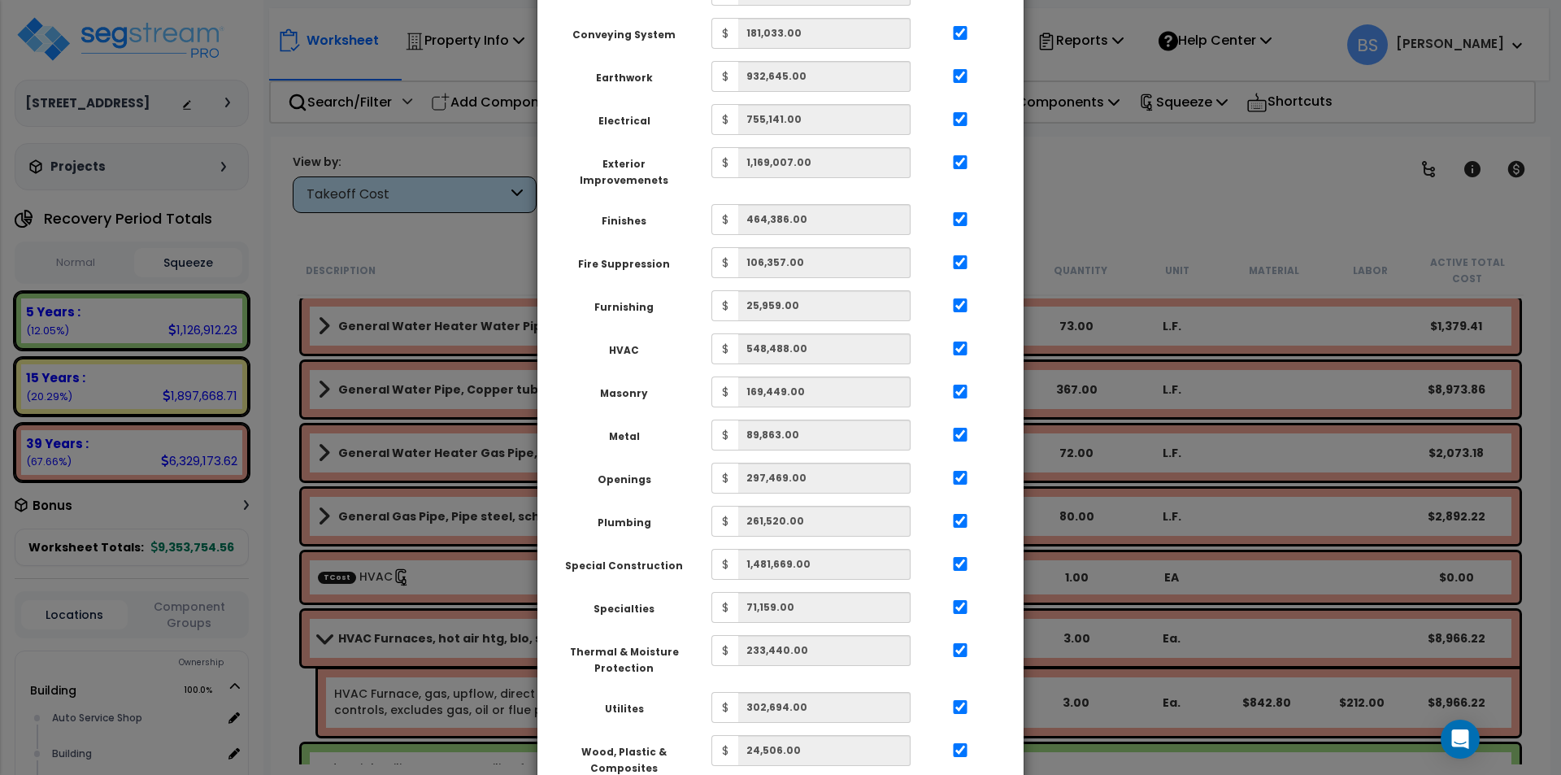
scroll to position [575, 0]
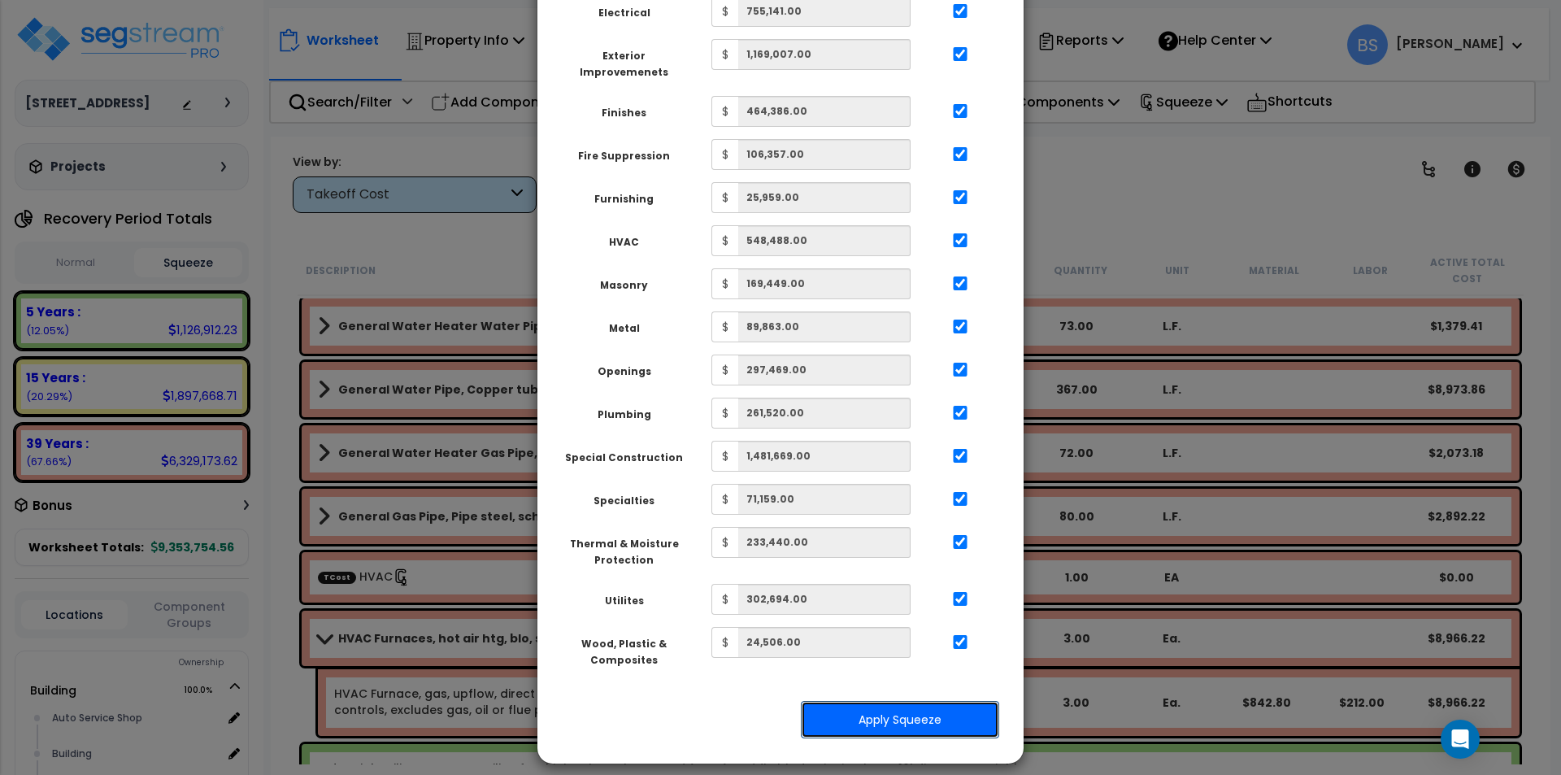
click at [937, 711] on button "Apply Squeeze" at bounding box center [900, 719] width 198 height 37
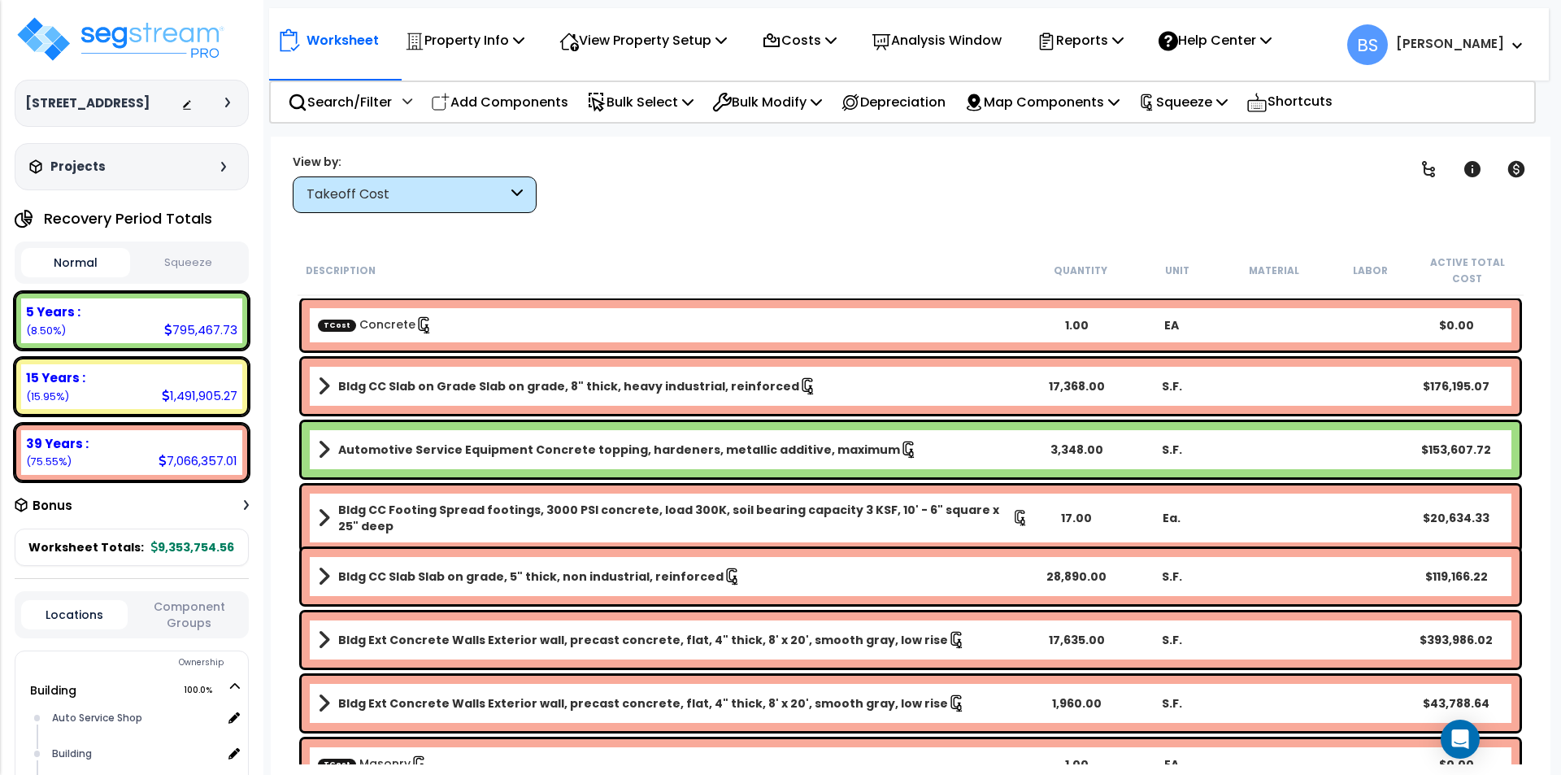
click at [187, 272] on button "Squeeze" at bounding box center [188, 263] width 109 height 28
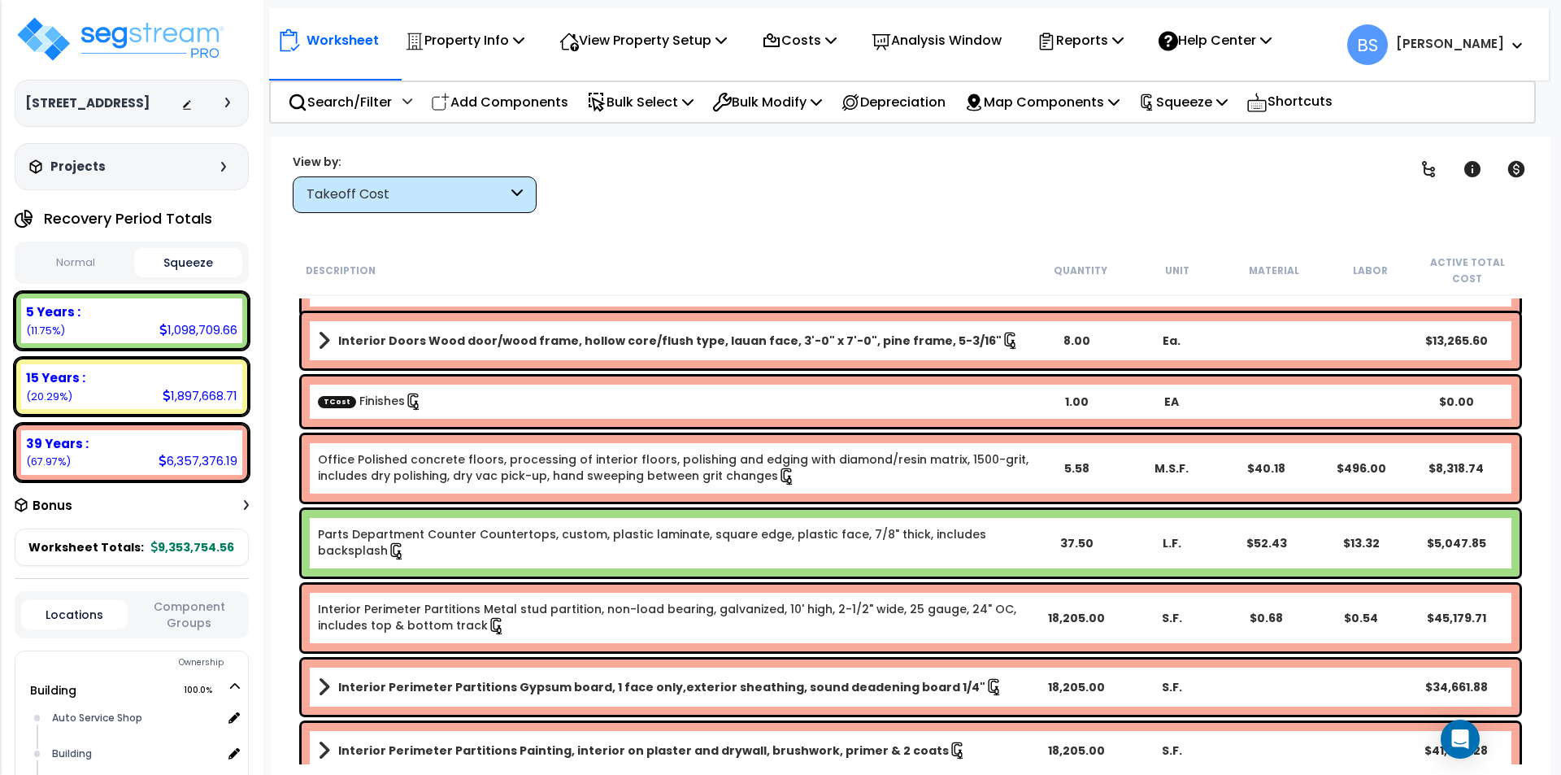
scroll to position [2195, 0]
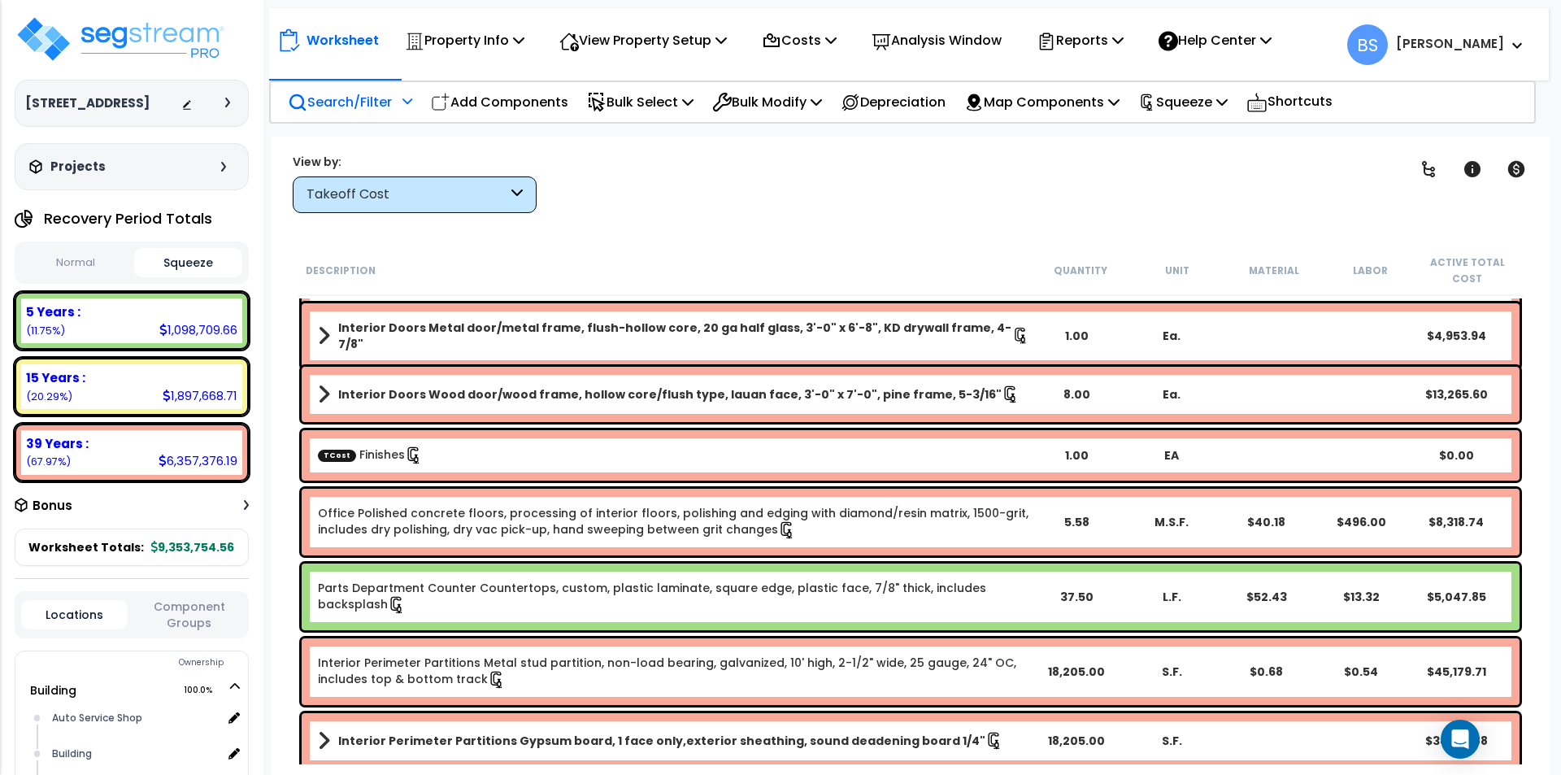
click at [354, 105] on p "Search/Filter" at bounding box center [340, 102] width 104 height 22
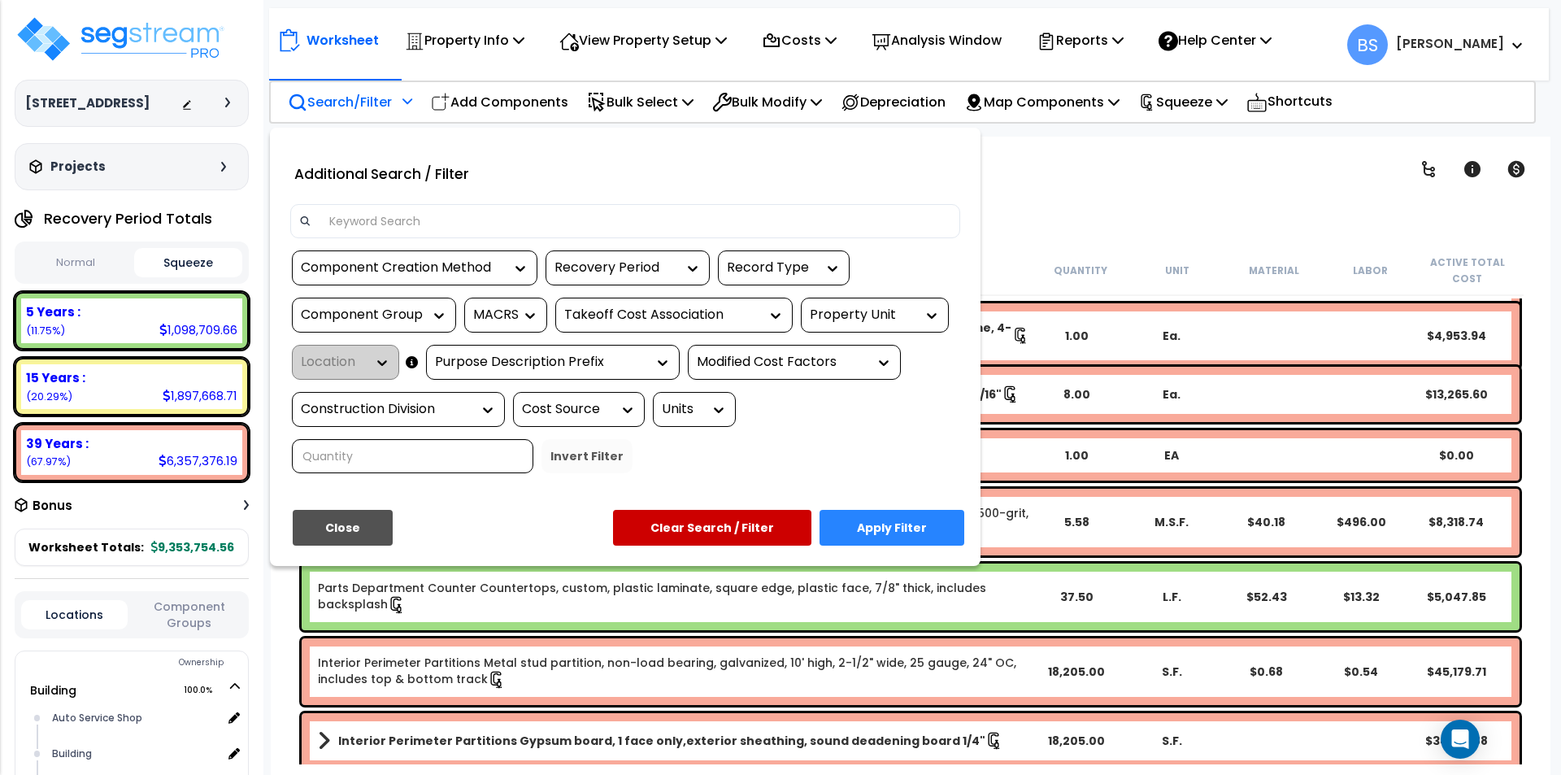
click at [366, 233] on input at bounding box center [635, 221] width 632 height 24
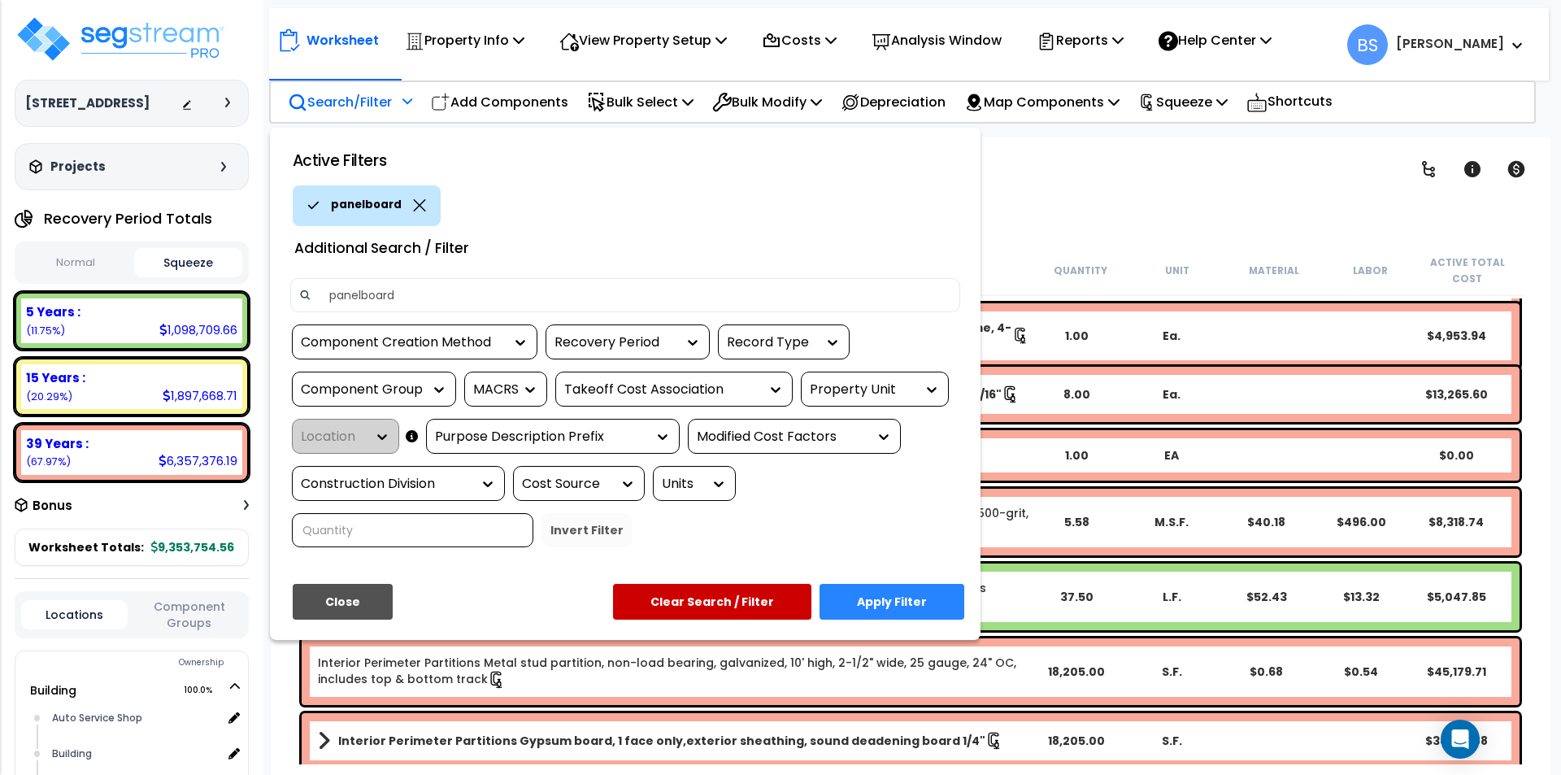
type input "panelboard"
click at [880, 593] on button "Apply Filter" at bounding box center [891, 602] width 145 height 36
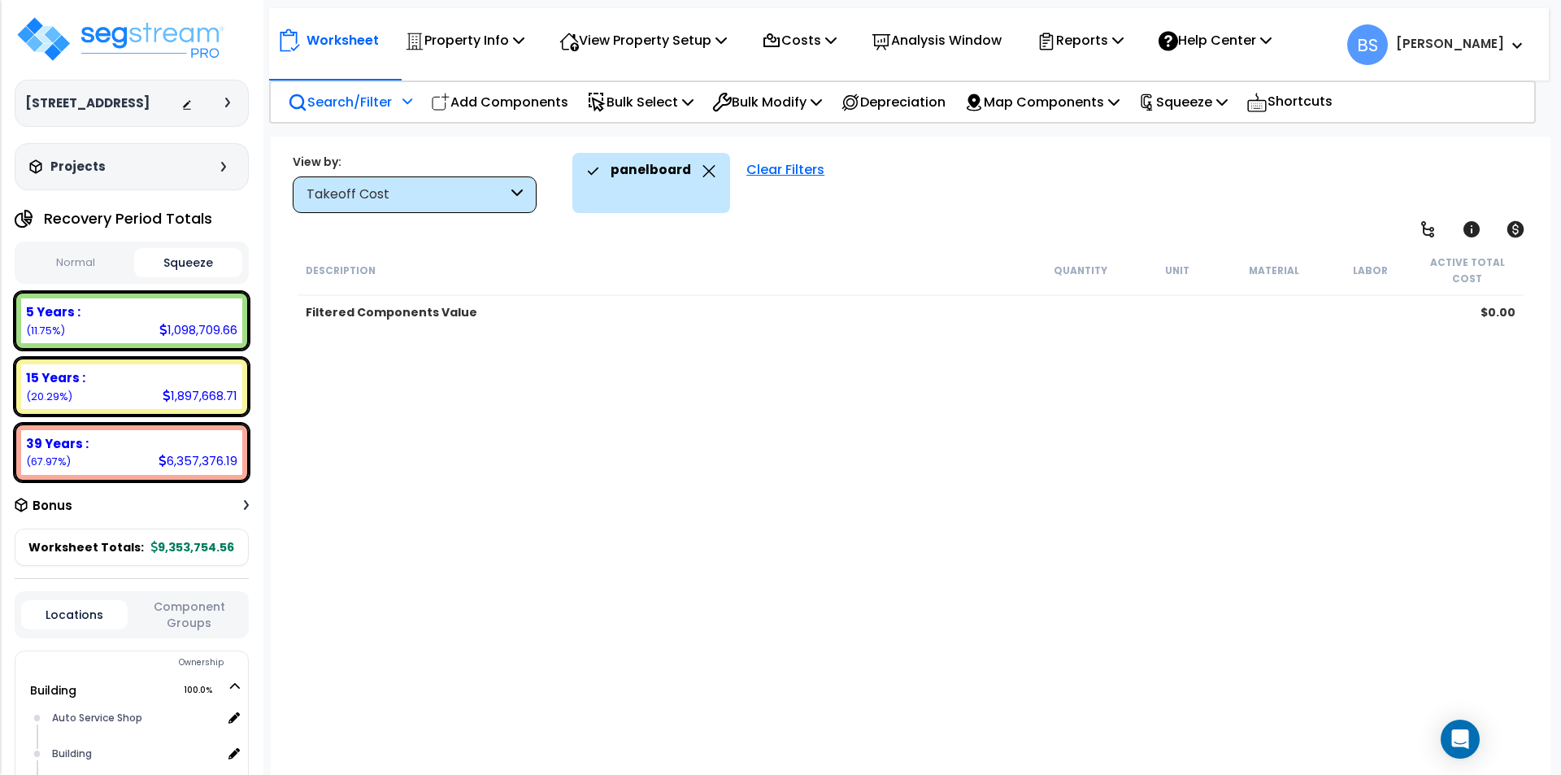
scroll to position [0, 0]
click at [702, 174] on icon at bounding box center [708, 171] width 13 height 12
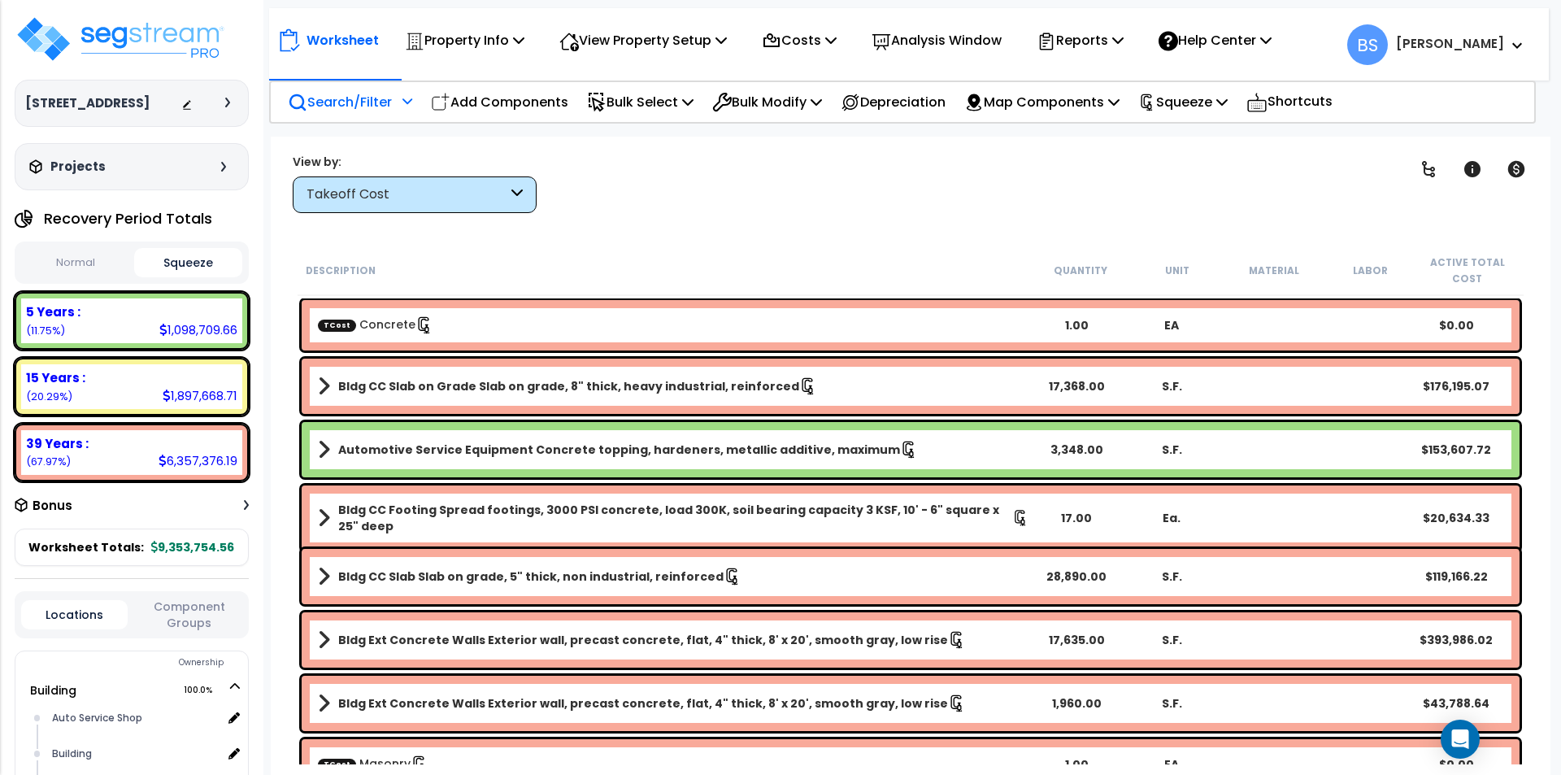
click at [452, 323] on div "TCost Concrete" at bounding box center [673, 325] width 711 height 18
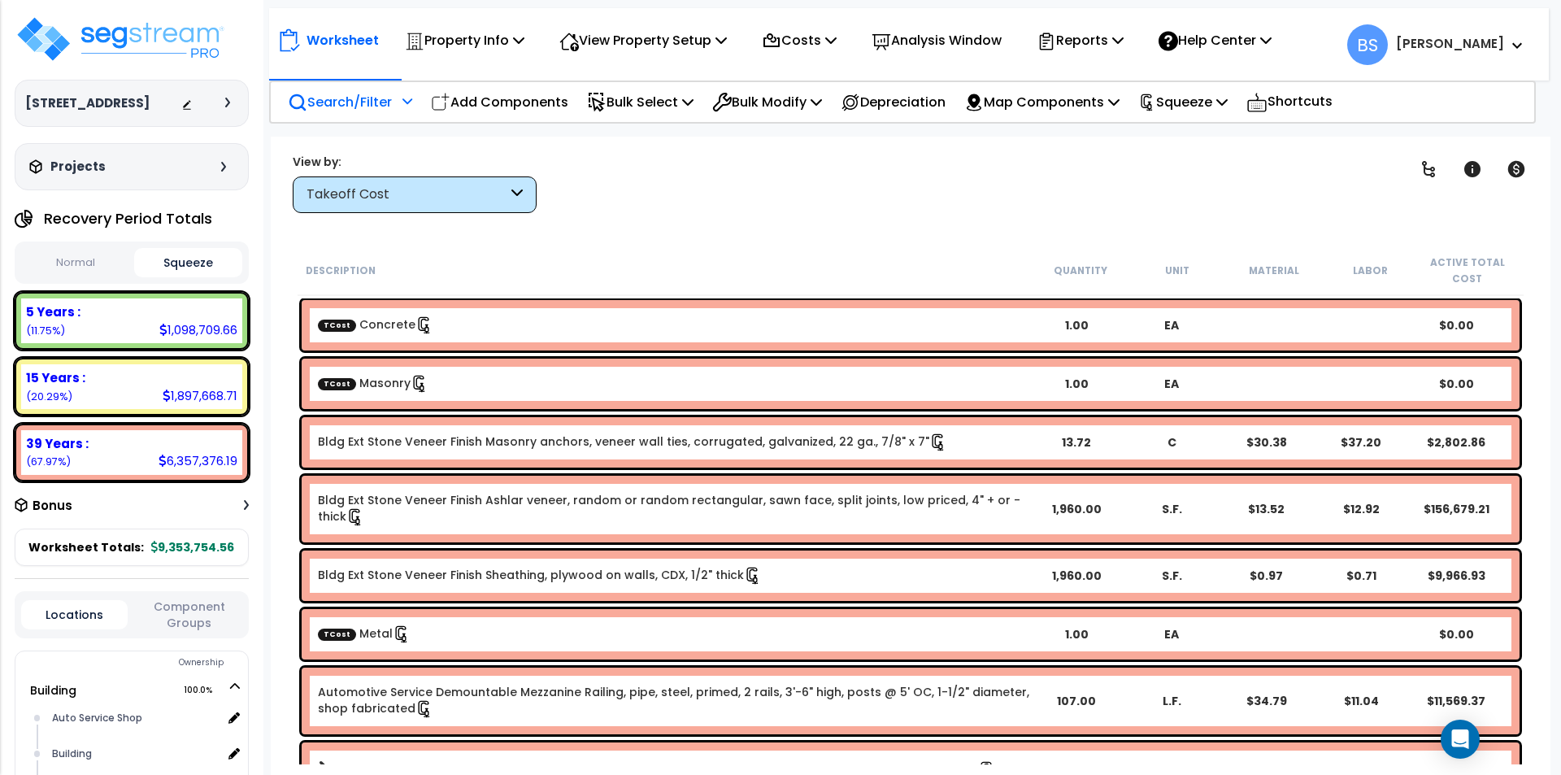
click at [453, 382] on div "TCost Masonry" at bounding box center [673, 384] width 711 height 18
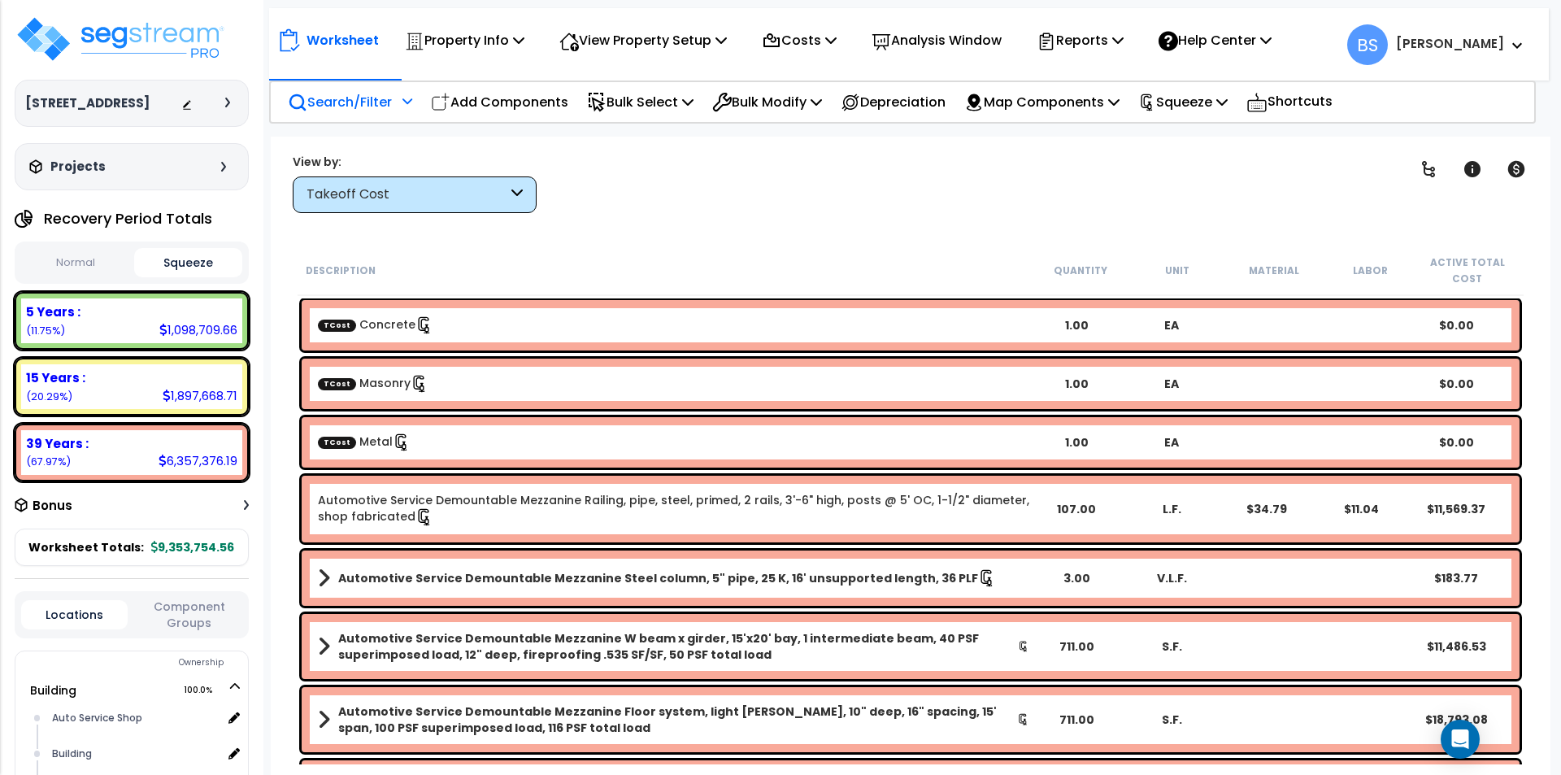
click at [367, 447] on link "TCost Metal" at bounding box center [364, 441] width 93 height 16
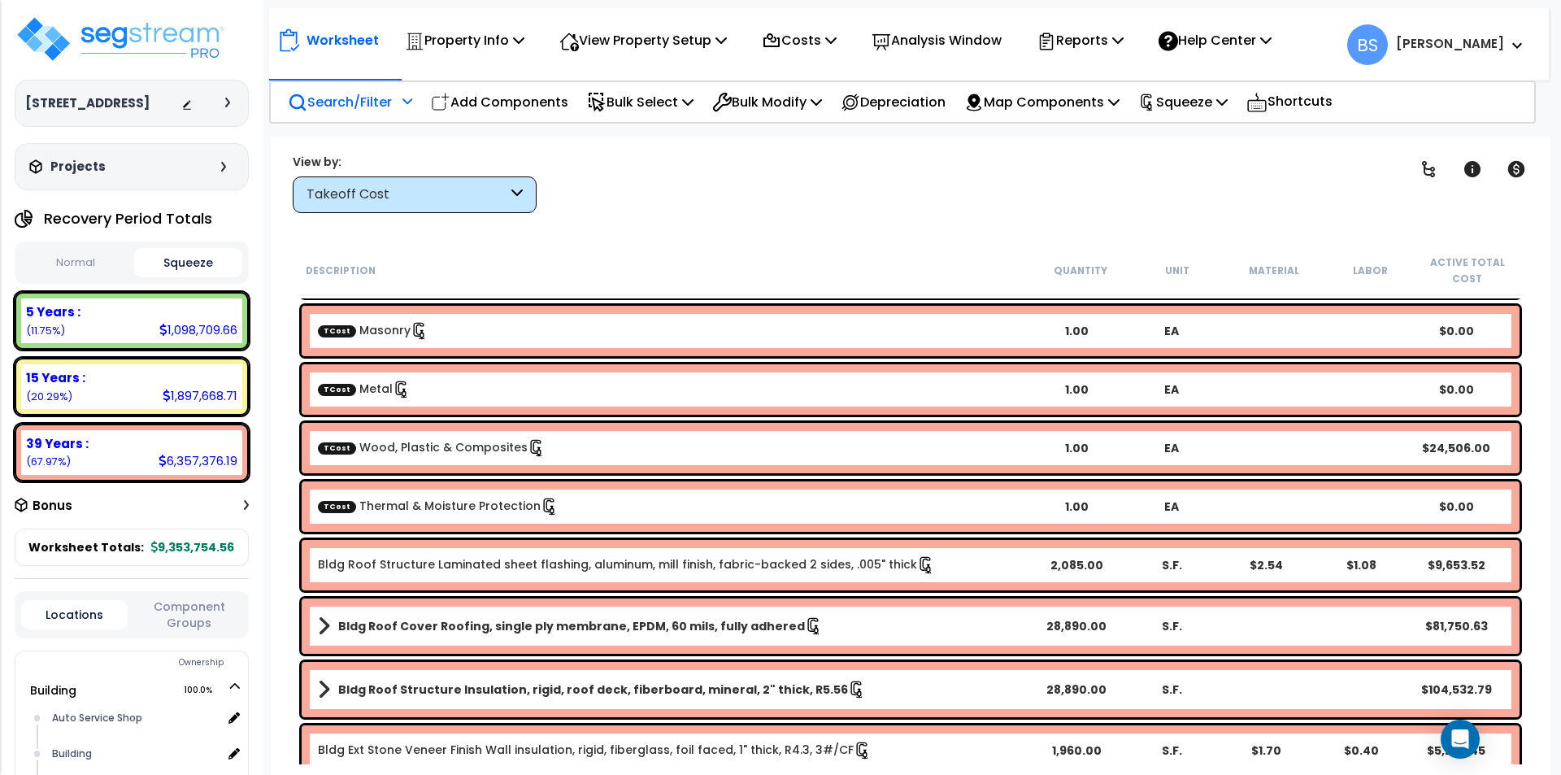
scroll to position [81, 0]
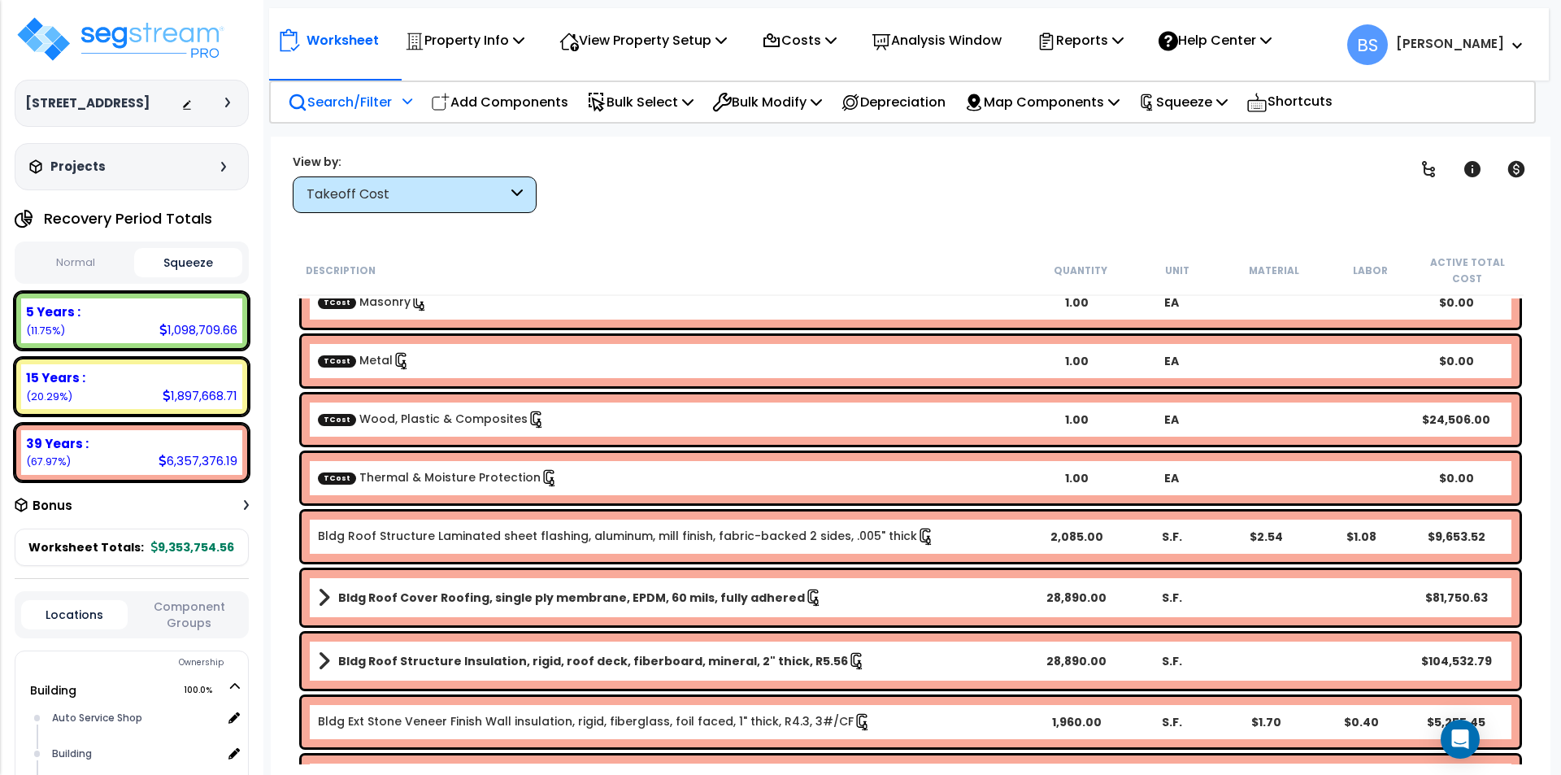
click at [425, 484] on link "TCost Thermal & Moisture Protection" at bounding box center [438, 477] width 241 height 16
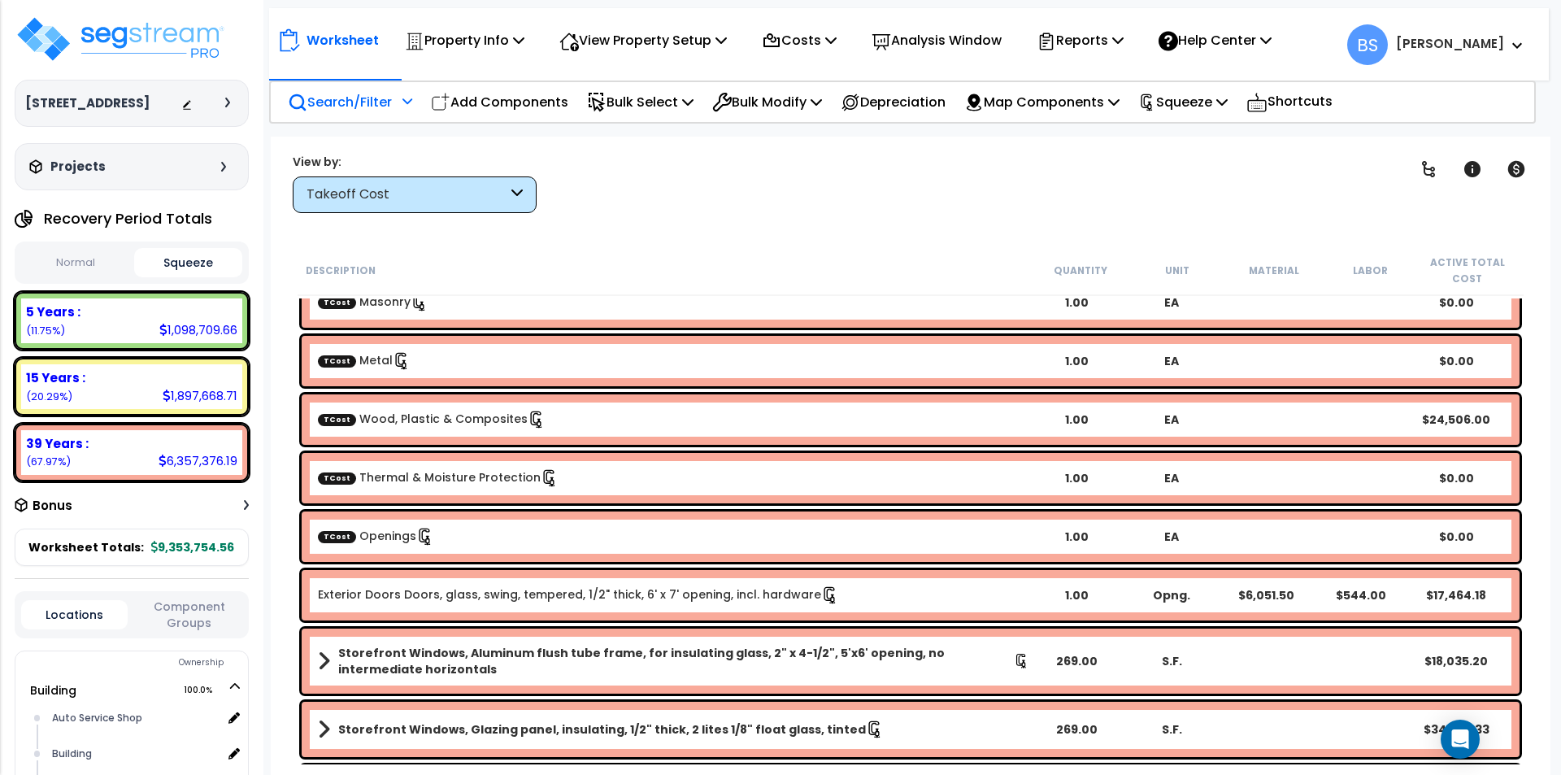
click at [376, 541] on link "TCost Openings" at bounding box center [376, 536] width 116 height 16
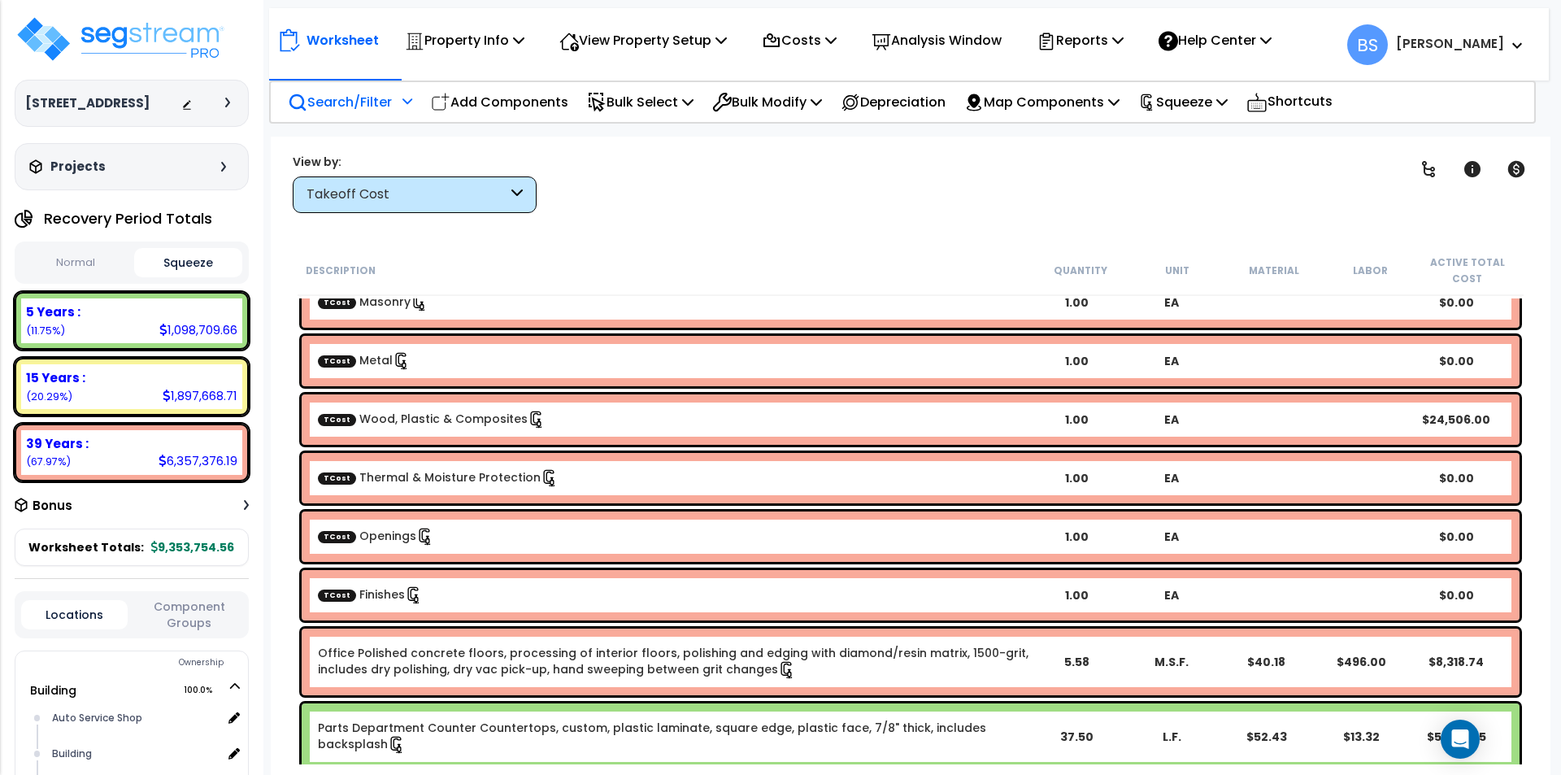
click at [374, 599] on link "TCost Finishes" at bounding box center [370, 594] width 105 height 16
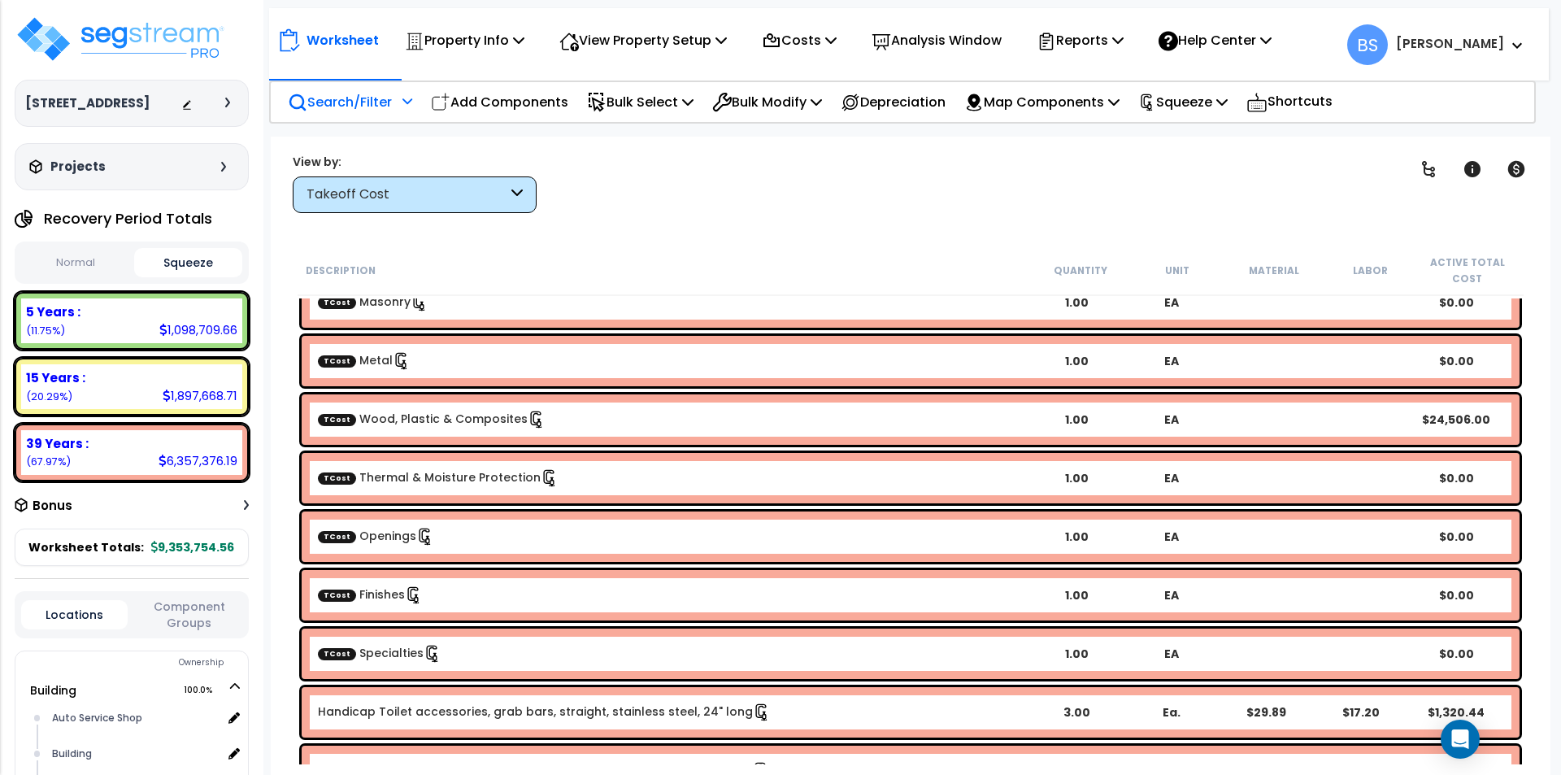
click at [482, 647] on div "TCost Specialties" at bounding box center [673, 654] width 711 height 18
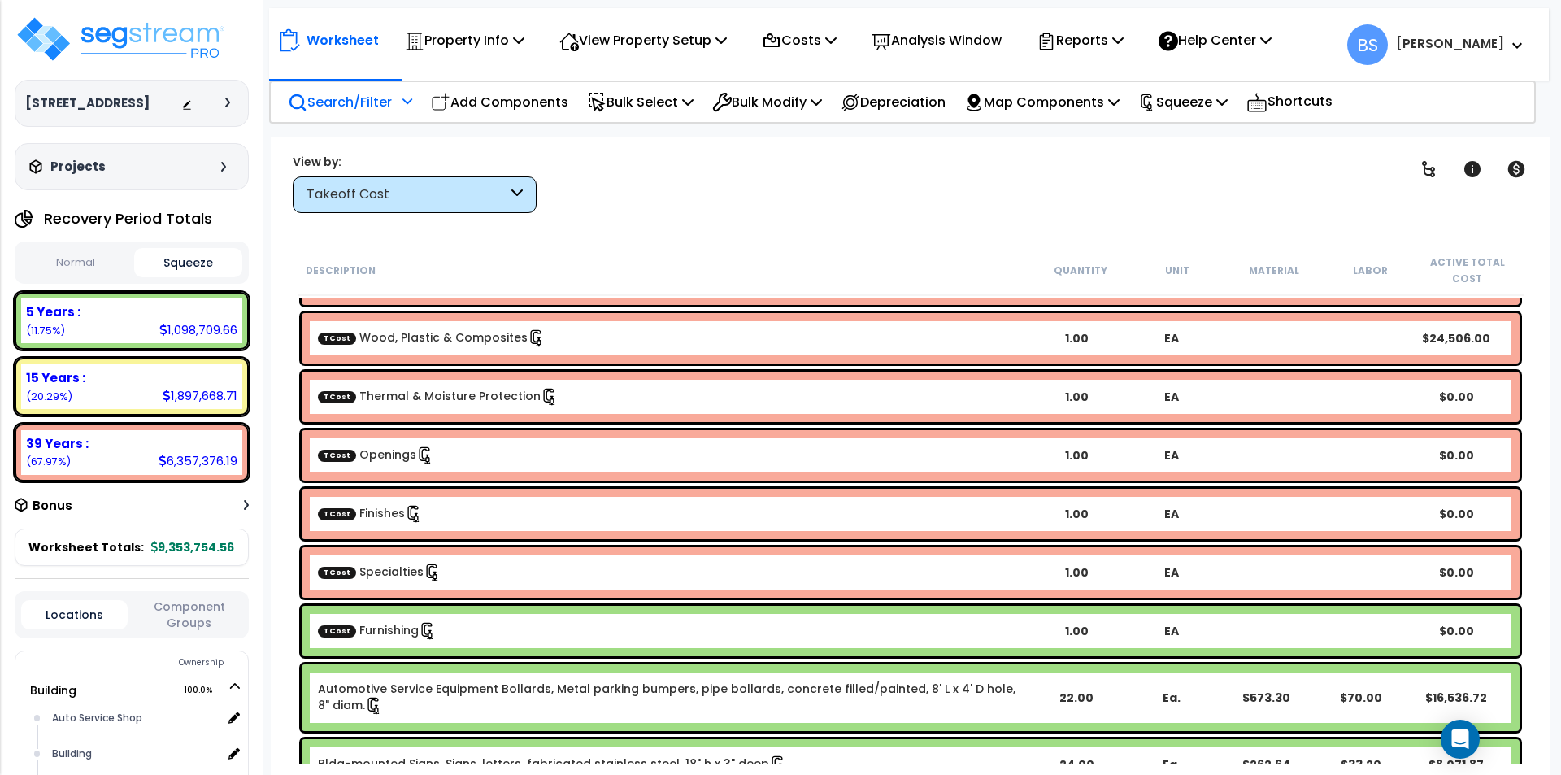
click at [463, 628] on div "TCost Furnishing" at bounding box center [673, 631] width 711 height 18
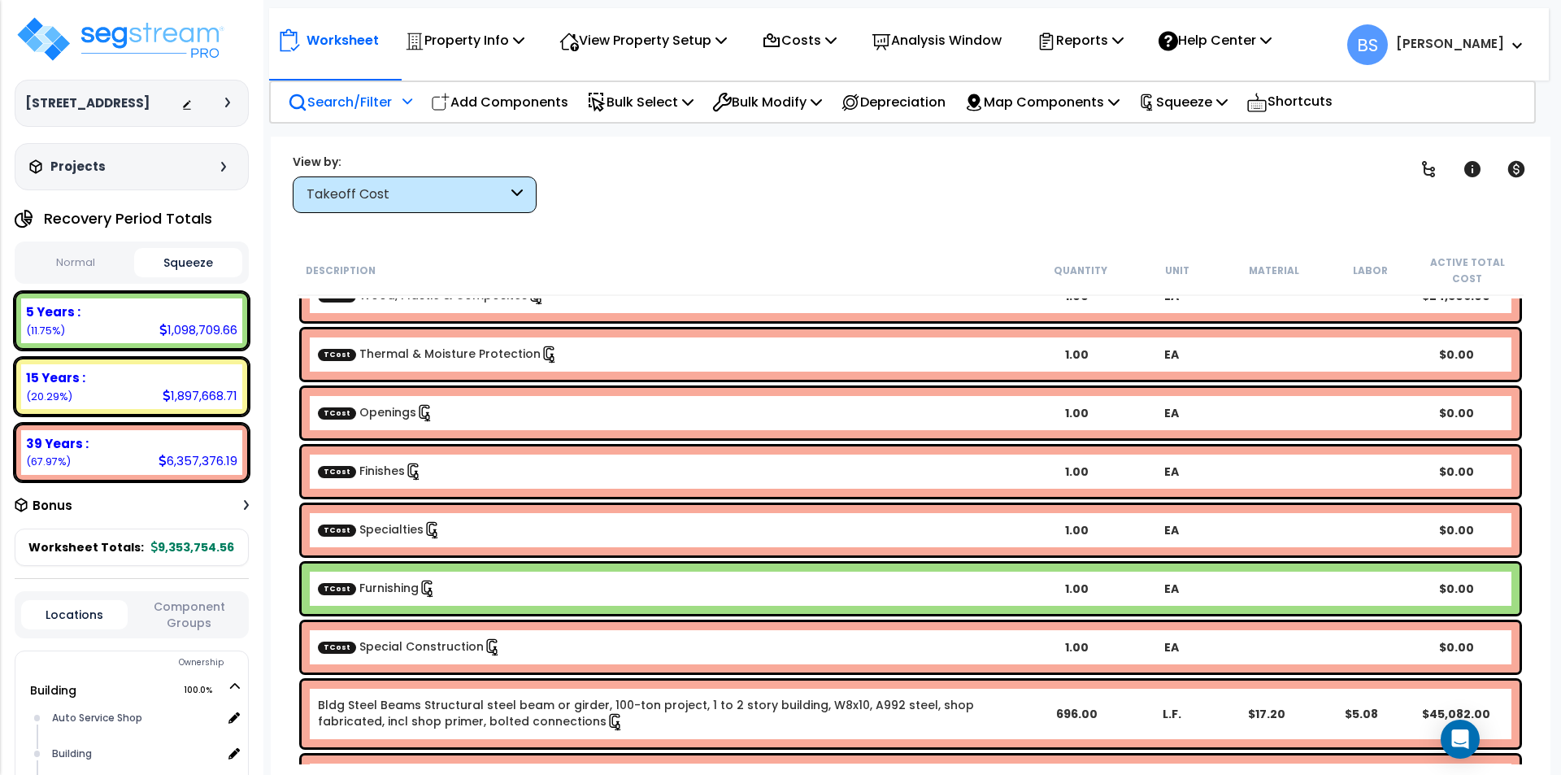
scroll to position [406, 0]
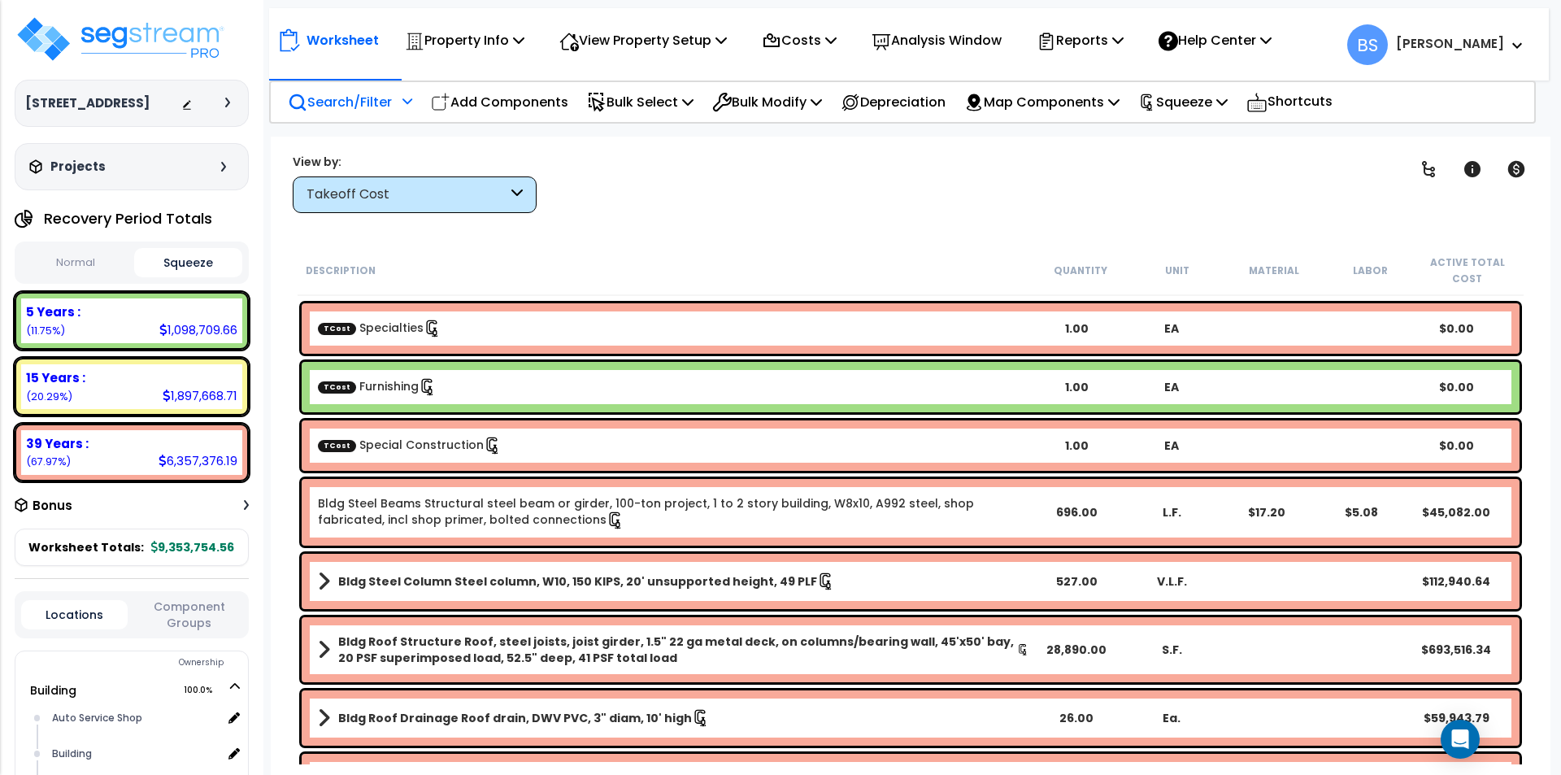
click at [532, 450] on div "TCost Special Construction" at bounding box center [673, 446] width 711 height 18
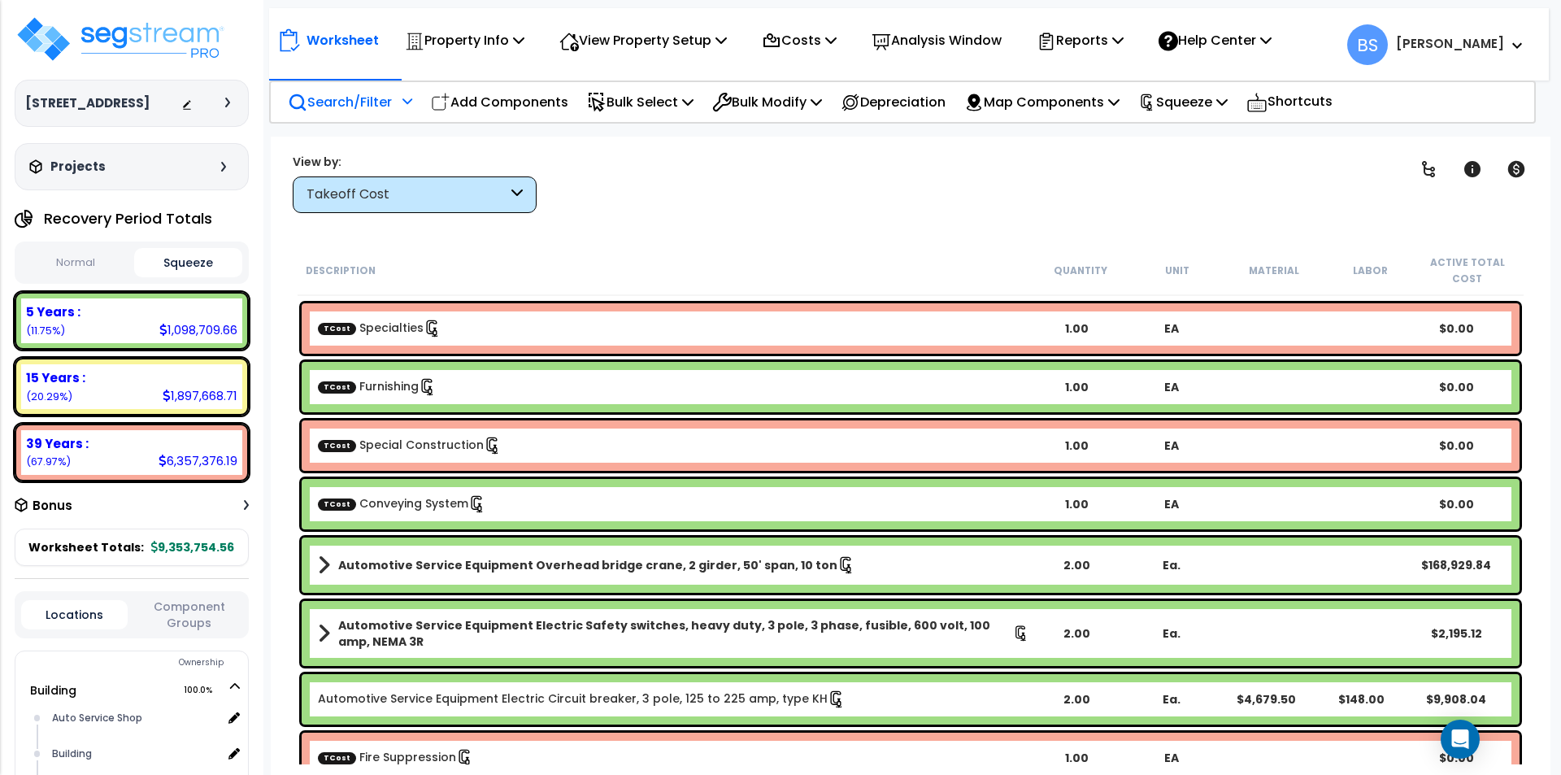
click at [515, 506] on div "TCost Conveying System" at bounding box center [673, 504] width 711 height 18
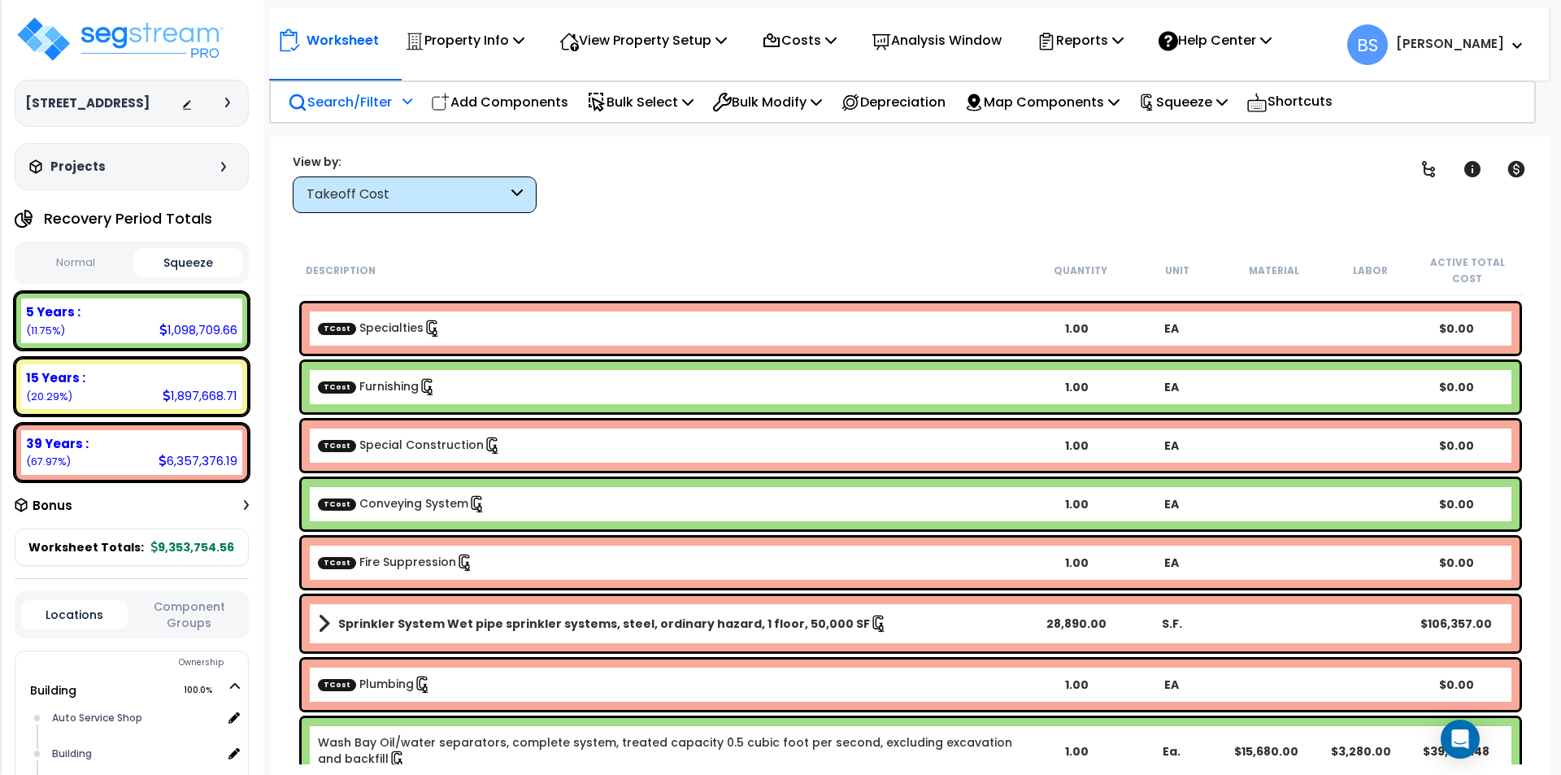
scroll to position [488, 0]
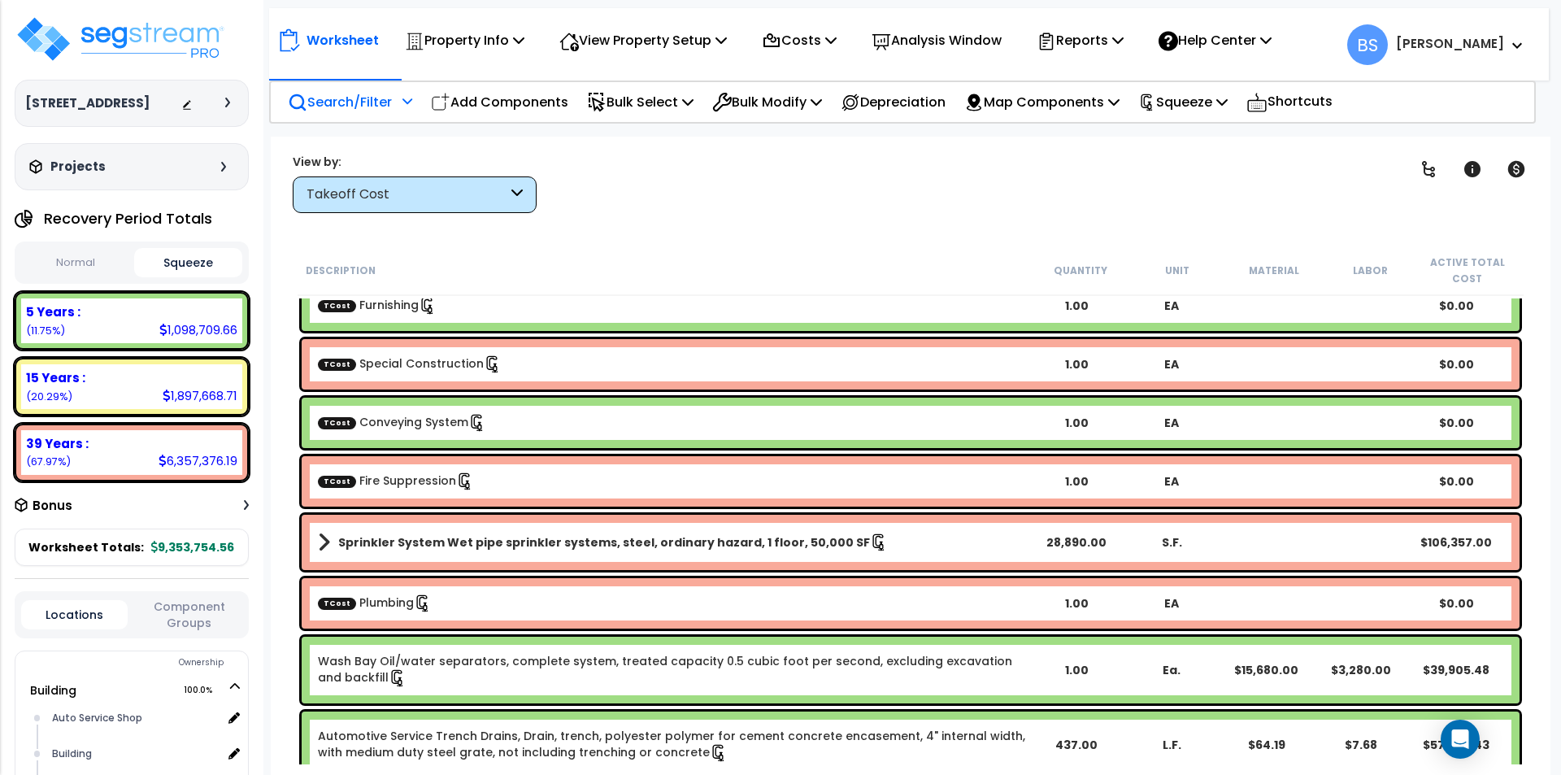
click at [513, 488] on div "TCost Fire Suppression" at bounding box center [673, 481] width 711 height 18
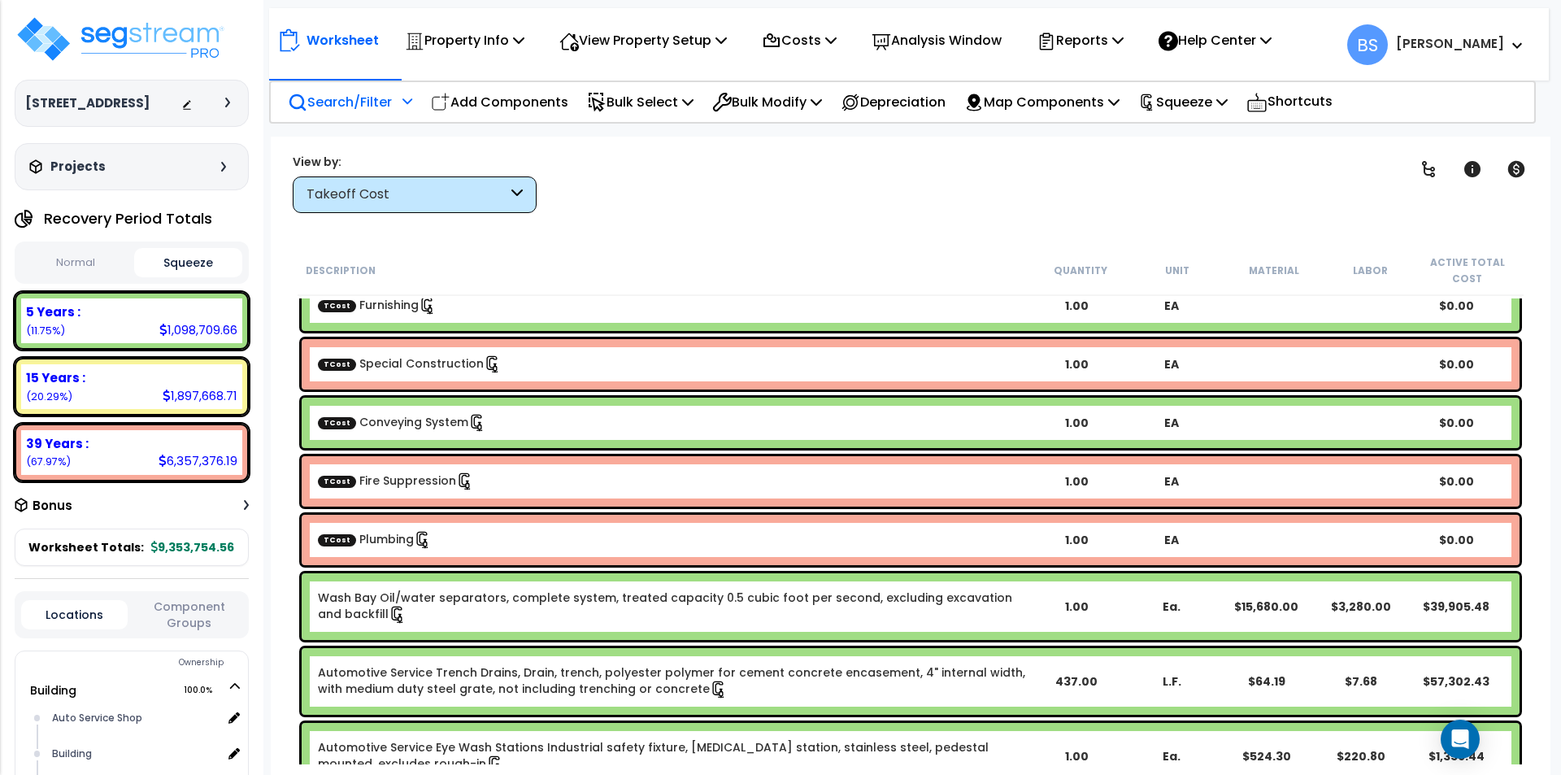
click at [477, 546] on div "TCost Plumbing" at bounding box center [673, 540] width 711 height 18
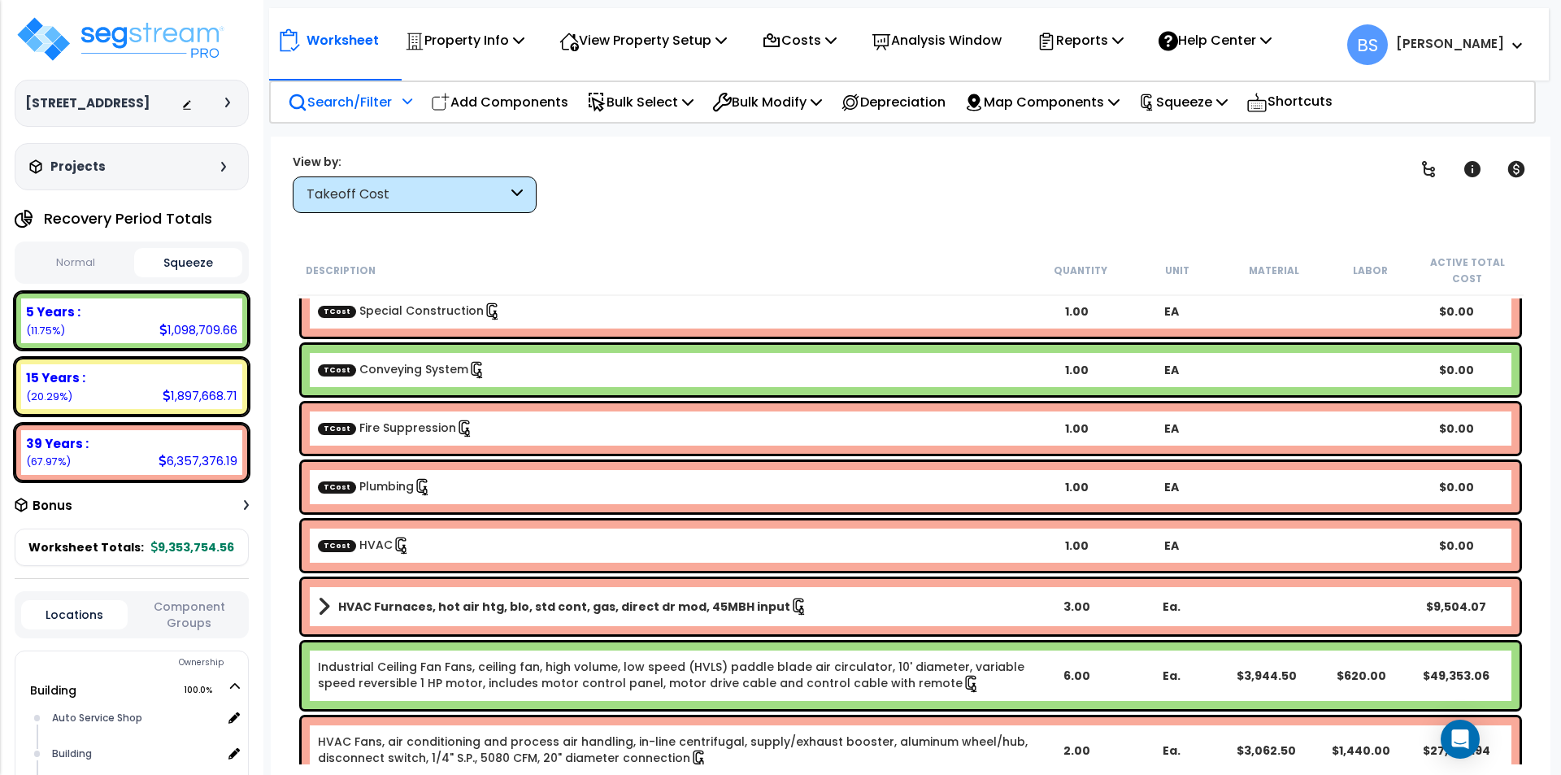
scroll to position [569, 0]
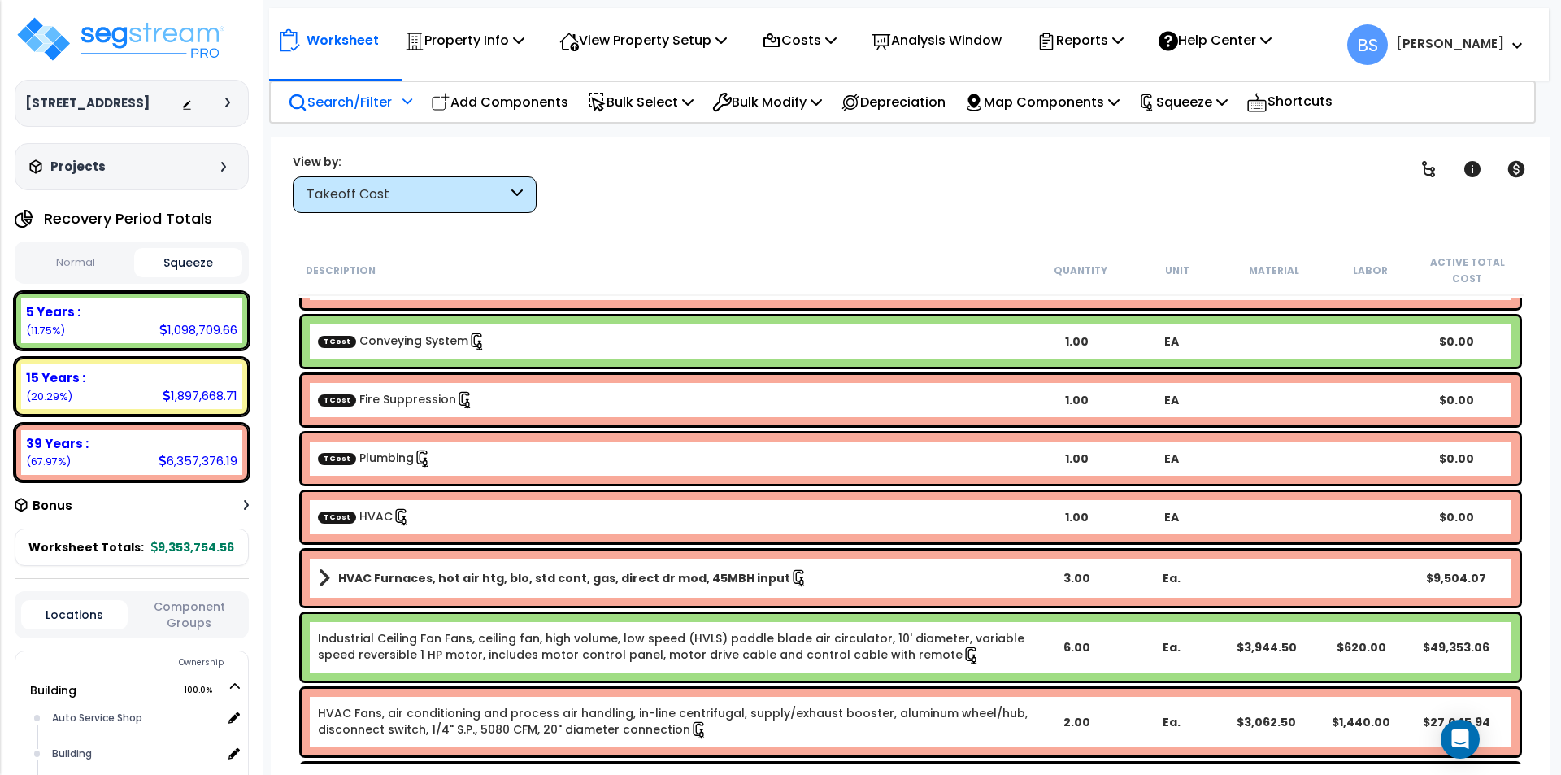
click at [479, 526] on div "TCost HVAC" at bounding box center [673, 517] width 711 height 18
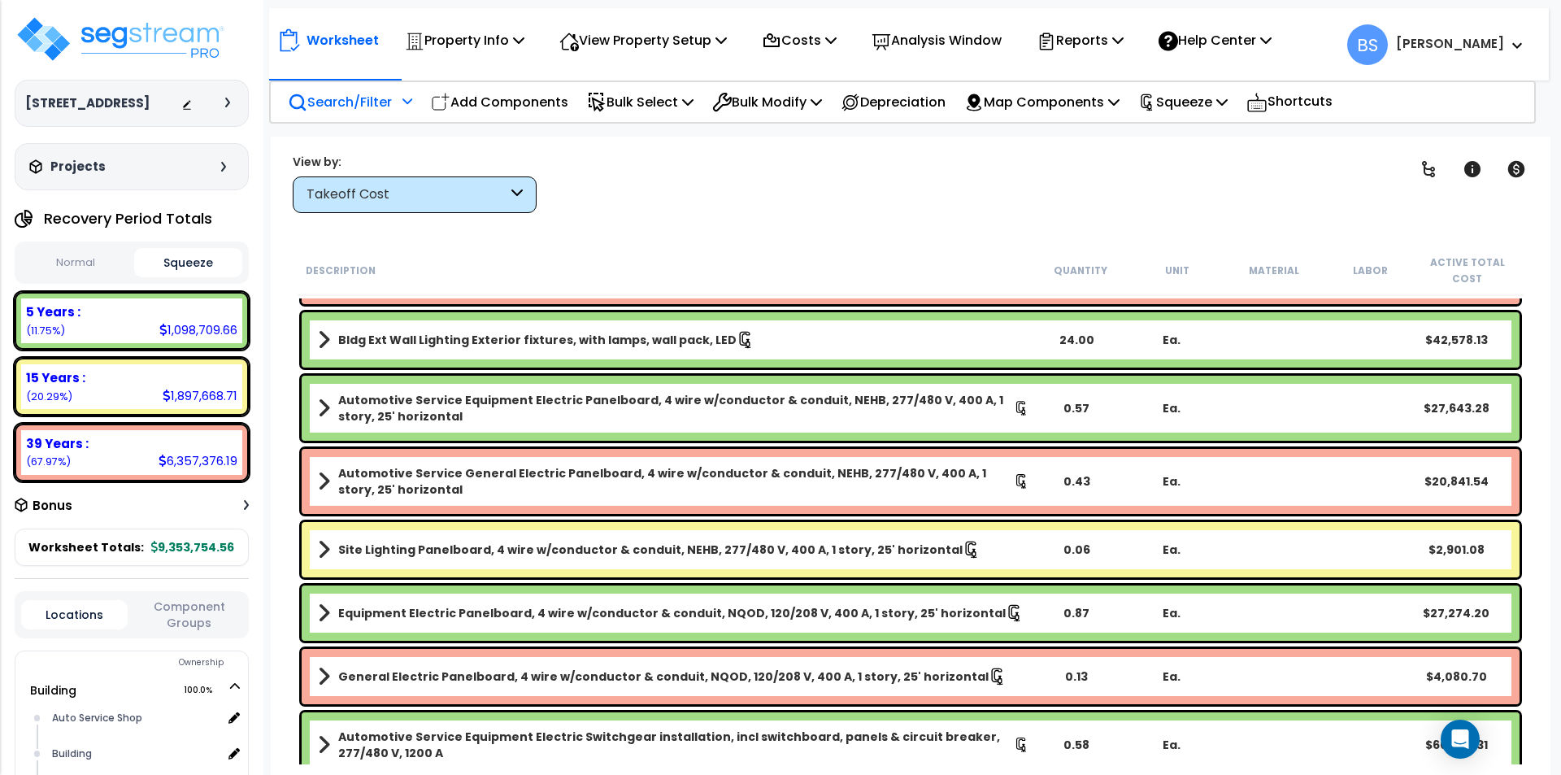
scroll to position [894, 0]
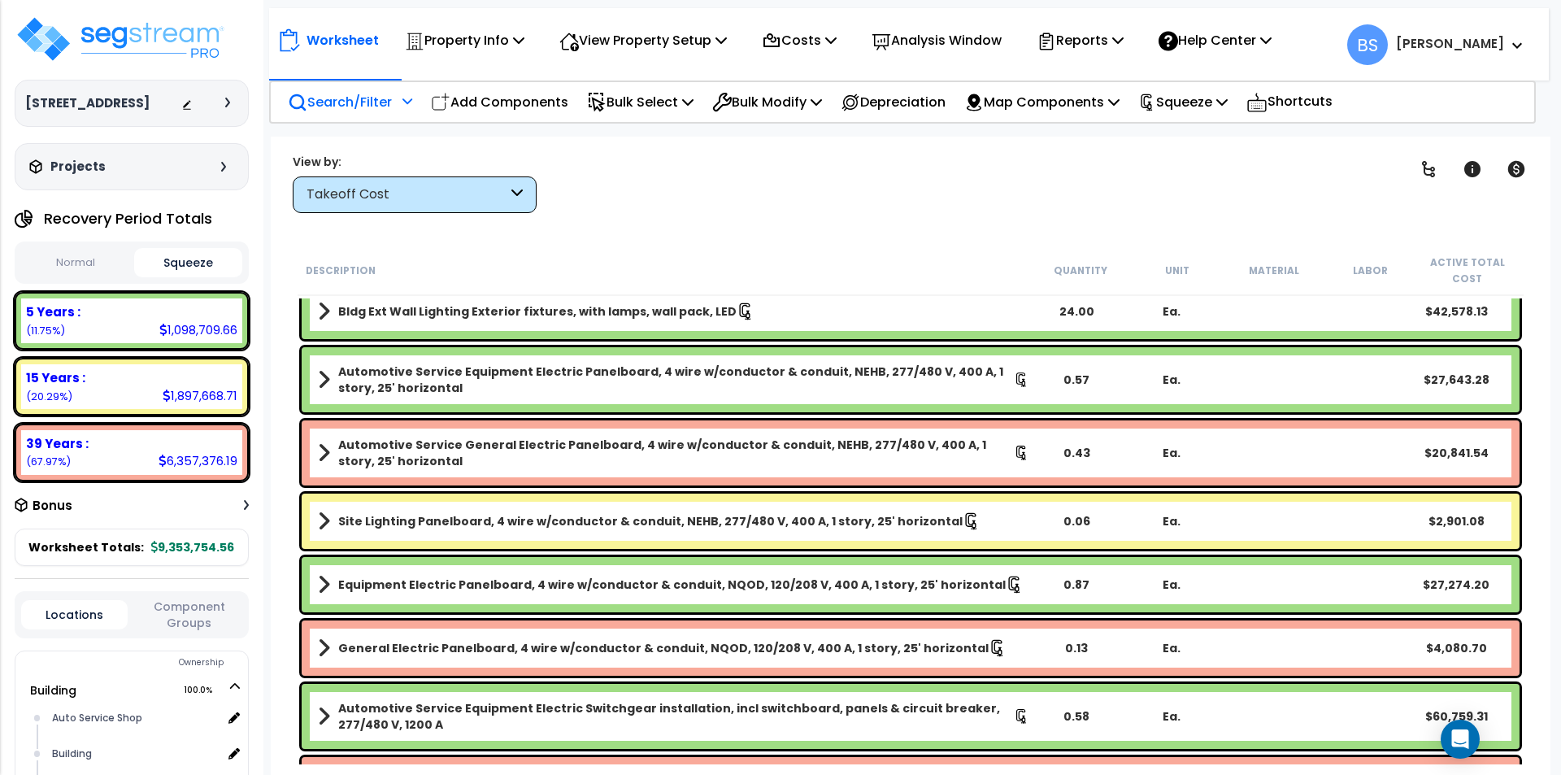
click at [363, 110] on p "Search/Filter" at bounding box center [340, 102] width 104 height 22
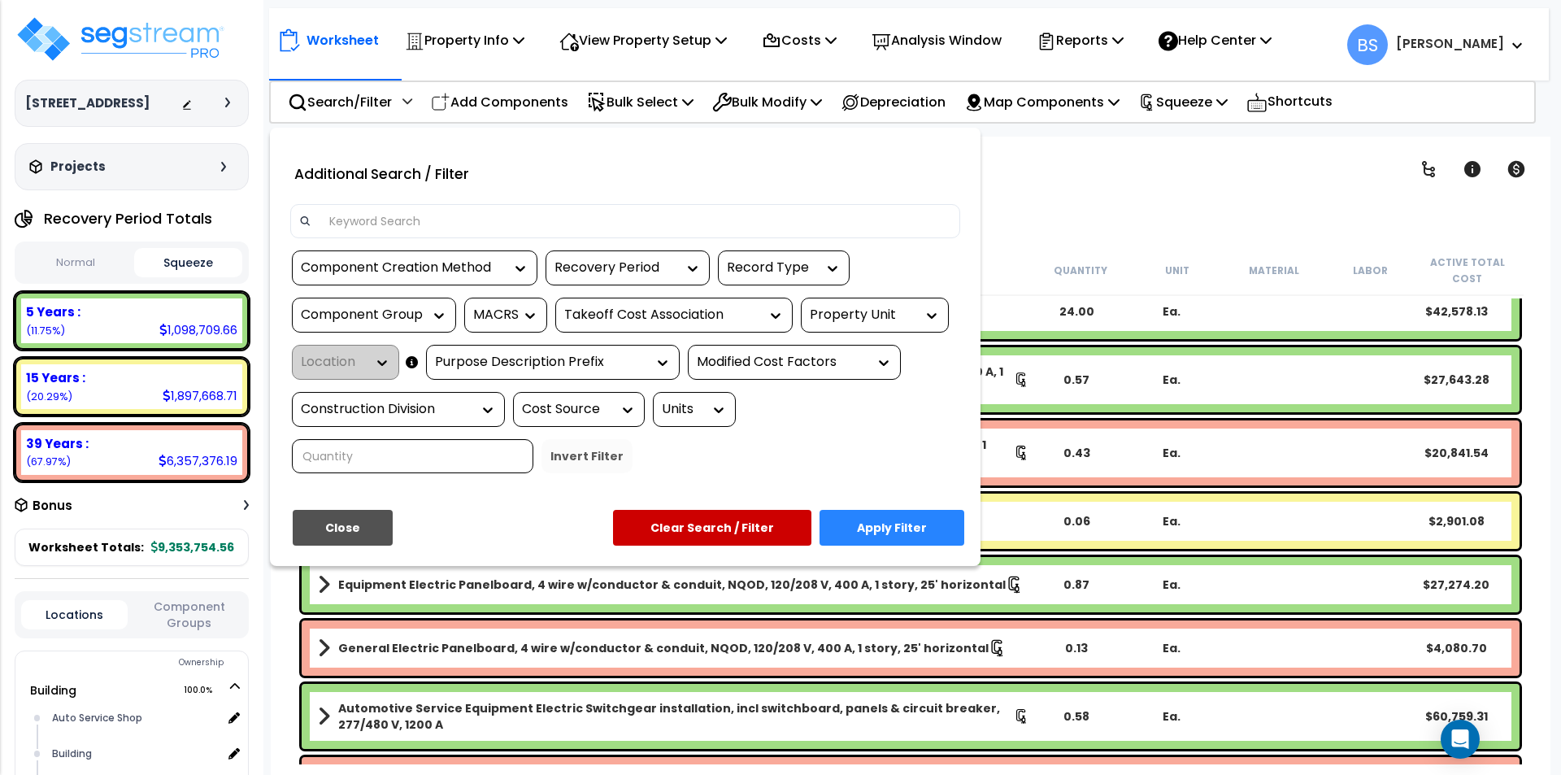
click at [395, 224] on input at bounding box center [635, 221] width 632 height 24
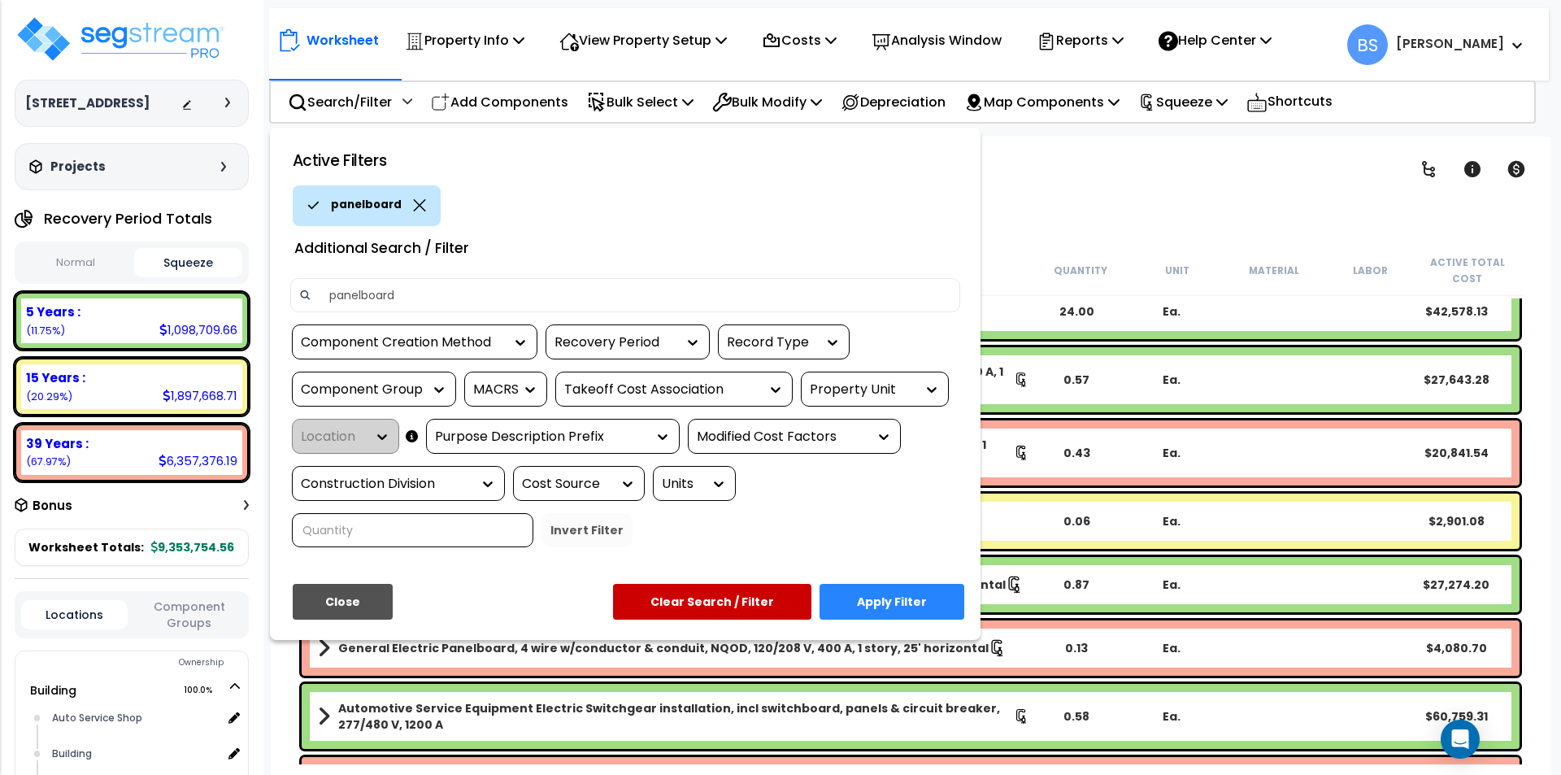
type input "panelboard"
click at [890, 602] on button "Apply Filter" at bounding box center [891, 602] width 145 height 36
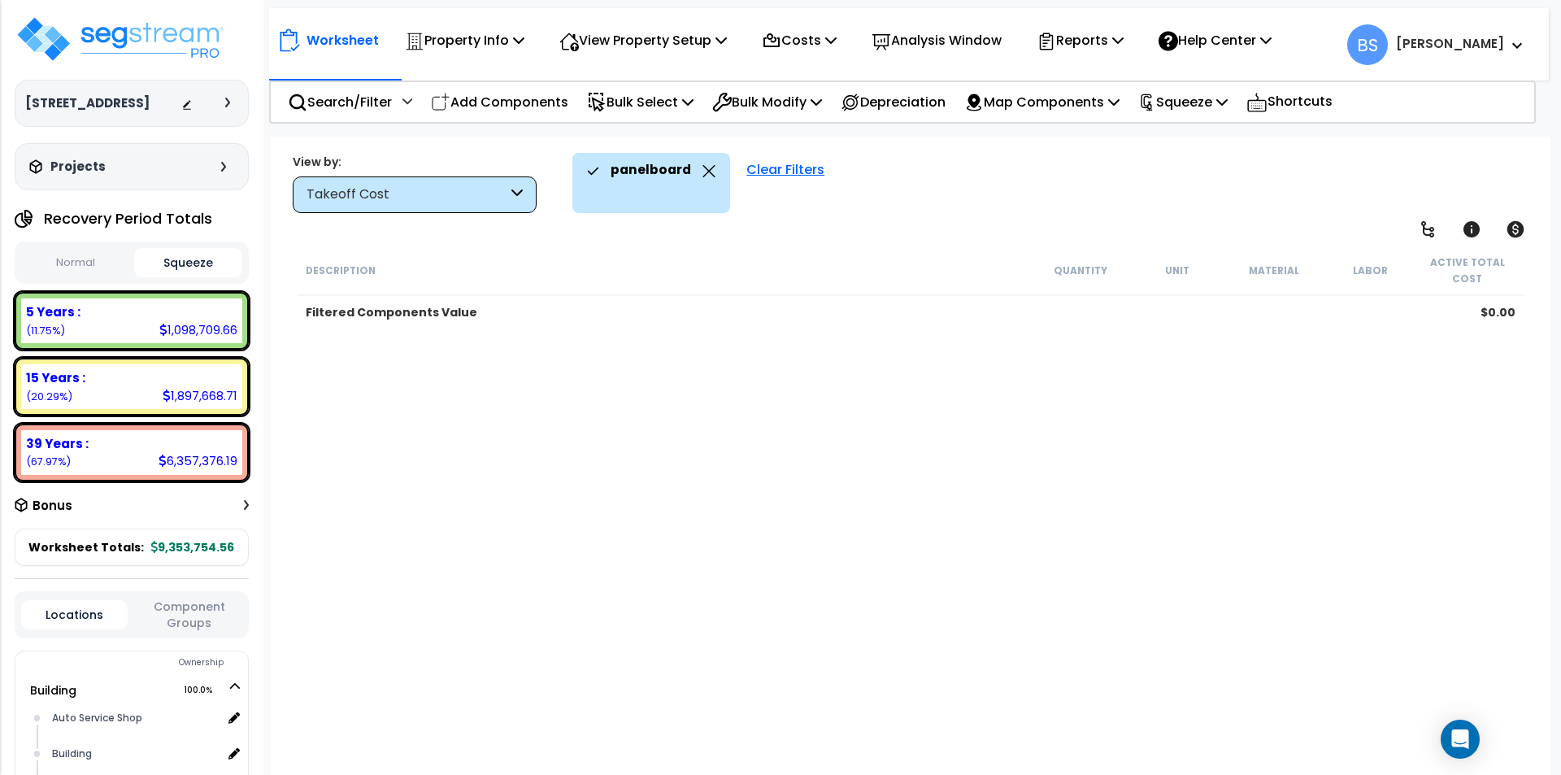
click at [882, 601] on div "Description Quantity Unit Material Labor Active Total Cost Filtered Components …" at bounding box center [910, 505] width 1231 height 519
click at [440, 201] on div "Takeoff Cost" at bounding box center [406, 194] width 201 height 19
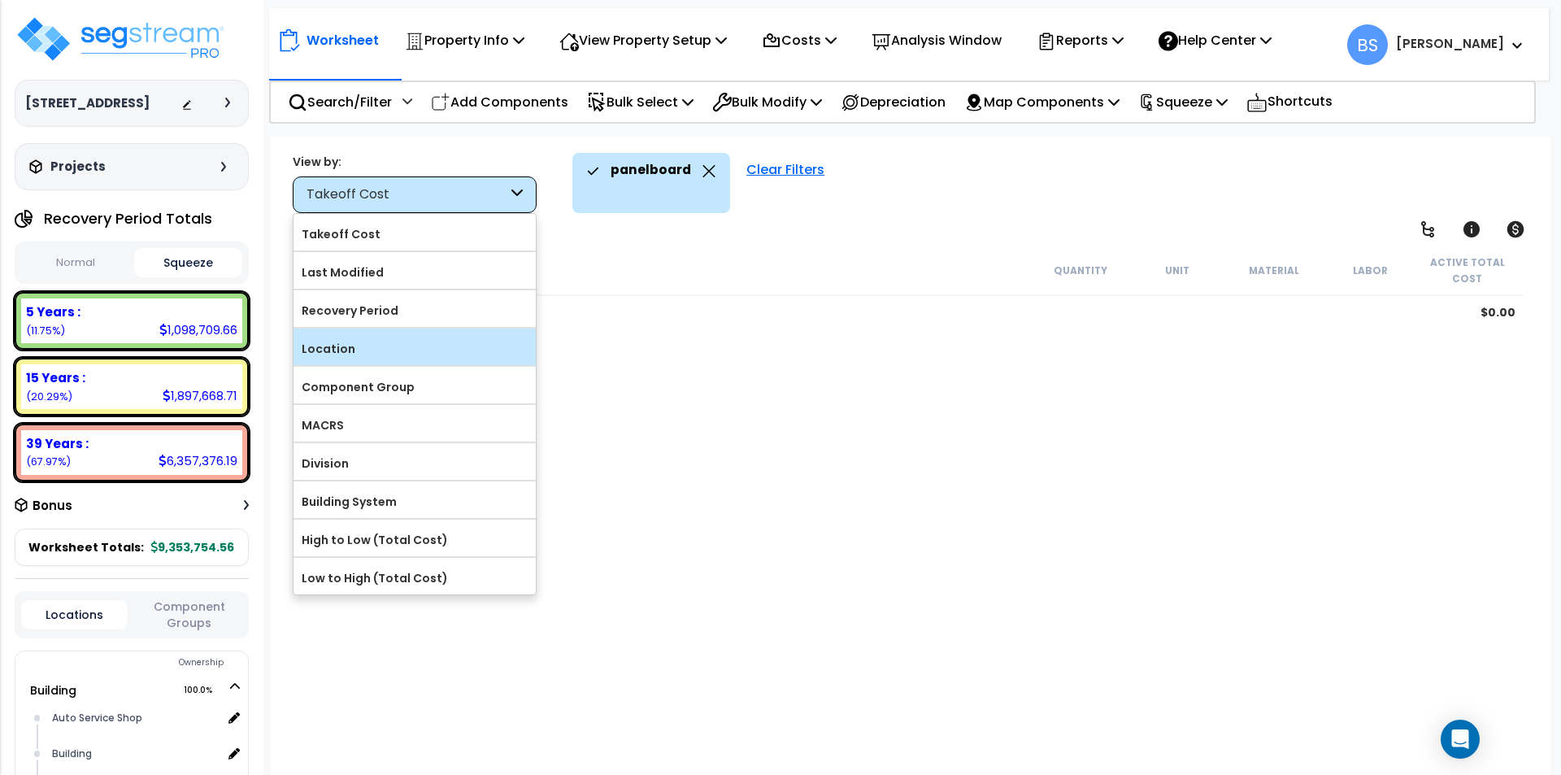
click at [382, 345] on label "Location" at bounding box center [414, 349] width 242 height 24
click at [0, 0] on input "Location" at bounding box center [0, 0] width 0 height 0
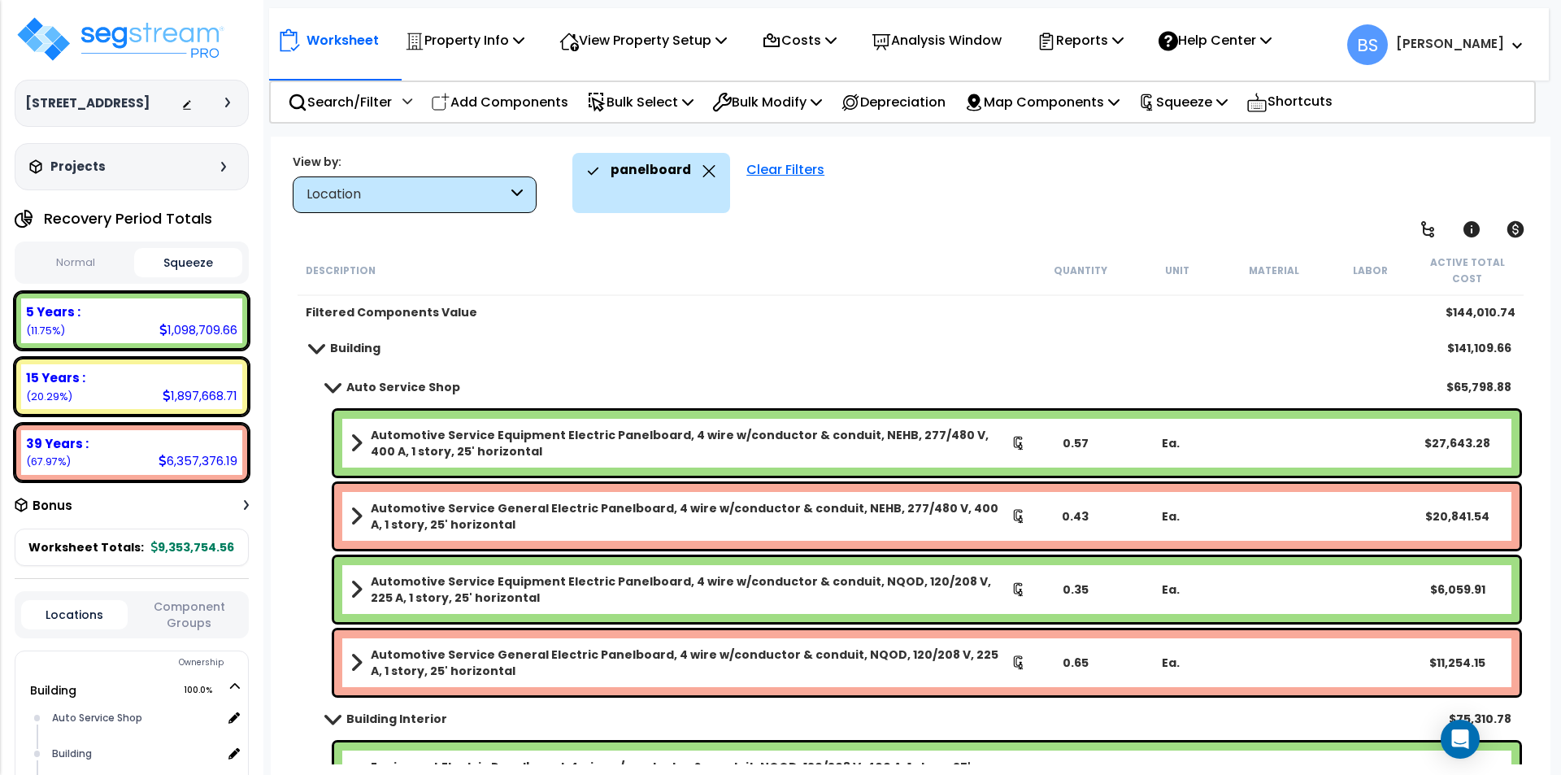
click at [504, 279] on div "Description Quantity Unit Material Labor Active Total Cost" at bounding box center [911, 271] width 1226 height 50
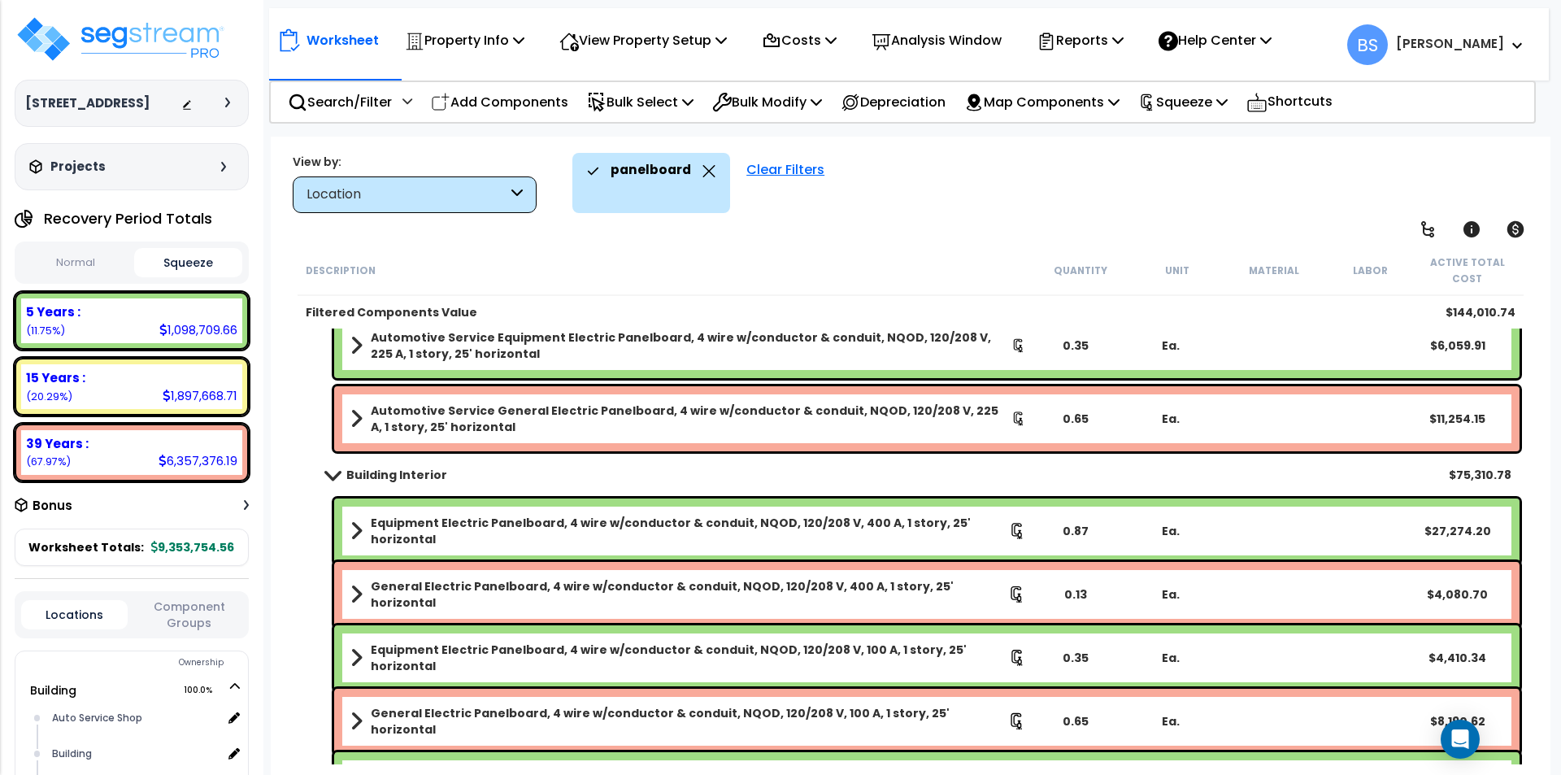
click at [293, 538] on div "Description Quantity Unit Material Labor Active Total Cost Filtered Components …" at bounding box center [910, 505] width 1247 height 519
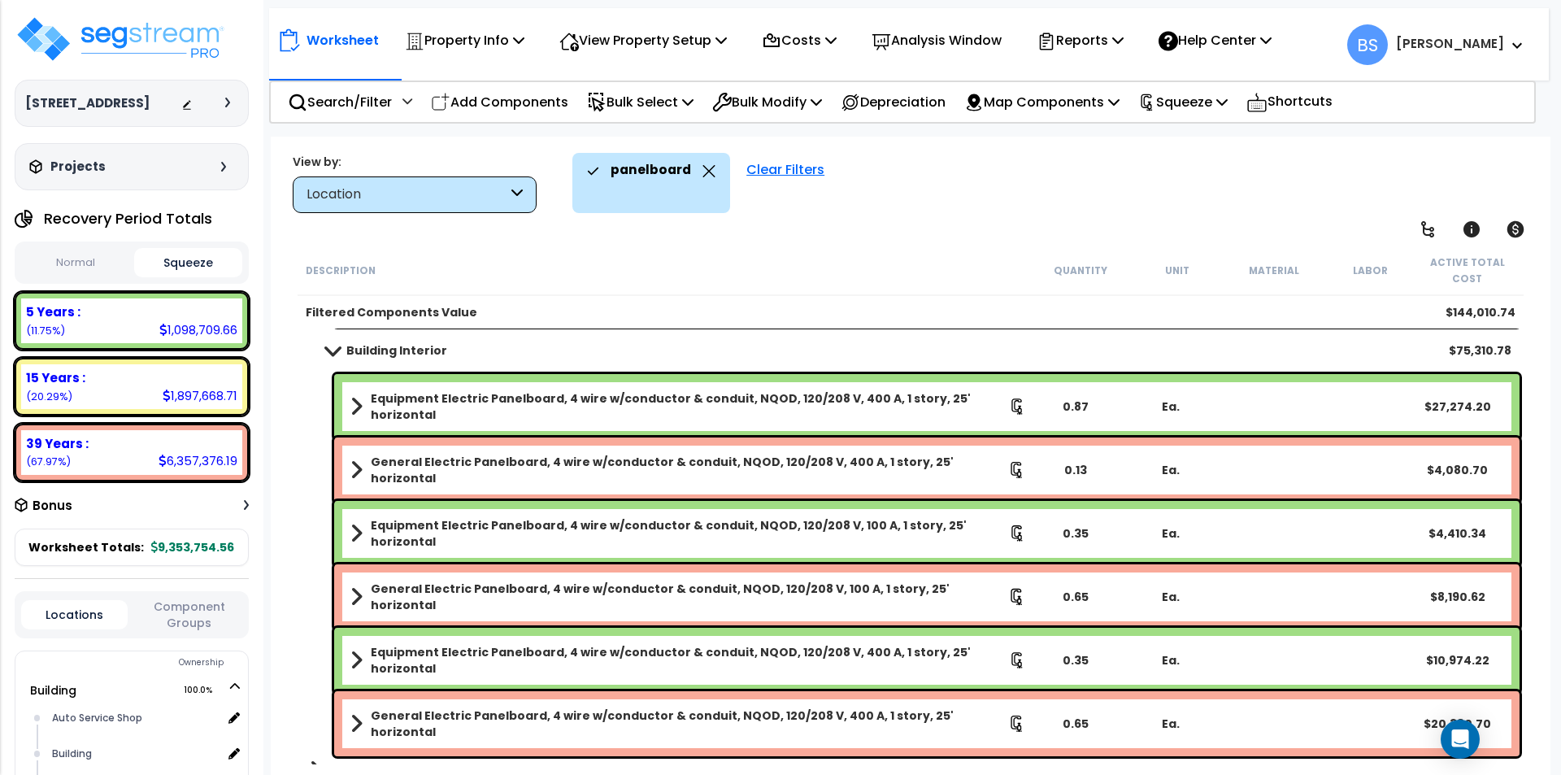
scroll to position [393, 0]
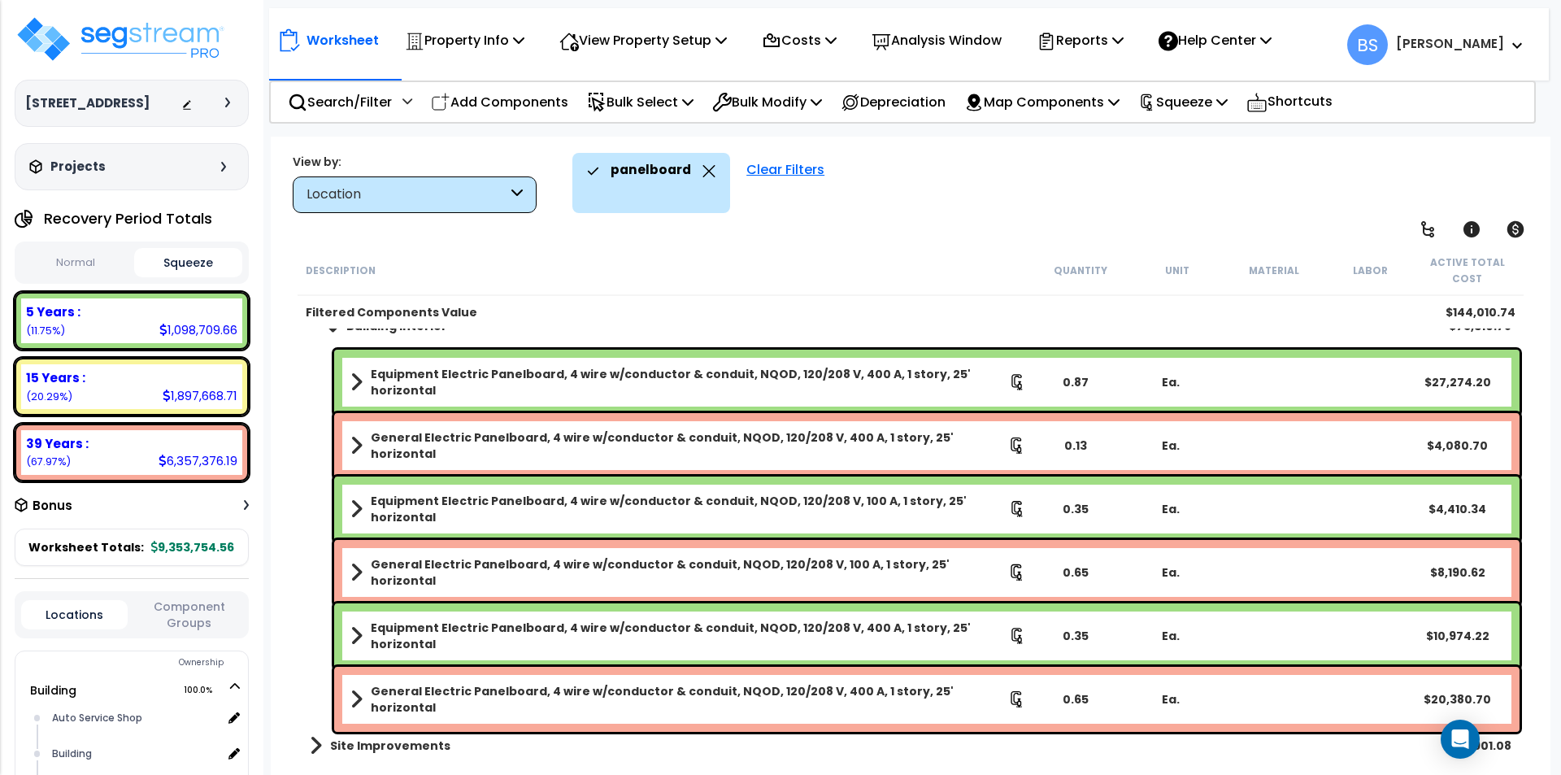
click at [377, 733] on div "Site Improvements $2,901.08" at bounding box center [911, 745] width 1218 height 39
click at [424, 745] on b "Site Improvements" at bounding box center [390, 745] width 120 height 16
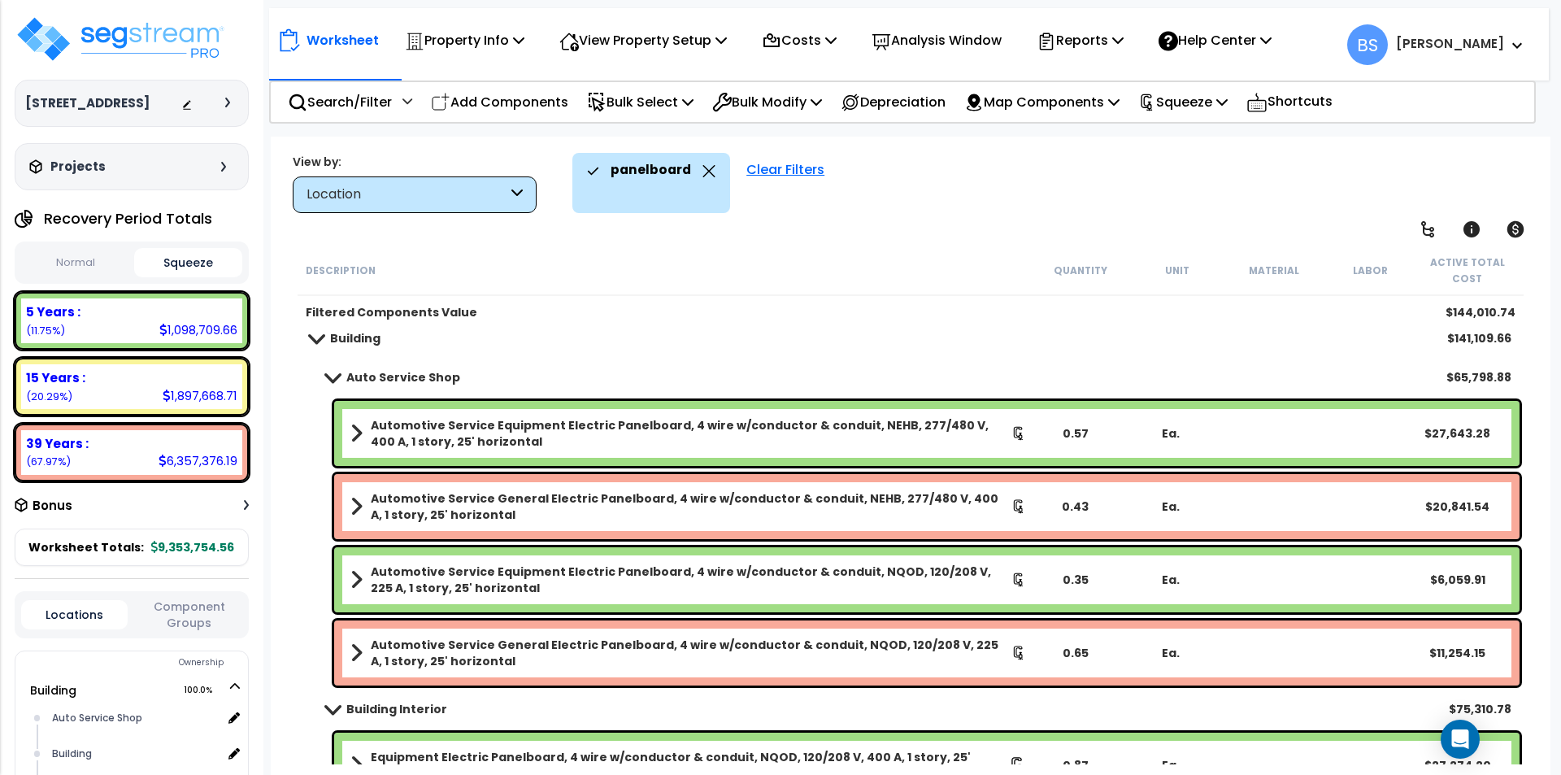
scroll to position [0, 0]
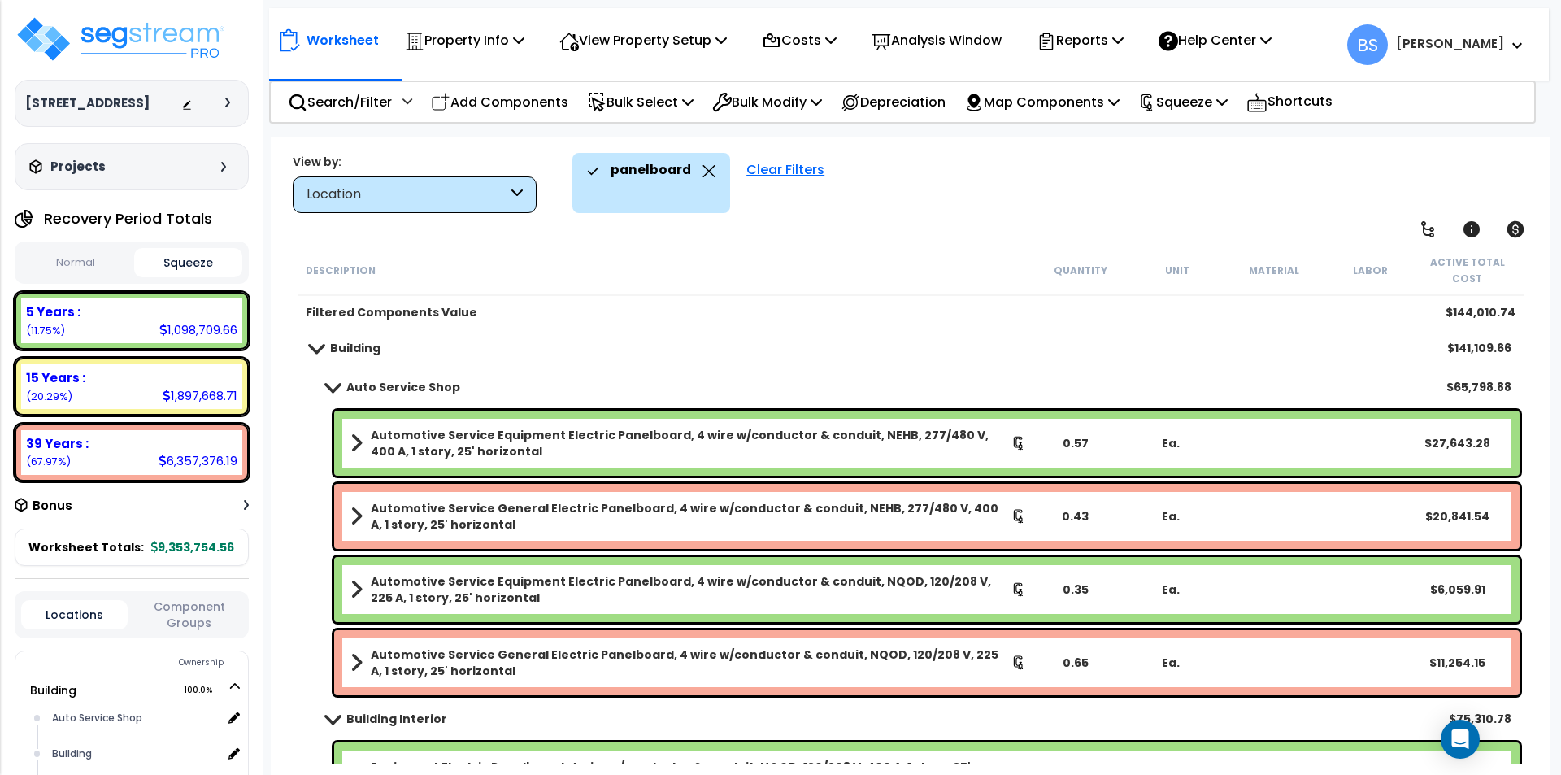
click at [299, 440] on div "Automotive Service Equipment Electric Panelboard, 4 wire w/conductor & conduit,…" at bounding box center [911, 442] width 1226 height 73
click at [1068, 444] on div "0.57" at bounding box center [1075, 443] width 92 height 16
click at [1068, 518] on div "0.43" at bounding box center [1075, 516] width 92 height 16
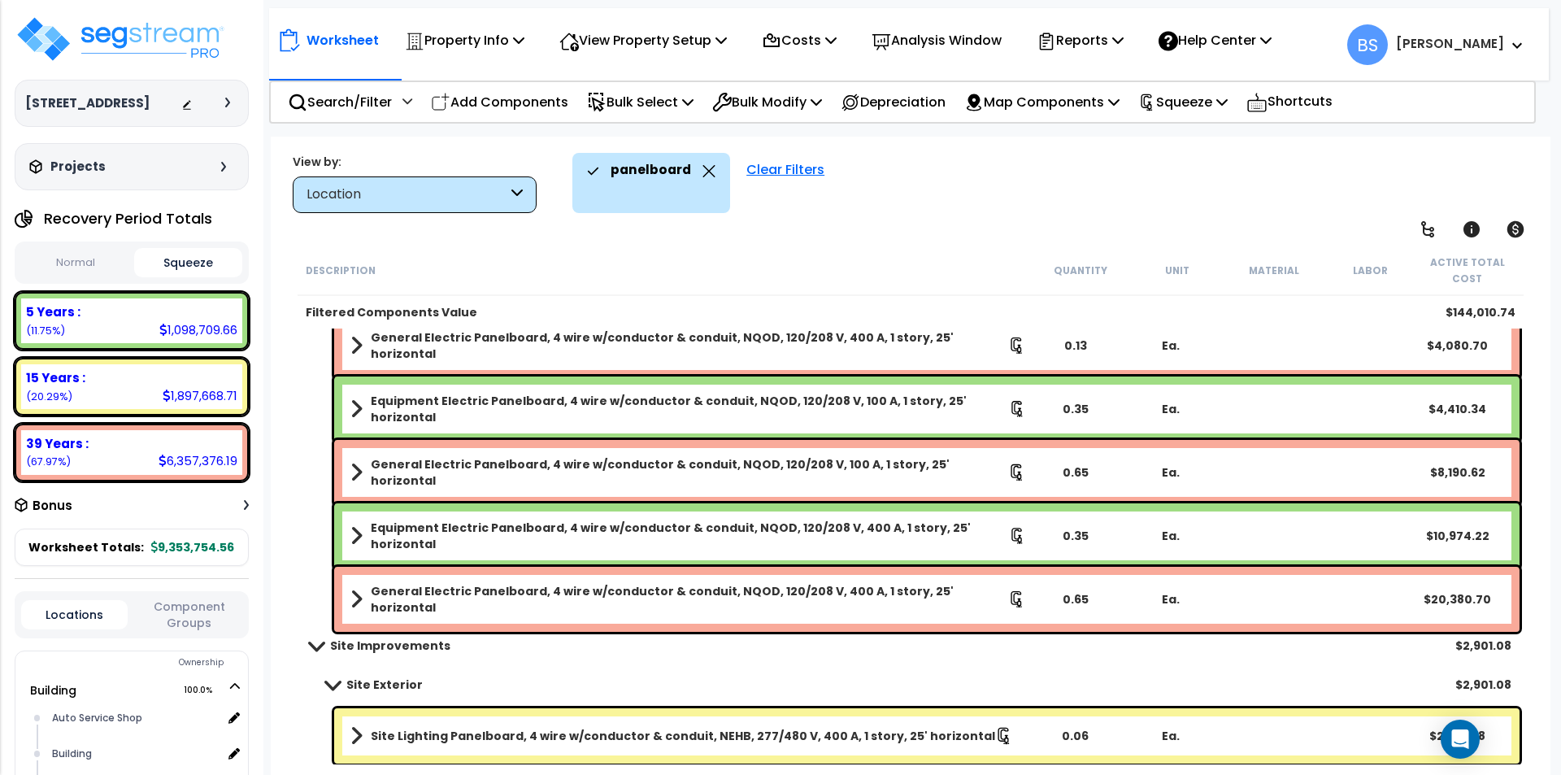
scroll to position [495, 0]
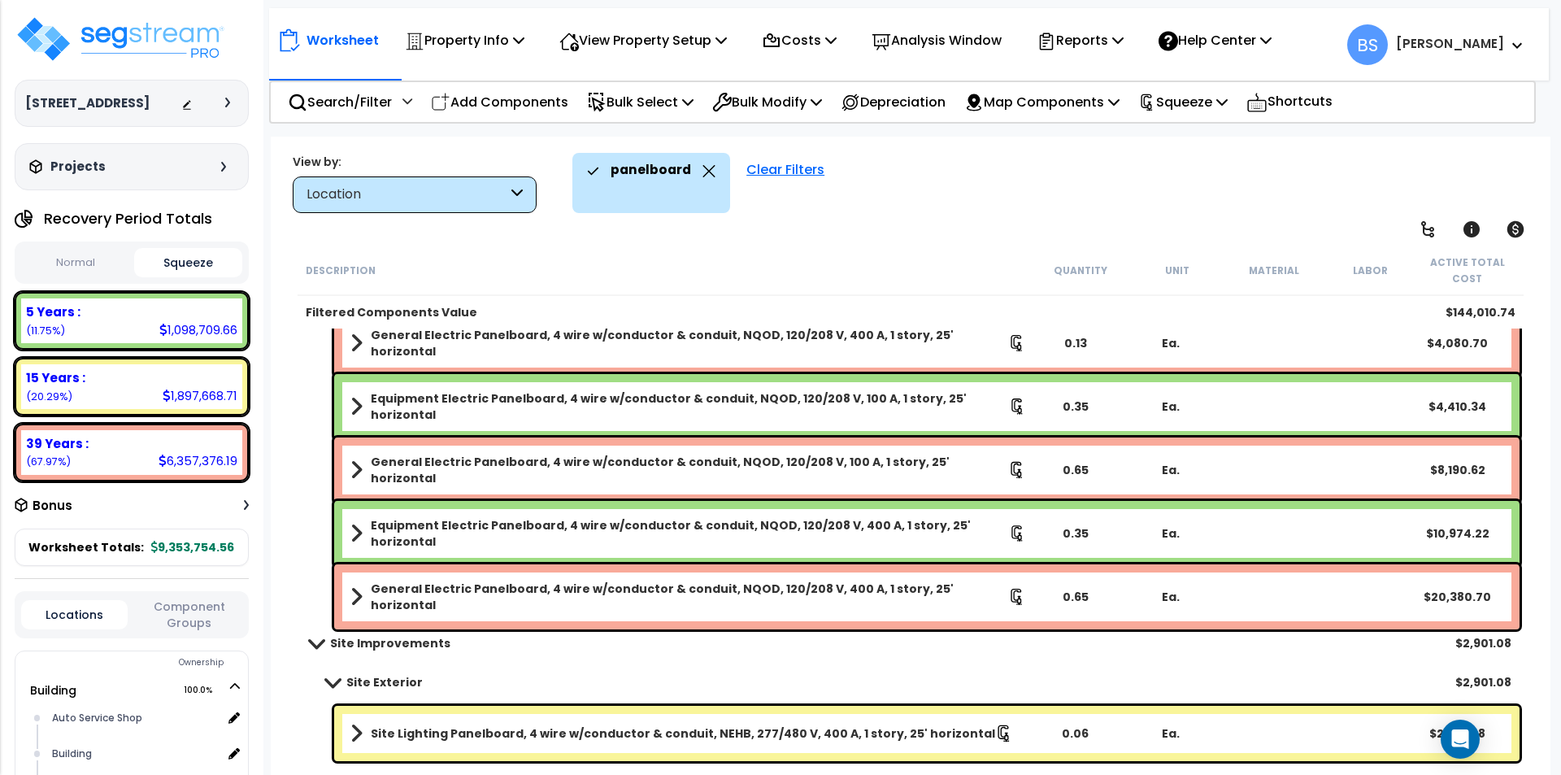
click at [1072, 733] on div "0.06" at bounding box center [1075, 733] width 92 height 16
click at [298, 695] on div "Site Exterior $2,901.08" at bounding box center [911, 682] width 1226 height 39
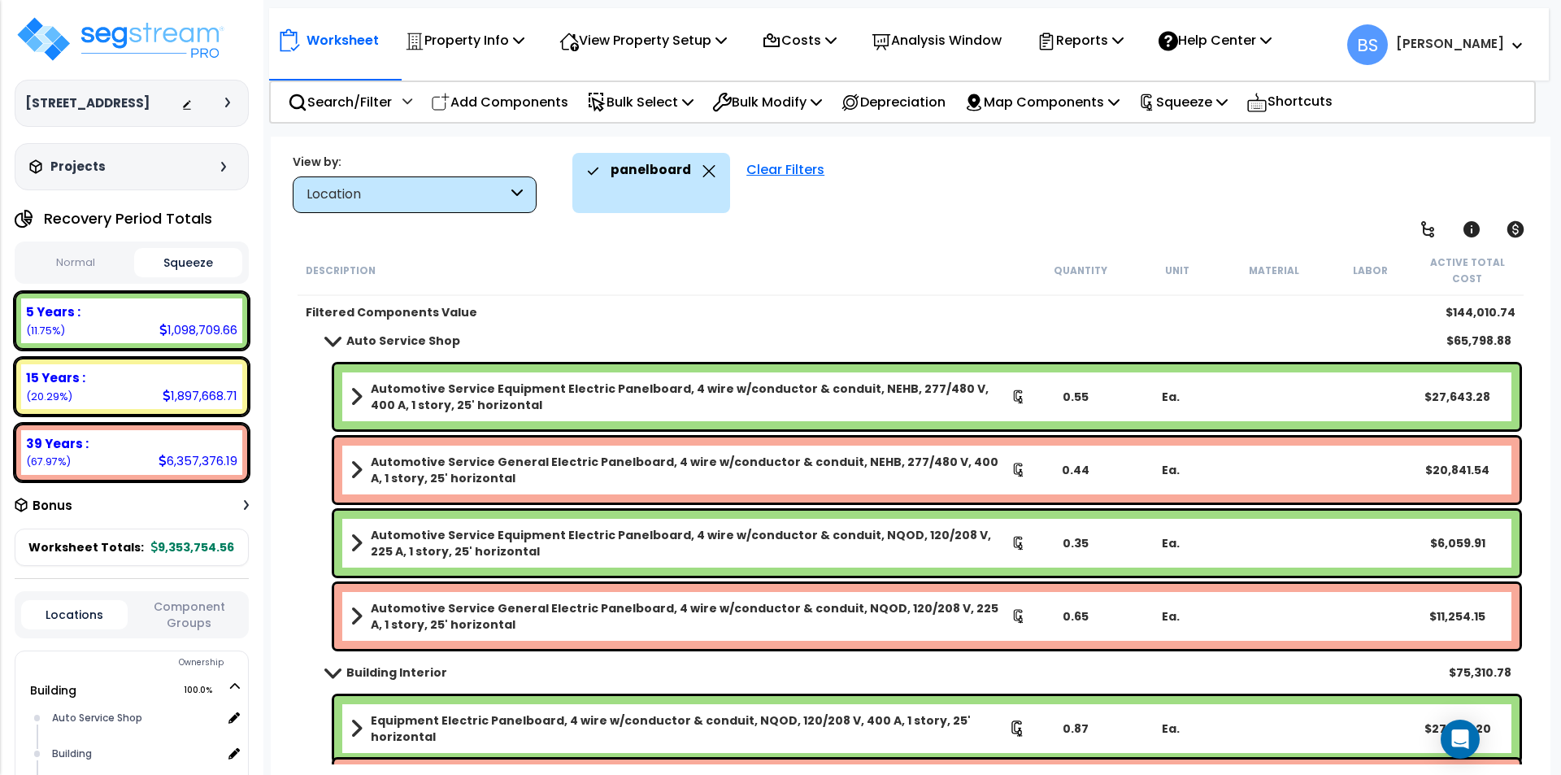
scroll to position [7, 0]
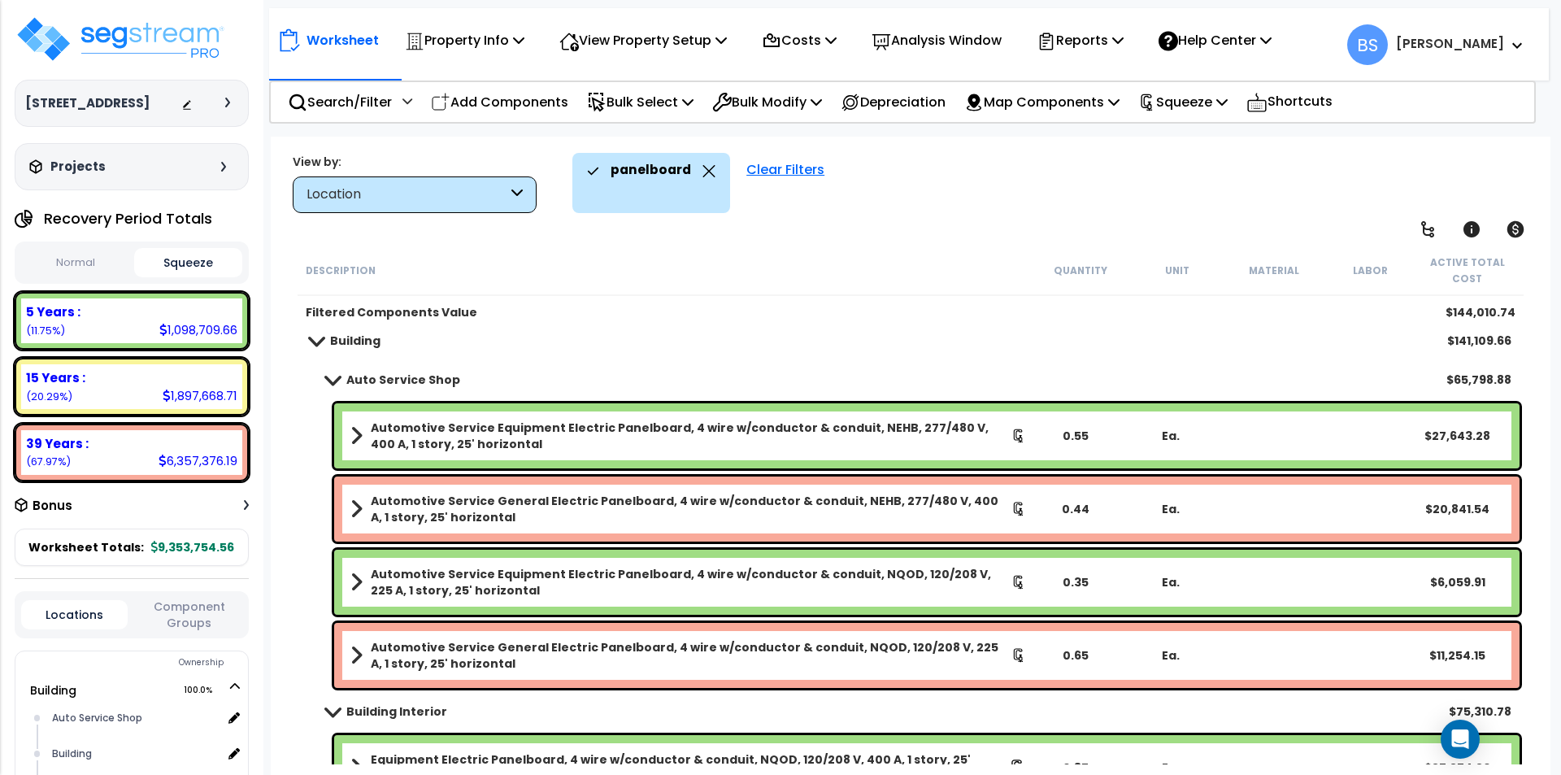
click at [533, 433] on b "Automotive Service Equipment Electric Panelboard, 4 wire w/conductor & conduit,…" at bounding box center [691, 435] width 641 height 33
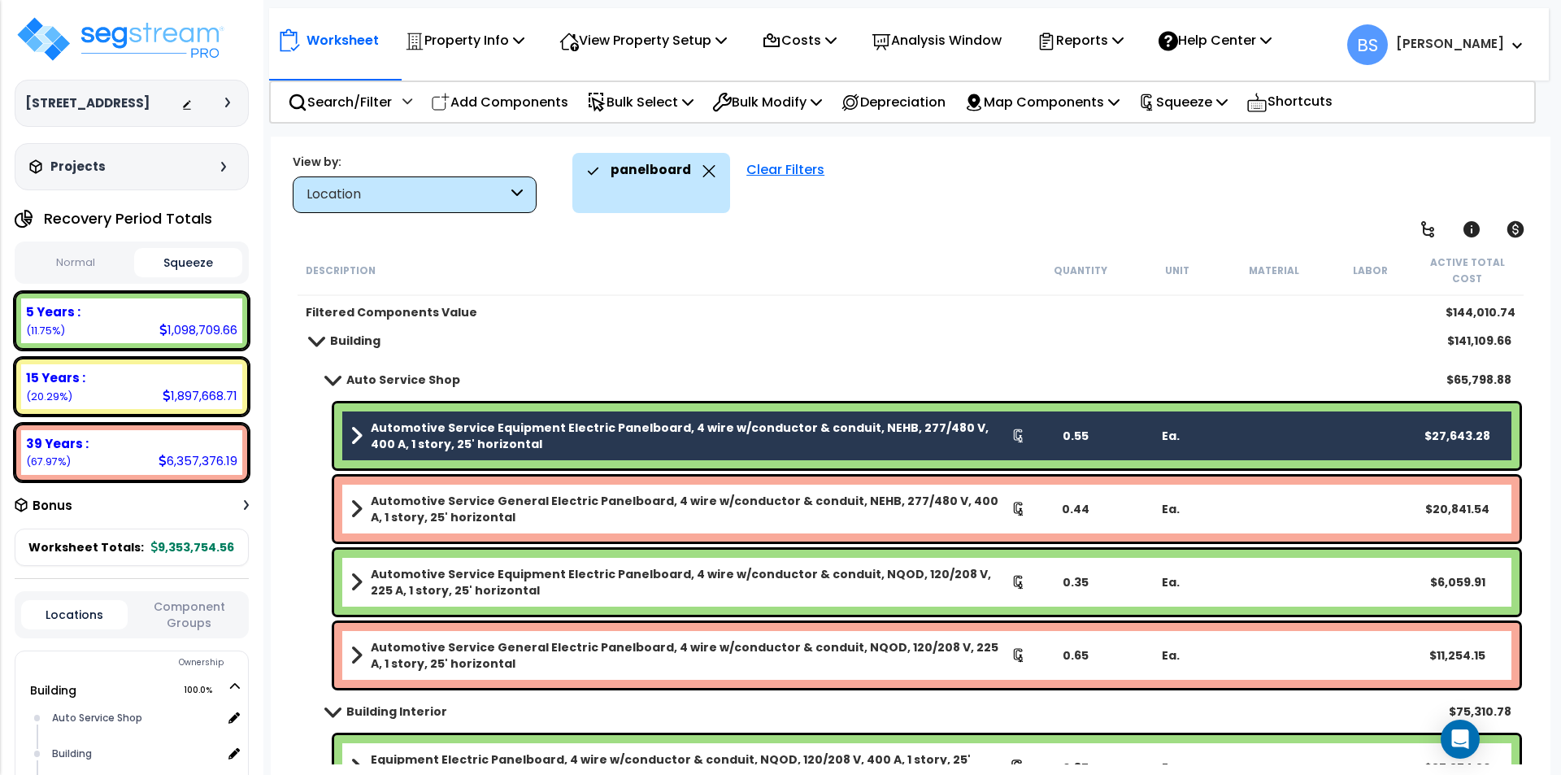
click at [676, 515] on b "Automotive Service General Electric Panelboard, 4 wire w/conductor & conduit, N…" at bounding box center [691, 509] width 641 height 33
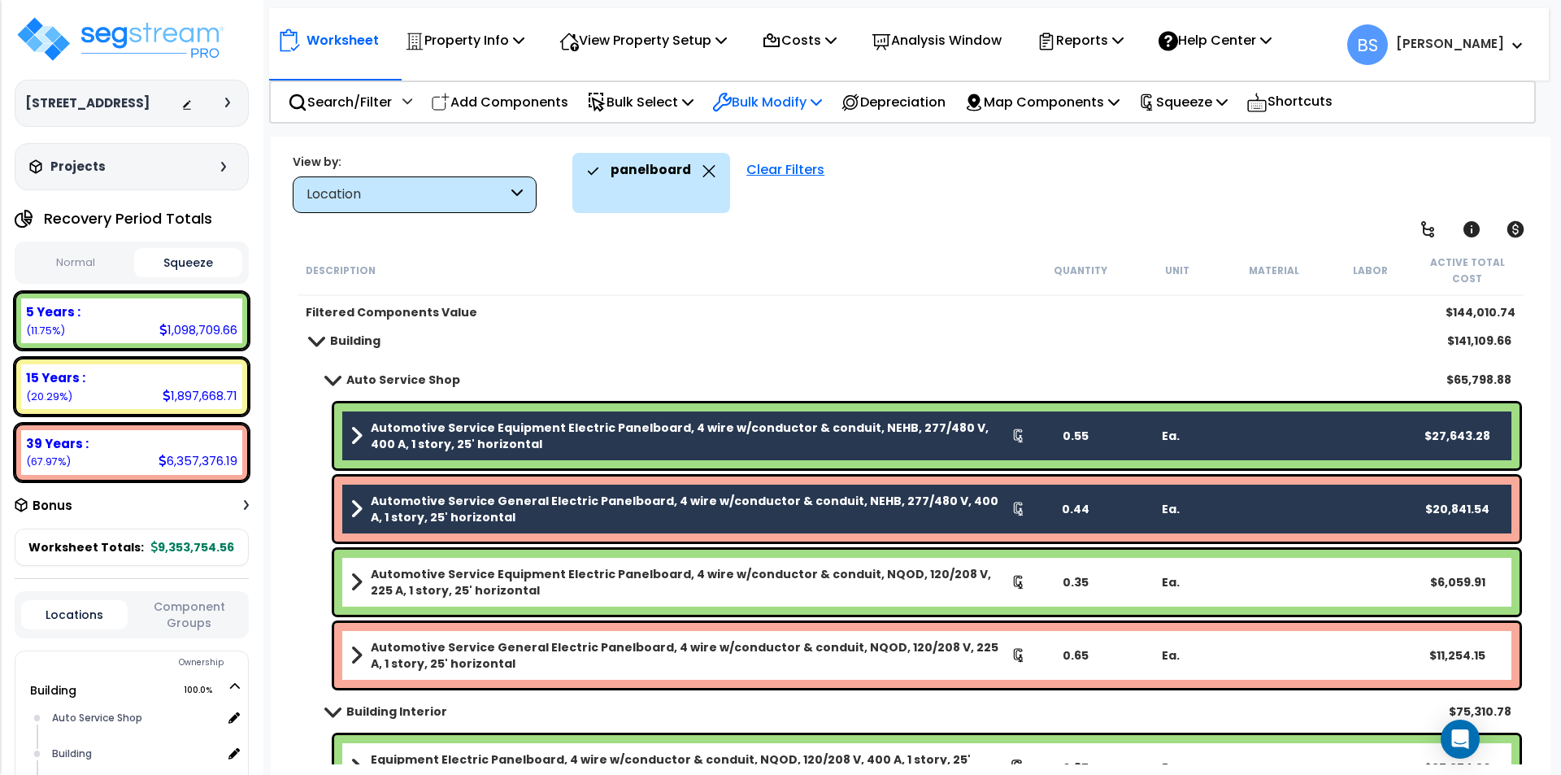
click at [807, 100] on p "Bulk Modify" at bounding box center [767, 102] width 110 height 22
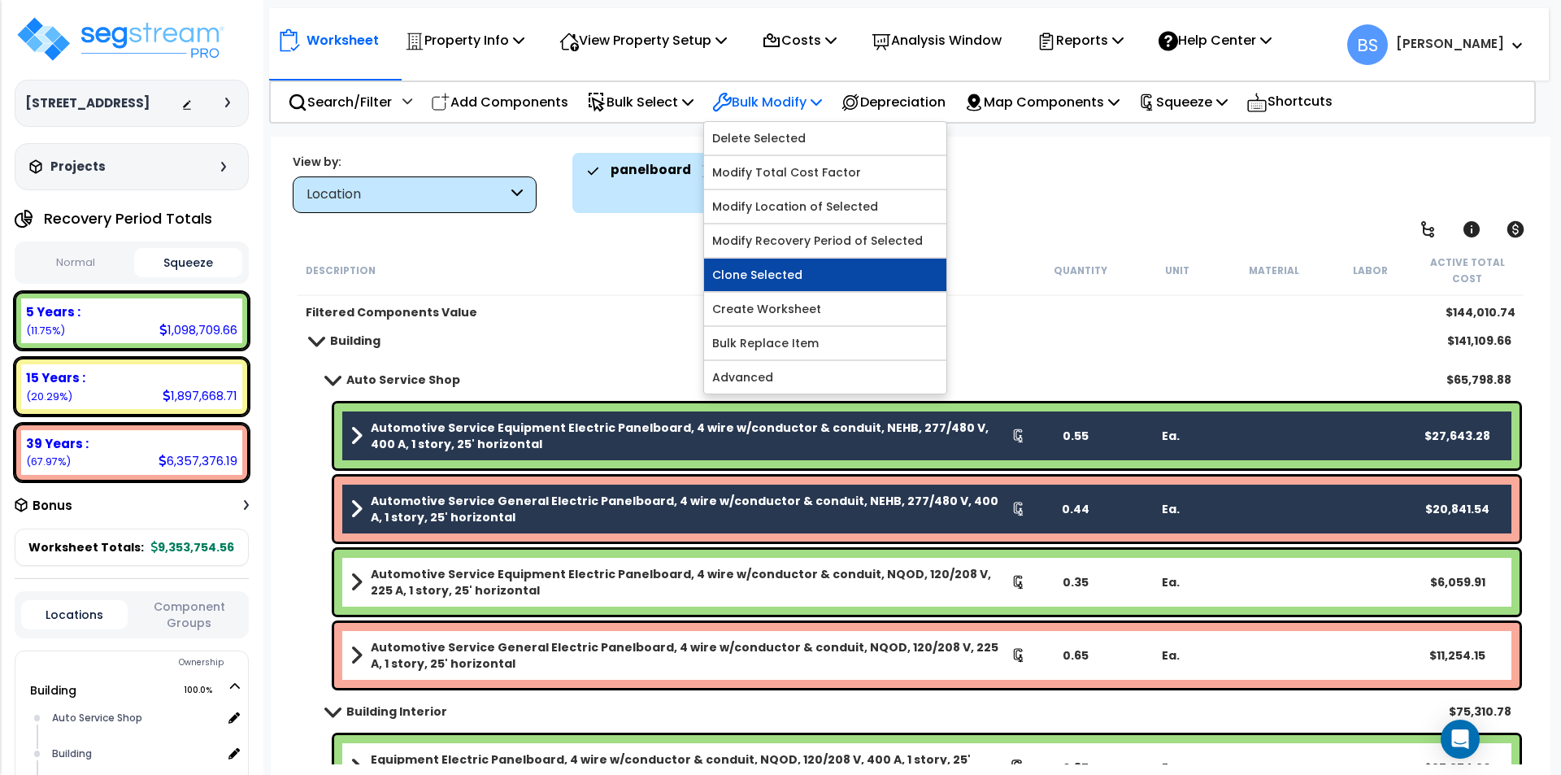
click at [839, 277] on link "Clone Selected" at bounding box center [825, 275] width 242 height 33
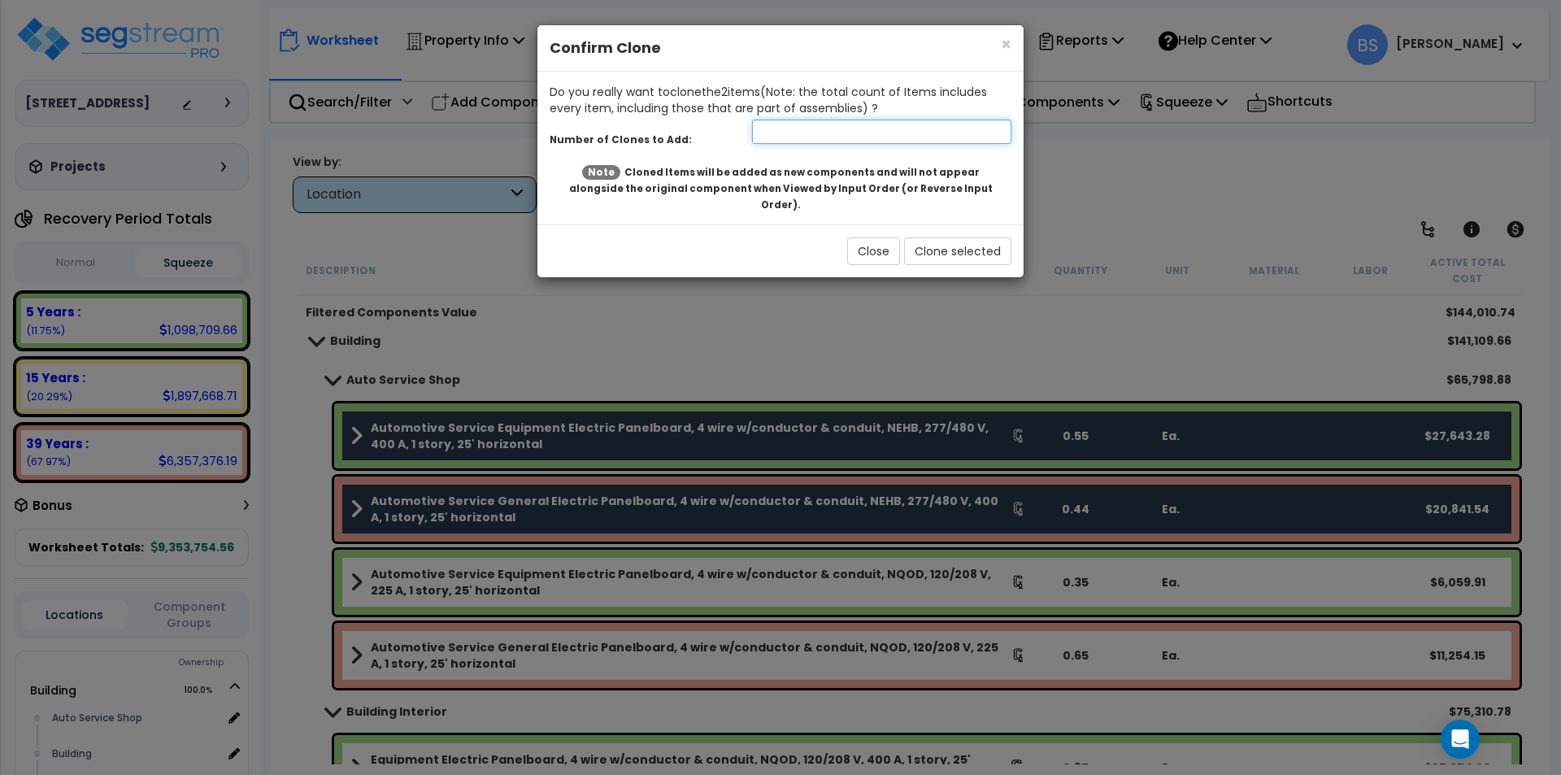
click at [807, 137] on input "number" at bounding box center [881, 132] width 259 height 24
type input "1"
click at [966, 237] on button "Clone selected" at bounding box center [957, 251] width 107 height 28
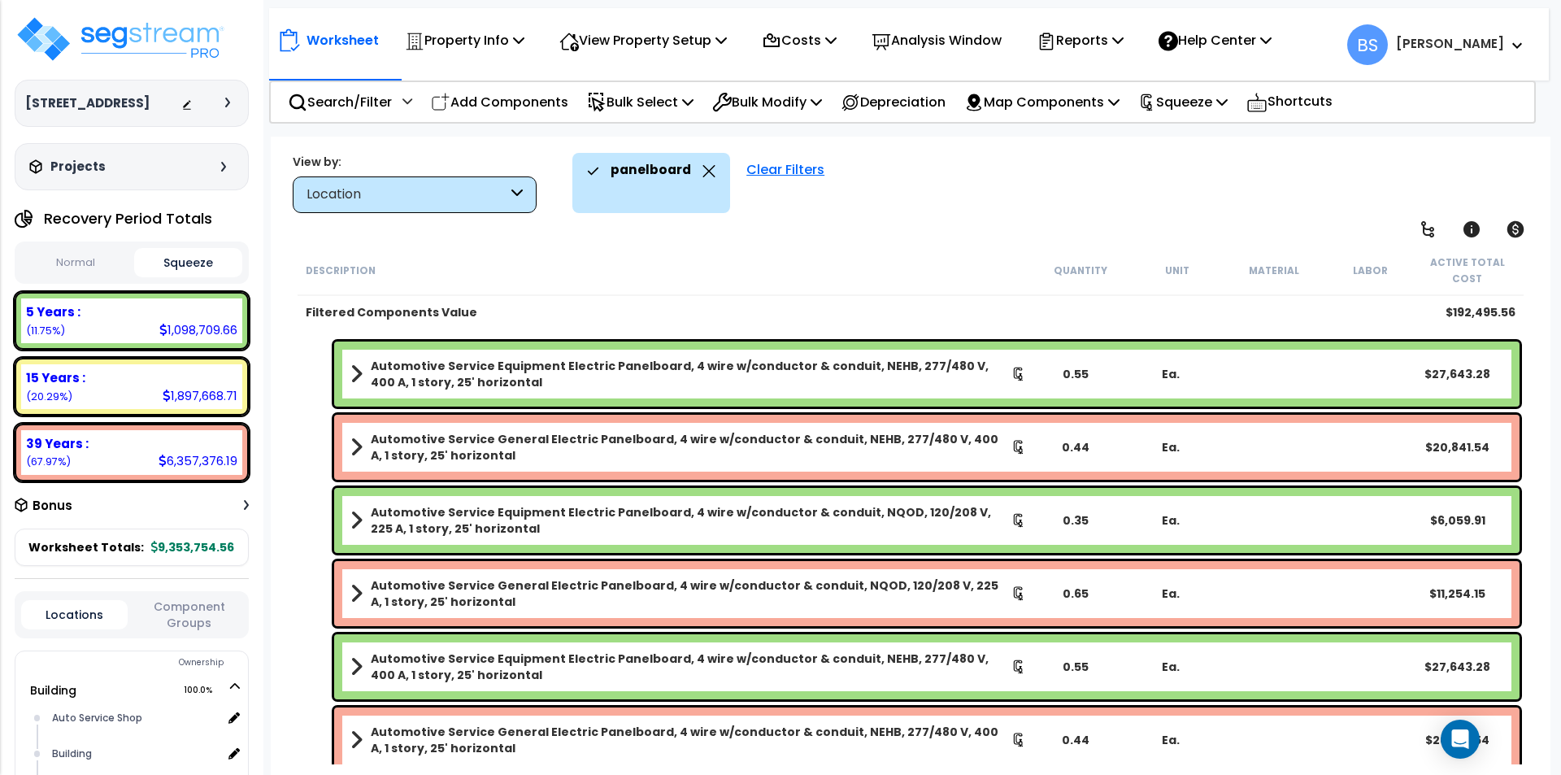
scroll to position [170, 0]
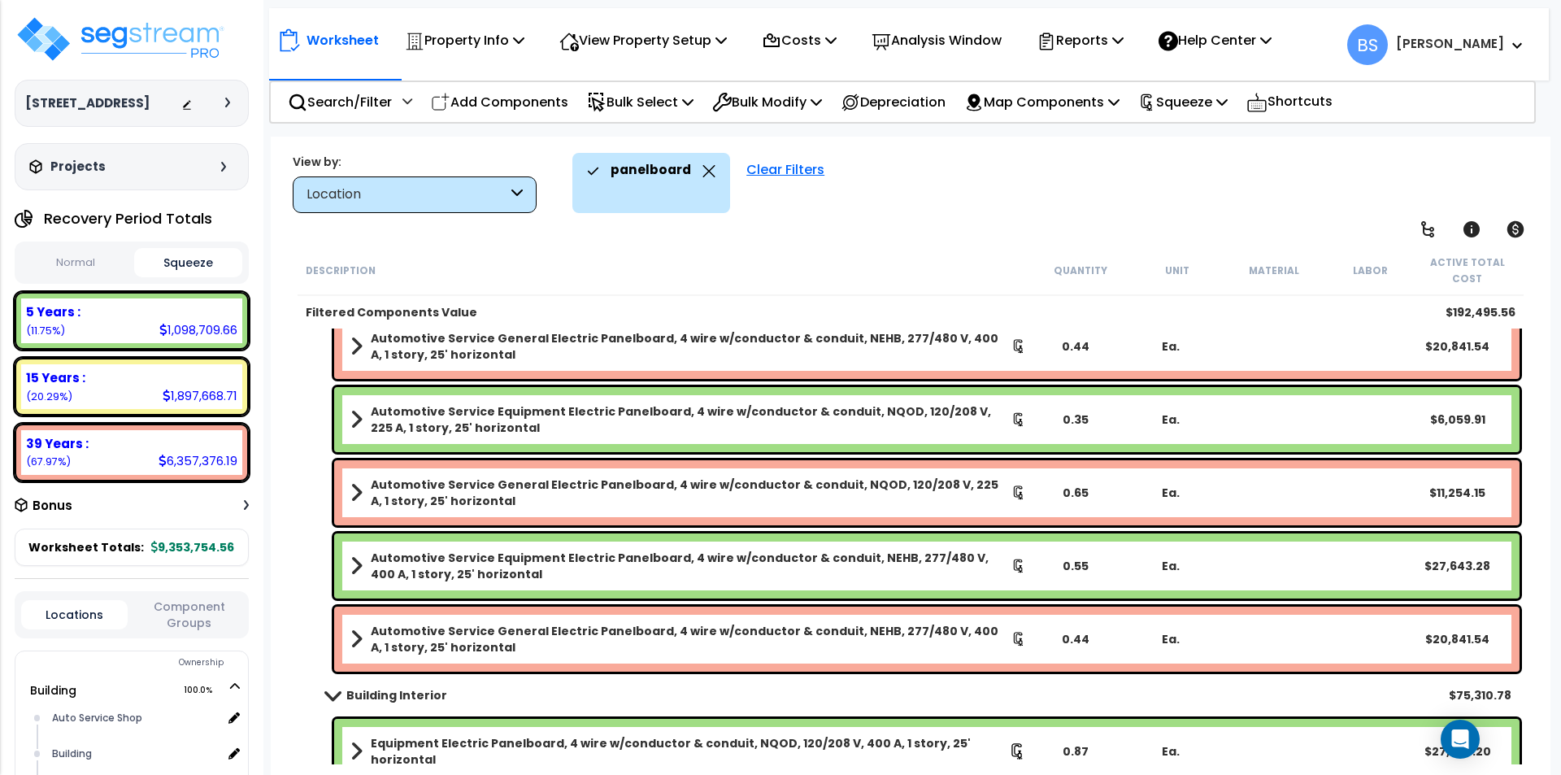
click at [1079, 569] on div "0.55" at bounding box center [1075, 566] width 92 height 16
click at [1075, 642] on div "0.44" at bounding box center [1075, 639] width 92 height 16
click at [306, 483] on div "Automotive Service General Electric Panelboard, 4 wire w/conductor & conduit, N…" at bounding box center [911, 492] width 1226 height 73
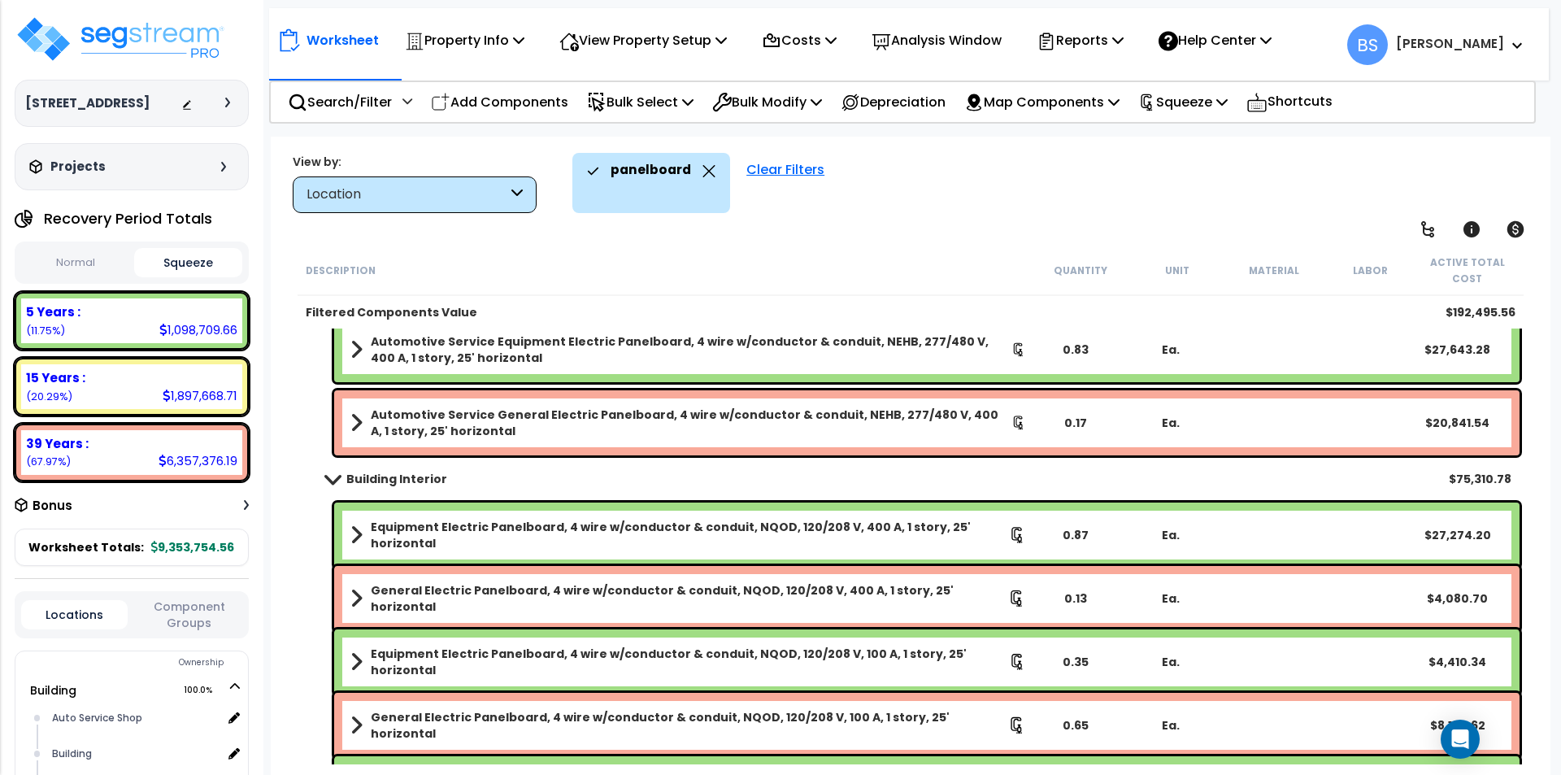
scroll to position [398, 0]
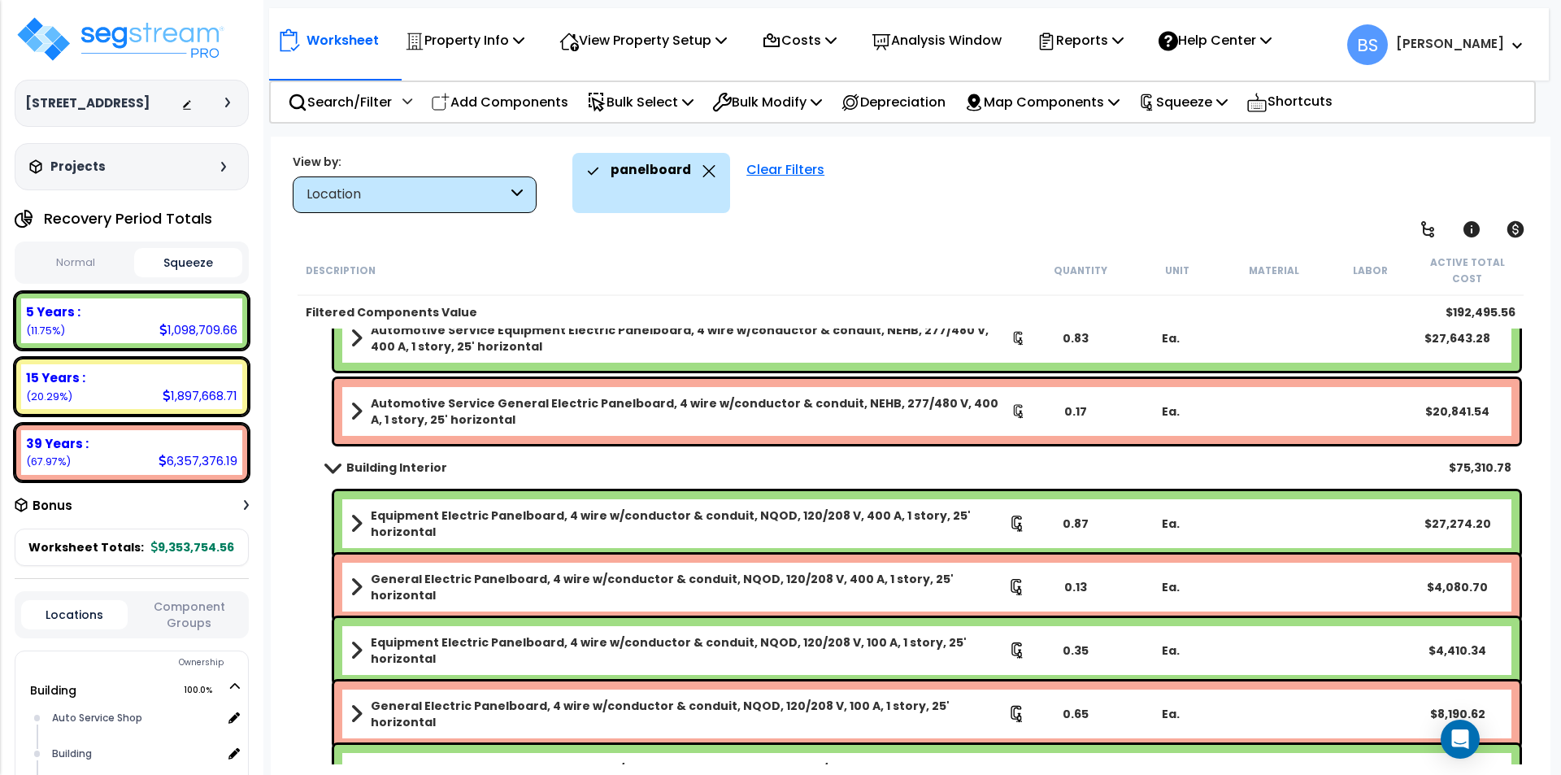
click at [586, 522] on b "Equipment Electric Panelboard, 4 wire w/conductor & conduit, NQOD, 120/208 V, 4…" at bounding box center [690, 523] width 638 height 33
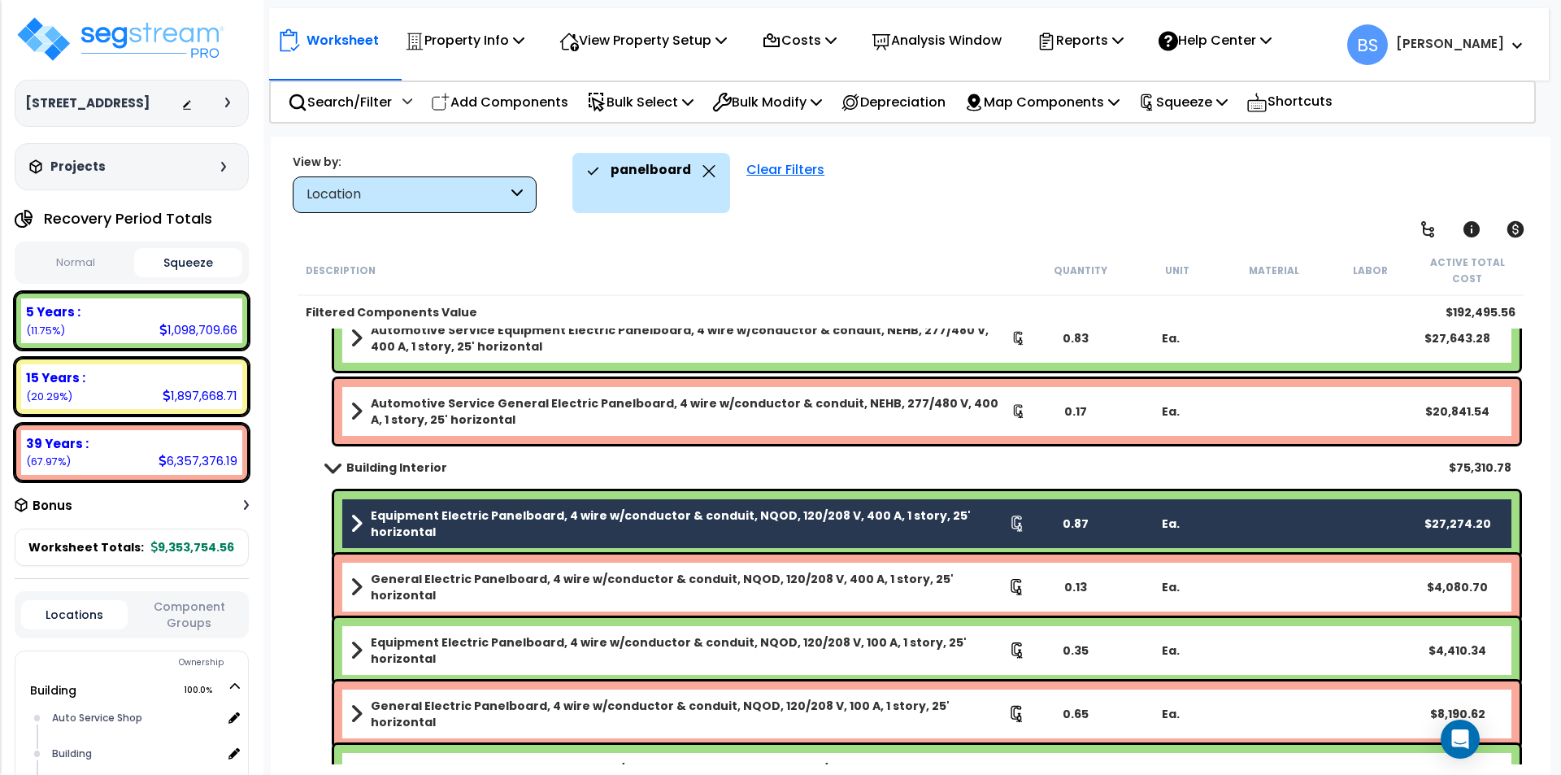
click at [562, 581] on b "General Electric Panelboard, 4 wire w/conductor & conduit, NQOD, 120/208 V, 400…" at bounding box center [689, 587] width 637 height 33
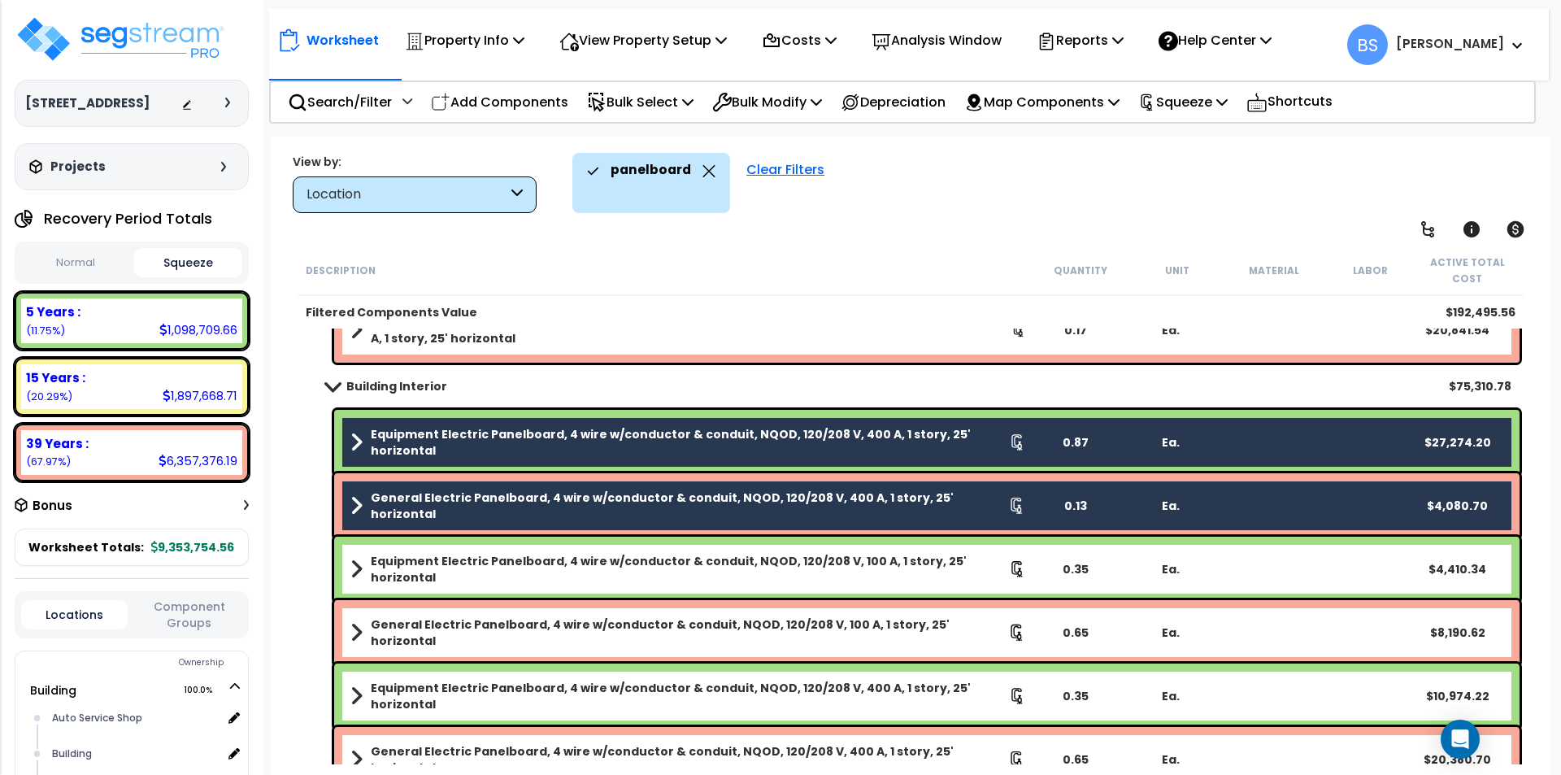
scroll to position [560, 0]
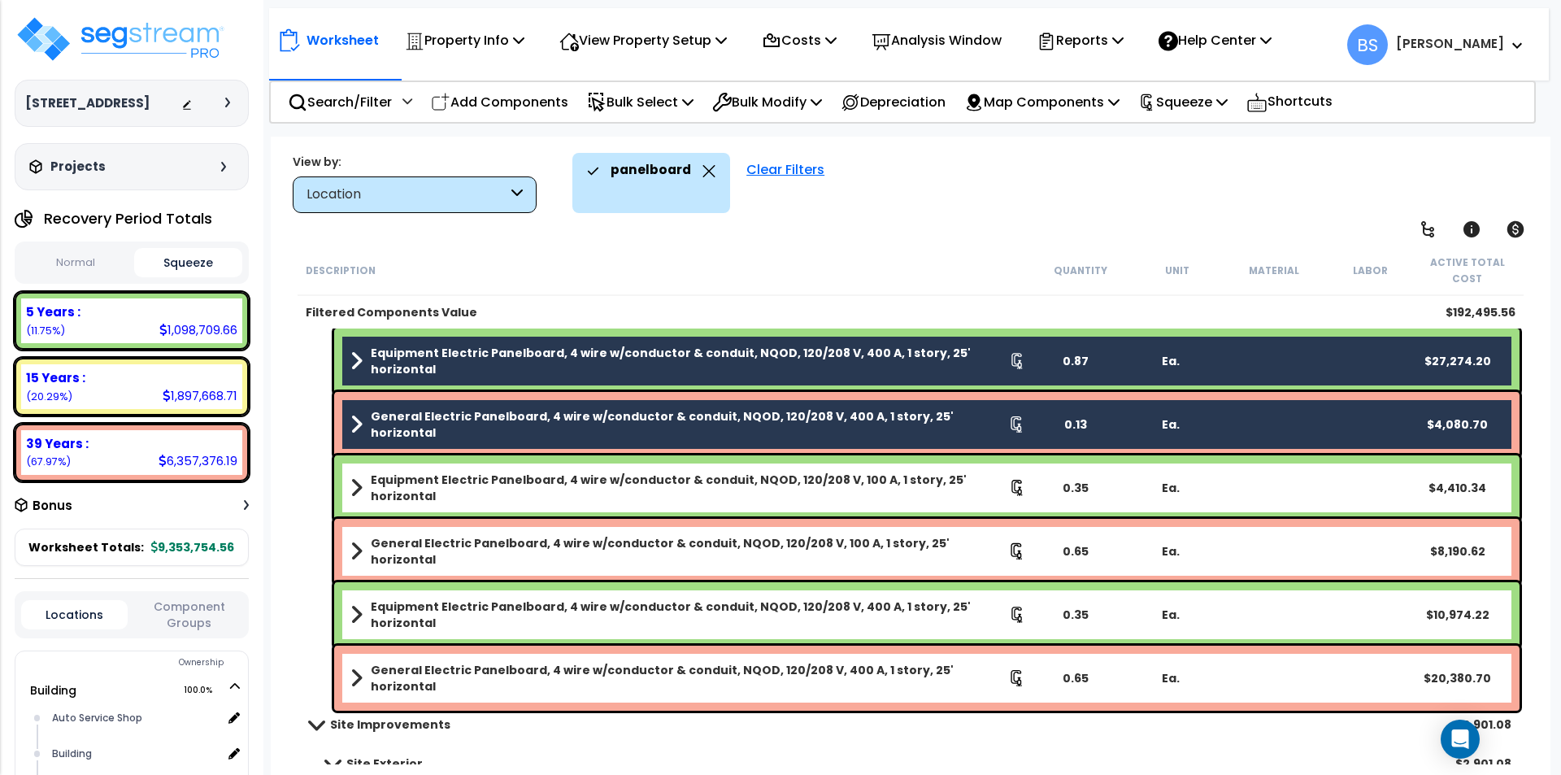
click at [819, 608] on b "Equipment Electric Panelboard, 4 wire w/conductor & conduit, NQOD, 120/208 V, 4…" at bounding box center [690, 614] width 638 height 33
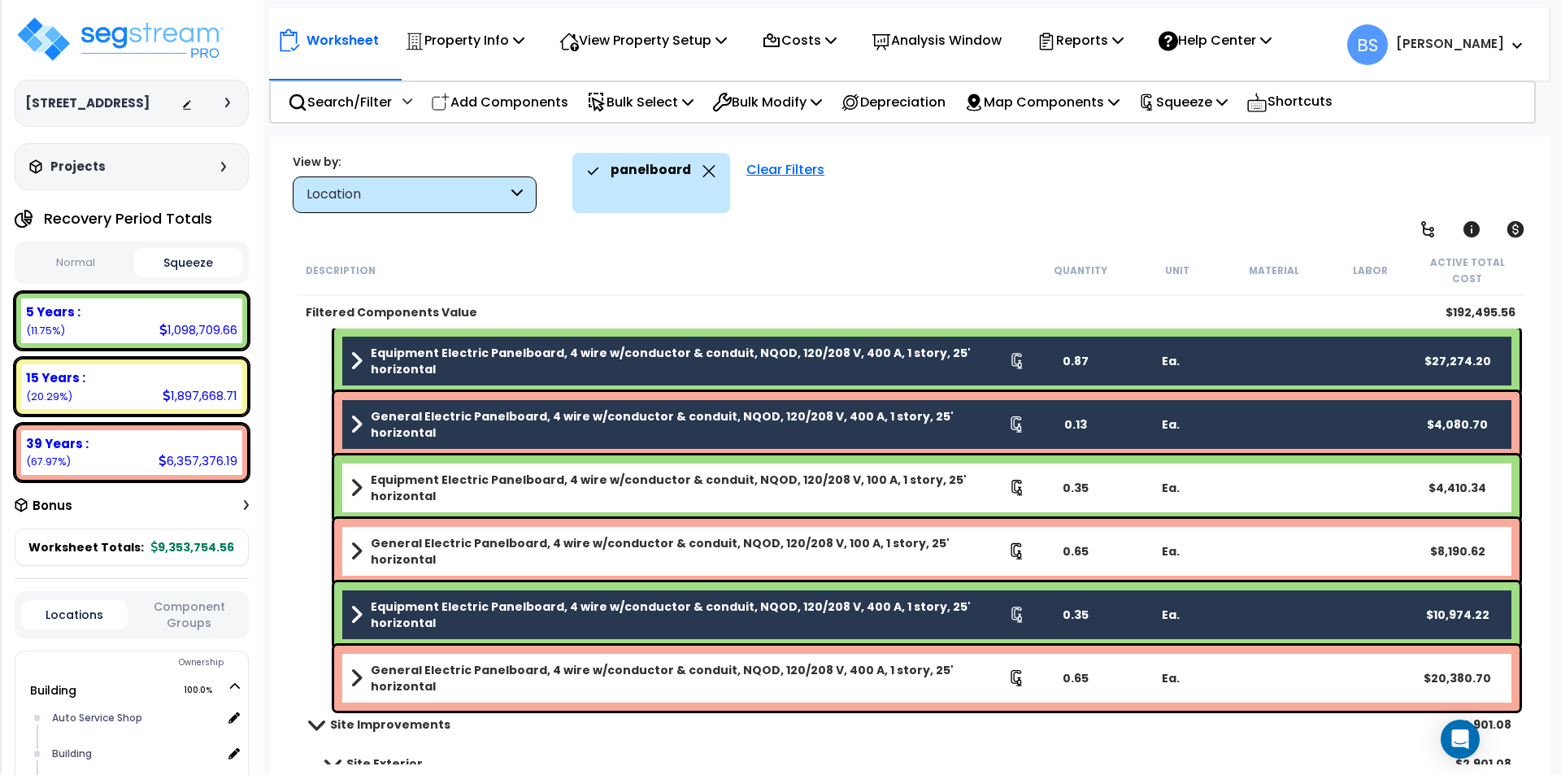
click at [806, 659] on div "General Electric Panelboard, 4 wire w/conductor & conduit, NQOD, 120/208 V, 400…" at bounding box center [926, 678] width 1185 height 65
click at [930, 665] on b "General Electric Panelboard, 4 wire w/conductor & conduit, NQOD, 120/208 V, 400…" at bounding box center [689, 678] width 637 height 33
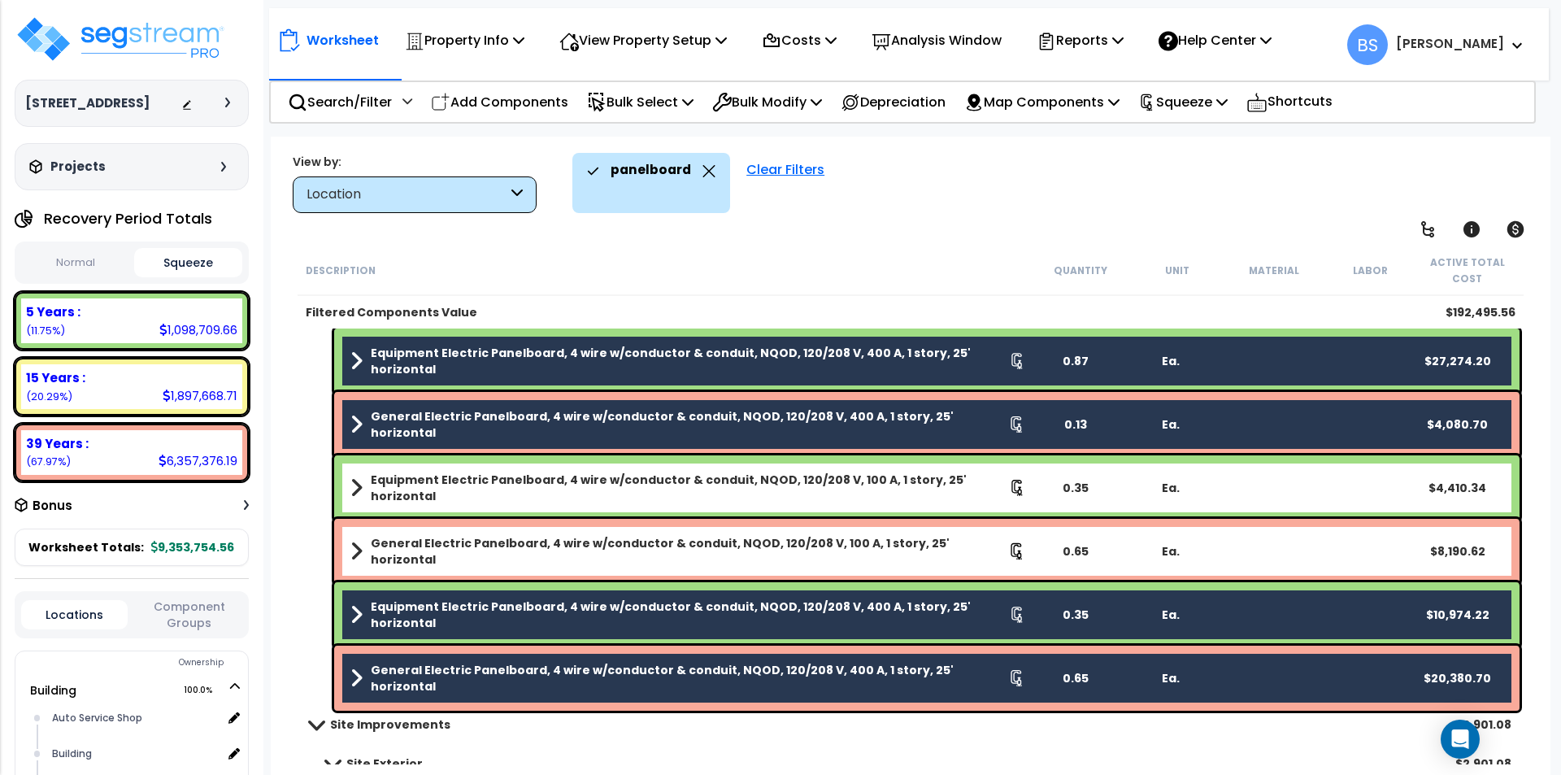
click at [1408, 162] on div "panelboard Clear Filters" at bounding box center [1053, 183] width 962 height 60
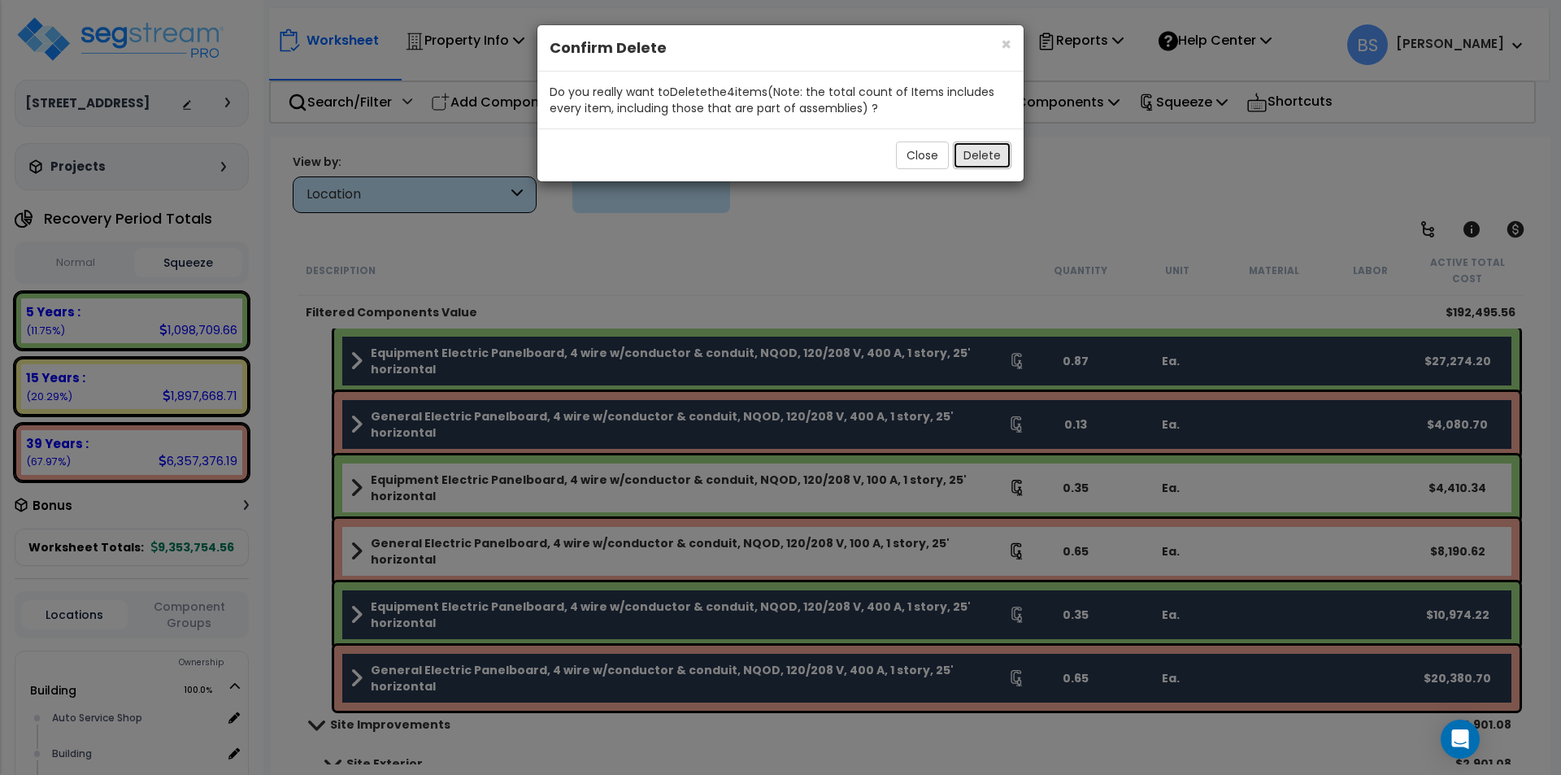
click at [978, 151] on button "Delete" at bounding box center [982, 155] width 59 height 28
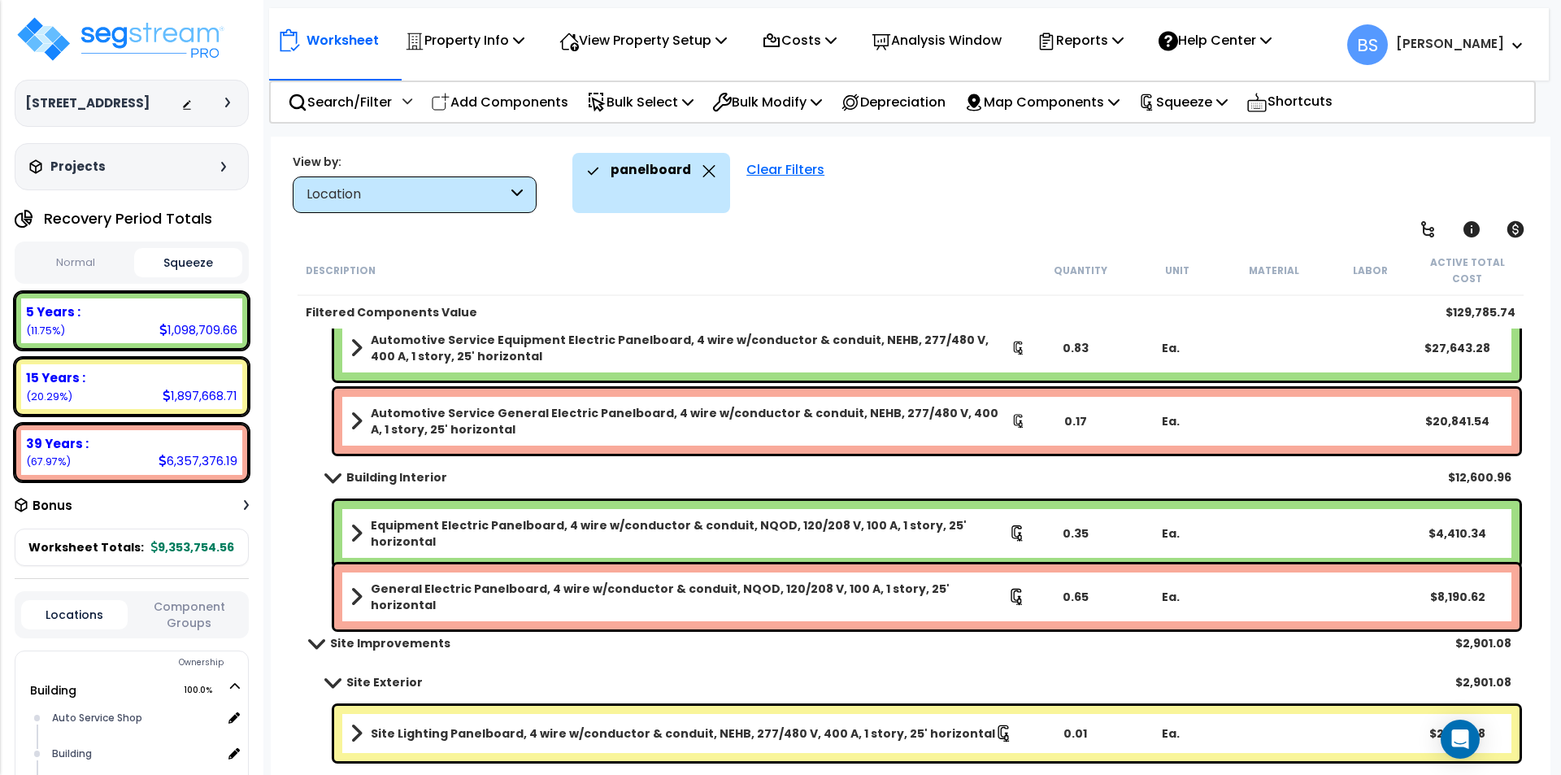
scroll to position [388, 0]
click at [733, 529] on b "Equipment Electric Panelboard, 4 wire w/conductor & conduit, NQOD, 120/208 V, 1…" at bounding box center [690, 533] width 638 height 33
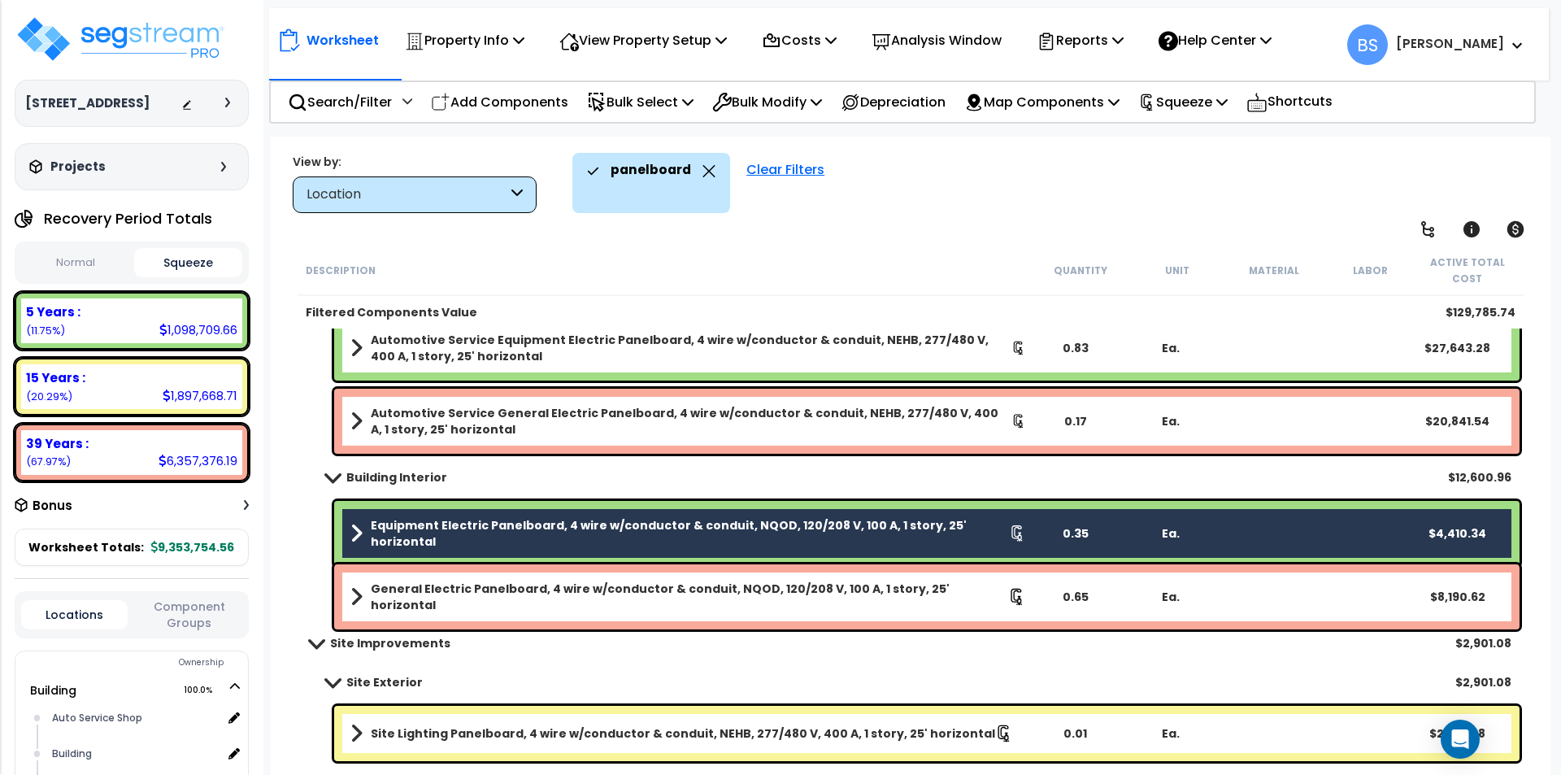
click at [739, 596] on b "General Electric Panelboard, 4 wire w/conductor & conduit, NQOD, 120/208 V, 100…" at bounding box center [689, 596] width 637 height 33
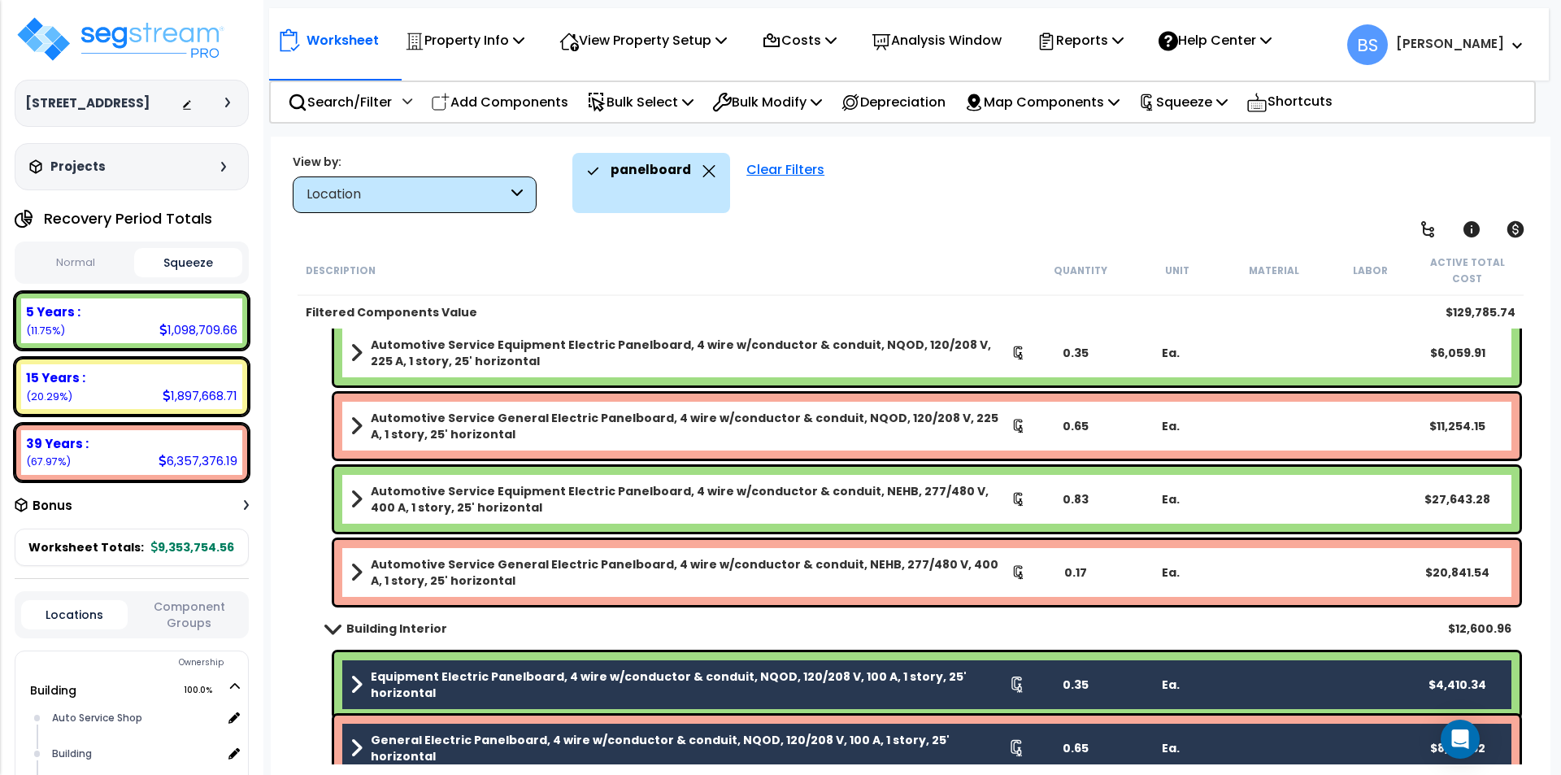
scroll to position [225, 0]
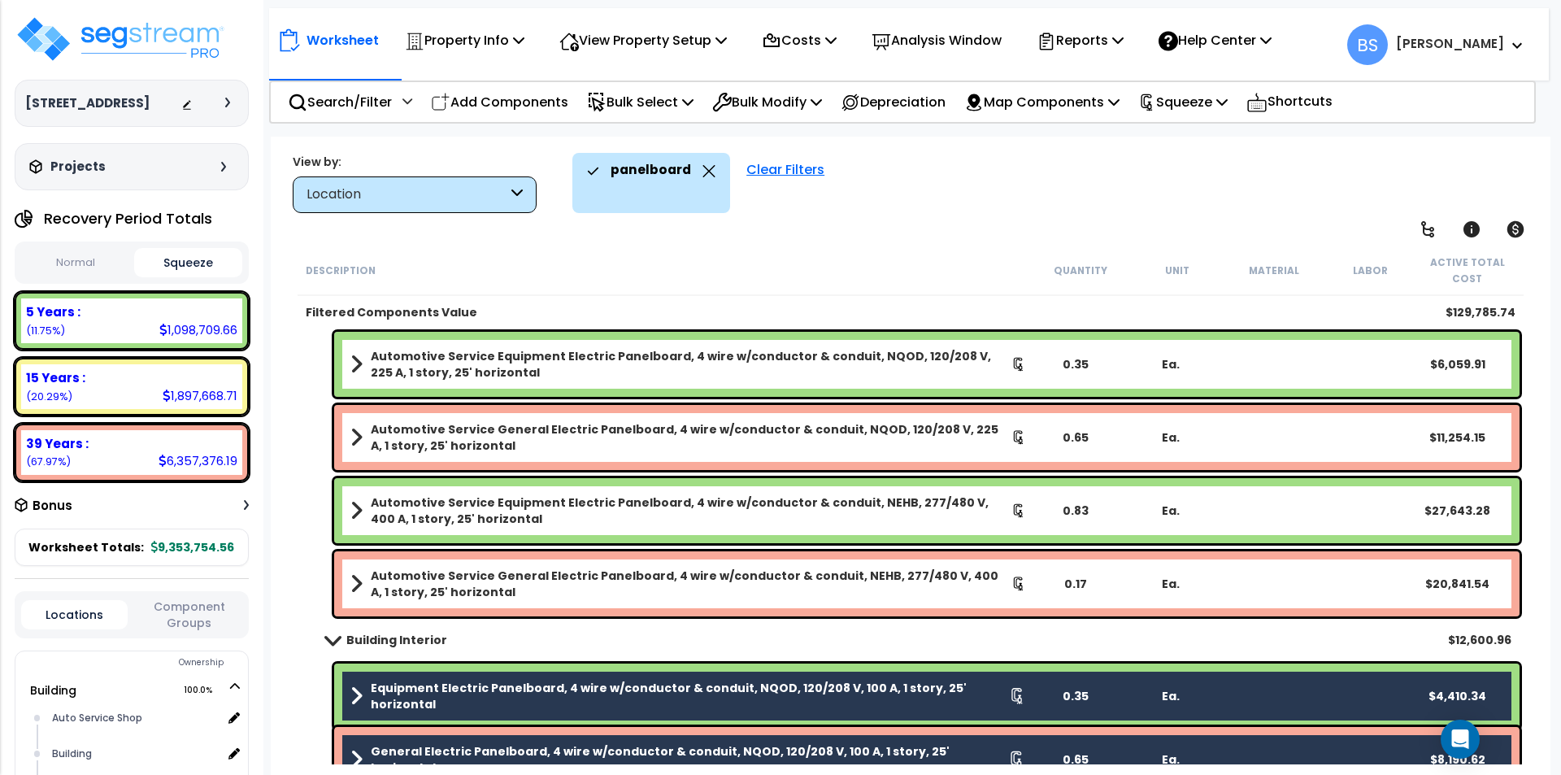
click at [907, 365] on b "Automotive Service Equipment Electric Panelboard, 4 wire w/conductor & conduit,…" at bounding box center [691, 364] width 641 height 33
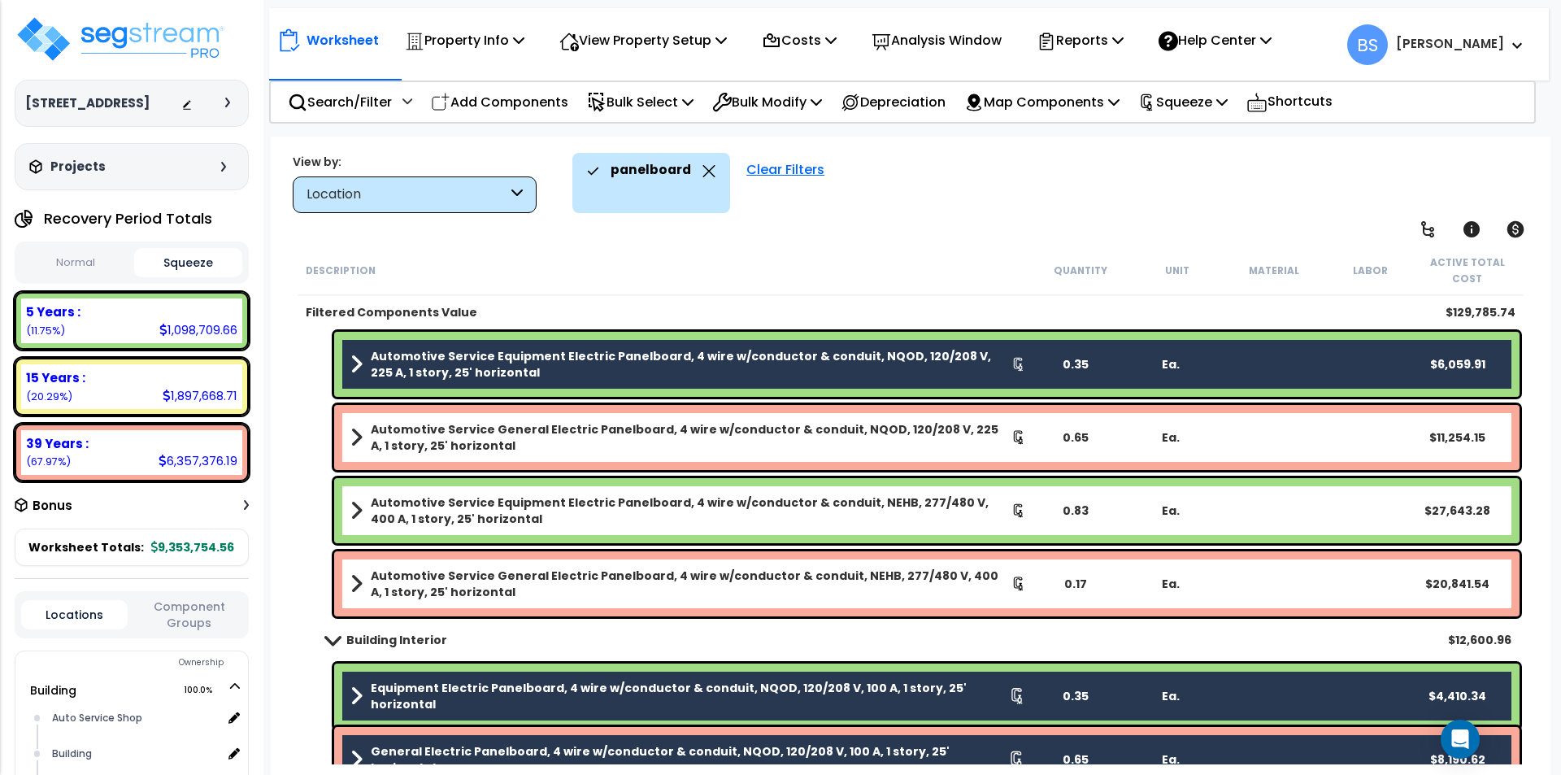
click at [876, 425] on b "Automotive Service General Electric Panelboard, 4 wire w/conductor & conduit, N…" at bounding box center [691, 437] width 641 height 33
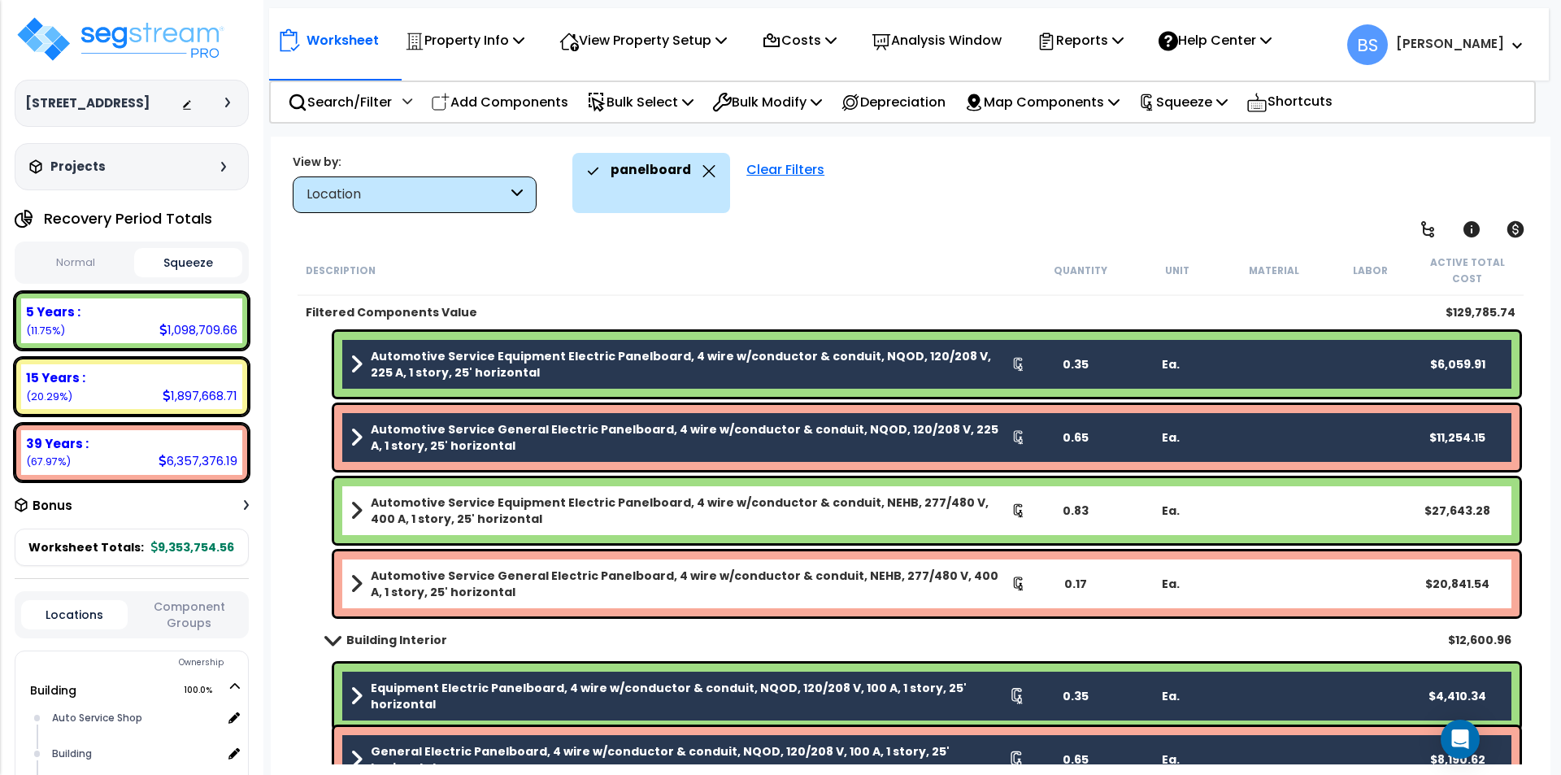
click at [826, 688] on b "Equipment Electric Panelboard, 4 wire w/conductor & conduit, NQOD, 120/208 V, 1…" at bounding box center [690, 696] width 638 height 33
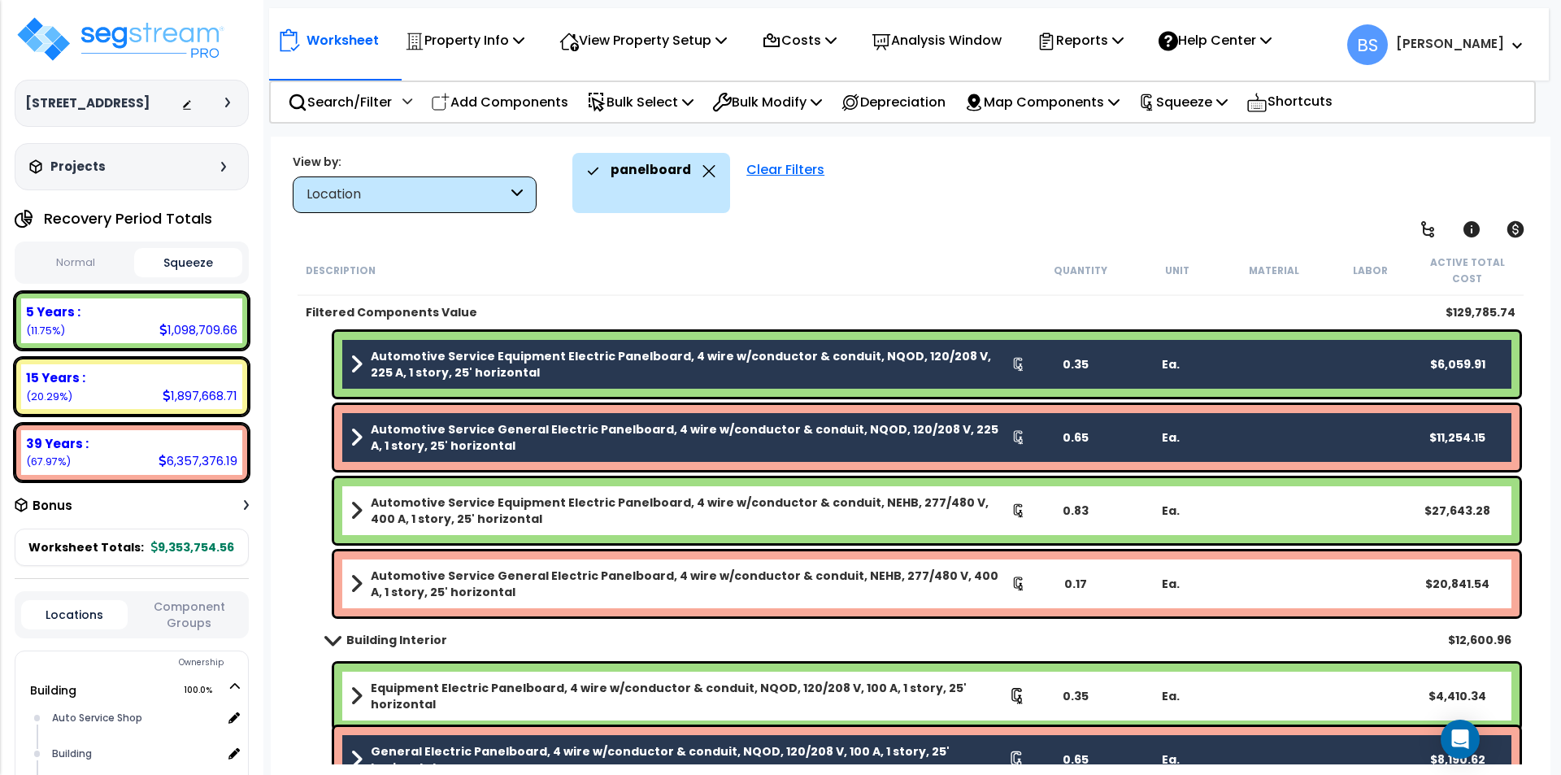
click at [822, 742] on div "General Electric Panelboard, 4 wire w/conductor & conduit, NQOD, 120/208 V, 100…" at bounding box center [926, 759] width 1185 height 65
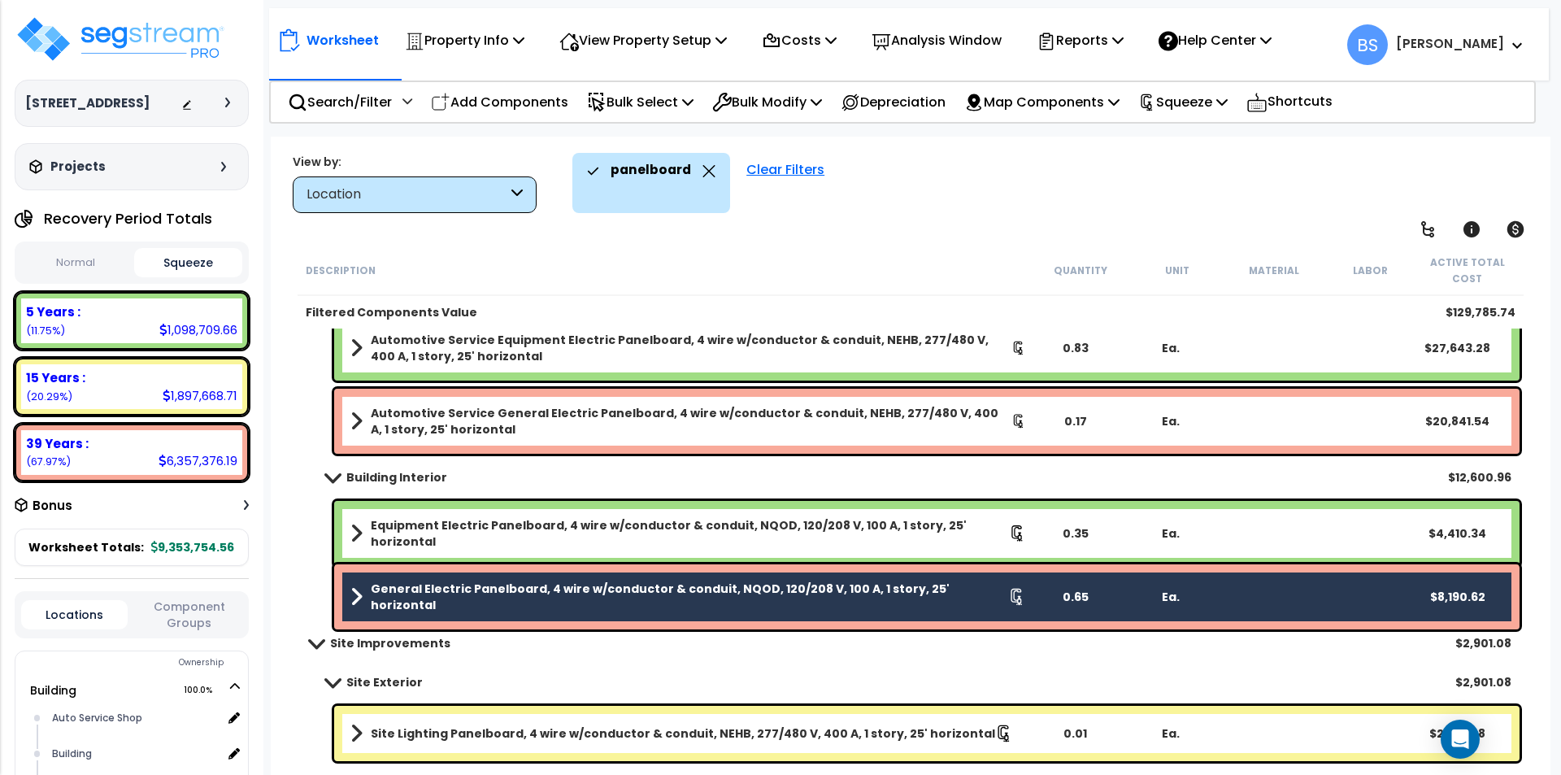
click at [867, 606] on div "General Electric Panelboard, 4 wire w/conductor & conduit, NQOD, 120/208 V, 100…" at bounding box center [926, 596] width 1185 height 65
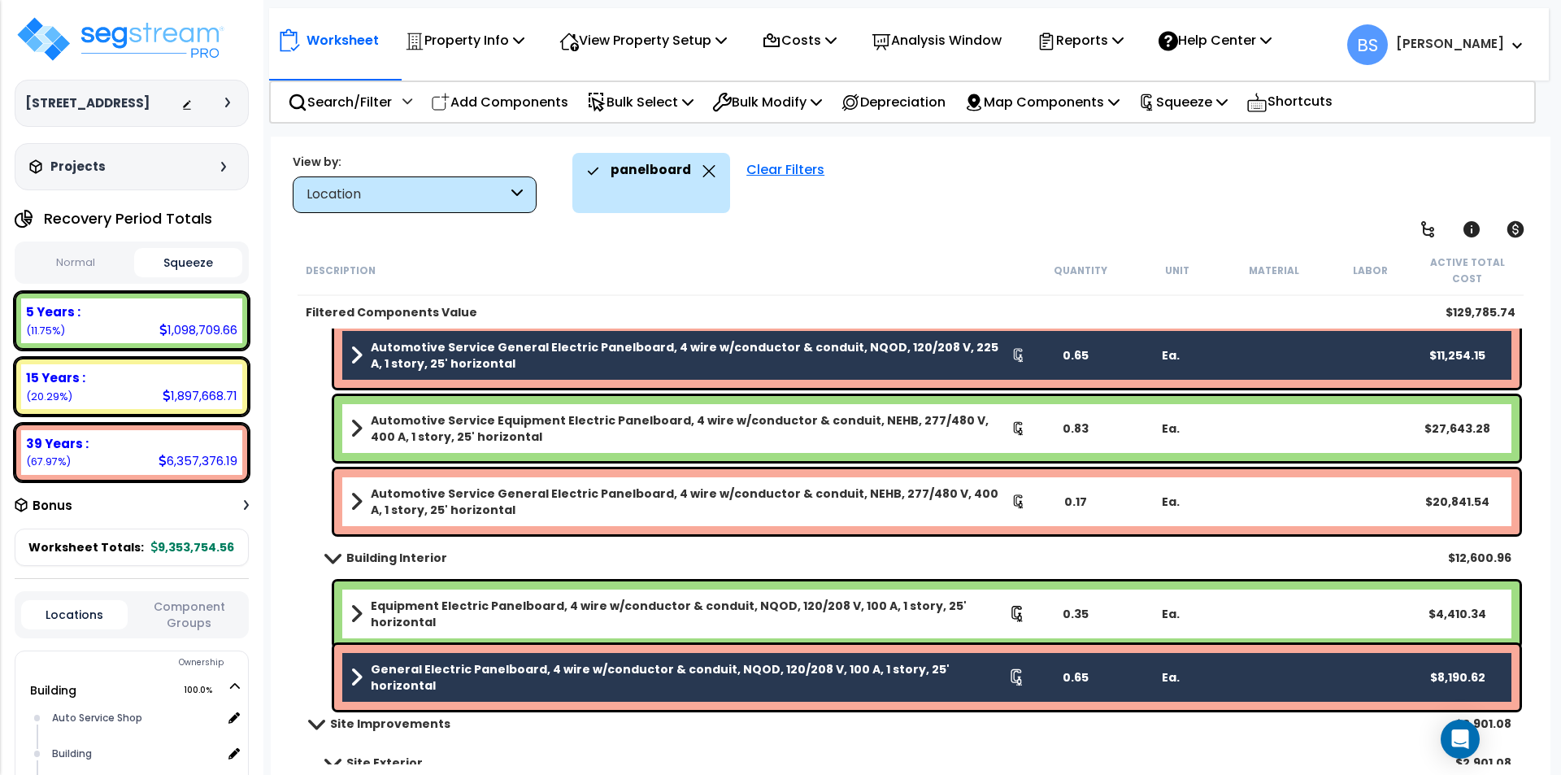
scroll to position [306, 0]
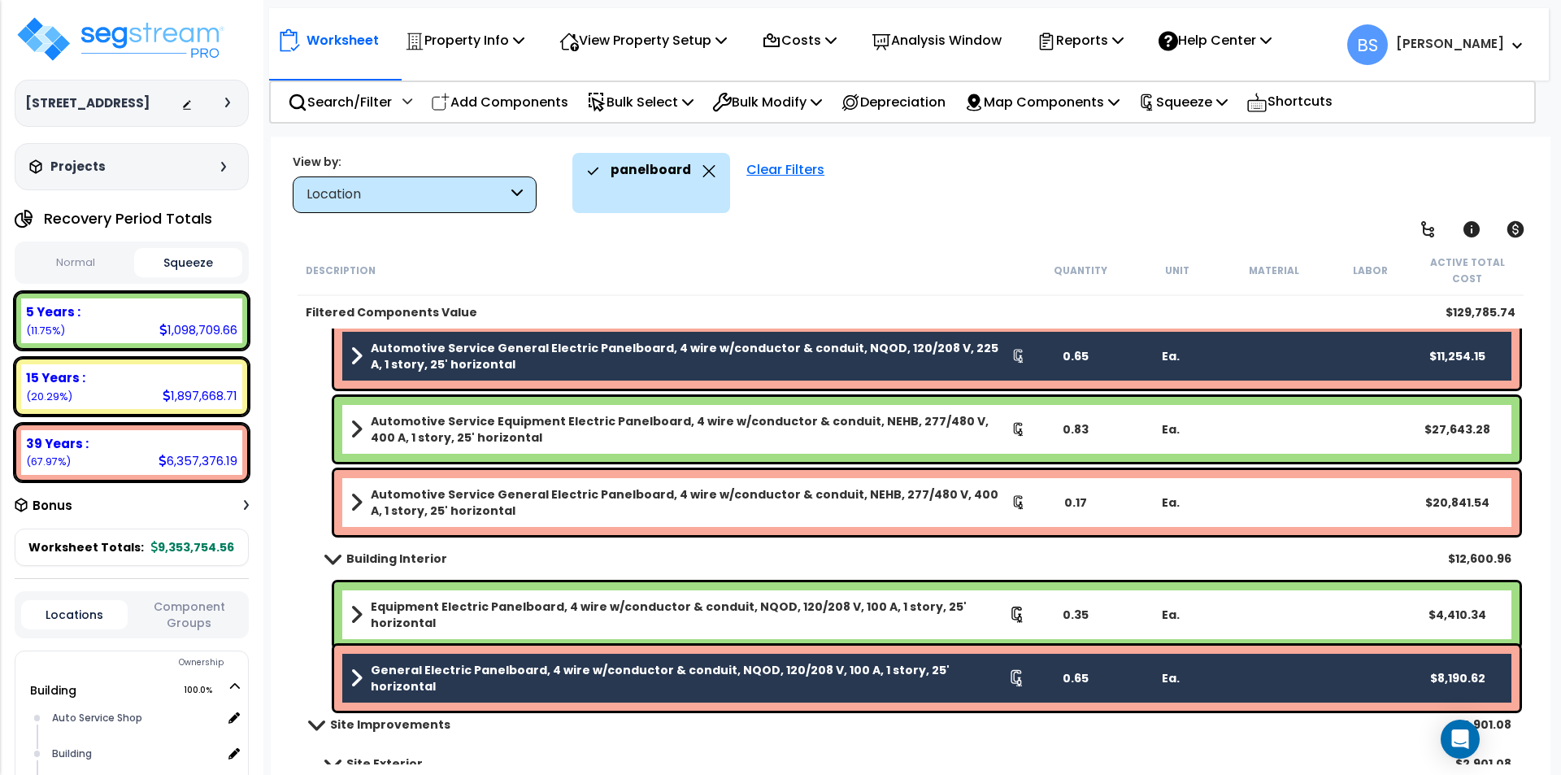
click at [838, 676] on b "General Electric Panelboard, 4 wire w/conductor & conduit, NQOD, 120/208 V, 100…" at bounding box center [689, 678] width 637 height 33
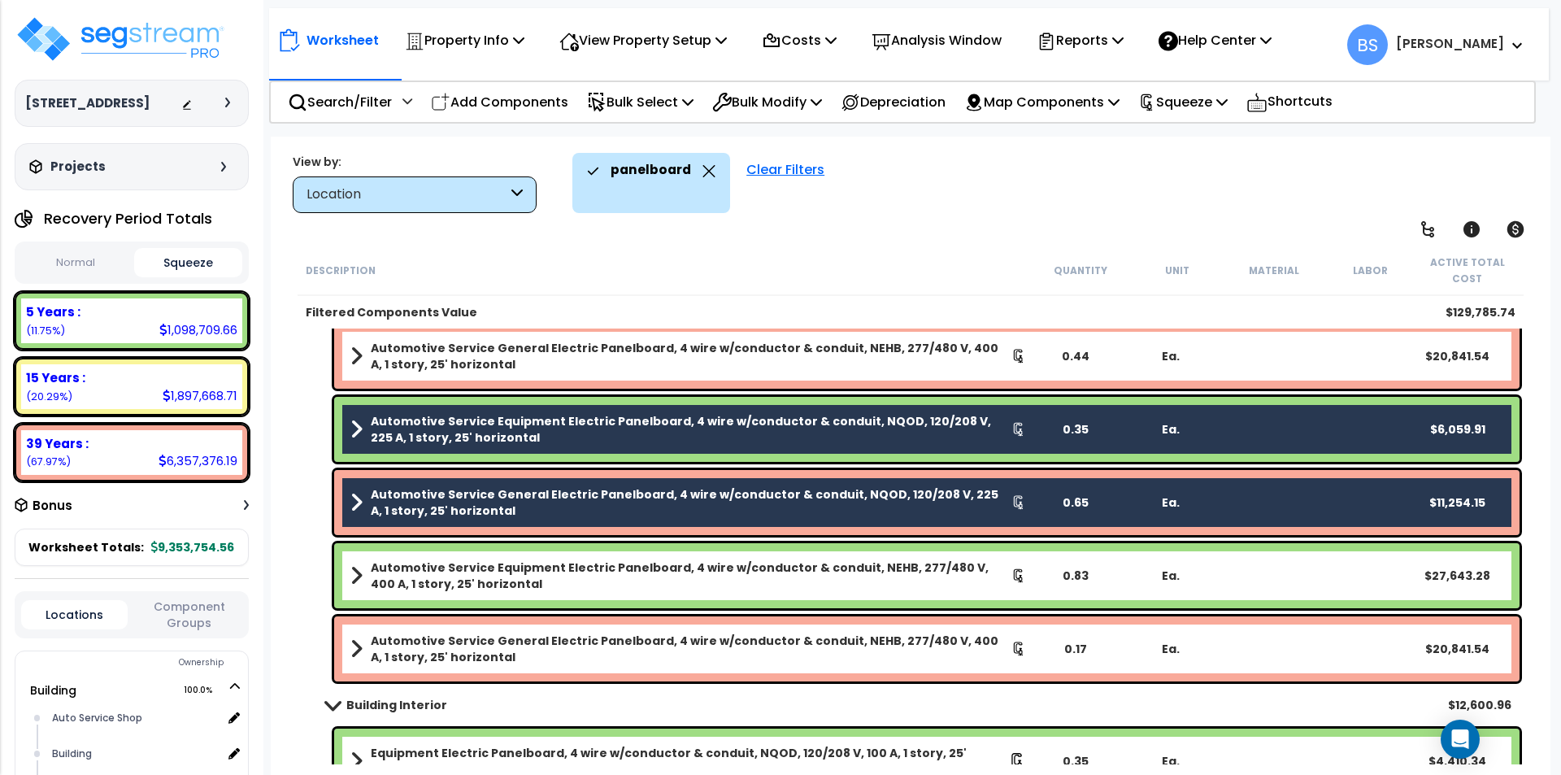
scroll to position [144, 0]
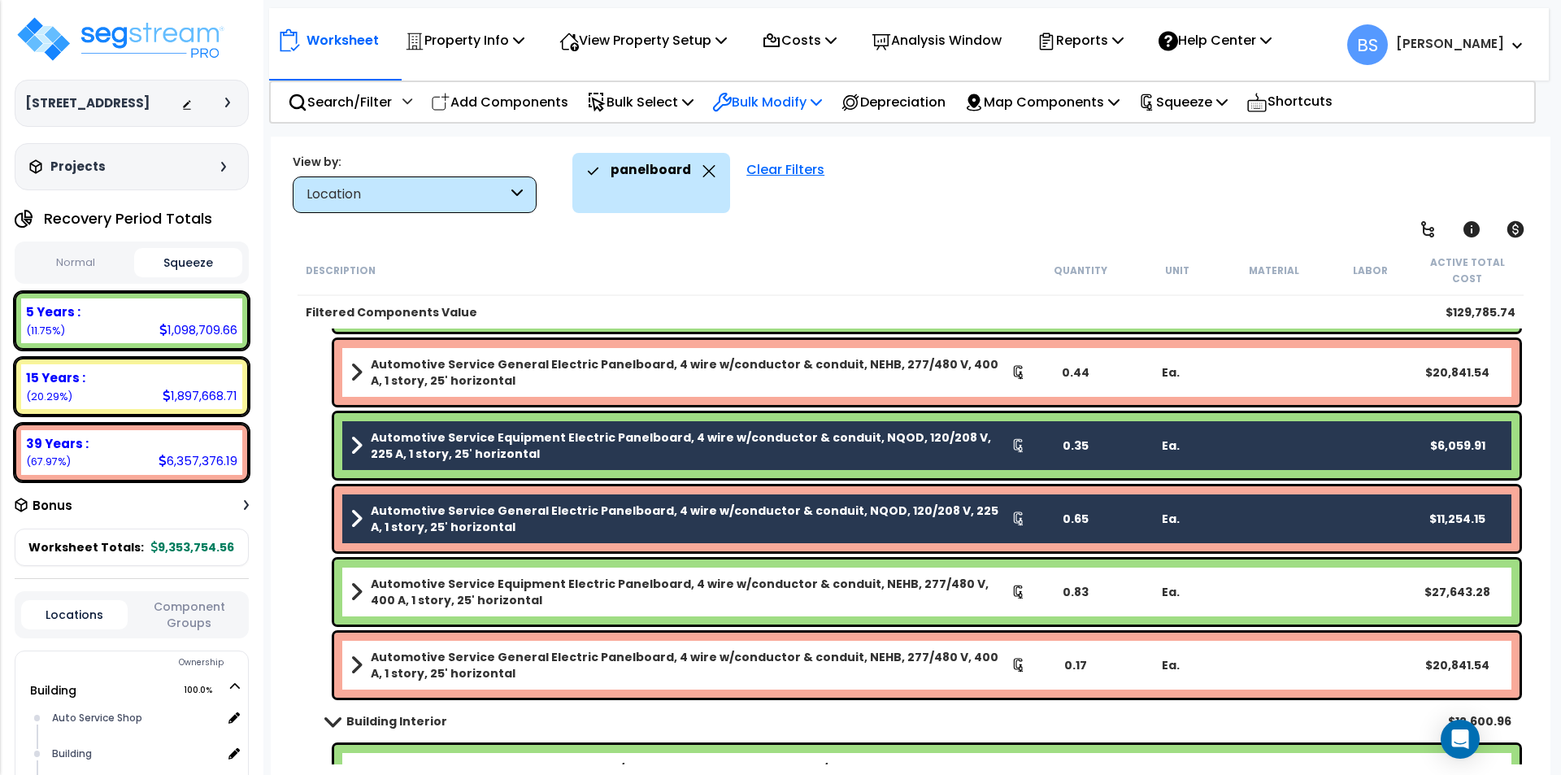
click at [802, 101] on p "Bulk Modify" at bounding box center [767, 102] width 110 height 22
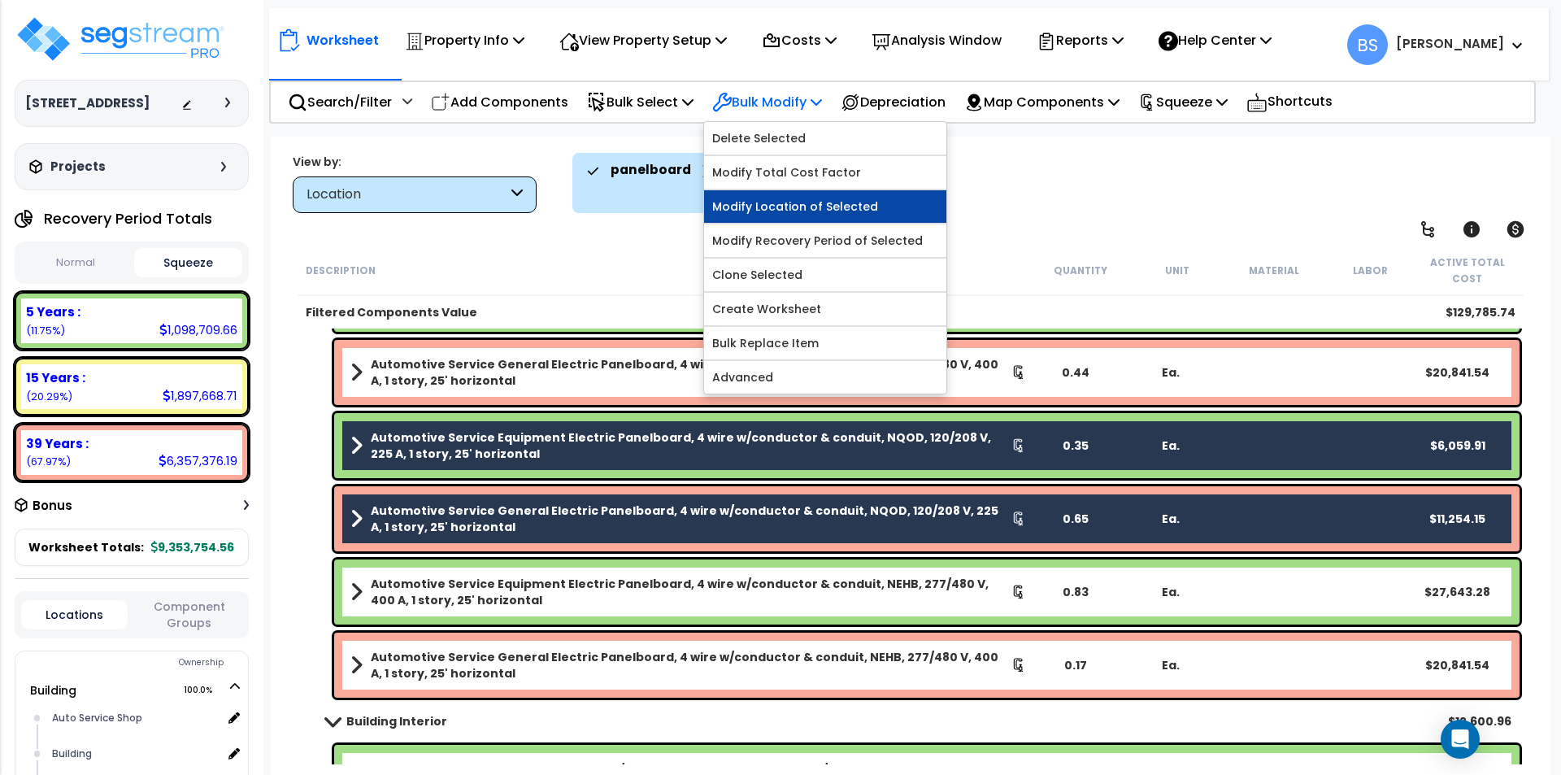
click at [815, 215] on link "Modify Location of Selected" at bounding box center [825, 206] width 242 height 33
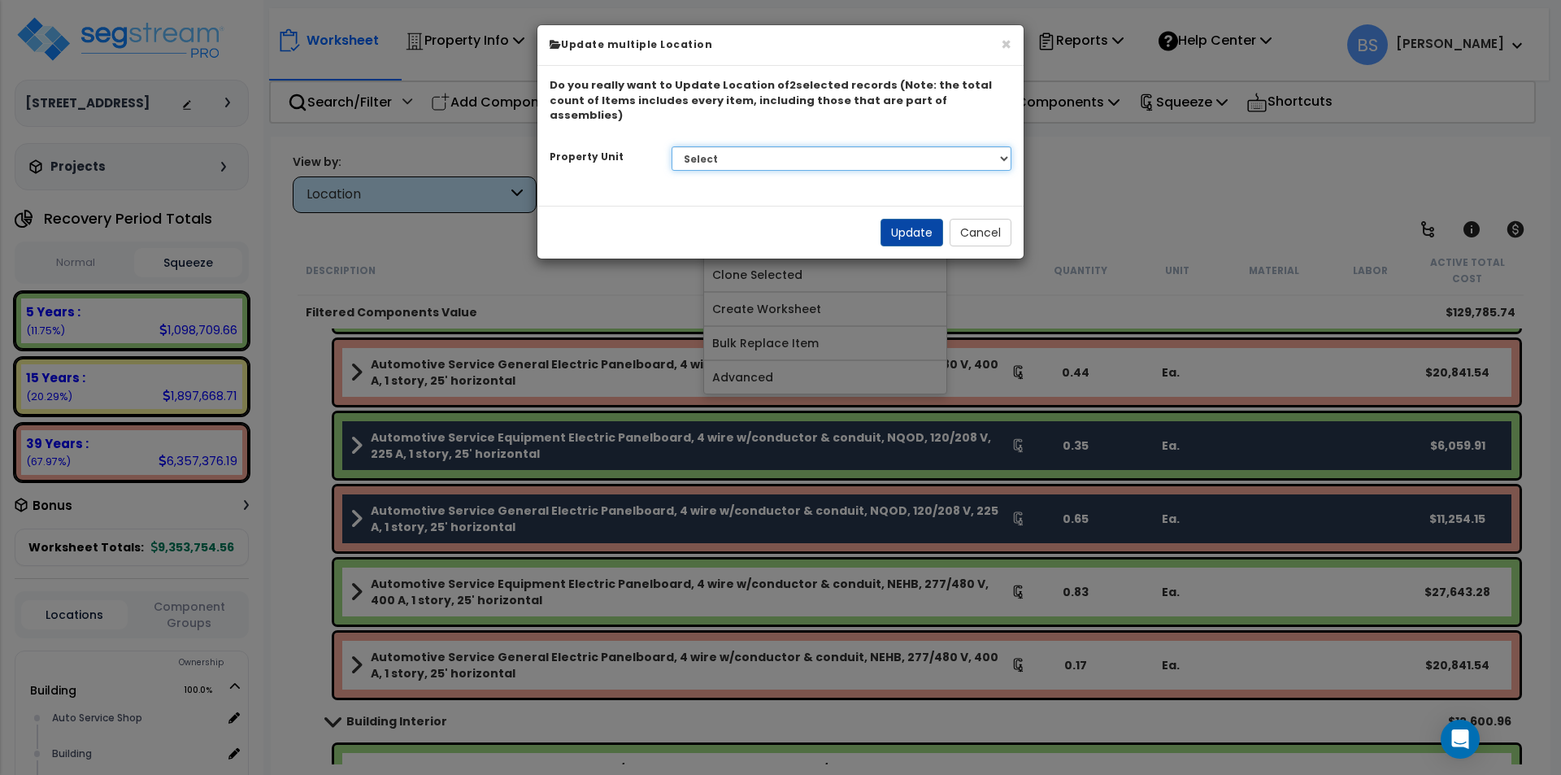
click at [784, 146] on select "Select Building Site Improvements" at bounding box center [842, 158] width 341 height 24
select select "162425"
click at [672, 146] on select "Select Building Site Improvements" at bounding box center [842, 158] width 341 height 24
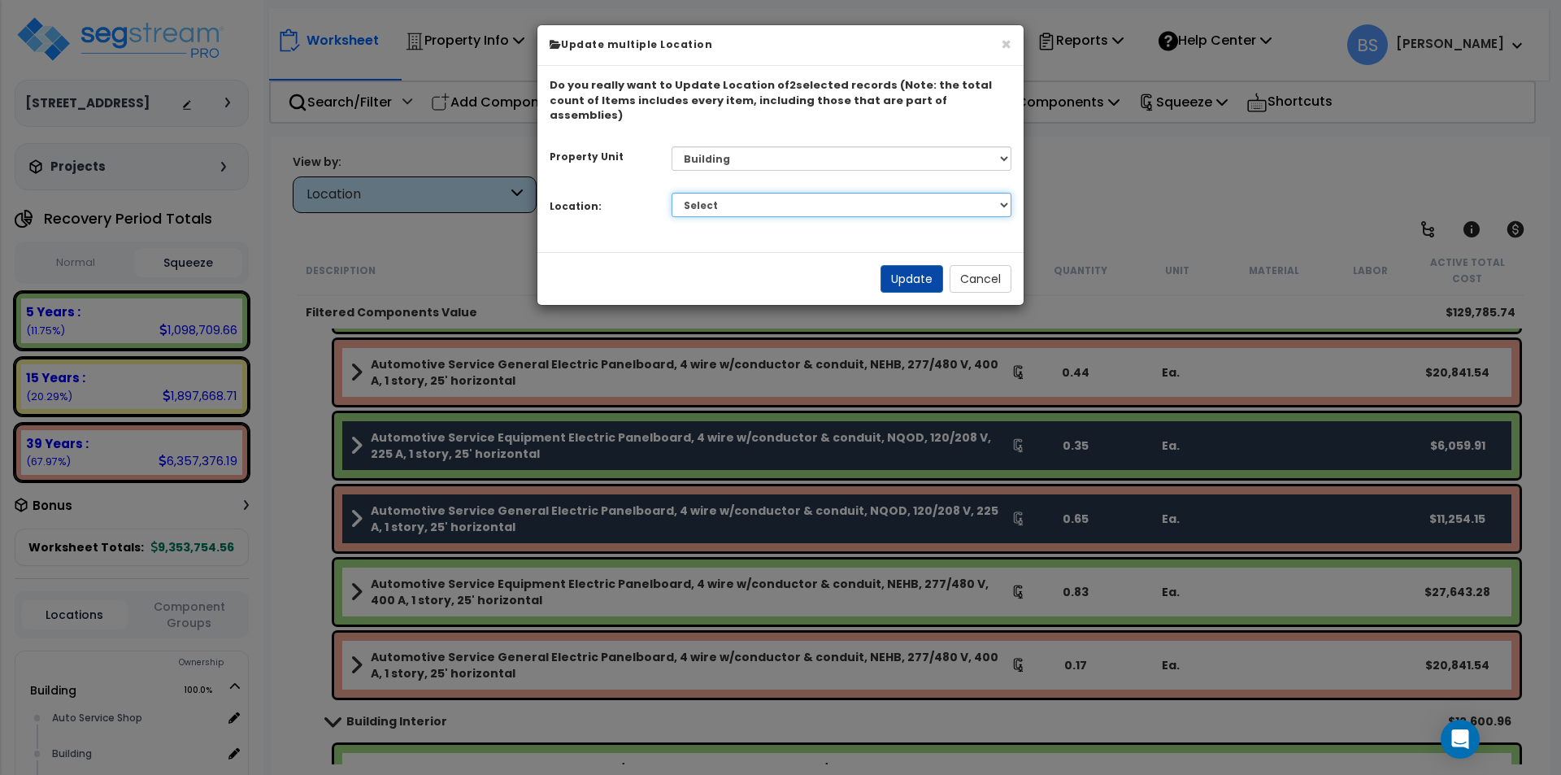
click at [728, 193] on select "Select Auto Service Shop Building Building Interior Dealership Office And Showr…" at bounding box center [842, 205] width 341 height 24
select select "461"
click at [672, 193] on select "Select Auto Service Shop Building Building Interior Dealership Office And Showr…" at bounding box center [842, 205] width 341 height 24
click at [910, 266] on button "Update" at bounding box center [911, 279] width 63 height 28
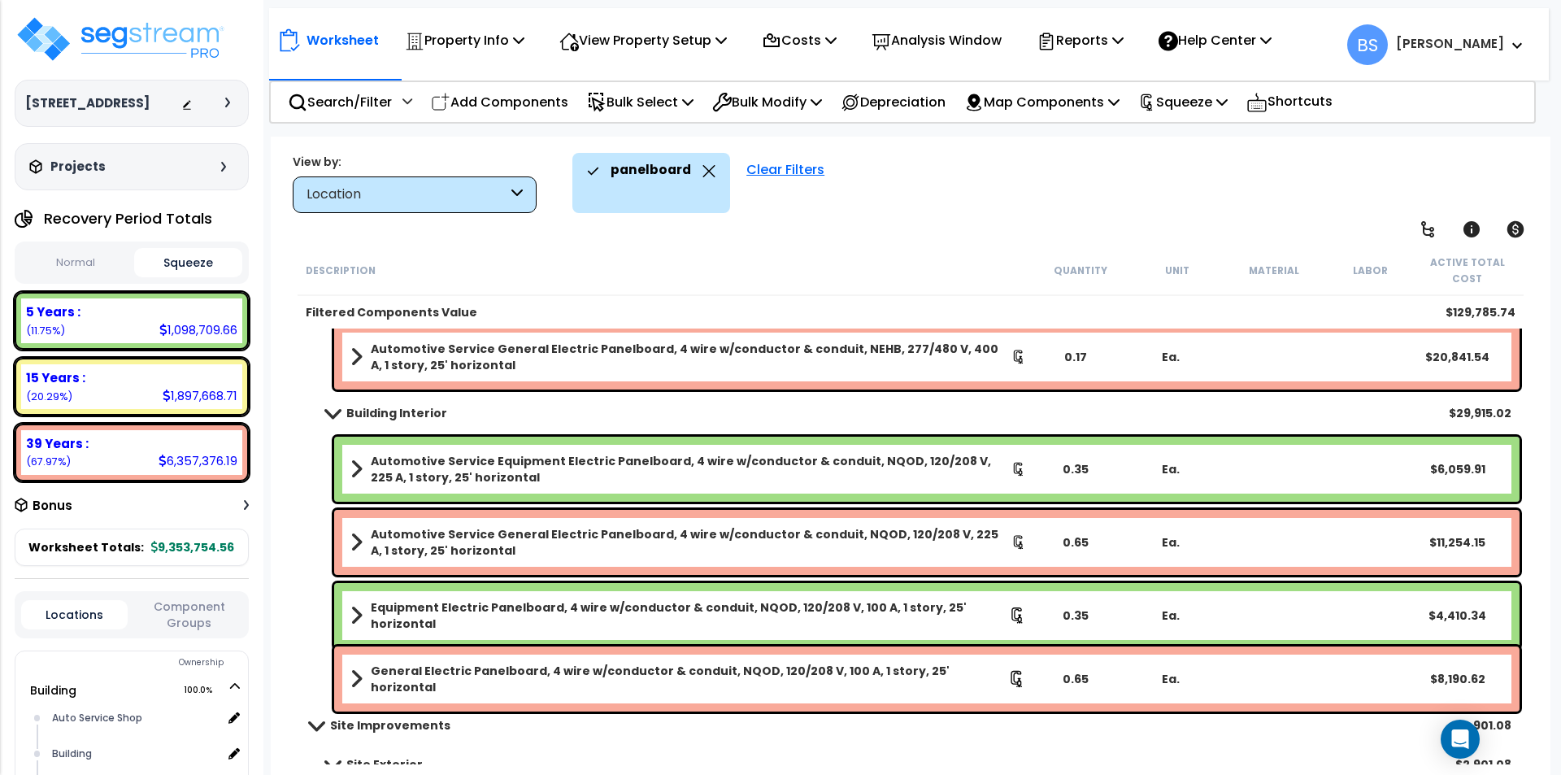
scroll to position [306, 0]
click at [769, 463] on b "Automotive Service Equipment Electric Panelboard, 4 wire w/conductor & conduit,…" at bounding box center [691, 468] width 641 height 33
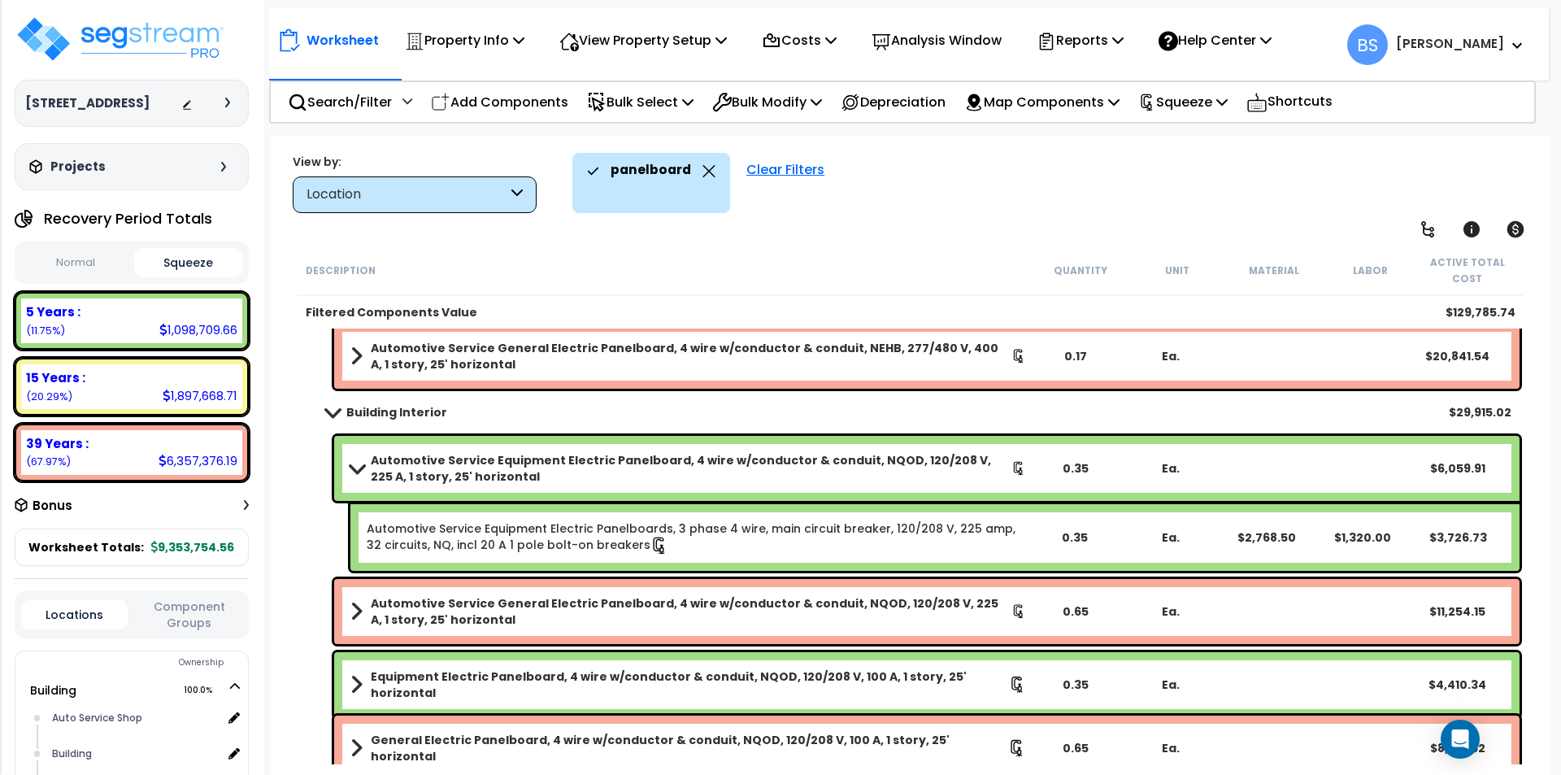
click at [750, 463] on b "Automotive Service Equipment Electric Panelboard, 4 wire w/conductor & conduit,…" at bounding box center [691, 468] width 641 height 33
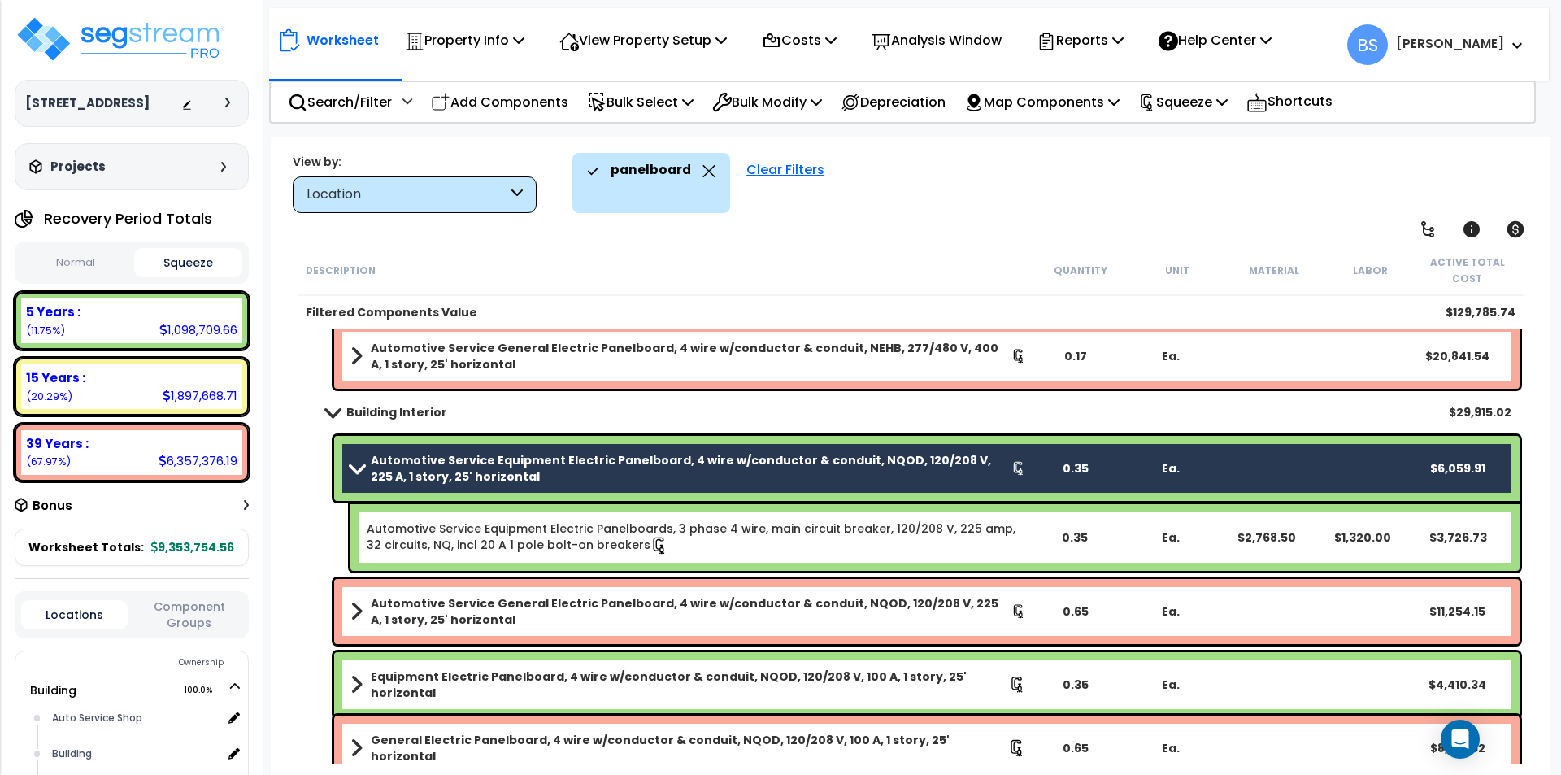
click at [741, 518] on div "Automotive Service Equipment Electric Panelboards, 3 phase 4 wire, main circuit…" at bounding box center [934, 537] width 1169 height 67
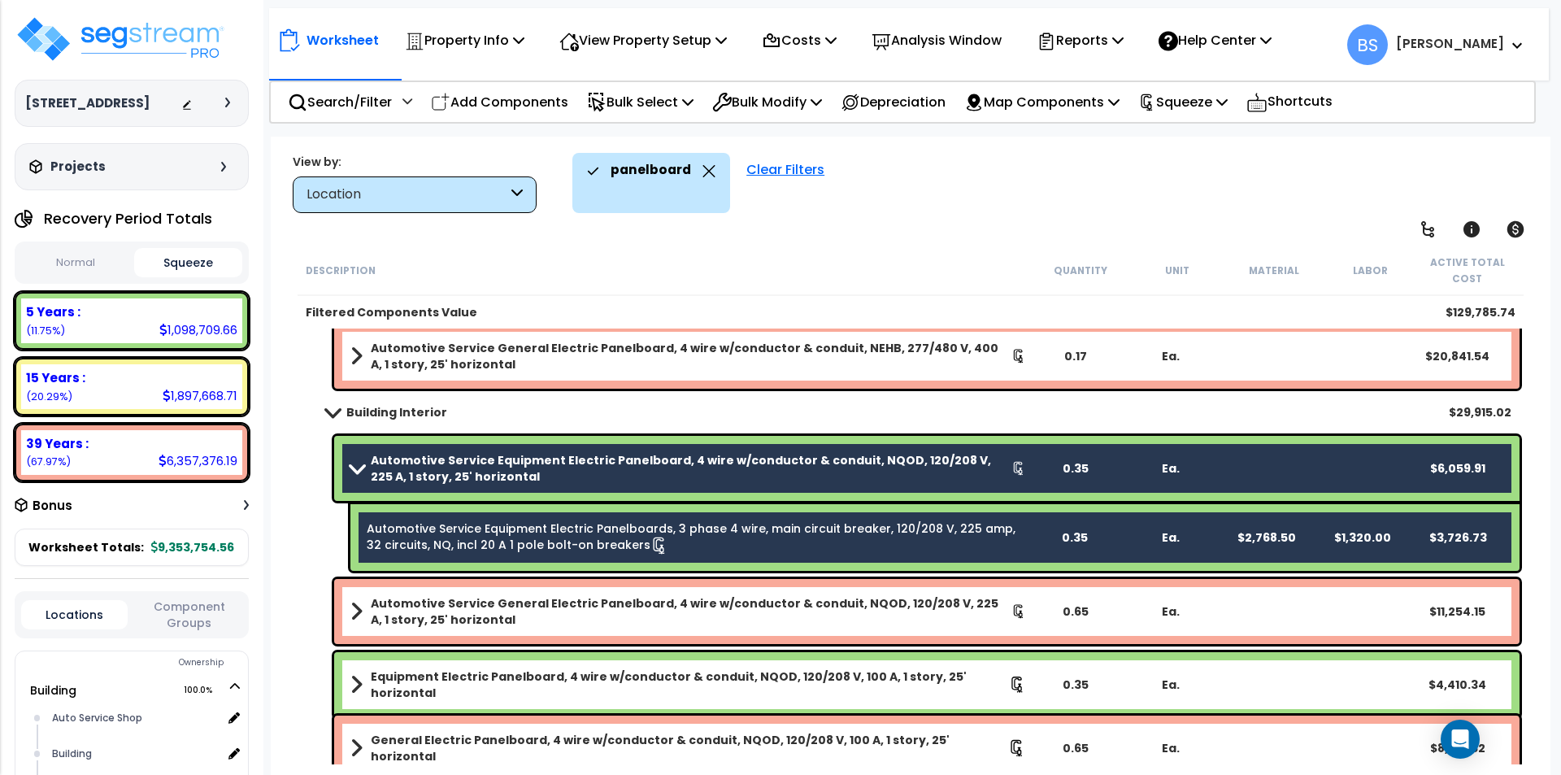
click at [650, 553] on icon at bounding box center [659, 546] width 18 height 18
click at [366, 469] on span at bounding box center [357, 468] width 23 height 12
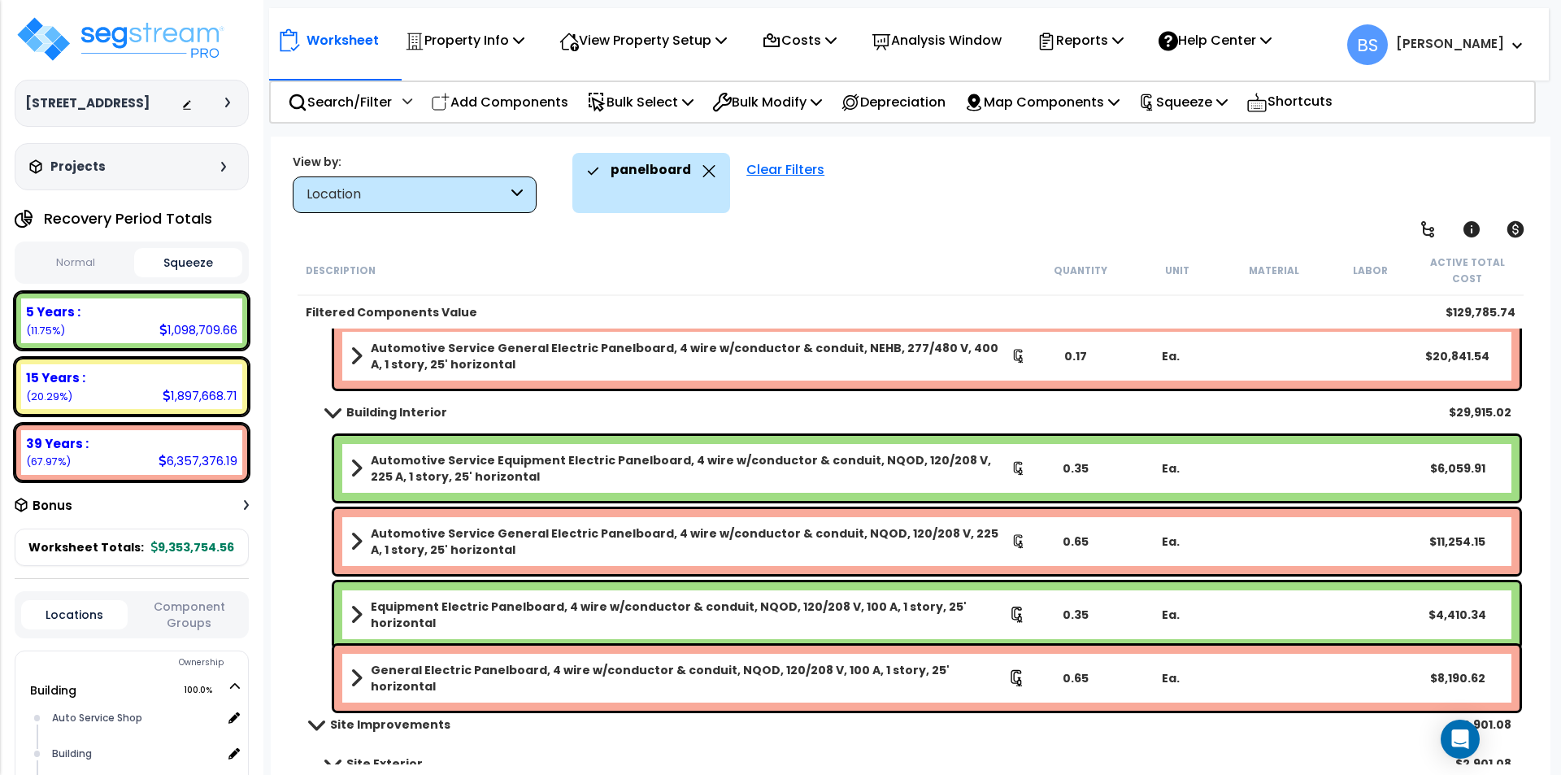
click at [512, 624] on div "Equipment Electric Panelboard, 4 wire w/conductor & conduit, NQOD, 120/208 V, 1…" at bounding box center [926, 614] width 1185 height 65
click at [683, 608] on b "Equipment Electric Panelboard, 4 wire w/conductor & conduit, NQOD, 120/208 V, 1…" at bounding box center [690, 614] width 638 height 33
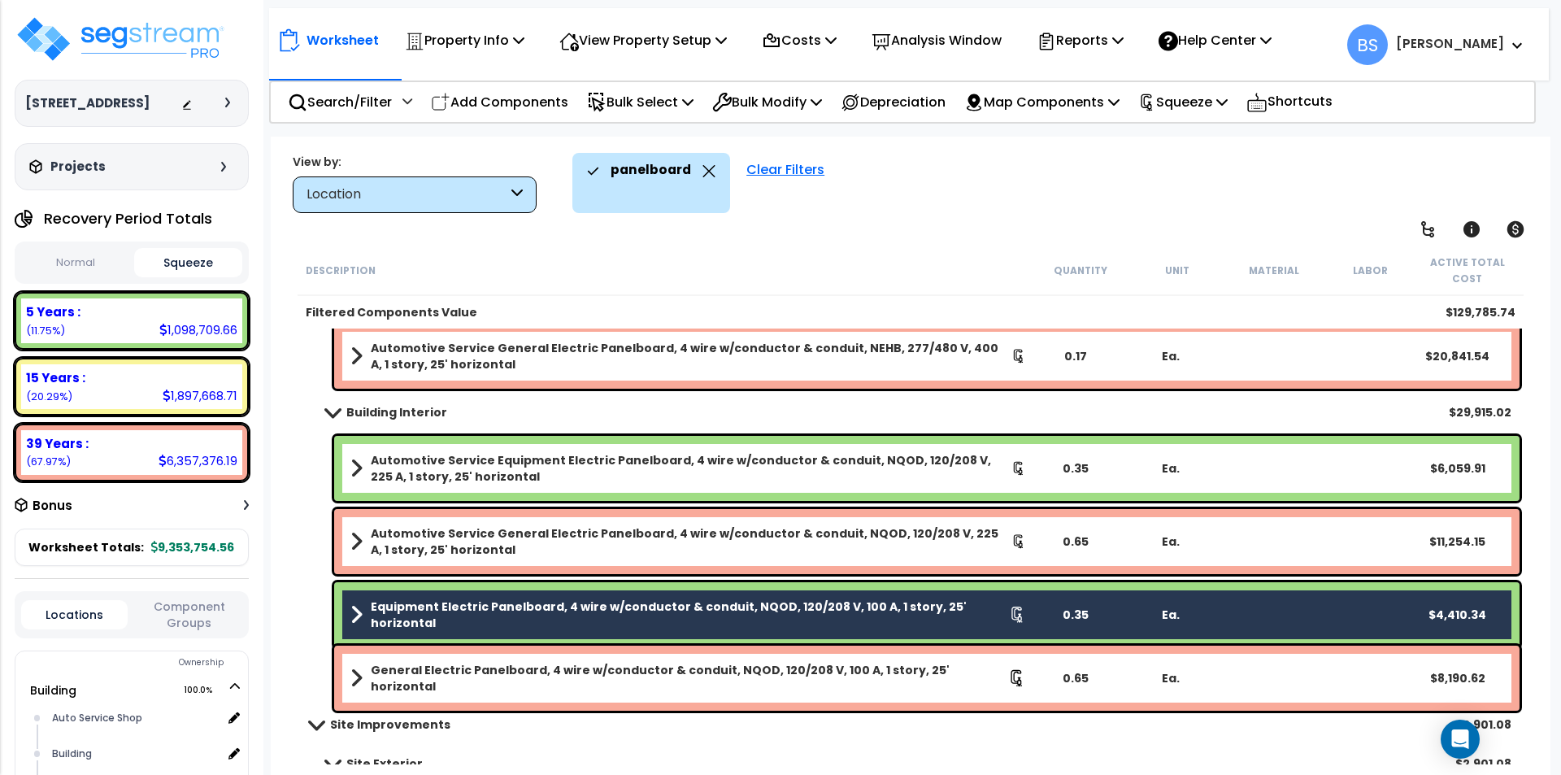
click at [655, 676] on b "General Electric Panelboard, 4 wire w/conductor & conduit, NQOD, 120/208 V, 100…" at bounding box center [689, 678] width 637 height 33
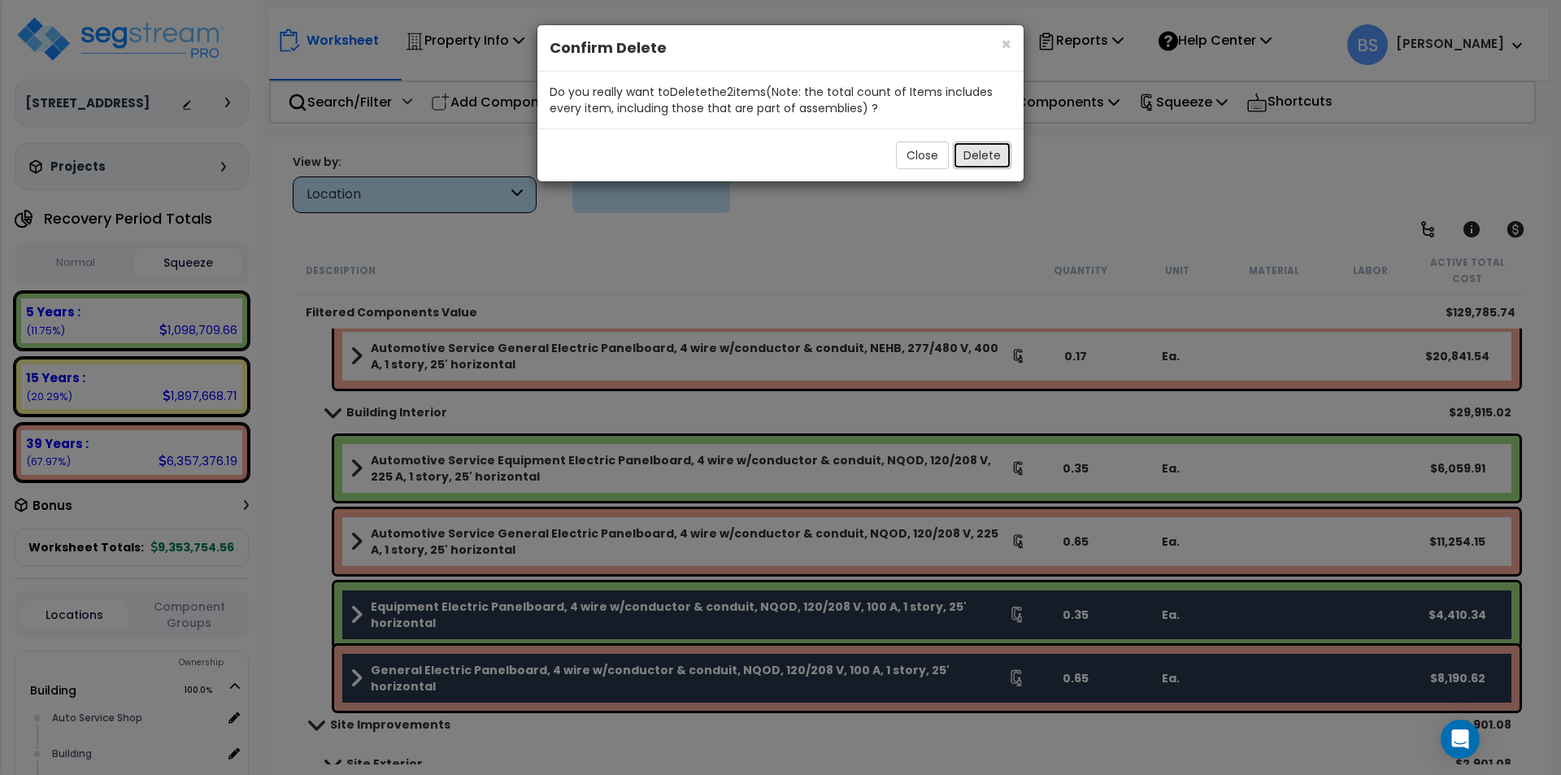
click at [992, 150] on button "Delete" at bounding box center [982, 155] width 59 height 28
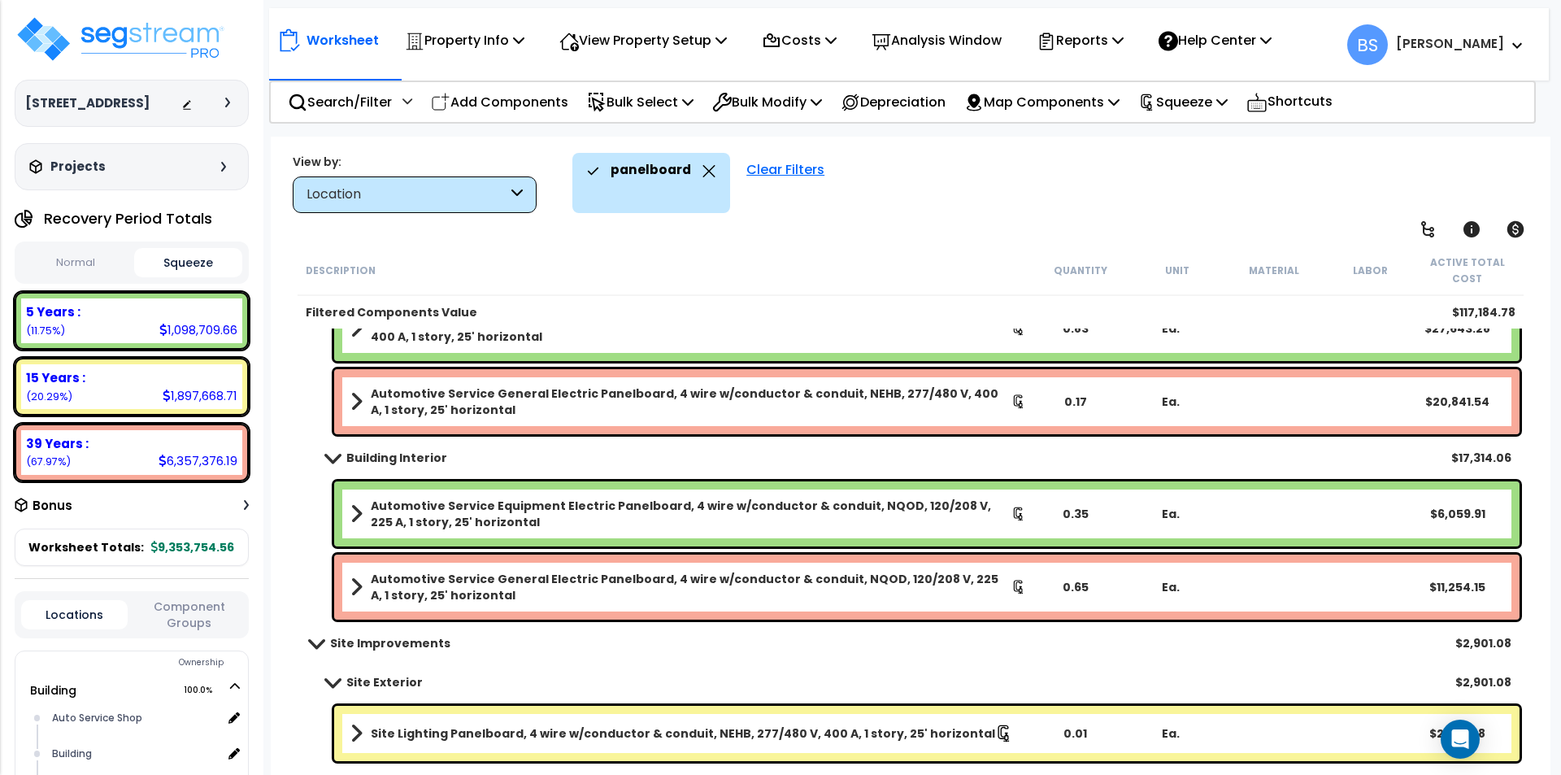
scroll to position [72, 0]
click at [1064, 732] on div "0.01" at bounding box center [1075, 733] width 92 height 16
click at [943, 649] on div "Site Improvements $2,901.08" at bounding box center [911, 643] width 1218 height 39
click at [1071, 514] on div "0.35" at bounding box center [1075, 514] width 92 height 16
click at [1075, 585] on div "0.65" at bounding box center [1075, 587] width 92 height 16
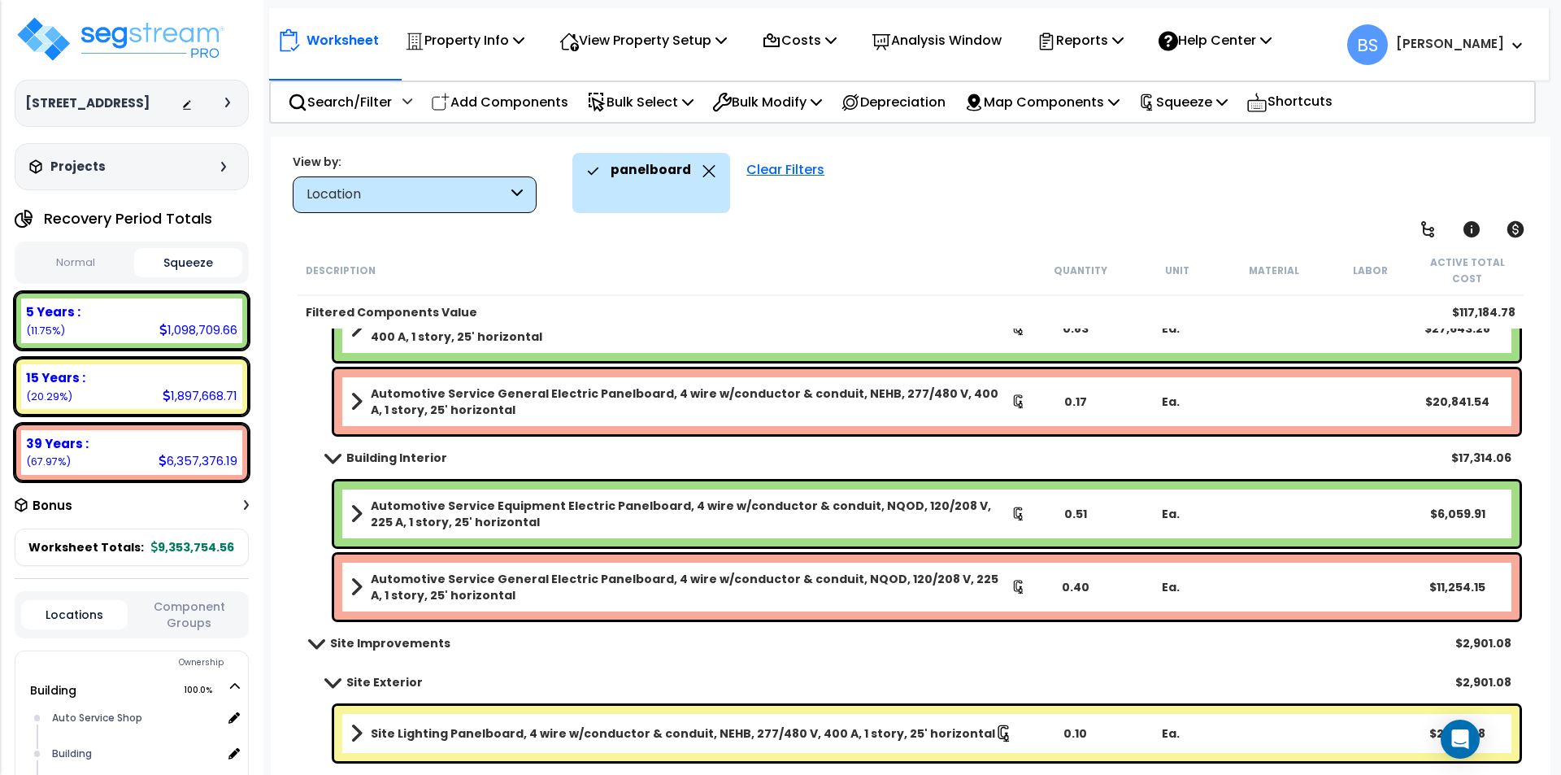
click at [1112, 663] on div "Site Exterior $2,901.08" at bounding box center [911, 682] width 1218 height 39
click at [302, 501] on div "Automotive Service Equipment Electric Panelboard, 4 wire w/conductor & conduit,…" at bounding box center [911, 513] width 1226 height 73
click at [1191, 106] on p "Squeeze" at bounding box center [1182, 102] width 89 height 22
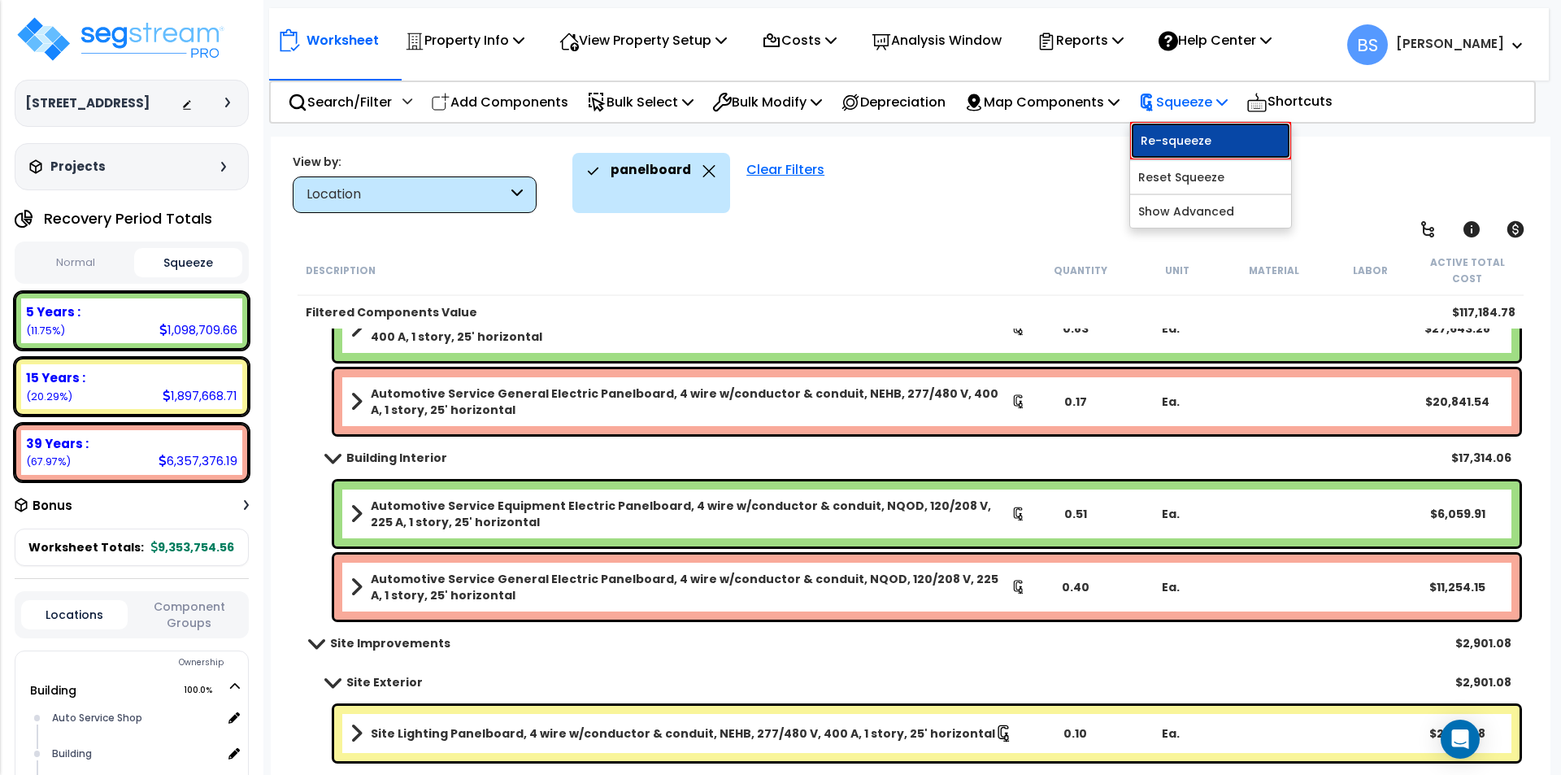
click at [1205, 132] on link "Re-squeeze" at bounding box center [1210, 140] width 161 height 37
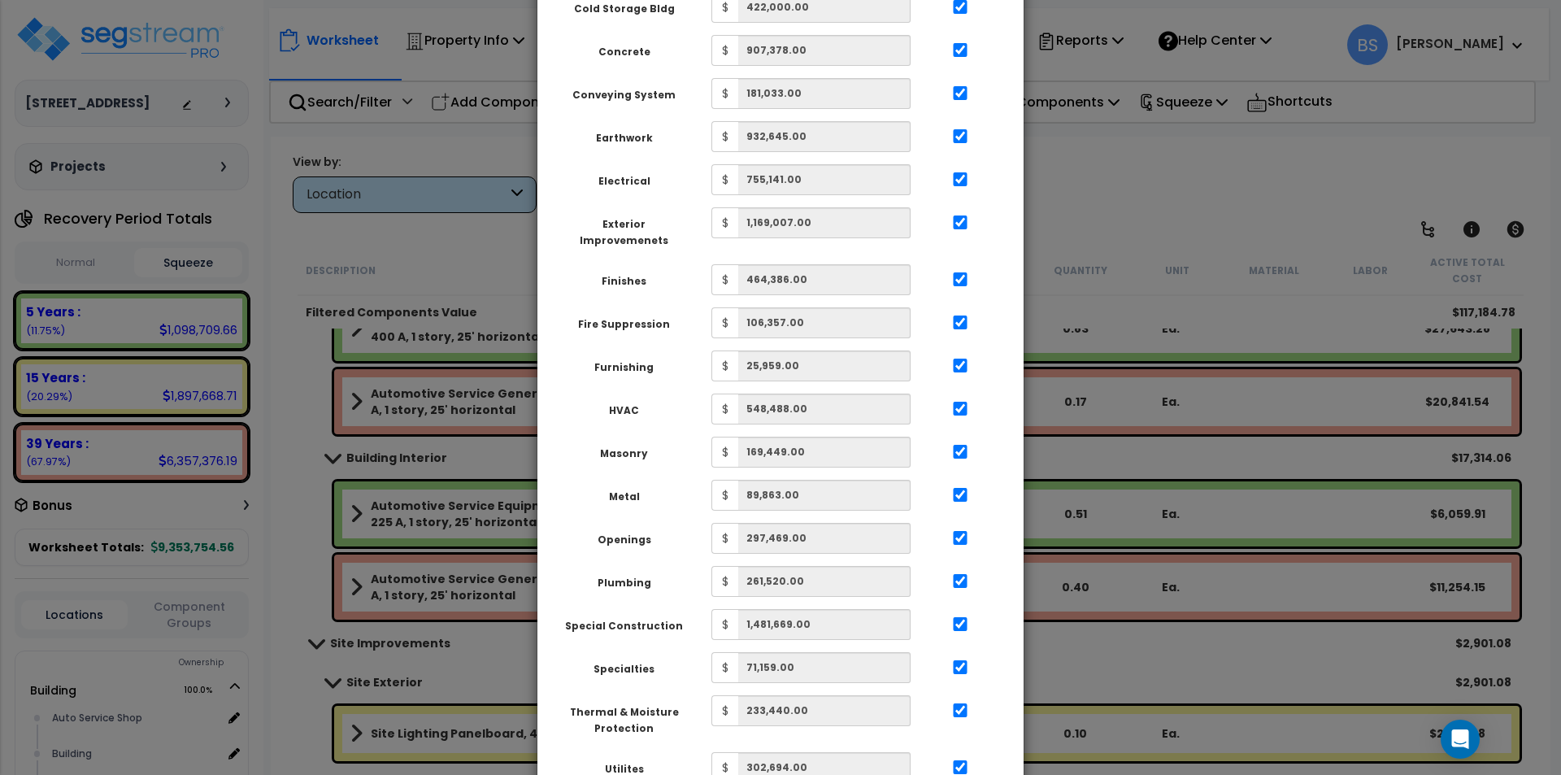
scroll to position [575, 0]
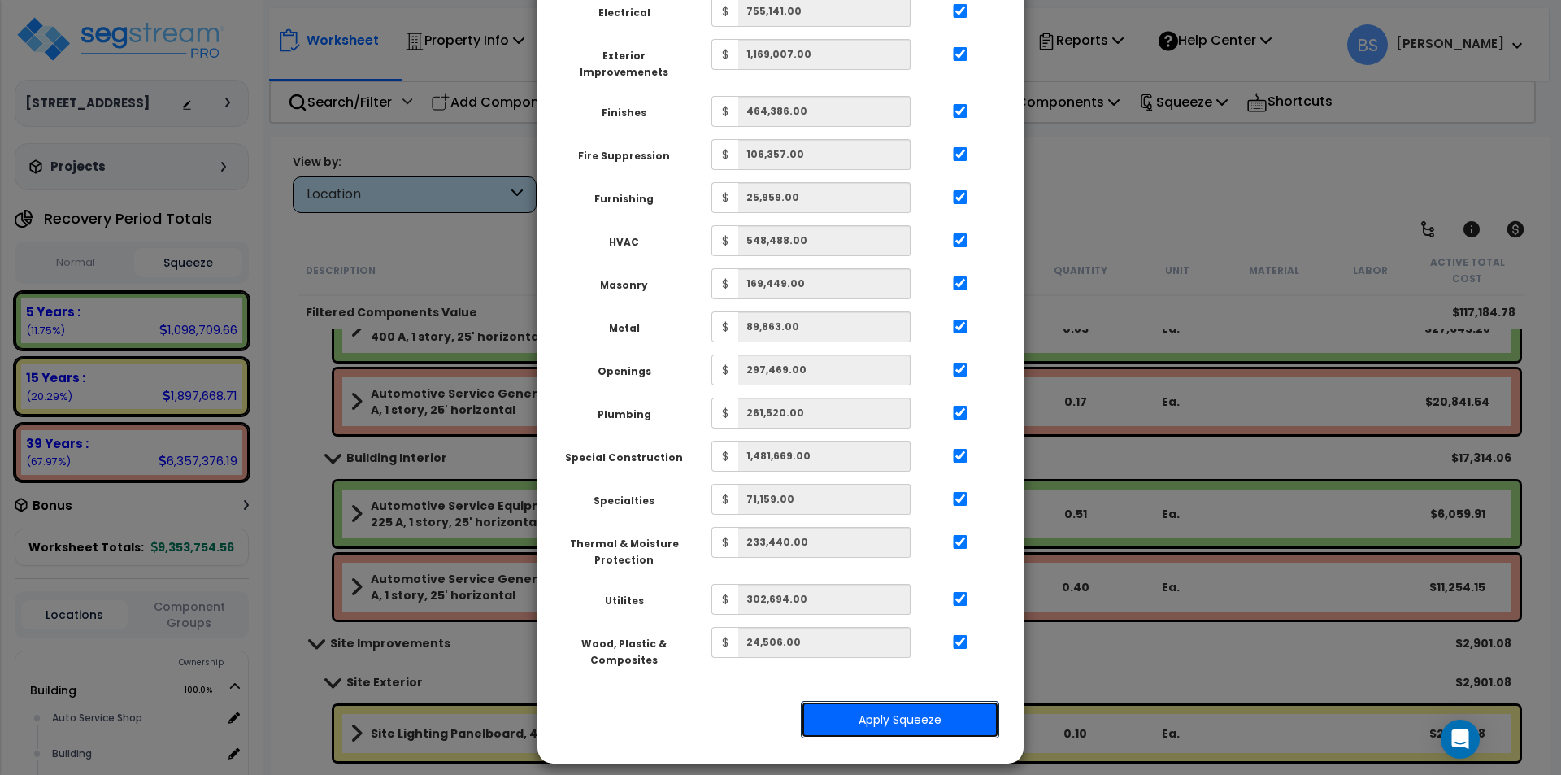
click at [928, 701] on button "Apply Squeeze" at bounding box center [900, 719] width 198 height 37
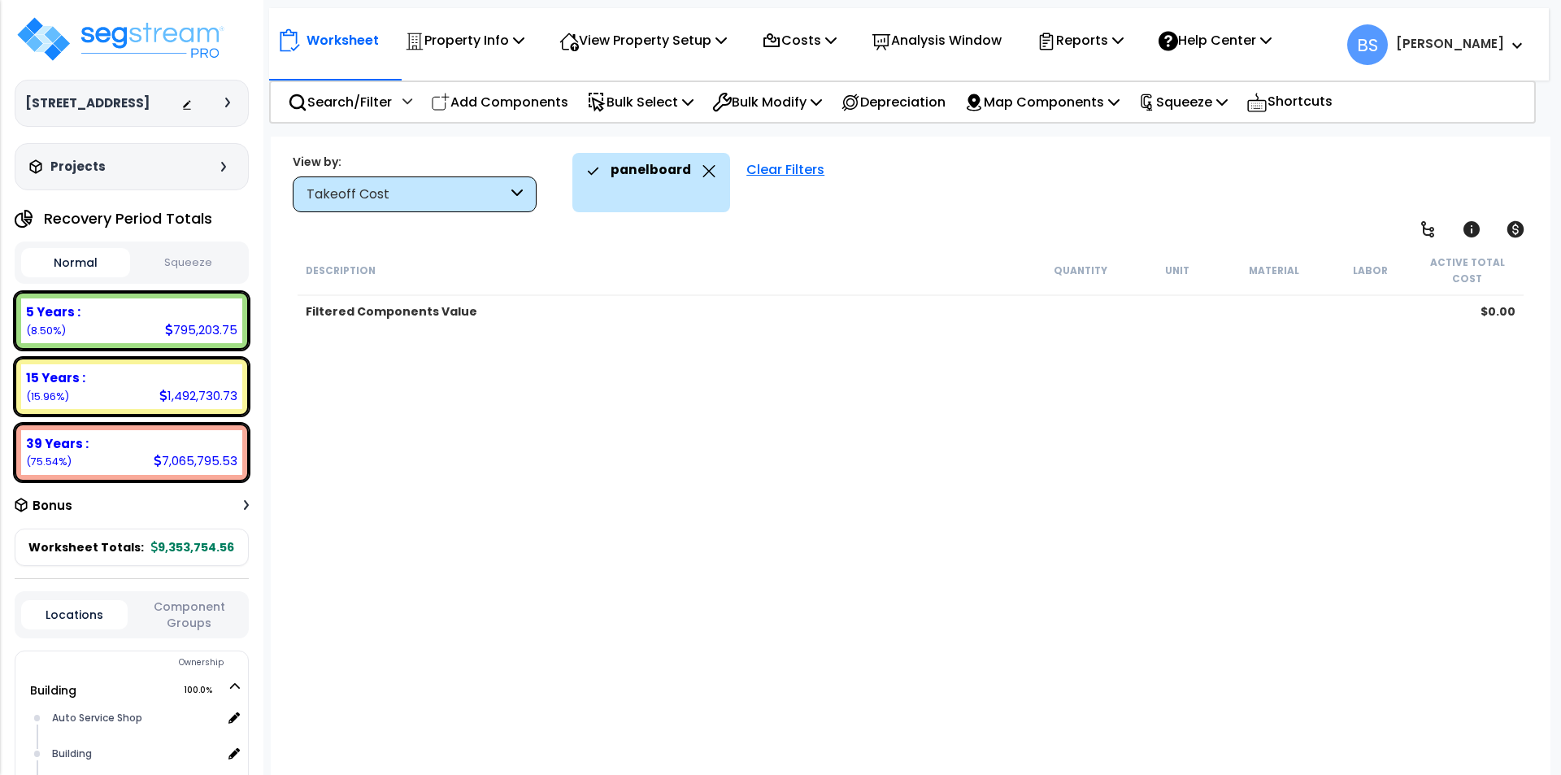
scroll to position [72, 0]
click at [706, 168] on icon at bounding box center [708, 171] width 13 height 12
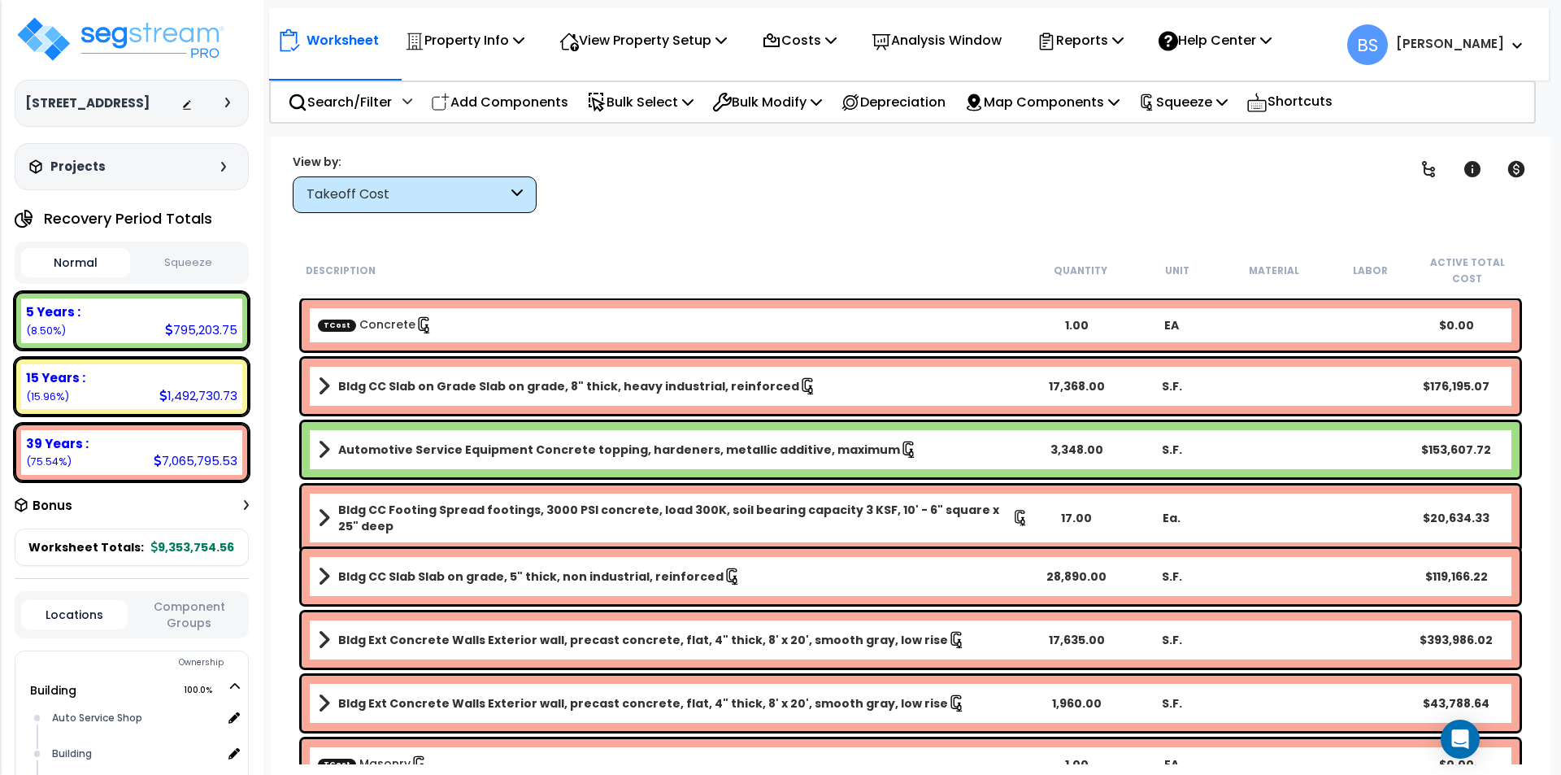
click at [215, 277] on button "Squeeze" at bounding box center [188, 263] width 109 height 28
click at [271, 330] on div "Worksheet Property Info Property Setup Add Property Unit Template property Clon…" at bounding box center [911, 524] width 1280 height 775
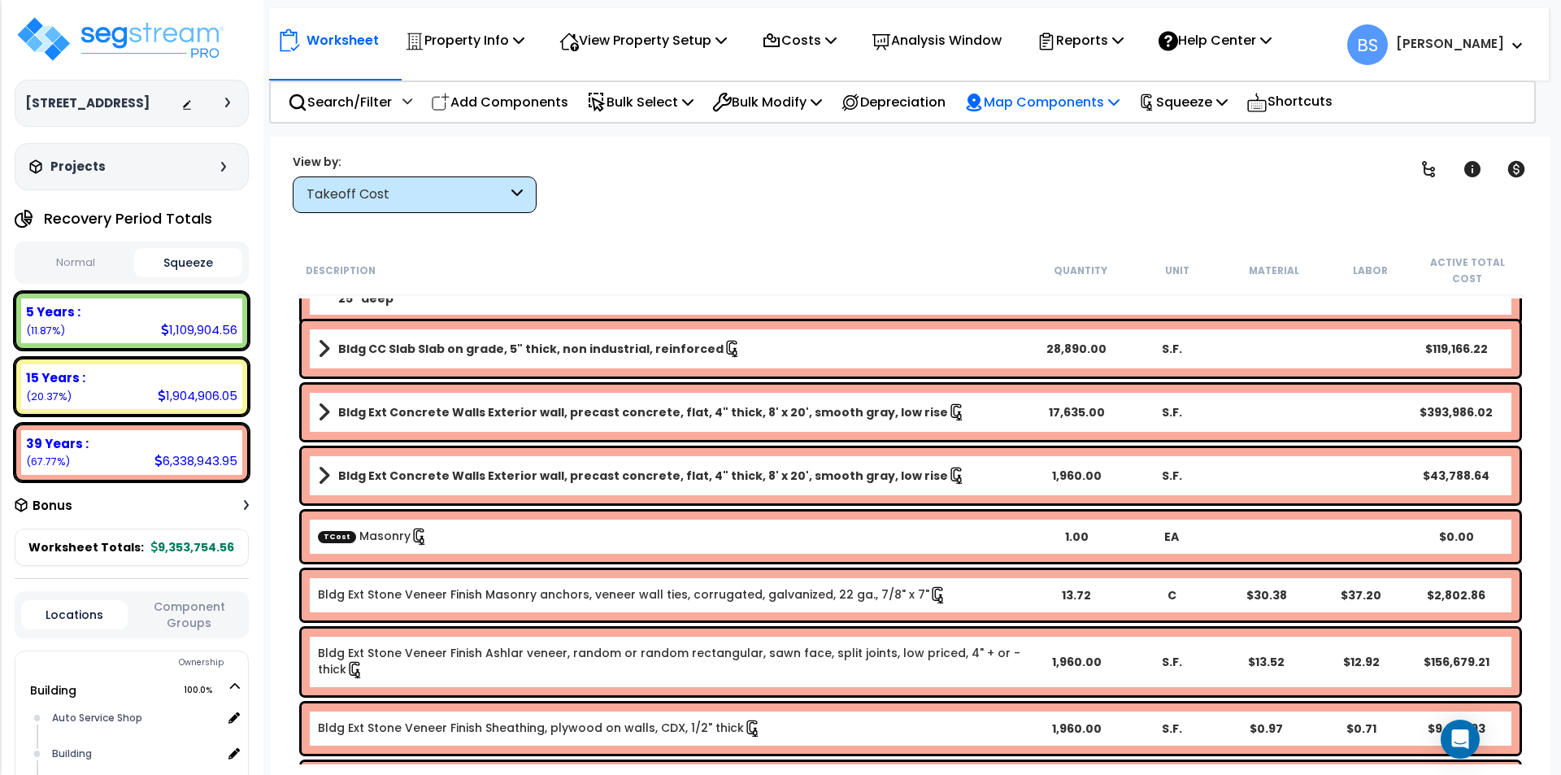
scroll to position [163, 0]
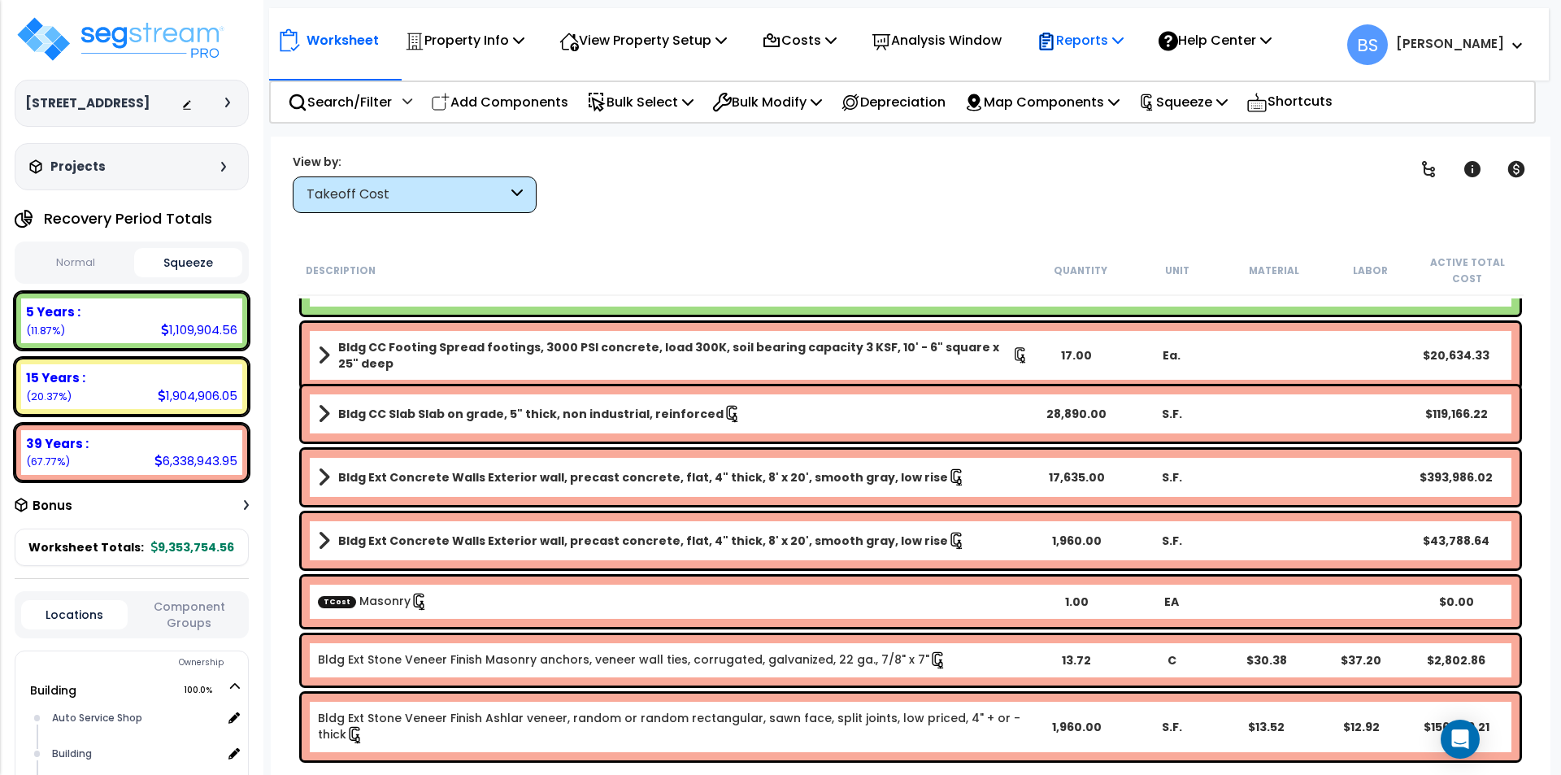
click at [1105, 51] on p "Reports" at bounding box center [1080, 40] width 87 height 22
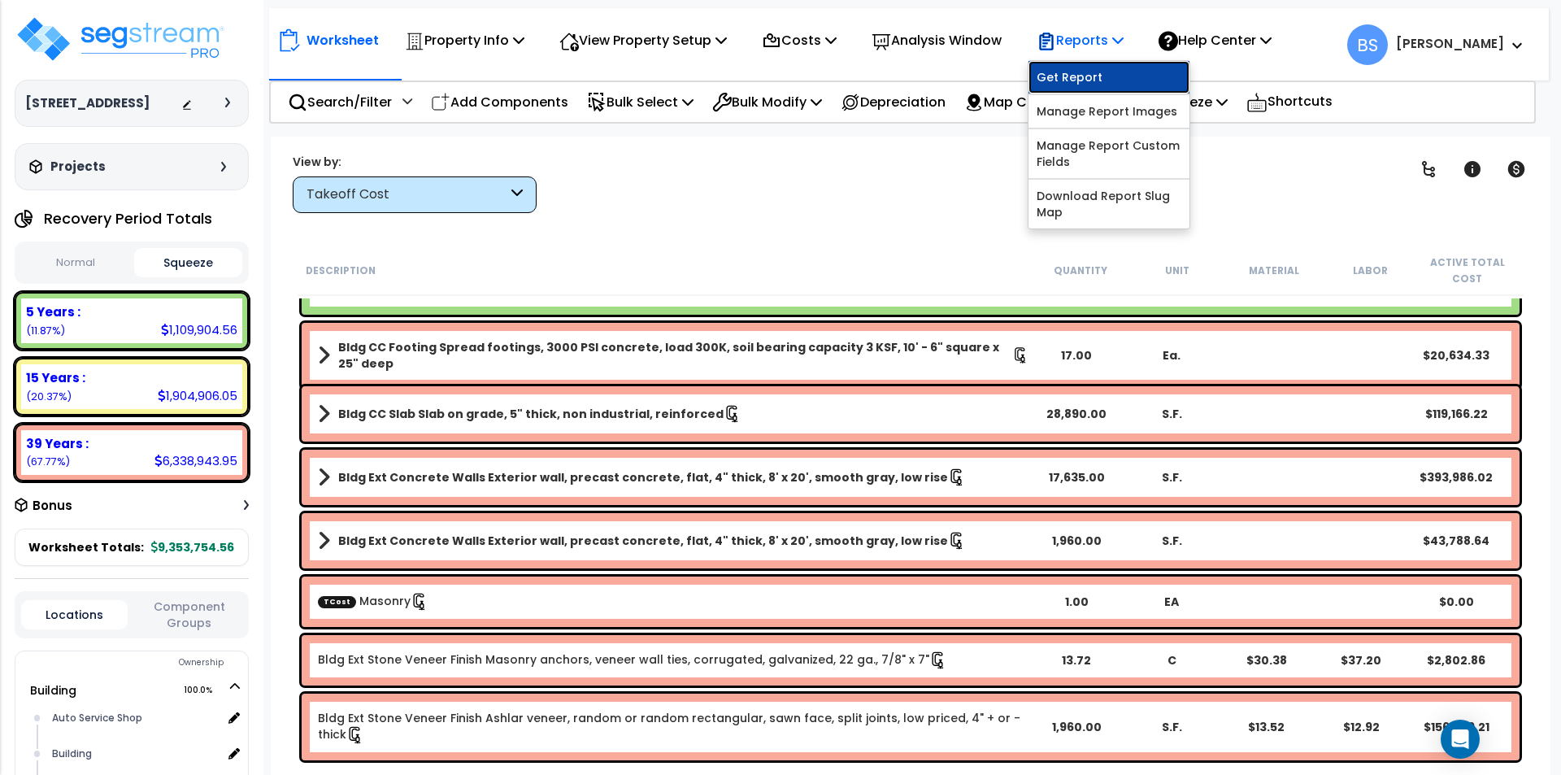
click at [1094, 75] on link "Get Report" at bounding box center [1108, 77] width 161 height 33
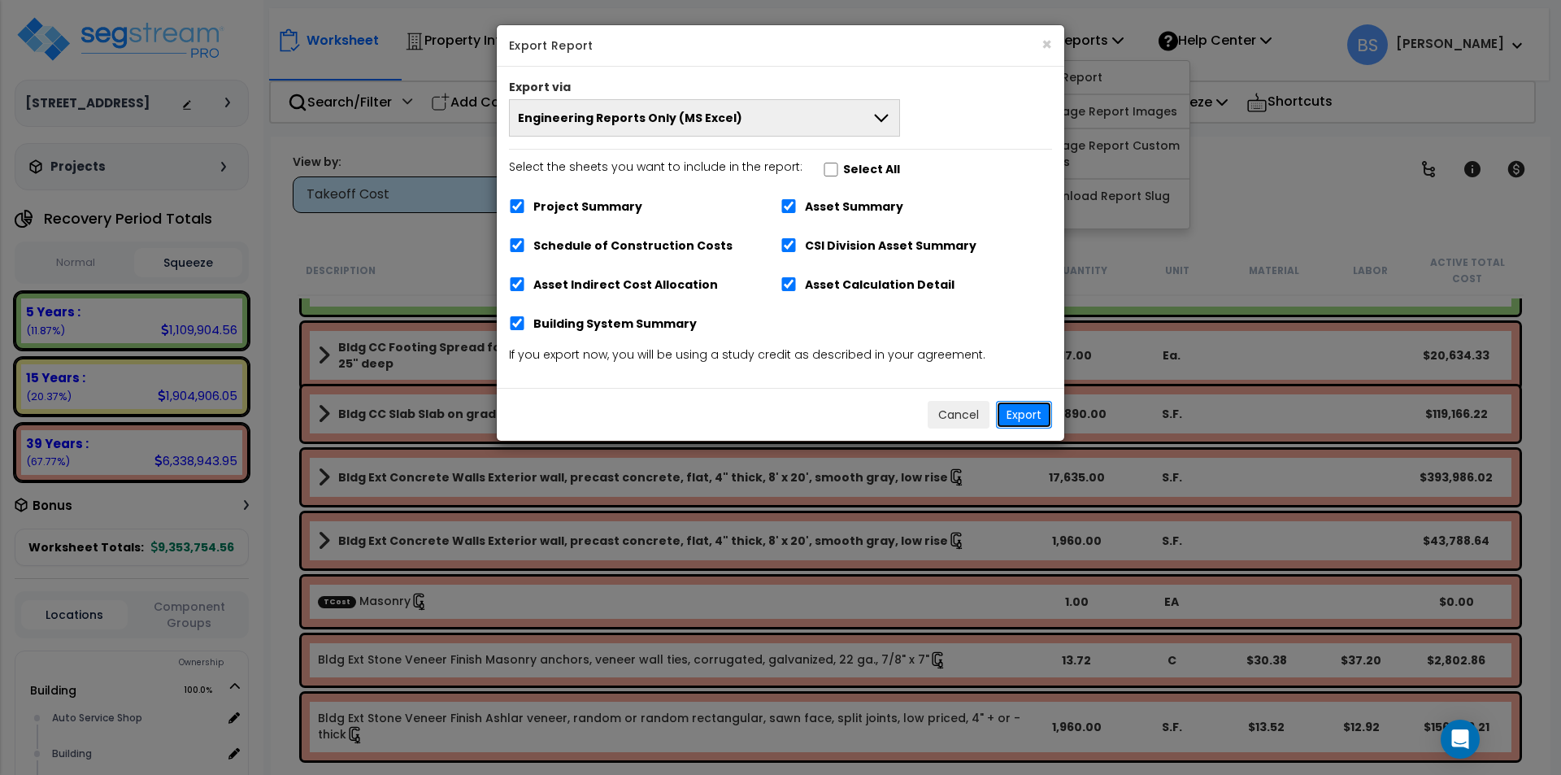
click at [1025, 416] on button "Export" at bounding box center [1024, 415] width 56 height 28
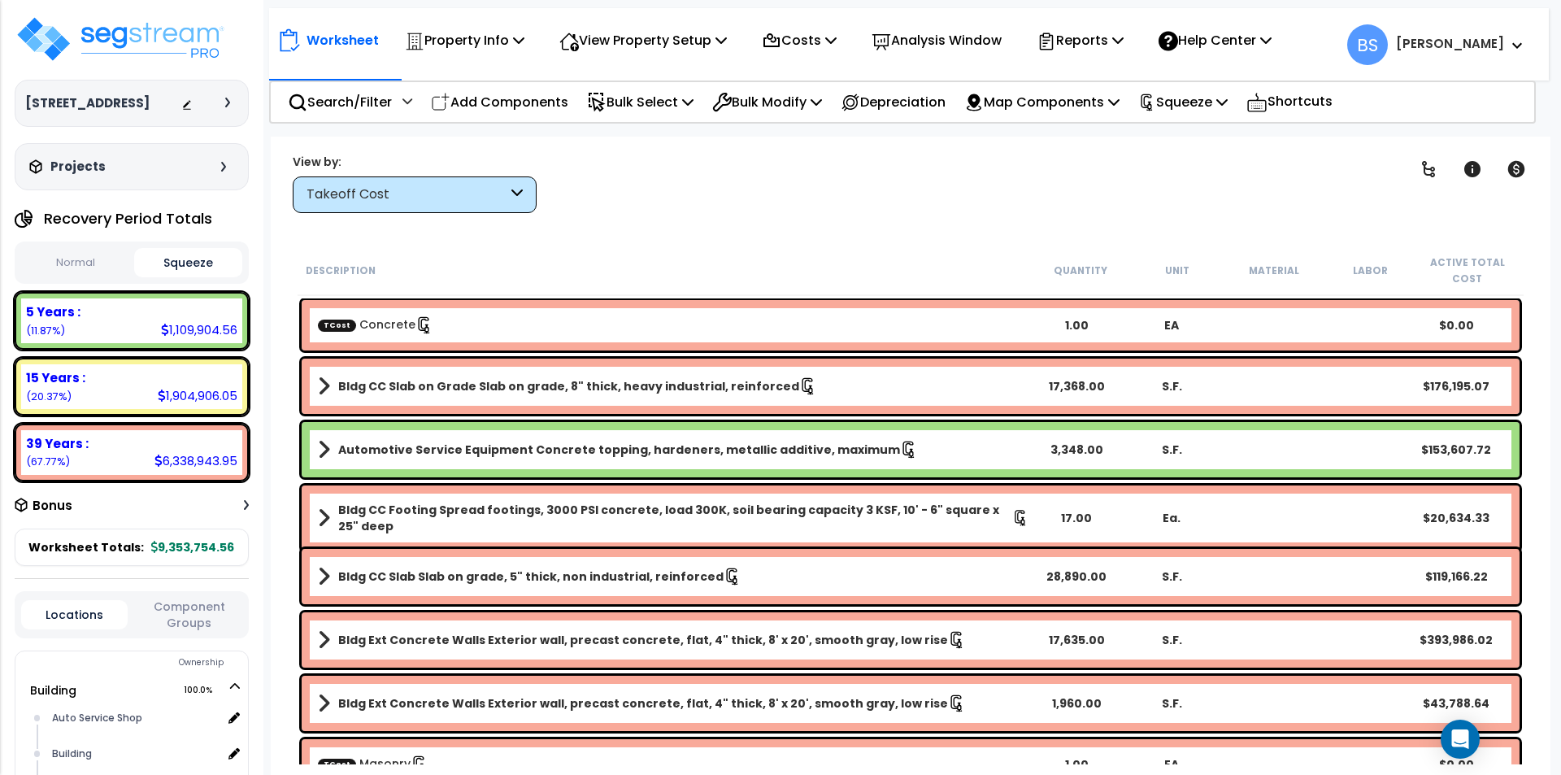
scroll to position [0, 0]
click at [283, 367] on div "Worksheet Property Info Property Setup Add Property Unit Template property Clon…" at bounding box center [911, 524] width 1280 height 775
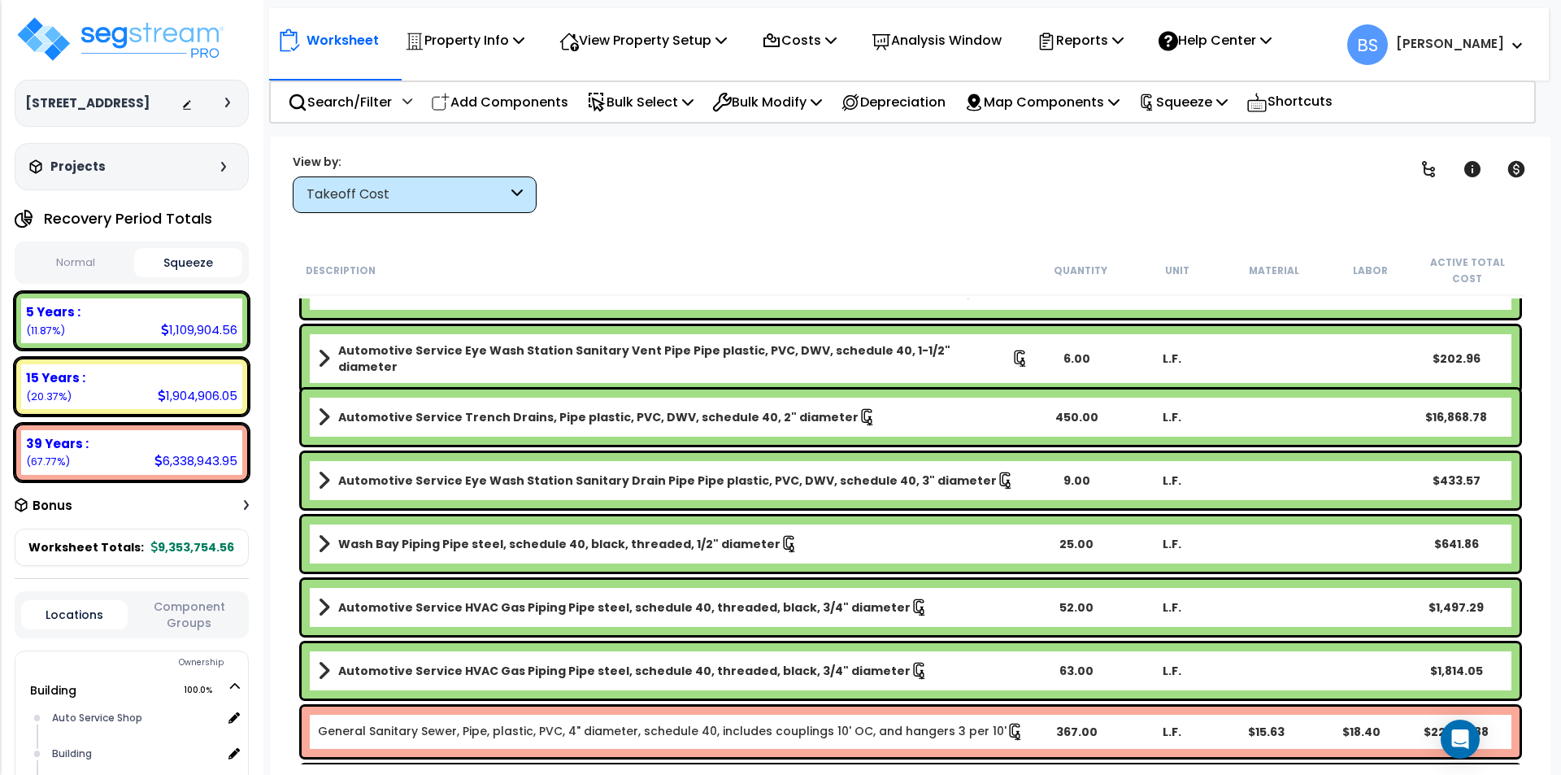
scroll to position [5610, 0]
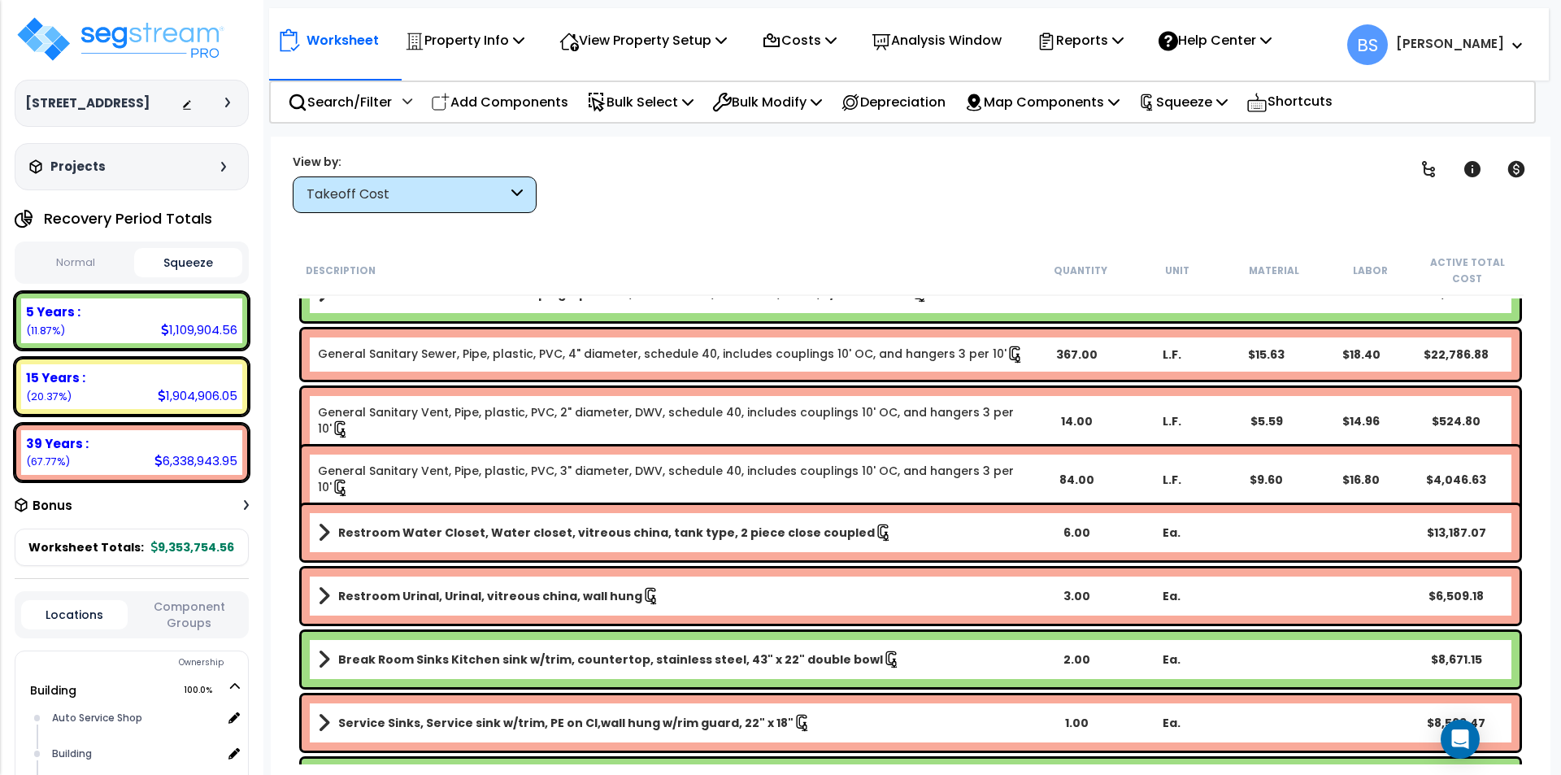
click at [102, 386] on div "15 Years :" at bounding box center [131, 377] width 211 height 17
click at [60, 386] on b "15 Years :" at bounding box center [55, 377] width 59 height 17
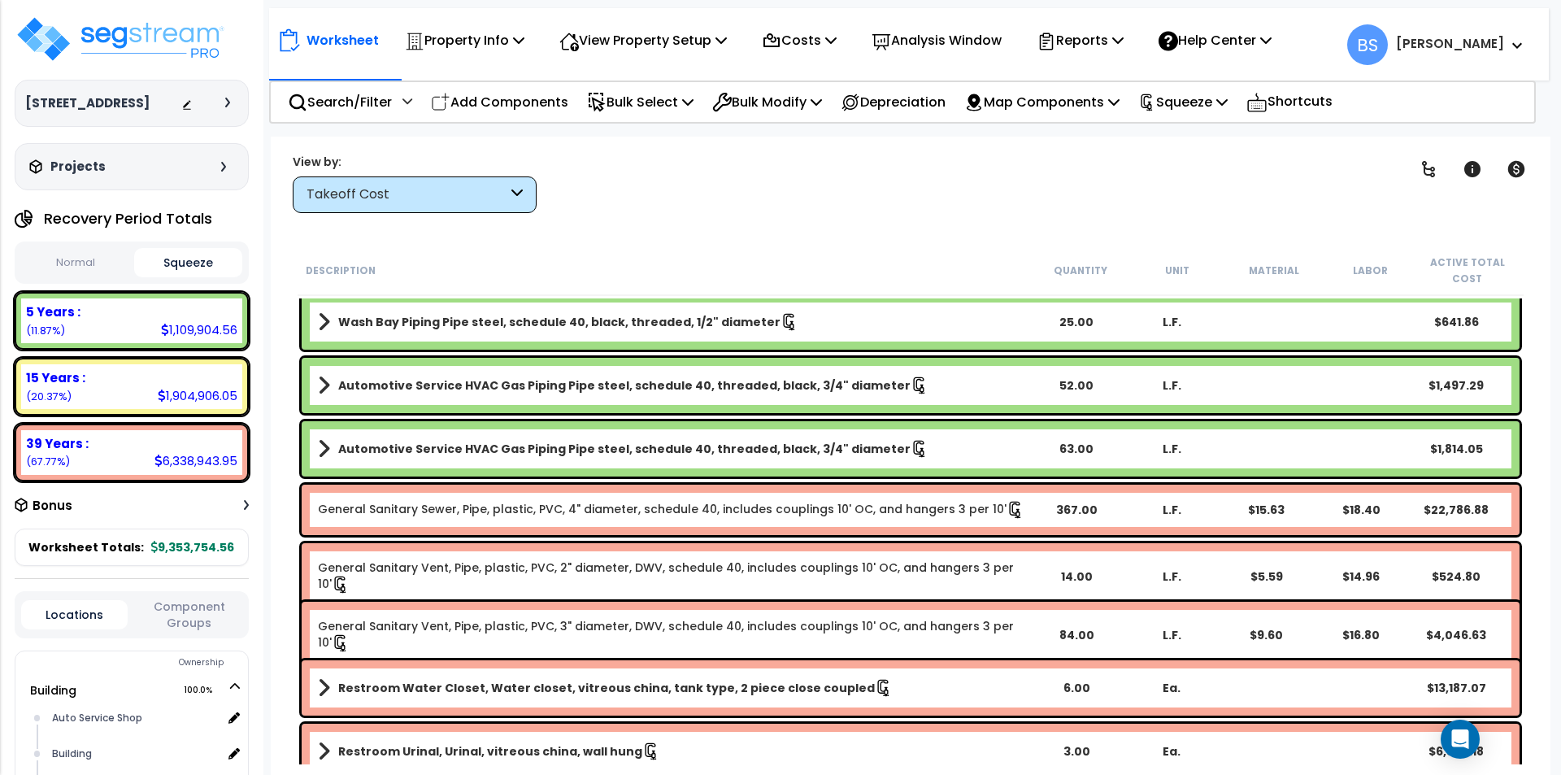
scroll to position [5691, 0]
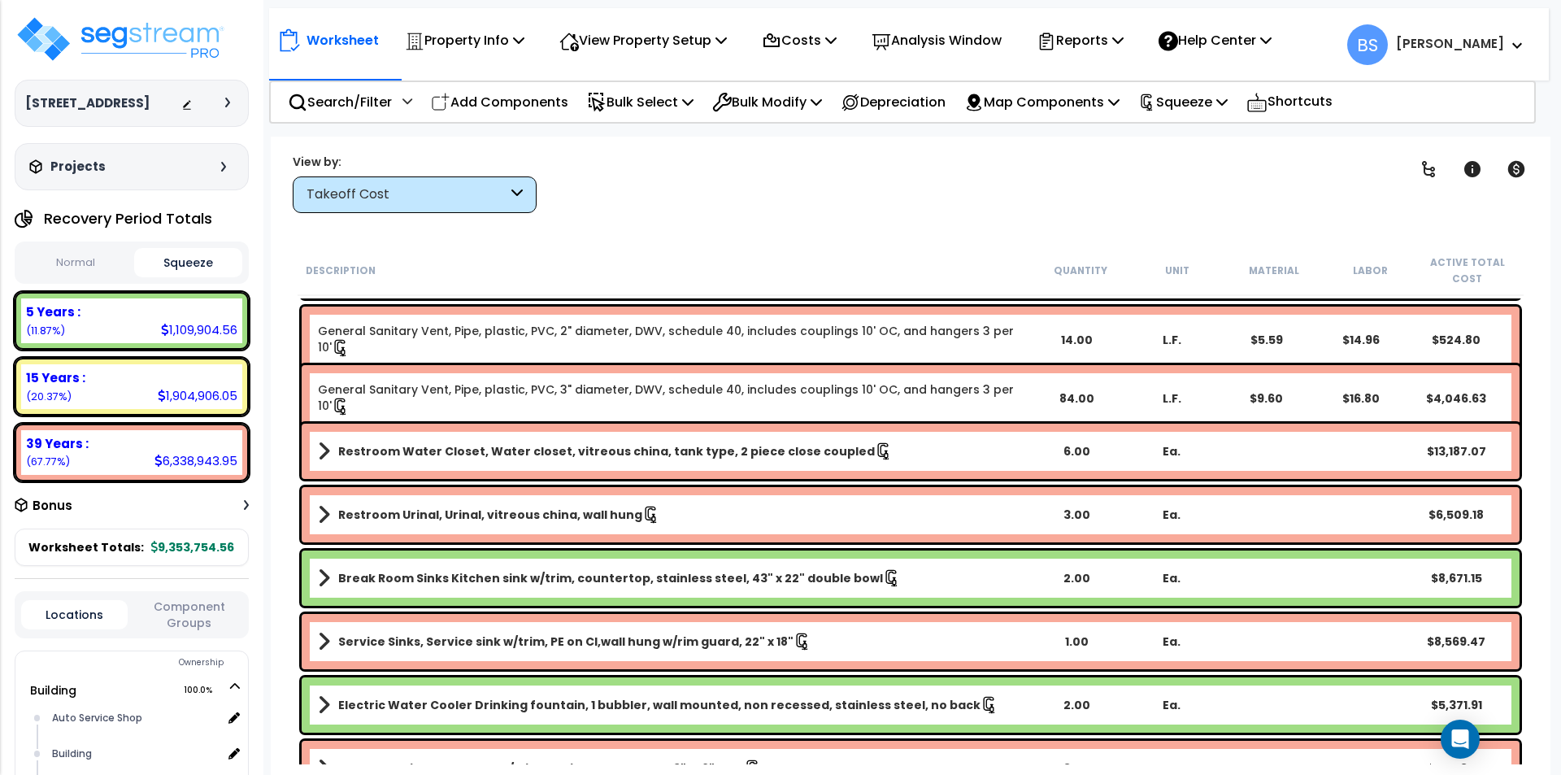
click at [101, 386] on div "15 Years :" at bounding box center [131, 377] width 211 height 17
click at [47, 386] on b "15 Years :" at bounding box center [55, 377] width 59 height 17
click at [84, 277] on button "Normal" at bounding box center [75, 263] width 109 height 28
click at [74, 406] on div "15 Years : 1,492,730.73 (15.96%)" at bounding box center [131, 386] width 221 height 45
drag, startPoint x: 189, startPoint y: 279, endPoint x: 177, endPoint y: 305, distance: 28.7
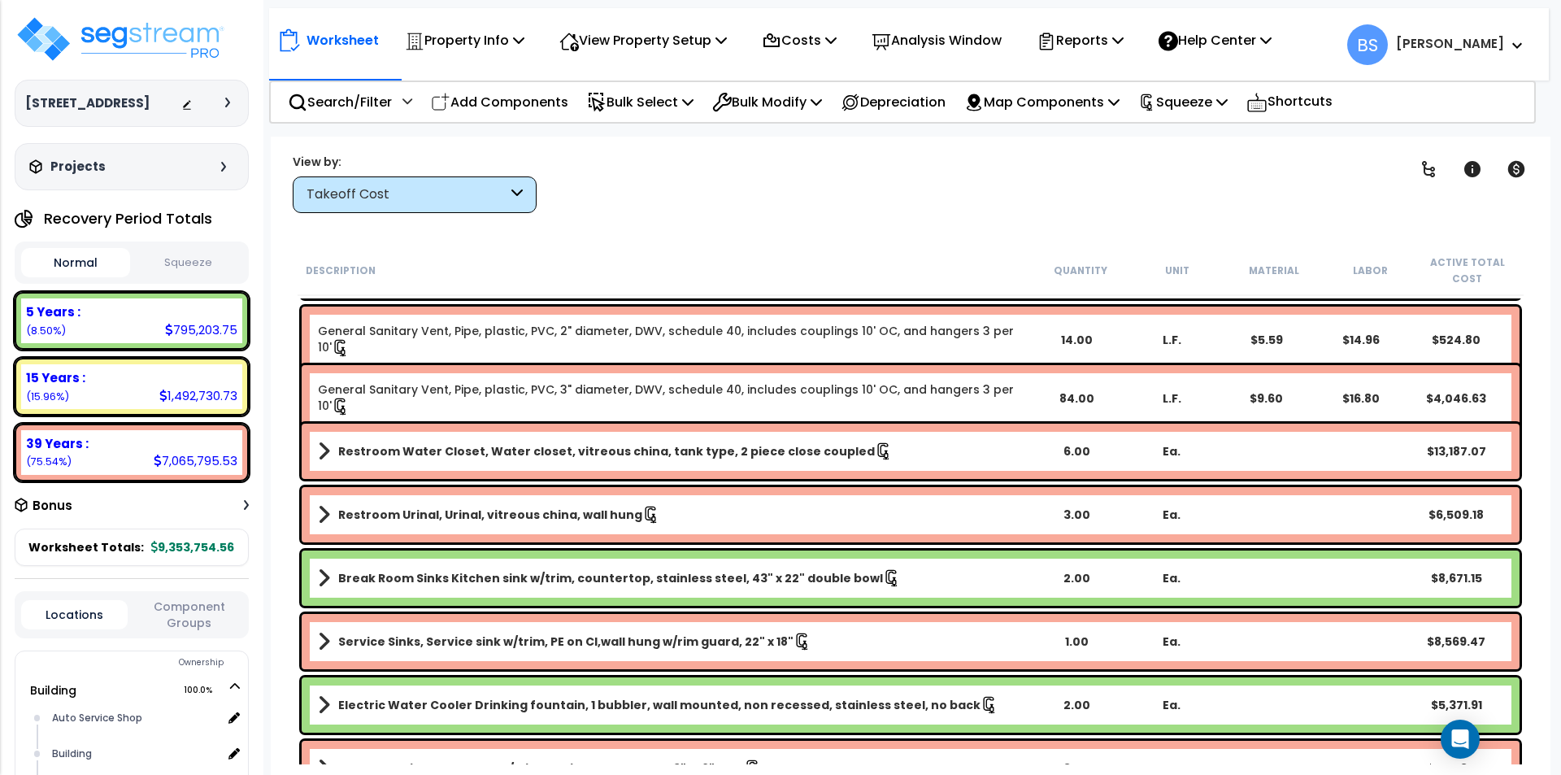
click at [190, 277] on button "Squeeze" at bounding box center [188, 263] width 109 height 28
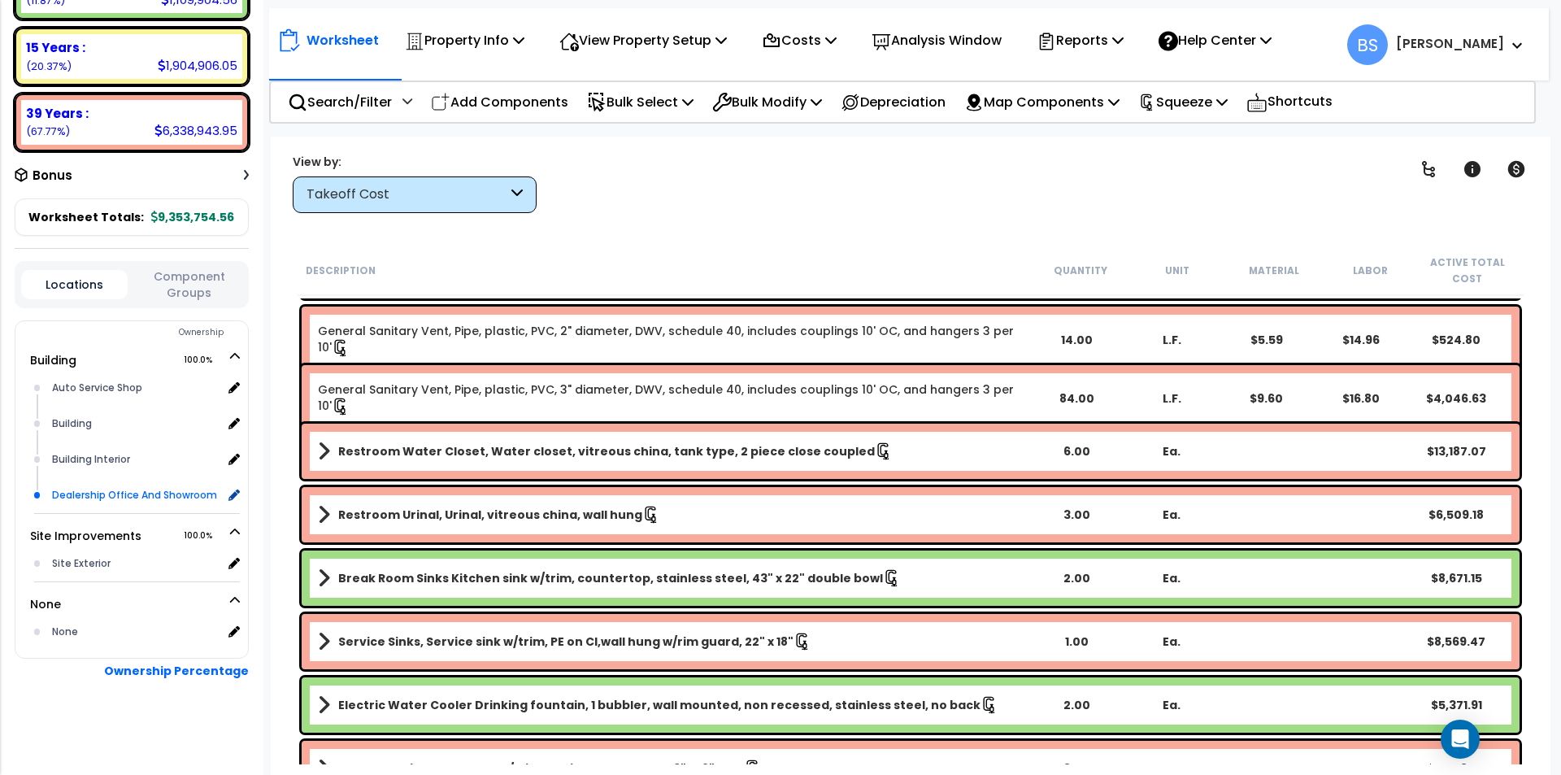
scroll to position [346, 0]
click at [81, 285] on button "Locations" at bounding box center [74, 284] width 106 height 29
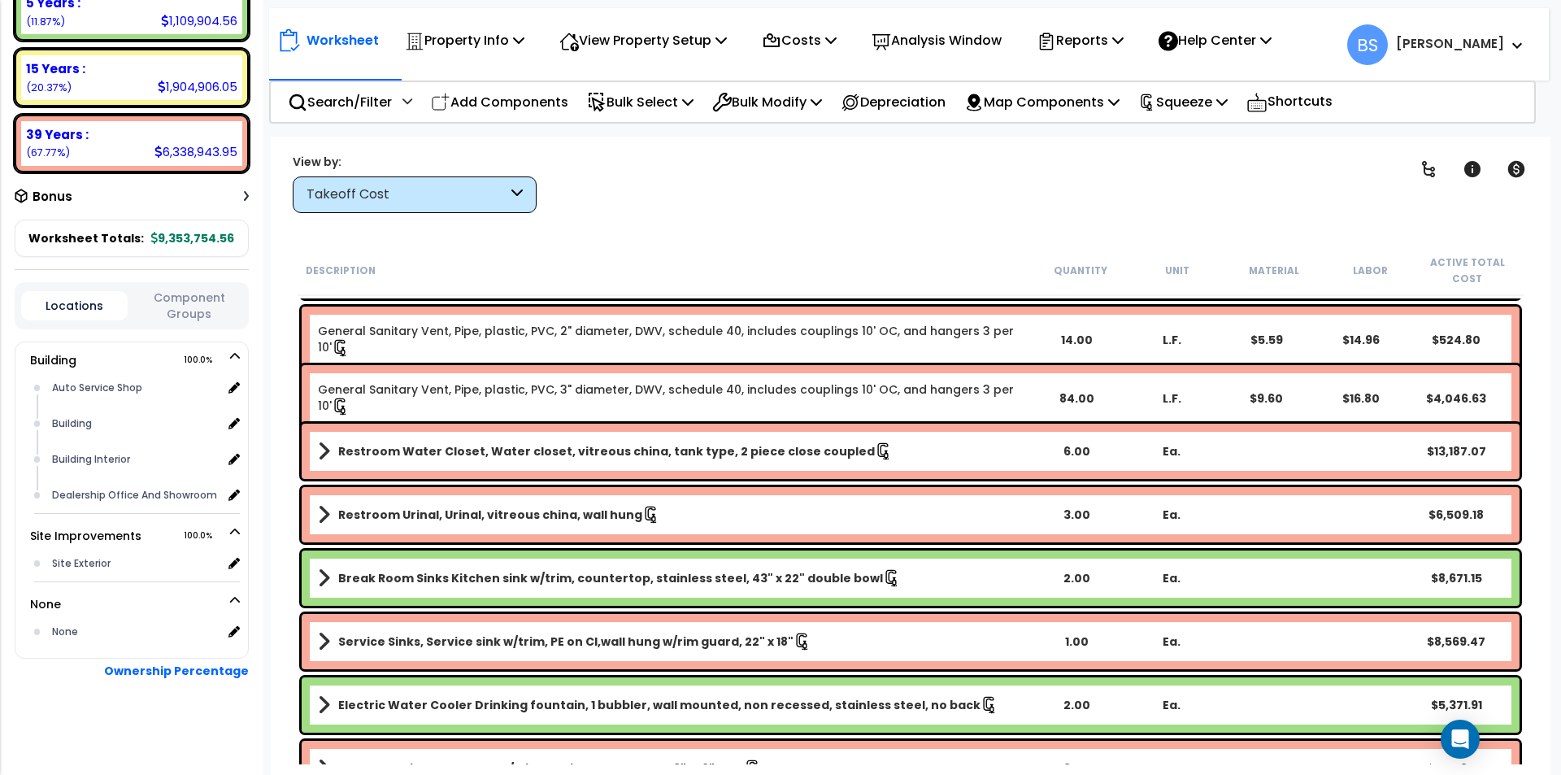
scroll to position [325, 0]
click at [93, 57] on div "15 Years : 1,904,906.05 (20.37%)" at bounding box center [131, 77] width 221 height 45
click at [43, 86] on small "(20.37%)" at bounding box center [49, 87] width 46 height 14
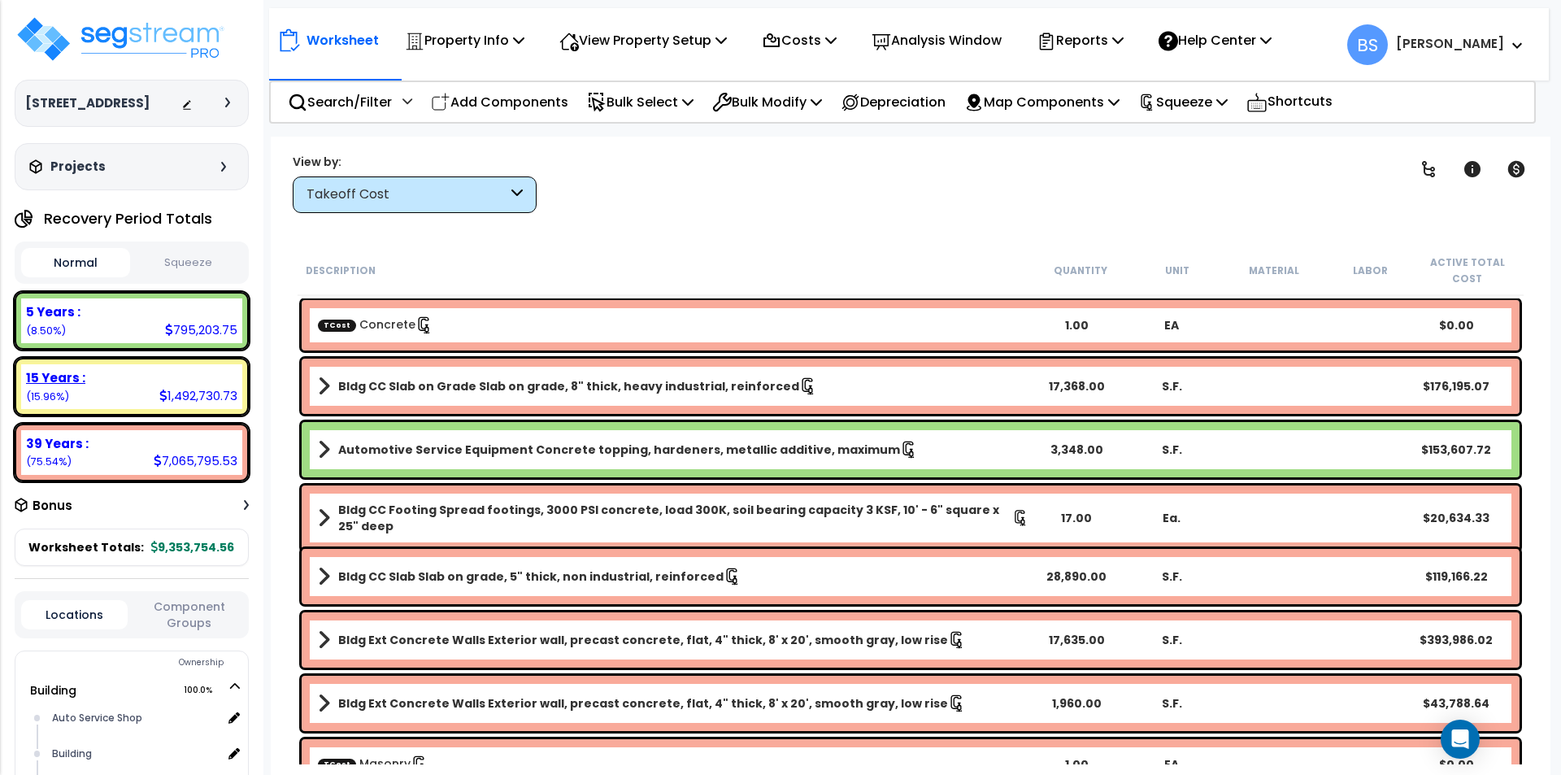
click at [69, 409] on div "15 Years : 1,492,730.73 (15.96%)" at bounding box center [131, 386] width 221 height 45
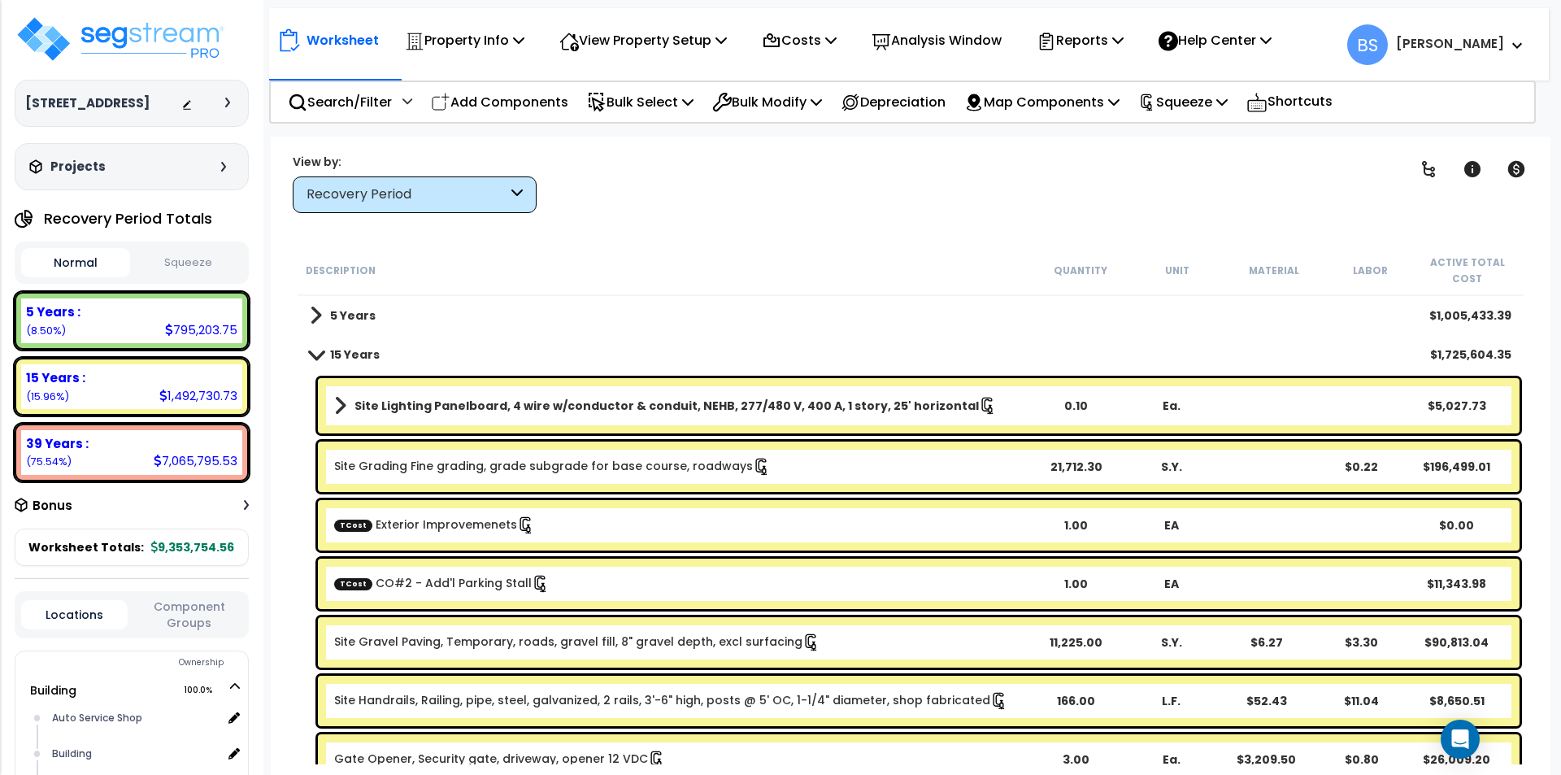
click at [172, 277] on button "Squeeze" at bounding box center [188, 263] width 109 height 28
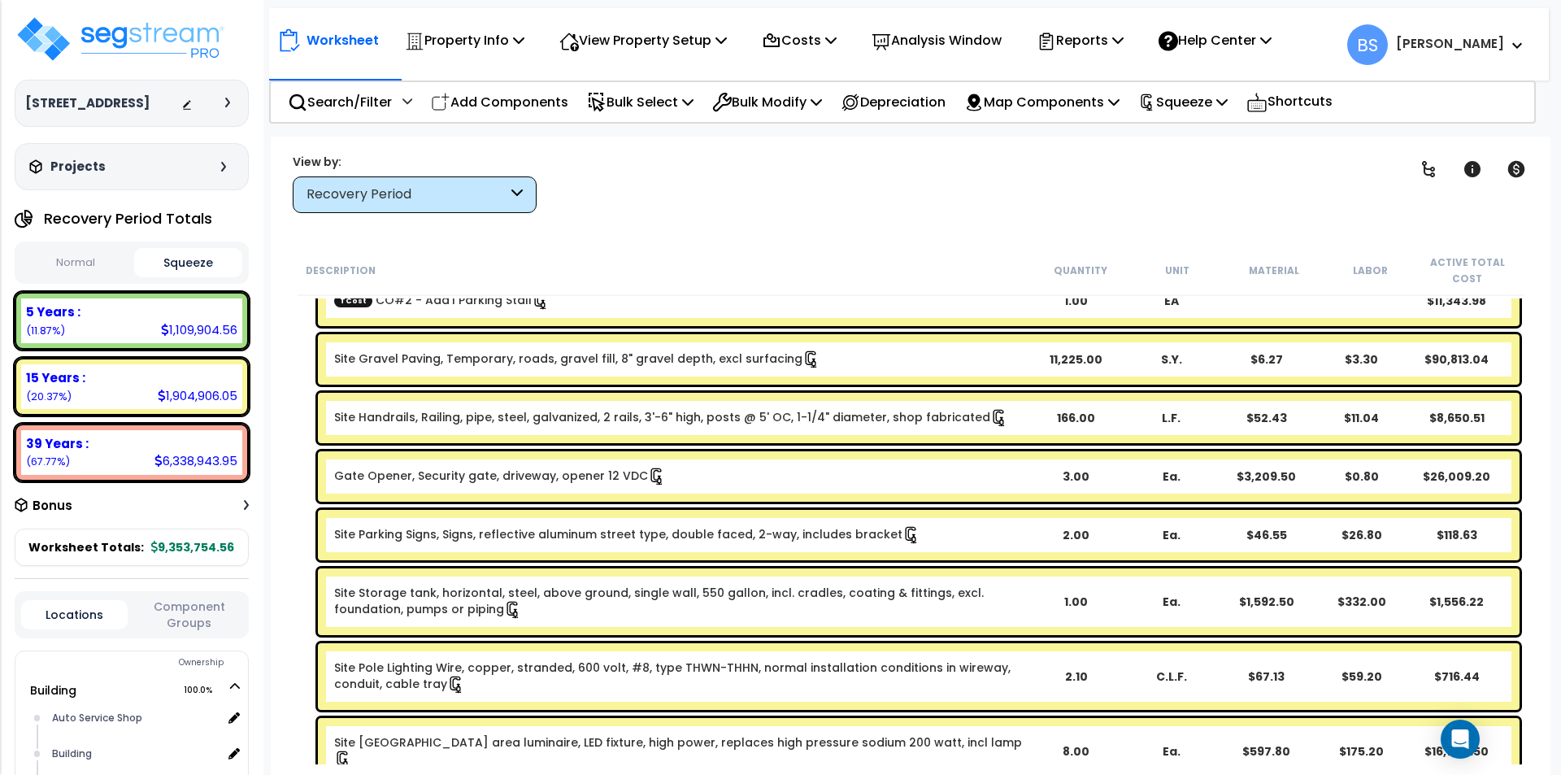
scroll to position [244, 0]
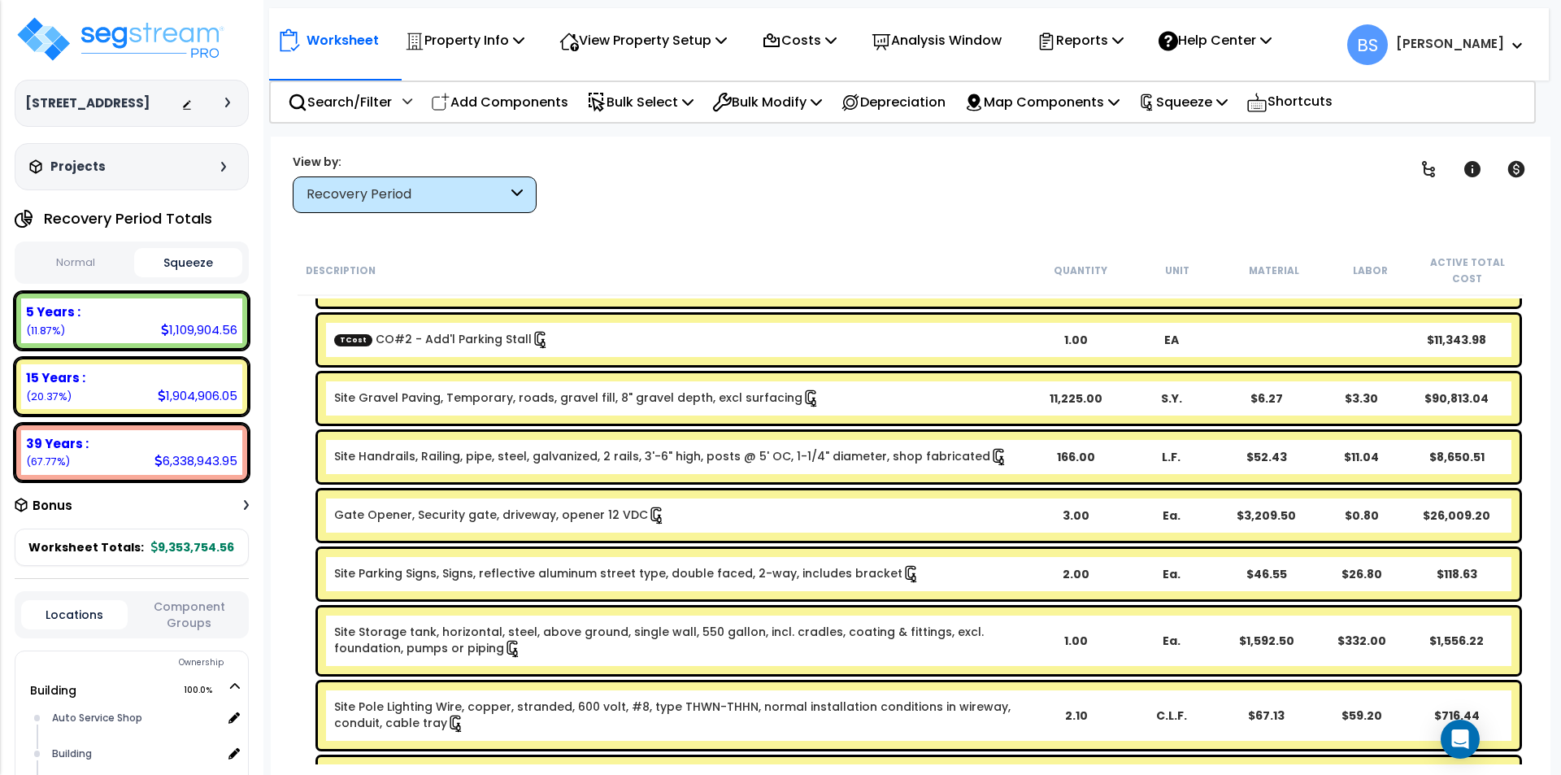
click at [836, 397] on div "Site Gravel Paving, Temporary, roads, gravel fill, 8" gravel depth, excl surfac…" at bounding box center [680, 398] width 693 height 18
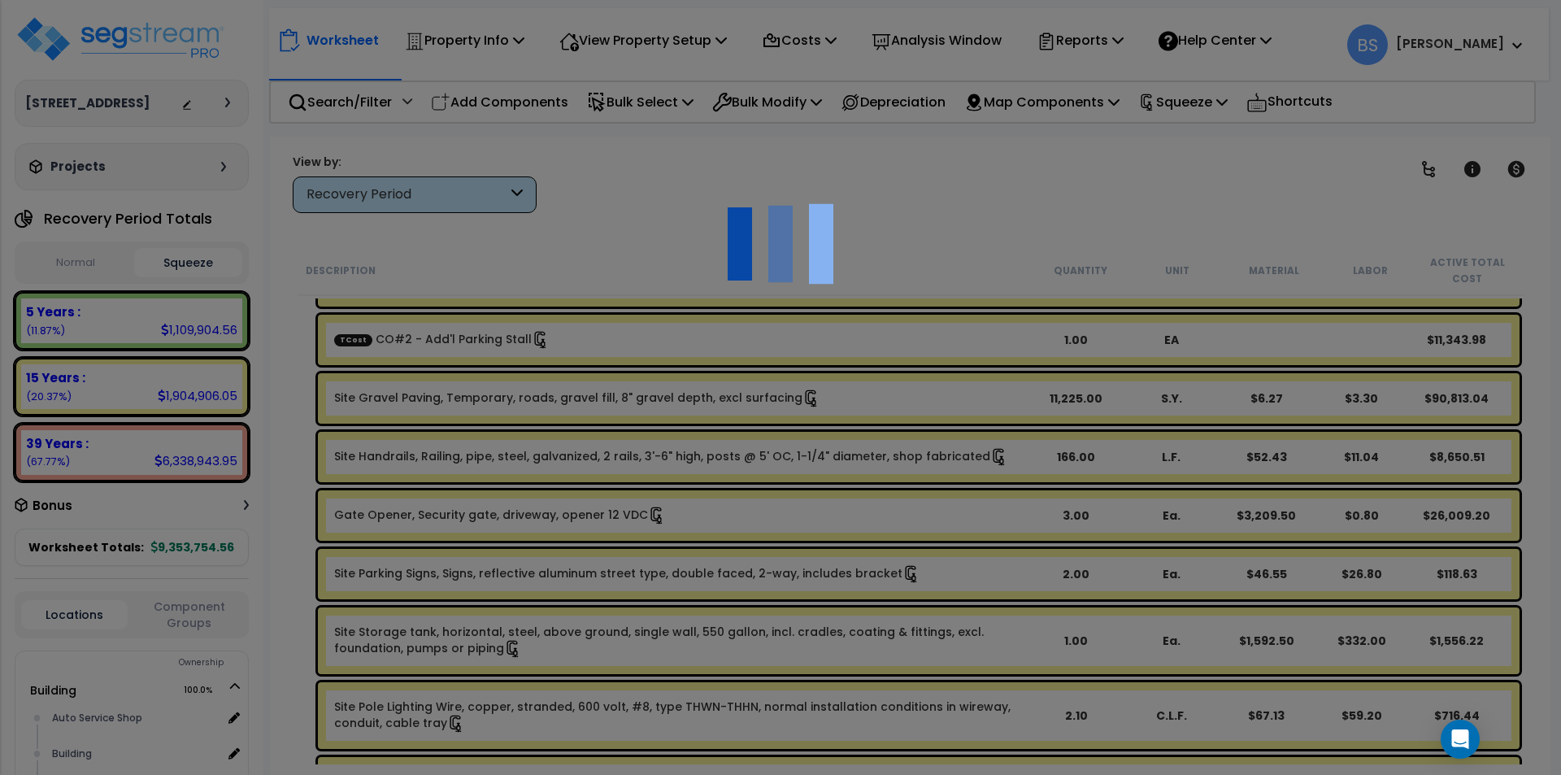
select select "43566981"
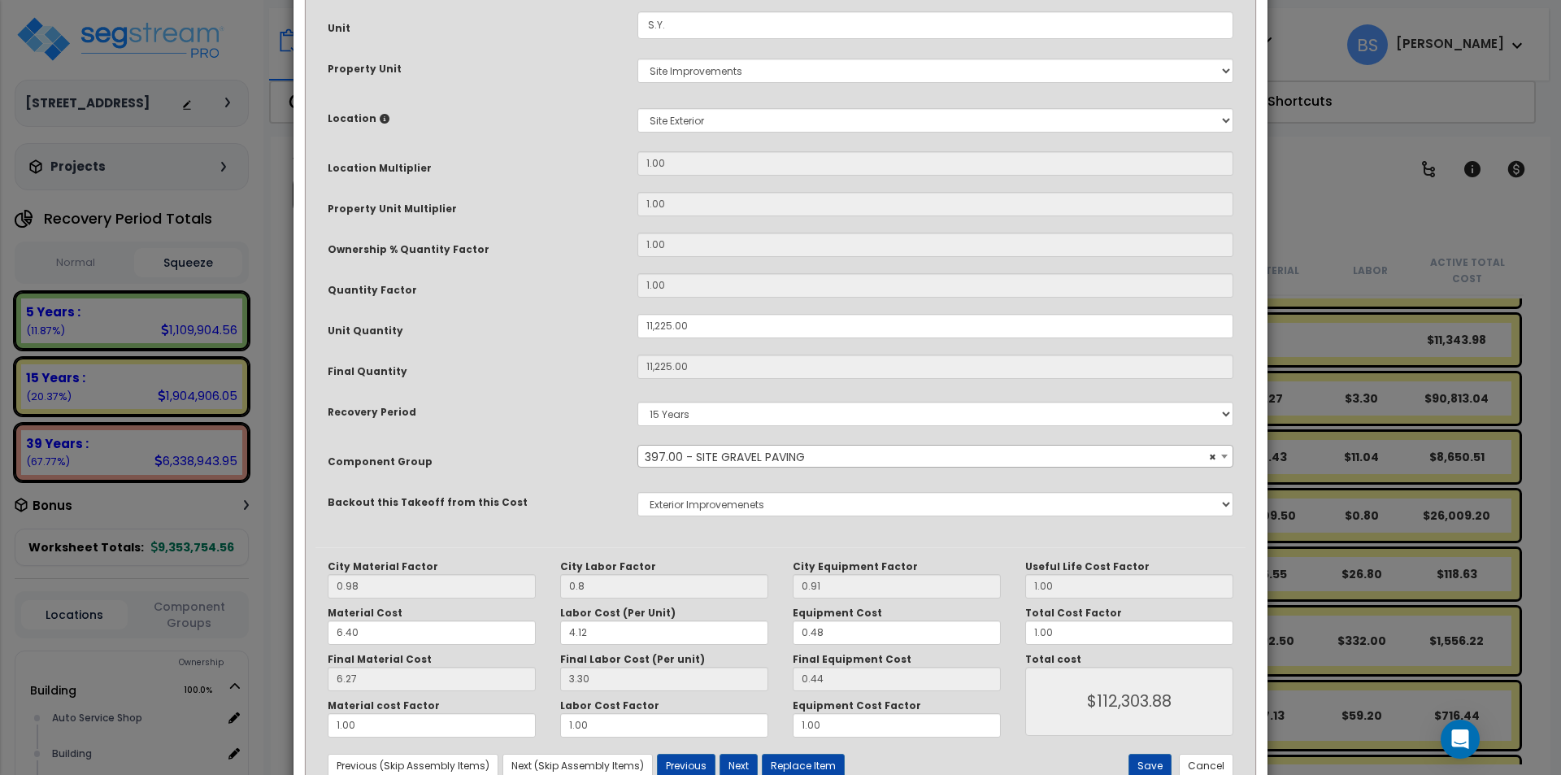
scroll to position [272, 0]
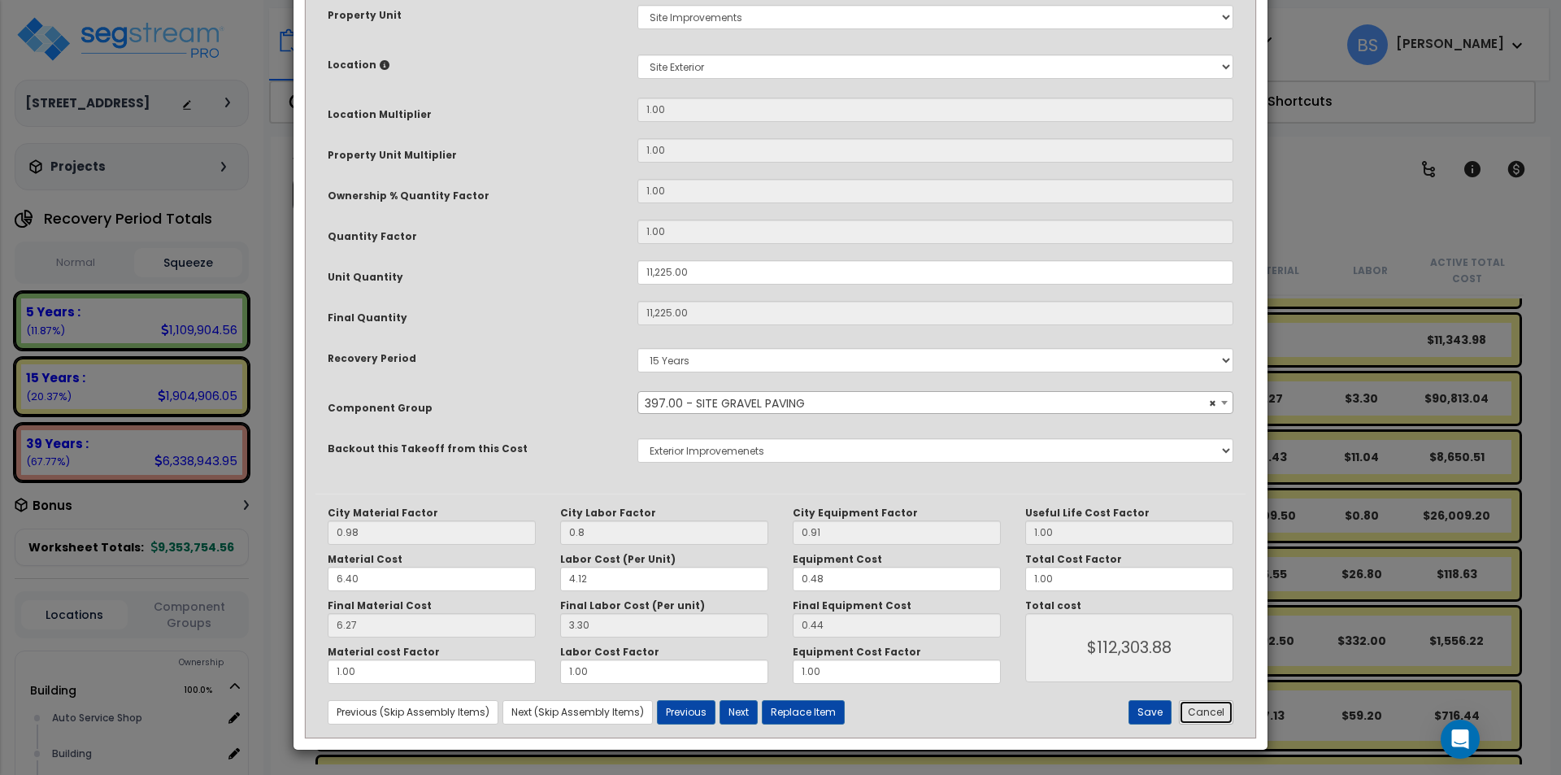
click at [1223, 714] on button "Cancel" at bounding box center [1206, 712] width 54 height 24
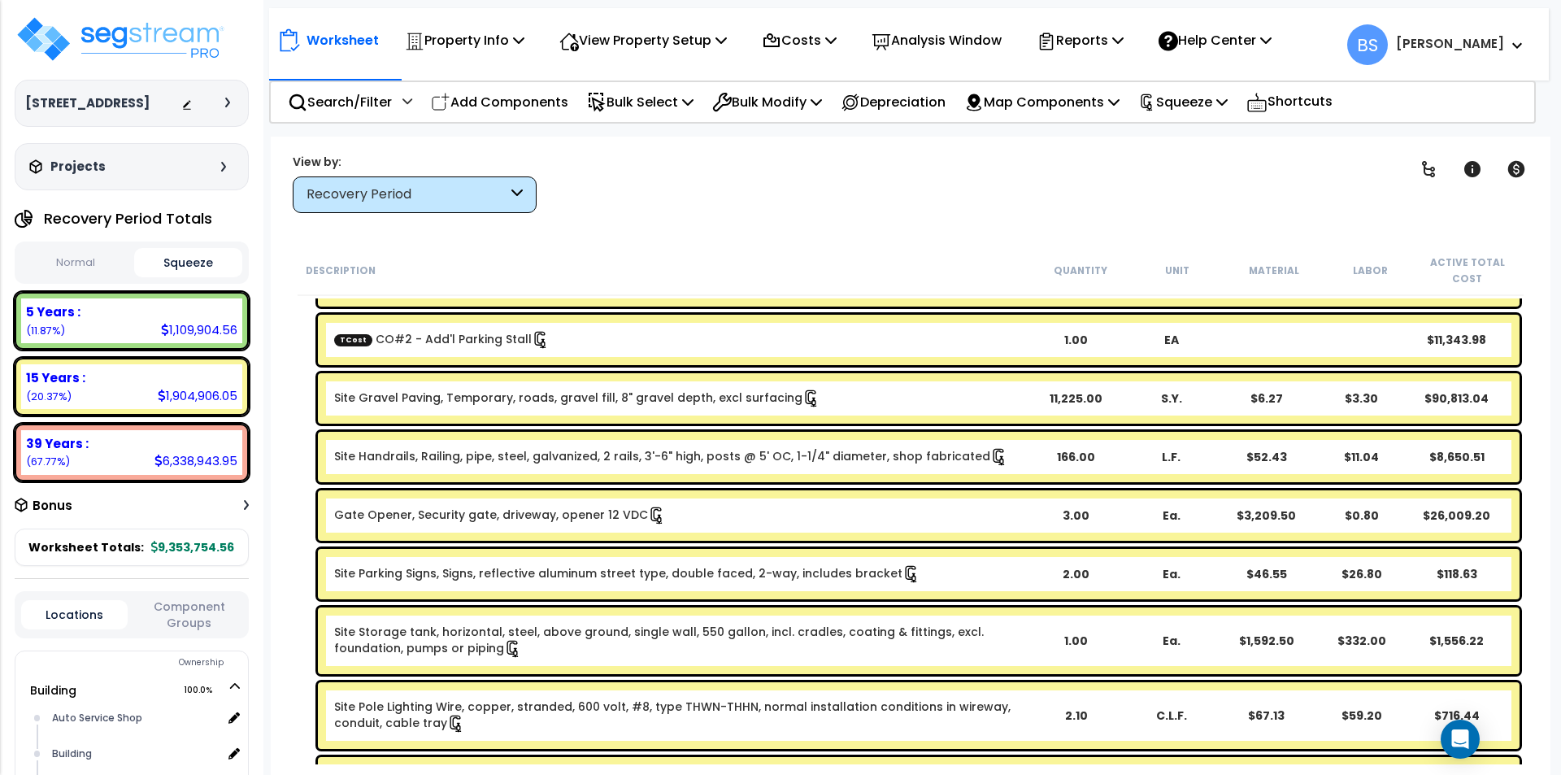
click at [468, 514] on link "Gate Opener, Security gate, driveway, opener 12 VDC" at bounding box center [500, 514] width 332 height 16
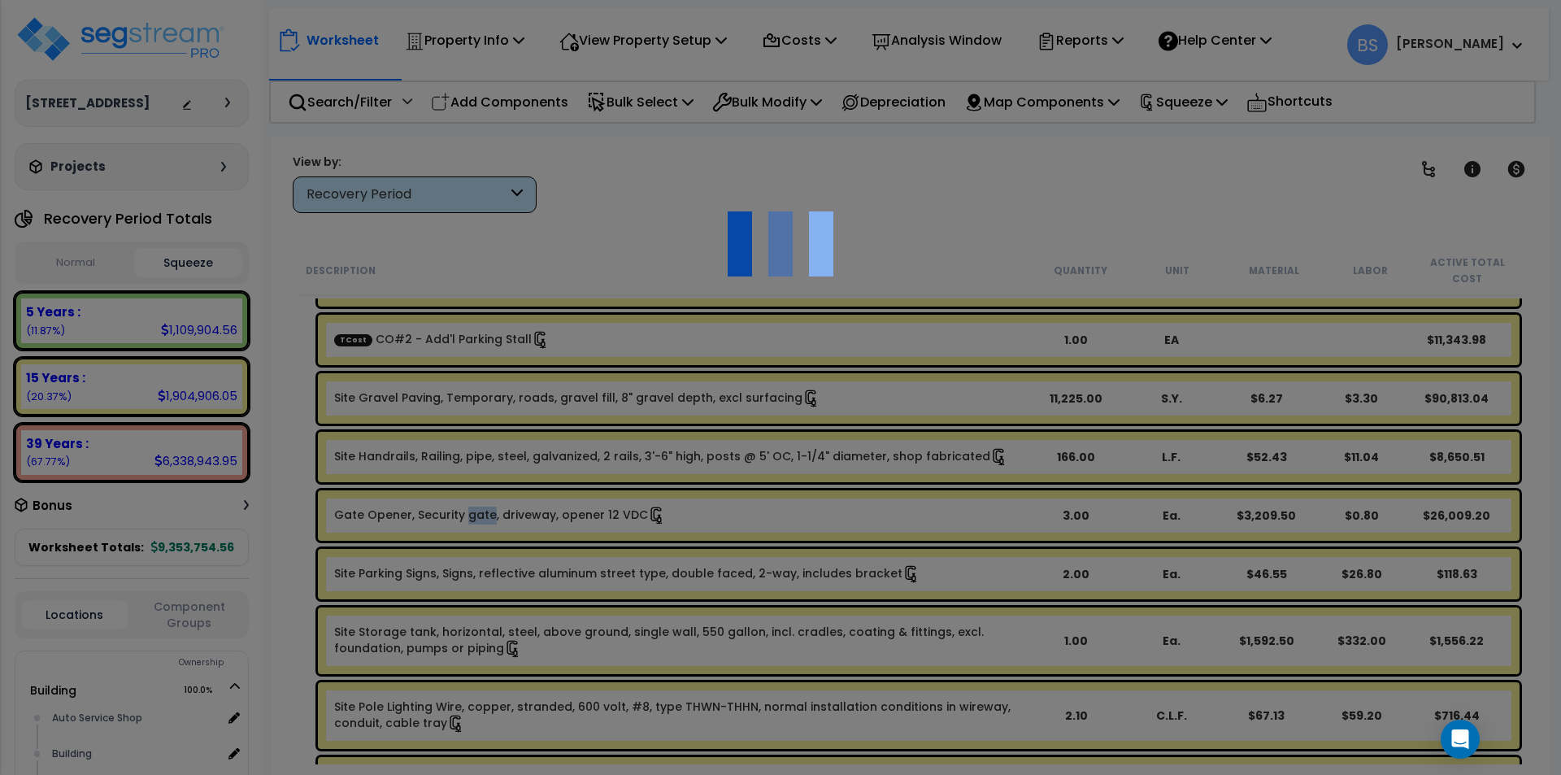
select select "43566979"
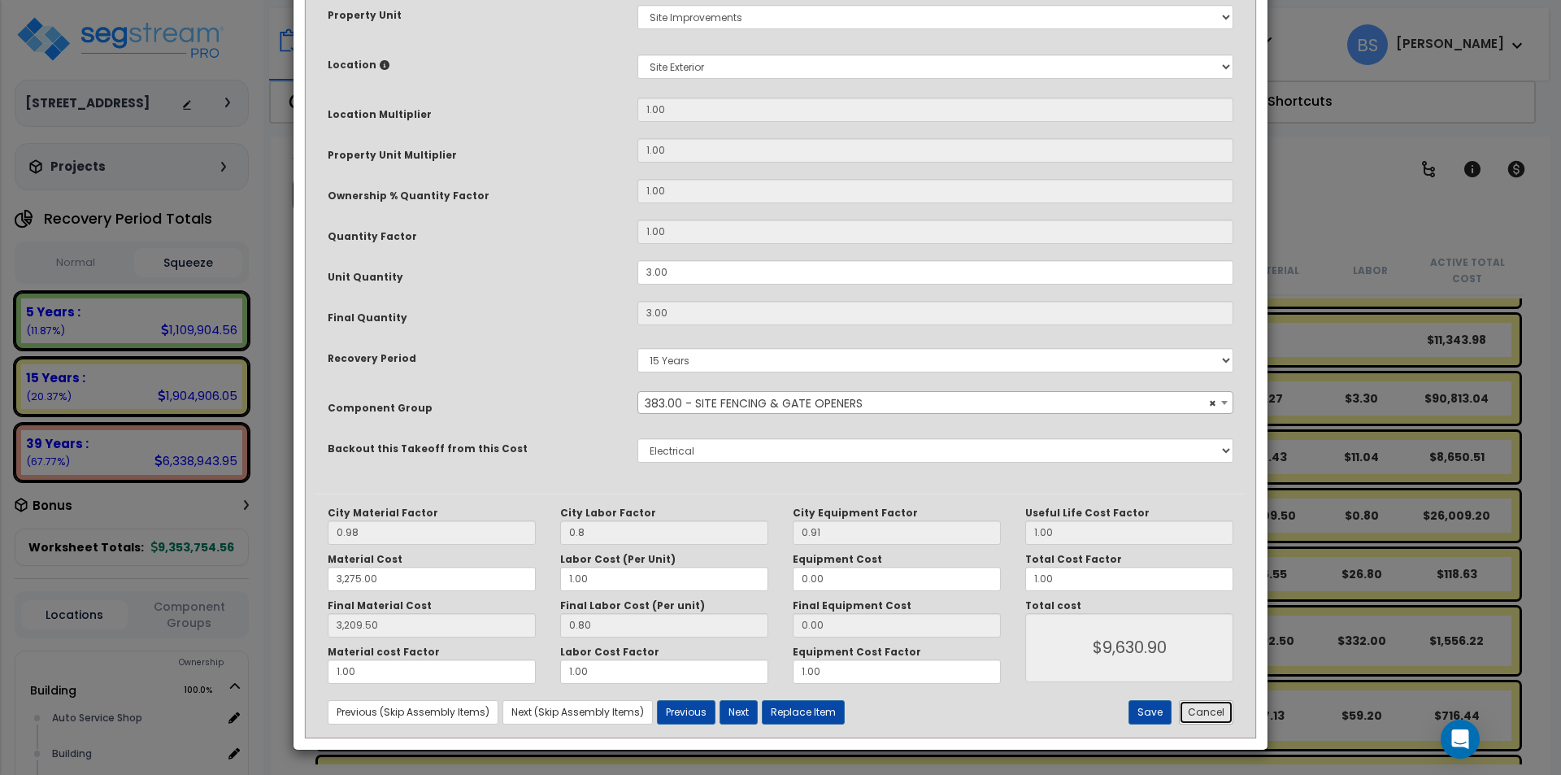
click at [1196, 716] on button "Cancel" at bounding box center [1206, 712] width 54 height 24
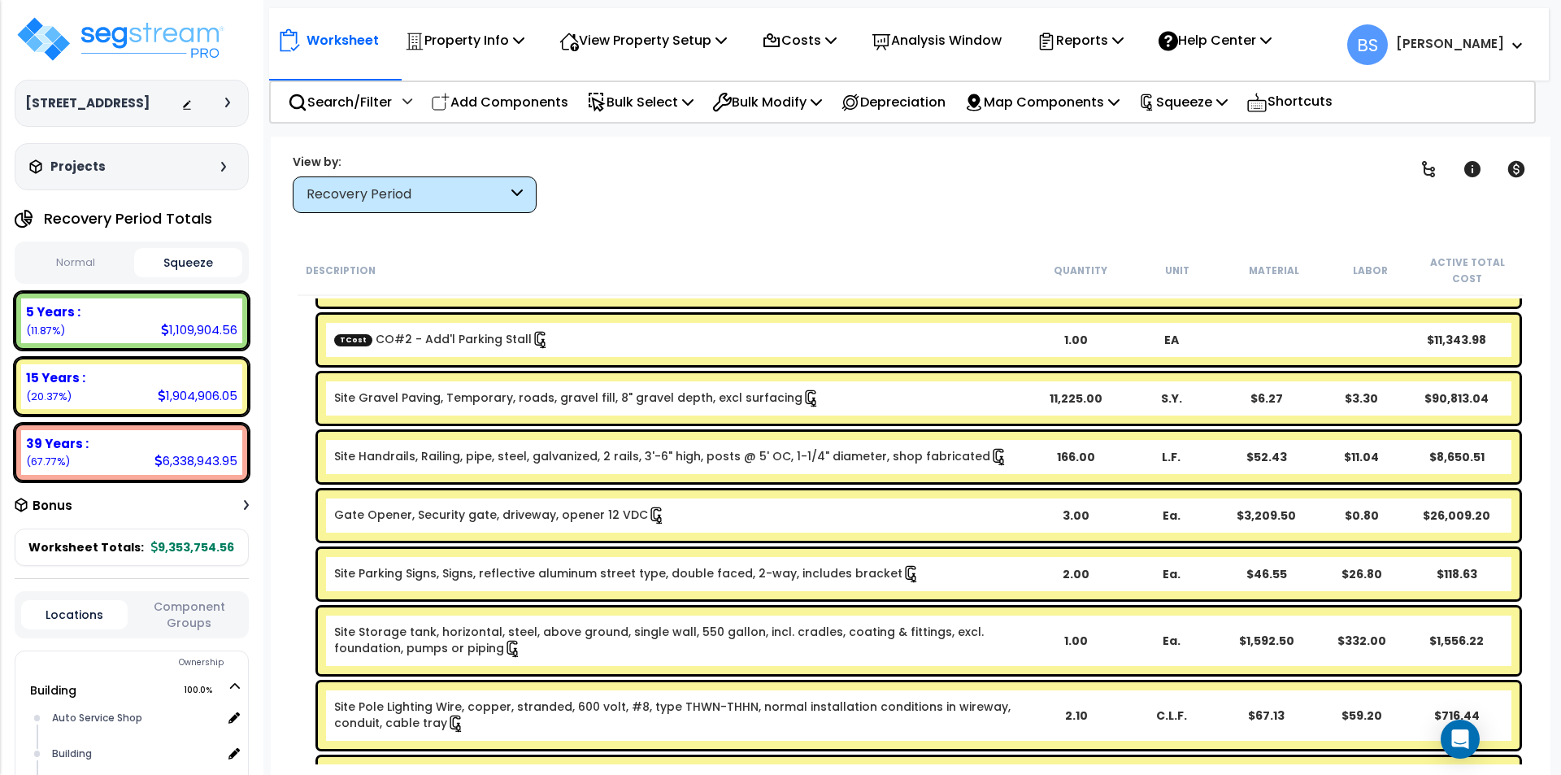
click at [393, 517] on link "Gate Opener, Security gate, driveway, opener 12 VDC" at bounding box center [500, 514] width 332 height 16
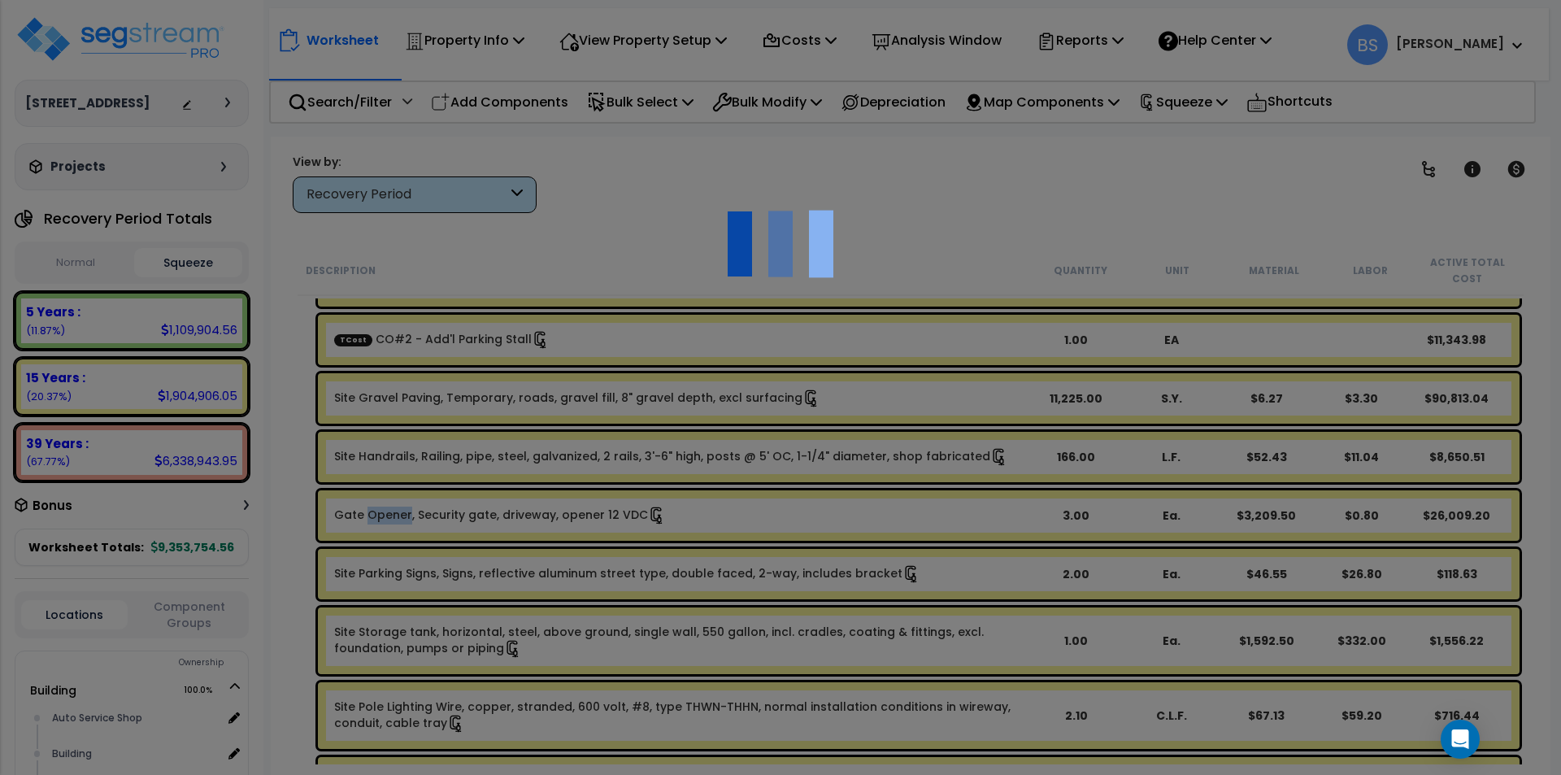
scroll to position [0, 0]
select select "43566979"
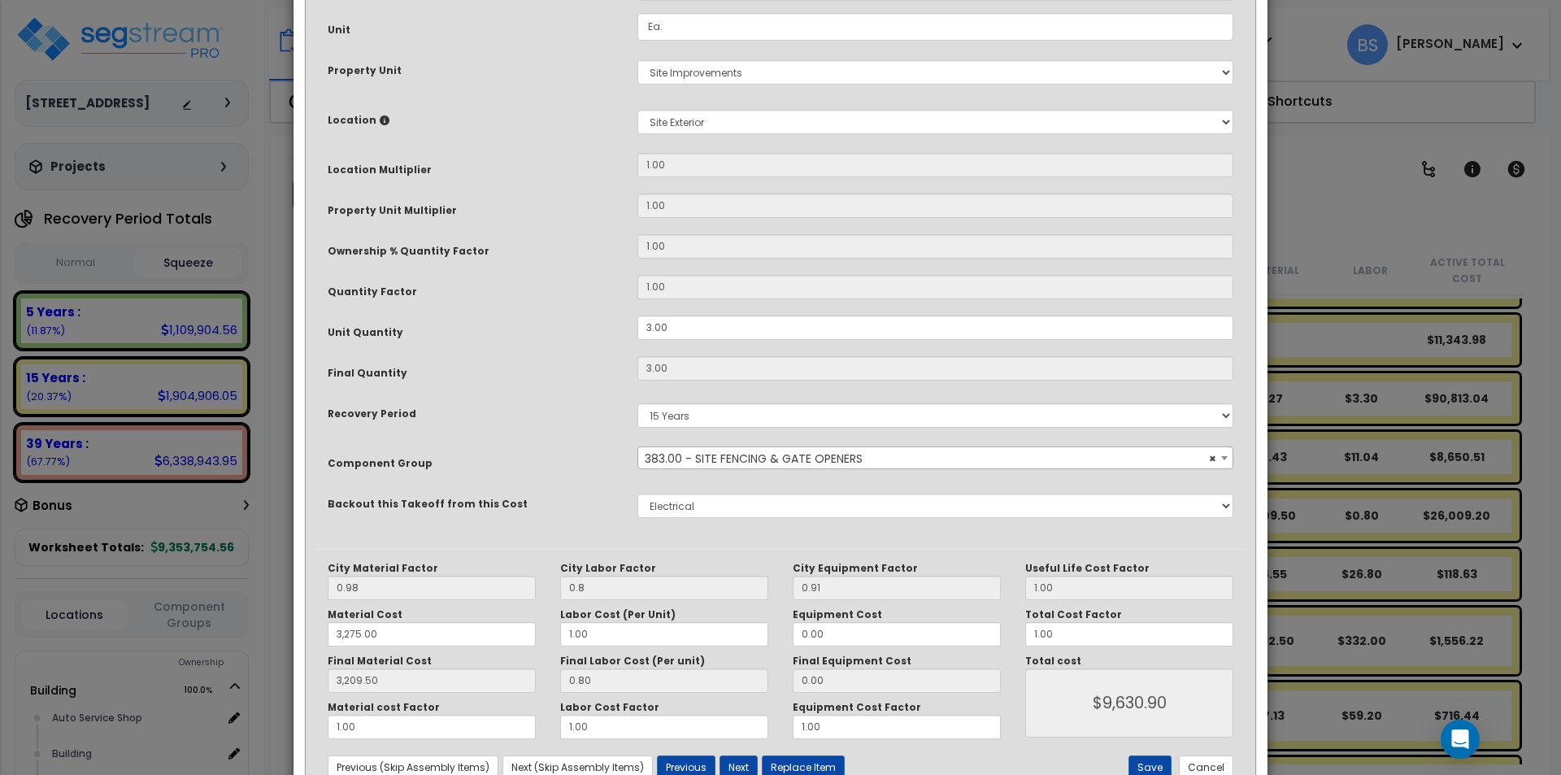
scroll to position [272, 0]
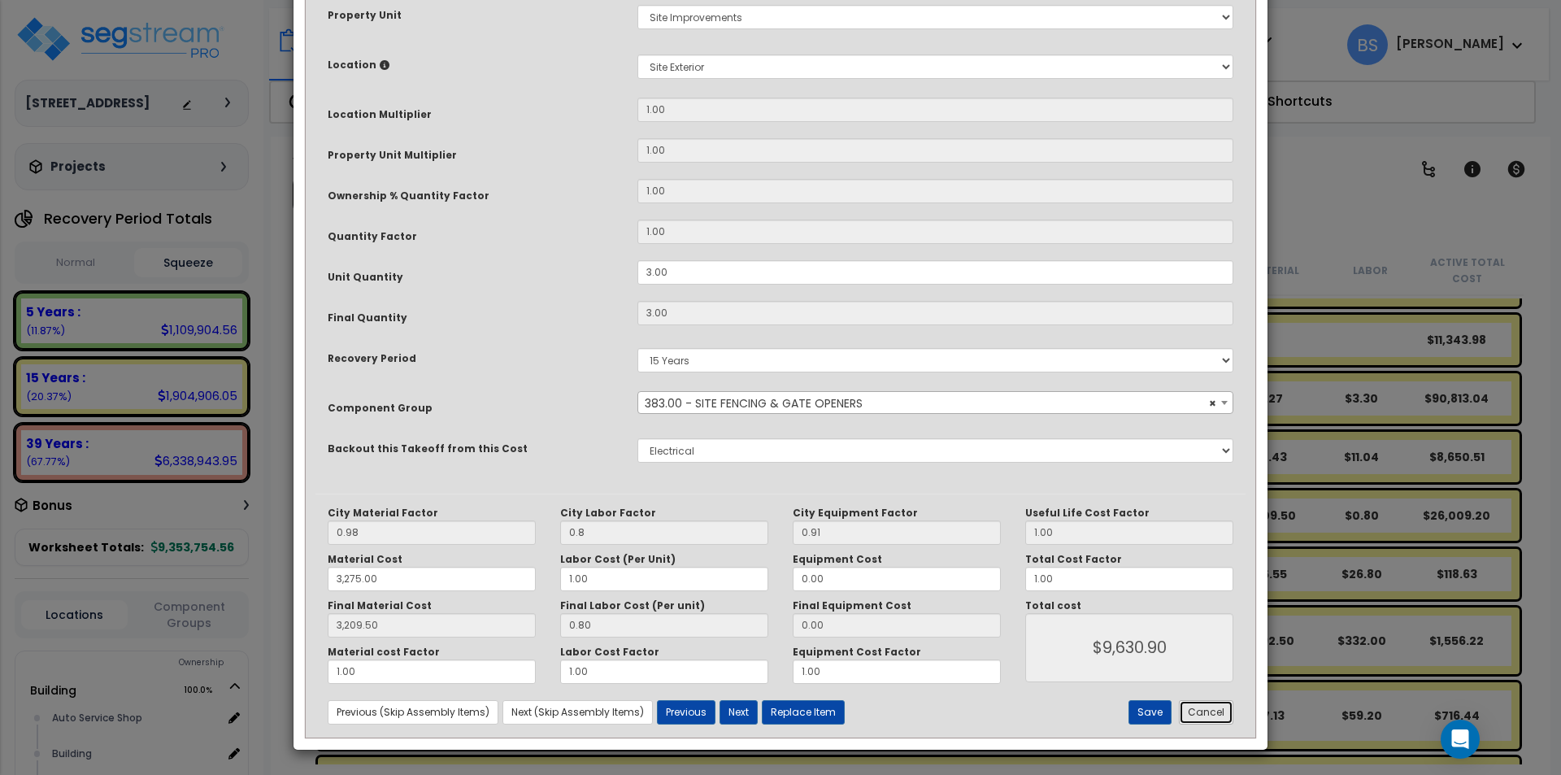
click at [1210, 717] on button "Cancel" at bounding box center [1206, 712] width 54 height 24
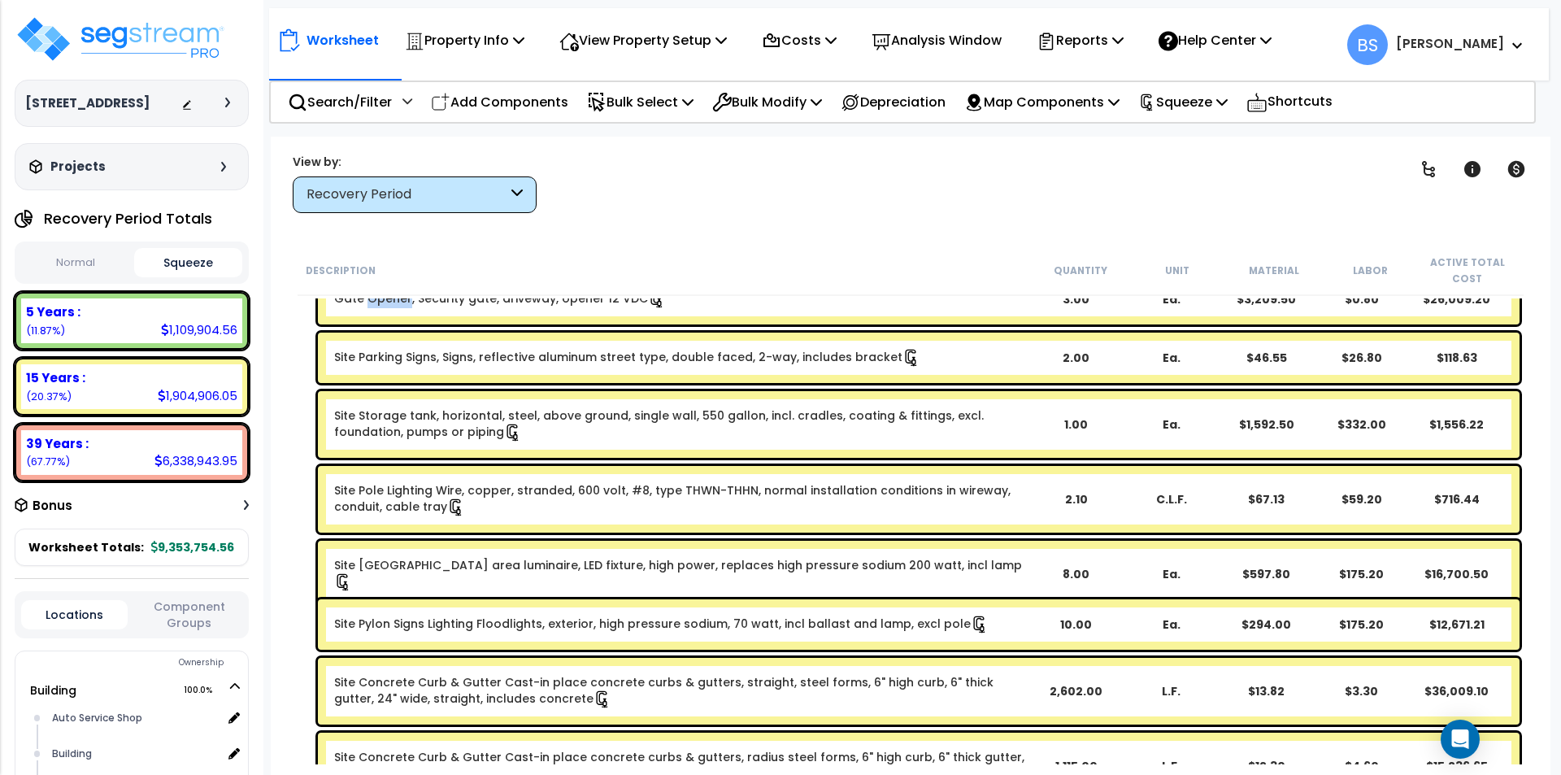
scroll to position [488, 0]
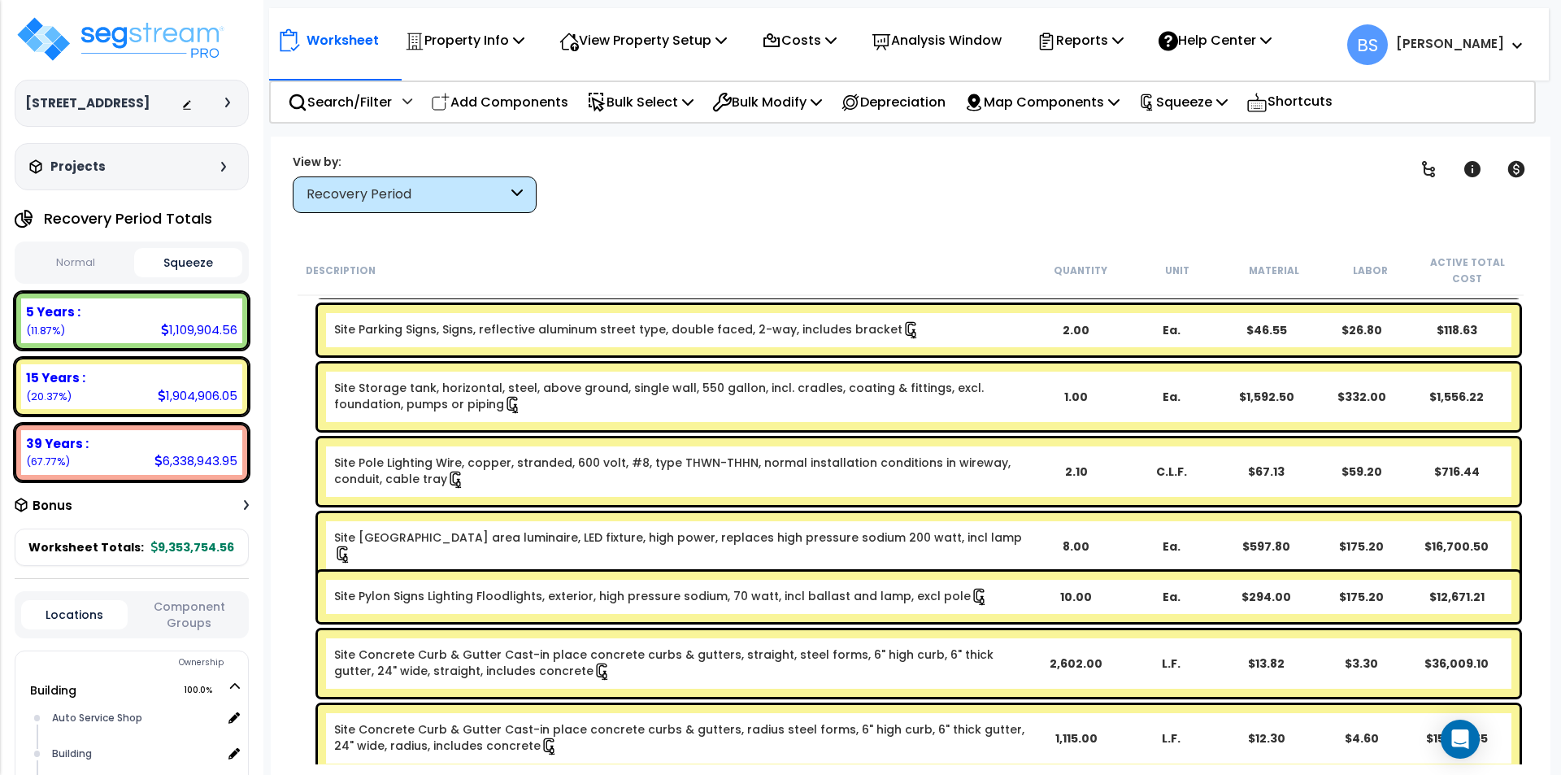
click at [414, 596] on link "Site Pylon Signs Lighting Floodlights, exterior, high pressure sodium, 70 watt,…" at bounding box center [661, 596] width 654 height 16
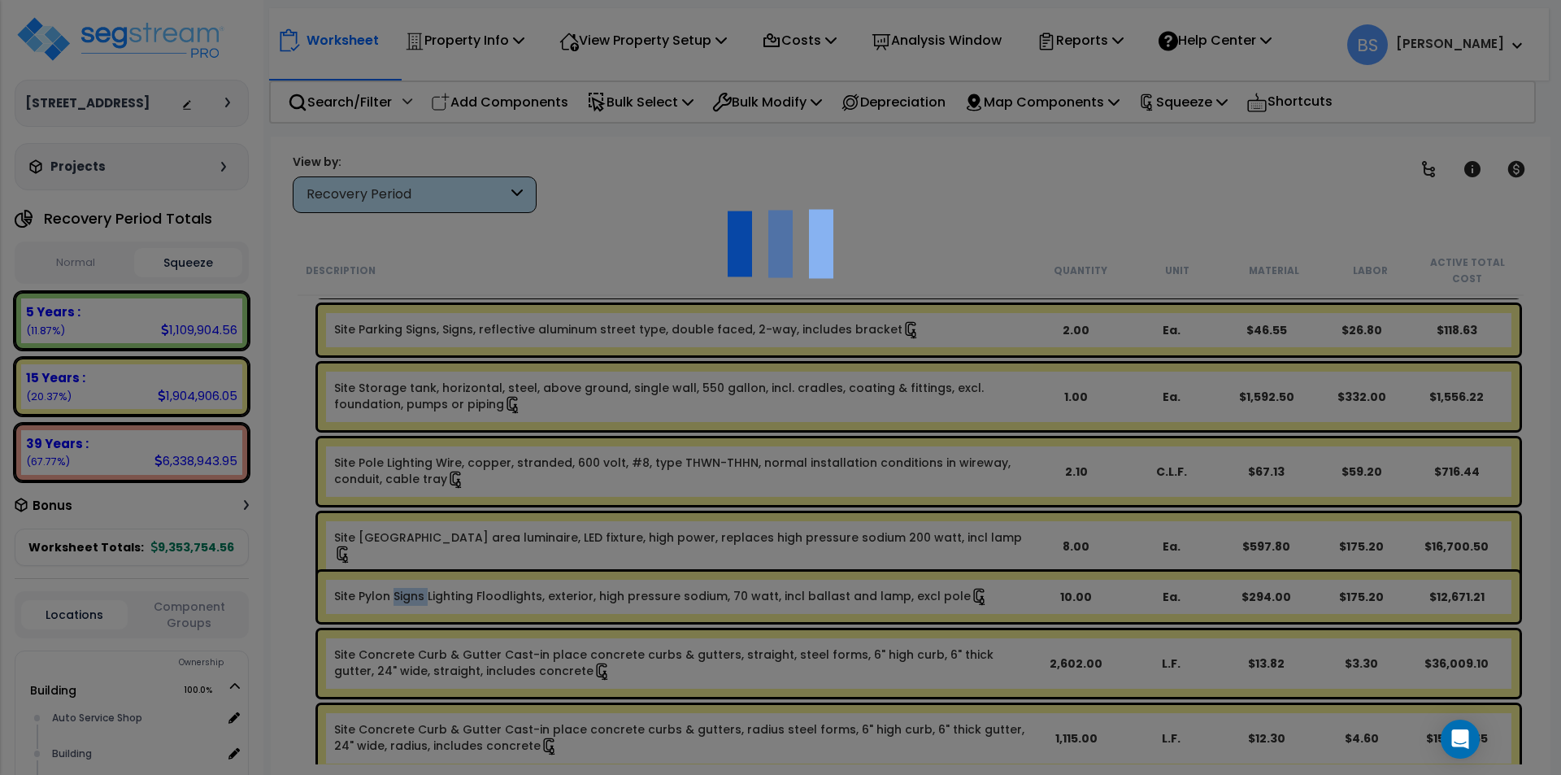
scroll to position [0, 0]
select select "43566979"
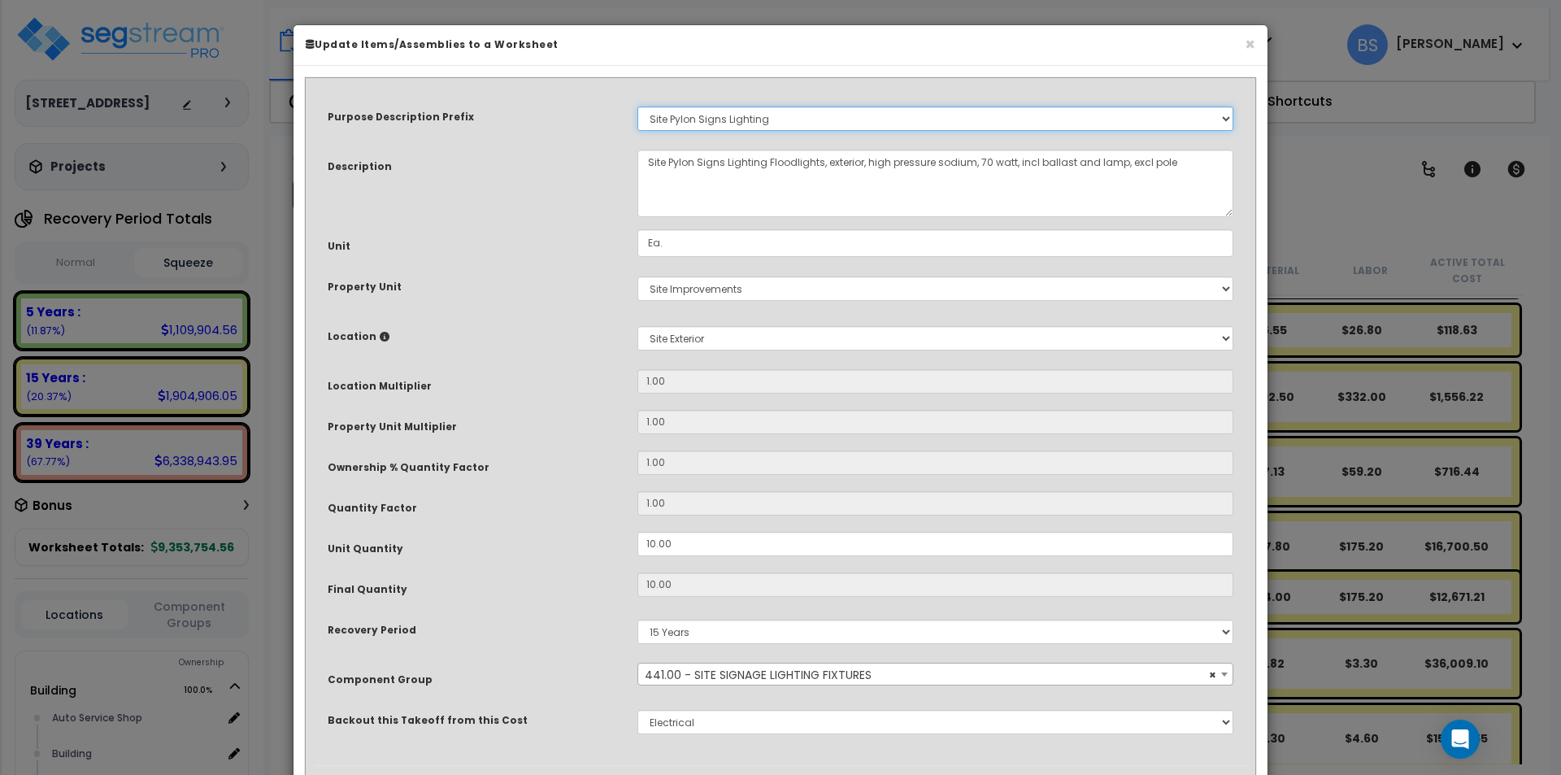
click at [896, 125] on select "Select A/V System A/V System Equipment A/V System Equipment Electric A/V System…" at bounding box center [935, 118] width 596 height 24
select select
click at [637, 106] on select "Select A/V System A/V System Equipment A/V System Equipment Electric A/V System…" at bounding box center [935, 118] width 596 height 24
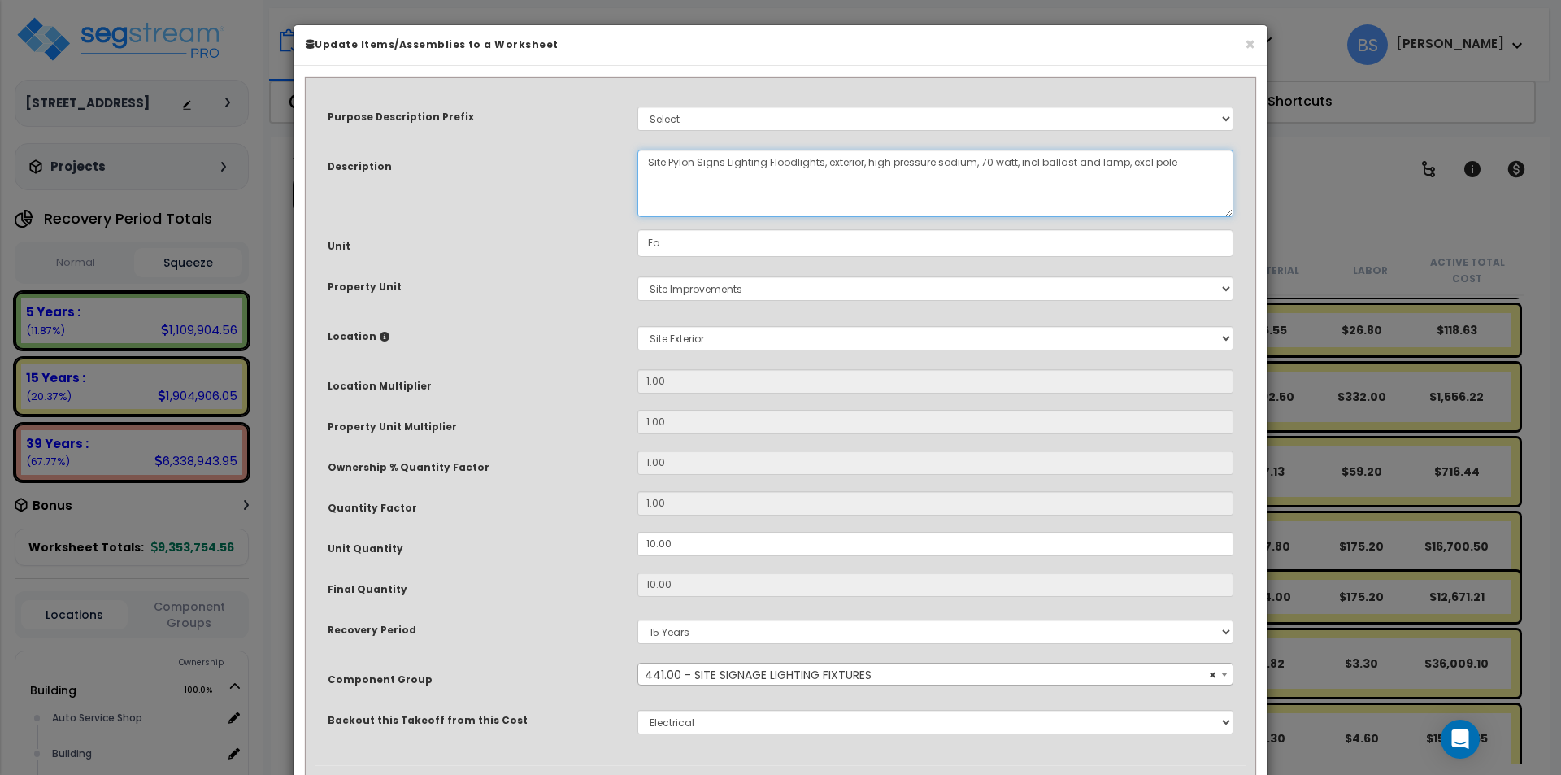
click at [683, 181] on textarea "Site Pylon Signs Lighting Floodlights, exterior, high pressure sodium, 70 watt,…" at bounding box center [935, 183] width 596 height 67
drag, startPoint x: 723, startPoint y: 163, endPoint x: 573, endPoint y: 163, distance: 149.6
click at [573, 163] on div "Description Site Pylon Signs Lighting Floodlights, exterior, high pressure sodi…" at bounding box center [780, 183] width 930 height 67
click at [802, 206] on textarea "Site Pylon Signs Lighting Floodlights, exterior, high pressure sodium, 70 watt,…" at bounding box center [935, 183] width 596 height 67
drag, startPoint x: 721, startPoint y: 159, endPoint x: 489, endPoint y: 165, distance: 231.8
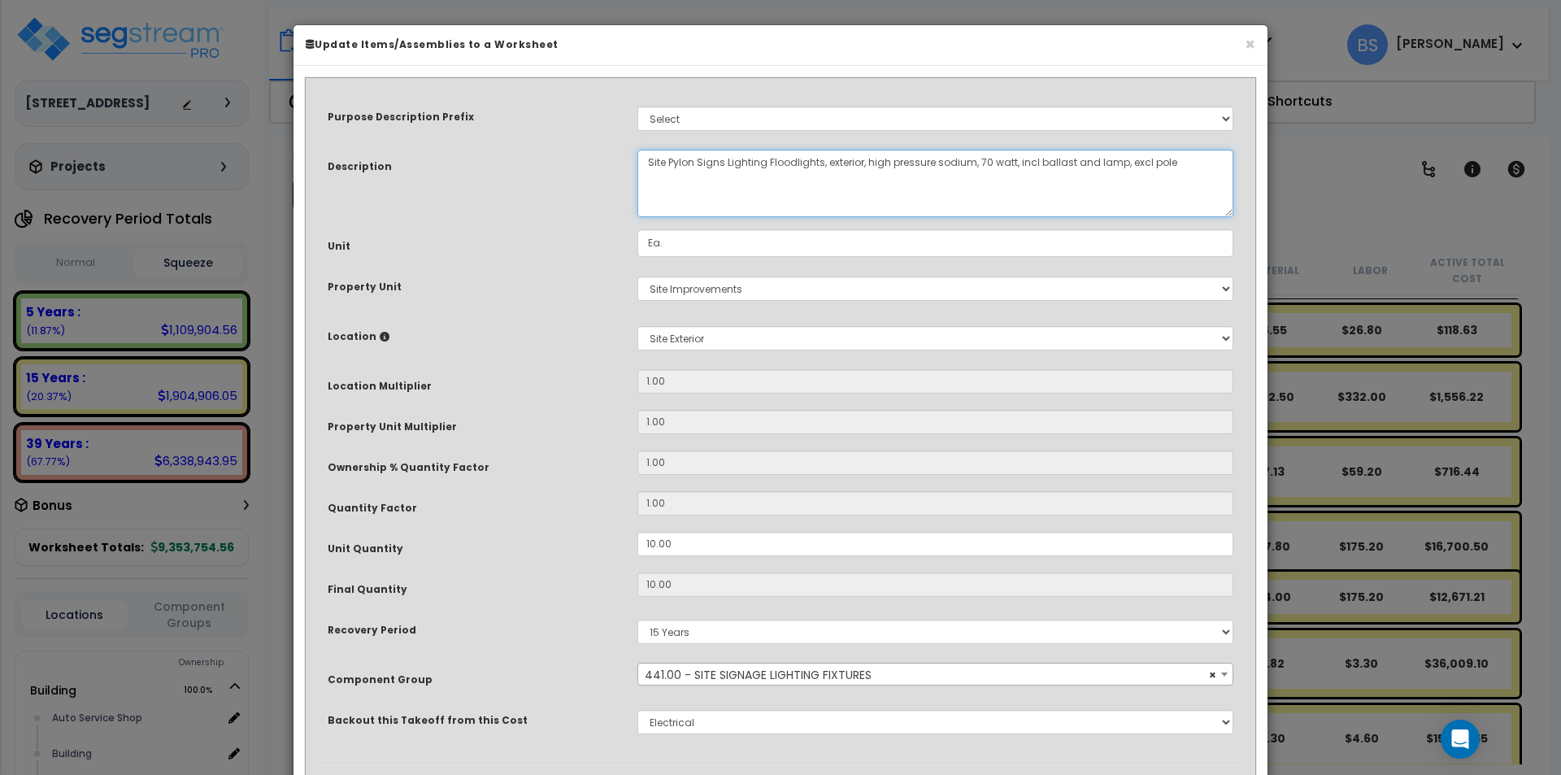
click at [497, 163] on div "Description Site Pylon Signs Lighting Floodlights, exterior, high pressure sodi…" at bounding box center [780, 183] width 930 height 67
type textarea "Site Display Lighting Floodlights, exterior, high pressure sodium, 70 watt, inc…"
click at [748, 671] on span "× 441.00 - SITE SIGNAGE LIGHTING FIXTURES" at bounding box center [935, 674] width 594 height 23
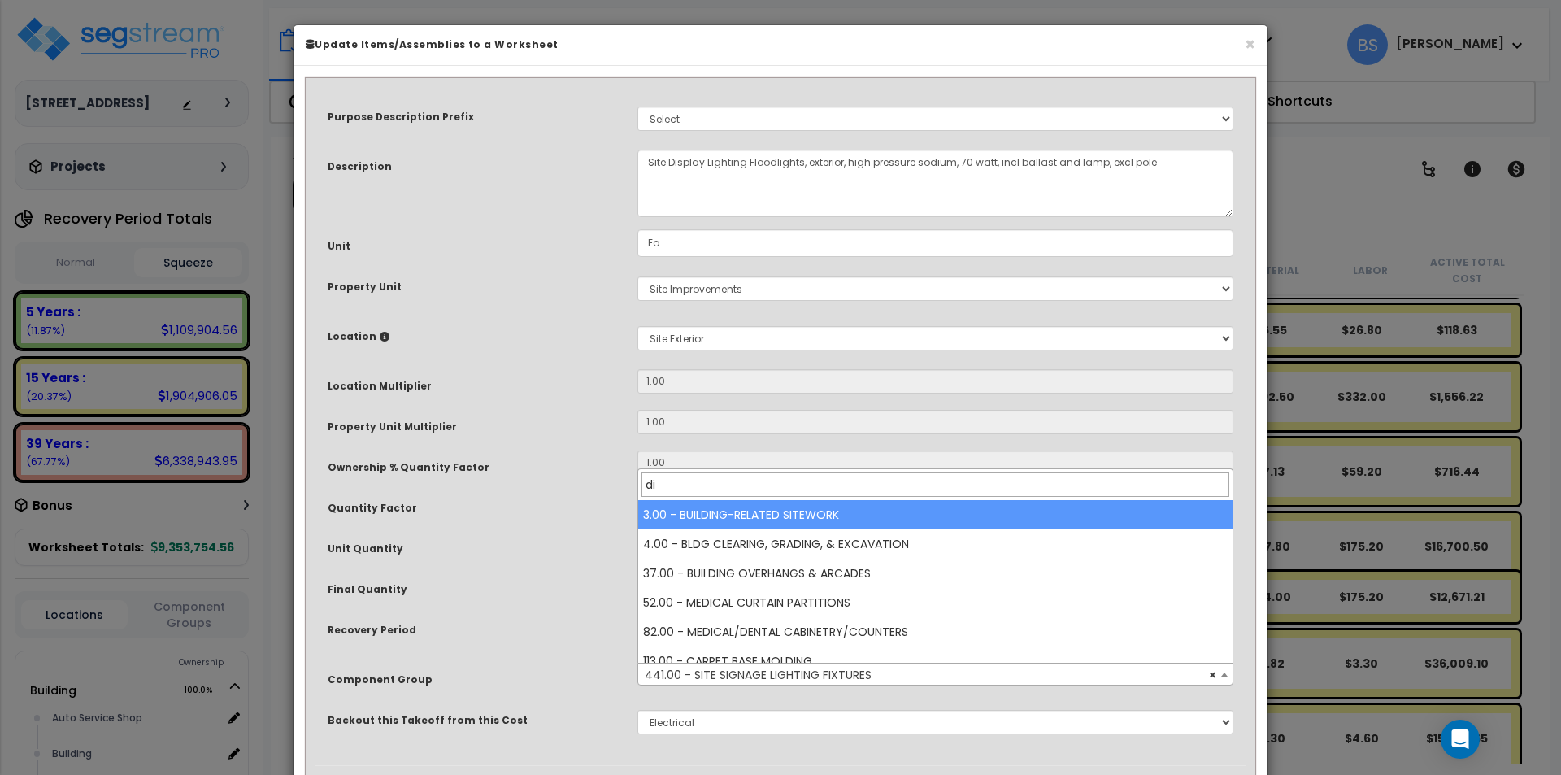
type input "d"
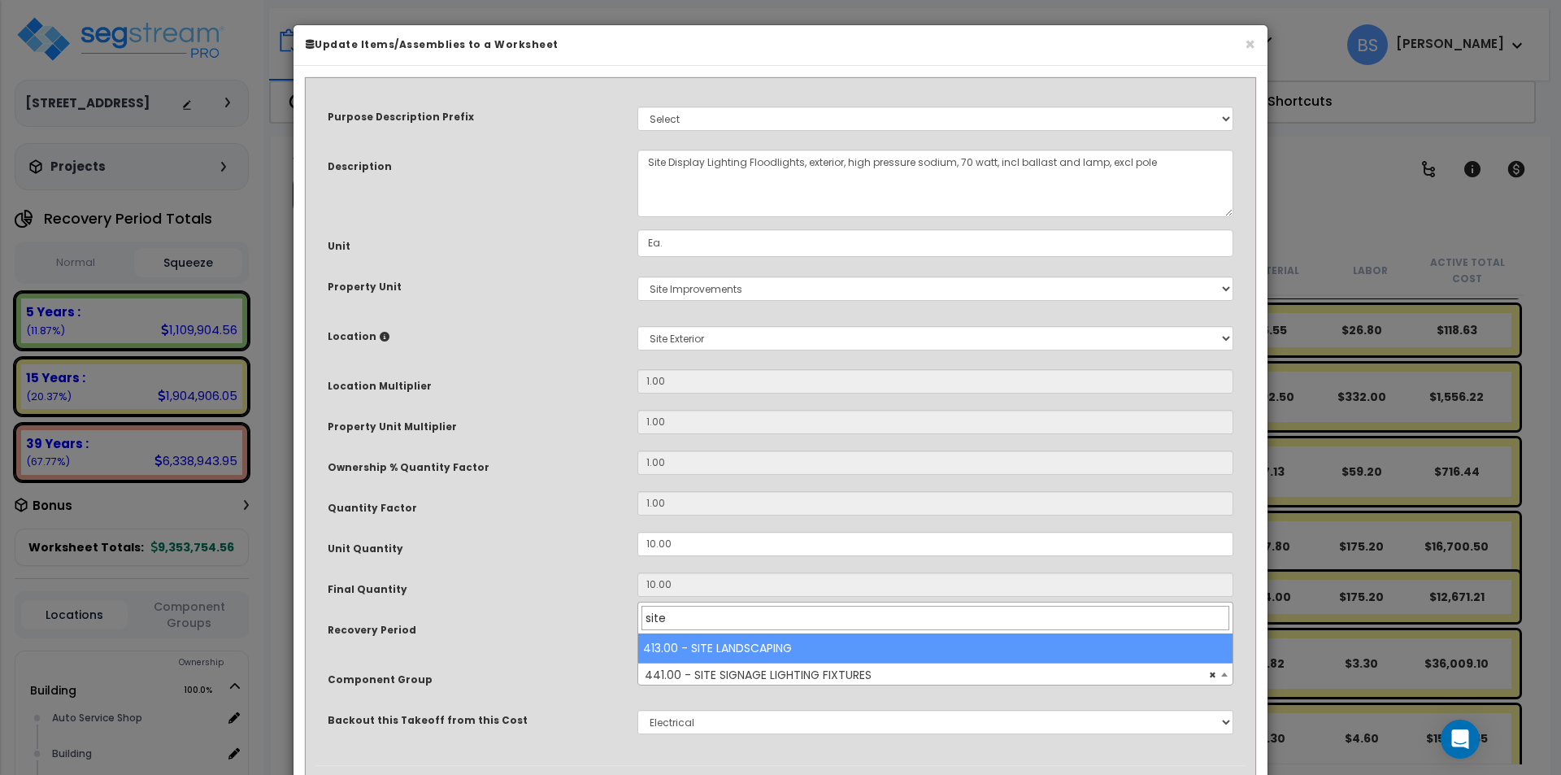
scroll to position [2868, 0]
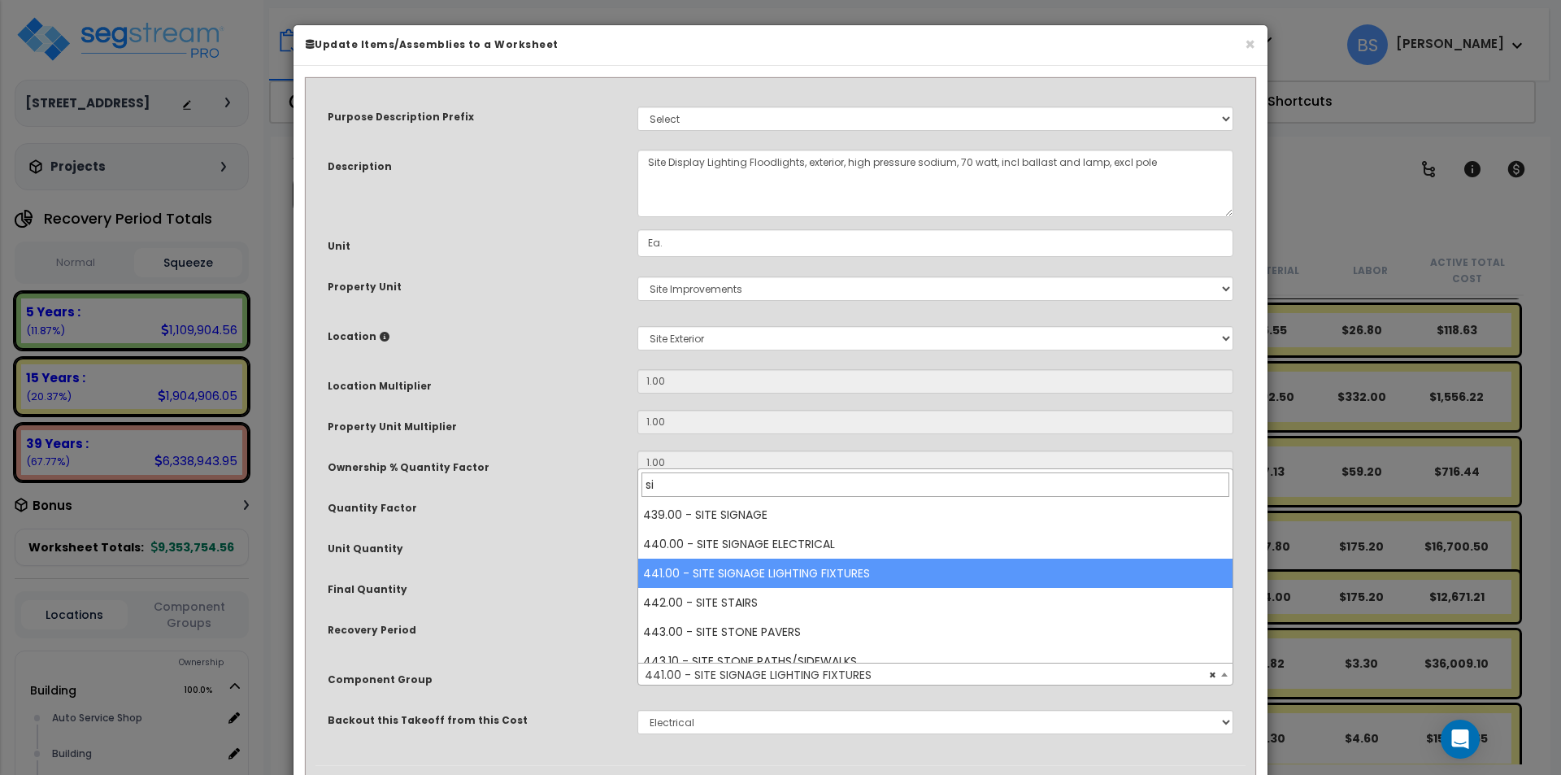
type input "s"
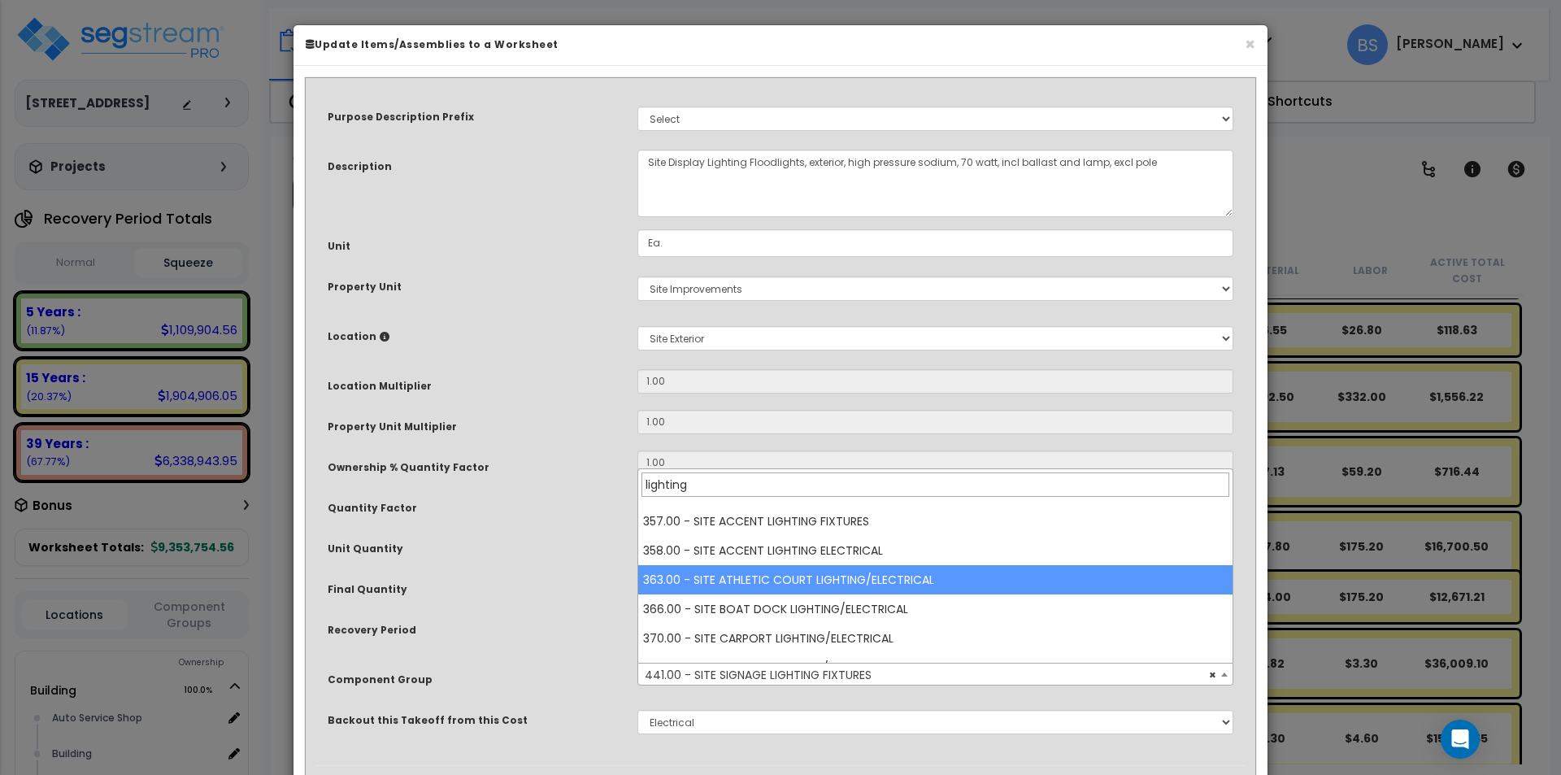
scroll to position [380, 0]
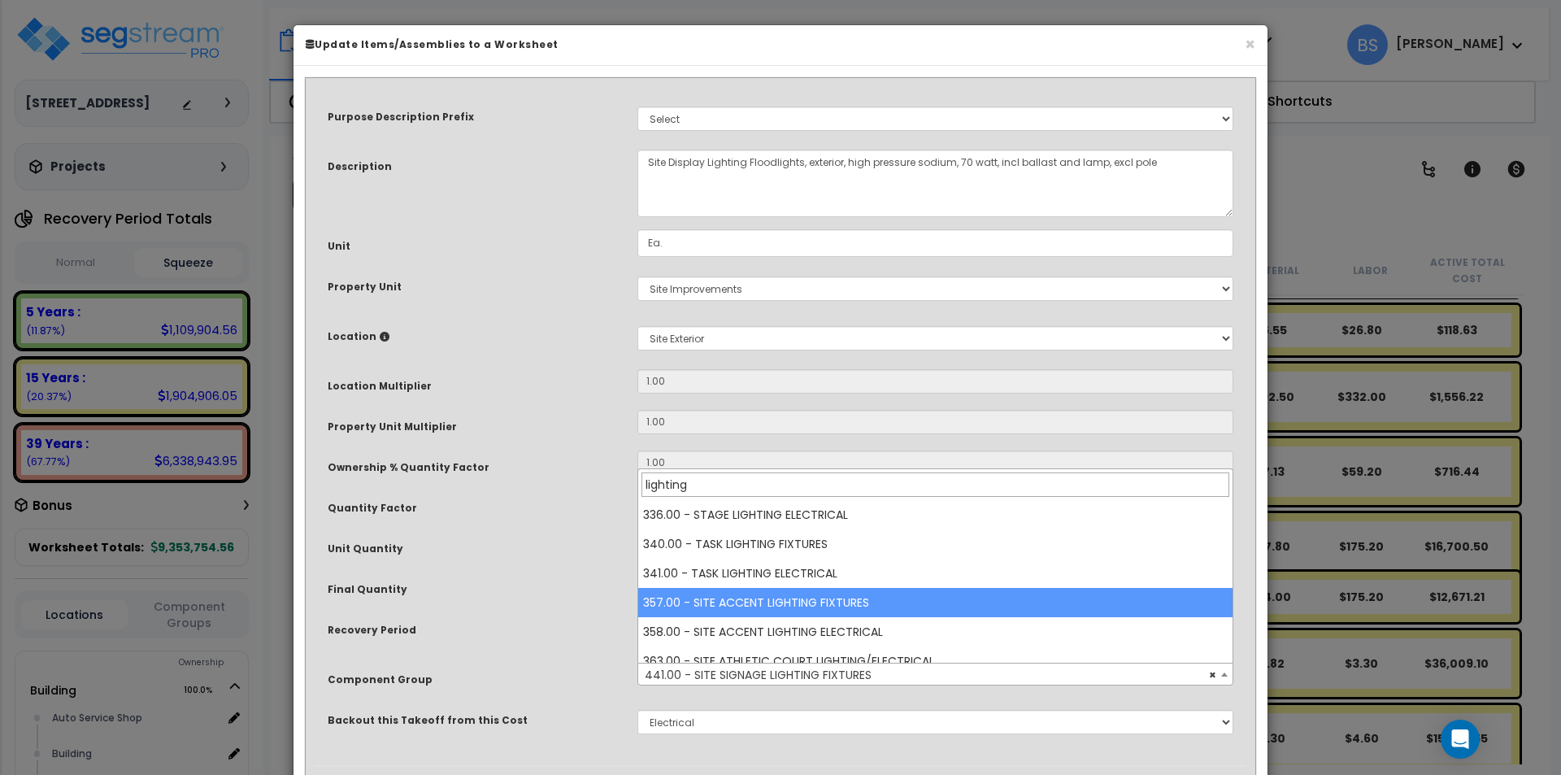
type input "lighting"
select select "25852"
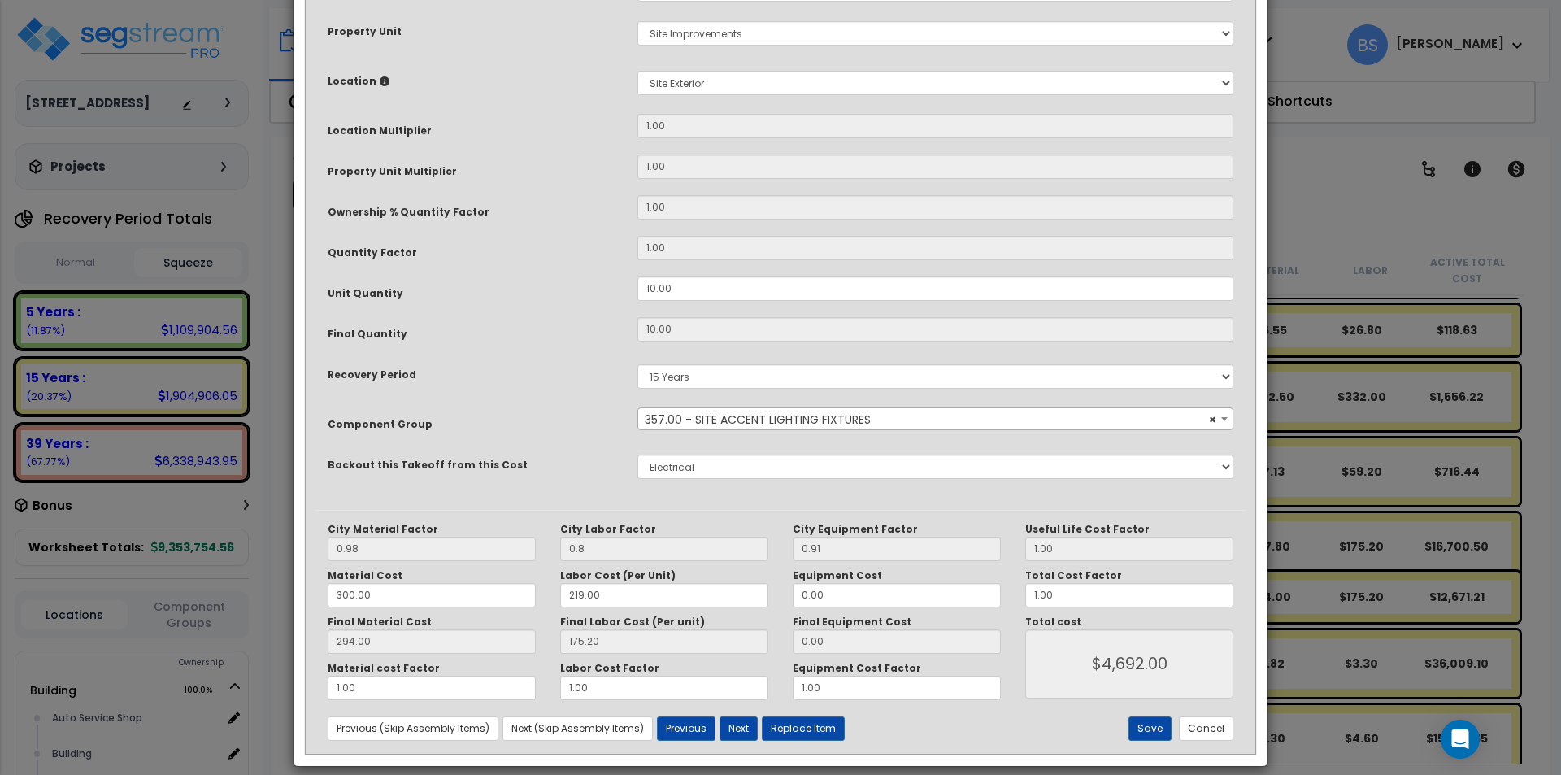
scroll to position [272, 0]
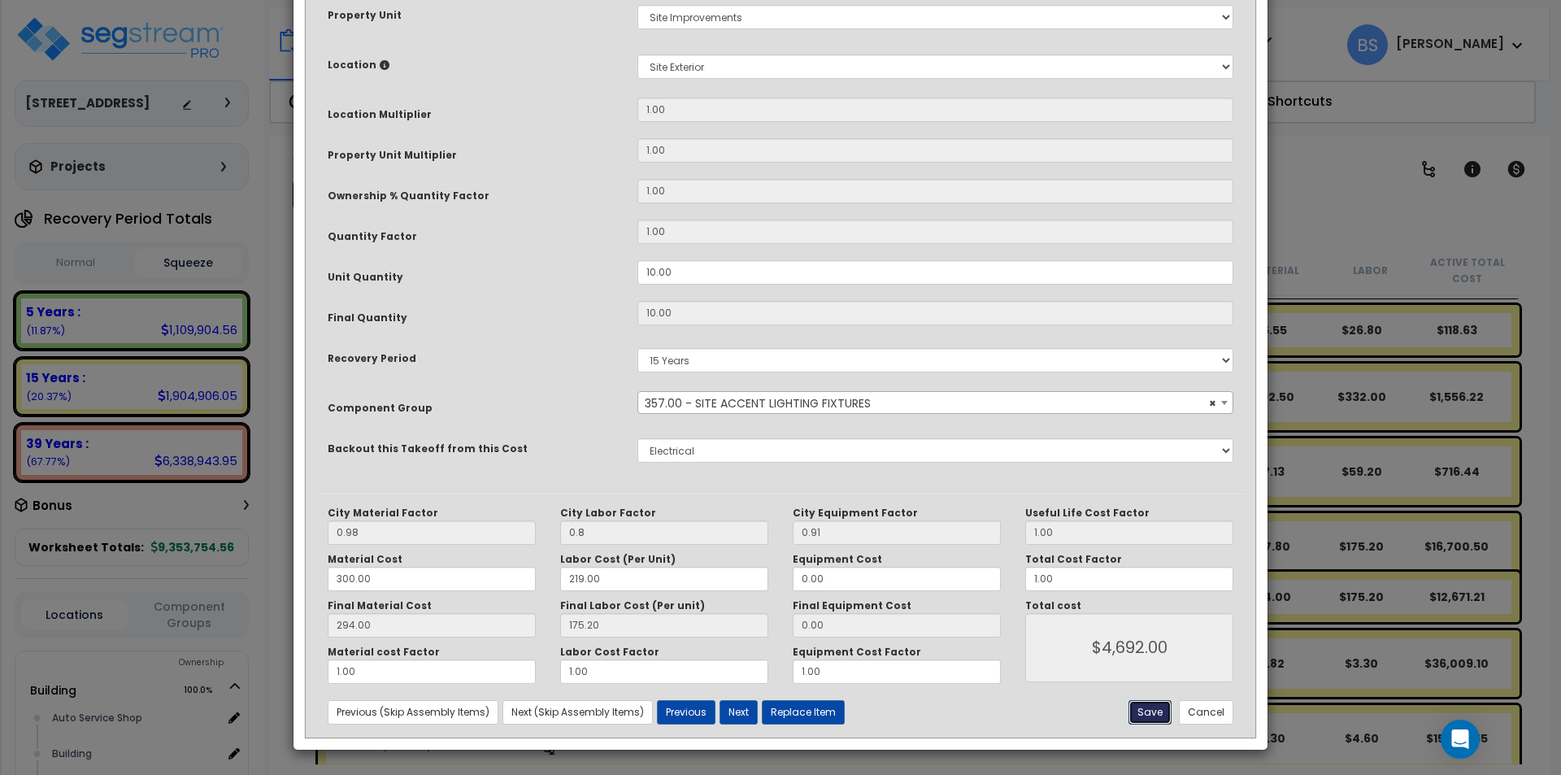
click at [1154, 711] on button "Save" at bounding box center [1149, 712] width 43 height 24
type input "0.80"
type input "4692.00"
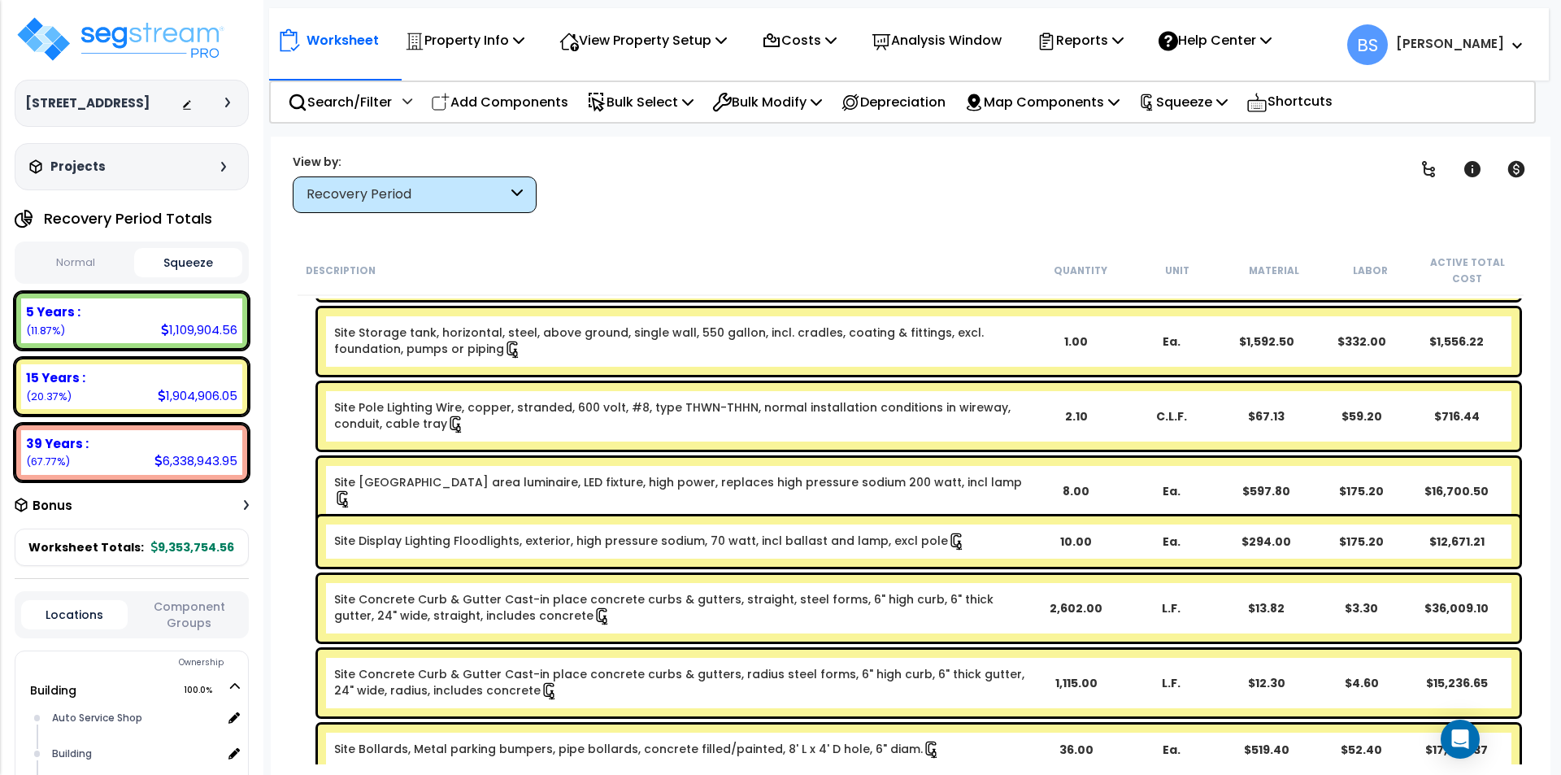
scroll to position [569, 0]
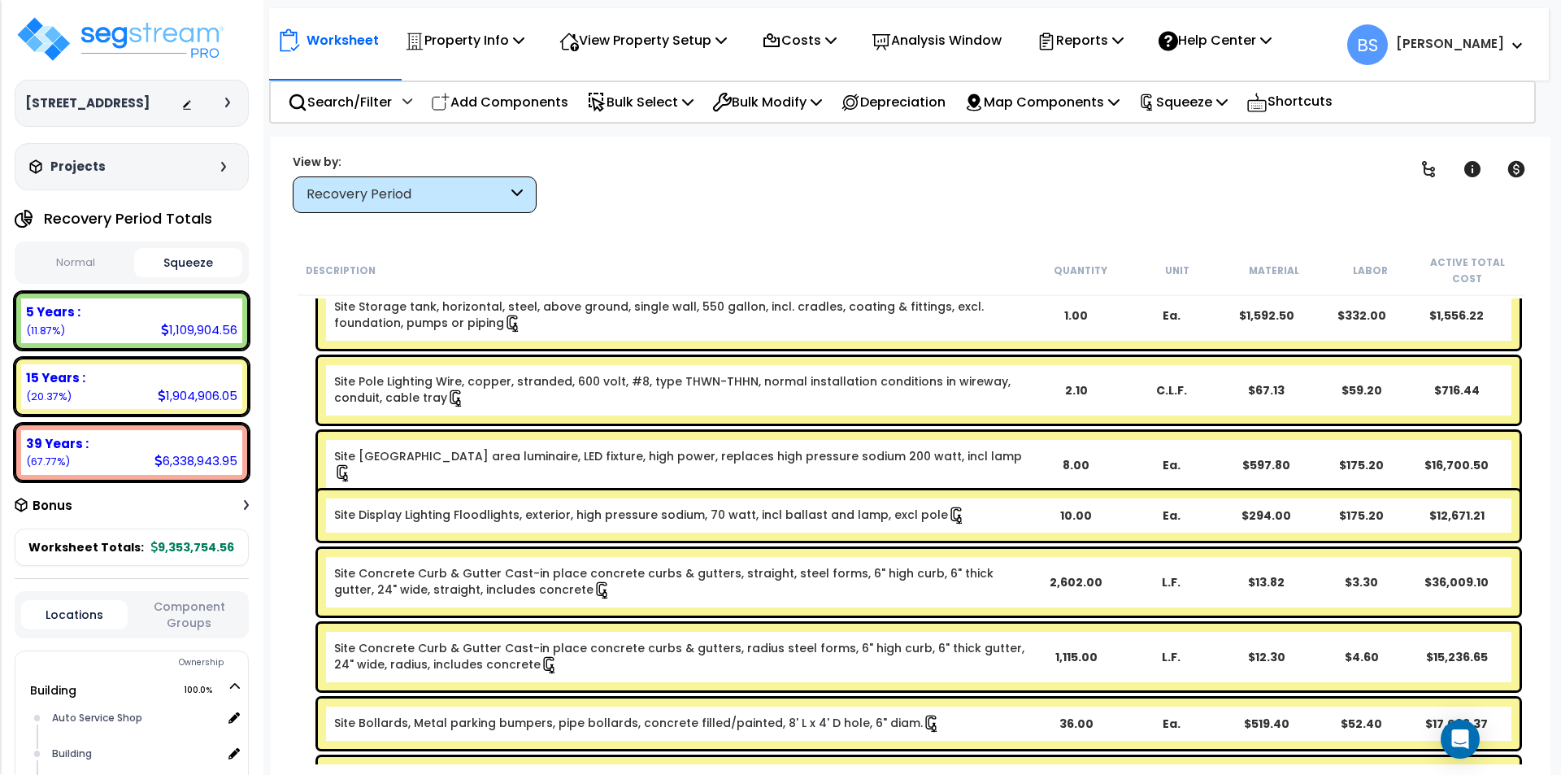
click at [1085, 585] on div "2,602.00" at bounding box center [1075, 582] width 93 height 16
click at [302, 650] on div "Site Concrete Curb & Gutter Cast-in place concrete curbs & gutters, radius stee…" at bounding box center [911, 656] width 1226 height 75
click at [1071, 658] on div "1,115.00" at bounding box center [1075, 657] width 93 height 16
click at [308, 585] on div "Site Concrete Curb & Gutter Cast-in place concrete curbs & gutters, straight, s…" at bounding box center [911, 582] width 1226 height 75
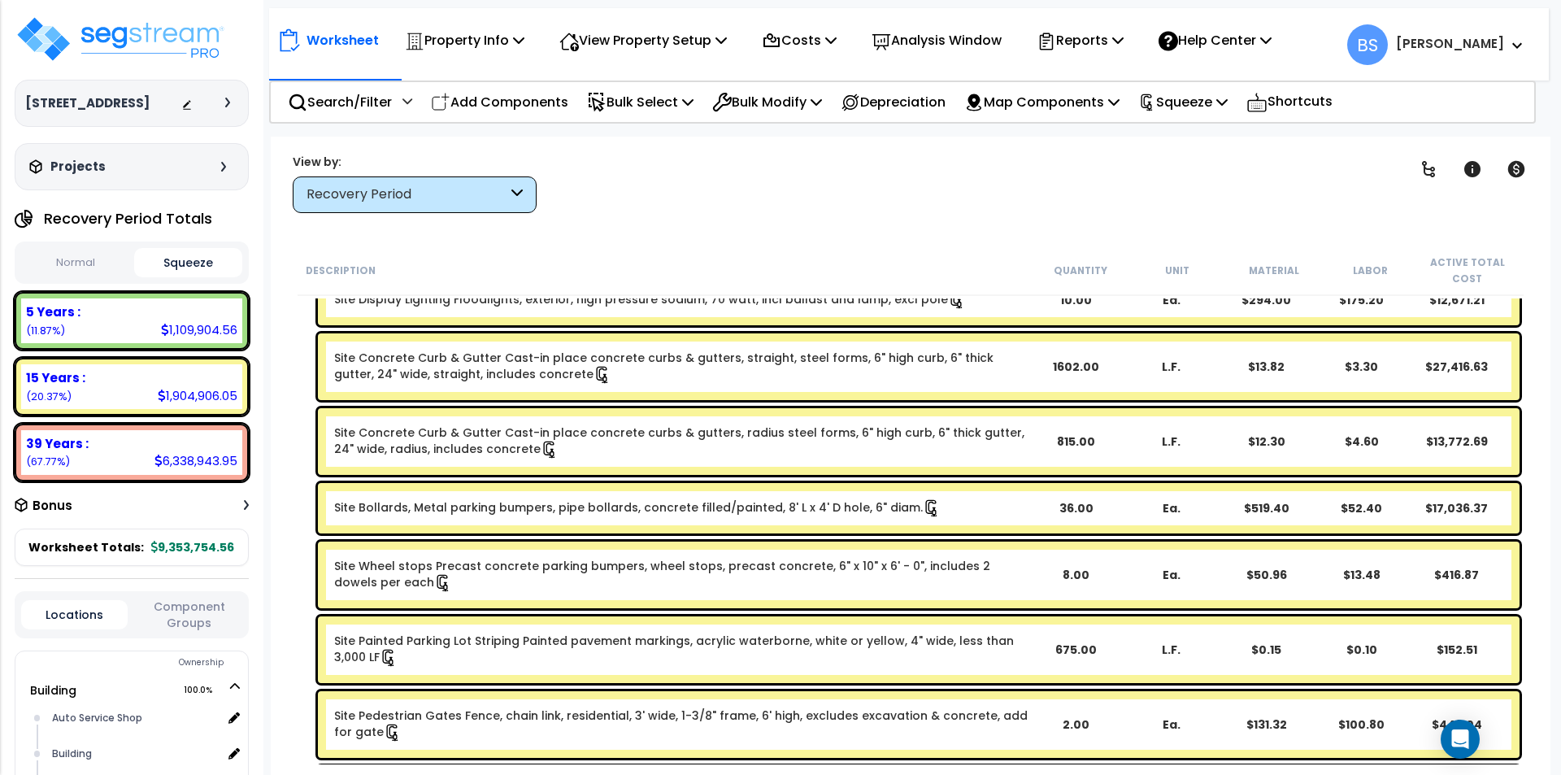
scroll to position [813, 0]
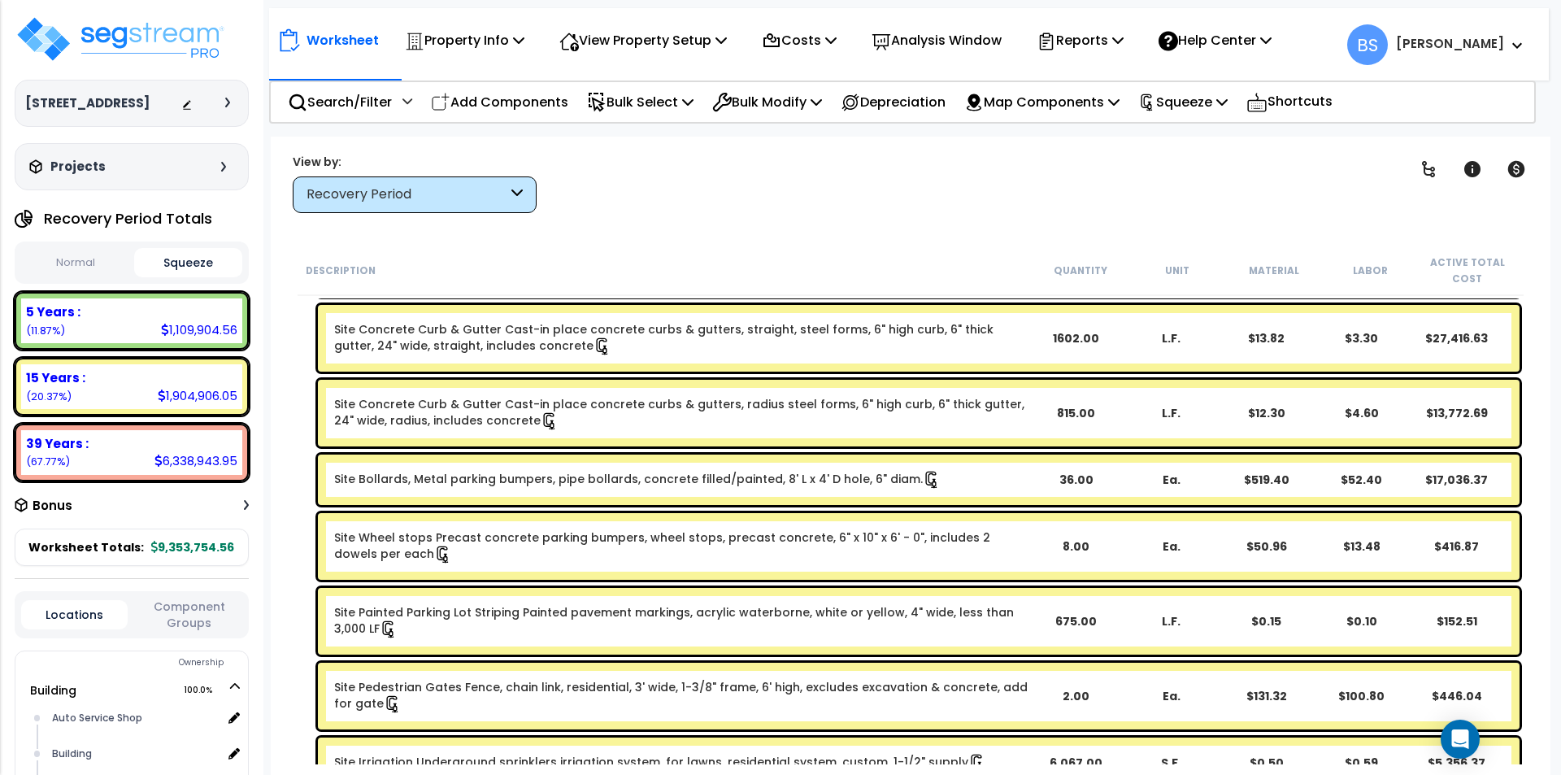
click at [587, 624] on div "Site Painted Parking Lot Striping Painted pavement markings, acrylic waterborne…" at bounding box center [680, 621] width 693 height 34
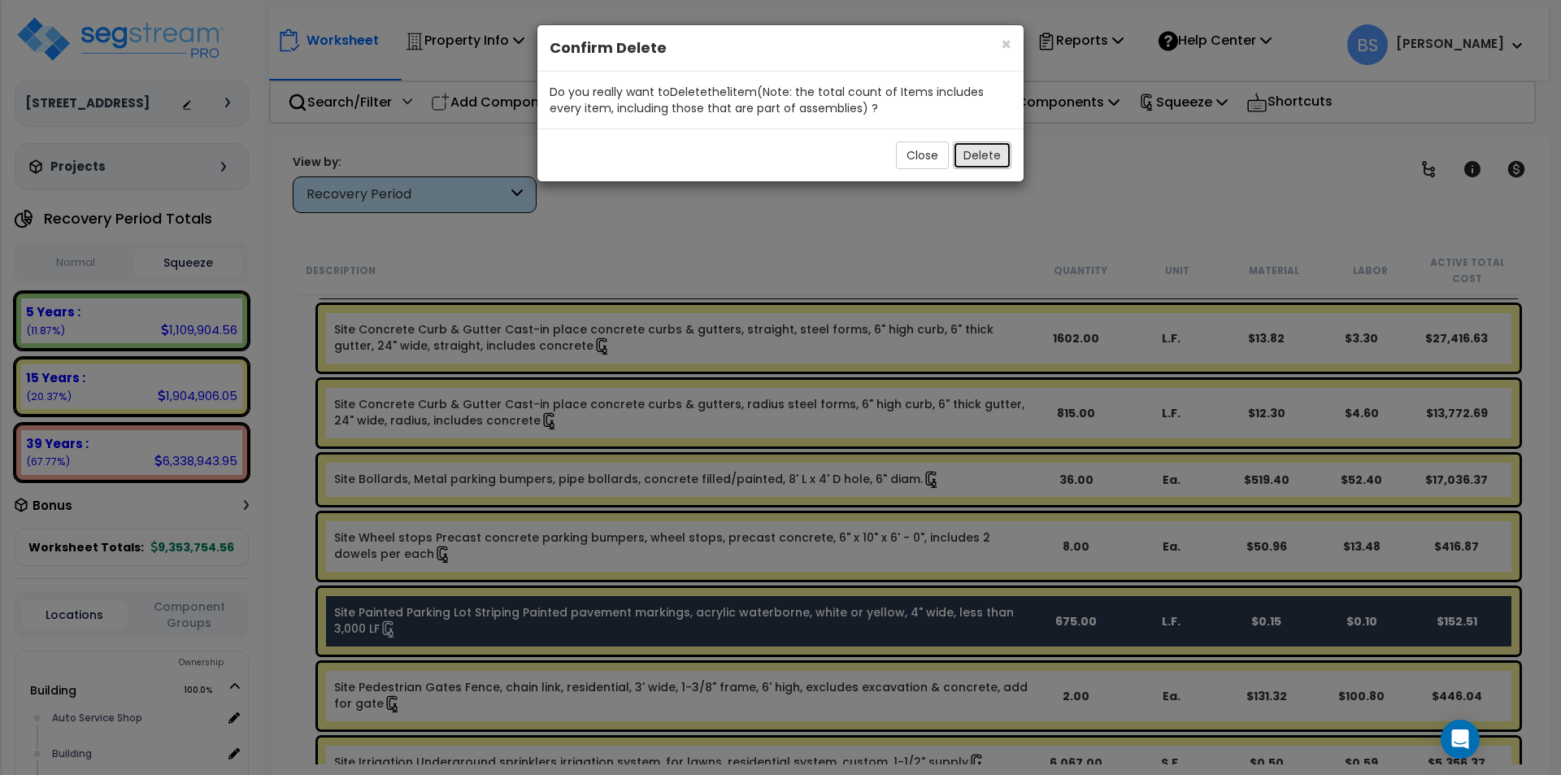
click at [972, 166] on button "Delete" at bounding box center [982, 155] width 59 height 28
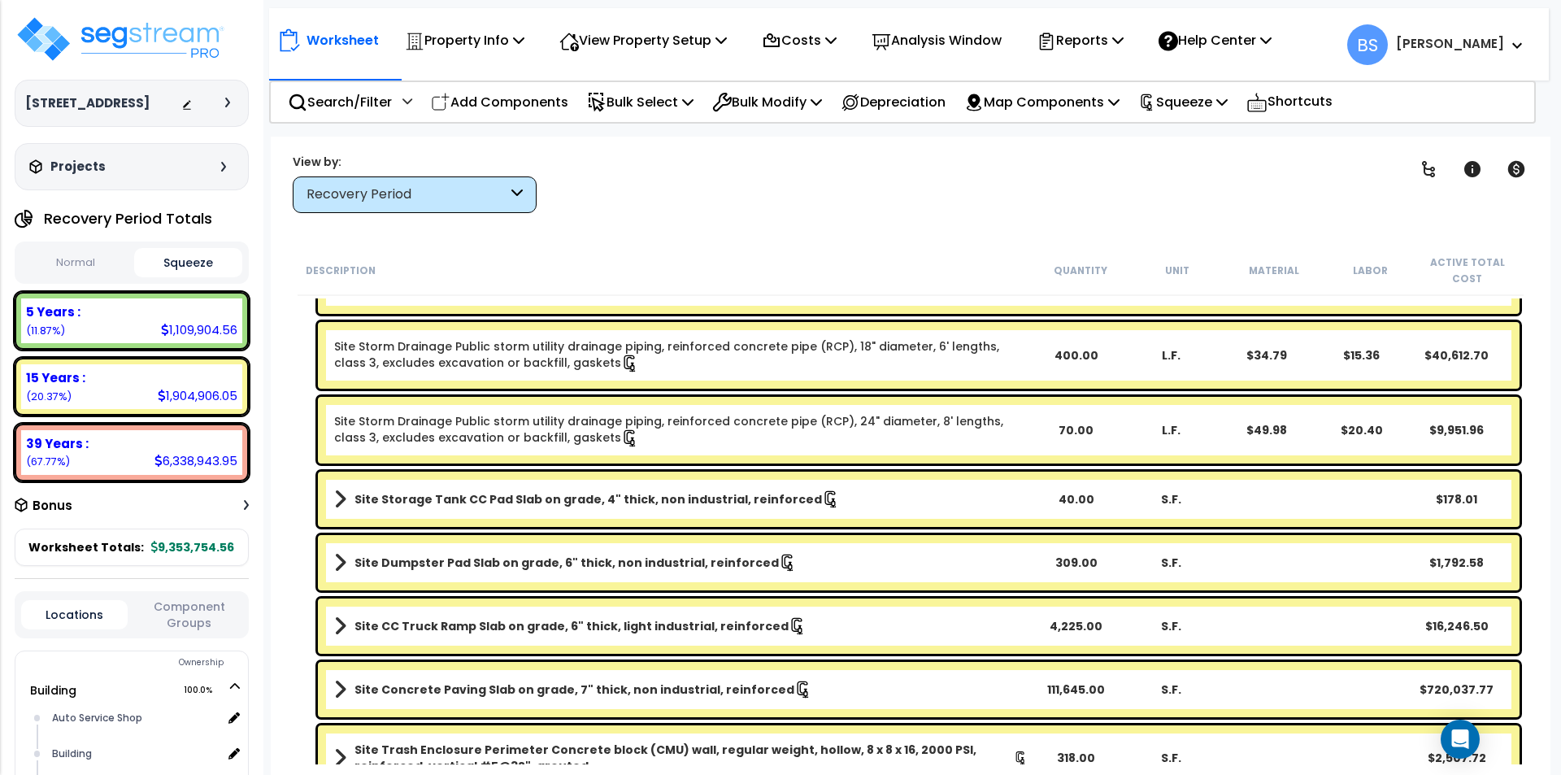
scroll to position [1382, 0]
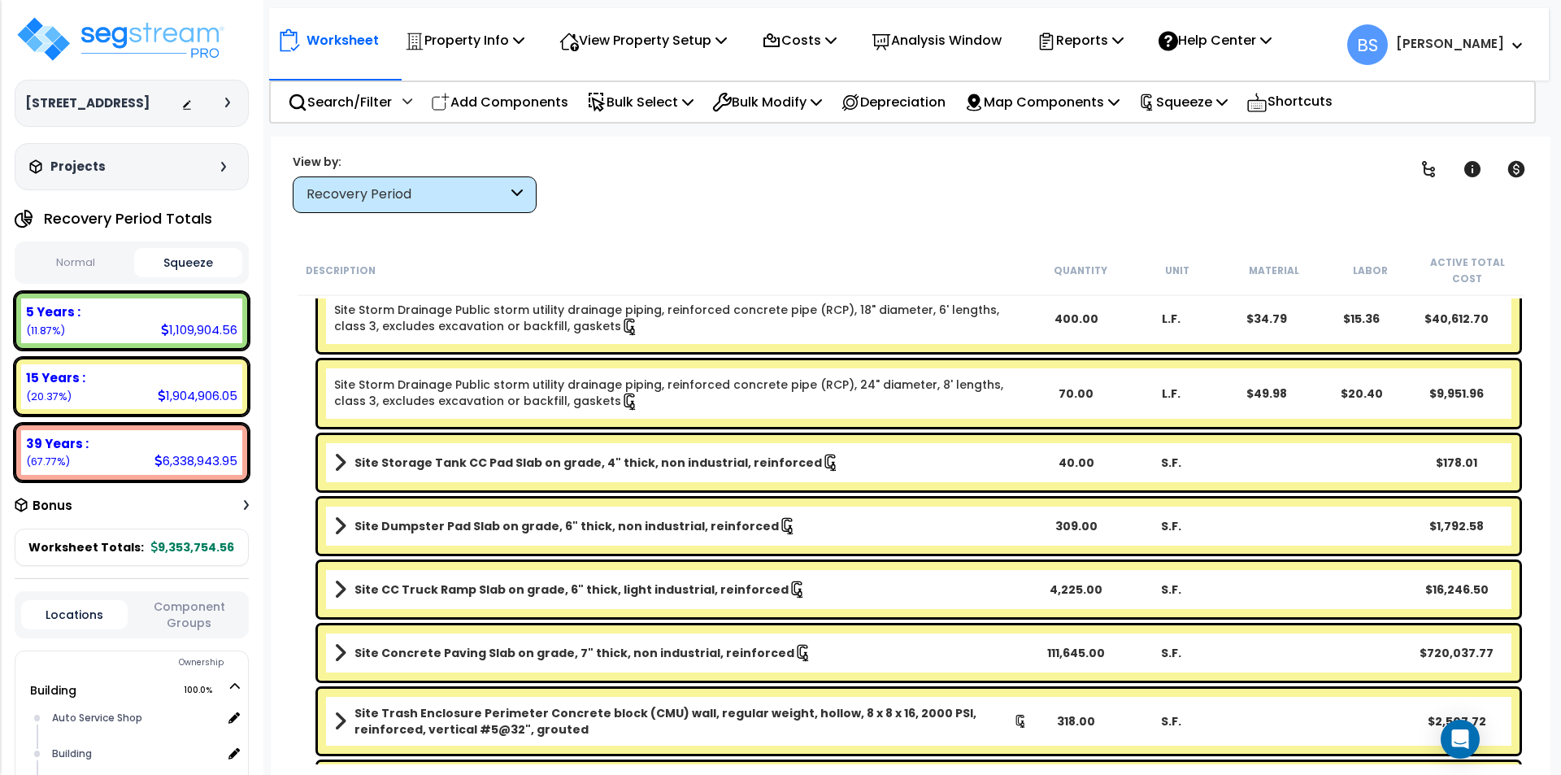
click at [537, 591] on b "Site CC Truck Ramp Slab on grade, 6" thick, light industrial, reinforced" at bounding box center [571, 589] width 434 height 16
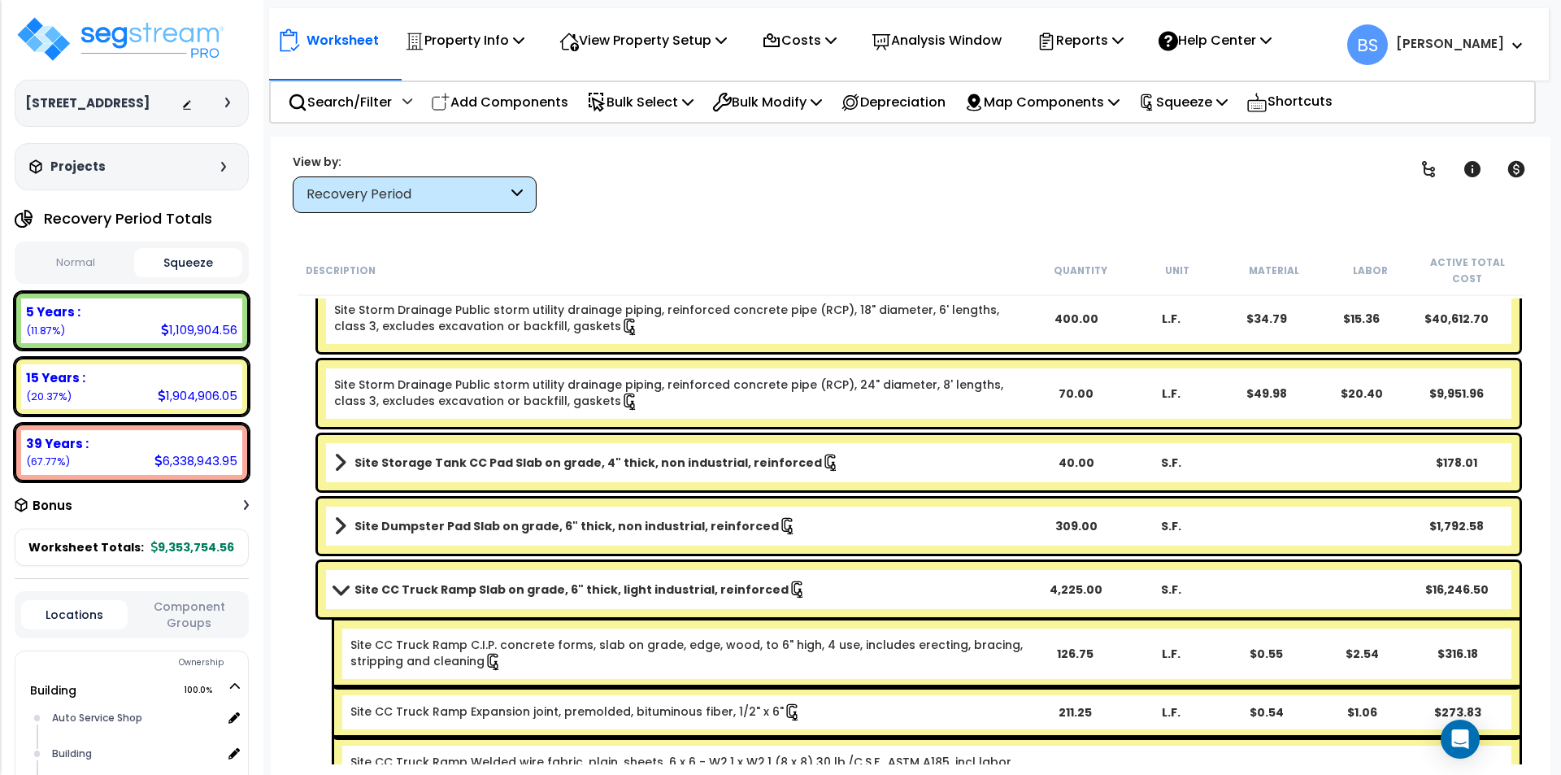
click at [537, 591] on b "Site CC Truck Ramp Slab on grade, 6" thick, light industrial, reinforced" at bounding box center [571, 589] width 434 height 16
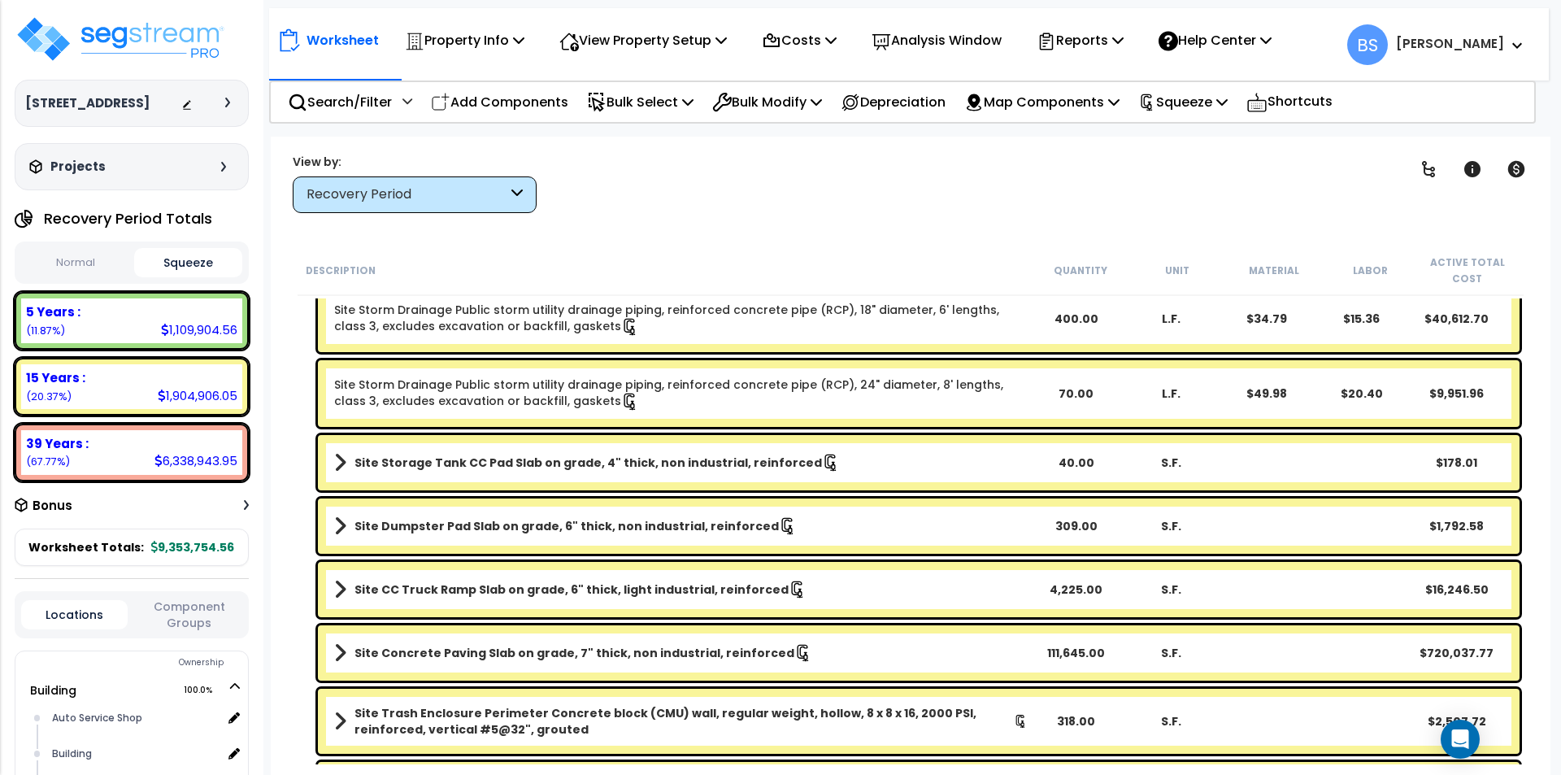
click at [473, 585] on b "Site CC Truck Ramp Slab on grade, 6" thick, light industrial, reinforced" at bounding box center [571, 589] width 434 height 16
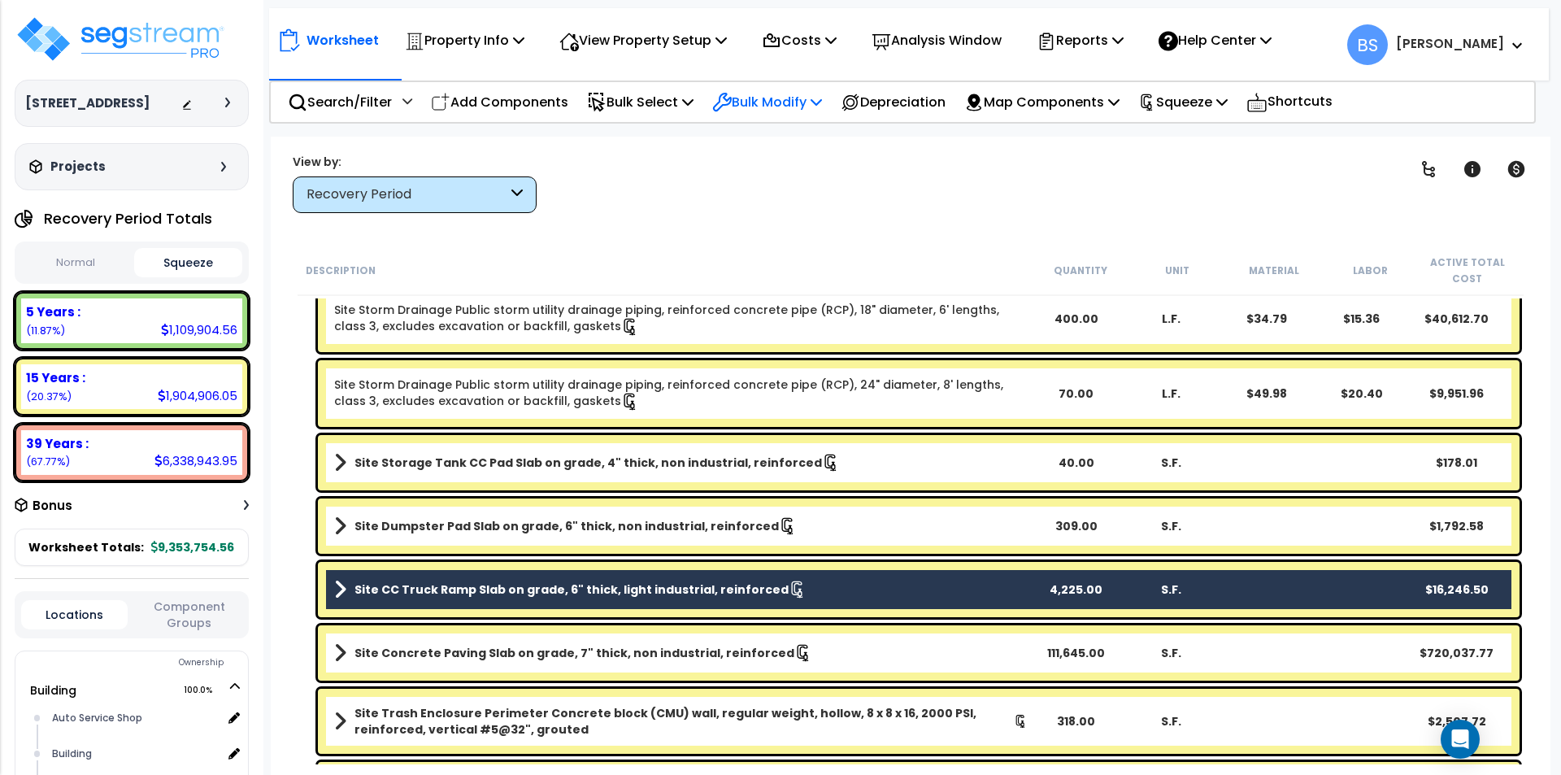
click at [775, 106] on p "Bulk Modify" at bounding box center [767, 102] width 110 height 22
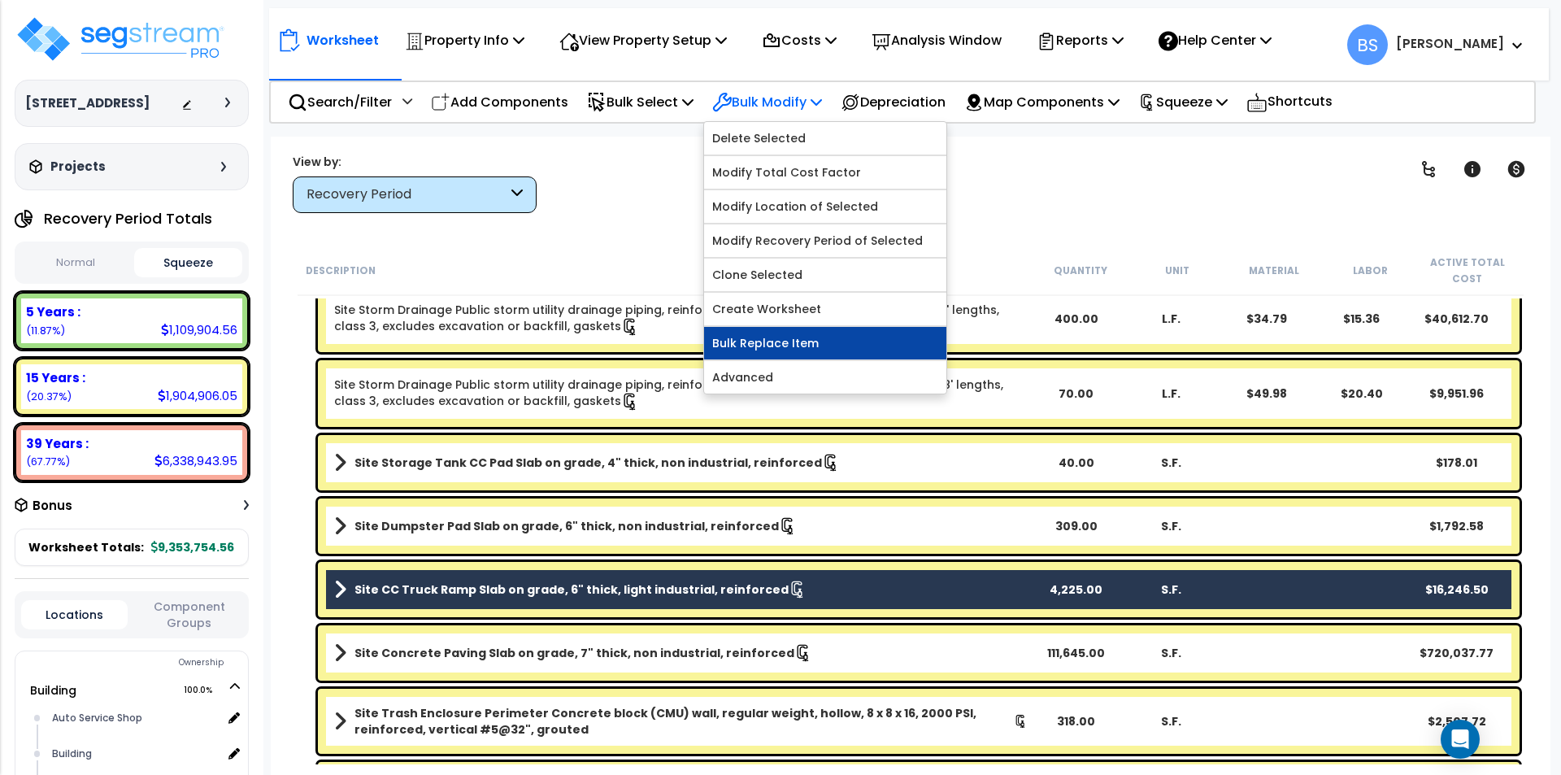
click at [765, 350] on link "Bulk Replace Item" at bounding box center [825, 343] width 242 height 33
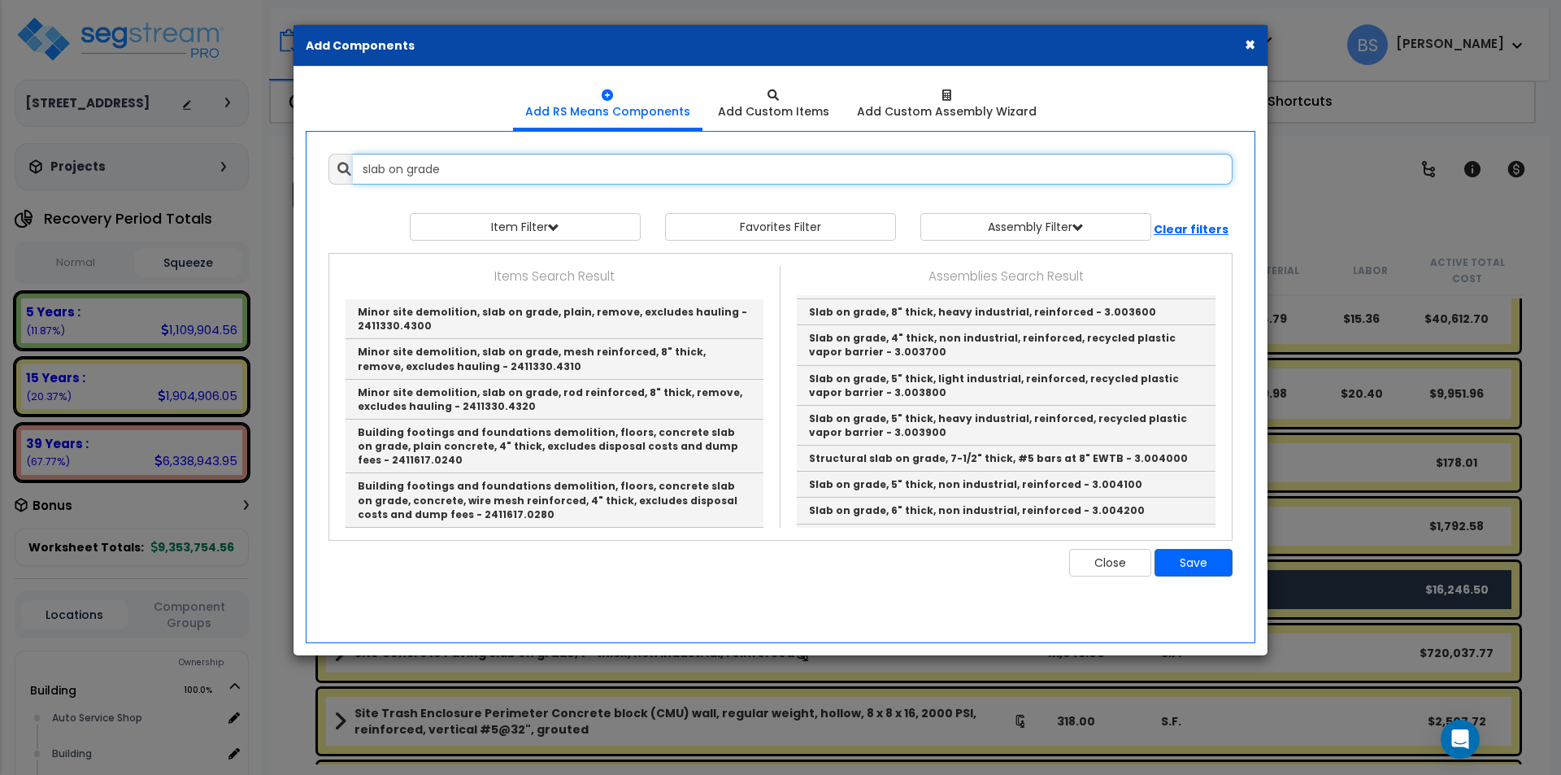
scroll to position [650, 0]
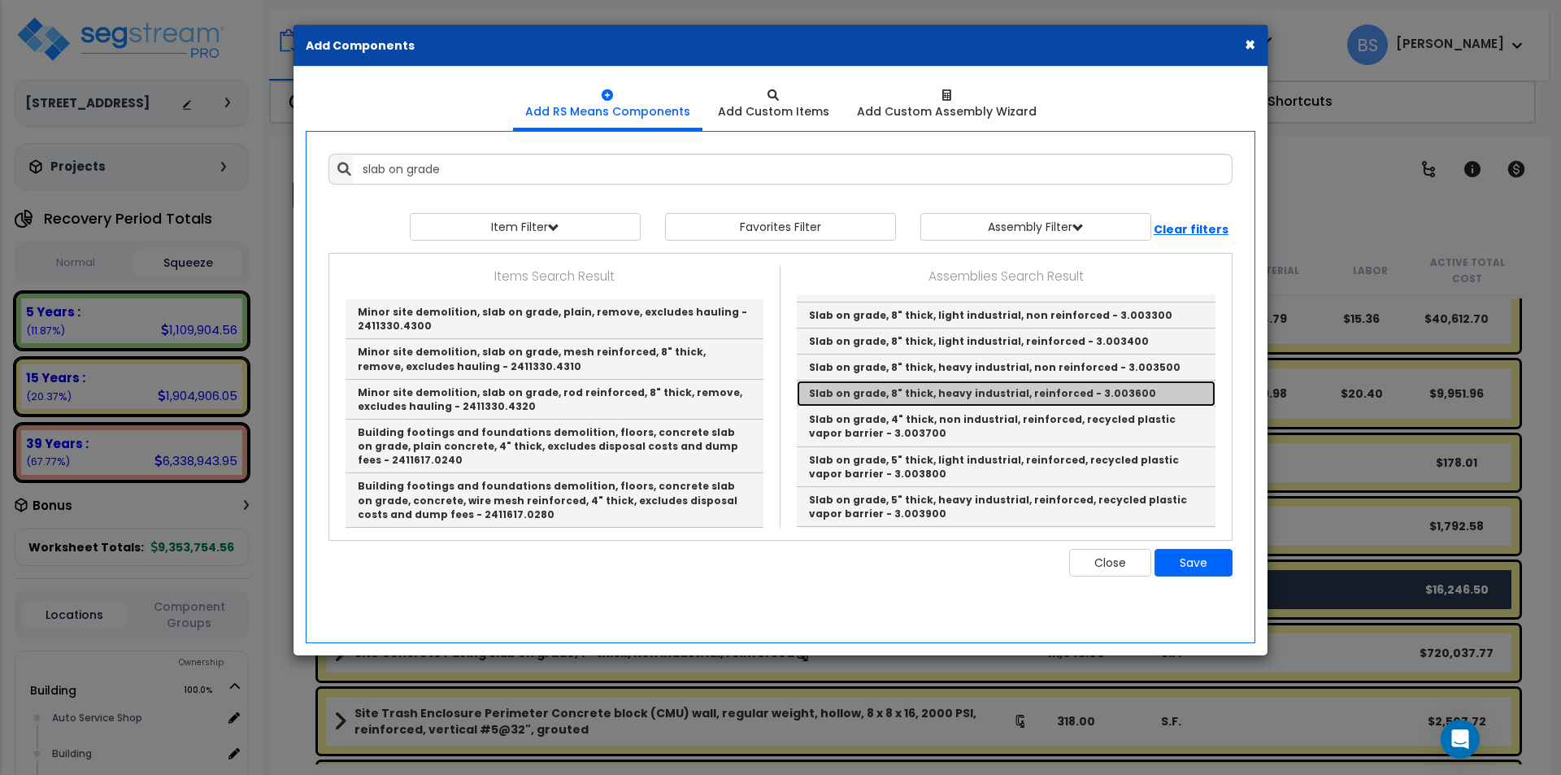
click at [945, 398] on link "Slab on grade, 8" thick, heavy industrial, reinforced - 3.003600" at bounding box center [1006, 393] width 419 height 26
type input "Slab on grade, 8" thick, heavy industrial, reinforced - 3.003600"
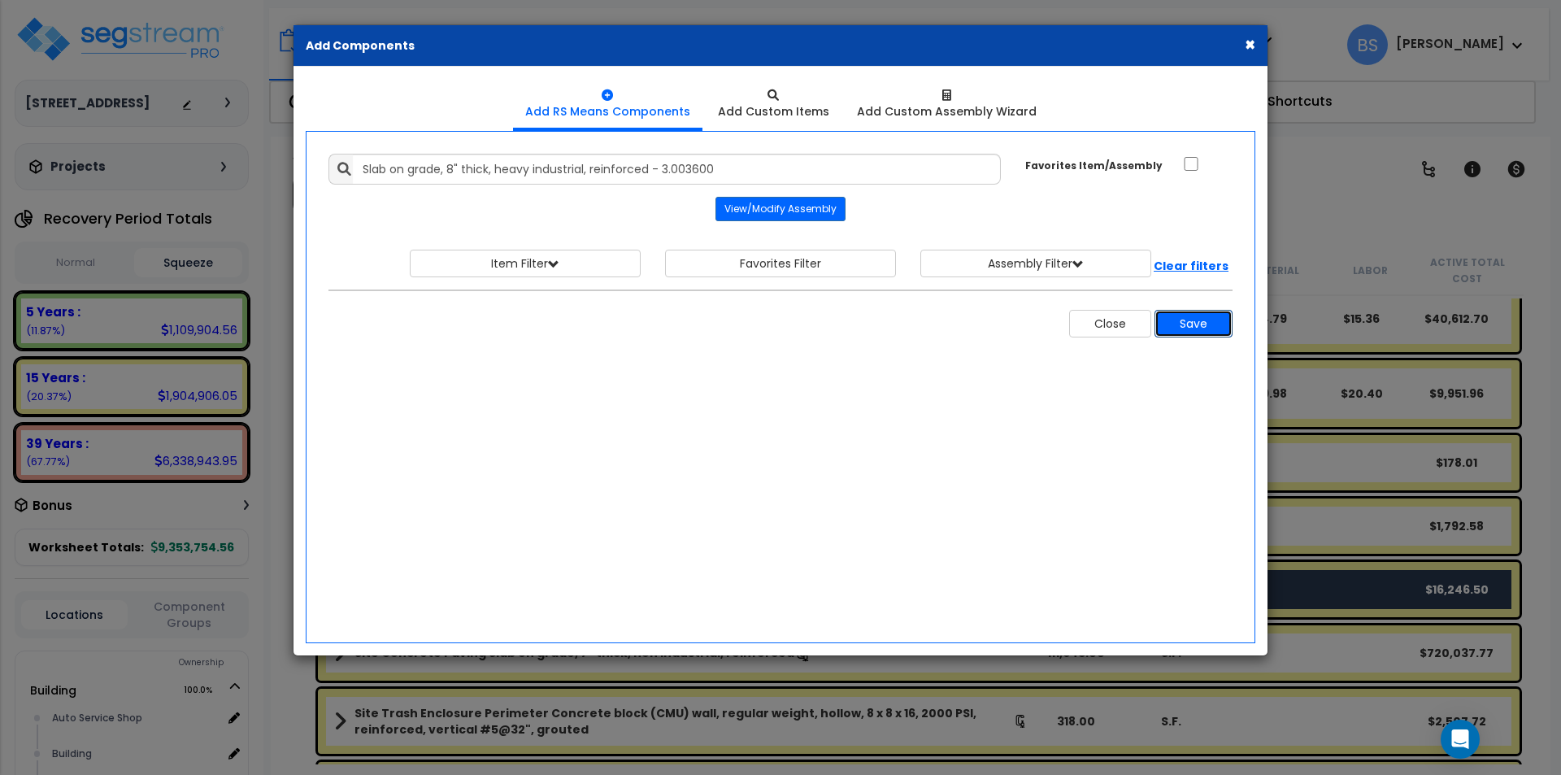
click at [1178, 320] on button "Save" at bounding box center [1193, 324] width 78 height 28
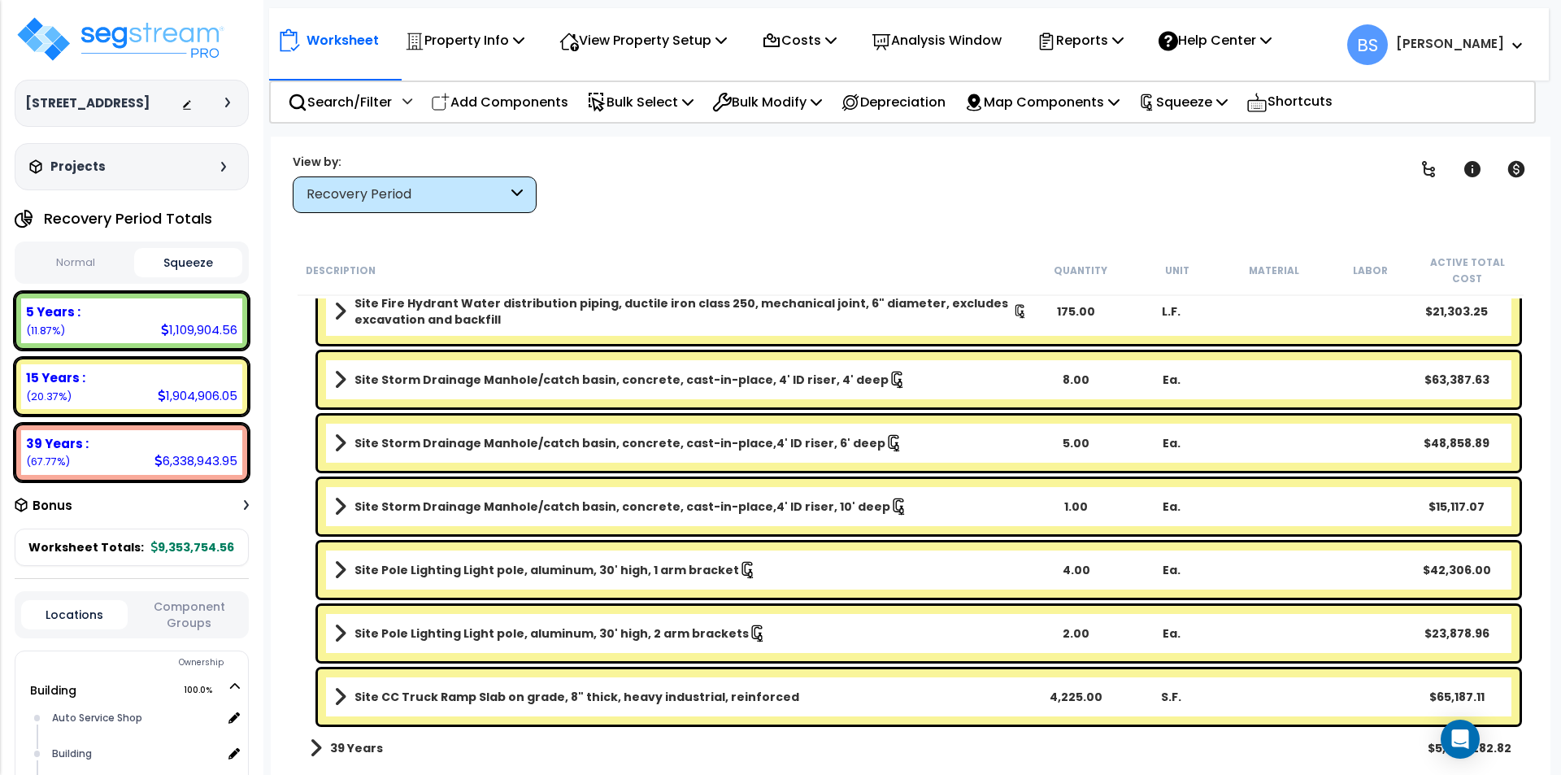
scroll to position [2170, 0]
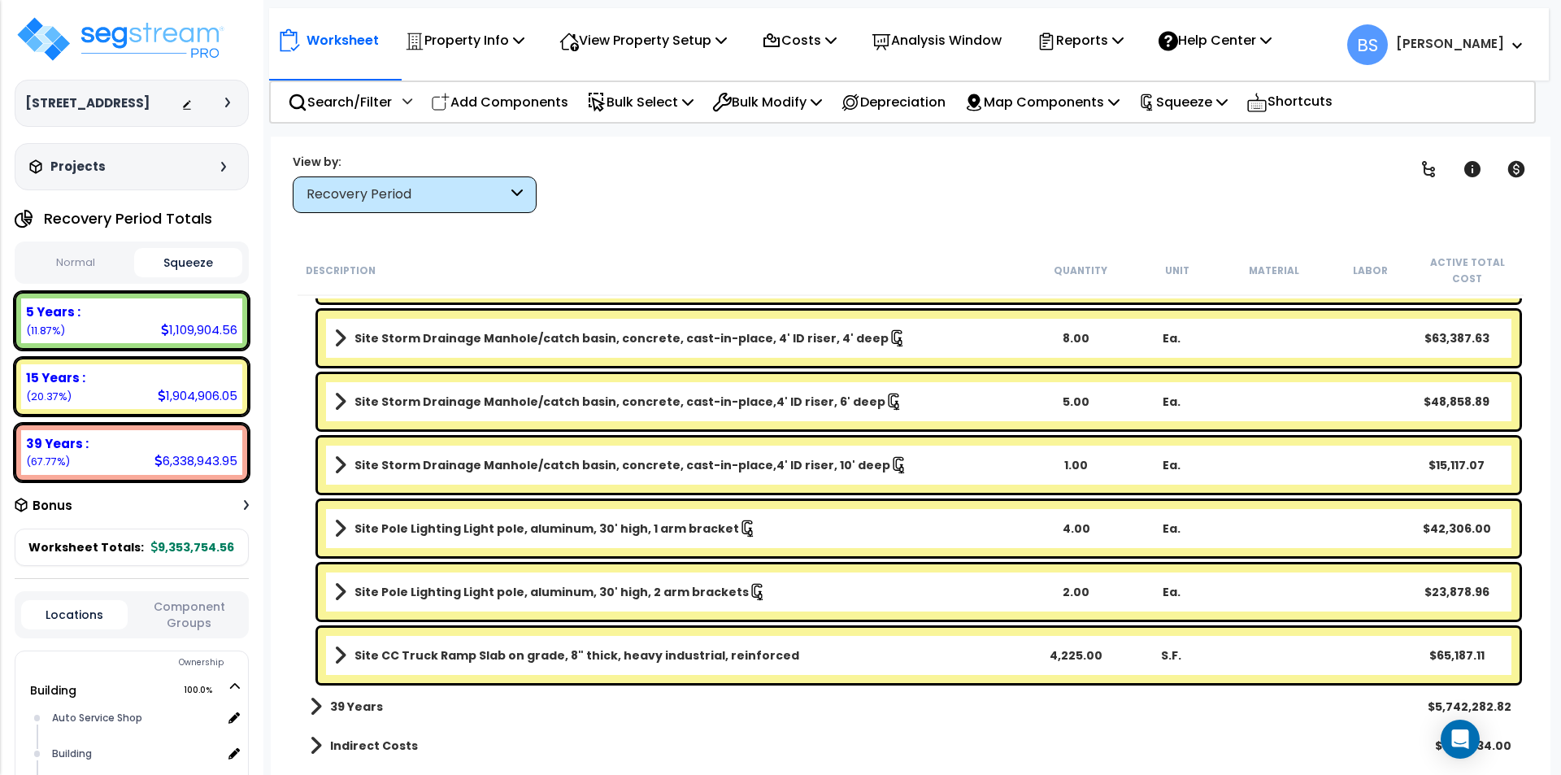
click at [477, 659] on b "Site CC Truck Ramp Slab on grade, 8" thick, heavy industrial, reinforced" at bounding box center [576, 655] width 445 height 16
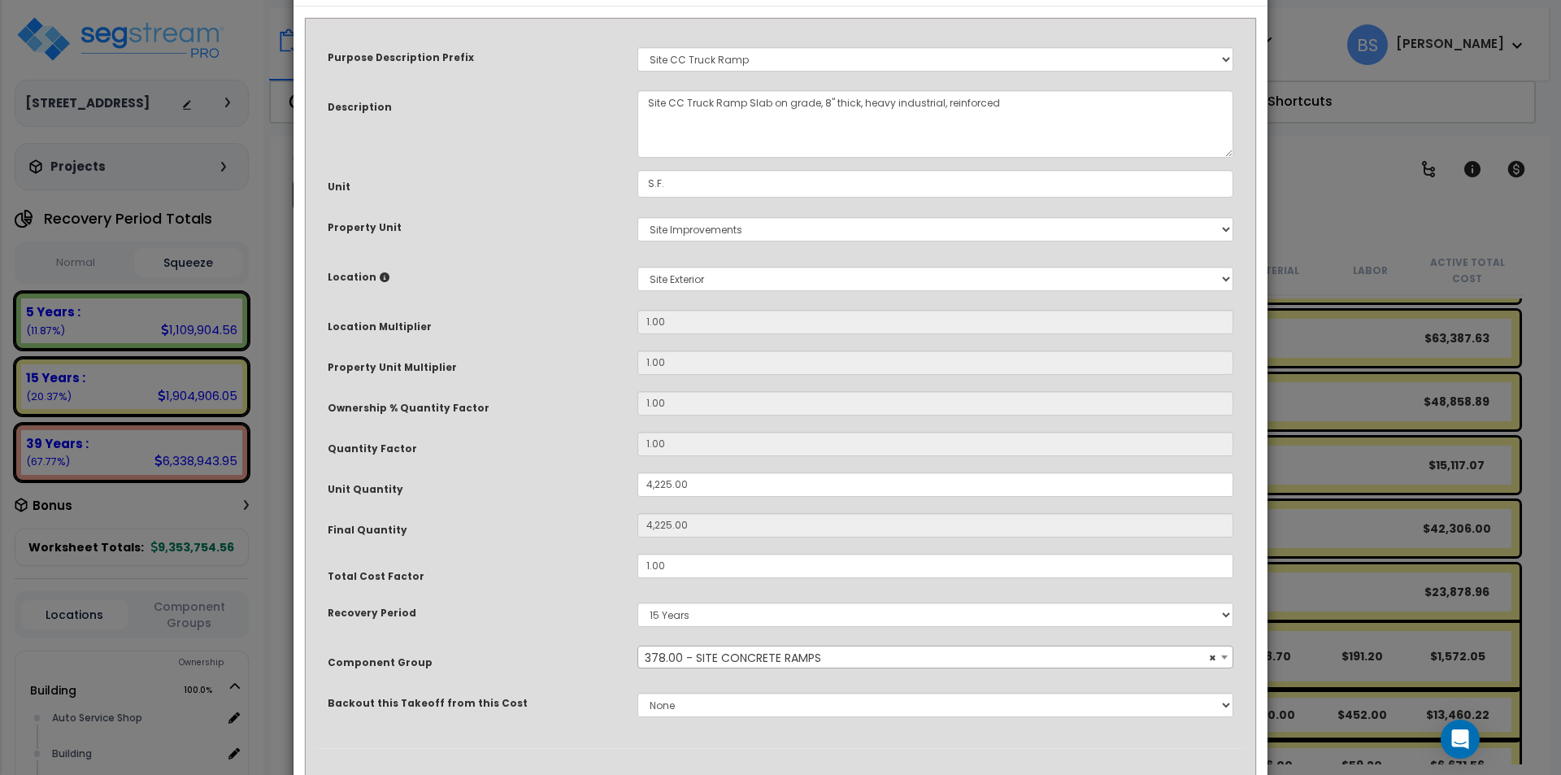
scroll to position [137, 0]
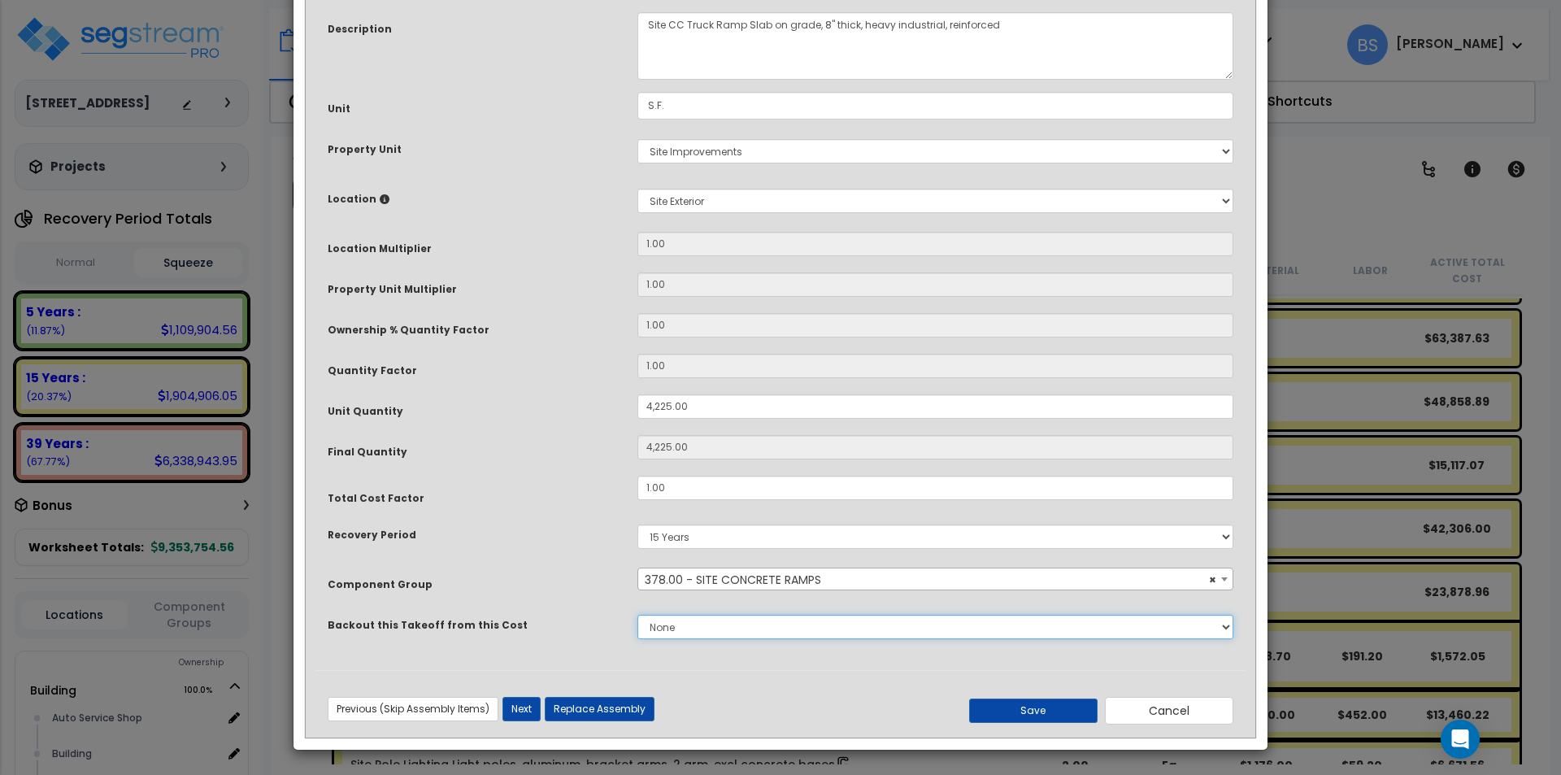
click at [692, 628] on select "None Concrete Masonry Metal Wood, Plastic & Composites Thermal & Moisture Prote…" at bounding box center [935, 627] width 596 height 24
select select "43566981"
click at [637, 615] on select "None Concrete Masonry Metal Wood, Plastic & Composites Thermal & Moisture Prote…" at bounding box center [935, 627] width 596 height 24
click at [1025, 711] on button "Save" at bounding box center [1033, 710] width 128 height 24
type input "4225.00"
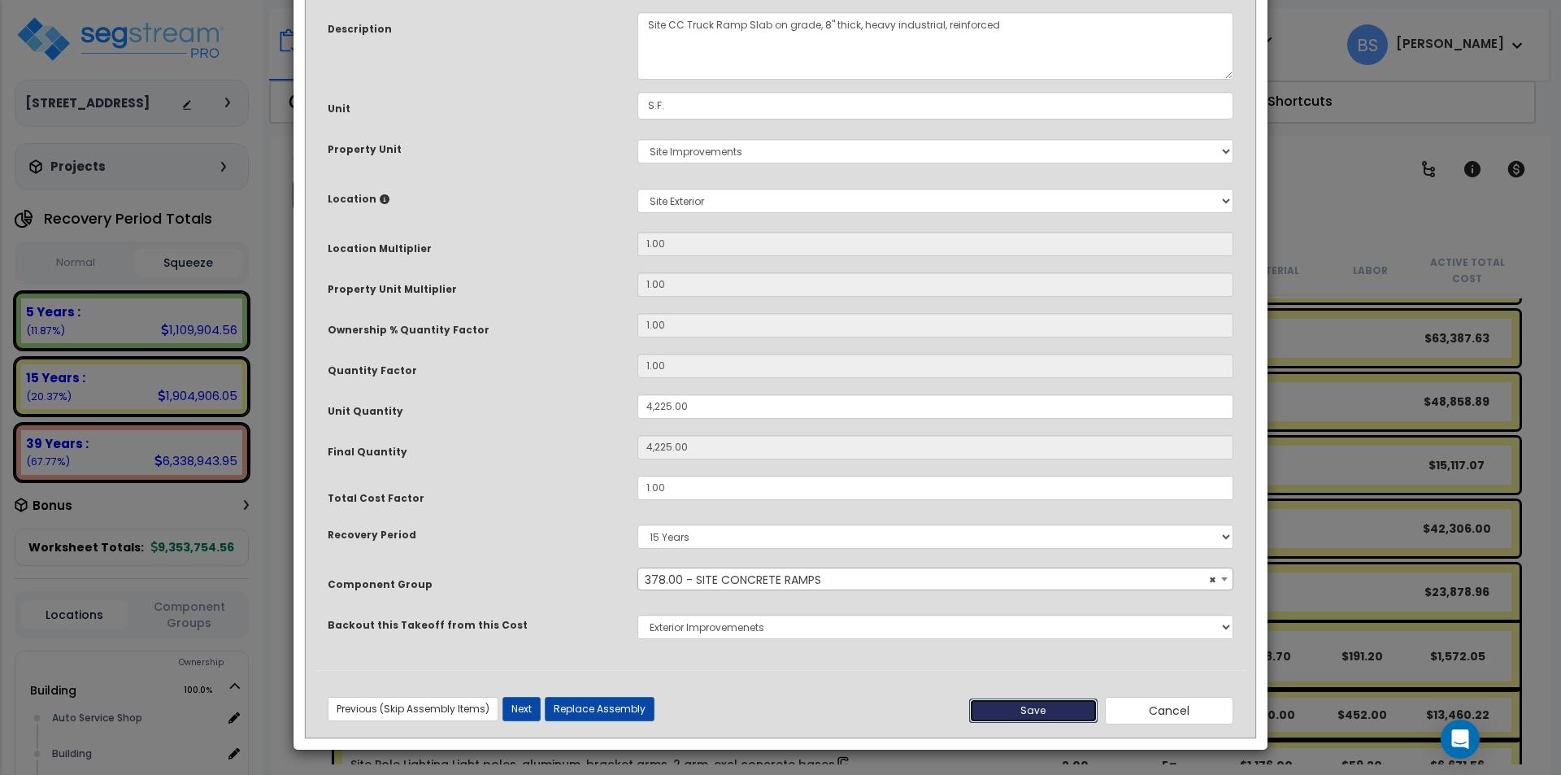
type input "4225.00"
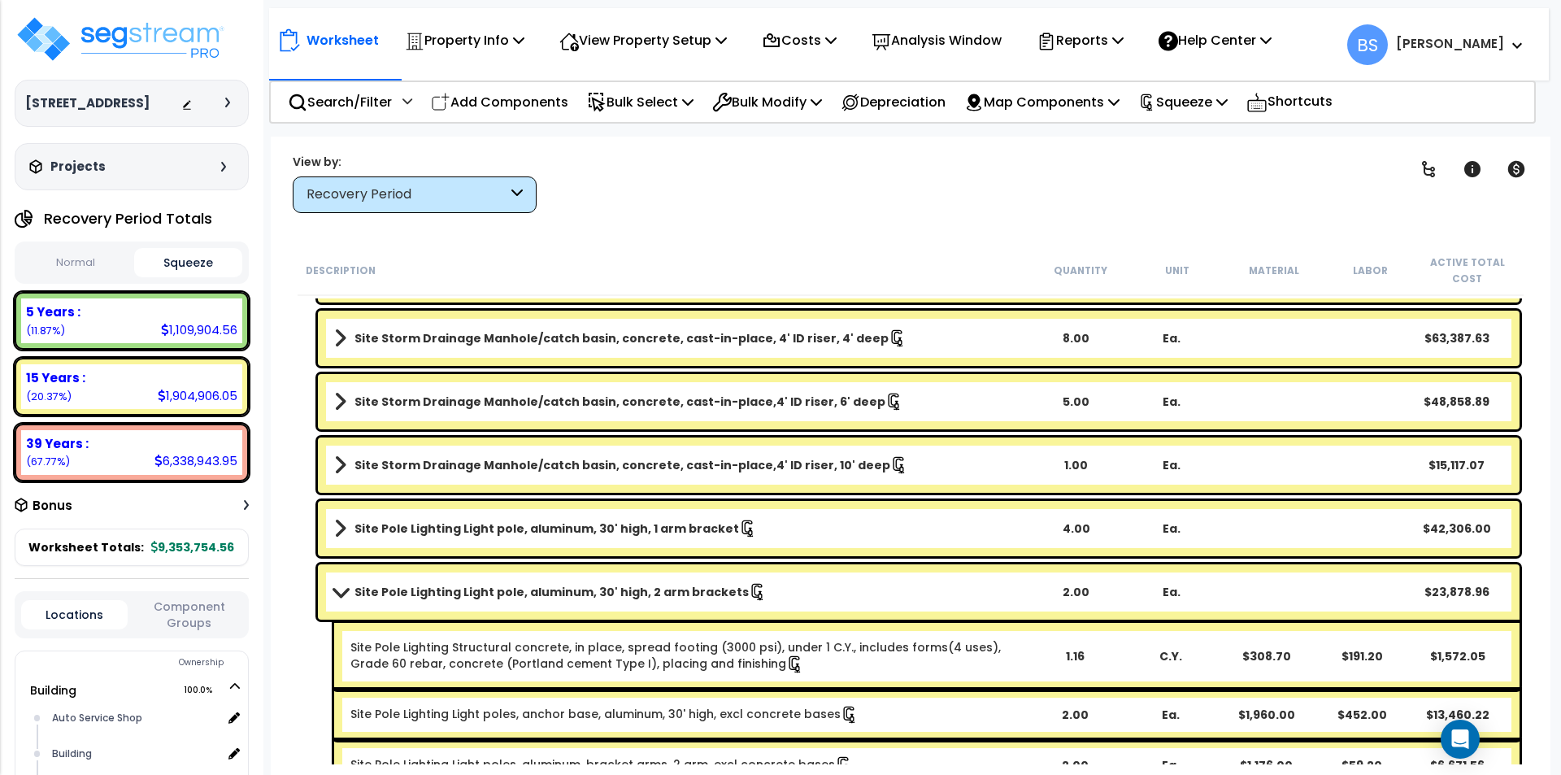
click at [435, 598] on b "Site Pole Lighting Light pole, aluminum, 30' high, 2 arm brackets" at bounding box center [551, 592] width 394 height 16
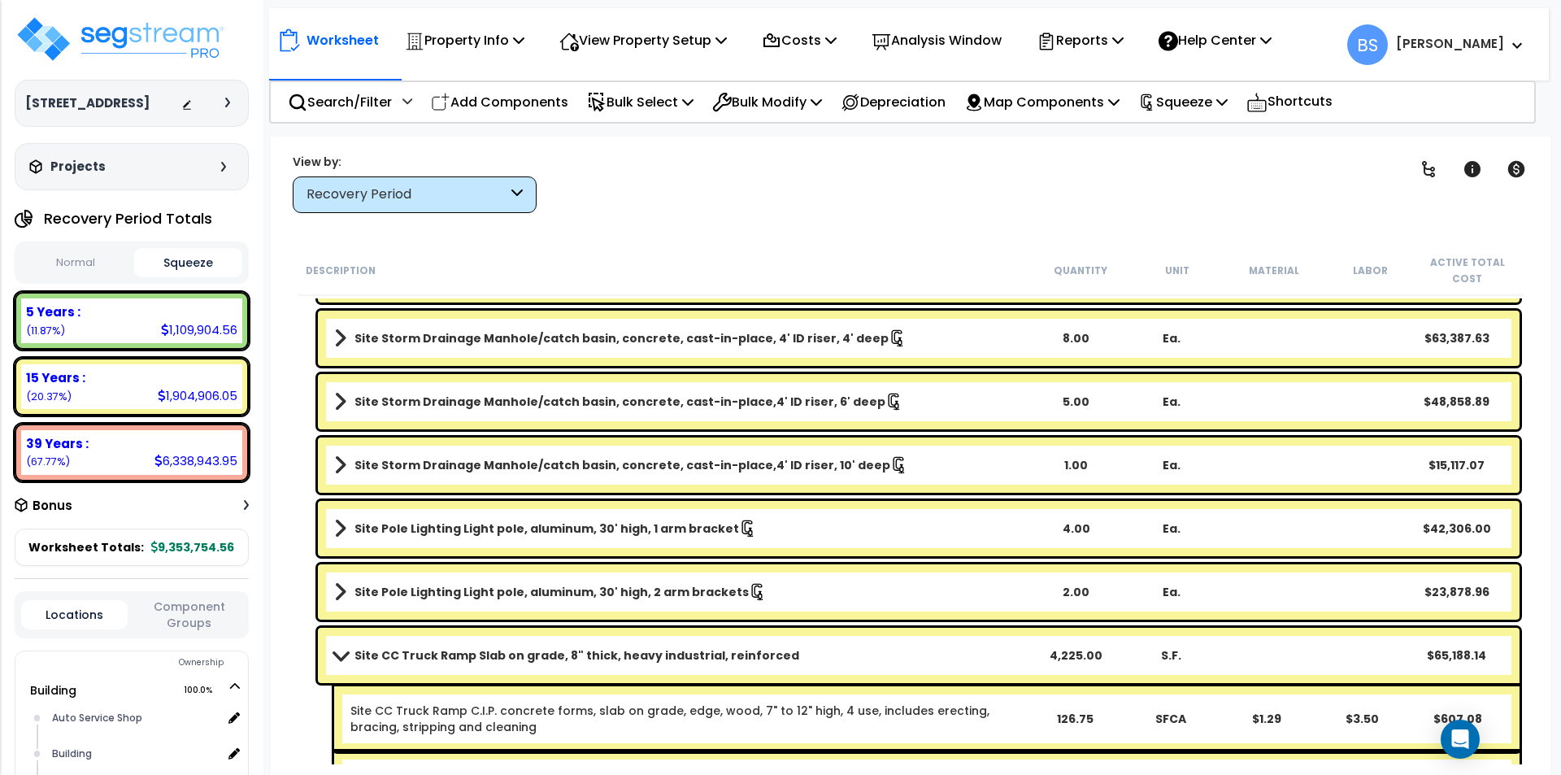
click at [425, 655] on b "Site CC Truck Ramp Slab on grade, 8" thick, heavy industrial, reinforced" at bounding box center [576, 655] width 445 height 16
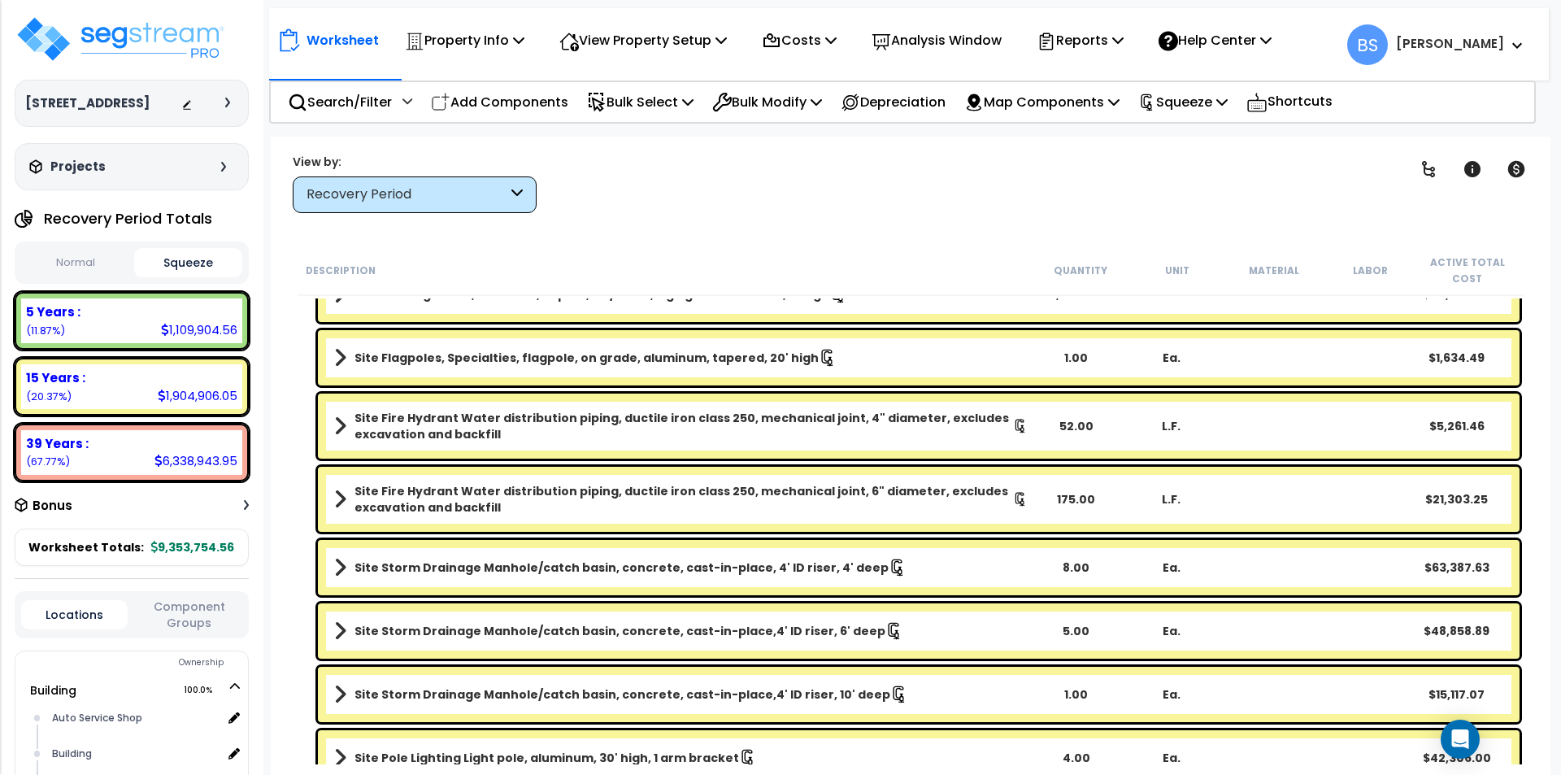
scroll to position [1926, 0]
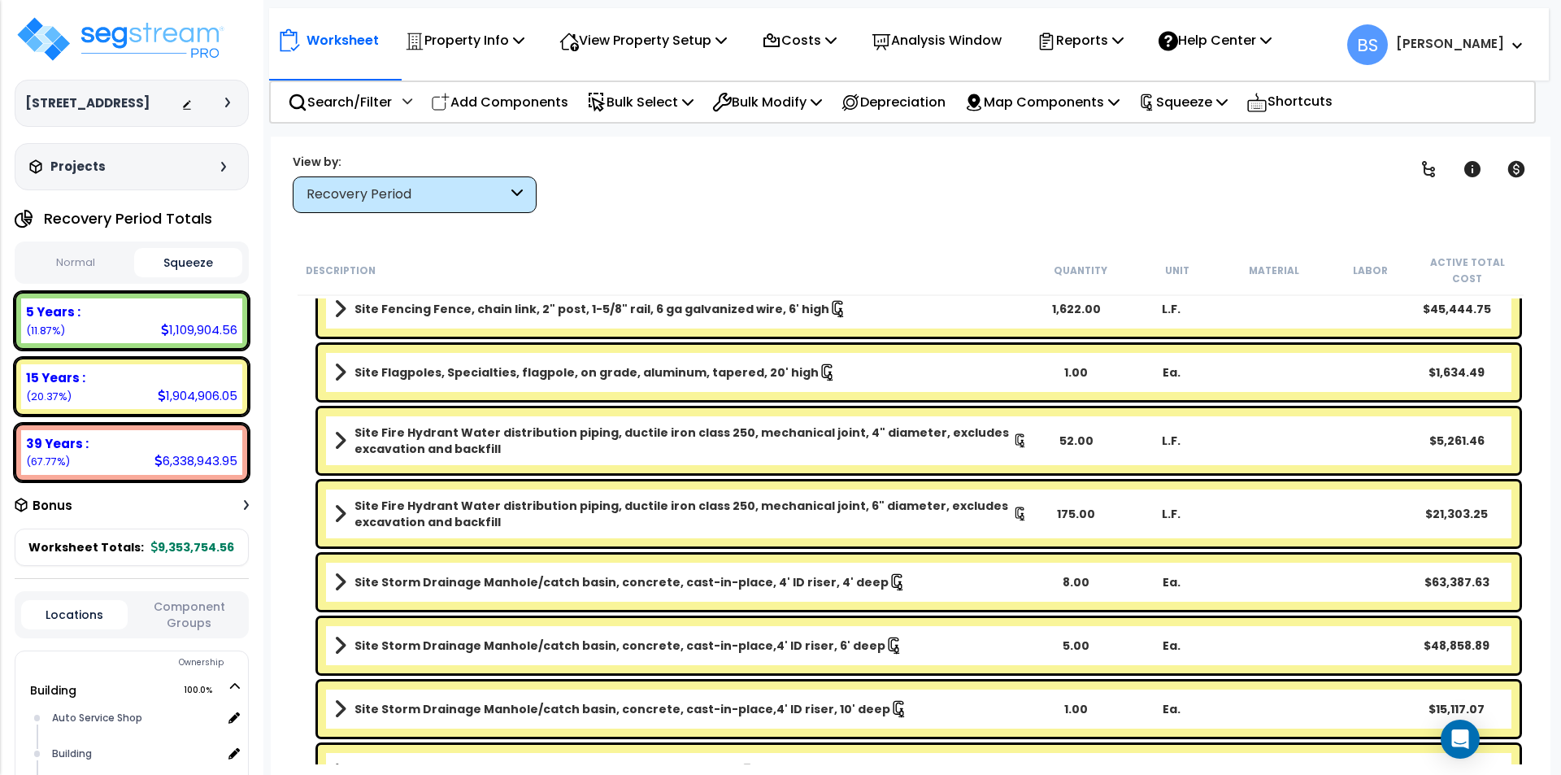
click at [464, 521] on b "Site Fire Hydrant Water distribution piping, ductile iron class 250, mechanical…" at bounding box center [683, 514] width 659 height 33
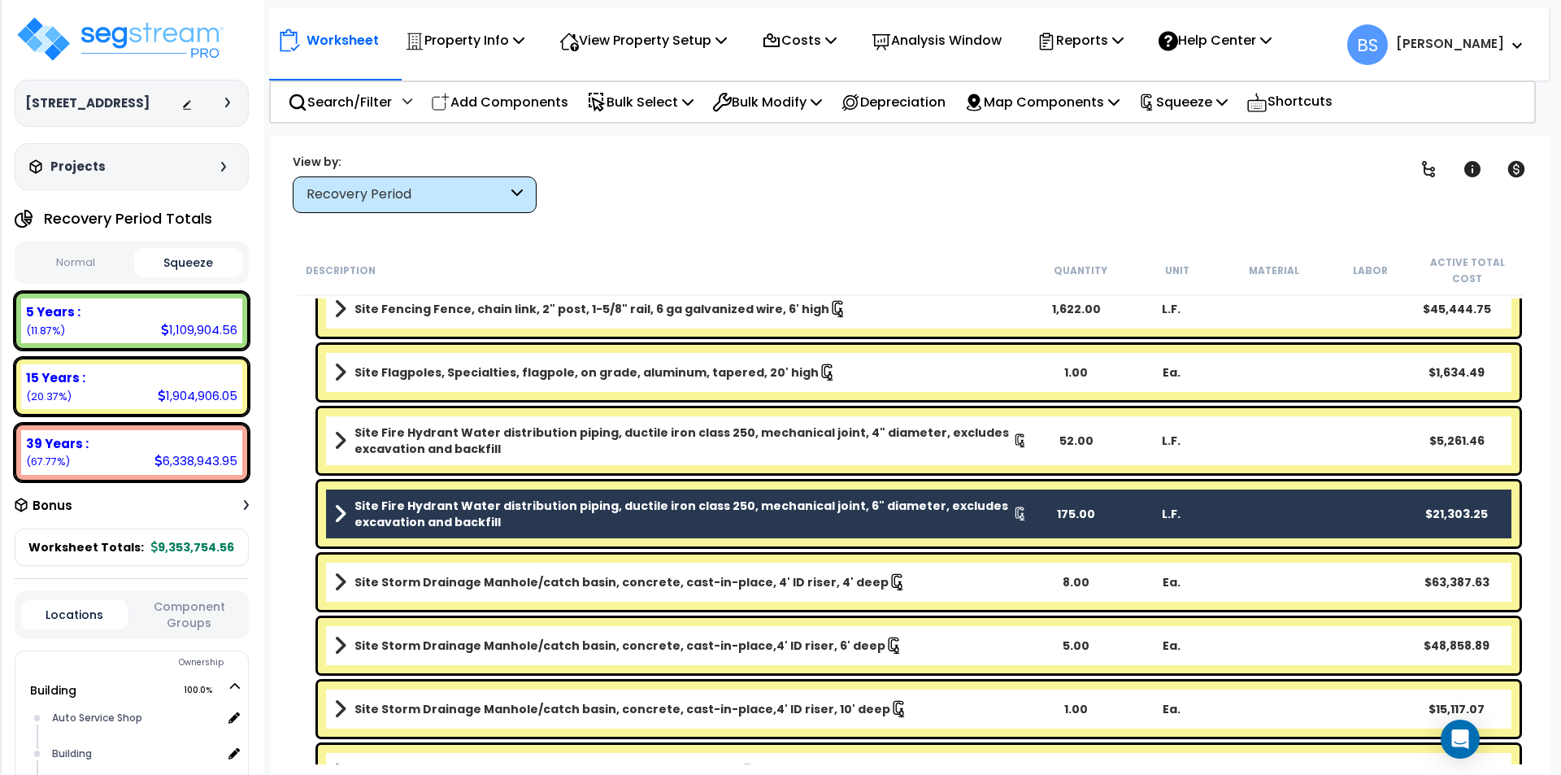
click at [411, 438] on b "Site Fire Hydrant Water distribution piping, ductile iron class 250, mechanical…" at bounding box center [683, 440] width 659 height 33
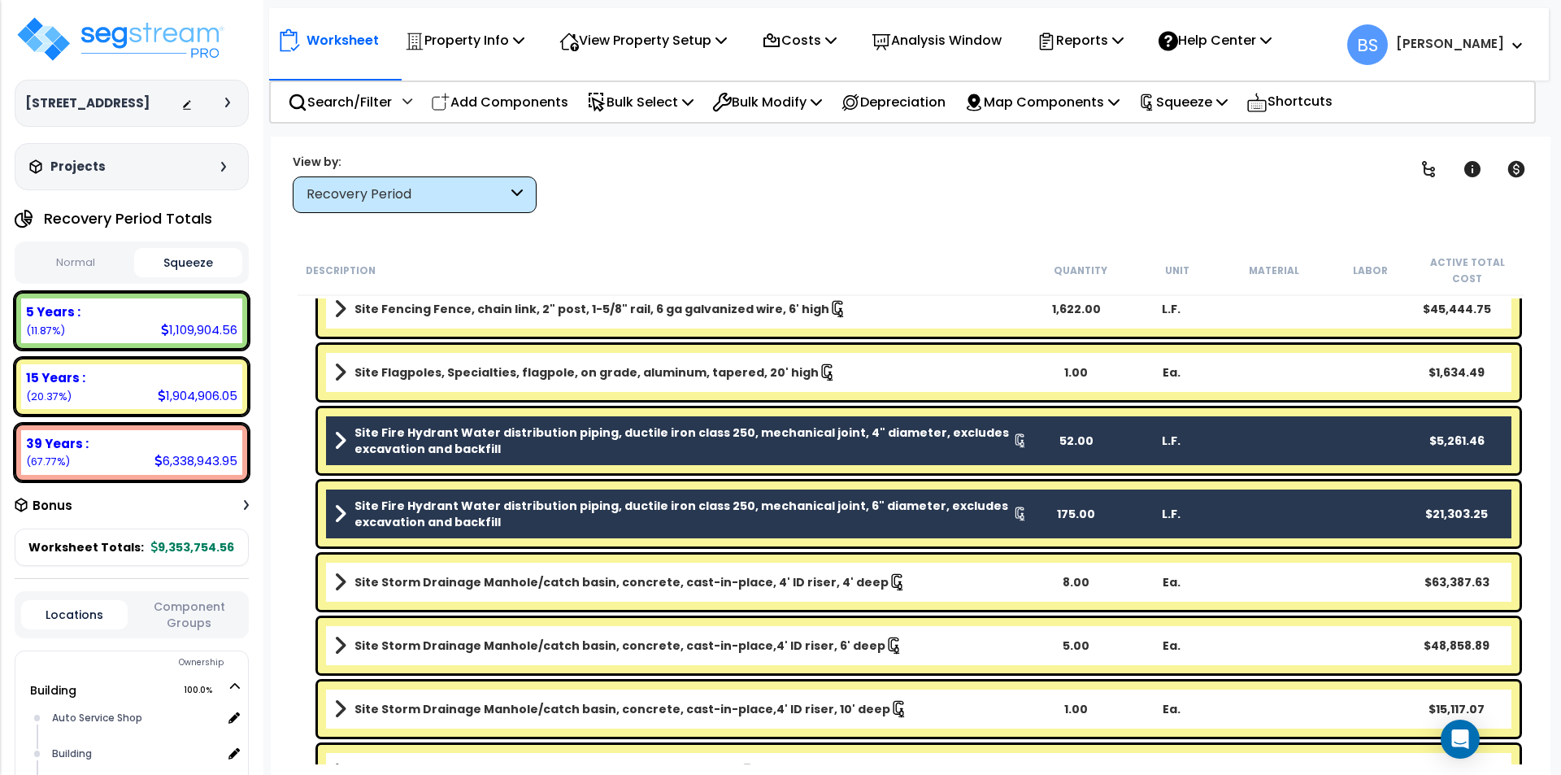
click at [472, 444] on b "Site Fire Hydrant Water distribution piping, ductile iron class 250, mechanical…" at bounding box center [683, 440] width 659 height 33
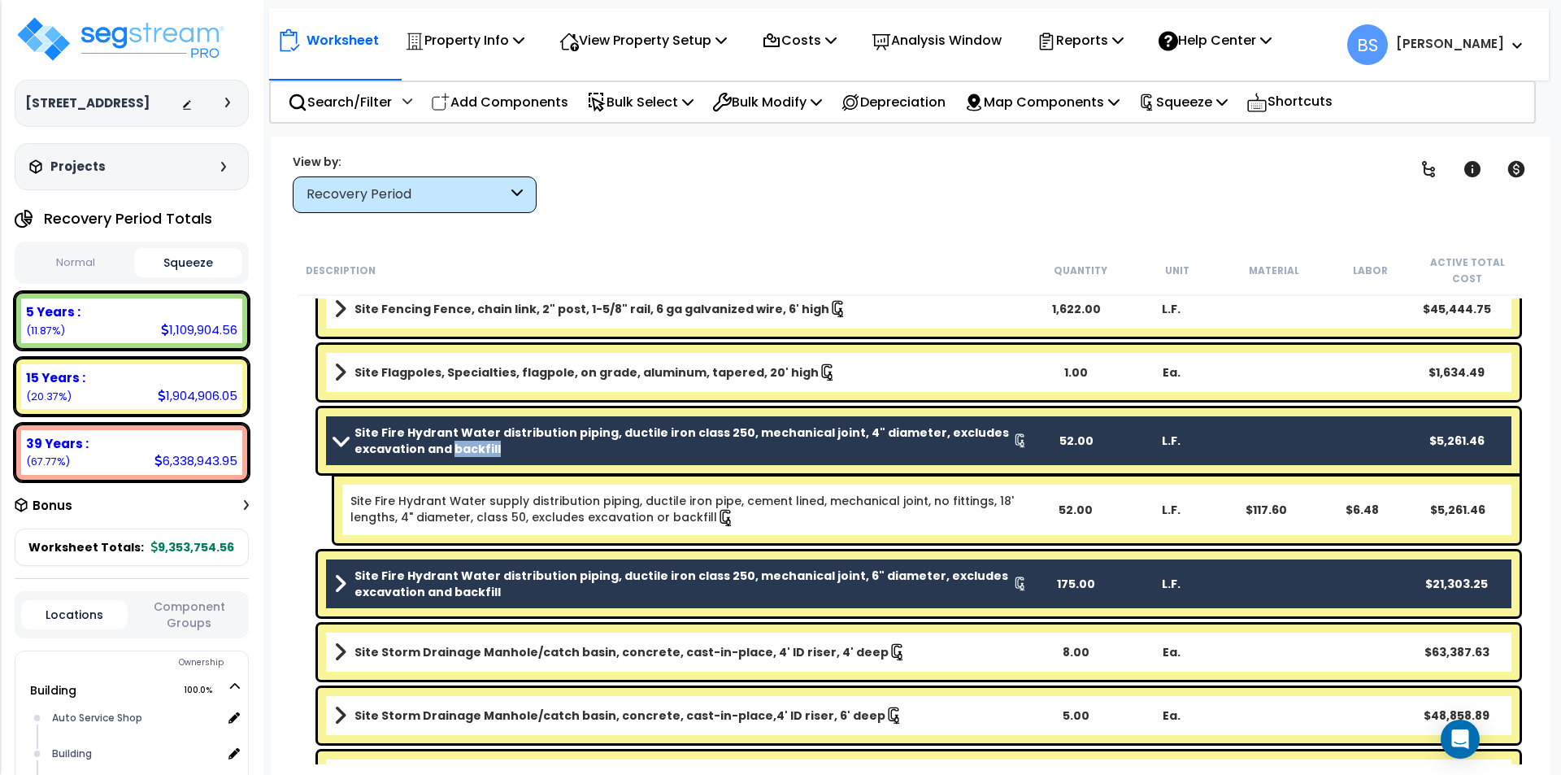
click at [472, 444] on b "Site Fire Hydrant Water distribution piping, ductile iron class 250, mechanical…" at bounding box center [683, 440] width 659 height 33
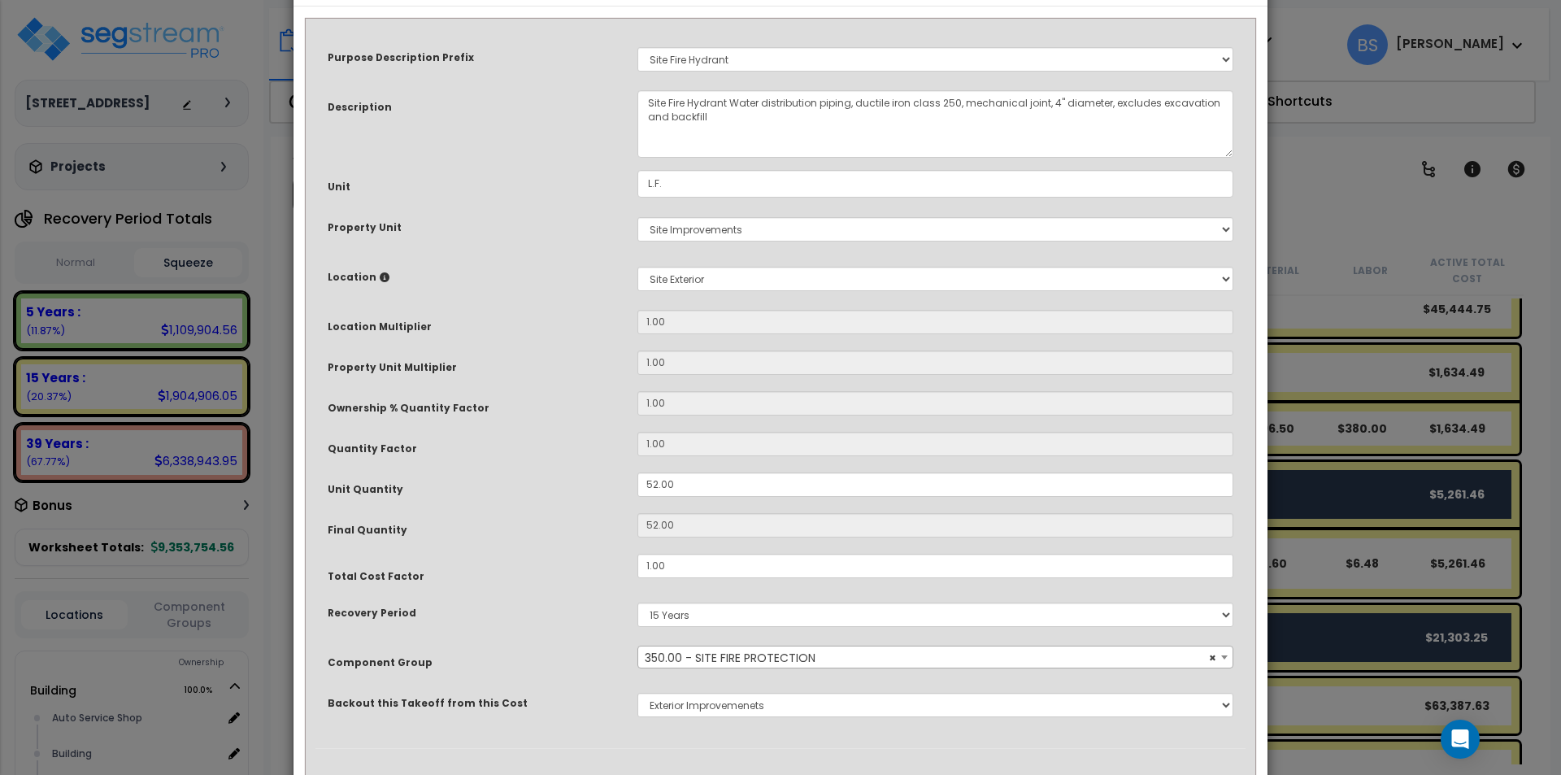
scroll to position [137, 0]
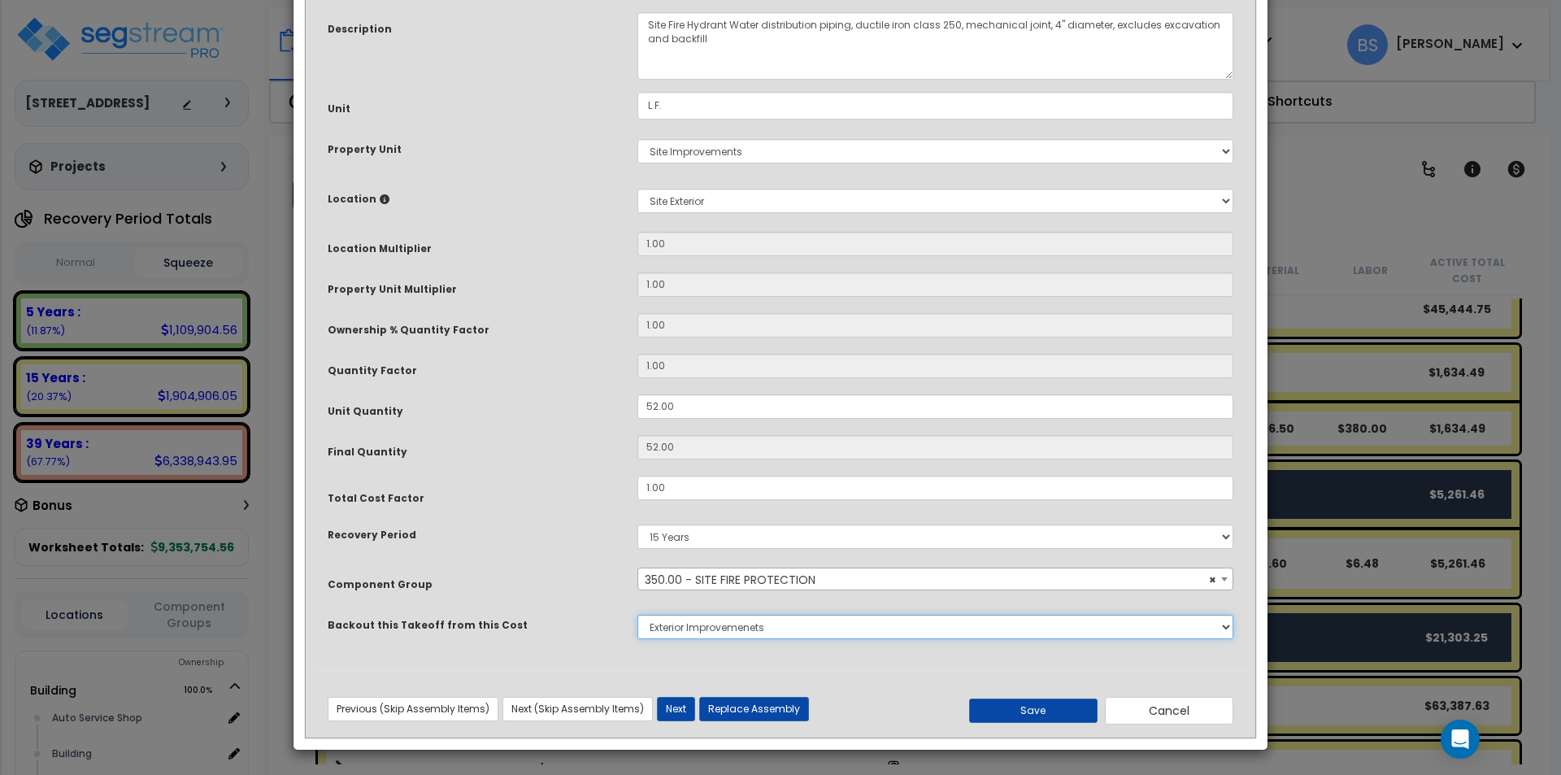
click at [731, 624] on select "None Concrete Masonry Metal Wood, Plastic & Composites Thermal & Moisture Prote…" at bounding box center [935, 627] width 596 height 24
select select "43566982"
click at [637, 615] on select "None Concrete Masonry Metal Wood, Plastic & Composites Thermal & Moisture Prote…" at bounding box center [935, 627] width 596 height 24
click at [1064, 717] on button "Save" at bounding box center [1033, 710] width 128 height 24
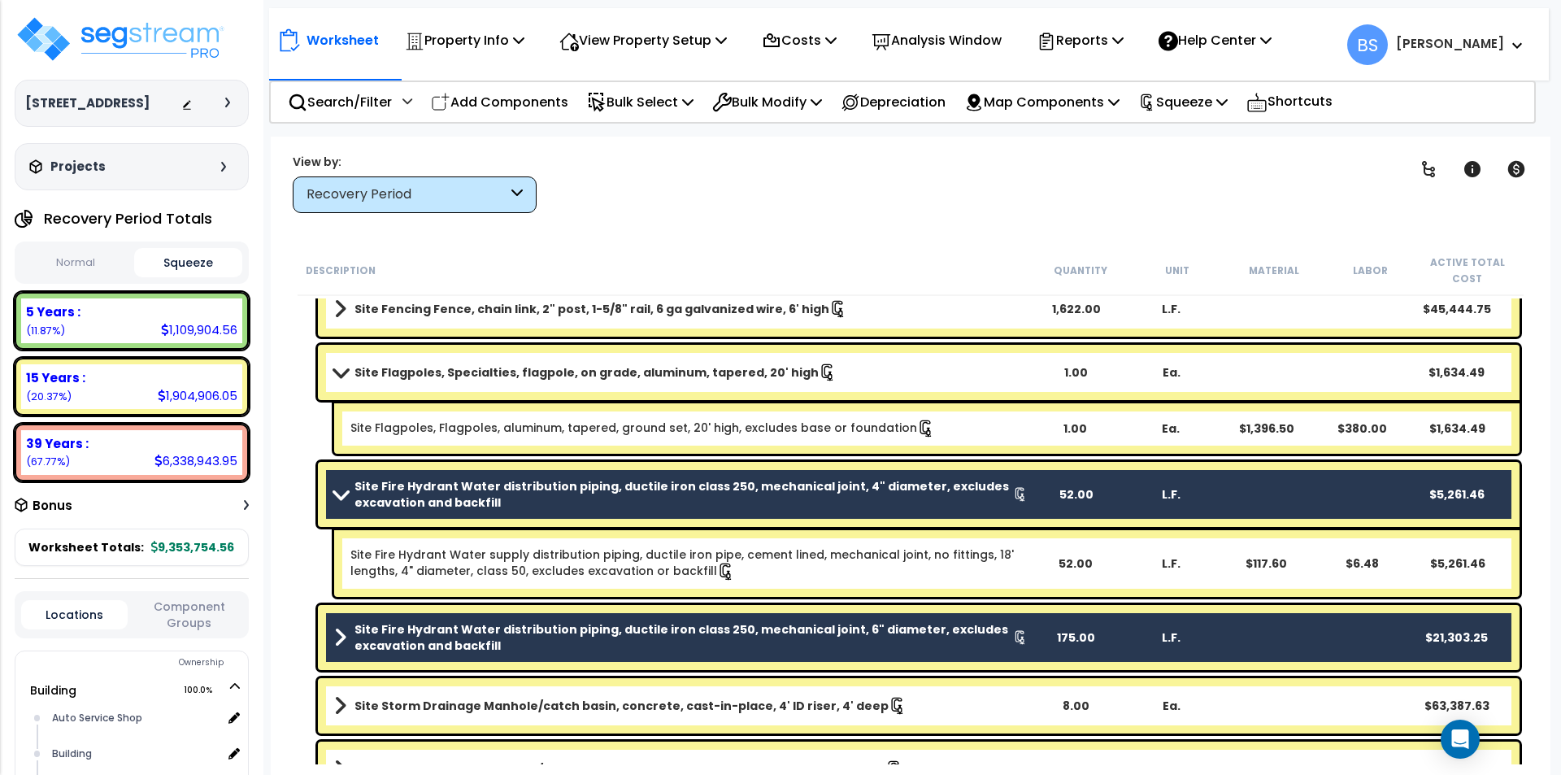
click at [394, 490] on b "Site Fire Hydrant Water distribution piping, ductile iron class 250, mechanical…" at bounding box center [683, 494] width 659 height 33
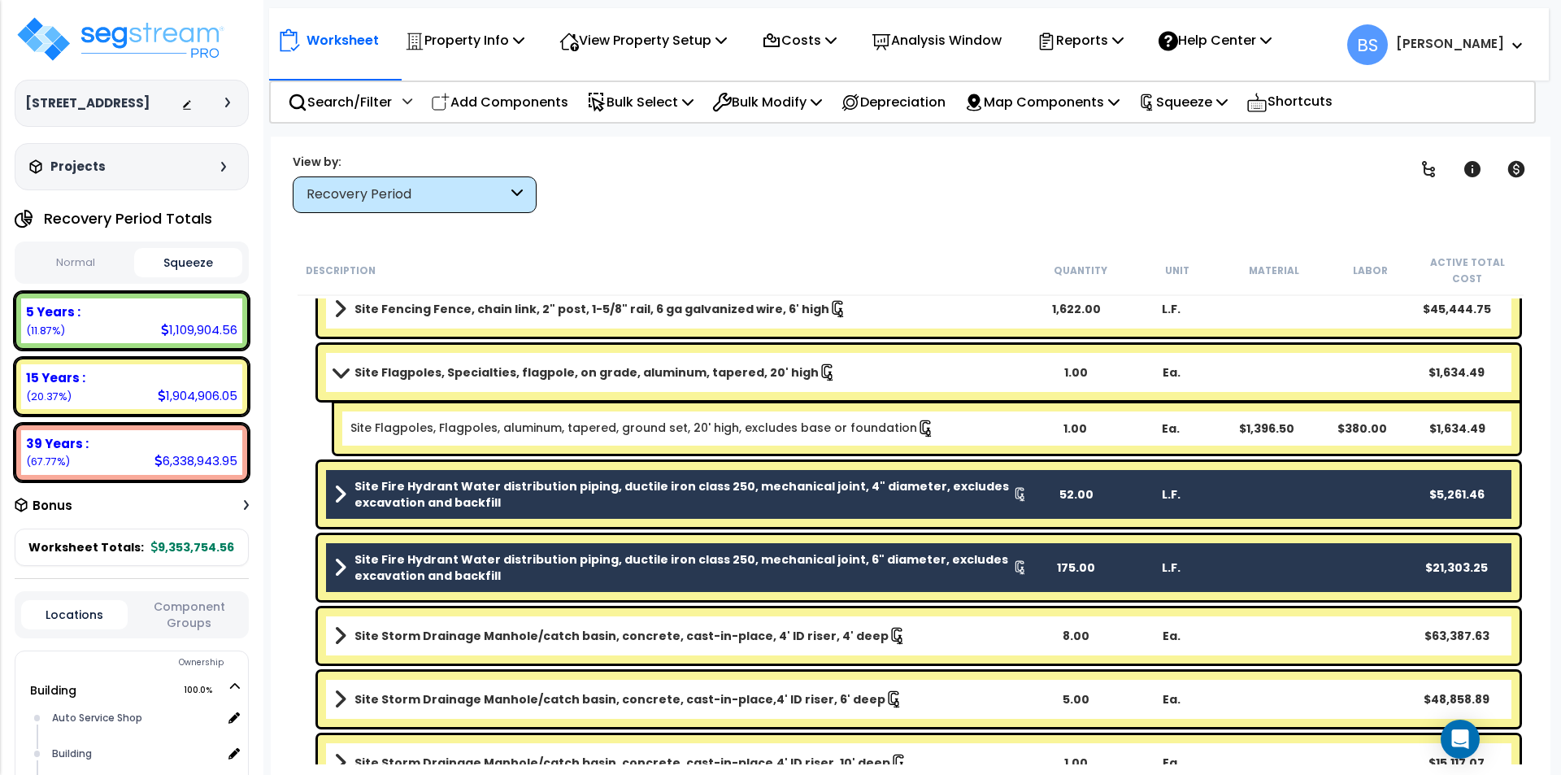
click at [401, 559] on b "Site Fire Hydrant Water distribution piping, ductile iron class 250, mechanical…" at bounding box center [683, 567] width 659 height 33
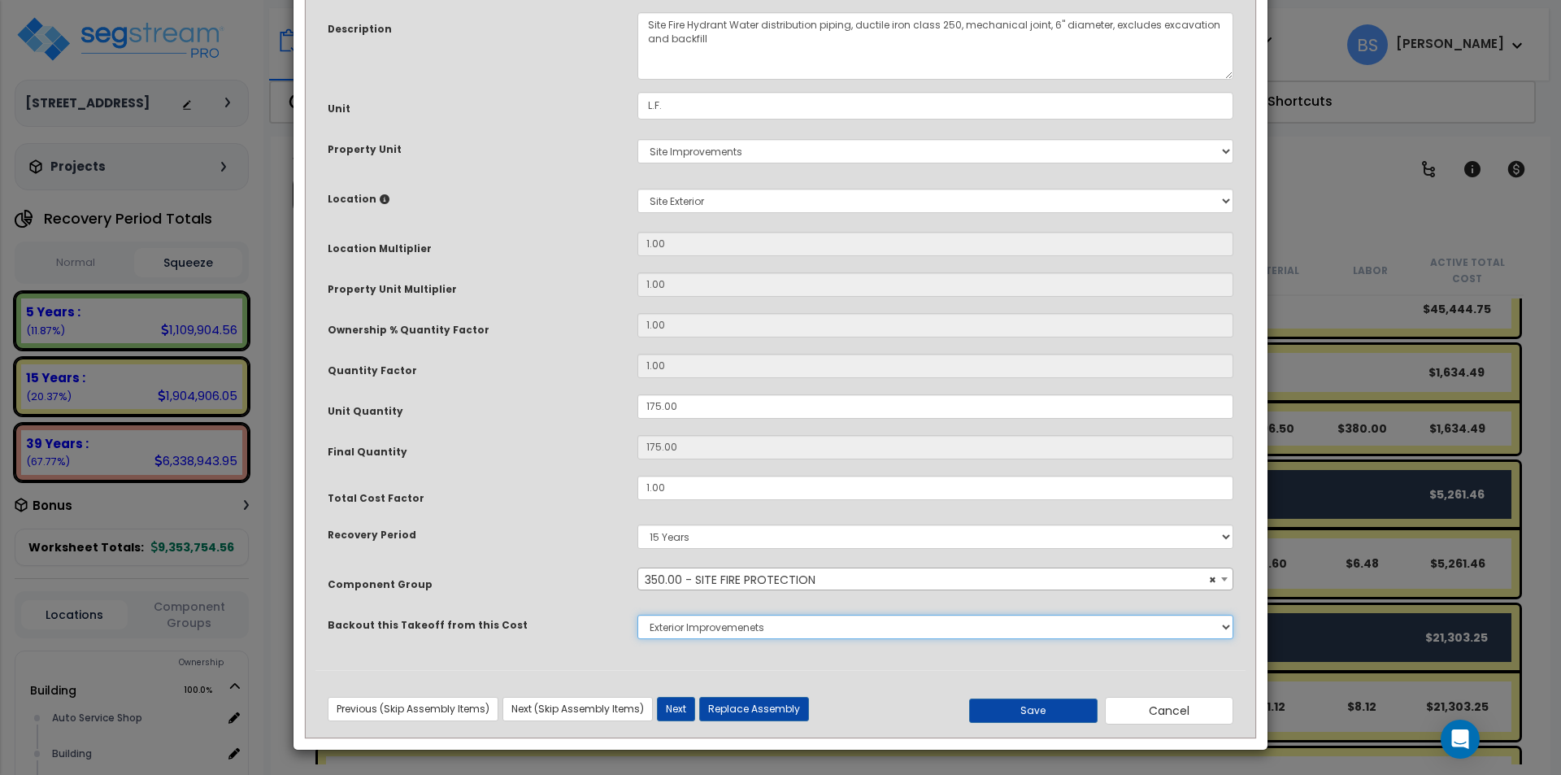
click at [734, 632] on select "None Concrete Masonry Metal Wood, Plastic & Composites Thermal & Moisture Prote…" at bounding box center [935, 627] width 596 height 24
select select "43566982"
click at [637, 615] on select "None Concrete Masonry Metal Wood, Plastic & Composites Thermal & Moisture Prote…" at bounding box center [935, 627] width 596 height 24
click at [1003, 701] on button "Save" at bounding box center [1033, 710] width 128 height 24
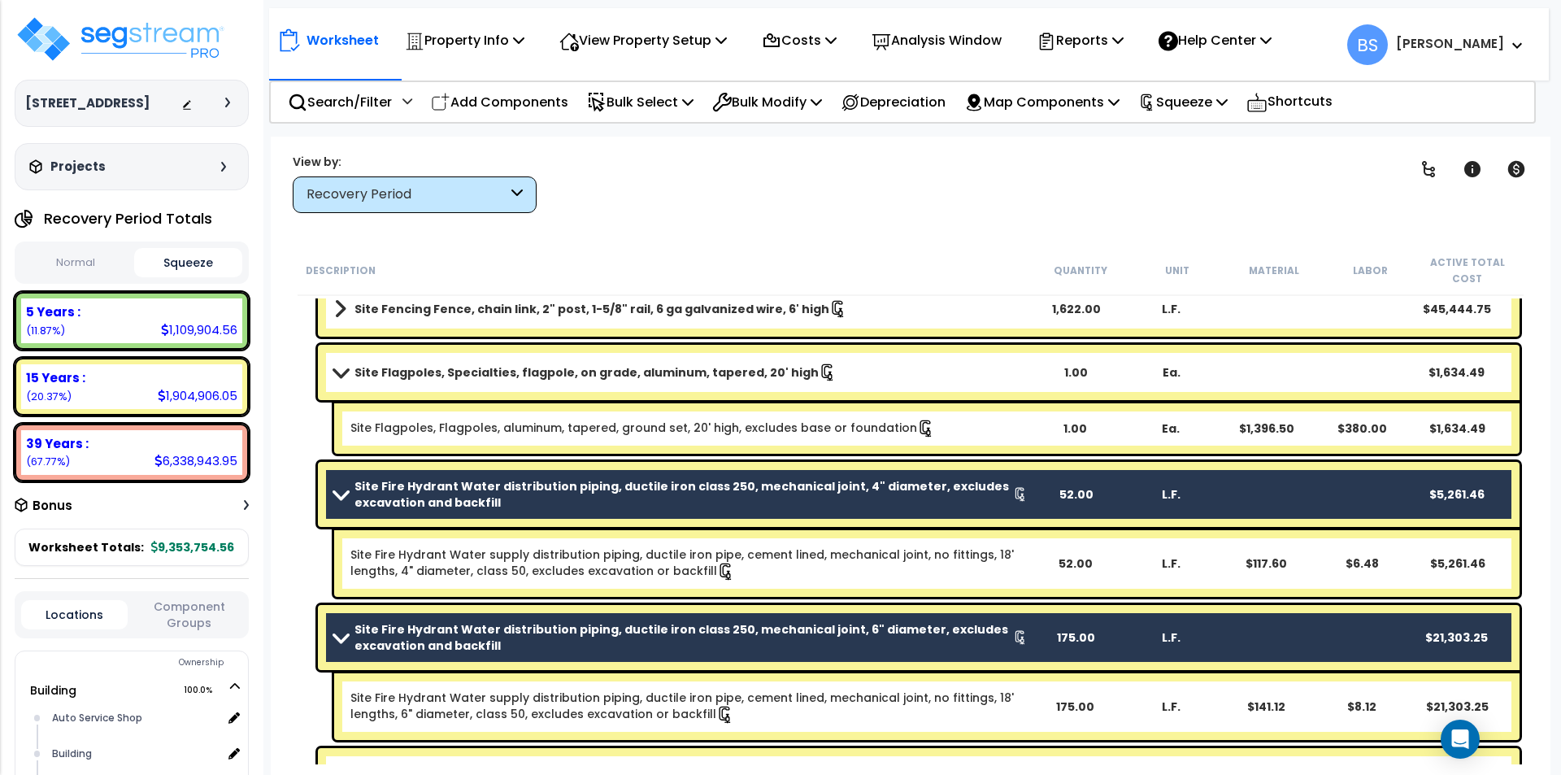
click at [351, 495] on span at bounding box center [340, 494] width 23 height 12
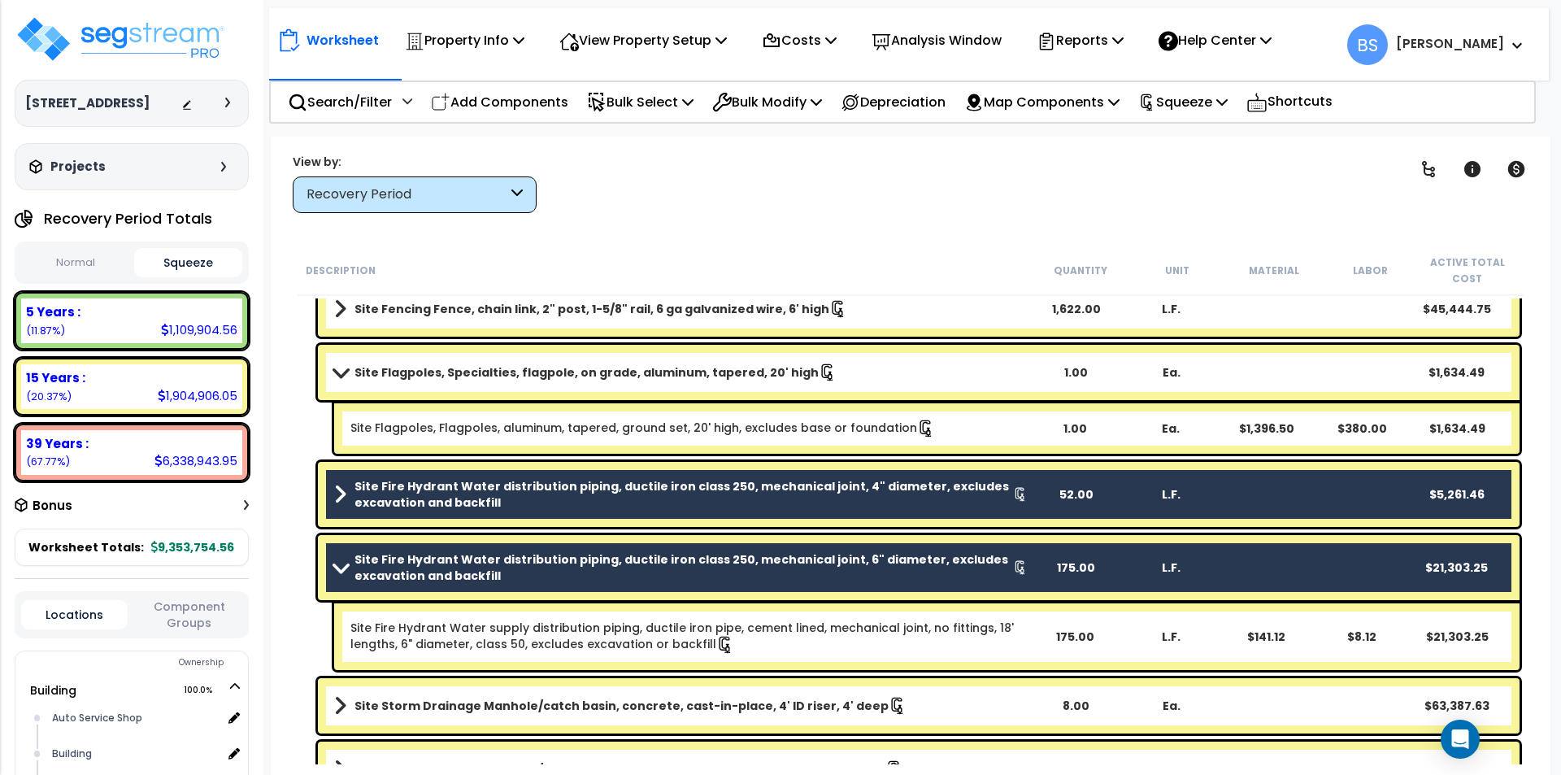
click at [359, 567] on b "Site Fire Hydrant Water distribution piping, ductile iron class 250, mechanical…" at bounding box center [683, 567] width 659 height 33
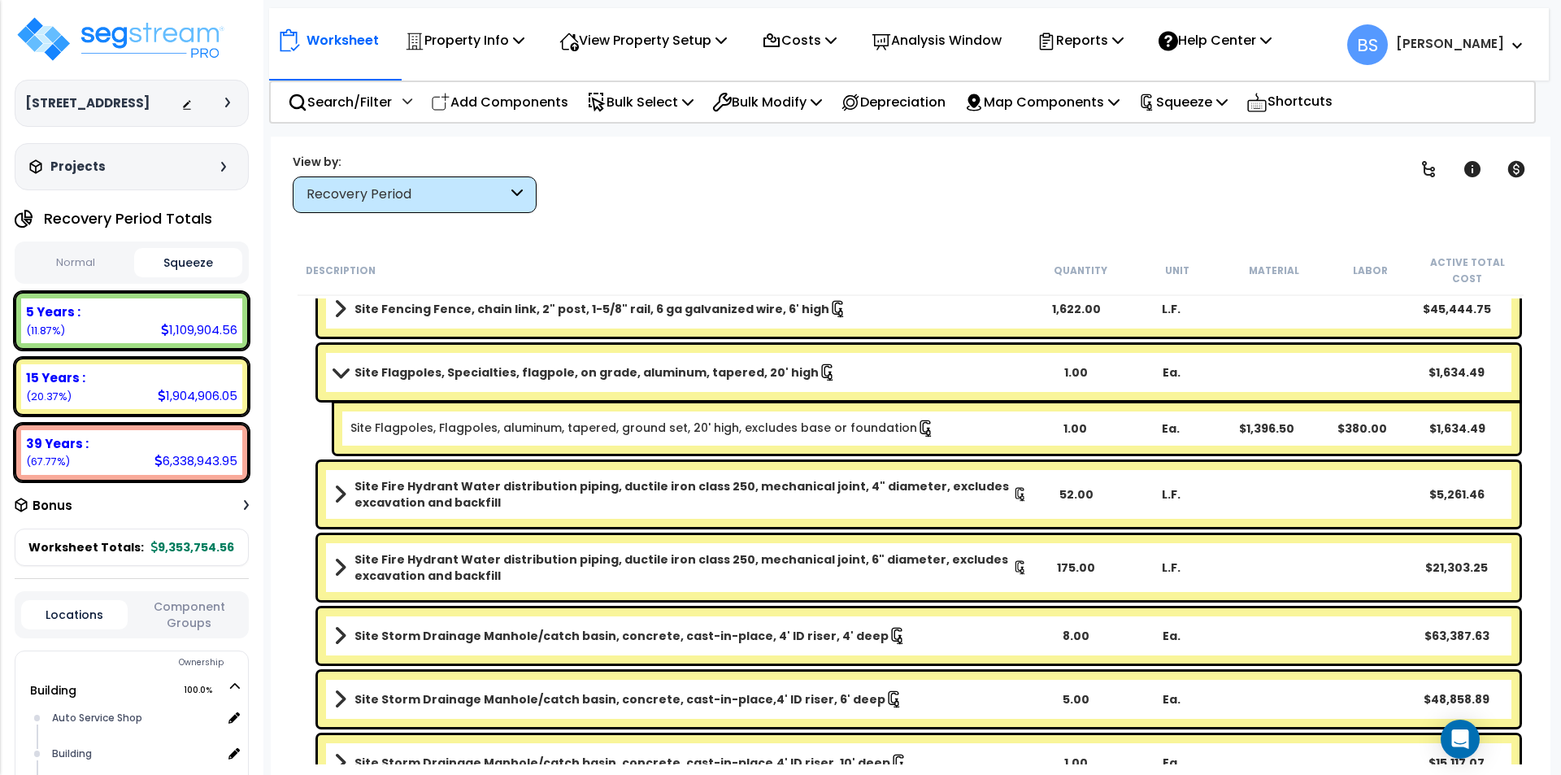
click at [369, 373] on b "Site Flagpoles, Specialties, flagpole, on grade, aluminum, tapered, 20' high" at bounding box center [586, 372] width 464 height 16
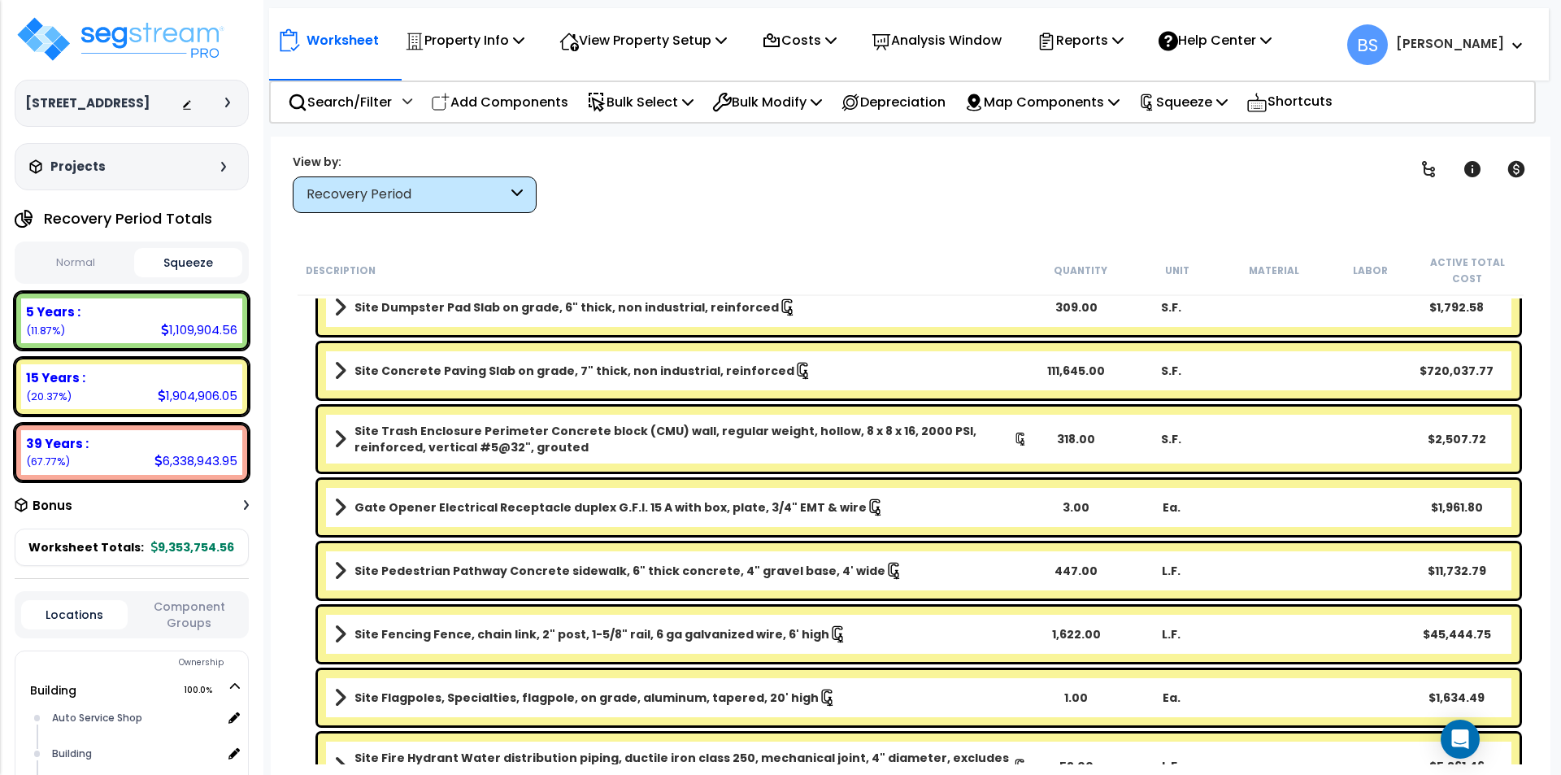
scroll to position [1519, 0]
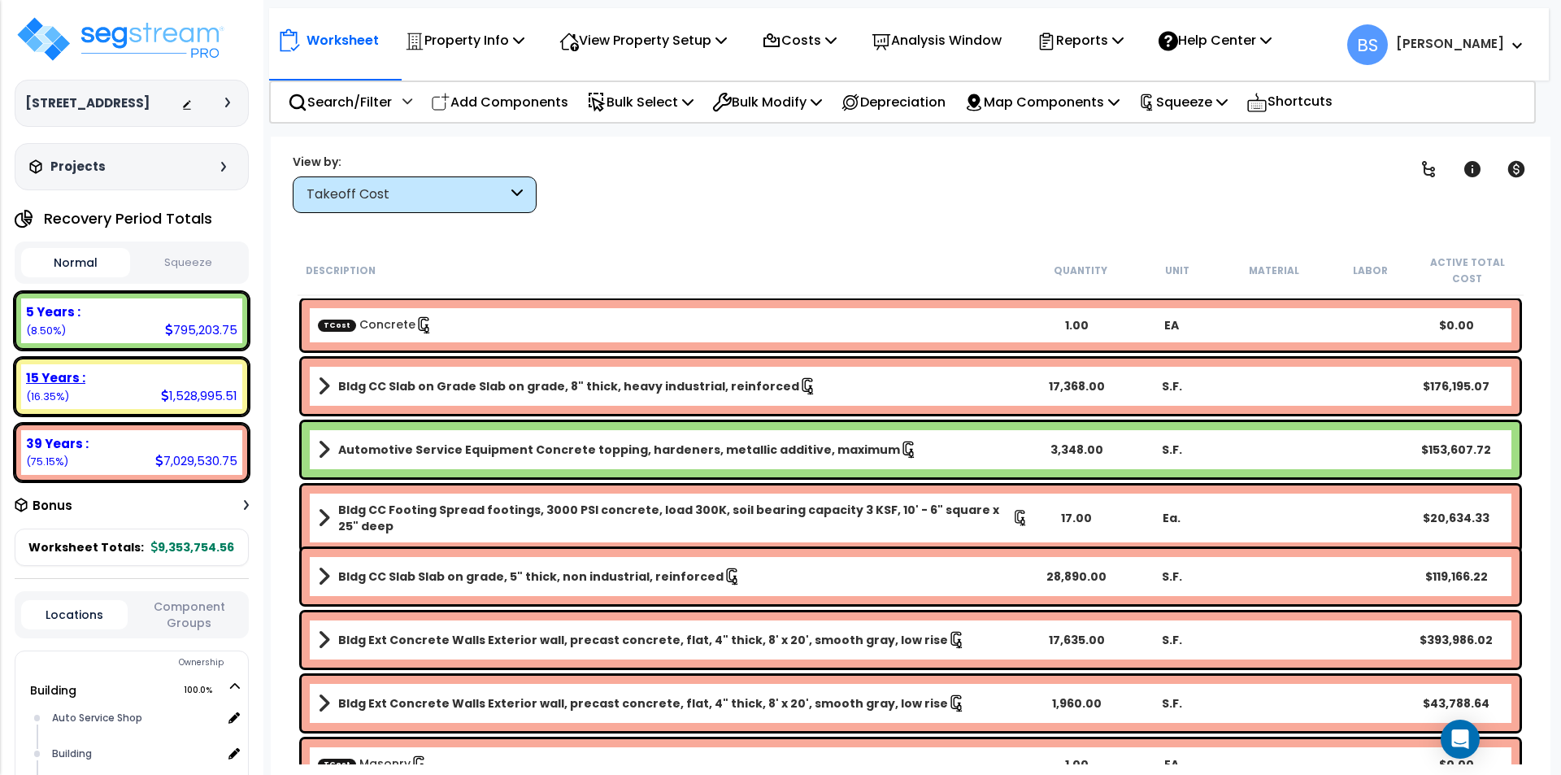
click at [59, 403] on small "(16.35%)" at bounding box center [47, 396] width 43 height 14
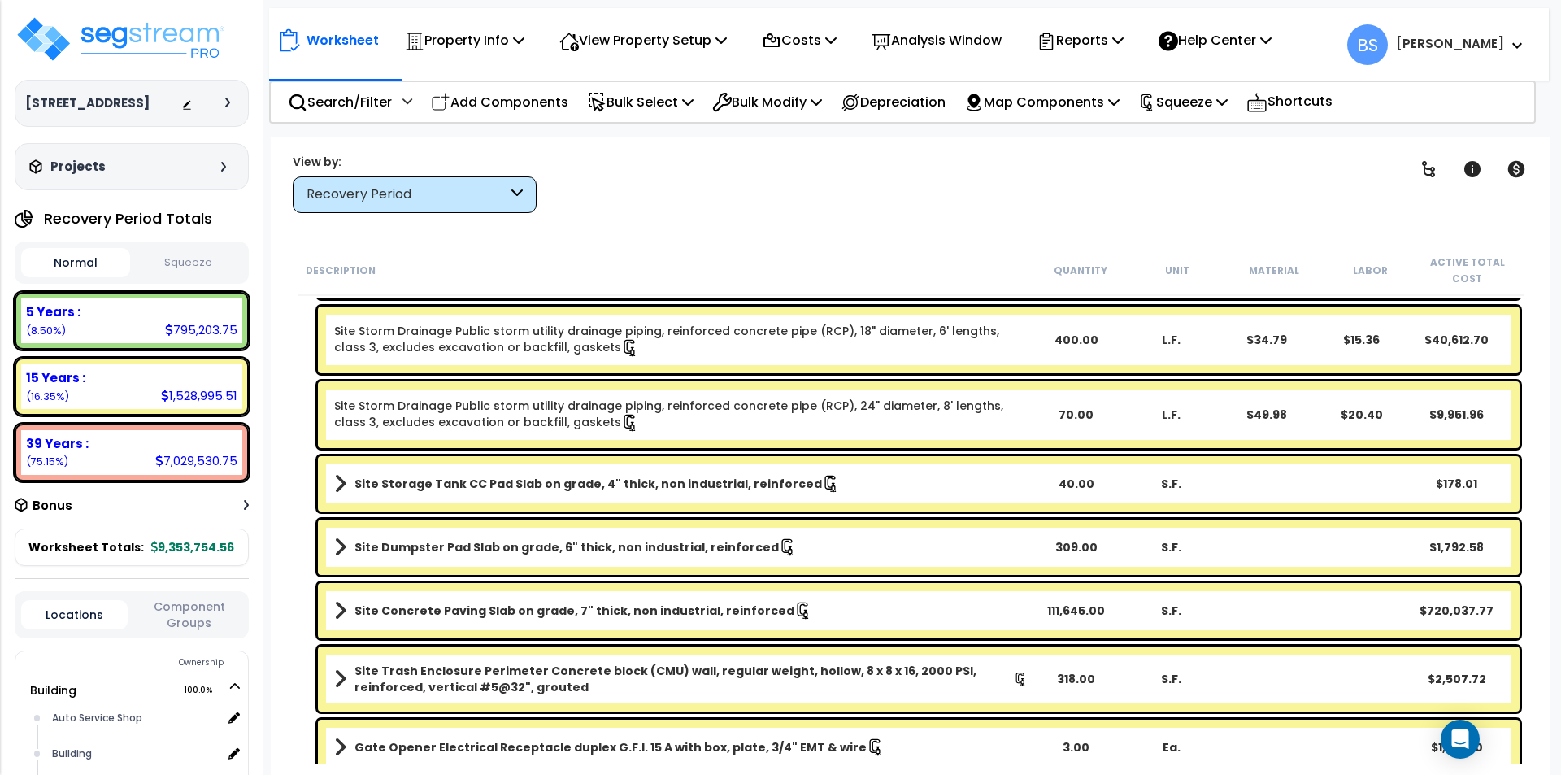
scroll to position [1382, 0]
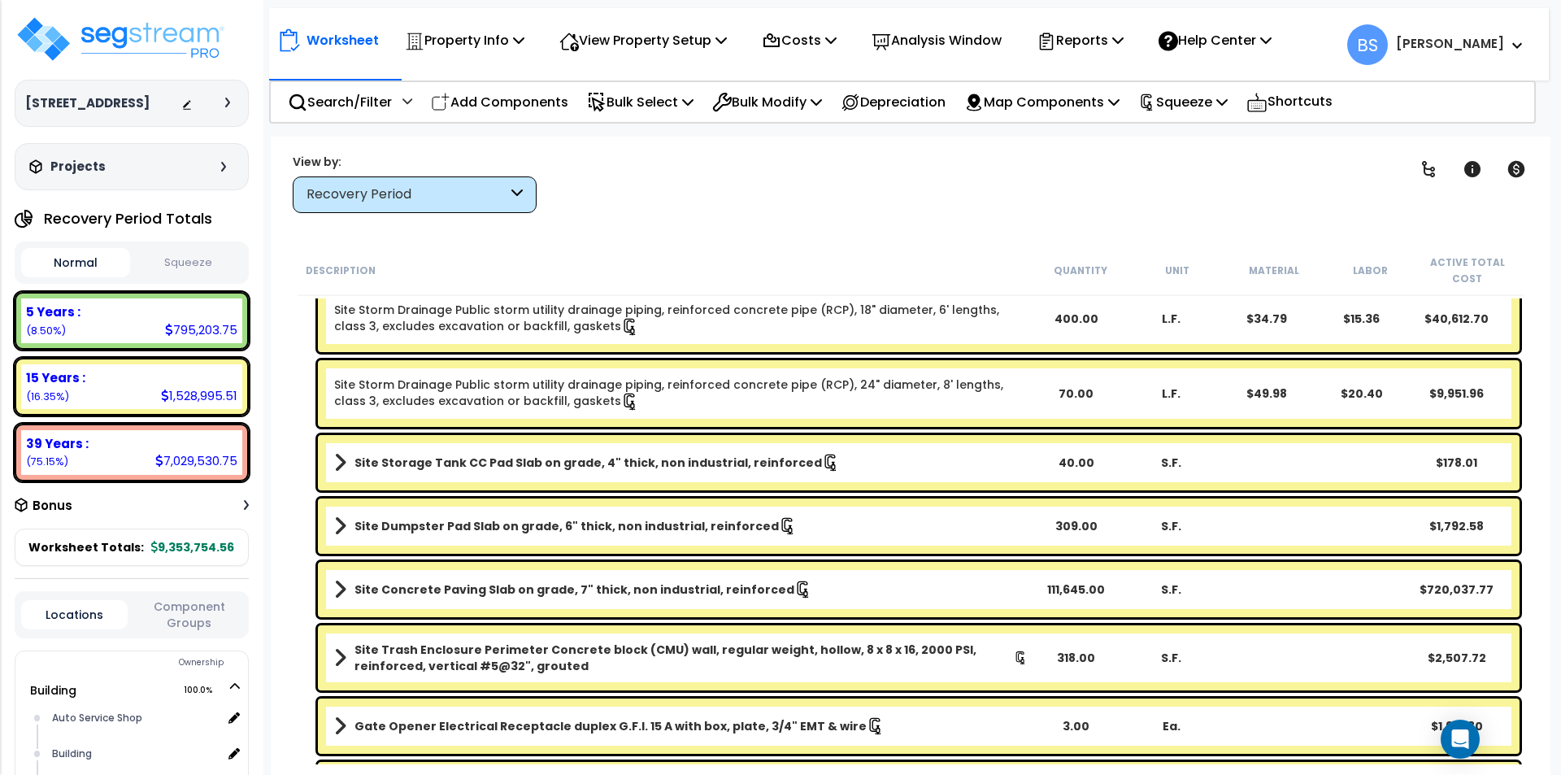
click at [431, 593] on b "Site Concrete Paving Slab on grade, 7" thick, non industrial, reinforced" at bounding box center [574, 589] width 440 height 16
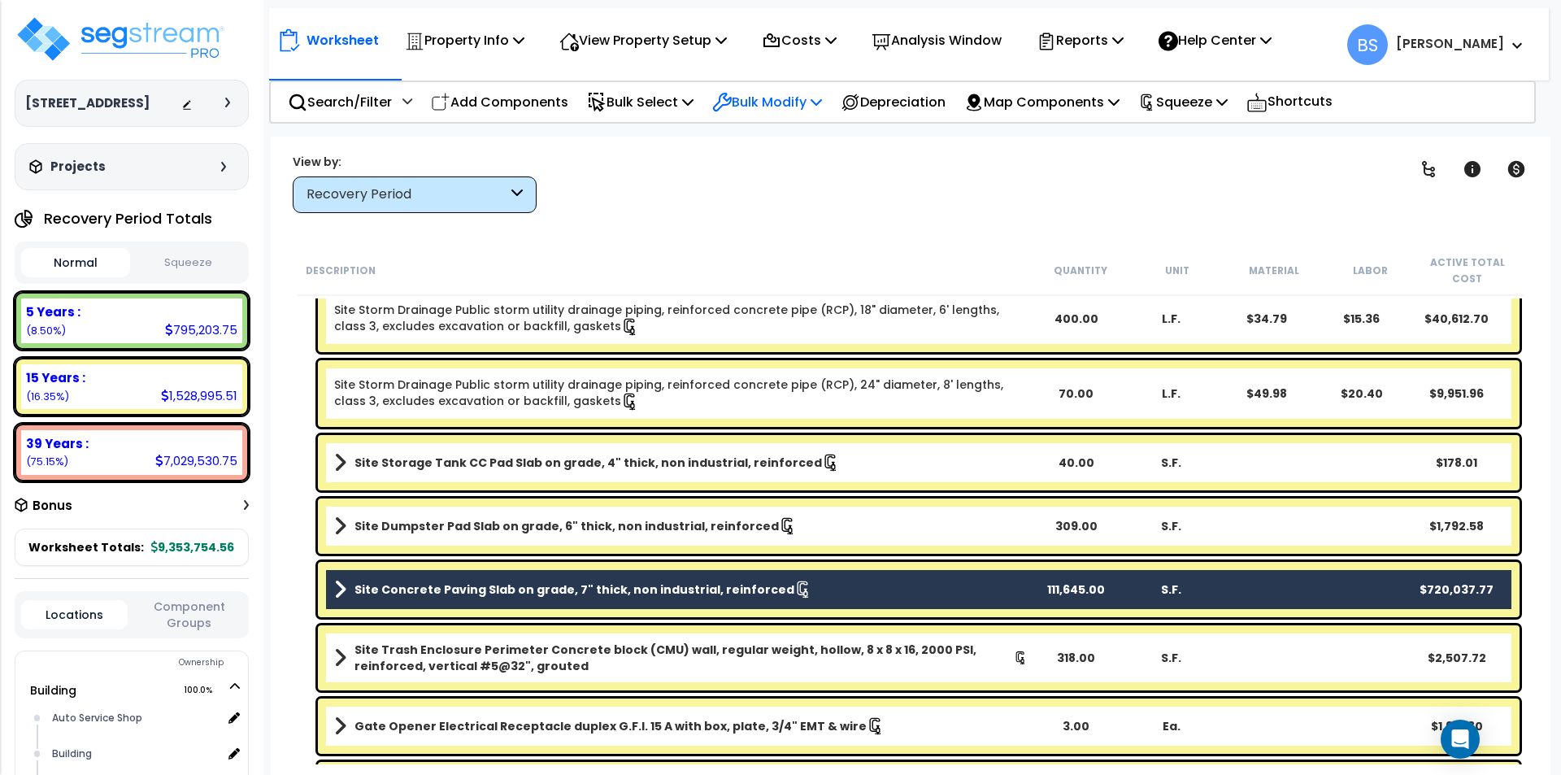
click at [750, 105] on p "Bulk Modify" at bounding box center [767, 102] width 110 height 22
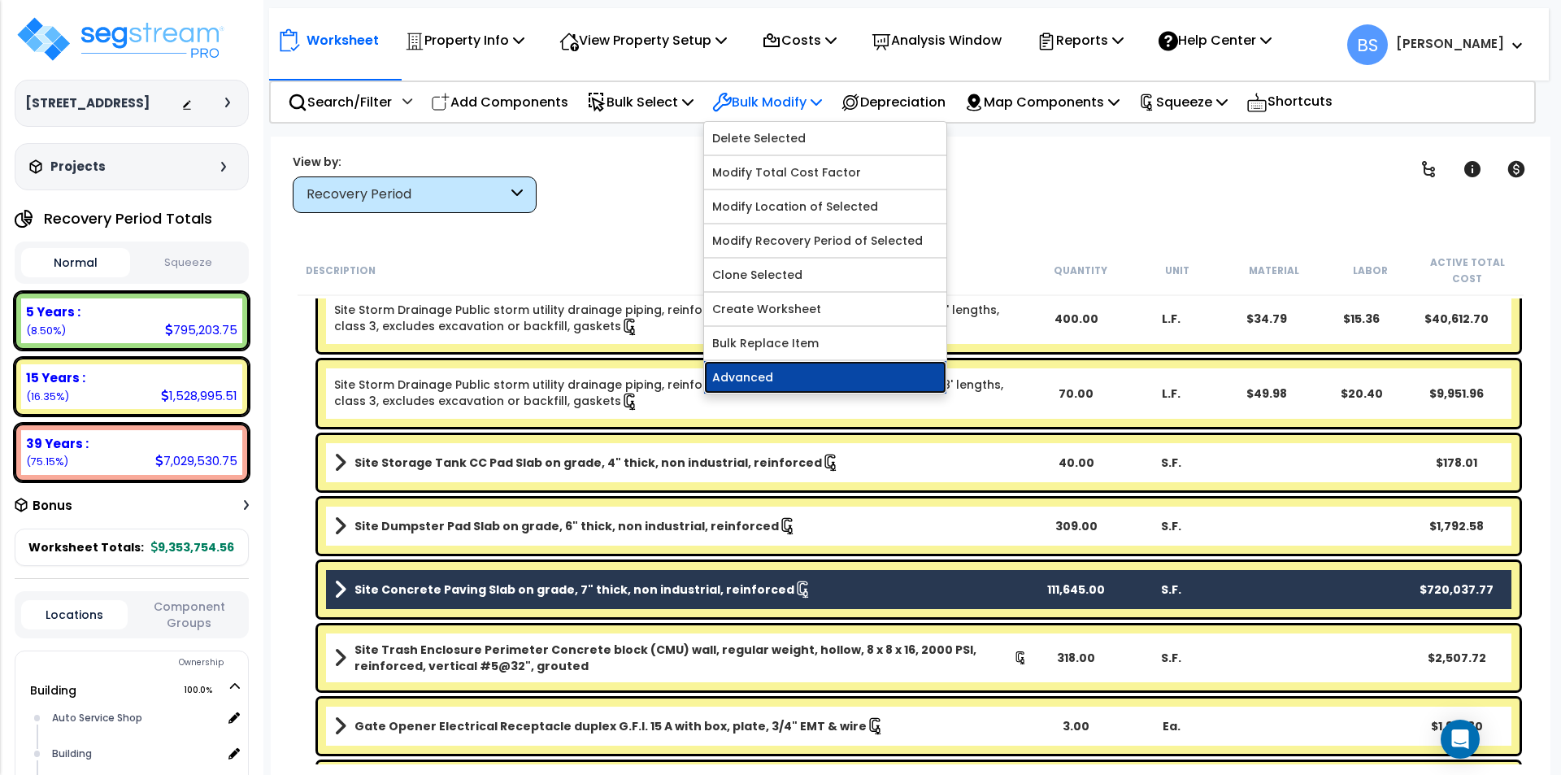
click at [763, 379] on link "Advanced" at bounding box center [825, 377] width 242 height 33
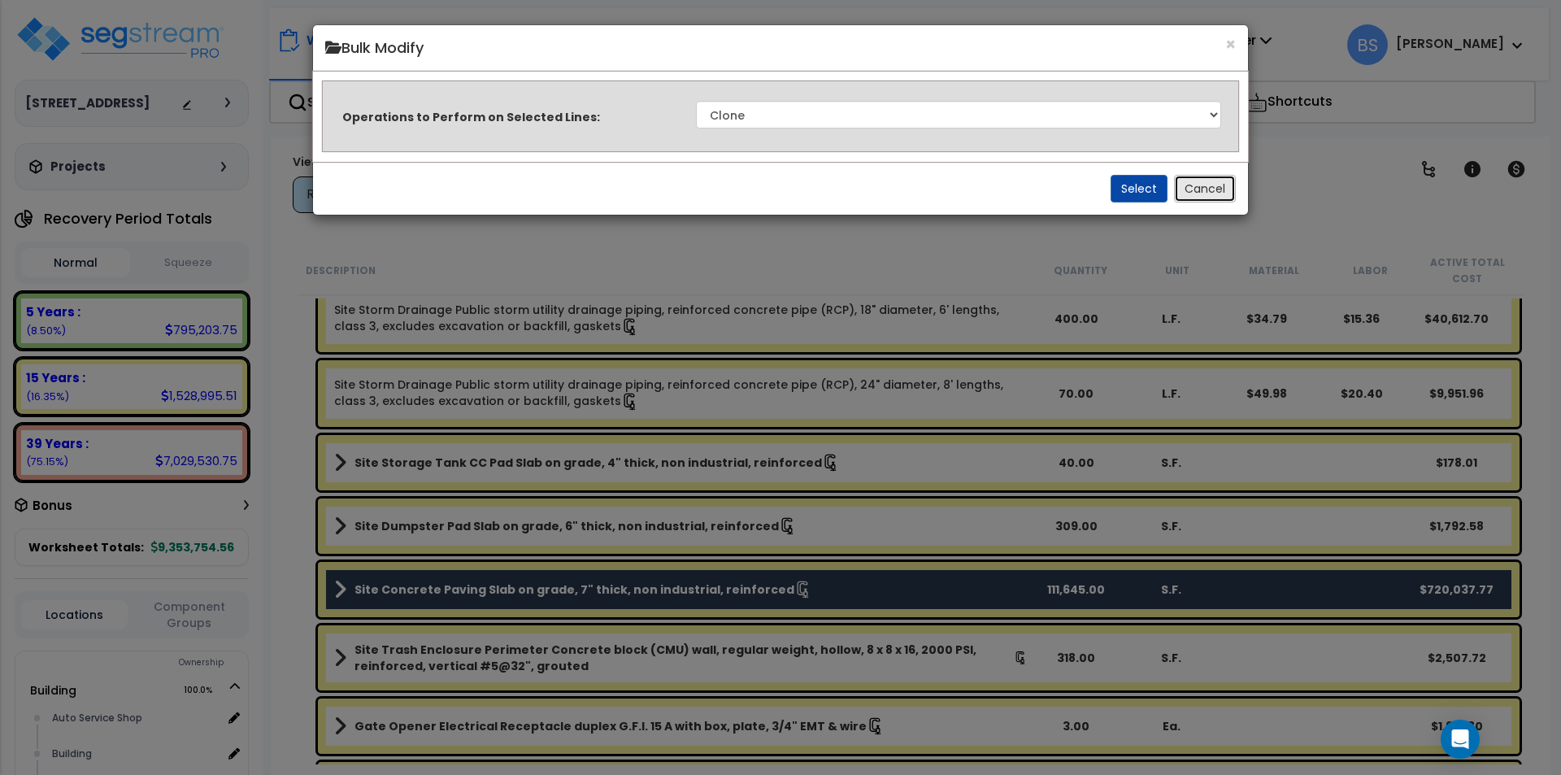
click at [1219, 190] on button "Cancel" at bounding box center [1205, 189] width 62 height 28
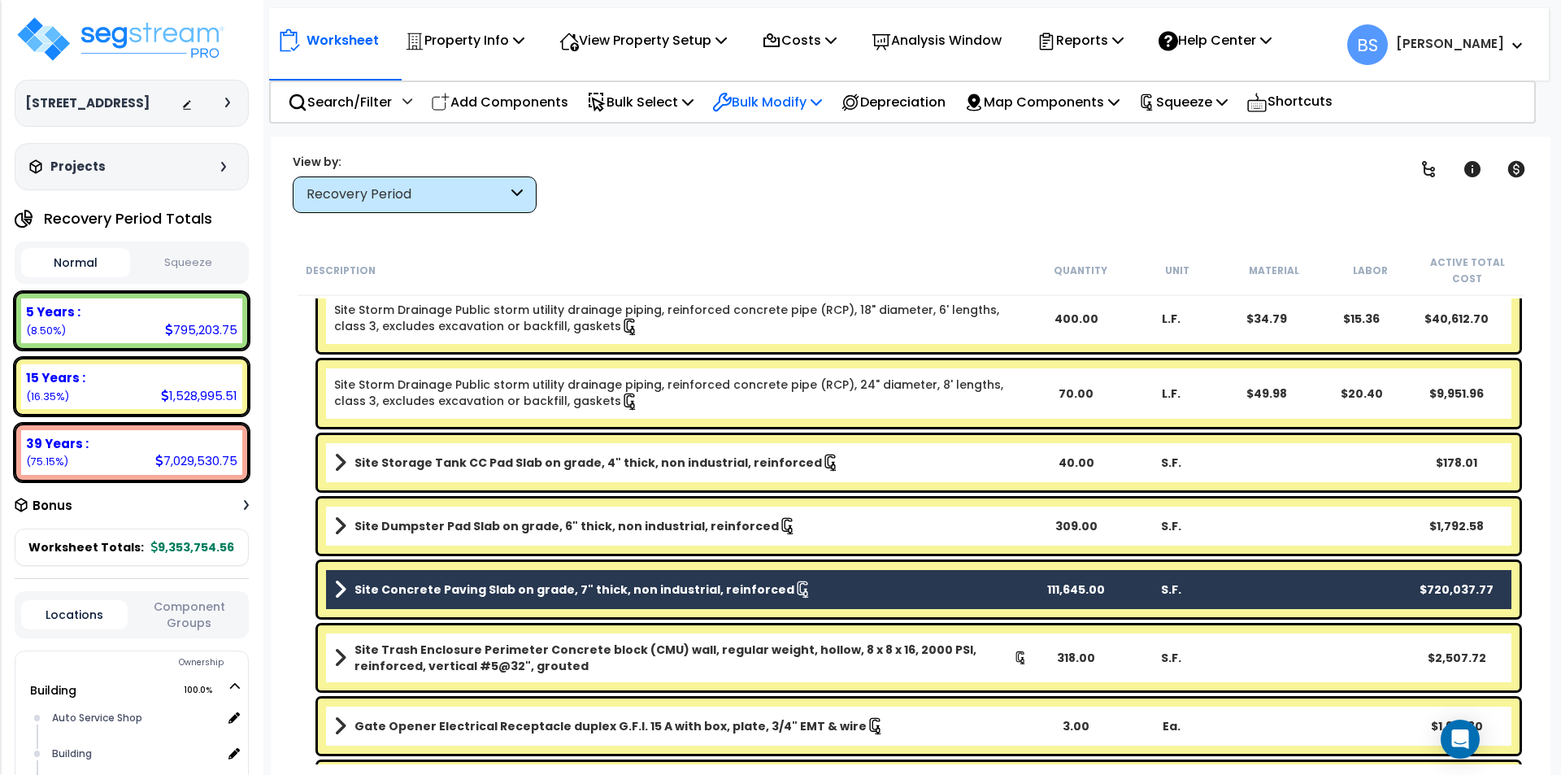
click at [808, 105] on p "Bulk Modify" at bounding box center [767, 102] width 110 height 22
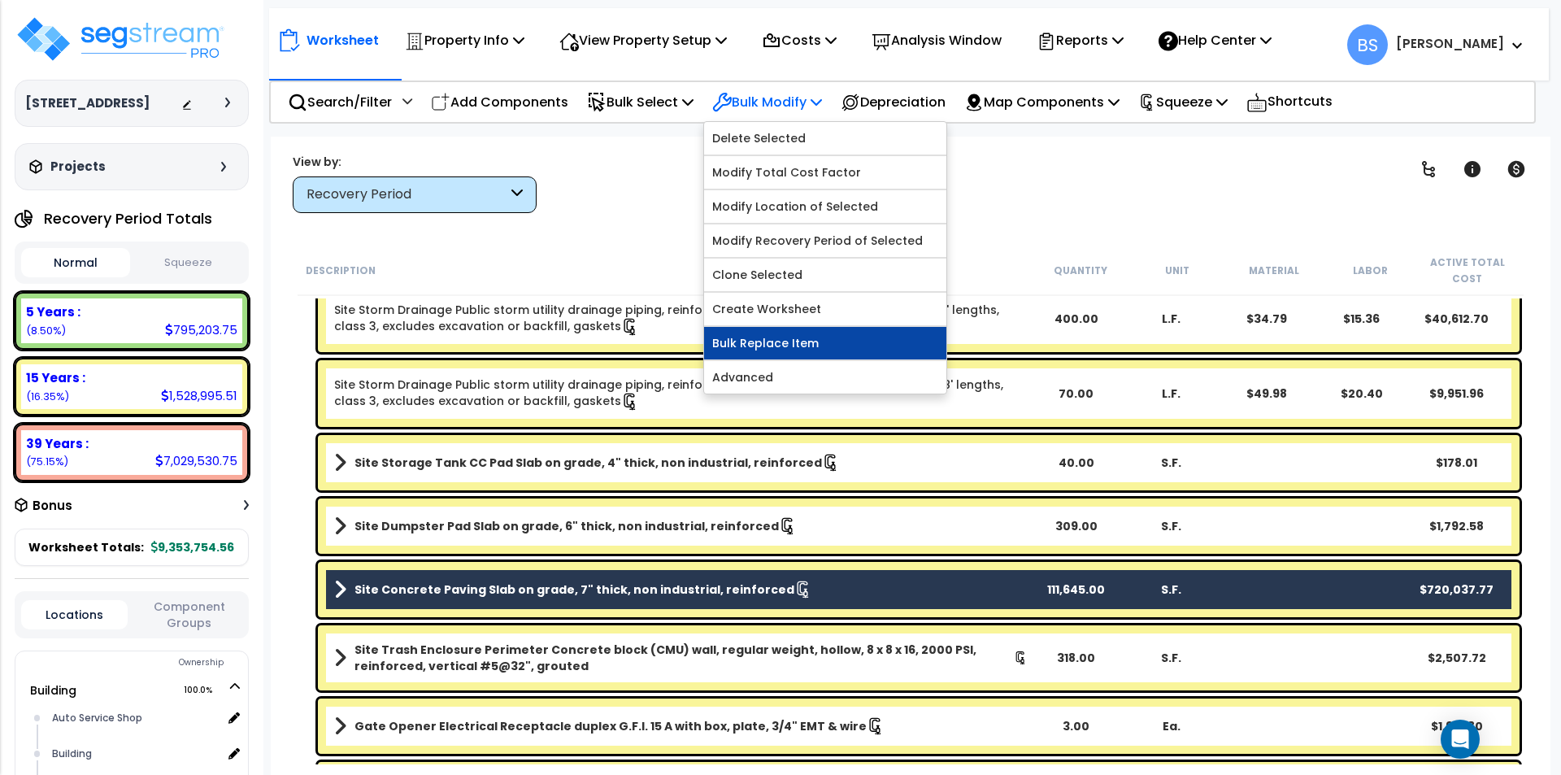
click at [790, 345] on link "Bulk Replace Item" at bounding box center [825, 343] width 242 height 33
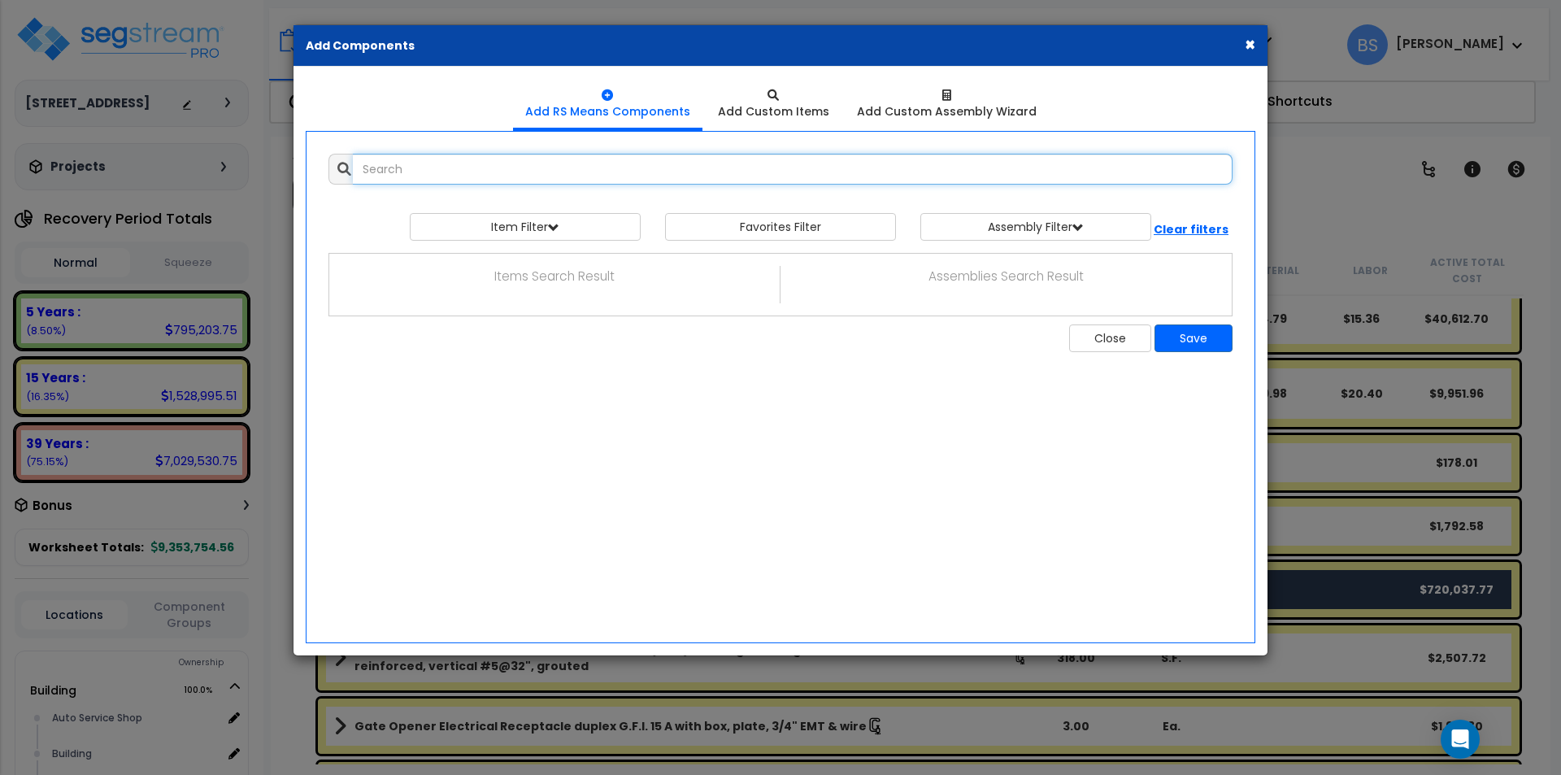
click at [719, 180] on input "text" at bounding box center [793, 169] width 880 height 31
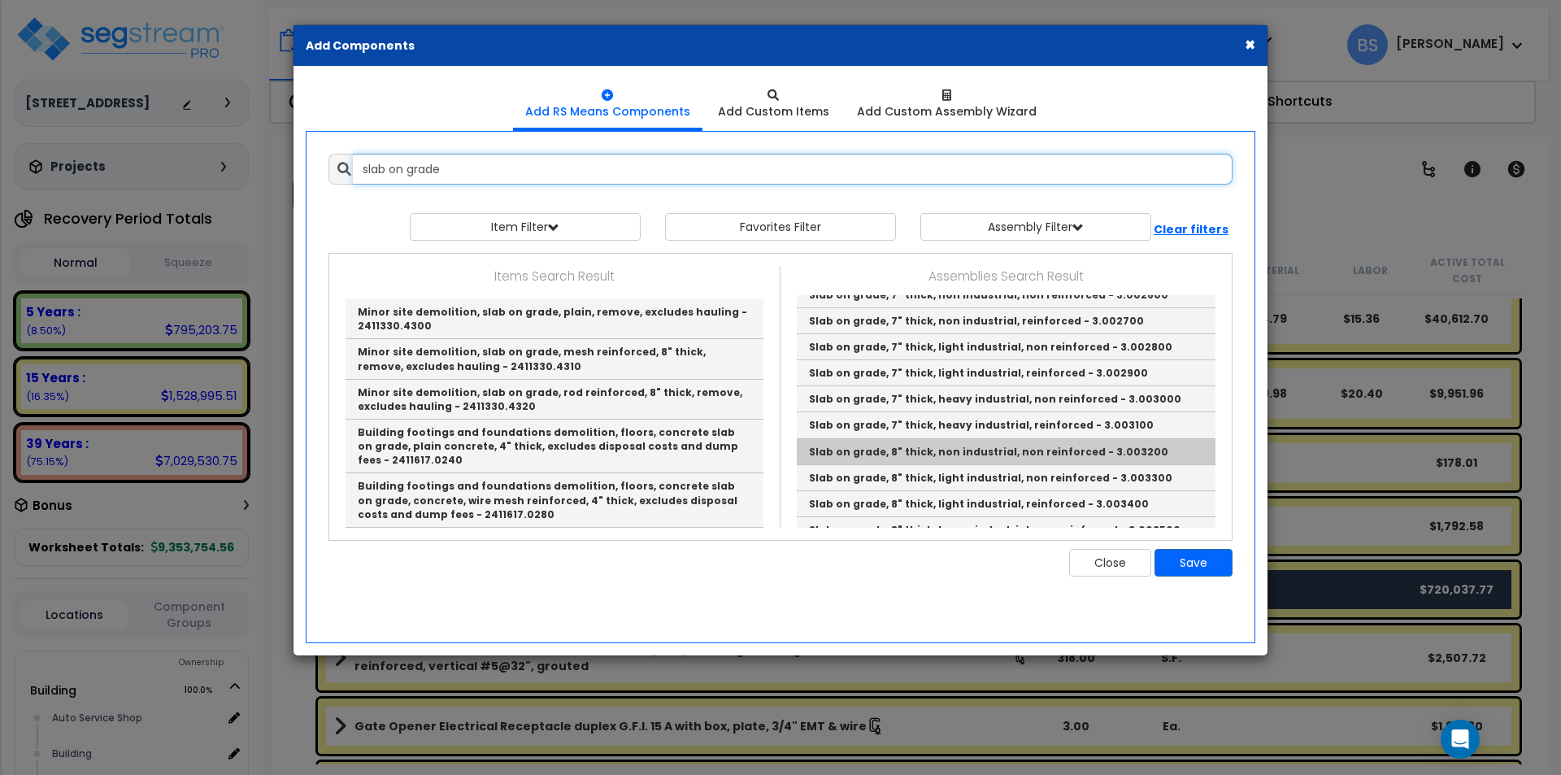
scroll to position [569, 0]
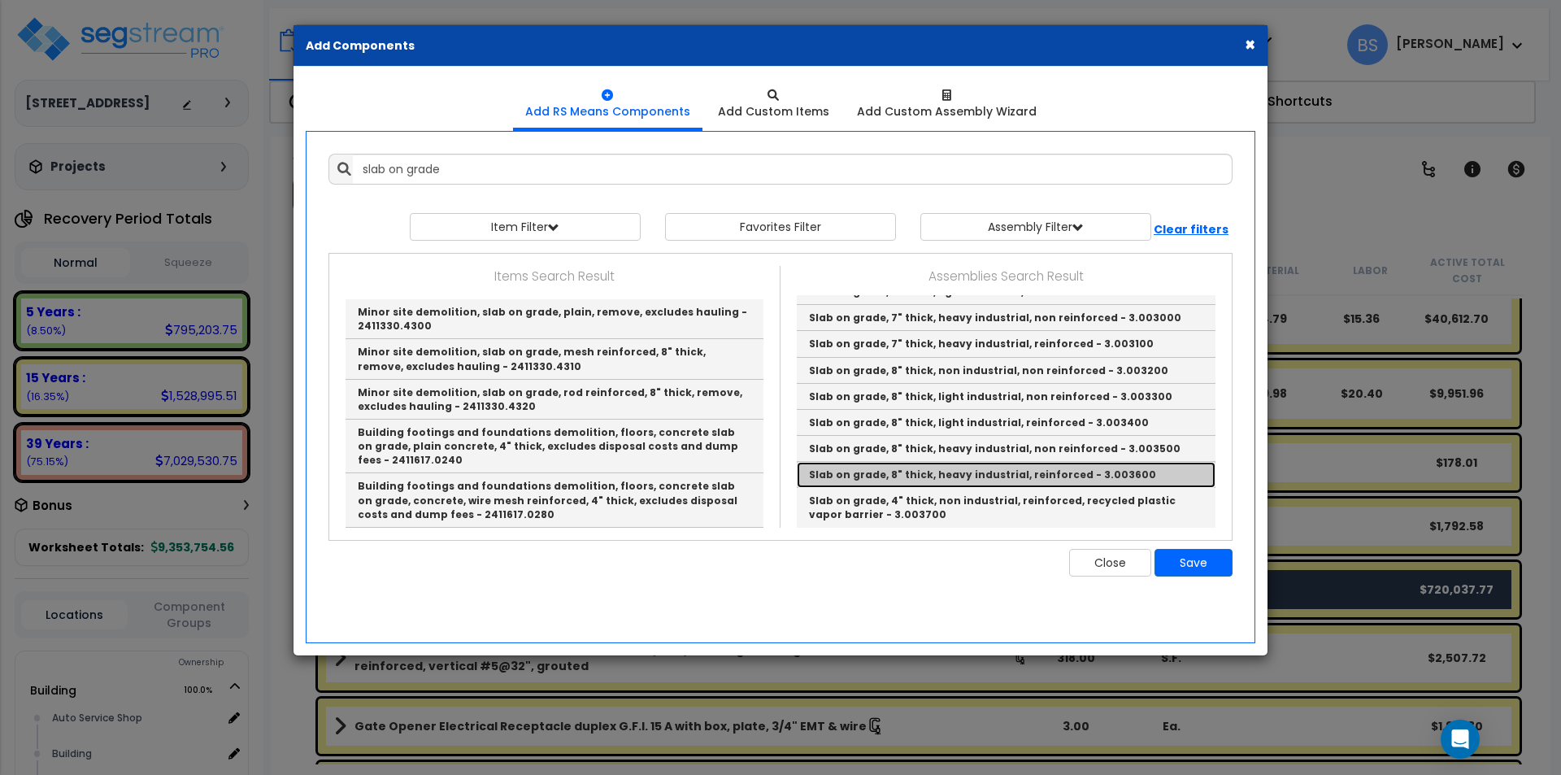
click at [919, 475] on link "Slab on grade, 8" thick, heavy industrial, reinforced - 3.003600" at bounding box center [1006, 475] width 419 height 26
type input "Slab on grade, 8" thick, heavy industrial, reinforced - 3.003600"
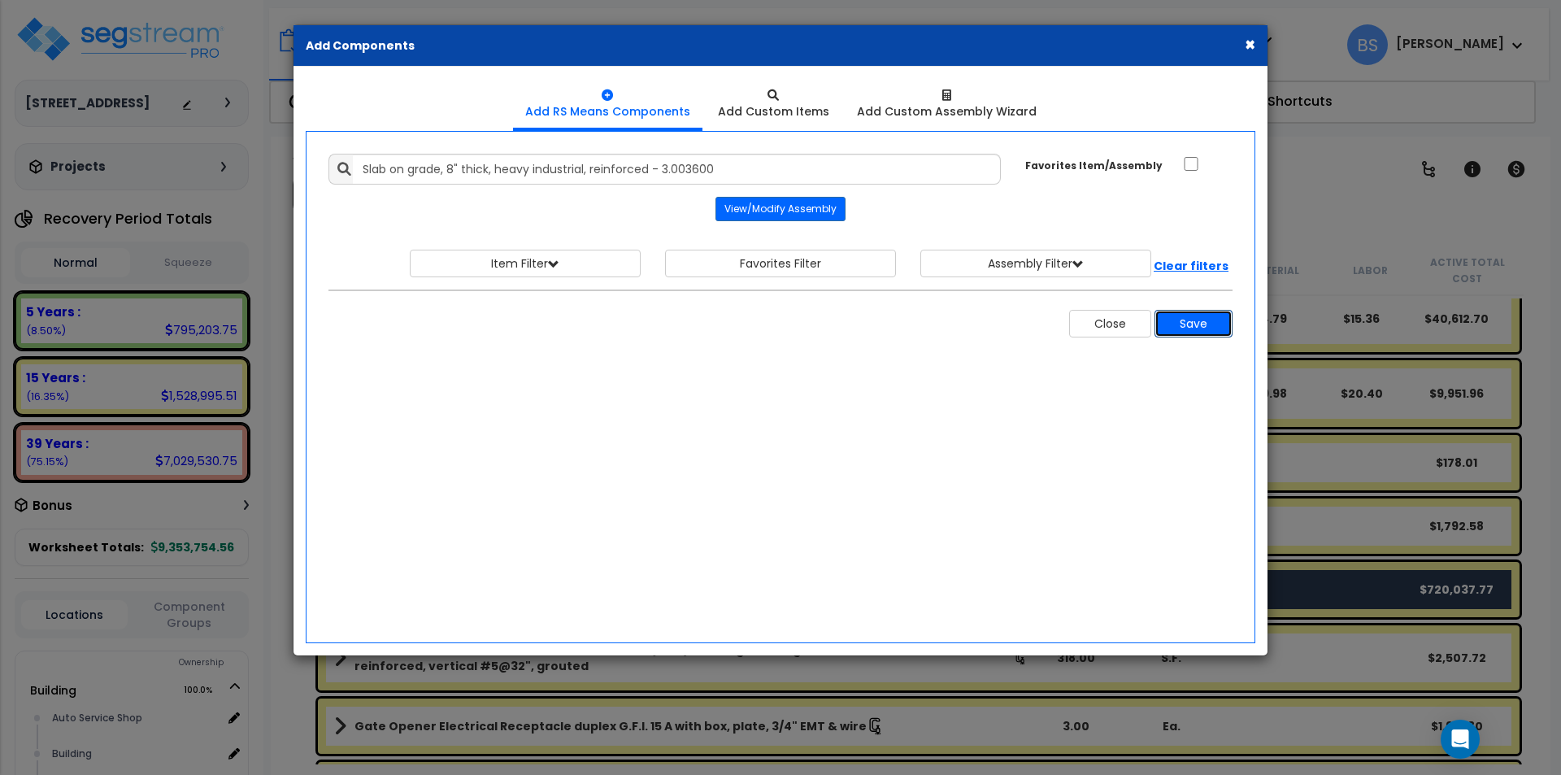
click at [1205, 327] on button "Save" at bounding box center [1193, 324] width 78 height 28
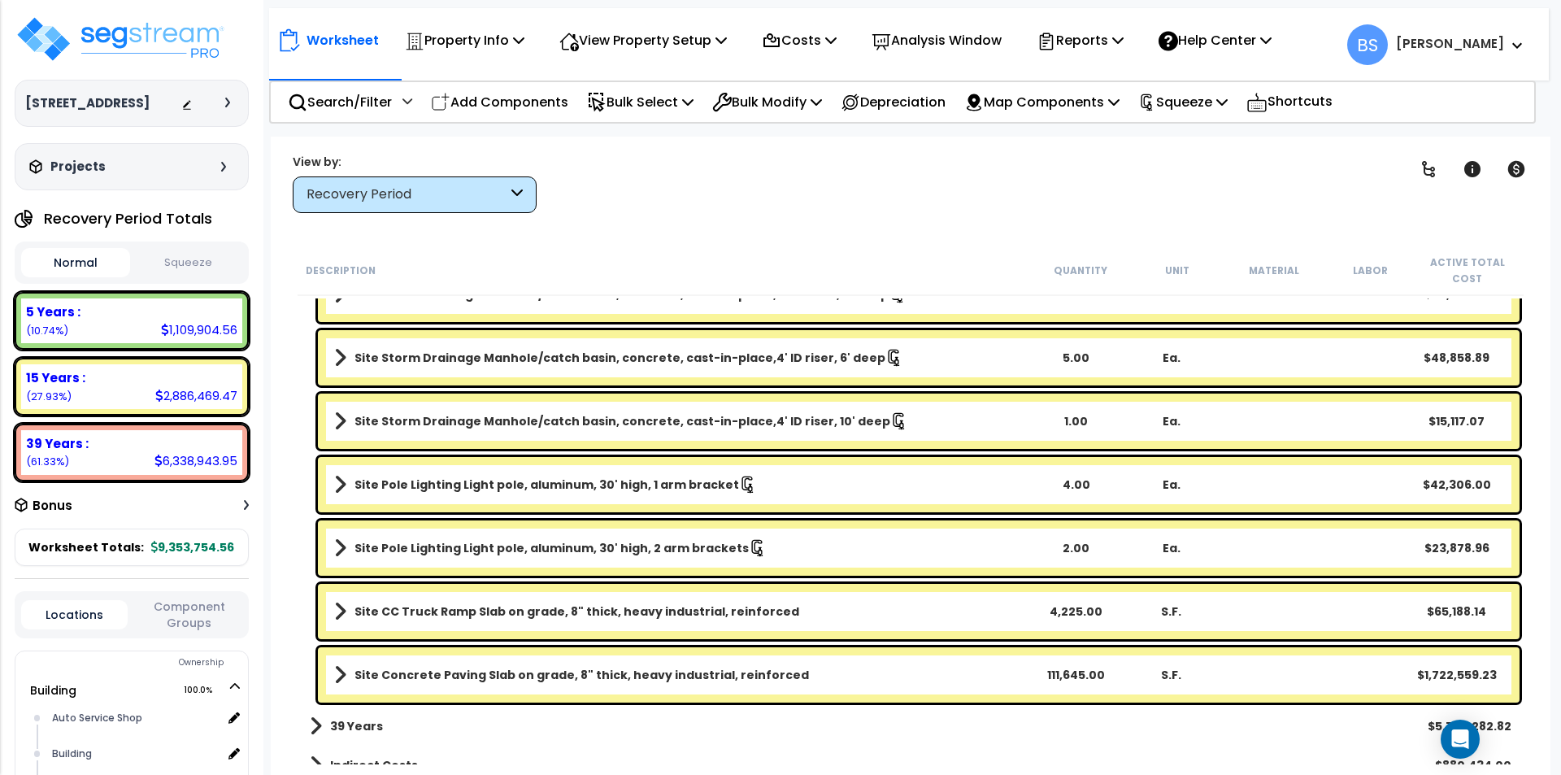
scroll to position [2170, 0]
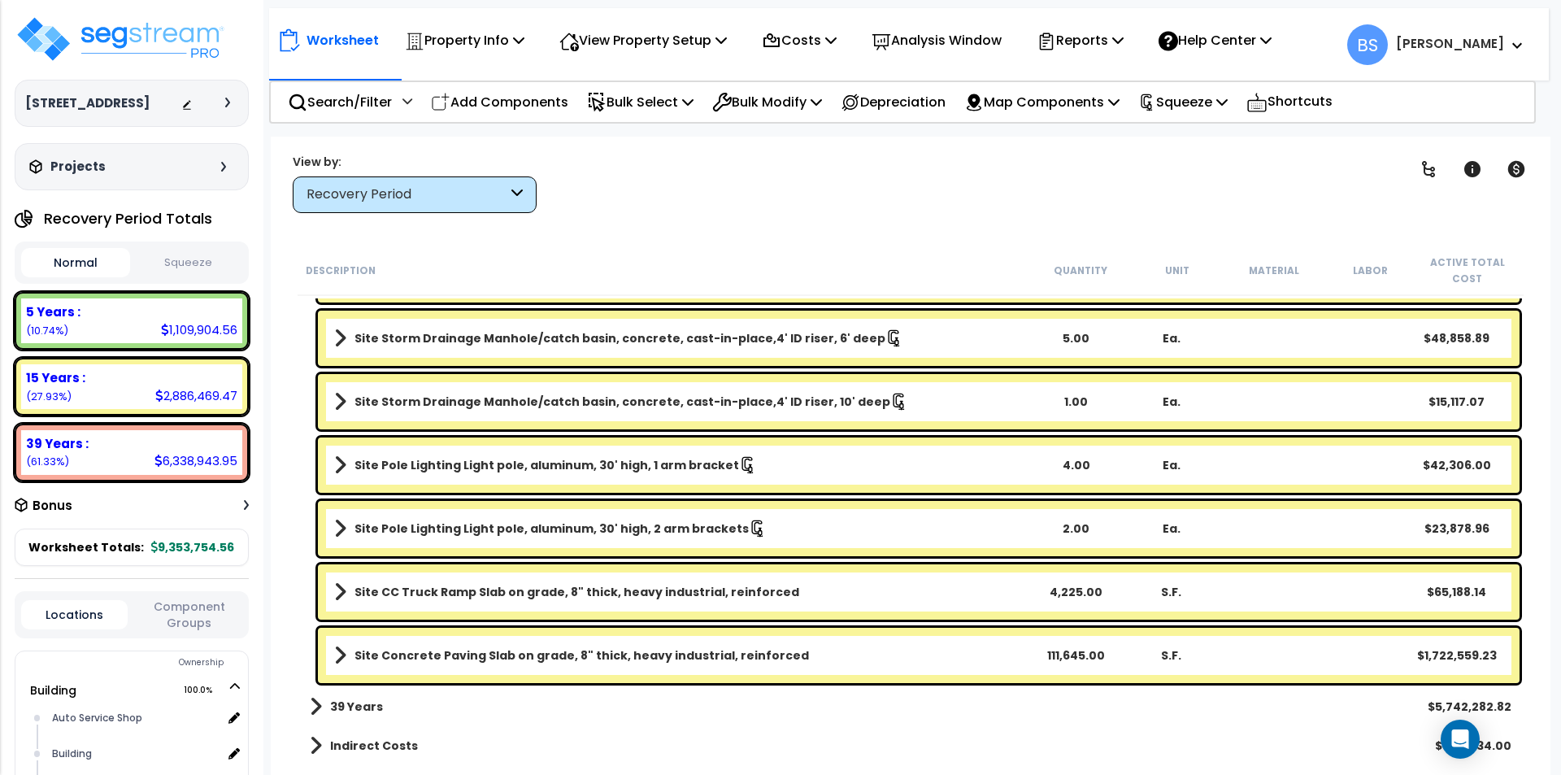
click at [633, 666] on link "Site Concrete Paving Slab on grade, 8" thick, heavy industrial, reinforced" at bounding box center [680, 655] width 693 height 23
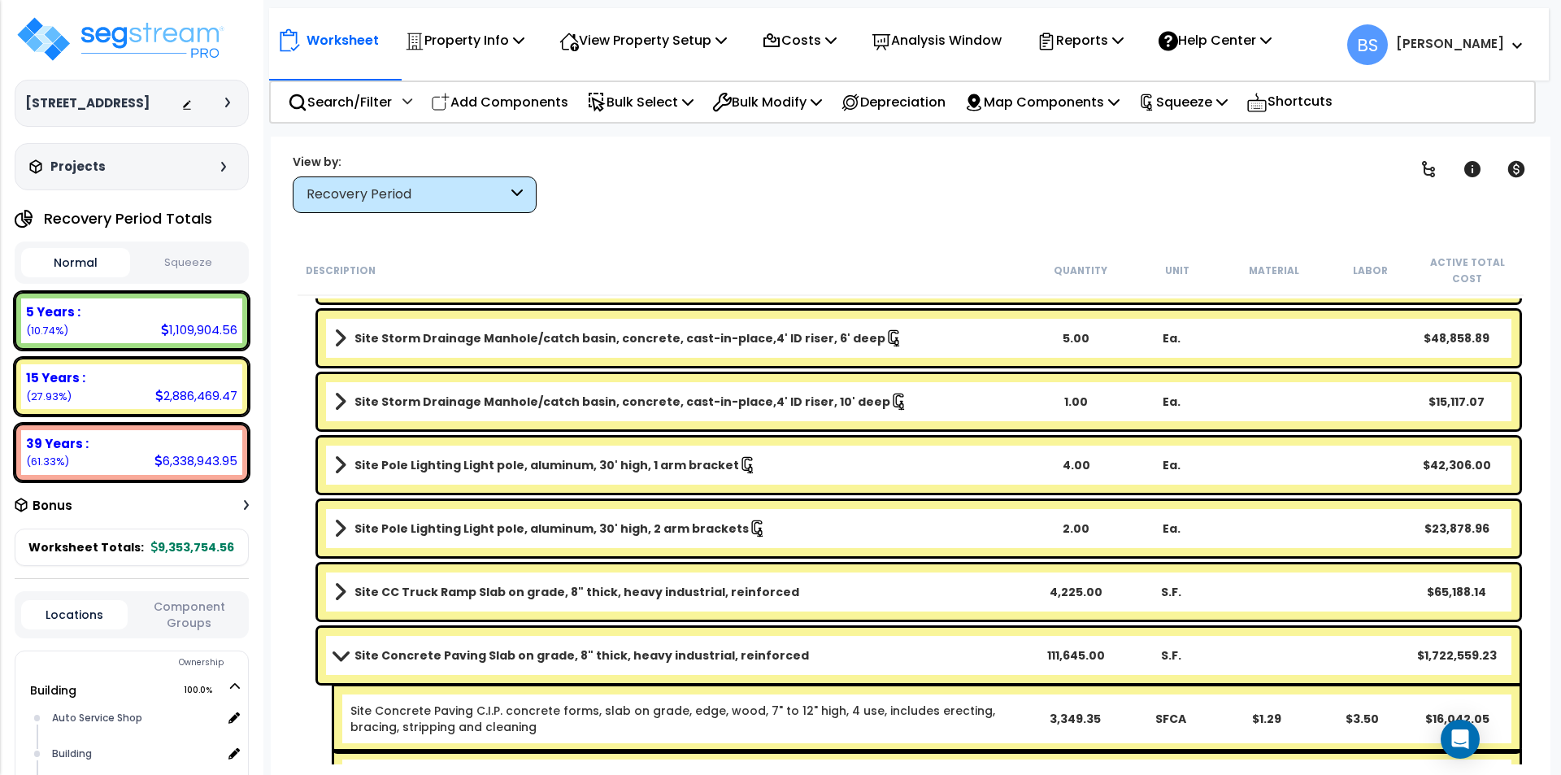
click at [633, 666] on link "Site Concrete Paving Slab on grade, 8" thick, heavy industrial, reinforced" at bounding box center [680, 655] width 693 height 23
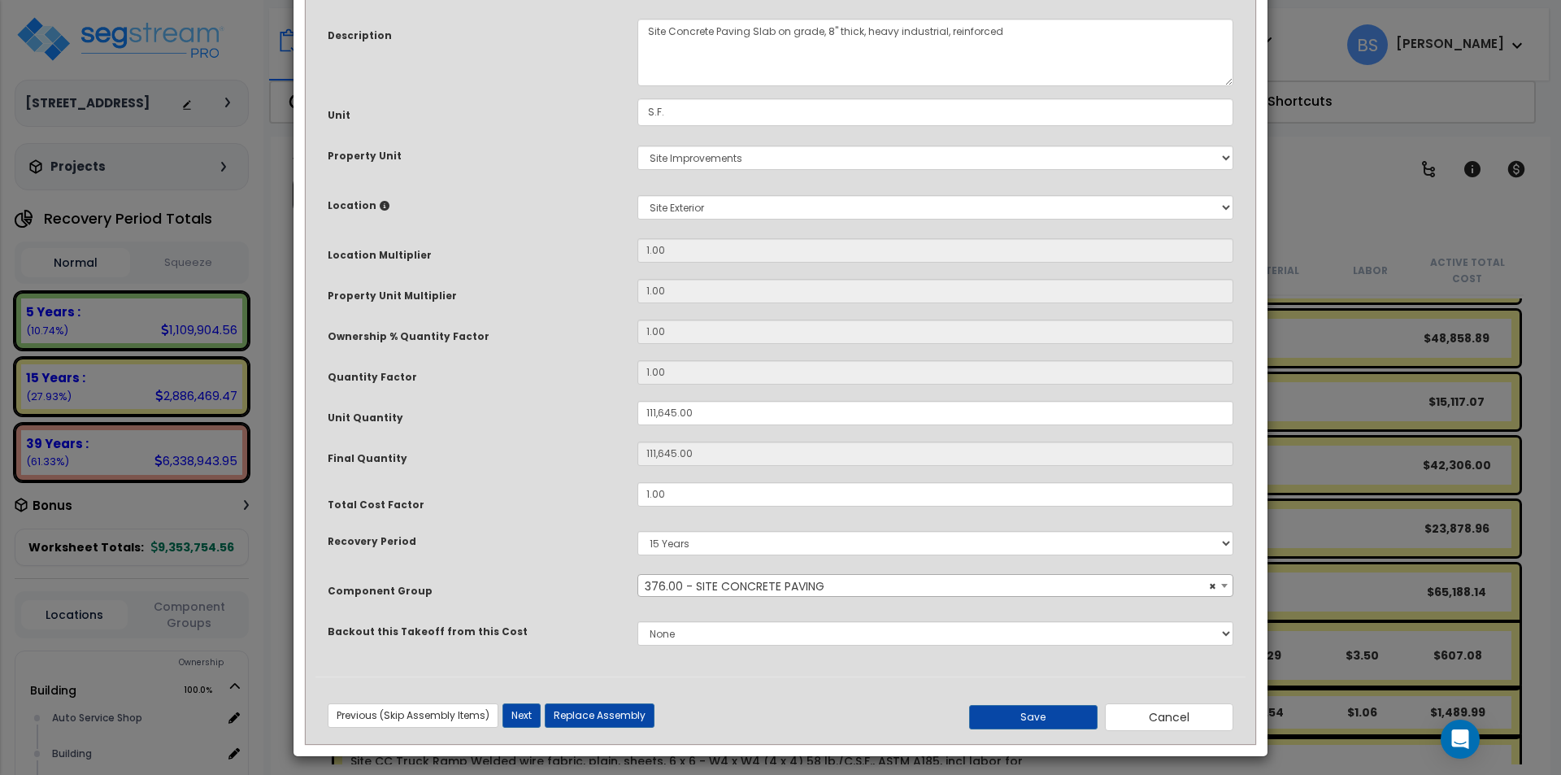
scroll to position [137, 0]
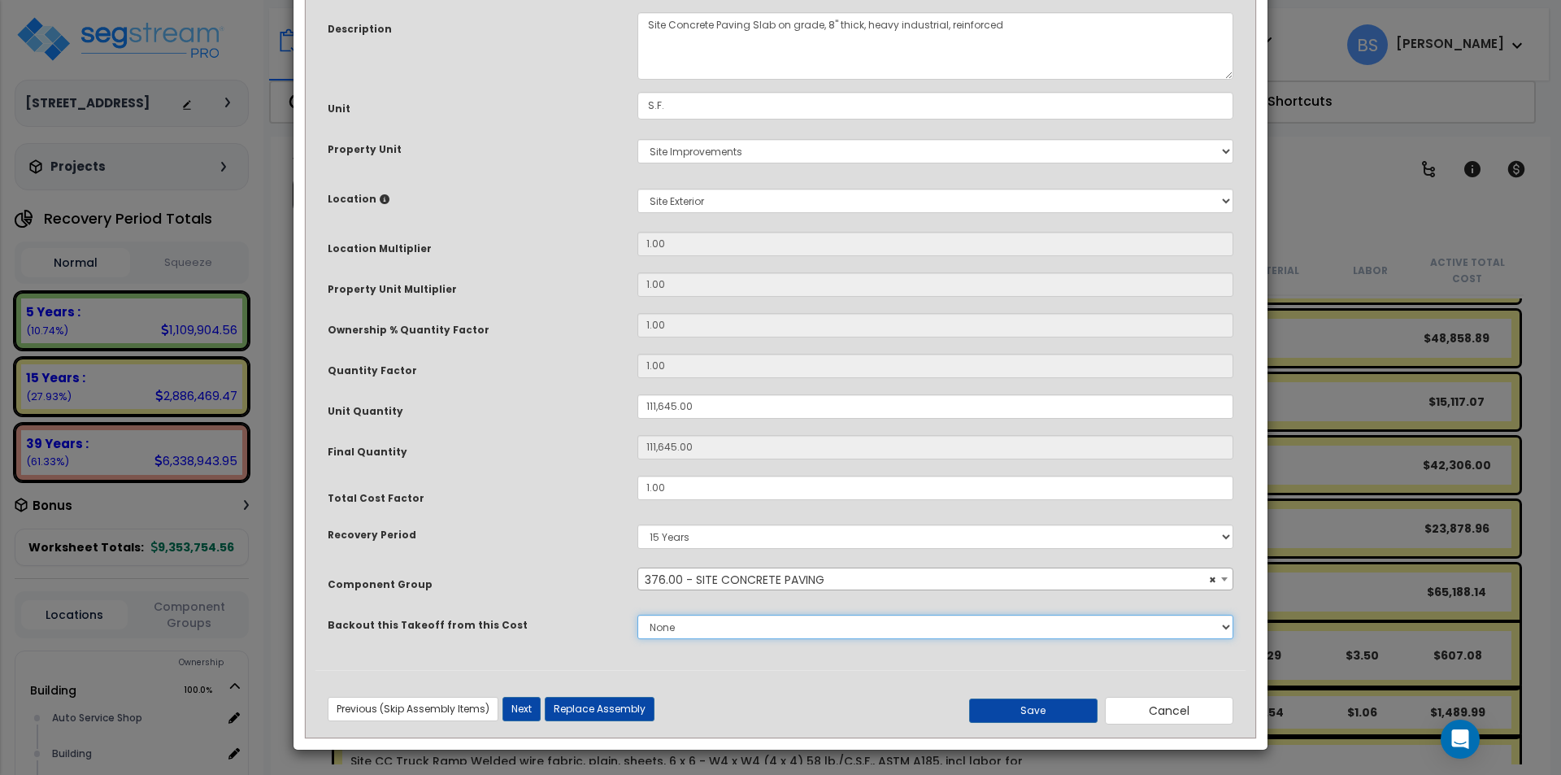
click at [701, 629] on select "None Concrete Masonry Metal Wood, Plastic & Composites Thermal & Moisture Prote…" at bounding box center [935, 627] width 596 height 24
select select "43566981"
click at [637, 615] on select "None Concrete Masonry Metal Wood, Plastic & Composites Thermal & Moisture Prote…" at bounding box center [935, 627] width 596 height 24
click at [1052, 709] on button "Save" at bounding box center [1033, 710] width 128 height 24
type input "111645.00"
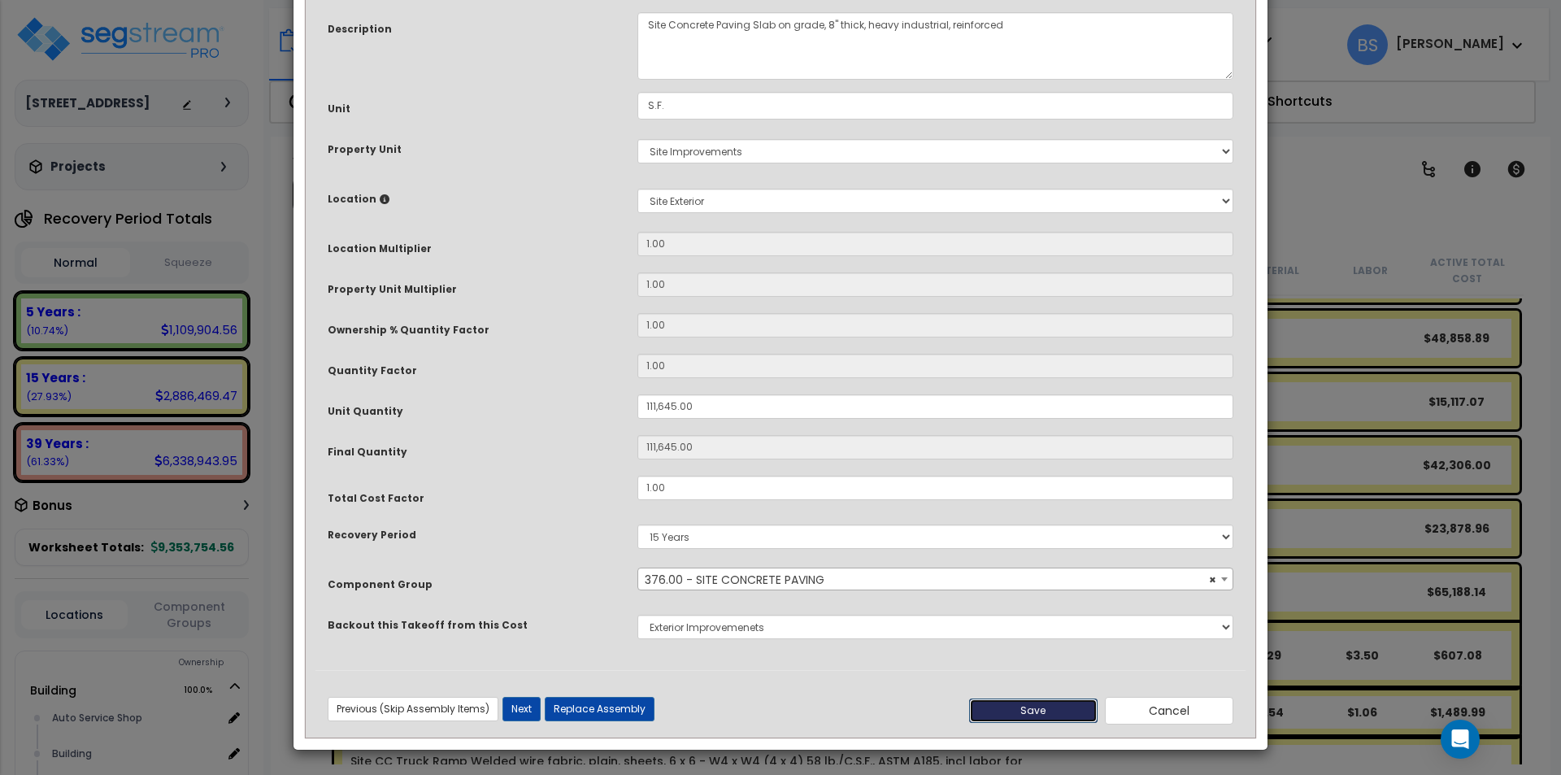
type input "111645.00"
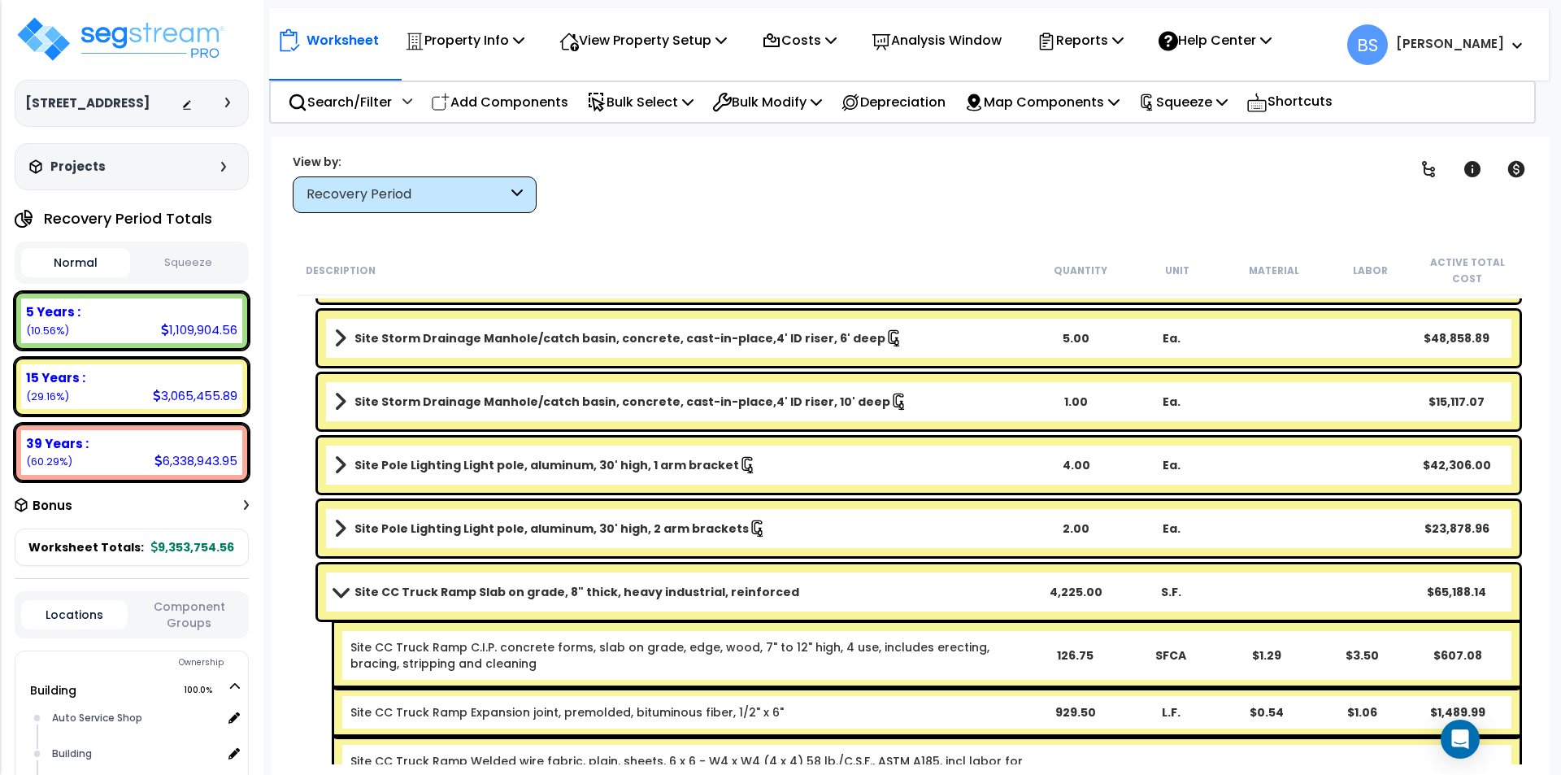
click at [485, 589] on b "Site CC Truck Ramp Slab on grade, 8" thick, heavy industrial, reinforced" at bounding box center [576, 592] width 445 height 16
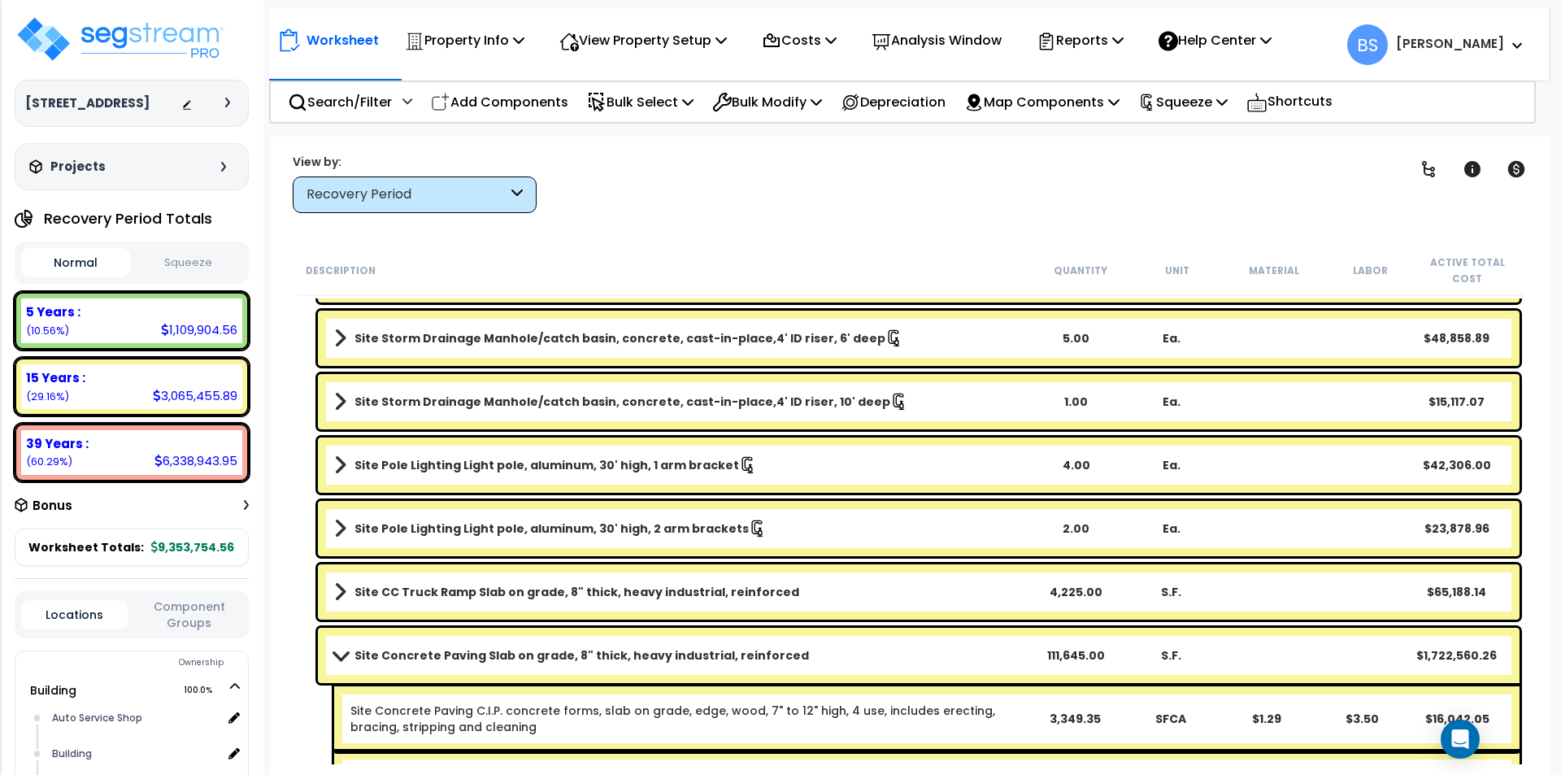
click at [485, 663] on b "Site Concrete Paving Slab on grade, 8" thick, heavy industrial, reinforced" at bounding box center [581, 655] width 454 height 16
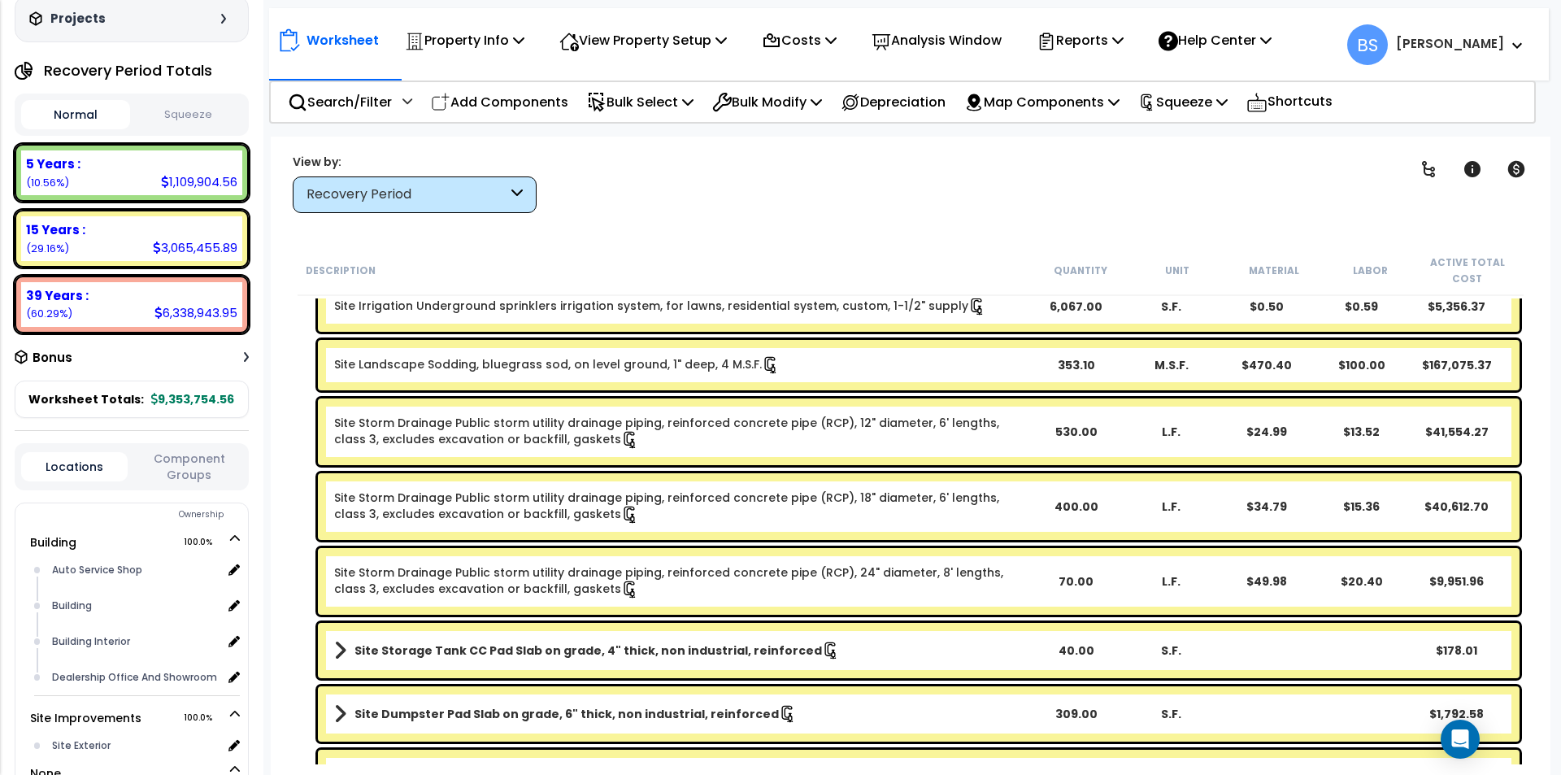
scroll to position [20, 0]
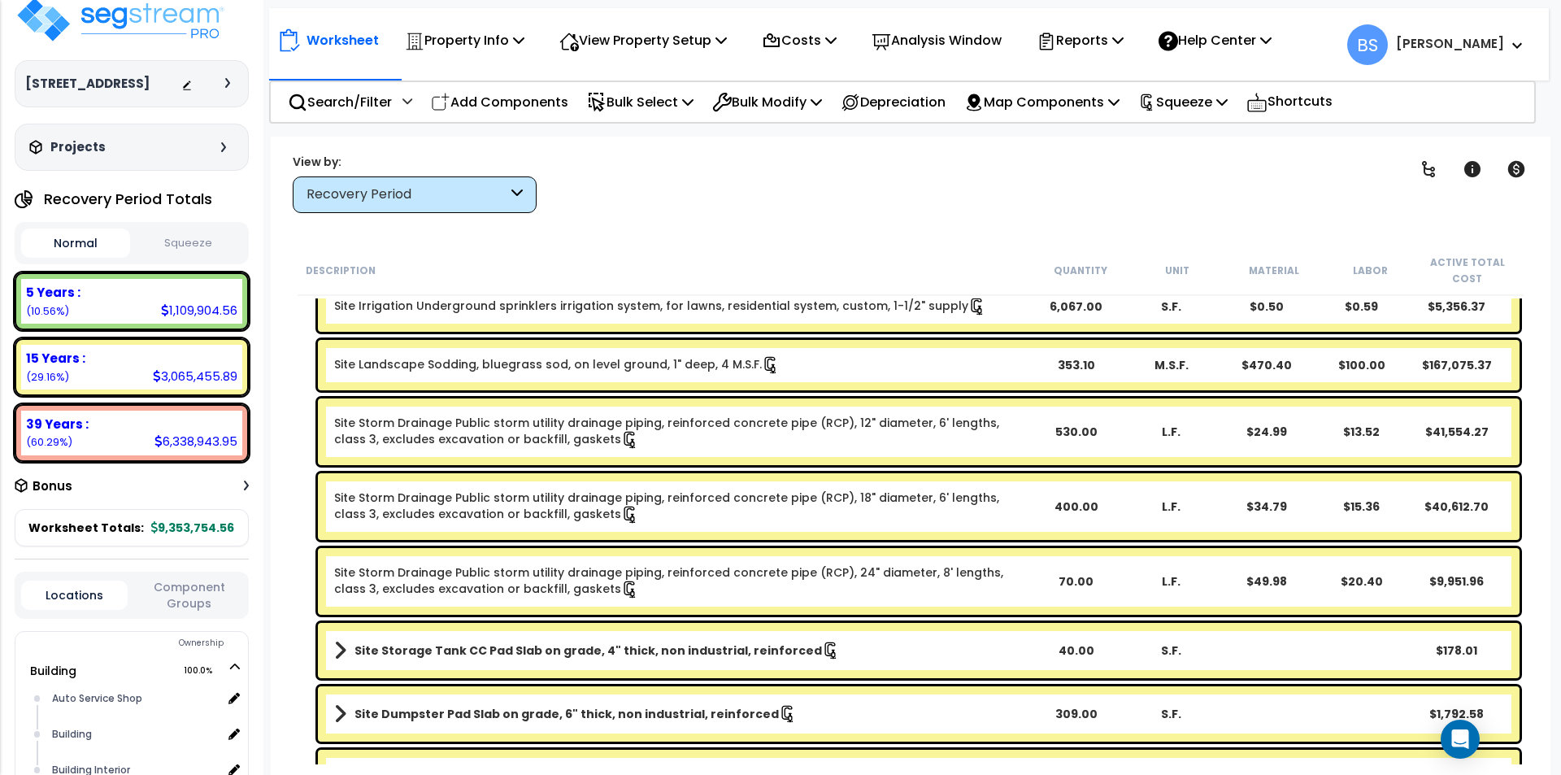
click at [462, 189] on div "Recovery Period" at bounding box center [406, 194] width 201 height 19
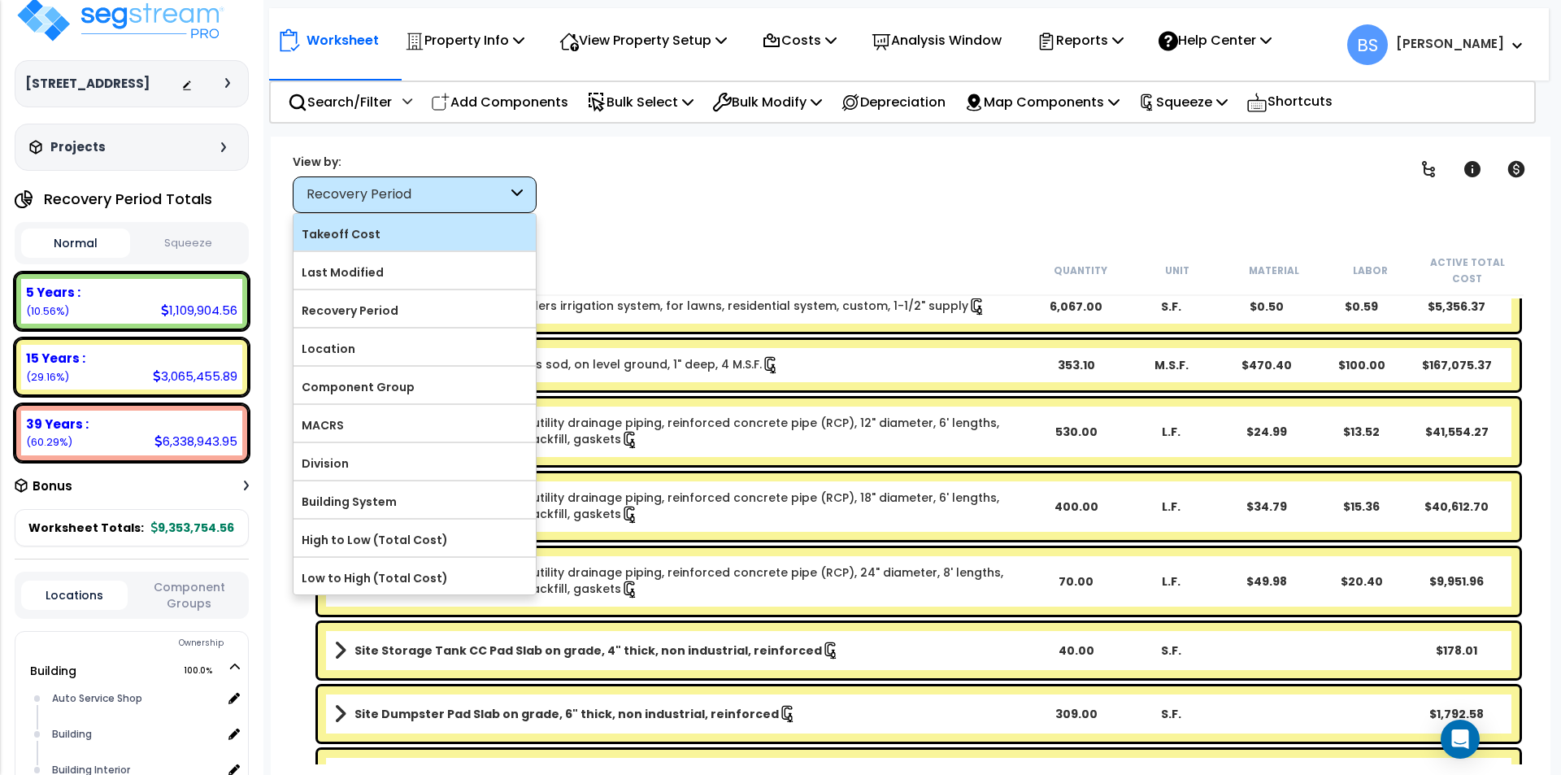
click at [408, 228] on label "Takeoff Cost" at bounding box center [414, 234] width 242 height 24
click at [0, 0] on input "Takeoff Cost" at bounding box center [0, 0] width 0 height 0
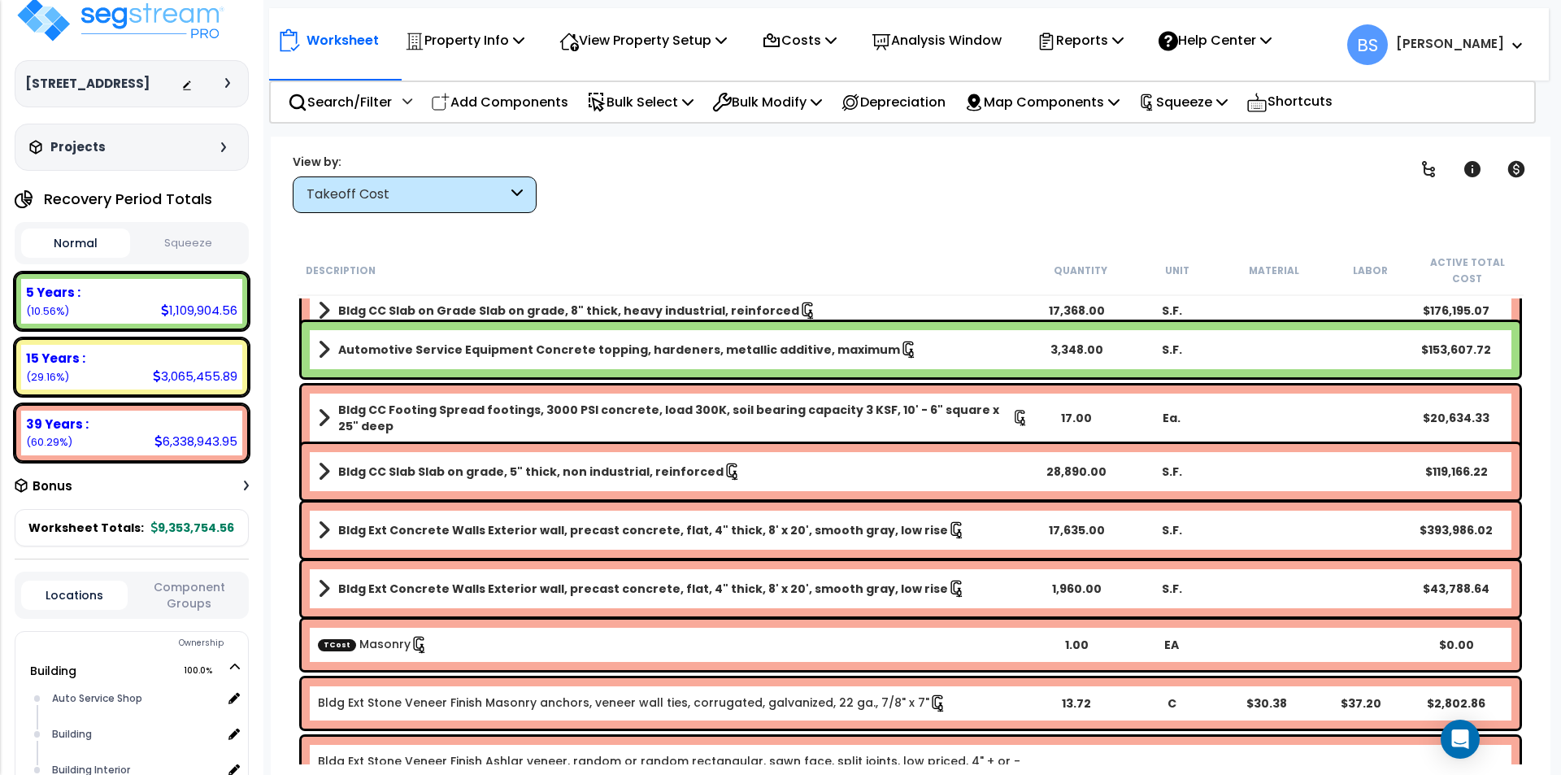
scroll to position [0, 0]
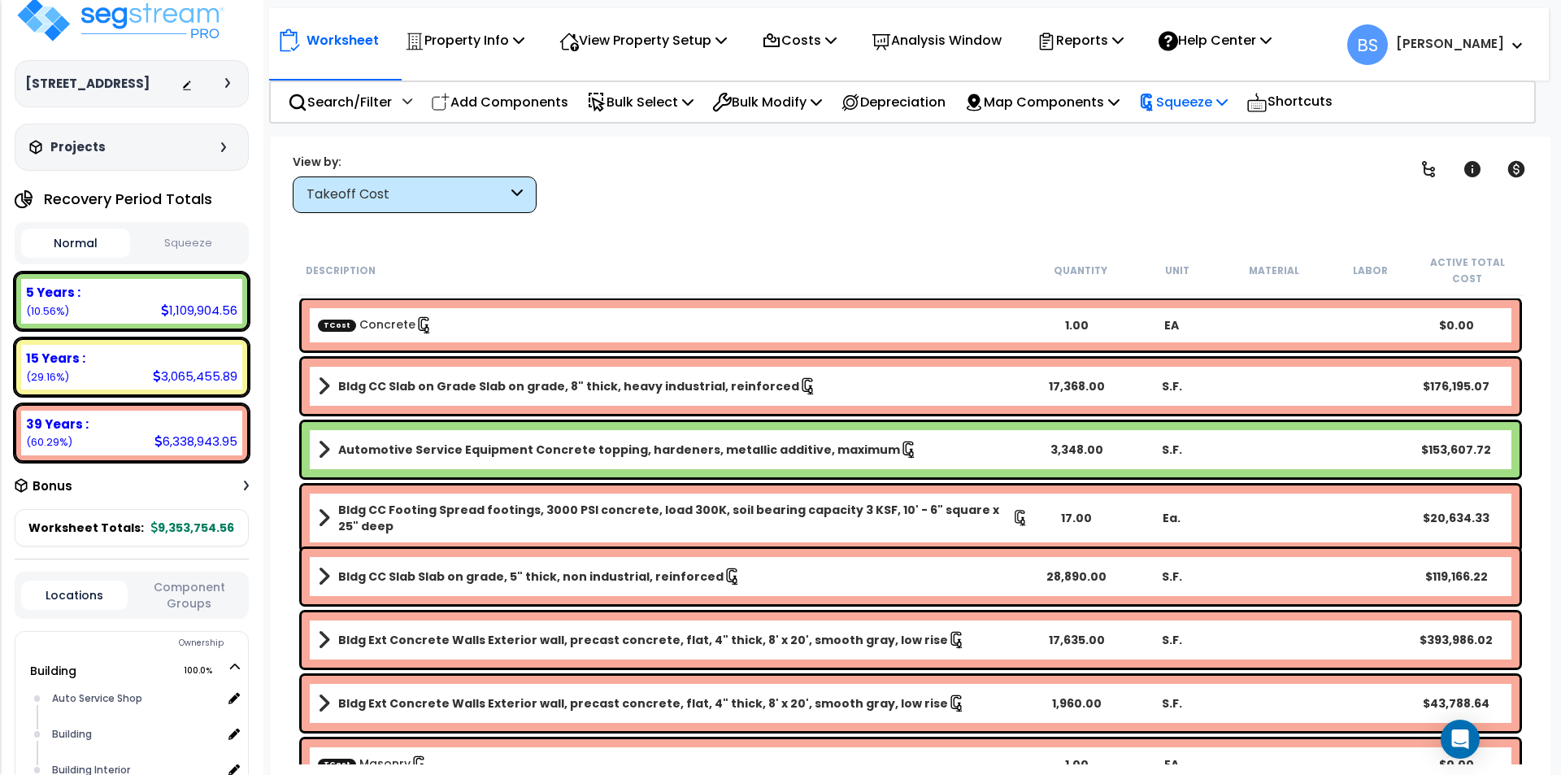
click at [1193, 93] on p "Squeeze" at bounding box center [1182, 102] width 89 height 22
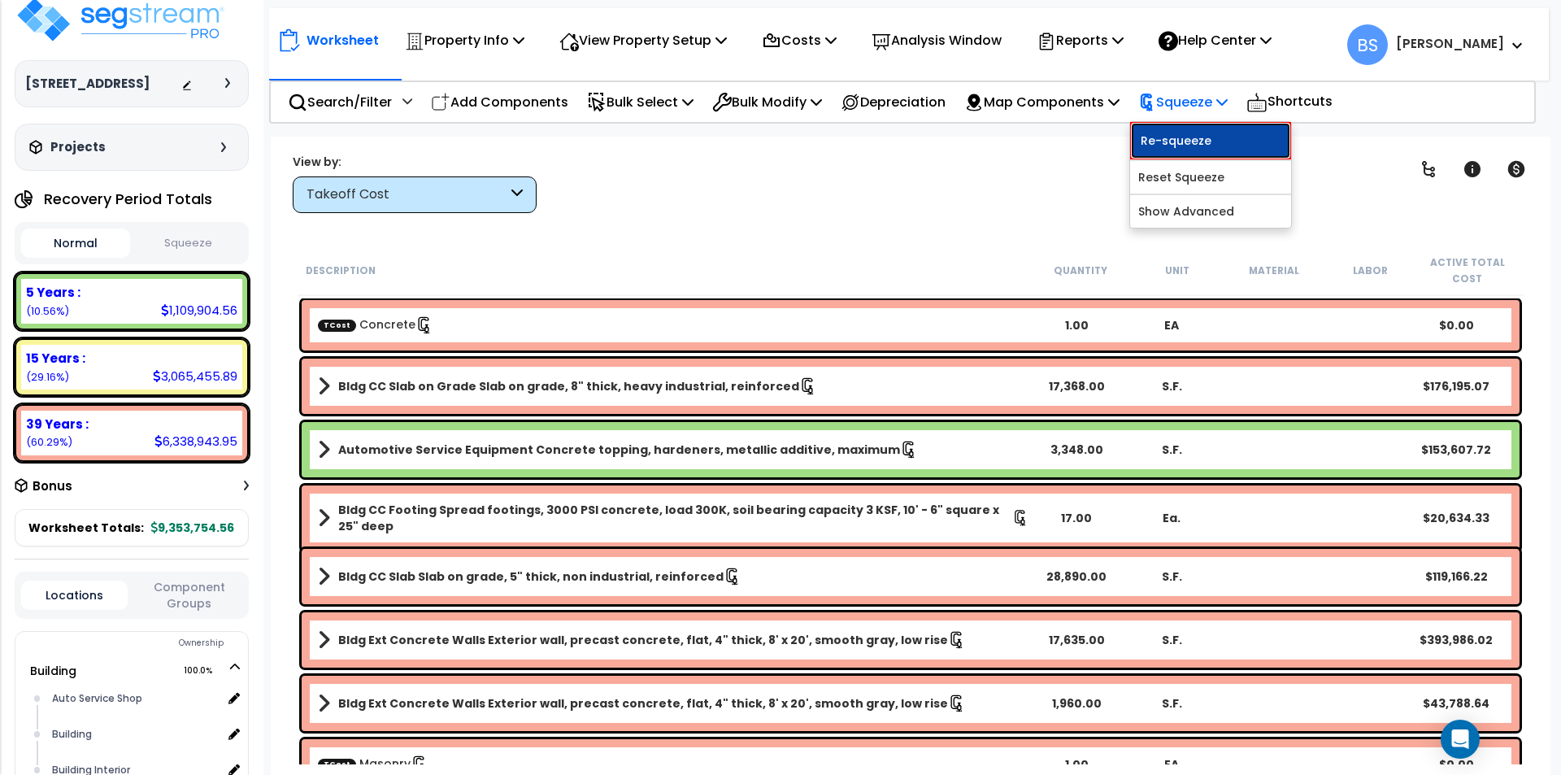
click at [1188, 142] on link "Re-squeeze" at bounding box center [1210, 140] width 161 height 37
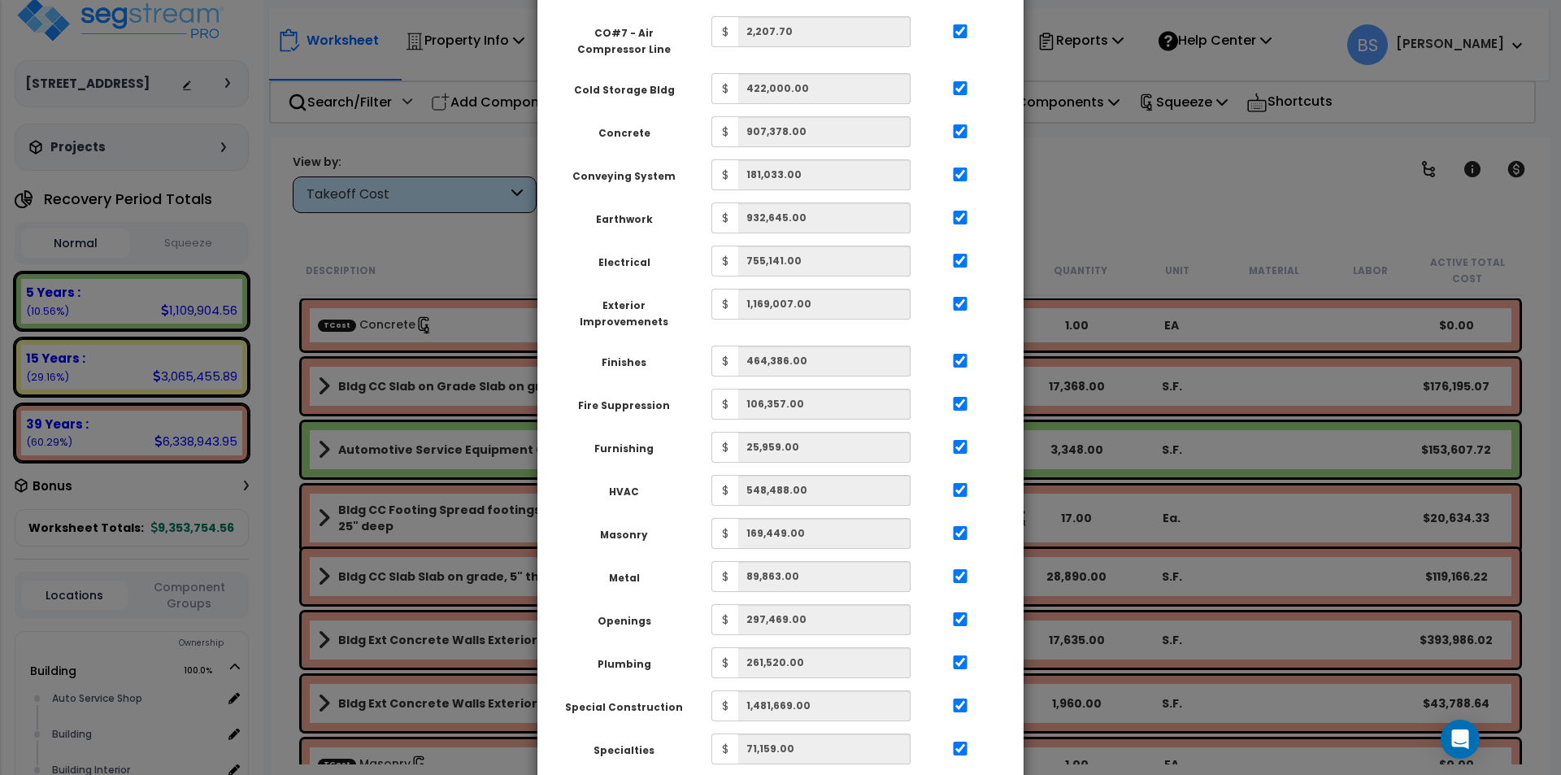
scroll to position [575, 0]
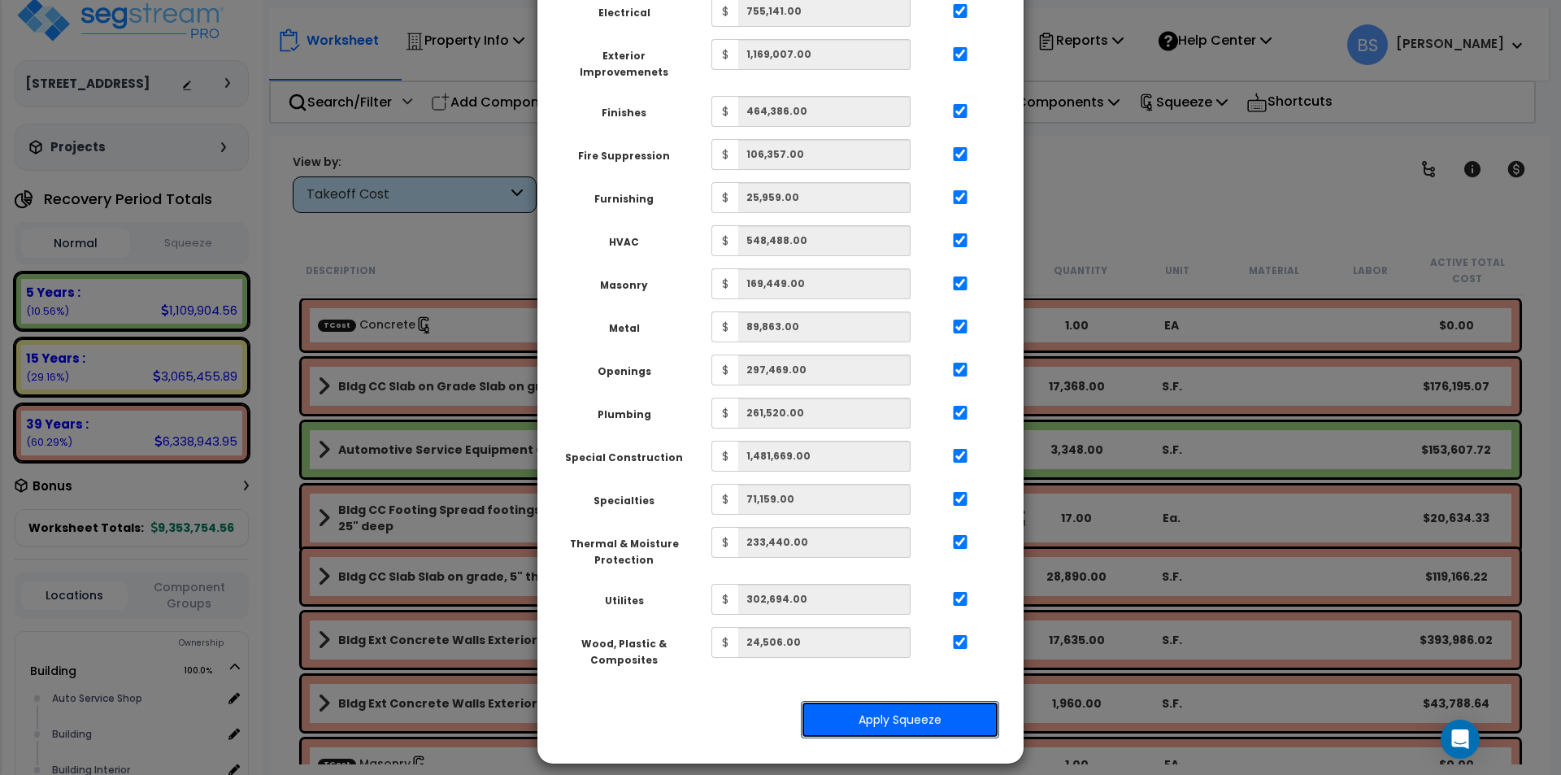
click at [928, 701] on button "Apply Squeeze" at bounding box center [900, 719] width 198 height 37
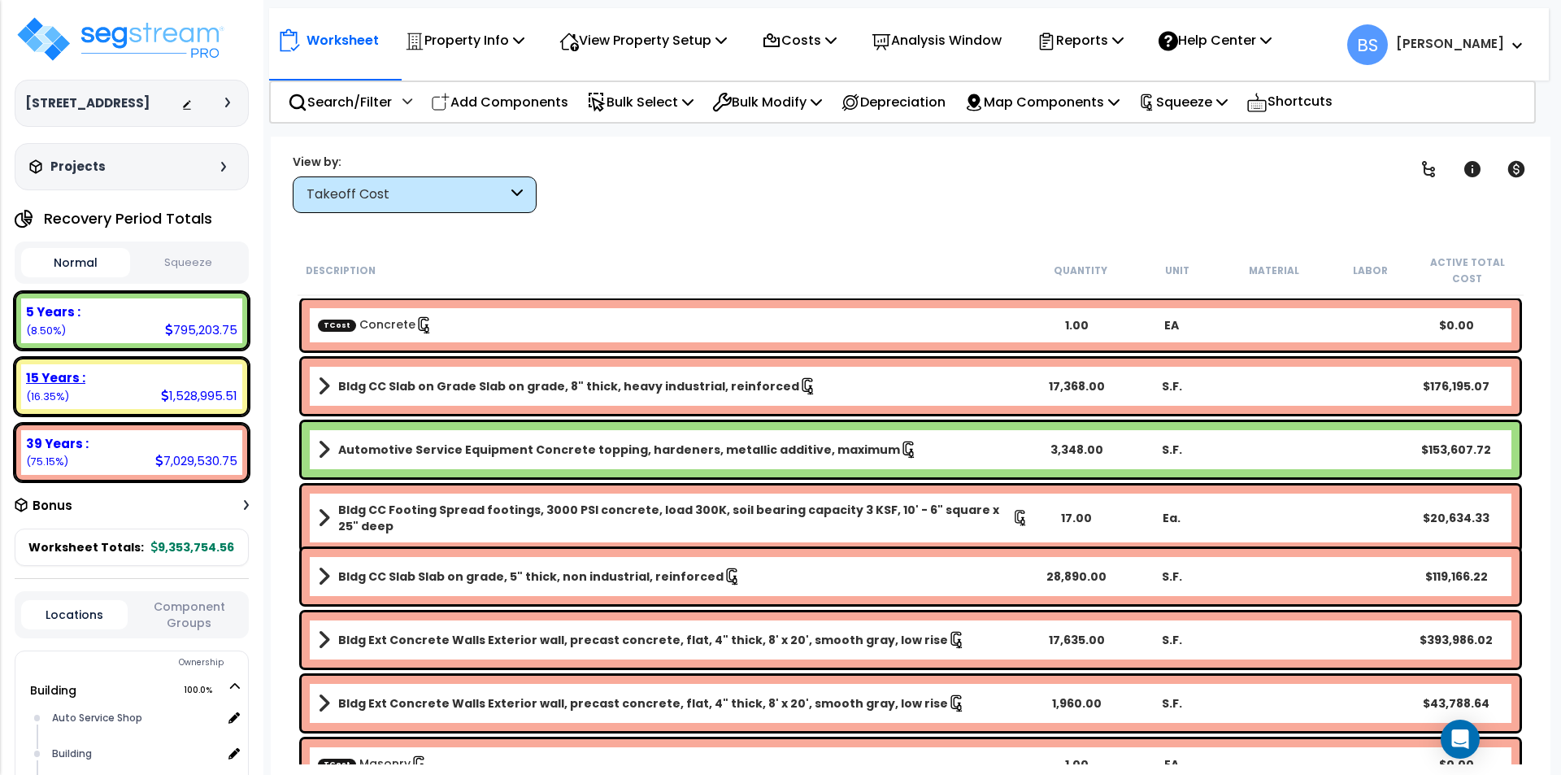
click at [102, 406] on div "15 Years : 1,528,995.51 (16.35%)" at bounding box center [131, 386] width 221 height 45
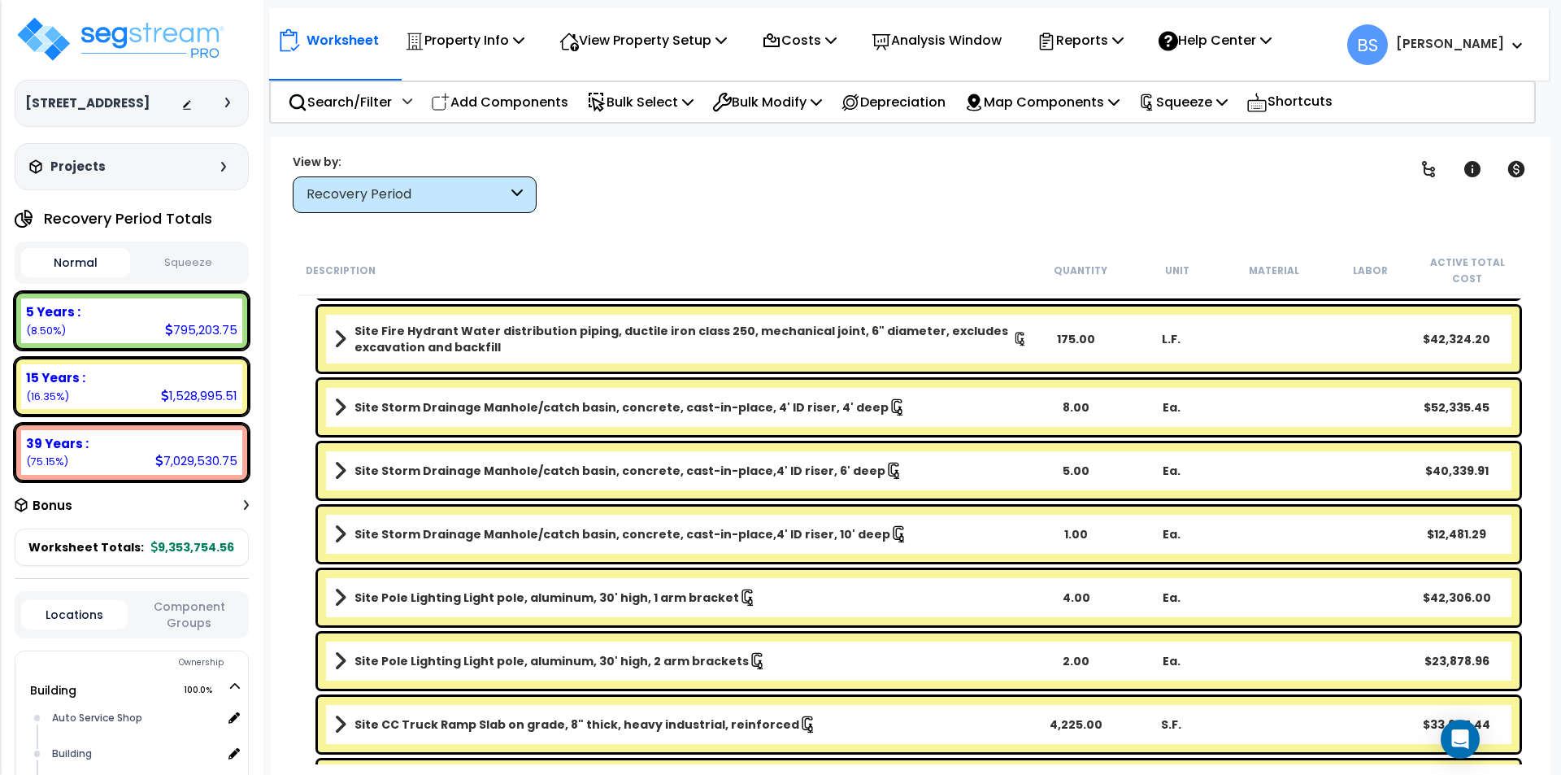
scroll to position [2170, 0]
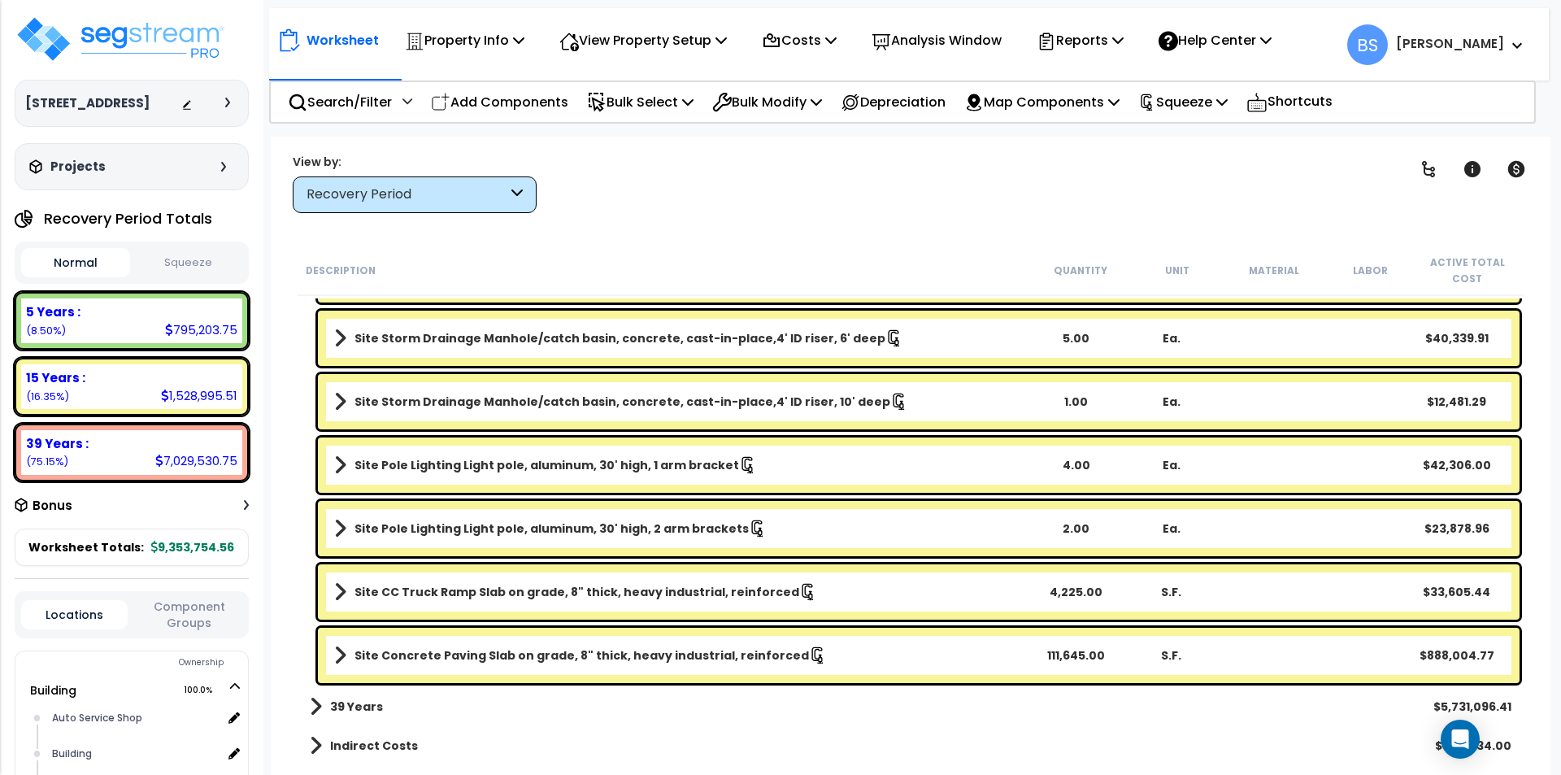
click at [607, 663] on link "Site Concrete Paving Slab on grade, 8" thick, heavy industrial, reinforced" at bounding box center [680, 655] width 693 height 23
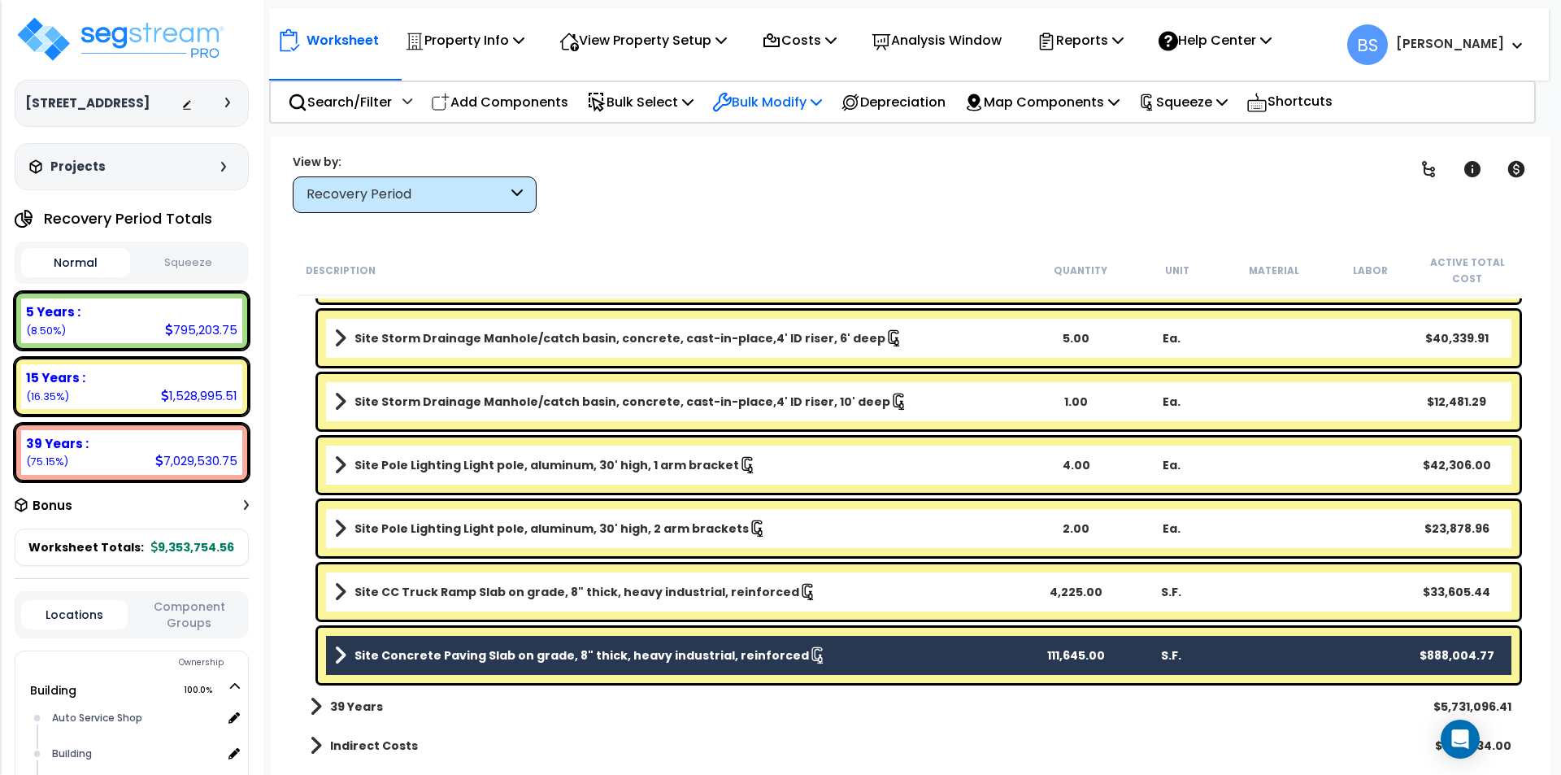
click at [805, 106] on p "Bulk Modify" at bounding box center [767, 102] width 110 height 22
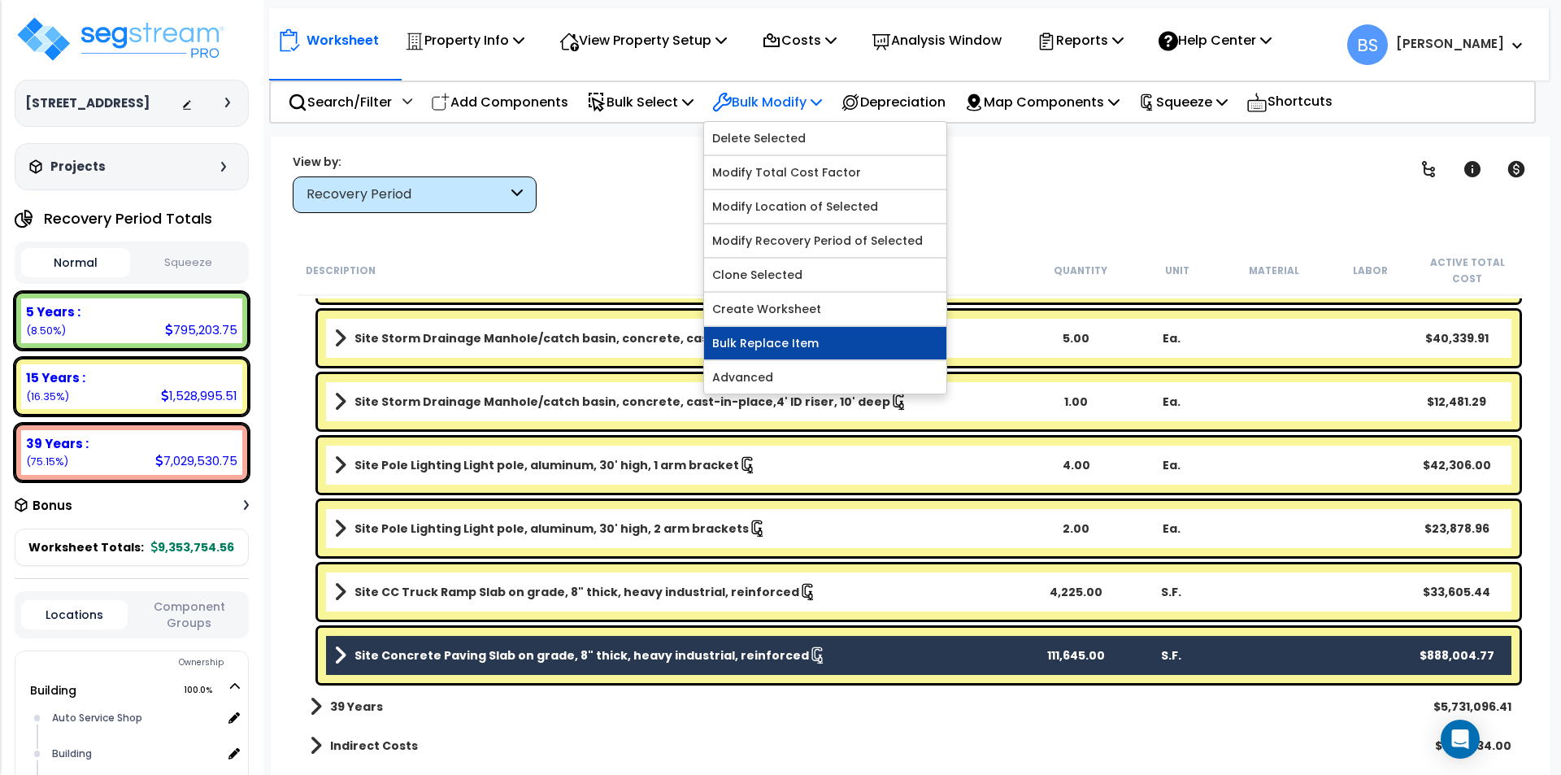
click at [824, 341] on link "Bulk Replace Item" at bounding box center [825, 343] width 242 height 33
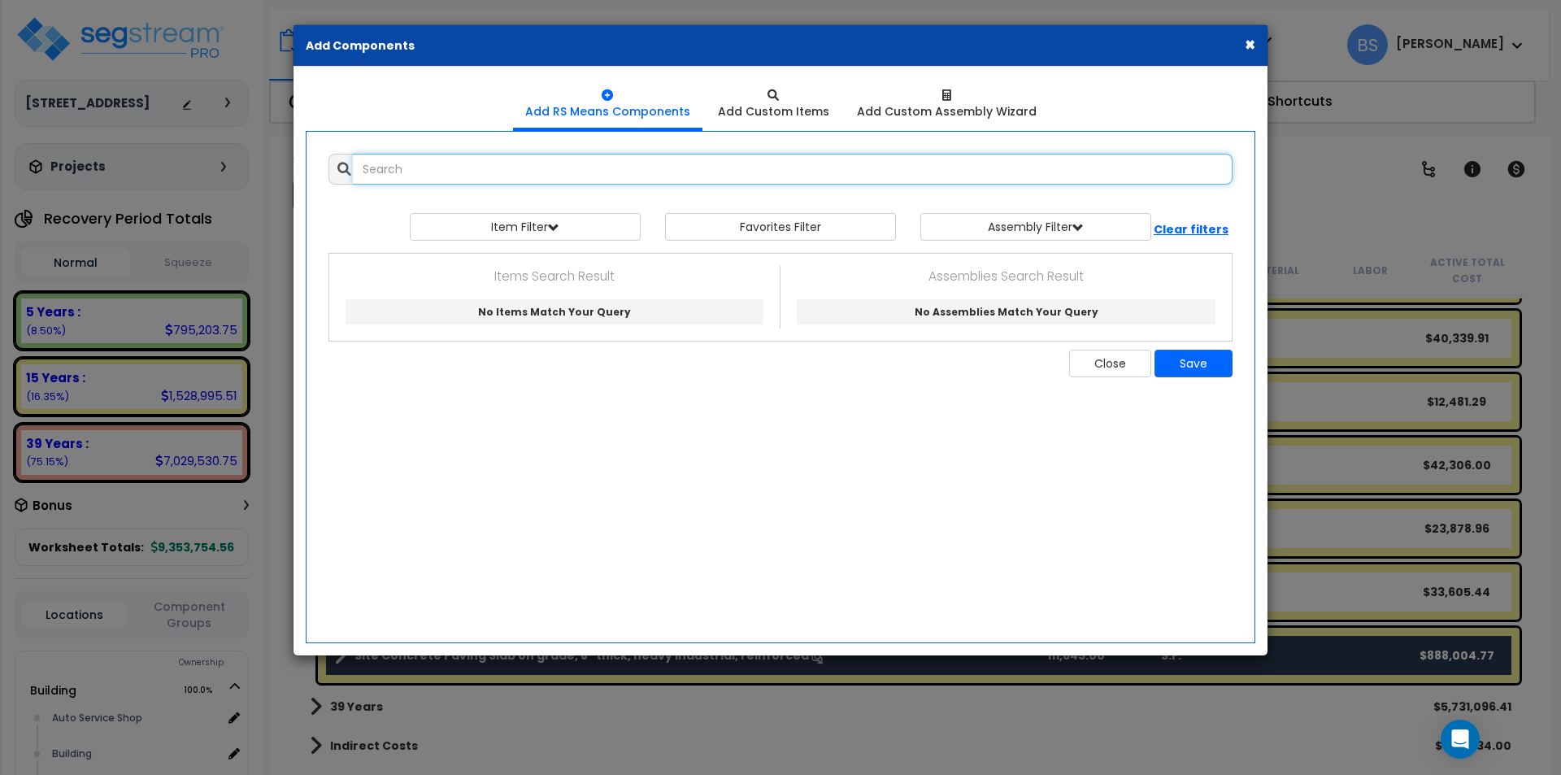
click at [728, 166] on input "text" at bounding box center [793, 169] width 880 height 31
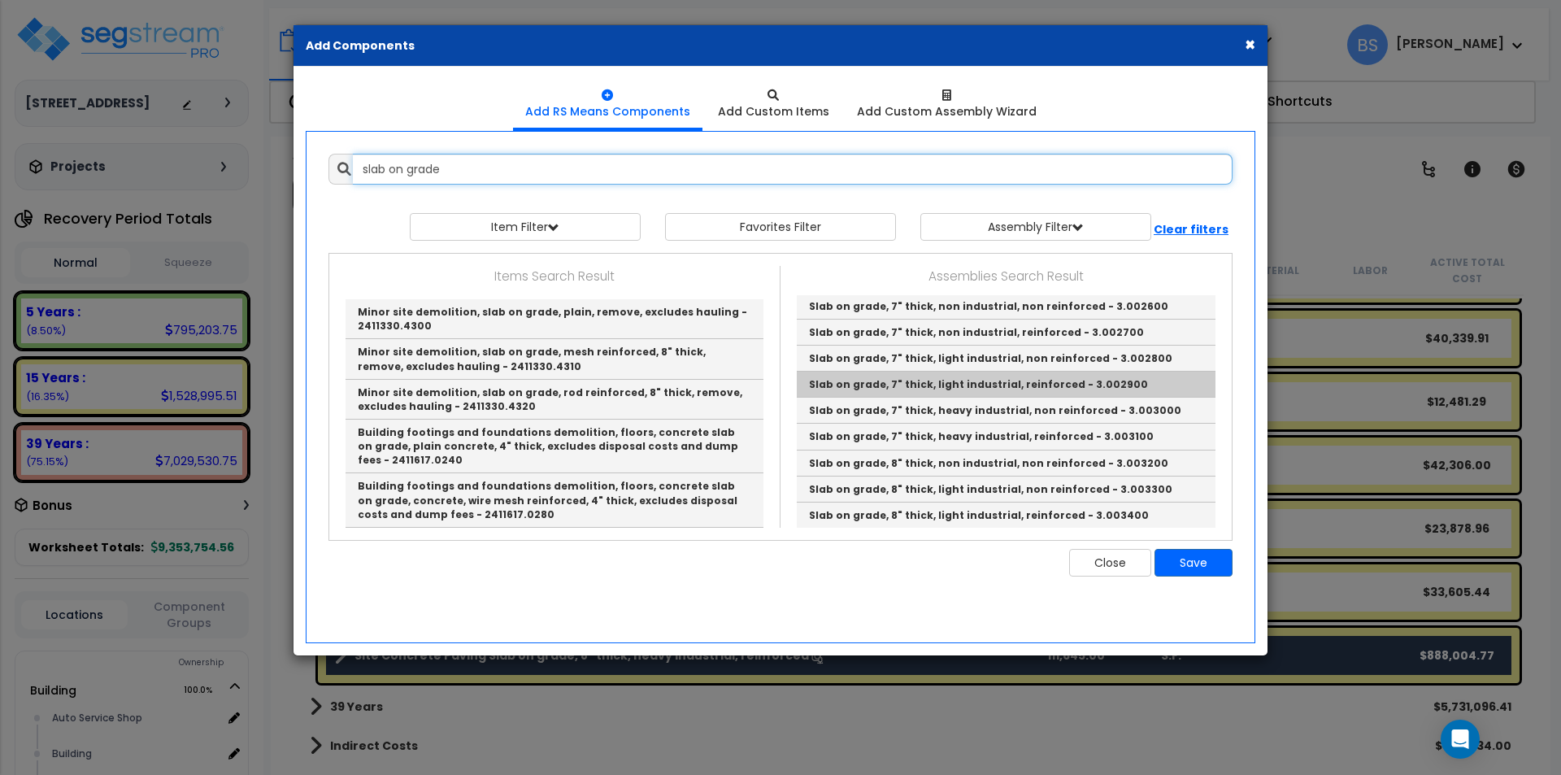
scroll to position [569, 0]
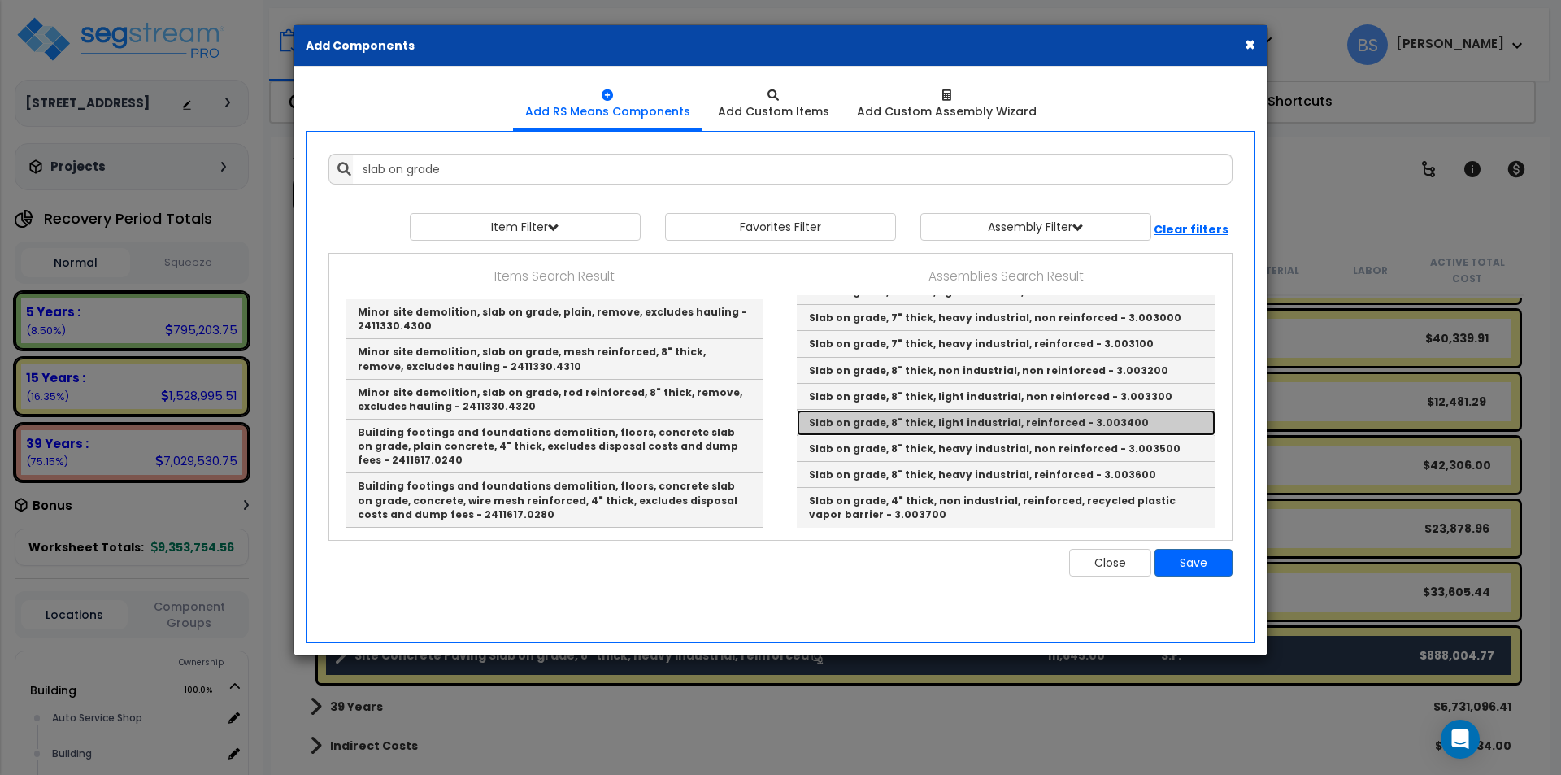
click at [924, 428] on link "Slab on grade, 8" thick, light industrial, reinforced - 3.003400" at bounding box center [1006, 423] width 419 height 26
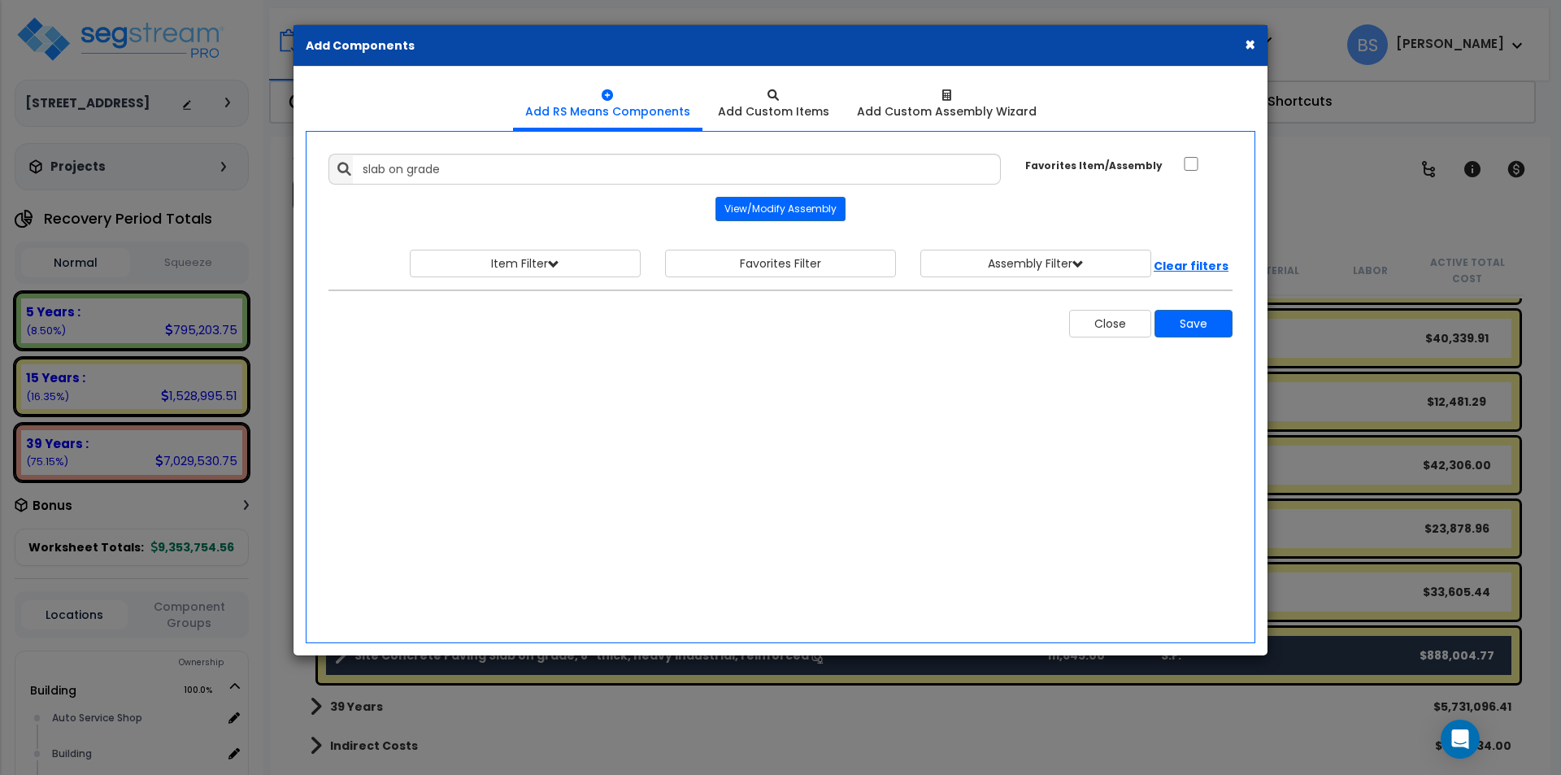
type input "Slab on grade, 8" thick, light industrial, reinforced - 3.003400"
click at [1197, 333] on button "Save" at bounding box center [1193, 324] width 78 height 28
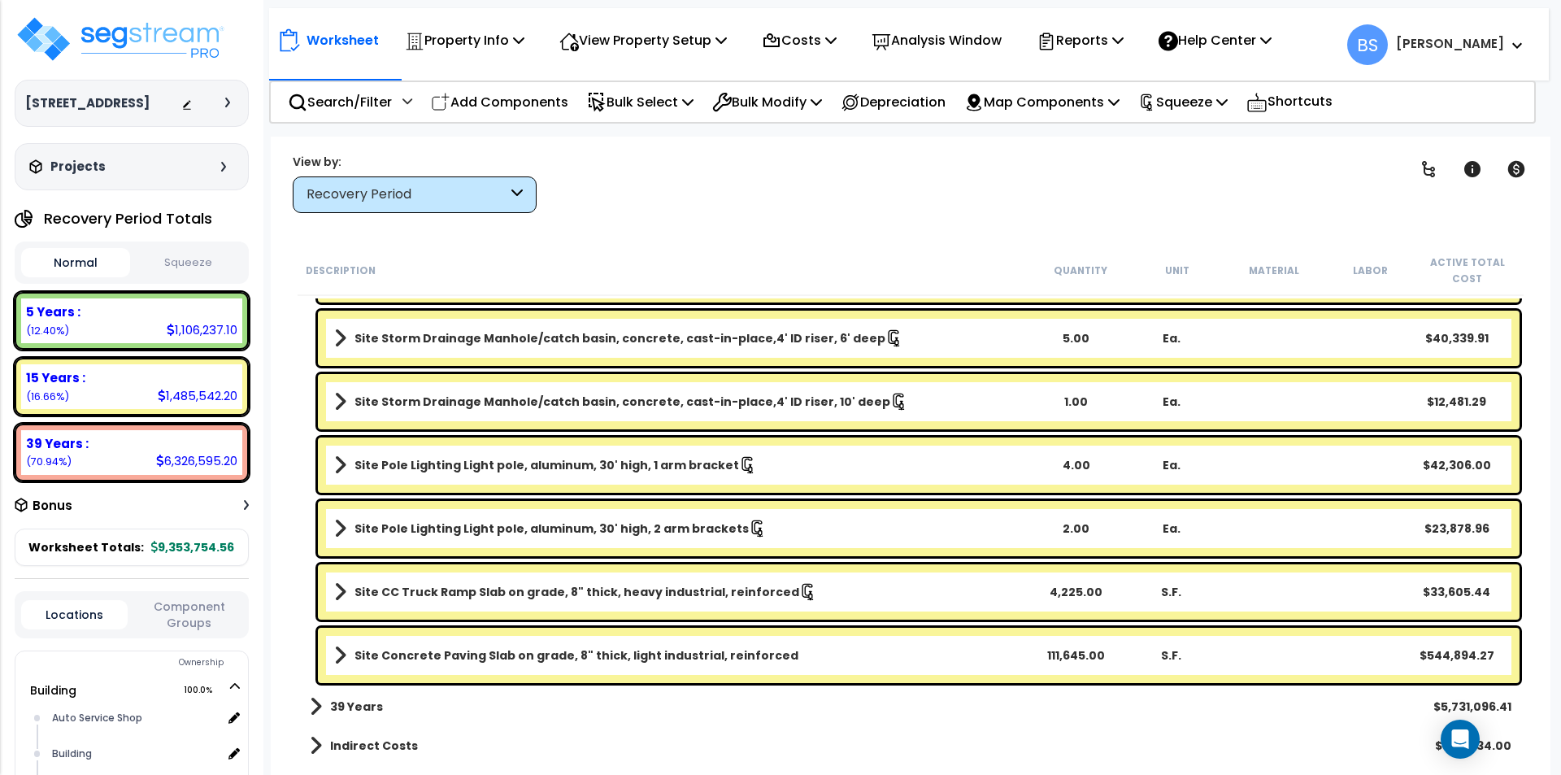
click at [575, 664] on link "Site Concrete Paving Slab on grade, 8" thick, light industrial, reinforced" at bounding box center [680, 655] width 693 height 23
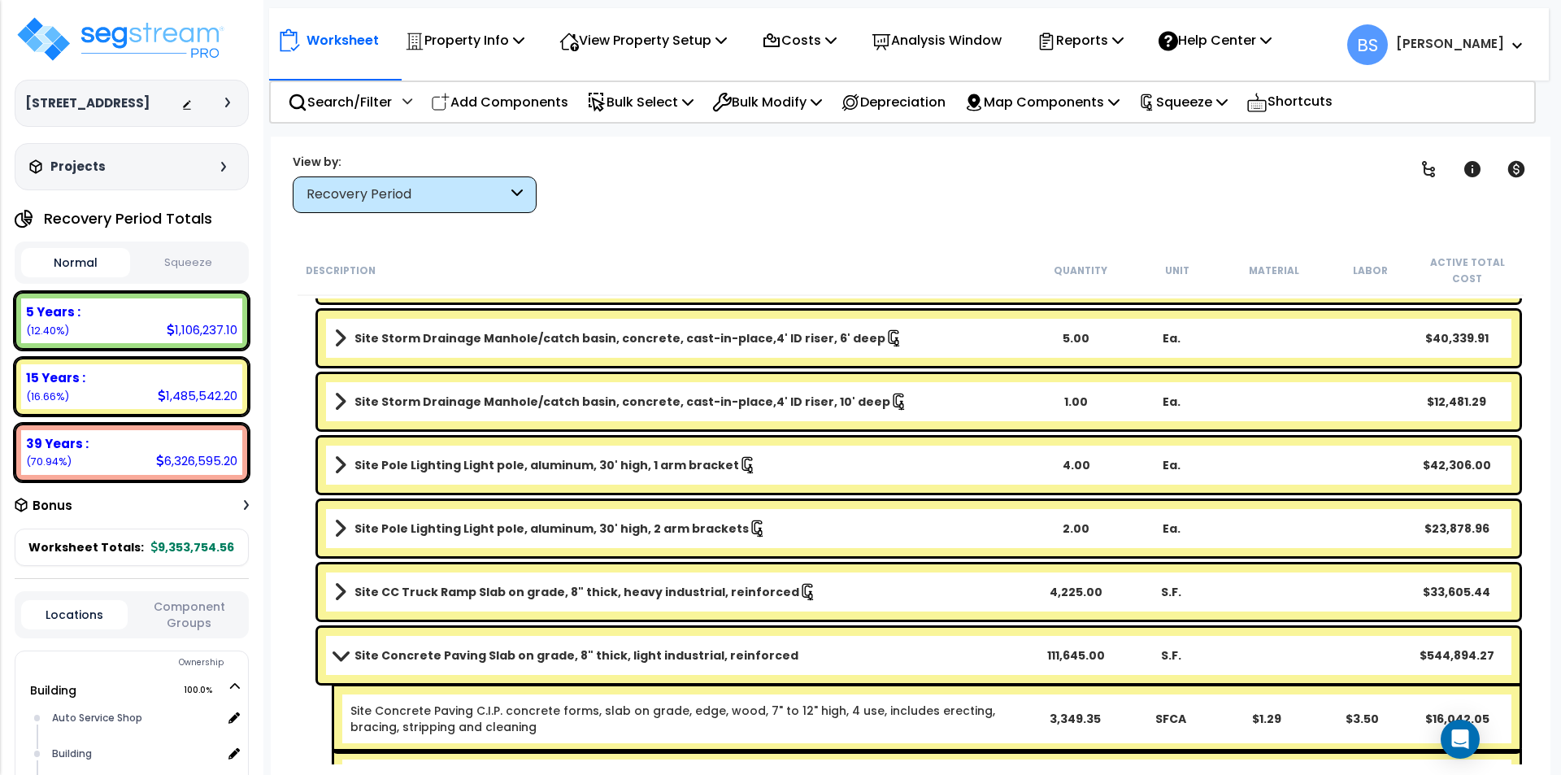
click at [575, 664] on link "Site Concrete Paving Slab on grade, 8" thick, light industrial, reinforced" at bounding box center [680, 655] width 693 height 23
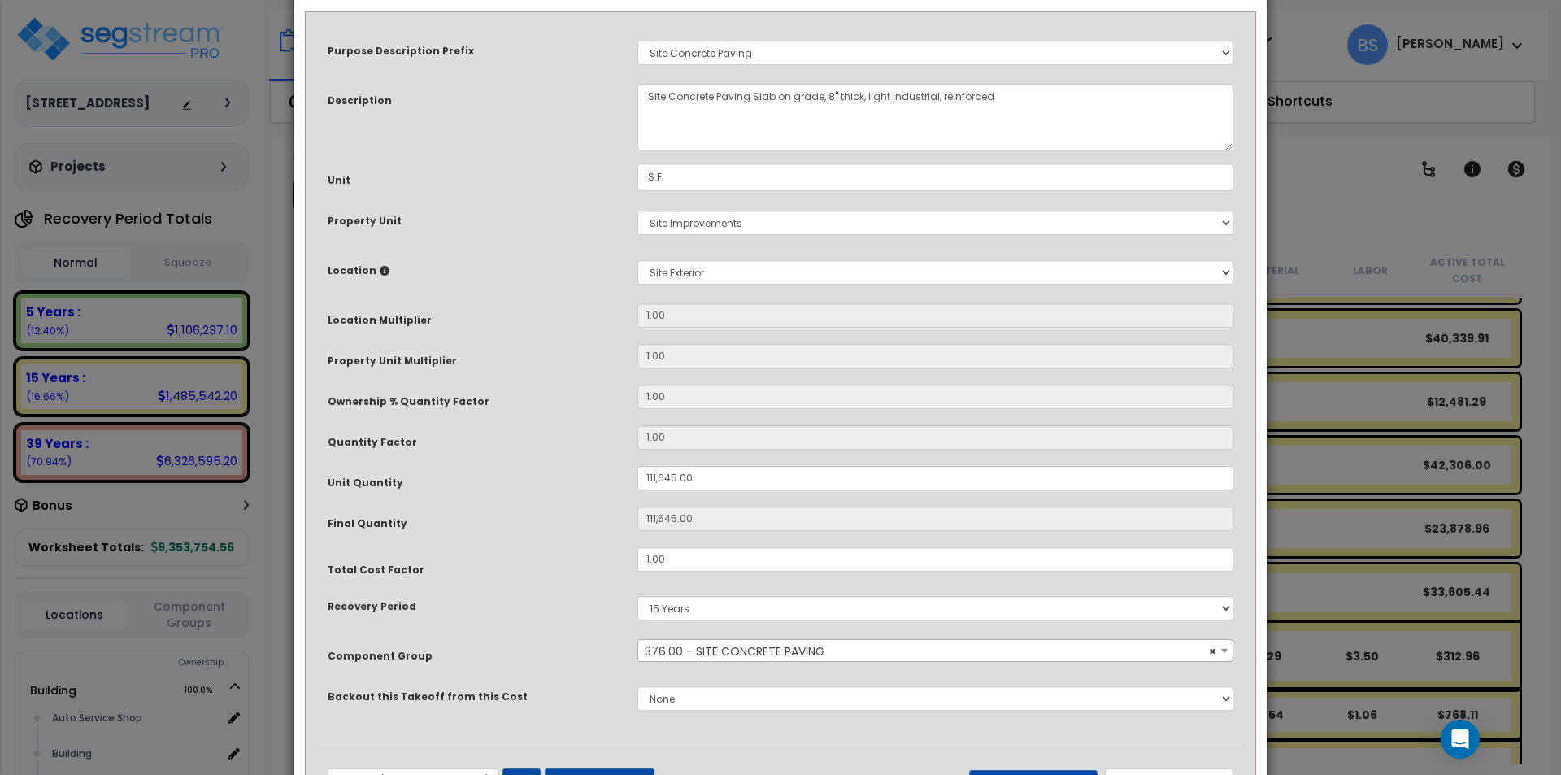
scroll to position [137, 0]
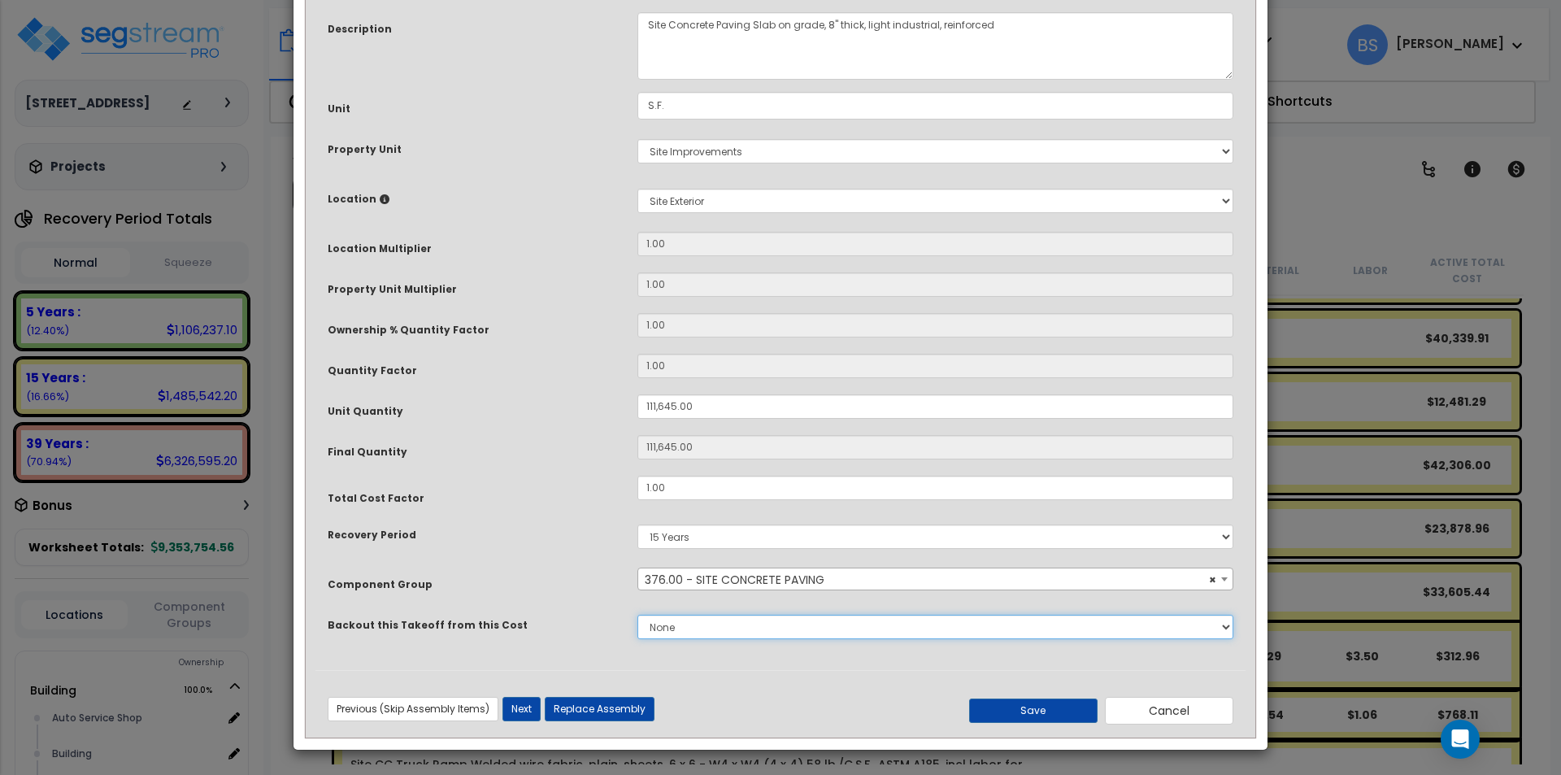
click at [733, 628] on select "None Concrete Masonry Metal Wood, Plastic & Composites Thermal & Moisture Prote…" at bounding box center [935, 627] width 596 height 24
select select "43566981"
click at [637, 615] on select "None Concrete Masonry Metal Wood, Plastic & Composites Thermal & Moisture Prote…" at bounding box center [935, 627] width 596 height 24
click at [1063, 705] on button "Save" at bounding box center [1033, 710] width 128 height 24
type input "111645.00"
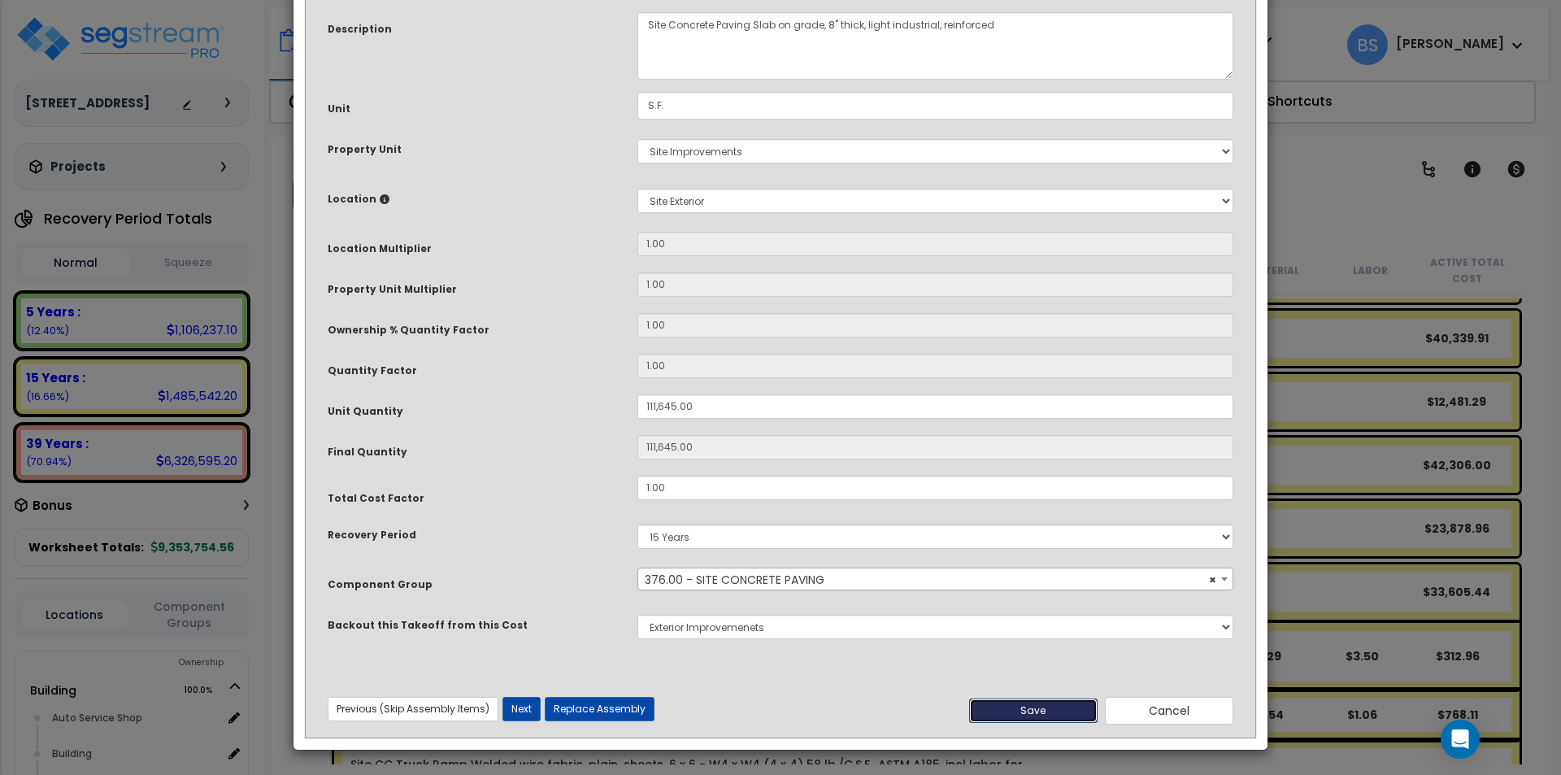
type input "111645.00"
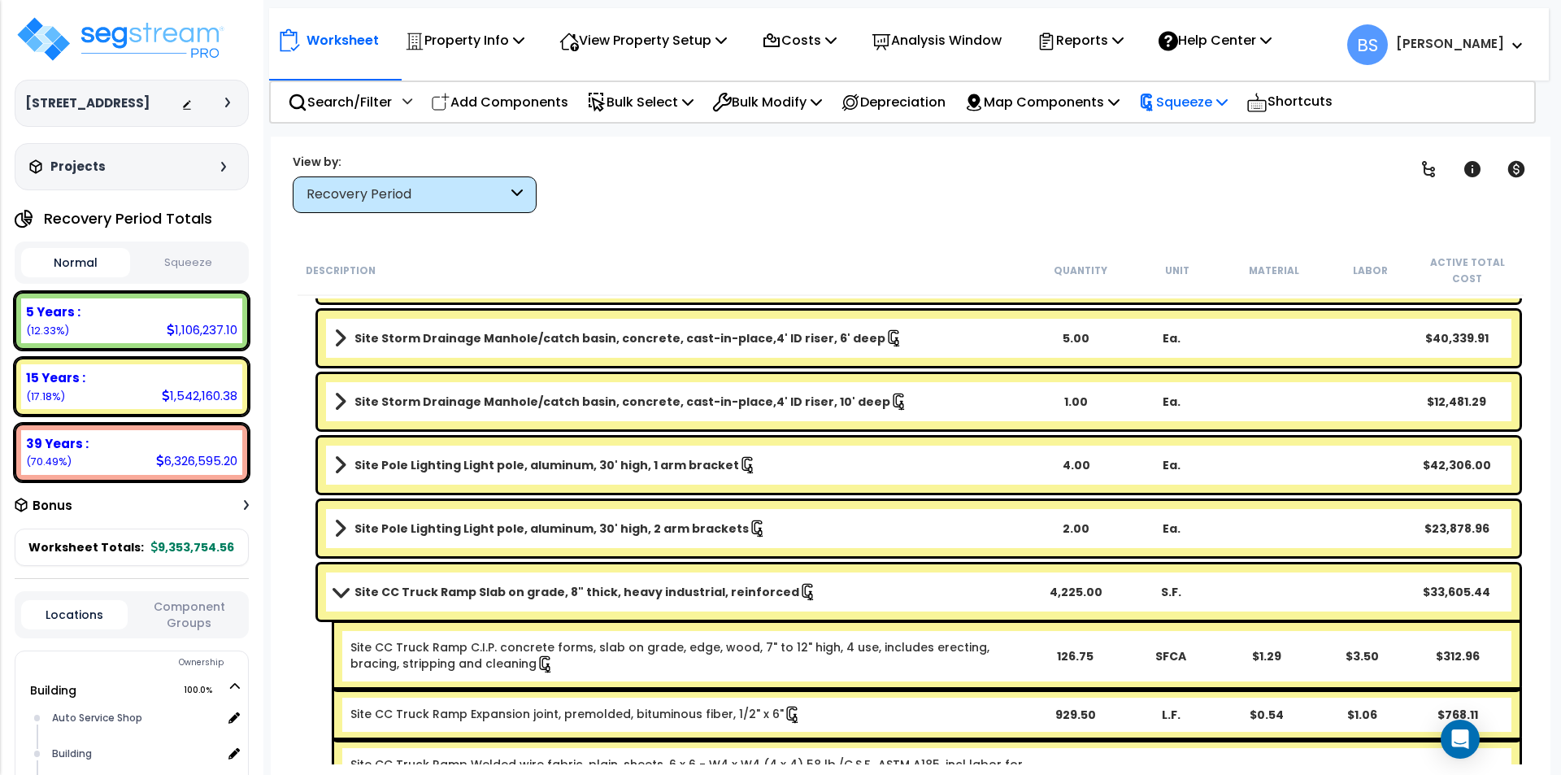
click at [1206, 103] on p "Squeeze" at bounding box center [1182, 102] width 89 height 22
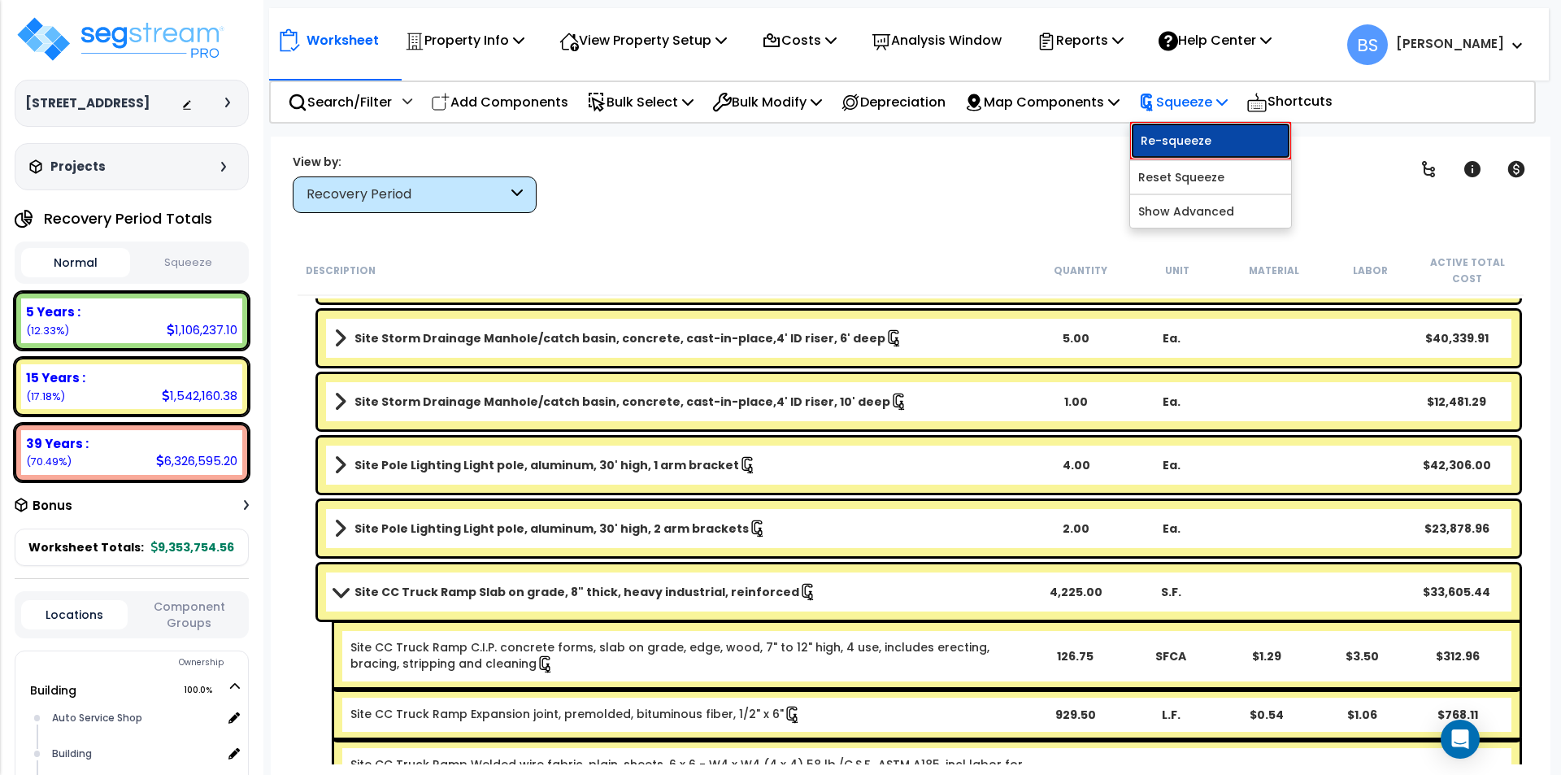
click at [1216, 141] on link "Re-squeeze" at bounding box center [1210, 140] width 161 height 37
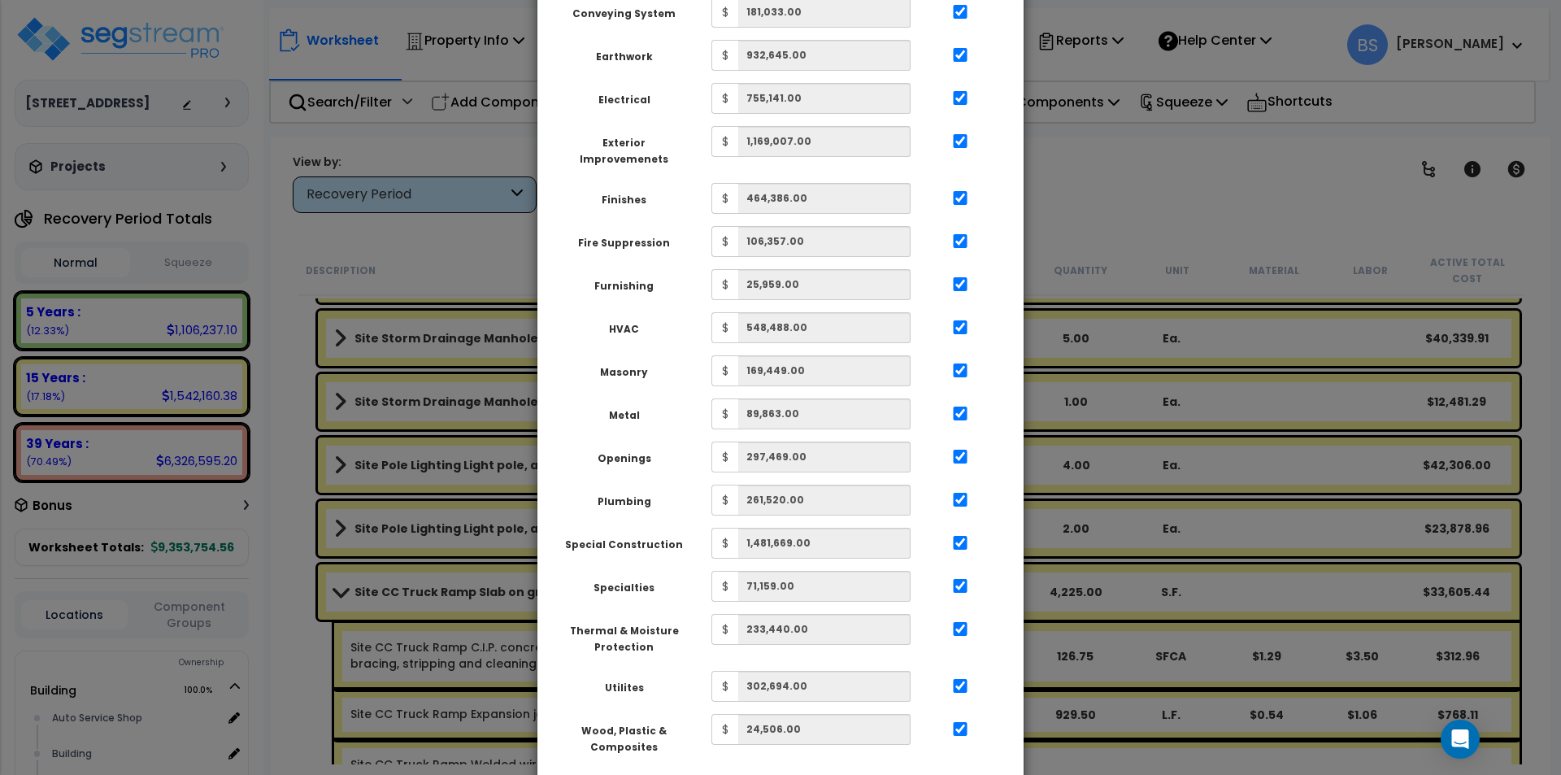
scroll to position [575, 0]
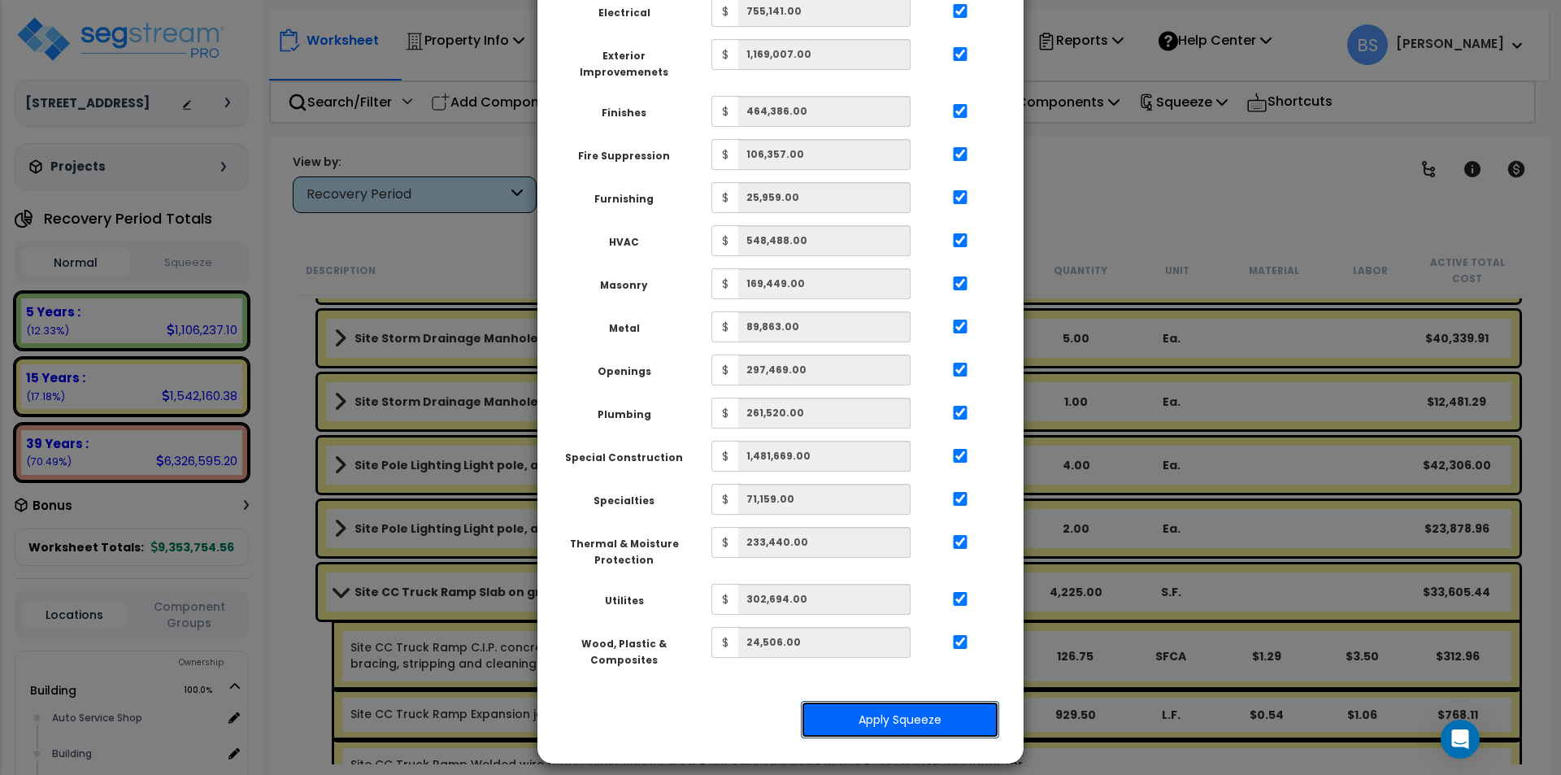
click at [938, 715] on button "Apply Squeeze" at bounding box center [900, 719] width 198 height 37
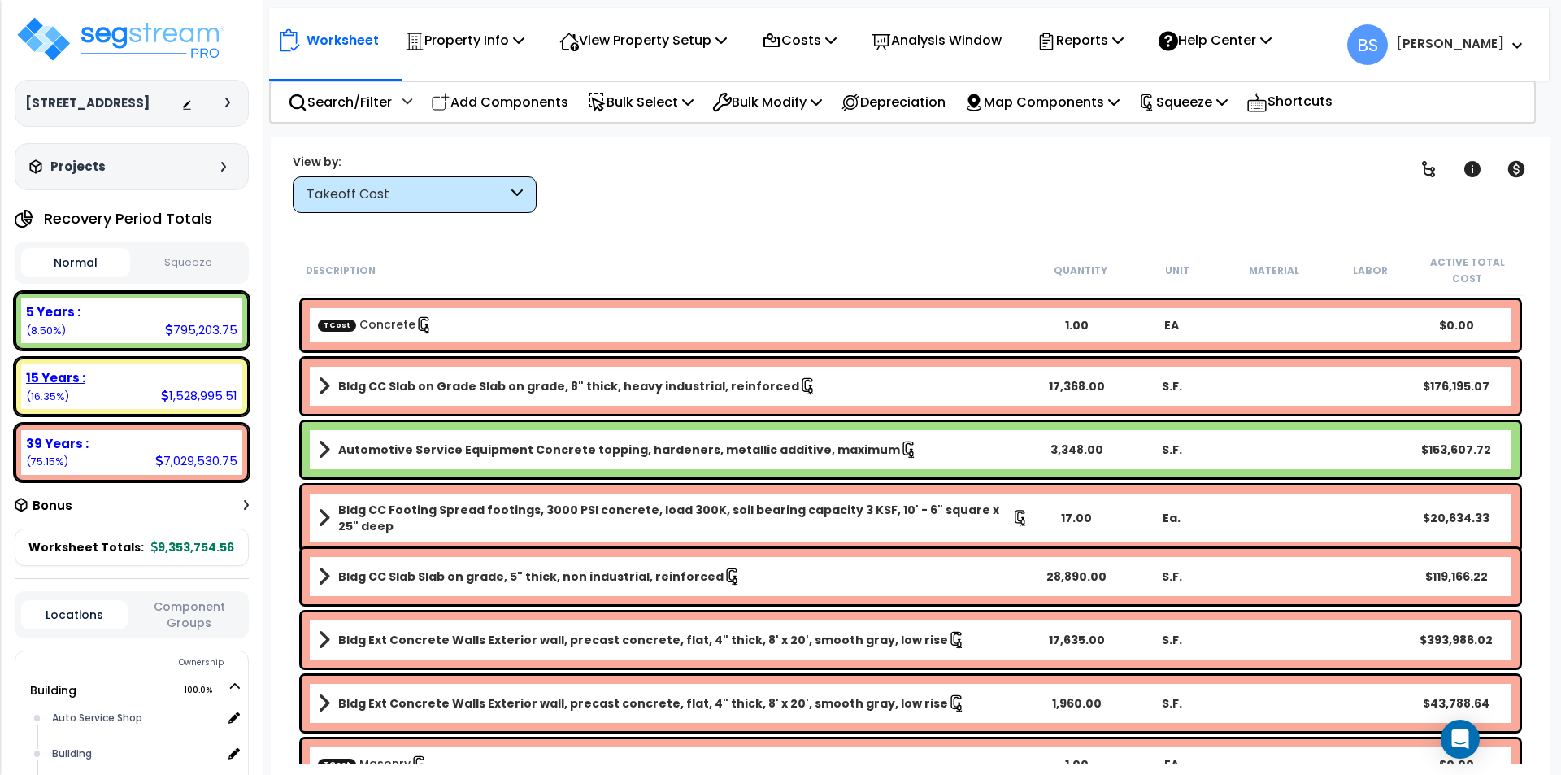
click at [154, 386] on div "15 Years :" at bounding box center [131, 377] width 211 height 17
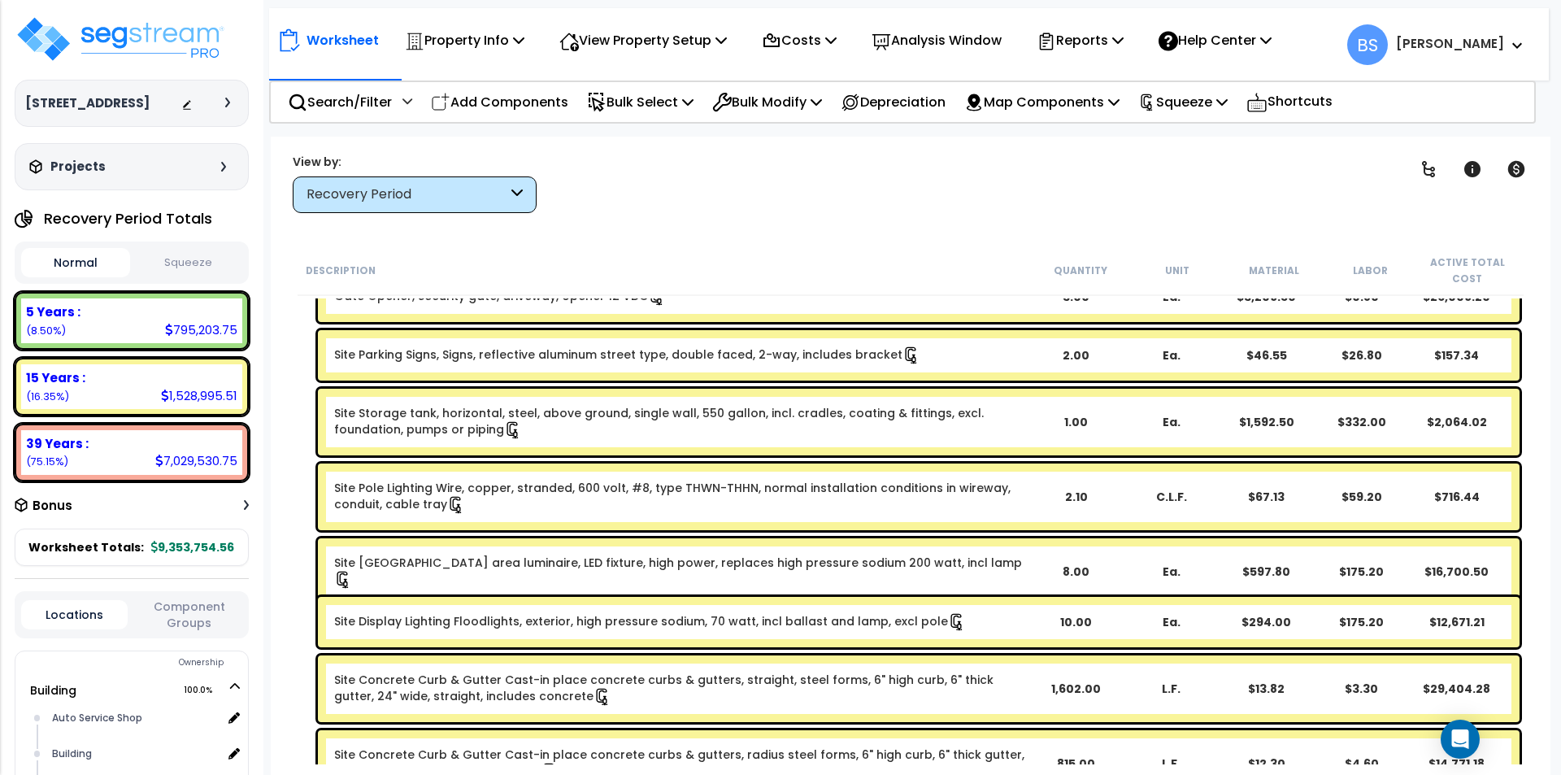
scroll to position [137, 0]
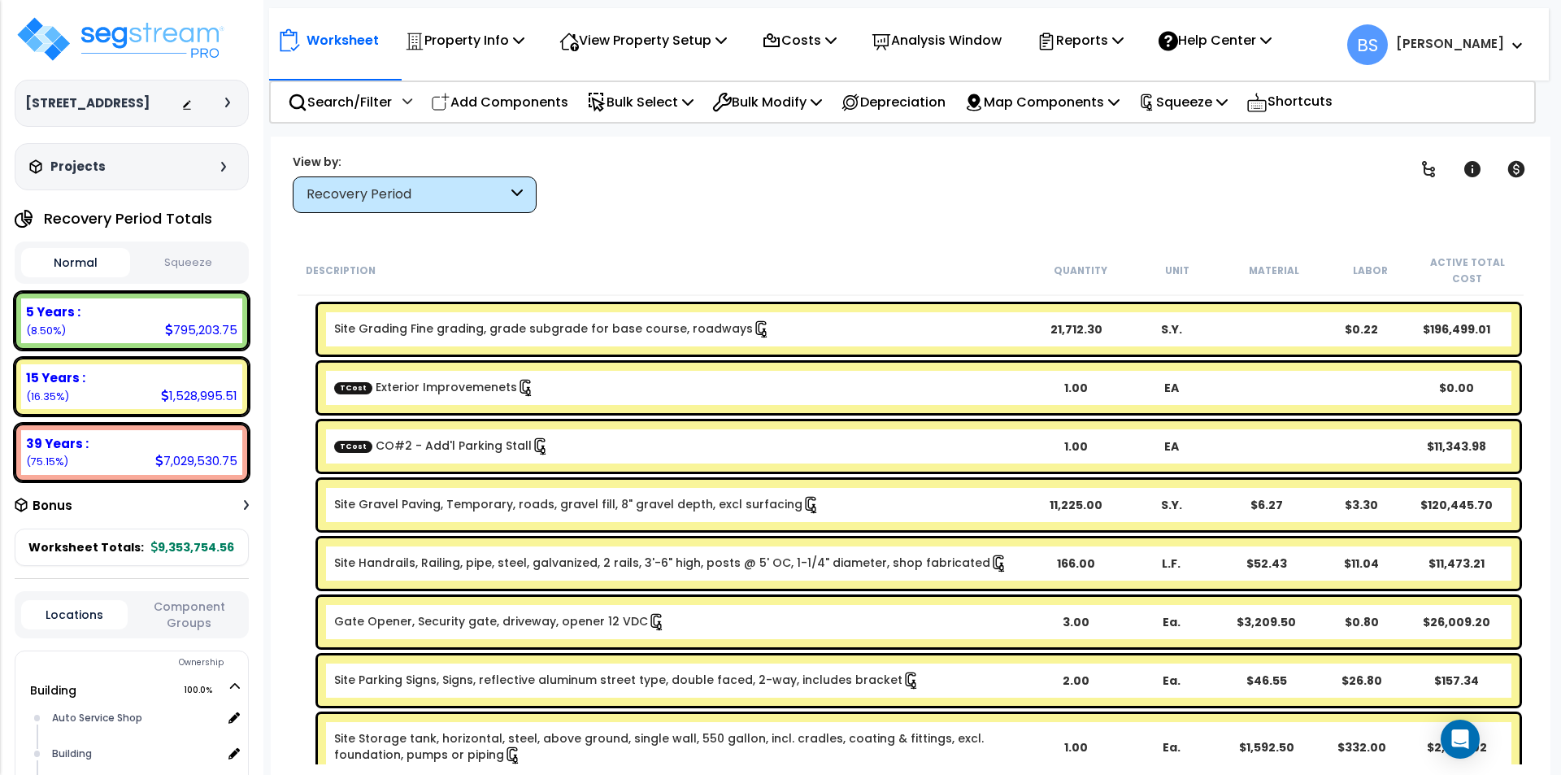
click at [292, 547] on div "Description Quantity Unit Material Labor Active Total Cost 5 Years $1,002,111.1…" at bounding box center [910, 505] width 1247 height 519
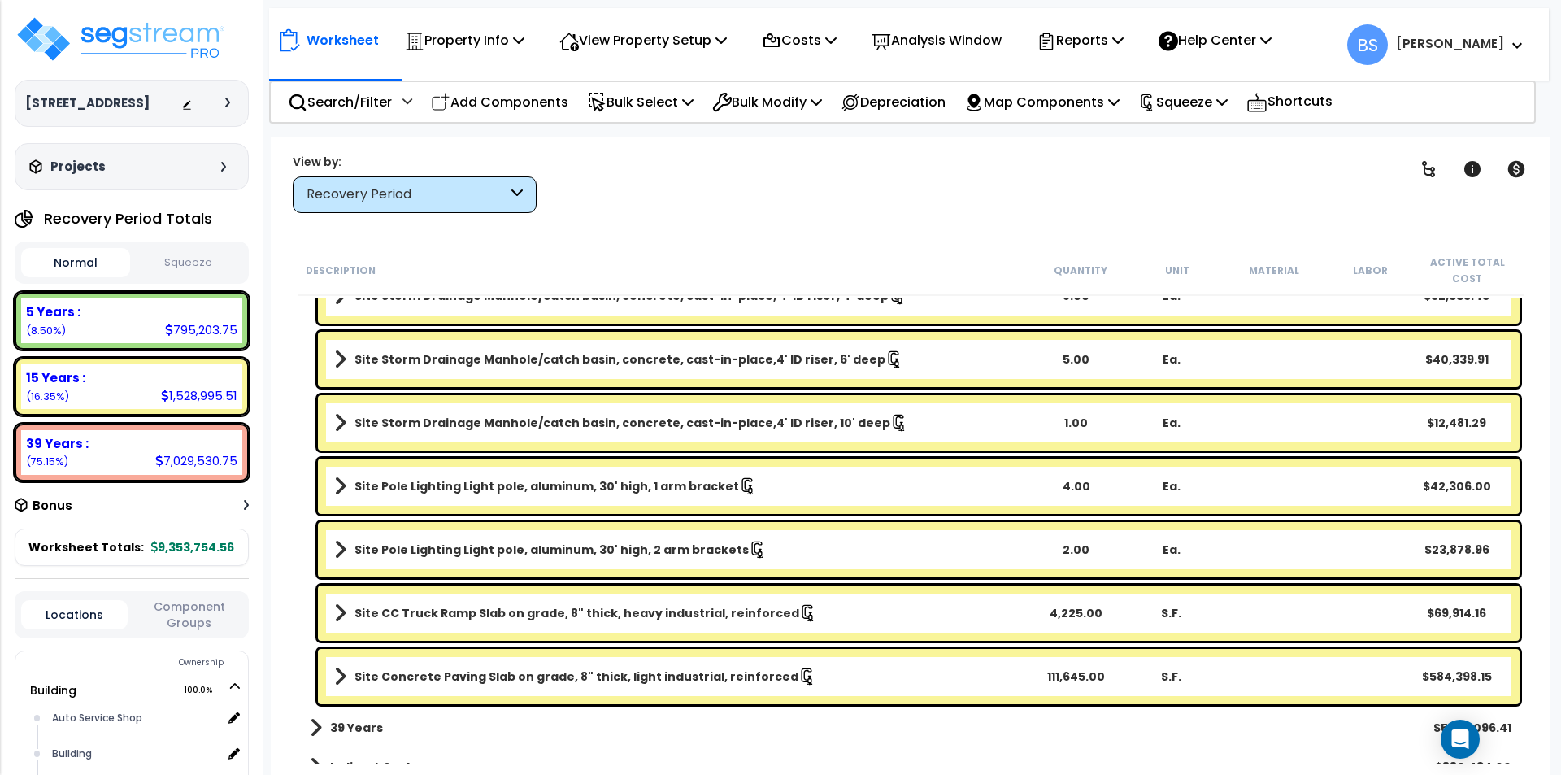
scroll to position [2170, 0]
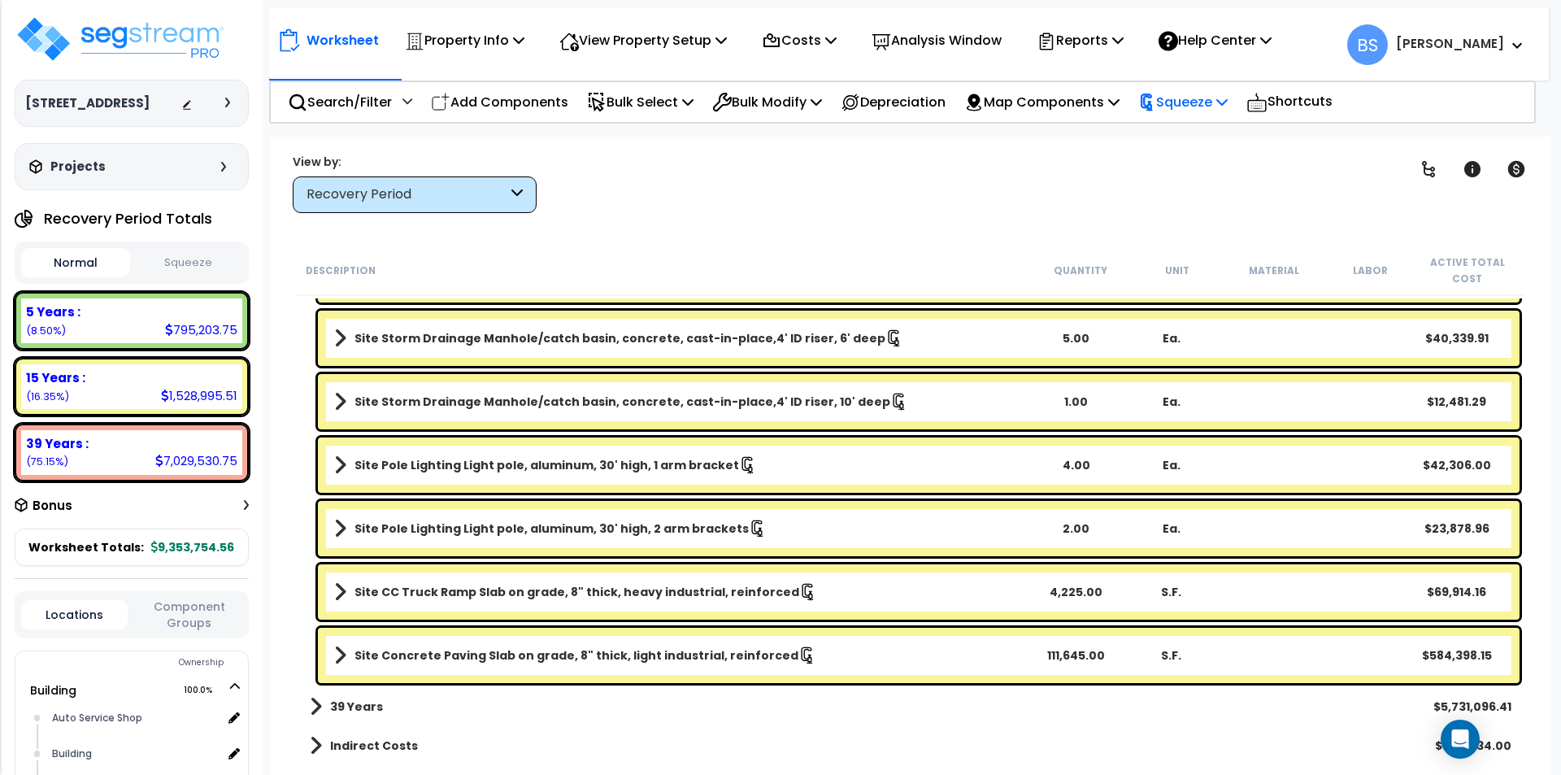
click at [1212, 113] on div "Squeeze" at bounding box center [1182, 102] width 89 height 38
click at [1213, 110] on p "Squeeze" at bounding box center [1182, 102] width 89 height 22
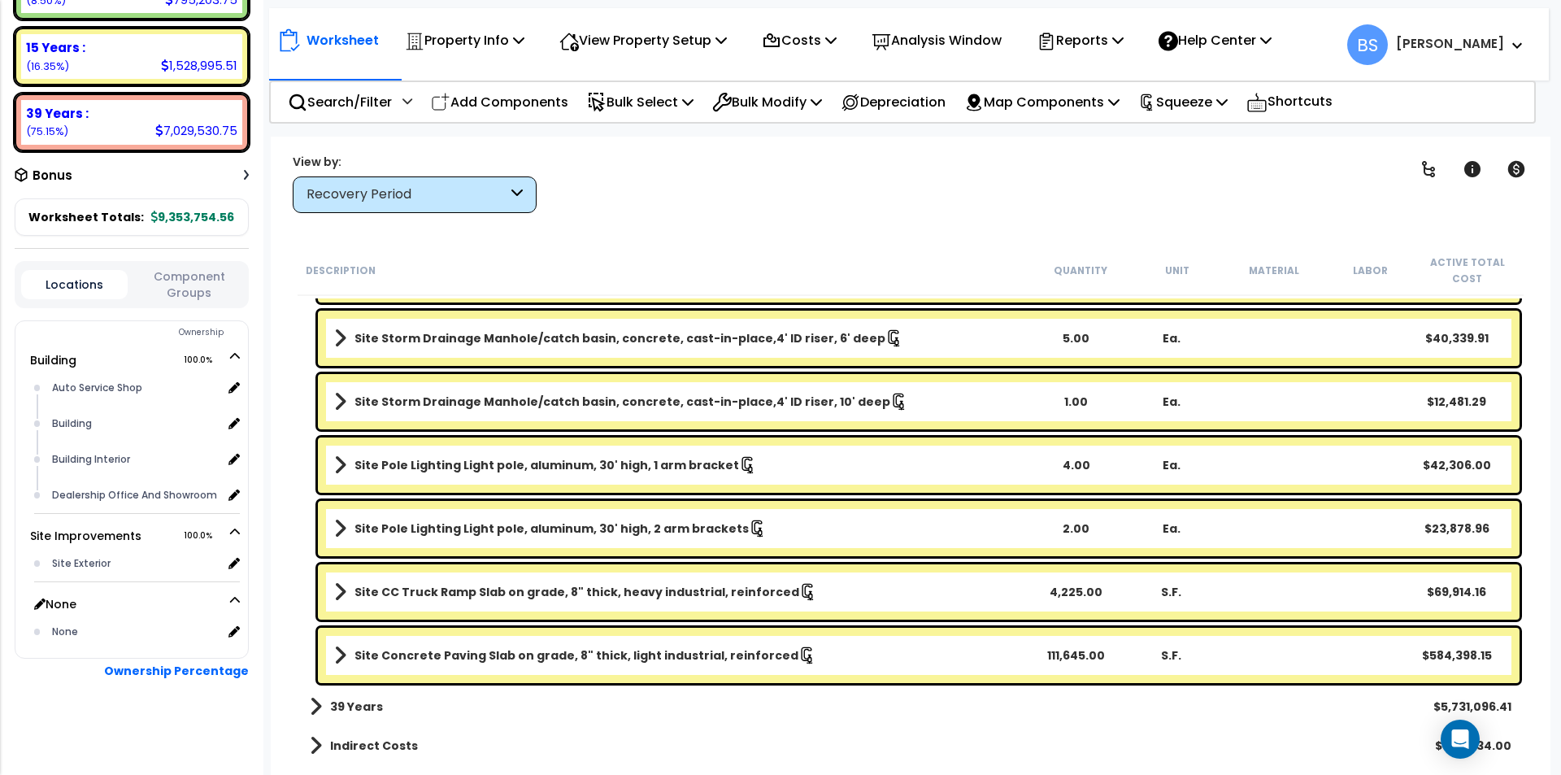
scroll to position [72, 0]
click at [202, 280] on button "Component Groups" at bounding box center [189, 284] width 106 height 34
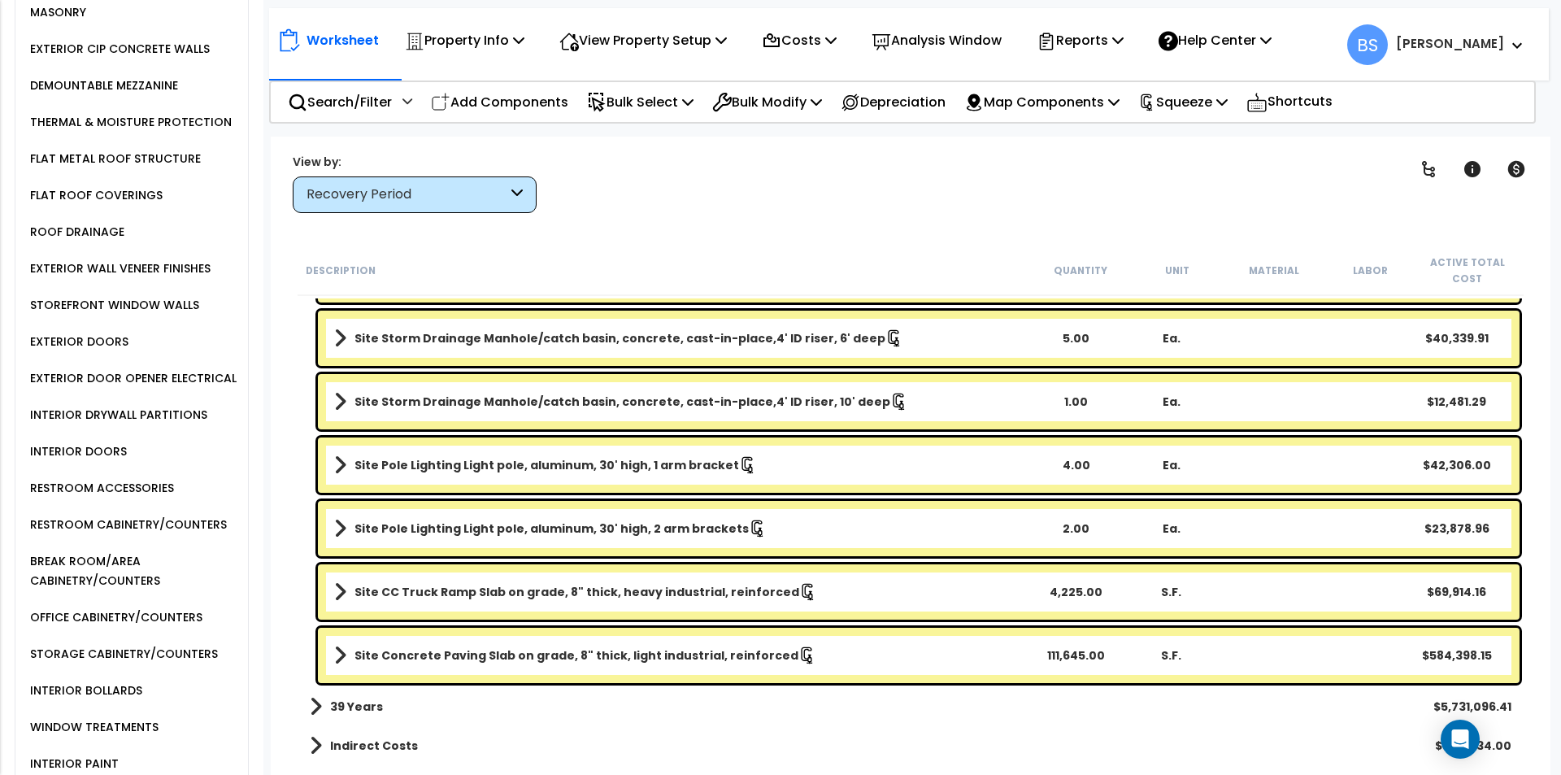
scroll to position [997, 0]
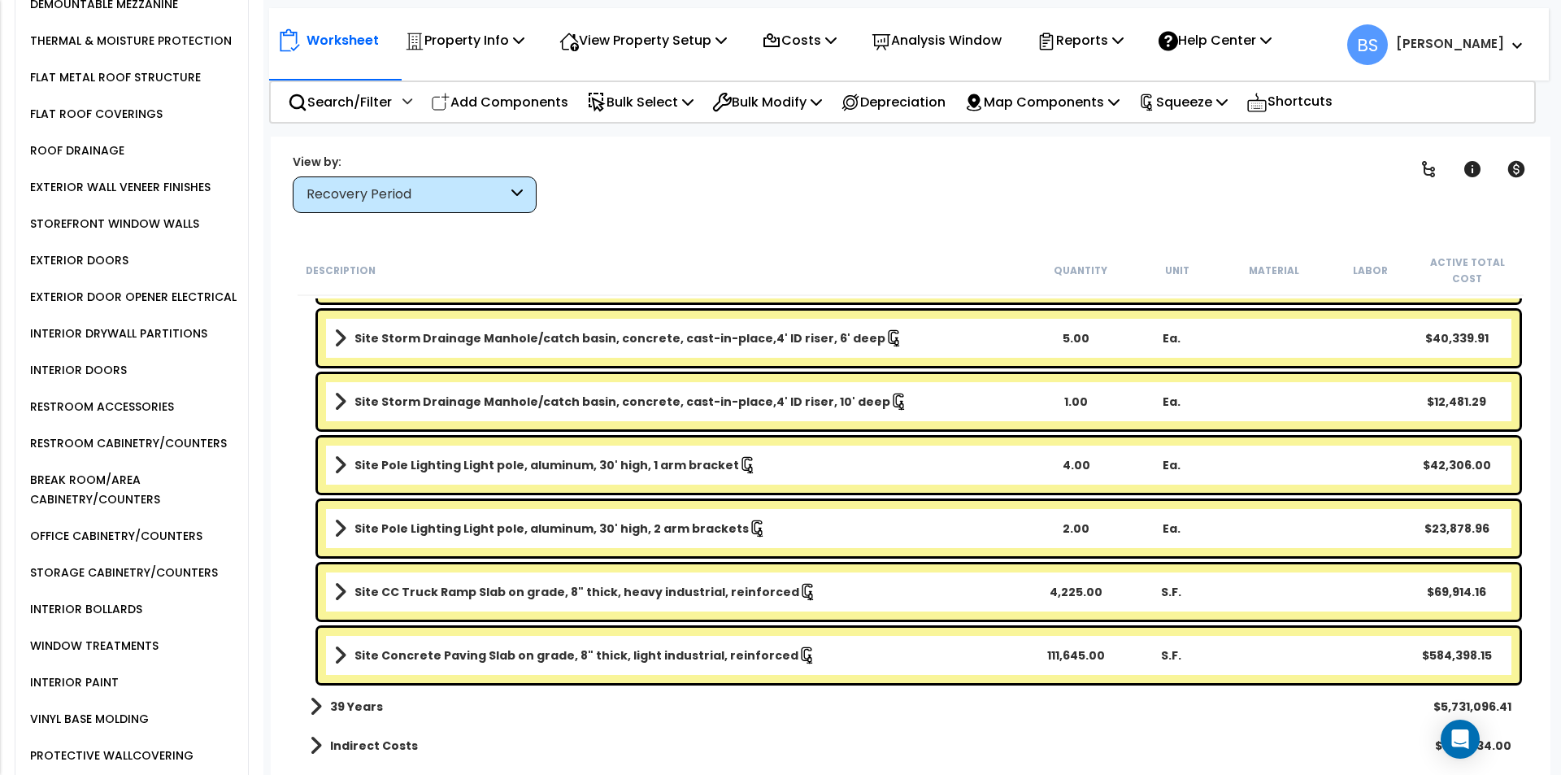
click at [100, 546] on div "OFFICE CABINETRY/COUNTERS" at bounding box center [114, 536] width 176 height 20
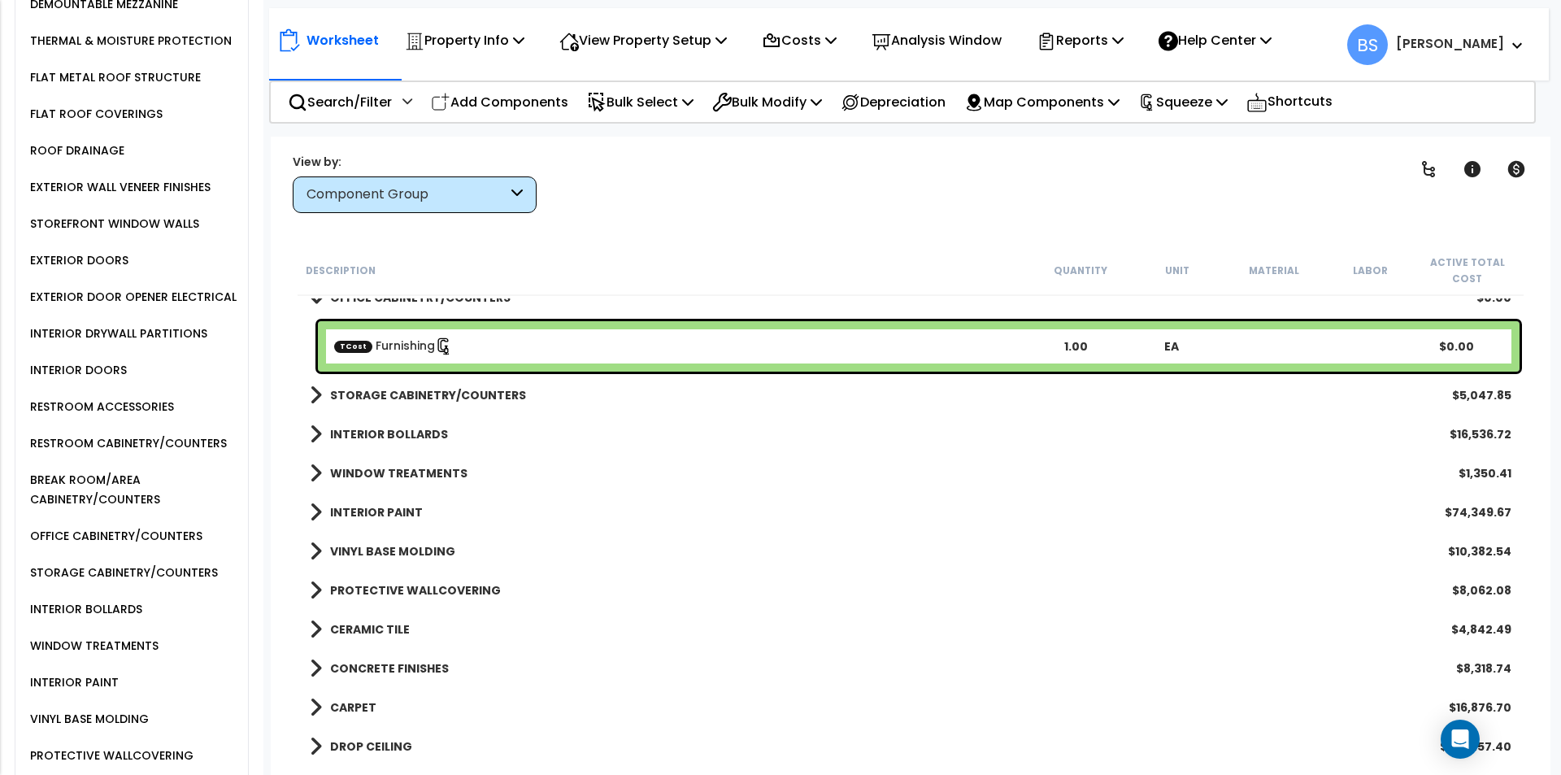
scroll to position [1032, 0]
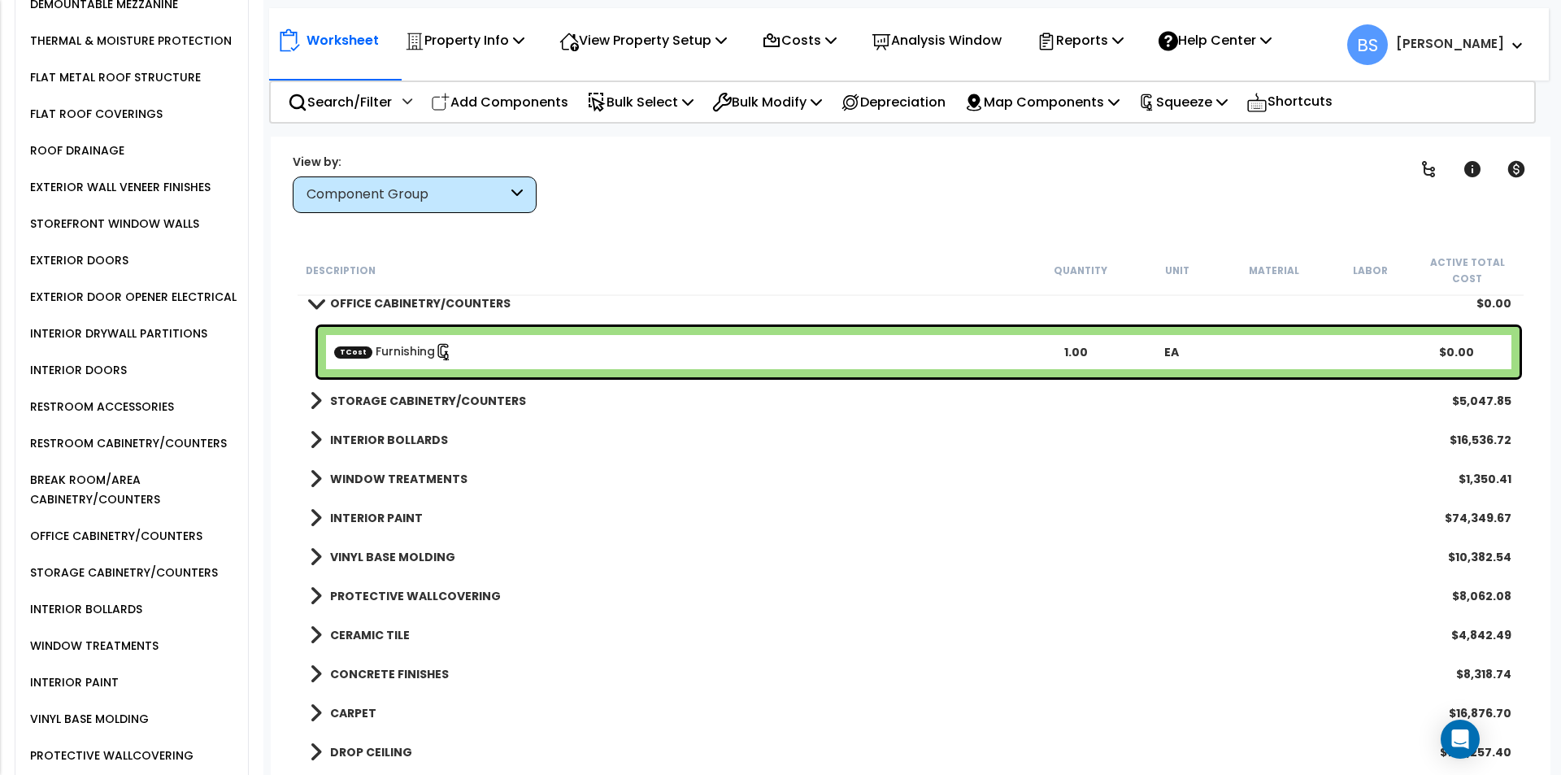
click at [410, 403] on b "STORAGE CABINETRY/COUNTERS" at bounding box center [428, 401] width 196 height 16
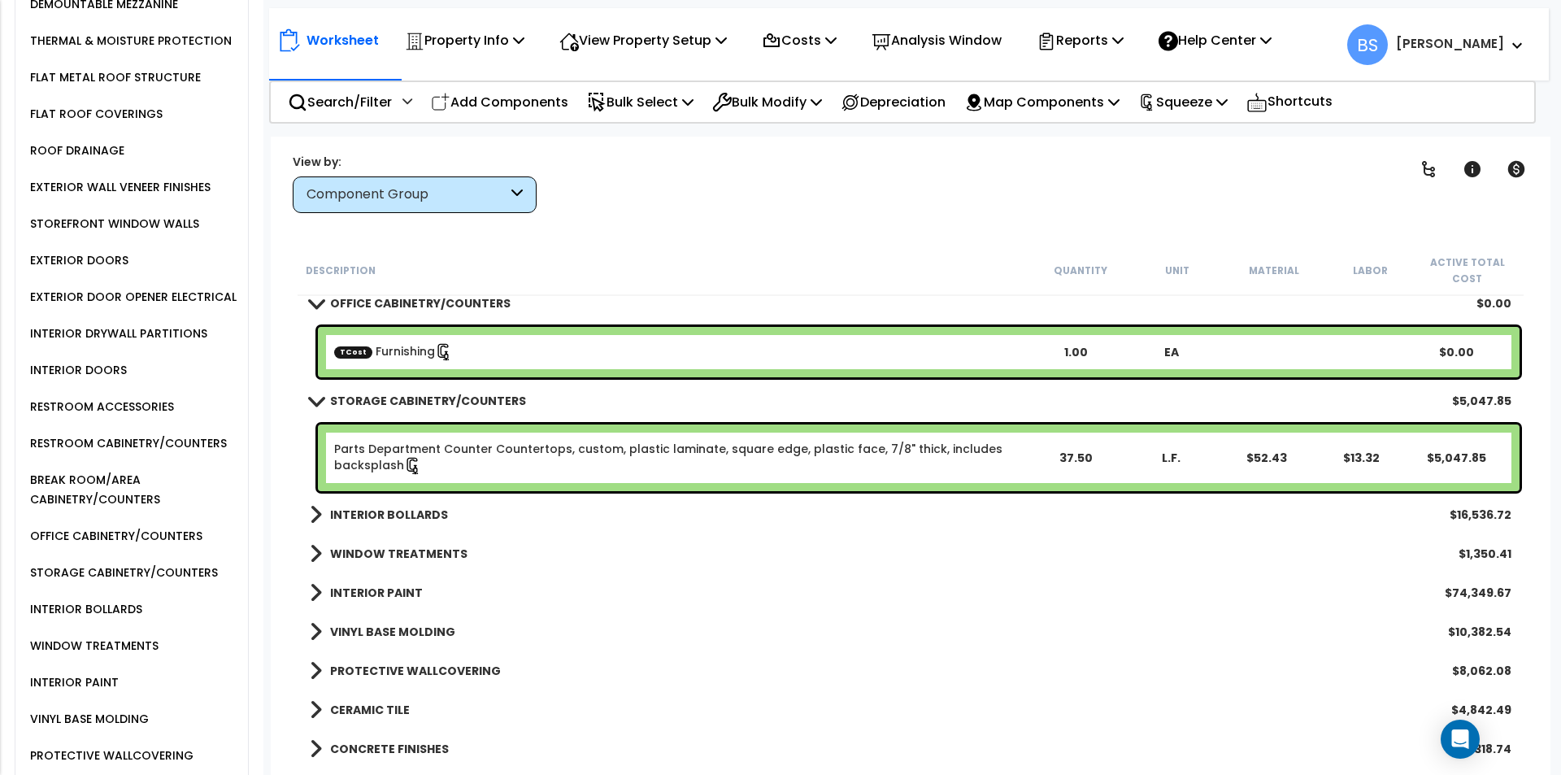
click at [498, 446] on link "Parts Department Counter Countertops, custom, plastic laminate, square edge, pl…" at bounding box center [668, 457] width 668 height 33
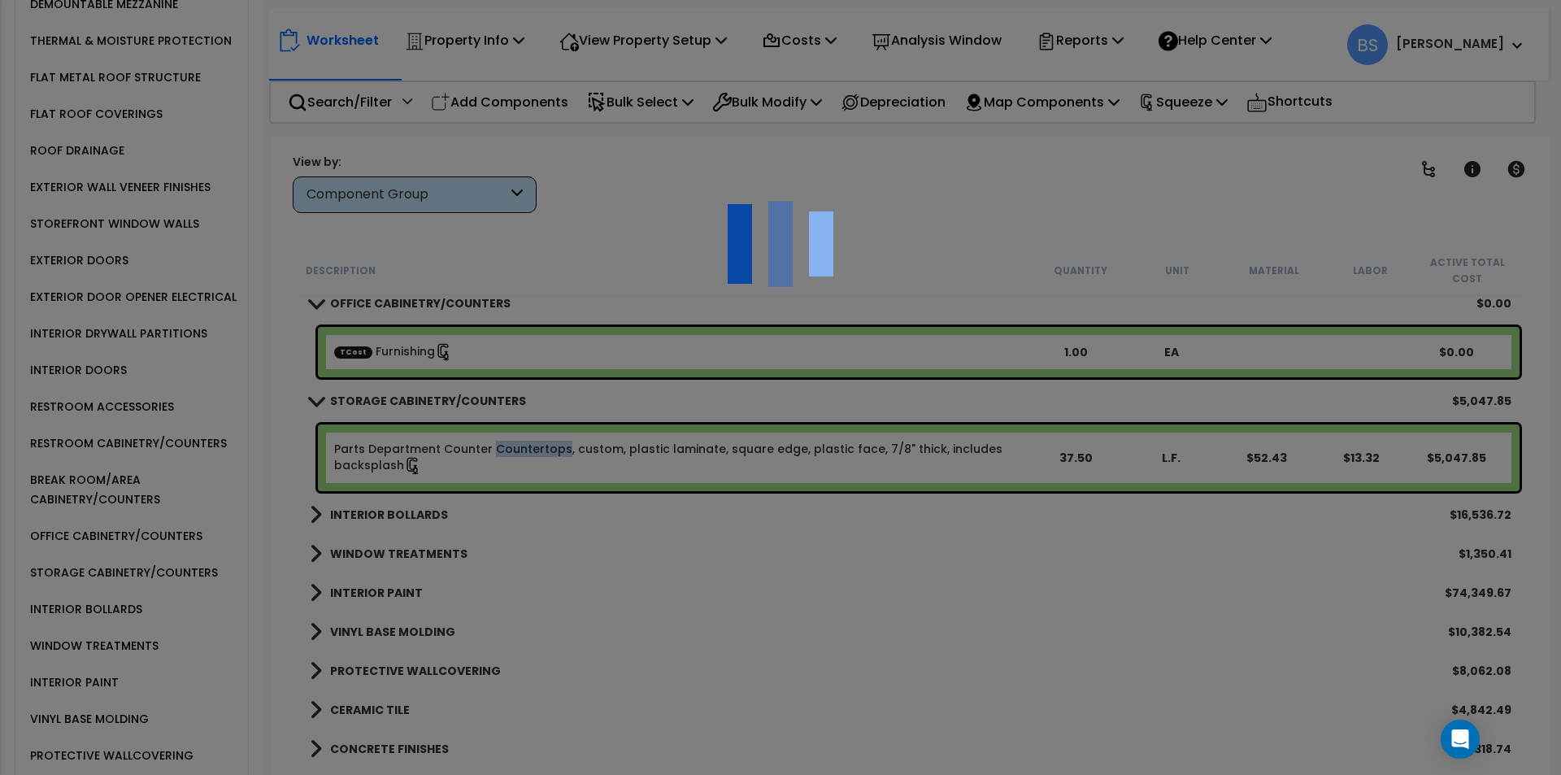
select select "43566971"
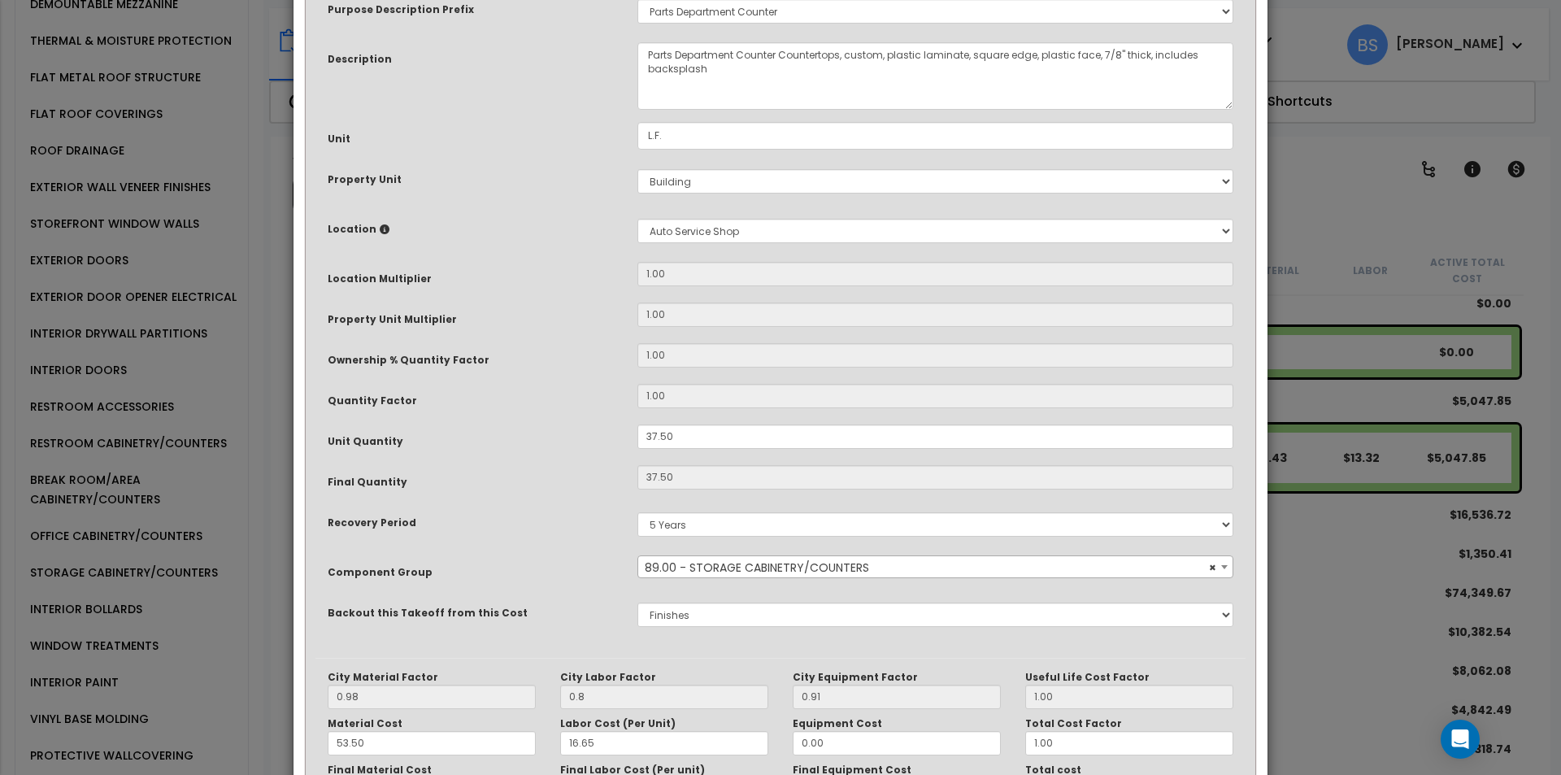
scroll to position [163, 0]
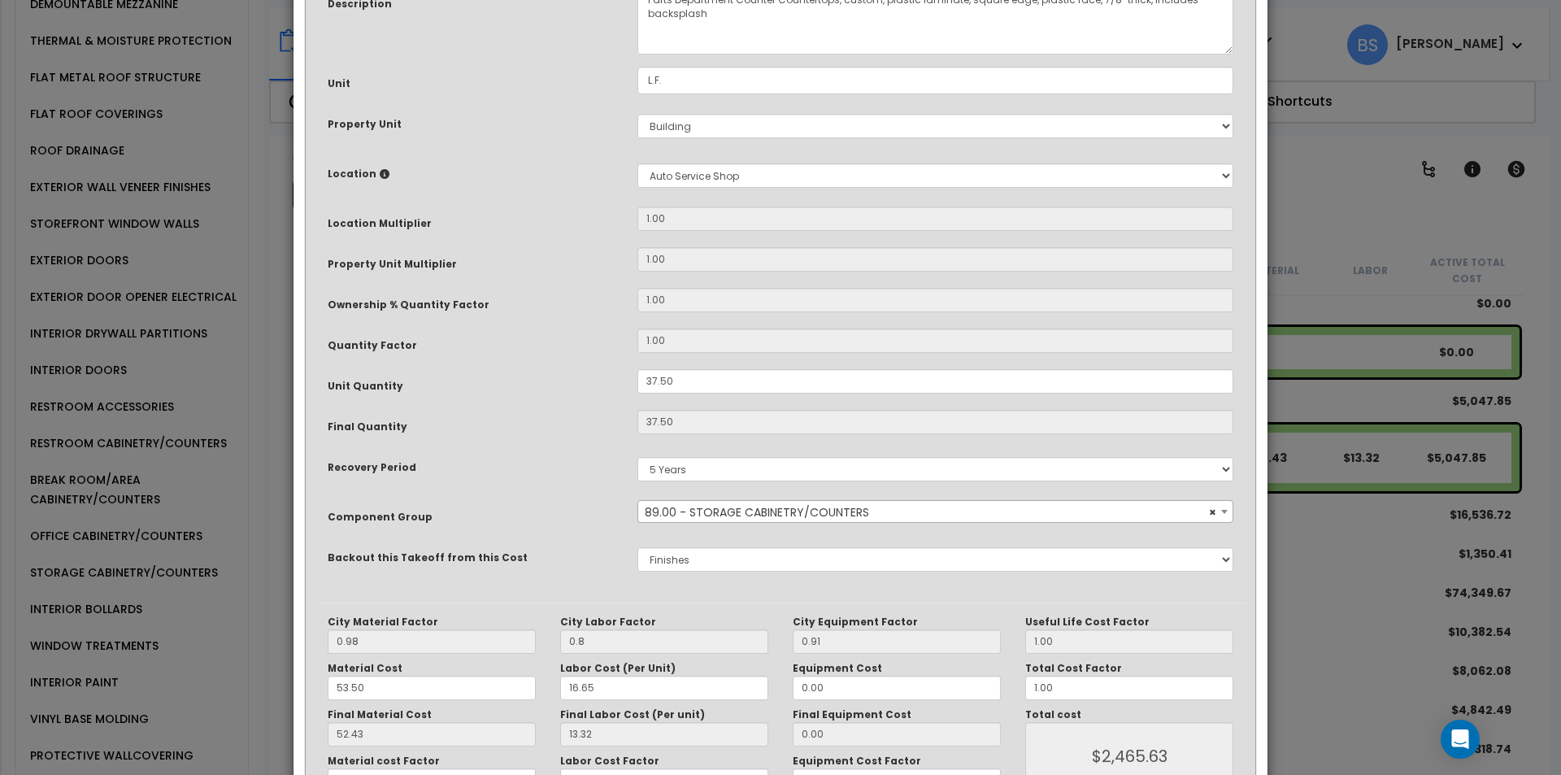
click at [737, 502] on span "× 89.00 - STORAGE CABINETRY/COUNTERS" at bounding box center [935, 512] width 594 height 23
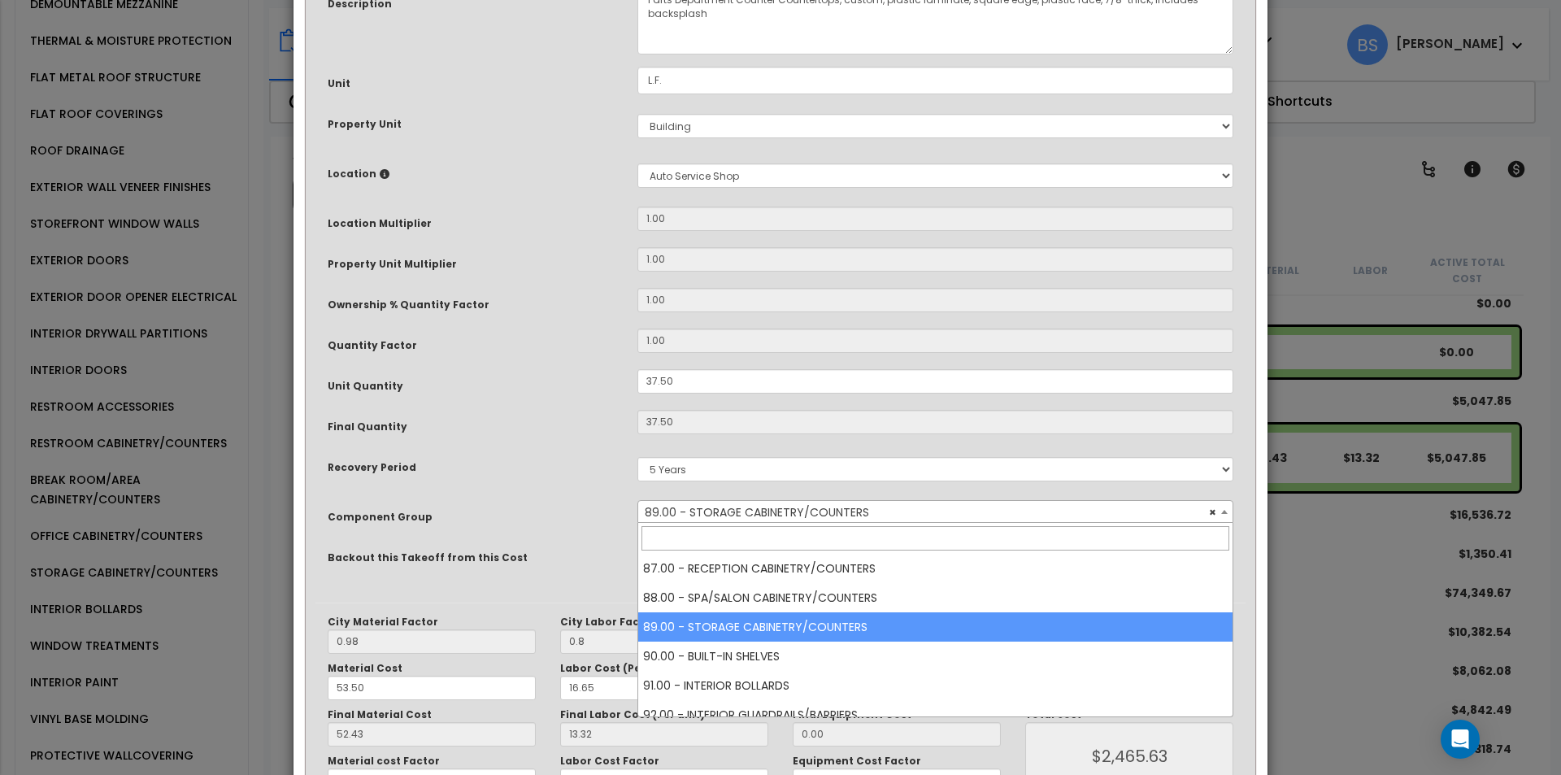
scroll to position [2611, 0]
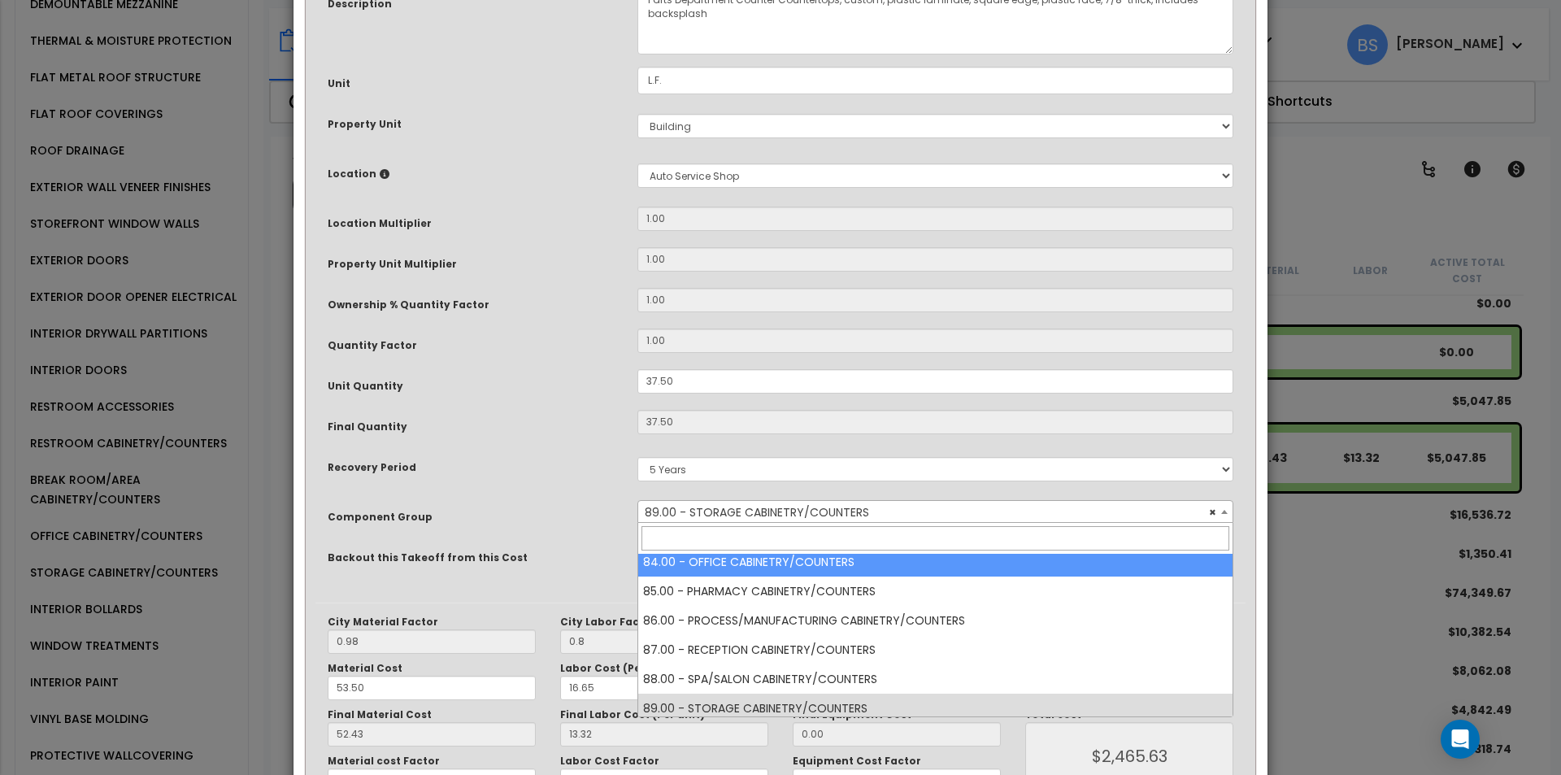
select select "13507"
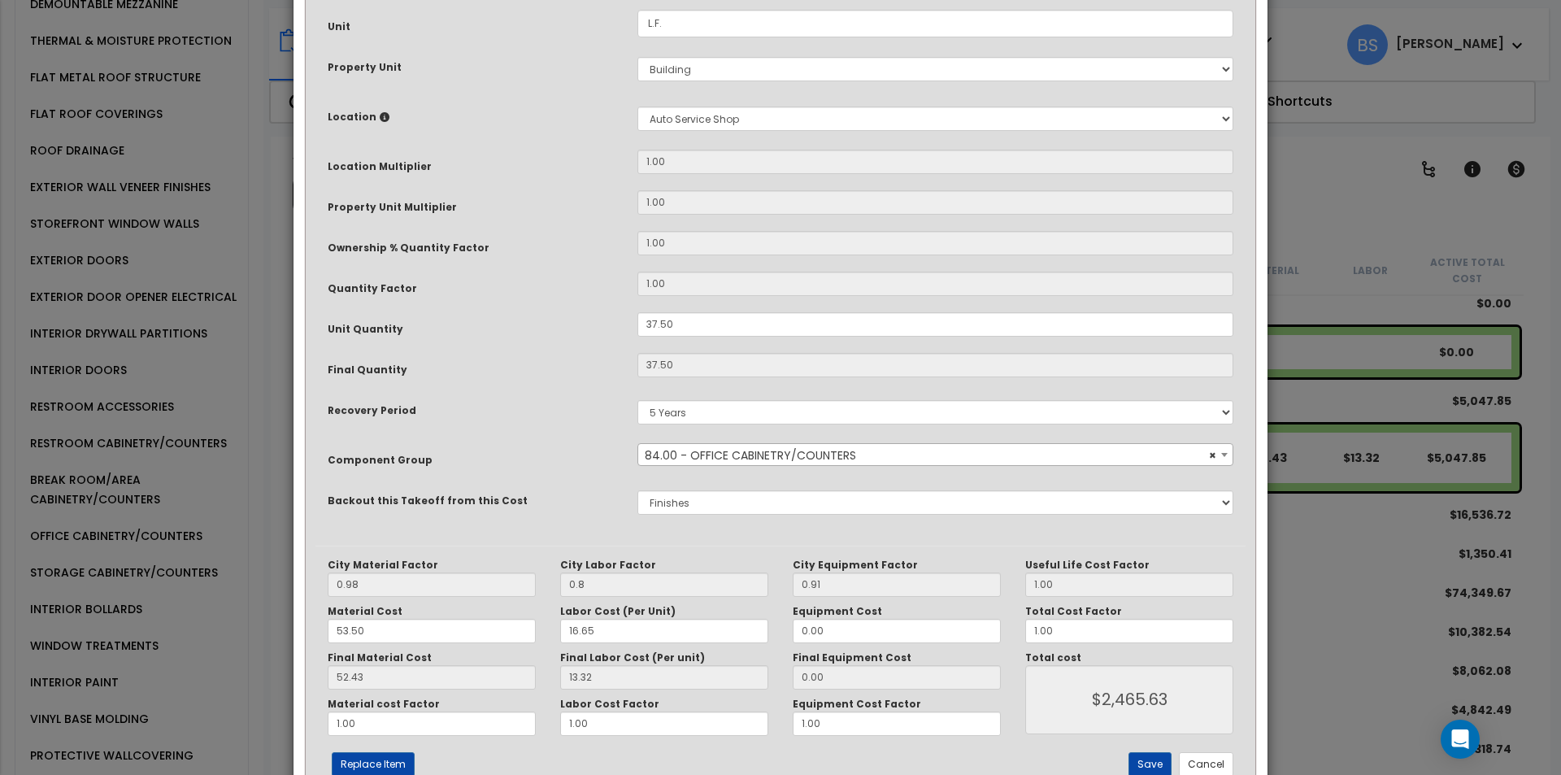
scroll to position [272, 0]
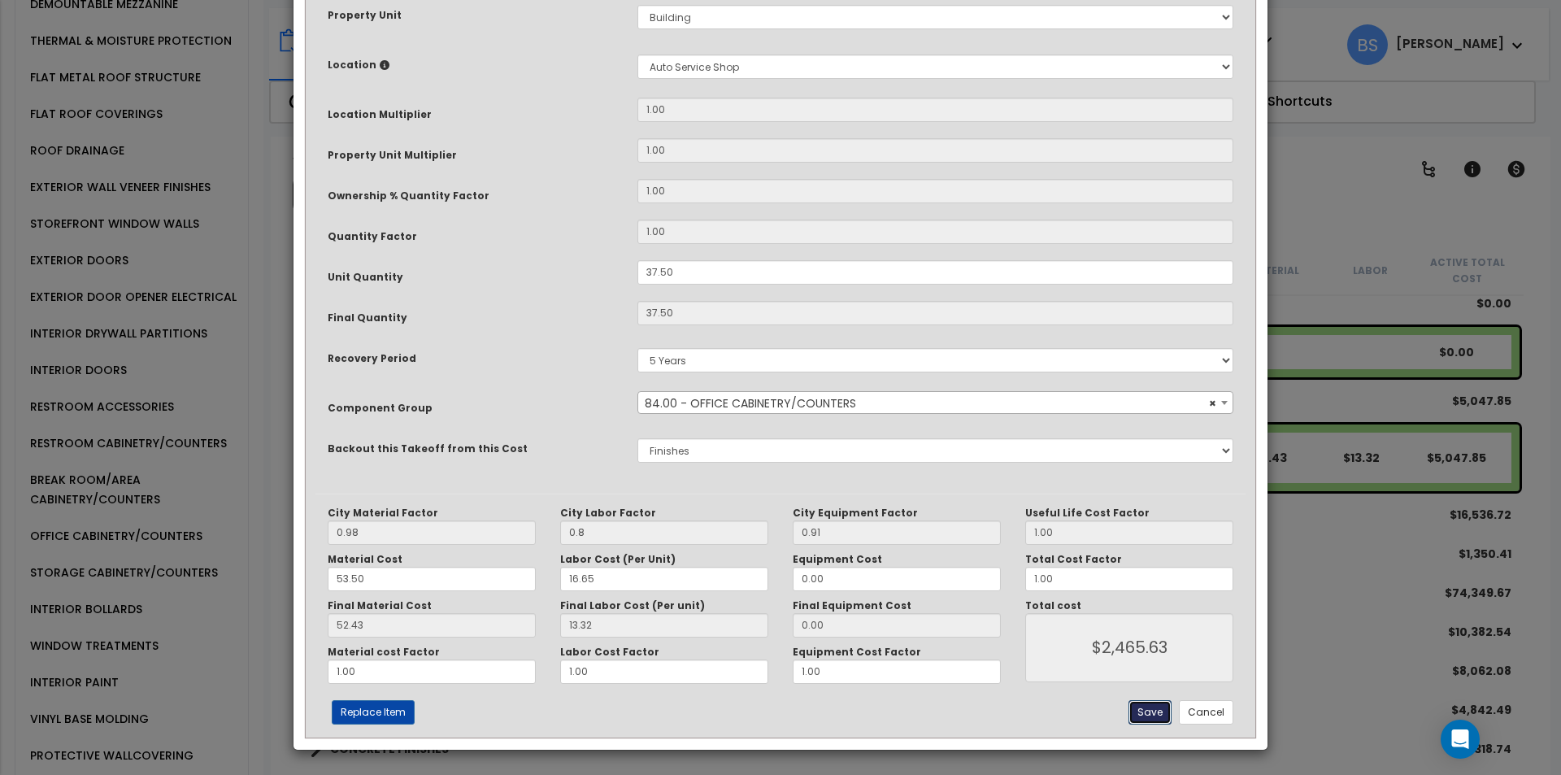
click at [1156, 707] on button "Save" at bounding box center [1149, 712] width 43 height 24
type input "0.80"
type input "2465.63"
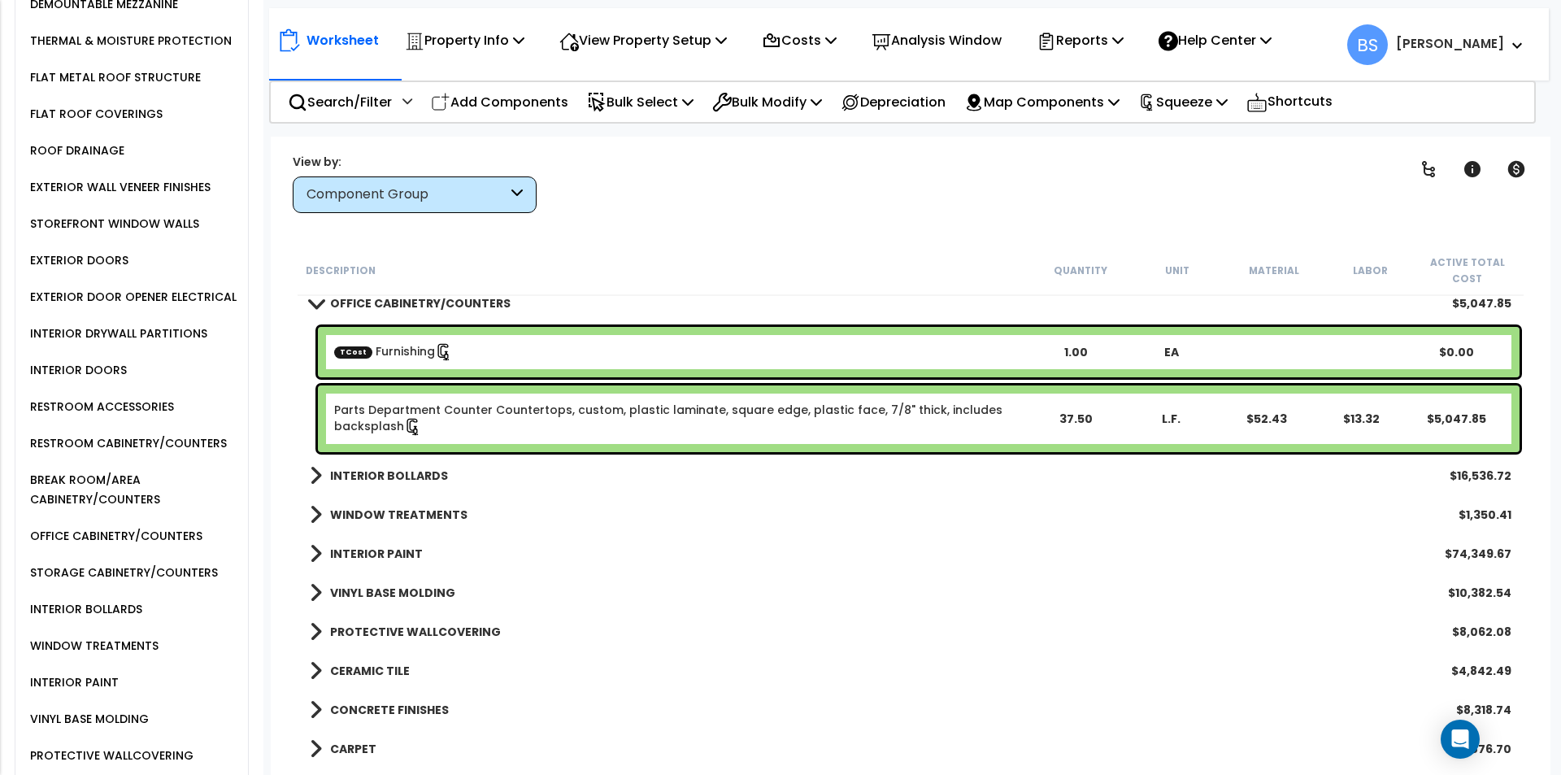
click at [314, 298] on span at bounding box center [316, 303] width 23 height 12
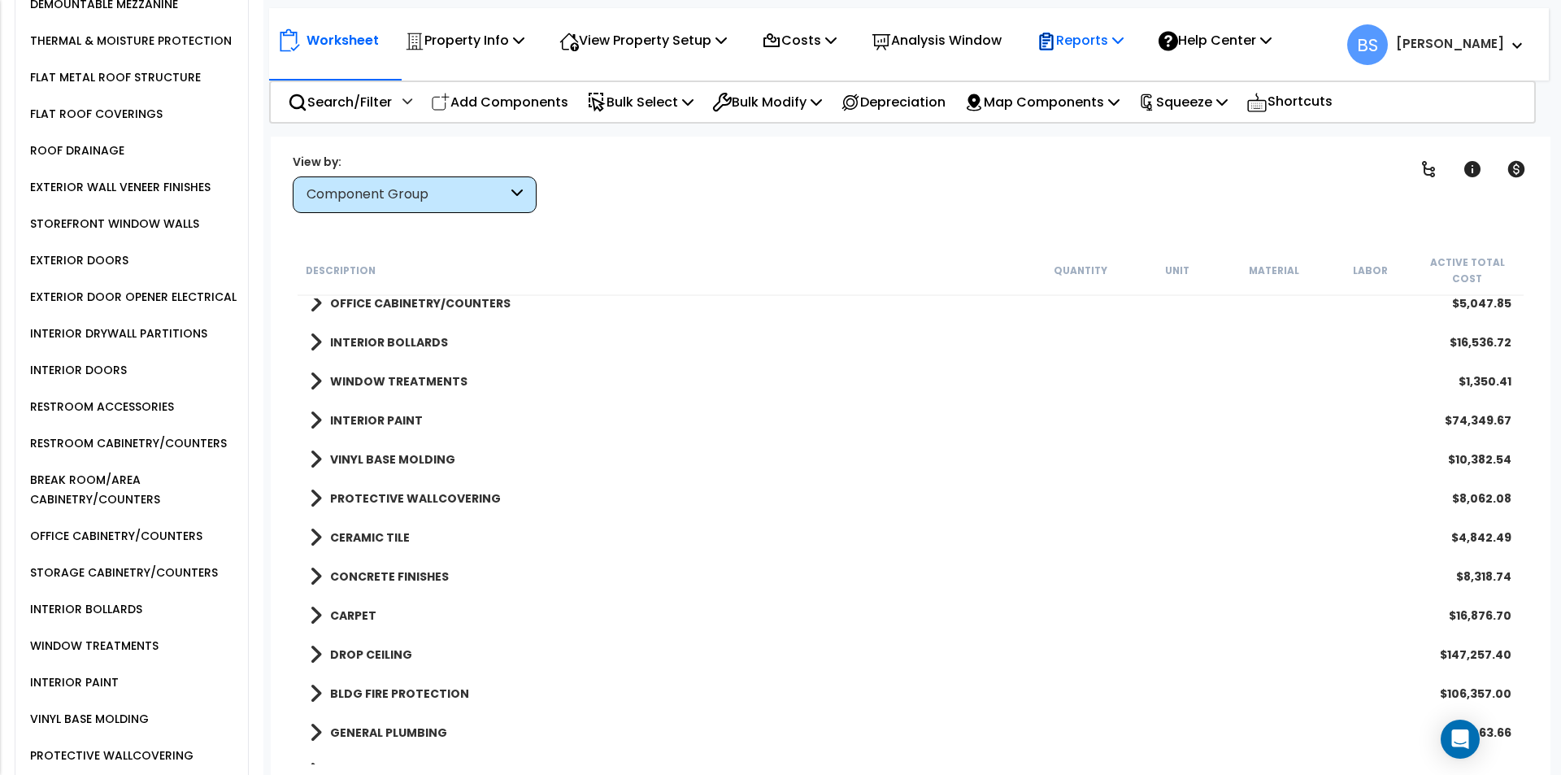
click at [1105, 39] on p "Reports" at bounding box center [1080, 40] width 87 height 22
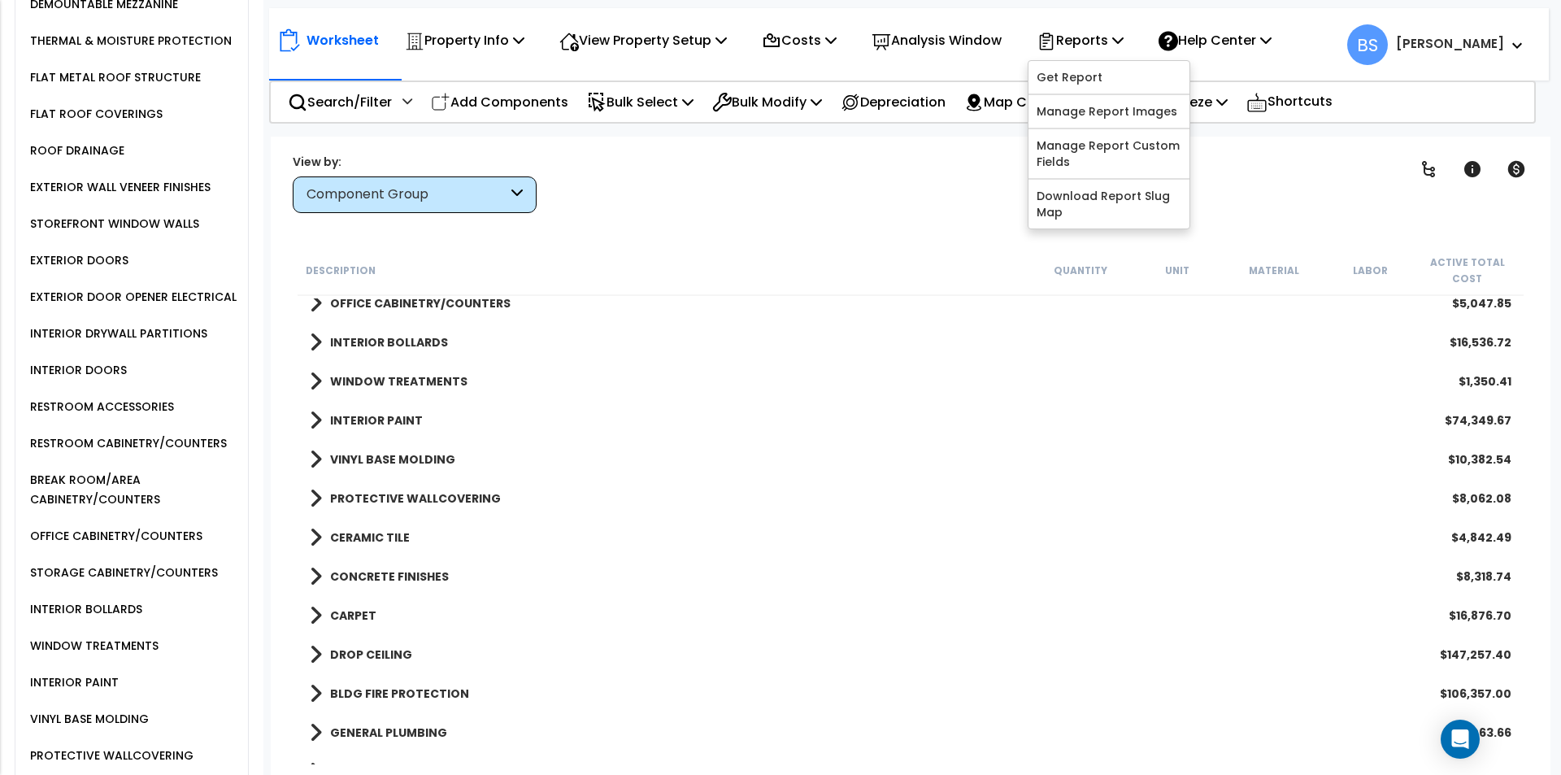
click at [867, 176] on div "Clear Filters" at bounding box center [967, 183] width 821 height 60
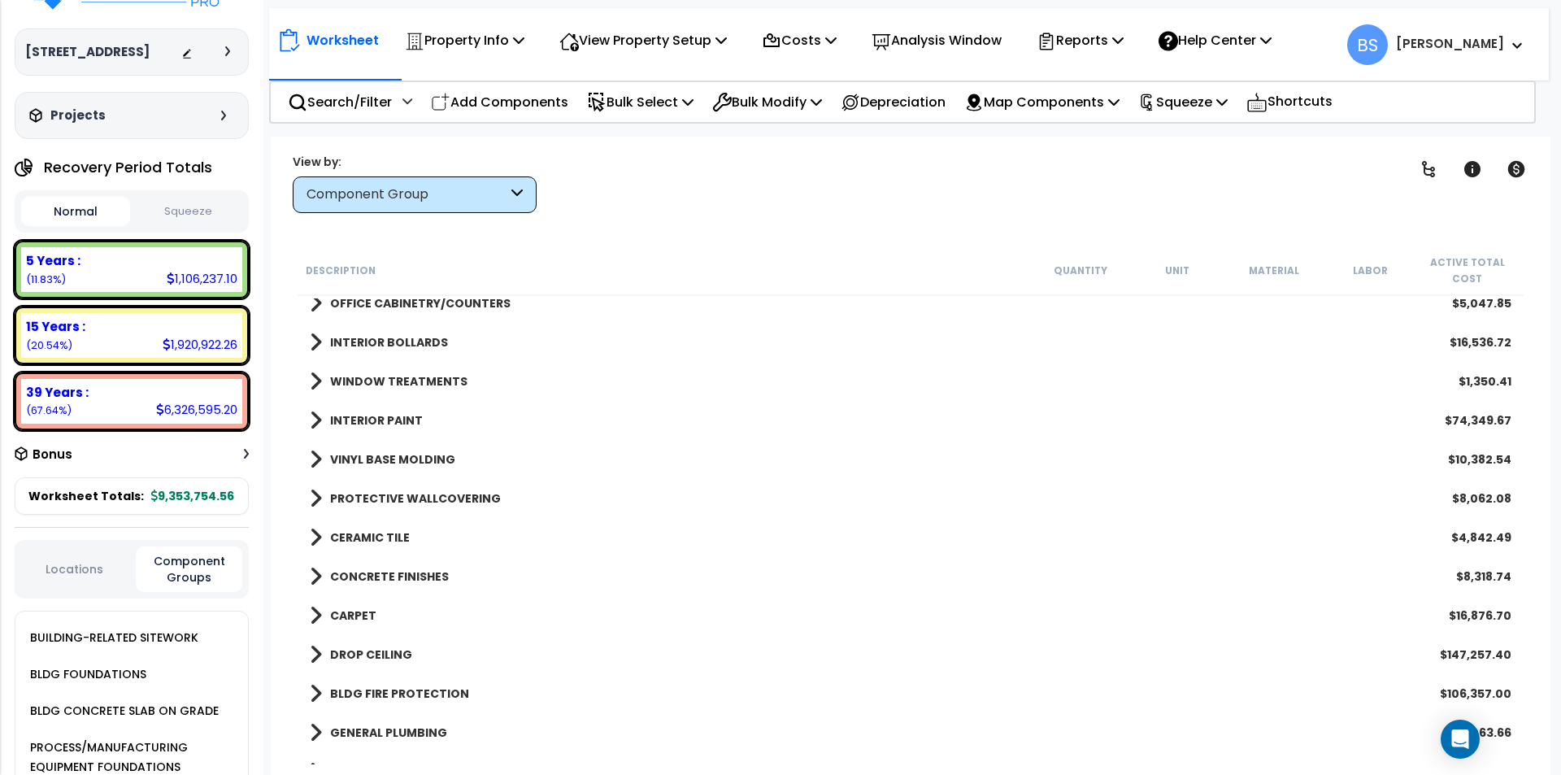
scroll to position [0, 0]
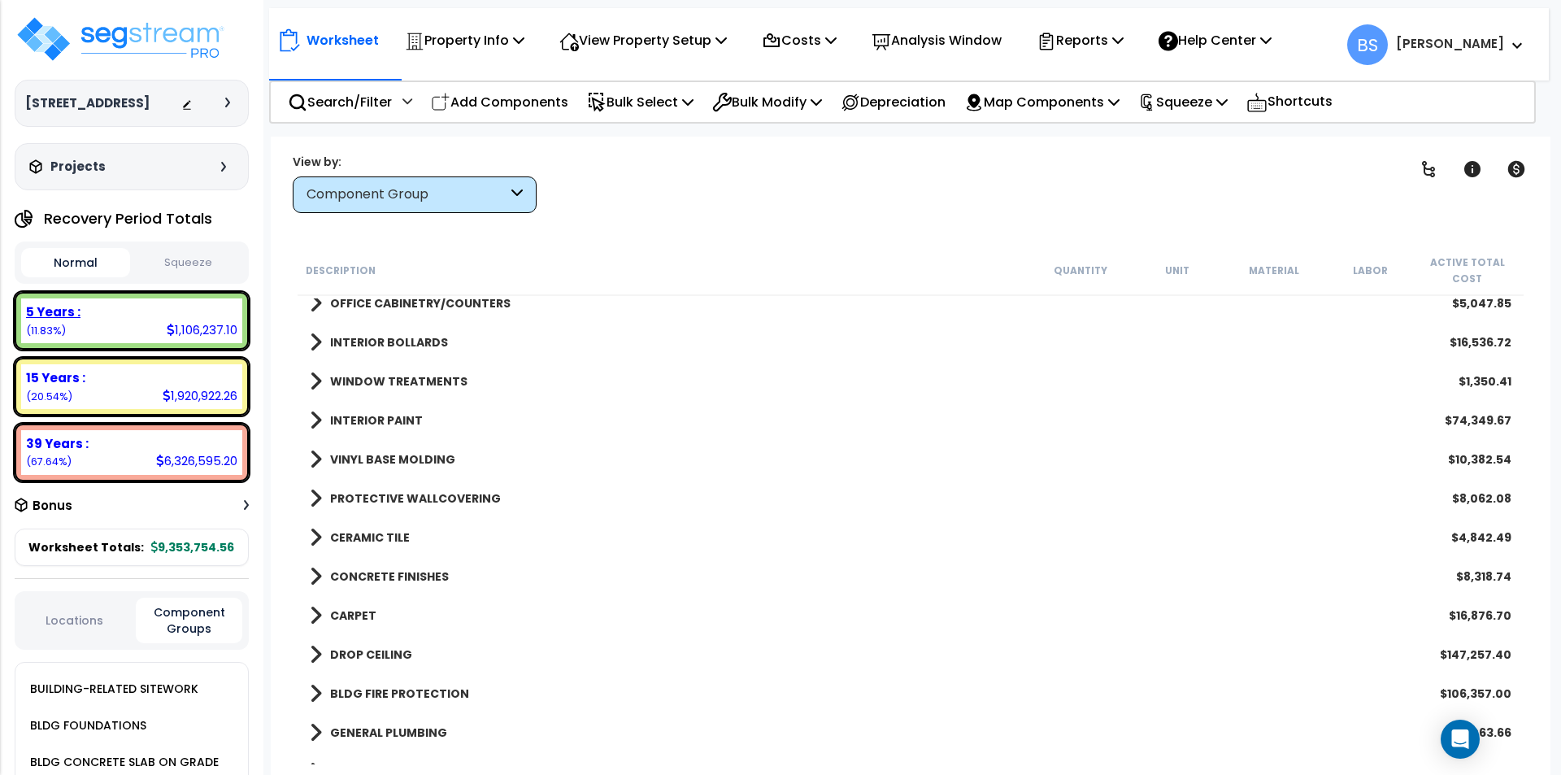
click at [125, 339] on div "5 Years : 1,106,237.10 (11.83%)" at bounding box center [131, 320] width 221 height 45
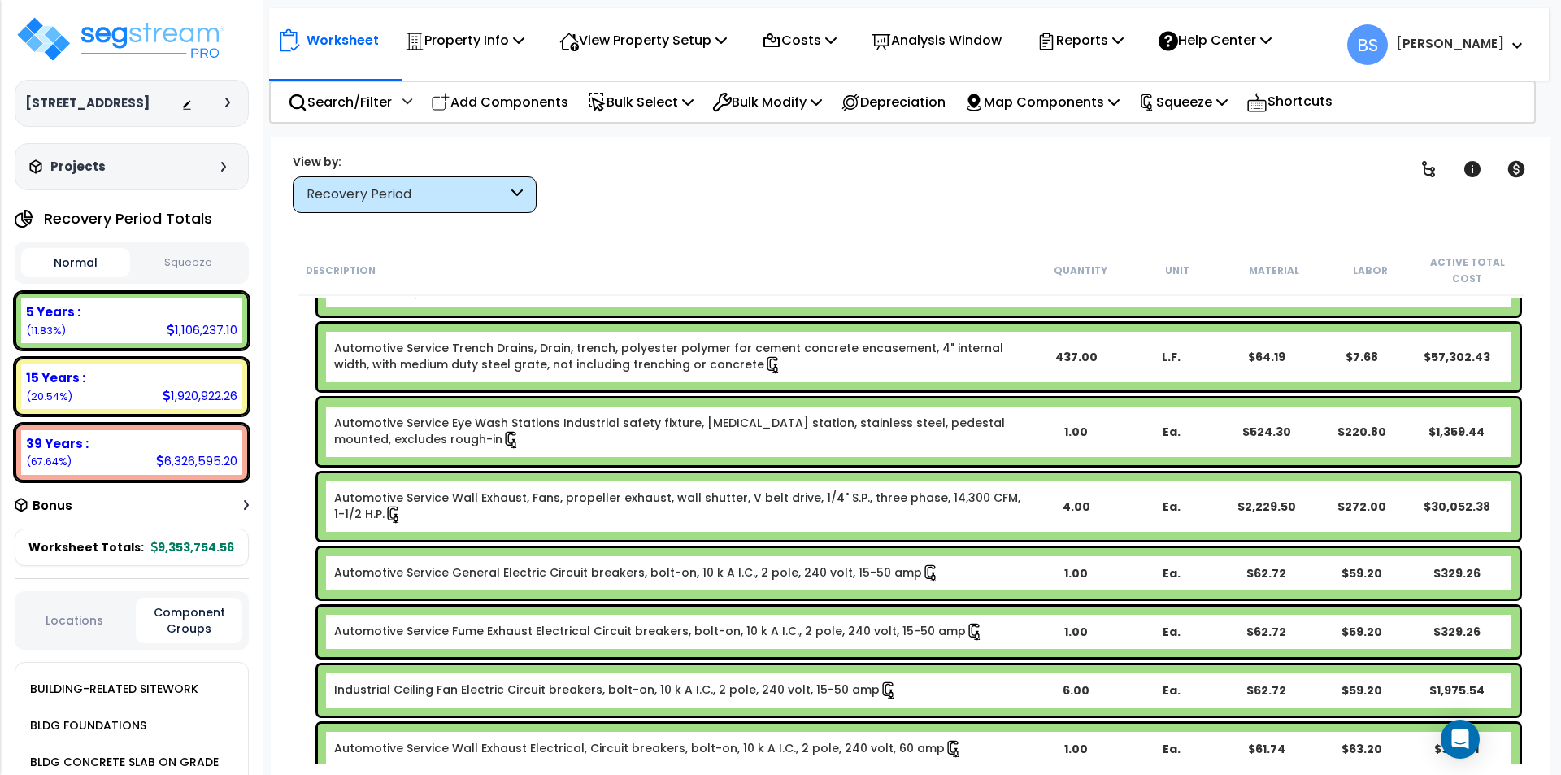
scroll to position [625, 0]
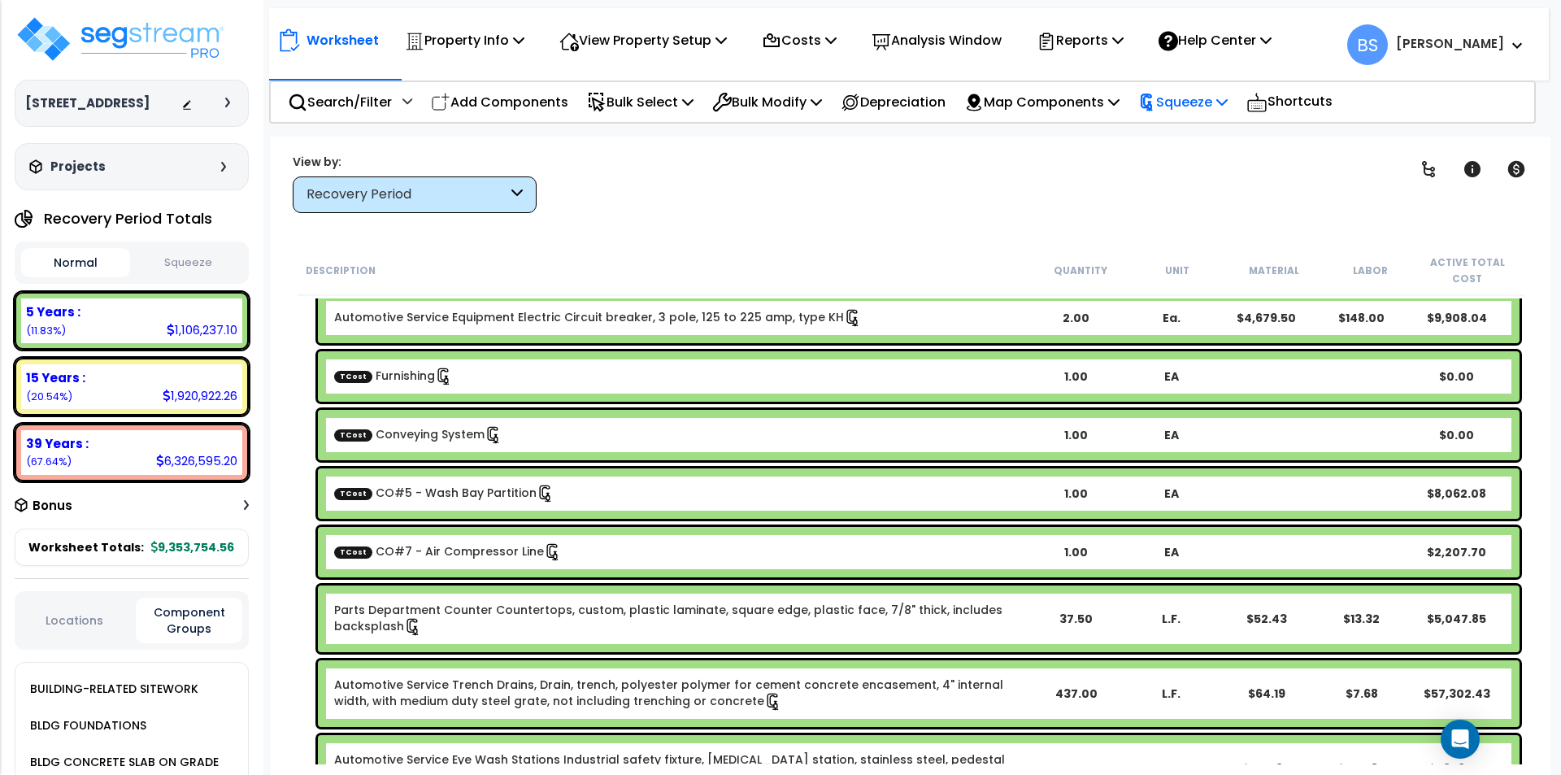
click at [1228, 98] on p "Squeeze" at bounding box center [1182, 102] width 89 height 22
click at [945, 248] on div "Description Quantity Unit Material Labor Active Total Cost" at bounding box center [911, 271] width 1226 height 50
click at [1098, 19] on div "Worksheet Property Info Property Setup Add Property Unit Template property Clon…" at bounding box center [909, 36] width 1280 height 57
click at [1108, 37] on p "Reports" at bounding box center [1080, 40] width 87 height 22
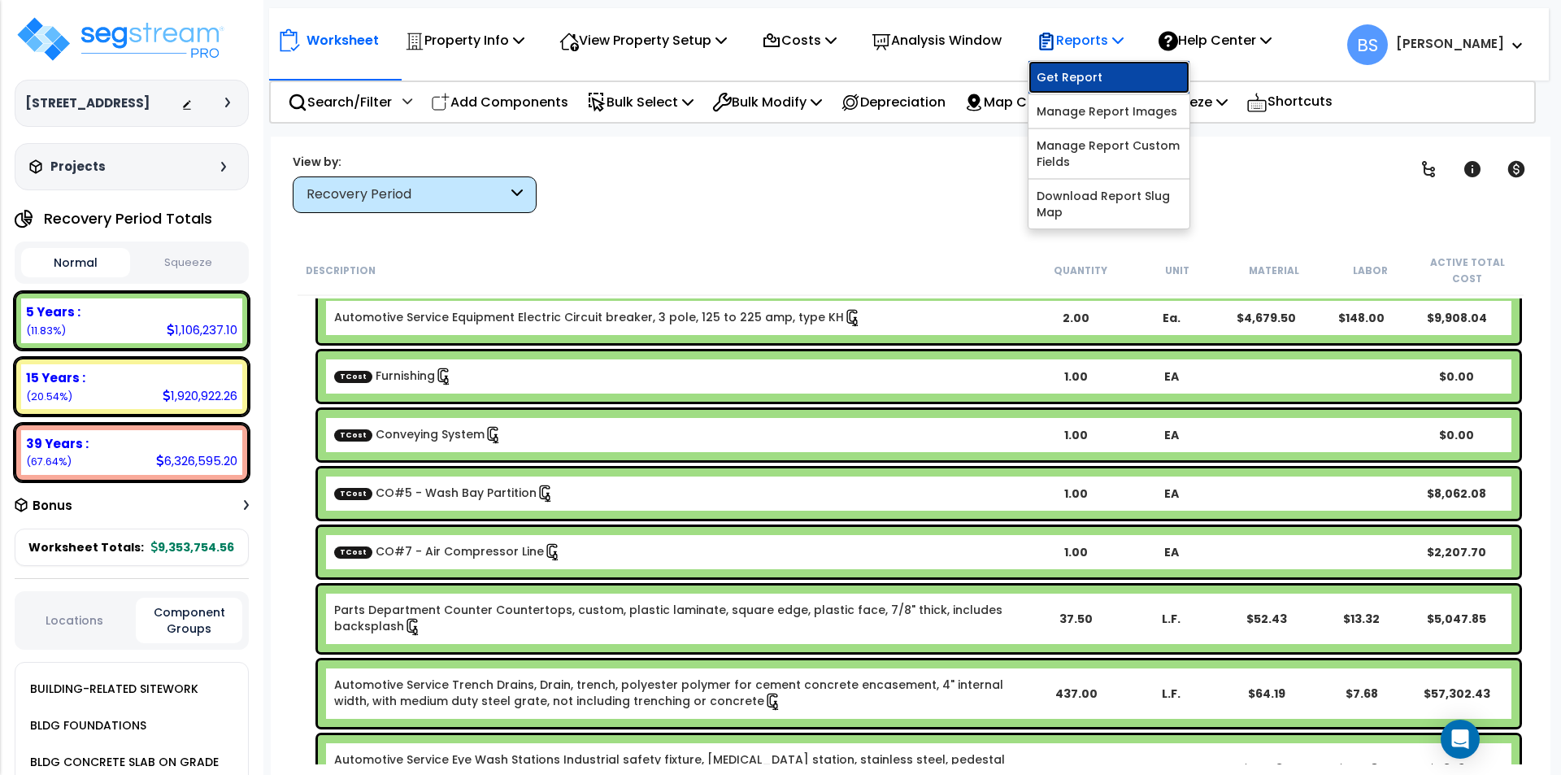
click at [1099, 85] on link "Get Report" at bounding box center [1108, 77] width 161 height 33
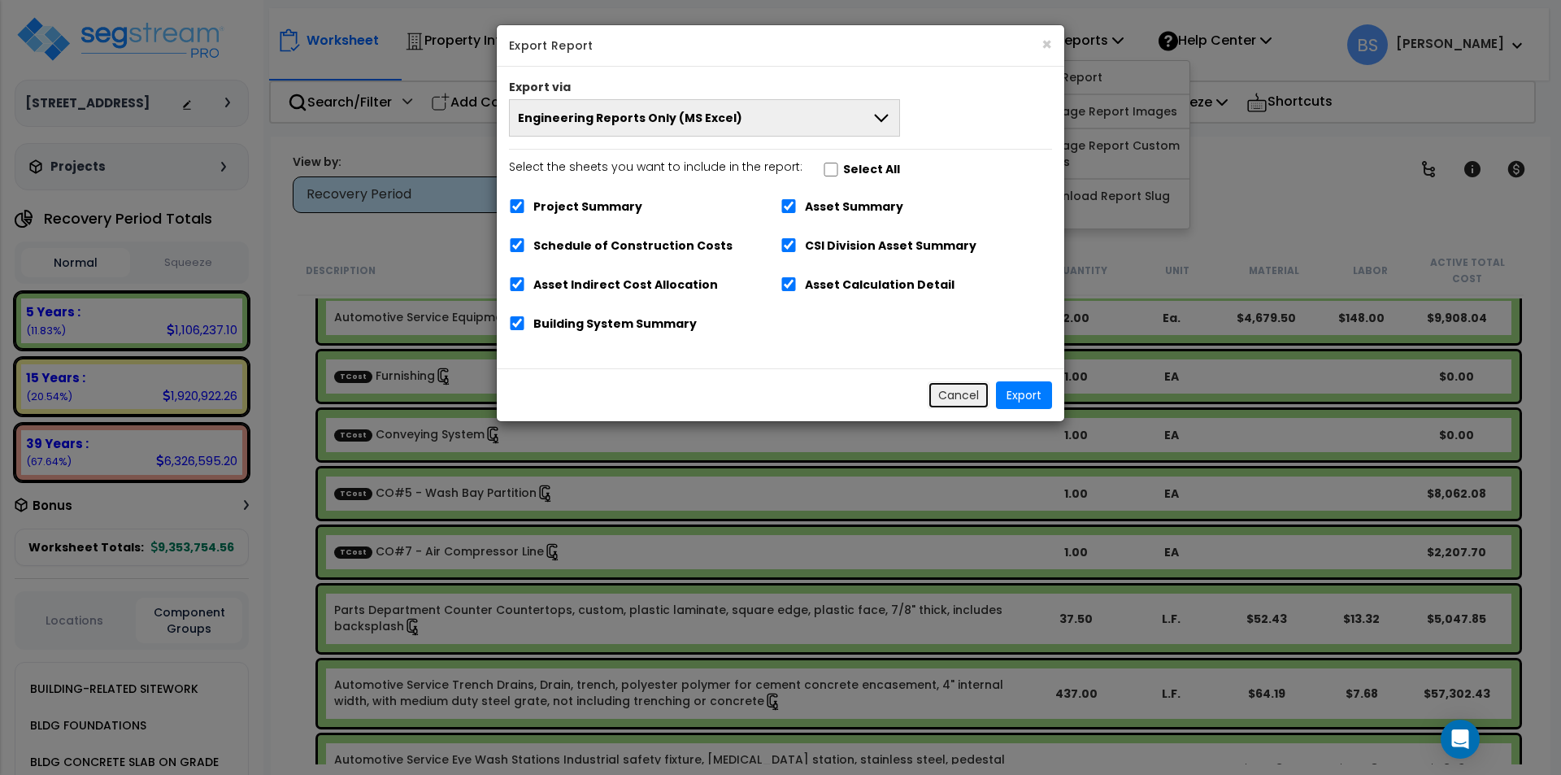
click at [960, 399] on button "Cancel" at bounding box center [959, 395] width 62 height 28
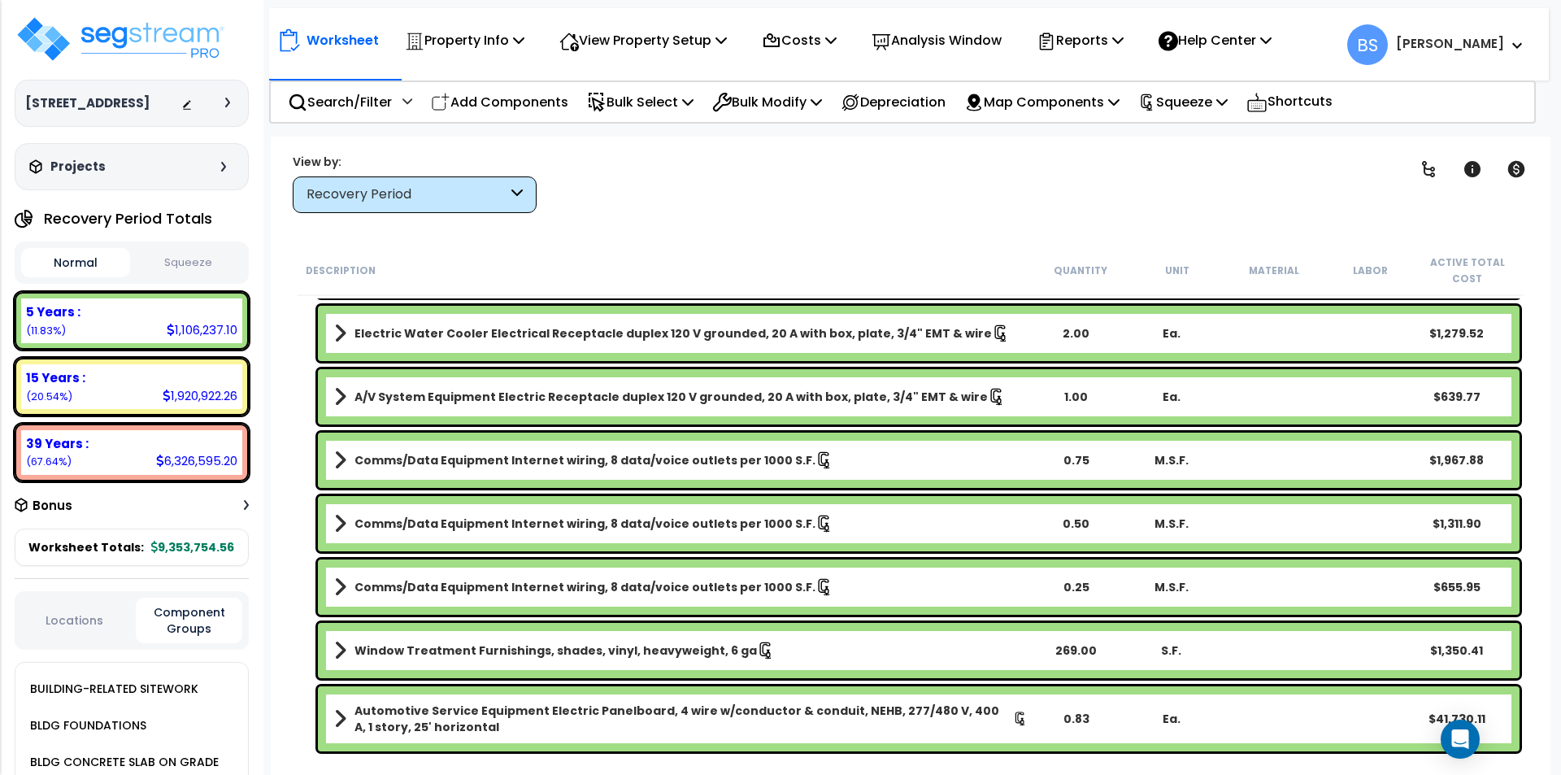
scroll to position [4906, 0]
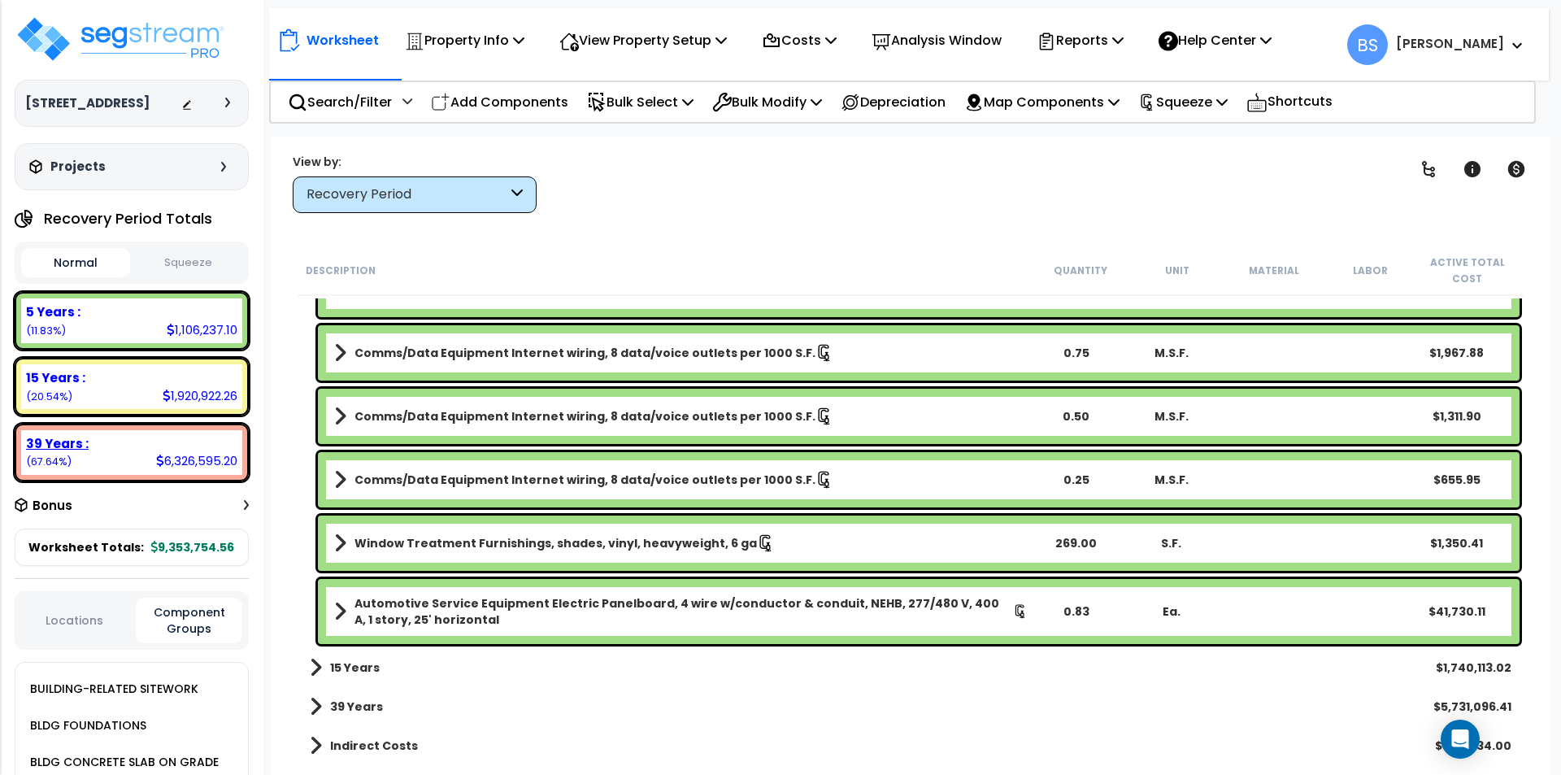
click at [86, 473] on div "39 Years : 6,326,595.20 (67.64%)" at bounding box center [131, 452] width 221 height 45
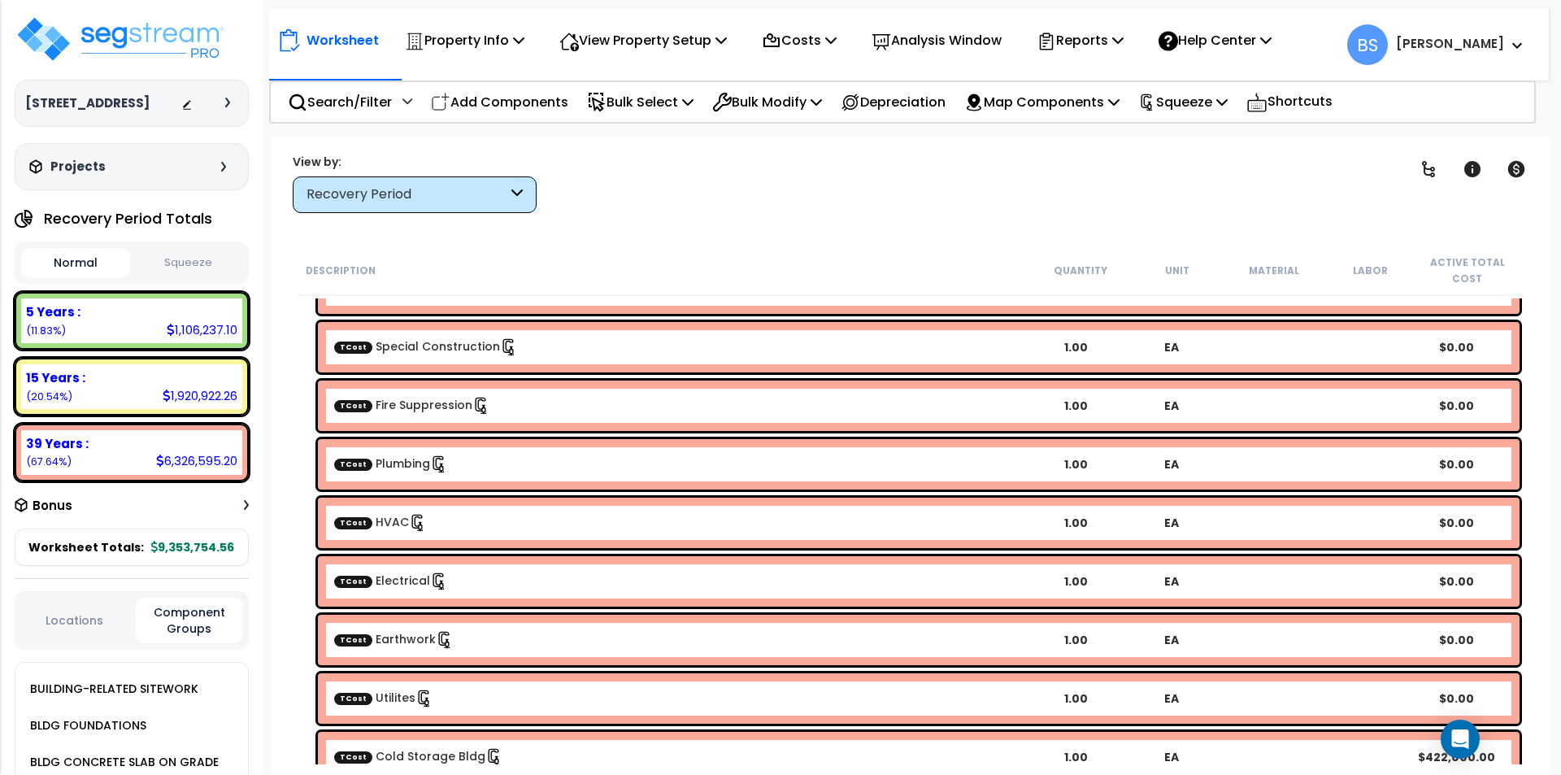
scroll to position [1316, 0]
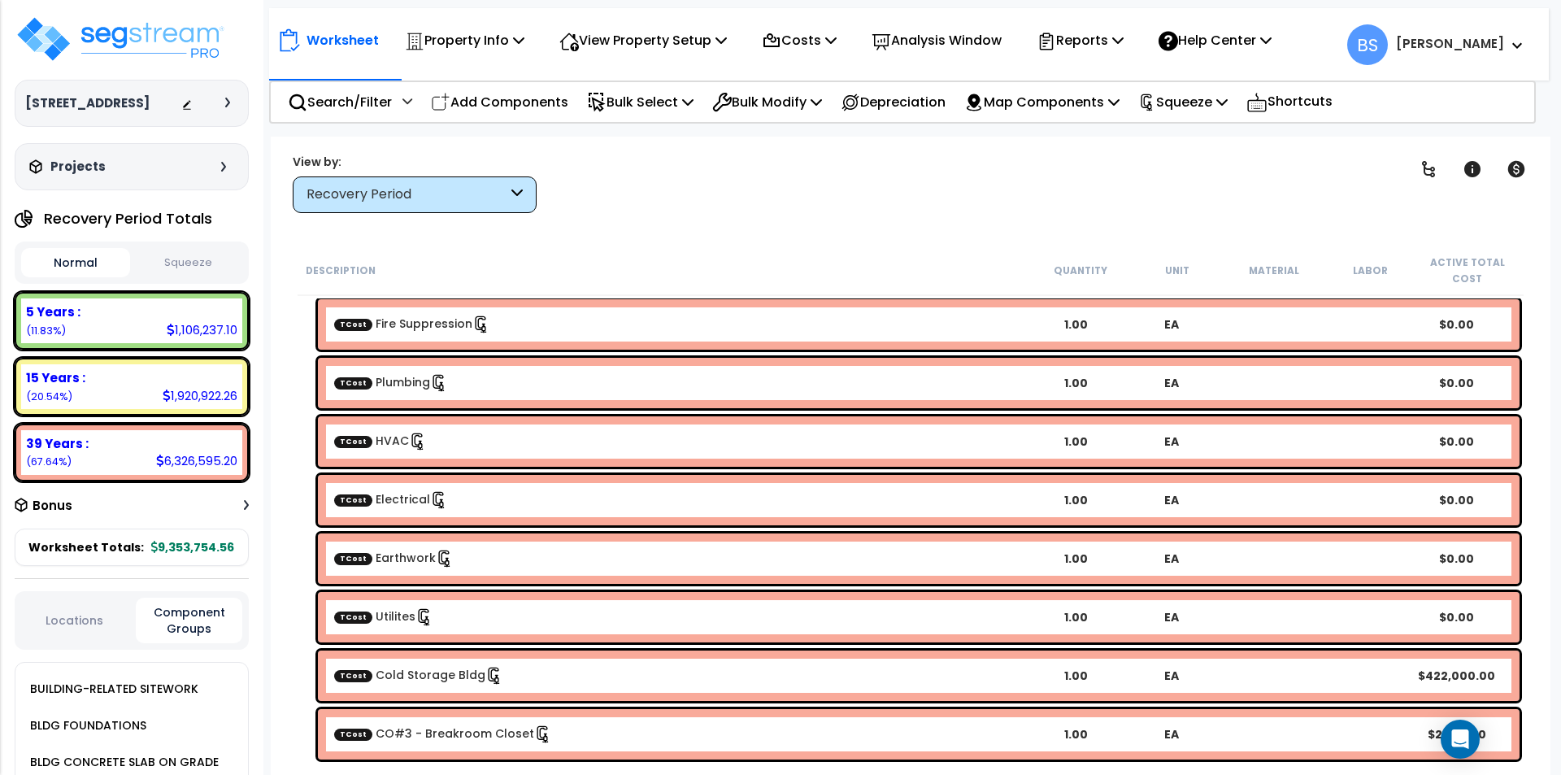
click at [429, 672] on link "TCost Cold Storage Bldg" at bounding box center [418, 675] width 169 height 16
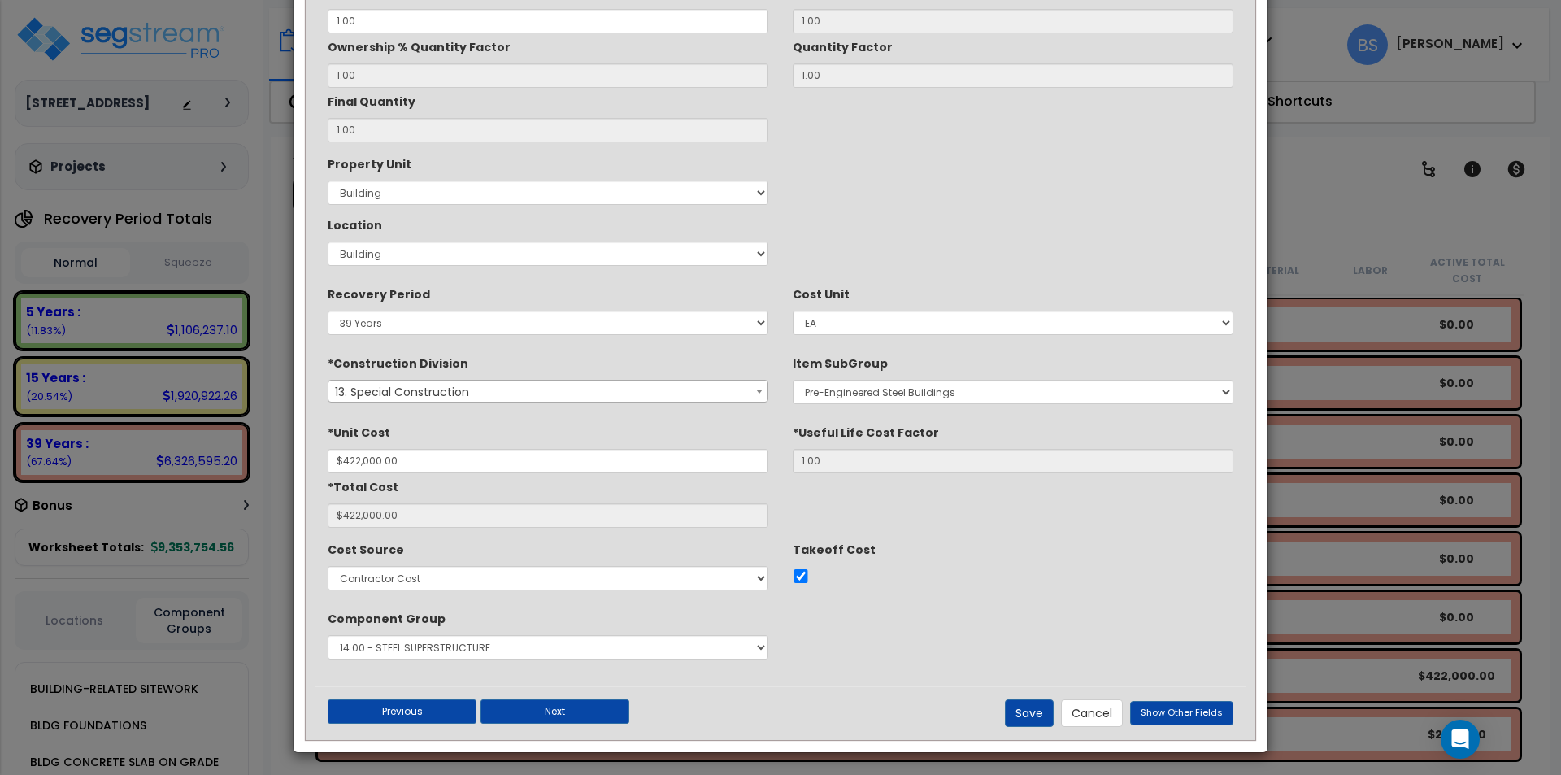
scroll to position [183, 0]
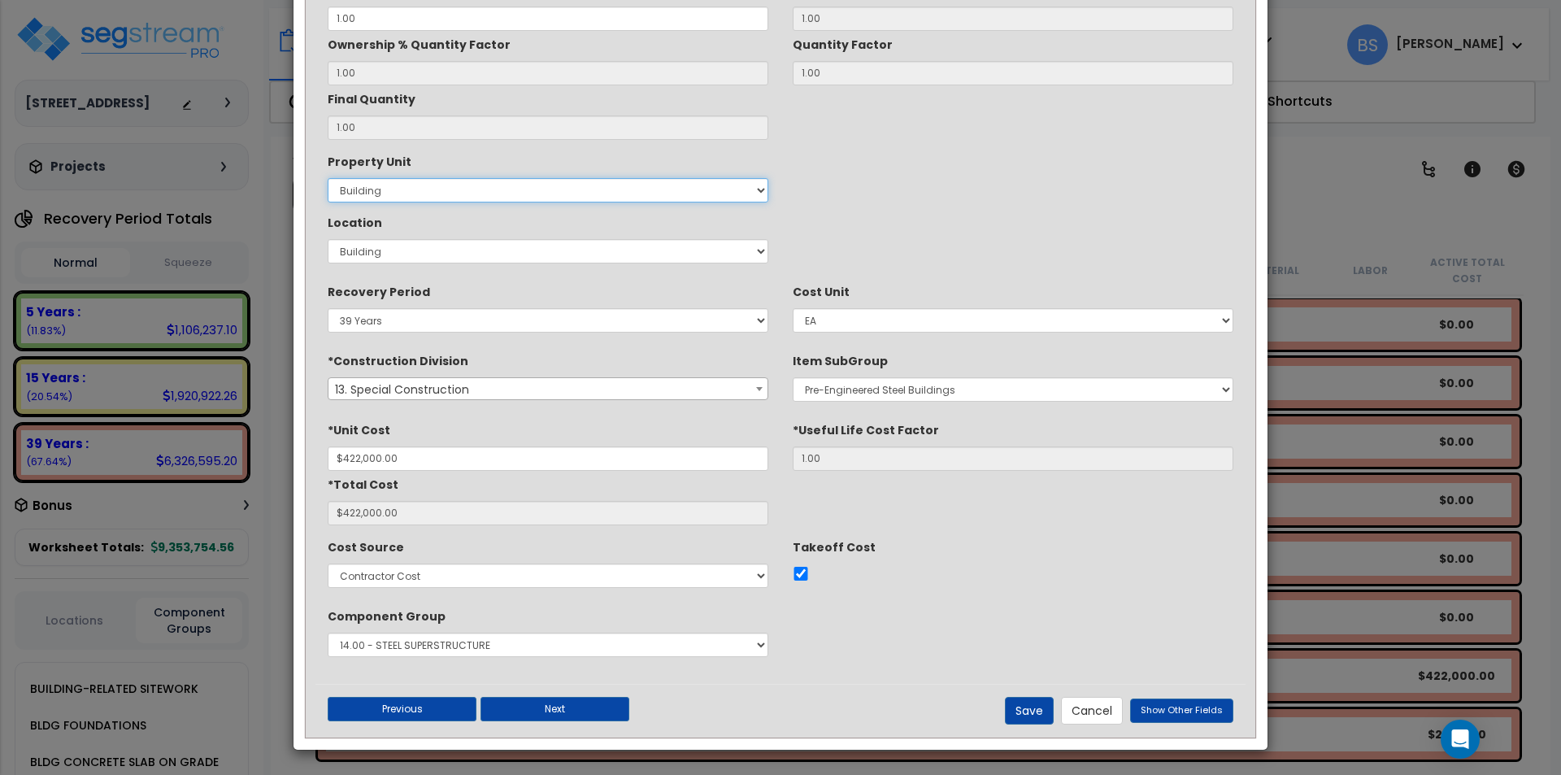
click at [483, 189] on select "Select Building Site Improvements" at bounding box center [548, 190] width 441 height 24
click at [924, 208] on div "Property Unit Select Building Site Improvements Location Select Building" at bounding box center [780, 209] width 930 height 122
click at [1120, 715] on button "Cancel" at bounding box center [1092, 711] width 62 height 28
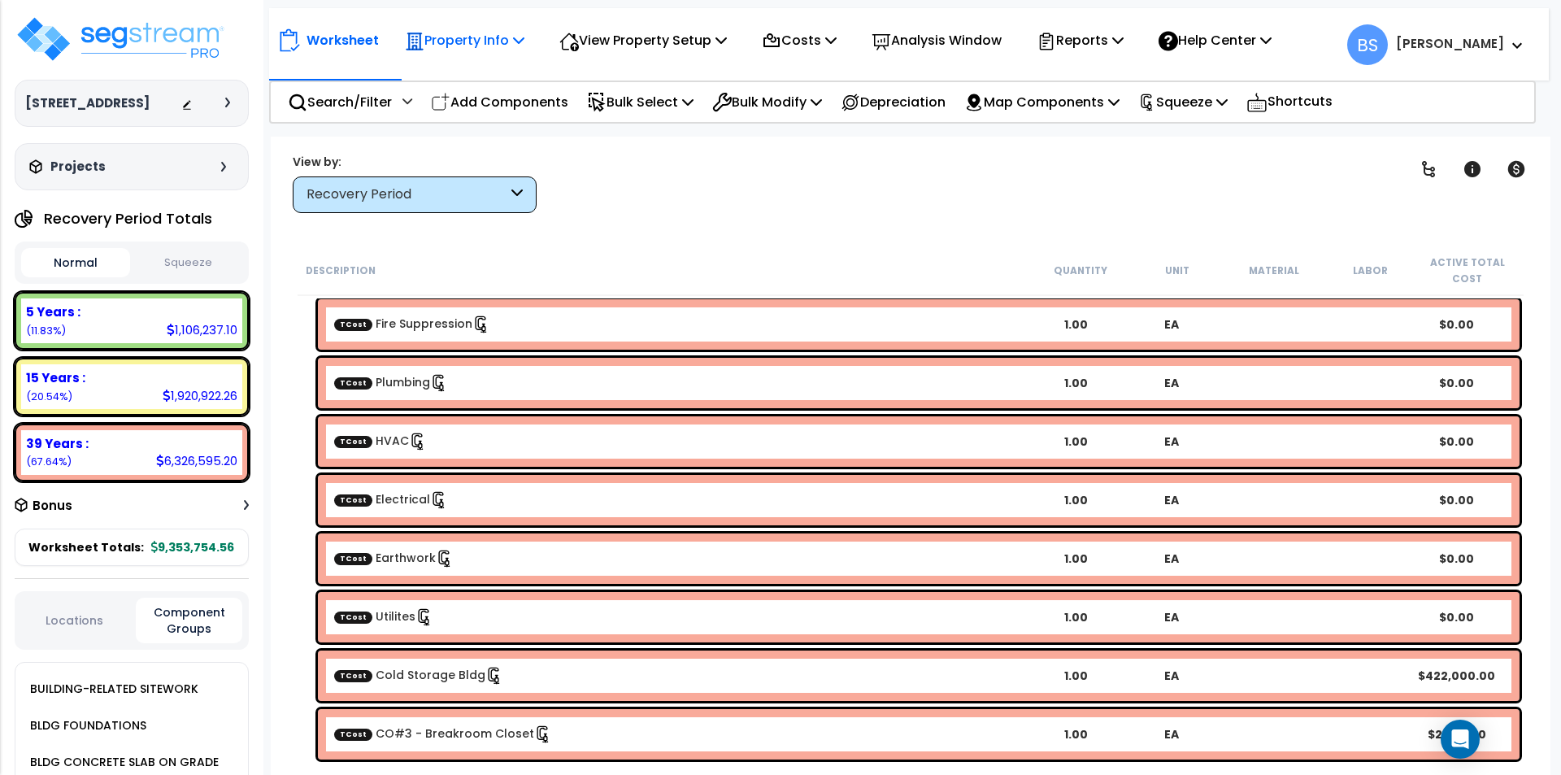
click at [518, 50] on p "Property Info" at bounding box center [465, 40] width 120 height 22
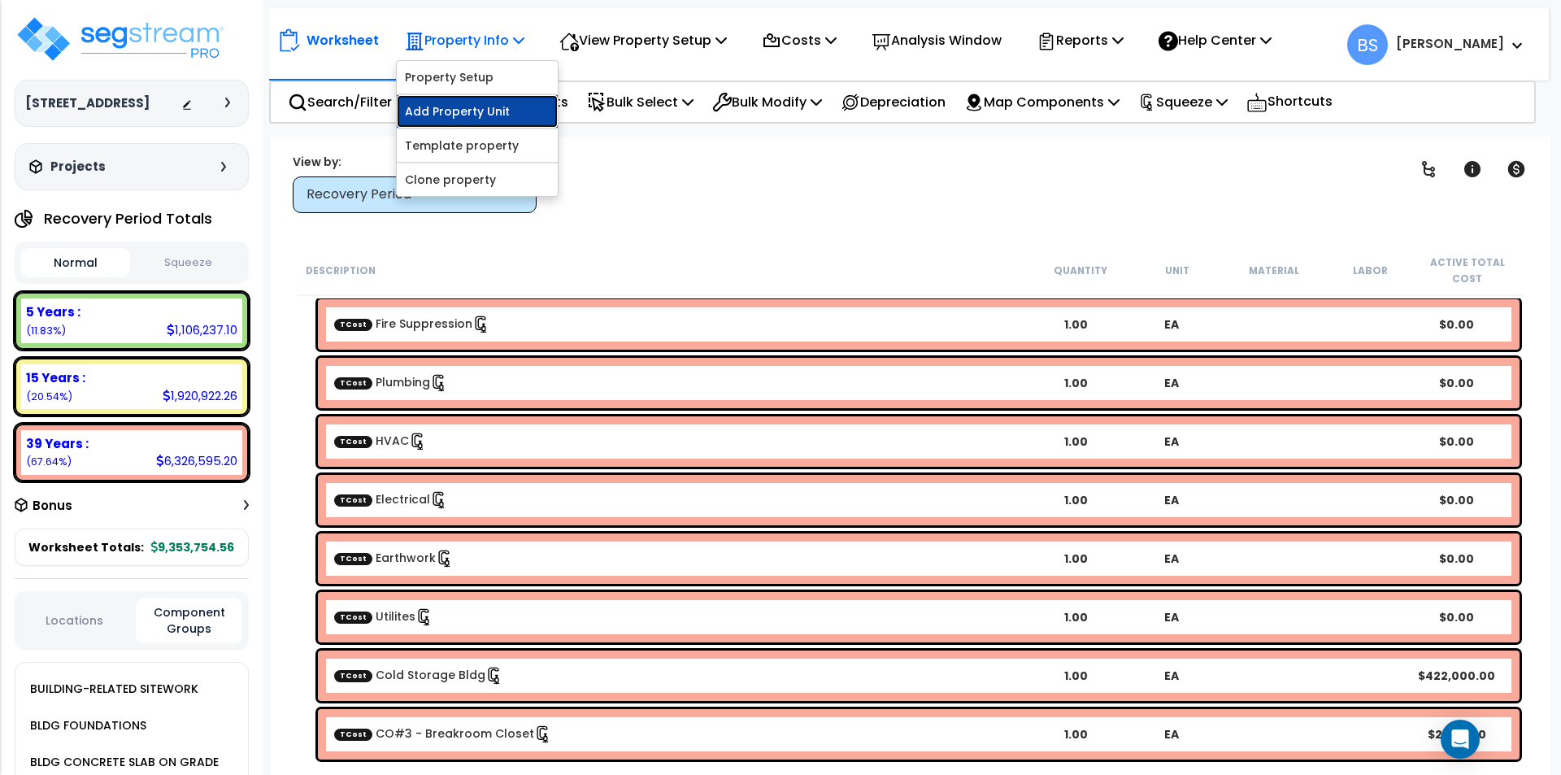
click at [488, 111] on link "Add Property Unit" at bounding box center [477, 111] width 161 height 33
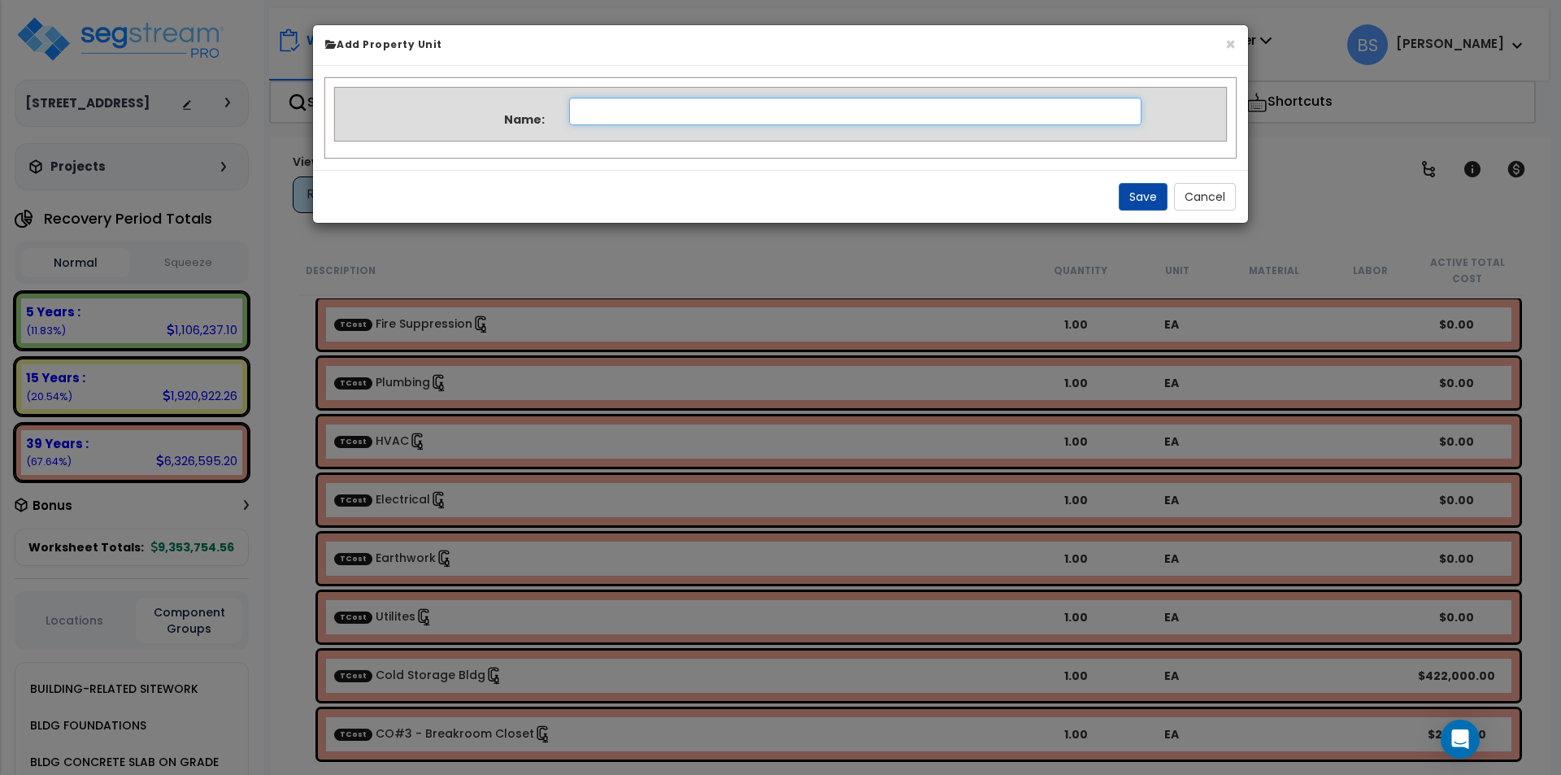
click at [783, 115] on input "text" at bounding box center [855, 112] width 573 height 28
type input "Cold Storage Building"
click at [1153, 195] on button "Save" at bounding box center [1143, 197] width 49 height 28
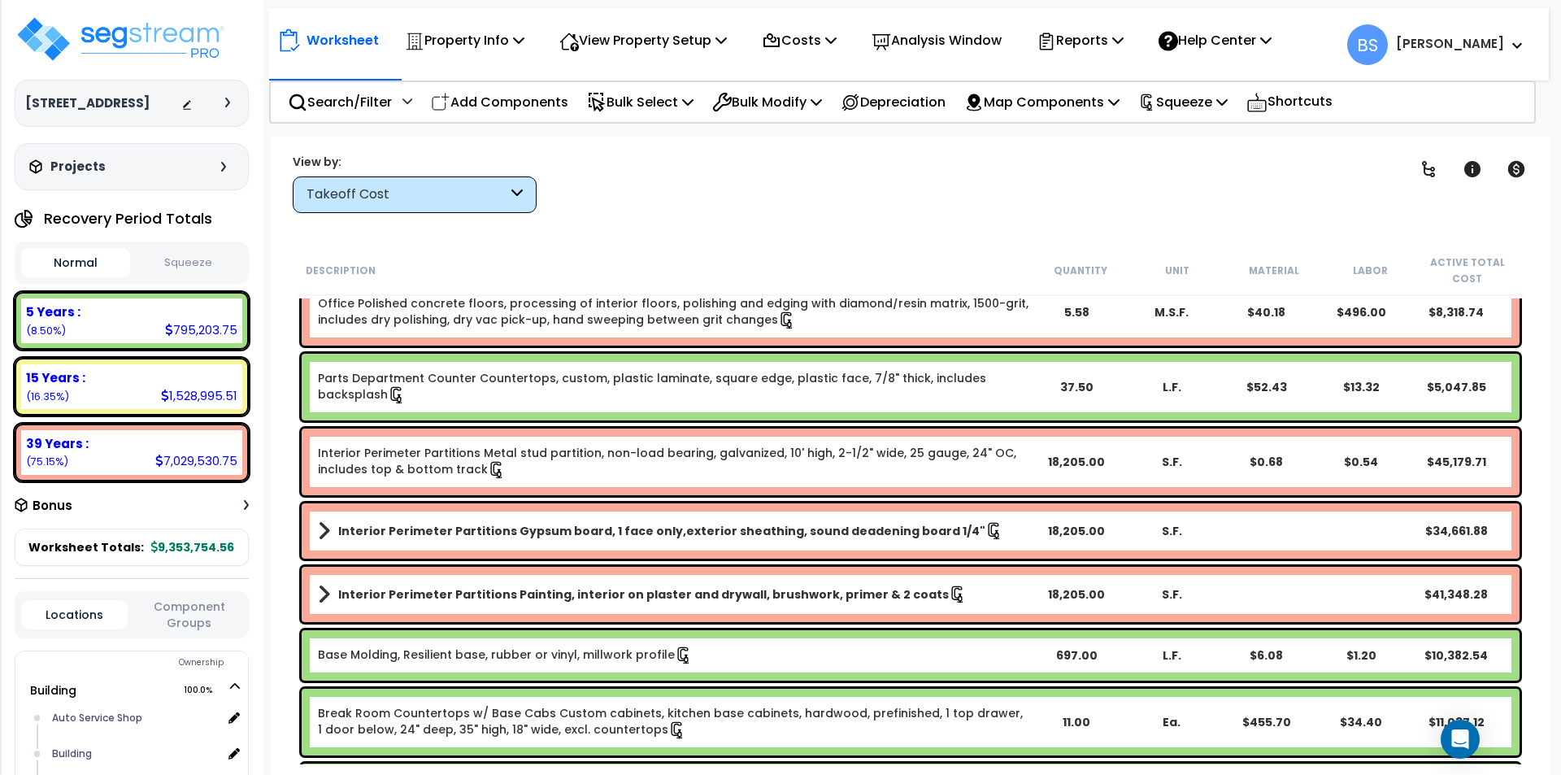
scroll to position [2195, 0]
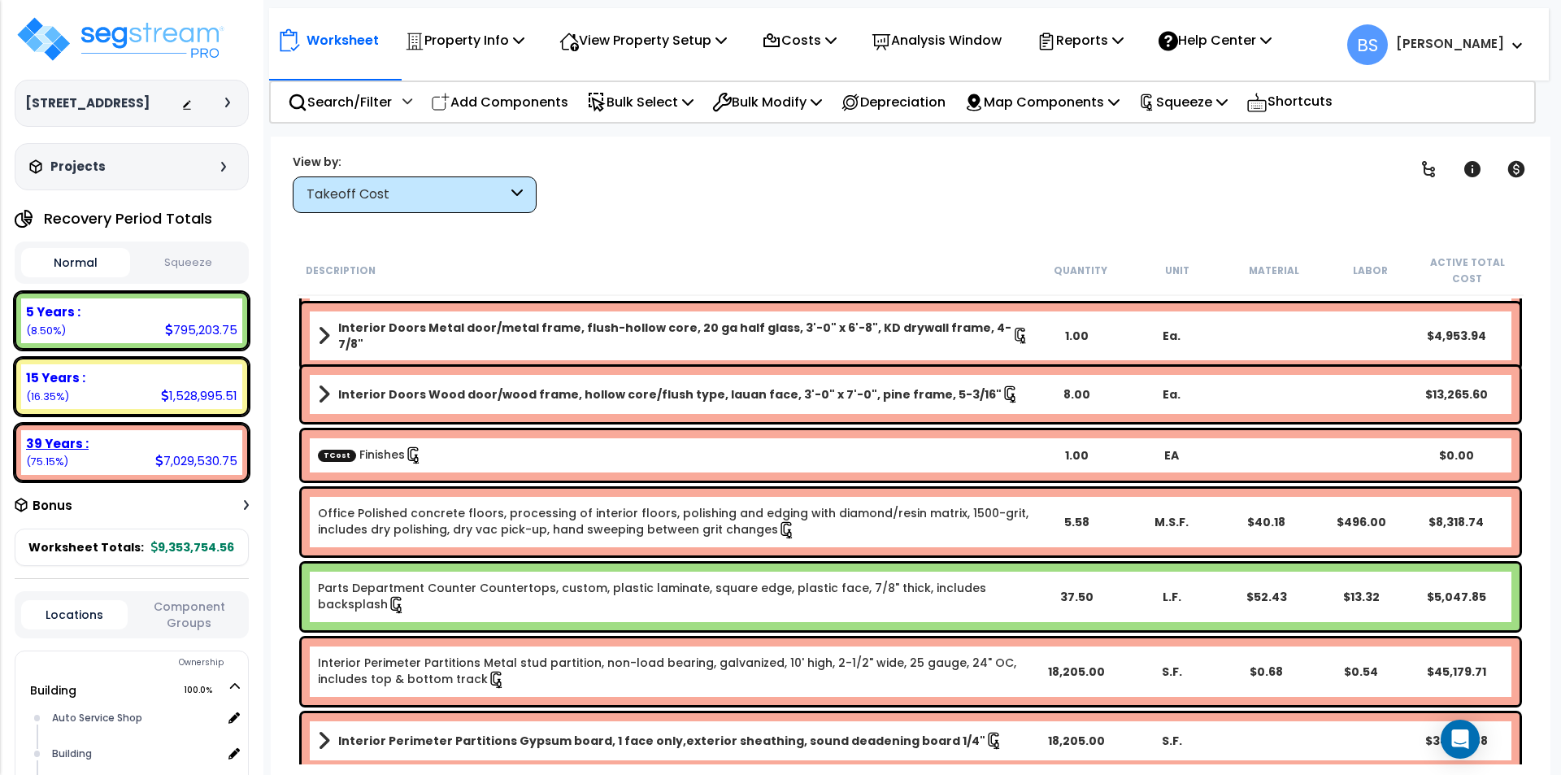
click at [86, 452] on div "39 Years :" at bounding box center [131, 443] width 211 height 17
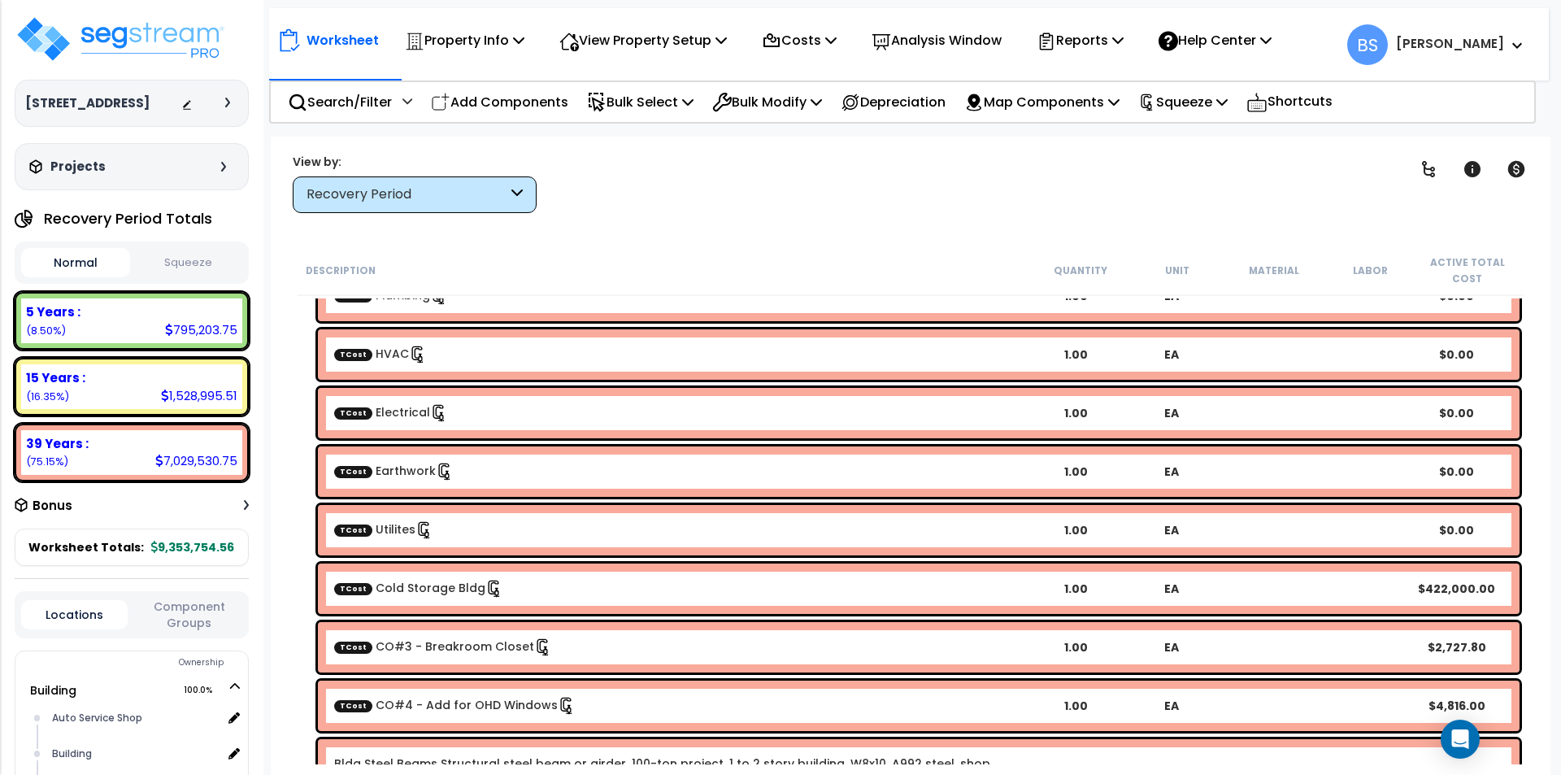
scroll to position [1545, 0]
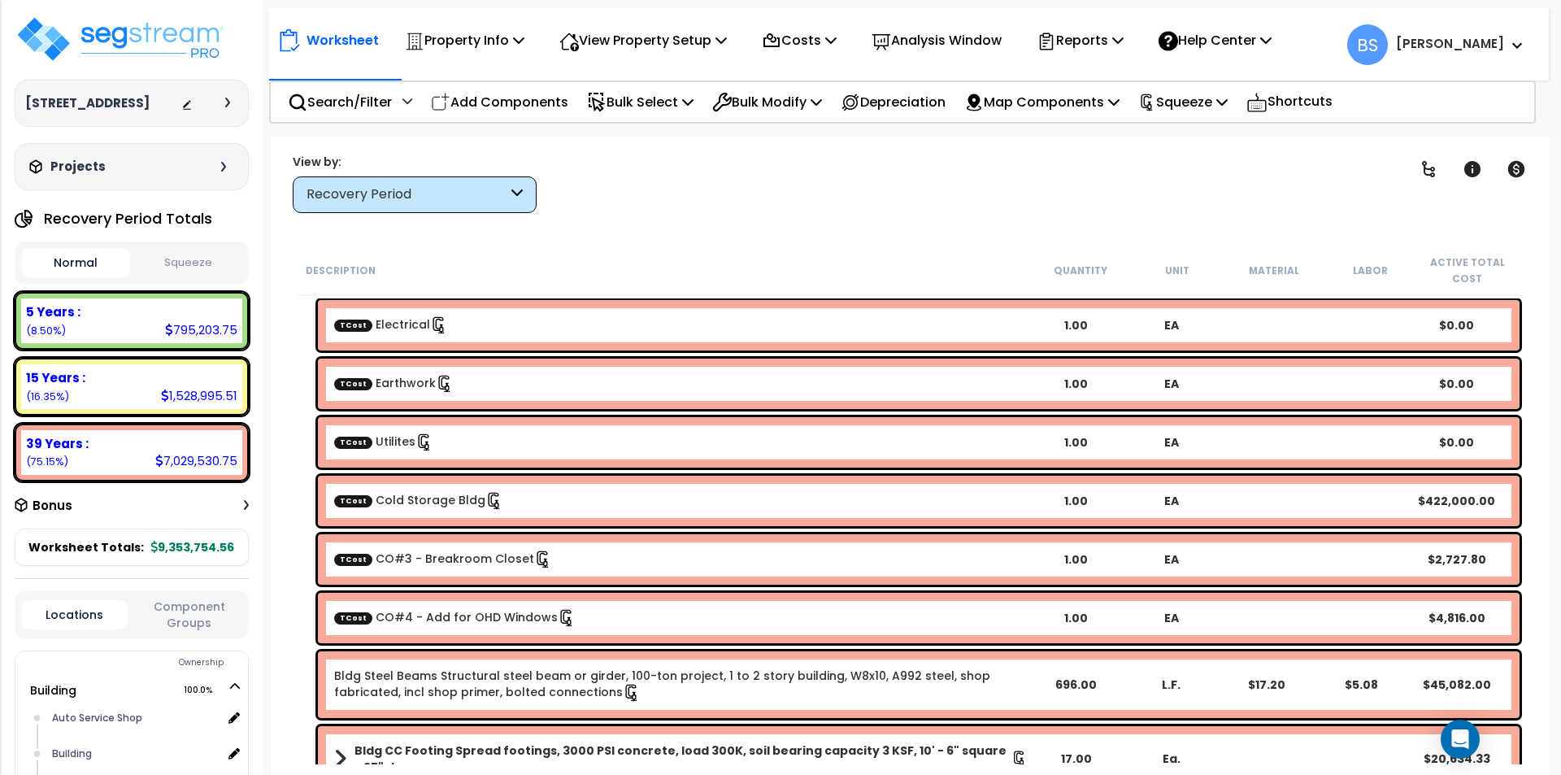
click at [426, 498] on link "TCost Cold Storage Bldg" at bounding box center [418, 500] width 169 height 16
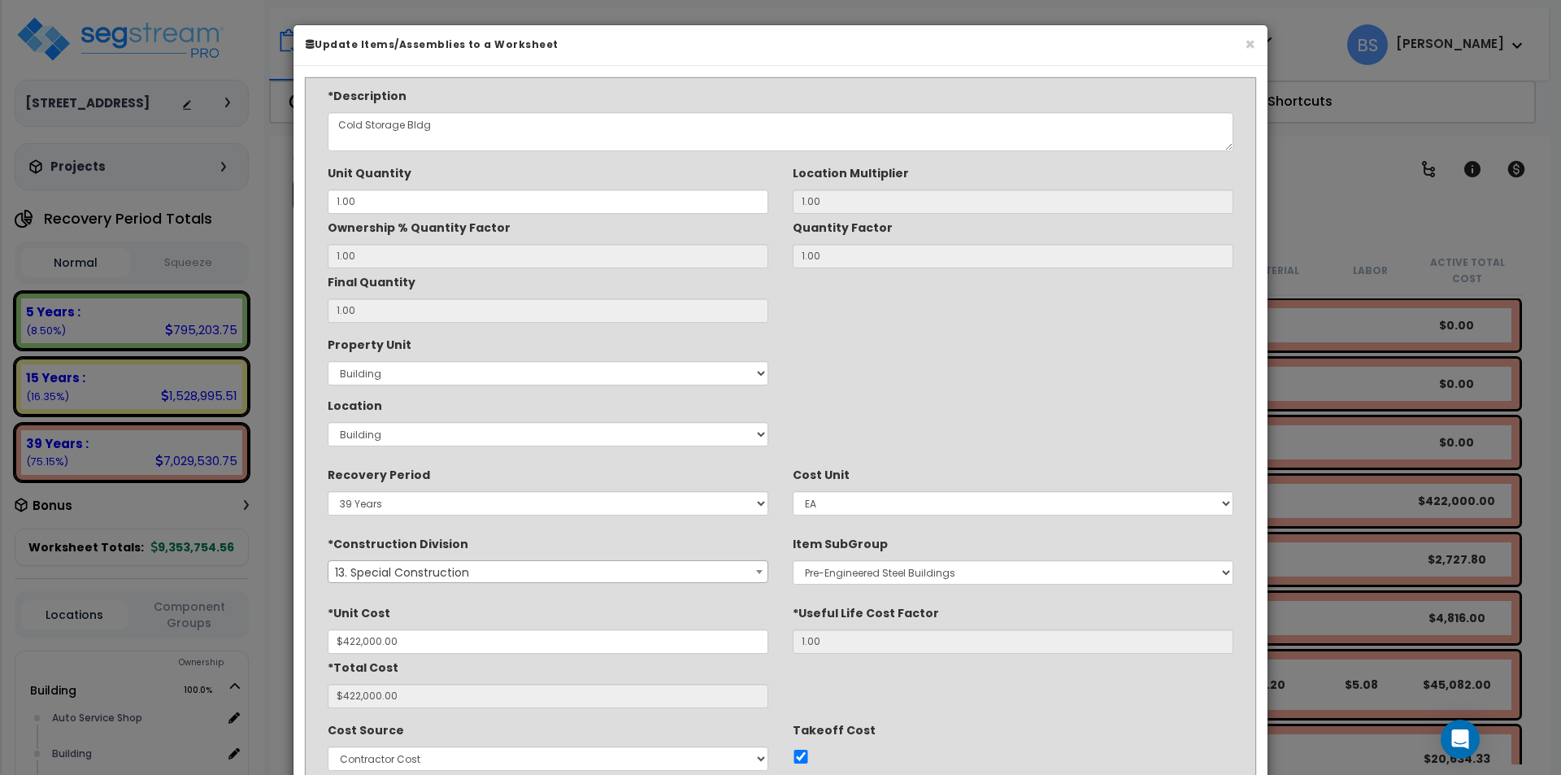
click at [943, 351] on div "Property Unit Select Building Site Improvements Cold Storage Building Location …" at bounding box center [780, 392] width 930 height 122
click at [420, 376] on select "Select Building Site Improvements Cold Storage Building" at bounding box center [548, 373] width 441 height 24
select select "162448"
click at [328, 361] on select "Select Building Site Improvements Cold Storage Building" at bounding box center [548, 373] width 441 height 24
click at [379, 419] on div "Location Select Building Building Interior Add Additional Location" at bounding box center [548, 419] width 441 height 54
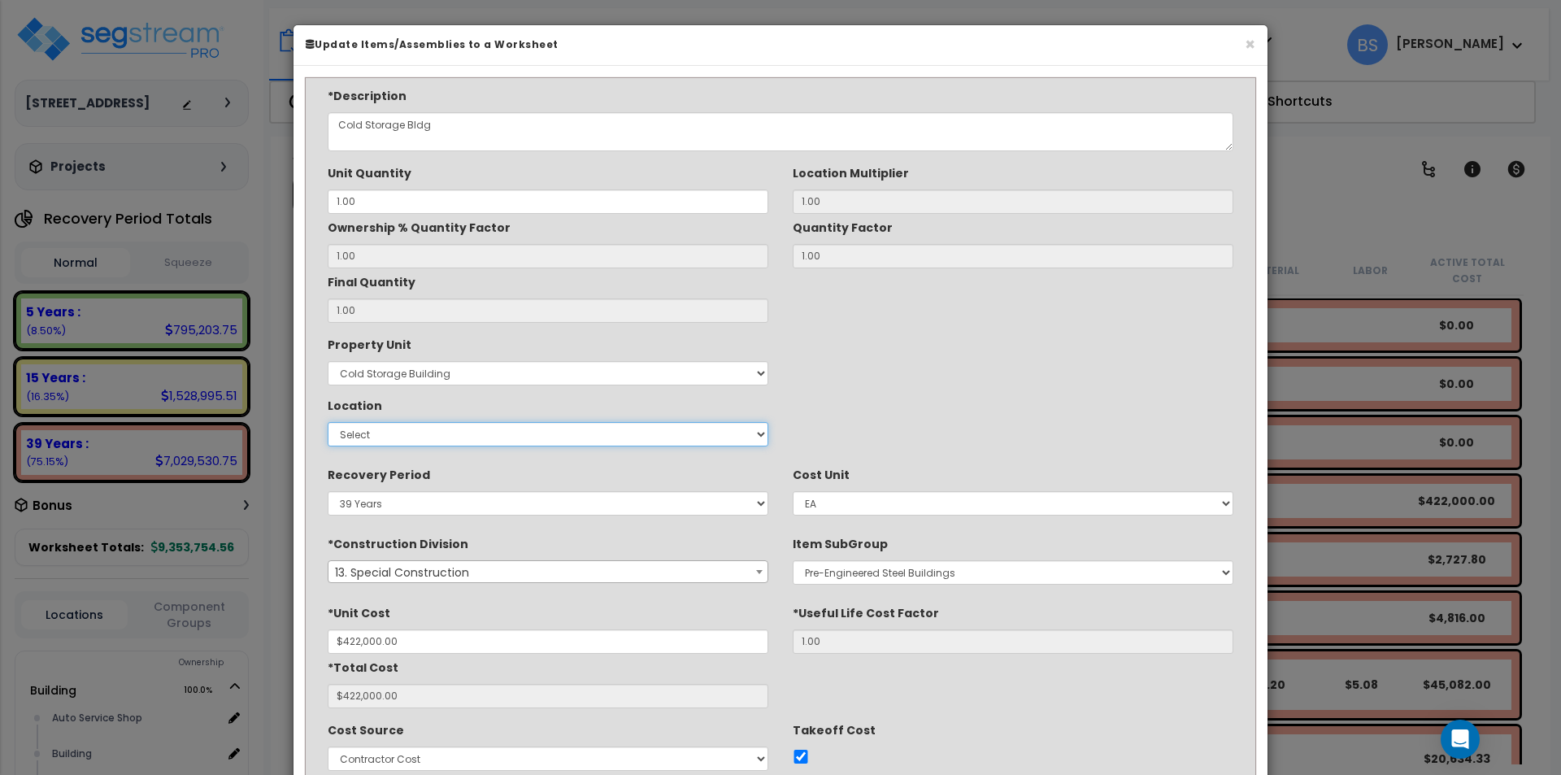
click at [380, 432] on select "Select Building Building Interior Add Additional Location" at bounding box center [548, 434] width 441 height 24
select select "6"
click at [328, 422] on select "Select Building Building Interior Add Additional Location" at bounding box center [548, 434] width 441 height 24
type input "1"
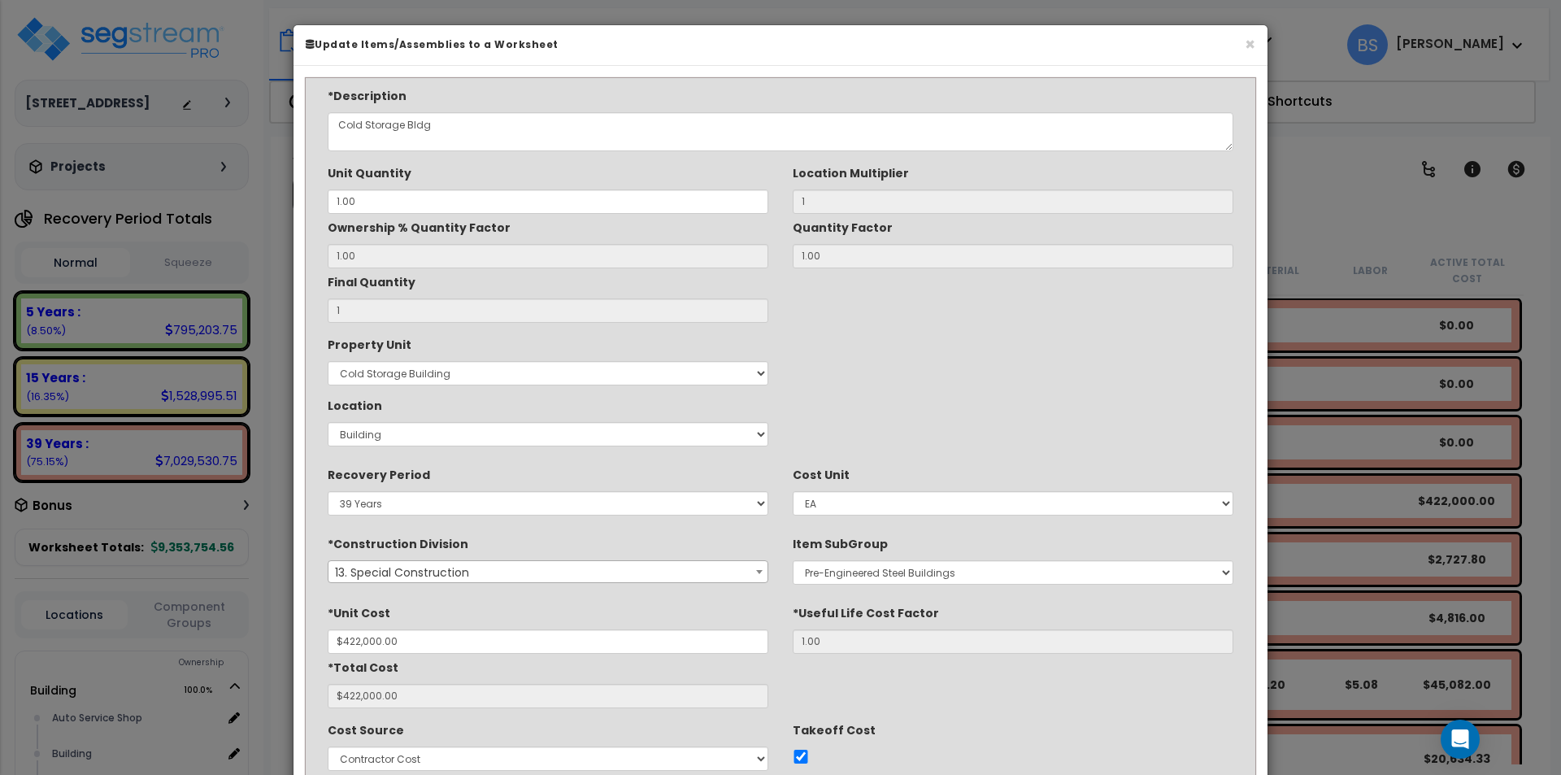
click at [998, 385] on div "Property Unit Select Building Site Improvements Cold Storage Building Location …" at bounding box center [780, 392] width 930 height 122
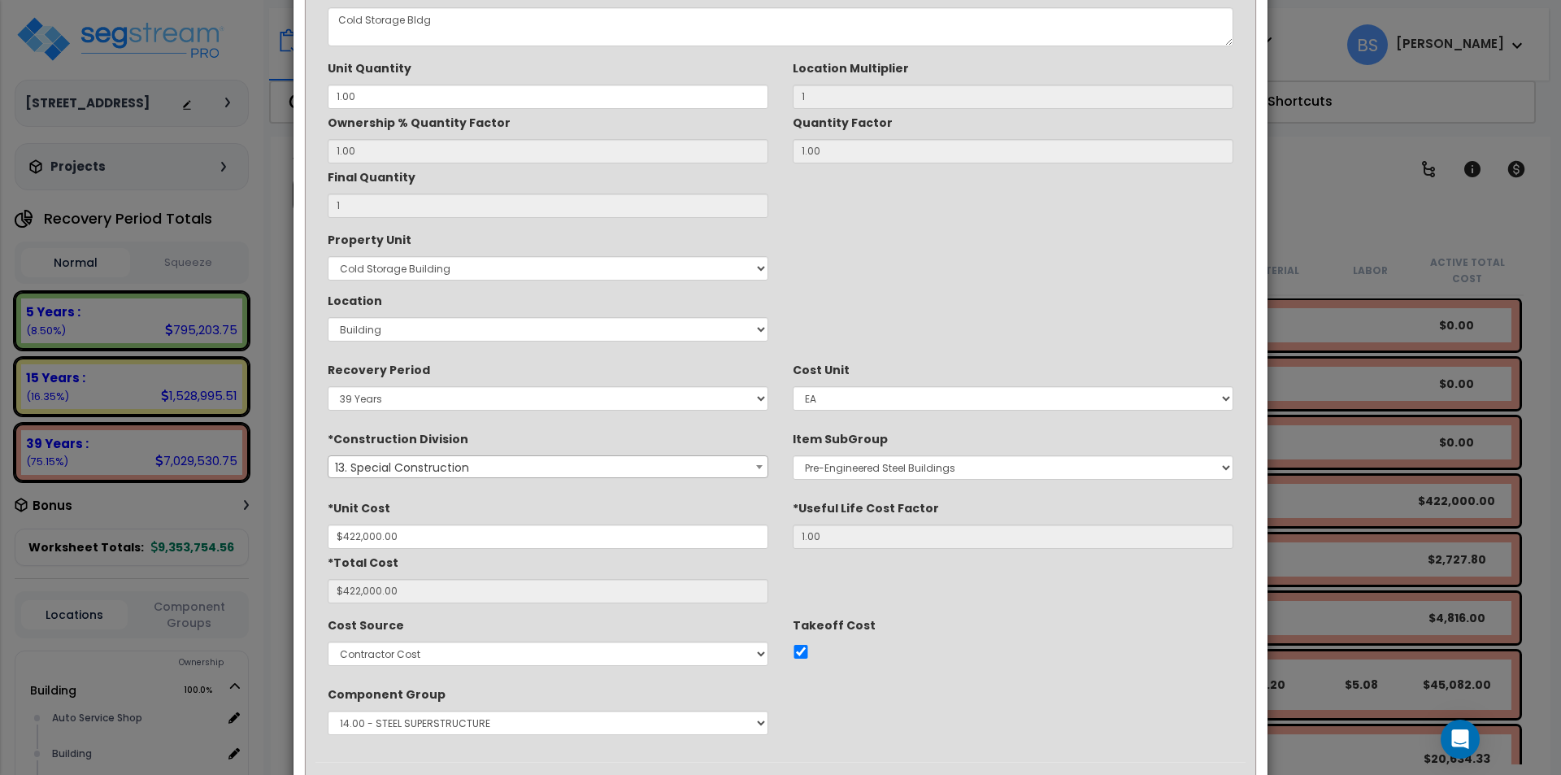
scroll to position [183, 0]
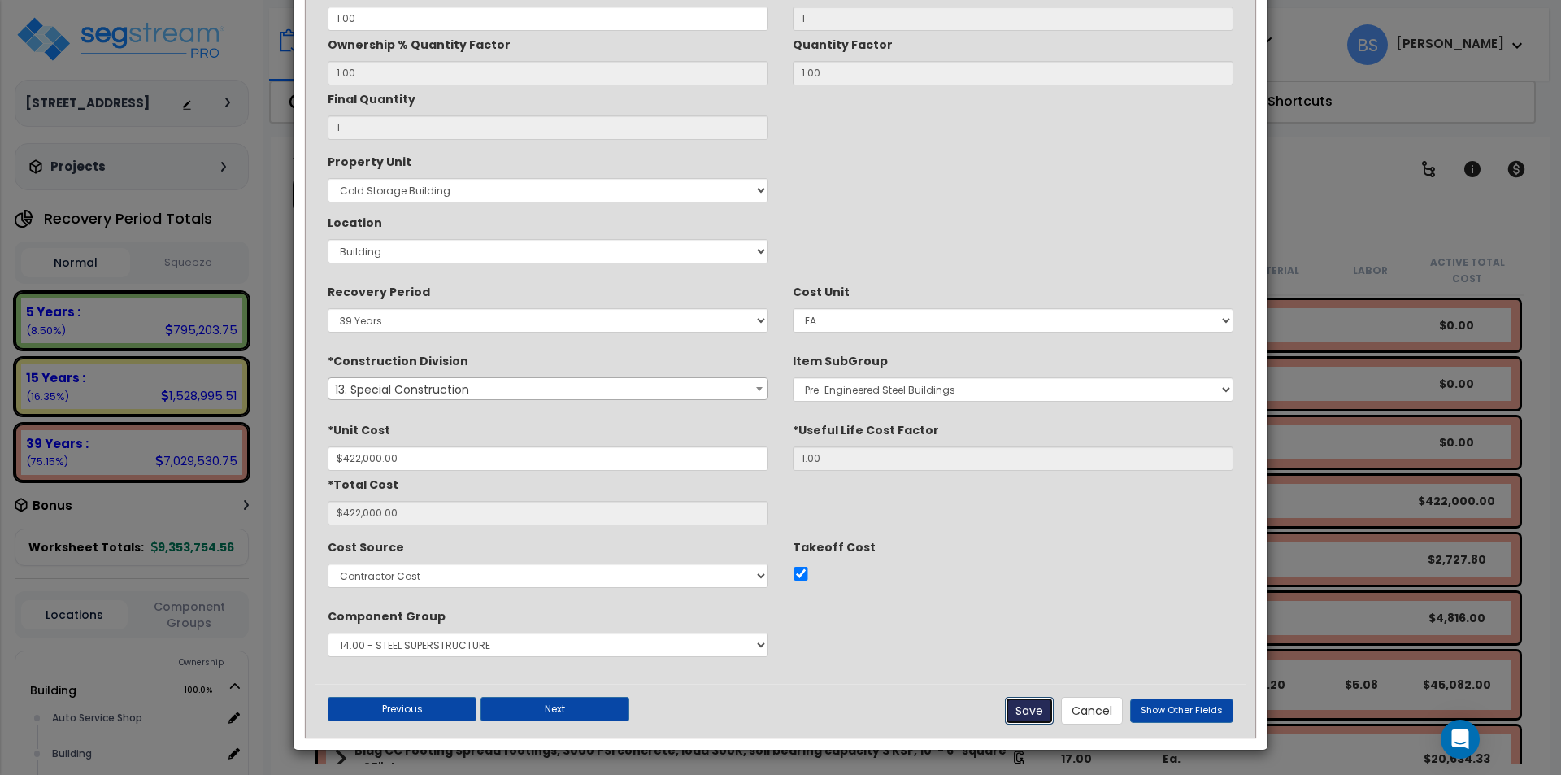
click at [1026, 711] on button "Save" at bounding box center [1029, 711] width 49 height 28
type input "1.00"
type input "422000.00"
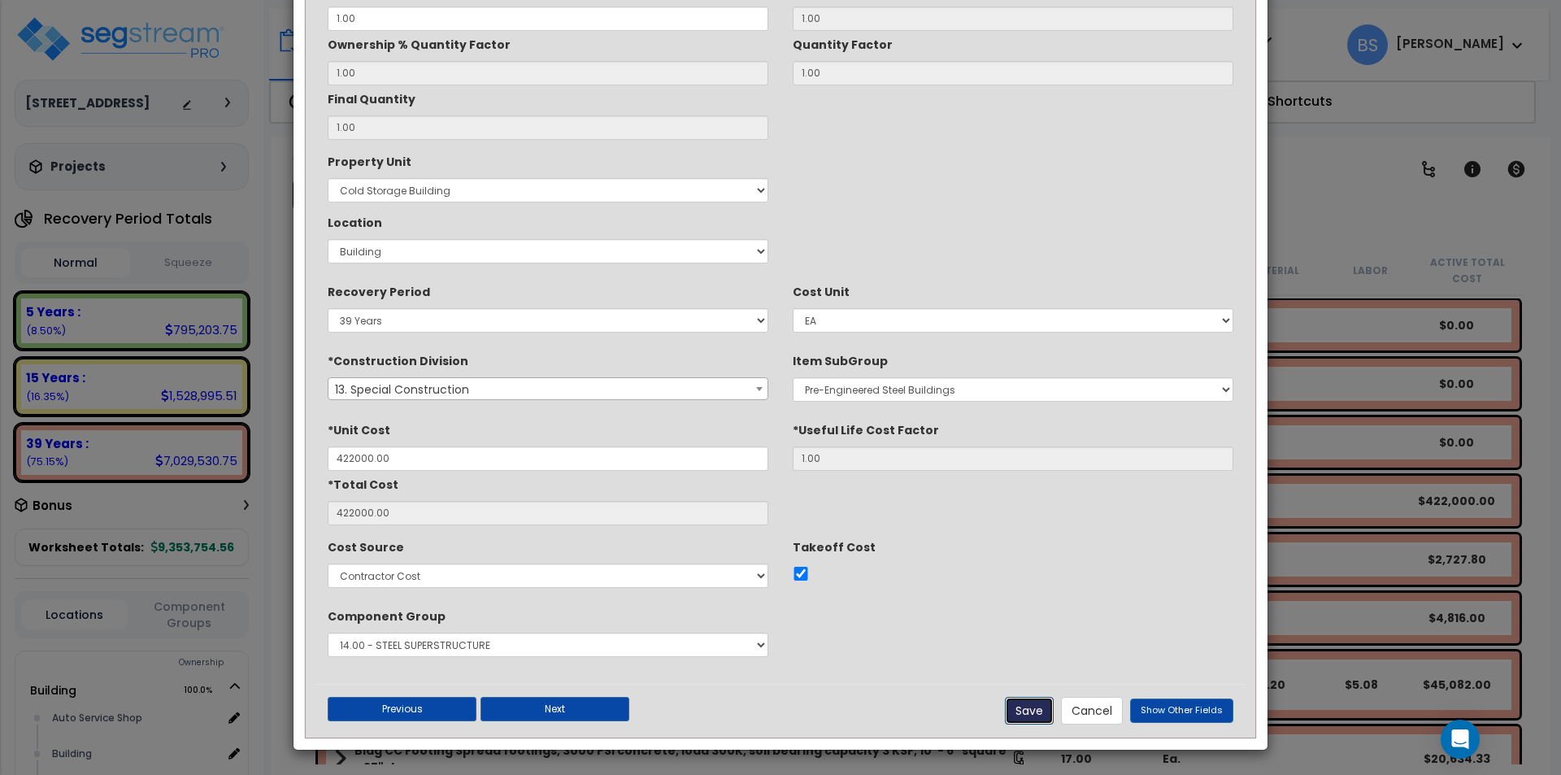
click at [1041, 713] on button "Save" at bounding box center [1029, 711] width 49 height 28
checkbox input "true"
click at [1111, 716] on button "Cancel" at bounding box center [1092, 711] width 62 height 28
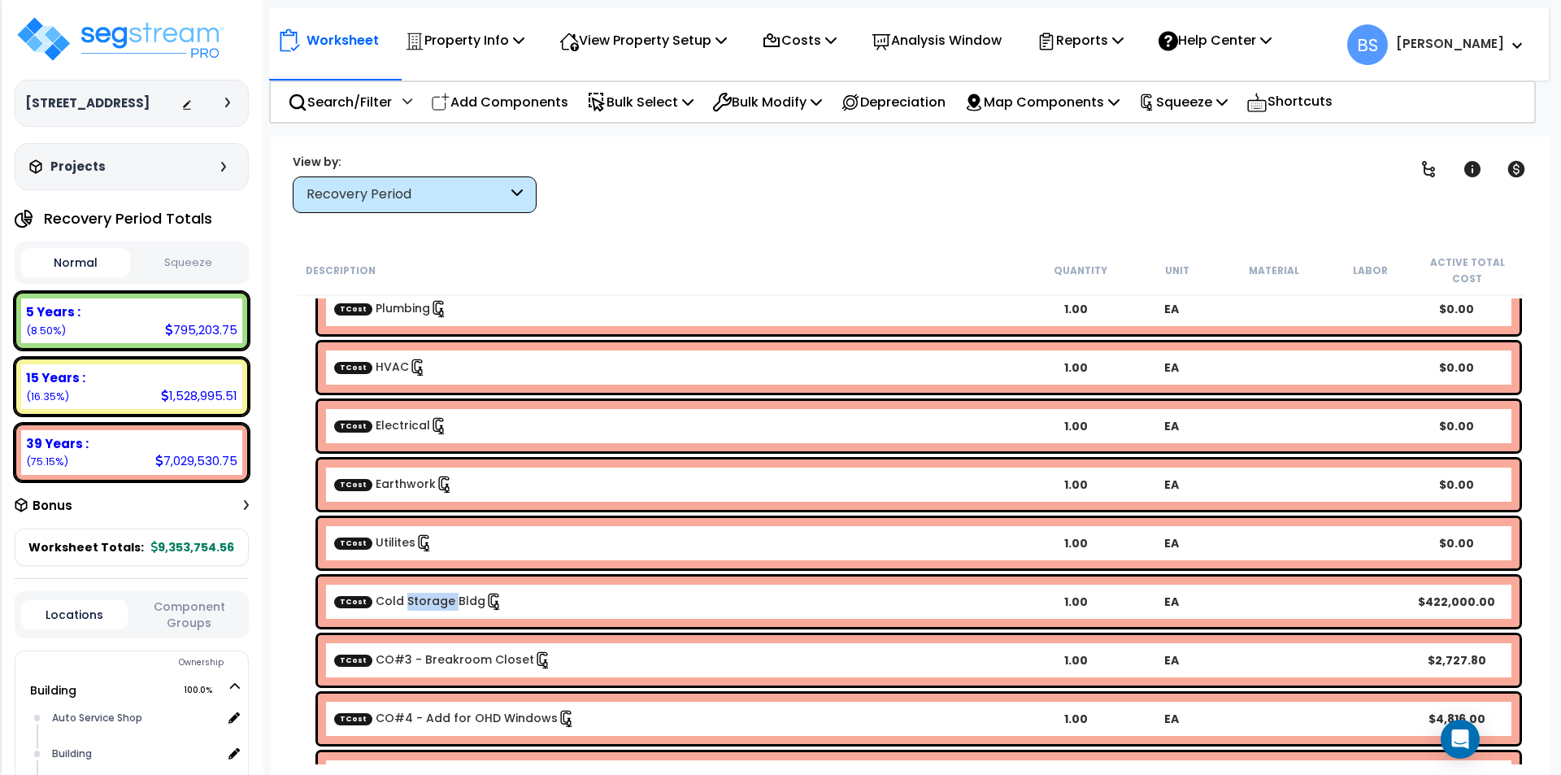
scroll to position [1301, 0]
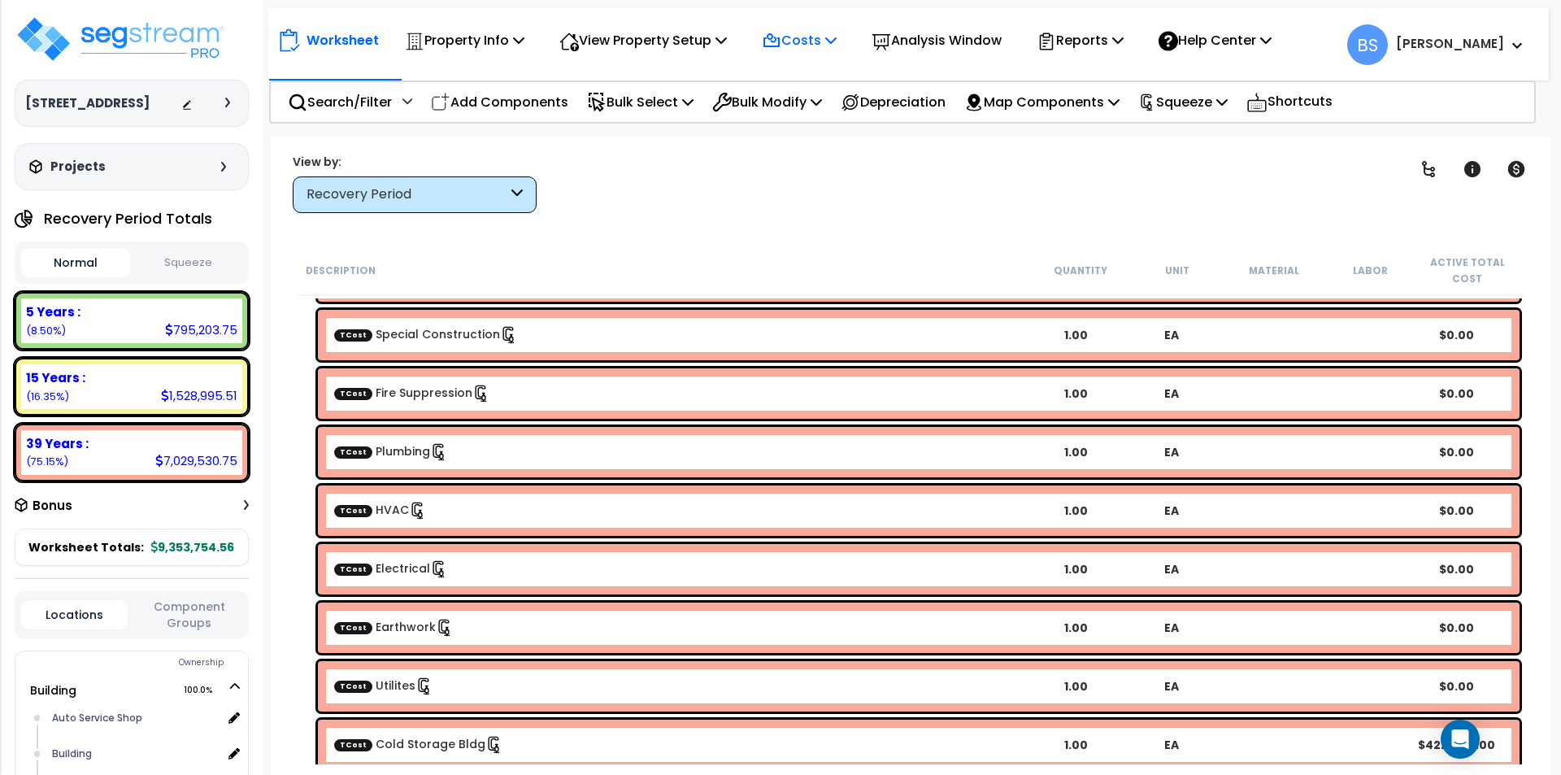
click at [799, 45] on p "Costs" at bounding box center [799, 40] width 75 height 22
click at [814, 115] on link "Direct Costs" at bounding box center [834, 111] width 161 height 33
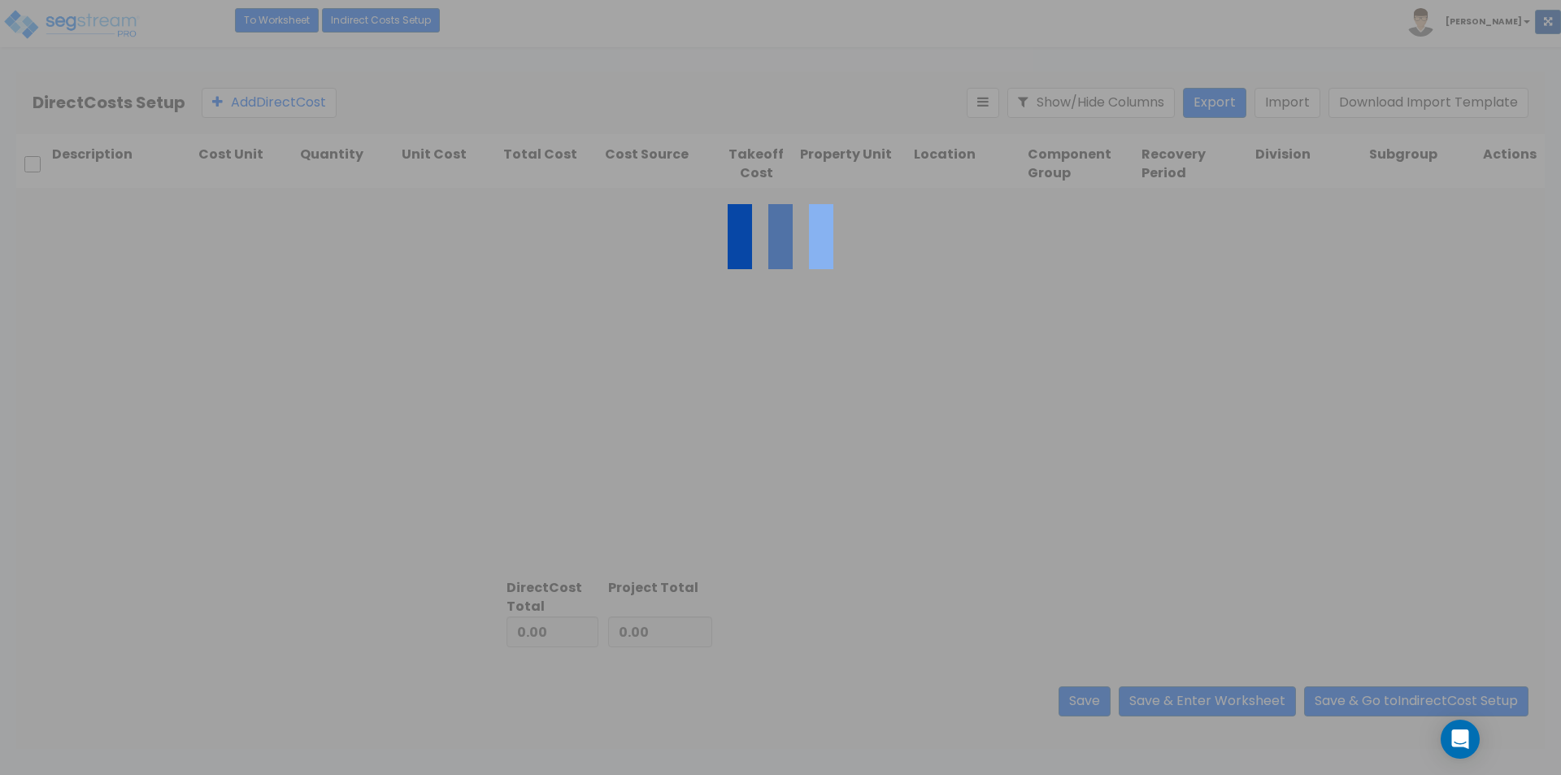
type input "880,434.00"
type input "8,473,320.56"
type input "9,353,754.56"
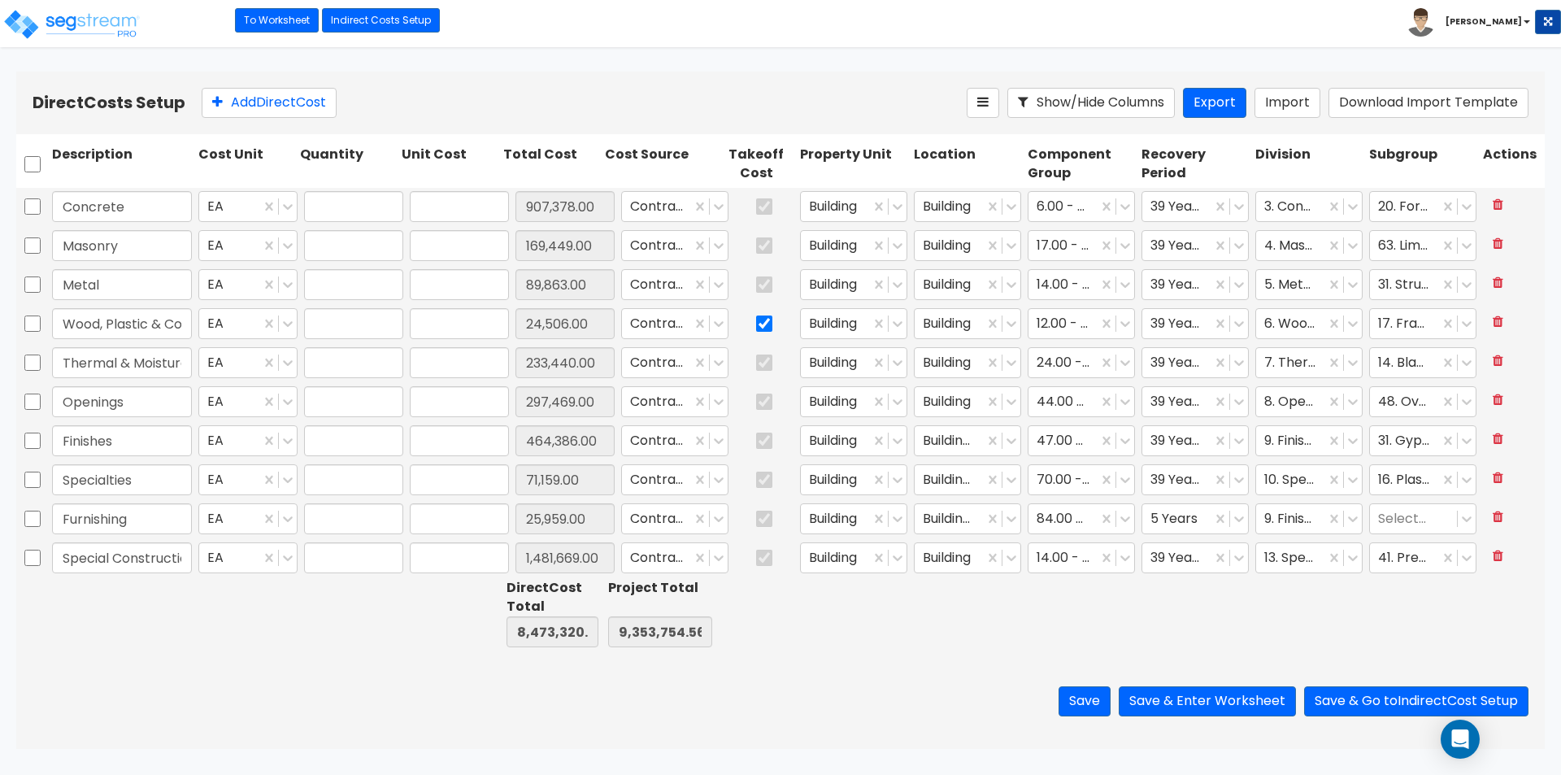
type input "1.00"
type input "907,378.00"
type input "1.00"
type input "169,449.00"
type input "1.00"
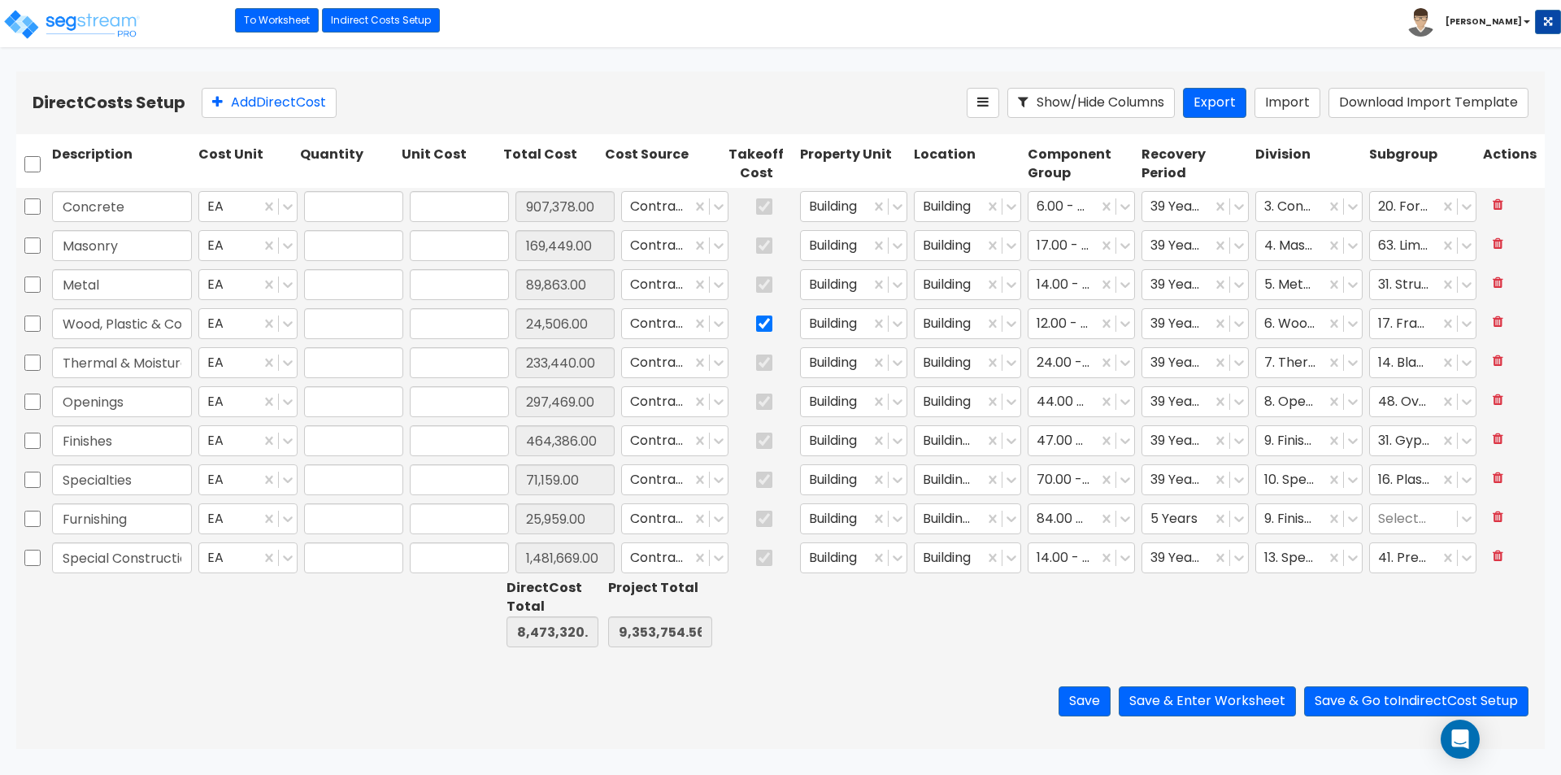
type input "89,863.00"
type input "1.00"
type input "24,506.00"
type input "1.00"
type input "233,440.00"
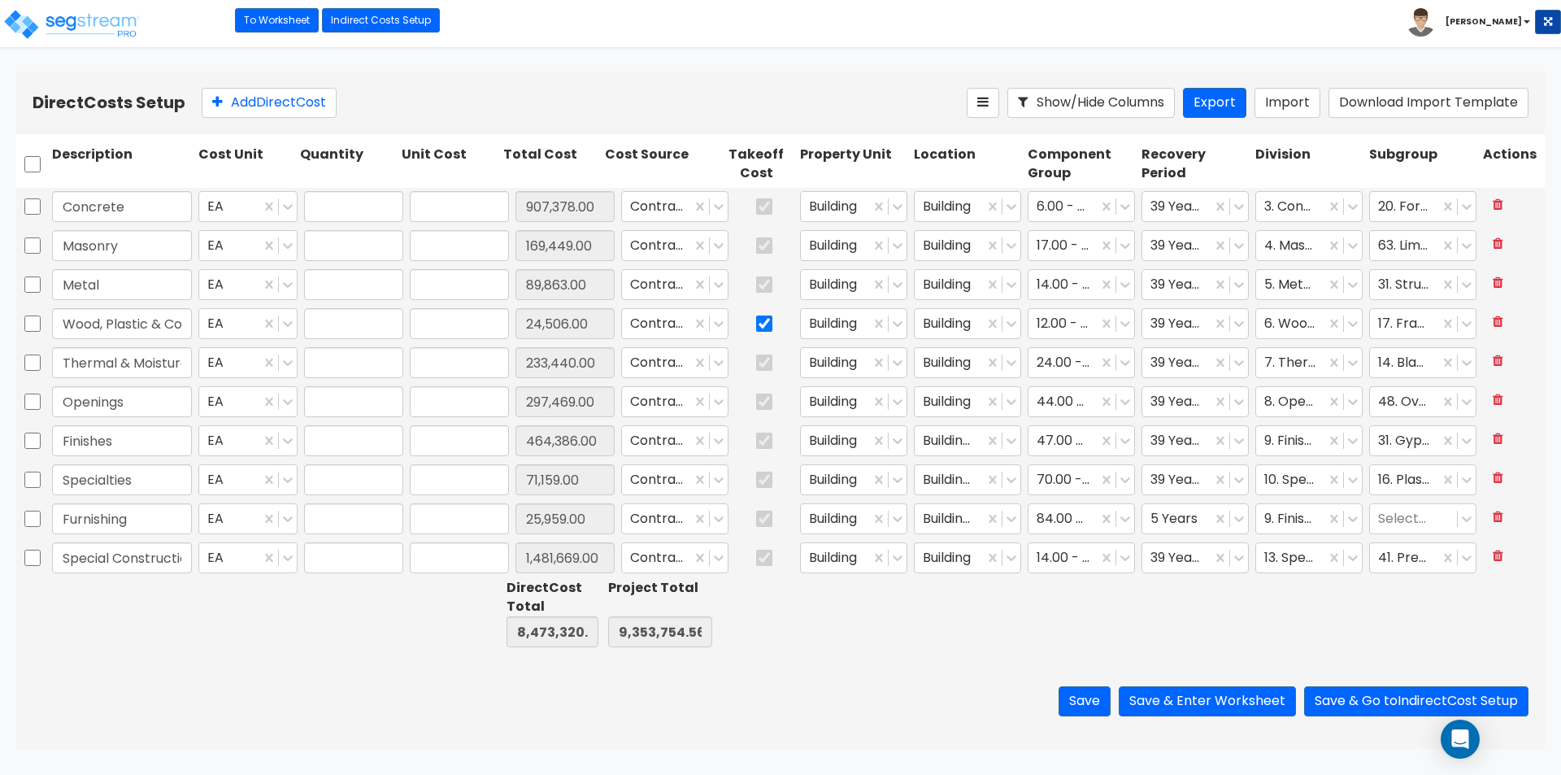
type input "1.00"
type input "297,469.00"
type input "1.00"
type input "464,386.00"
type input "1.00"
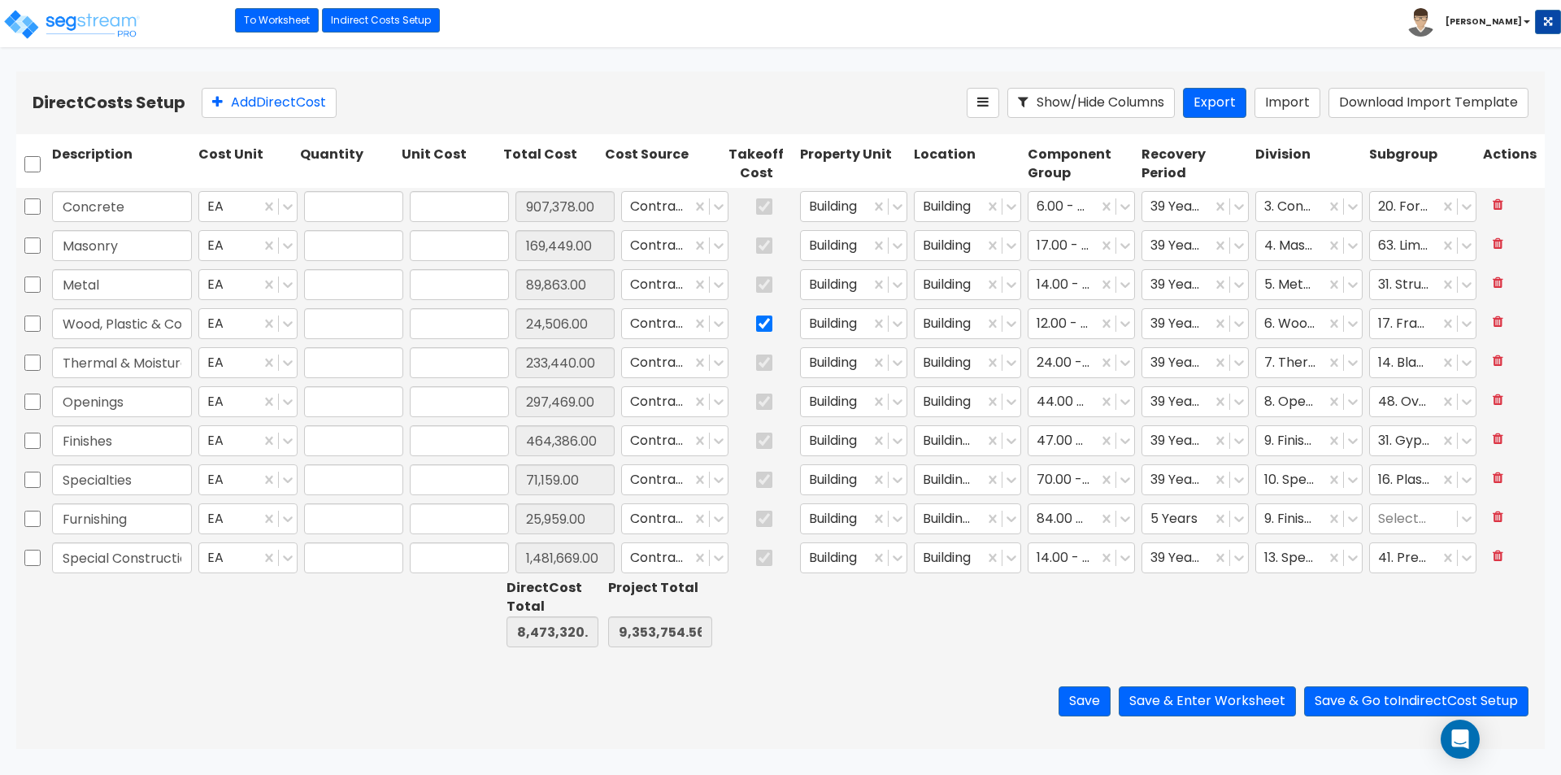
type input "71,159.00"
type input "1.00"
type input "25,959.00"
type input "1.00"
type input "1,481,669.00"
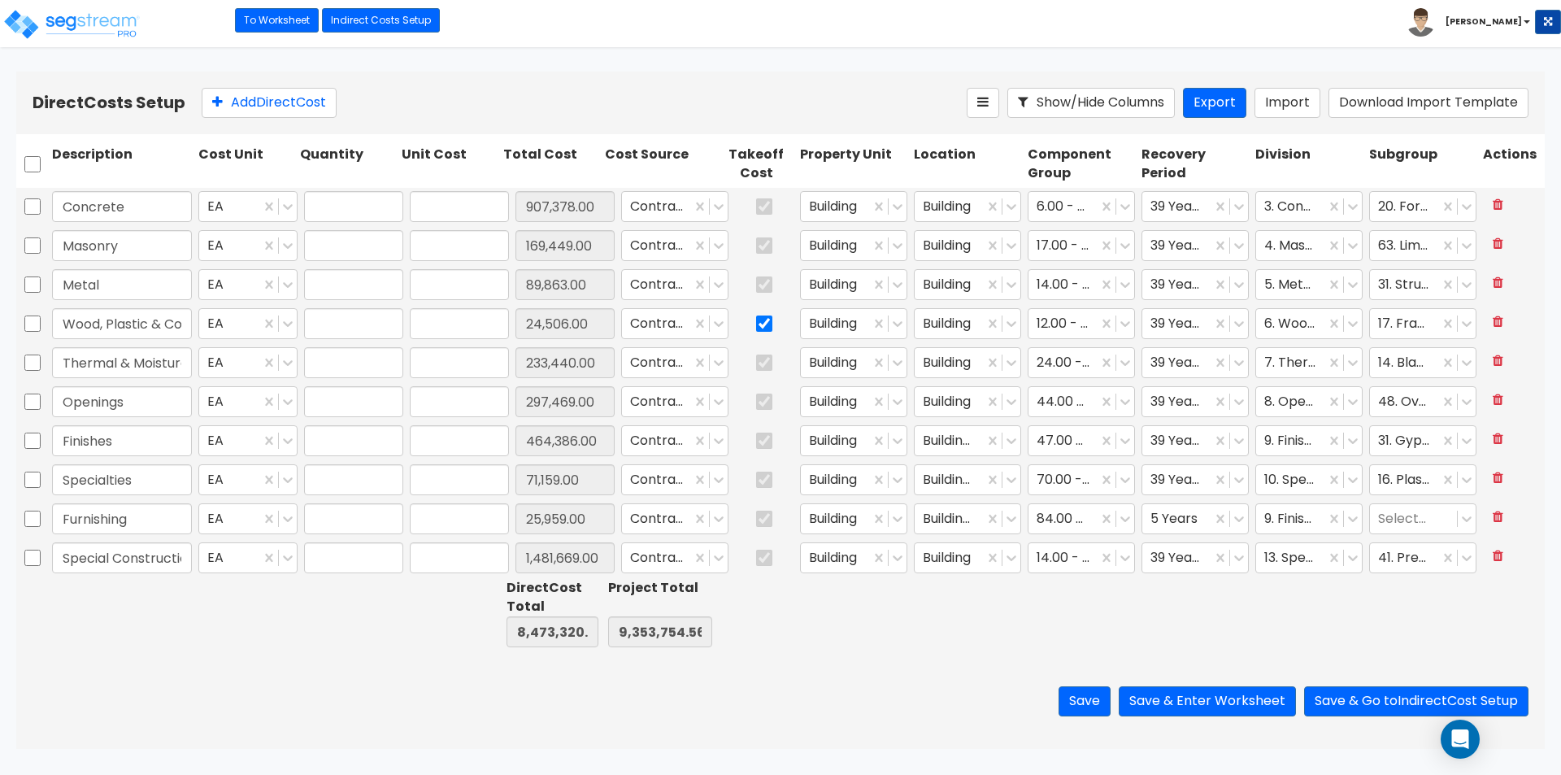
type input "1.00"
type input "181,033.00"
type input "1.00"
type input "106,357.00"
type input "1.00"
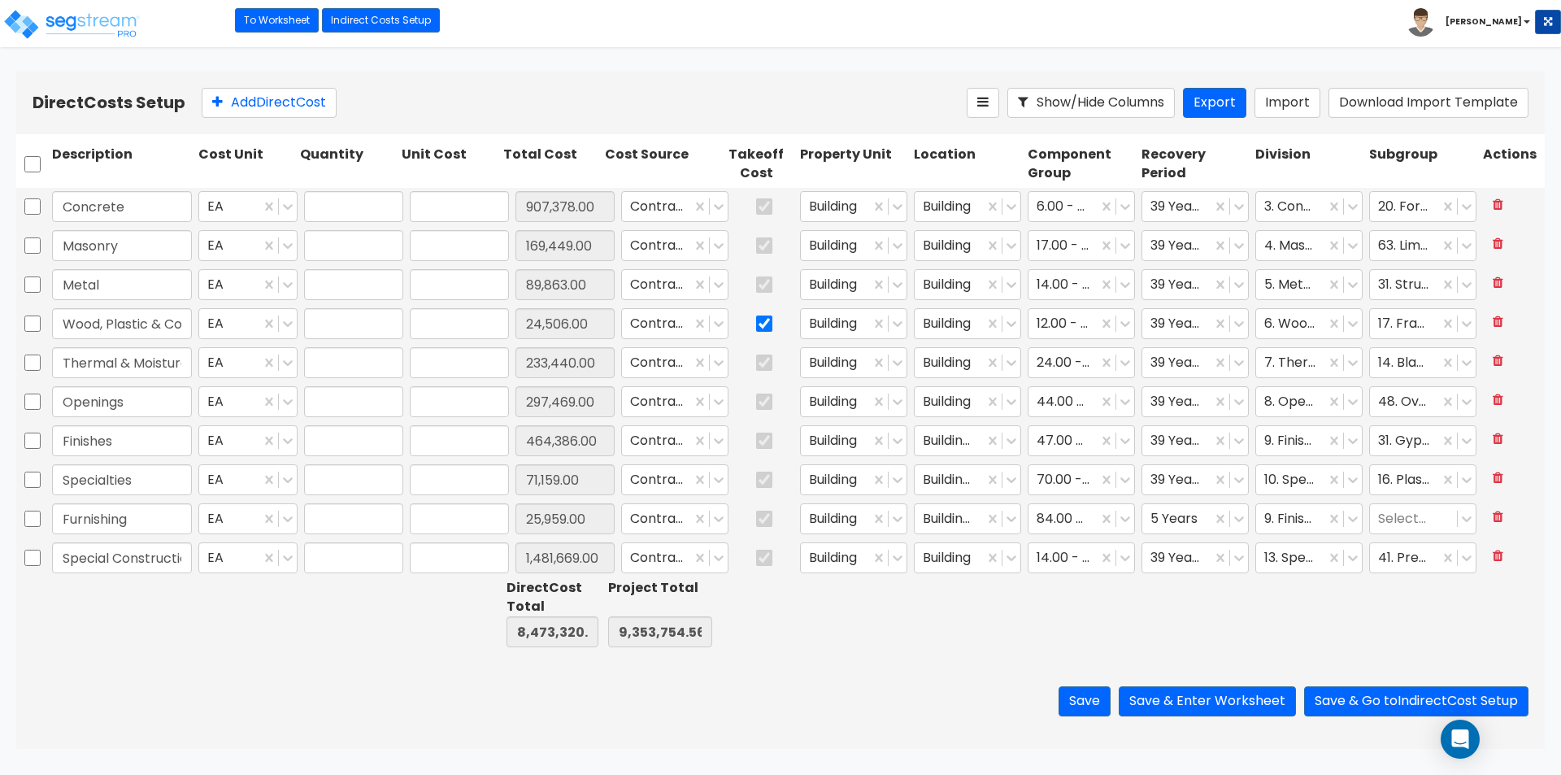
type input "261,520.00"
type input "1.00"
type input "548,488.00"
type input "1.00"
type input "755,141.00"
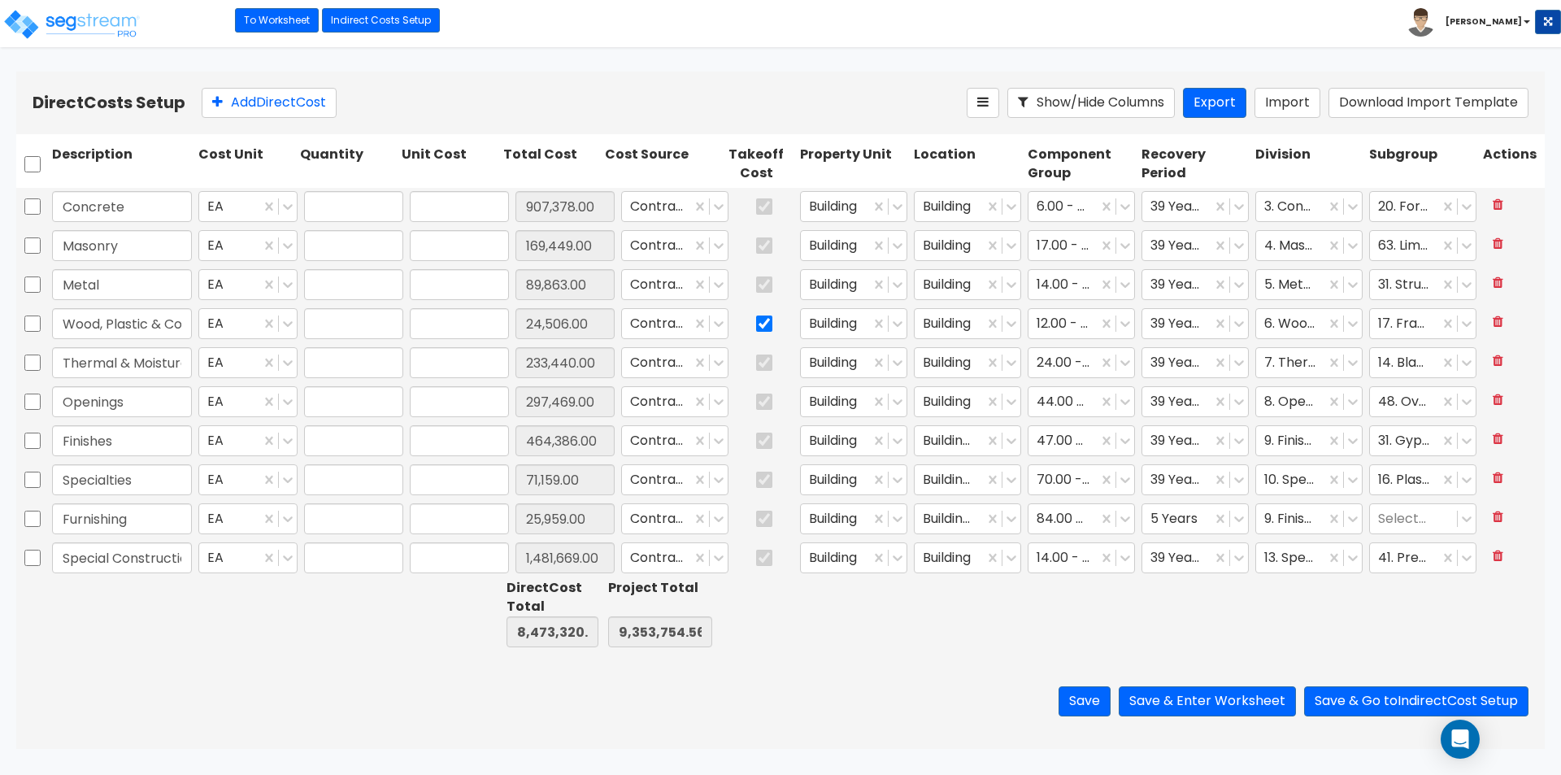
type input "1.00"
type input "932,645.00"
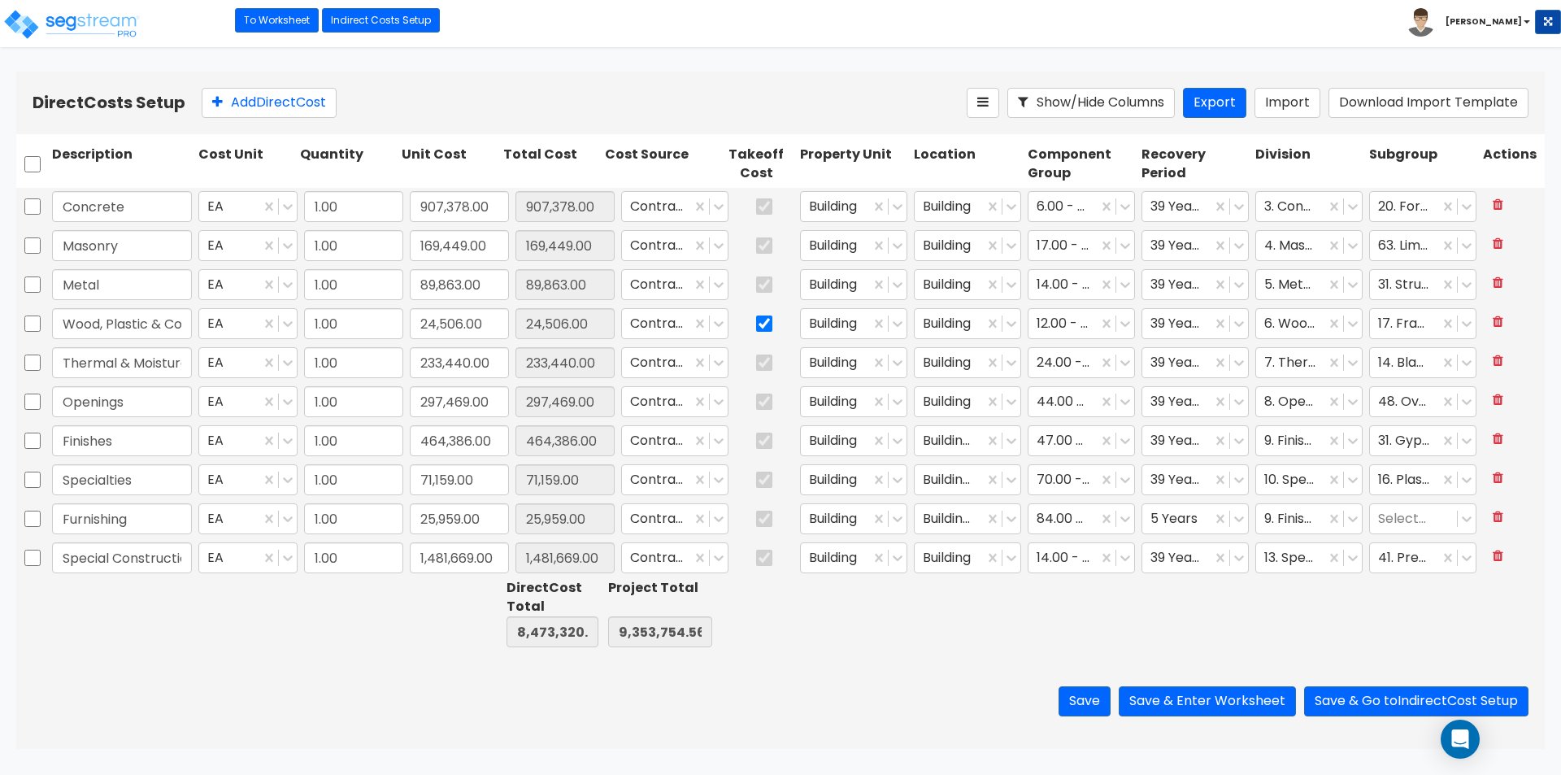
scroll to position [244, 0]
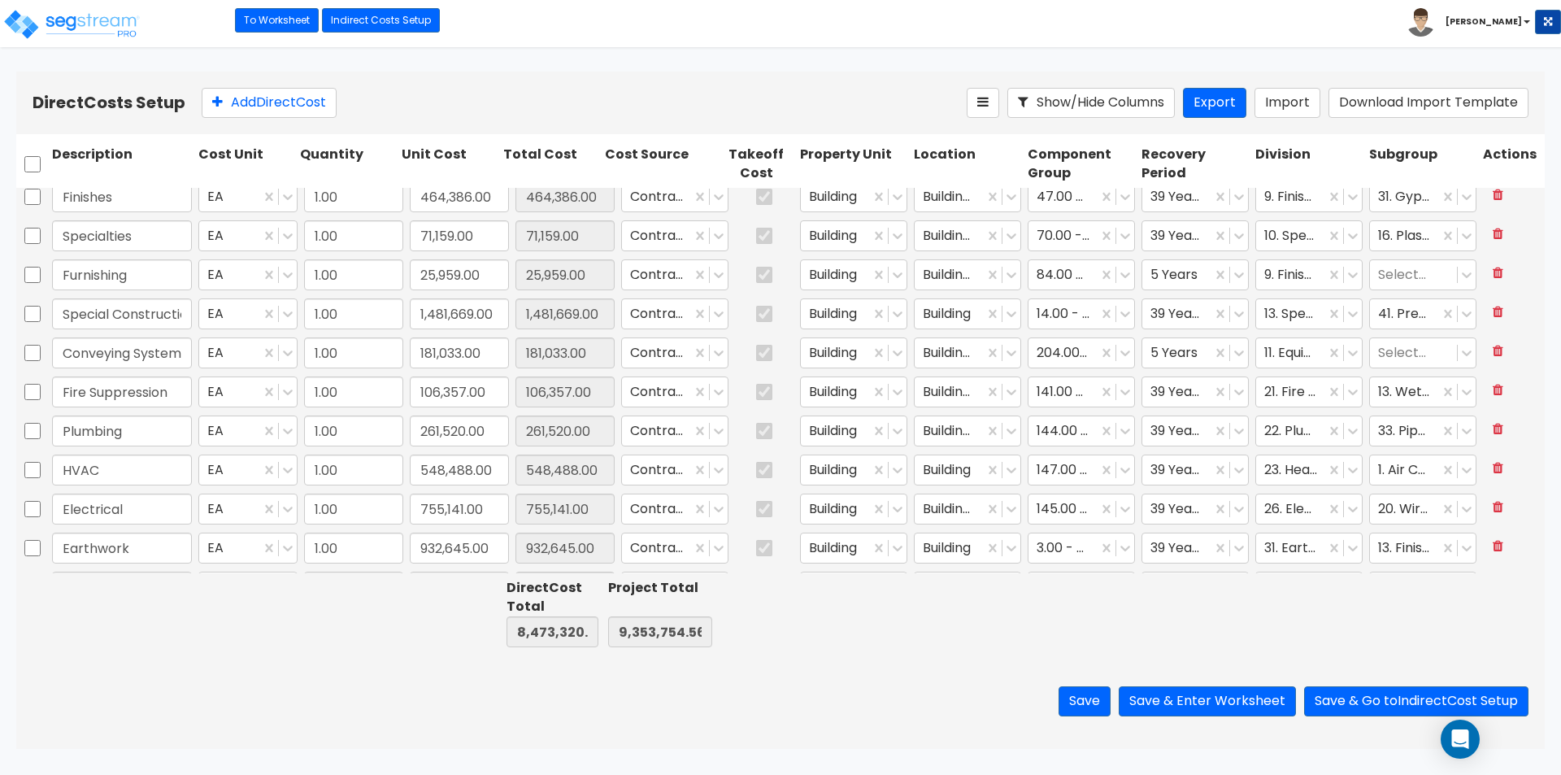
type input "1.00"
type input "2,207.70"
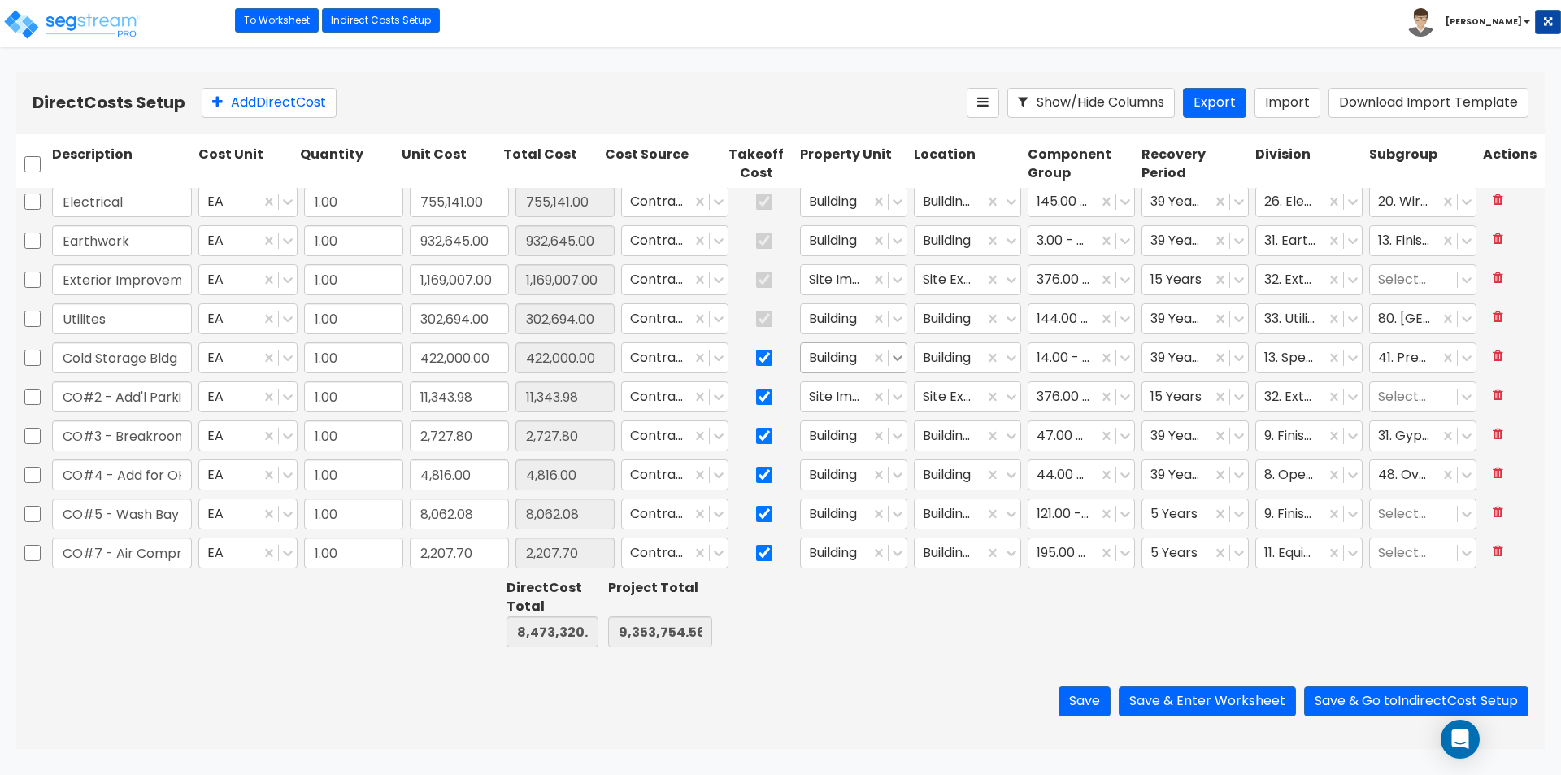
click at [889, 356] on icon at bounding box center [897, 358] width 16 height 16
click at [837, 438] on div "Cold Storage Building" at bounding box center [841, 435] width 107 height 46
click at [779, 749] on html "Toggle navigation To Worksheet Indirect Costs Setup Direct Costs Setup Bruce x" at bounding box center [780, 374] width 1561 height 749
click at [1174, 713] on button "Save & Enter Worksheet" at bounding box center [1207, 701] width 177 height 30
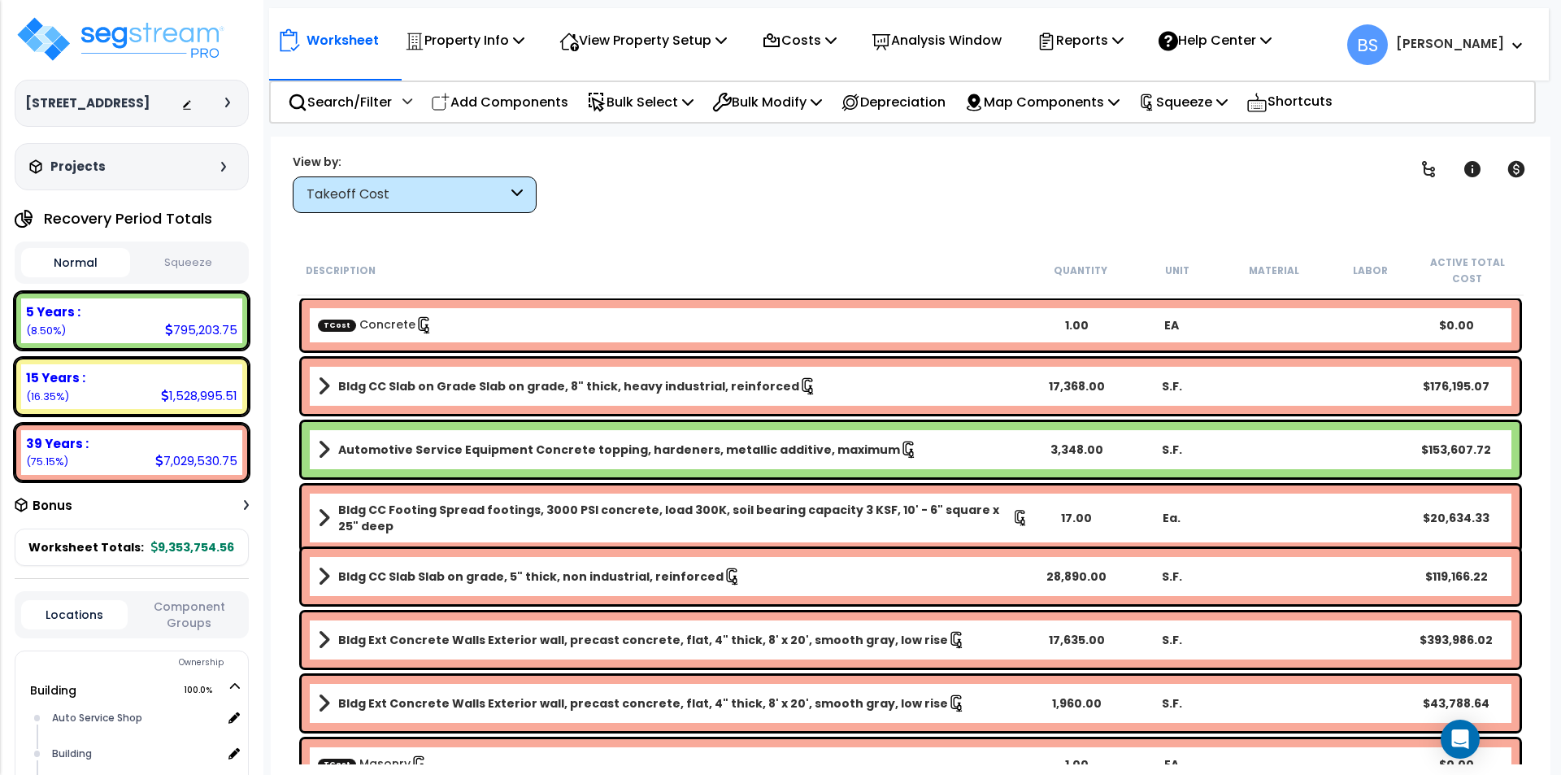
click at [374, 386] on b "Bldg CC Slab on Grade Slab on grade, 8" thick, heavy industrial, reinforced" at bounding box center [568, 386] width 461 height 16
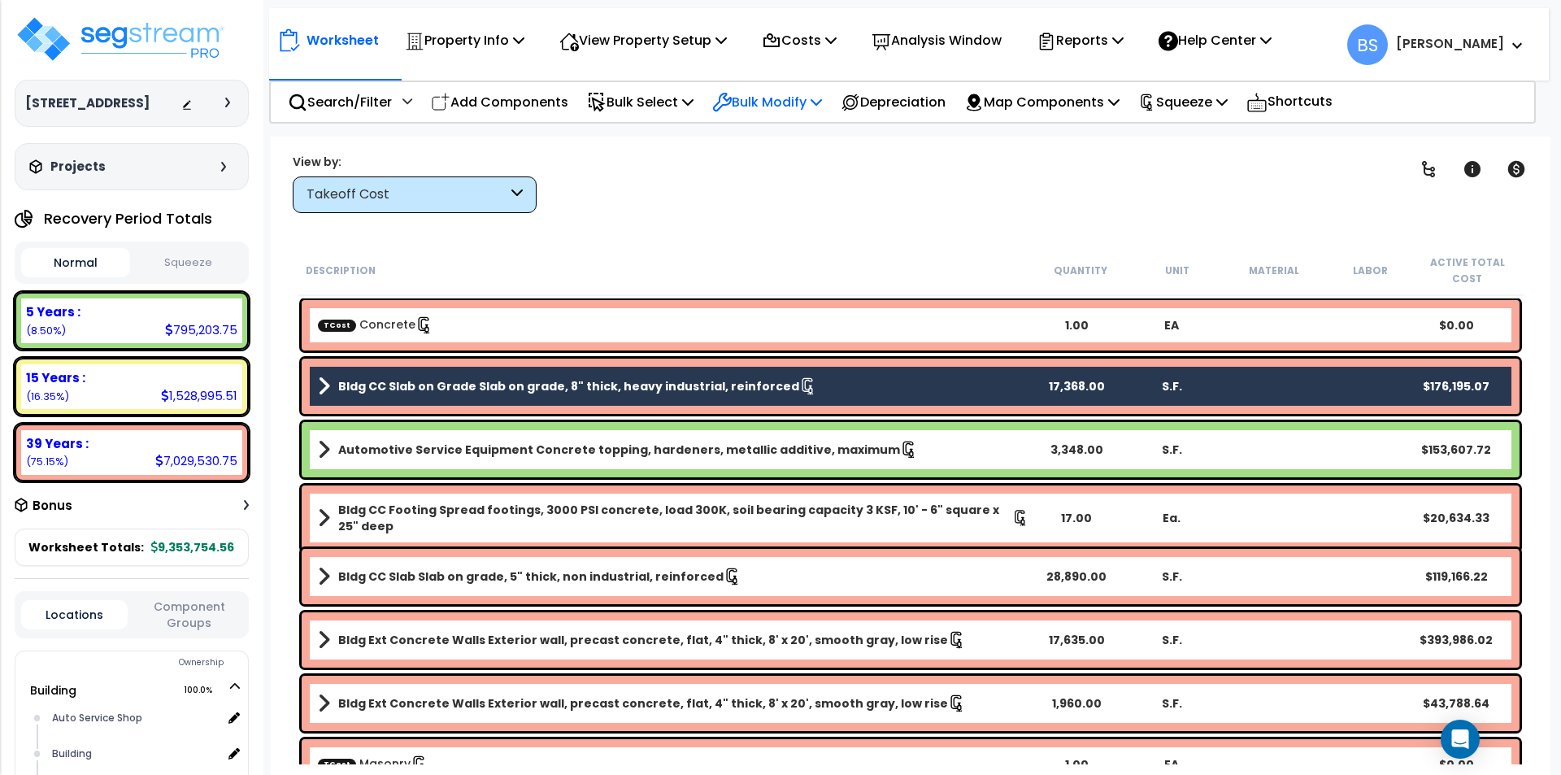
click at [812, 106] on p "Bulk Modify" at bounding box center [767, 102] width 110 height 22
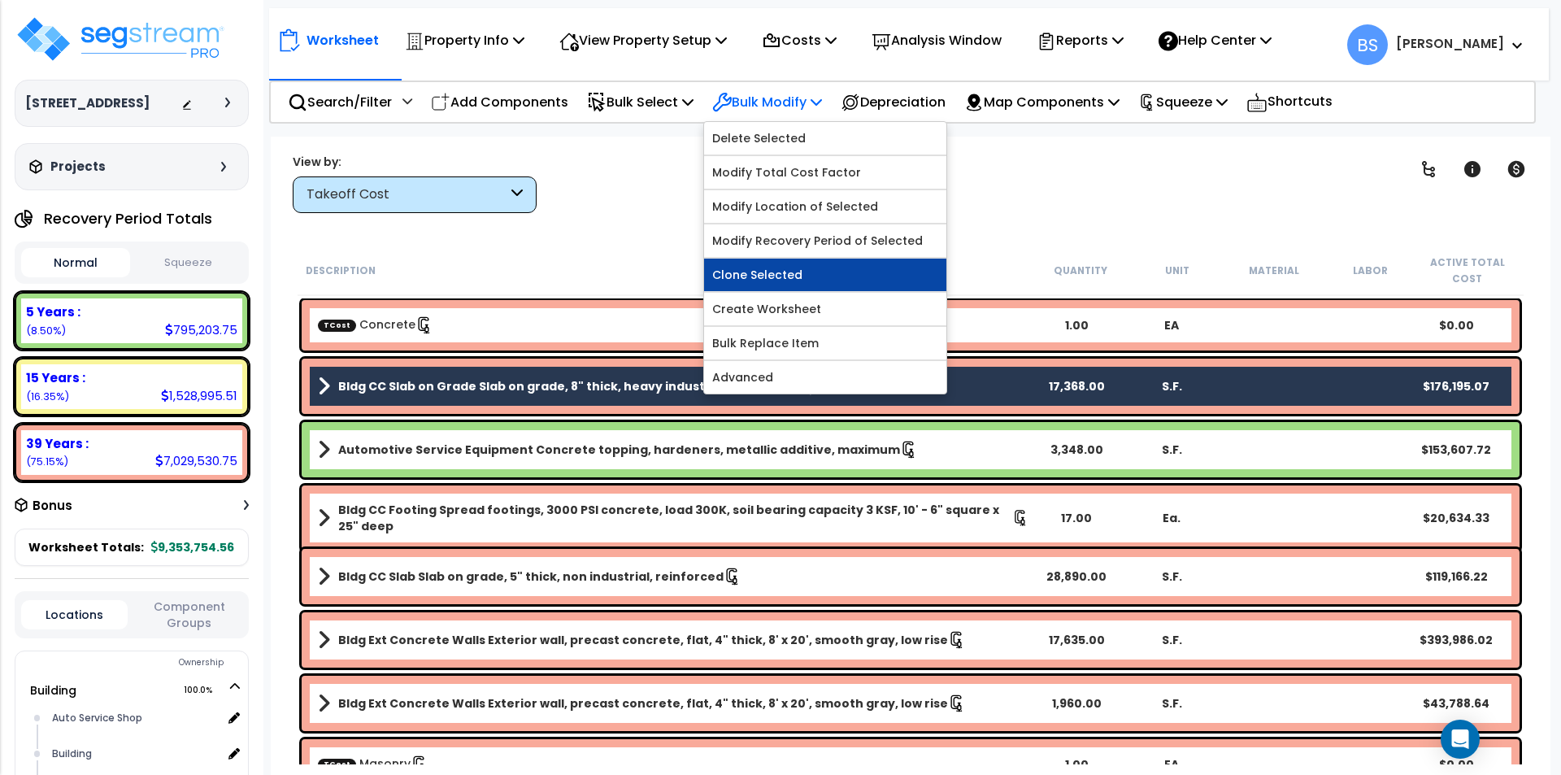
click at [808, 280] on link "Clone Selected" at bounding box center [825, 275] width 242 height 33
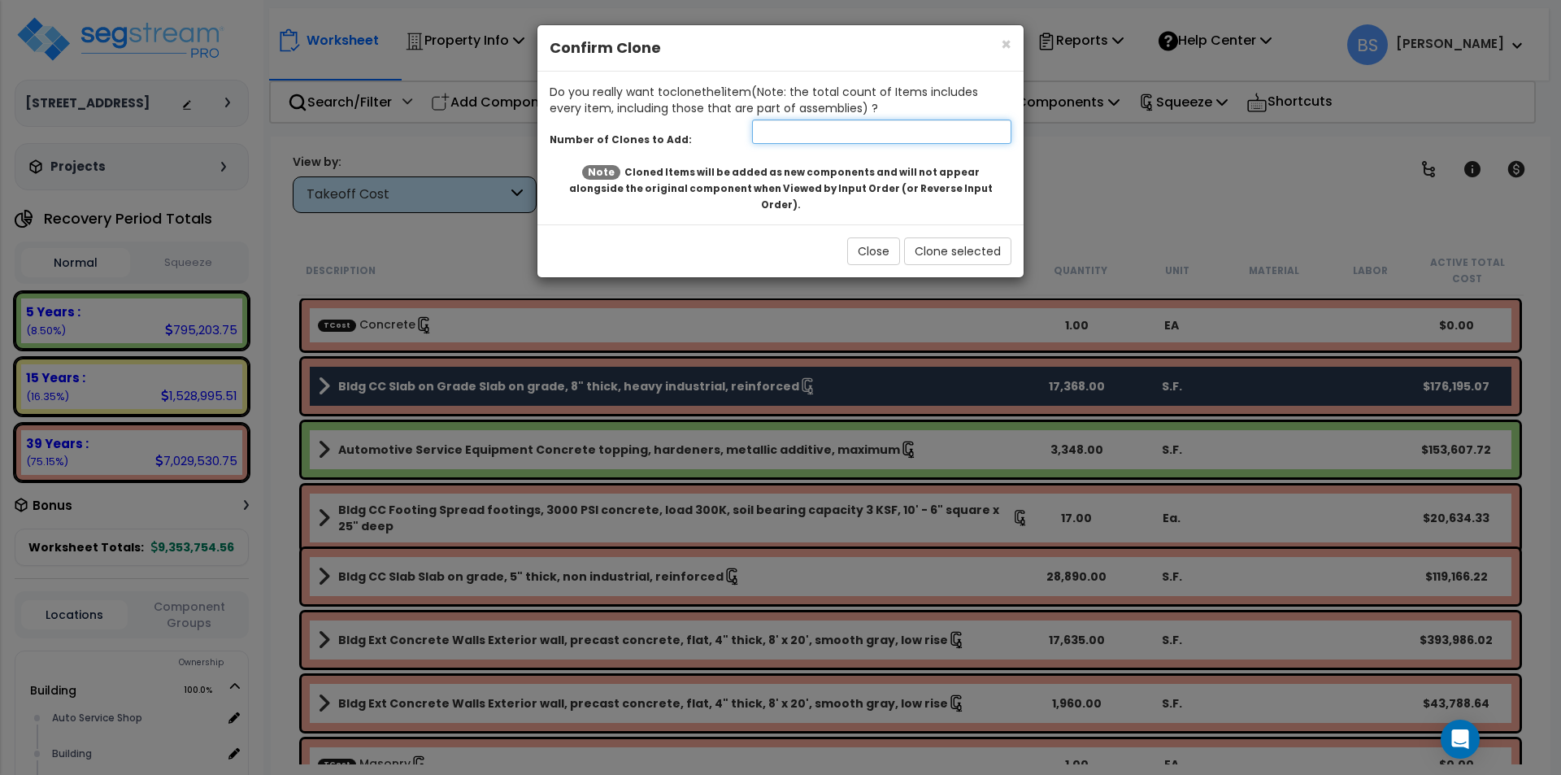
click at [851, 133] on input "number" at bounding box center [881, 132] width 259 height 24
type input "1"
click at [972, 237] on button "Clone selected" at bounding box center [957, 251] width 107 height 28
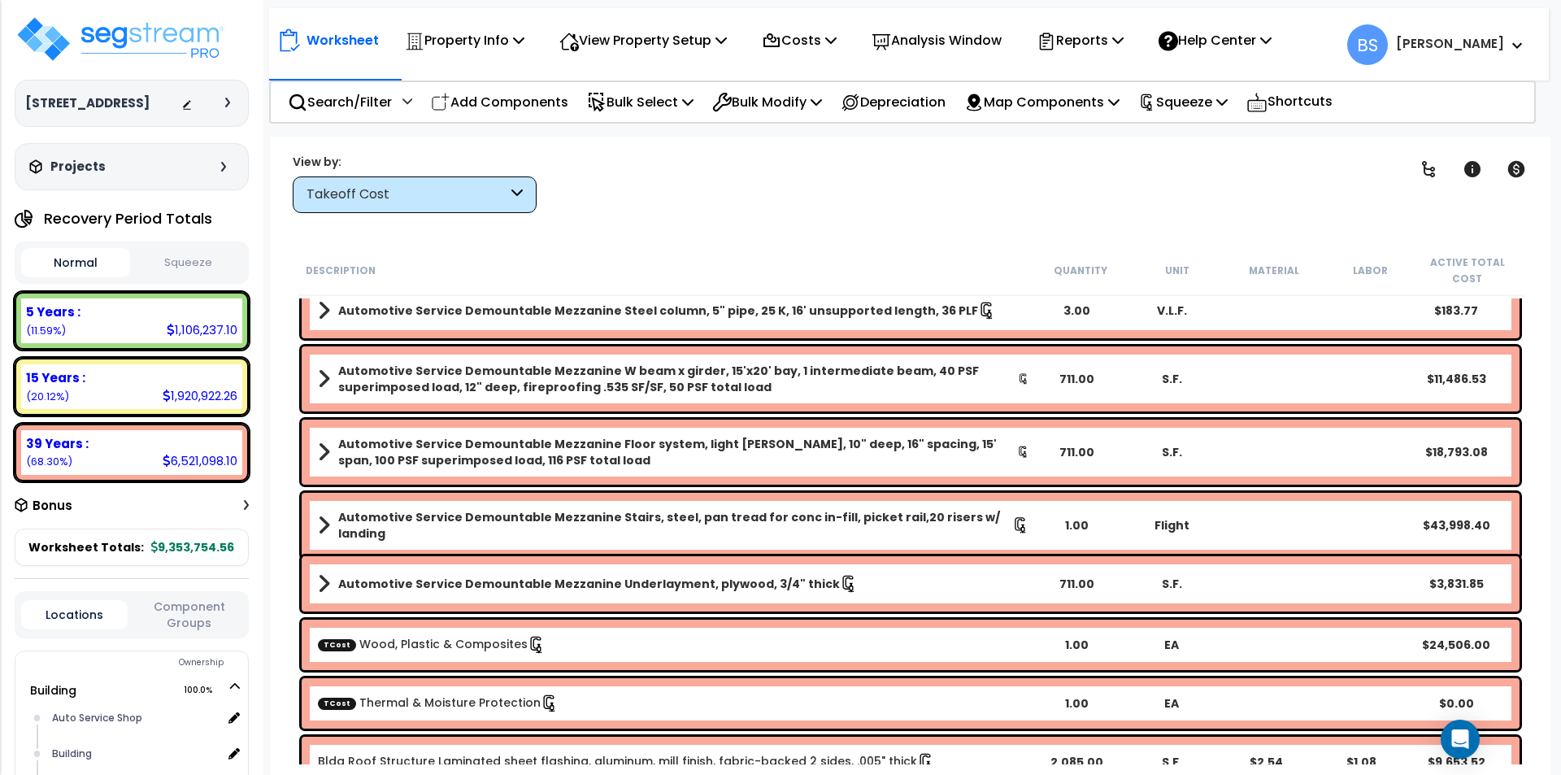
scroll to position [894, 0]
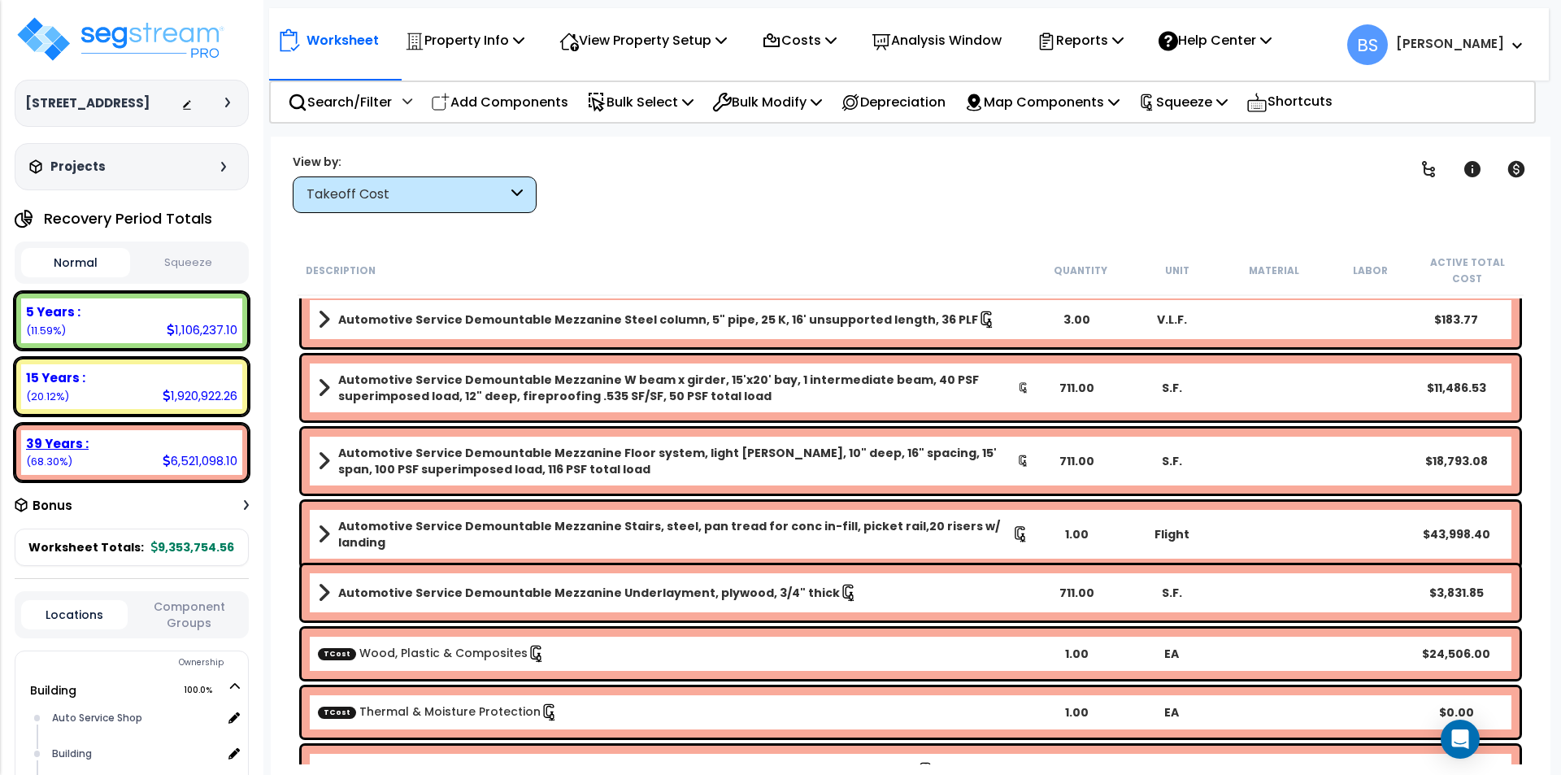
click at [76, 475] on div "39 Years : 6,521,098.10 (68.30%)" at bounding box center [131, 452] width 221 height 45
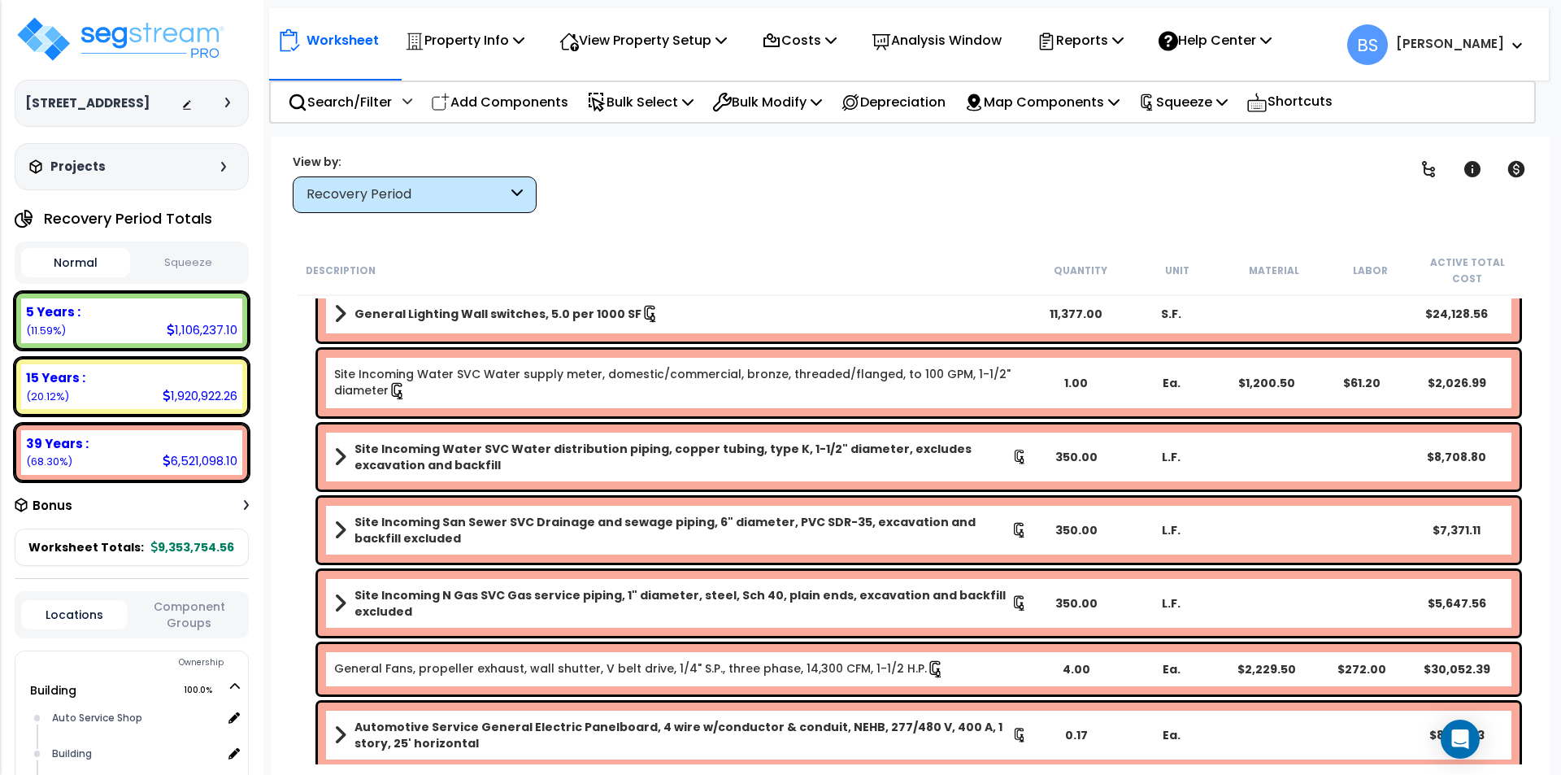
scroll to position [7066, 0]
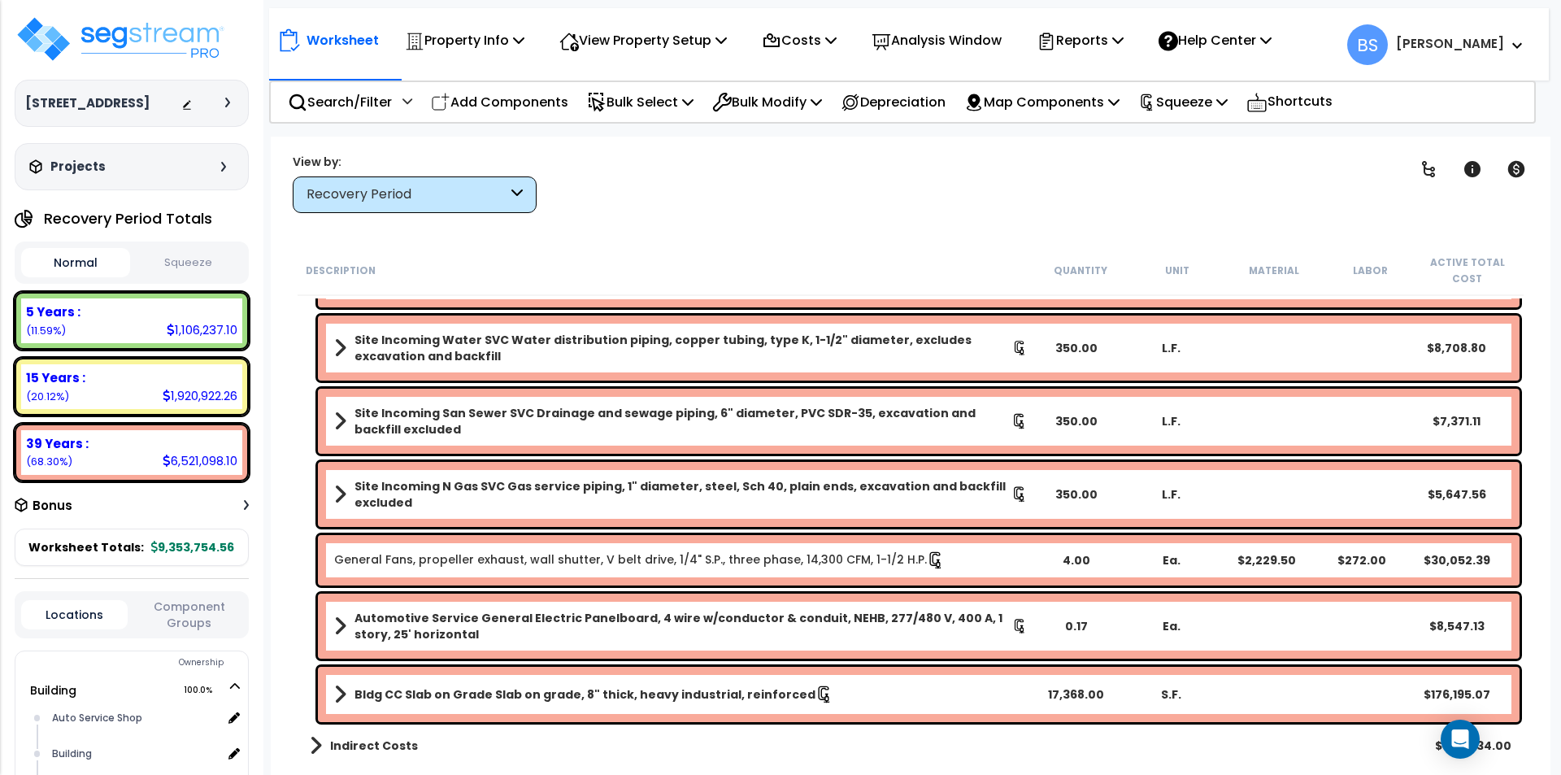
click at [1066, 688] on div "17,368.00" at bounding box center [1075, 694] width 93 height 16
click at [293, 679] on div "Description Quantity Unit Material Labor Active Total Cost General Electric Und…" at bounding box center [910, 505] width 1247 height 519
click at [505, 699] on b "Bldg CC Slab on Grade Slab on grade, 8" thick, heavy industrial, reinforced" at bounding box center [584, 694] width 461 height 16
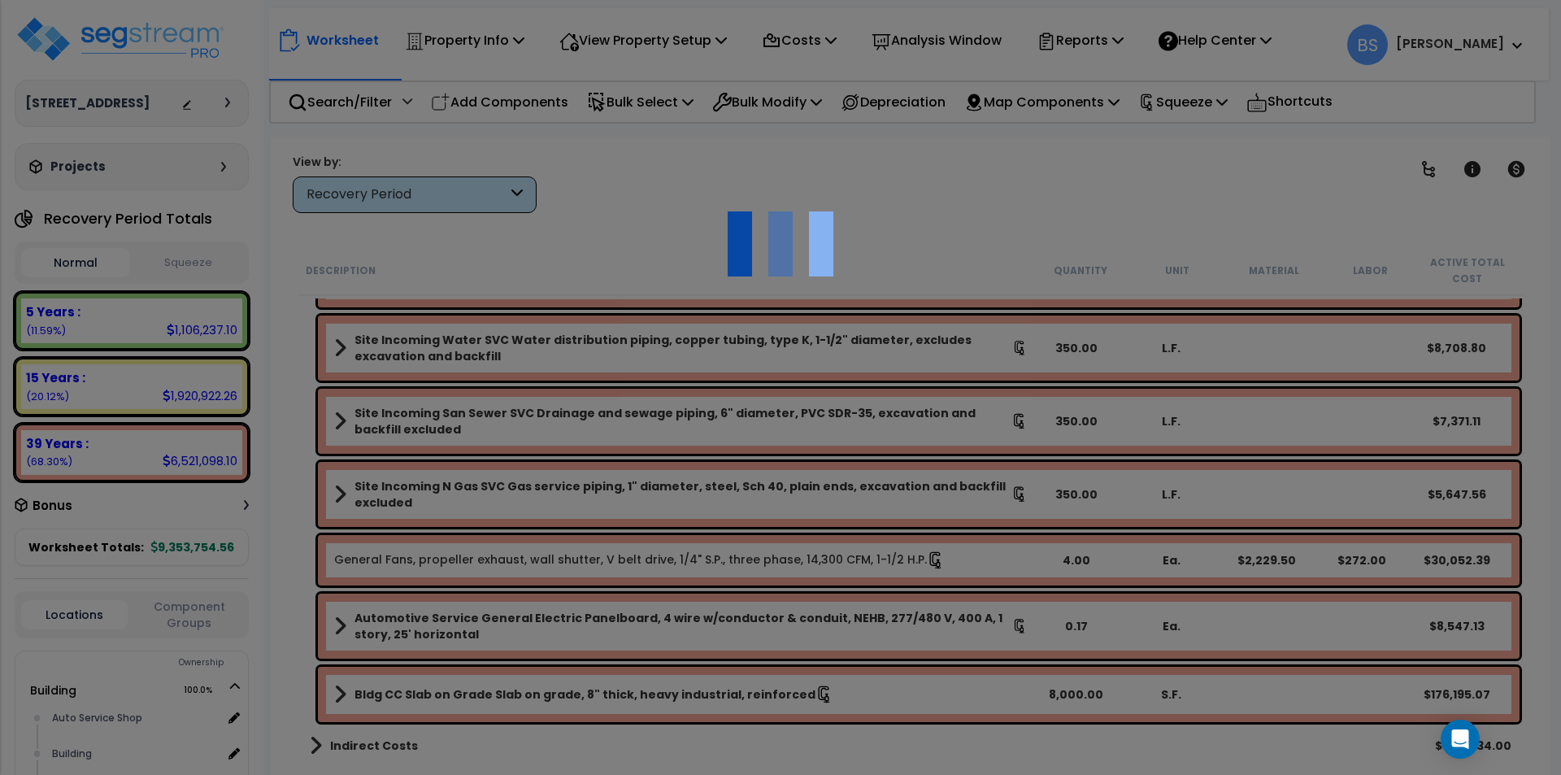
select select "43566965"
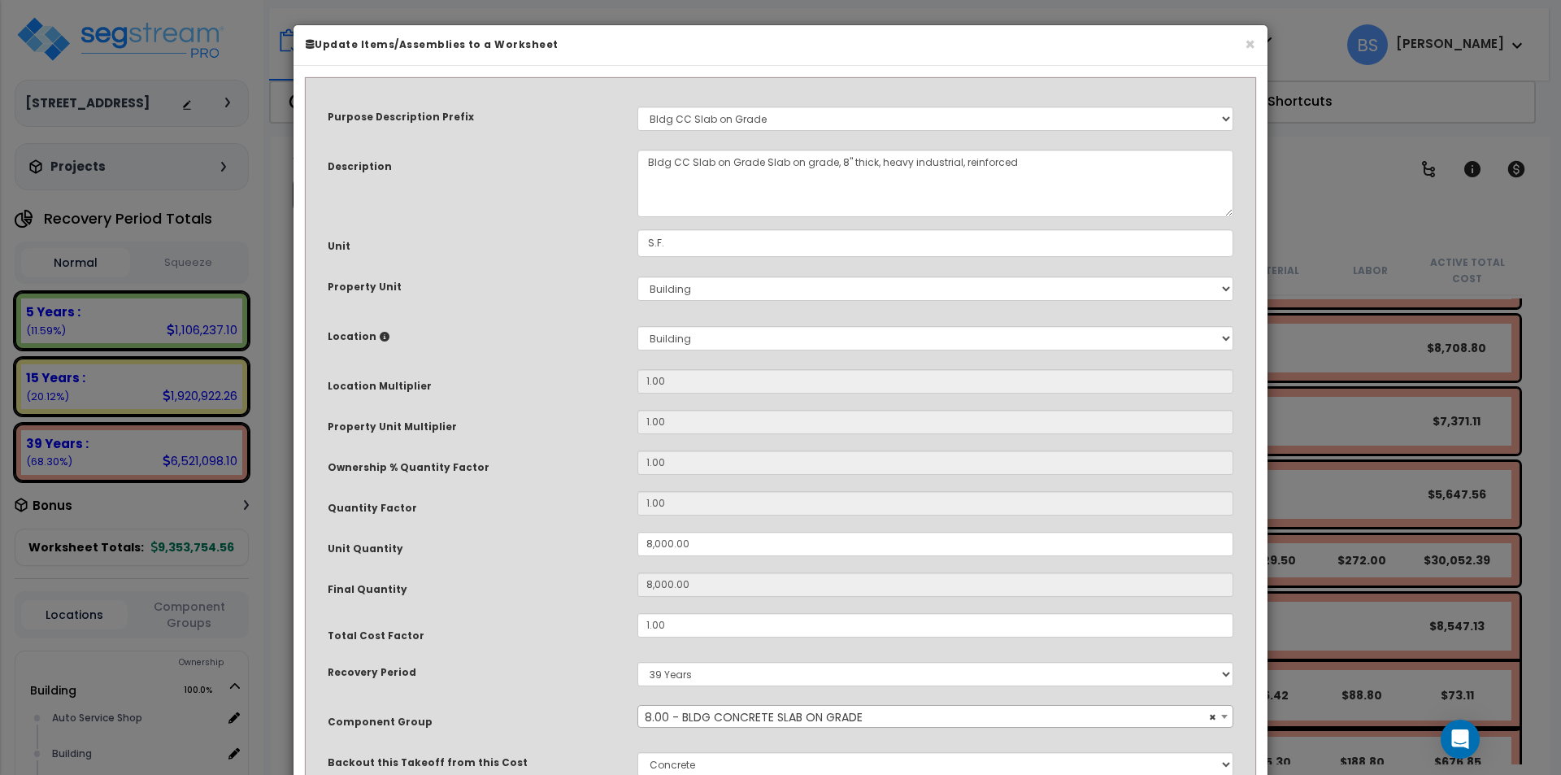
scroll to position [81, 0]
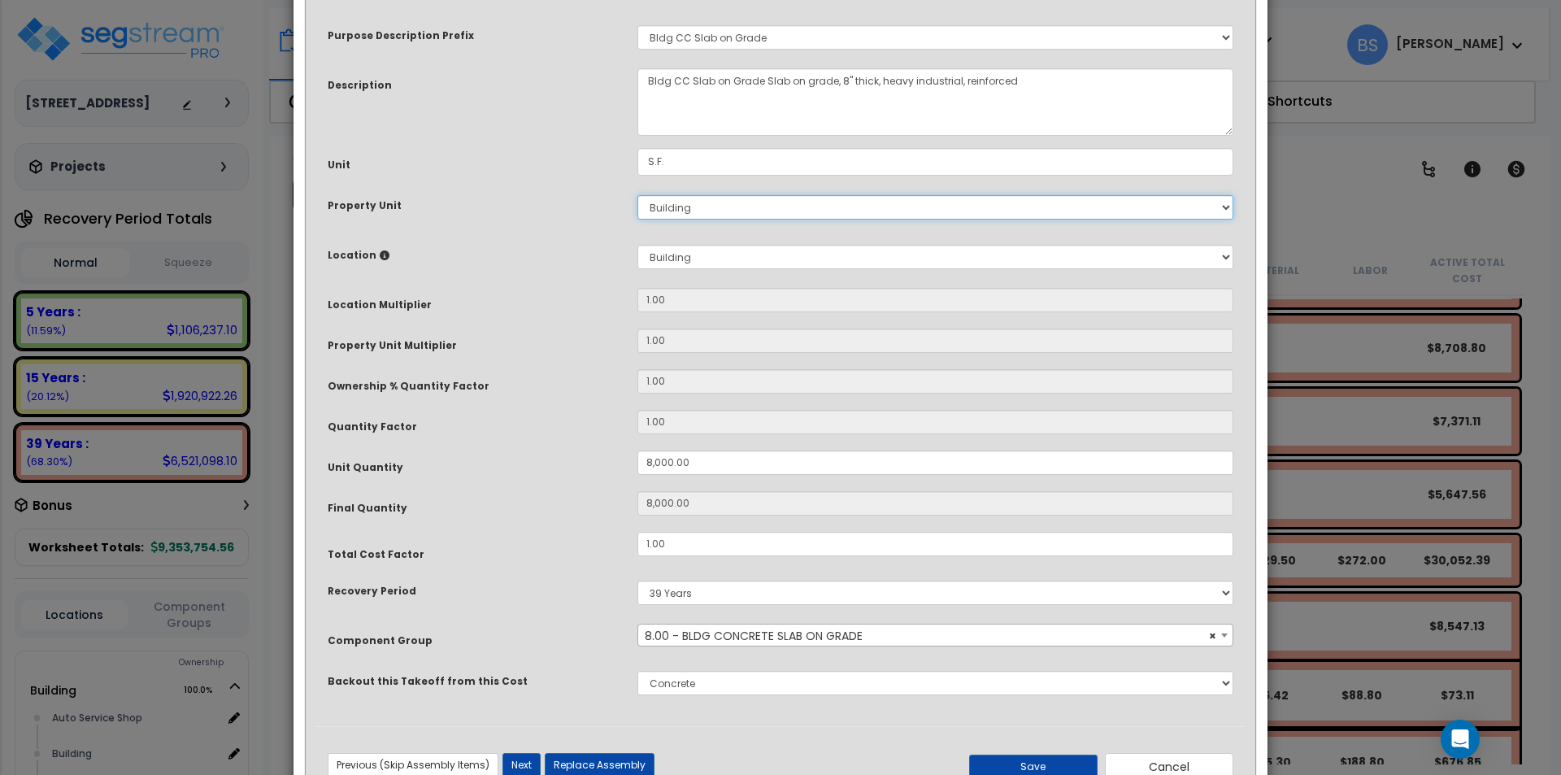
click at [735, 205] on select "Select Building Site Improvements Cold Storage Building" at bounding box center [935, 207] width 596 height 24
select select "162448"
click at [637, 195] on select "Select Building Site Improvements Cold Storage Building" at bounding box center [935, 207] width 596 height 24
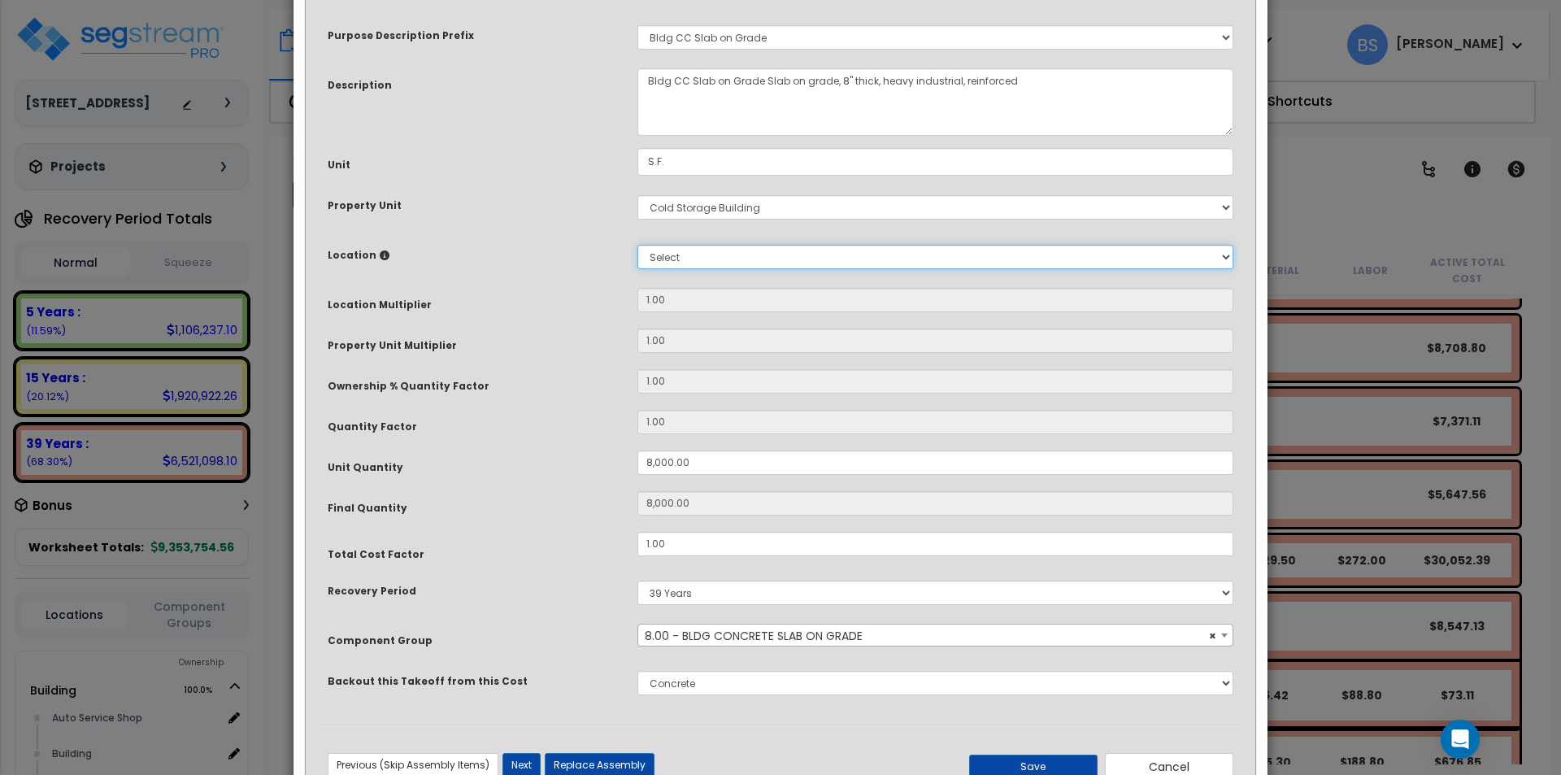
click at [698, 261] on select "Select Building Building Interior Add Additional Location" at bounding box center [935, 257] width 596 height 24
select select "6"
click at [637, 245] on select "Select Building Building Interior Add Additional Location" at bounding box center [935, 257] width 596 height 24
type input "1"
type input "8,000"
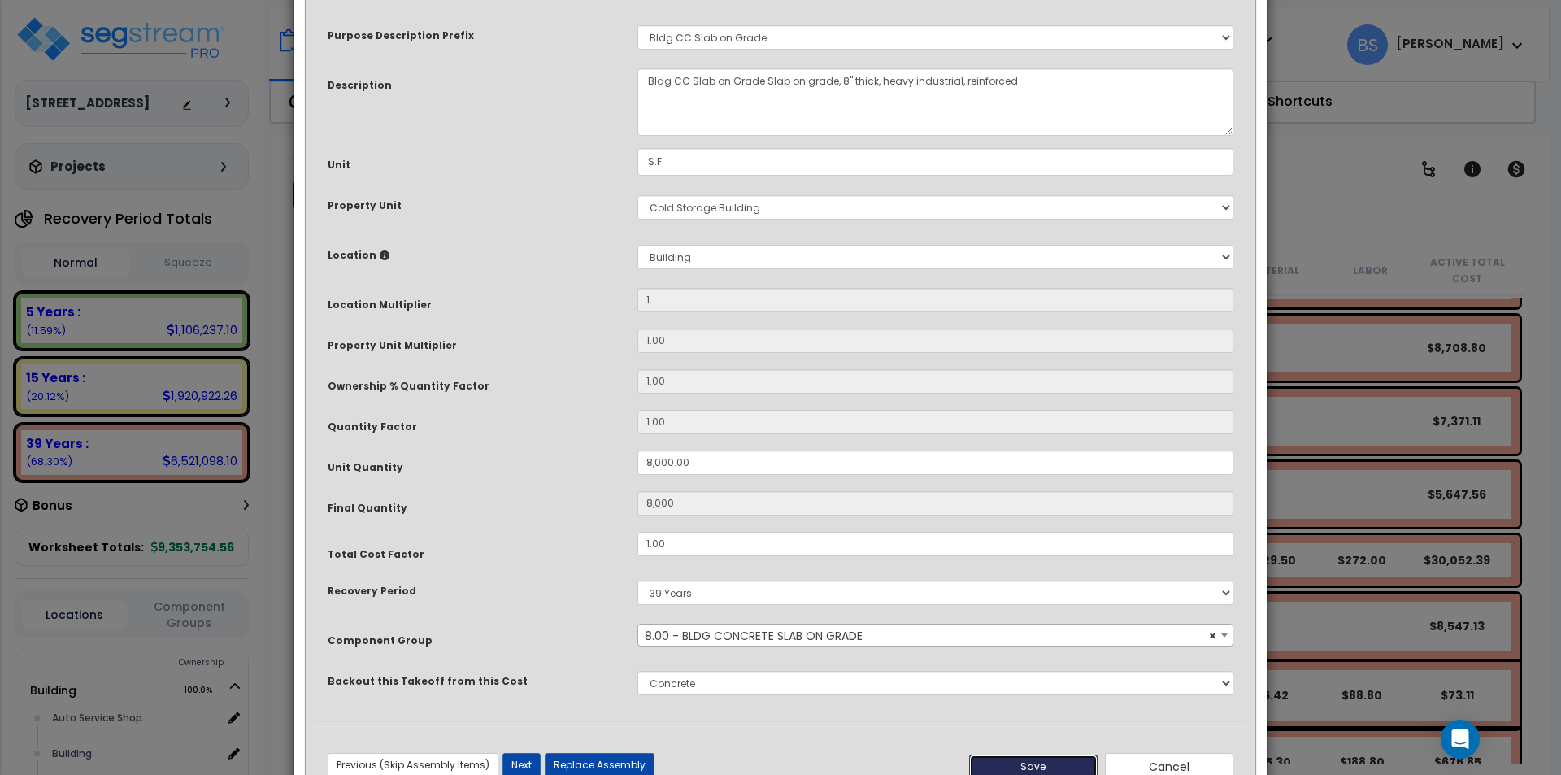
click at [1024, 763] on button "Save" at bounding box center [1033, 766] width 128 height 24
type input "1.00"
type input "8000.00"
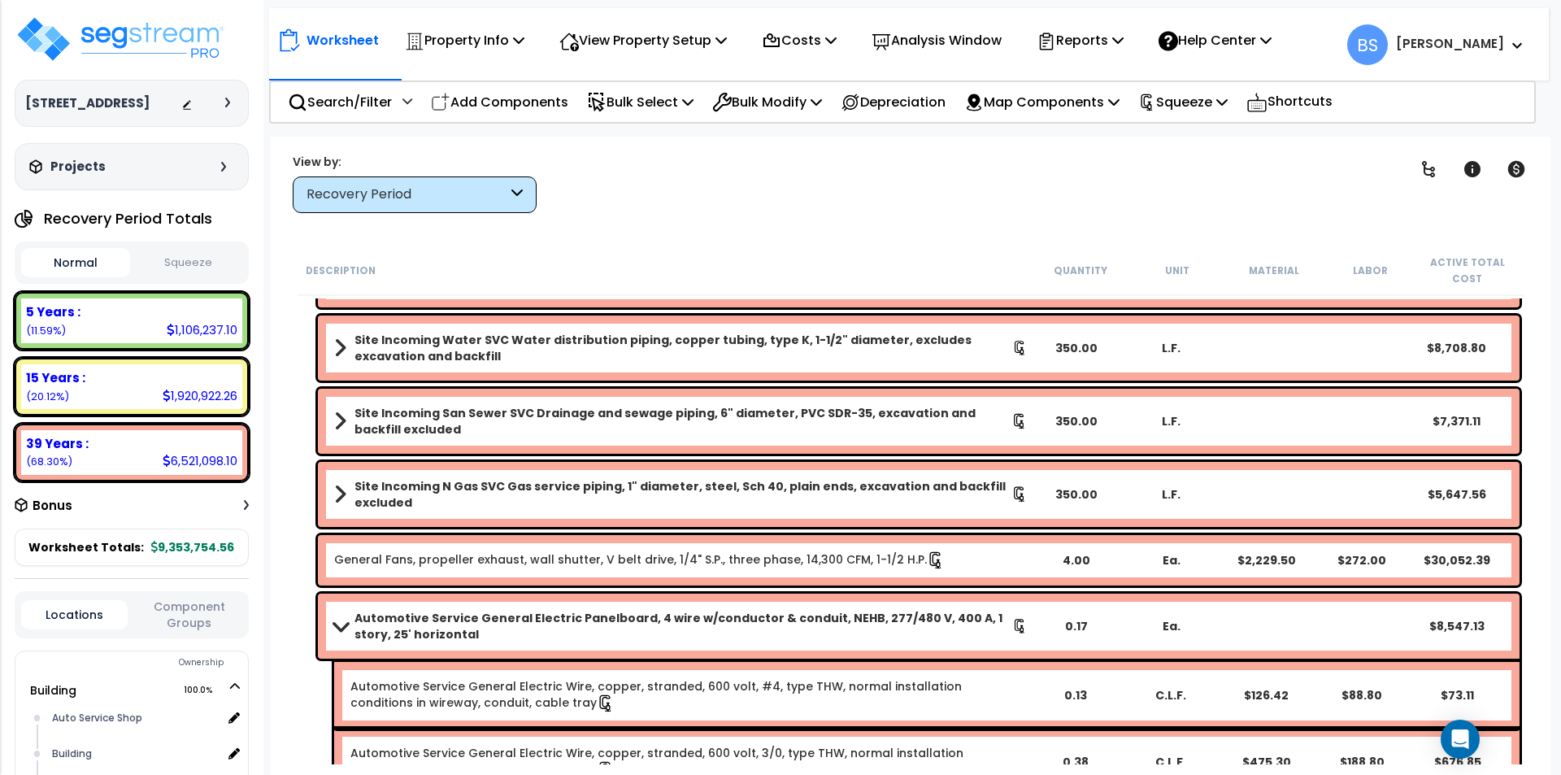
scroll to position [7309, 0]
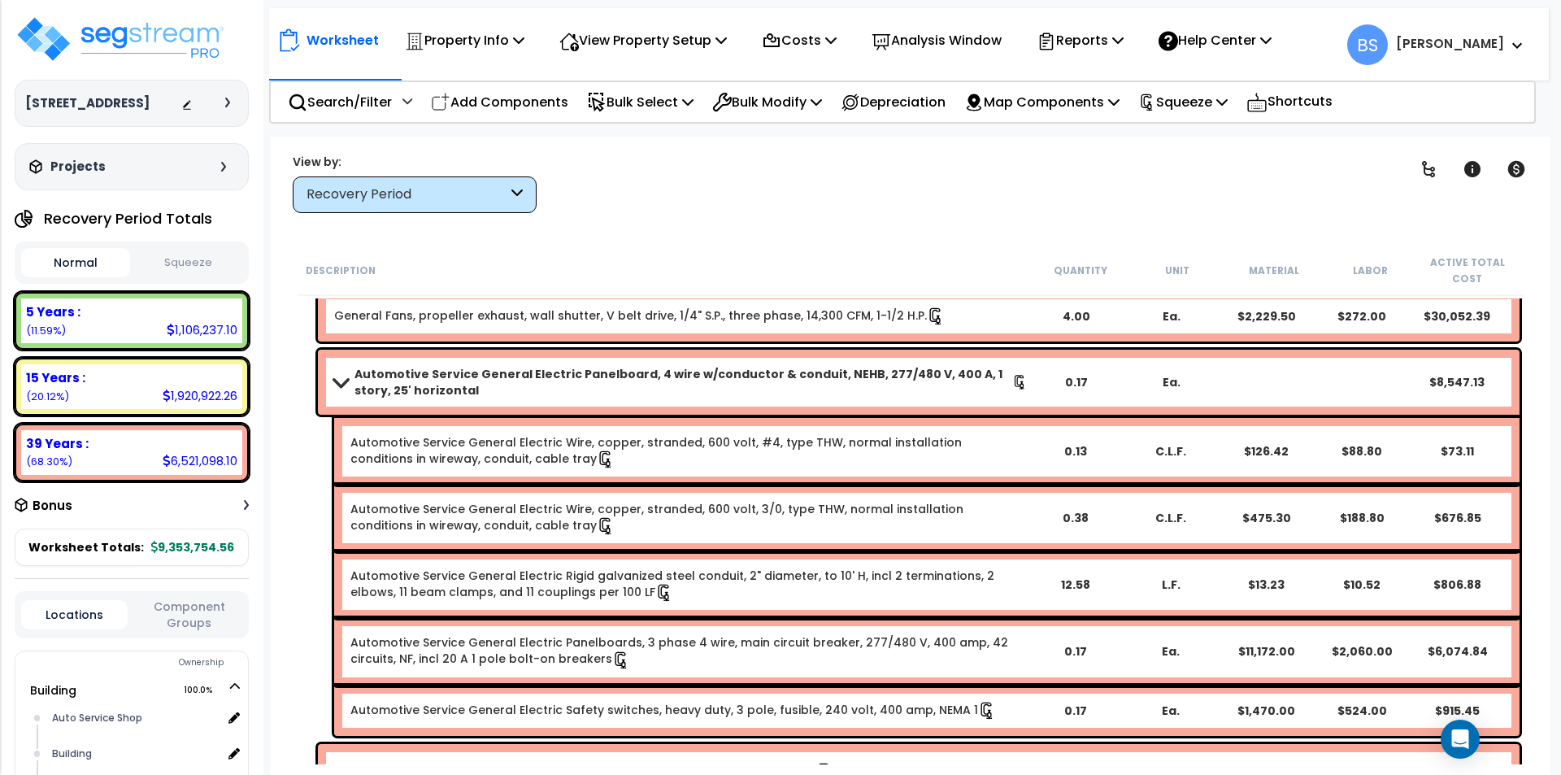
click at [398, 376] on b "Automotive Service General Electric Panelboard, 4 wire w/conductor & conduit, N…" at bounding box center [683, 382] width 658 height 33
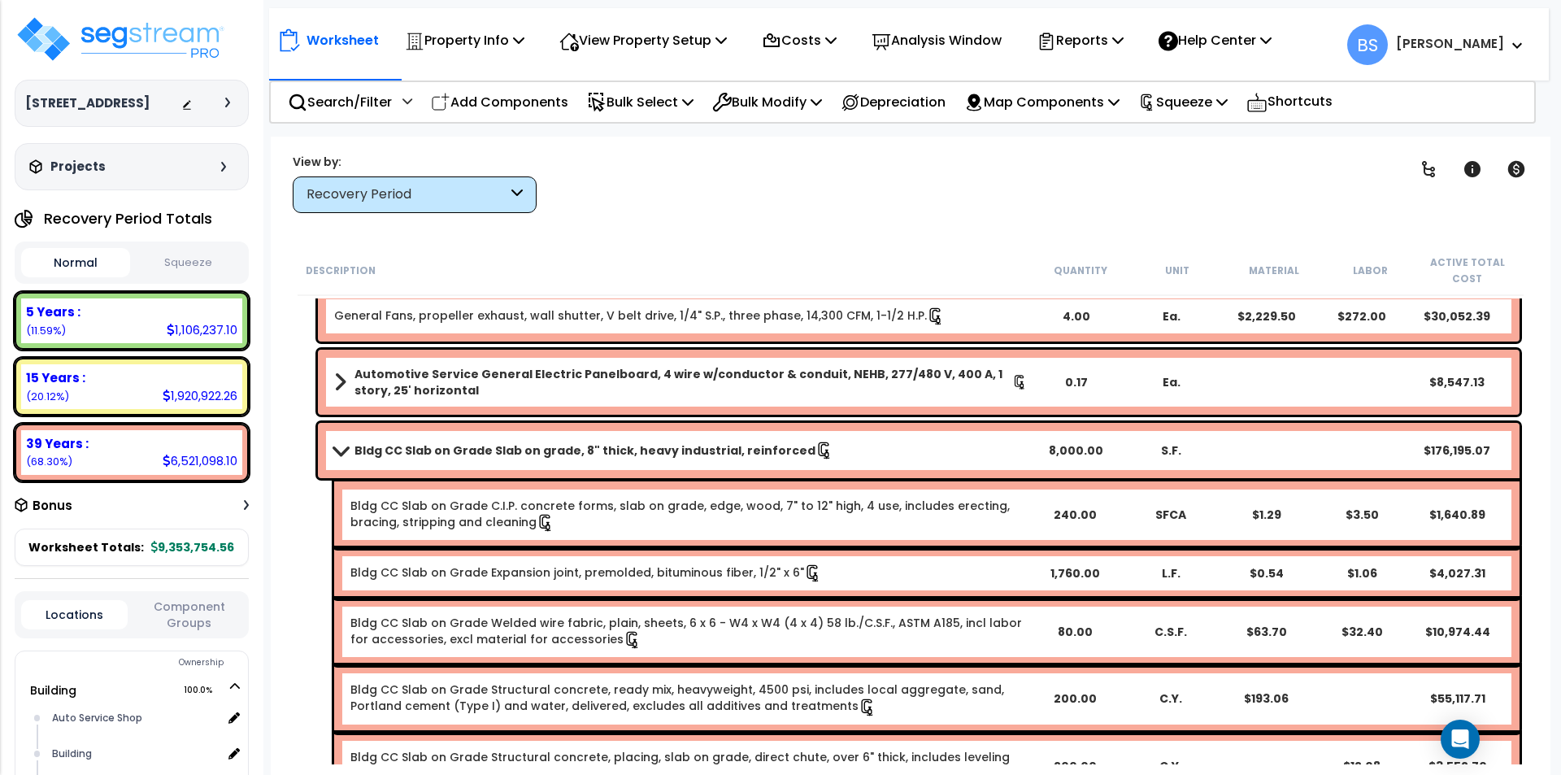
click at [394, 446] on b "Bldg CC Slab on Grade Slab on grade, 8" thick, heavy industrial, reinforced" at bounding box center [584, 450] width 461 height 16
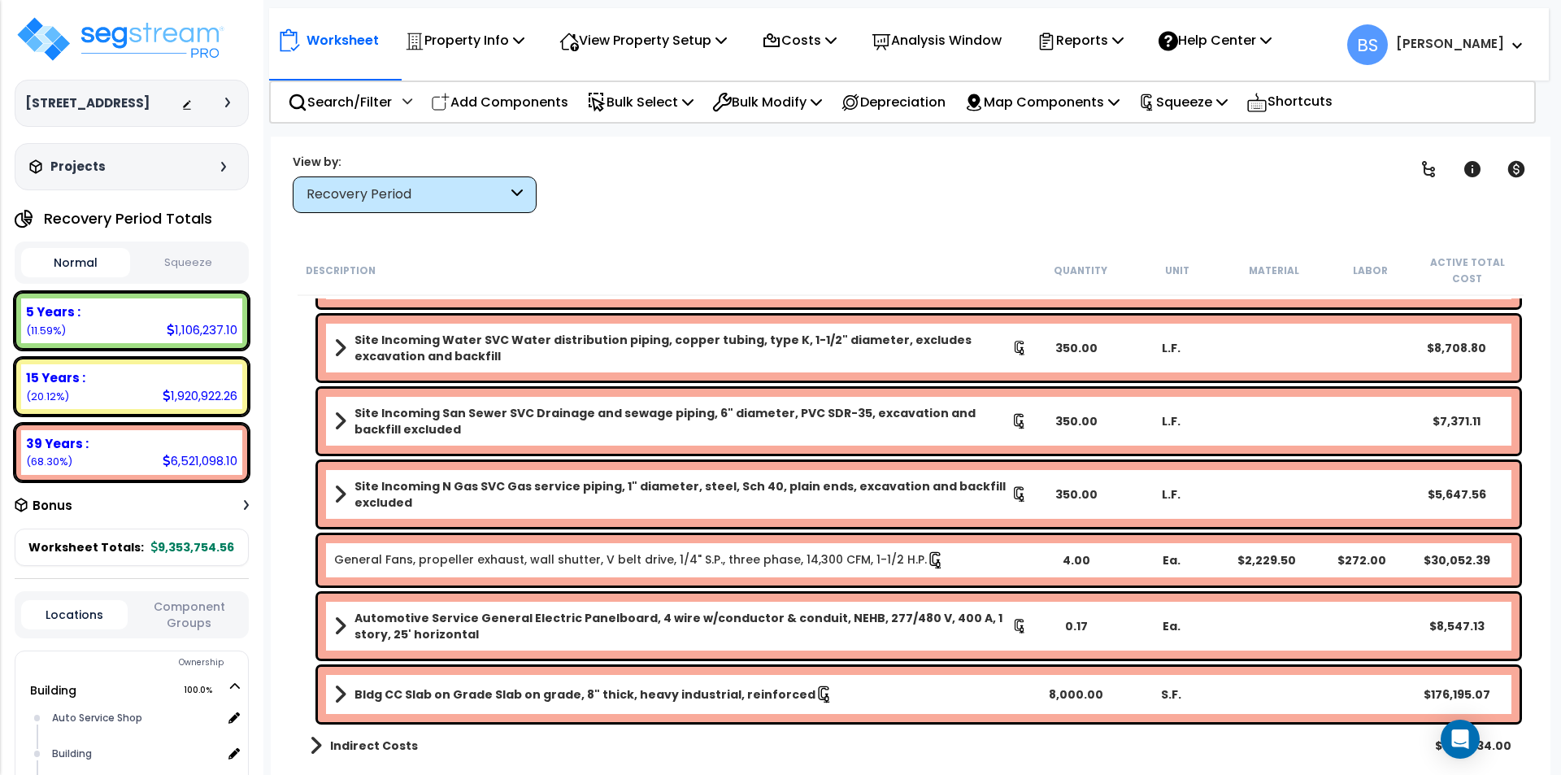
scroll to position [7066, 0]
click at [357, 196] on div "Recovery Period" at bounding box center [406, 194] width 201 height 19
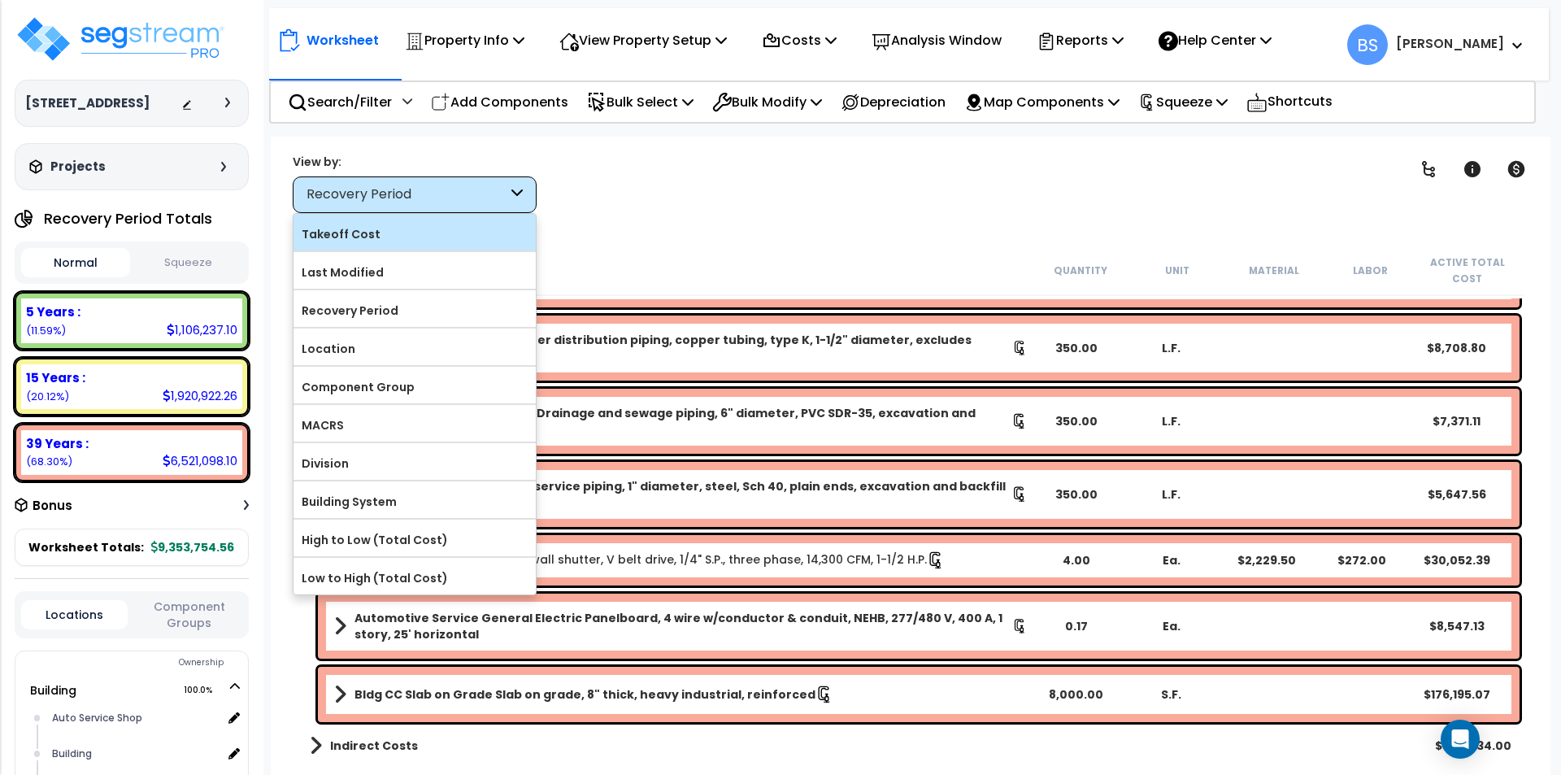
click at [364, 230] on label "Takeoff Cost" at bounding box center [414, 234] width 242 height 24
click at [0, 0] on input "Takeoff Cost" at bounding box center [0, 0] width 0 height 0
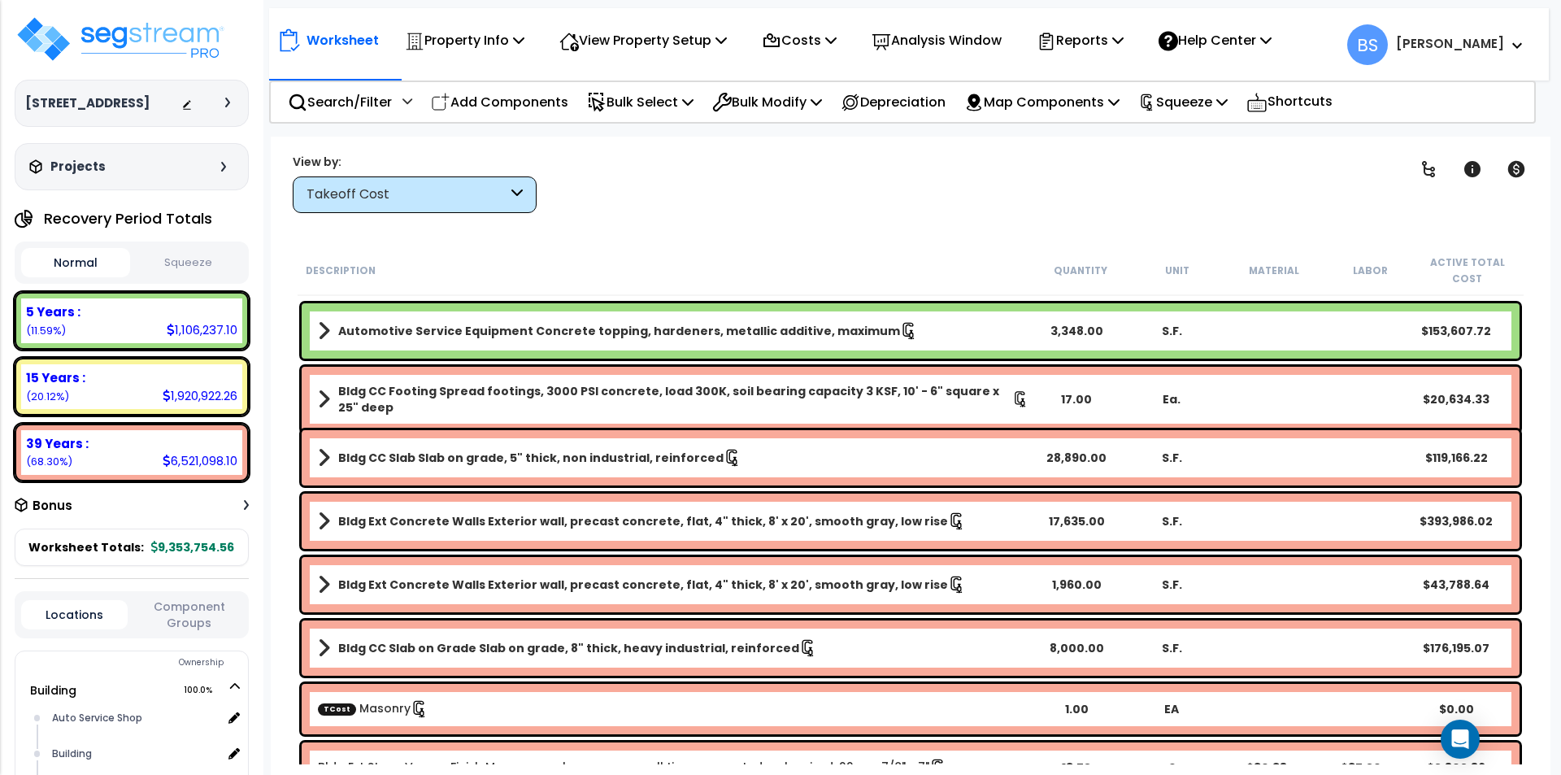
scroll to position [0, 0]
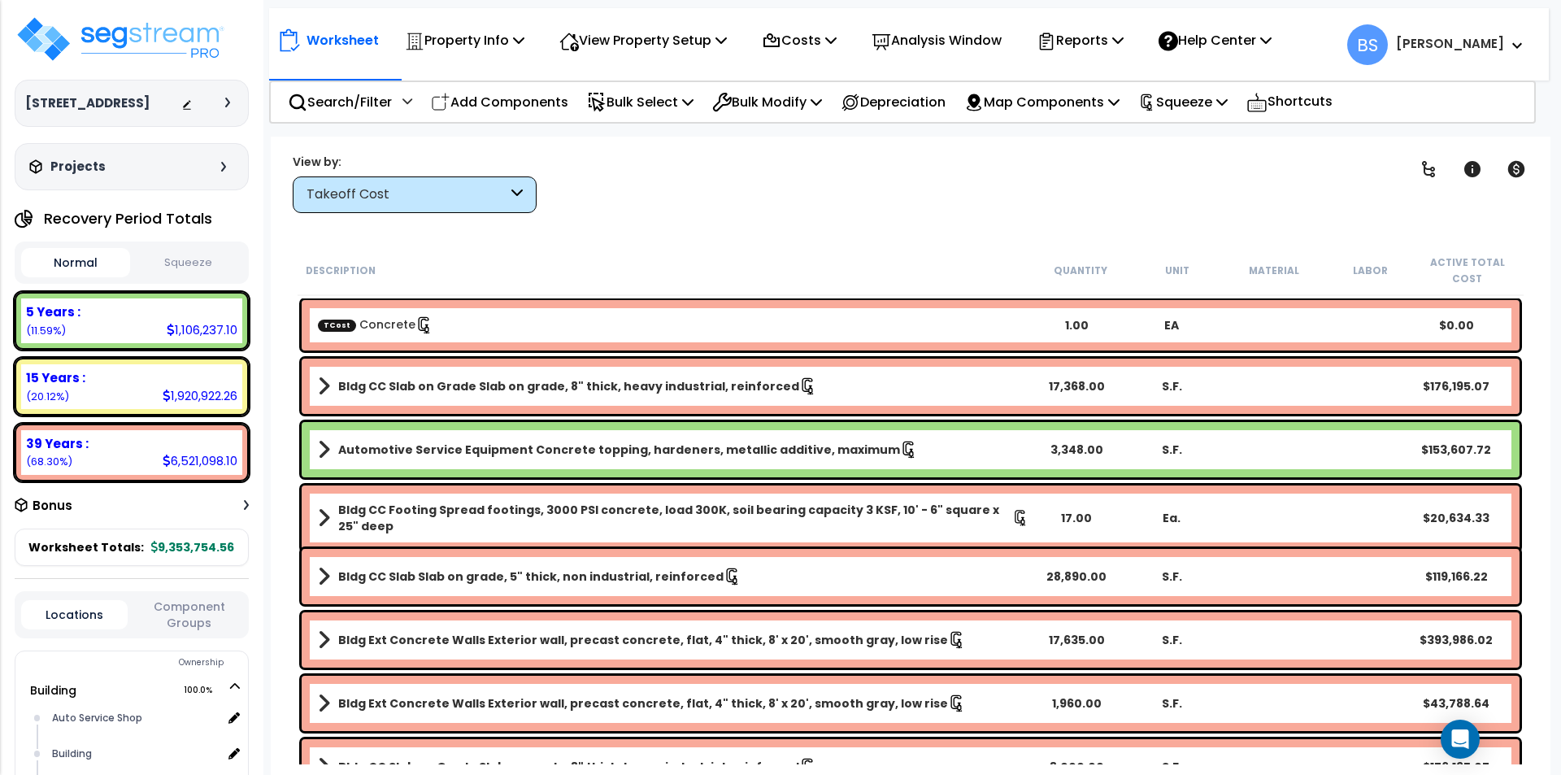
click at [382, 308] on div "TCost Concrete 1.00 EA $0.00" at bounding box center [911, 325] width 1218 height 50
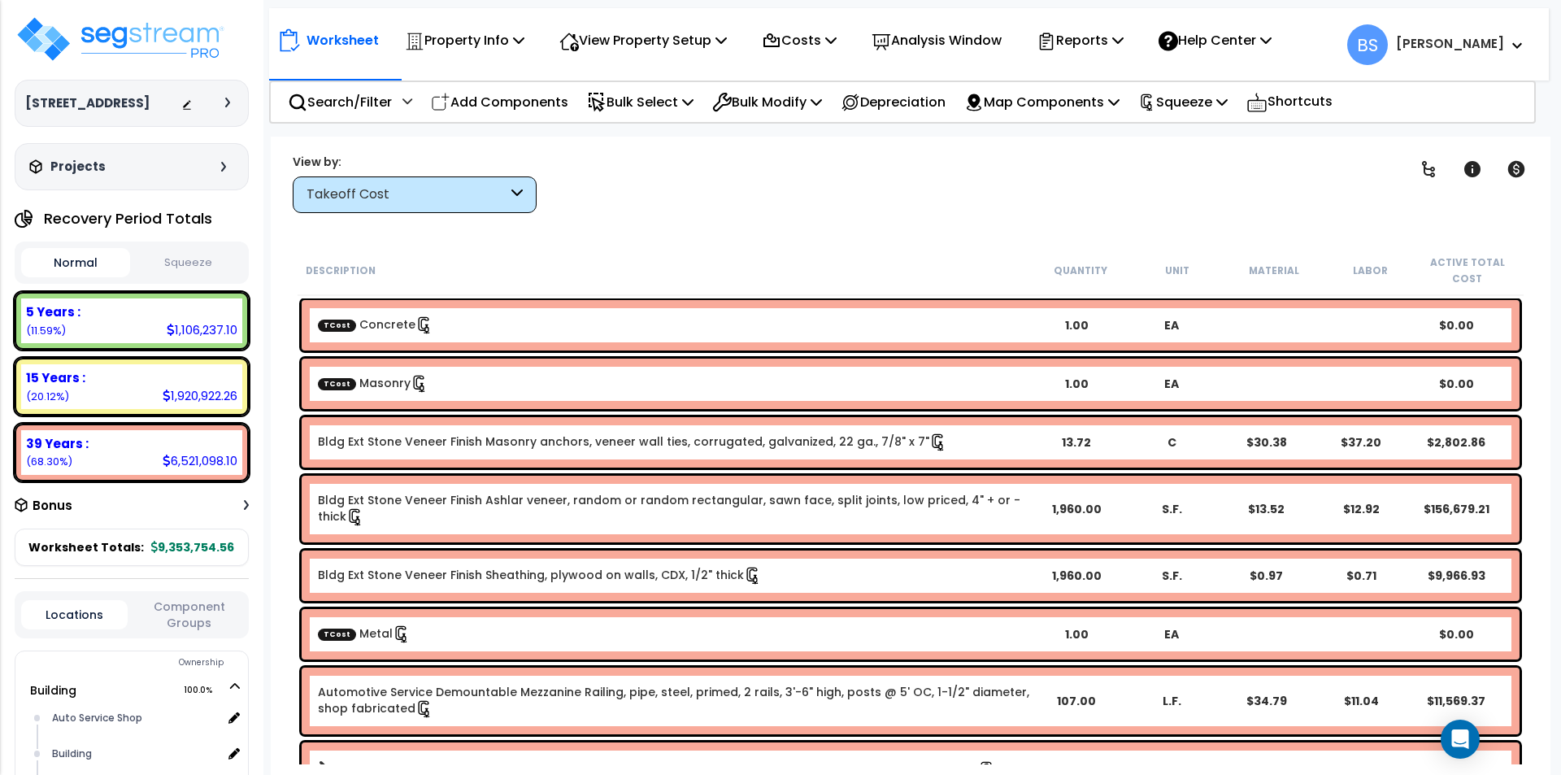
click at [364, 382] on link "TCost Masonry" at bounding box center [373, 383] width 111 height 16
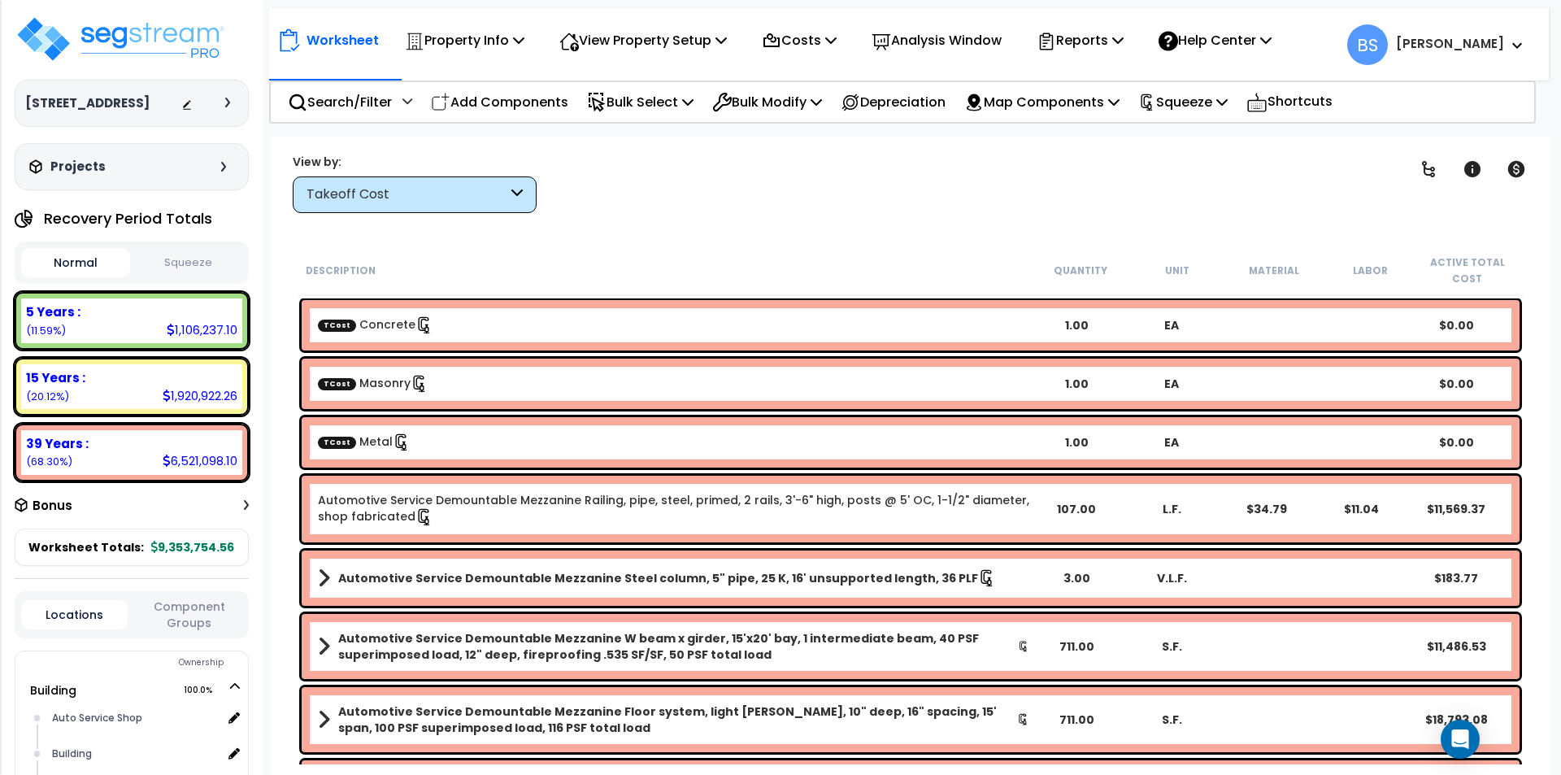
click at [367, 446] on link "TCost Metal" at bounding box center [364, 441] width 93 height 16
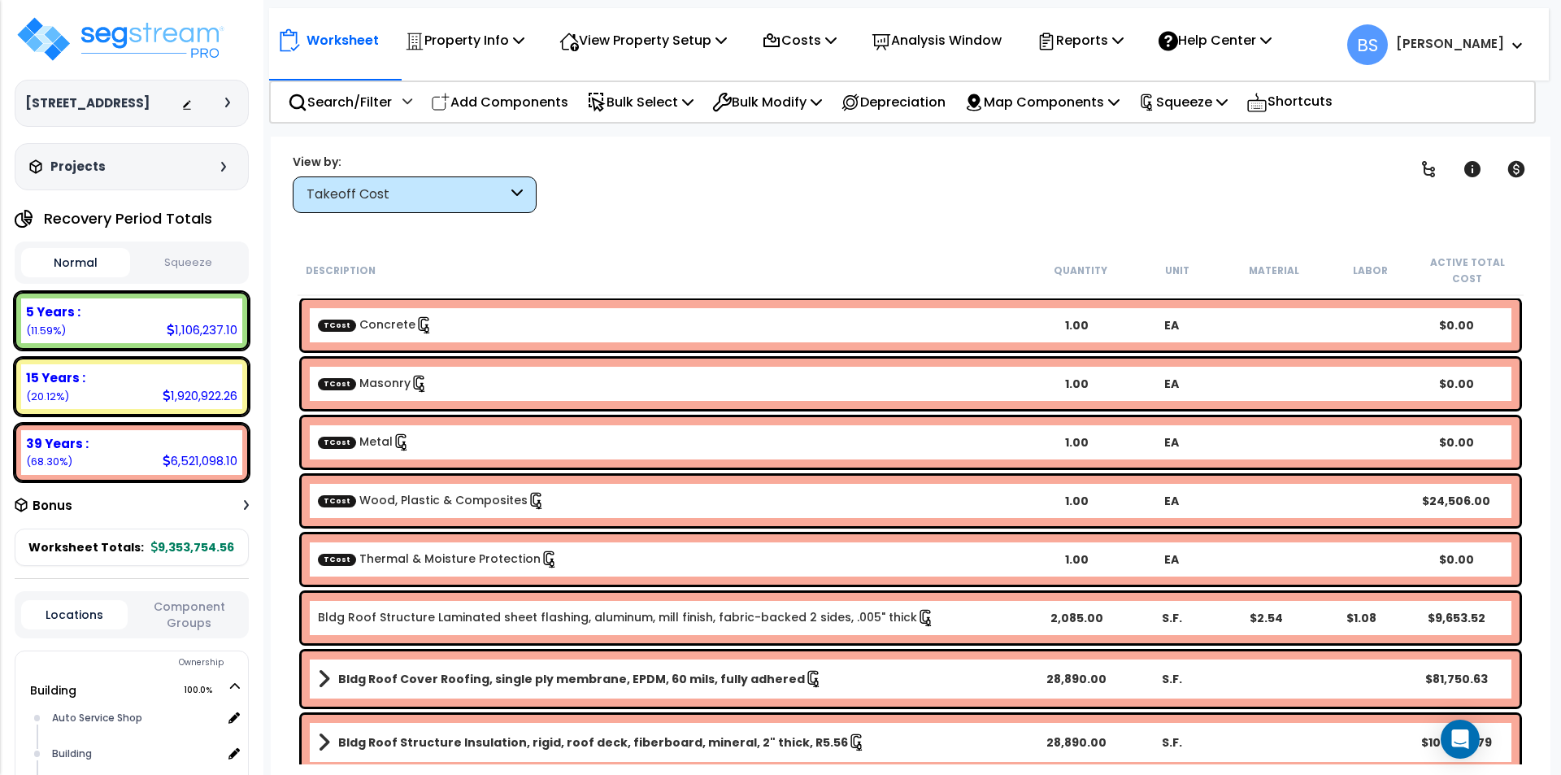
click at [383, 509] on div "TCost Wood, Plastic & Composites" at bounding box center [673, 501] width 711 height 18
click at [384, 560] on link "TCost Thermal & Moisture Protection" at bounding box center [438, 558] width 241 height 16
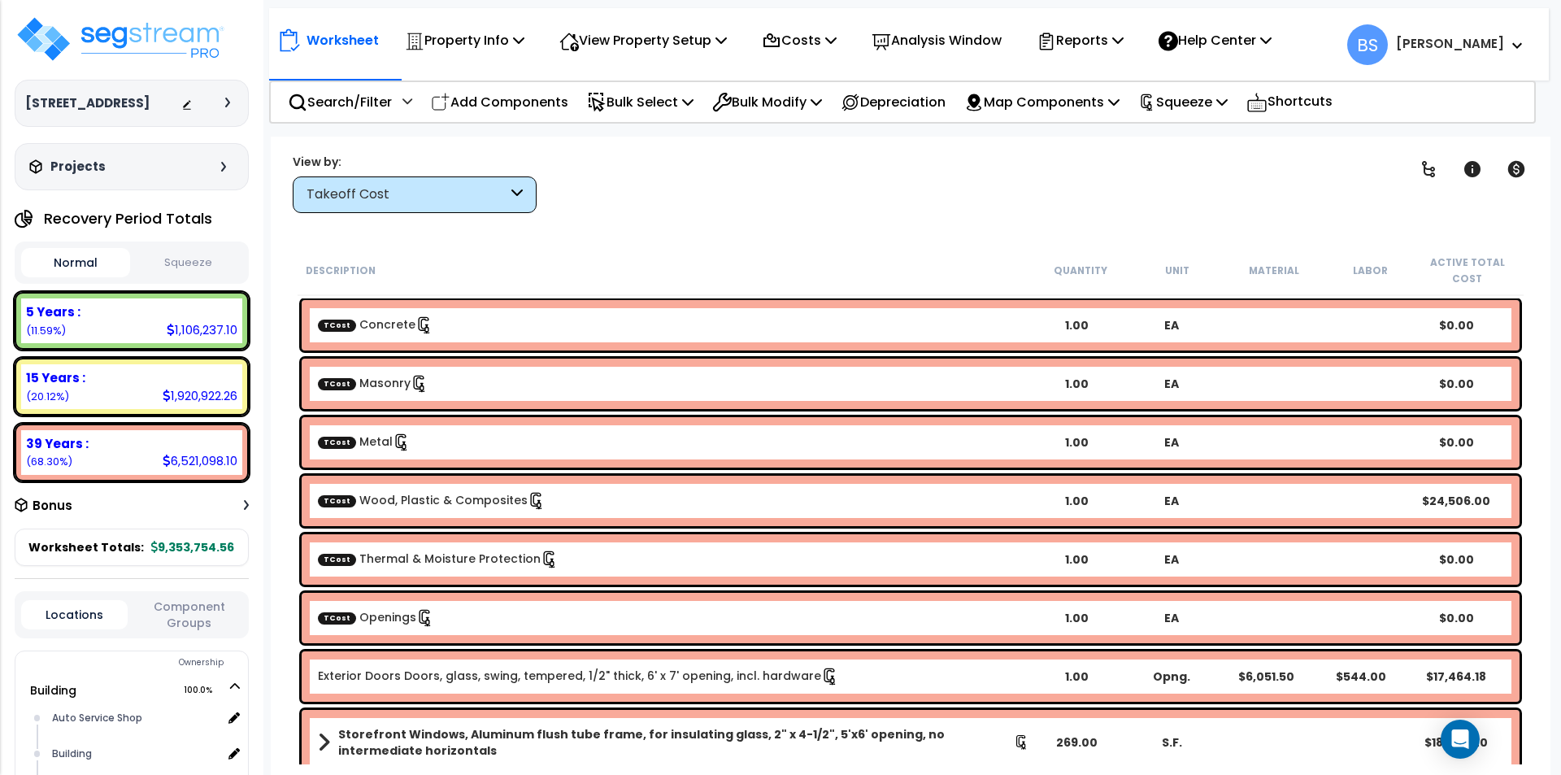
click at [385, 610] on link "TCost Openings" at bounding box center [376, 617] width 116 height 16
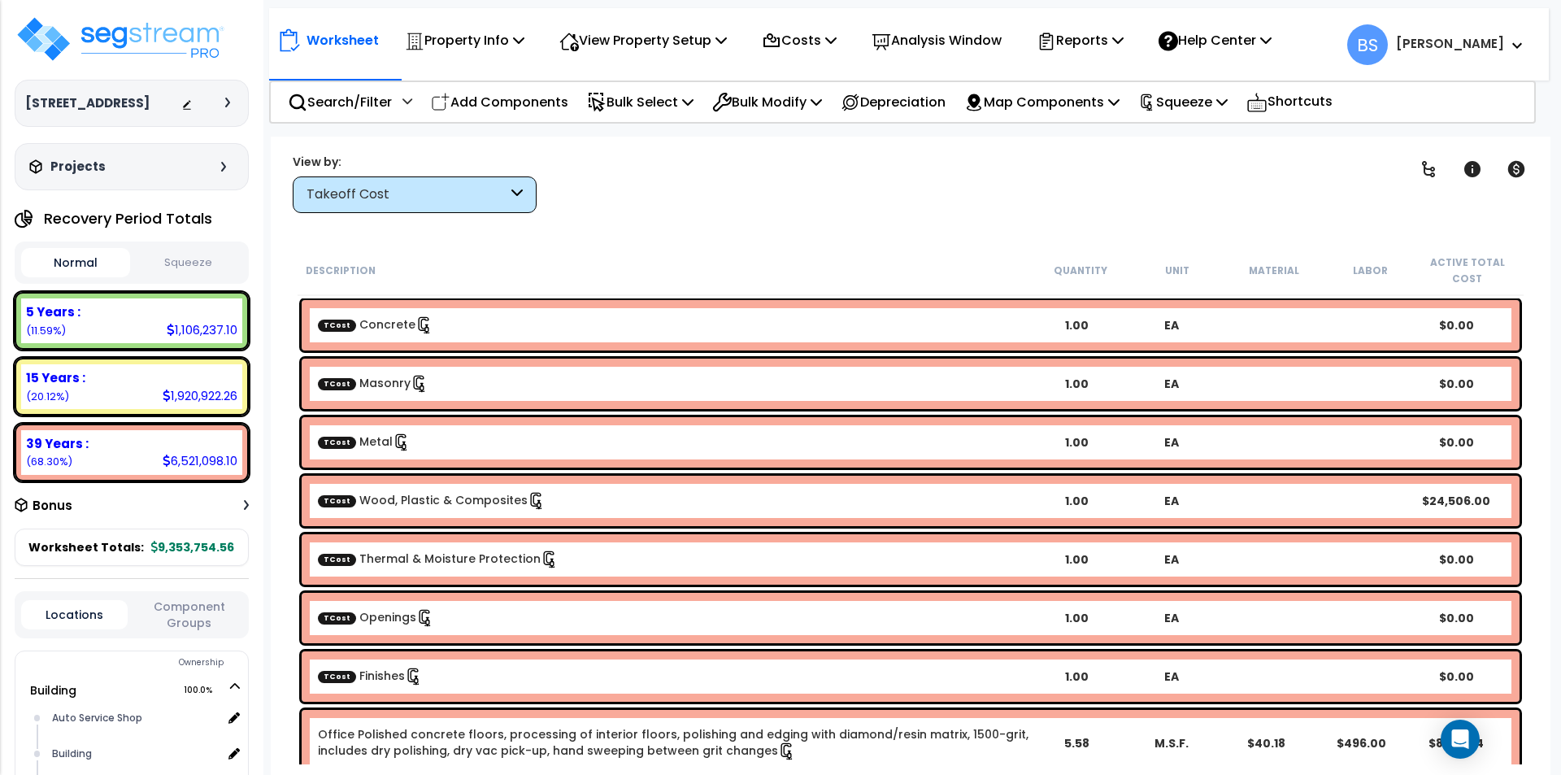
scroll to position [81, 0]
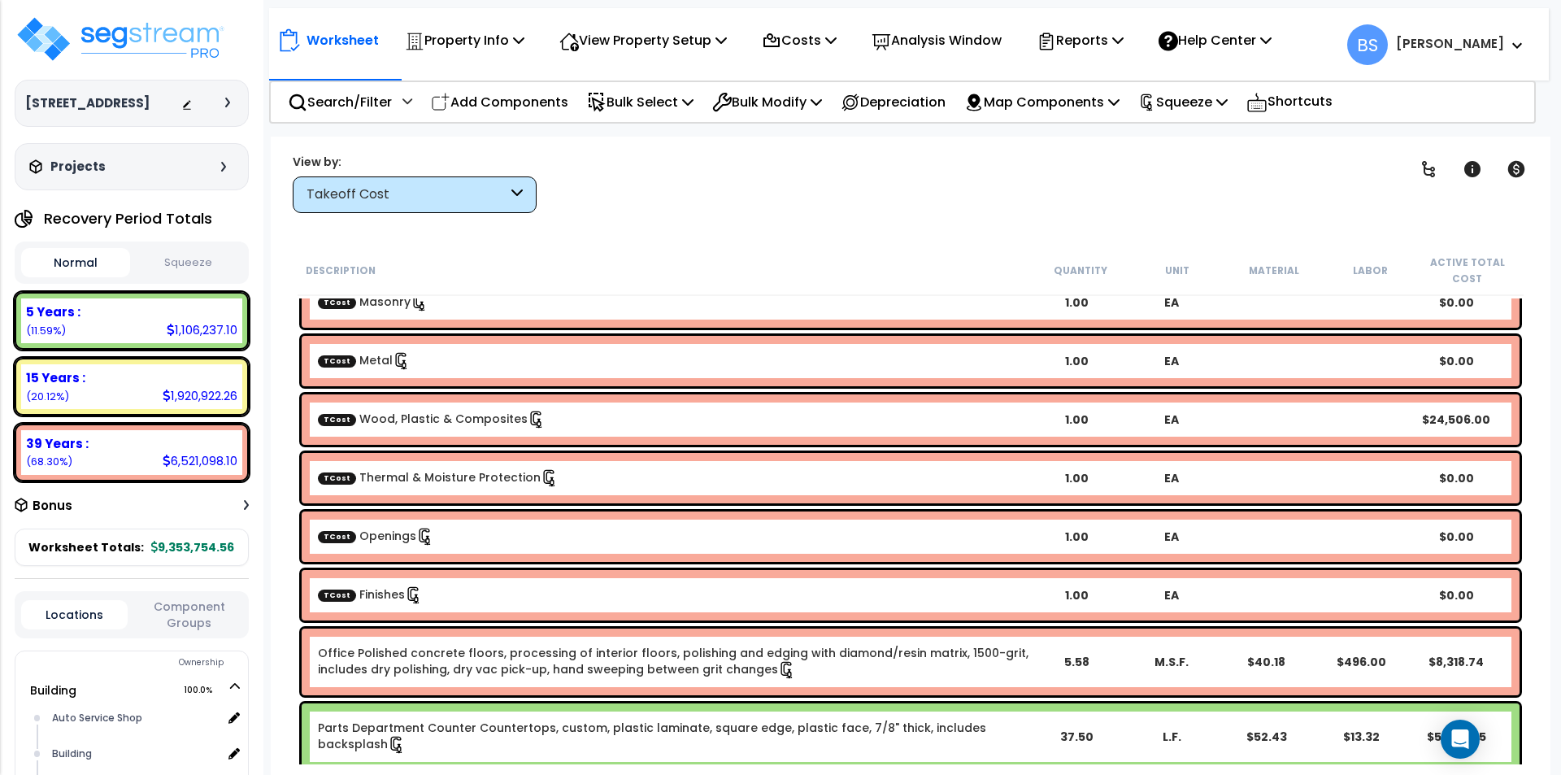
click at [373, 593] on link "TCost Finishes" at bounding box center [370, 594] width 105 height 16
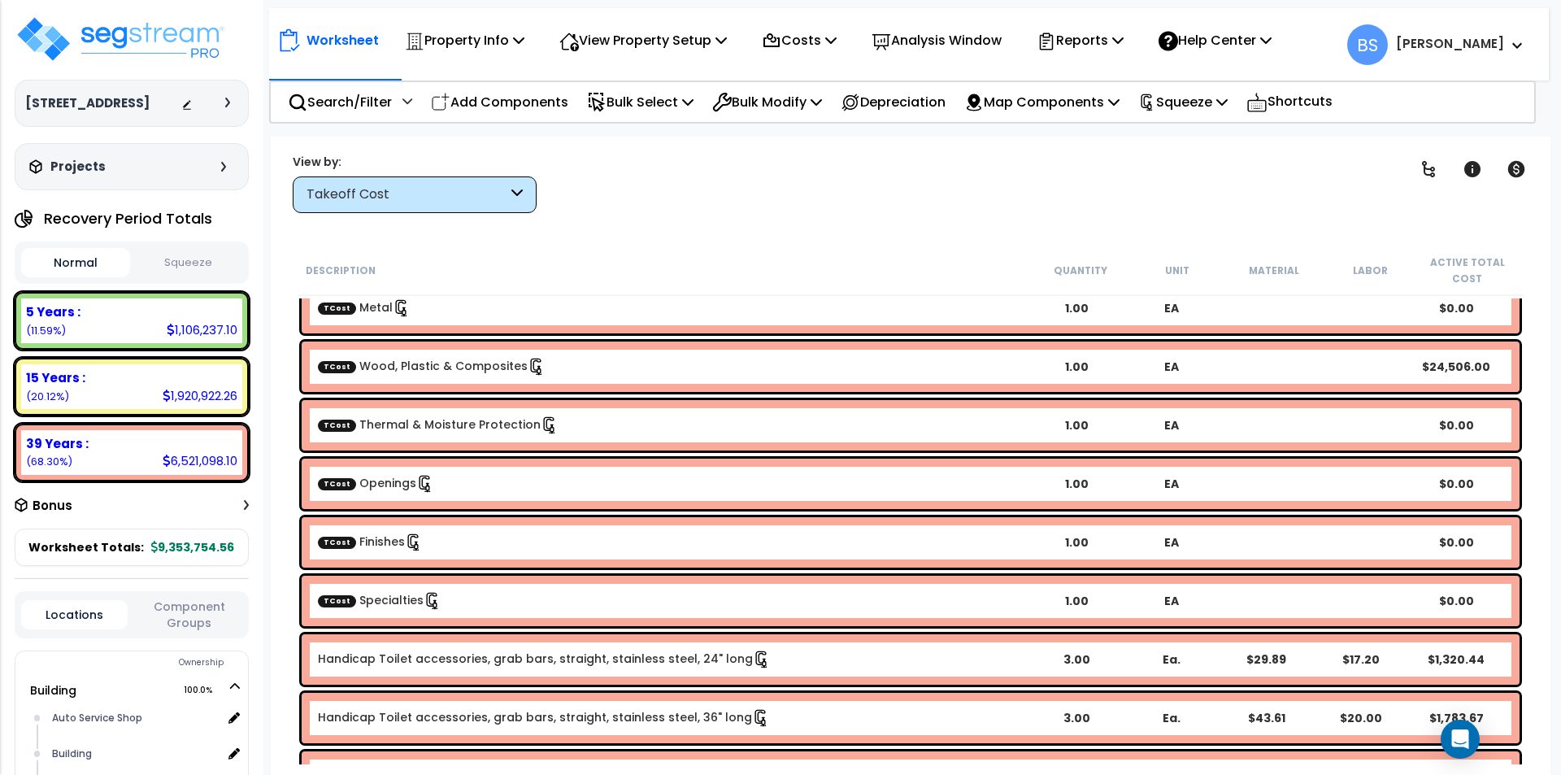
scroll to position [163, 0]
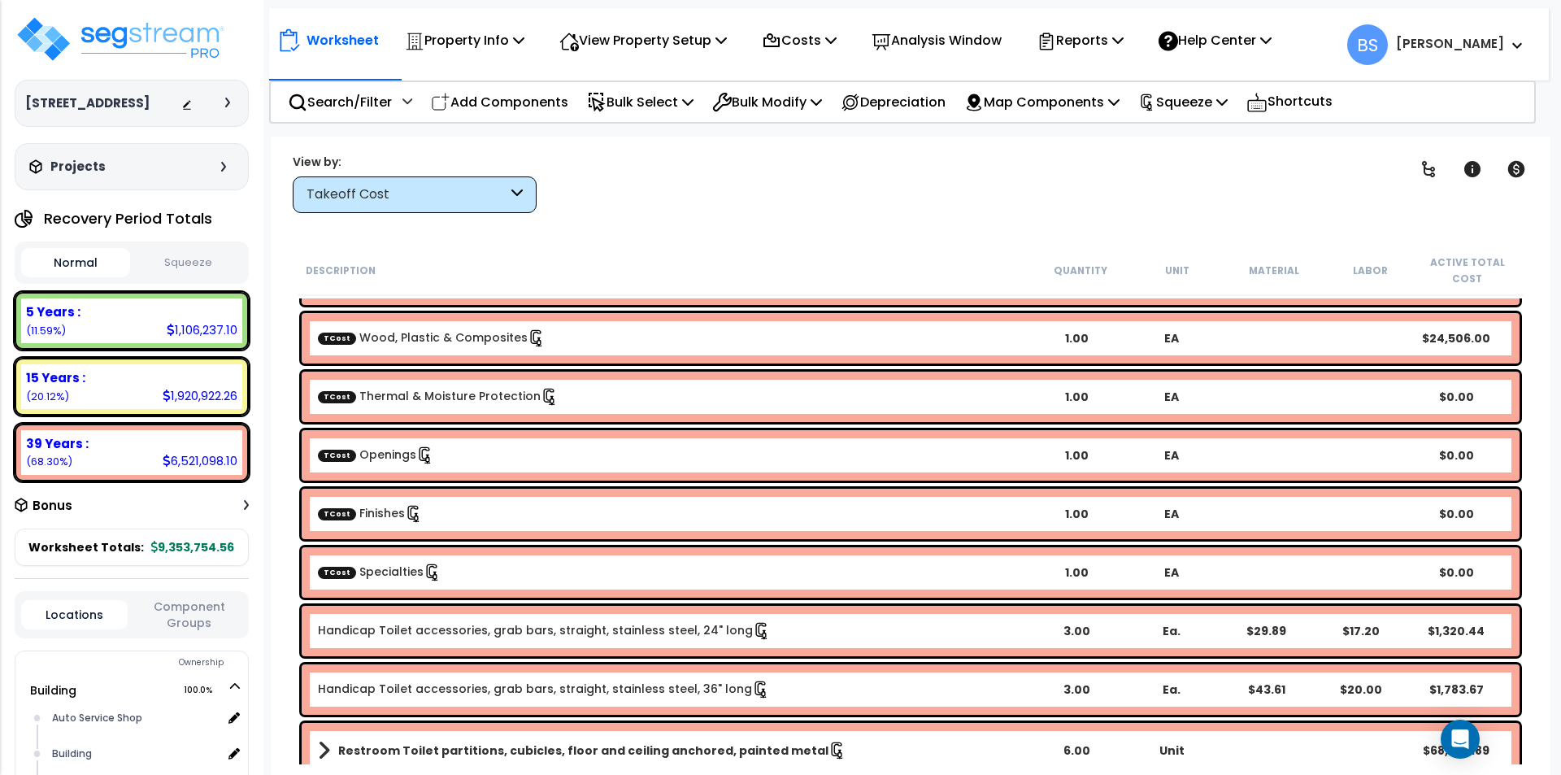
click at [446, 572] on div "TCost Specialties" at bounding box center [673, 572] width 711 height 18
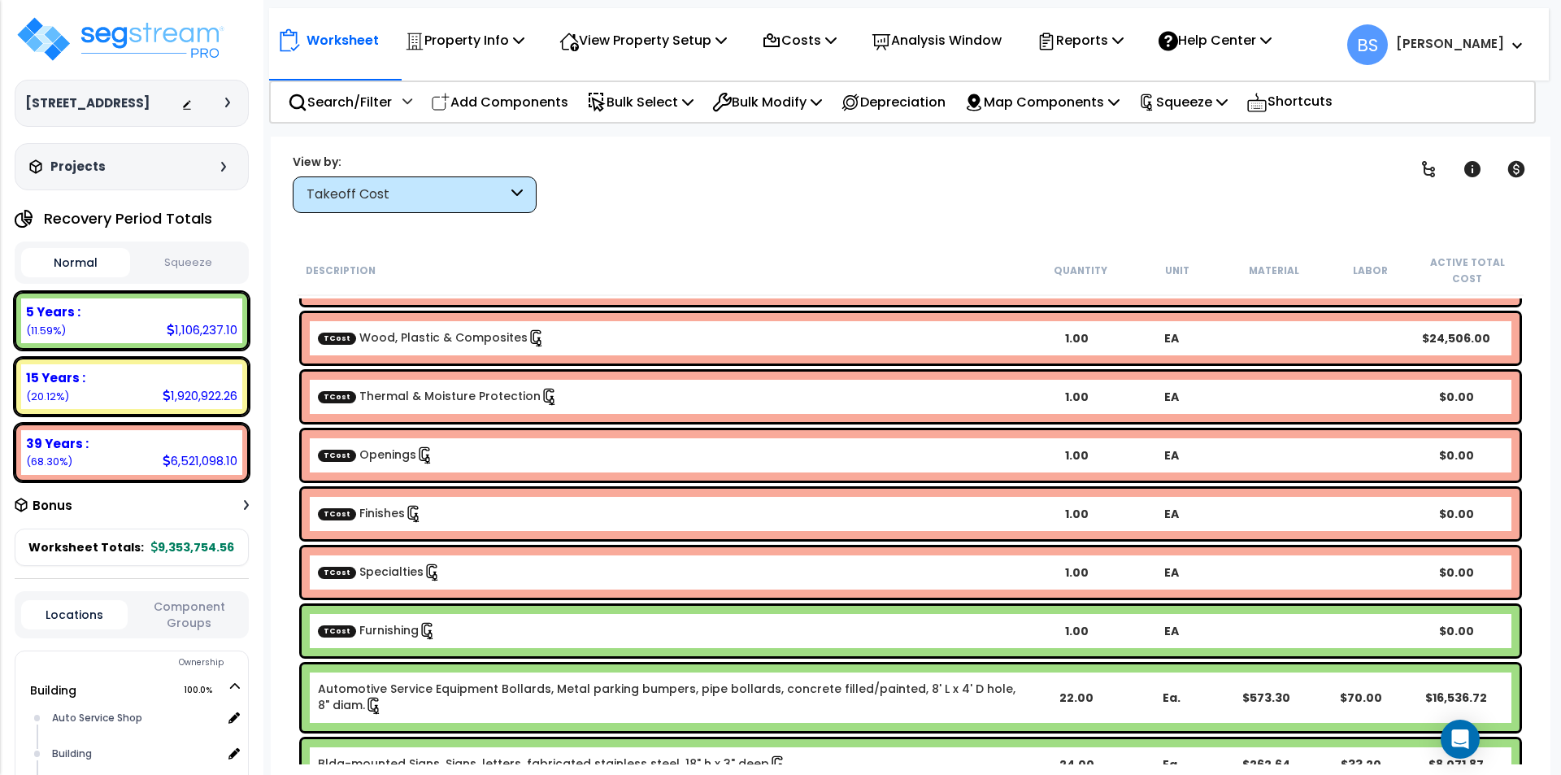
click at [372, 569] on link "TCost Specialties" at bounding box center [380, 571] width 124 height 16
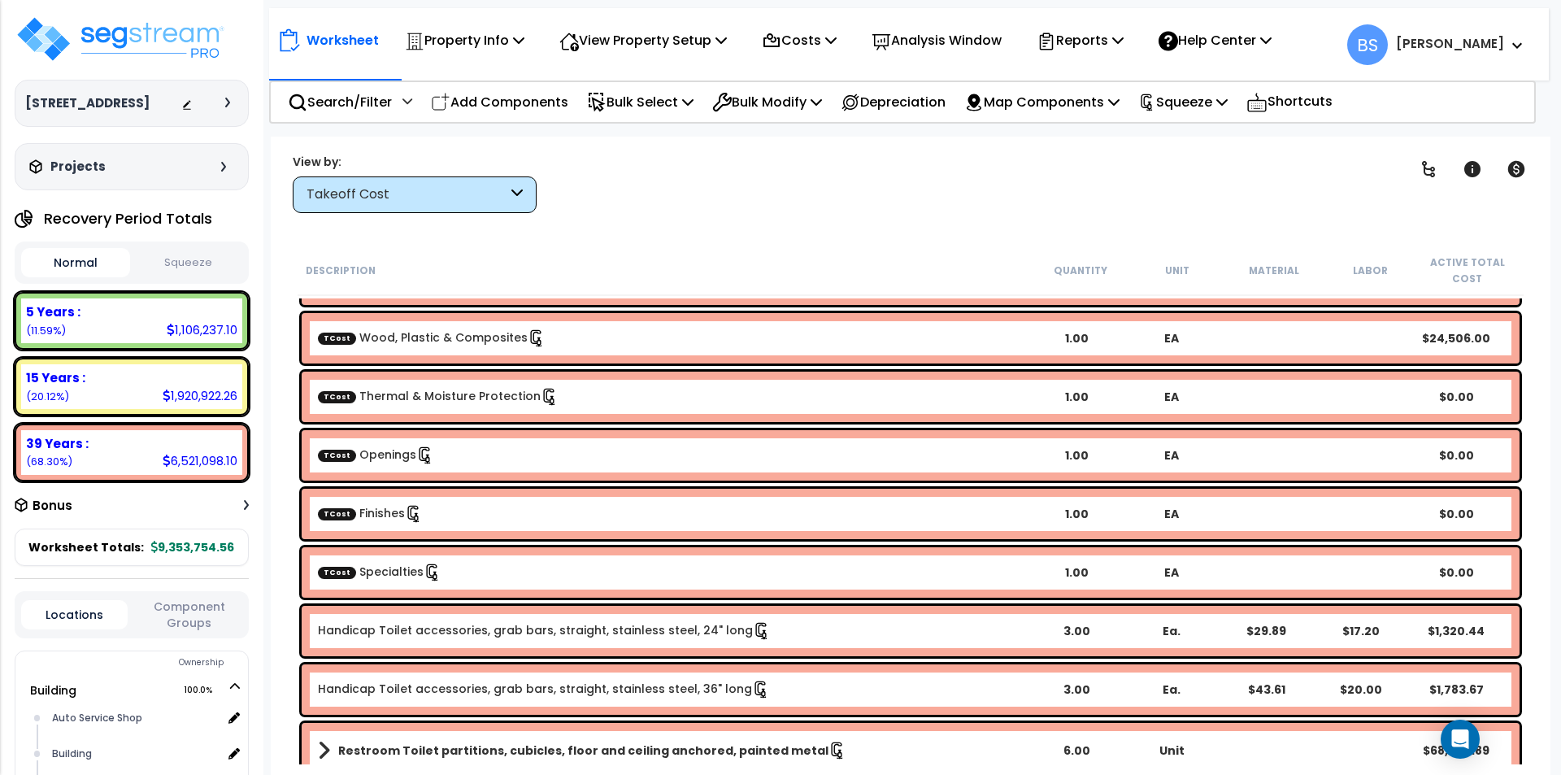
click at [373, 582] on div "TCost Specialties 1.00 EA $0.00" at bounding box center [911, 572] width 1218 height 50
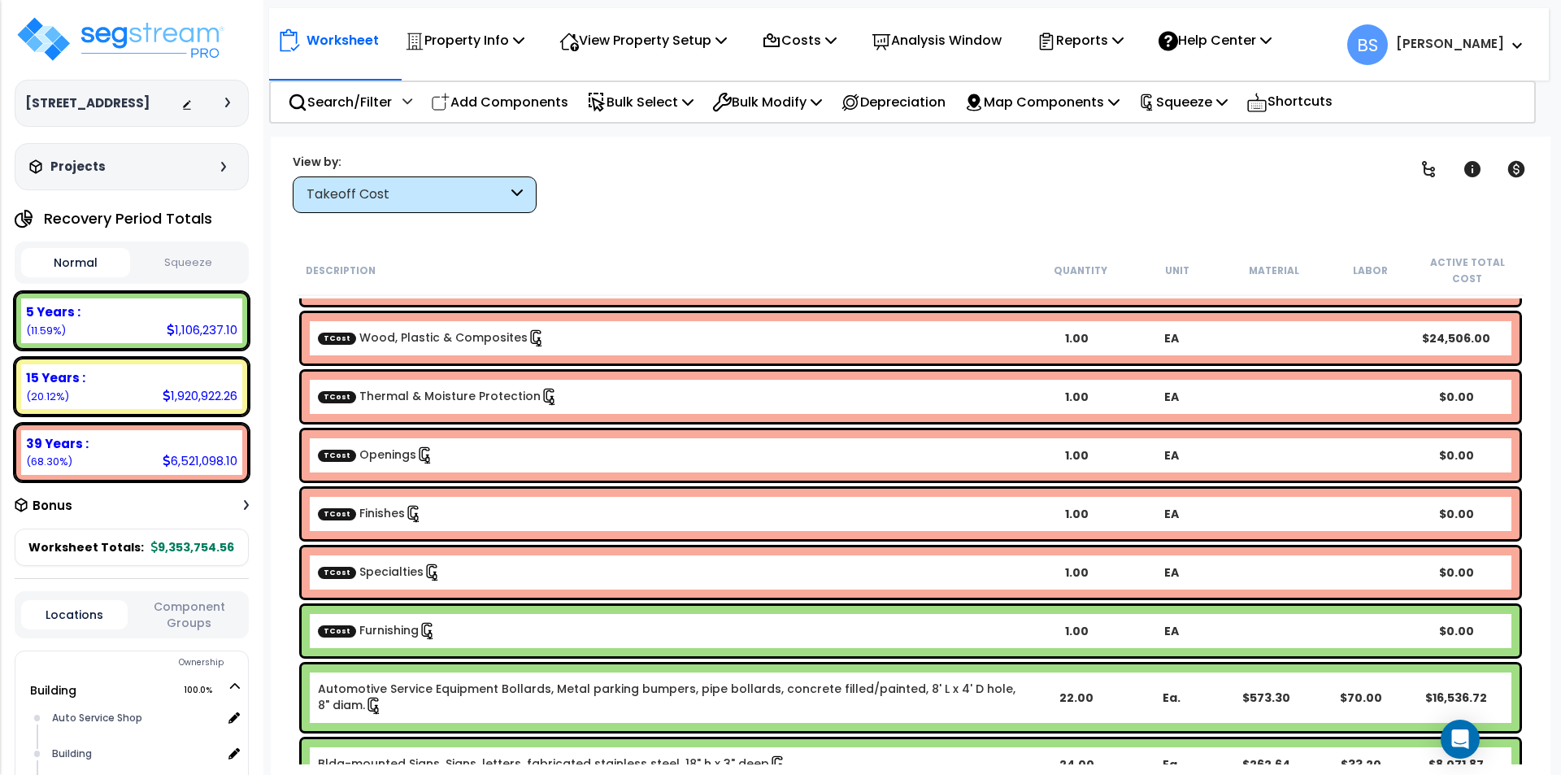
click at [373, 627] on link "TCost Furnishing" at bounding box center [377, 630] width 119 height 16
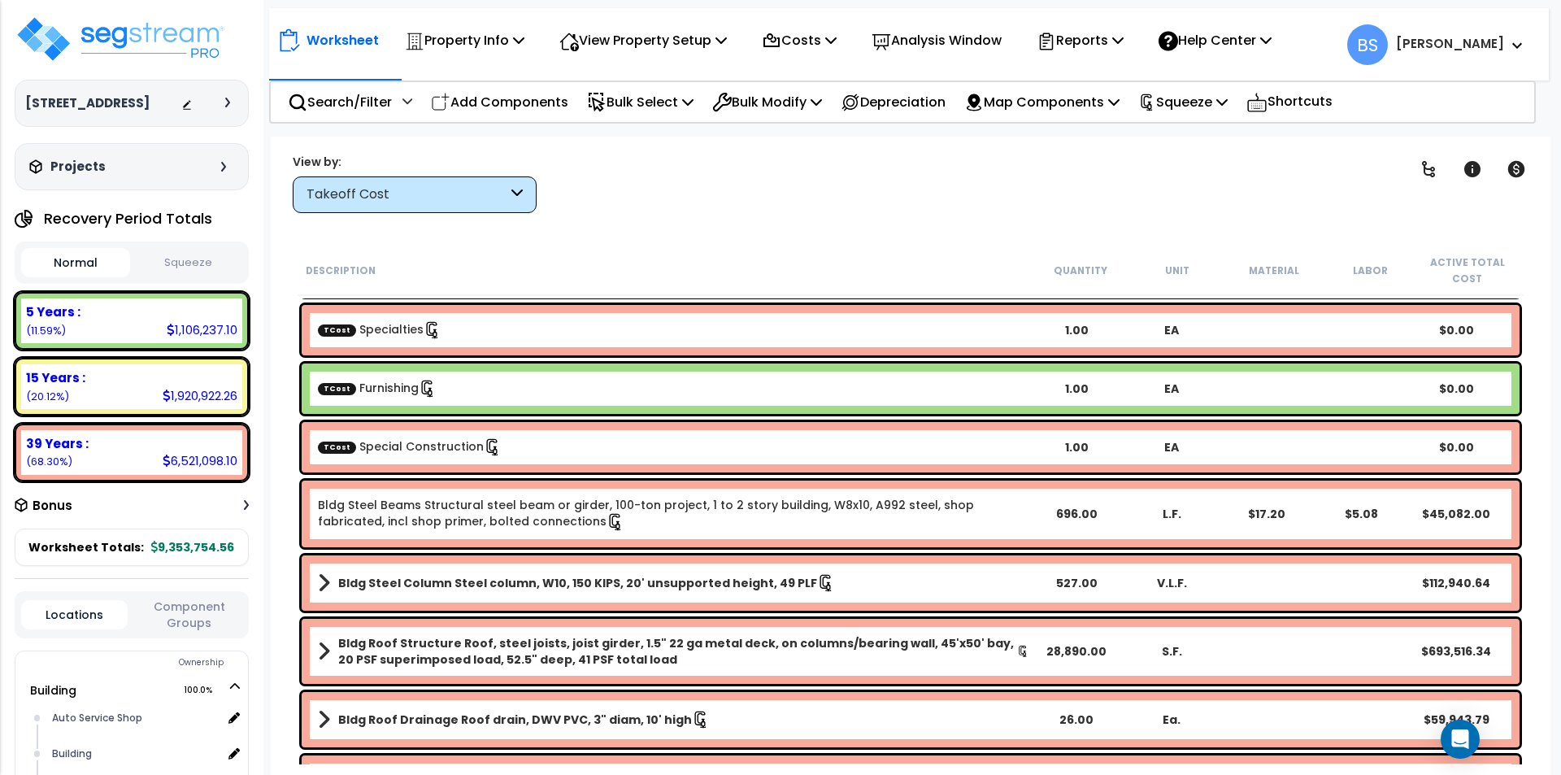
scroll to position [406, 0]
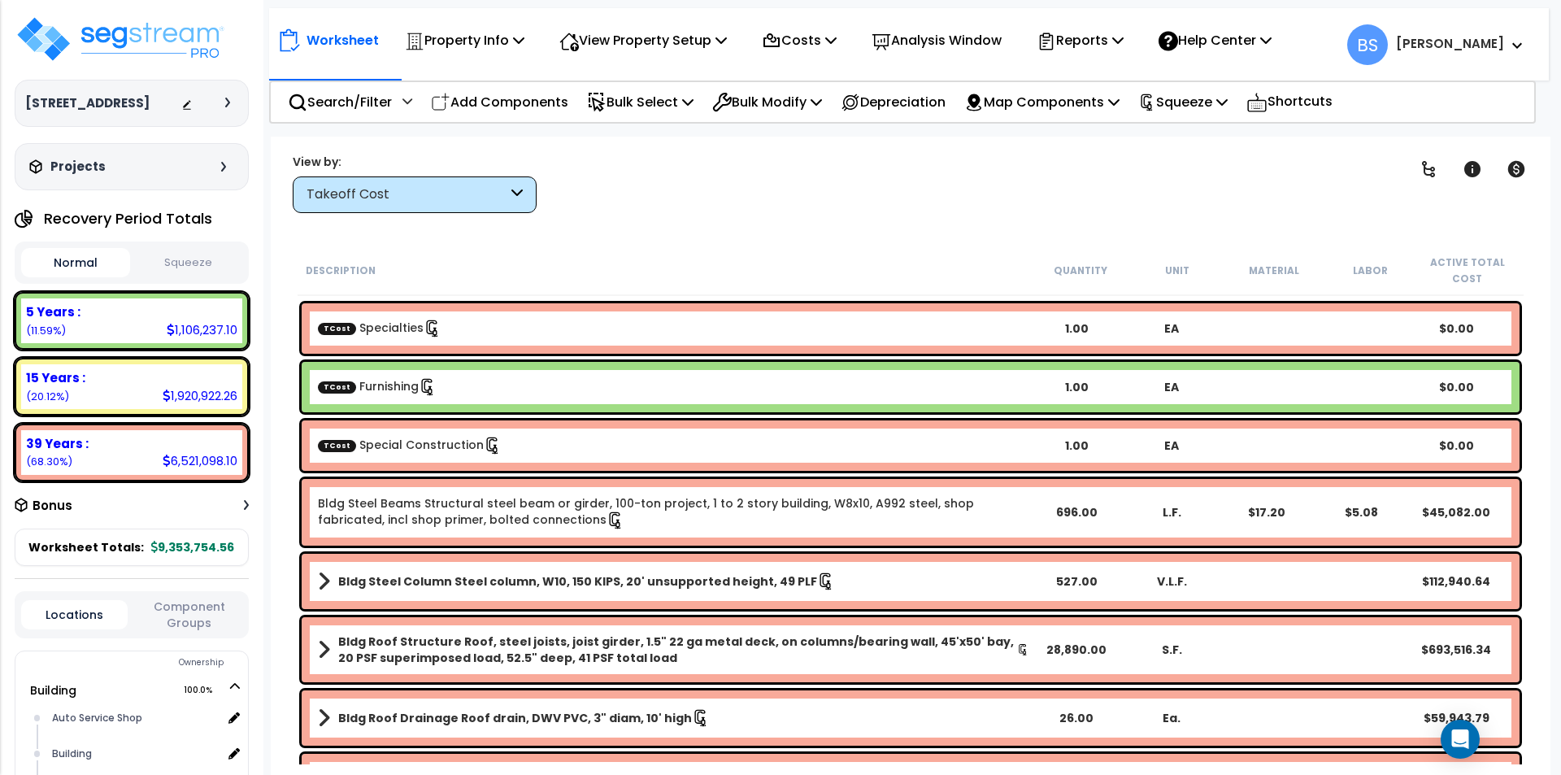
click at [386, 527] on link "Bldg Steel Beams Structural steel beam or girder, 100-ton project, 1 to 2 story…" at bounding box center [646, 511] width 656 height 33
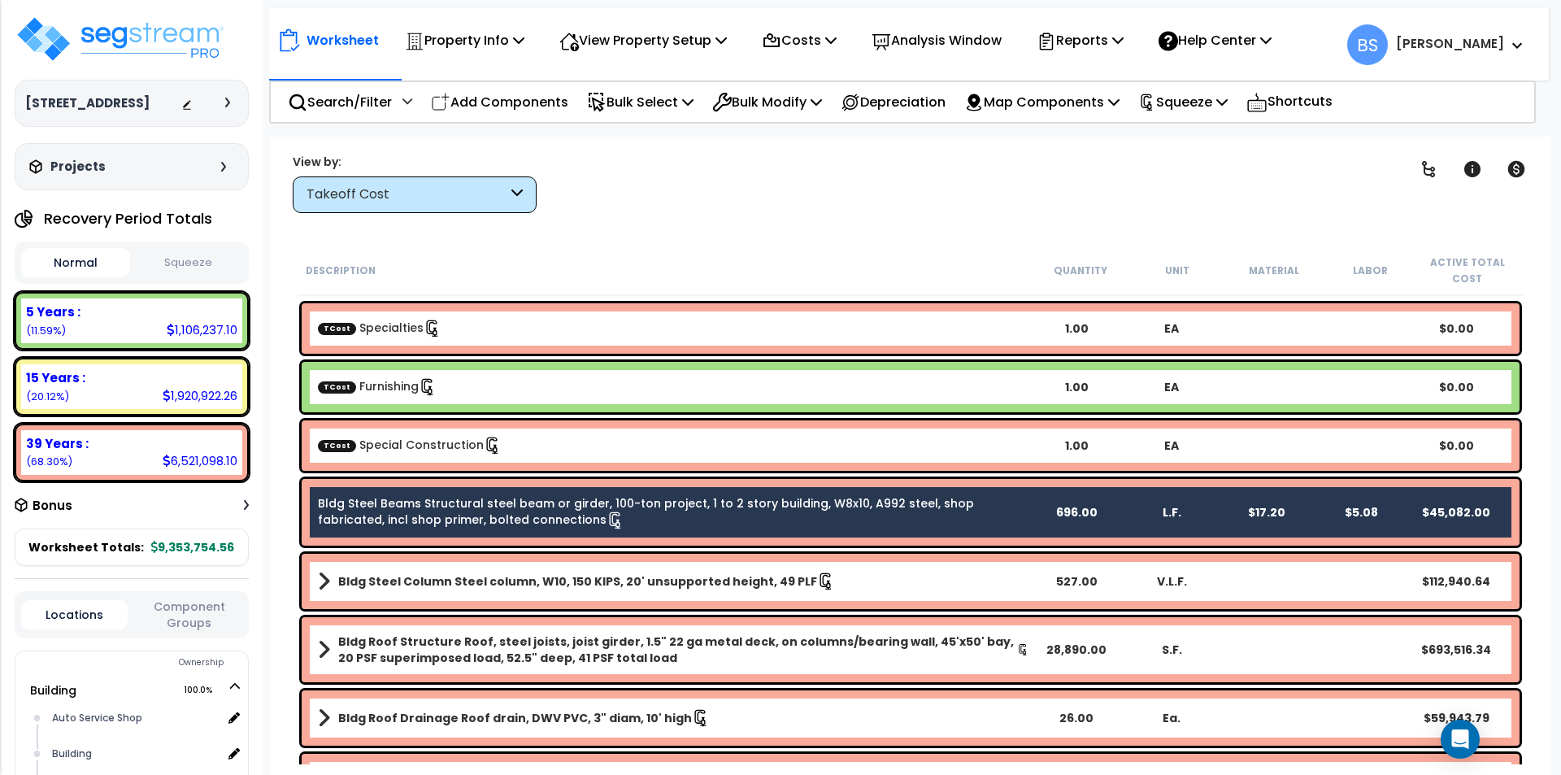
click at [425, 587] on b "Bldg Steel Column Steel column, W10, 150 KIPS, 20' unsupported height, 49 PLF" at bounding box center [577, 581] width 479 height 16
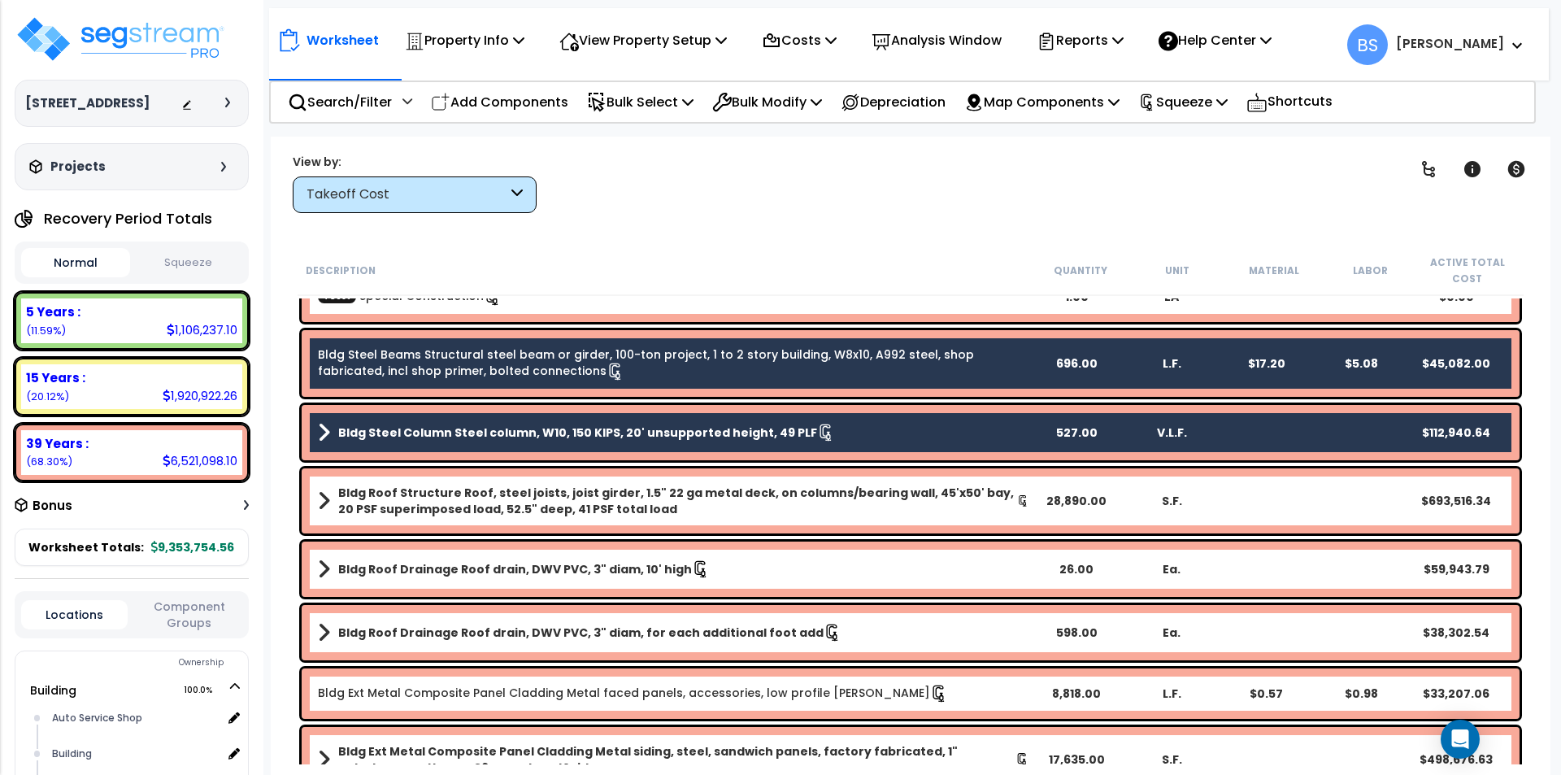
scroll to position [569, 0]
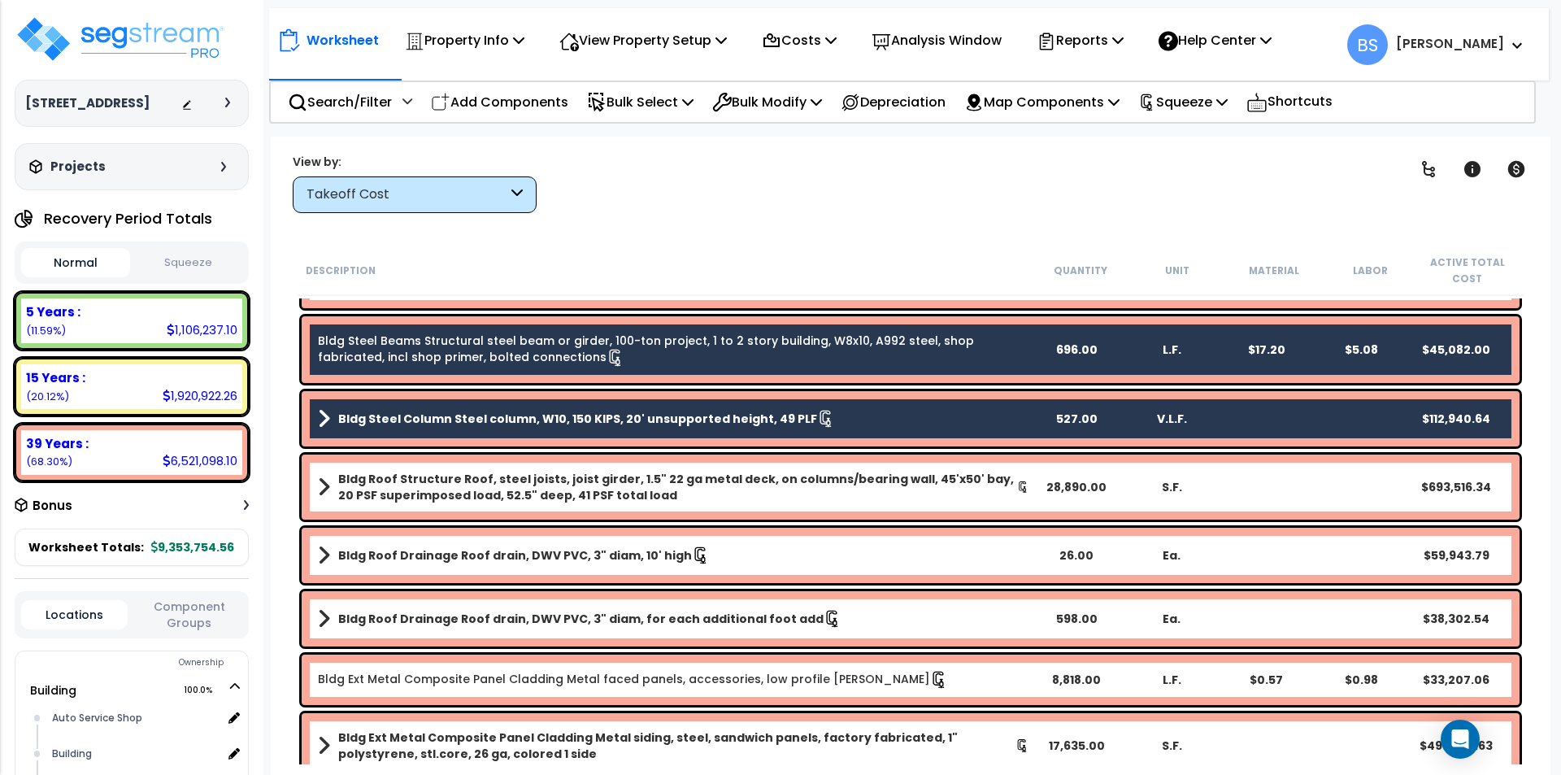
click at [377, 493] on b "Bldg Roof Structure Roof, steel joists, joist girder, 1.5" 22 ga metal deck, on…" at bounding box center [677, 487] width 679 height 33
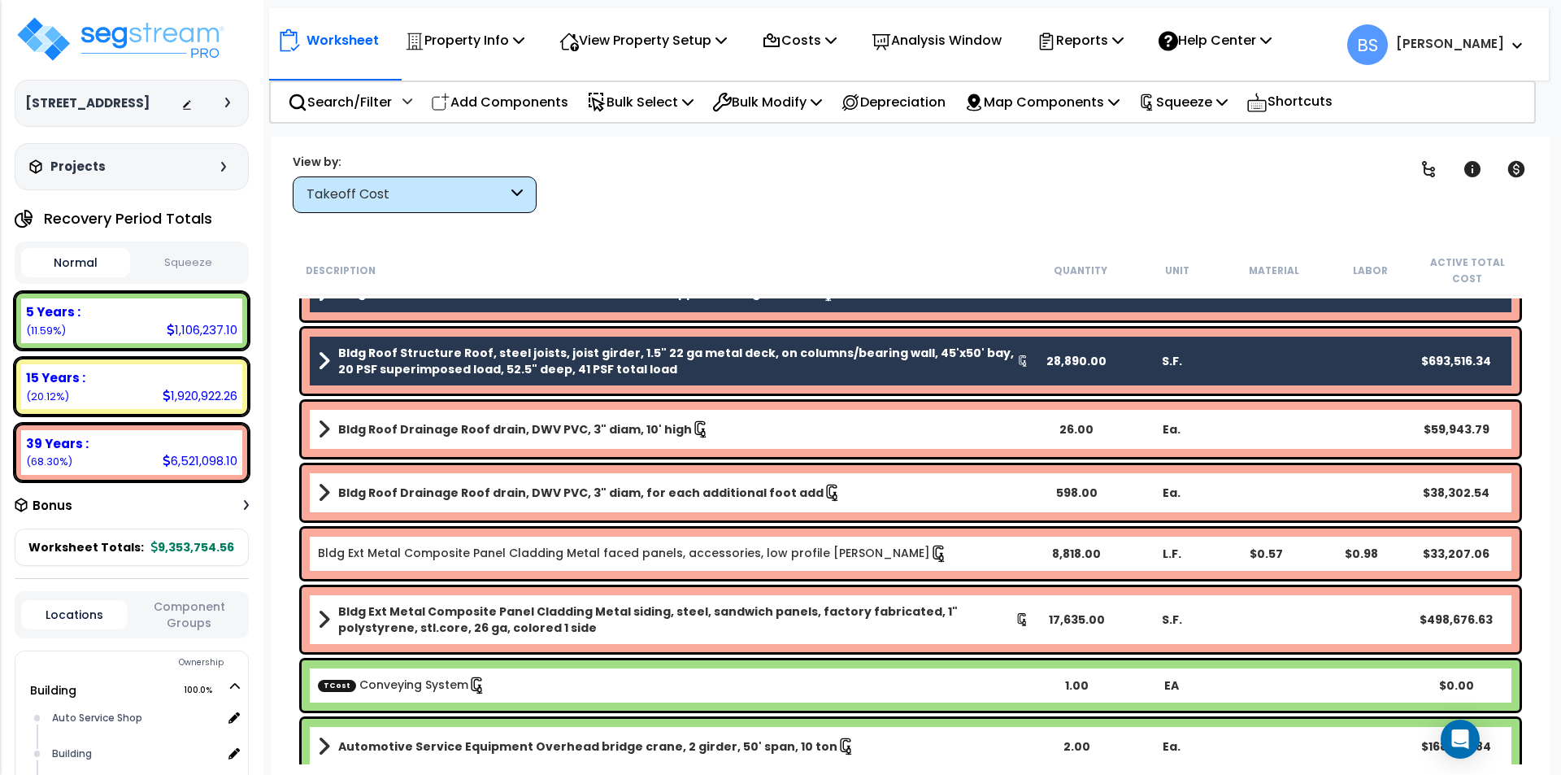
scroll to position [732, 0]
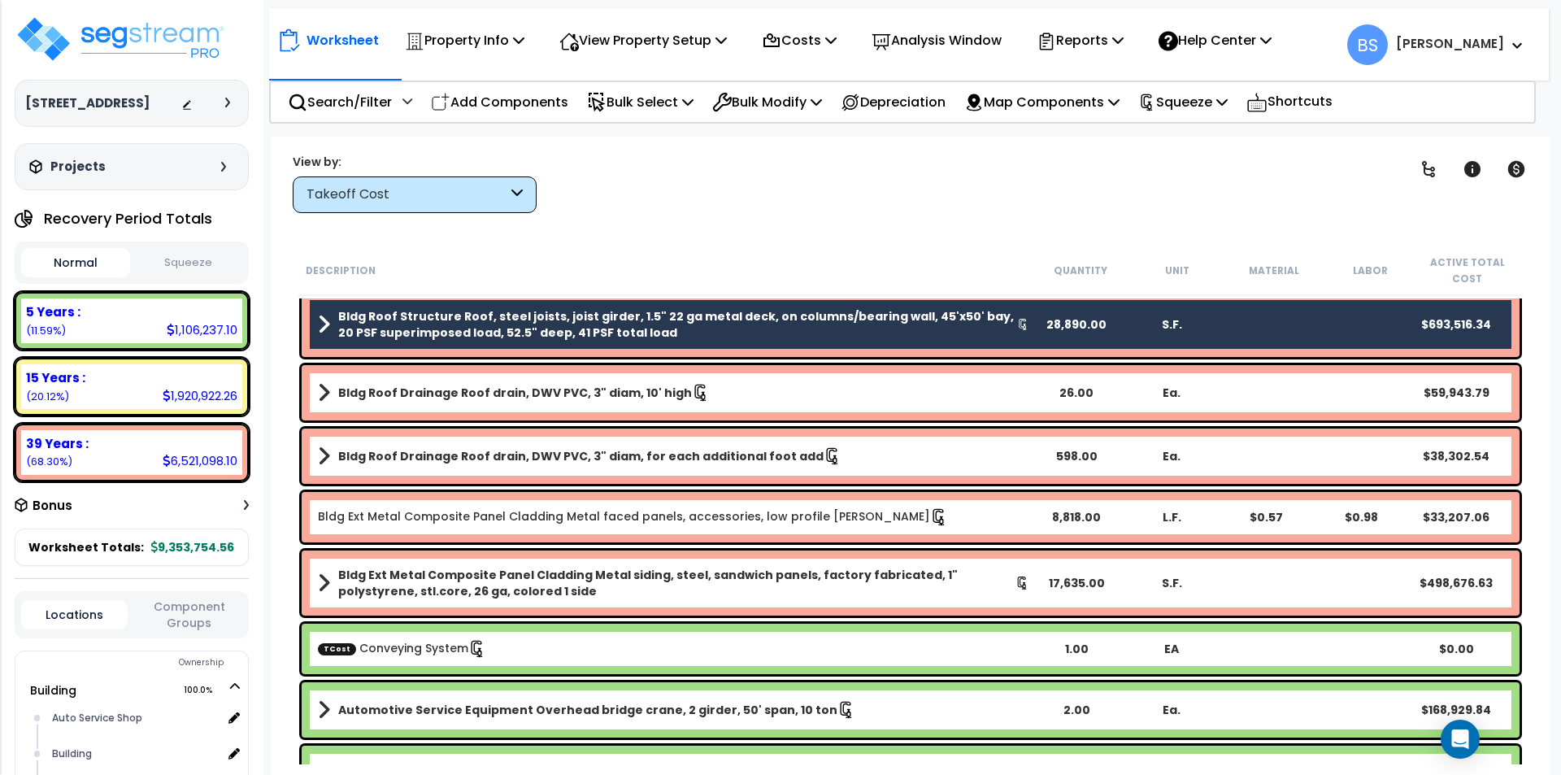
click at [459, 523] on link "Bldg Ext Metal Composite Panel Cladding Metal faced panels, accessories, low pr…" at bounding box center [633, 516] width 630 height 16
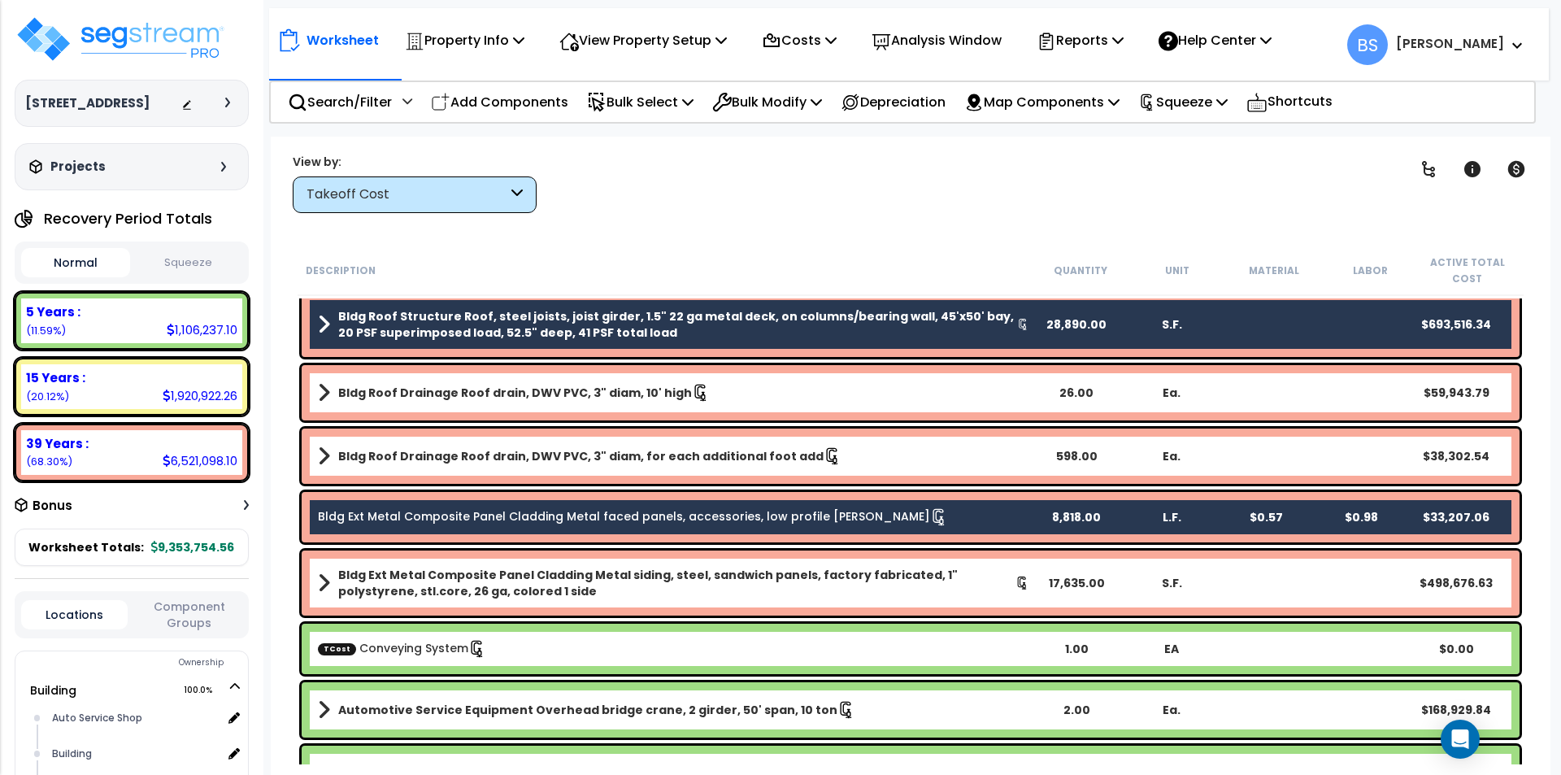
click at [474, 567] on b "Bldg Ext Metal Composite Panel Cladding Metal siding, steel, sandwich panels, f…" at bounding box center [676, 583] width 677 height 33
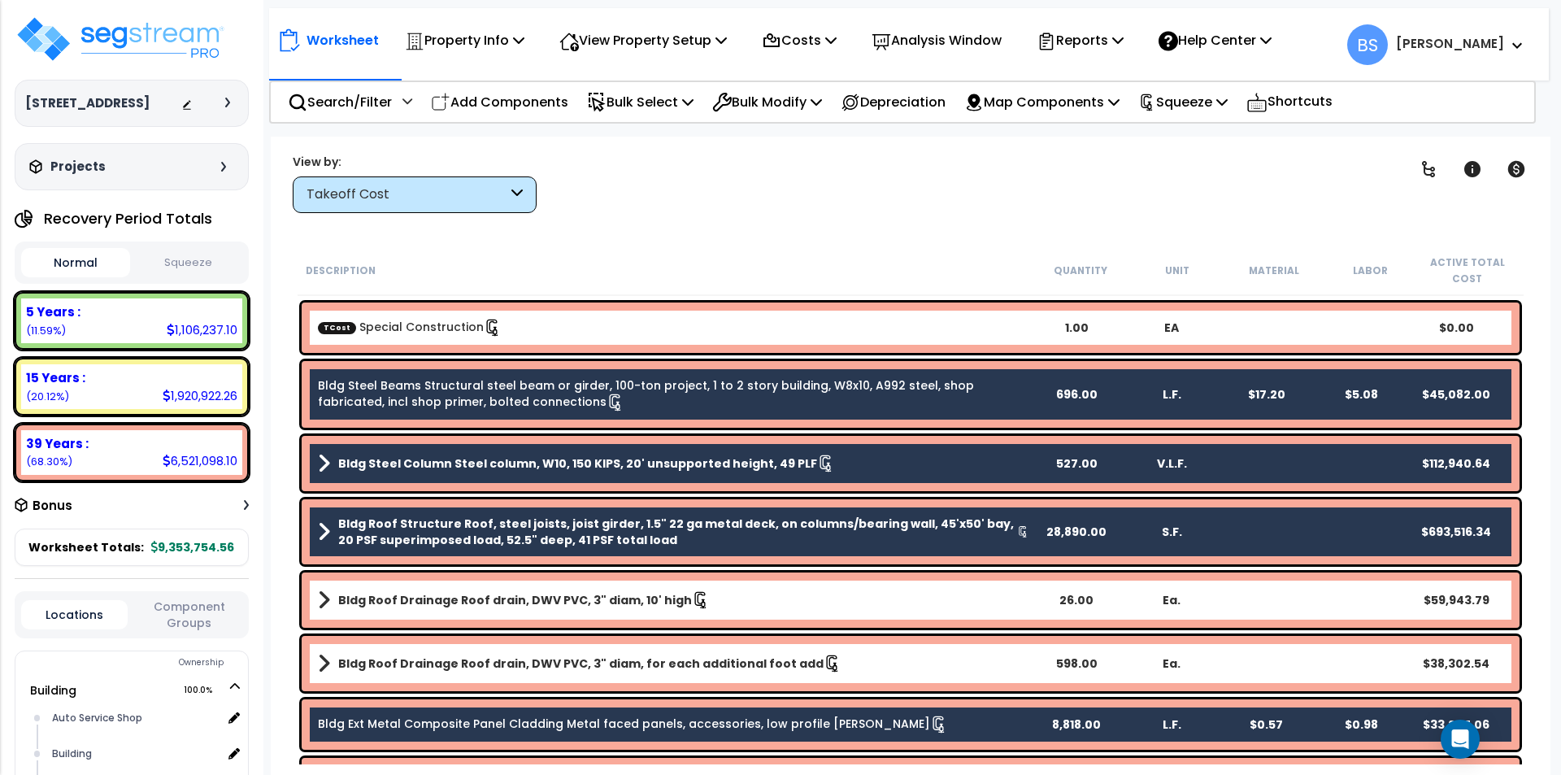
scroll to position [569, 0]
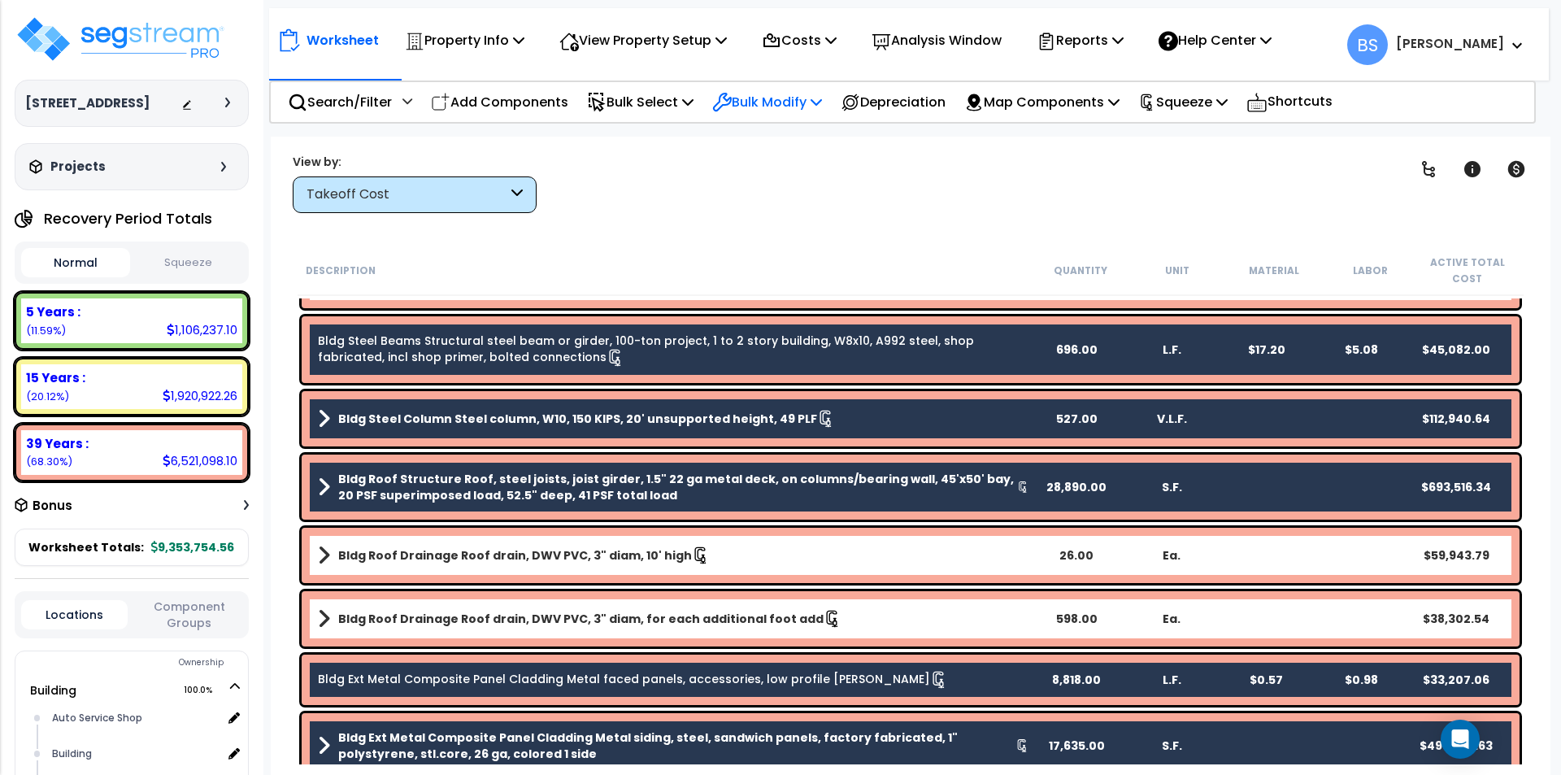
click at [806, 101] on p "Bulk Modify" at bounding box center [767, 102] width 110 height 22
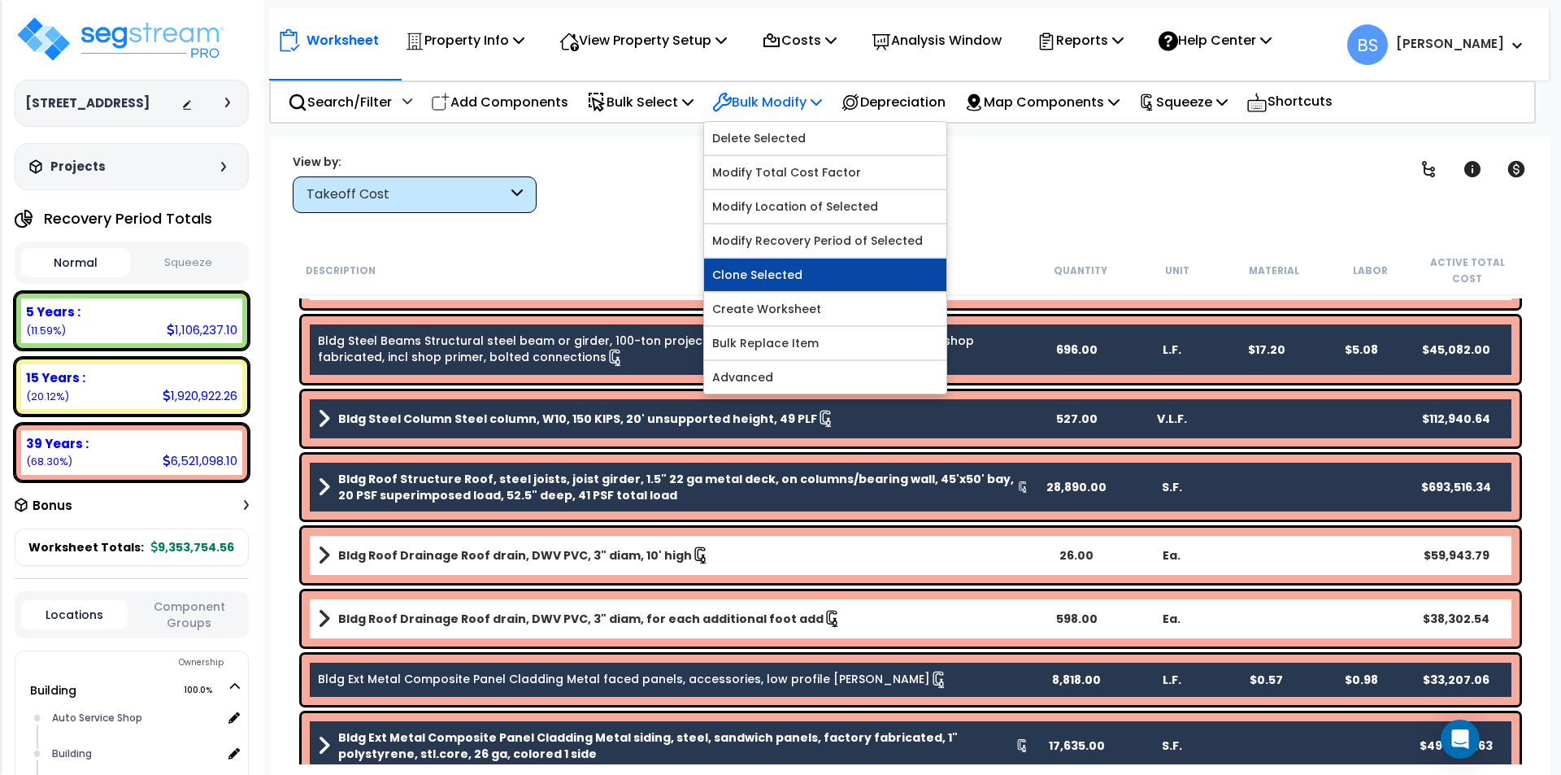
click at [798, 276] on link "Clone Selected" at bounding box center [825, 275] width 242 height 33
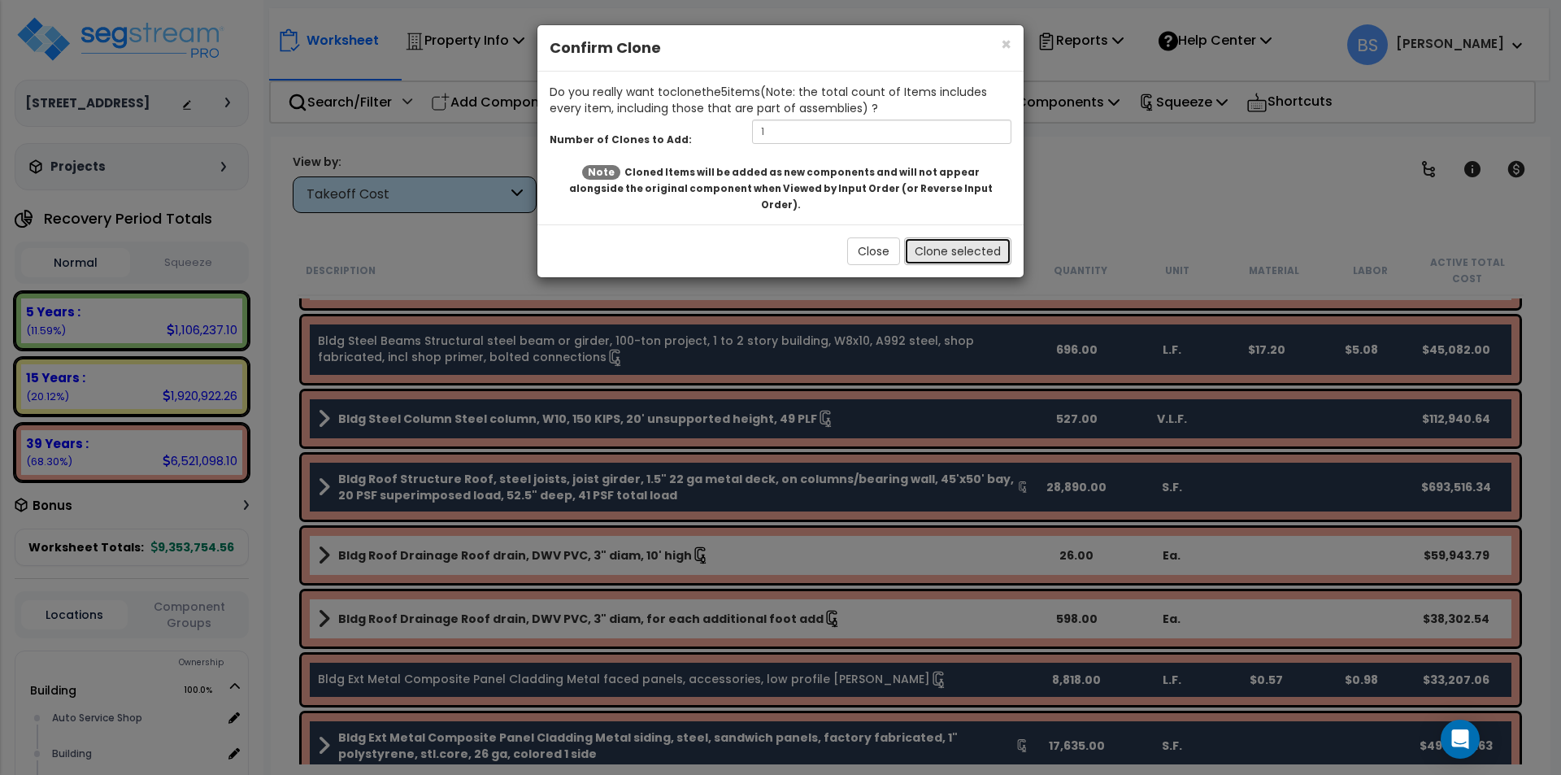
click at [959, 240] on button "Clone selected" at bounding box center [957, 251] width 107 height 28
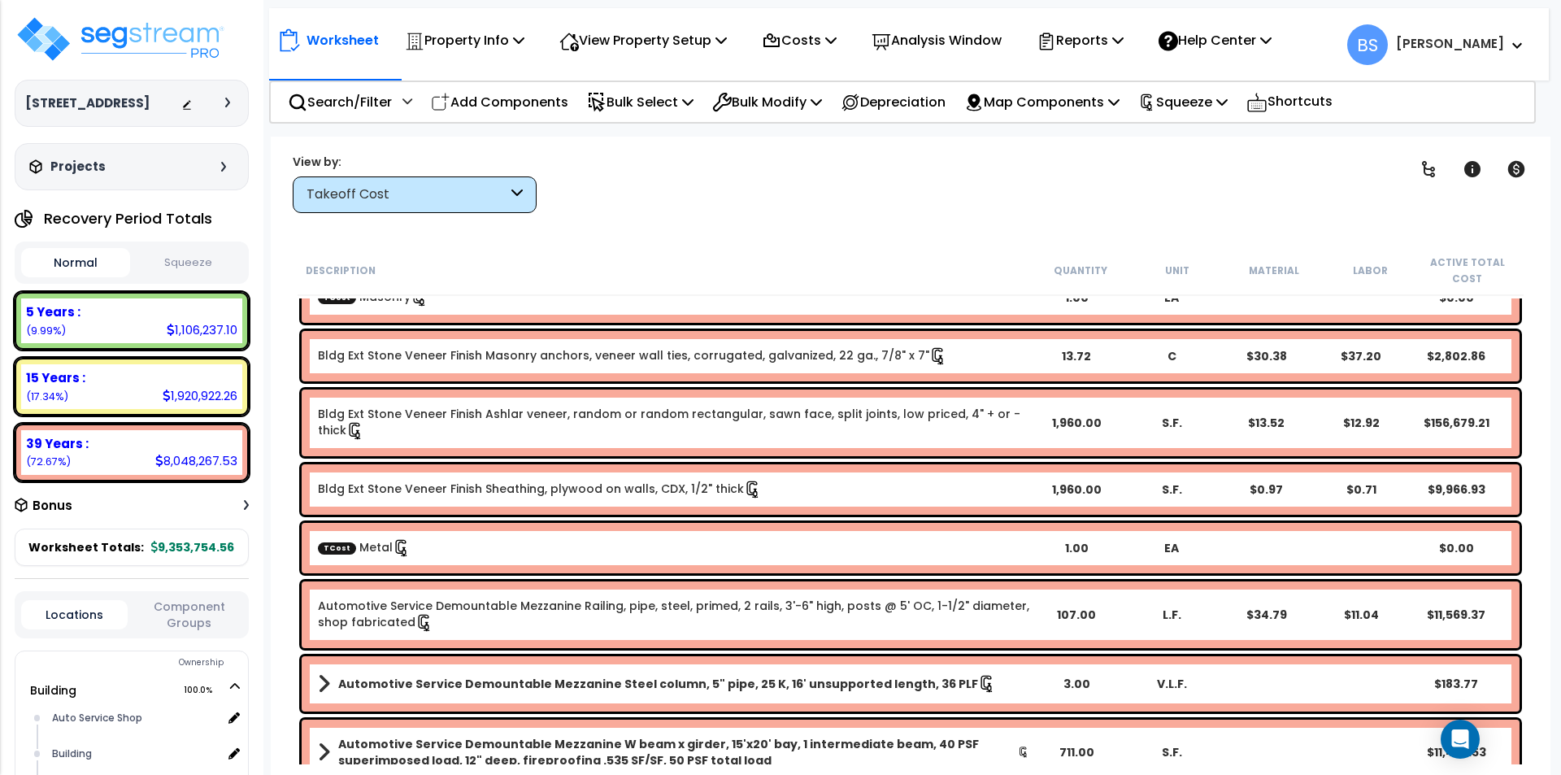
scroll to position [488, 0]
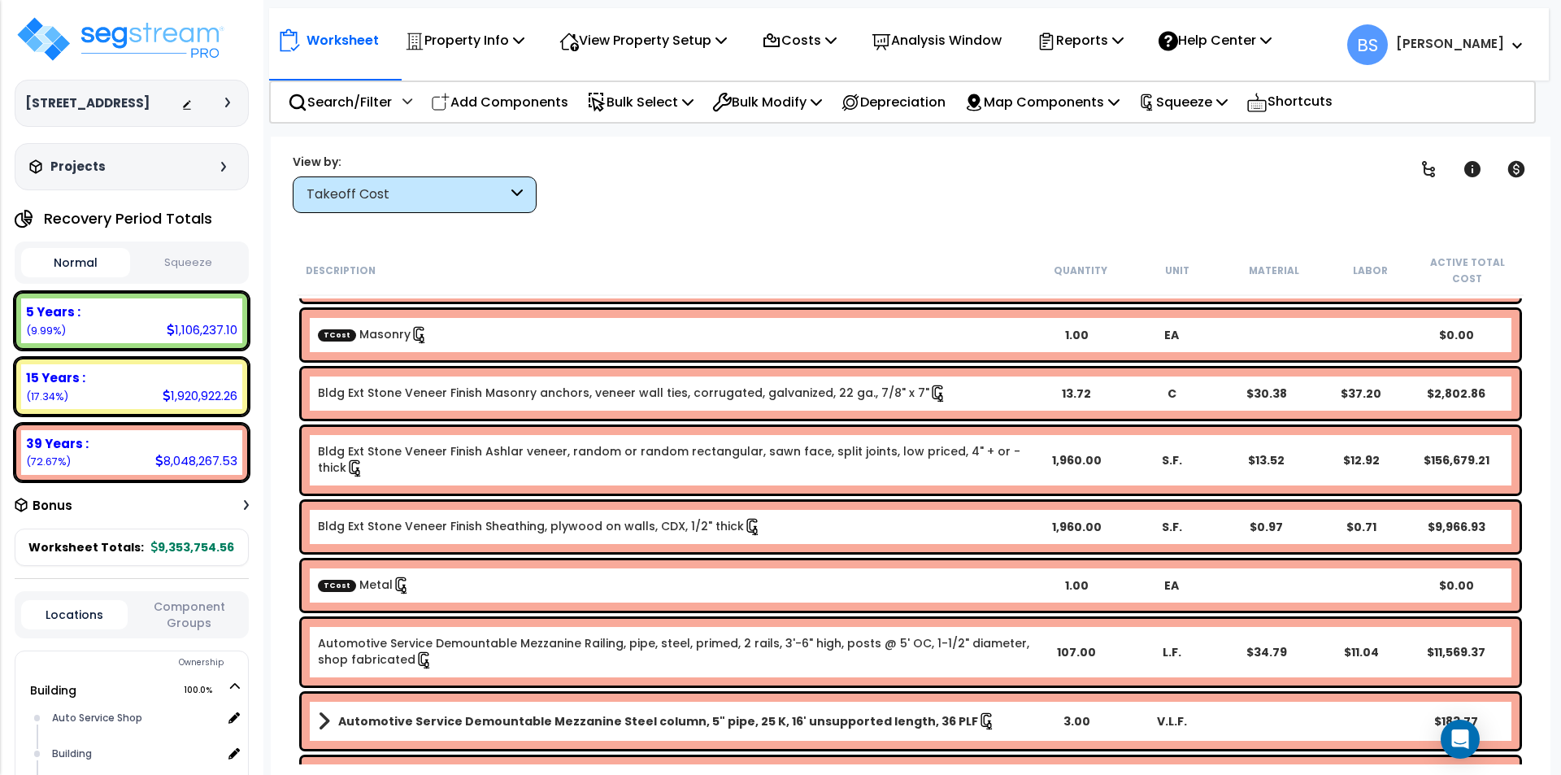
click at [463, 581] on div "TCost Metal" at bounding box center [673, 585] width 711 height 18
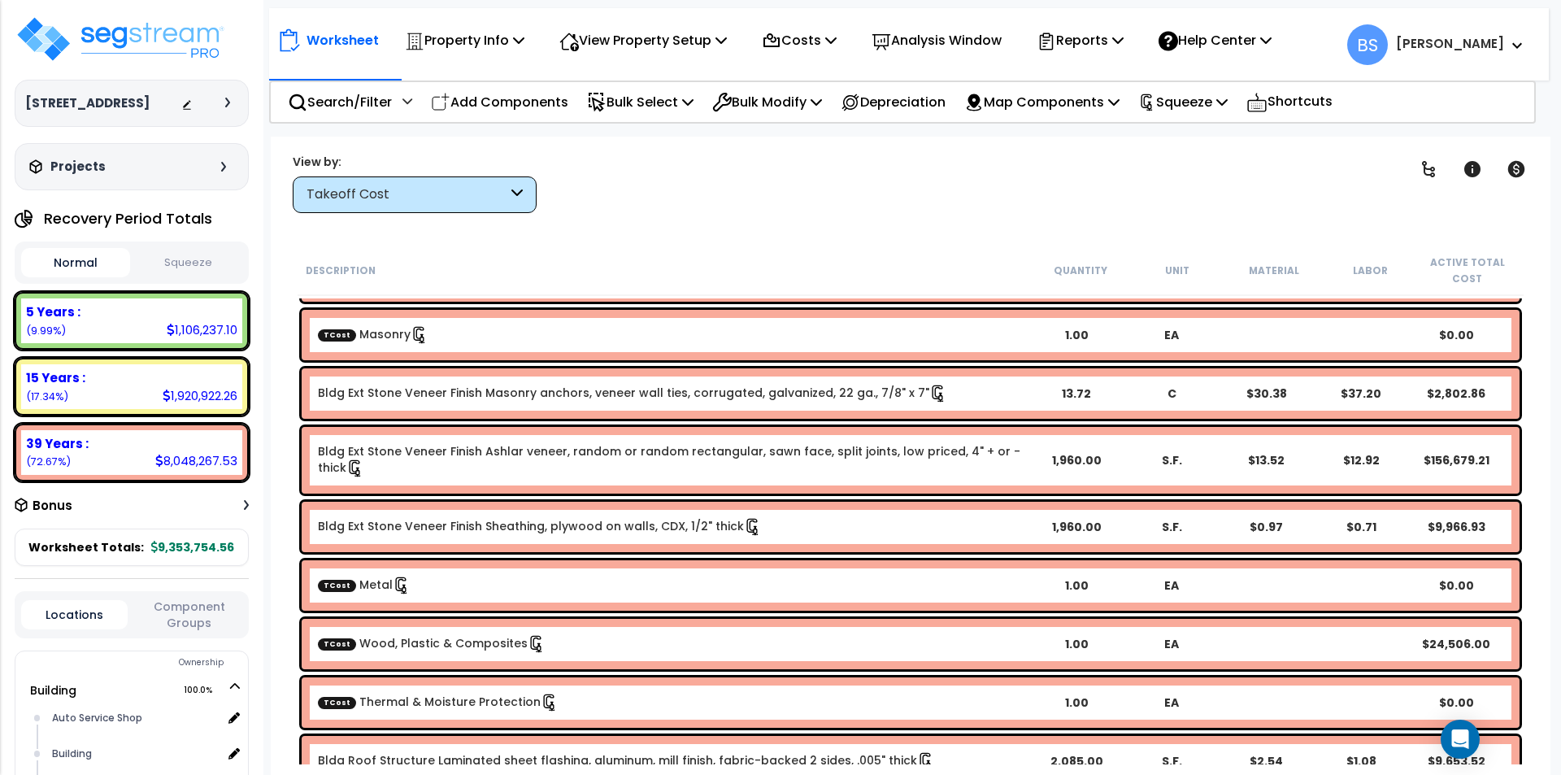
click at [366, 331] on link "TCost Masonry" at bounding box center [373, 334] width 111 height 16
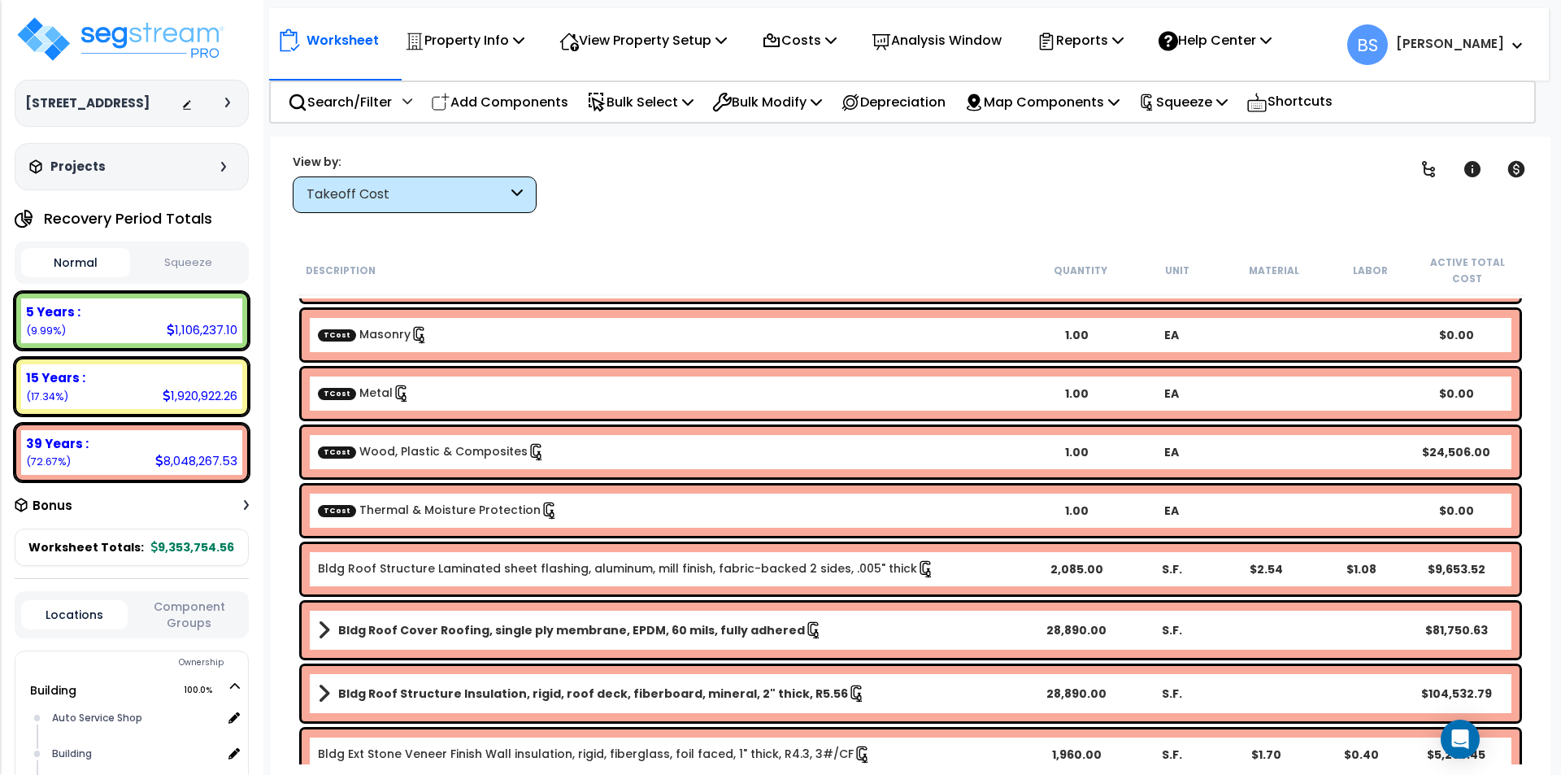
click at [394, 505] on link "TCost Thermal & Moisture Protection" at bounding box center [438, 510] width 241 height 16
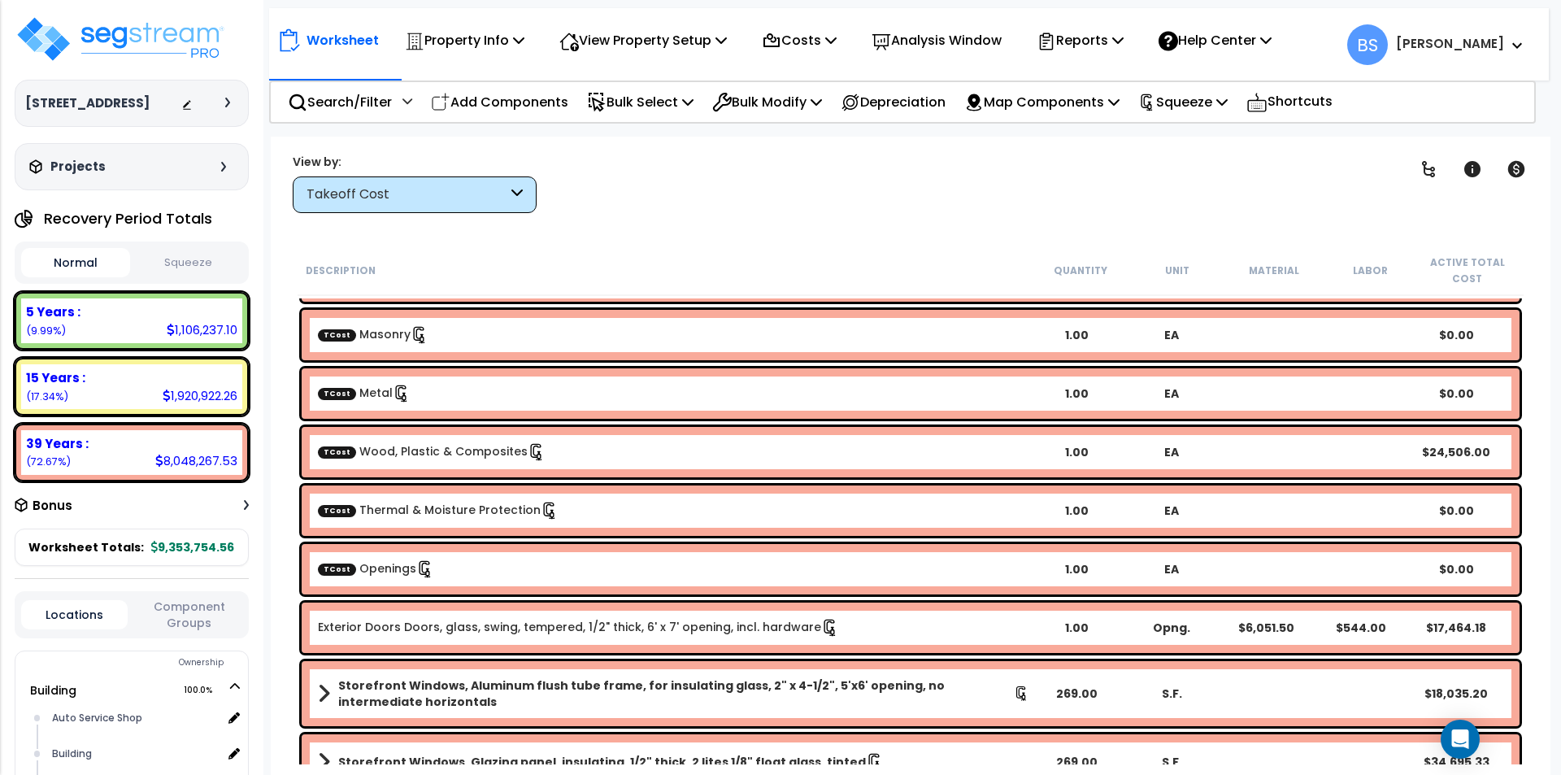
click at [374, 567] on link "TCost Openings" at bounding box center [376, 568] width 116 height 16
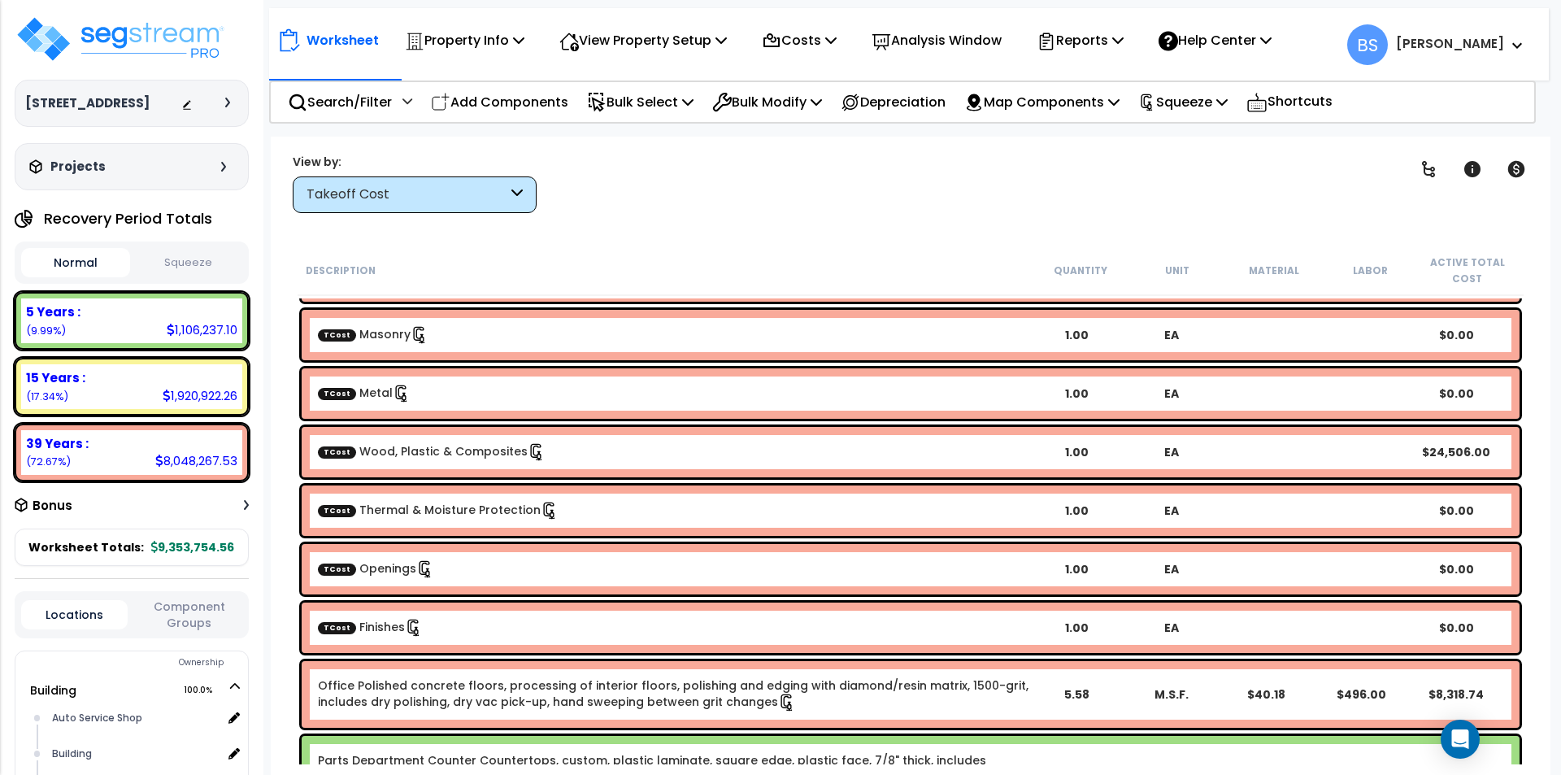
click at [367, 637] on div "TCost Finishes 1.00 EA $0.00" at bounding box center [911, 627] width 1218 height 50
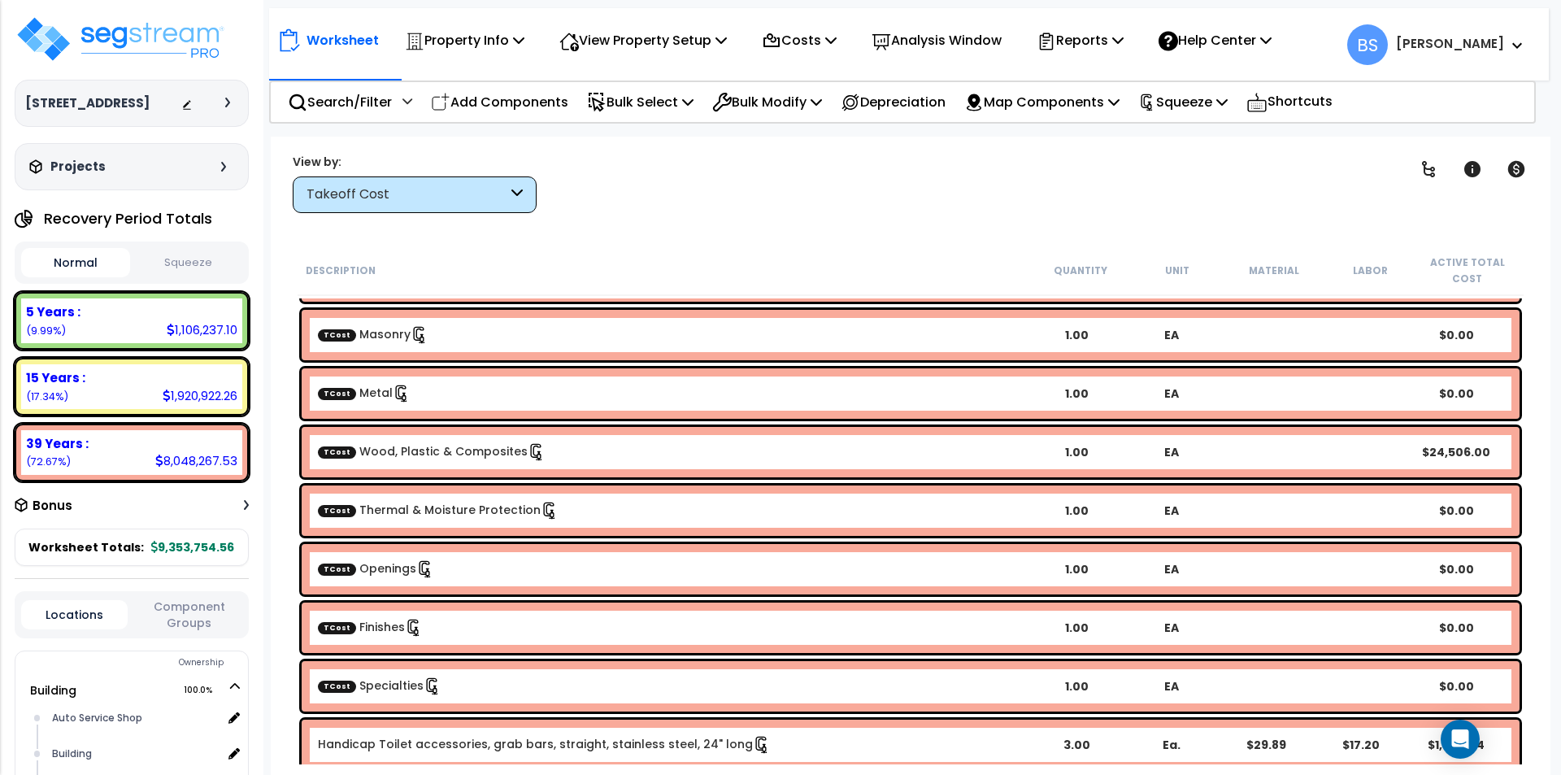
click at [374, 702] on div "TCost Specialties 1.00 EA $0.00" at bounding box center [911, 686] width 1218 height 50
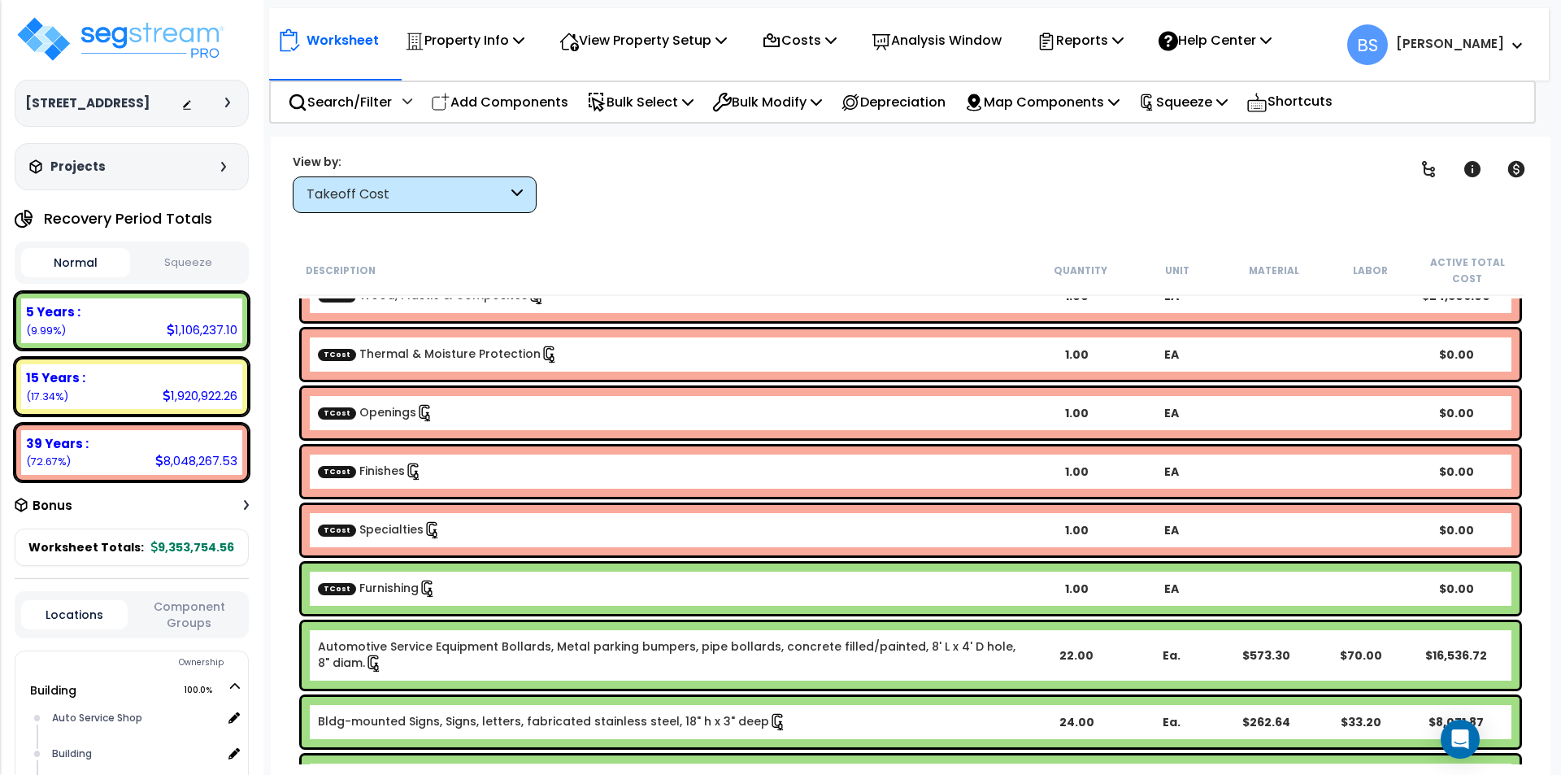
scroll to position [650, 0]
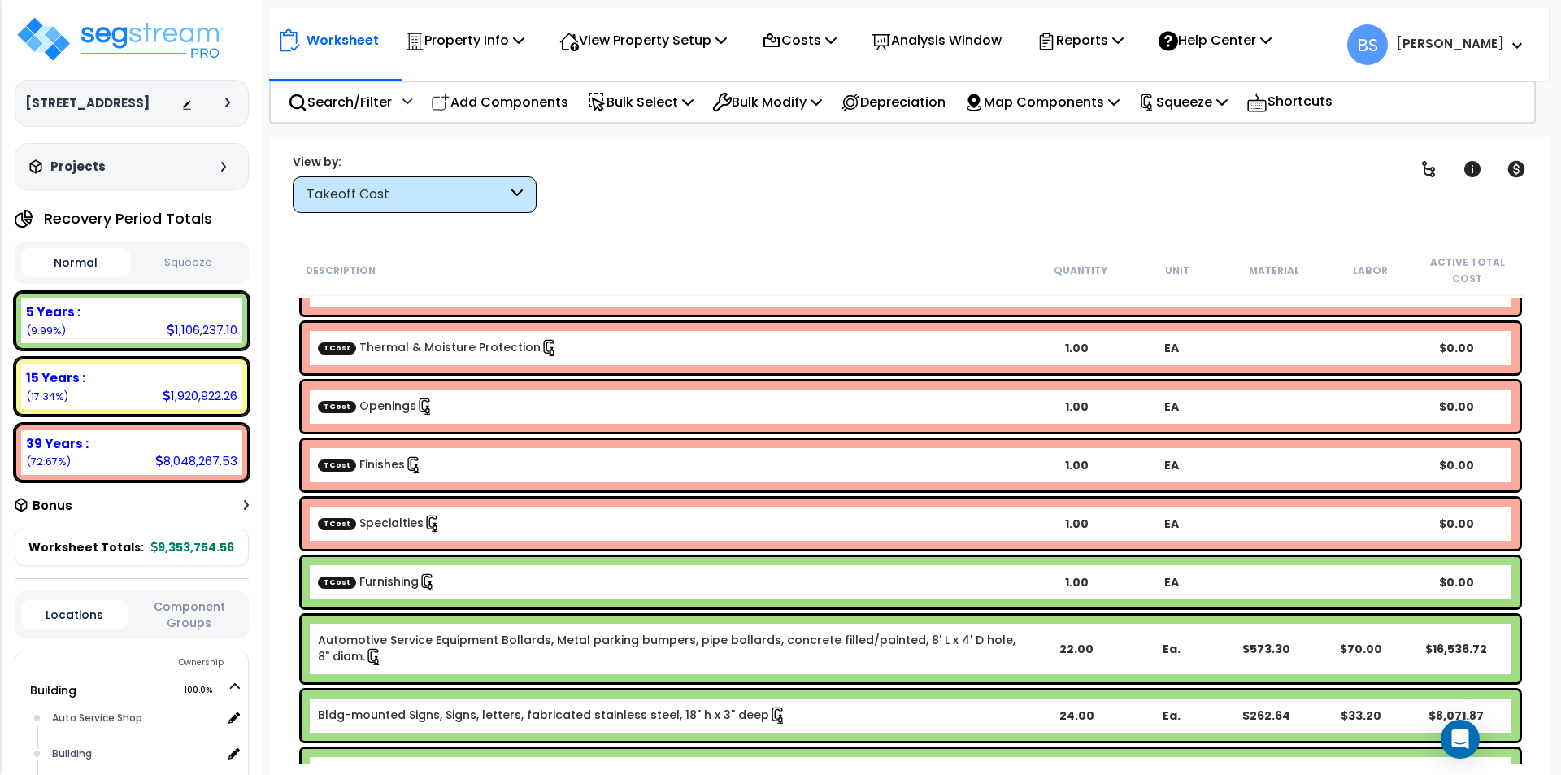
click at [352, 586] on link "TCost Furnishing" at bounding box center [377, 581] width 119 height 16
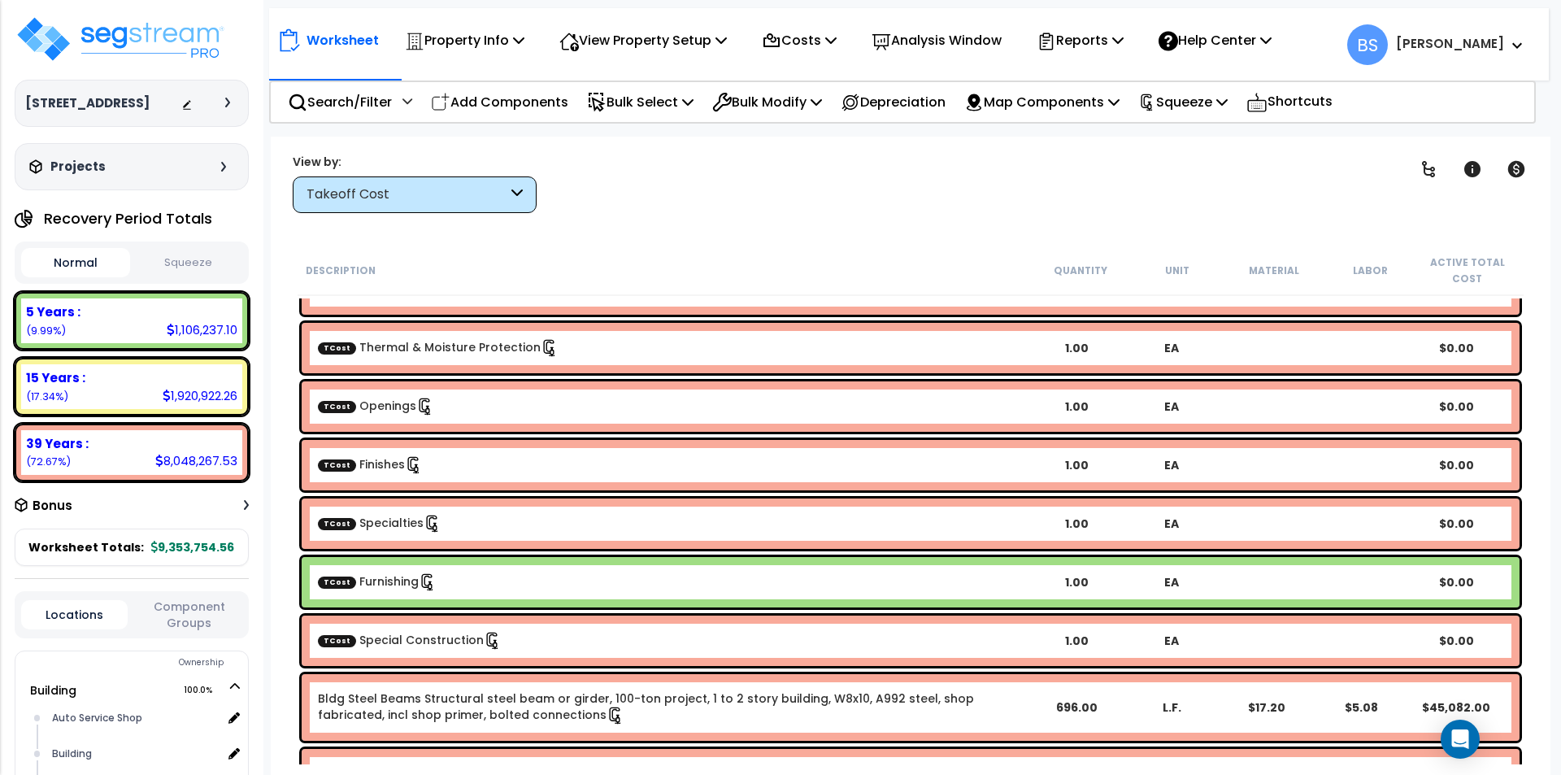
click at [392, 646] on link "TCost Special Construction" at bounding box center [410, 640] width 184 height 16
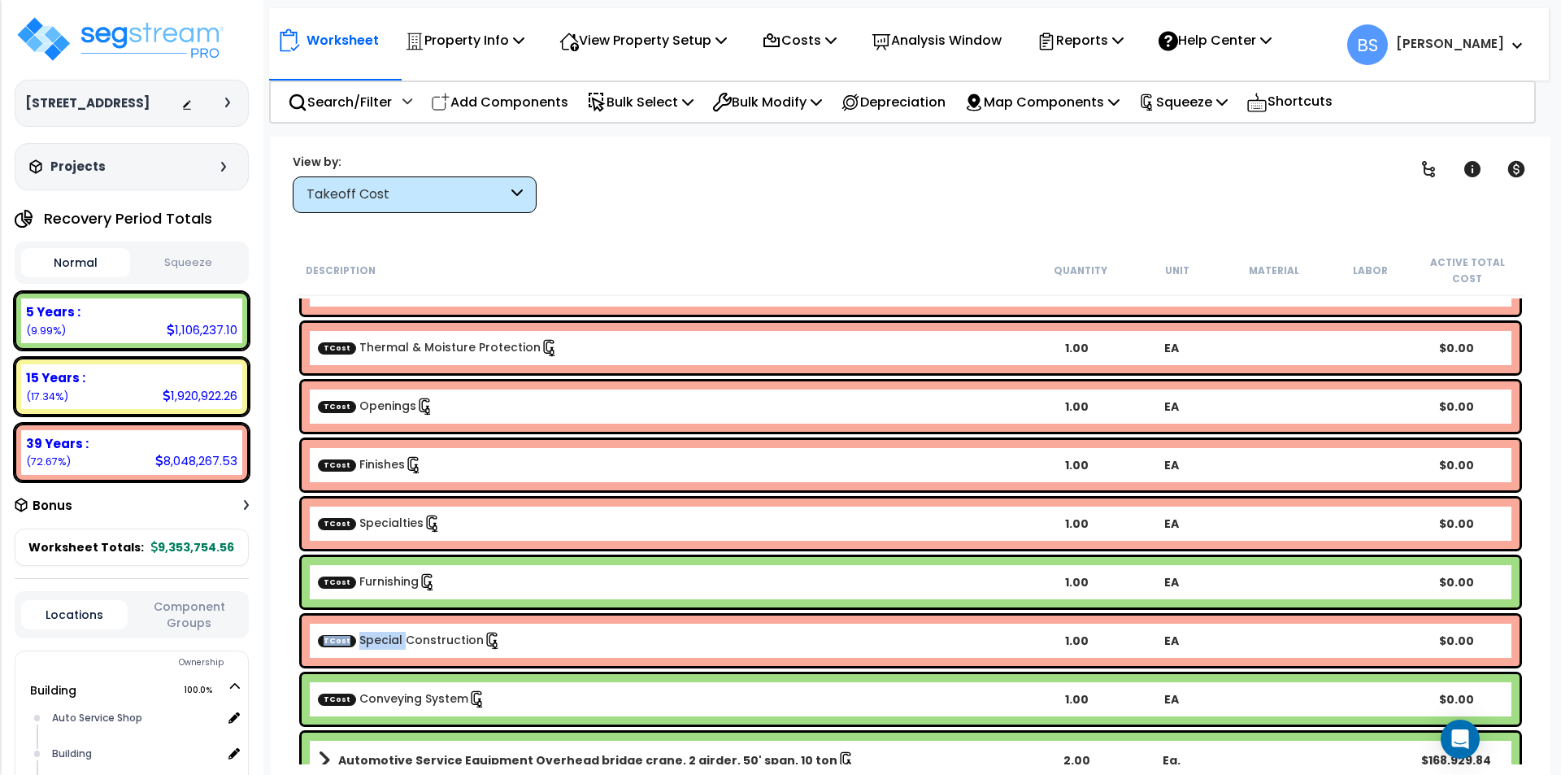
click at [392, 646] on link "TCost Special Construction" at bounding box center [410, 640] width 184 height 16
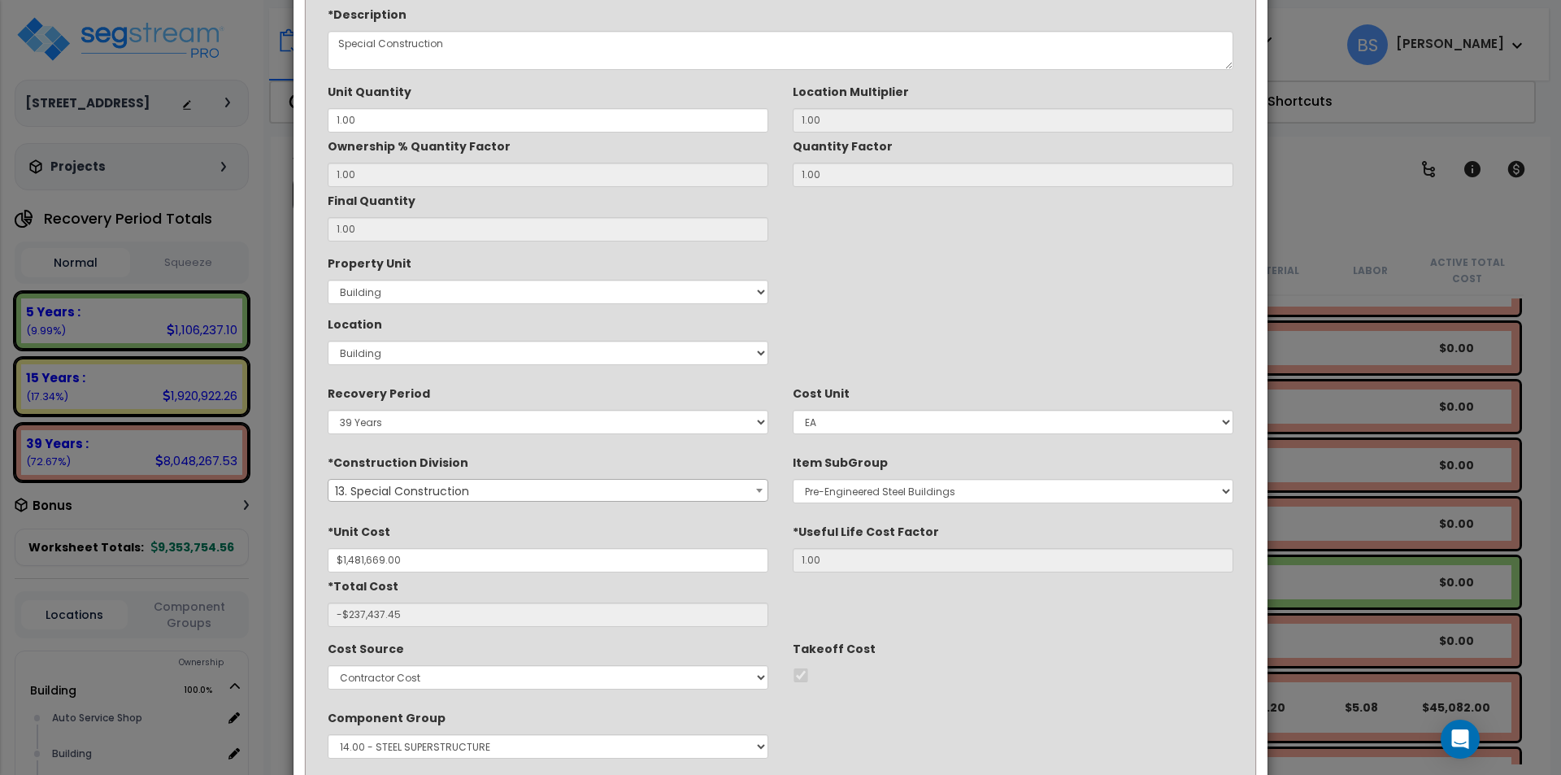
scroll to position [0, 0]
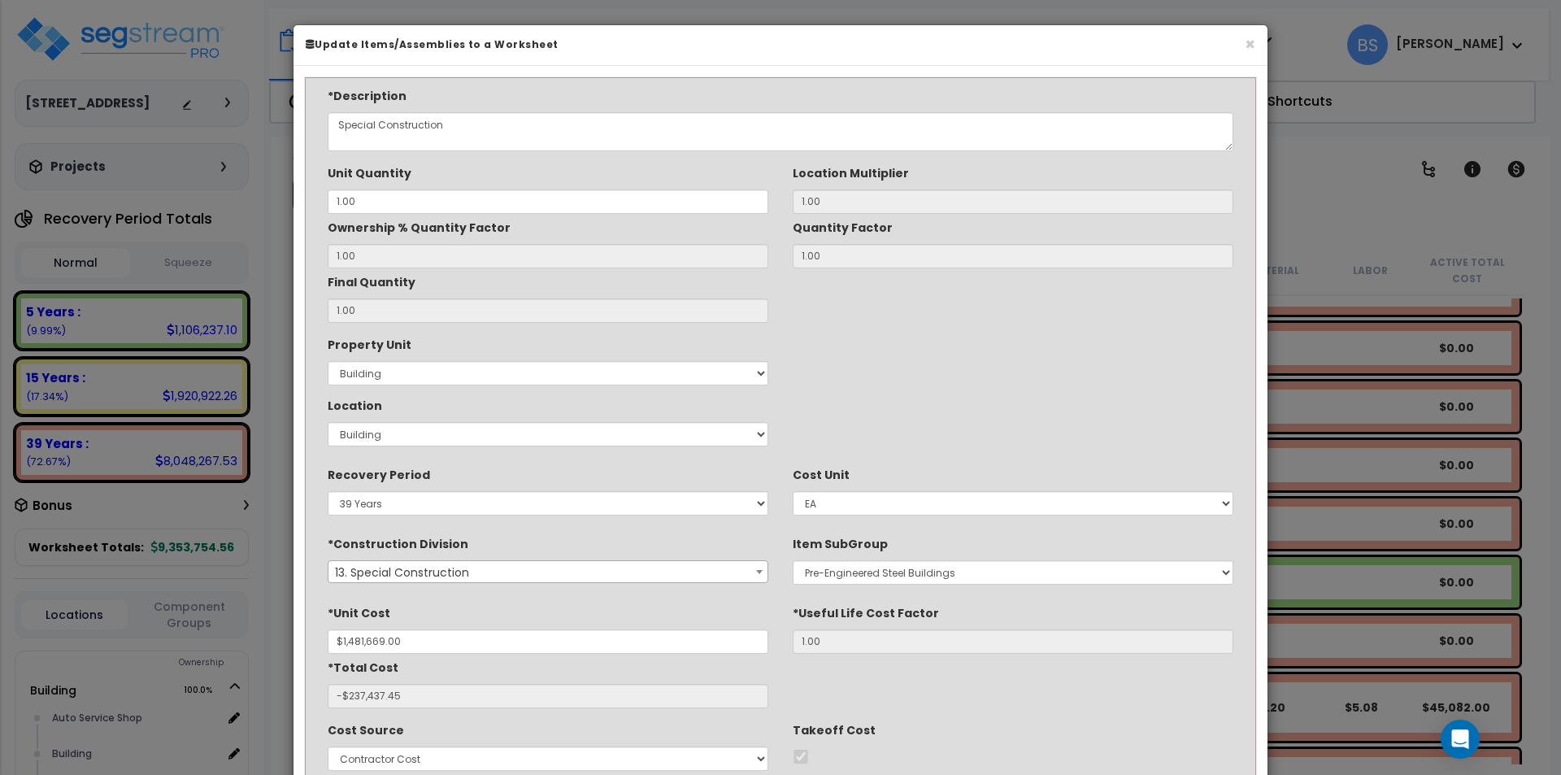
click at [1238, 46] on h6 "Update Items/Assemblies to a Worksheet" at bounding box center [781, 44] width 950 height 14
click at [1245, 46] on button "×" at bounding box center [1250, 44] width 11 height 17
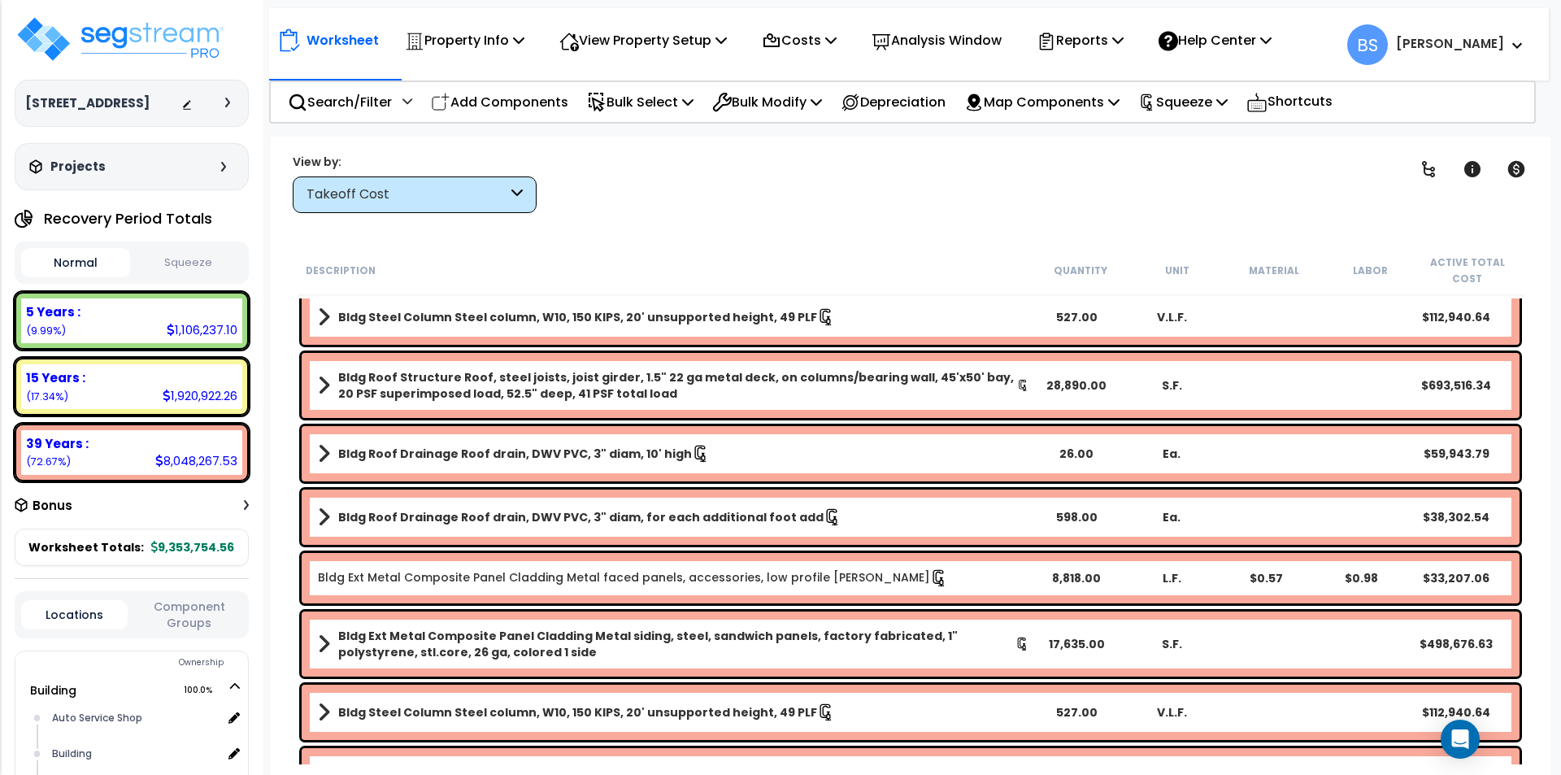
scroll to position [1138, 0]
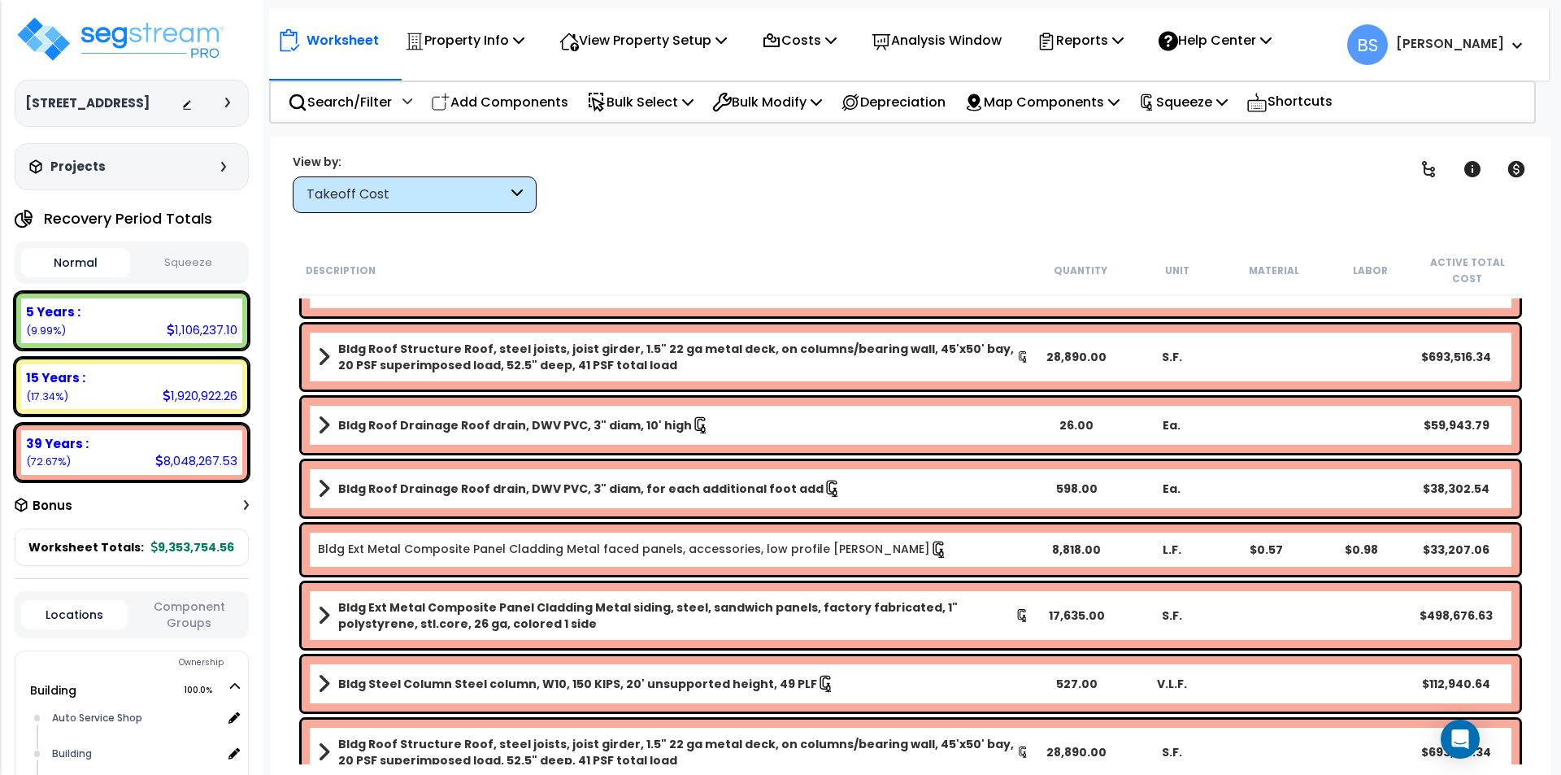
click at [415, 675] on link "Bldg Steel Column Steel column, W10, 150 KIPS, 20' unsupported height, 49 PLF" at bounding box center [673, 683] width 711 height 23
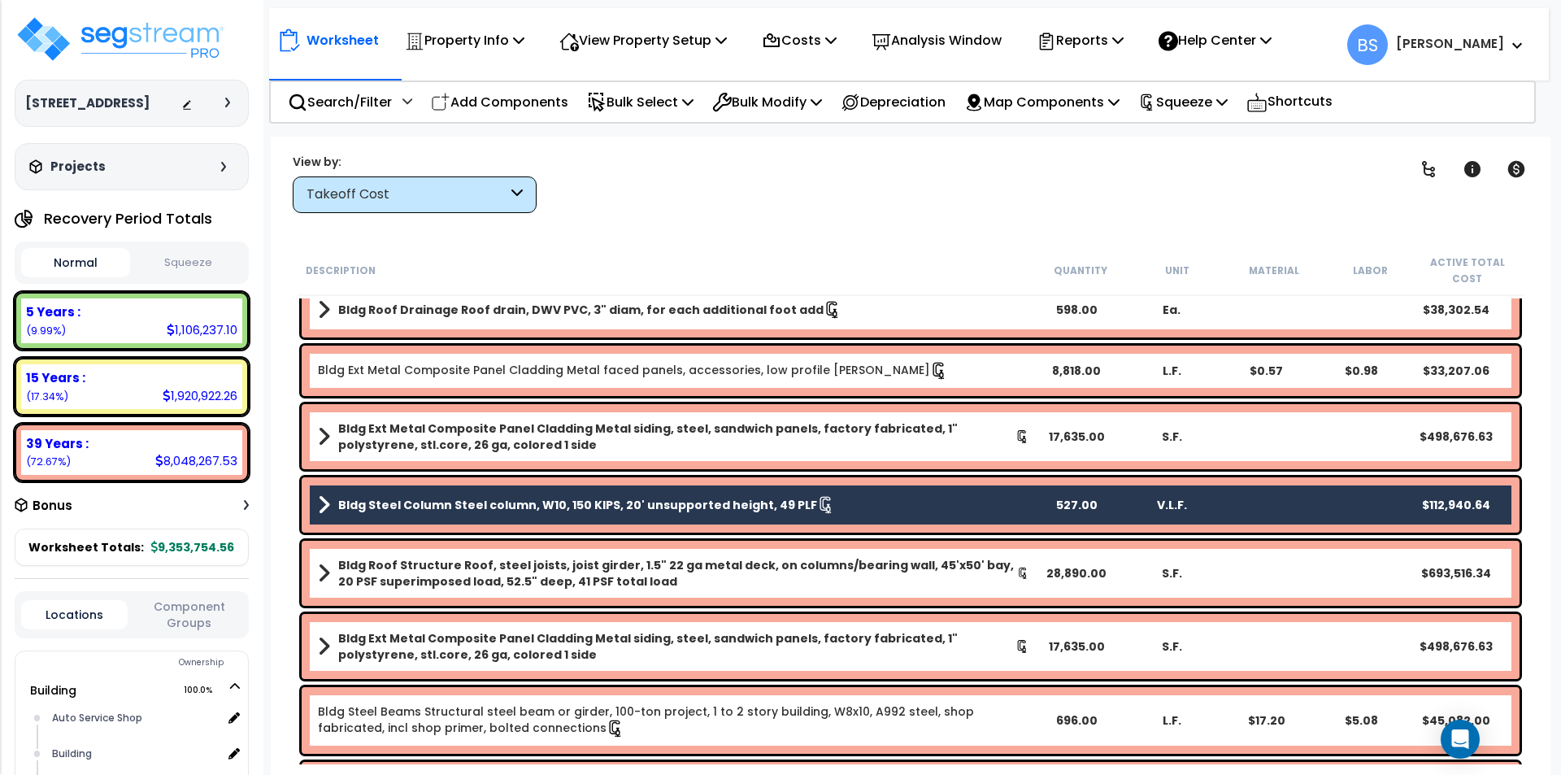
scroll to position [1382, 0]
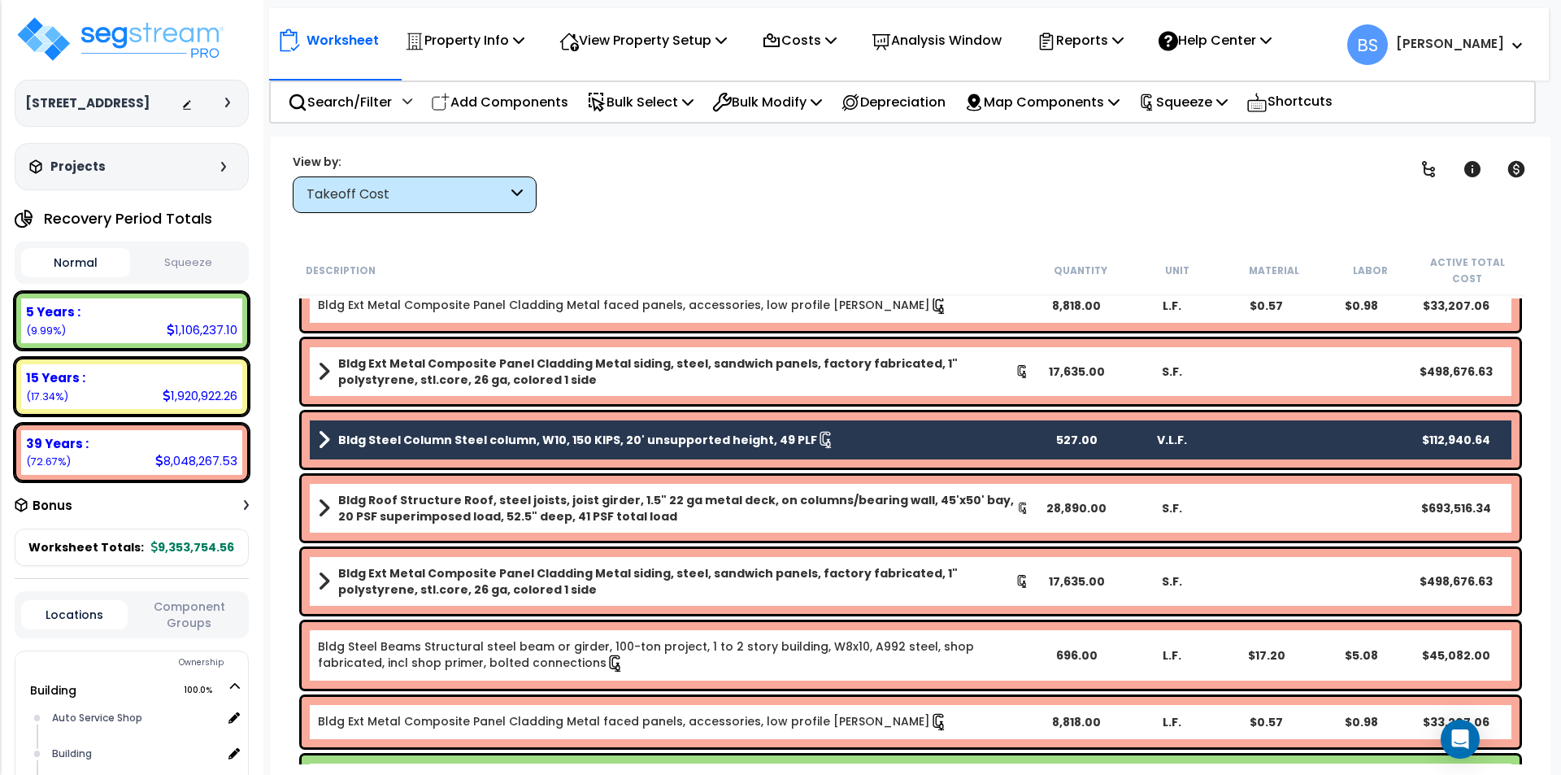
click at [424, 490] on div "Bldg Roof Structure Roof, steel joists, joist girder, 1.5" 22 ga metal deck, on…" at bounding box center [911, 508] width 1218 height 65
click at [393, 505] on b "Bldg Roof Structure Roof, steel joists, joist girder, 1.5" 22 ga metal deck, on…" at bounding box center [677, 508] width 679 height 33
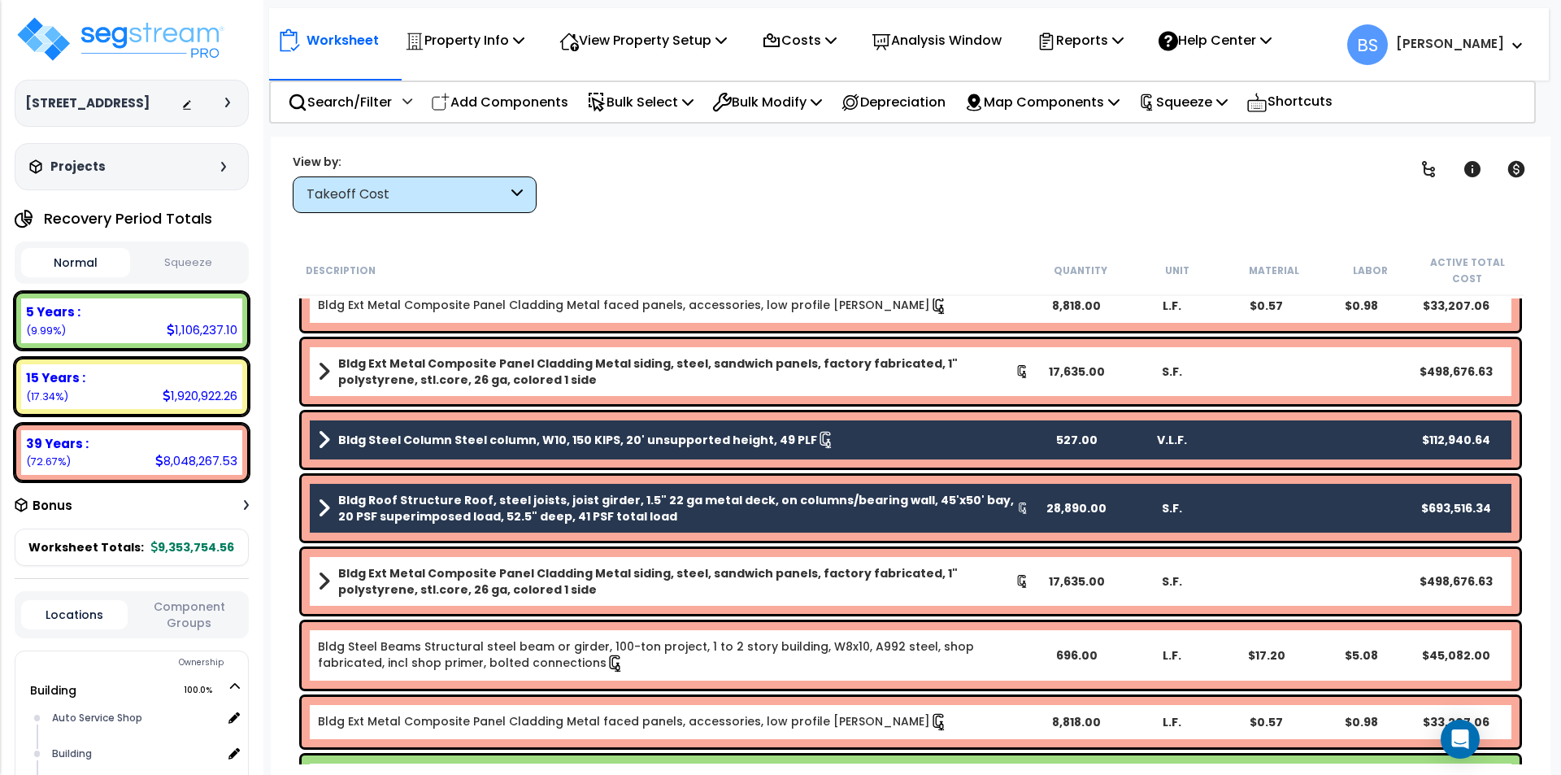
click at [366, 593] on b "Bldg Ext Metal Composite Panel Cladding Metal siding, steel, sandwich panels, f…" at bounding box center [676, 581] width 677 height 33
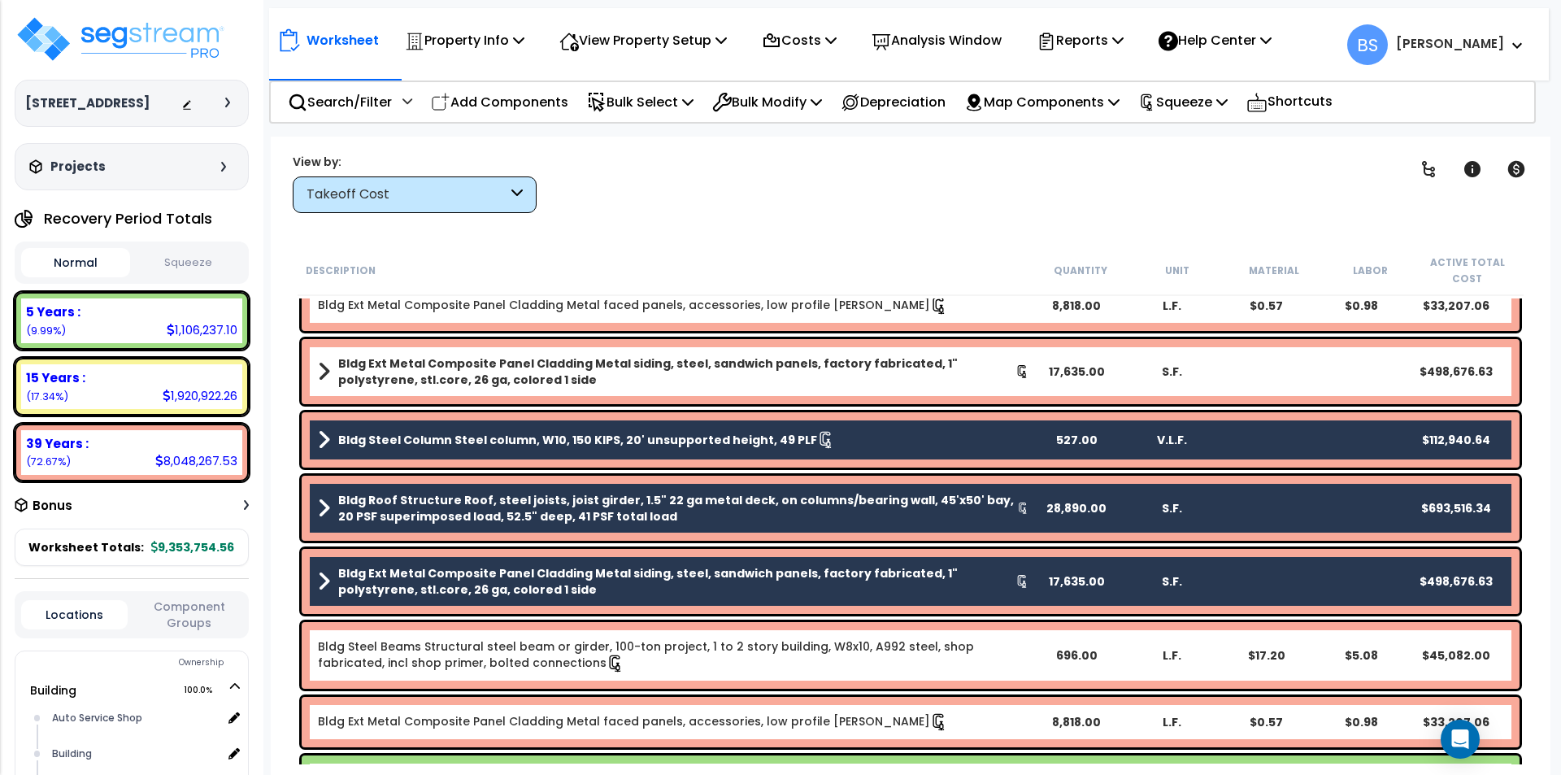
click at [367, 665] on link "Bldg Steel Beams Structural steel beam or girder, 100-ton project, 1 to 2 story…" at bounding box center [646, 654] width 656 height 33
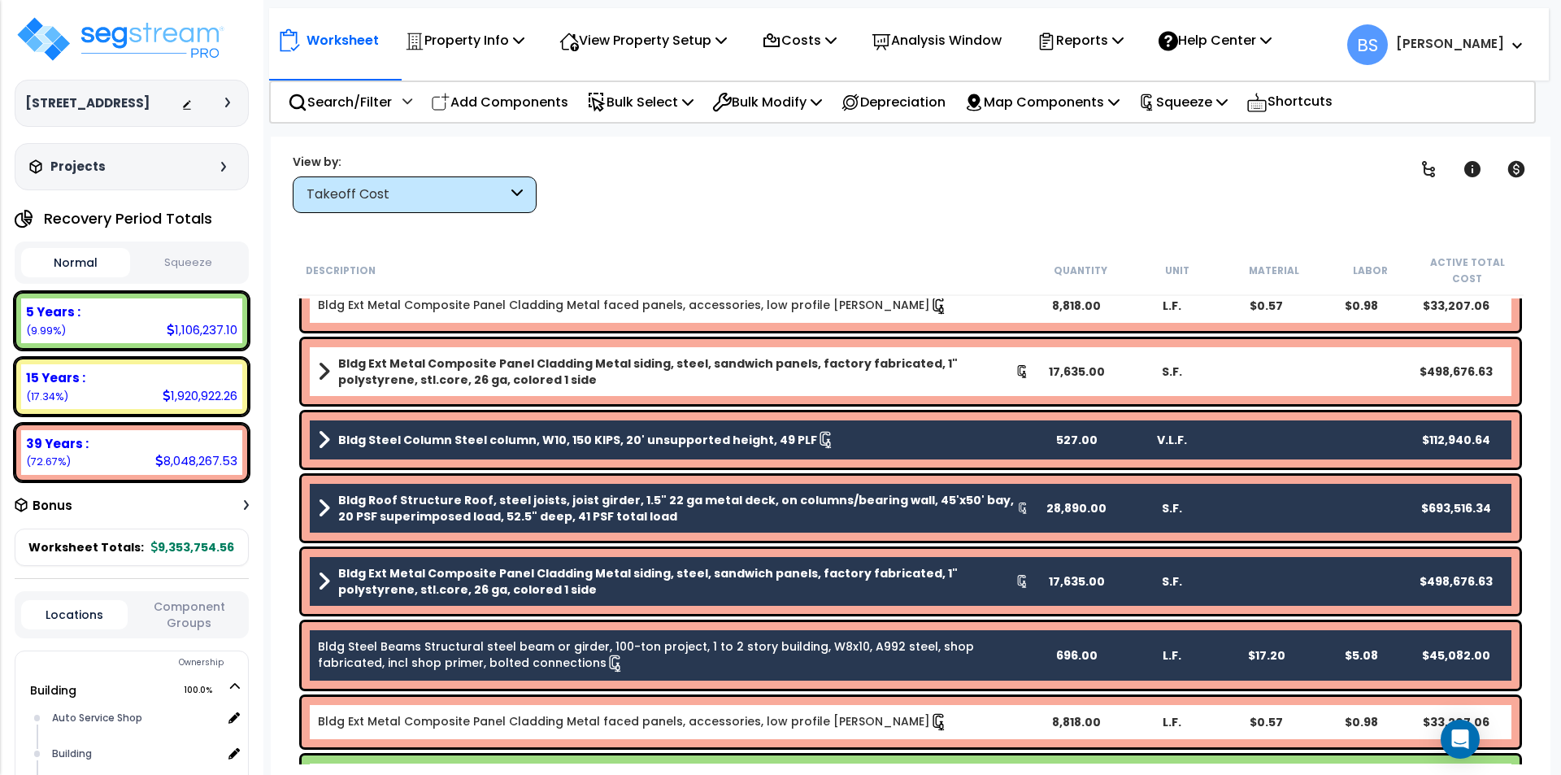
click at [378, 718] on link "Bldg Ext Metal Composite Panel Cladding Metal faced panels, accessories, low pr…" at bounding box center [633, 721] width 630 height 16
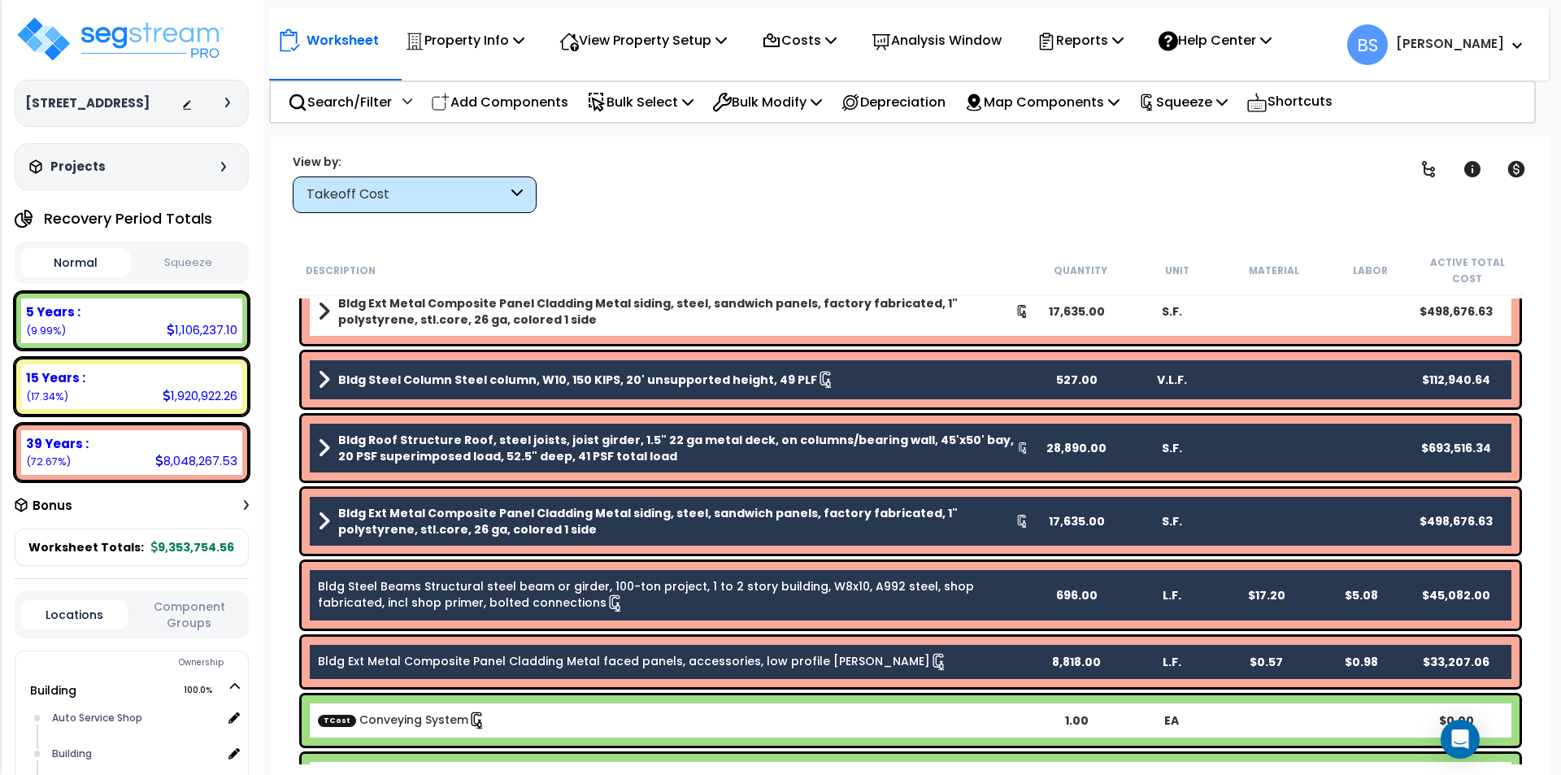
scroll to position [1463, 0]
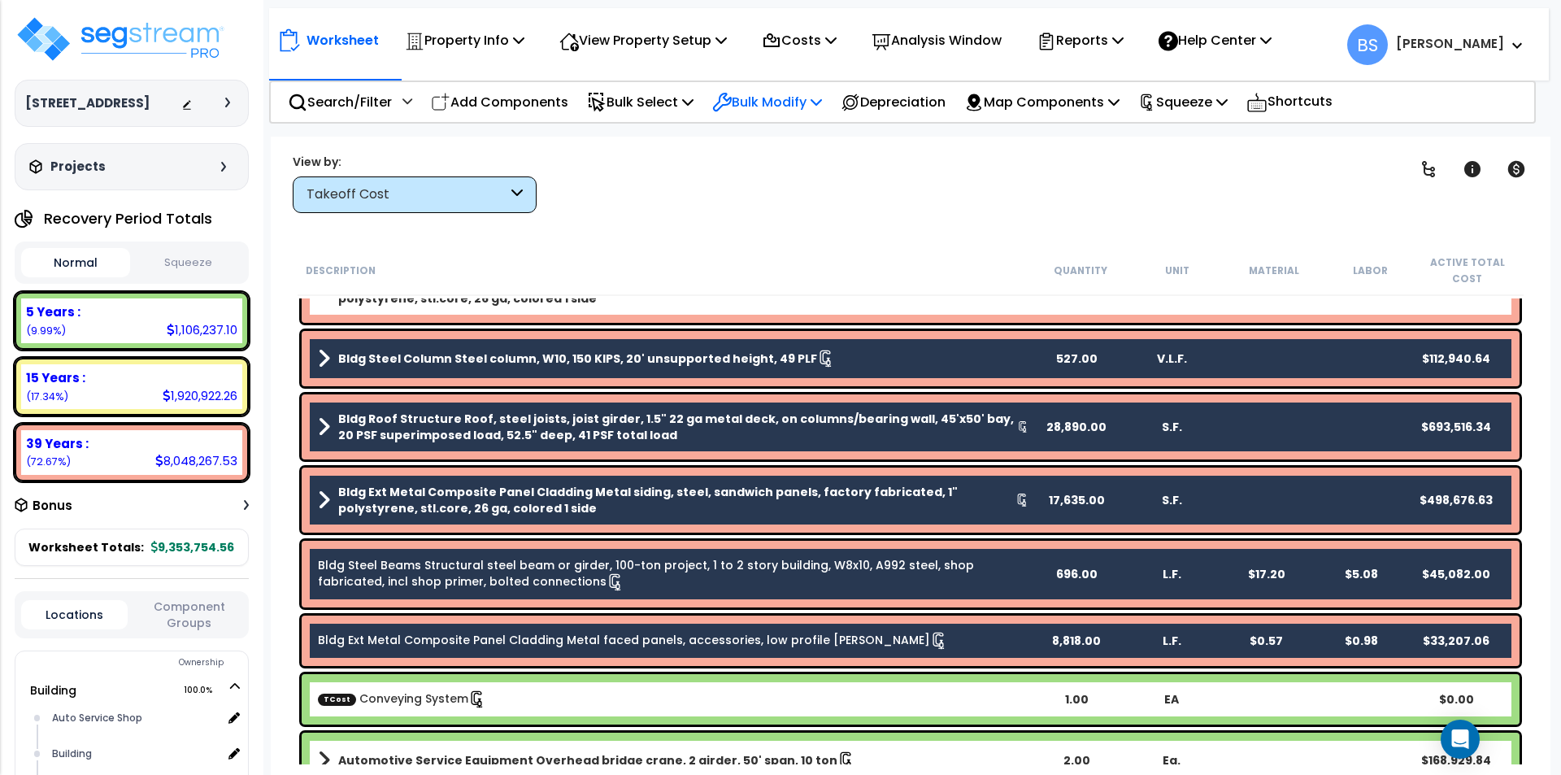
click at [805, 102] on p "Bulk Modify" at bounding box center [767, 102] width 110 height 22
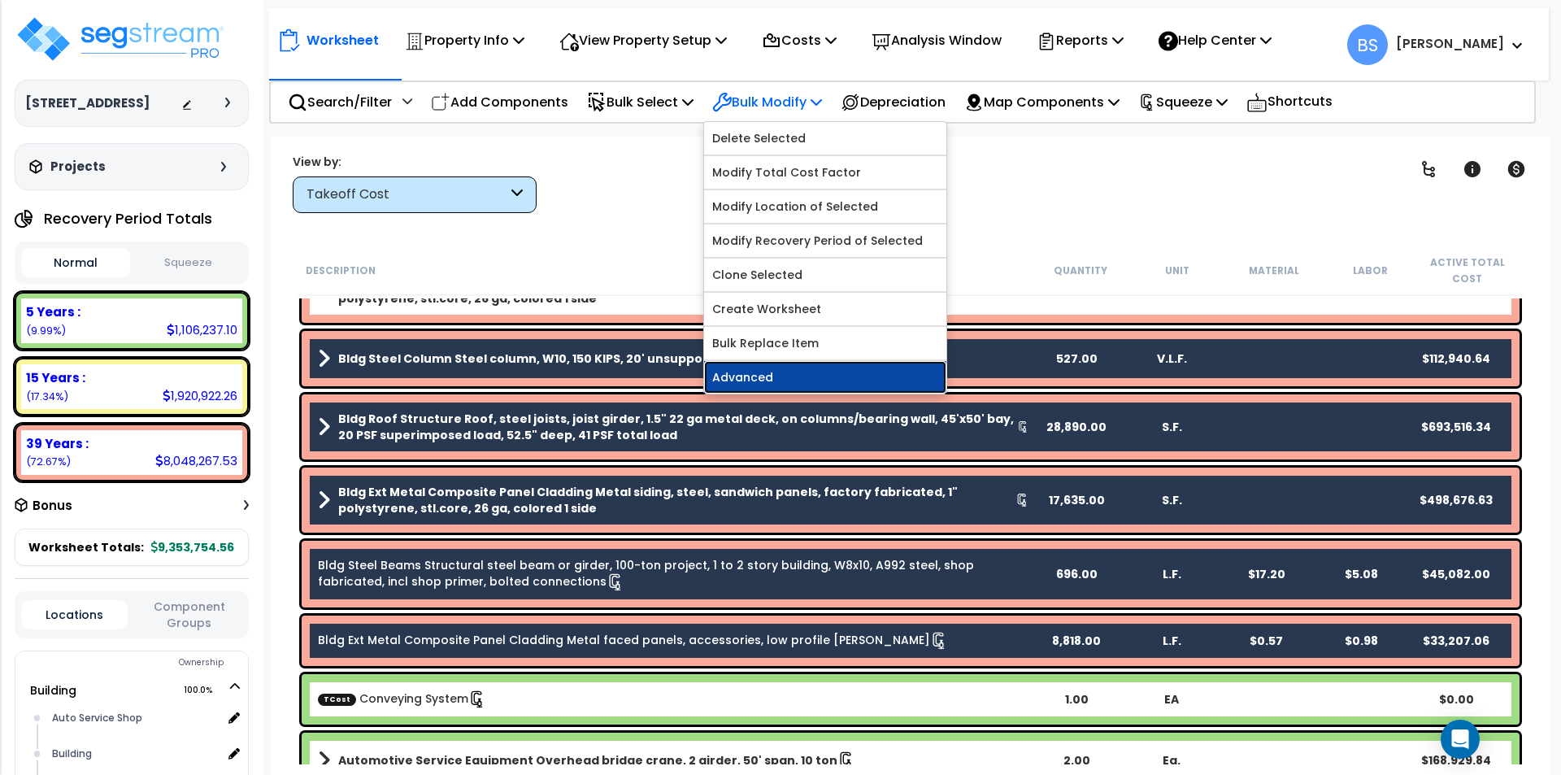
click at [801, 374] on link "Advanced" at bounding box center [825, 377] width 242 height 33
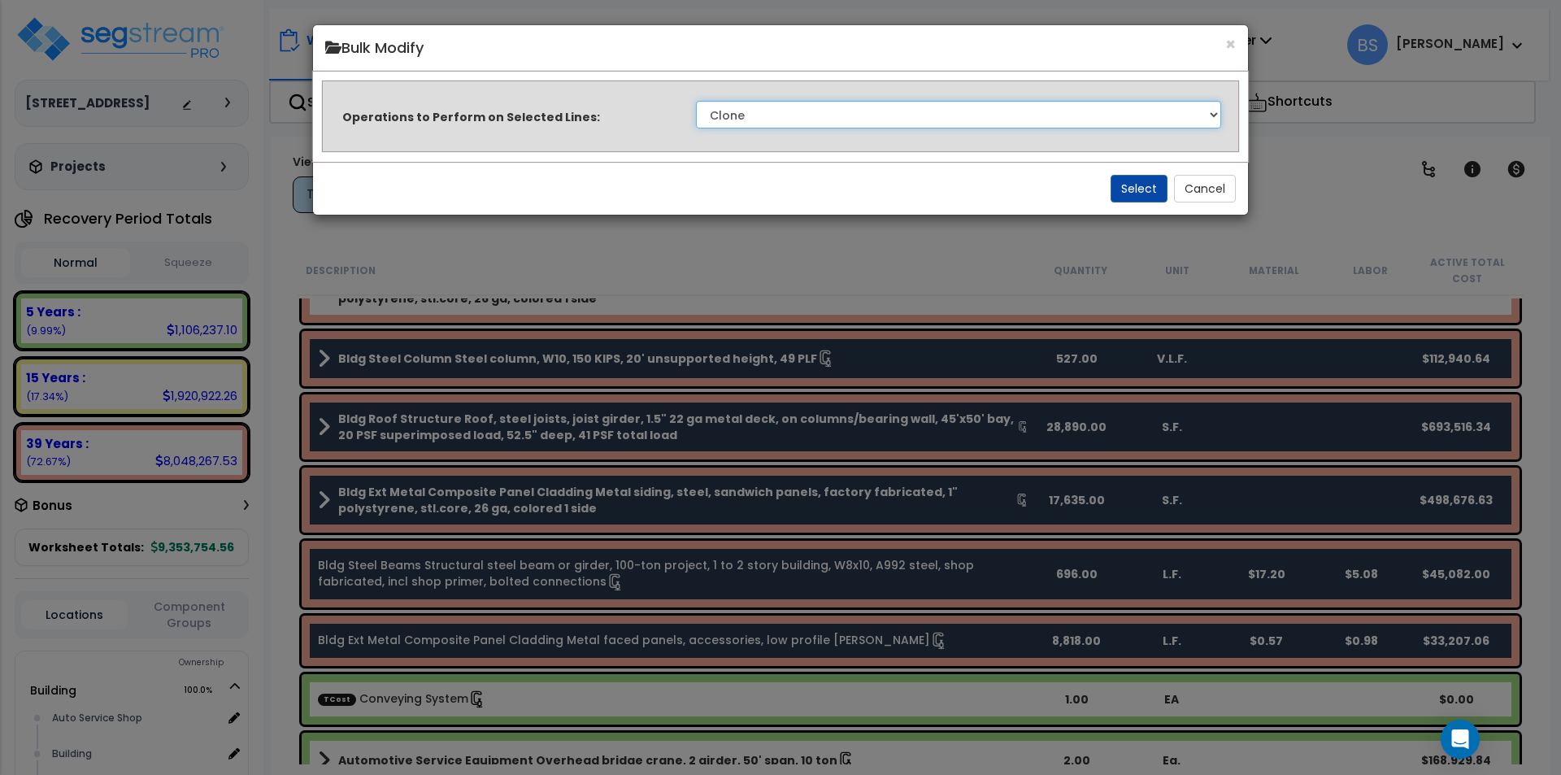
click at [745, 123] on select "Clone Delete Delete Zero Quantities Modify Component Group Modify Cost Sources …" at bounding box center [958, 115] width 525 height 28
select select "updateBackoffCost"
click at [696, 101] on select "Clone Delete Delete Zero Quantities Modify Component Group Modify Cost Sources …" at bounding box center [958, 115] width 525 height 28
click at [1137, 180] on button "Select" at bounding box center [1139, 189] width 57 height 28
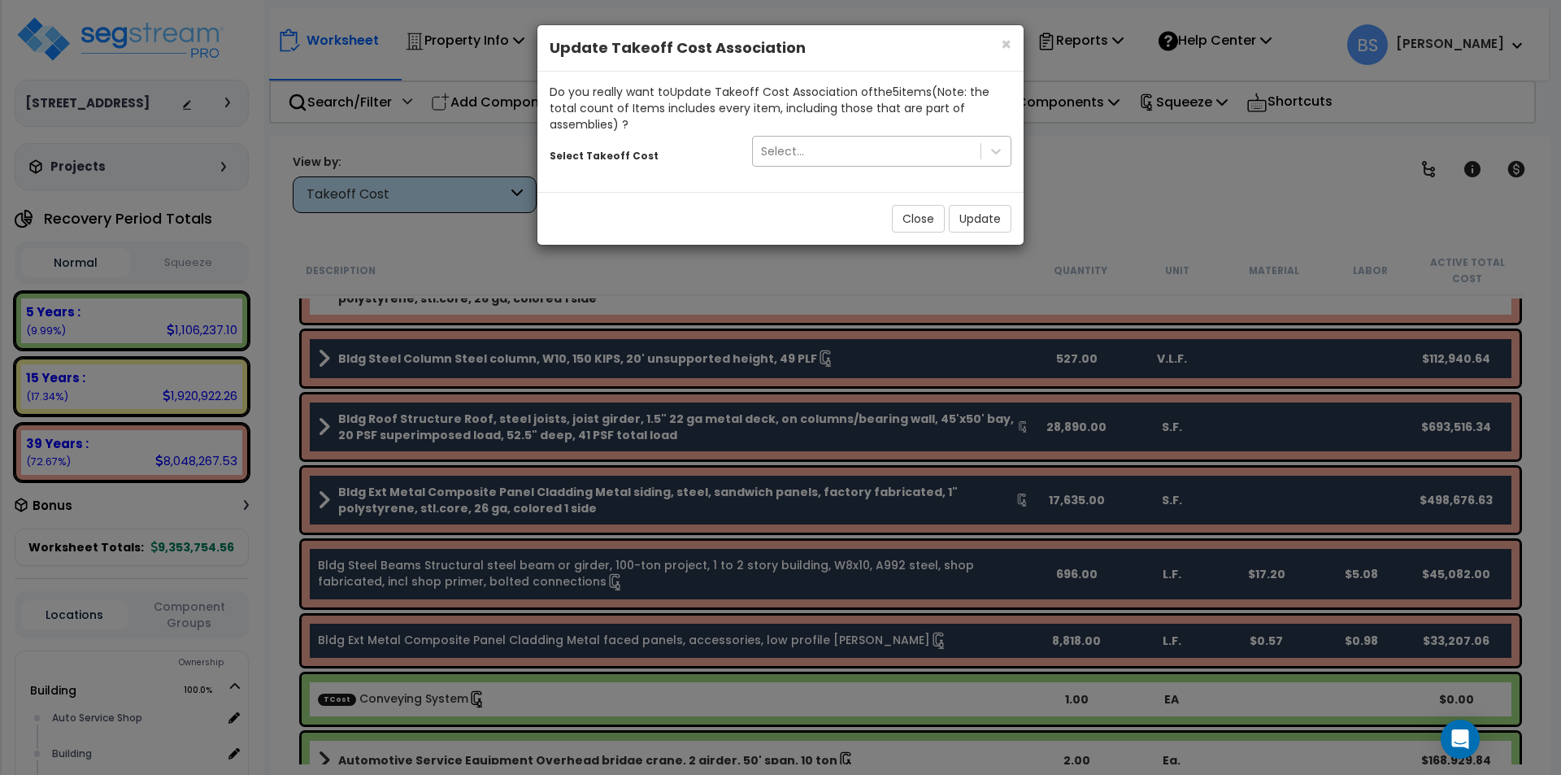
click at [801, 161] on div "Select..." at bounding box center [867, 151] width 228 height 26
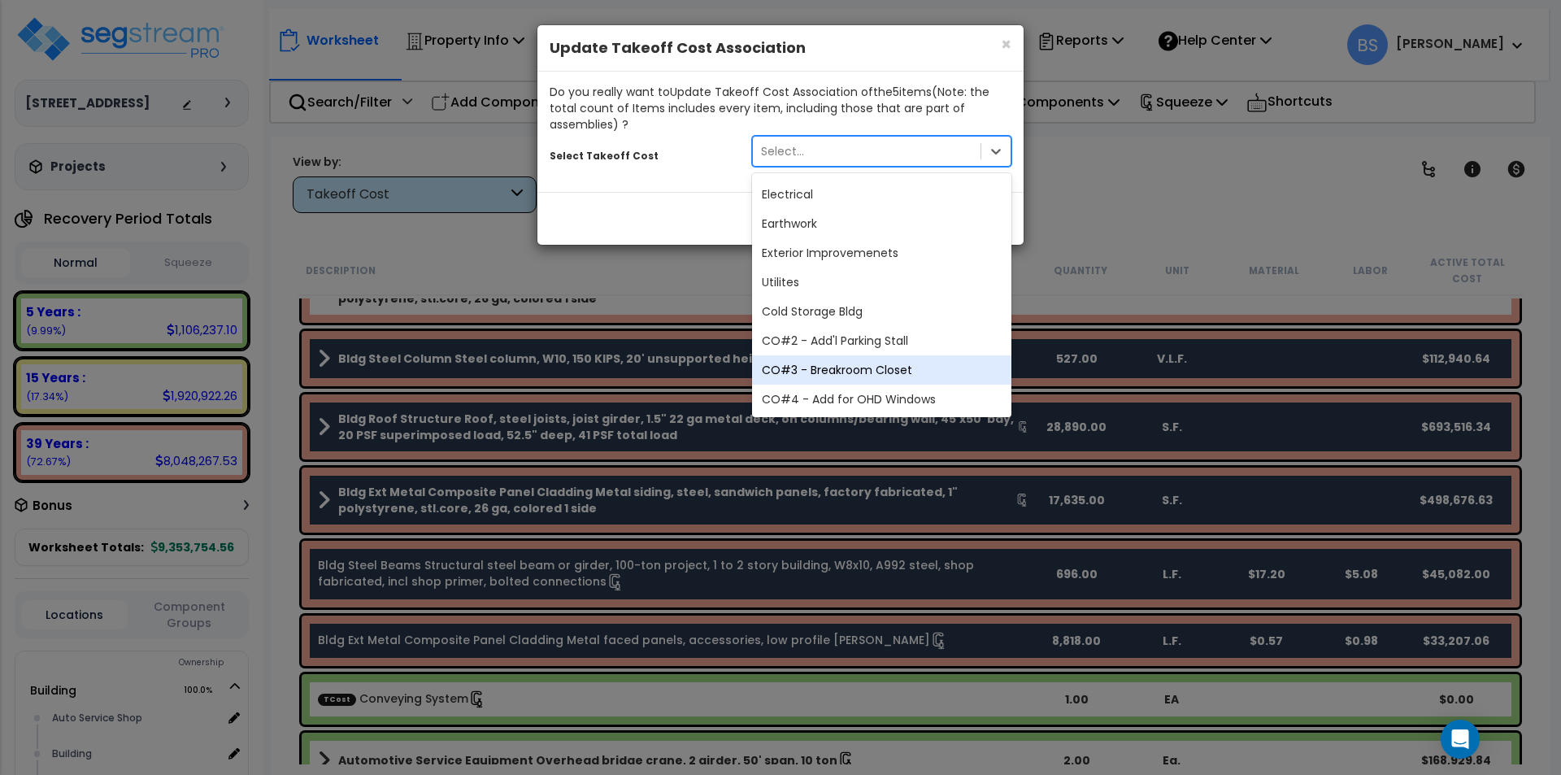
scroll to position [494, 0]
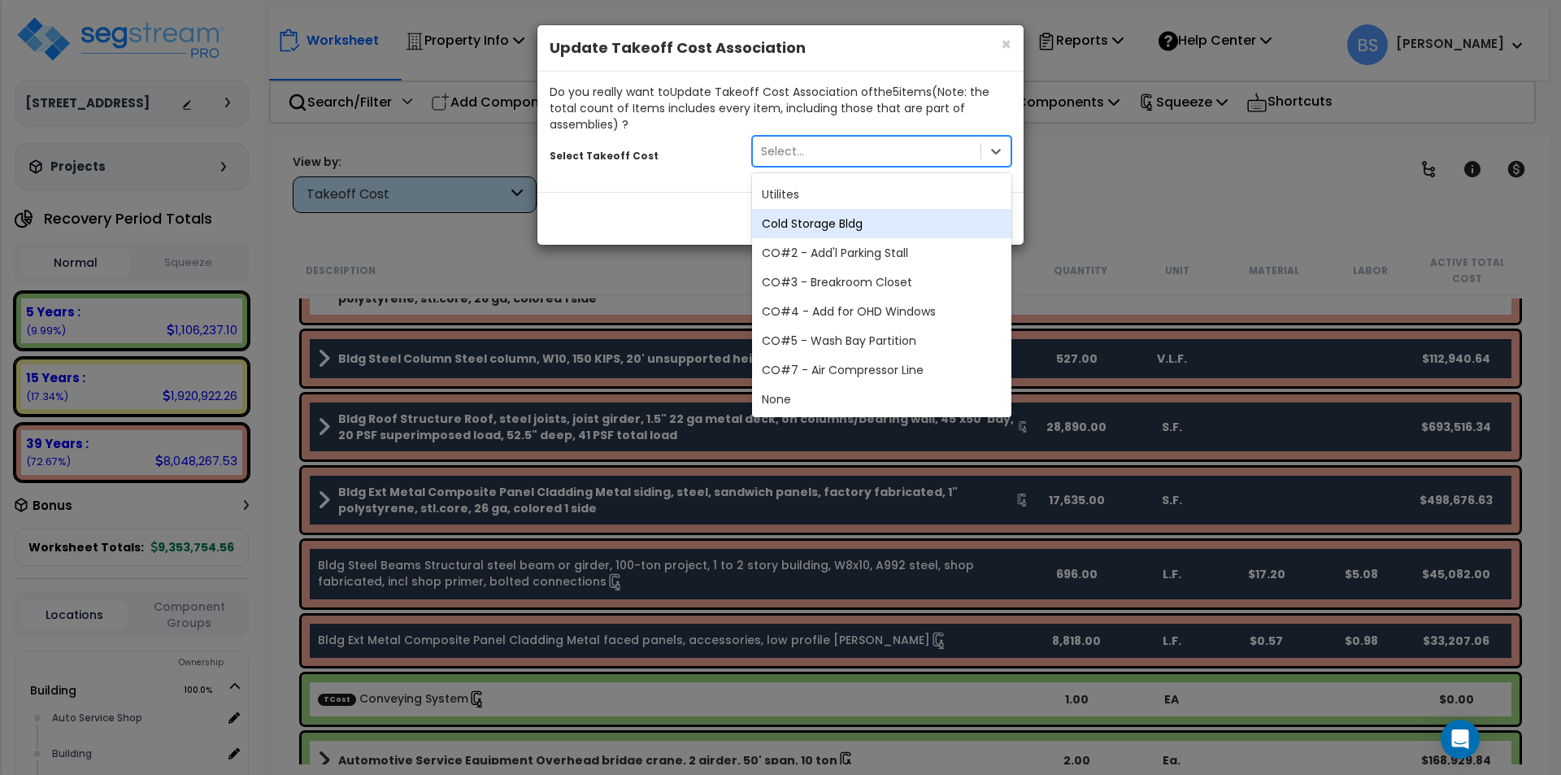
click at [831, 225] on div "Cold Storage Bldg" at bounding box center [881, 223] width 259 height 29
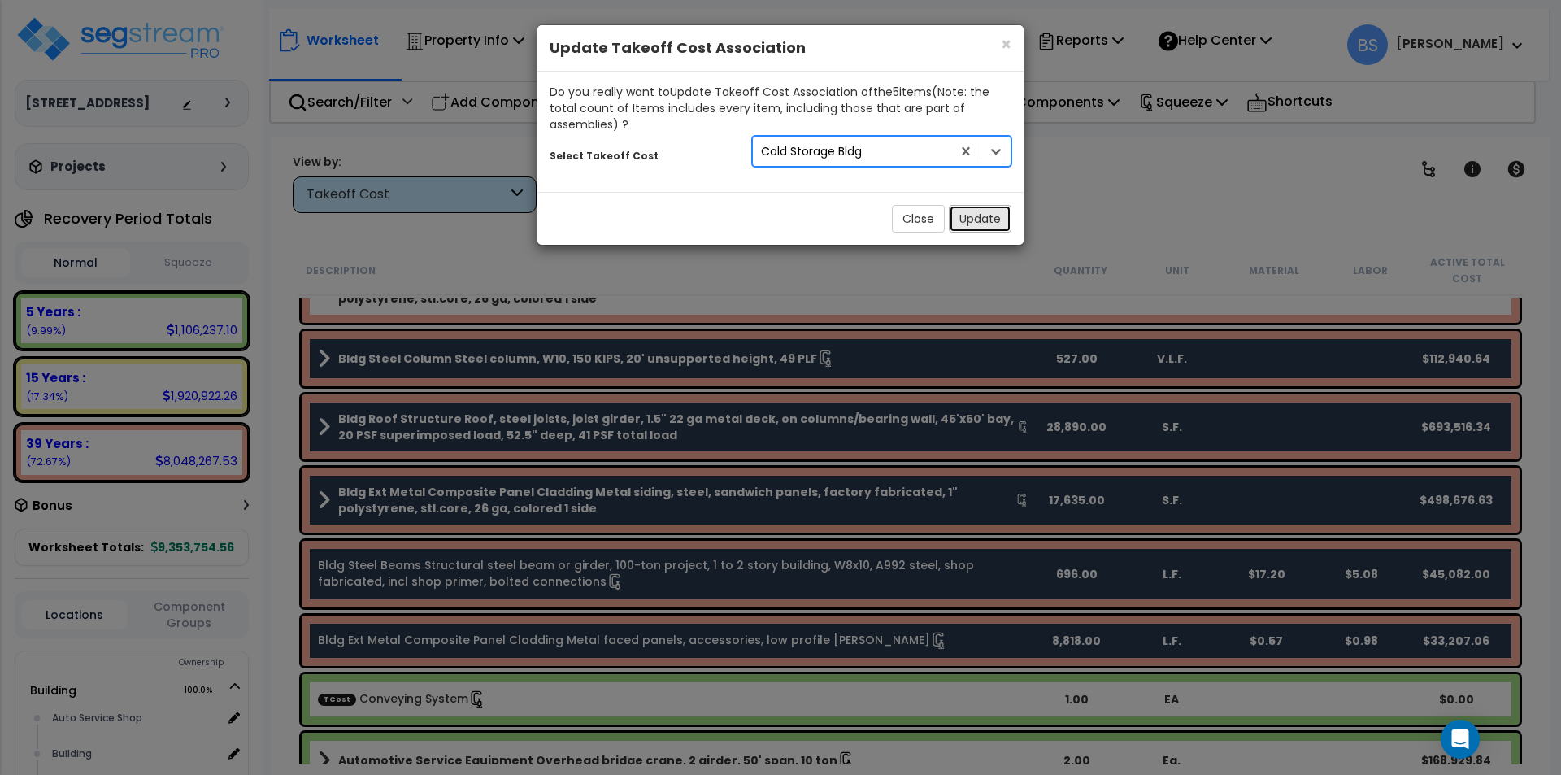
click at [982, 217] on button "Update" at bounding box center [980, 219] width 63 height 28
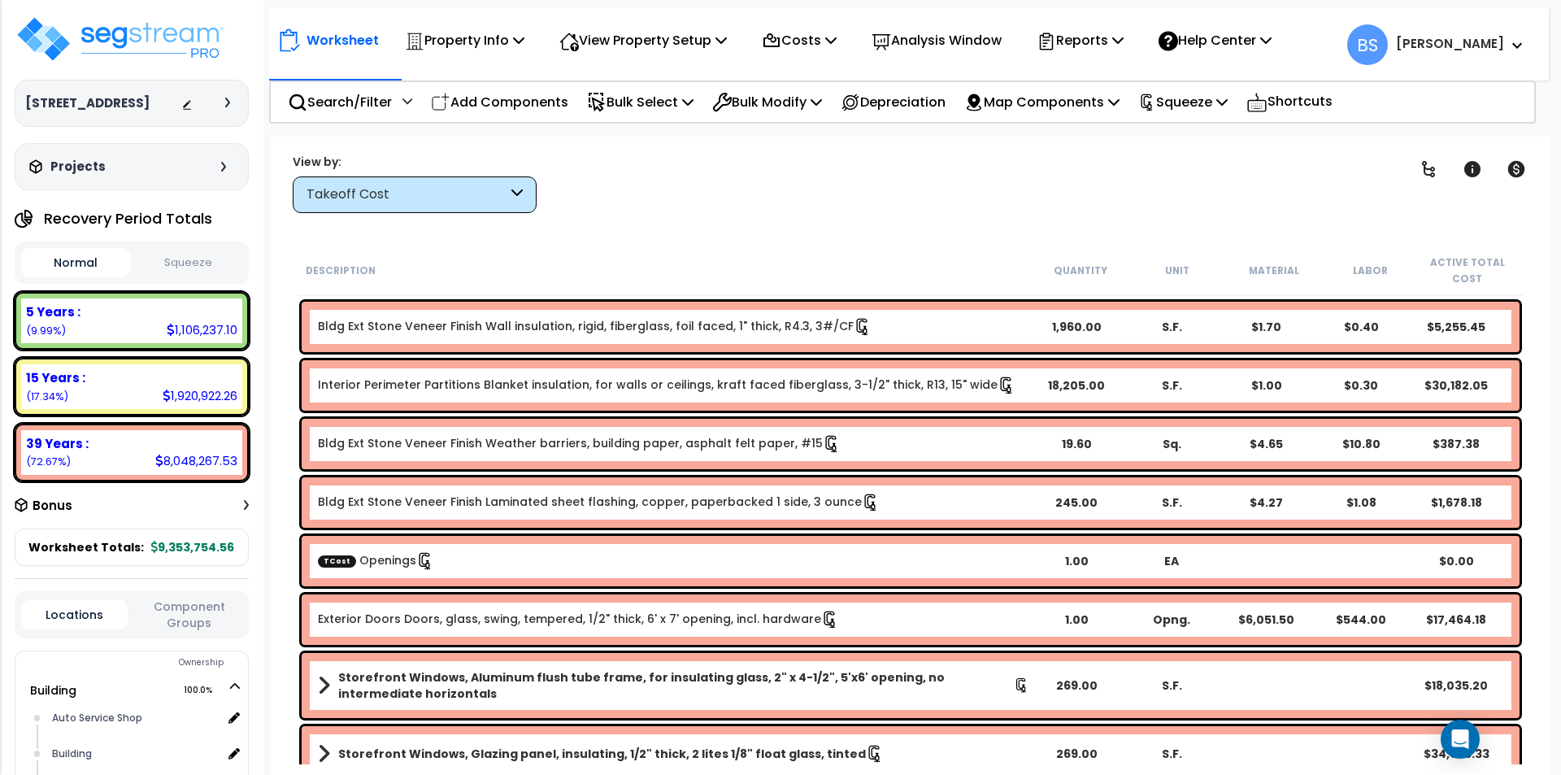
click at [193, 277] on button "Squeeze" at bounding box center [188, 263] width 109 height 28
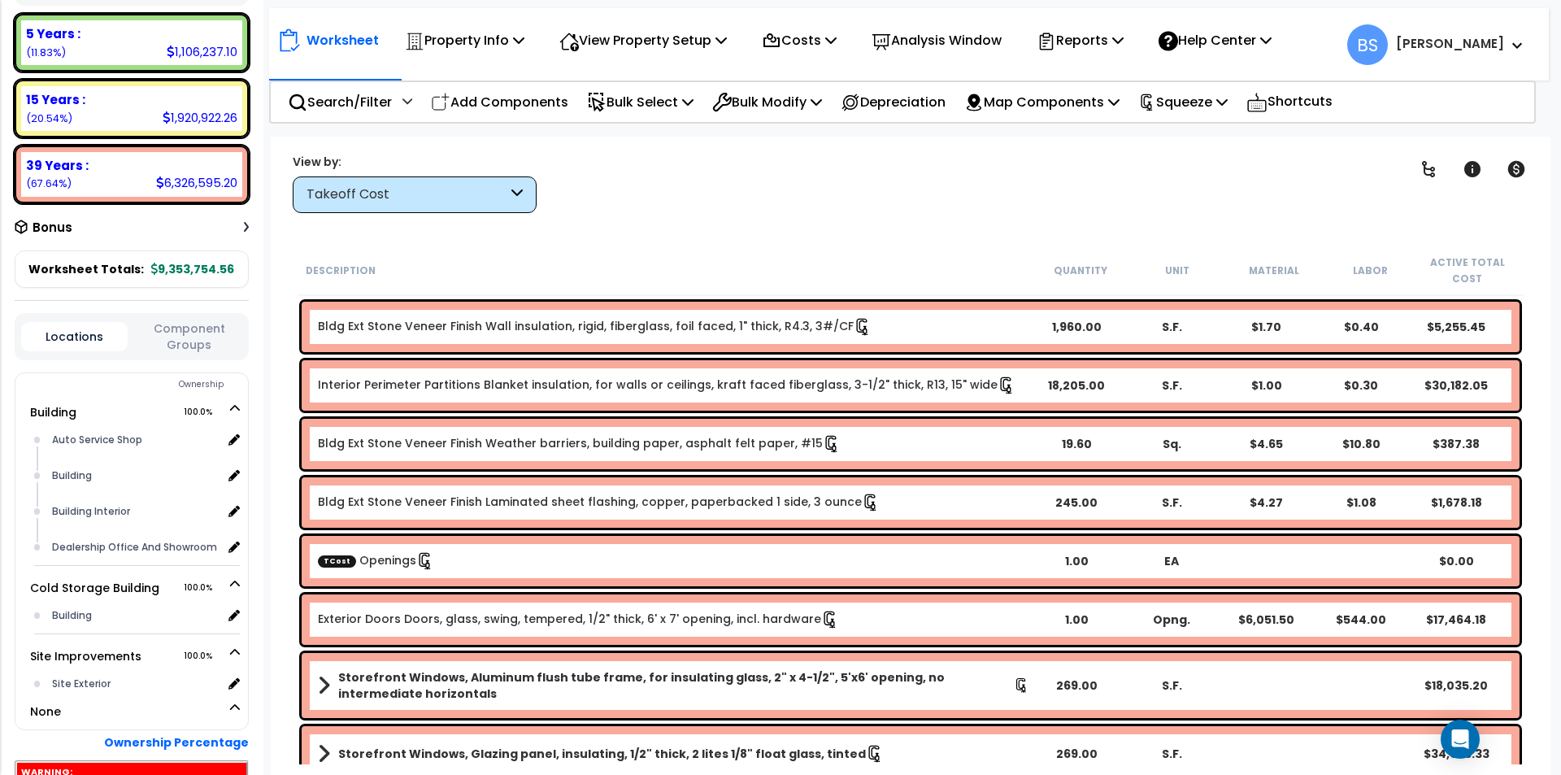
scroll to position [325, 0]
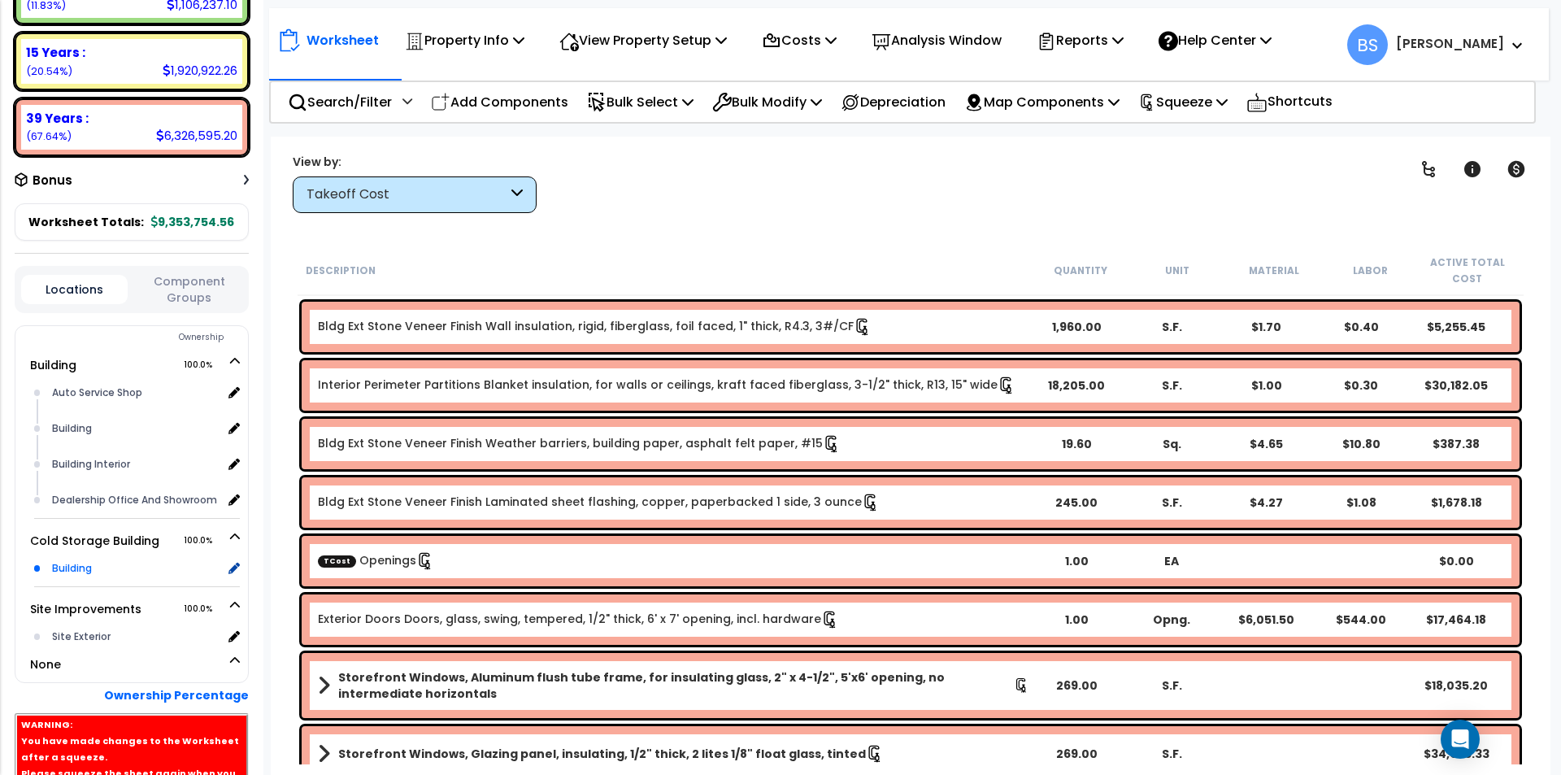
click at [54, 578] on div "Building" at bounding box center [135, 569] width 174 height 20
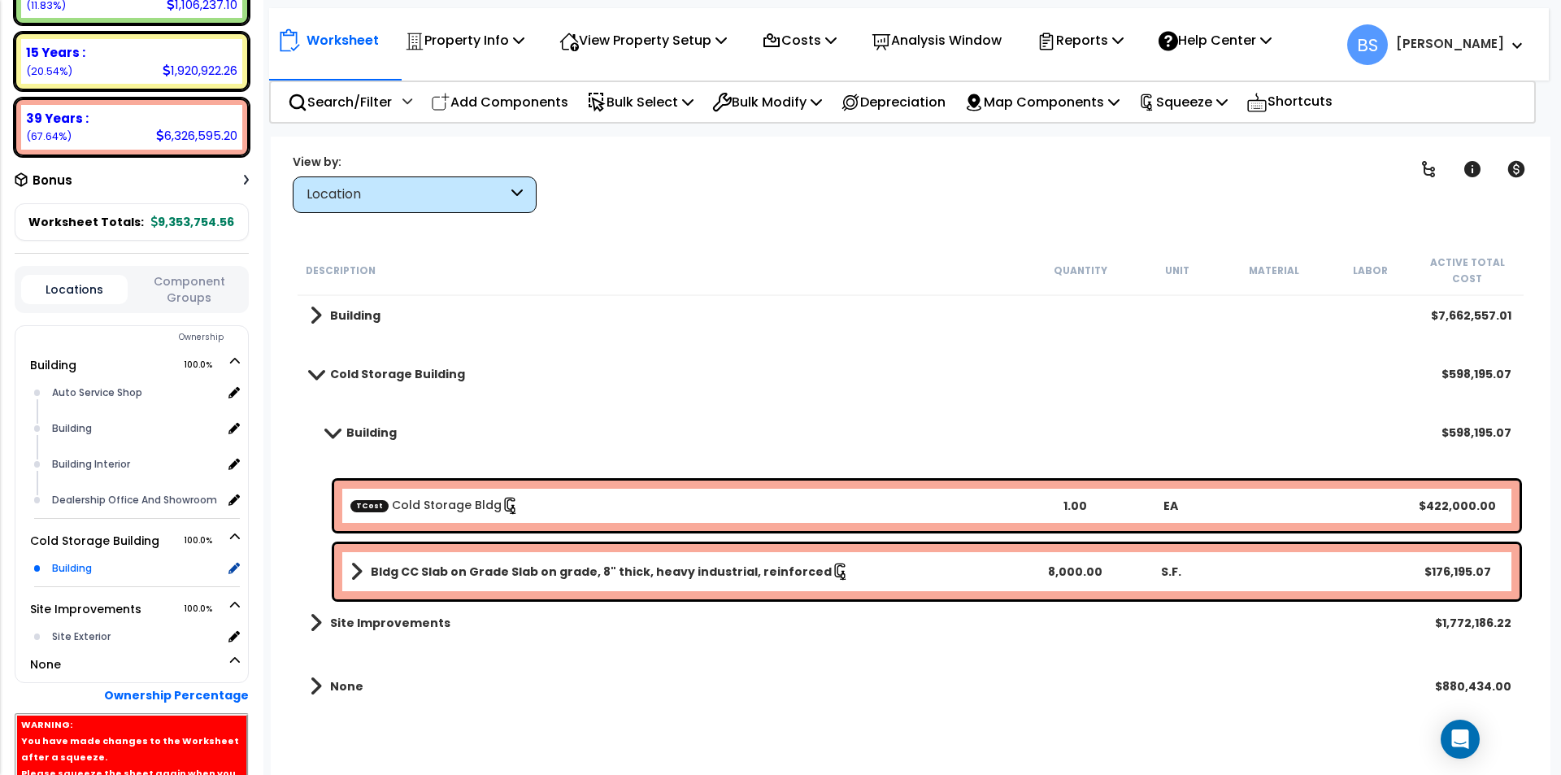
scroll to position [0, 0]
click at [445, 500] on link "TCost Cold Storage Bldg" at bounding box center [434, 505] width 169 height 16
click at [417, 574] on b "Bldg CC Slab on Grade Slab on grade, 8" thick, heavy industrial, reinforced" at bounding box center [601, 571] width 461 height 16
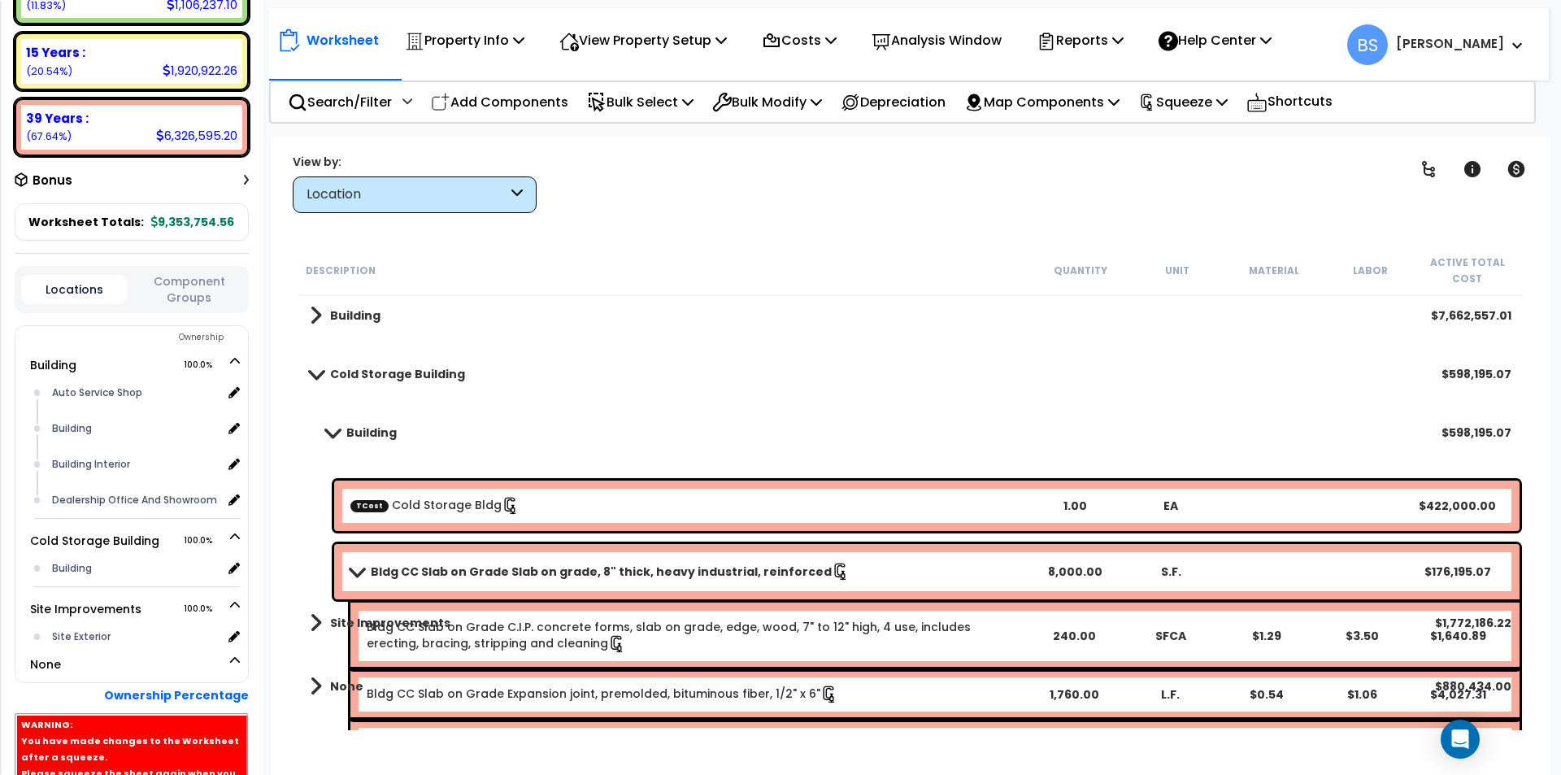
click at [417, 574] on b "Bldg CC Slab on Grade Slab on grade, 8" thick, heavy industrial, reinforced" at bounding box center [601, 571] width 461 height 16
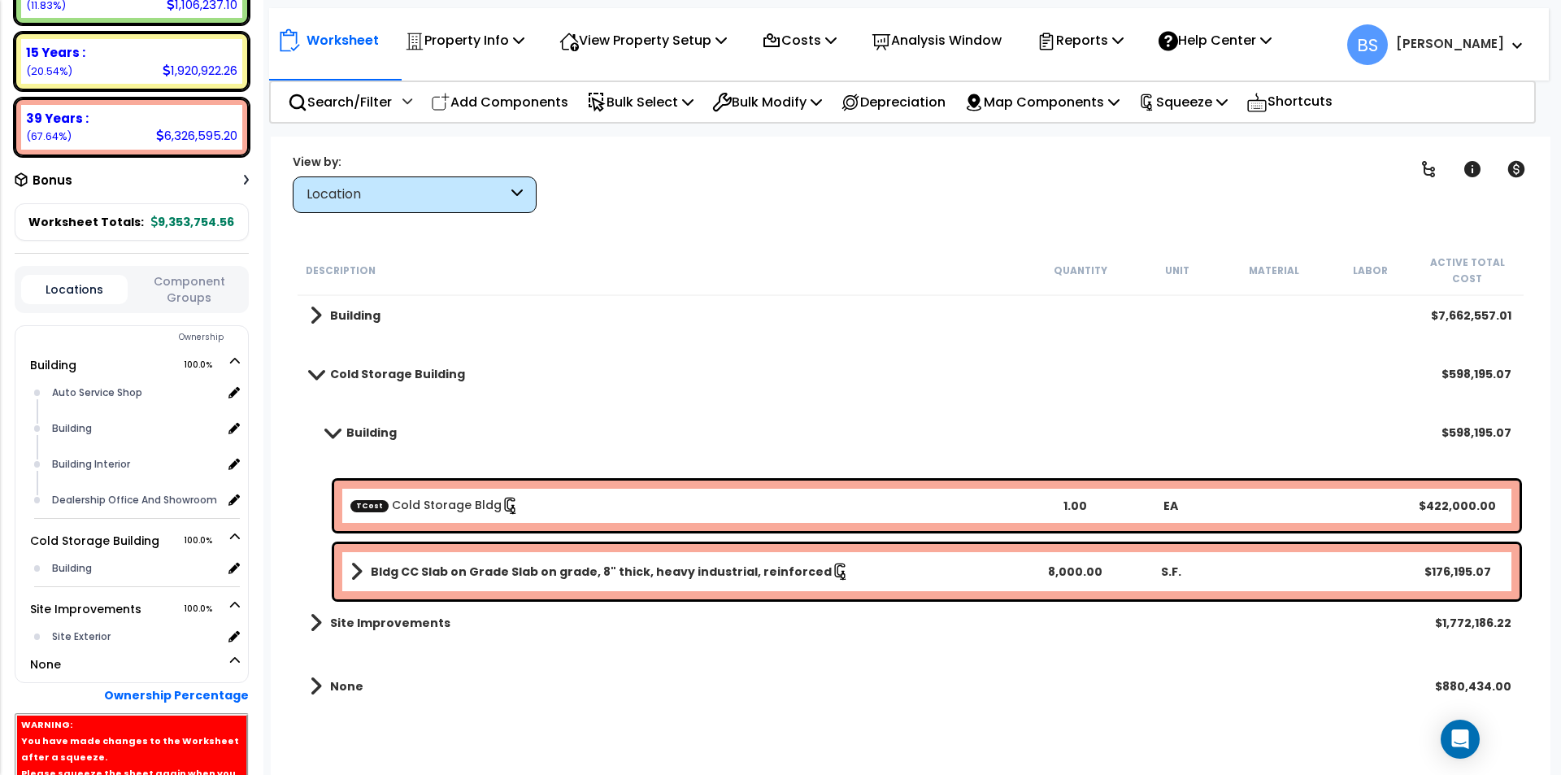
click at [312, 622] on span at bounding box center [316, 622] width 12 height 23
click at [312, 622] on span at bounding box center [316, 622] width 23 height 12
click at [331, 432] on span at bounding box center [332, 432] width 23 height 12
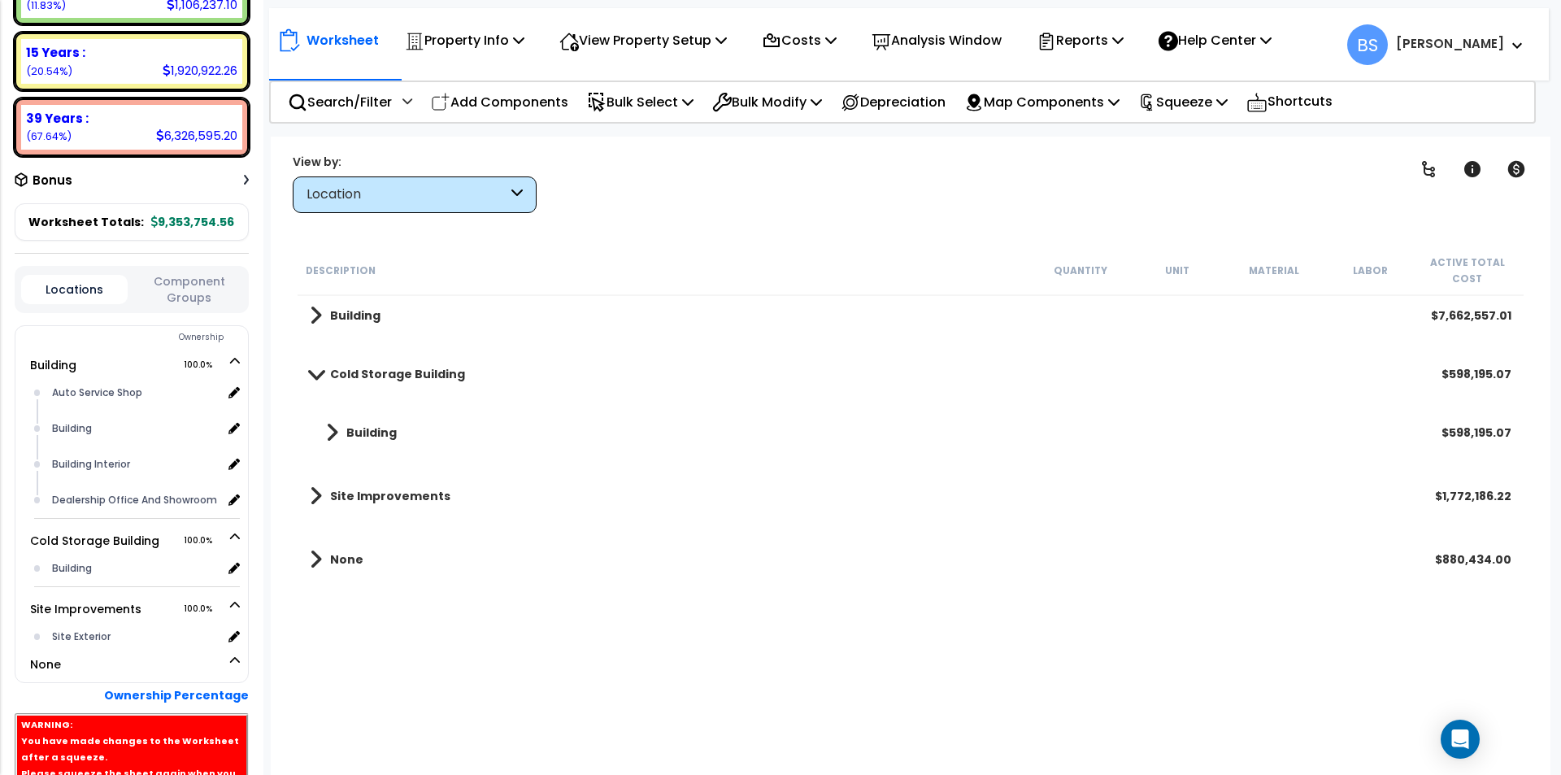
click at [331, 432] on span at bounding box center [332, 432] width 12 height 23
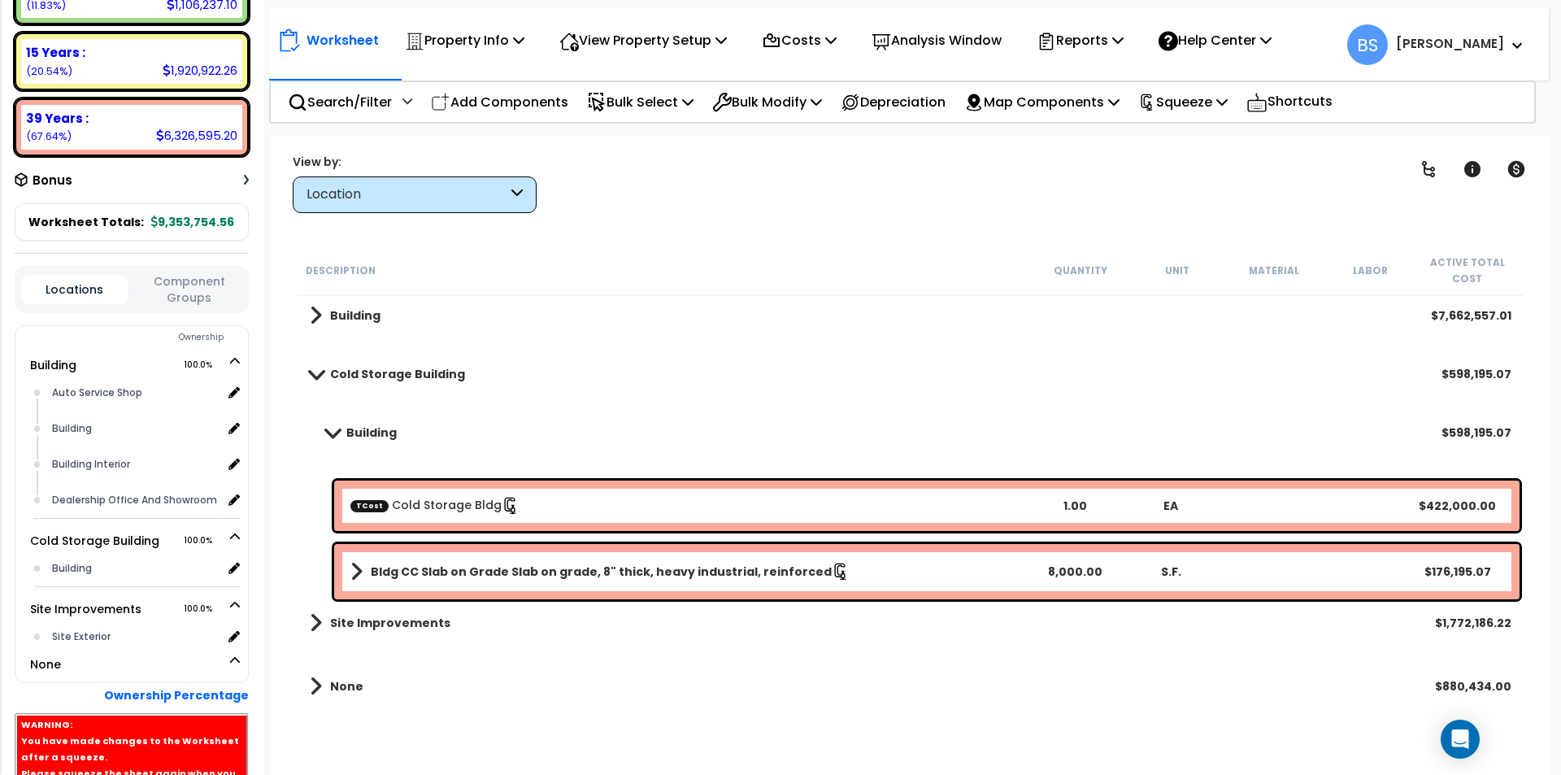
click at [362, 189] on div "Location" at bounding box center [406, 194] width 201 height 19
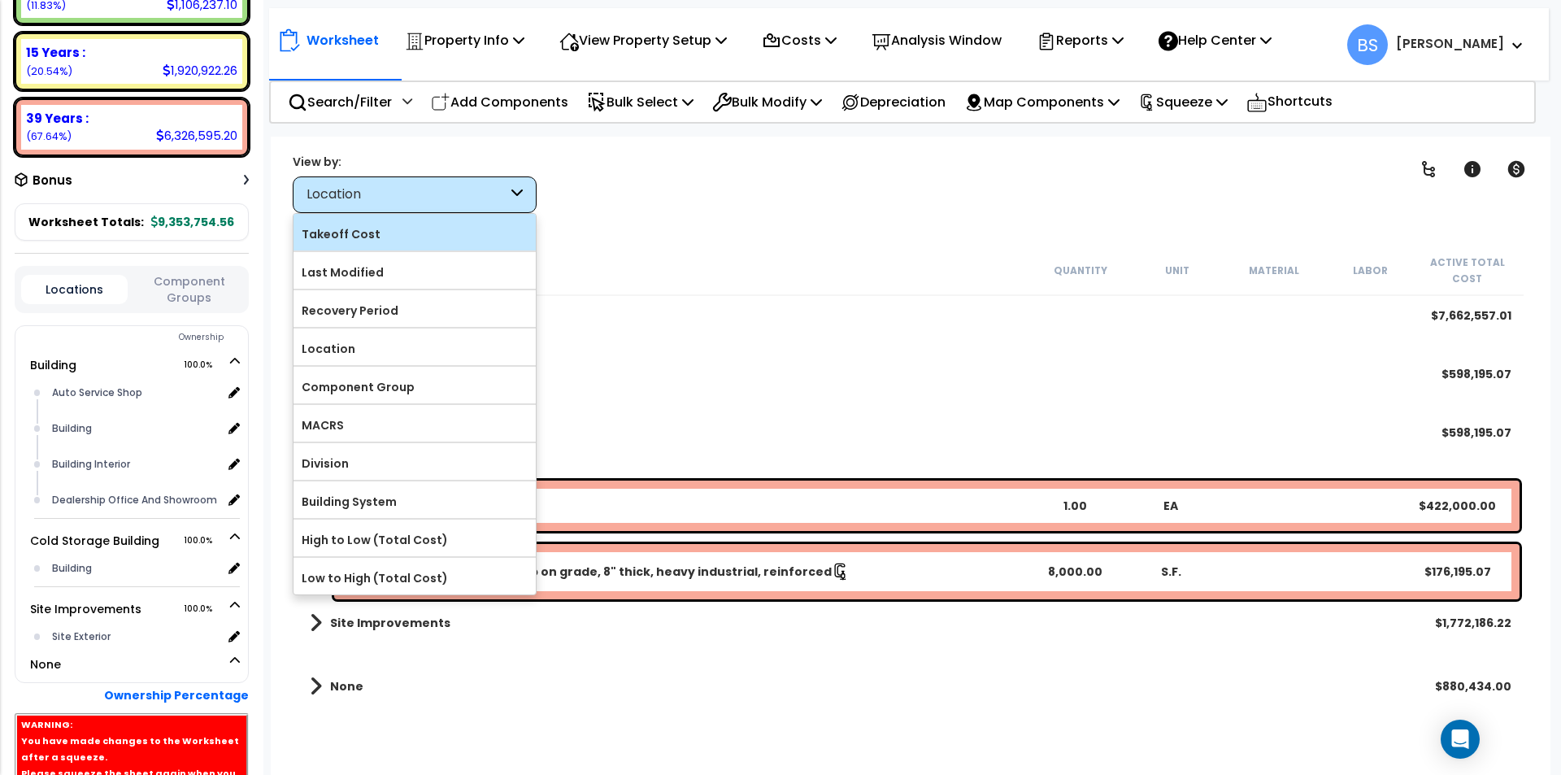
click at [354, 233] on label "Takeoff Cost" at bounding box center [414, 234] width 242 height 24
click at [0, 0] on input "Takeoff Cost" at bounding box center [0, 0] width 0 height 0
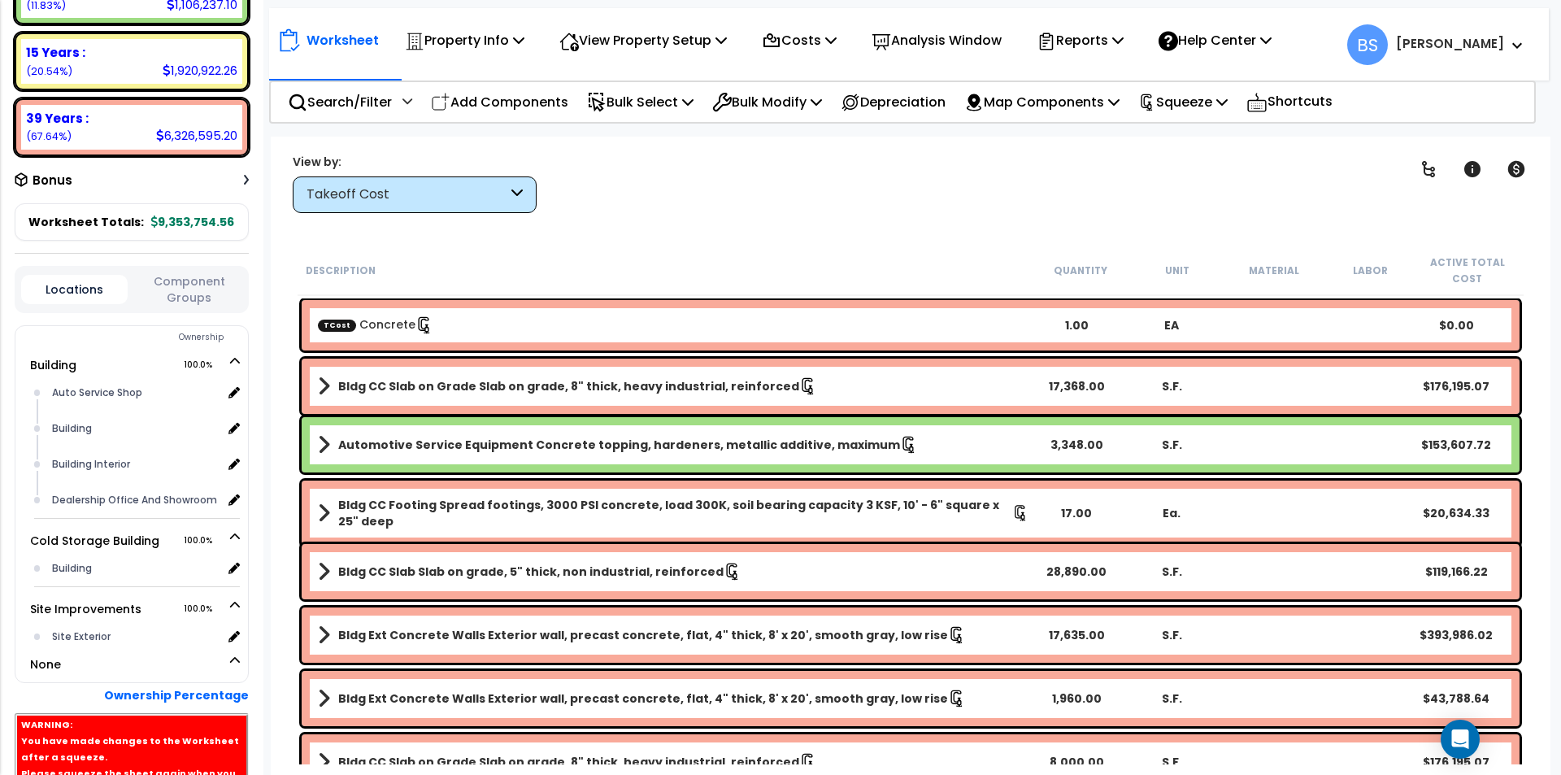
click at [380, 332] on link "TCost Concrete" at bounding box center [375, 324] width 115 height 16
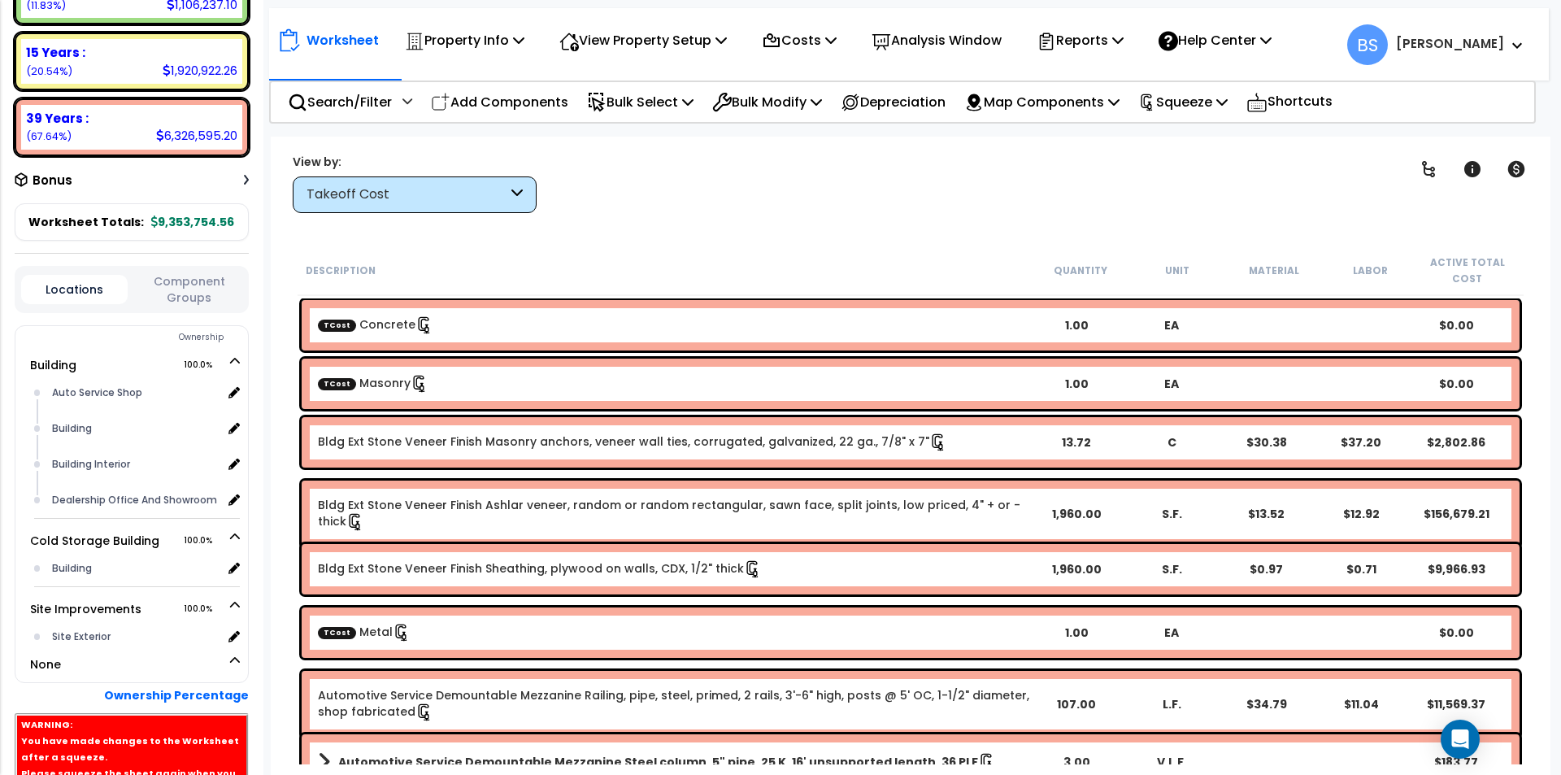
click at [376, 379] on link "TCost Masonry" at bounding box center [373, 383] width 111 height 16
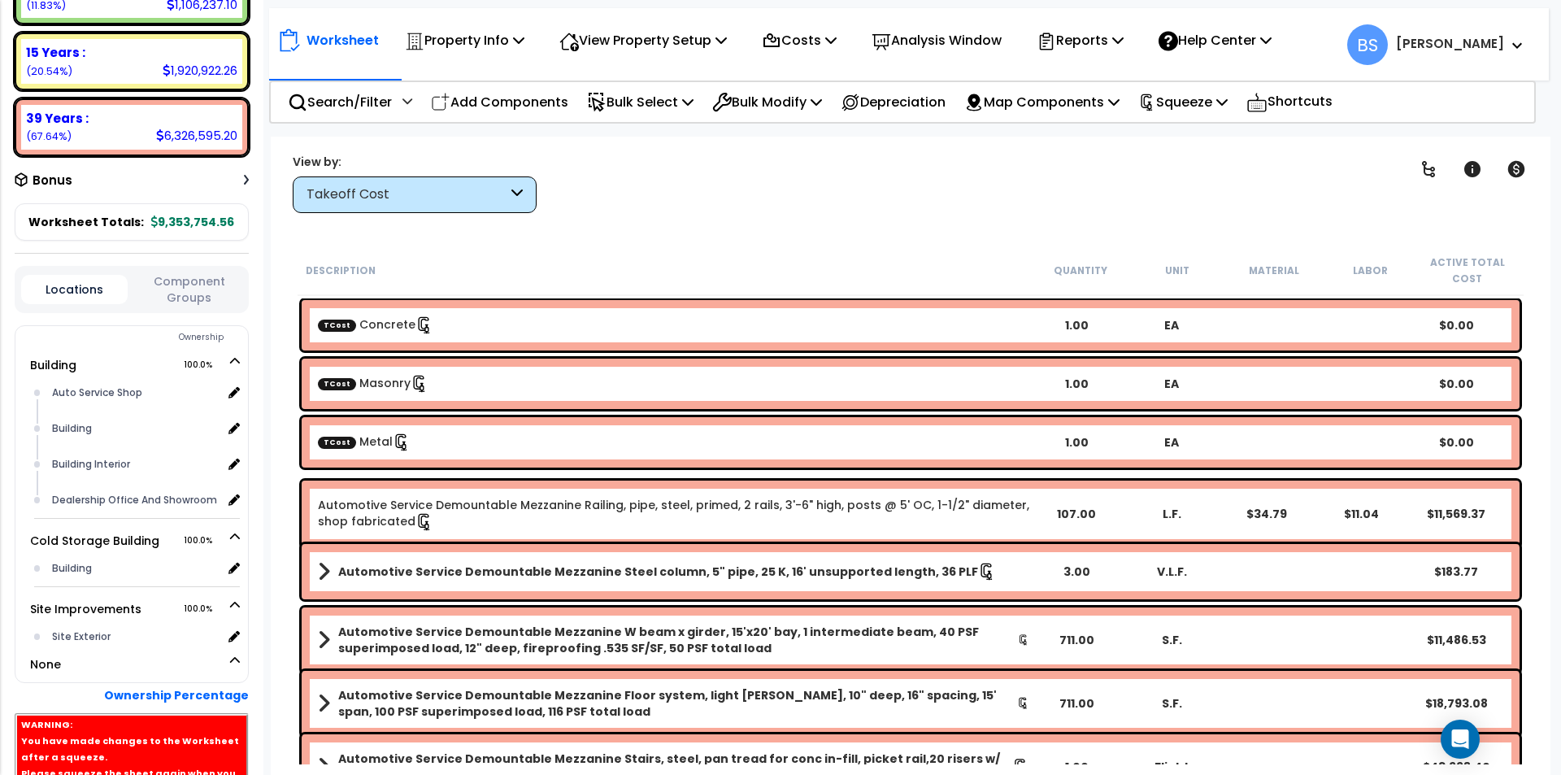
click at [372, 439] on link "TCost Metal" at bounding box center [364, 441] width 93 height 16
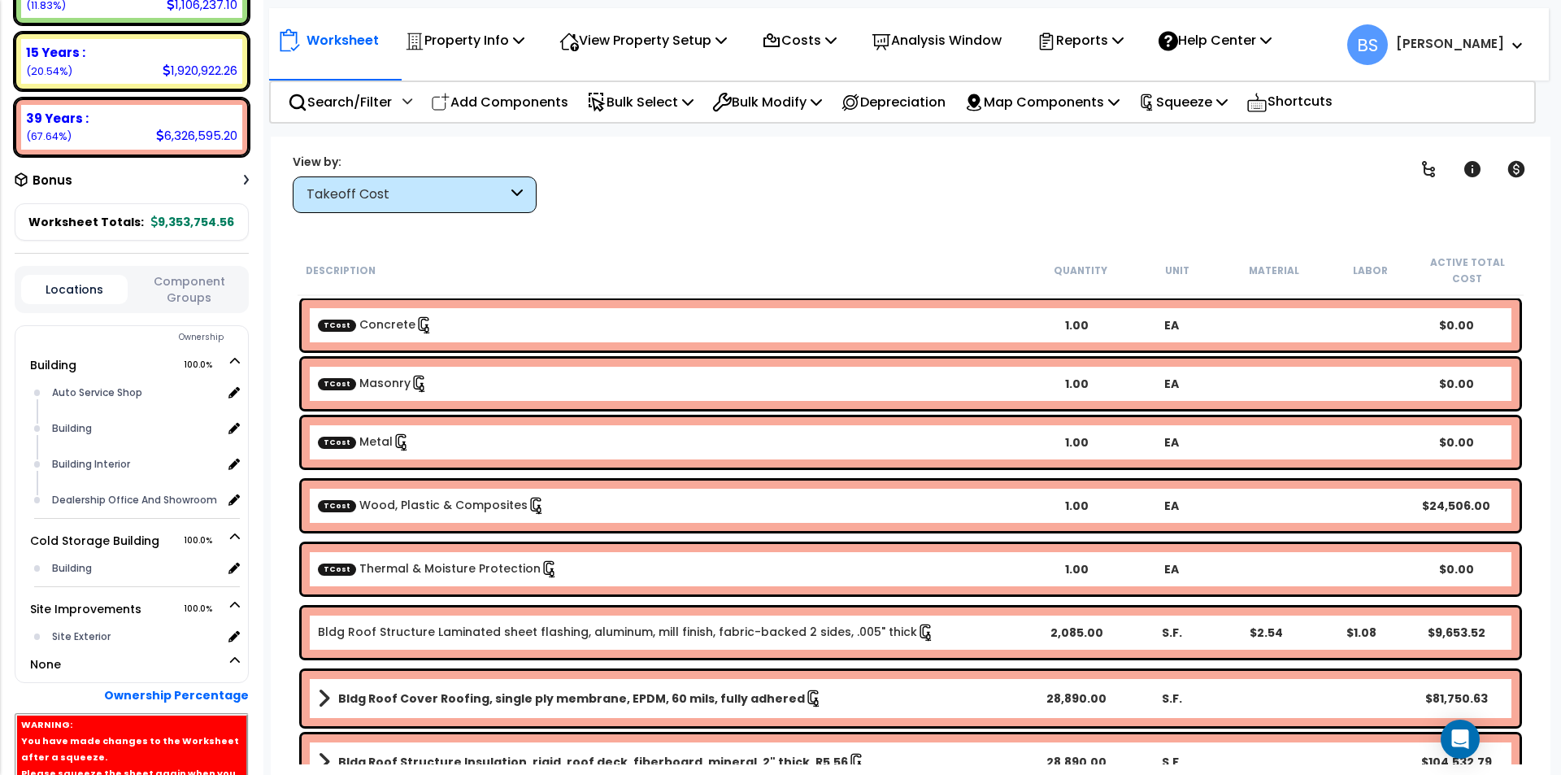
click at [374, 573] on link "TCost Thermal & Moisture Protection" at bounding box center [438, 568] width 241 height 16
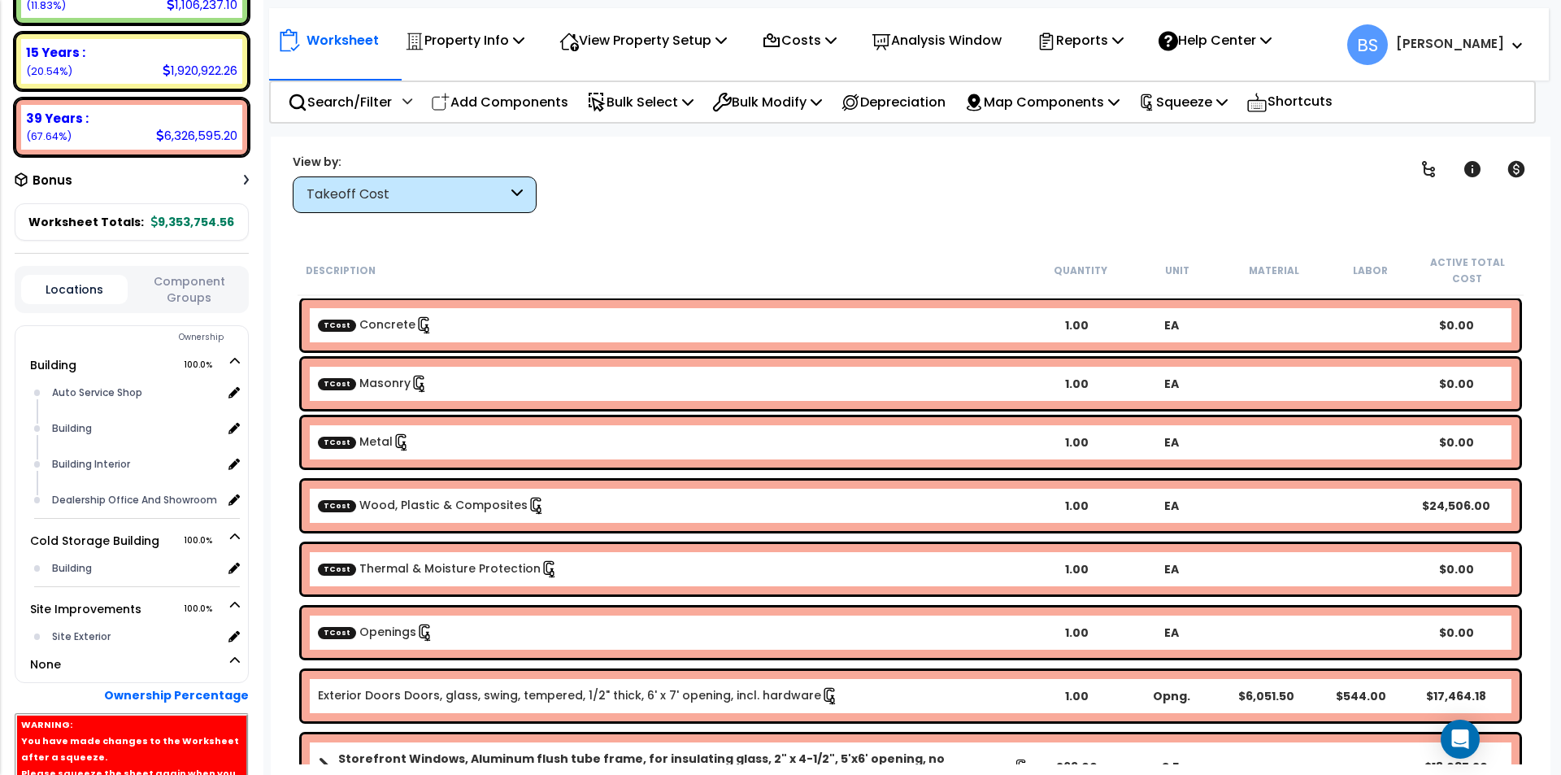
click at [376, 625] on link "TCost Openings" at bounding box center [376, 632] width 116 height 16
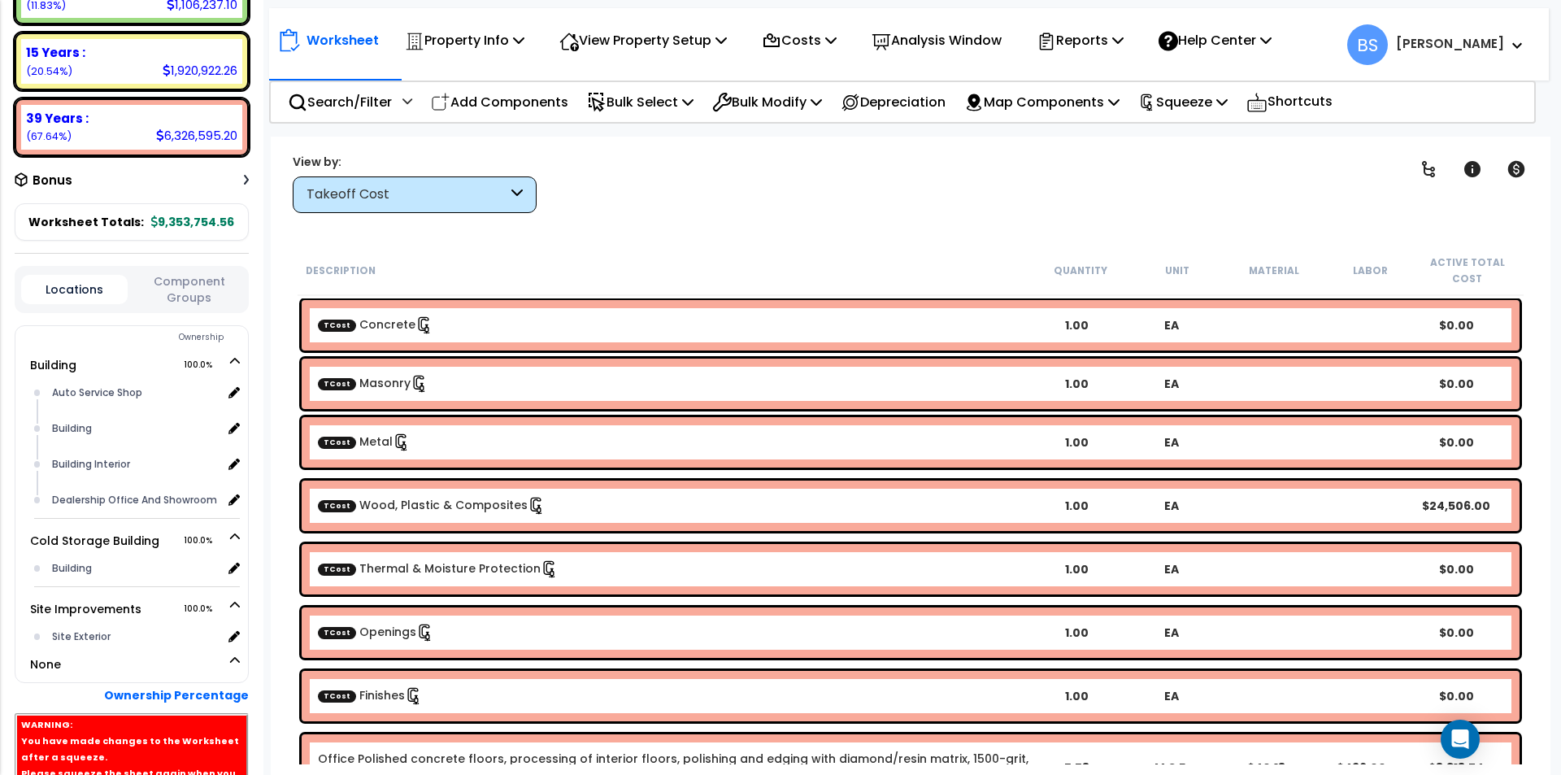
click at [377, 691] on link "TCost Finishes" at bounding box center [370, 695] width 105 height 16
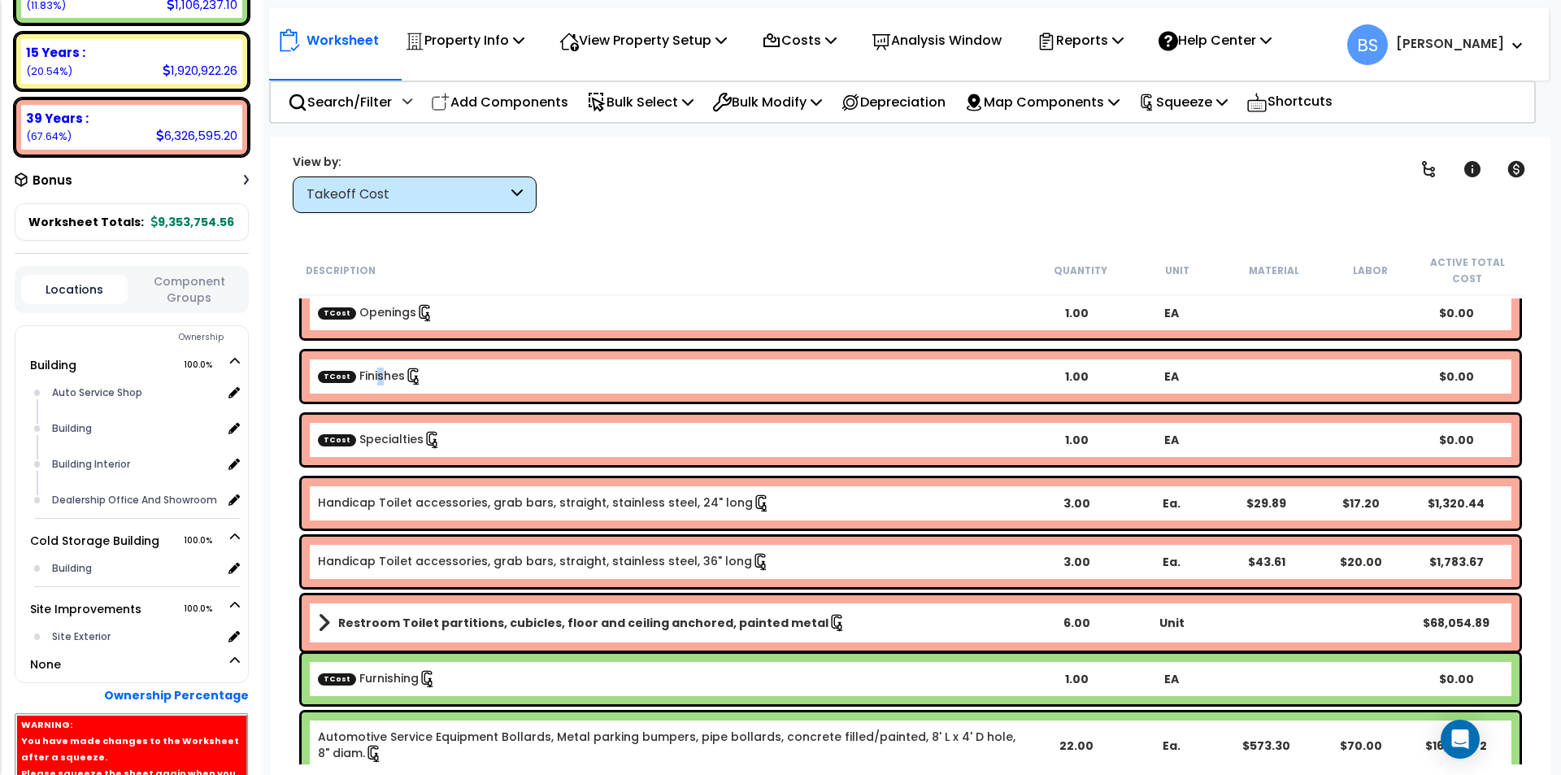
scroll to position [325, 0]
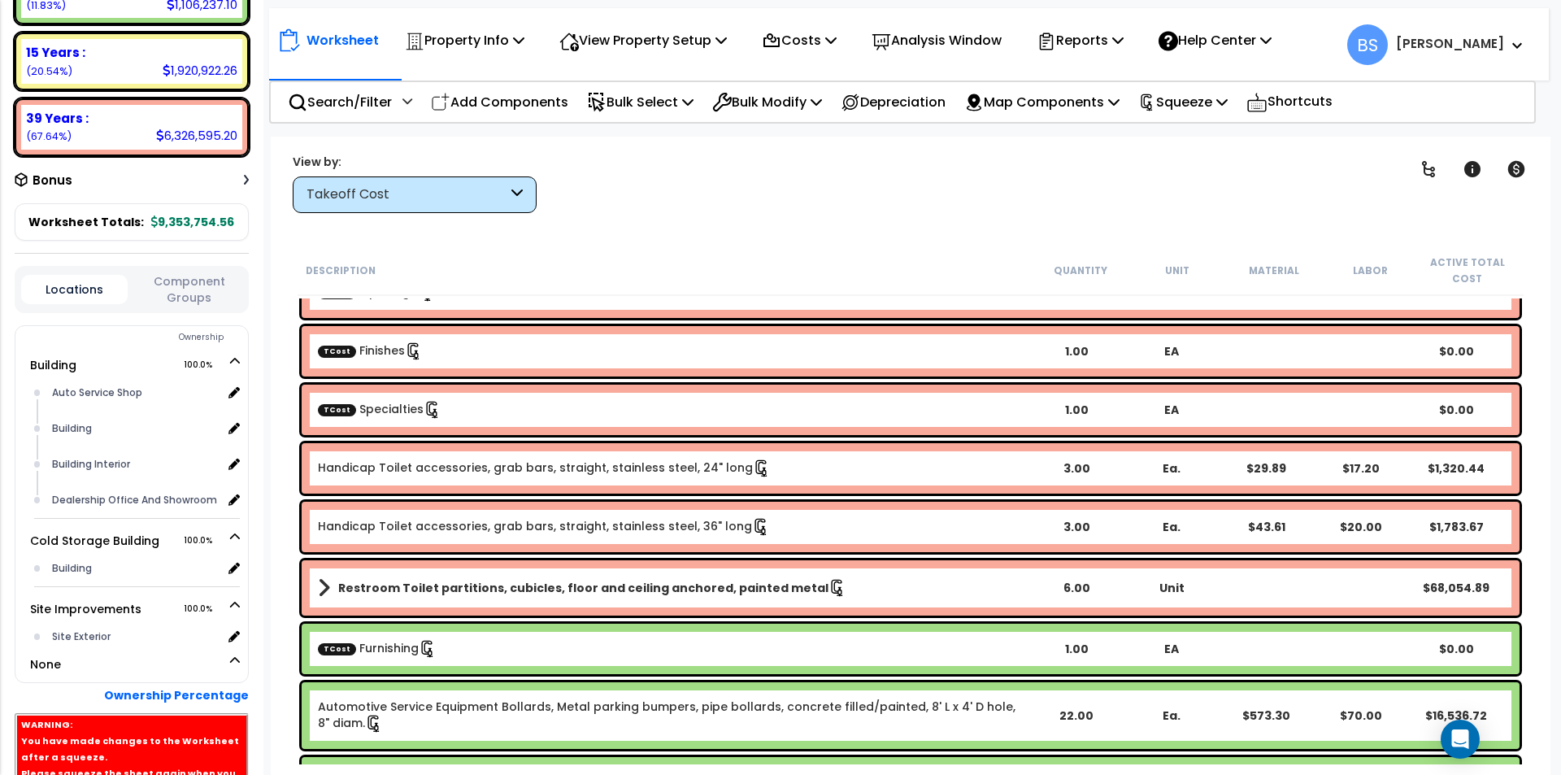
click at [393, 410] on link "TCost Specialties" at bounding box center [380, 409] width 124 height 16
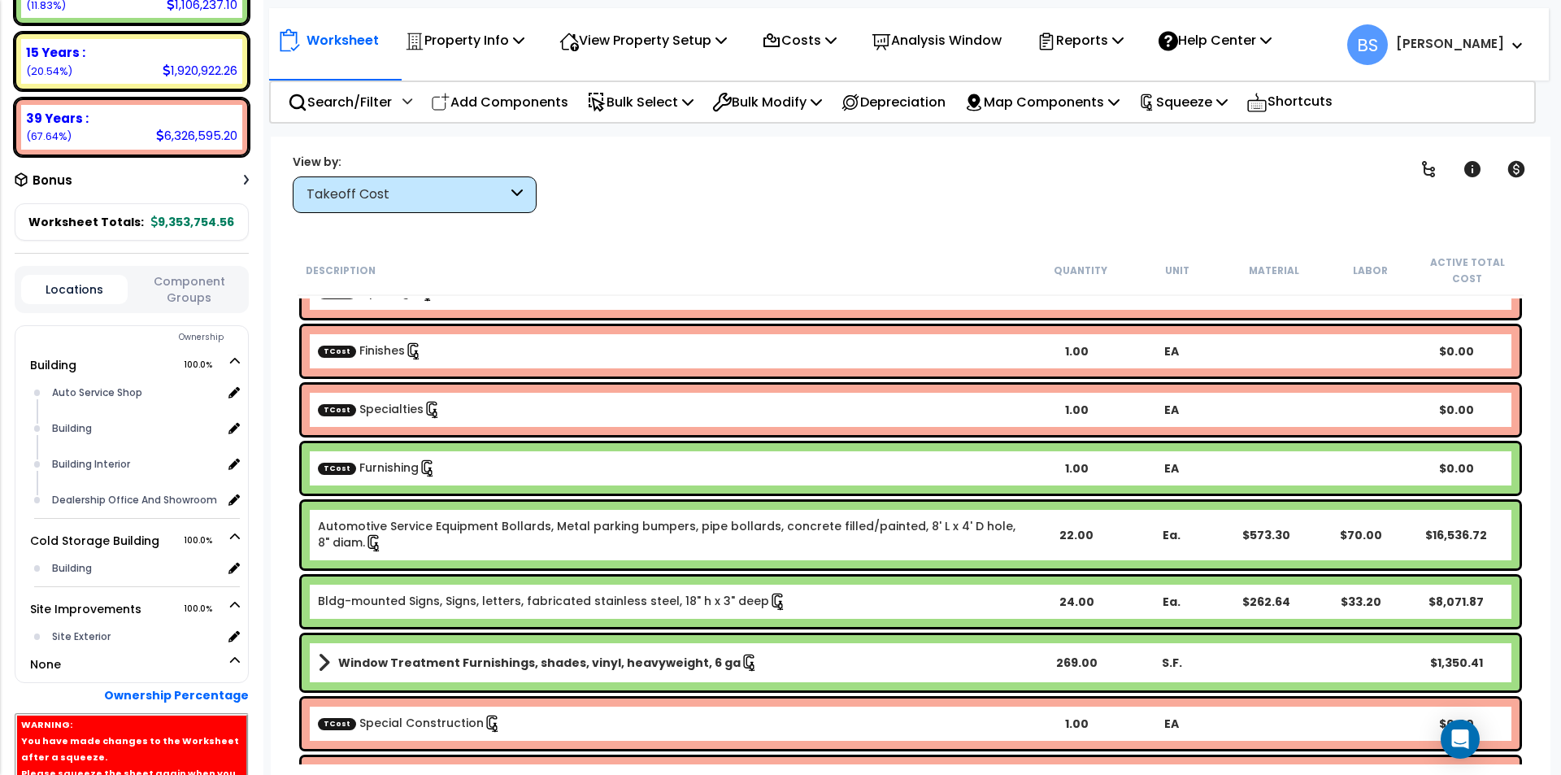
click at [379, 472] on link "TCost Furnishing" at bounding box center [377, 467] width 119 height 16
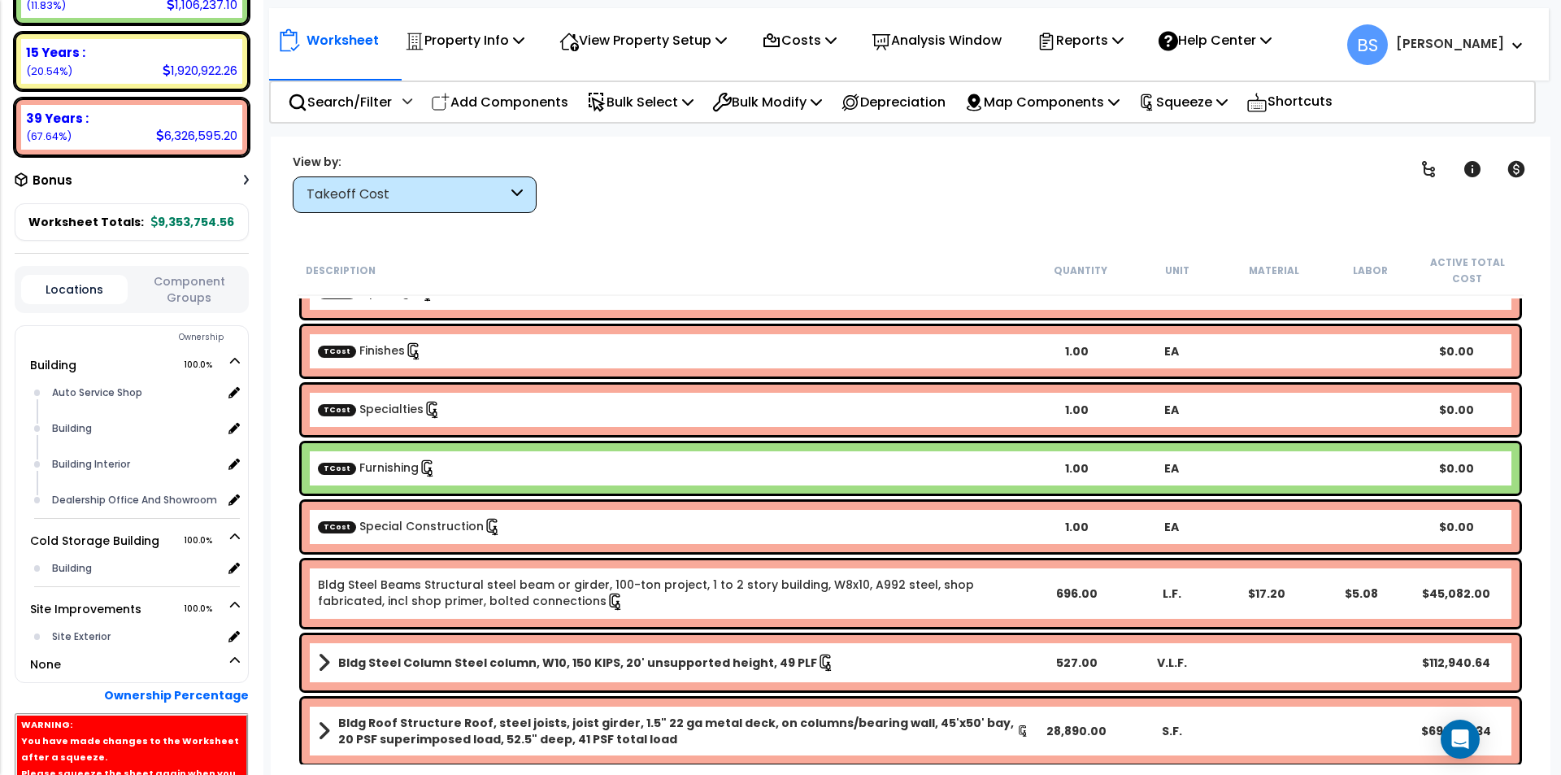
click at [383, 528] on link "TCost Special Construction" at bounding box center [410, 526] width 184 height 16
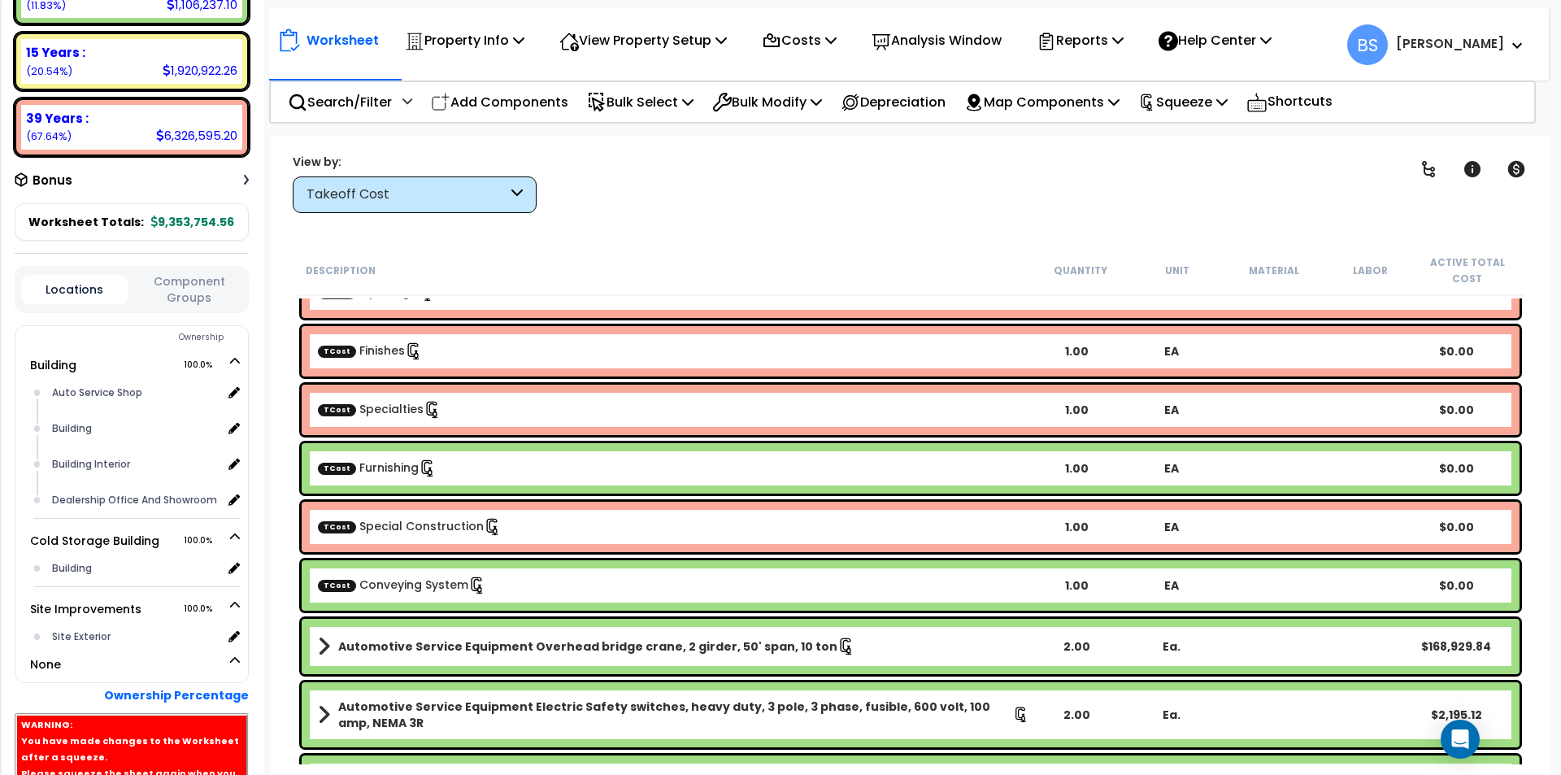
click at [380, 573] on div "TCost Conveying System 1.00 EA $0.00" at bounding box center [911, 585] width 1218 height 50
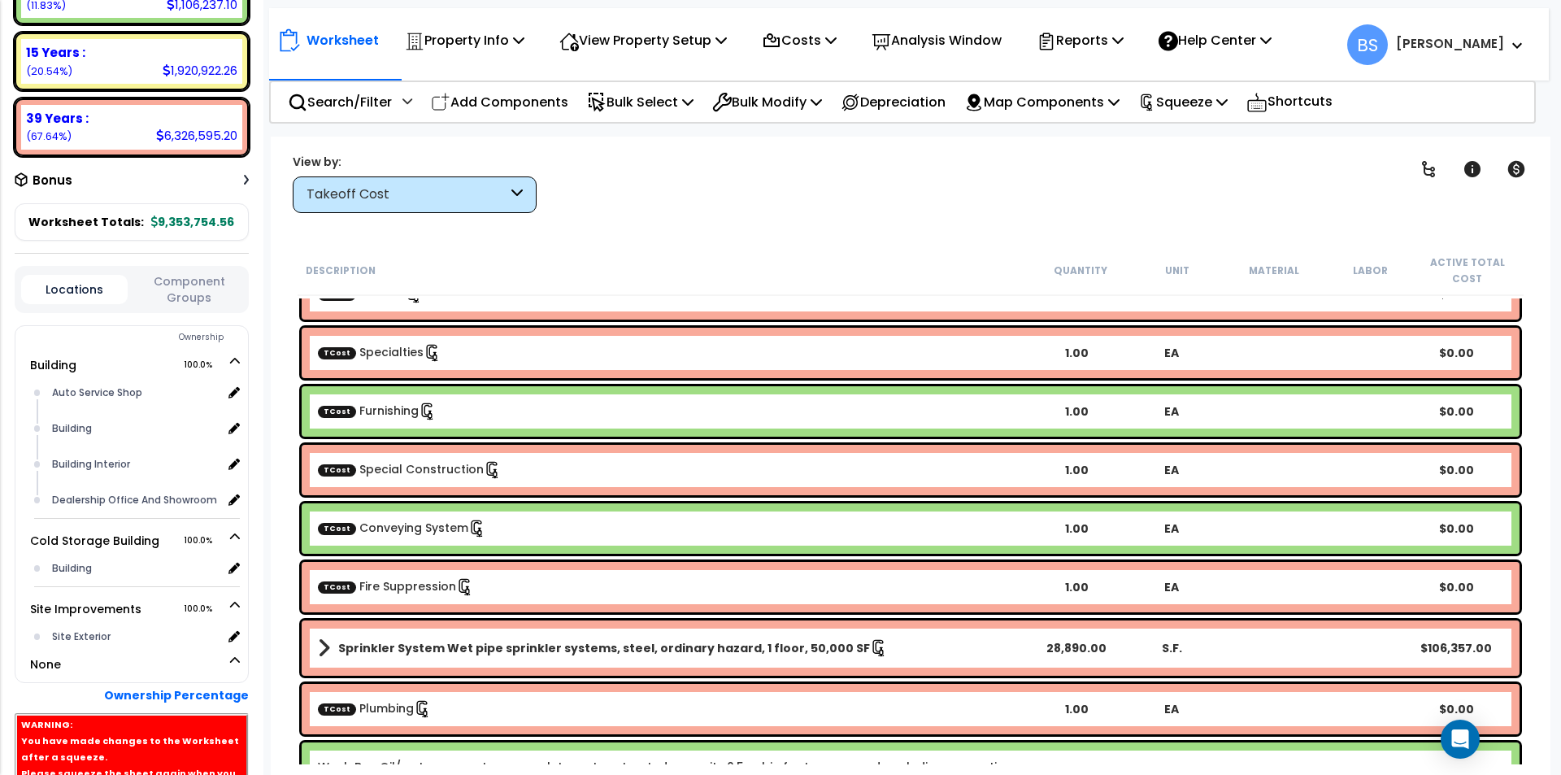
scroll to position [406, 0]
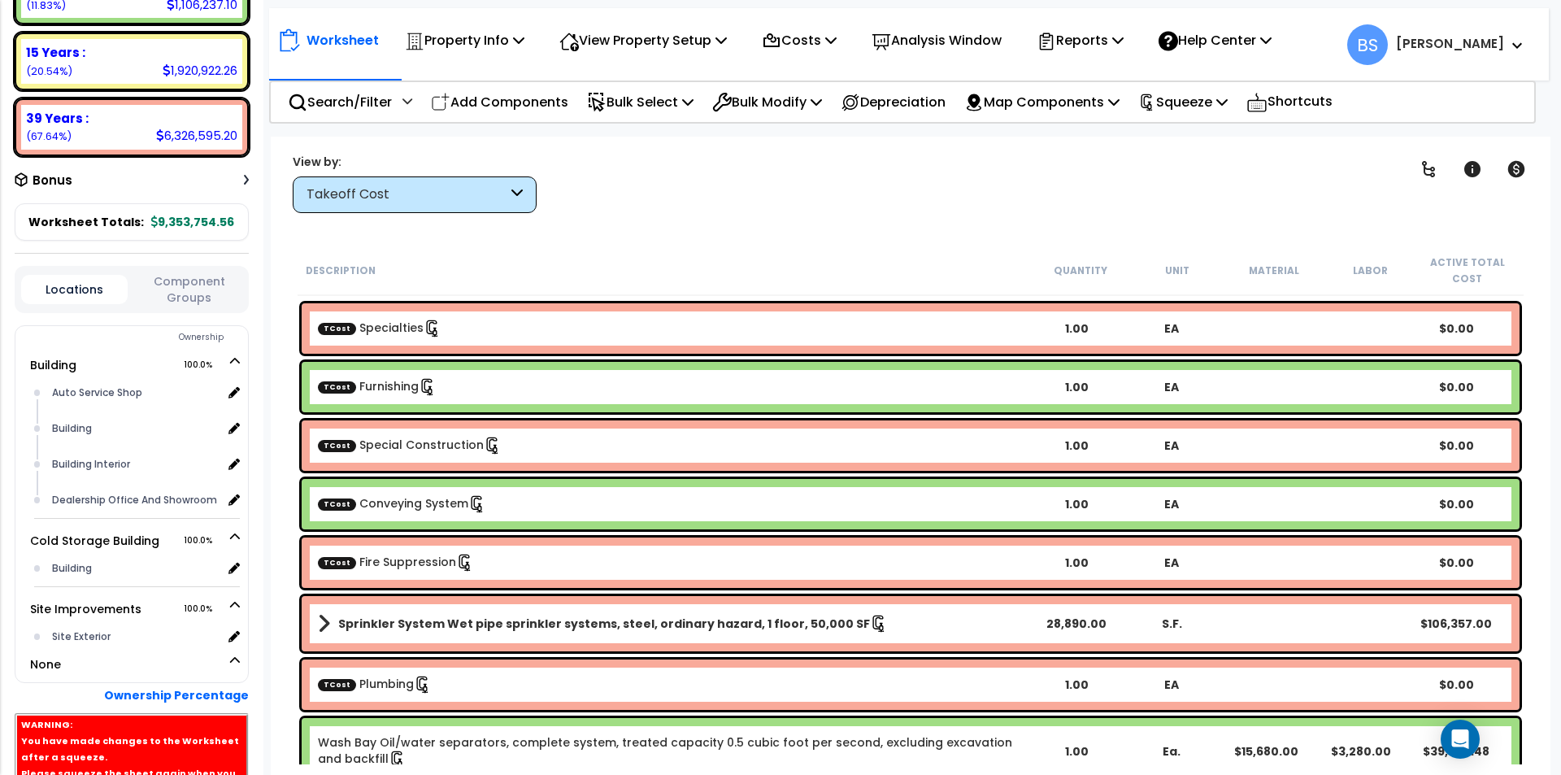
click at [402, 579] on div "TCost Fire Suppression 1.00 EA $0.00" at bounding box center [911, 562] width 1218 height 50
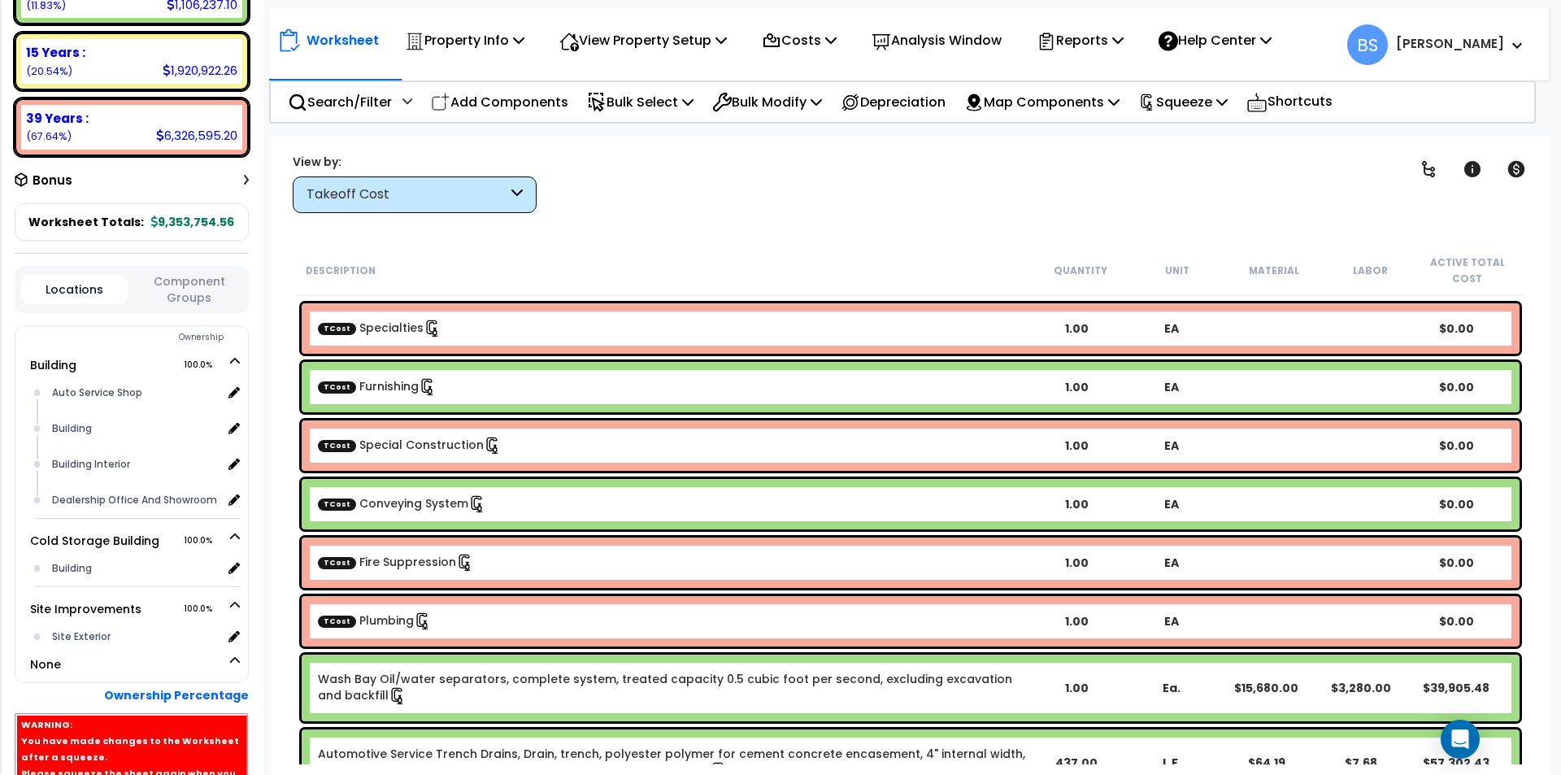
click at [371, 625] on link "TCost Plumbing" at bounding box center [375, 620] width 114 height 16
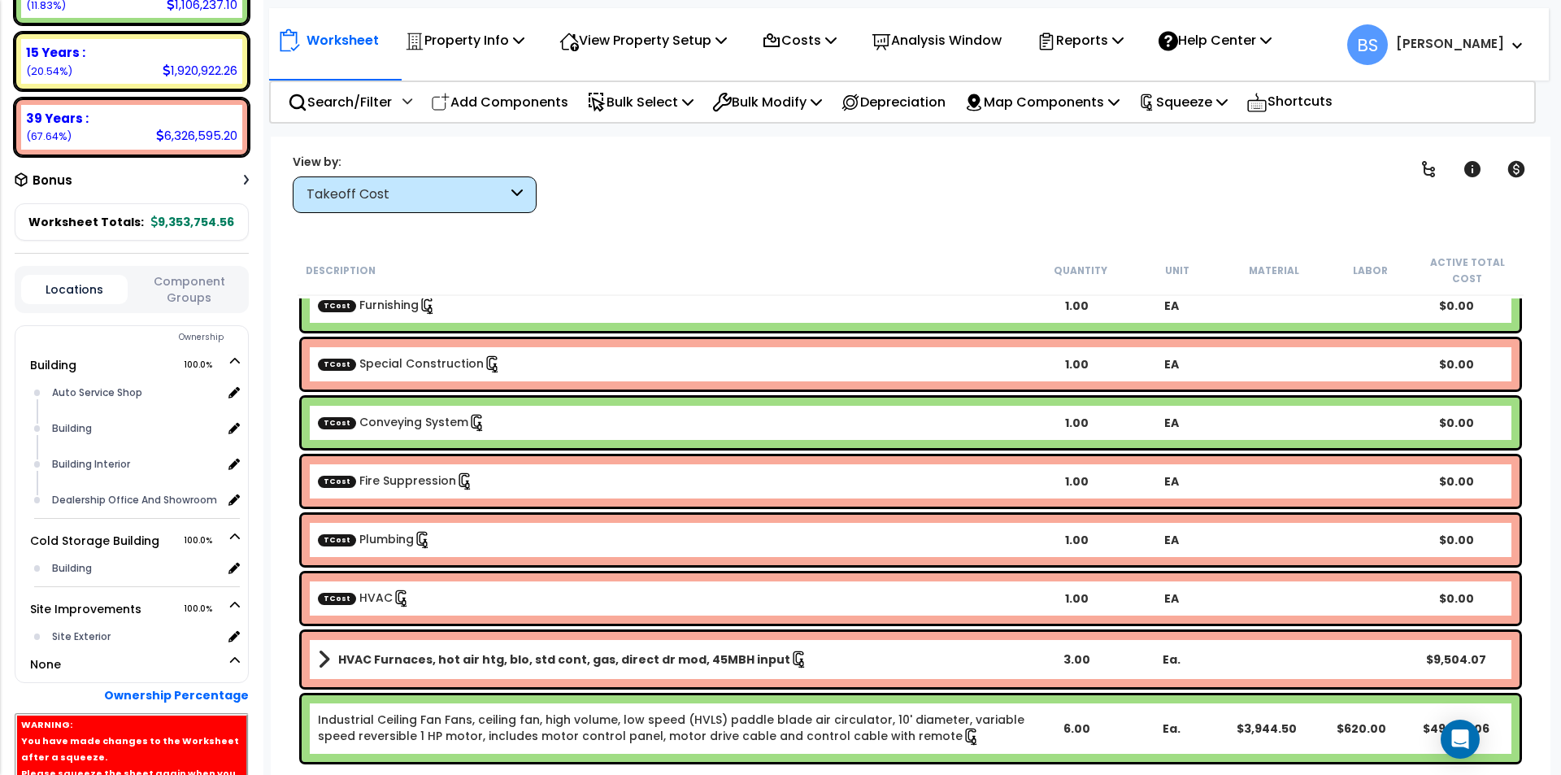
click at [464, 595] on div "TCost HVAC" at bounding box center [673, 598] width 711 height 18
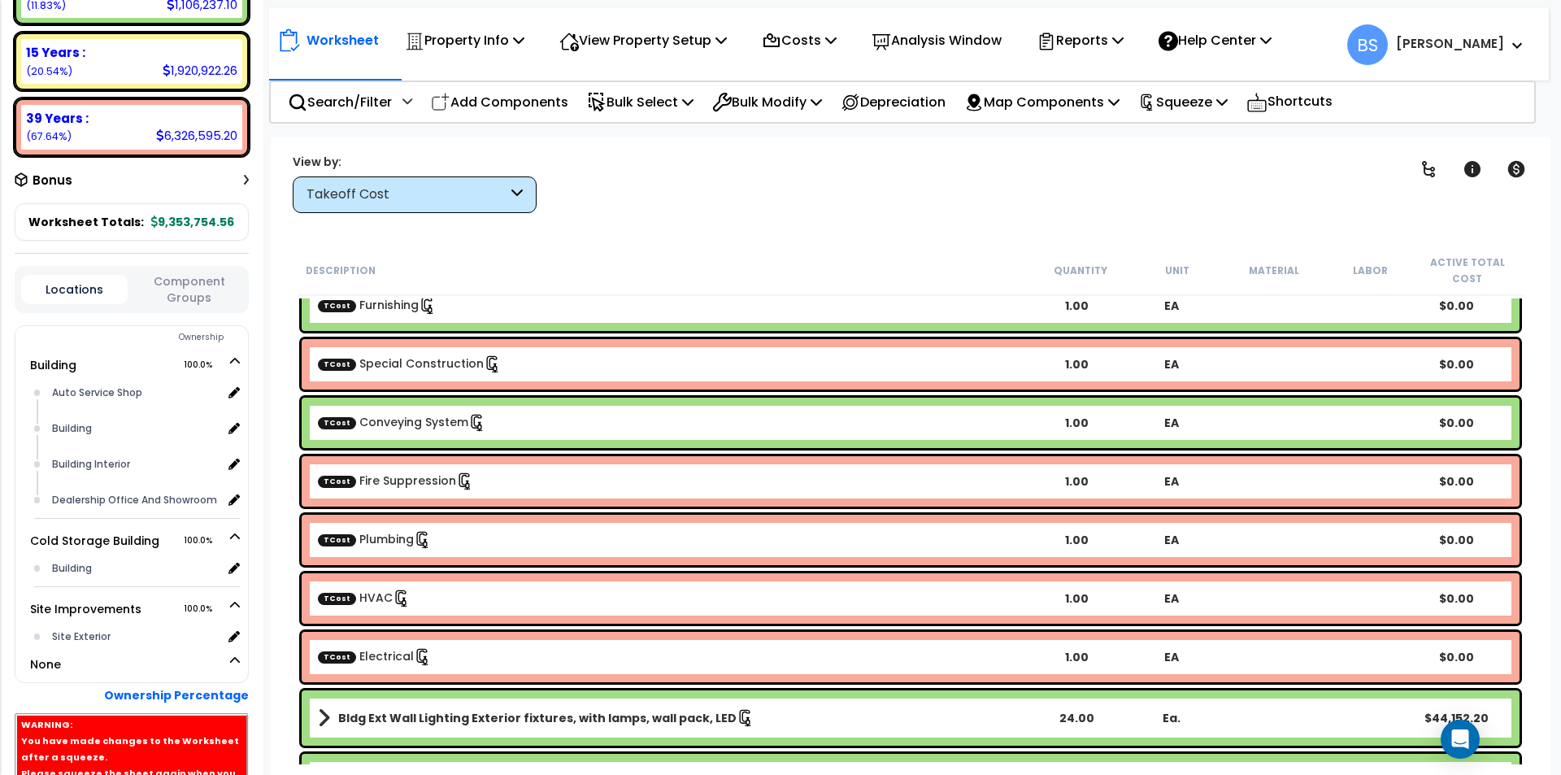
scroll to position [650, 0]
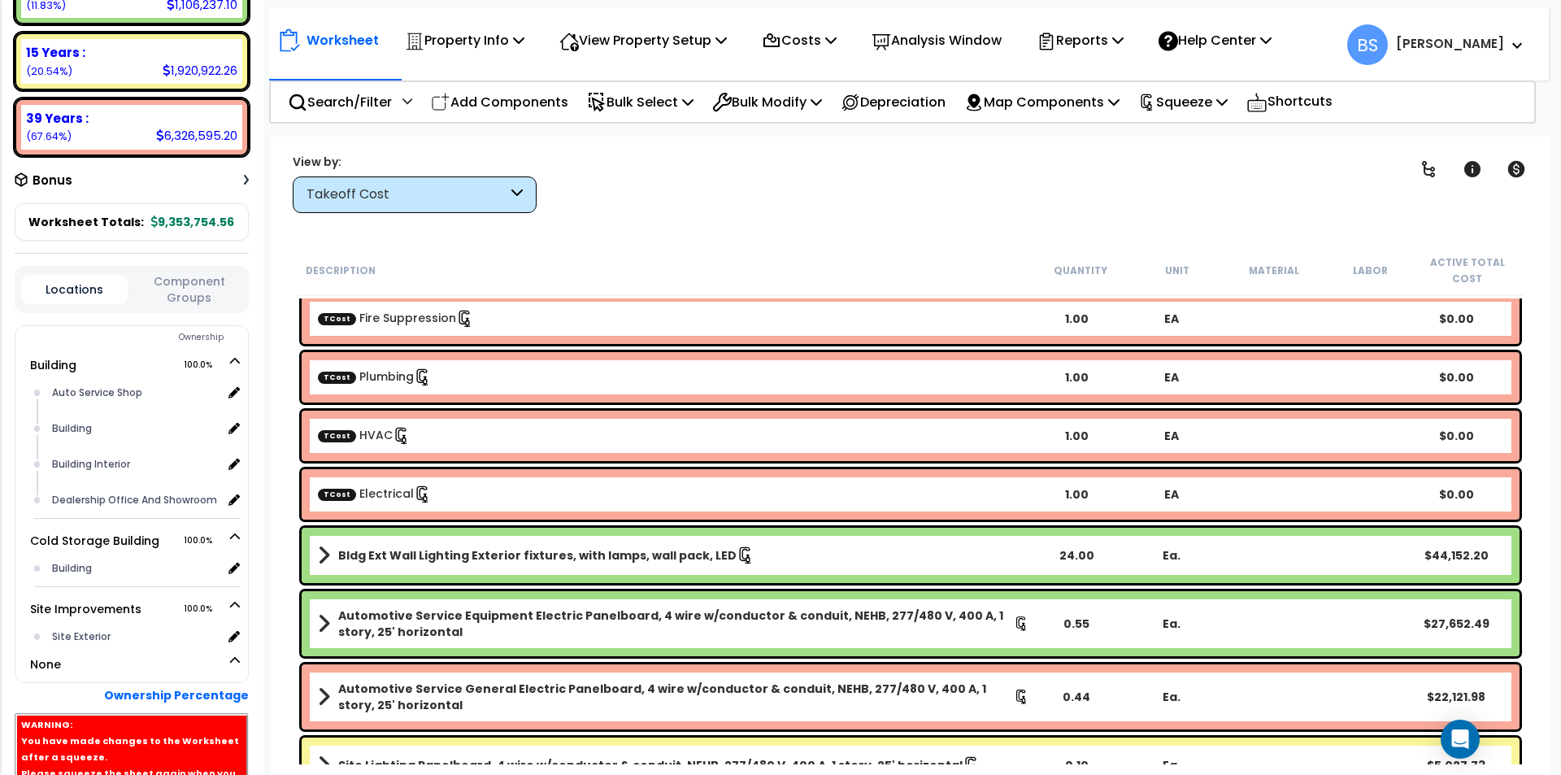
click at [476, 506] on div "TCost Electrical 1.00 EA $0.00" at bounding box center [911, 494] width 1218 height 50
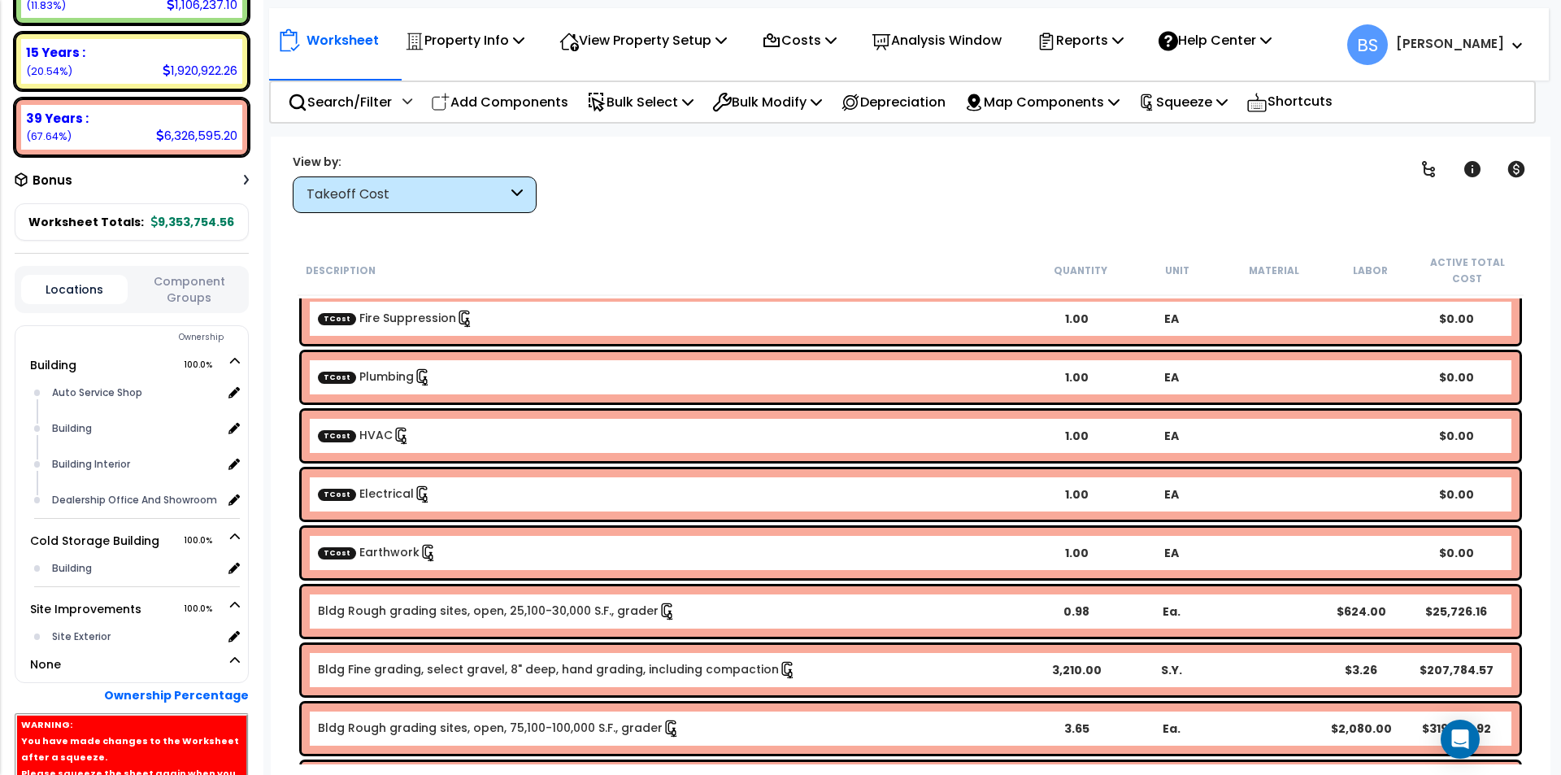
click at [484, 547] on div "TCost Earthwork" at bounding box center [673, 553] width 711 height 18
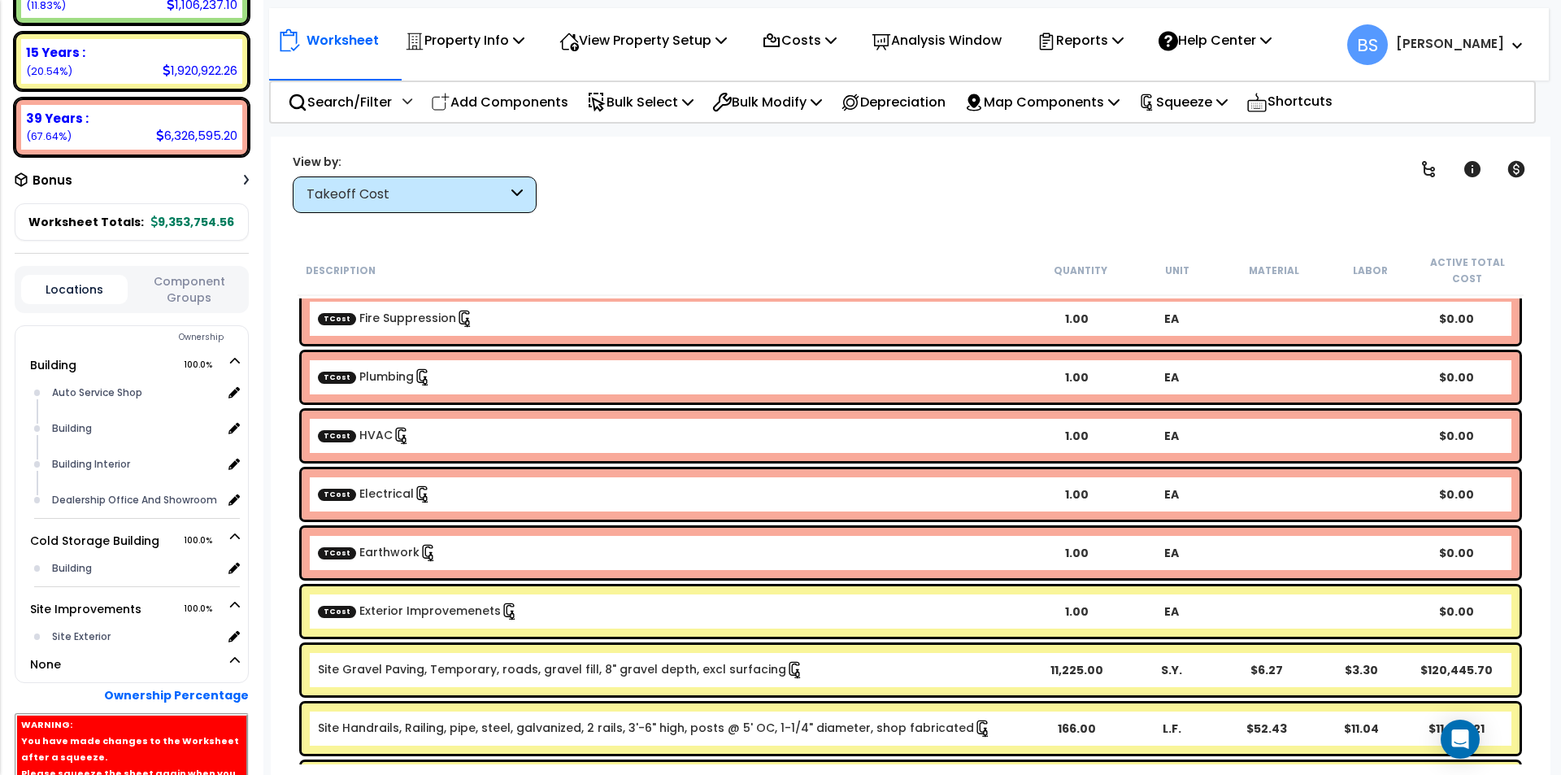
click at [402, 616] on link "TCost Exterior Improvemenets" at bounding box center [418, 610] width 201 height 16
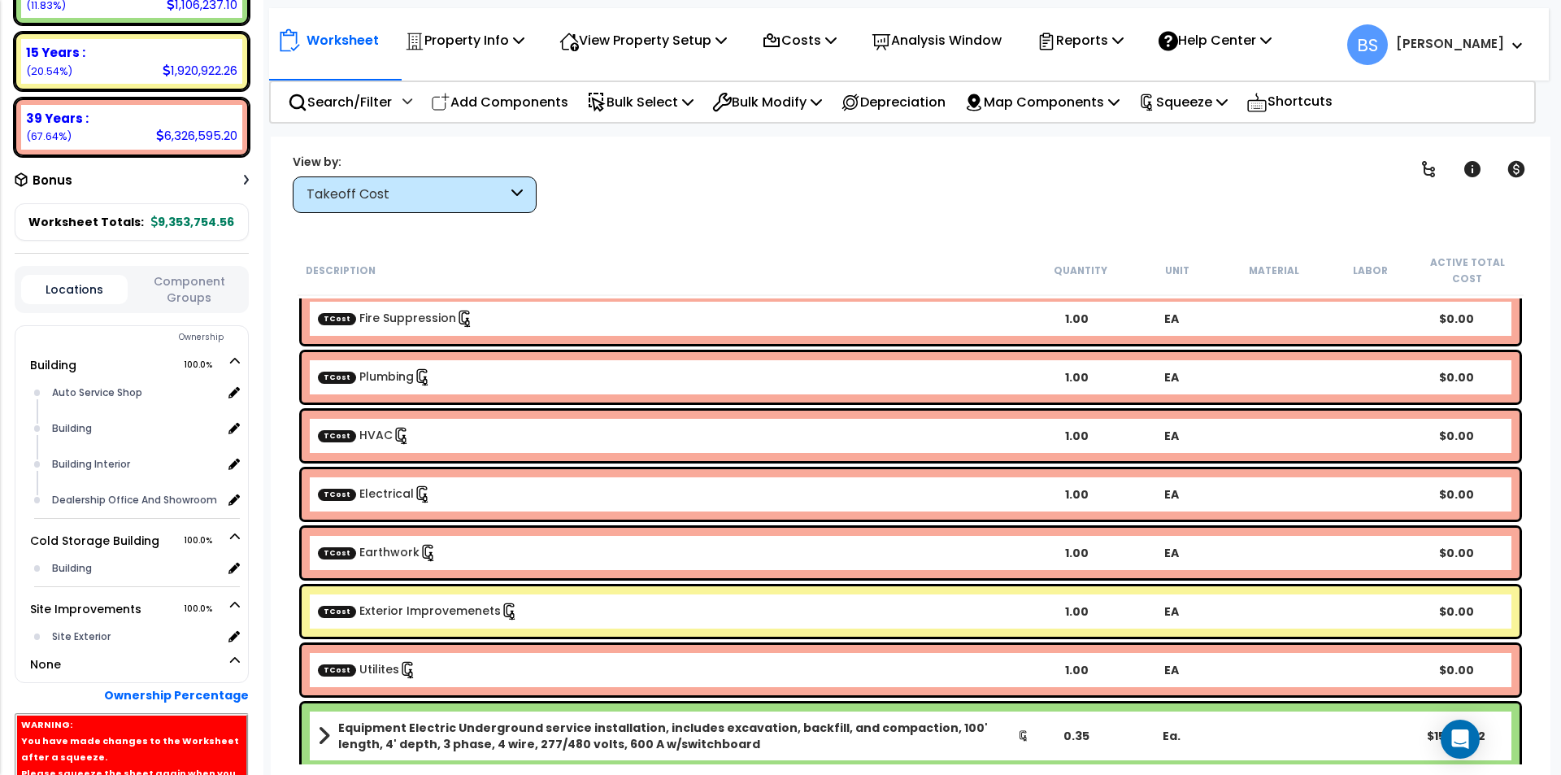
click at [467, 672] on div "TCost Utilites" at bounding box center [673, 670] width 711 height 18
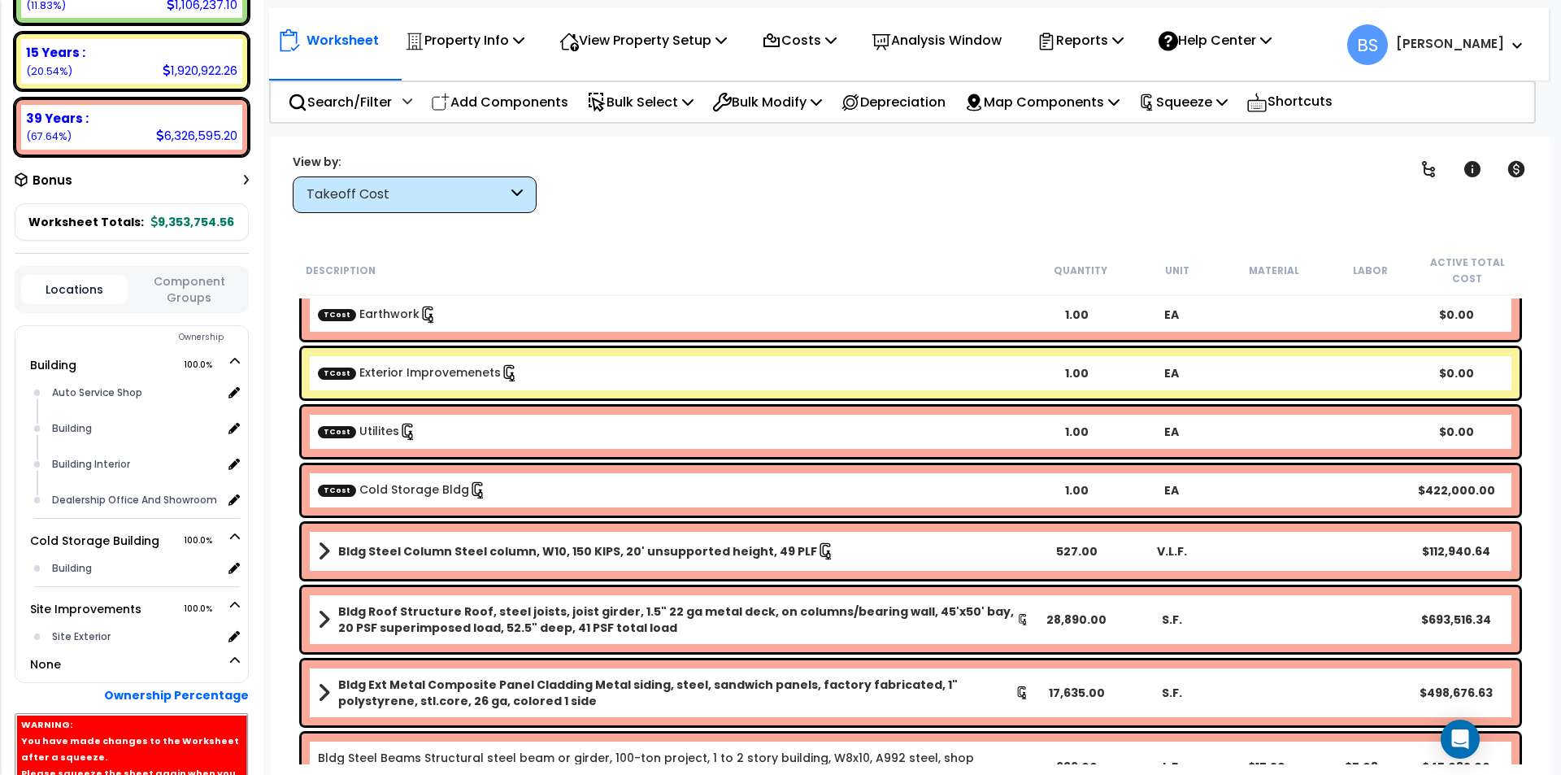
scroll to position [894, 0]
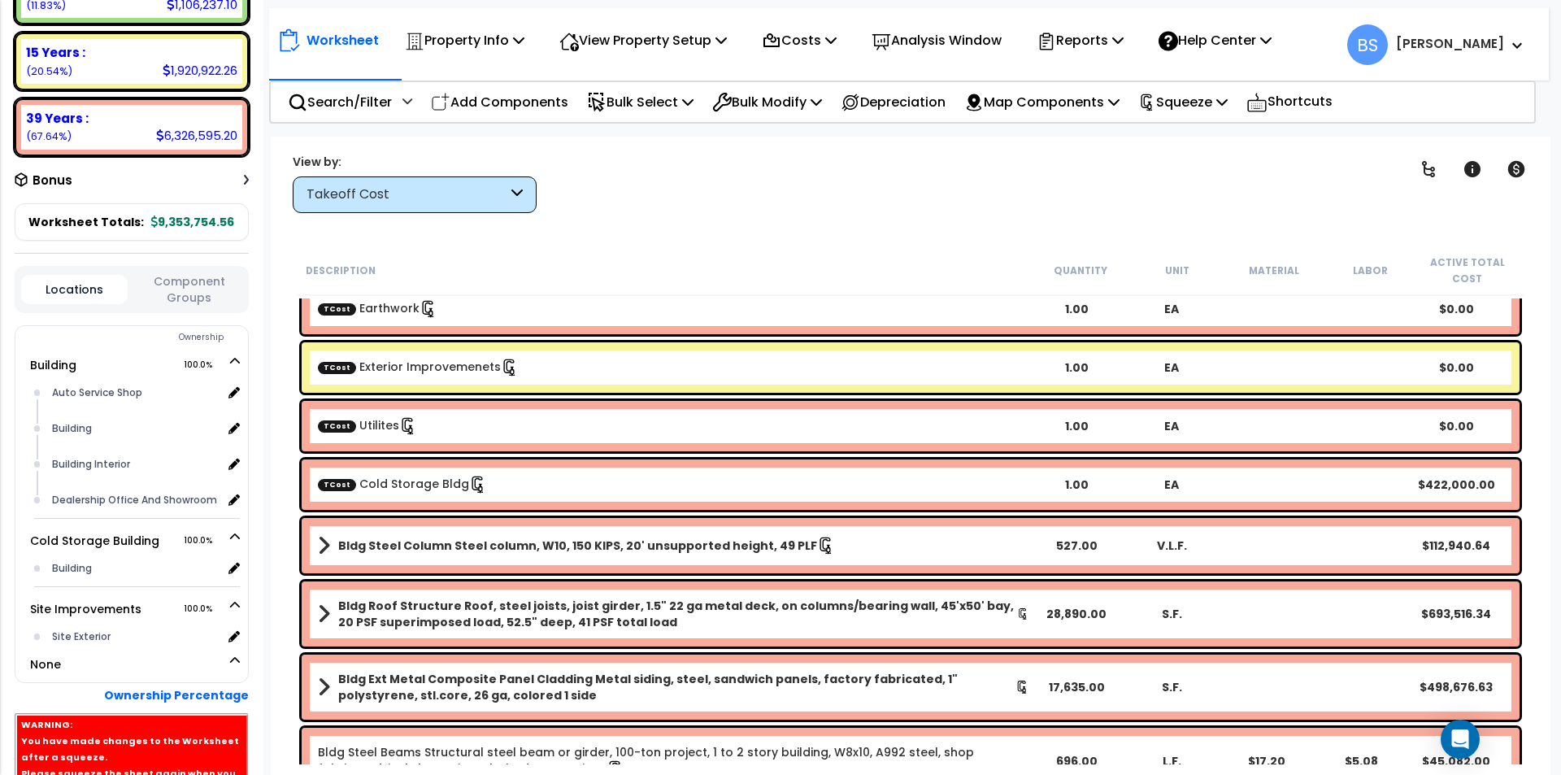
click at [502, 536] on link "Bldg Steel Column Steel column, W10, 150 KIPS, 20' unsupported height, 49 PLF" at bounding box center [673, 545] width 711 height 23
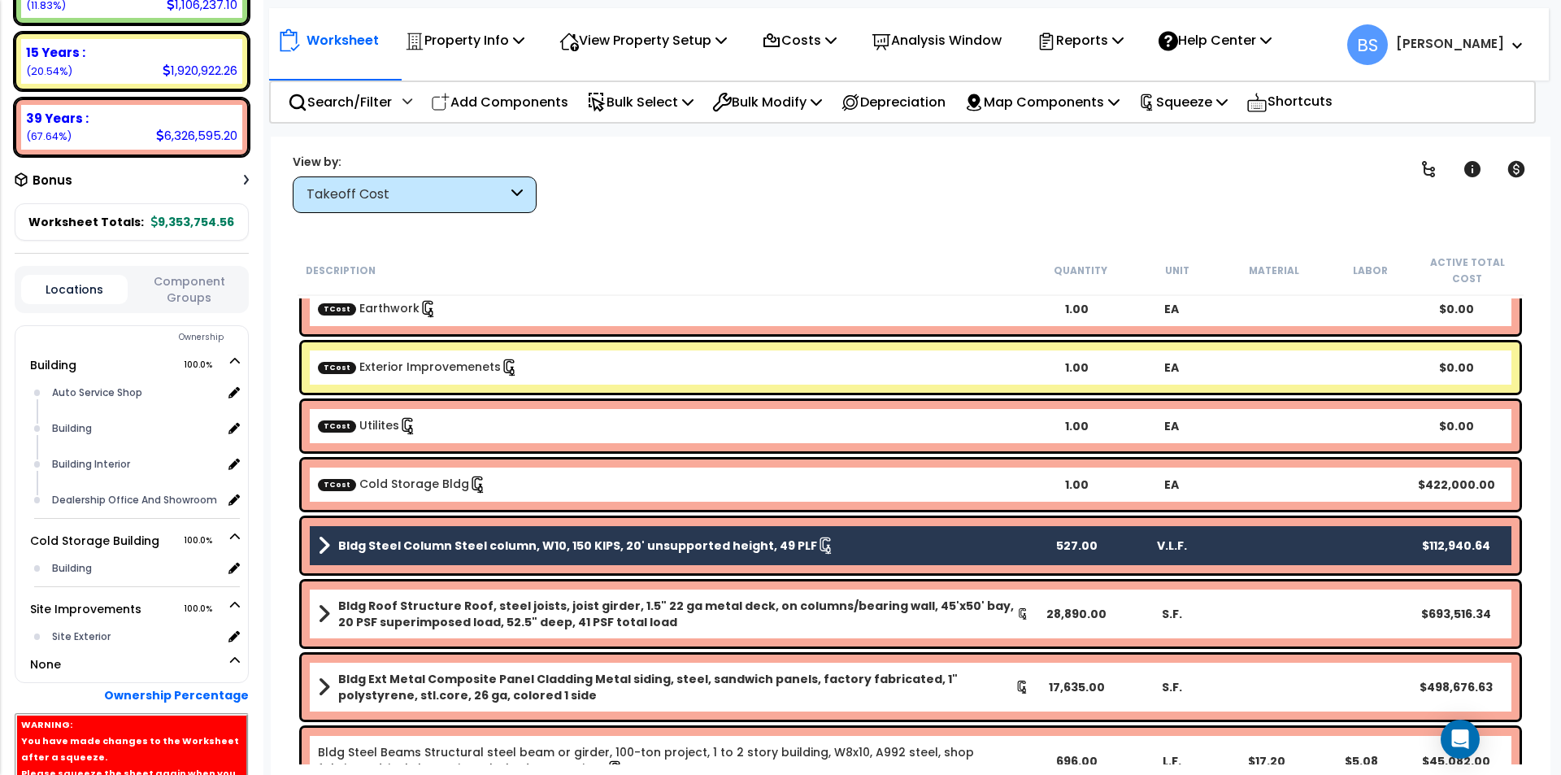
click at [404, 619] on b "Bldg Roof Structure Roof, steel joists, joist girder, 1.5" 22 ga metal deck, on…" at bounding box center [677, 614] width 679 height 33
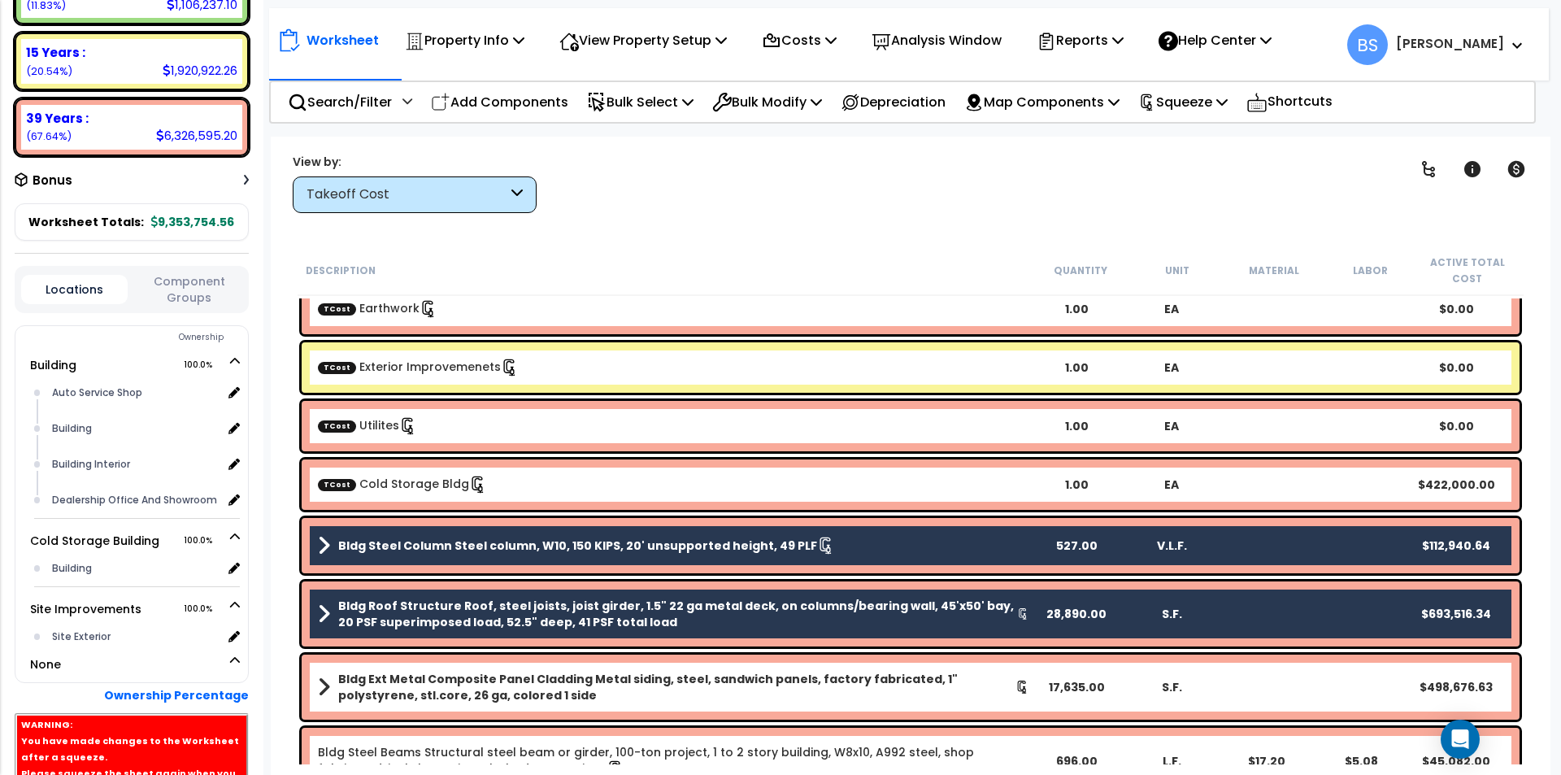
click at [391, 689] on b "Bldg Ext Metal Composite Panel Cladding Metal siding, steel, sandwich panels, f…" at bounding box center [676, 687] width 677 height 33
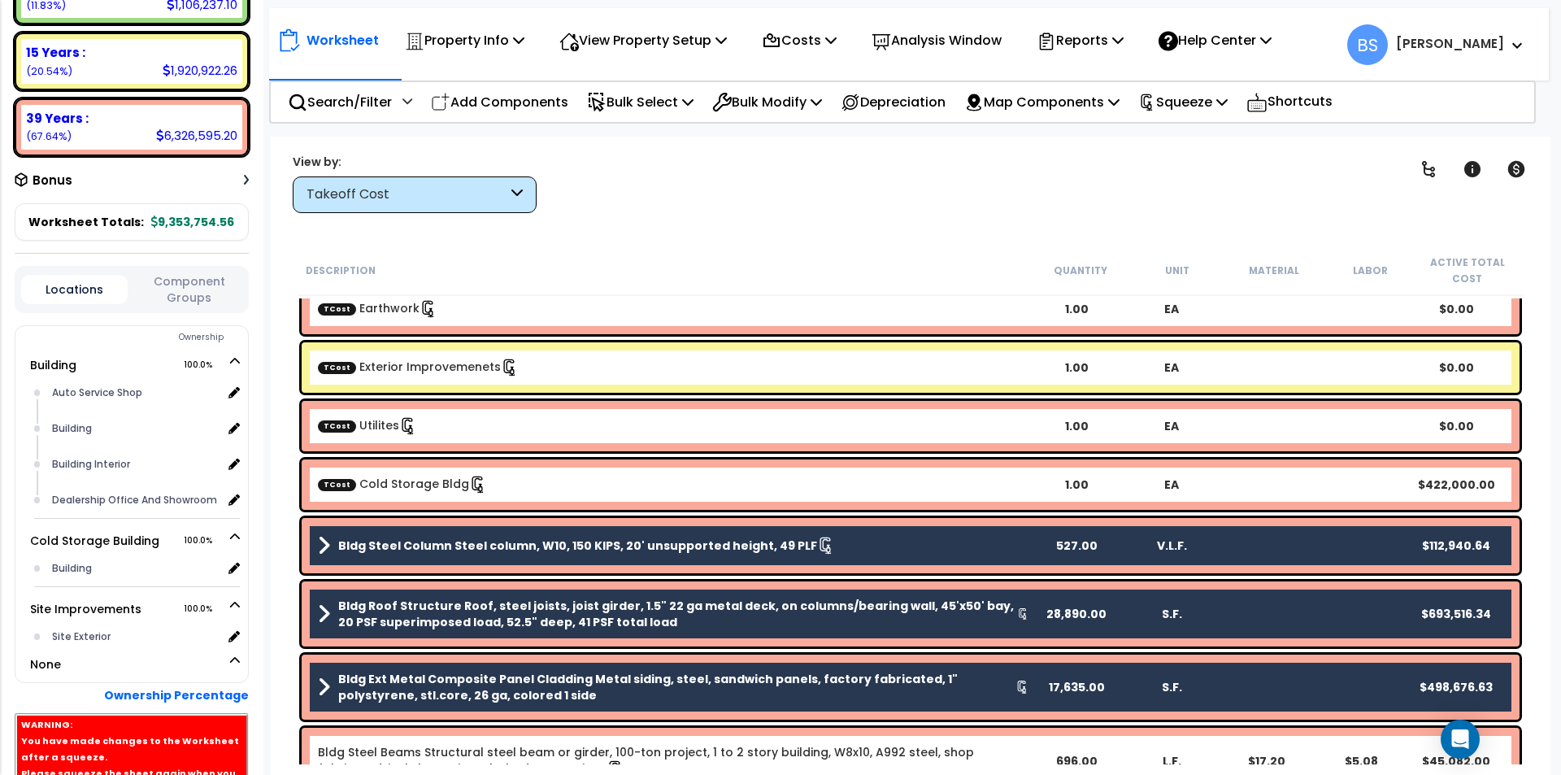
scroll to position [1057, 0]
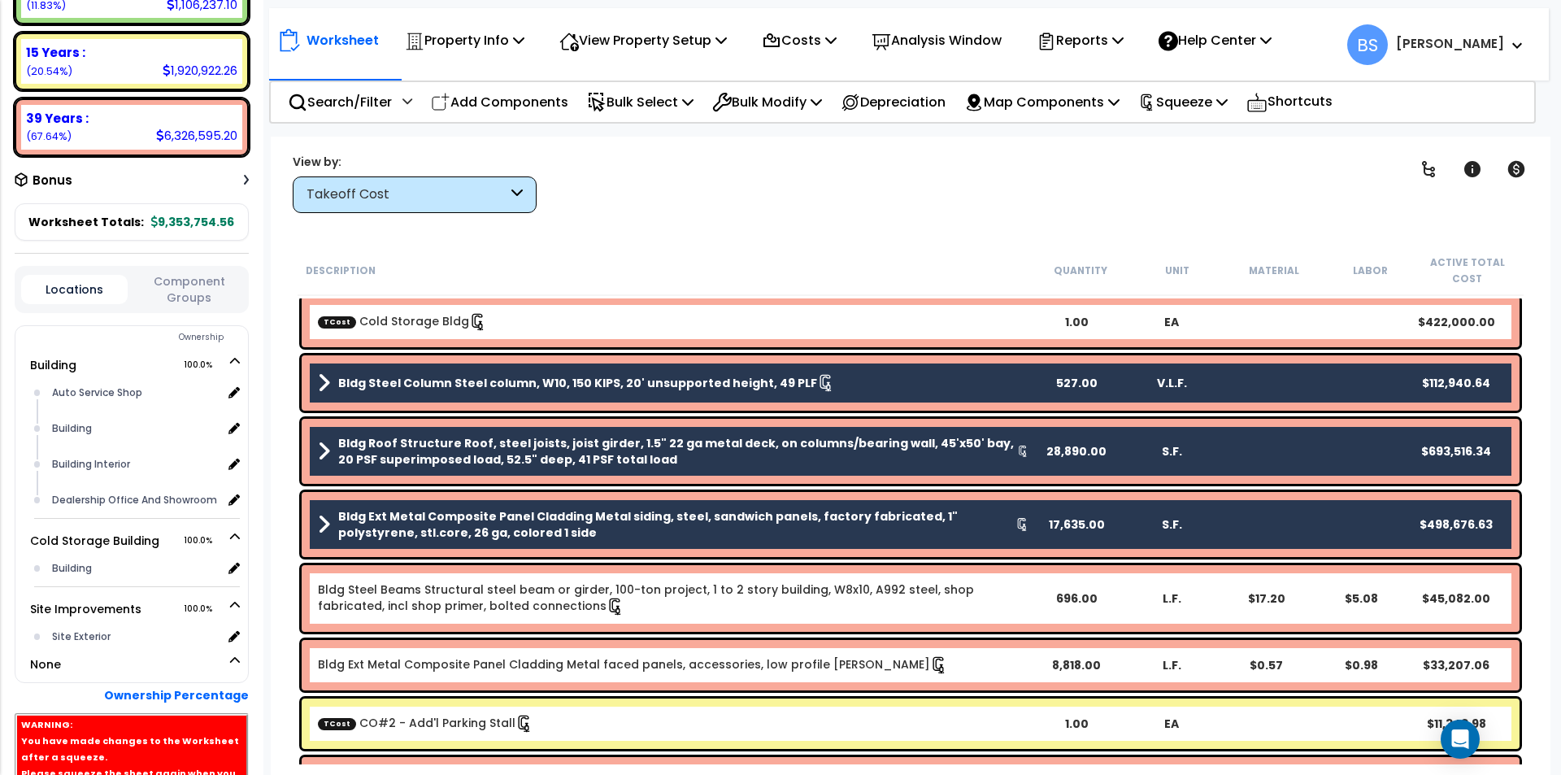
click at [393, 604] on link "Bldg Steel Beams Structural steel beam or girder, 100-ton project, 1 to 2 story…" at bounding box center [646, 597] width 656 height 33
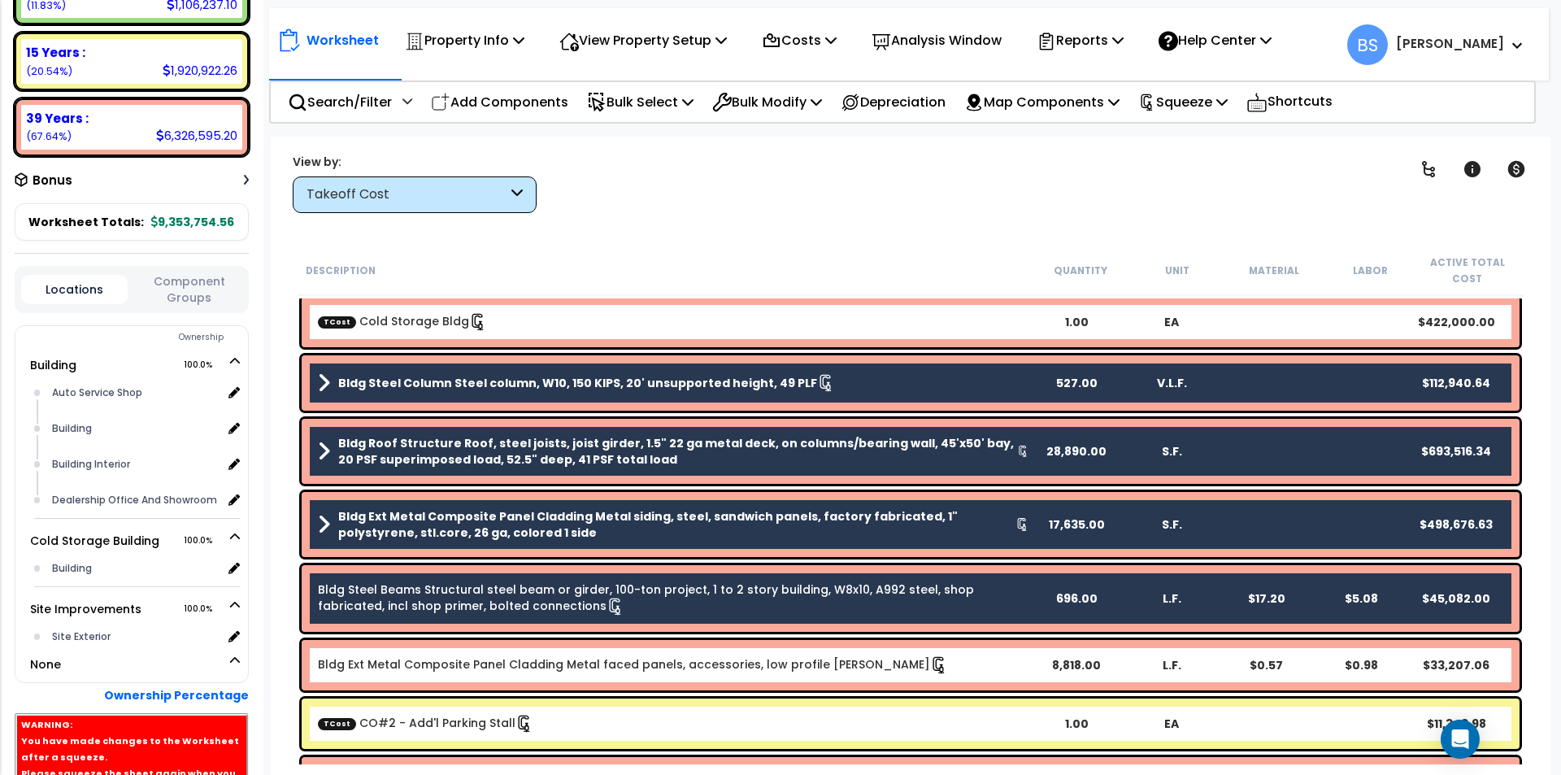
click at [408, 676] on div "Bldg Ext Metal Composite Panel Cladding Metal faced panels, accessories, low pr…" at bounding box center [911, 665] width 1218 height 50
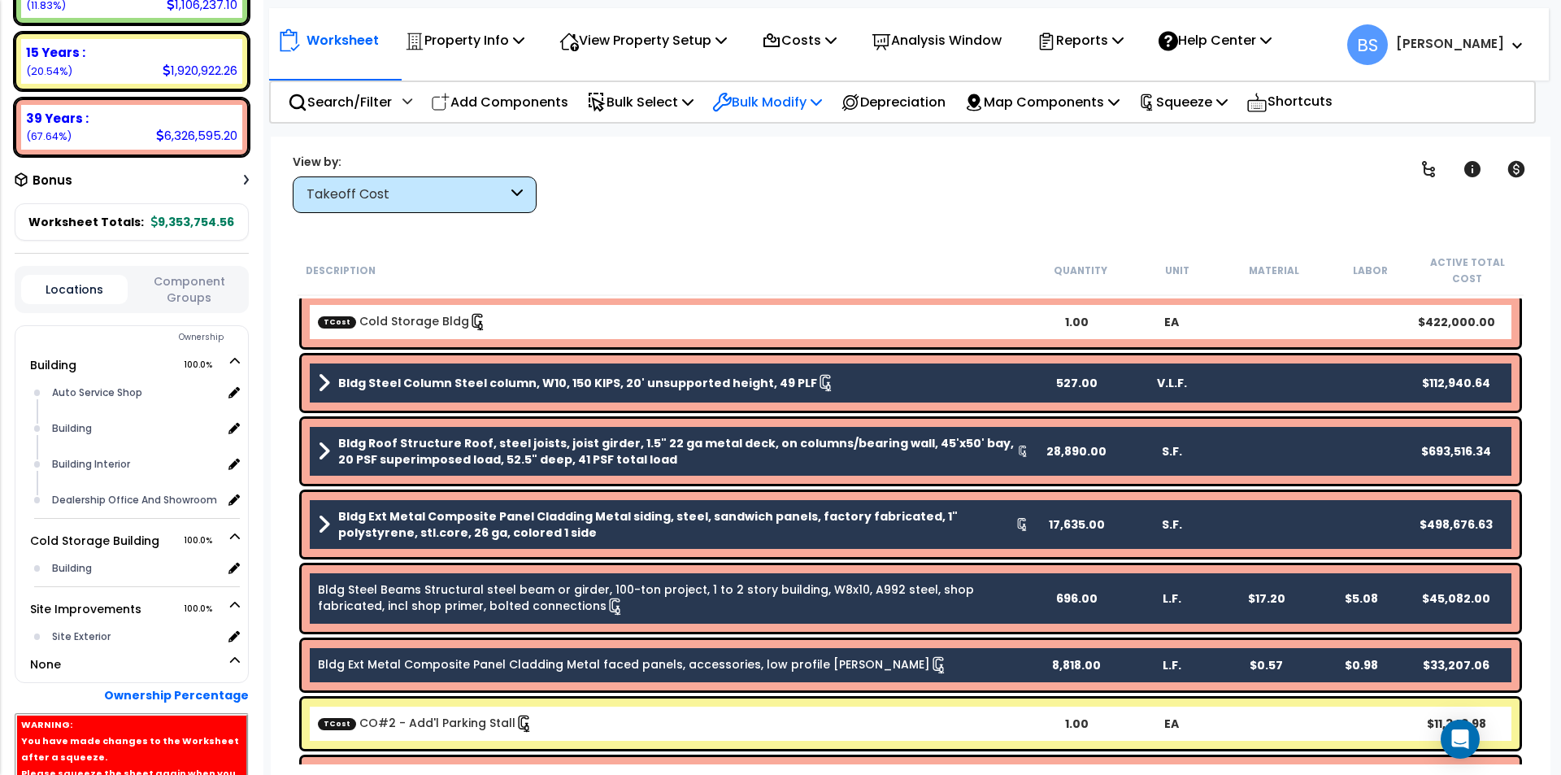
click at [803, 111] on p "Bulk Modify" at bounding box center [767, 102] width 110 height 22
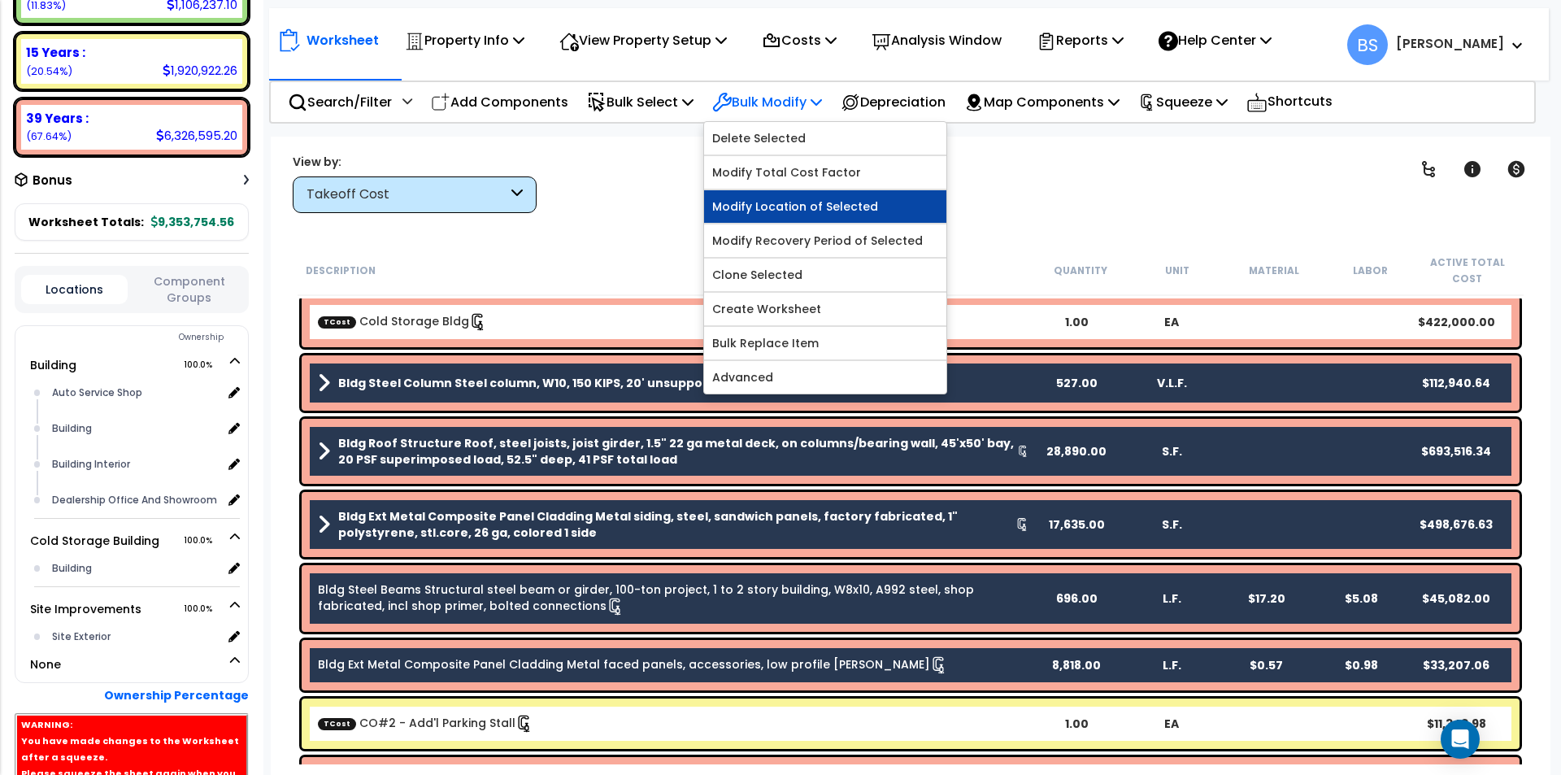
click at [816, 214] on link "Modify Location of Selected" at bounding box center [825, 206] width 242 height 33
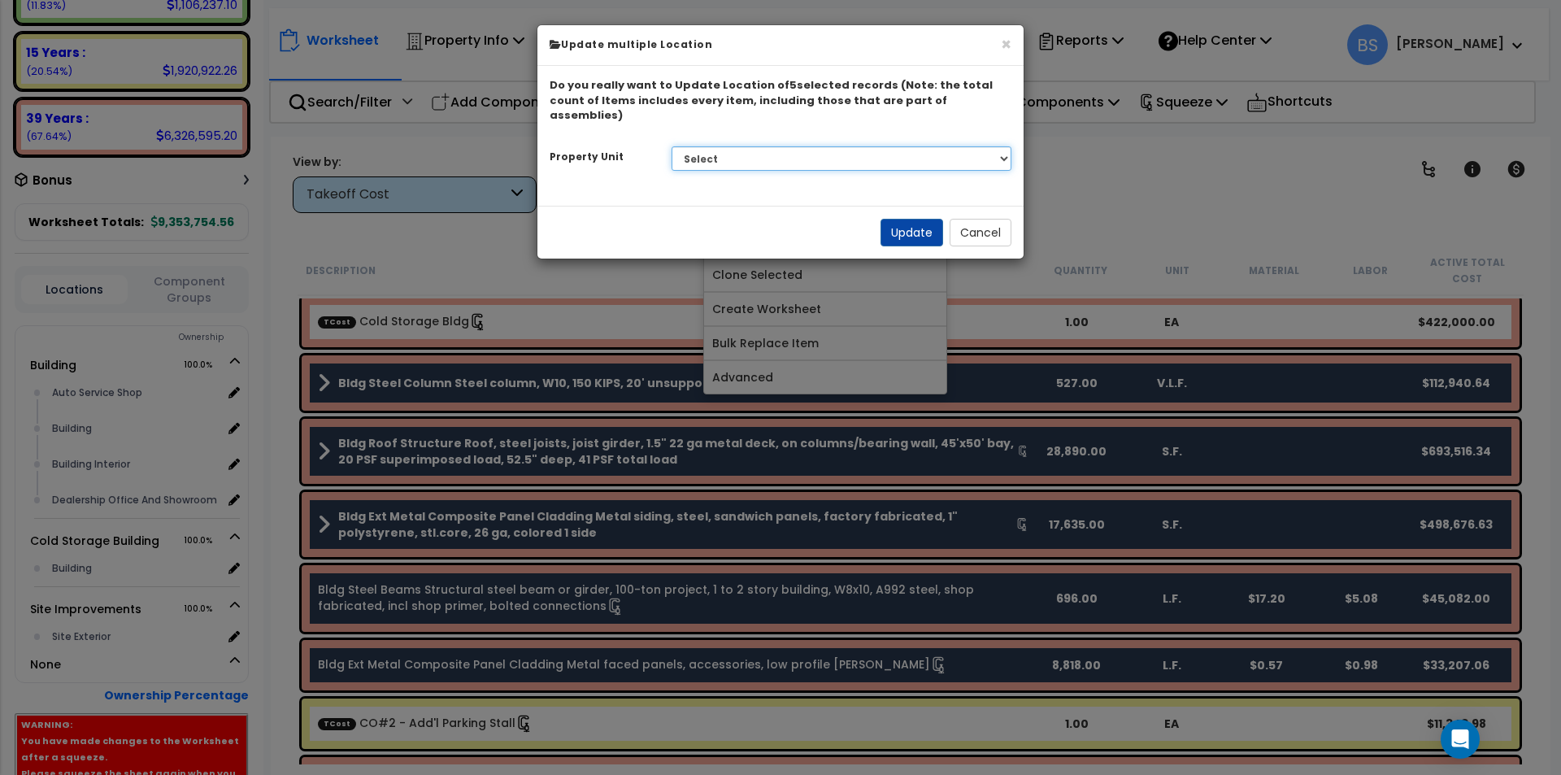
click at [755, 150] on select "Select Building Cold Storage Building Site Improvements" at bounding box center [842, 158] width 341 height 24
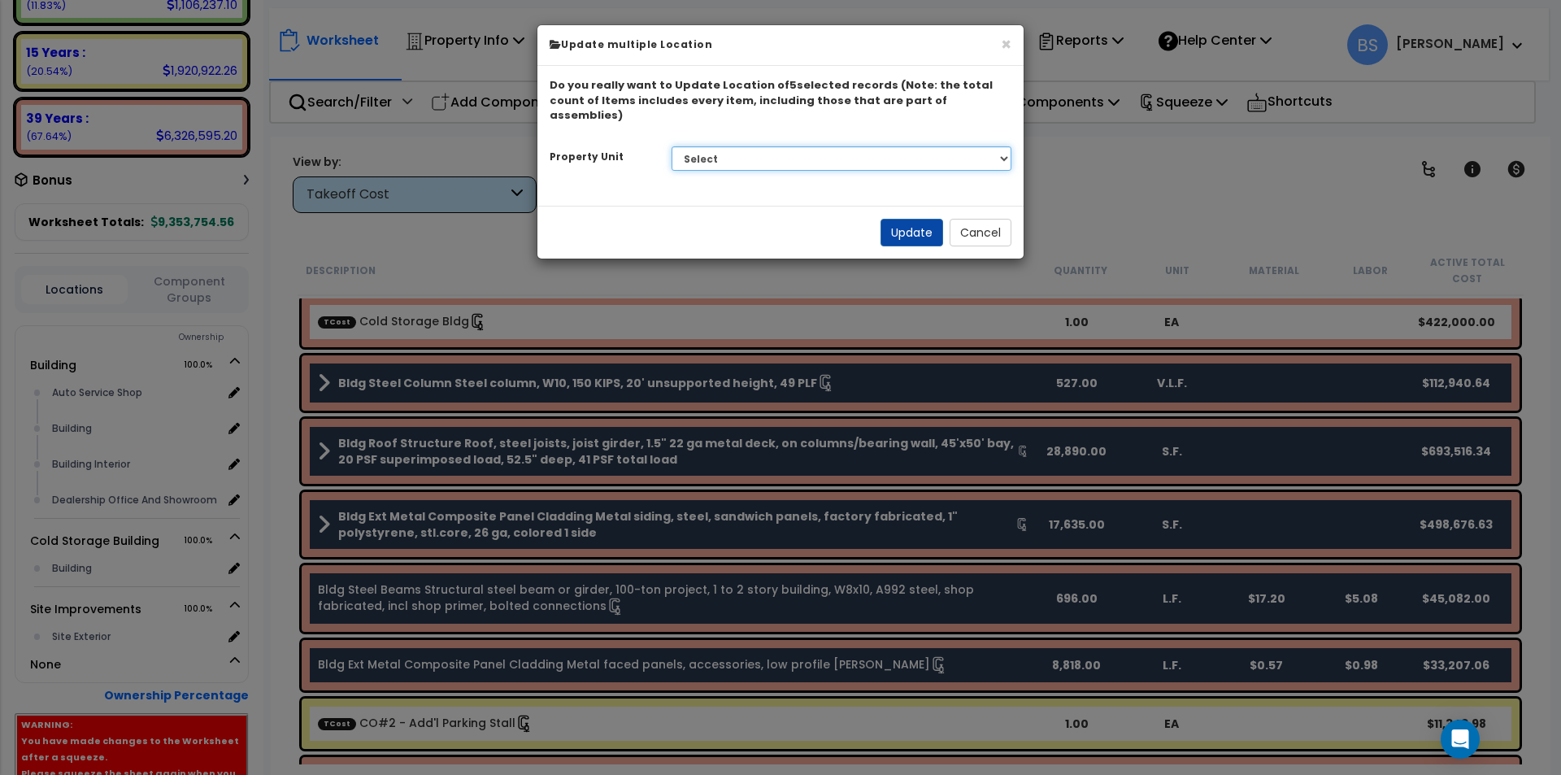
select select "162448"
click at [672, 146] on select "Select Building Cold Storage Building Site Improvements" at bounding box center [842, 158] width 341 height 24
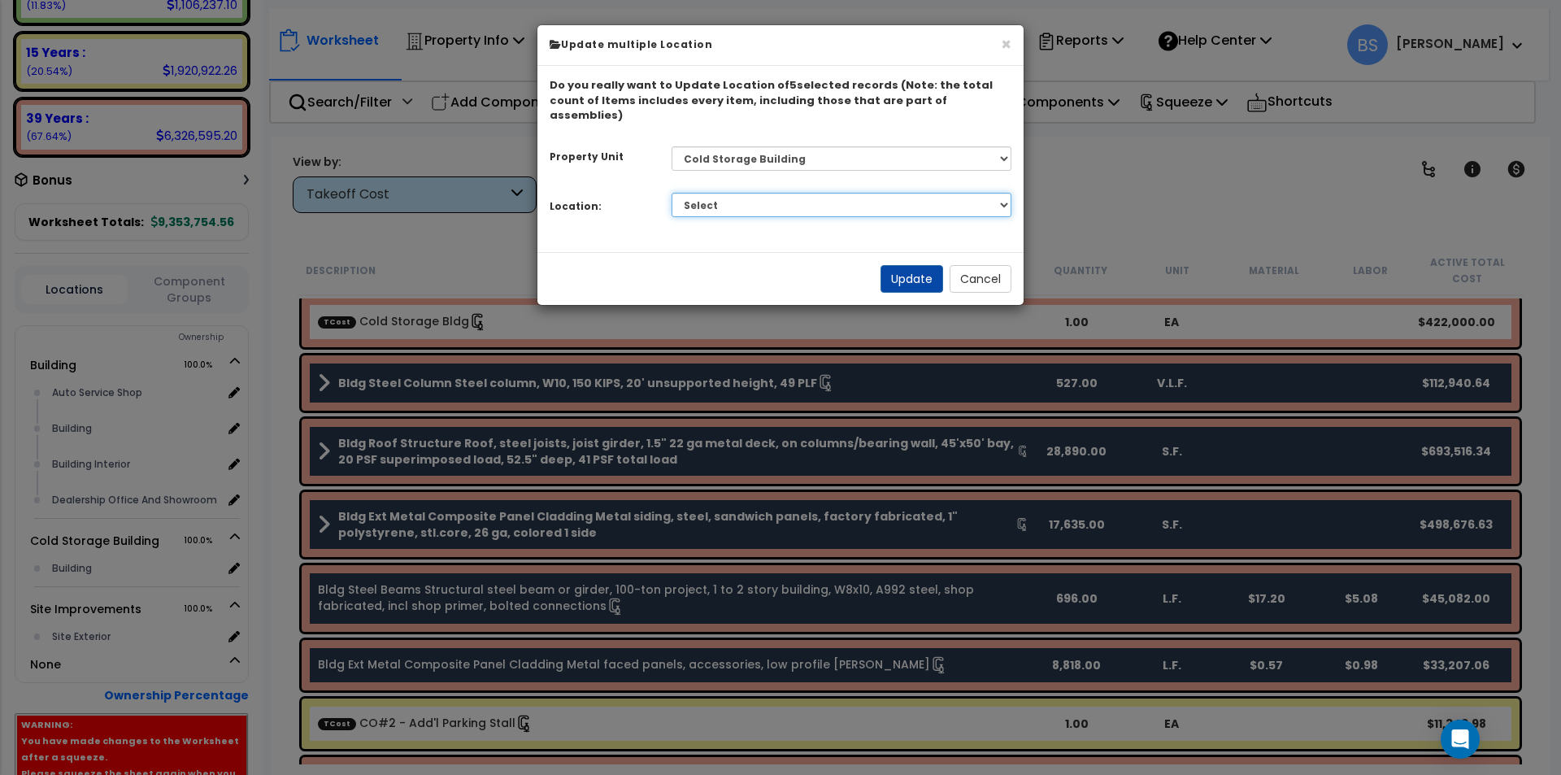
click at [868, 193] on select "Select Building Building Interior Add Additional Location" at bounding box center [842, 205] width 341 height 24
select select "6"
click at [672, 193] on select "Select Building Building Interior Add Additional Location" at bounding box center [842, 205] width 341 height 24
click at [916, 276] on button "Update" at bounding box center [911, 279] width 63 height 28
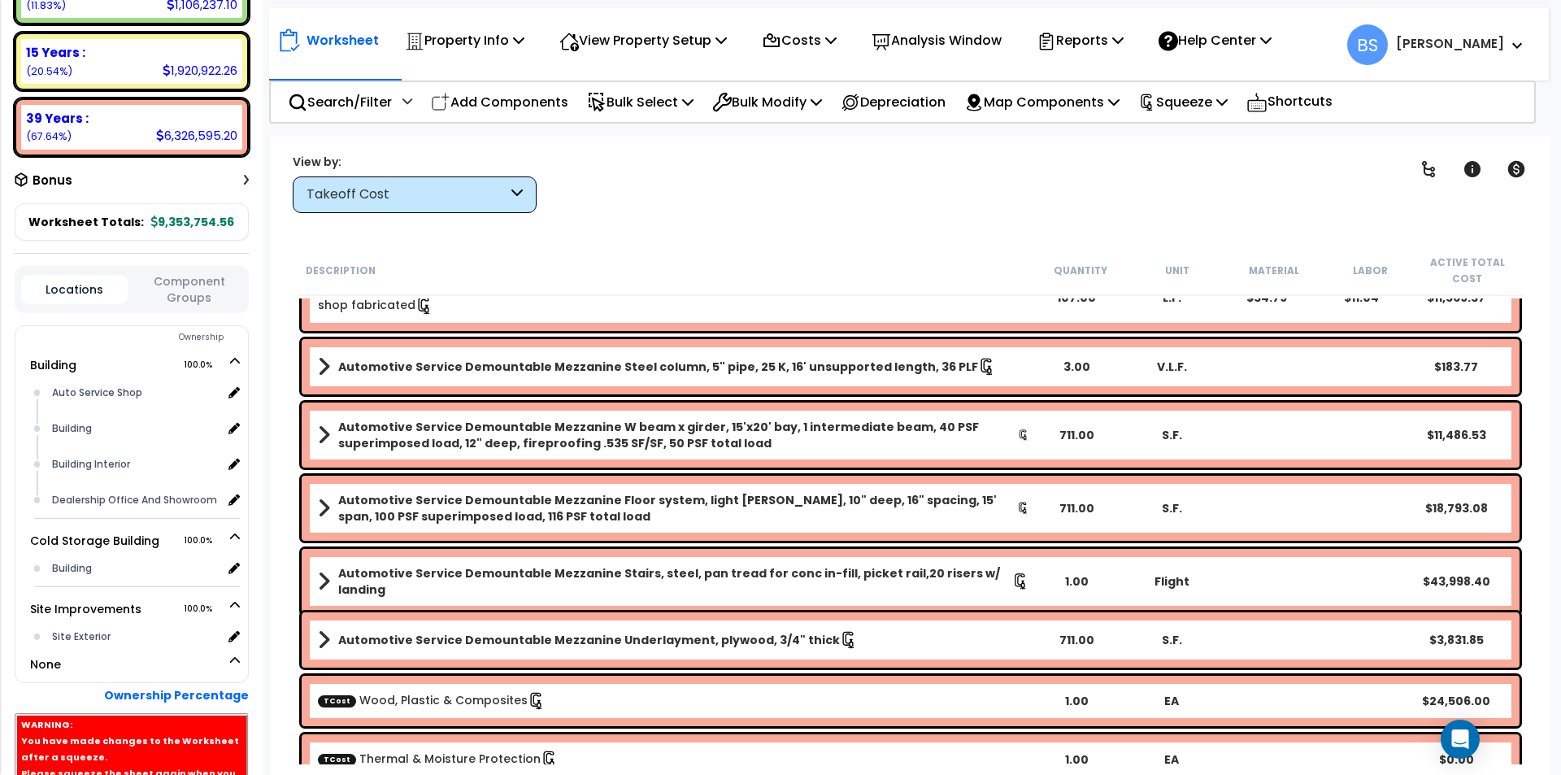
scroll to position [494, 0]
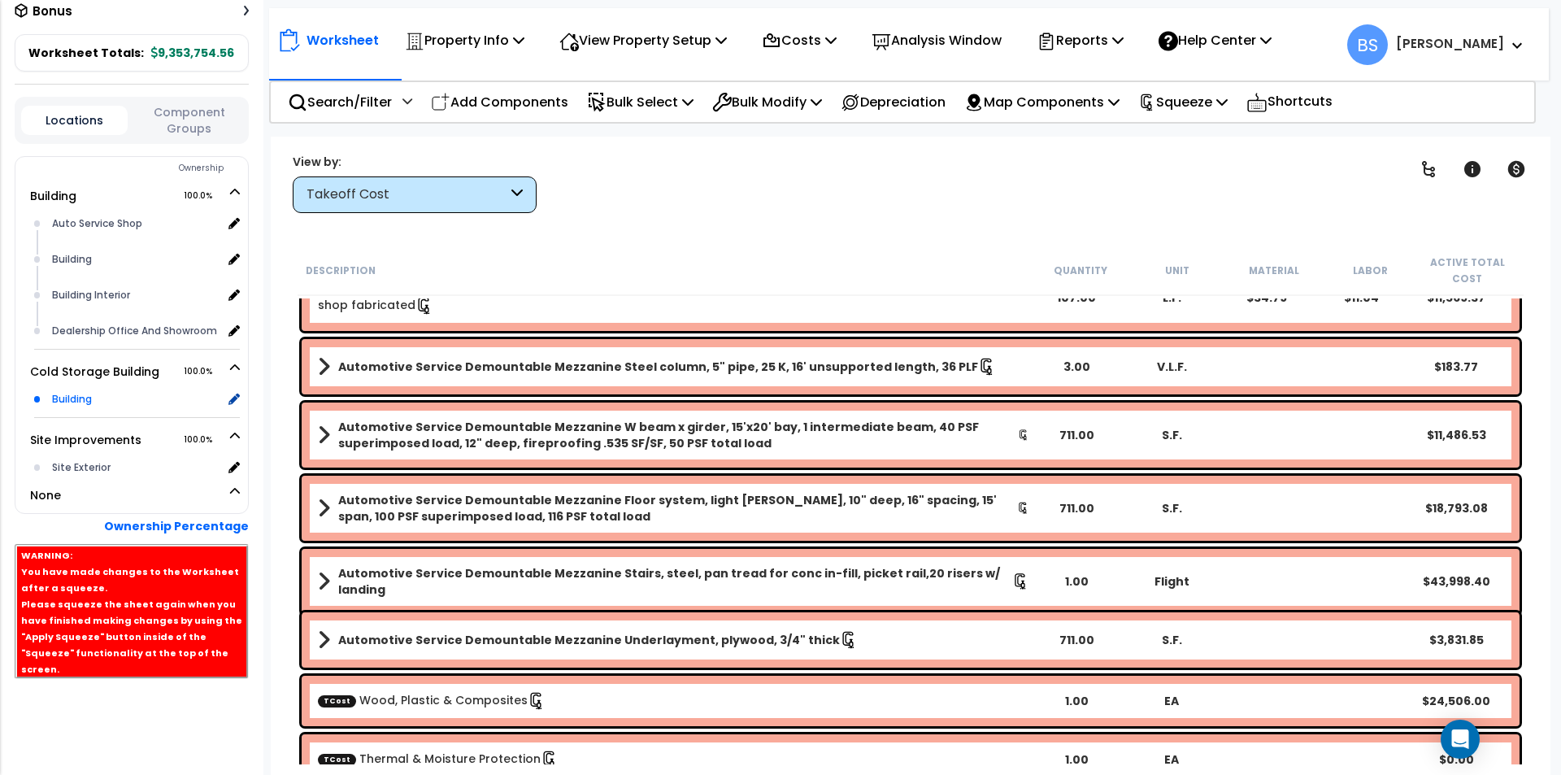
click at [89, 409] on div "Building" at bounding box center [135, 399] width 174 height 20
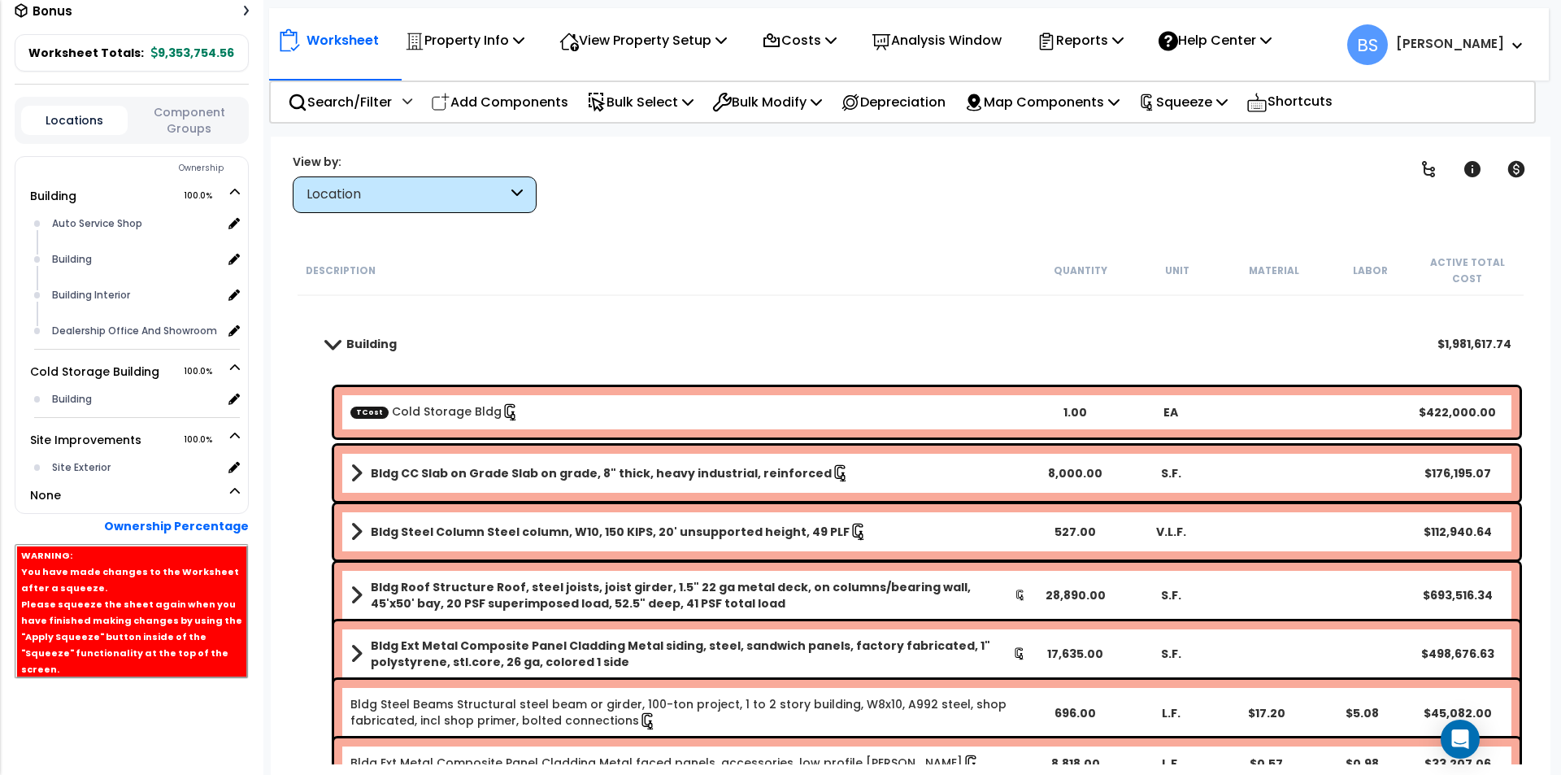
scroll to position [87, 0]
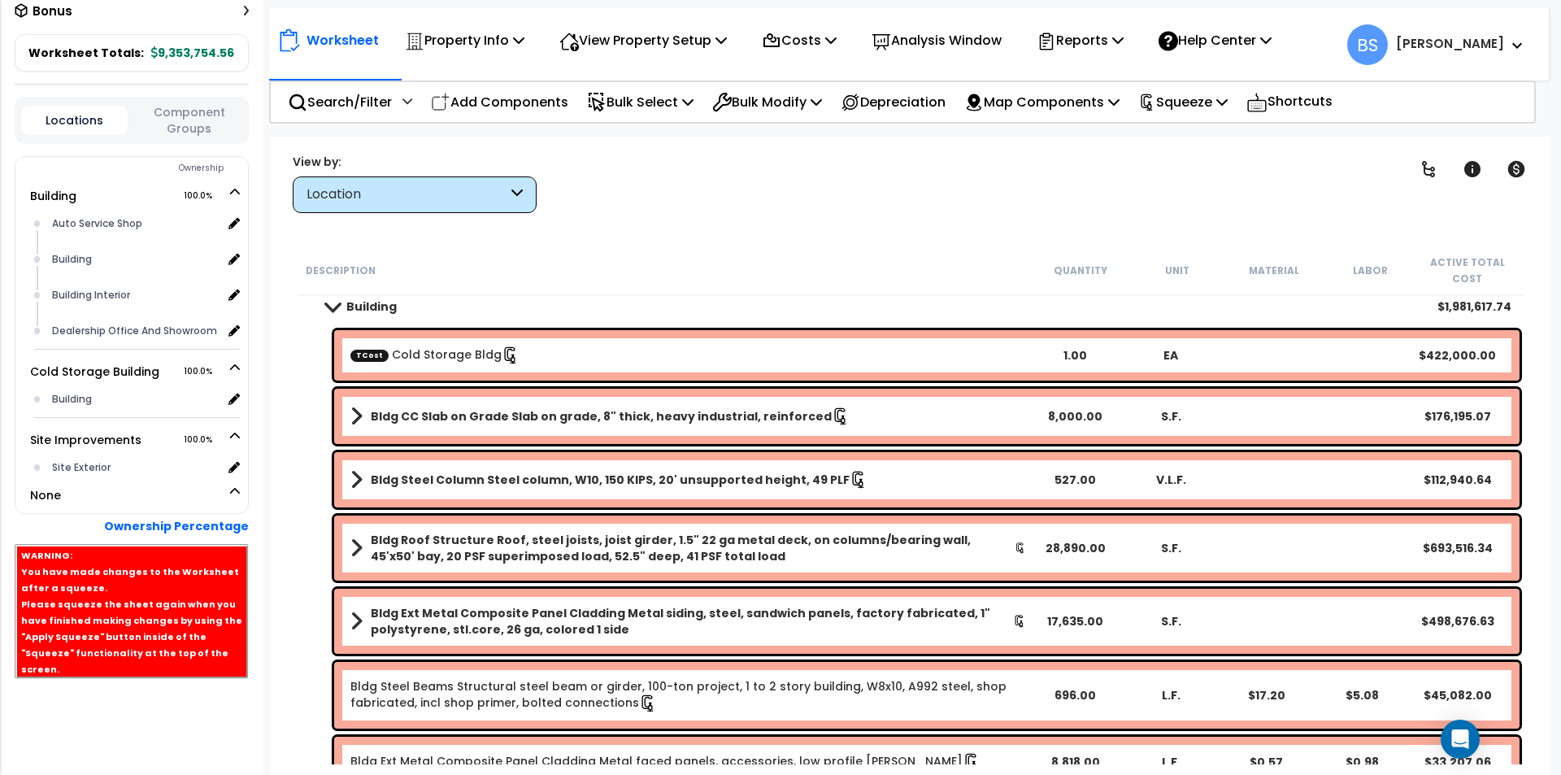
drag, startPoint x: 1076, startPoint y: 476, endPoint x: 1141, endPoint y: 488, distance: 66.0
click at [1076, 476] on div "527.00" at bounding box center [1075, 480] width 92 height 16
click at [1080, 541] on div "28,890.00" at bounding box center [1075, 548] width 92 height 16
click at [1074, 627] on div "17,635.00" at bounding box center [1075, 621] width 92 height 16
click at [1076, 635] on div "Bldg Ext Metal Composite Panel Cladding Metal siding, steel, sandwich panels, f…" at bounding box center [926, 621] width 1185 height 65
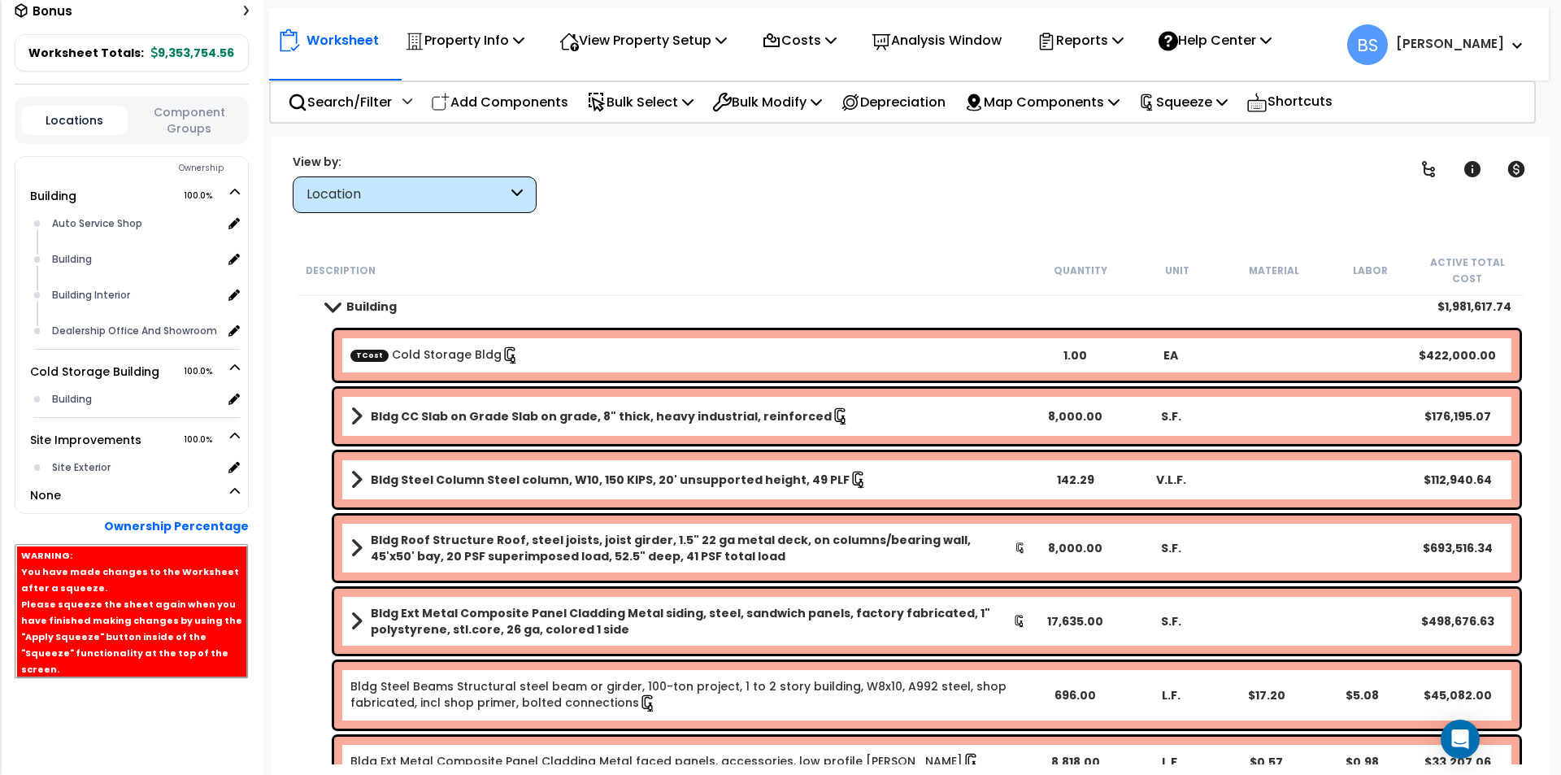
click at [1089, 617] on div "17,635.00" at bounding box center [1075, 621] width 92 height 16
click at [1069, 704] on div "Bldg Steel Beams Structural steel beam or girder, 100-ton project, 1 to 2 story…" at bounding box center [926, 695] width 1185 height 67
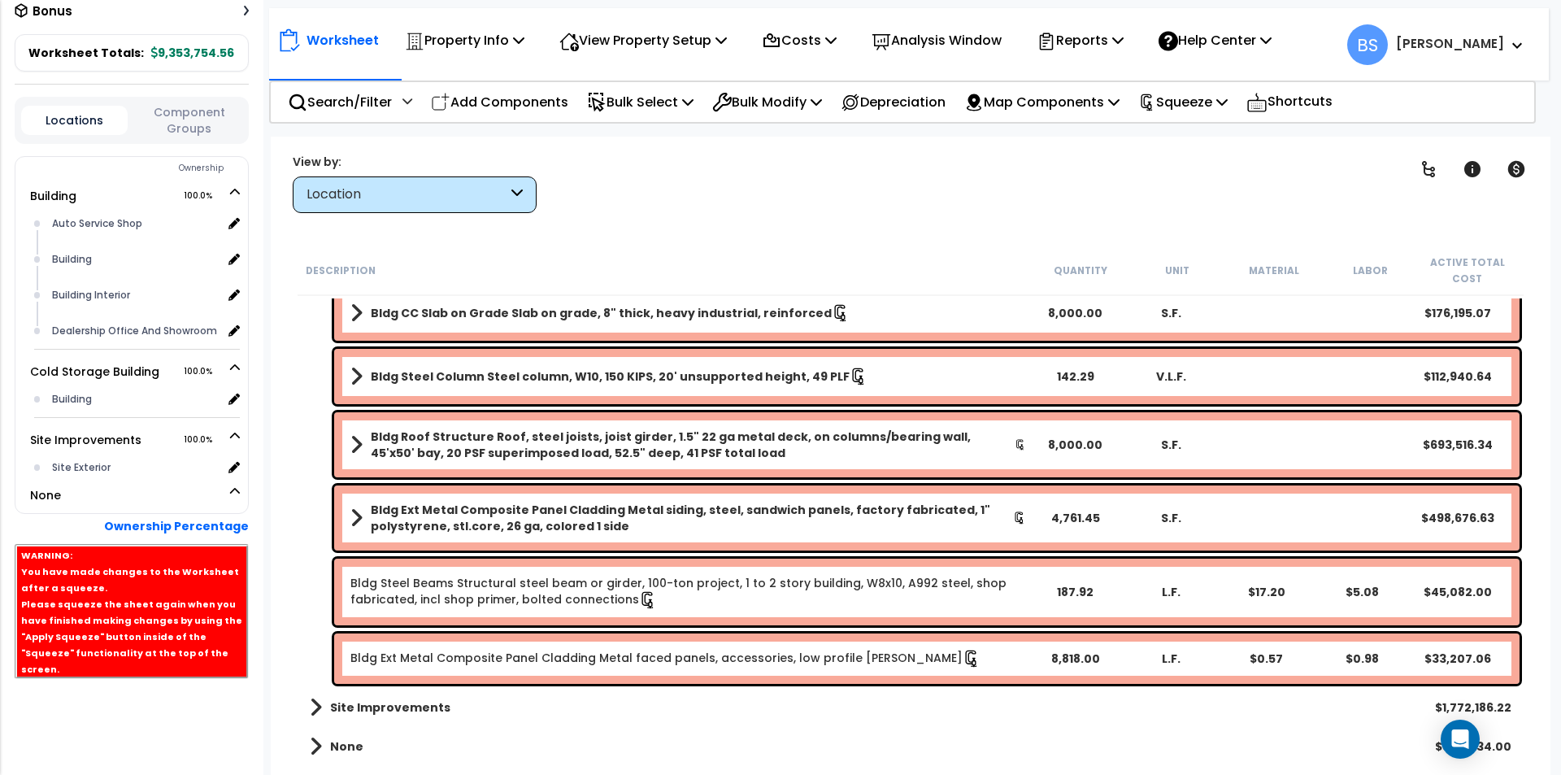
scroll to position [191, 0]
click at [302, 433] on div "Bldg Roof Structure Roof, steel joists, joist girder, 1.5" 22 ga metal deck, on…" at bounding box center [911, 443] width 1226 height 73
click at [1193, 99] on p "Squeeze" at bounding box center [1182, 102] width 89 height 22
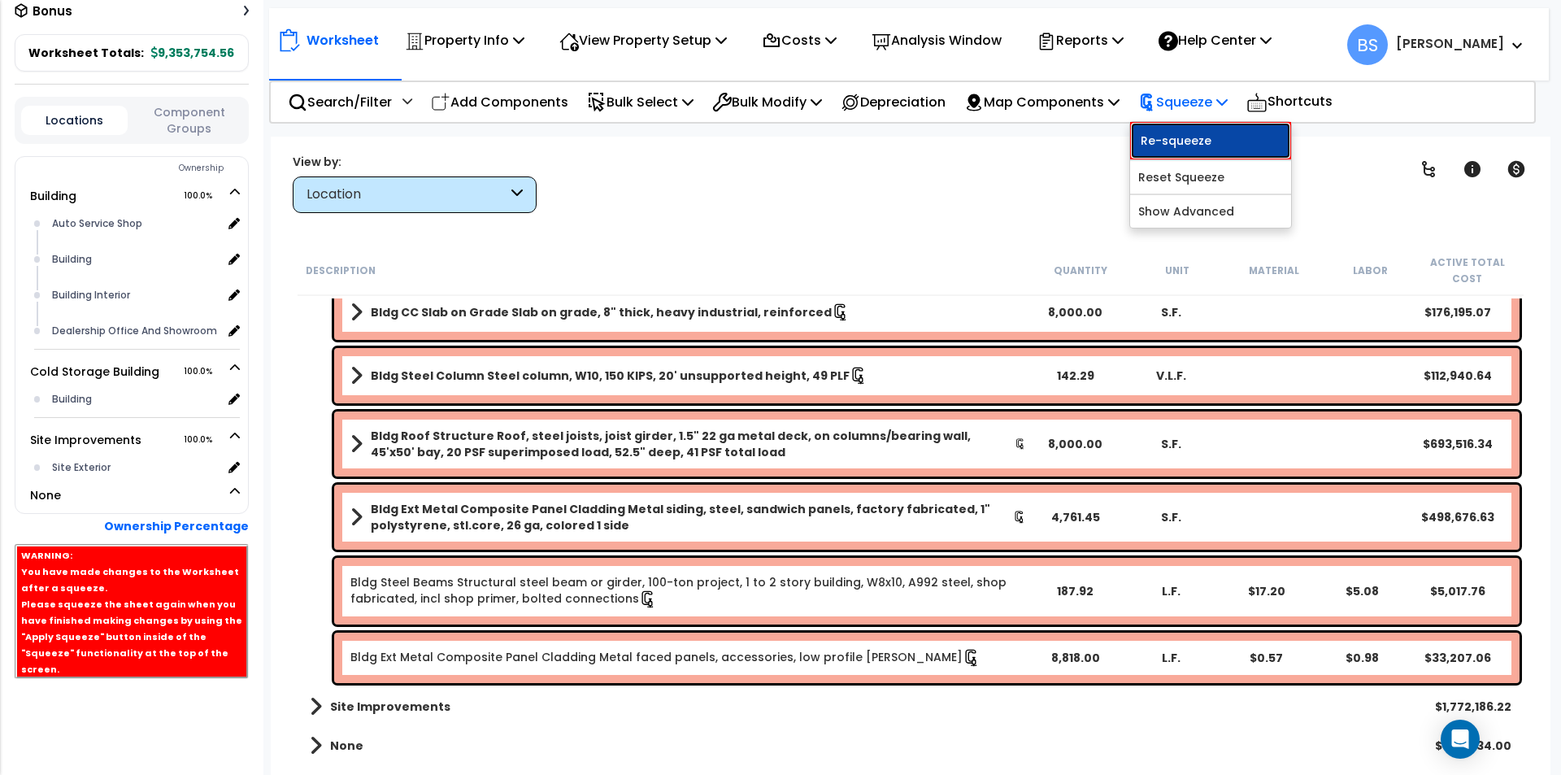
click at [1219, 138] on link "Re-squeeze" at bounding box center [1210, 140] width 161 height 37
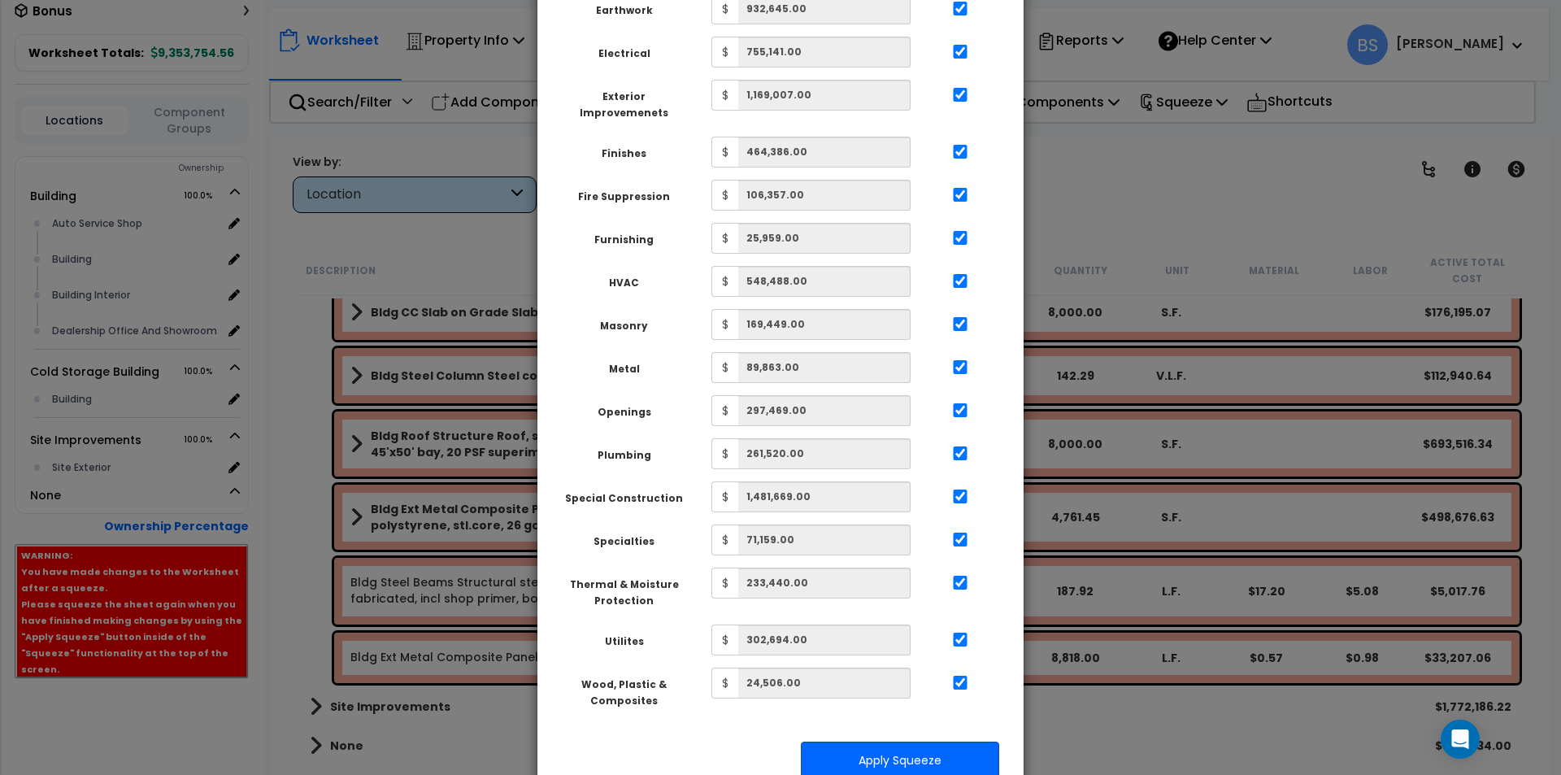
scroll to position [575, 0]
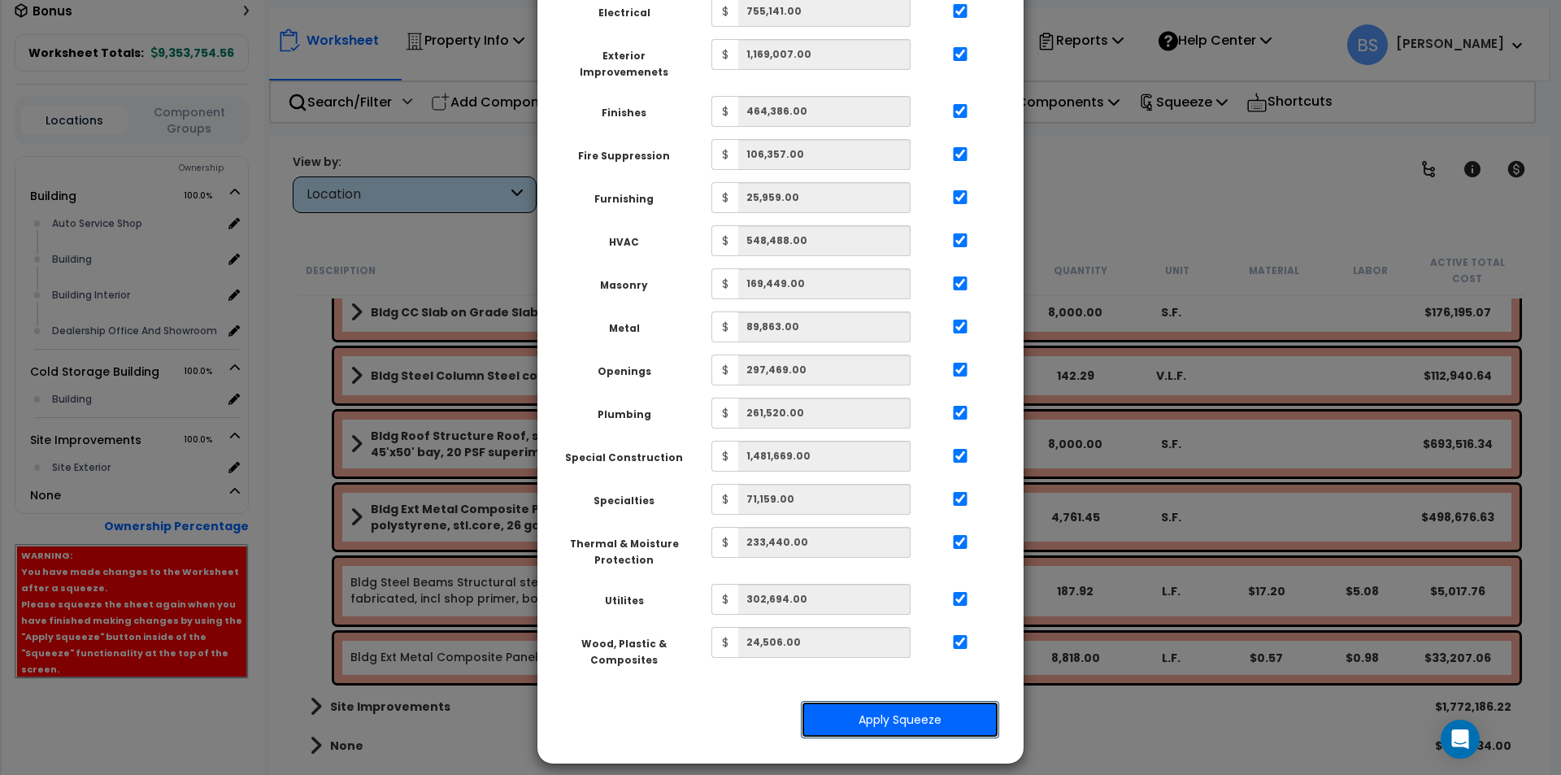
click at [934, 711] on button "Apply Squeeze" at bounding box center [900, 719] width 198 height 37
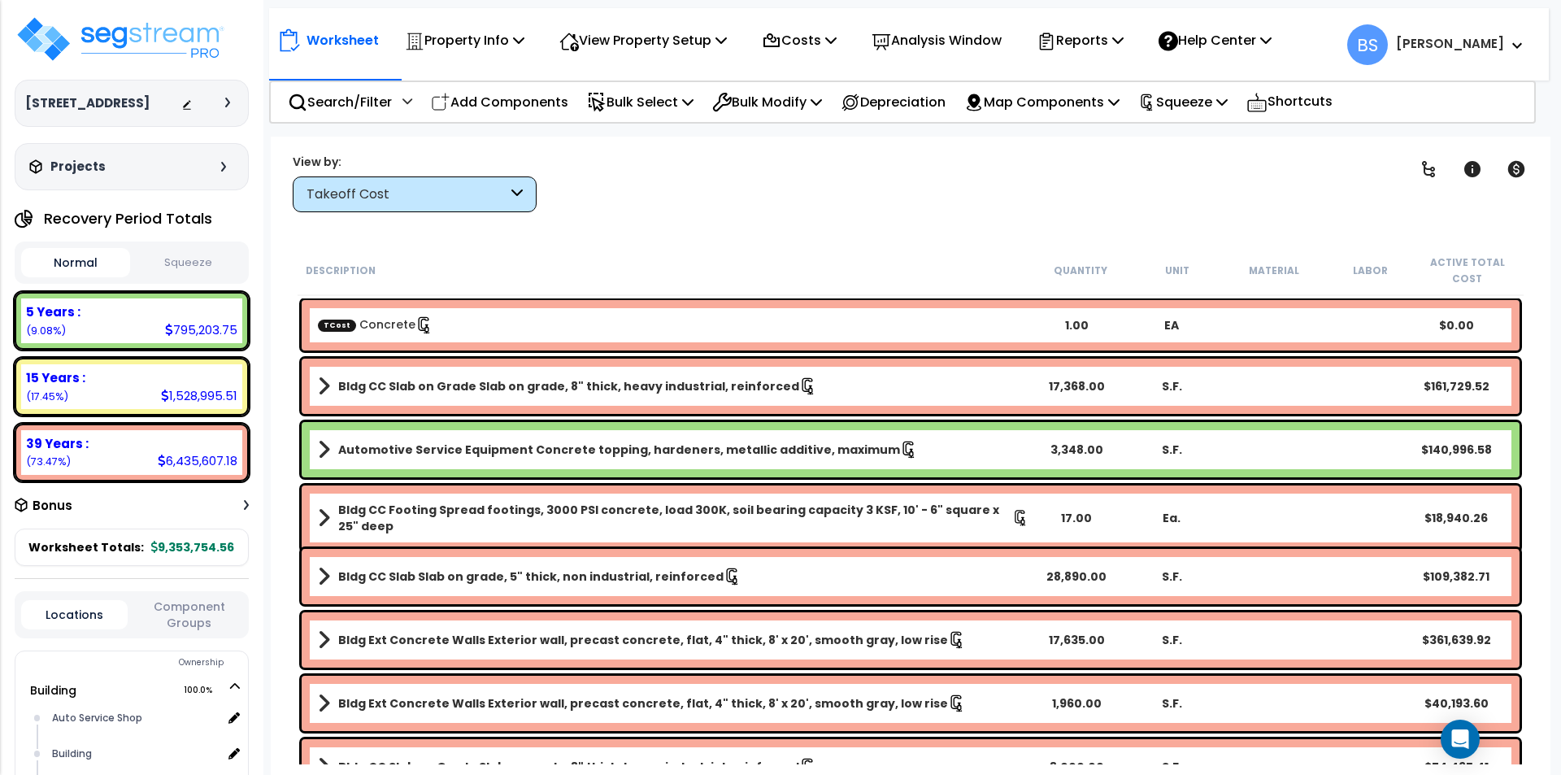
click at [481, 323] on div "TCost Concrete" at bounding box center [673, 325] width 711 height 18
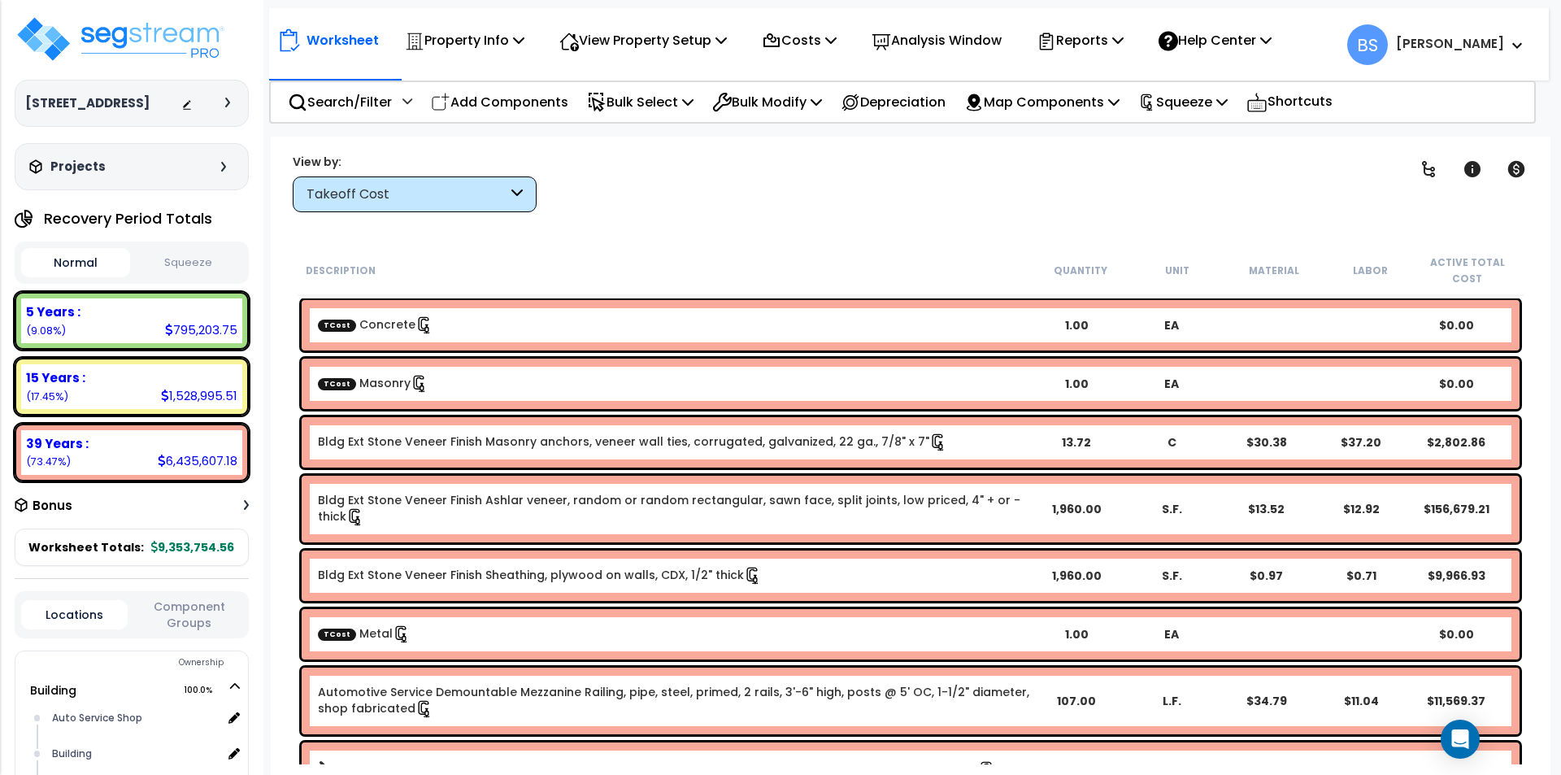
click at [498, 375] on div "TCost Masonry" at bounding box center [673, 384] width 711 height 18
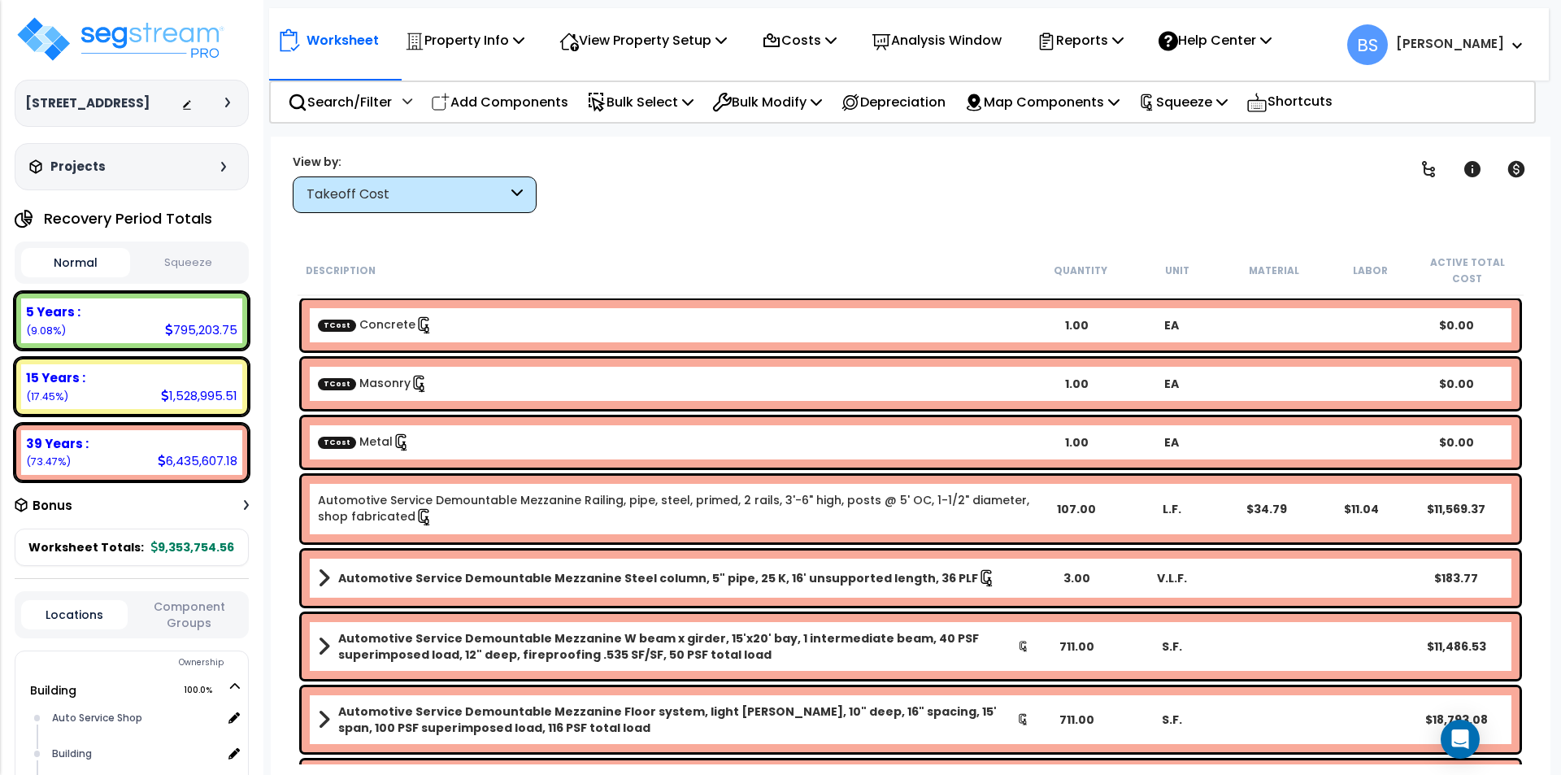
click at [493, 451] on div "TCost Metal" at bounding box center [673, 442] width 711 height 18
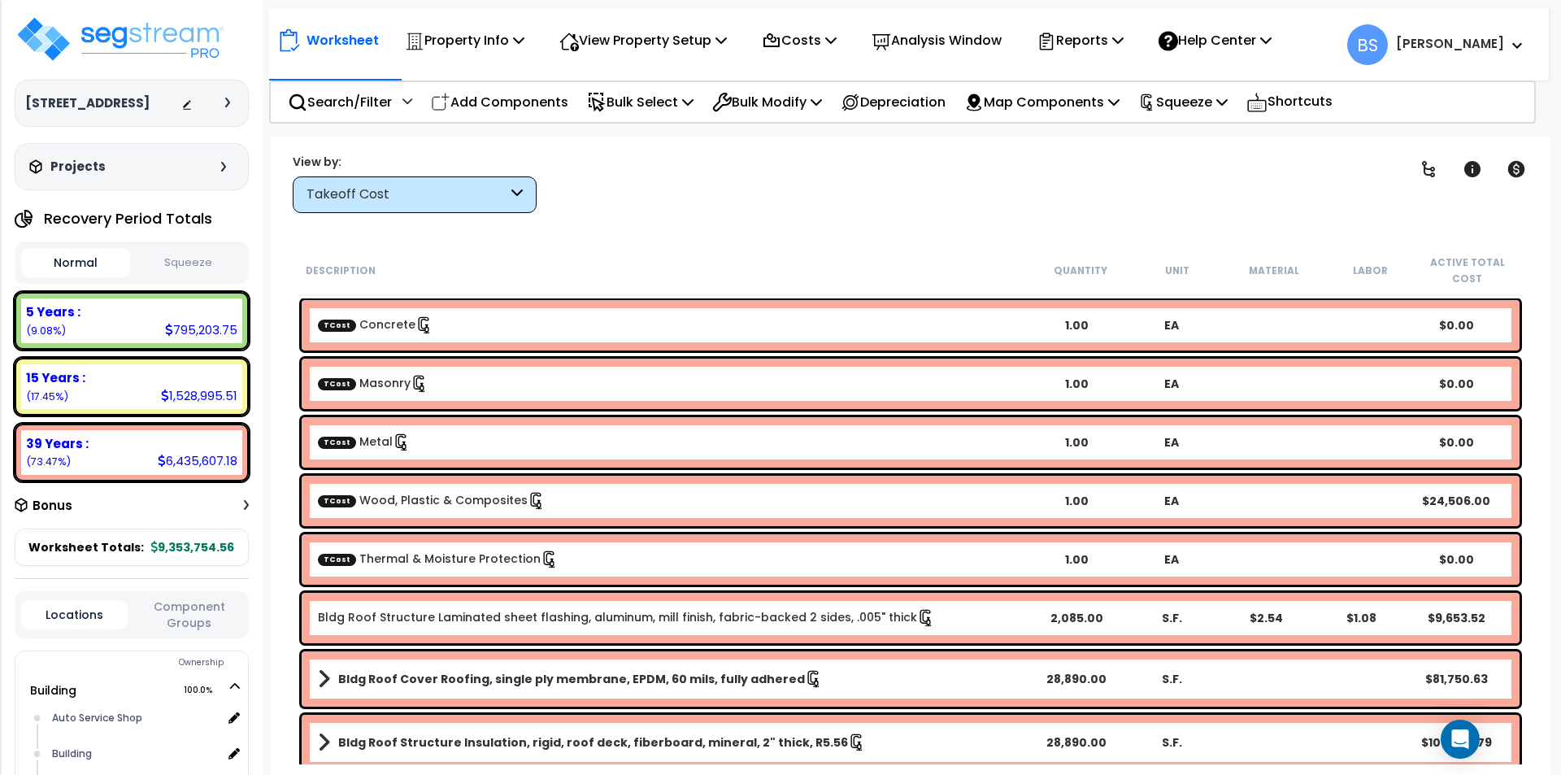
click at [402, 555] on link "TCost Thermal & Moisture Protection" at bounding box center [438, 558] width 241 height 16
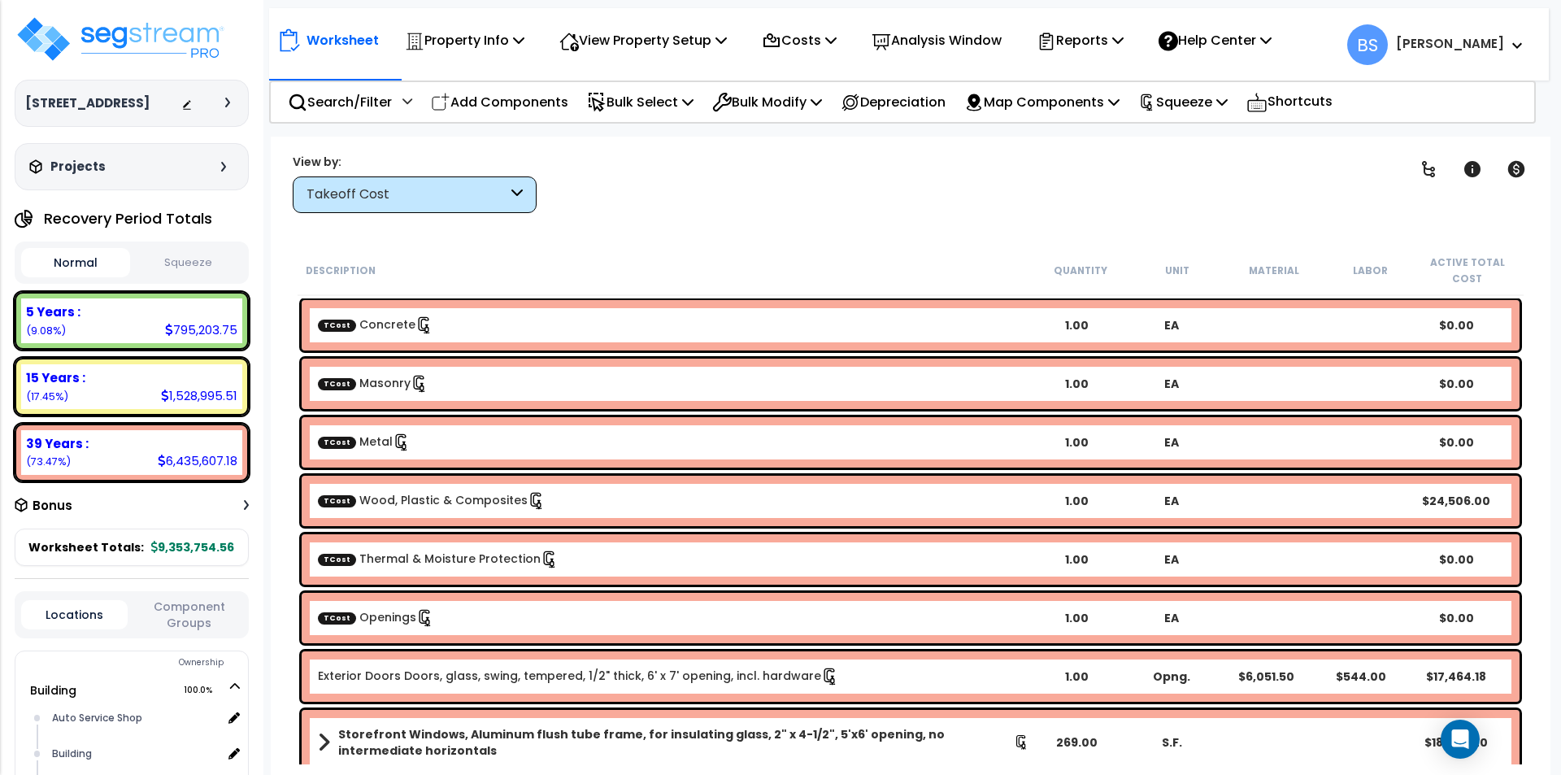
click at [416, 634] on div "TCost Openings 1.00 EA $0.00" at bounding box center [911, 618] width 1218 height 50
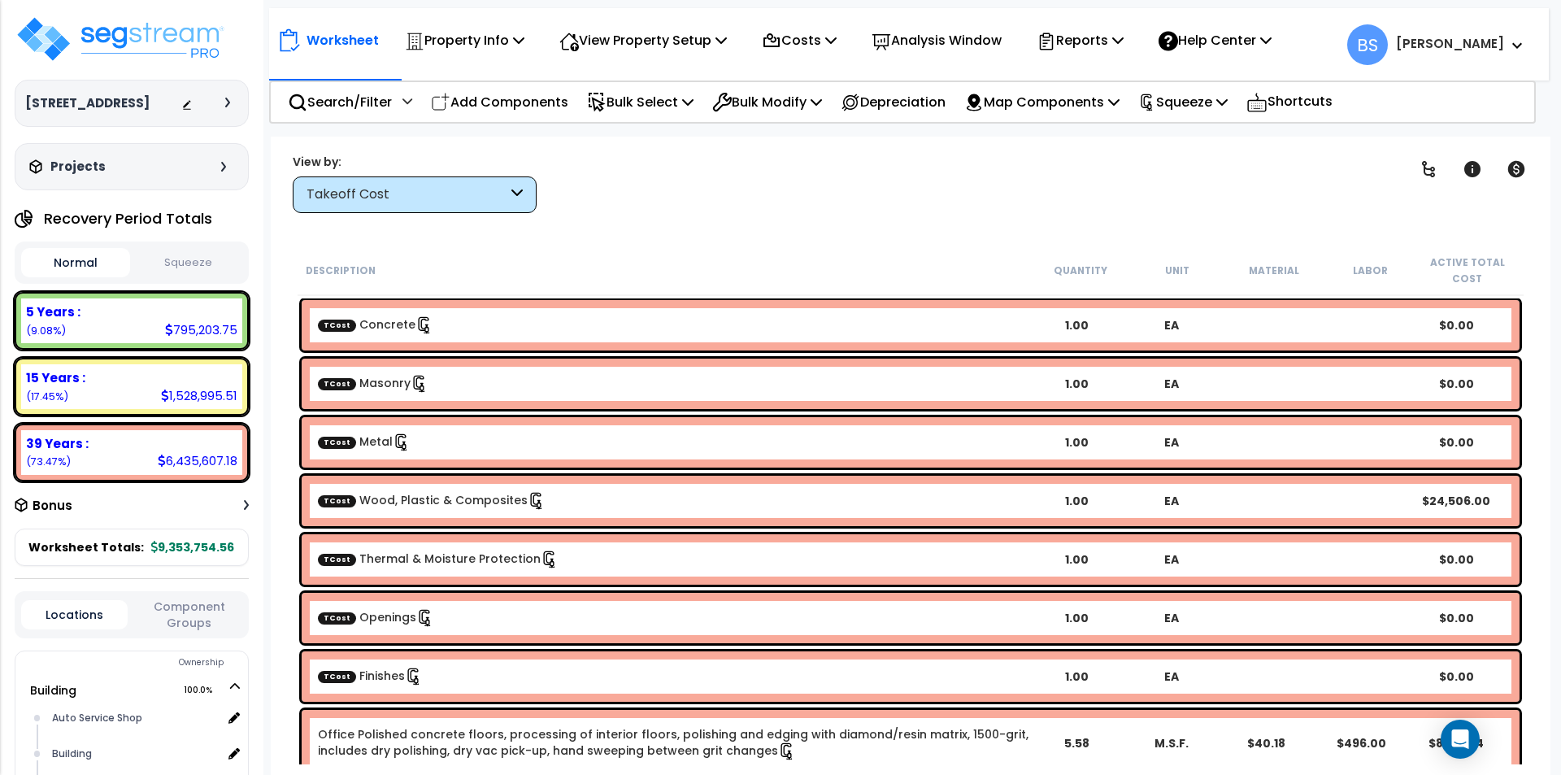
click at [370, 674] on link "TCost Finishes" at bounding box center [370, 675] width 105 height 16
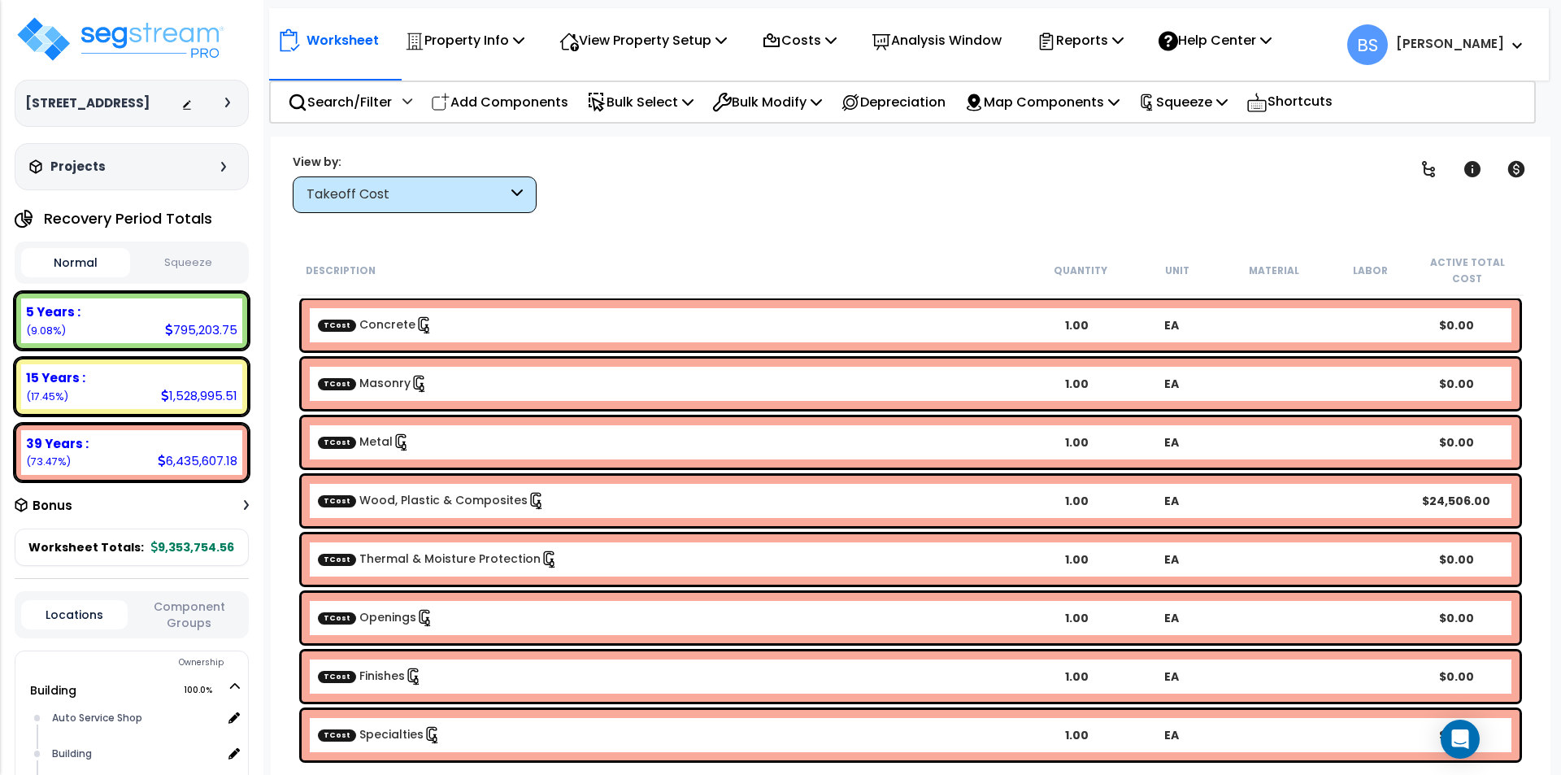
scroll to position [244, 0]
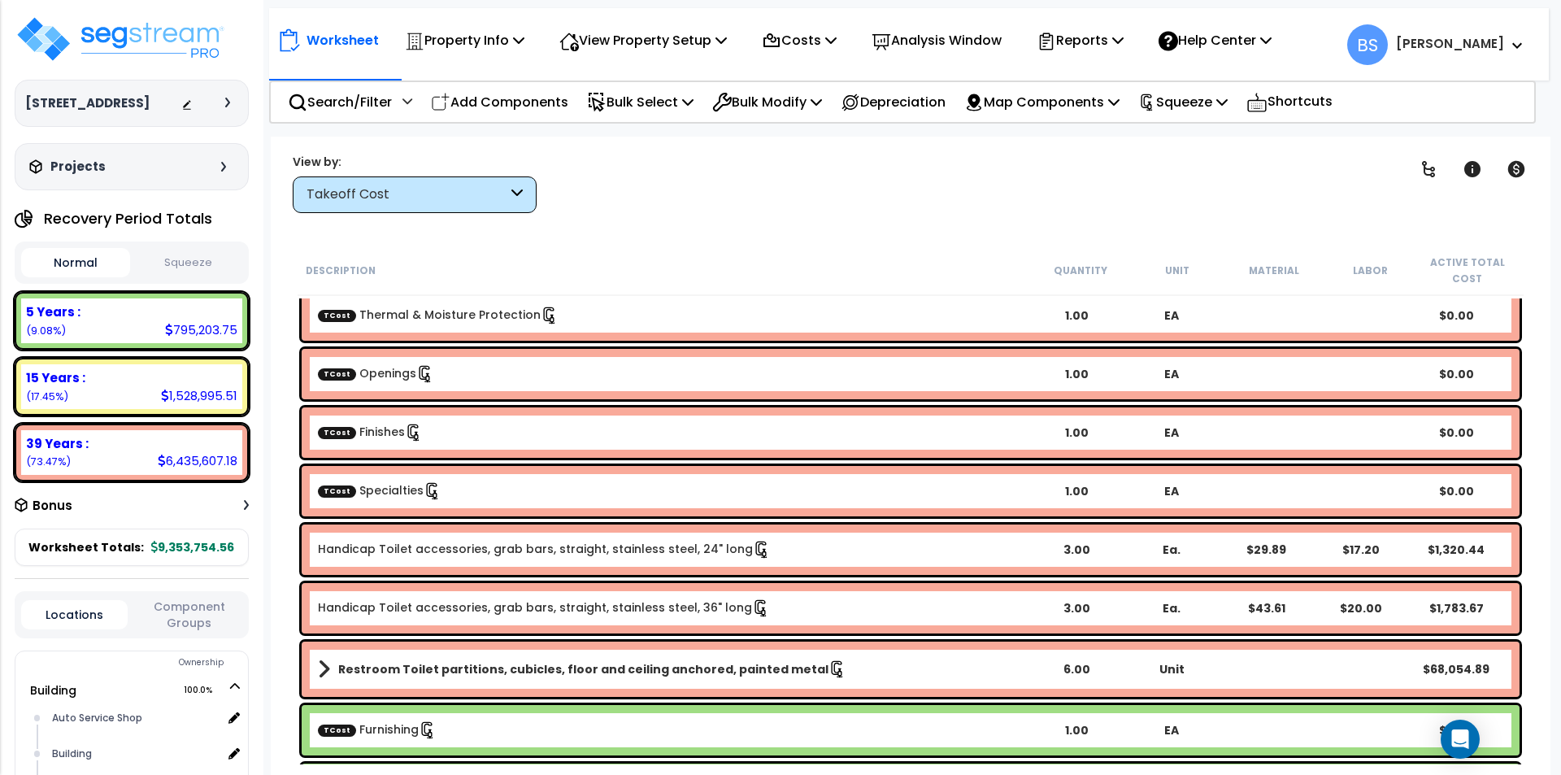
click at [360, 496] on link "TCost Specialties" at bounding box center [380, 490] width 124 height 16
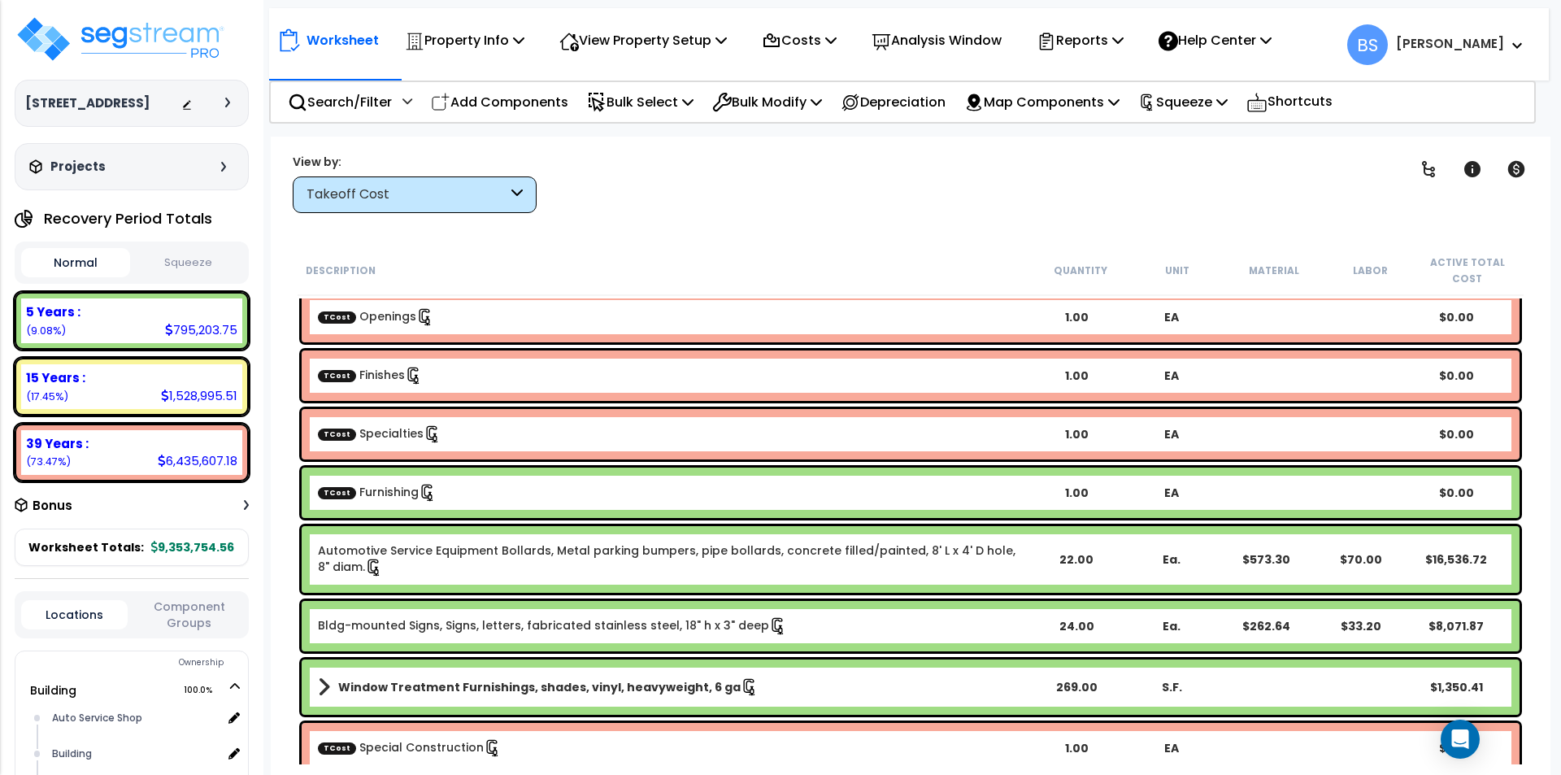
scroll to position [325, 0]
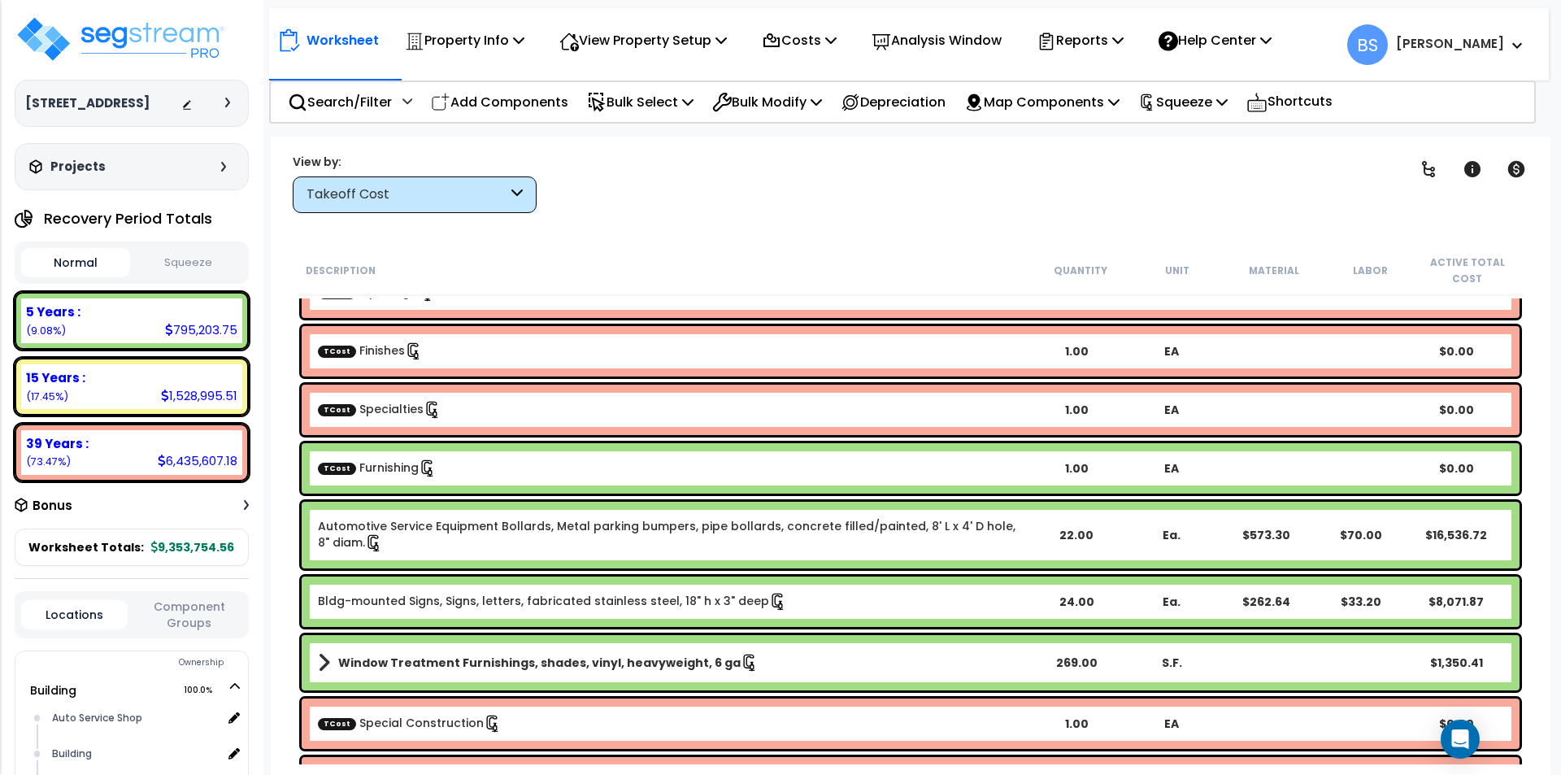
click at [382, 471] on link "TCost Furnishing" at bounding box center [377, 467] width 119 height 16
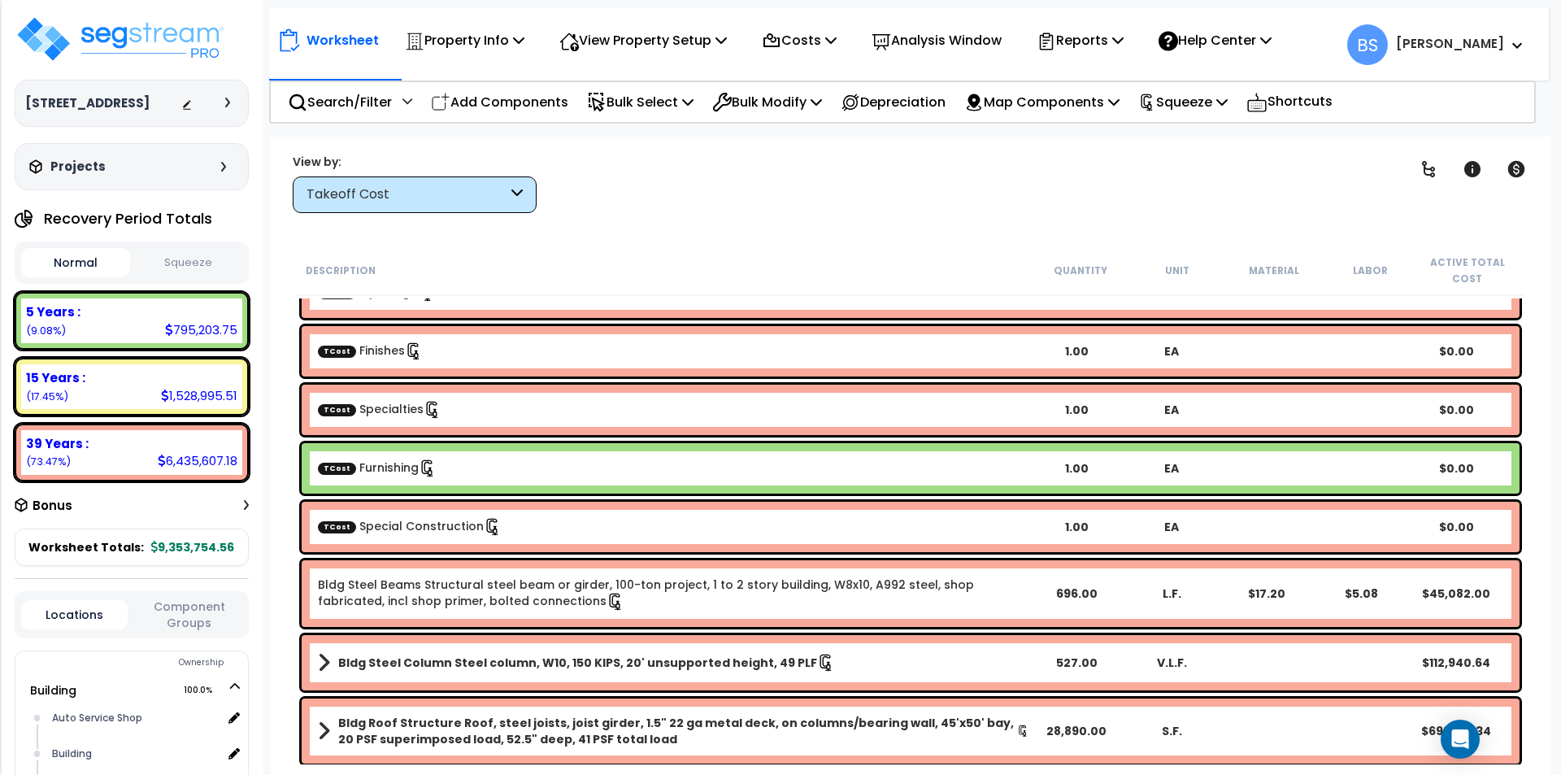
click at [397, 530] on link "TCost Special Construction" at bounding box center [410, 526] width 184 height 16
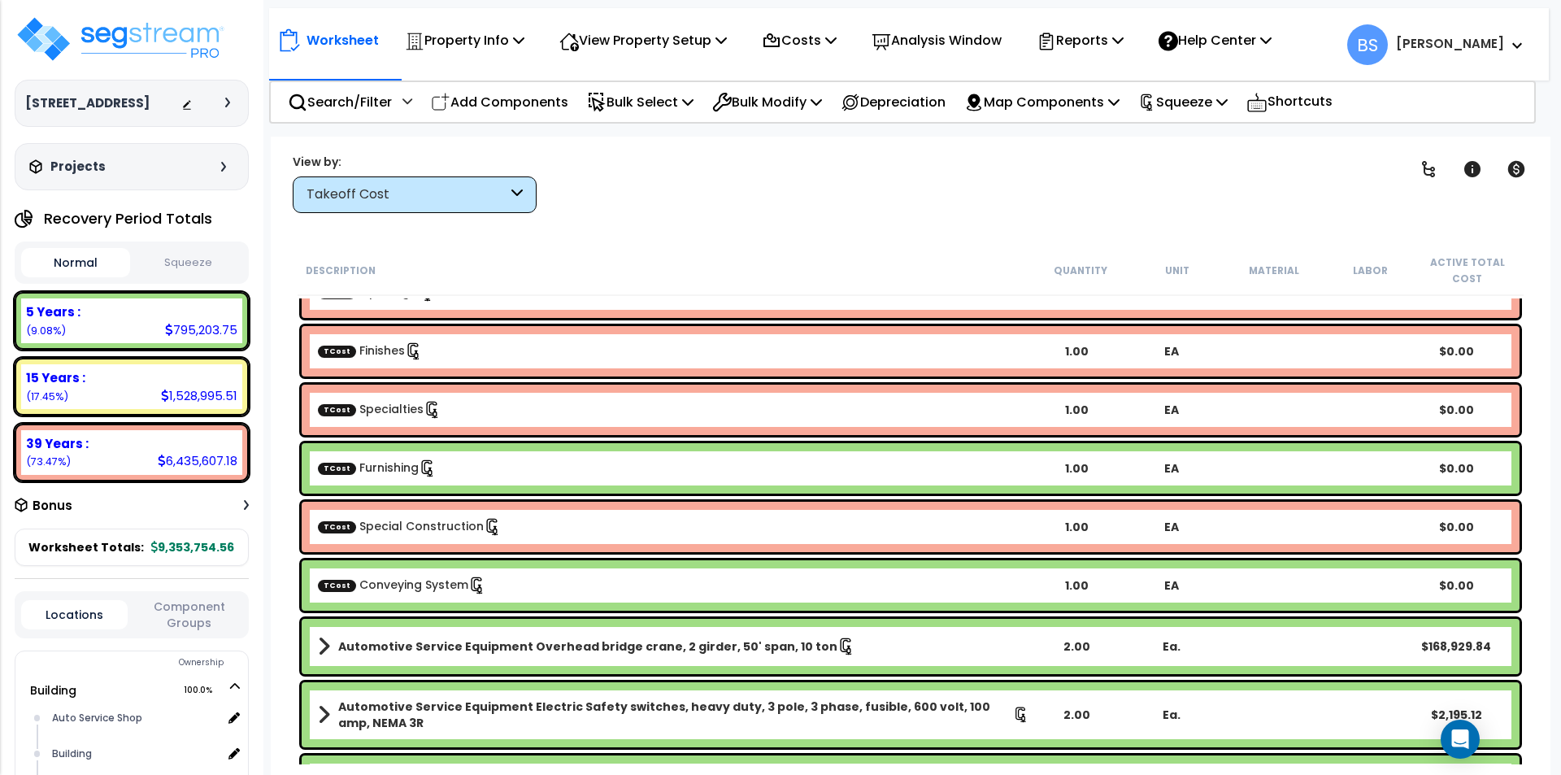
click at [381, 566] on div "TCost Conveying System 1.00 EA $0.00" at bounding box center [911, 585] width 1218 height 50
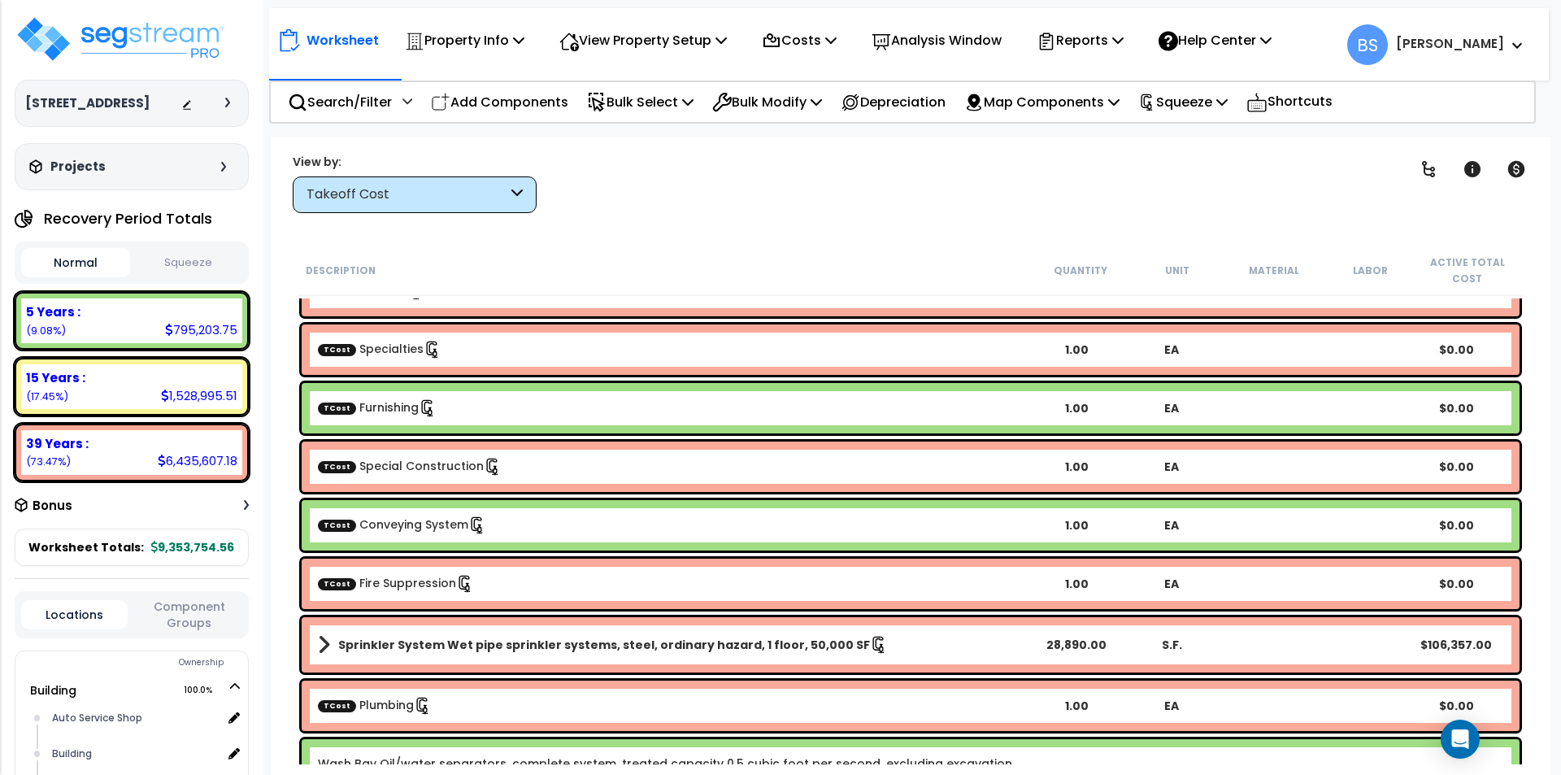
scroll to position [488, 0]
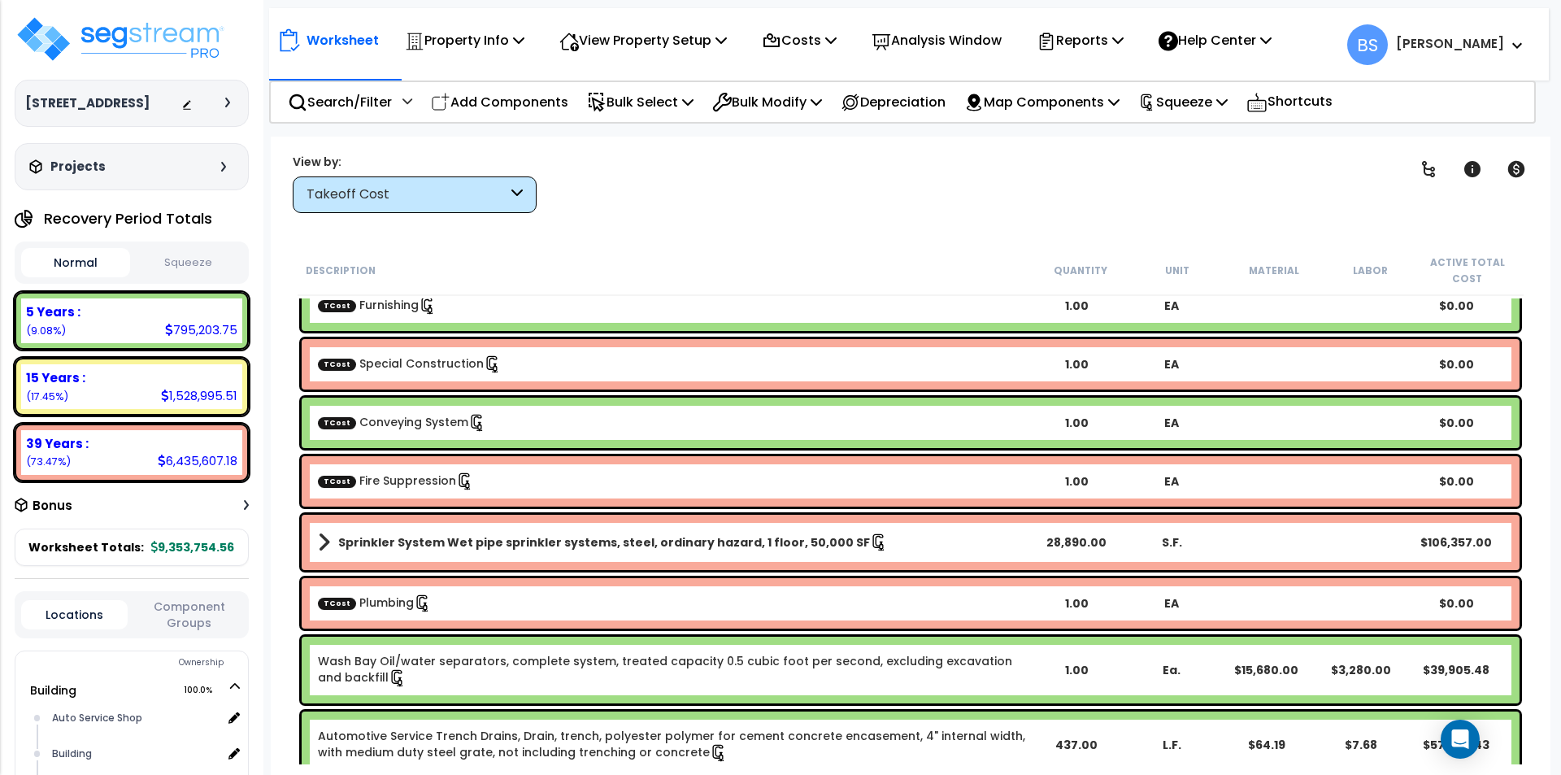
click at [394, 484] on link "TCost Fire Suppression" at bounding box center [396, 480] width 156 height 16
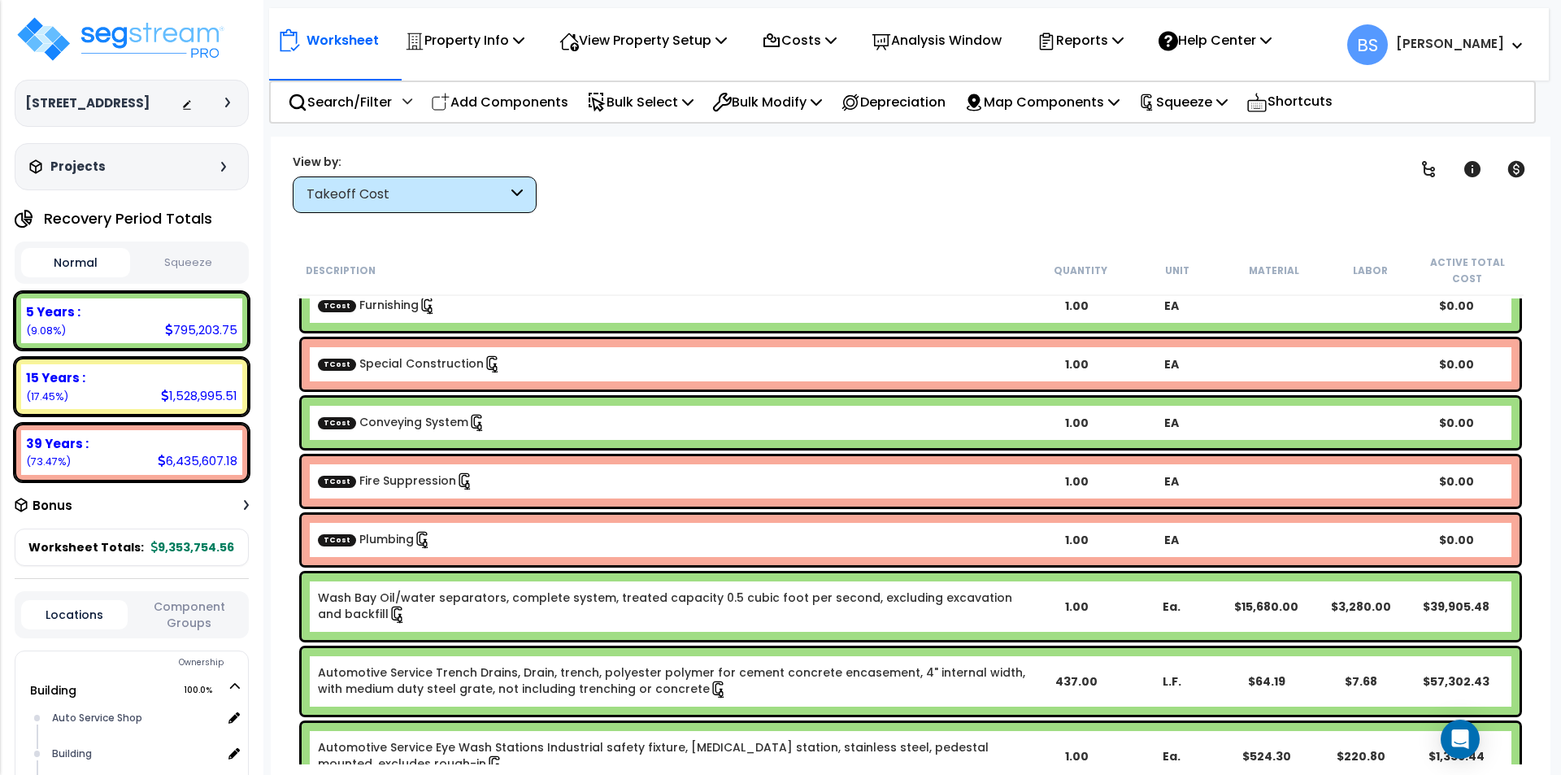
click at [391, 547] on div "TCost Plumbing" at bounding box center [673, 540] width 711 height 18
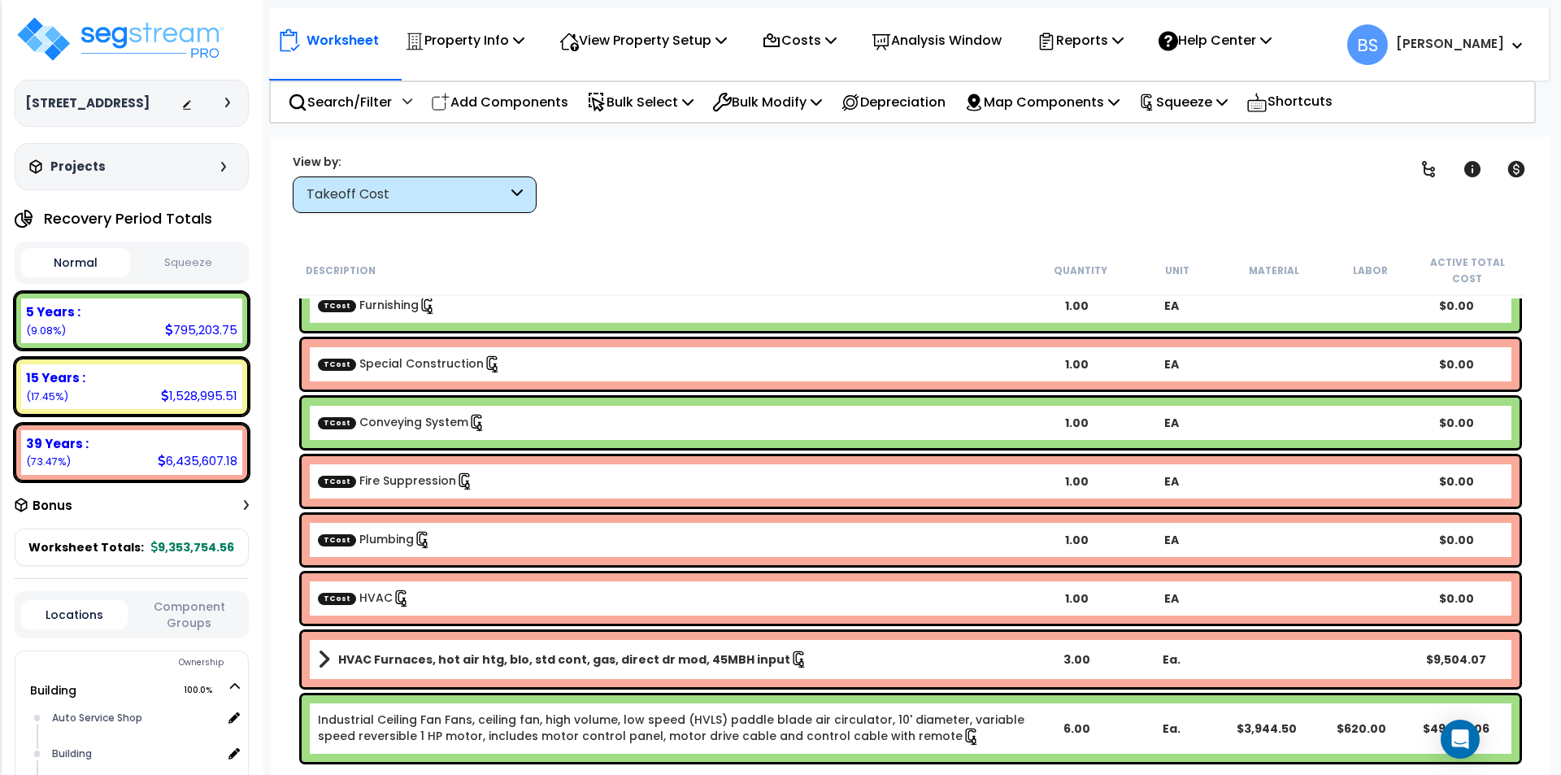
click at [457, 596] on div "TCost HVAC" at bounding box center [673, 598] width 711 height 18
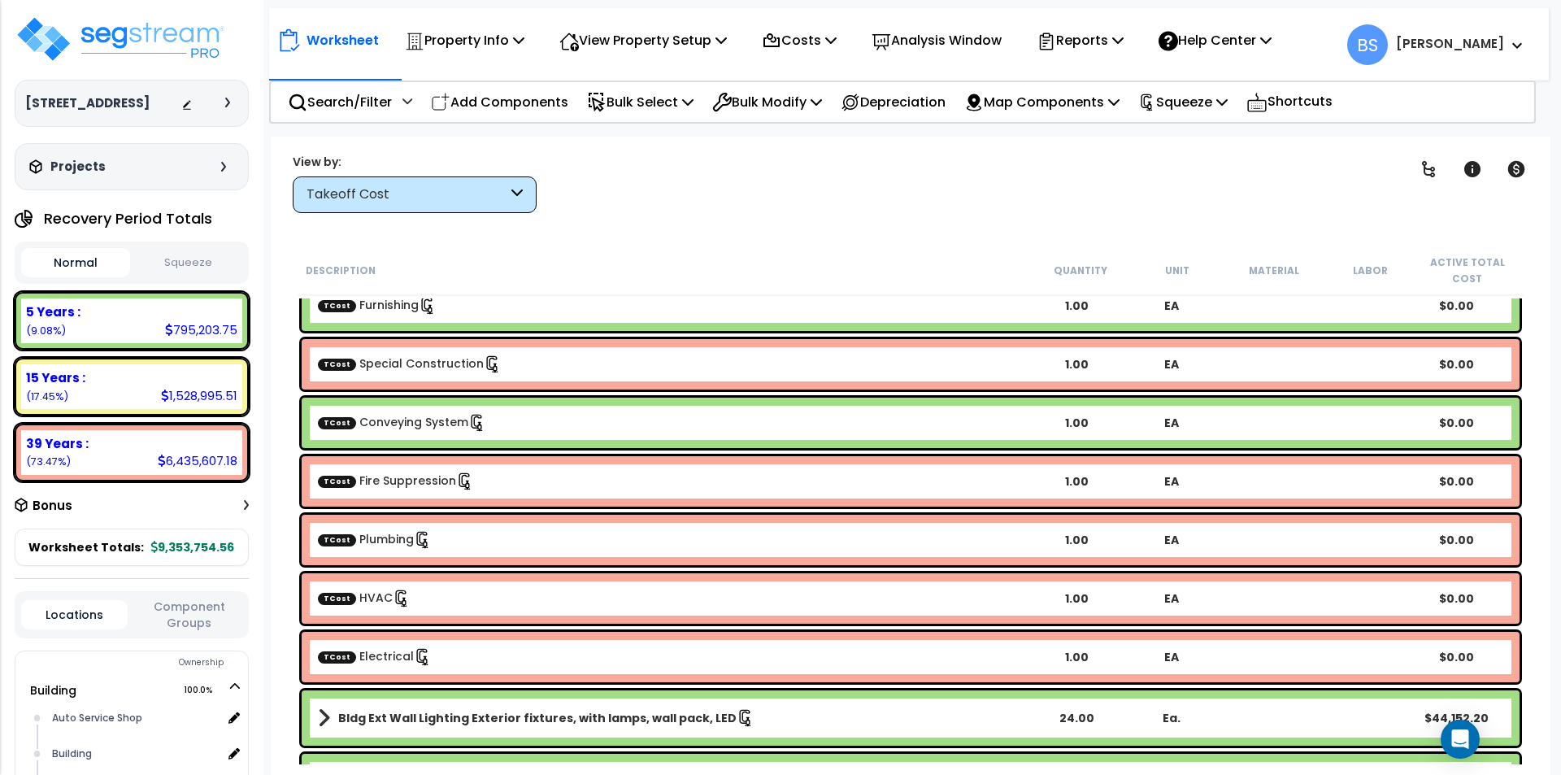
click at [472, 657] on div "TCost Electrical" at bounding box center [673, 657] width 711 height 18
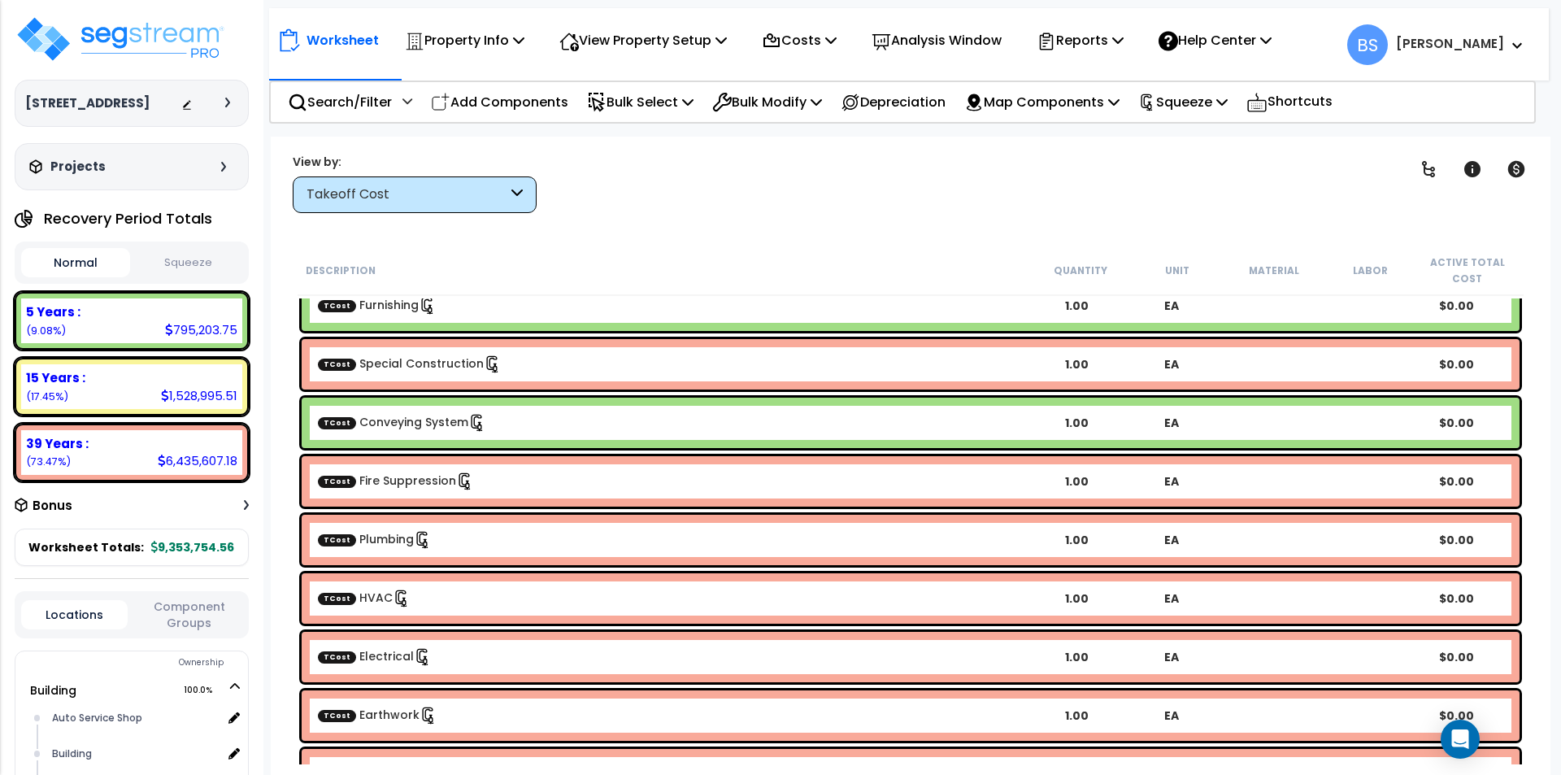
click at [427, 706] on icon at bounding box center [428, 715] width 18 height 18
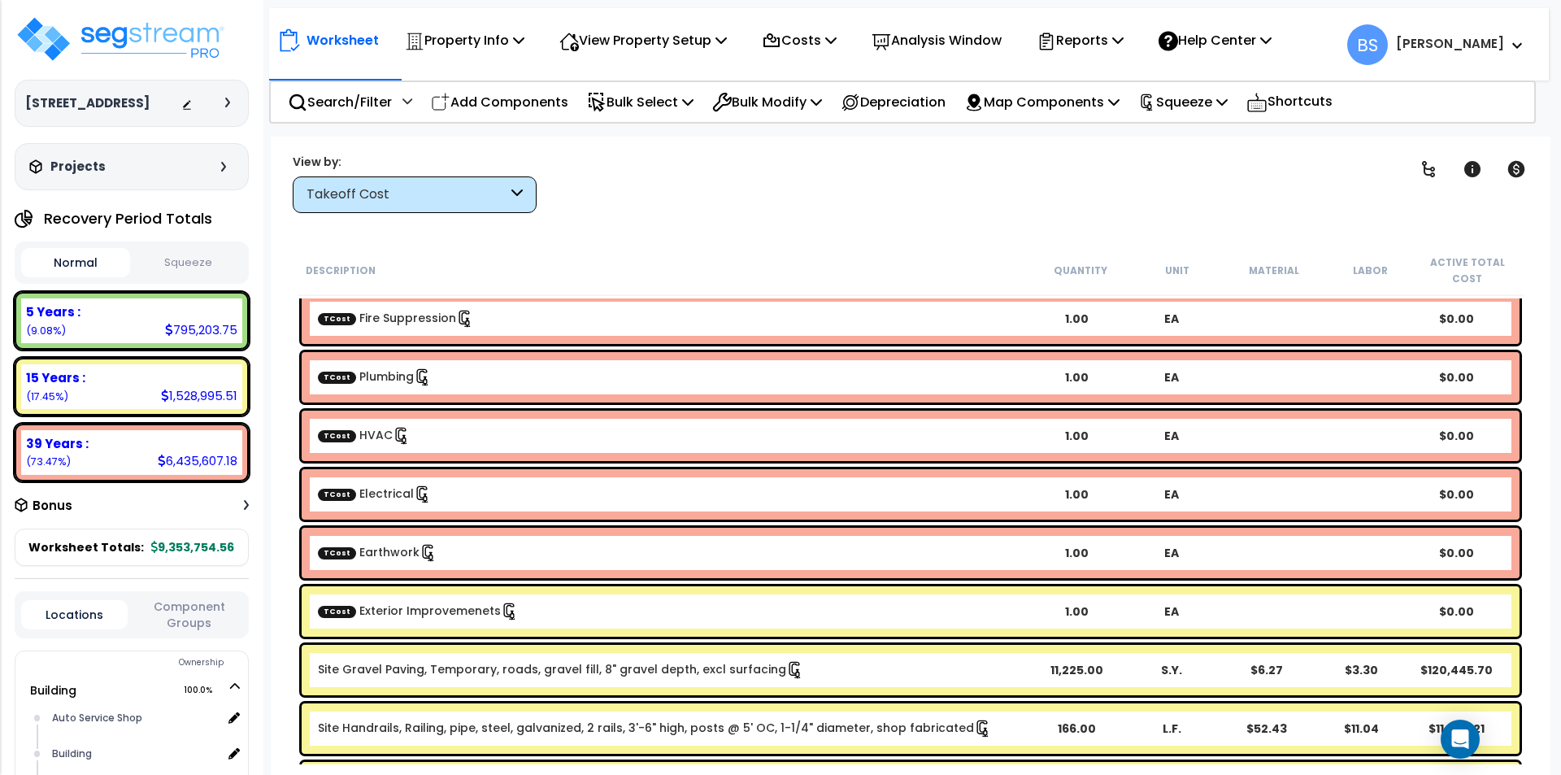
click at [431, 613] on link "TCost Exterior Improvemenets" at bounding box center [418, 610] width 201 height 16
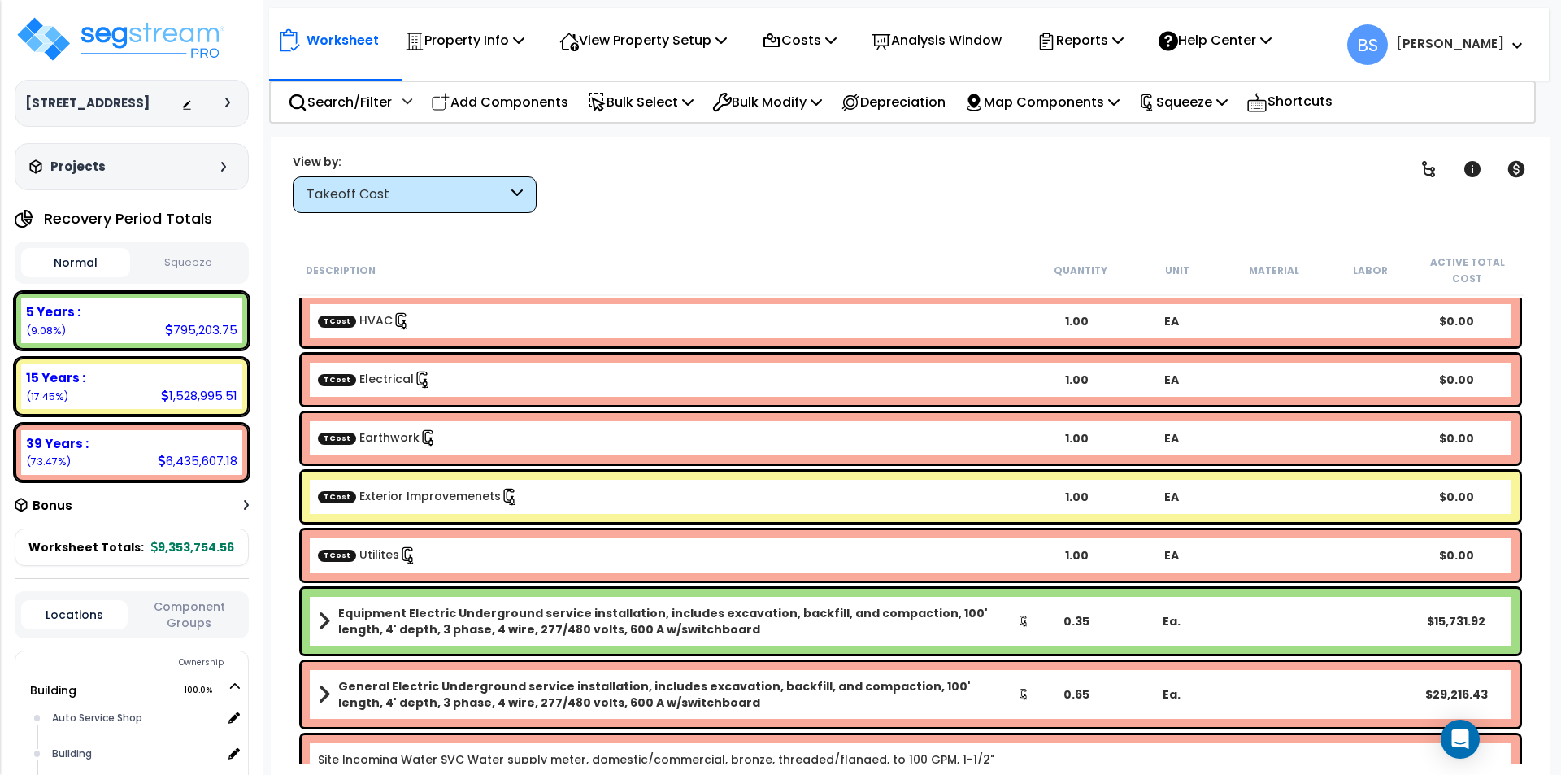
scroll to position [813, 0]
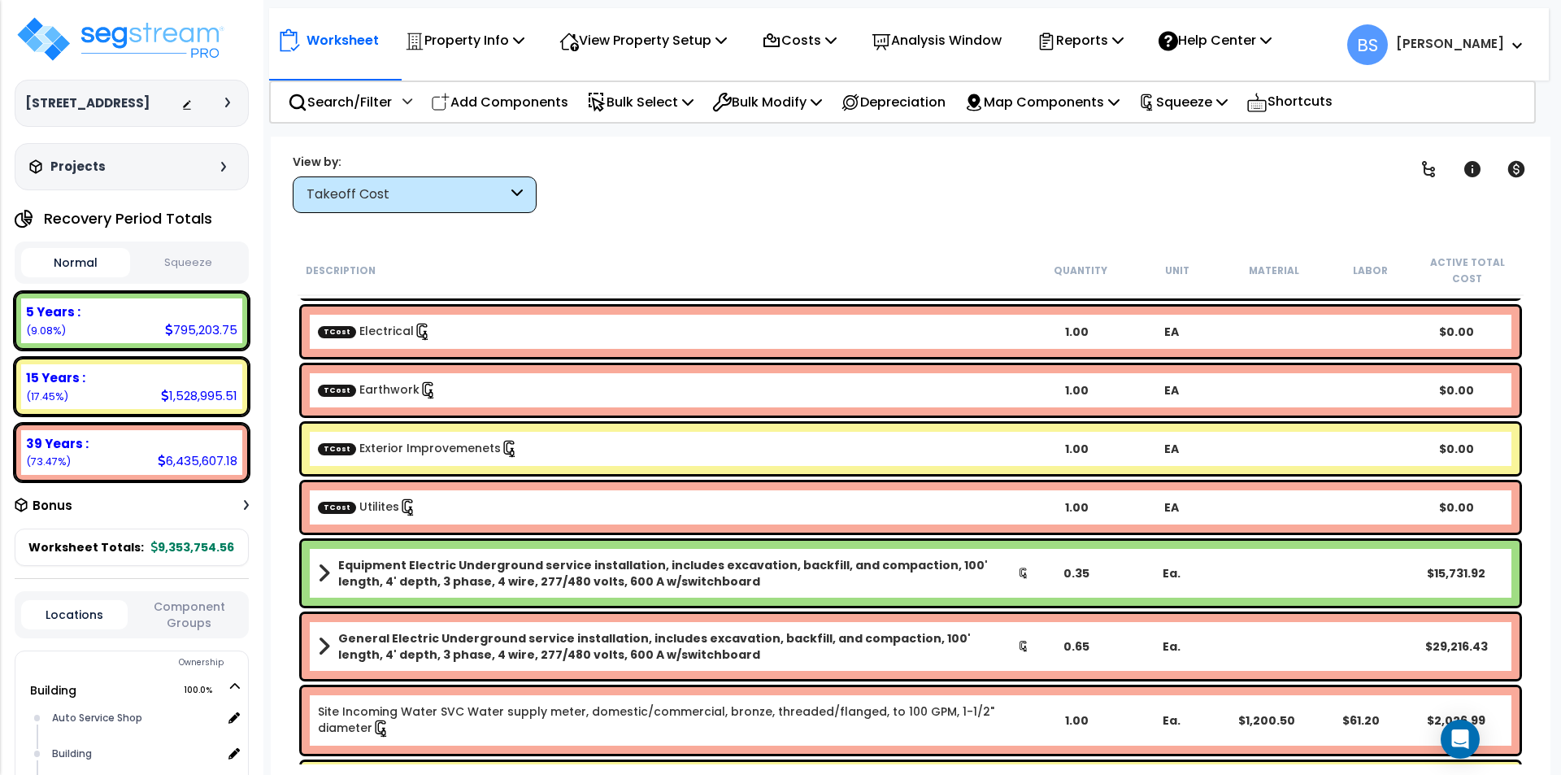
click at [430, 518] on div "TCost Utilites 1.00 EA $0.00" at bounding box center [911, 507] width 1218 height 50
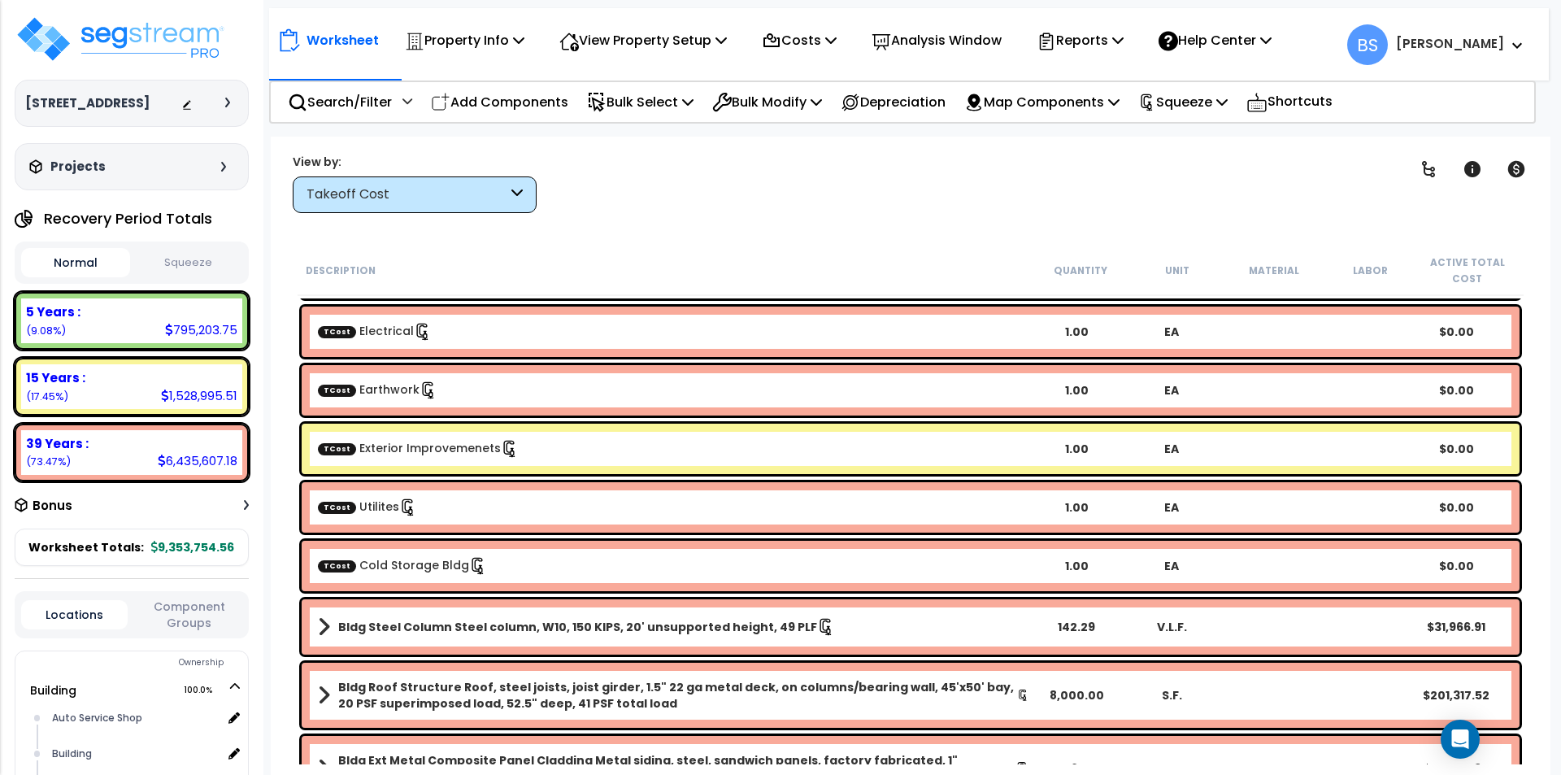
click at [419, 509] on div "TCost Utilites" at bounding box center [673, 507] width 711 height 18
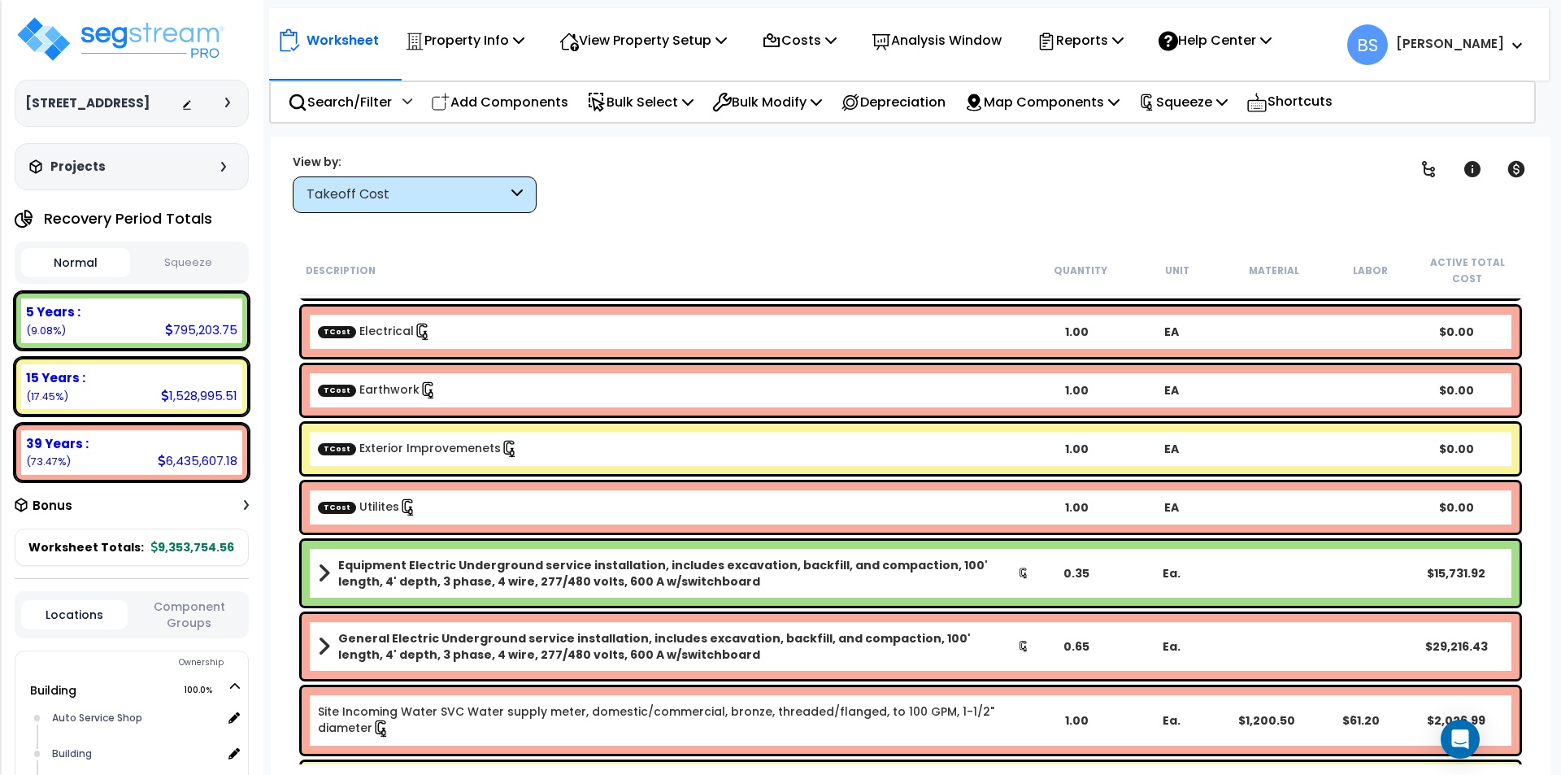
click at [444, 509] on div "TCost Utilites" at bounding box center [673, 507] width 711 height 18
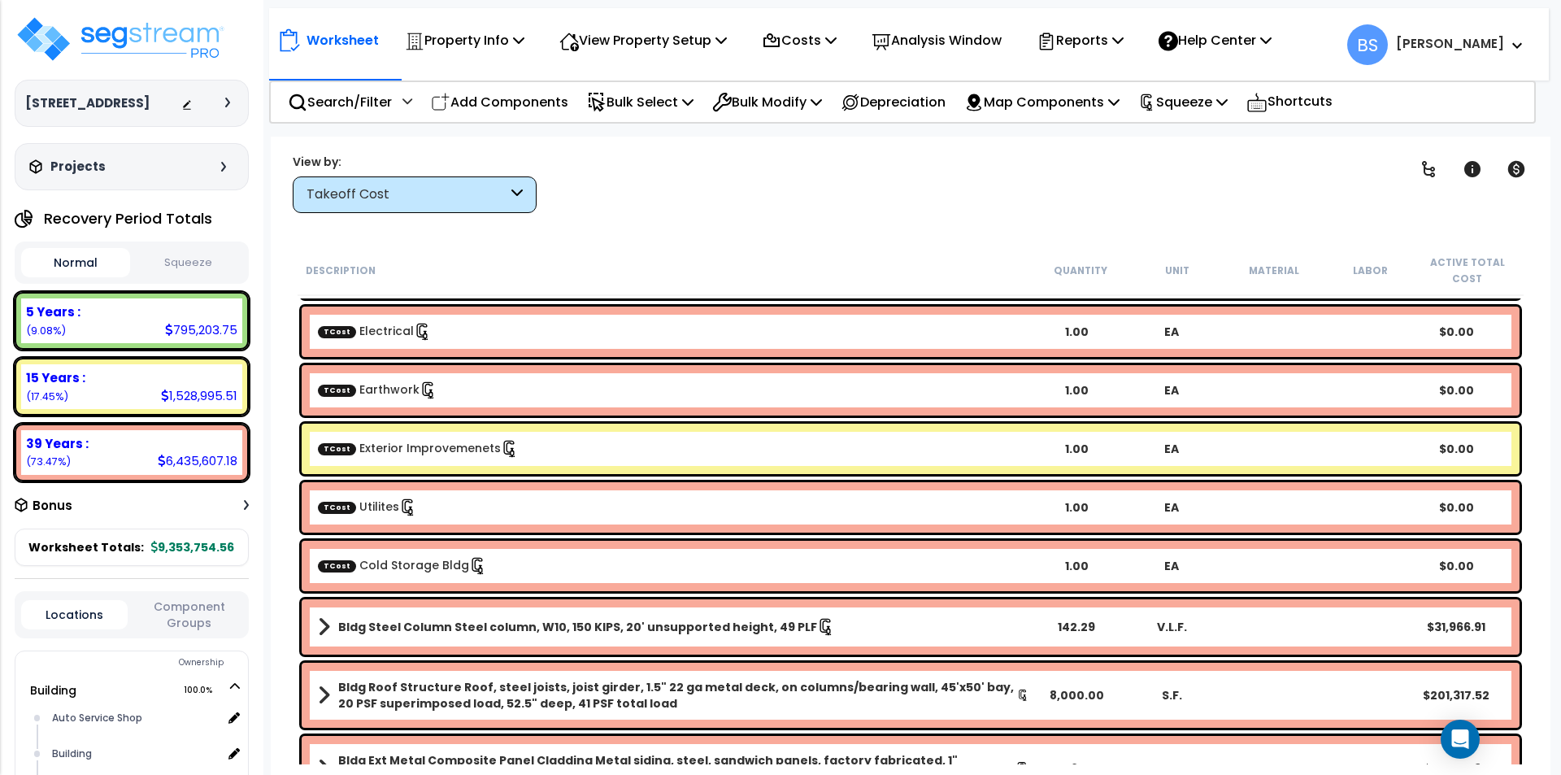
click at [427, 567] on link "TCost Cold Storage Bldg" at bounding box center [402, 565] width 169 height 16
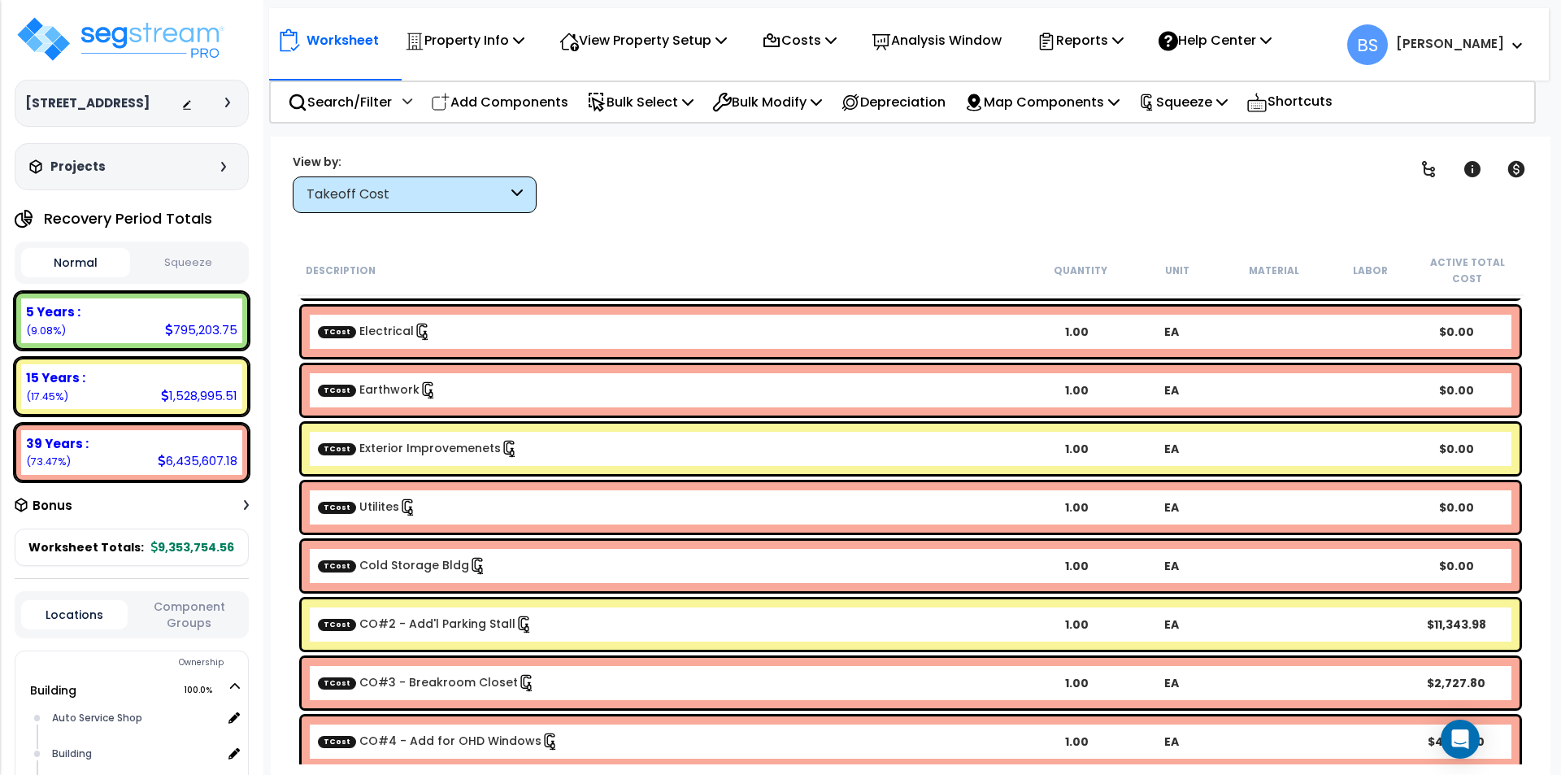
click at [427, 567] on link "TCost Cold Storage Bldg" at bounding box center [402, 565] width 169 height 16
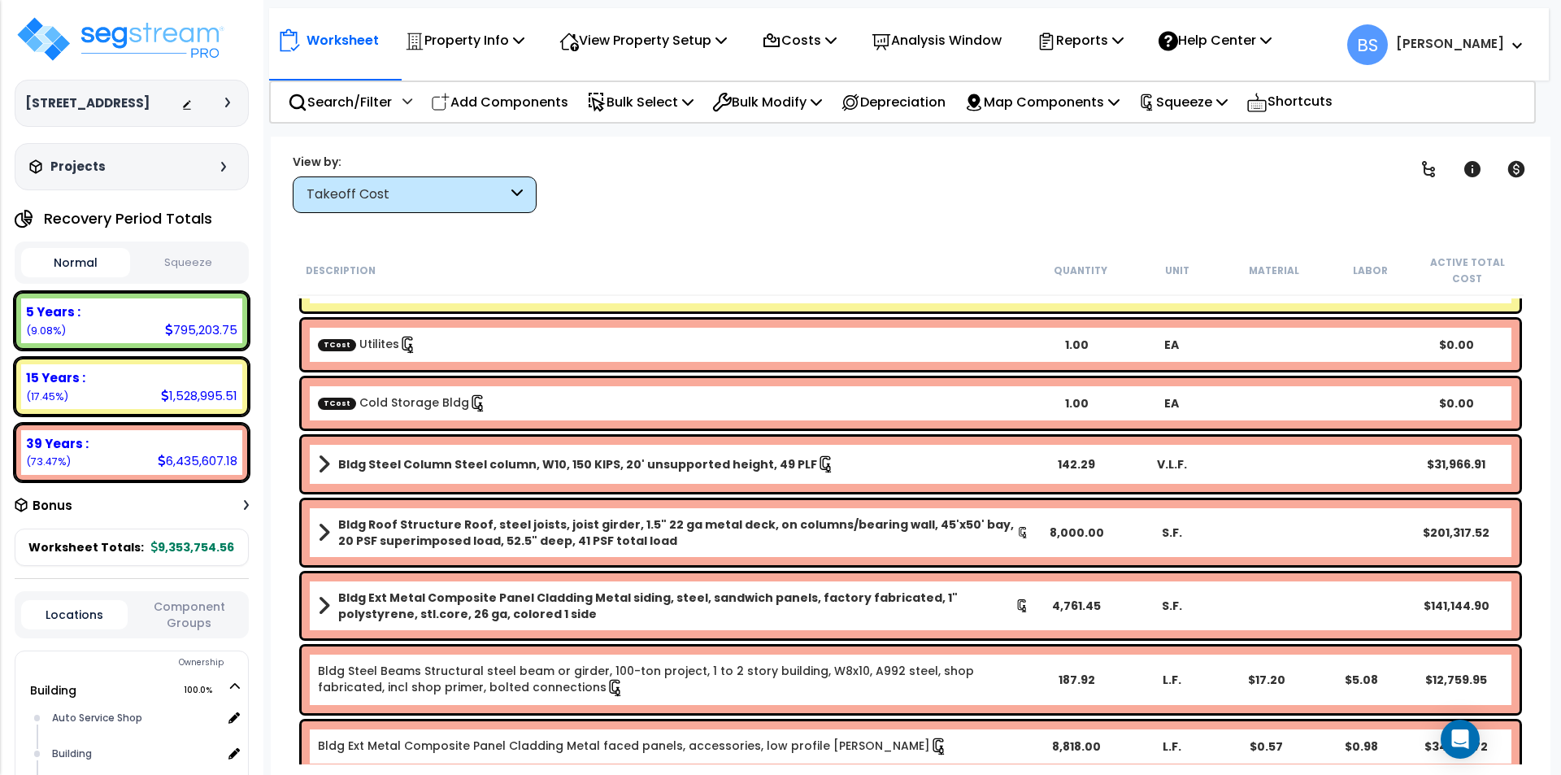
scroll to position [1057, 0]
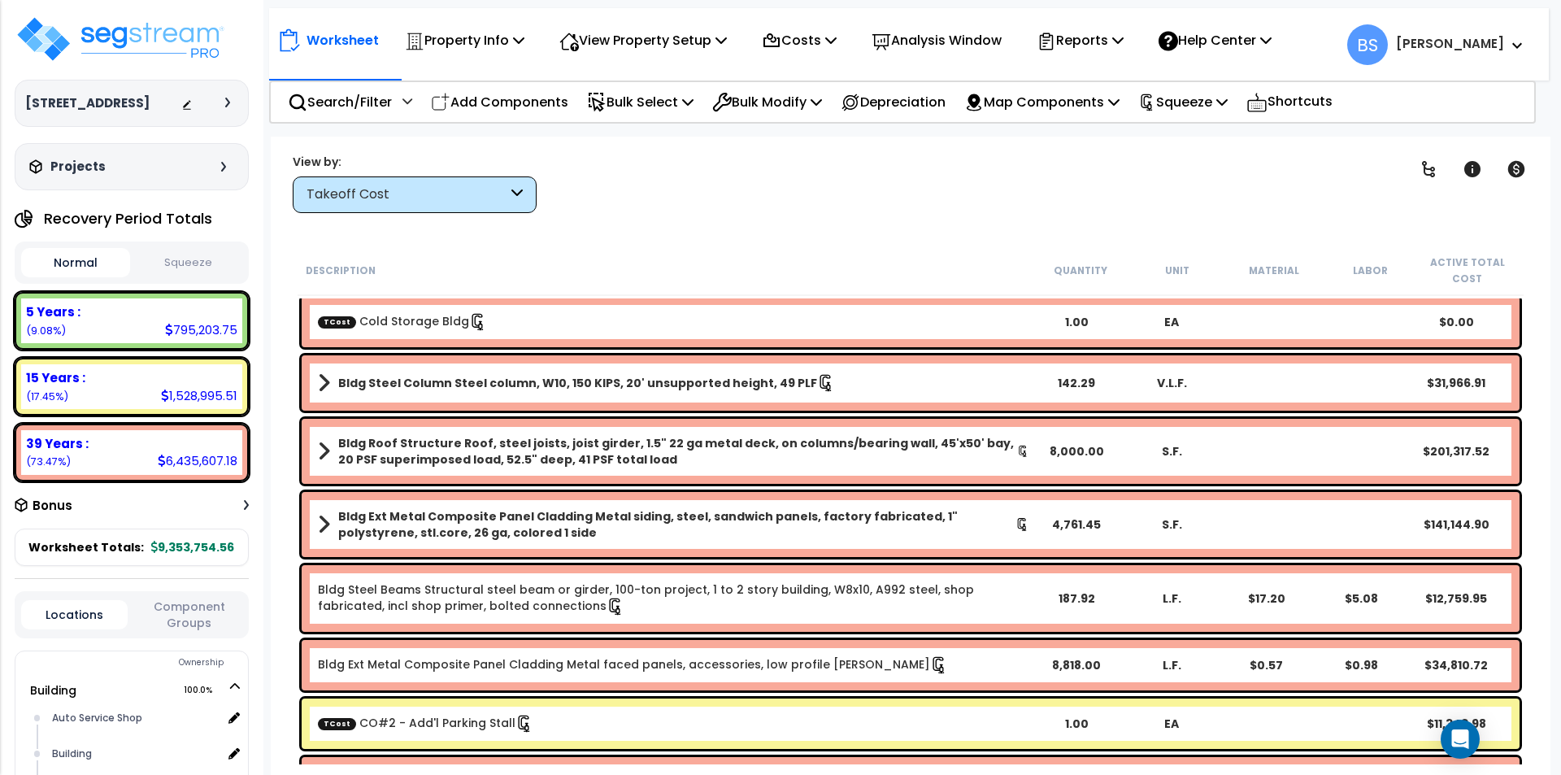
click at [559, 312] on div "TCost Cold Storage Bldg 1.00 EA $0.00" at bounding box center [911, 322] width 1218 height 50
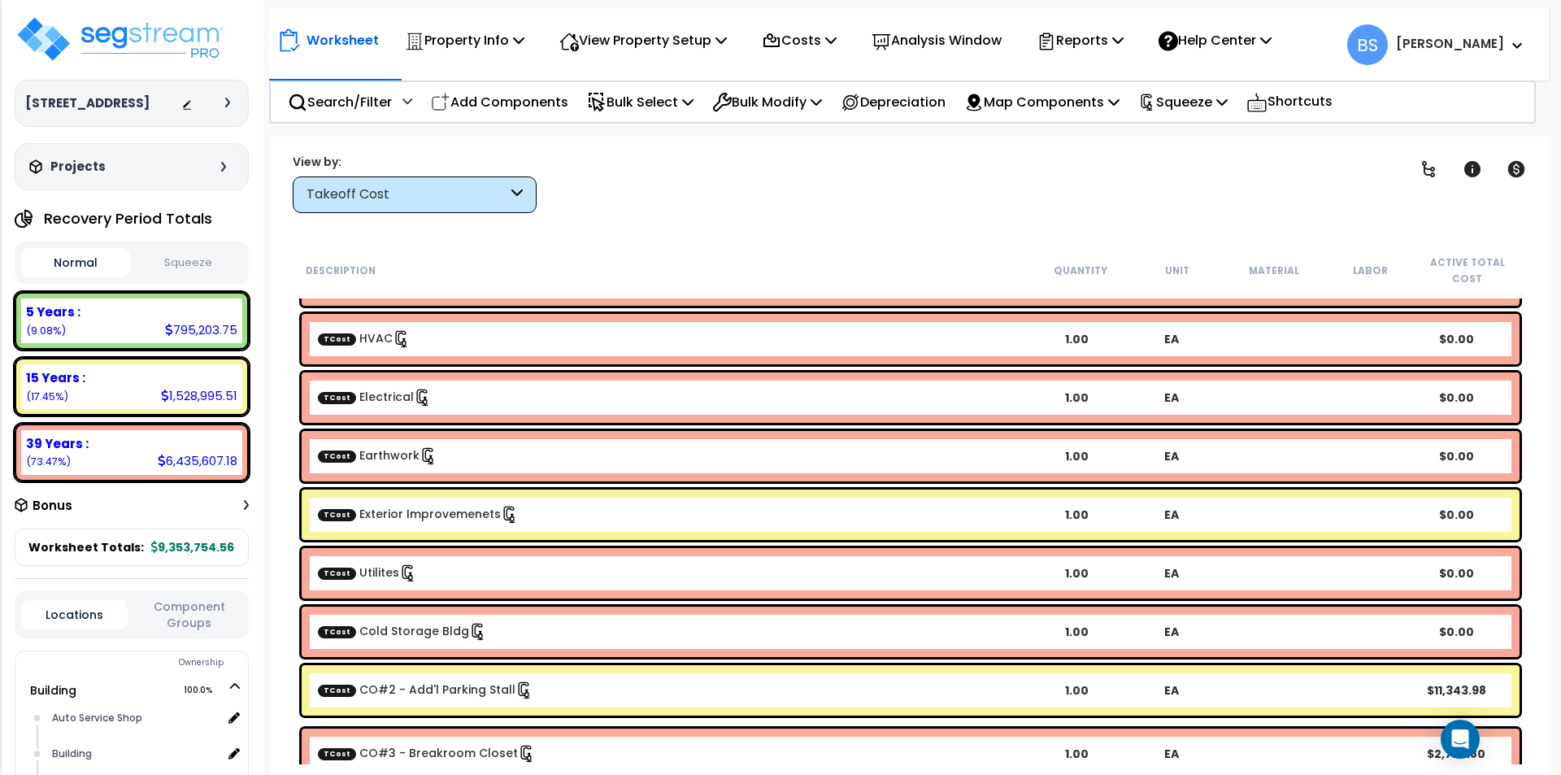
scroll to position [742, 0]
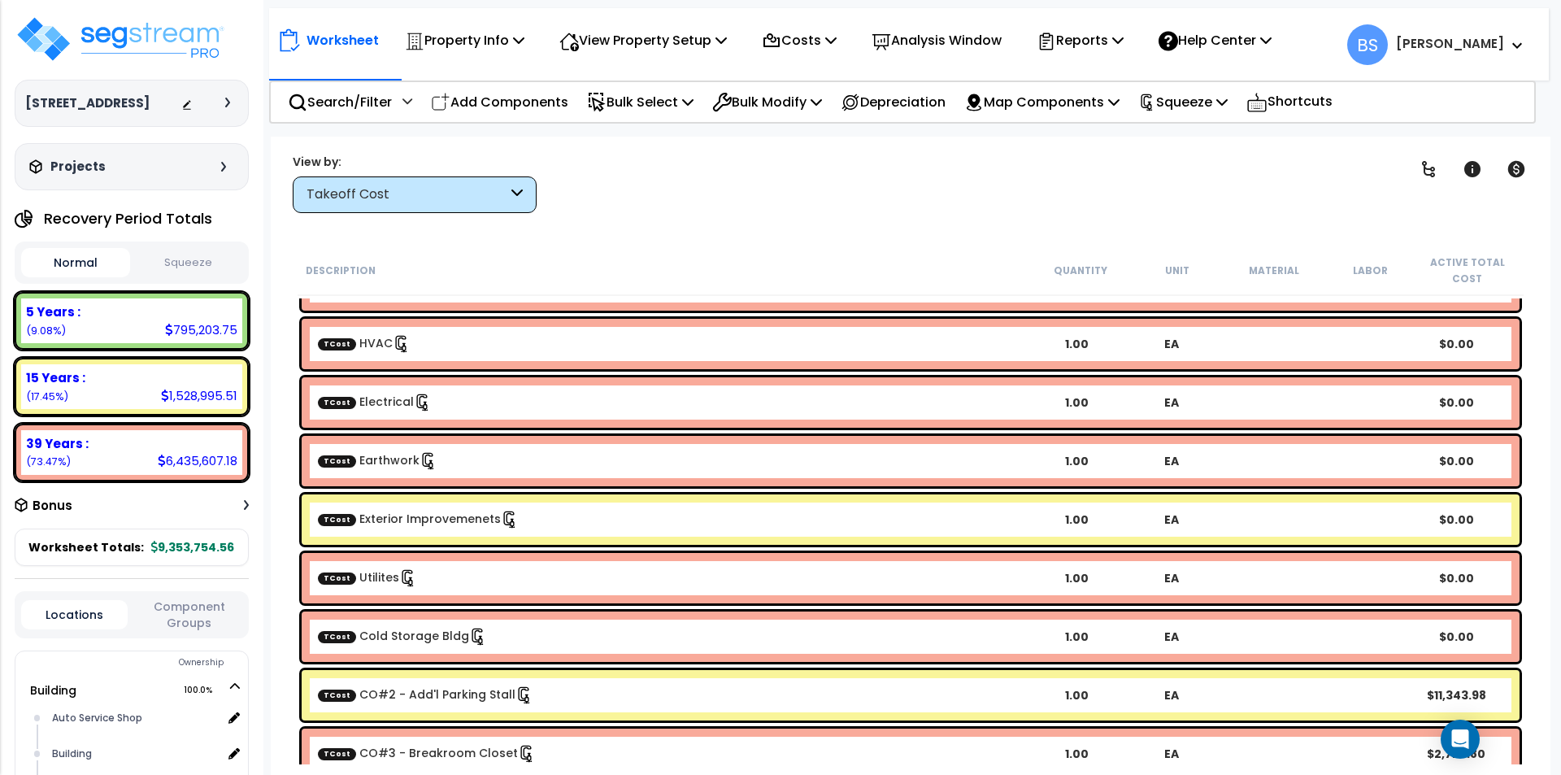
click at [214, 274] on button "Squeeze" at bounding box center [188, 263] width 109 height 28
click at [979, 198] on div "Clear Filters" at bounding box center [967, 183] width 821 height 60
click at [1228, 101] on p "Squeeze" at bounding box center [1182, 102] width 89 height 22
click at [1214, 115] on div "Squeeze" at bounding box center [1182, 102] width 89 height 38
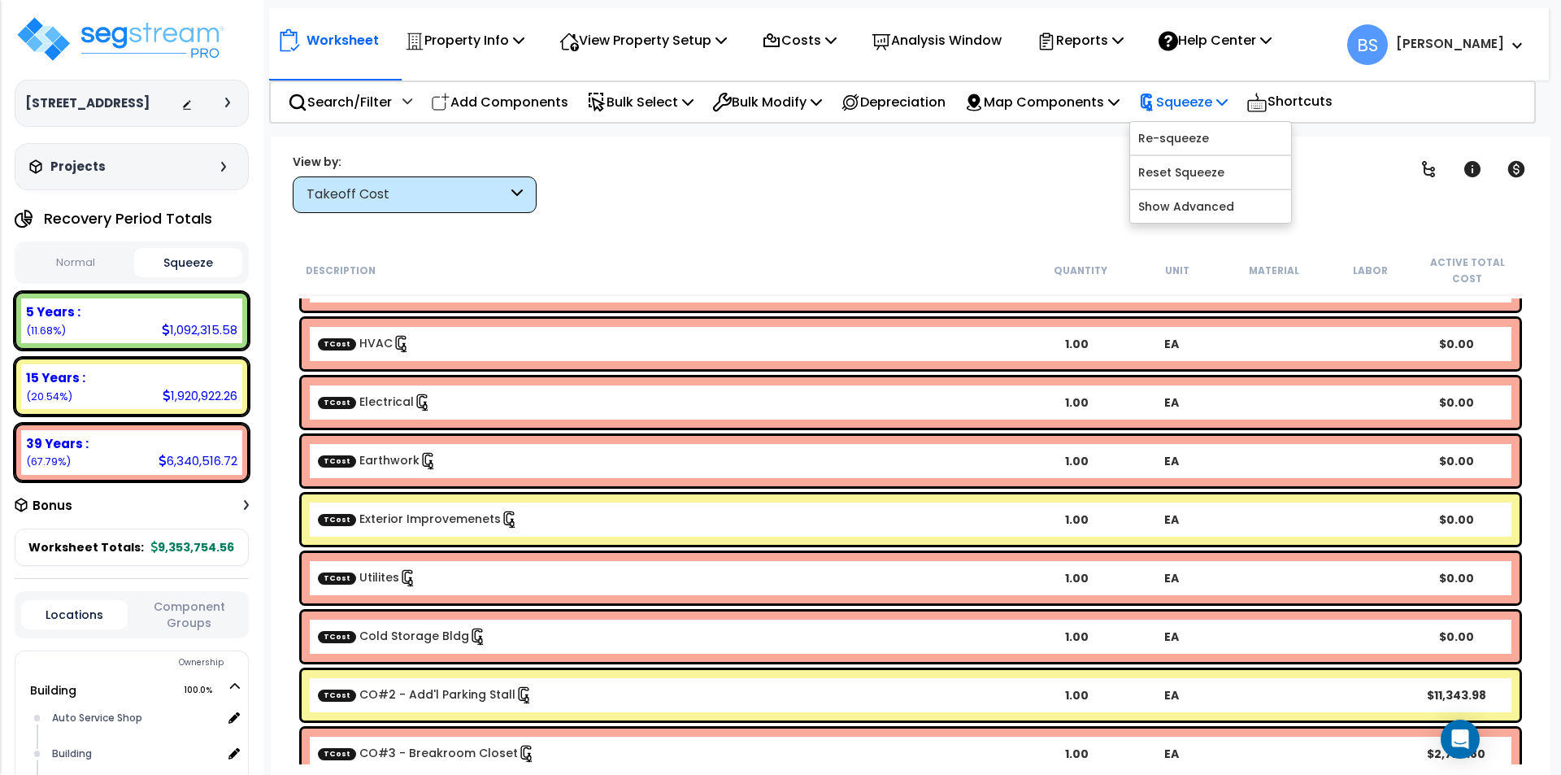
click at [1214, 115] on div "Squeeze" at bounding box center [1182, 102] width 89 height 38
click at [1121, 54] on div "Reports" at bounding box center [1080, 40] width 87 height 38
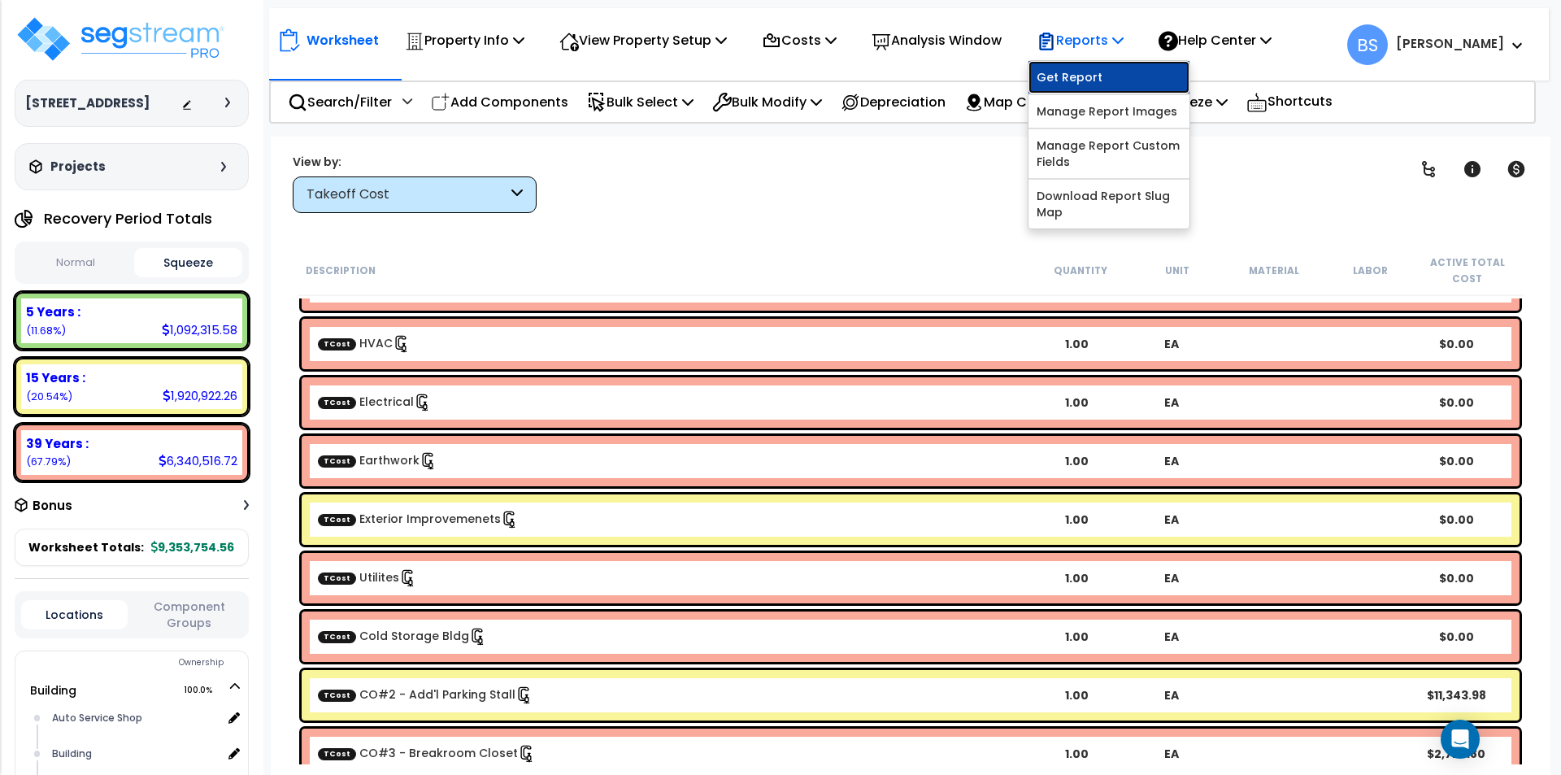
click at [1111, 71] on link "Get Report" at bounding box center [1108, 77] width 161 height 33
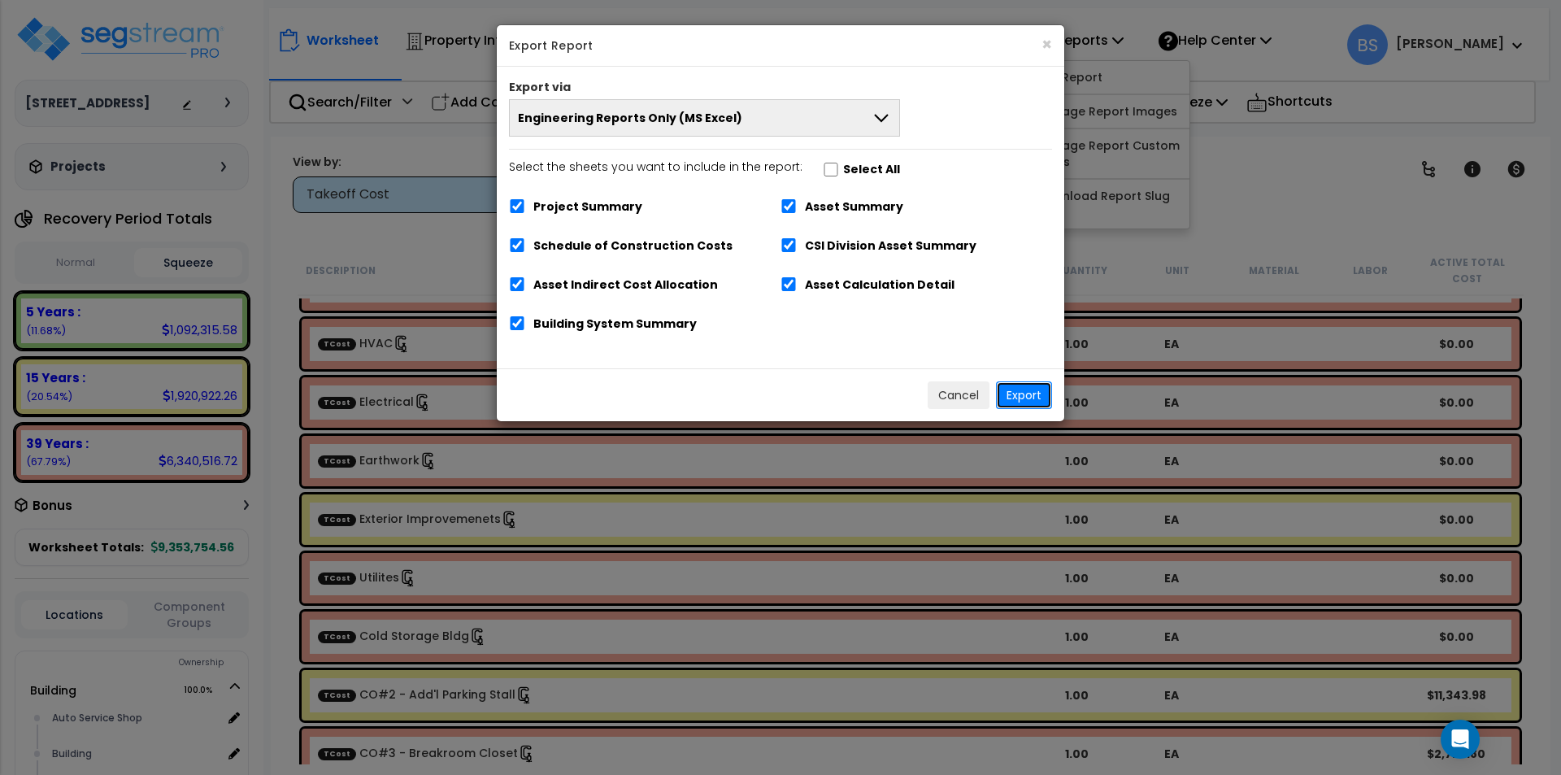
click at [1030, 401] on button "Export" at bounding box center [1024, 395] width 56 height 28
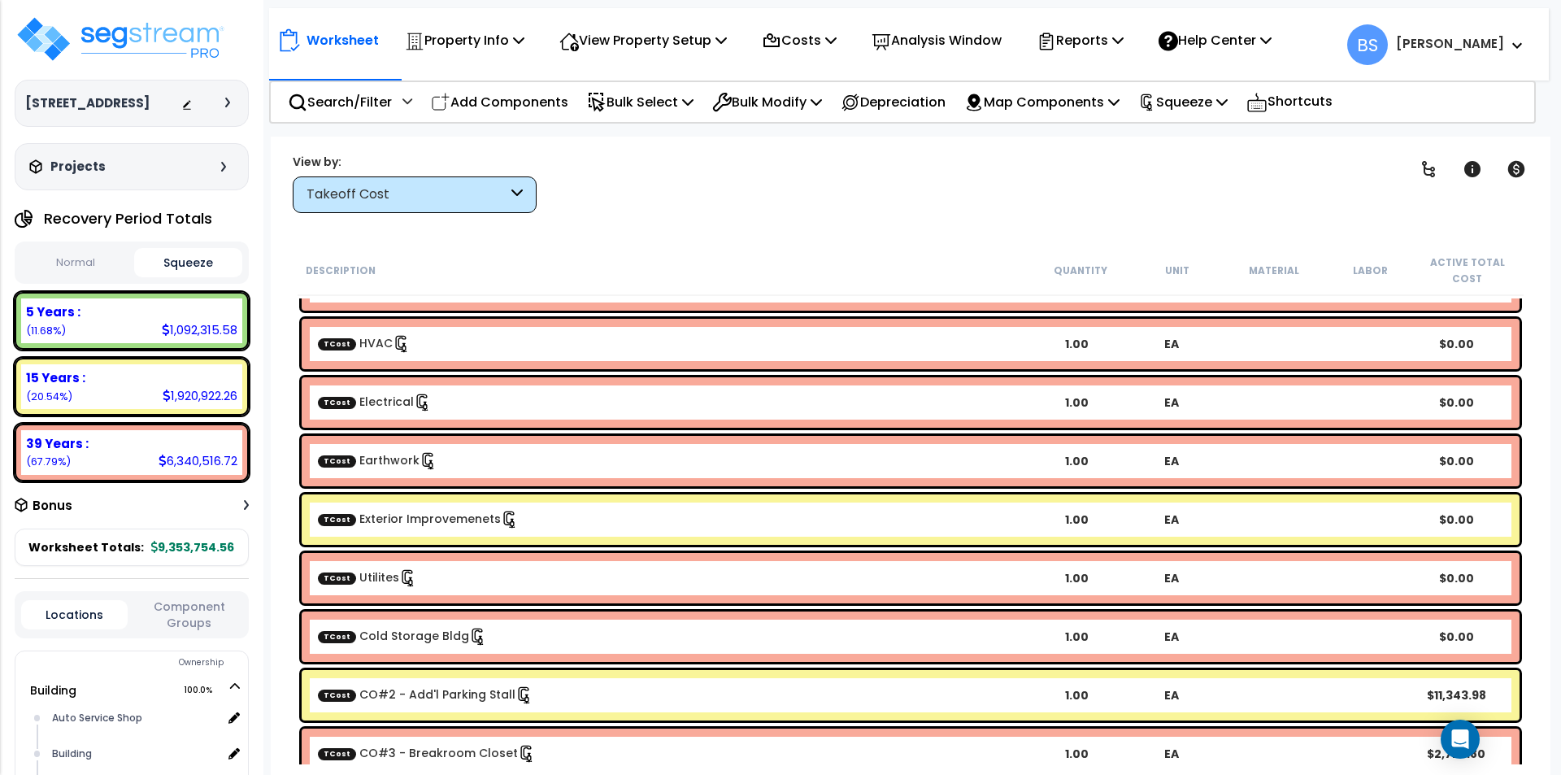
click at [83, 475] on div "39 Years : 6,340,516.72 (67.79%)" at bounding box center [131, 452] width 221 height 45
click at [66, 452] on b "39 Years :" at bounding box center [57, 443] width 63 height 17
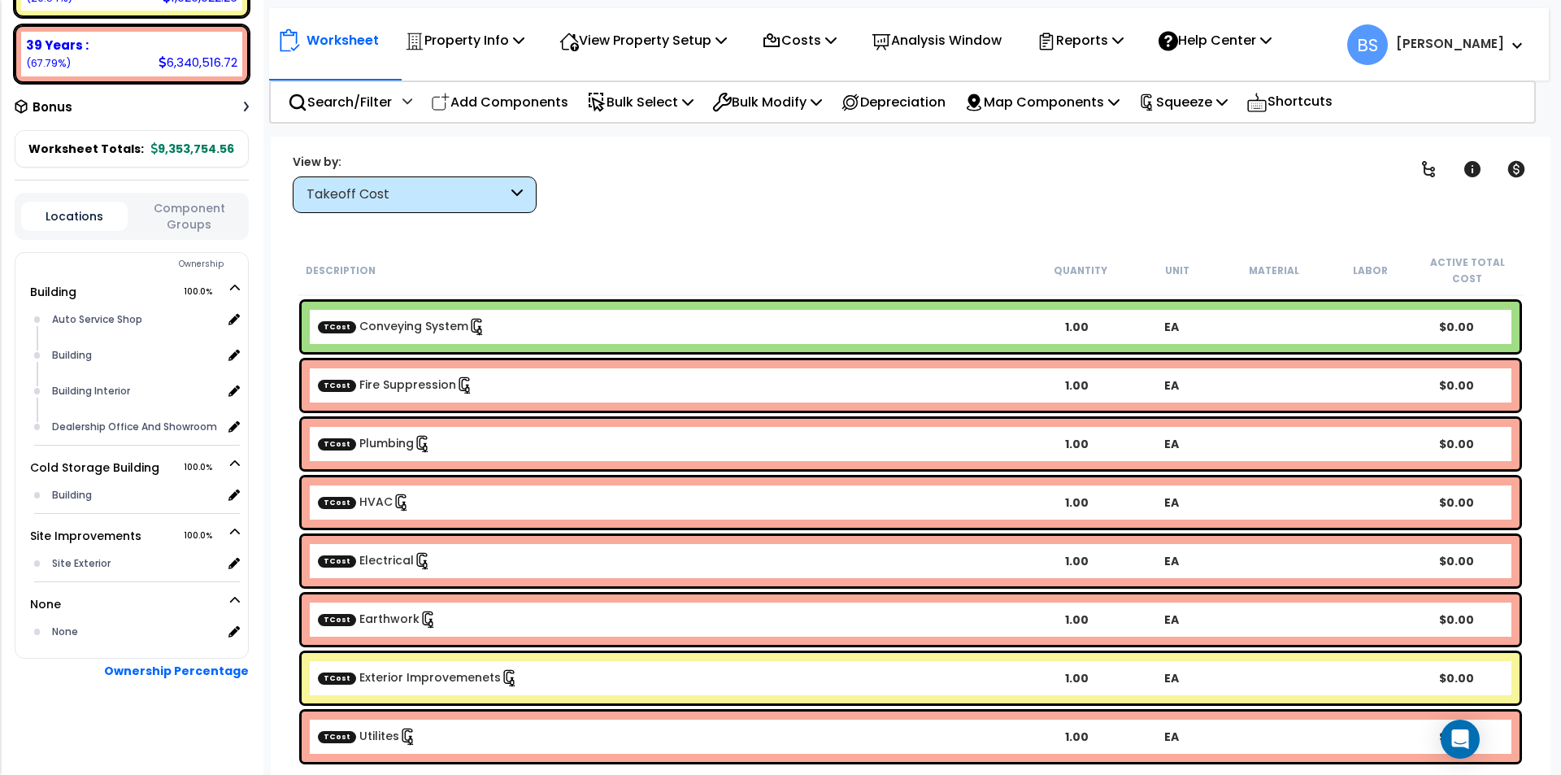
scroll to position [417, 0]
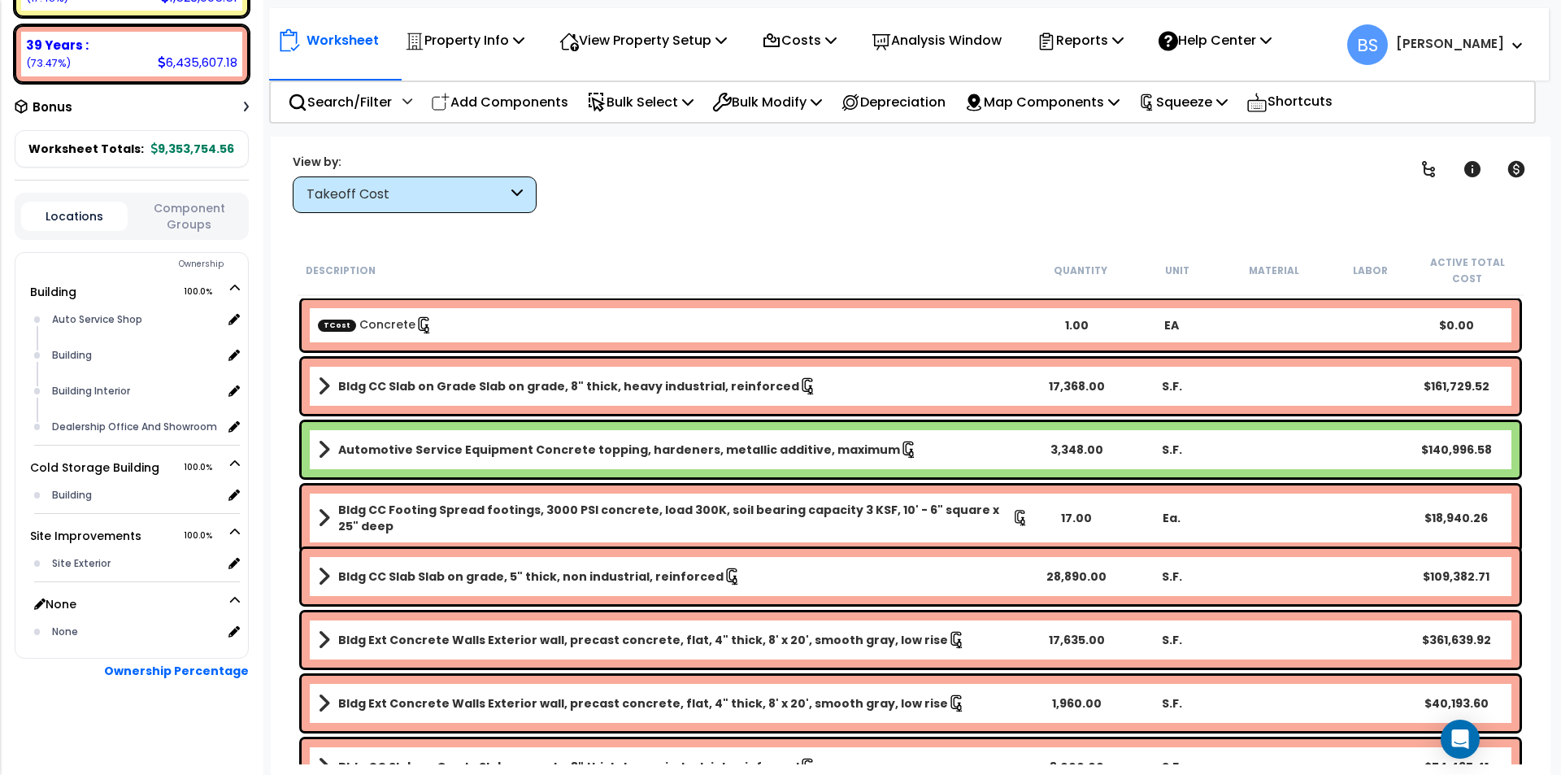
scroll to position [415, 0]
click at [76, 566] on div "Site Exterior" at bounding box center [135, 564] width 174 height 20
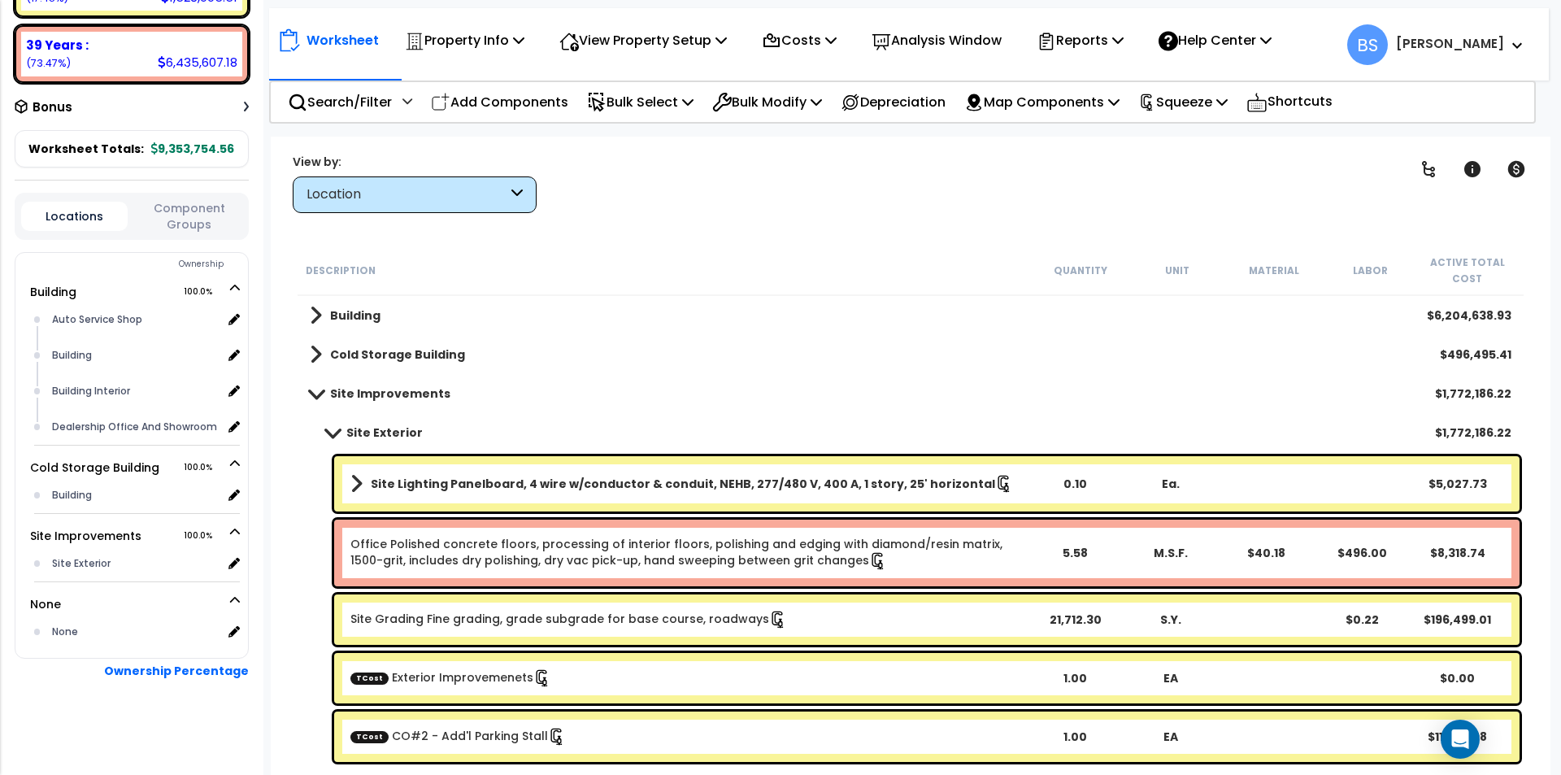
click at [445, 550] on link "Office Polished concrete floors, processing of interior floors, polishing and e…" at bounding box center [676, 552] width 652 height 33
click at [446, 550] on link "Office Polished concrete floors, processing of interior floors, polishing and e…" at bounding box center [676, 552] width 652 height 33
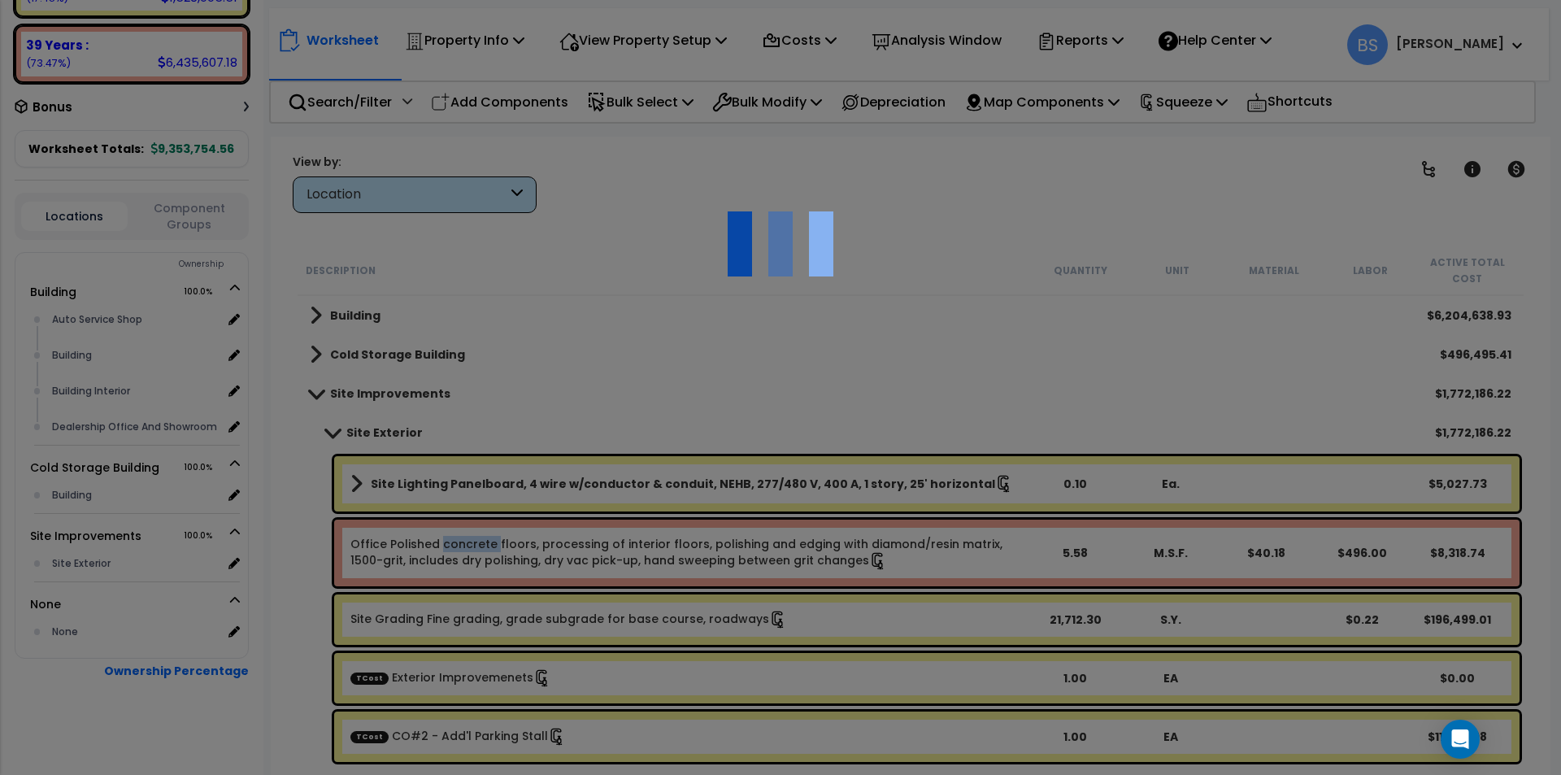
select select "43566971"
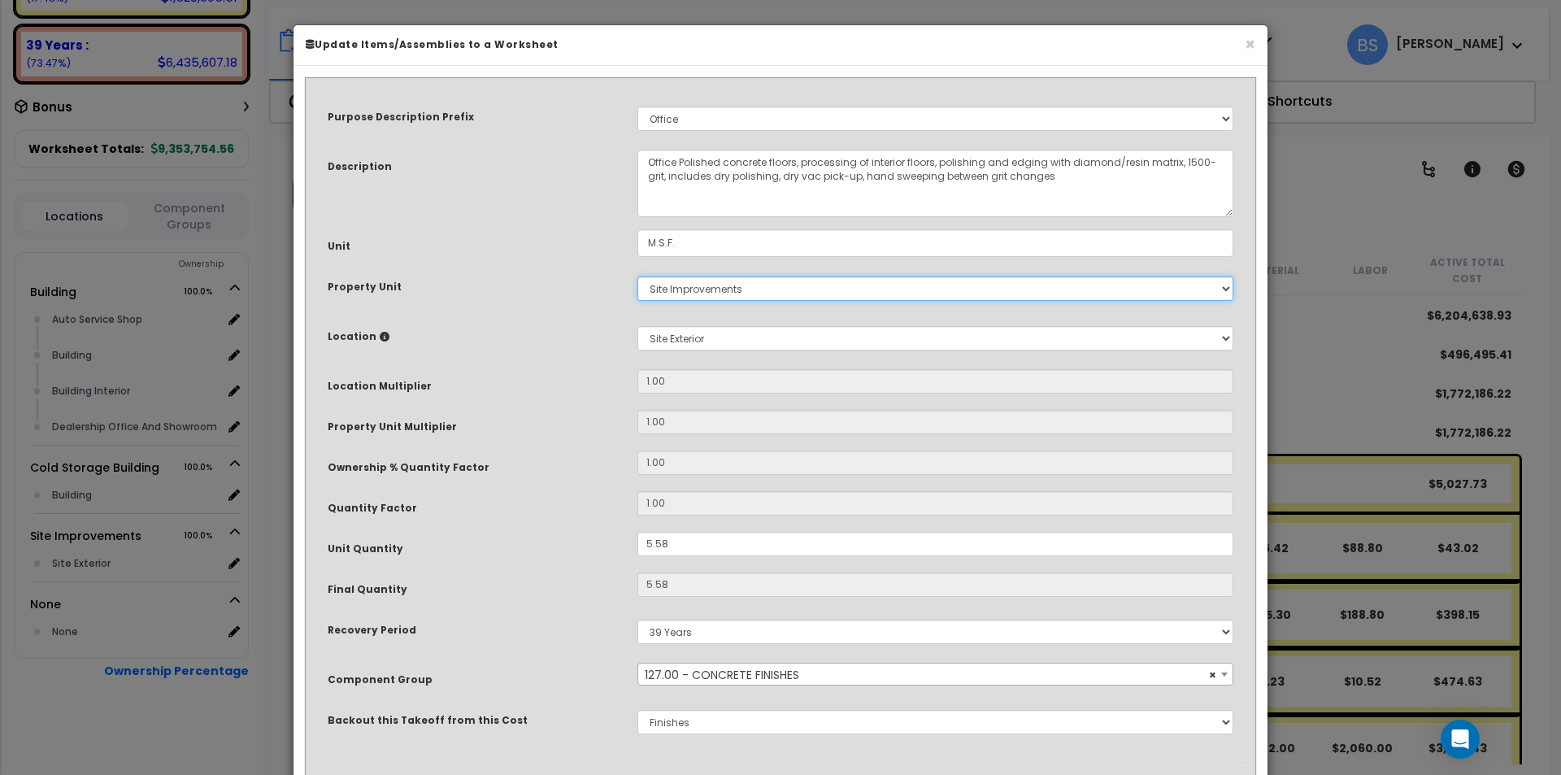
click at [699, 284] on select "Select Building Site Improvements Cold Storage Building" at bounding box center [935, 288] width 596 height 24
select select "162425"
click at [637, 276] on select "Select Building Site Improvements Cold Storage Building" at bounding box center [935, 288] width 596 height 24
click at [680, 344] on select "Select Auto Service Shop Building Building Interior Dealership Office And Showr…" at bounding box center [935, 338] width 596 height 24
select select "461"
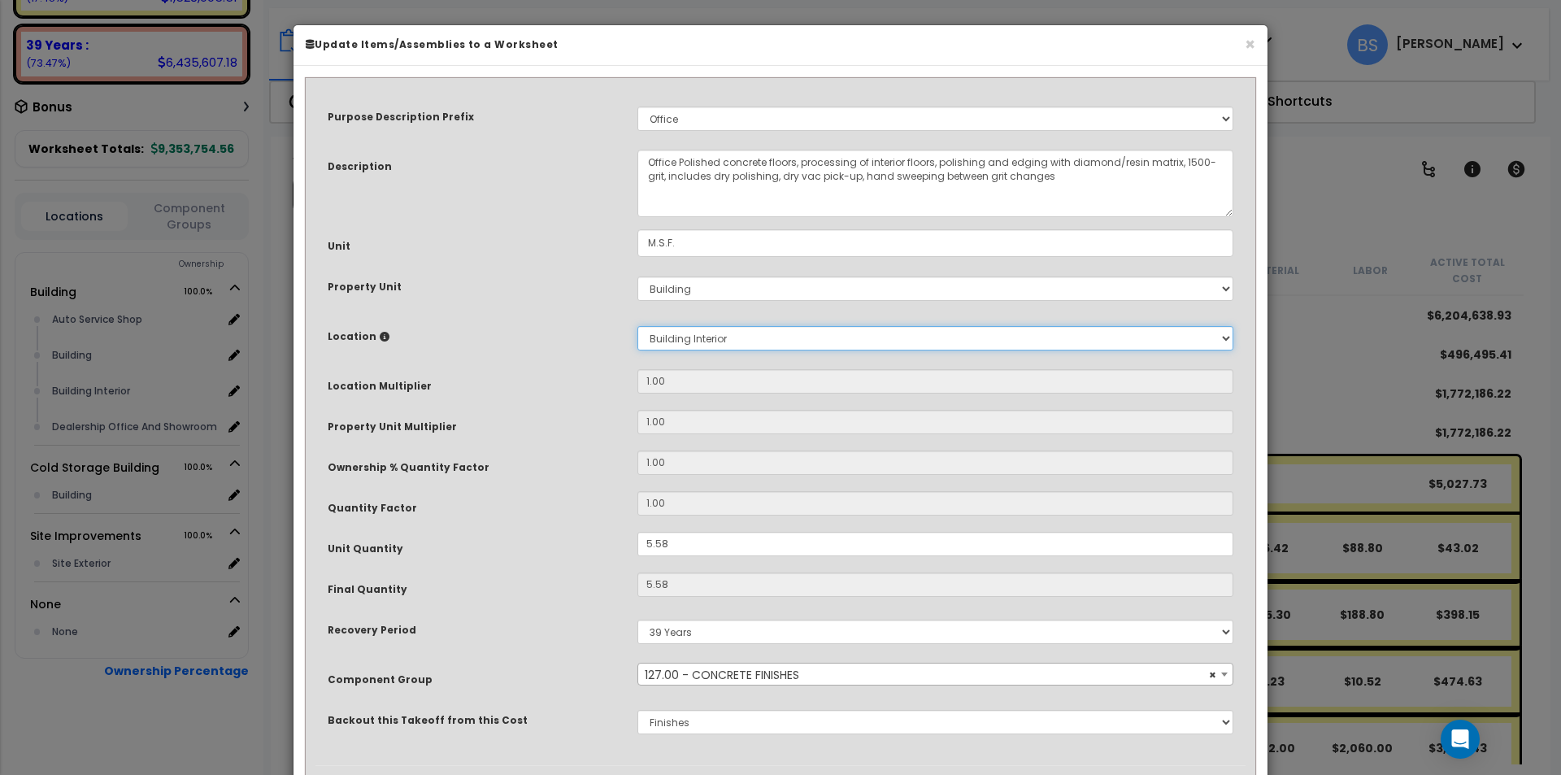
click at [637, 326] on select "Select Auto Service Shop Building Building Interior Dealership Office And Showr…" at bounding box center [935, 338] width 596 height 24
type input "1"
type input "$4,063.30"
drag, startPoint x: 540, startPoint y: 420, endPoint x: 536, endPoint y: 430, distance: 10.6
click at [539, 420] on div "Property Unit Multiplier" at bounding box center [470, 424] width 310 height 28
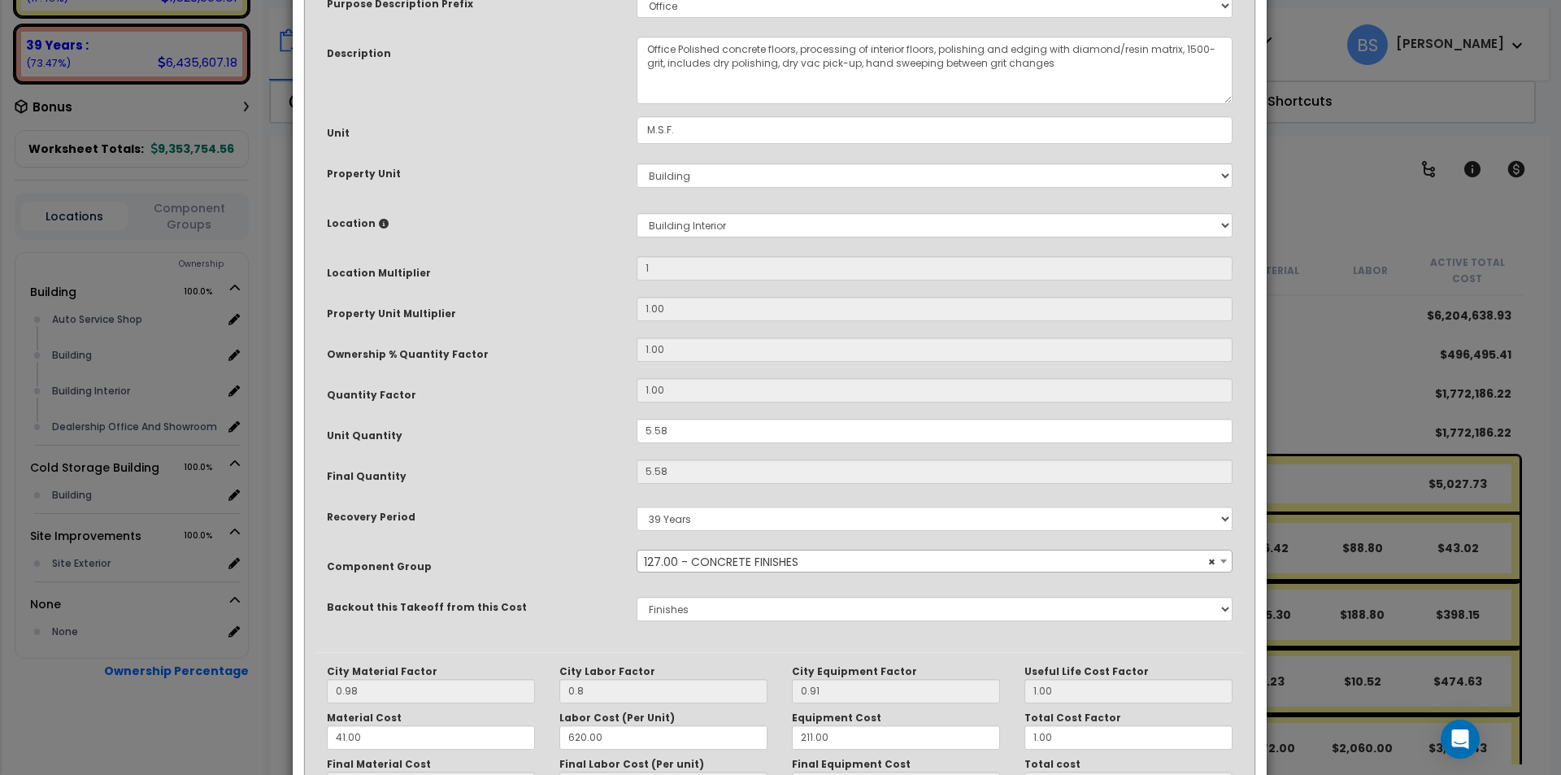
scroll to position [272, 0]
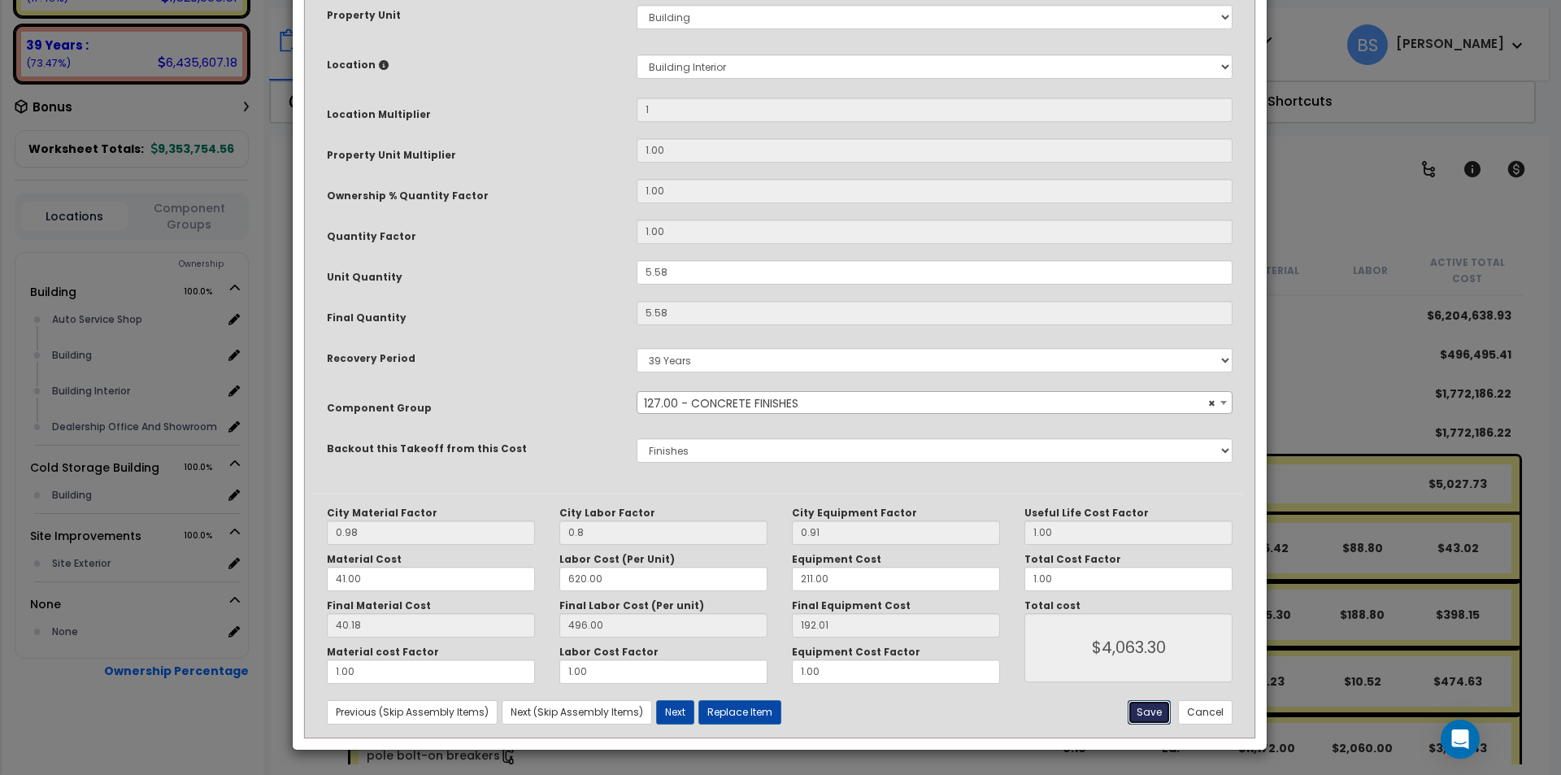
click at [1150, 711] on button "Save" at bounding box center [1149, 712] width 43 height 24
type input "1.00"
type input "0.80"
type input "4063.30"
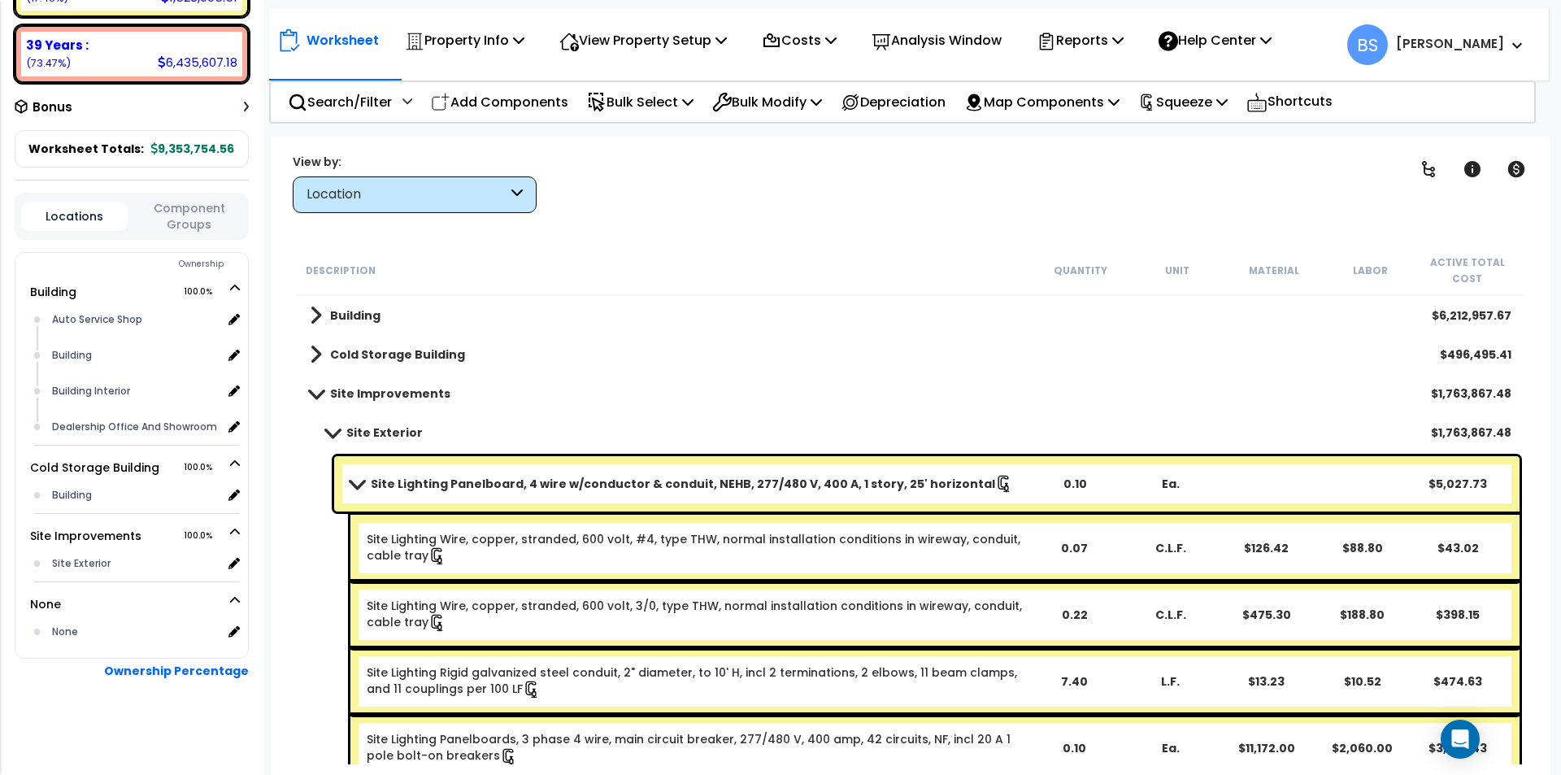
scroll to position [366, 0]
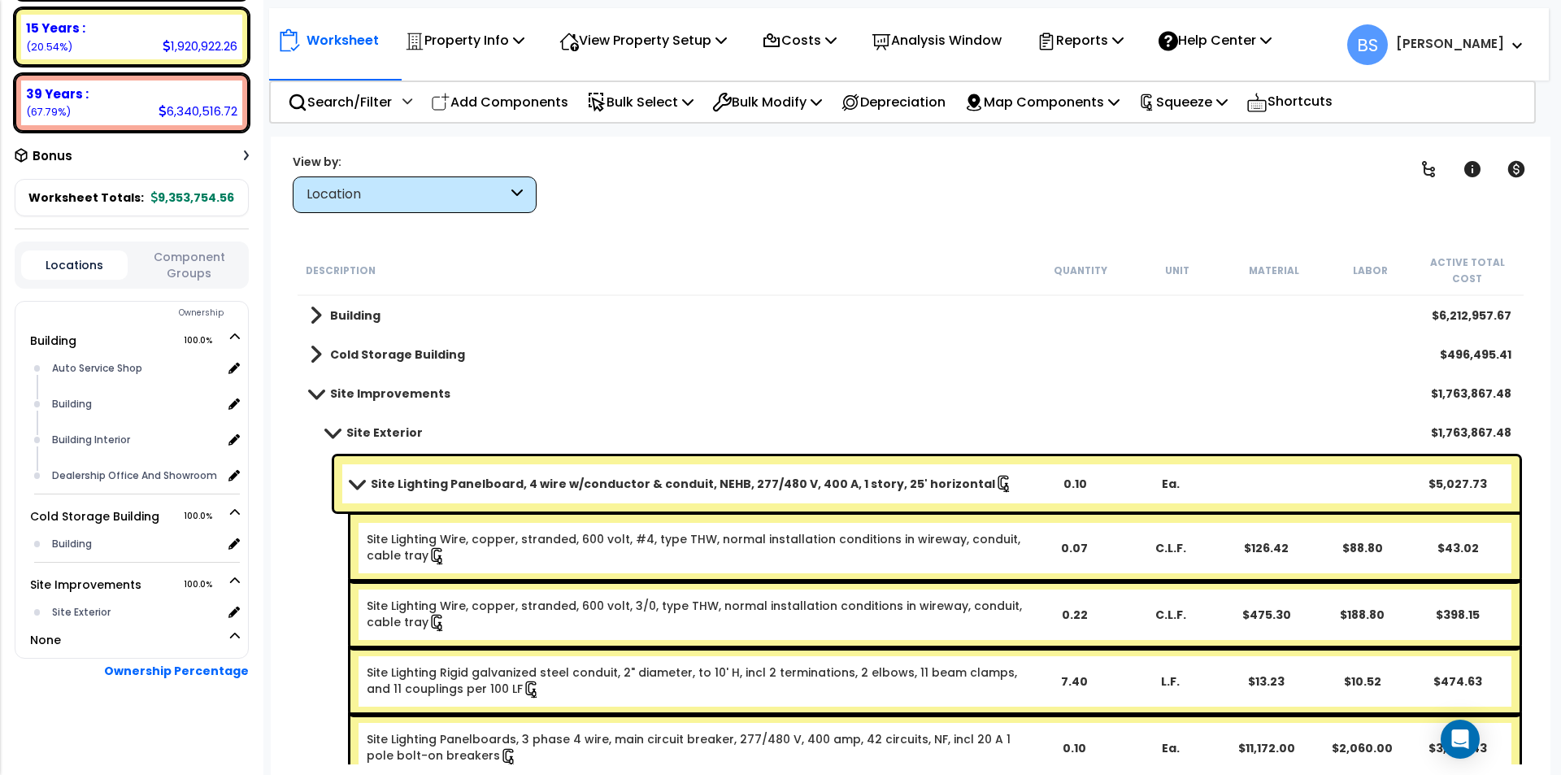
click at [372, 479] on b "Site Lighting Panelboard, 4 wire w/conductor & conduit, NEHB, 277/480 V, 400 A,…" at bounding box center [683, 484] width 624 height 16
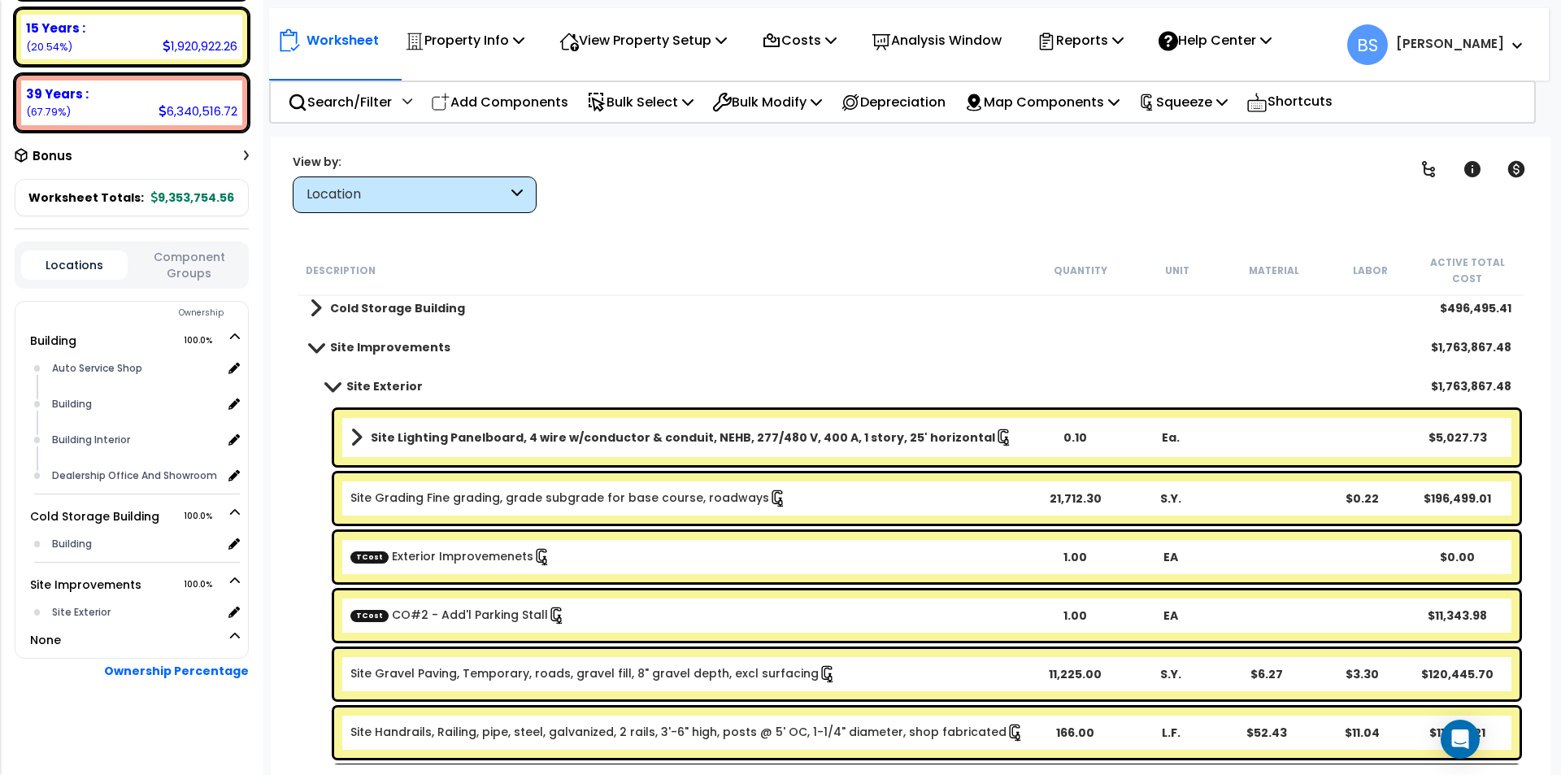
scroll to position [325, 0]
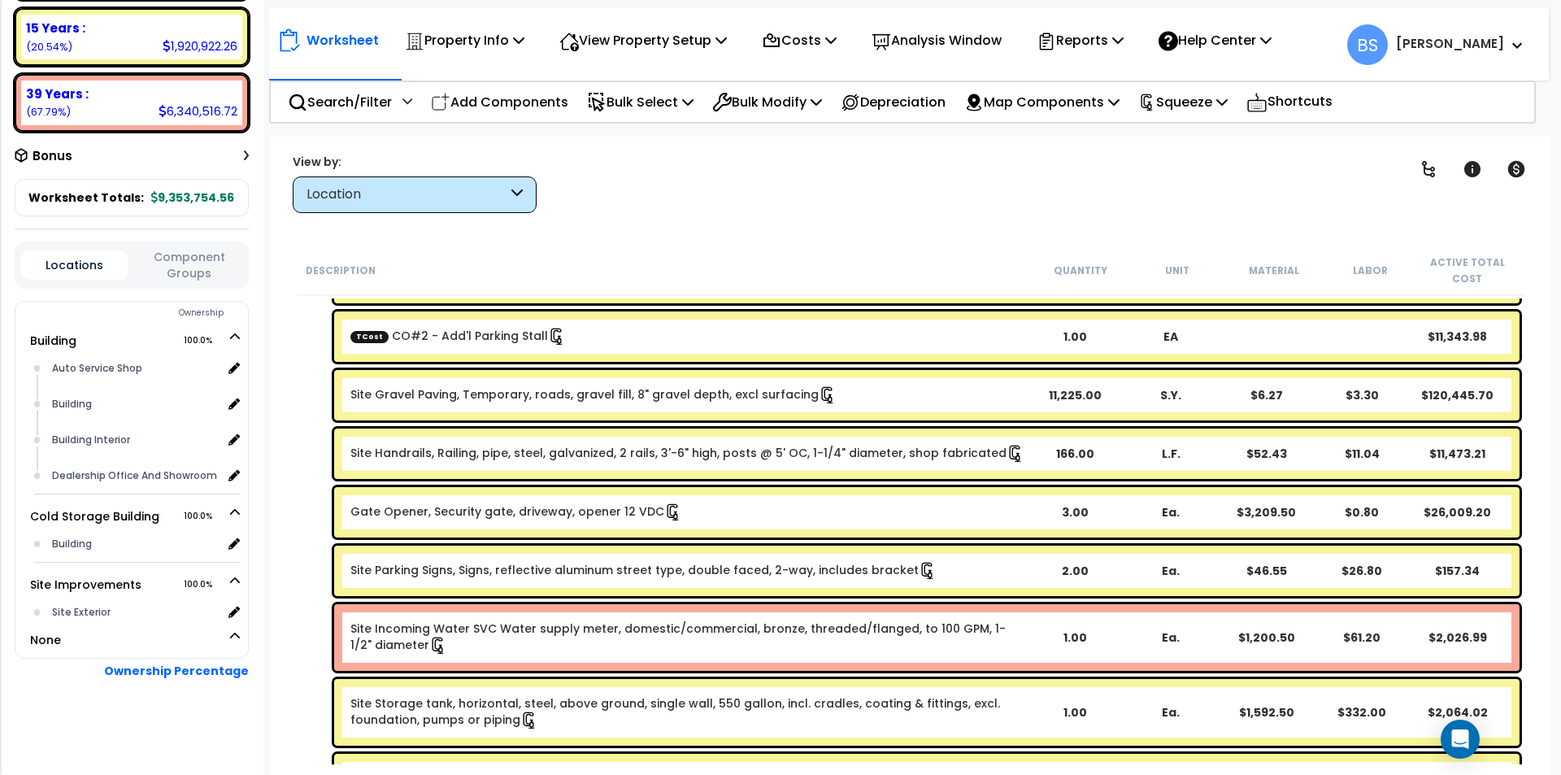
click at [611, 640] on div "Site Incoming Water SVC Water supply meter, domestic/commercial, bronze, thread…" at bounding box center [688, 637] width 676 height 34
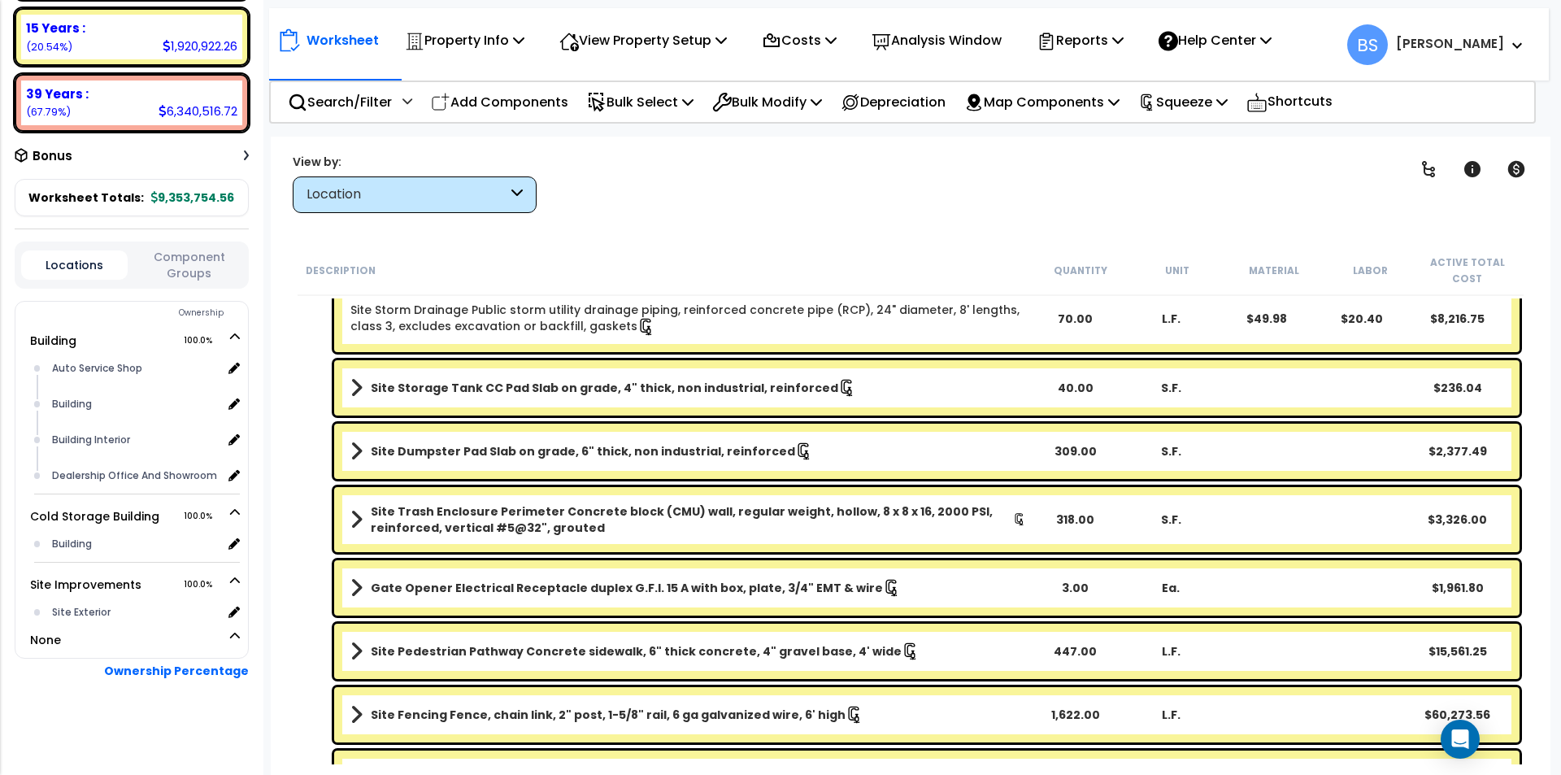
scroll to position [2032, 0]
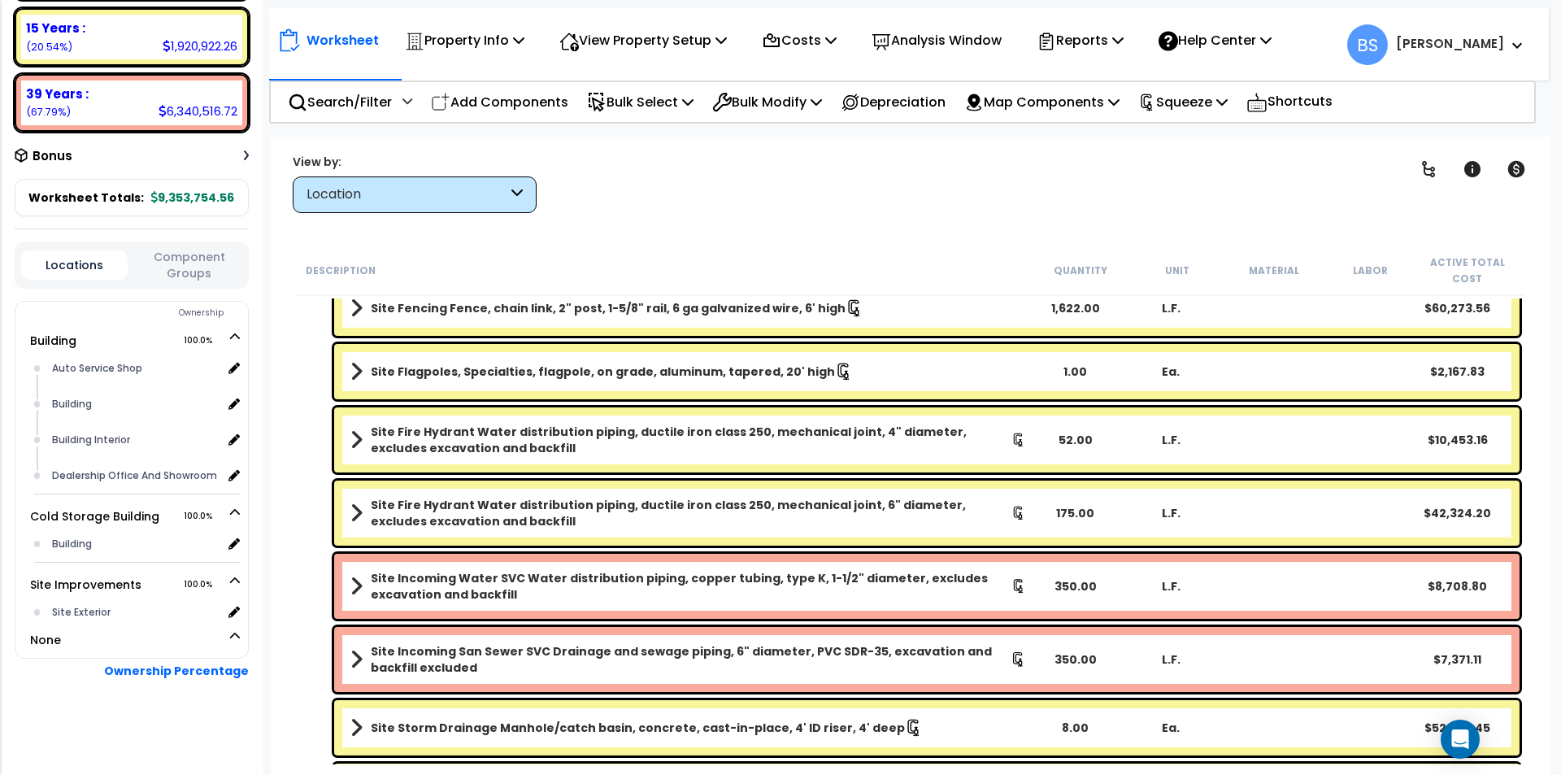
click at [407, 598] on b "Site Incoming Water SVC Water distribution piping, copper tubing, type K, 1-1/2…" at bounding box center [691, 586] width 641 height 33
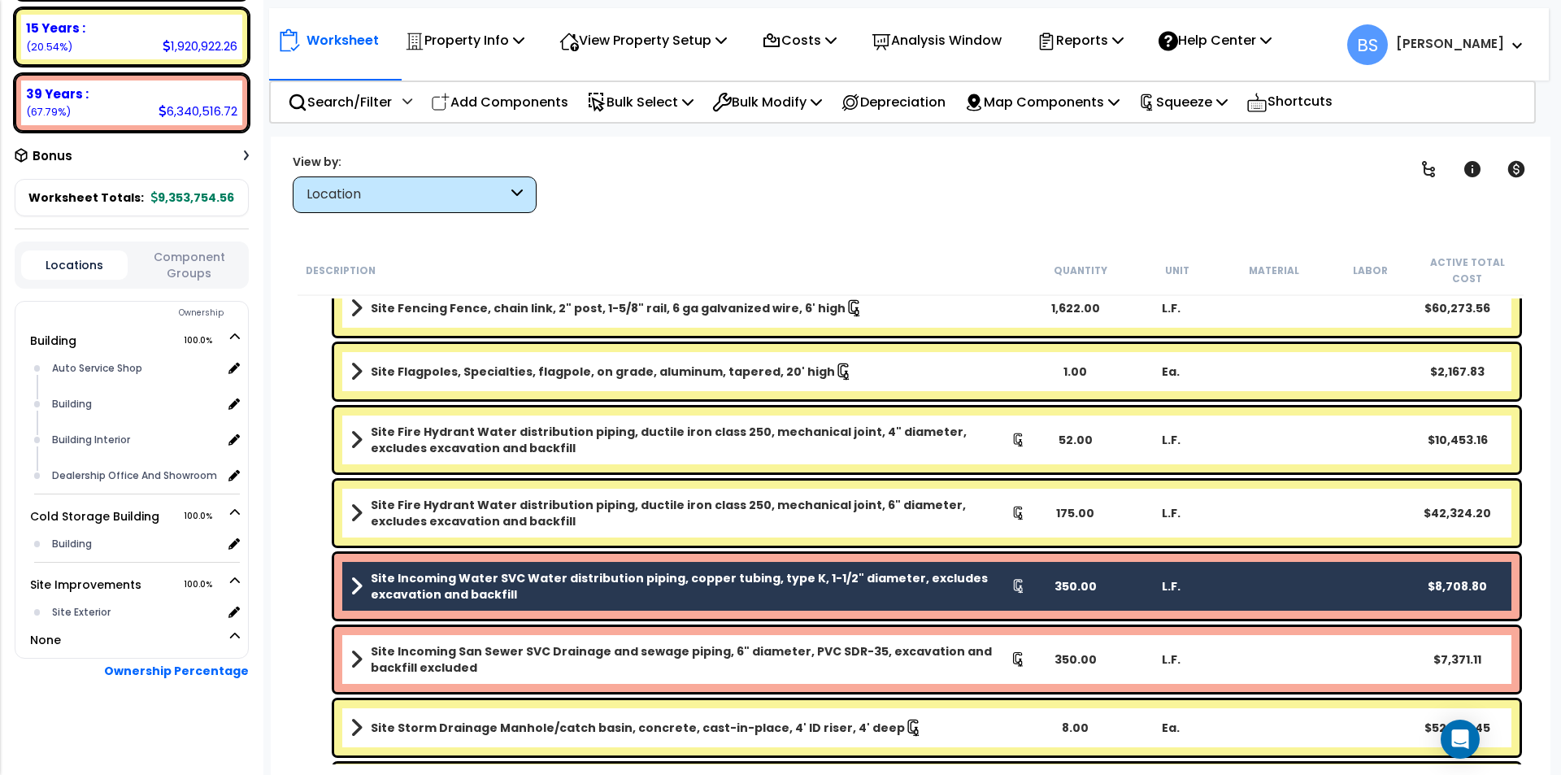
click at [420, 652] on b "Site Incoming San Sewer SVC Drainage and sewage piping, 6" diameter, PVC SDR-35…" at bounding box center [691, 659] width 640 height 33
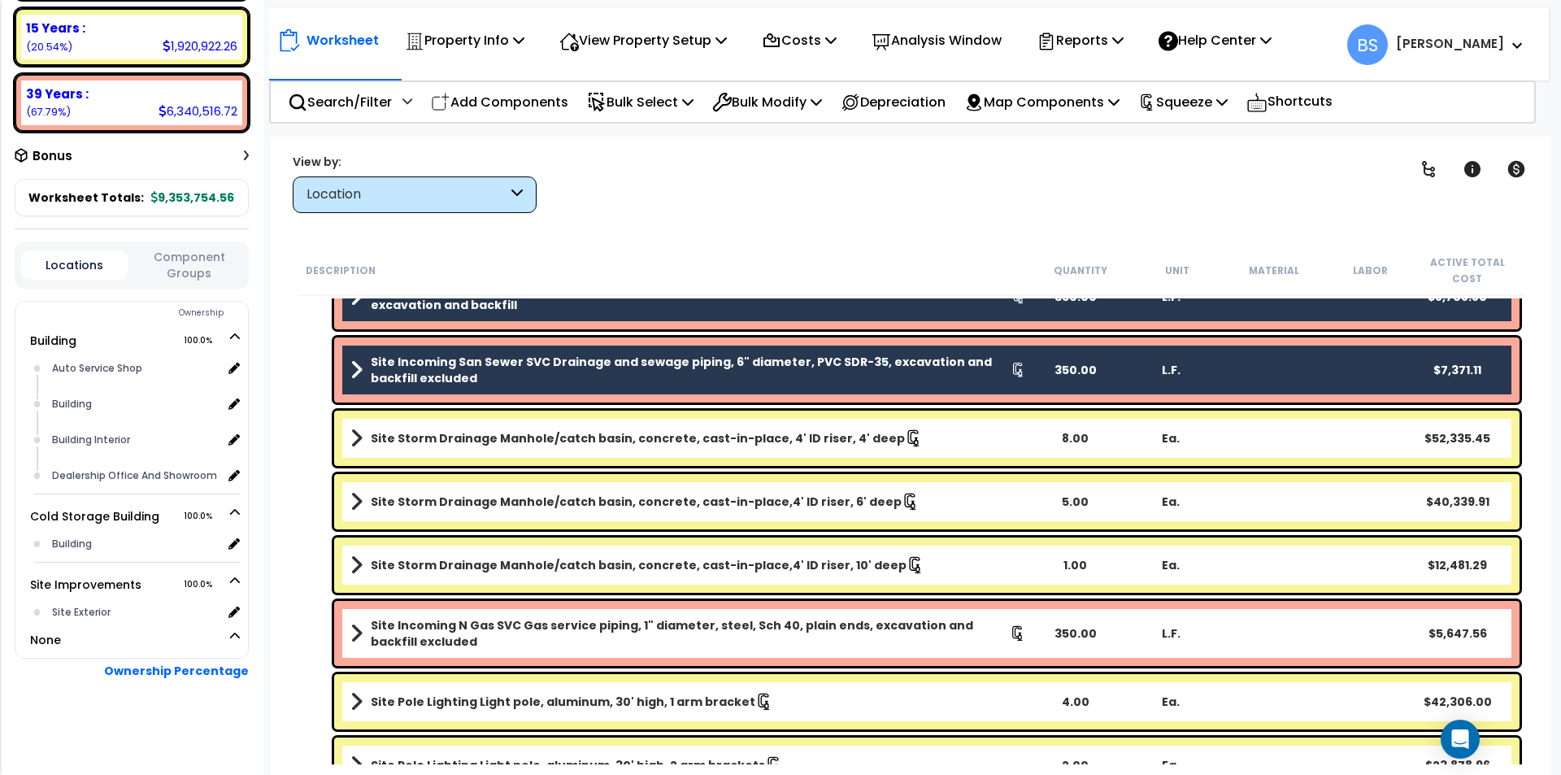
scroll to position [2358, 0]
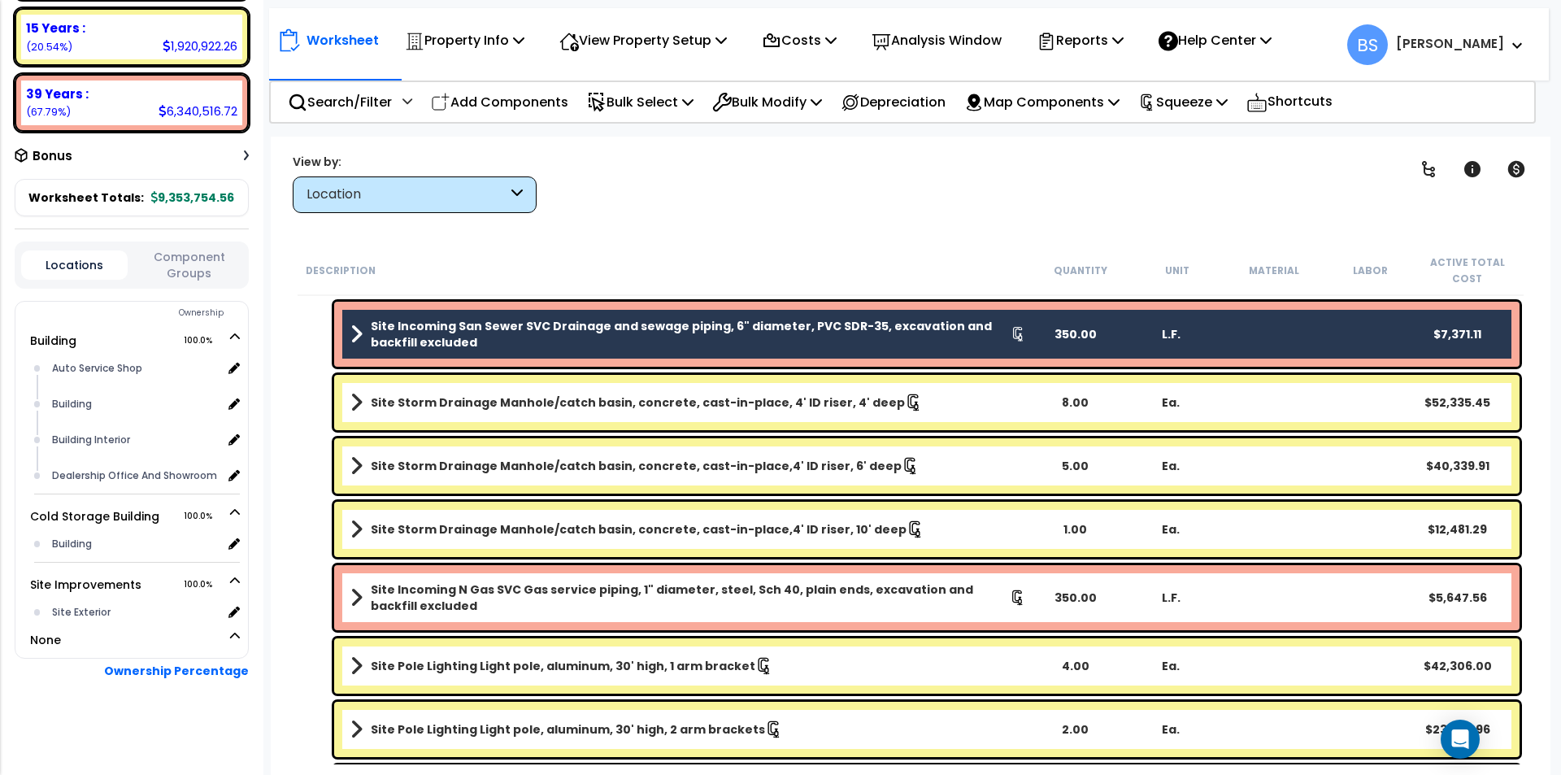
click at [454, 589] on b "Site Incoming N Gas SVC Gas service piping, 1" diameter, steel, Sch 40, plain e…" at bounding box center [690, 597] width 639 height 33
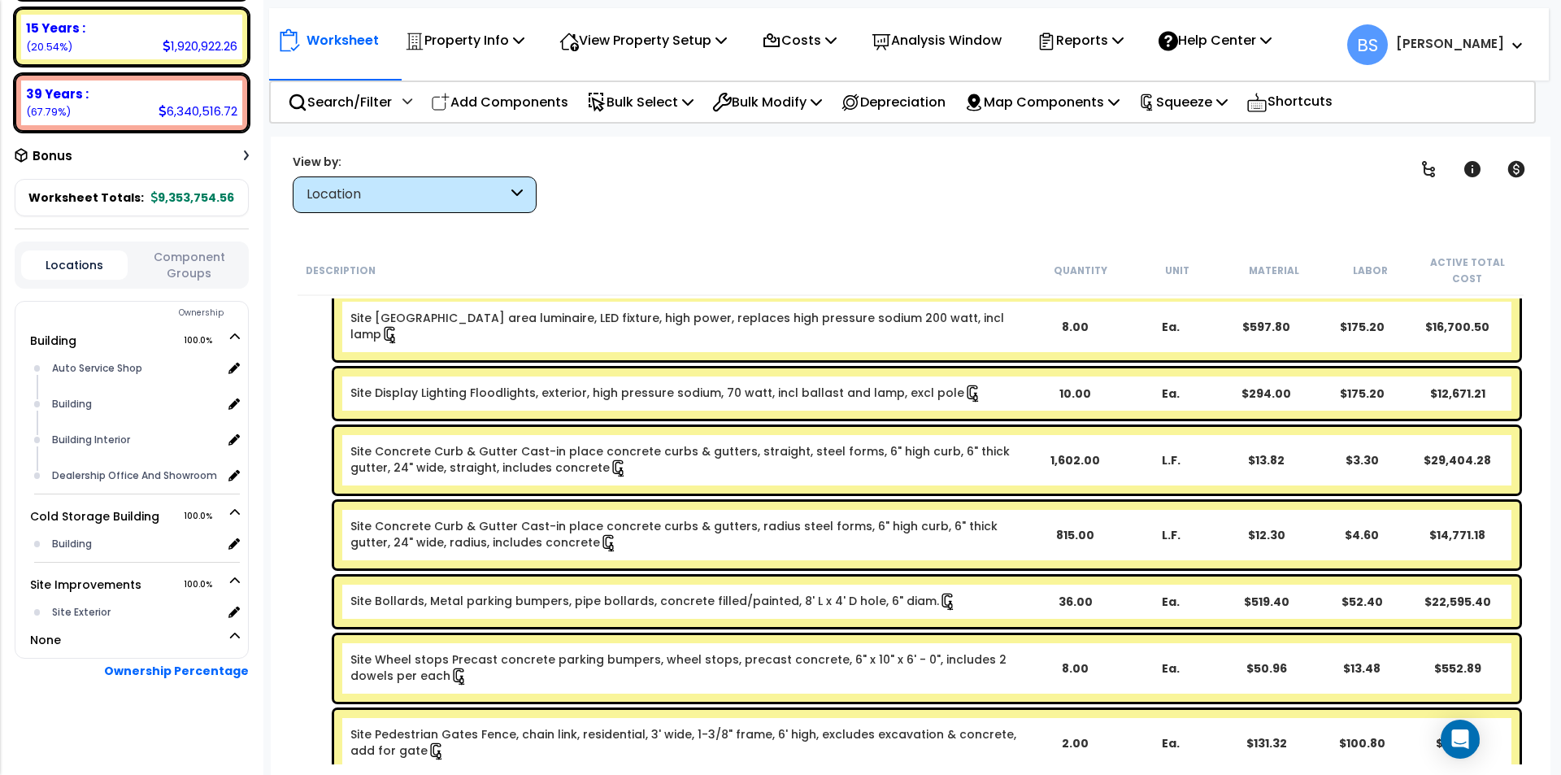
scroll to position [731, 0]
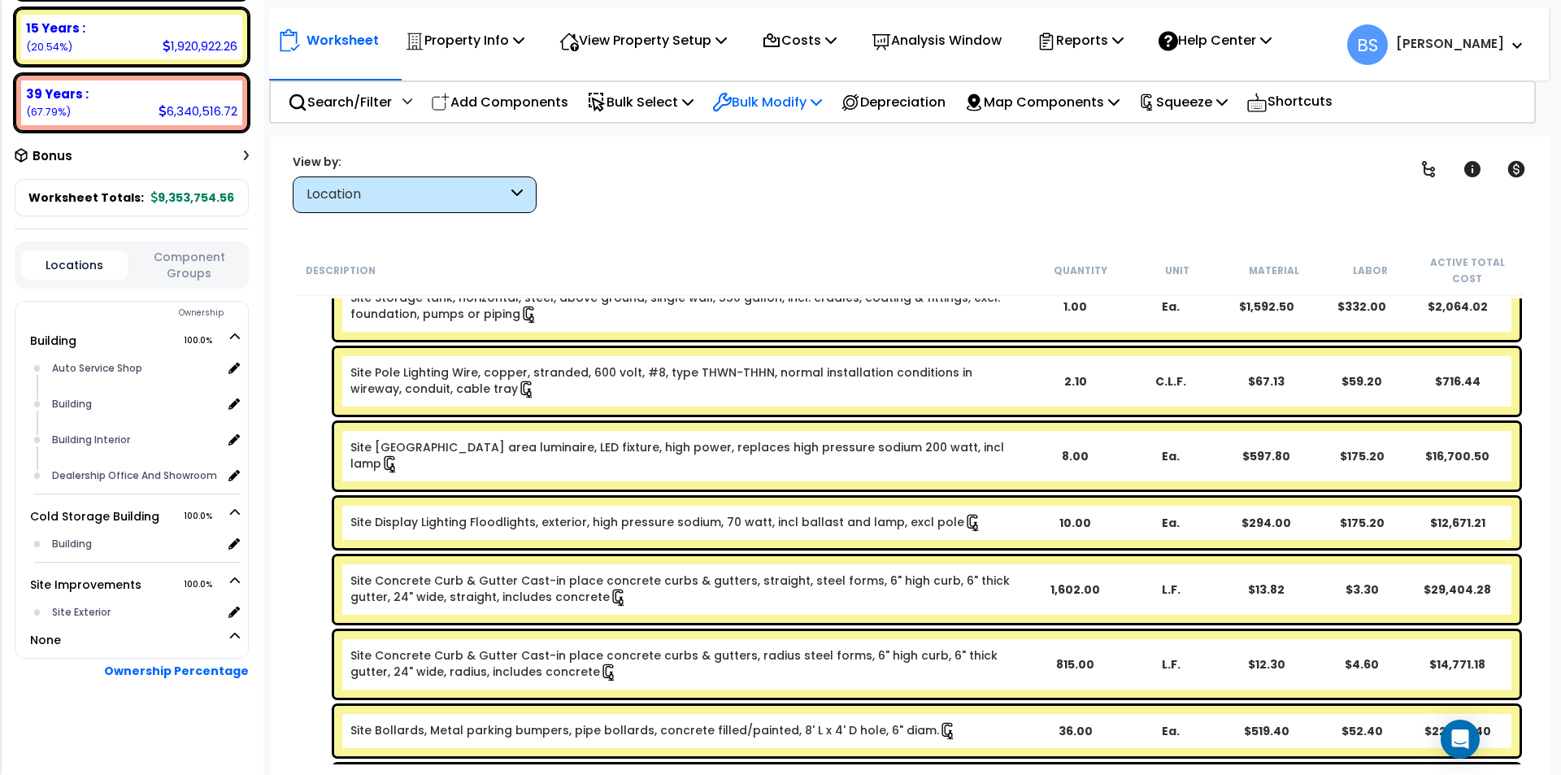
click at [792, 112] on p "Bulk Modify" at bounding box center [767, 102] width 110 height 22
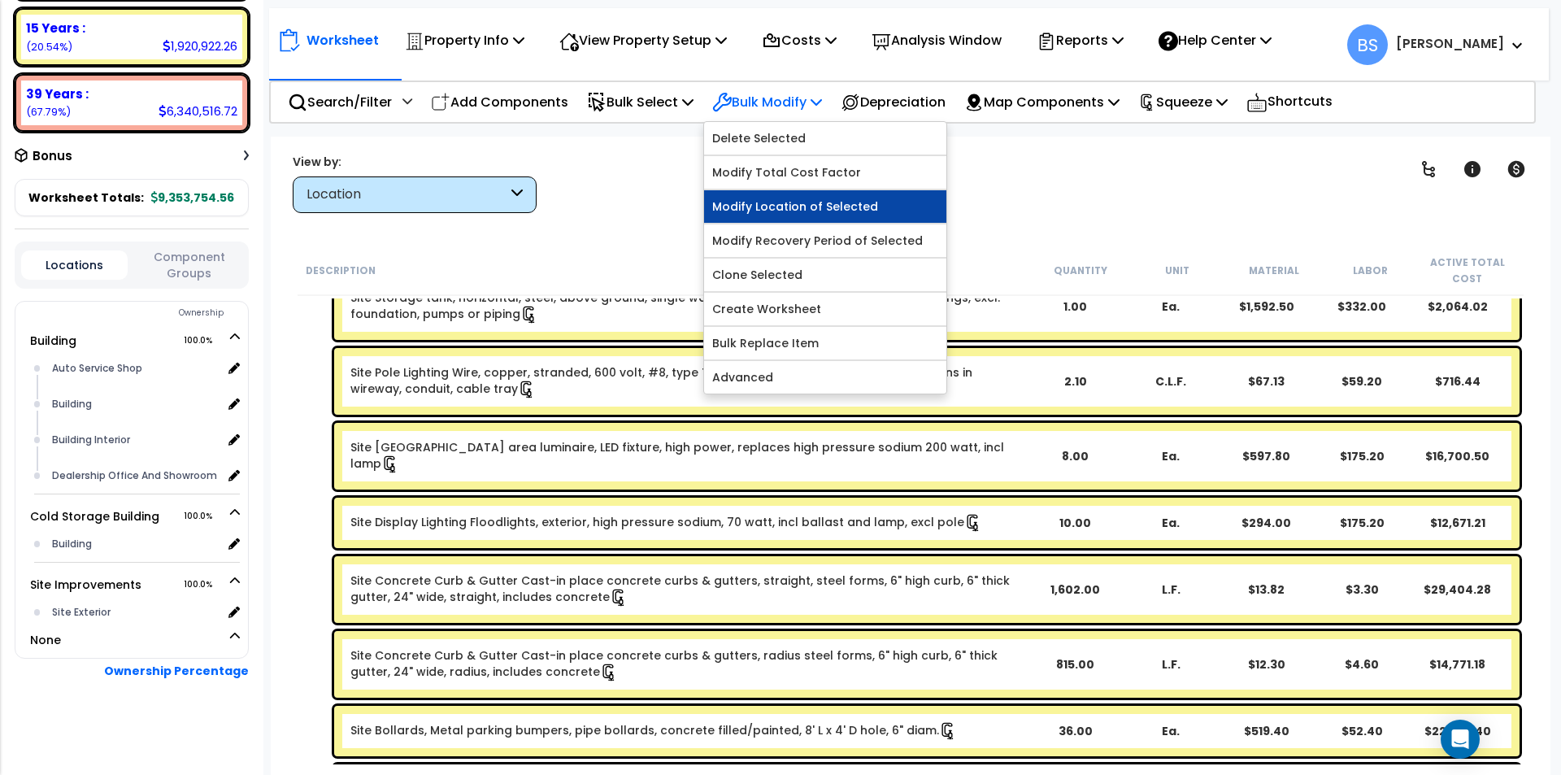
click at [814, 213] on link "Modify Location of Selected" at bounding box center [825, 206] width 242 height 33
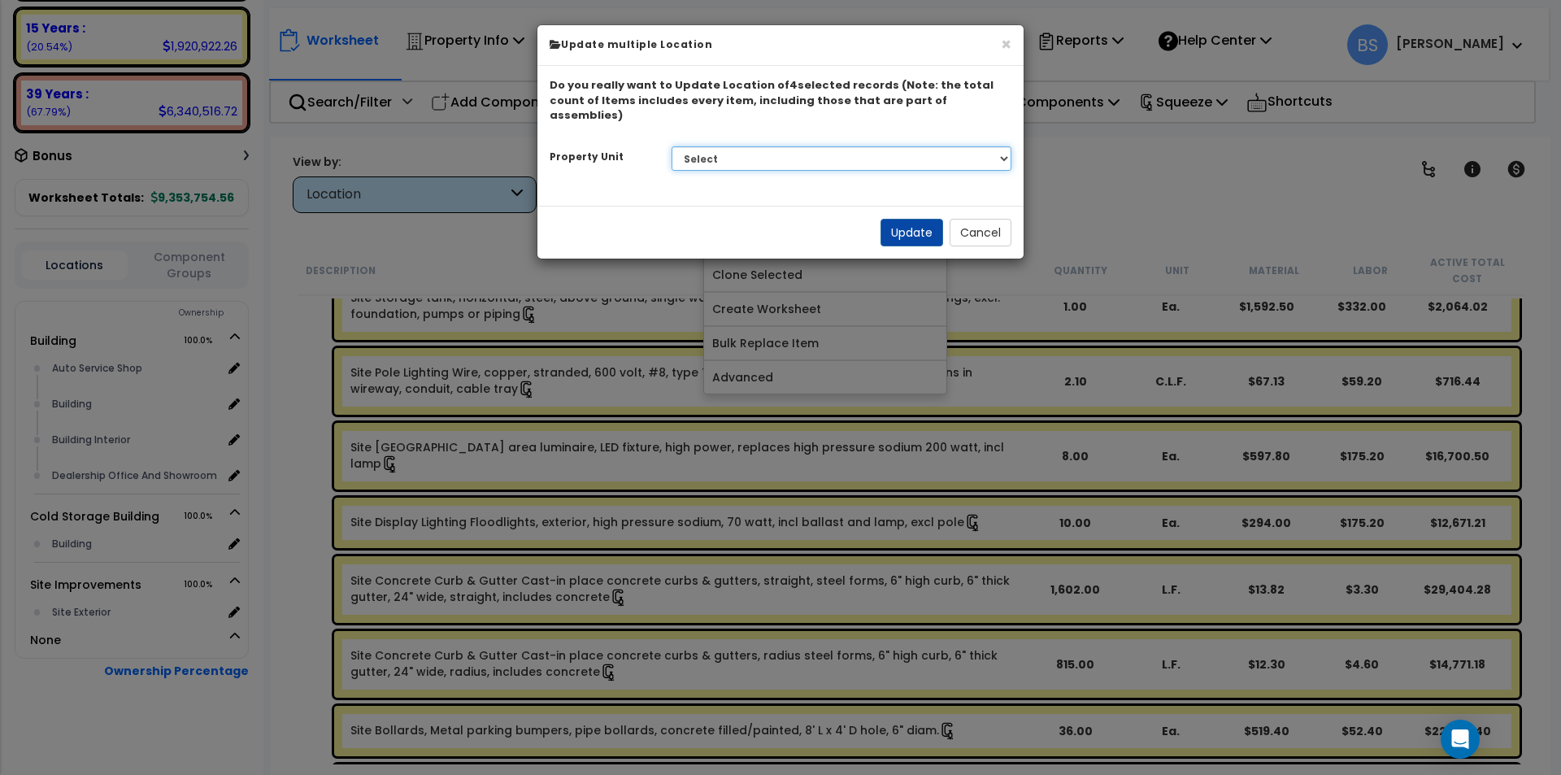
click at [765, 146] on select "Select Building Cold Storage Building Site Improvements" at bounding box center [842, 158] width 341 height 24
select select "162425"
click at [672, 146] on select "Select Building Cold Storage Building Site Improvements" at bounding box center [842, 158] width 341 height 24
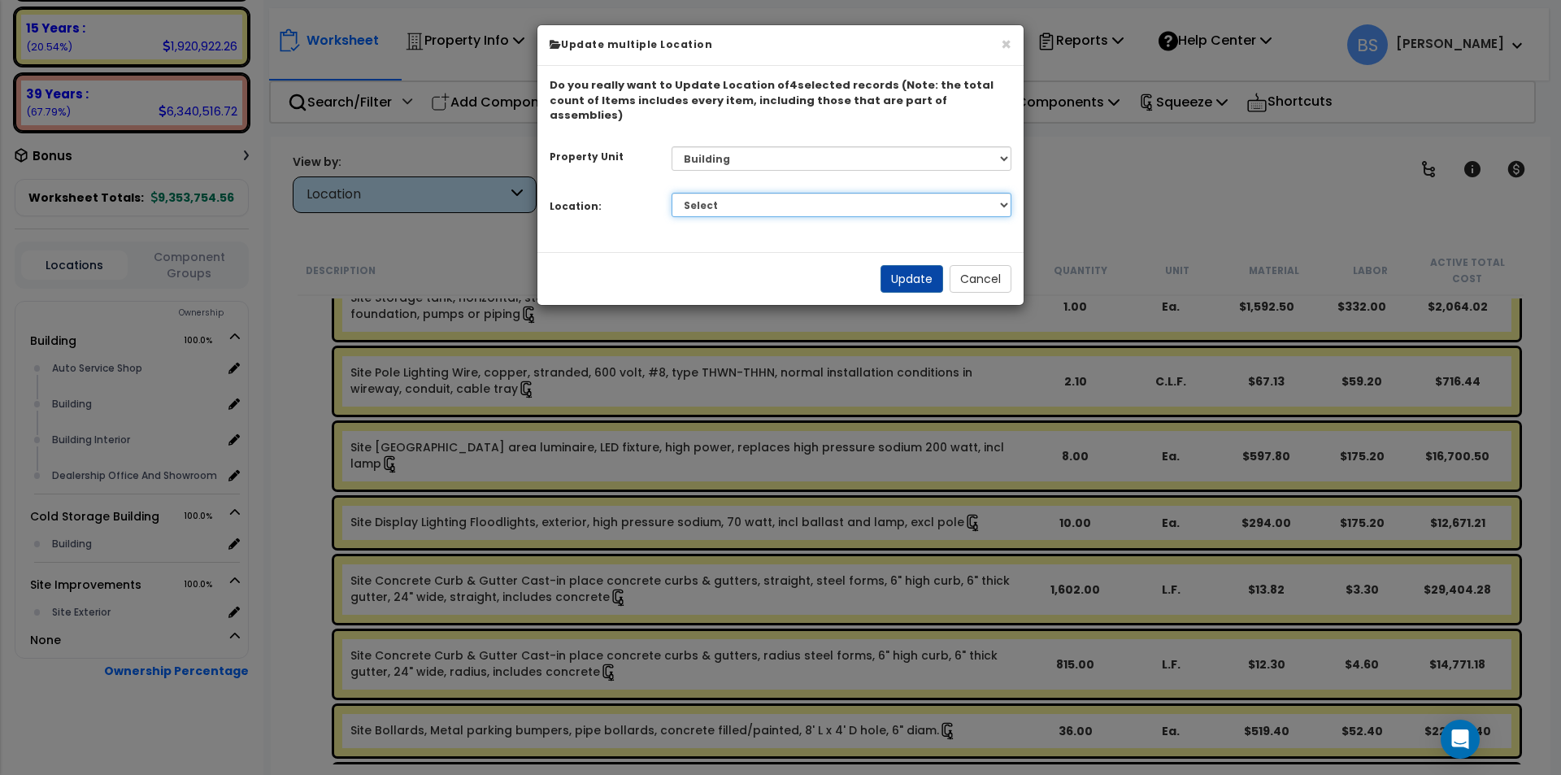
click at [712, 195] on select "Select Auto Service Shop Building Building Interior Dealership Office And Showr…" at bounding box center [842, 205] width 341 height 24
select select "6"
click at [672, 193] on select "Select Auto Service Shop Building Building Interior Dealership Office And Showr…" at bounding box center [842, 205] width 341 height 24
click at [914, 265] on button "Update" at bounding box center [911, 279] width 63 height 28
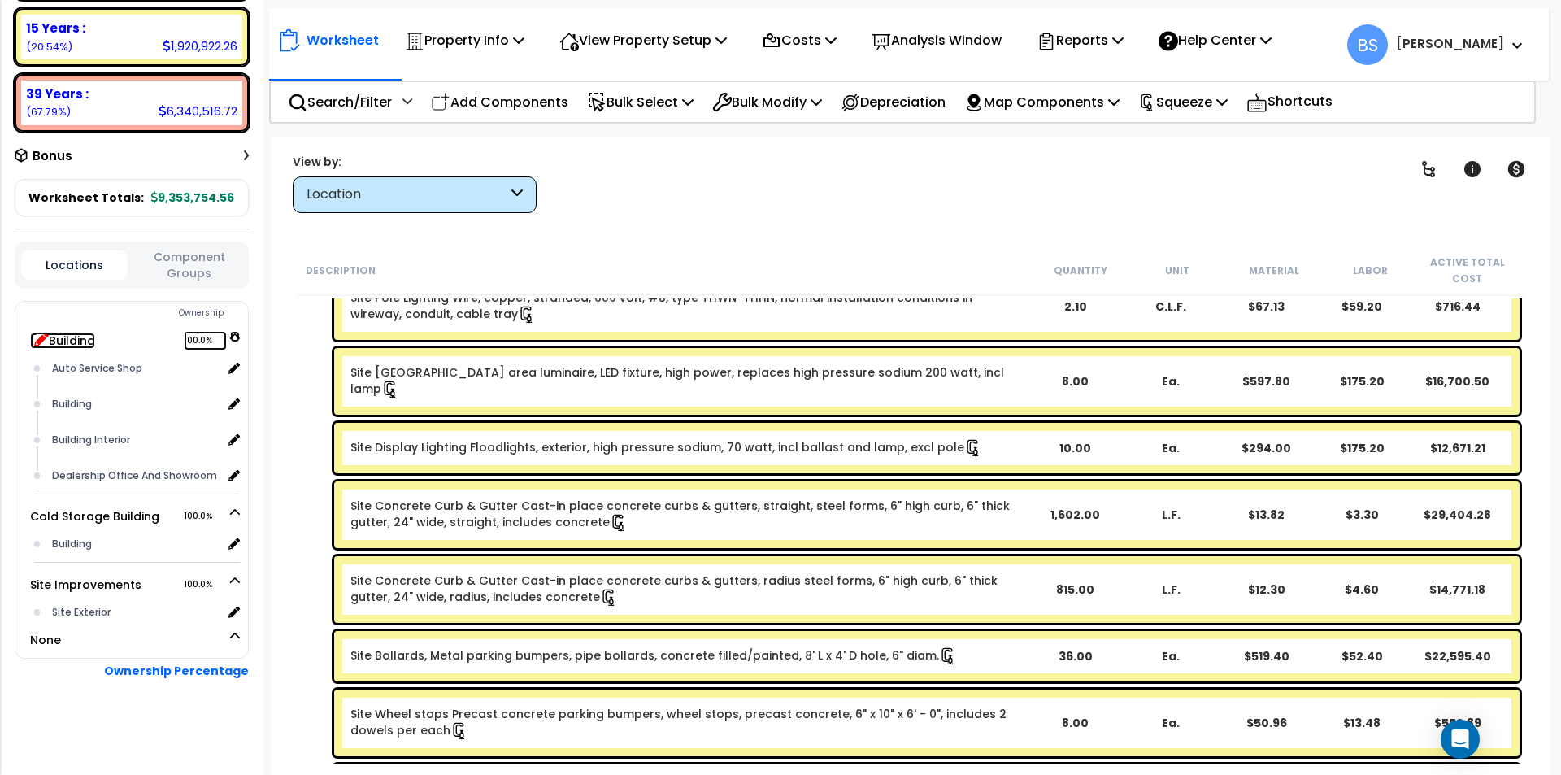
click at [40, 340] on icon at bounding box center [41, 339] width 15 height 15
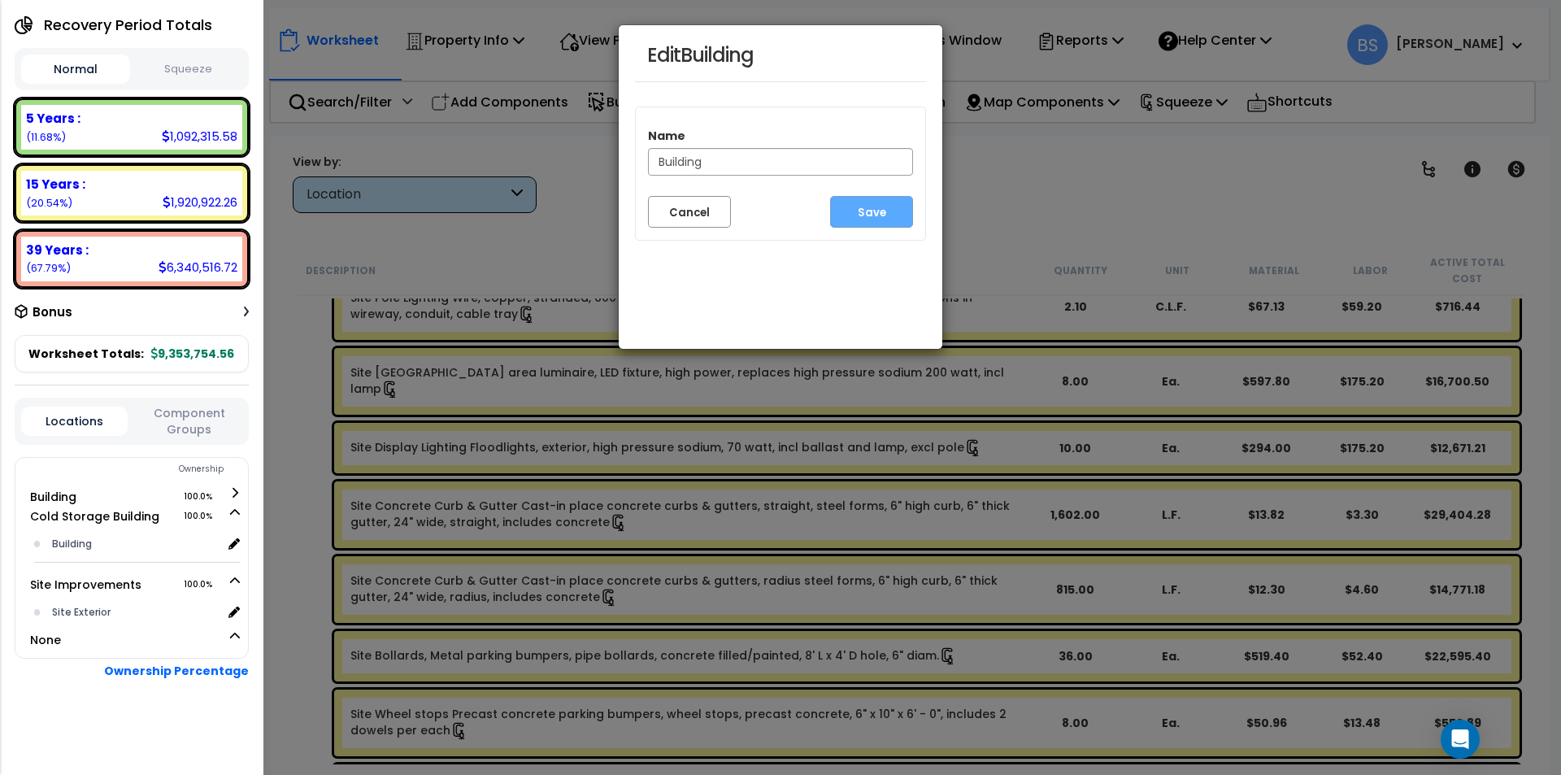
scroll to position [210, 0]
click at [652, 160] on input "Building" at bounding box center [780, 162] width 265 height 28
type input "[GEOGRAPHIC_DATA]"
click at [875, 216] on button "Save" at bounding box center [871, 212] width 83 height 32
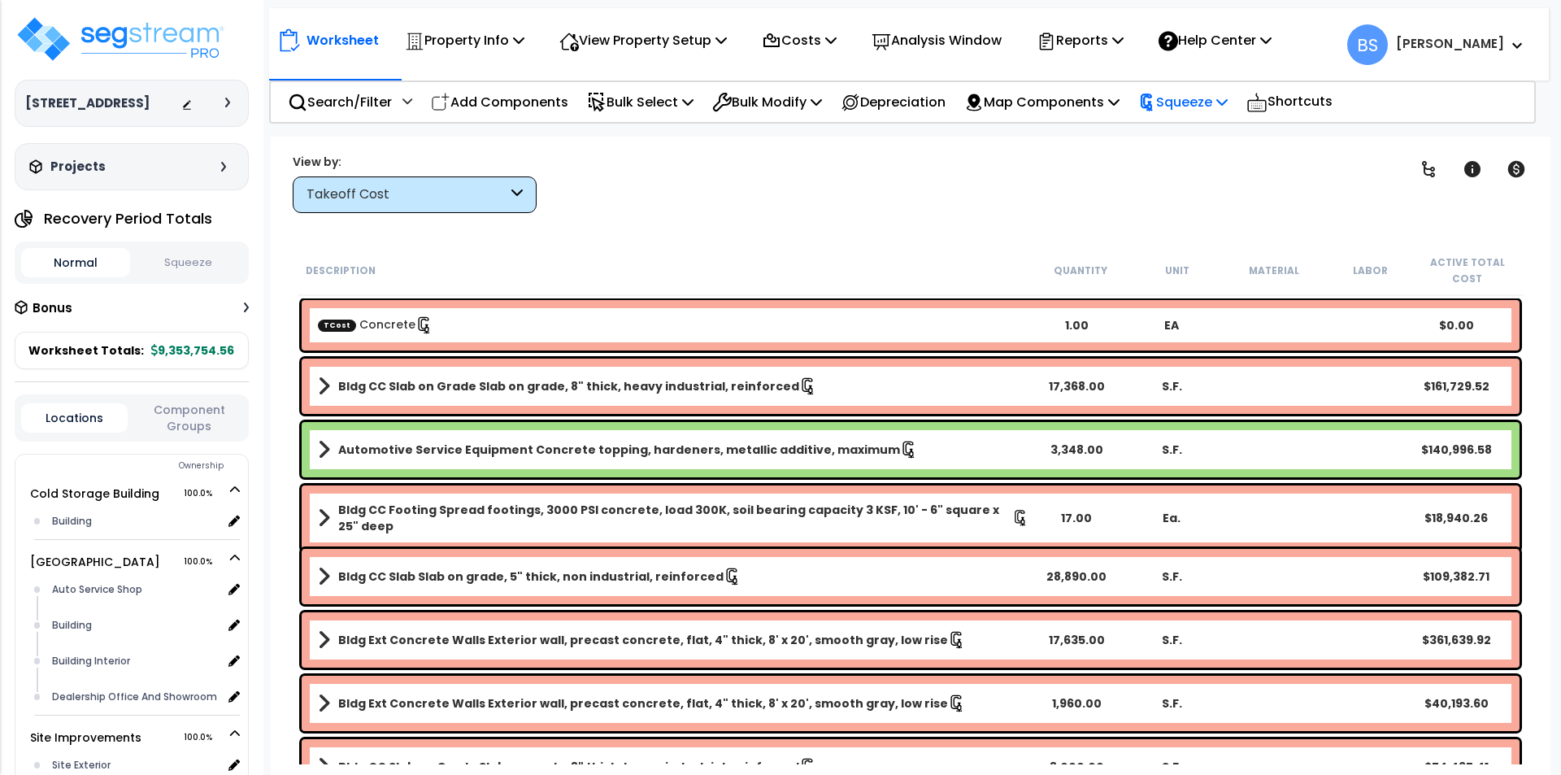
scroll to position [72, 0]
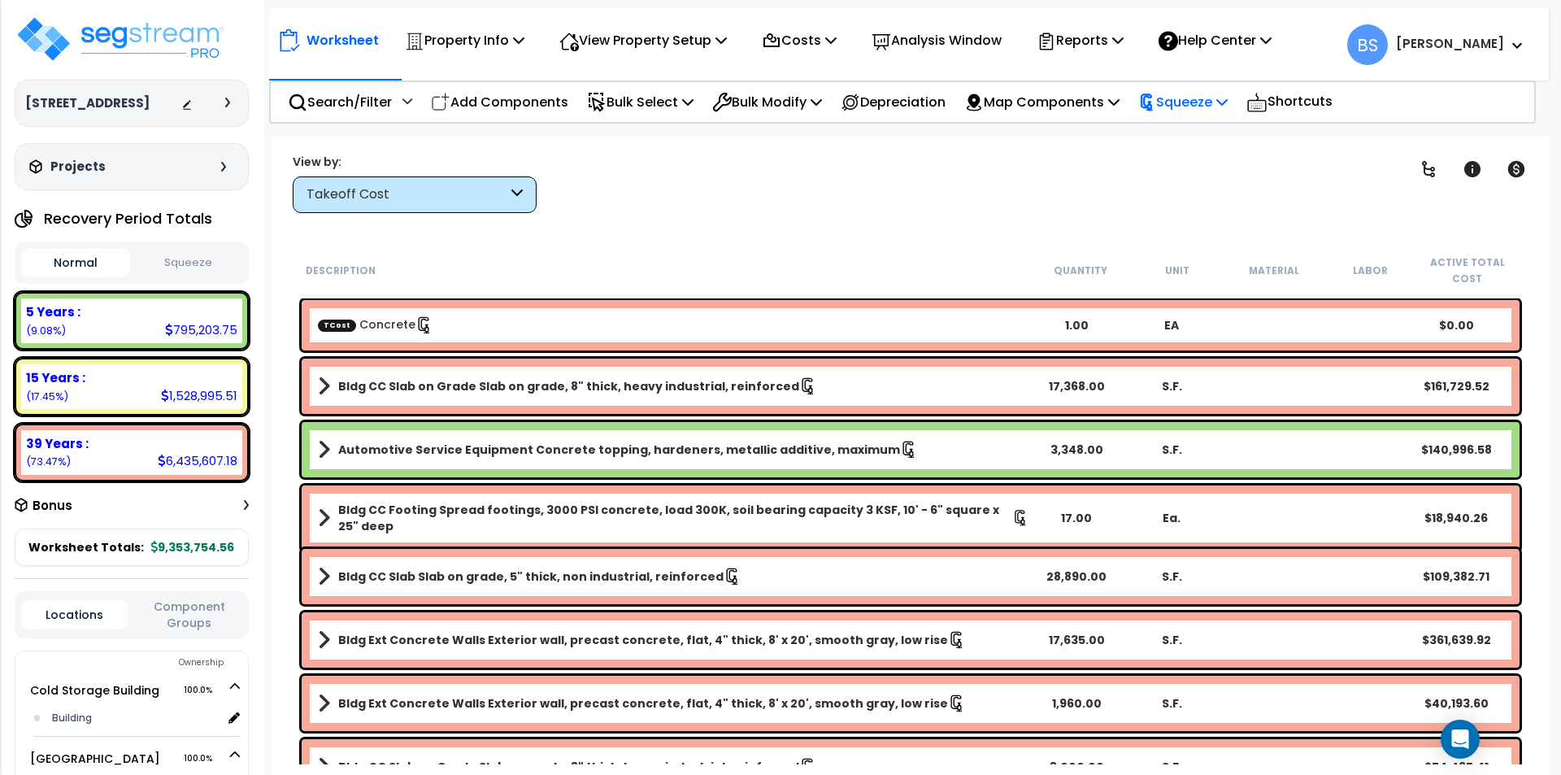
click at [1206, 100] on p "Squeeze" at bounding box center [1182, 102] width 89 height 22
click at [1204, 128] on link "Re-squeeze" at bounding box center [1210, 138] width 161 height 33
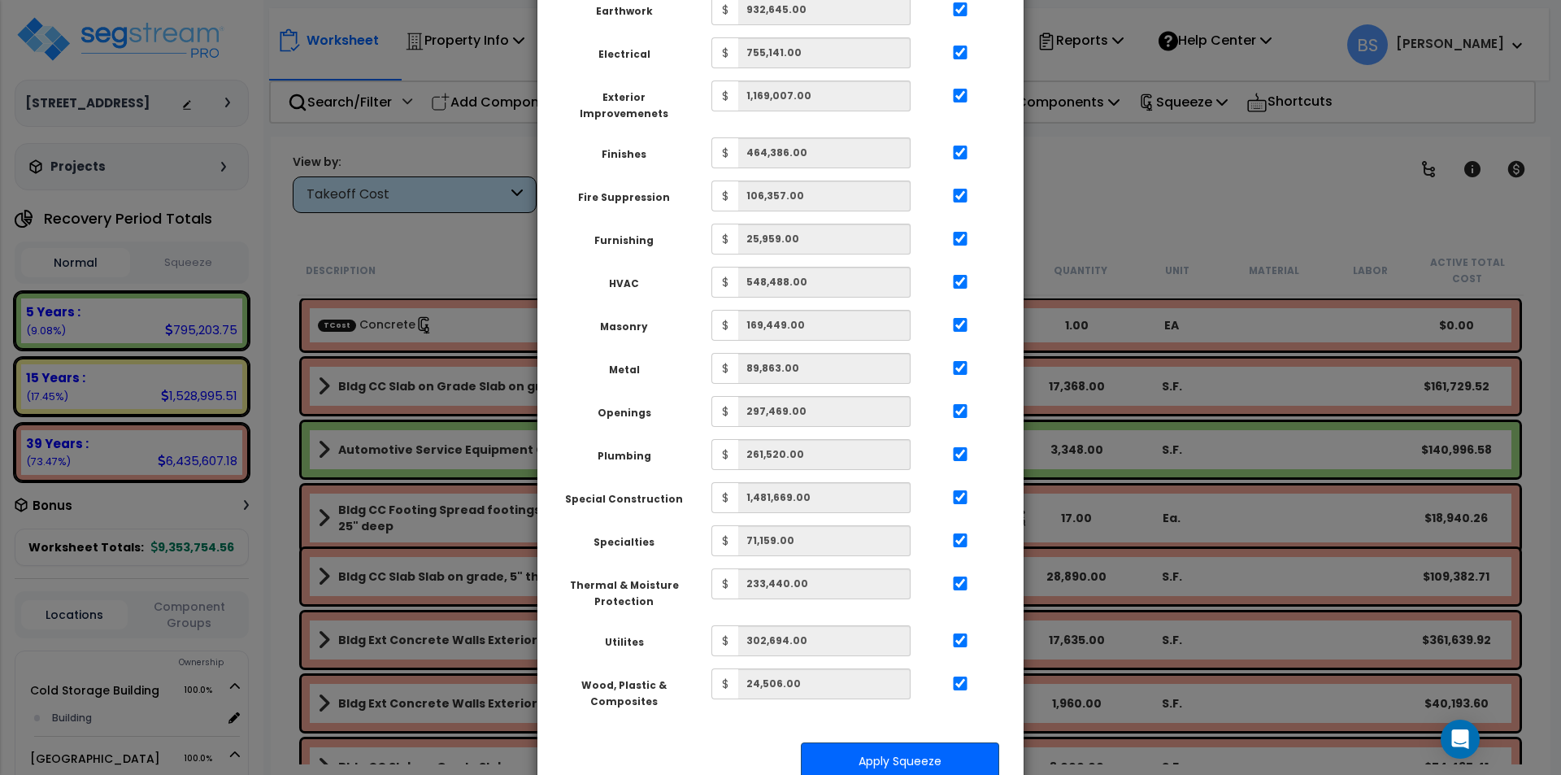
scroll to position [575, 0]
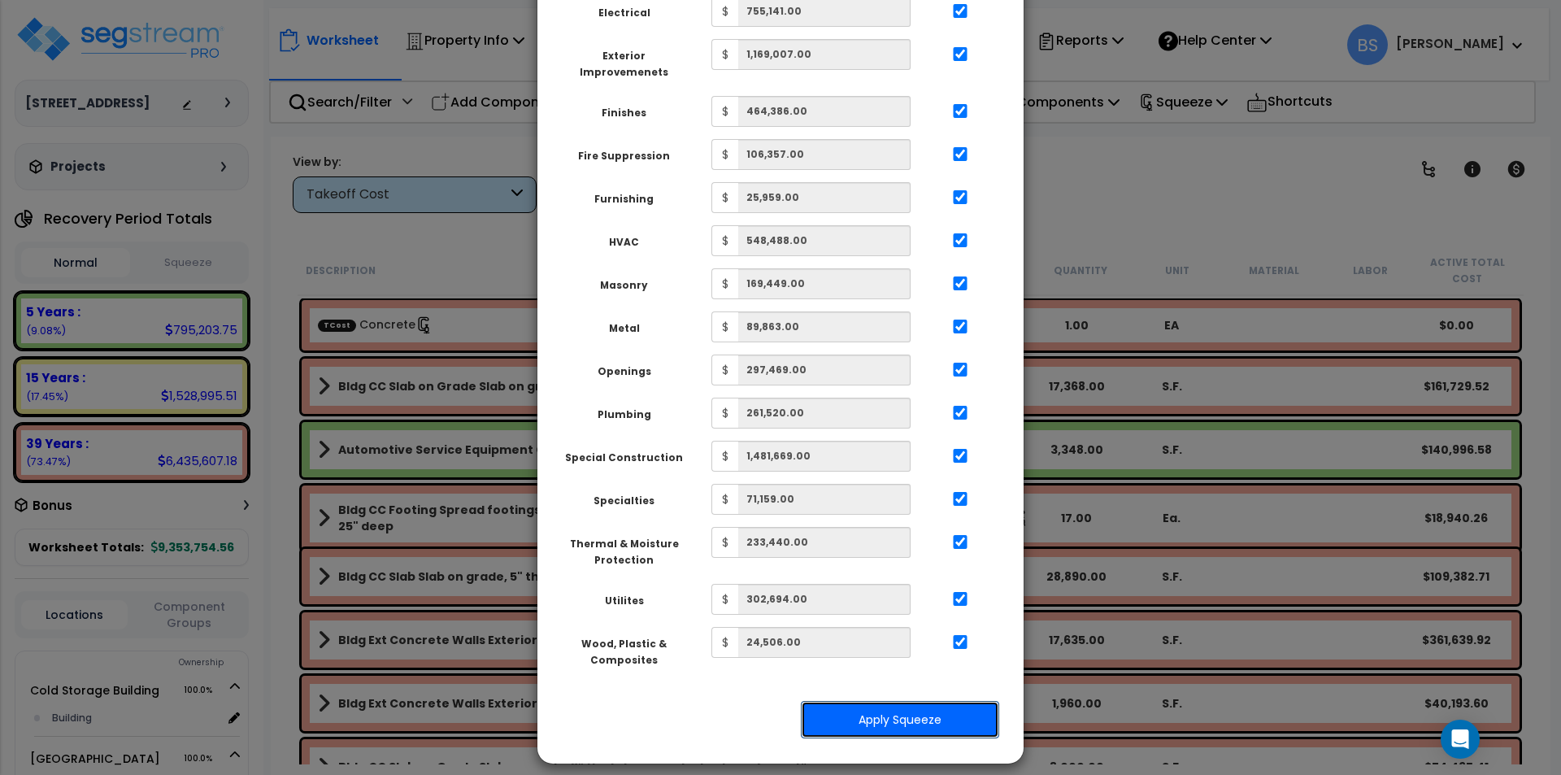
click at [867, 710] on button "Apply Squeeze" at bounding box center [900, 719] width 198 height 37
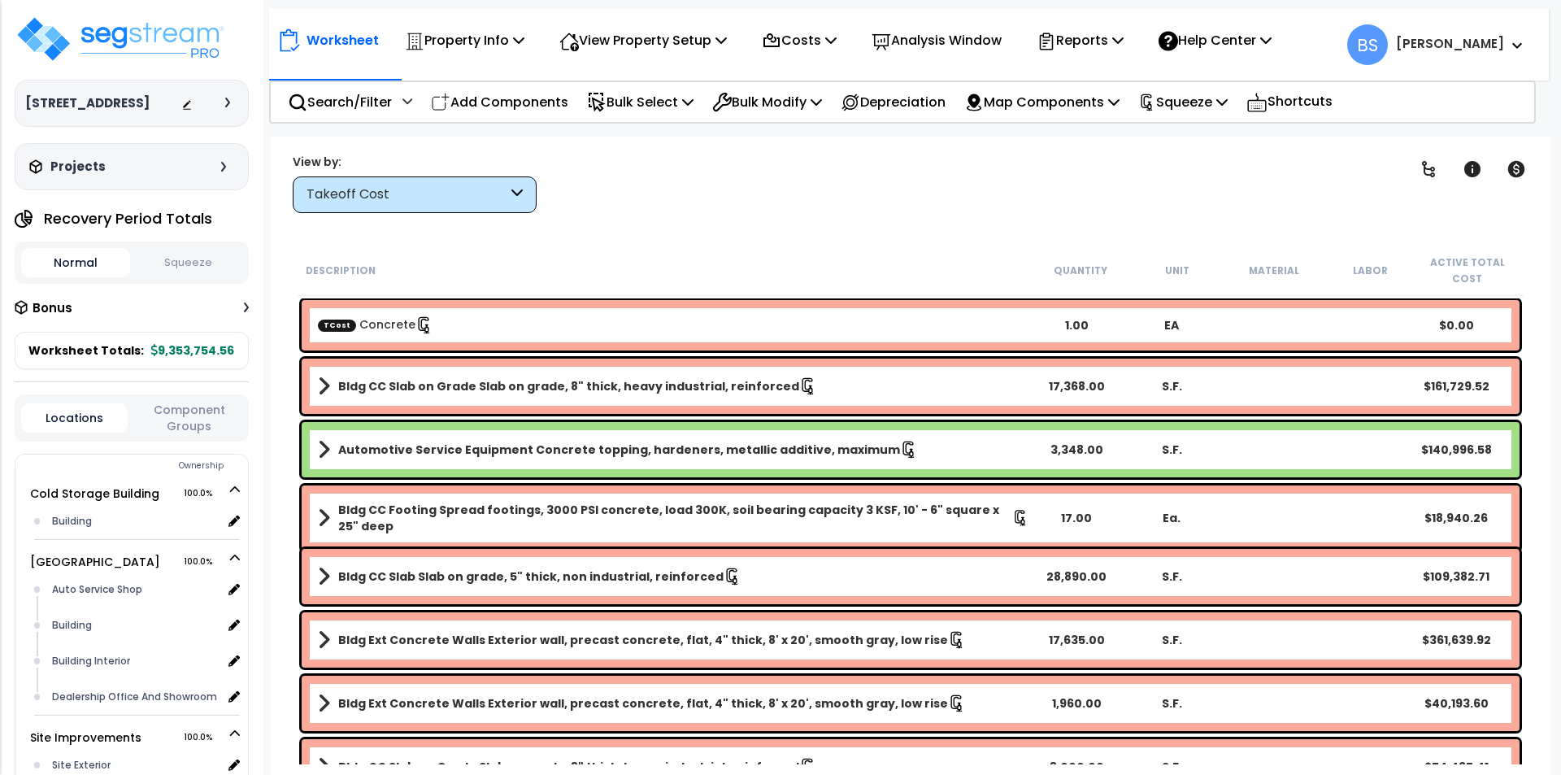
scroll to position [72, 0]
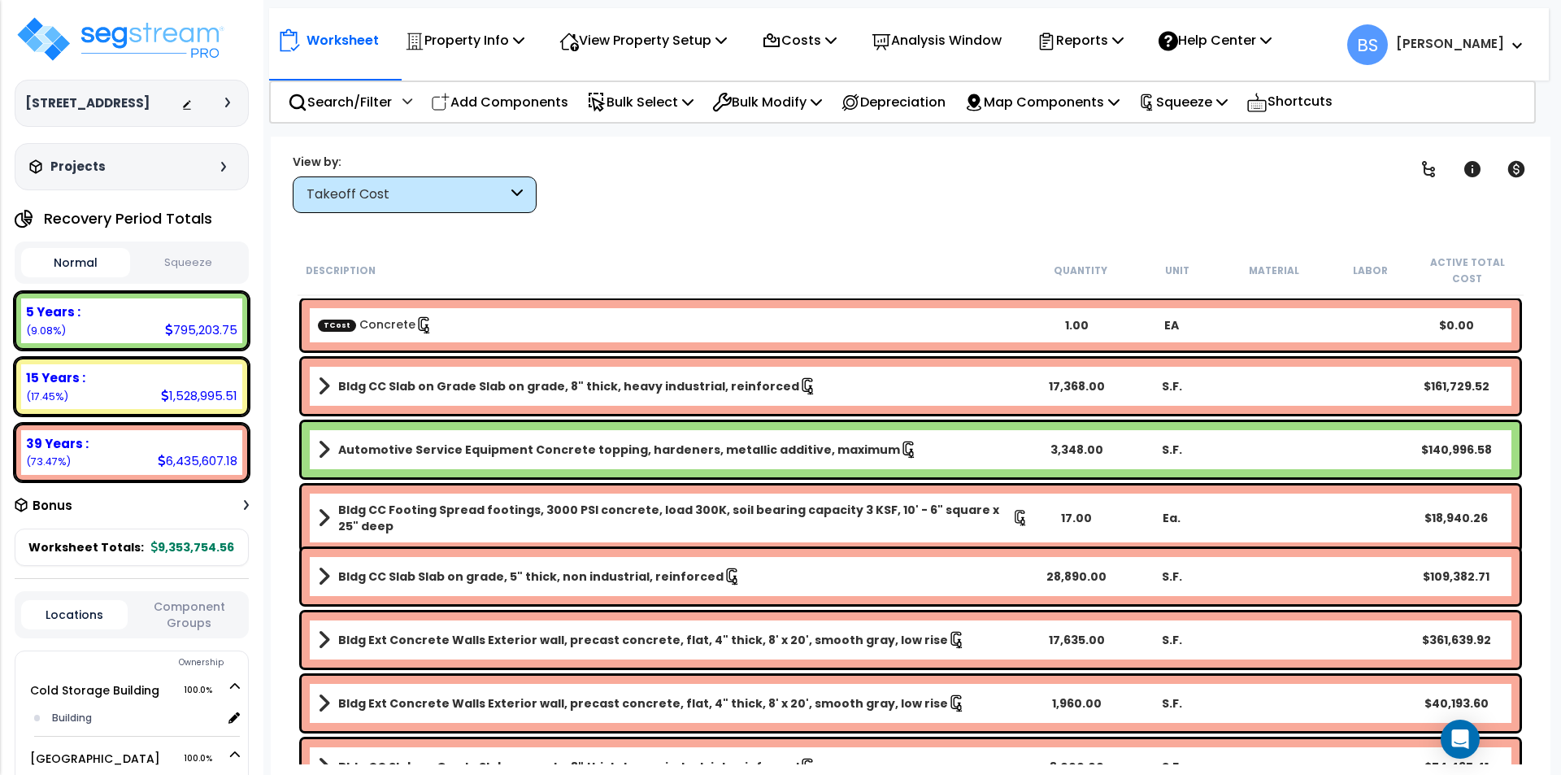
click at [195, 277] on button "Squeeze" at bounding box center [188, 263] width 109 height 28
click at [1120, 46] on p "Reports" at bounding box center [1080, 40] width 87 height 22
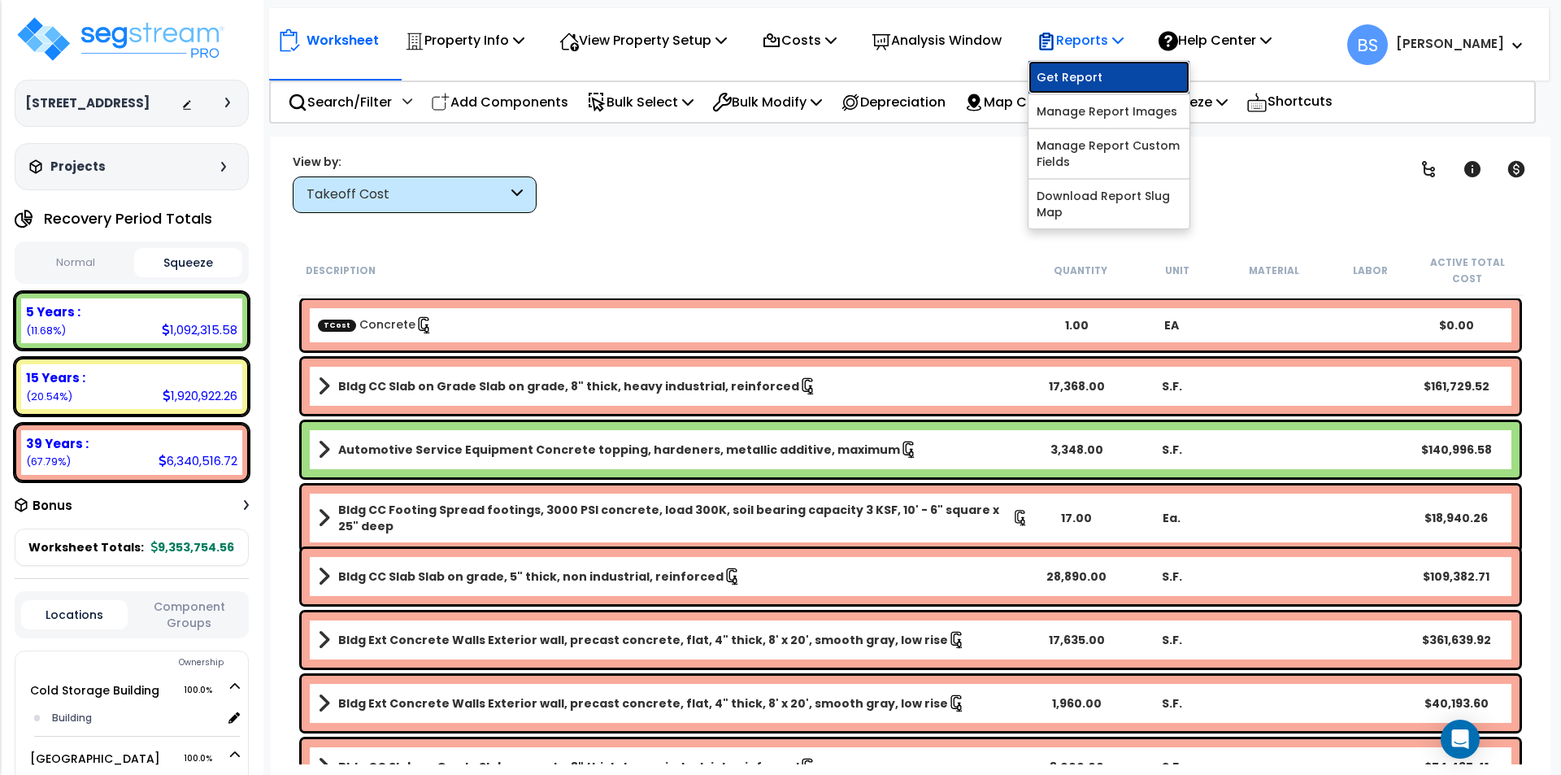
click at [1092, 83] on link "Get Report" at bounding box center [1108, 77] width 161 height 33
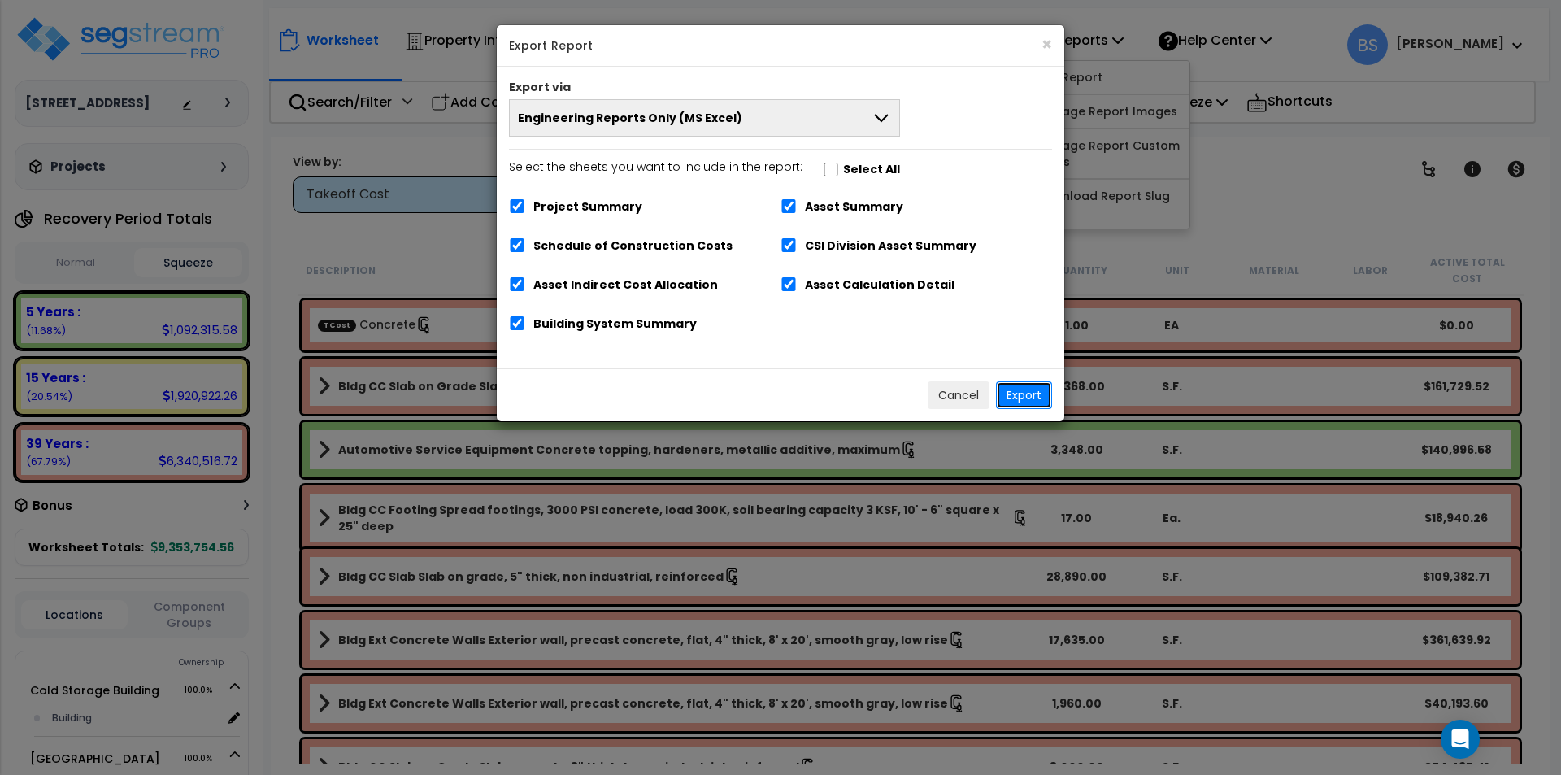
click at [1026, 401] on button "Export" at bounding box center [1024, 395] width 56 height 28
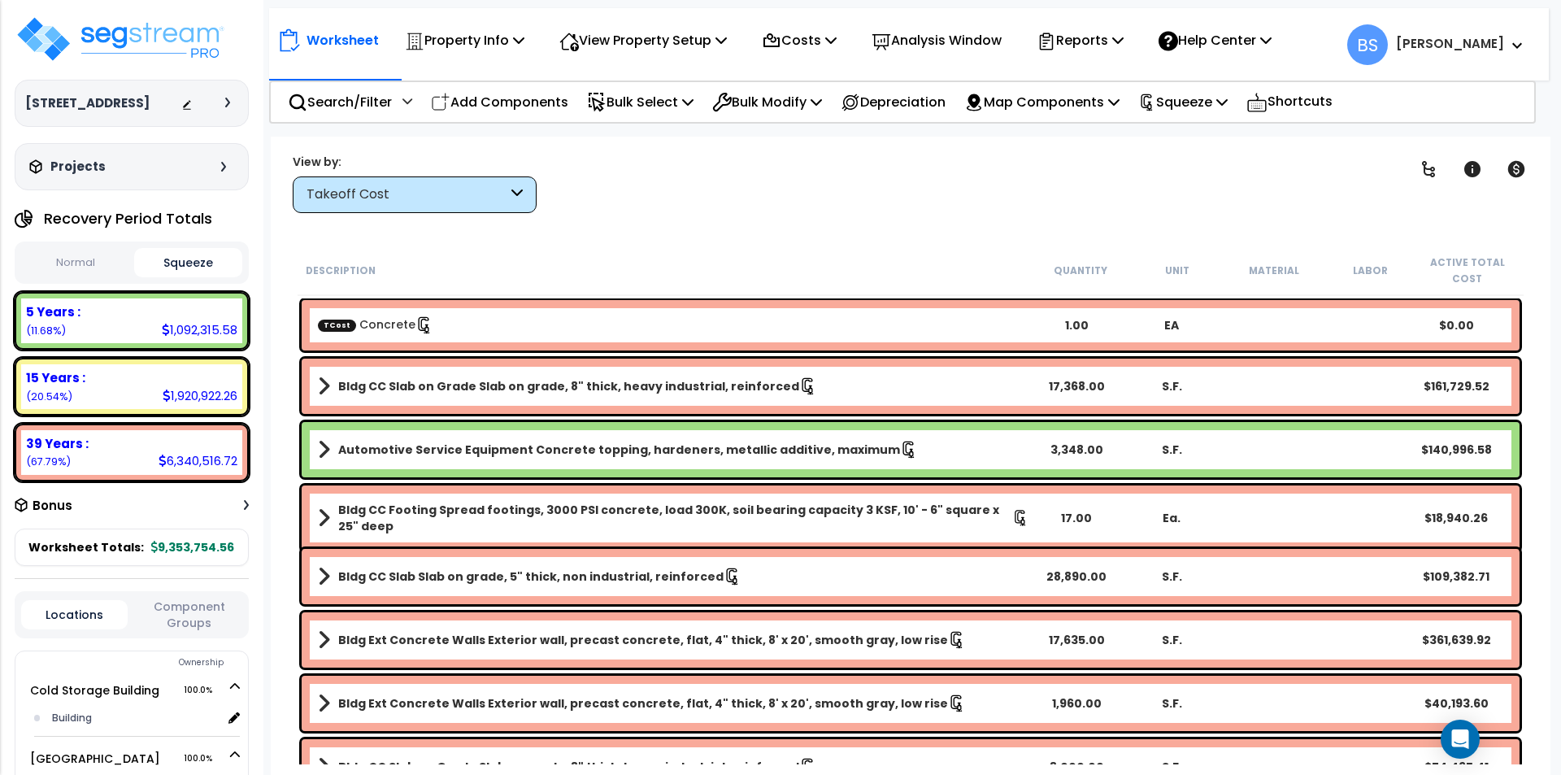
click at [111, 386] on div "15 Years :" at bounding box center [131, 377] width 211 height 17
click at [57, 386] on b "15 Years :" at bounding box center [55, 377] width 59 height 17
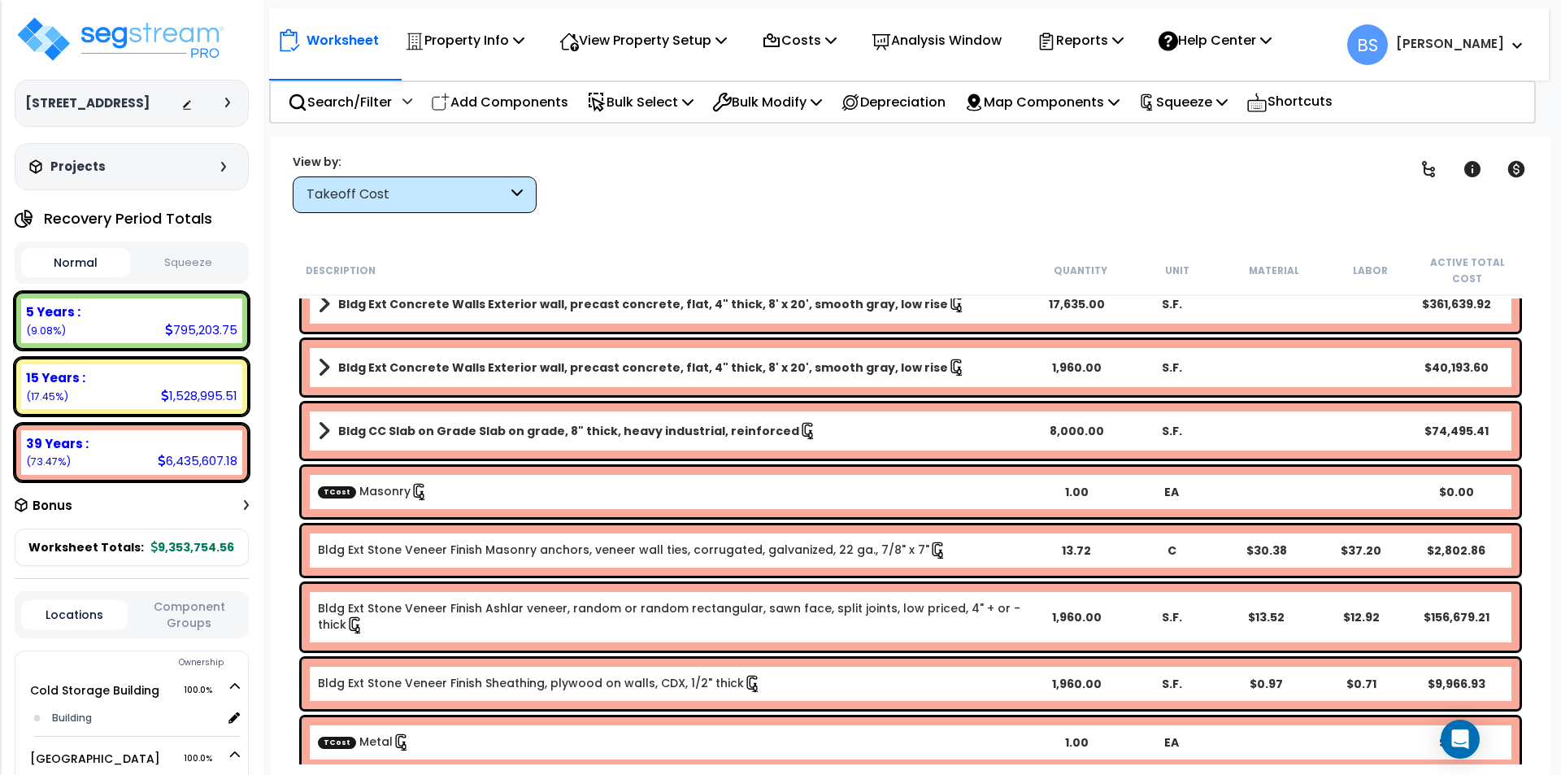
scroll to position [488, 0]
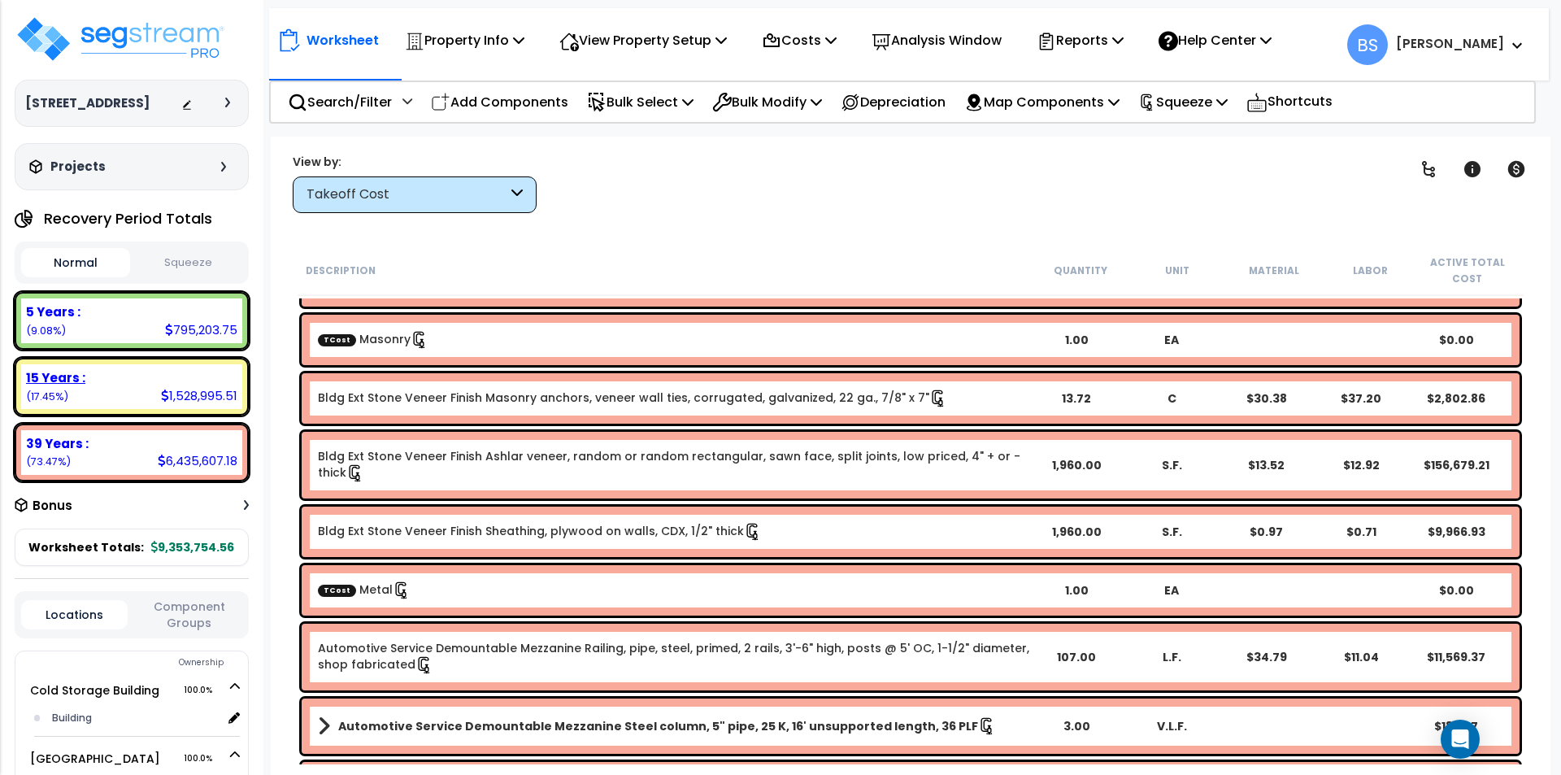
click at [128, 386] on div "15 Years :" at bounding box center [131, 377] width 211 height 17
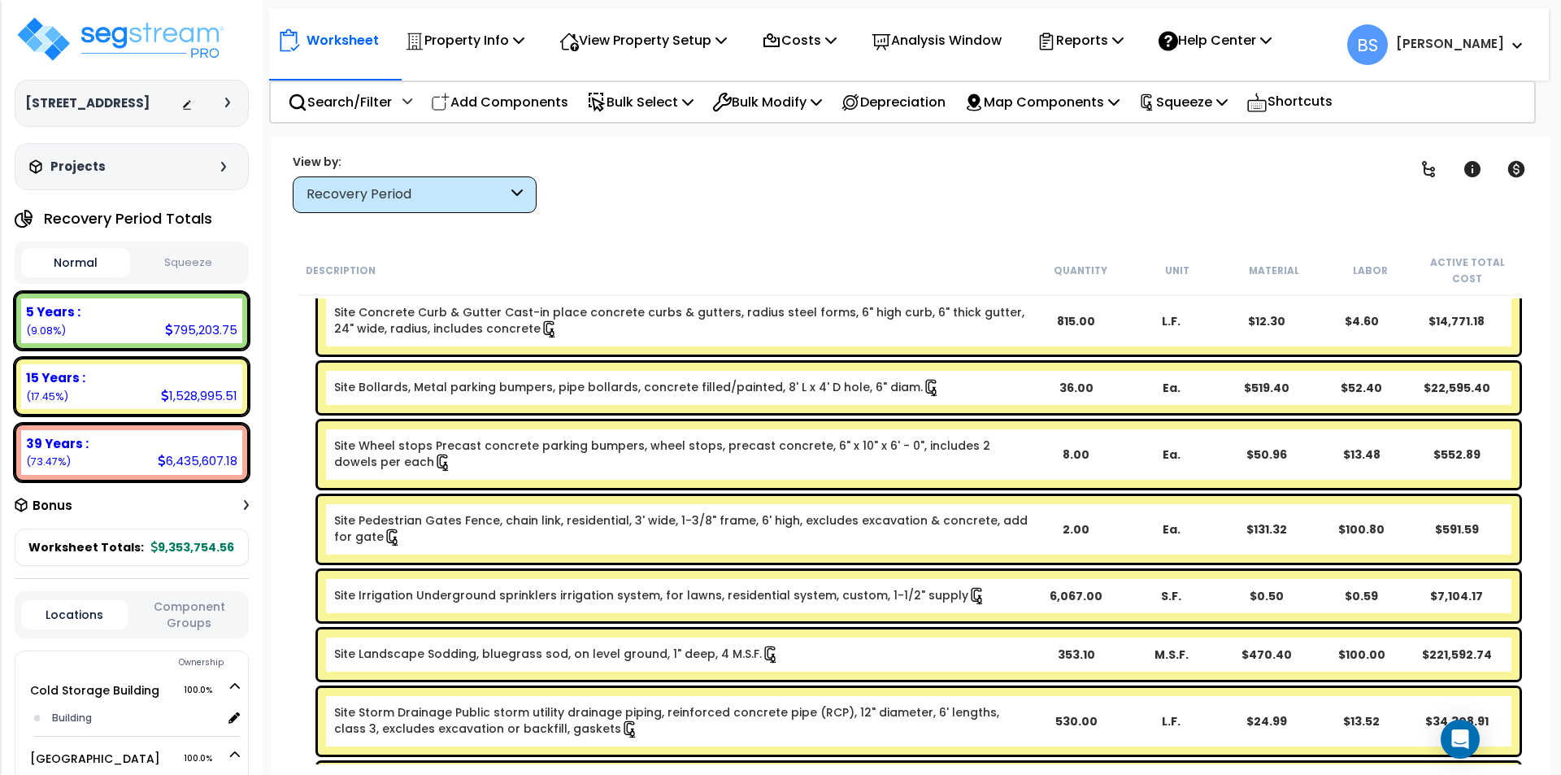
scroll to position [976, 0]
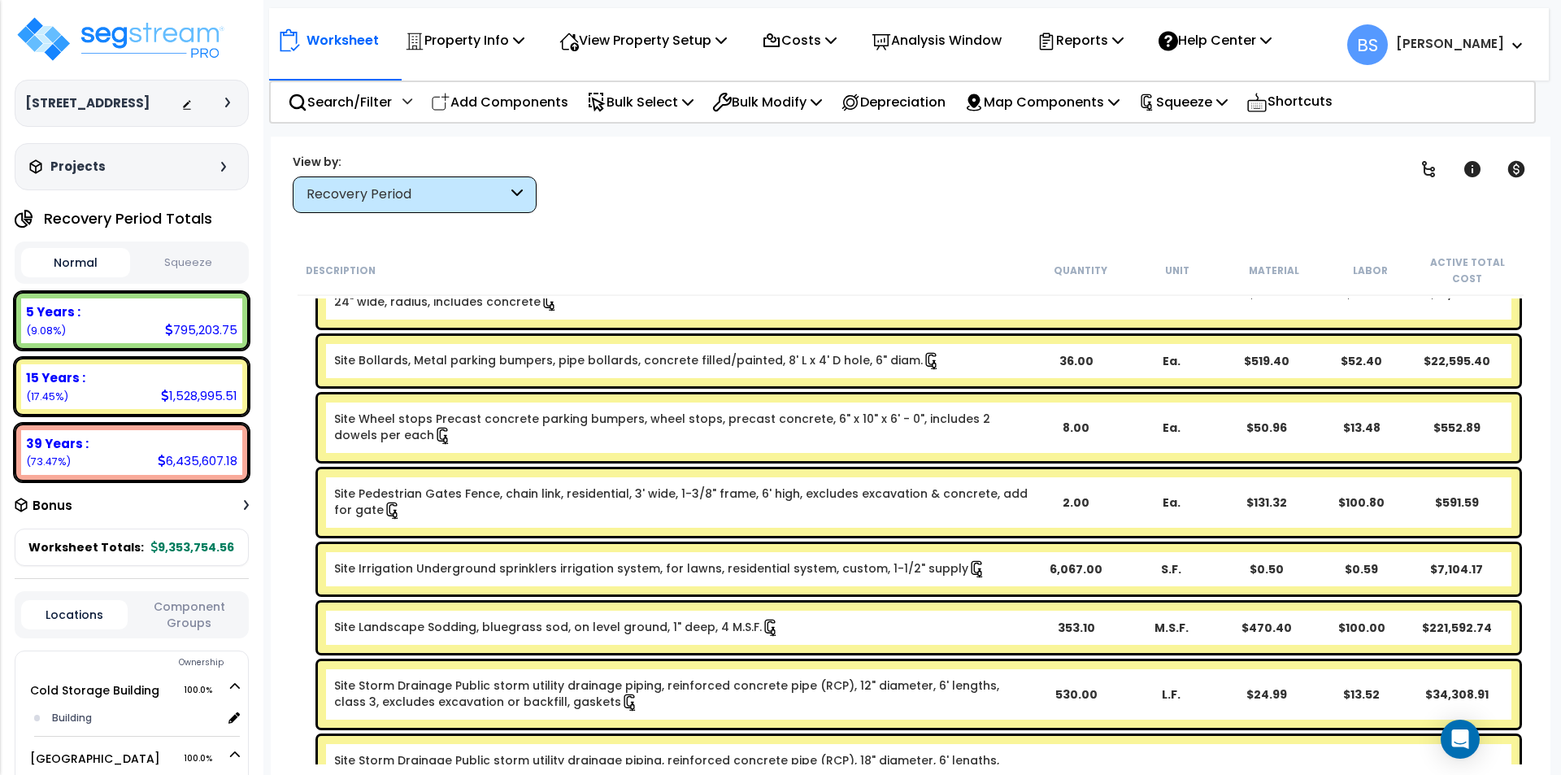
drag, startPoint x: 1074, startPoint y: 624, endPoint x: 1151, endPoint y: 655, distance: 83.2
click at [1074, 624] on div "353.10" at bounding box center [1075, 627] width 93 height 16
click at [1528, 579] on div "Description Quantity Unit Material Labor Active Total Cost Site Storage tank, h…" at bounding box center [910, 505] width 1247 height 519
click at [1209, 110] on p "Squeeze" at bounding box center [1182, 102] width 89 height 22
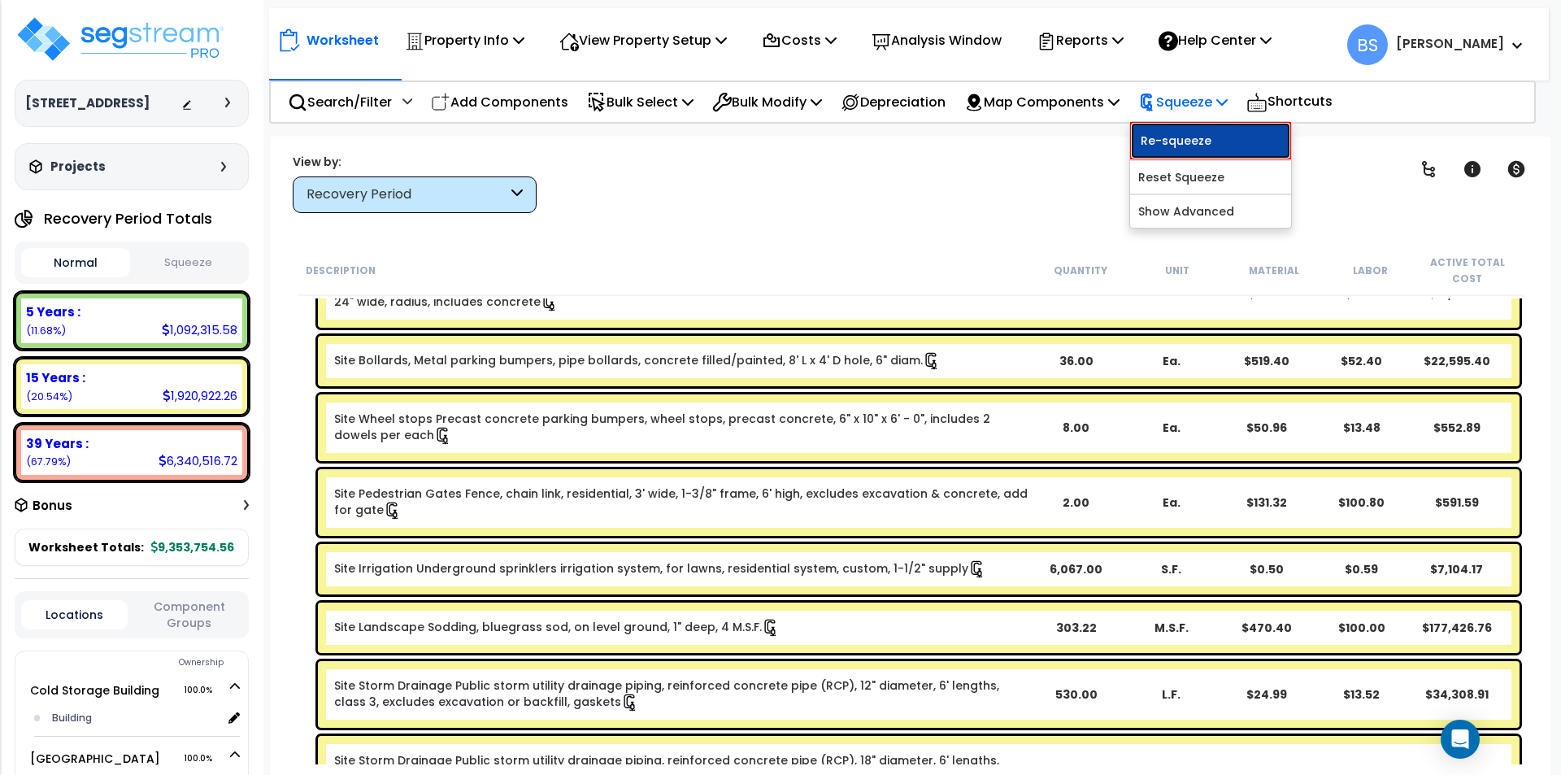
click at [1204, 133] on link "Re-squeeze" at bounding box center [1210, 140] width 161 height 37
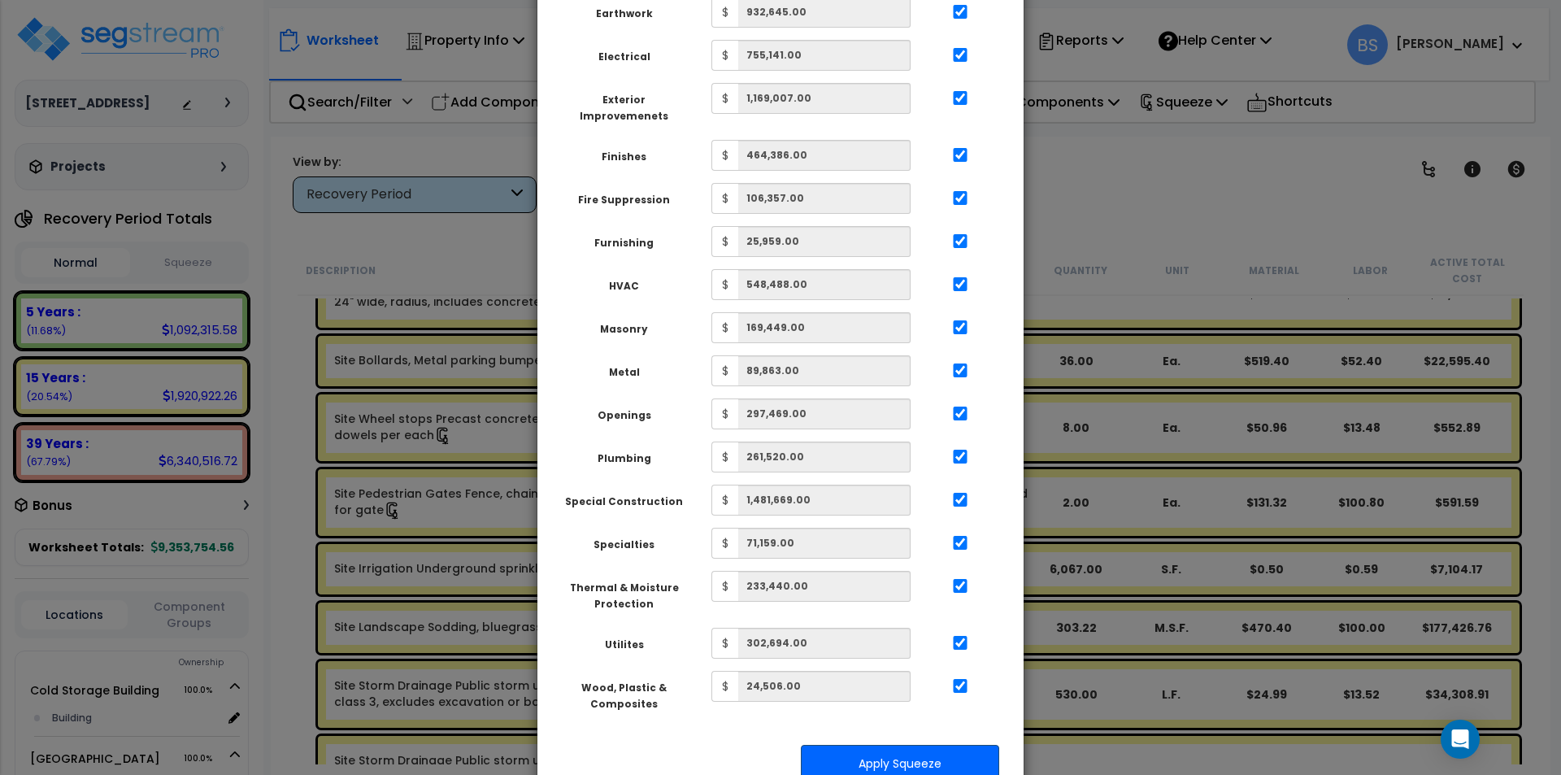
scroll to position [575, 0]
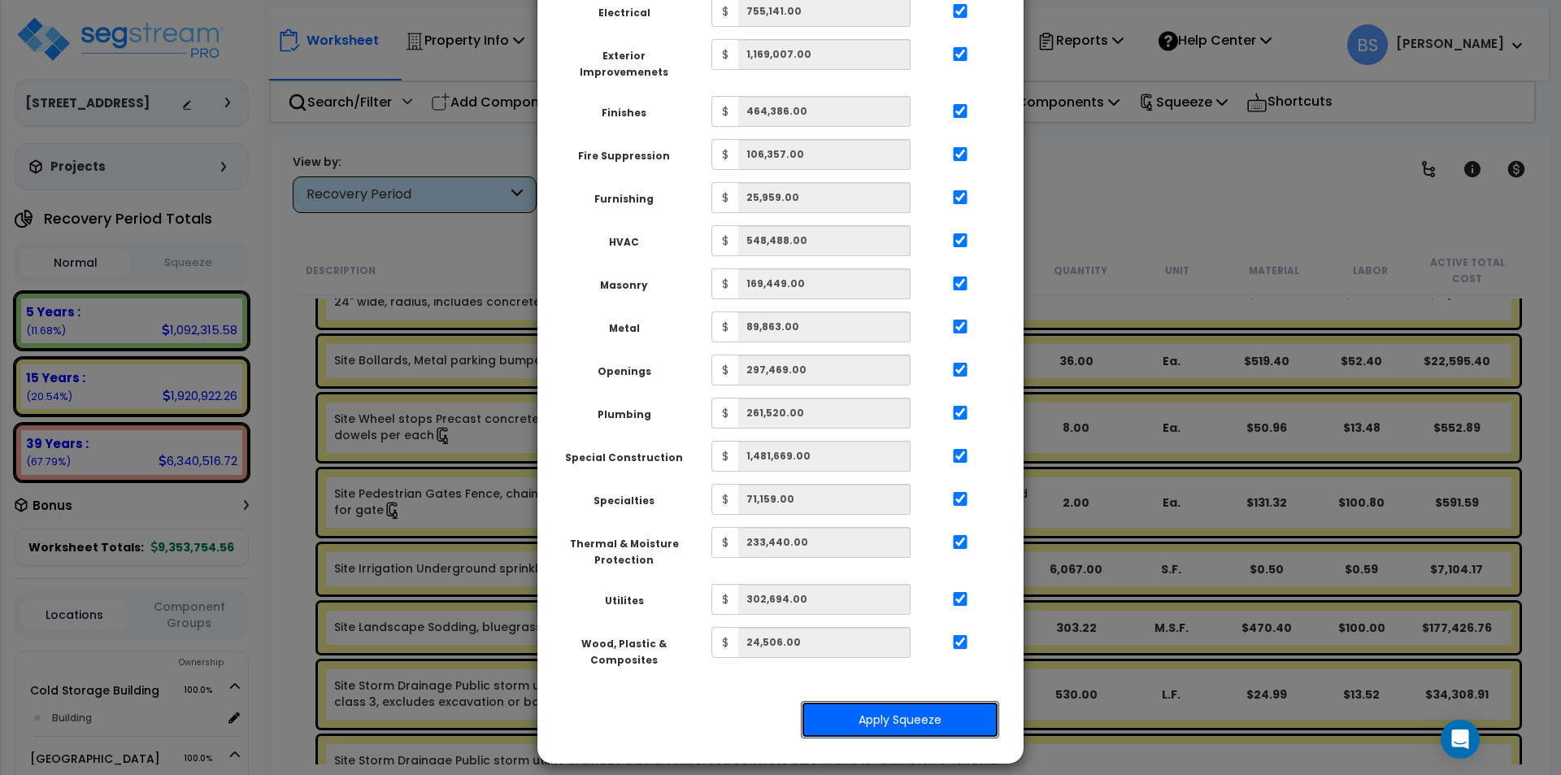
click at [922, 714] on button "Apply Squeeze" at bounding box center [900, 719] width 198 height 37
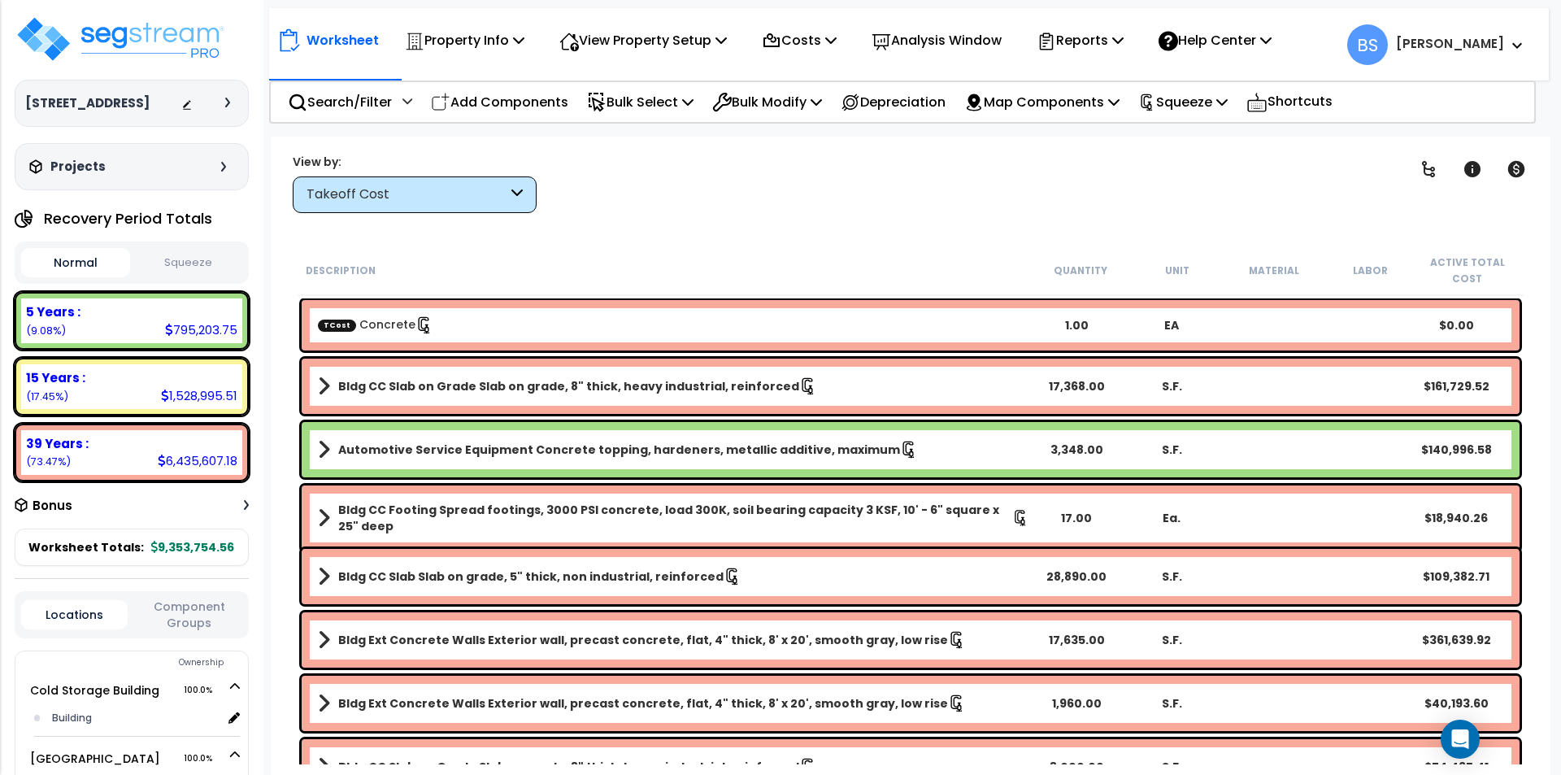
click at [771, 232] on div "Worksheet Property Info Property Setup Add Property Unit Template property Clon…" at bounding box center [911, 524] width 1280 height 775
click at [202, 275] on button "Squeeze" at bounding box center [188, 263] width 109 height 28
click at [1116, 37] on p "Reports" at bounding box center [1080, 40] width 87 height 22
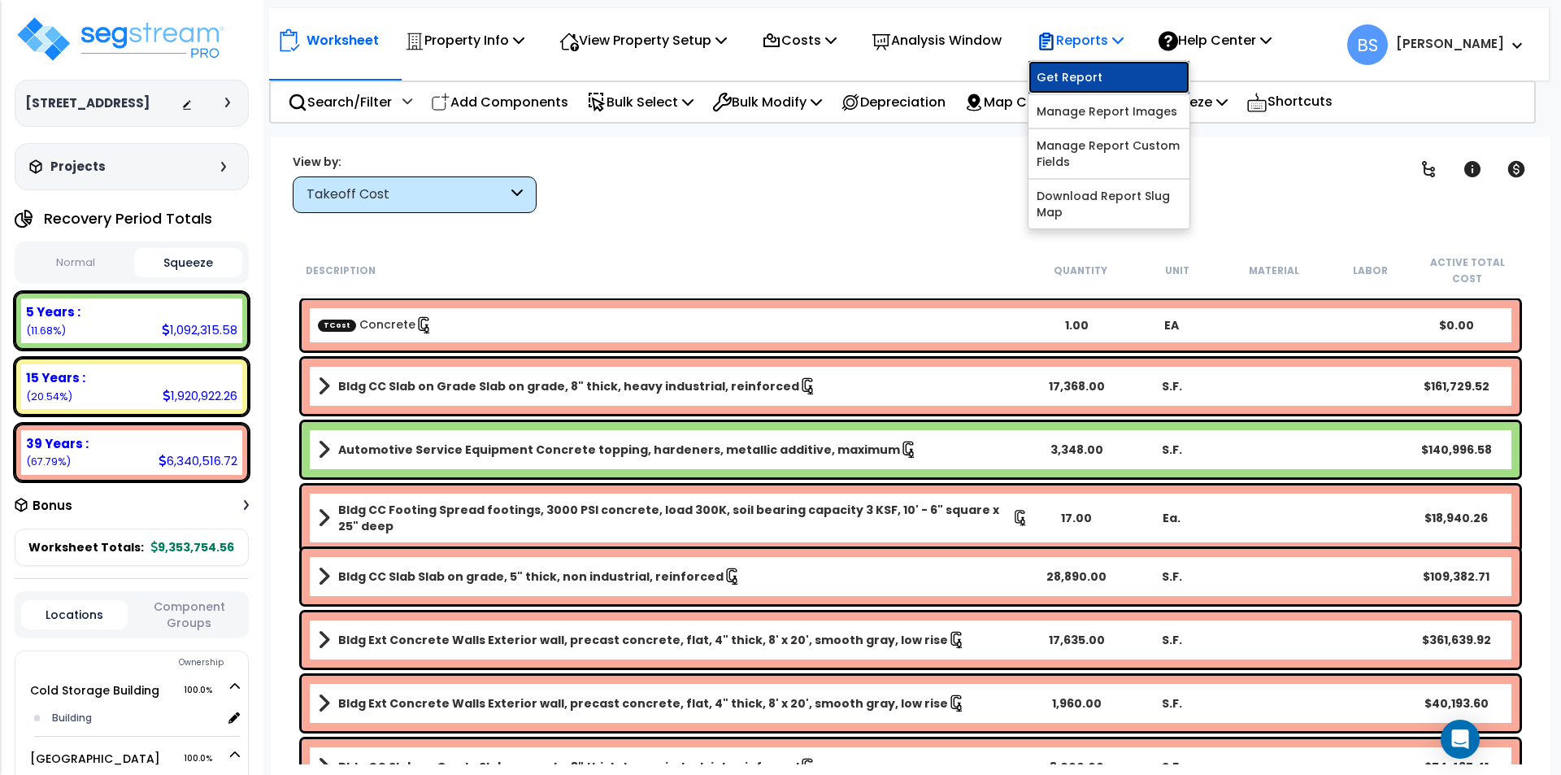
click at [1103, 85] on link "Get Report" at bounding box center [1108, 77] width 161 height 33
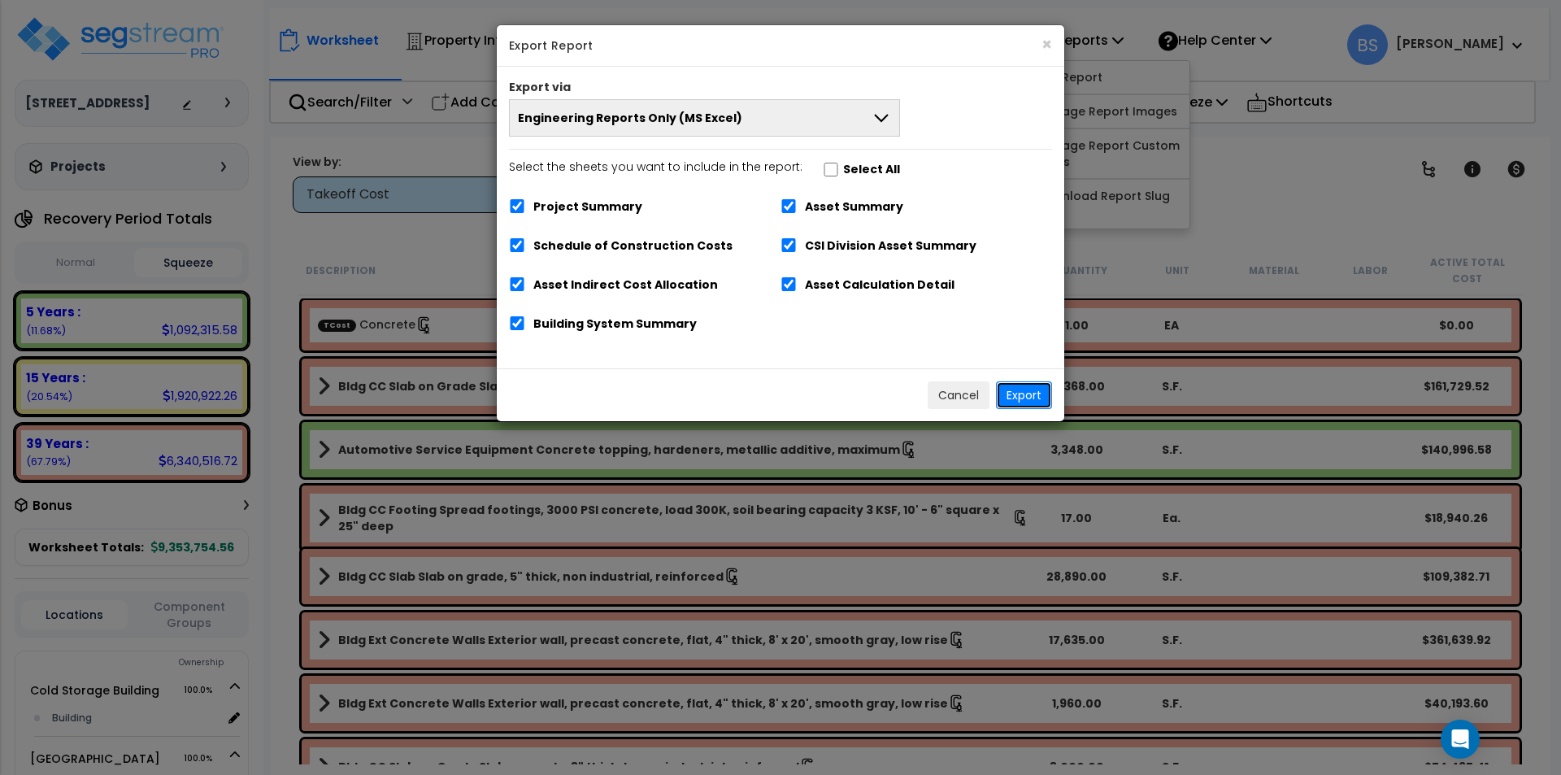
click at [1041, 403] on button "Export" at bounding box center [1024, 395] width 56 height 28
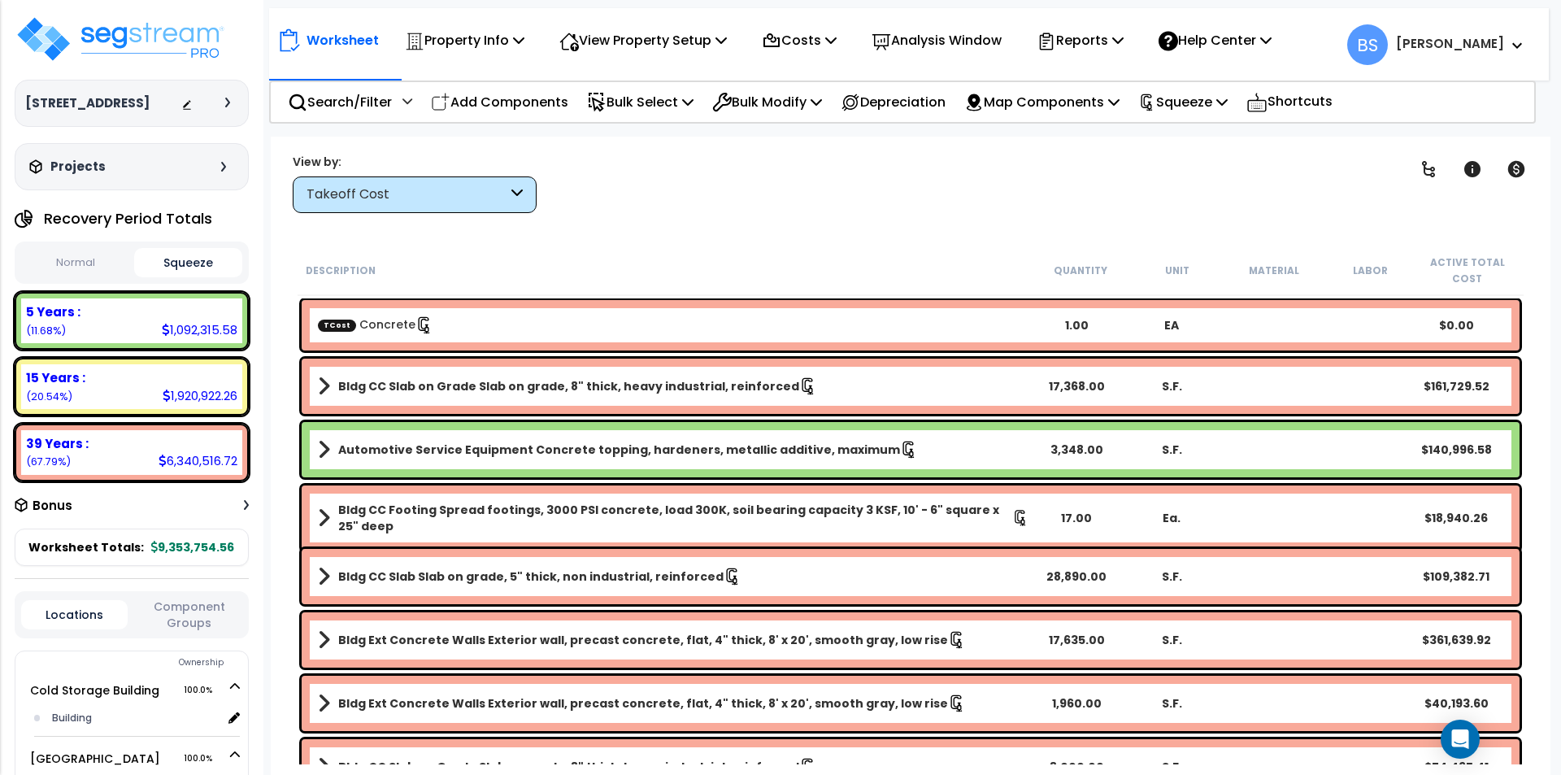
click at [620, 212] on div "Clear Filters" at bounding box center [967, 183] width 821 height 60
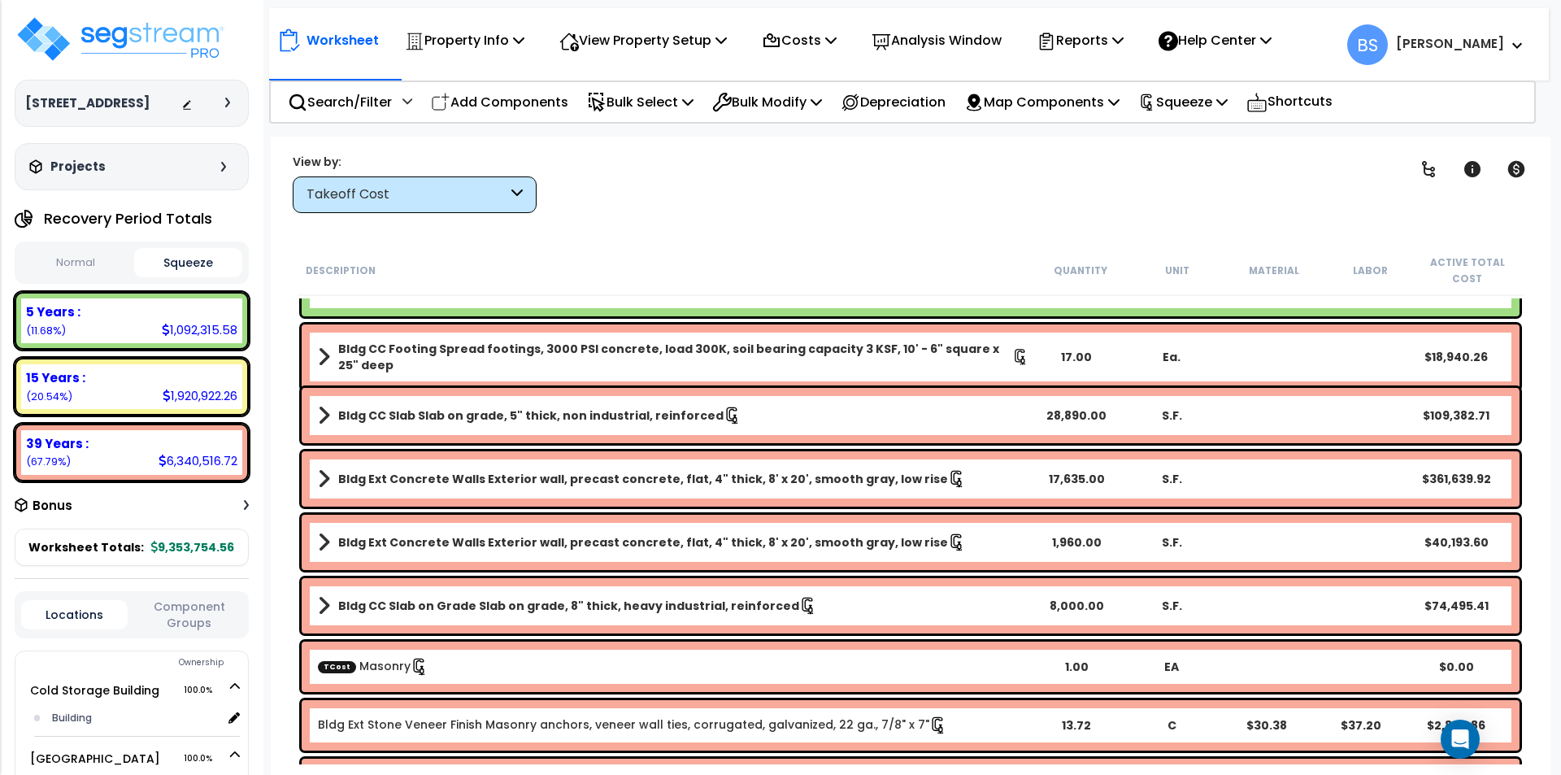
scroll to position [163, 0]
